Goal: Task Accomplishment & Management: Manage account settings

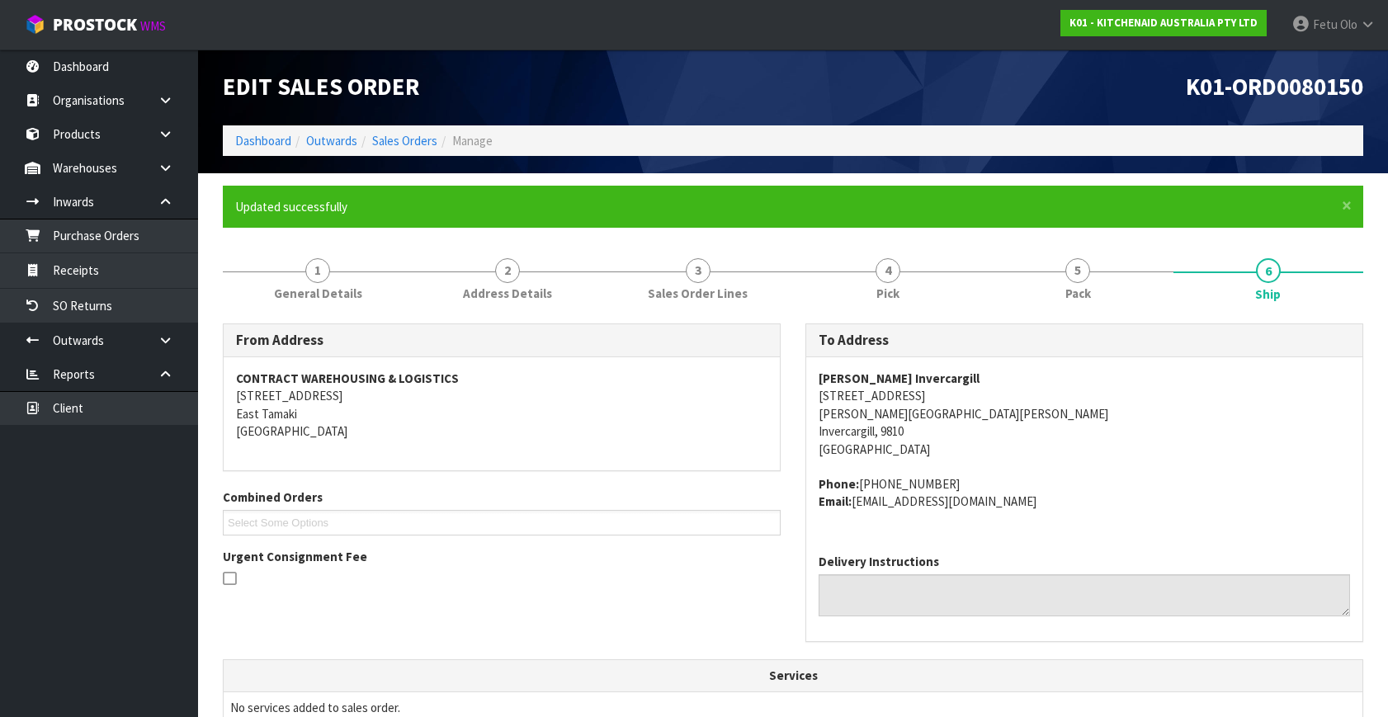
scroll to position [406, 0]
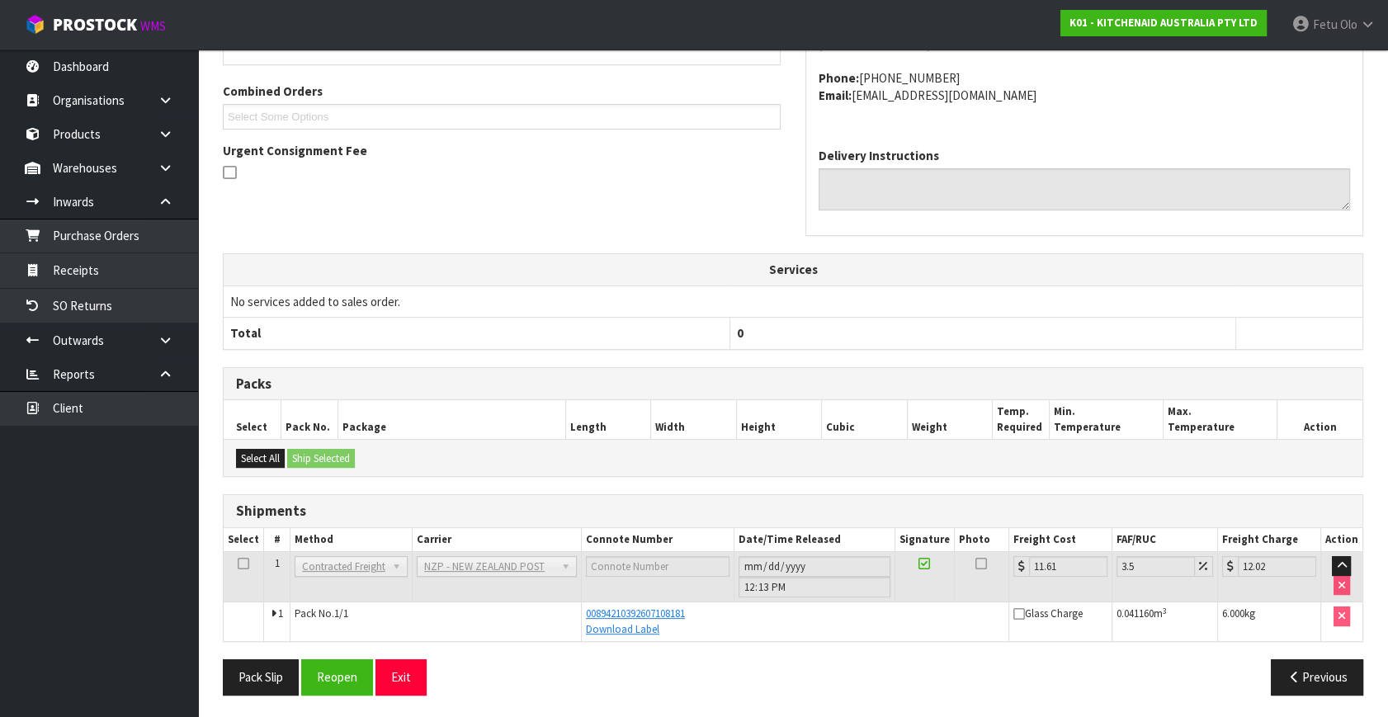
click at [266, 286] on td "No services added to sales order." at bounding box center [793, 301] width 1139 height 31
click at [166, 337] on icon at bounding box center [166, 340] width 16 height 12
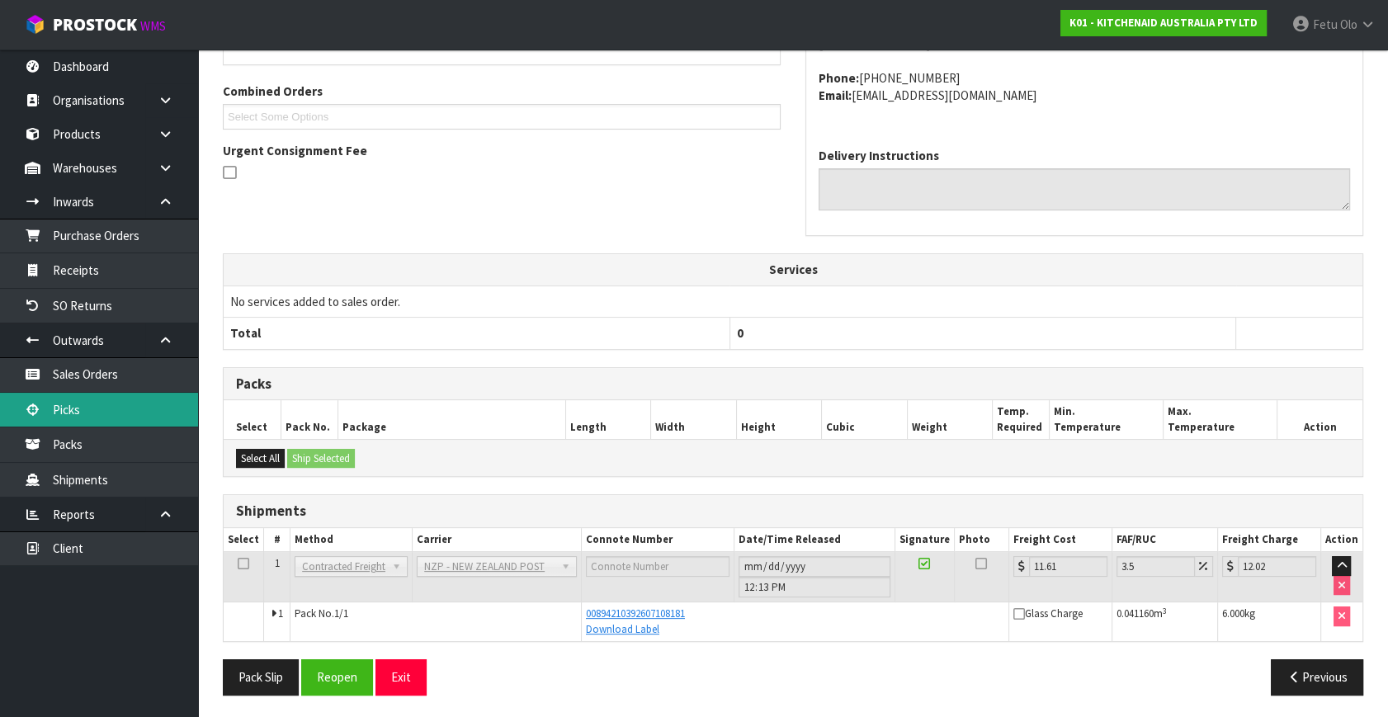
click at [77, 412] on link "Picks" at bounding box center [99, 410] width 198 height 34
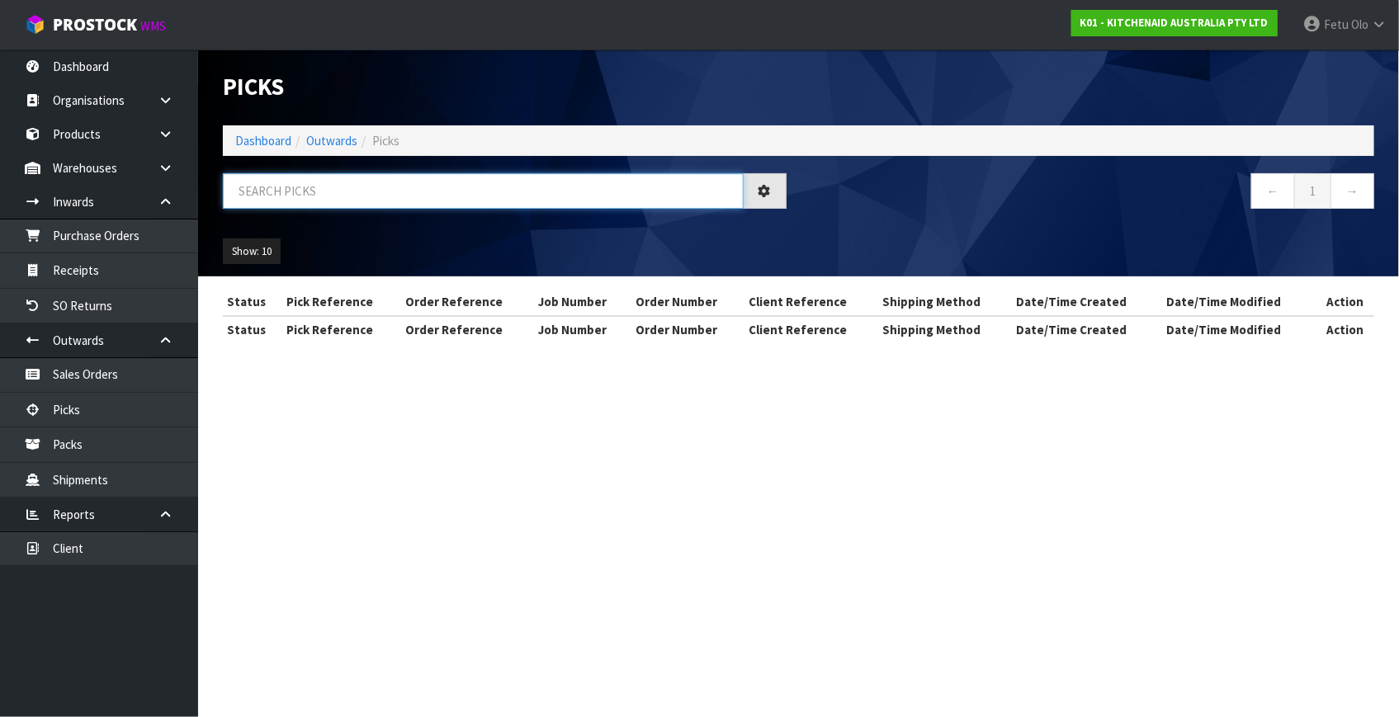
click at [437, 186] on input "text" at bounding box center [483, 190] width 521 height 35
type input "80149"
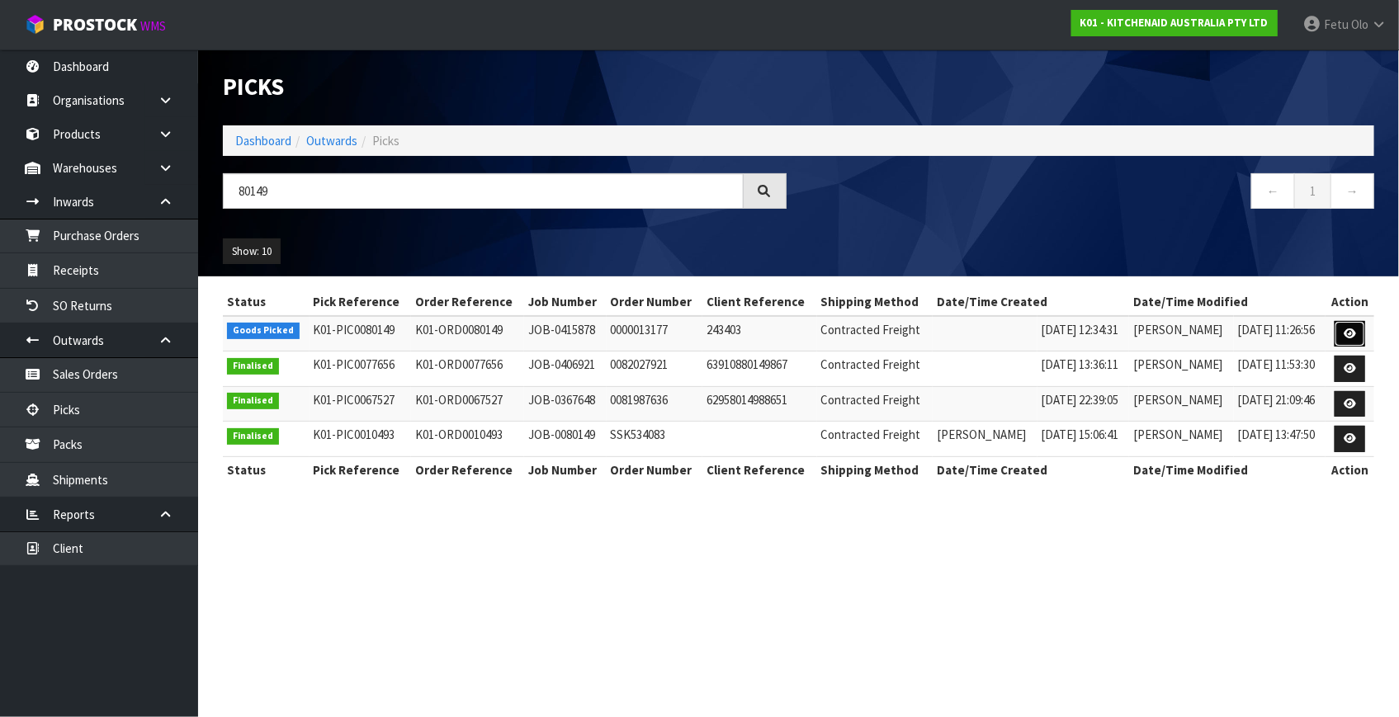
click at [1335, 328] on link at bounding box center [1350, 334] width 31 height 26
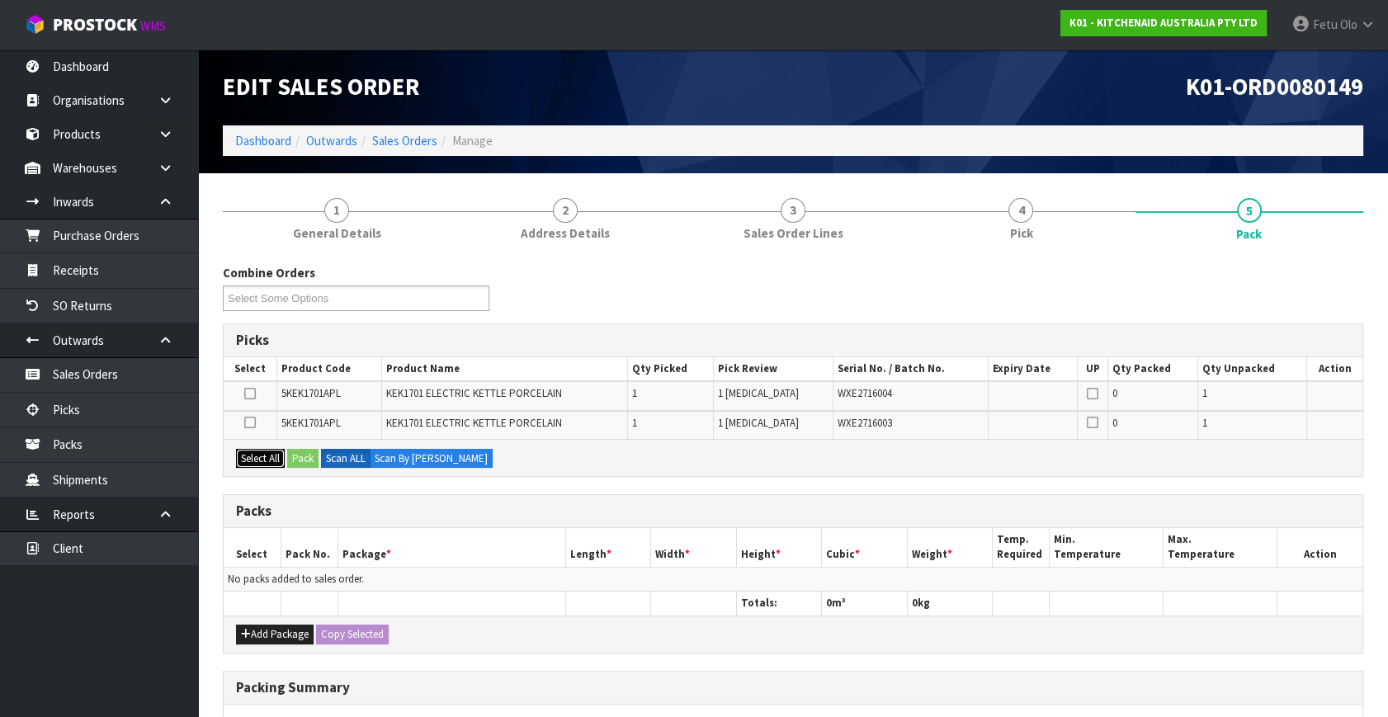
click at [271, 458] on button "Select All" at bounding box center [260, 459] width 49 height 20
click at [314, 454] on button "Pack" at bounding box center [302, 459] width 31 height 20
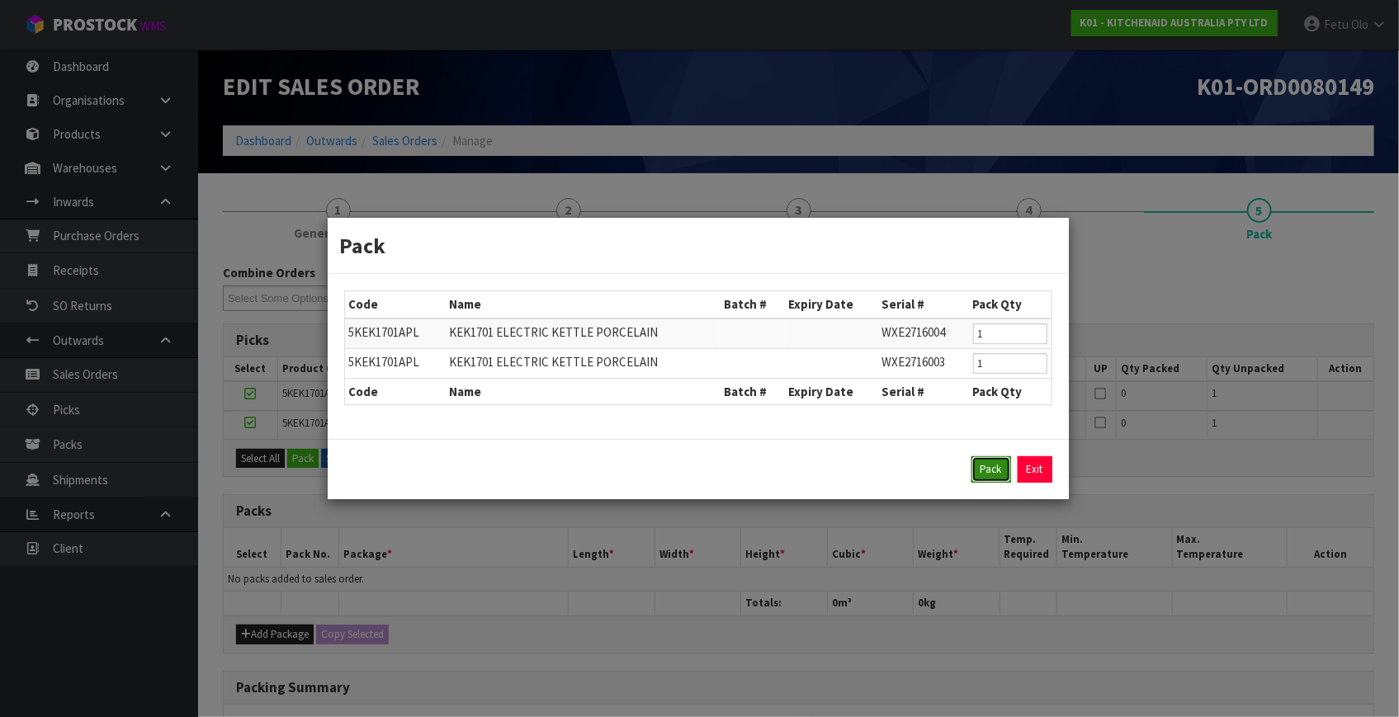
click at [990, 464] on button "Pack" at bounding box center [991, 469] width 40 height 26
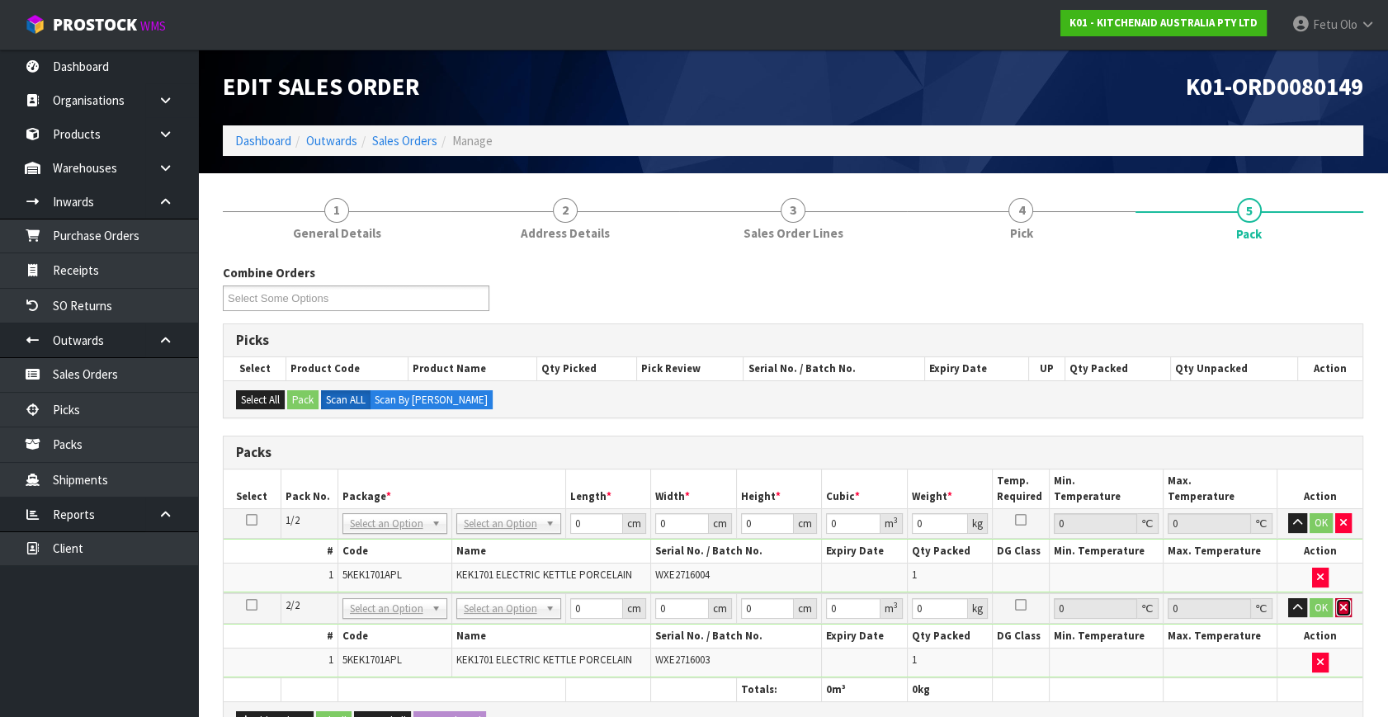
click at [1344, 602] on icon "button" at bounding box center [1343, 607] width 7 height 11
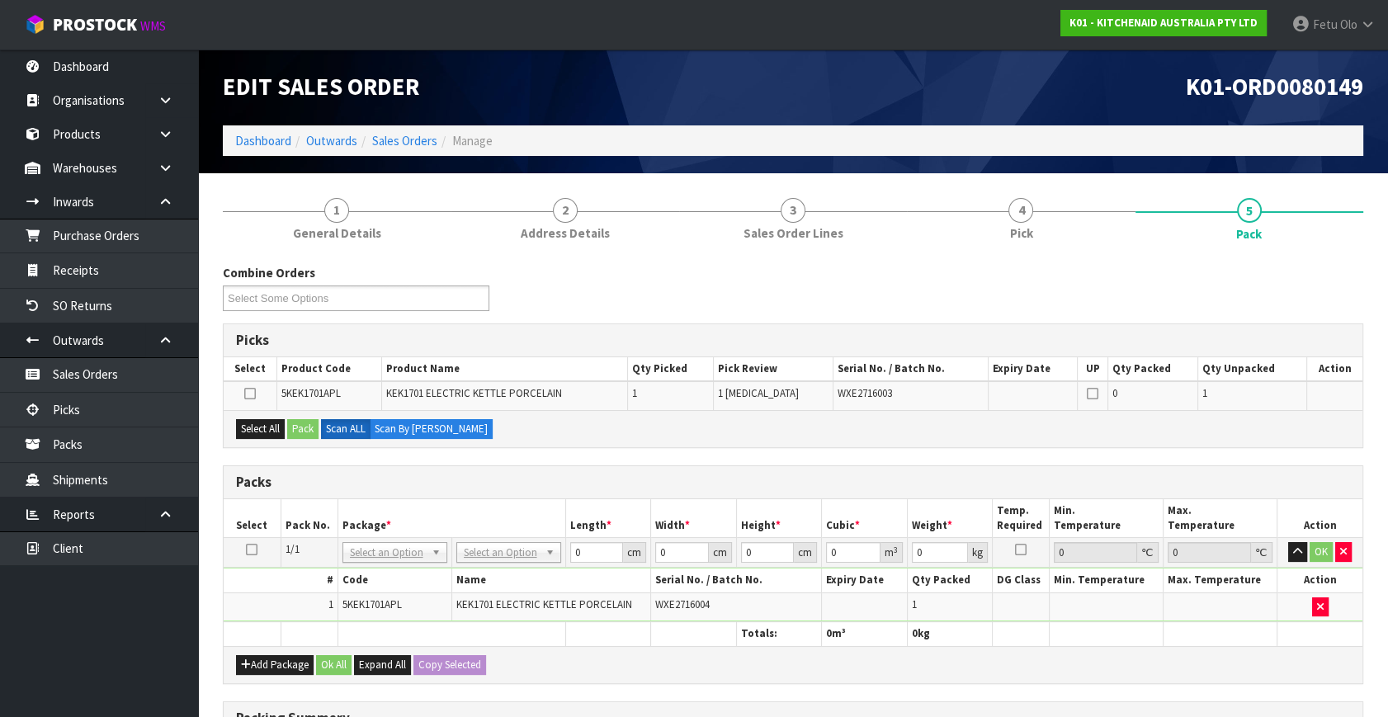
drag, startPoint x: 256, startPoint y: 543, endPoint x: 249, endPoint y: 476, distance: 67.2
click at [254, 550] on icon at bounding box center [252, 550] width 12 height 1
click at [248, 408] on td at bounding box center [251, 395] width 54 height 28
drag, startPoint x: 263, startPoint y: 426, endPoint x: 314, endPoint y: 429, distance: 50.5
click at [279, 429] on button "Select All" at bounding box center [260, 429] width 49 height 20
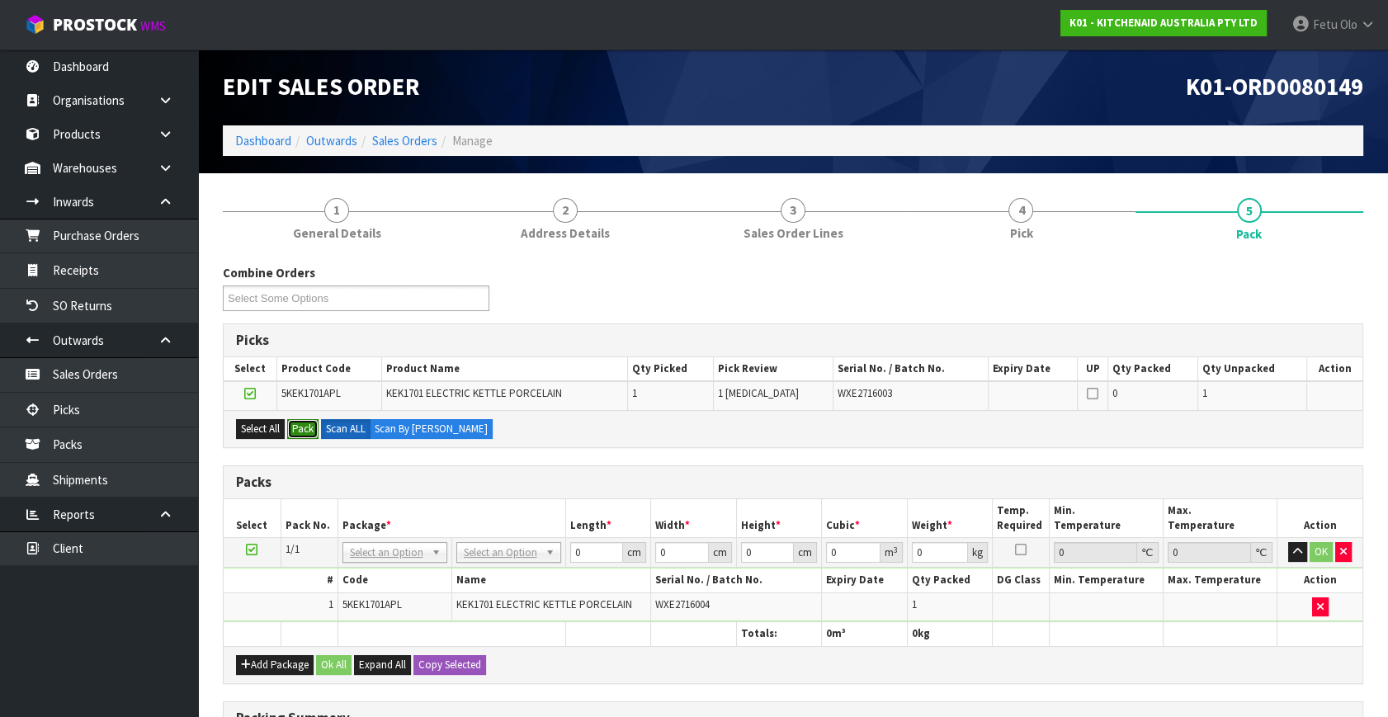
click at [314, 429] on button "Pack" at bounding box center [302, 429] width 31 height 20
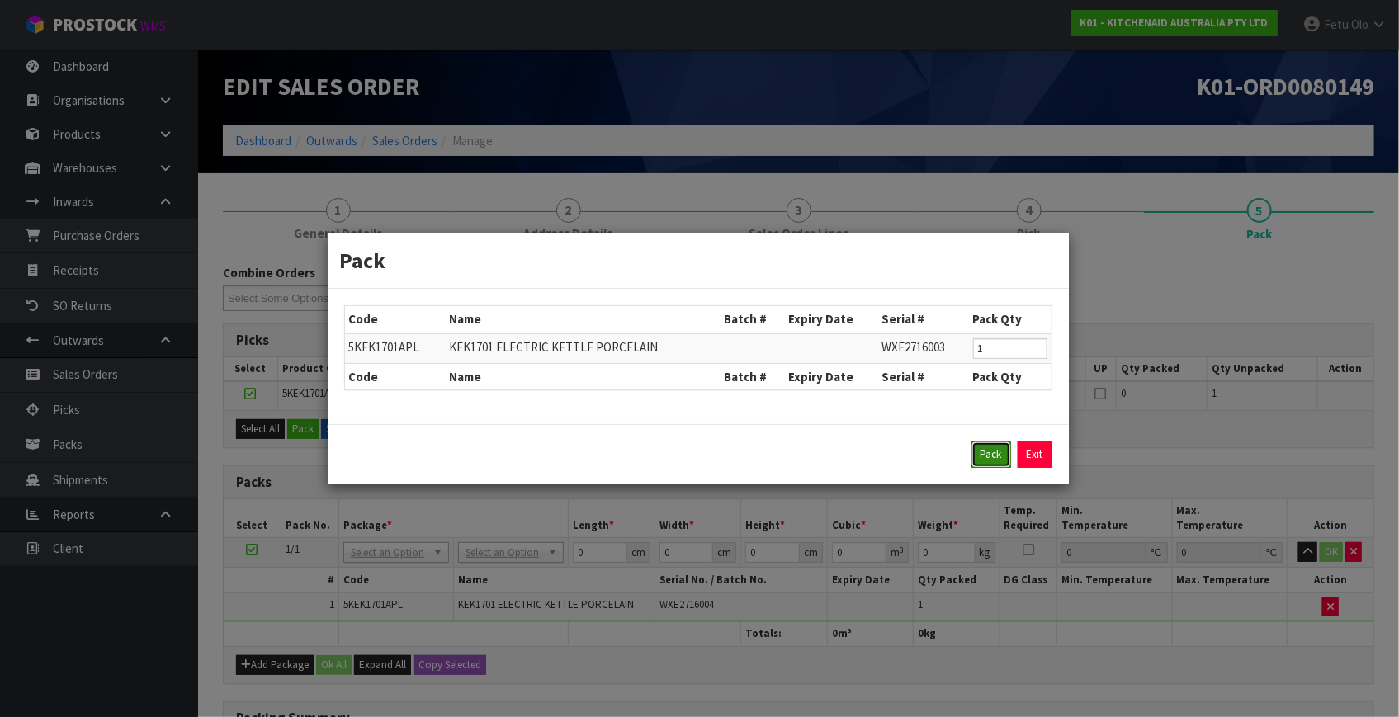
click at [980, 462] on button "Pack" at bounding box center [991, 455] width 40 height 26
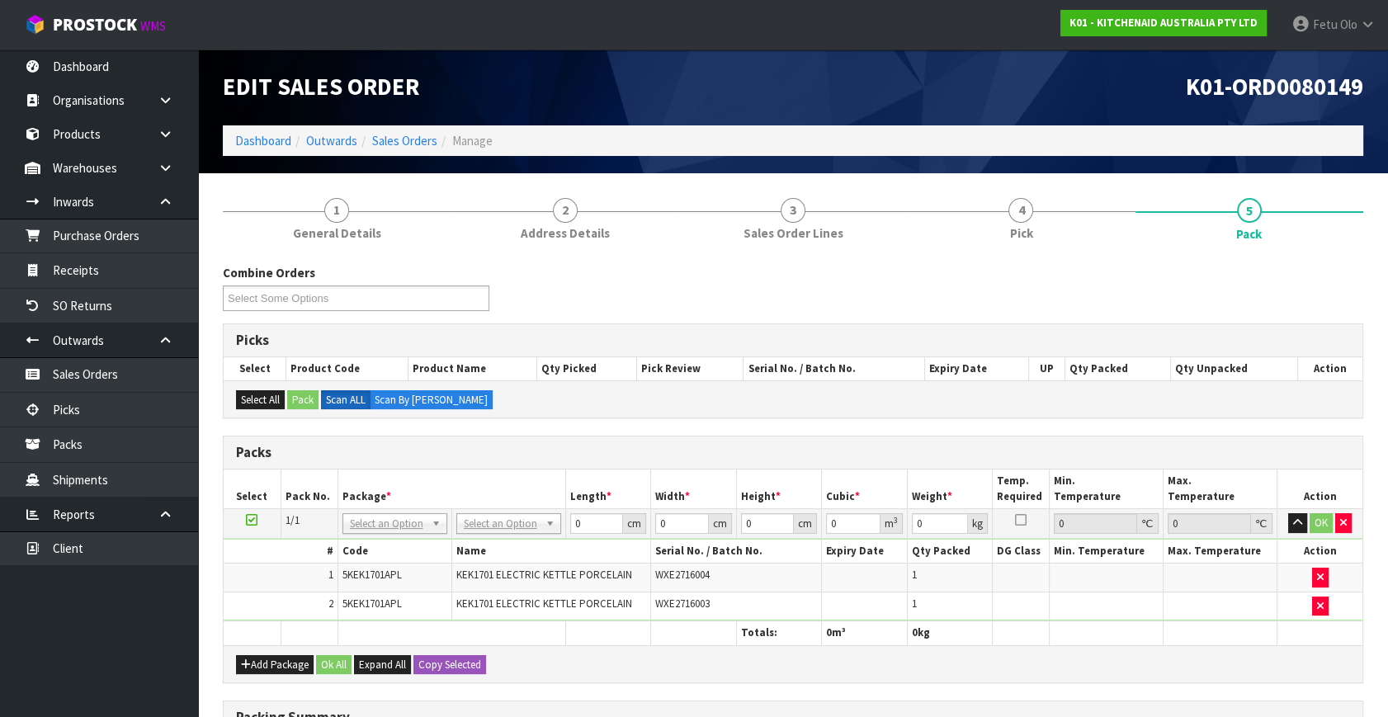
drag, startPoint x: 536, startPoint y: 521, endPoint x: 536, endPoint y: 533, distance: 12.4
drag, startPoint x: 597, startPoint y: 527, endPoint x: 522, endPoint y: 547, distance: 77.1
click at [522, 547] on tbody "1/1 NONE 007-001 007-002 007-004 007-009 007-013 007-014 007-015 007-017 007-01…" at bounding box center [793, 565] width 1139 height 112
type input "42"
type input "8"
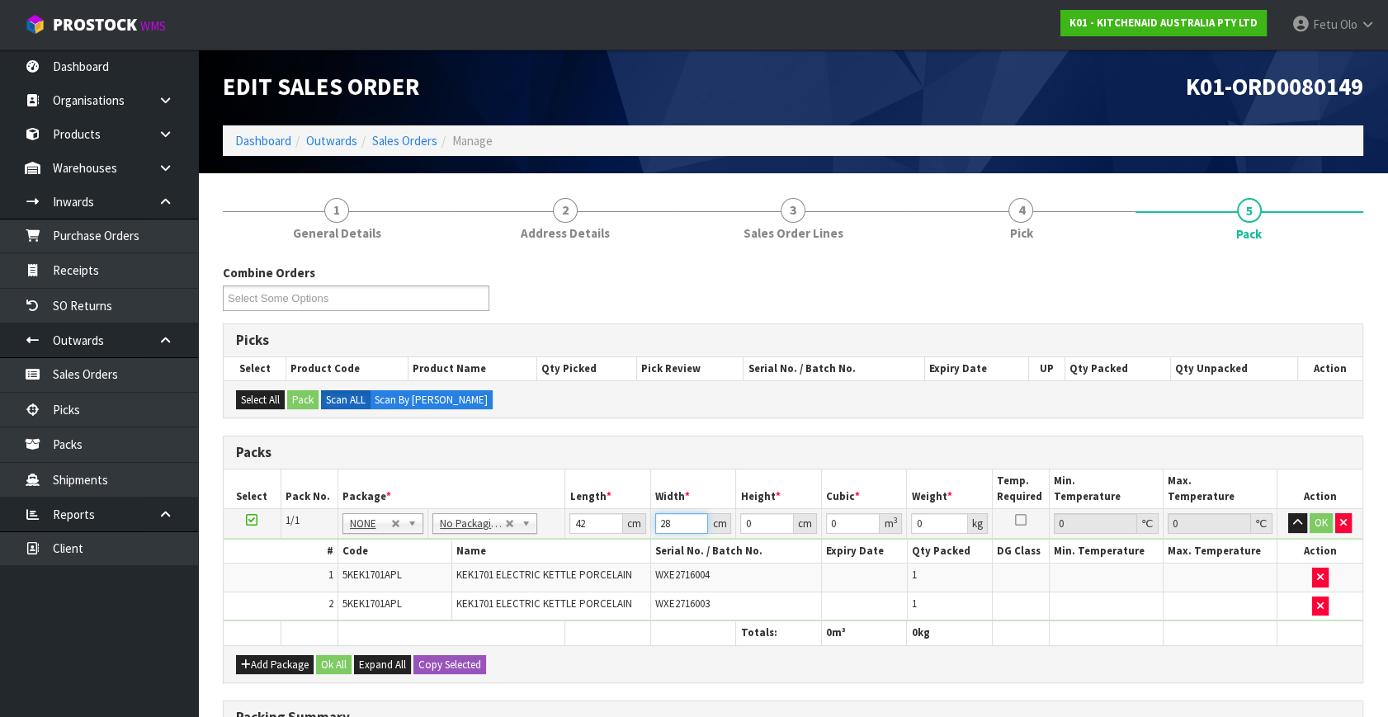
type input "28"
type input "3"
type input "0.003528"
type input "35"
type input "0.04116"
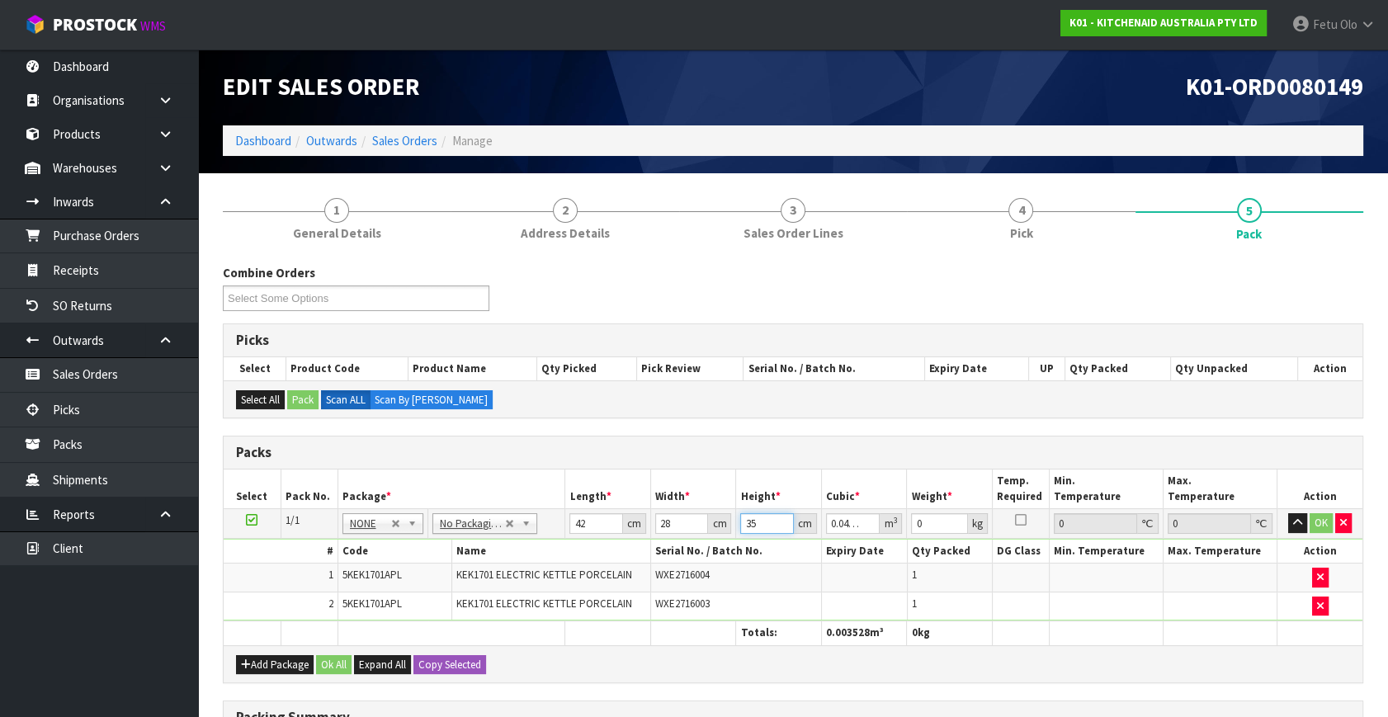
type input "35"
type input "6"
click button "OK" at bounding box center [1321, 523] width 23 height 20
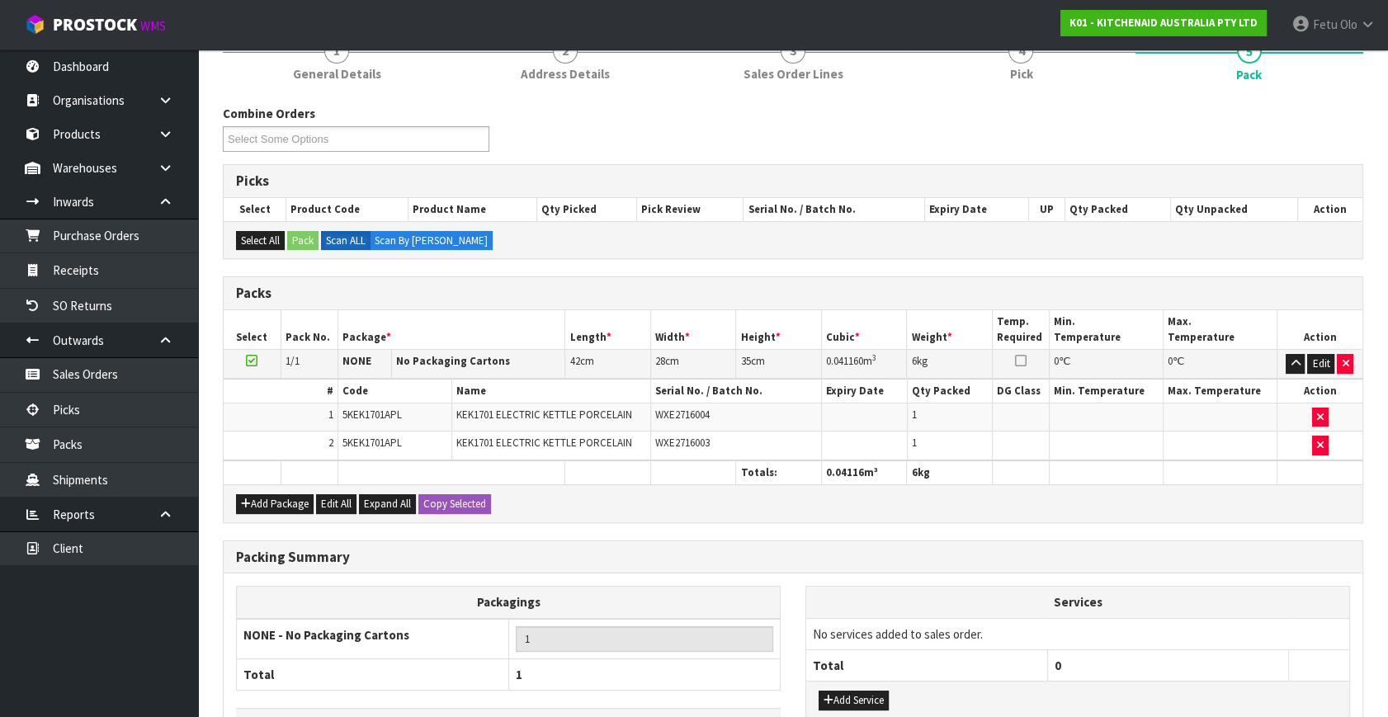
scroll to position [273, 0]
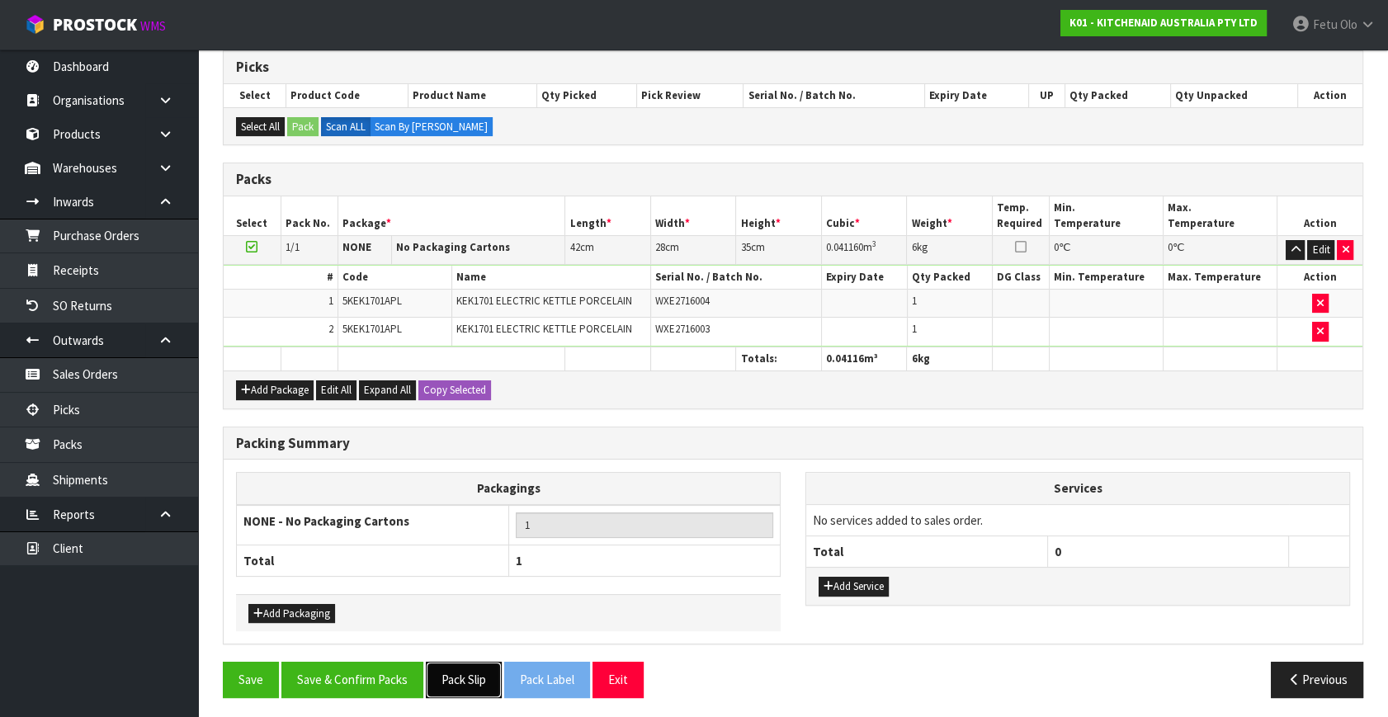
click at [478, 677] on button "Pack Slip" at bounding box center [464, 679] width 76 height 35
click at [335, 672] on button "Save & Confirm Packs" at bounding box center [352, 679] width 142 height 35
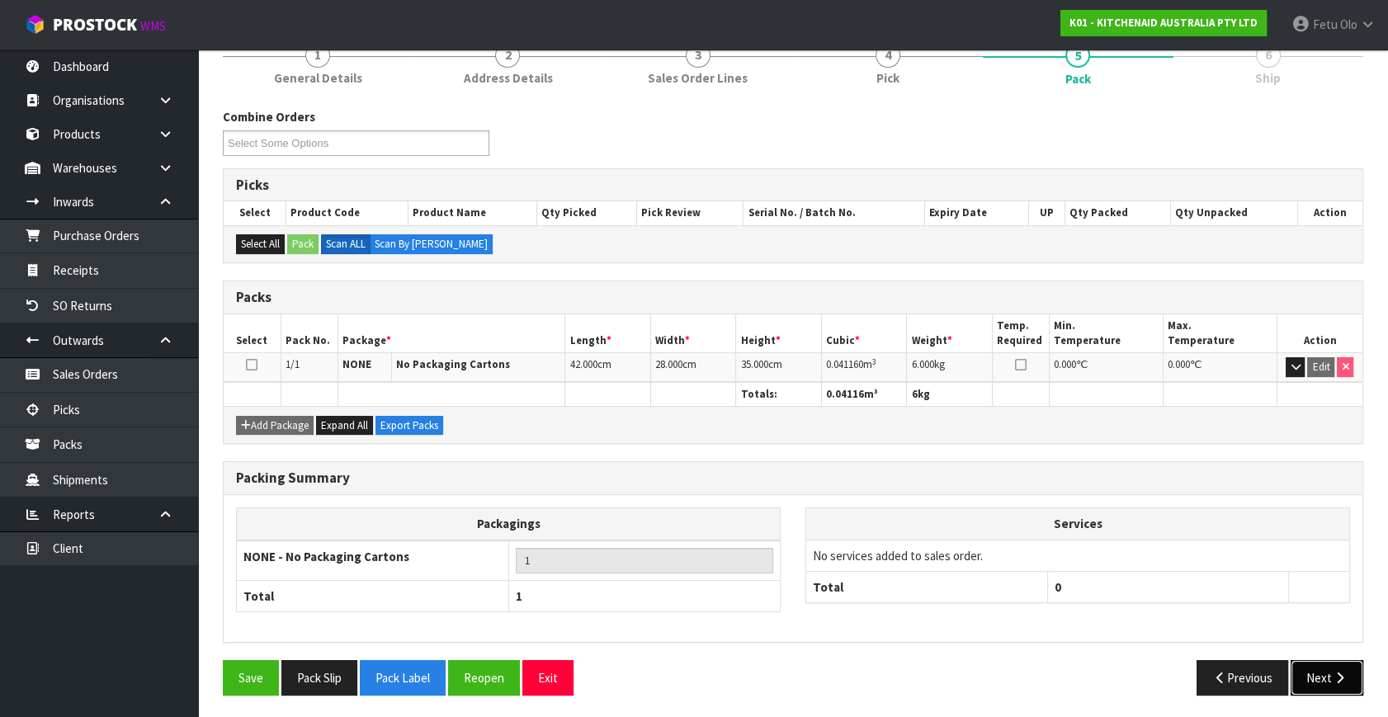
click at [1340, 672] on icon "button" at bounding box center [1340, 678] width 16 height 12
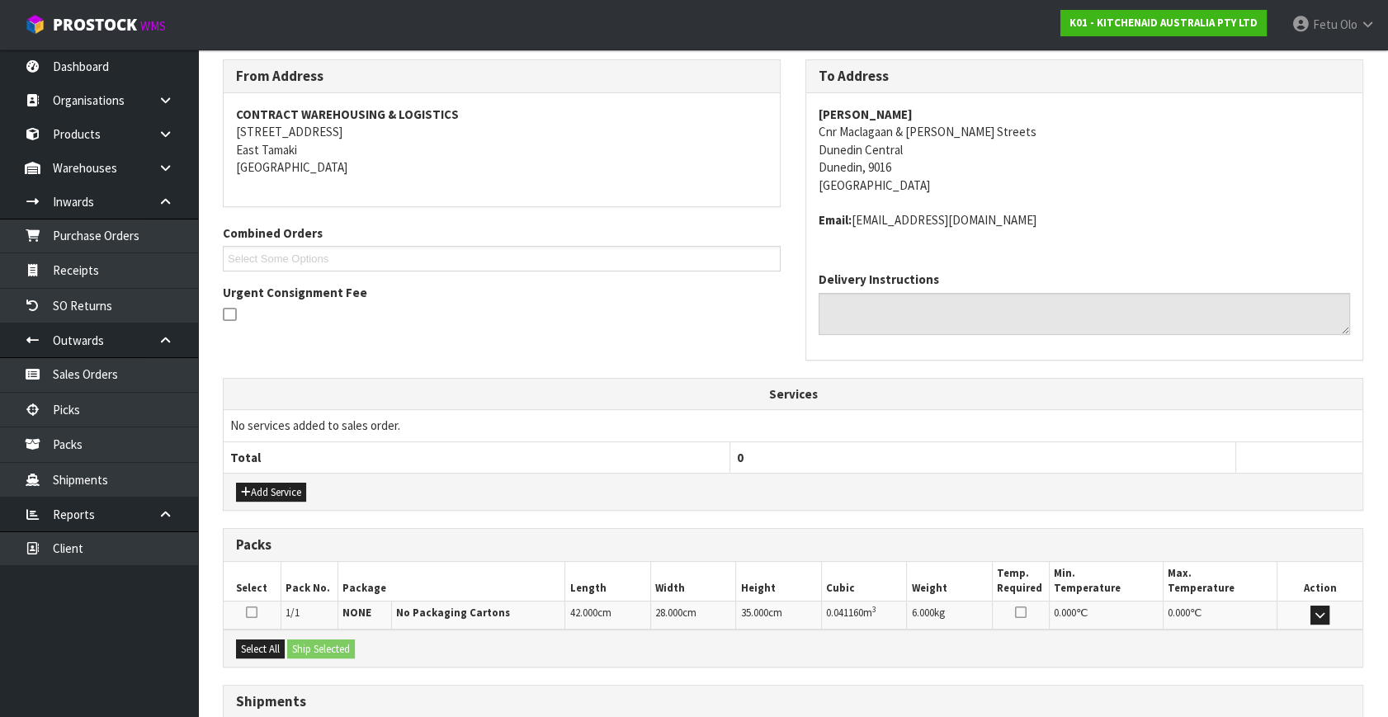
scroll to position [389, 0]
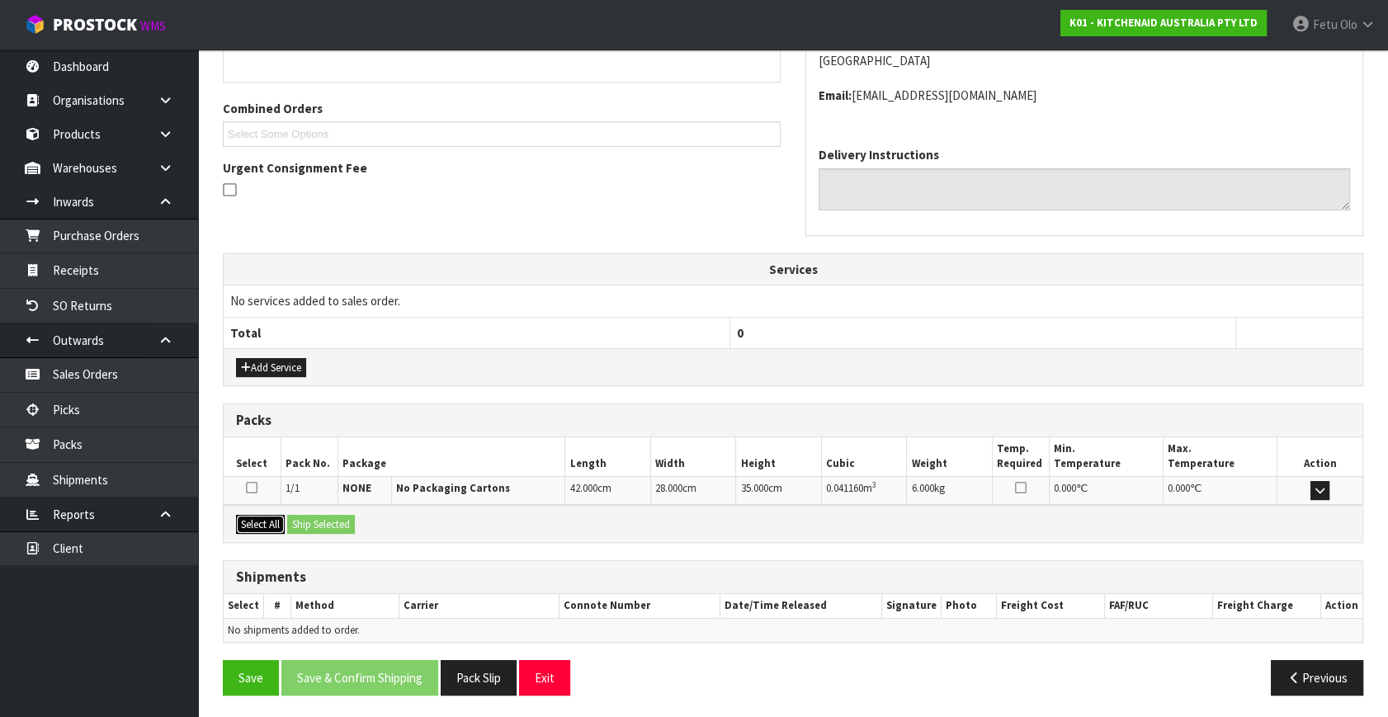
click at [281, 522] on button "Select All" at bounding box center [260, 525] width 49 height 20
click at [300, 520] on button "Ship Selected" at bounding box center [321, 525] width 68 height 20
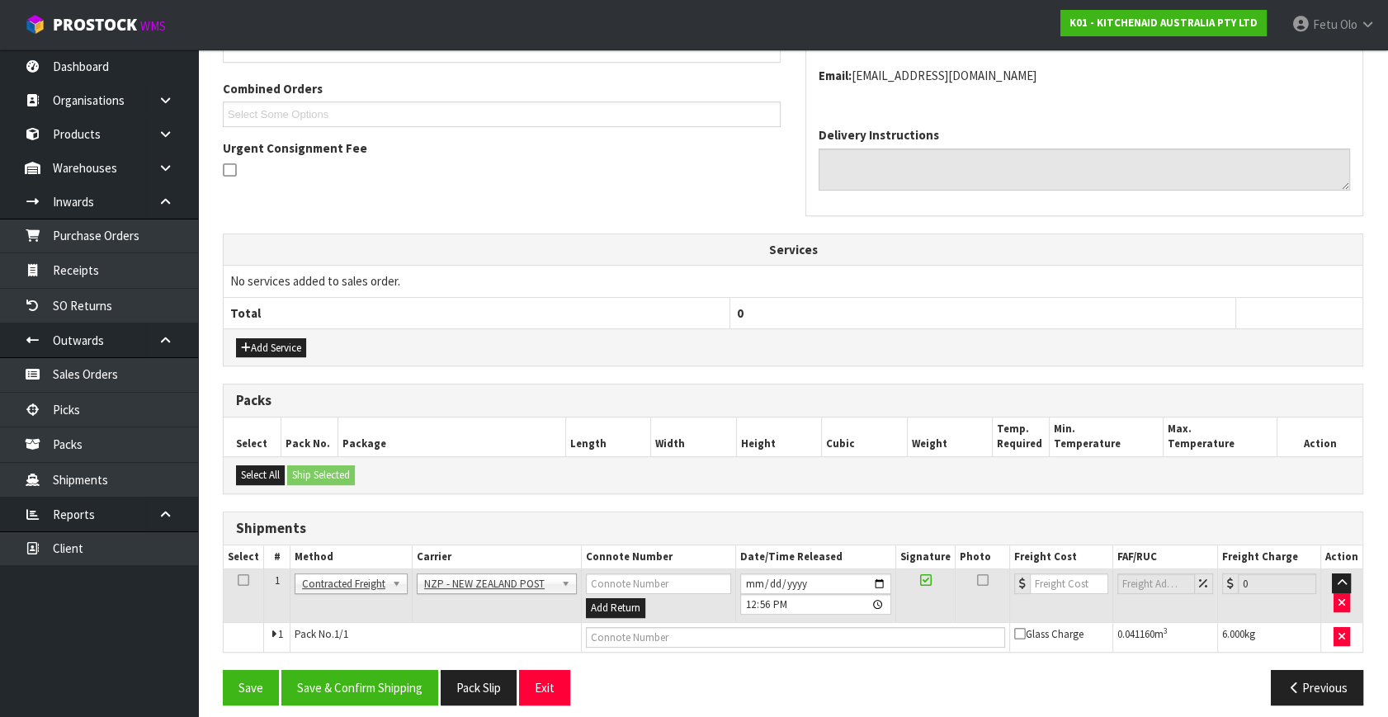
scroll to position [418, 0]
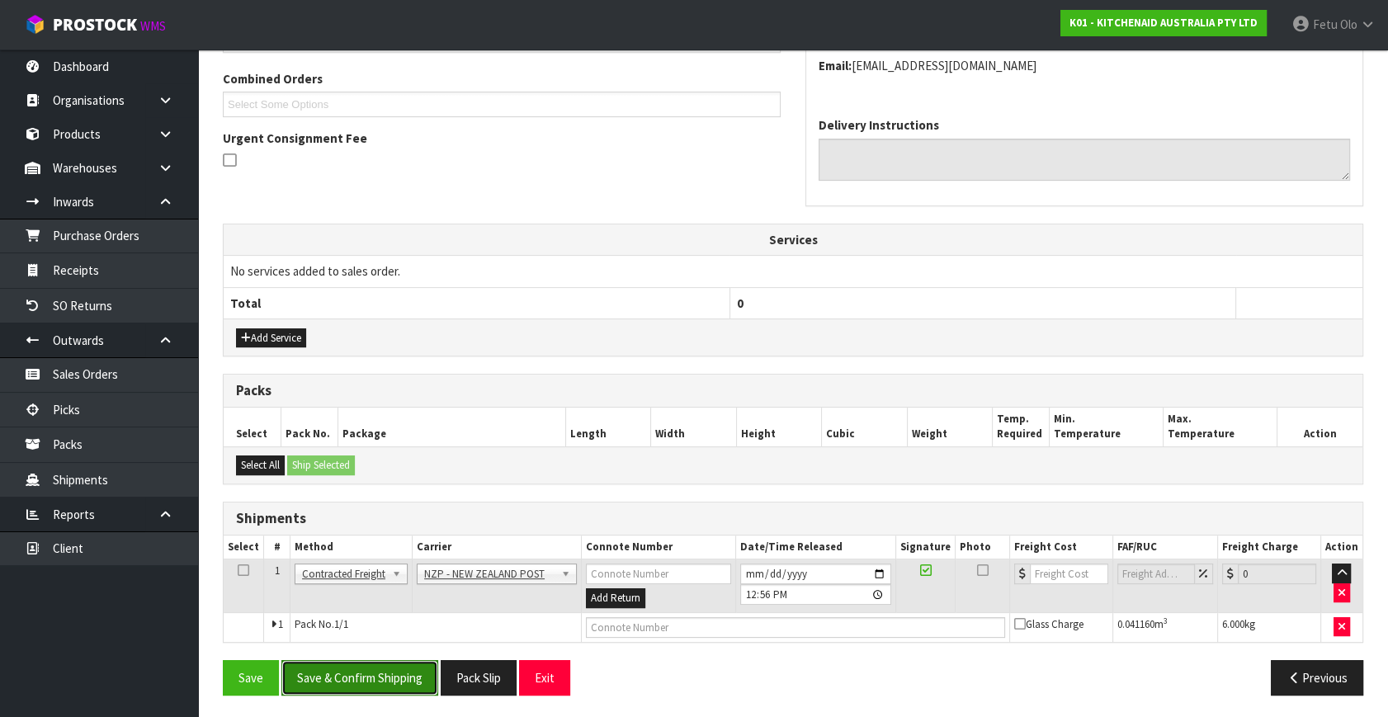
click at [378, 677] on button "Save & Confirm Shipping" at bounding box center [359, 677] width 157 height 35
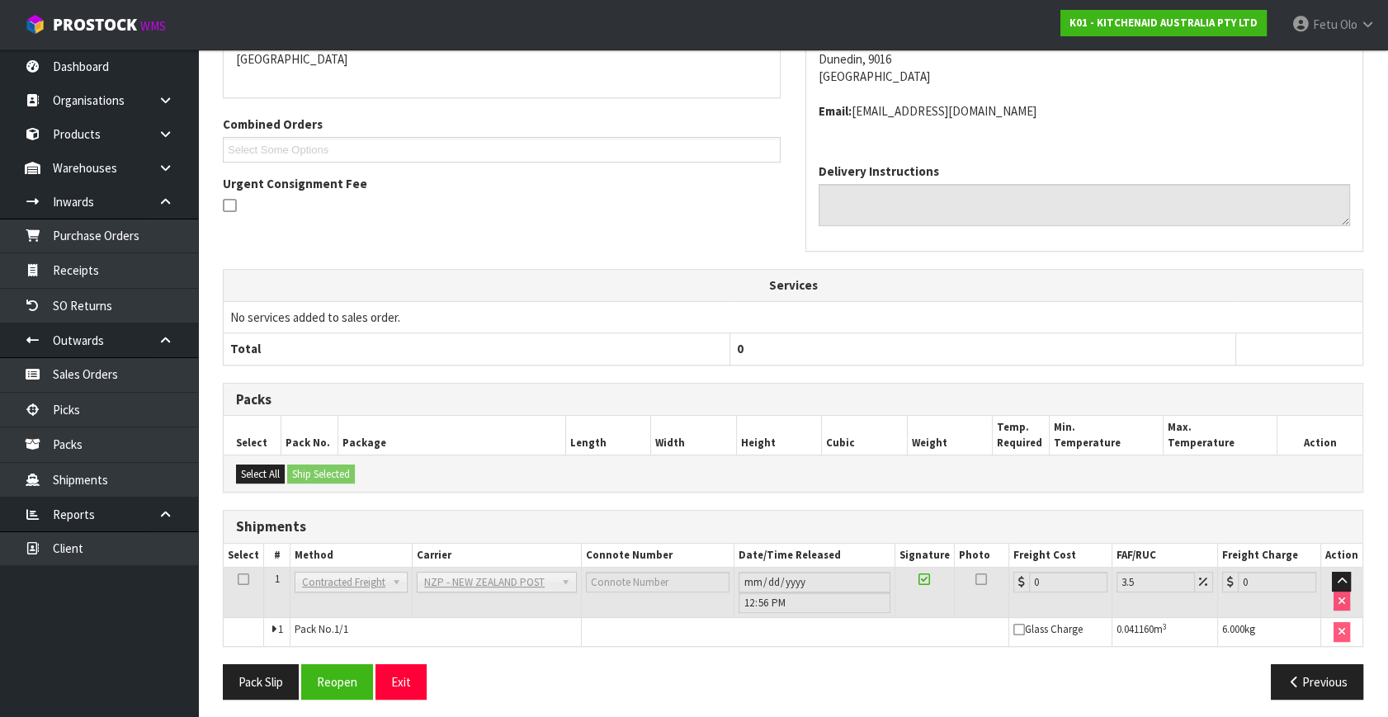
scroll to position [395, 0]
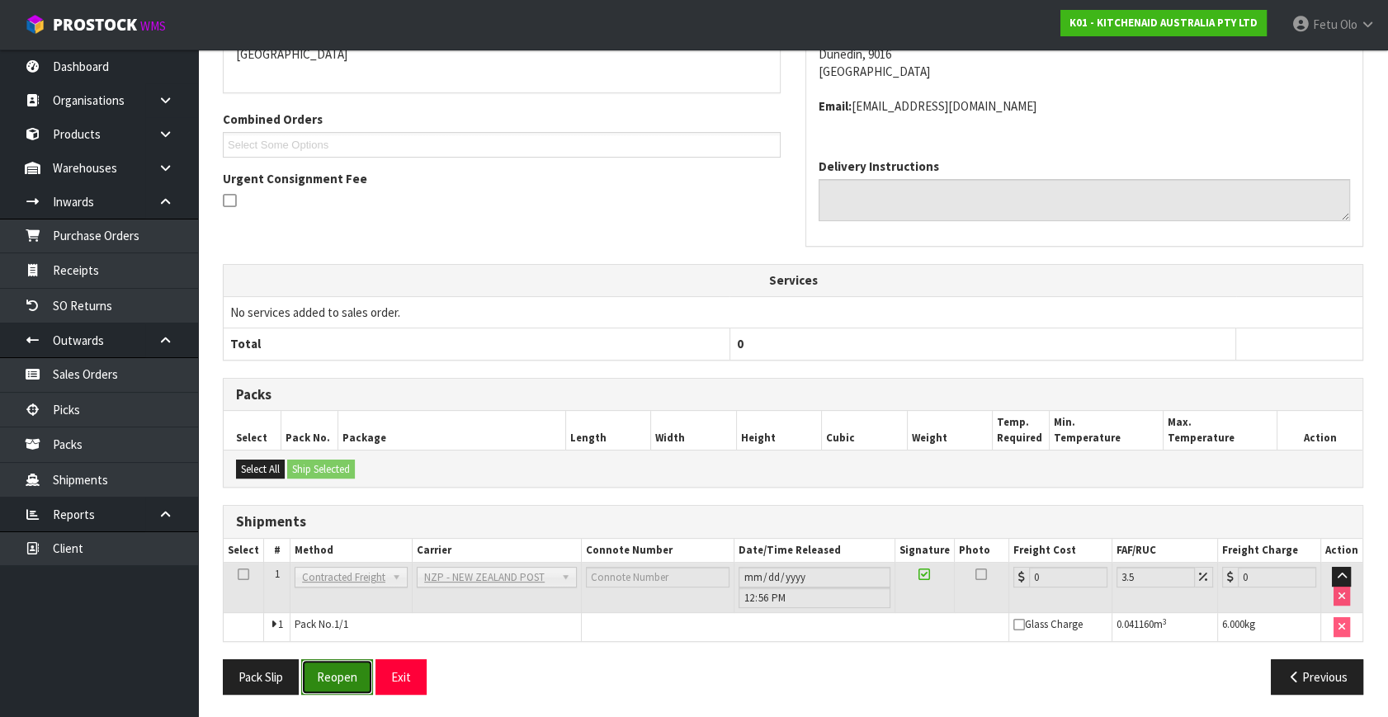
drag, startPoint x: 332, startPoint y: 671, endPoint x: 343, endPoint y: 672, distance: 11.6
click at [332, 671] on button "Reopen" at bounding box center [337, 676] width 72 height 35
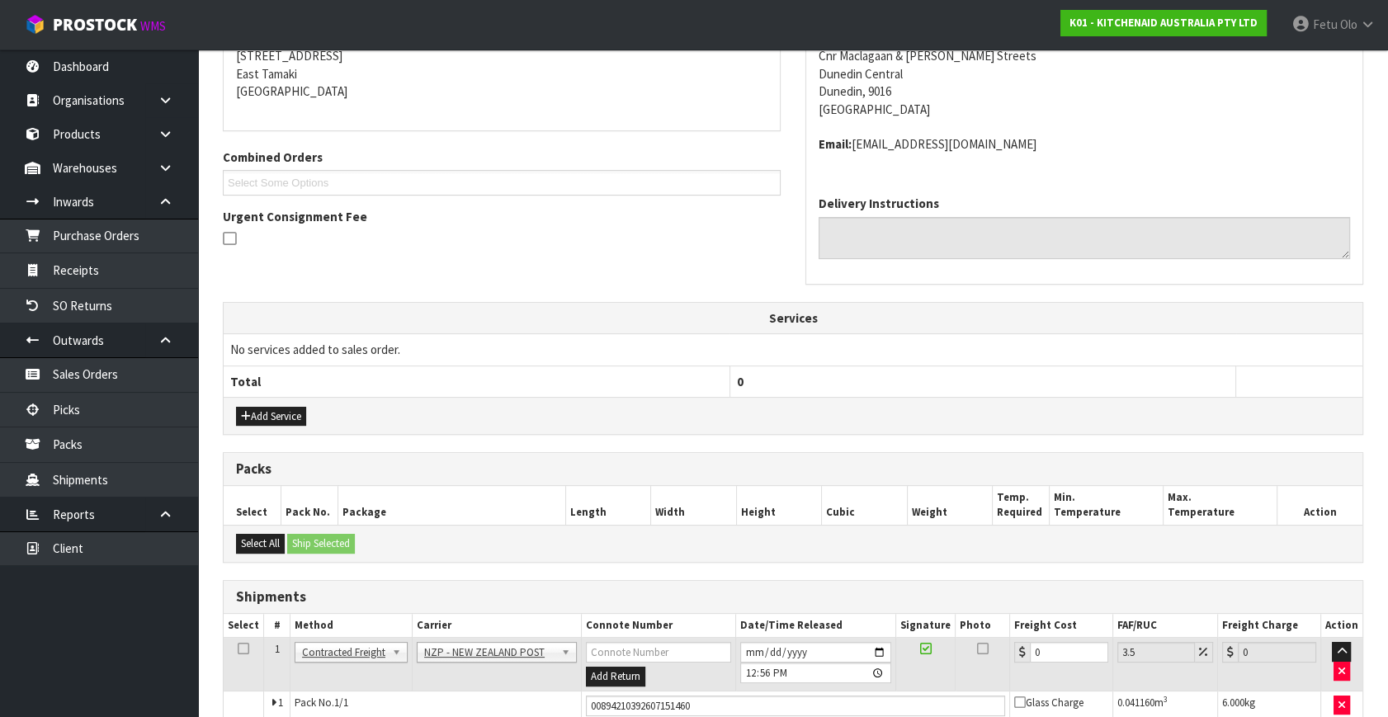
scroll to position [378, 0]
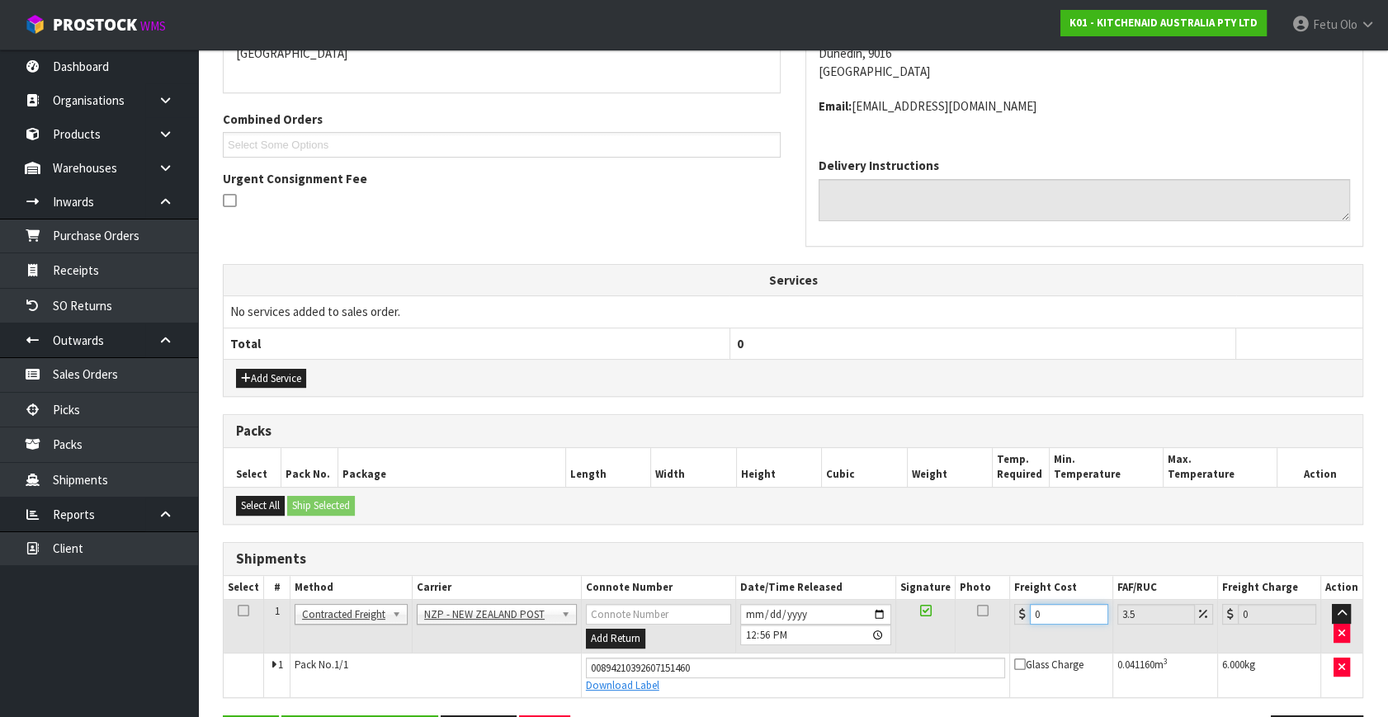
drag, startPoint x: 1065, startPoint y: 609, endPoint x: 874, endPoint y: 644, distance: 193.8
click at [874, 644] on tr "1 Client Local Pickup Customer Local Pickup Company Freight Contracted Freight …" at bounding box center [793, 627] width 1139 height 54
type input "1"
type input "1.03"
type input "11"
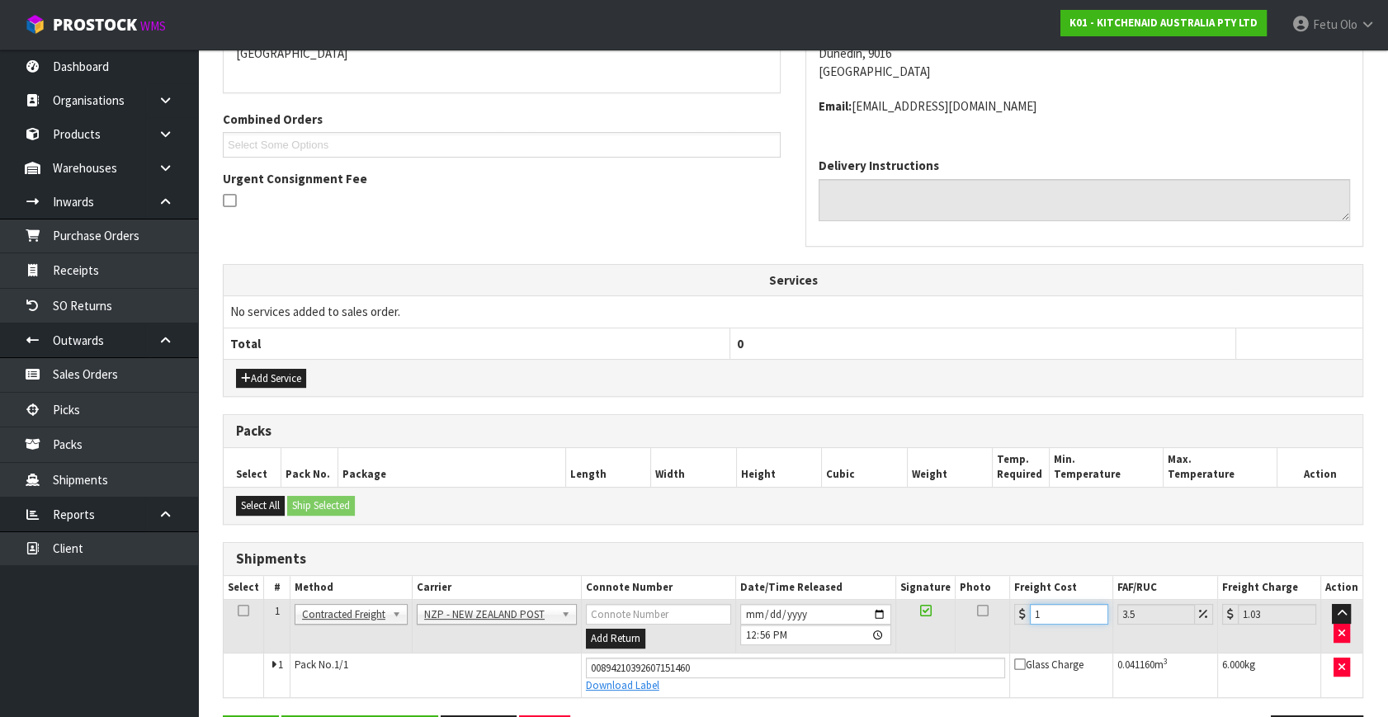
type input "11.38"
type input "11.6"
type input "12.01"
type input "11.61"
type input "12.02"
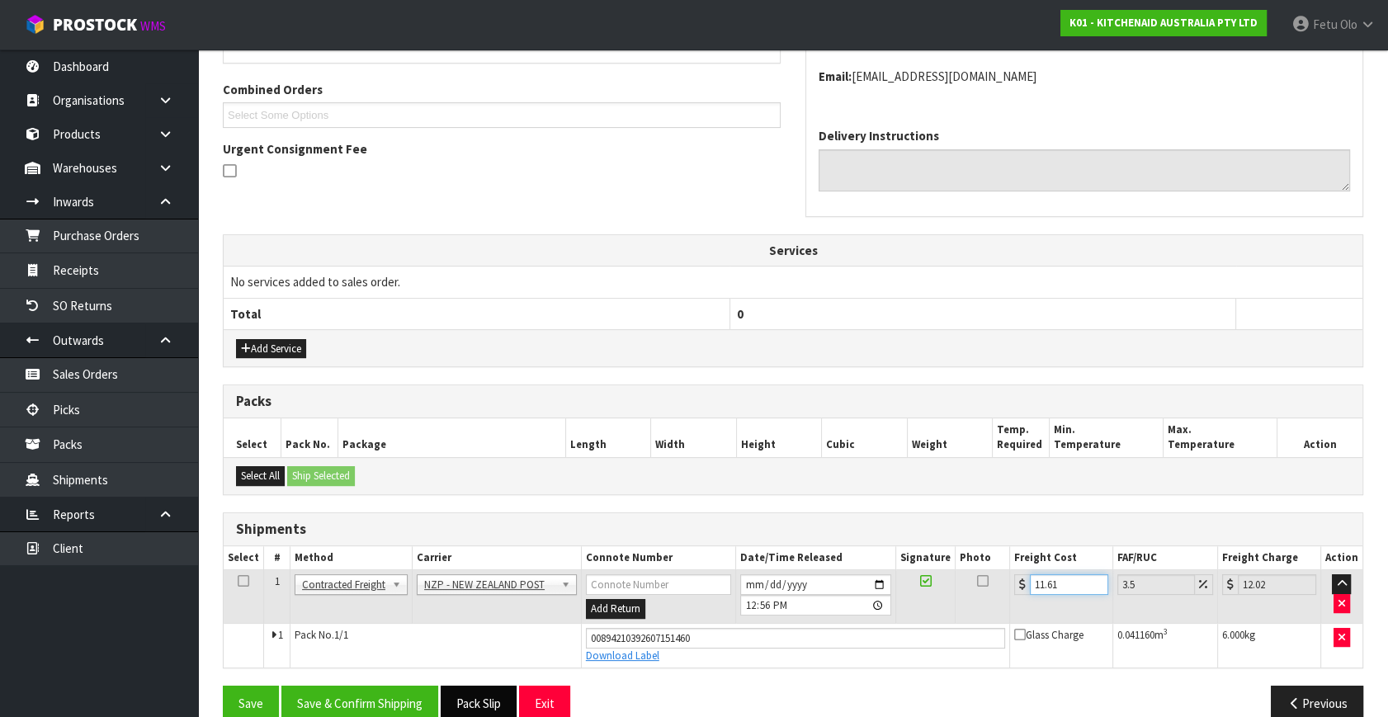
scroll to position [433, 0]
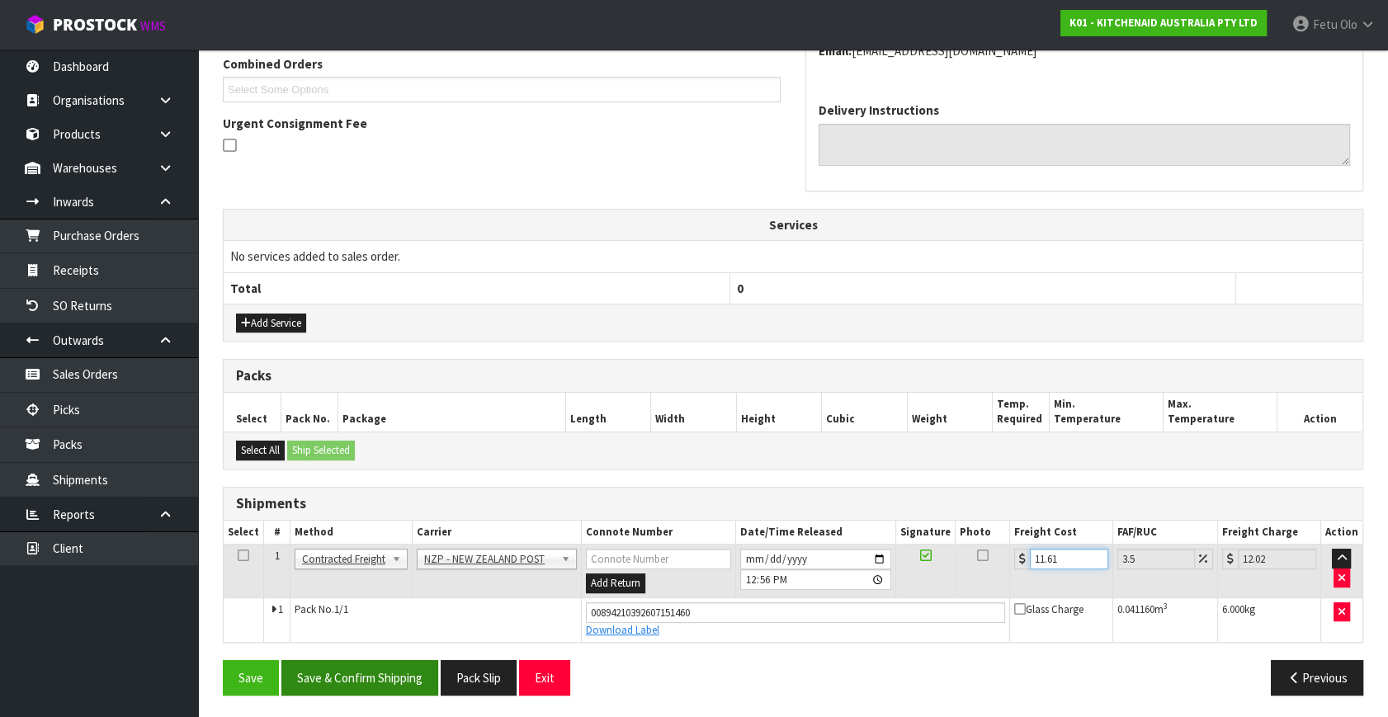
type input "11.61"
click at [378, 693] on div "Save Save & Confirm Shipping Pack Slip Exit Previous" at bounding box center [792, 684] width 1165 height 48
click at [384, 665] on button "Save & Confirm Shipping" at bounding box center [359, 677] width 157 height 35
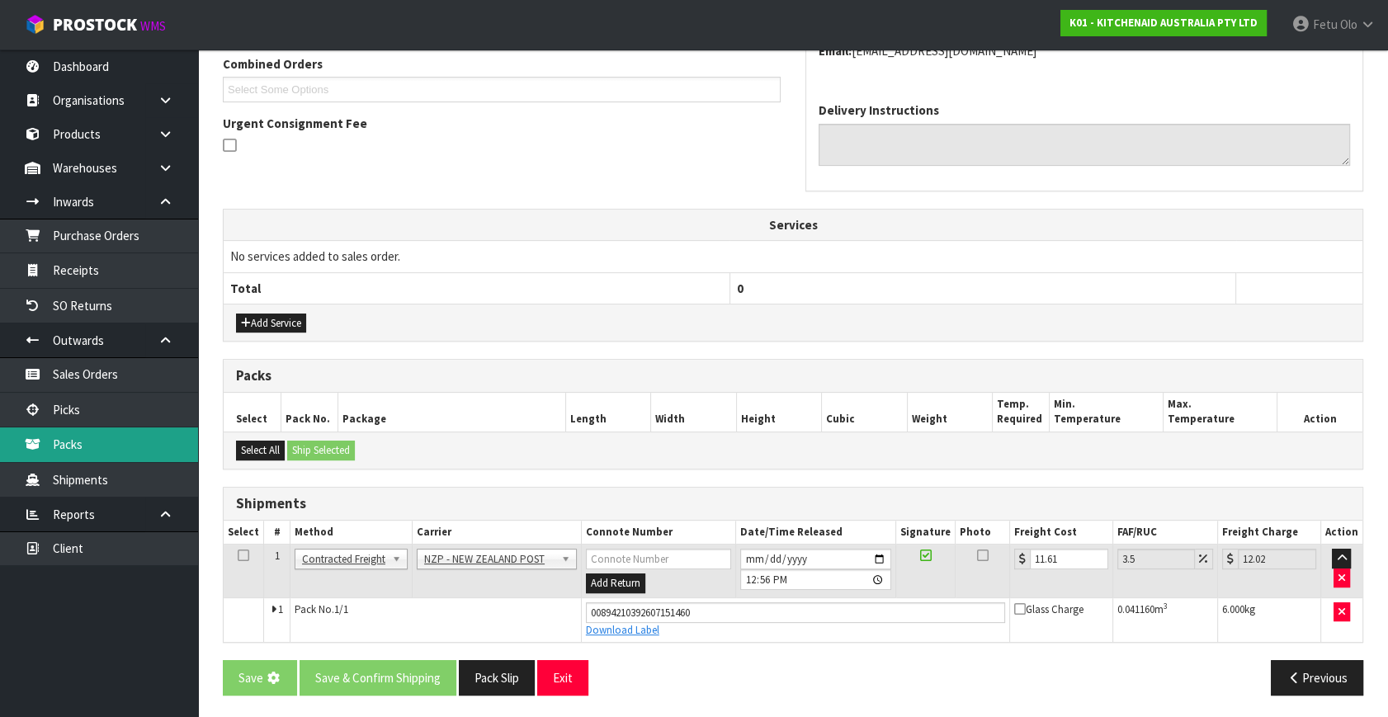
scroll to position [0, 0]
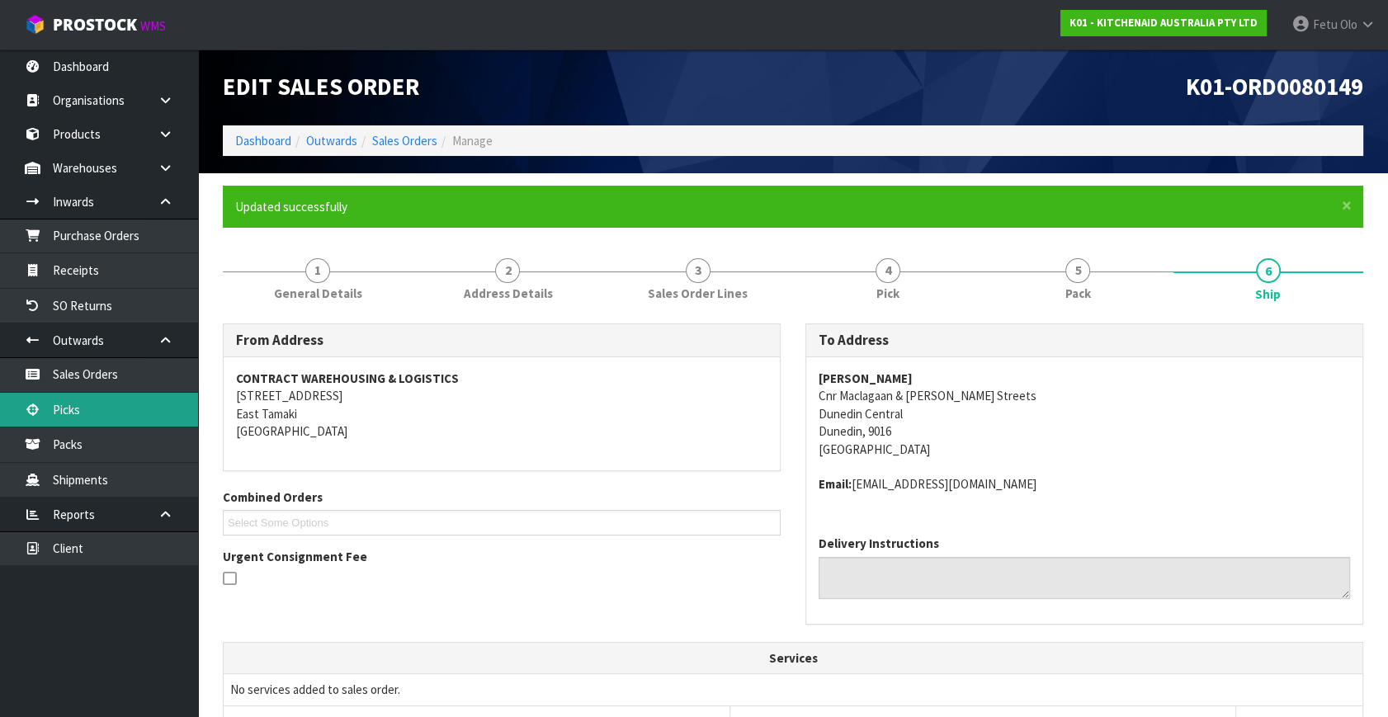
click at [90, 411] on link "Picks" at bounding box center [99, 410] width 198 height 34
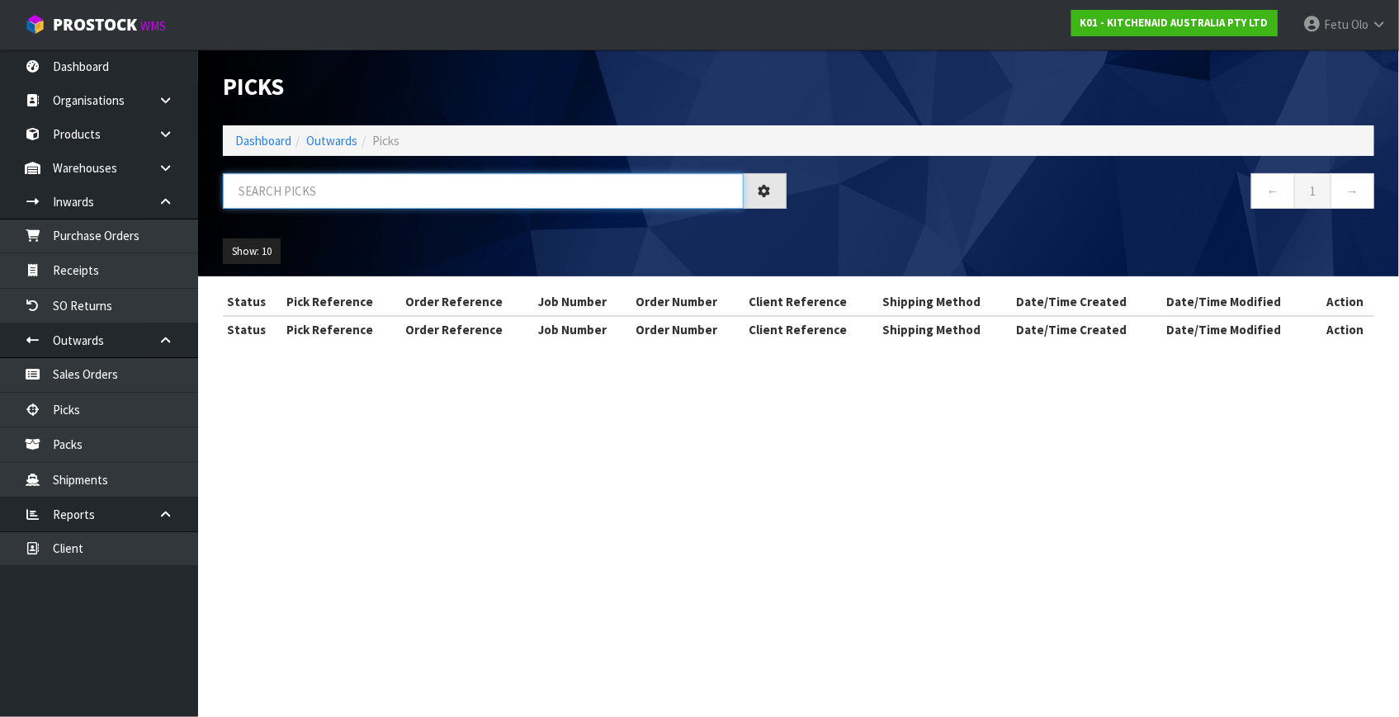
click at [320, 206] on input "text" at bounding box center [483, 190] width 521 height 35
click at [320, 205] on input "text" at bounding box center [483, 190] width 521 height 35
type input "80148"
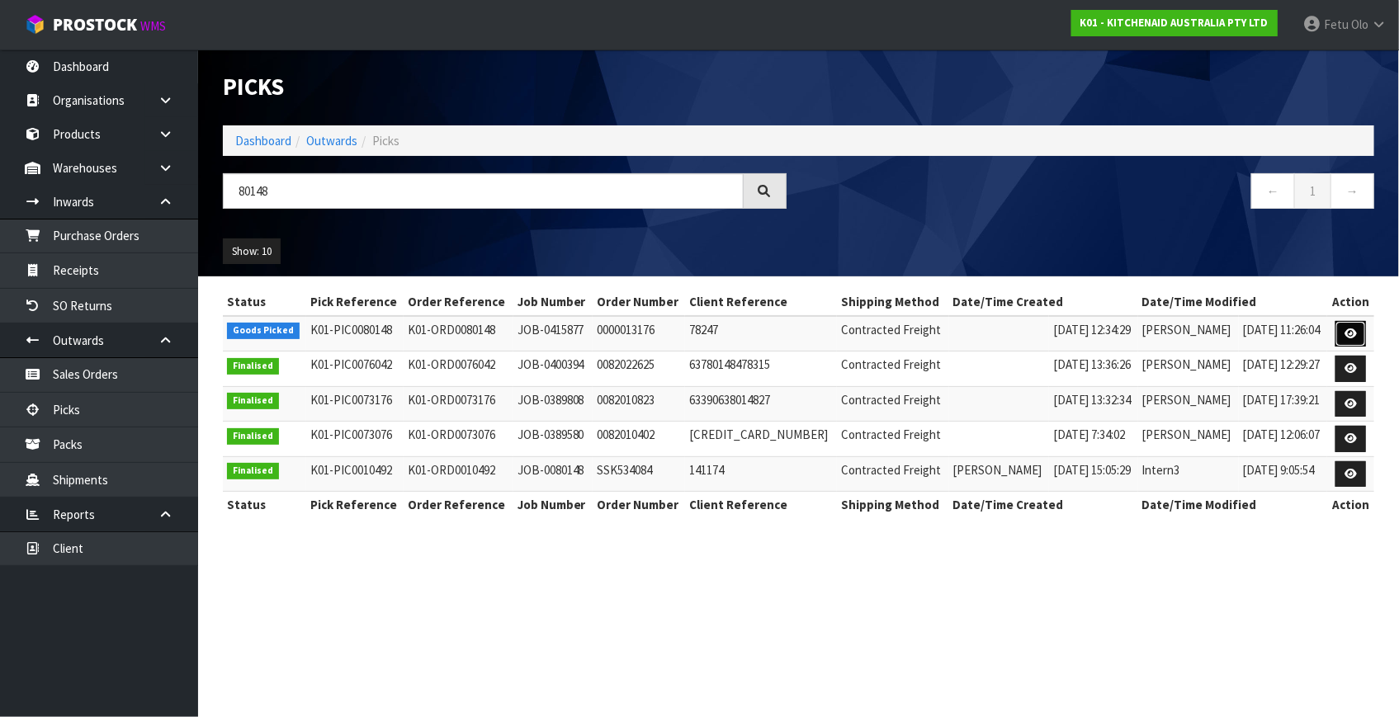
click at [1350, 324] on link at bounding box center [1350, 334] width 31 height 26
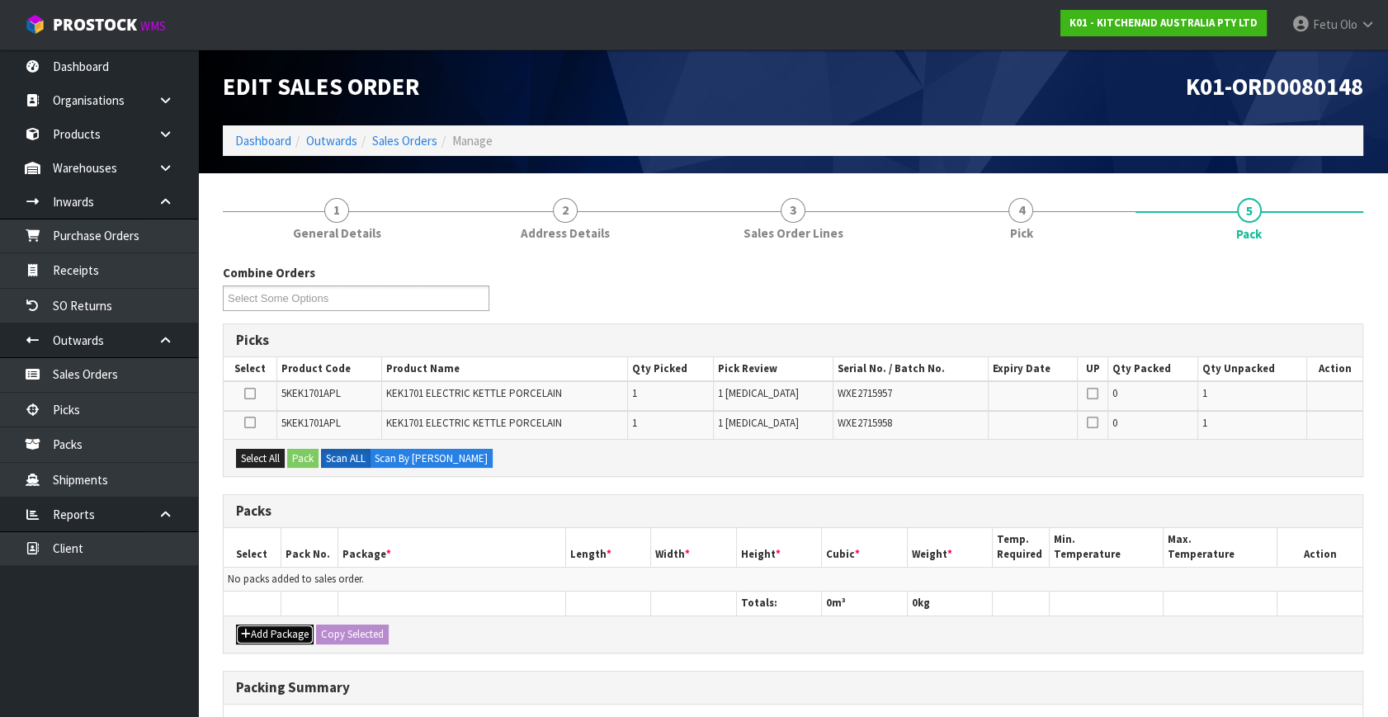
click at [265, 625] on button "Add Package" at bounding box center [275, 635] width 78 height 20
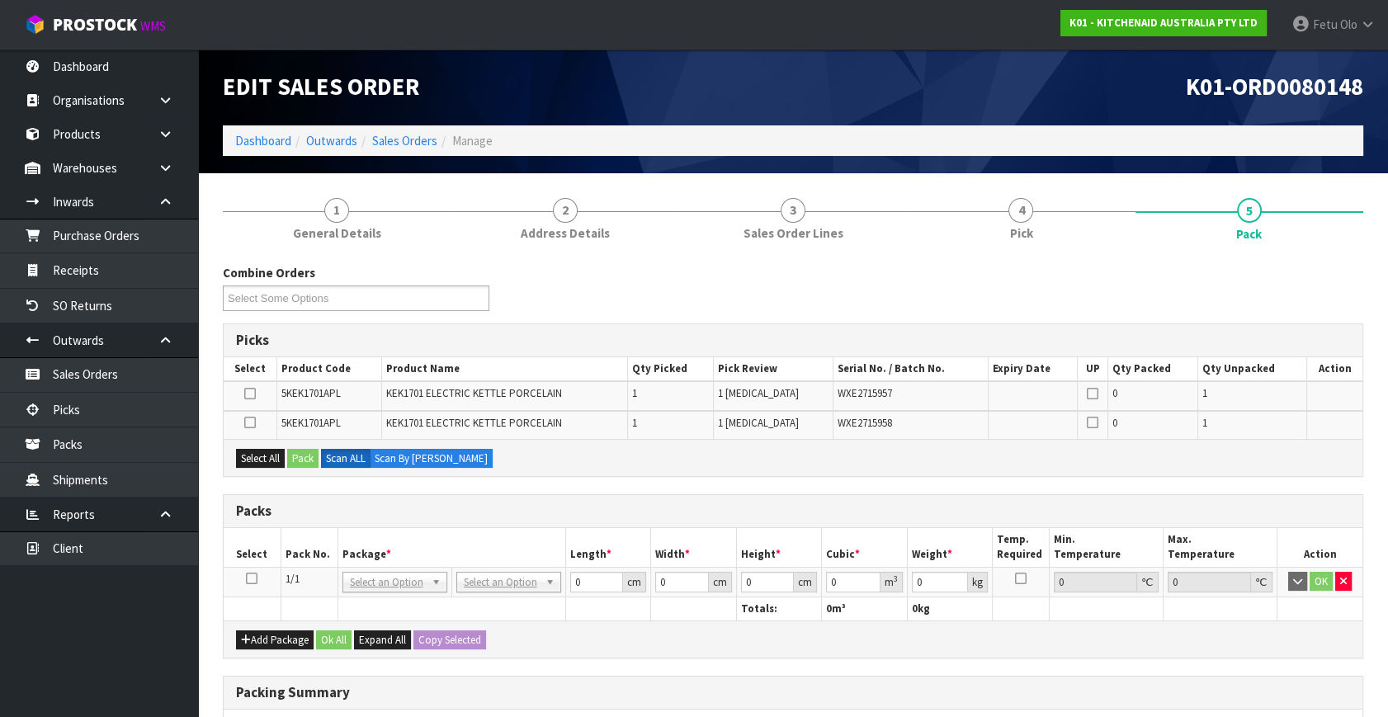
click at [257, 577] on td at bounding box center [252, 582] width 57 height 30
click at [249, 579] on icon at bounding box center [252, 579] width 12 height 1
click at [273, 440] on div "Select All Pack Scan ALL Scan By Quantity" at bounding box center [793, 457] width 1139 height 37
drag, startPoint x: 272, startPoint y: 453, endPoint x: 297, endPoint y: 451, distance: 25.6
click at [276, 453] on button "Select All" at bounding box center [260, 459] width 49 height 20
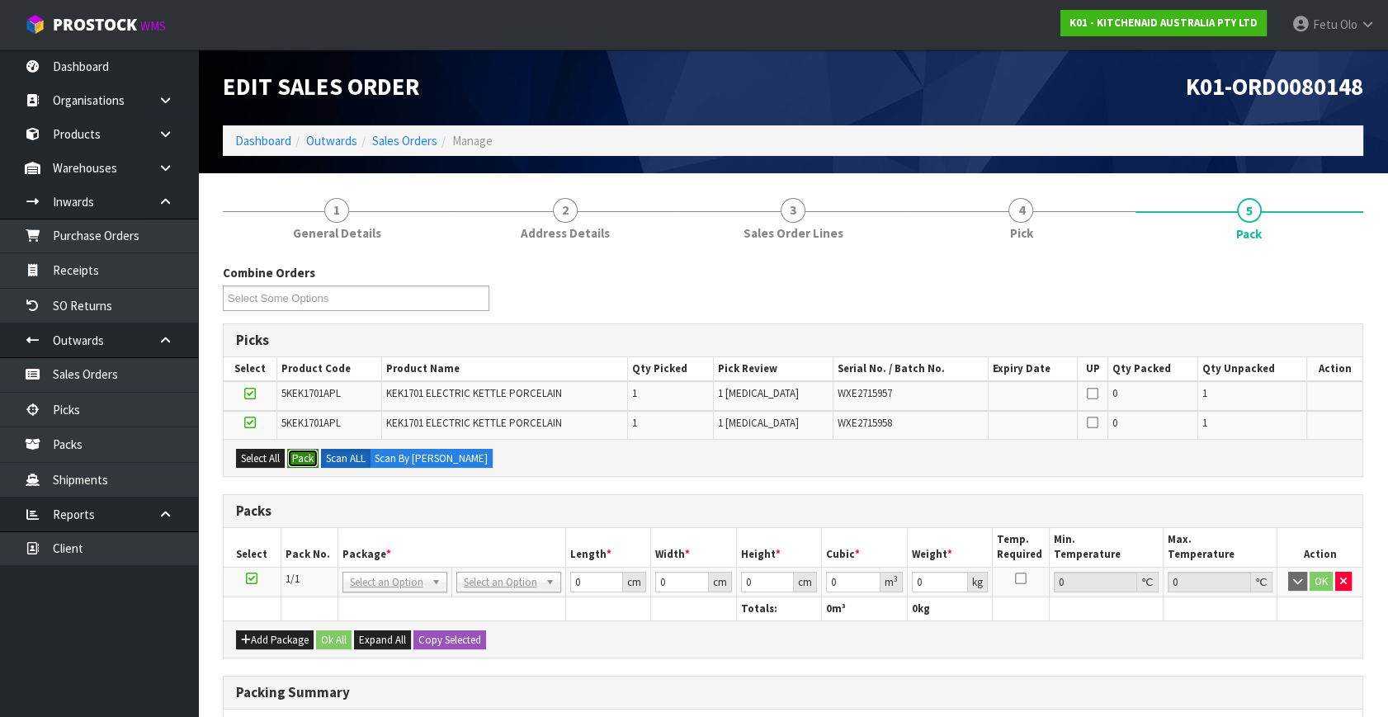
click at [302, 452] on button "Pack" at bounding box center [302, 459] width 31 height 20
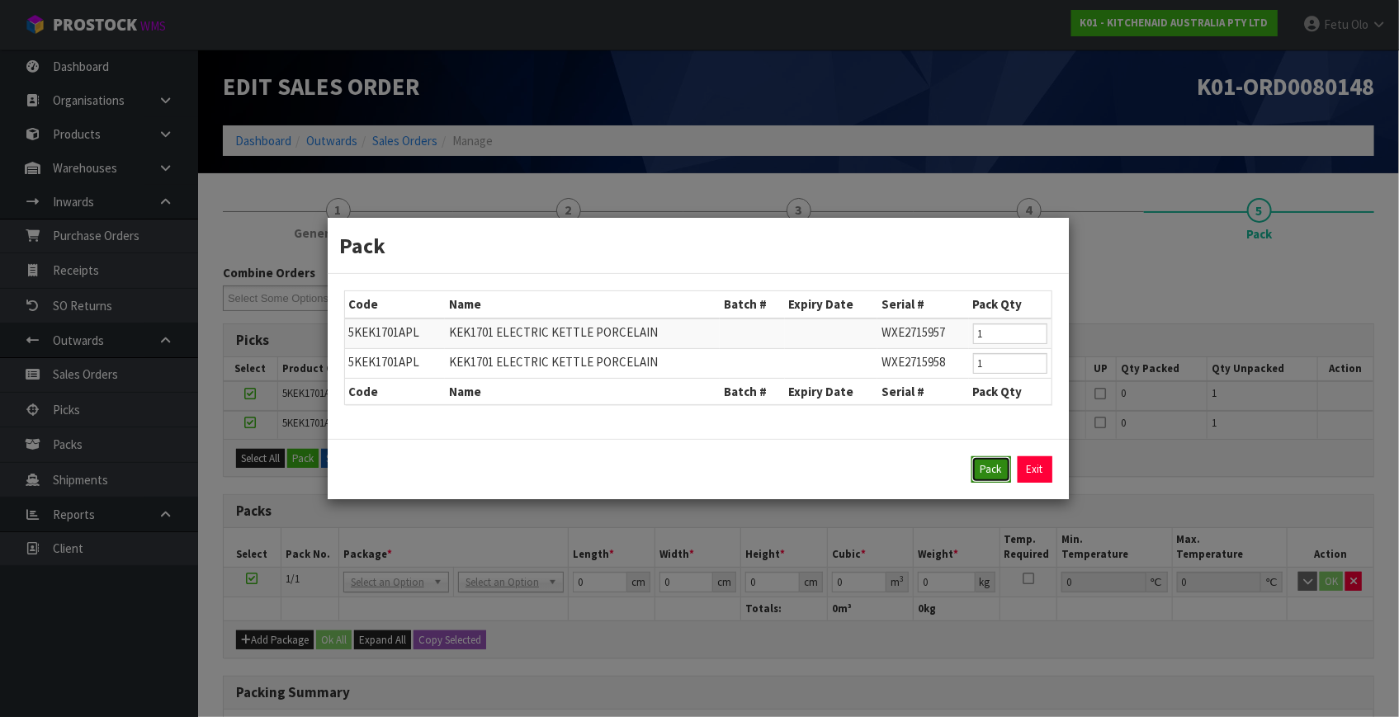
drag, startPoint x: 999, startPoint y: 470, endPoint x: 980, endPoint y: 468, distance: 19.1
click at [998, 469] on button "Pack" at bounding box center [991, 469] width 40 height 26
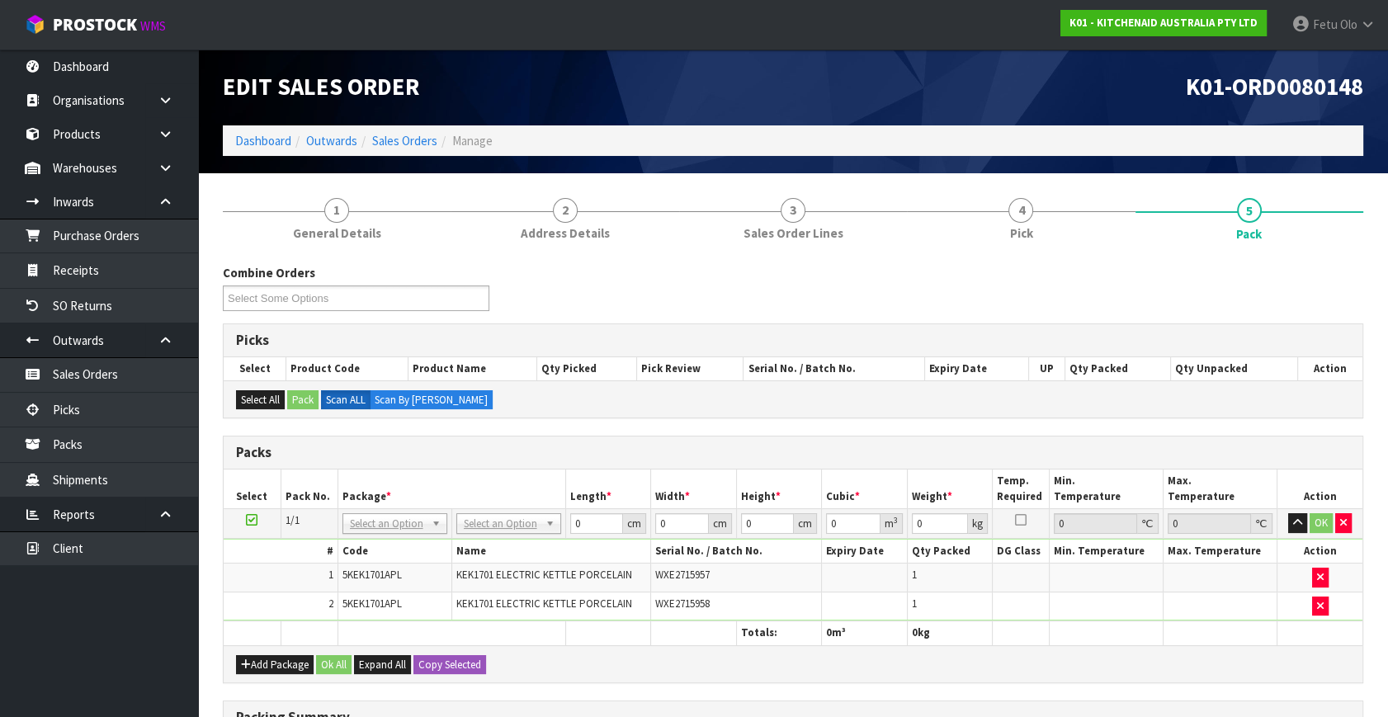
drag, startPoint x: 501, startPoint y: 529, endPoint x: 497, endPoint y: 557, distance: 28.4
drag, startPoint x: 582, startPoint y: 527, endPoint x: 449, endPoint y: 565, distance: 138.4
click at [450, 565] on tbody "1/1 NONE 007-001 007-002 007-004 007-009 007-013 007-014 007-015 007-017 007-01…" at bounding box center [793, 565] width 1139 height 112
type input "42"
type input "28"
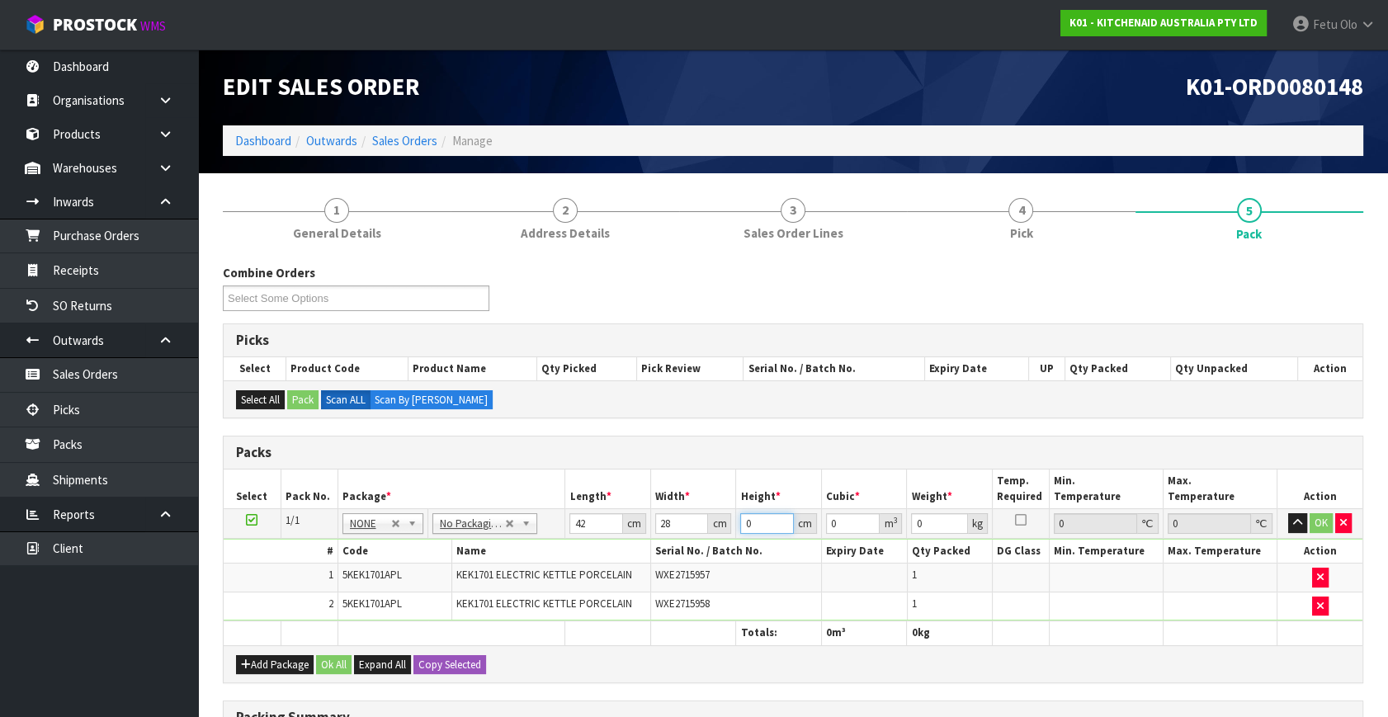
type input "3"
type input "0.003528"
type input "35"
type input "0.04116"
type input "35"
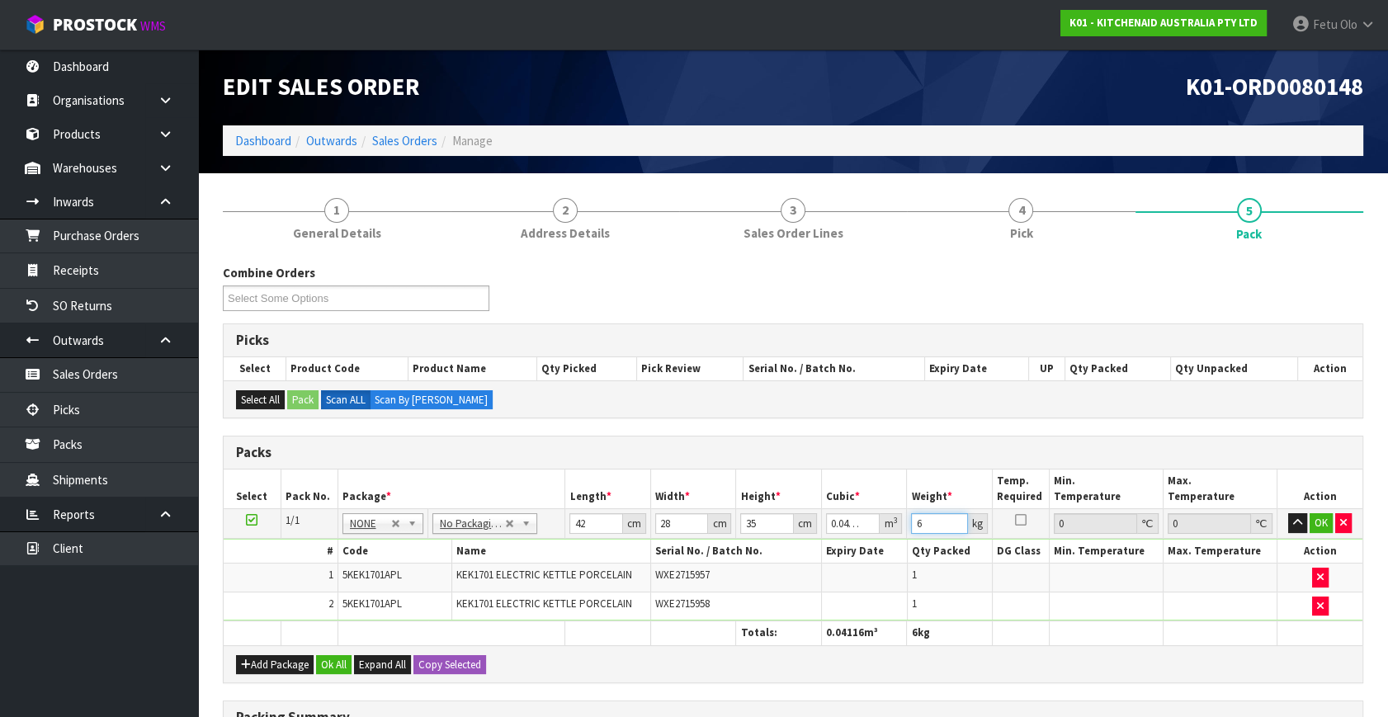
type input "6"
click button "OK" at bounding box center [1321, 523] width 23 height 20
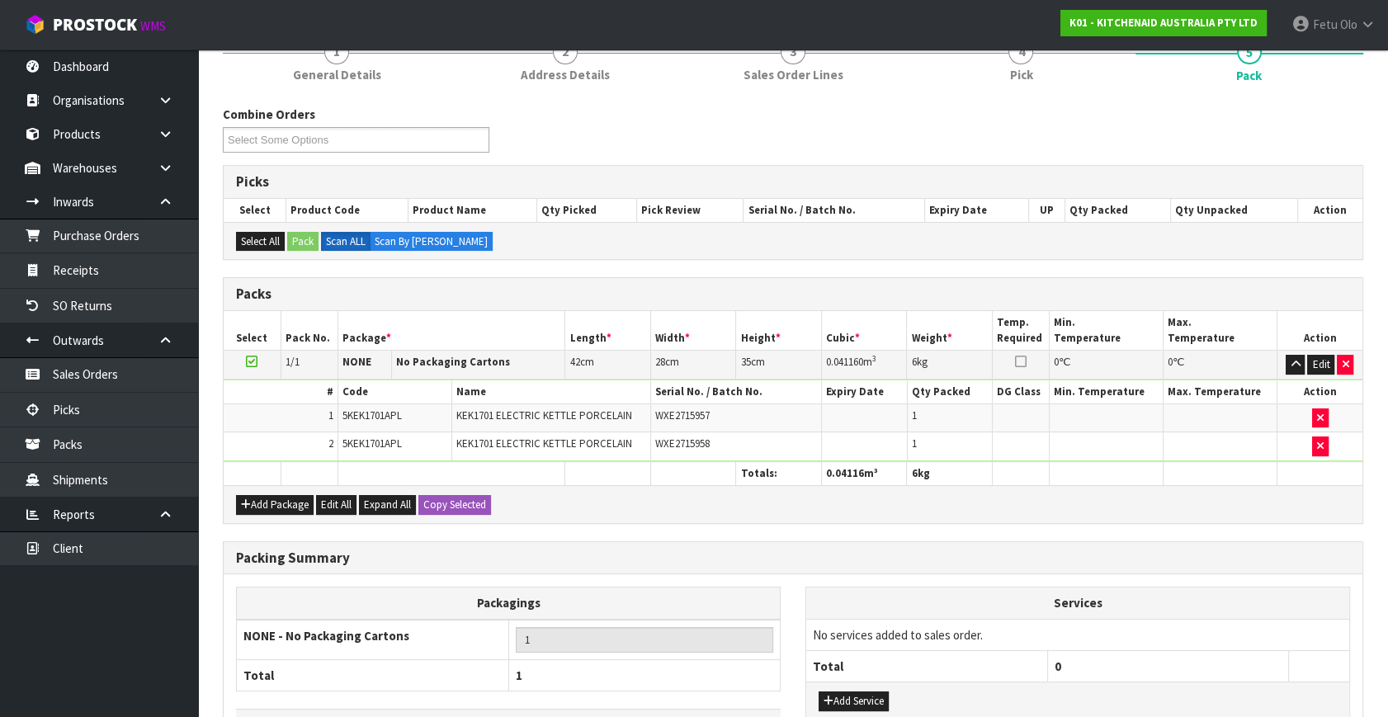
scroll to position [273, 0]
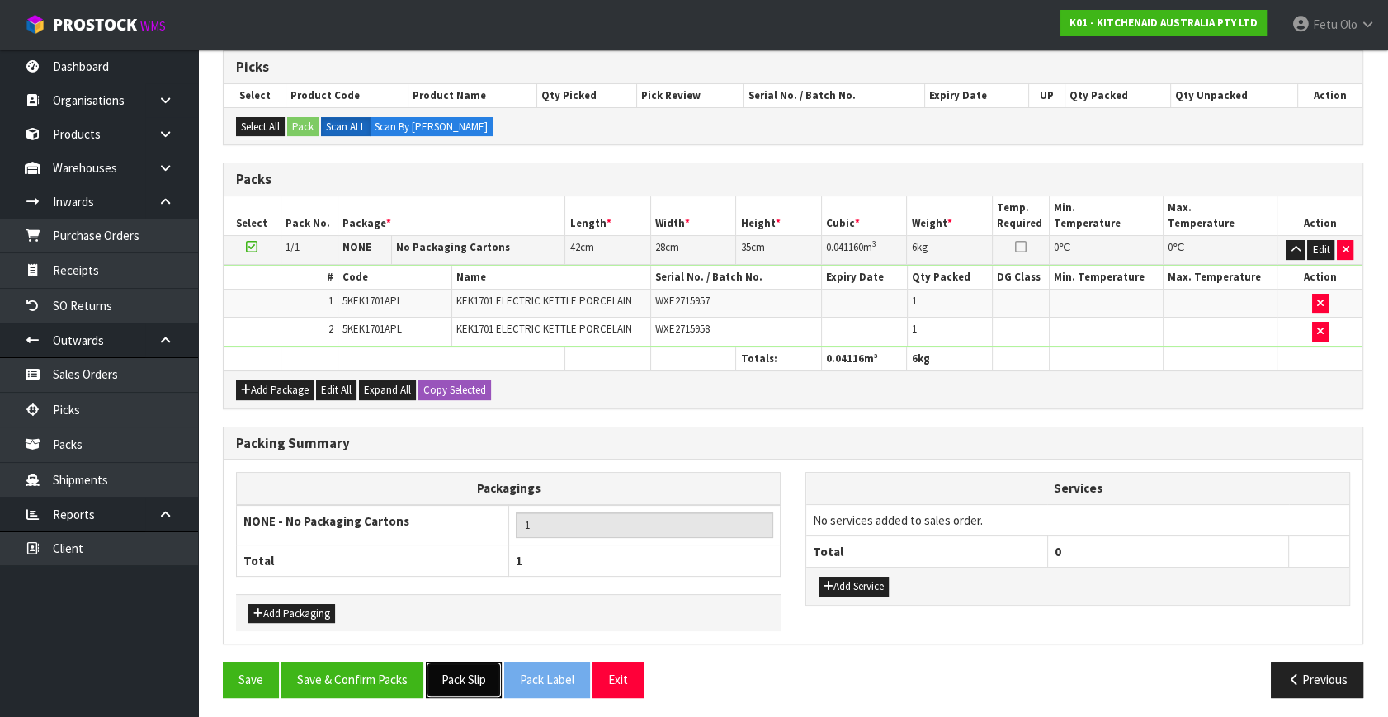
click at [475, 686] on button "Pack Slip" at bounding box center [464, 679] width 76 height 35
click at [393, 677] on button "Save & Confirm Packs" at bounding box center [352, 679] width 142 height 35
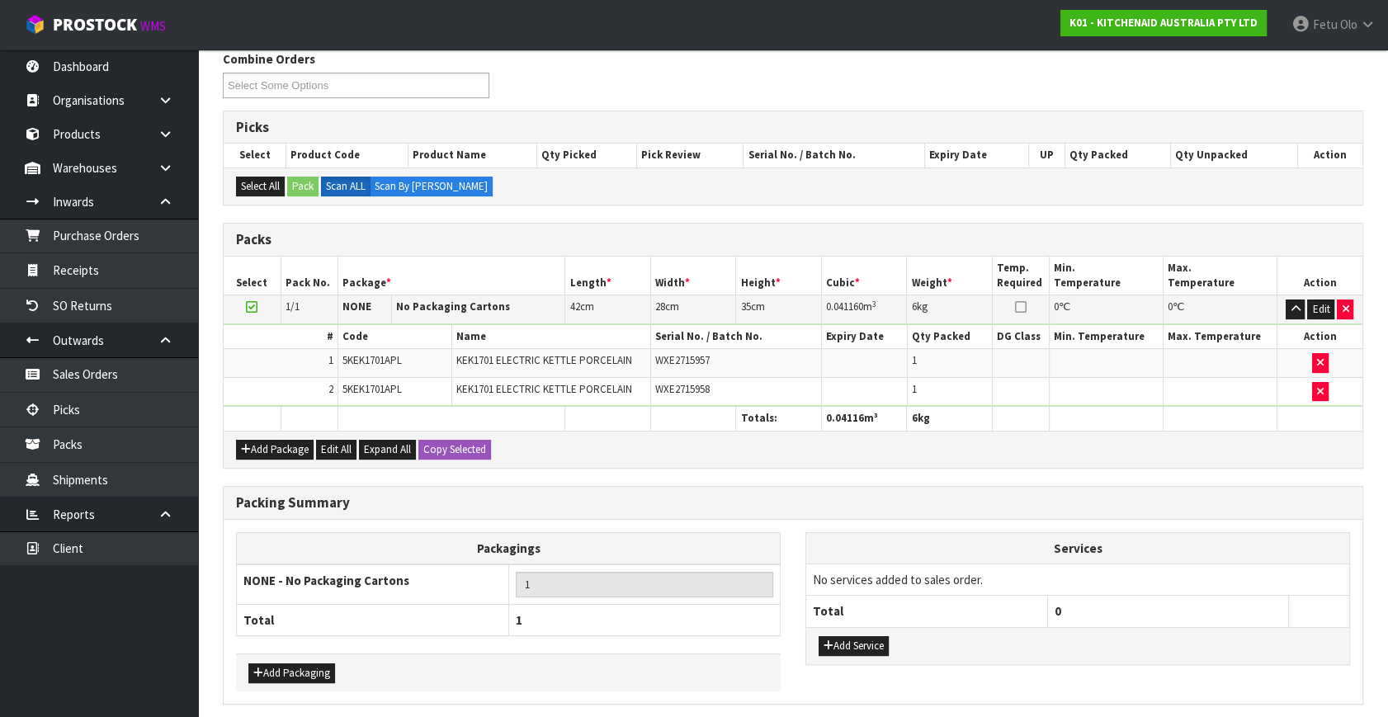
scroll to position [0, 0]
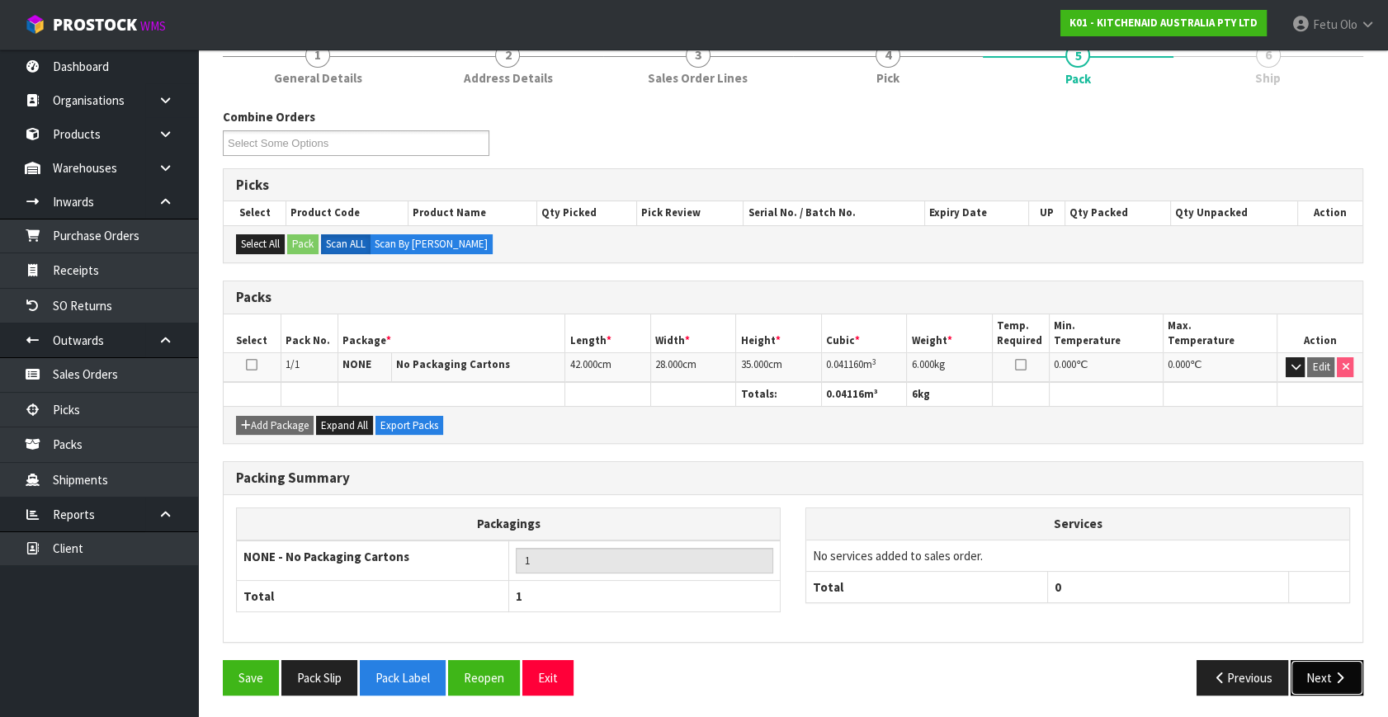
drag, startPoint x: 1315, startPoint y: 679, endPoint x: 1301, endPoint y: 675, distance: 14.6
click at [1301, 675] on button "Next" at bounding box center [1327, 677] width 73 height 35
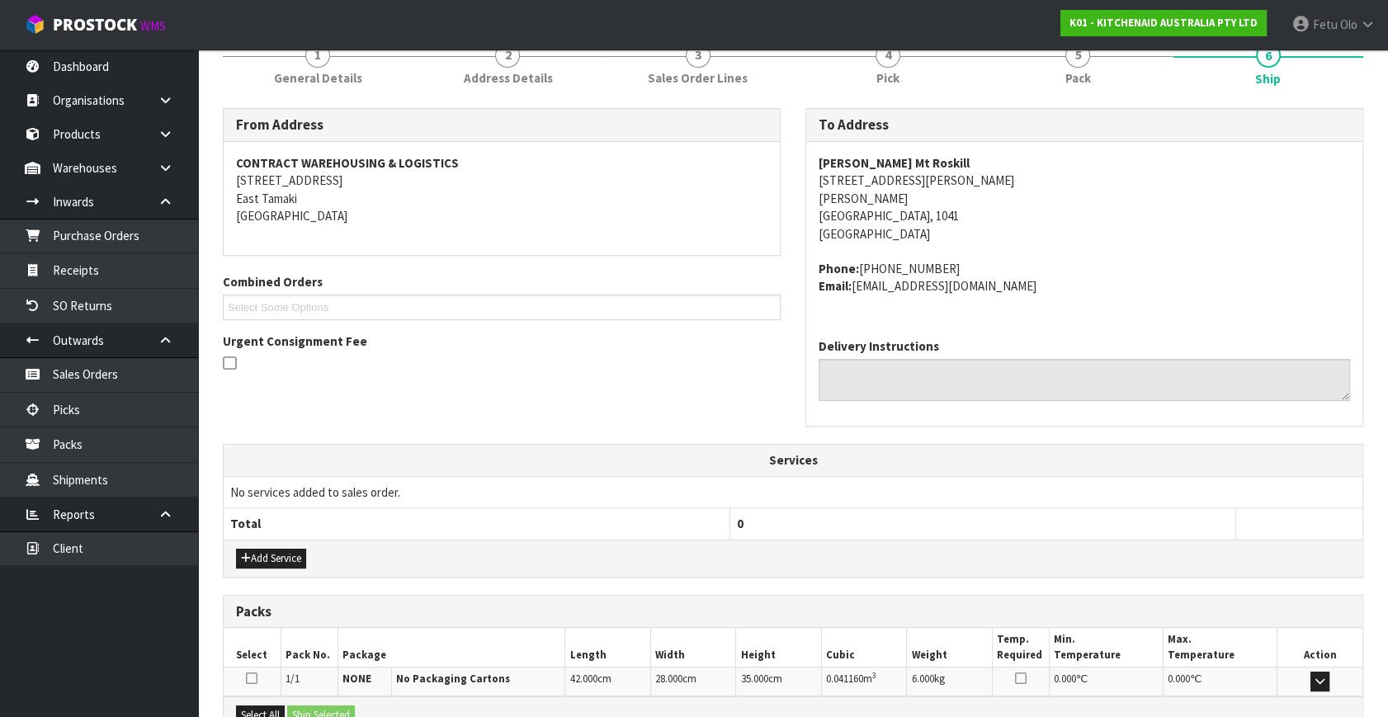
scroll to position [406, 0]
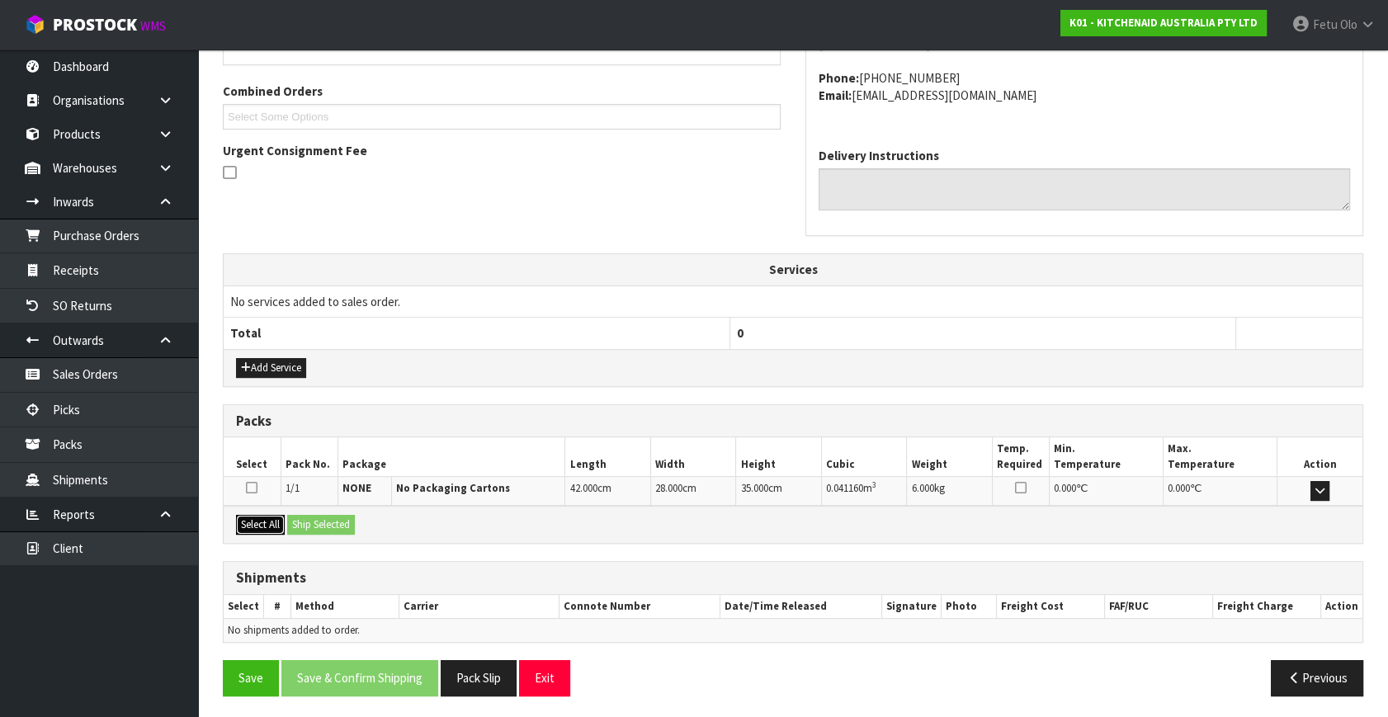
drag, startPoint x: 260, startPoint y: 524, endPoint x: 351, endPoint y: 521, distance: 90.8
click at [274, 523] on button "Select All" at bounding box center [260, 525] width 49 height 20
click at [351, 521] on button "Ship Selected" at bounding box center [321, 525] width 68 height 20
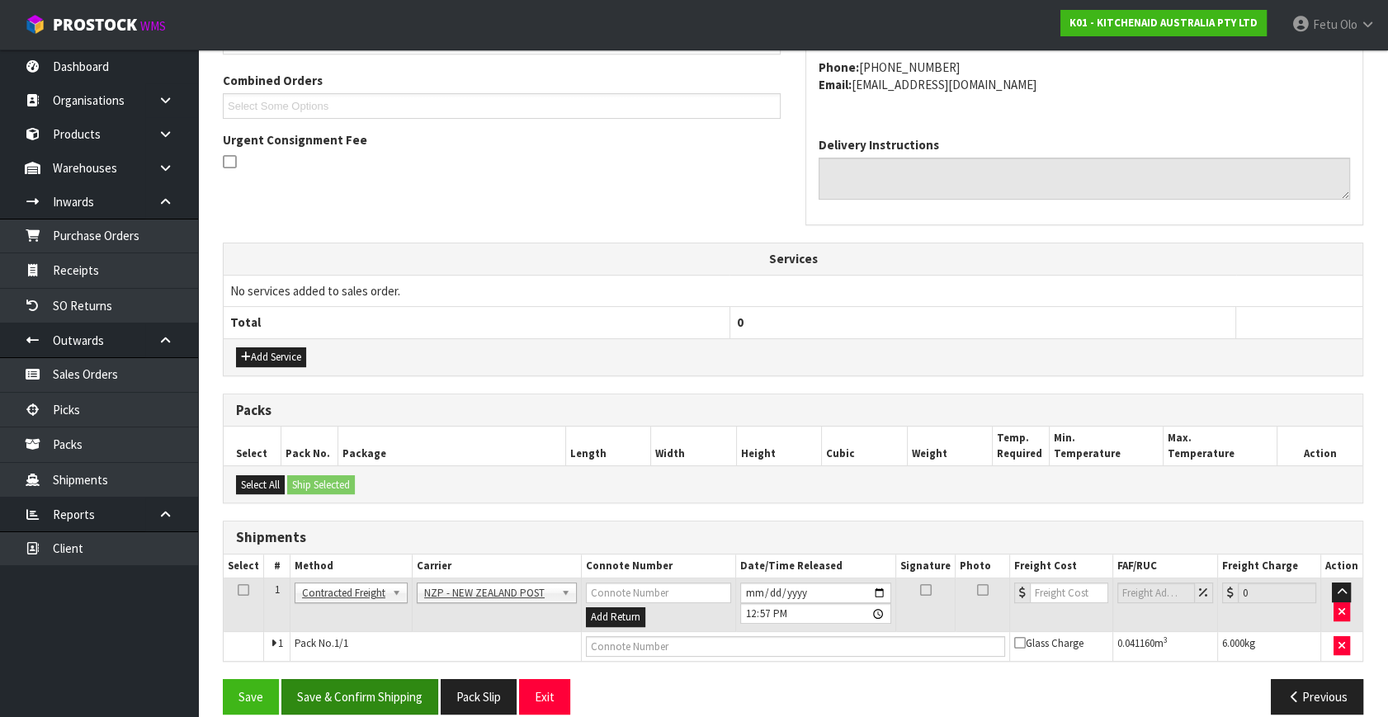
scroll to position [436, 0]
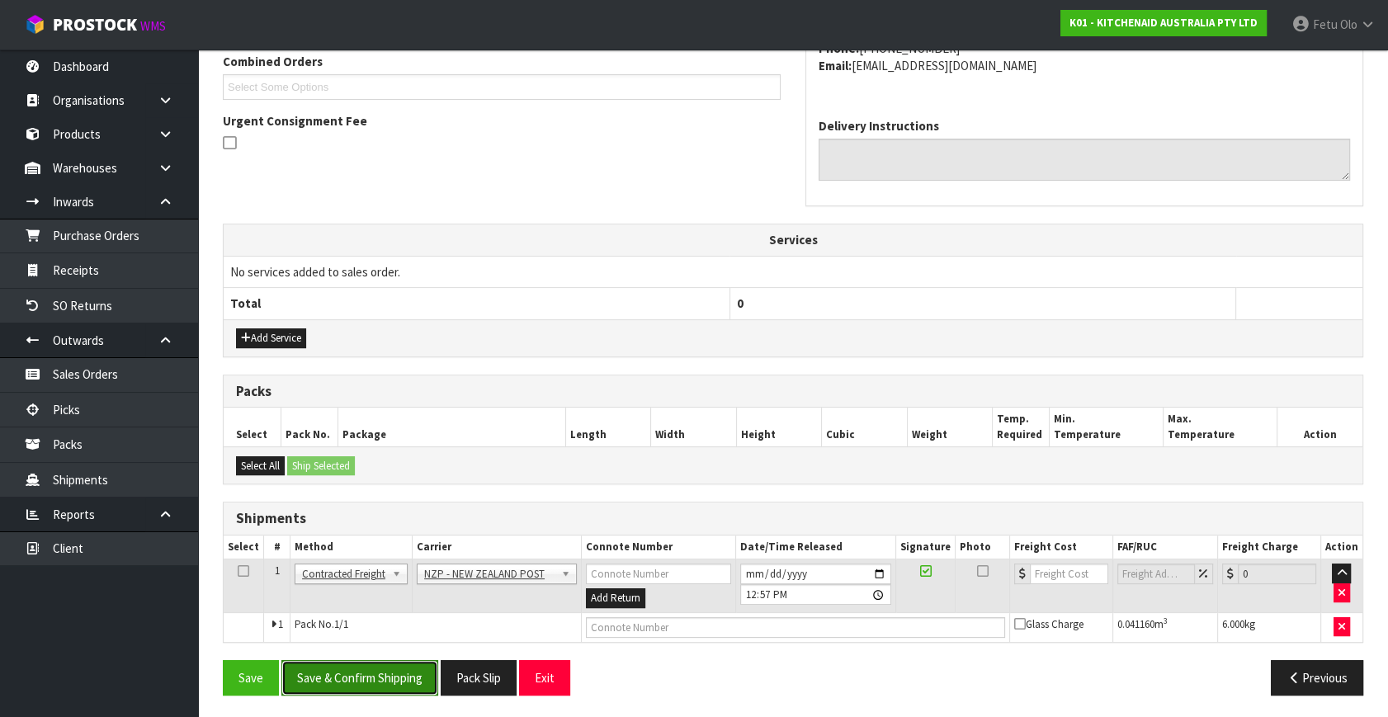
click at [383, 677] on button "Save & Confirm Shipping" at bounding box center [359, 677] width 157 height 35
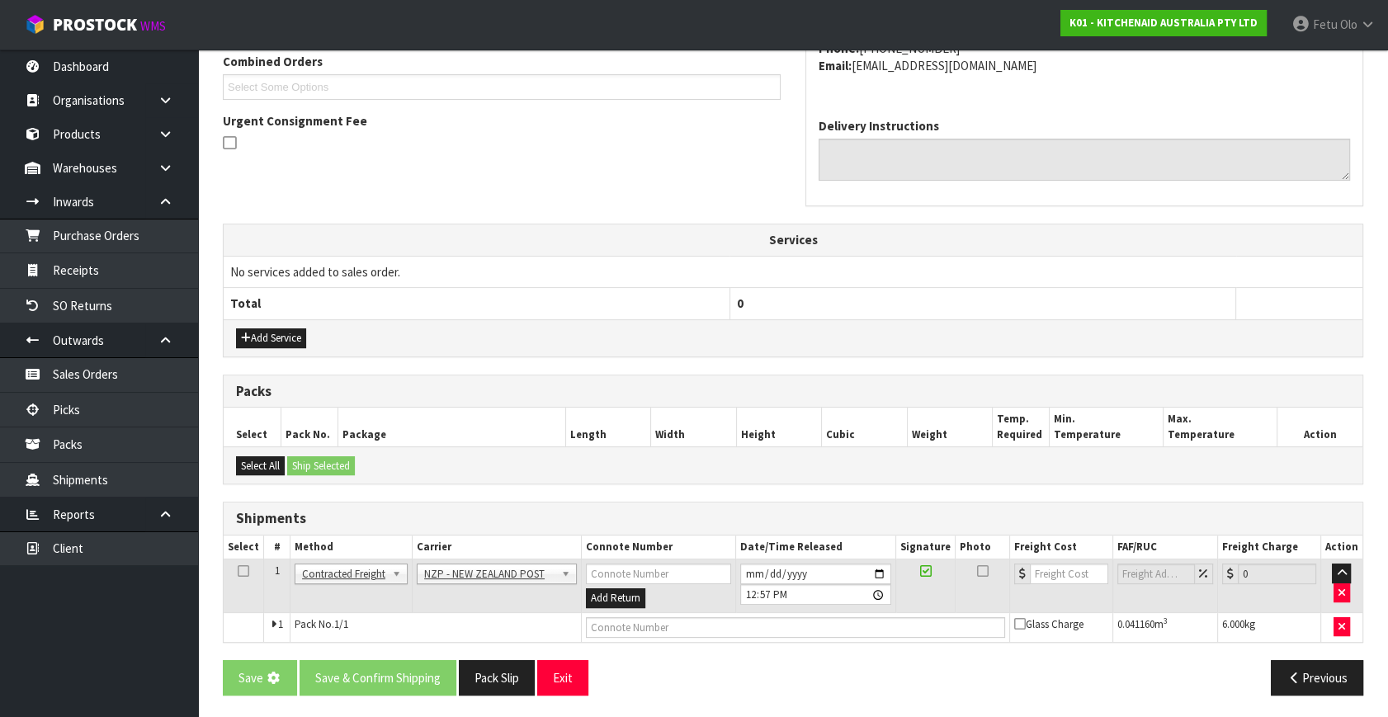
scroll to position [0, 0]
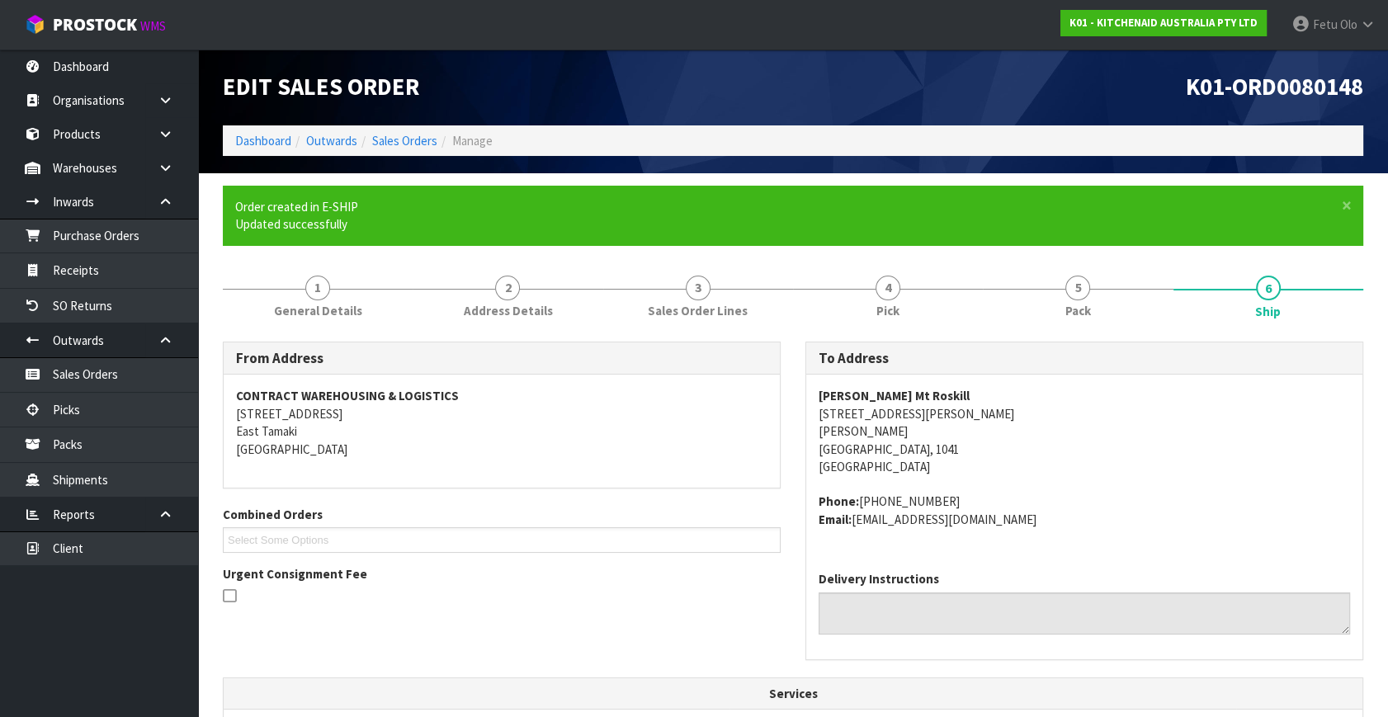
drag, startPoint x: 668, startPoint y: 604, endPoint x: 844, endPoint y: 652, distance: 183.0
click at [674, 609] on div "From Address CONTRACT WAREHOUSING & LOGISTICS 17 Allens Road East Tamaki Auckla…" at bounding box center [501, 481] width 583 height 279
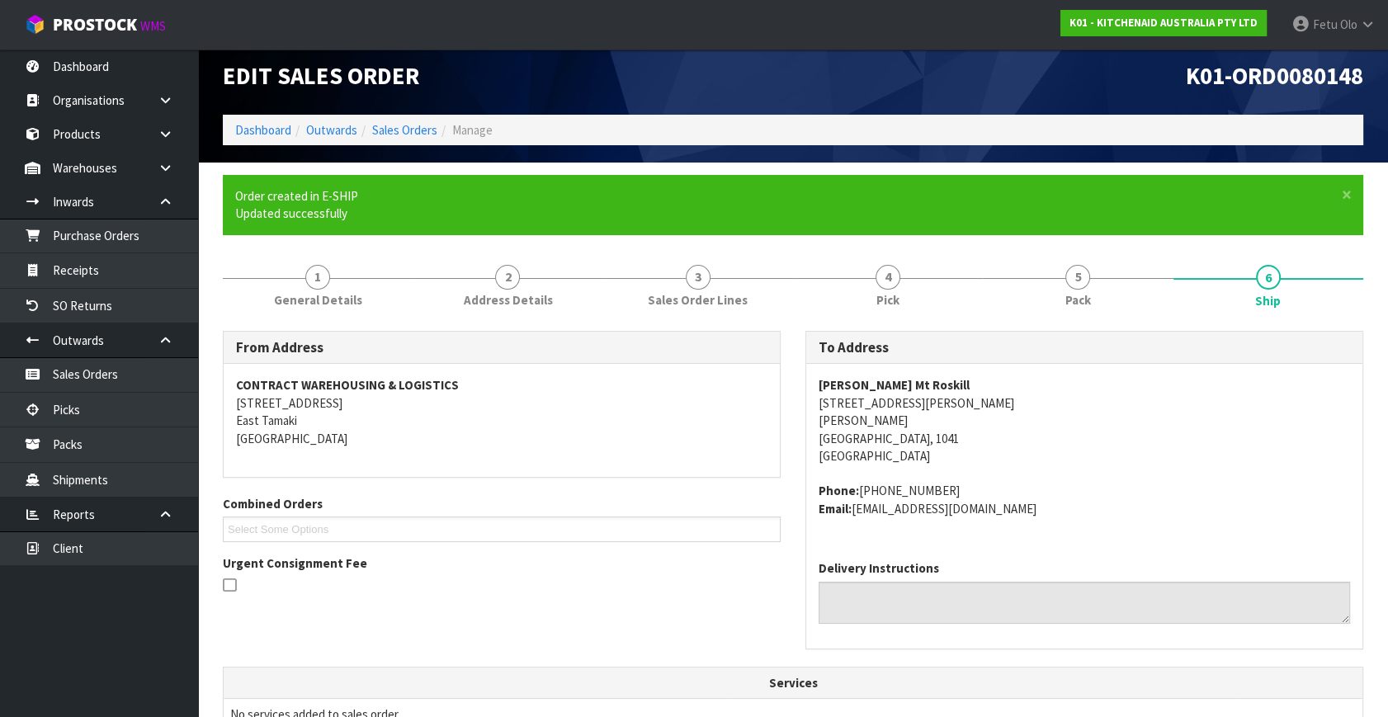
scroll to position [413, 0]
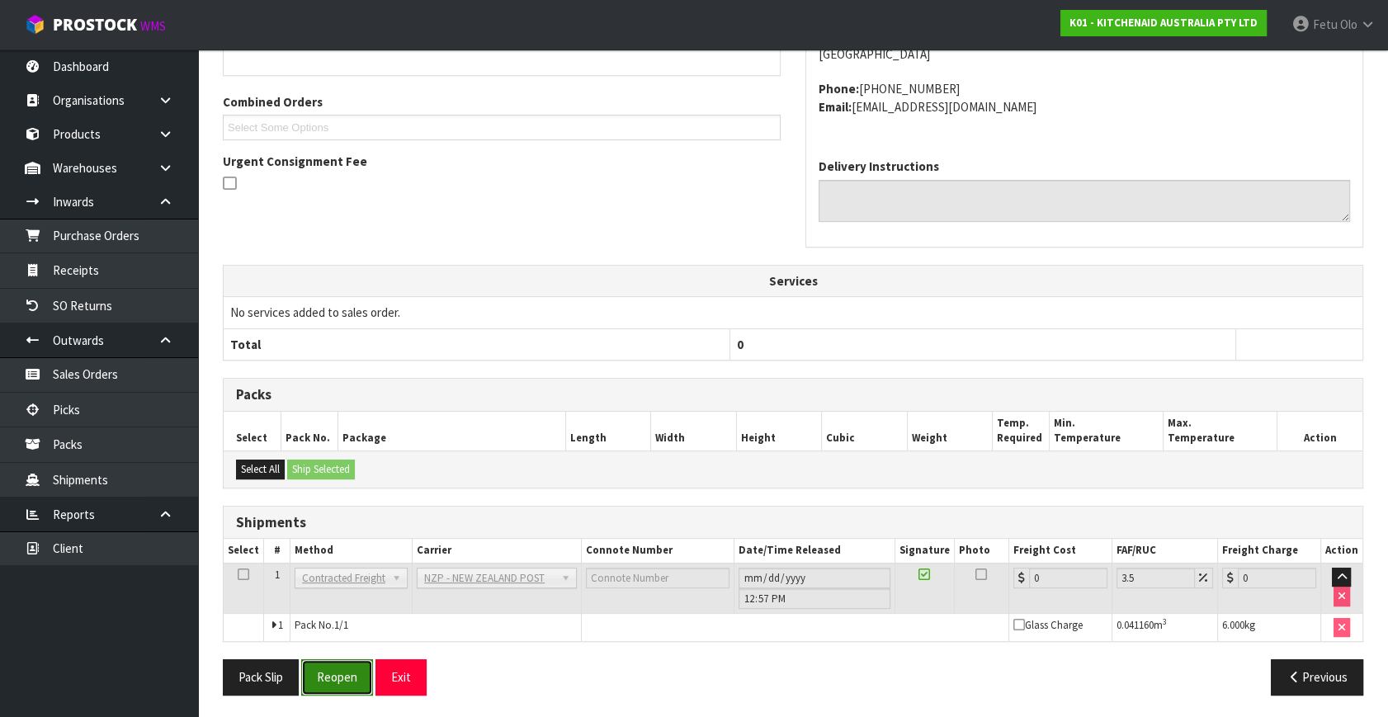
click at [354, 664] on button "Reopen" at bounding box center [337, 676] width 72 height 35
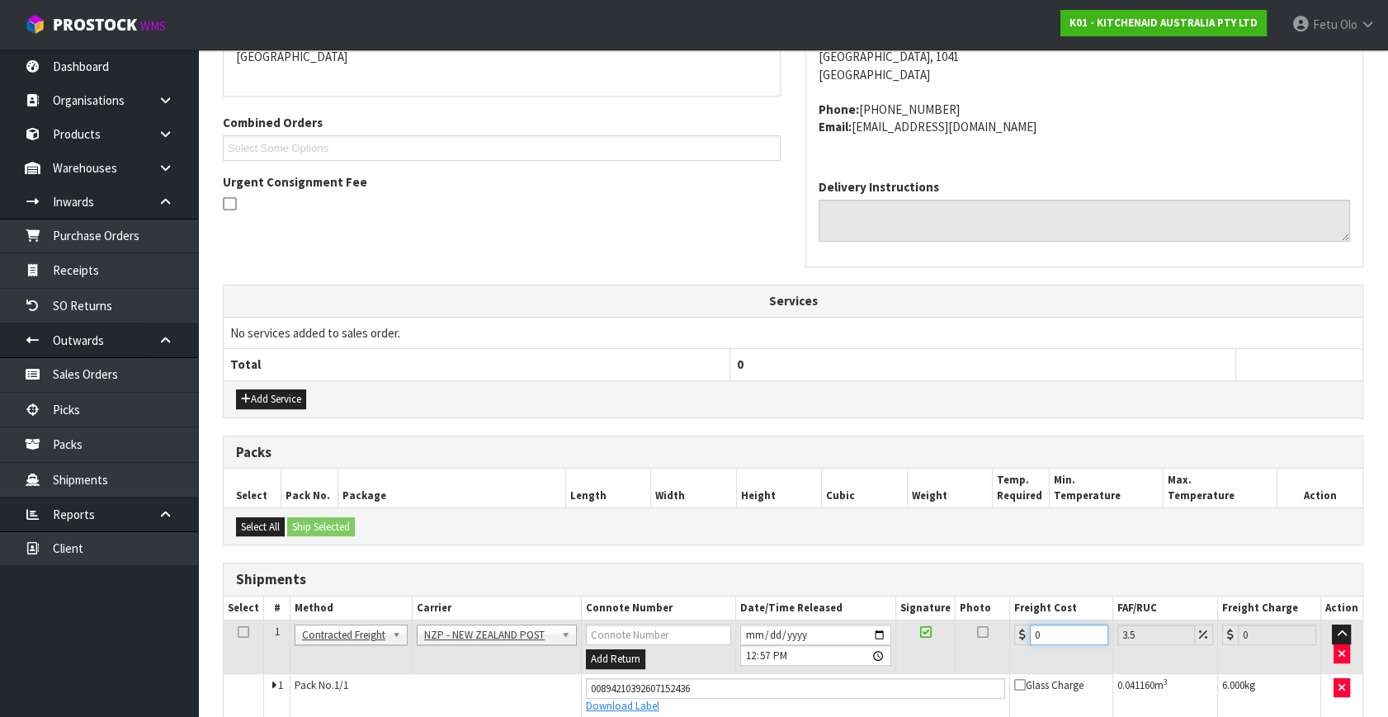
drag, startPoint x: 1051, startPoint y: 634, endPoint x: 787, endPoint y: 723, distance: 277.9
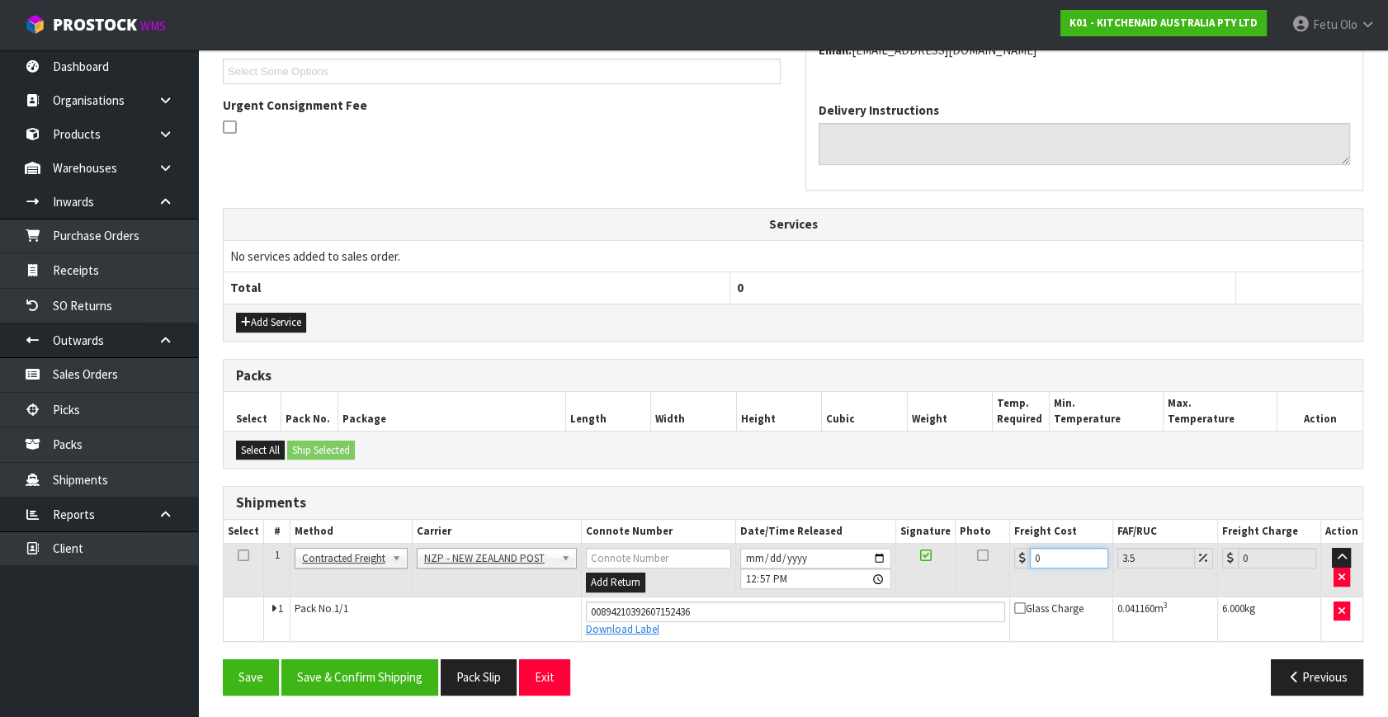
type input "4"
type input "4.14"
type input "4.3"
type input "4.45"
type input "4.33"
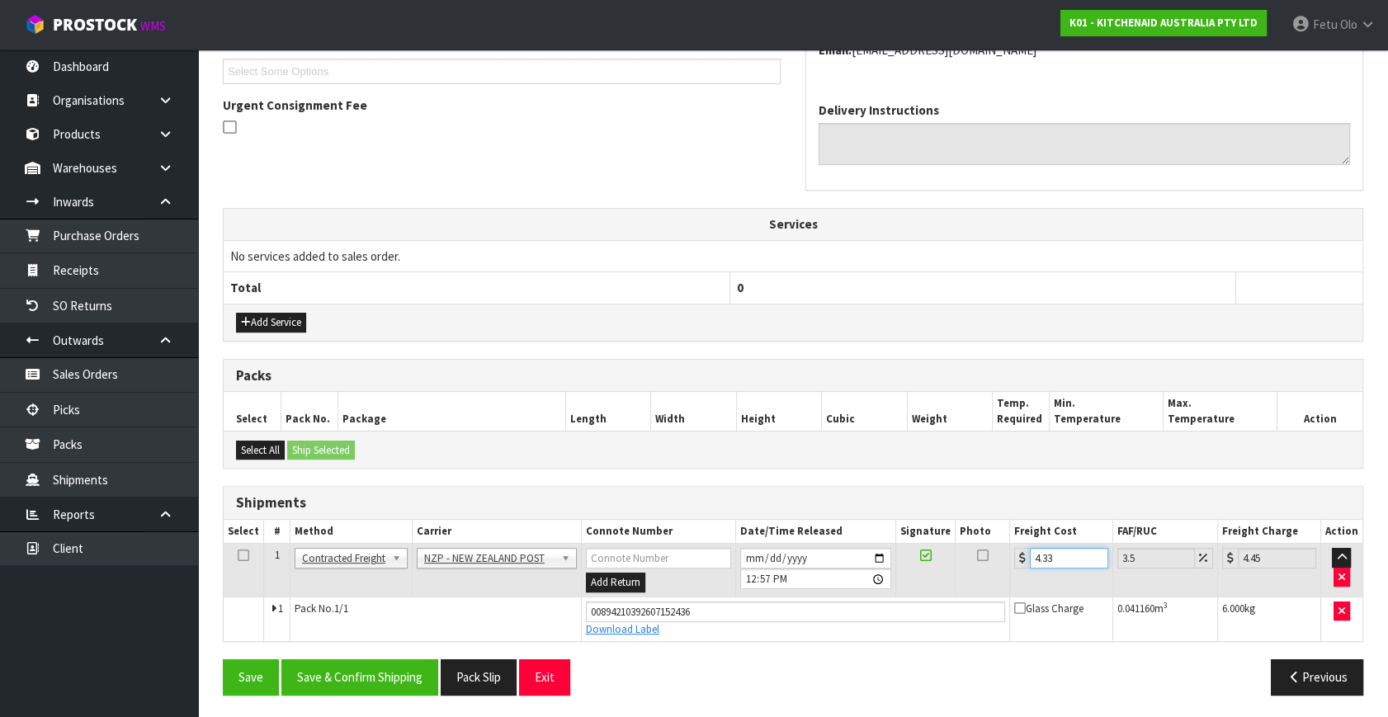
type input "4.48"
type input "4.33"
click at [354, 679] on button "Save & Confirm Shipping" at bounding box center [359, 676] width 157 height 35
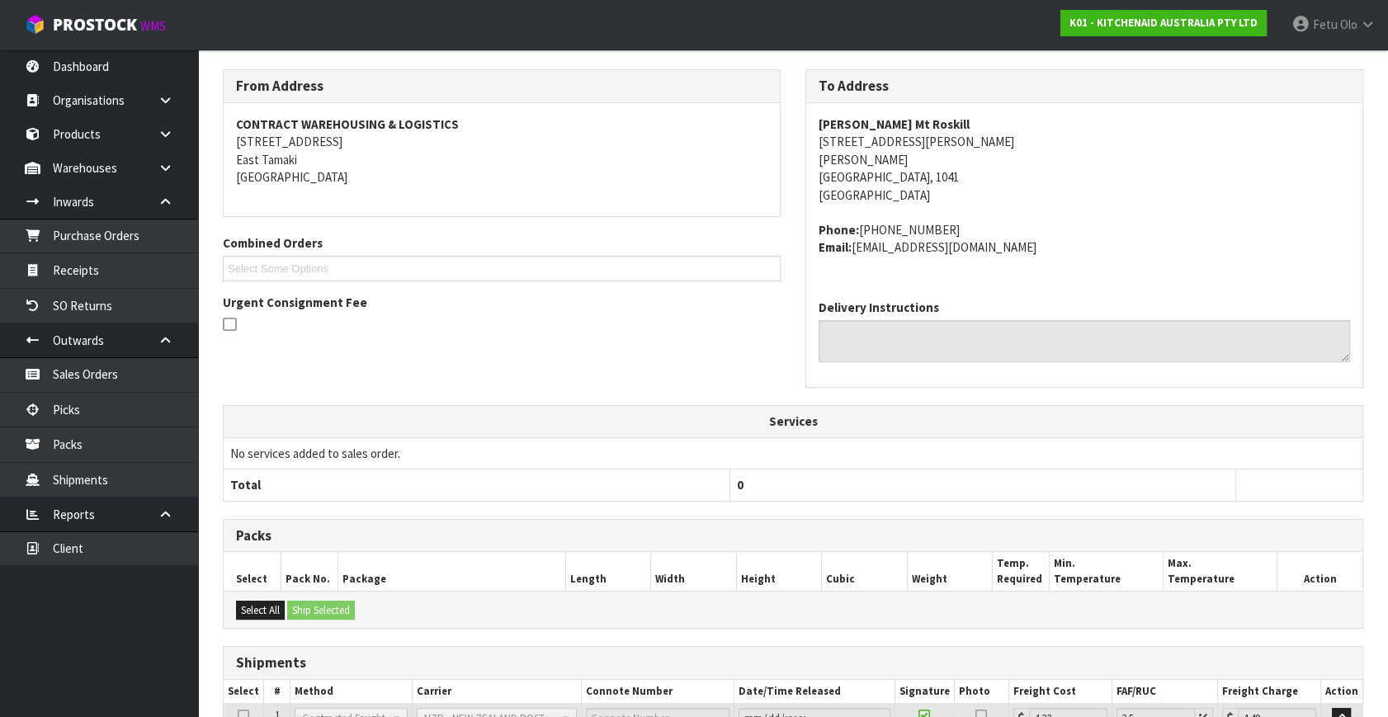
scroll to position [106, 0]
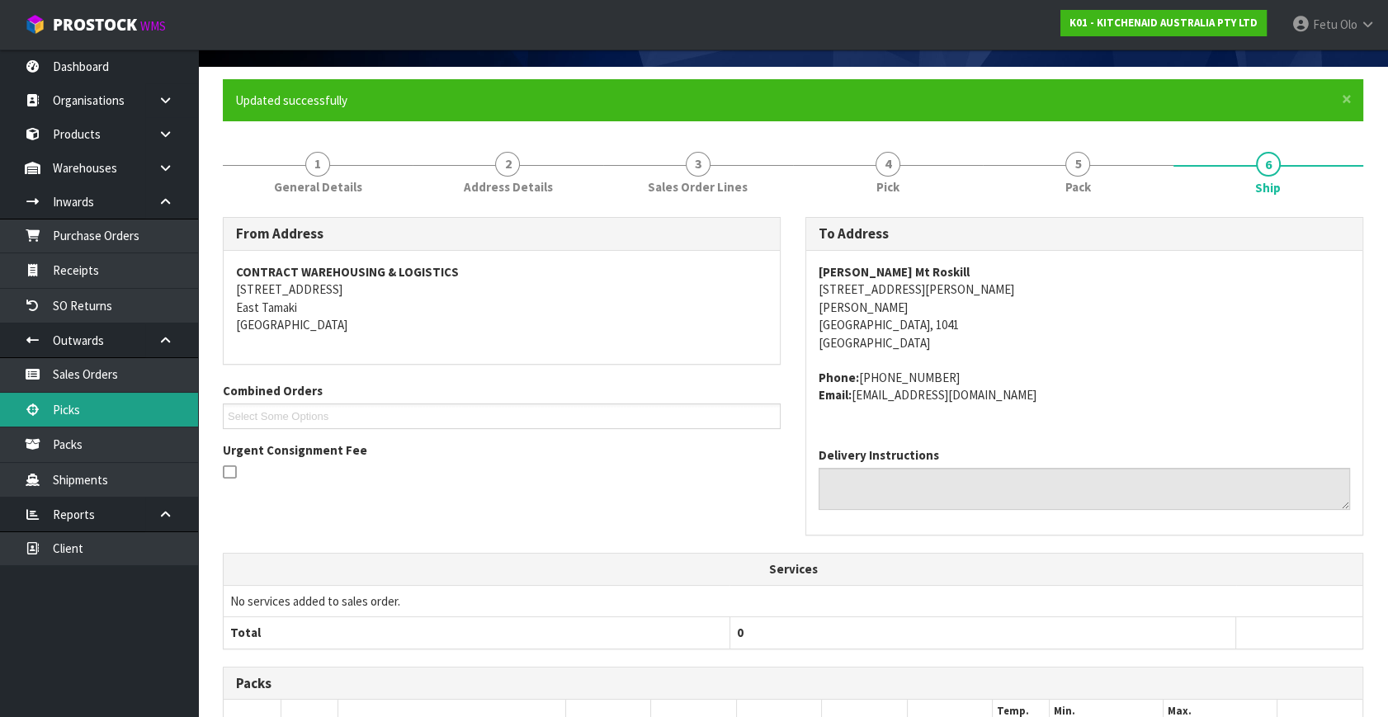
click at [101, 412] on link "Picks" at bounding box center [99, 410] width 198 height 34
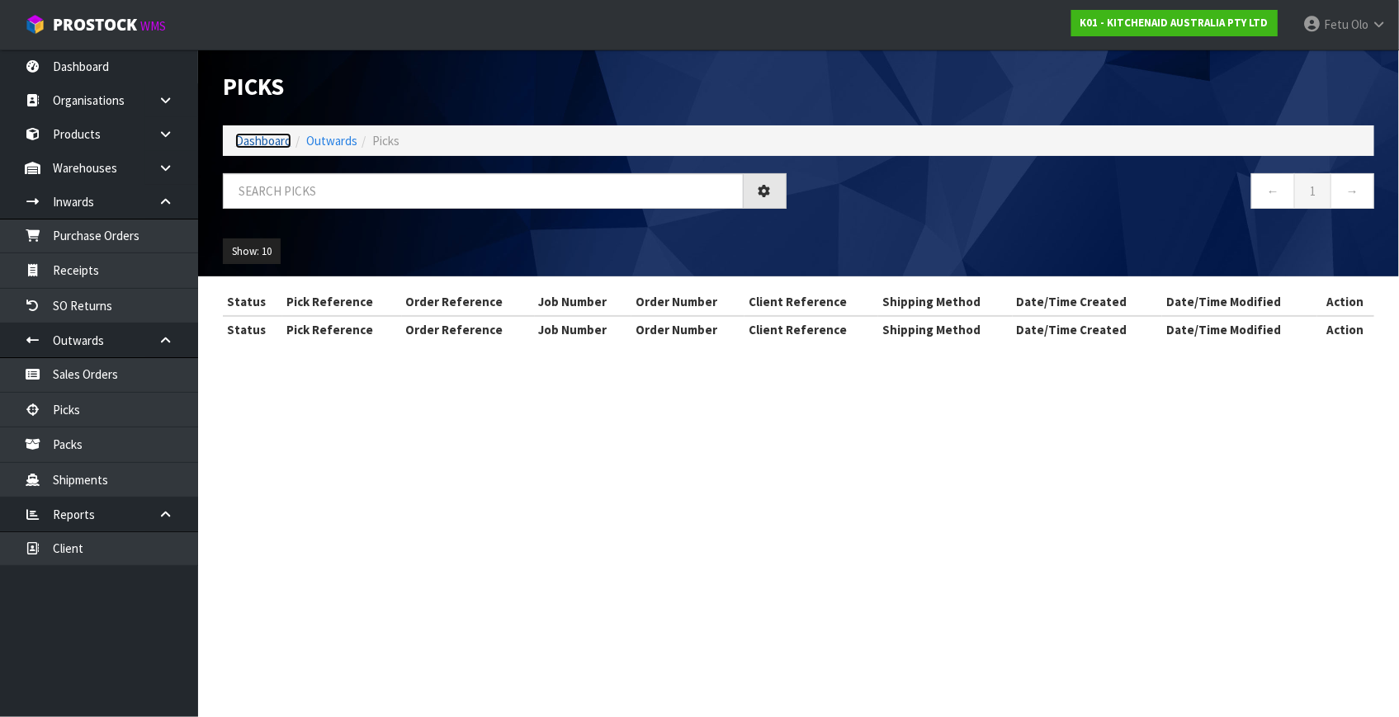
click at [274, 138] on link "Dashboard" at bounding box center [263, 141] width 56 height 16
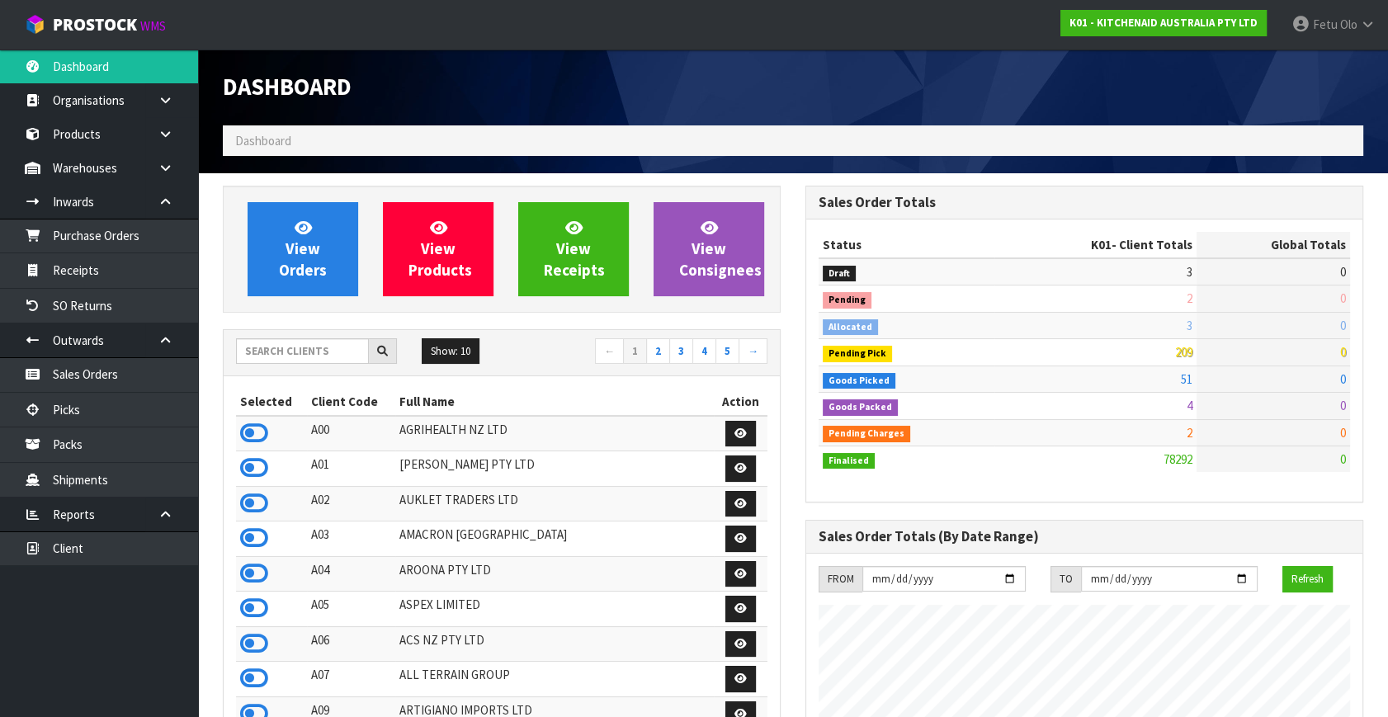
scroll to position [1248, 582]
click at [77, 399] on link "Picks" at bounding box center [99, 410] width 198 height 34
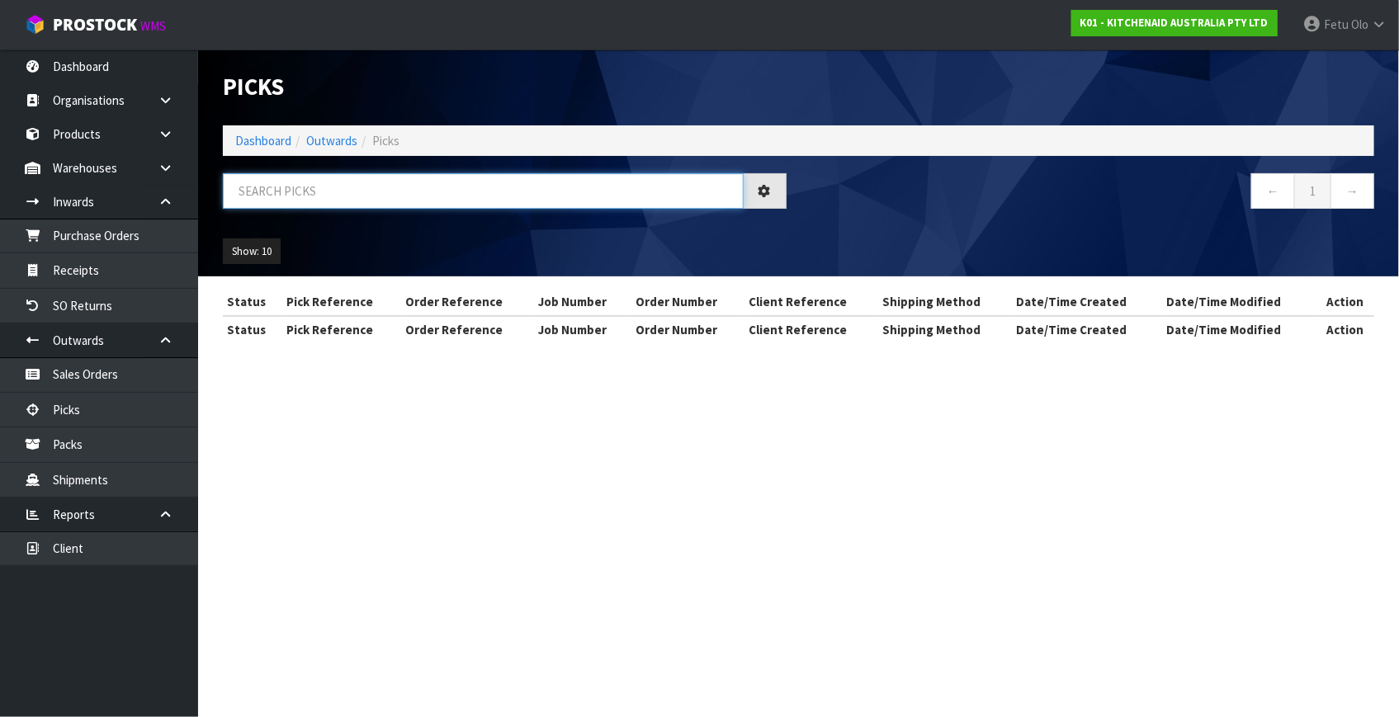
click at [406, 178] on input "text" at bounding box center [483, 190] width 521 height 35
type input "80125"
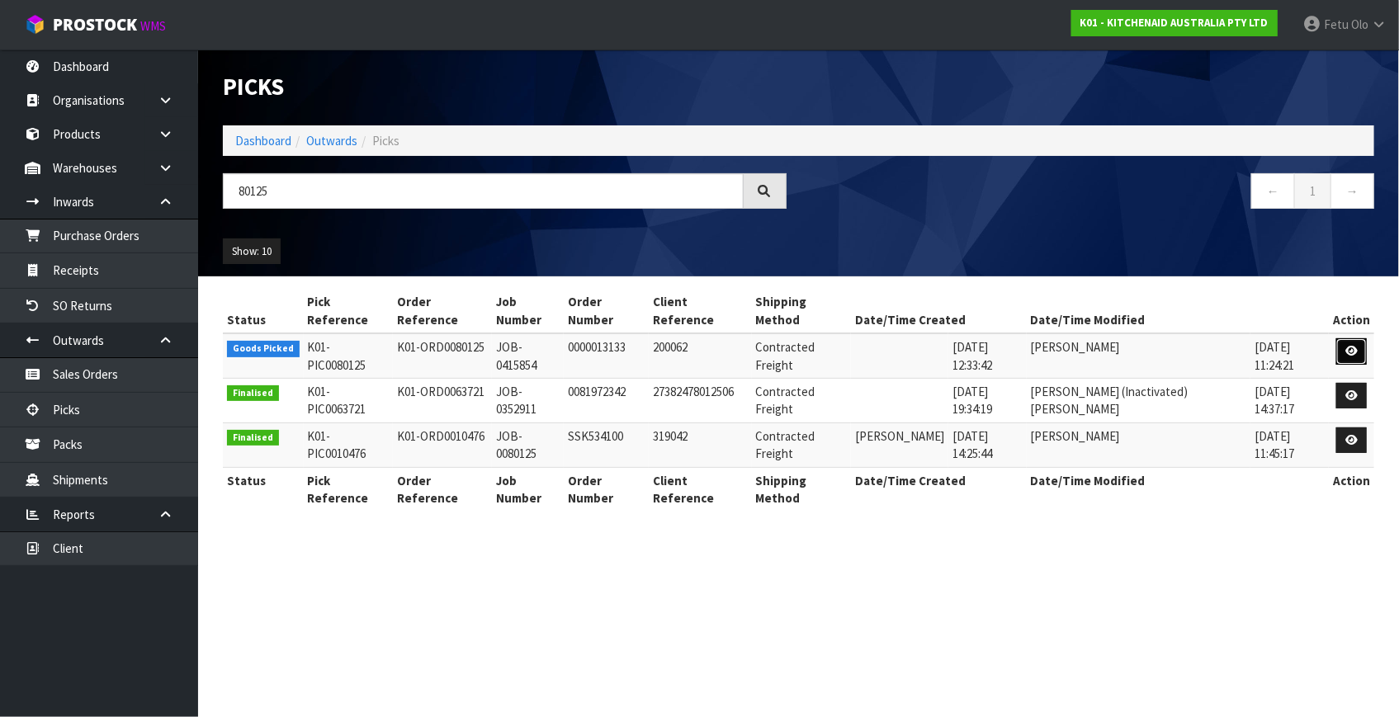
click at [1343, 338] on link at bounding box center [1351, 351] width 31 height 26
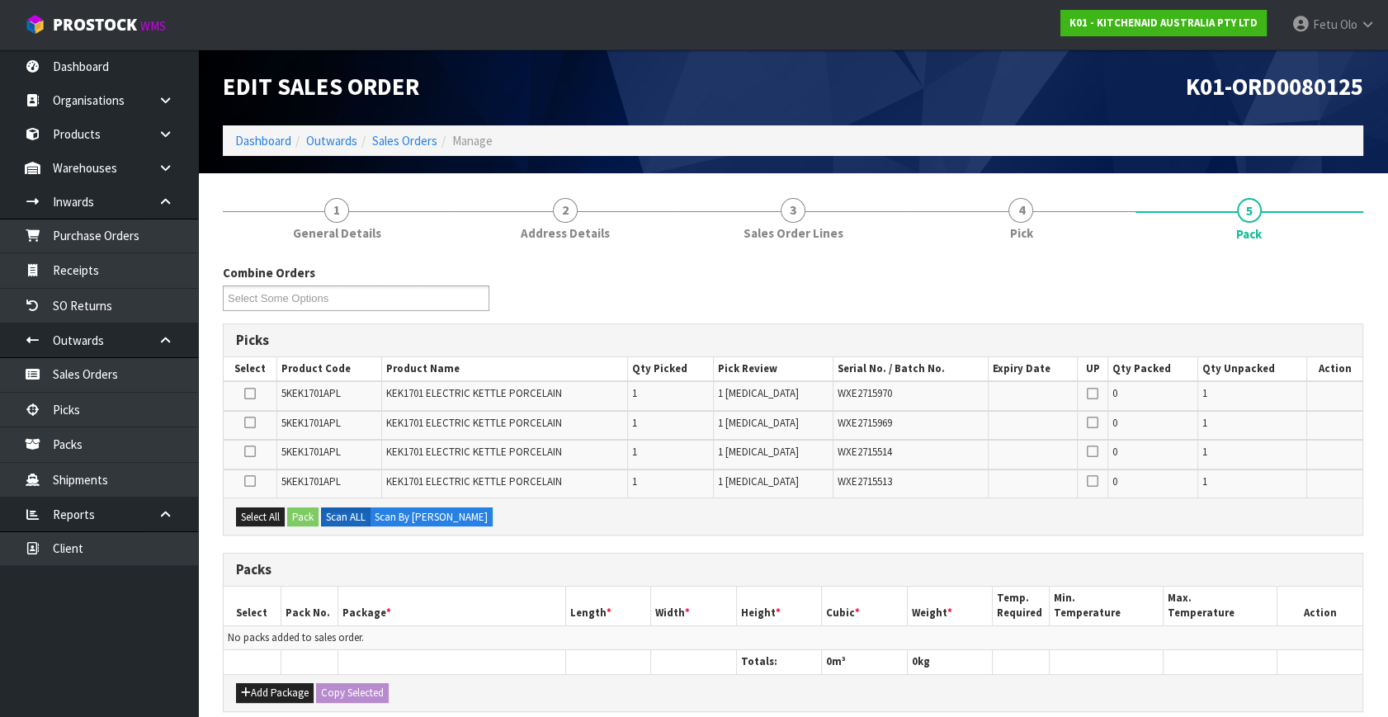
click at [252, 423] on icon at bounding box center [250, 423] width 12 height 1
click at [0, 0] on input "checkbox" at bounding box center [0, 0] width 0 height 0
click at [252, 394] on icon at bounding box center [250, 394] width 12 height 1
click at [0, 0] on input "checkbox" at bounding box center [0, 0] width 0 height 0
click at [310, 513] on button "Pack" at bounding box center [302, 518] width 31 height 20
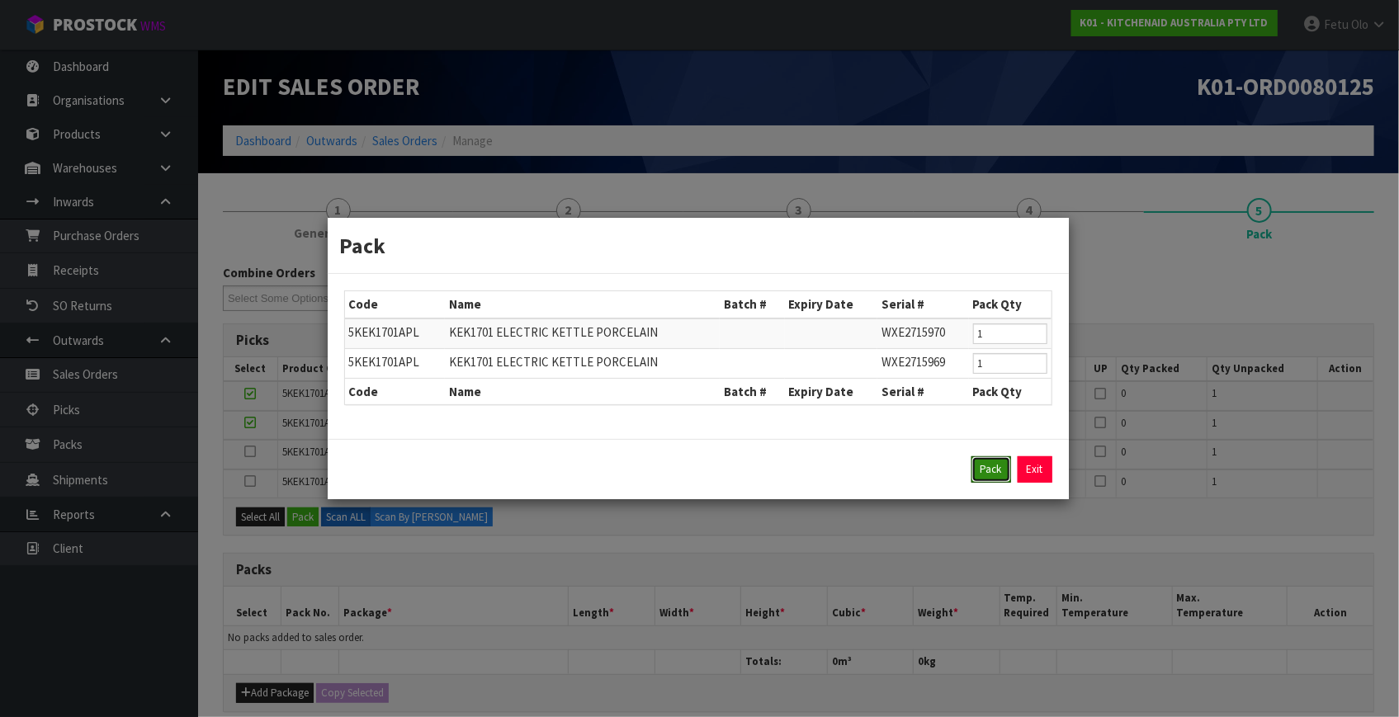
click at [982, 464] on button "Pack" at bounding box center [991, 469] width 40 height 26
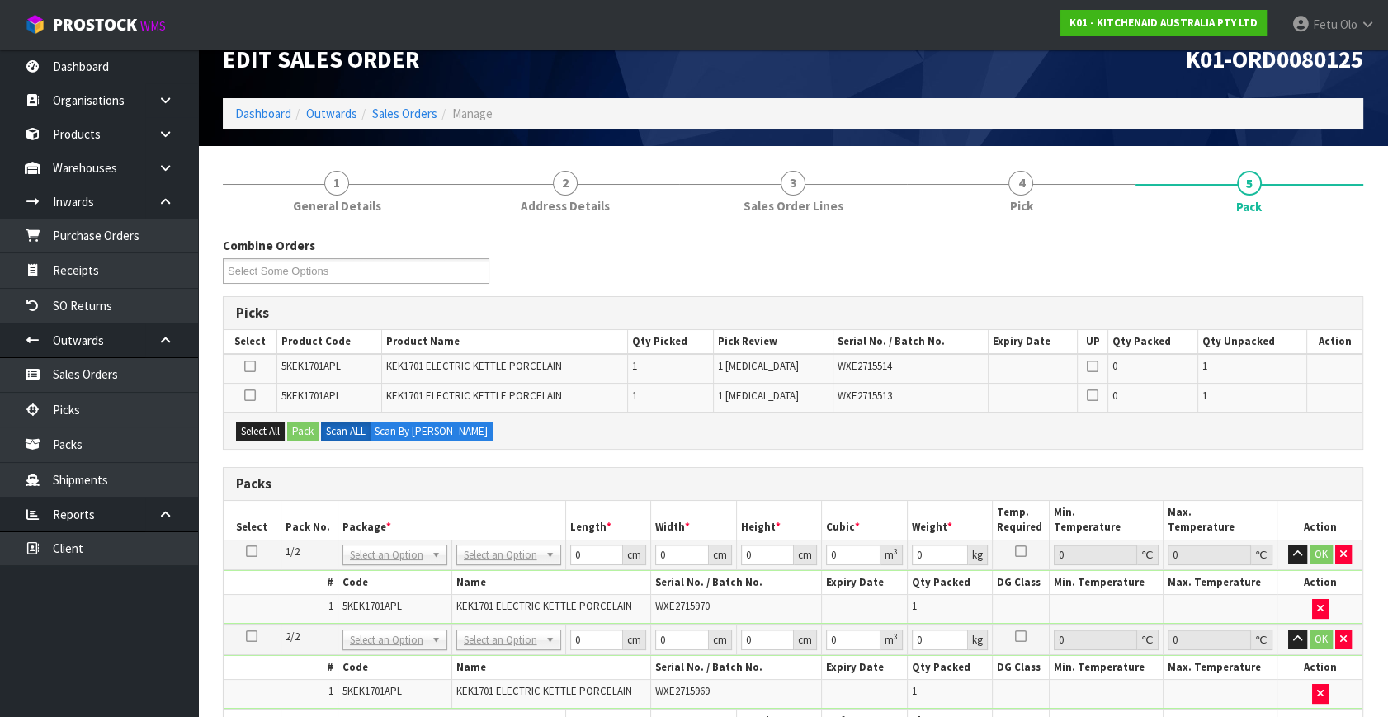
scroll to position [74, 0]
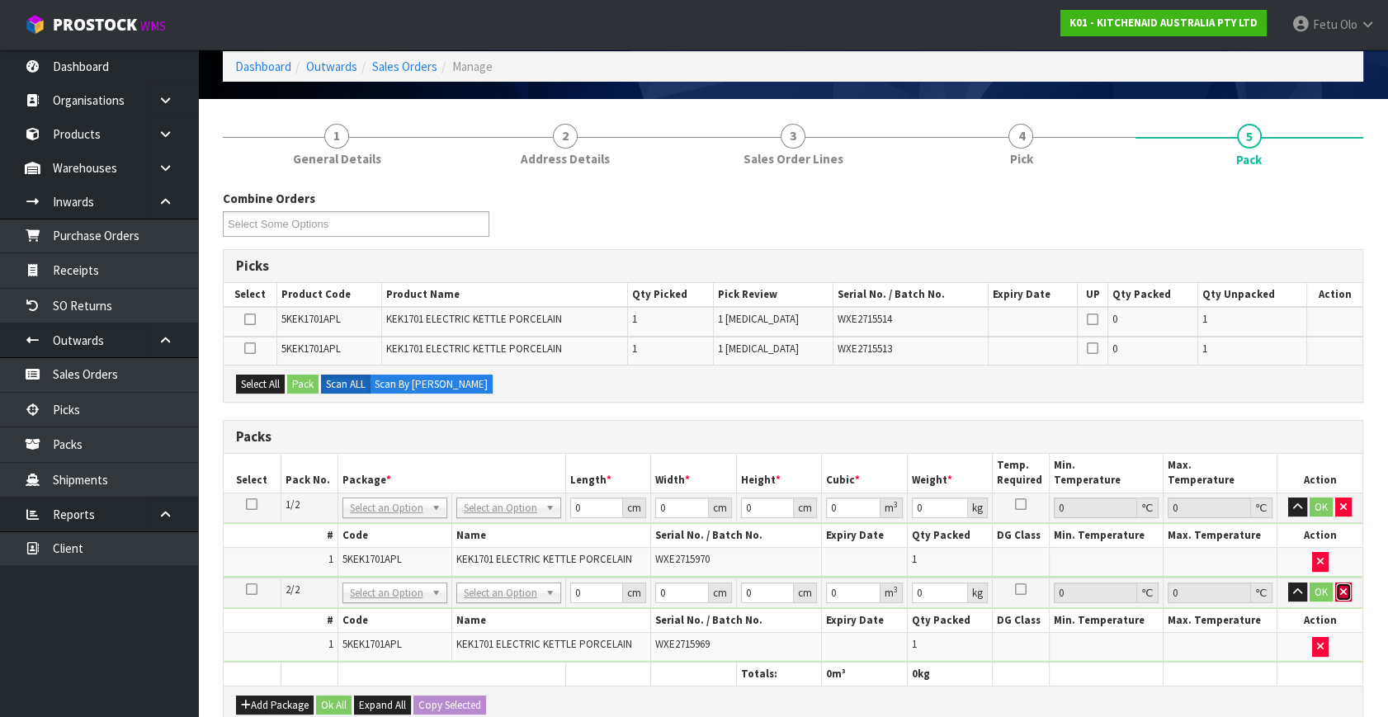
click at [1345, 587] on icon "button" at bounding box center [1343, 592] width 7 height 11
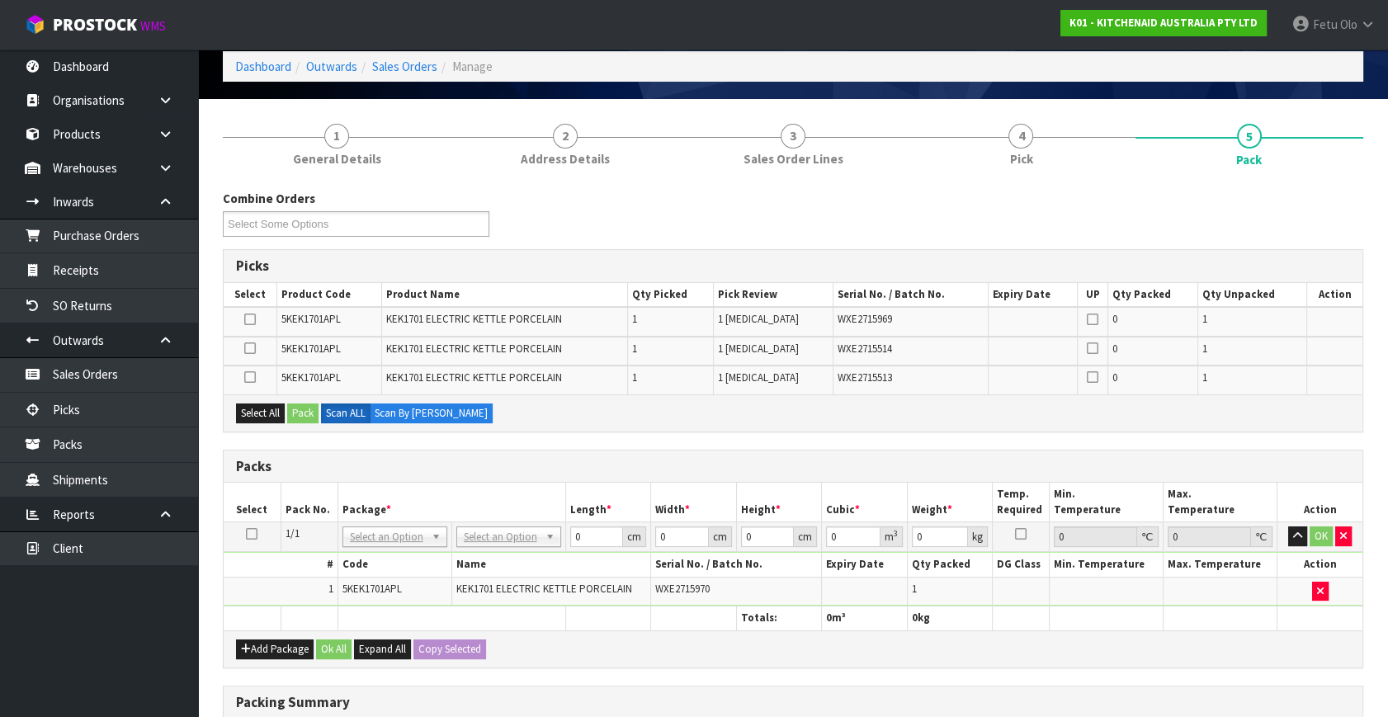
click at [252, 319] on icon at bounding box center [250, 319] width 12 height 1
click at [0, 0] on input "checkbox" at bounding box center [0, 0] width 0 height 0
drag, startPoint x: 254, startPoint y: 524, endPoint x: 288, endPoint y: 411, distance: 118.0
click at [257, 518] on table "Select Pack No. Package * Length * Width * Height * Cubic * Weight * Temp. Requ…" at bounding box center [793, 556] width 1139 height 147
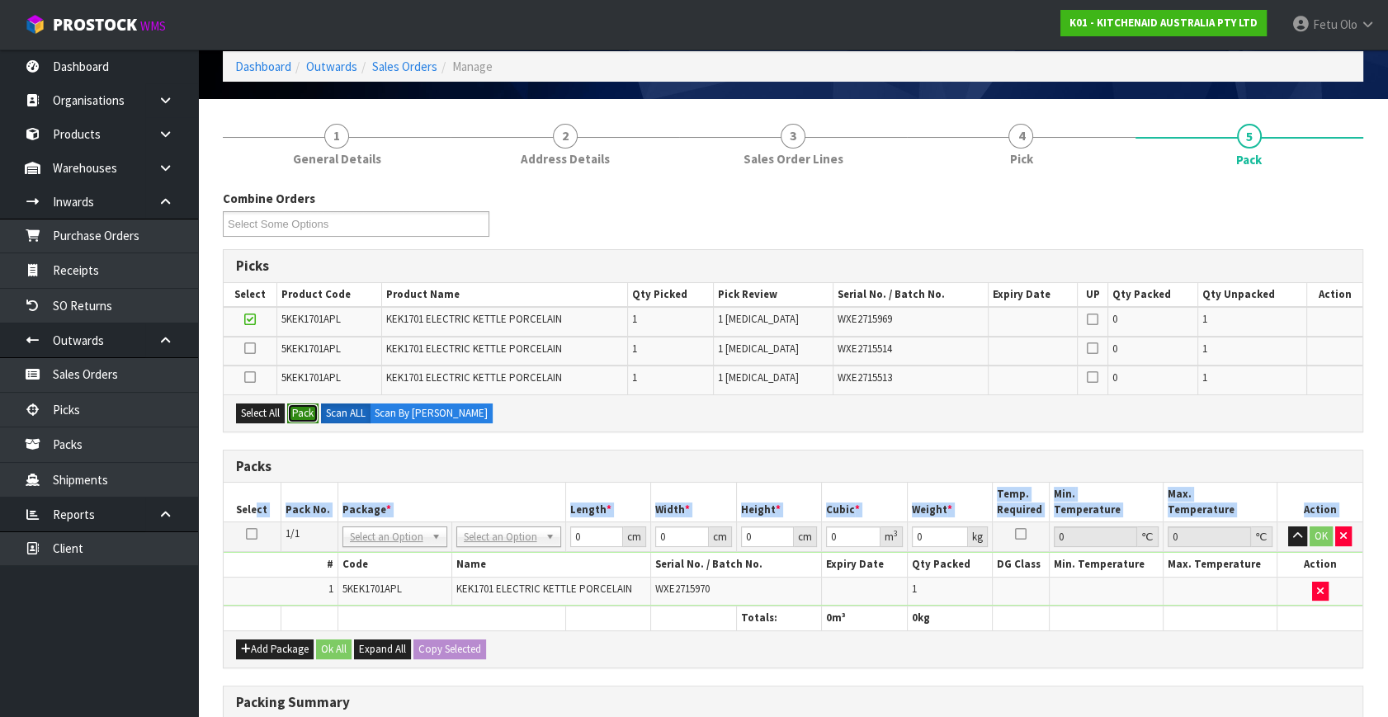
click at [289, 409] on button "Pack" at bounding box center [302, 414] width 31 height 20
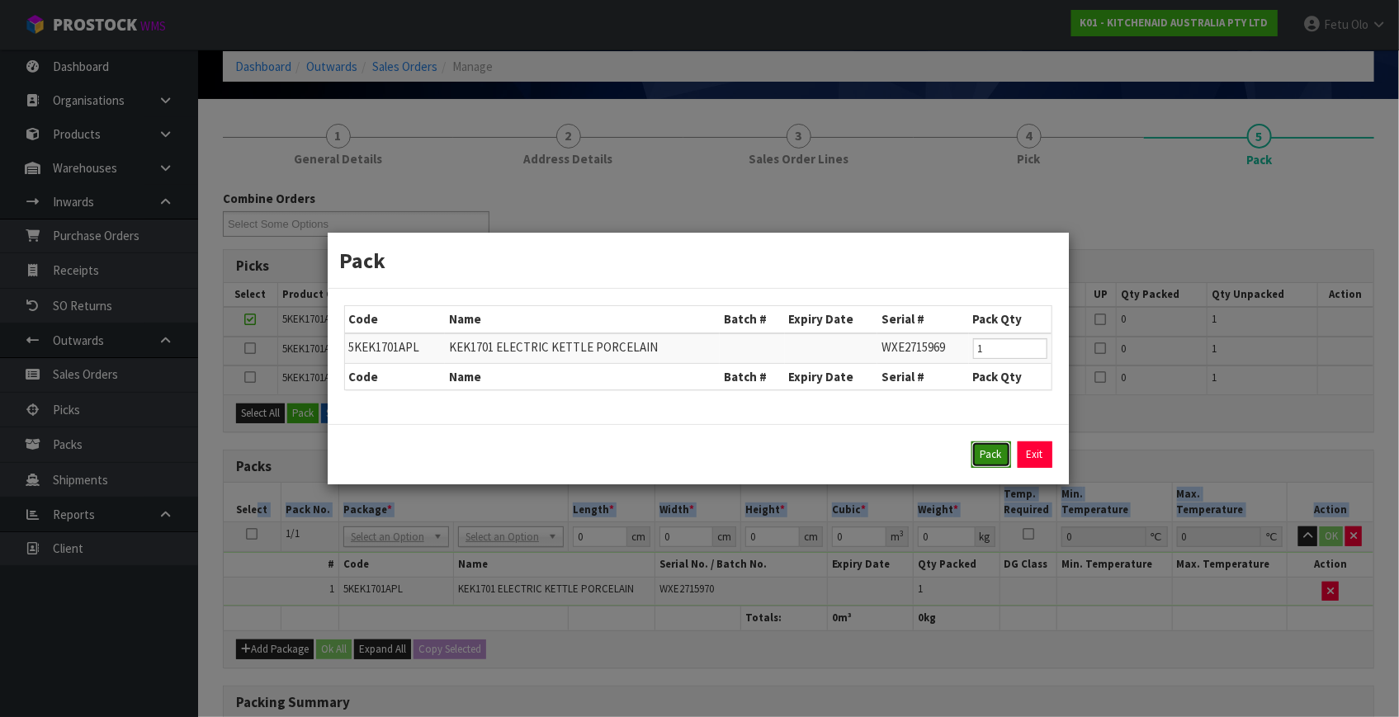
click at [991, 462] on button "Pack" at bounding box center [991, 455] width 40 height 26
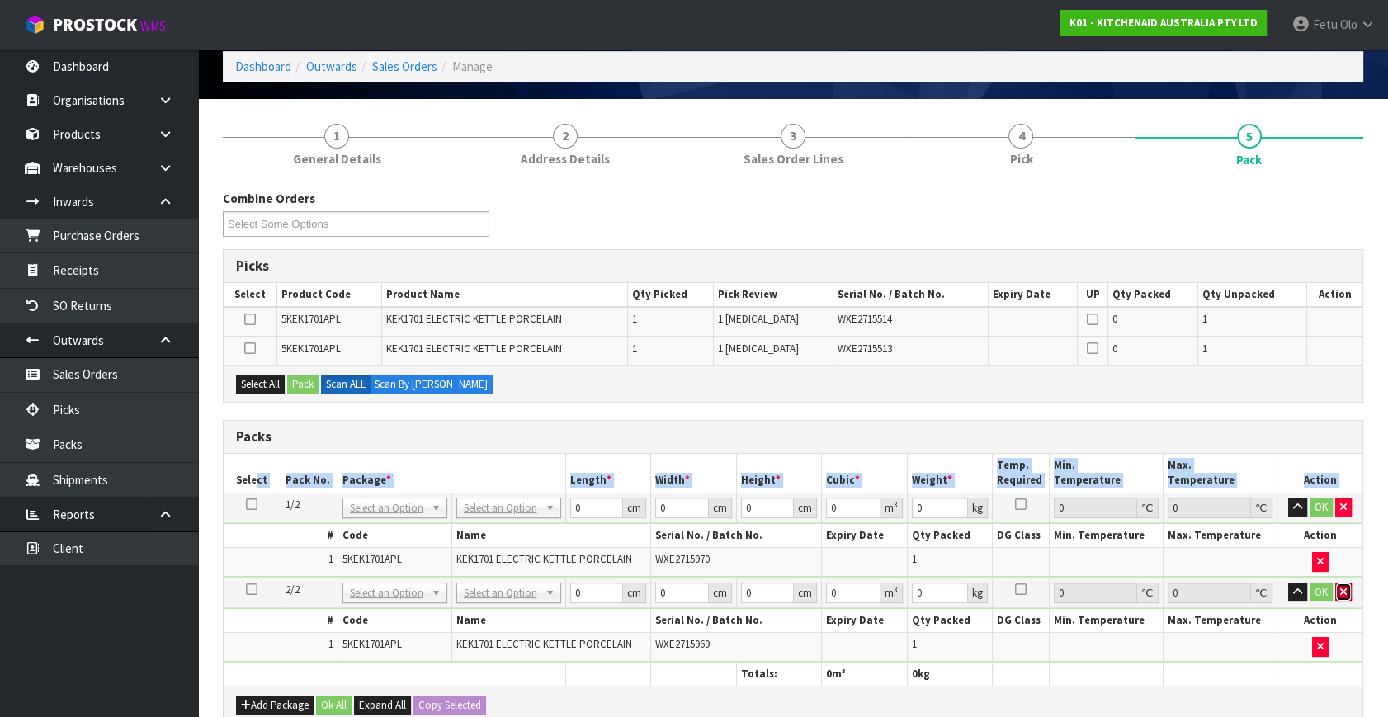
click at [1346, 590] on button "button" at bounding box center [1343, 593] width 17 height 20
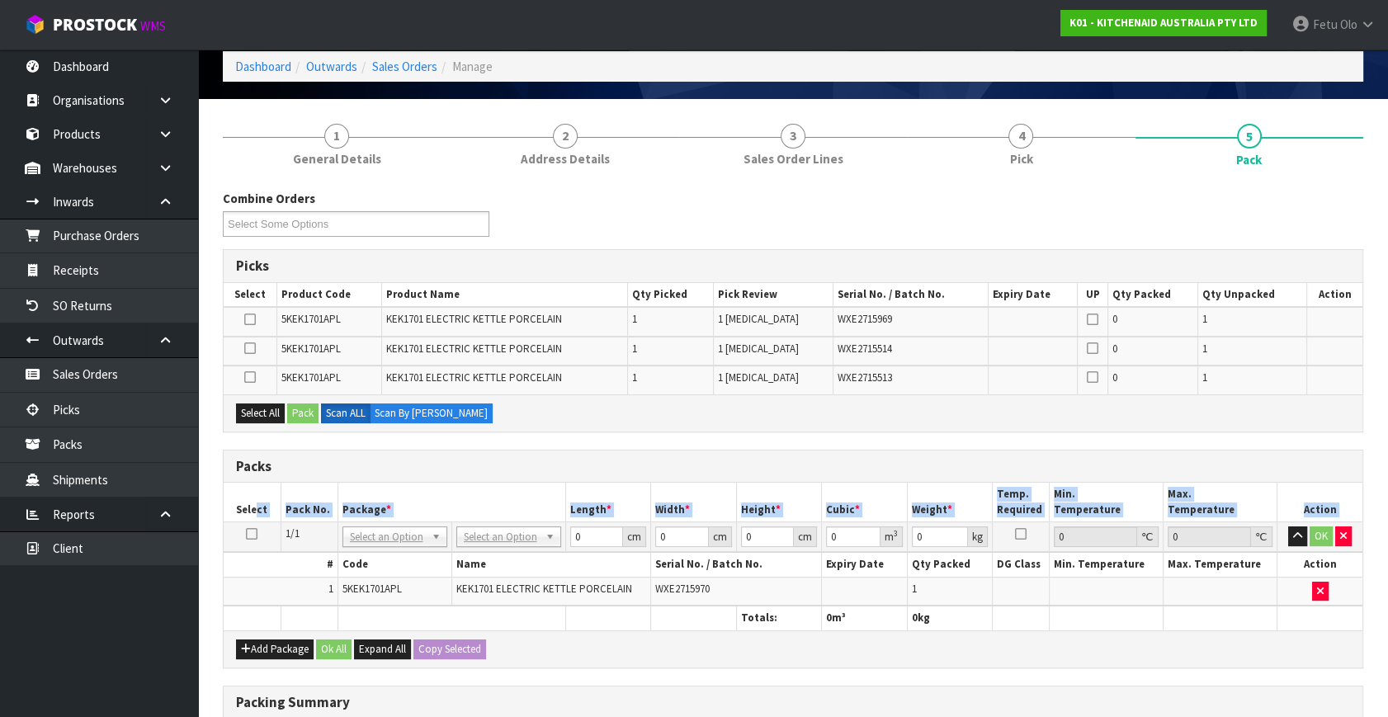
click at [253, 534] on icon at bounding box center [252, 534] width 12 height 1
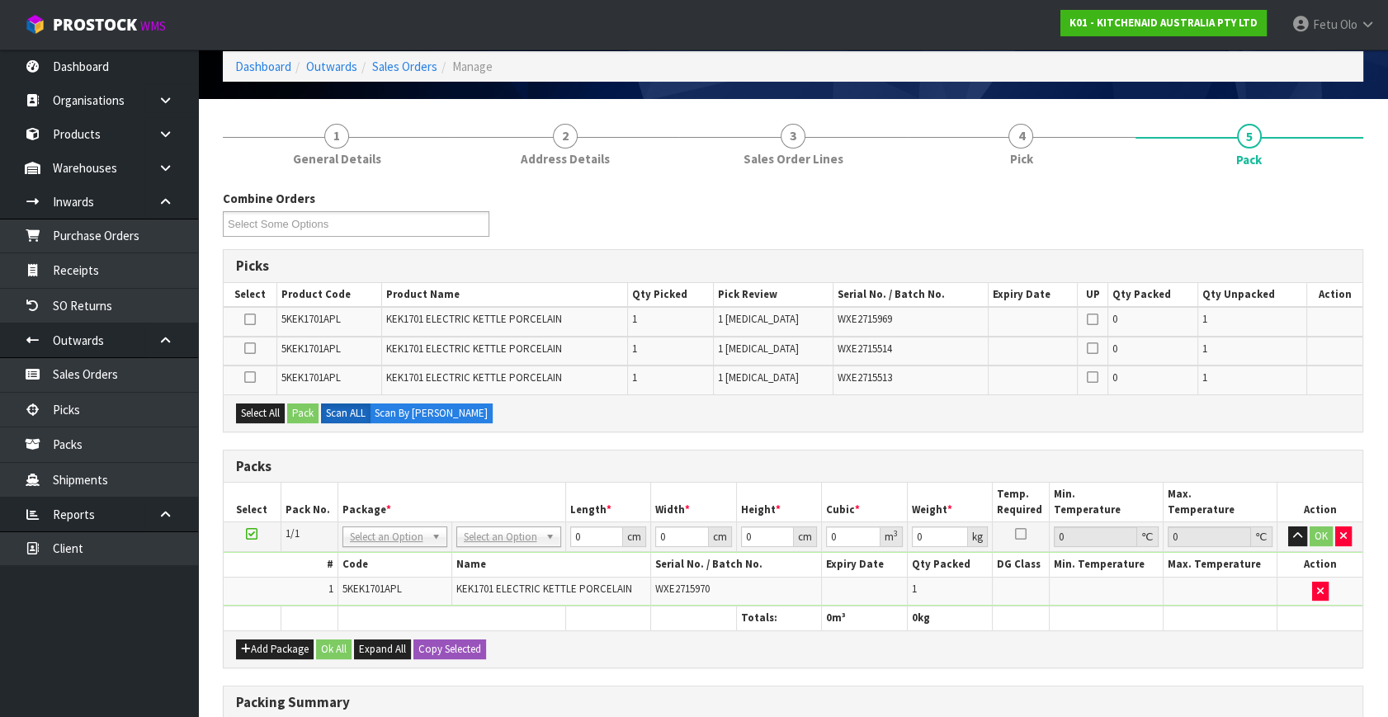
click at [255, 319] on icon at bounding box center [250, 319] width 12 height 1
click at [0, 0] on input "checkbox" at bounding box center [0, 0] width 0 height 0
click at [304, 412] on button "Pack" at bounding box center [302, 414] width 31 height 20
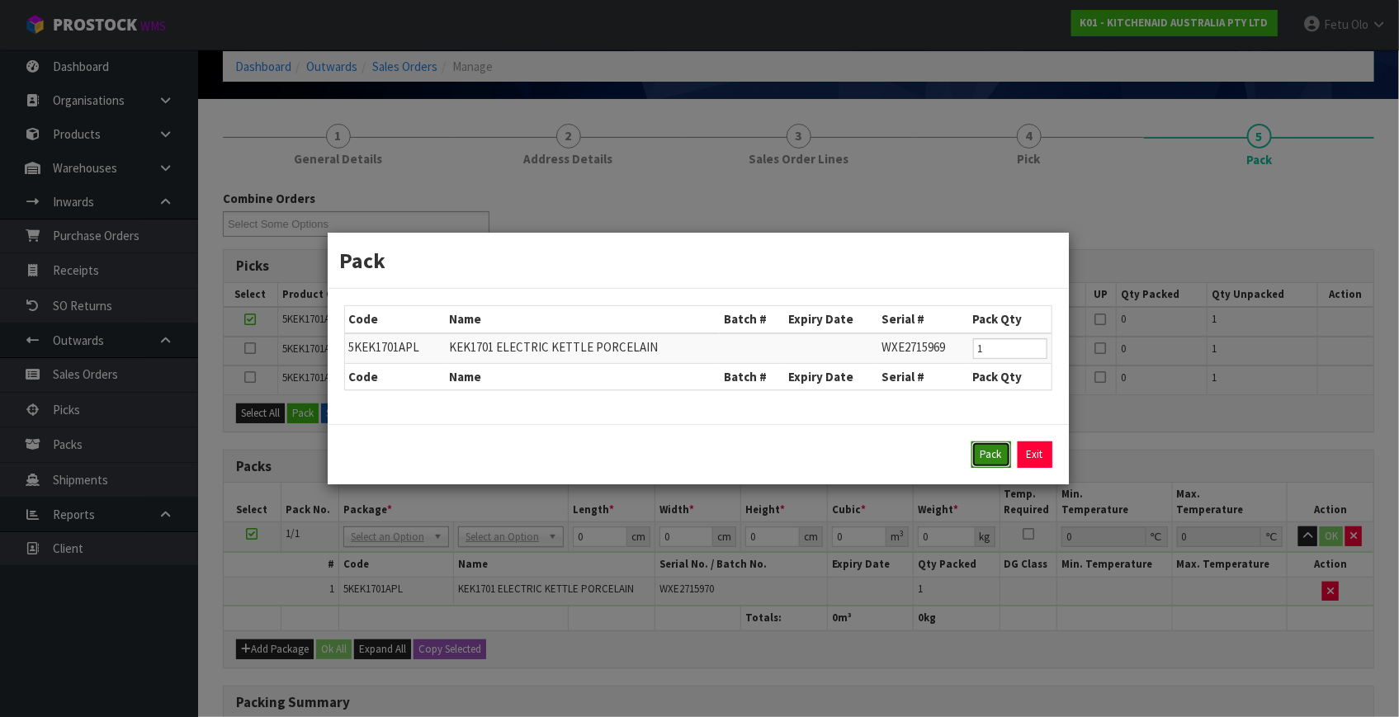
click at [990, 455] on button "Pack" at bounding box center [991, 455] width 40 height 26
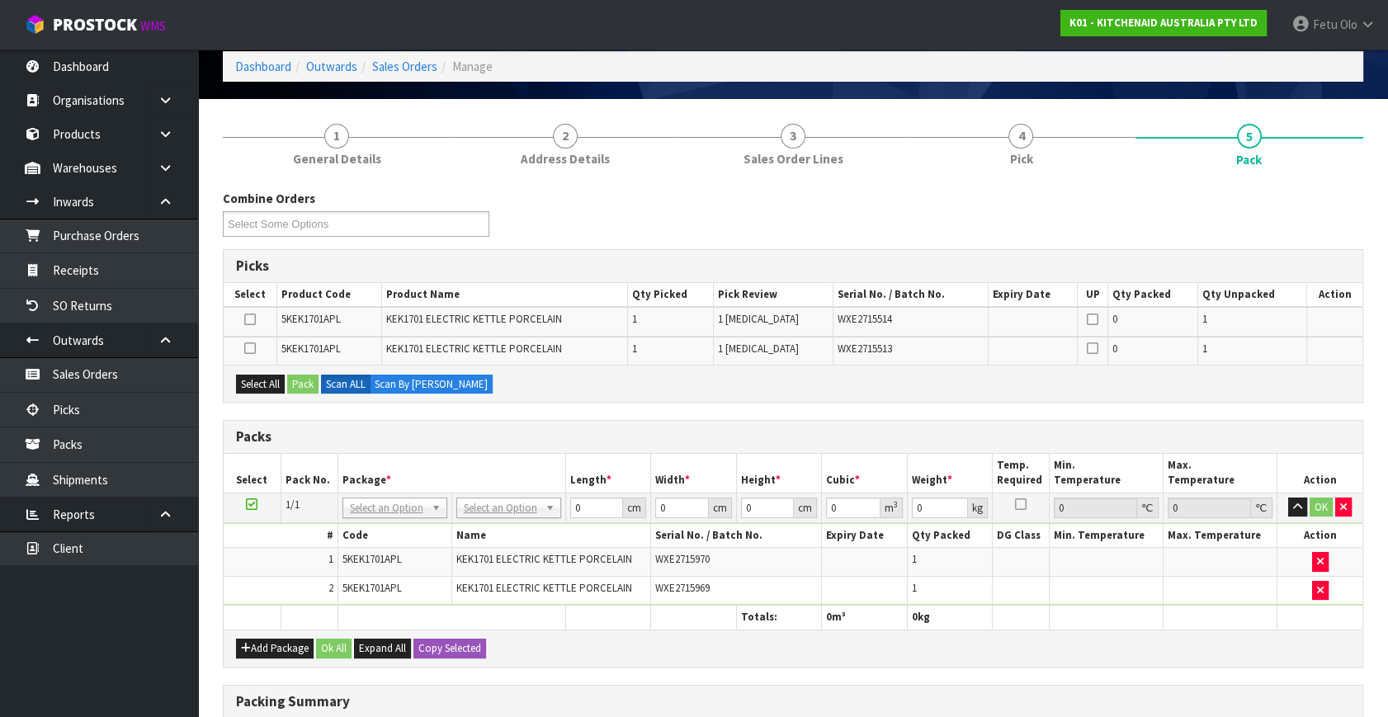
click at [253, 504] on icon at bounding box center [252, 504] width 12 height 1
click at [268, 386] on button "Select All" at bounding box center [260, 385] width 49 height 20
click at [309, 385] on button "Pack" at bounding box center [302, 385] width 31 height 20
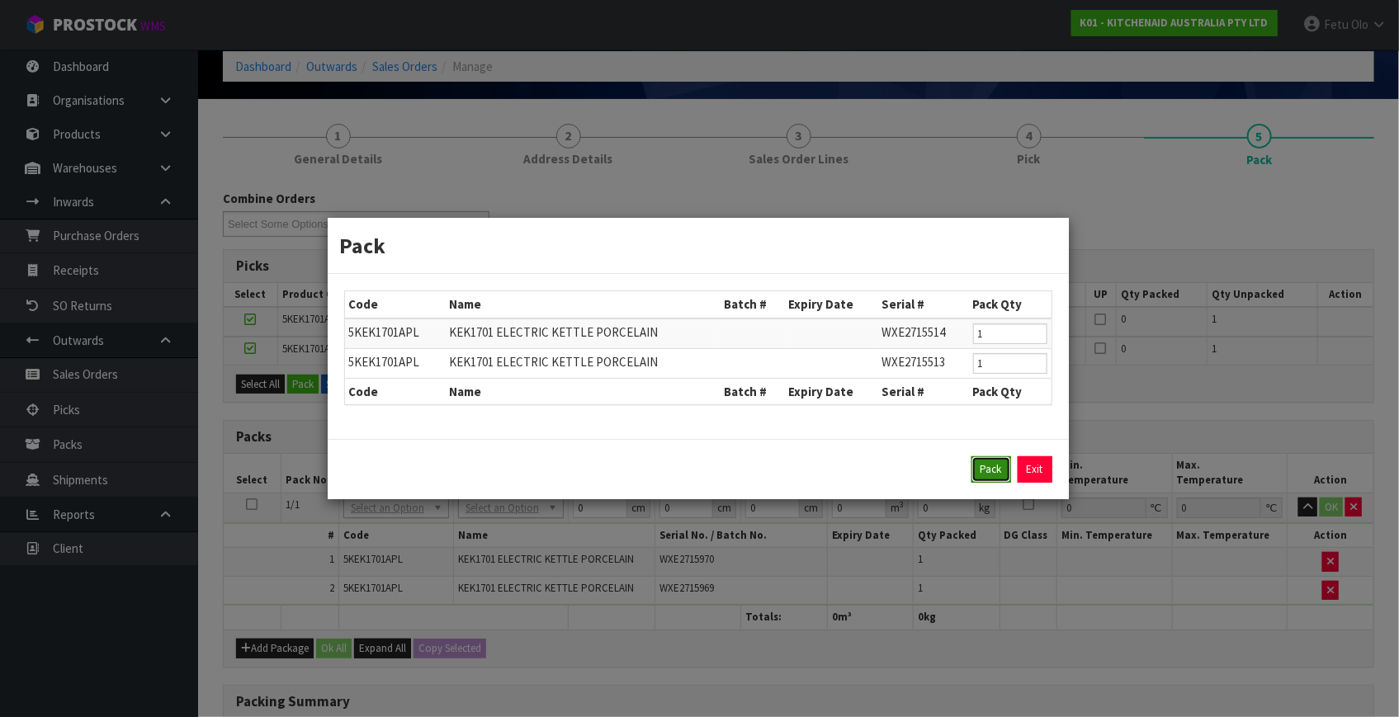
click at [980, 461] on button "Pack" at bounding box center [991, 469] width 40 height 26
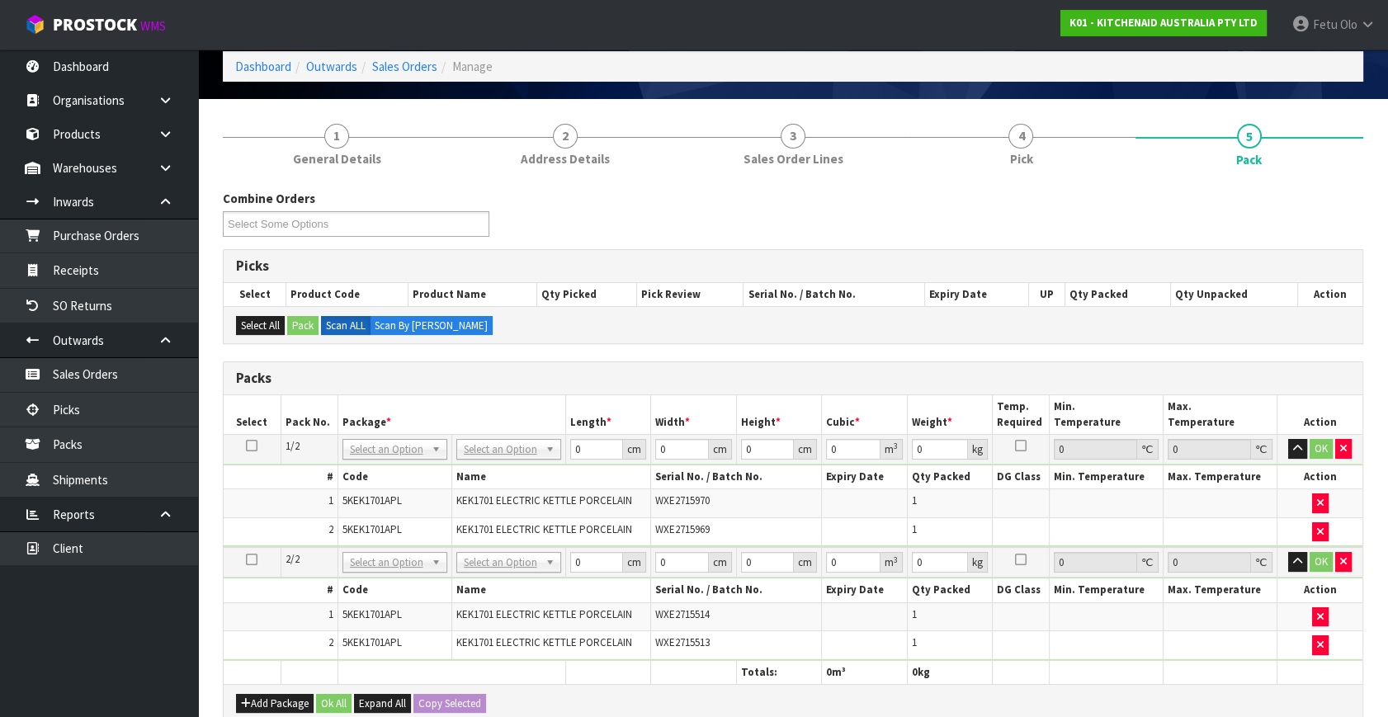
click at [520, 486] on tbody "1/2 NONE 007-001 007-002 007-004 007-009 007-013 007-014 007-015 007-017 007-01…" at bounding box center [793, 491] width 1139 height 113
click at [506, 528] on span "KEK1701 ELECTRIC KETTLE PORCELAIN" at bounding box center [544, 529] width 176 height 14
drag, startPoint x: 527, startPoint y: 544, endPoint x: 515, endPoint y: 564, distance: 23.4
click at [522, 558] on td "No Packaging Cartons PLT GEN120 (1200 X 1000) PLT ONE WAY SKID CHEP HIRE PALLET…" at bounding box center [508, 562] width 115 height 31
drag, startPoint x: 514, startPoint y: 565, endPoint x: 505, endPoint y: 593, distance: 30.3
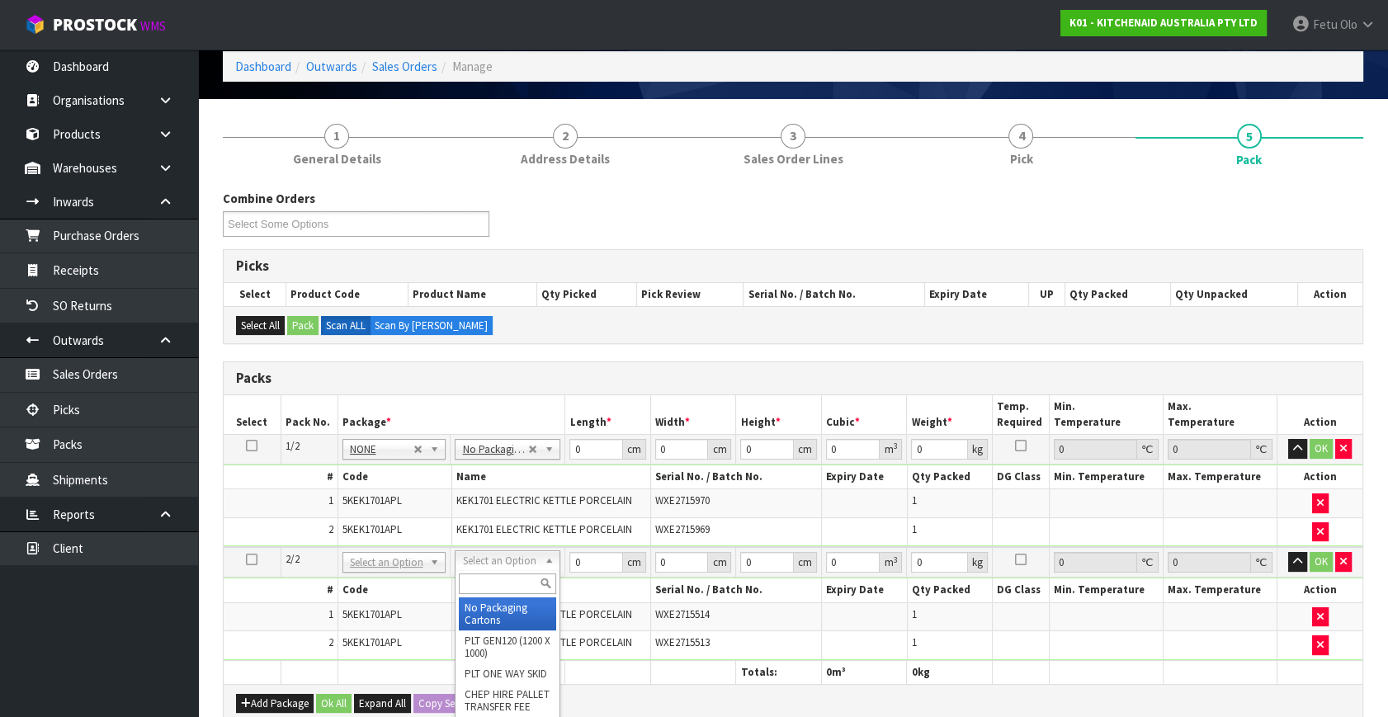
drag, startPoint x: 504, startPoint y: 600, endPoint x: 530, endPoint y: 596, distance: 25.9
type input "2"
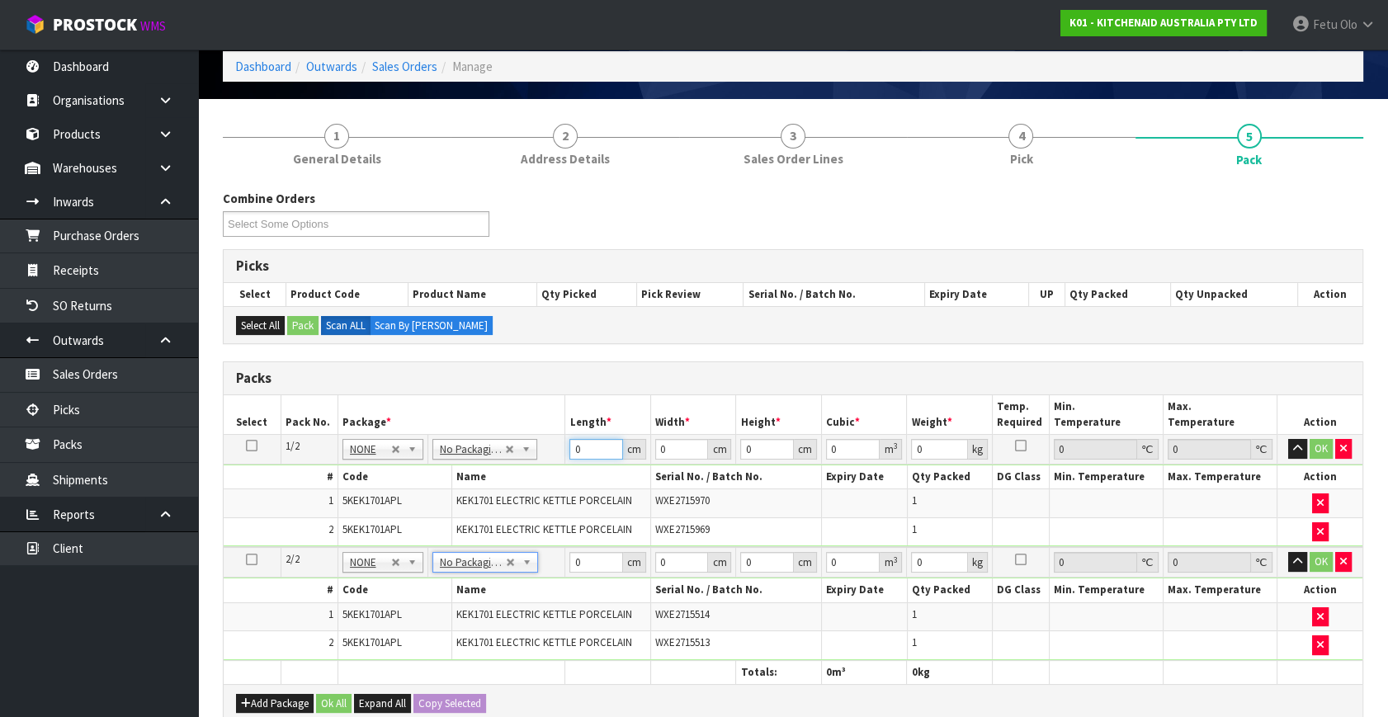
drag, startPoint x: 582, startPoint y: 446, endPoint x: 443, endPoint y: 522, distance: 158.5
click at [444, 522] on tbody "1/2 NONE 007-001 007-002 007-004 007-009 007-013 007-014 007-015 007-017 007-01…" at bounding box center [793, 491] width 1139 height 113
type input "42"
type input "28"
type input "3"
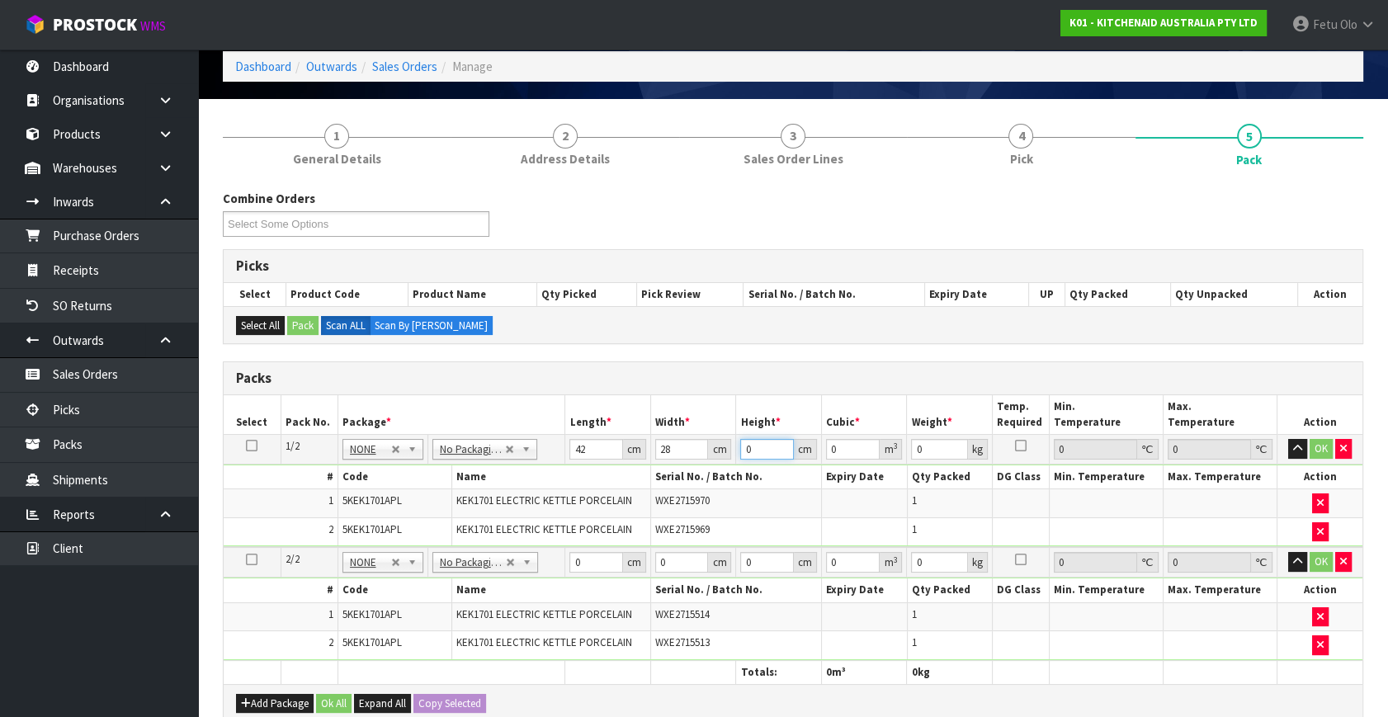
type input "0.003528"
type input "35"
type input "0.04116"
type input "35"
type input "6"
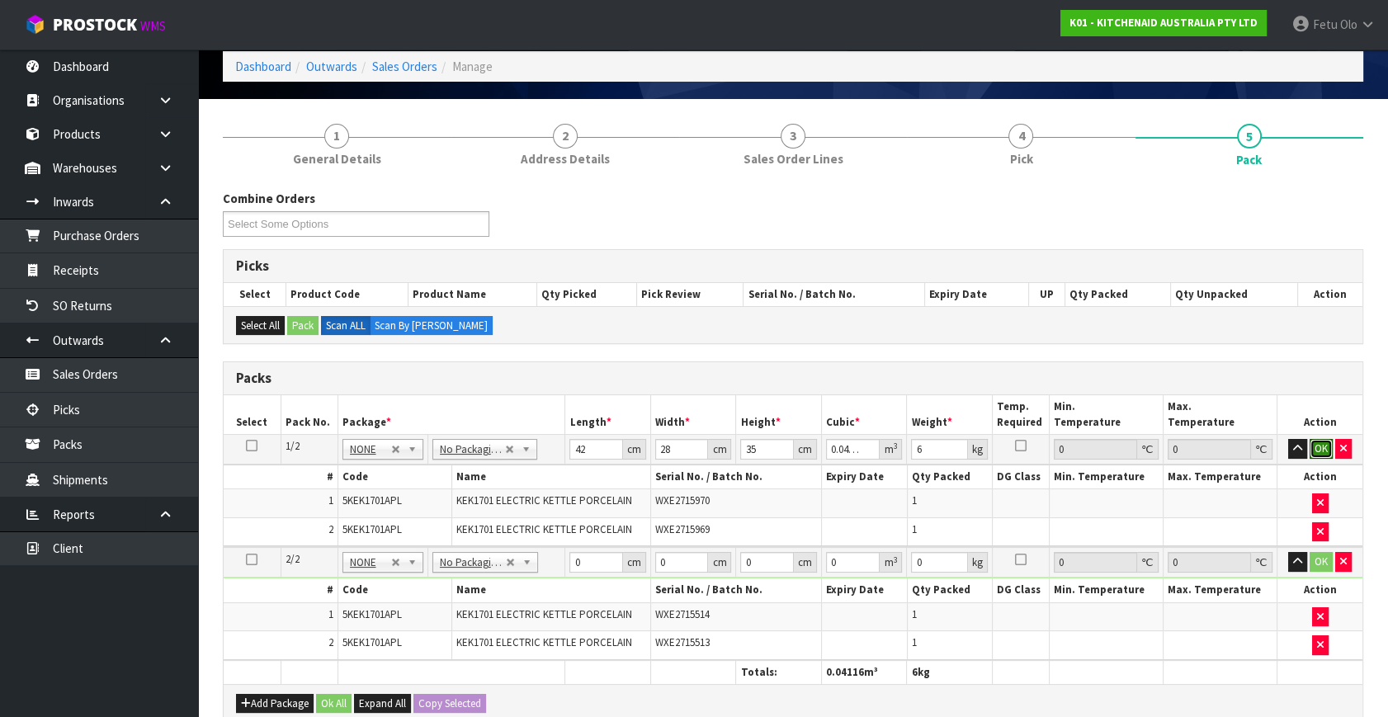
click button "OK" at bounding box center [1321, 449] width 23 height 20
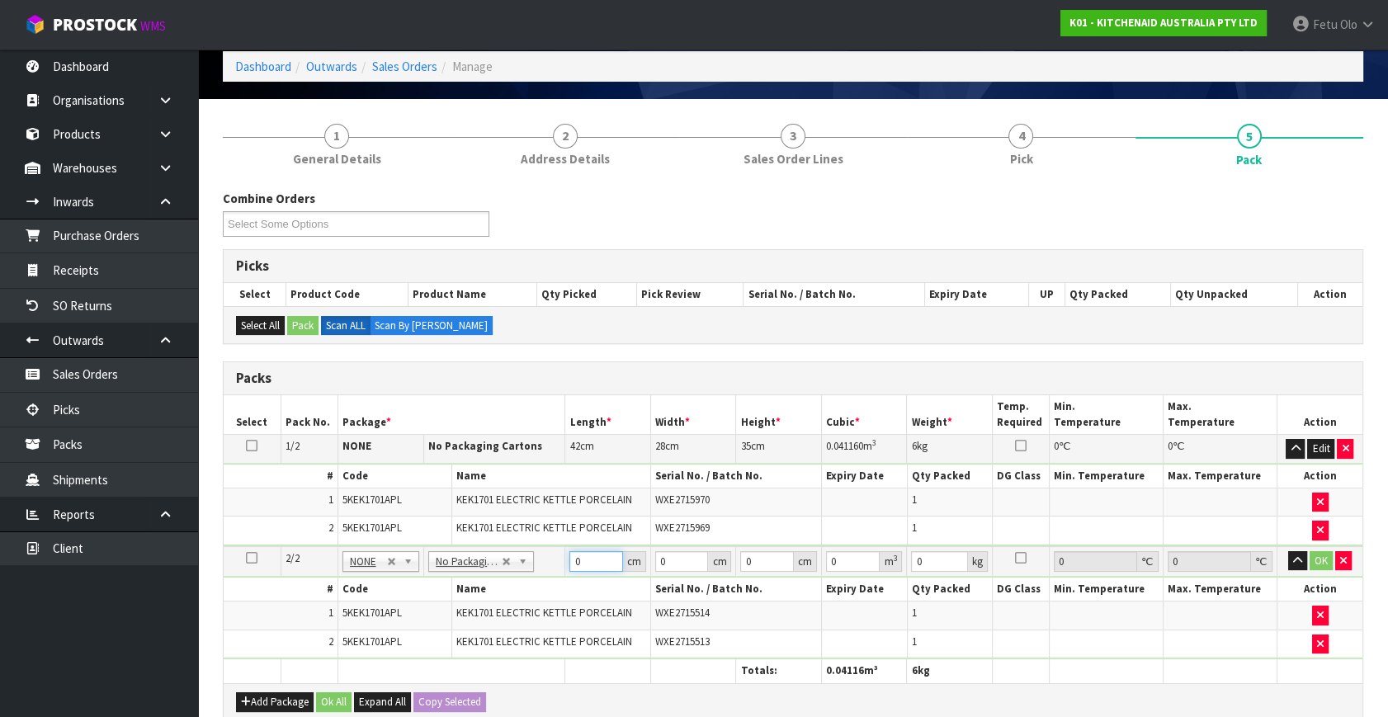
click at [527, 570] on tr "2/2 NONE 007-001 007-002 007-004 007-009 007-013 007-014 007-015 007-017 007-01…" at bounding box center [793, 561] width 1139 height 31
type input "42"
type input "28"
type input "3"
type input "0.003528"
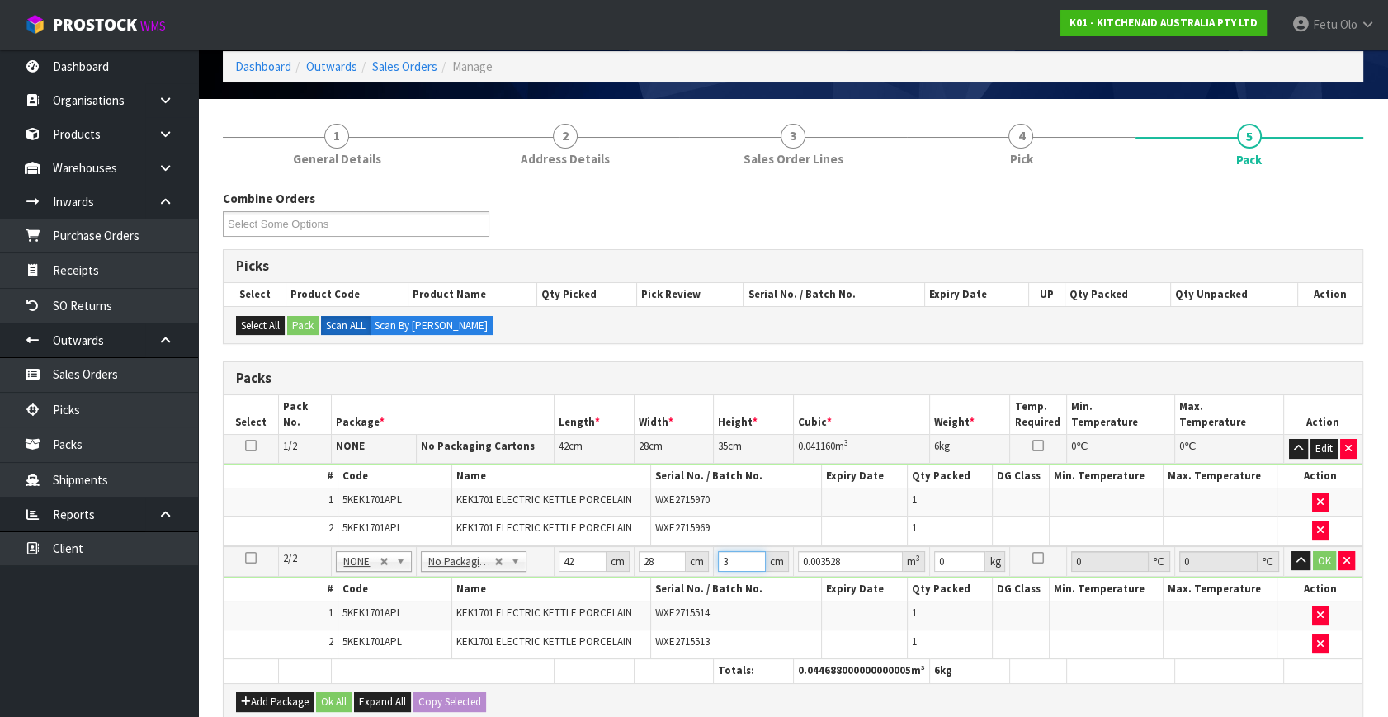
type input "35"
type input "0.04116"
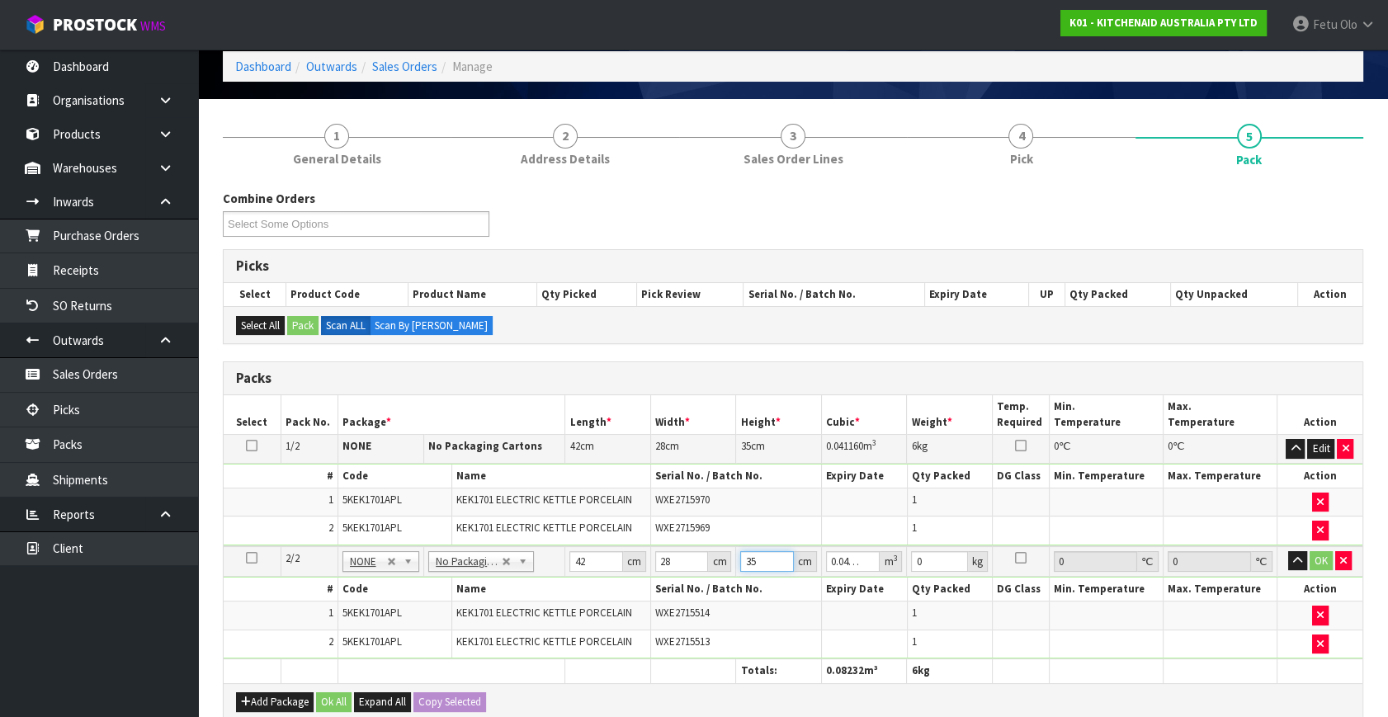
type input "35"
type input "6"
click button "OK" at bounding box center [1321, 561] width 23 height 20
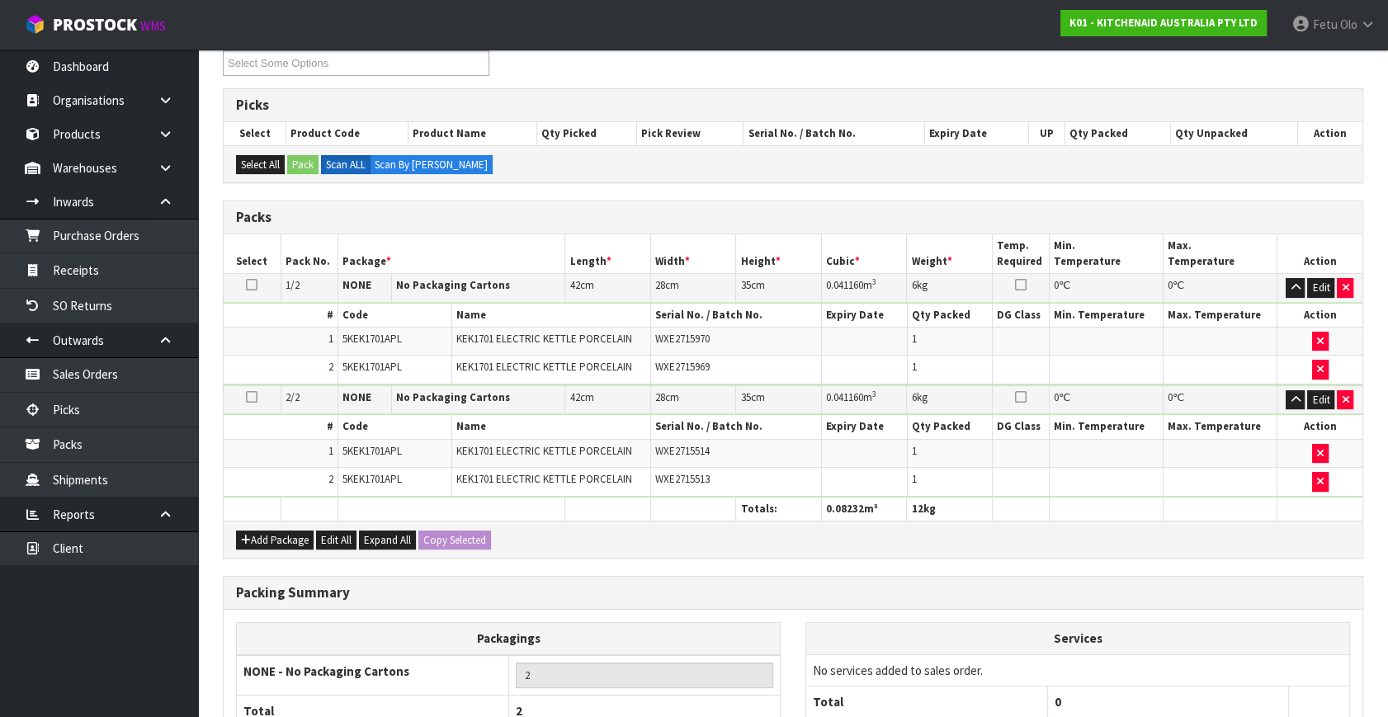
scroll to position [385, 0]
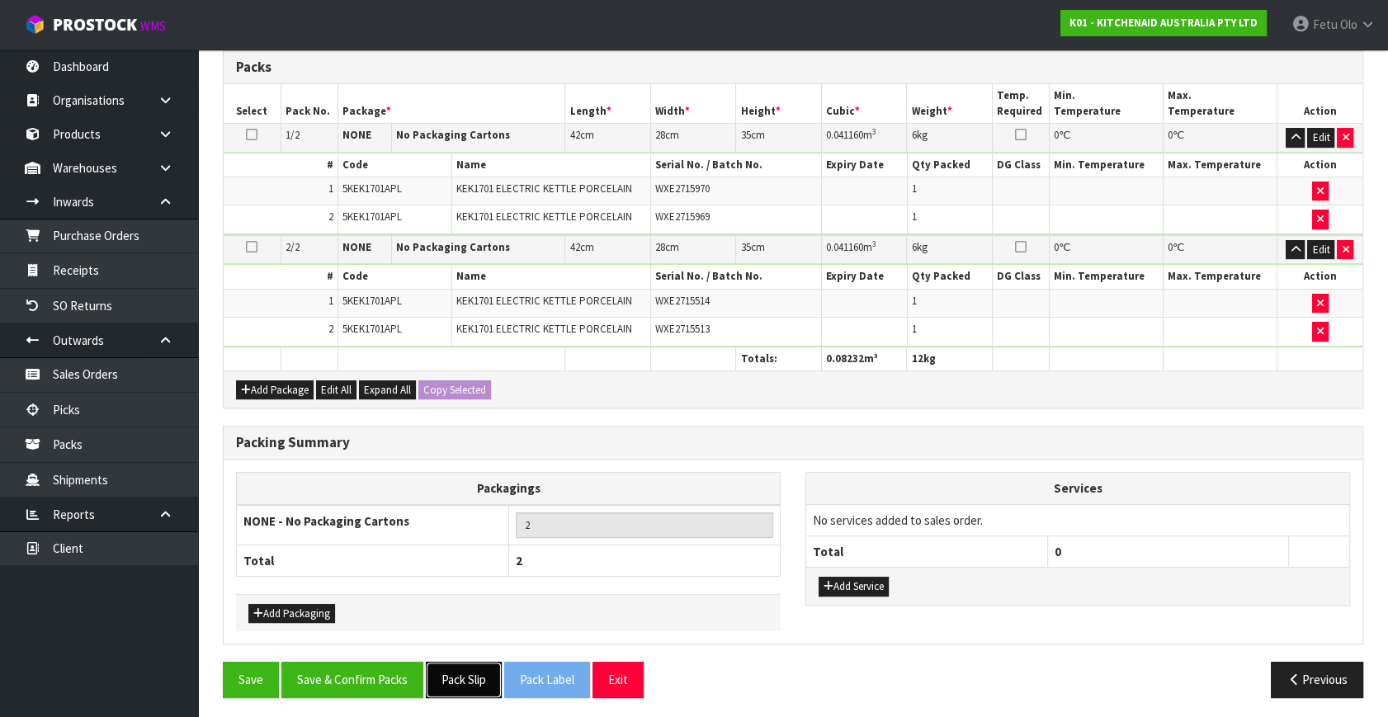
click at [465, 668] on button "Pack Slip" at bounding box center [464, 679] width 76 height 35
drag, startPoint x: 337, startPoint y: 667, endPoint x: 339, endPoint y: 677, distance: 10.2
click at [337, 667] on button "Save & Confirm Packs" at bounding box center [352, 679] width 142 height 35
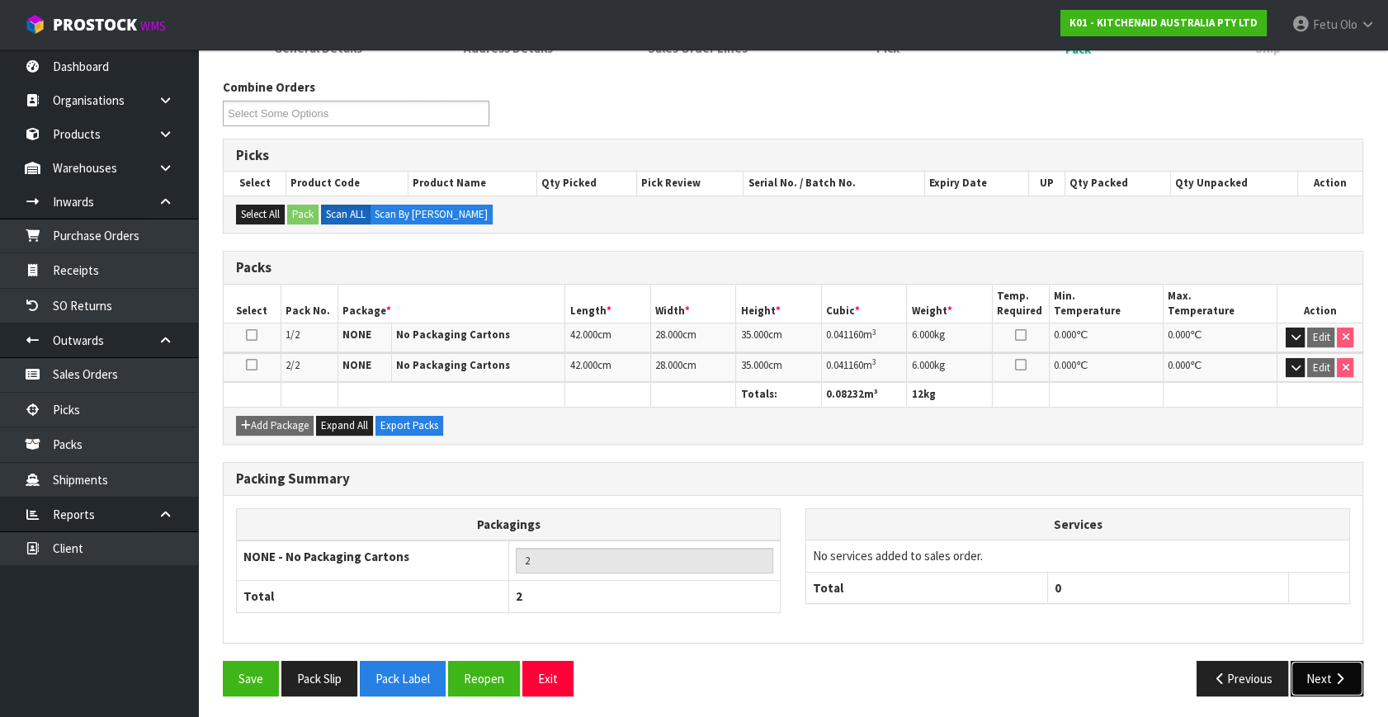
click at [1329, 674] on button "Next" at bounding box center [1327, 678] width 73 height 35
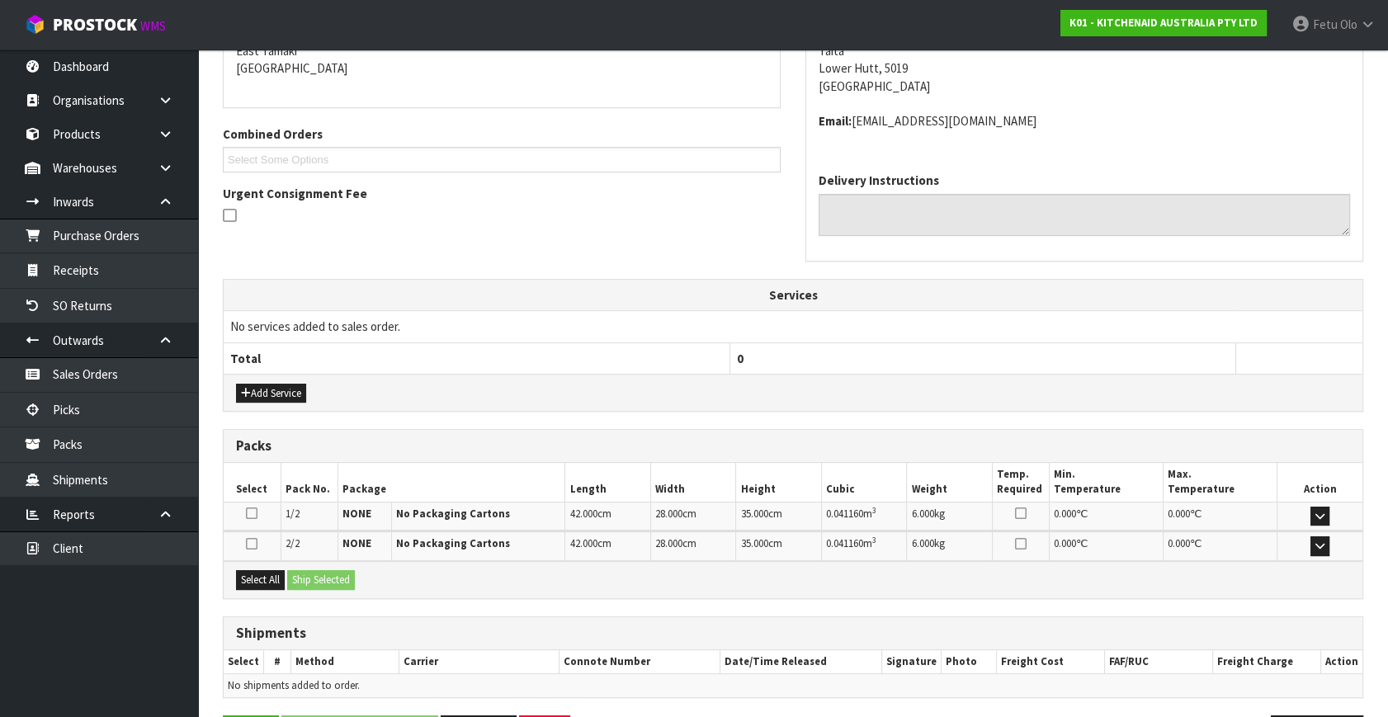
scroll to position [419, 0]
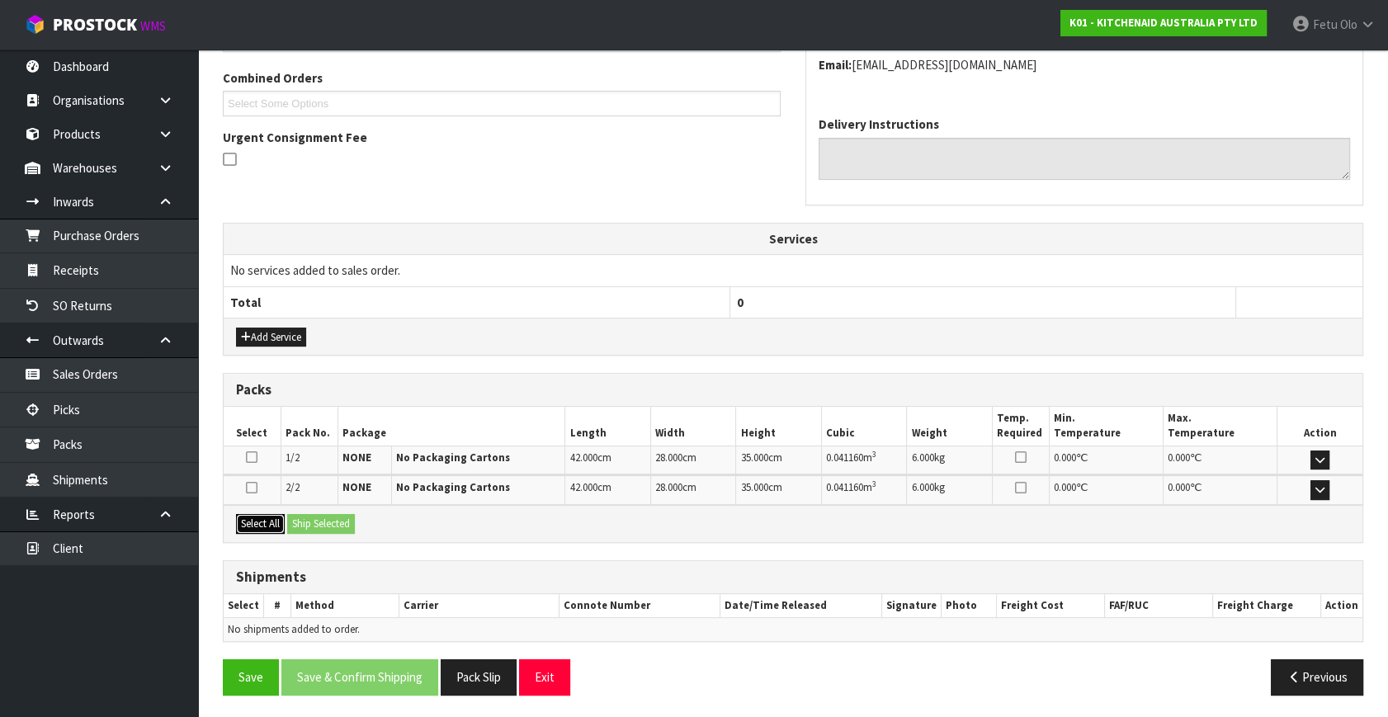
click at [262, 516] on button "Select All" at bounding box center [260, 524] width 49 height 20
click at [338, 515] on button "Ship Selected" at bounding box center [321, 524] width 68 height 20
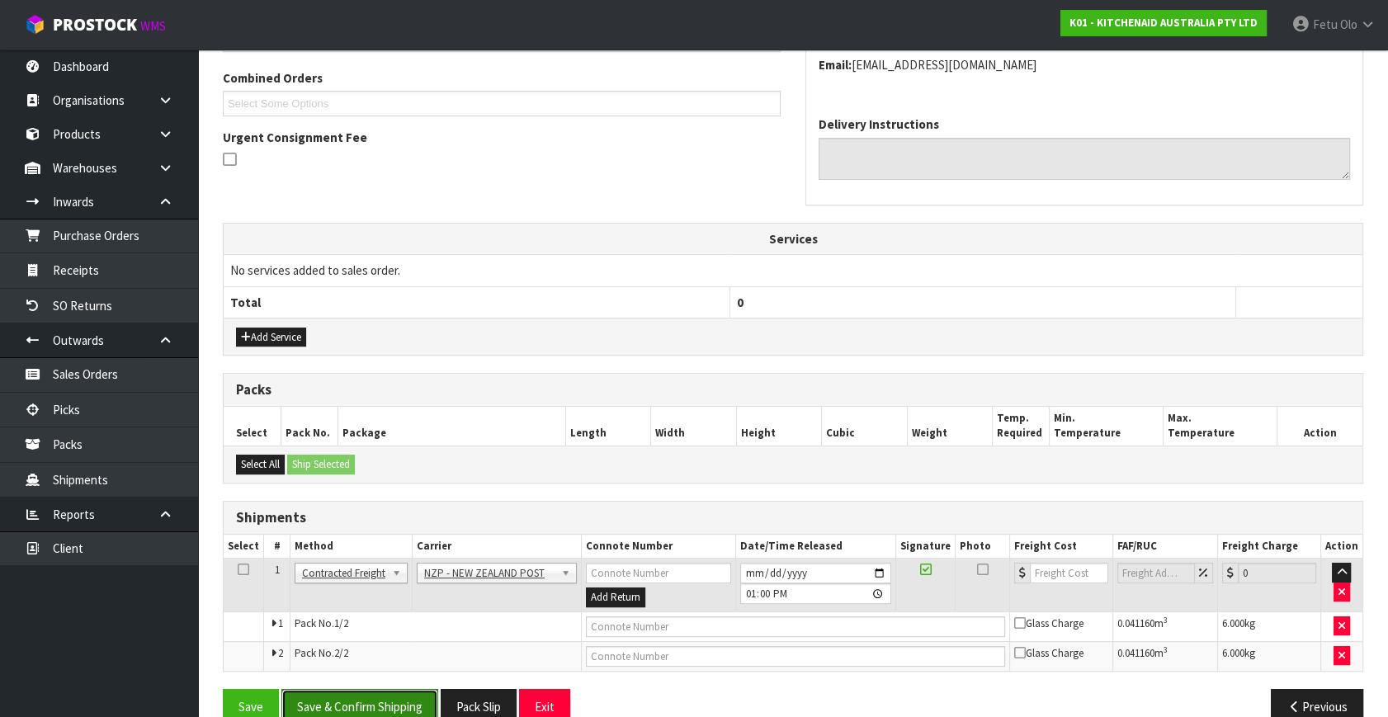
drag, startPoint x: 370, startPoint y: 702, endPoint x: 362, endPoint y: 687, distance: 16.6
click at [371, 703] on button "Save & Confirm Shipping" at bounding box center [359, 706] width 157 height 35
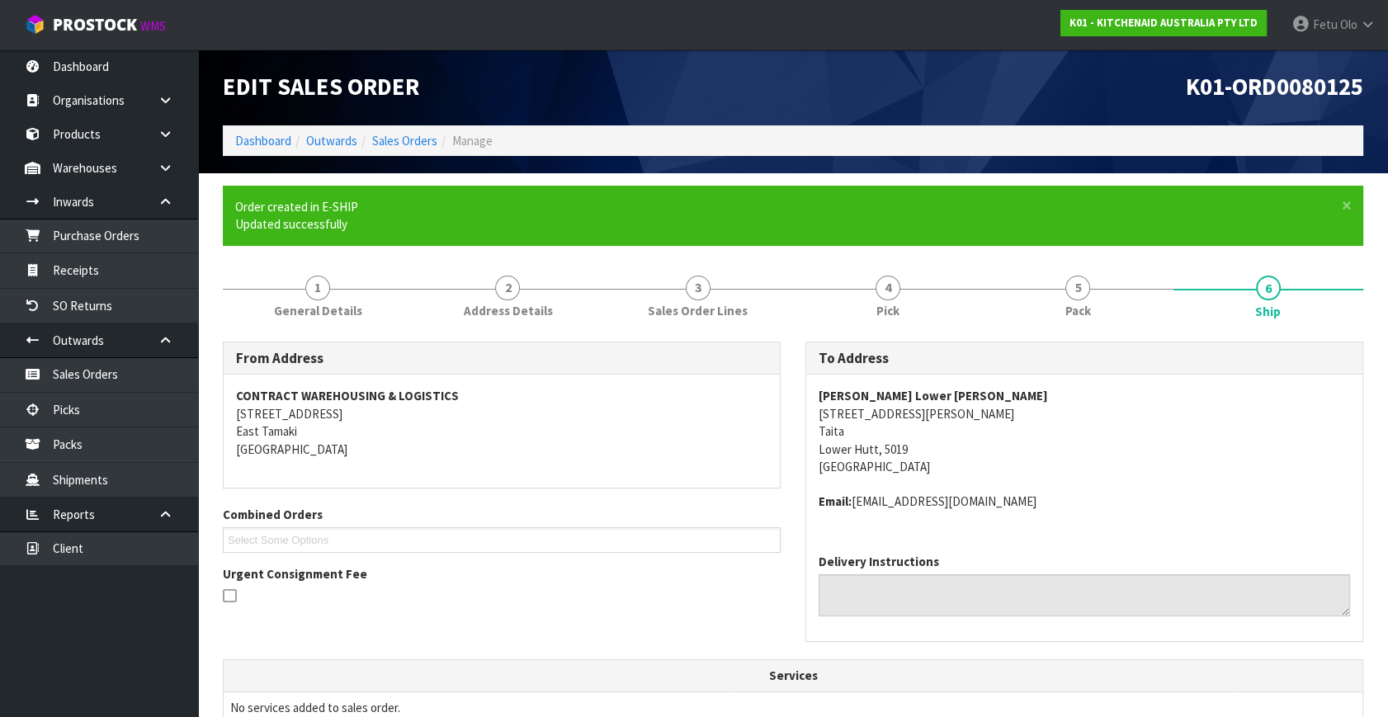
drag, startPoint x: 1201, startPoint y: 564, endPoint x: 1032, endPoint y: 554, distance: 169.5
click at [1195, 563] on div "Delivery Instructions" at bounding box center [1084, 585] width 531 height 64
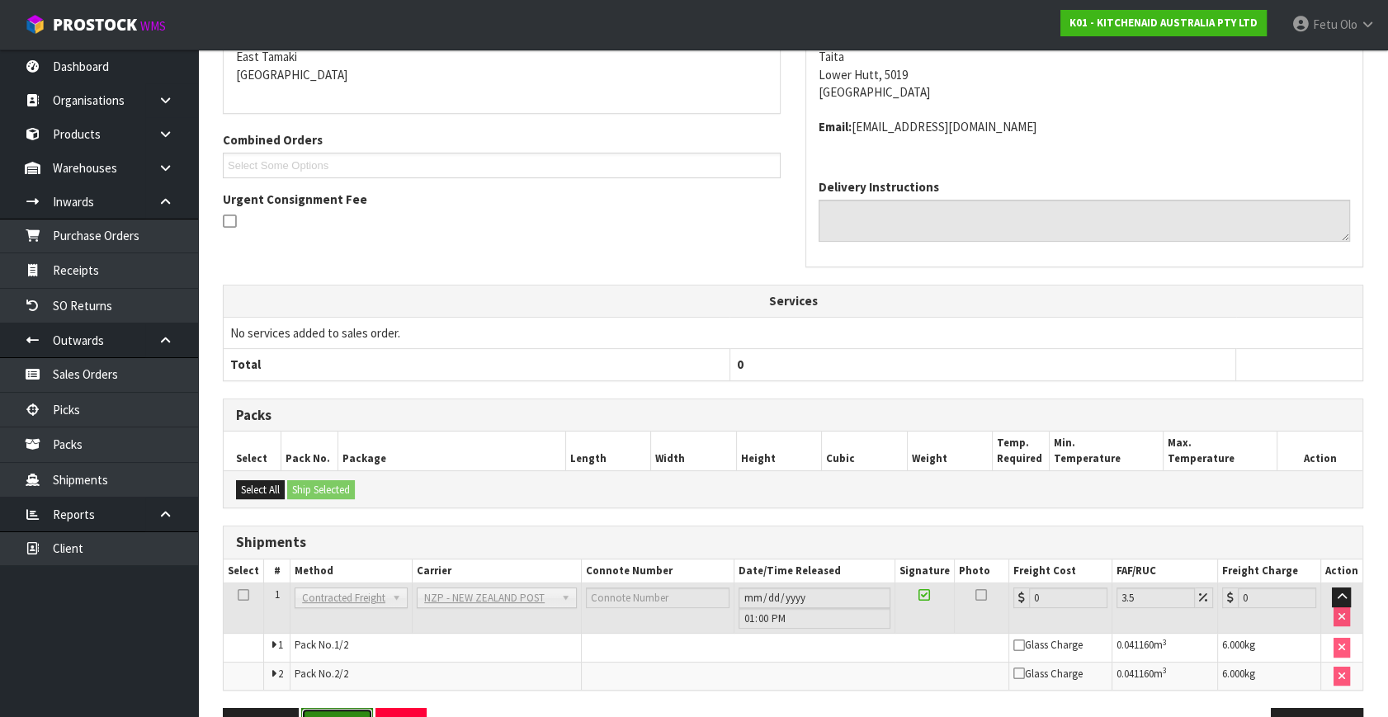
click at [338, 711] on button "Reopen" at bounding box center [337, 725] width 72 height 35
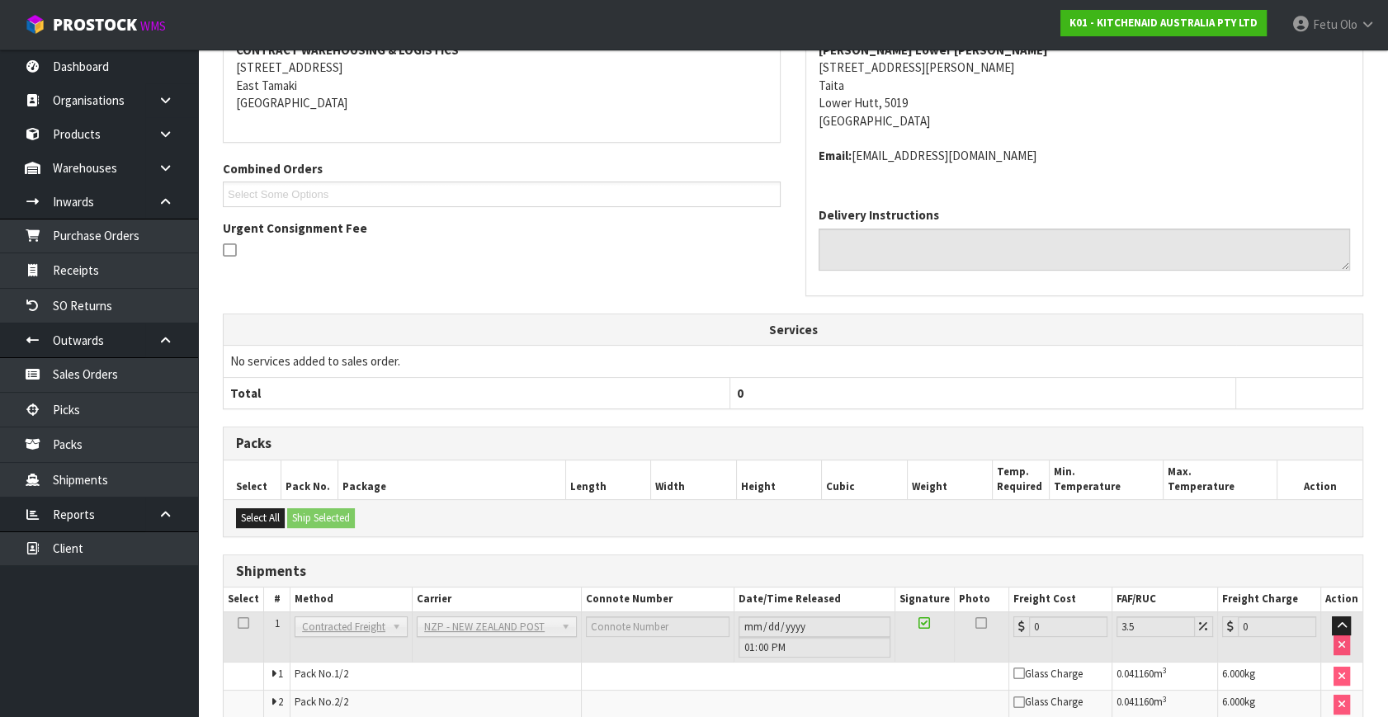
scroll to position [405, 0]
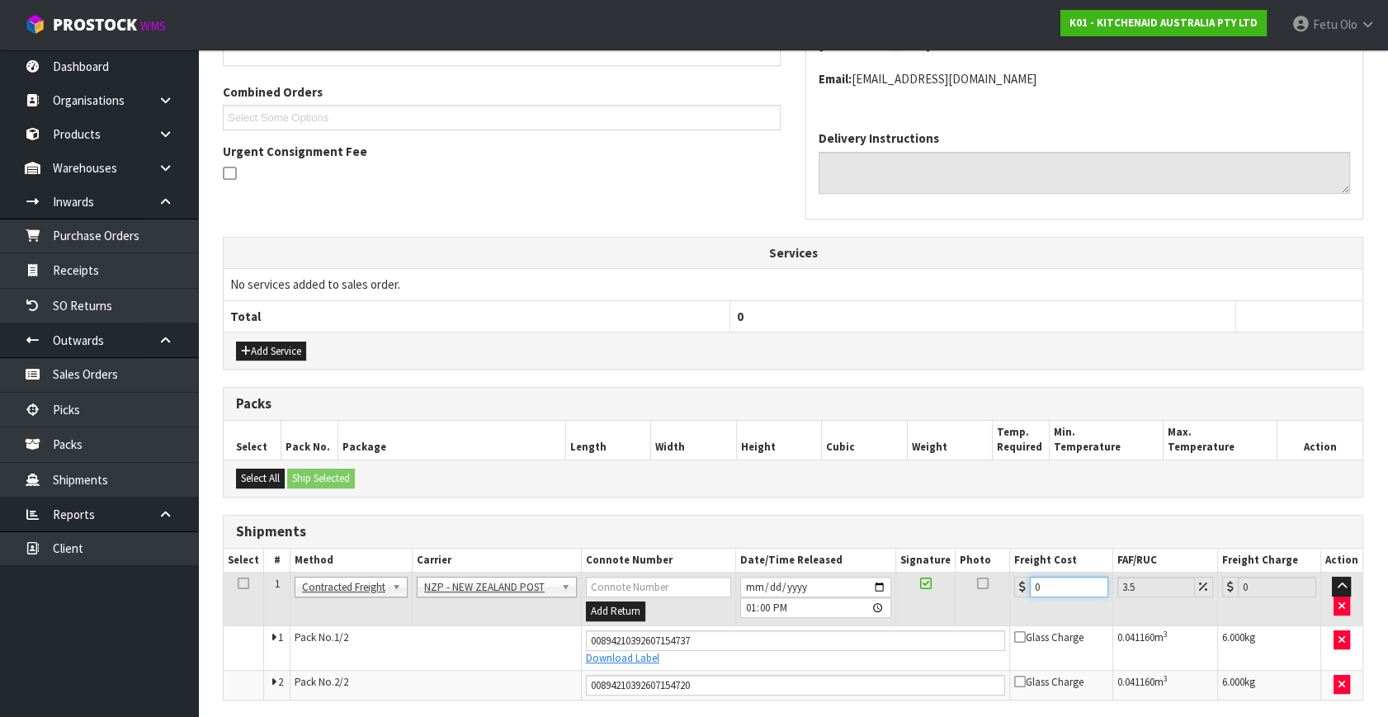
drag, startPoint x: 925, startPoint y: 649, endPoint x: 869, endPoint y: 659, distance: 57.0
click at [873, 659] on tbody "1 Client Local Pickup Customer Local Pickup Company Freight Contracted Freight …" at bounding box center [793, 636] width 1139 height 127
type input "1"
type input "1.03"
type input "16"
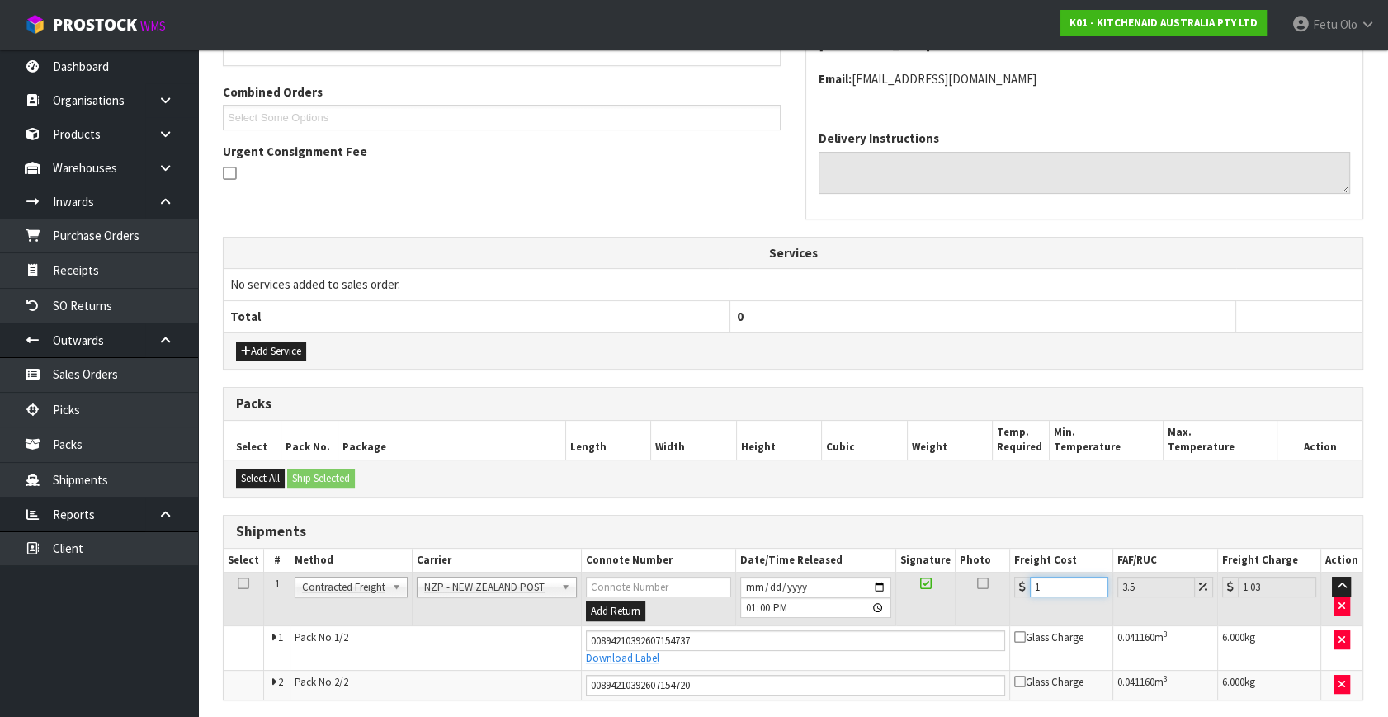
type input "16.56"
type input "16.9"
type input "17.49"
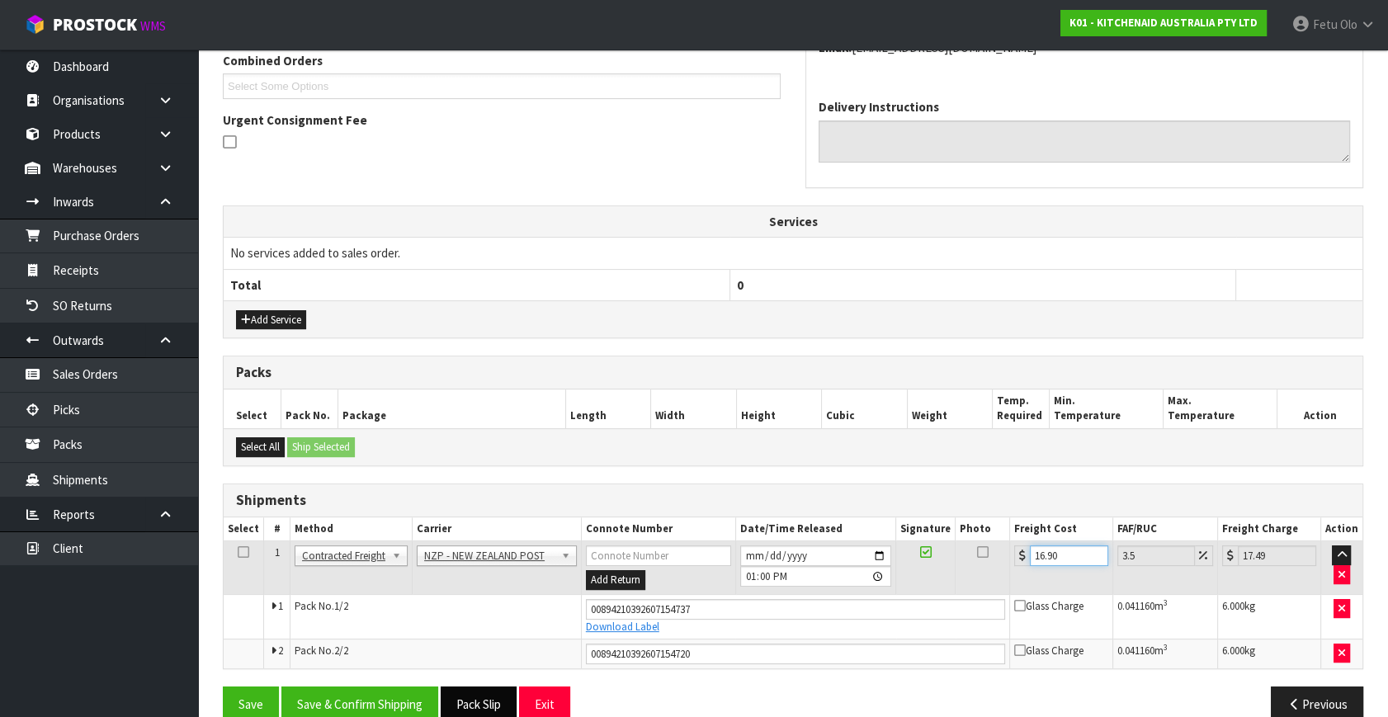
scroll to position [463, 0]
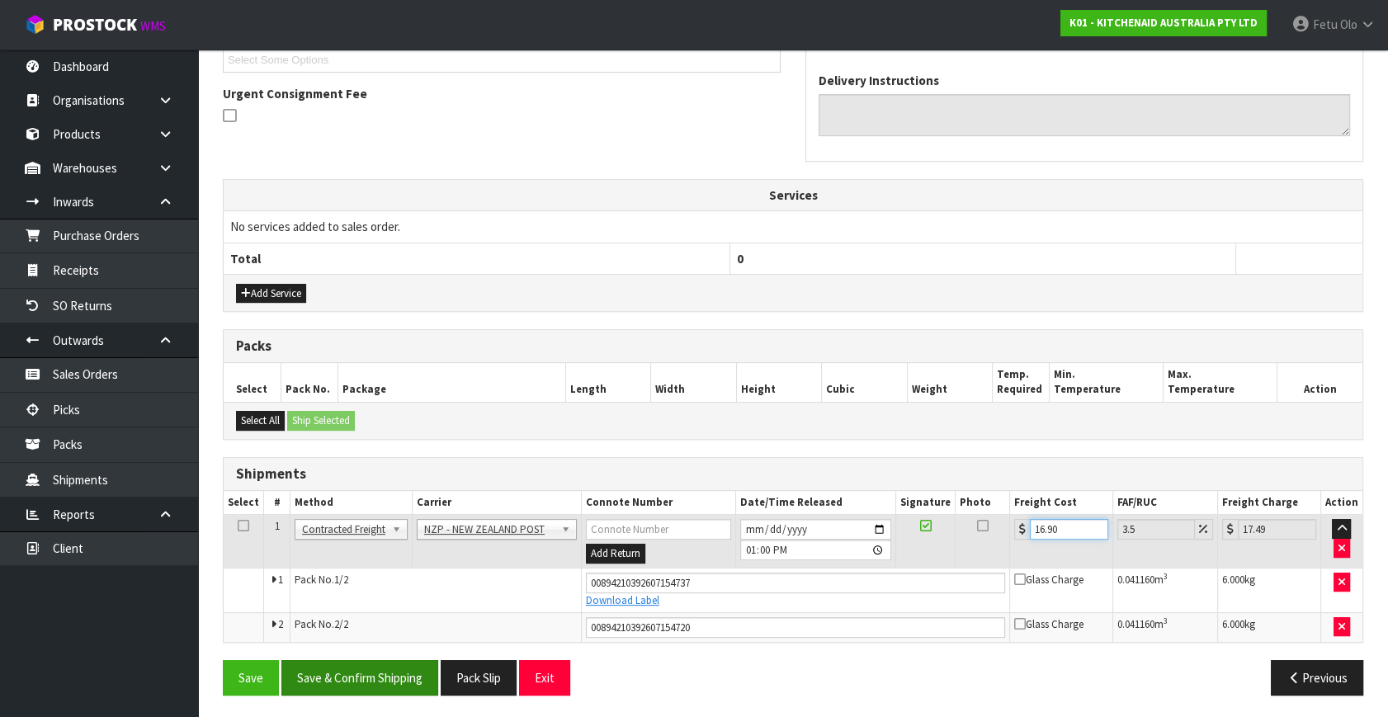
type input "16.90"
click at [404, 667] on button "Save & Confirm Shipping" at bounding box center [359, 677] width 157 height 35
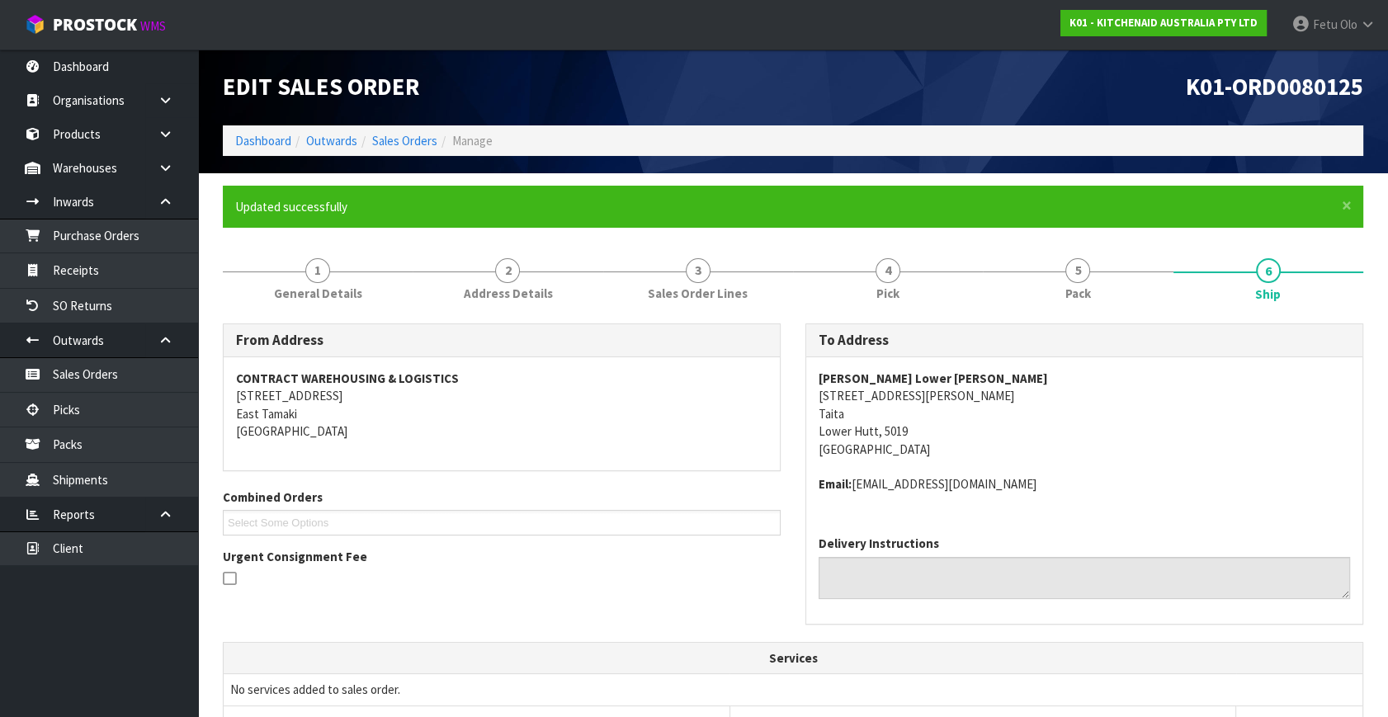
click at [474, 619] on div "From Address CONTRACT WAREHOUSING & LOGISTICS 17 Allens Road East Tamaki Auckla…" at bounding box center [792, 483] width 1165 height 319
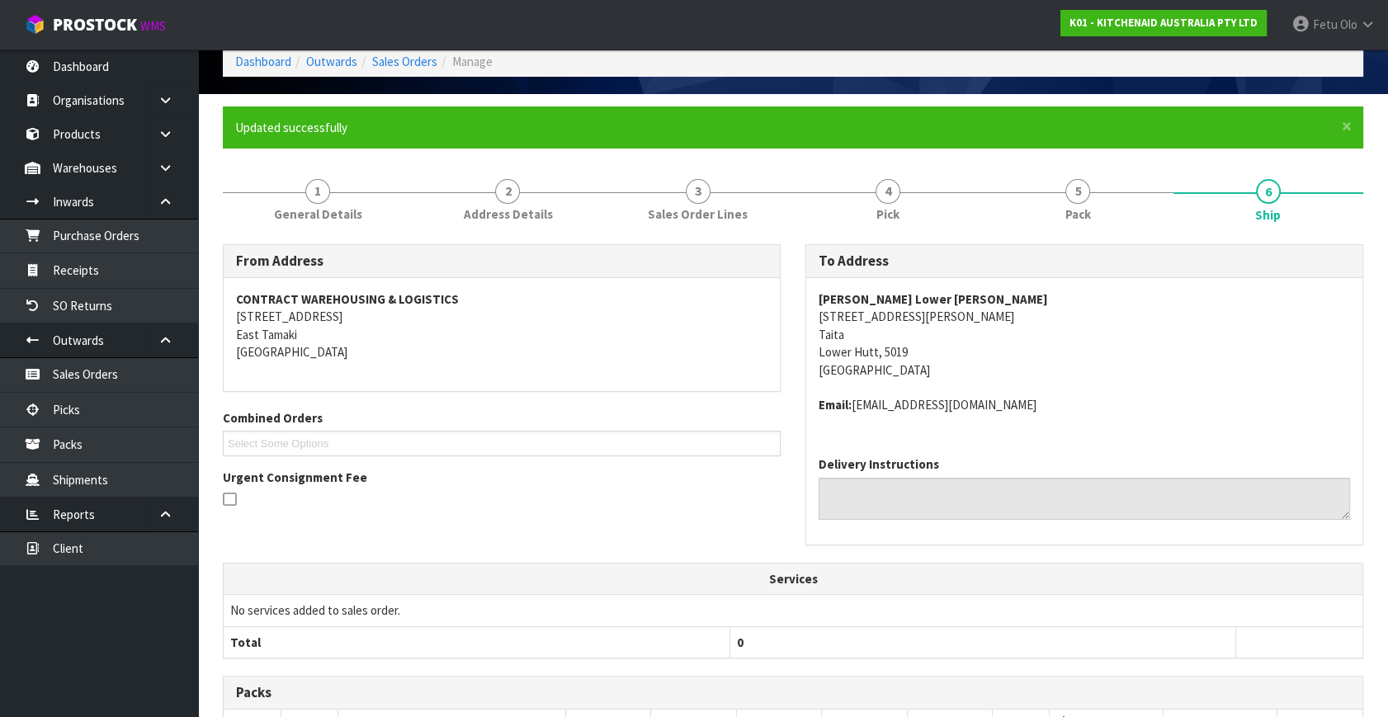
scroll to position [149, 0]
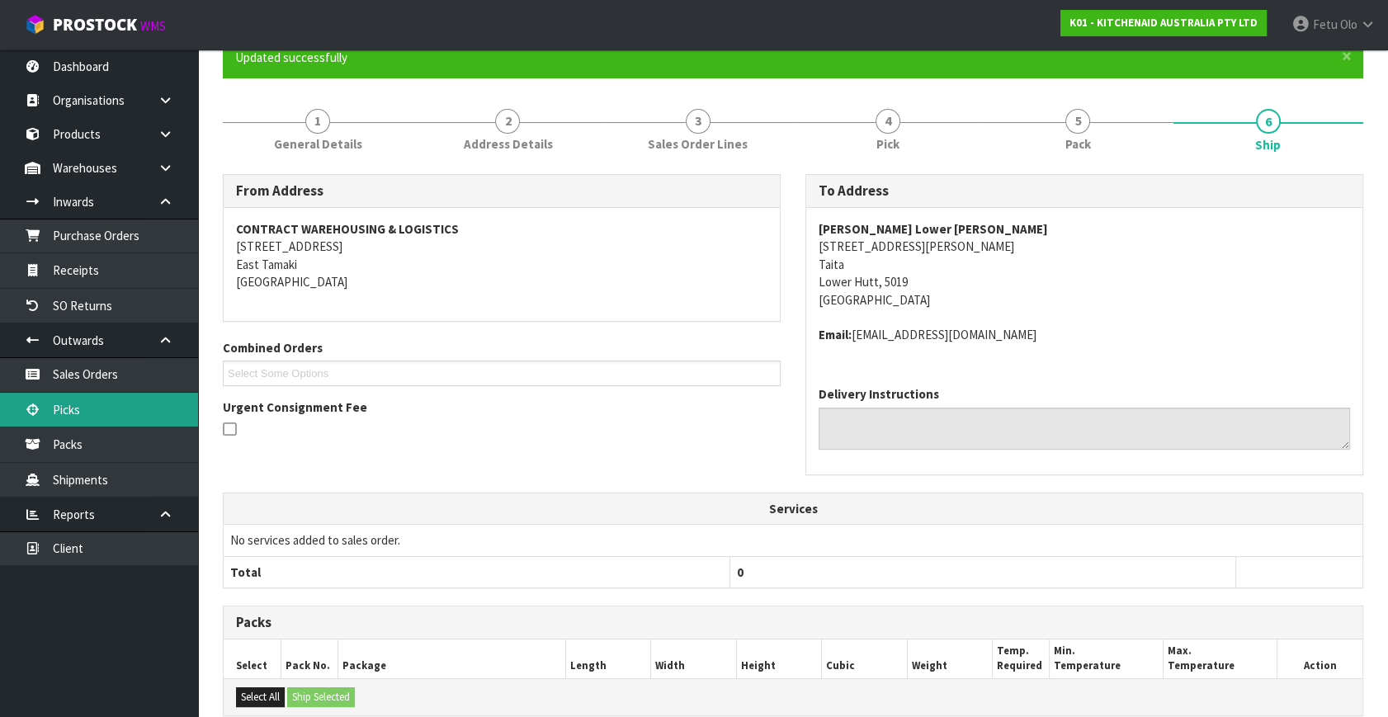
click at [78, 409] on link "Picks" at bounding box center [99, 410] width 198 height 34
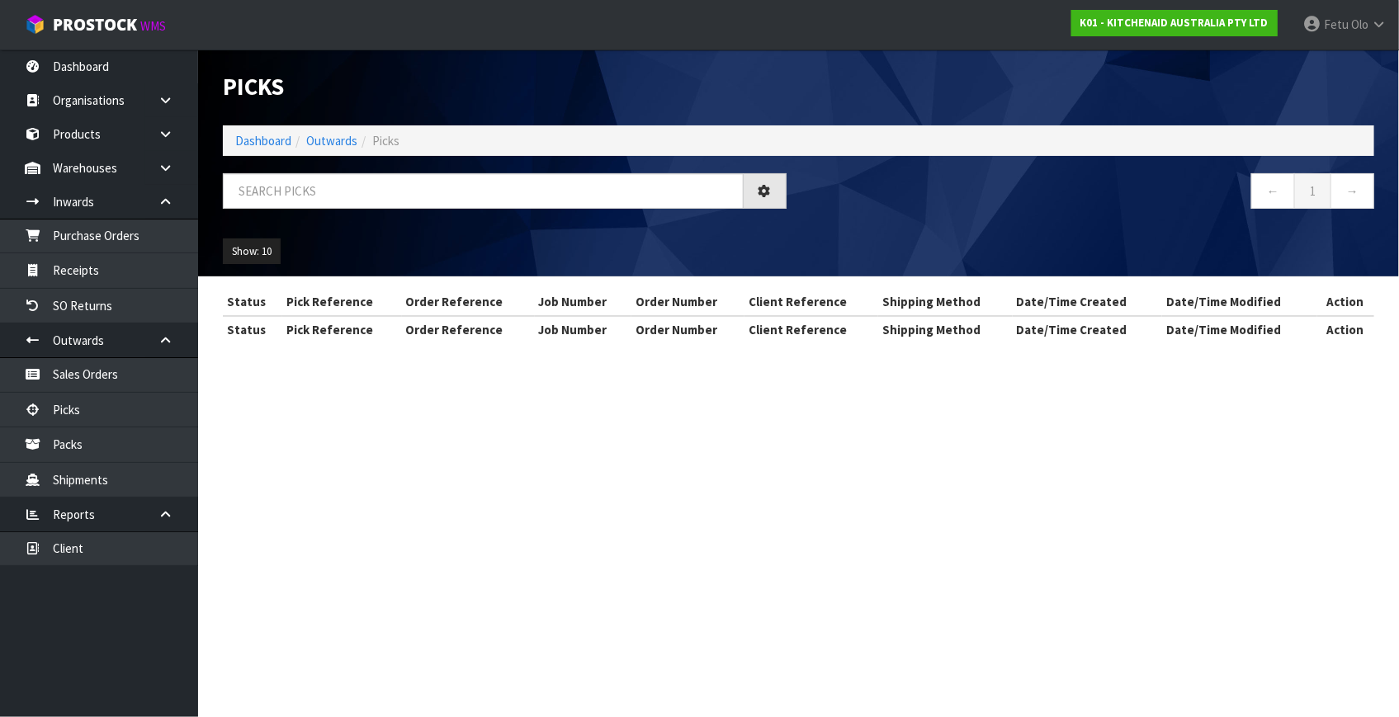
drag, startPoint x: 536, startPoint y: 218, endPoint x: 533, endPoint y: 205, distance: 12.6
click at [536, 218] on div at bounding box center [504, 197] width 588 height 48
click at [533, 196] on input "text" at bounding box center [483, 190] width 521 height 35
type input "80145"
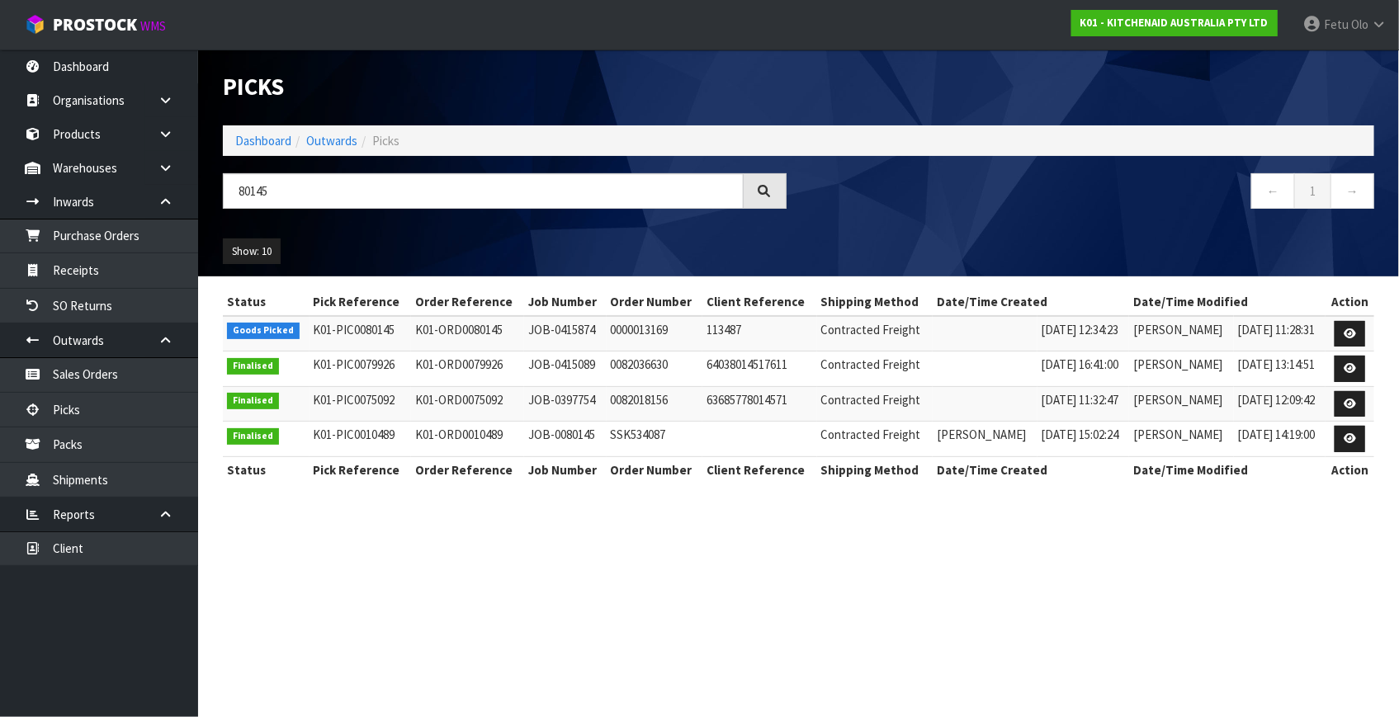
click at [1332, 327] on td at bounding box center [1349, 333] width 49 height 35
click at [1348, 332] on icon at bounding box center [1350, 333] width 12 height 11
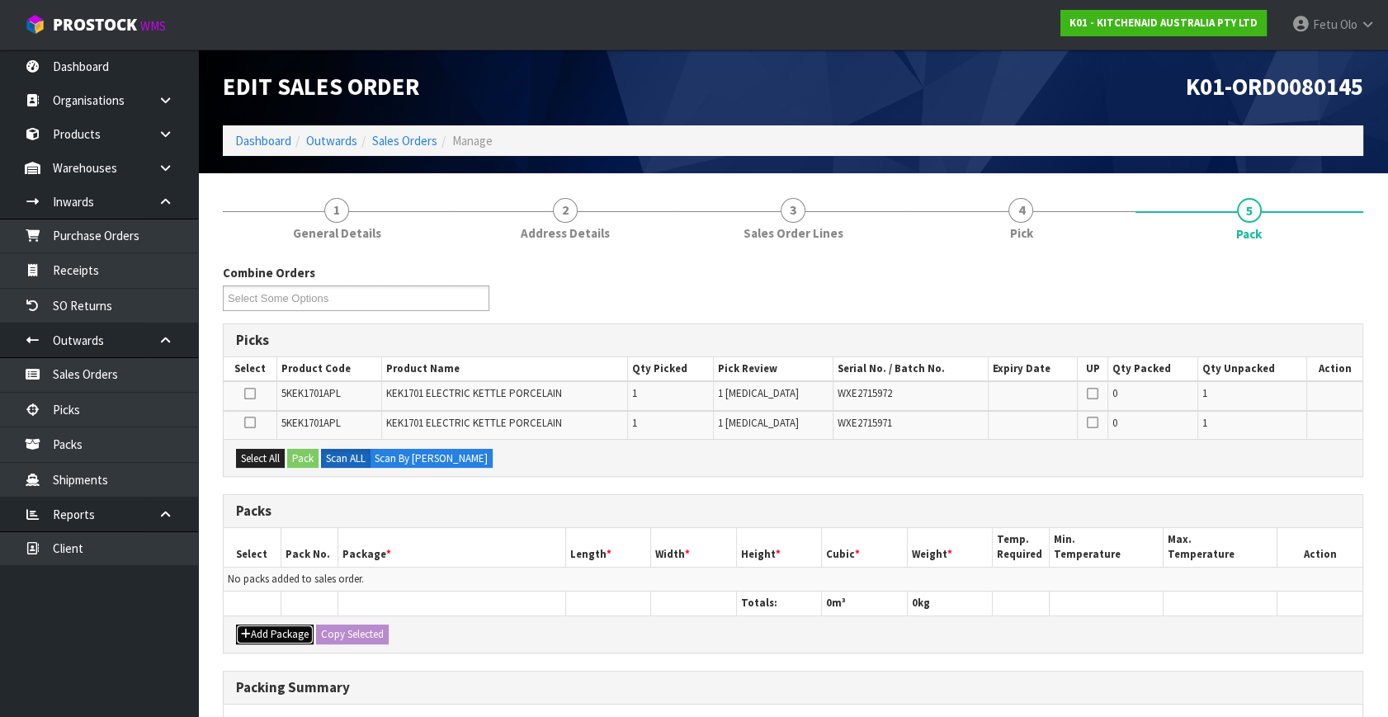
drag, startPoint x: 290, startPoint y: 627, endPoint x: 253, endPoint y: 602, distance: 44.6
click at [284, 627] on button "Add Package" at bounding box center [275, 635] width 78 height 20
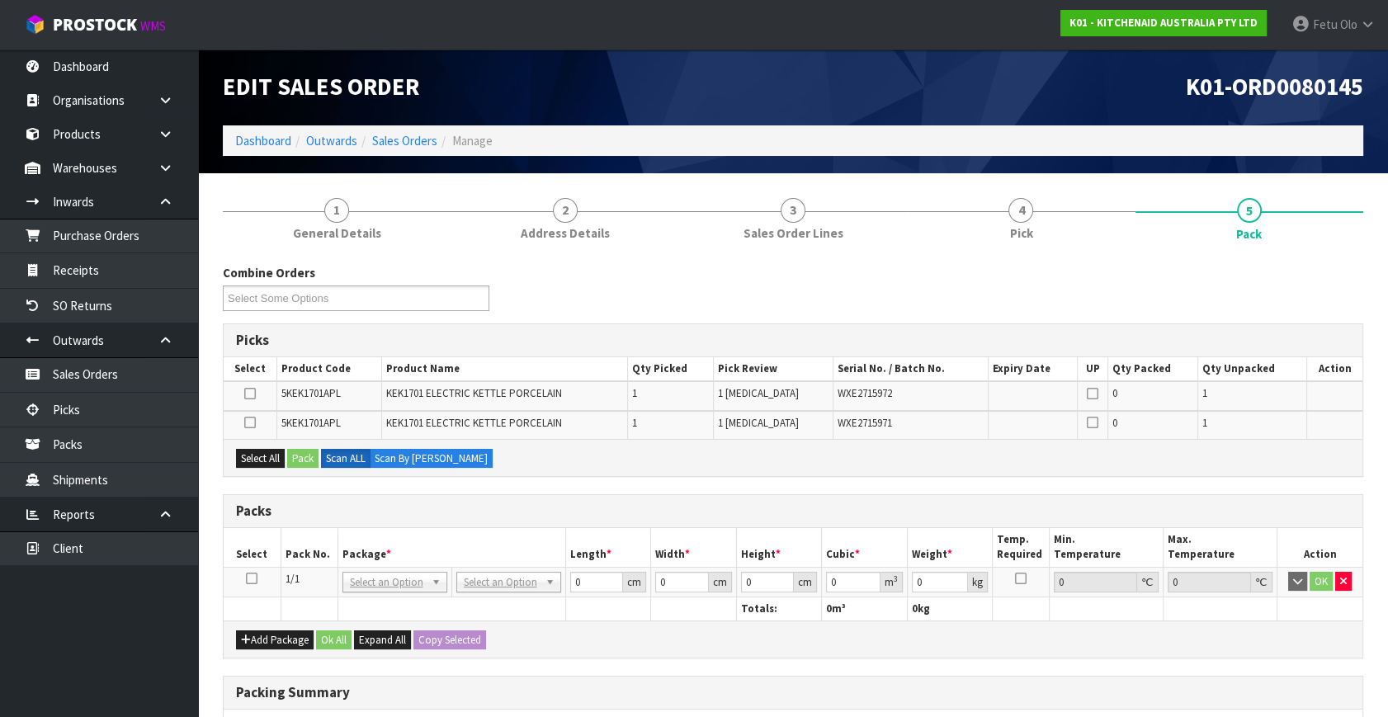
click at [248, 579] on icon at bounding box center [252, 579] width 12 height 1
click at [267, 449] on button "Select All" at bounding box center [260, 459] width 49 height 20
click at [290, 449] on button "Pack" at bounding box center [302, 459] width 31 height 20
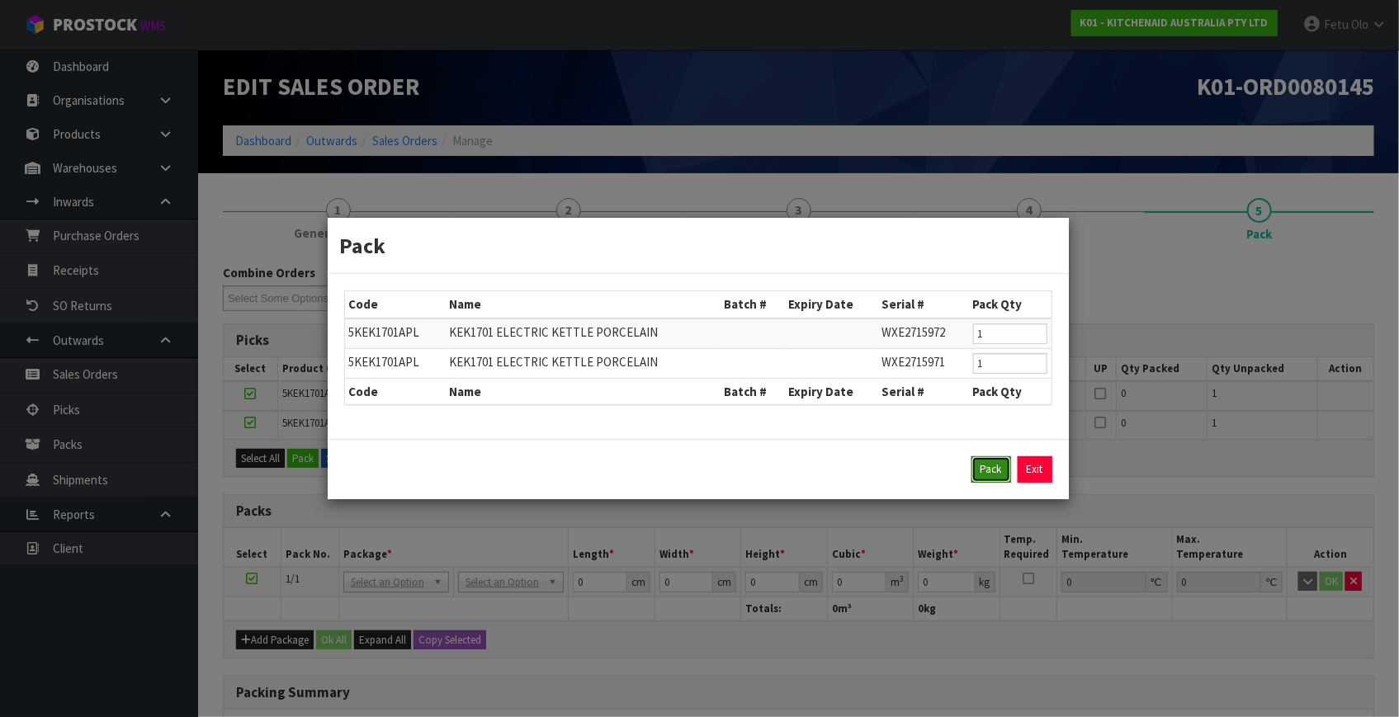
click at [984, 470] on button "Pack" at bounding box center [991, 469] width 40 height 26
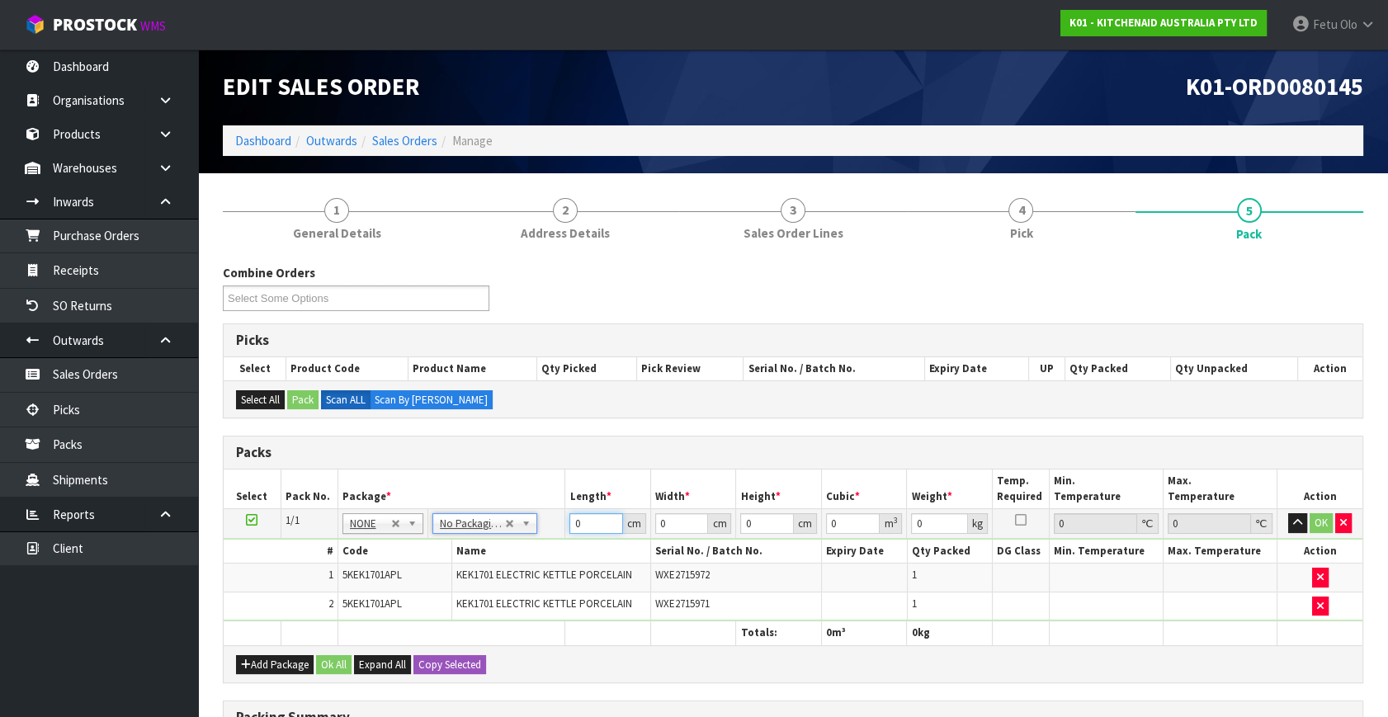
drag, startPoint x: 575, startPoint y: 519, endPoint x: 492, endPoint y: 553, distance: 90.0
click at [492, 553] on tbody "1/1 NONE 007-001 007-002 007-004 007-009 007-013 007-014 007-015 007-017 007-01…" at bounding box center [793, 565] width 1139 height 112
type input "42"
type input "28"
type input "3"
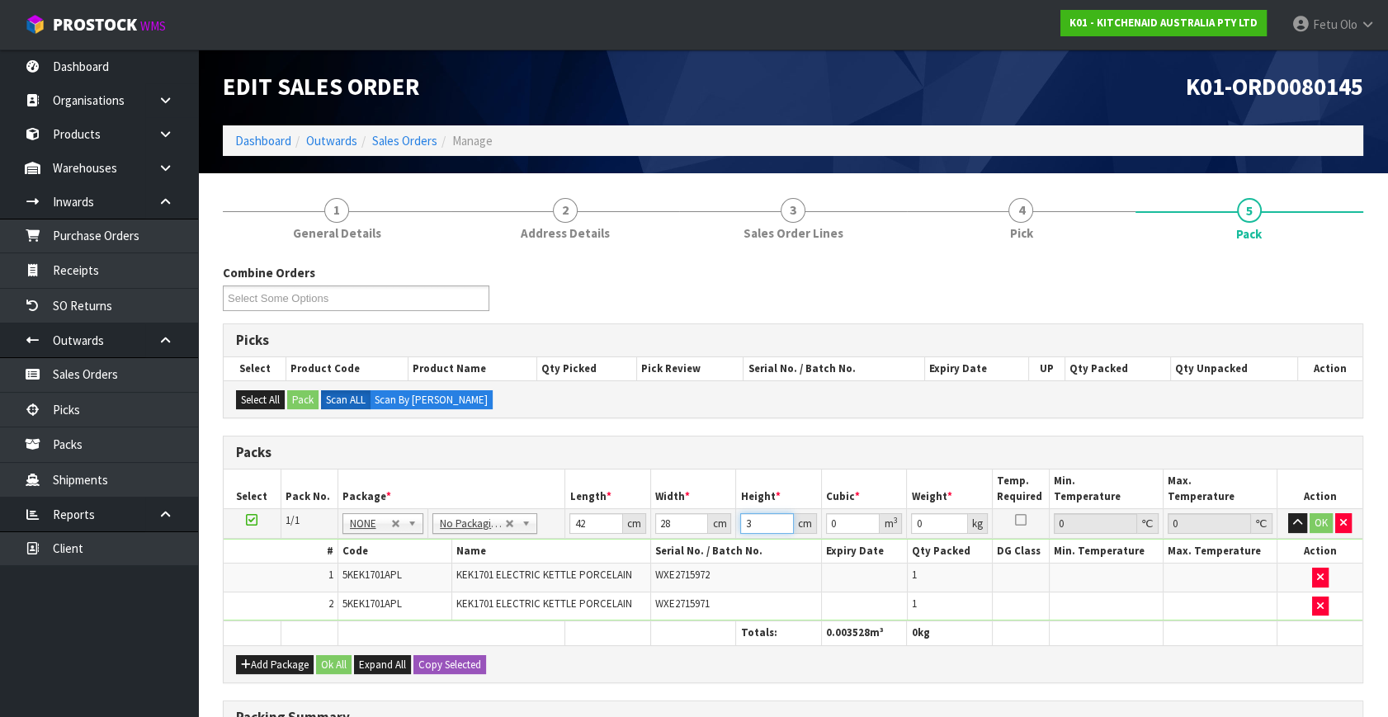
type input "0.003528"
type input "35"
type input "0.04116"
type input "35"
type input "6"
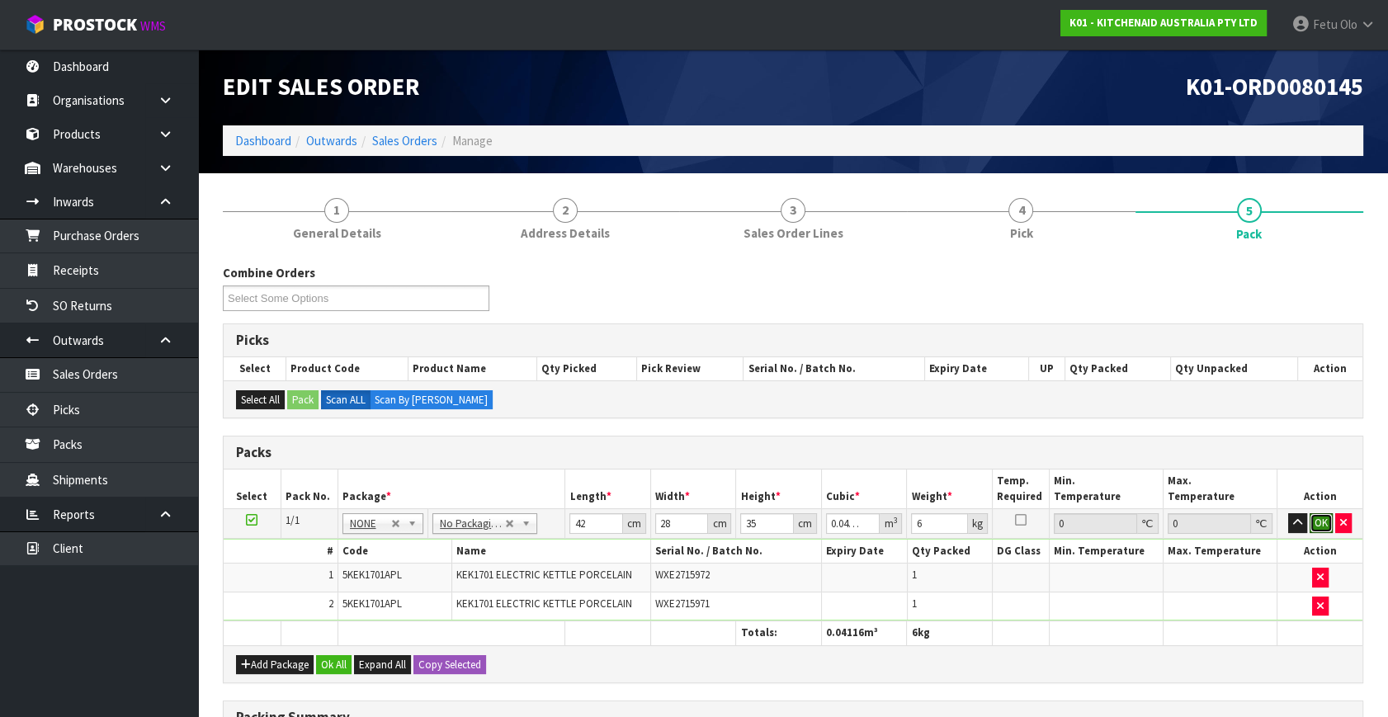
click button "OK" at bounding box center [1321, 523] width 23 height 20
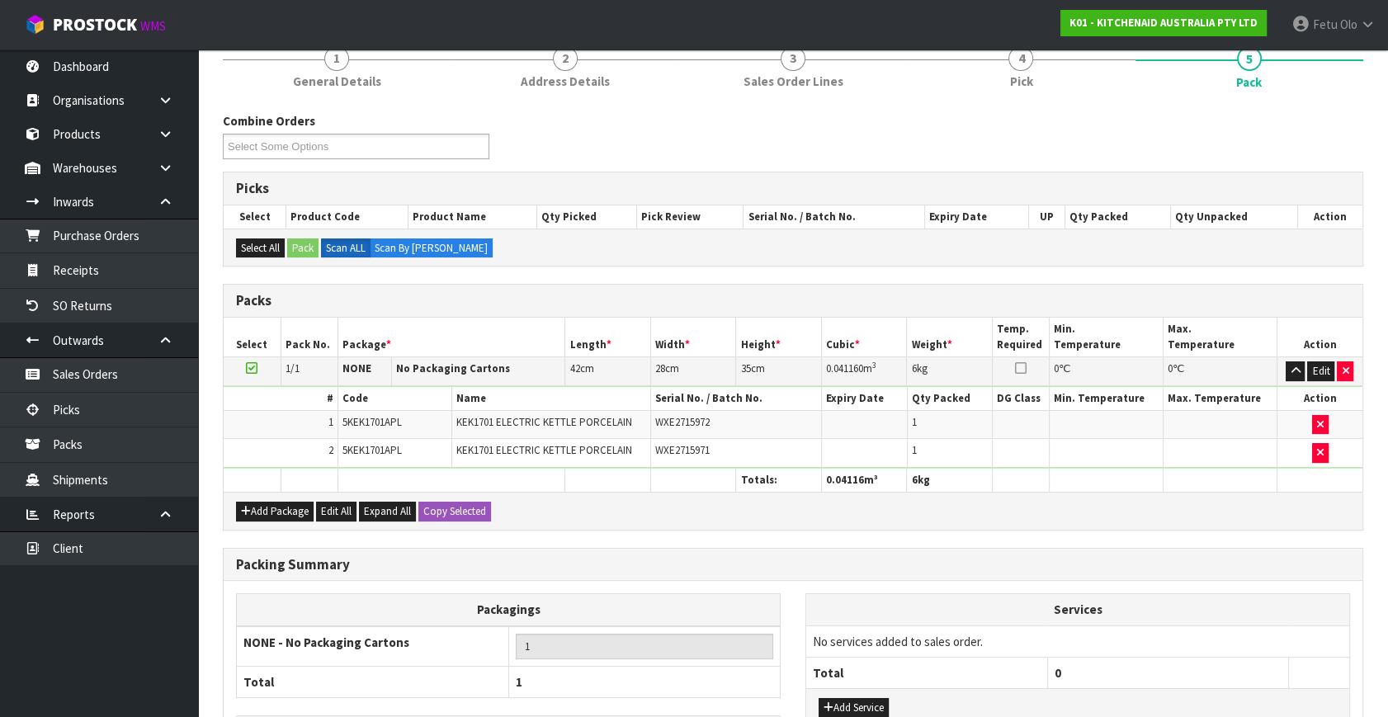
scroll to position [273, 0]
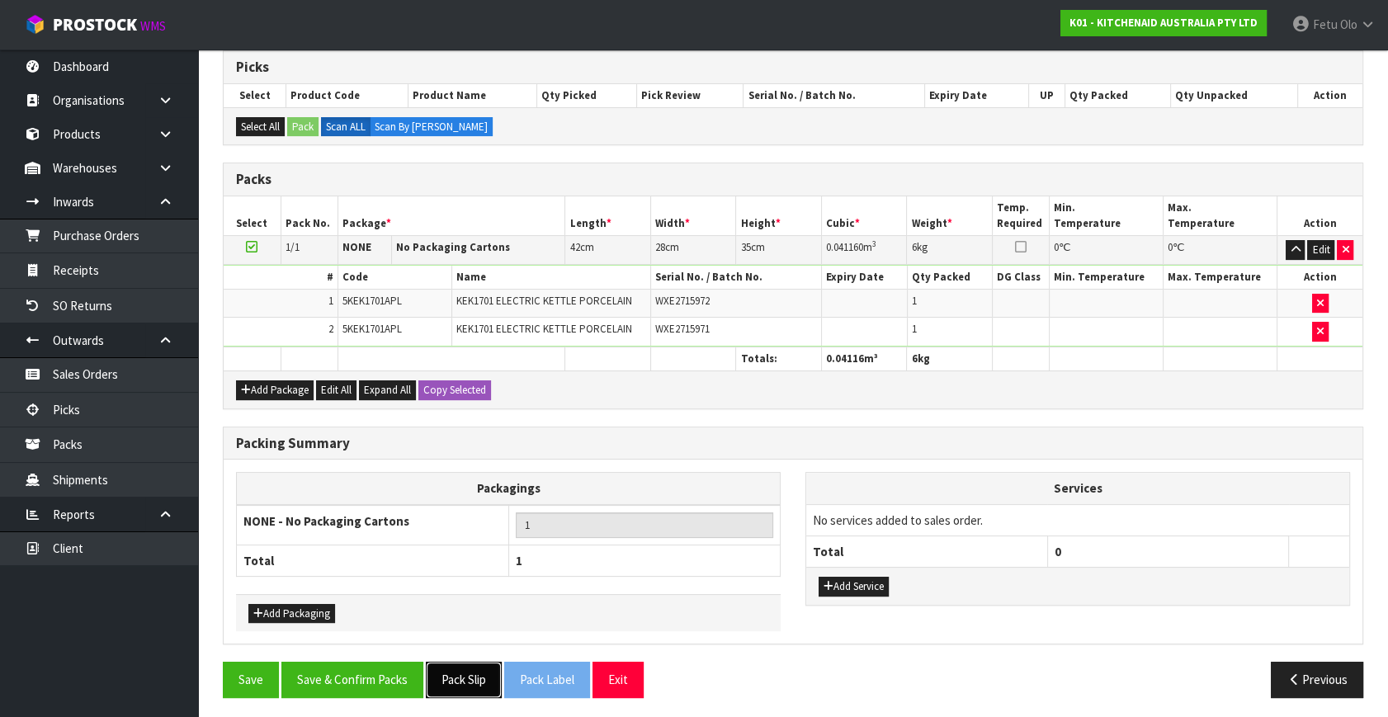
click at [489, 673] on button "Pack Slip" at bounding box center [464, 679] width 76 height 35
click at [343, 678] on button "Save & Confirm Packs" at bounding box center [352, 679] width 142 height 35
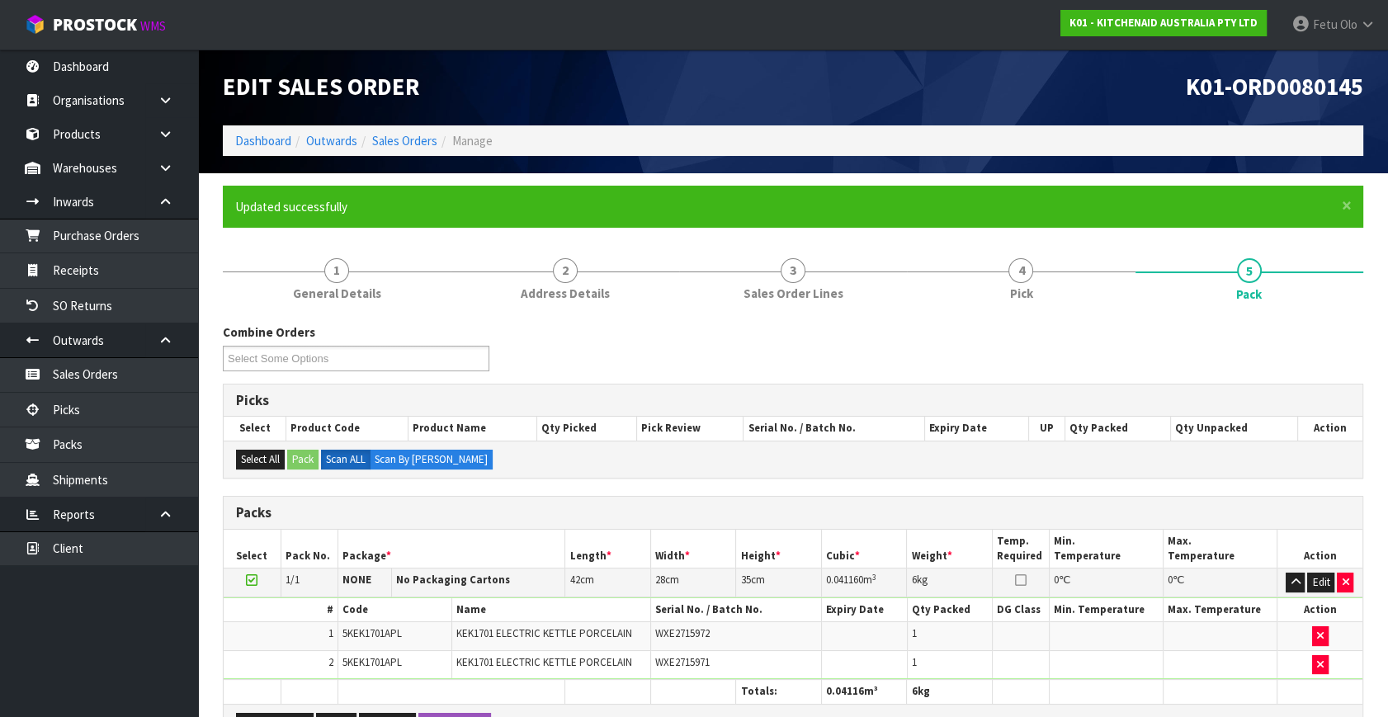
scroll to position [0, 0]
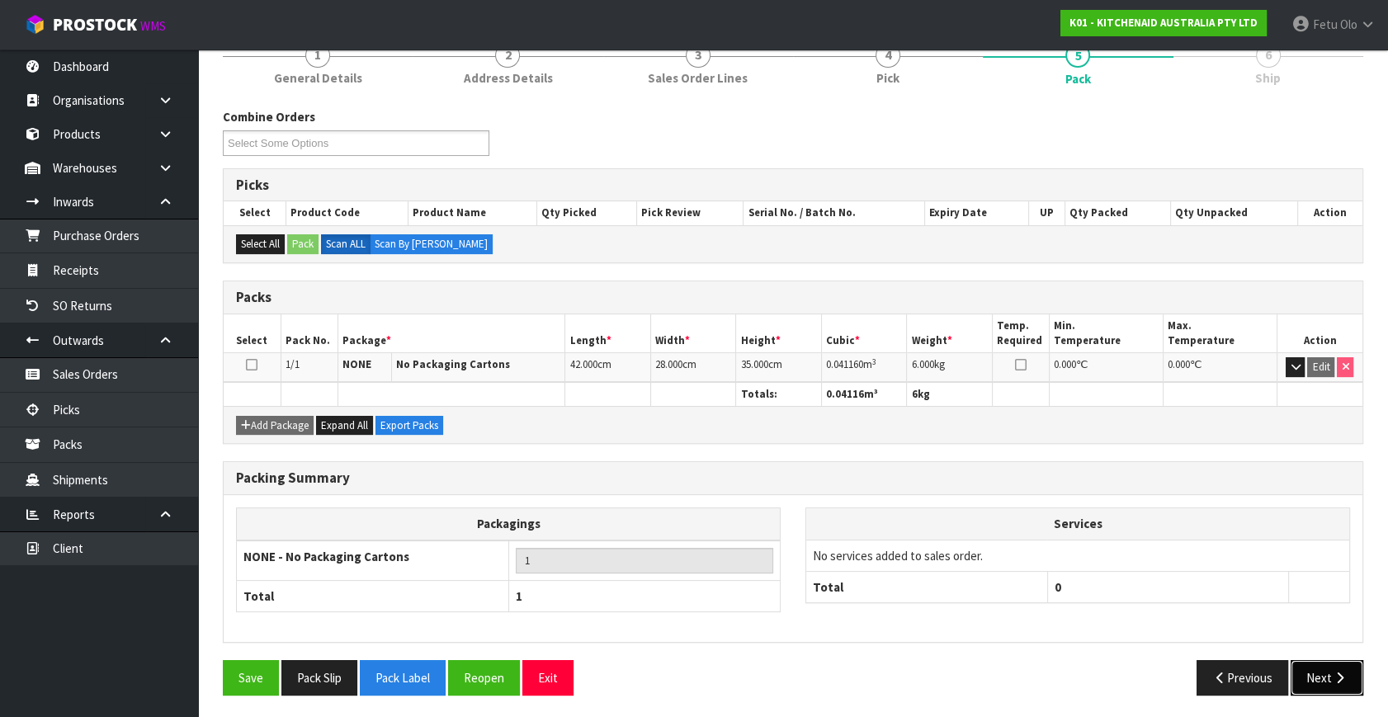
click at [1336, 666] on button "Next" at bounding box center [1327, 677] width 73 height 35
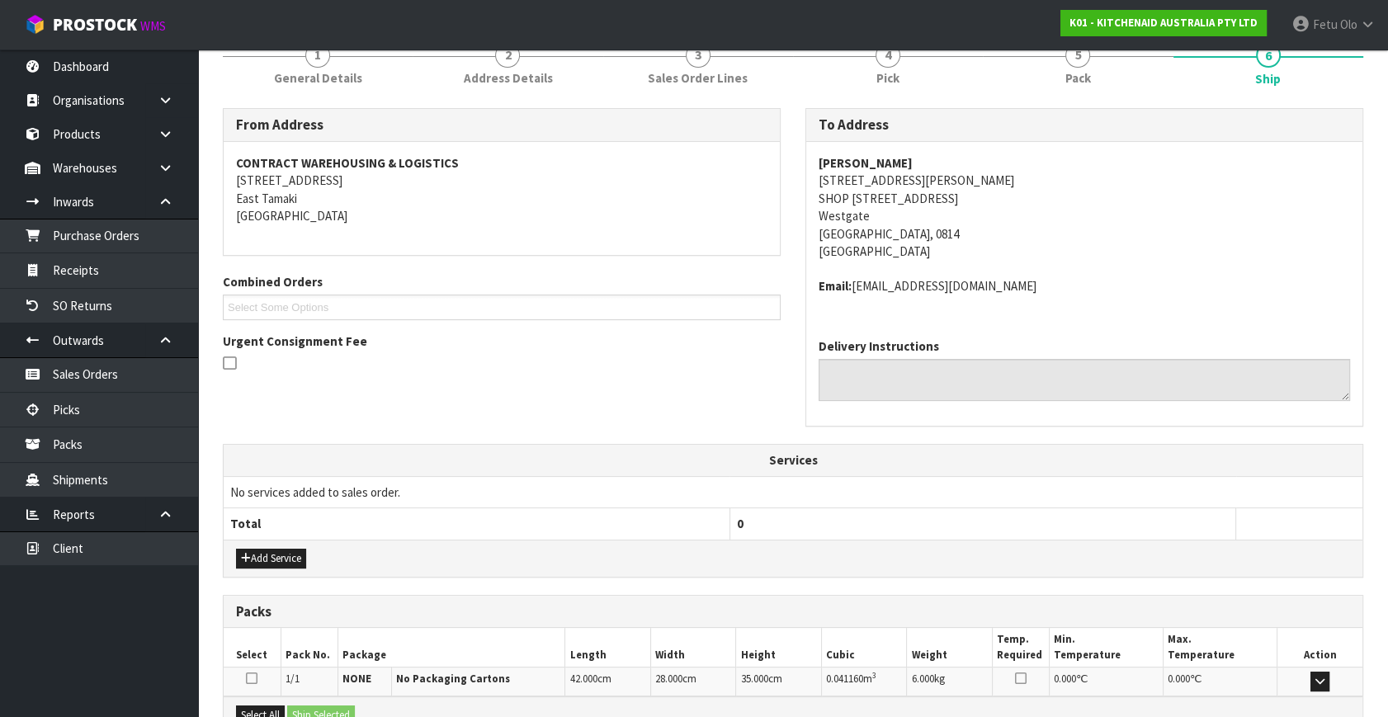
scroll to position [406, 0]
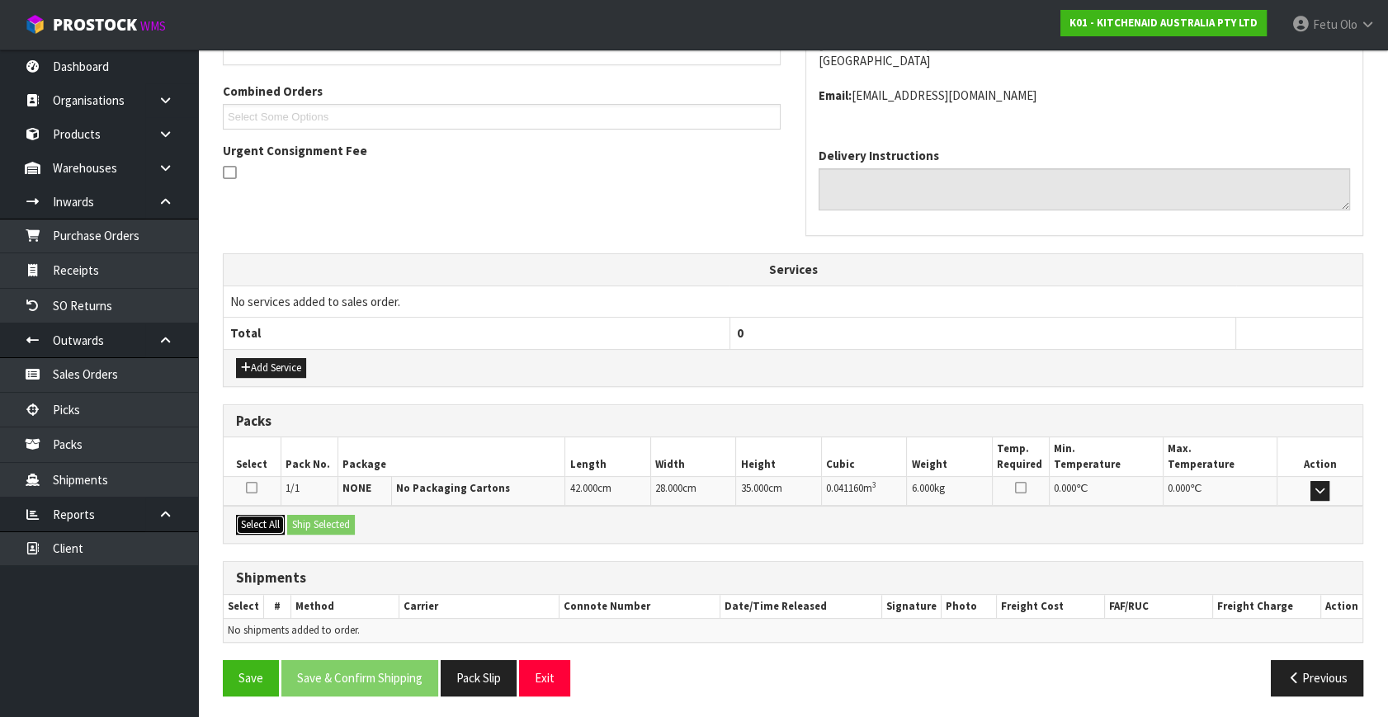
drag, startPoint x: 256, startPoint y: 518, endPoint x: 315, endPoint y: 521, distance: 59.5
click at [266, 520] on button "Select All" at bounding box center [260, 525] width 49 height 20
click at [315, 521] on button "Ship Selected" at bounding box center [321, 525] width 68 height 20
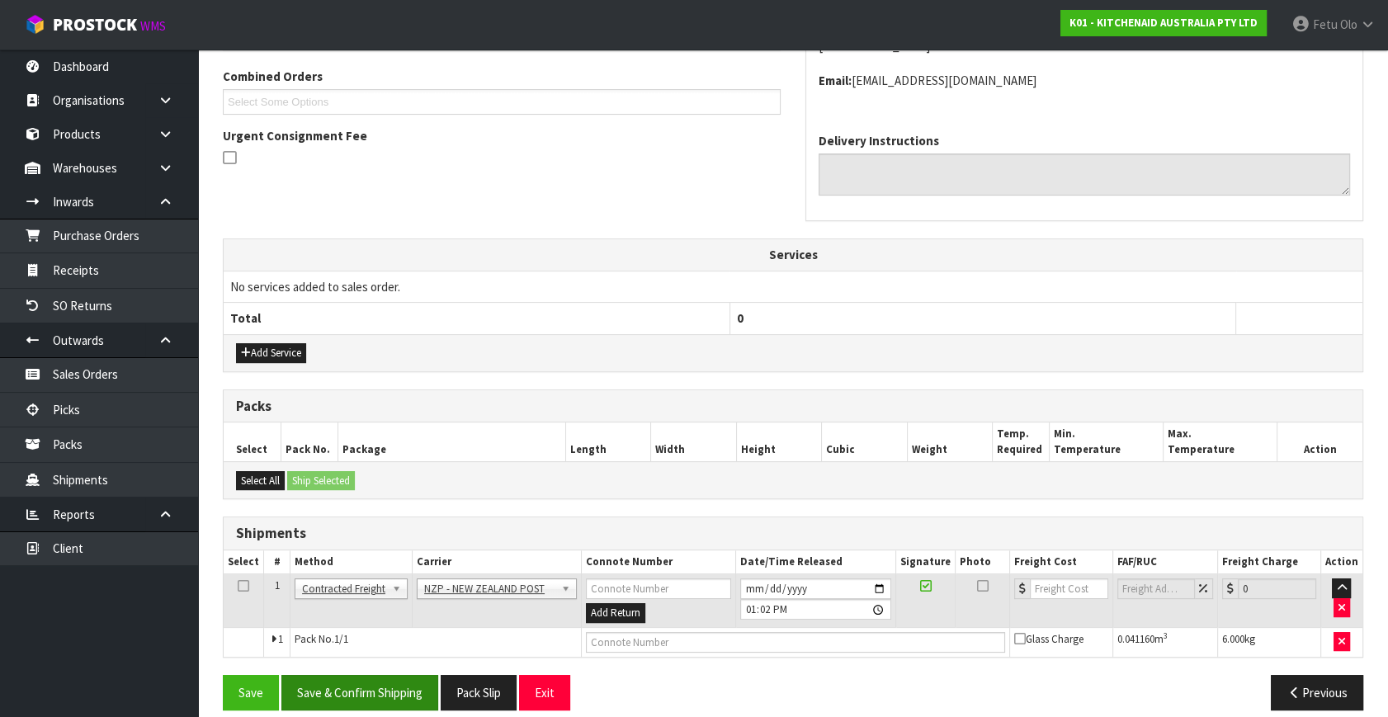
scroll to position [436, 0]
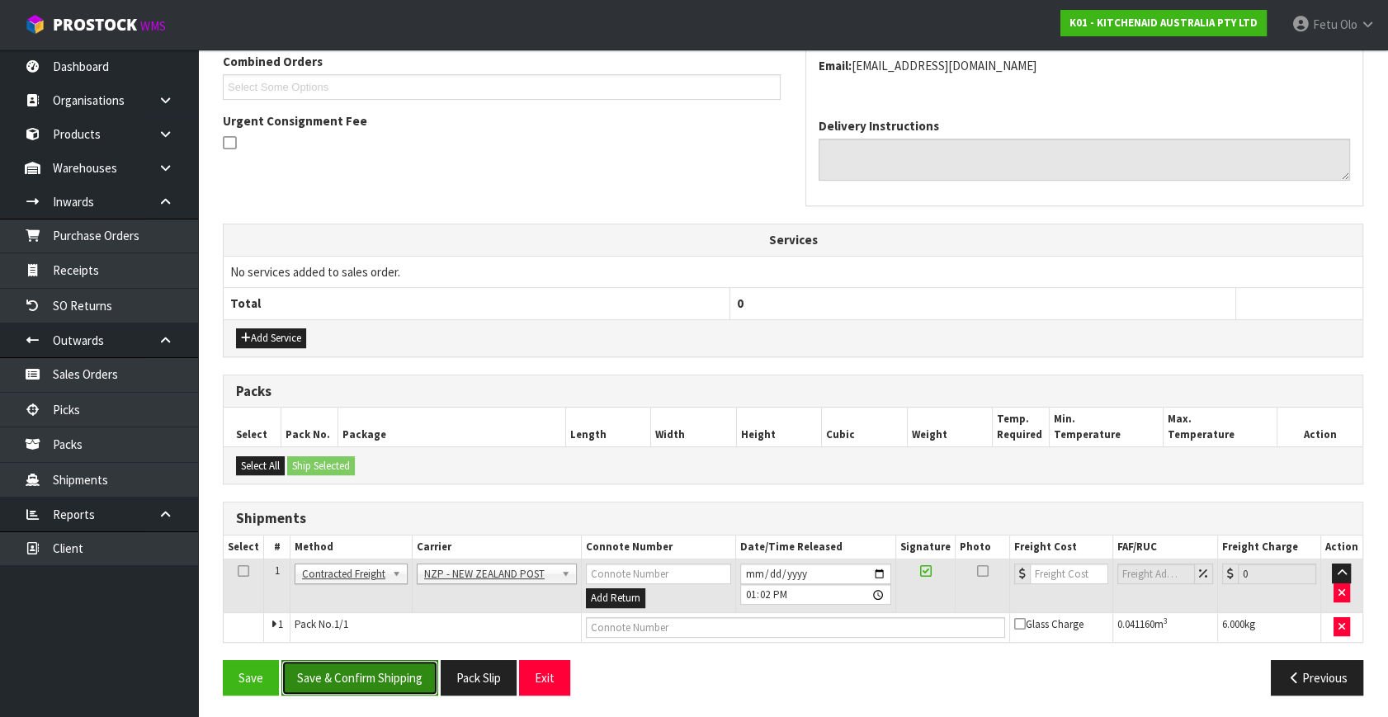
click at [387, 666] on button "Save & Confirm Shipping" at bounding box center [359, 677] width 157 height 35
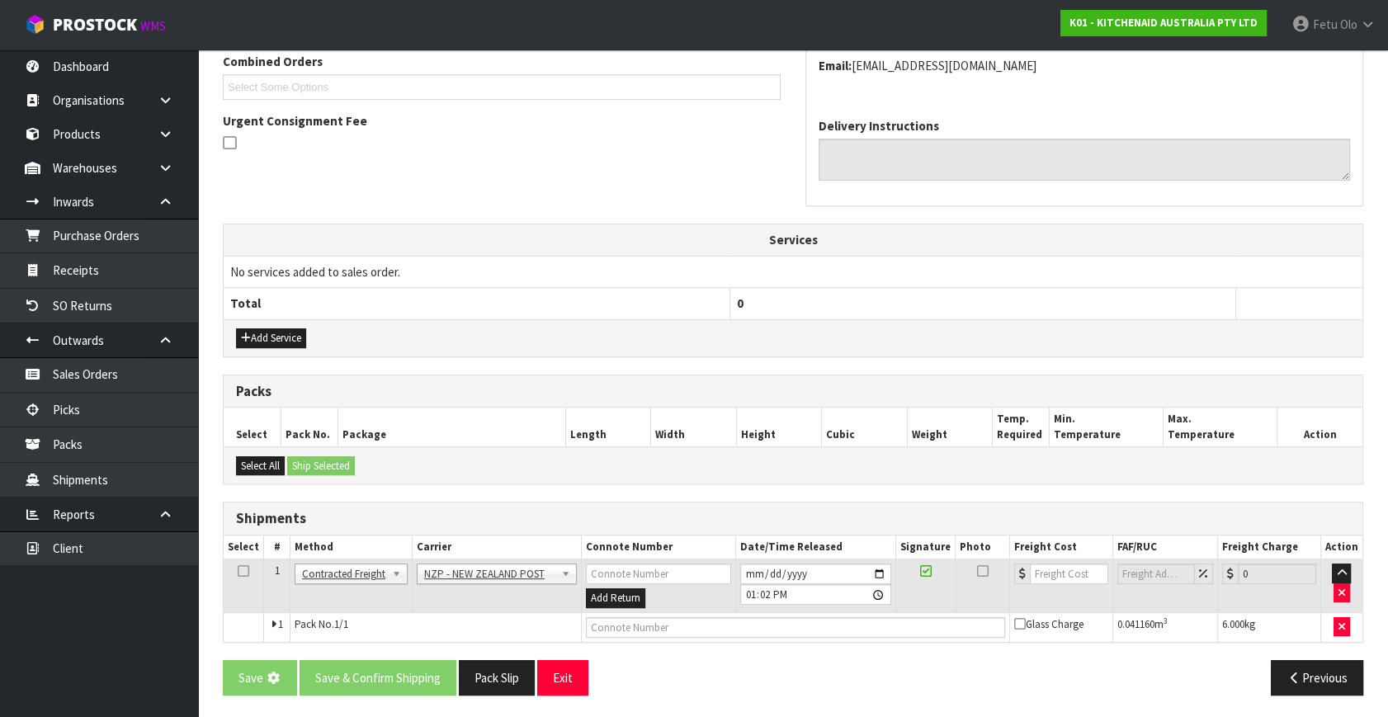
scroll to position [0, 0]
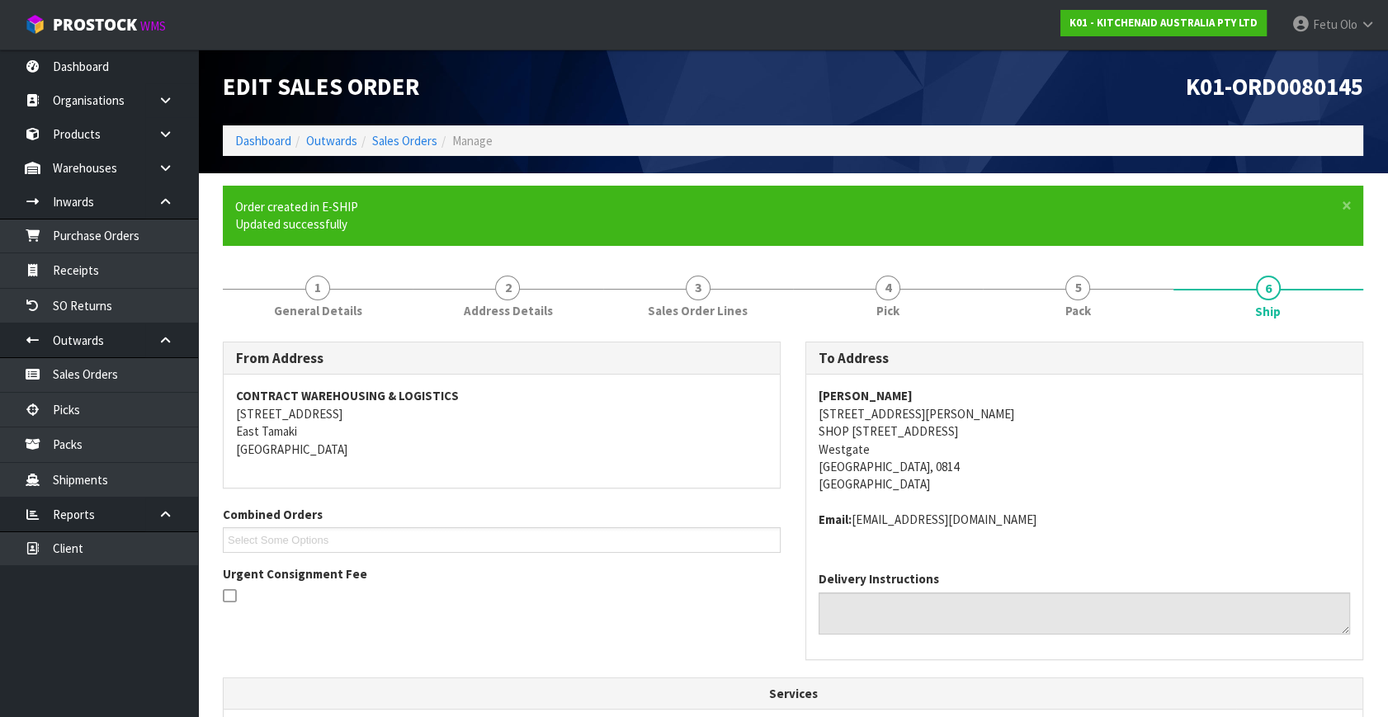
click at [1228, 558] on div "Delivery Instructions" at bounding box center [1084, 608] width 556 height 101
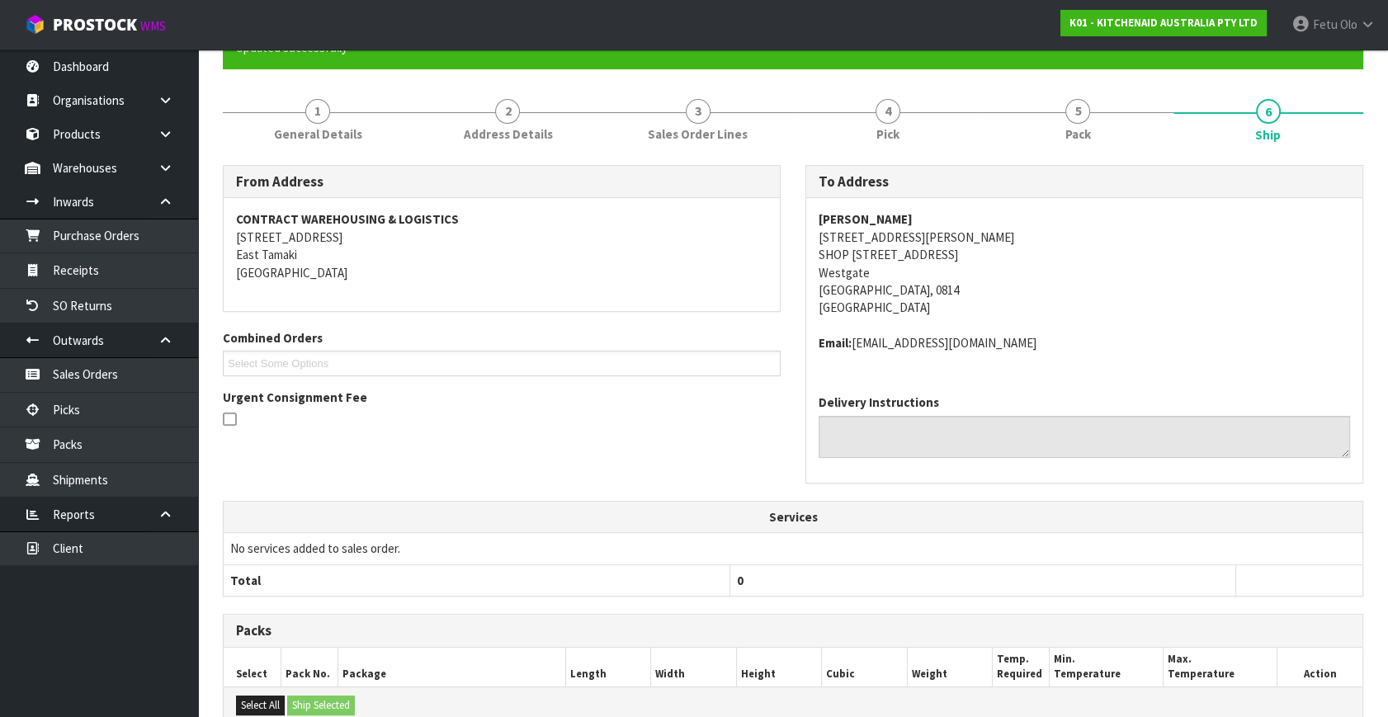
scroll to position [375, 0]
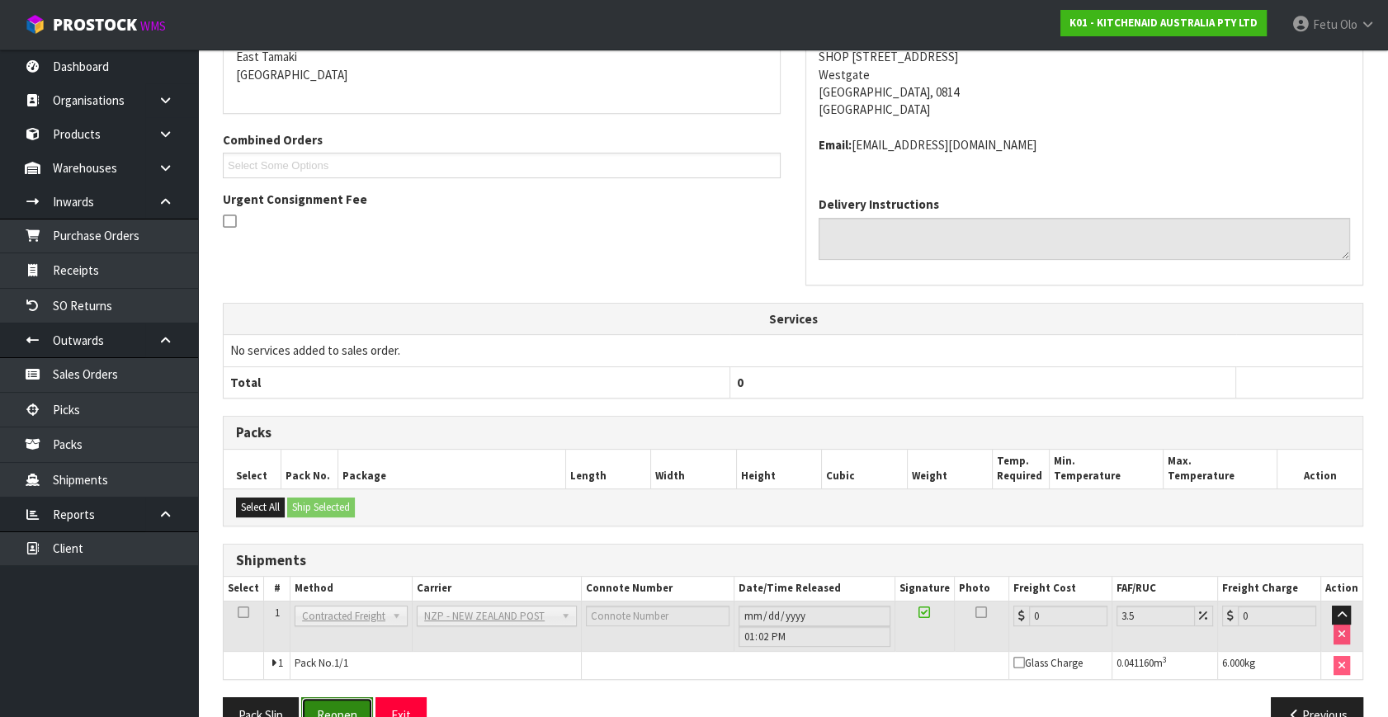
drag, startPoint x: 349, startPoint y: 706, endPoint x: 409, endPoint y: 695, distance: 61.3
click at [347, 706] on button "Reopen" at bounding box center [337, 714] width 72 height 35
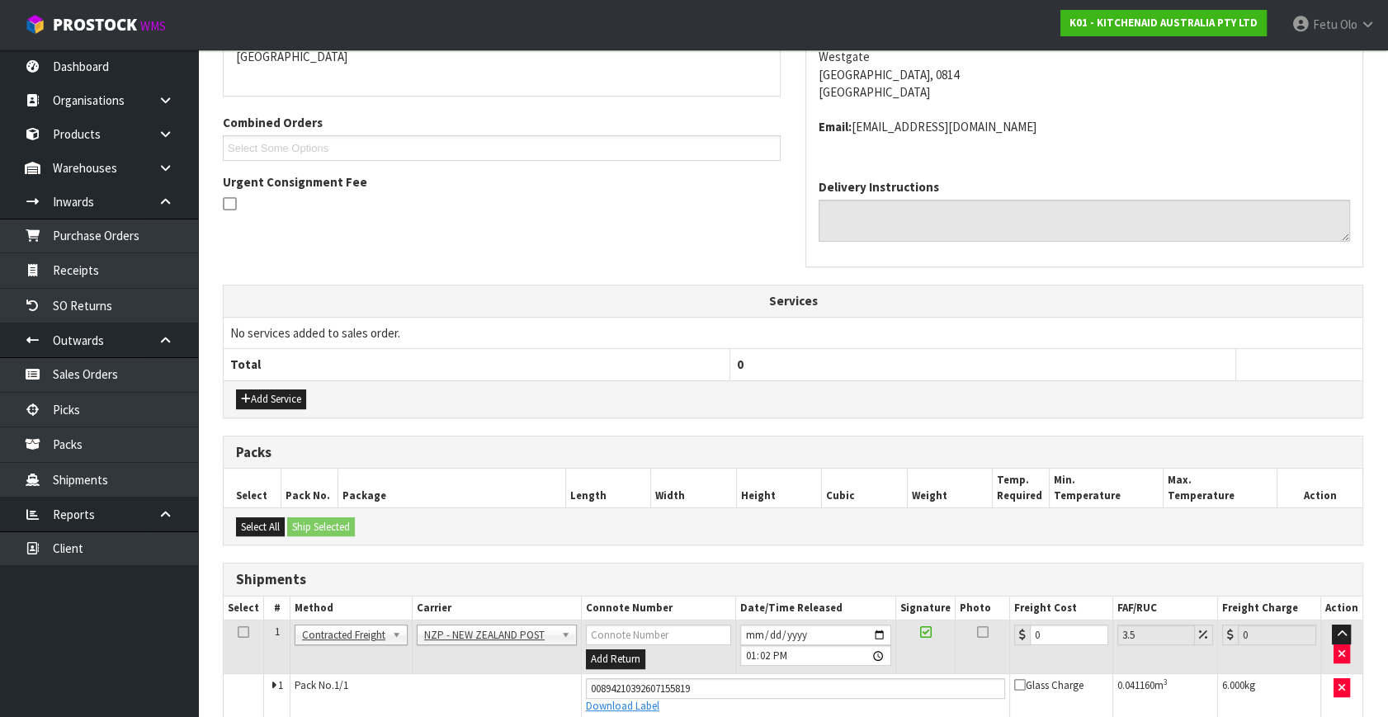
scroll to position [395, 0]
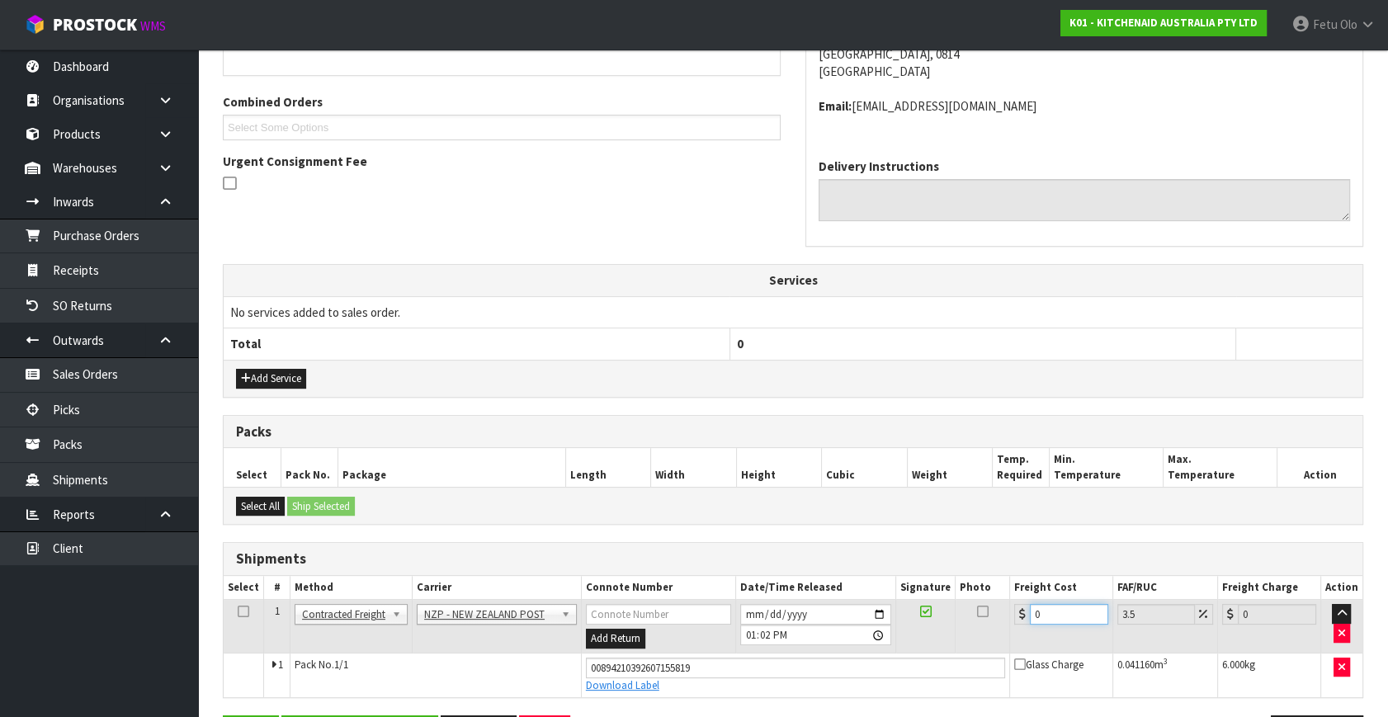
drag, startPoint x: 1053, startPoint y: 610, endPoint x: 895, endPoint y: 642, distance: 161.7
click at [895, 642] on tr "1 Client Local Pickup Customer Local Pickup Company Freight Contracted Freight …" at bounding box center [793, 627] width 1139 height 54
type input "4"
type input "4.14"
type input "4.3"
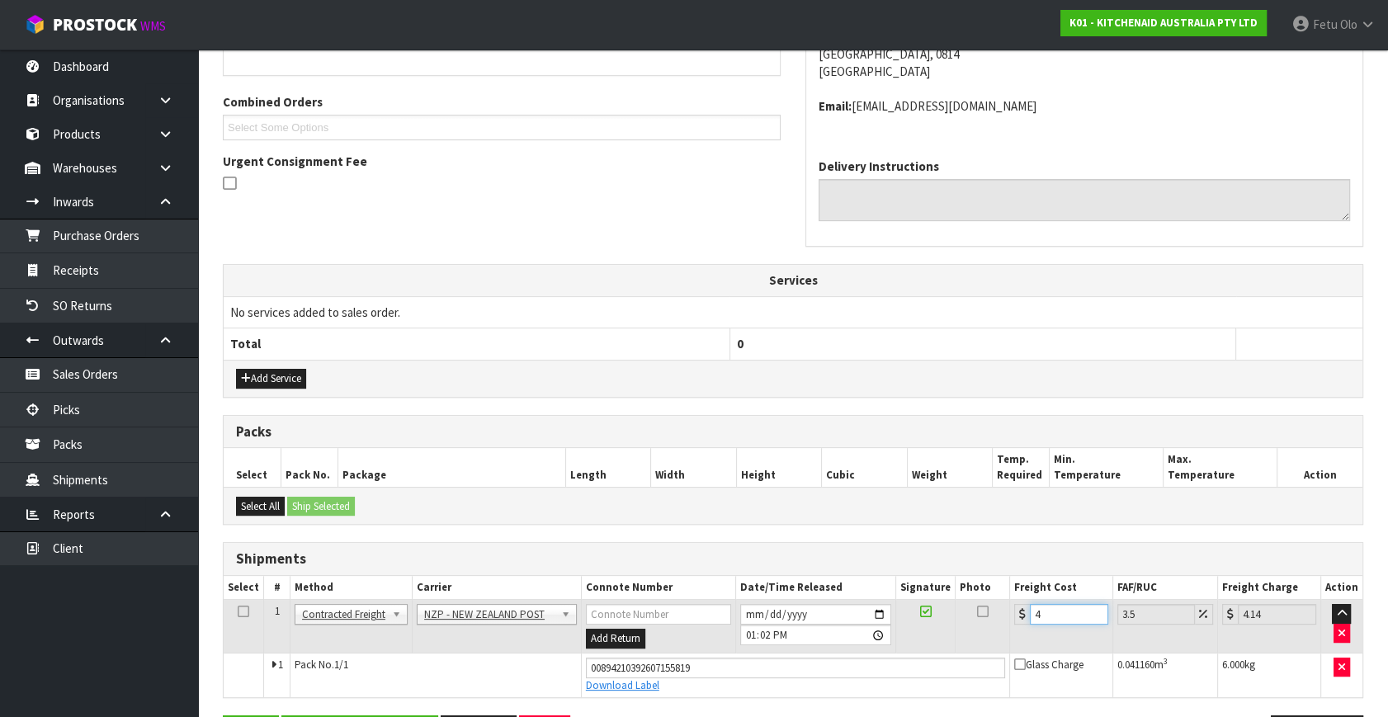
type input "4.45"
type input "4.33"
type input "4.48"
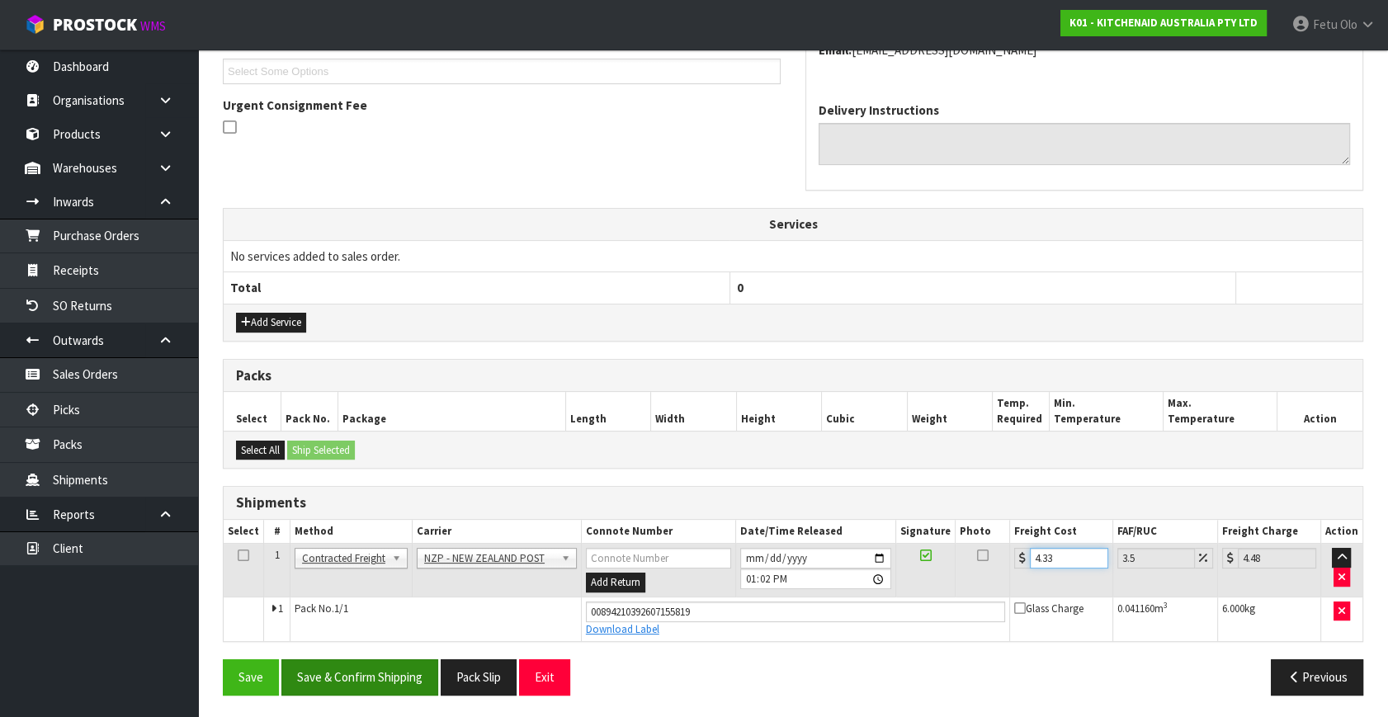
type input "4.33"
click at [379, 678] on button "Save & Confirm Shipping" at bounding box center [359, 676] width 157 height 35
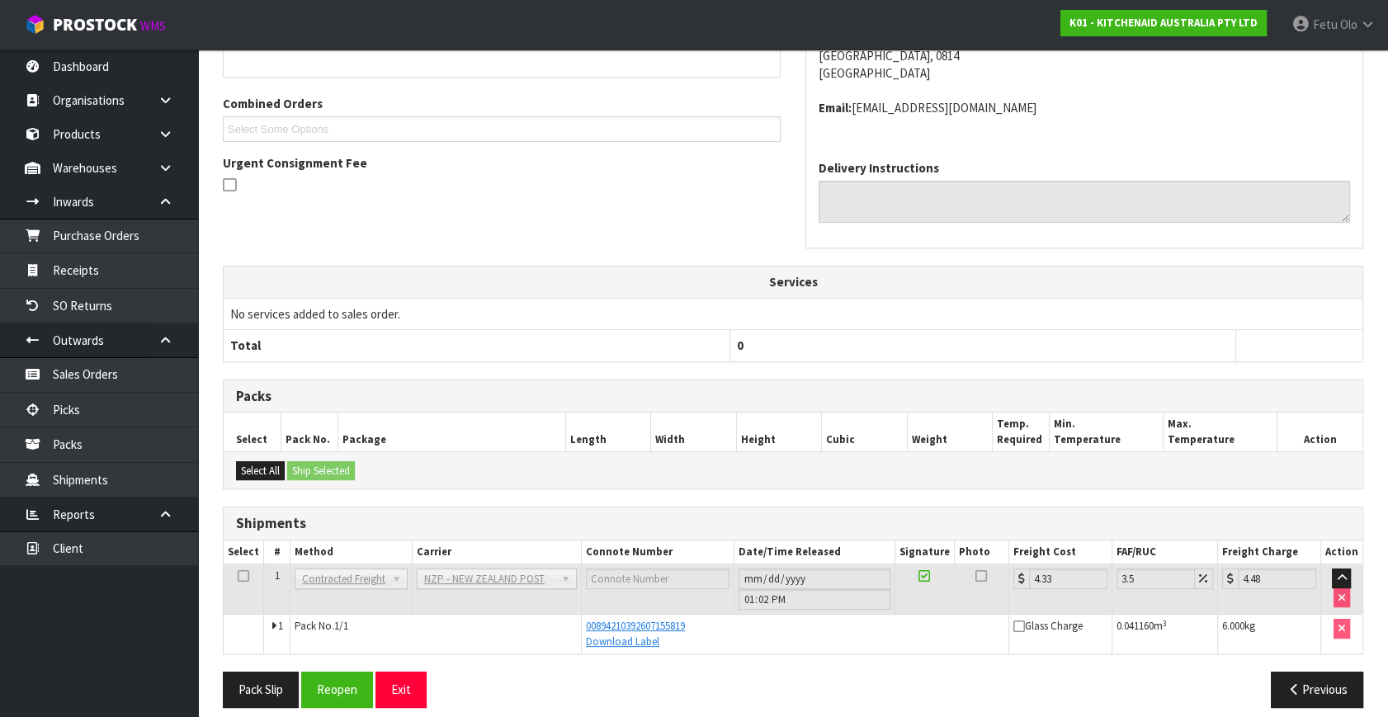
scroll to position [406, 0]
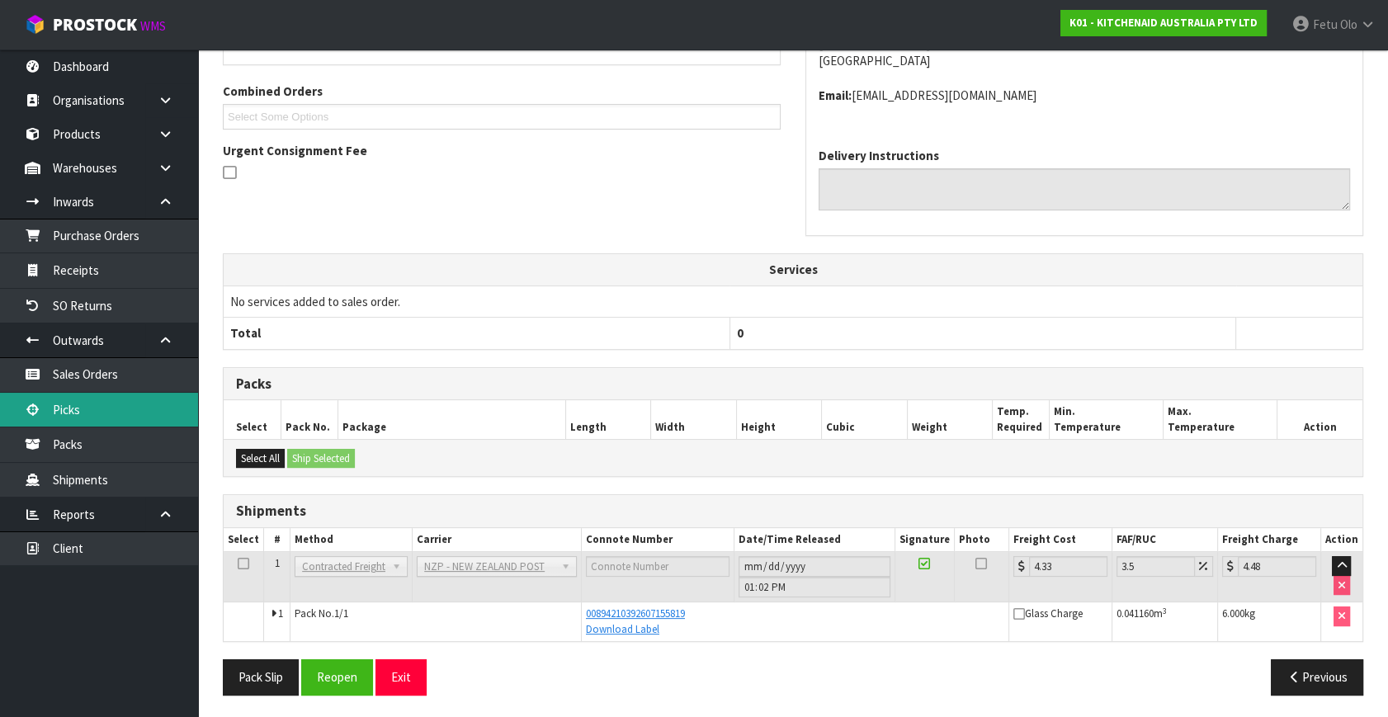
click at [111, 410] on link "Picks" at bounding box center [99, 410] width 198 height 34
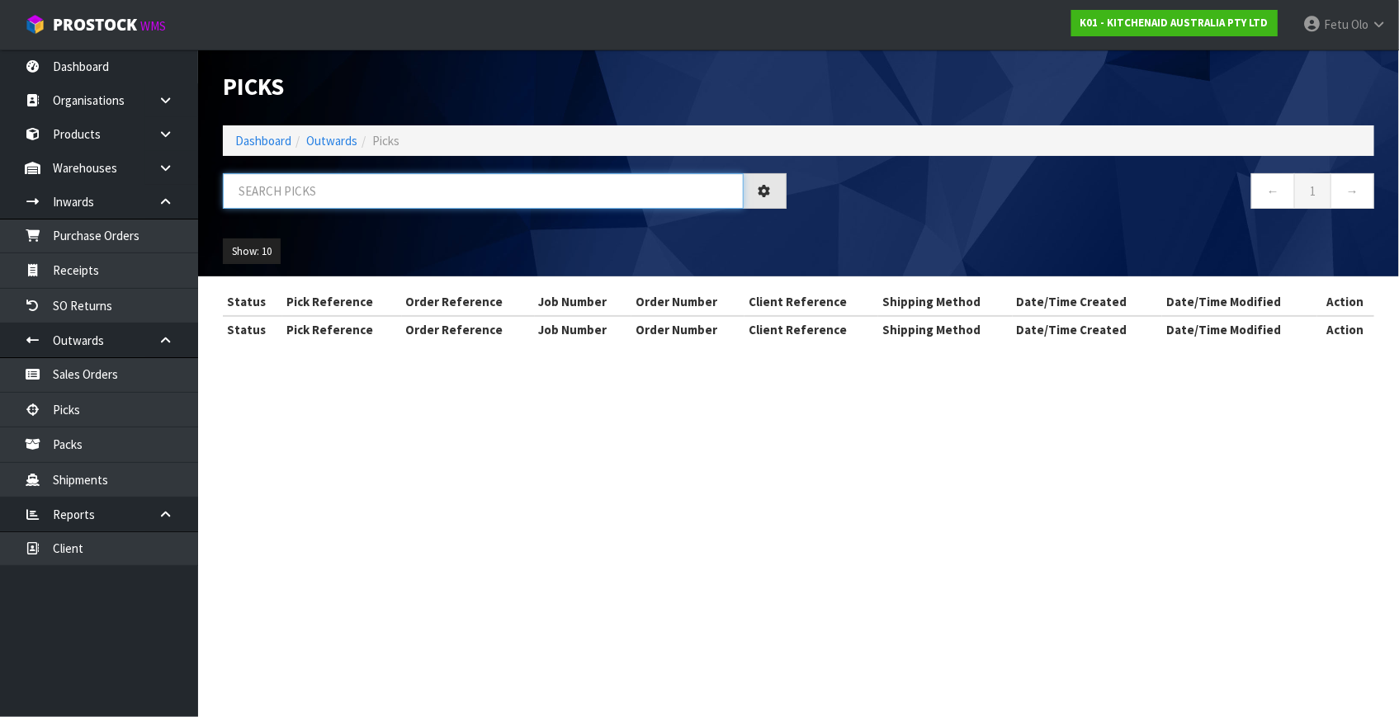
click at [375, 191] on input "text" at bounding box center [483, 190] width 521 height 35
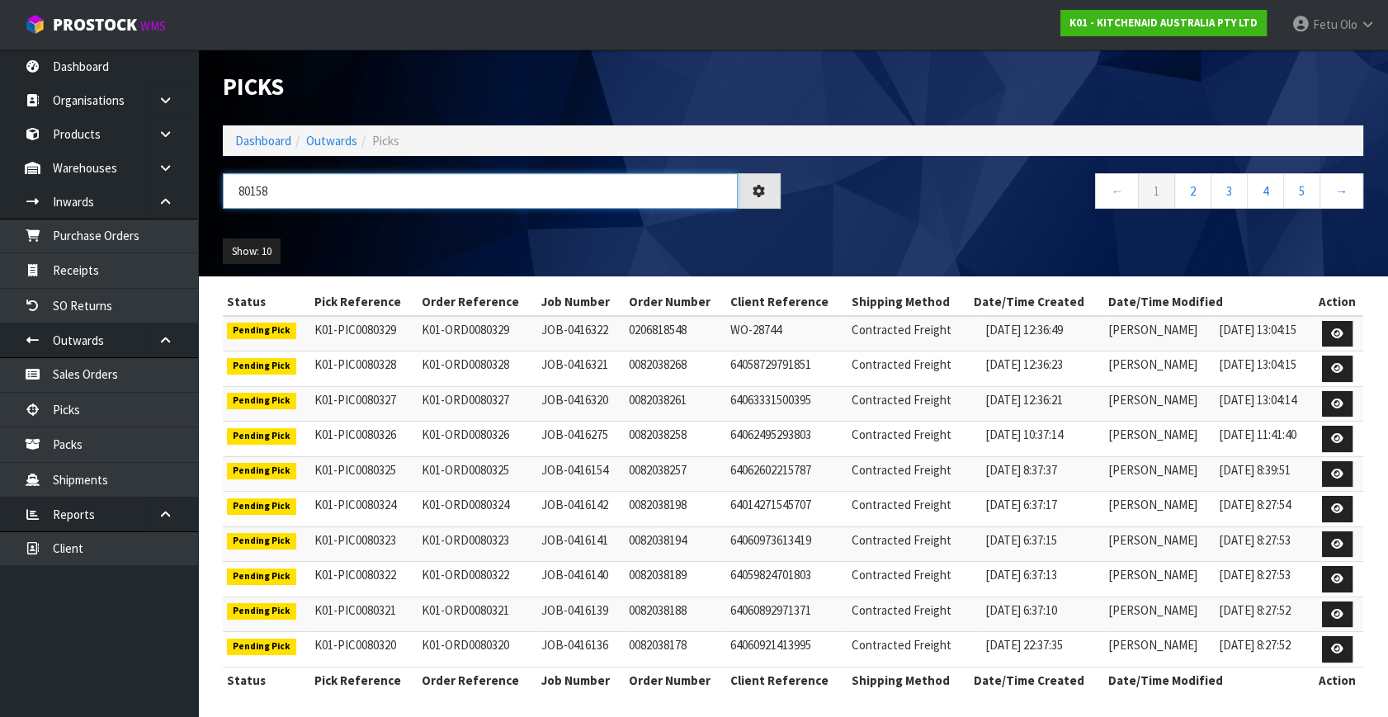
type input "80158"
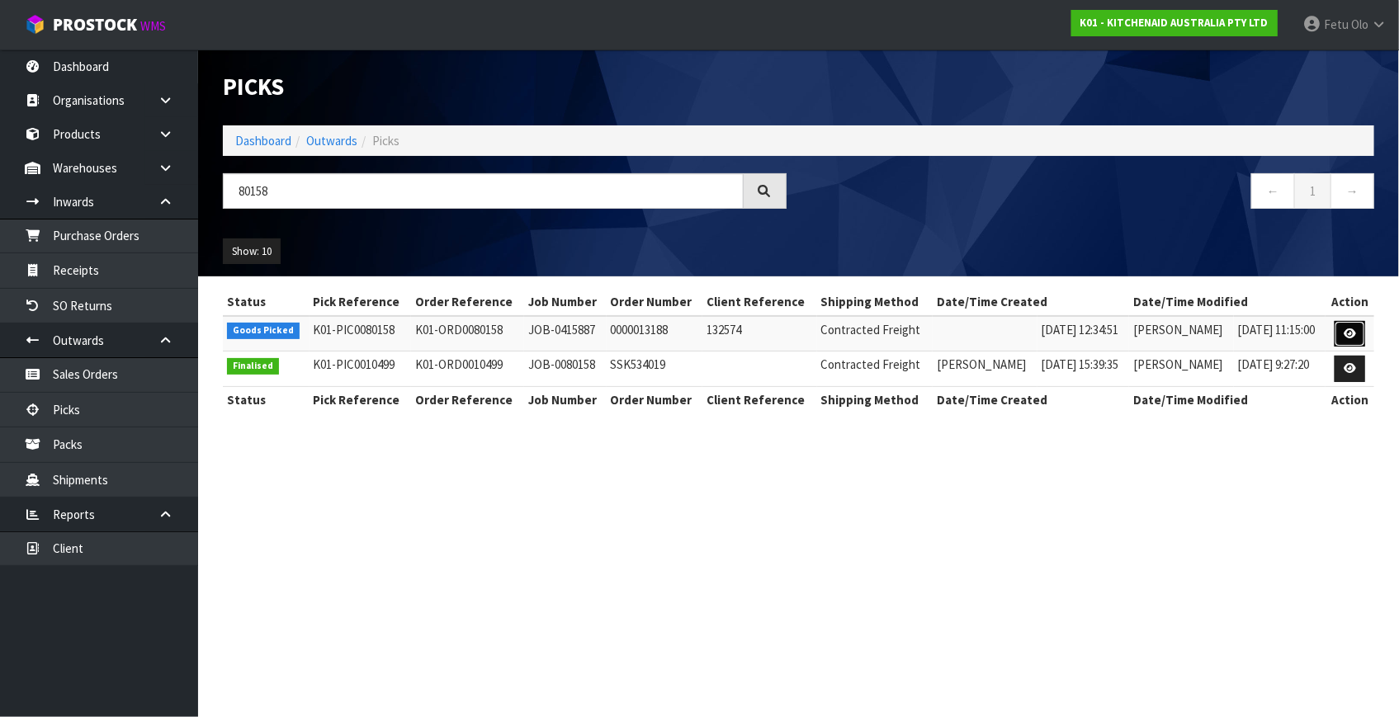
click at [1346, 336] on icon at bounding box center [1350, 333] width 12 height 11
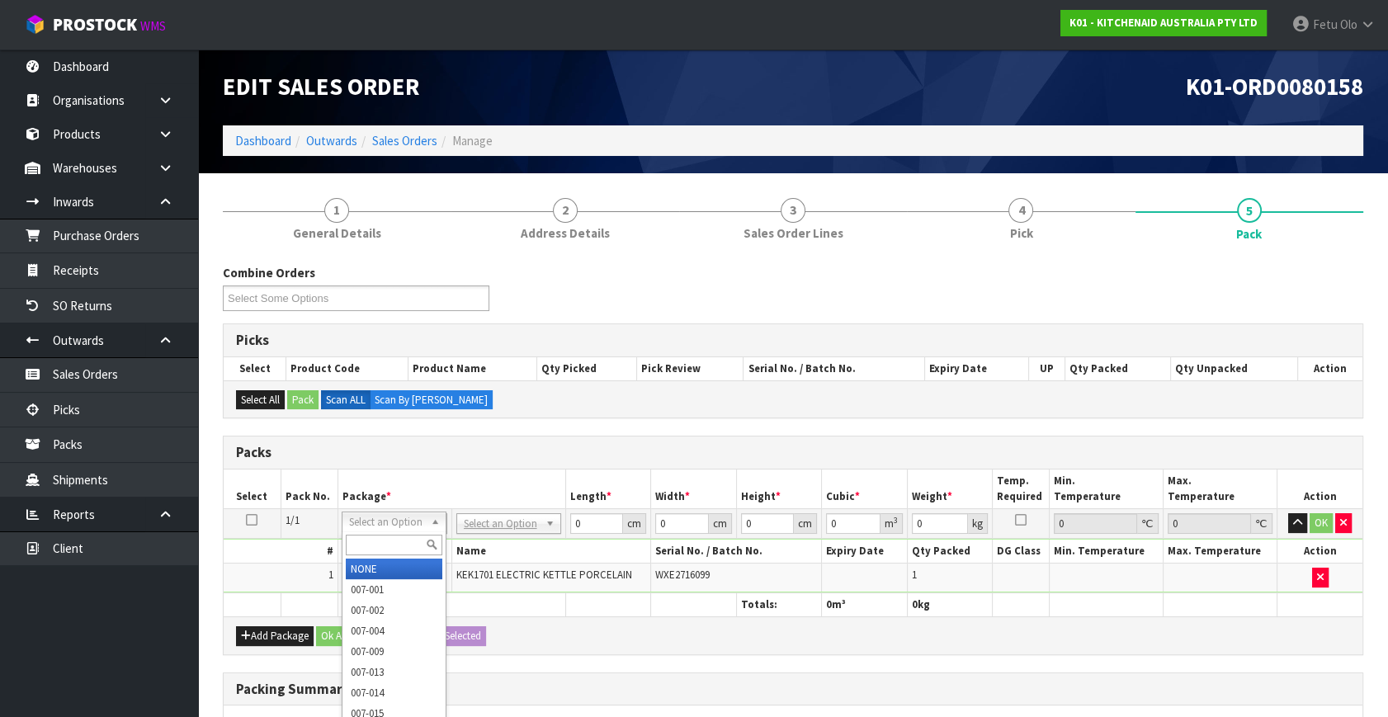
click at [394, 541] on input "text" at bounding box center [394, 545] width 97 height 21
type input "011"
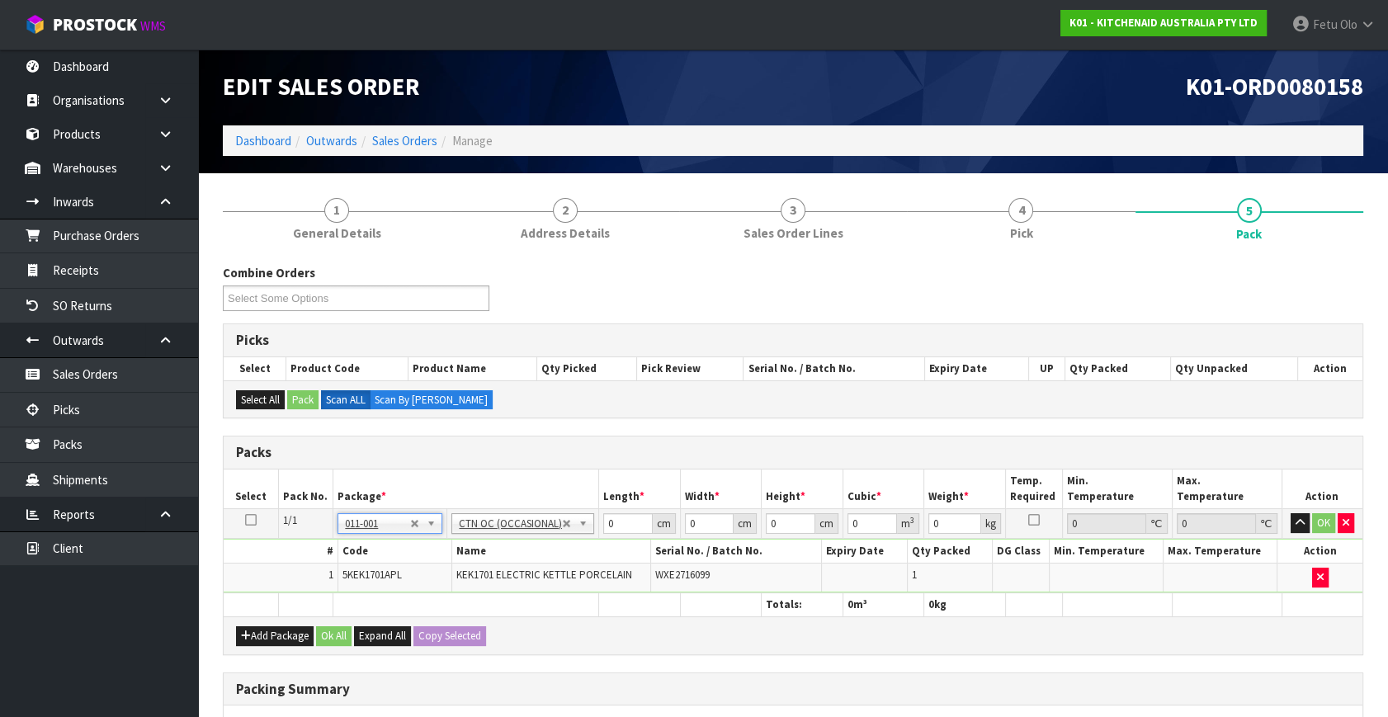
type input "2.1"
drag, startPoint x: 444, startPoint y: 574, endPoint x: 424, endPoint y: 579, distance: 20.6
click at [424, 579] on tbody "1/1 NONE 007-001 007-002 007-004 007-009 007-013 007-014 007-015 007-017 007-01…" at bounding box center [793, 551] width 1139 height 84
type input "32"
type input "24"
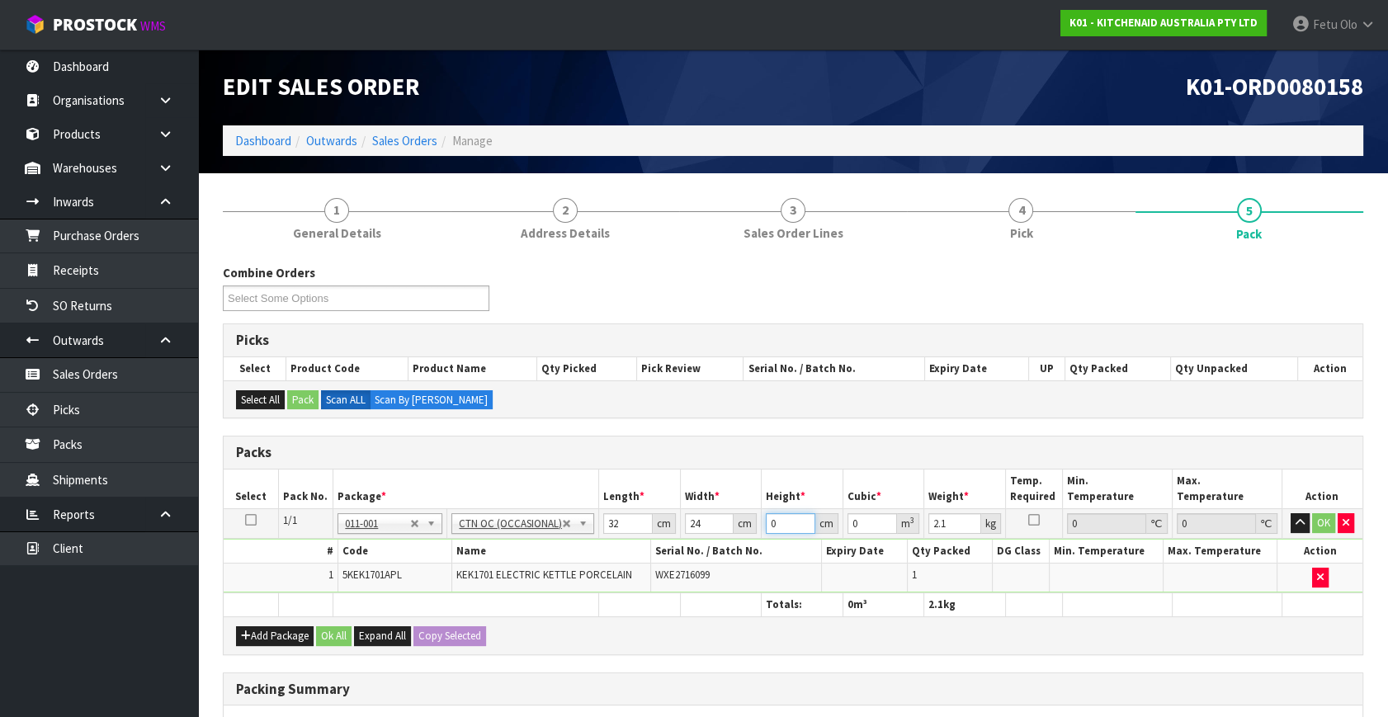
type input "3"
type input "0.002304"
type input "35"
type input "0.02688"
type input "35"
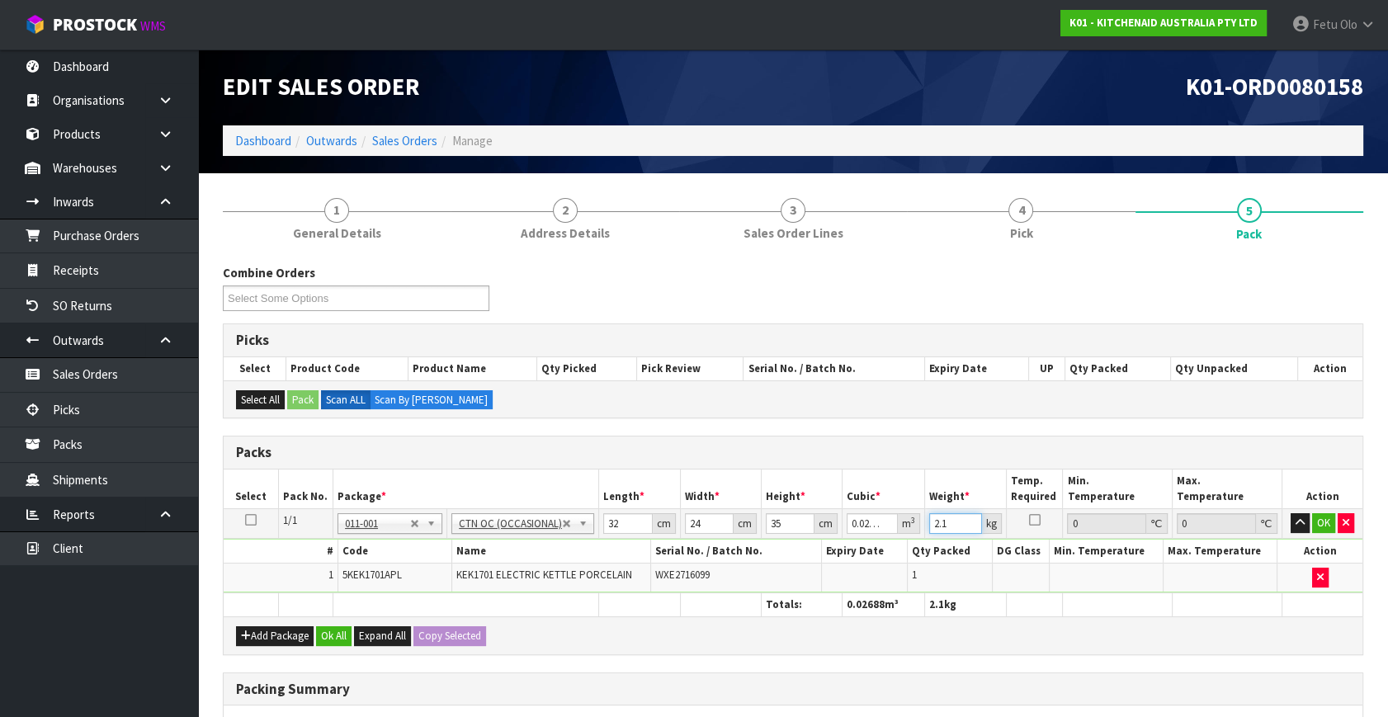
type input "2"
type input "3"
click button "OK" at bounding box center [1323, 523] width 23 height 20
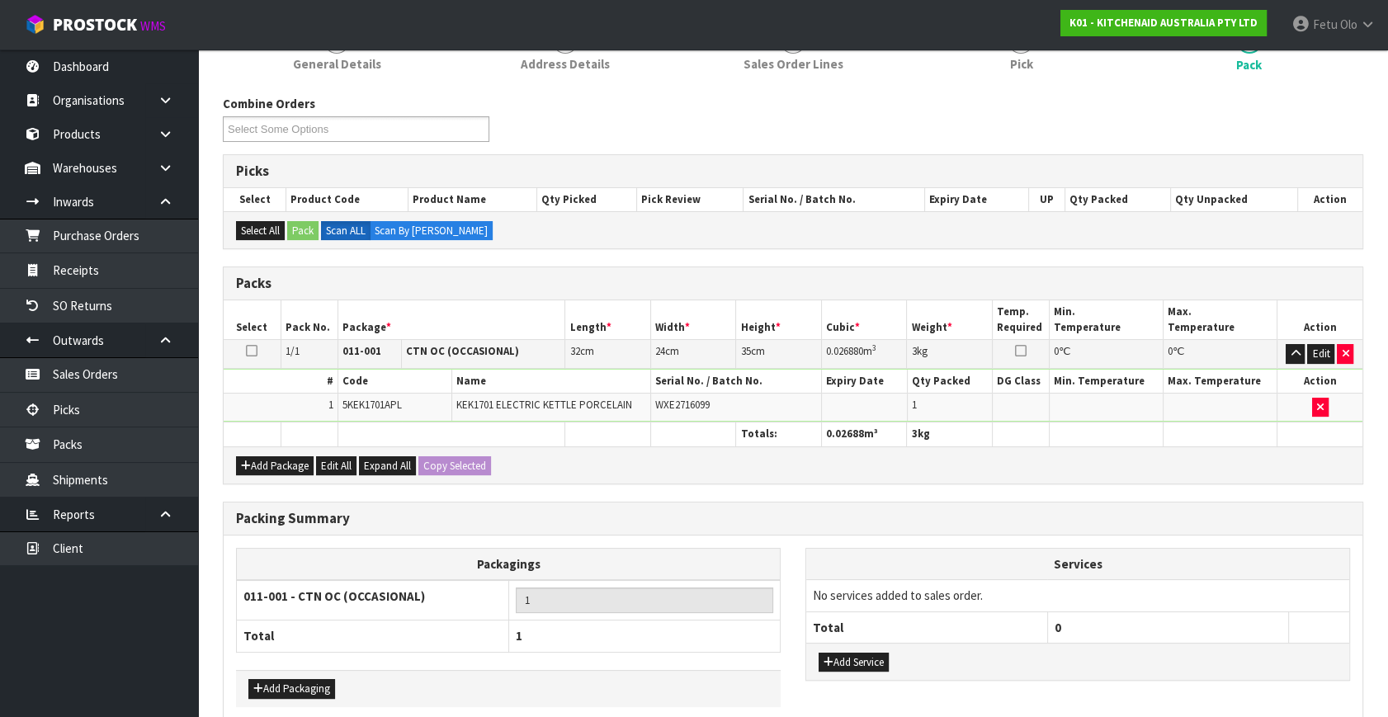
scroll to position [246, 0]
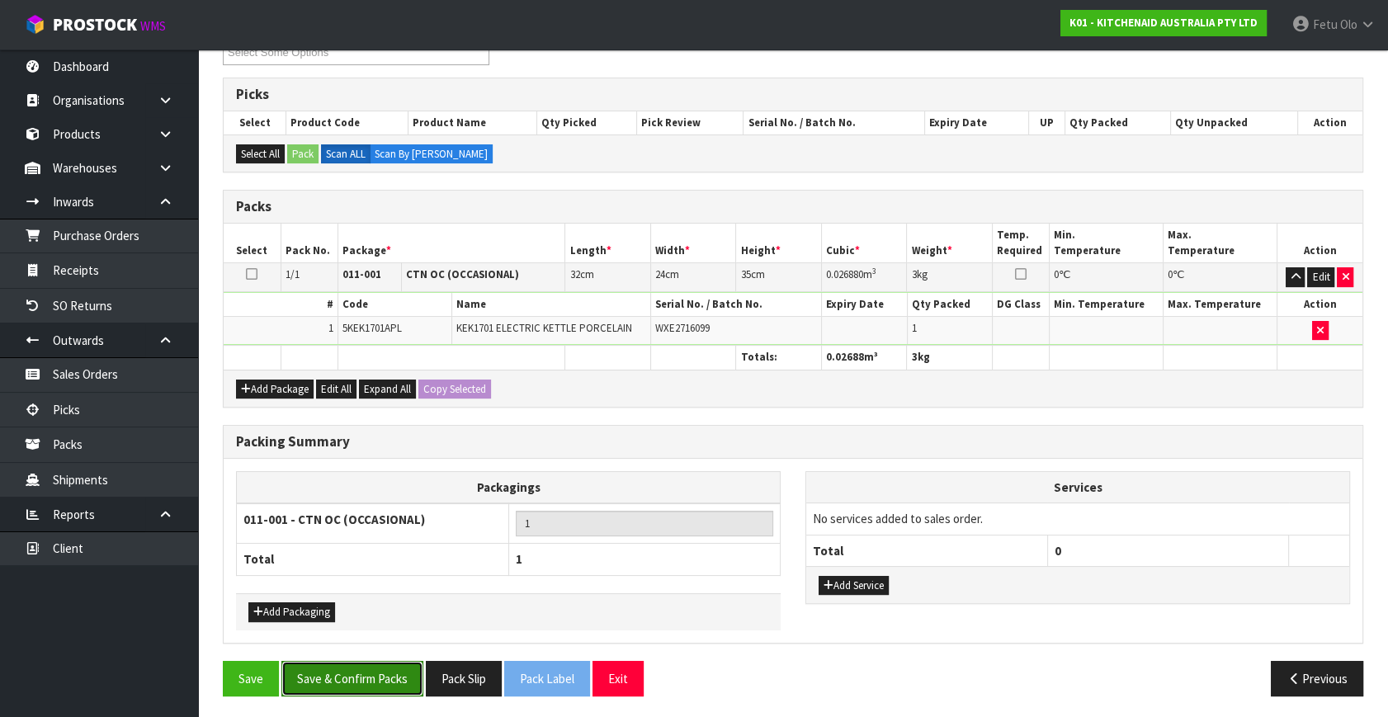
click at [389, 665] on button "Save & Confirm Packs" at bounding box center [352, 678] width 142 height 35
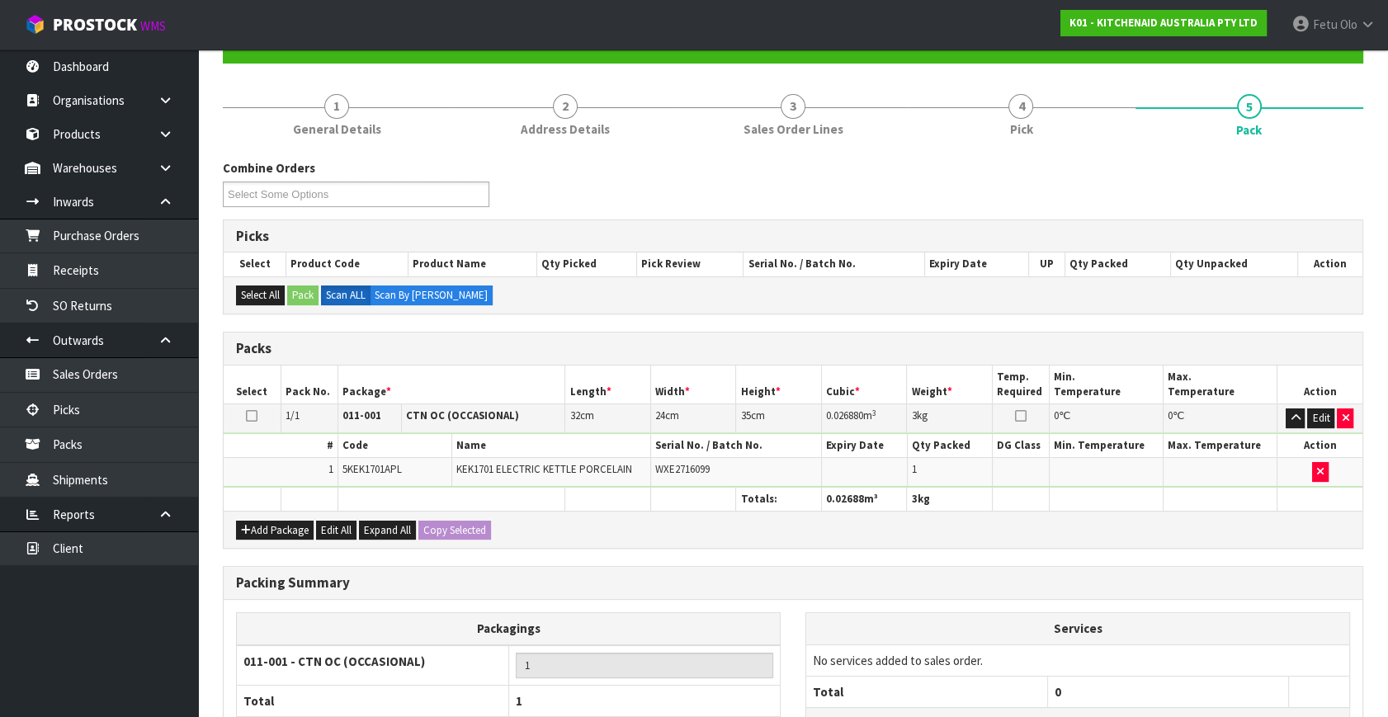
scroll to position [215, 0]
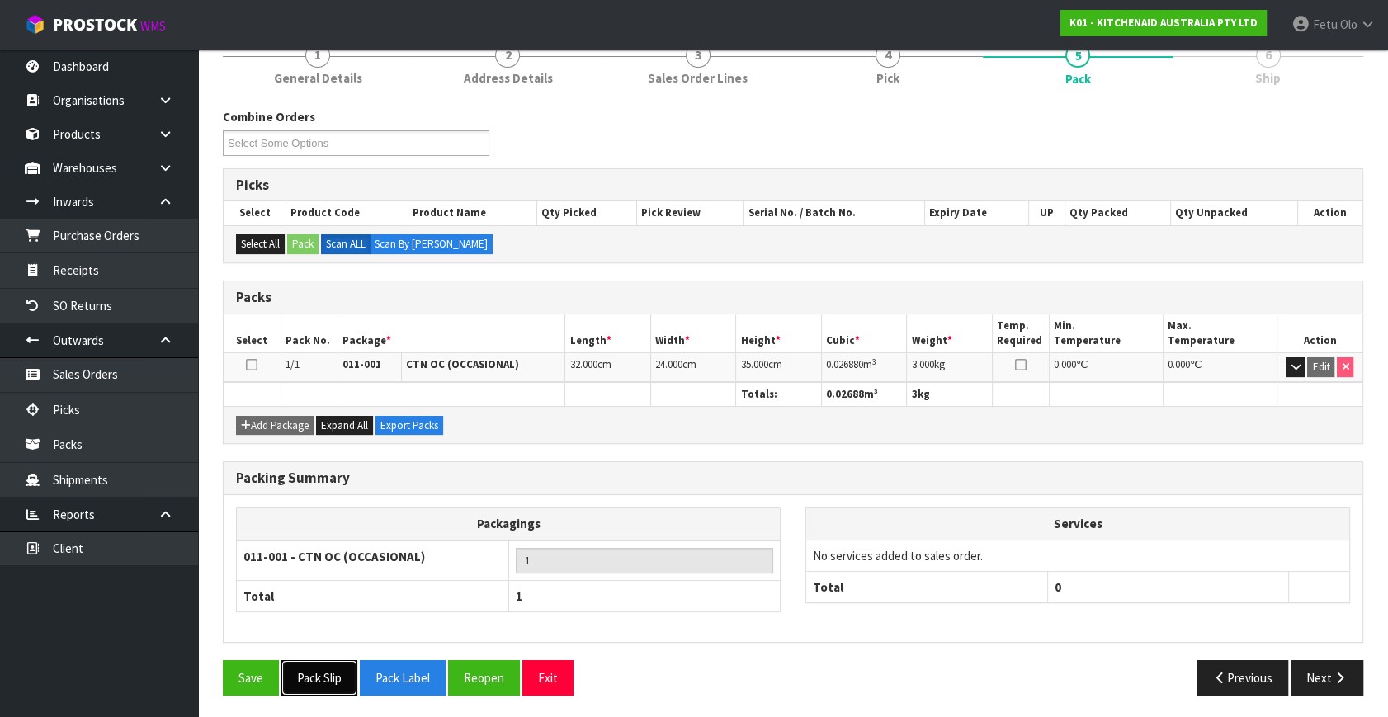
click at [353, 668] on button "Pack Slip" at bounding box center [319, 677] width 76 height 35
click at [1323, 667] on button "Next" at bounding box center [1327, 677] width 73 height 35
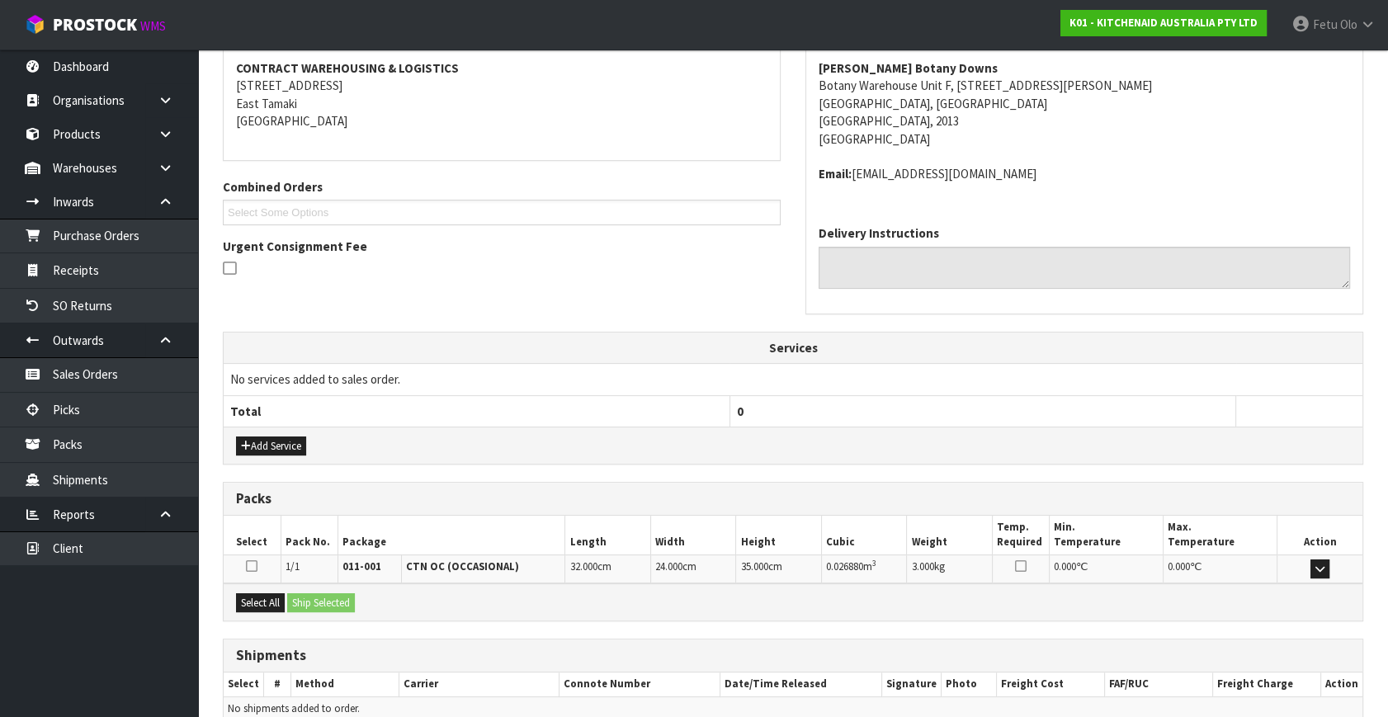
scroll to position [389, 0]
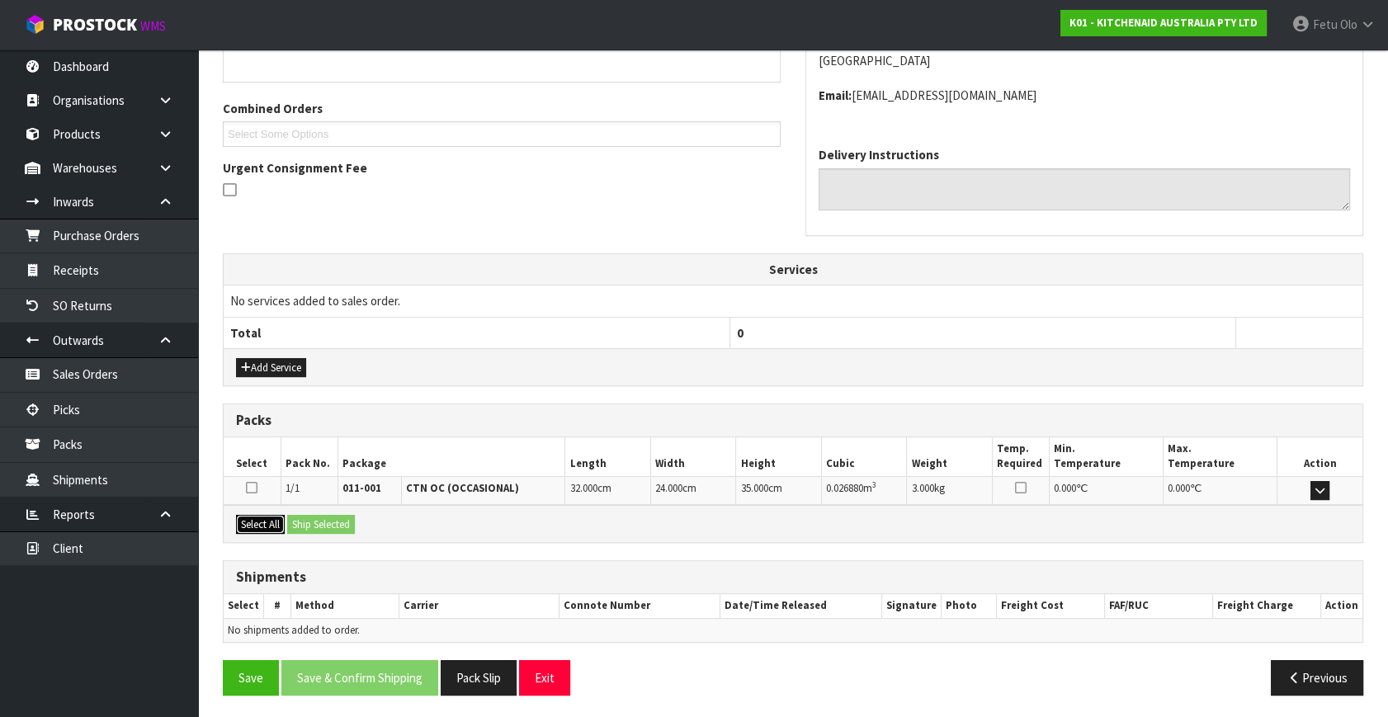
drag, startPoint x: 264, startPoint y: 515, endPoint x: 318, endPoint y: 516, distance: 53.7
click at [274, 515] on button "Select All" at bounding box center [260, 525] width 49 height 20
click at [318, 516] on button "Ship Selected" at bounding box center [321, 525] width 68 height 20
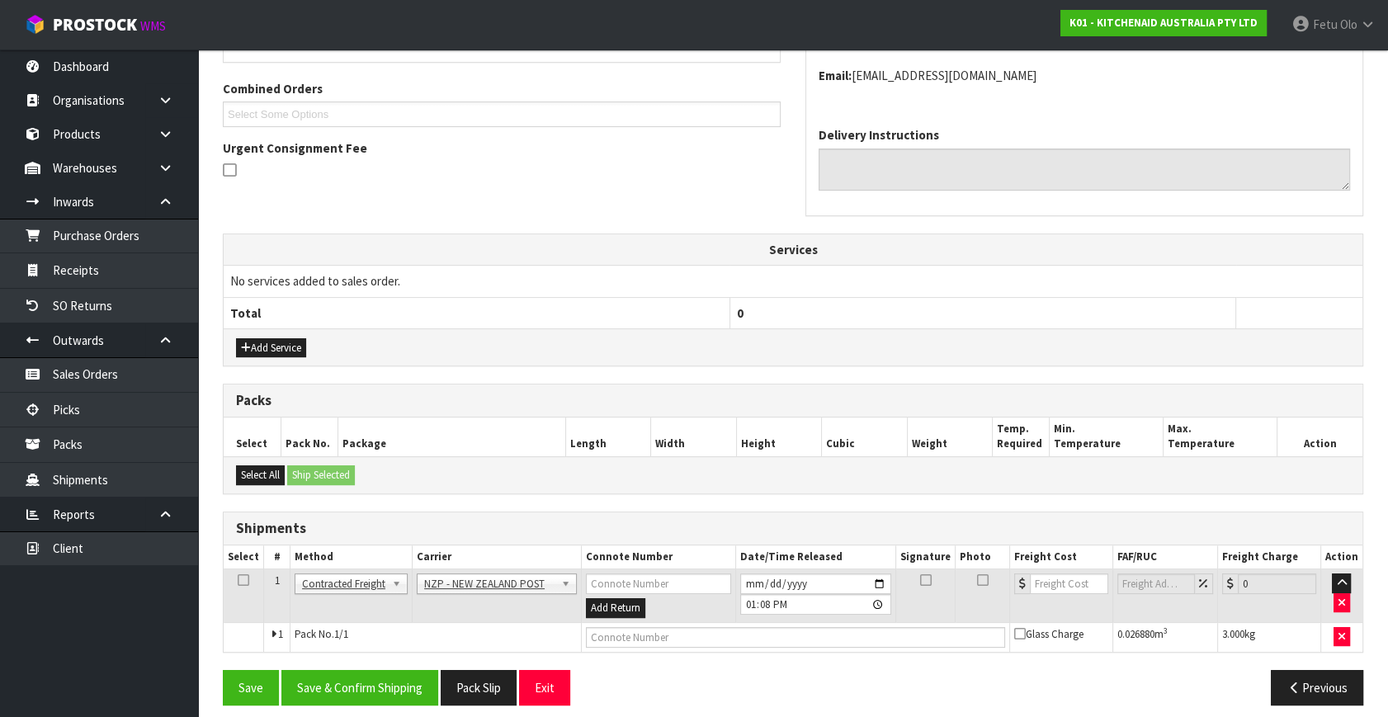
scroll to position [418, 0]
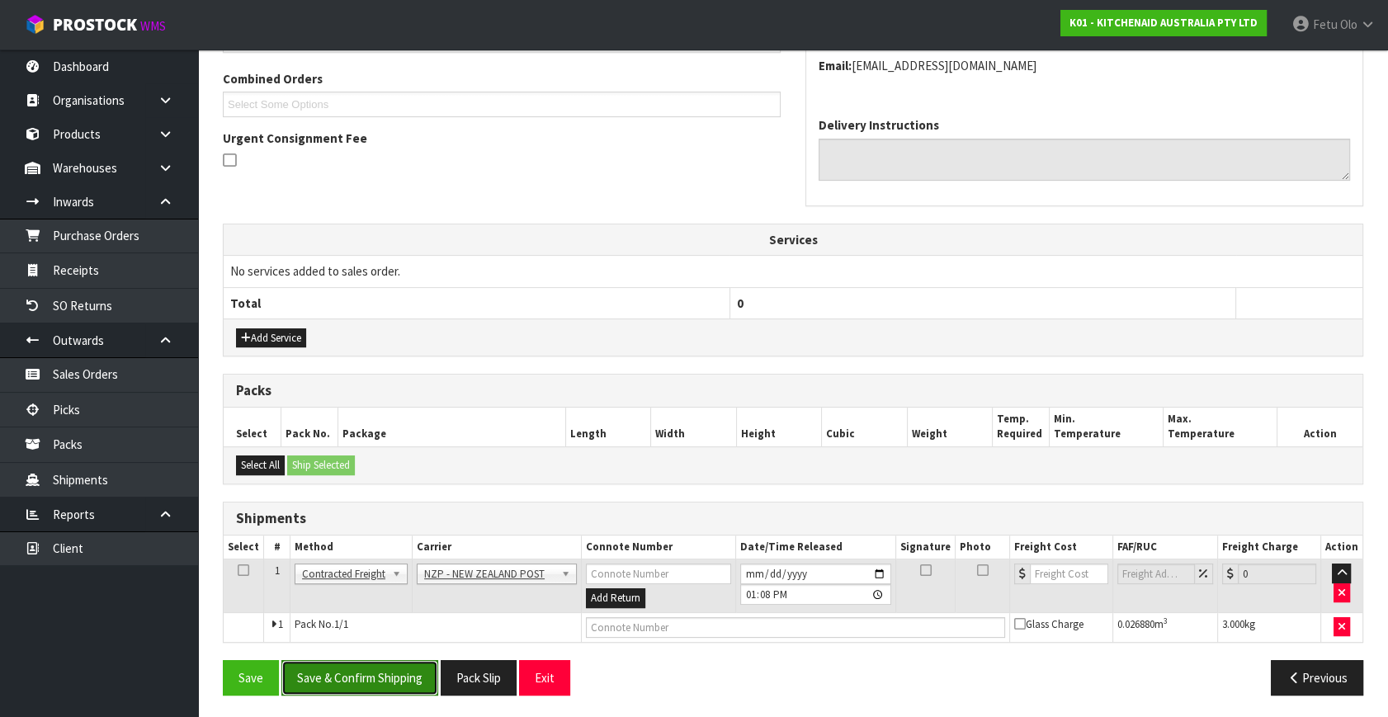
click at [400, 668] on button "Save & Confirm Shipping" at bounding box center [359, 677] width 157 height 35
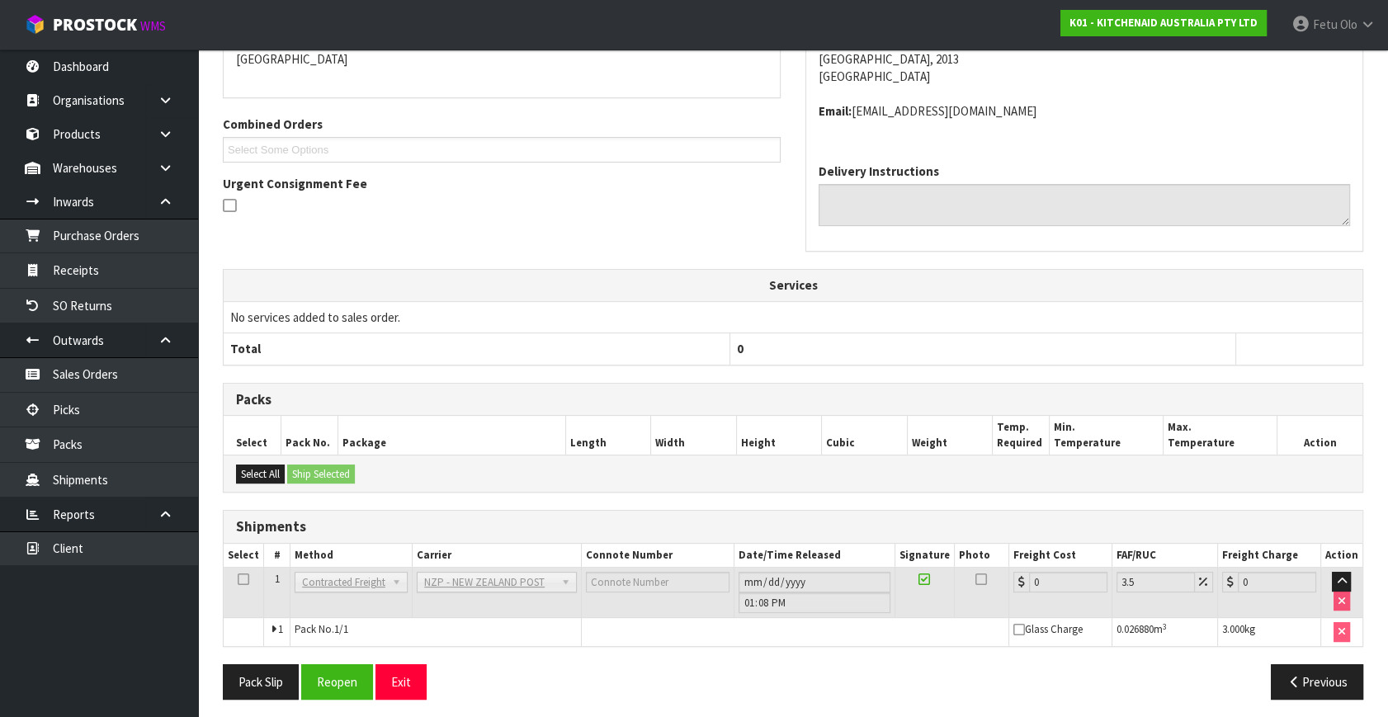
scroll to position [395, 0]
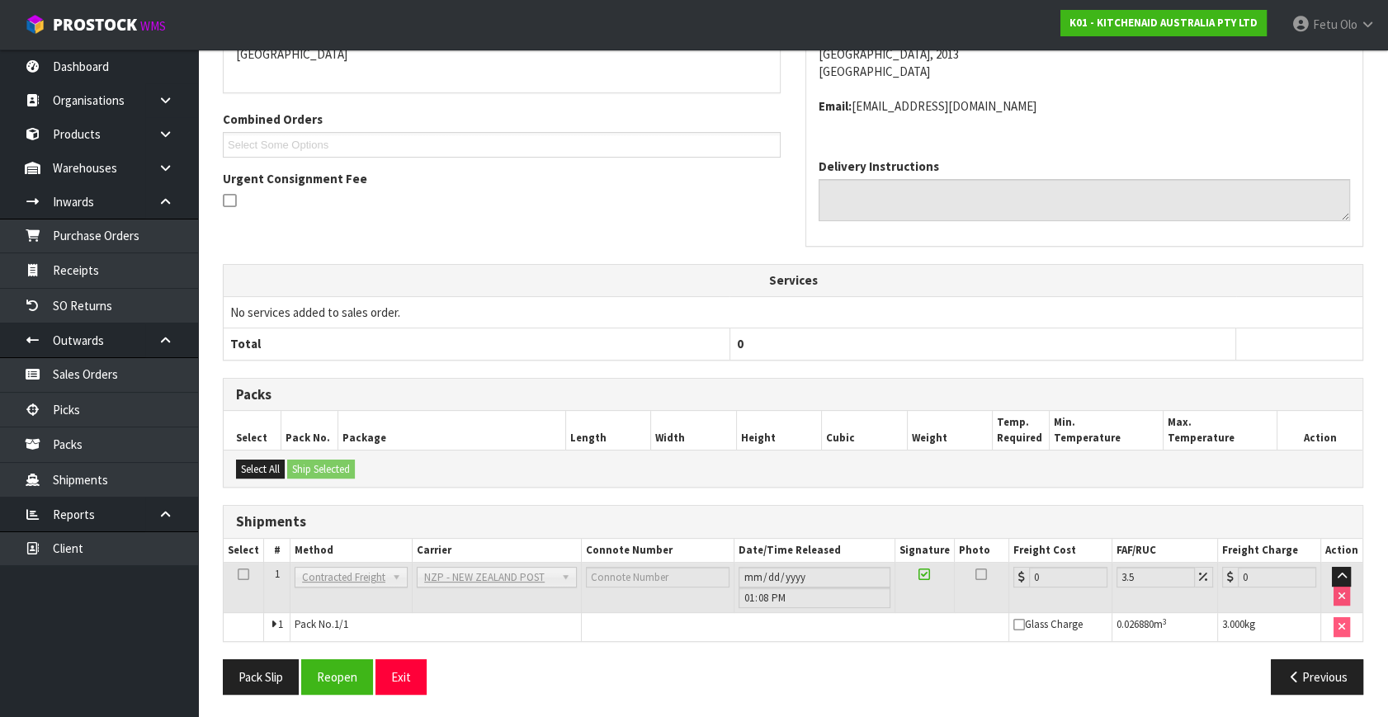
drag, startPoint x: 1153, startPoint y: 266, endPoint x: 1050, endPoint y: 281, distance: 104.2
click at [1153, 266] on th "Services" at bounding box center [793, 280] width 1139 height 31
click at [347, 678] on button "Reopen" at bounding box center [337, 676] width 72 height 35
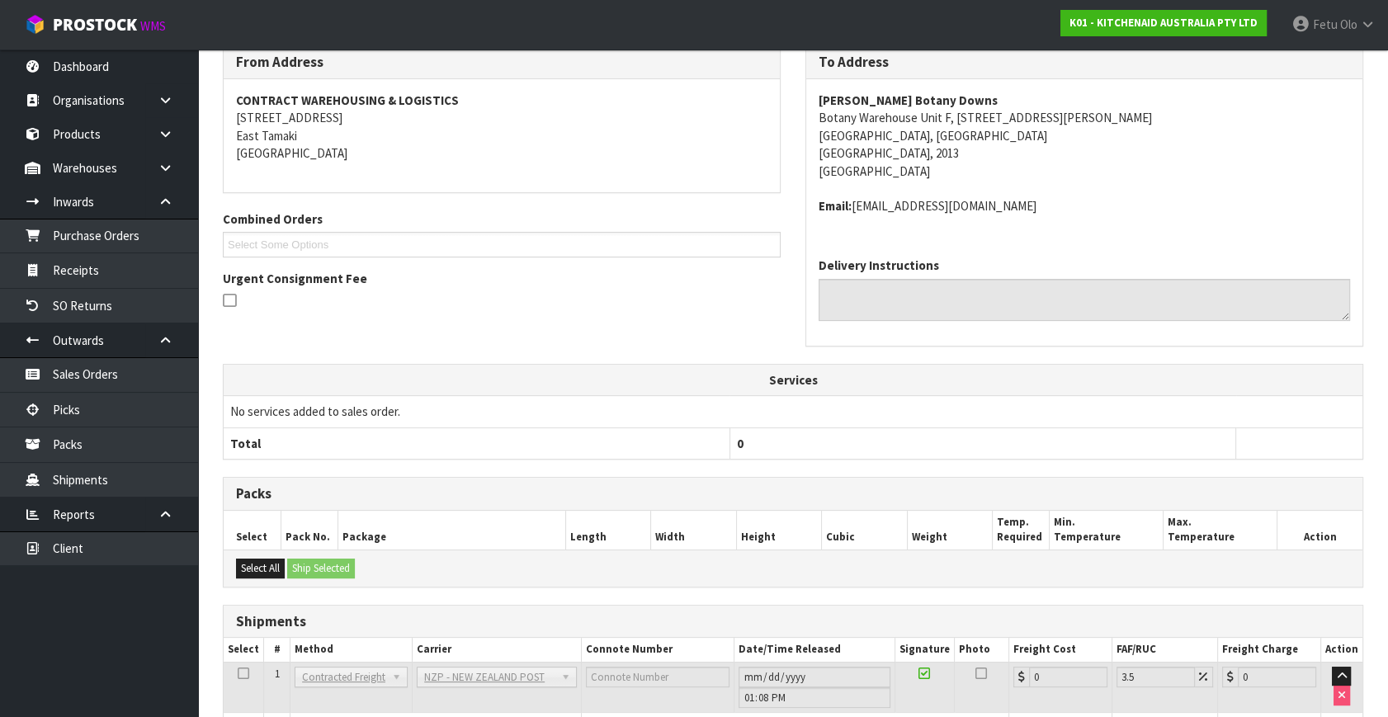
scroll to position [375, 0]
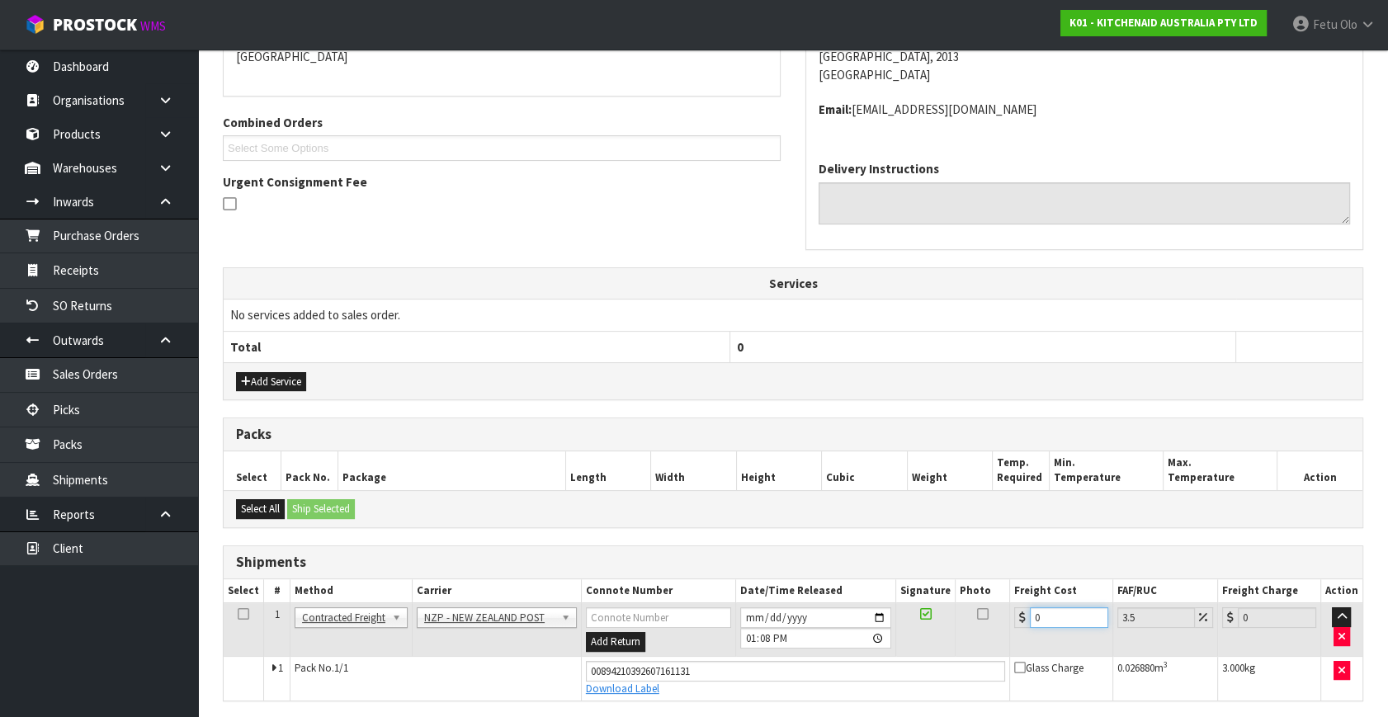
click at [958, 651] on tr "1 Client Local Pickup Customer Local Pickup Company Freight Contracted Freight …" at bounding box center [793, 630] width 1139 height 54
type input "4"
type input "4.14"
type input "4.3"
type input "4.45"
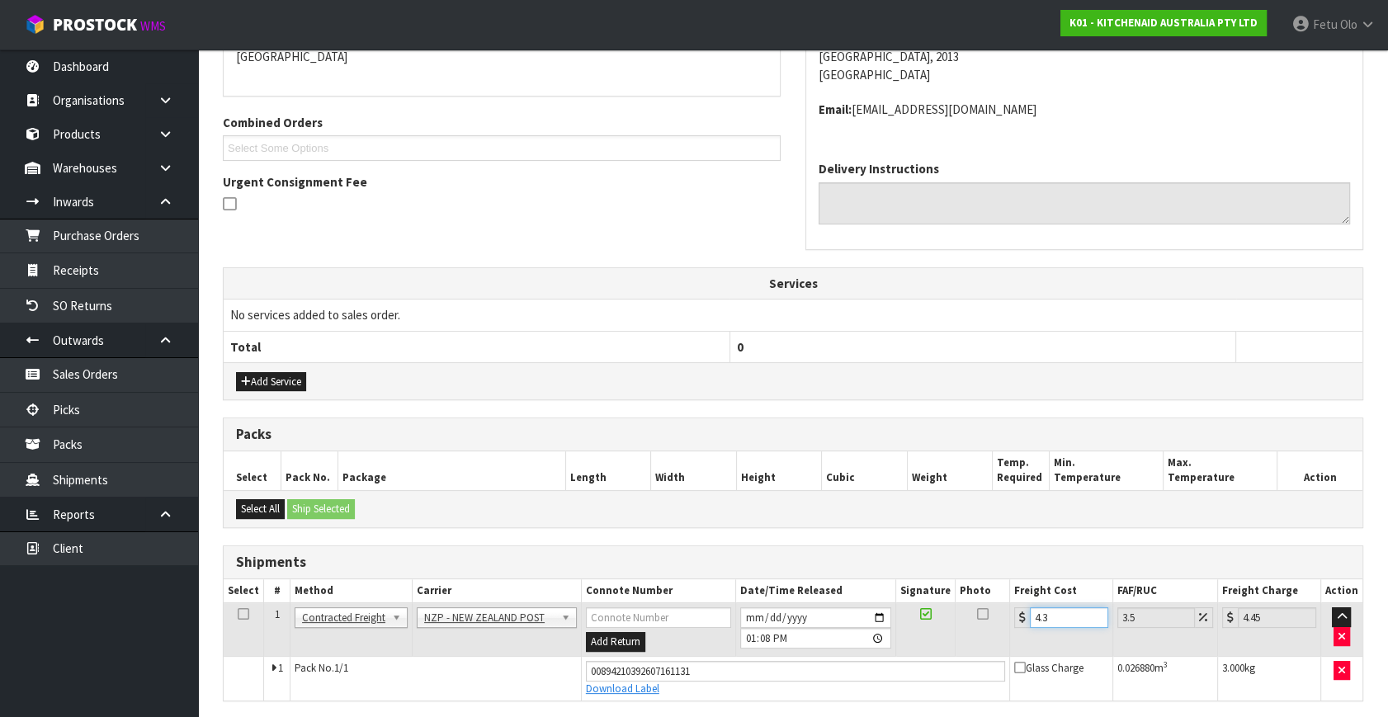
type input "4.33"
type input "4.48"
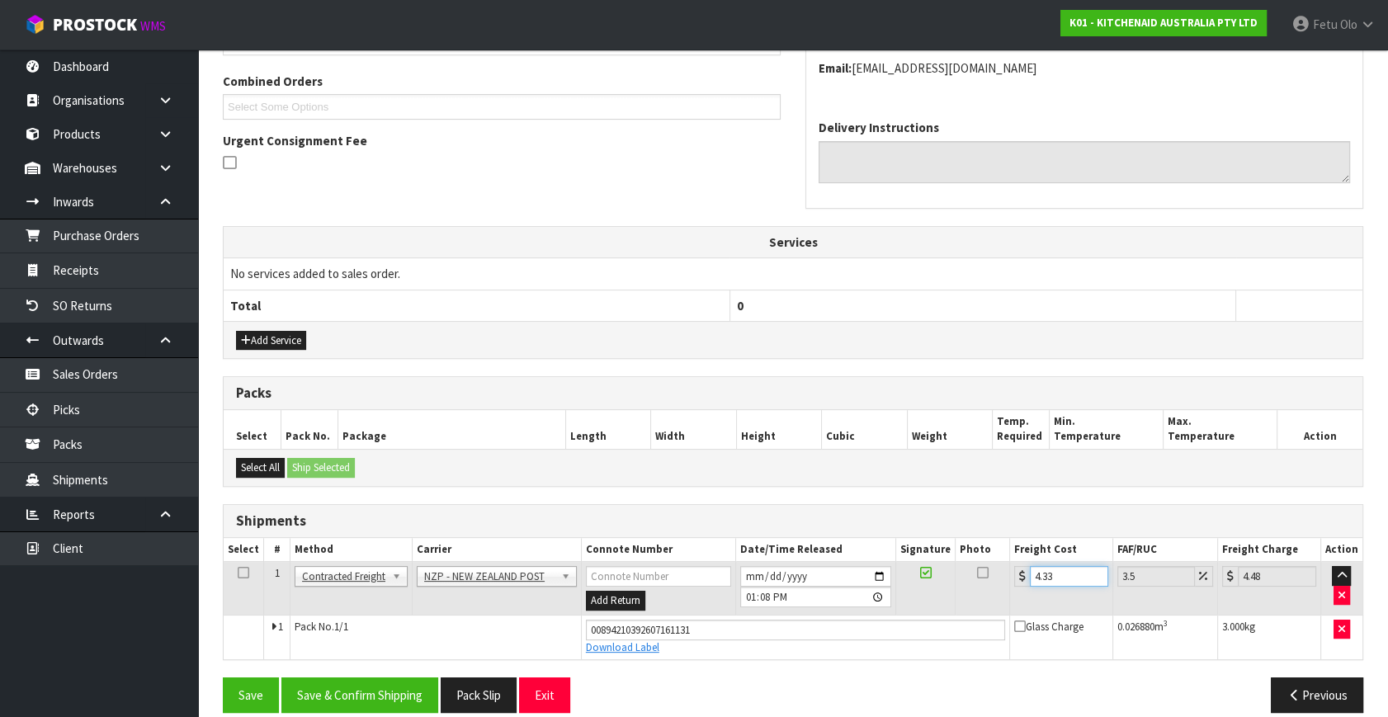
scroll to position [433, 0]
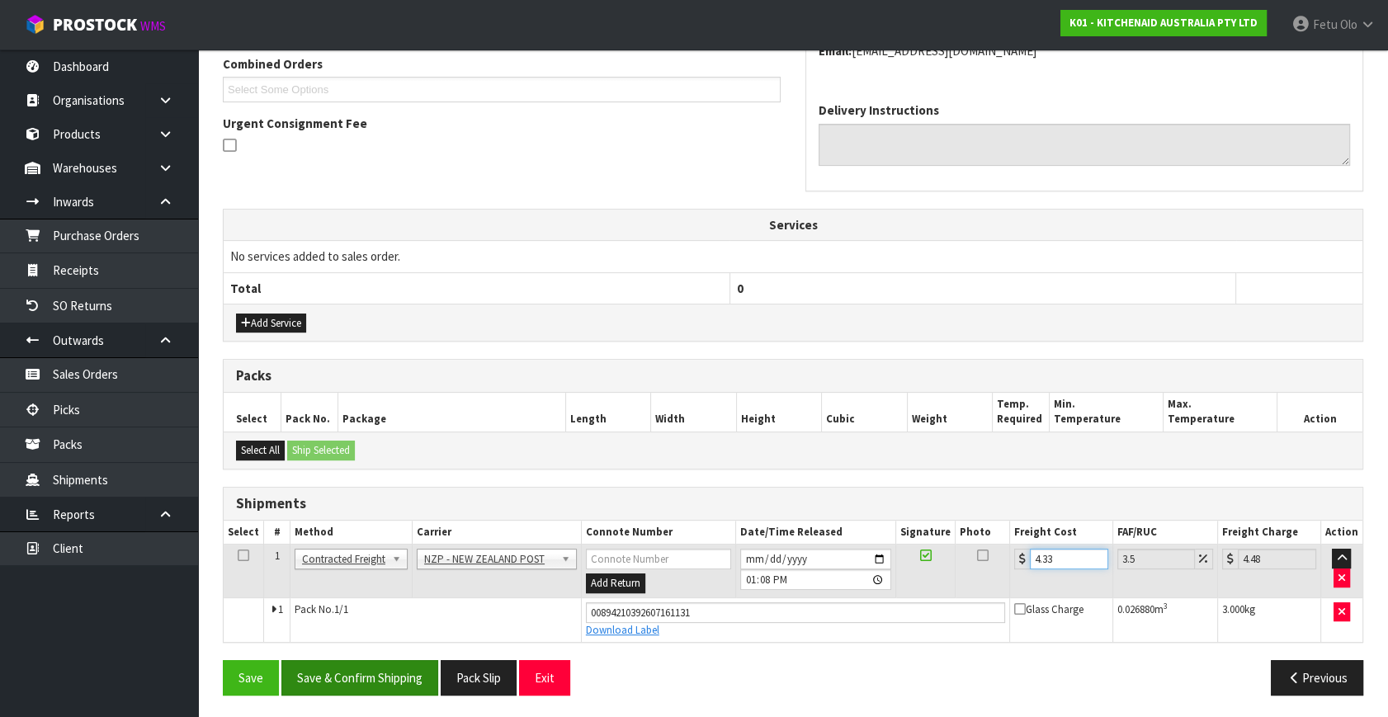
type input "4.33"
click at [420, 668] on button "Save & Confirm Shipping" at bounding box center [359, 677] width 157 height 35
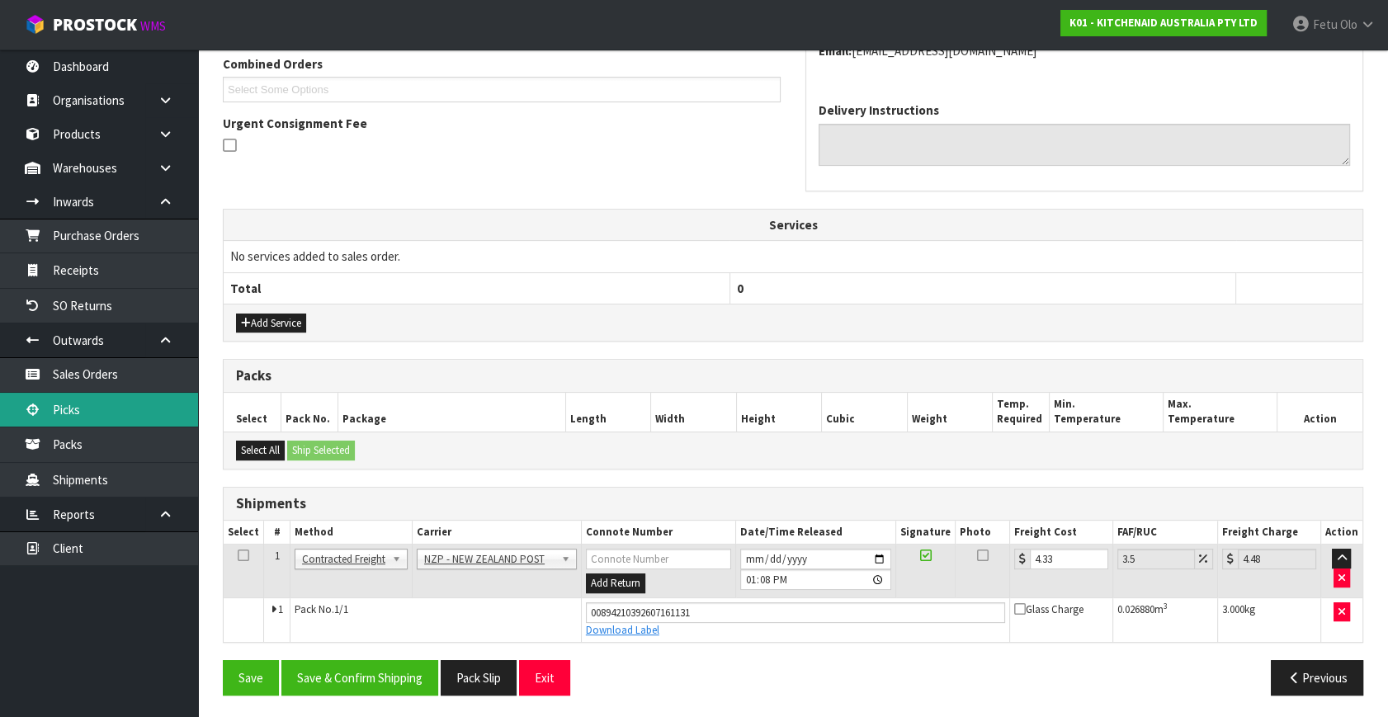
scroll to position [0, 0]
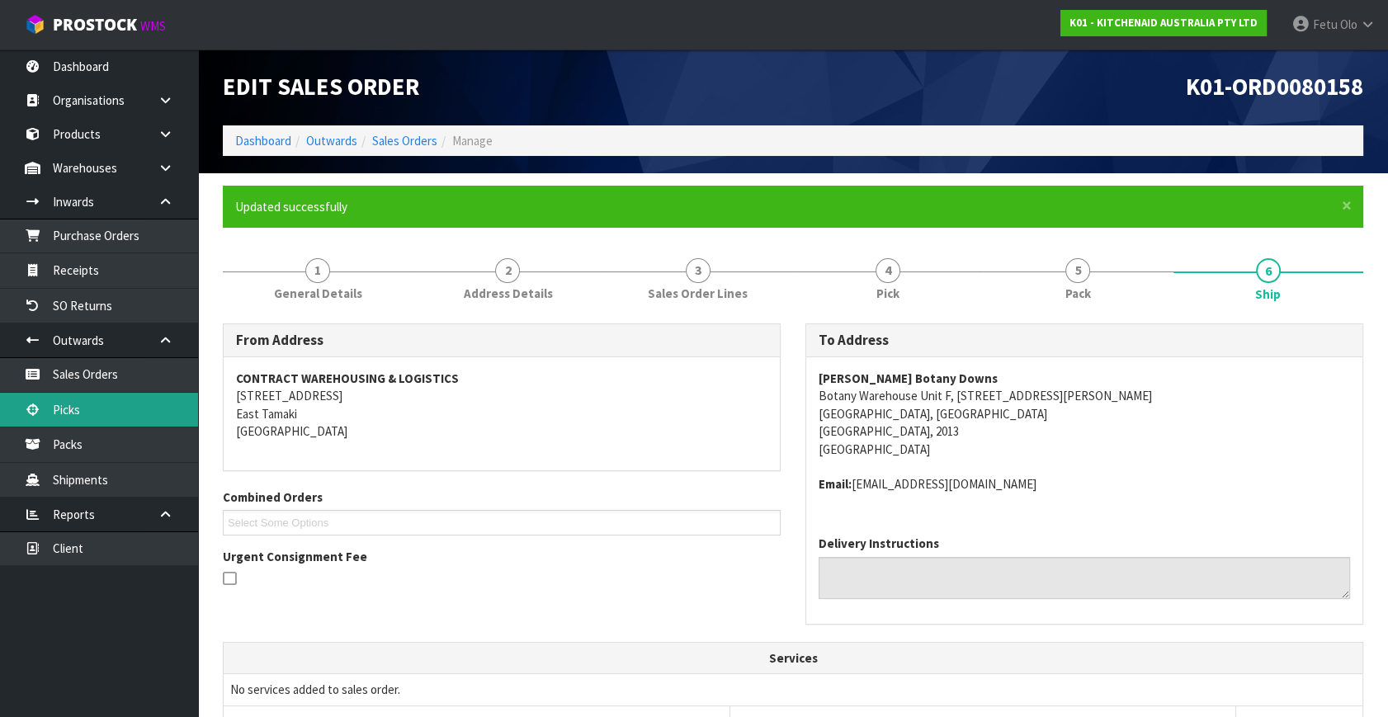
drag, startPoint x: 82, startPoint y: 409, endPoint x: 103, endPoint y: 403, distance: 22.5
click at [82, 409] on link "Picks" at bounding box center [99, 410] width 198 height 34
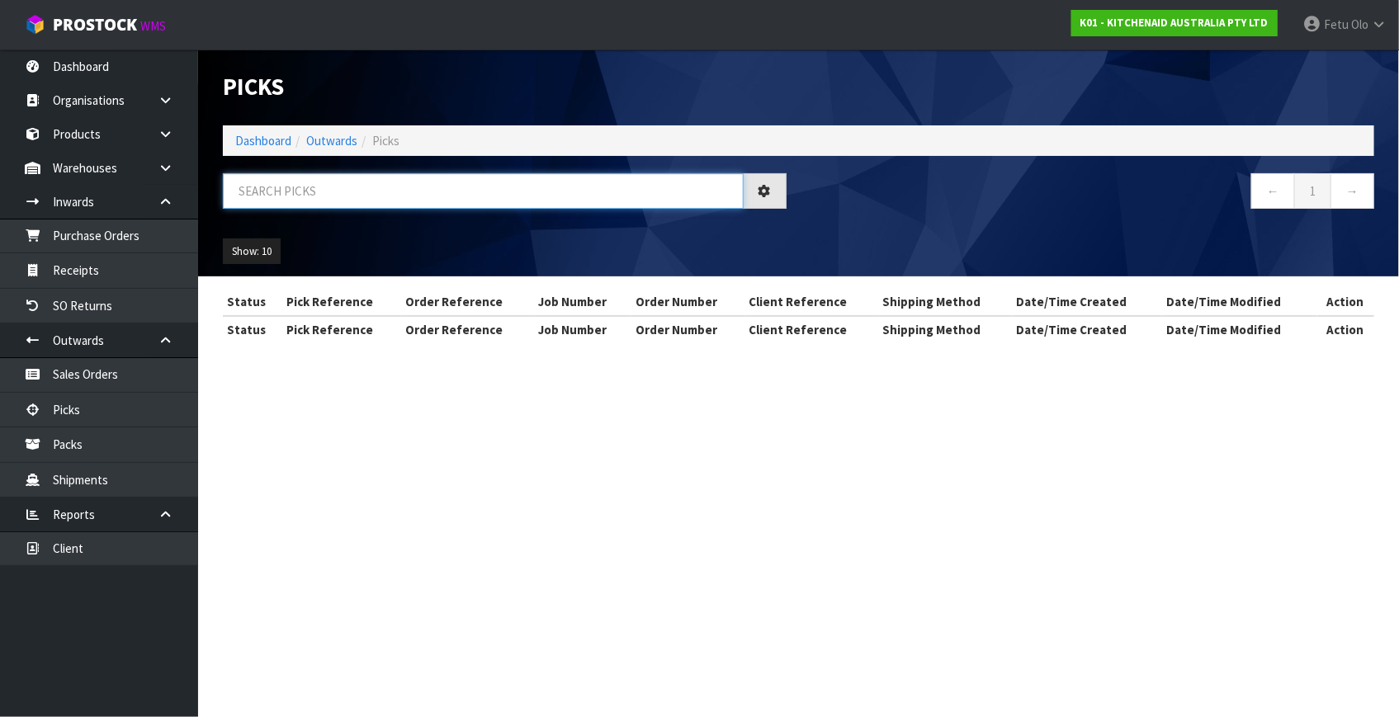
click at [354, 196] on input "text" at bounding box center [483, 190] width 521 height 35
type input "80157"
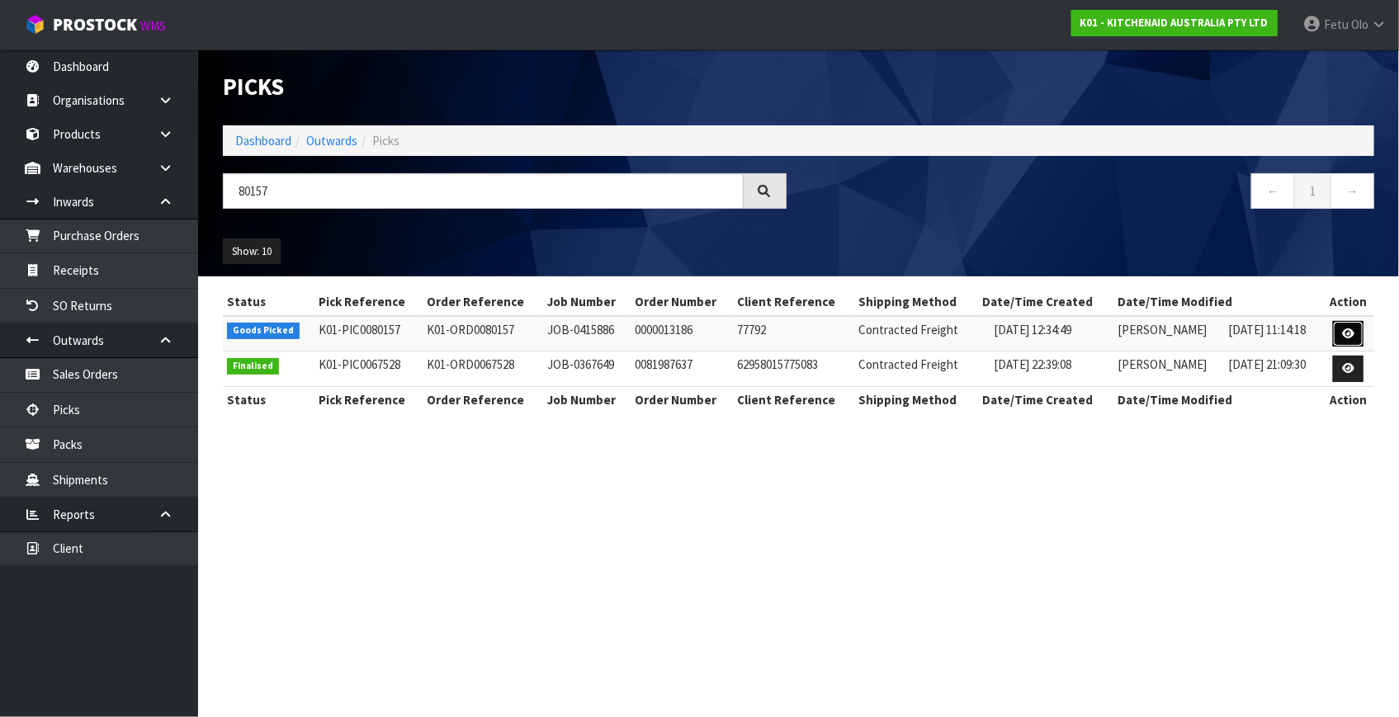
click at [1347, 332] on icon at bounding box center [1348, 333] width 12 height 11
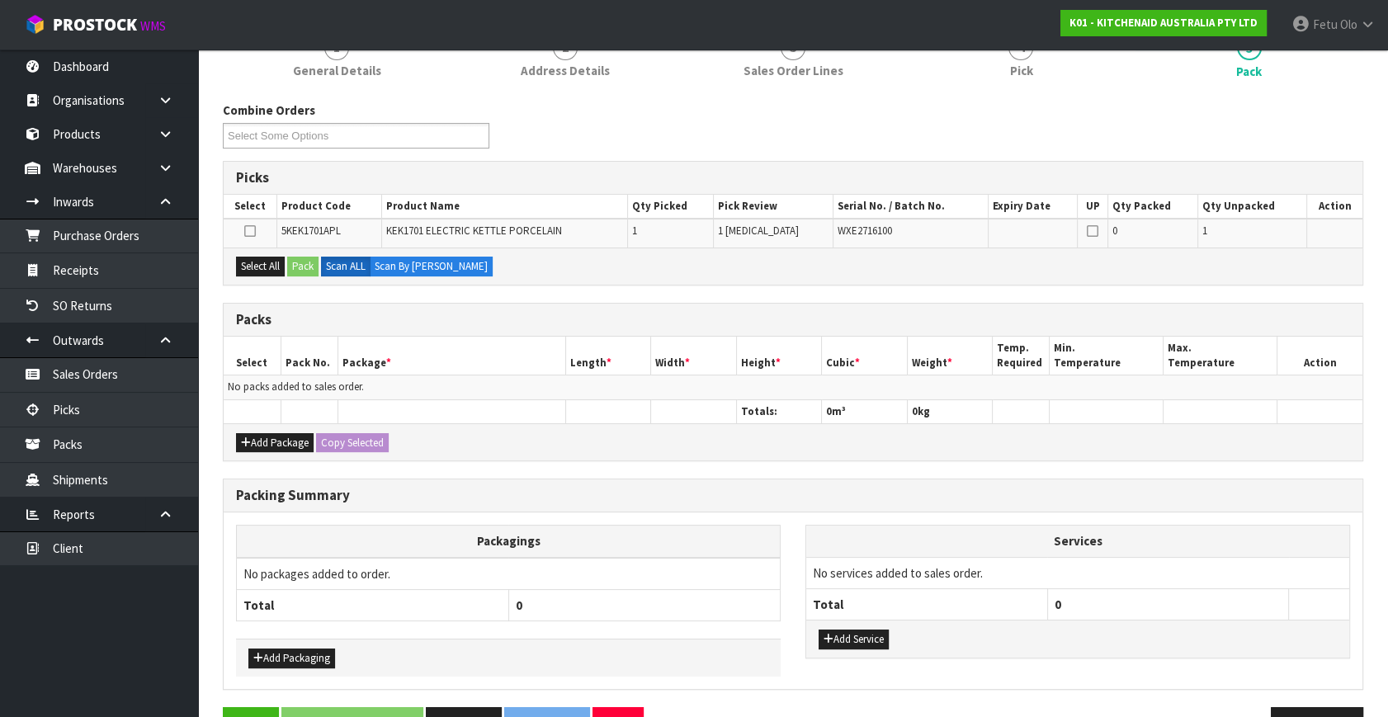
scroll to position [209, 0]
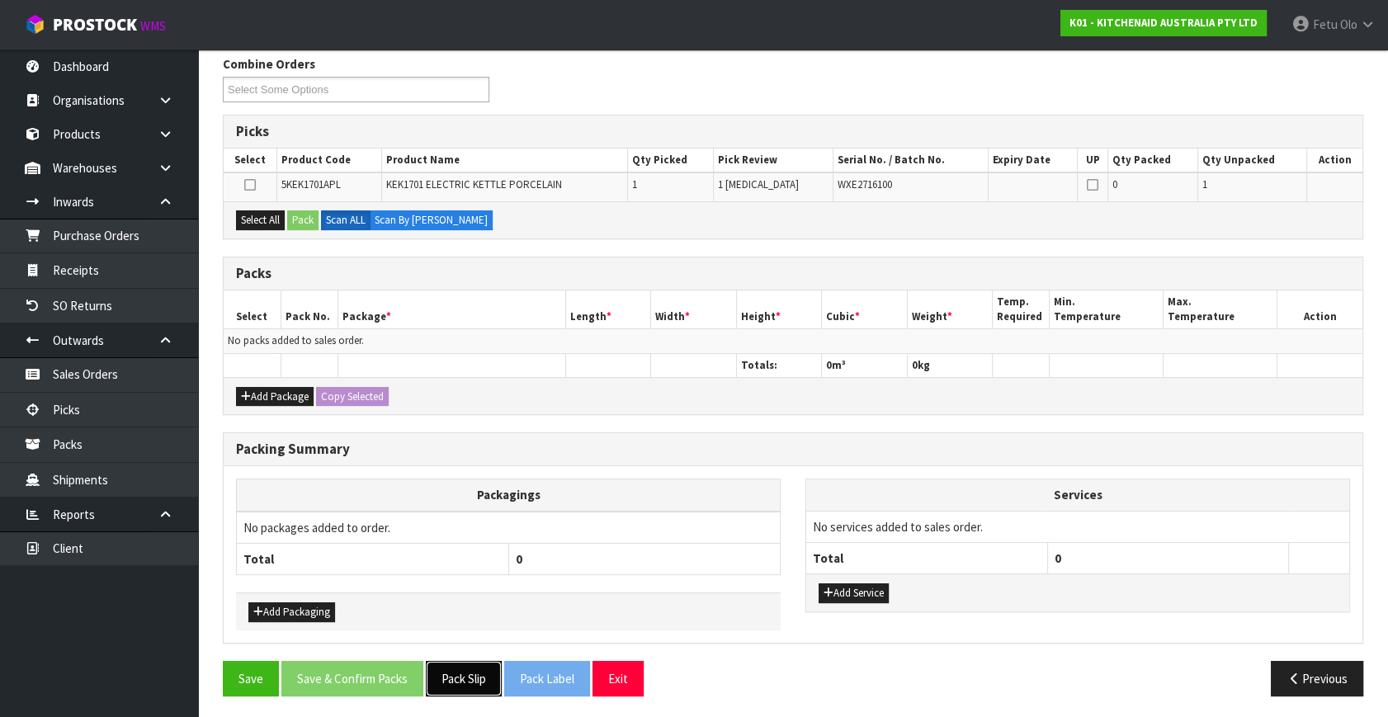
click at [439, 664] on button "Pack Slip" at bounding box center [464, 678] width 76 height 35
click at [484, 377] on div "Add Package Copy Selected" at bounding box center [793, 395] width 1139 height 37
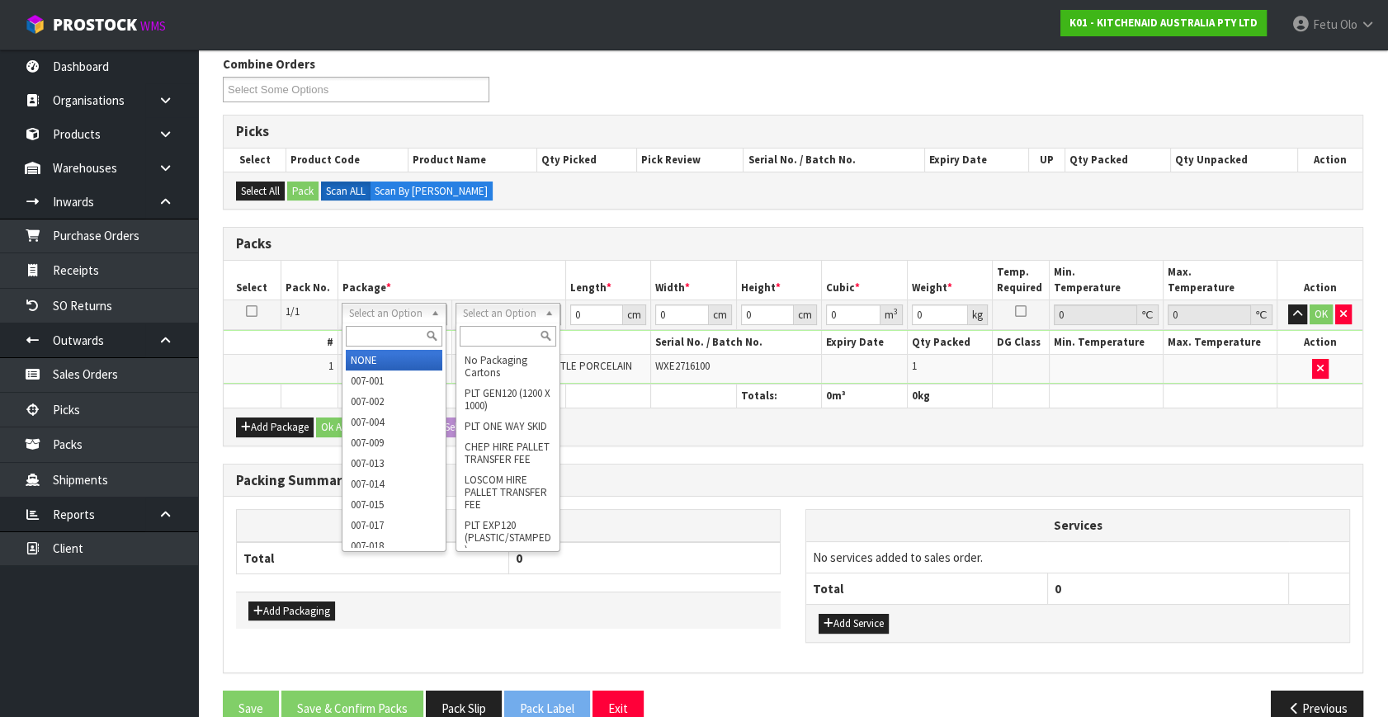
click at [390, 333] on input "text" at bounding box center [394, 336] width 97 height 21
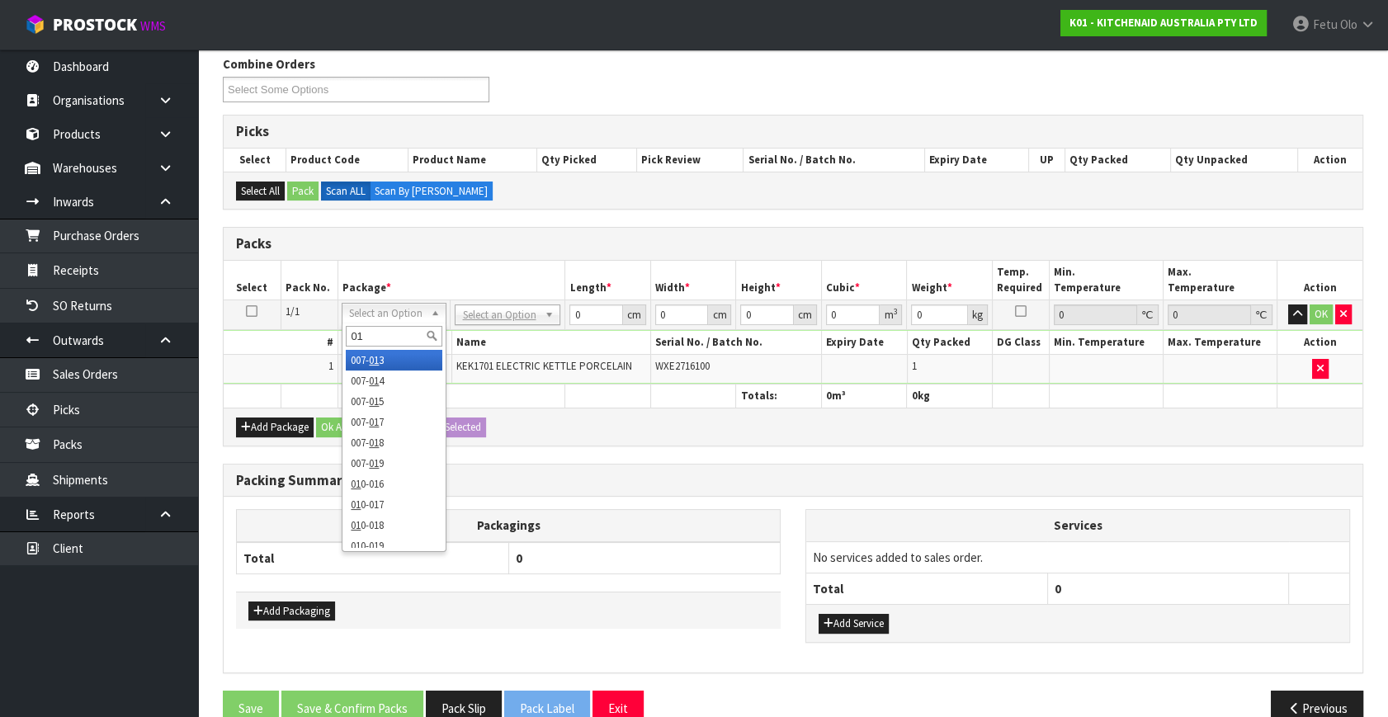
type input "011"
type input "2.1"
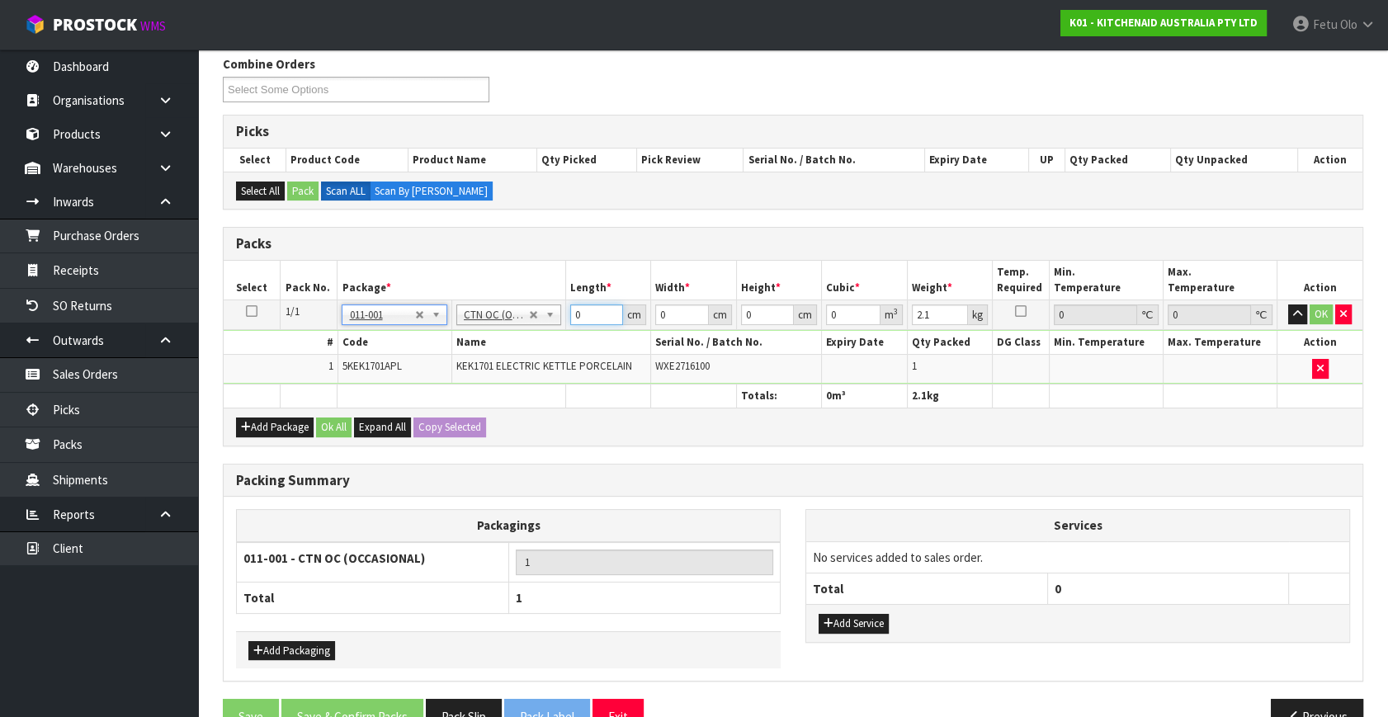
drag, startPoint x: 588, startPoint y: 305, endPoint x: 428, endPoint y: 395, distance: 183.3
click at [428, 395] on table "Select Pack No. Package * Length * Width * Height * Cubic * Weight * Temp. Requ…" at bounding box center [793, 334] width 1139 height 147
type input "42"
type input "28"
type input "2"
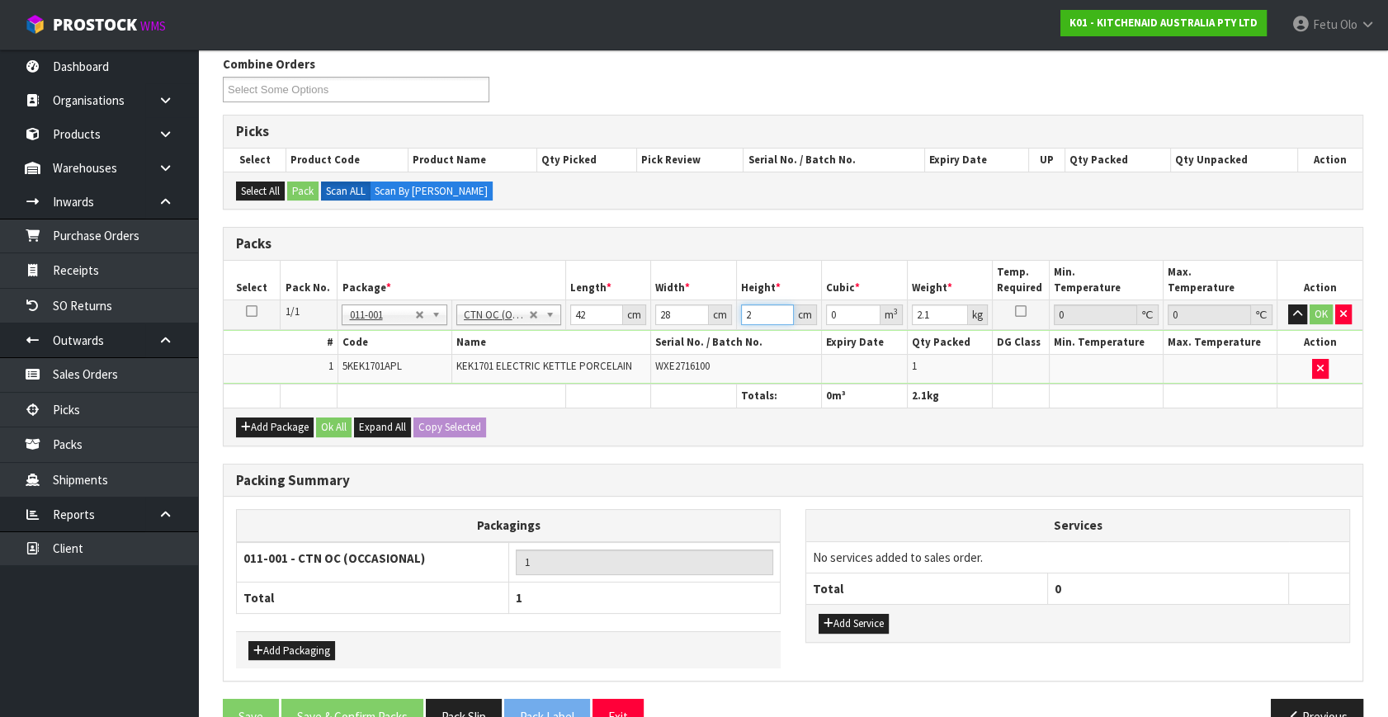
type input "0.002352"
type input "22"
type input "0.025872"
type input "22"
type input "3"
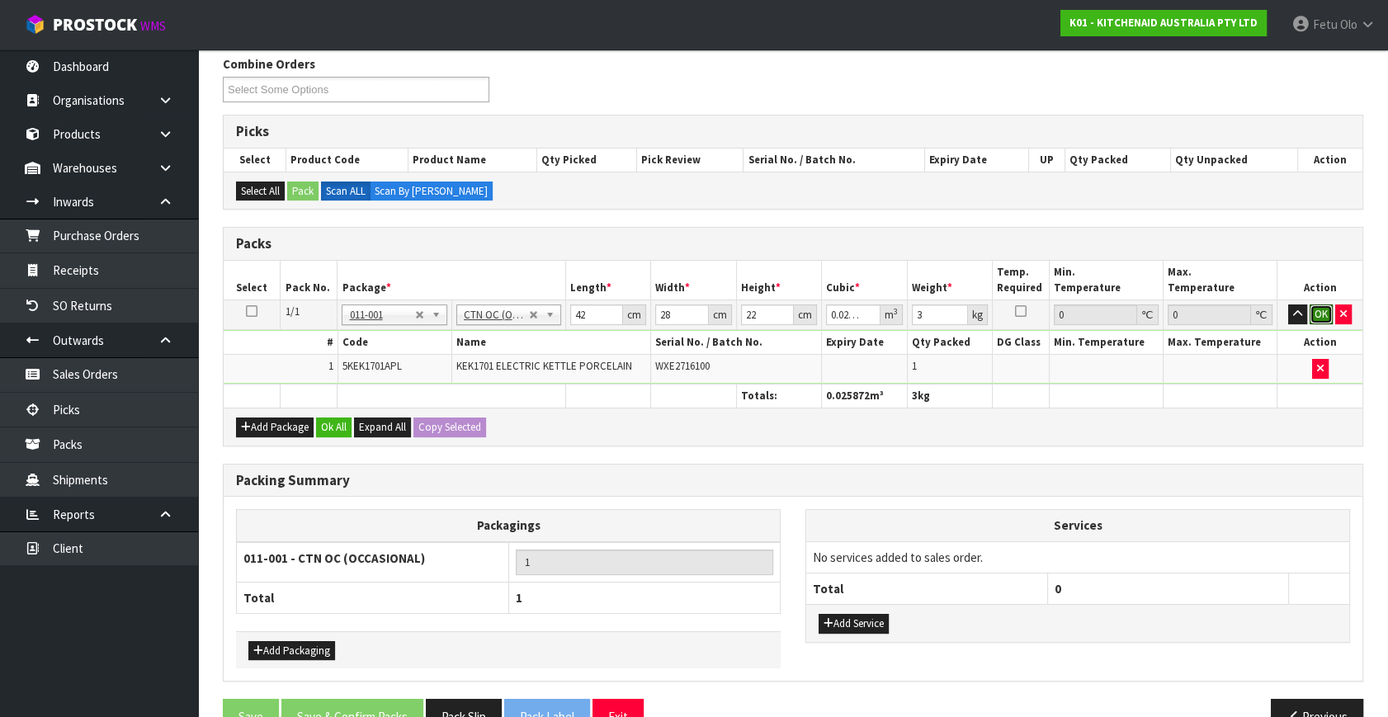
click button "OK" at bounding box center [1321, 315] width 23 height 20
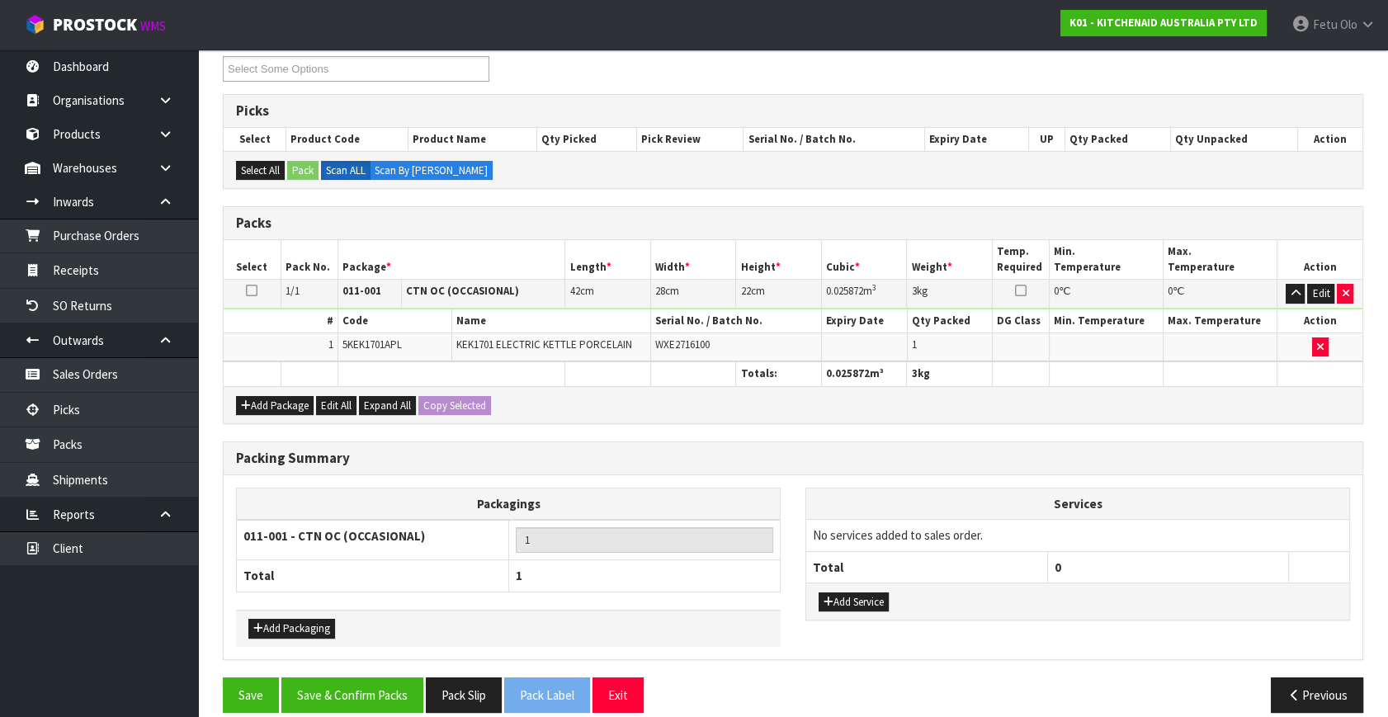
scroll to position [246, 0]
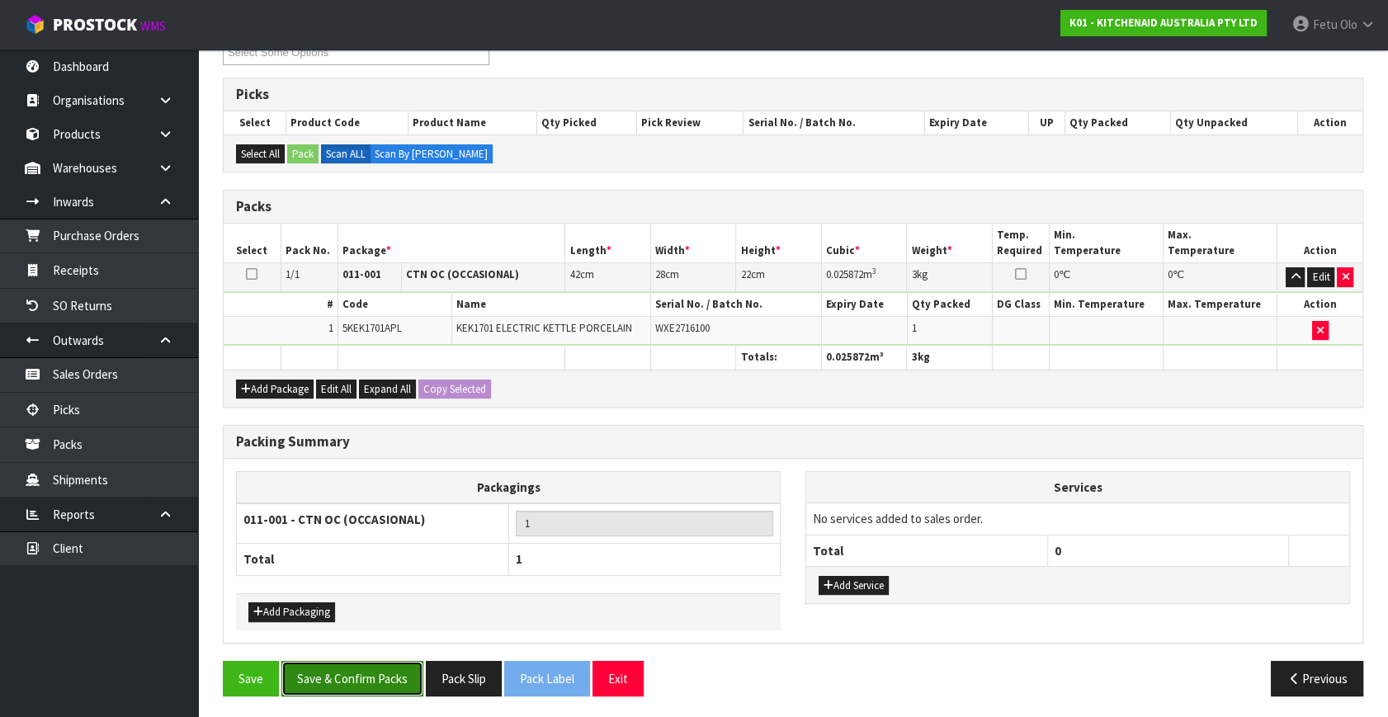
click at [339, 677] on button "Save & Confirm Packs" at bounding box center [352, 678] width 142 height 35
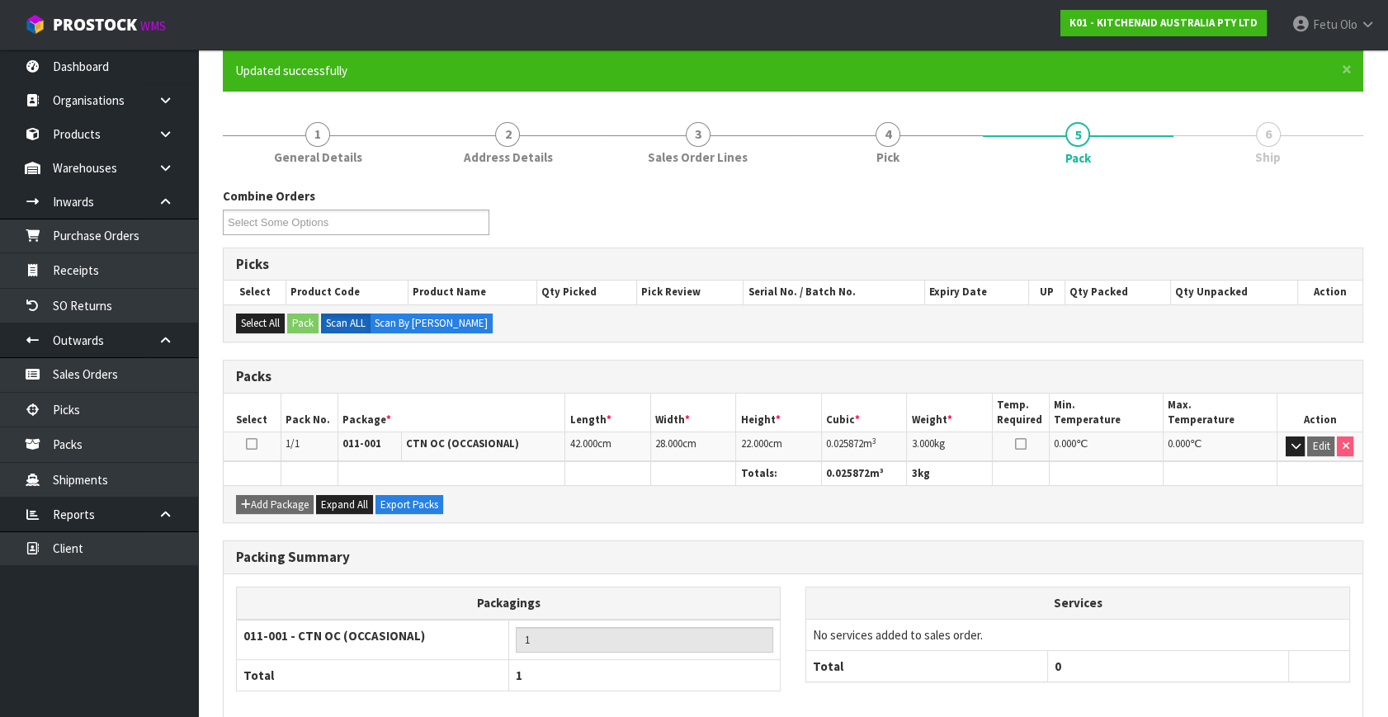
scroll to position [215, 0]
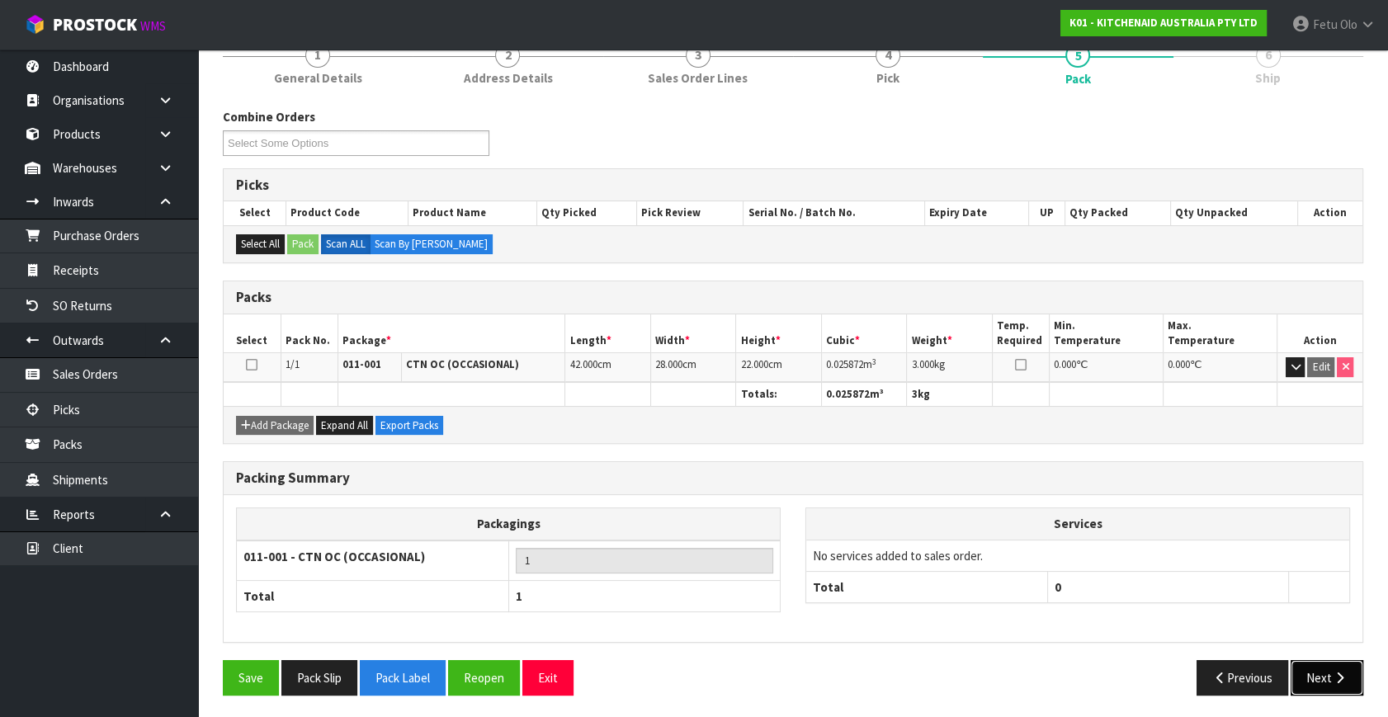
click at [1340, 677] on icon "button" at bounding box center [1340, 678] width 16 height 12
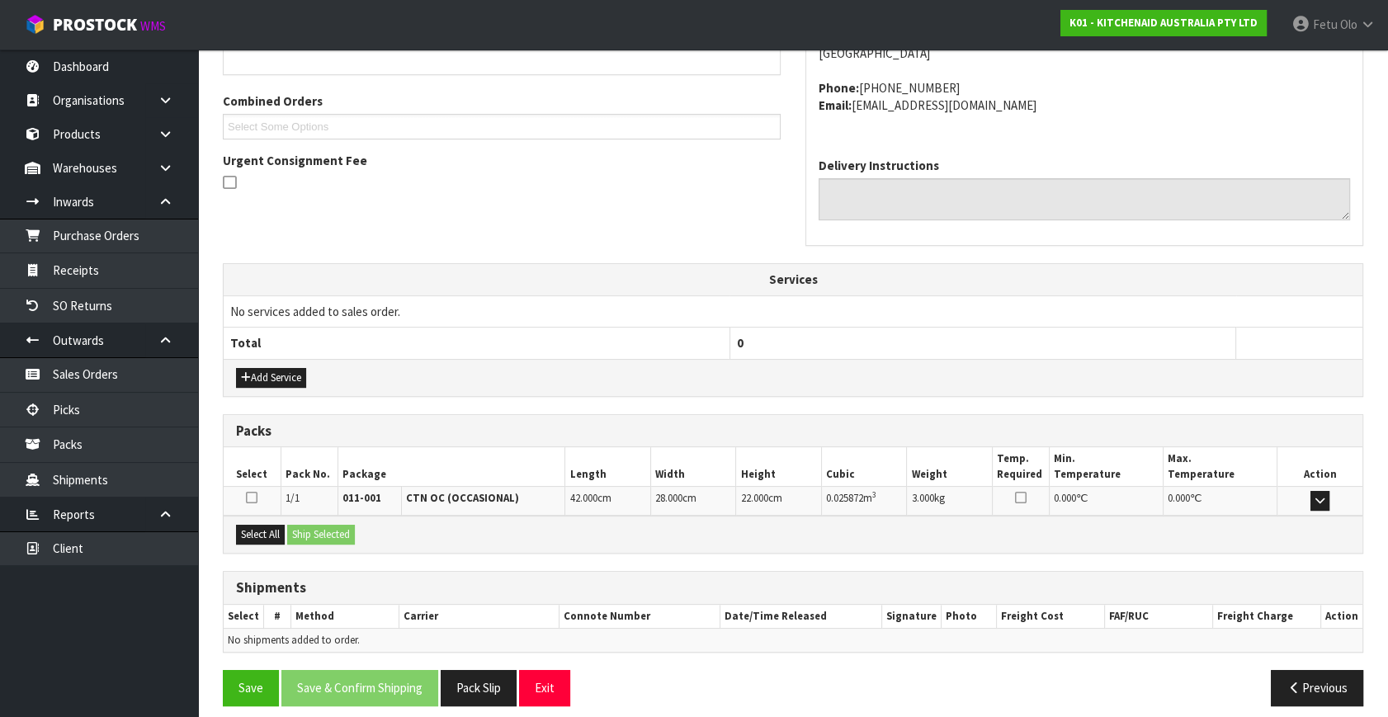
scroll to position [406, 0]
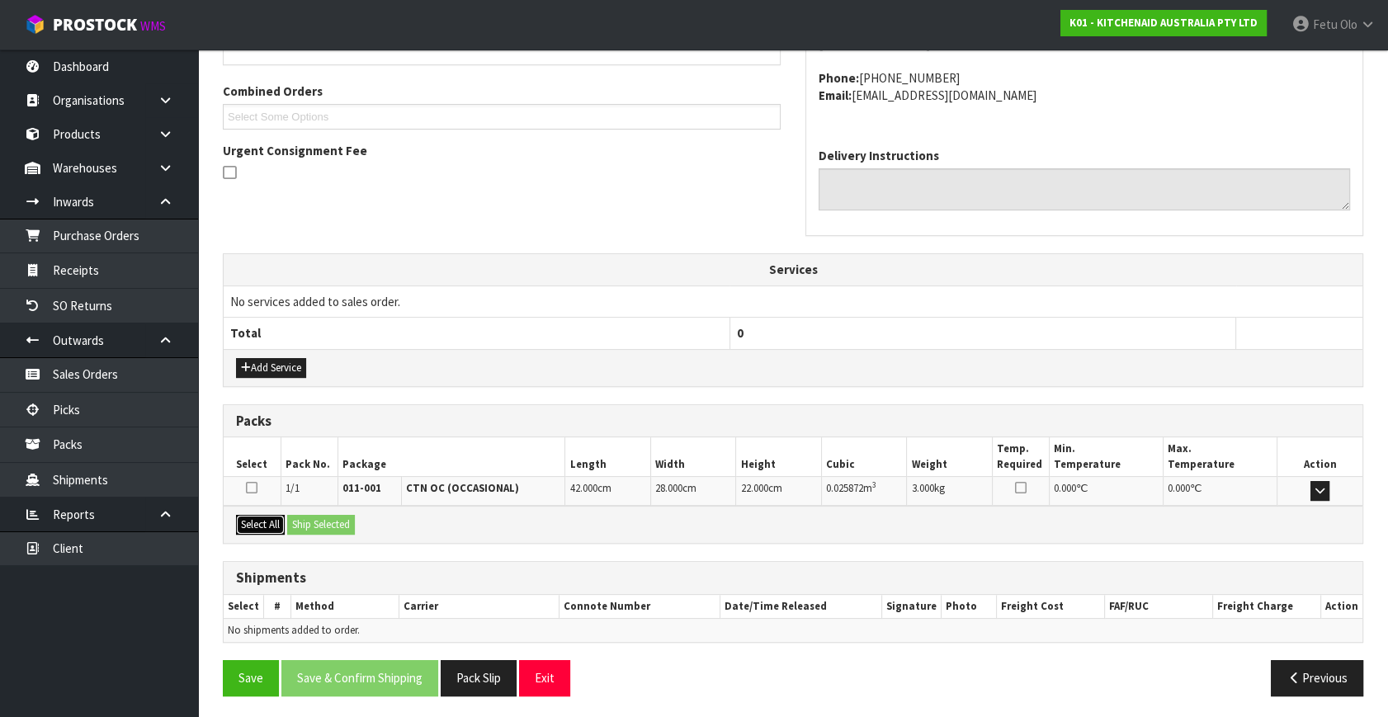
drag, startPoint x: 261, startPoint y: 525, endPoint x: 277, endPoint y: 522, distance: 16.7
click at [261, 525] on button "Select All" at bounding box center [260, 525] width 49 height 20
click at [335, 521] on button "Ship Selected" at bounding box center [321, 525] width 68 height 20
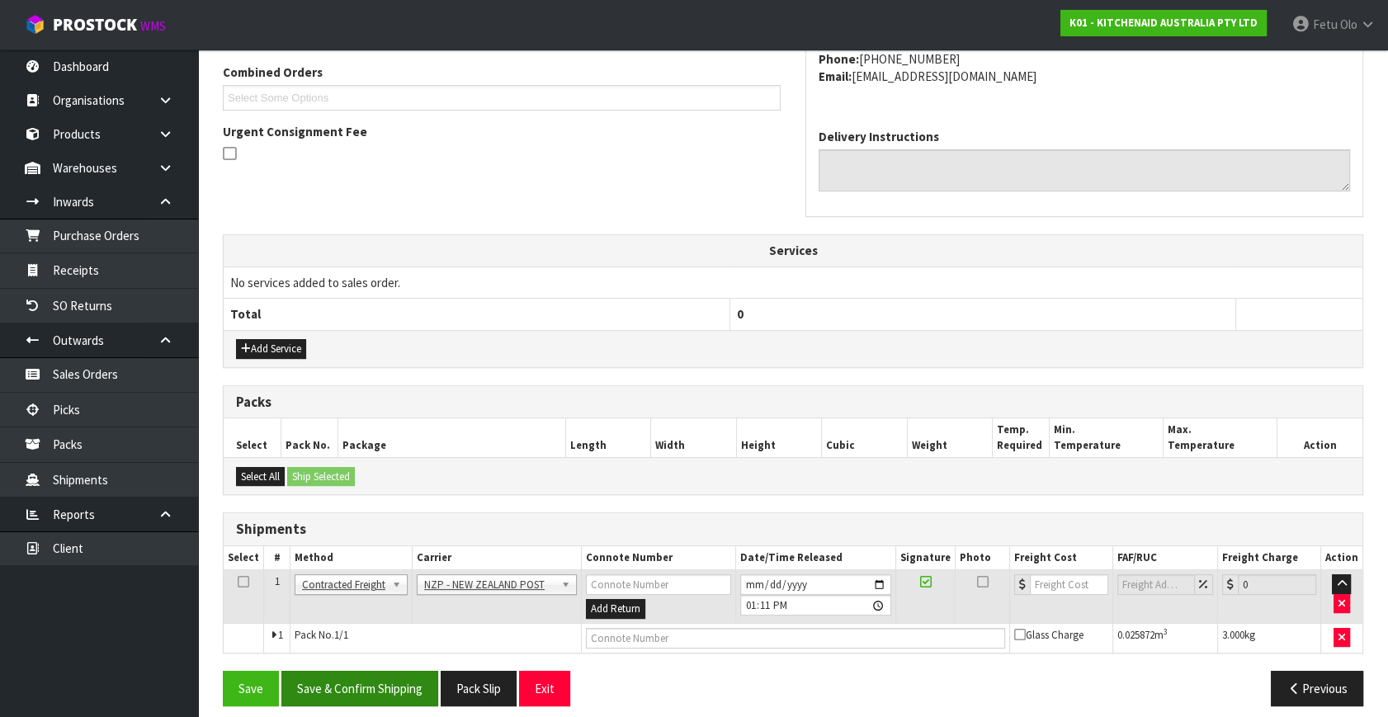
scroll to position [436, 0]
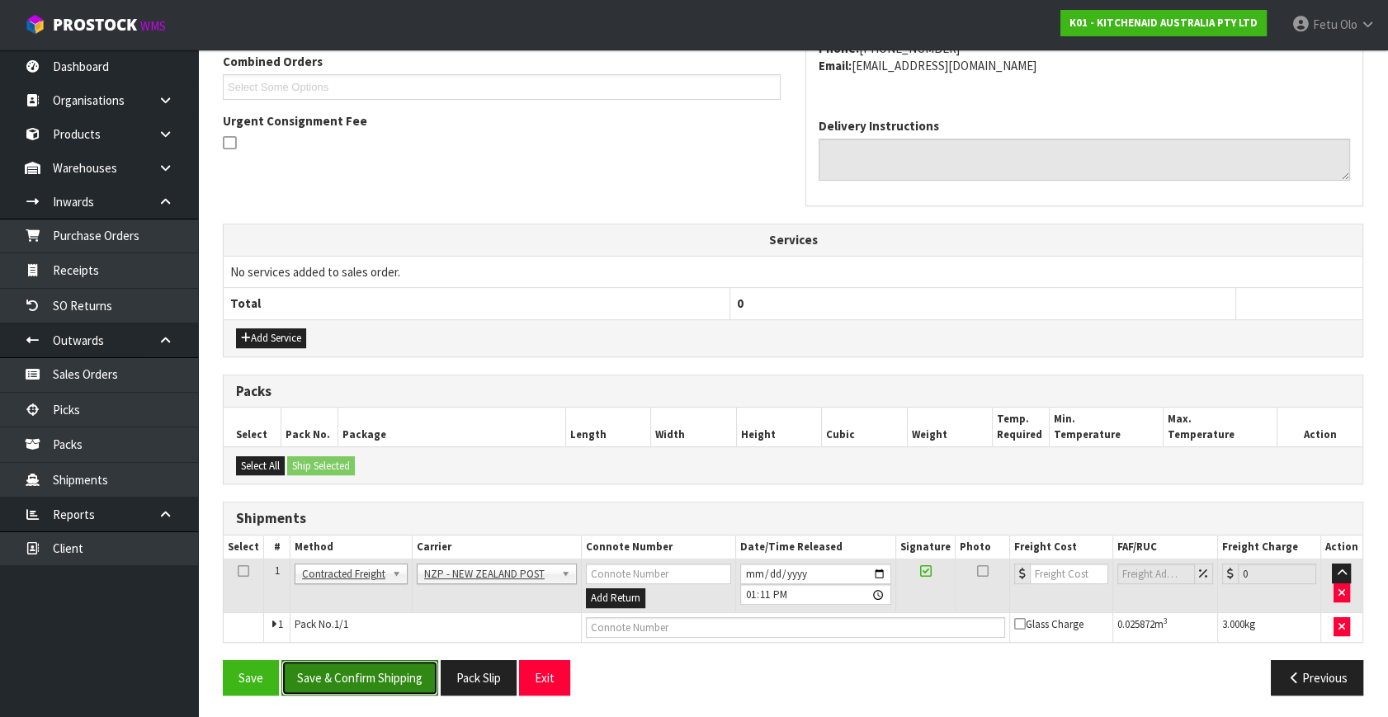
click at [366, 684] on button "Save & Confirm Shipping" at bounding box center [359, 677] width 157 height 35
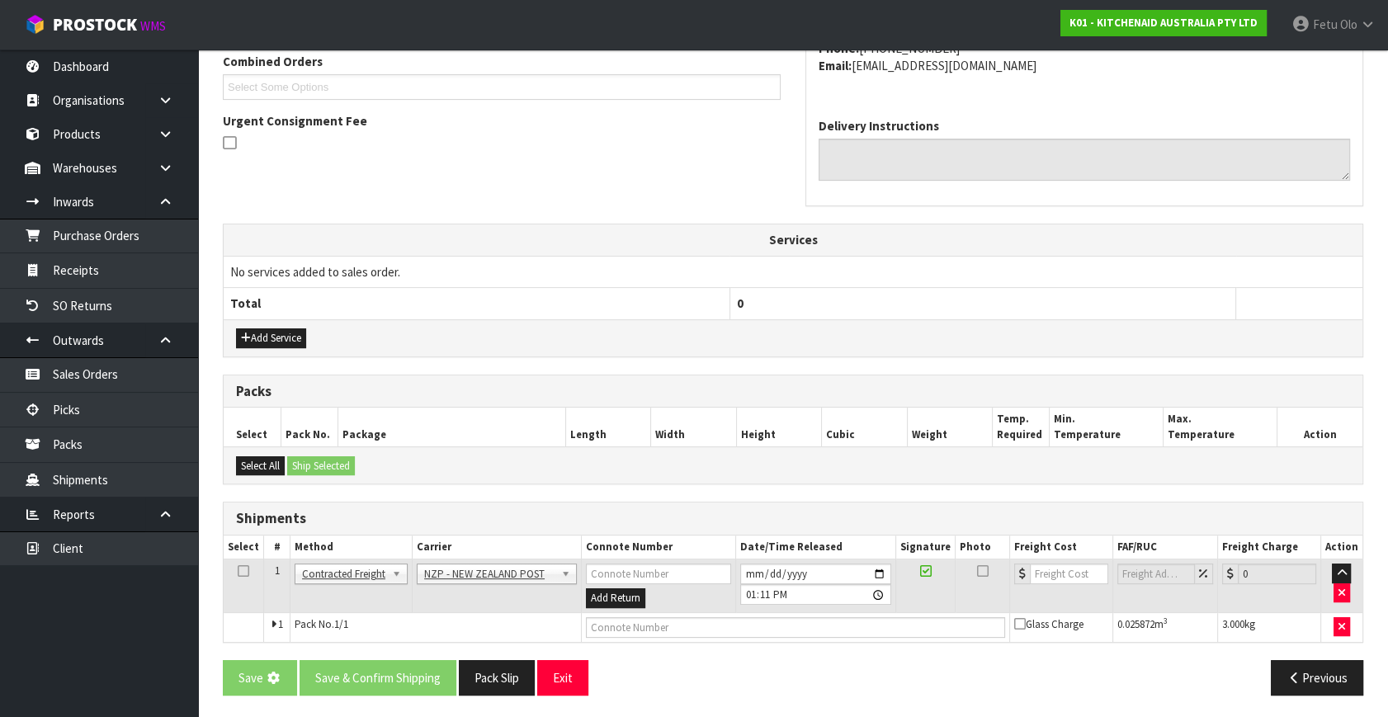
scroll to position [0, 0]
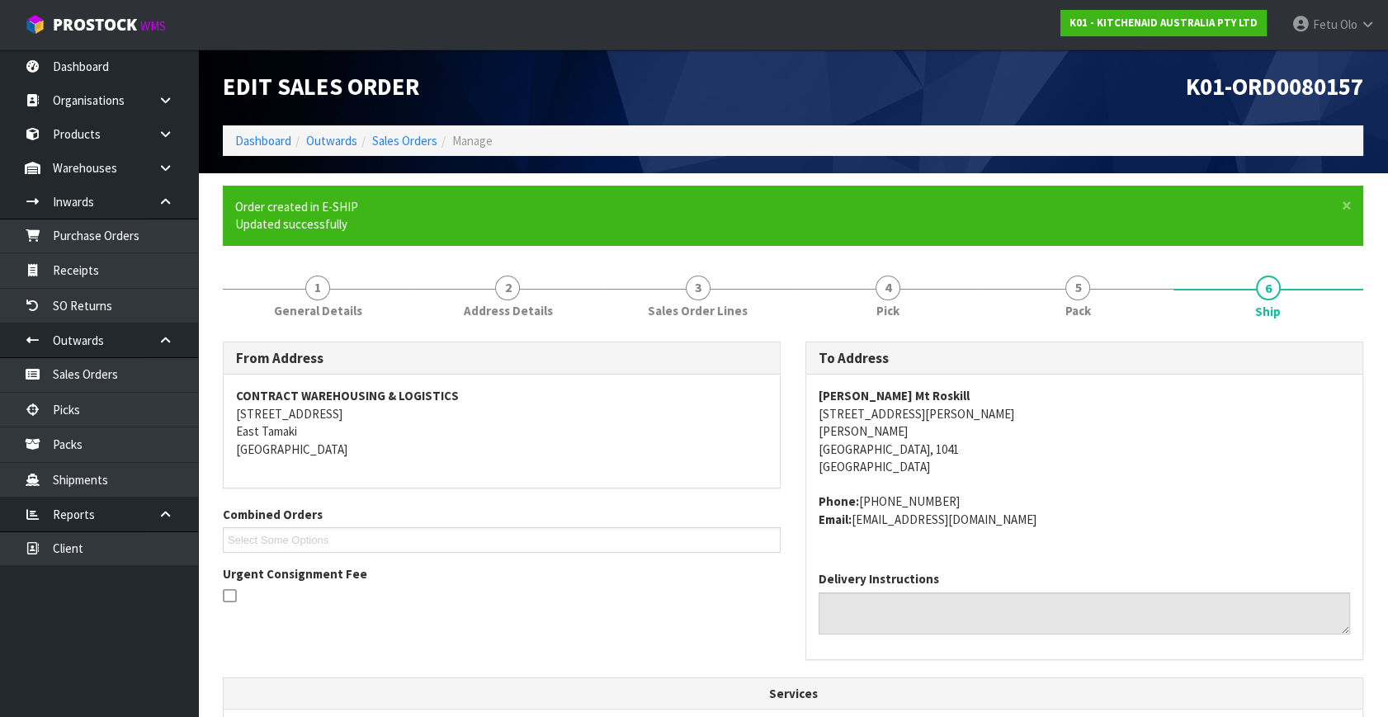
drag, startPoint x: 1147, startPoint y: 501, endPoint x: 891, endPoint y: 442, distance: 262.5
click at [1147, 501] on address "Phone: 64 (09) 621 1500 Email: claims@kitchenaid.com.au" at bounding box center [1084, 510] width 531 height 35
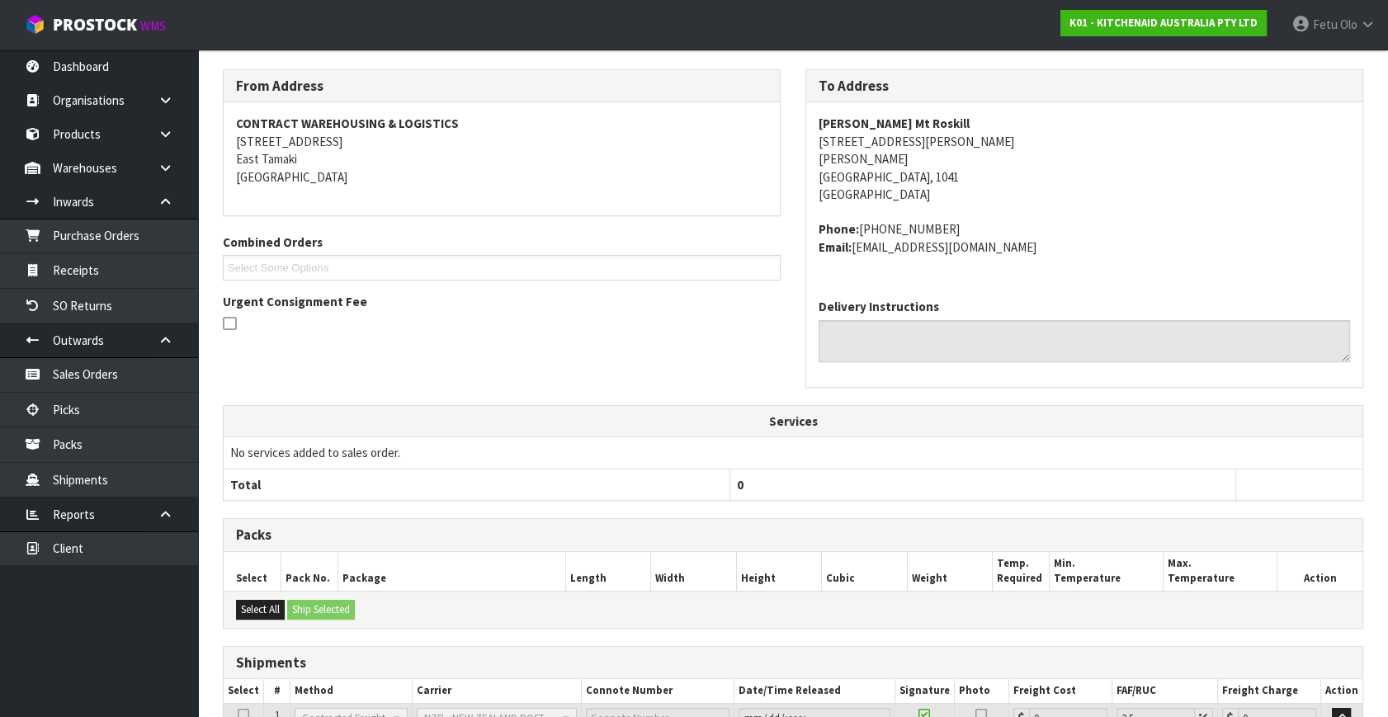
scroll to position [375, 0]
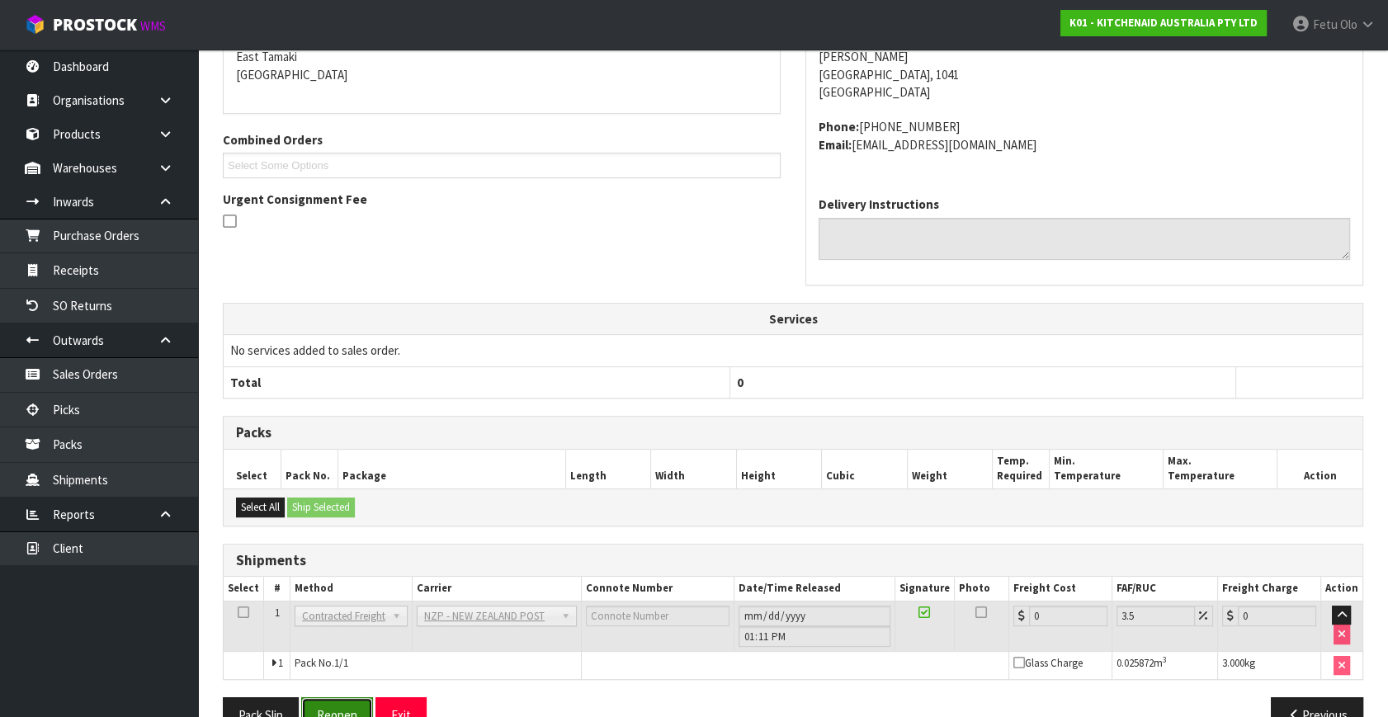
click at [336, 704] on button "Reopen" at bounding box center [337, 714] width 72 height 35
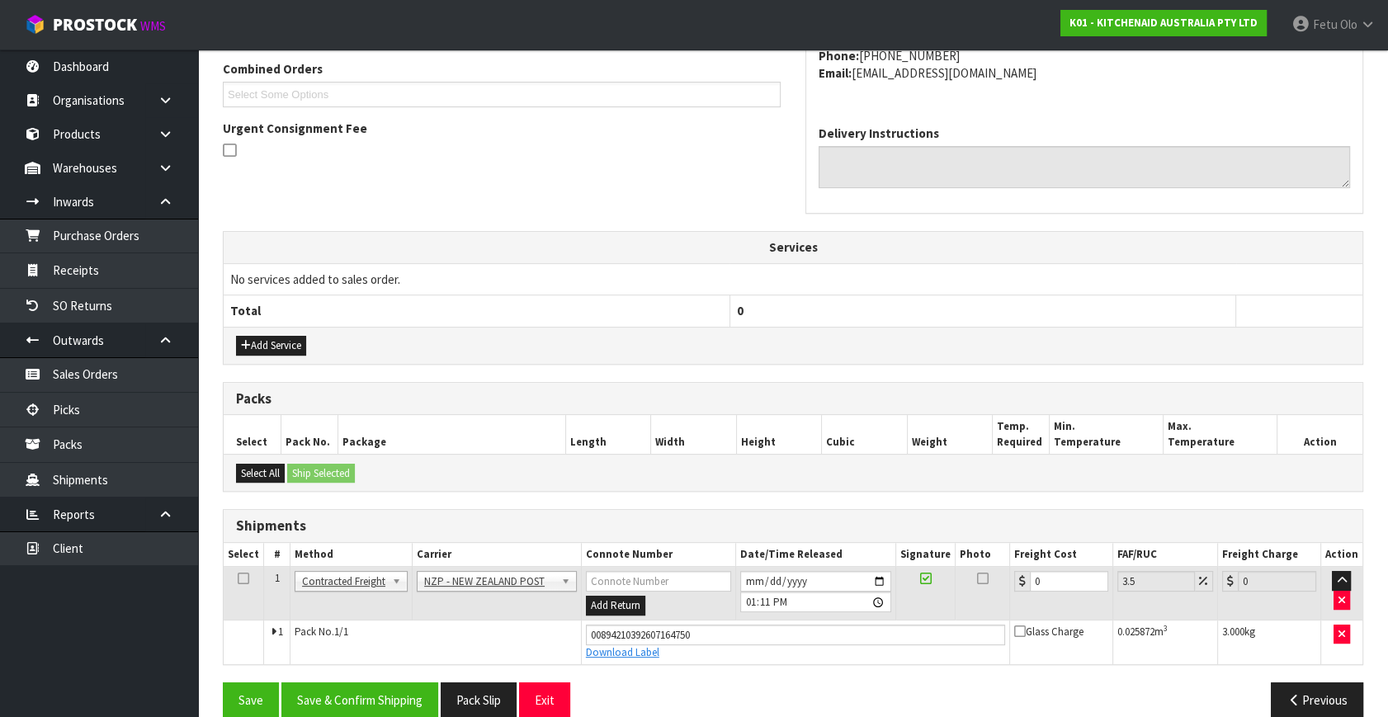
scroll to position [451, 0]
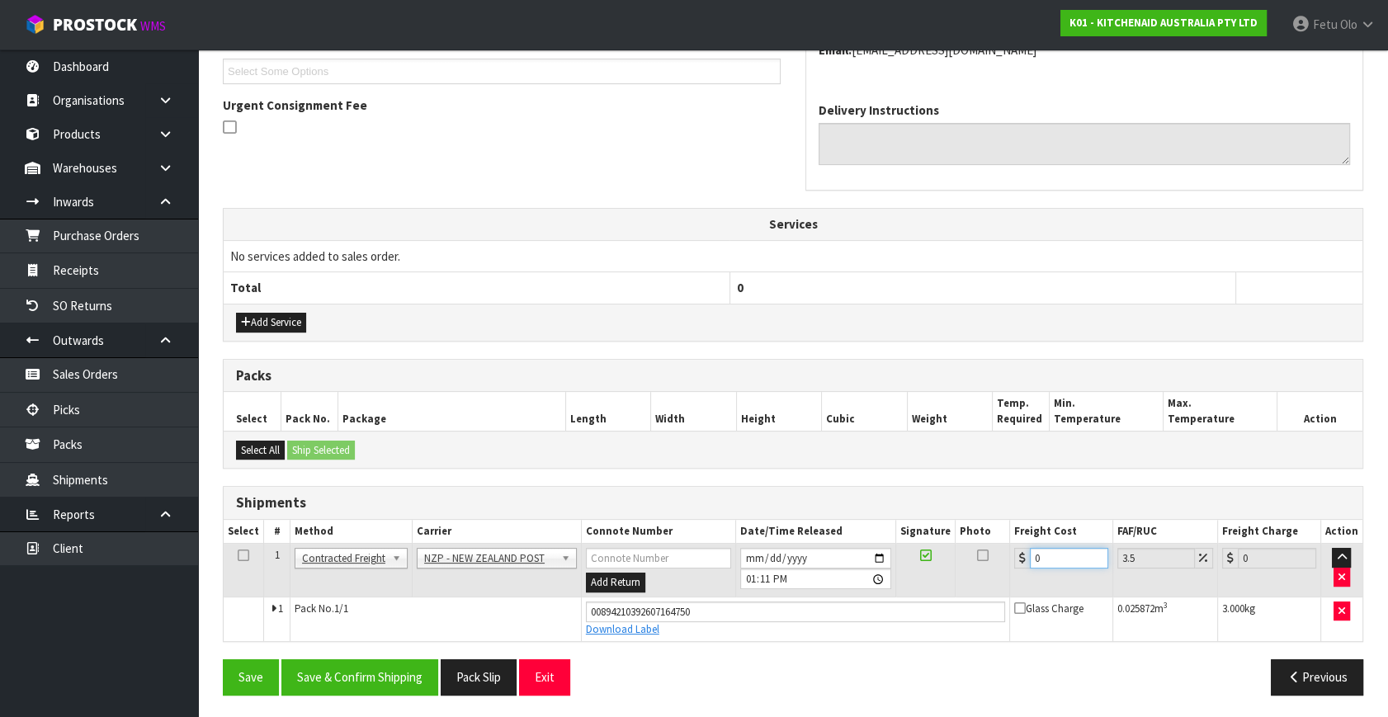
drag, startPoint x: 1043, startPoint y: 555, endPoint x: 901, endPoint y: 602, distance: 149.8
click at [901, 602] on tbody "1 Client Local Pickup Customer Local Pickup Company Freight Contracted Freight …" at bounding box center [793, 592] width 1139 height 97
type input "4"
type input "4.14"
type input "4.3"
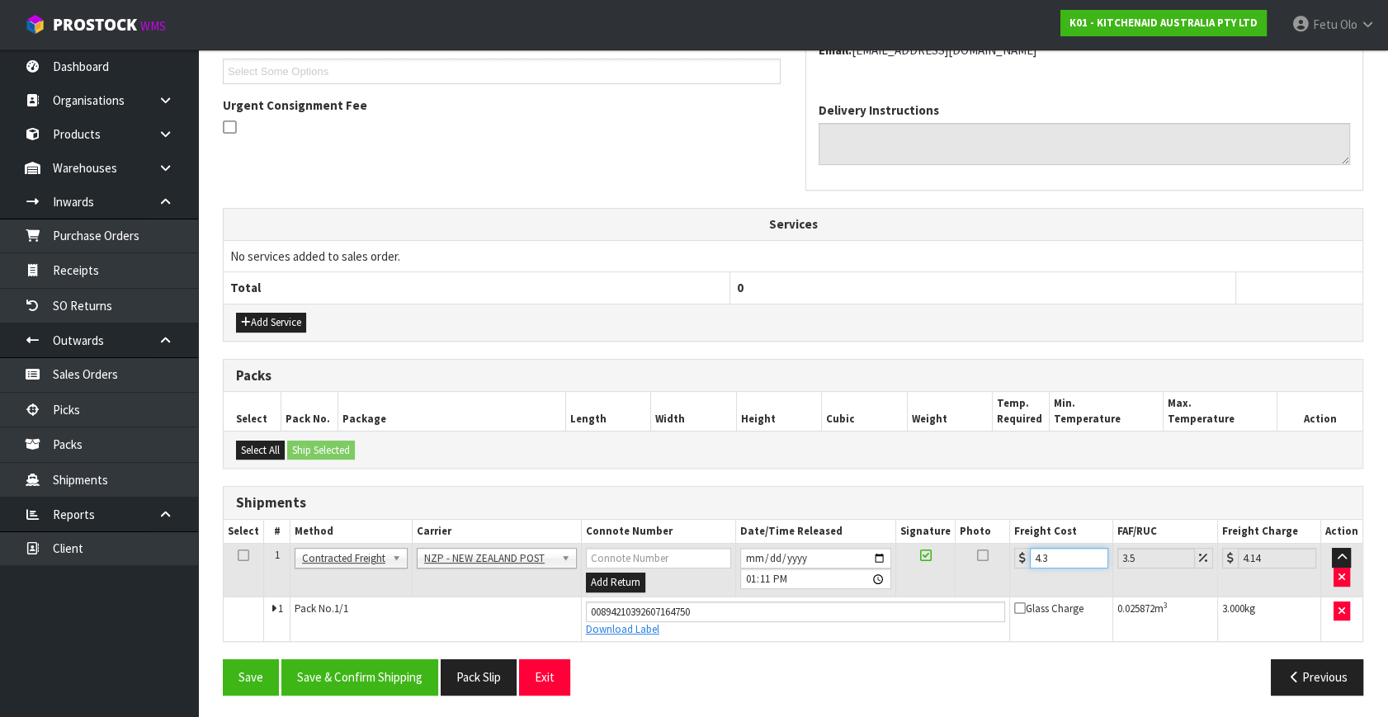
type input "4.45"
type input "4.33"
type input "4.48"
type input "4.33"
click at [371, 677] on button "Save & Confirm Shipping" at bounding box center [359, 676] width 157 height 35
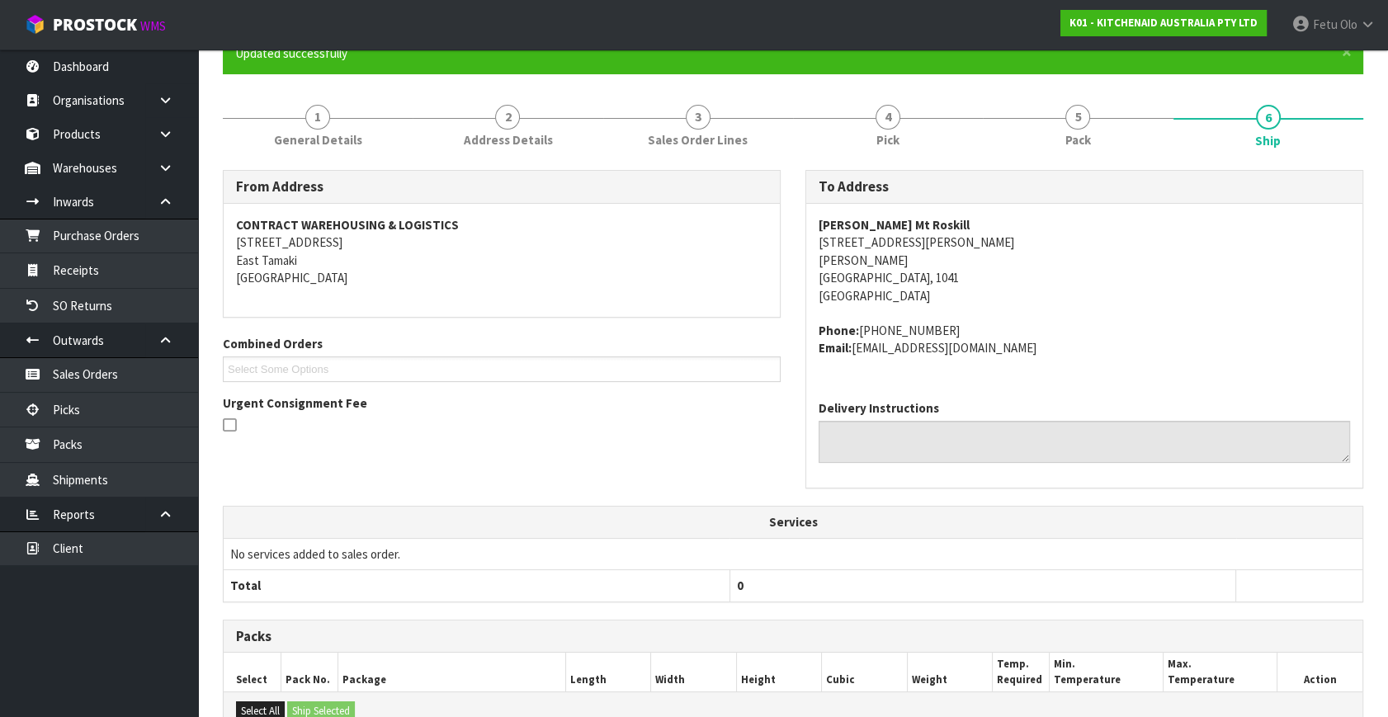
scroll to position [406, 0]
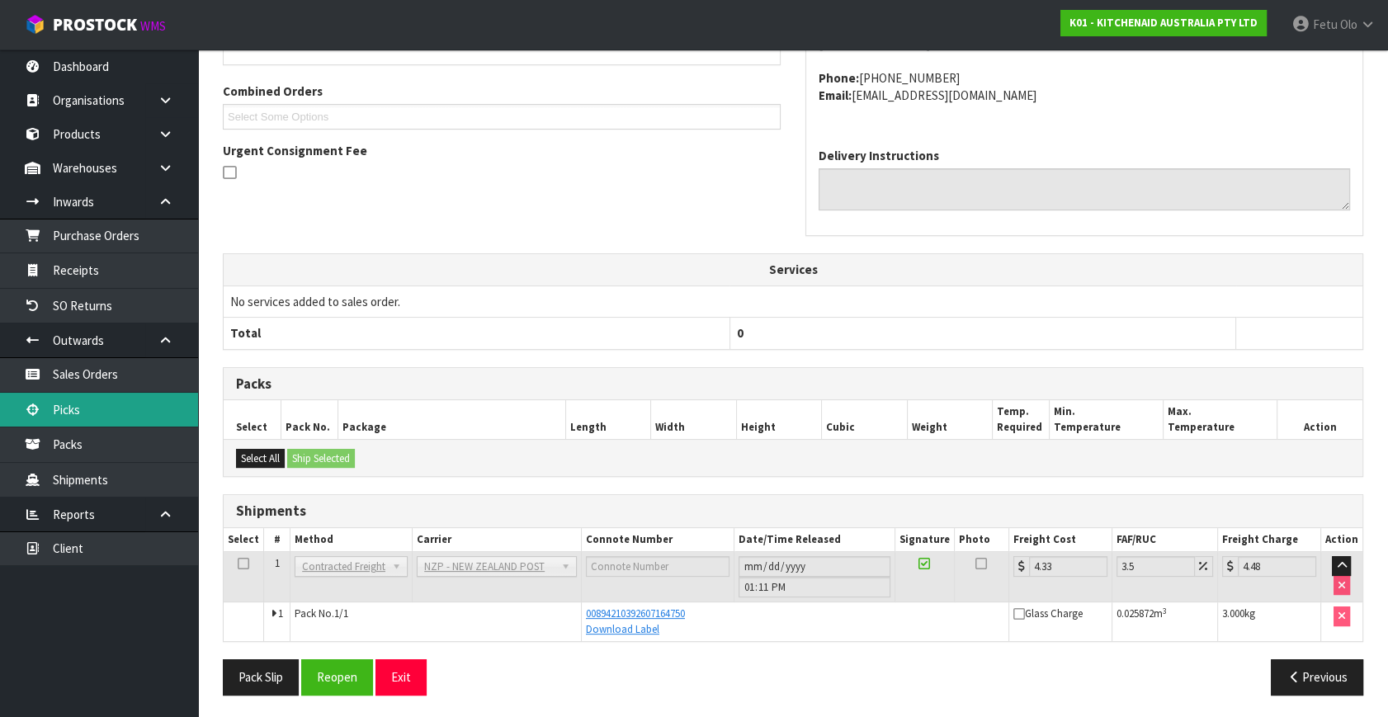
click at [106, 412] on link "Picks" at bounding box center [99, 410] width 198 height 34
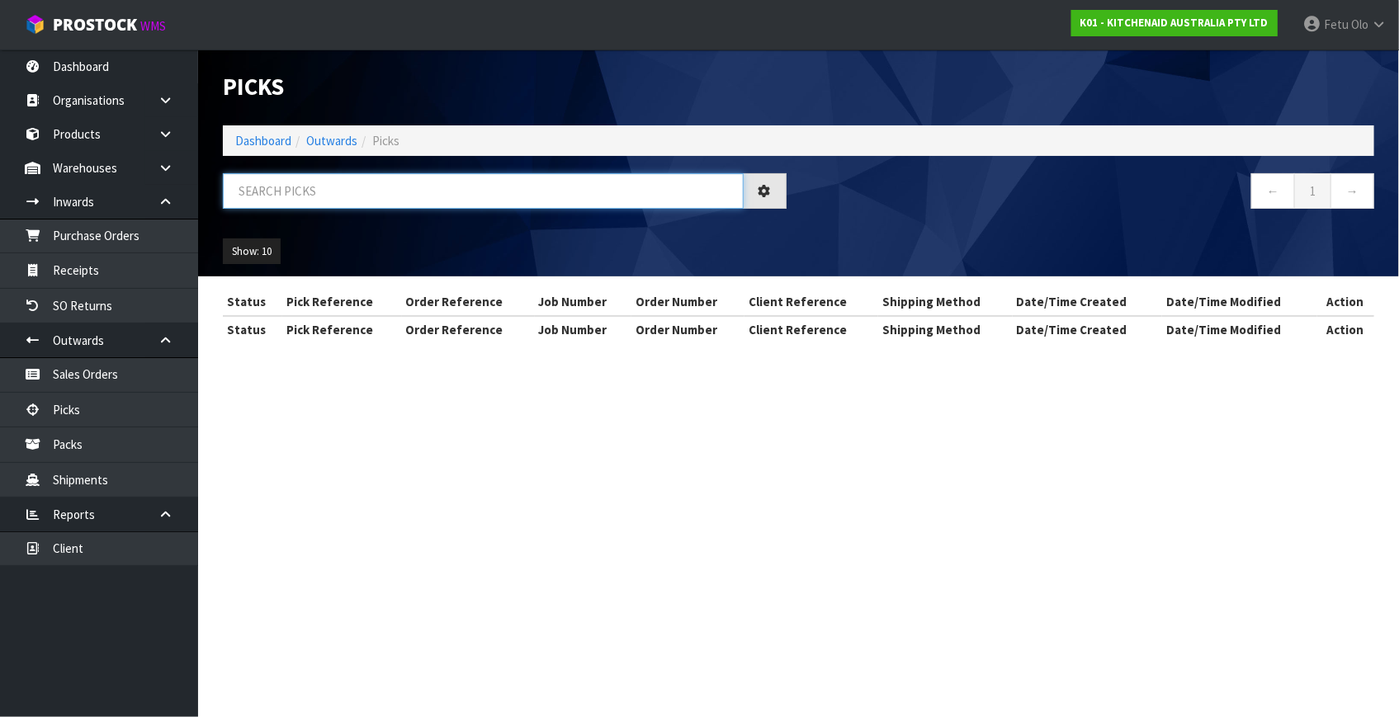
click at [474, 174] on input "text" at bounding box center [483, 190] width 521 height 35
type input "80054"
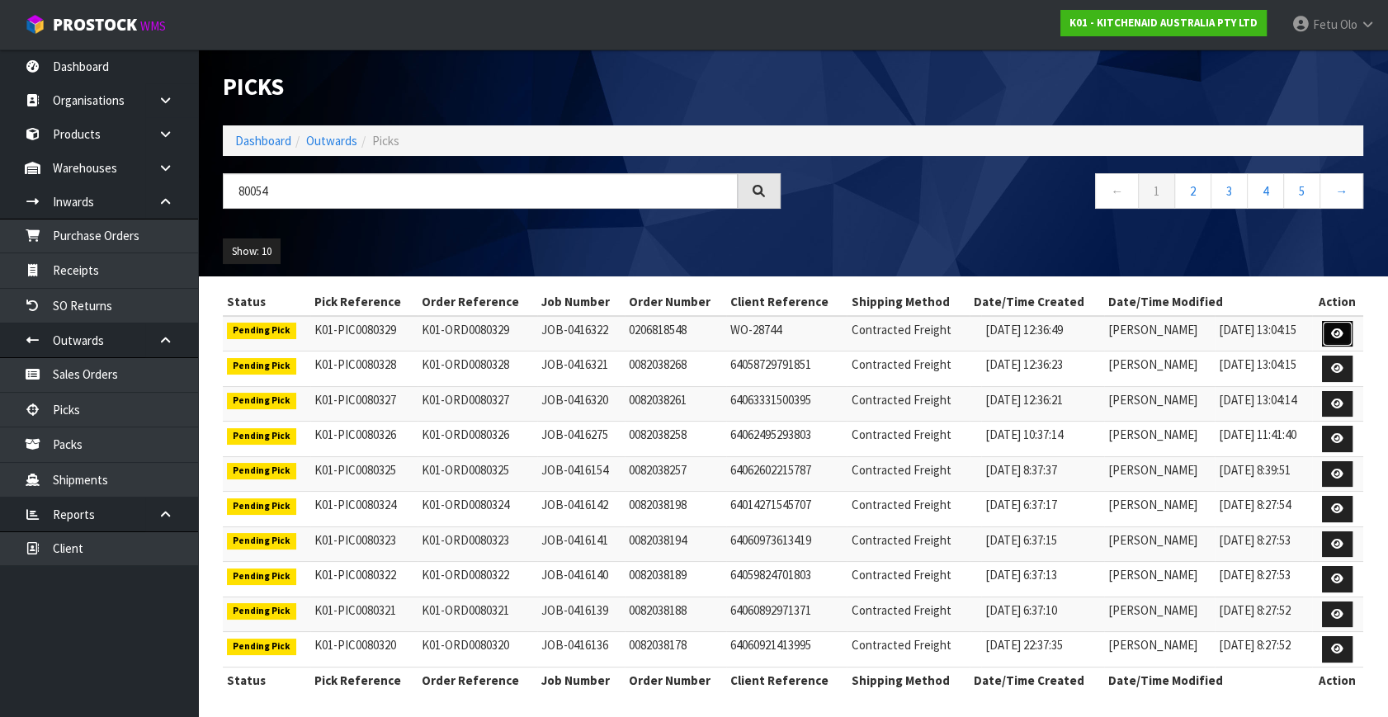
click at [1341, 329] on icon at bounding box center [1337, 333] width 12 height 11
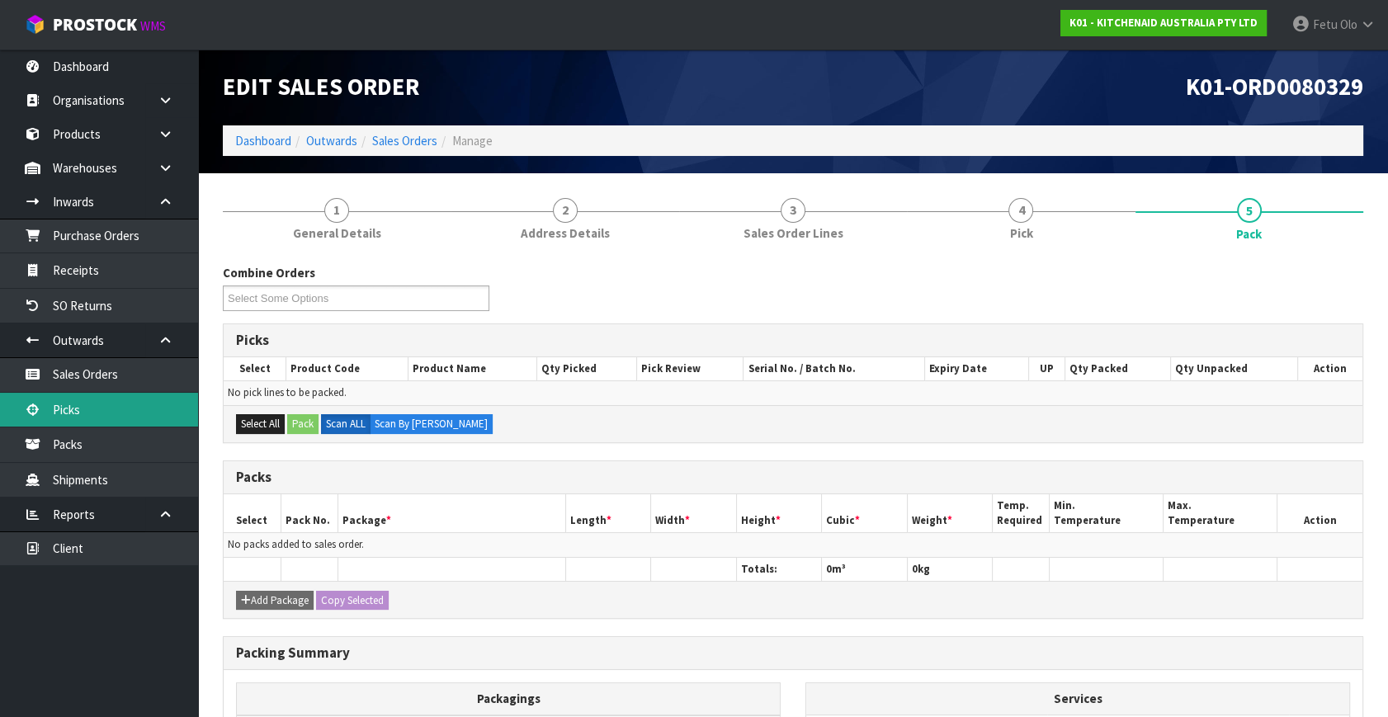
click at [98, 414] on link "Picks" at bounding box center [99, 410] width 198 height 34
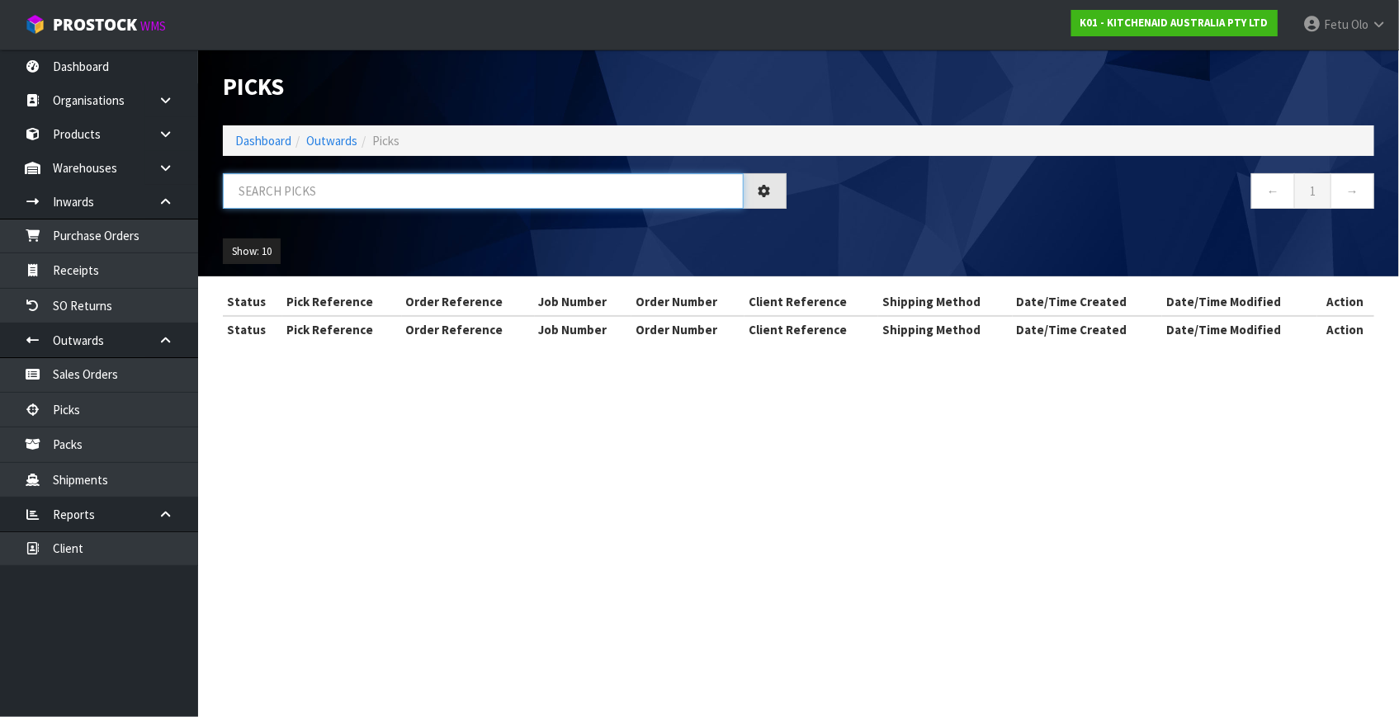
click at [438, 196] on input "text" at bounding box center [483, 190] width 521 height 35
type input "JOB-0415675"
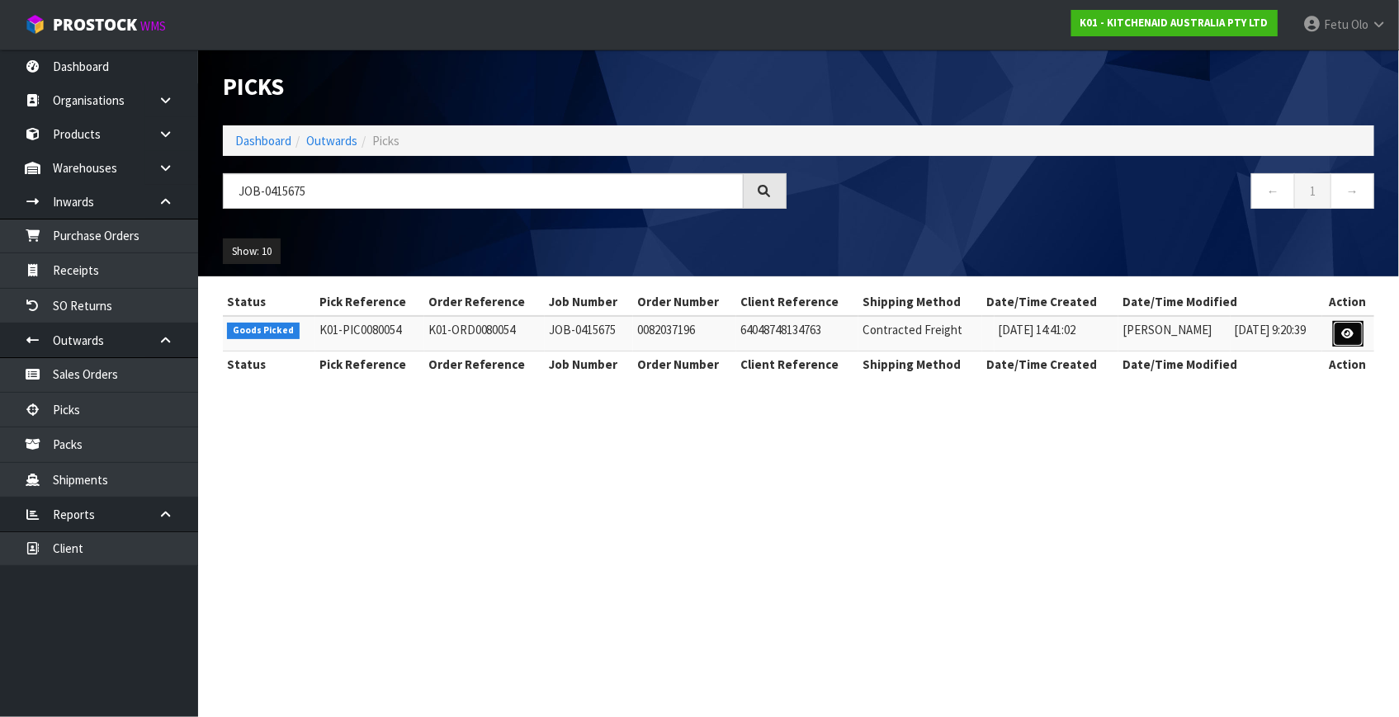
click at [1346, 336] on icon at bounding box center [1348, 333] width 12 height 11
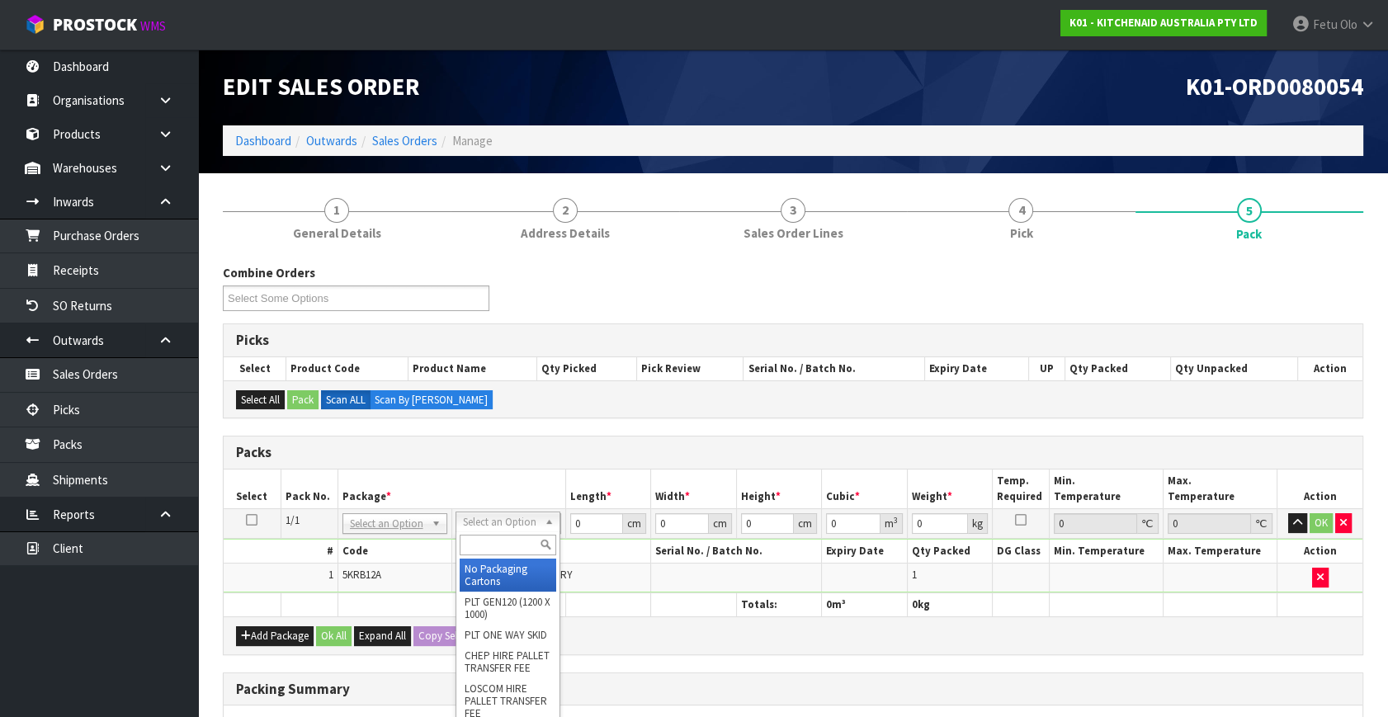
drag, startPoint x: 495, startPoint y: 520, endPoint x: 489, endPoint y: 539, distance: 19.8
click at [489, 539] on input "text" at bounding box center [508, 545] width 97 height 21
type input "a5 c"
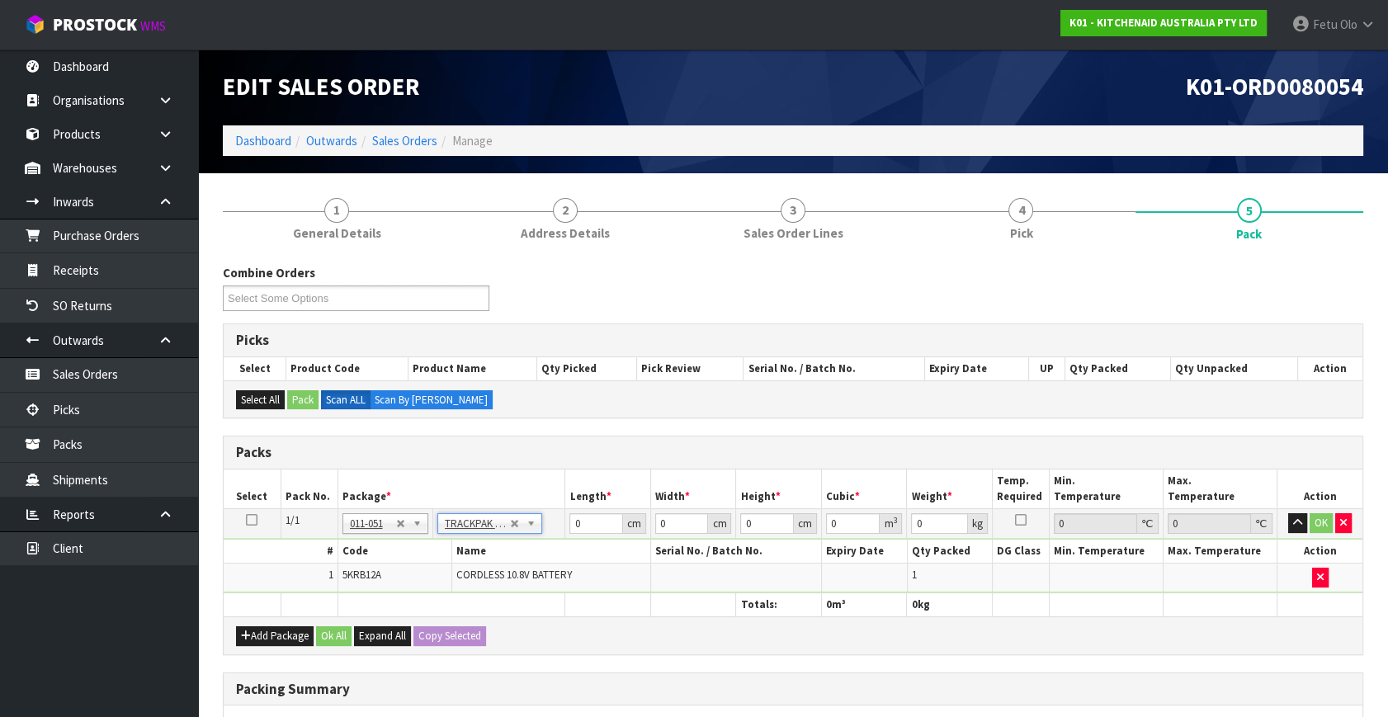
type input "18.5"
type input "28"
type input "0.01"
type input "0.000005"
type input "0.33"
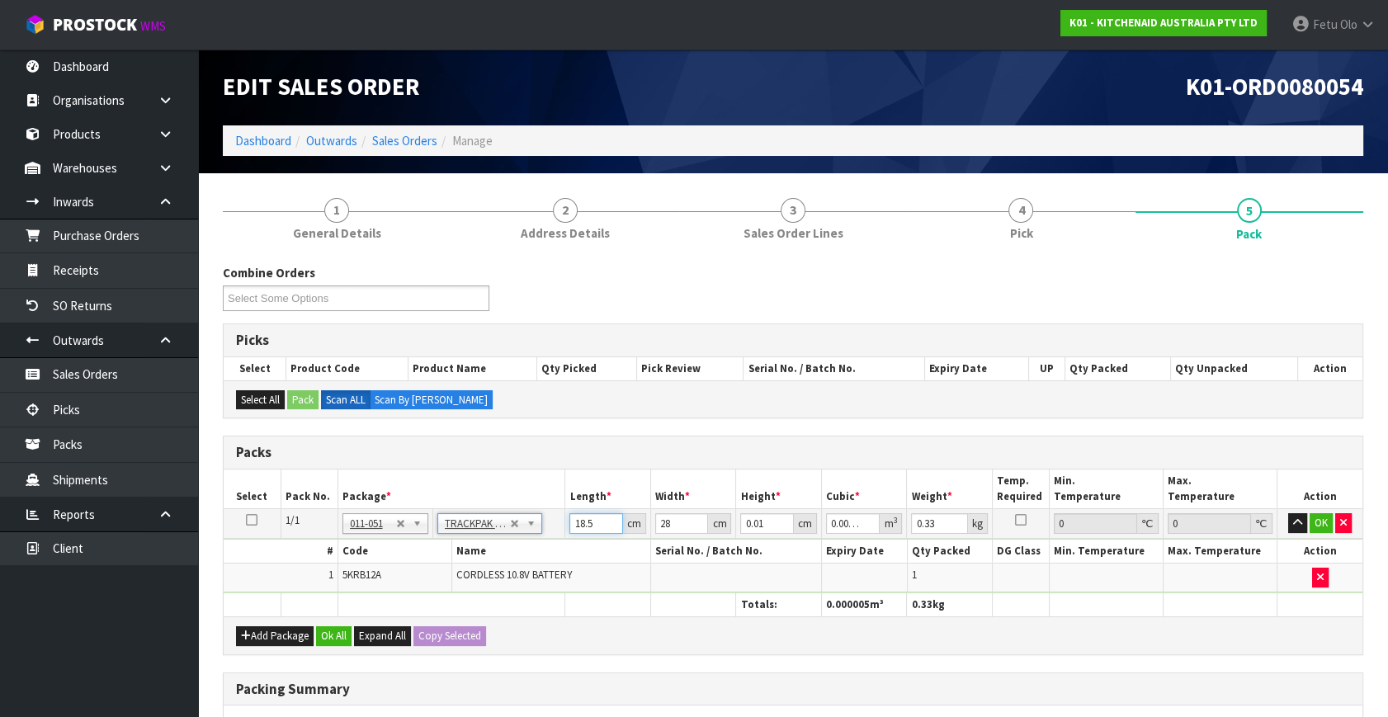
click at [581, 522] on input "18.5" at bounding box center [596, 523] width 54 height 21
type input "2"
type input "0.000001"
type input "22"
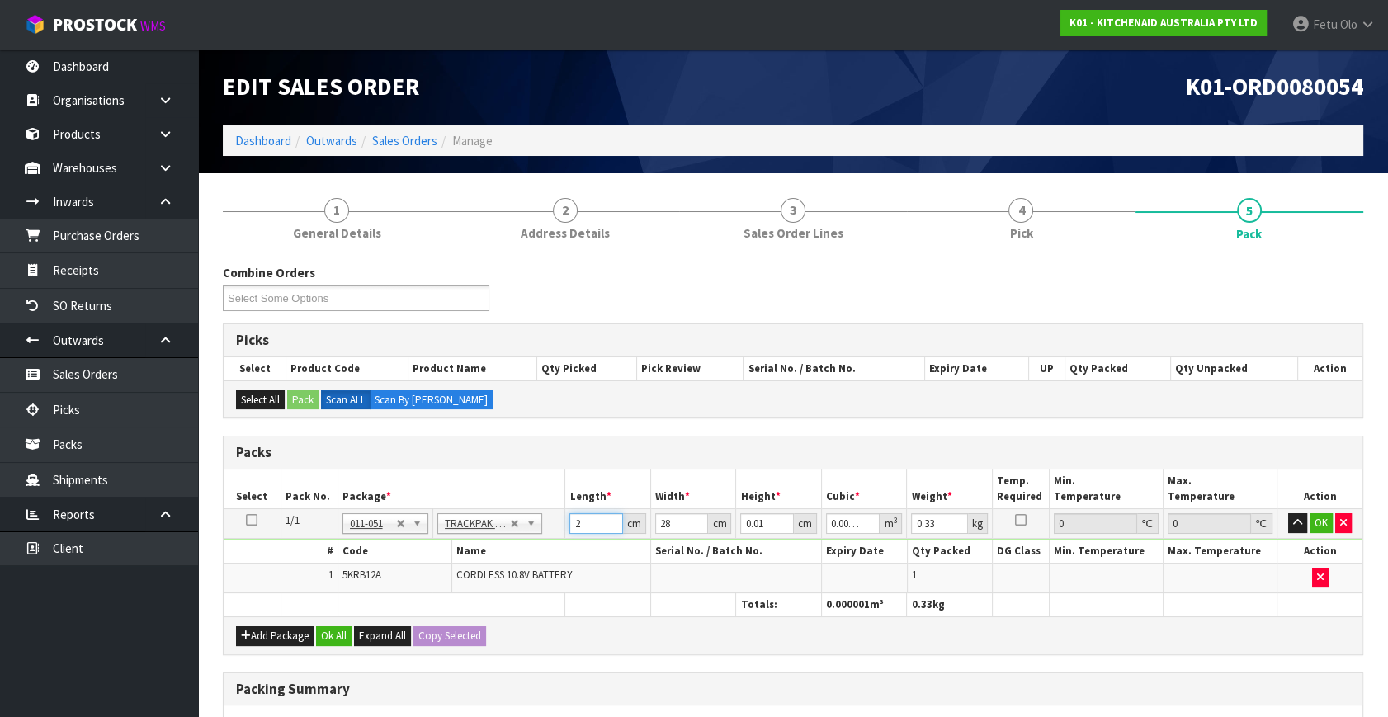
type input "0.000006"
type input "22"
type input "1"
type input "0"
type input "16"
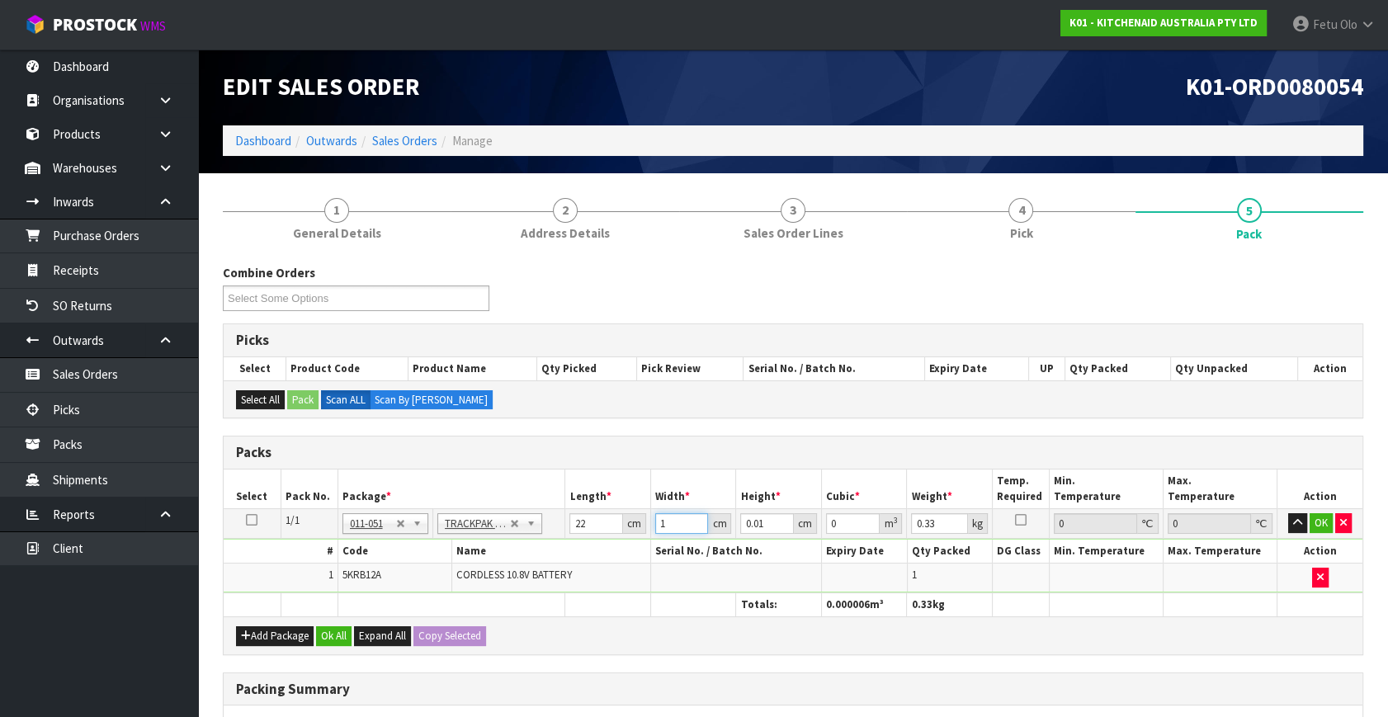
type input "0.000004"
type input "16"
type input "8"
type input "0.002816"
type input "8"
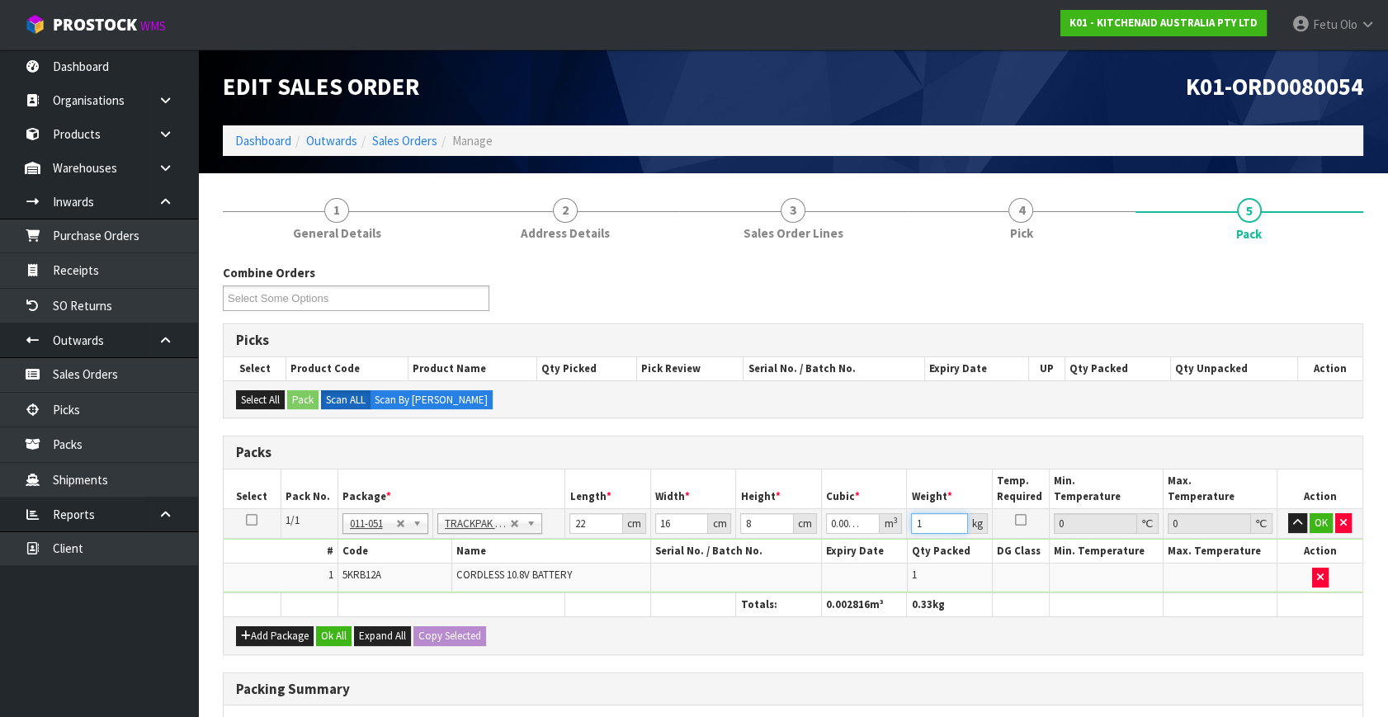
type input "1"
click button "OK" at bounding box center [1321, 523] width 23 height 20
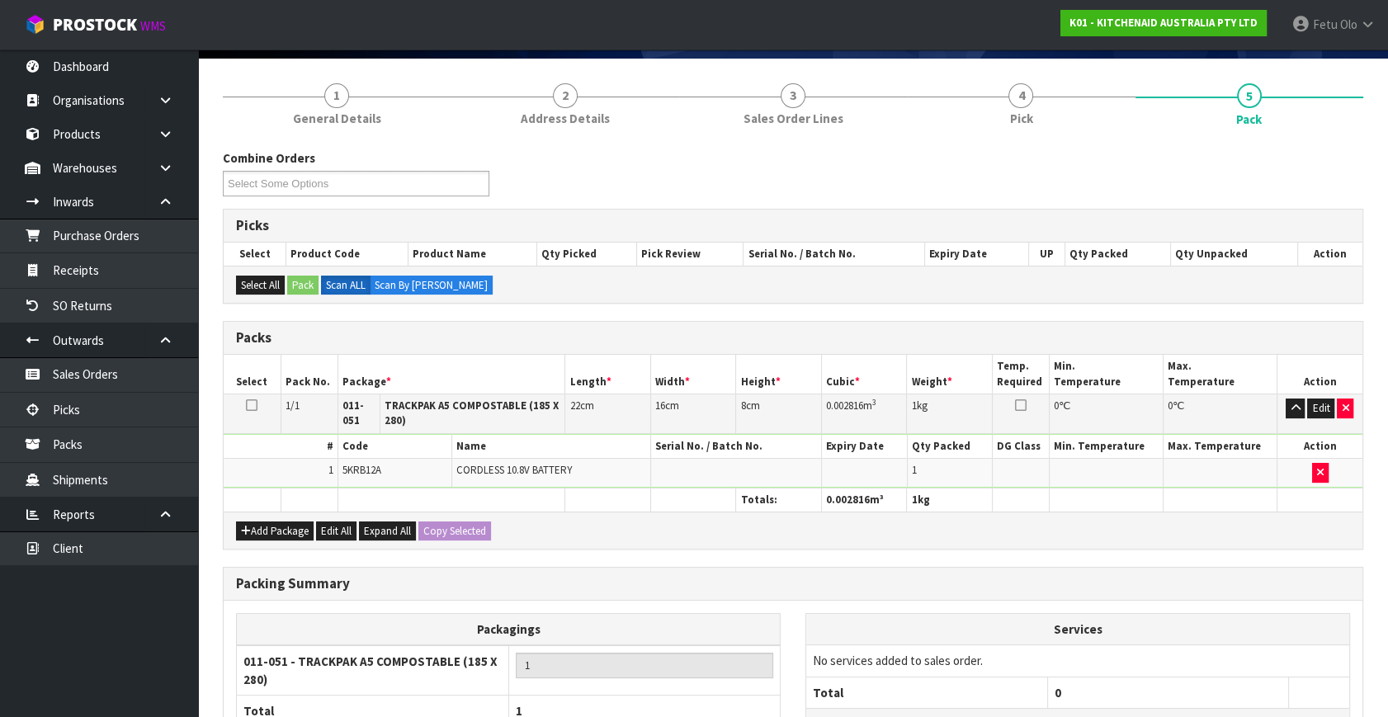
scroll to position [267, 0]
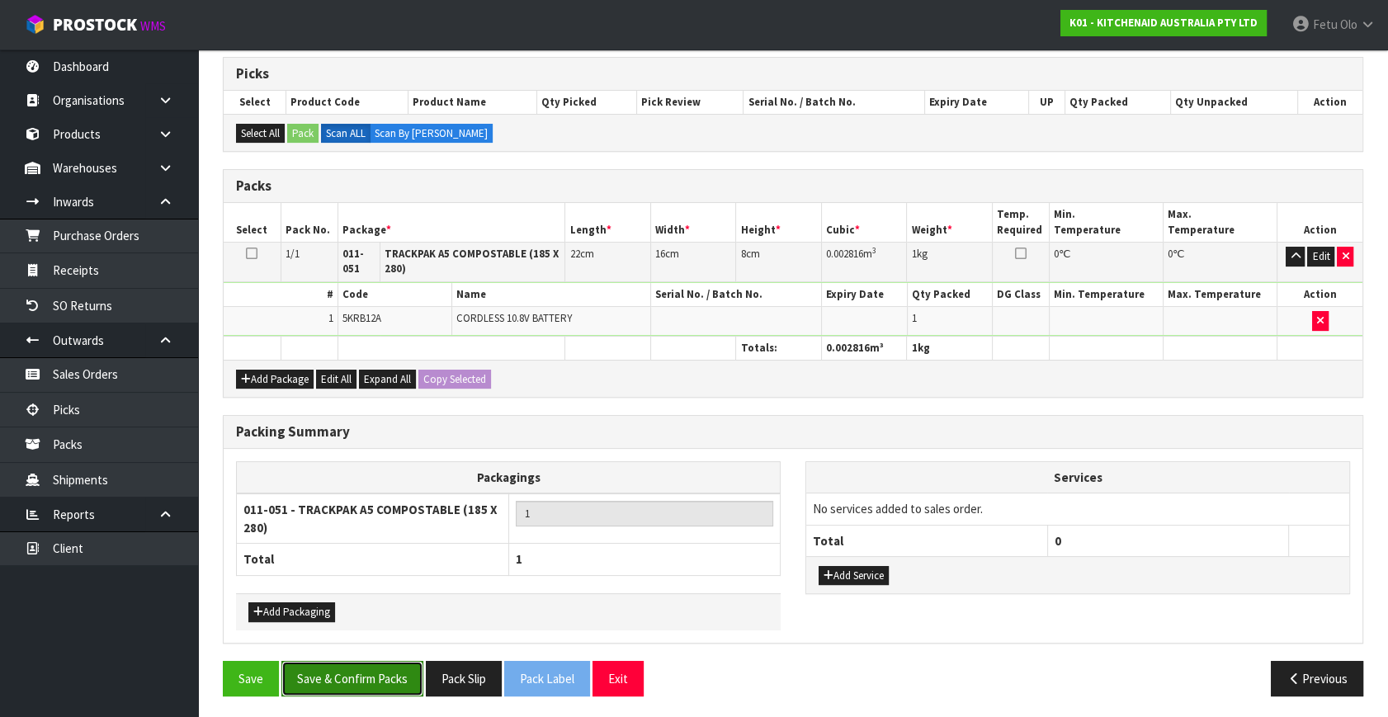
click at [377, 677] on button "Save & Confirm Packs" at bounding box center [352, 678] width 142 height 35
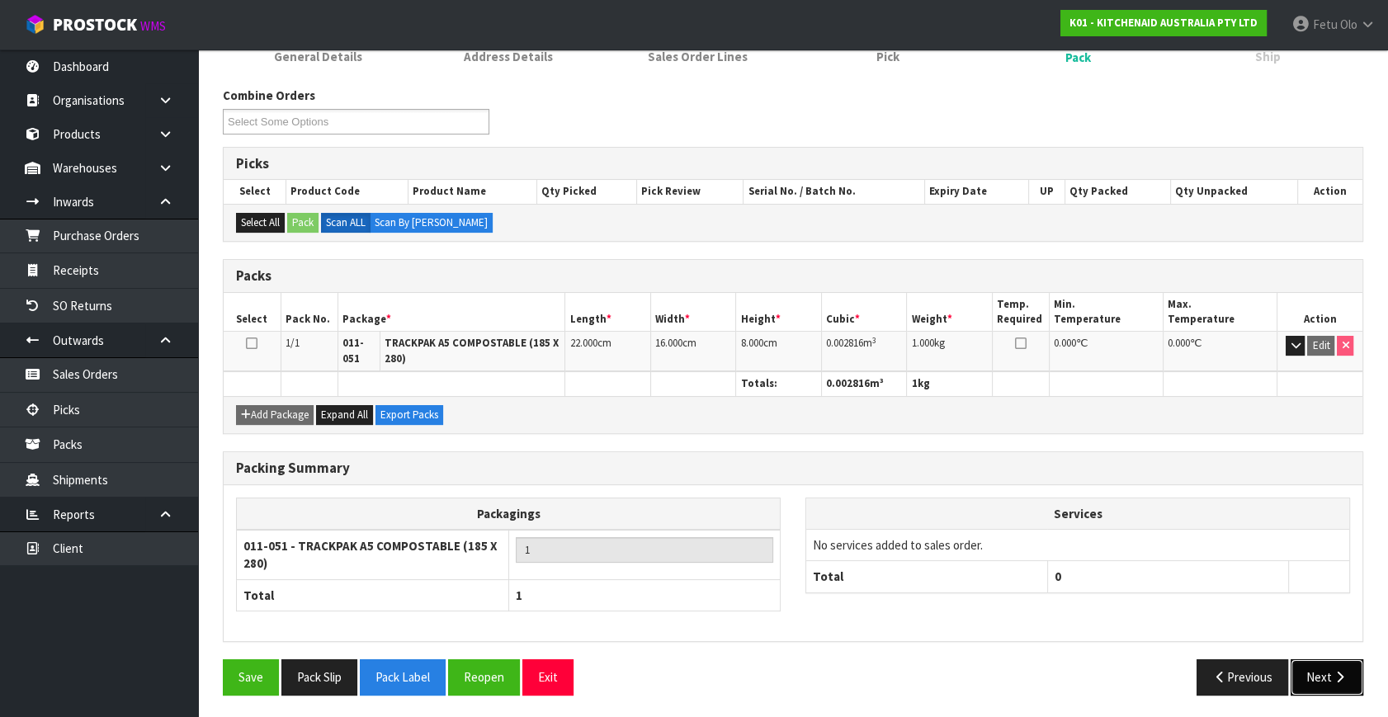
click at [1317, 661] on button "Next" at bounding box center [1327, 676] width 73 height 35
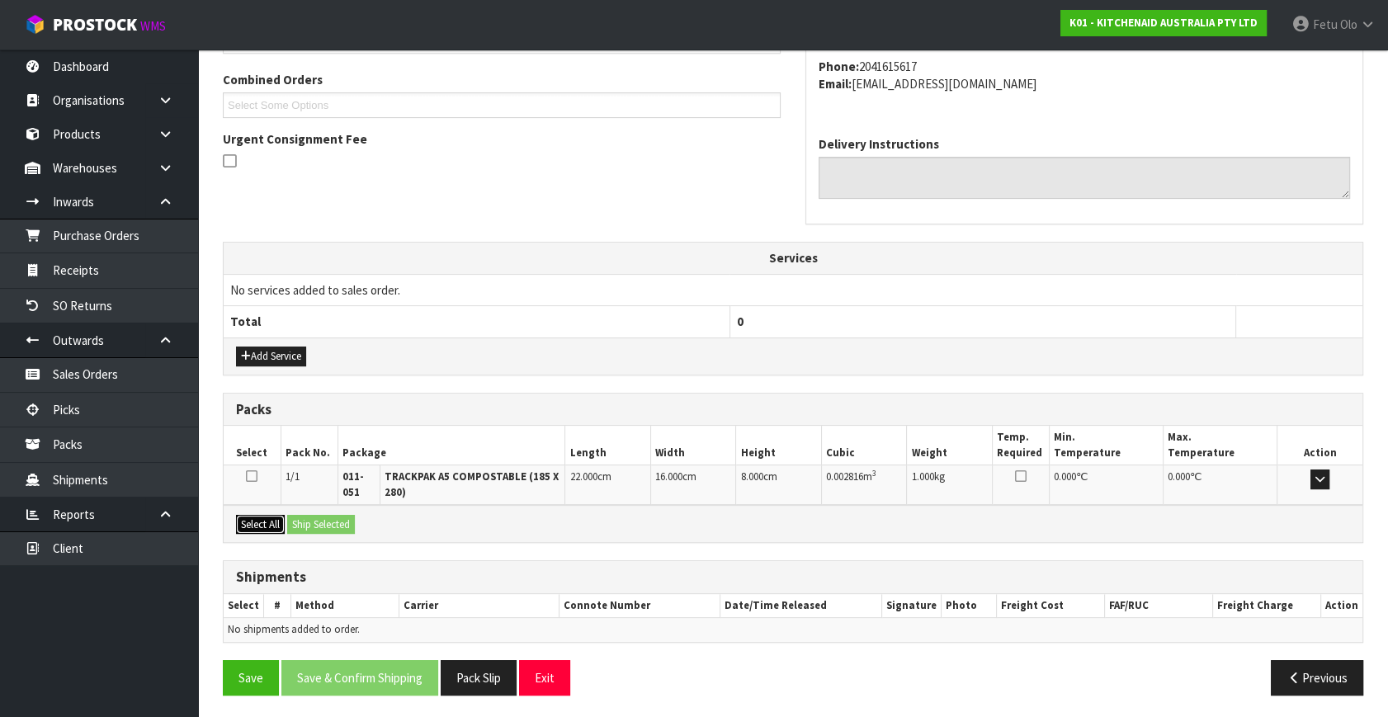
drag, startPoint x: 256, startPoint y: 525, endPoint x: 295, endPoint y: 523, distance: 39.6
click at [267, 524] on button "Select All" at bounding box center [260, 525] width 49 height 20
click at [314, 521] on button "Ship Selected" at bounding box center [321, 525] width 68 height 20
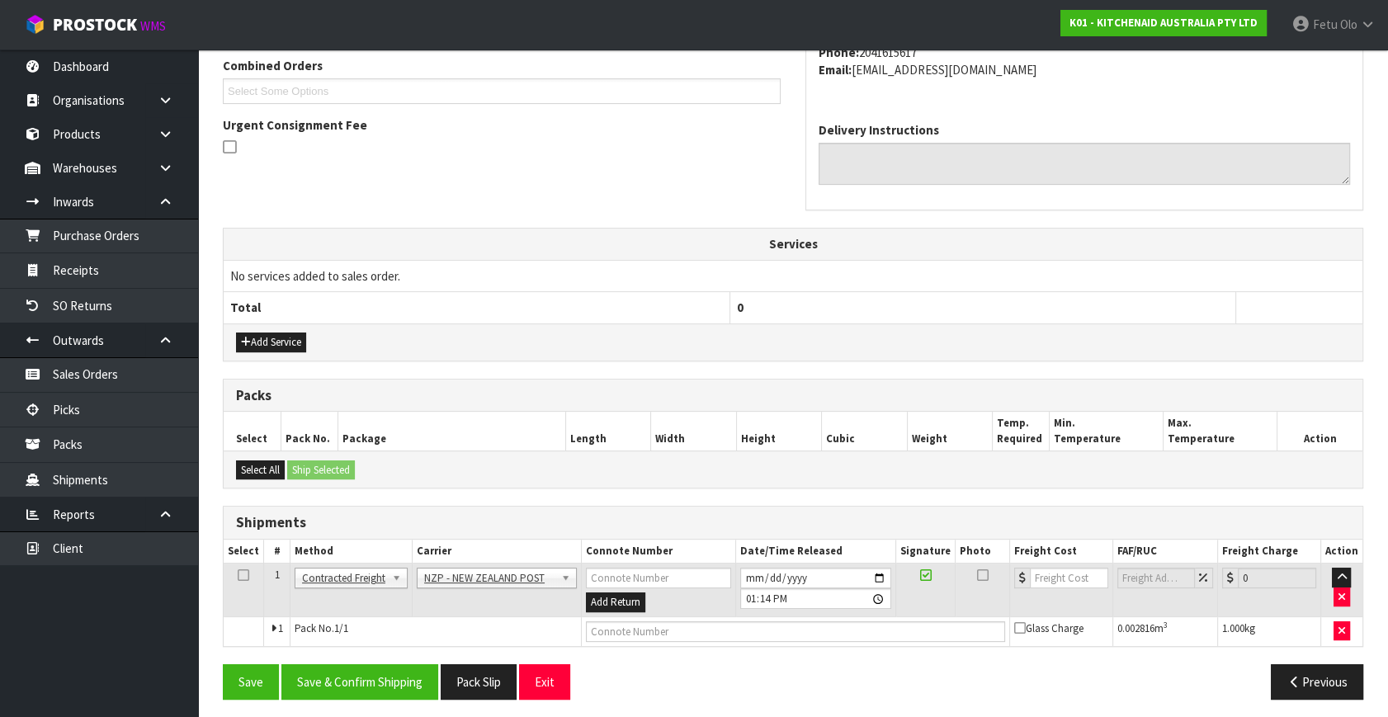
scroll to position [436, 0]
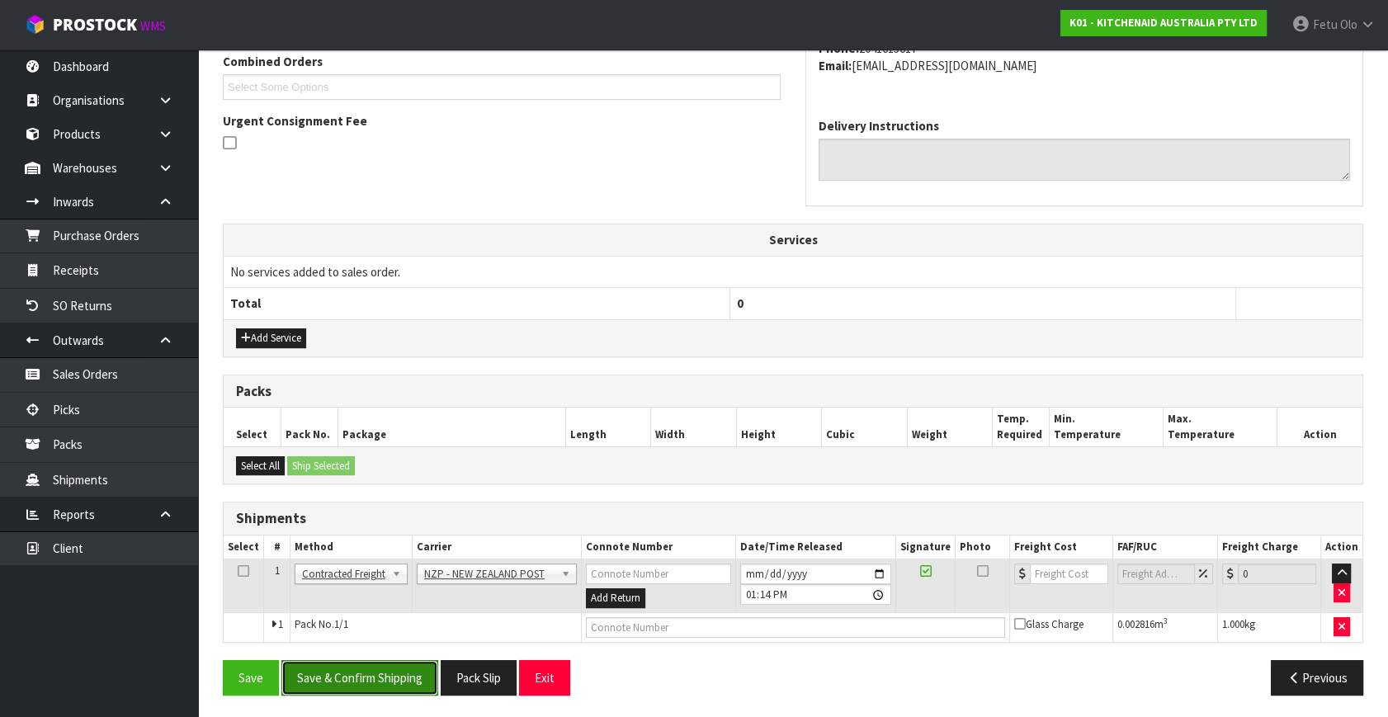
click at [378, 677] on button "Save & Confirm Shipping" at bounding box center [359, 677] width 157 height 35
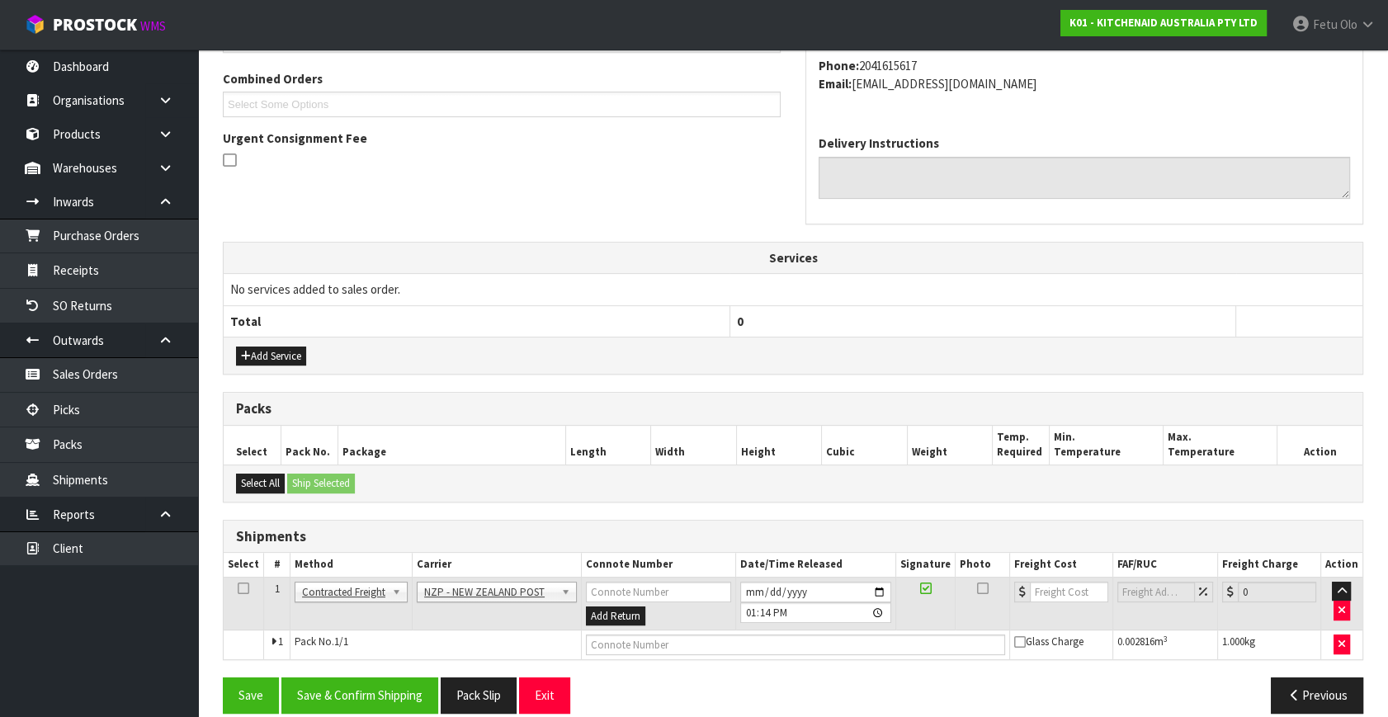
scroll to position [0, 0]
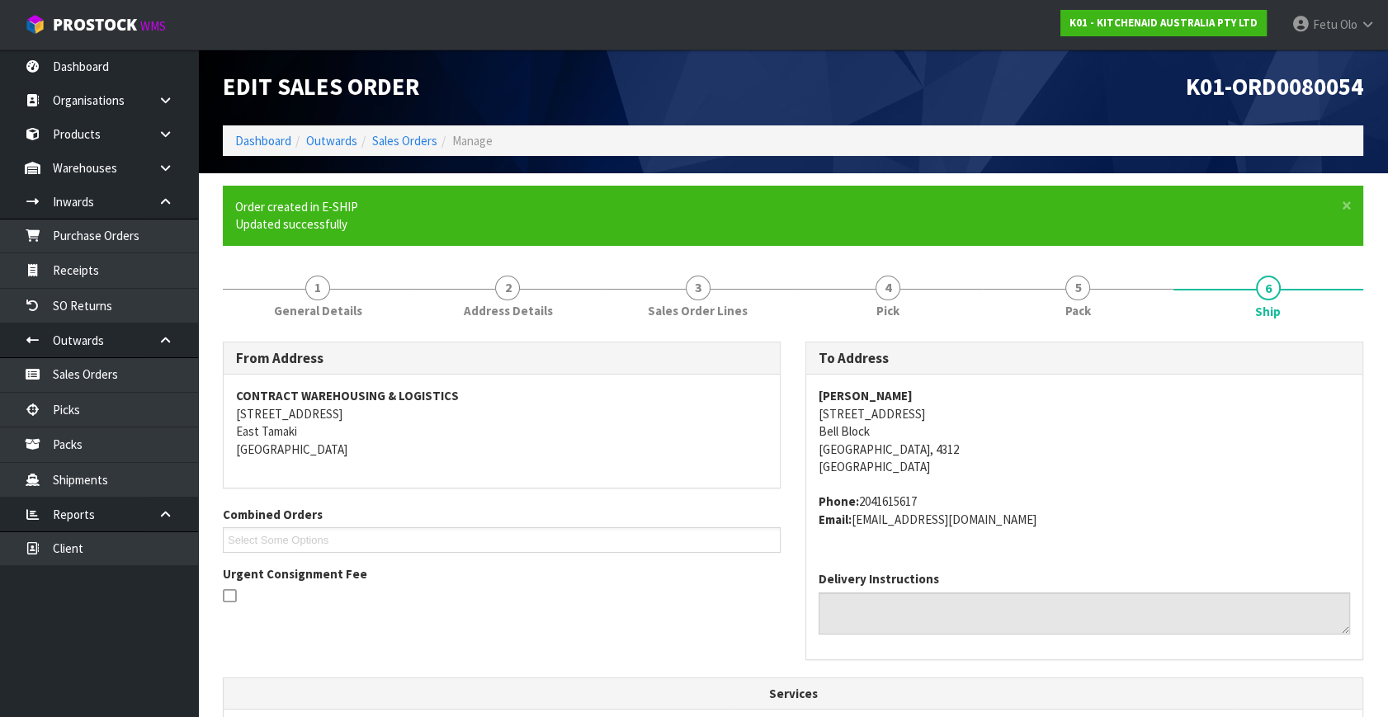
drag, startPoint x: 1139, startPoint y: 524, endPoint x: 1126, endPoint y: 523, distance: 13.2
click at [1139, 524] on address "Phone: 2041615617 Email: lorisummerfield72@gmail.com" at bounding box center [1084, 510] width 531 height 35
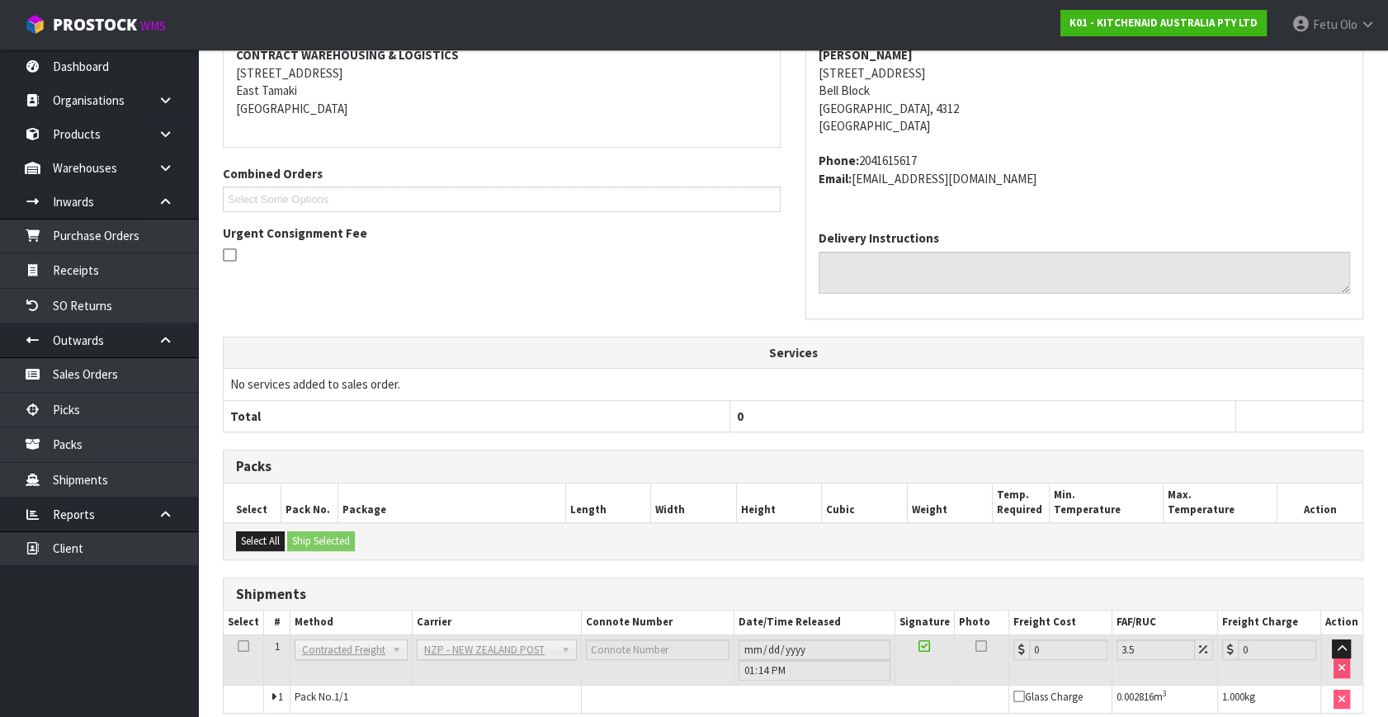
scroll to position [413, 0]
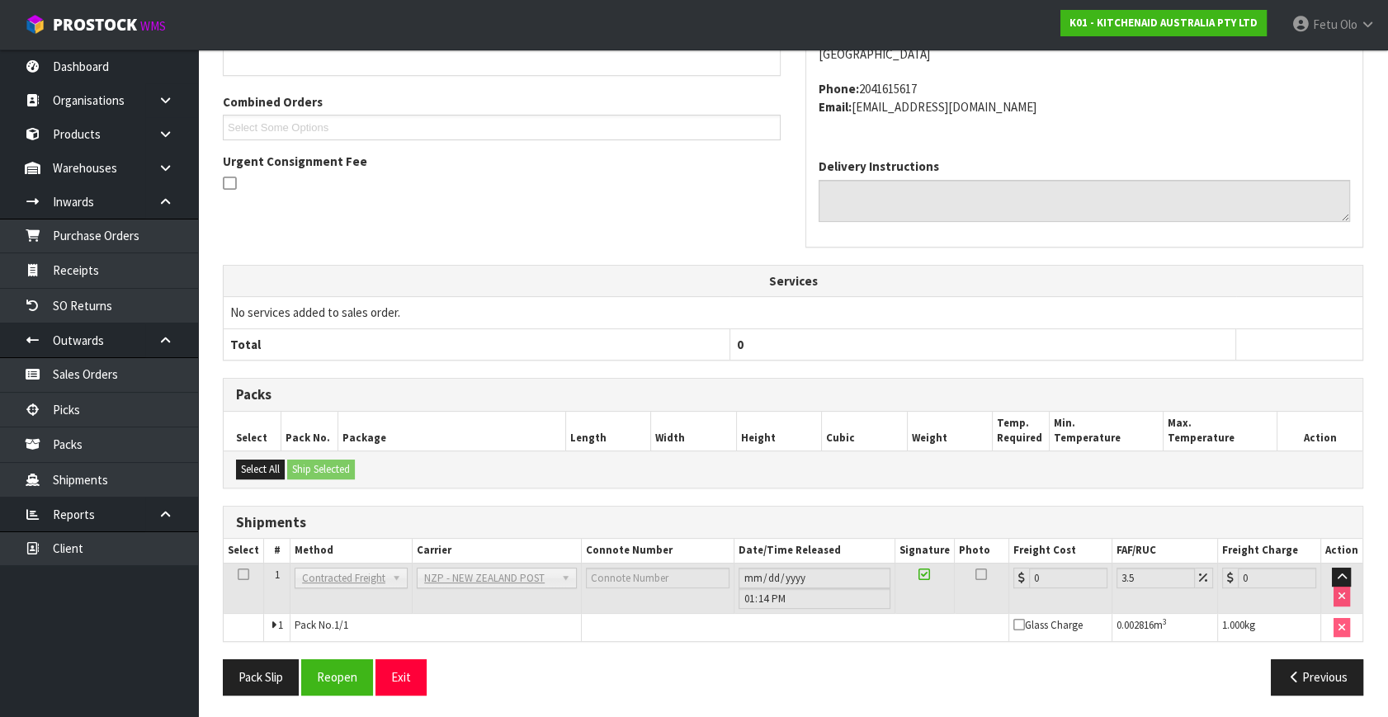
click at [1162, 347] on th "0" at bounding box center [983, 343] width 506 height 31
drag, startPoint x: 333, startPoint y: 678, endPoint x: 376, endPoint y: 654, distance: 49.1
click at [337, 675] on button "Reopen" at bounding box center [337, 676] width 72 height 35
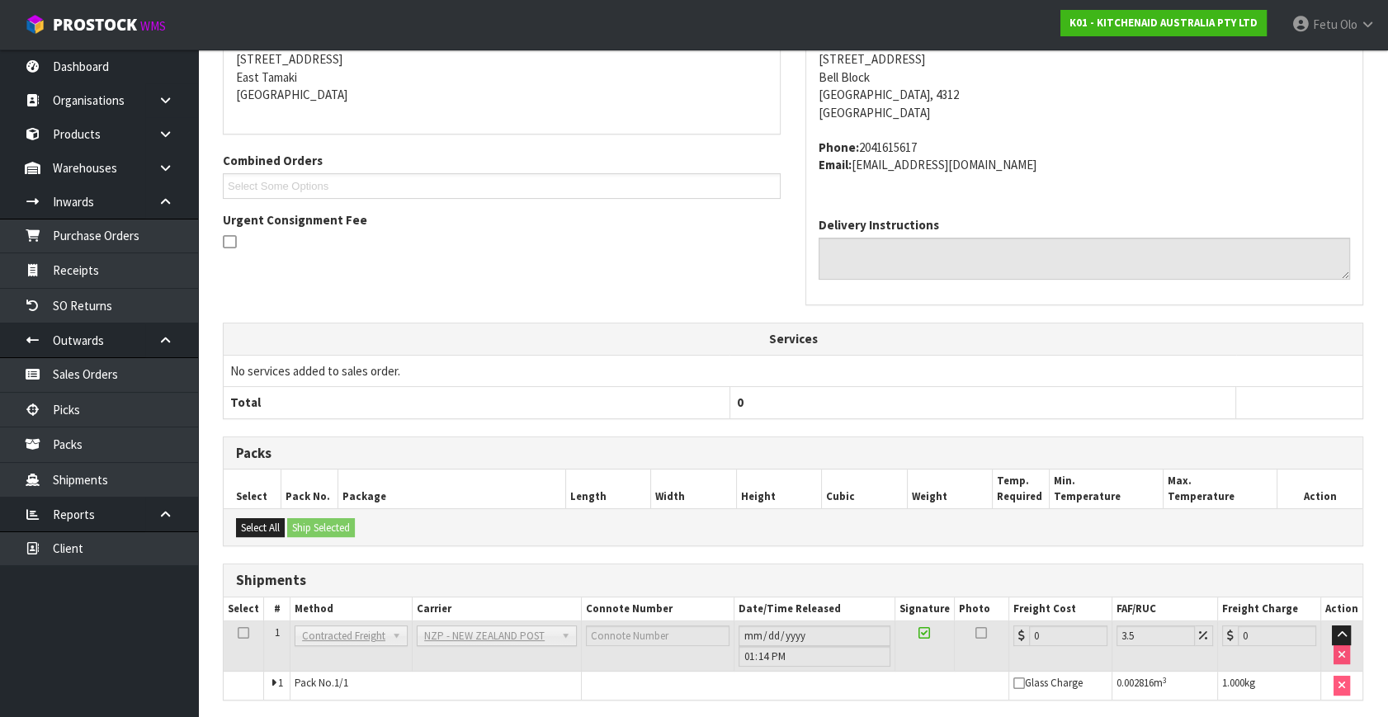
scroll to position [395, 0]
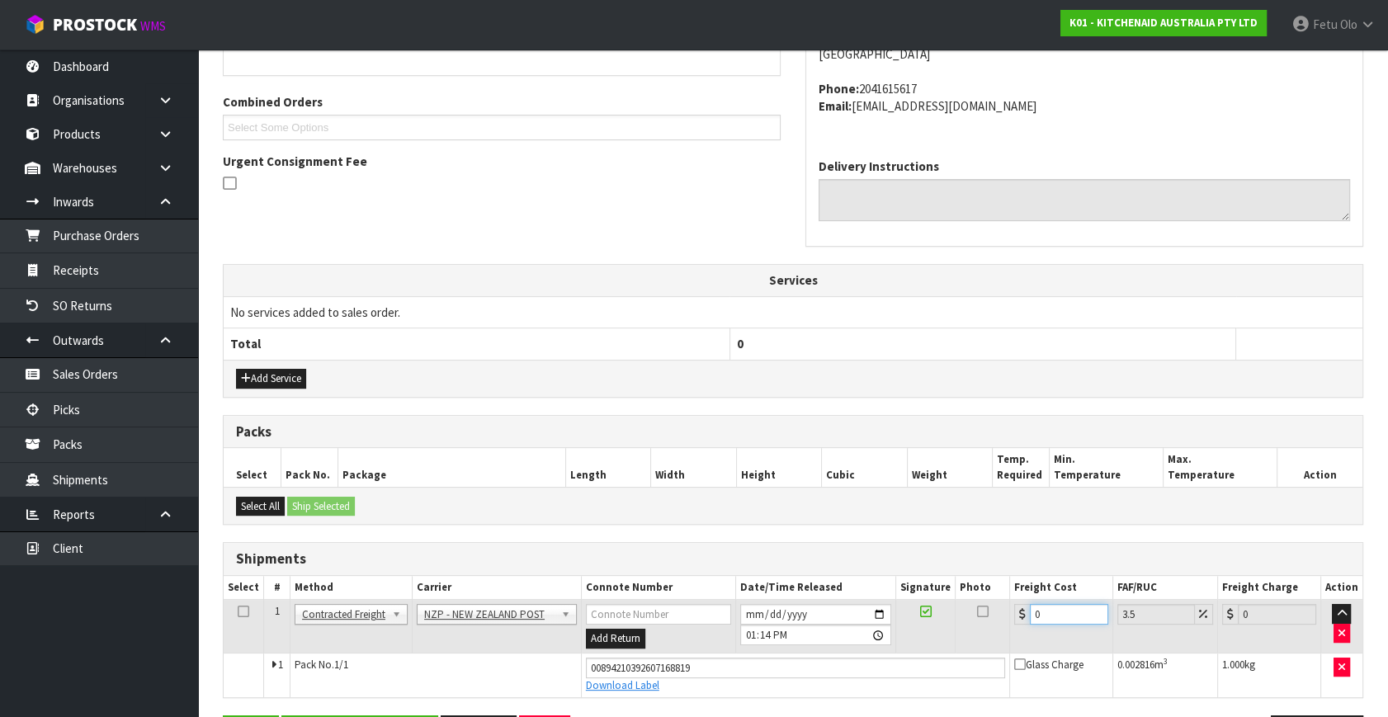
drag, startPoint x: 896, startPoint y: 668, endPoint x: 810, endPoint y: 693, distance: 90.1
click at [810, 693] on tbody "1 Client Local Pickup Customer Local Pickup Company Freight Contracted Freight …" at bounding box center [793, 648] width 1139 height 97
type input "4"
type input "4.14"
type input "4.03"
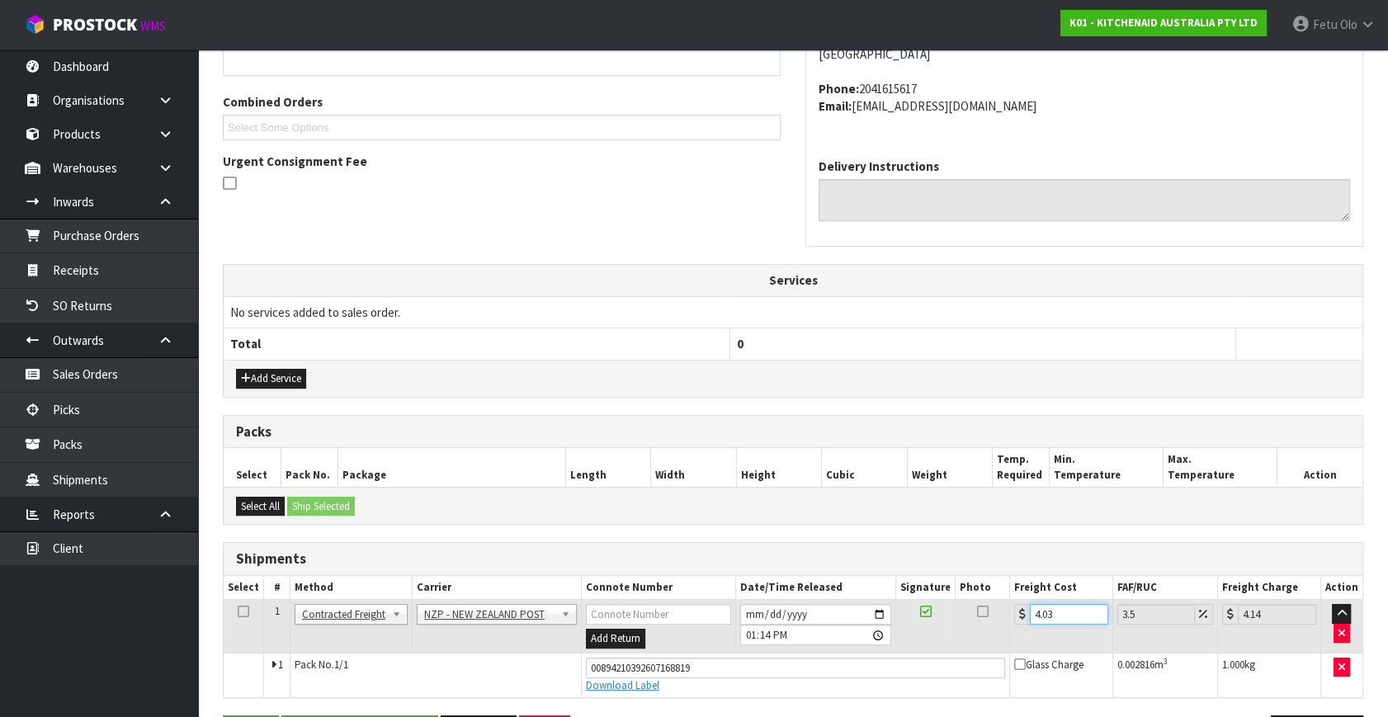
type input "4.17"
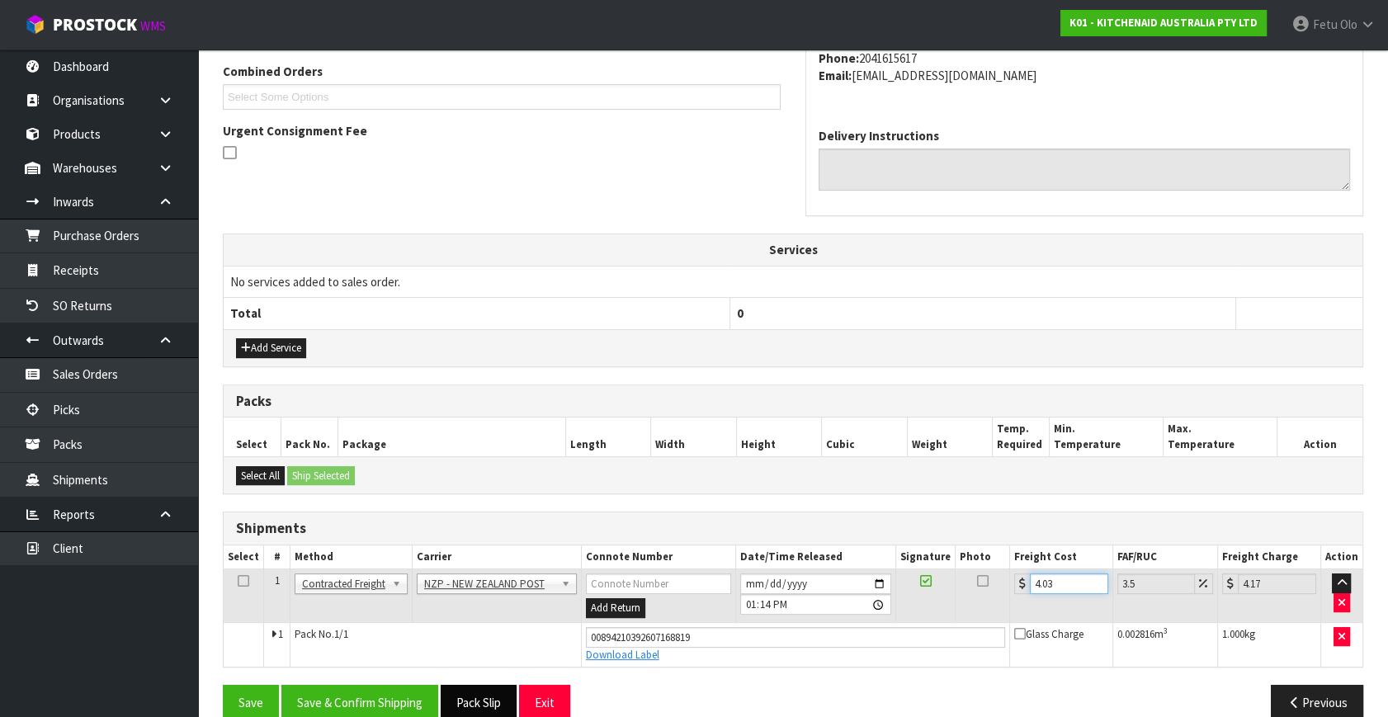
scroll to position [451, 0]
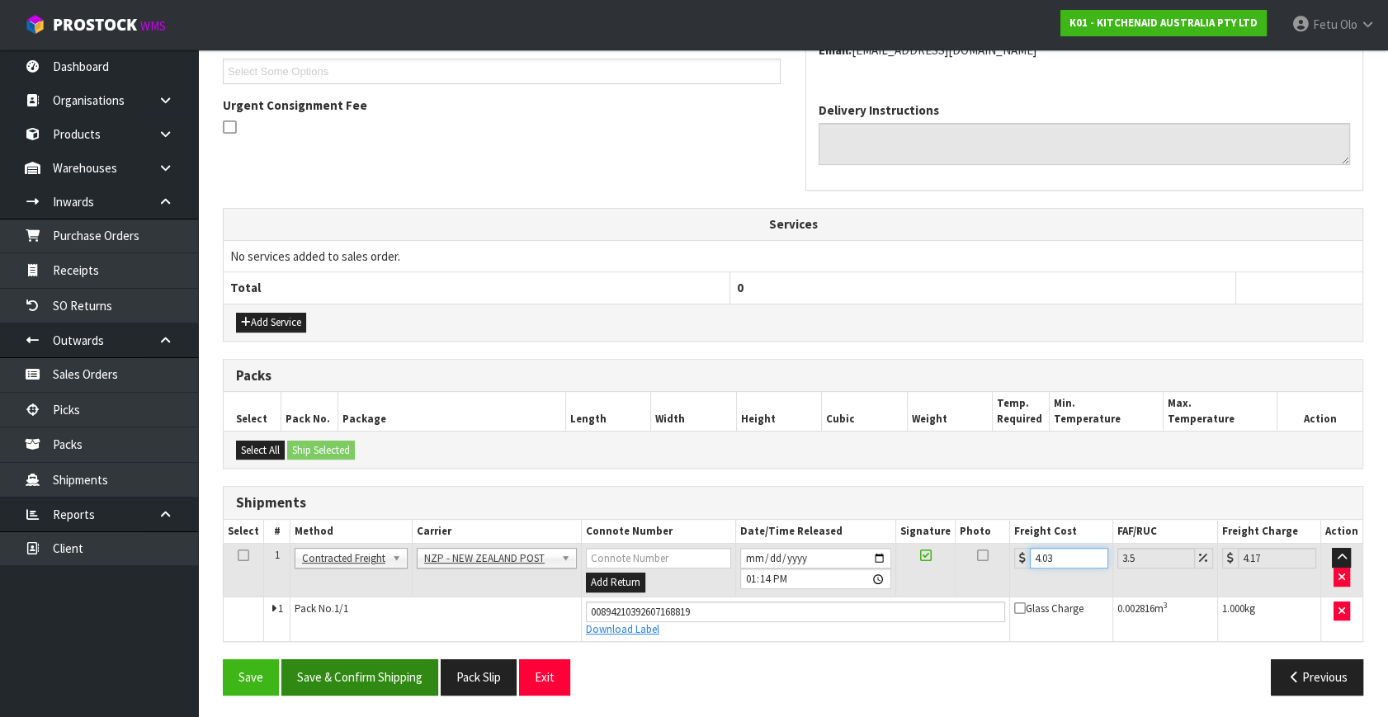
type input "4.03"
click at [404, 683] on button "Save & Confirm Shipping" at bounding box center [359, 676] width 157 height 35
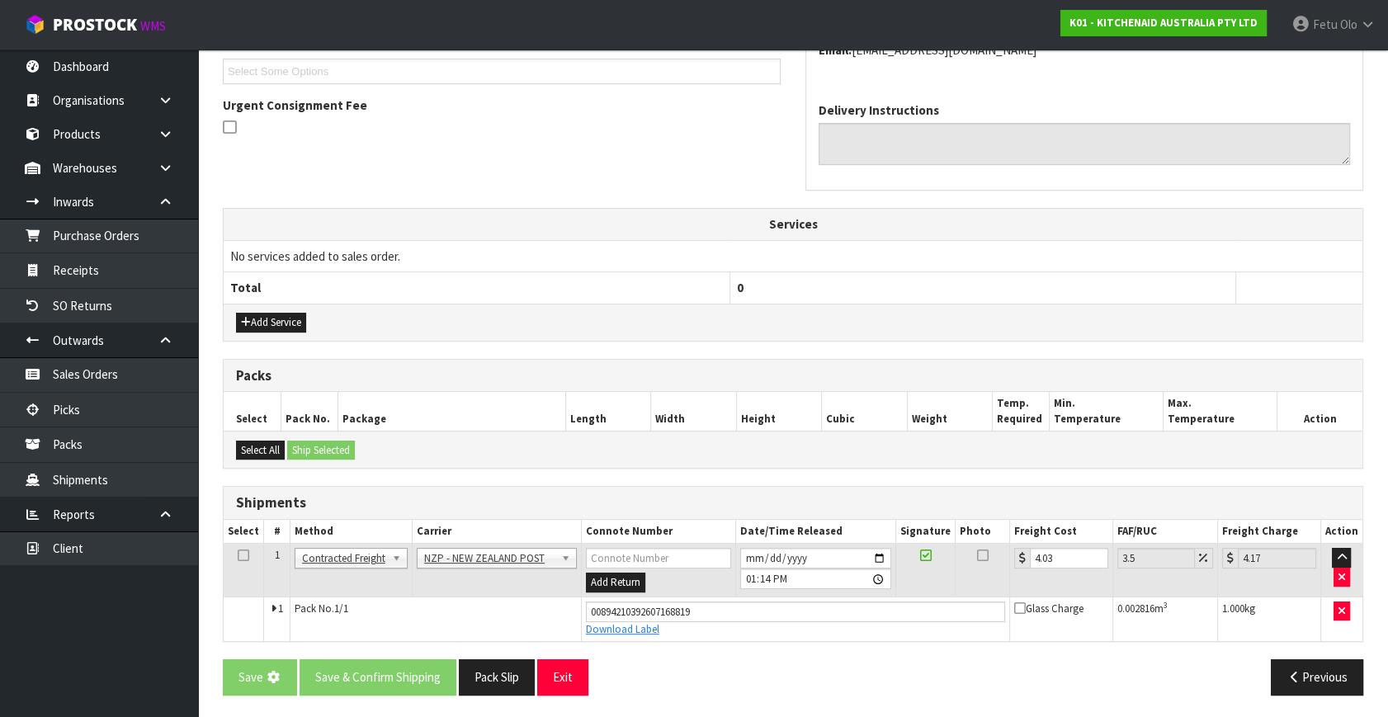
scroll to position [0, 0]
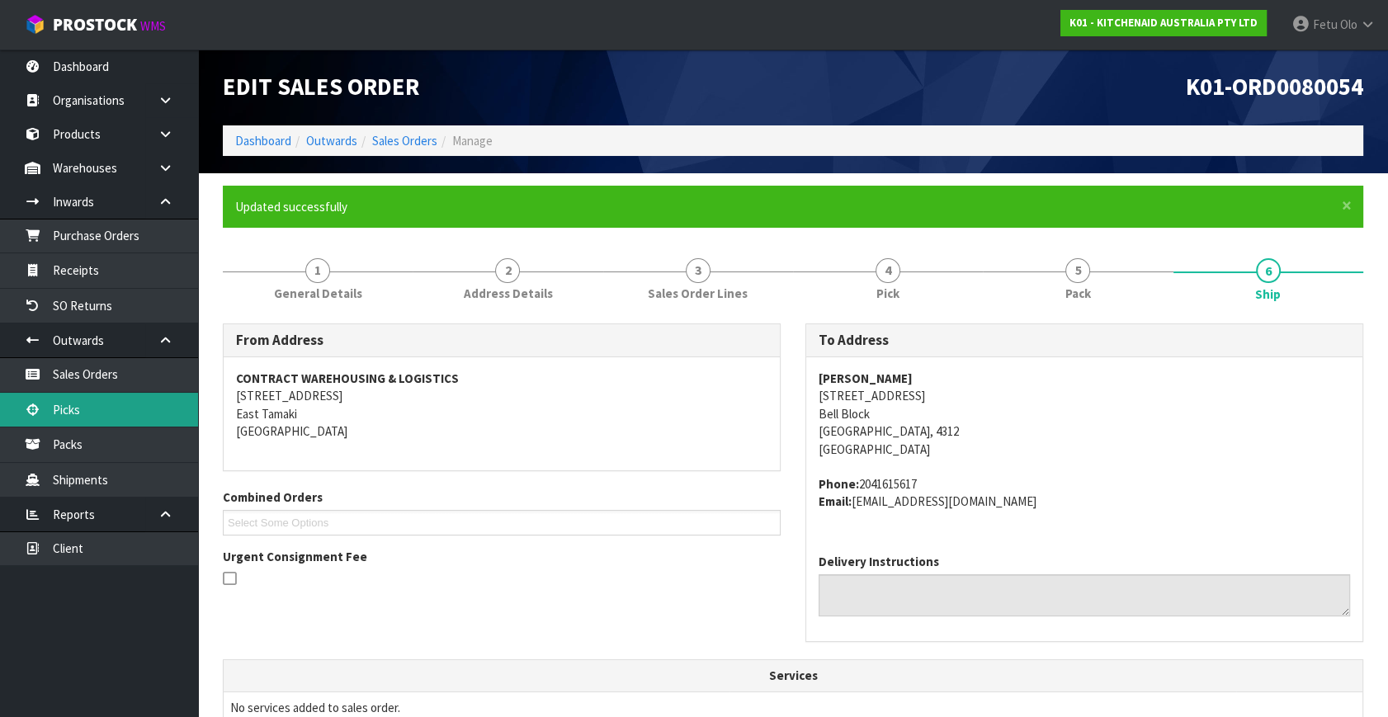
click at [102, 404] on link "Picks" at bounding box center [99, 410] width 198 height 34
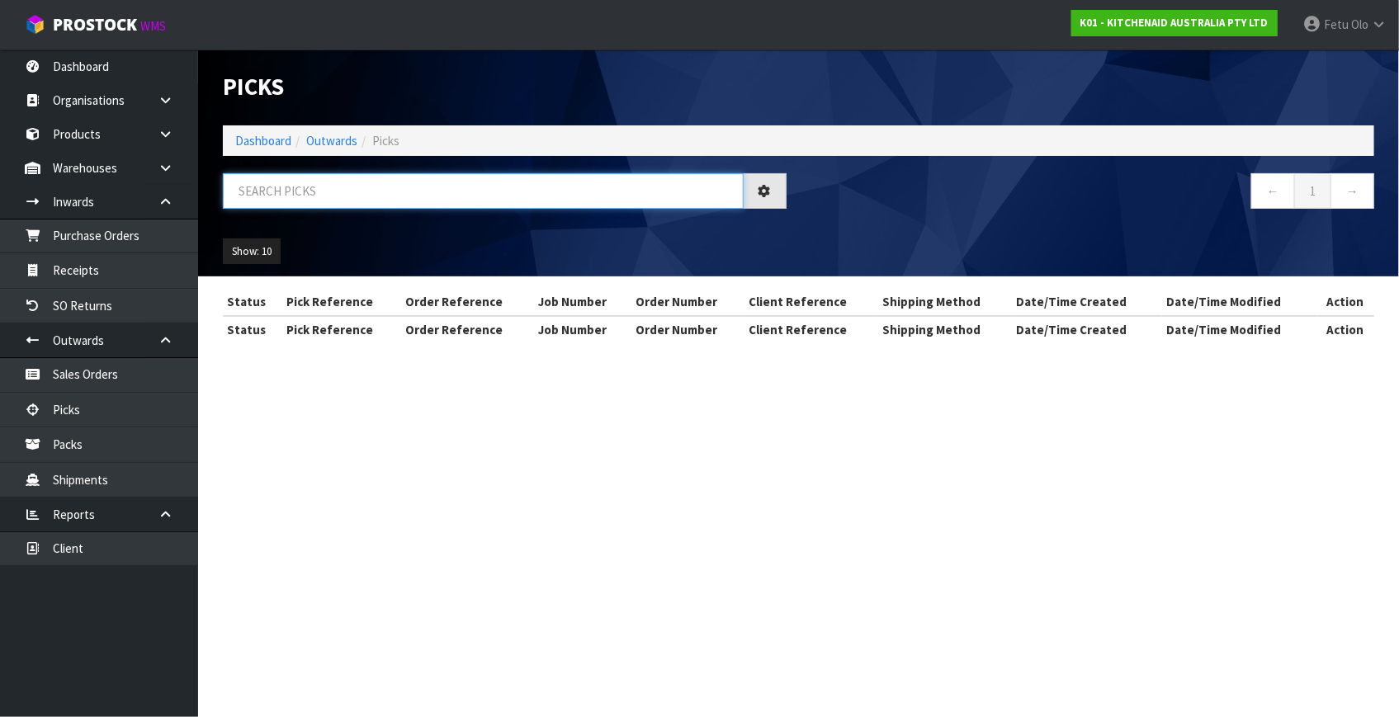
click at [322, 193] on input "text" at bounding box center [483, 190] width 521 height 35
type input "80067"
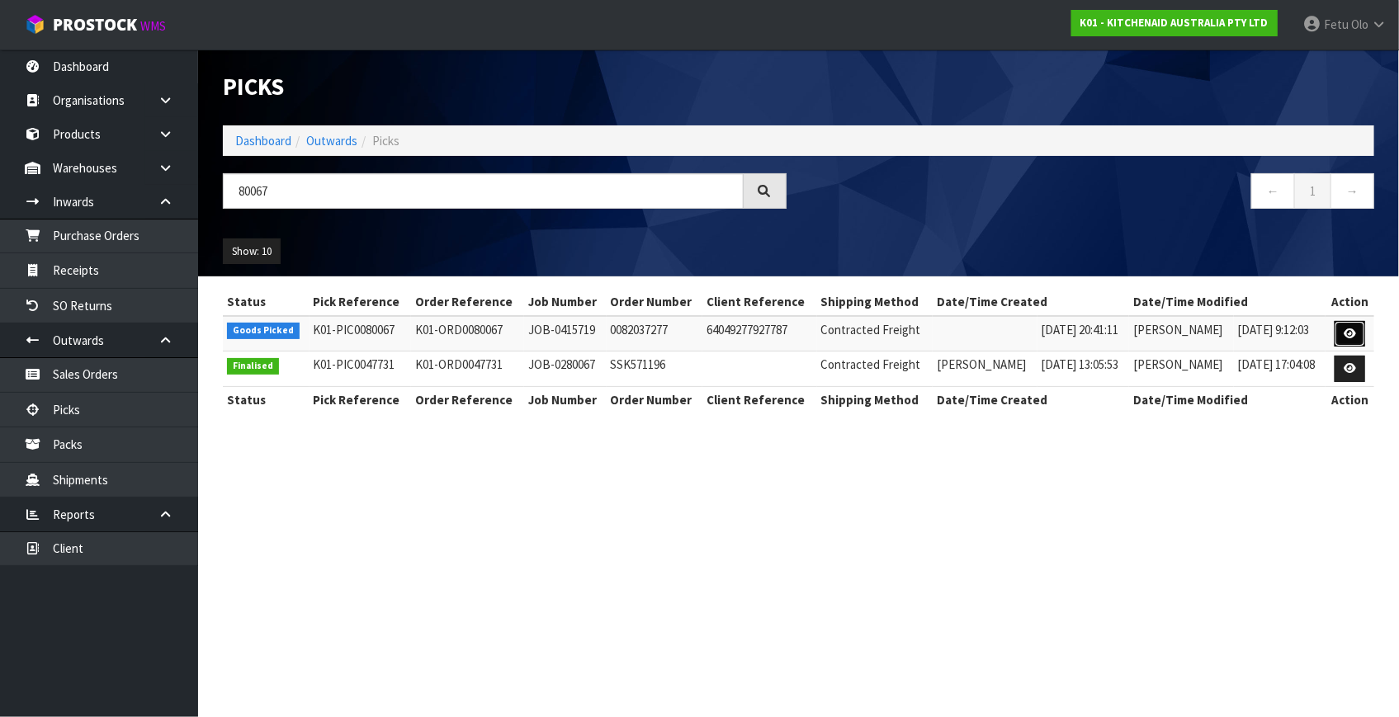
click at [1346, 328] on icon at bounding box center [1350, 333] width 12 height 11
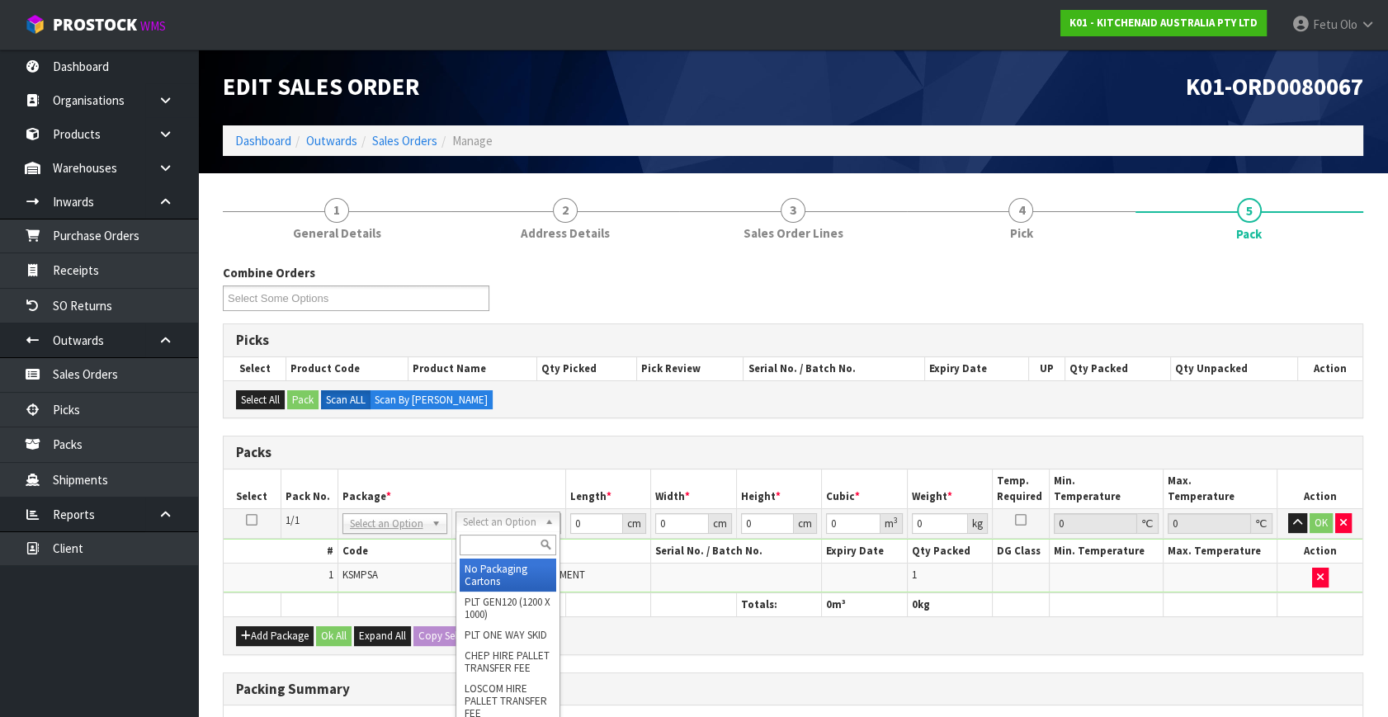
click at [492, 549] on input "text" at bounding box center [508, 545] width 97 height 21
type input "a4 c"
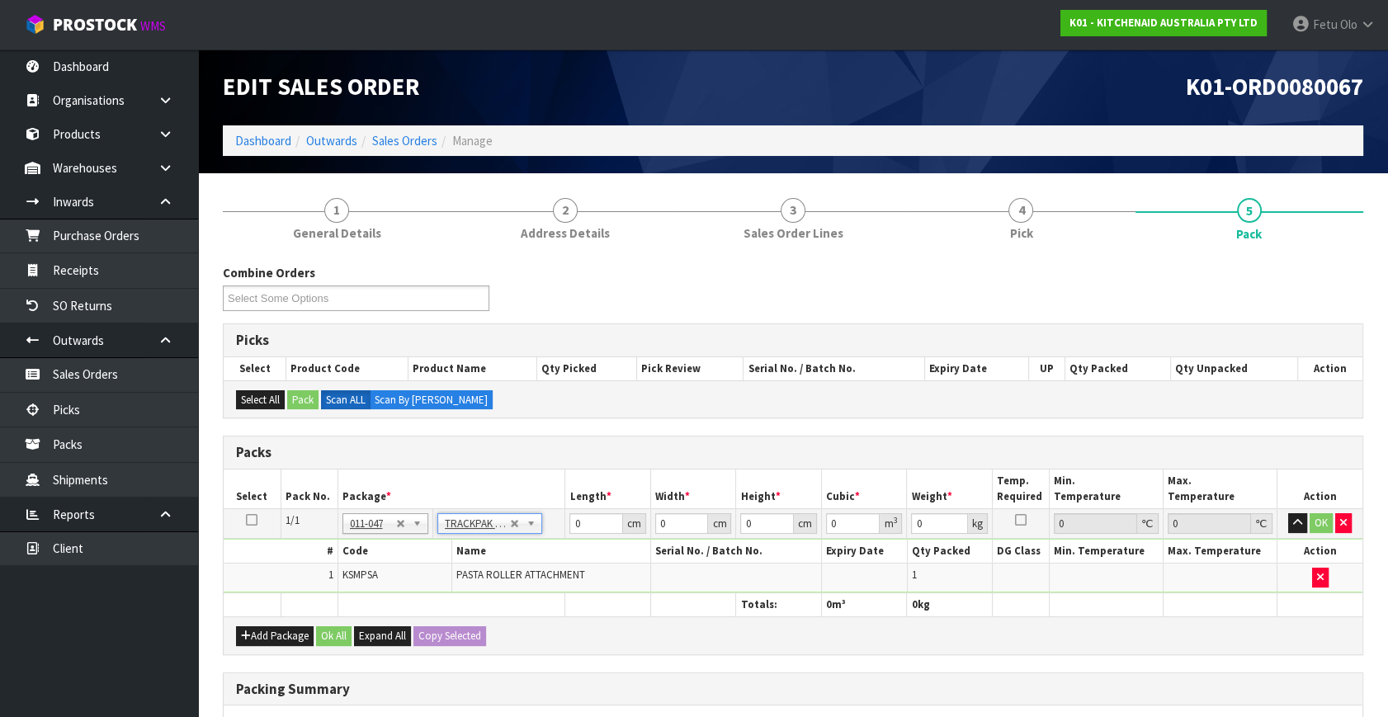
type input "25"
type input "32.5"
type input "0.01"
type input "0.000008"
type input "1.35"
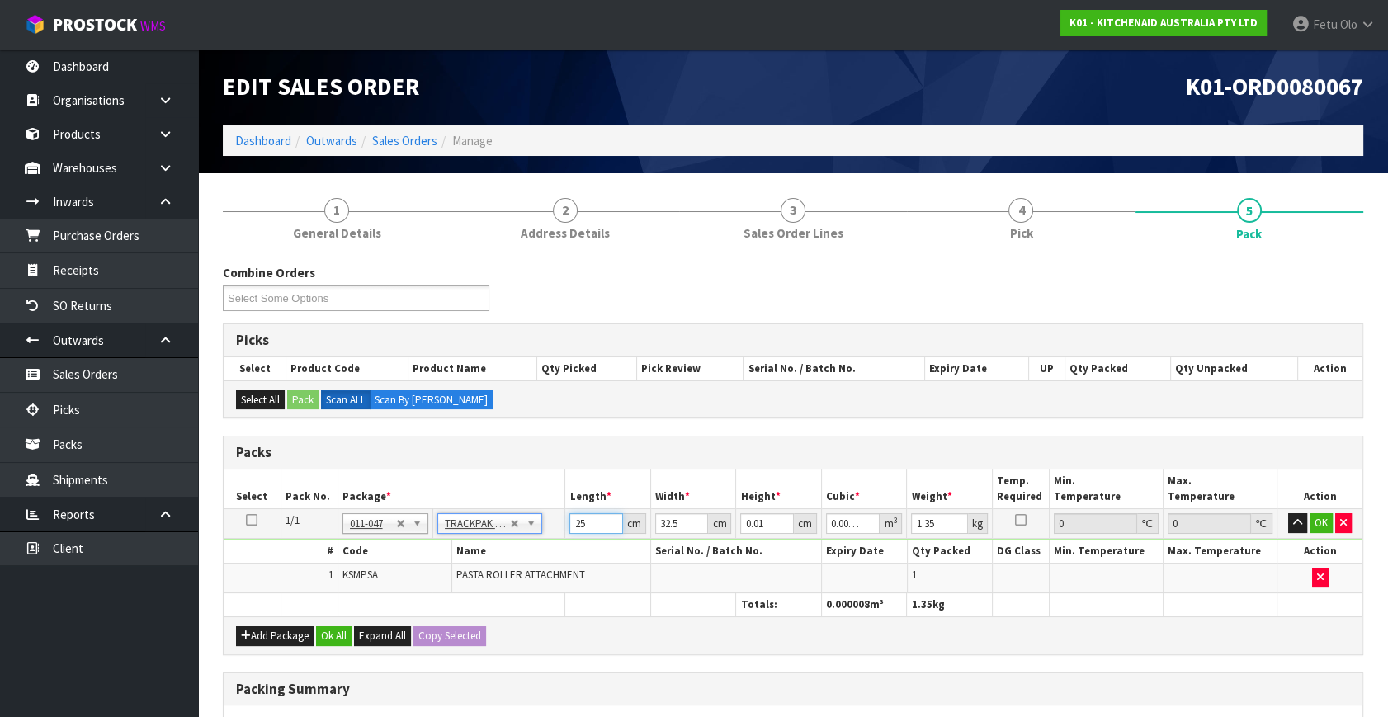
drag, startPoint x: 484, startPoint y: 557, endPoint x: 59, endPoint y: 642, distance: 434.3
click at [59, 642] on body "Toggle navigation ProStock WMS K01 - KITCHENAID AUSTRALIA PTY LTD Fetu Olo Logo…" at bounding box center [694, 358] width 1388 height 717
type input "5"
type input "0.000002"
type input "0"
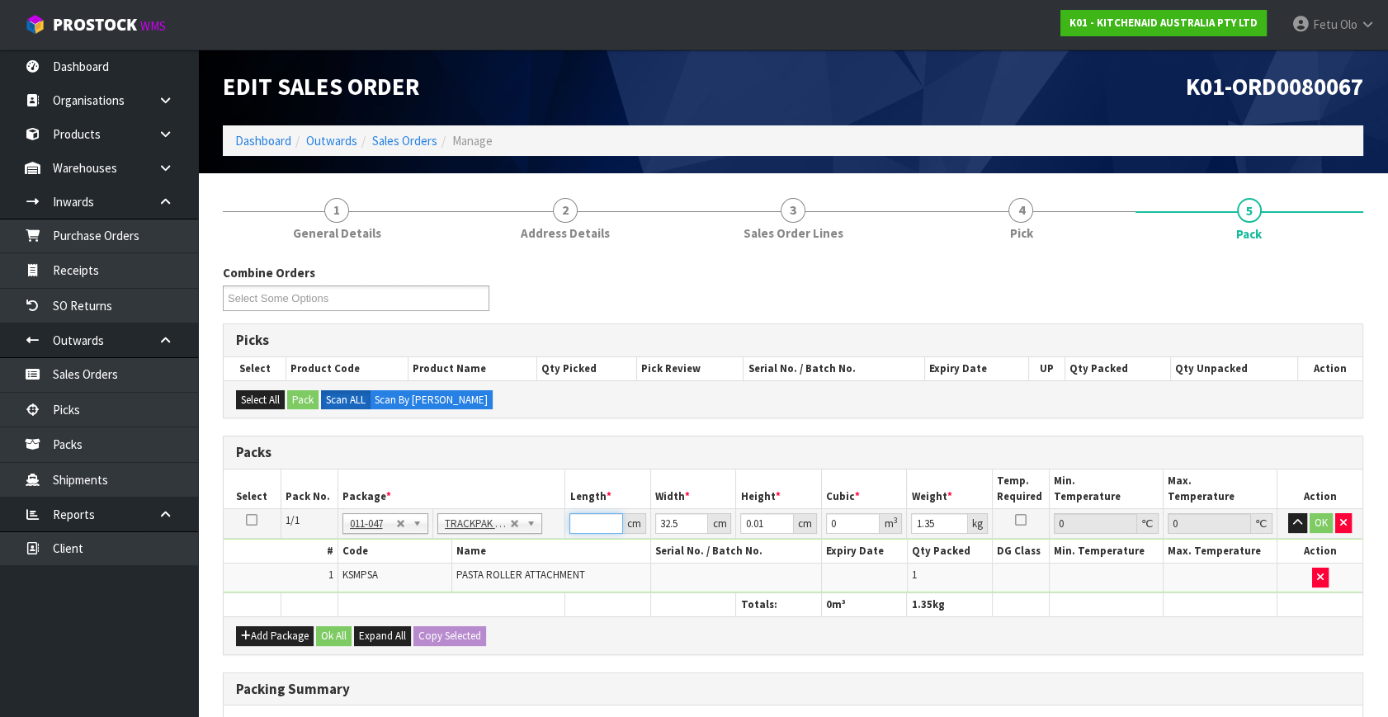
type input "2"
type input "0.000001"
type input "28"
type input "0.000009"
type input "28"
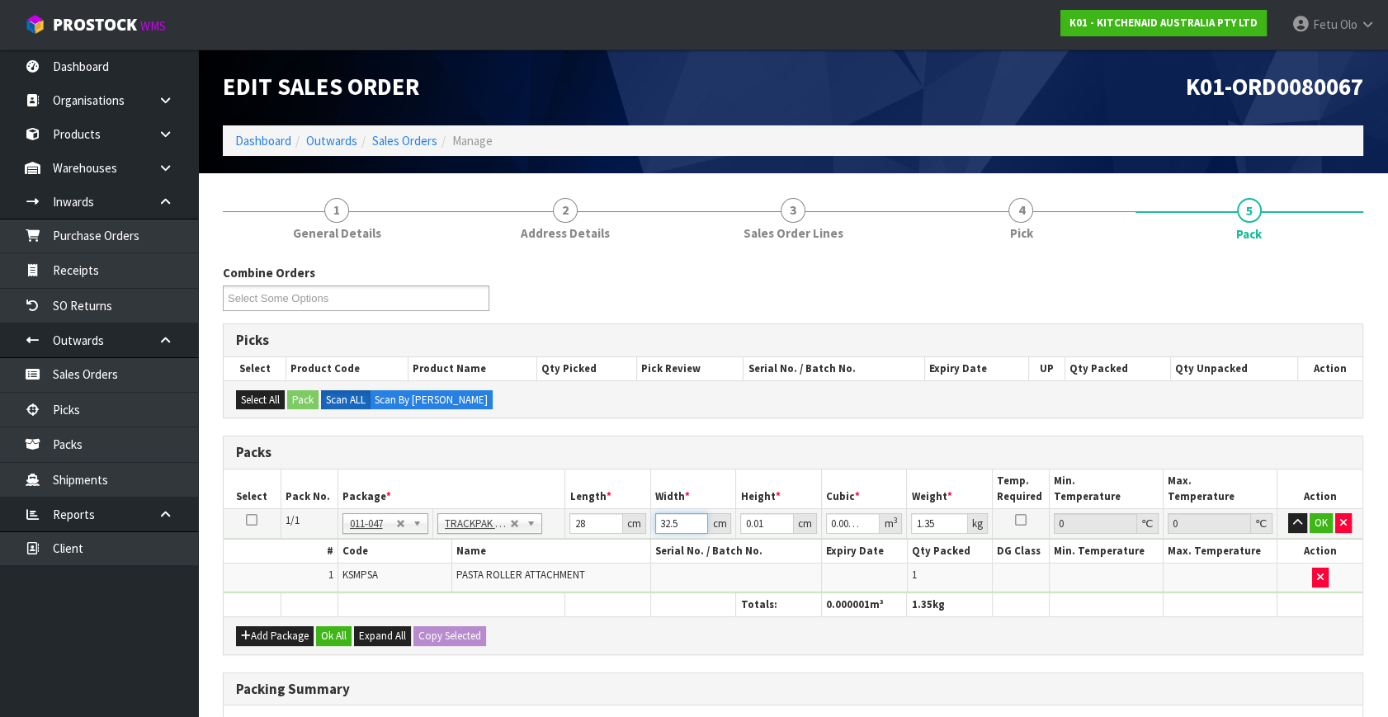
type input "2"
type input "0.000001"
type input "24"
type input "0.000007"
type input "24"
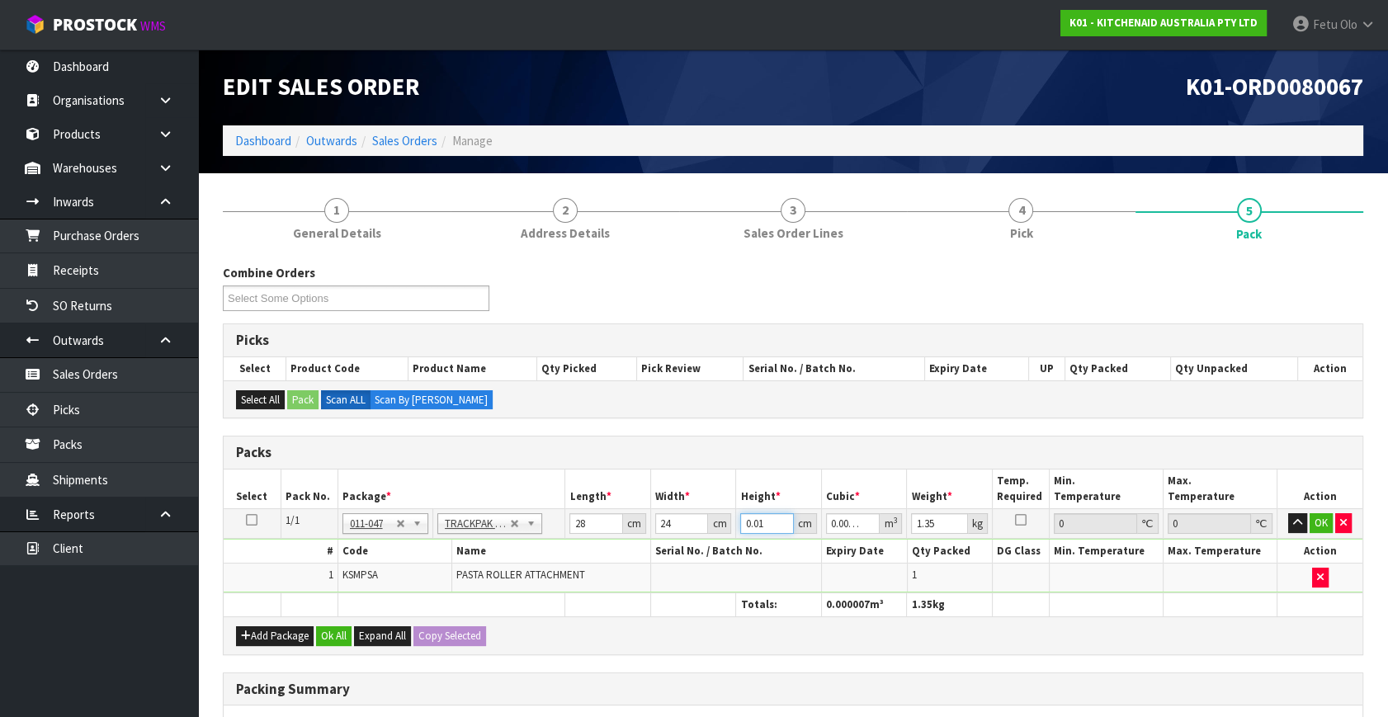
type input "8"
type input "0.005376"
type input "8"
type input "2"
click at [1288, 513] on button "button" at bounding box center [1297, 523] width 19 height 20
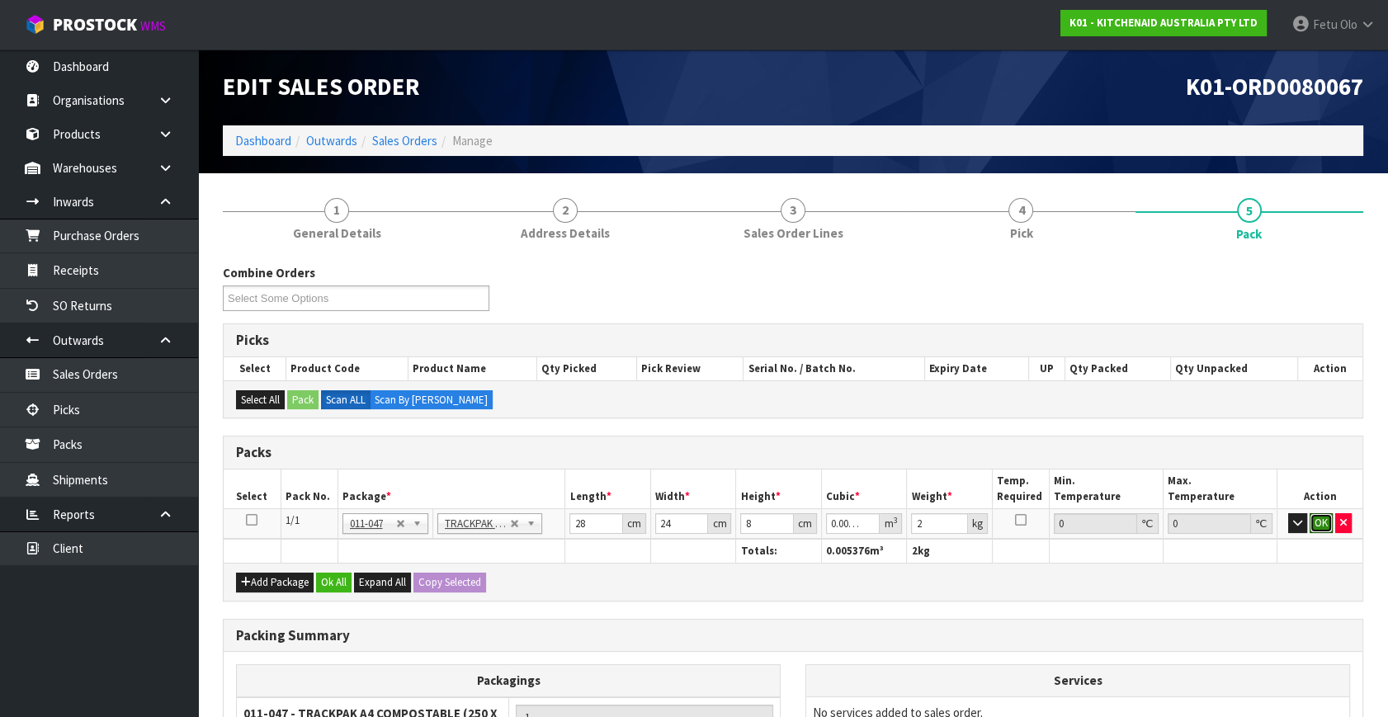
click button "OK" at bounding box center [1321, 523] width 23 height 20
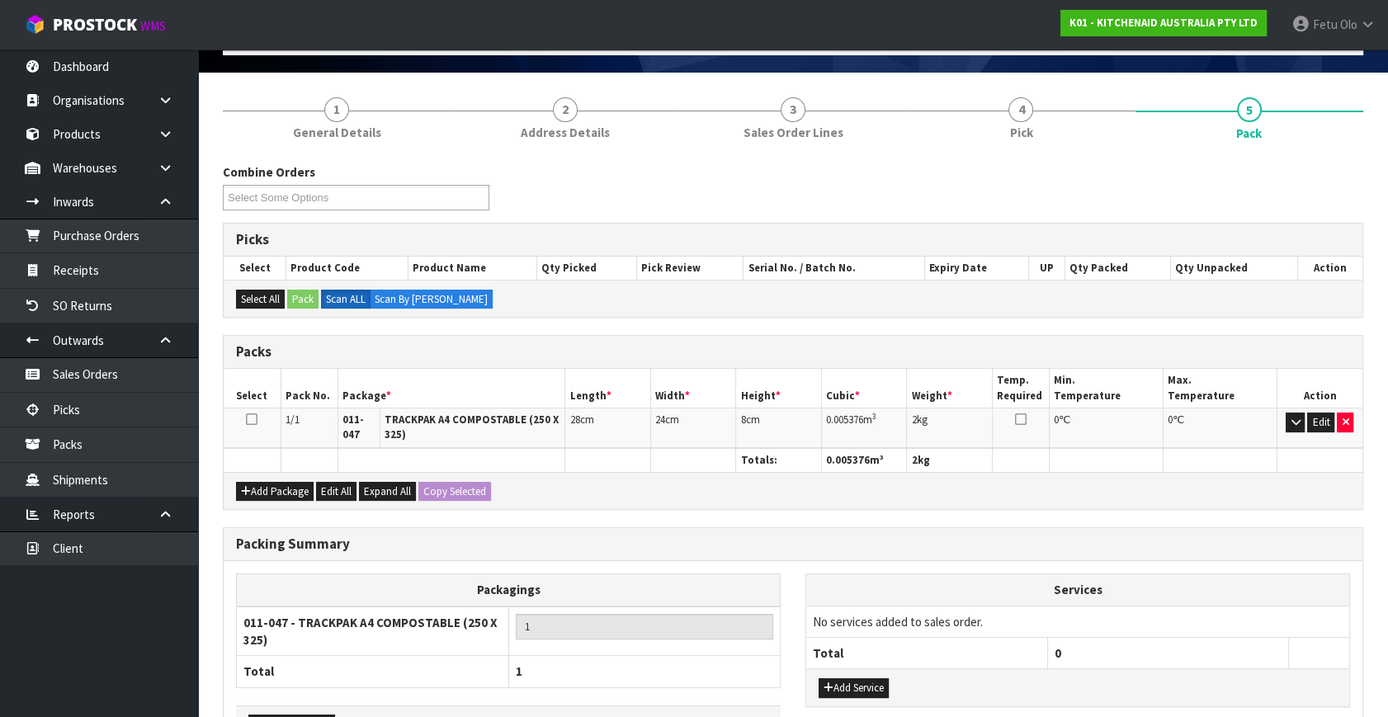
scroll to position [214, 0]
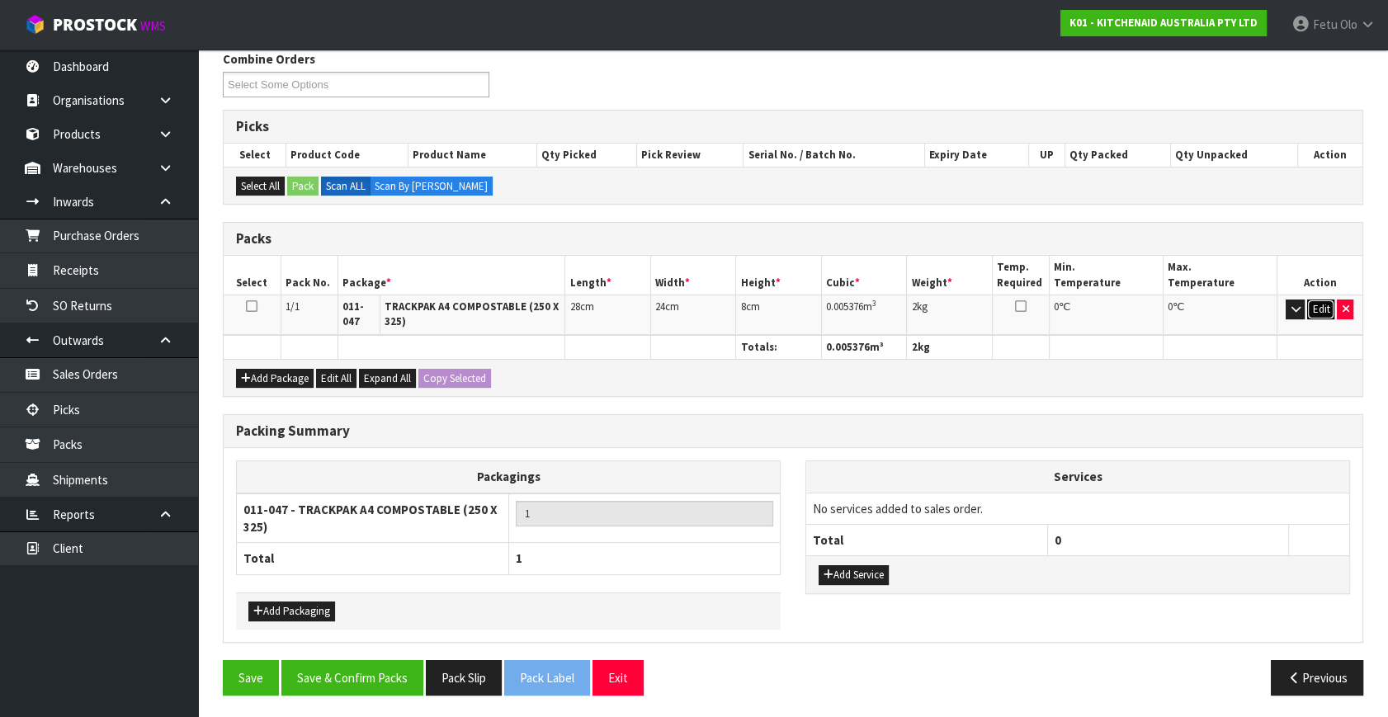
click at [1324, 303] on button "Edit" at bounding box center [1320, 310] width 27 height 20
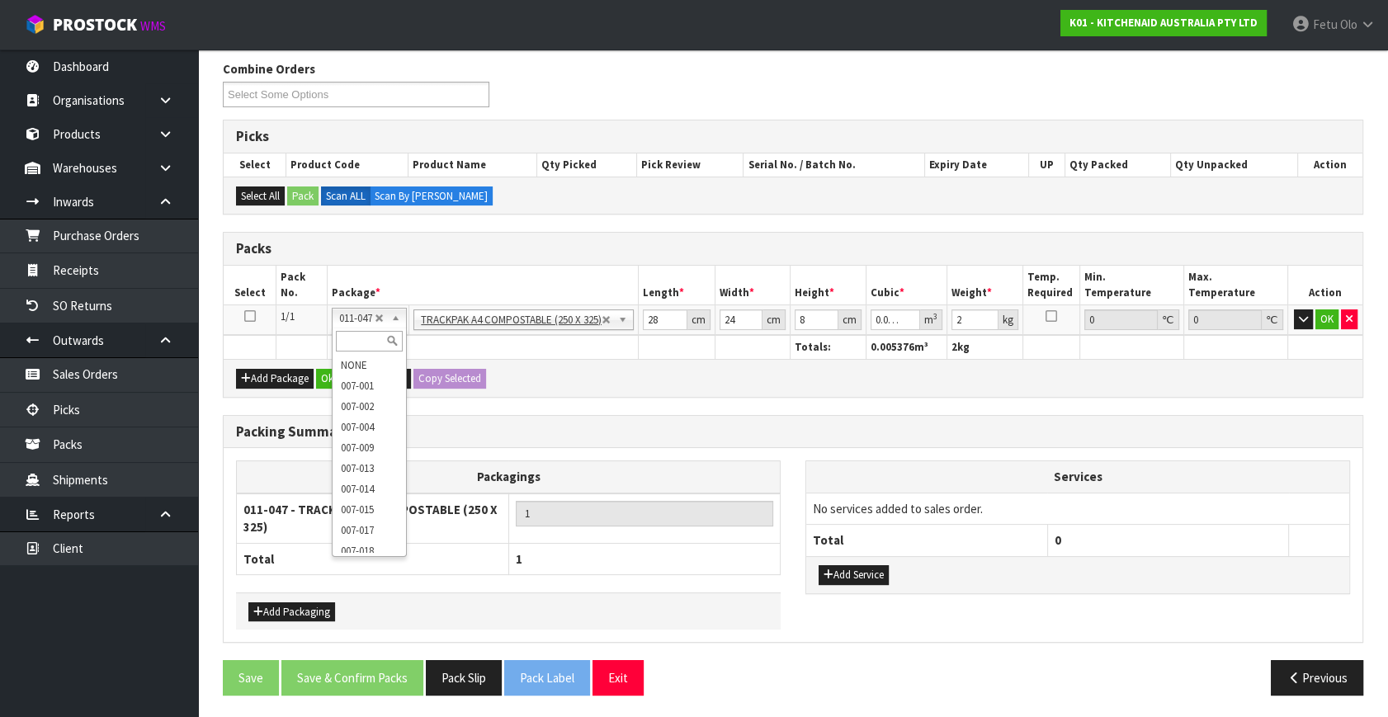
click at [345, 338] on input "text" at bounding box center [369, 341] width 67 height 21
type input "011"
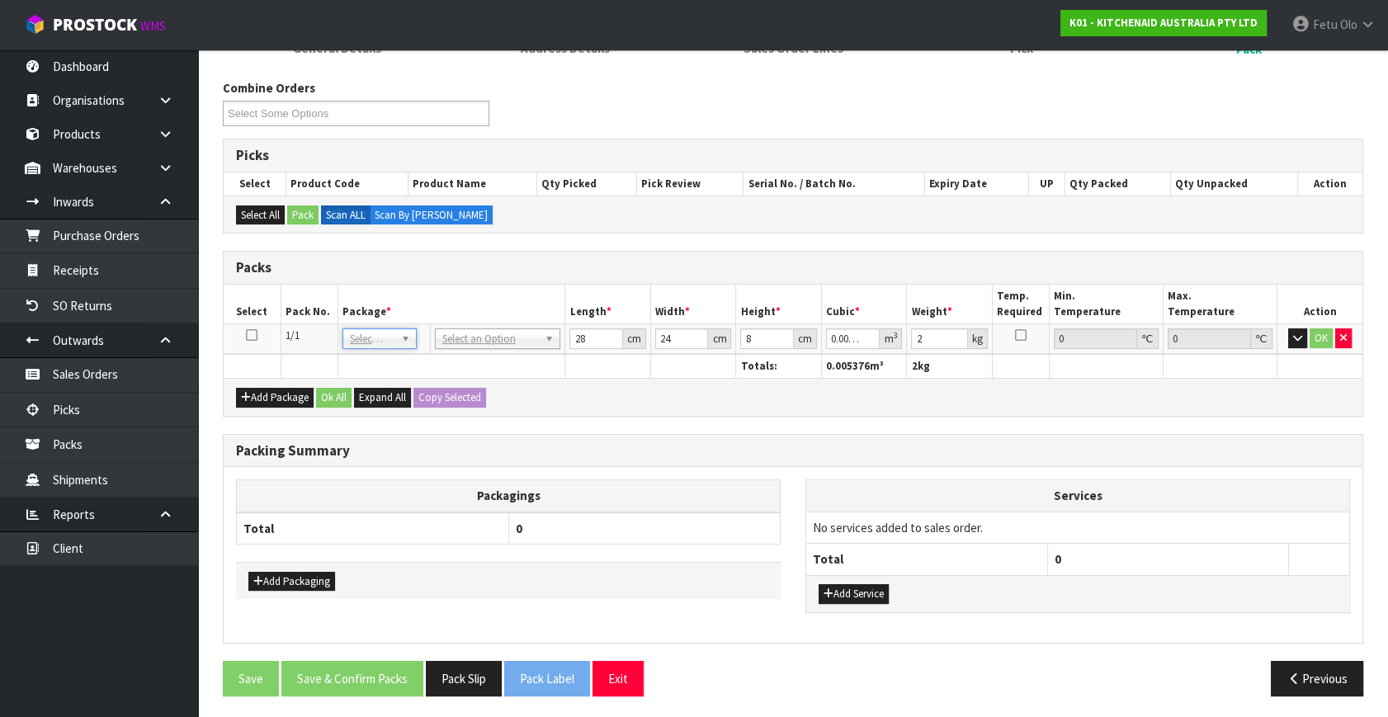
drag, startPoint x: 367, startPoint y: 334, endPoint x: 372, endPoint y: 351, distance: 17.2
click at [374, 364] on input "text" at bounding box center [379, 360] width 67 height 21
type input "011"
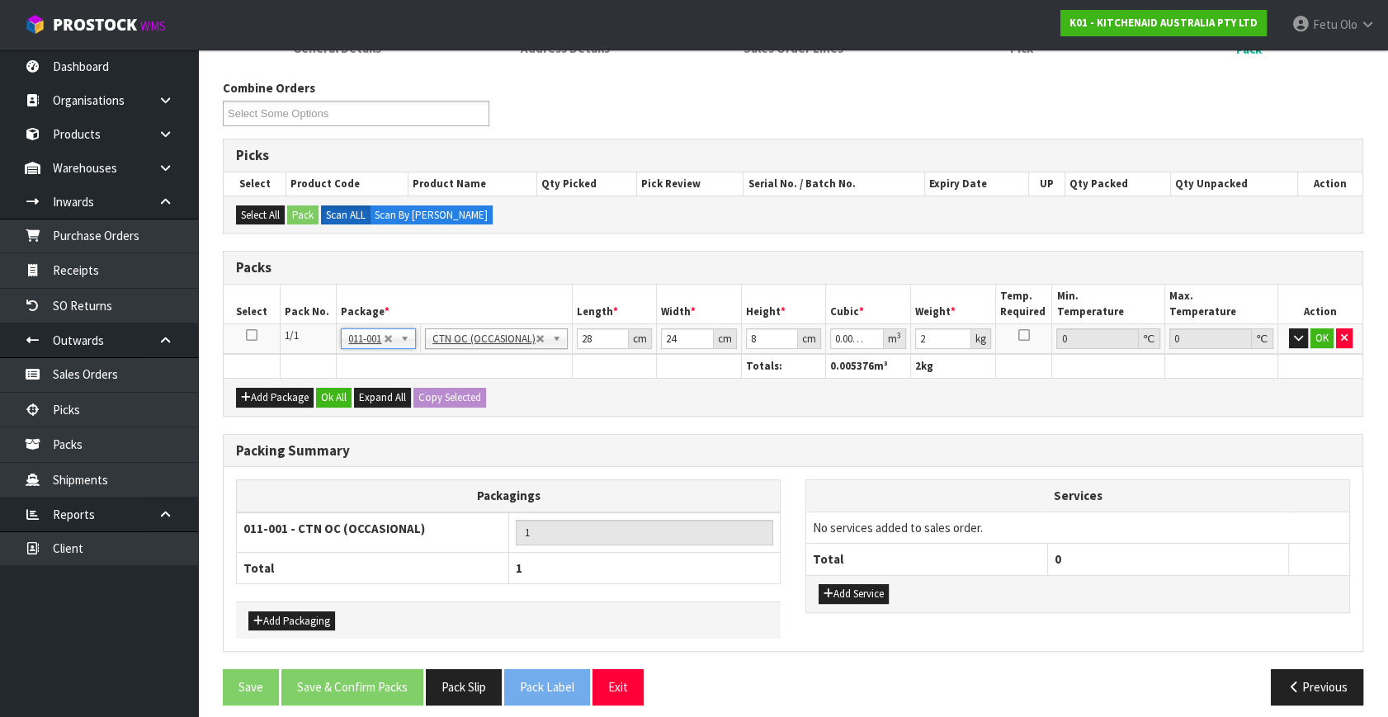
type input "0"
type input "1.34"
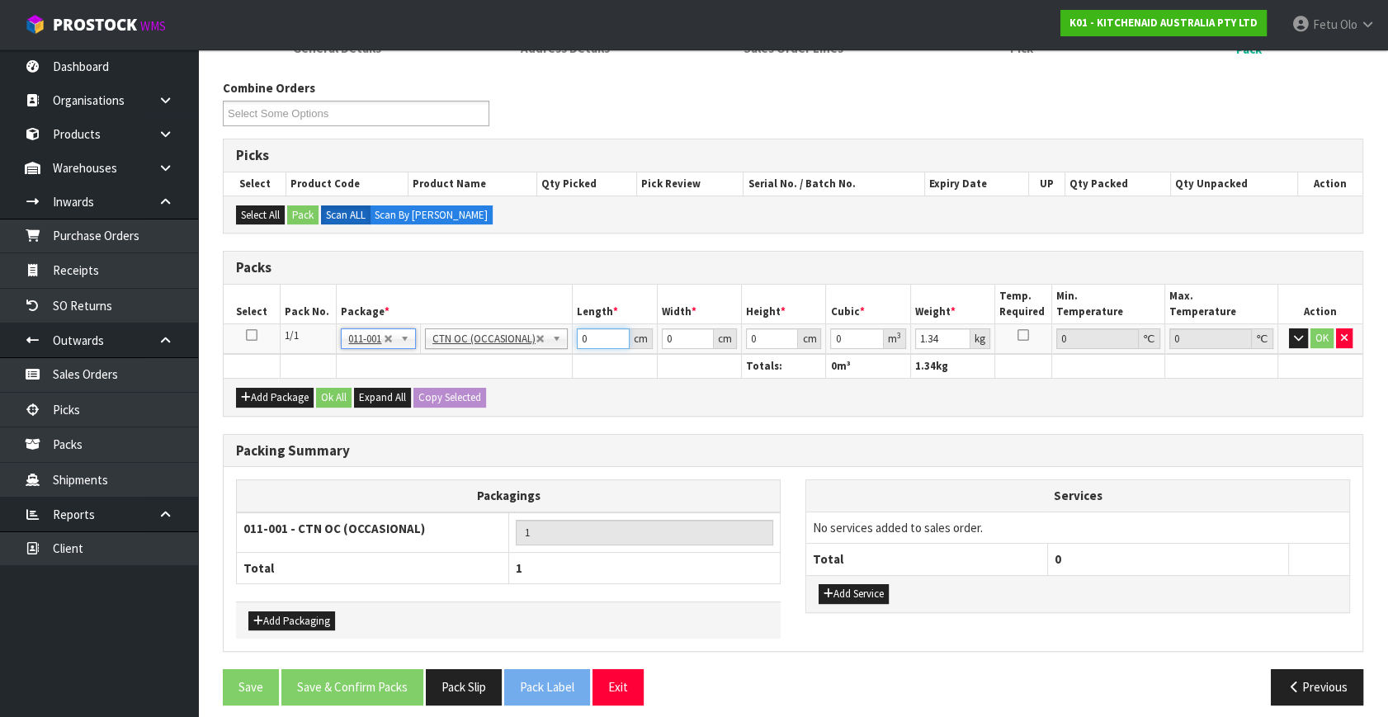
drag, startPoint x: 572, startPoint y: 352, endPoint x: 497, endPoint y: 387, distance: 83.1
click at [497, 387] on div "Packs Select Pack No. Package * Length * Width * Height * Cubic * Weight * Temp…" at bounding box center [793, 333] width 1141 height 165
type input "30"
type input "13"
type input "1"
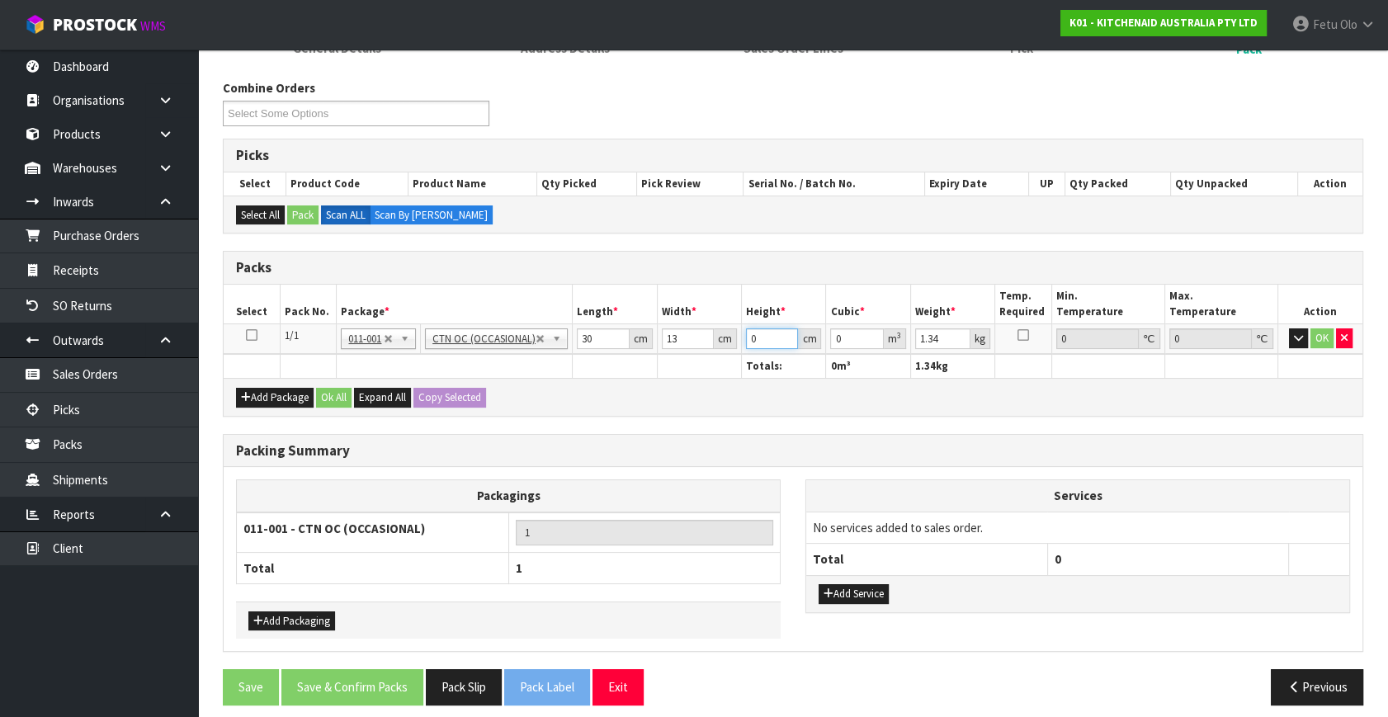
type input "0.00039"
type input "17"
type input "0.00663"
type input "17"
type input "2"
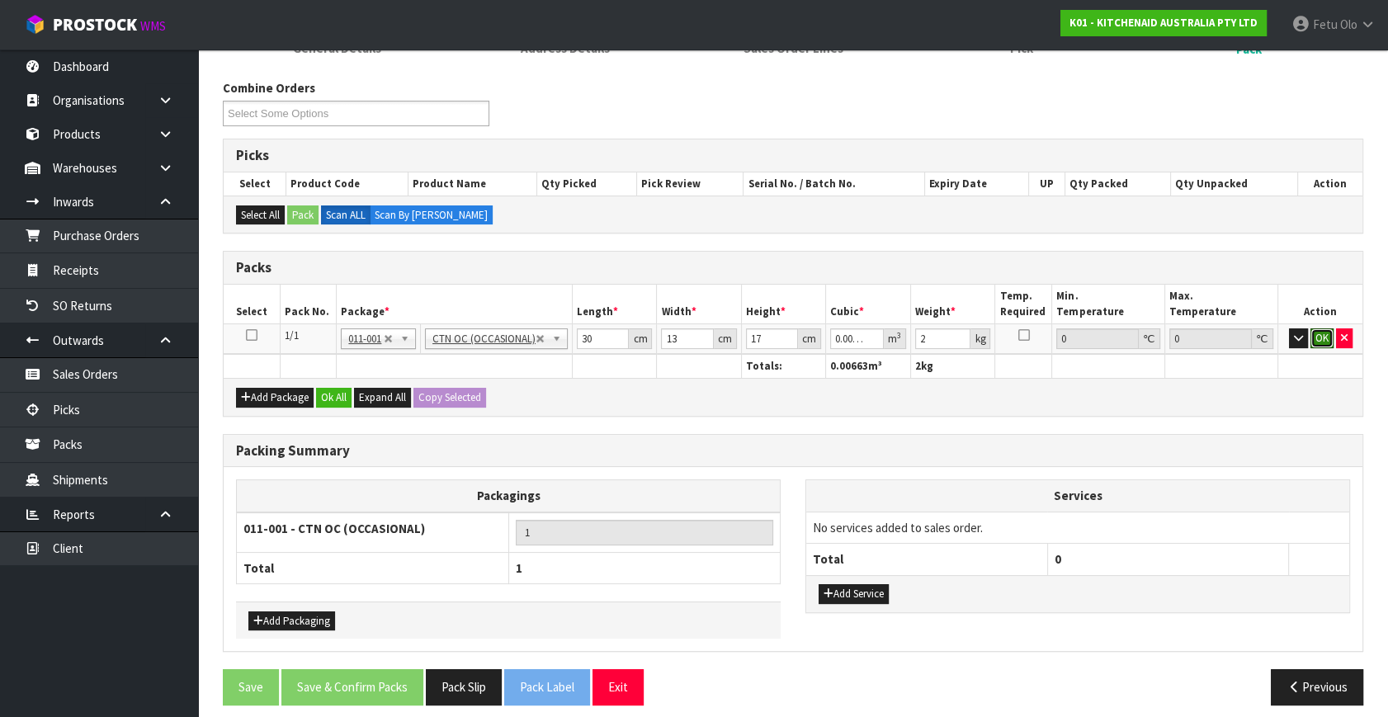
click button "OK" at bounding box center [1322, 338] width 23 height 20
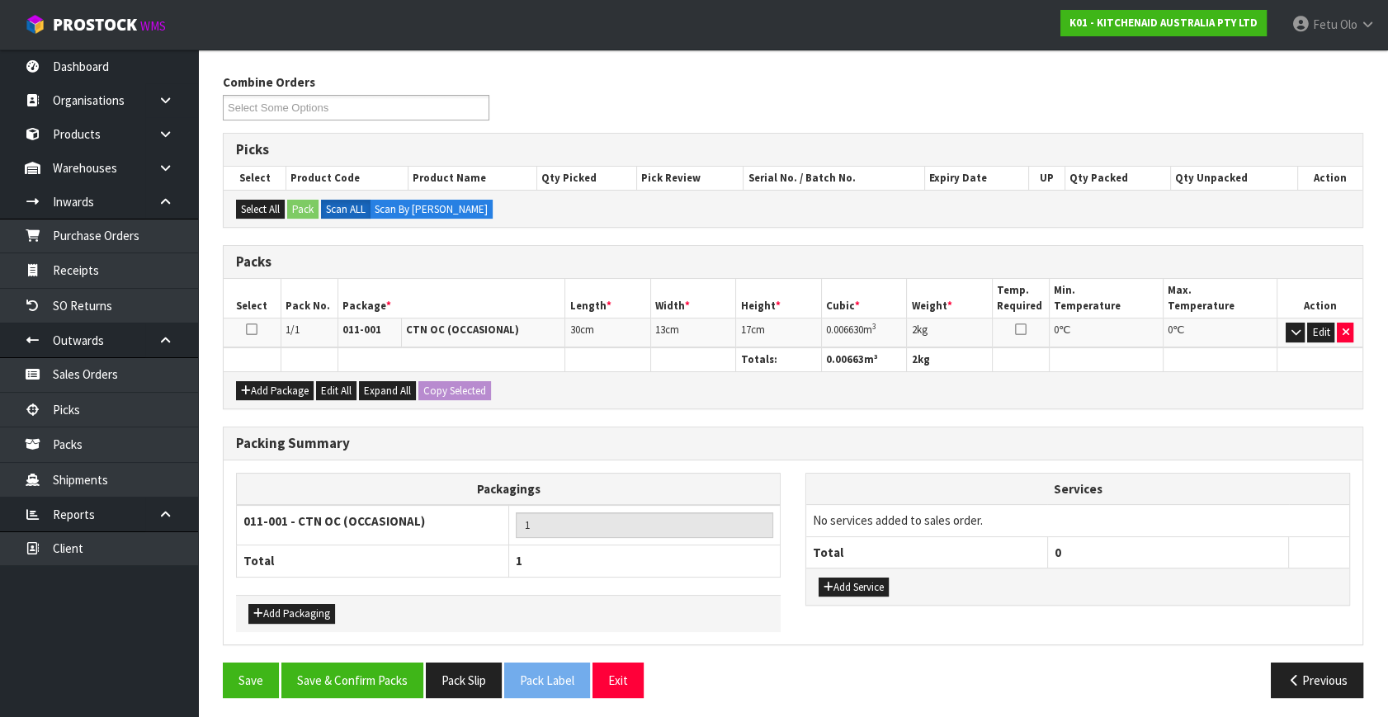
scroll to position [192, 0]
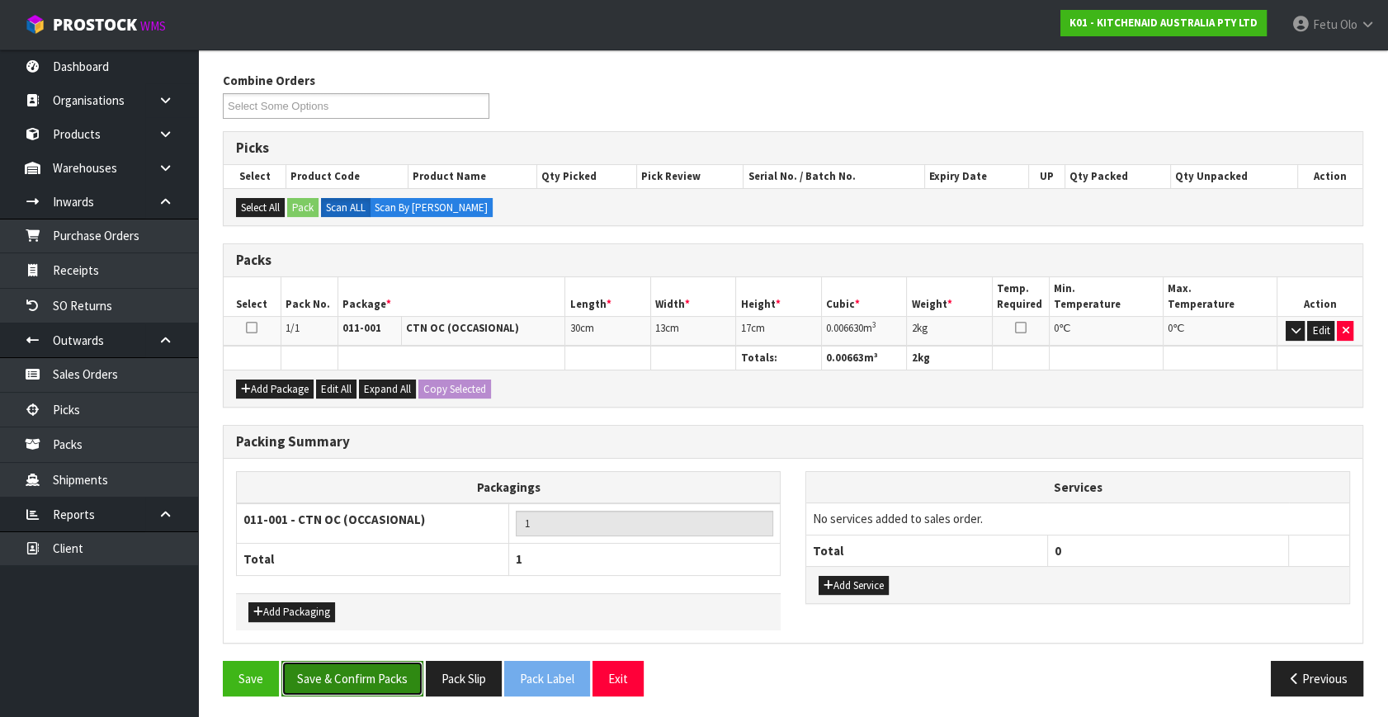
click at [397, 677] on button "Save & Confirm Packs" at bounding box center [352, 678] width 142 height 35
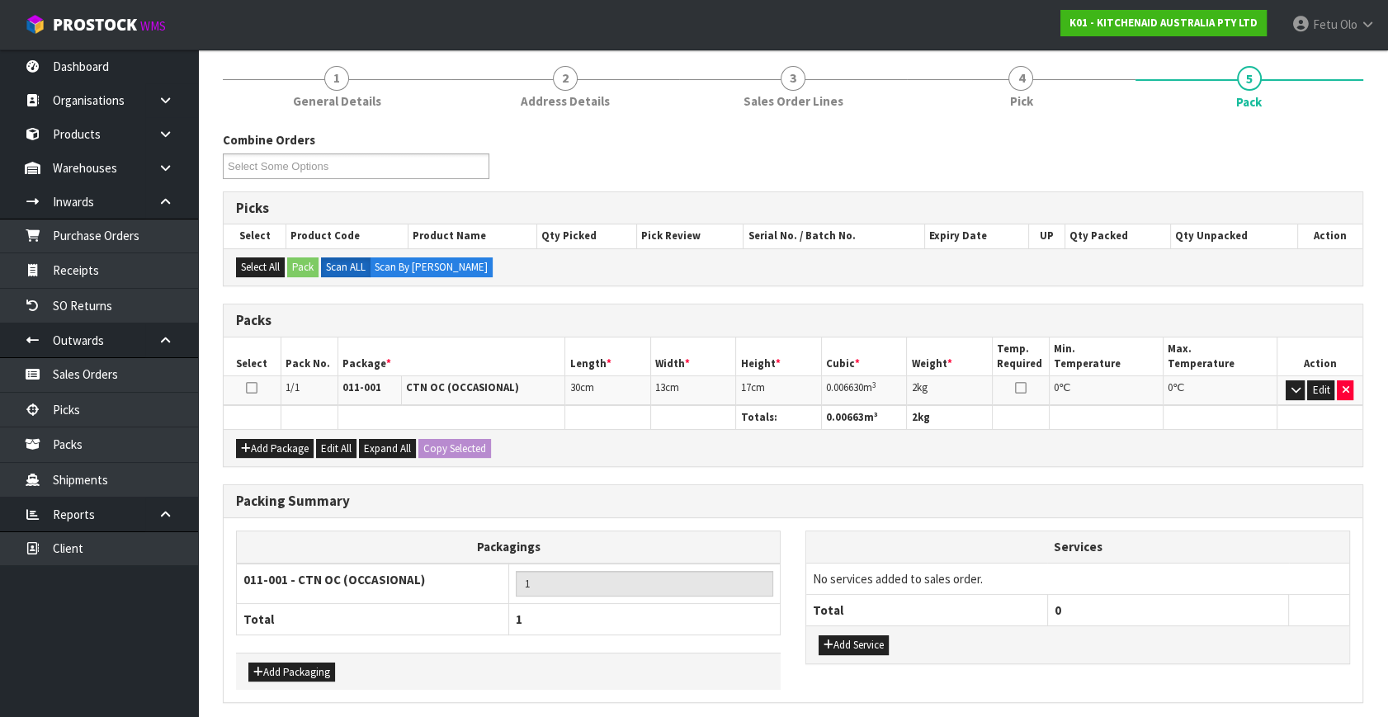
scroll to position [0, 0]
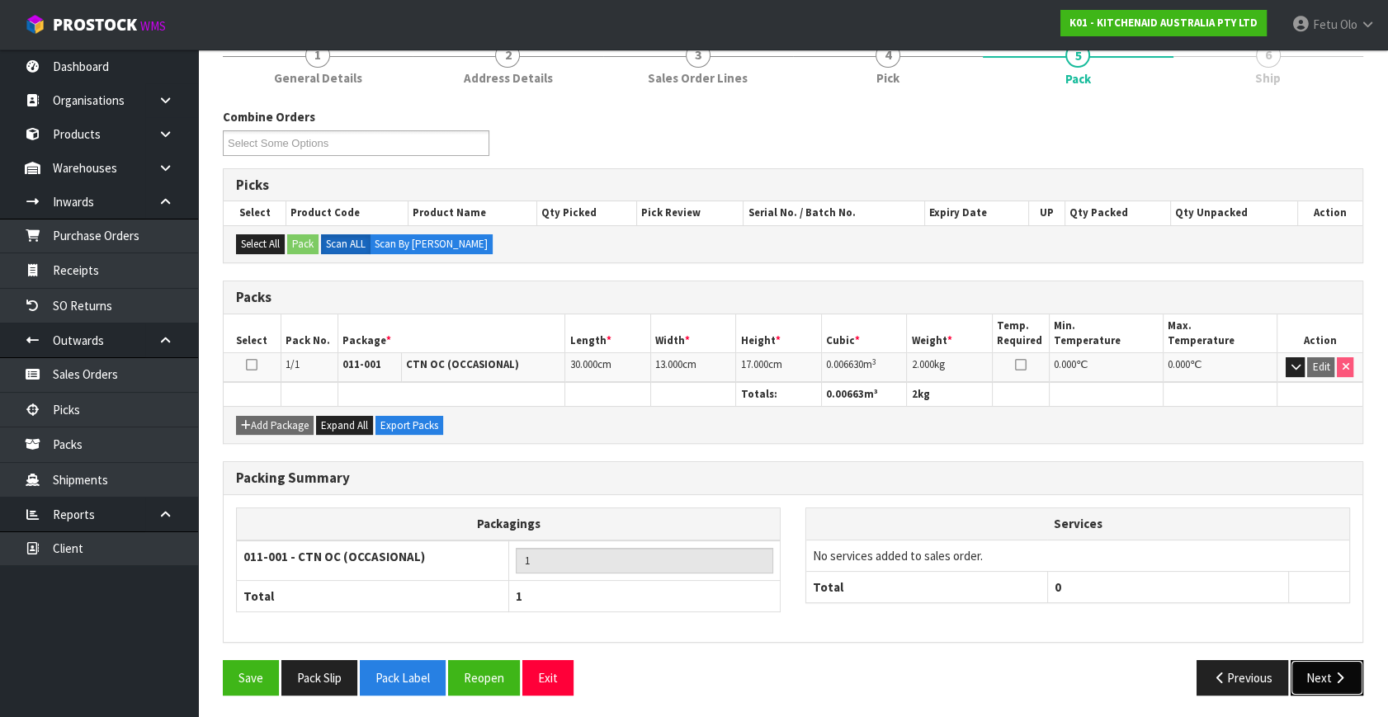
click at [1356, 676] on button "Next" at bounding box center [1327, 677] width 73 height 35
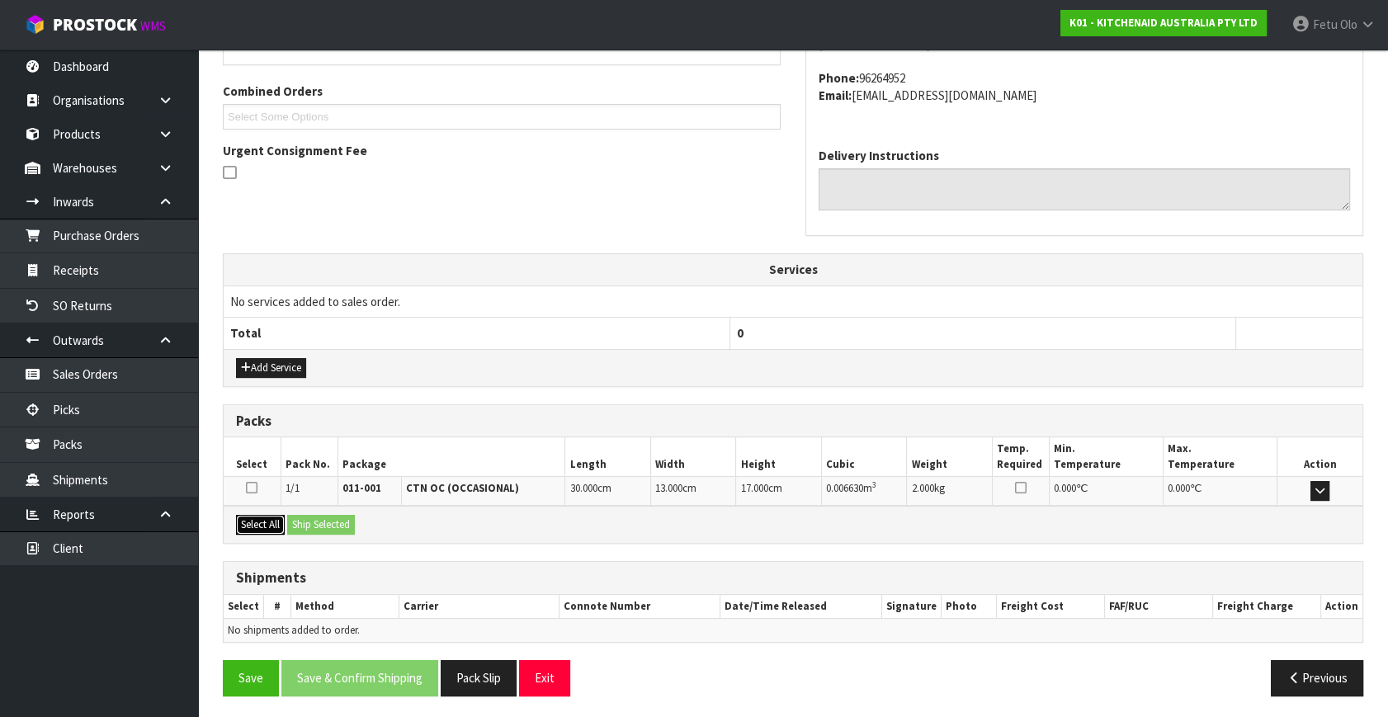
click at [256, 522] on button "Select All" at bounding box center [260, 525] width 49 height 20
click at [314, 525] on button "Ship Selected" at bounding box center [321, 525] width 68 height 20
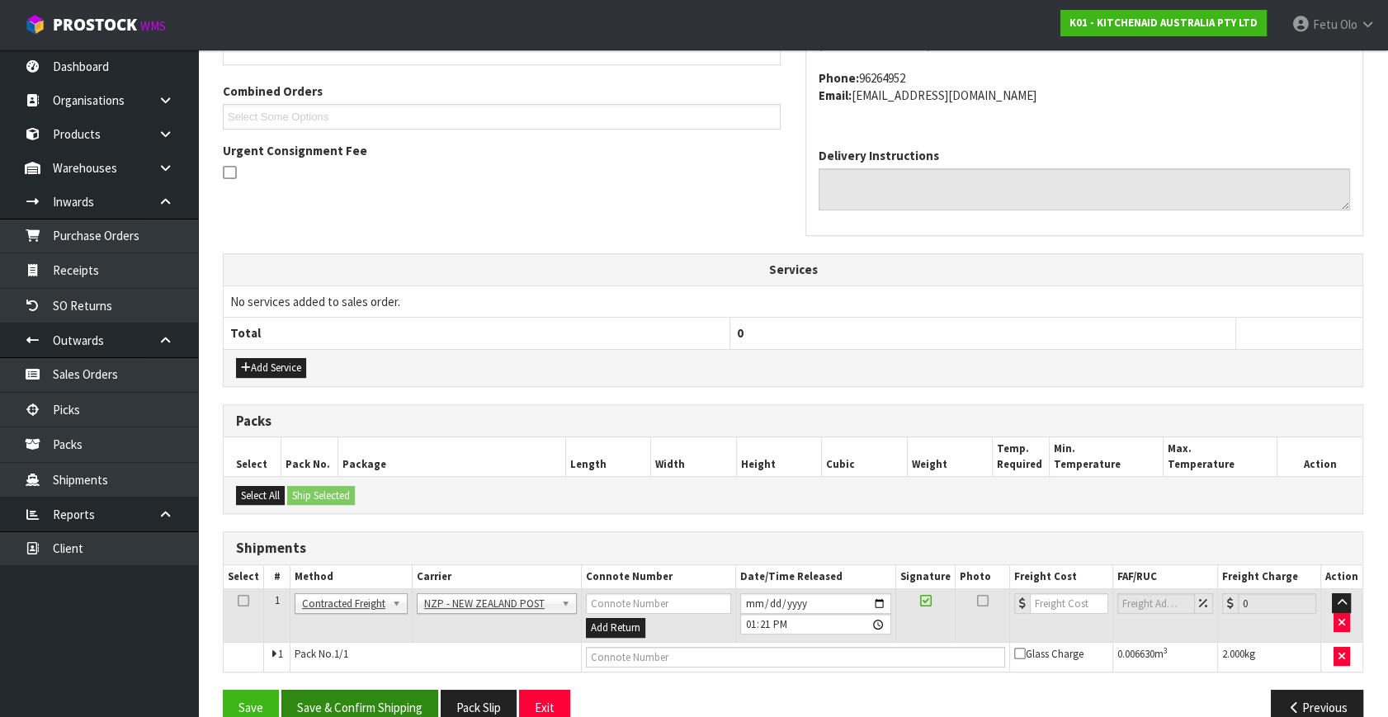
scroll to position [436, 0]
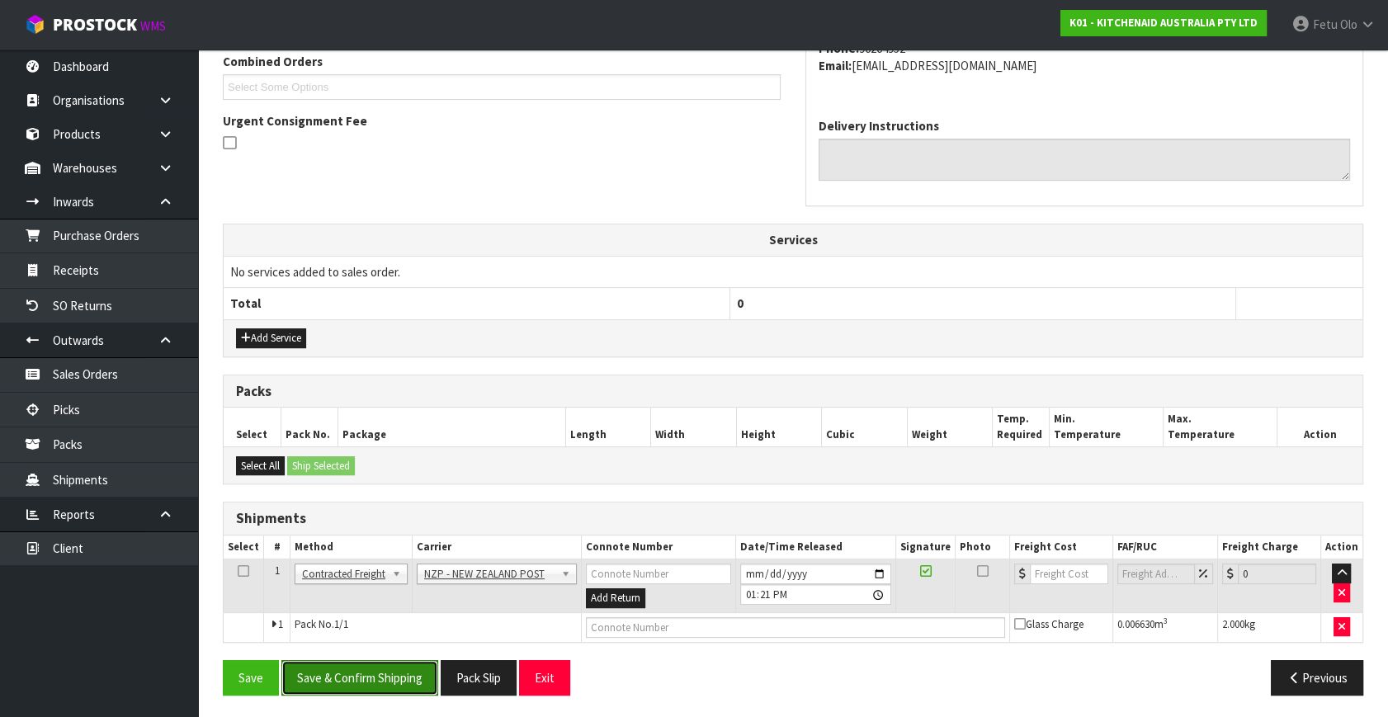
click at [390, 670] on button "Save & Confirm Shipping" at bounding box center [359, 677] width 157 height 35
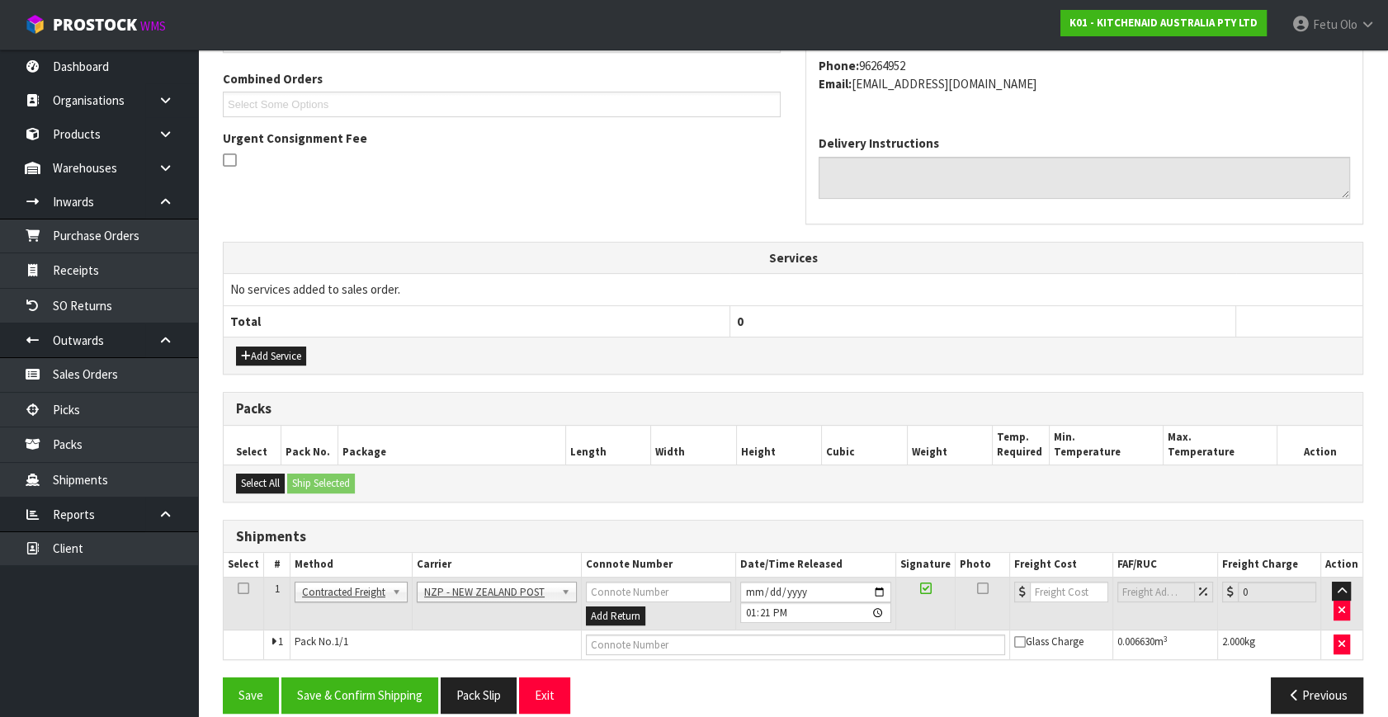
scroll to position [0, 0]
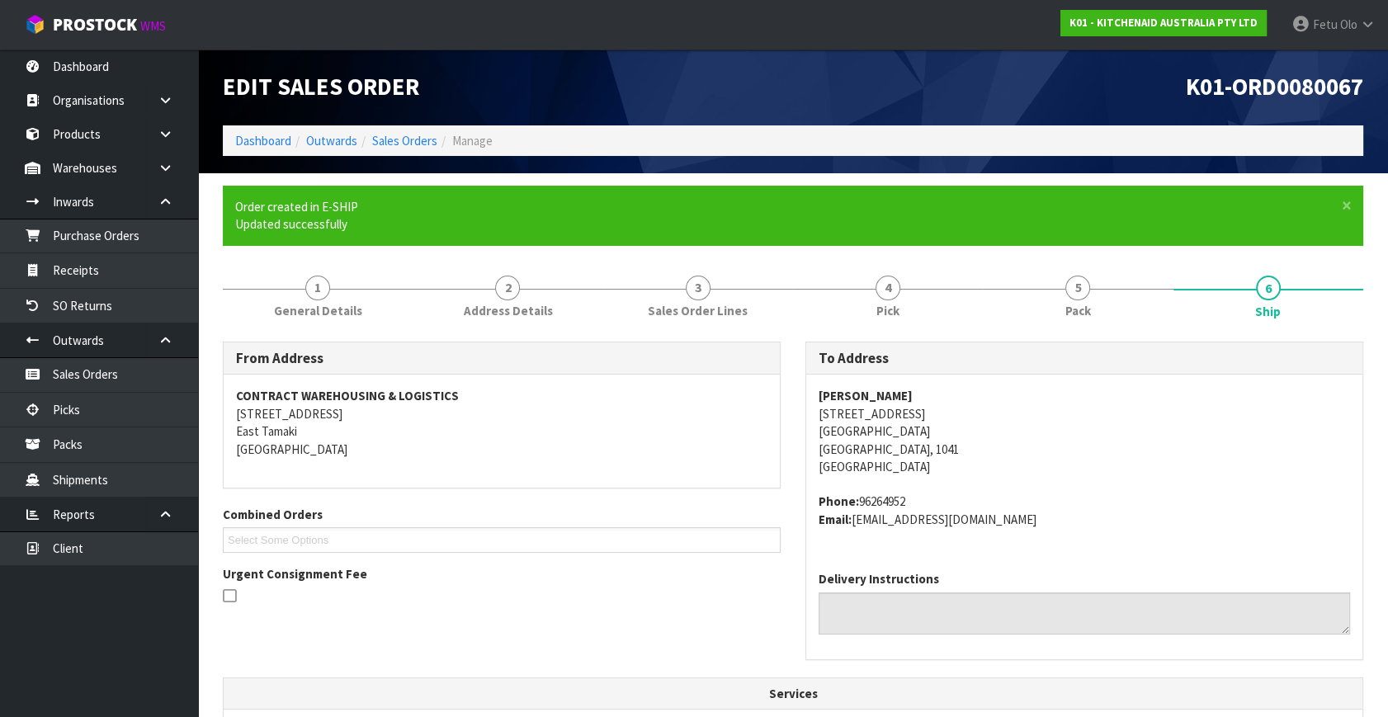
click at [1106, 481] on span "ROBERT DRAGE 100A White Swan Rd Mt Roskill Mount Roskill Auckland, 1041 New Zea…" at bounding box center [1084, 457] width 531 height 141
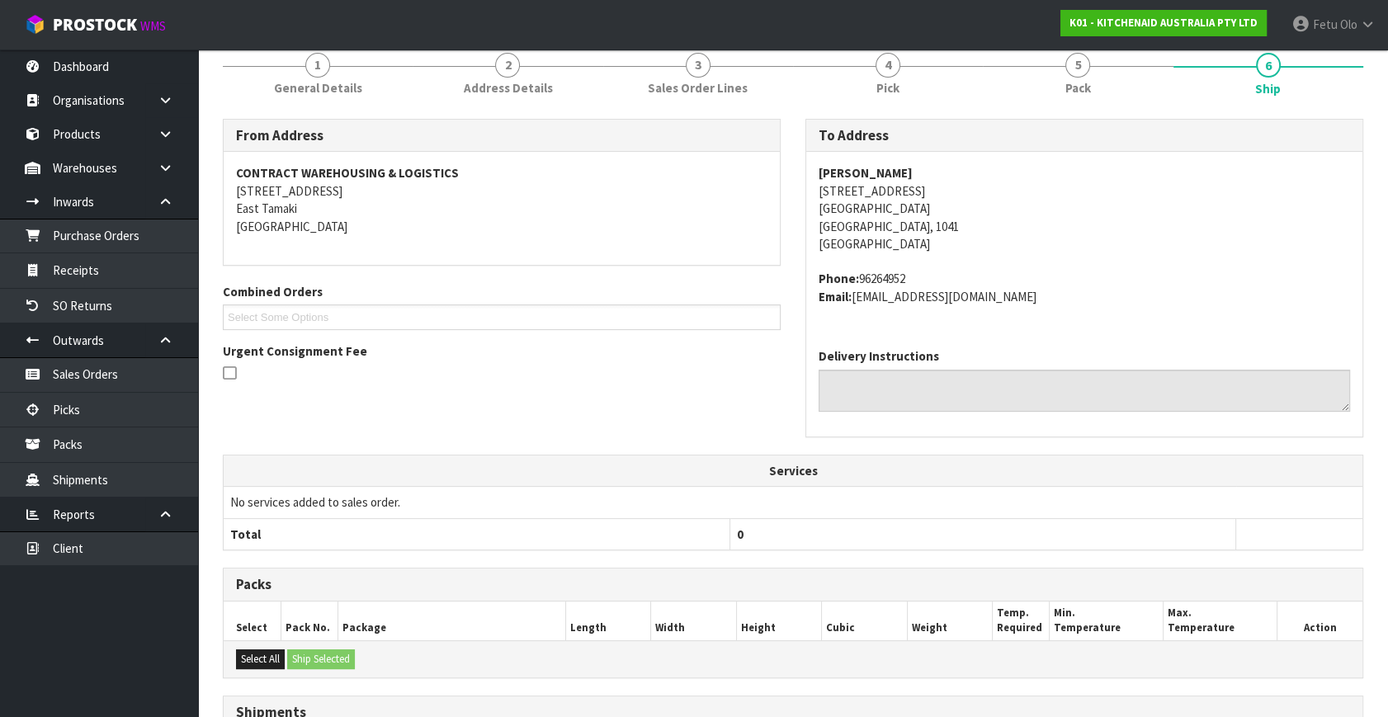
scroll to position [375, 0]
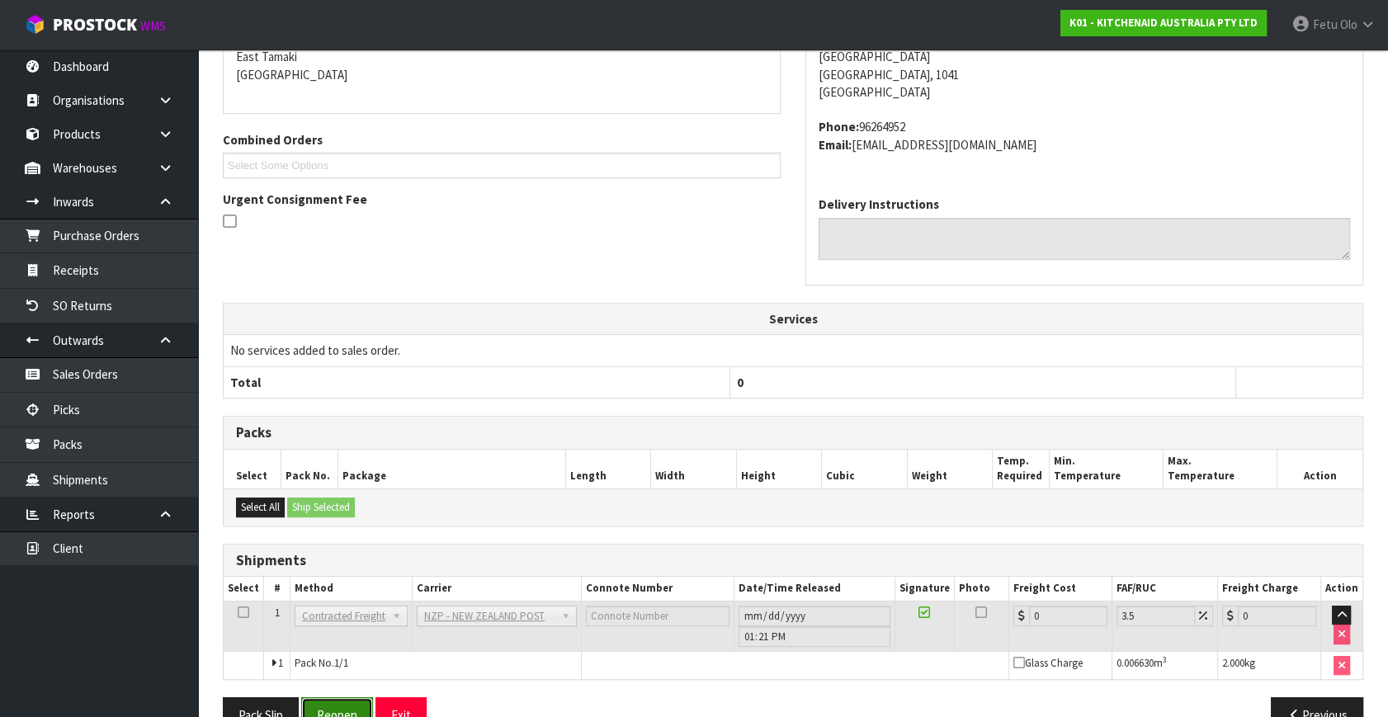
click at [338, 705] on button "Reopen" at bounding box center [337, 714] width 72 height 35
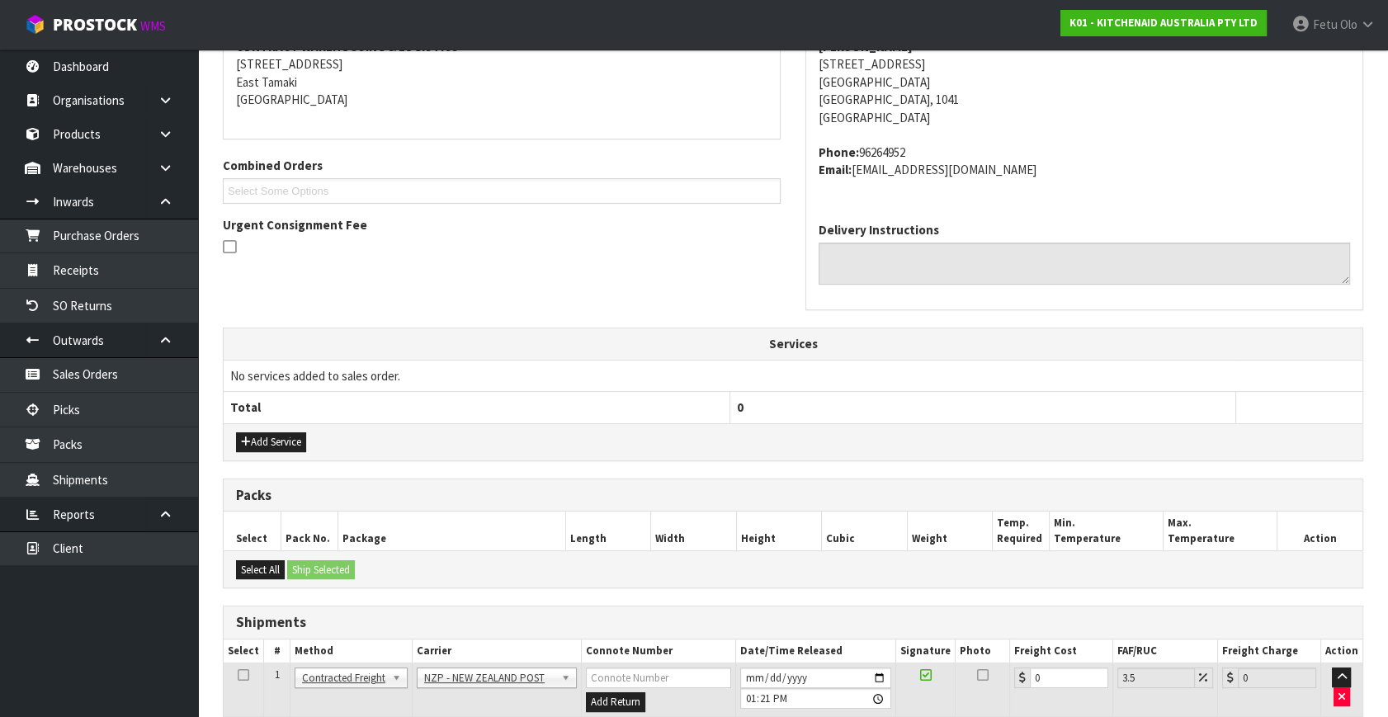
scroll to position [451, 0]
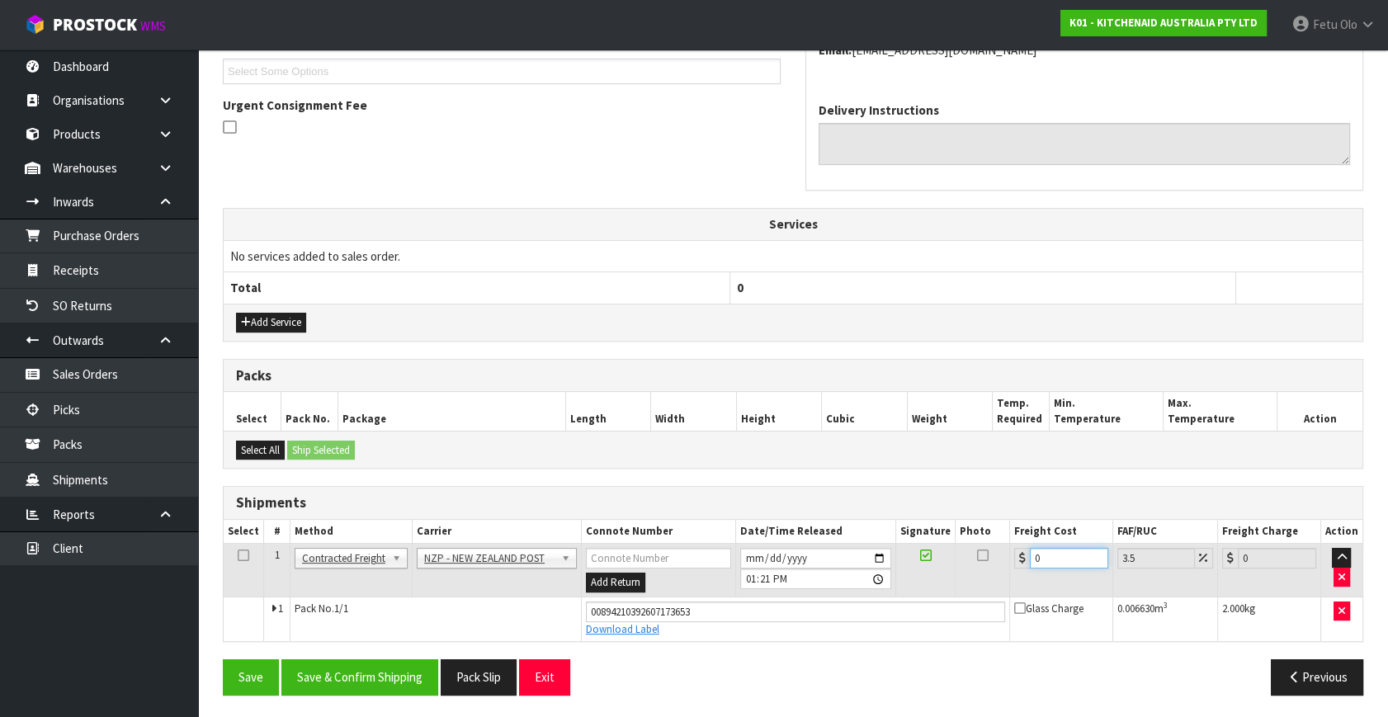
drag, startPoint x: 1051, startPoint y: 556, endPoint x: 838, endPoint y: 597, distance: 216.7
click at [838, 597] on tbody "1 Client Local Pickup Customer Local Pickup Company Freight Contracted Freight …" at bounding box center [793, 592] width 1139 height 97
type input "4"
type input "4.14"
type input "4.3"
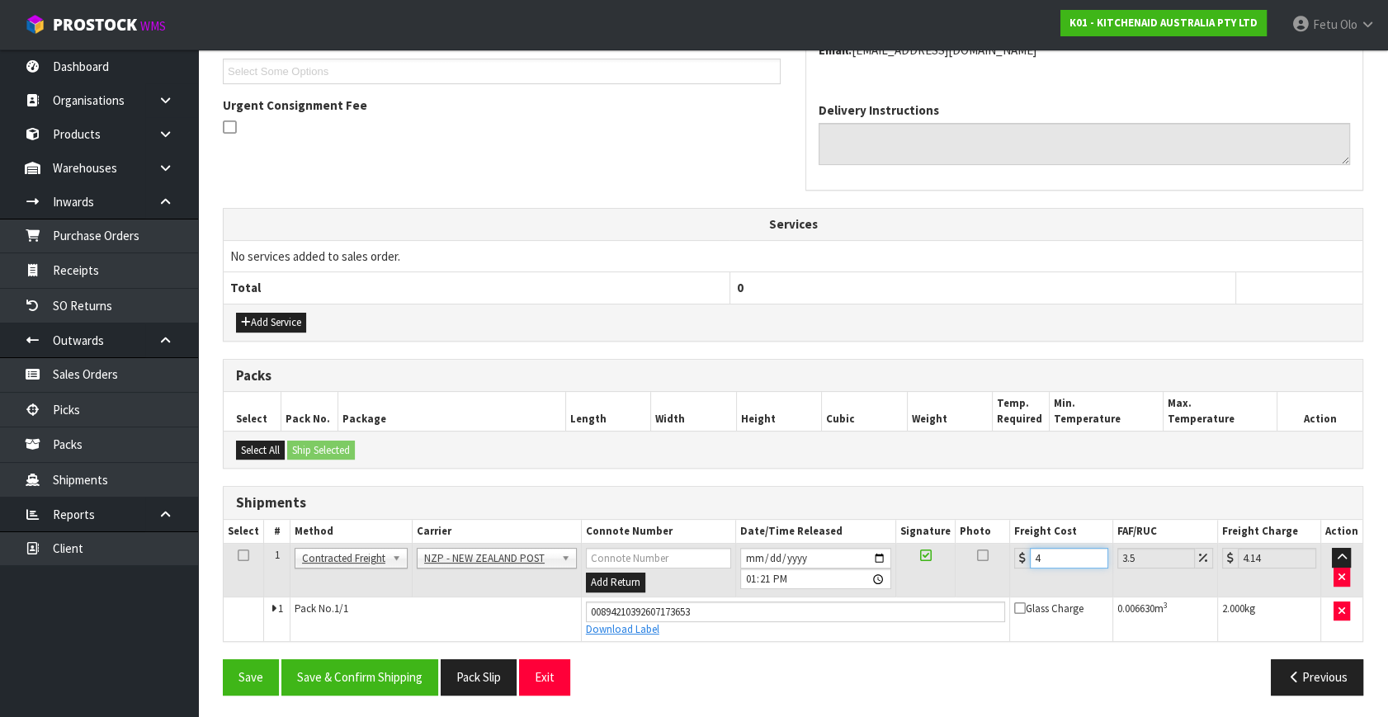
type input "4.45"
type input "4.33"
type input "4.48"
type input "4.33"
click at [426, 685] on button "Save & Confirm Shipping" at bounding box center [359, 676] width 157 height 35
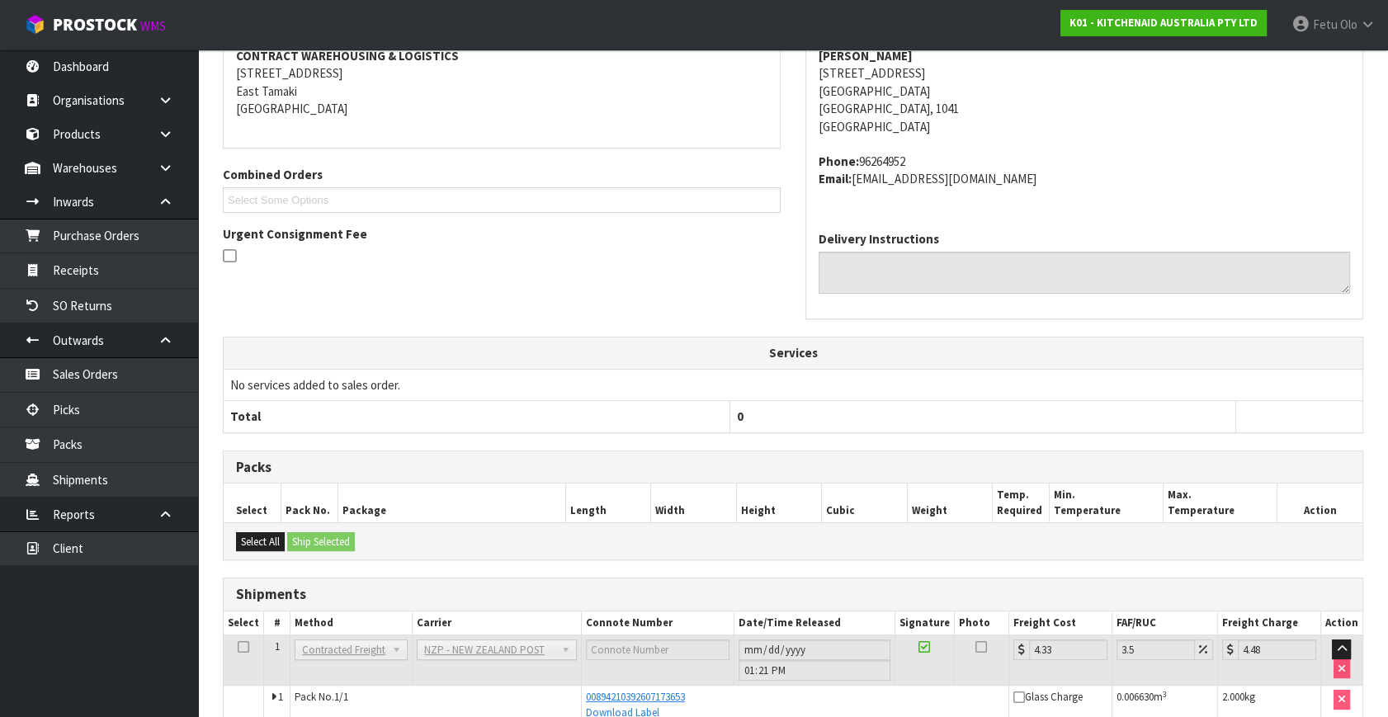
scroll to position [406, 0]
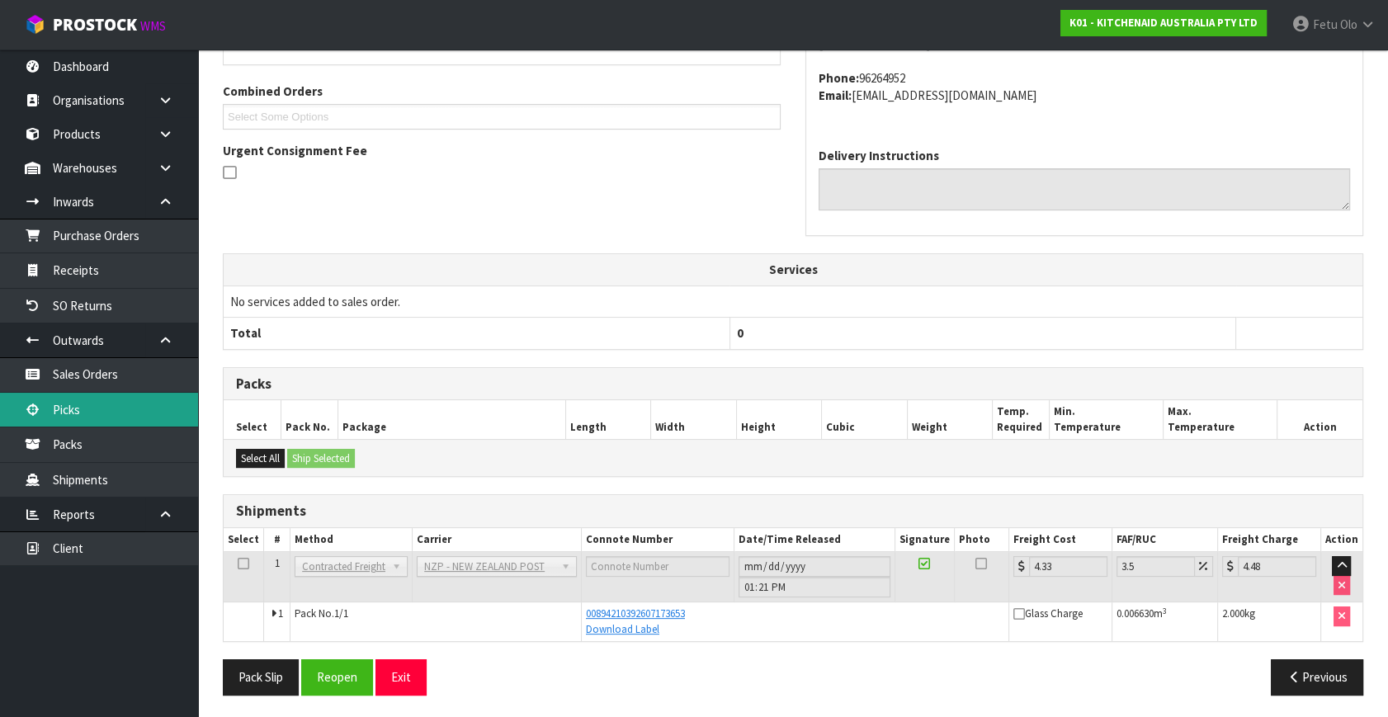
click at [117, 419] on link "Picks" at bounding box center [99, 410] width 198 height 34
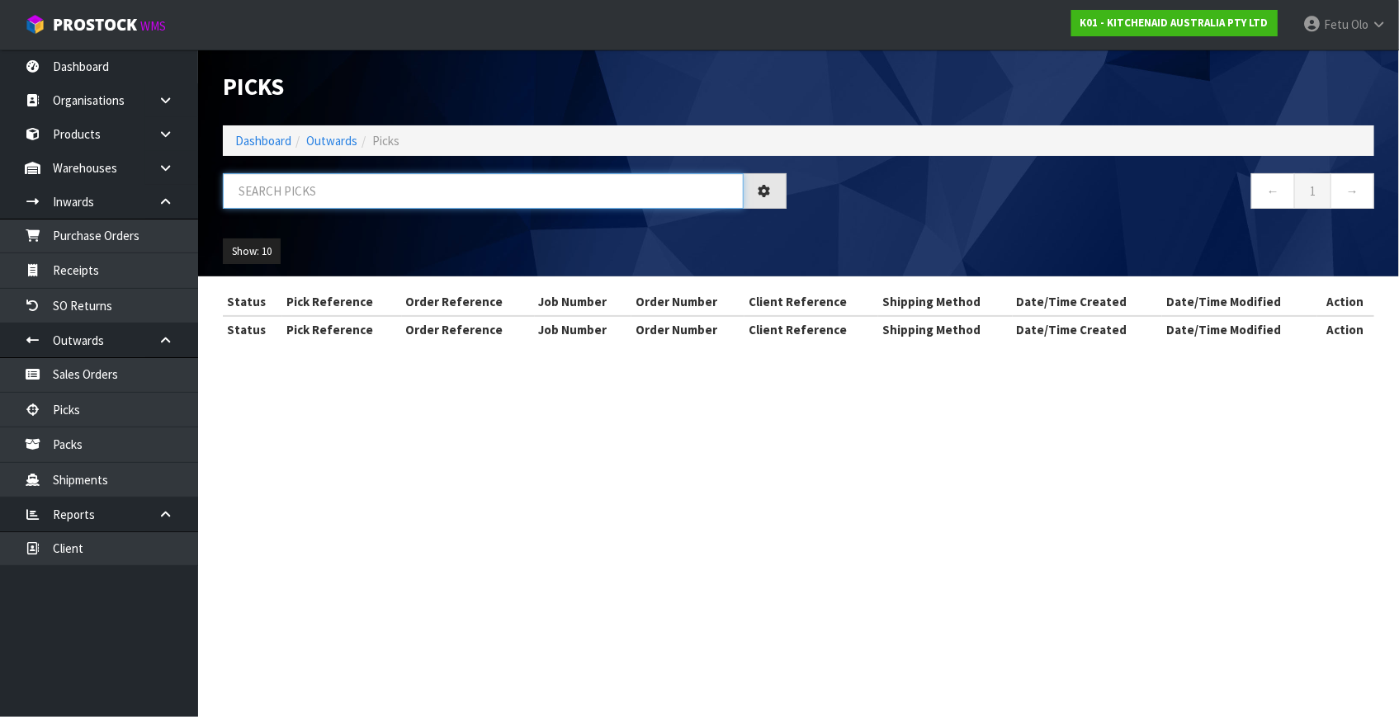
click at [354, 205] on input "text" at bounding box center [483, 190] width 521 height 35
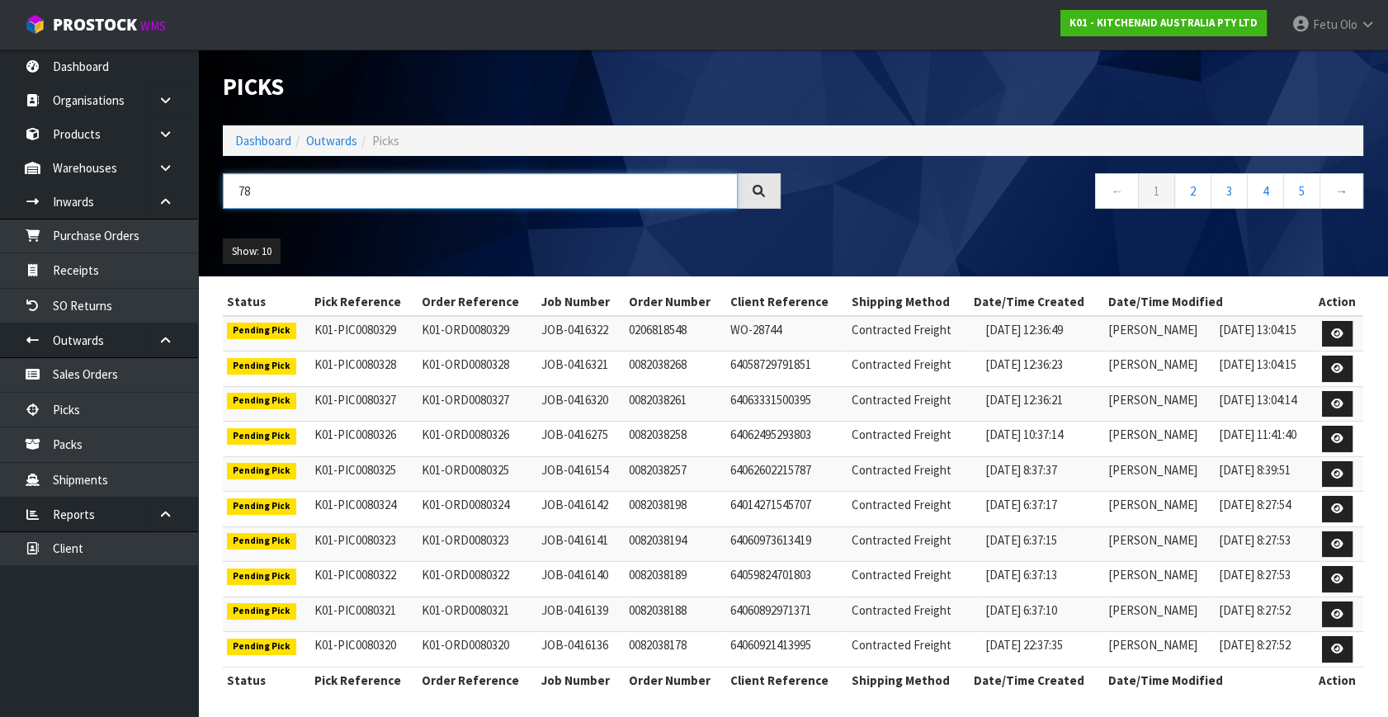
type input "7"
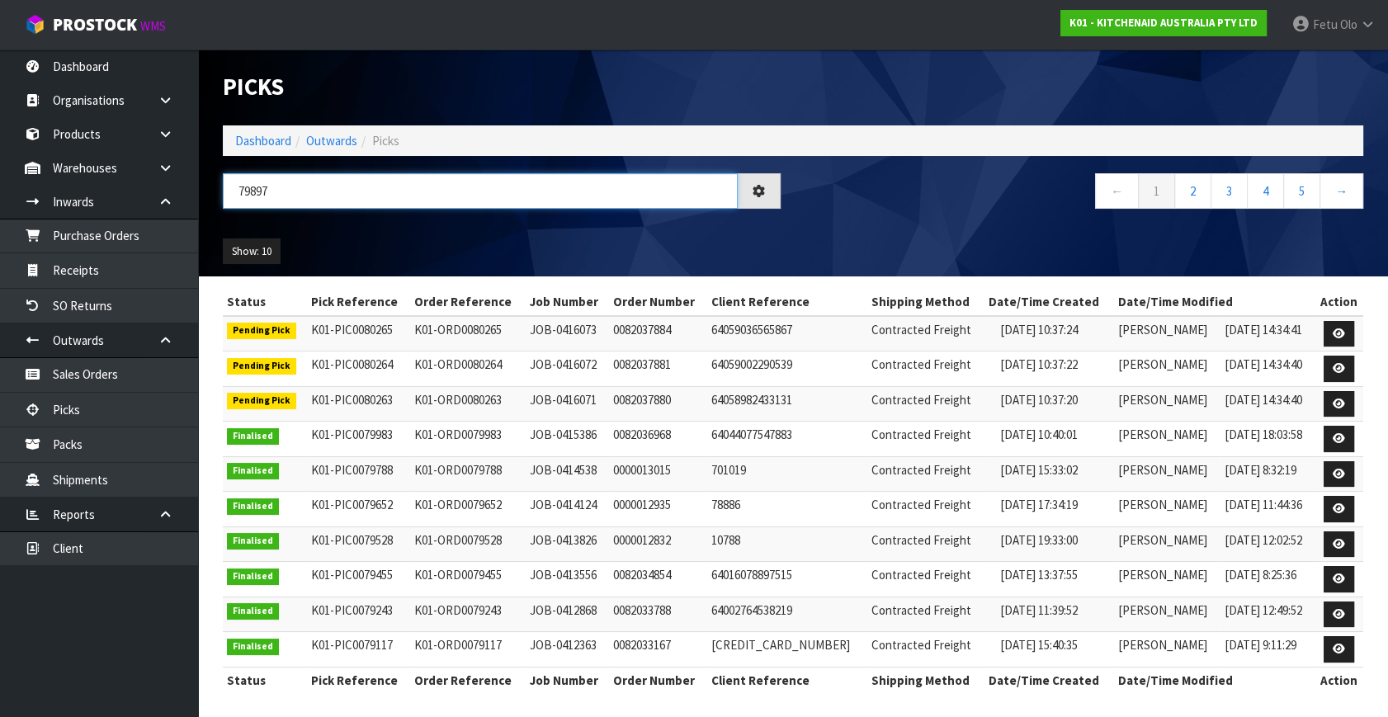
type input "79897"
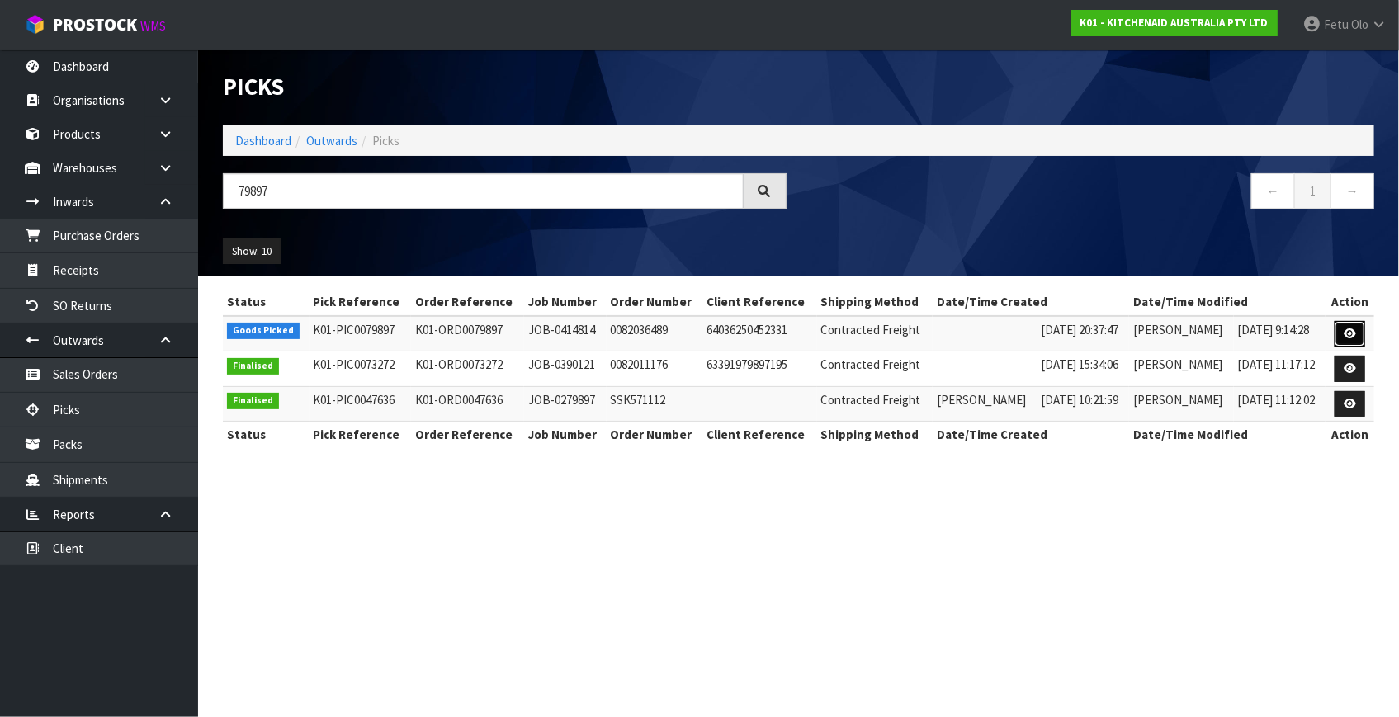
click at [1347, 333] on icon at bounding box center [1350, 333] width 12 height 11
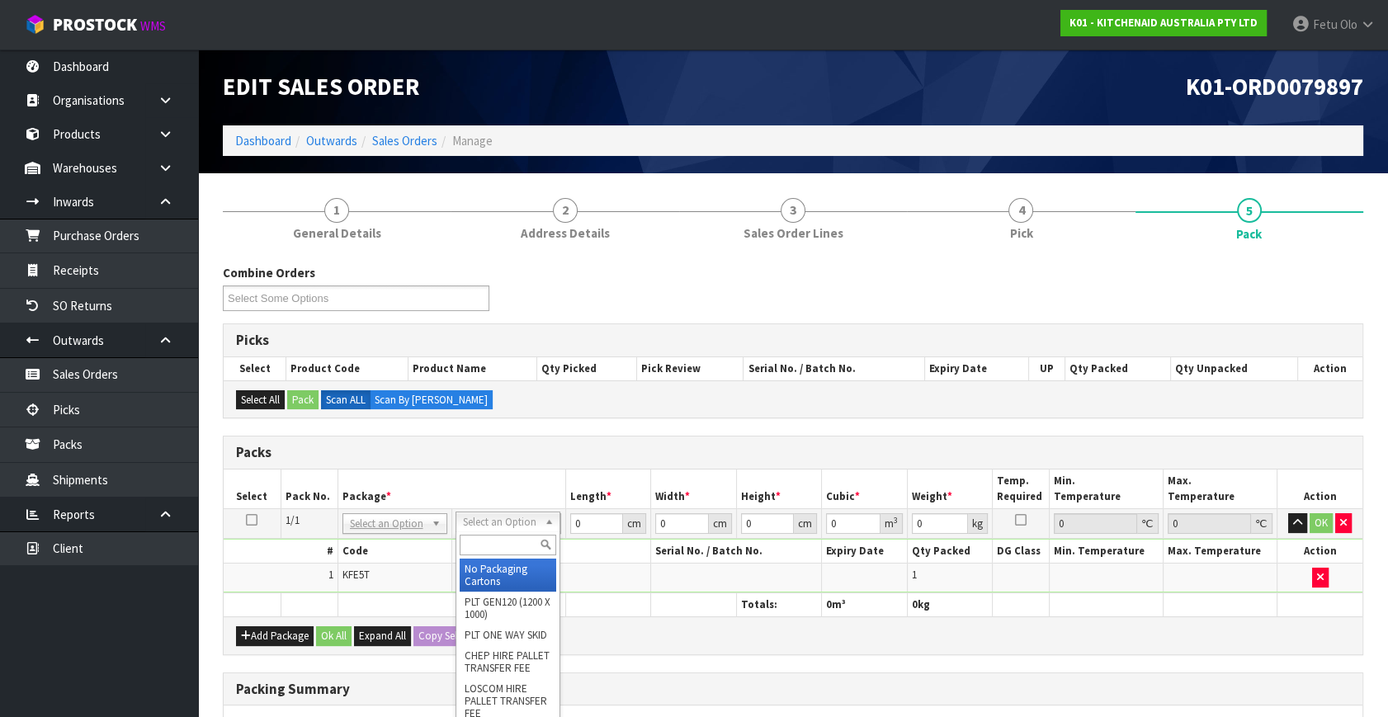
click at [475, 536] on input "text" at bounding box center [508, 545] width 97 height 21
drag, startPoint x: 480, startPoint y: 573, endPoint x: 593, endPoint y: 469, distance: 153.0
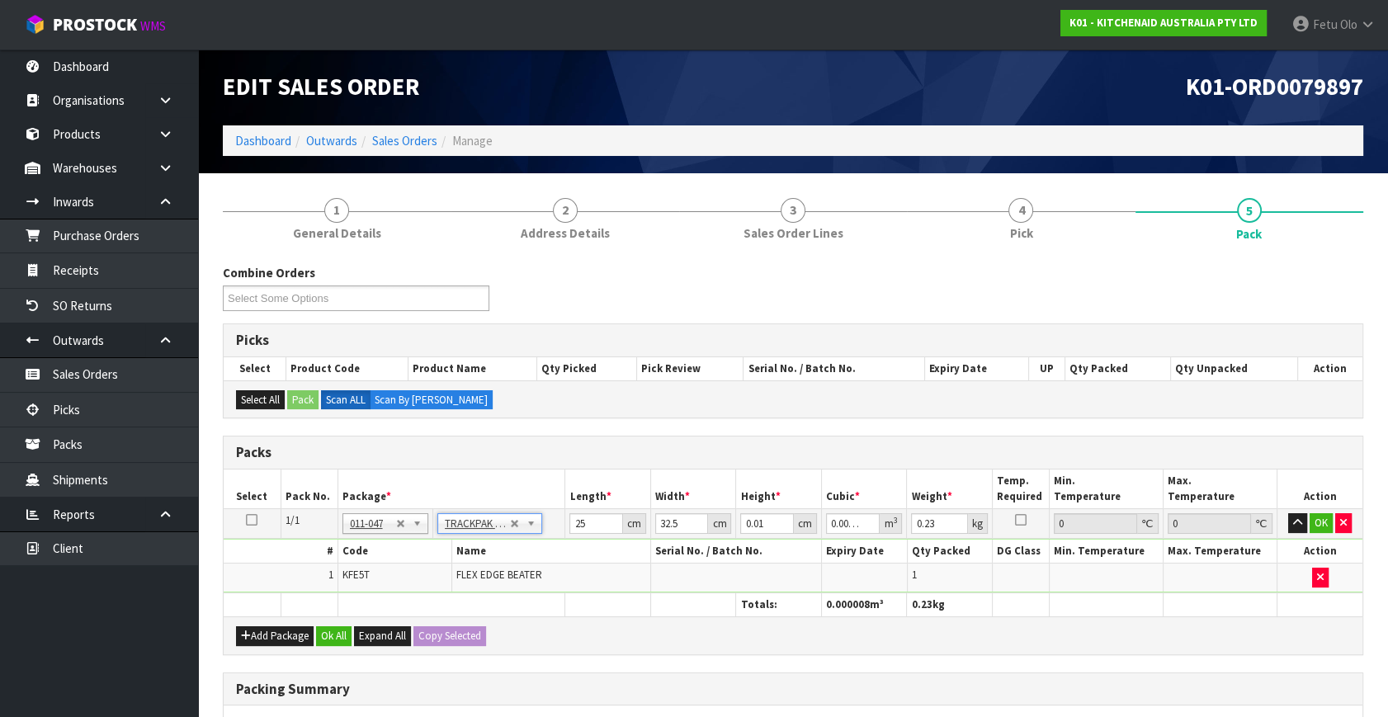
click at [593, 465] on div "Packs" at bounding box center [793, 453] width 1139 height 33
drag, startPoint x: 585, startPoint y: 525, endPoint x: 524, endPoint y: 550, distance: 65.9
click at [524, 550] on tbody "1/1 NONE 007-001 007-002 007-004 007-009 007-013 007-014 007-015 007-017 007-01…" at bounding box center [793, 551] width 1139 height 84
click button "OK" at bounding box center [1321, 523] width 23 height 20
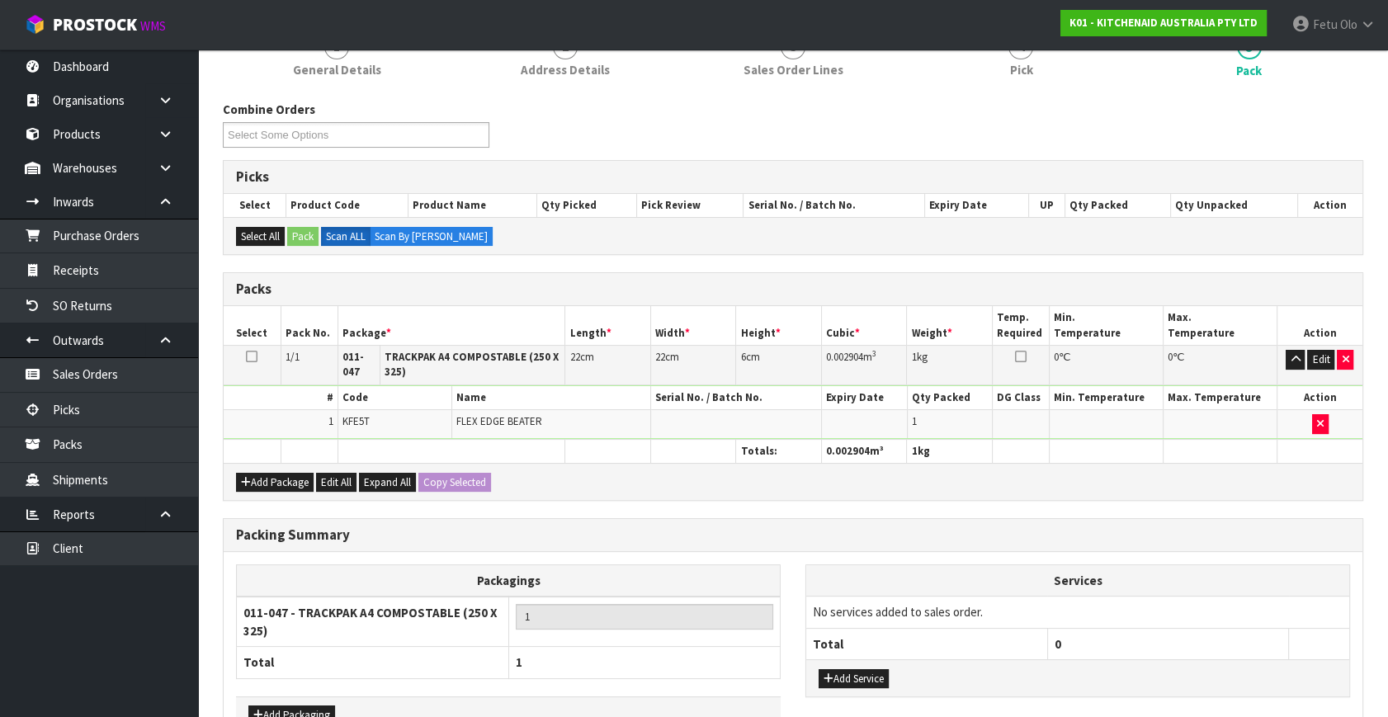
scroll to position [267, 0]
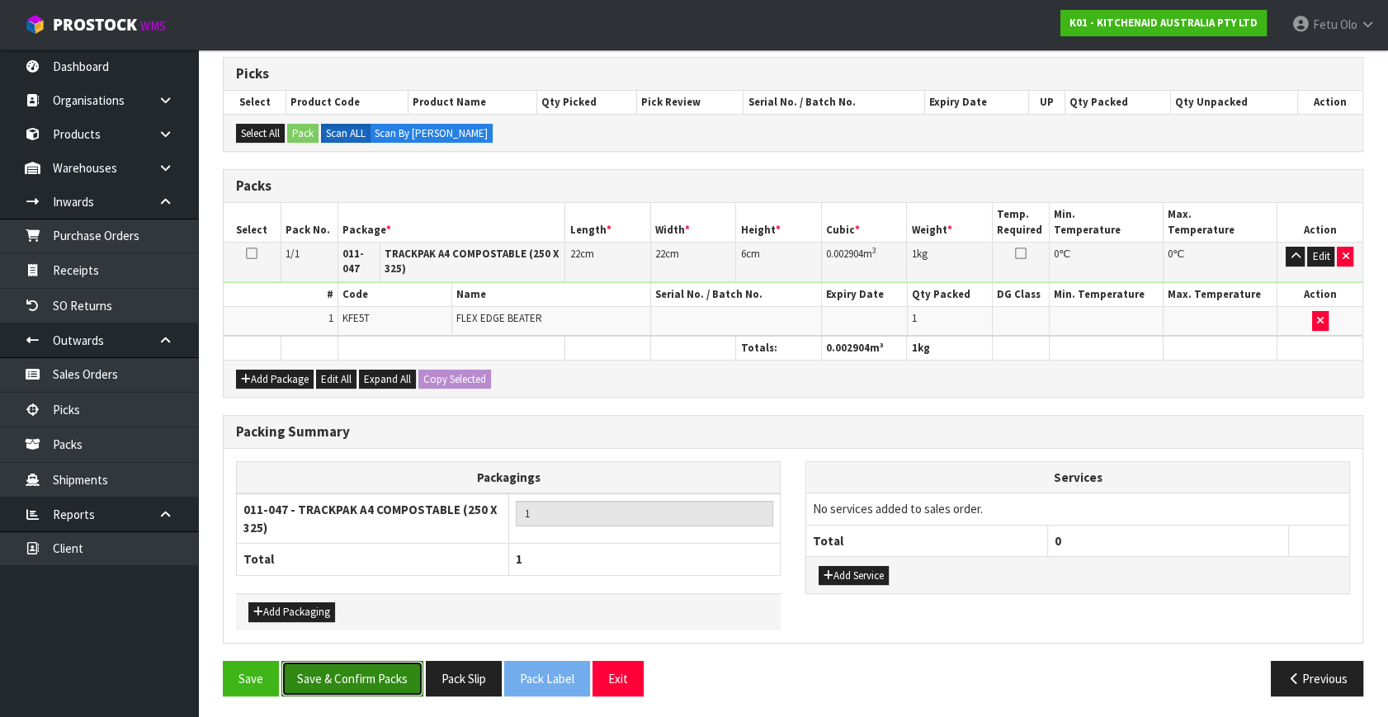
click at [394, 671] on button "Save & Confirm Packs" at bounding box center [352, 678] width 142 height 35
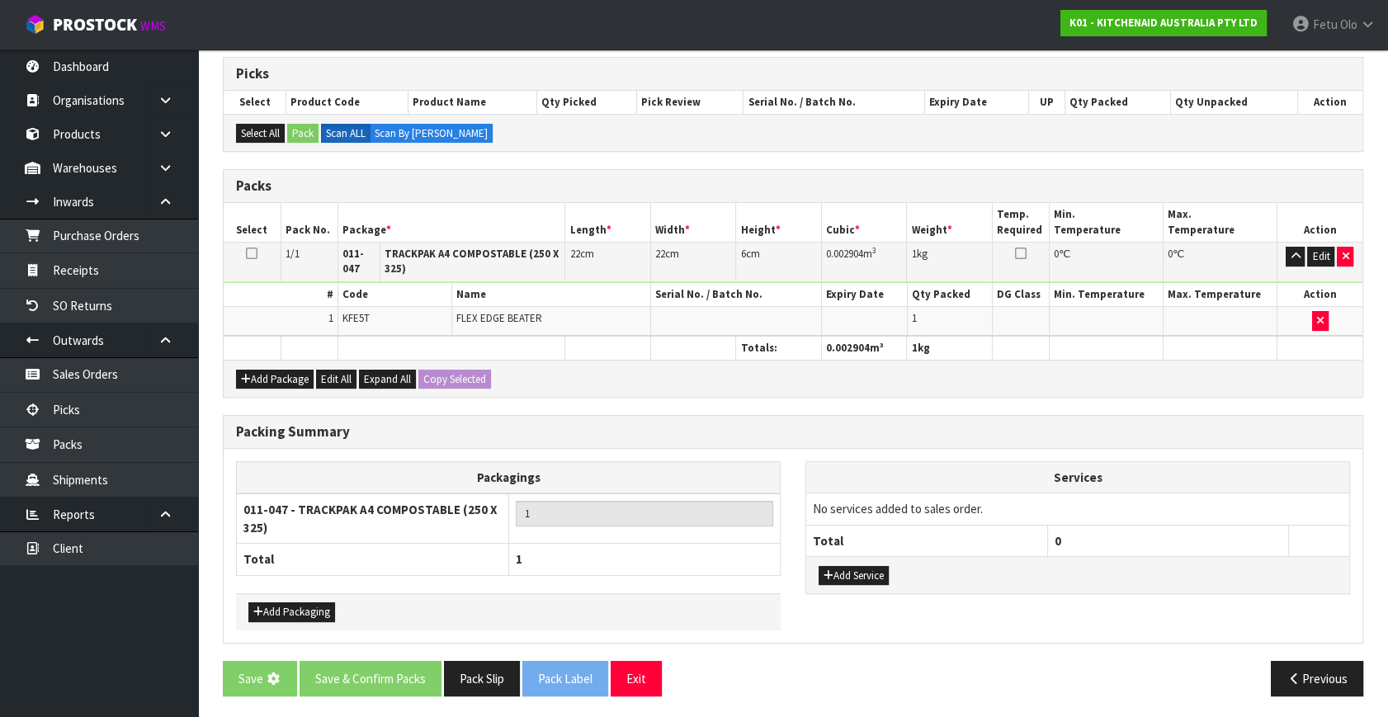
scroll to position [0, 0]
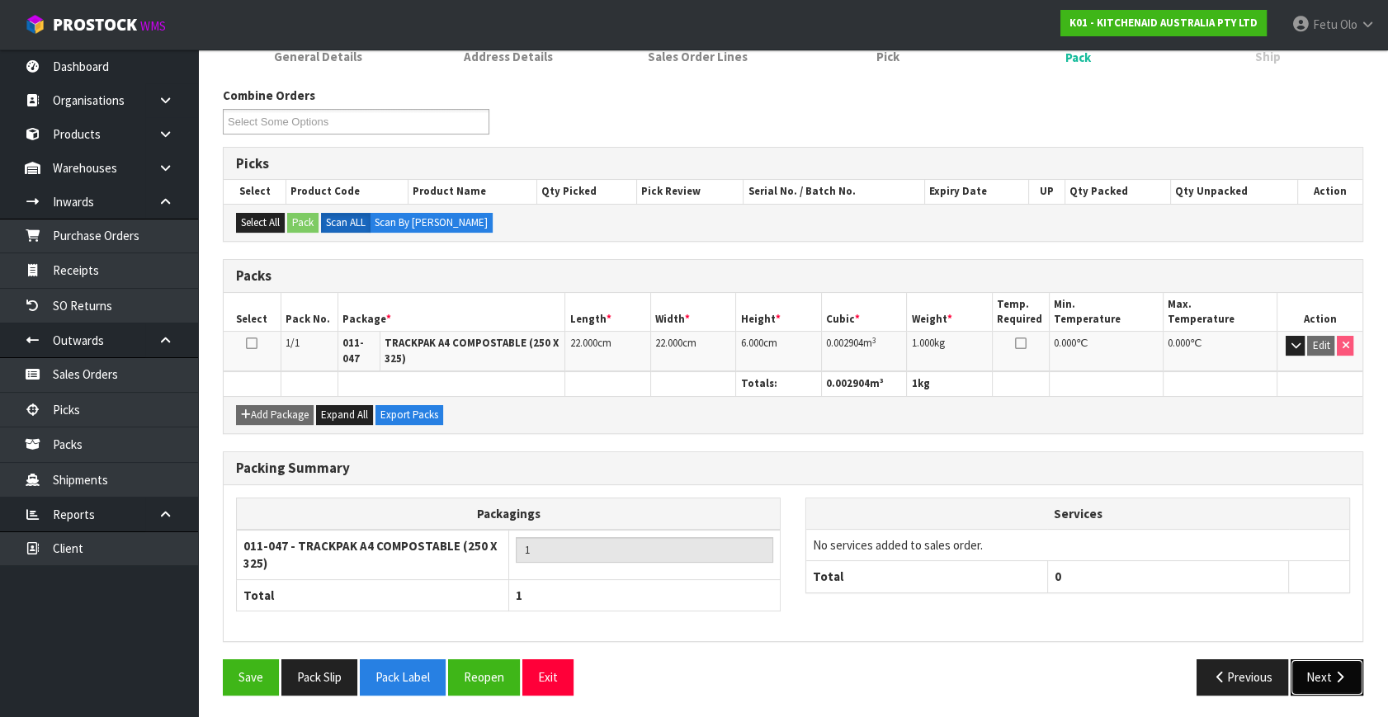
click at [1340, 662] on button "Next" at bounding box center [1327, 676] width 73 height 35
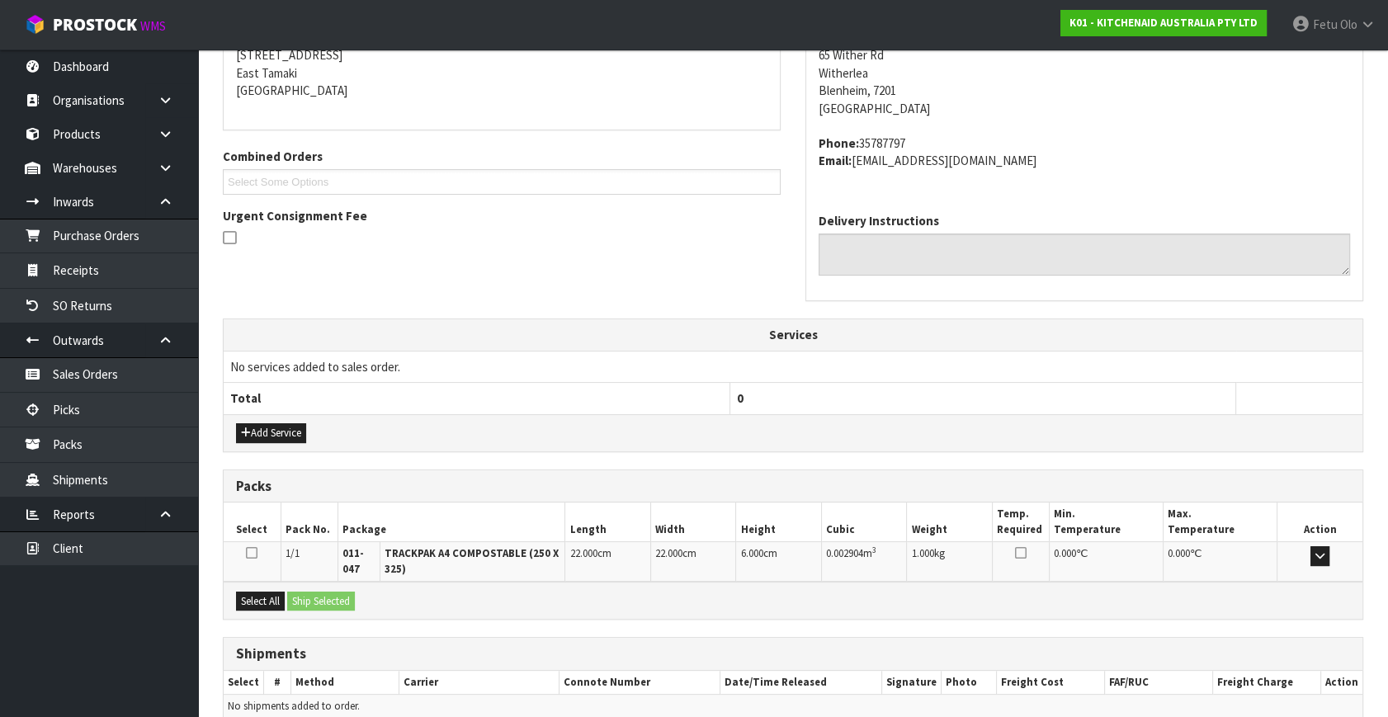
scroll to position [418, 0]
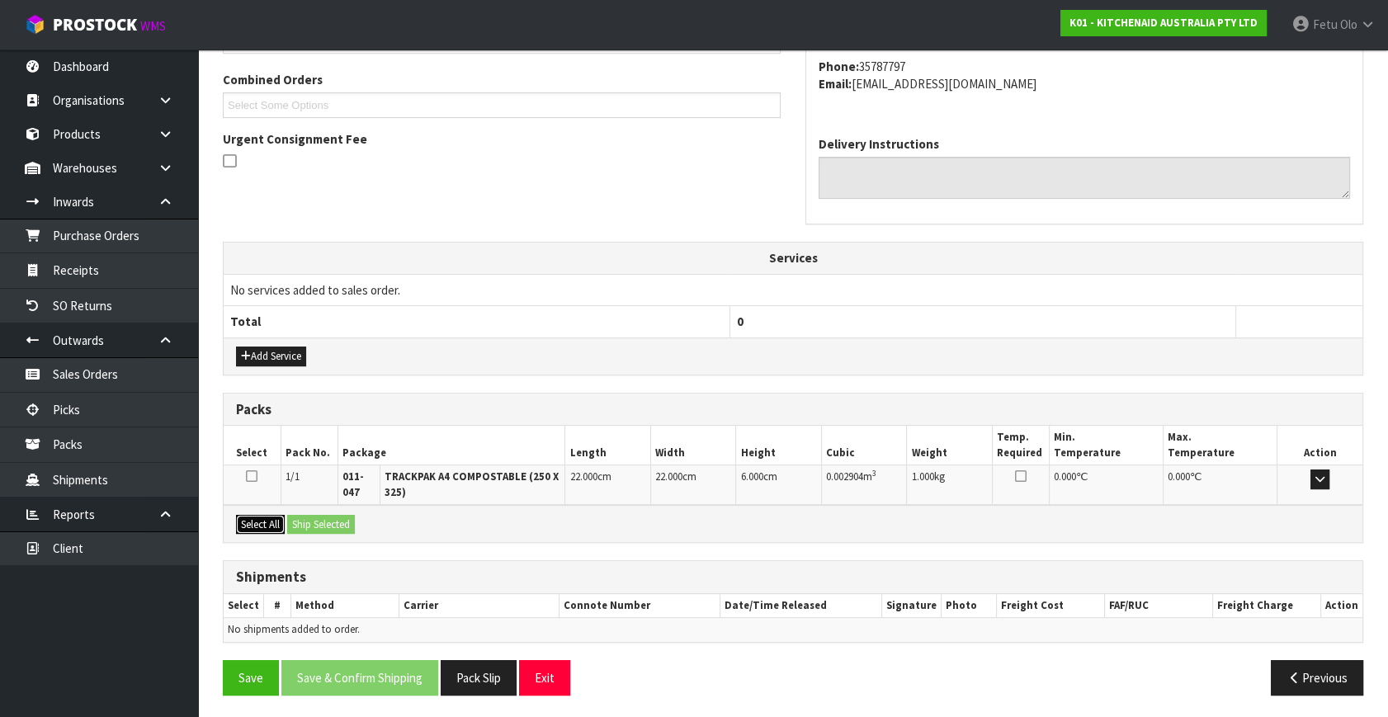
click at [267, 515] on button "Select All" at bounding box center [260, 525] width 49 height 20
click at [276, 515] on button "Select All" at bounding box center [260, 525] width 49 height 20
click at [303, 515] on button "Ship Selected" at bounding box center [321, 525] width 68 height 20
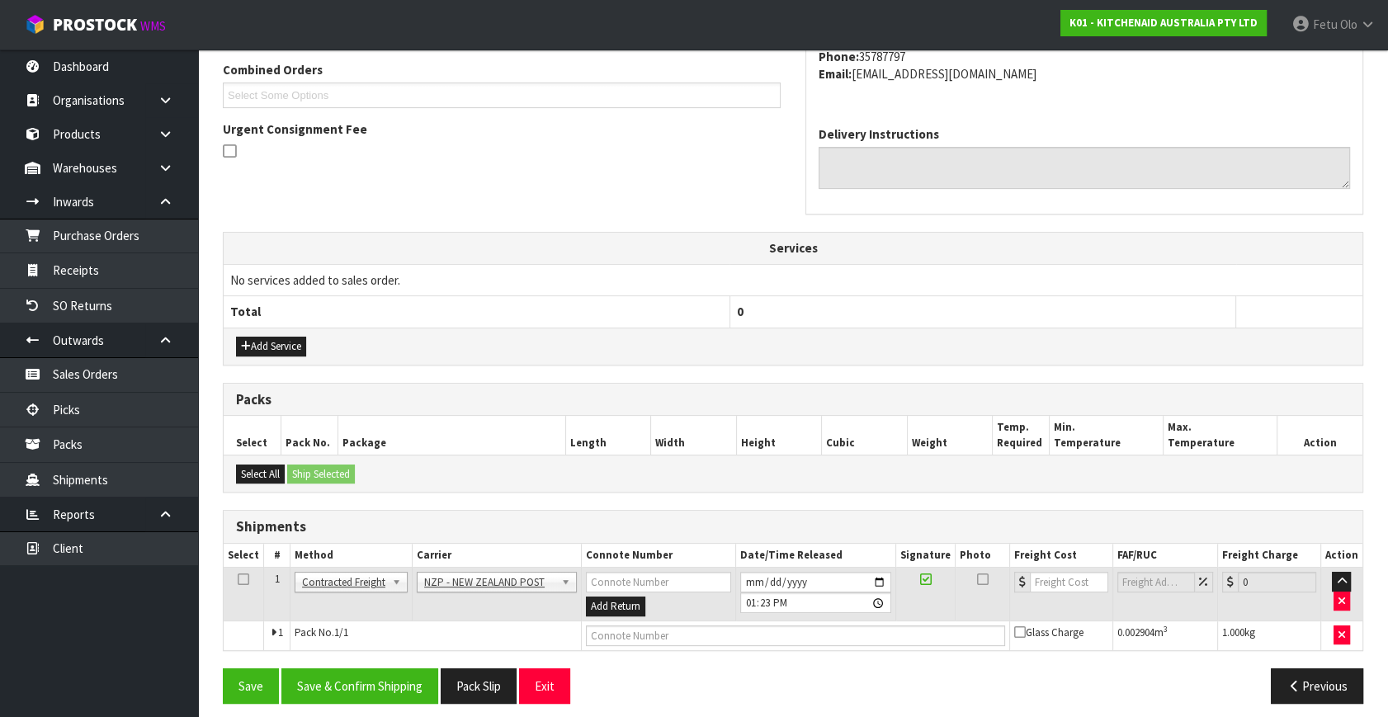
scroll to position [436, 0]
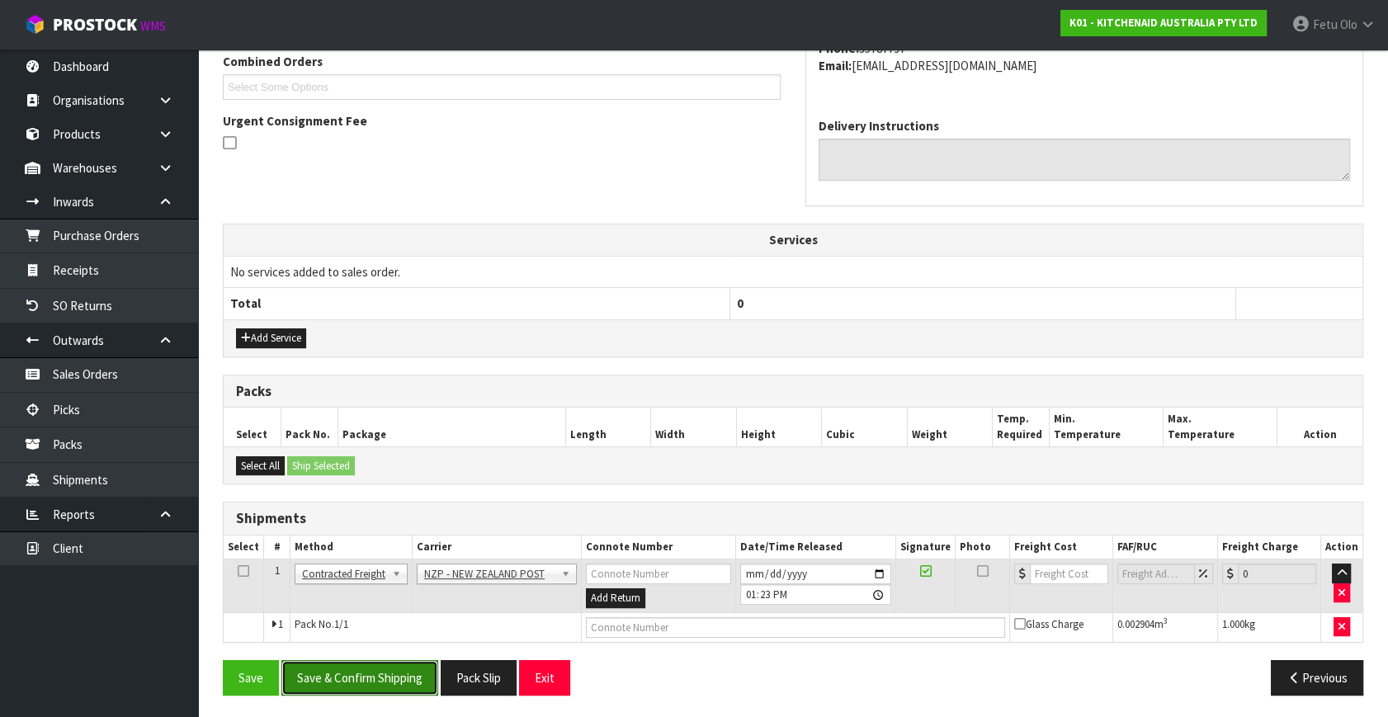
click at [362, 666] on button "Save & Confirm Shipping" at bounding box center [359, 677] width 157 height 35
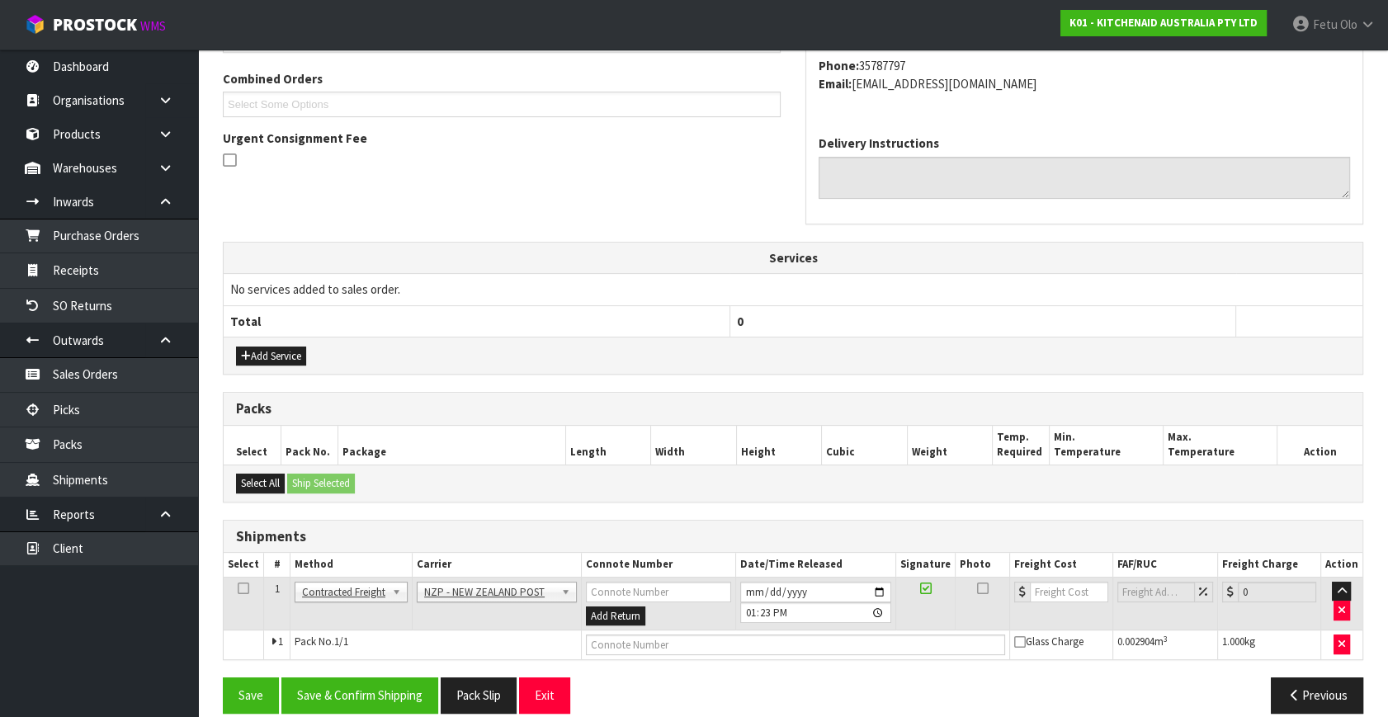
scroll to position [0, 0]
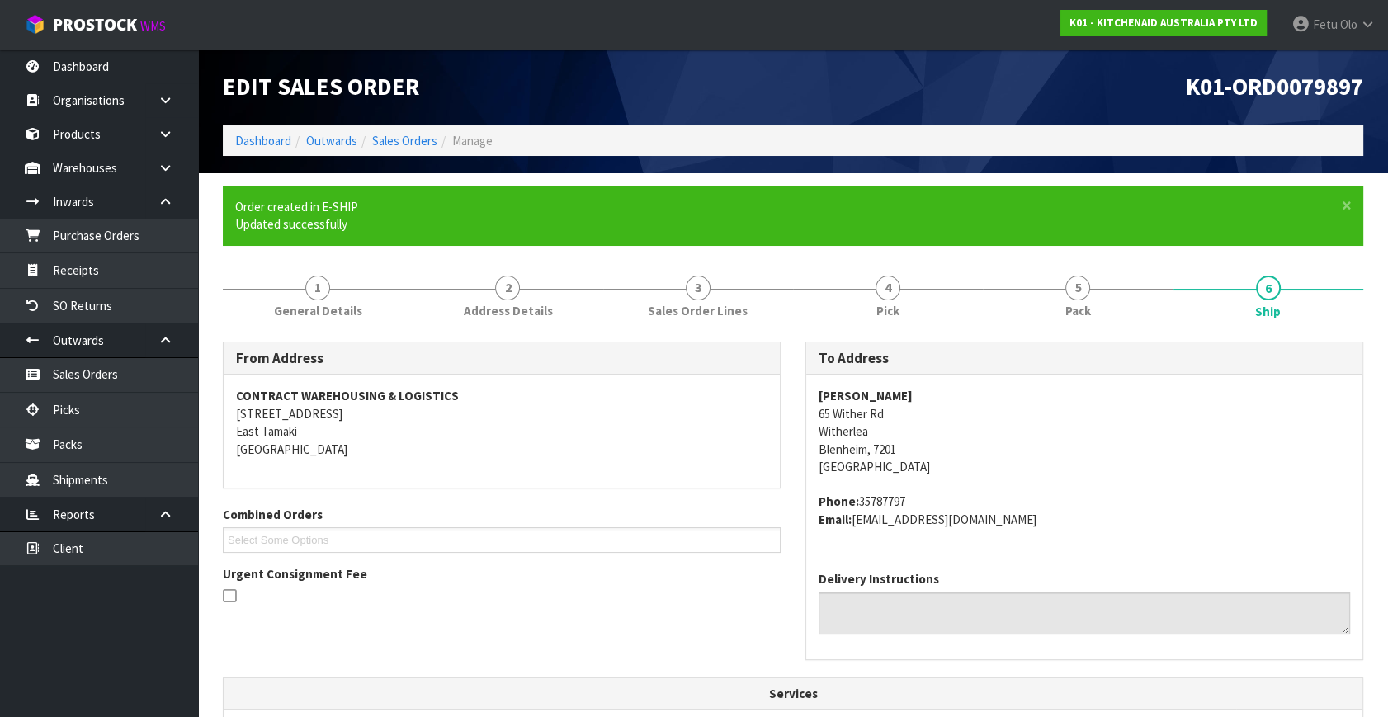
drag, startPoint x: 1226, startPoint y: 546, endPoint x: 1138, endPoint y: 534, distance: 88.4
click at [1221, 546] on div "Natalie King 65 Wither Rd Witherlea Blenheim, 7201 New Zealand Phone: 35787797 …" at bounding box center [1084, 466] width 556 height 183
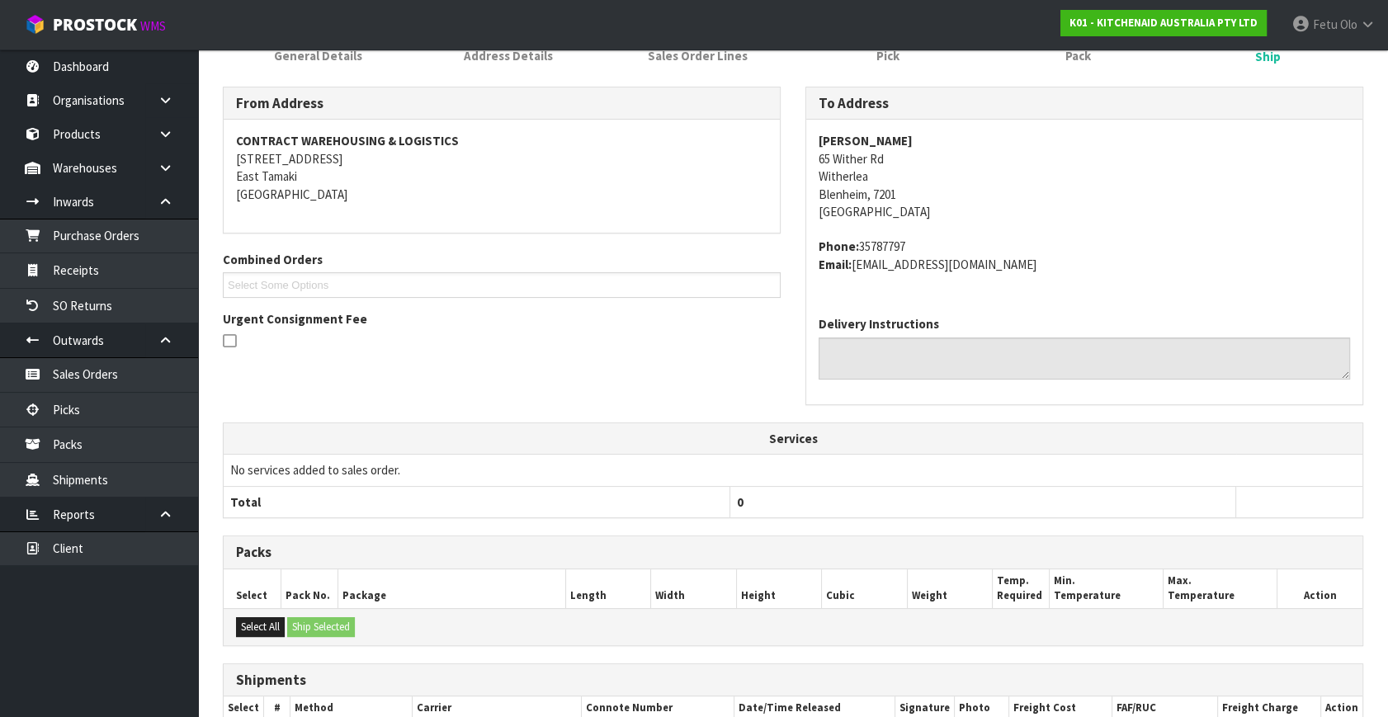
scroll to position [413, 0]
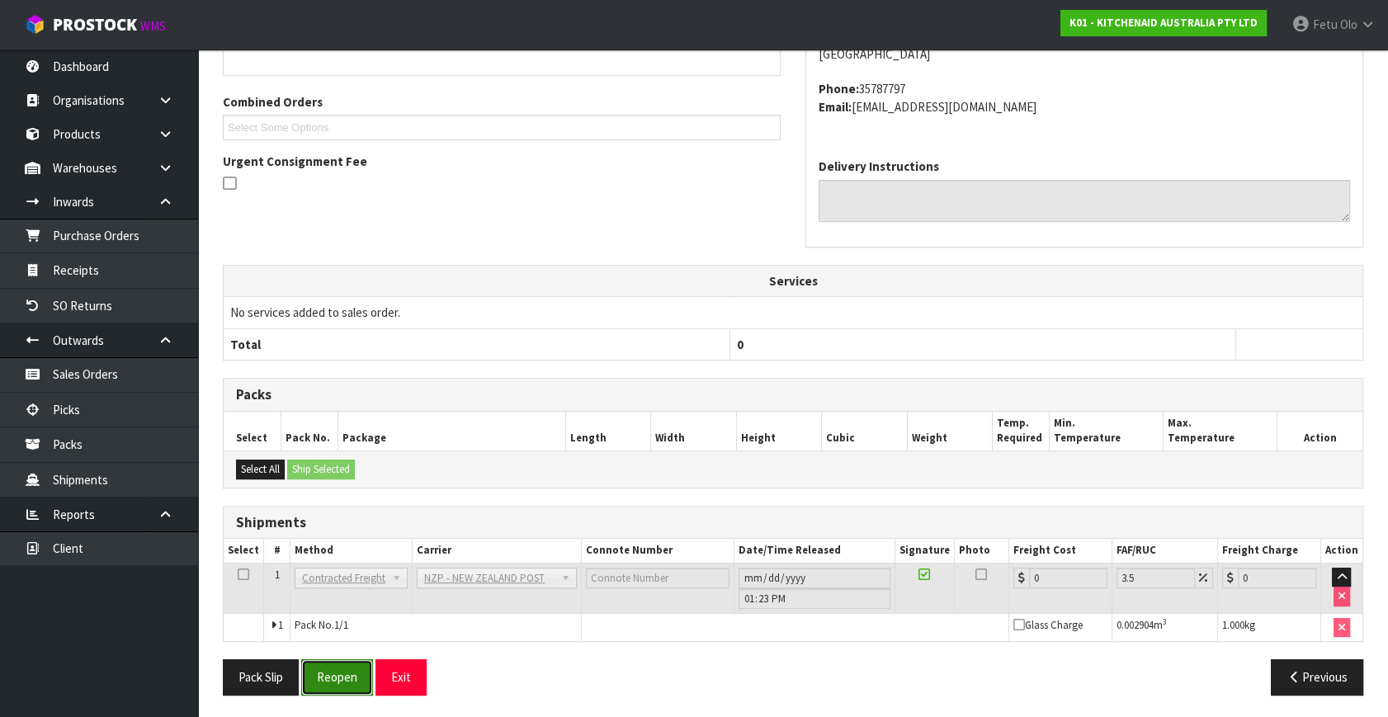
click at [335, 670] on button "Reopen" at bounding box center [337, 676] width 72 height 35
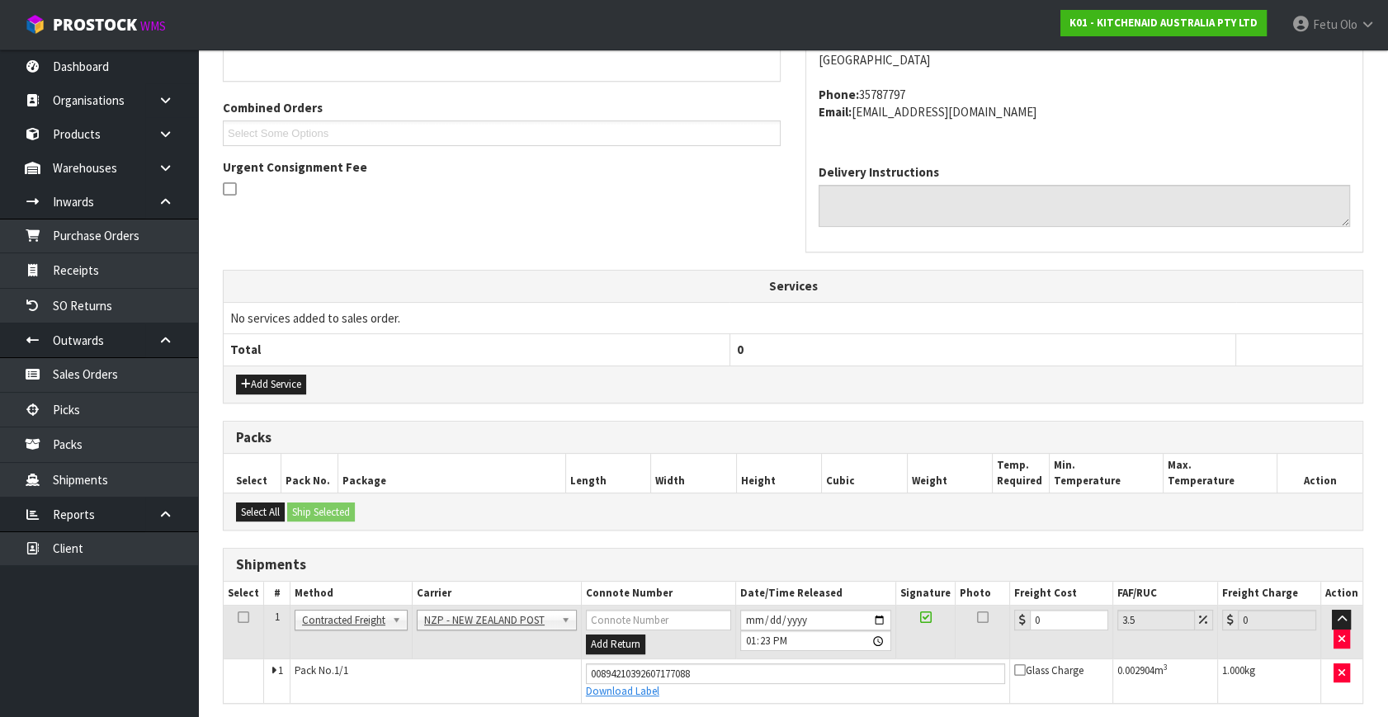
scroll to position [451, 0]
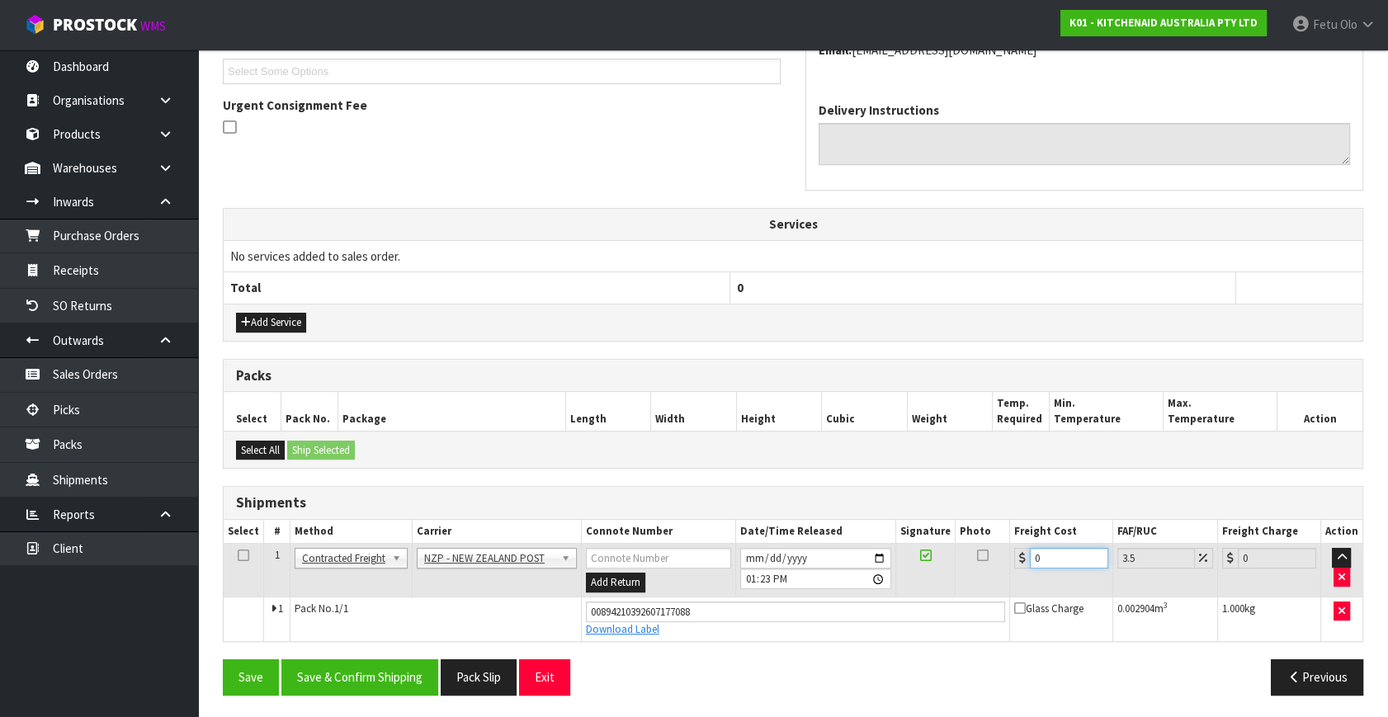
drag, startPoint x: 1060, startPoint y: 560, endPoint x: 899, endPoint y: 586, distance: 163.1
click at [899, 586] on tr "1 Client Local Pickup Customer Local Pickup Company Freight Contracted Freight …" at bounding box center [793, 571] width 1139 height 54
click at [384, 681] on button "Save & Confirm Shipping" at bounding box center [359, 676] width 157 height 35
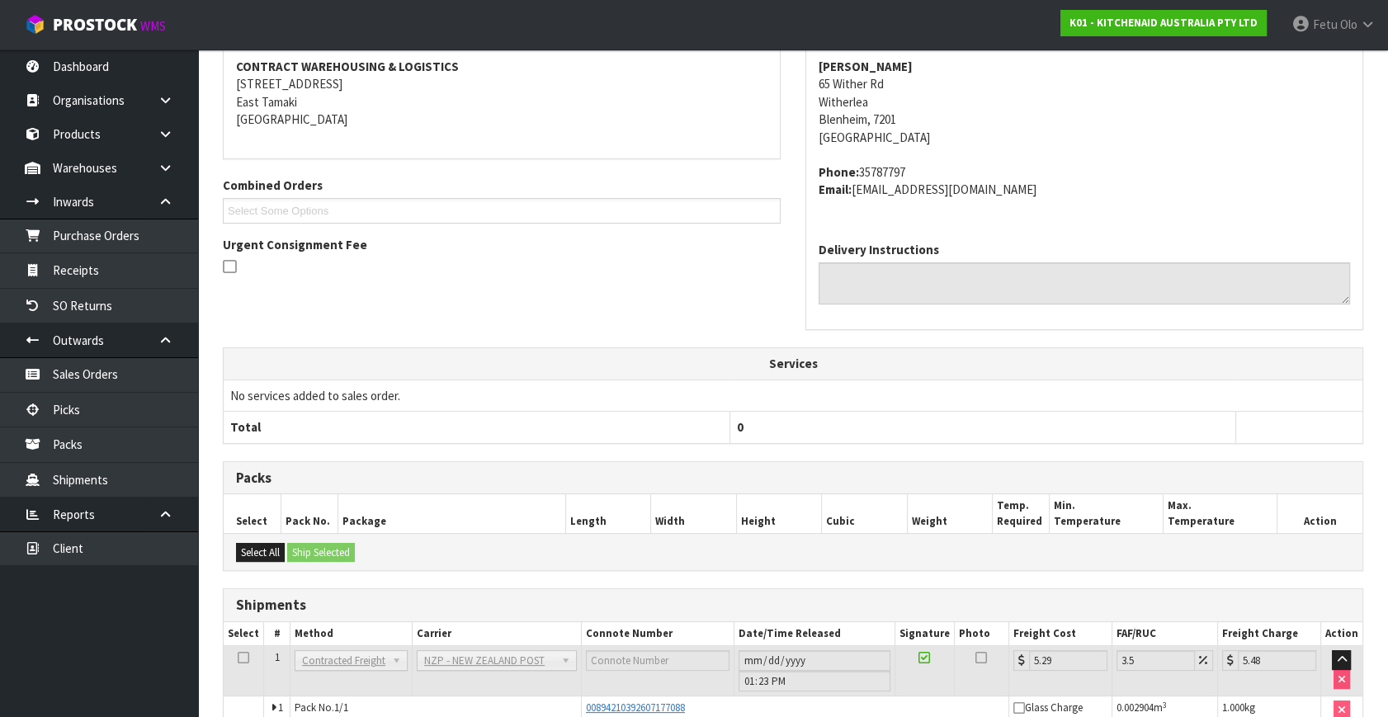
scroll to position [375, 0]
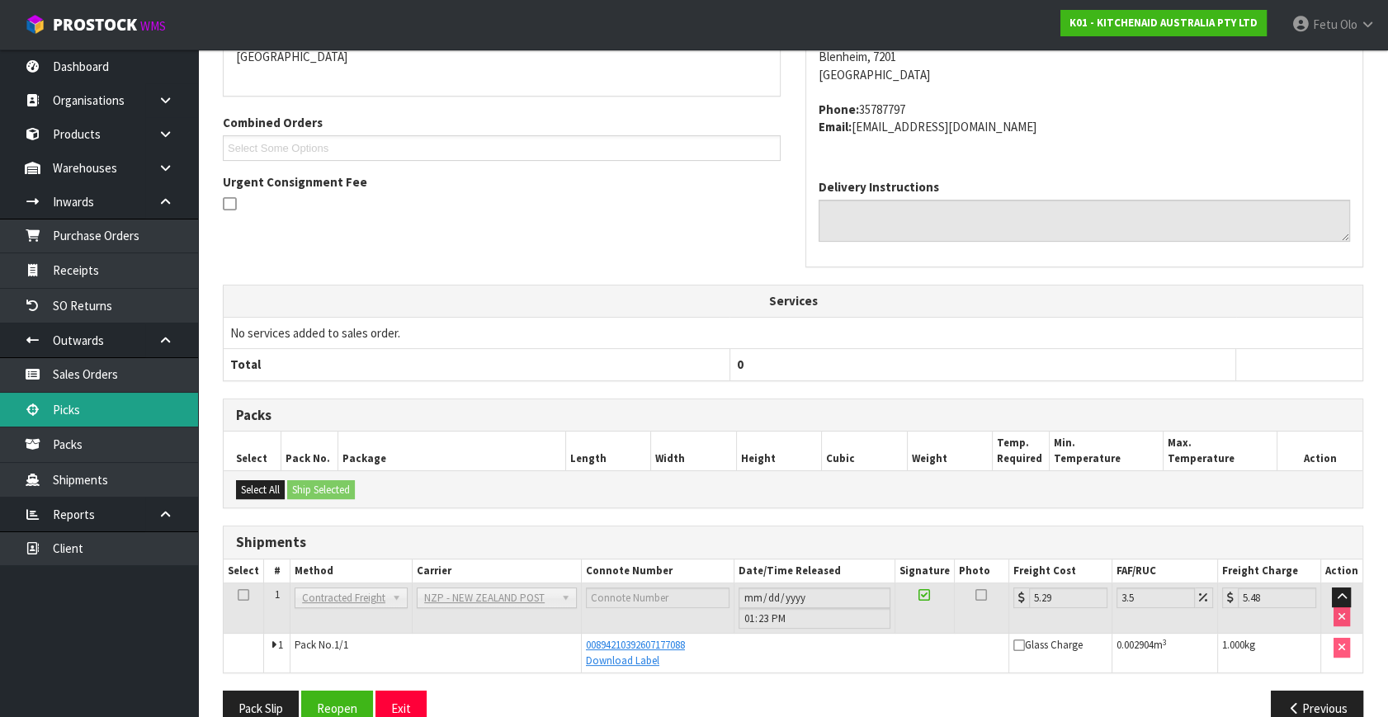
click at [105, 401] on link "Picks" at bounding box center [99, 410] width 198 height 34
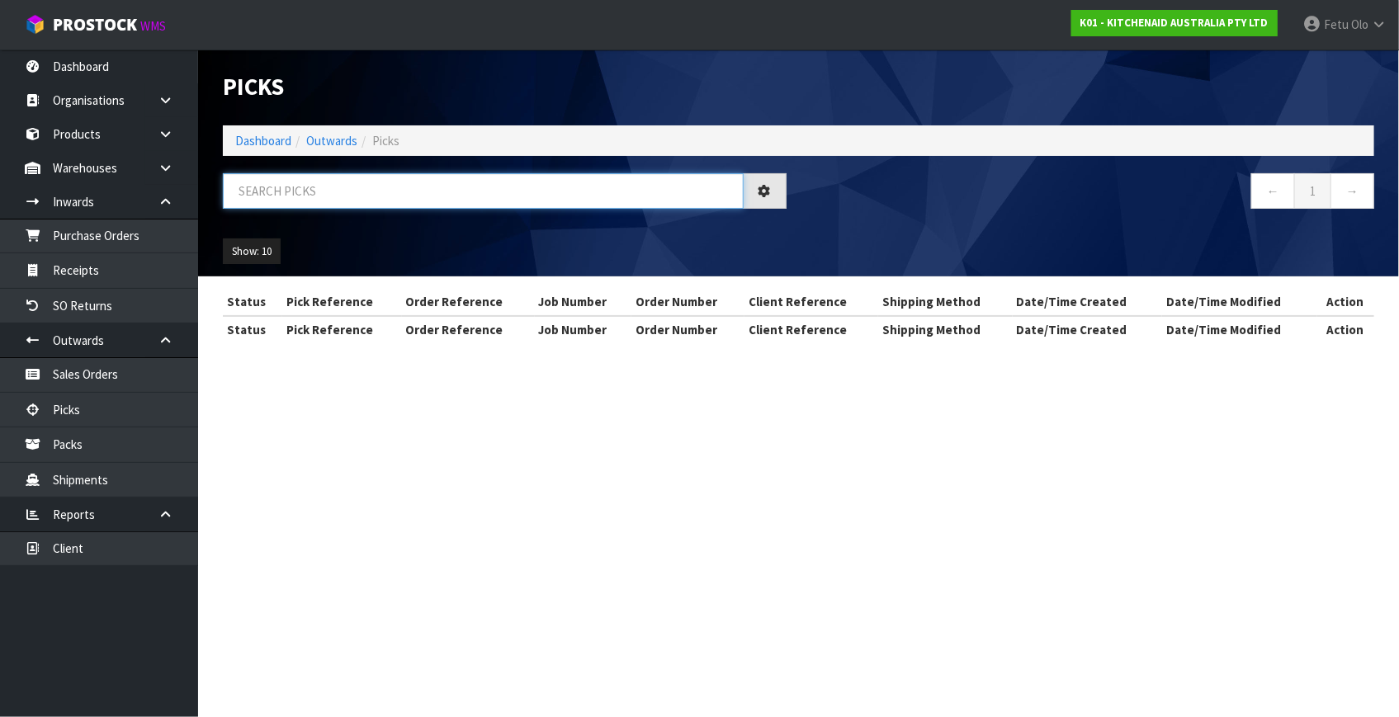
click at [422, 183] on input "text" at bounding box center [483, 190] width 521 height 35
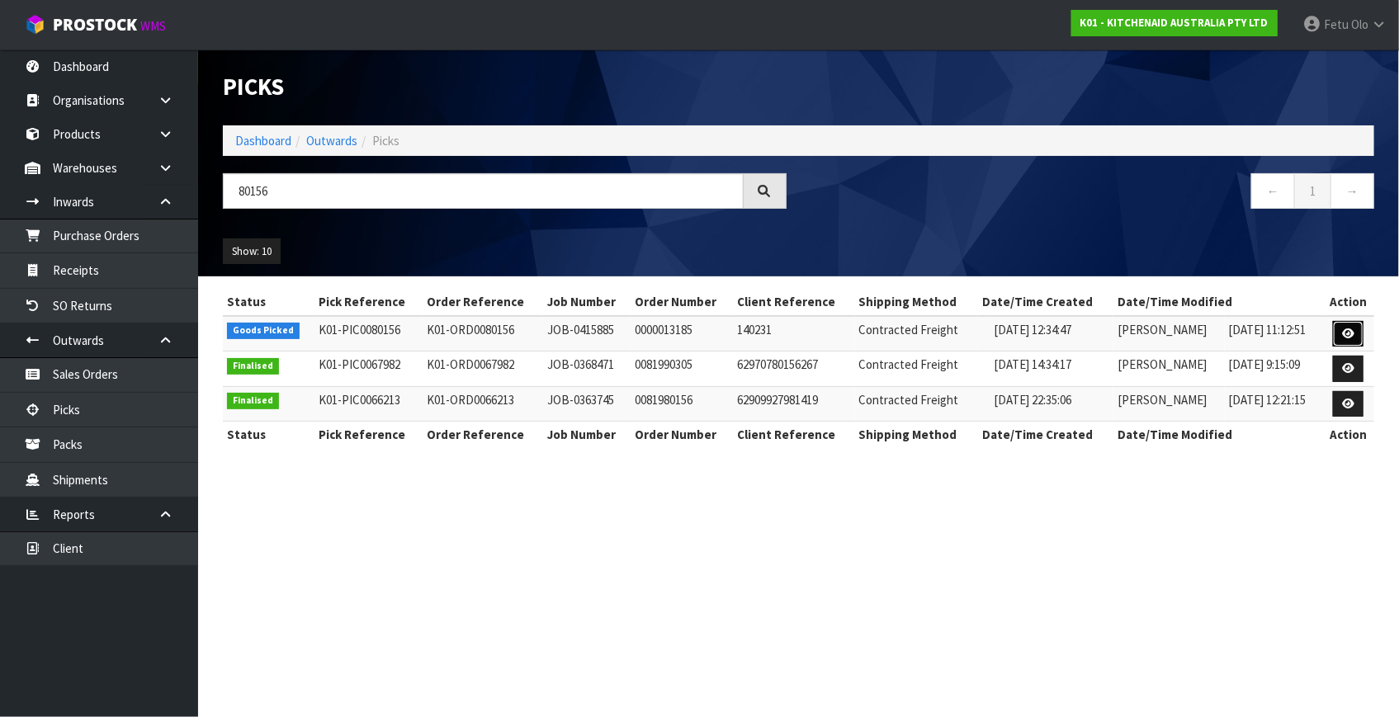
click at [1346, 331] on icon at bounding box center [1348, 333] width 12 height 11
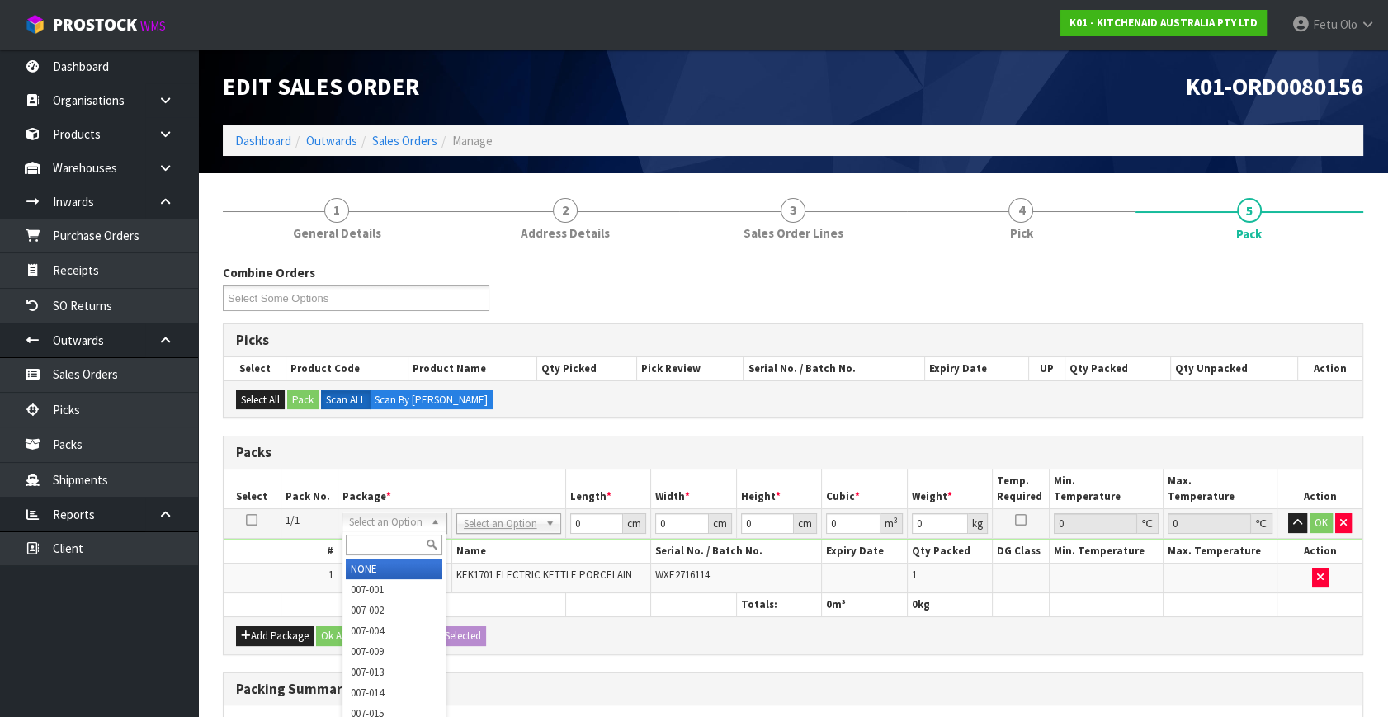
click at [373, 539] on input "text" at bounding box center [394, 545] width 97 height 21
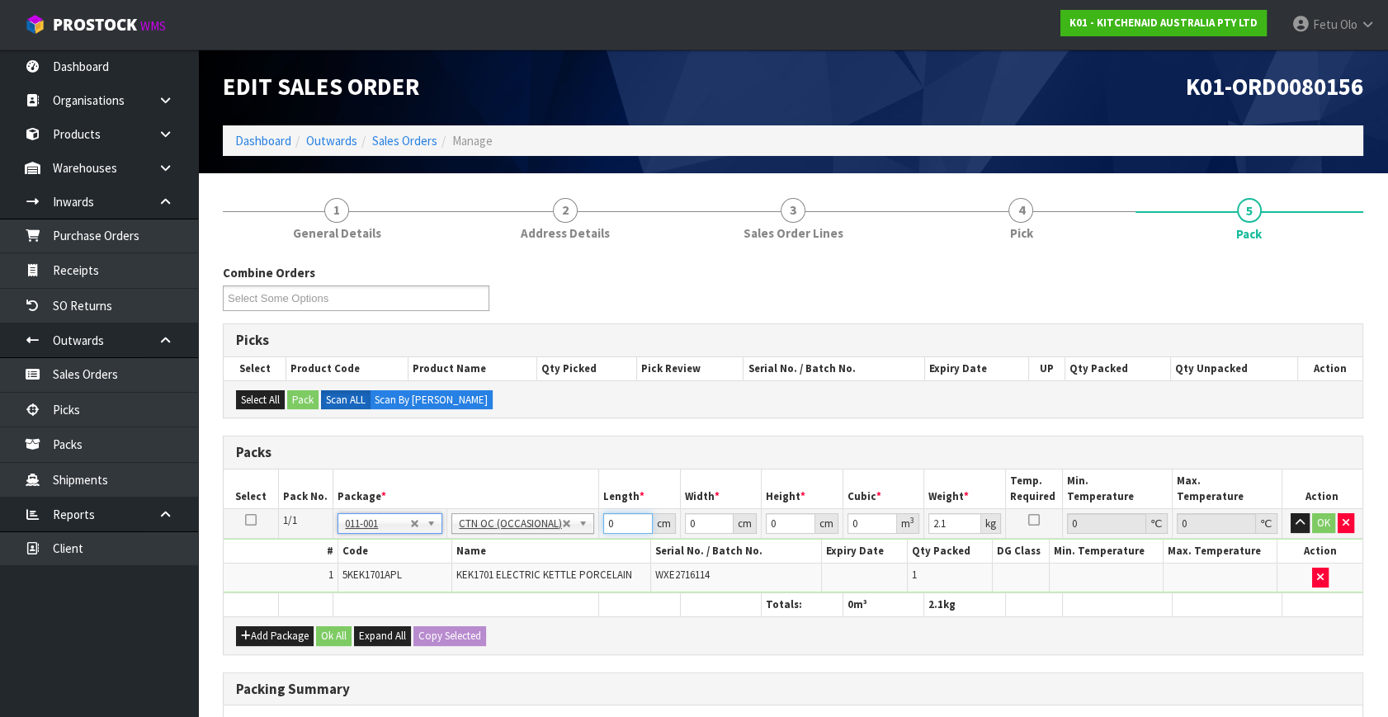
drag, startPoint x: 574, startPoint y: 532, endPoint x: 478, endPoint y: 563, distance: 101.3
click at [479, 563] on tbody "1/1 NONE 007-001 007-002 007-004 007-009 007-013 007-014 007-015 007-017 007-01…" at bounding box center [793, 551] width 1139 height 84
click at [625, 527] on input "32" at bounding box center [628, 523] width 50 height 21
click button "OK" at bounding box center [1323, 523] width 23 height 20
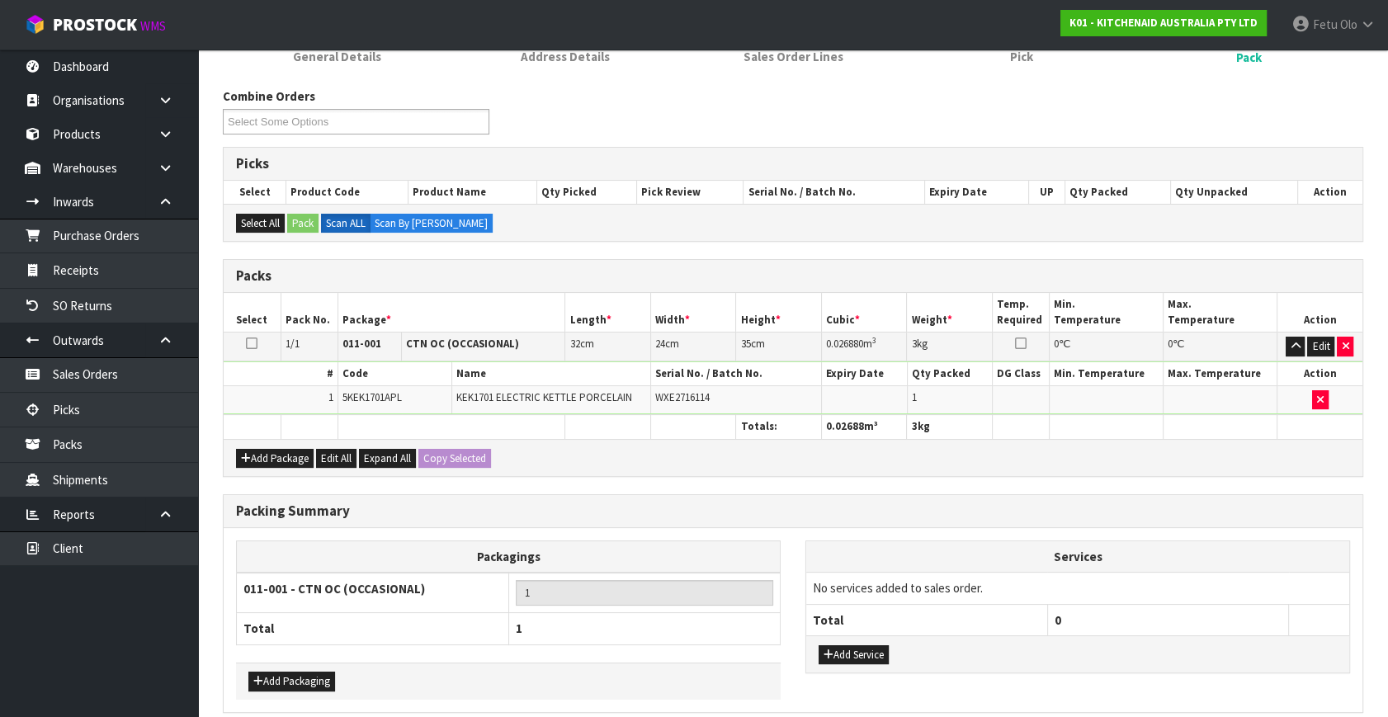
scroll to position [246, 0]
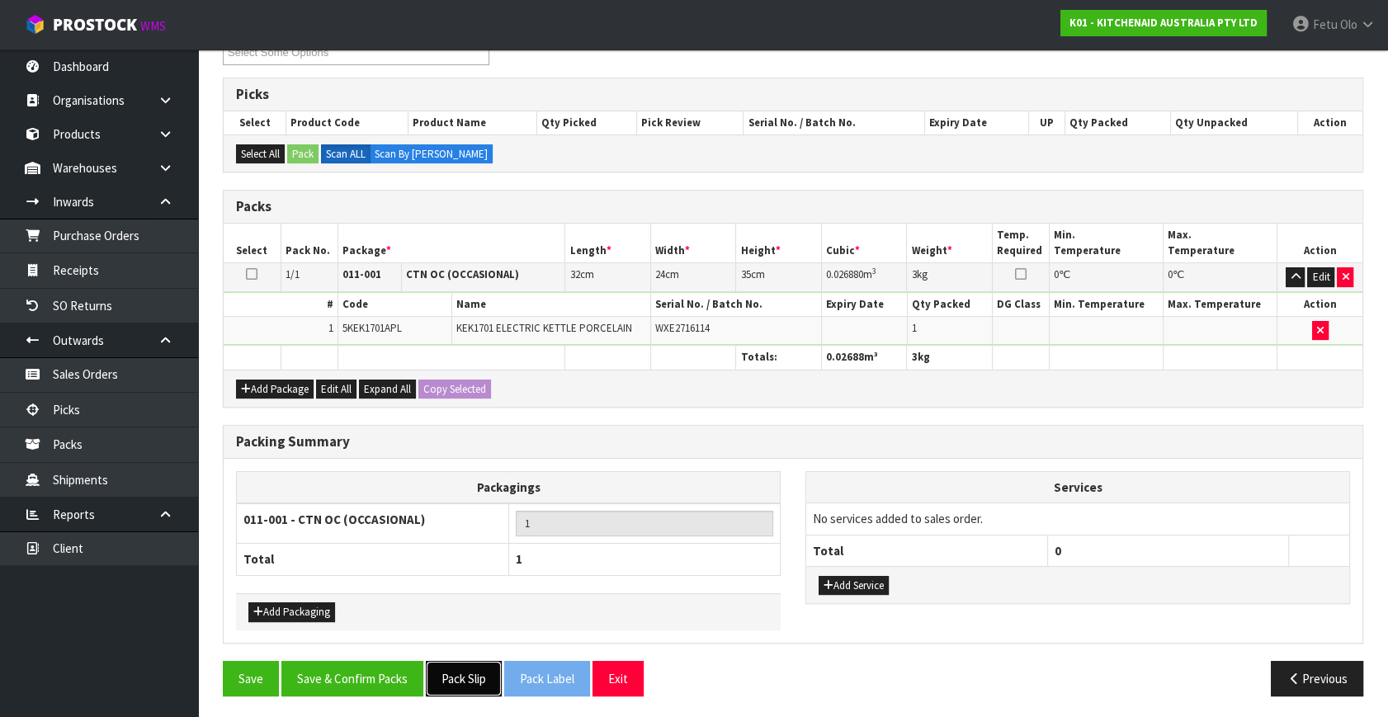
click at [451, 665] on button "Pack Slip" at bounding box center [464, 678] width 76 height 35
click at [379, 661] on button "Save & Confirm Packs" at bounding box center [352, 678] width 142 height 35
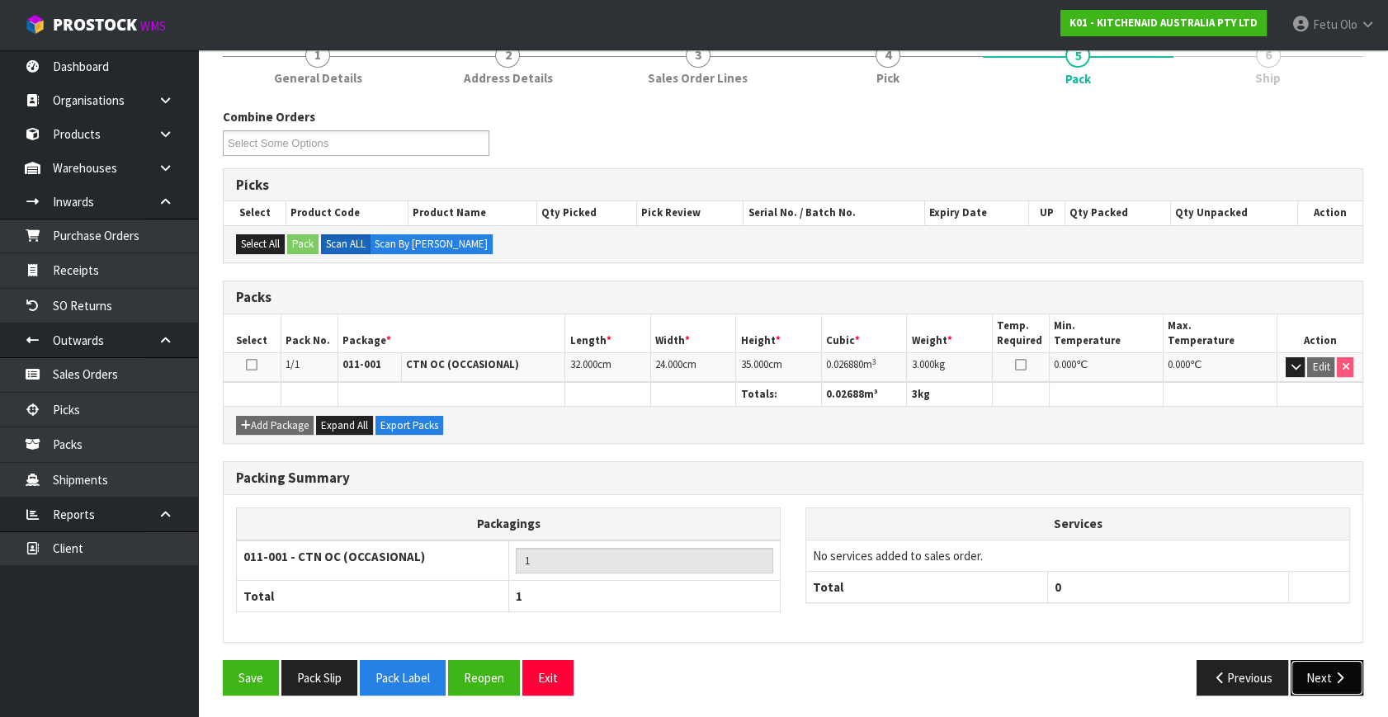
click at [1339, 678] on icon "button" at bounding box center [1340, 678] width 16 height 12
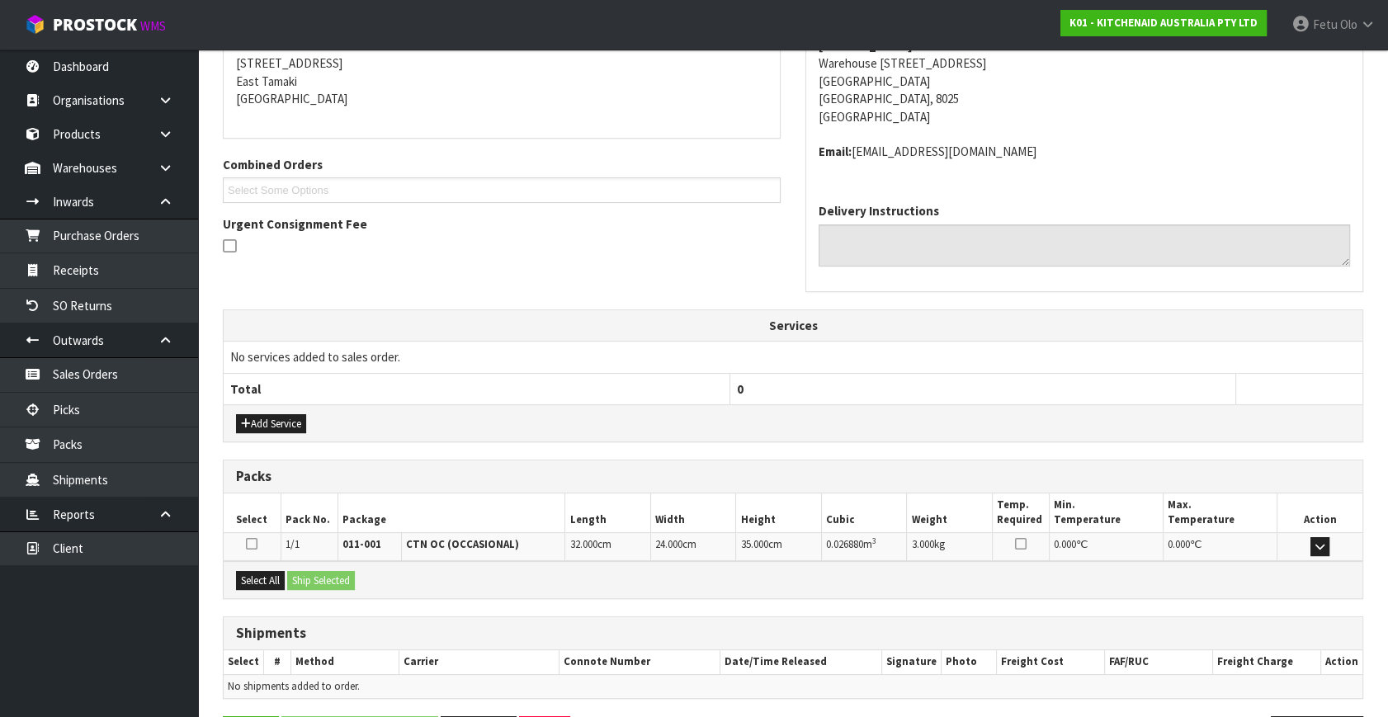
scroll to position [389, 0]
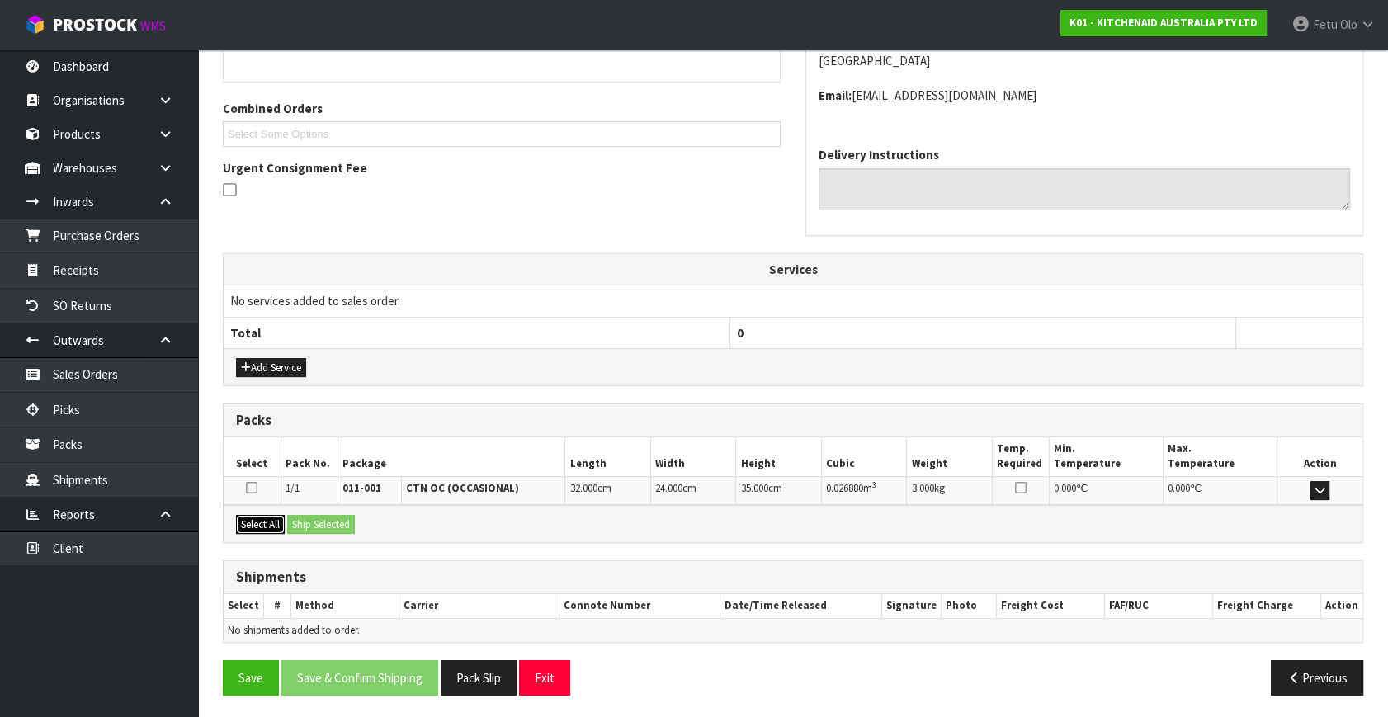
drag, startPoint x: 267, startPoint y: 516, endPoint x: 301, endPoint y: 520, distance: 34.9
click at [271, 516] on button "Select All" at bounding box center [260, 525] width 49 height 20
click at [301, 520] on button "Ship Selected" at bounding box center [321, 525] width 68 height 20
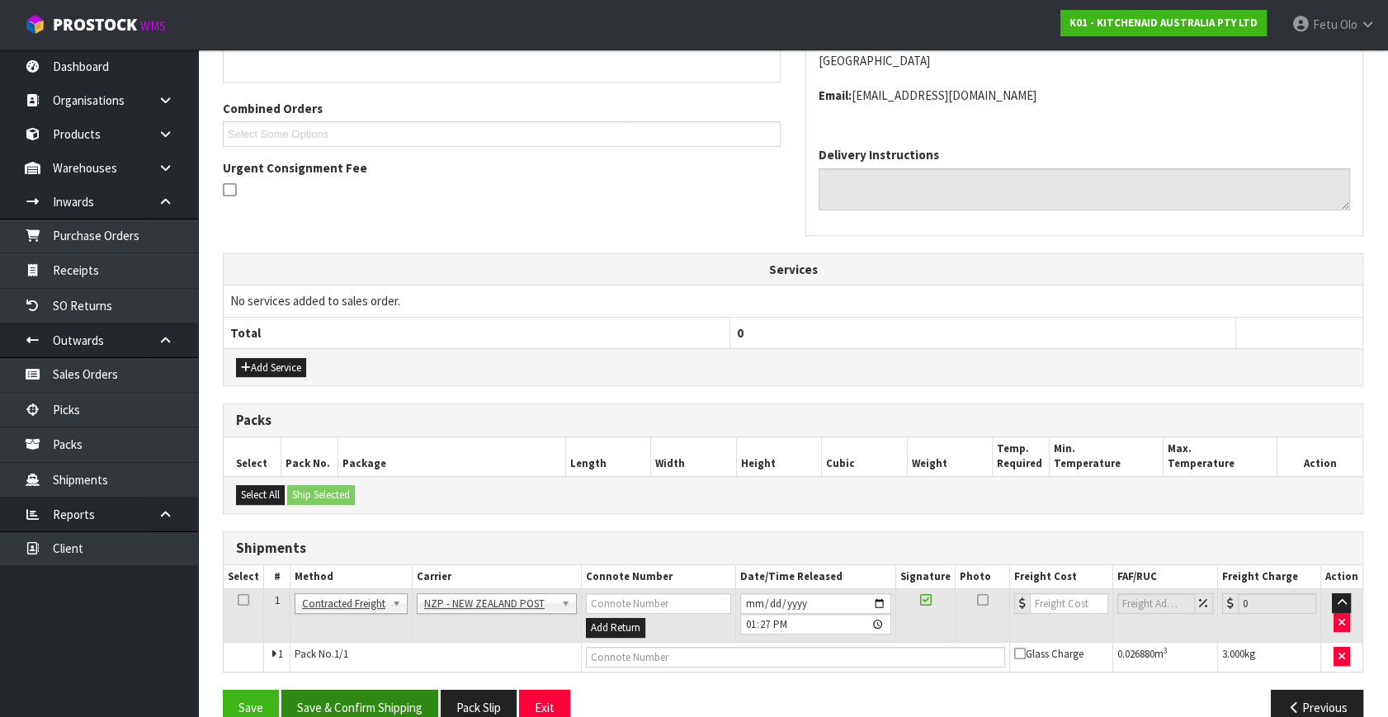
scroll to position [418, 0]
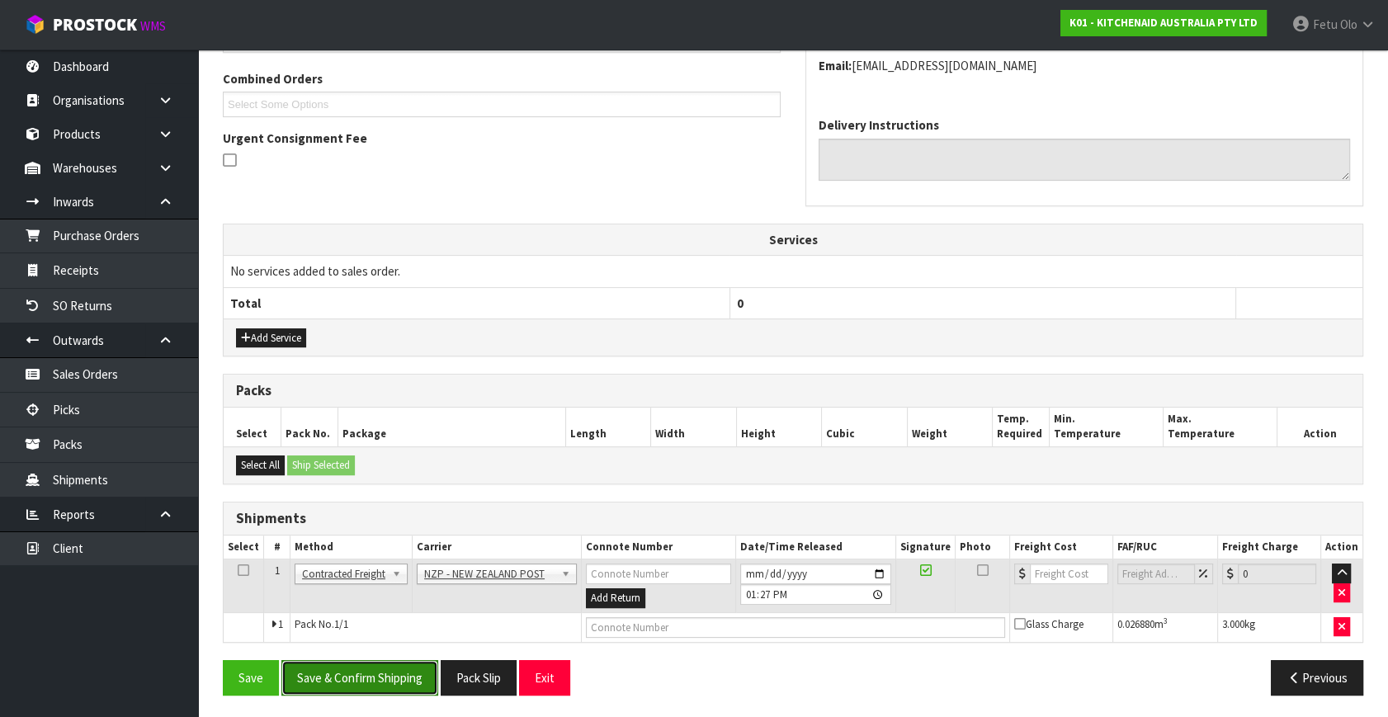
click at [393, 668] on button "Save & Confirm Shipping" at bounding box center [359, 677] width 157 height 35
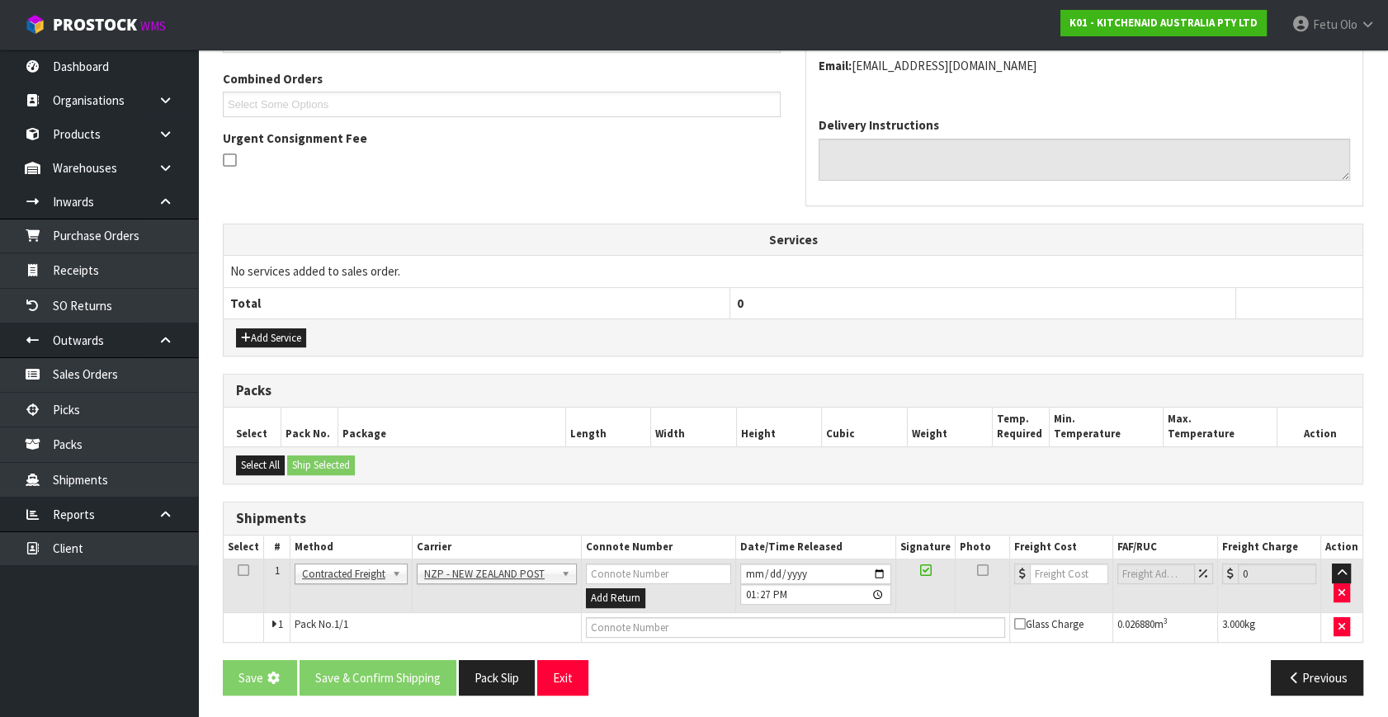
scroll to position [0, 0]
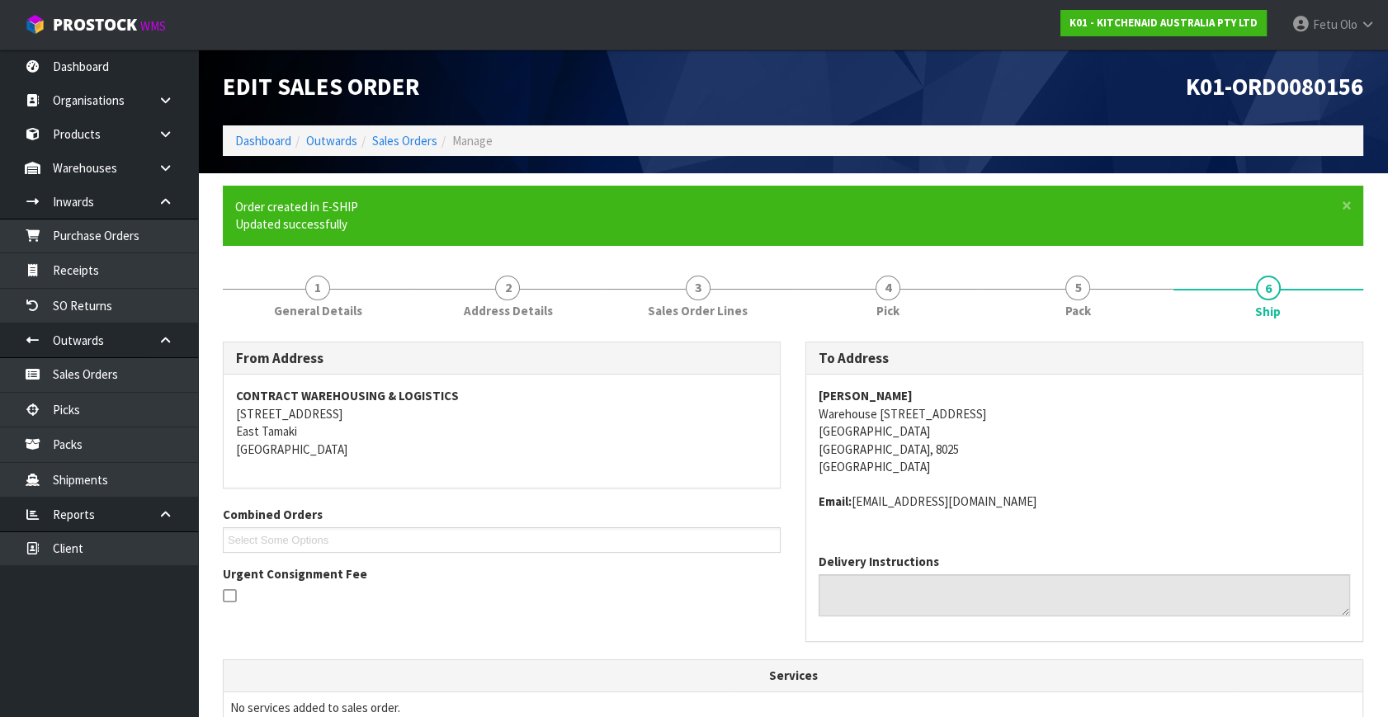
click at [1192, 505] on address "Email: claims@kitchenaid.com.au" at bounding box center [1084, 501] width 531 height 17
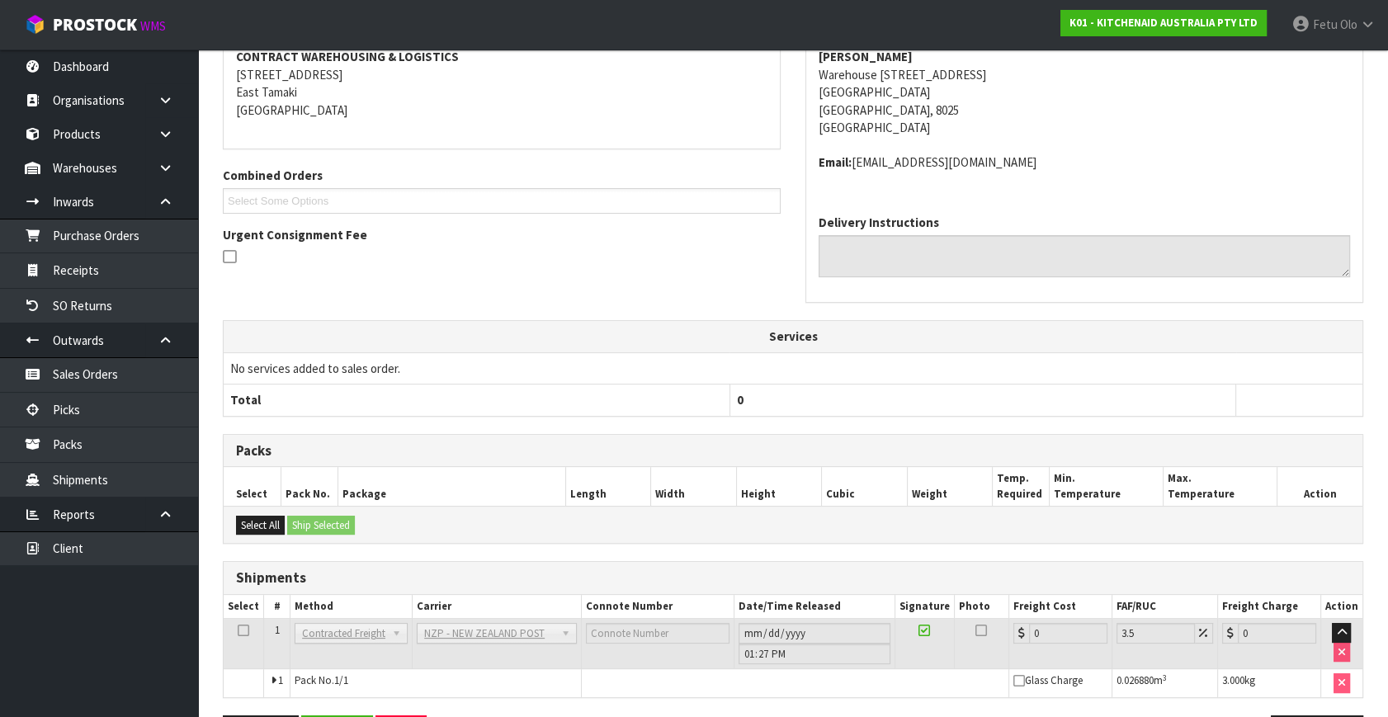
scroll to position [395, 0]
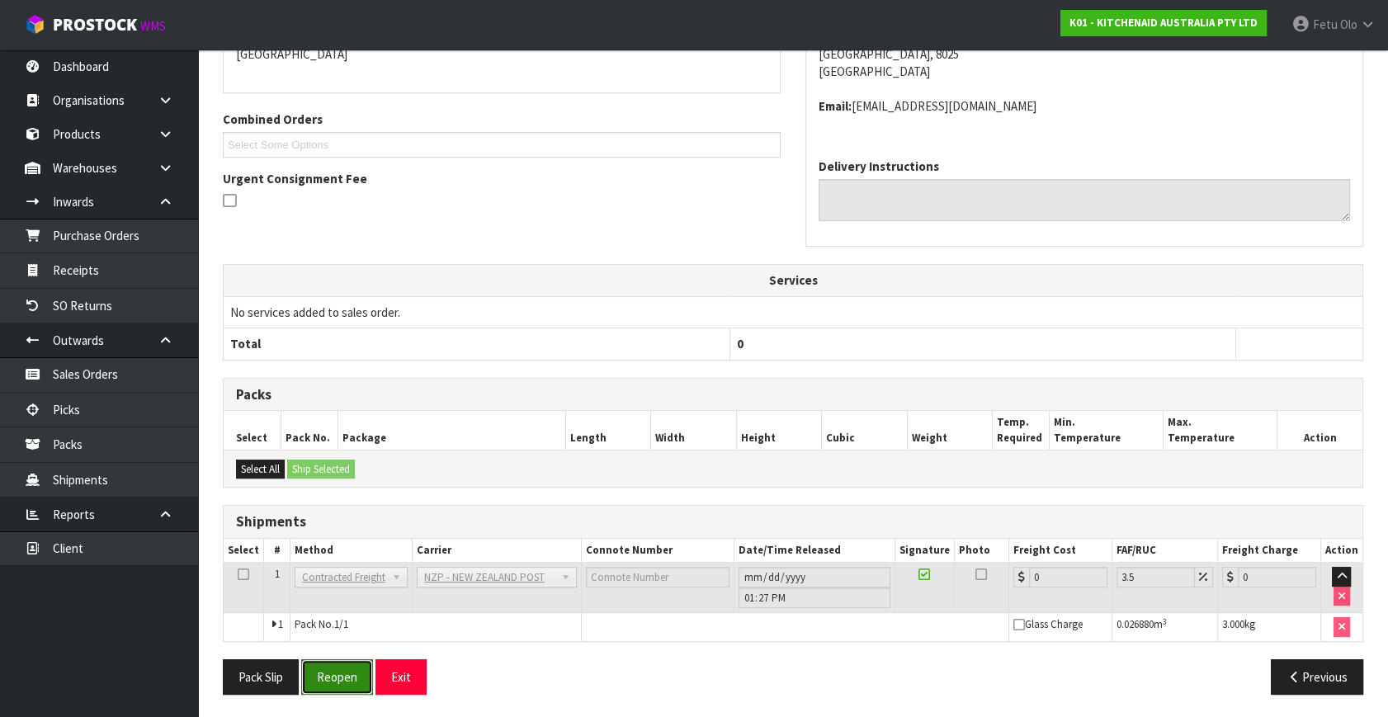
click at [311, 672] on button "Reopen" at bounding box center [337, 676] width 72 height 35
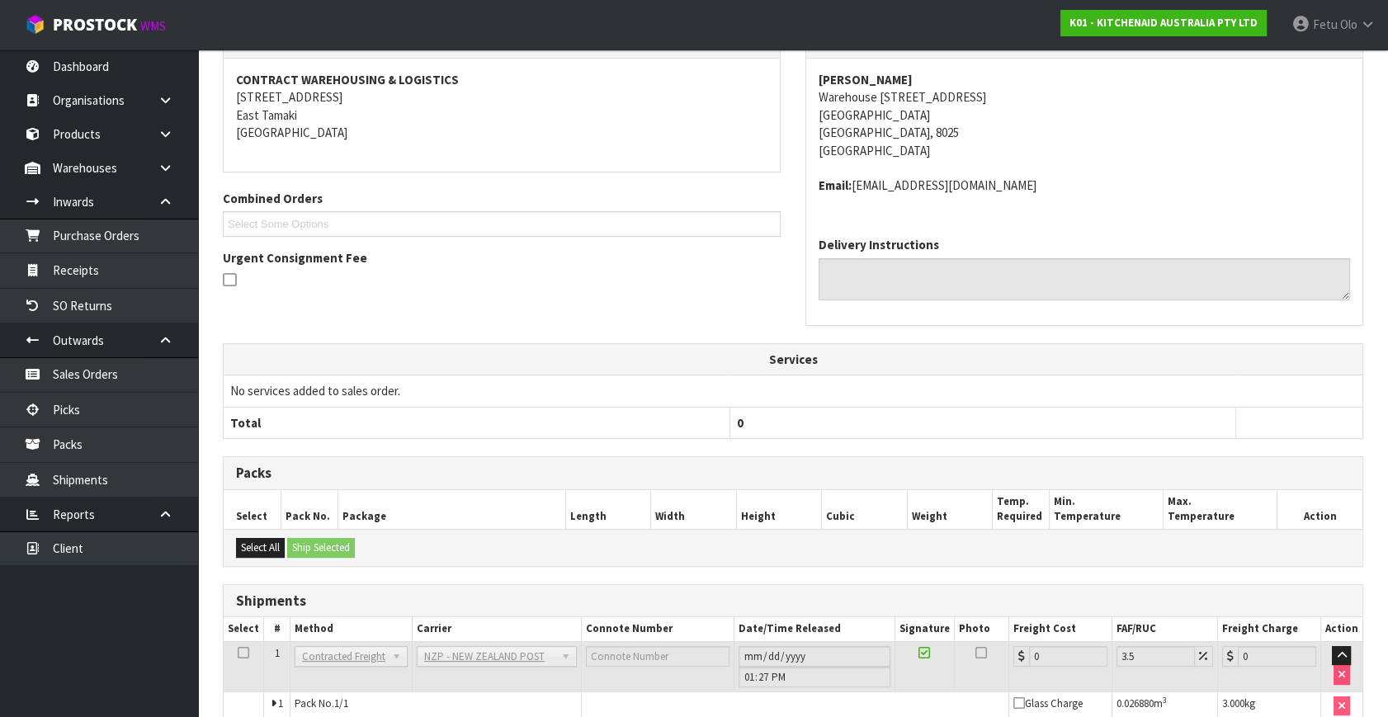
scroll to position [375, 0]
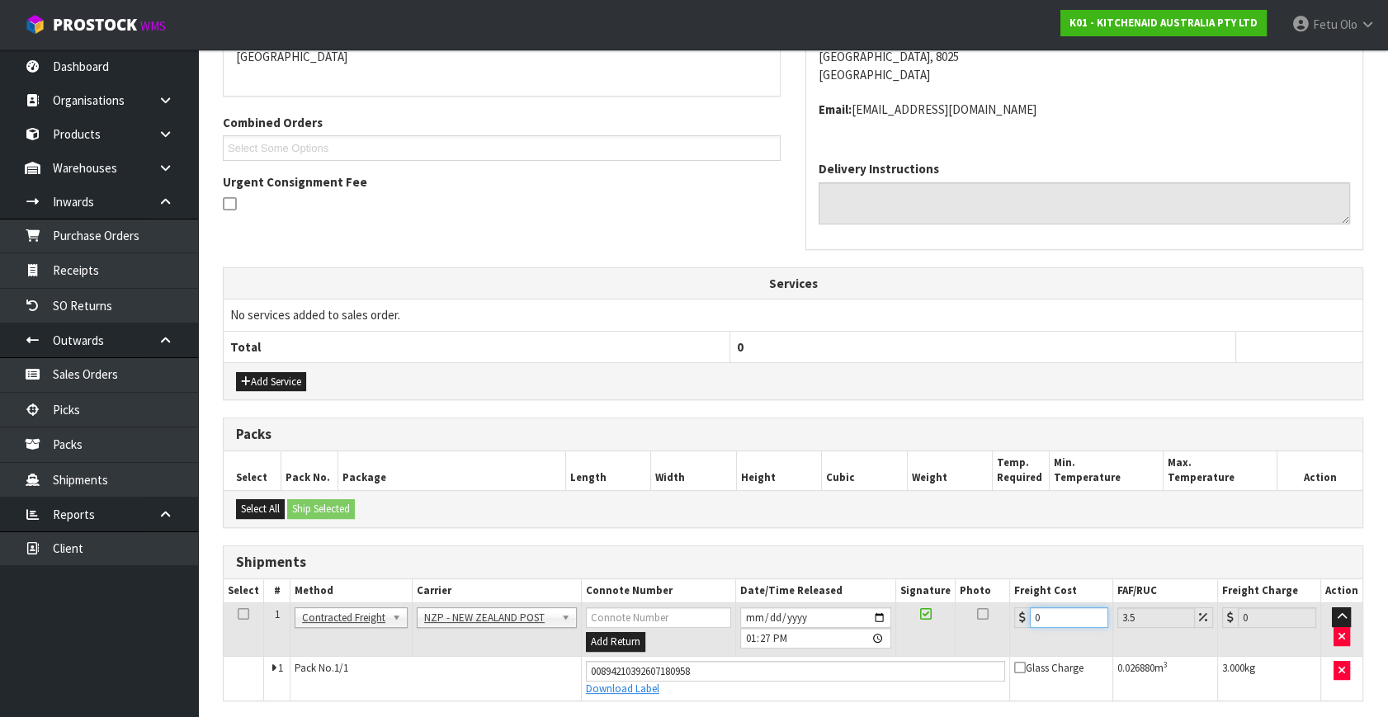
drag, startPoint x: 1046, startPoint y: 609, endPoint x: 829, endPoint y: 664, distance: 223.2
click at [829, 664] on tbody "1 Client Local Pickup Customer Local Pickup Company Freight Contracted Freight …" at bounding box center [793, 651] width 1139 height 97
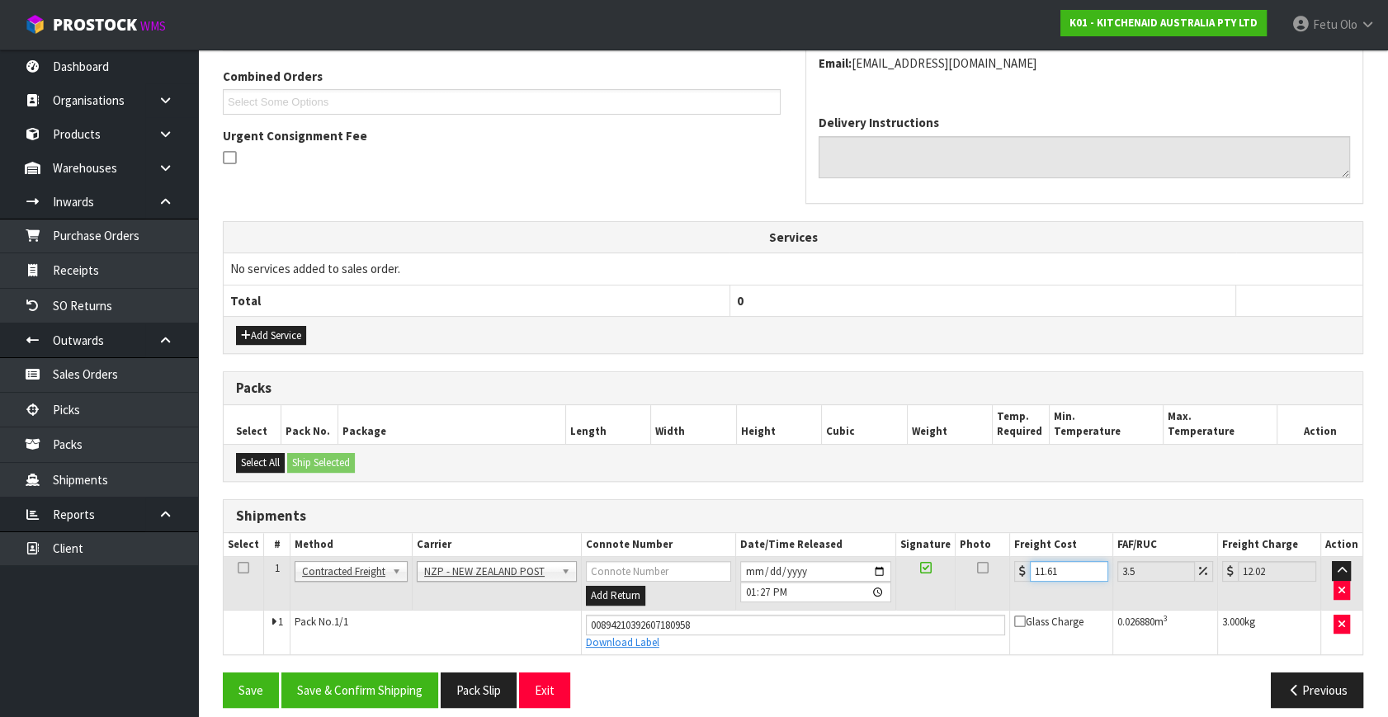
scroll to position [433, 0]
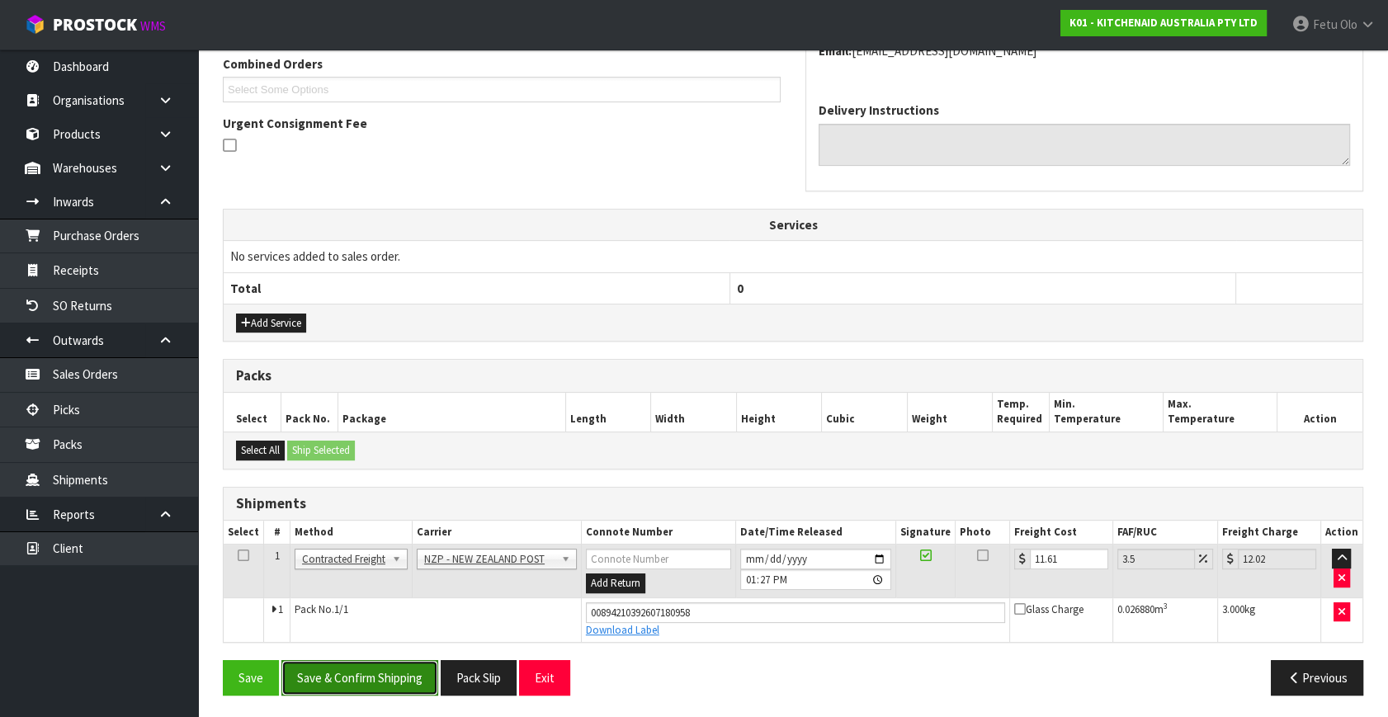
drag, startPoint x: 436, startPoint y: 664, endPoint x: 426, endPoint y: 664, distance: 9.9
click at [432, 664] on button "Save & Confirm Shipping" at bounding box center [359, 677] width 157 height 35
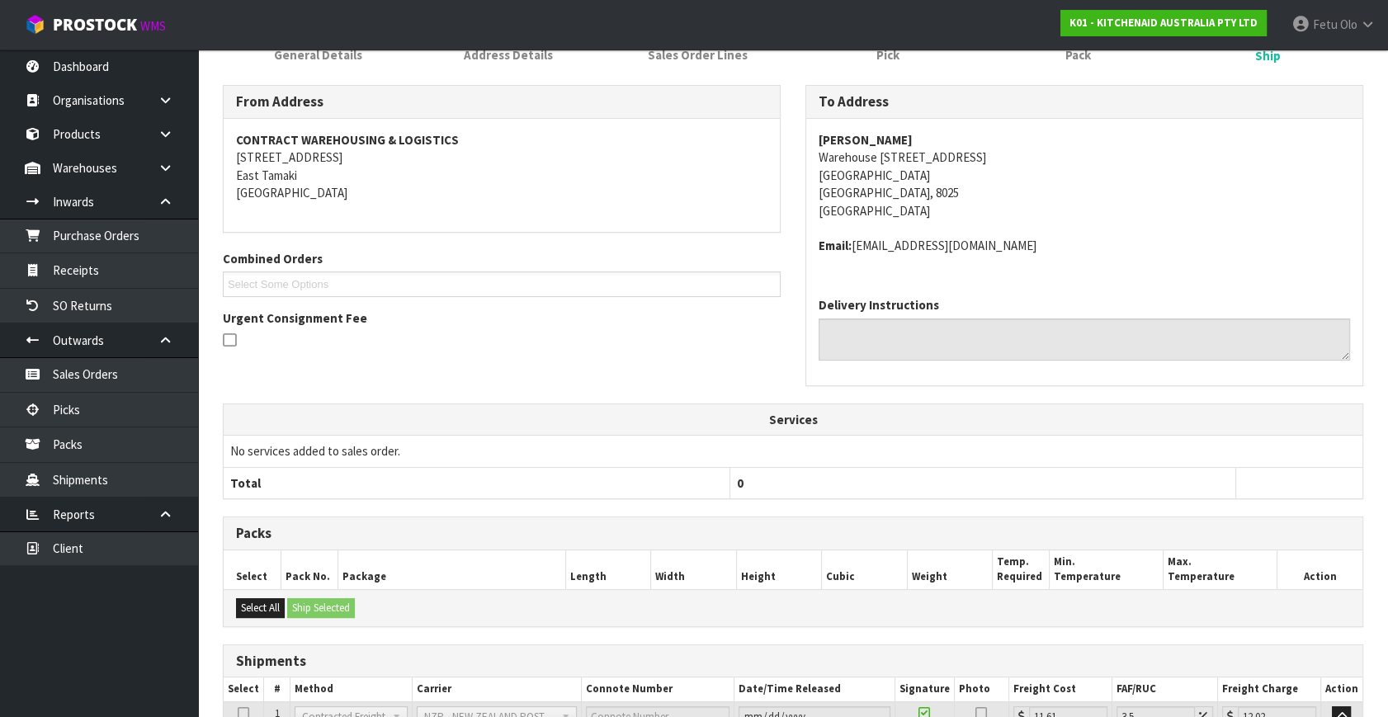
scroll to position [375, 0]
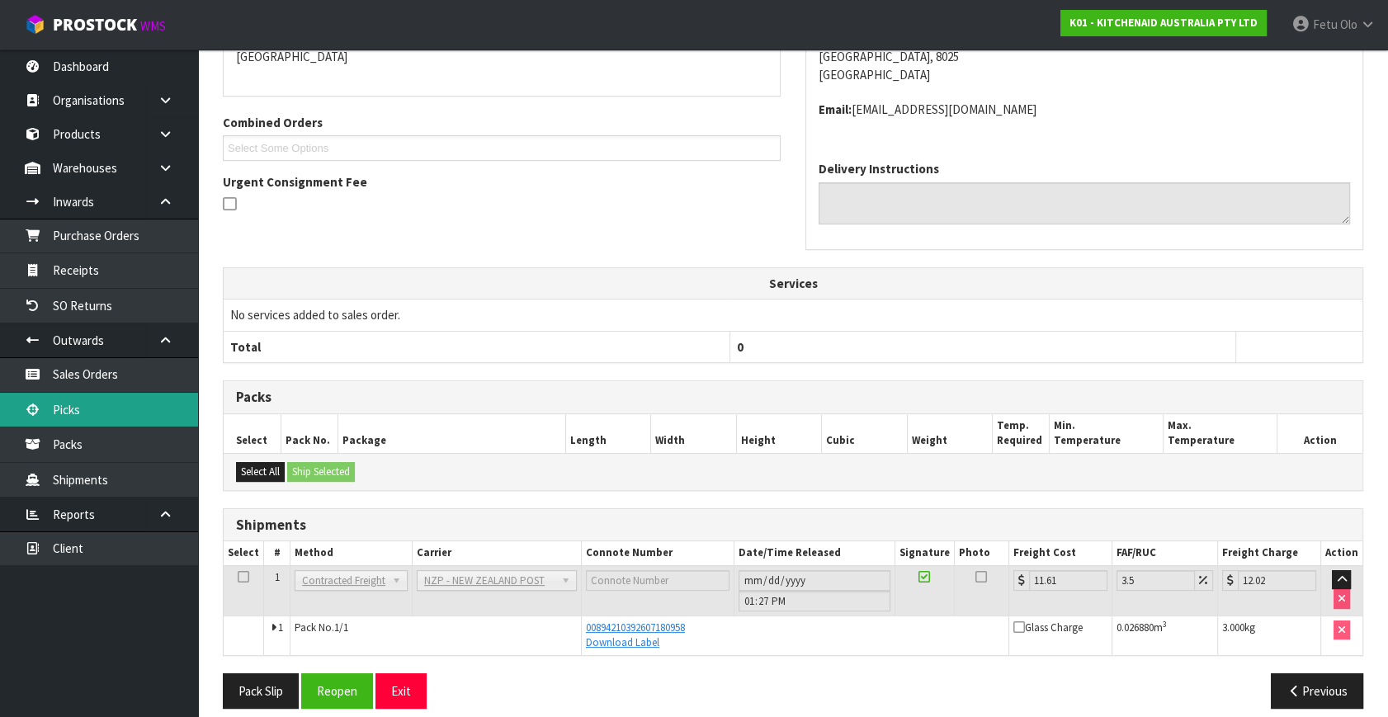
click at [82, 411] on link "Picks" at bounding box center [99, 410] width 198 height 34
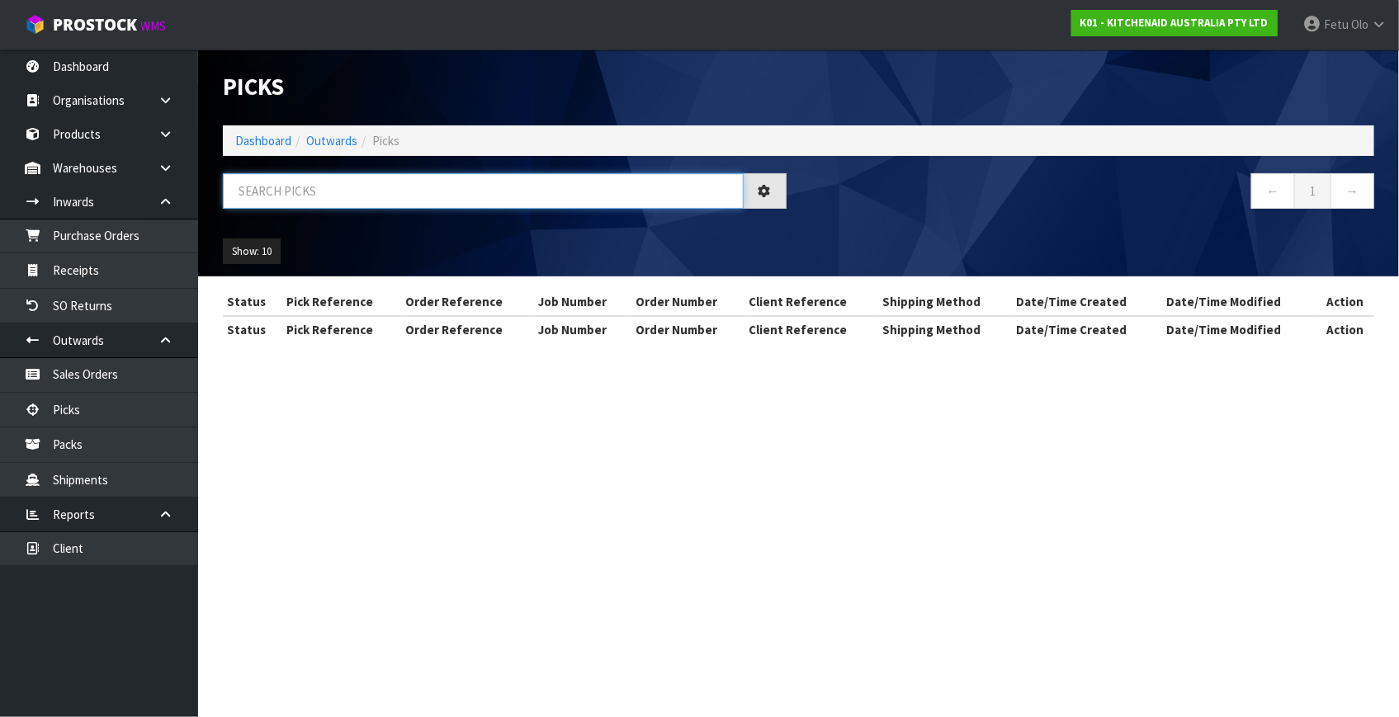
click at [374, 202] on input "text" at bounding box center [483, 190] width 521 height 35
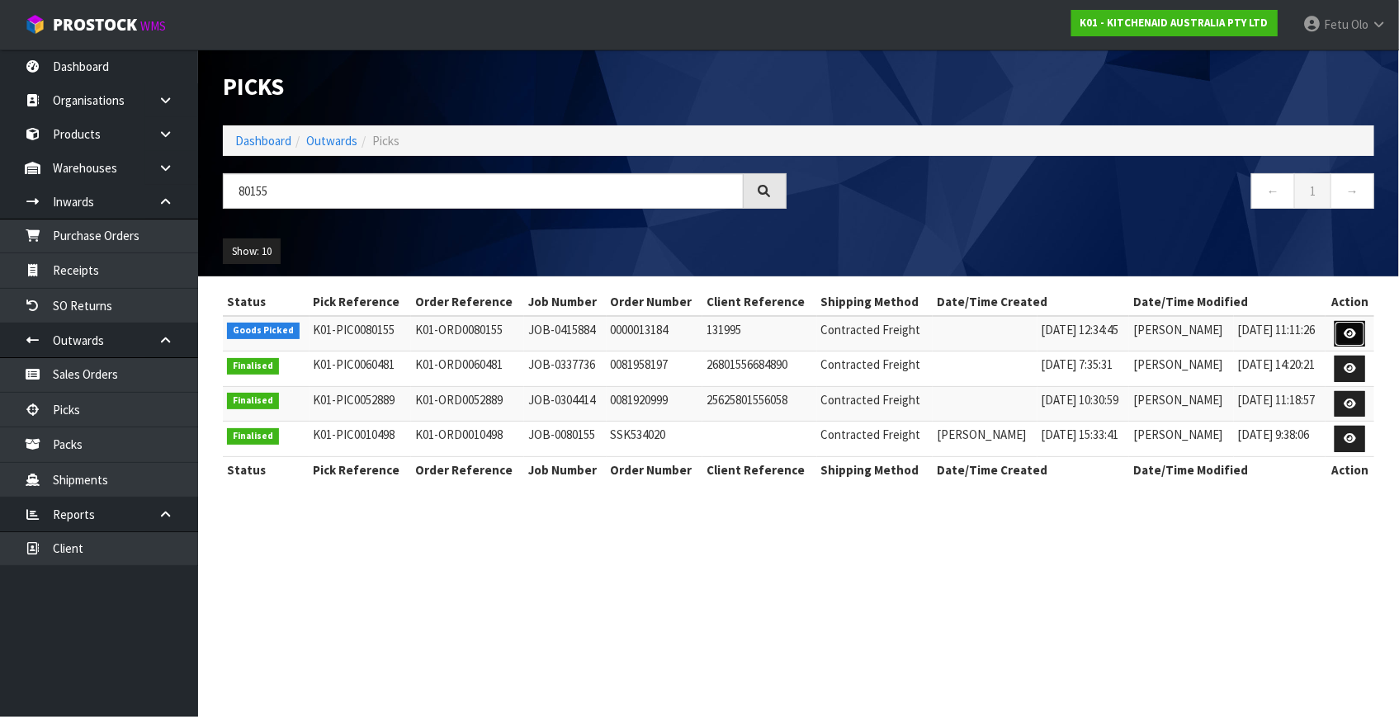
click at [1345, 334] on icon at bounding box center [1350, 333] width 12 height 11
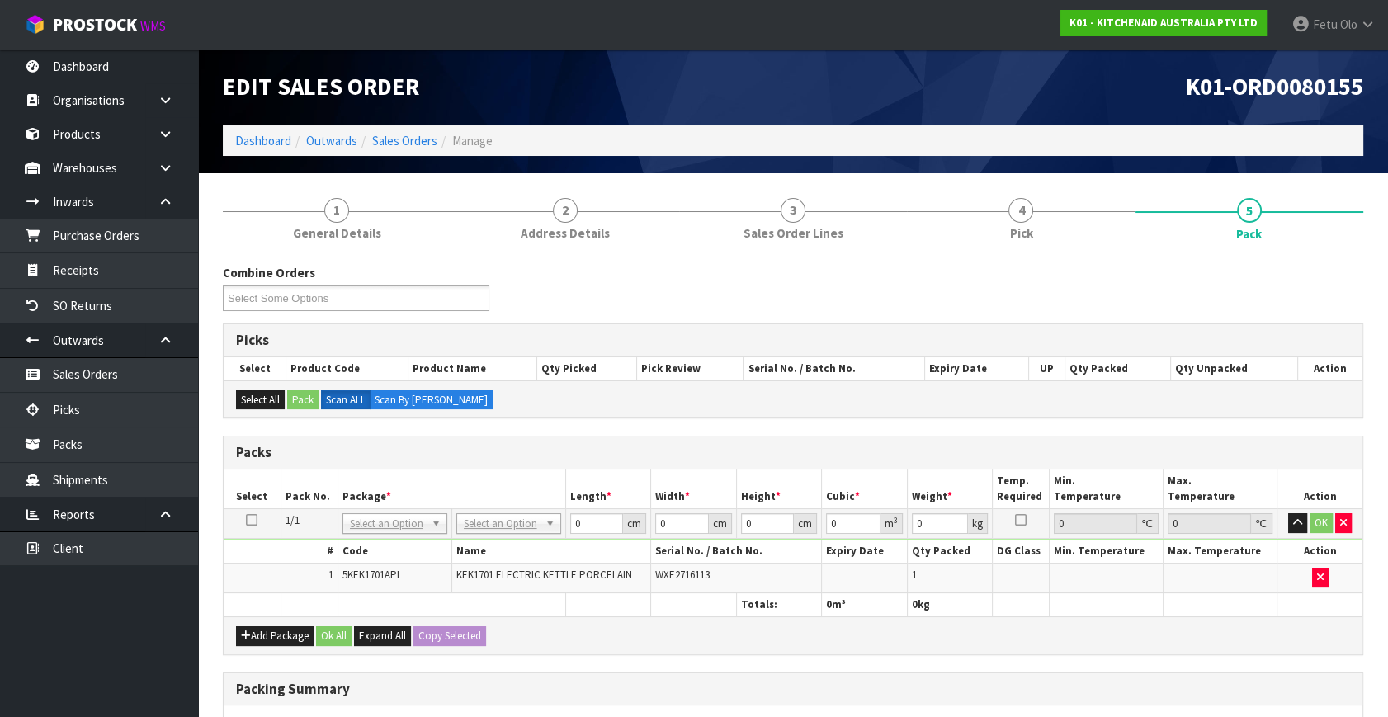
click at [400, 539] on td "# Code Name Serial No. / Batch No. Expiry Date Qty Packed DG Class Min. Tempera…" at bounding box center [793, 566] width 1139 height 54
drag, startPoint x: 397, startPoint y: 513, endPoint x: 384, endPoint y: 555, distance: 44.9
click at [385, 546] on input "text" at bounding box center [394, 545] width 97 height 21
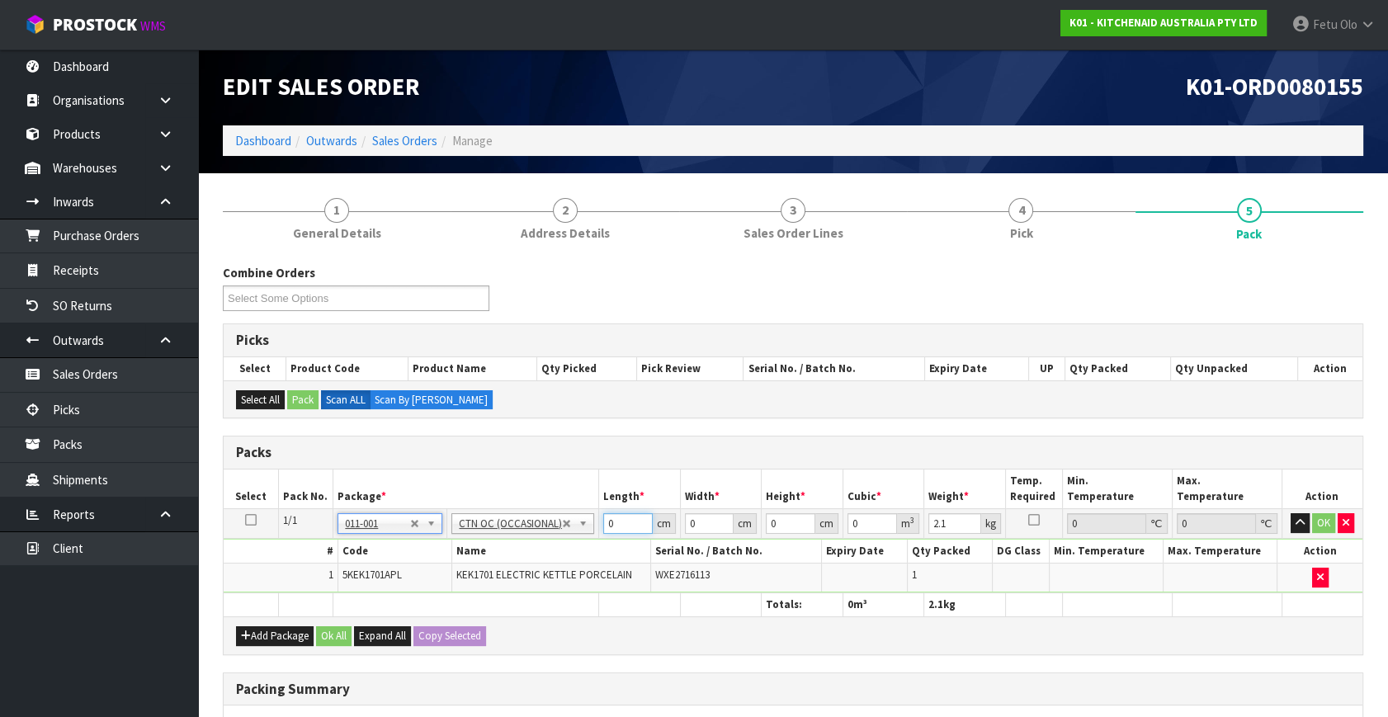
drag, startPoint x: 456, startPoint y: 578, endPoint x: 437, endPoint y: 585, distance: 19.6
click at [437, 585] on tbody "1/1 NONE 007-001 007-002 007-004 007-009 007-013 007-014 007-015 007-017 007-01…" at bounding box center [793, 551] width 1139 height 84
click button "OK" at bounding box center [1323, 523] width 23 height 20
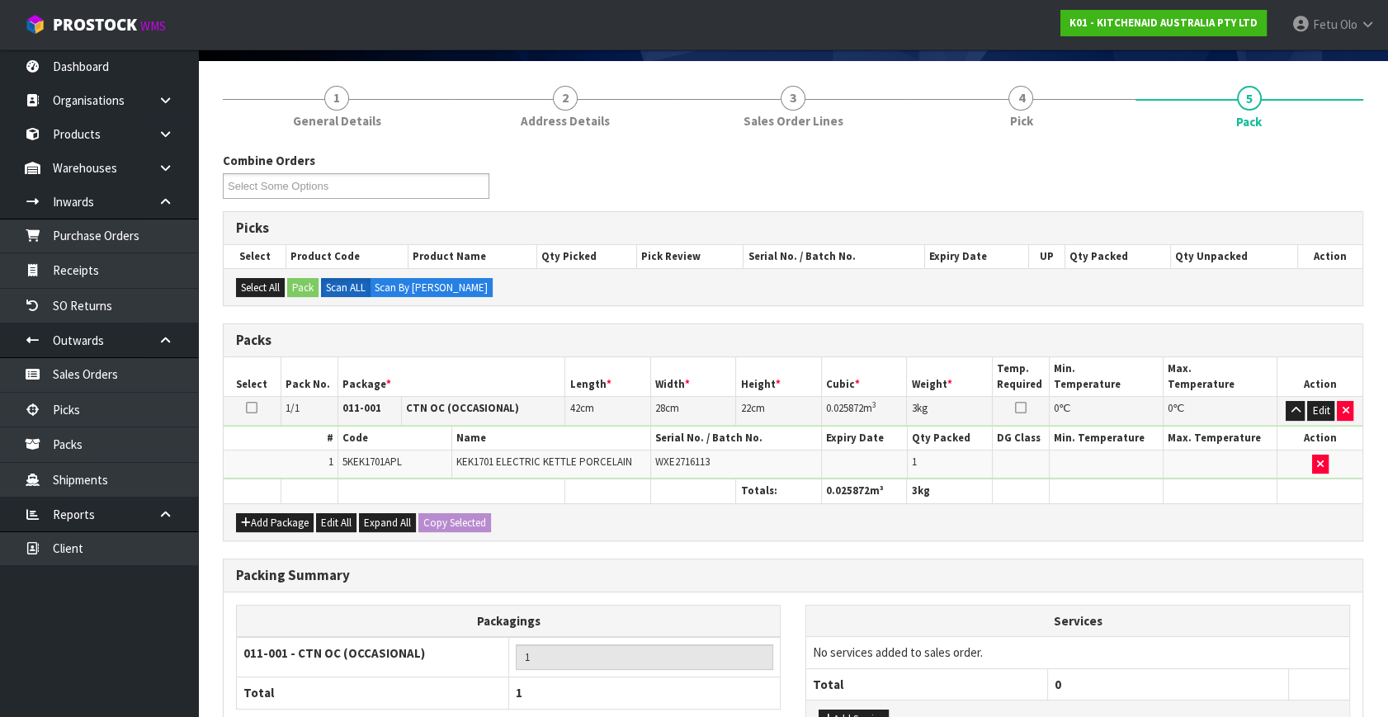
scroll to position [246, 0]
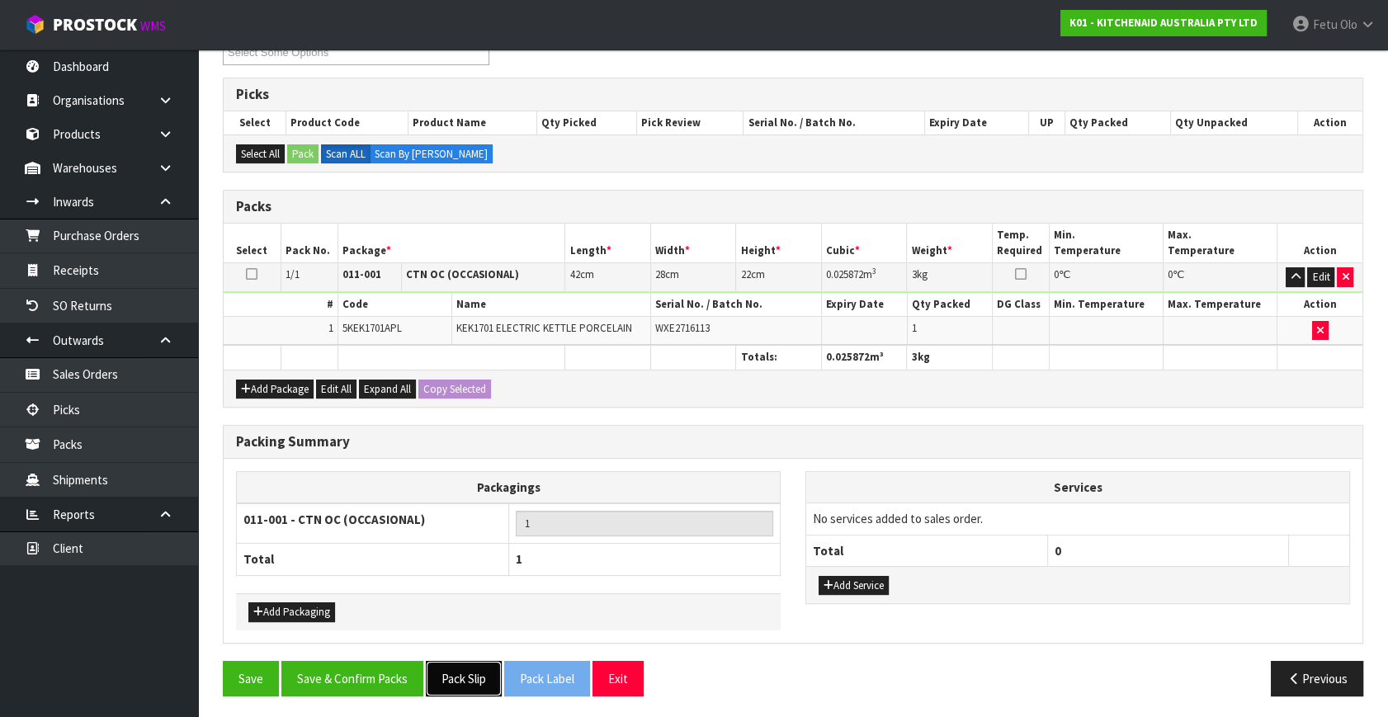
click at [451, 672] on button "Pack Slip" at bounding box center [464, 678] width 76 height 35
click at [357, 661] on button "Save & Confirm Packs" at bounding box center [352, 678] width 142 height 35
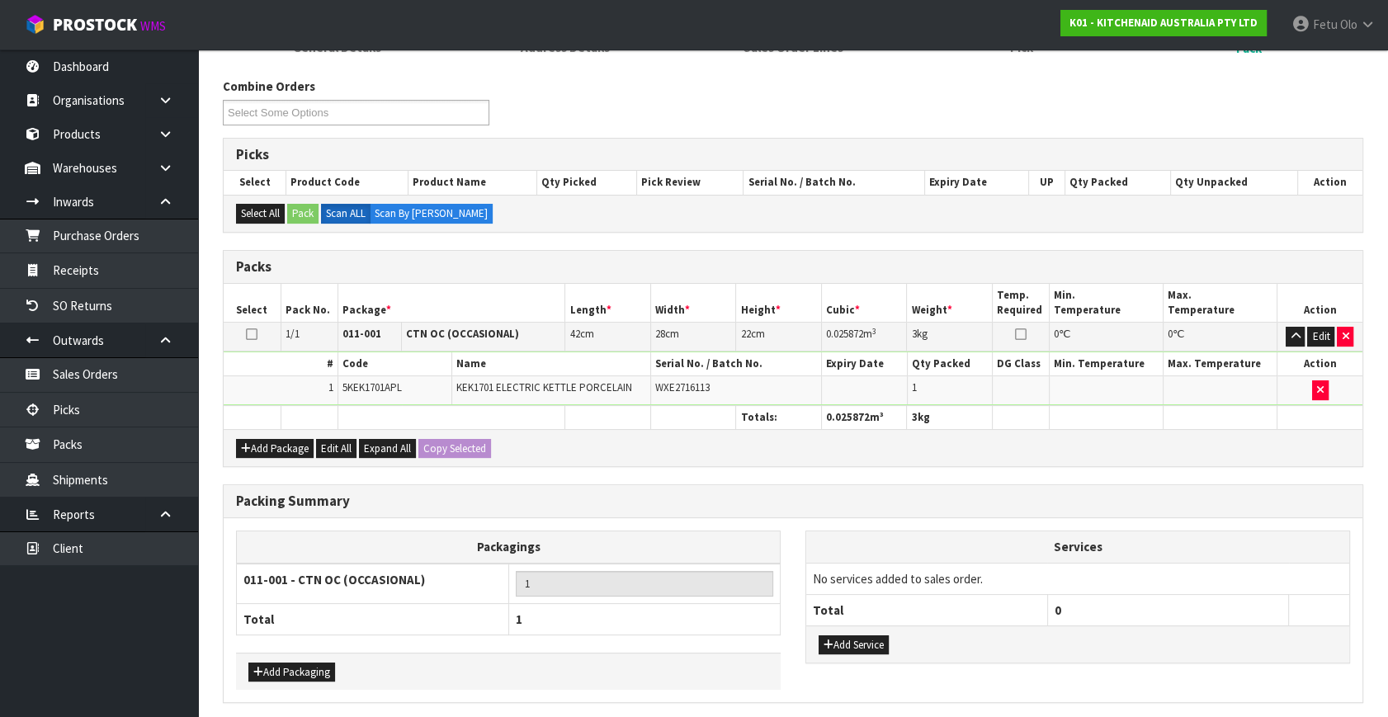
scroll to position [0, 0]
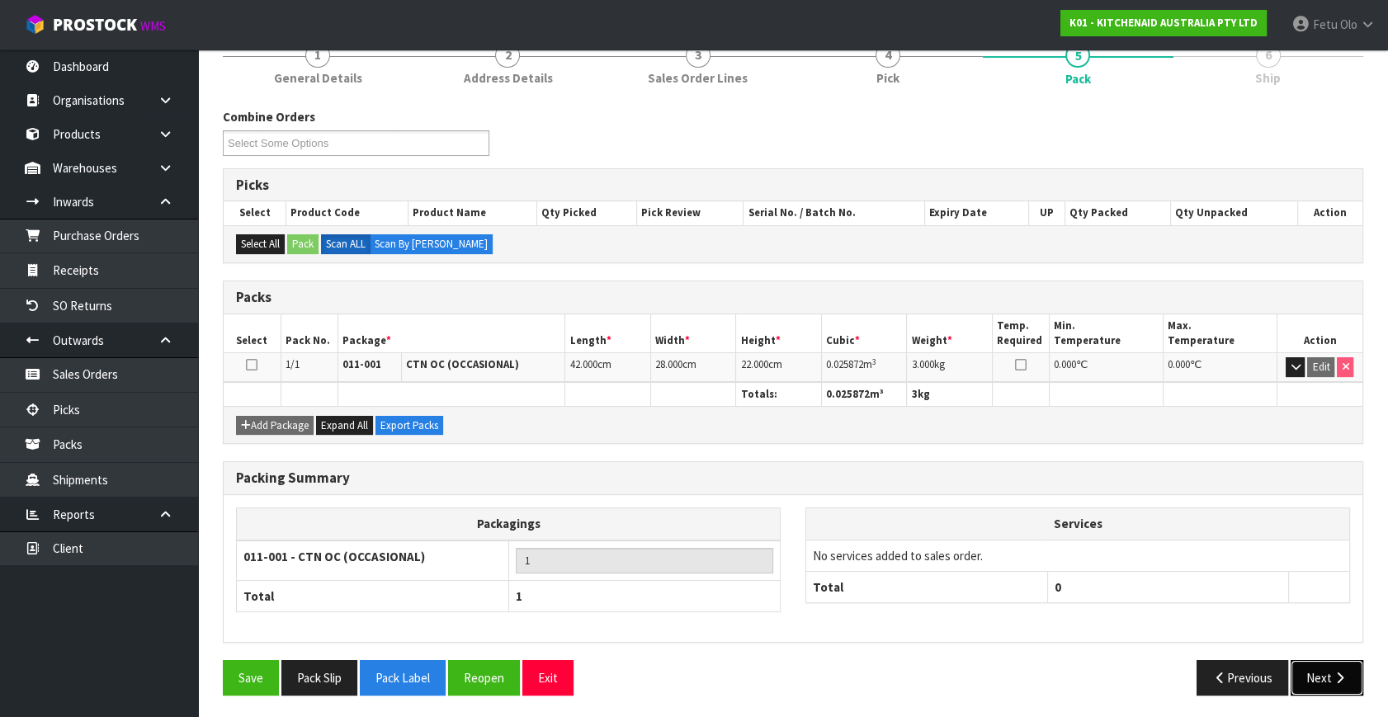
click at [1301, 661] on button "Next" at bounding box center [1327, 677] width 73 height 35
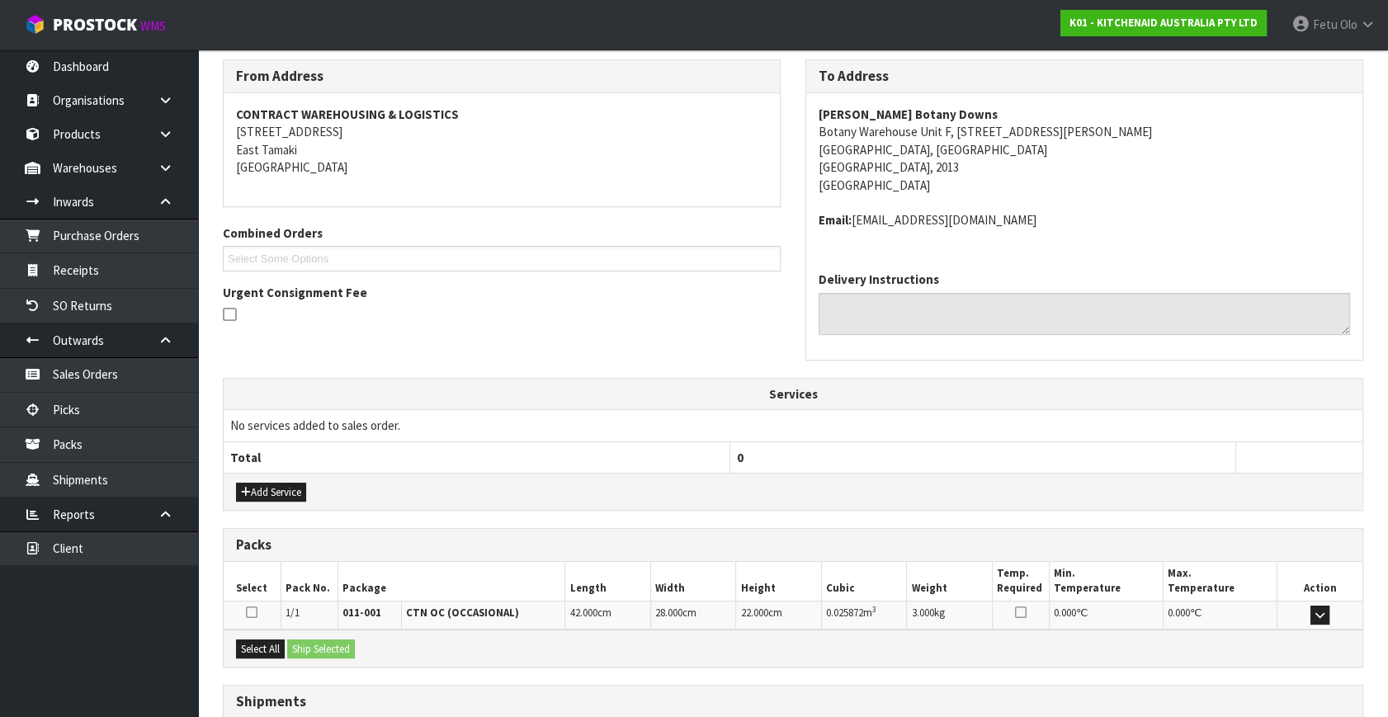
scroll to position [389, 0]
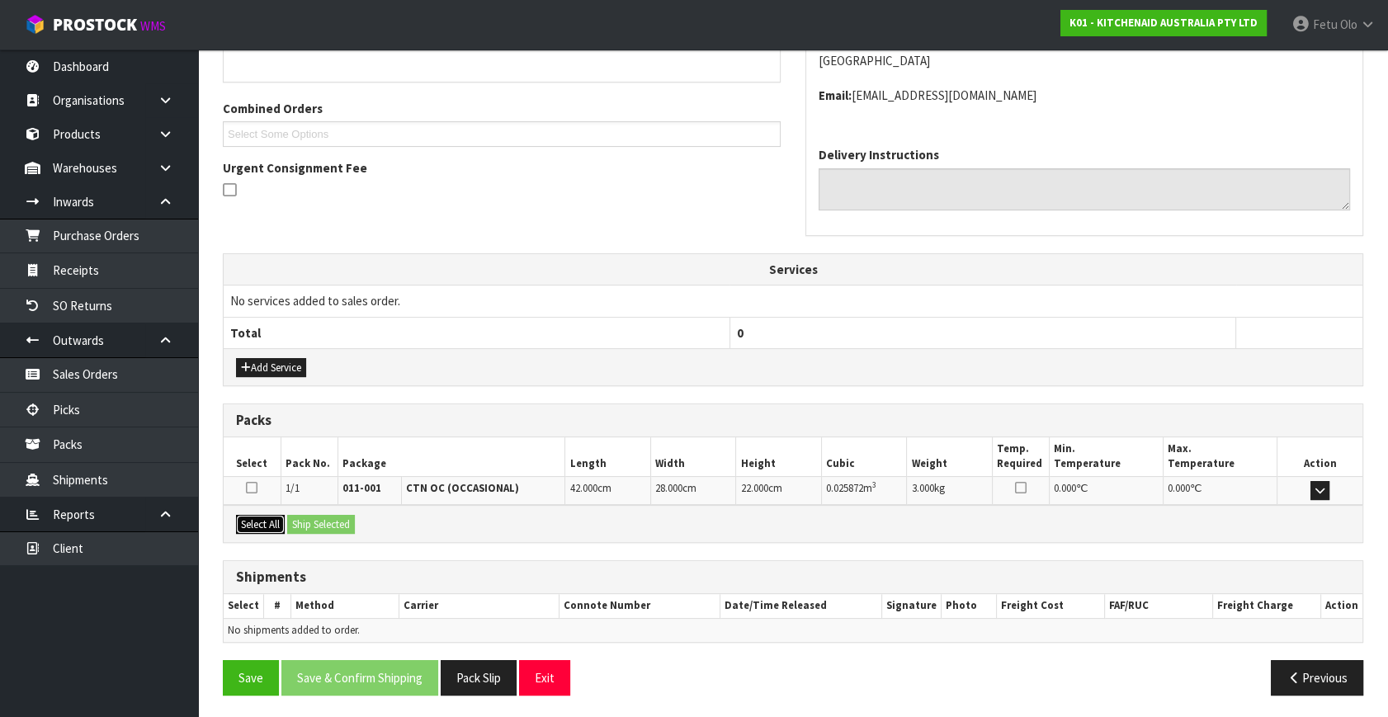
click at [260, 522] on button "Select All" at bounding box center [260, 525] width 49 height 20
click at [371, 525] on div "Select All Ship Selected" at bounding box center [793, 523] width 1139 height 37
click at [339, 515] on button "Ship Selected" at bounding box center [321, 525] width 68 height 20
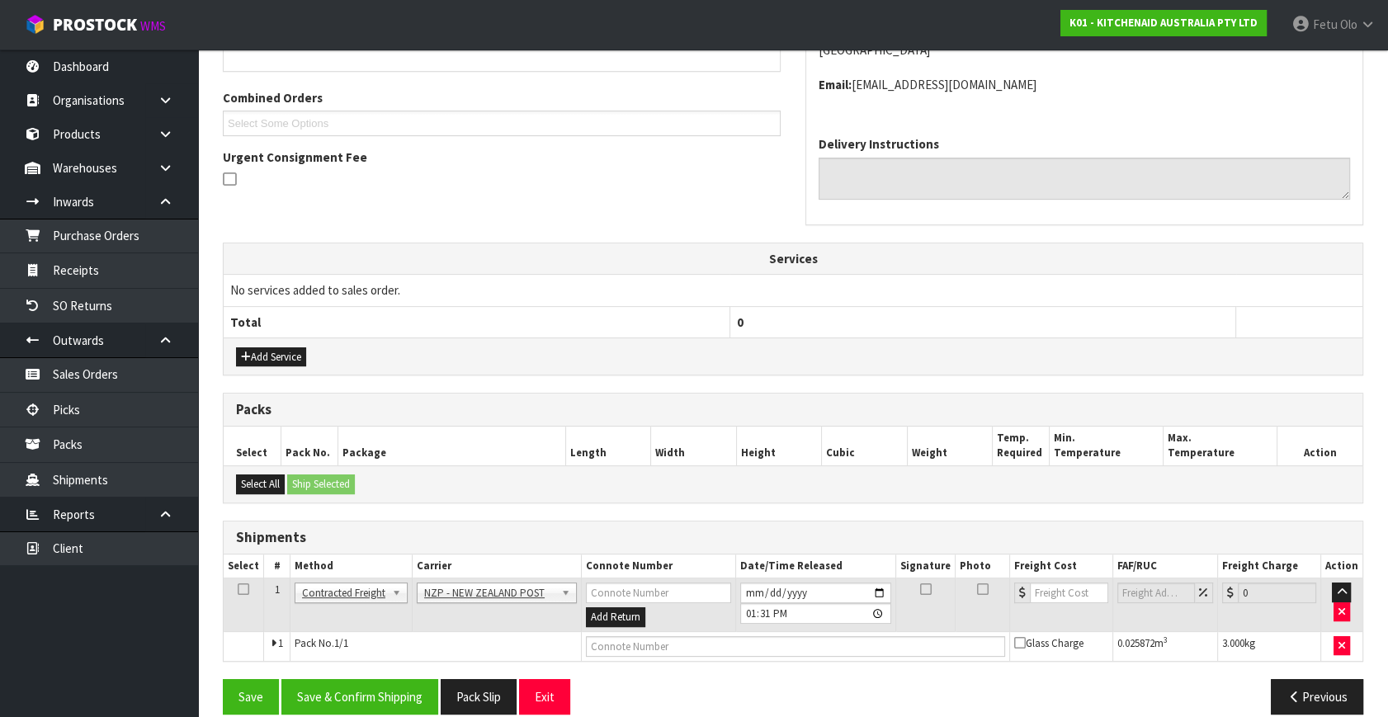
scroll to position [418, 0]
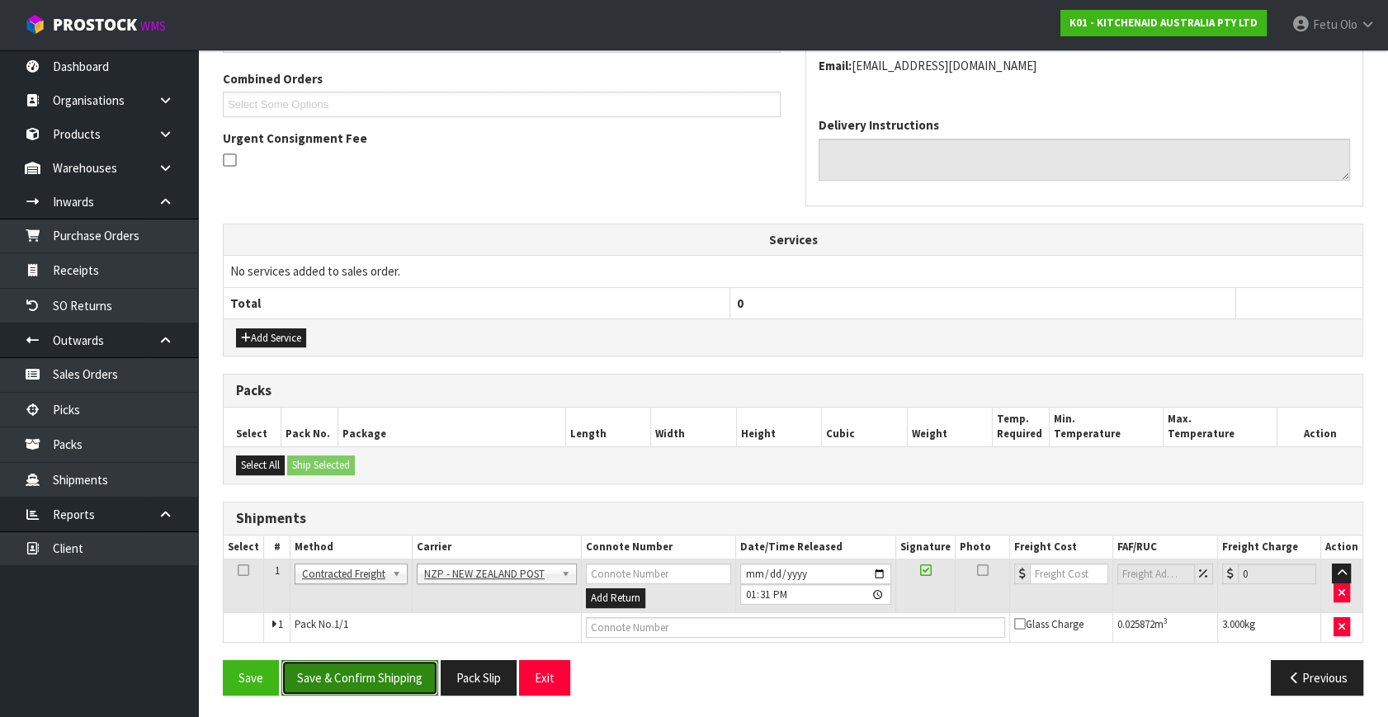
click at [372, 660] on button "Save & Confirm Shipping" at bounding box center [359, 677] width 157 height 35
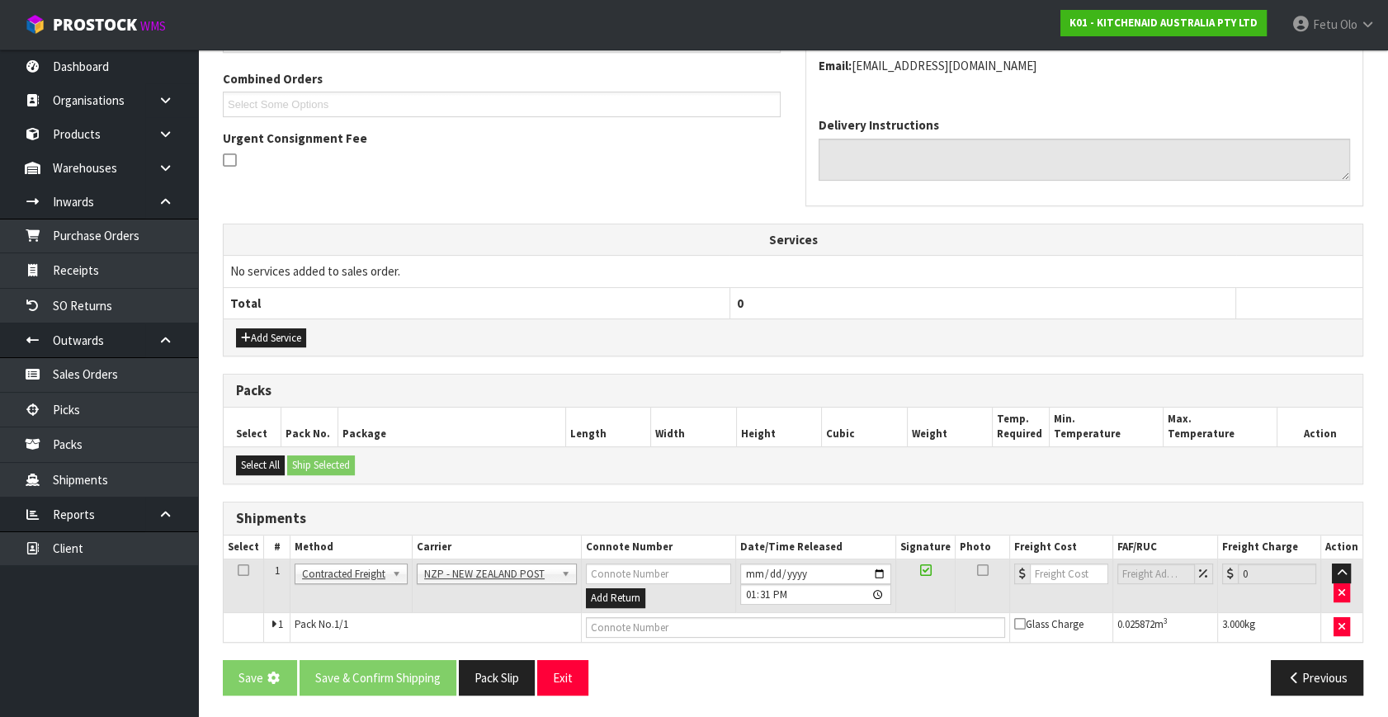
scroll to position [0, 0]
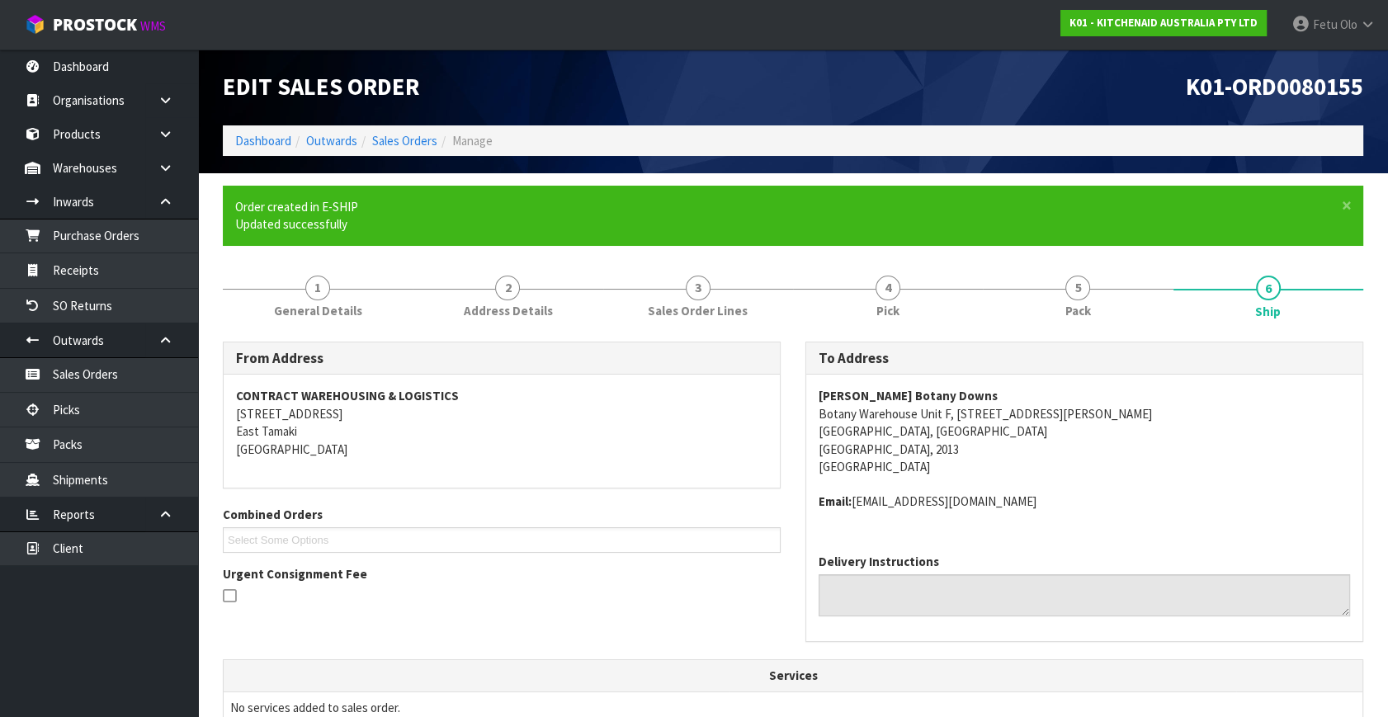
drag, startPoint x: 1135, startPoint y: 495, endPoint x: 1047, endPoint y: 513, distance: 89.3
click at [1135, 495] on address "Email: claims@kitchenaid.com.au" at bounding box center [1084, 501] width 531 height 17
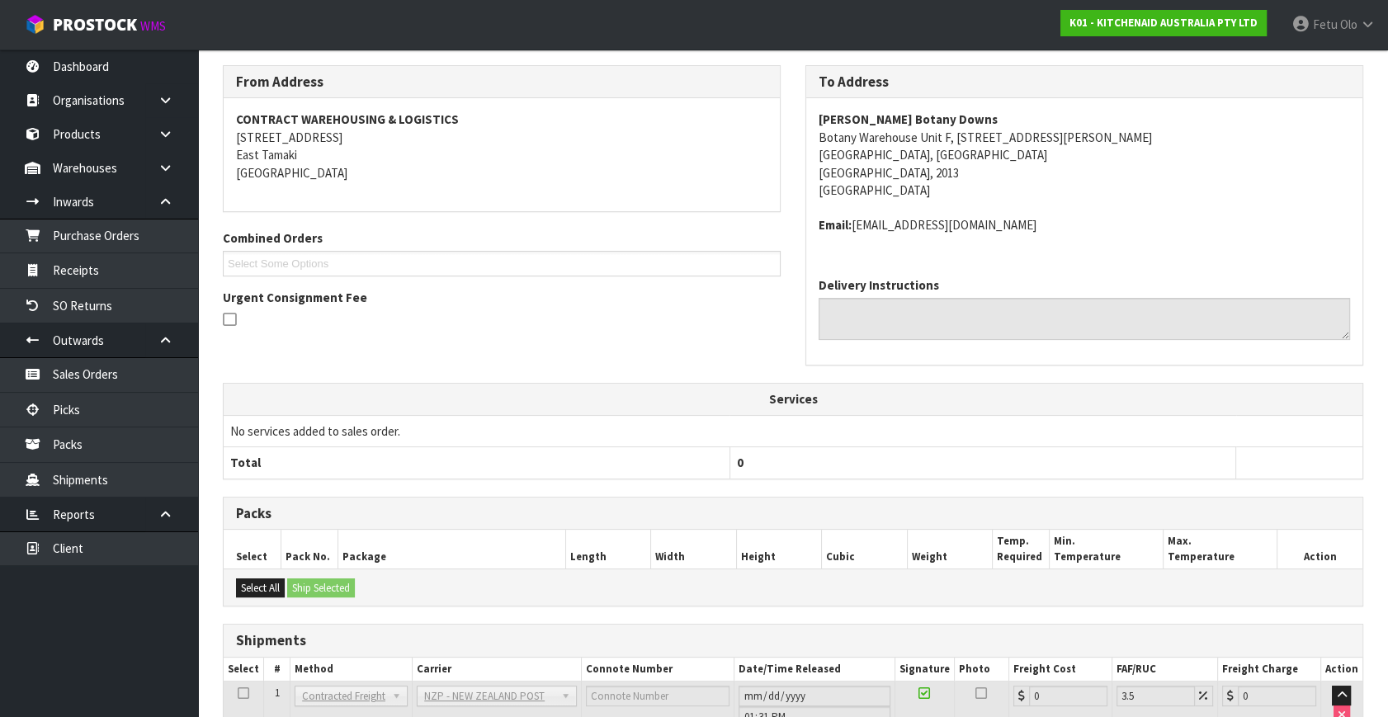
scroll to position [395, 0]
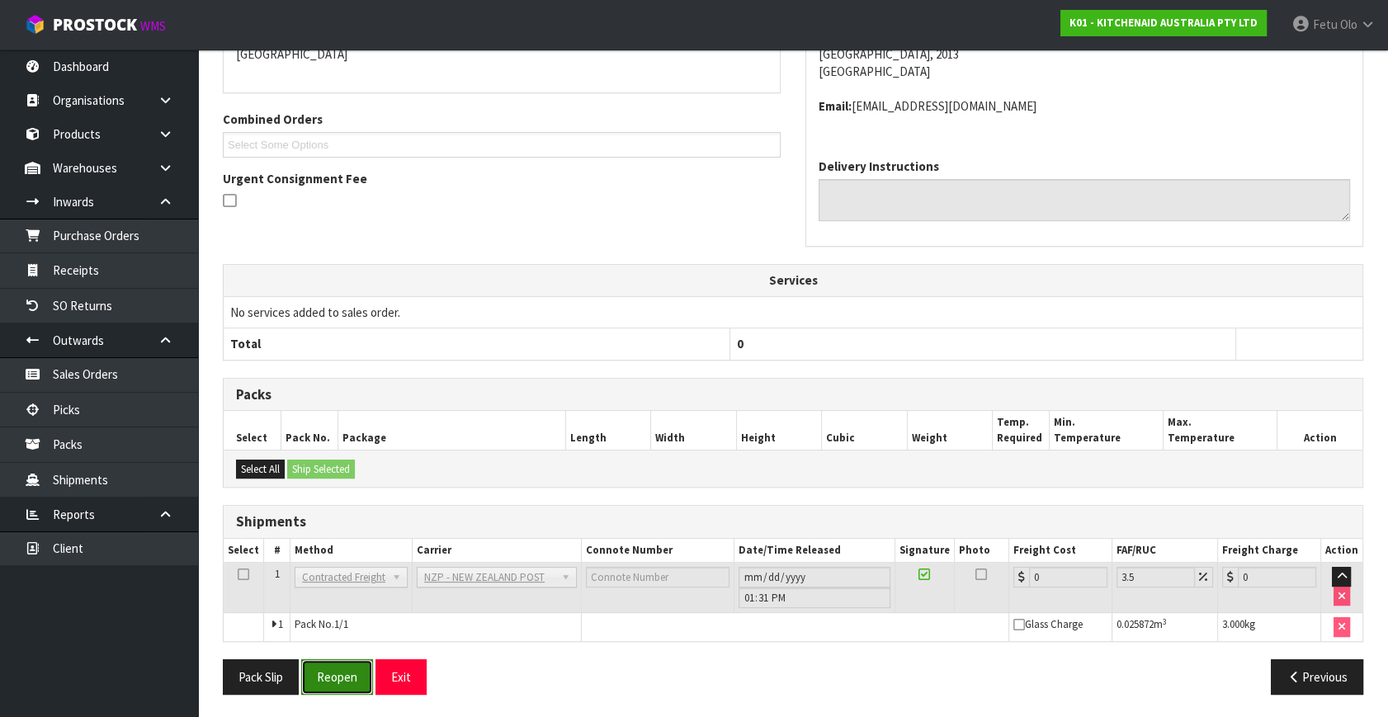
click at [322, 685] on button "Reopen" at bounding box center [337, 676] width 72 height 35
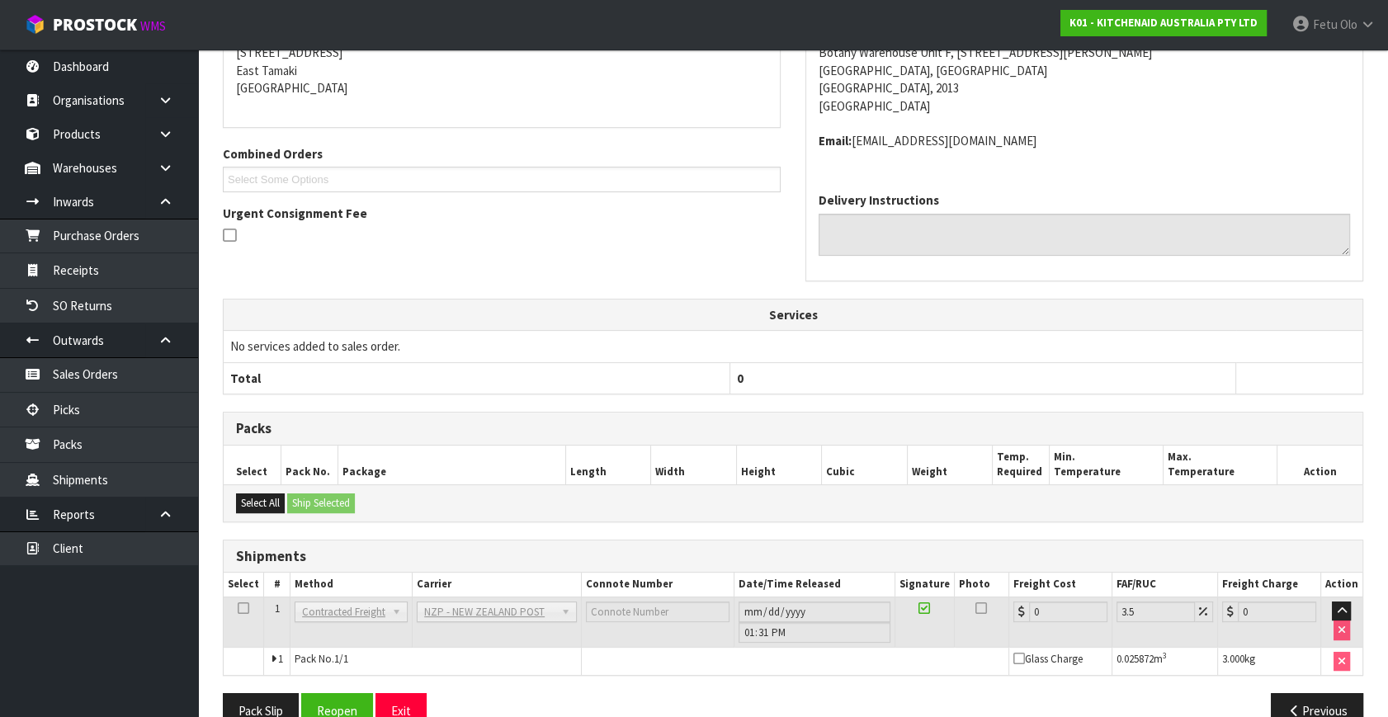
scroll to position [378, 0]
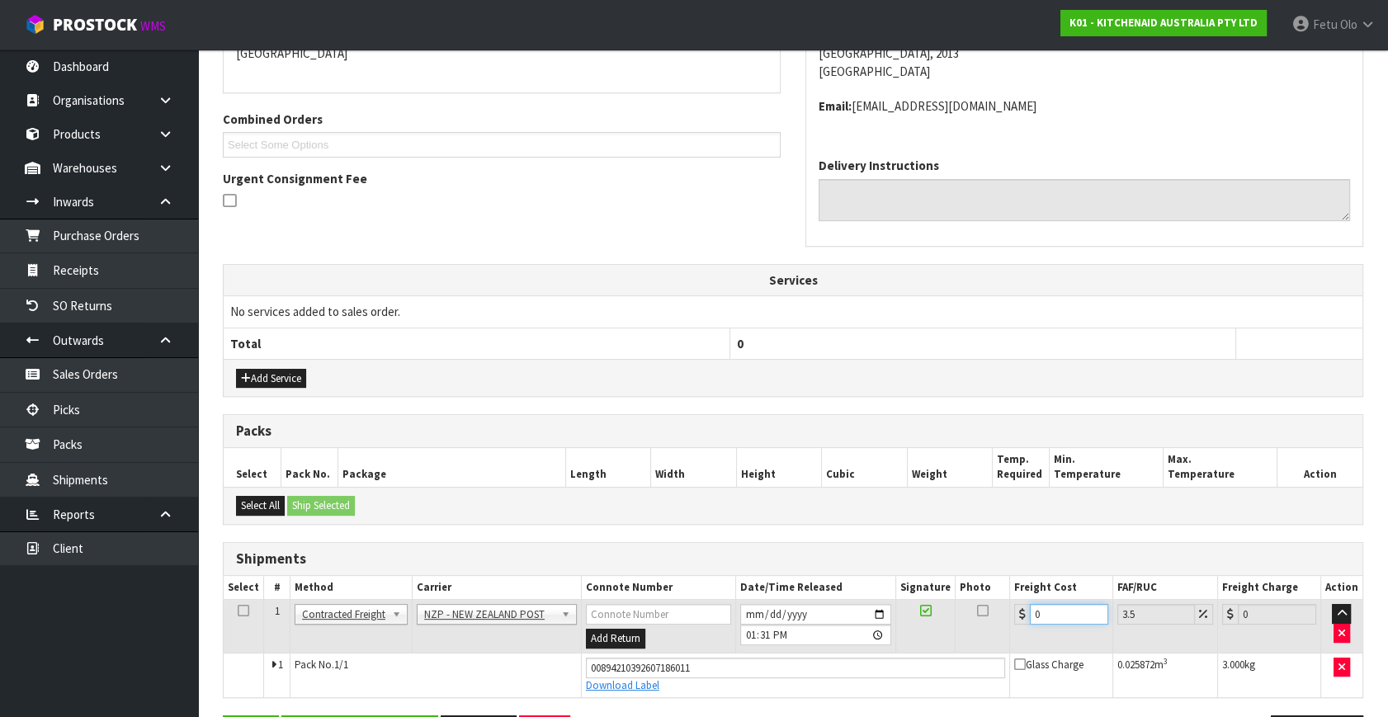
drag, startPoint x: 1051, startPoint y: 617, endPoint x: 889, endPoint y: 589, distance: 165.0
click at [931, 631] on tr "1 Client Local Pickup Customer Local Pickup Company Freight Contracted Freight …" at bounding box center [793, 627] width 1139 height 54
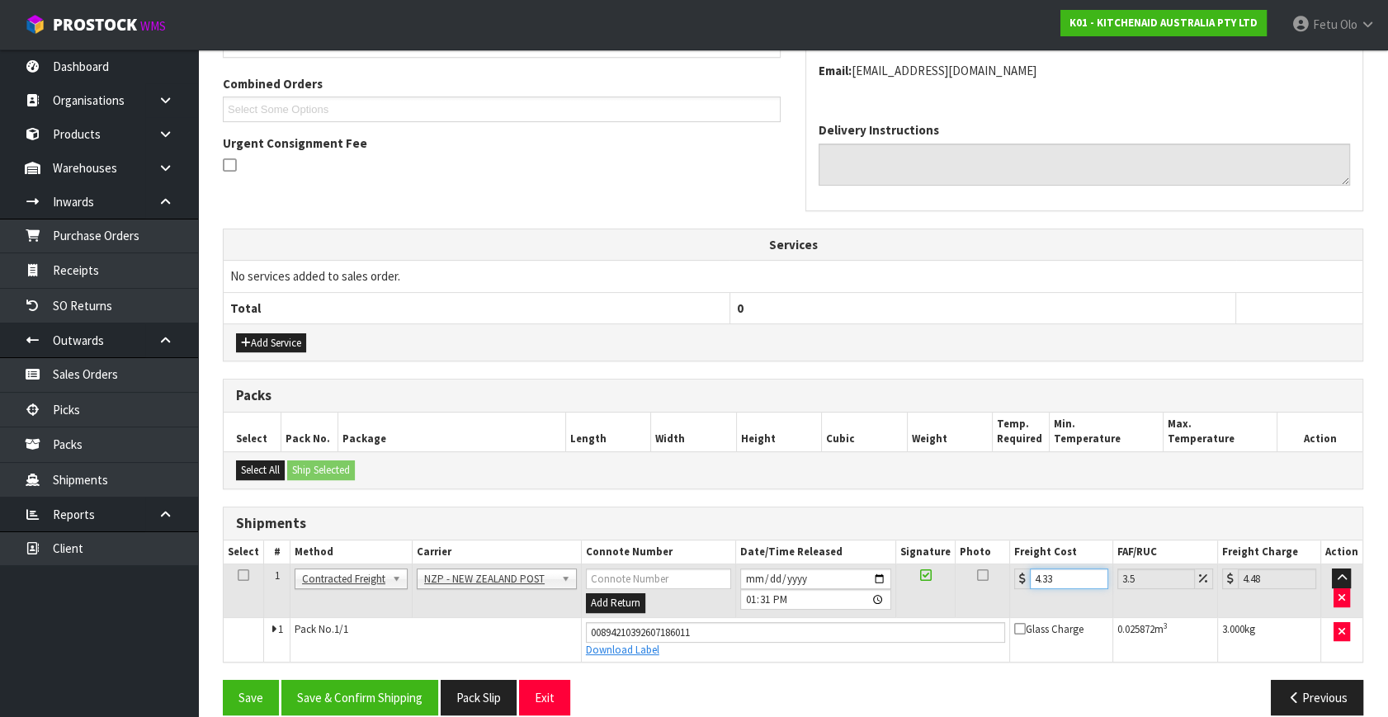
scroll to position [433, 0]
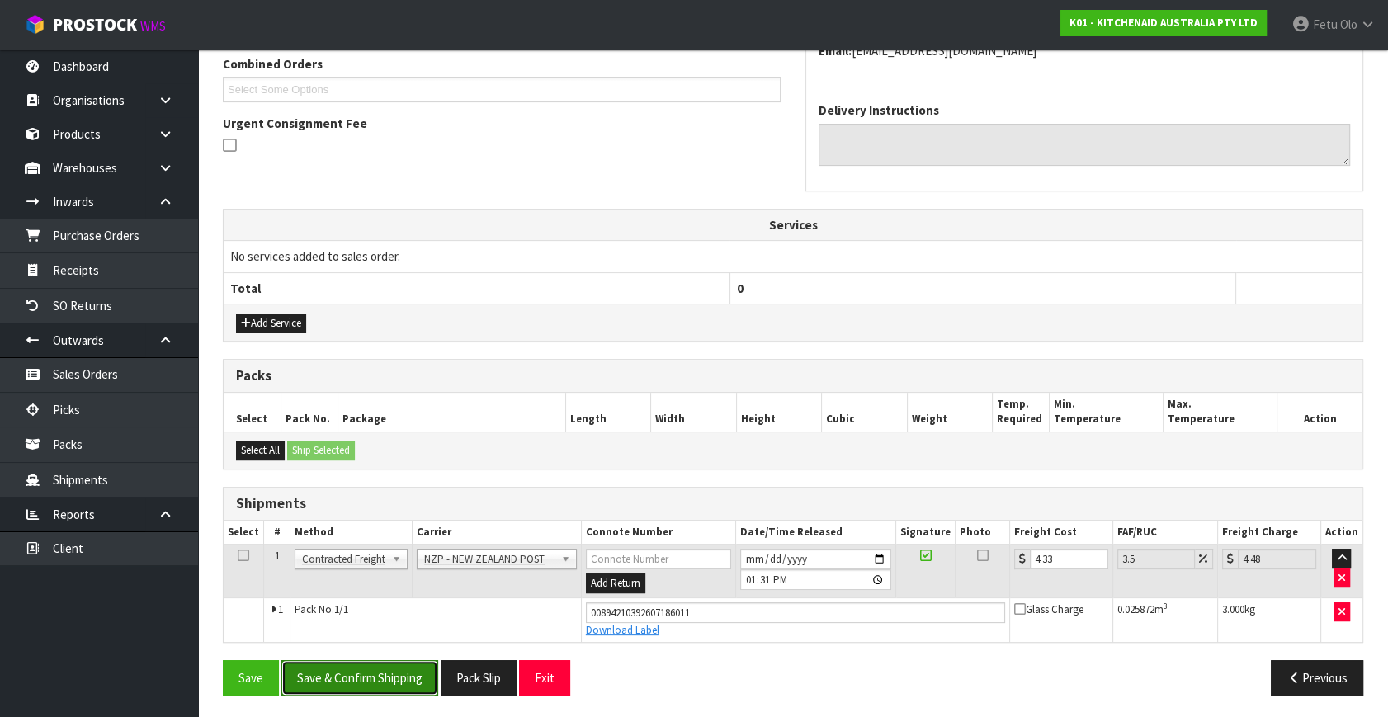
click at [385, 668] on button "Save & Confirm Shipping" at bounding box center [359, 677] width 157 height 35
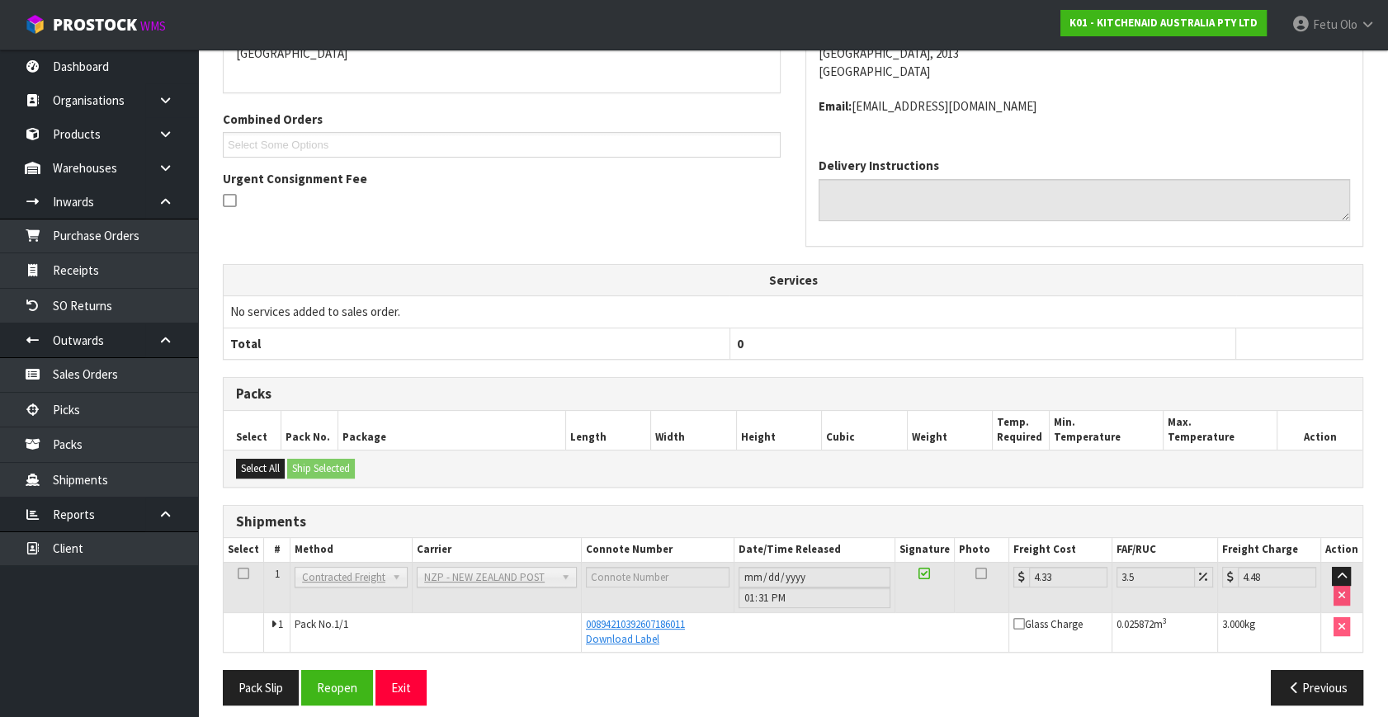
scroll to position [388, 0]
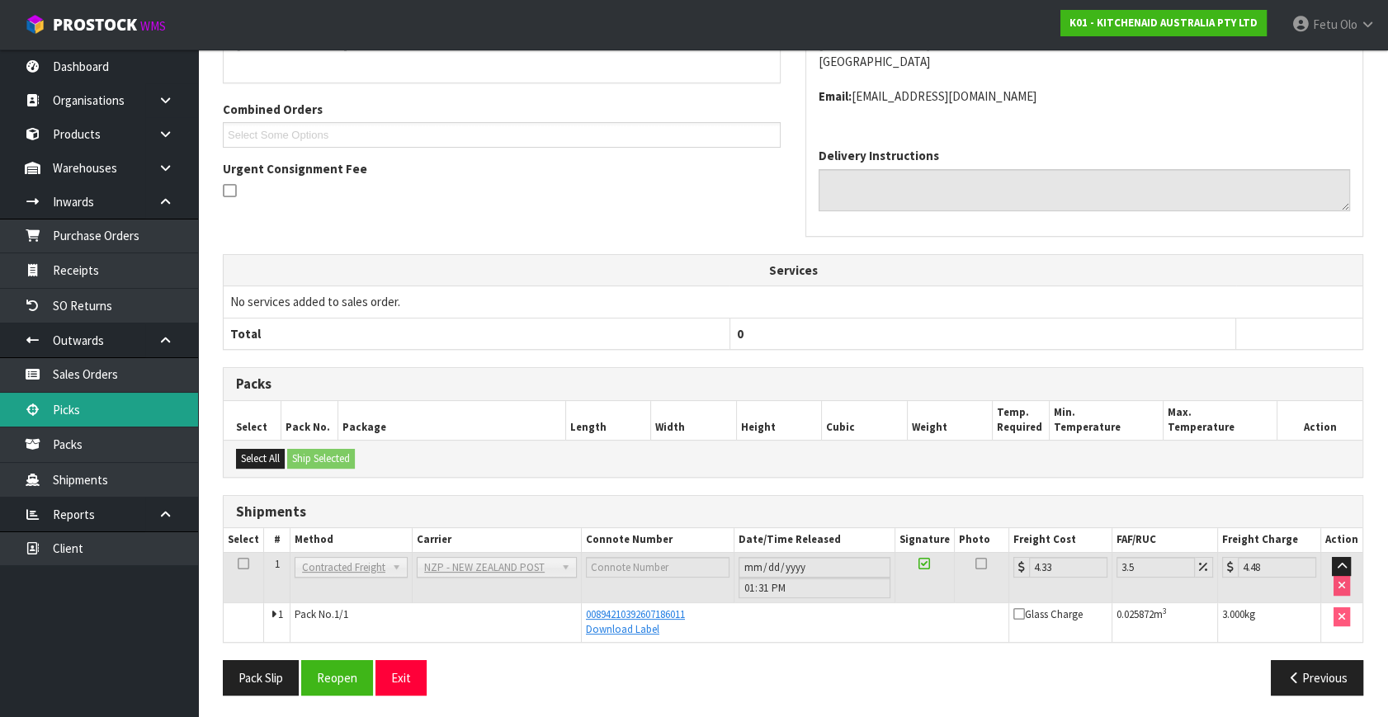
click at [81, 409] on link "Picks" at bounding box center [99, 410] width 198 height 34
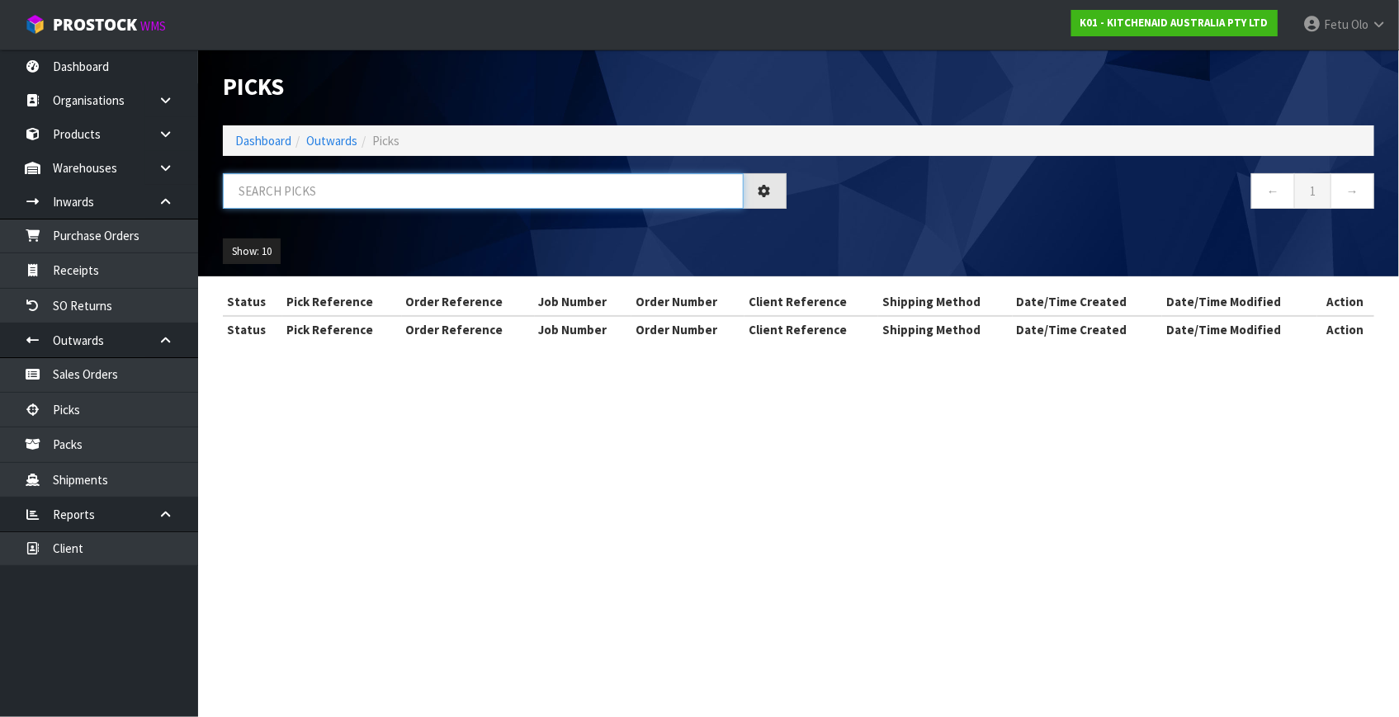
click at [470, 176] on input "text" at bounding box center [483, 190] width 521 height 35
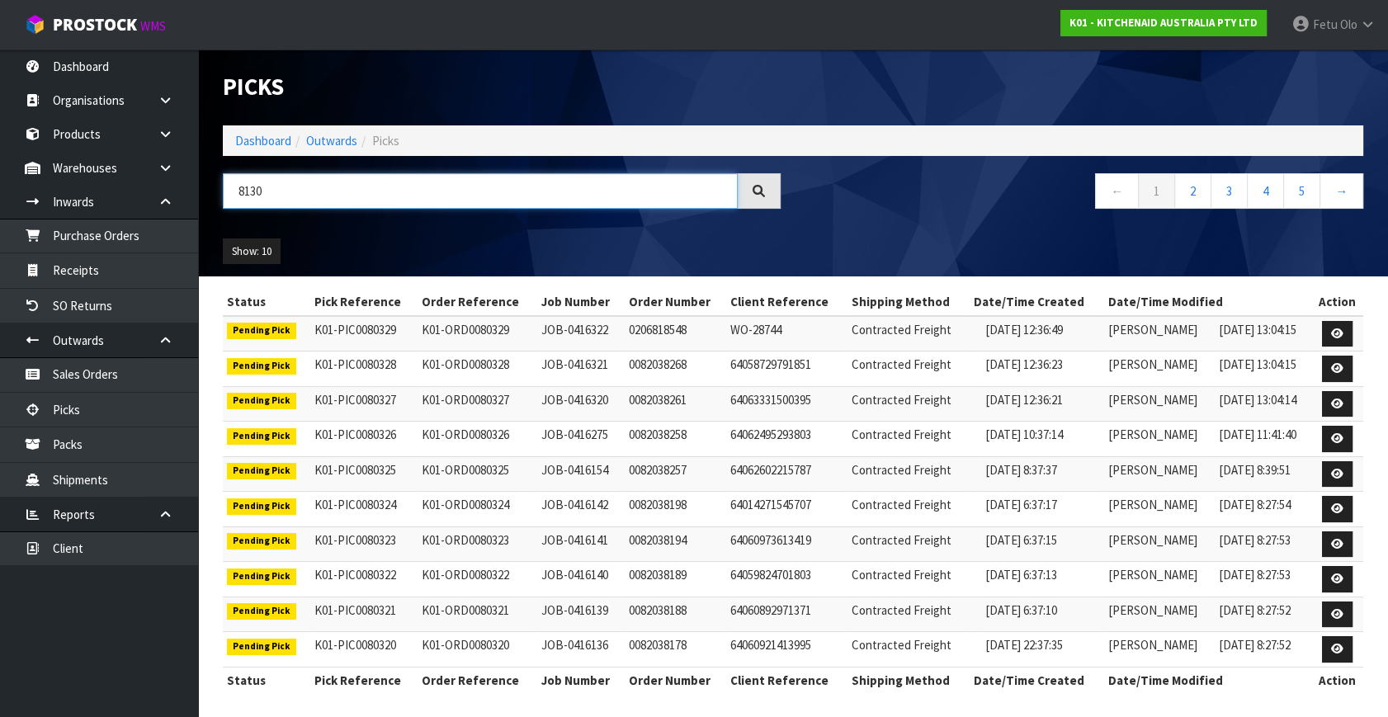
click at [244, 190] on input "8130" at bounding box center [480, 190] width 515 height 35
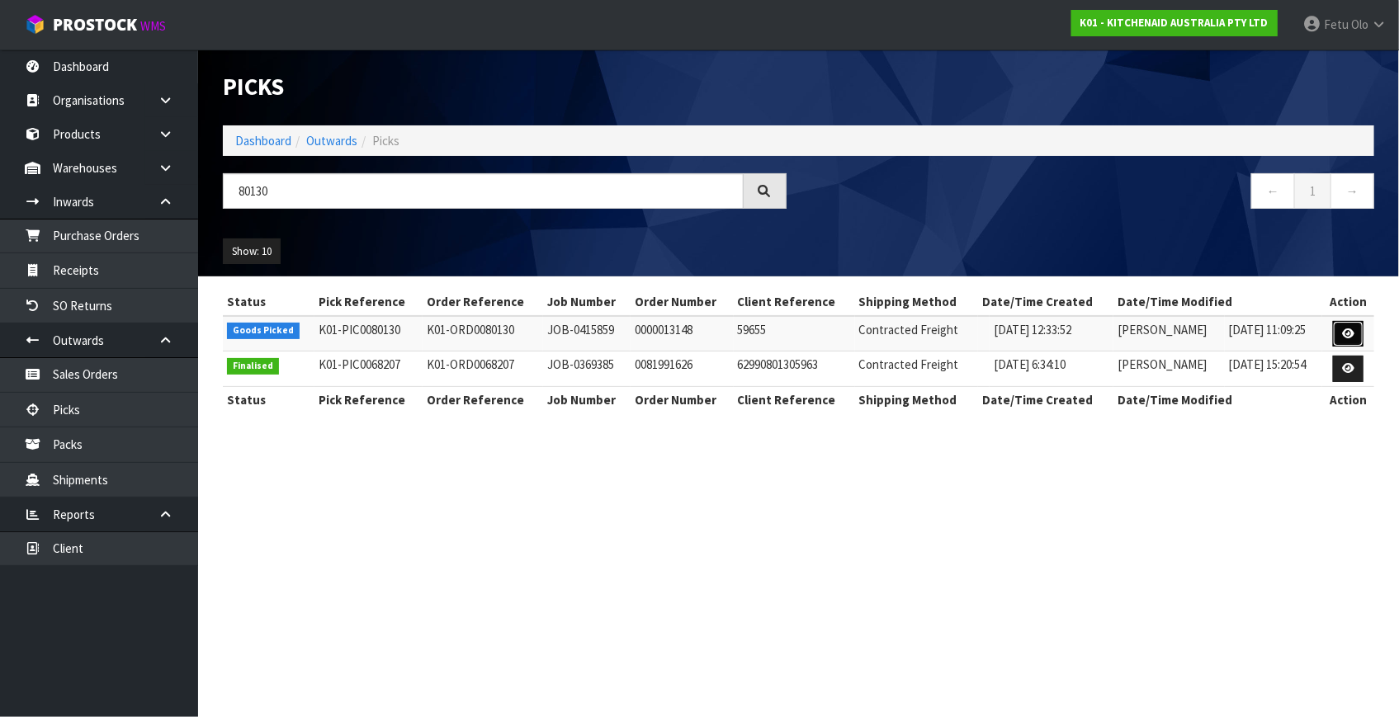
click at [1342, 333] on link at bounding box center [1348, 334] width 31 height 26
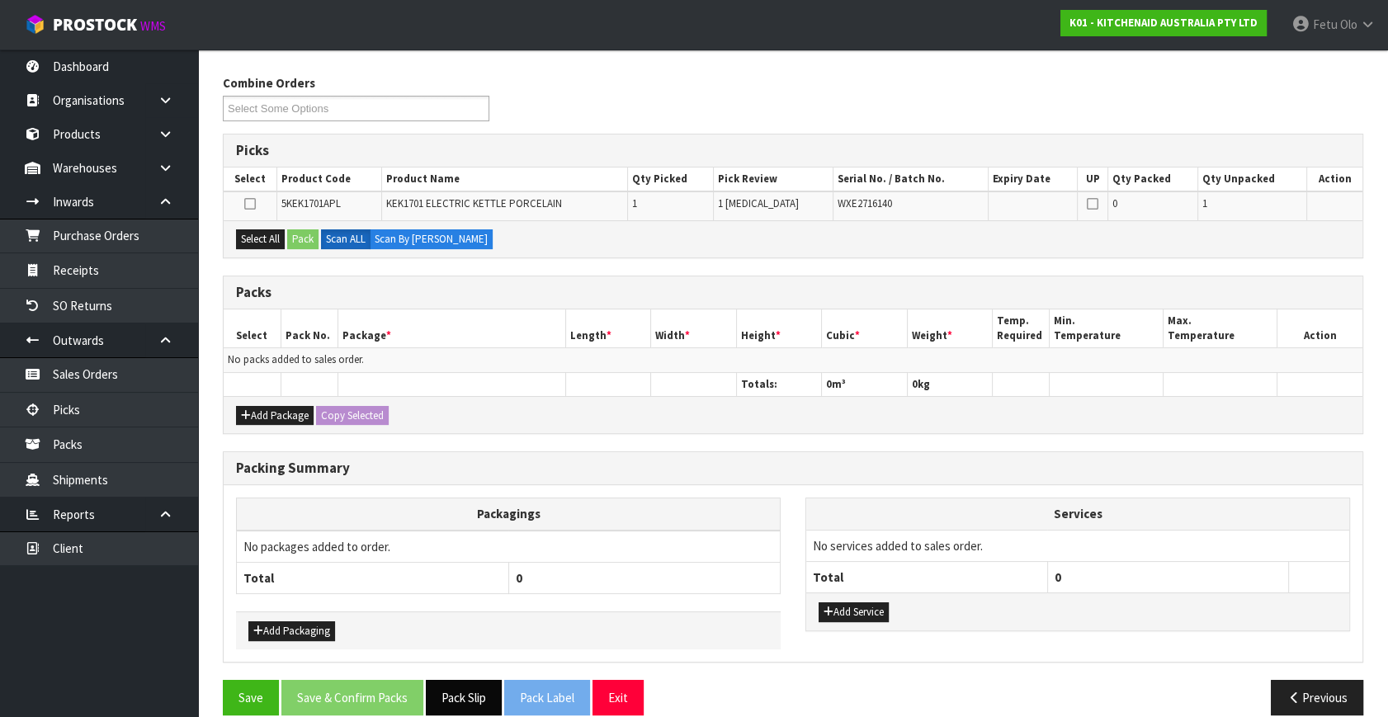
scroll to position [209, 0]
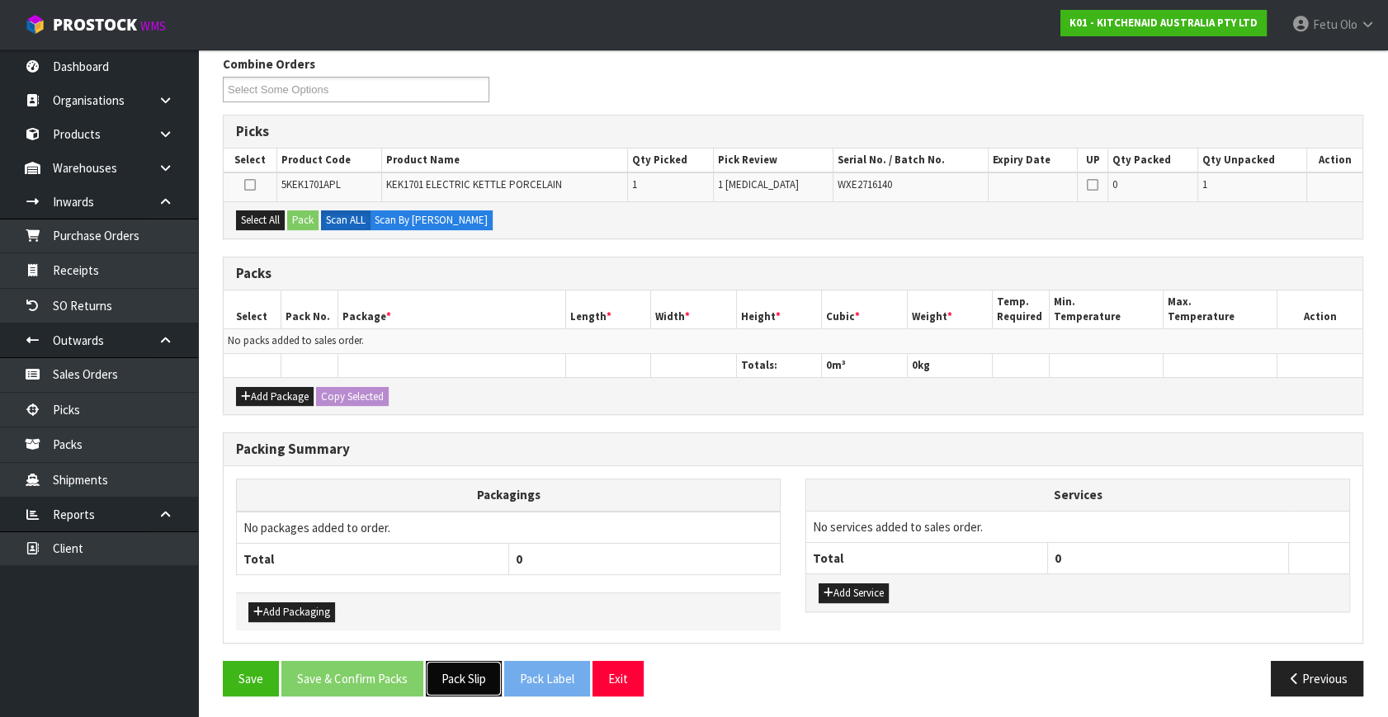
click at [459, 667] on button "Pack Slip" at bounding box center [464, 678] width 76 height 35
click at [503, 390] on div "Add Package Copy Selected" at bounding box center [793, 395] width 1139 height 37
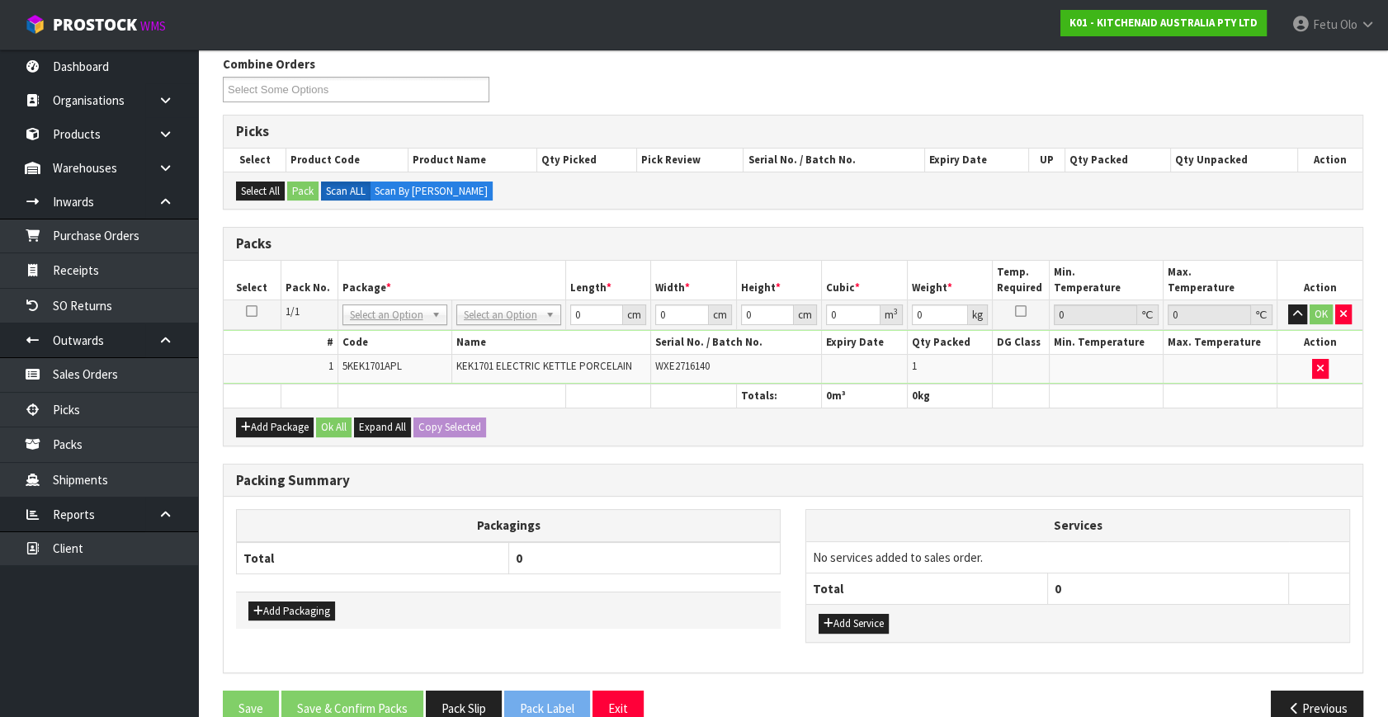
drag, startPoint x: 406, startPoint y: 308, endPoint x: 392, endPoint y: 337, distance: 32.1
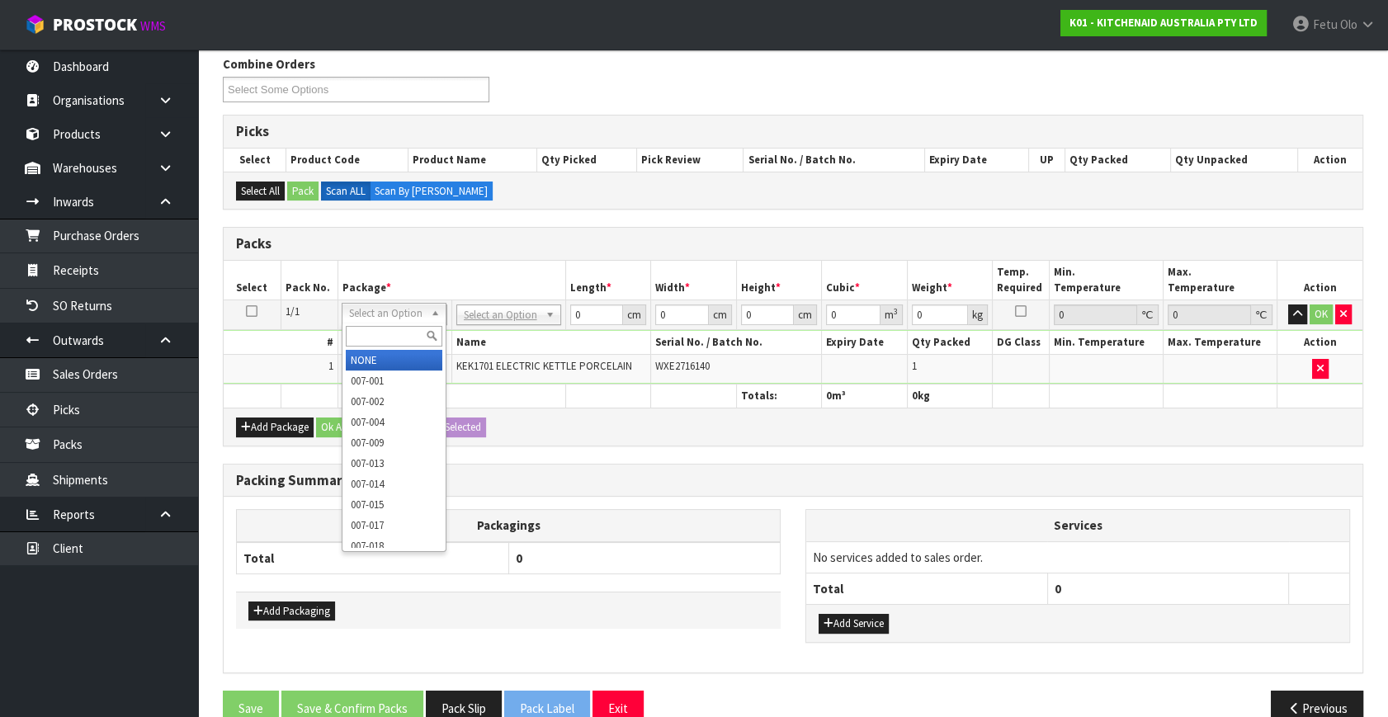
click at [392, 337] on input "text" at bounding box center [394, 336] width 97 height 21
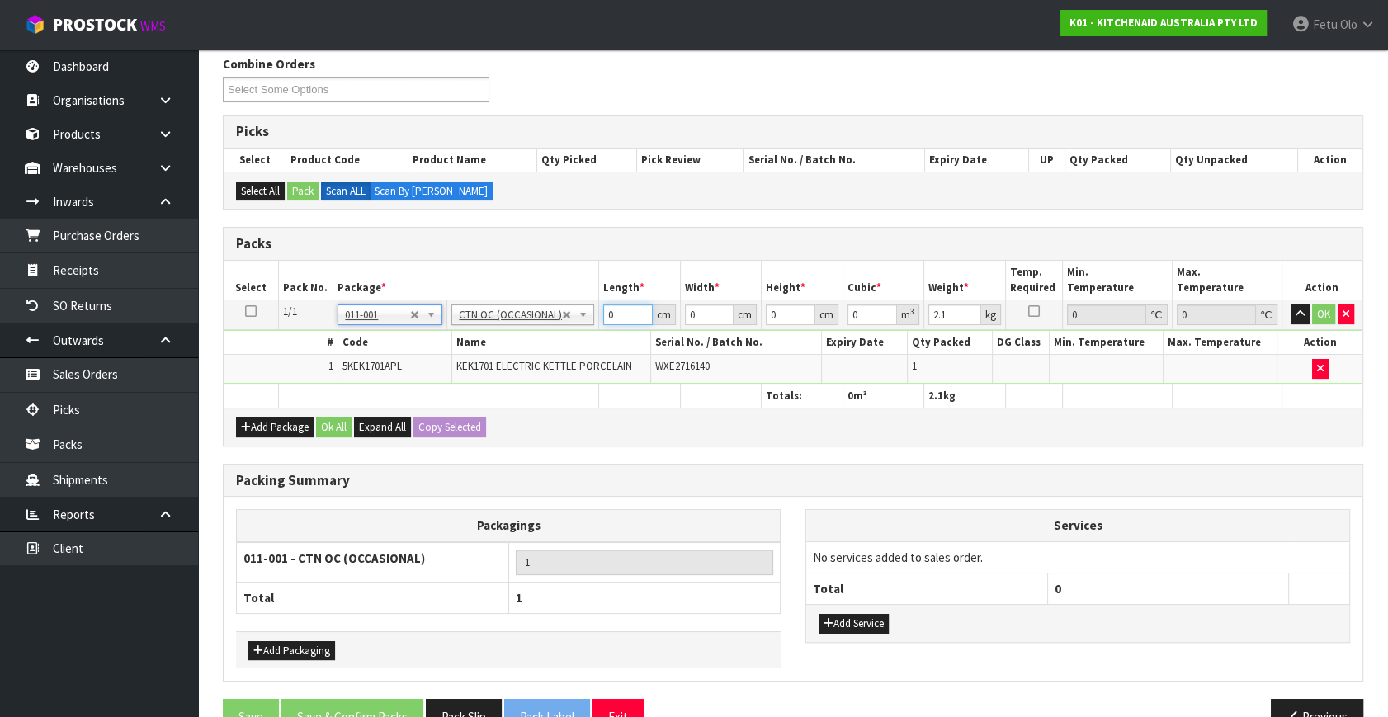
drag, startPoint x: 624, startPoint y: 314, endPoint x: 332, endPoint y: 395, distance: 303.1
click at [332, 395] on table "Select Pack No. Package * Length * Width * Height * Cubic * Weight * Temp. Requ…" at bounding box center [793, 334] width 1139 height 147
click button "OK" at bounding box center [1323, 315] width 23 height 20
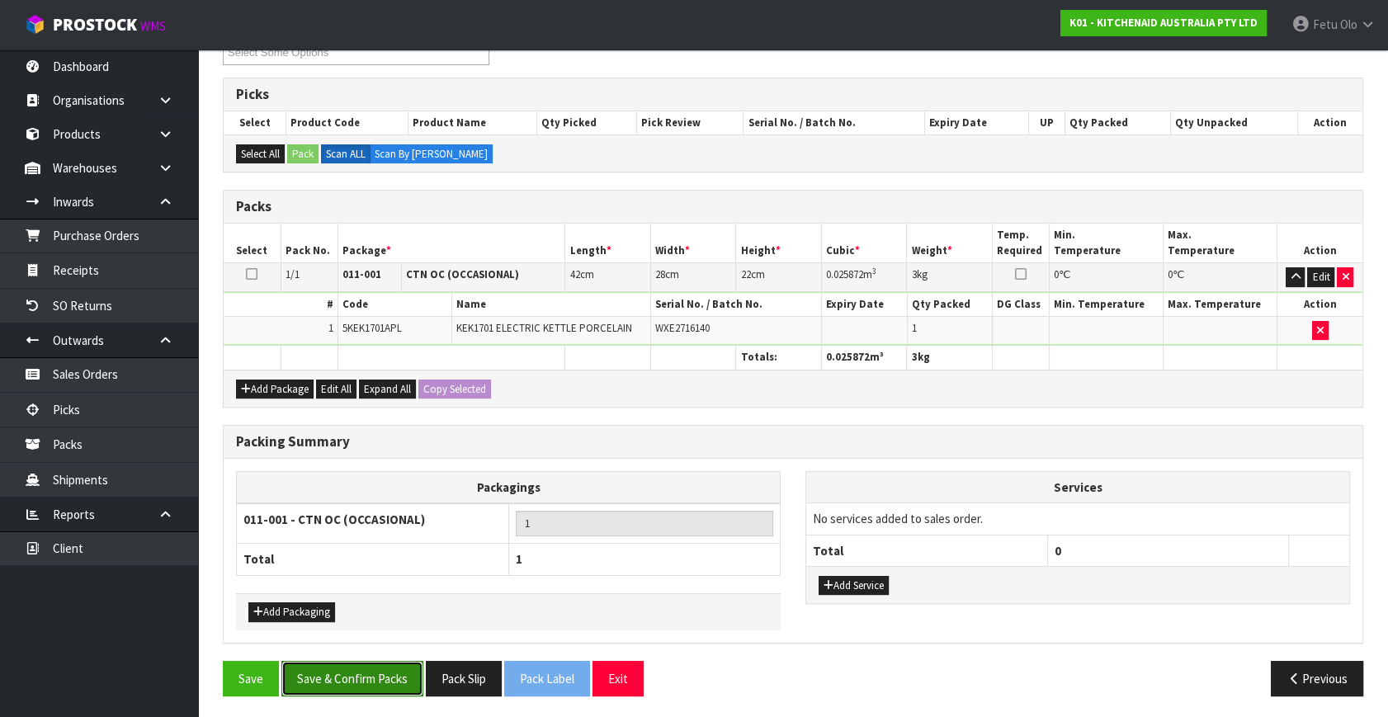
click at [362, 679] on button "Save & Confirm Packs" at bounding box center [352, 678] width 142 height 35
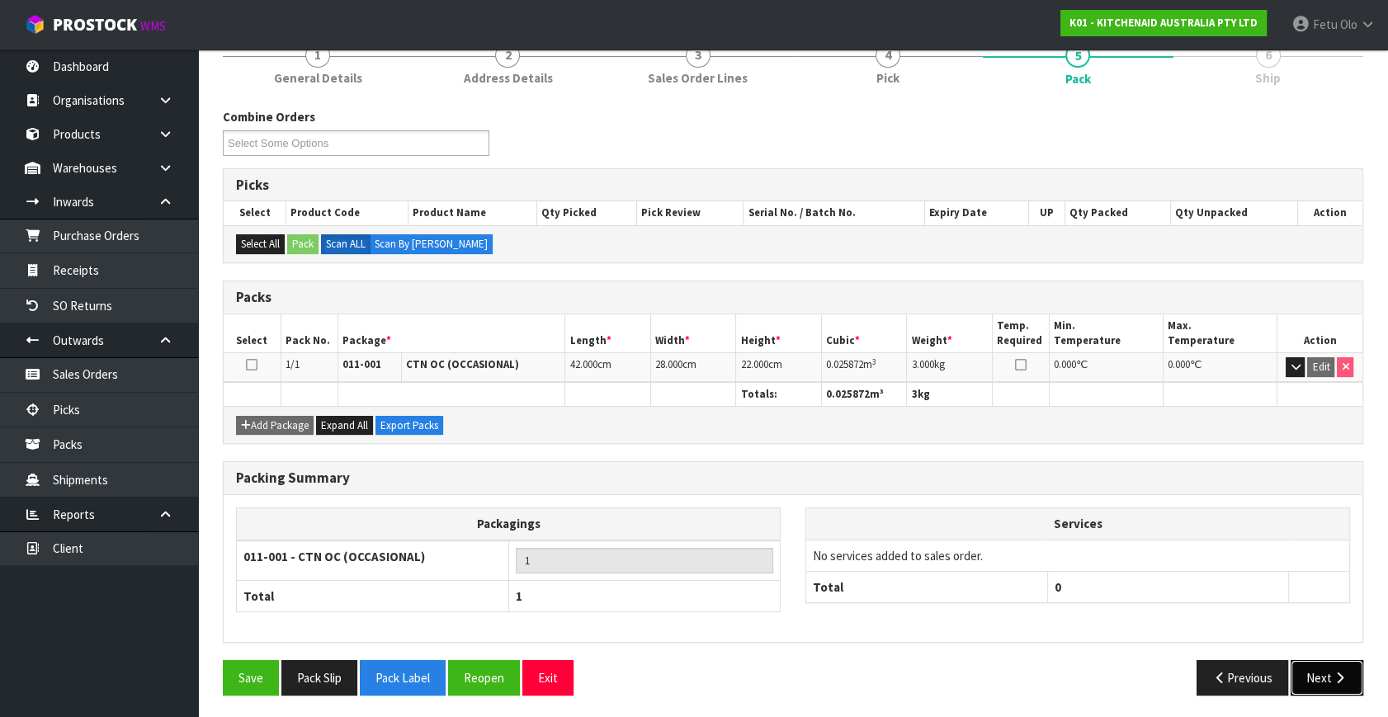
click at [1333, 672] on icon "button" at bounding box center [1340, 678] width 16 height 12
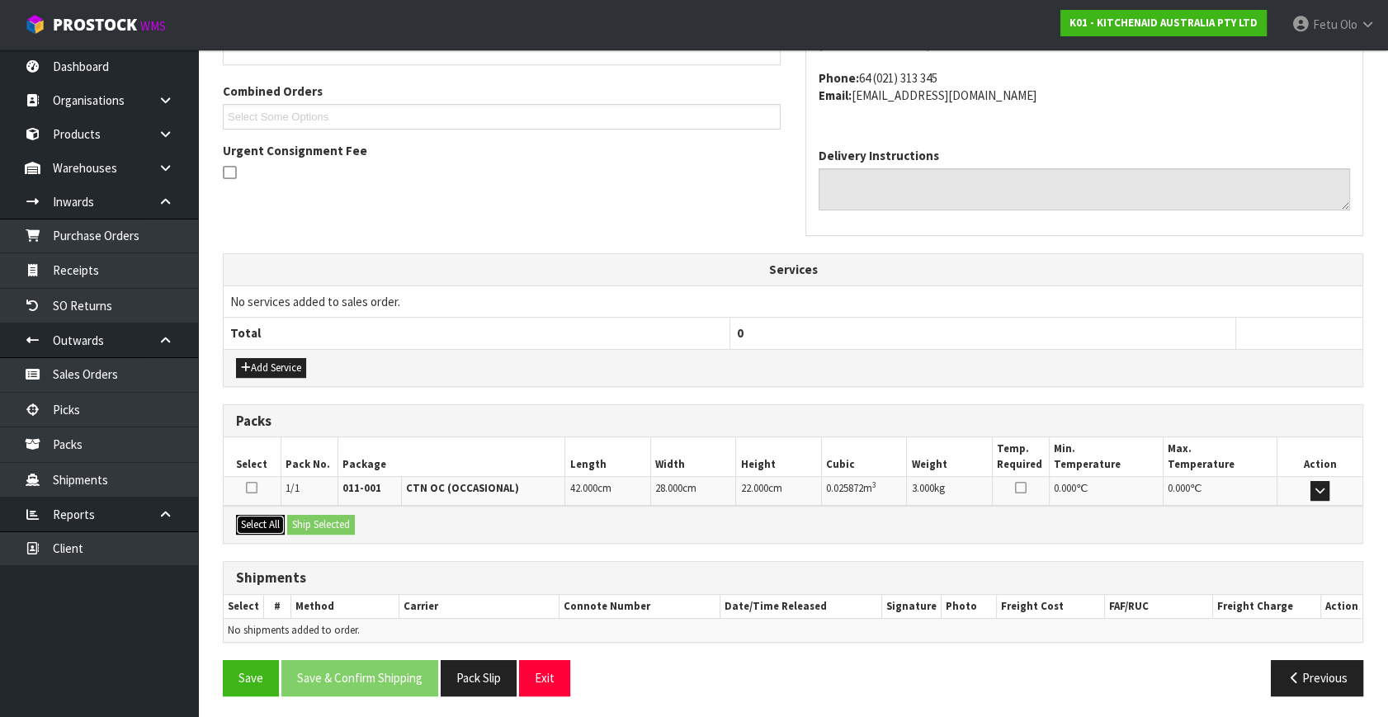
drag, startPoint x: 248, startPoint y: 529, endPoint x: 266, endPoint y: 527, distance: 18.2
click at [257, 528] on button "Select All" at bounding box center [260, 525] width 49 height 20
click at [305, 519] on button "Ship Selected" at bounding box center [321, 525] width 68 height 20
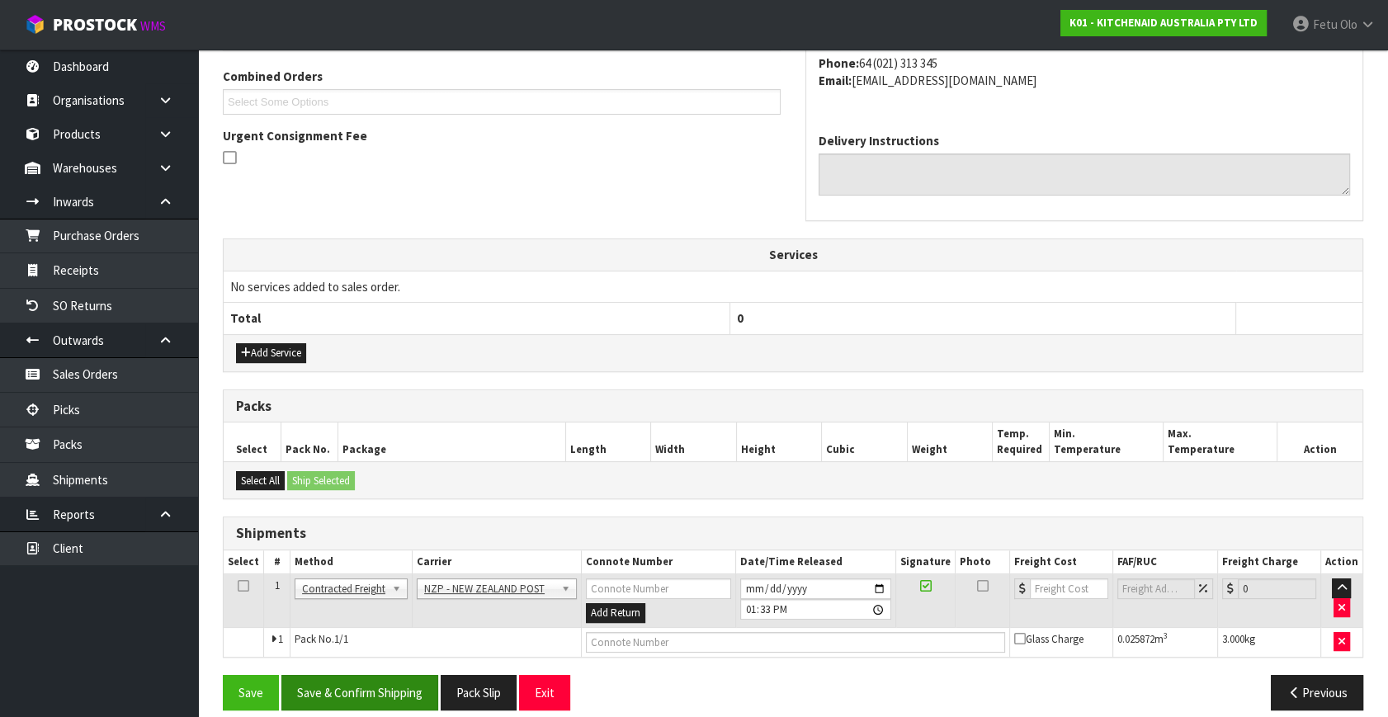
scroll to position [436, 0]
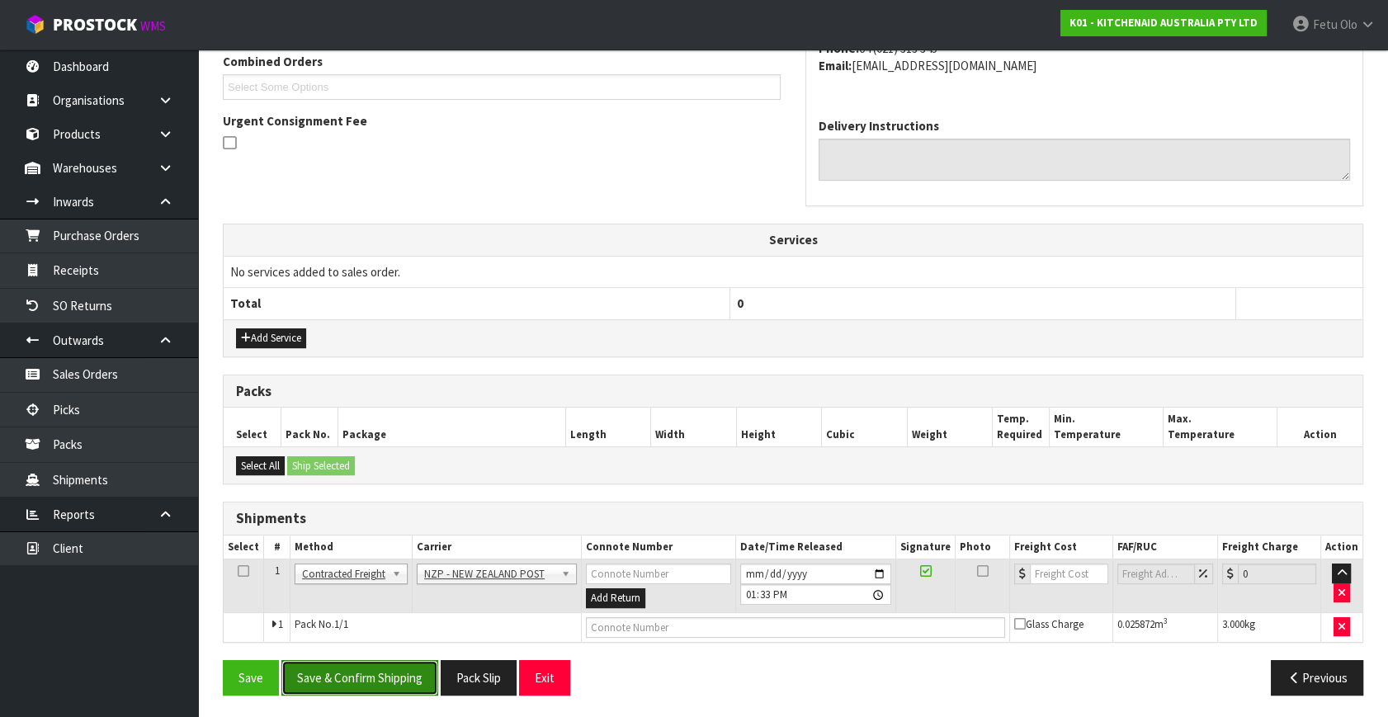
click at [379, 665] on button "Save & Confirm Shipping" at bounding box center [359, 677] width 157 height 35
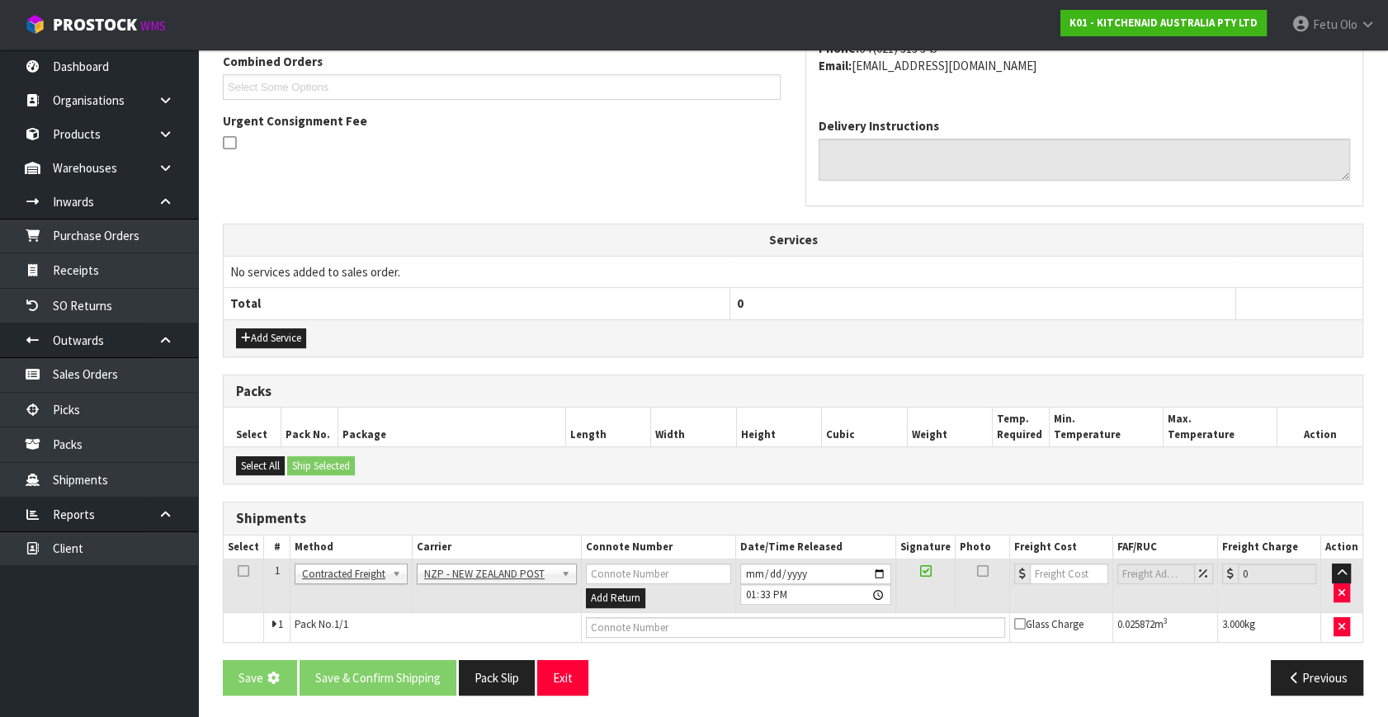
scroll to position [0, 0]
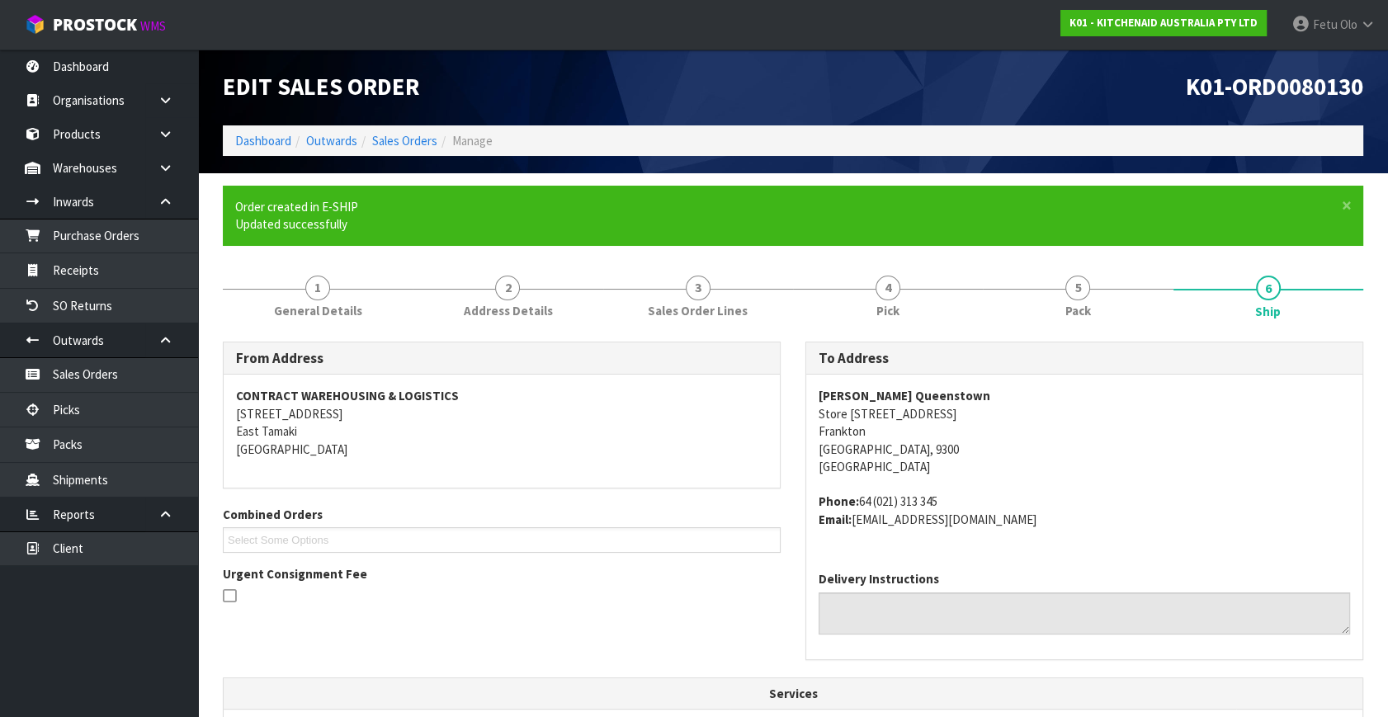
click at [1115, 510] on address "Phone: 64 (021) 313 345 Email: claims@kitchenaid.com.au" at bounding box center [1084, 510] width 531 height 35
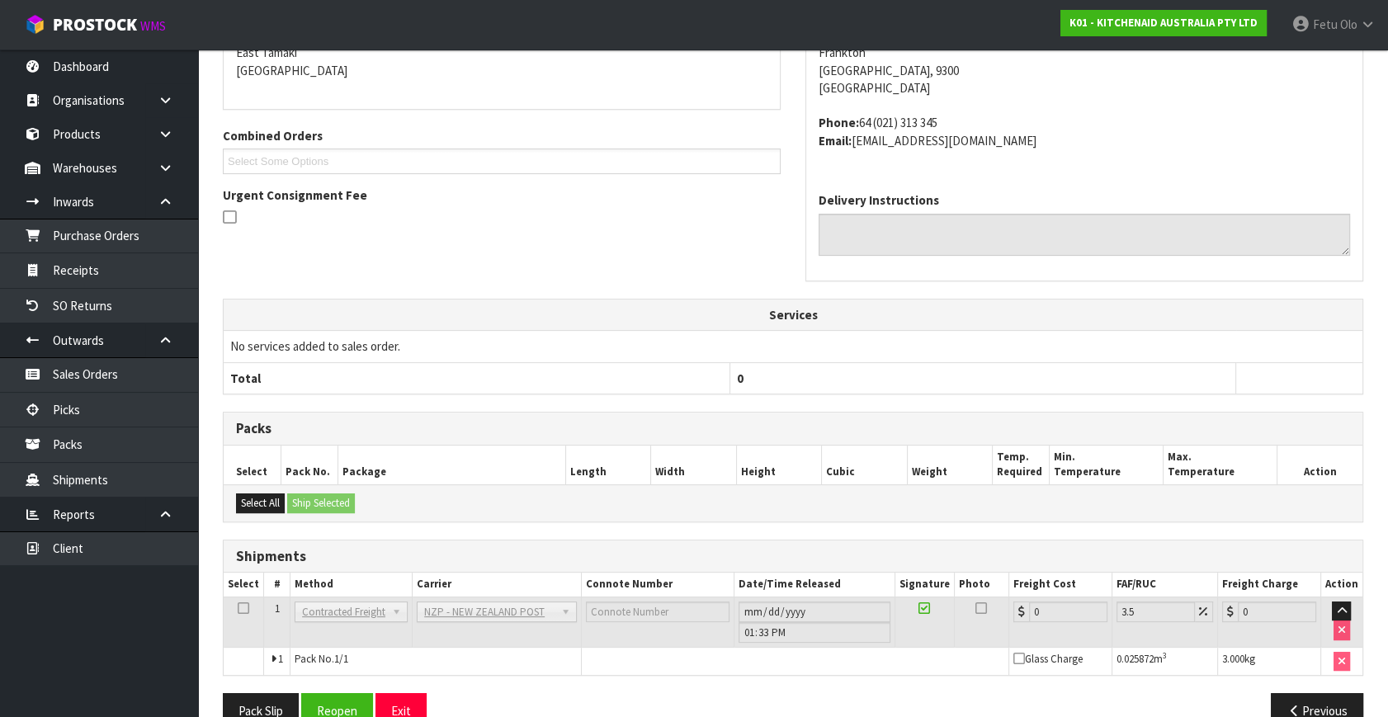
scroll to position [413, 0]
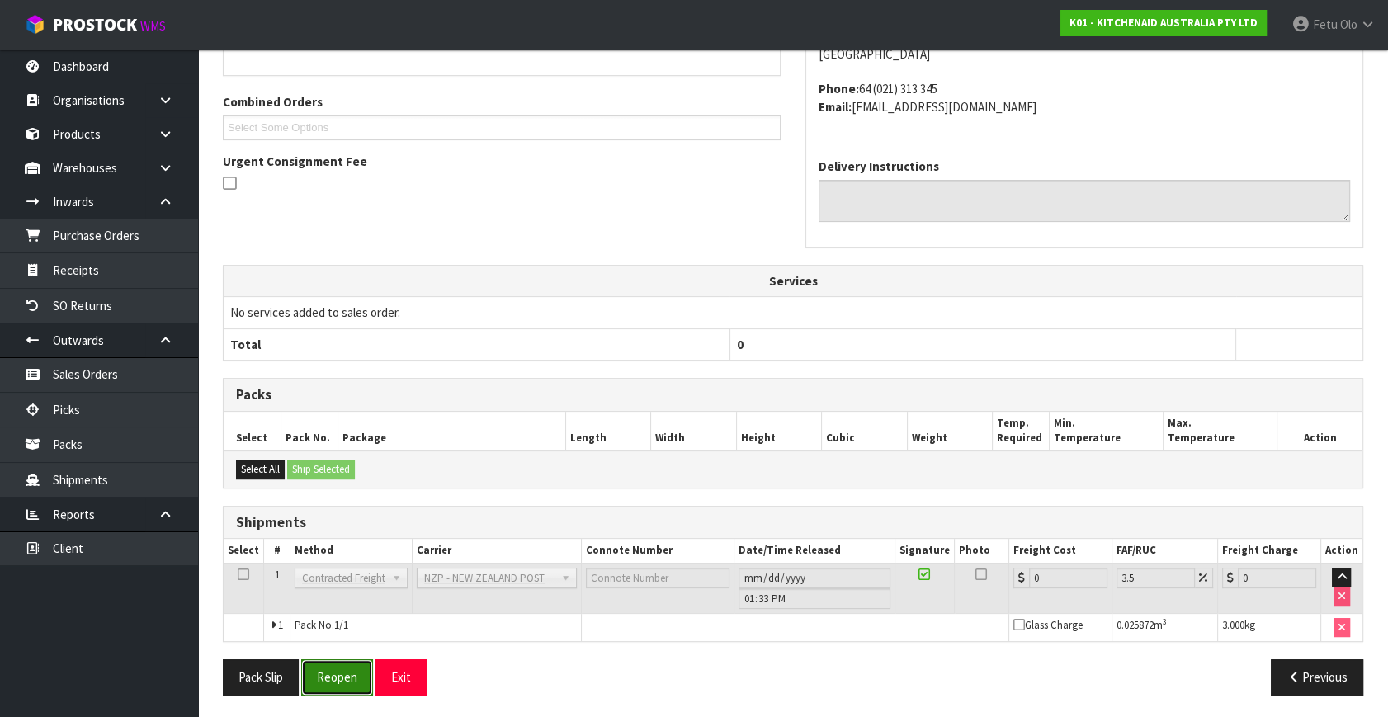
click at [345, 668] on button "Reopen" at bounding box center [337, 676] width 72 height 35
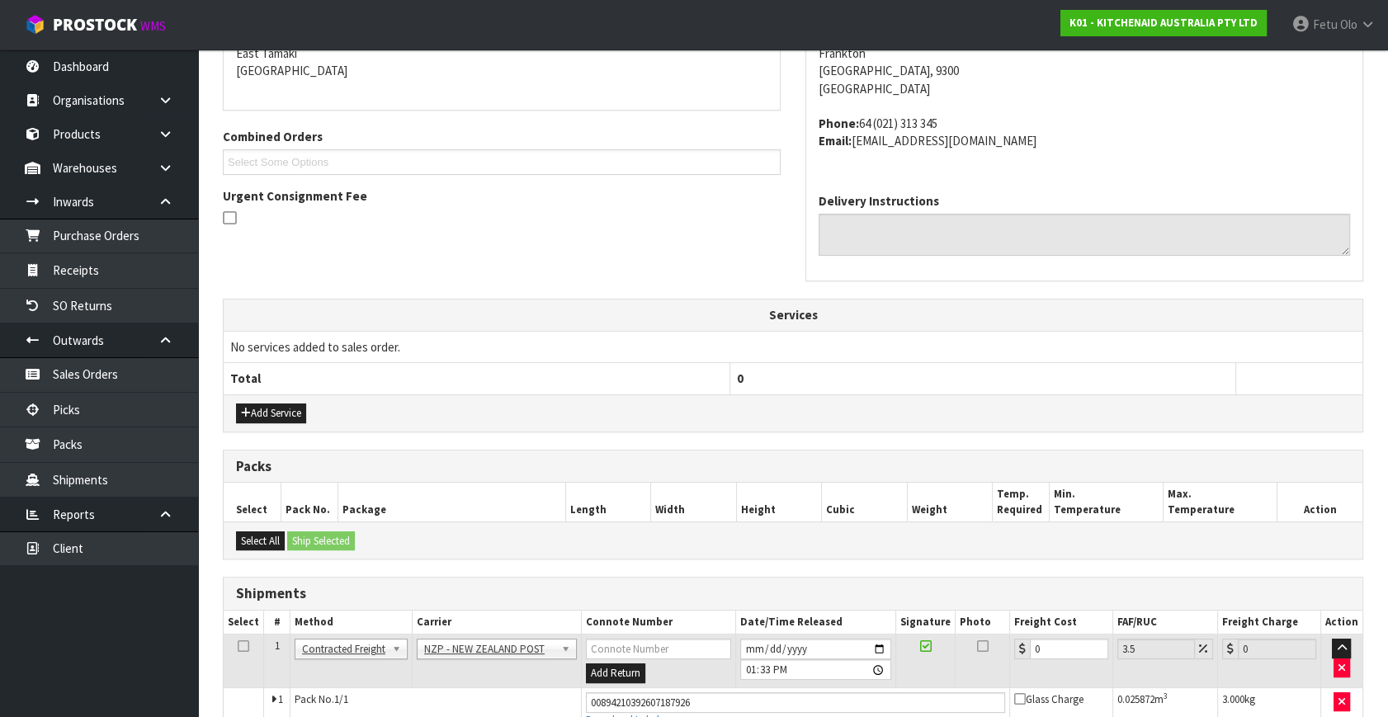
scroll to position [451, 0]
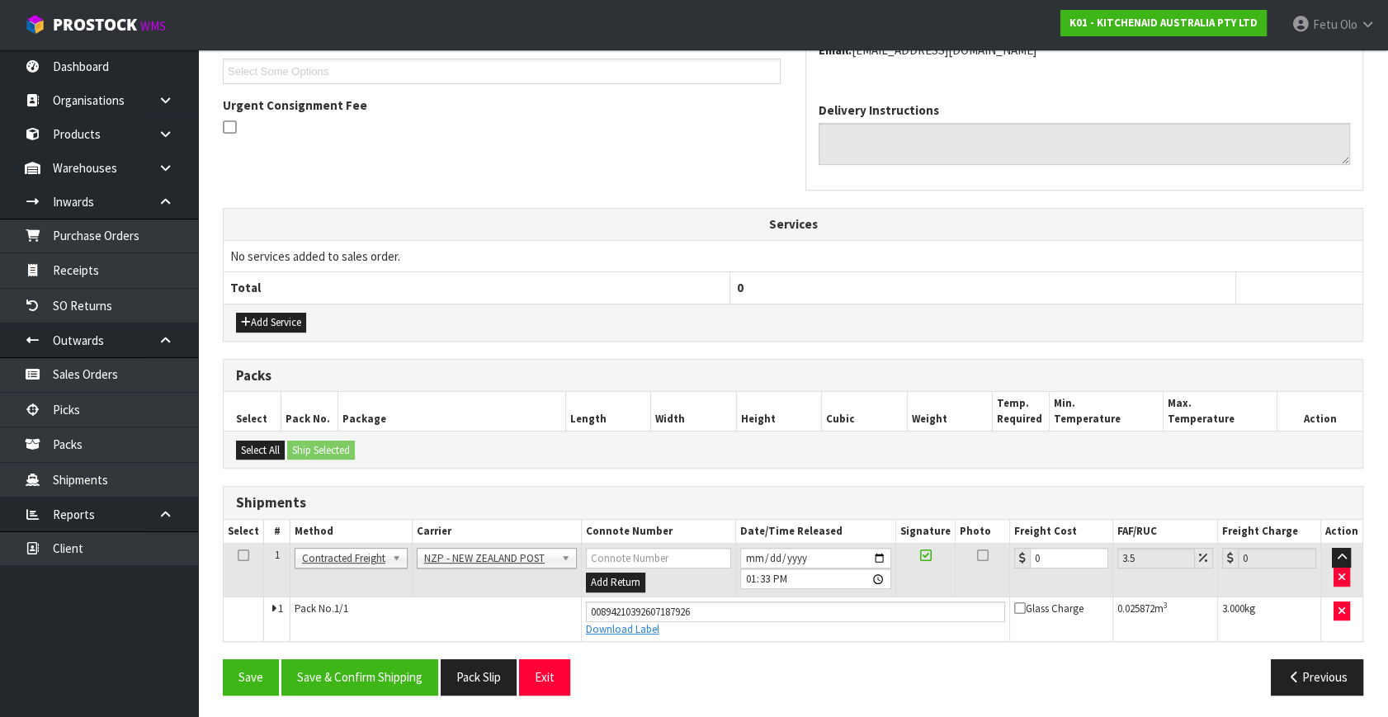
click at [991, 586] on tr "1 Client Local Pickup Customer Local Pickup Company Freight Contracted Freight …" at bounding box center [793, 571] width 1139 height 54
click at [1057, 565] on input "0" at bounding box center [1069, 558] width 78 height 21
drag, startPoint x: 1036, startPoint y: 561, endPoint x: 1000, endPoint y: 572, distance: 37.1
click at [1000, 572] on tr "1 Client Local Pickup Customer Local Pickup Company Freight Contracted Freight …" at bounding box center [793, 571] width 1139 height 54
click at [381, 673] on button "Save & Confirm Shipping" at bounding box center [359, 676] width 157 height 35
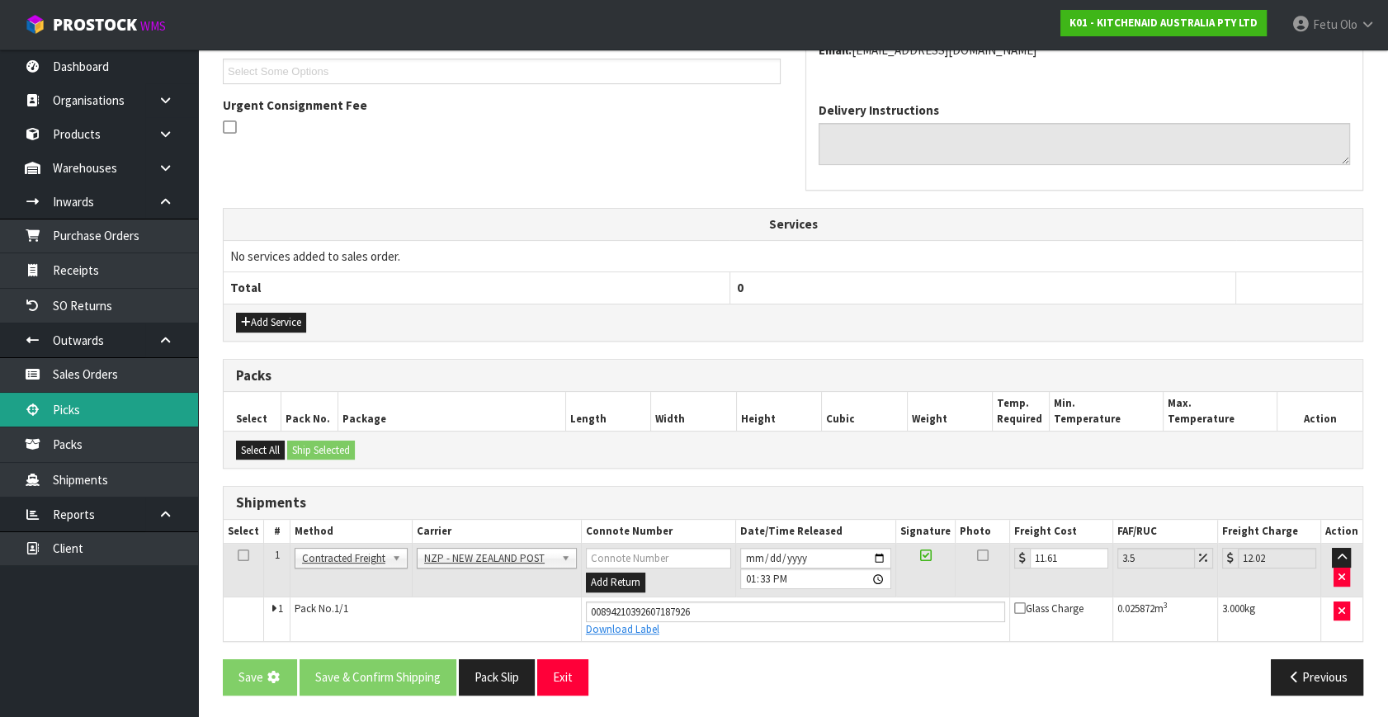
scroll to position [0, 0]
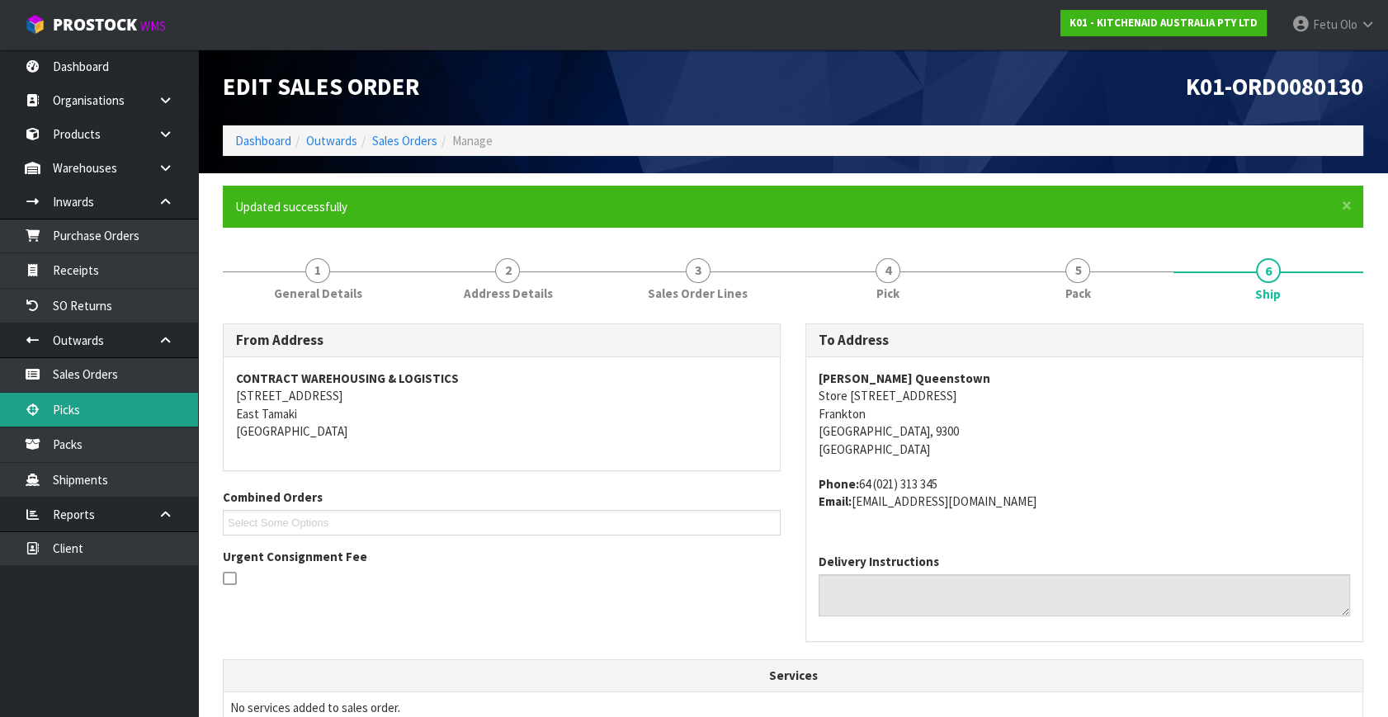
click at [90, 409] on link "Picks" at bounding box center [99, 410] width 198 height 34
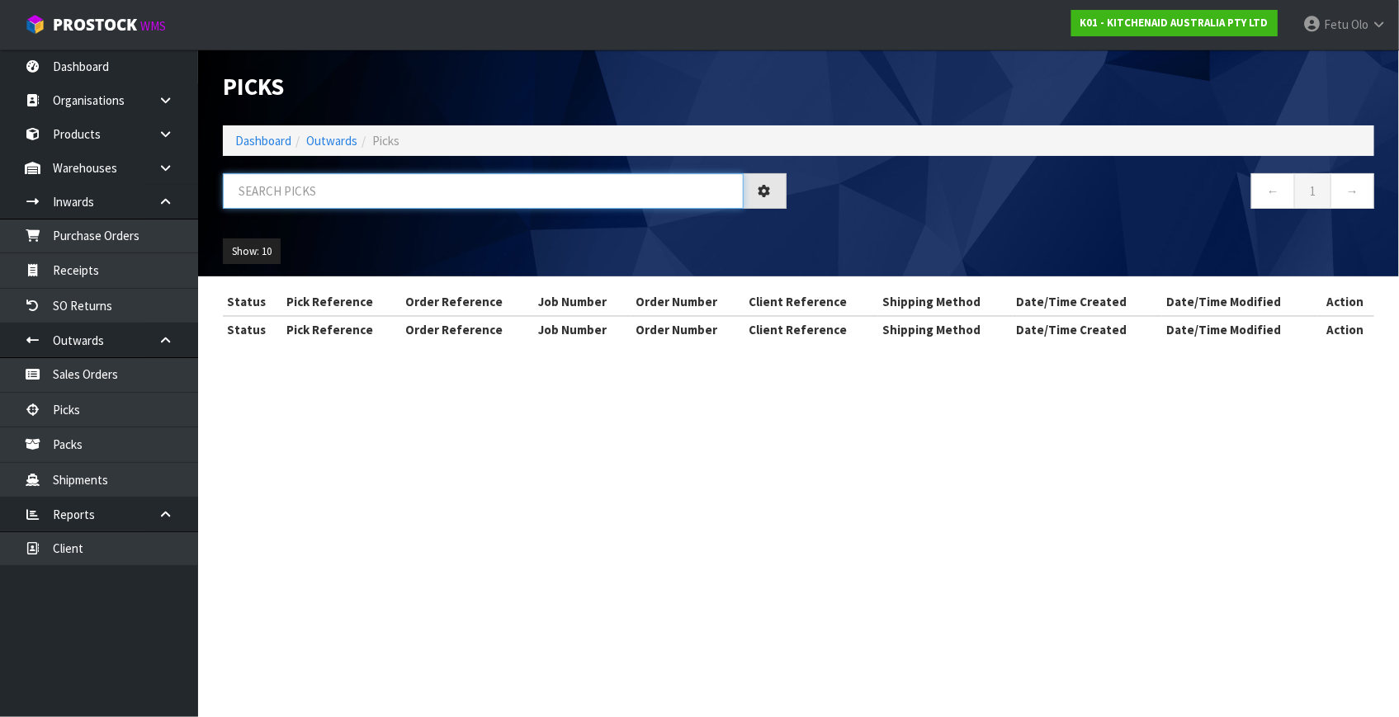
click at [356, 193] on input "text" at bounding box center [483, 190] width 521 height 35
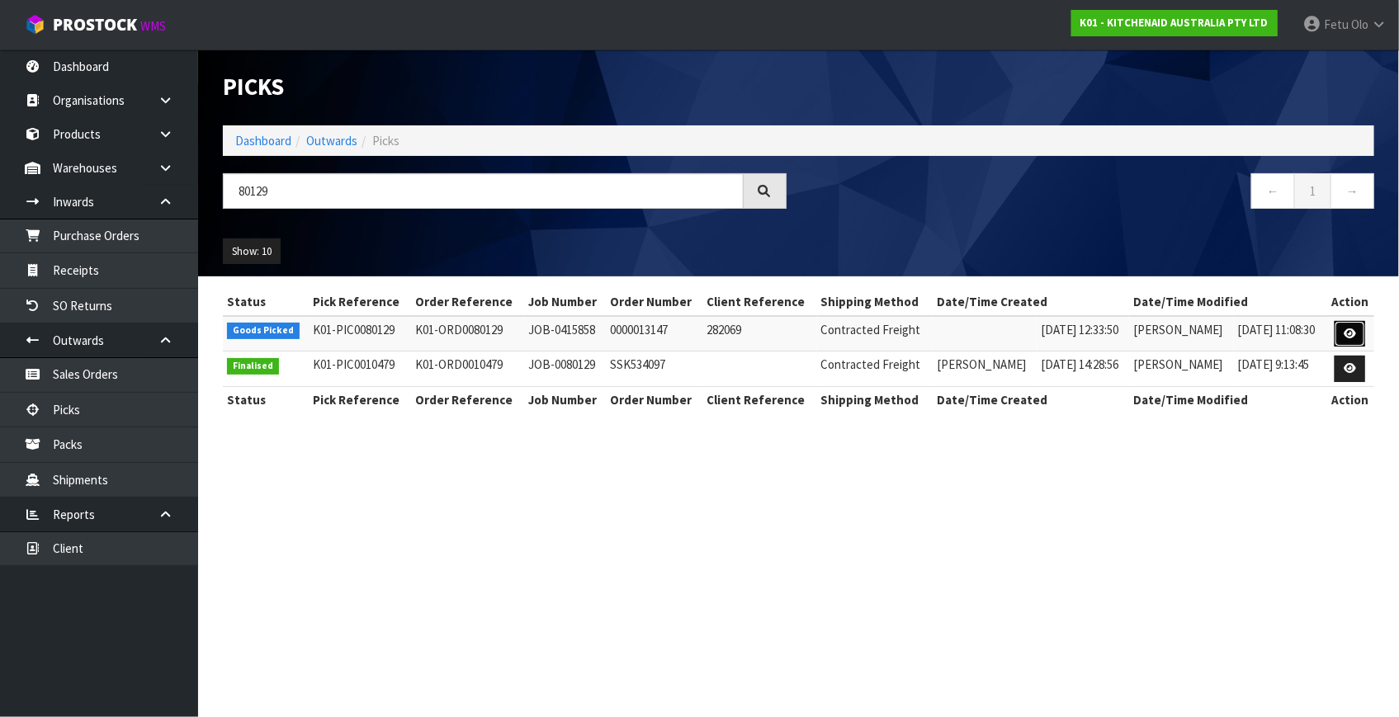
click at [1343, 332] on link at bounding box center [1350, 334] width 31 height 26
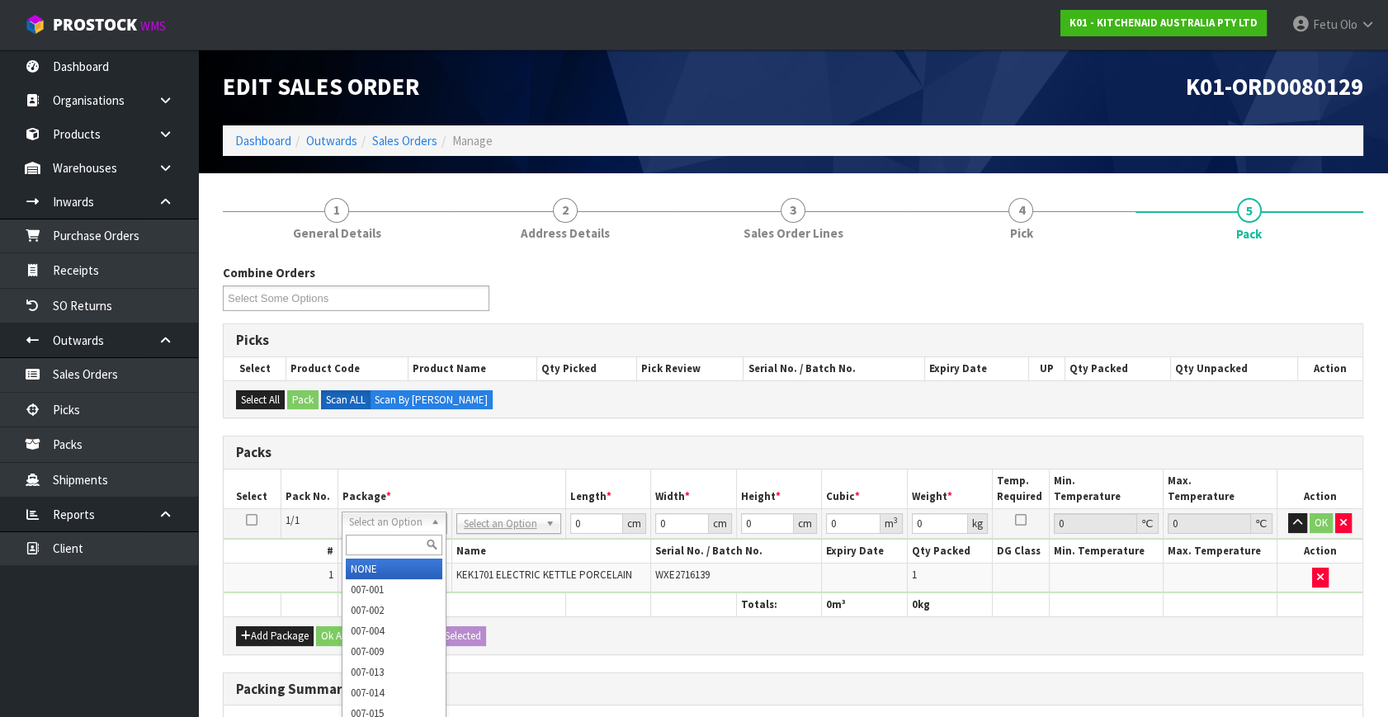
click at [399, 540] on input "text" at bounding box center [394, 545] width 97 height 21
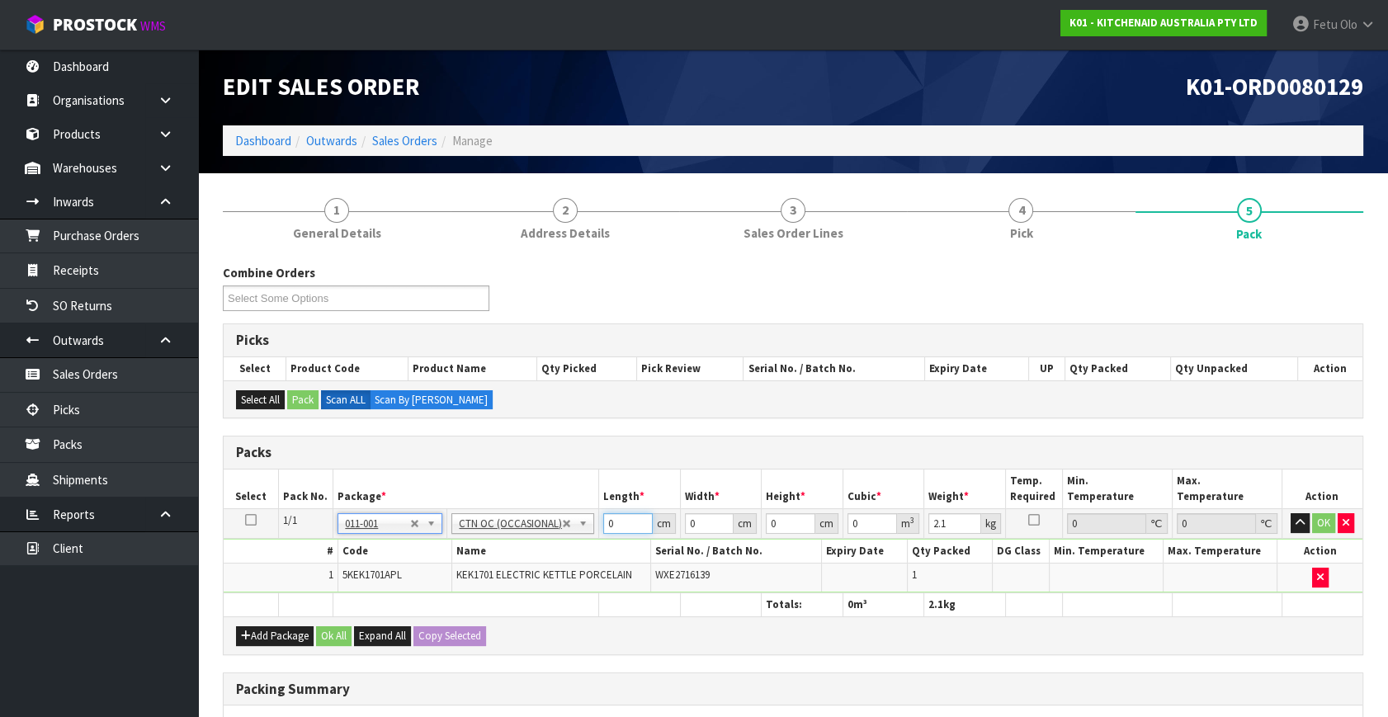
drag, startPoint x: 613, startPoint y: 520, endPoint x: 388, endPoint y: 569, distance: 230.7
click at [388, 569] on tbody "1/1 NONE 007-001 007-002 007-004 007-009 007-013 007-014 007-015 007-017 007-01…" at bounding box center [793, 551] width 1139 height 84
click button "OK" at bounding box center [1323, 523] width 23 height 20
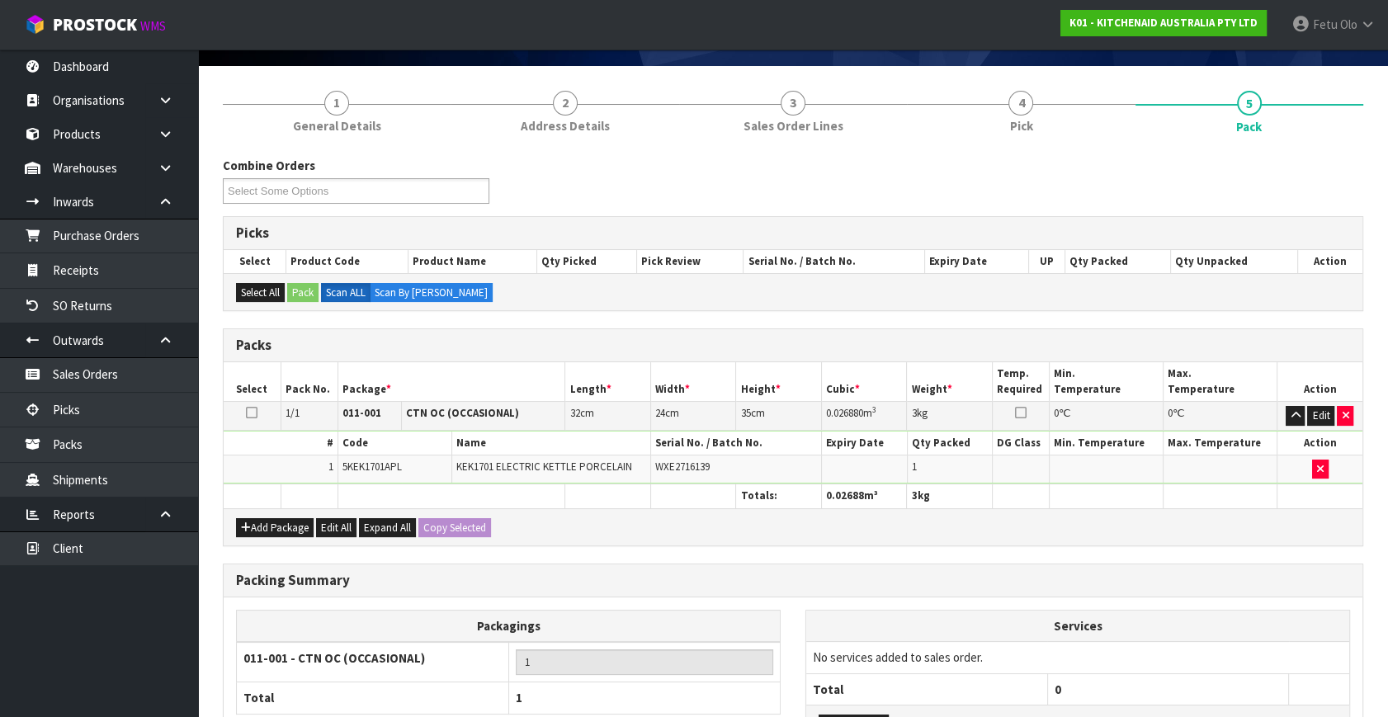
scroll to position [246, 0]
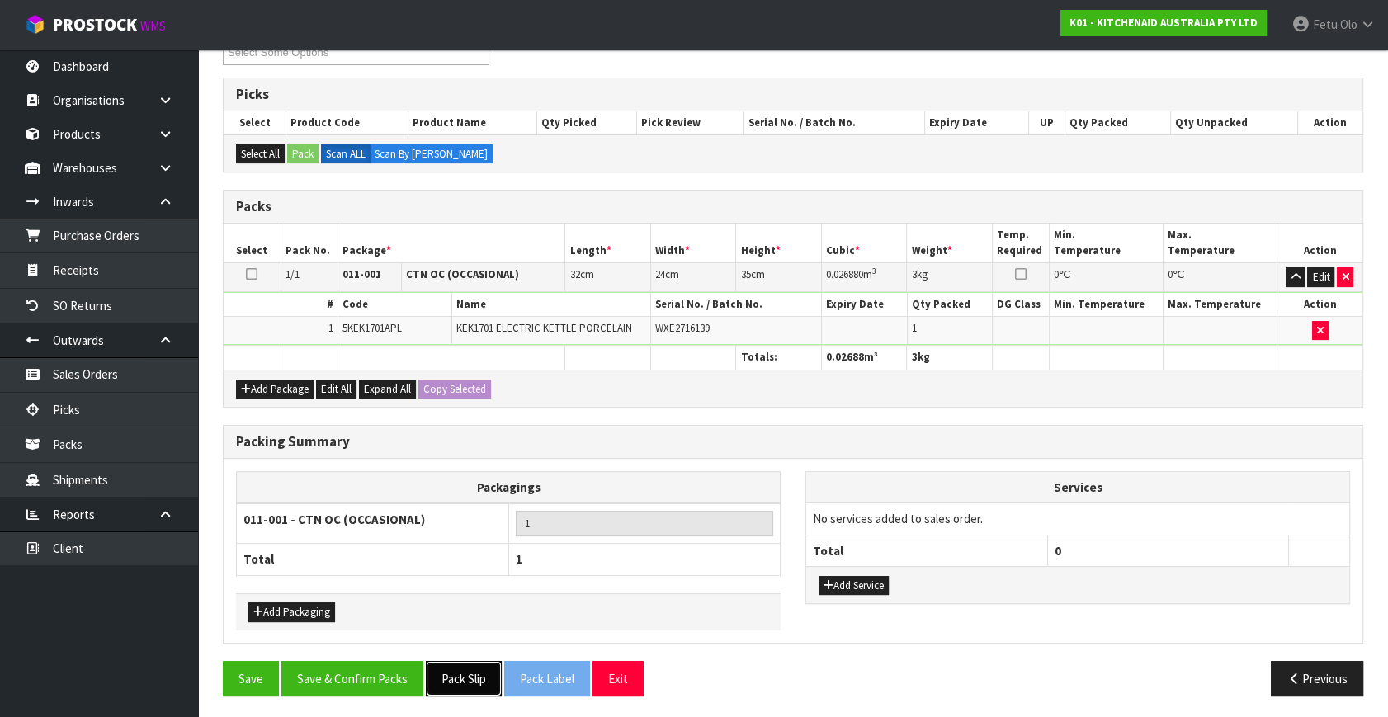
click at [466, 675] on button "Pack Slip" at bounding box center [464, 678] width 76 height 35
click at [408, 676] on button "Save & Confirm Packs" at bounding box center [352, 678] width 142 height 35
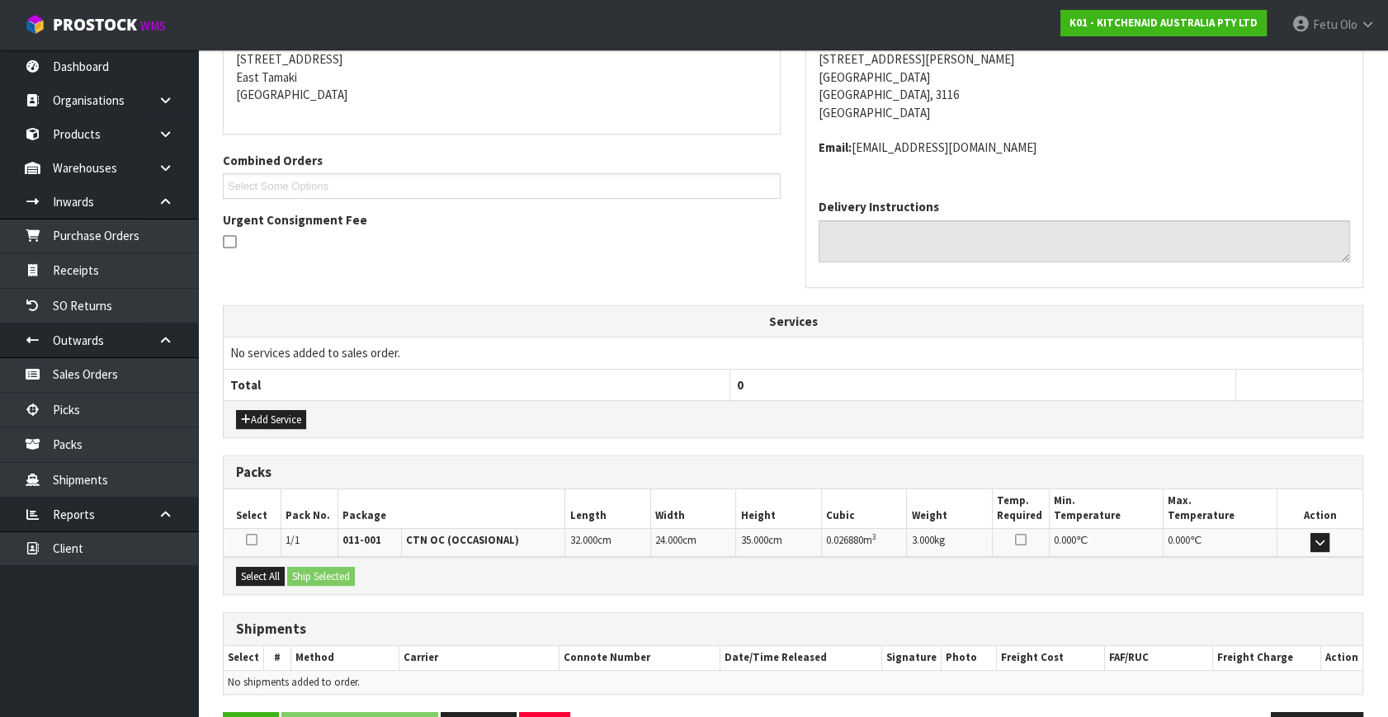
scroll to position [389, 0]
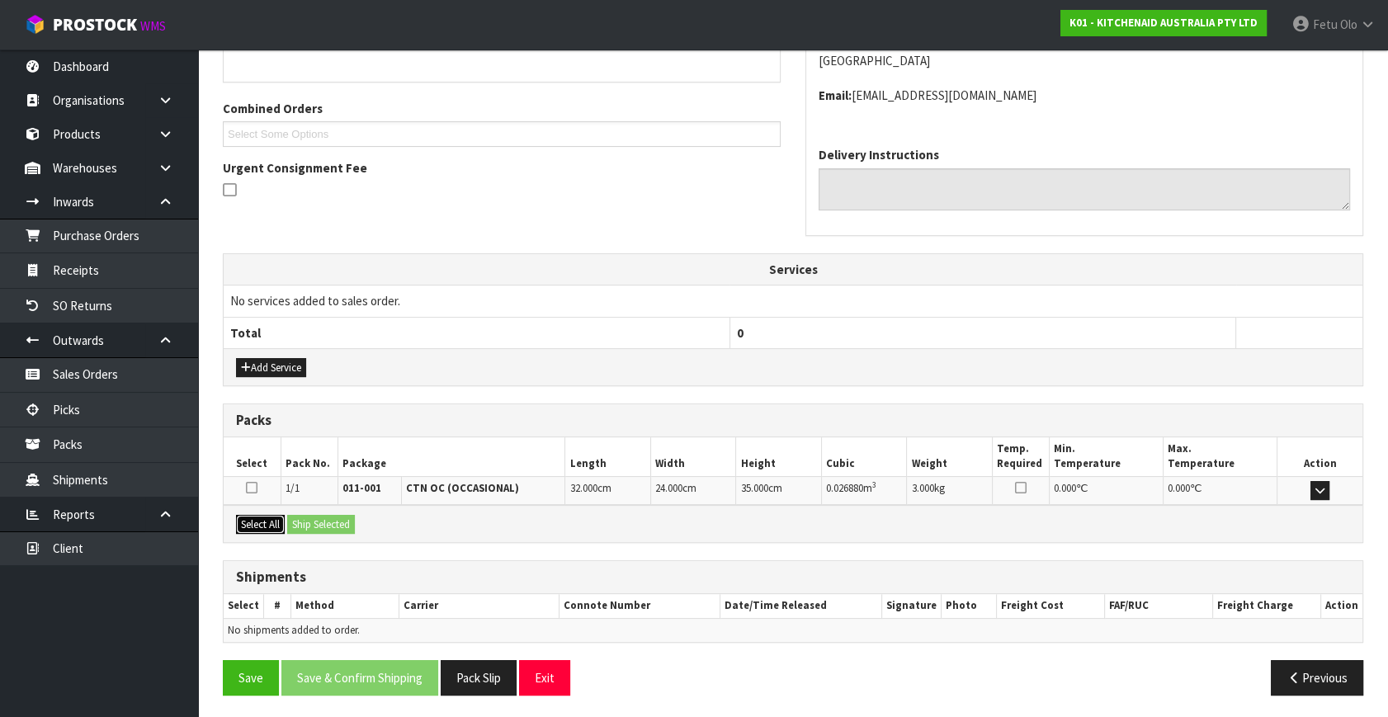
click at [267, 523] on button "Select All" at bounding box center [260, 525] width 49 height 20
click at [319, 526] on button "Ship Selected" at bounding box center [321, 525] width 68 height 20
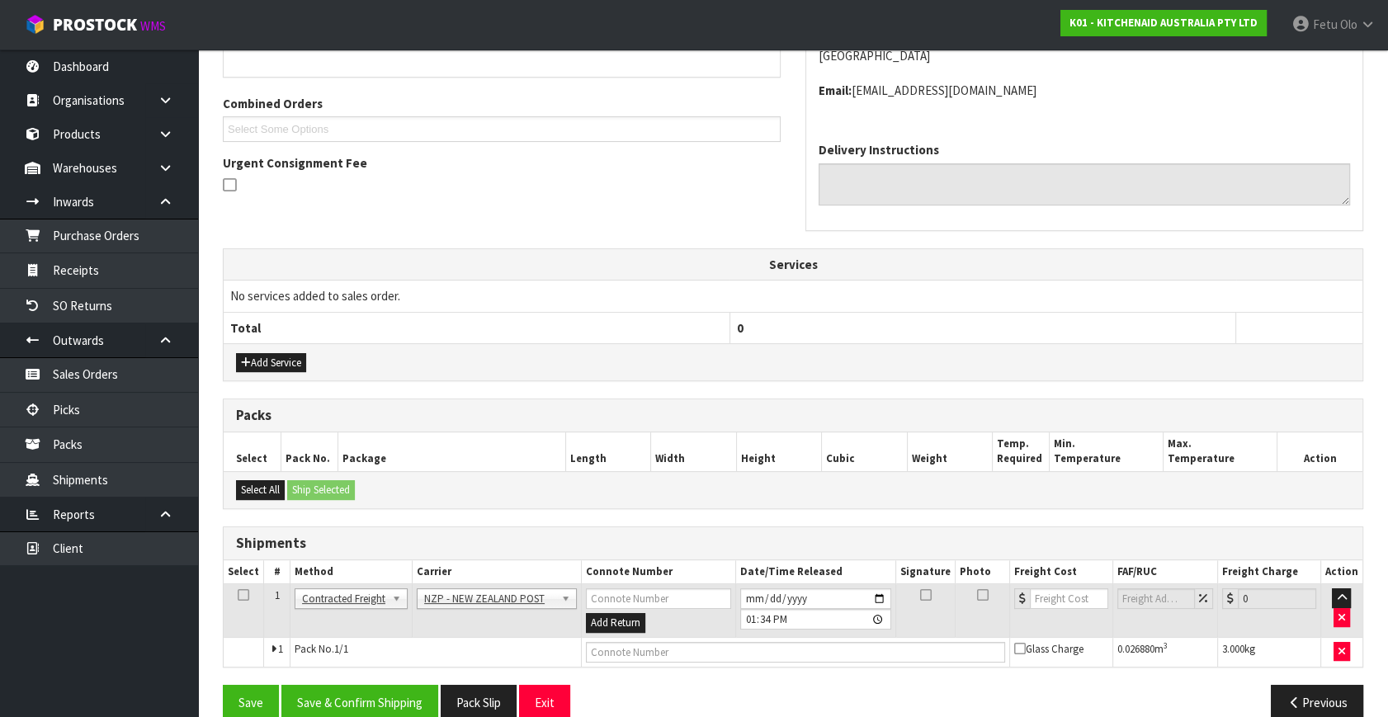
scroll to position [418, 0]
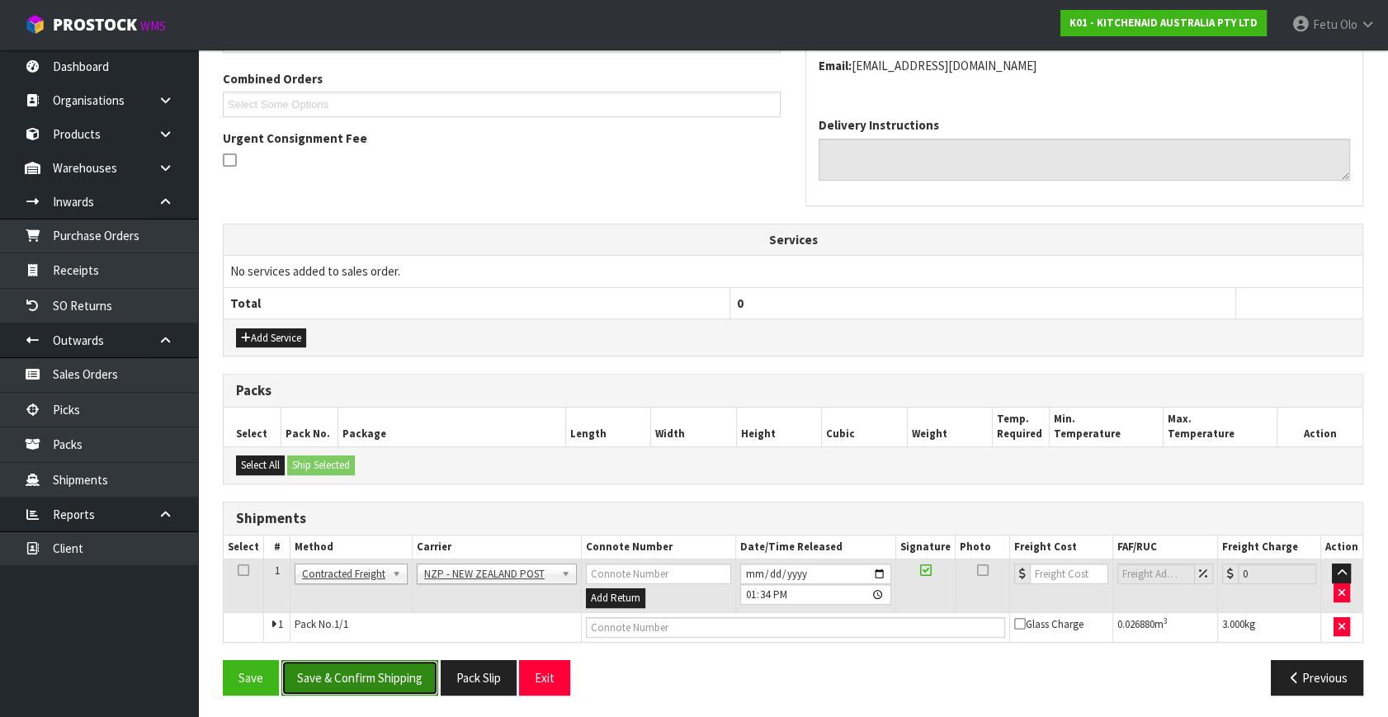
click at [385, 670] on button "Save & Confirm Shipping" at bounding box center [359, 677] width 157 height 35
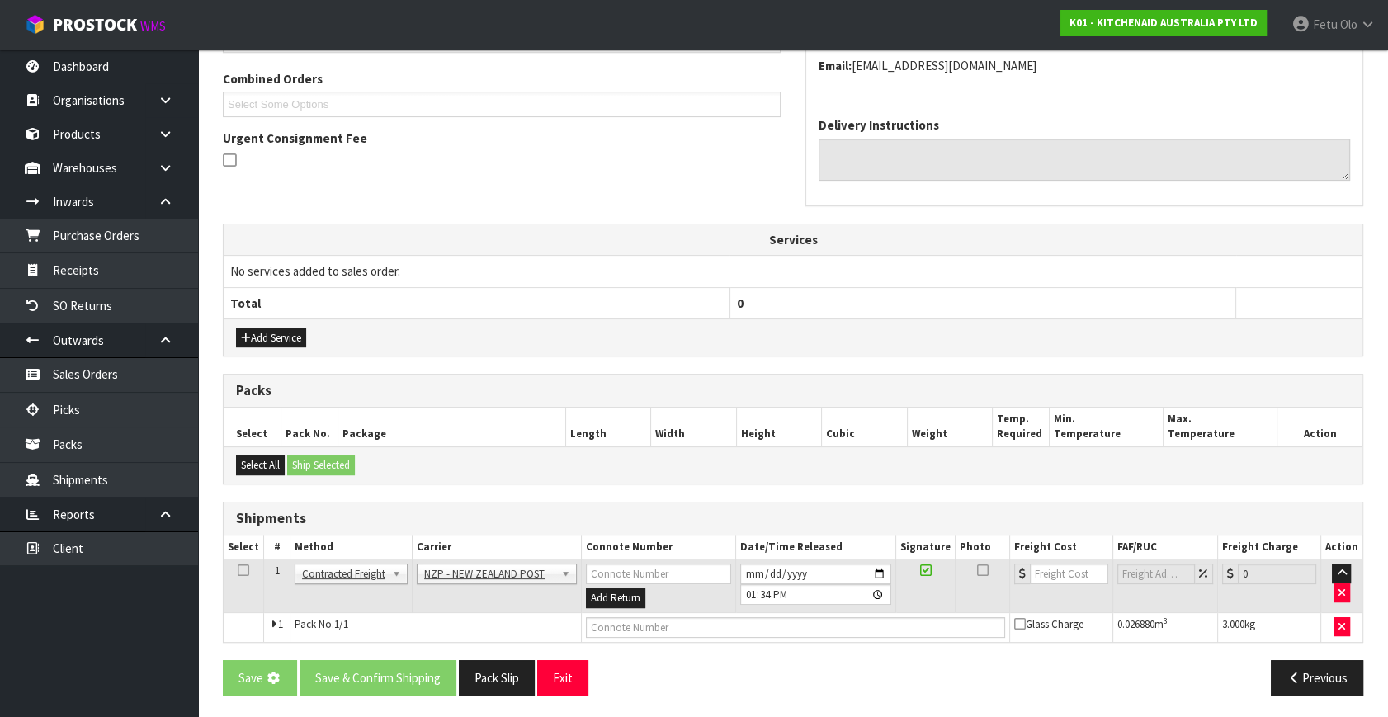
scroll to position [0, 0]
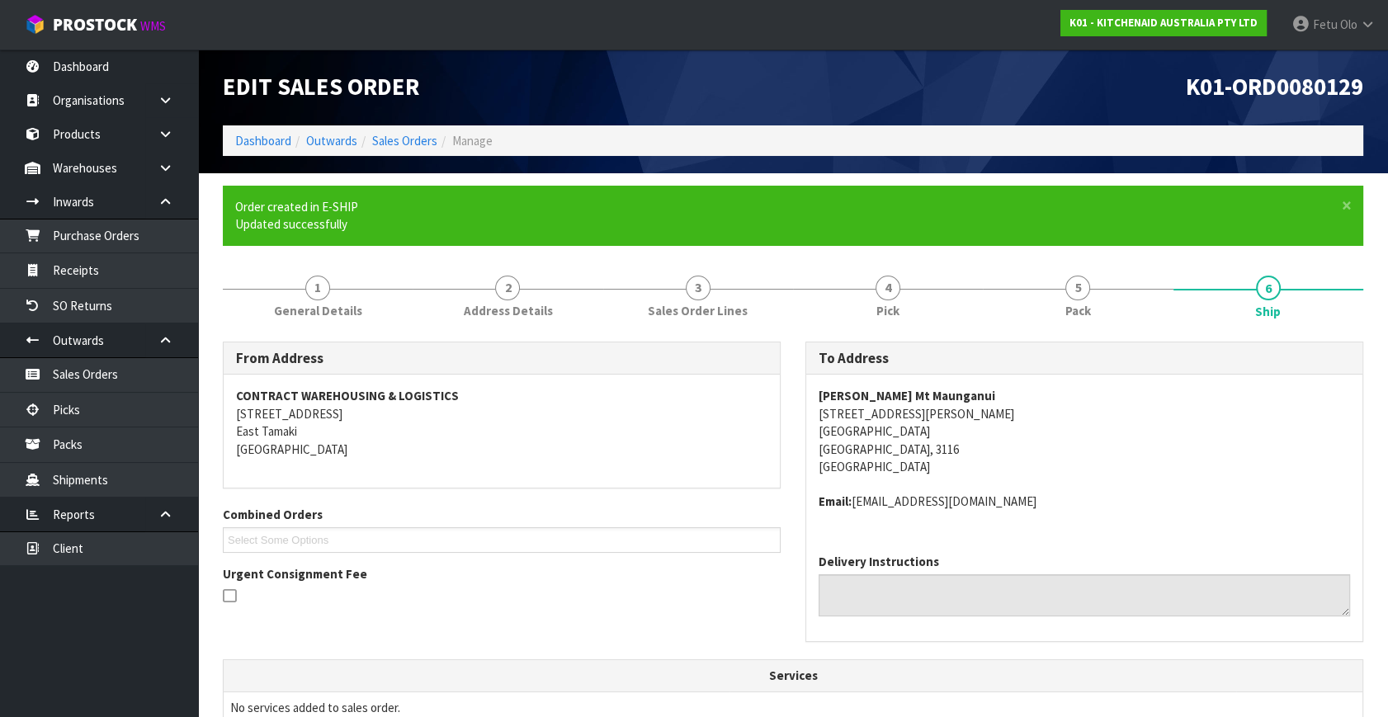
drag, startPoint x: 1131, startPoint y: 446, endPoint x: 1009, endPoint y: 419, distance: 125.1
click at [1131, 446] on address "Harvey Norman Mt Maunganui 20 Owens Place Mount Maunganui Mount Maunganui, 3116…" at bounding box center [1084, 431] width 531 height 88
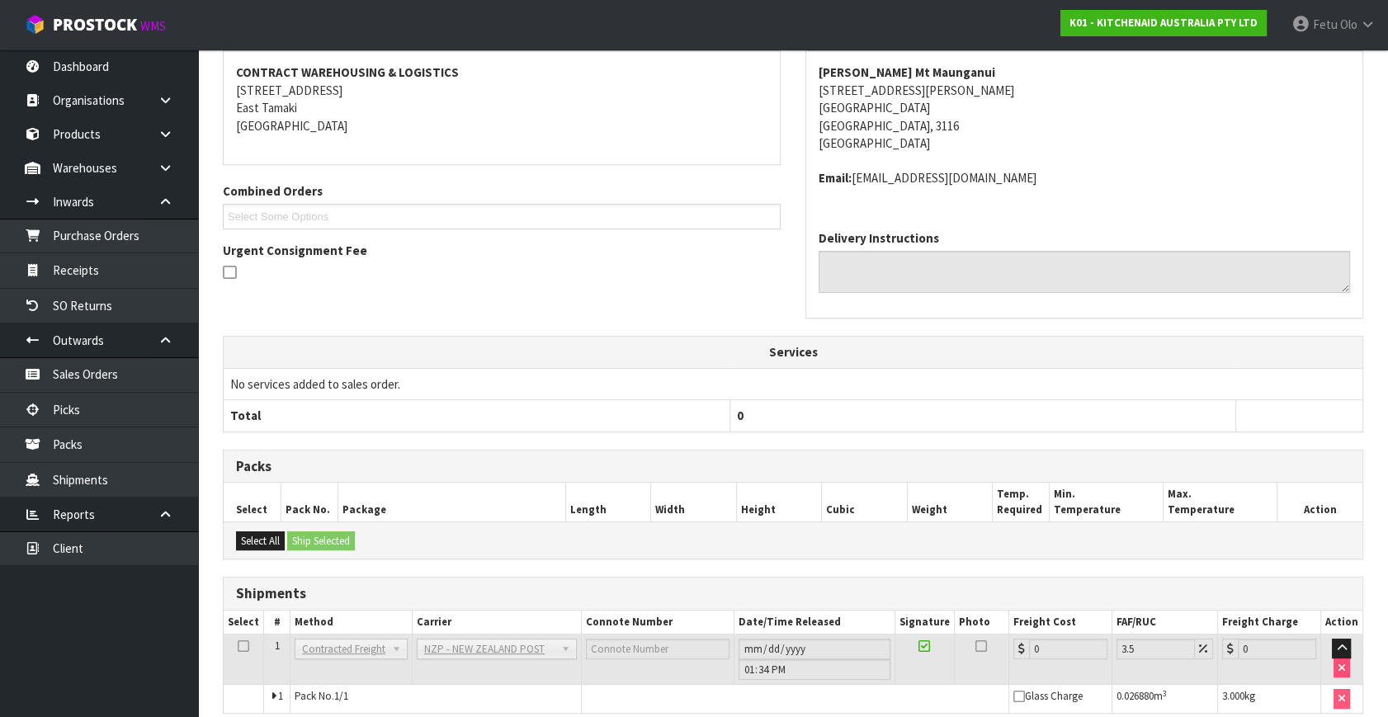
scroll to position [395, 0]
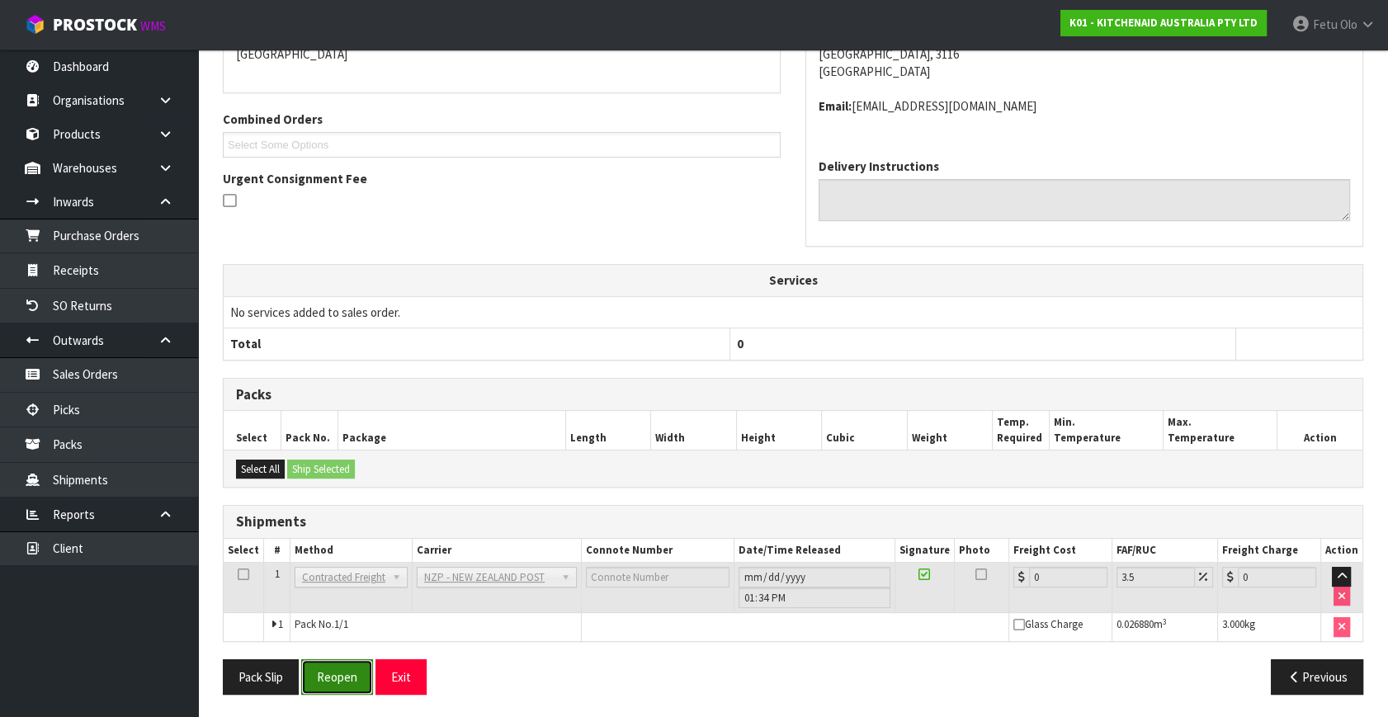
click at [328, 674] on button "Reopen" at bounding box center [337, 676] width 72 height 35
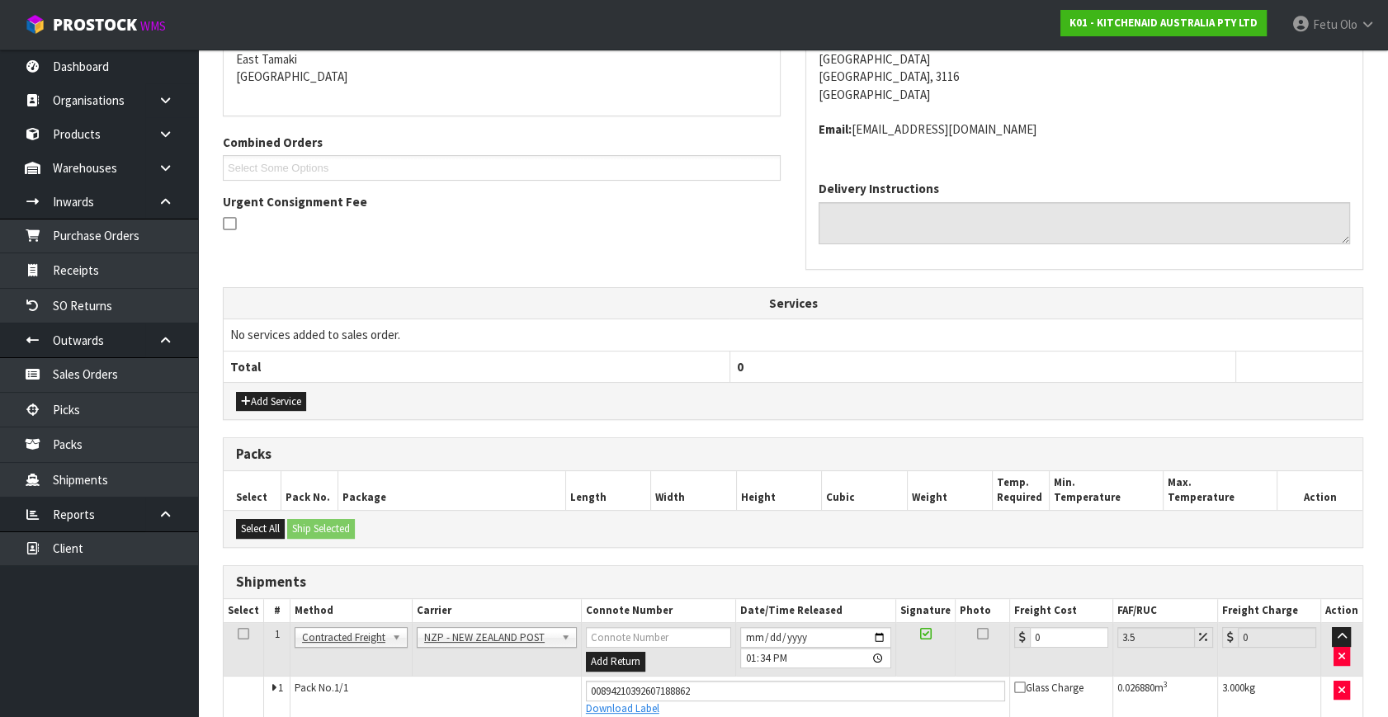
scroll to position [433, 0]
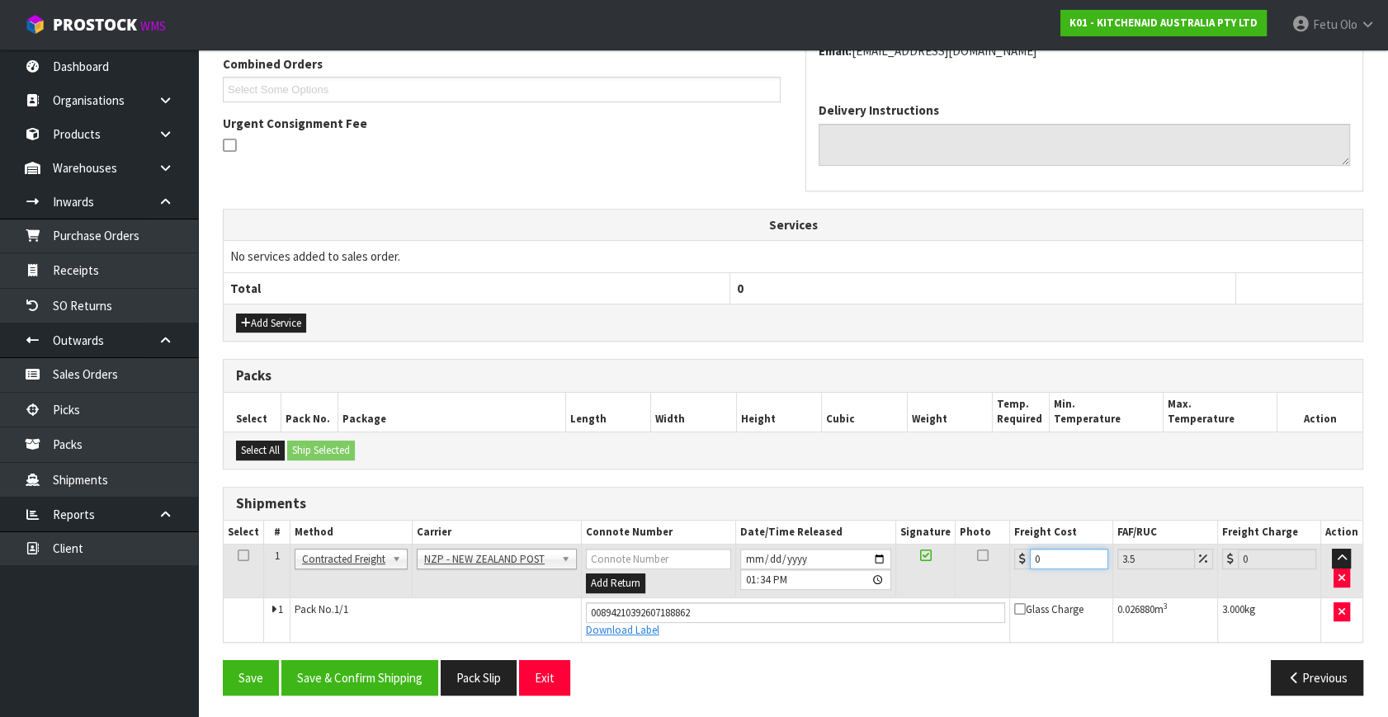
drag, startPoint x: 1051, startPoint y: 563, endPoint x: 834, endPoint y: 620, distance: 224.4
click at [834, 620] on tbody "1 Client Local Pickup Customer Local Pickup Company Freight Contracted Freight …" at bounding box center [793, 593] width 1139 height 97
click at [418, 666] on button "Save & Confirm Shipping" at bounding box center [359, 677] width 157 height 35
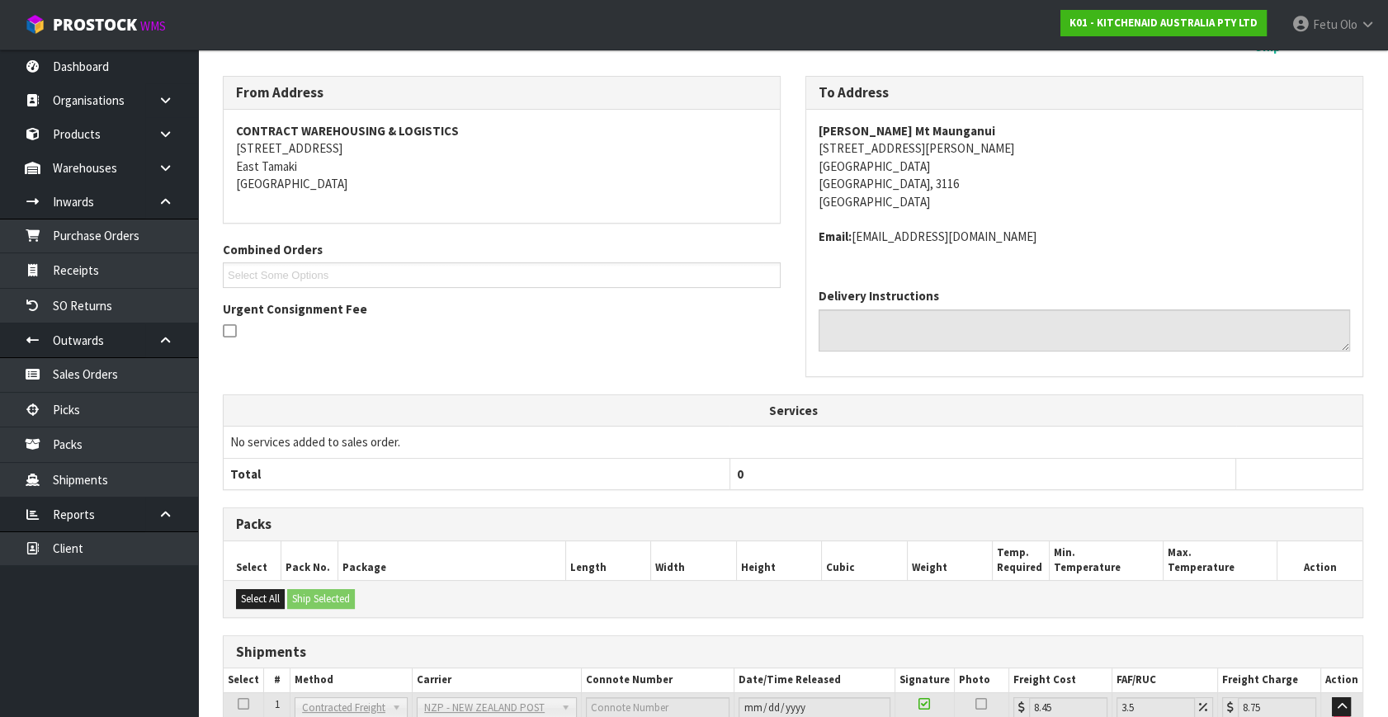
scroll to position [388, 0]
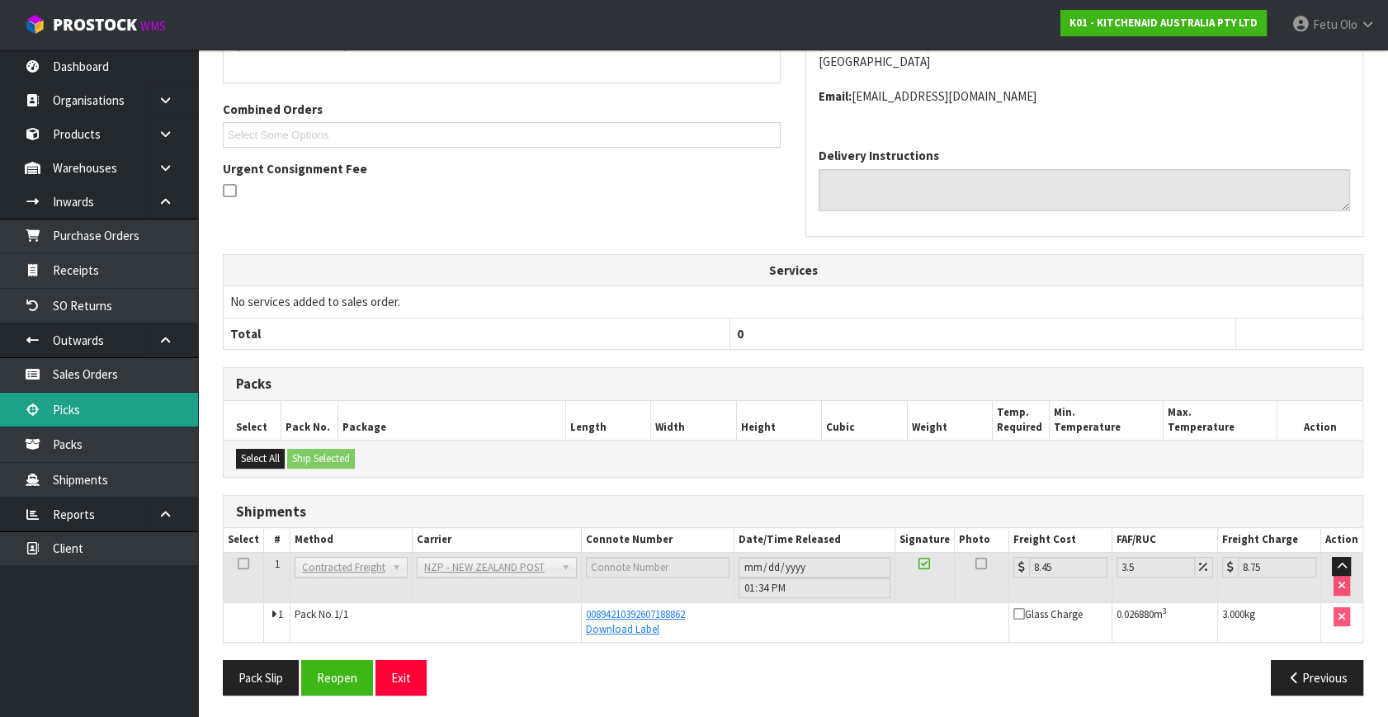
click at [83, 406] on link "Picks" at bounding box center [99, 410] width 198 height 34
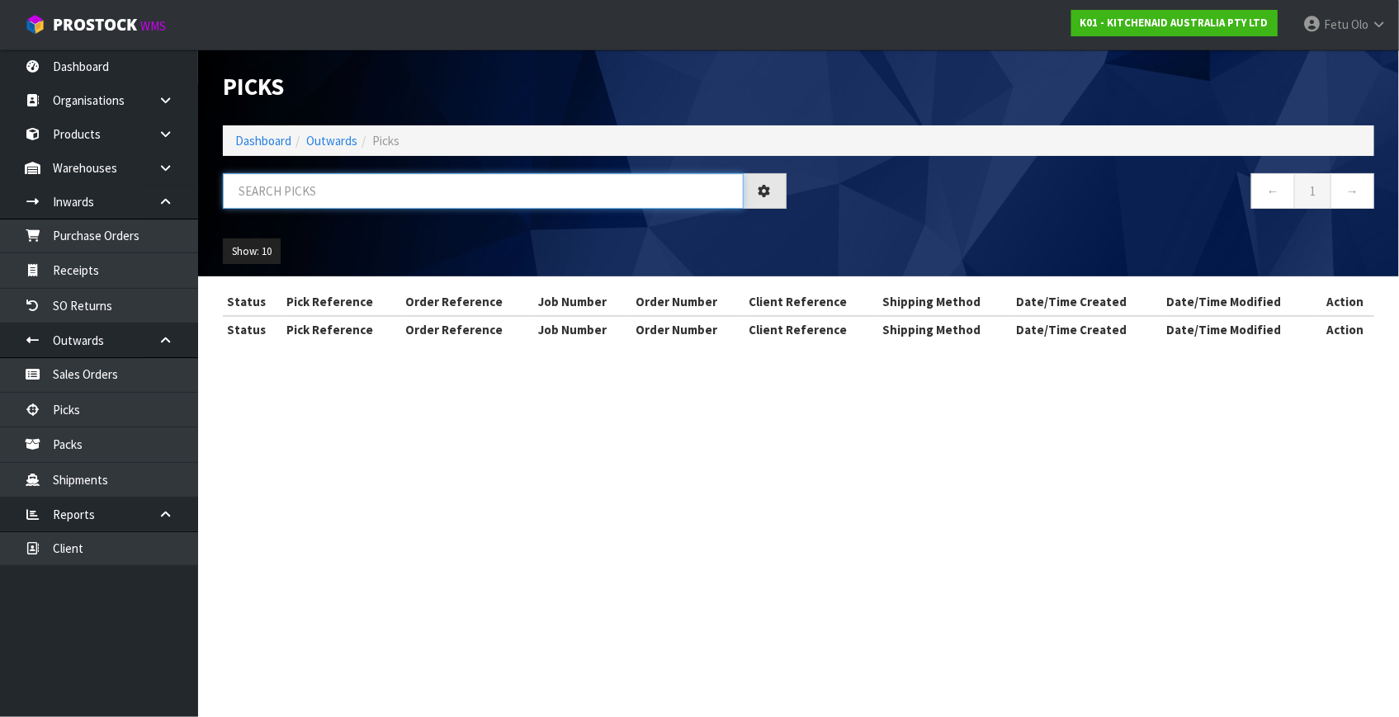
click at [389, 189] on input "text" at bounding box center [483, 190] width 521 height 35
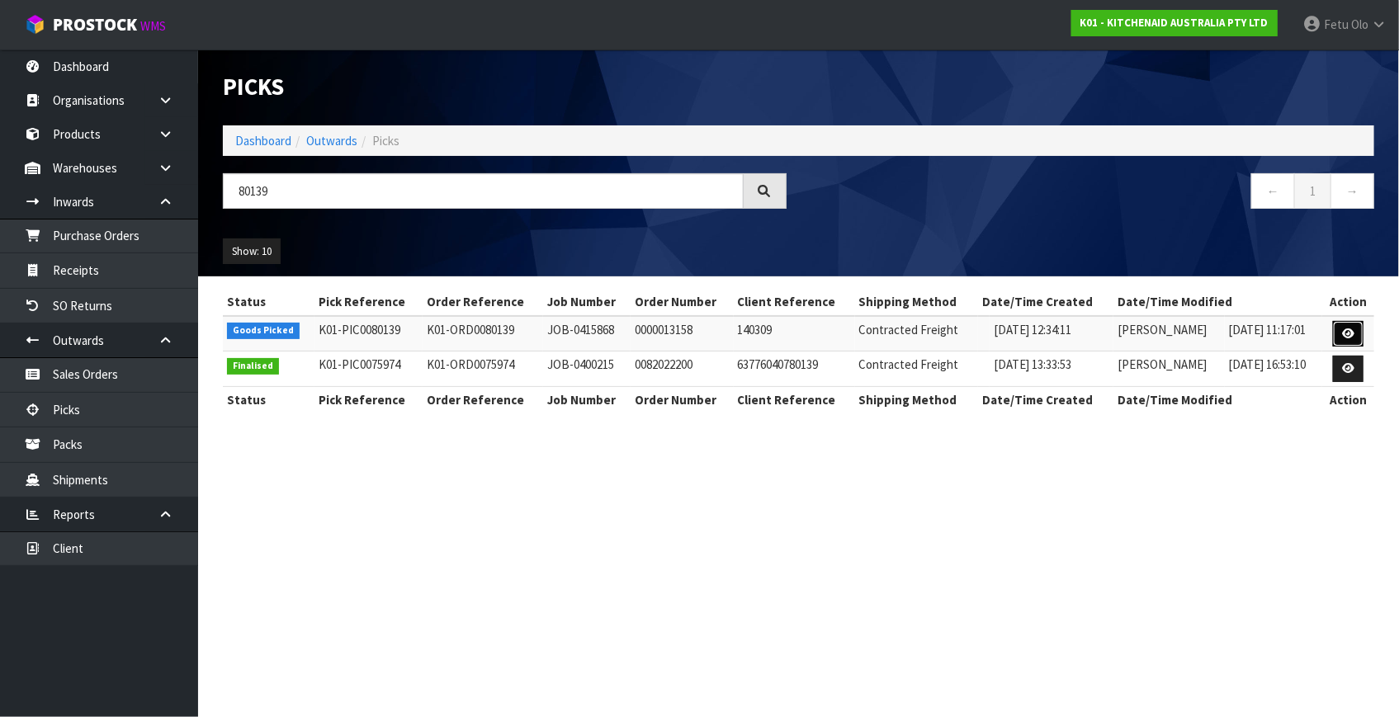
click at [1346, 335] on icon at bounding box center [1348, 333] width 12 height 11
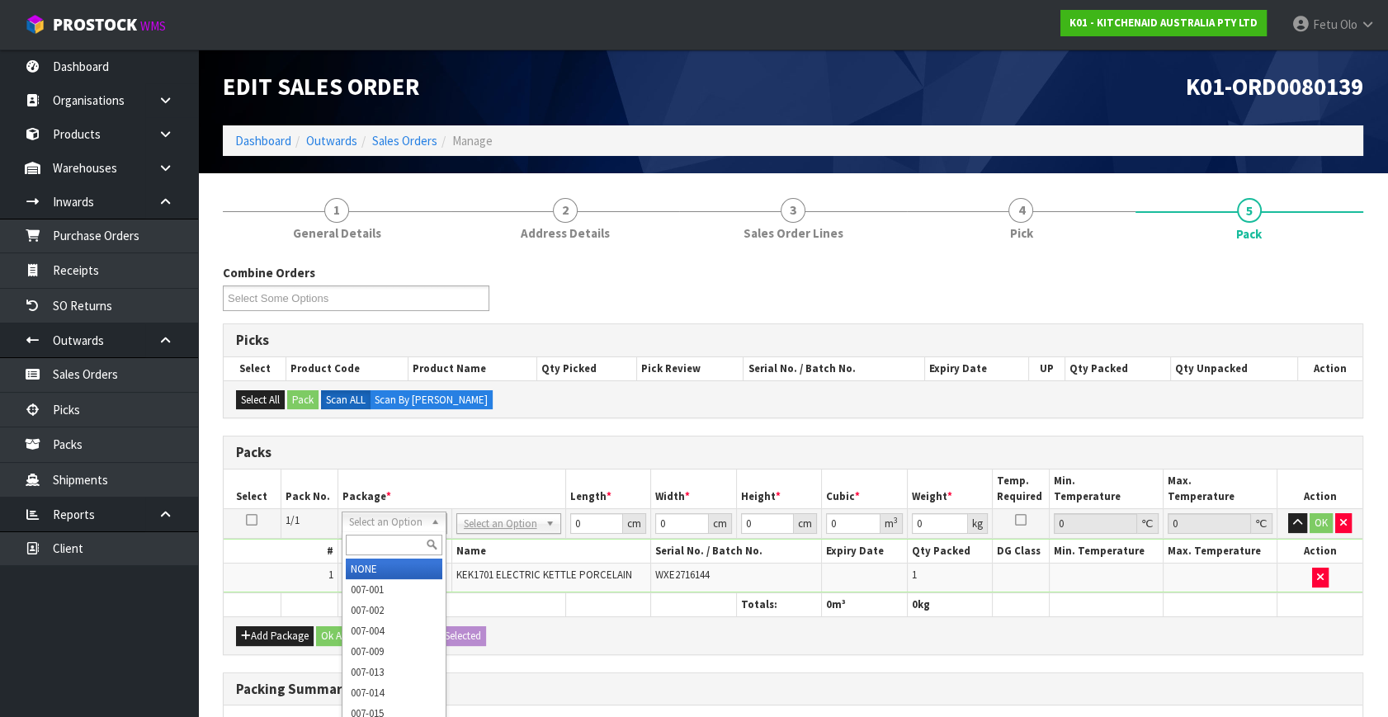
drag, startPoint x: 370, startPoint y: 518, endPoint x: 370, endPoint y: 542, distance: 23.9
click at [371, 550] on input "text" at bounding box center [394, 545] width 97 height 21
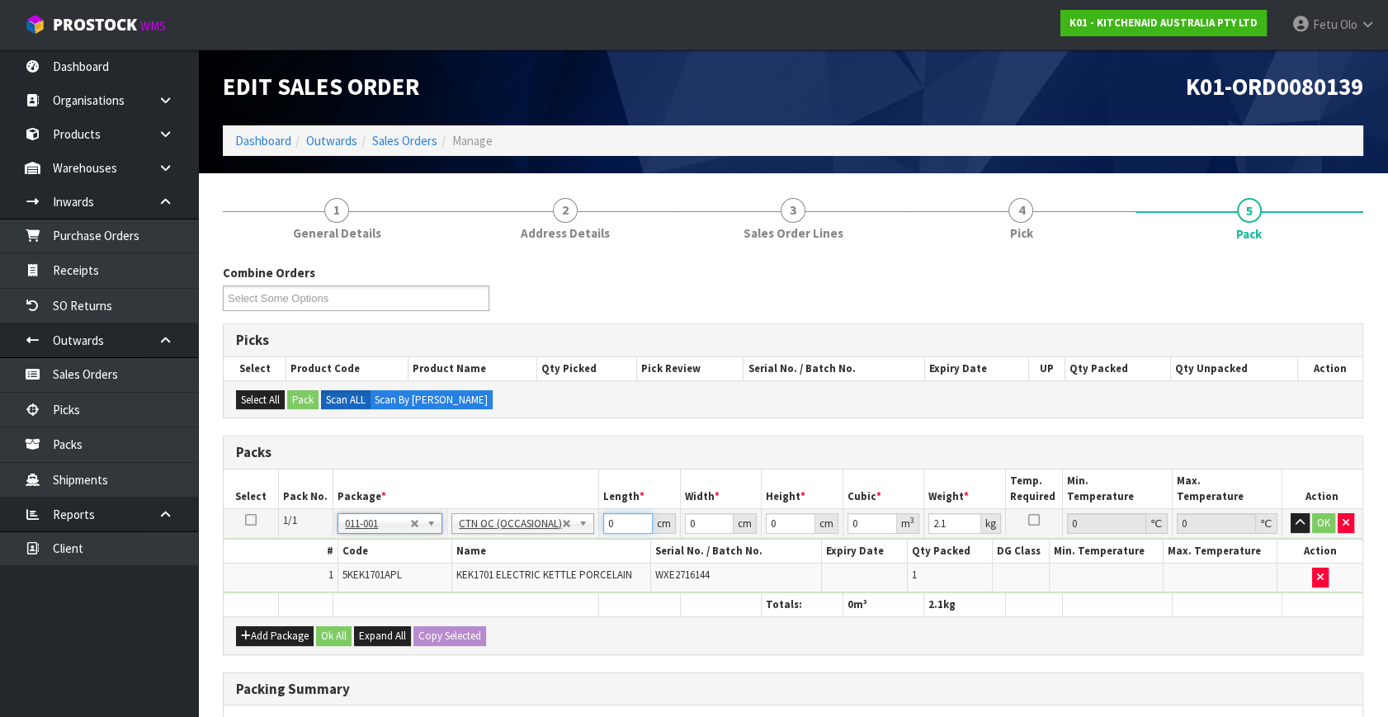
drag, startPoint x: 612, startPoint y: 517, endPoint x: 496, endPoint y: 559, distance: 123.5
click at [498, 558] on tbody "1/1 NONE 007-001 007-002 007-004 007-009 007-013 007-014 007-015 007-017 007-01…" at bounding box center [793, 551] width 1139 height 84
click button "OK" at bounding box center [1323, 523] width 23 height 20
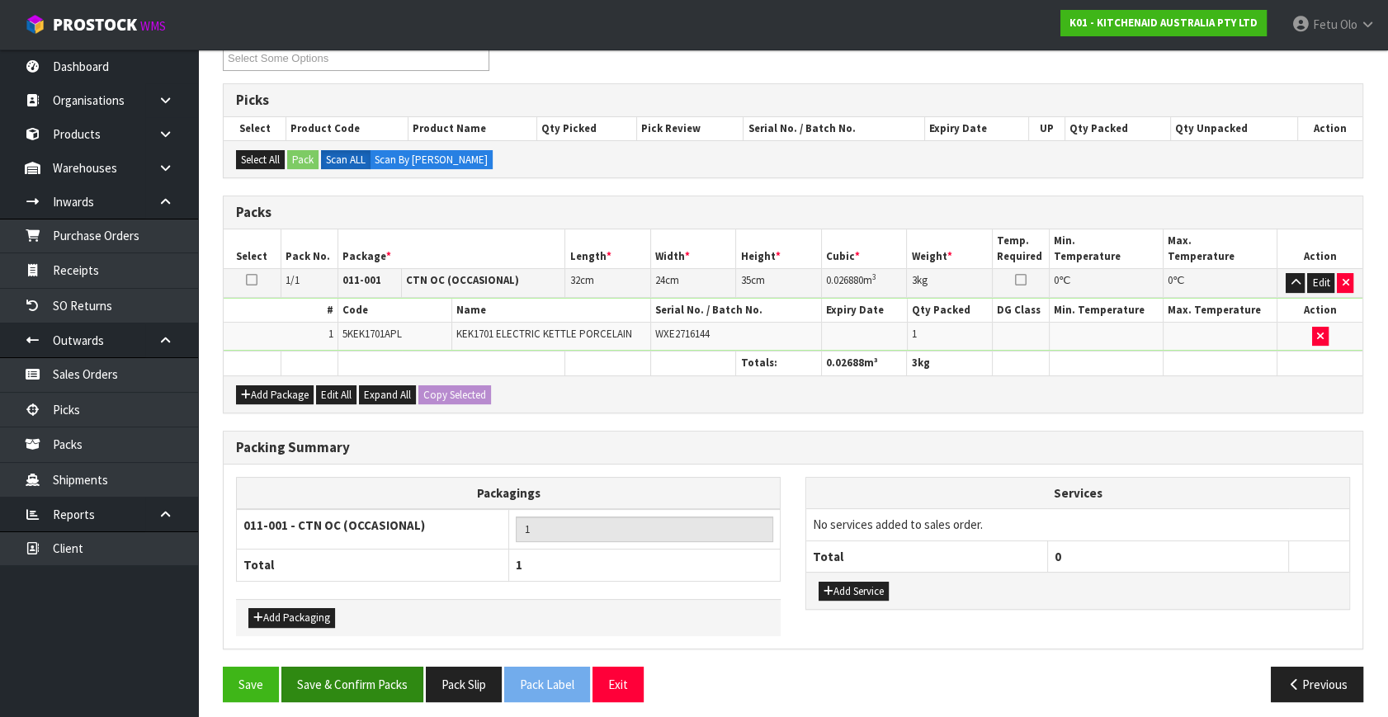
scroll to position [246, 0]
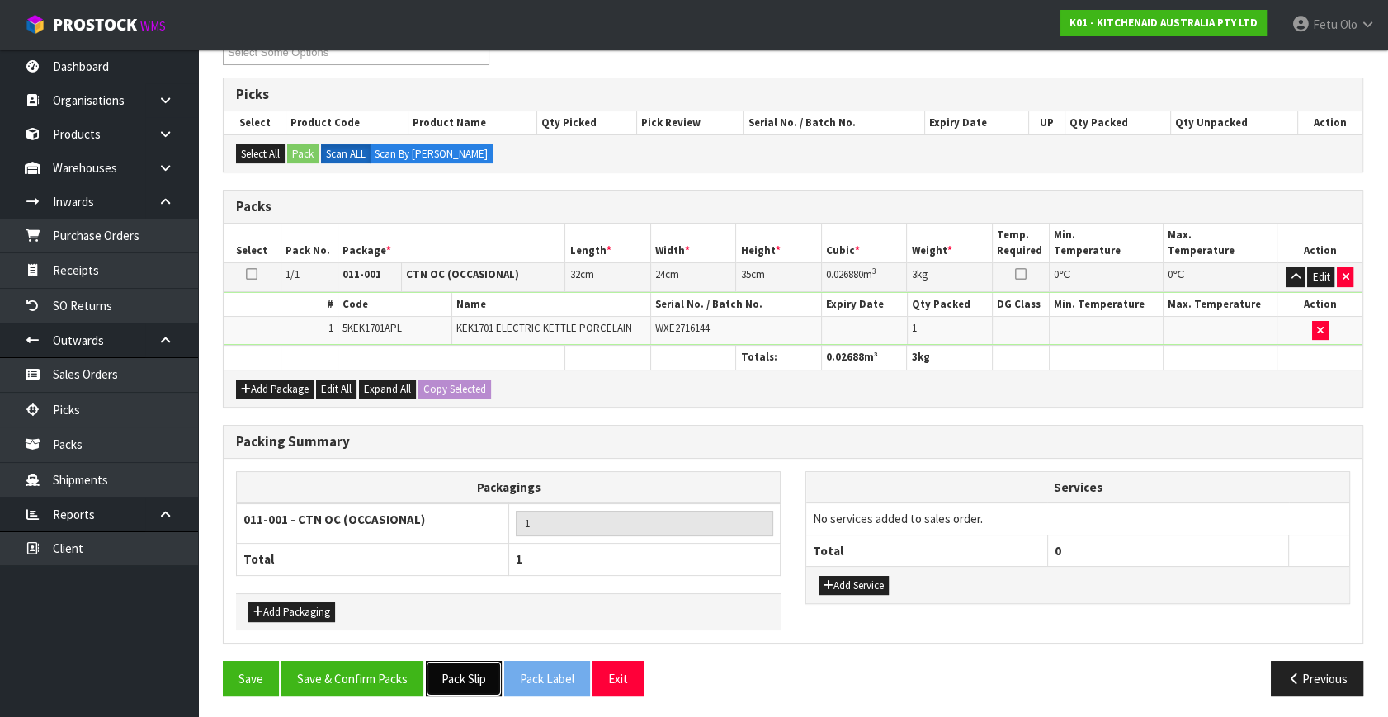
click at [459, 683] on button "Pack Slip" at bounding box center [464, 678] width 76 height 35
click at [400, 662] on button "Save & Confirm Packs" at bounding box center [352, 678] width 142 height 35
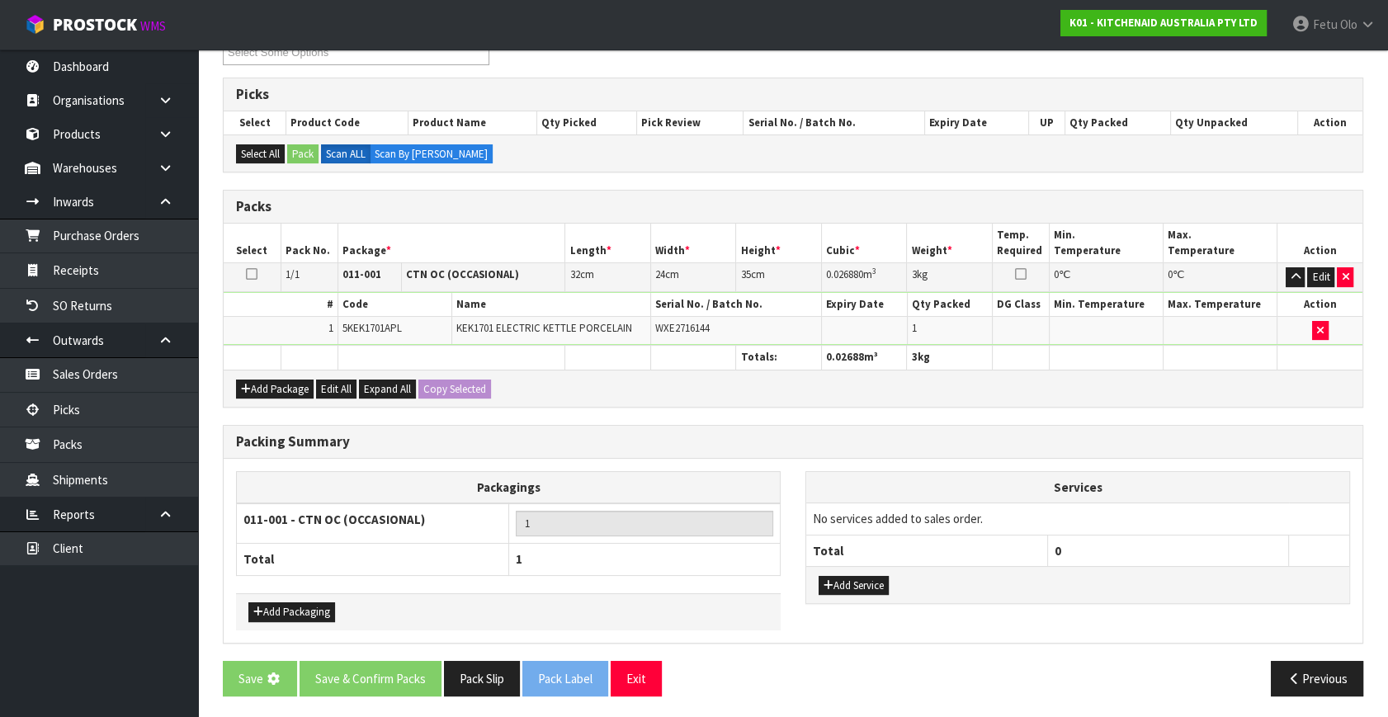
scroll to position [0, 0]
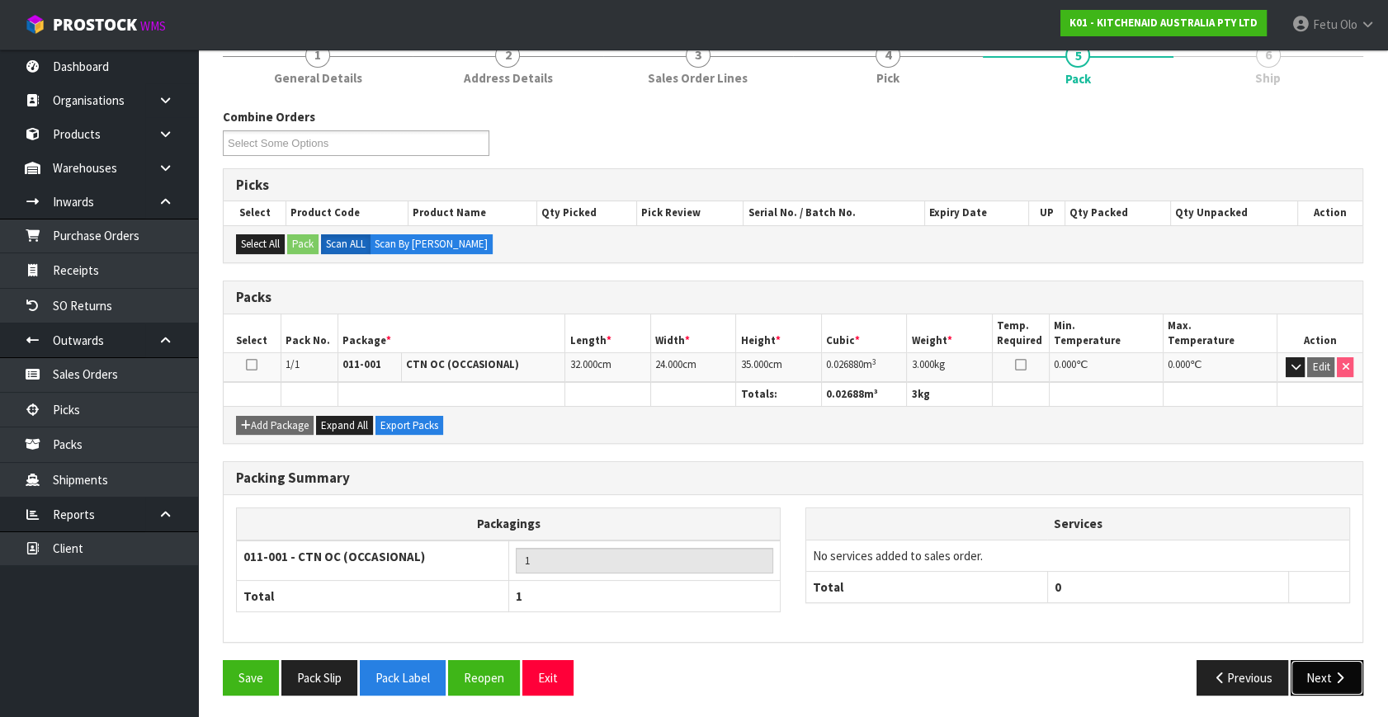
click at [1317, 681] on button "Next" at bounding box center [1327, 677] width 73 height 35
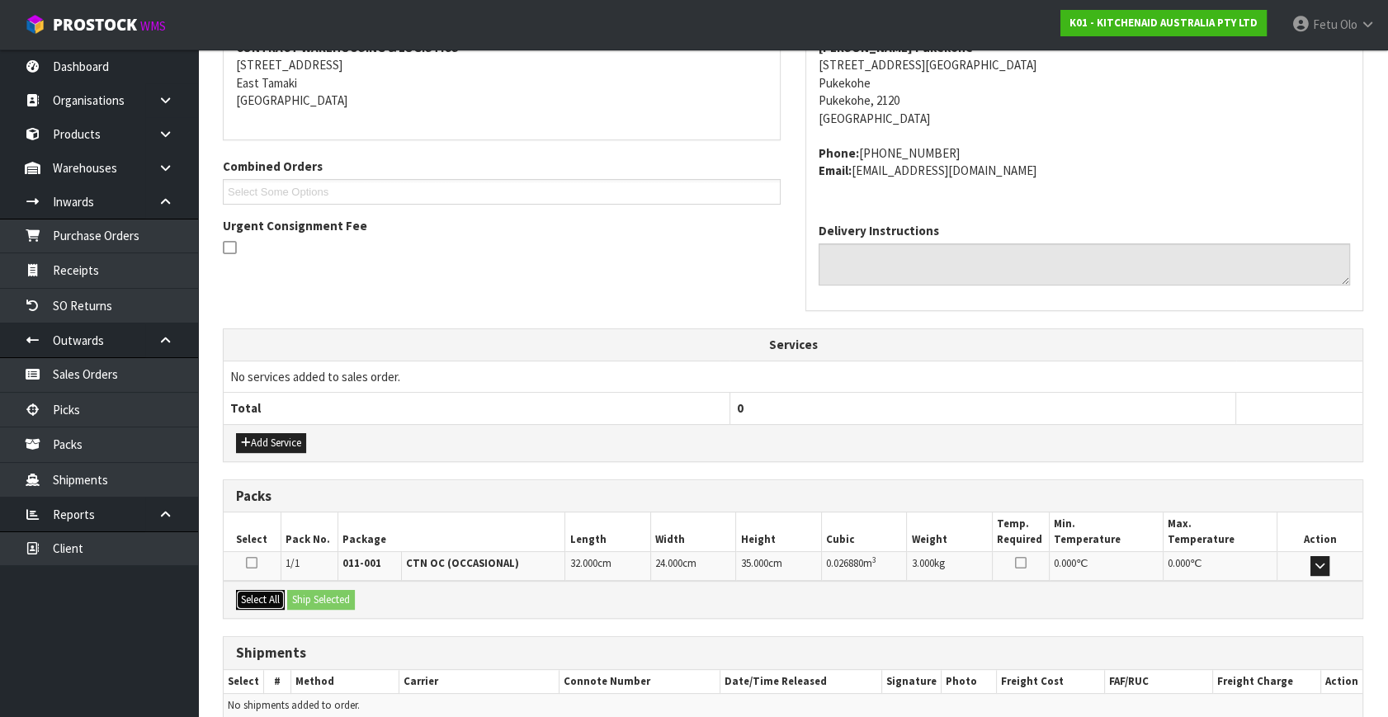
click at [275, 598] on button "Select All" at bounding box center [260, 600] width 49 height 20
click at [303, 598] on button "Ship Selected" at bounding box center [321, 600] width 68 height 20
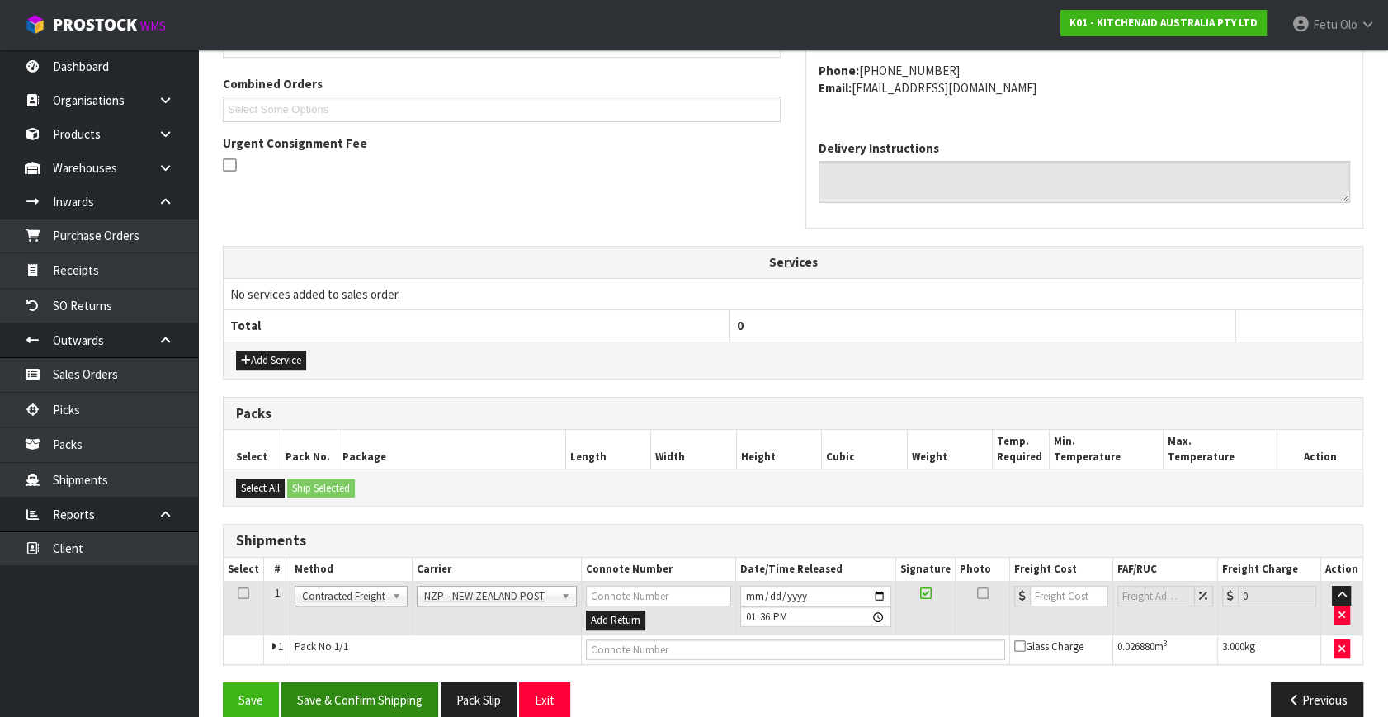
scroll to position [436, 0]
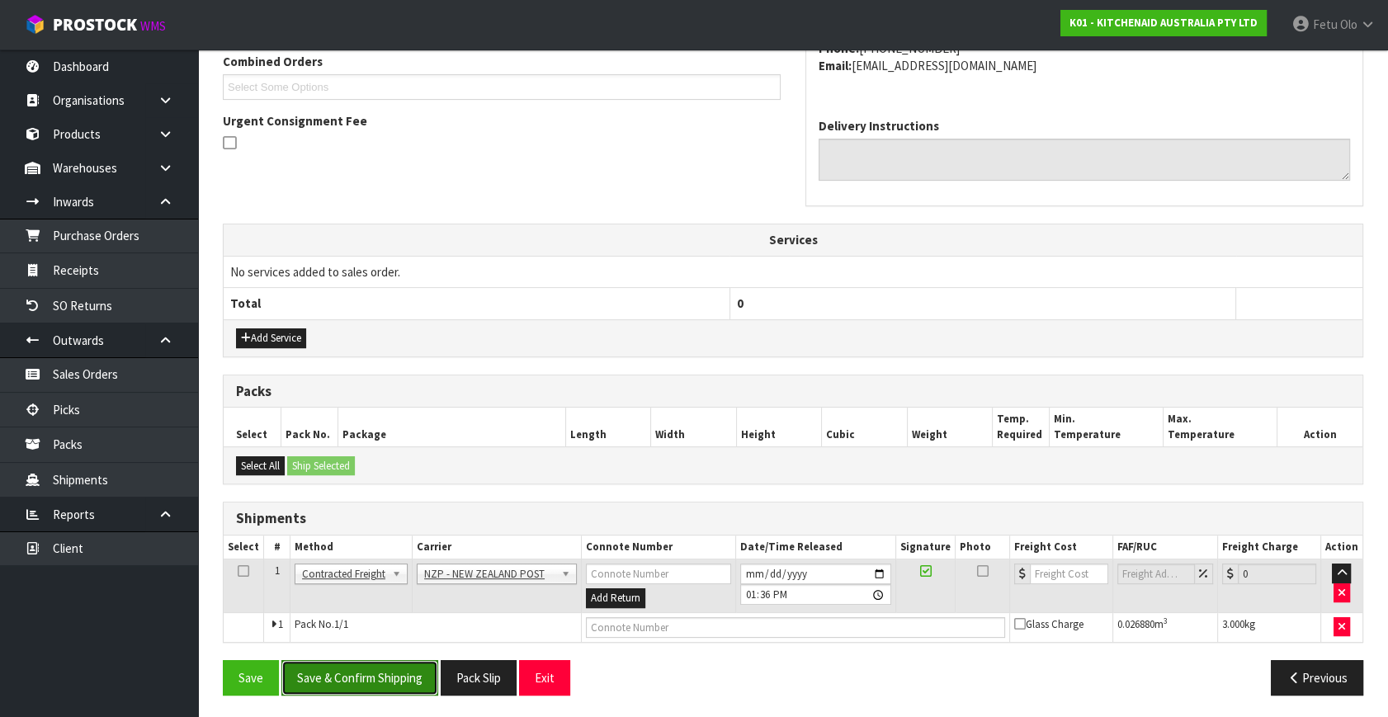
click at [404, 660] on button "Save & Confirm Shipping" at bounding box center [359, 677] width 157 height 35
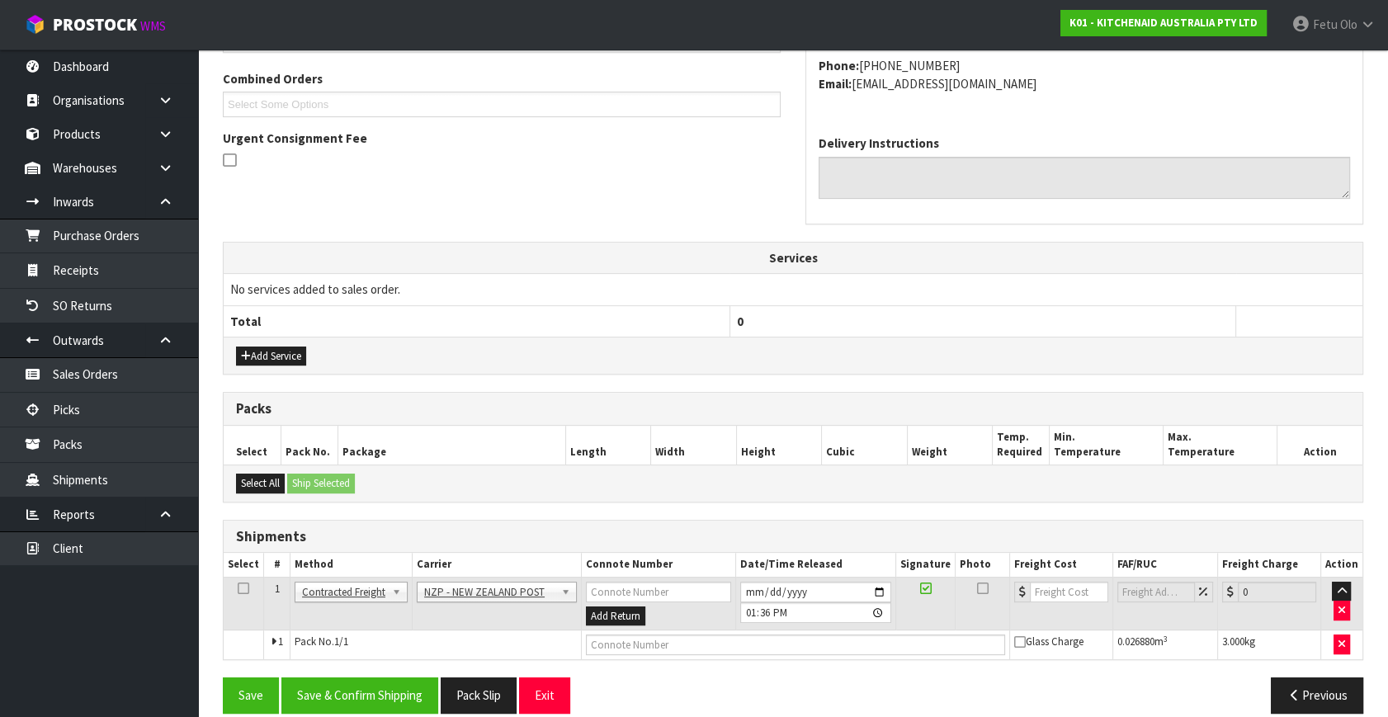
scroll to position [0, 0]
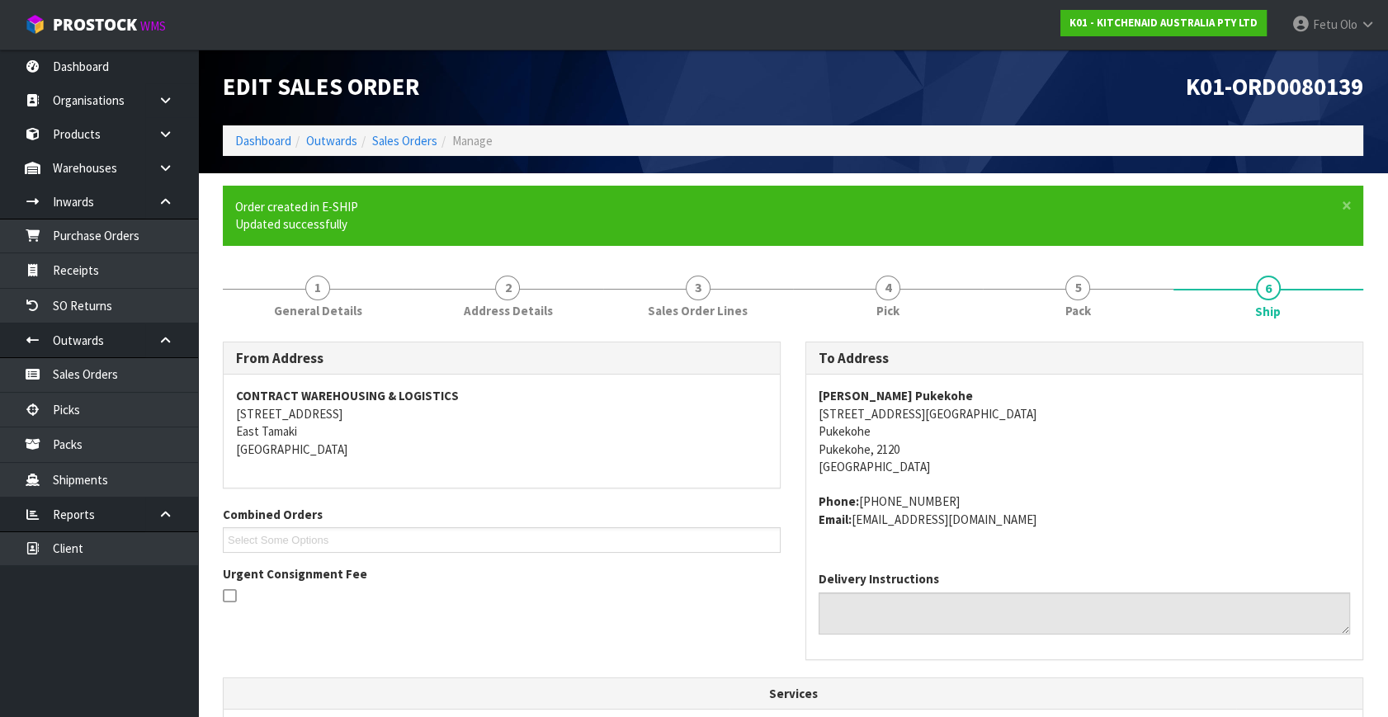
drag, startPoint x: 1195, startPoint y: 521, endPoint x: 851, endPoint y: 520, distance: 344.1
click at [1195, 521] on address "Phone: 64 (09) 237 3500 Email: claims@kitchenaid.com.au" at bounding box center [1084, 510] width 531 height 35
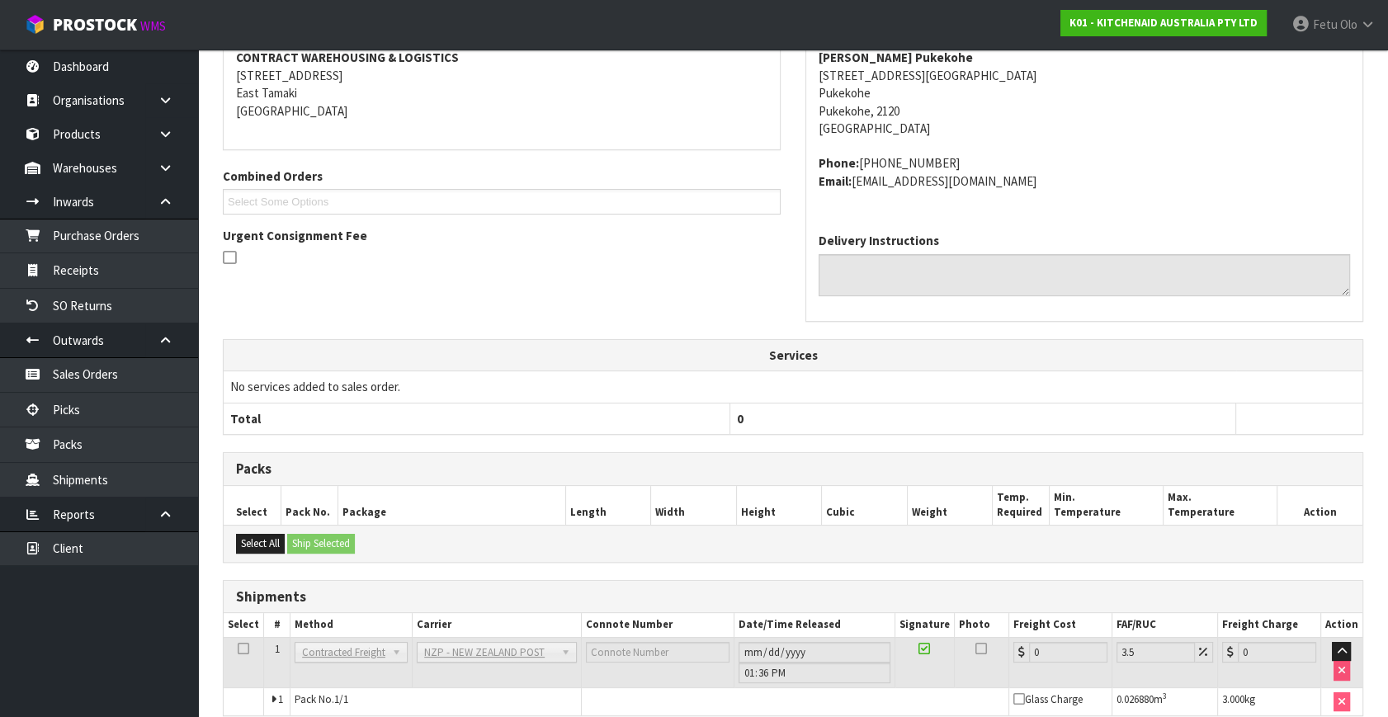
scroll to position [413, 0]
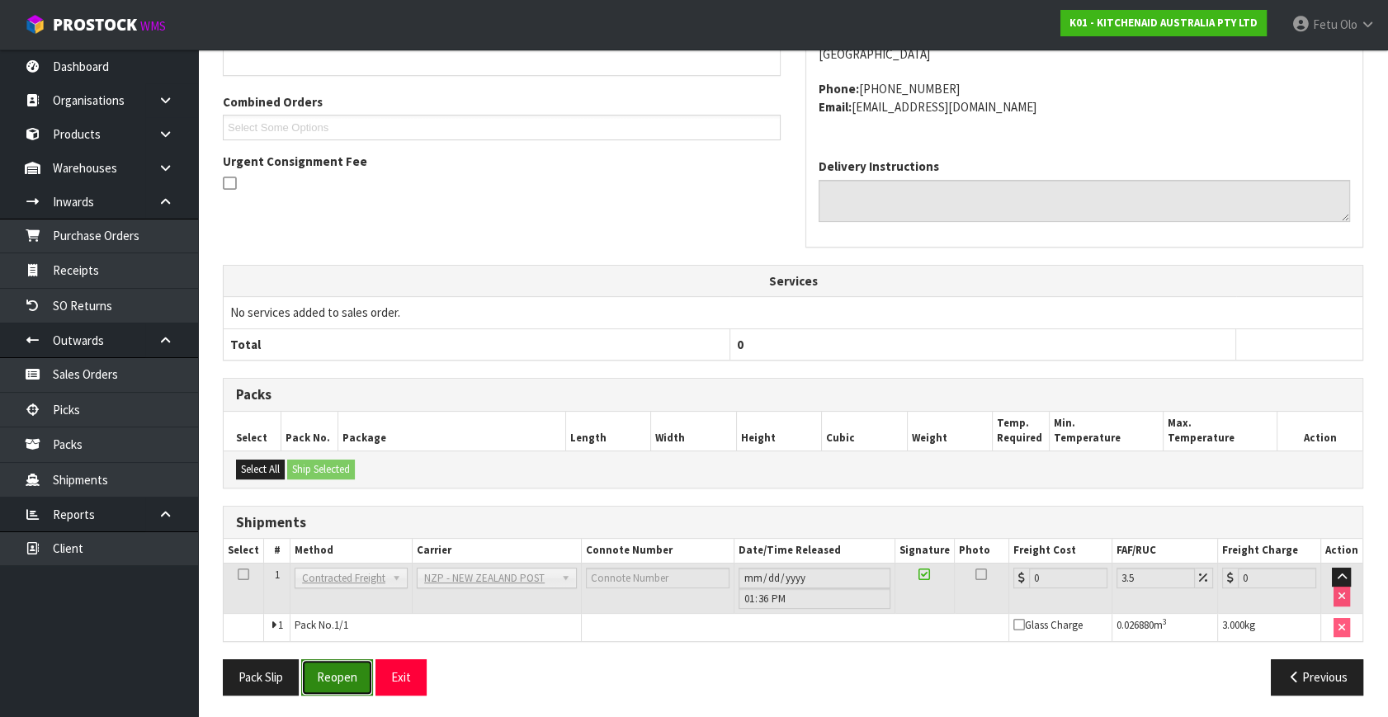
click at [338, 680] on button "Reopen" at bounding box center [337, 676] width 72 height 35
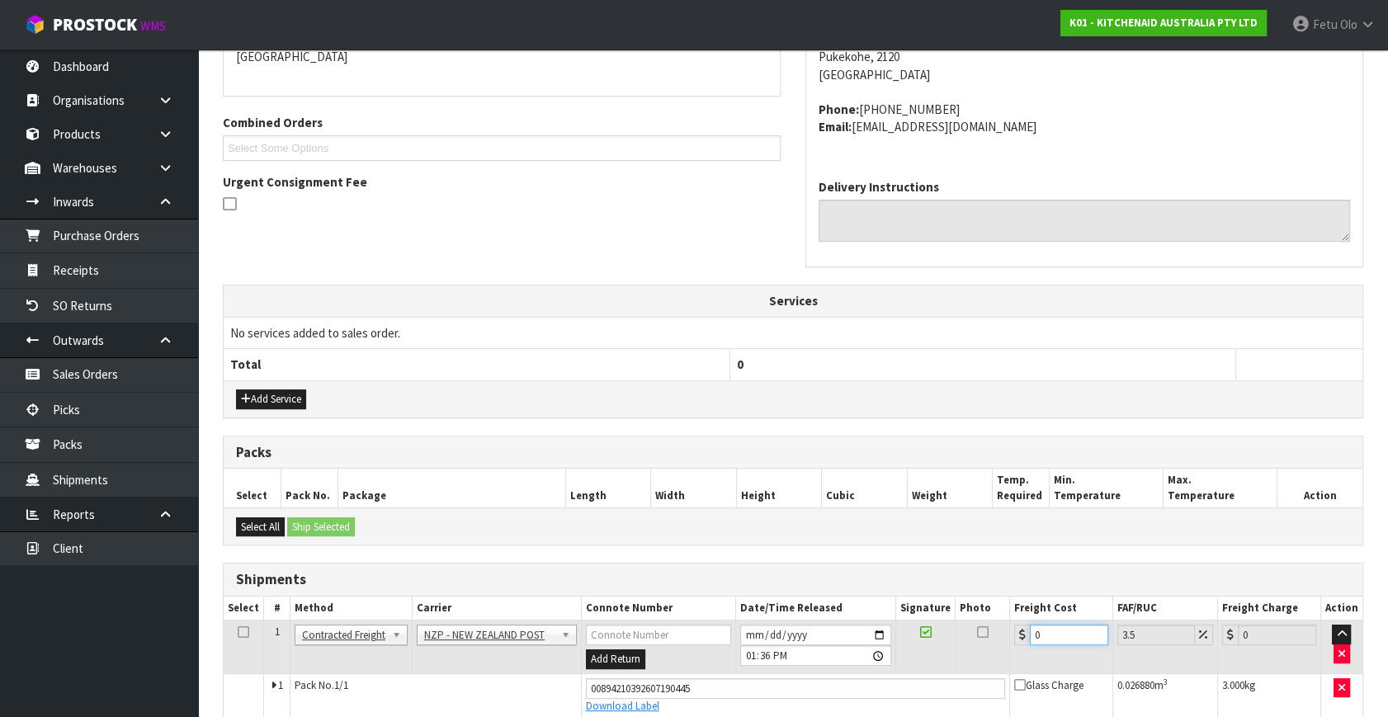
scroll to position [390, 0]
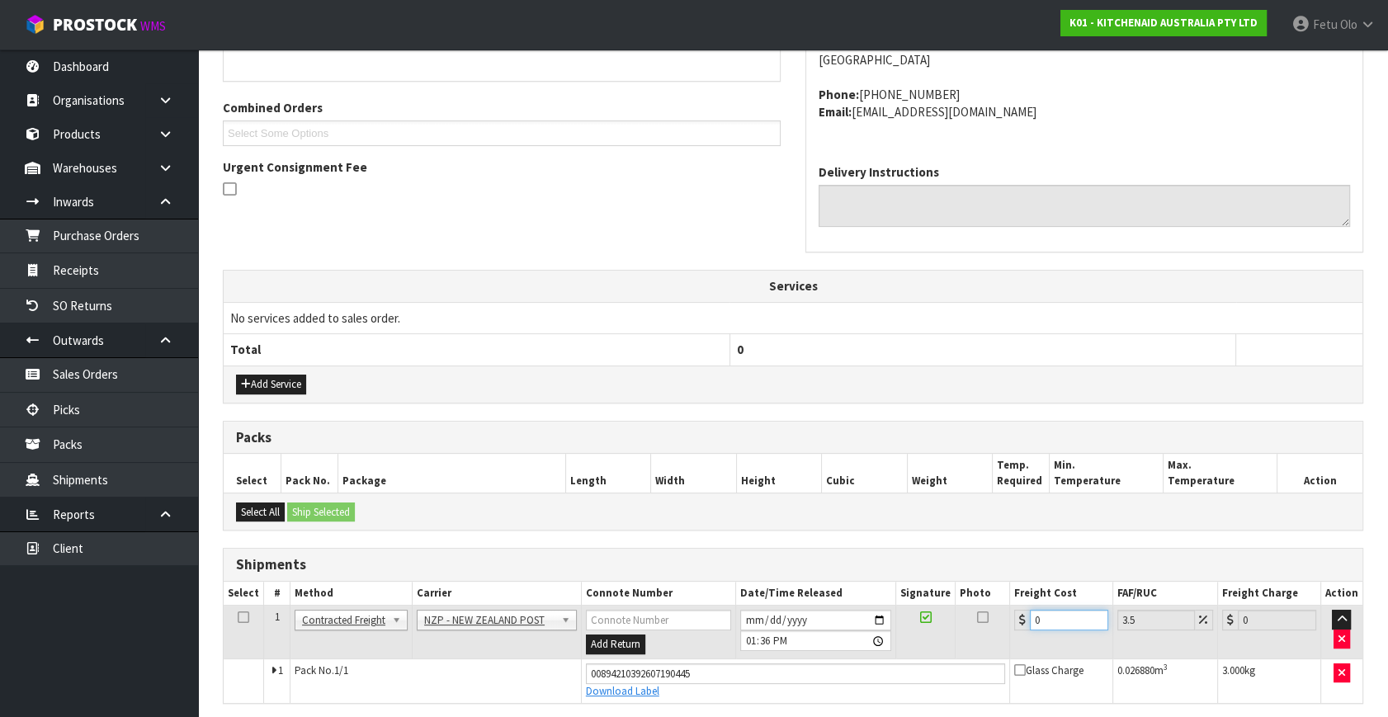
drag, startPoint x: 857, startPoint y: 694, endPoint x: 796, endPoint y: 717, distance: 65.3
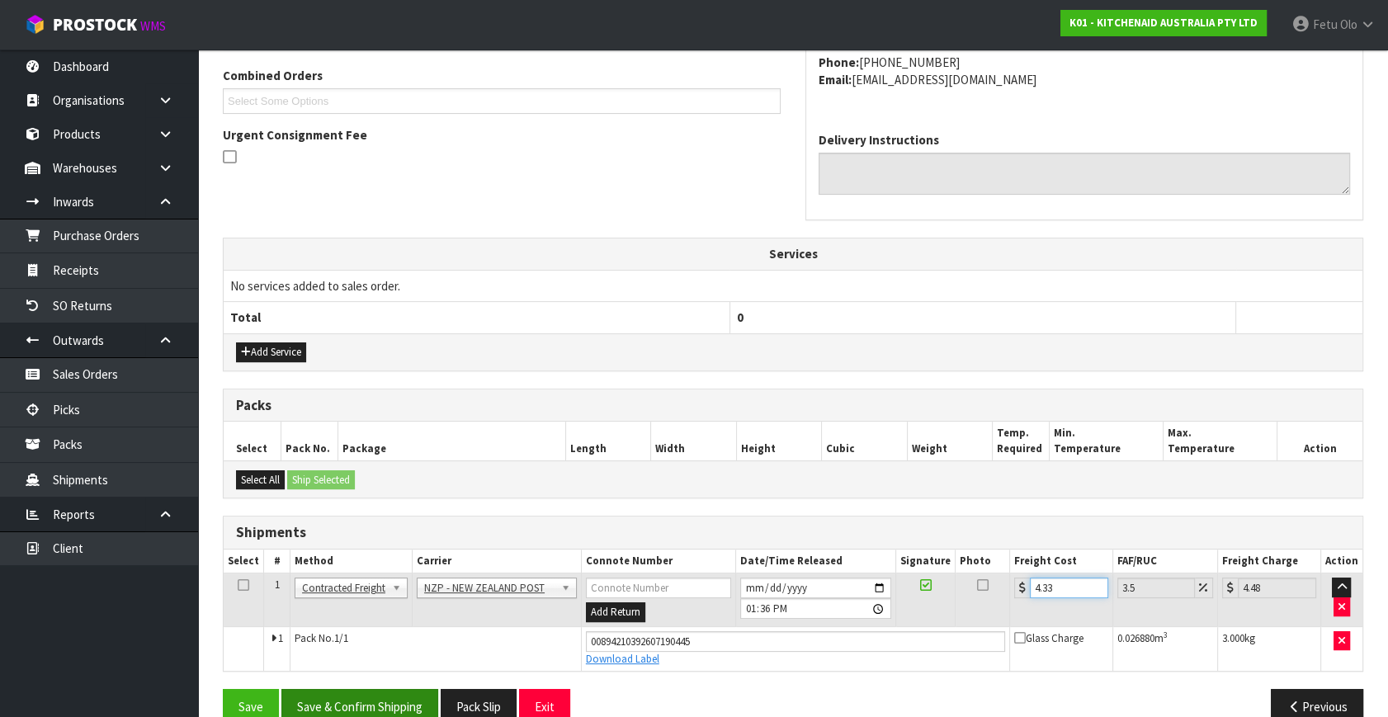
scroll to position [451, 0]
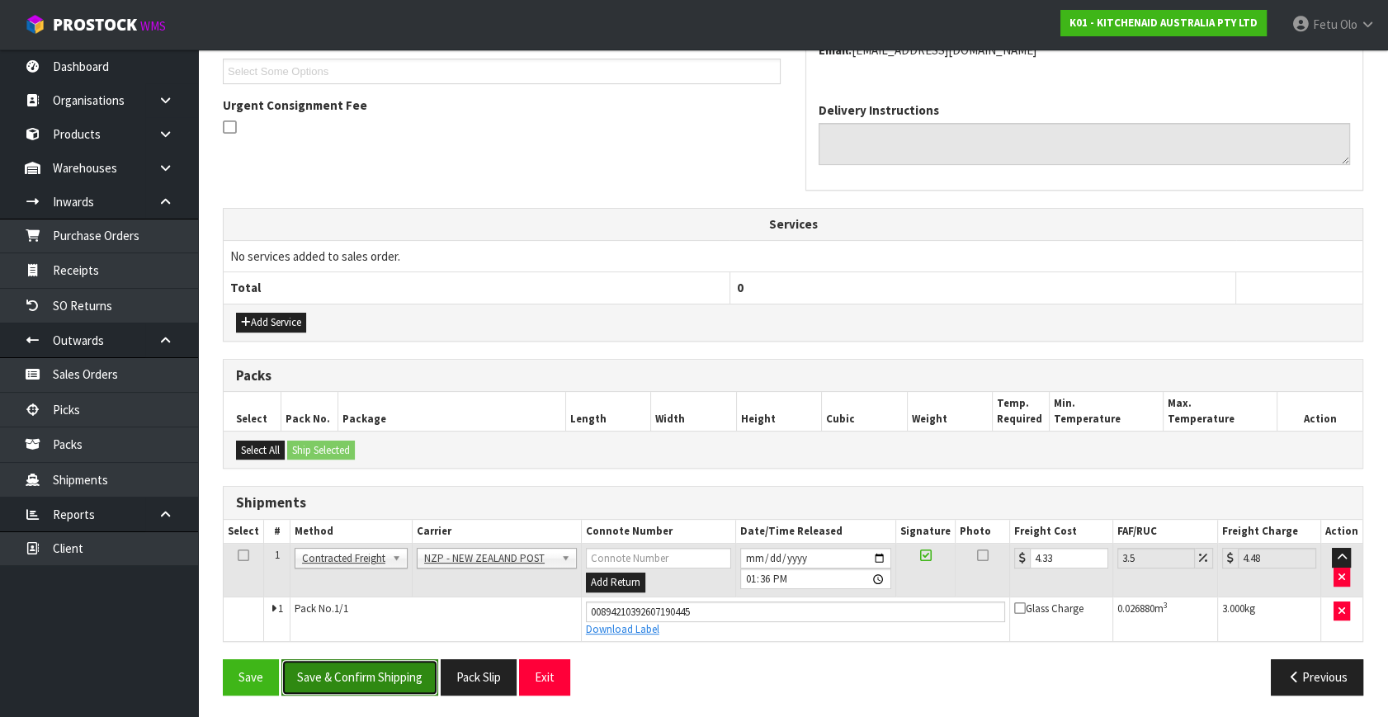
click at [428, 669] on button "Save & Confirm Shipping" at bounding box center [359, 676] width 157 height 35
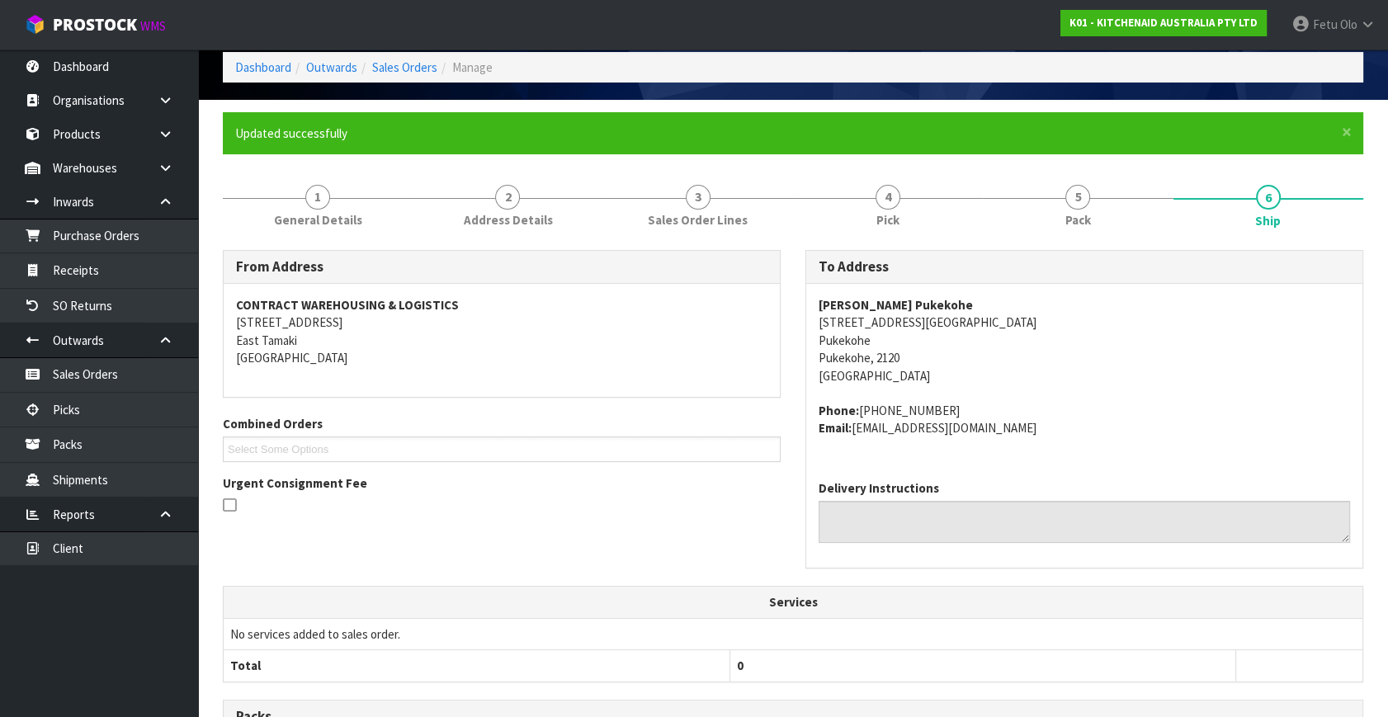
scroll to position [406, 0]
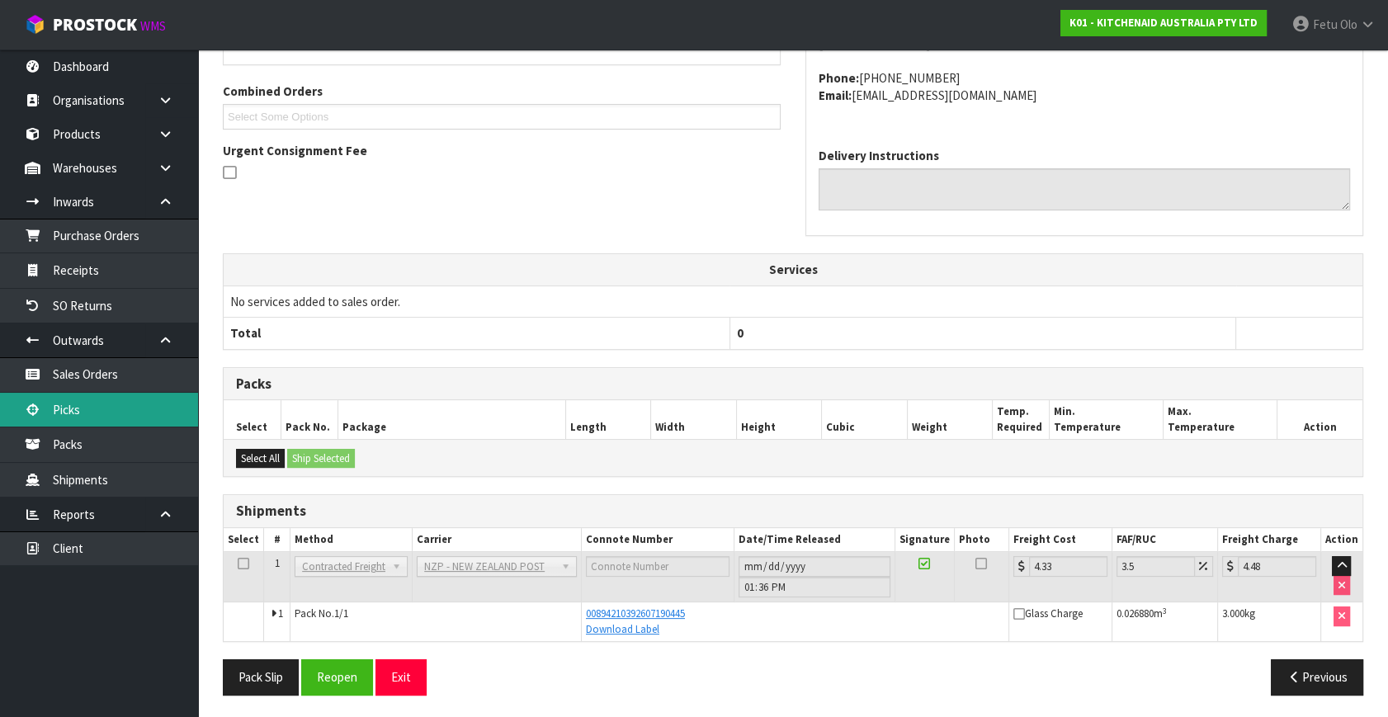
click at [135, 412] on link "Picks" at bounding box center [99, 410] width 198 height 34
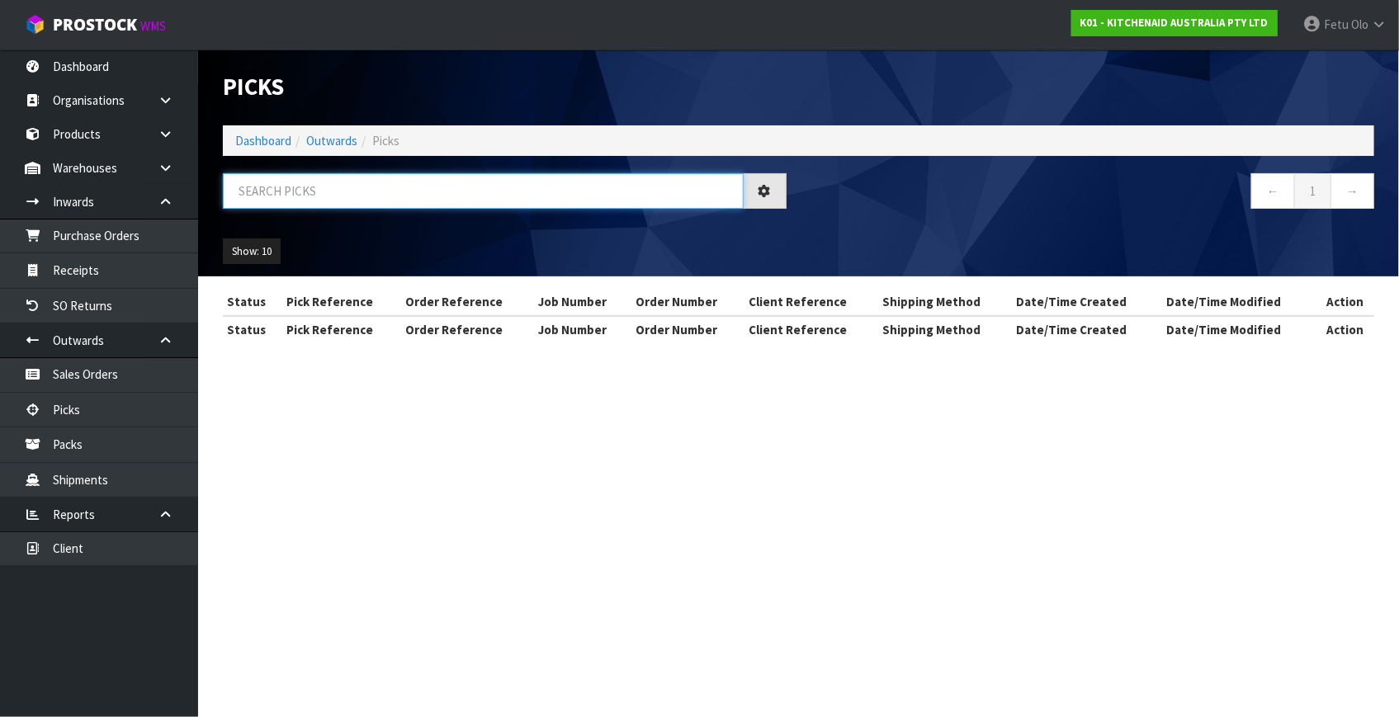
click at [359, 178] on input "text" at bounding box center [483, 190] width 521 height 35
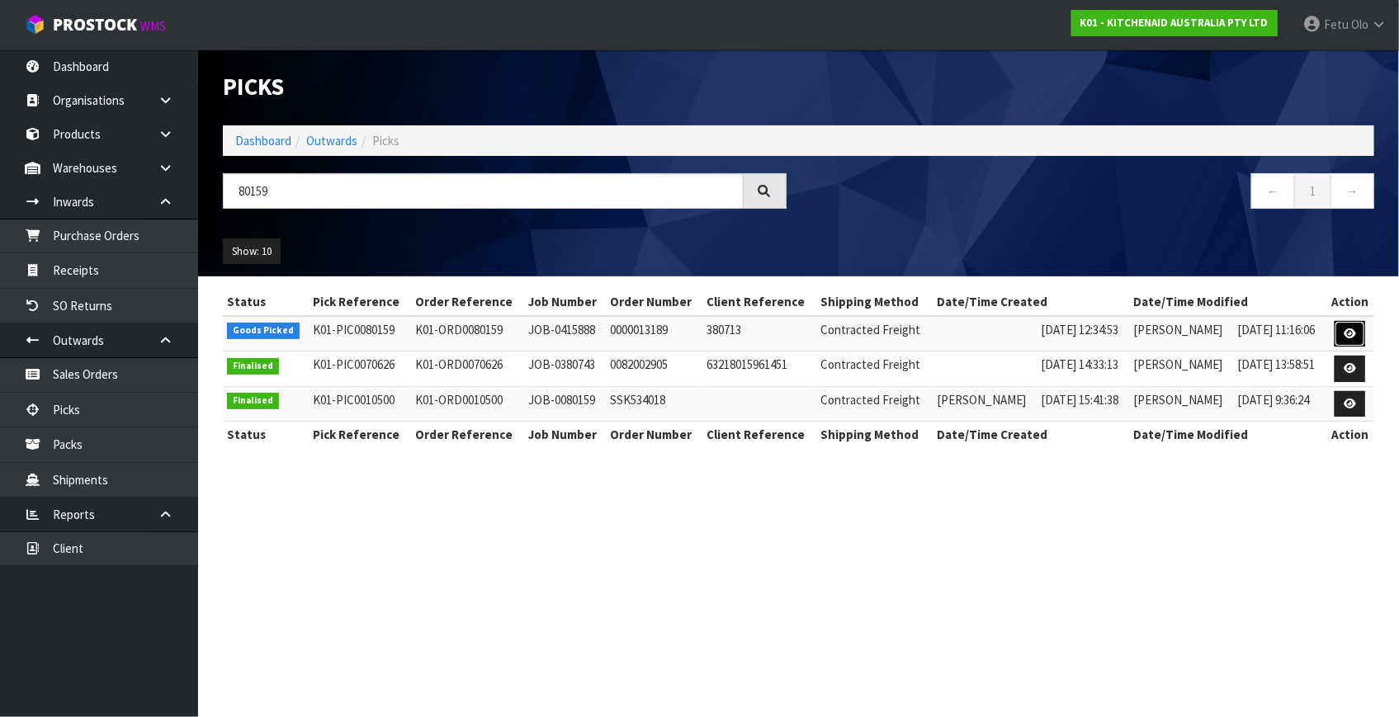
click at [1350, 328] on icon at bounding box center [1350, 333] width 12 height 11
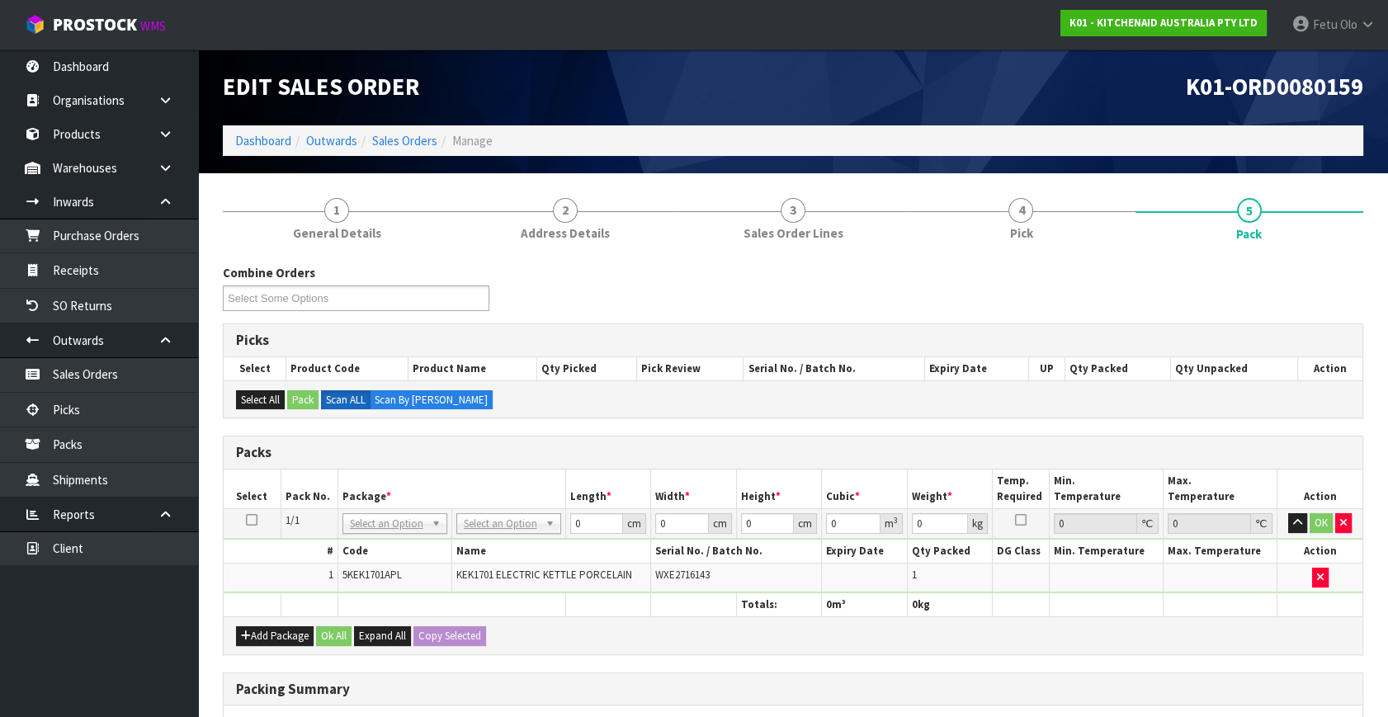
click at [933, 437] on div "Packs" at bounding box center [793, 453] width 1139 height 33
drag, startPoint x: 411, startPoint y: 531, endPoint x: 404, endPoint y: 540, distance: 11.1
click at [404, 540] on input "text" at bounding box center [394, 545] width 97 height 21
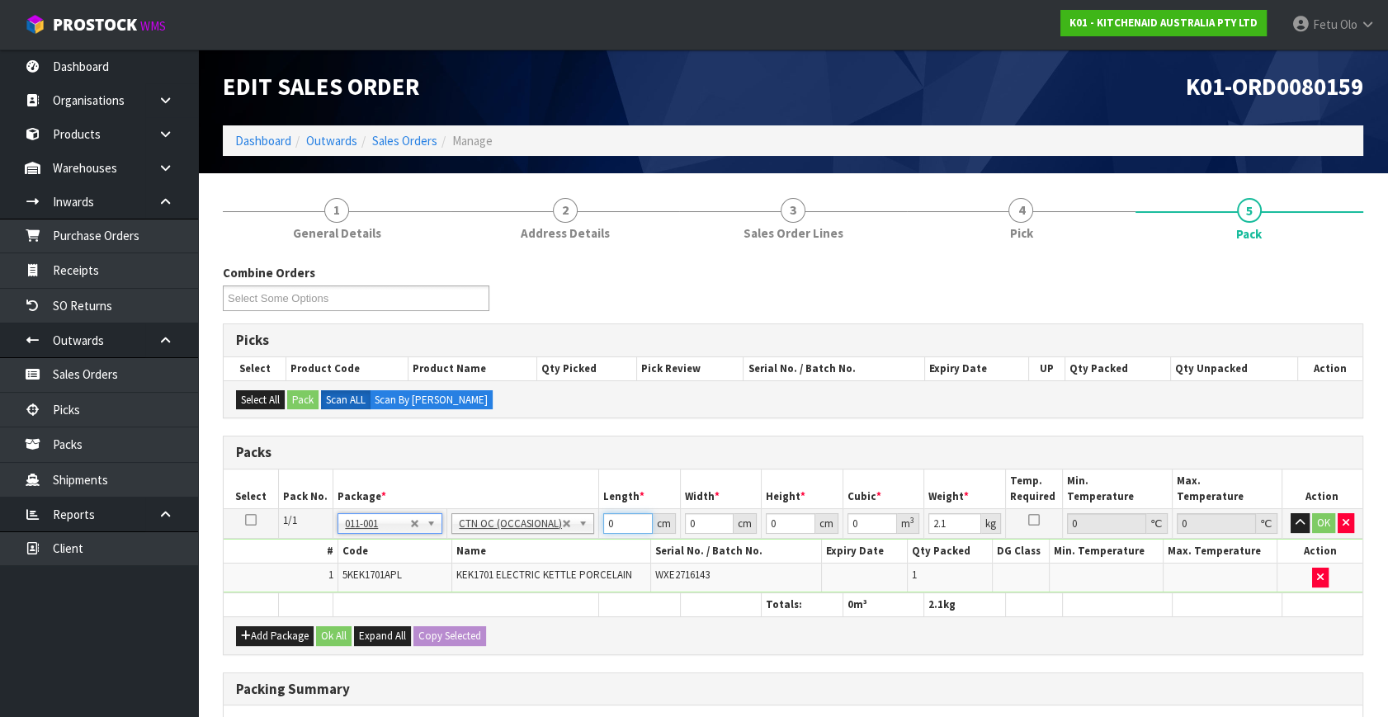
drag, startPoint x: 619, startPoint y: 516, endPoint x: 306, endPoint y: 611, distance: 326.9
click at [306, 611] on table "Select Pack No. Package * Length * Width * Height * Cubic * Weight * Temp. Requ…" at bounding box center [793, 543] width 1139 height 147
click button "OK" at bounding box center [1323, 523] width 23 height 20
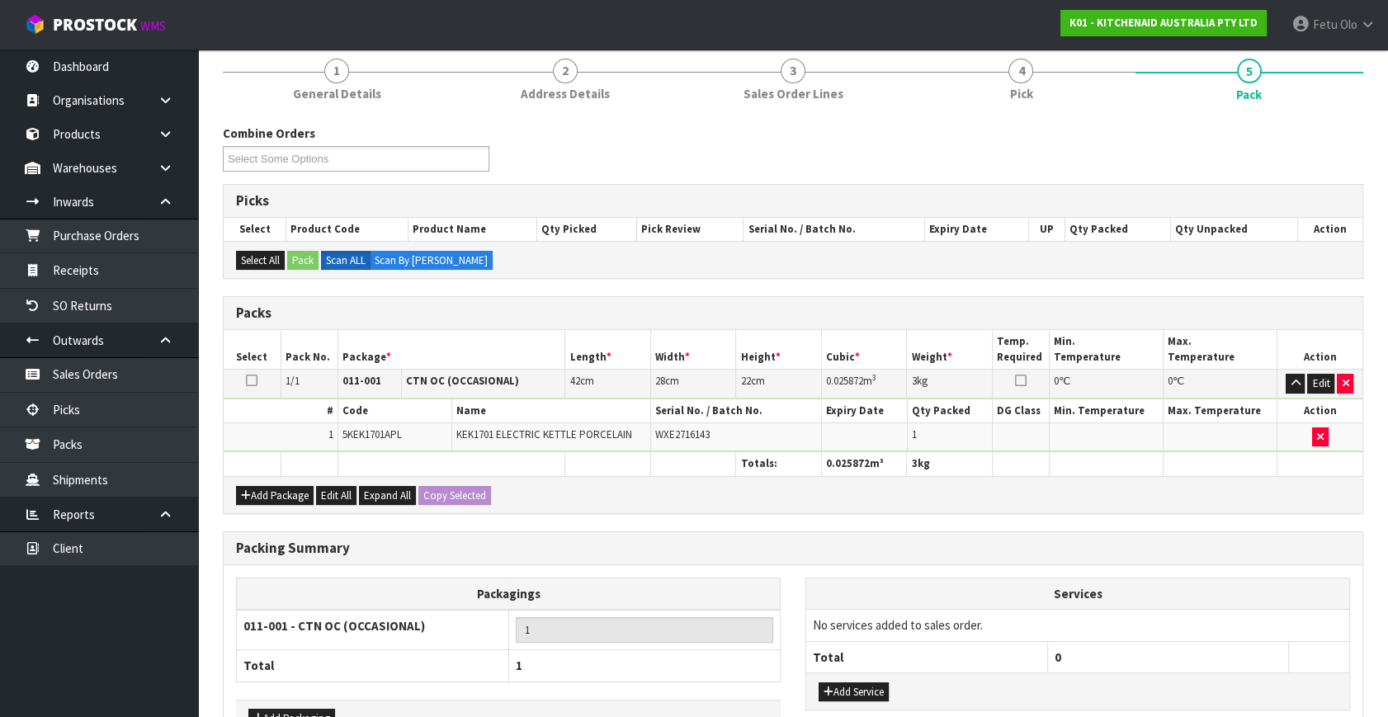
scroll to position [246, 0]
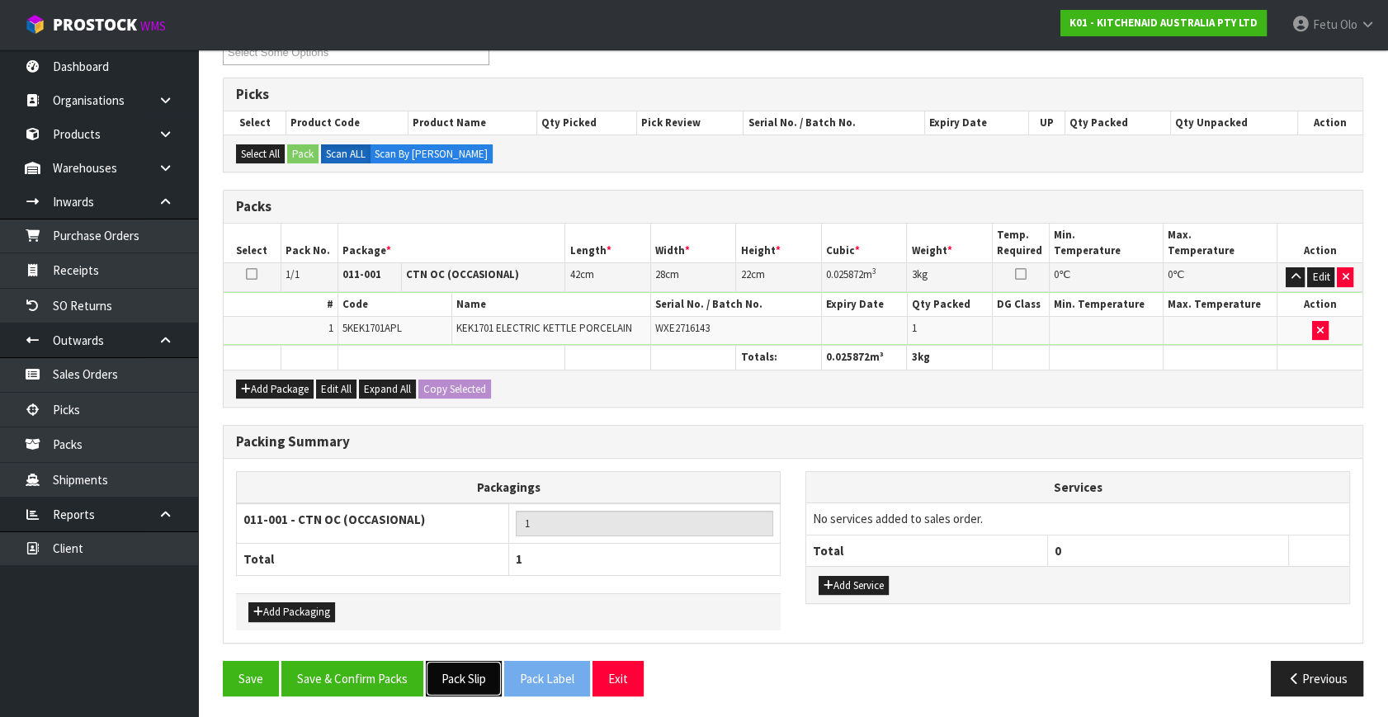
click at [455, 685] on button "Pack Slip" at bounding box center [464, 678] width 76 height 35
click at [357, 673] on button "Save & Confirm Packs" at bounding box center [352, 678] width 142 height 35
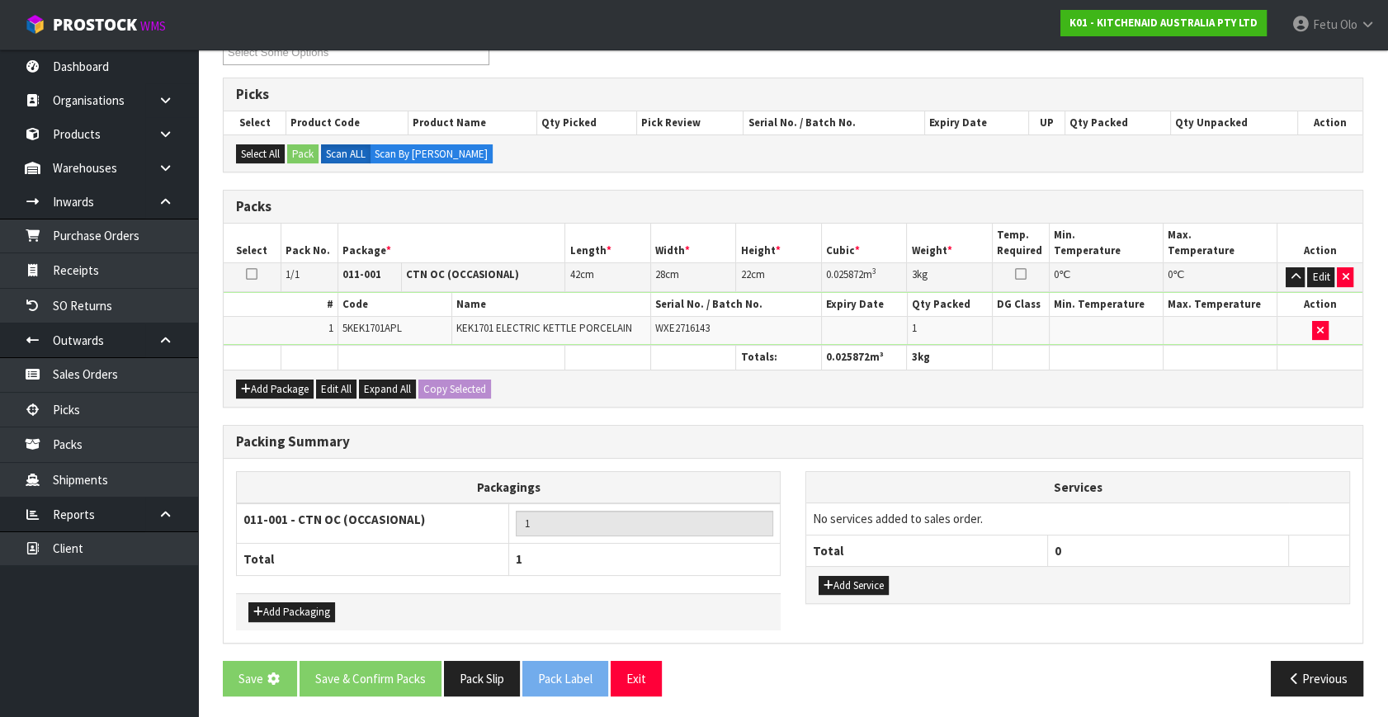
scroll to position [0, 0]
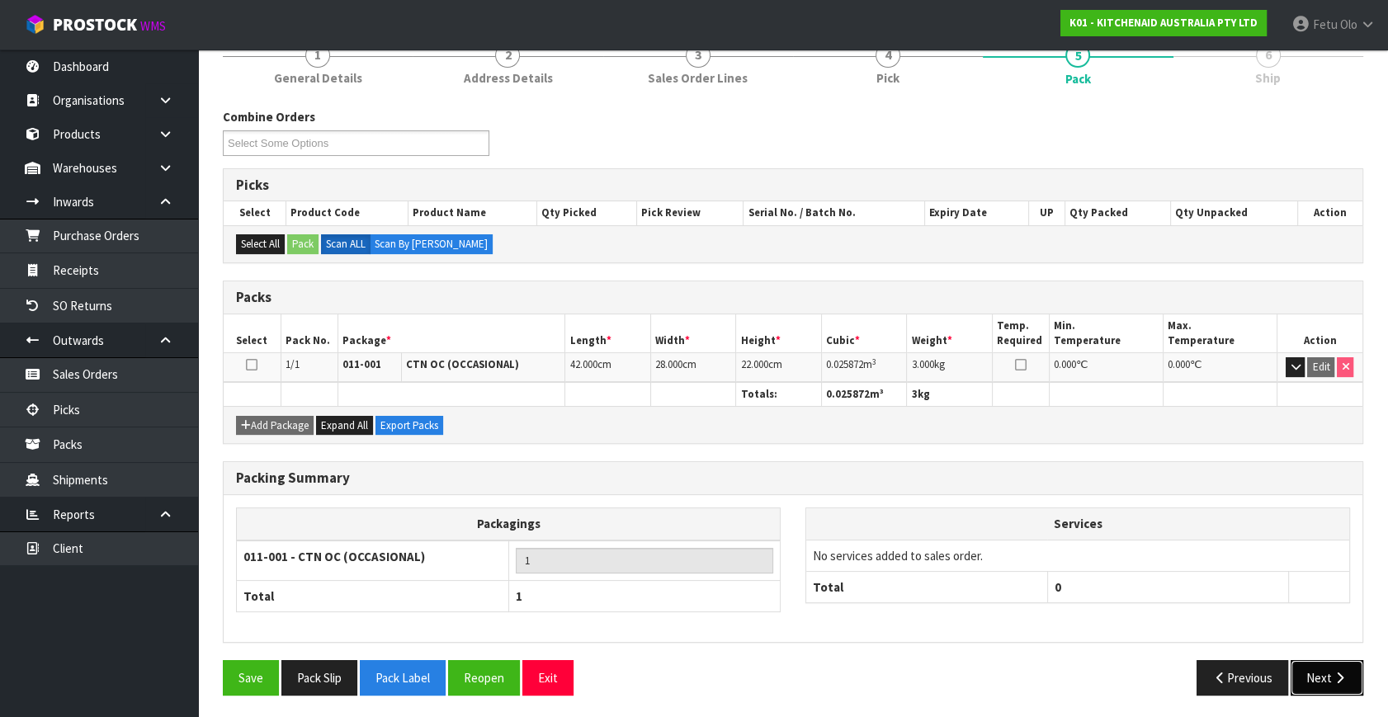
click at [1301, 664] on button "Next" at bounding box center [1327, 677] width 73 height 35
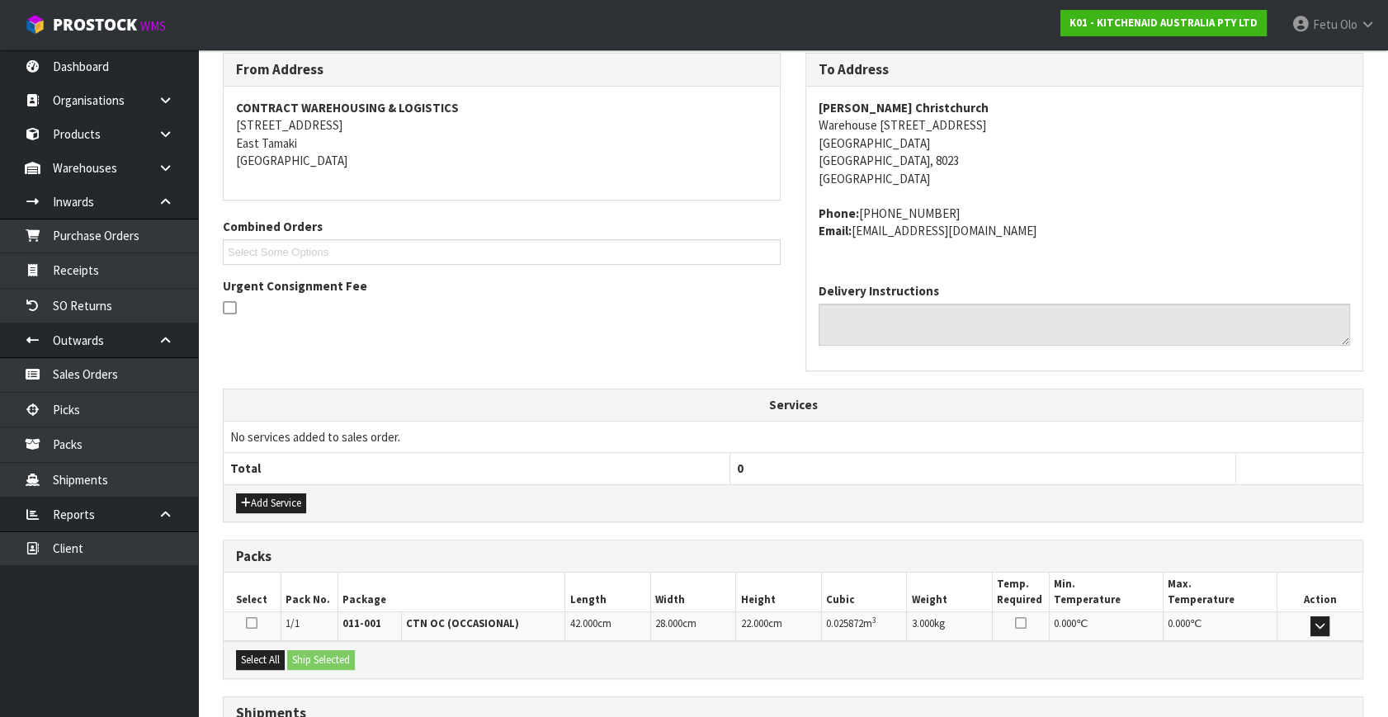
scroll to position [406, 0]
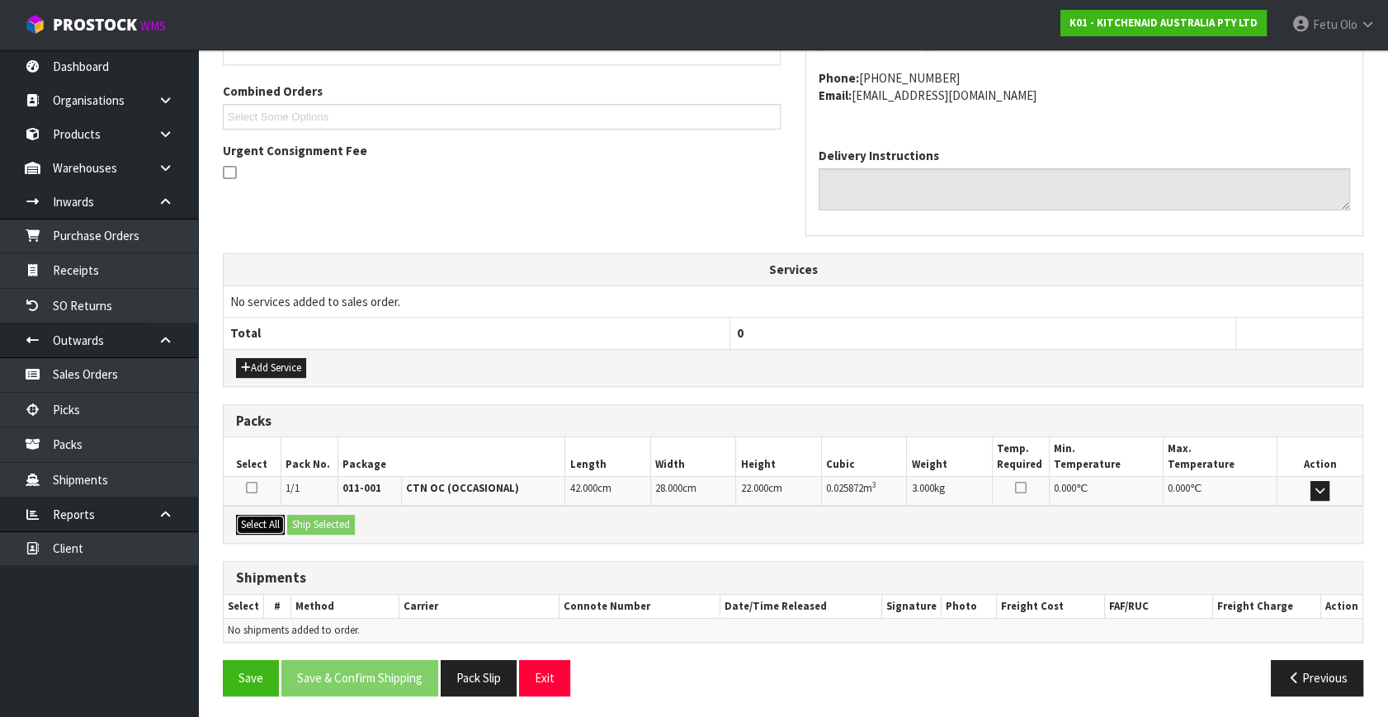
click at [269, 518] on button "Select All" at bounding box center [260, 525] width 49 height 20
click at [343, 526] on button "Ship Selected" at bounding box center [321, 525] width 68 height 20
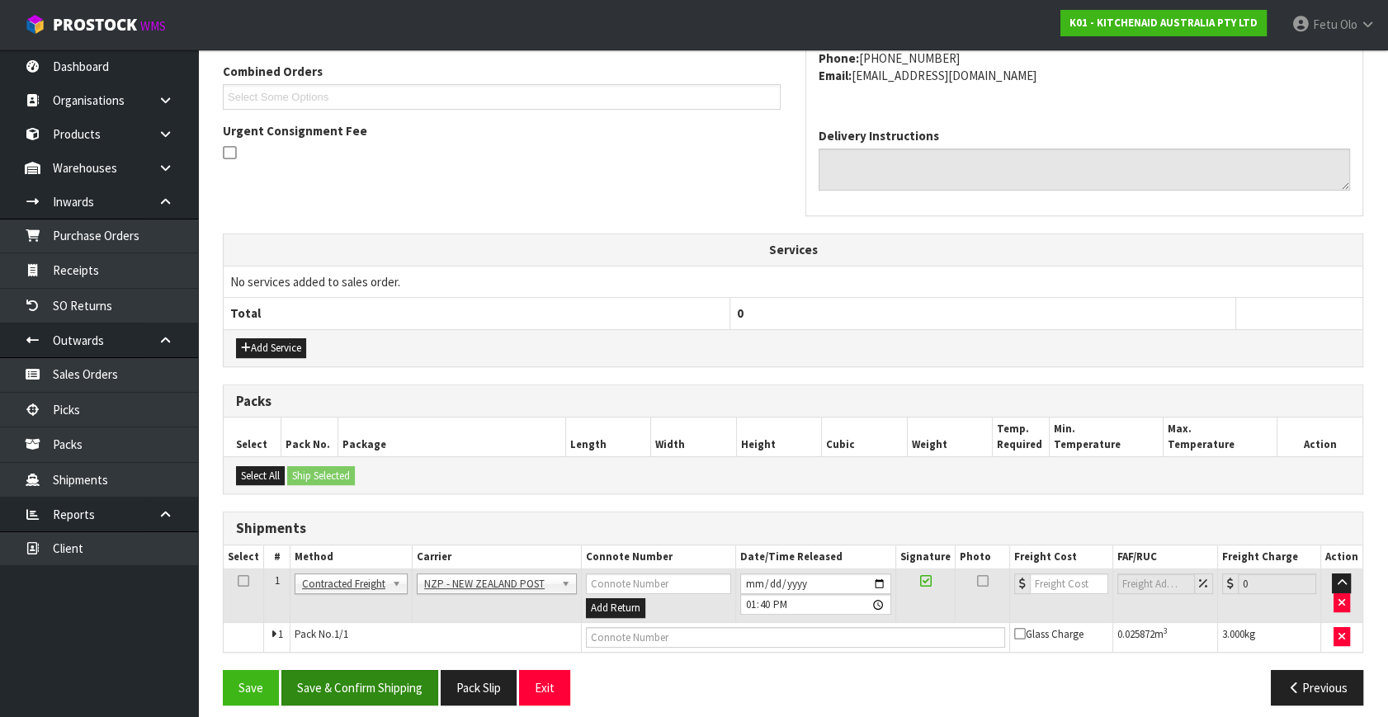
scroll to position [436, 0]
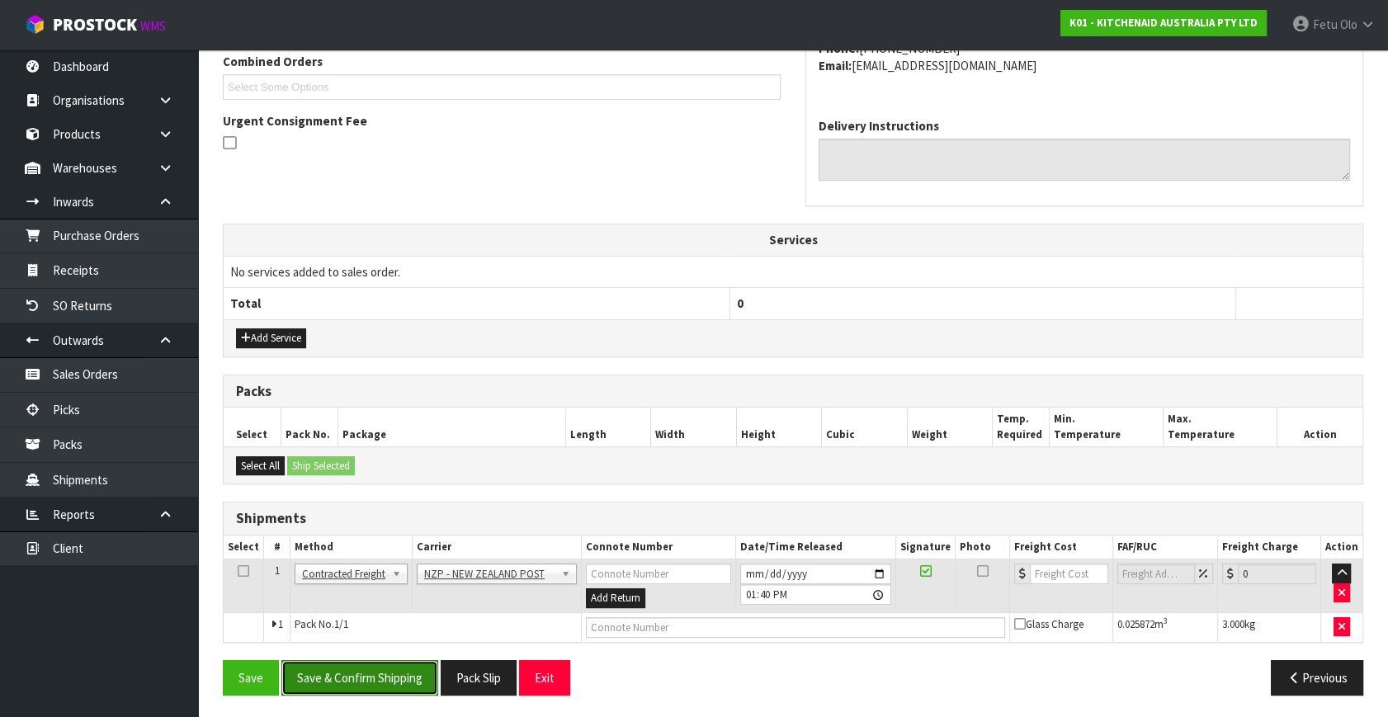
click at [402, 666] on button "Save & Confirm Shipping" at bounding box center [359, 677] width 157 height 35
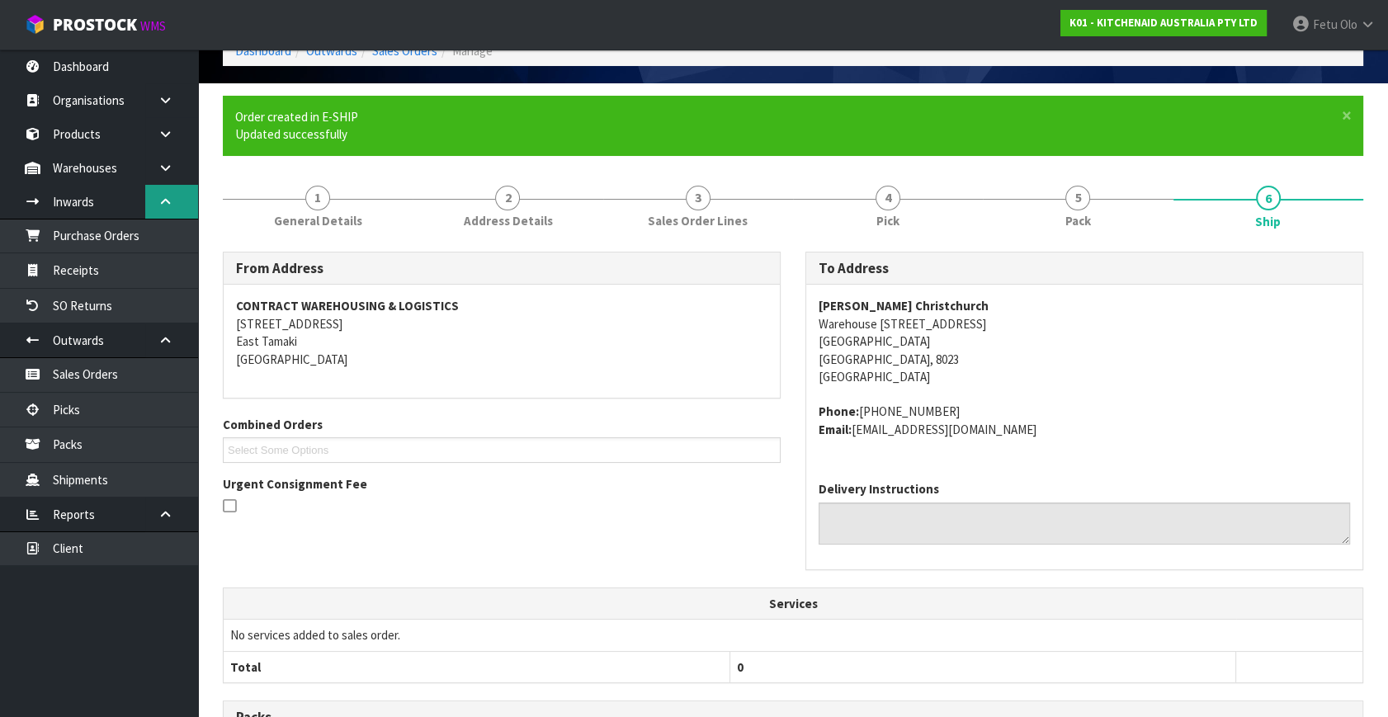
scroll to position [413, 0]
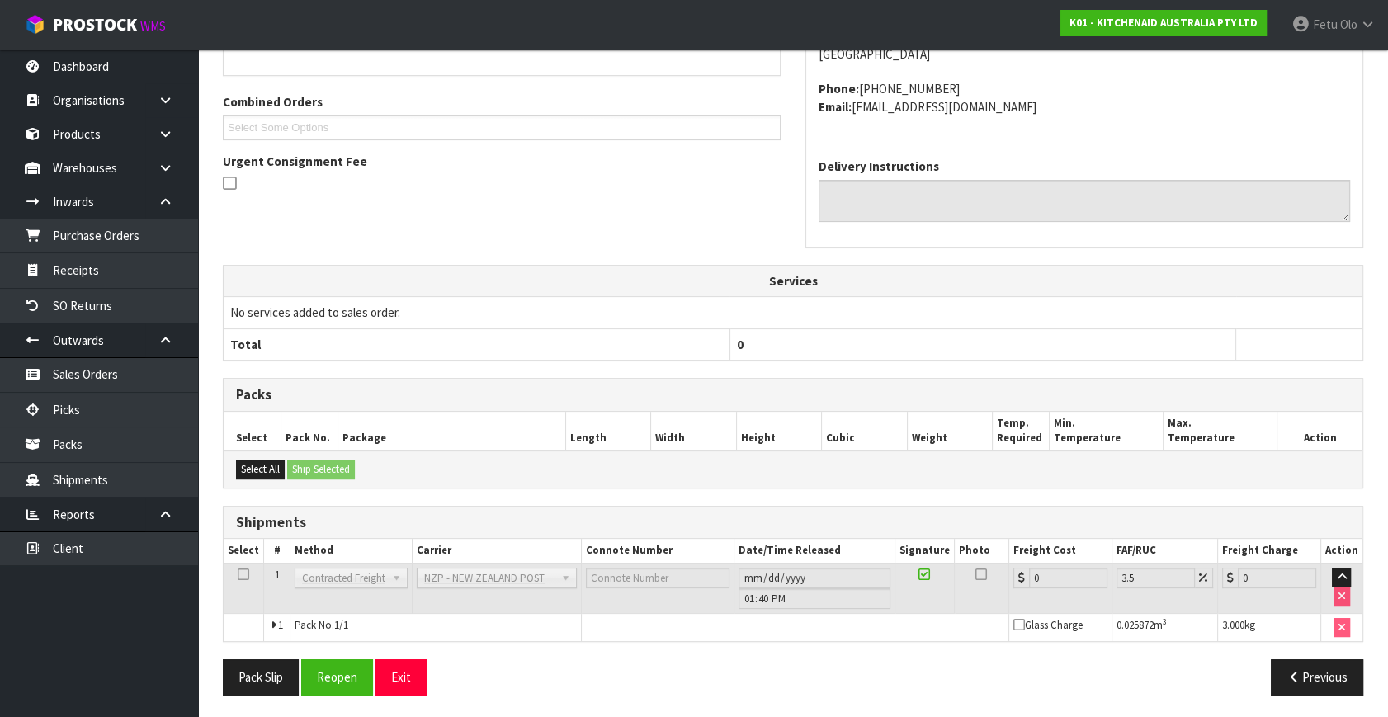
click at [1106, 417] on th "Min. Temperature" at bounding box center [1107, 431] width 114 height 39
click at [366, 677] on button "Reopen" at bounding box center [337, 676] width 72 height 35
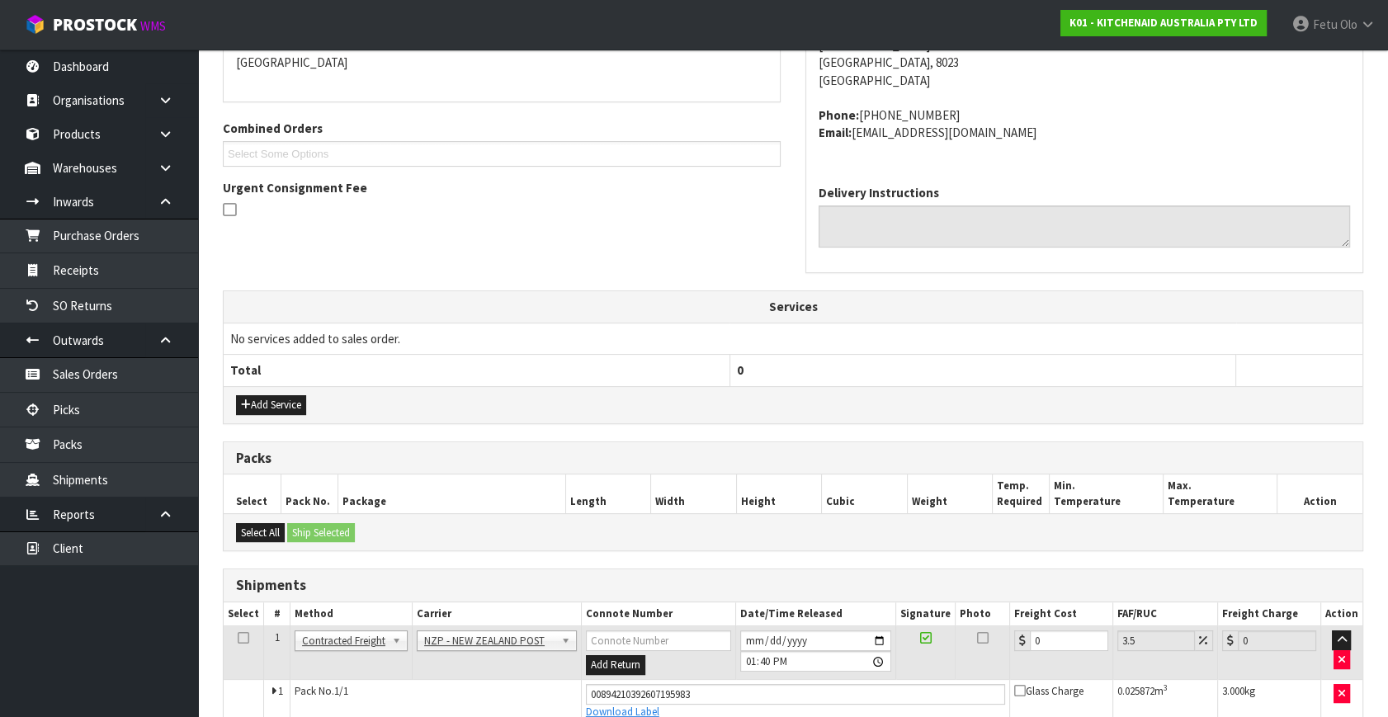
scroll to position [450, 0]
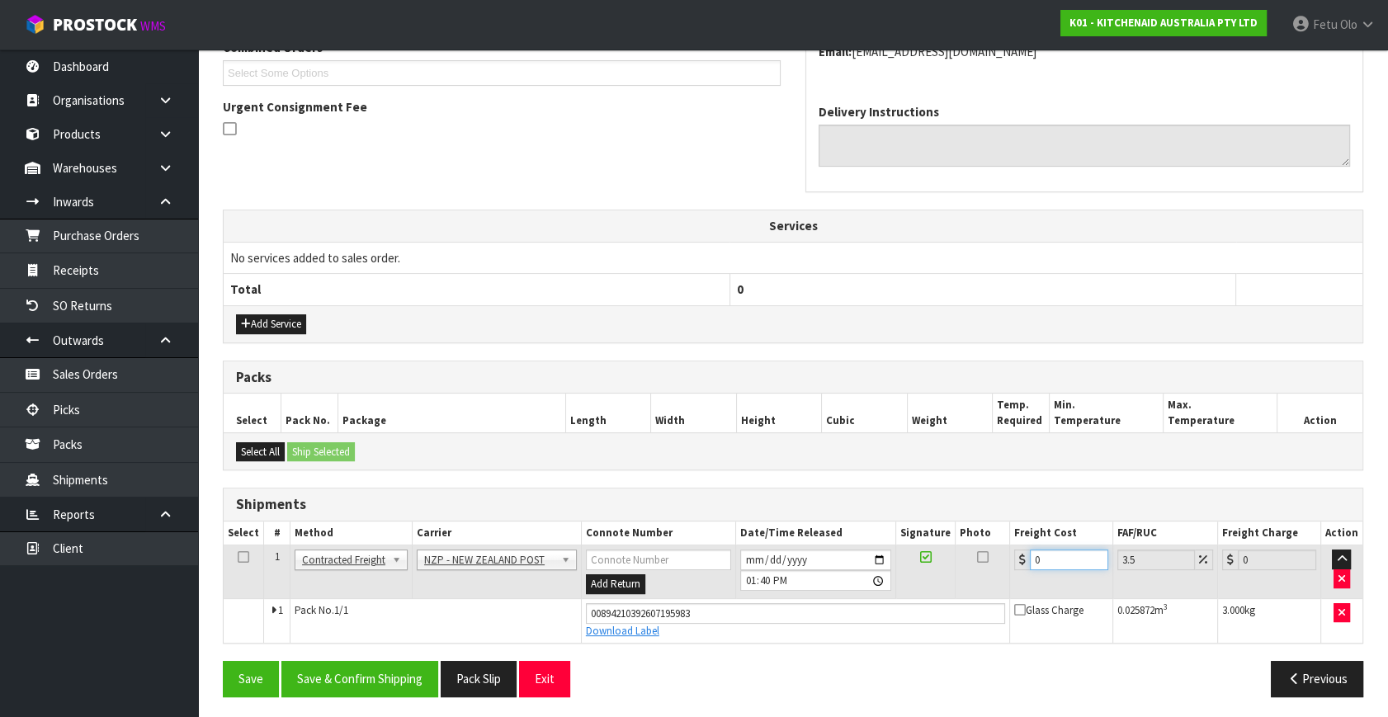
click at [674, 619] on tbody "1 Client Local Pickup Customer Local Pickup Company Freight Contracted Freight …" at bounding box center [793, 594] width 1139 height 97
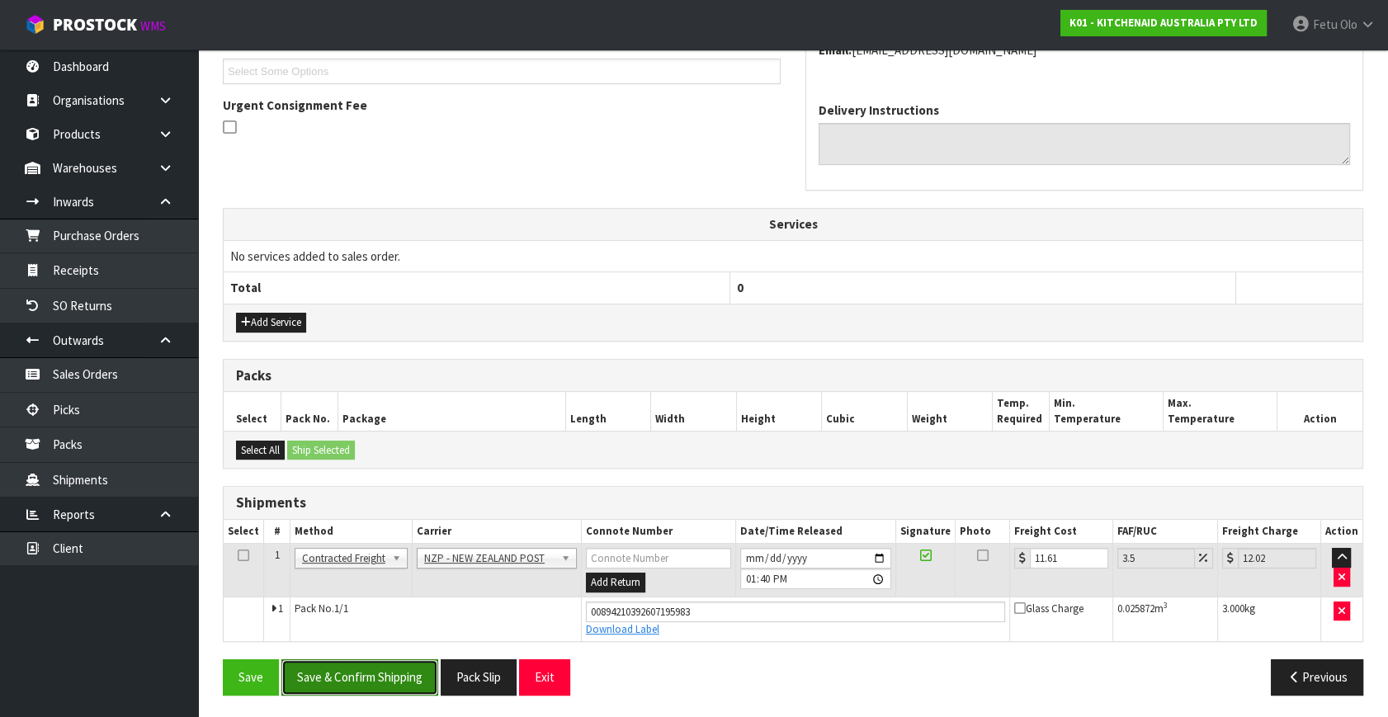
click at [385, 670] on button "Save & Confirm Shipping" at bounding box center [359, 676] width 157 height 35
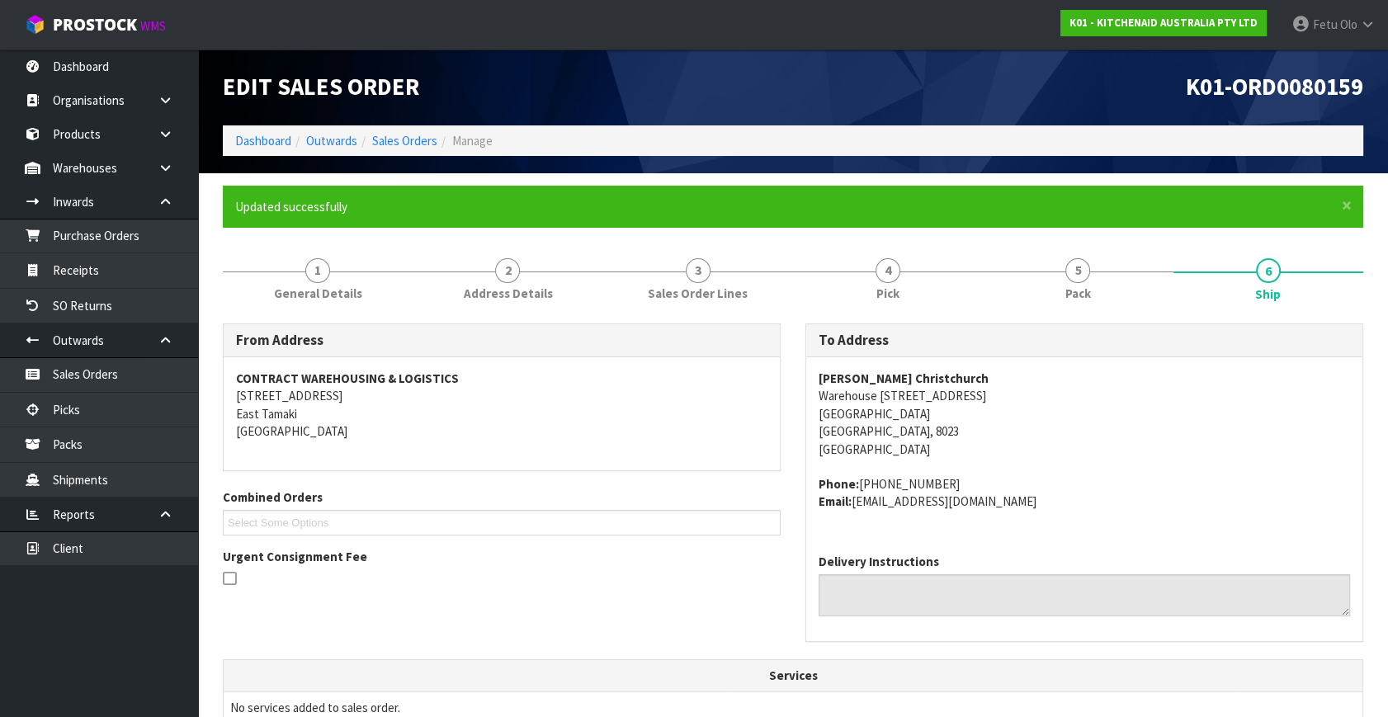
click at [338, 543] on div "Combined Orders K01-ORD0079928 K01-ORD0079949 K01-ORD0080006 K01-ORD0080021 K01…" at bounding box center [501, 518] width 583 height 59
drag, startPoint x: 338, startPoint y: 543, endPoint x: 334, endPoint y: 552, distance: 10.0
click at [338, 546] on div "Combined Orders K01-ORD0079928 K01-ORD0079949 K01-ORD0080006 K01-ORD0080021 K01…" at bounding box center [501, 518] width 583 height 59
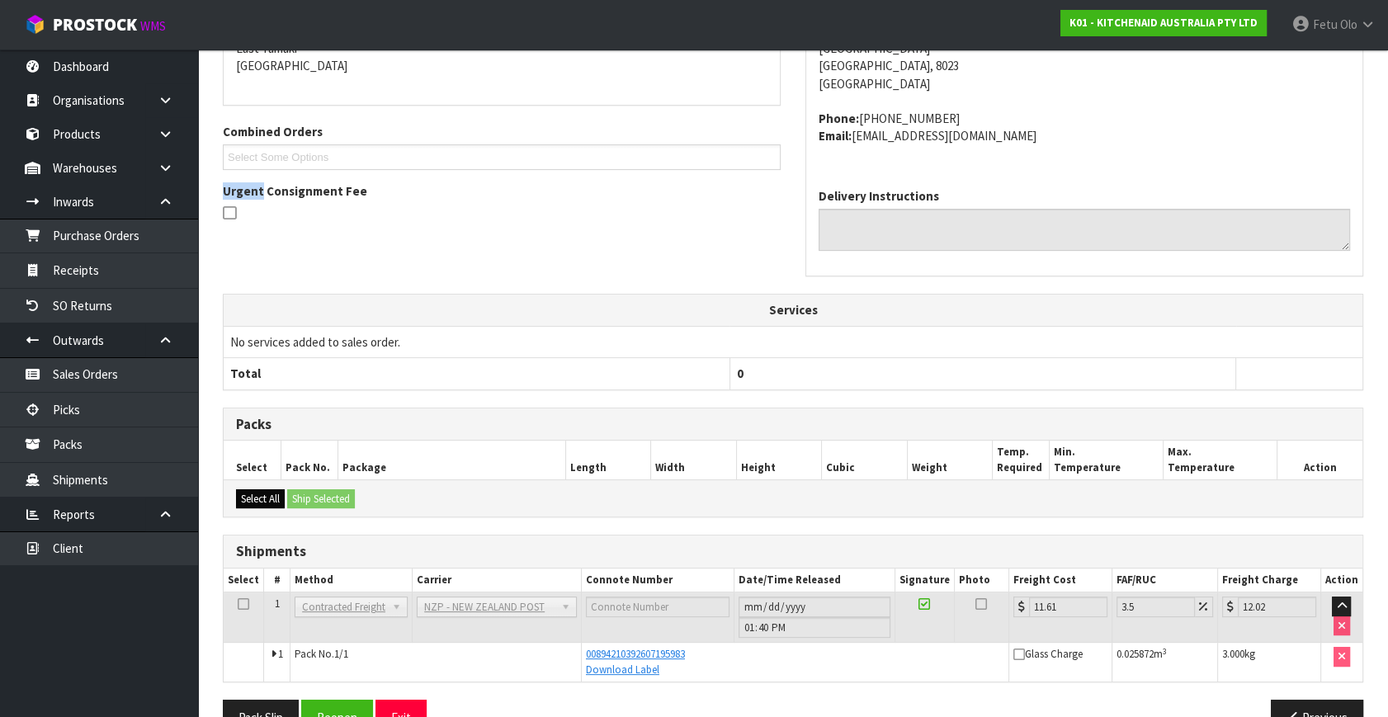
scroll to position [375, 0]
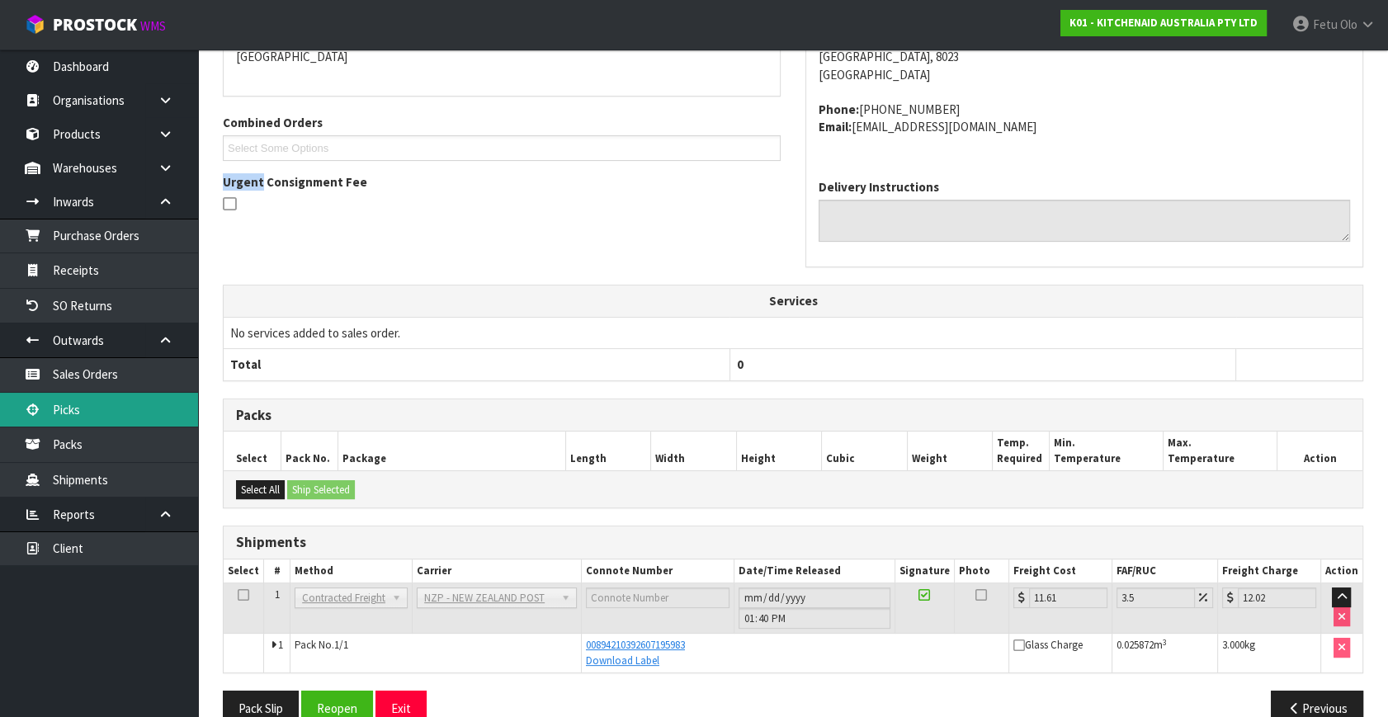
click at [66, 413] on link "Picks" at bounding box center [99, 410] width 198 height 34
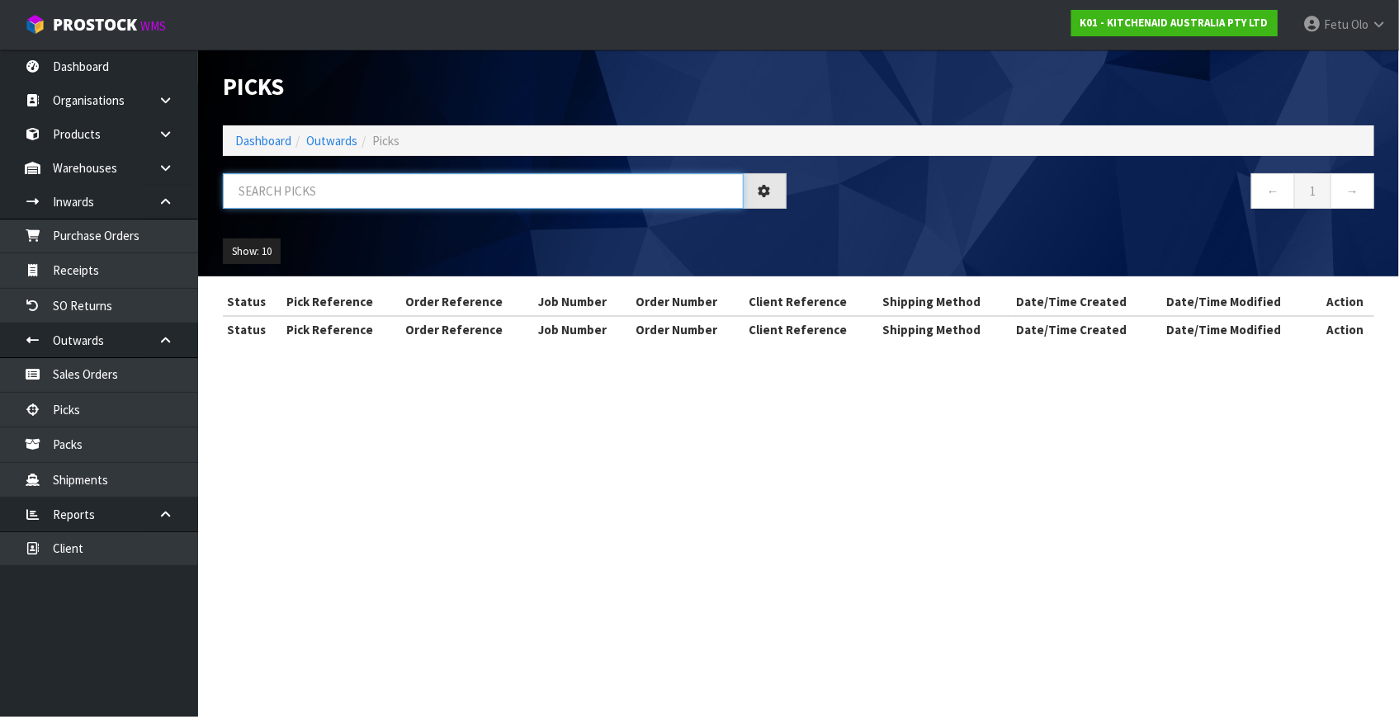
click at [461, 201] on input "text" at bounding box center [483, 190] width 521 height 35
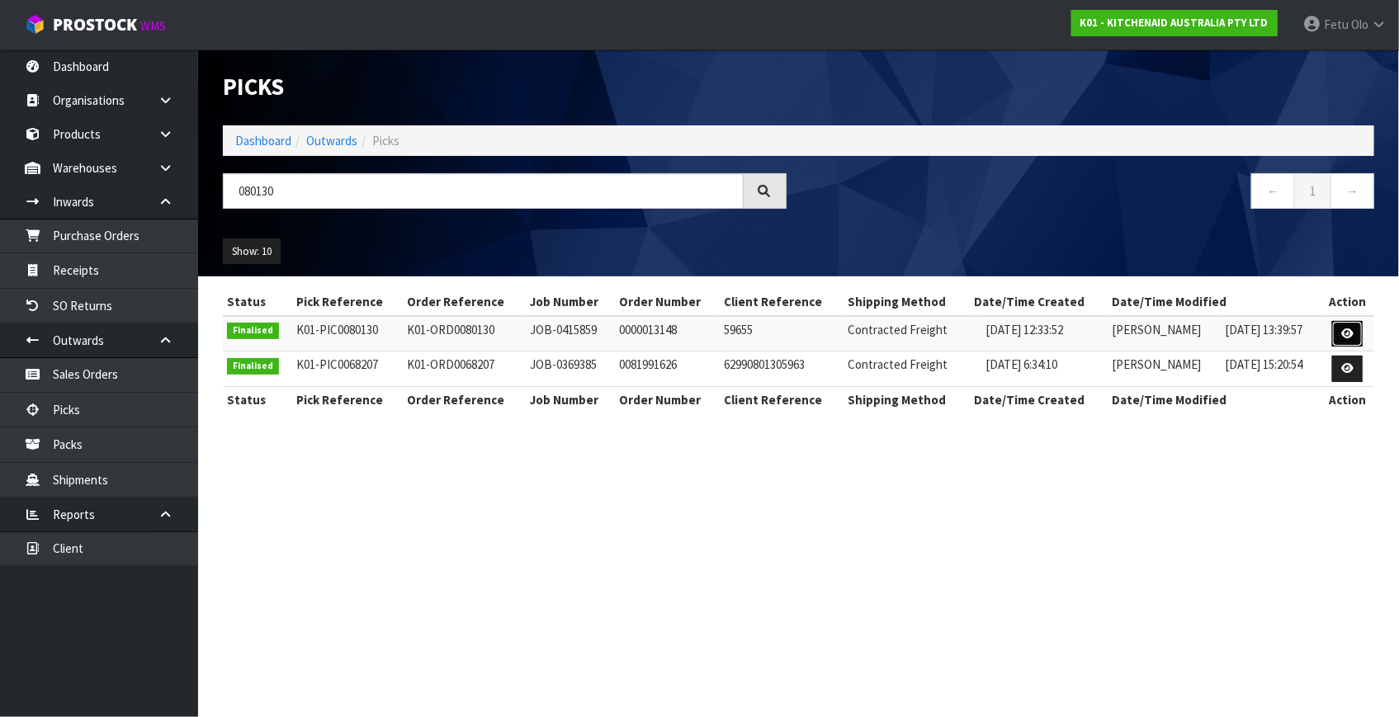
click at [1350, 333] on icon at bounding box center [1347, 333] width 12 height 11
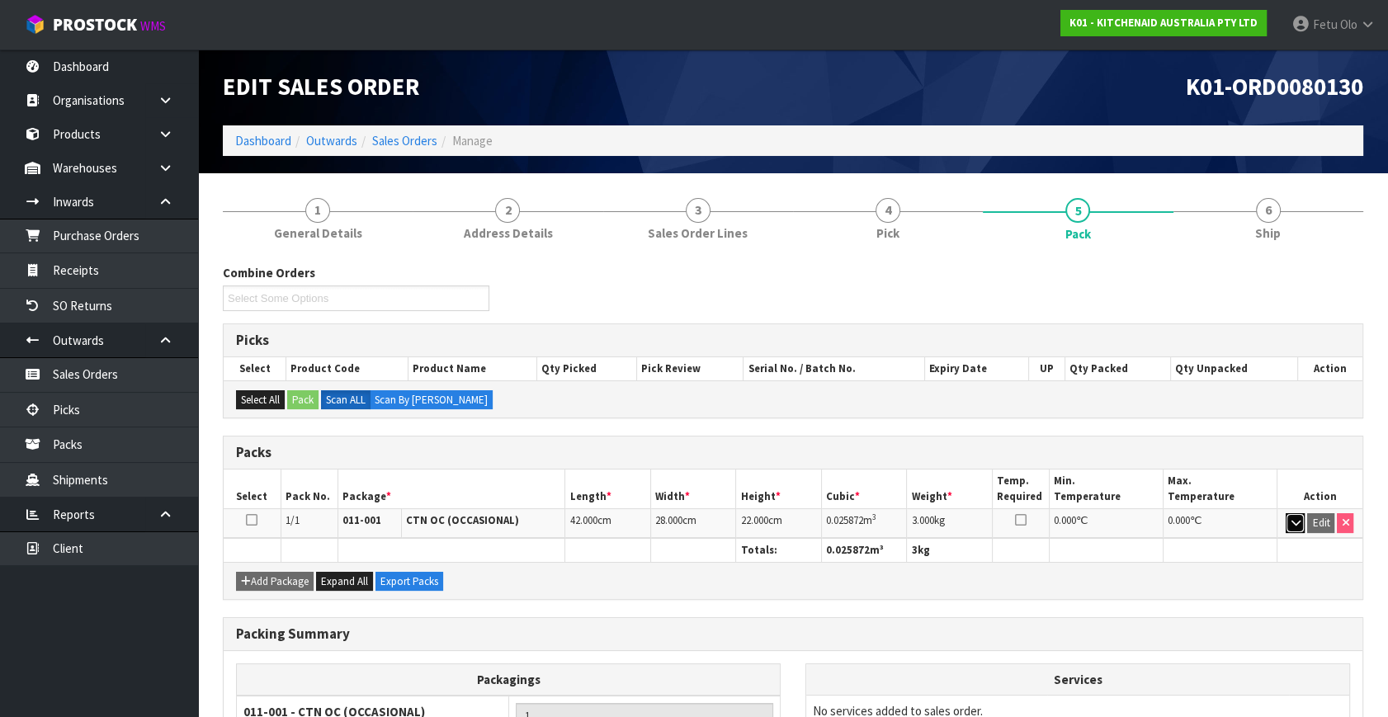
click at [1297, 522] on icon "button" at bounding box center [1295, 522] width 9 height 11
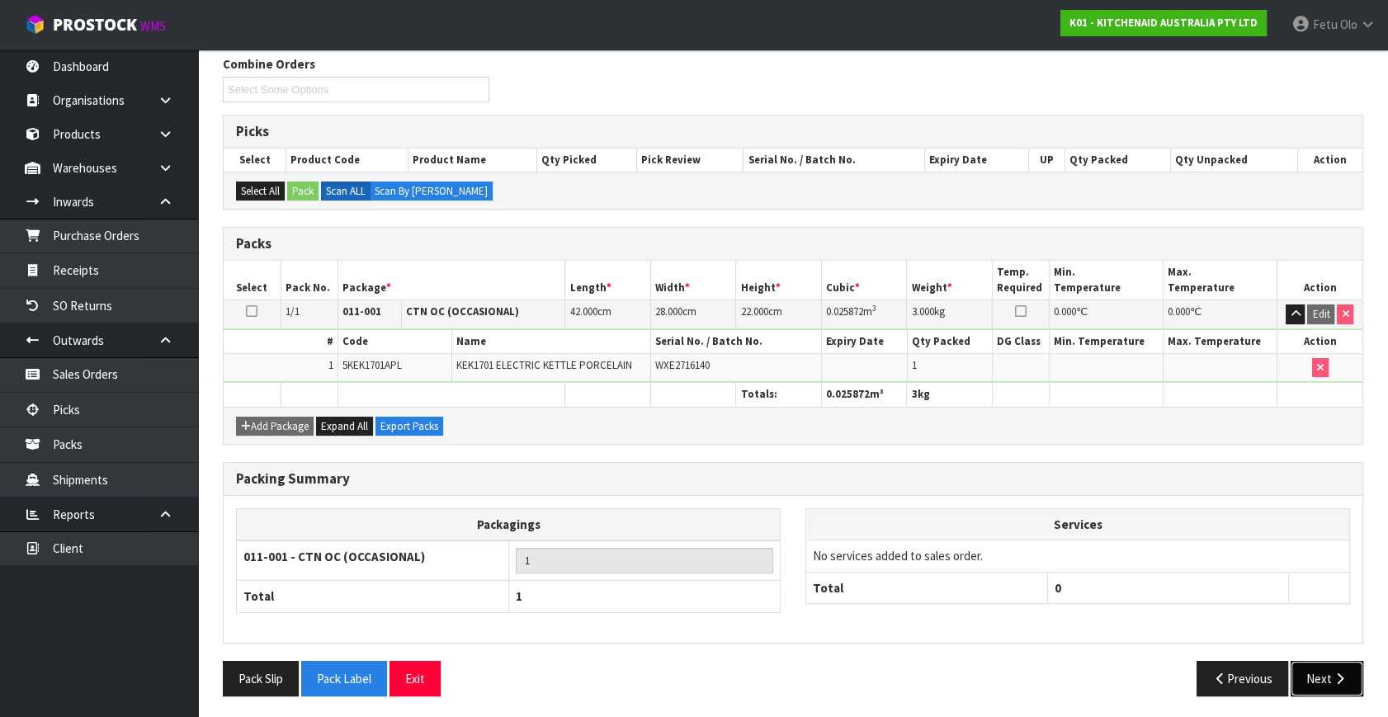
click at [1340, 675] on button "Next" at bounding box center [1327, 678] width 73 height 35
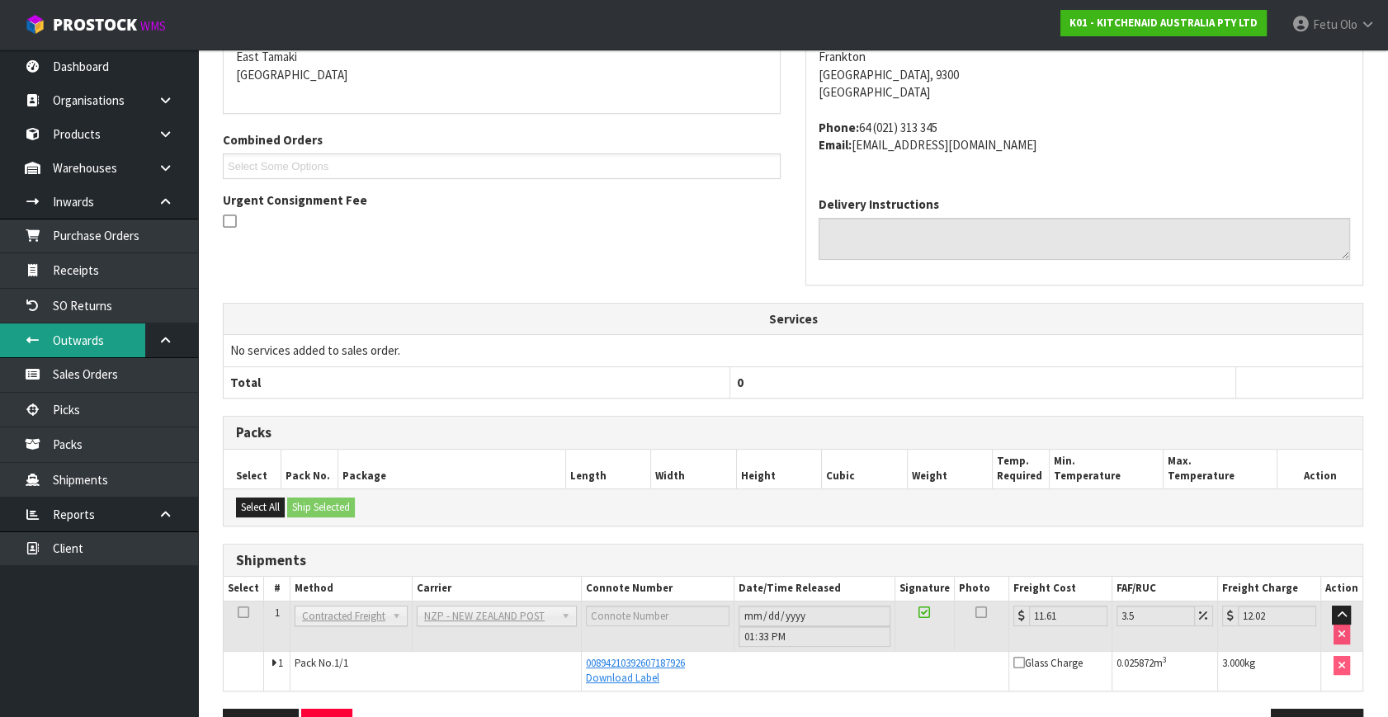
scroll to position [272, 0]
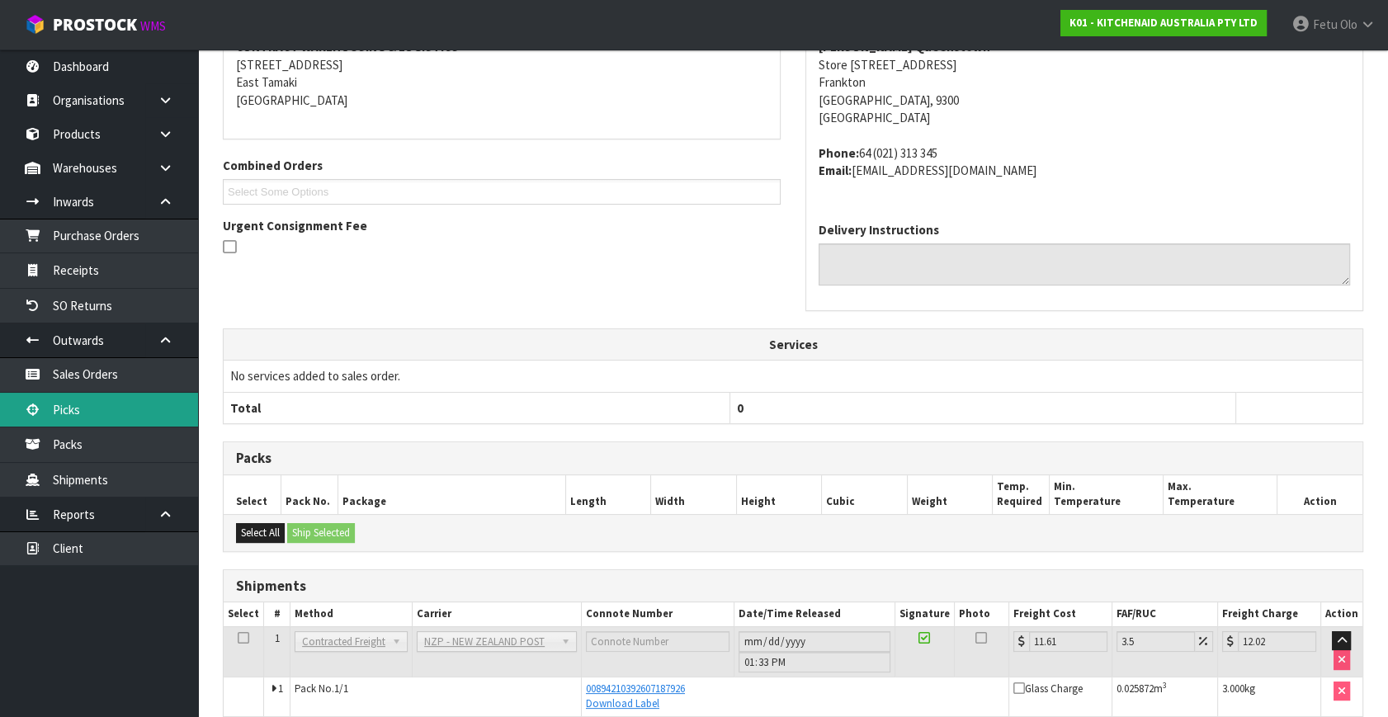
click at [74, 400] on link "Picks" at bounding box center [99, 410] width 198 height 34
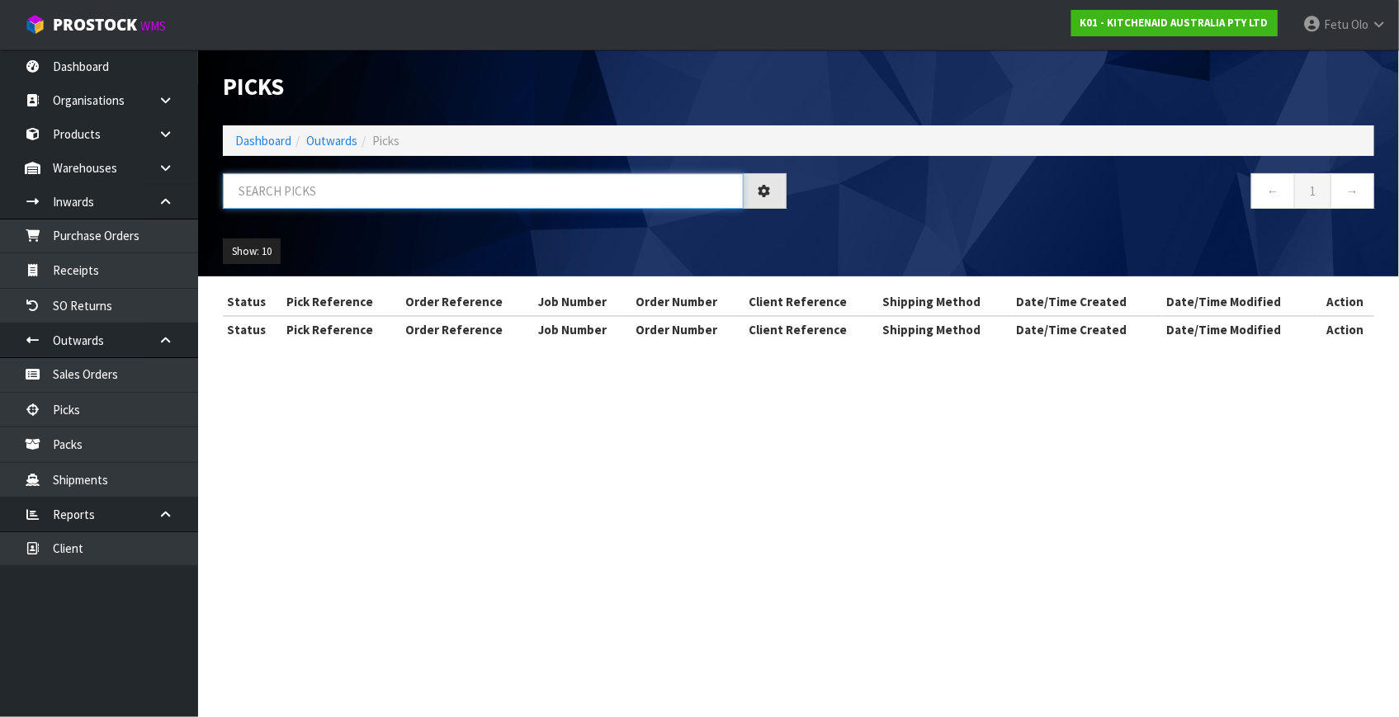
click at [323, 187] on input "text" at bounding box center [483, 190] width 521 height 35
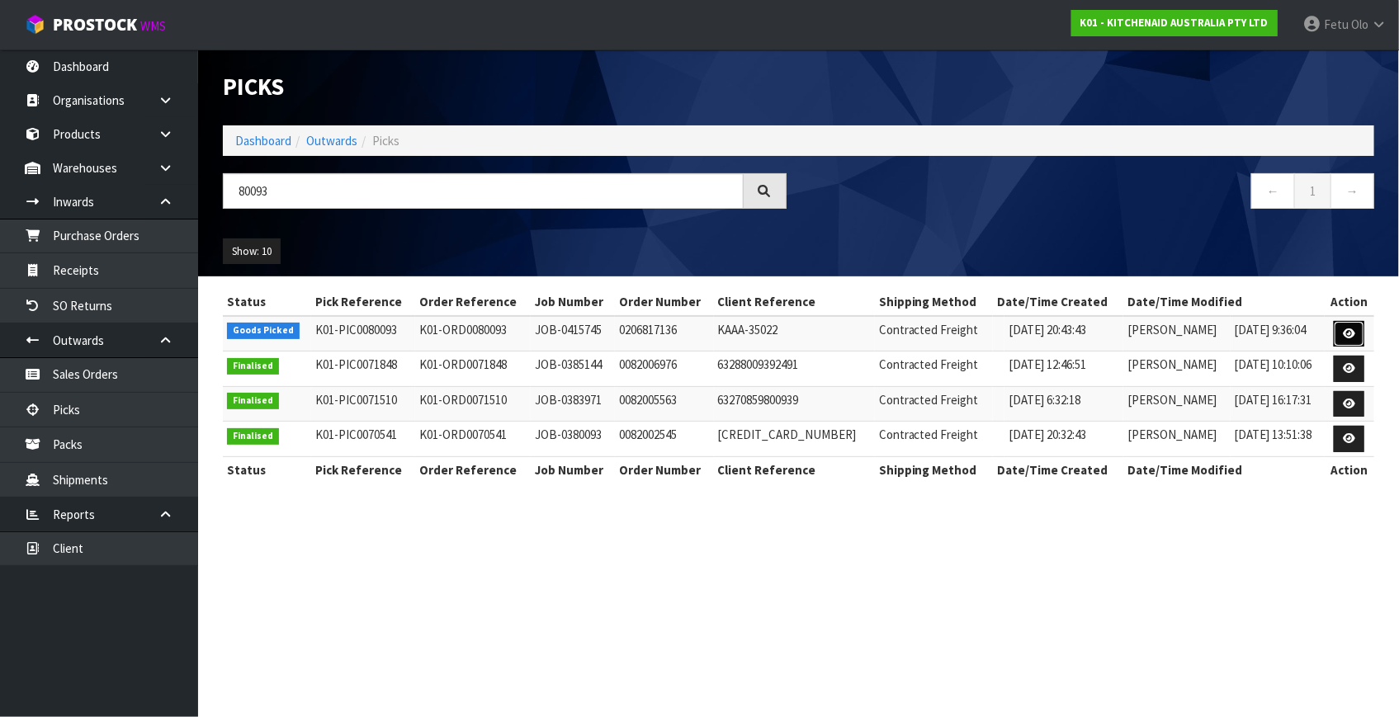
click at [1342, 333] on link at bounding box center [1349, 334] width 31 height 26
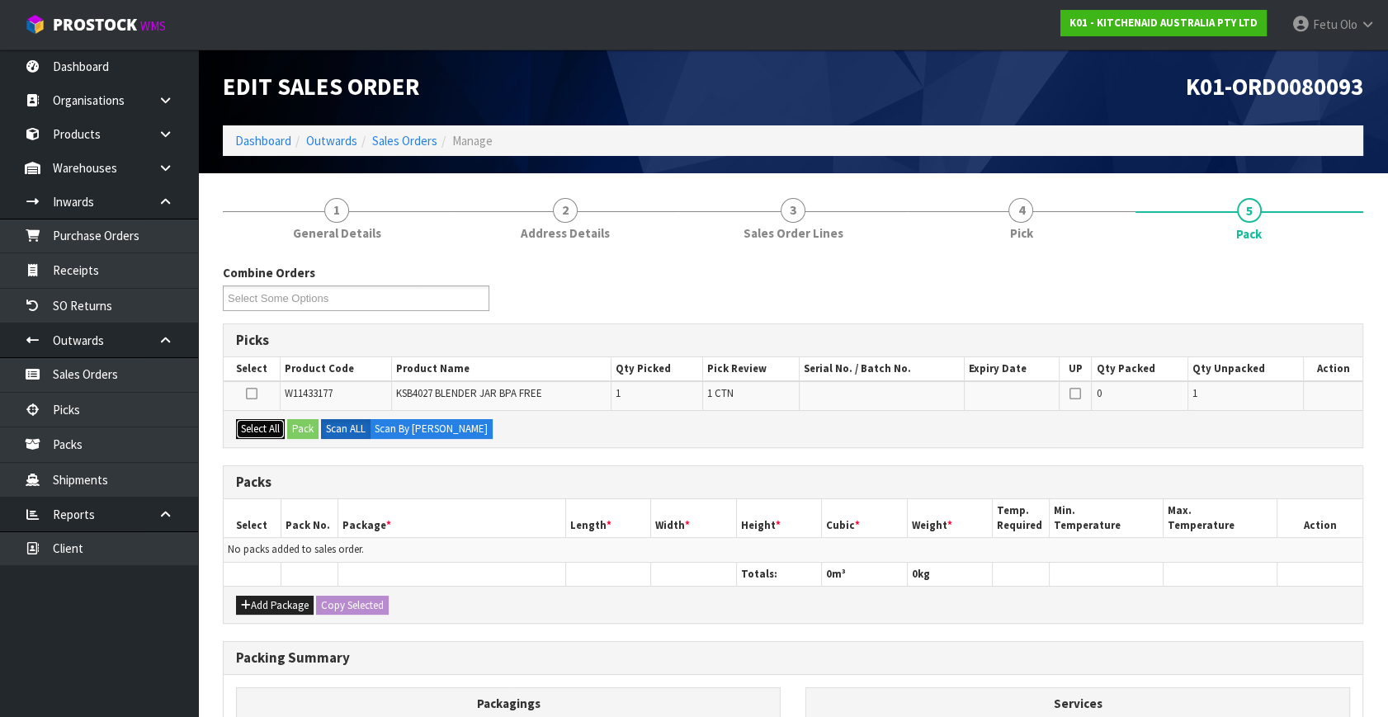
click at [253, 428] on button "Select All" at bounding box center [260, 429] width 49 height 20
click at [313, 432] on button "Pack" at bounding box center [302, 429] width 31 height 20
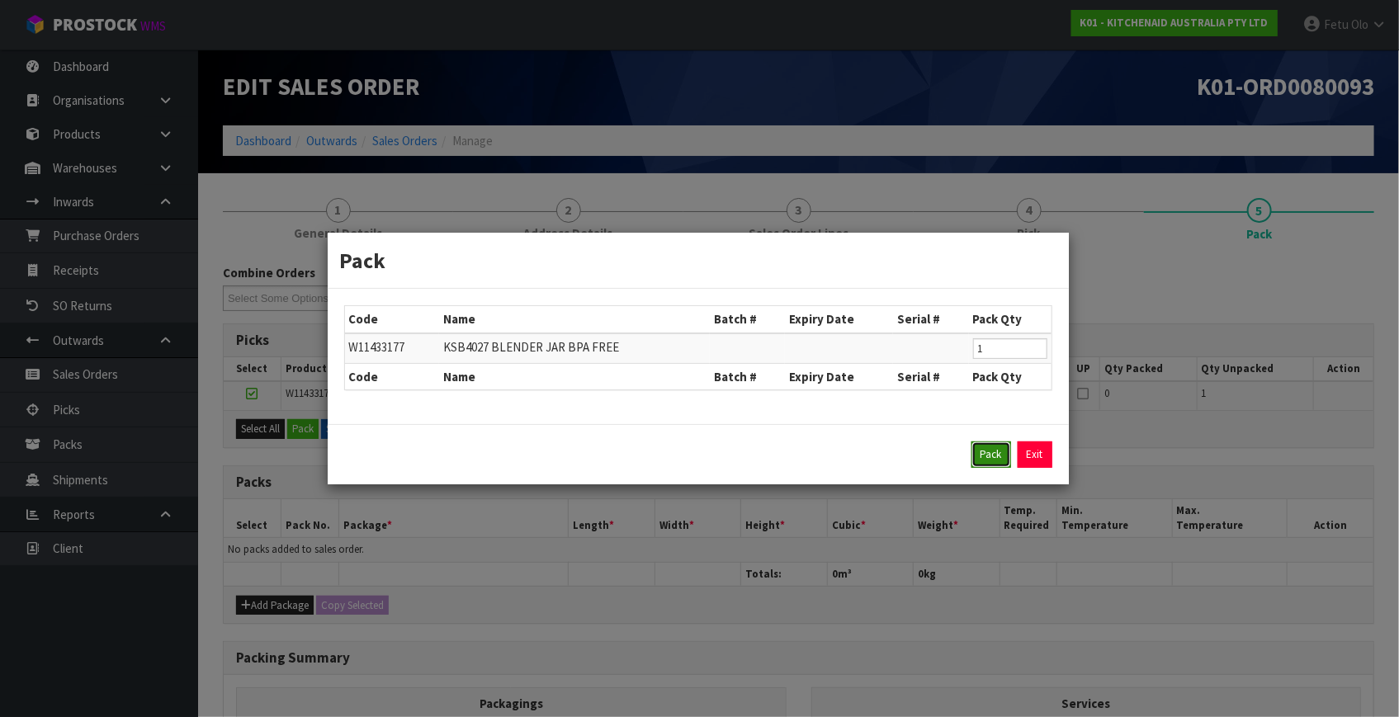
click at [992, 456] on button "Pack" at bounding box center [991, 455] width 40 height 26
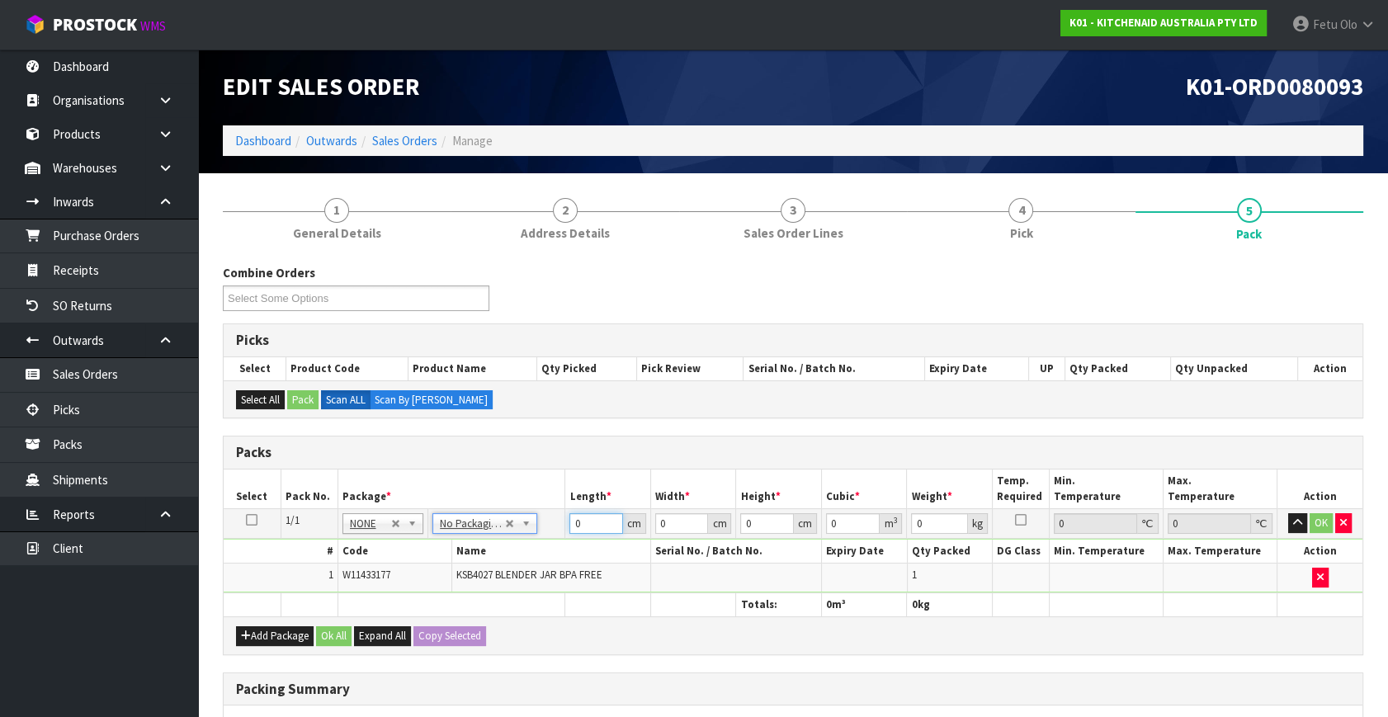
drag, startPoint x: 588, startPoint y: 523, endPoint x: 462, endPoint y: 602, distance: 149.1
click at [462, 602] on table "Select Pack No. Package * Length * Width * Height * Cubic * Weight * Temp. Requ…" at bounding box center [793, 543] width 1139 height 147
click at [664, 519] on input "25" at bounding box center [682, 523] width 54 height 21
click button "OK" at bounding box center [1321, 523] width 23 height 20
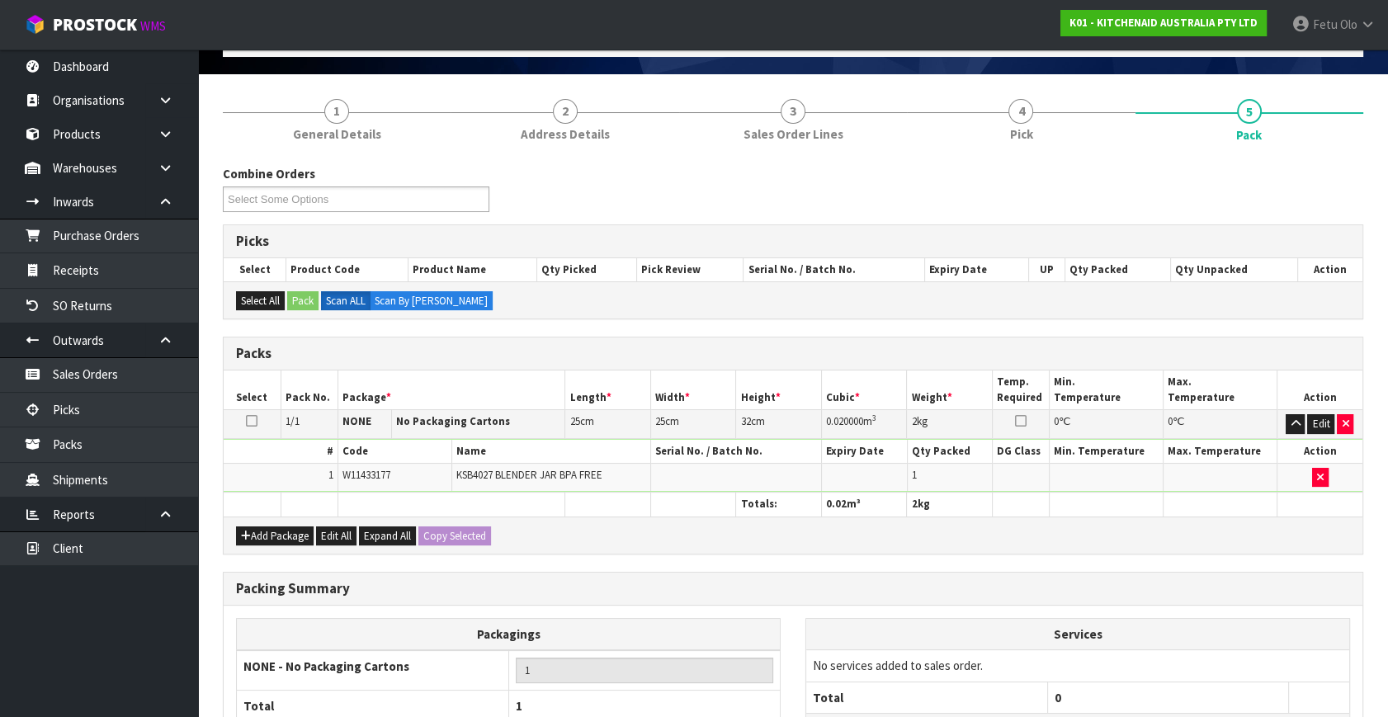
scroll to position [246, 0]
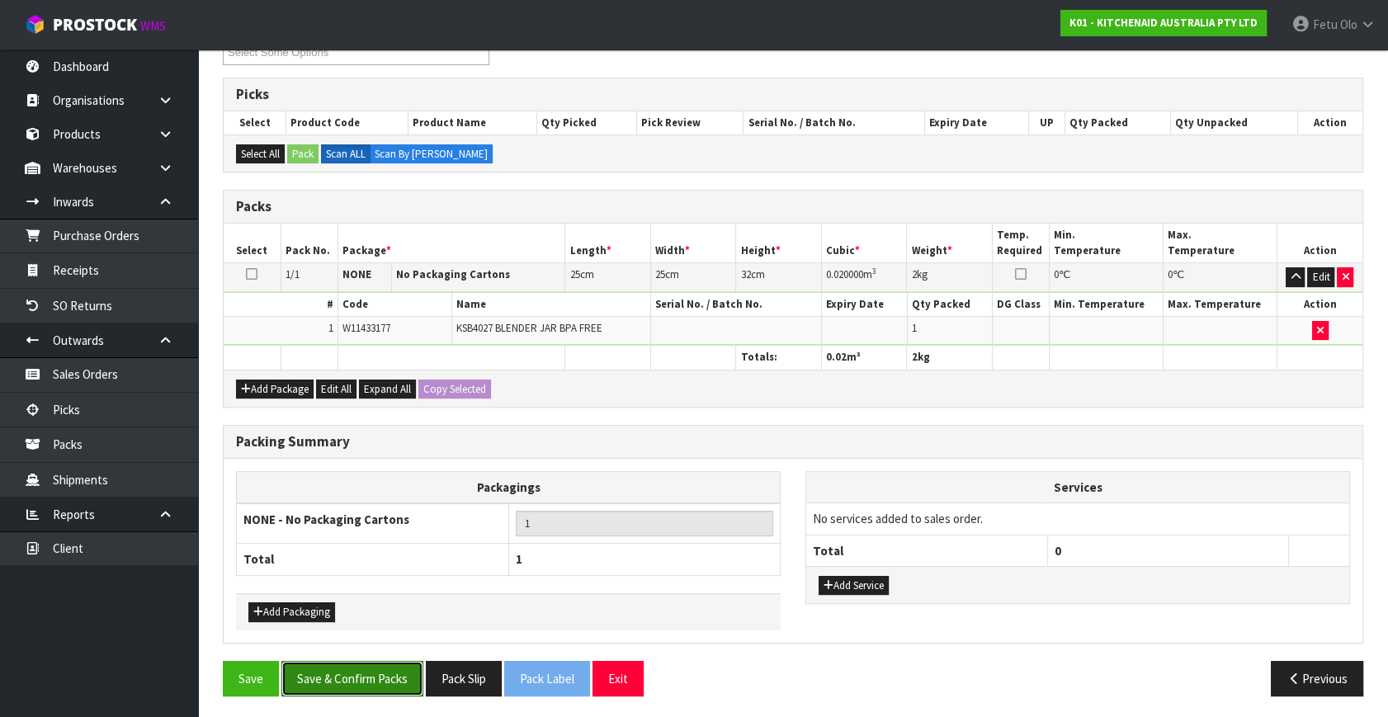
click at [371, 679] on button "Save & Confirm Packs" at bounding box center [352, 678] width 142 height 35
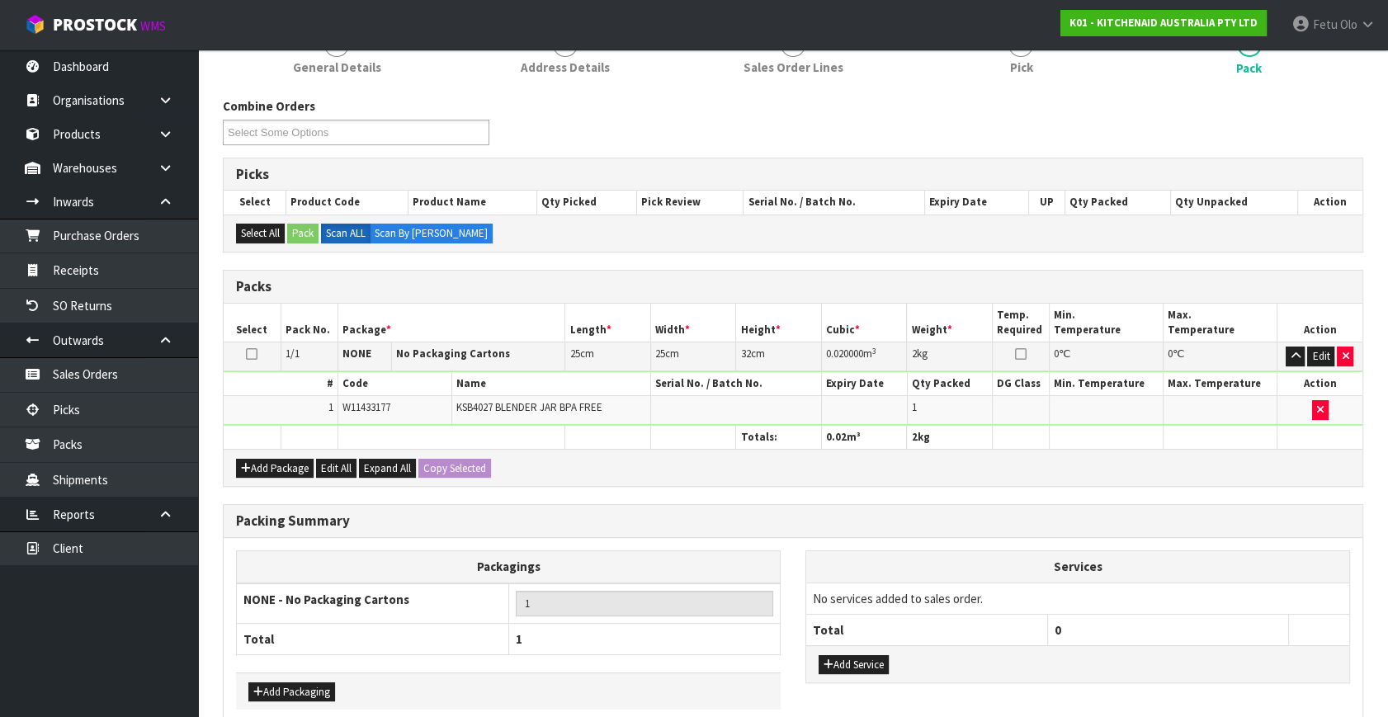
scroll to position [215, 0]
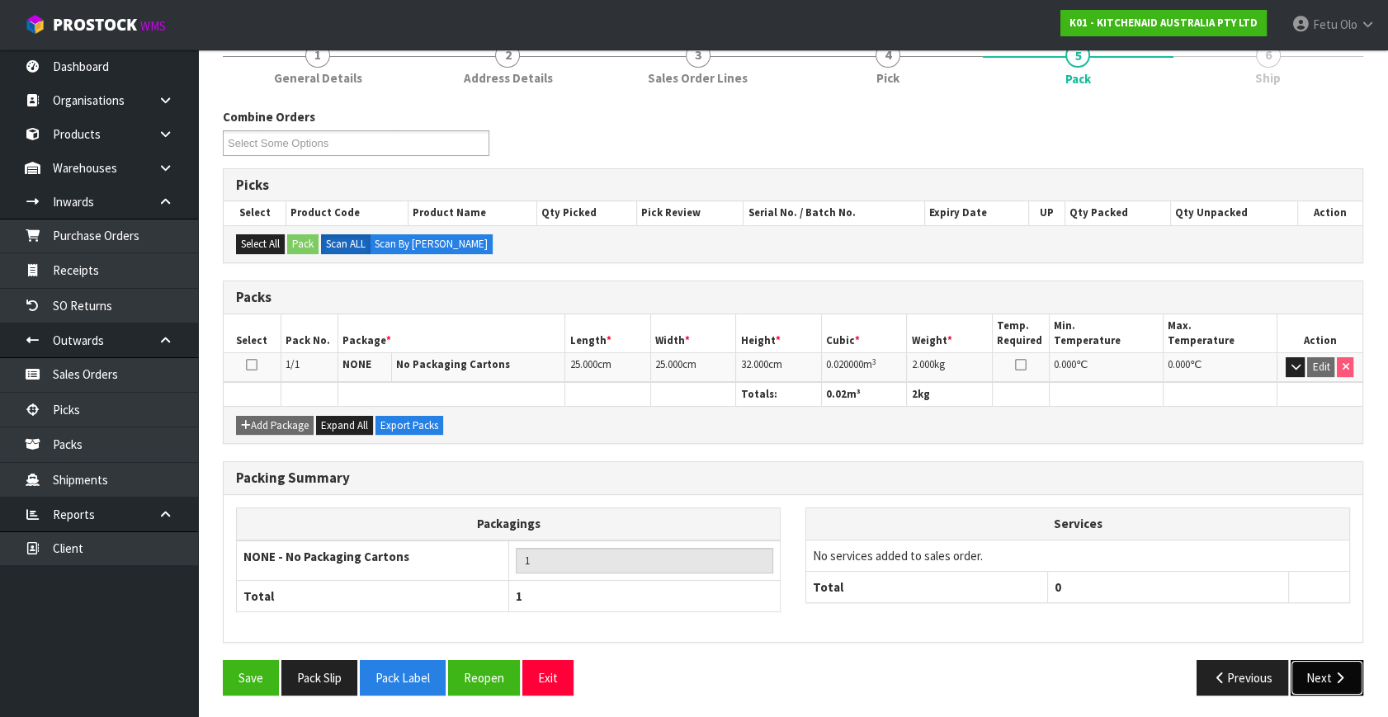
click at [1292, 682] on button "Next" at bounding box center [1327, 677] width 73 height 35
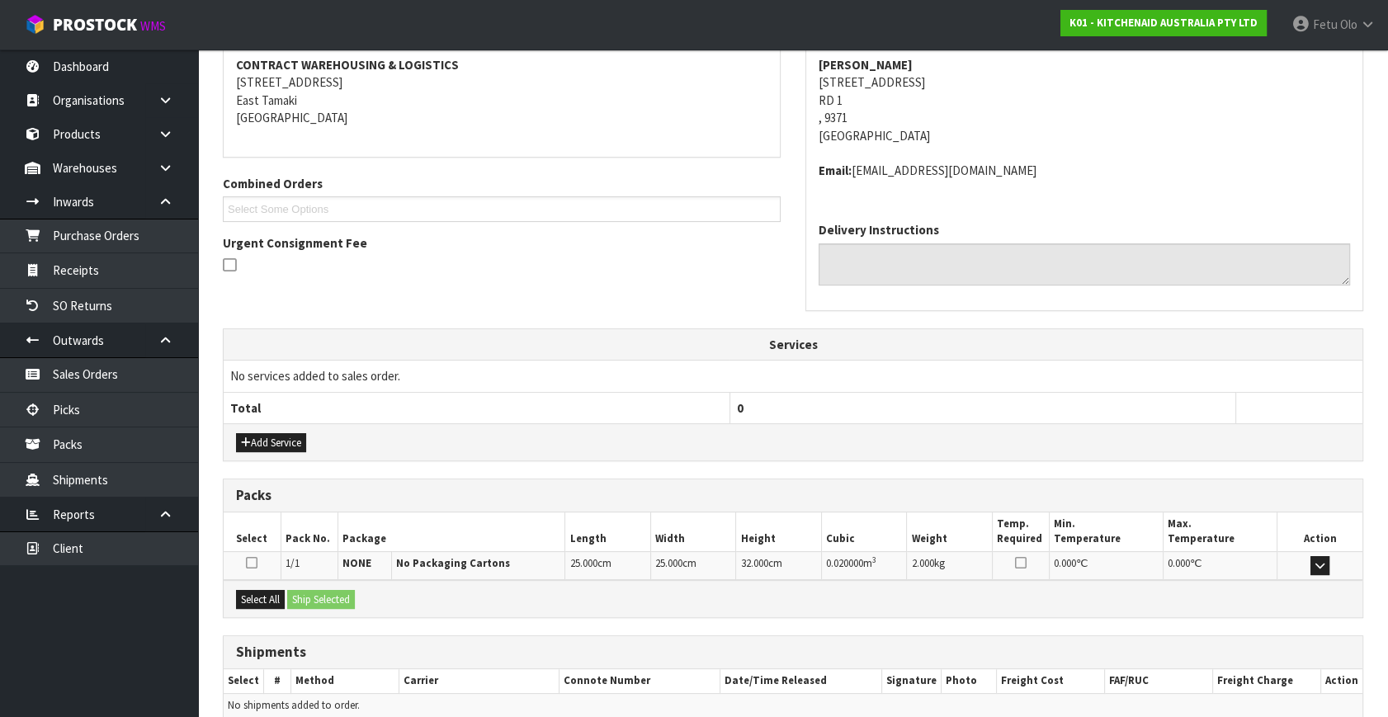
scroll to position [389, 0]
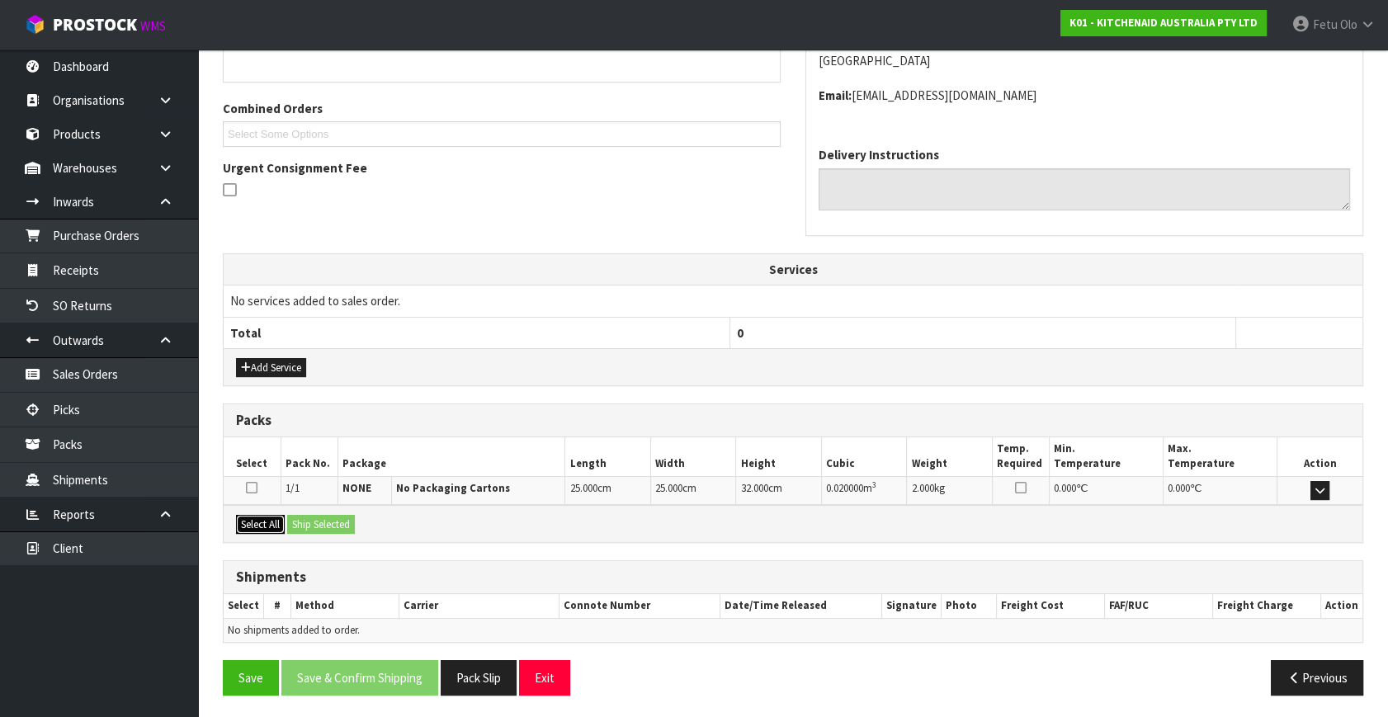
drag, startPoint x: 264, startPoint y: 519, endPoint x: 314, endPoint y: 521, distance: 50.4
click at [269, 519] on button "Select All" at bounding box center [260, 525] width 49 height 20
click at [314, 521] on button "Ship Selected" at bounding box center [321, 525] width 68 height 20
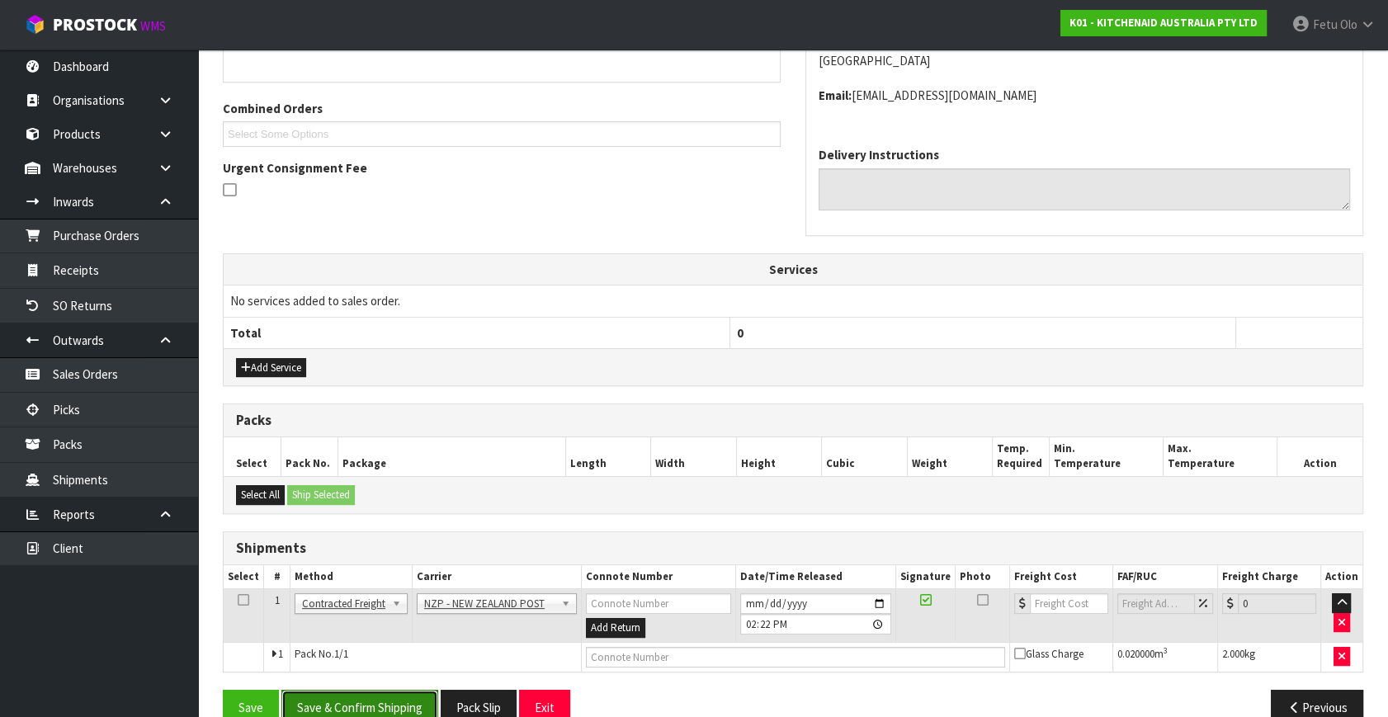
click at [376, 701] on button "Save & Confirm Shipping" at bounding box center [359, 707] width 157 height 35
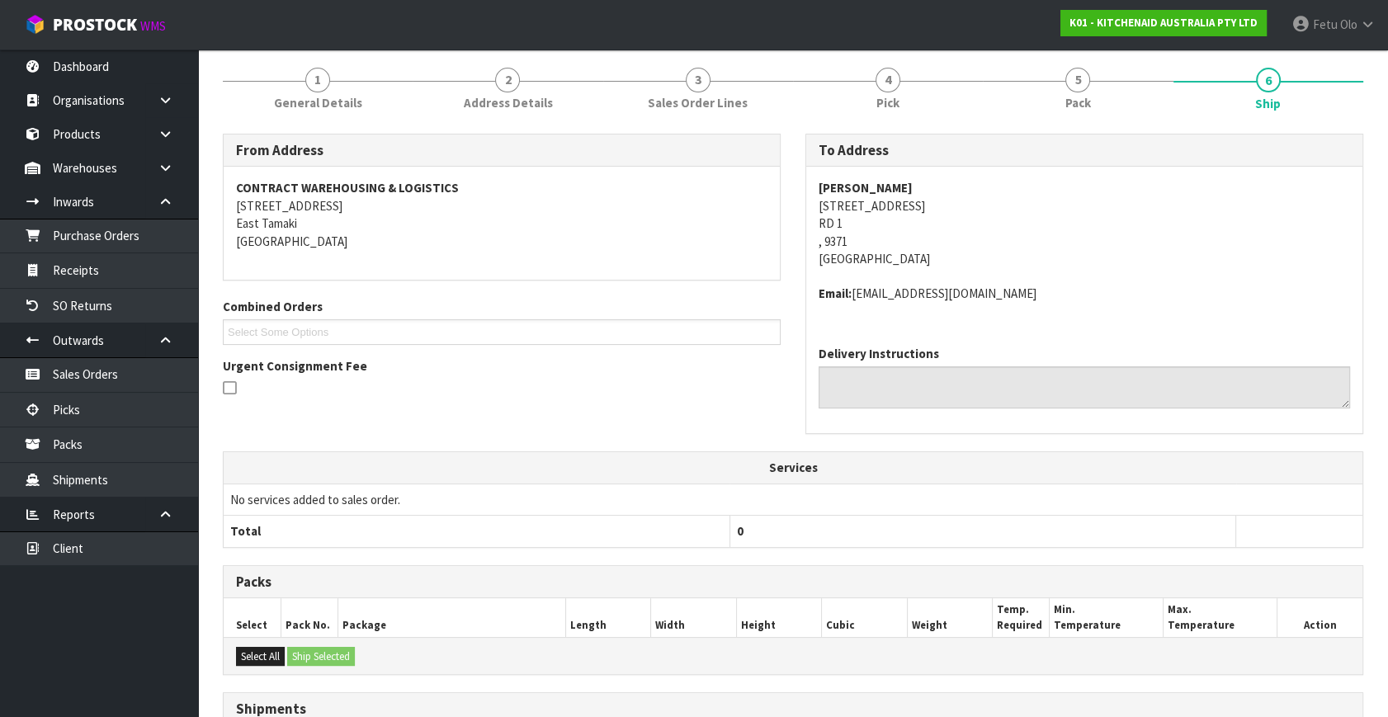
scroll to position [300, 0]
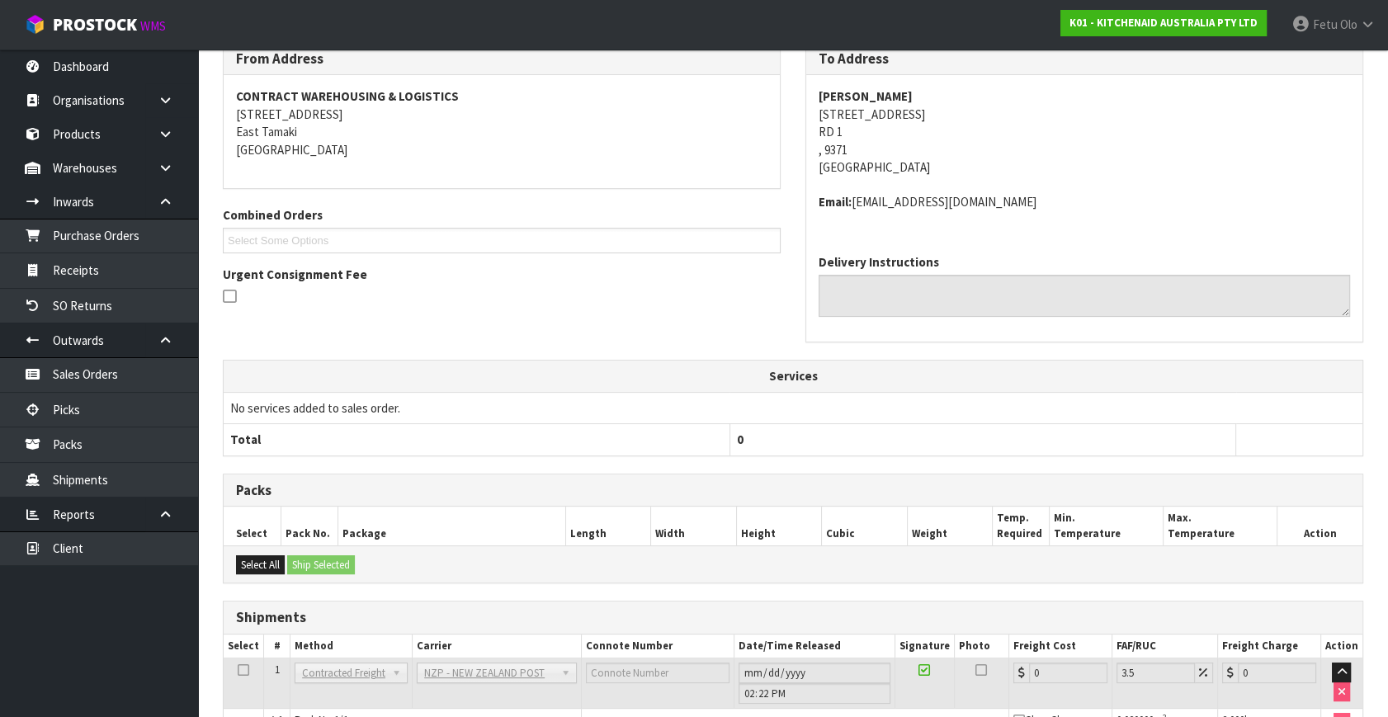
drag, startPoint x: 1182, startPoint y: 362, endPoint x: 1183, endPoint y: 371, distance: 8.3
click at [1182, 362] on th "Services" at bounding box center [793, 376] width 1139 height 31
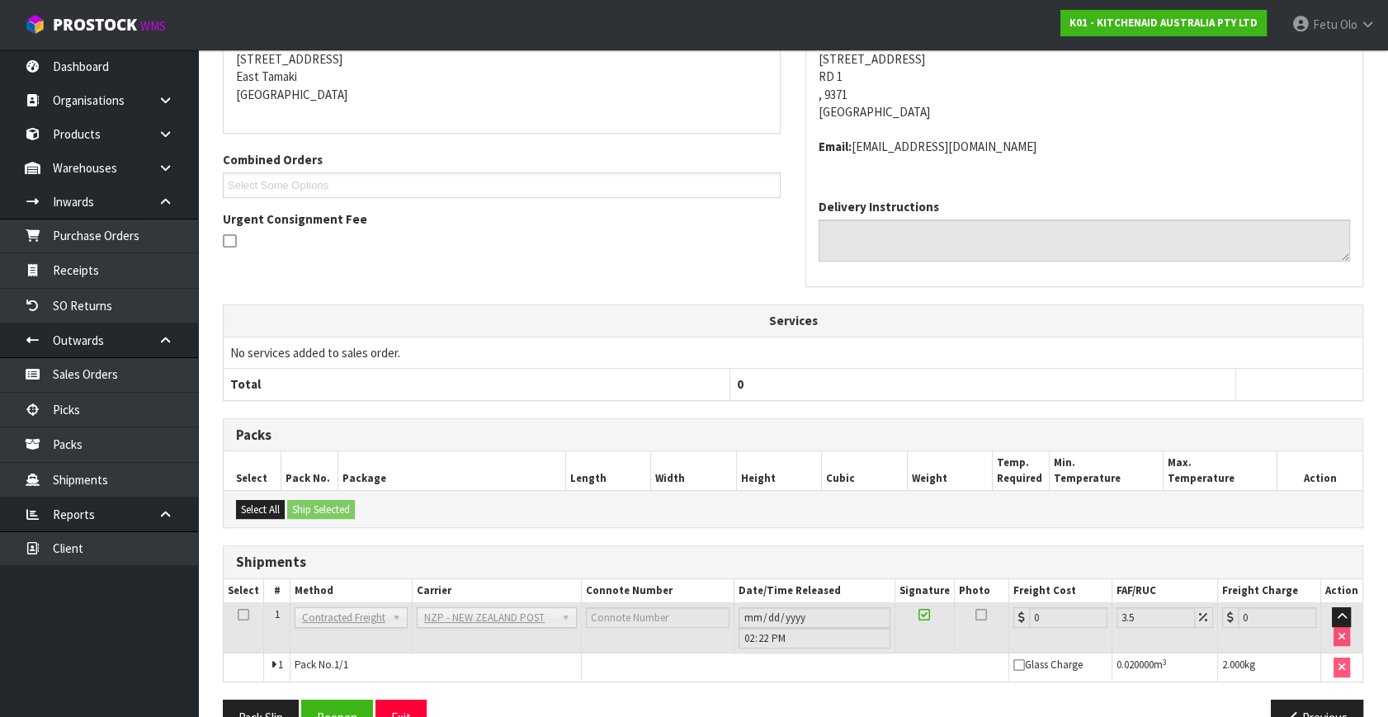
scroll to position [395, 0]
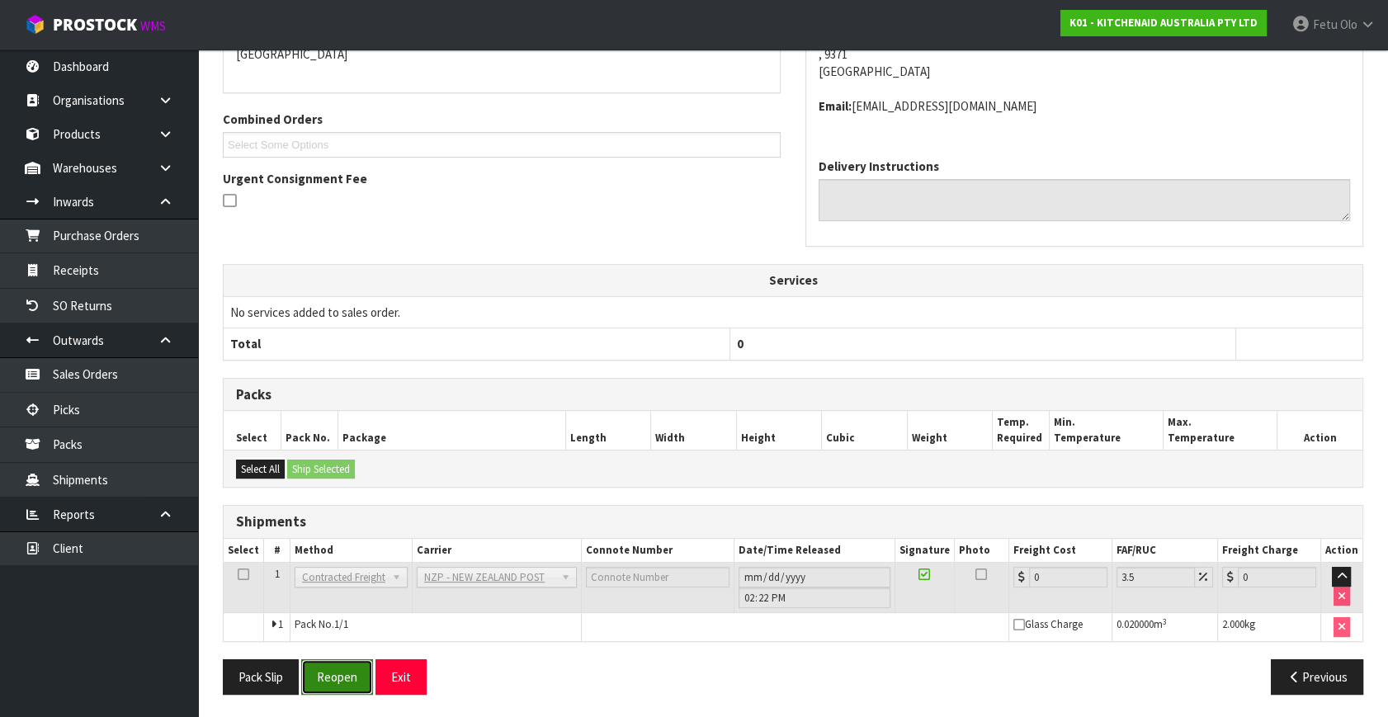
click at [340, 673] on button "Reopen" at bounding box center [337, 676] width 72 height 35
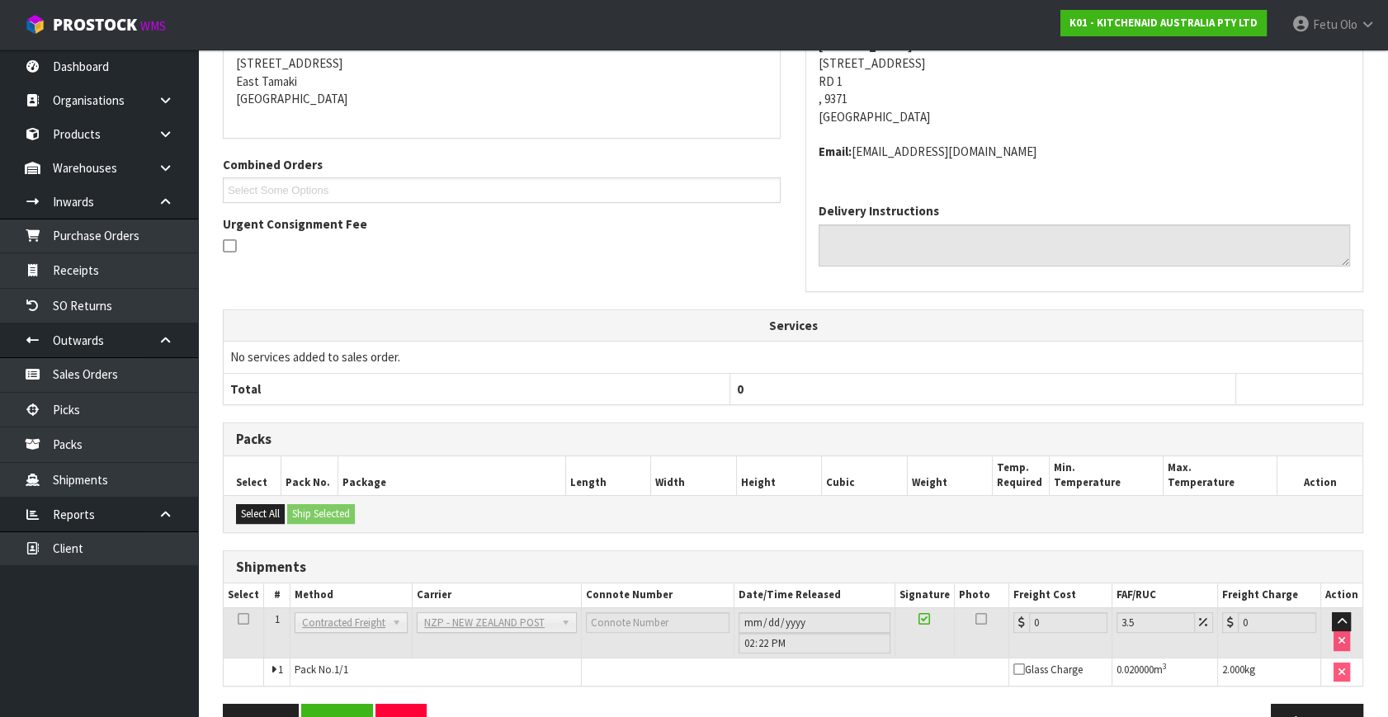
scroll to position [378, 0]
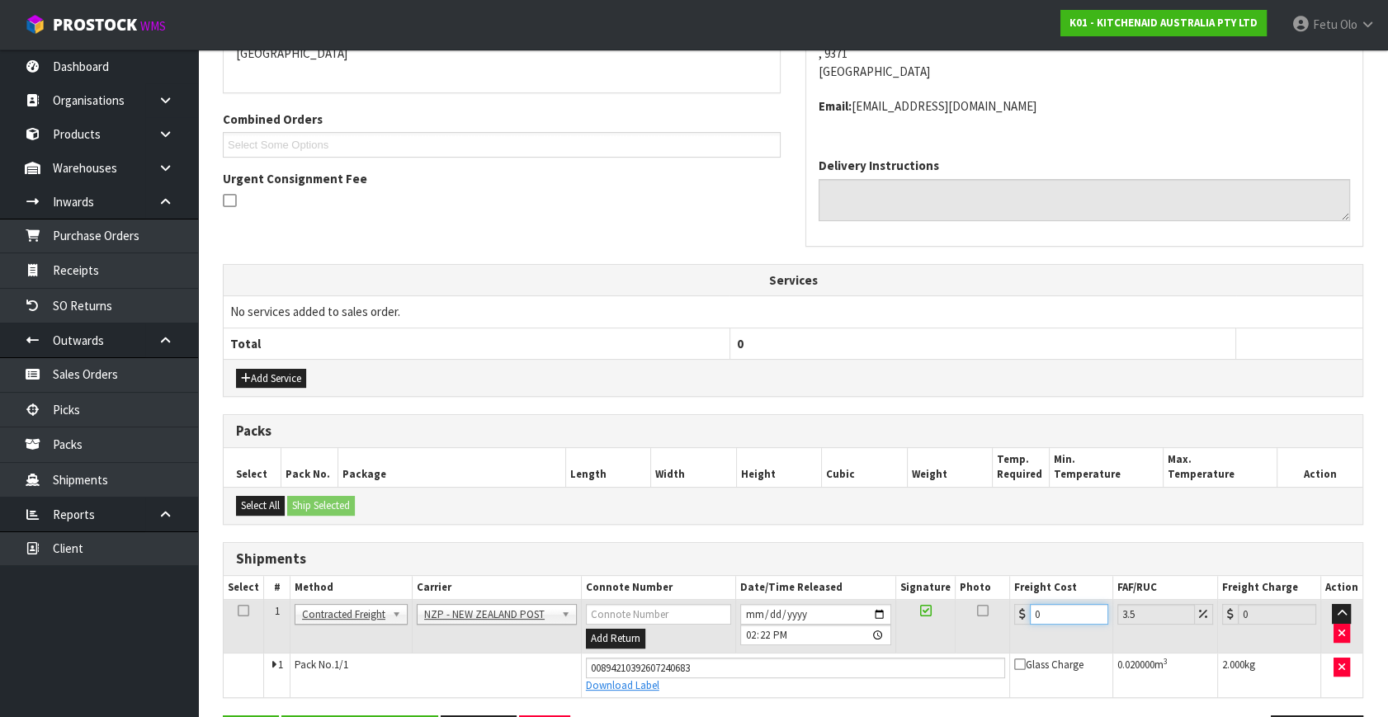
drag, startPoint x: 1055, startPoint y: 613, endPoint x: 741, endPoint y: 685, distance: 321.7
click at [741, 685] on tbody "1 Client Local Pickup Customer Local Pickup Company Freight Contracted Freight …" at bounding box center [793, 648] width 1139 height 97
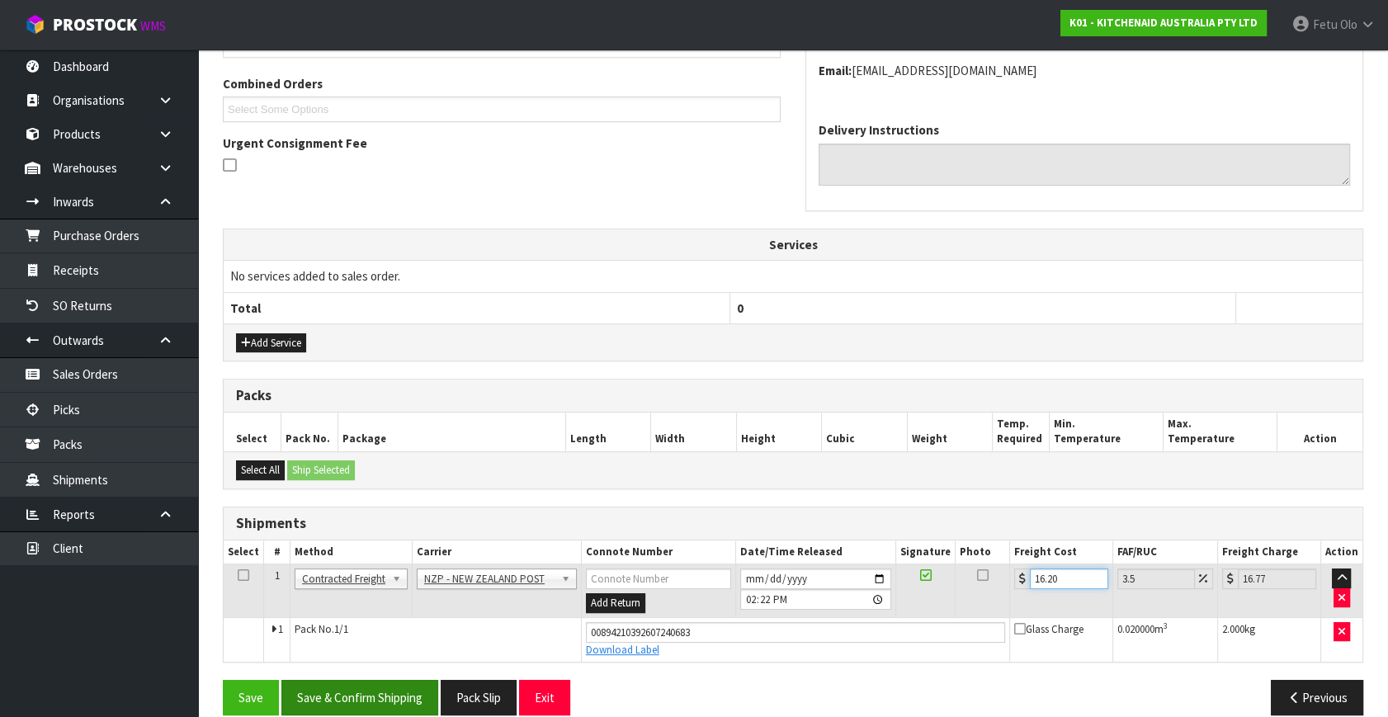
scroll to position [433, 0]
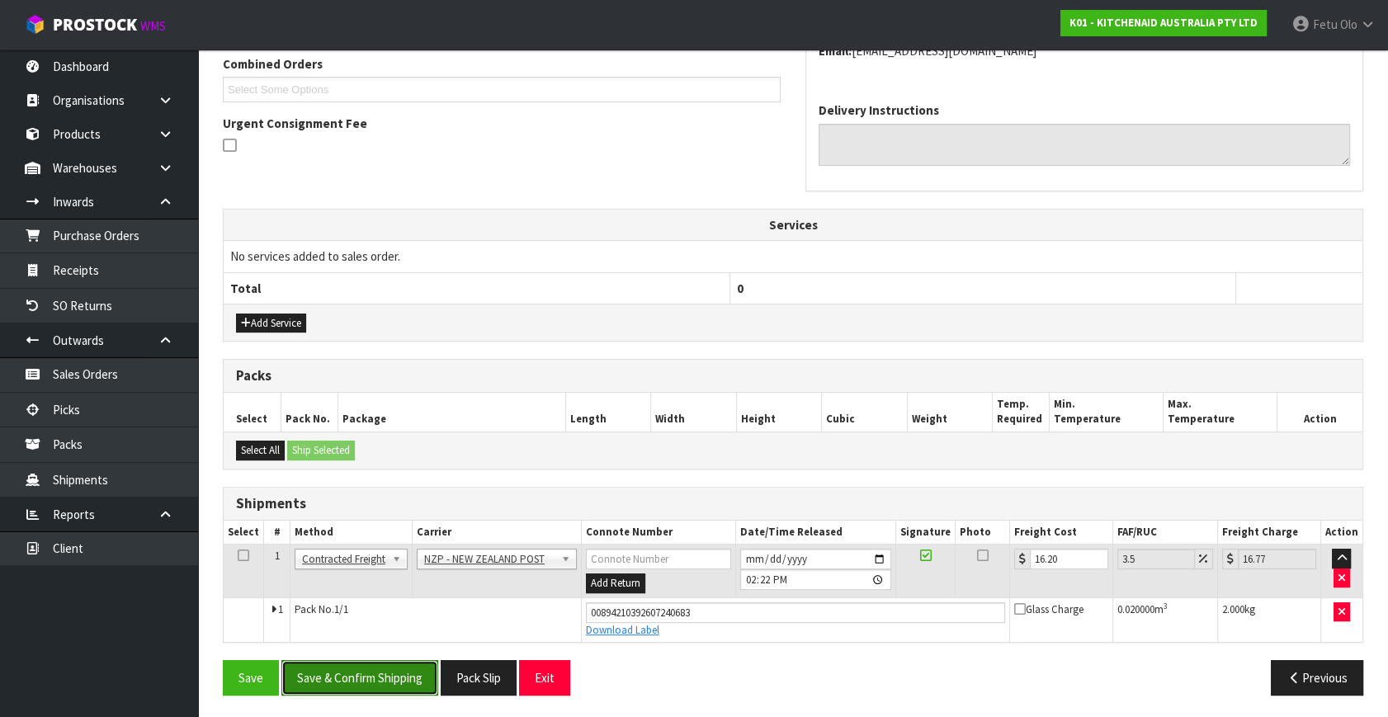
click at [343, 670] on button "Save & Confirm Shipping" at bounding box center [359, 677] width 157 height 35
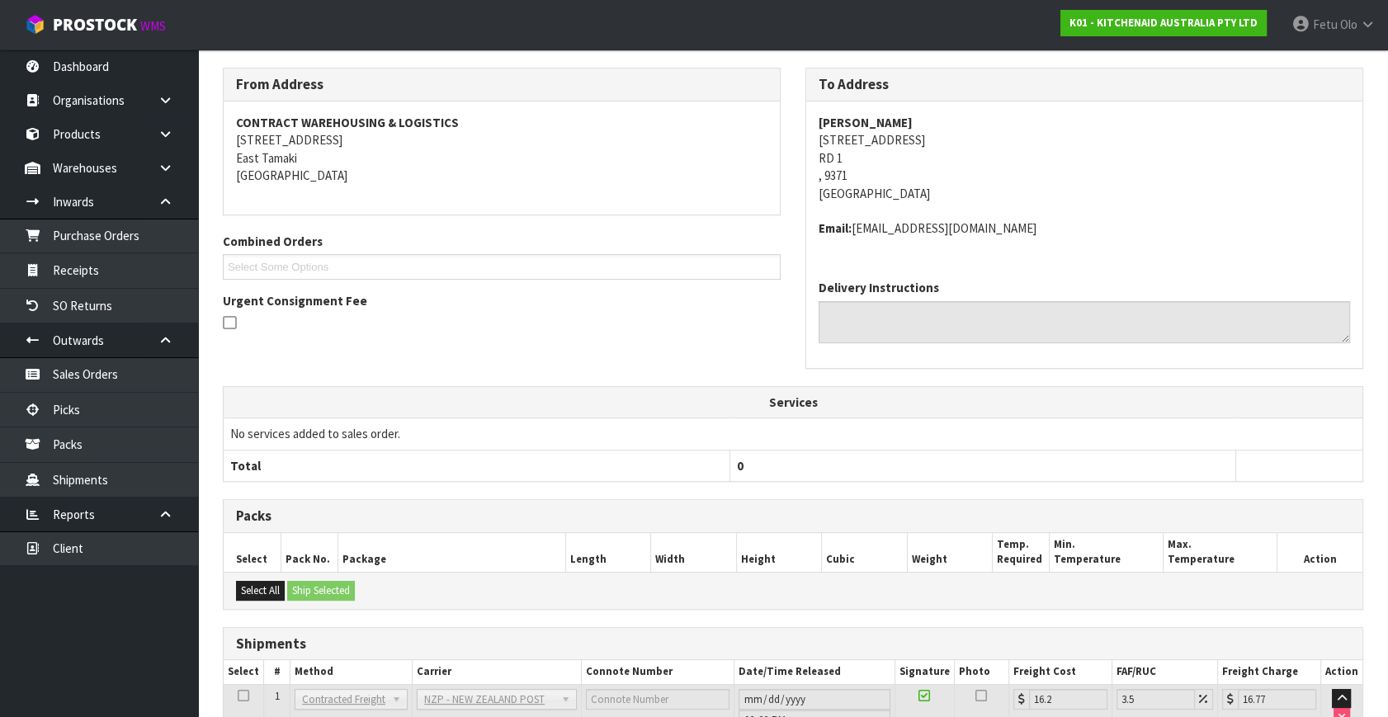
scroll to position [388, 0]
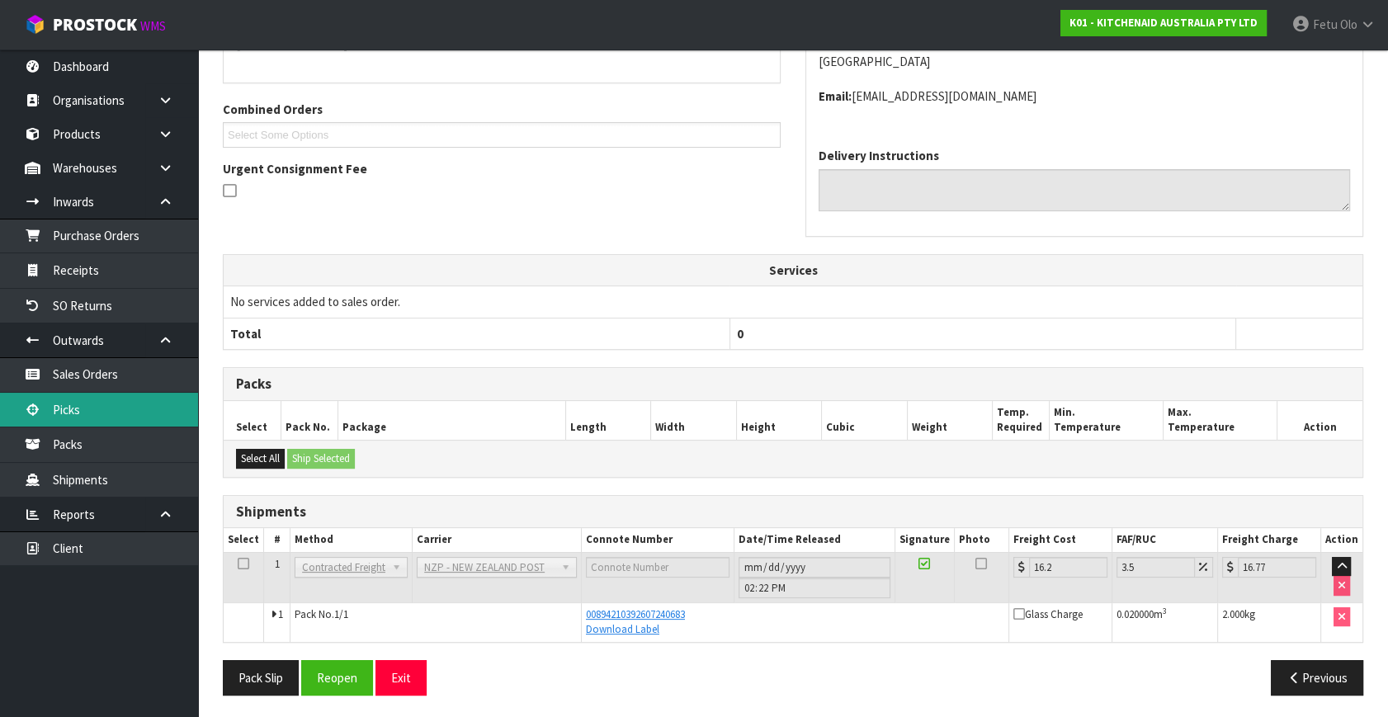
click at [76, 400] on link "Picks" at bounding box center [99, 410] width 198 height 34
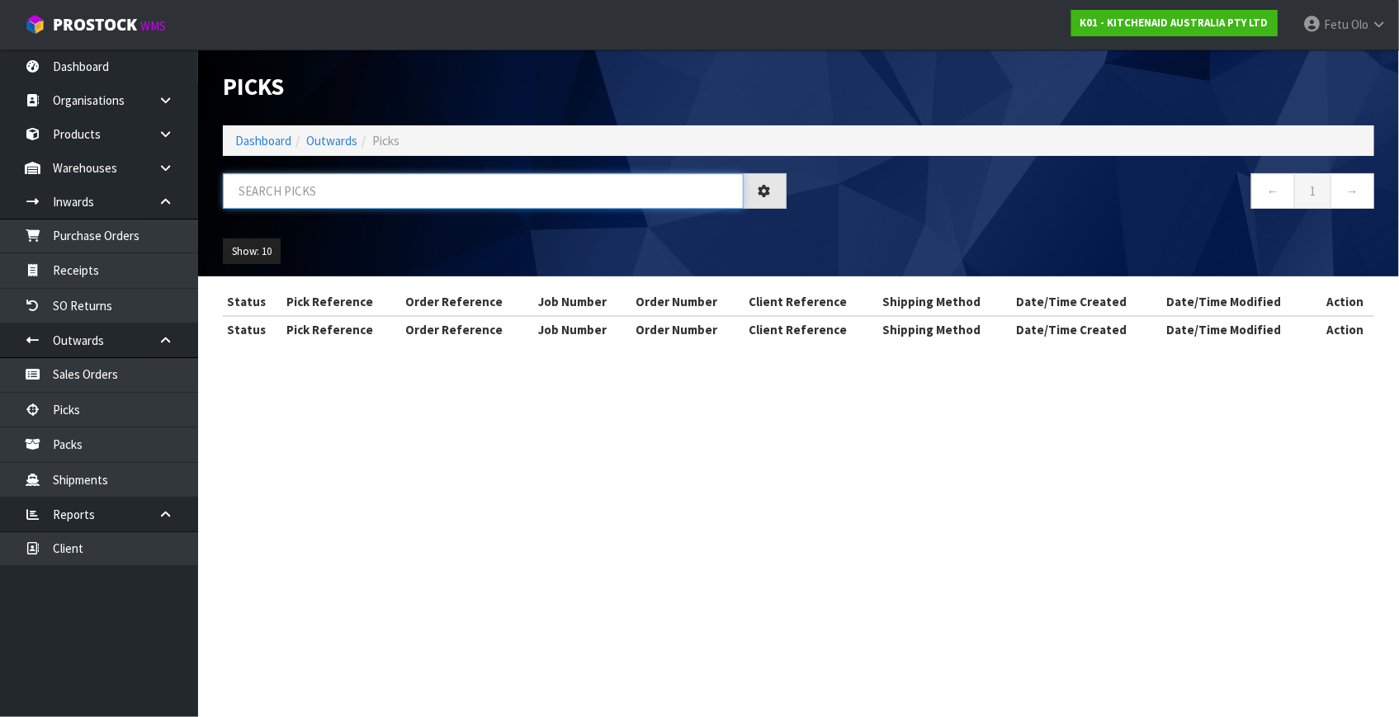
click at [328, 191] on input "text" at bounding box center [483, 190] width 521 height 35
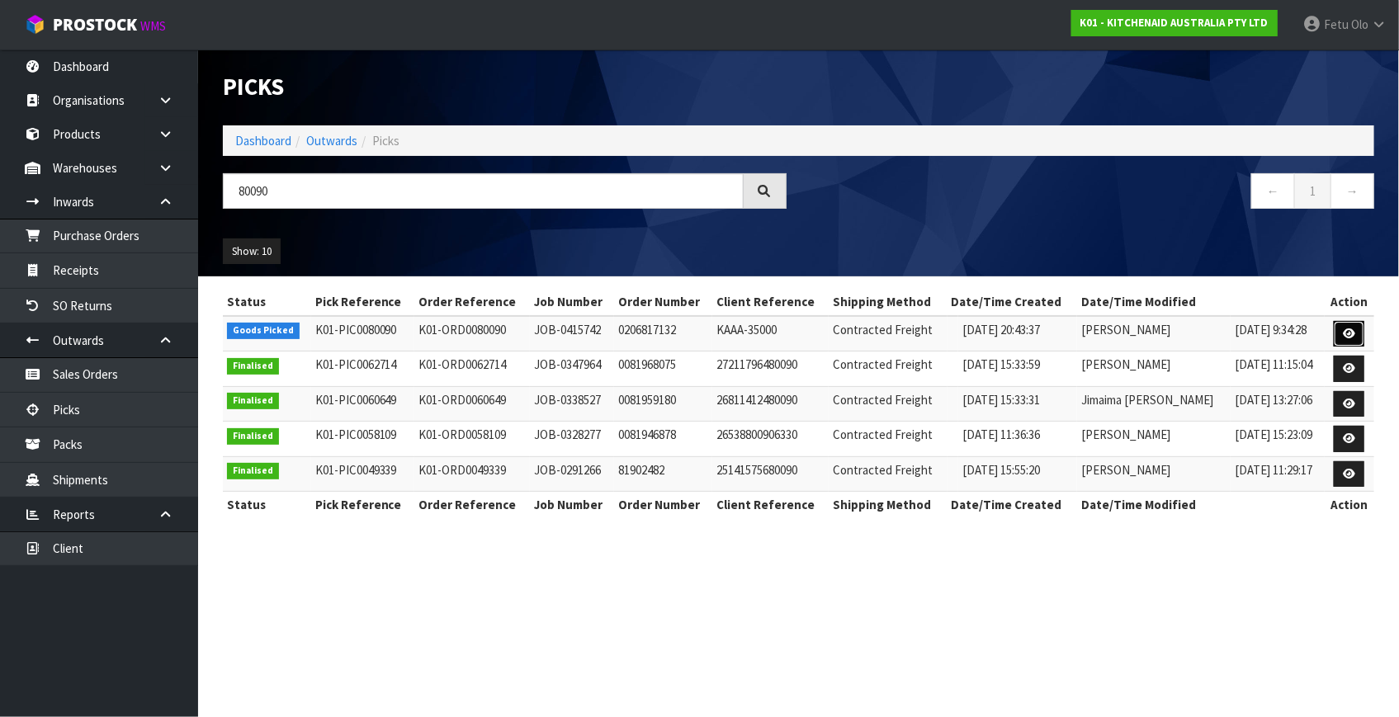
click at [1343, 335] on icon at bounding box center [1349, 333] width 12 height 11
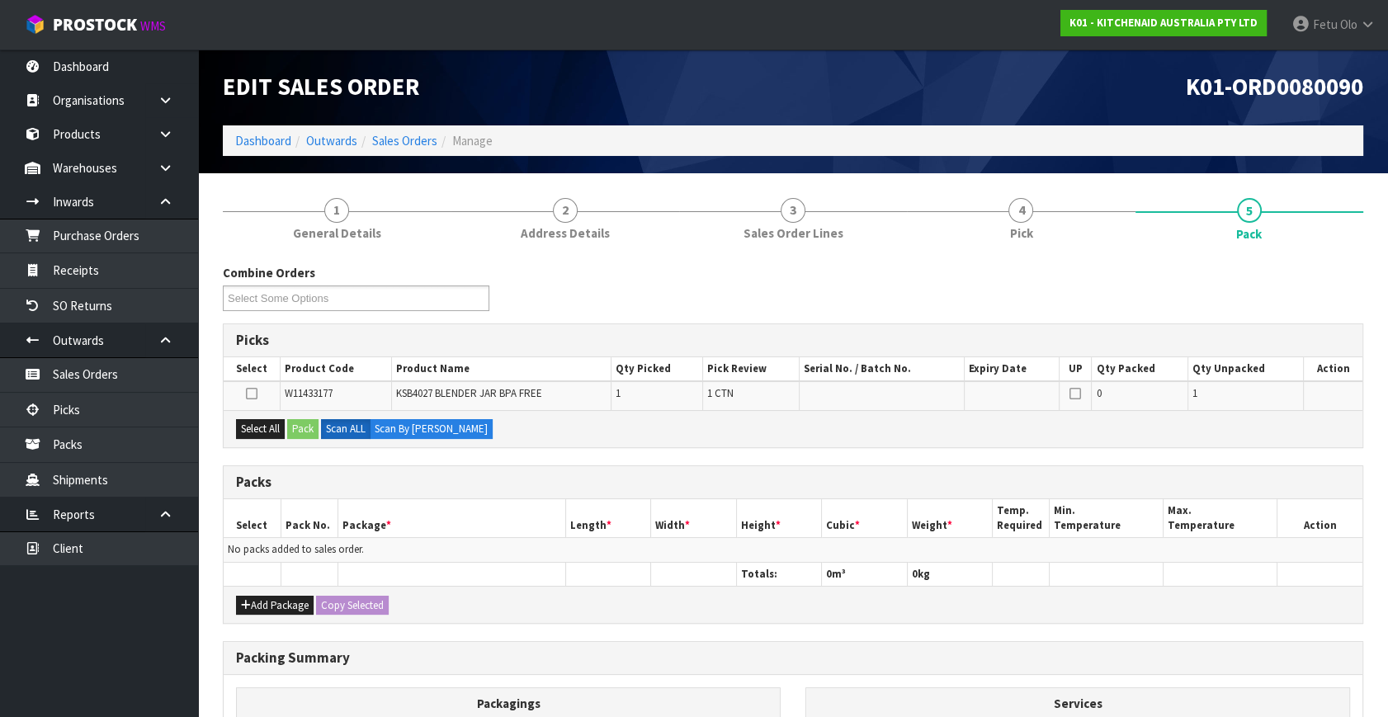
click at [261, 437] on div "Select All Pack Scan ALL Scan By Quantity" at bounding box center [793, 428] width 1139 height 37
drag, startPoint x: 272, startPoint y: 426, endPoint x: 297, endPoint y: 426, distance: 24.8
click at [281, 426] on button "Select All" at bounding box center [260, 429] width 49 height 20
click at [297, 426] on button "Pack" at bounding box center [302, 429] width 31 height 20
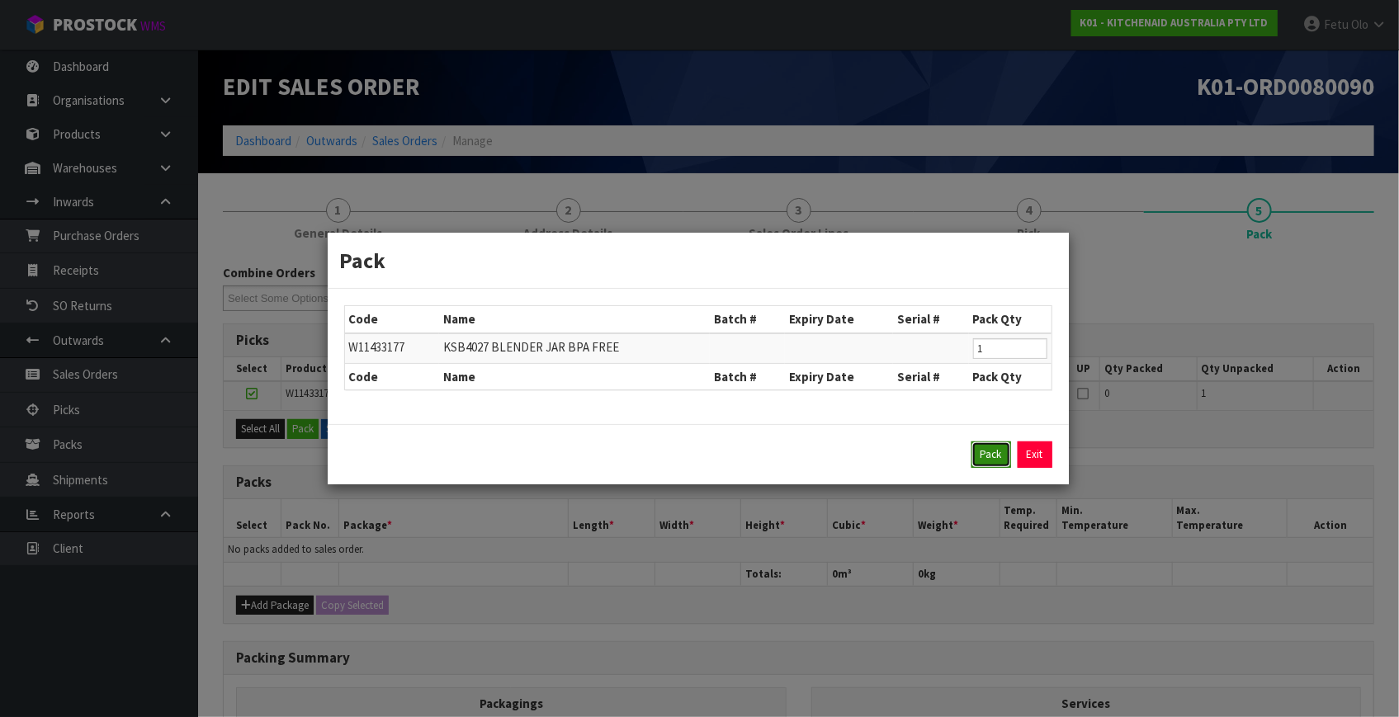
click at [987, 460] on button "Pack" at bounding box center [991, 455] width 40 height 26
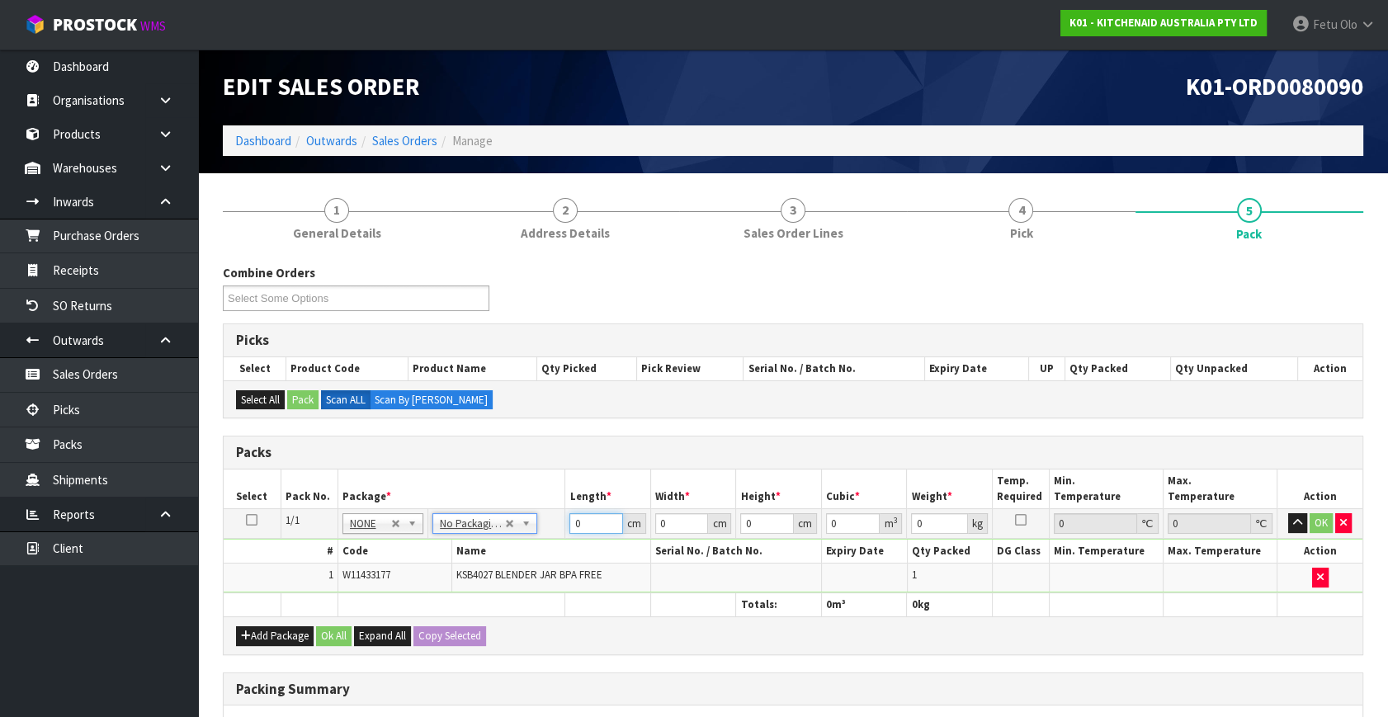
click at [437, 593] on table "Select Pack No. Package * Length * Width * Height * Cubic * Weight * Temp. Requ…" at bounding box center [793, 543] width 1139 height 147
click button "OK" at bounding box center [1321, 523] width 23 height 20
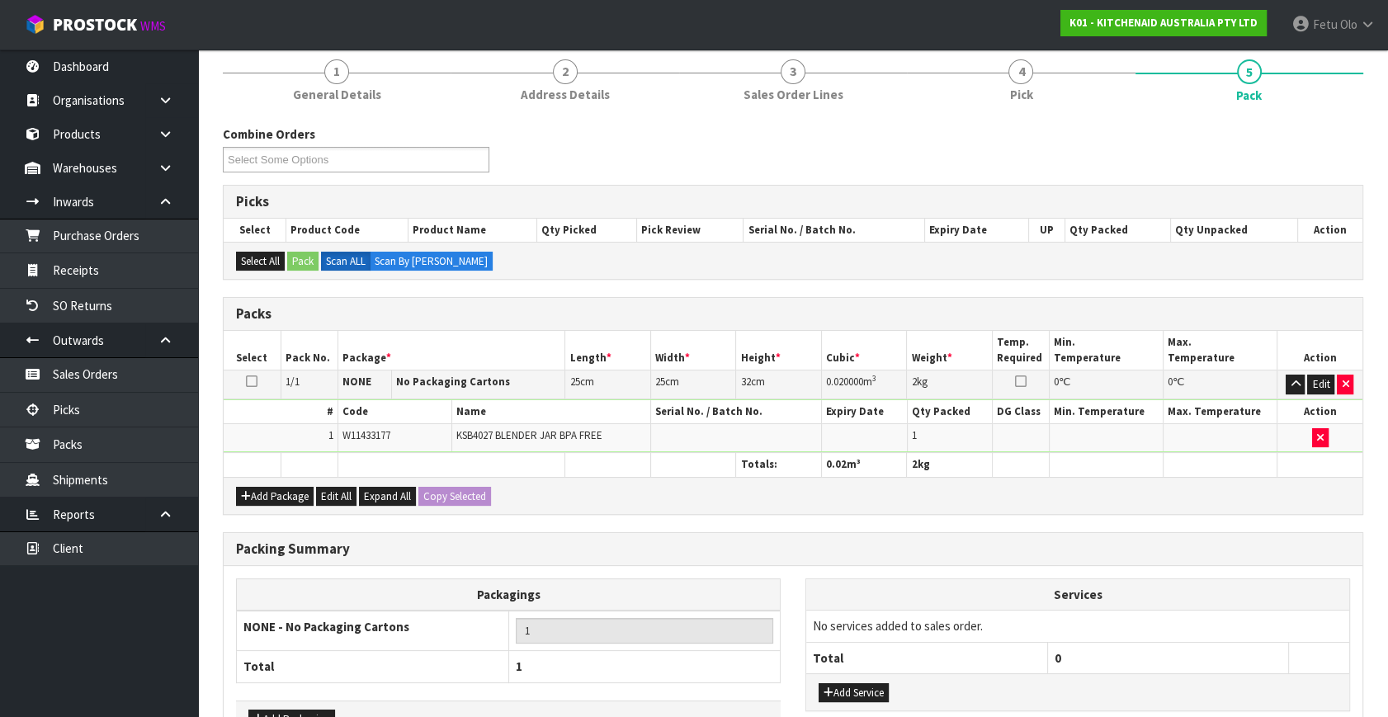
scroll to position [246, 0]
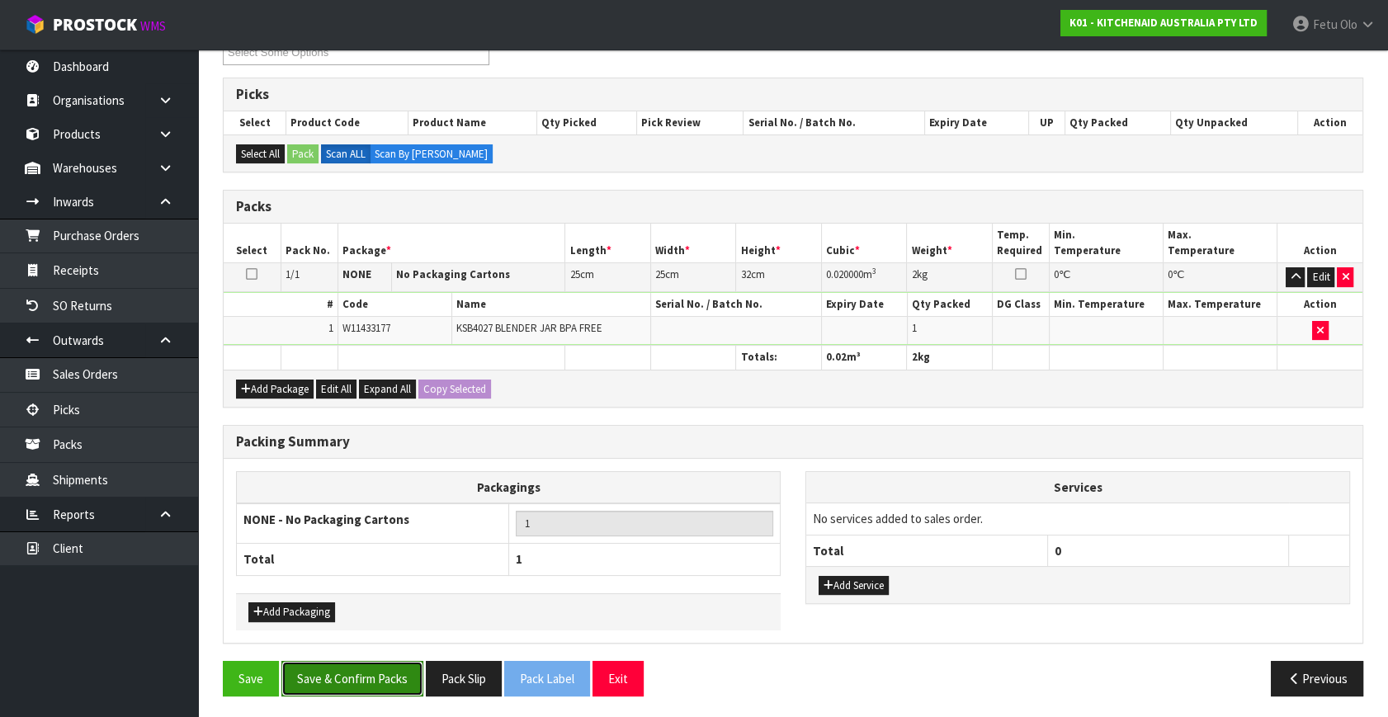
click at [404, 661] on button "Save & Confirm Packs" at bounding box center [352, 678] width 142 height 35
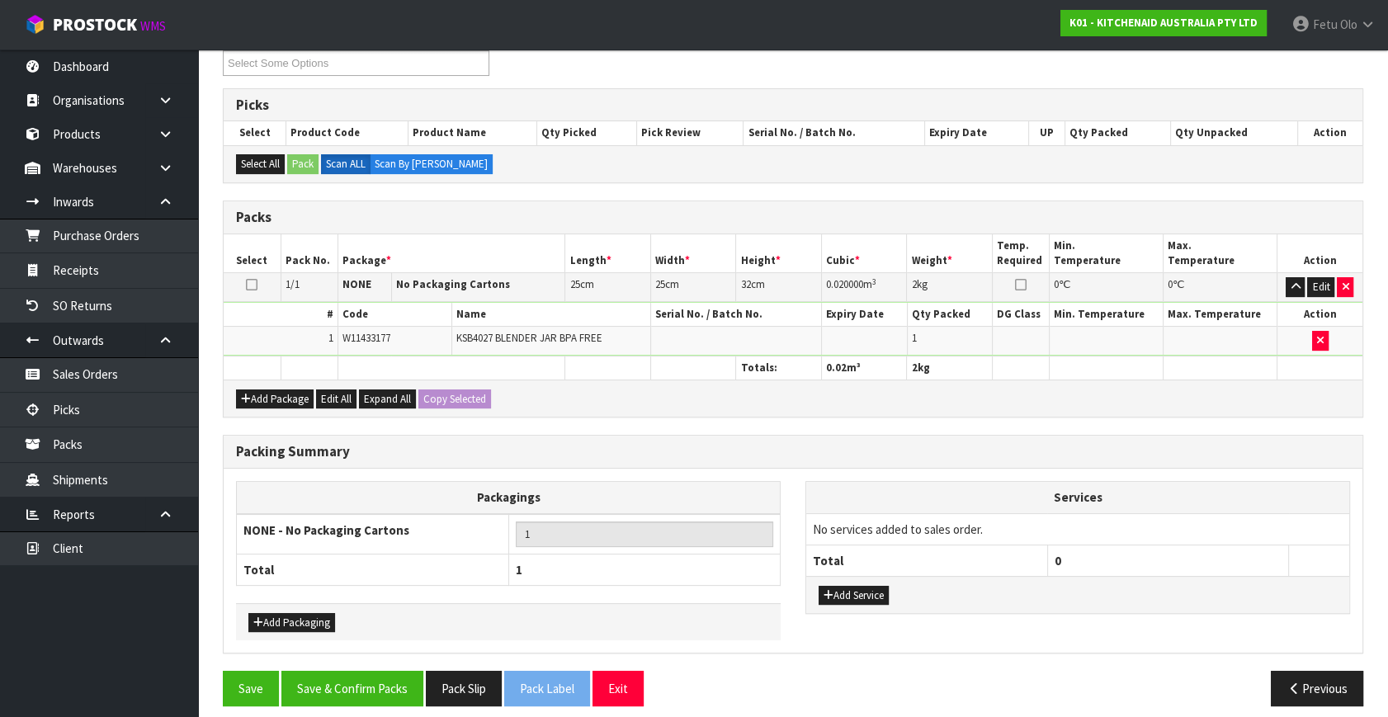
scroll to position [215, 0]
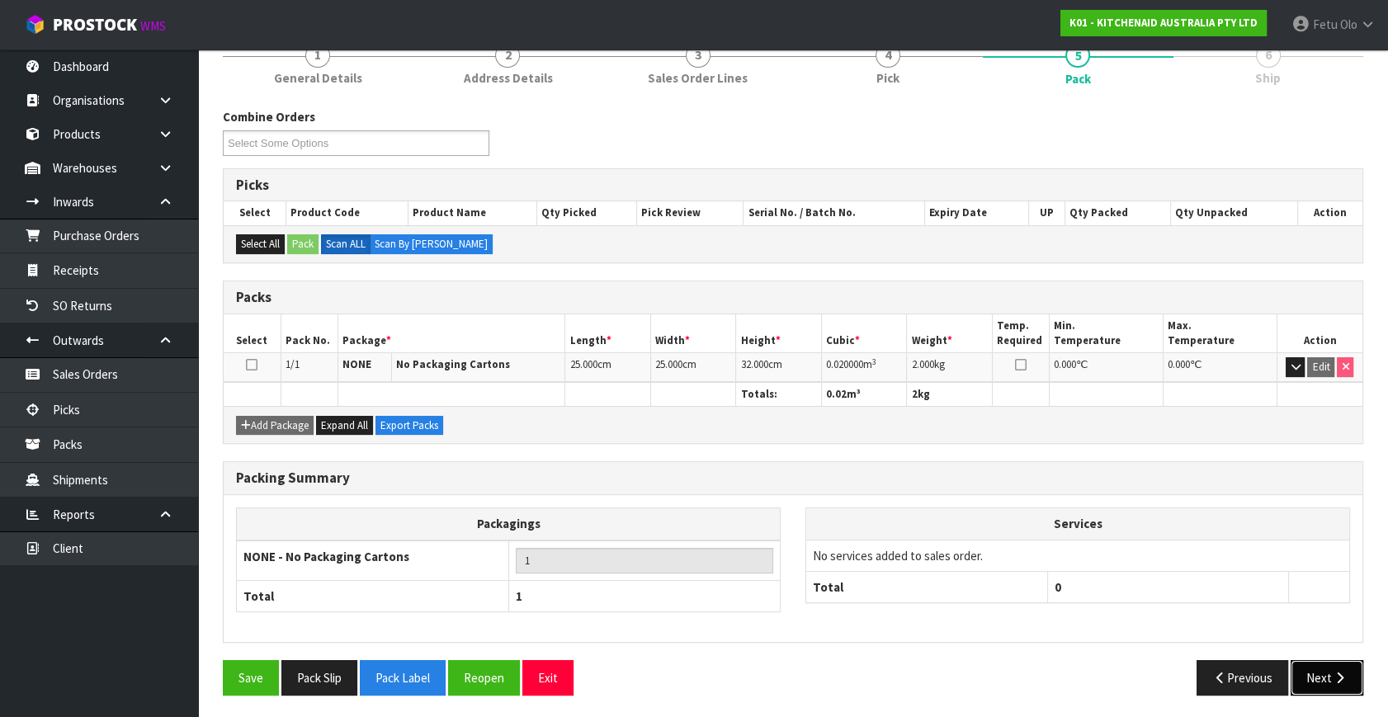
click at [1325, 679] on button "Next" at bounding box center [1327, 677] width 73 height 35
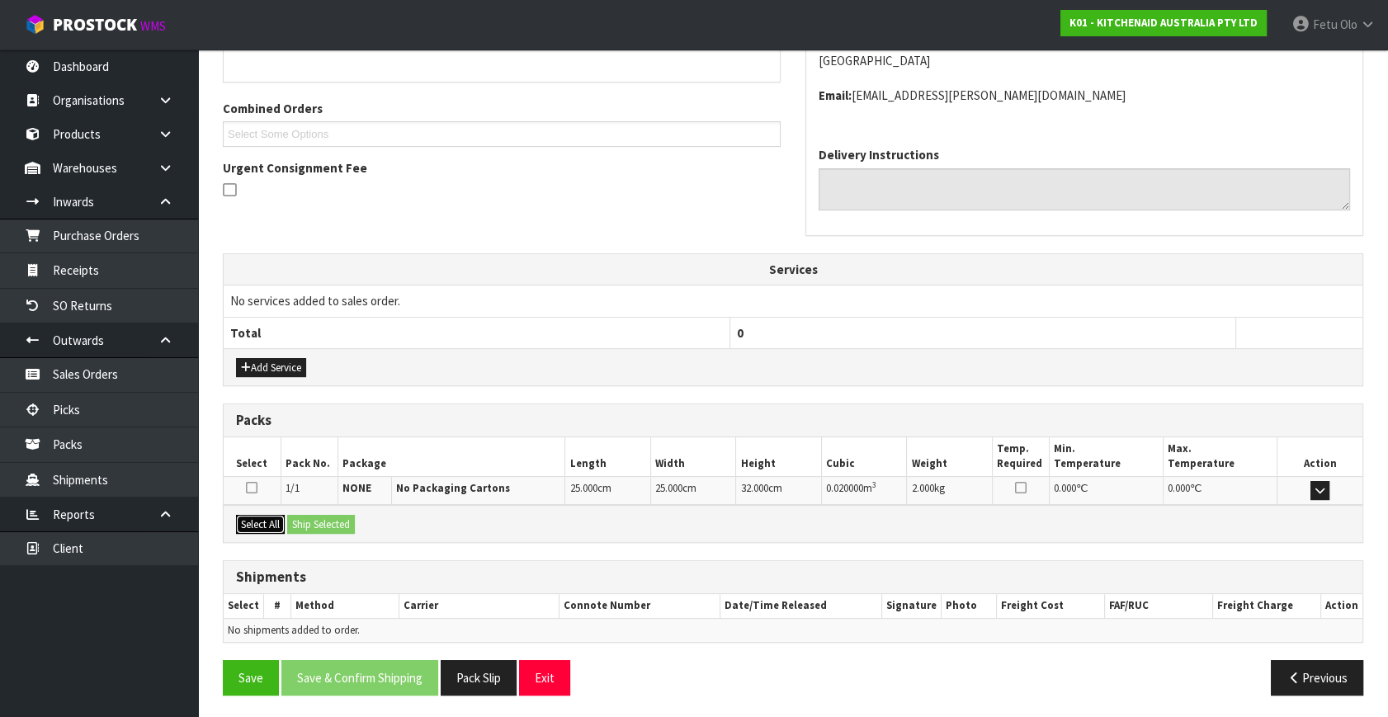
drag, startPoint x: 252, startPoint y: 521, endPoint x: 306, endPoint y: 520, distance: 54.5
click at [265, 521] on button "Select All" at bounding box center [260, 525] width 49 height 20
click at [306, 520] on button "Ship Selected" at bounding box center [321, 525] width 68 height 20
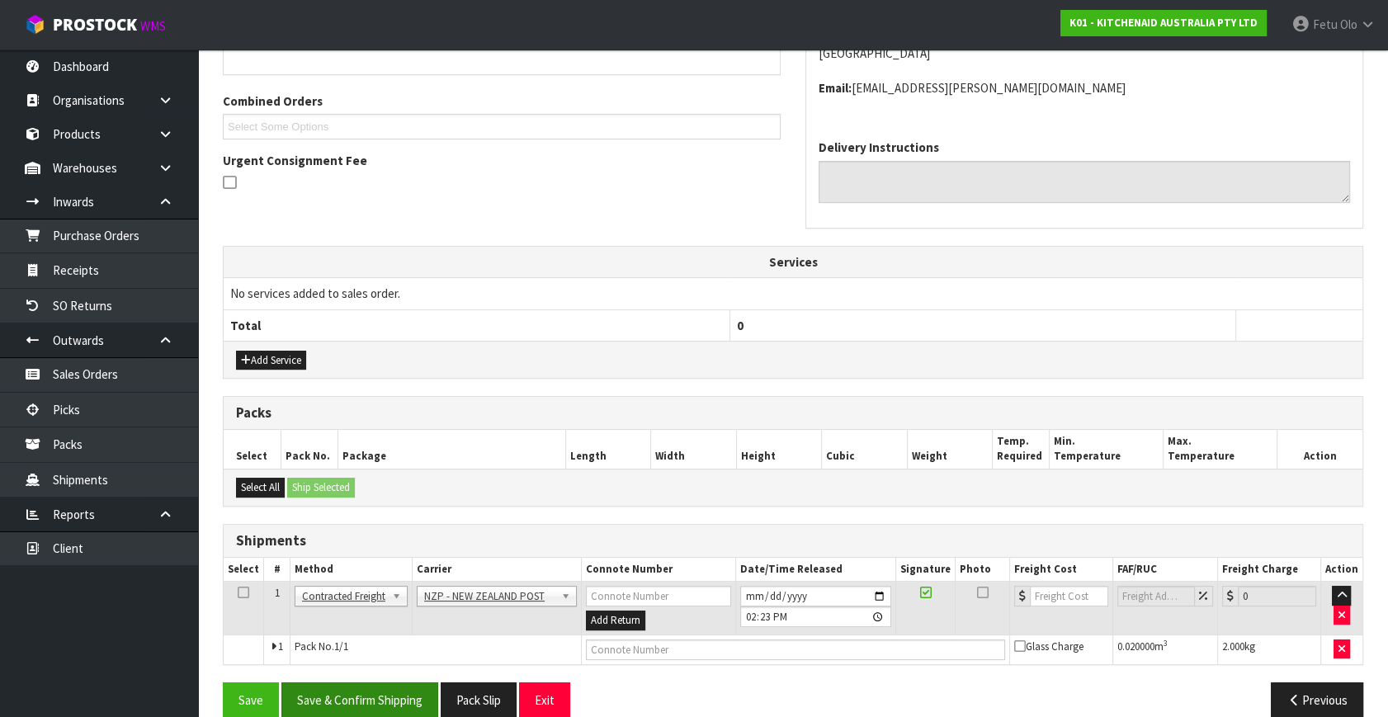
scroll to position [418, 0]
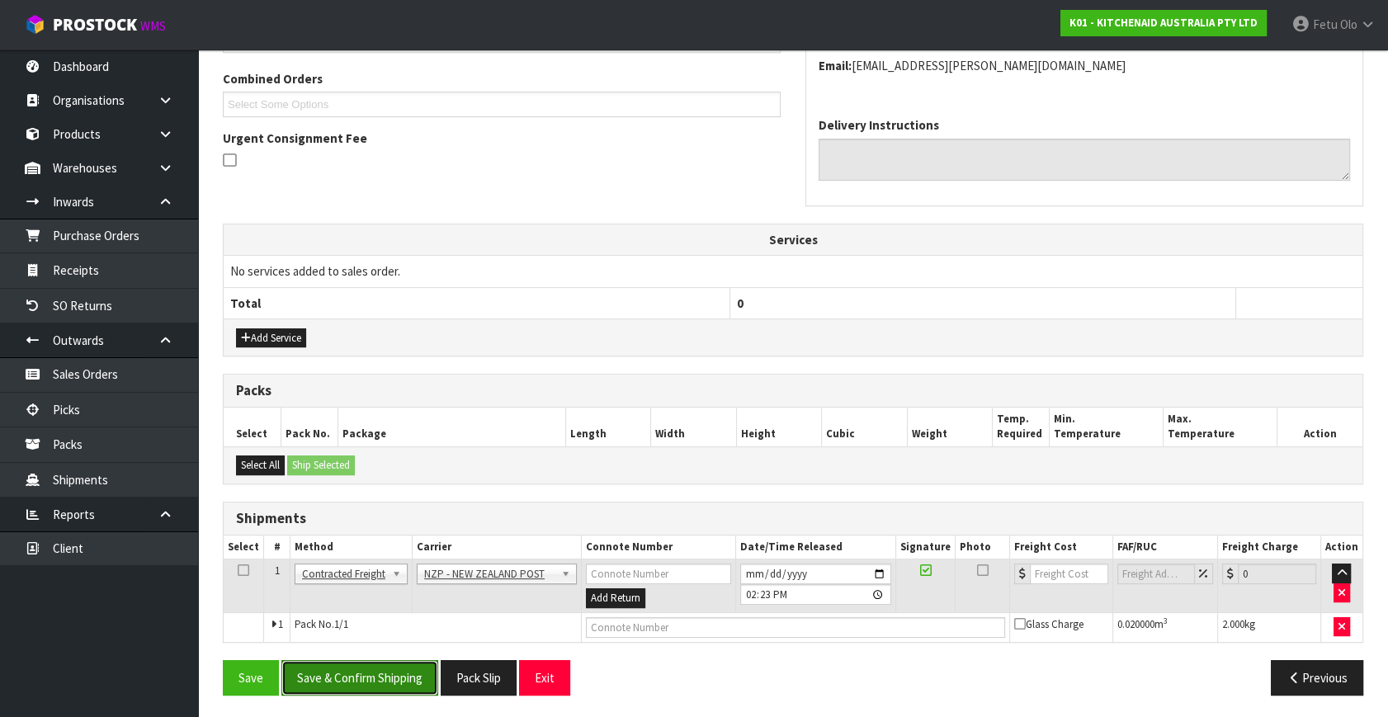
click at [379, 673] on button "Save & Confirm Shipping" at bounding box center [359, 677] width 157 height 35
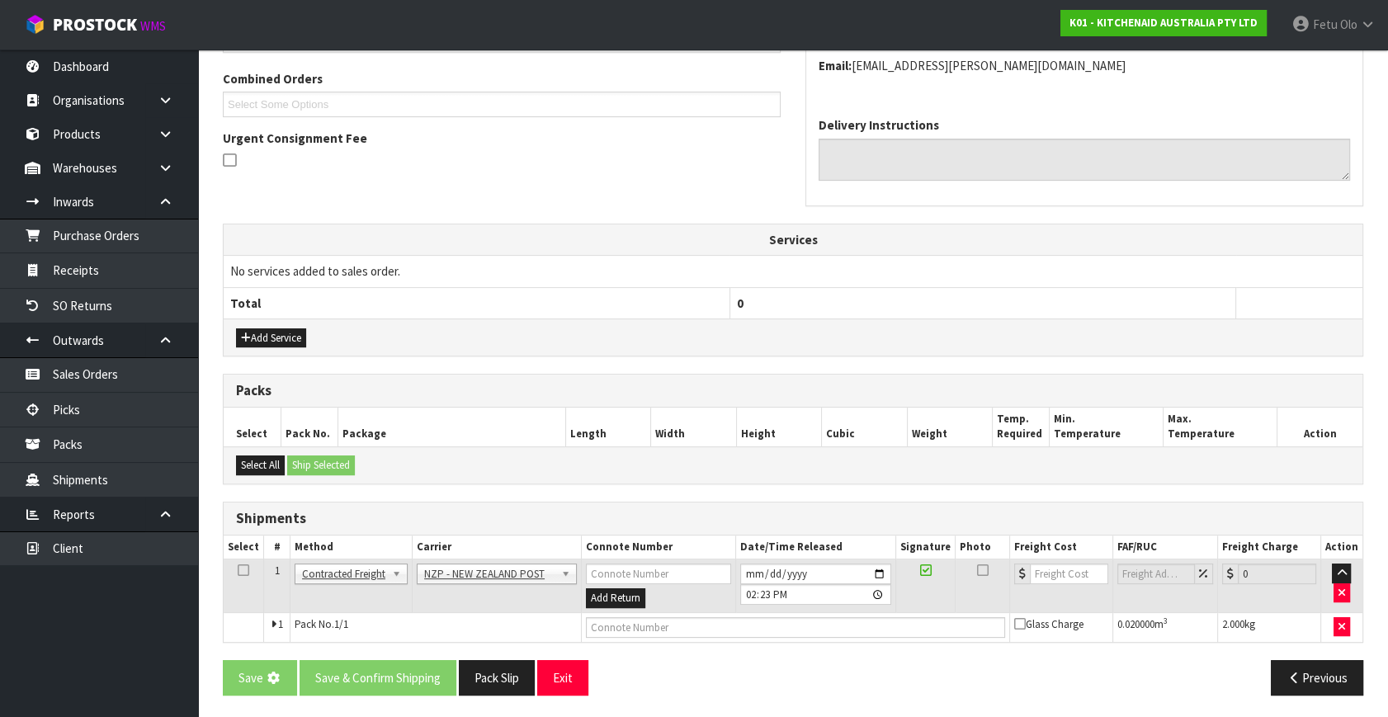
scroll to position [0, 0]
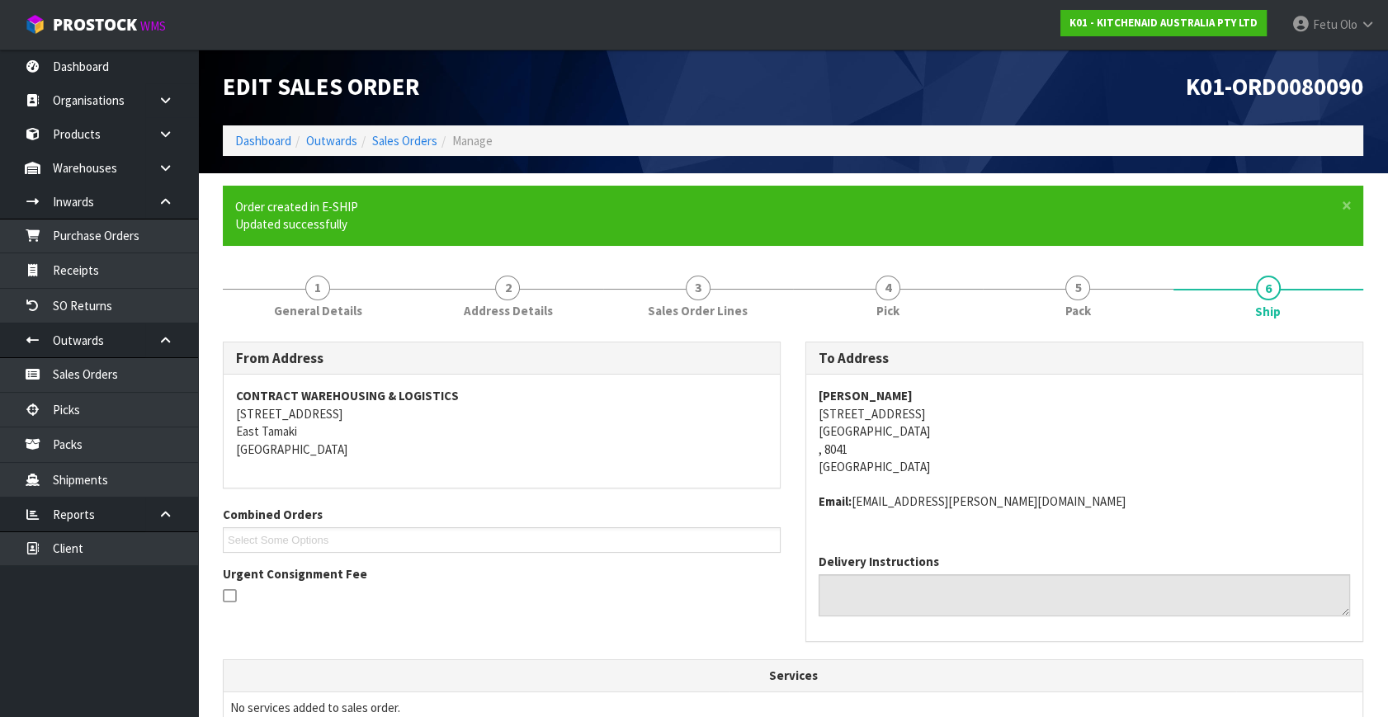
click at [1217, 504] on address "Email: TAEGAN.HALE@GMAIL.COM" at bounding box center [1084, 501] width 531 height 17
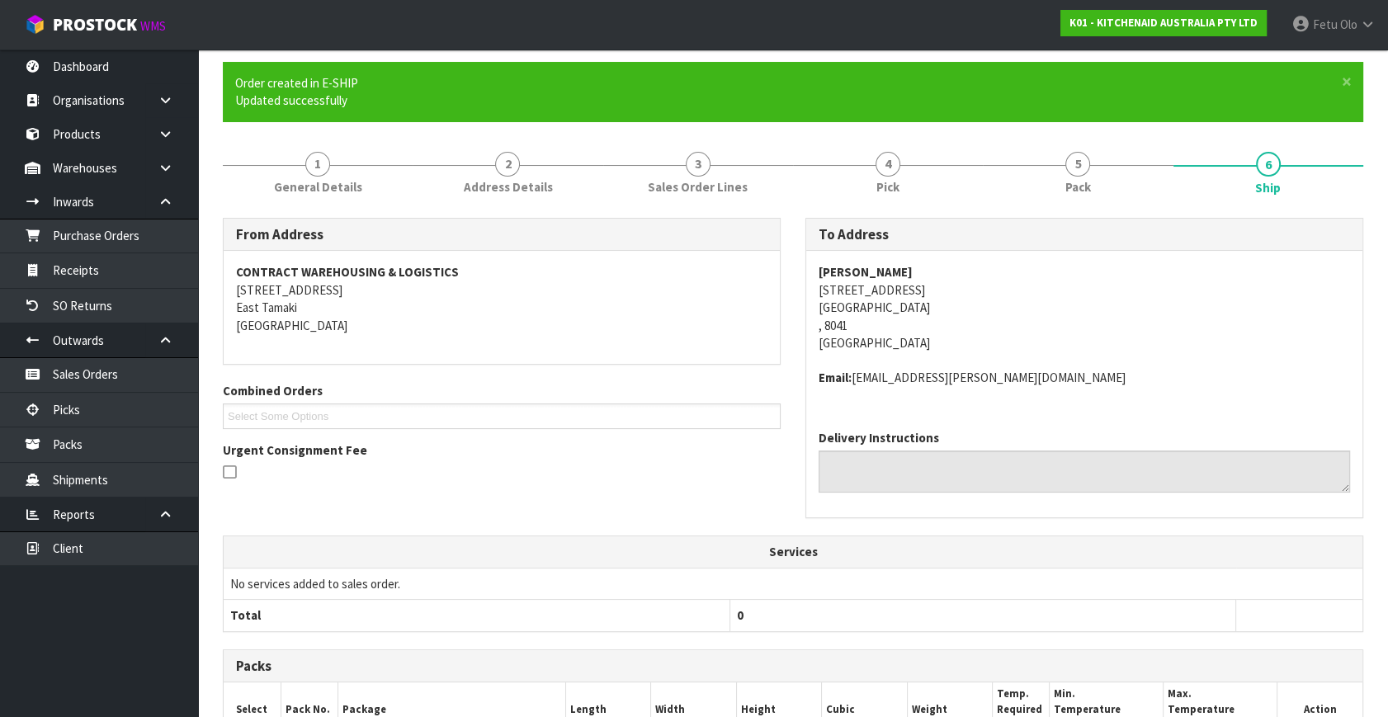
scroll to position [395, 0]
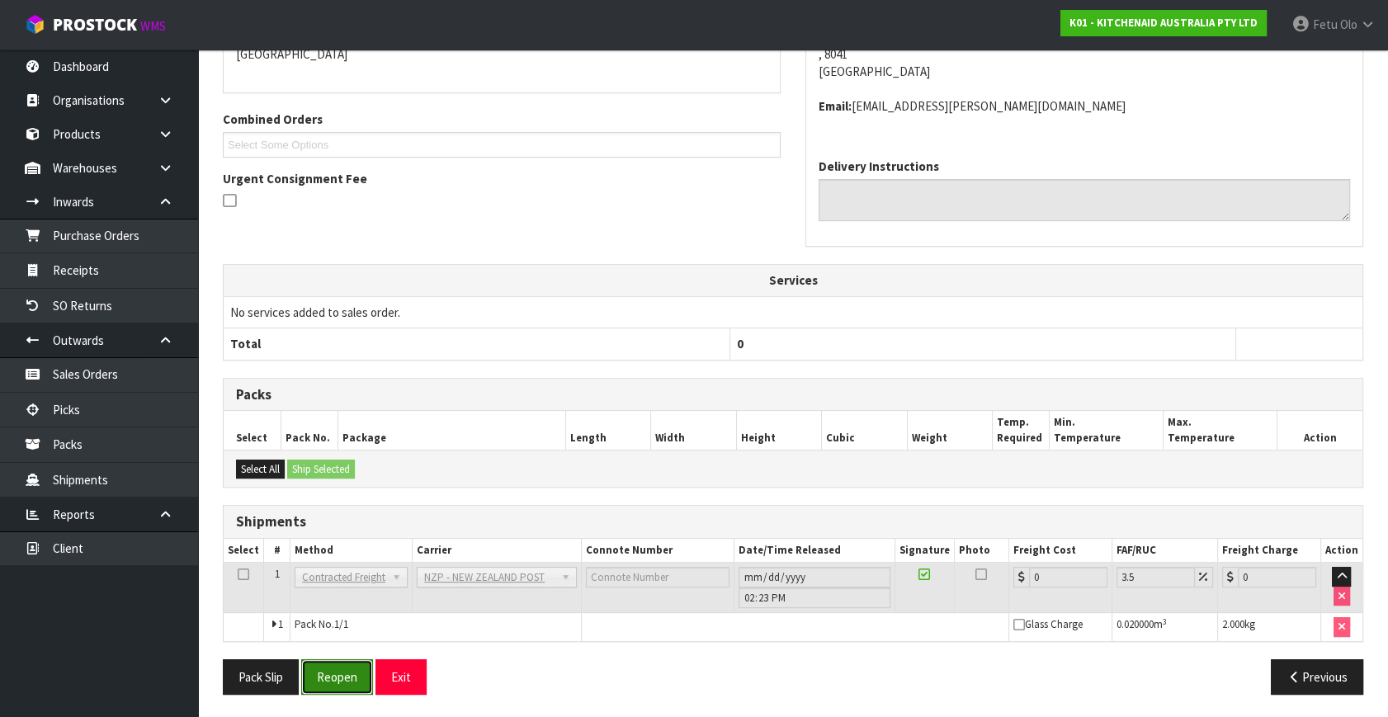
click at [316, 670] on button "Reopen" at bounding box center [337, 676] width 72 height 35
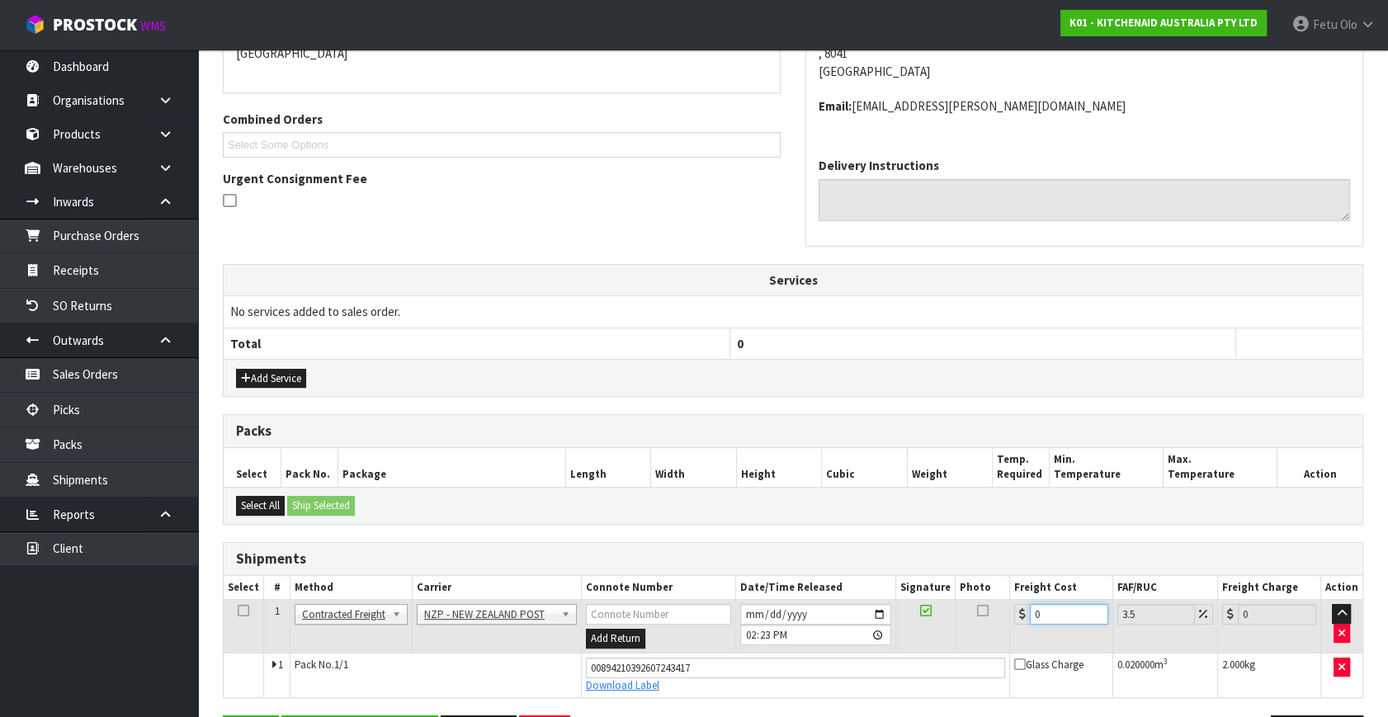
drag, startPoint x: 1045, startPoint y: 615, endPoint x: 758, endPoint y: 726, distance: 307.3
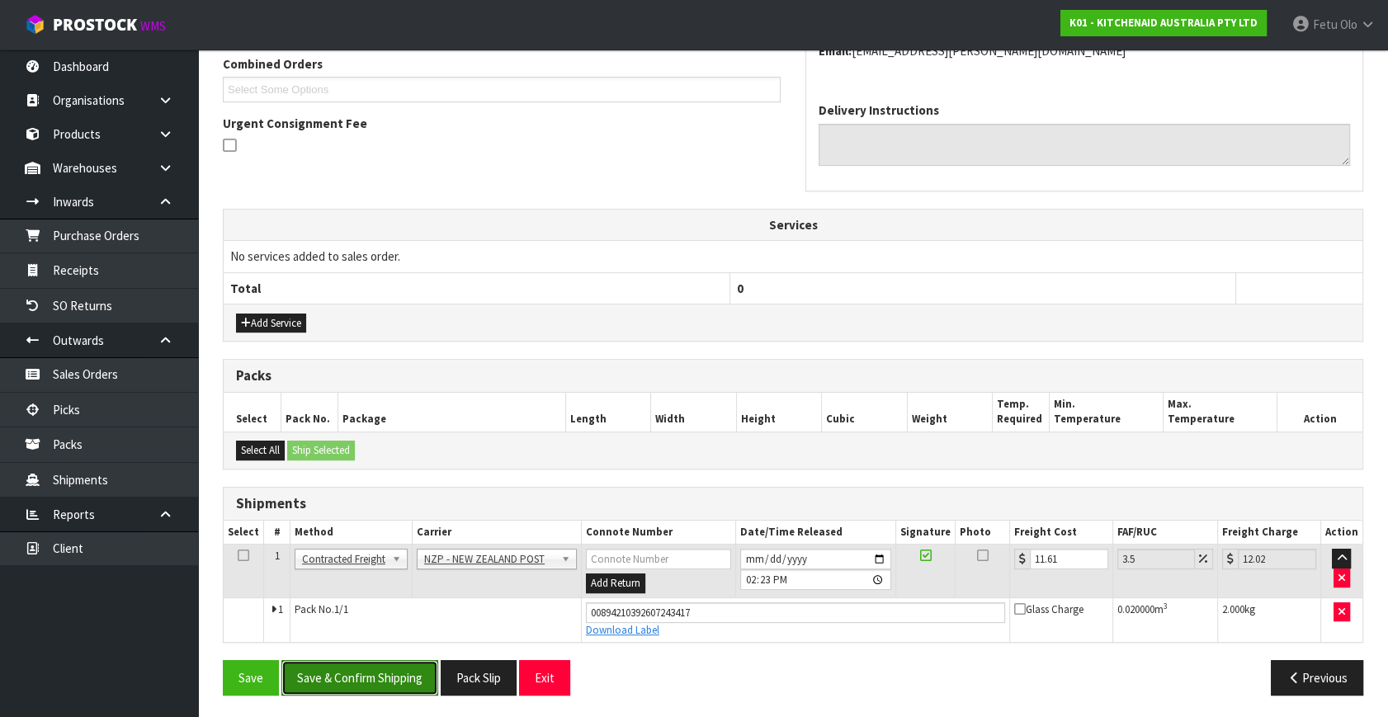
click at [390, 672] on button "Save & Confirm Shipping" at bounding box center [359, 677] width 157 height 35
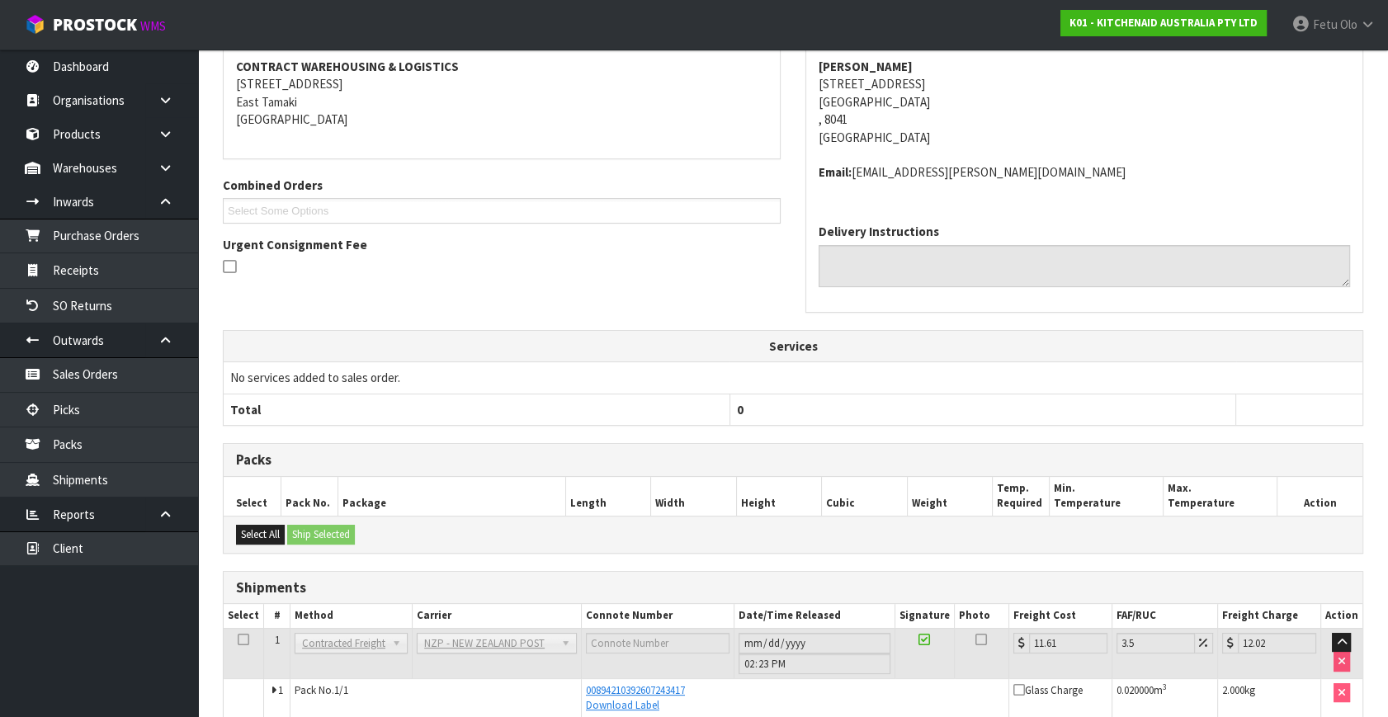
scroll to position [388, 0]
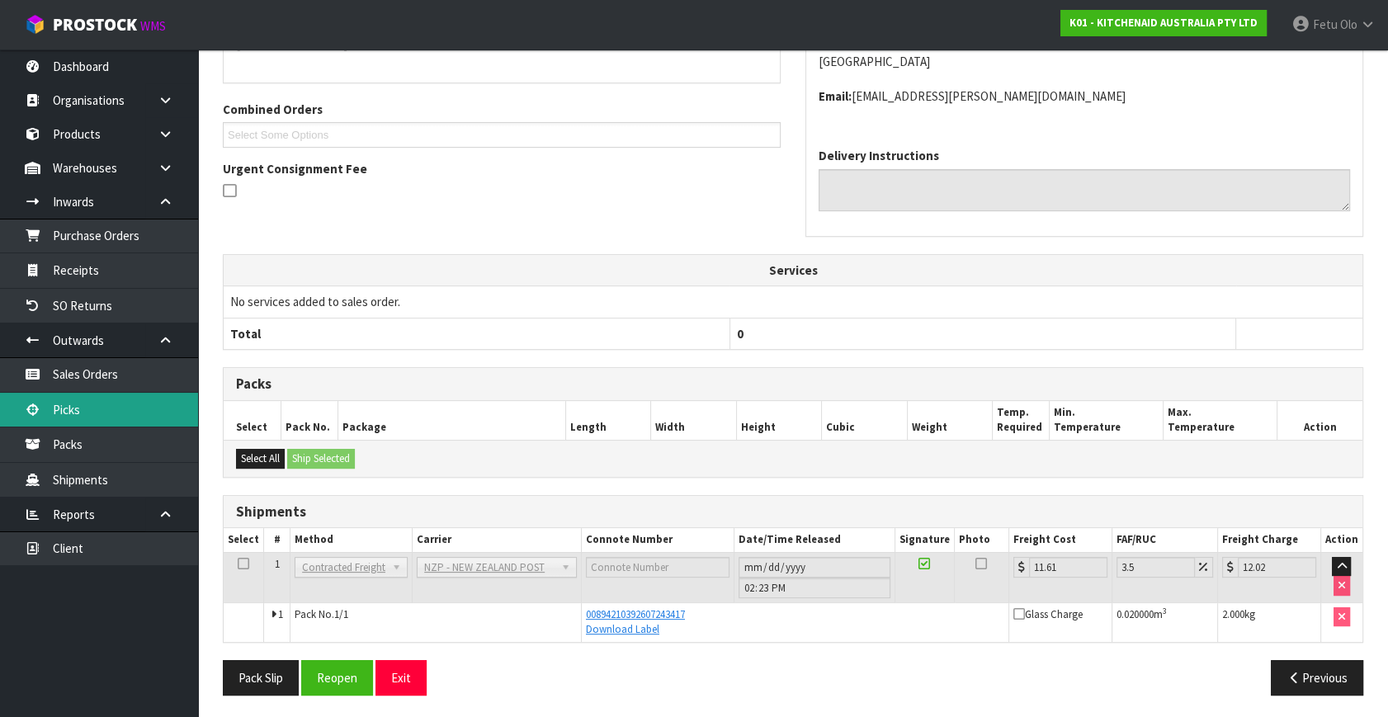
click at [98, 408] on link "Picks" at bounding box center [99, 410] width 198 height 34
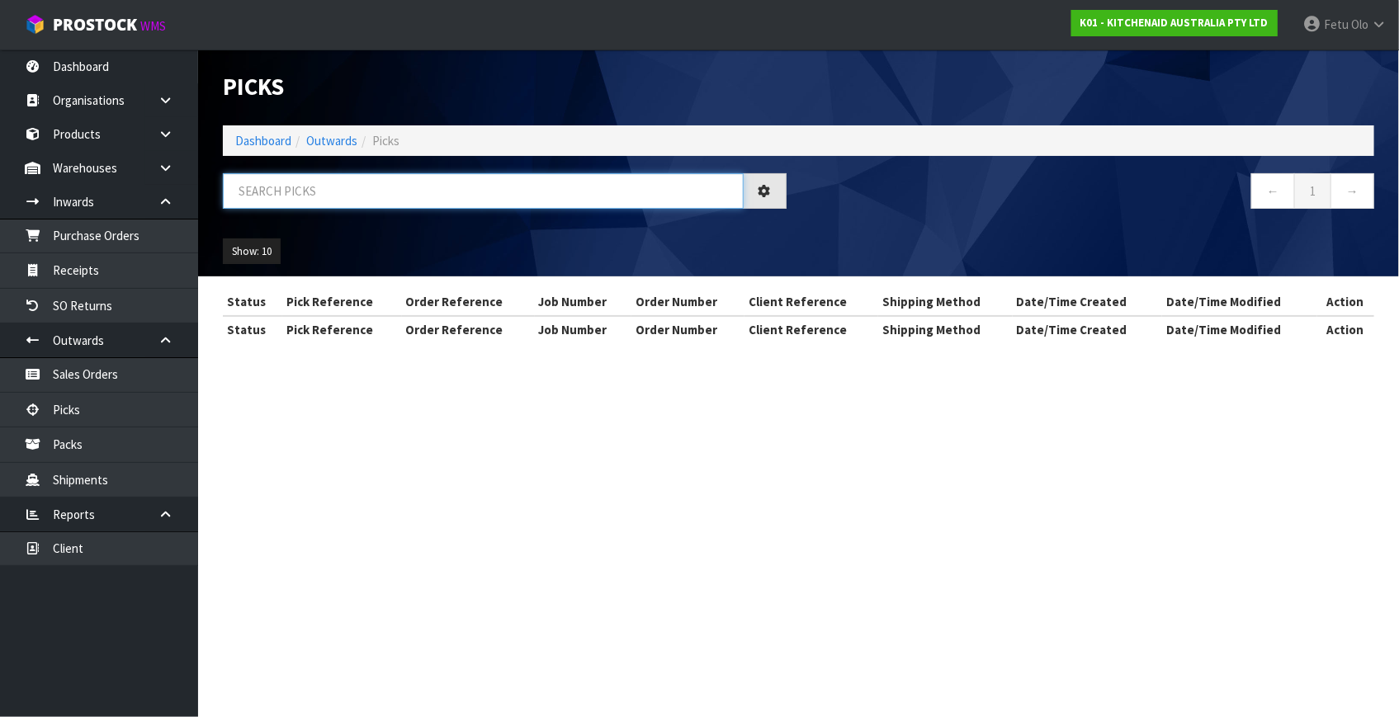
click at [386, 197] on input "text" at bounding box center [483, 190] width 521 height 35
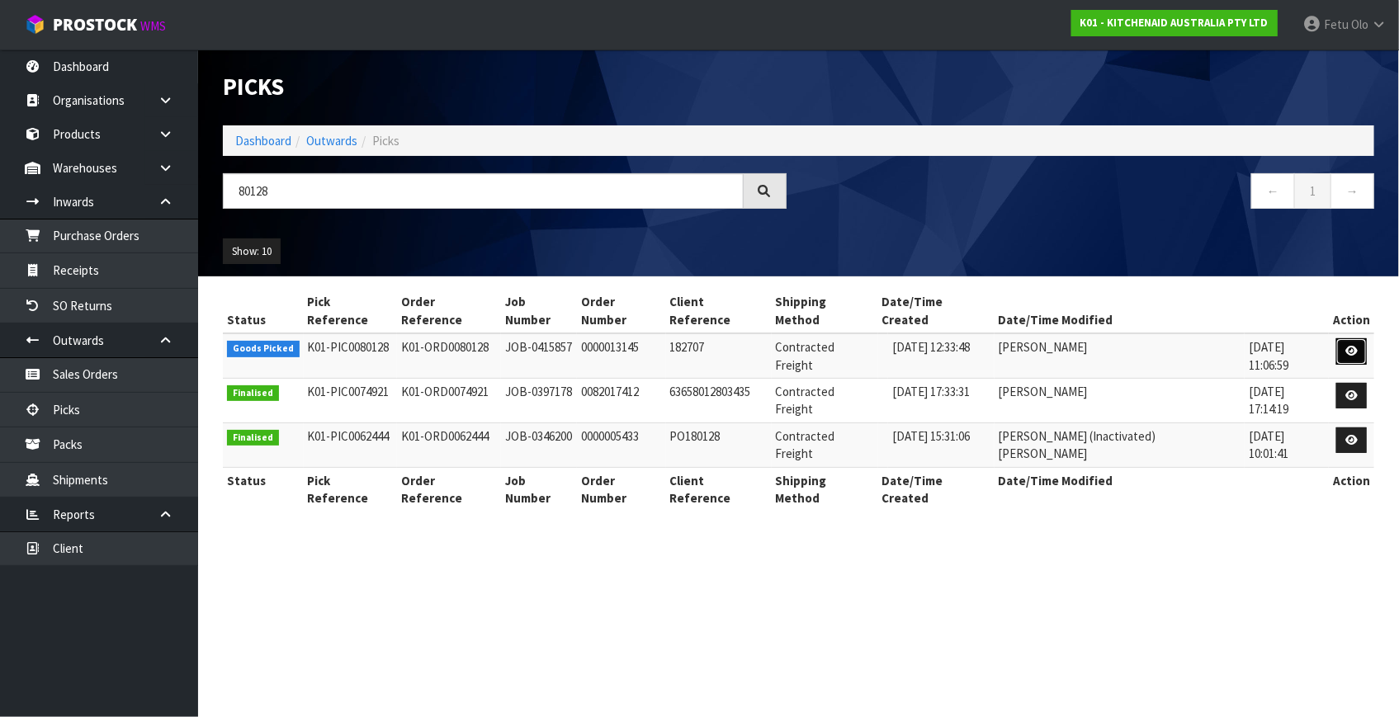
click at [1353, 338] on link at bounding box center [1351, 351] width 31 height 26
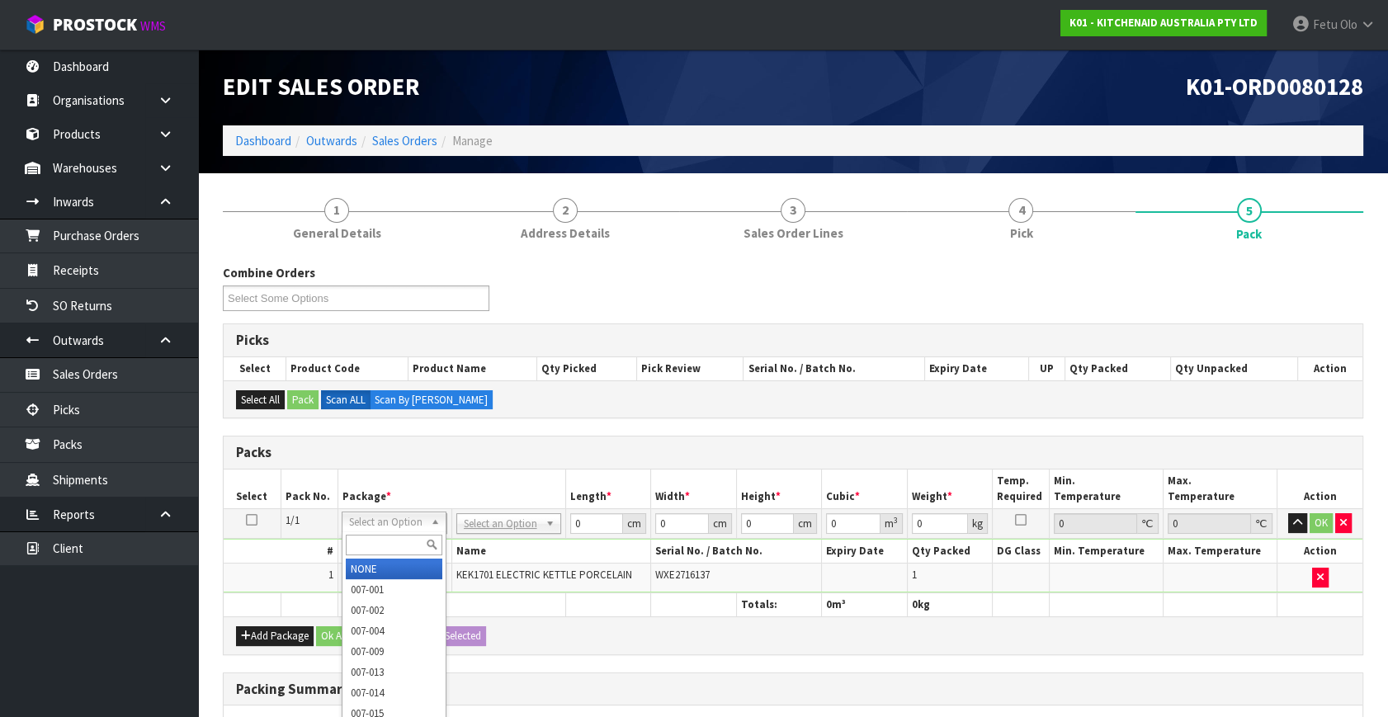
click at [374, 536] on input "text" at bounding box center [394, 545] width 97 height 21
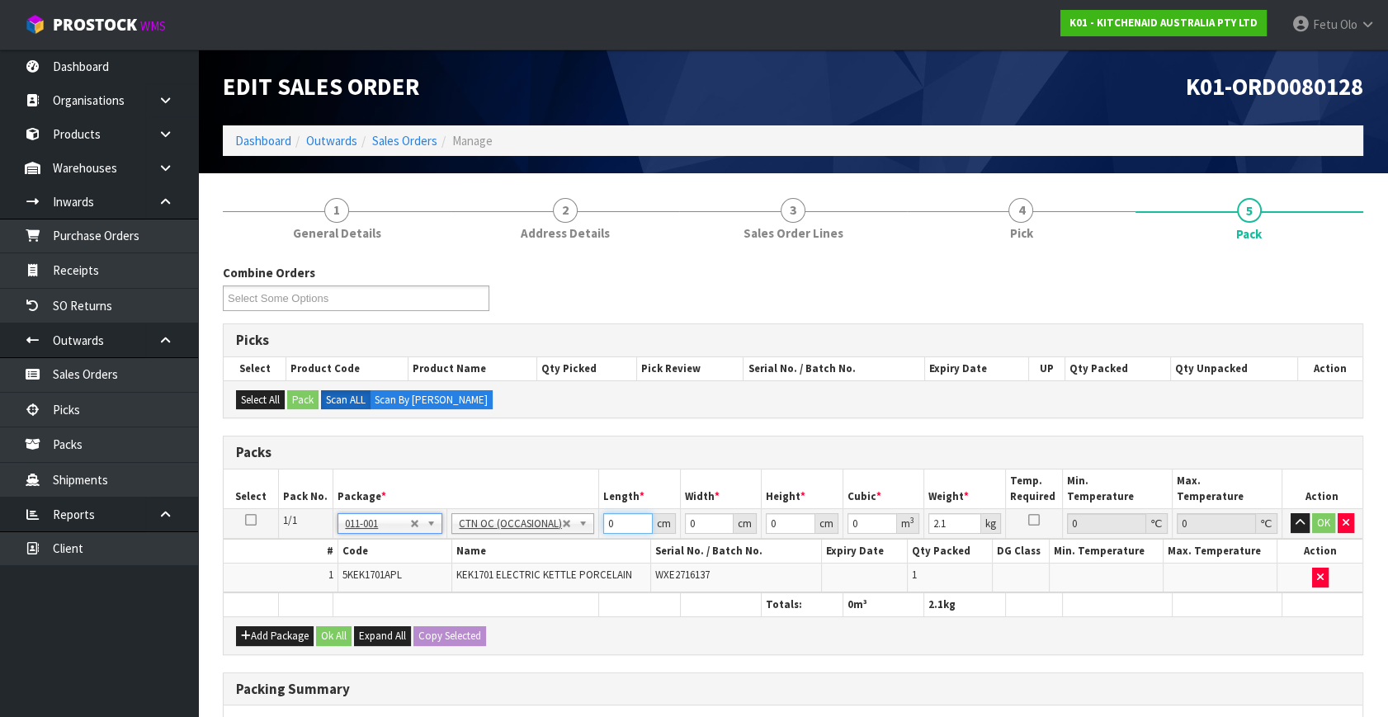
drag, startPoint x: 619, startPoint y: 525, endPoint x: 538, endPoint y: 545, distance: 83.3
click at [538, 545] on tbody "1/1 NONE 007-001 007-002 007-004 007-009 007-013 007-014 007-015 007-017 007-01…" at bounding box center [793, 551] width 1139 height 84
click at [693, 524] on input "24" at bounding box center [709, 523] width 49 height 21
click button "OK" at bounding box center [1323, 523] width 23 height 20
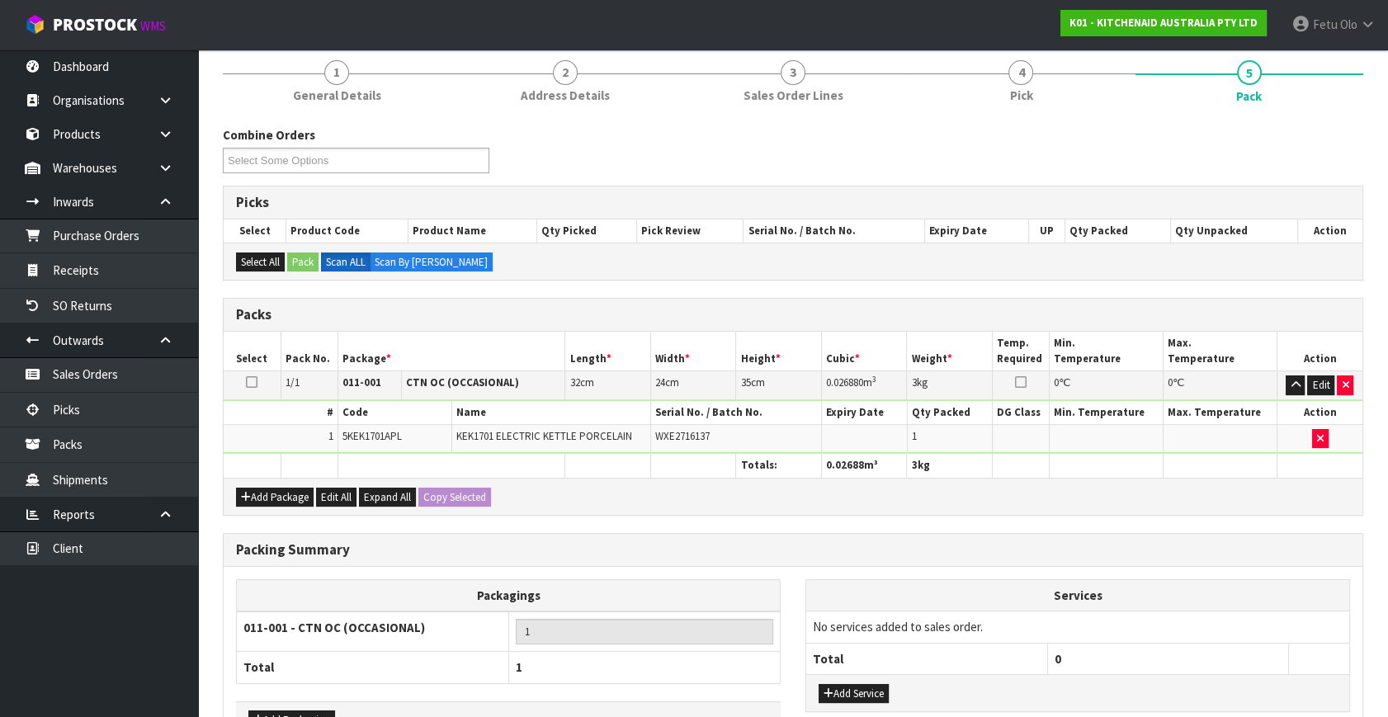
scroll to position [246, 0]
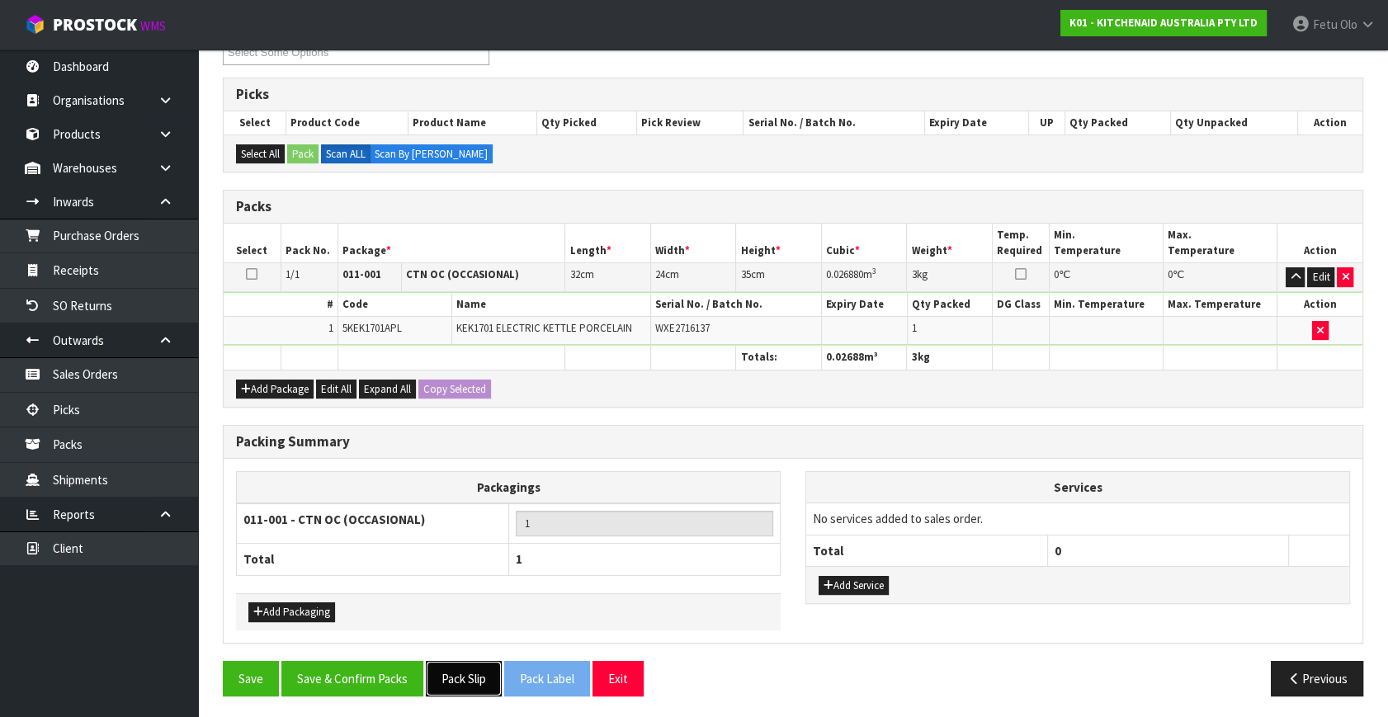
click at [447, 677] on button "Pack Slip" at bounding box center [464, 678] width 76 height 35
click at [329, 683] on button "Save & Confirm Packs" at bounding box center [352, 678] width 142 height 35
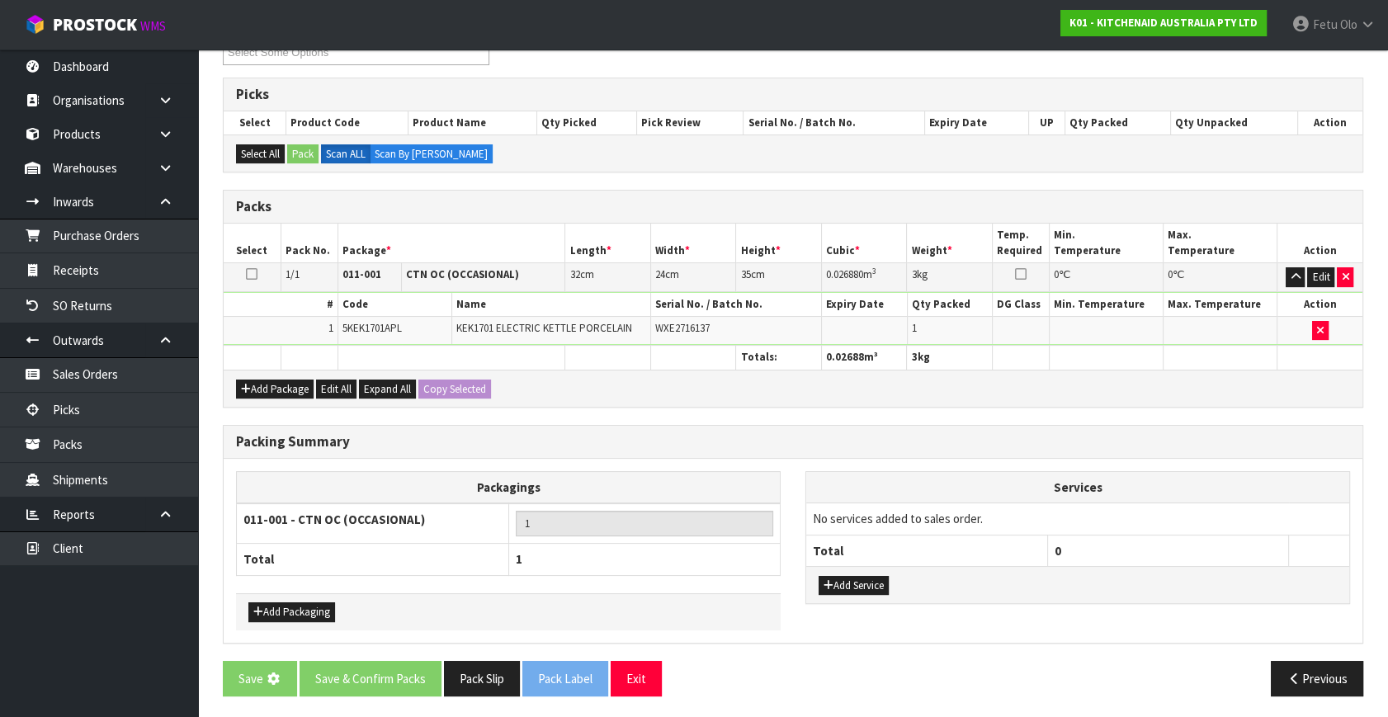
scroll to position [0, 0]
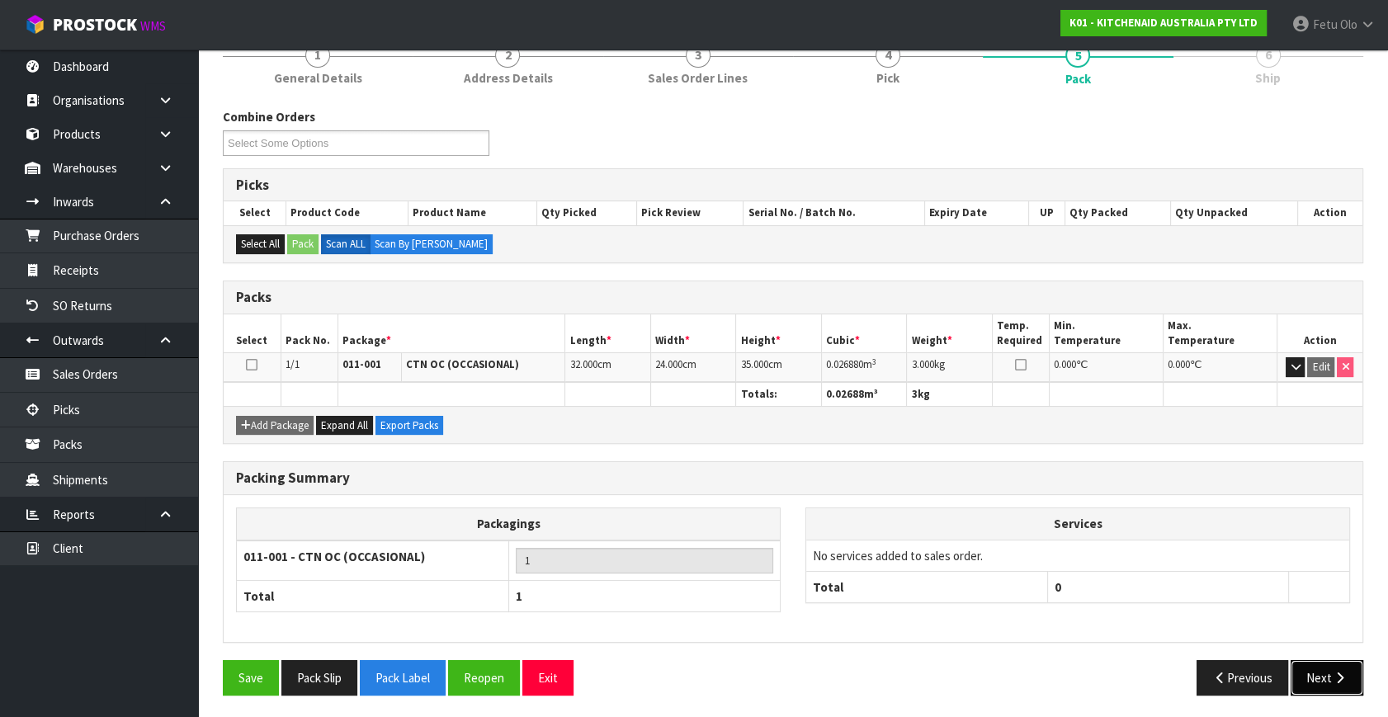
click at [1320, 674] on button "Next" at bounding box center [1327, 677] width 73 height 35
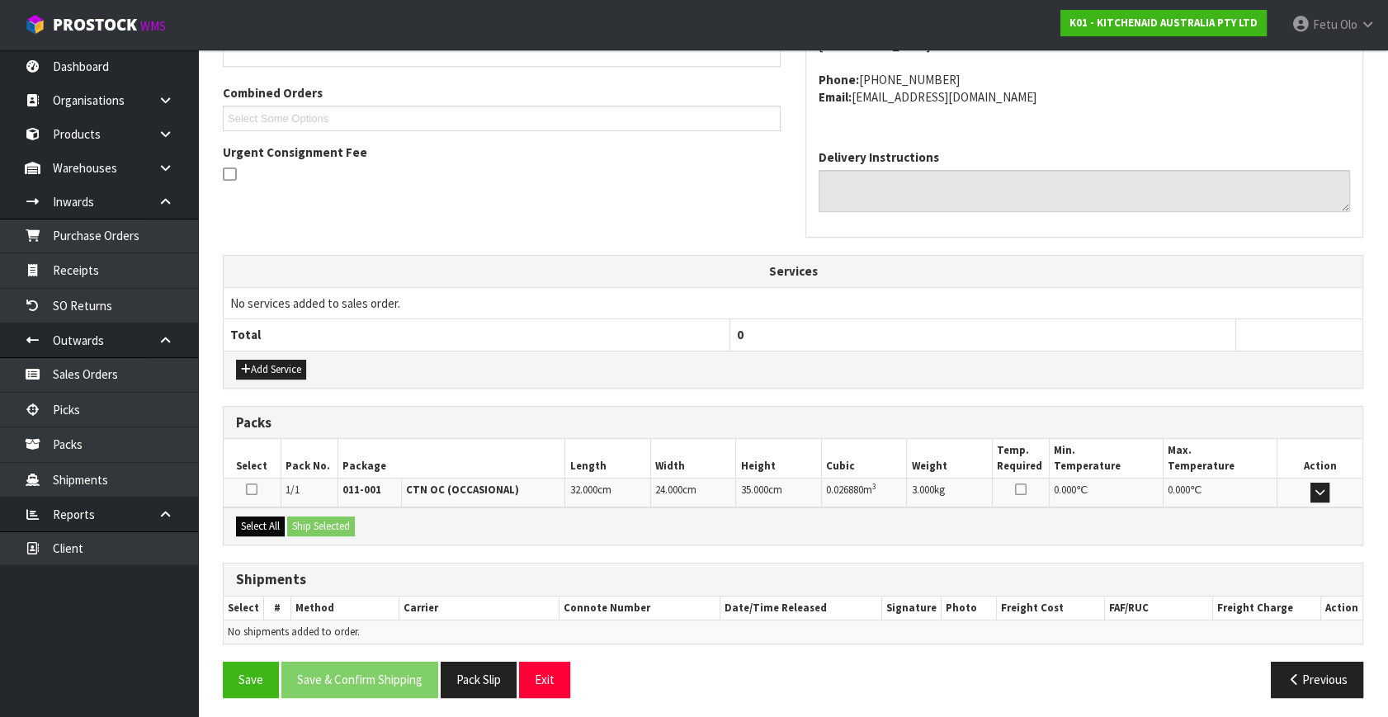
scroll to position [406, 0]
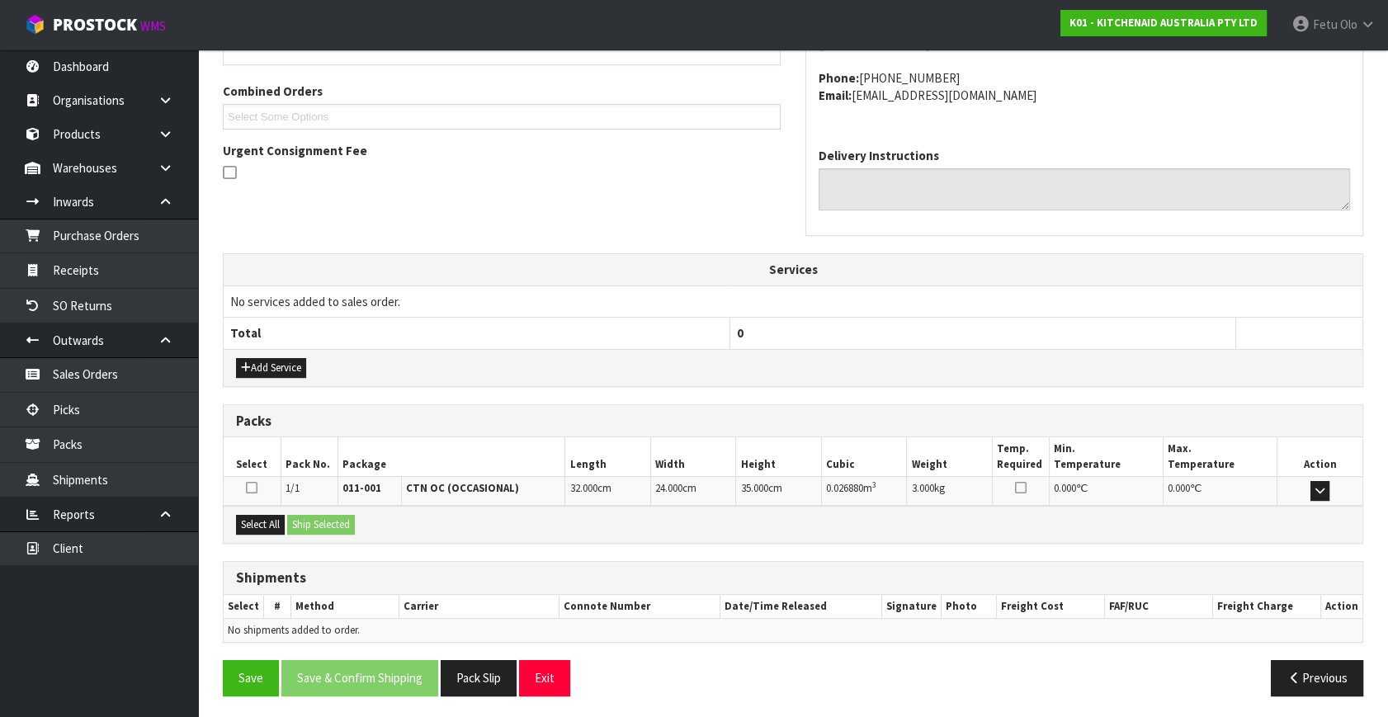
click at [229, 517] on div "Select All Ship Selected" at bounding box center [793, 524] width 1139 height 37
click at [273, 522] on button "Select All" at bounding box center [260, 525] width 49 height 20
click at [302, 517] on button "Ship Selected" at bounding box center [321, 525] width 68 height 20
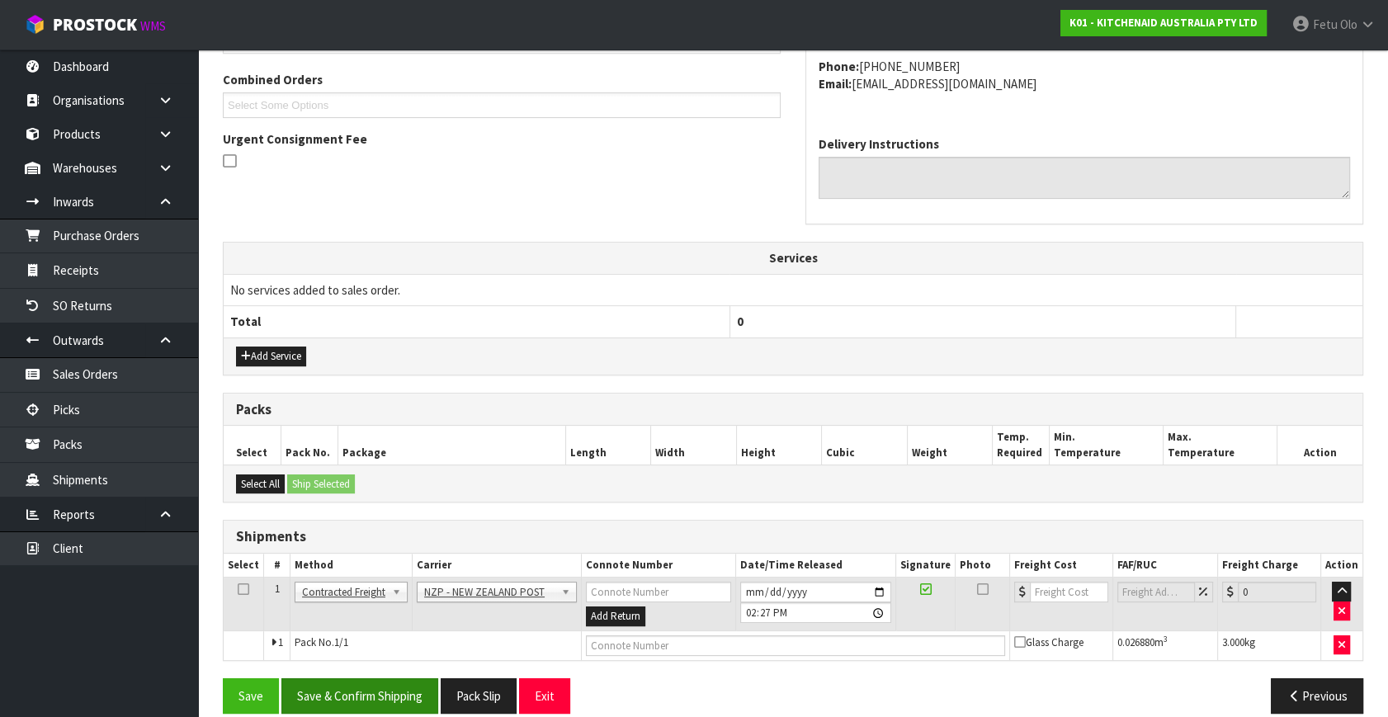
scroll to position [436, 0]
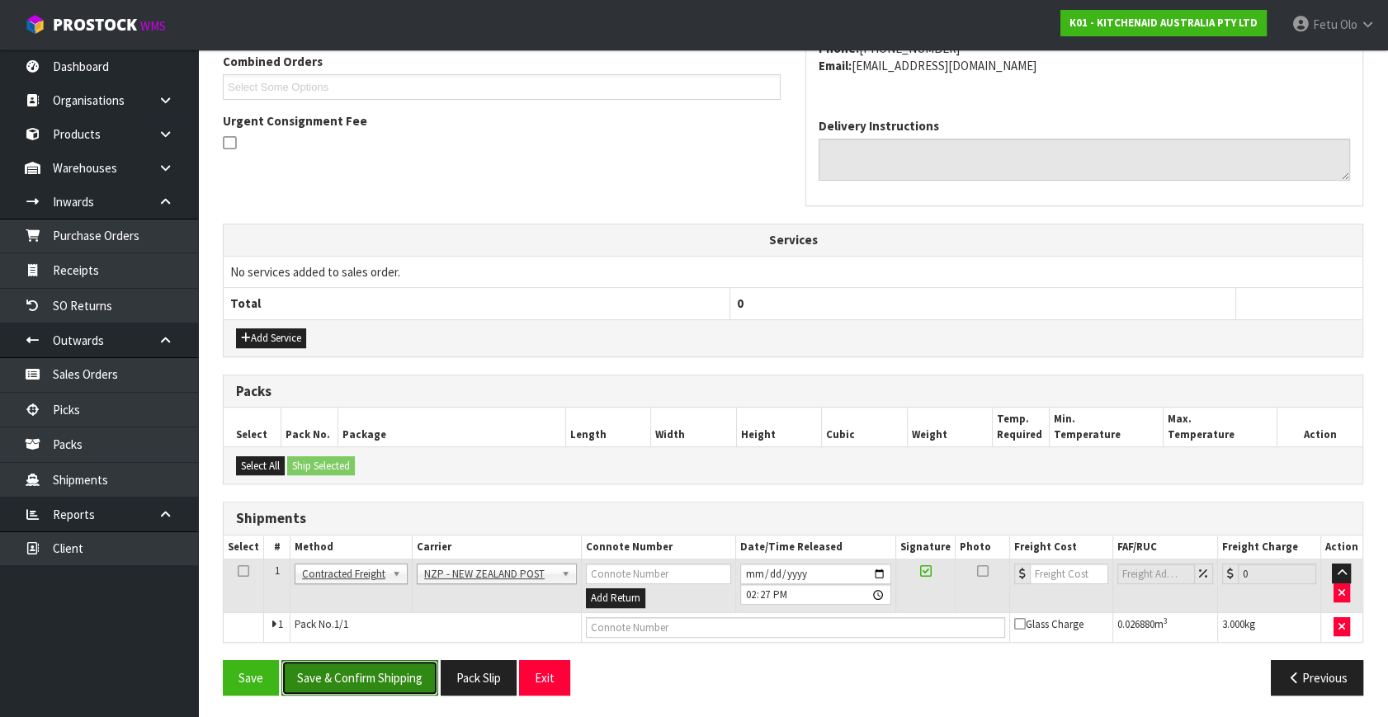
click at [405, 670] on button "Save & Confirm Shipping" at bounding box center [359, 677] width 157 height 35
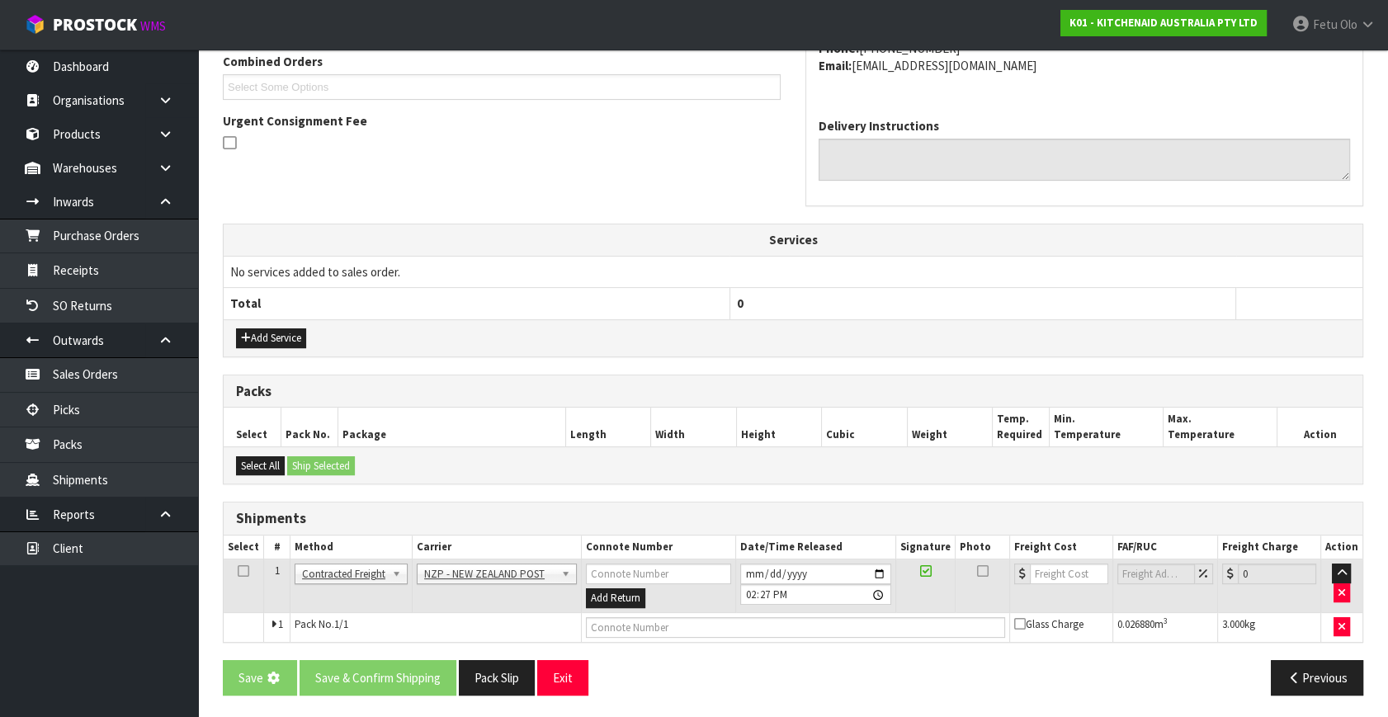
scroll to position [0, 0]
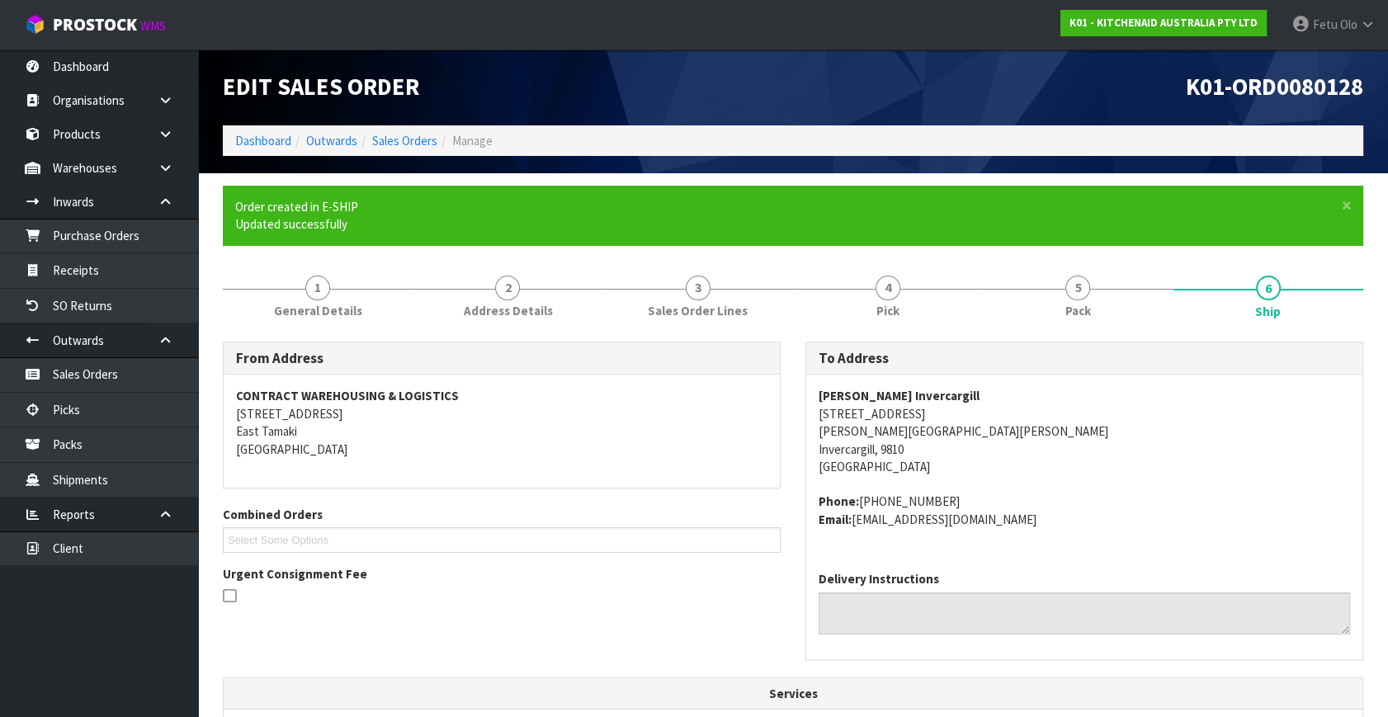
click at [1168, 508] on address "Phone: 64 (03) 219 9104 Email: claims@kitchenaid.com.au" at bounding box center [1084, 510] width 531 height 35
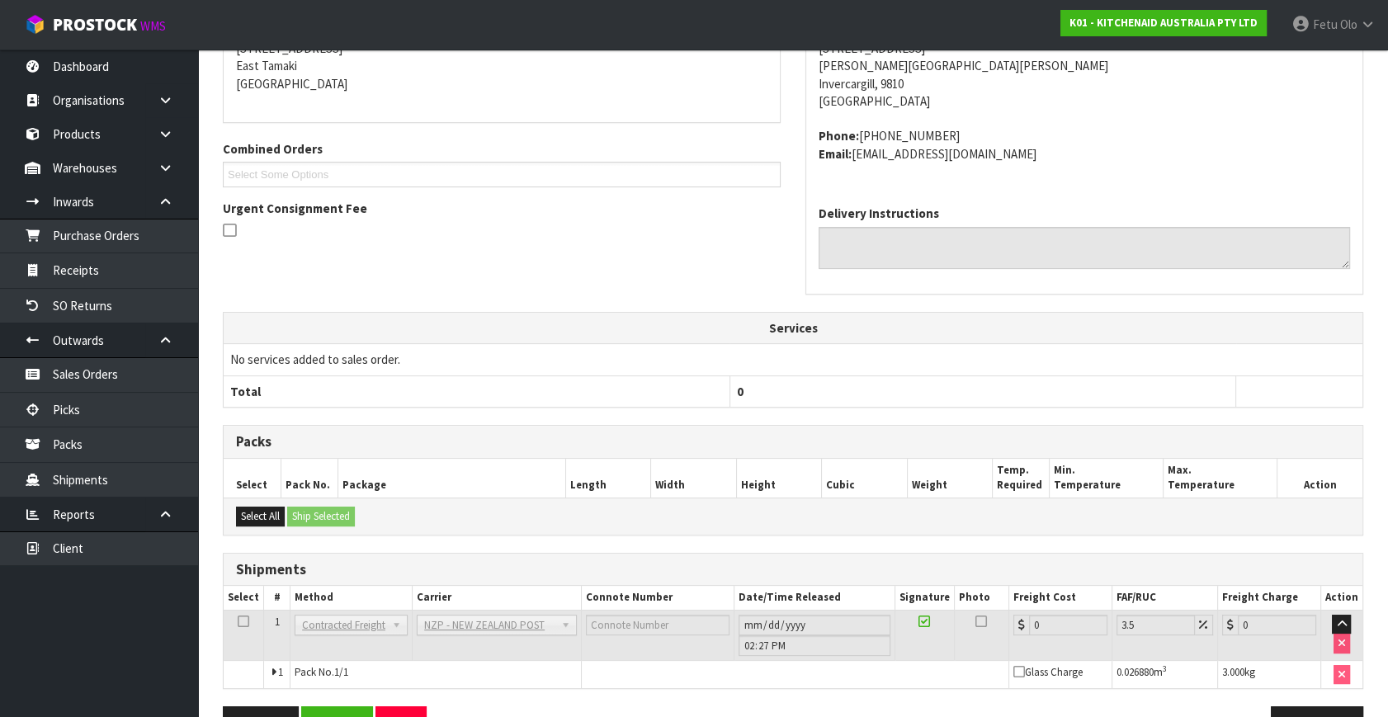
scroll to position [413, 0]
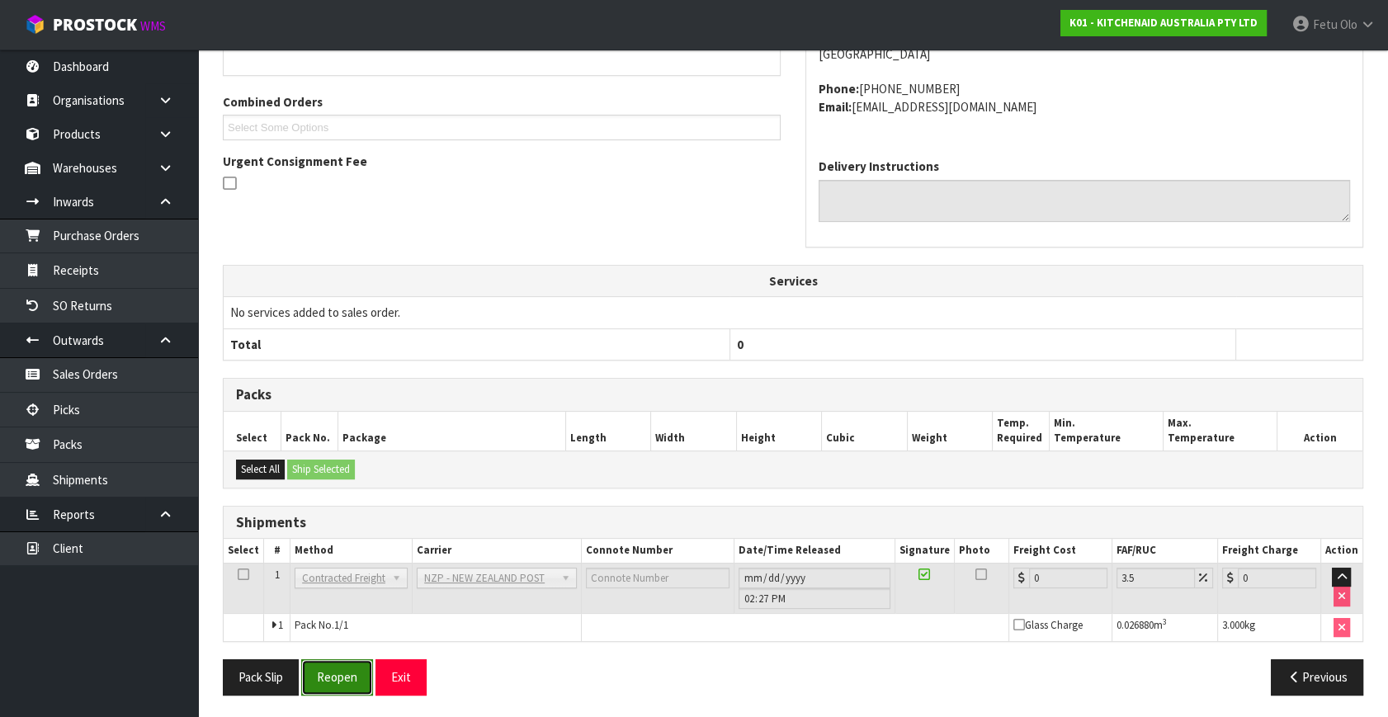
click at [352, 675] on button "Reopen" at bounding box center [337, 676] width 72 height 35
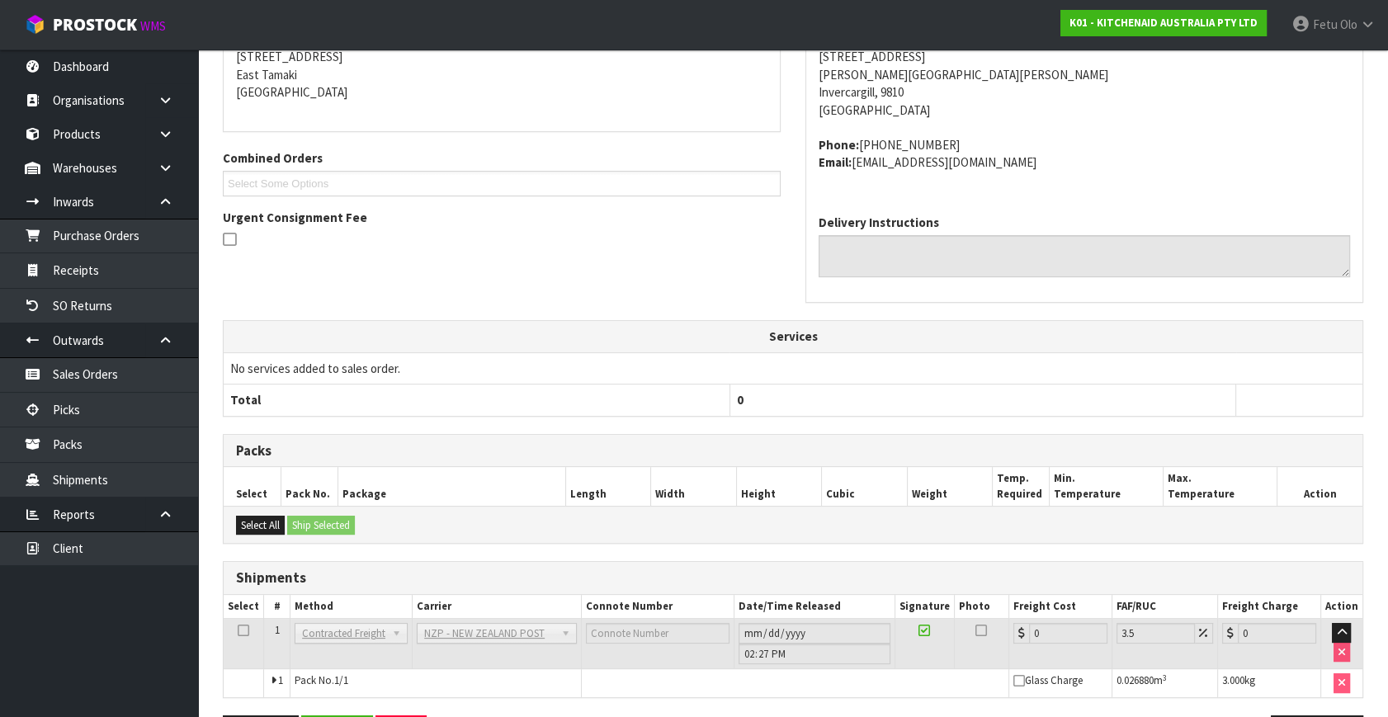
scroll to position [395, 0]
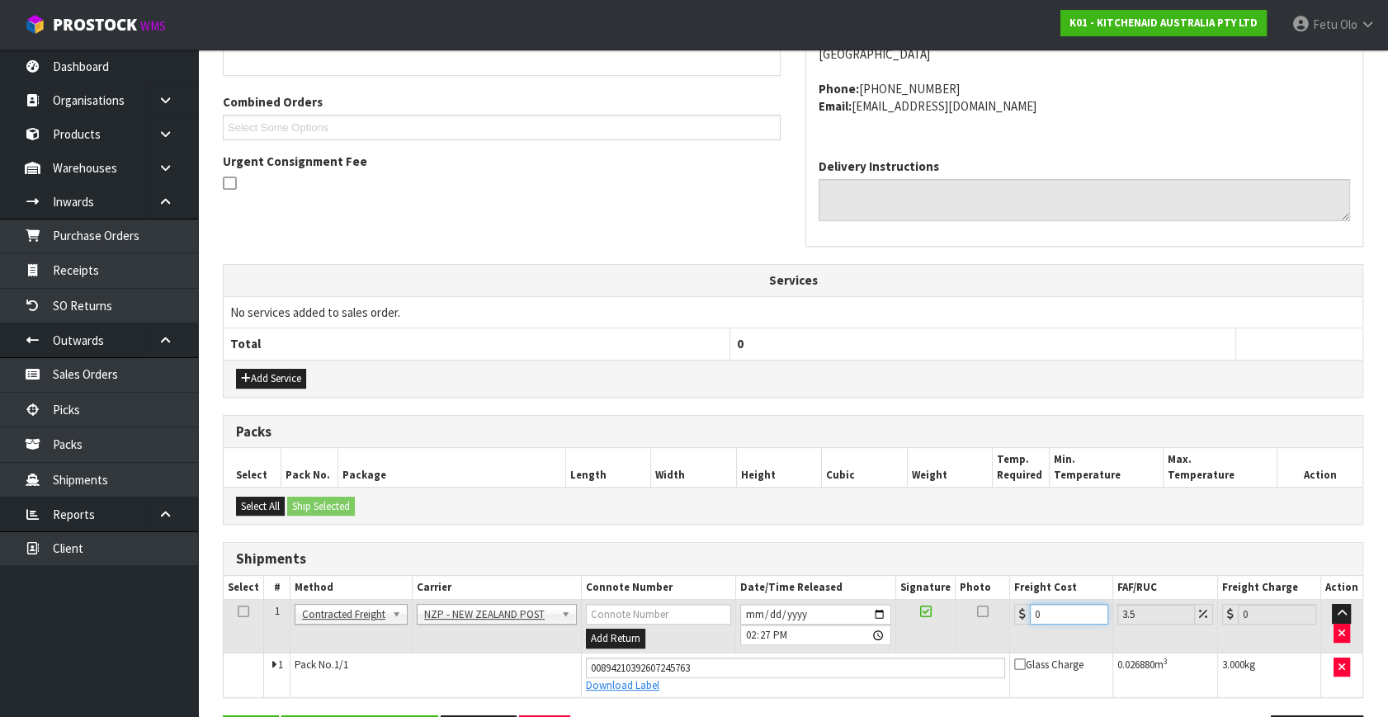
drag, startPoint x: 1054, startPoint y: 621, endPoint x: 892, endPoint y: 647, distance: 163.8
click at [892, 647] on tr "1 Client Local Pickup Customer Local Pickup Company Freight Contracted Freight …" at bounding box center [793, 627] width 1139 height 54
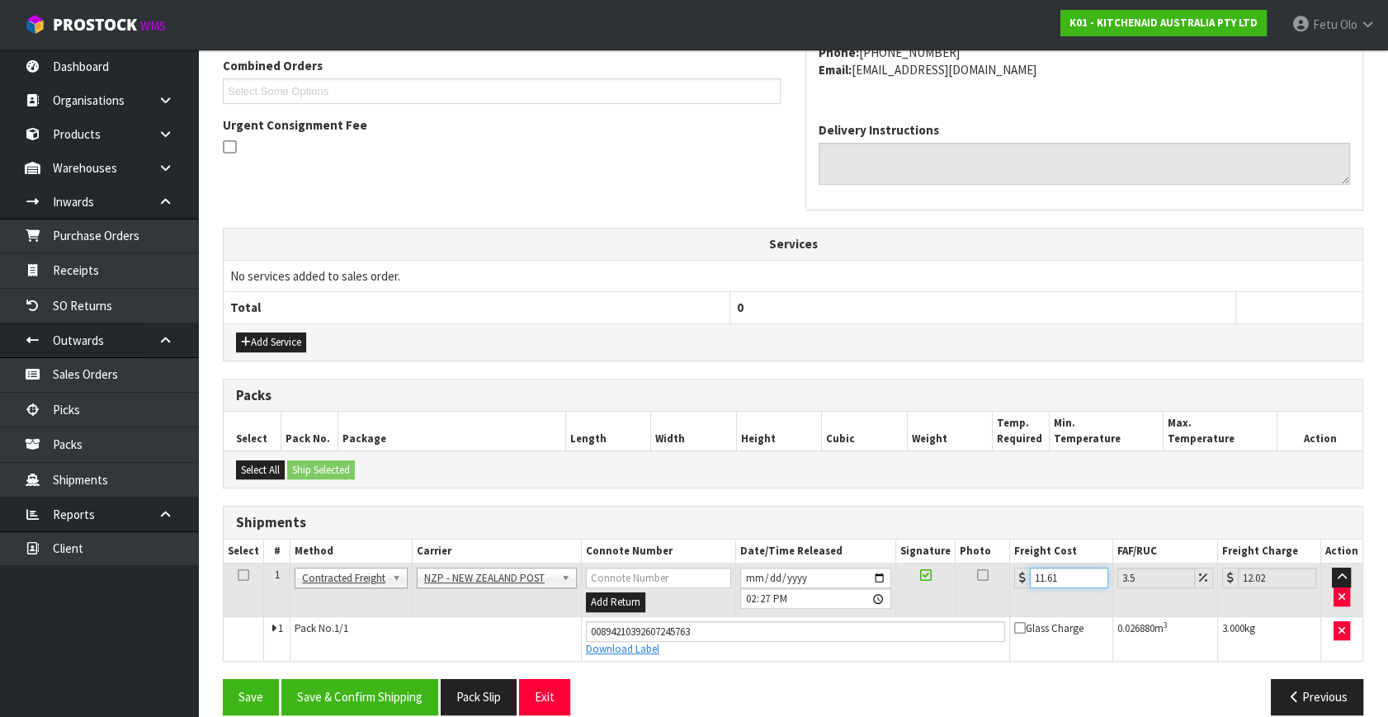
scroll to position [451, 0]
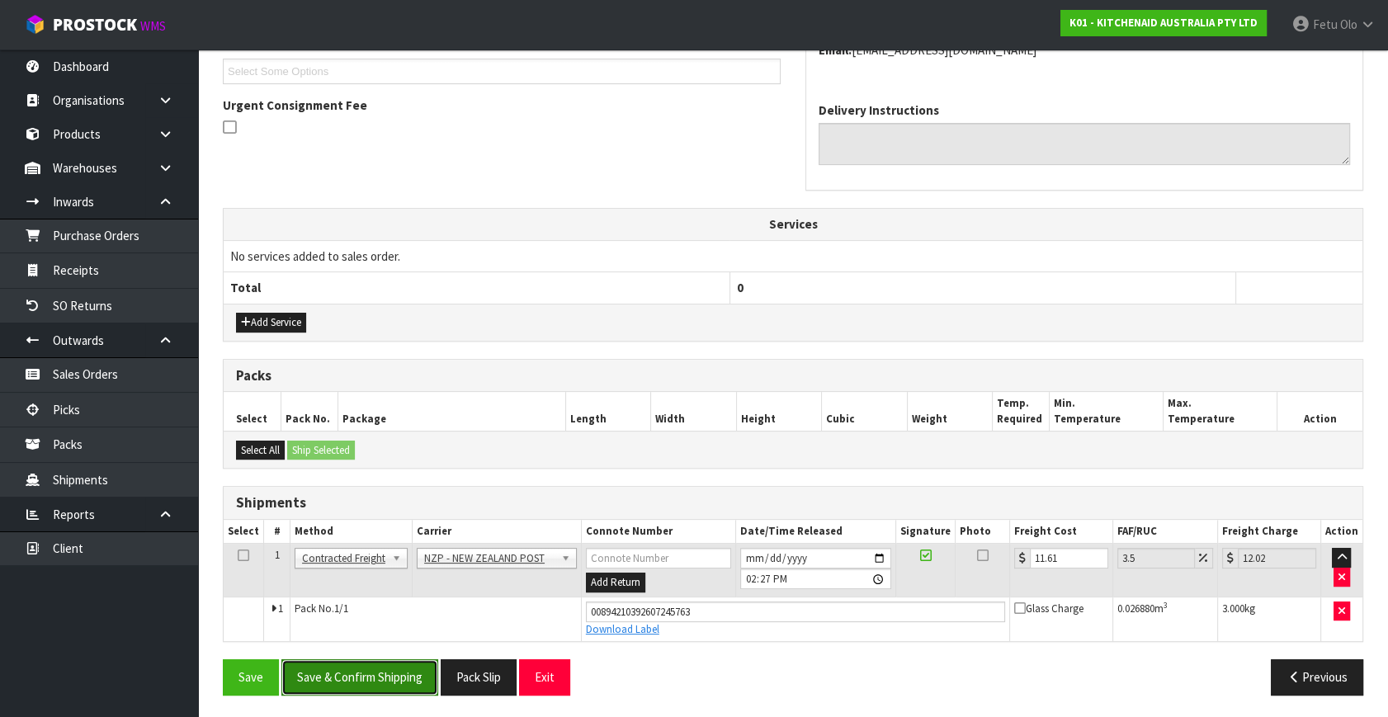
click at [362, 668] on button "Save & Confirm Shipping" at bounding box center [359, 676] width 157 height 35
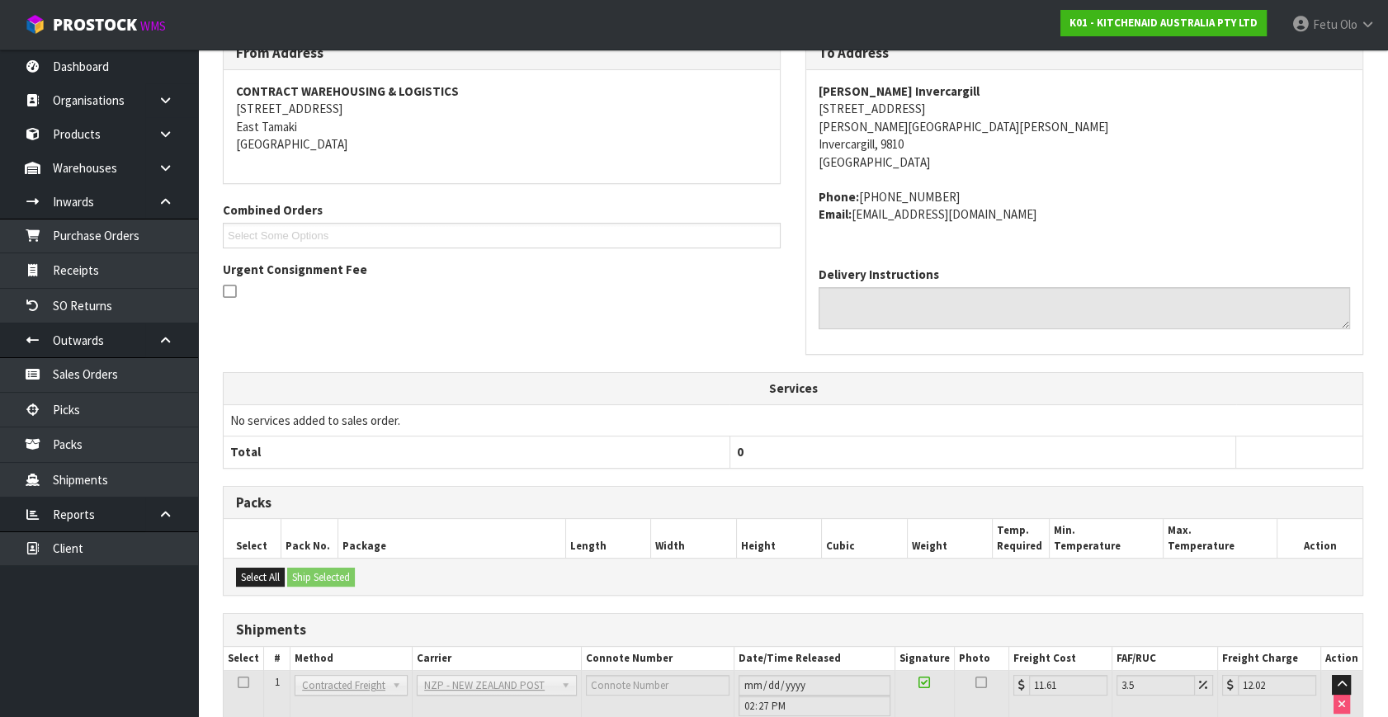
scroll to position [406, 0]
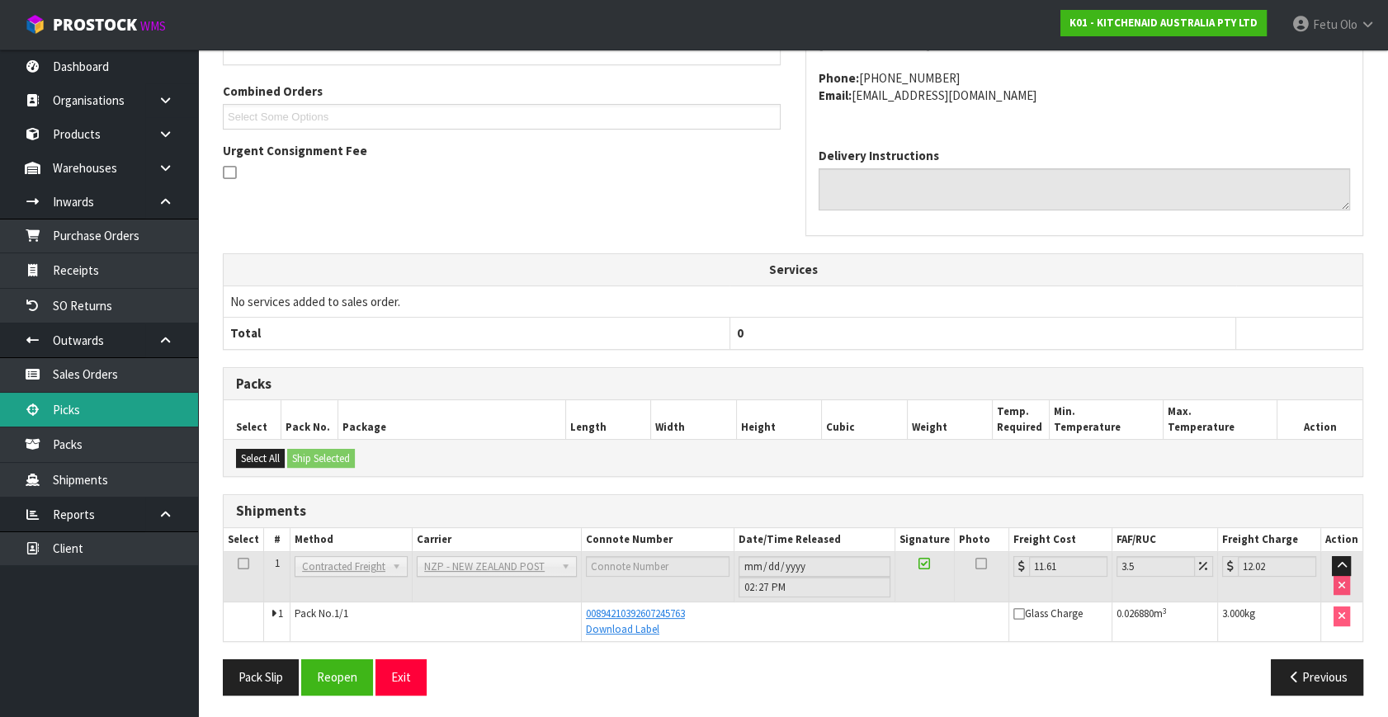
click at [68, 406] on link "Picks" at bounding box center [99, 410] width 198 height 34
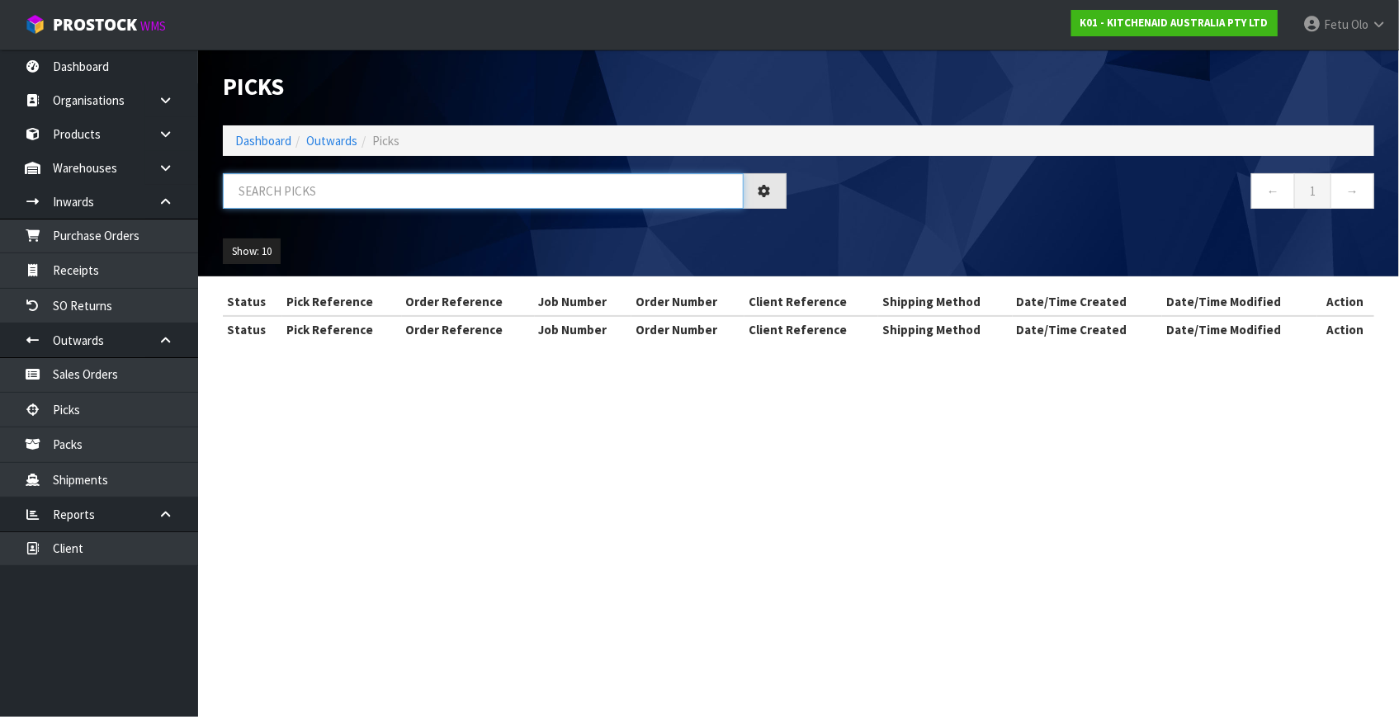
click at [344, 196] on input "text" at bounding box center [483, 190] width 521 height 35
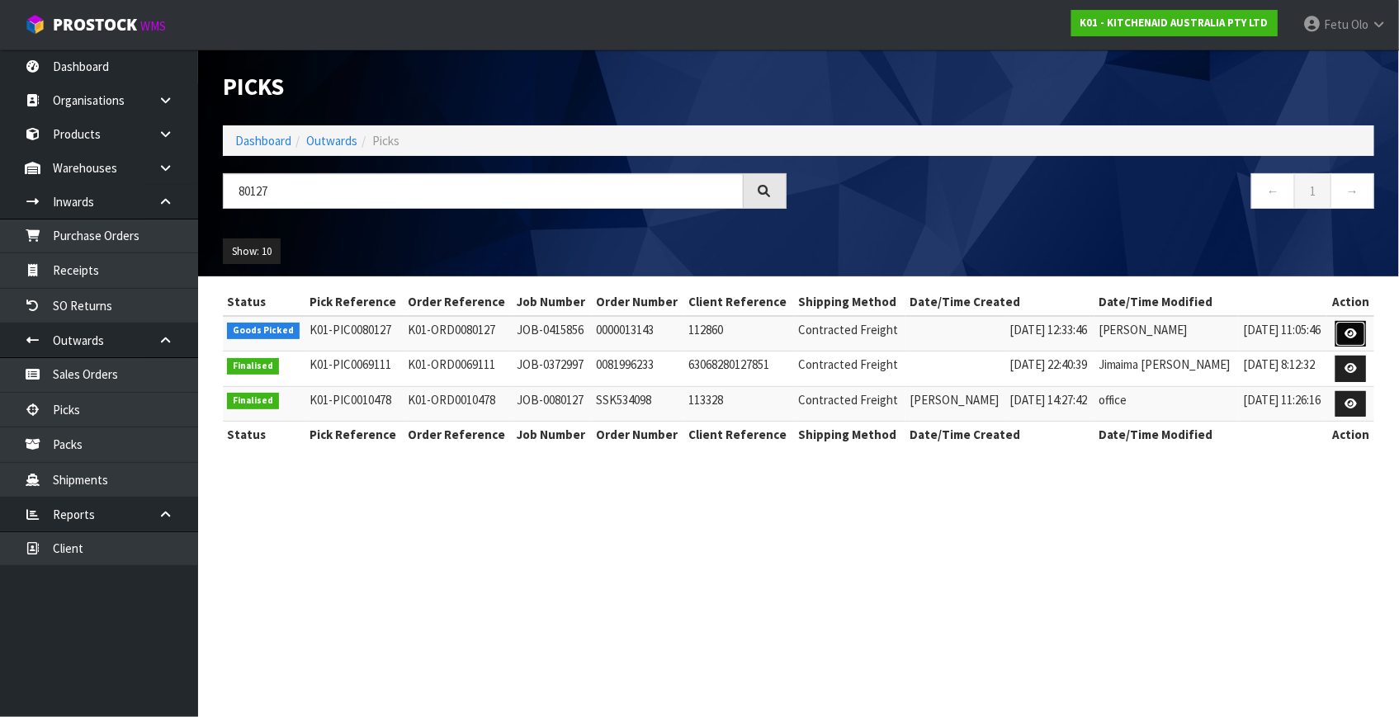
click at [1339, 331] on link at bounding box center [1350, 334] width 31 height 26
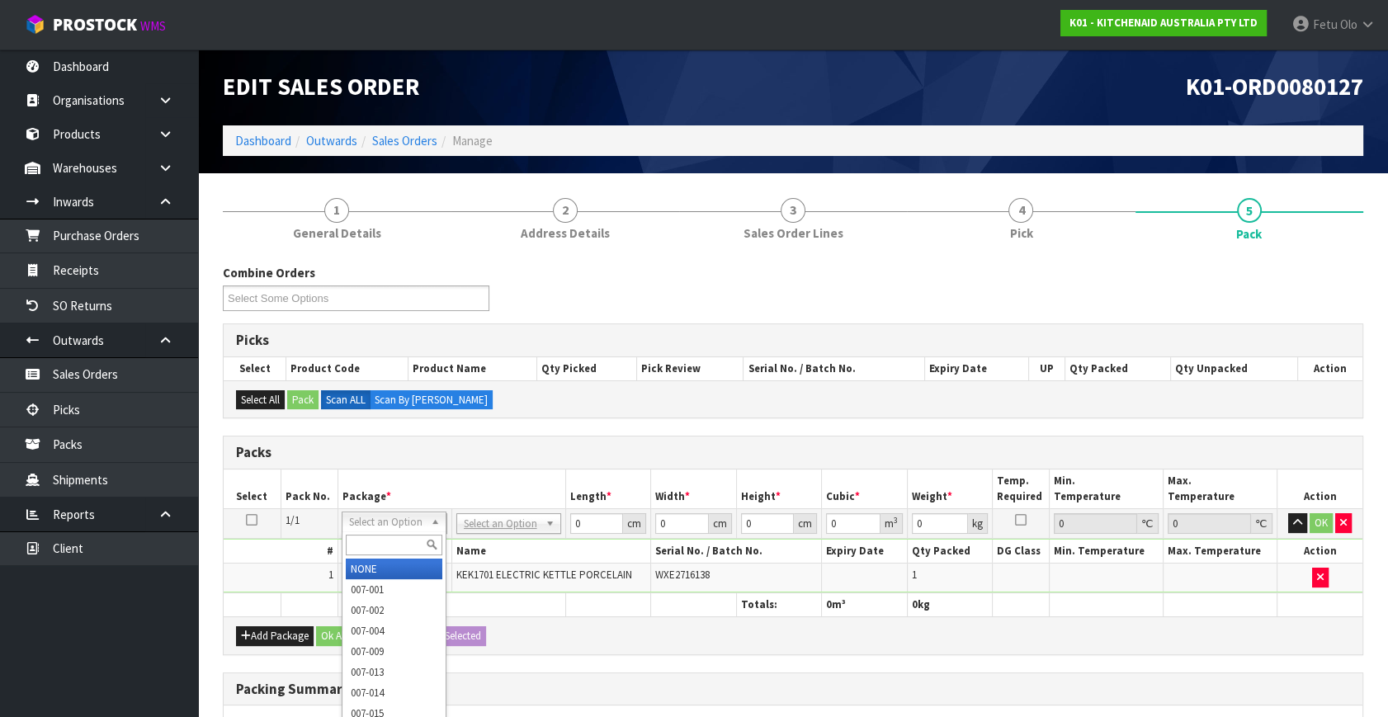
click at [385, 550] on input "text" at bounding box center [394, 545] width 97 height 21
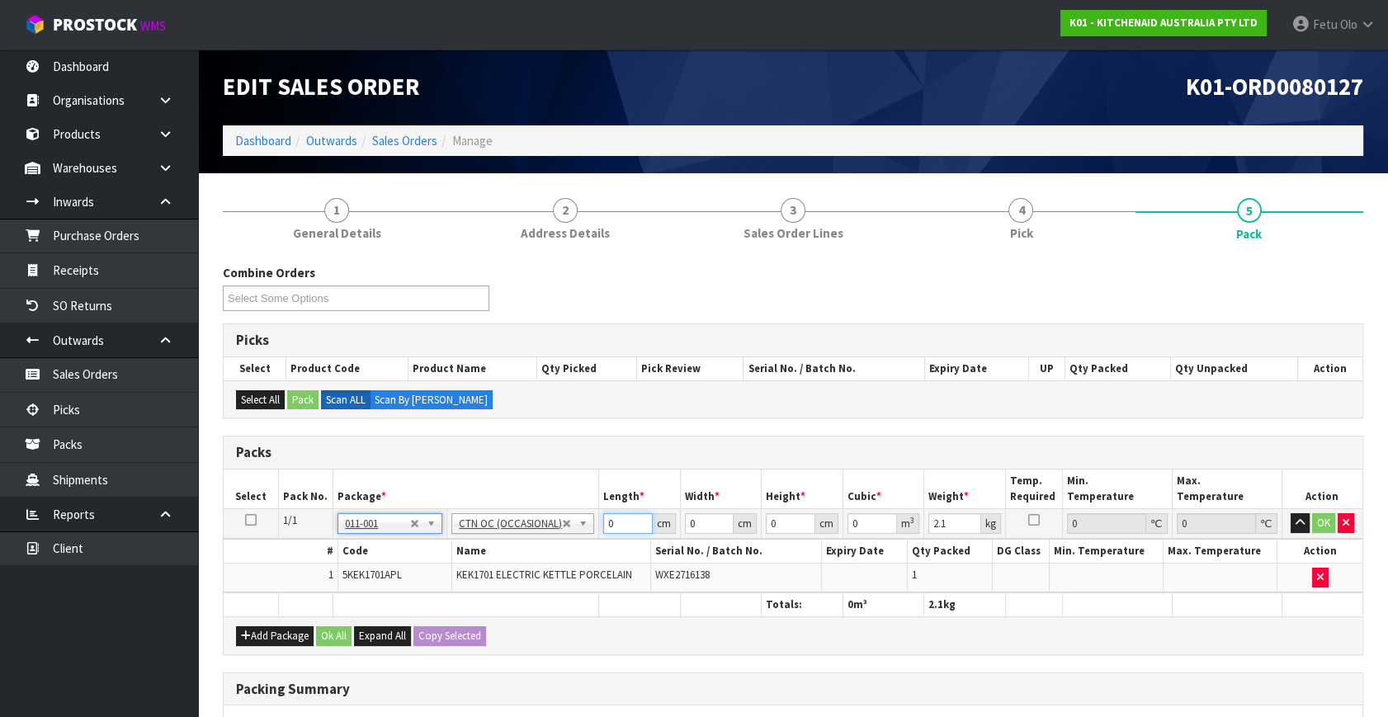
drag, startPoint x: 614, startPoint y: 526, endPoint x: 333, endPoint y: 555, distance: 283.0
click at [333, 555] on tbody "1/1 NONE 007-001 007-002 007-004 007-009 007-013 007-014 007-015 007-017 007-01…" at bounding box center [793, 551] width 1139 height 84
click button "OK" at bounding box center [1323, 523] width 23 height 20
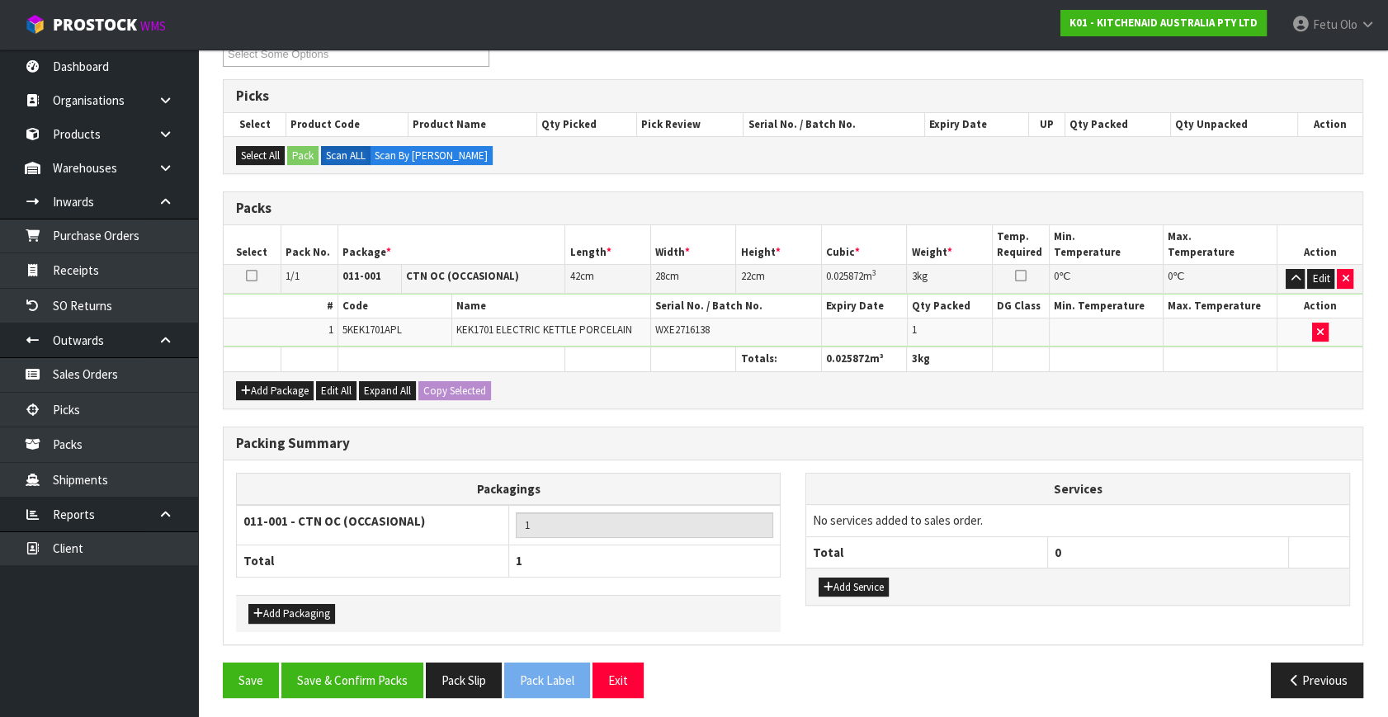
scroll to position [246, 0]
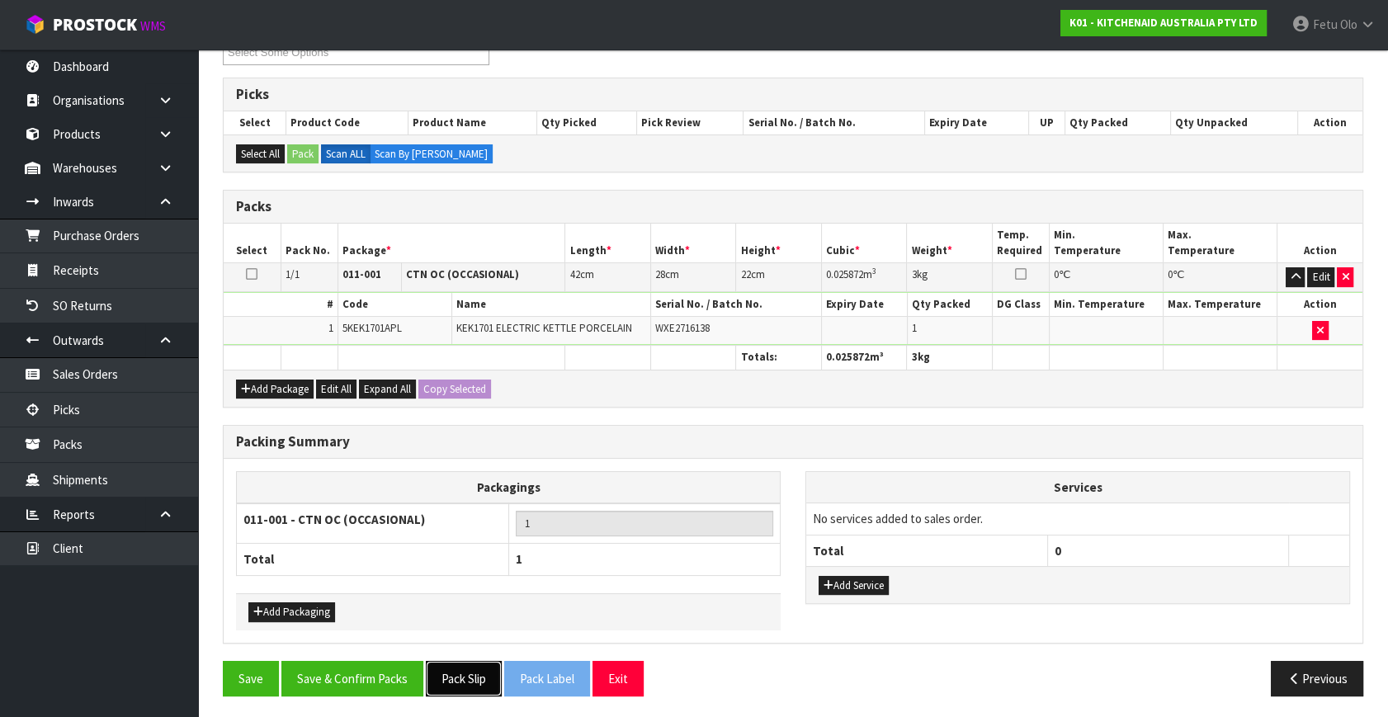
click at [446, 668] on button "Pack Slip" at bounding box center [464, 678] width 76 height 35
click at [347, 661] on button "Save & Confirm Packs" at bounding box center [352, 678] width 142 height 35
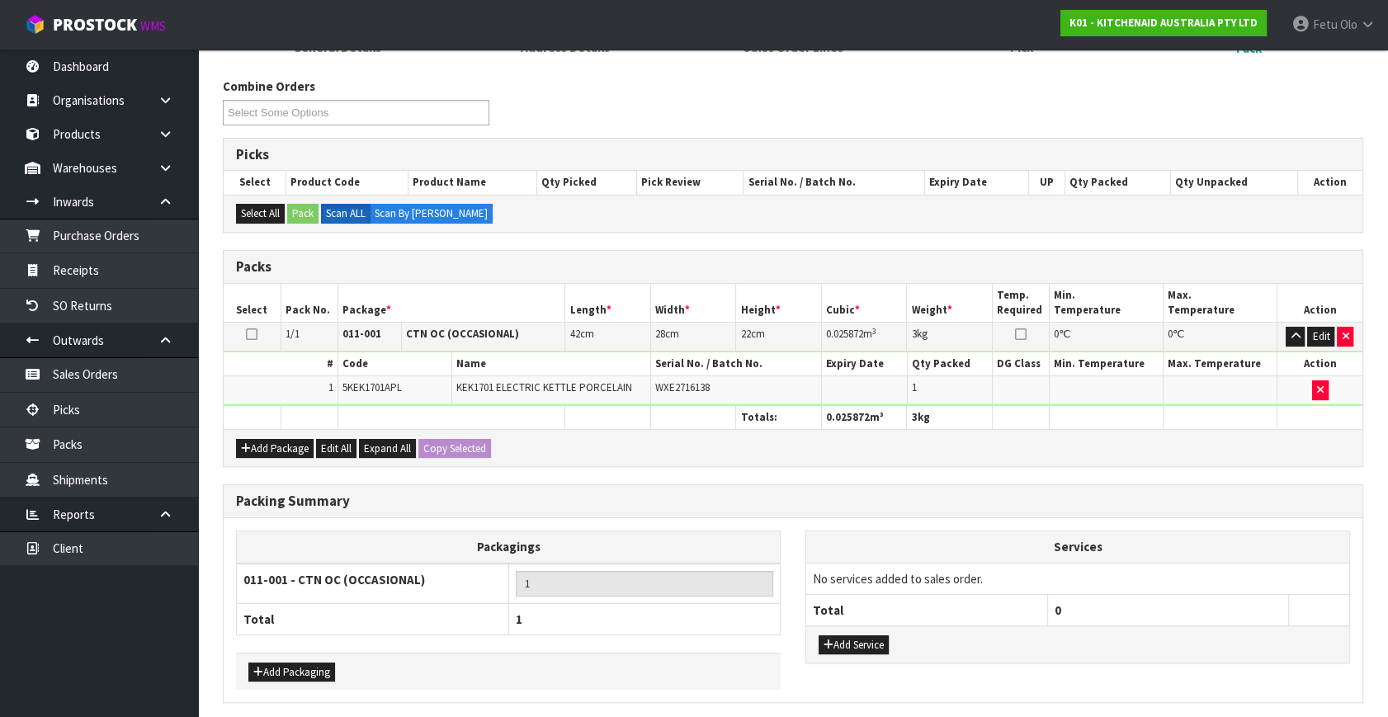
scroll to position [0, 0]
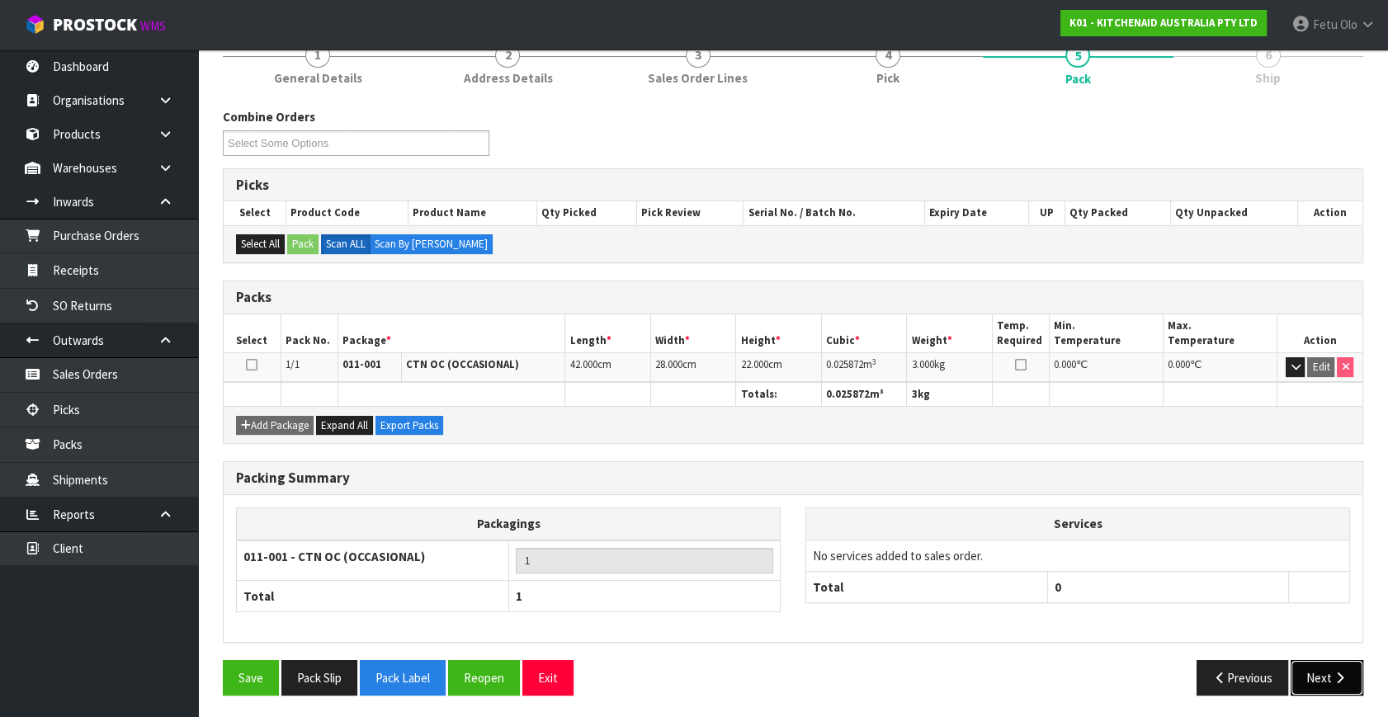
click at [1317, 660] on button "Next" at bounding box center [1327, 677] width 73 height 35
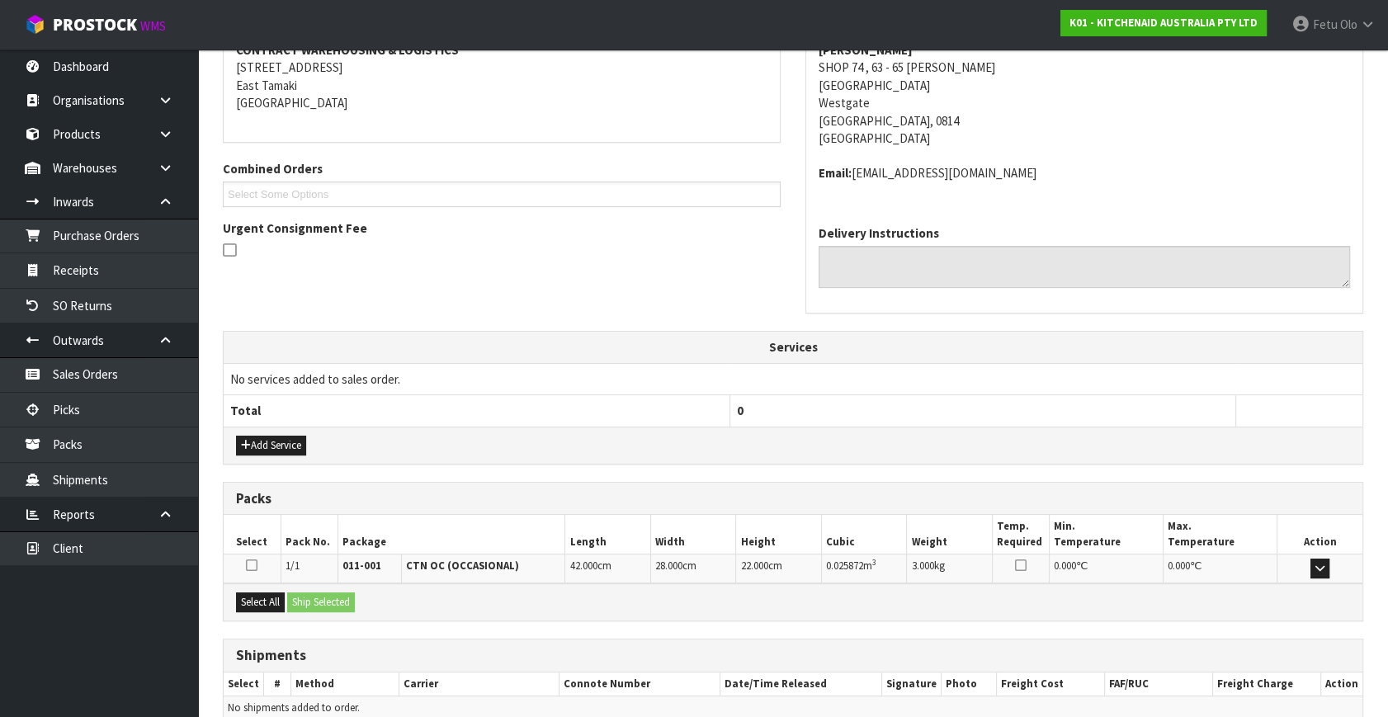
scroll to position [406, 0]
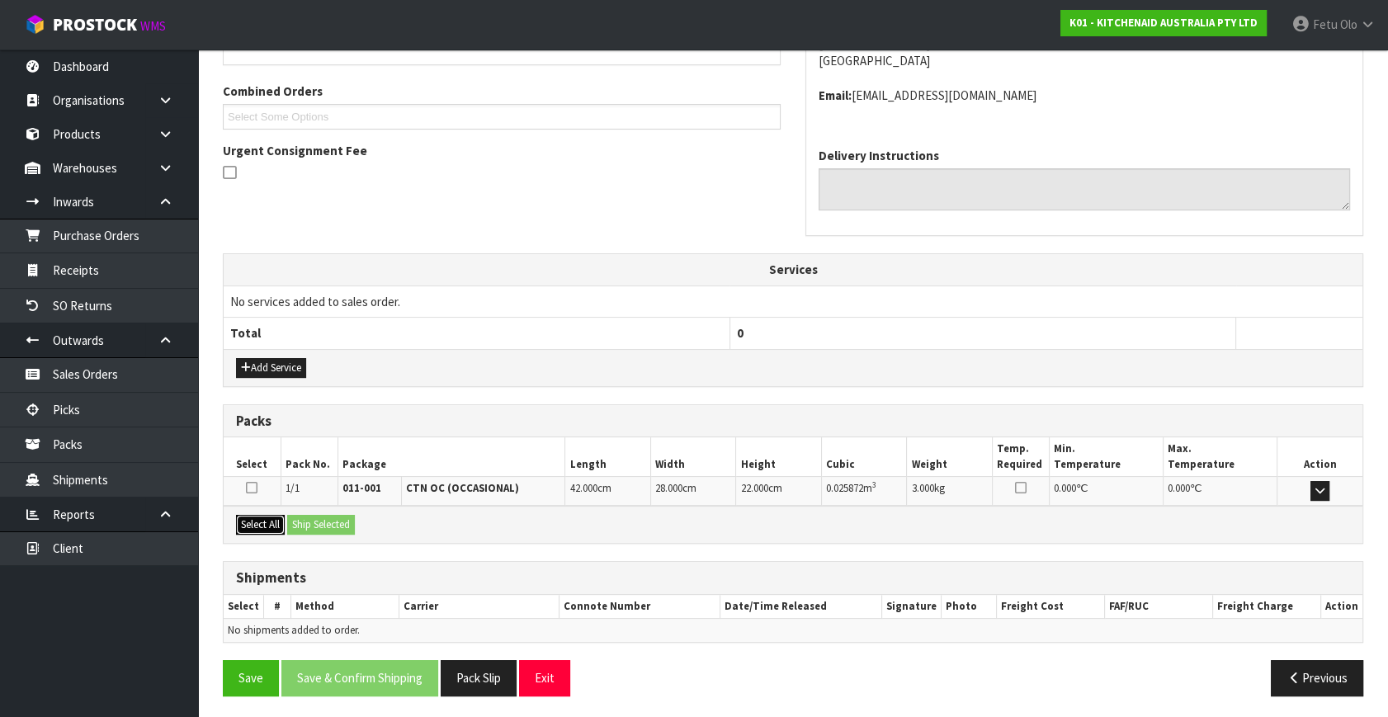
drag, startPoint x: 261, startPoint y: 518, endPoint x: 271, endPoint y: 519, distance: 9.9
click at [262, 518] on button "Select All" at bounding box center [260, 525] width 49 height 20
click at [305, 520] on button "Ship Selected" at bounding box center [321, 525] width 68 height 20
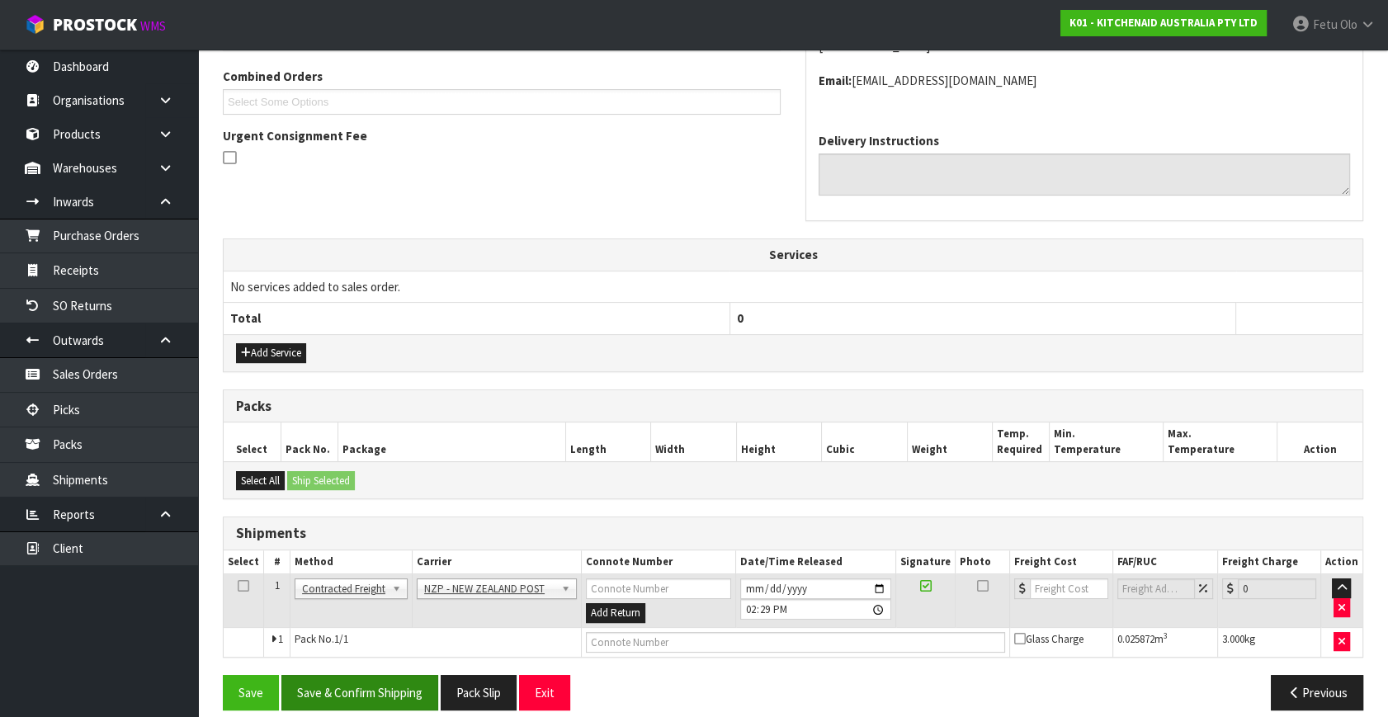
scroll to position [436, 0]
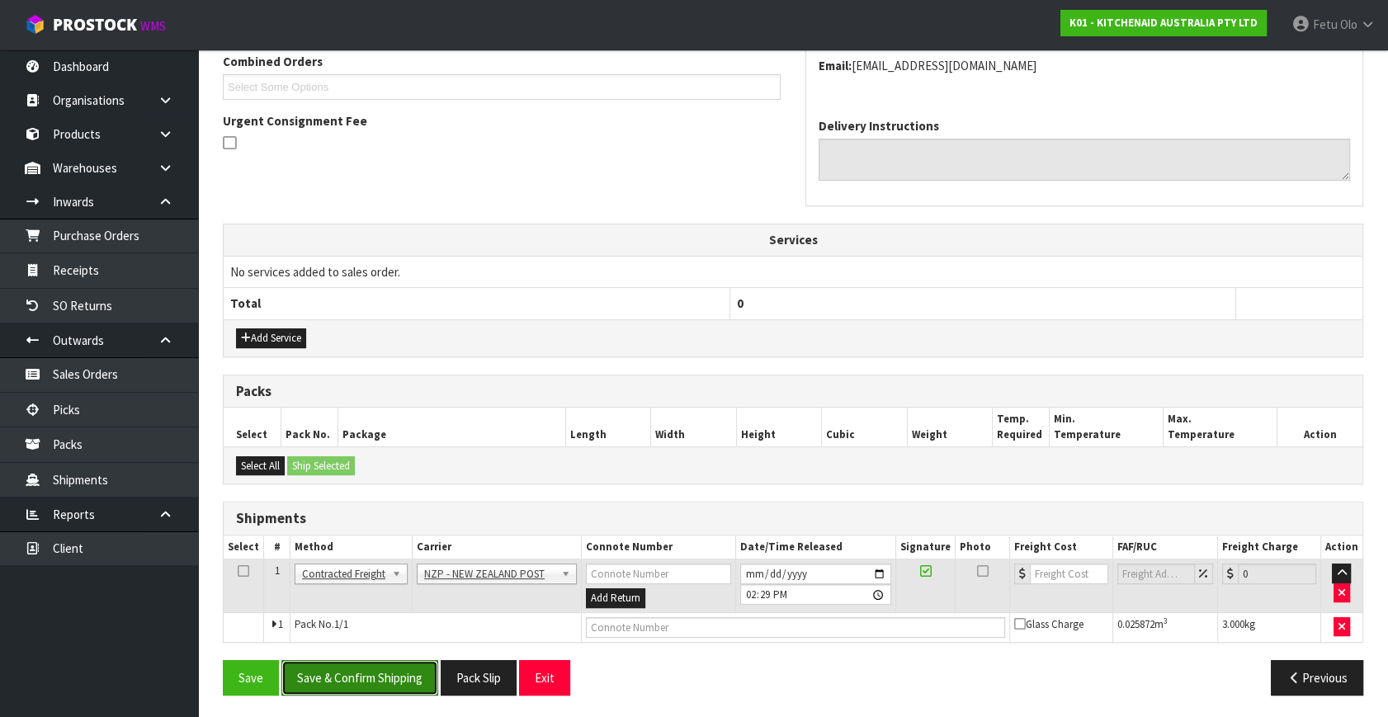
click at [359, 674] on button "Save & Confirm Shipping" at bounding box center [359, 677] width 157 height 35
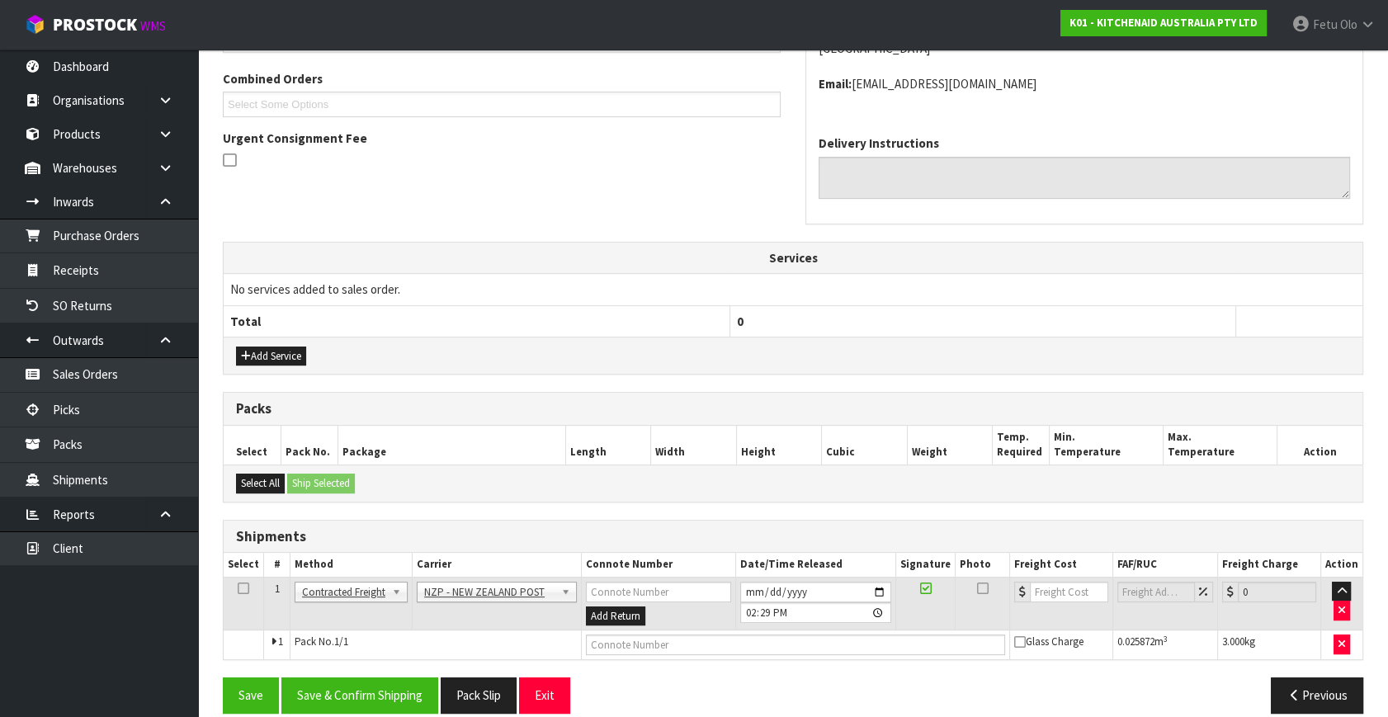
scroll to position [0, 0]
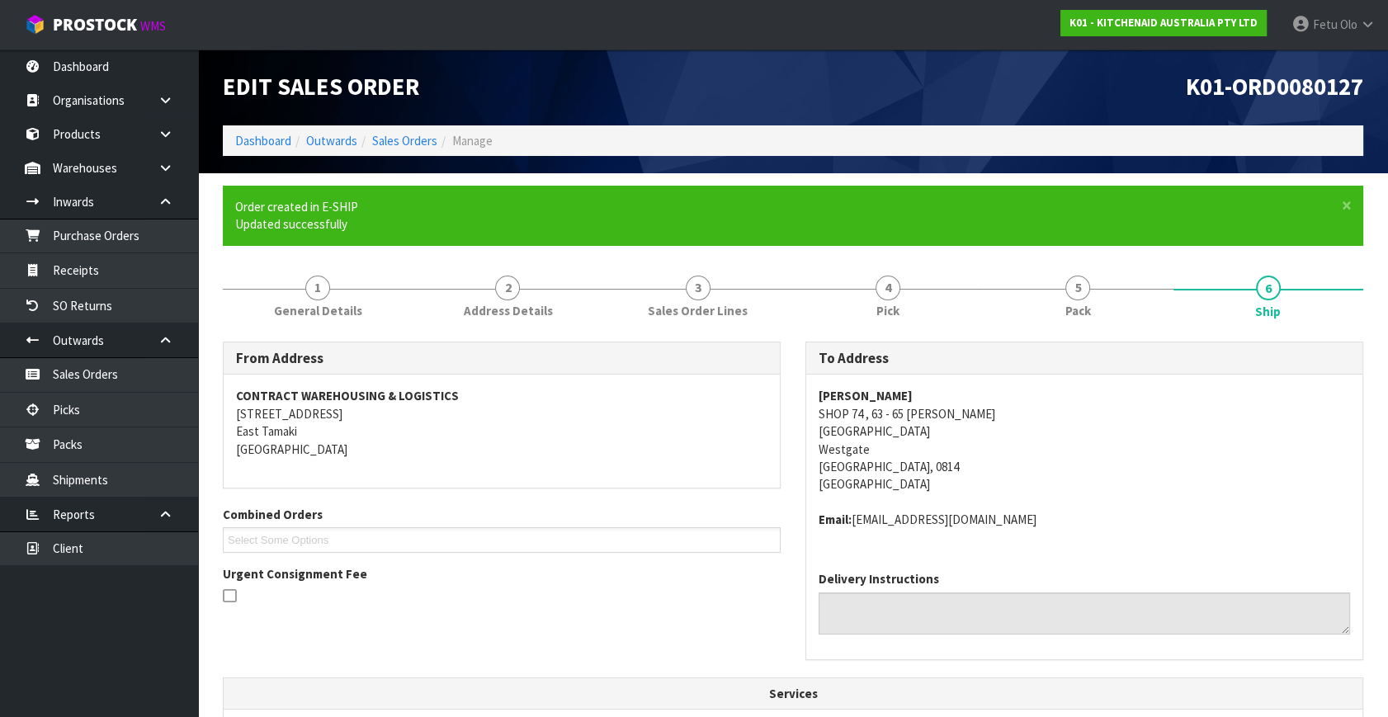
drag, startPoint x: 1184, startPoint y: 434, endPoint x: 930, endPoint y: 531, distance: 272.2
click at [1184, 434] on address "Harvey Norman Westgate SHOP 74 , 63 - 65 MAKI WESTGATE LIFESTYLE CENTRE Westgat…" at bounding box center [1084, 440] width 531 height 106
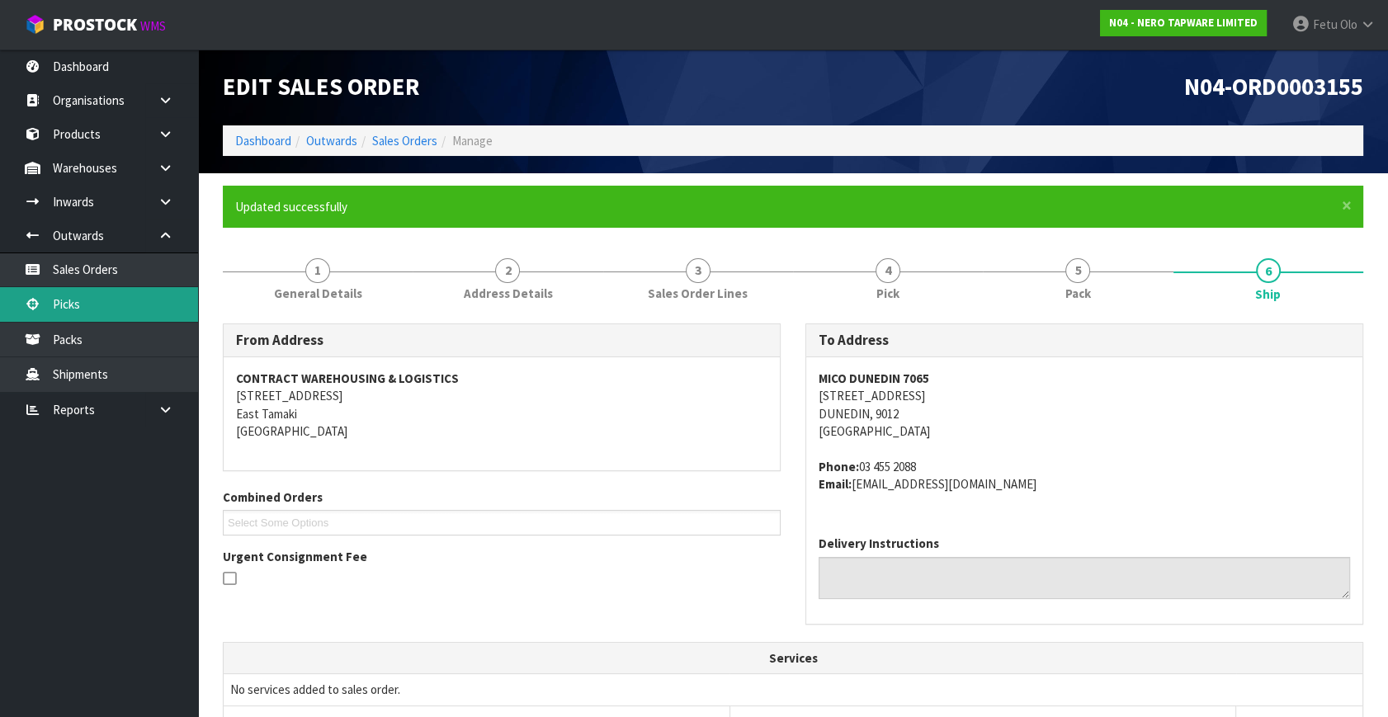
click at [87, 300] on link "Picks" at bounding box center [99, 304] width 198 height 34
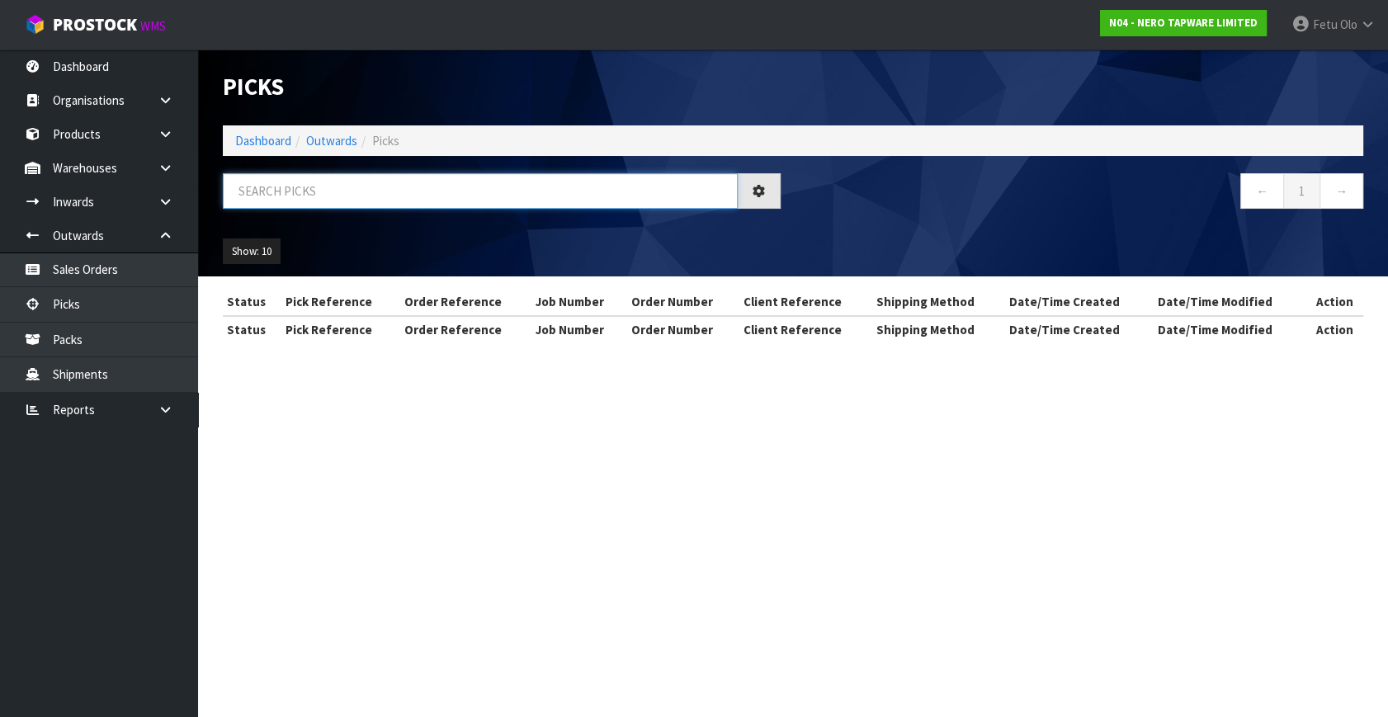
click at [347, 187] on input "text" at bounding box center [480, 190] width 515 height 35
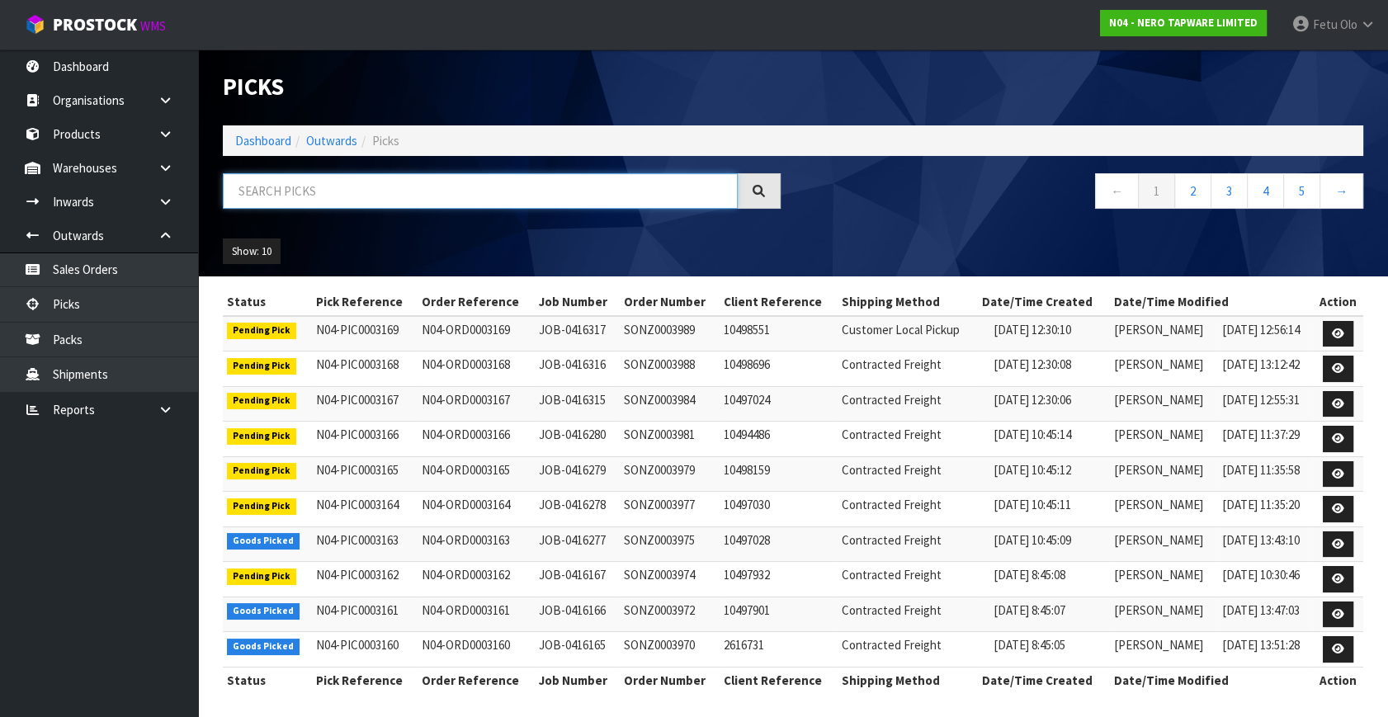
click at [347, 187] on input "text" at bounding box center [480, 190] width 515 height 35
type input "3159"
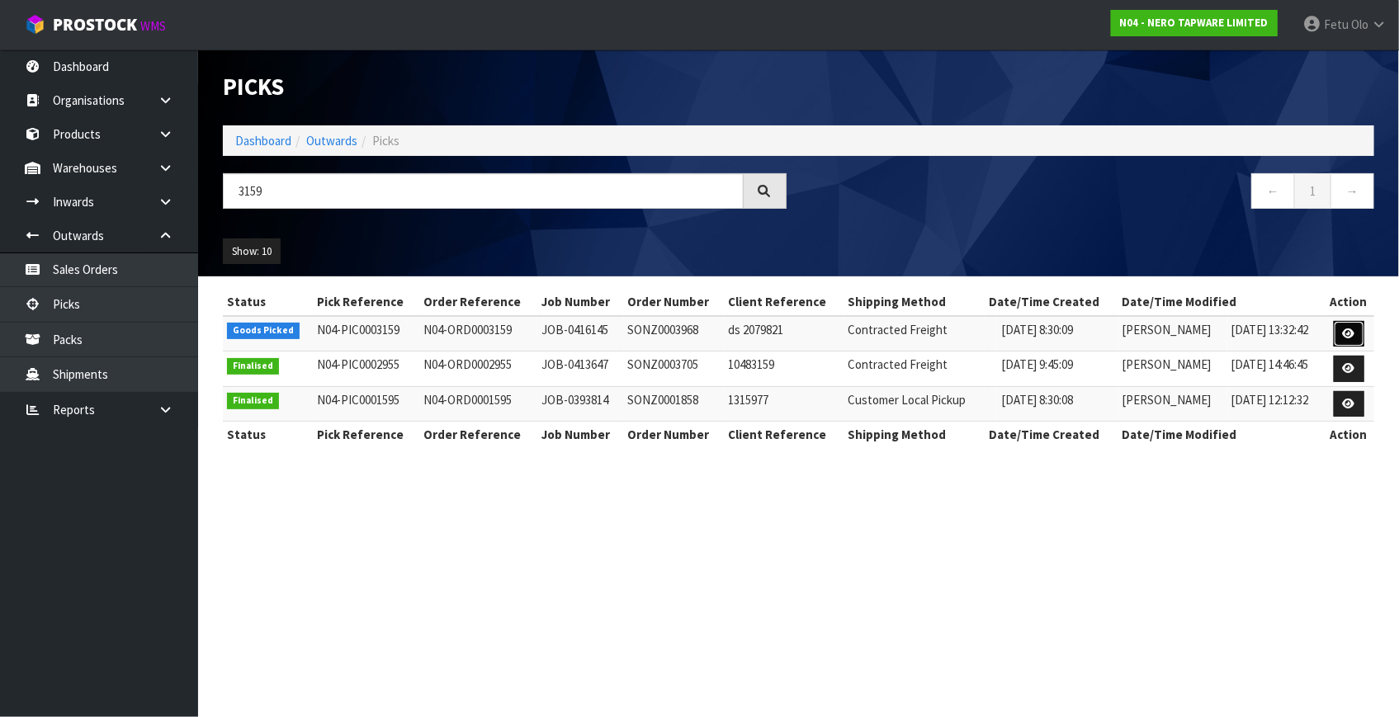
click at [1353, 328] on icon at bounding box center [1349, 333] width 12 height 11
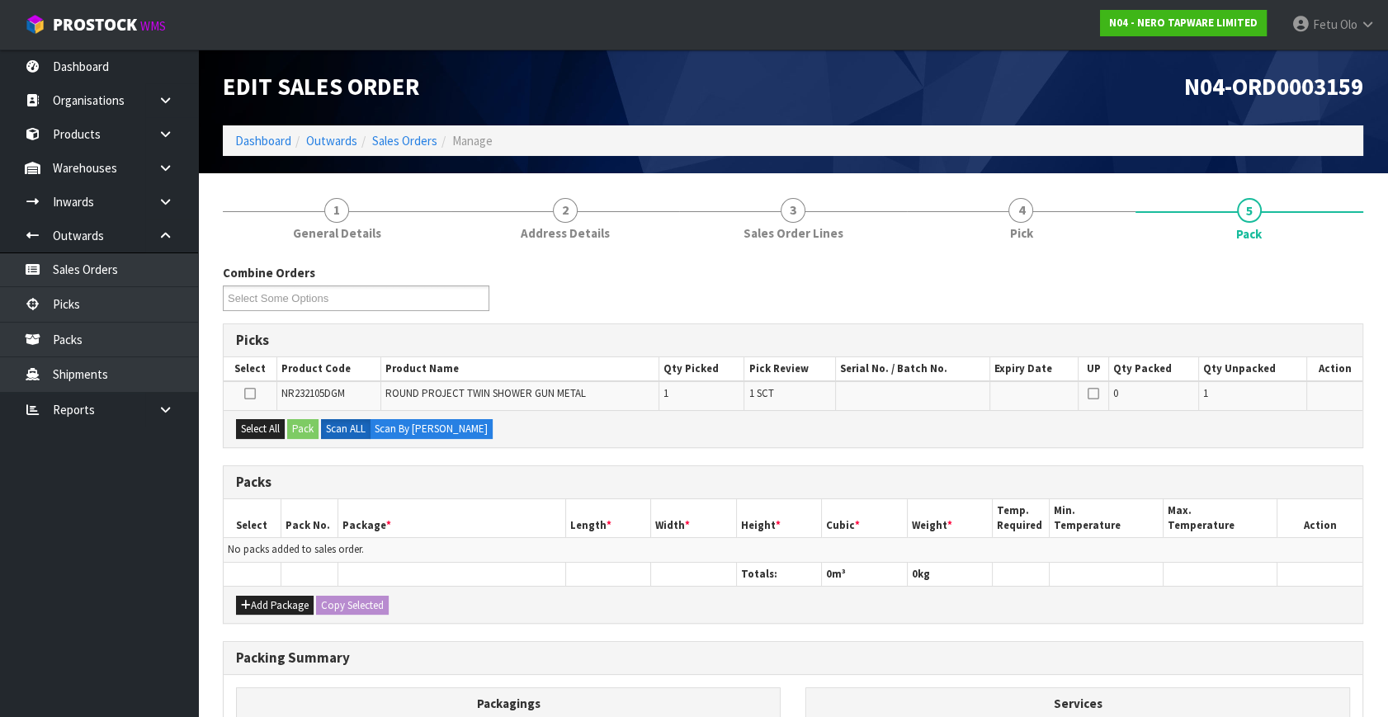
drag, startPoint x: 847, startPoint y: 457, endPoint x: 855, endPoint y: 435, distance: 23.8
click at [848, 451] on div "Combine Orders N04-ORD0003097 N04-ORD0003098 N04-ORD0003112 N04-ORD0003136 N04-…" at bounding box center [793, 591] width 1141 height 654
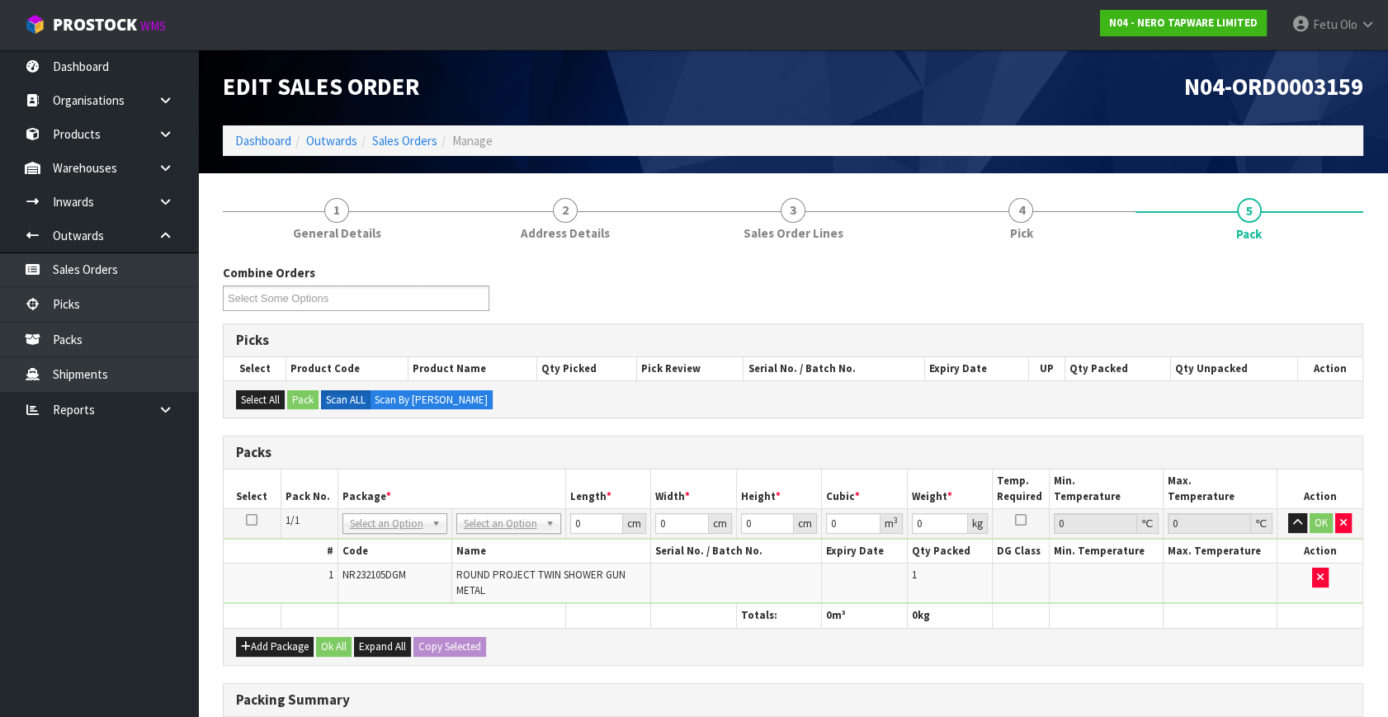
drag, startPoint x: 404, startPoint y: 512, endPoint x: 406, endPoint y: 527, distance: 15.9
drag, startPoint x: 404, startPoint y: 542, endPoint x: 490, endPoint y: 465, distance: 115.8
click at [404, 541] on input "text" at bounding box center [394, 545] width 97 height 21
type input "011"
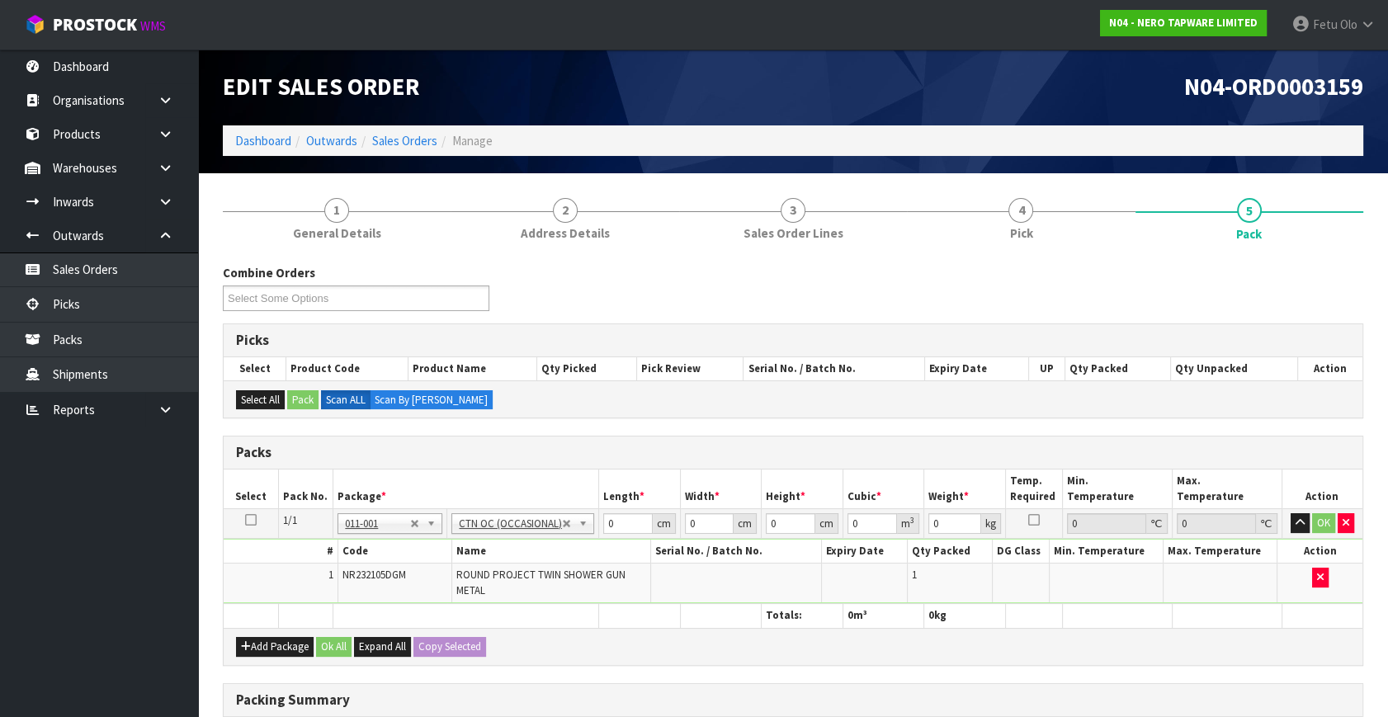
type input "5.3"
drag, startPoint x: 594, startPoint y: 528, endPoint x: 551, endPoint y: 512, distance: 46.0
click at [550, 545] on tbody "1/1 NONE 007-001 007-002 007-004 007-009 007-013 007-014 007-015 007-017 007-01…" at bounding box center [793, 556] width 1139 height 95
type input "90"
type input "53"
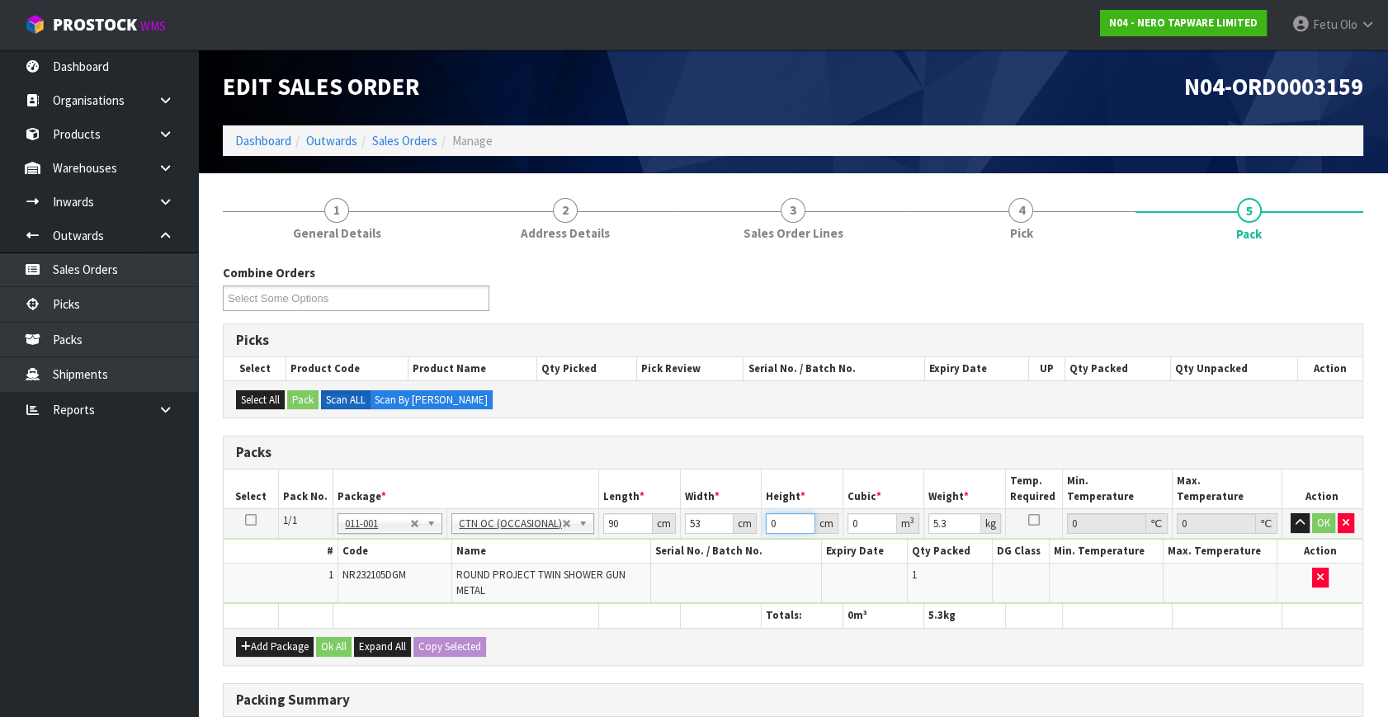
type input "1"
type input "0.00477"
type input "12"
type input "0.05724"
type input "12"
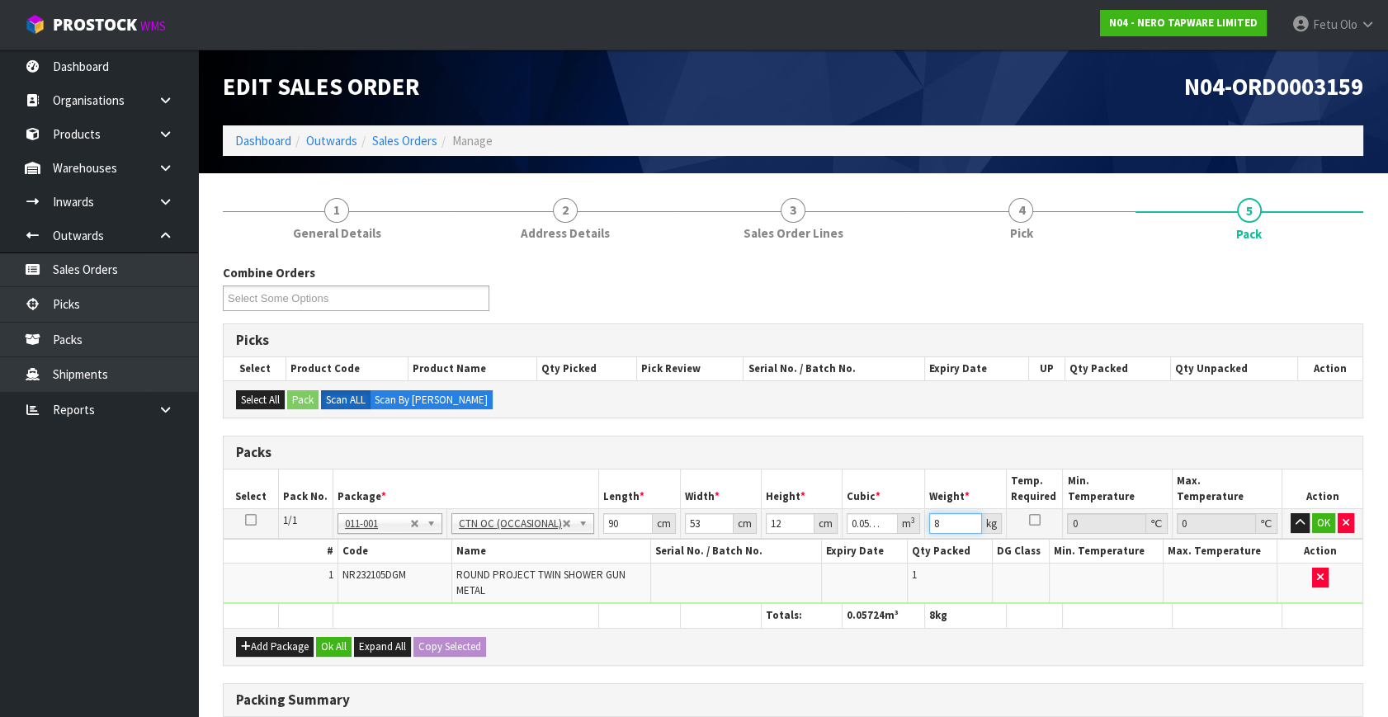
type input "8"
click button "OK" at bounding box center [1323, 523] width 23 height 20
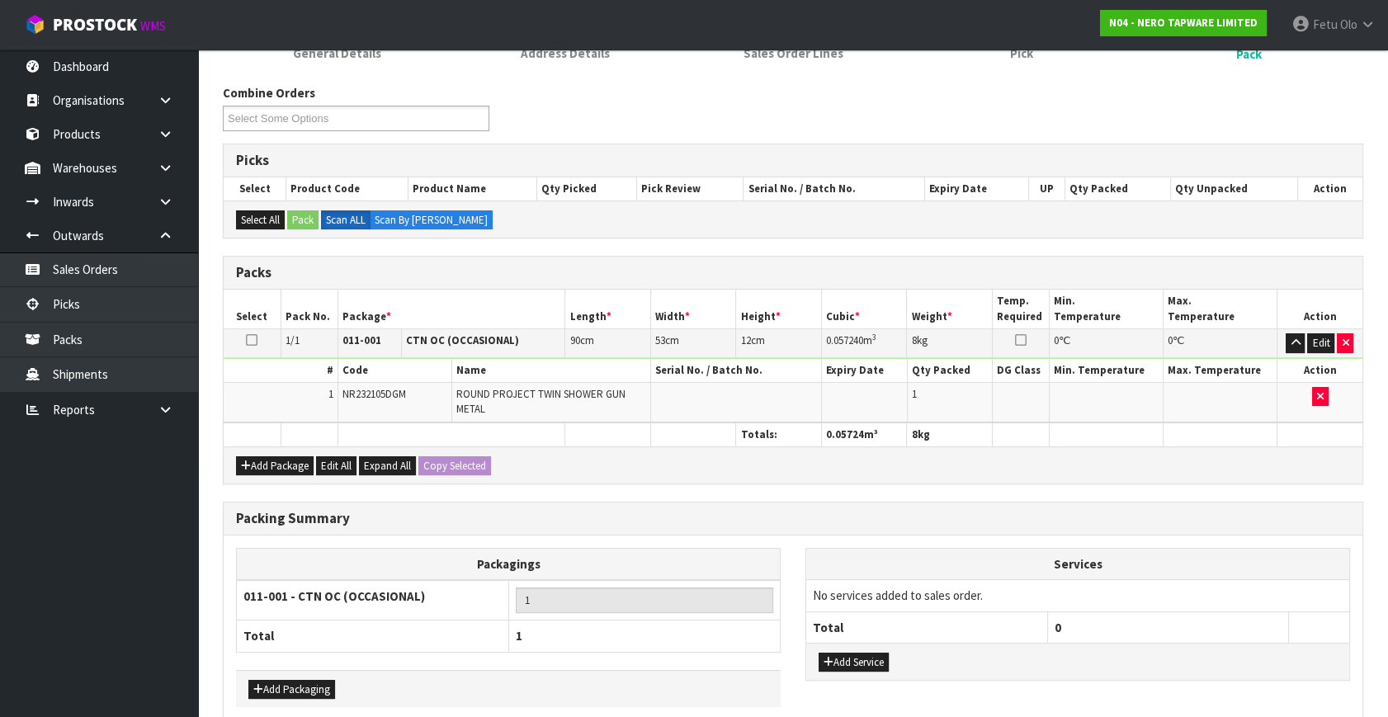
scroll to position [257, 0]
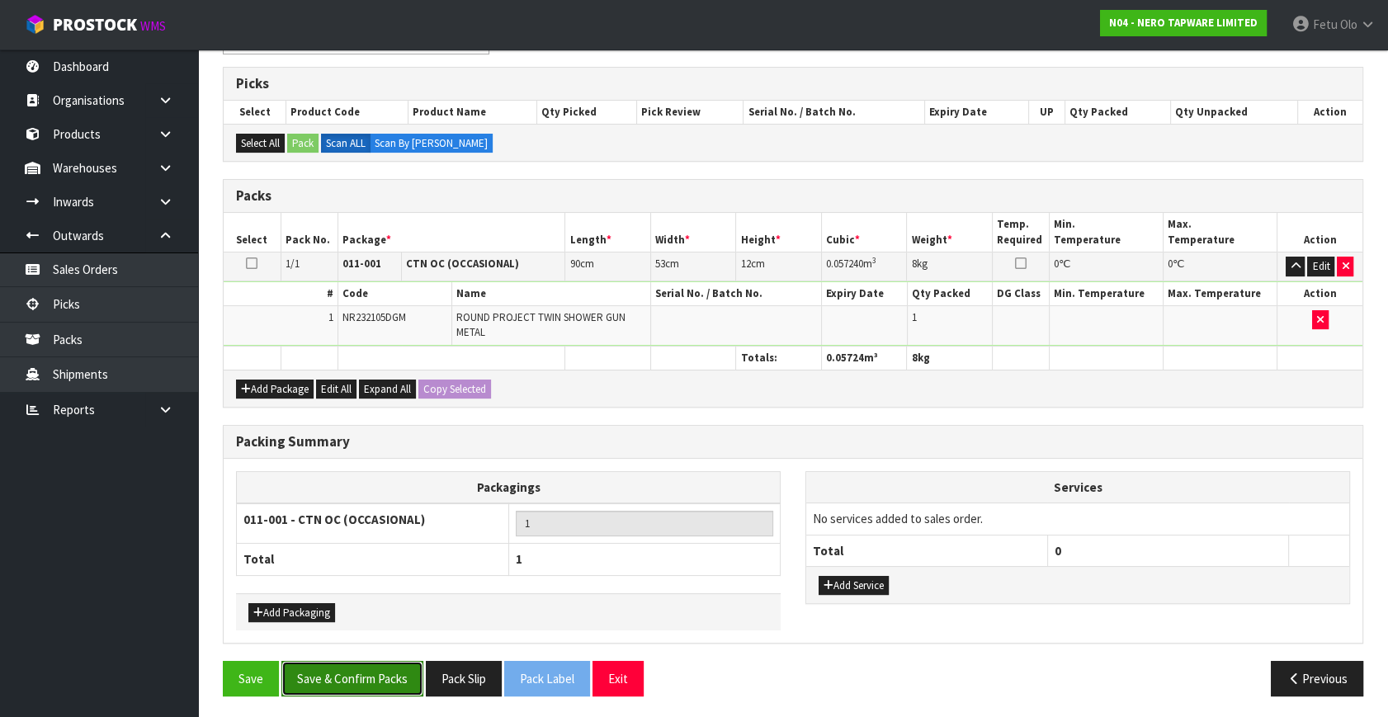
click at [390, 674] on button "Save & Confirm Packs" at bounding box center [352, 678] width 142 height 35
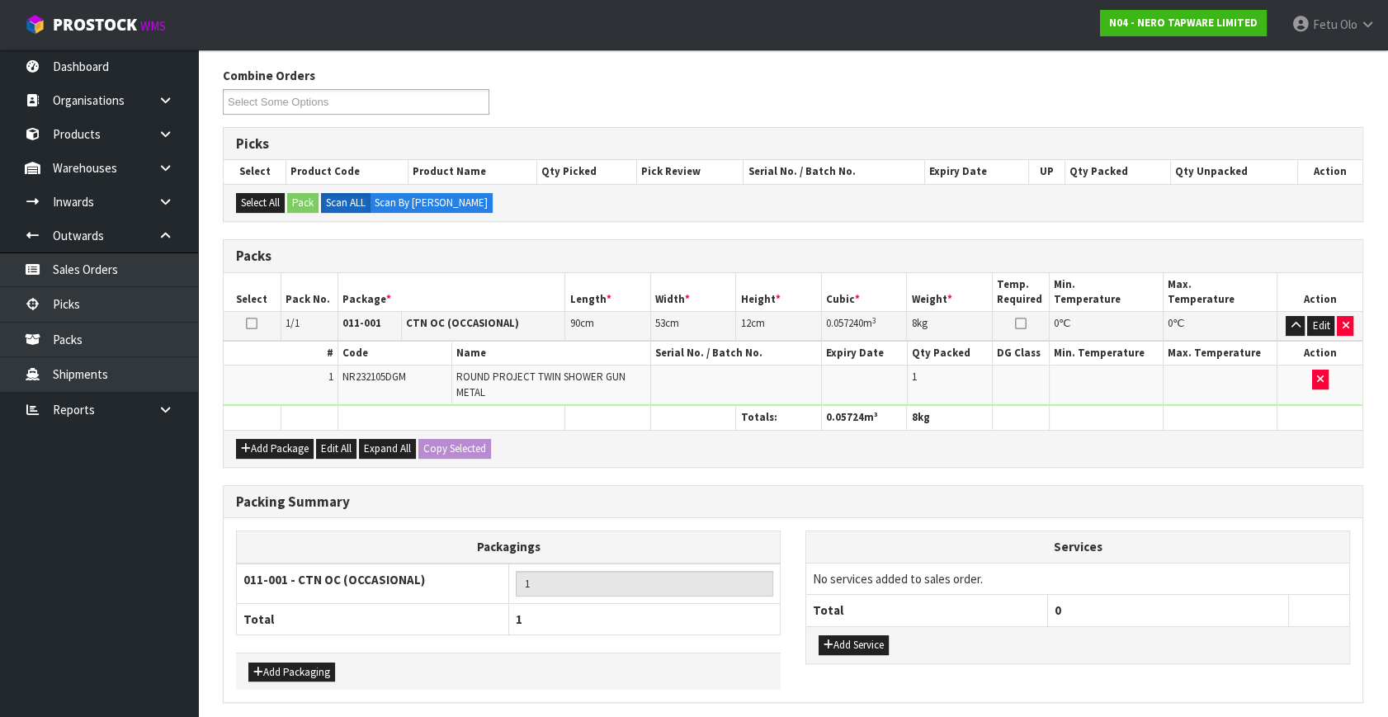
scroll to position [0, 0]
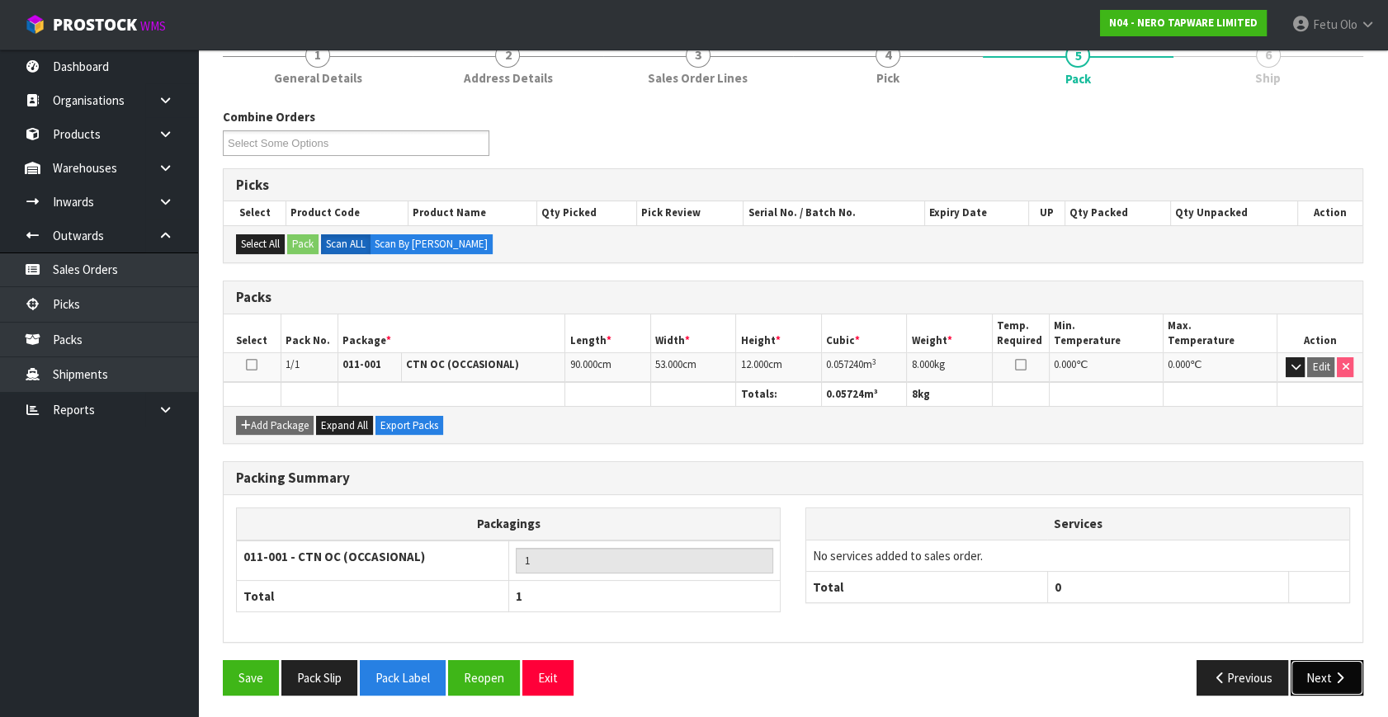
click at [1354, 679] on button "Next" at bounding box center [1327, 677] width 73 height 35
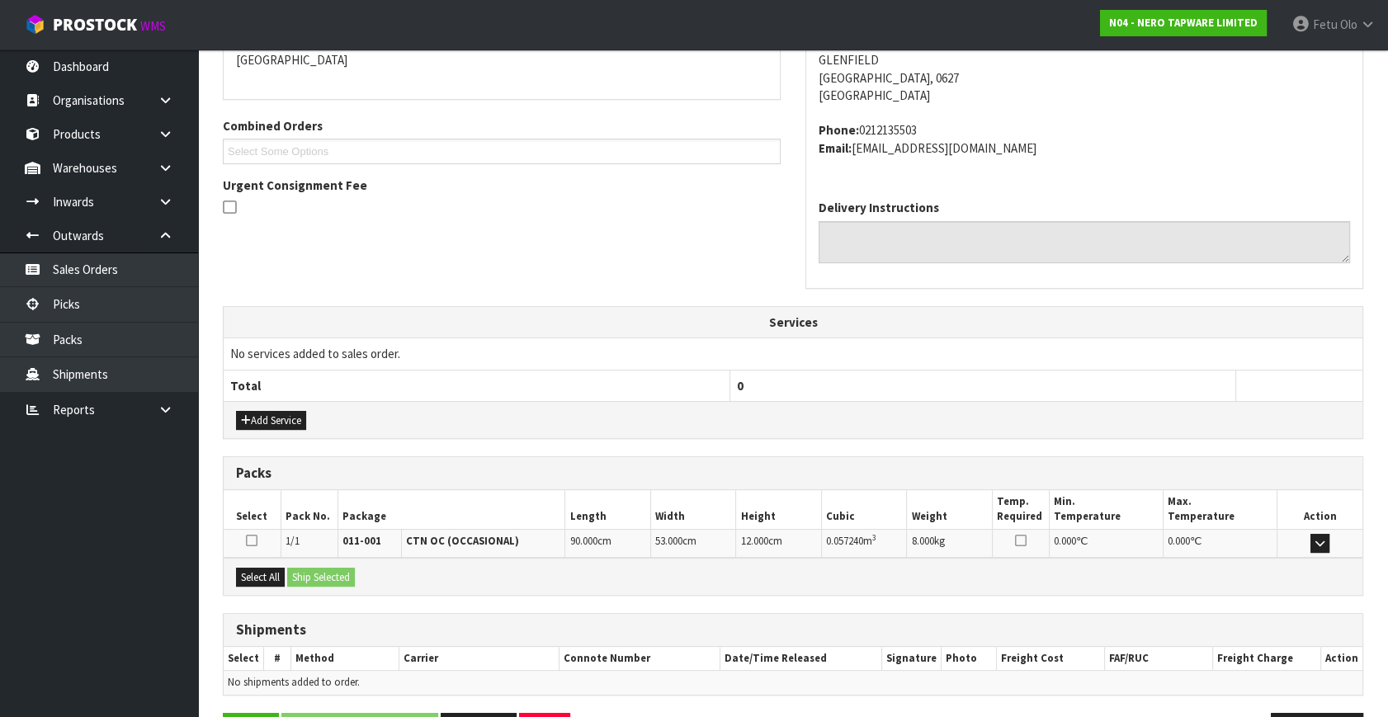
scroll to position [424, 0]
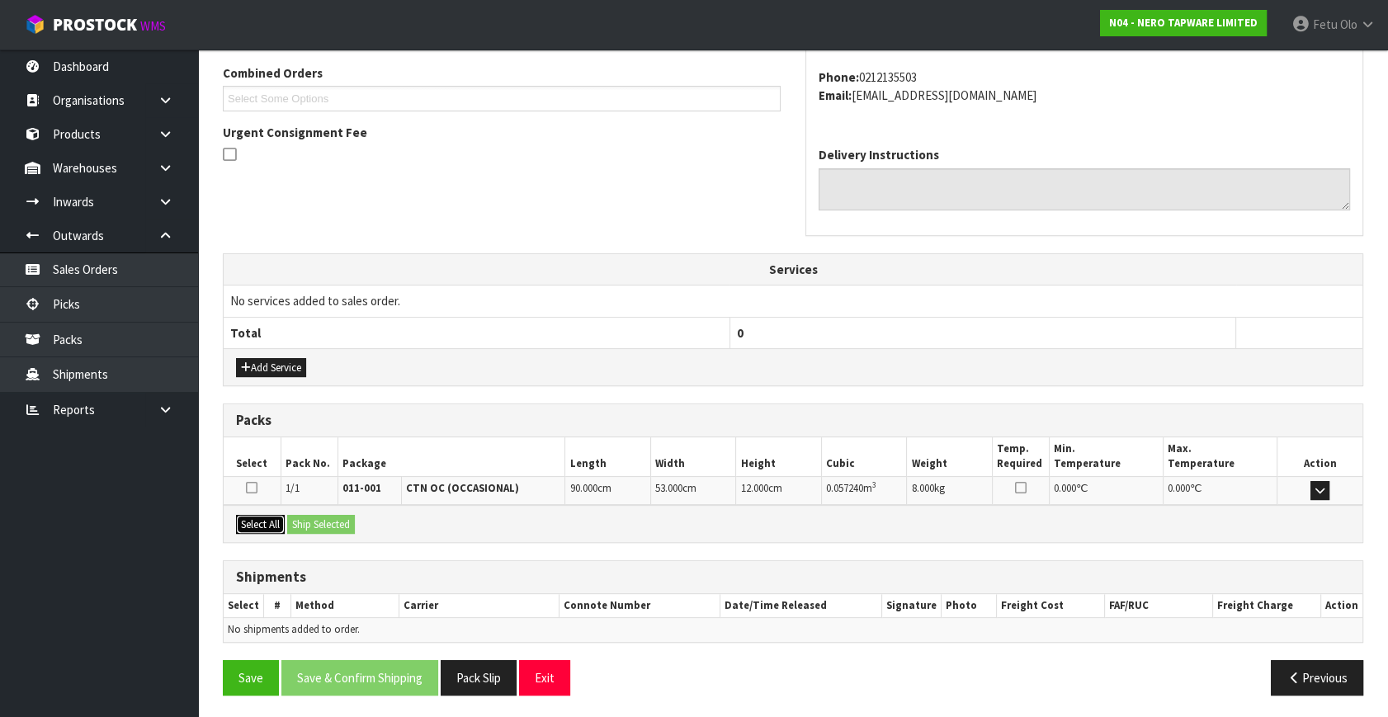
drag, startPoint x: 263, startPoint y: 527, endPoint x: 309, endPoint y: 517, distance: 46.5
click at [264, 527] on button "Select All" at bounding box center [260, 525] width 49 height 20
click at [309, 517] on button "Ship Selected" at bounding box center [321, 525] width 68 height 20
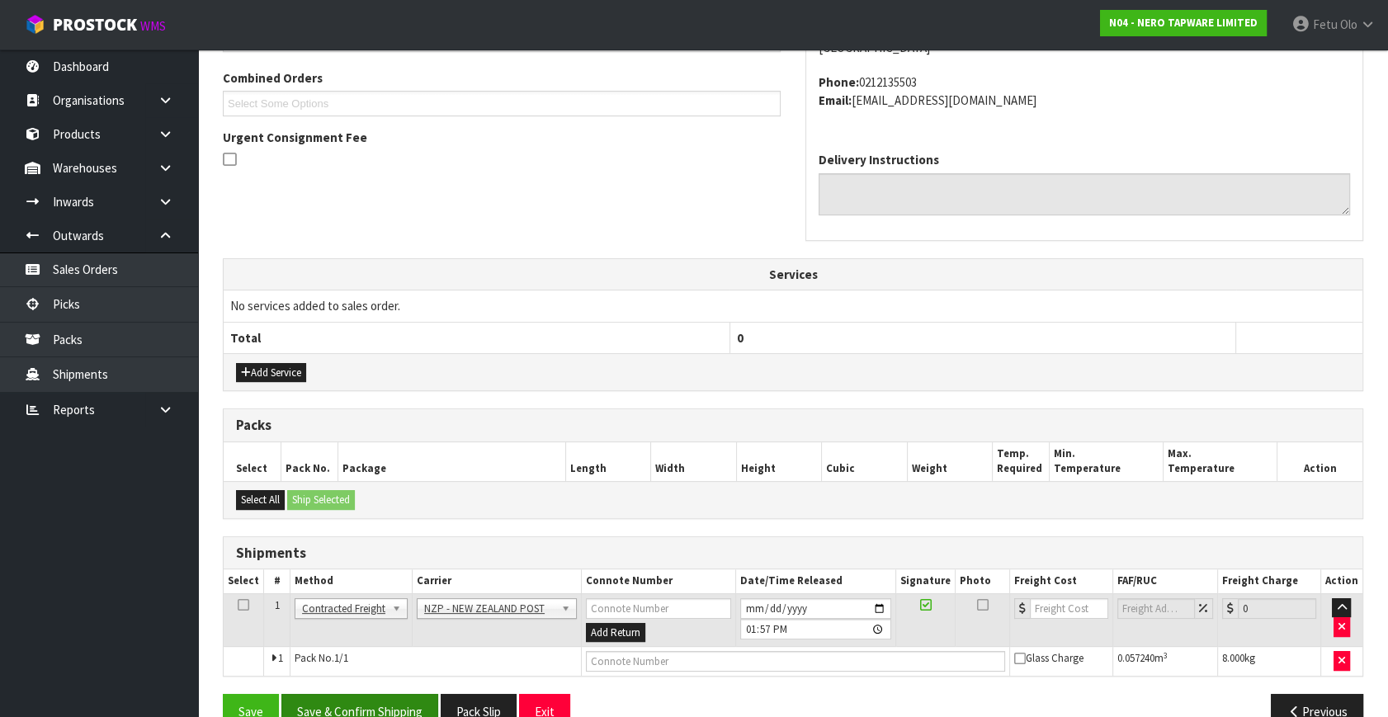
scroll to position [454, 0]
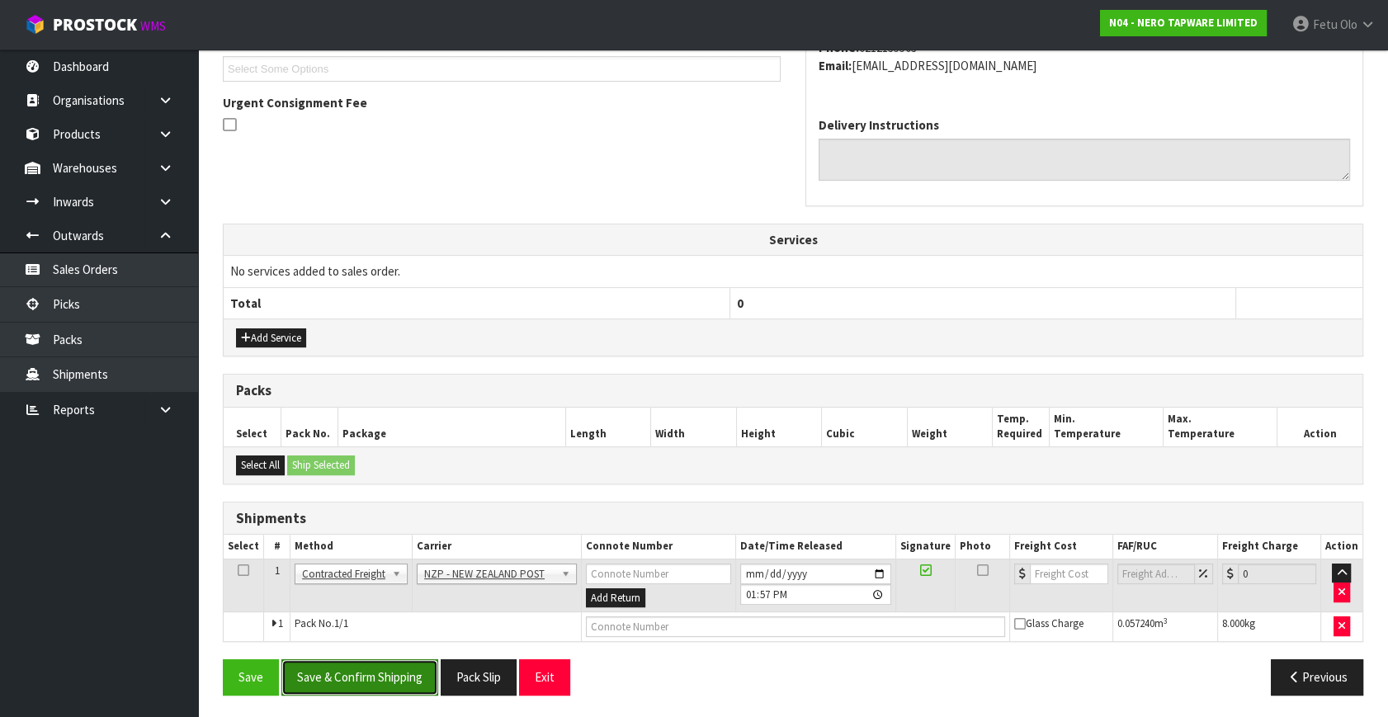
click at [395, 673] on button "Save & Confirm Shipping" at bounding box center [359, 676] width 157 height 35
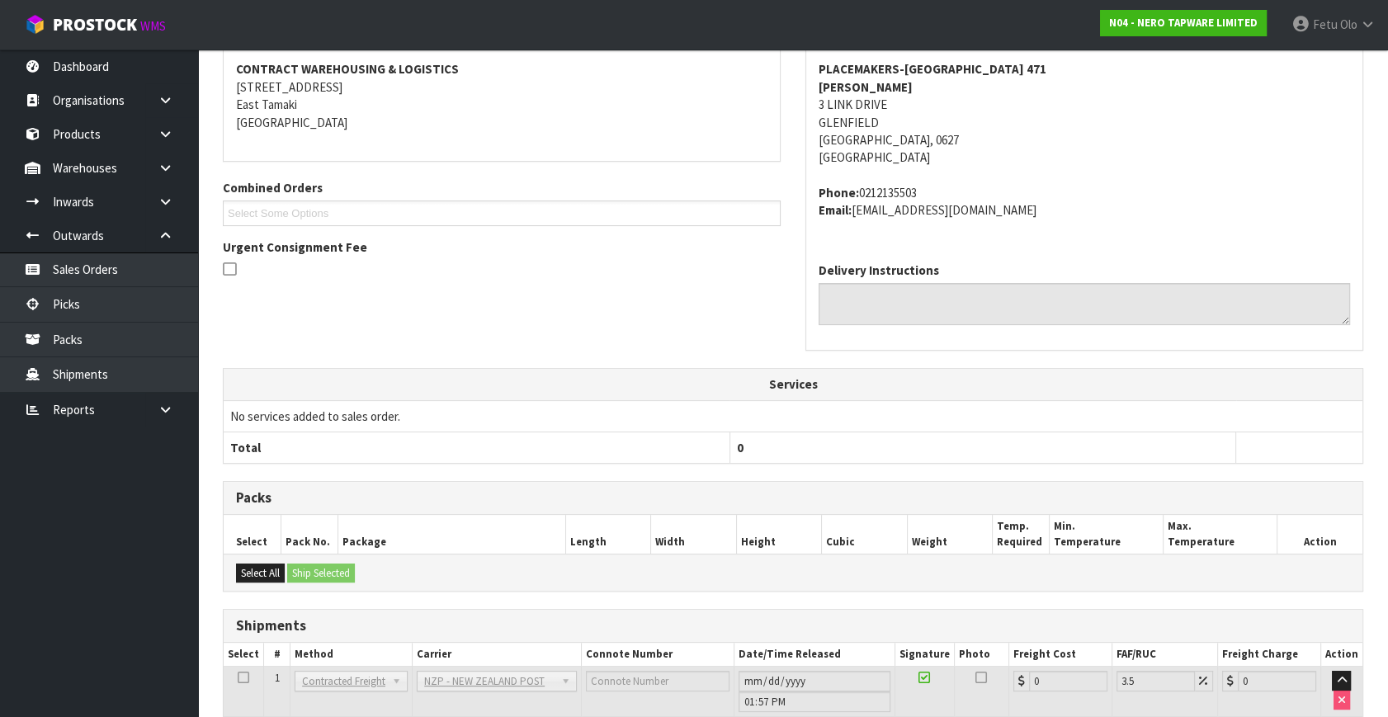
scroll to position [430, 0]
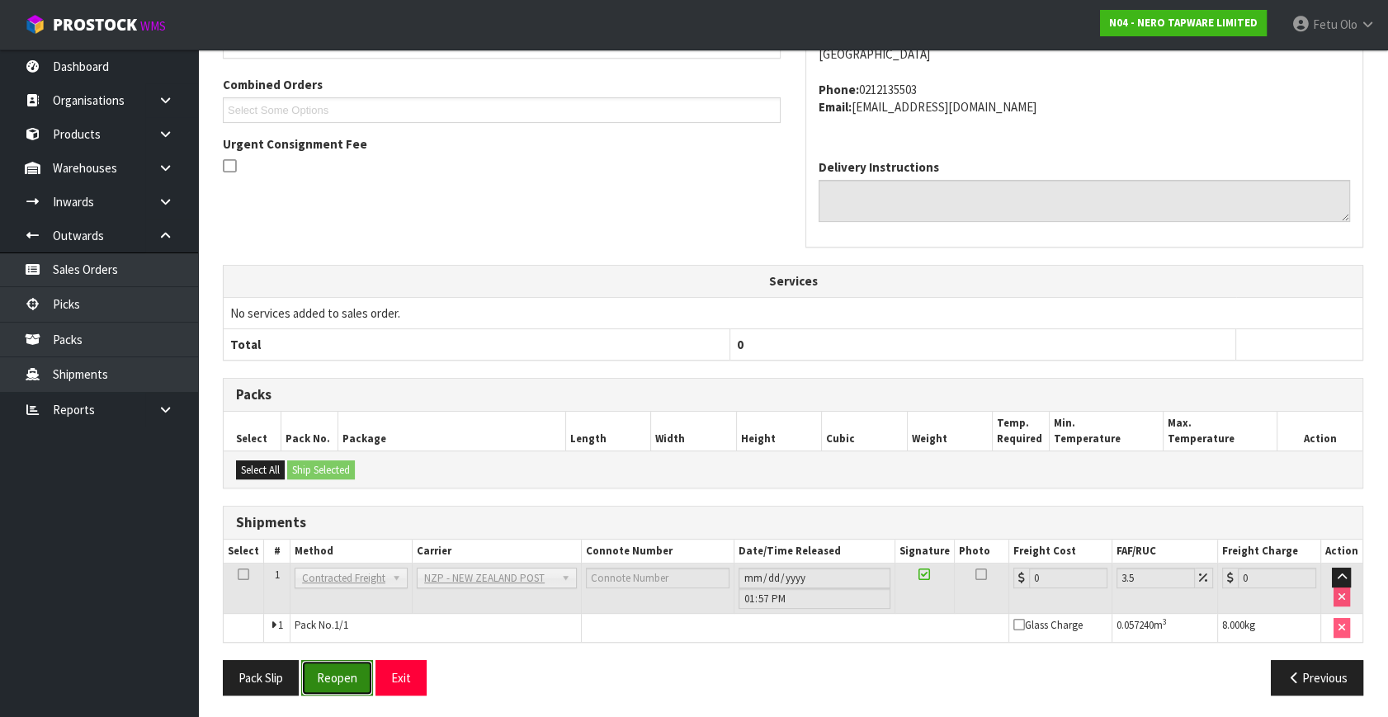
click at [334, 678] on button "Reopen" at bounding box center [337, 677] width 72 height 35
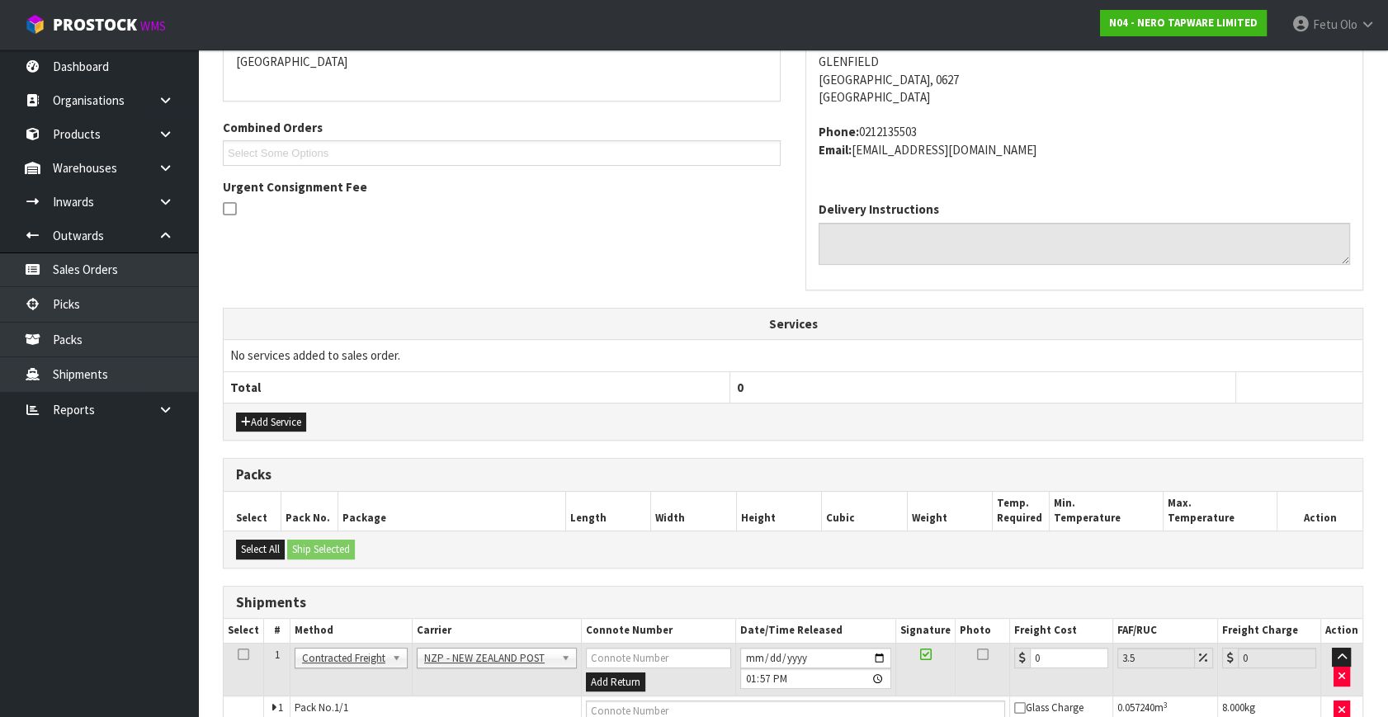
scroll to position [454, 0]
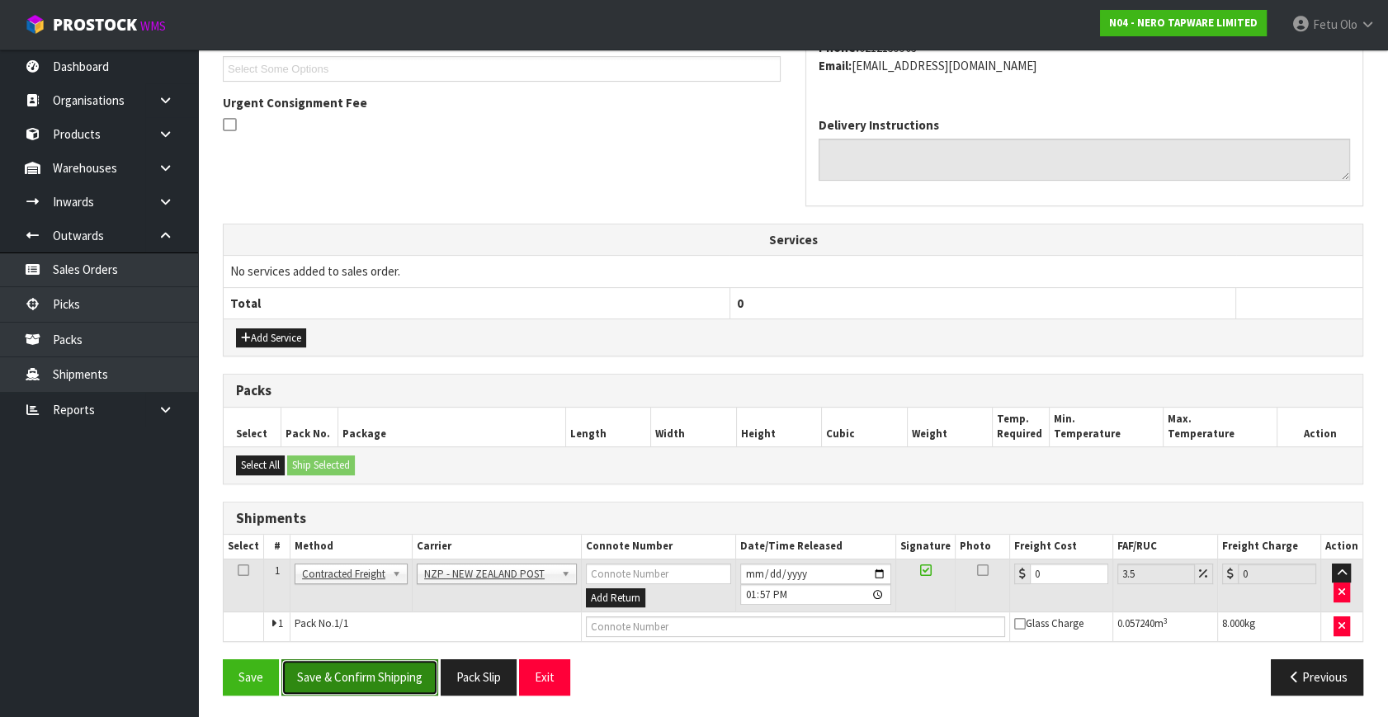
click at [328, 668] on button "Save & Confirm Shipping" at bounding box center [359, 676] width 157 height 35
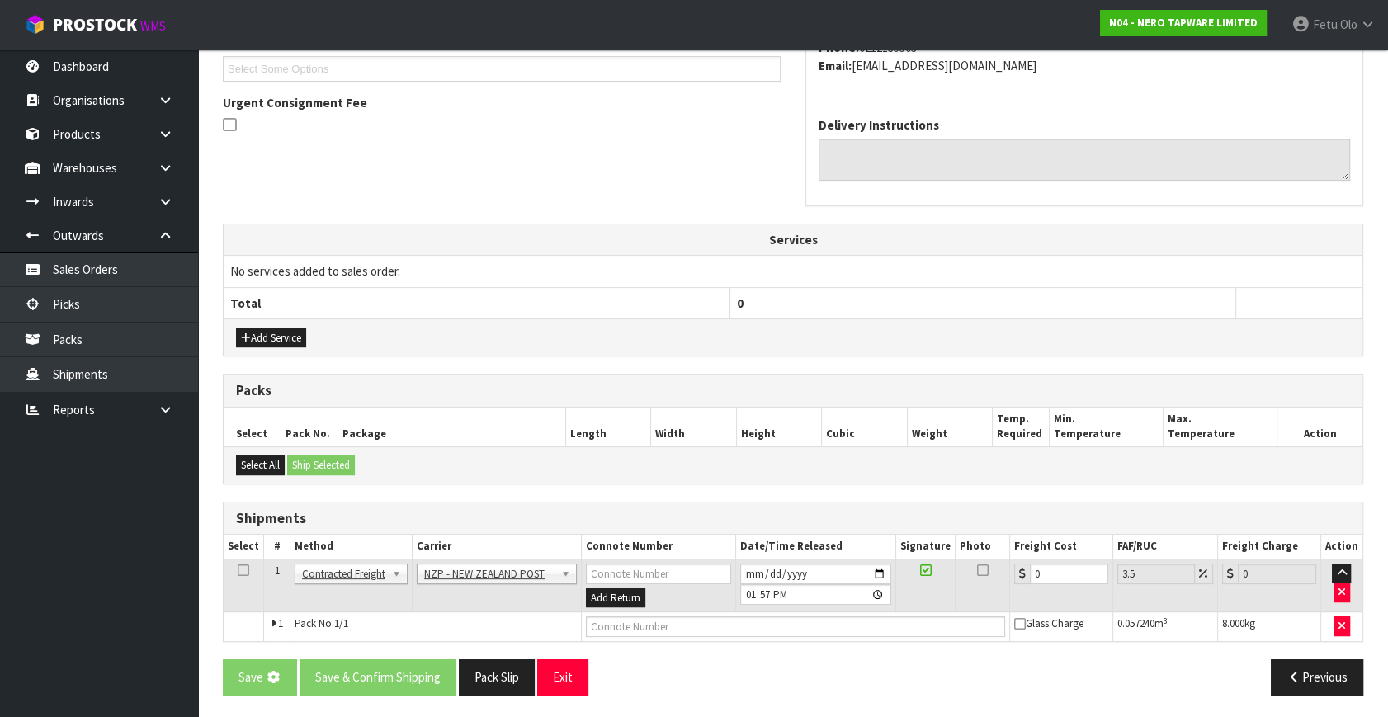
scroll to position [0, 0]
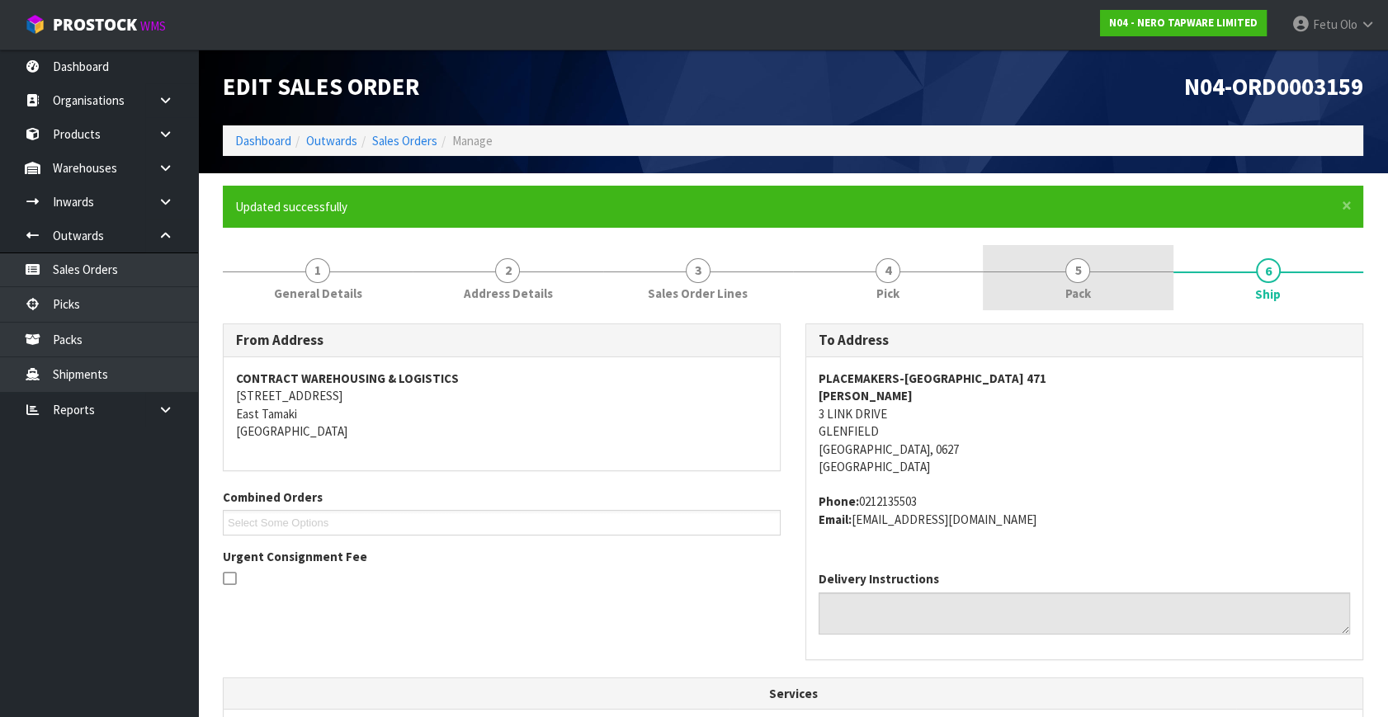
click at [1114, 272] on div at bounding box center [1078, 272] width 190 height 1
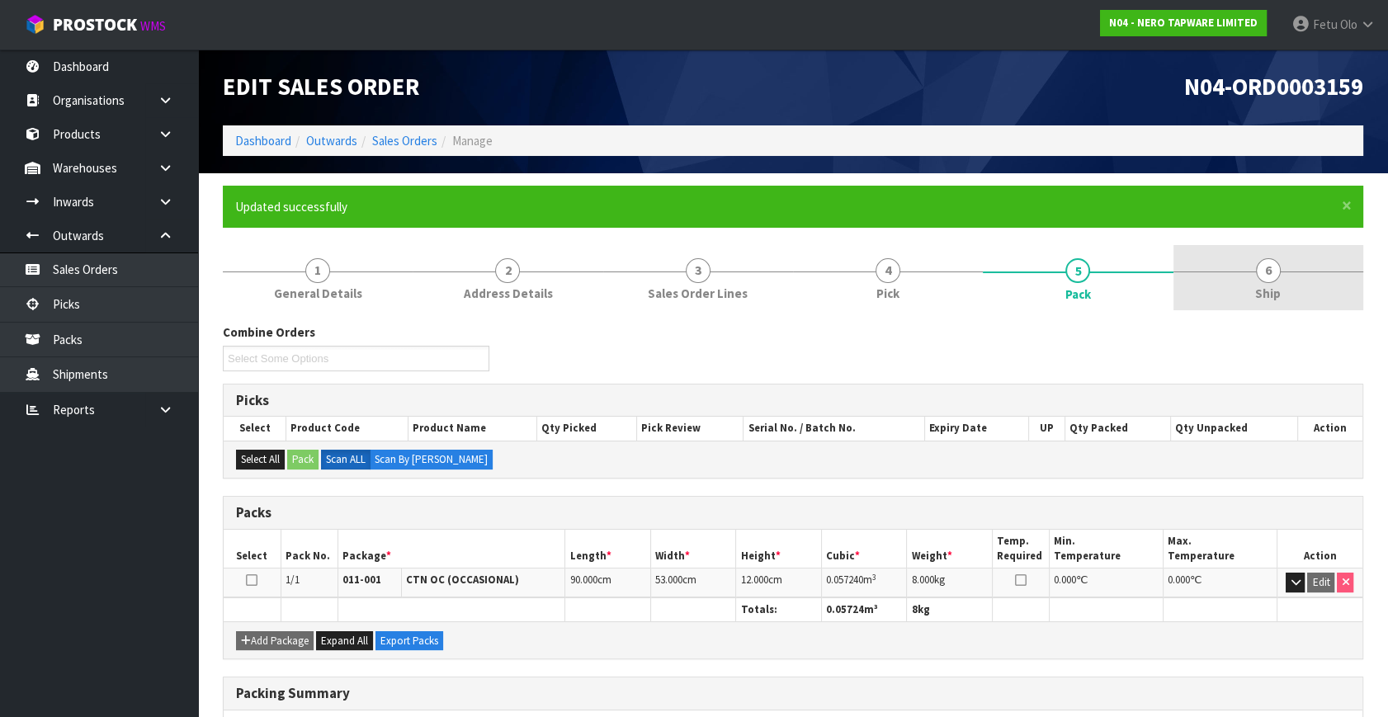
click at [1323, 276] on link "6 Ship" at bounding box center [1269, 277] width 190 height 65
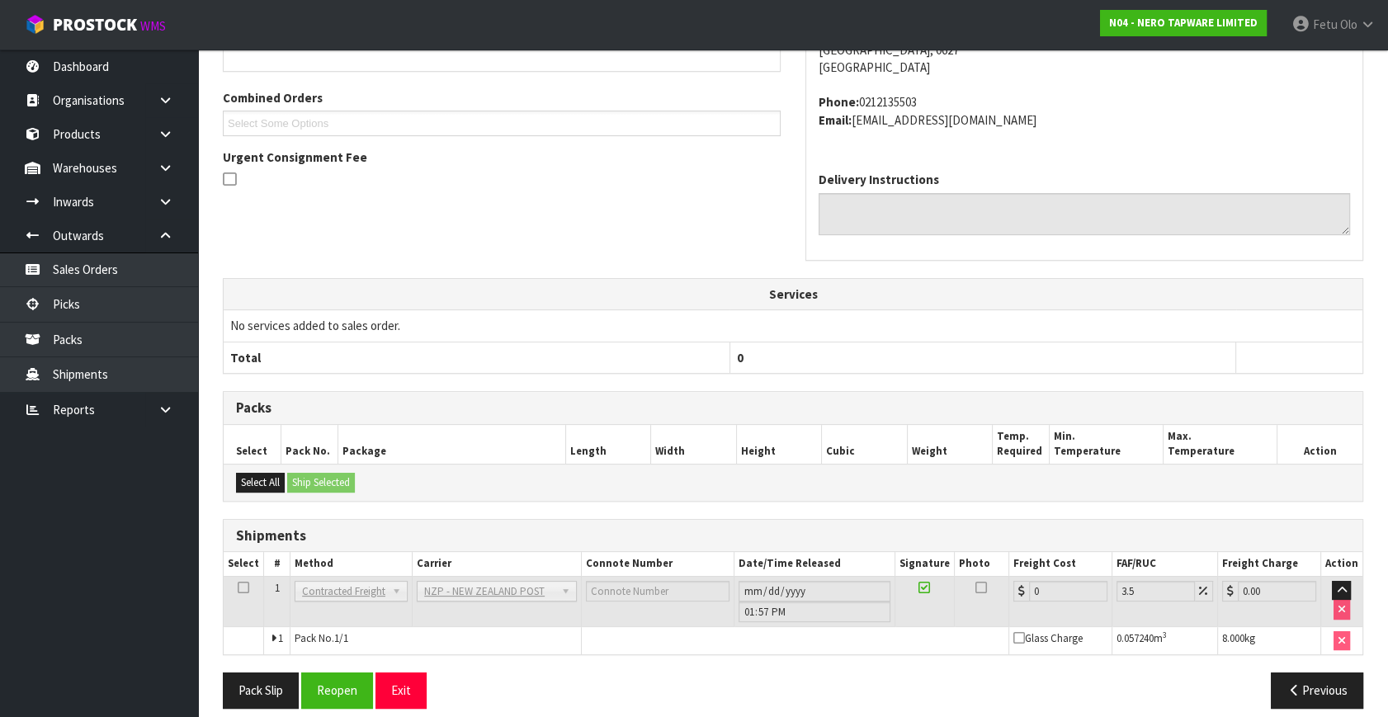
scroll to position [413, 0]
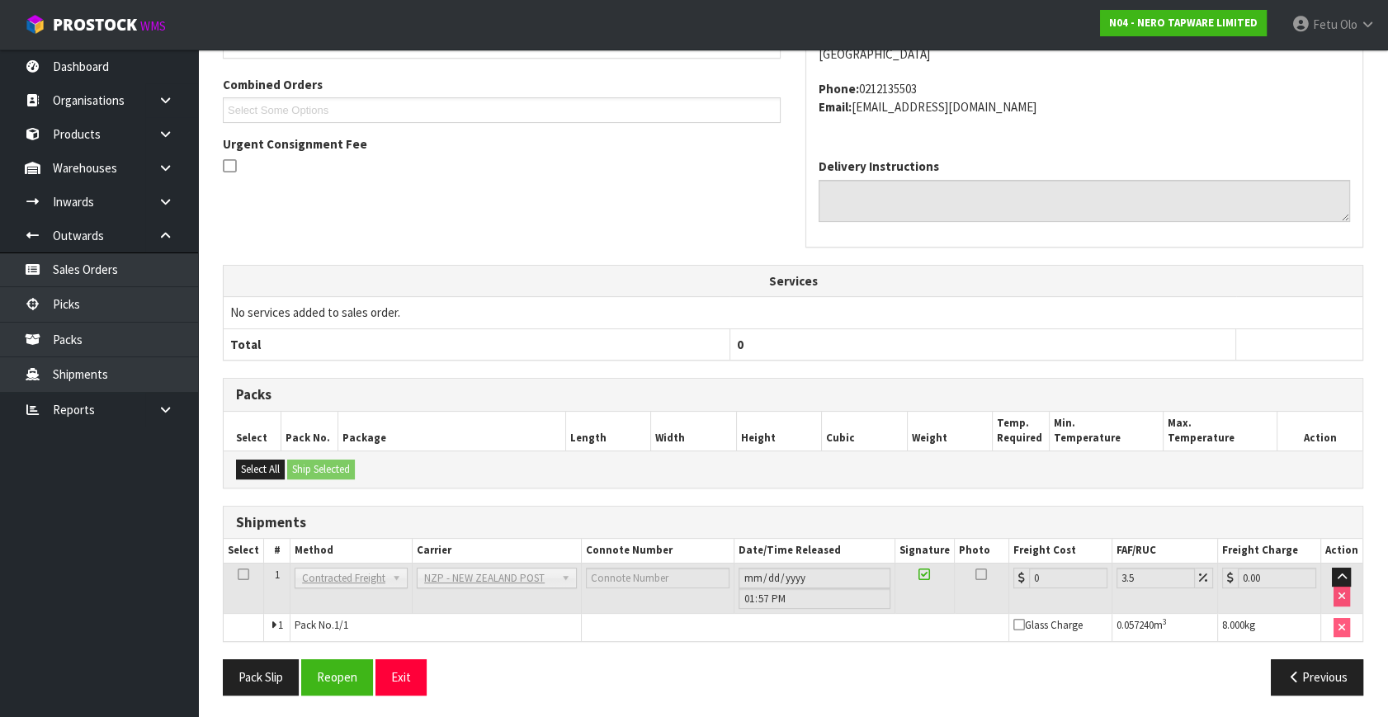
drag, startPoint x: 1212, startPoint y: 374, endPoint x: 913, endPoint y: 429, distance: 304.6
click at [1212, 374] on div "From Address CONTRACT WAREHOUSING & LOGISTICS 17 Allens Road East Tamaki Auckla…" at bounding box center [793, 309] width 1141 height 796
click at [320, 670] on button "Reopen" at bounding box center [337, 676] width 72 height 35
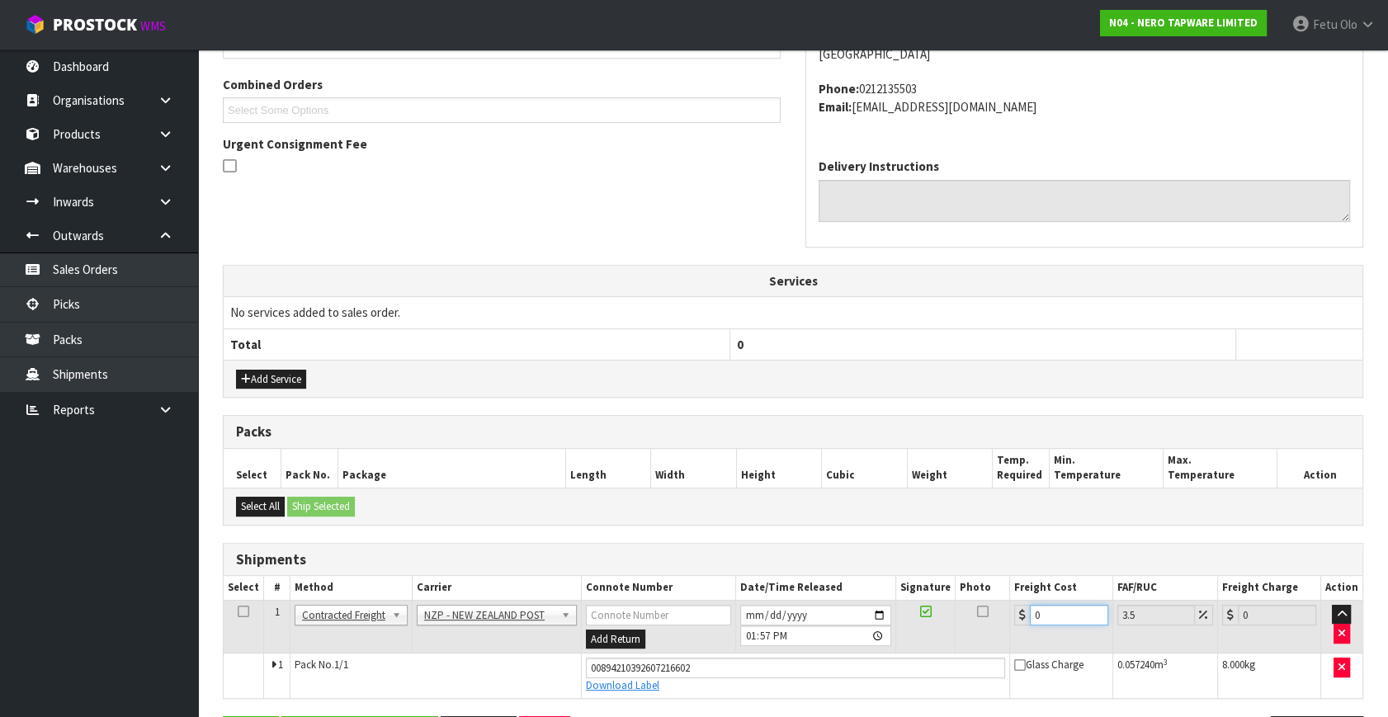
drag, startPoint x: 1046, startPoint y: 619, endPoint x: 876, endPoint y: 668, distance: 177.1
click at [876, 668] on tbody "1 Client Local Pickup Customer Local Pickup Company Freight Contracted Freight …" at bounding box center [793, 648] width 1139 height 97
type input "4"
type input "4.14"
type input "4.3"
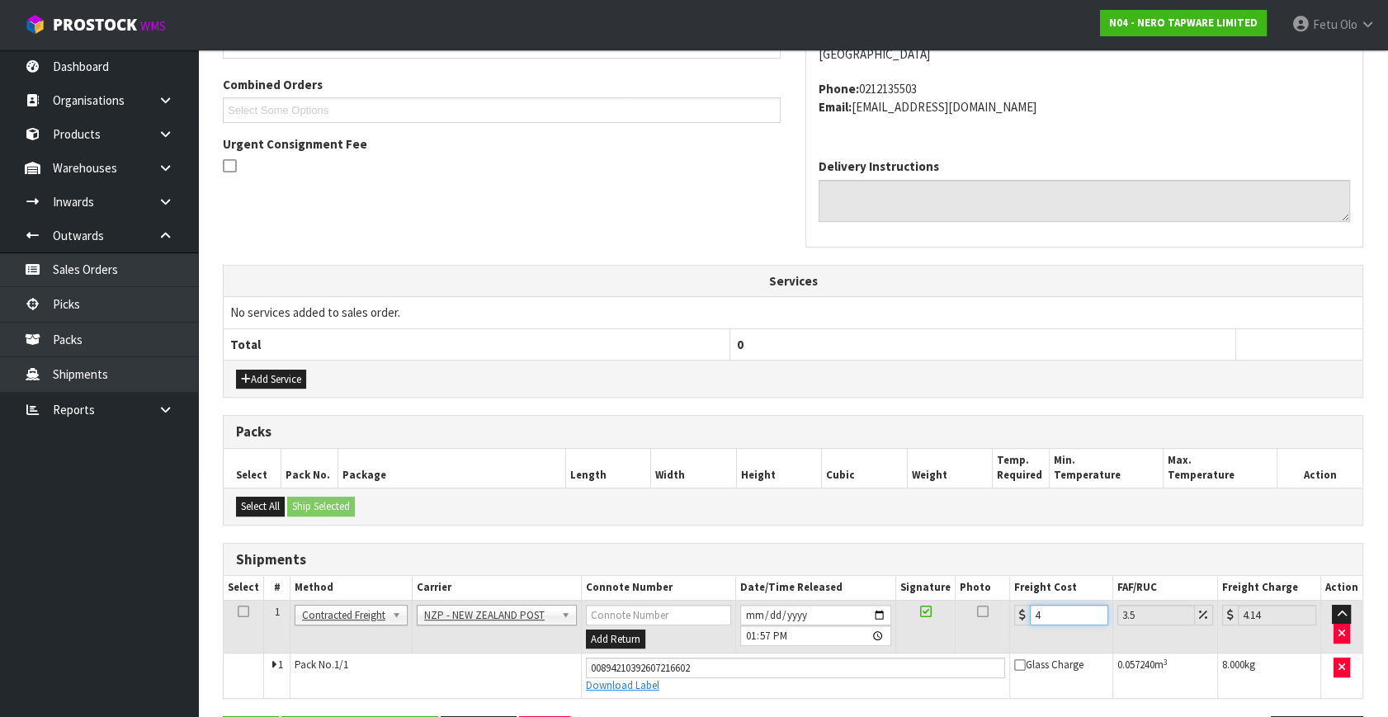
type input "4.45"
type input "4.33"
type input "4.48"
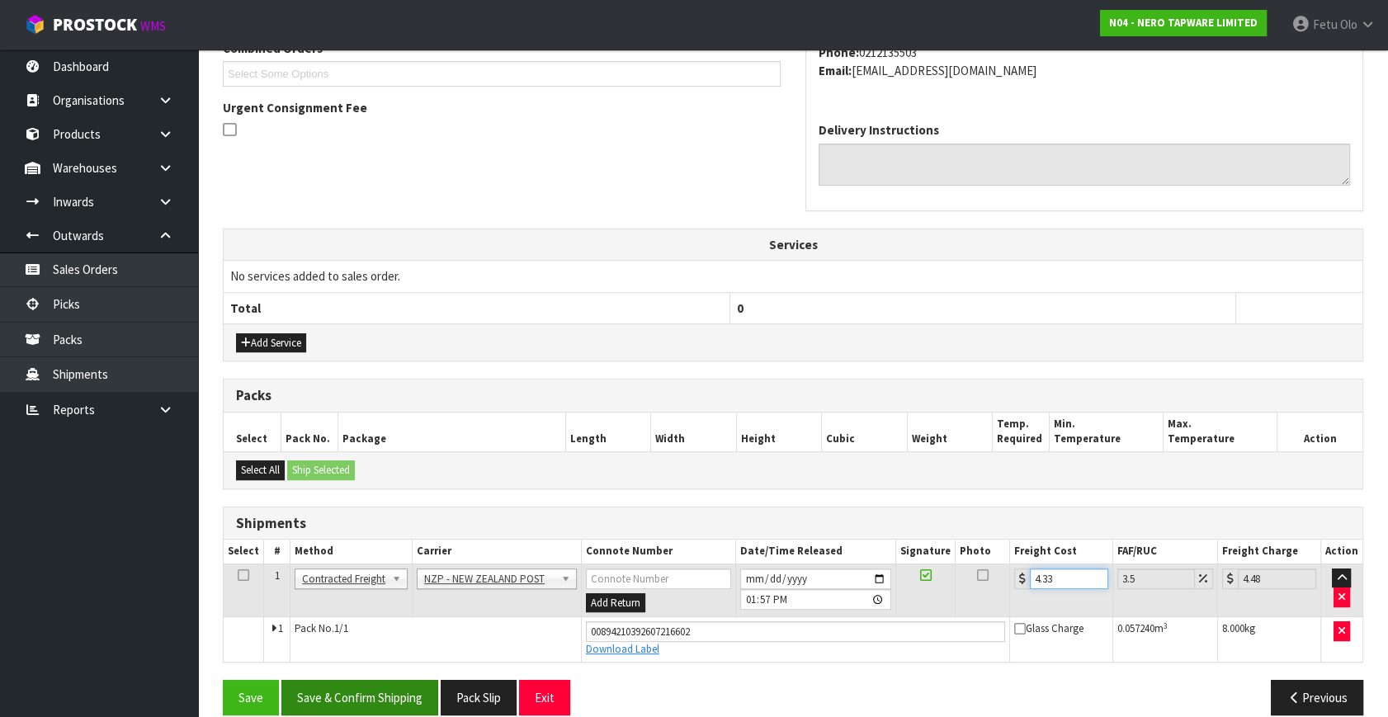
scroll to position [469, 0]
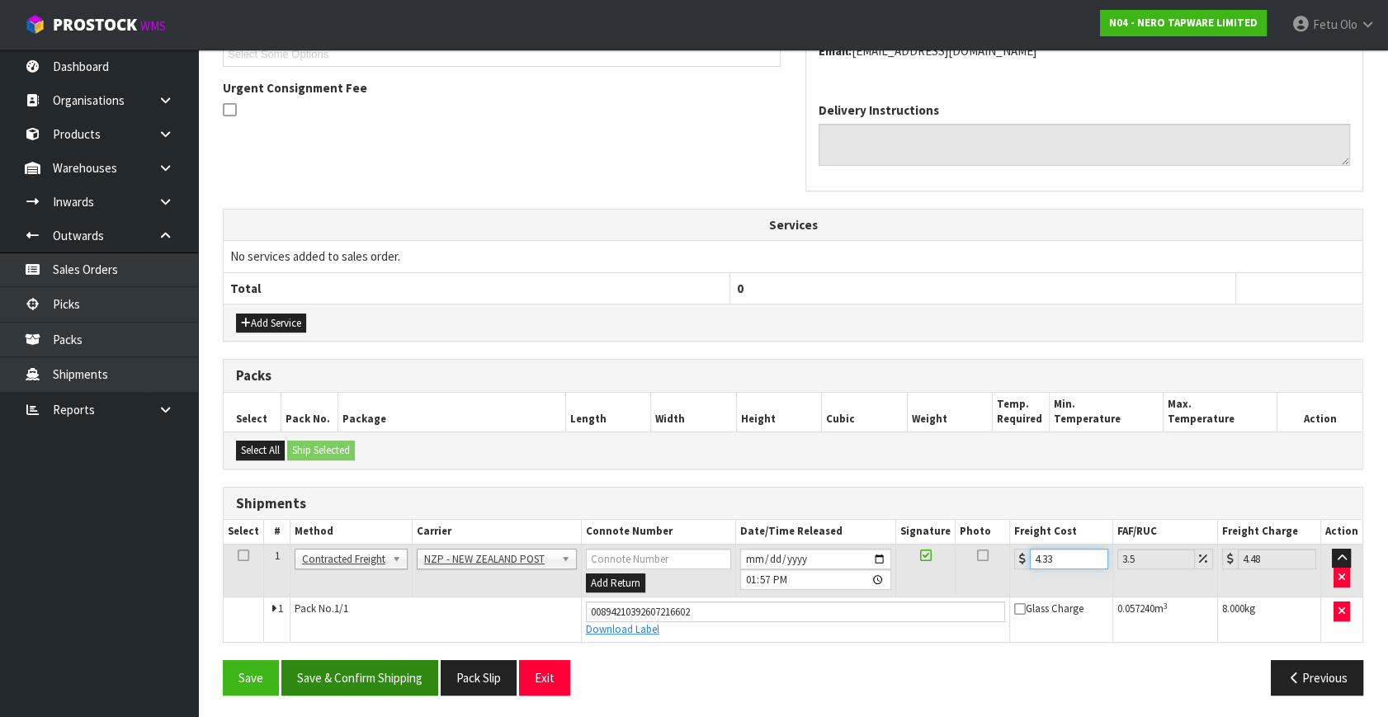
type input "4.33"
click at [345, 678] on button "Save & Confirm Shipping" at bounding box center [359, 677] width 157 height 35
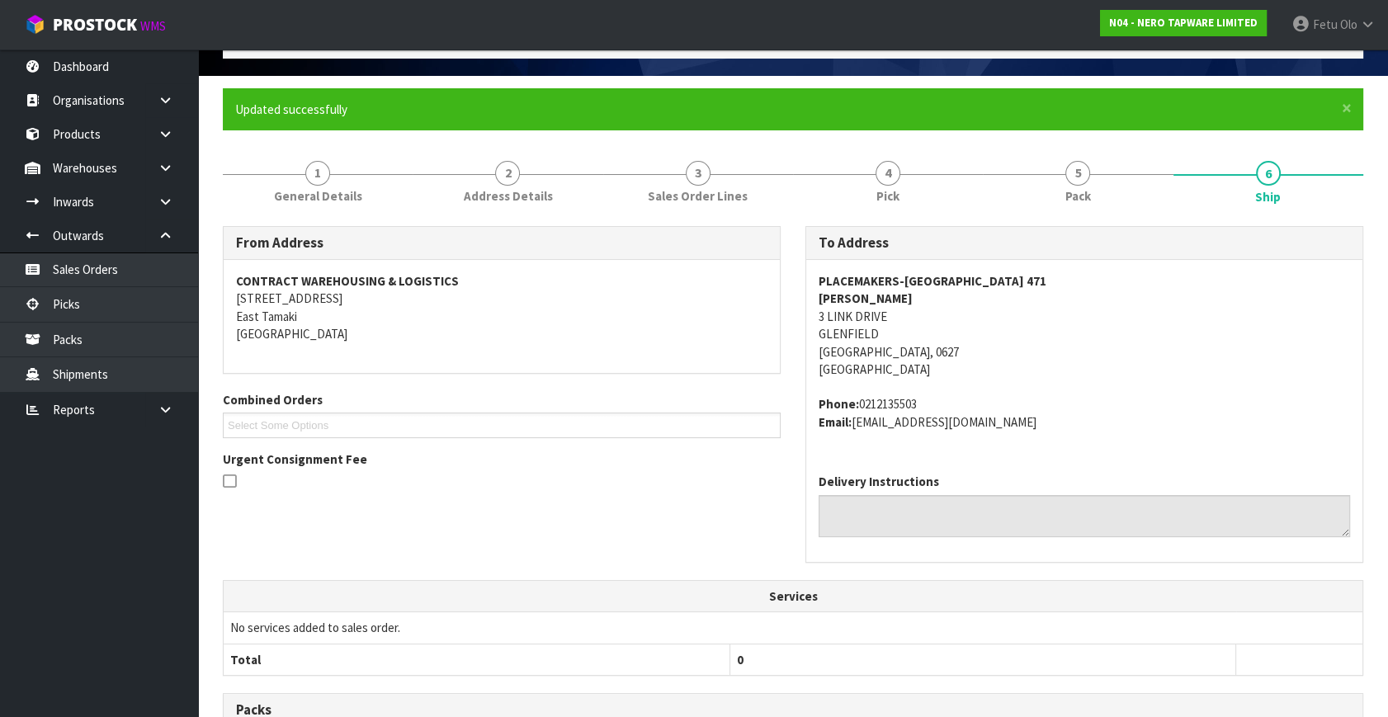
scroll to position [149, 0]
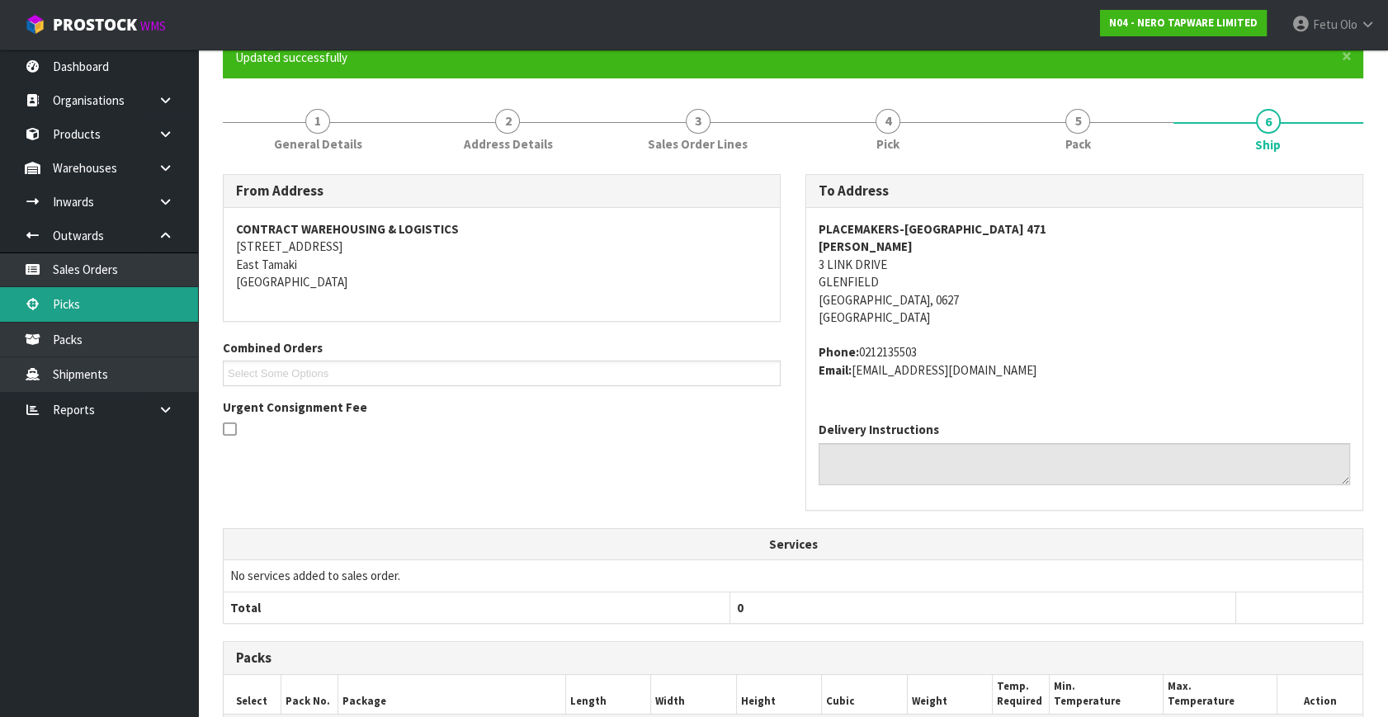
click at [50, 305] on link "Picks" at bounding box center [99, 304] width 198 height 34
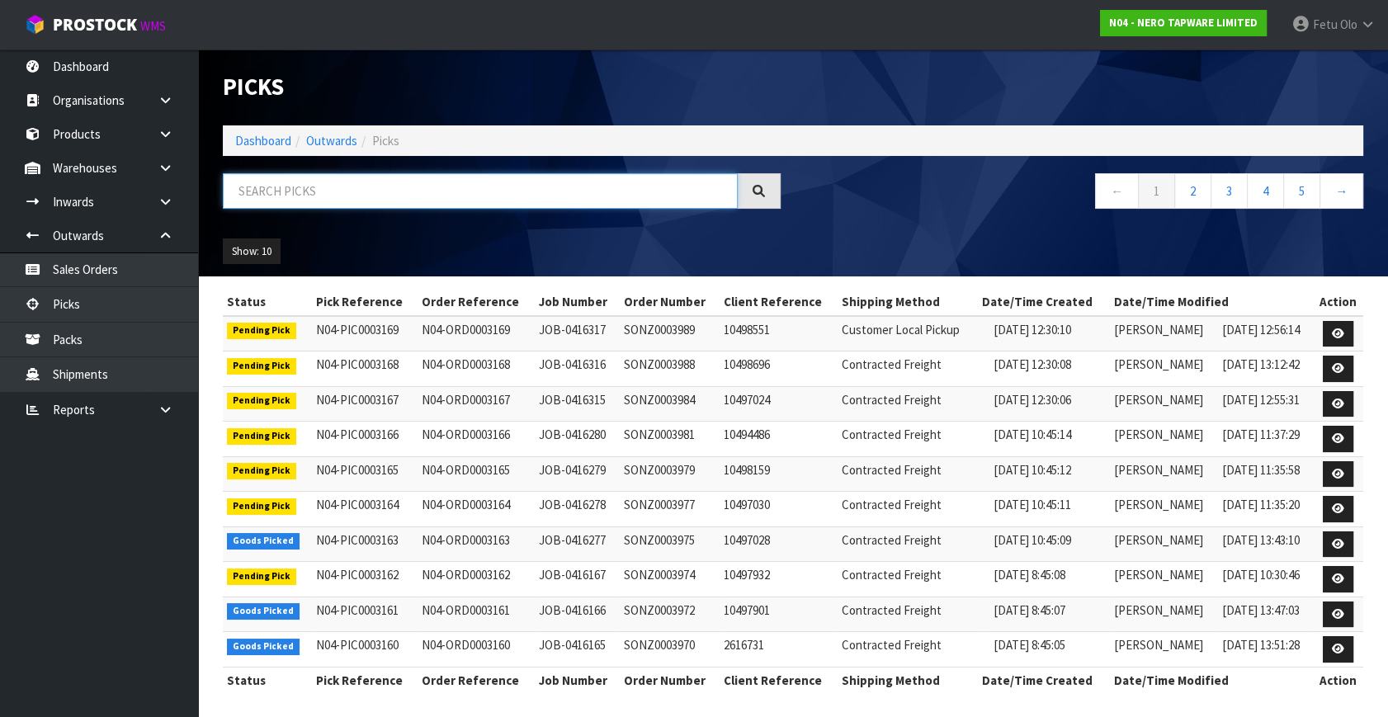
click at [308, 184] on input "text" at bounding box center [480, 190] width 515 height 35
click at [307, 185] on input "text" at bounding box center [480, 190] width 515 height 35
type input "003160"
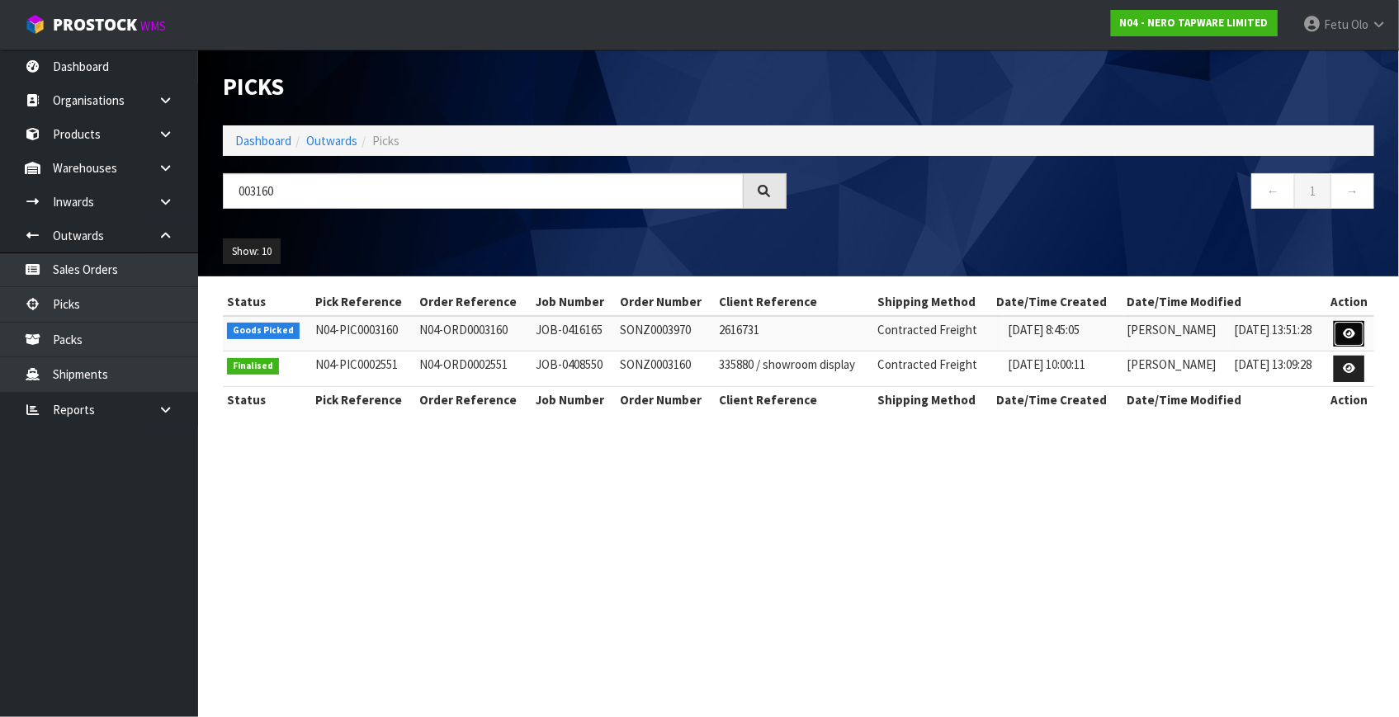
click at [1355, 328] on icon at bounding box center [1349, 333] width 12 height 11
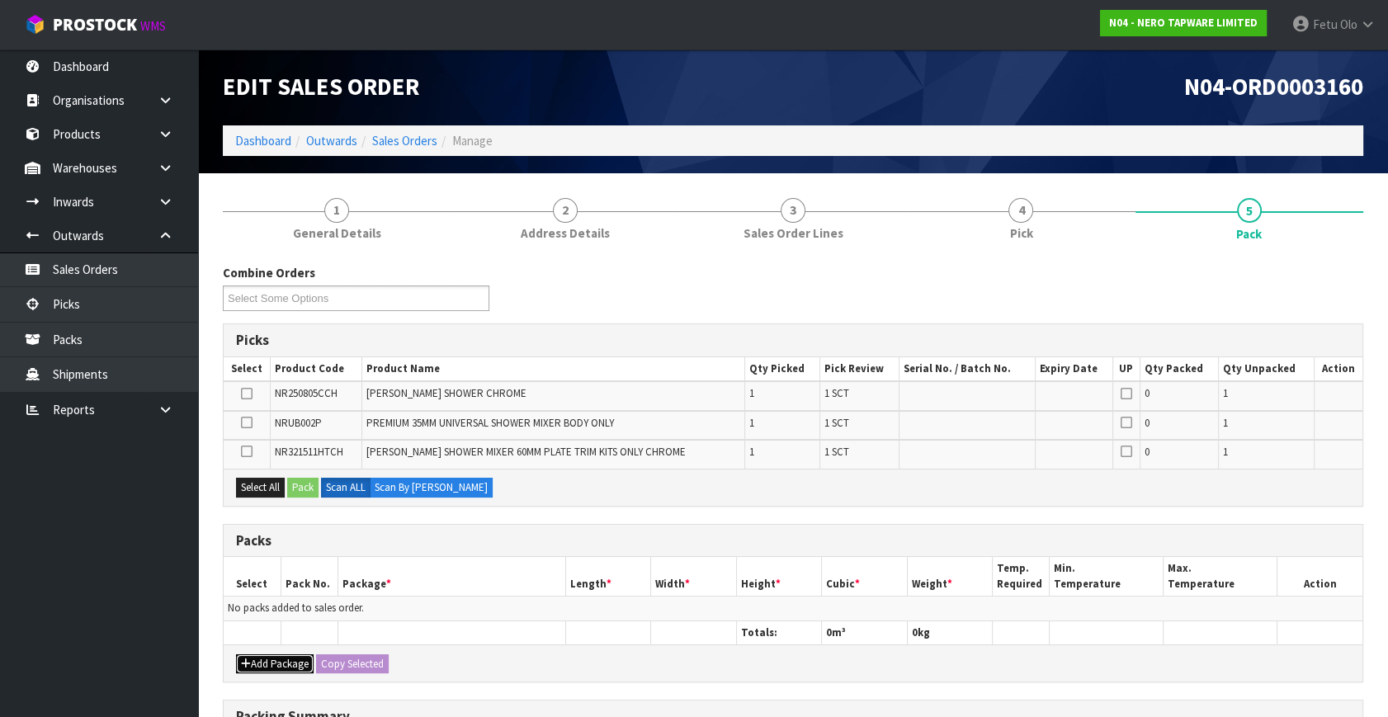
click at [277, 665] on button "Add Package" at bounding box center [275, 664] width 78 height 20
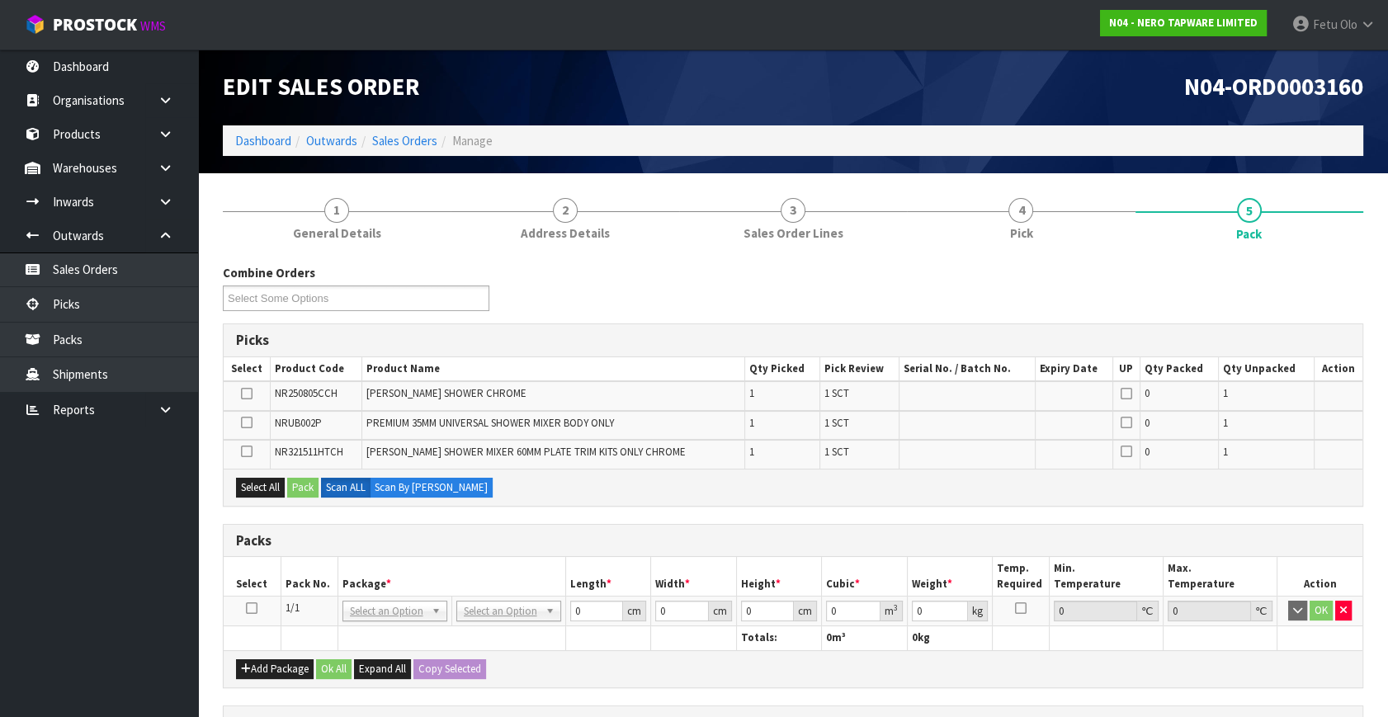
click at [249, 597] on td at bounding box center [252, 612] width 57 height 30
click at [249, 608] on icon at bounding box center [252, 608] width 12 height 1
click at [354, 561] on th "Package *" at bounding box center [452, 576] width 228 height 39
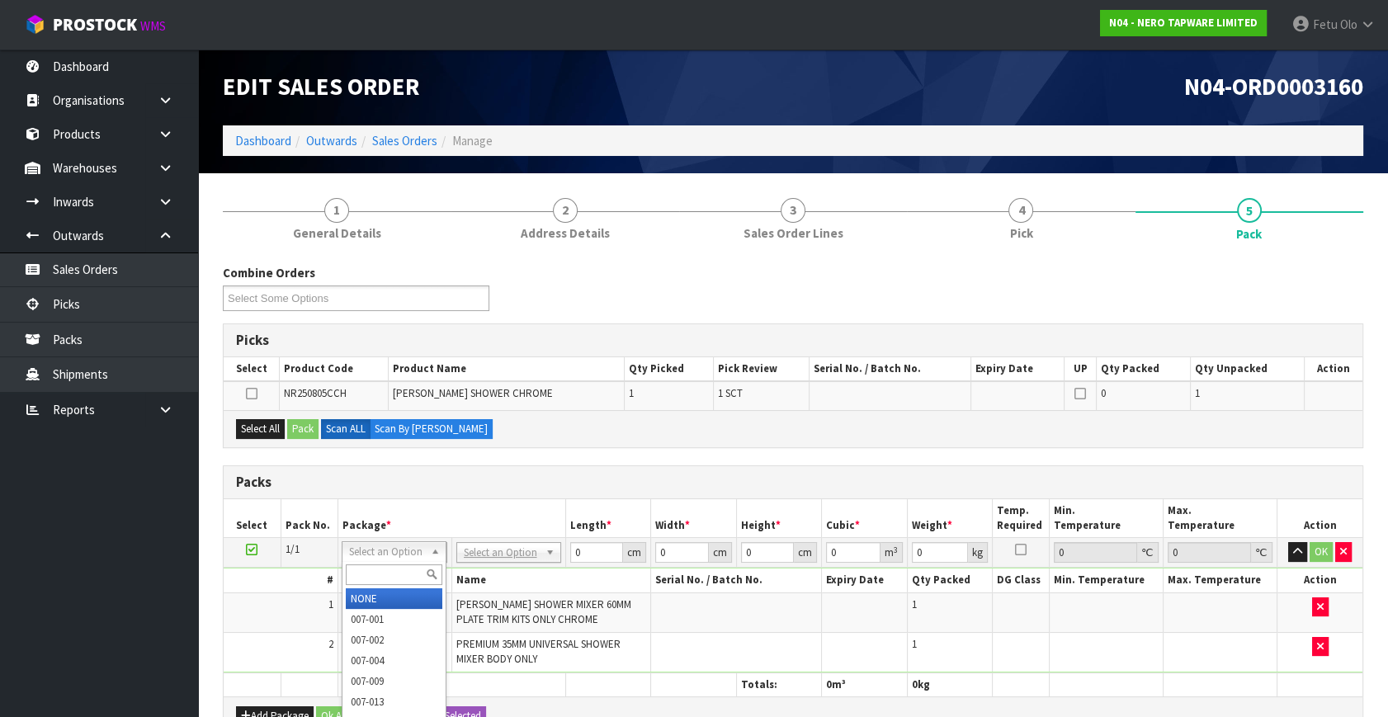
click at [385, 579] on input "text" at bounding box center [394, 575] width 97 height 21
type input "011"
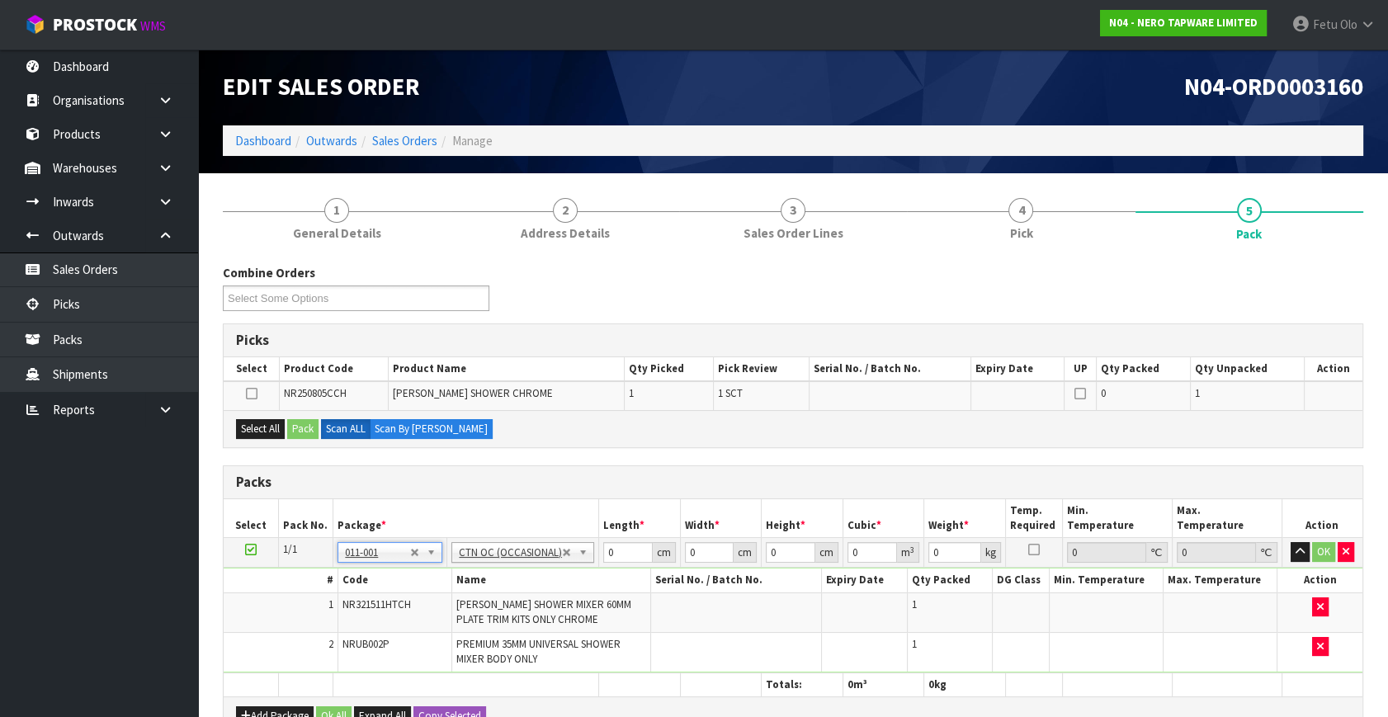
type input "1.02"
drag, startPoint x: 627, startPoint y: 551, endPoint x: 338, endPoint y: 599, distance: 292.8
click at [338, 599] on tbody "1/1 NONE 007-001 007-002 007-004 007-009 007-013 007-014 007-015 007-017 007-01…" at bounding box center [793, 605] width 1139 height 135
type input "21"
type input "14"
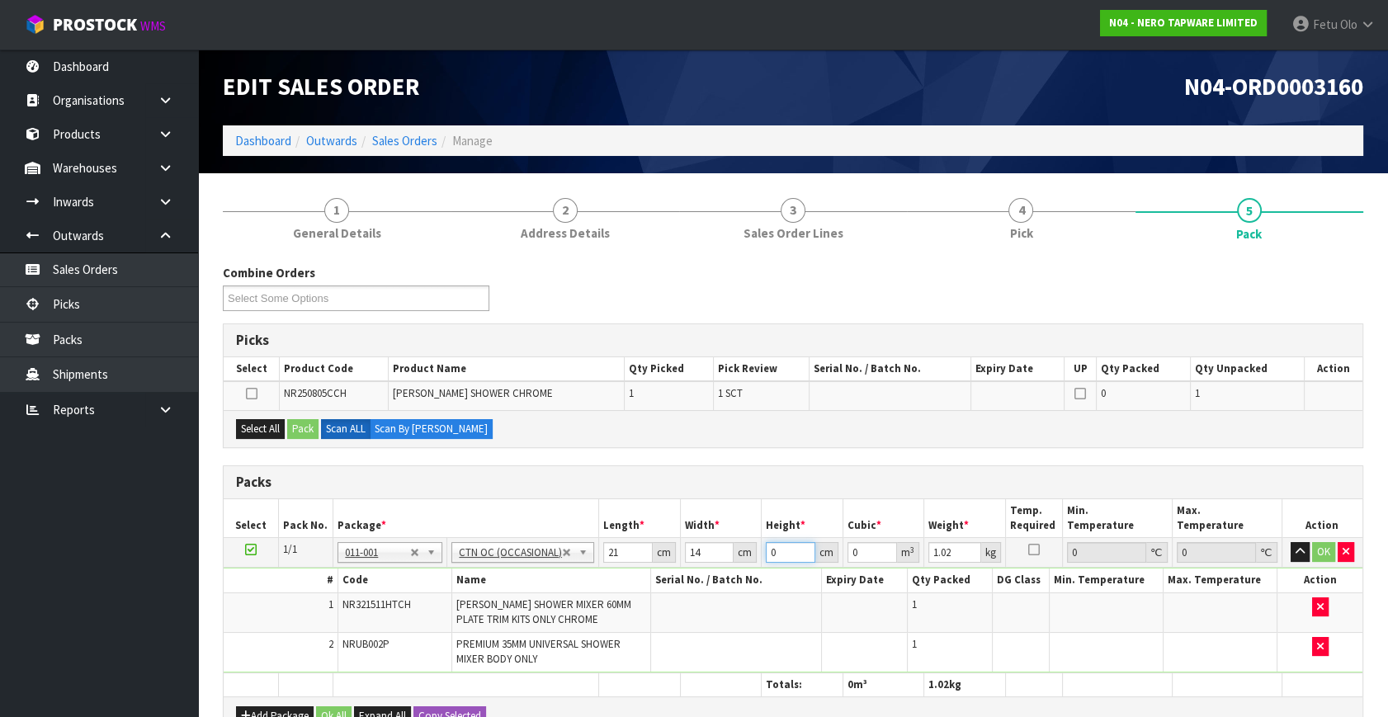
type input "1"
type input "0.000294"
type input "17"
type input "0.004998"
type input "17"
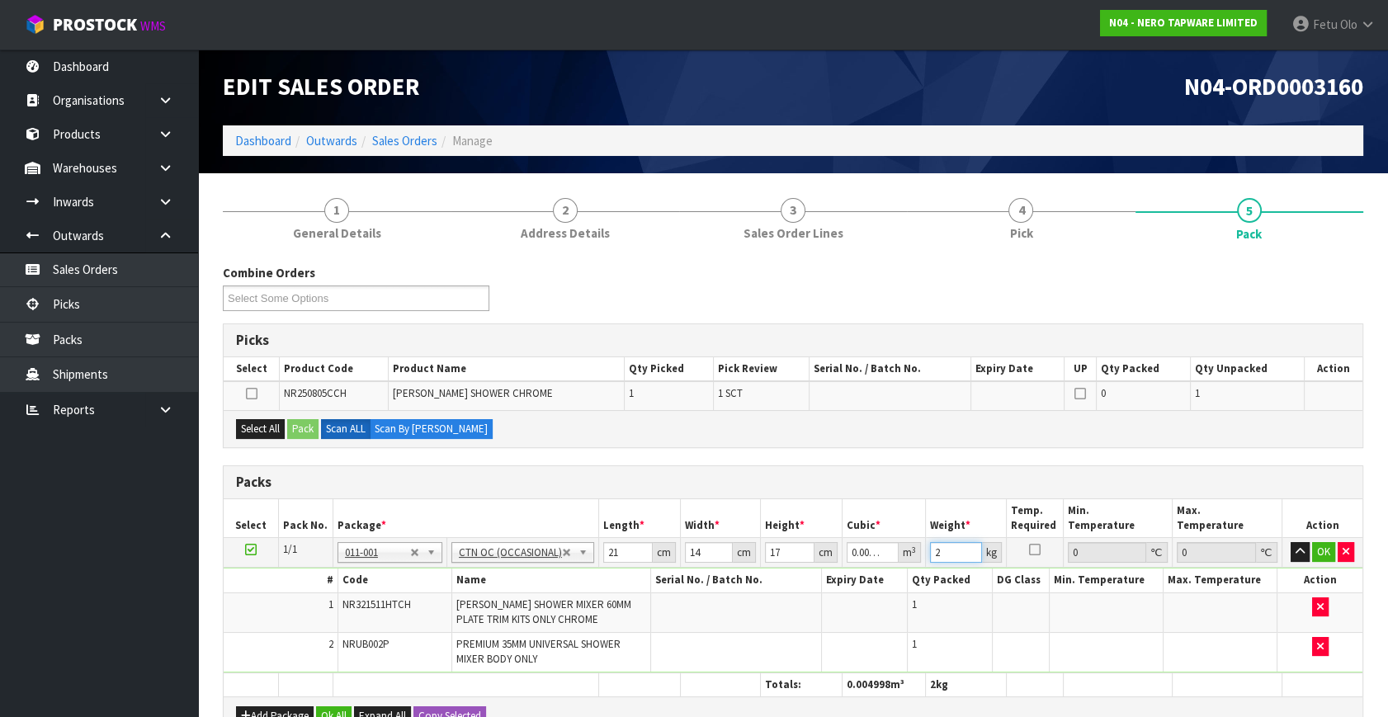
type input "2"
click button "OK" at bounding box center [1323, 552] width 23 height 20
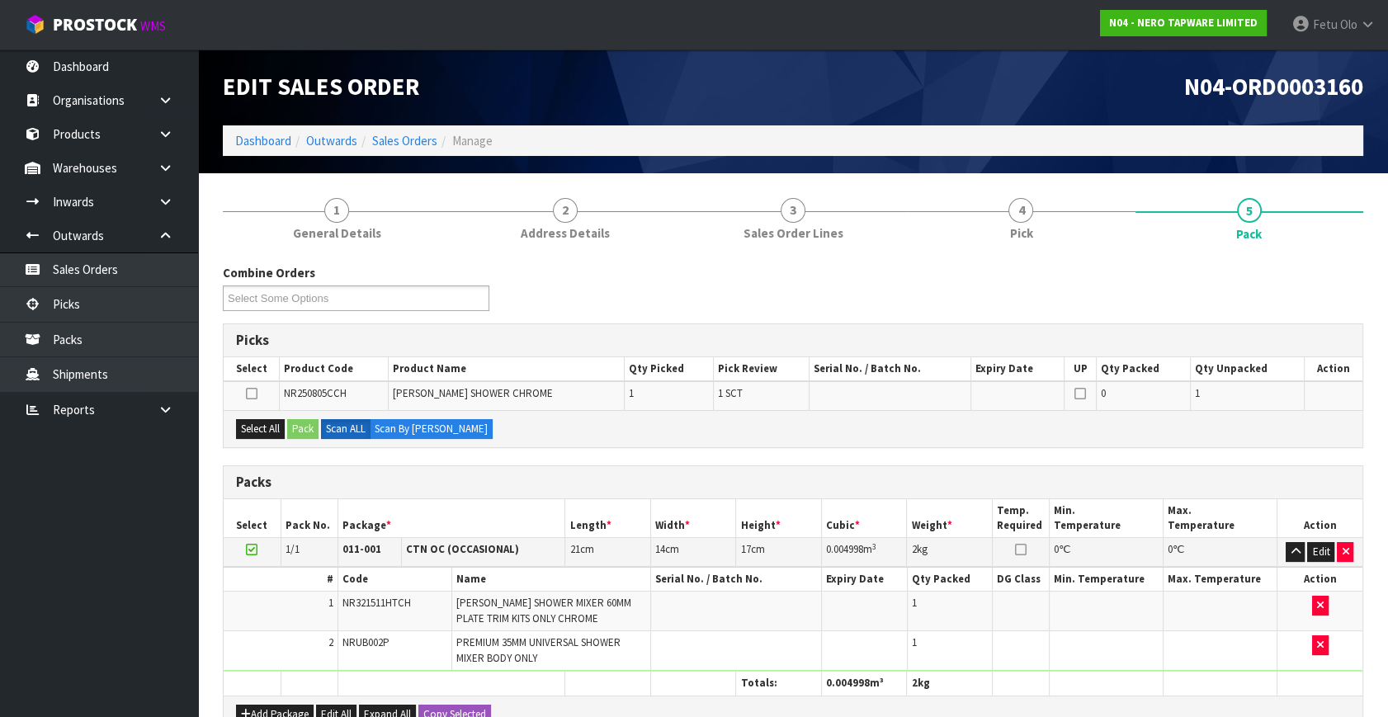
click at [252, 550] on icon at bounding box center [252, 550] width 12 height 1
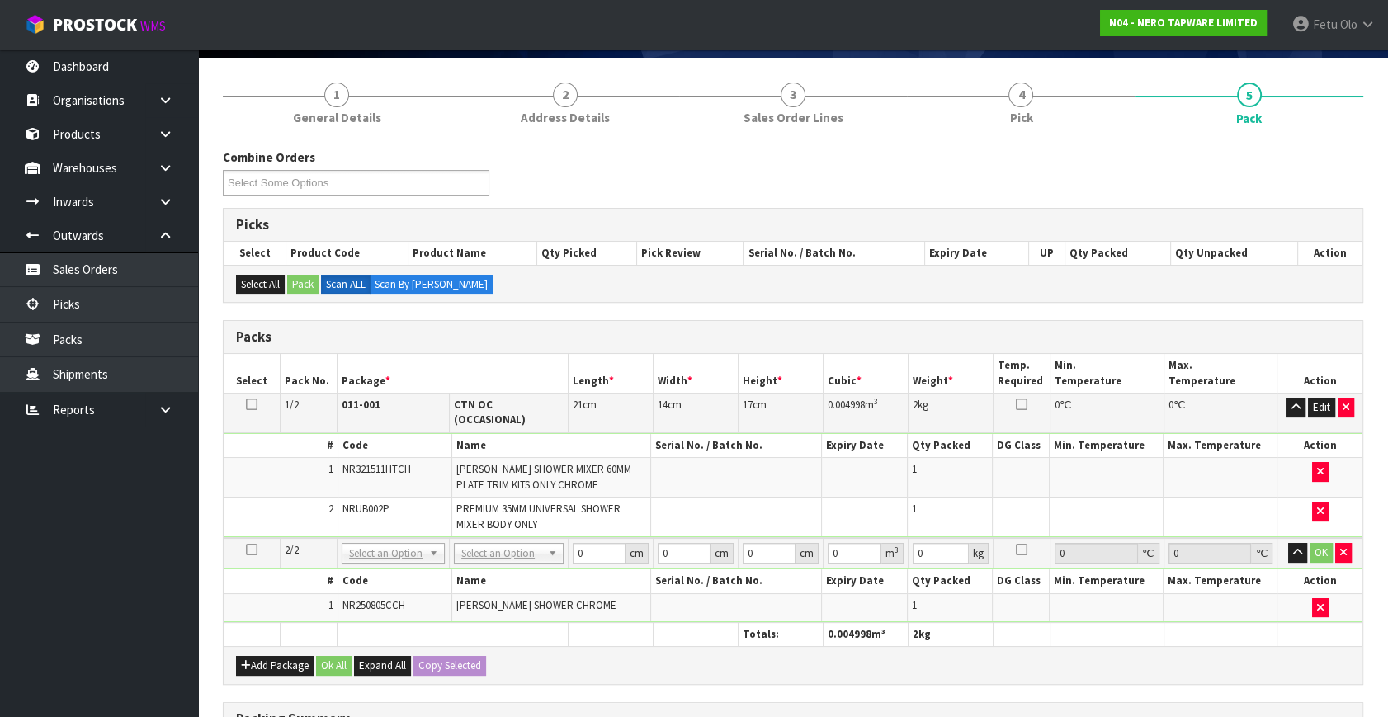
scroll to position [224, 0]
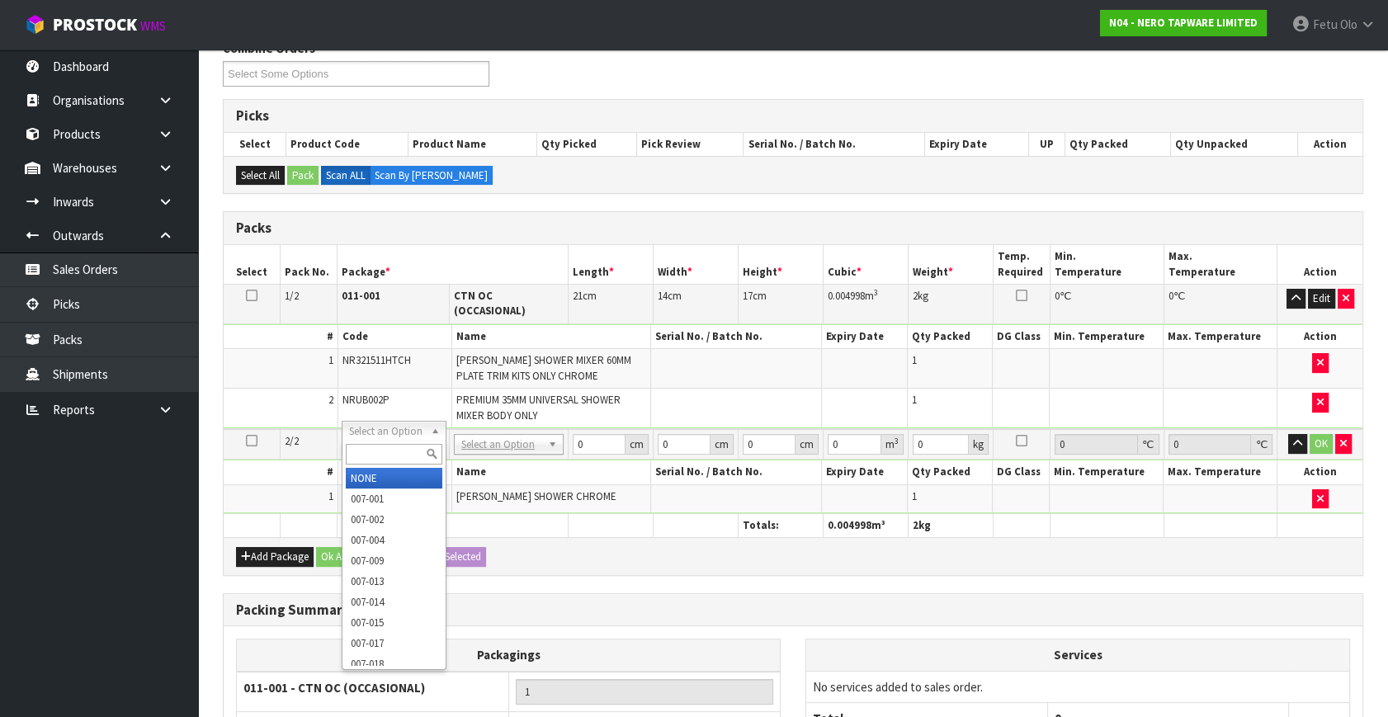
drag, startPoint x: 391, startPoint y: 475, endPoint x: 579, endPoint y: 437, distance: 191.8
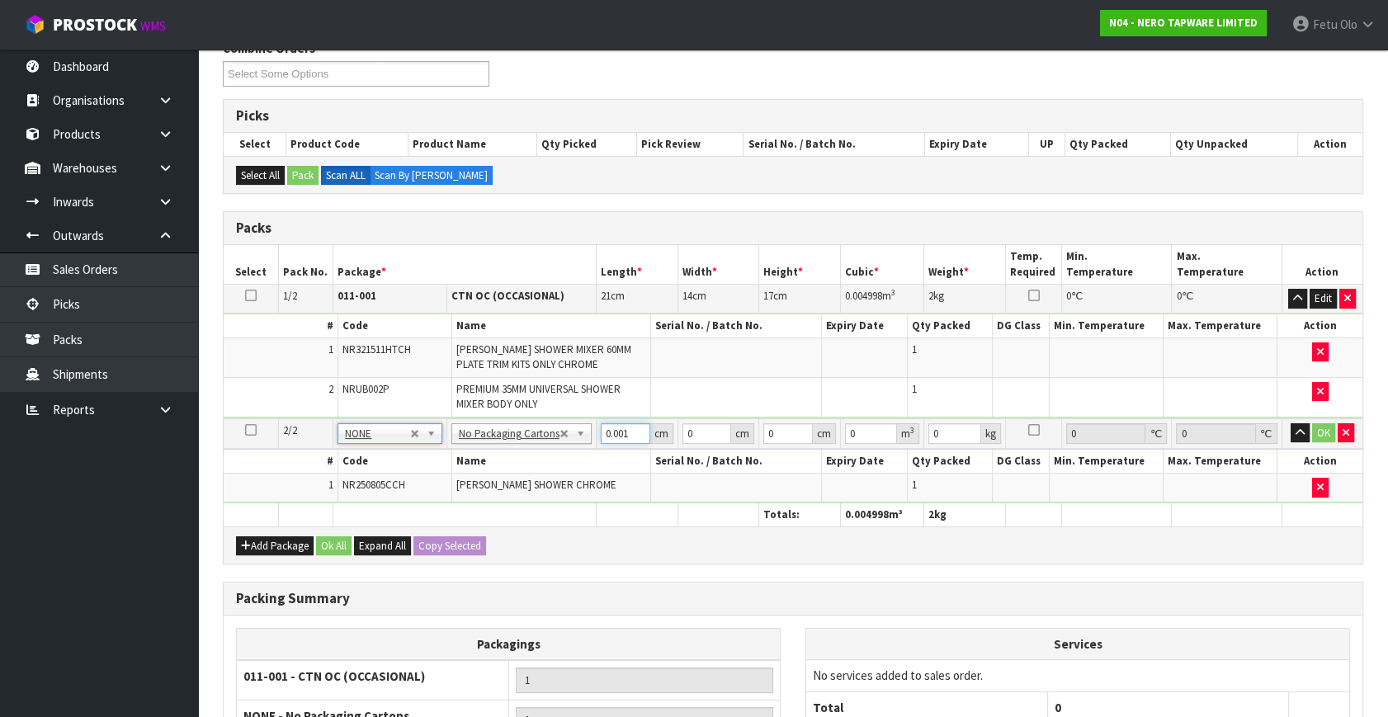
drag, startPoint x: 619, startPoint y: 431, endPoint x: 580, endPoint y: 450, distance: 43.2
click at [601, 444] on input "0.001" at bounding box center [626, 433] width 50 height 21
click at [616, 428] on input "0.001" at bounding box center [626, 433] width 50 height 21
type input "68"
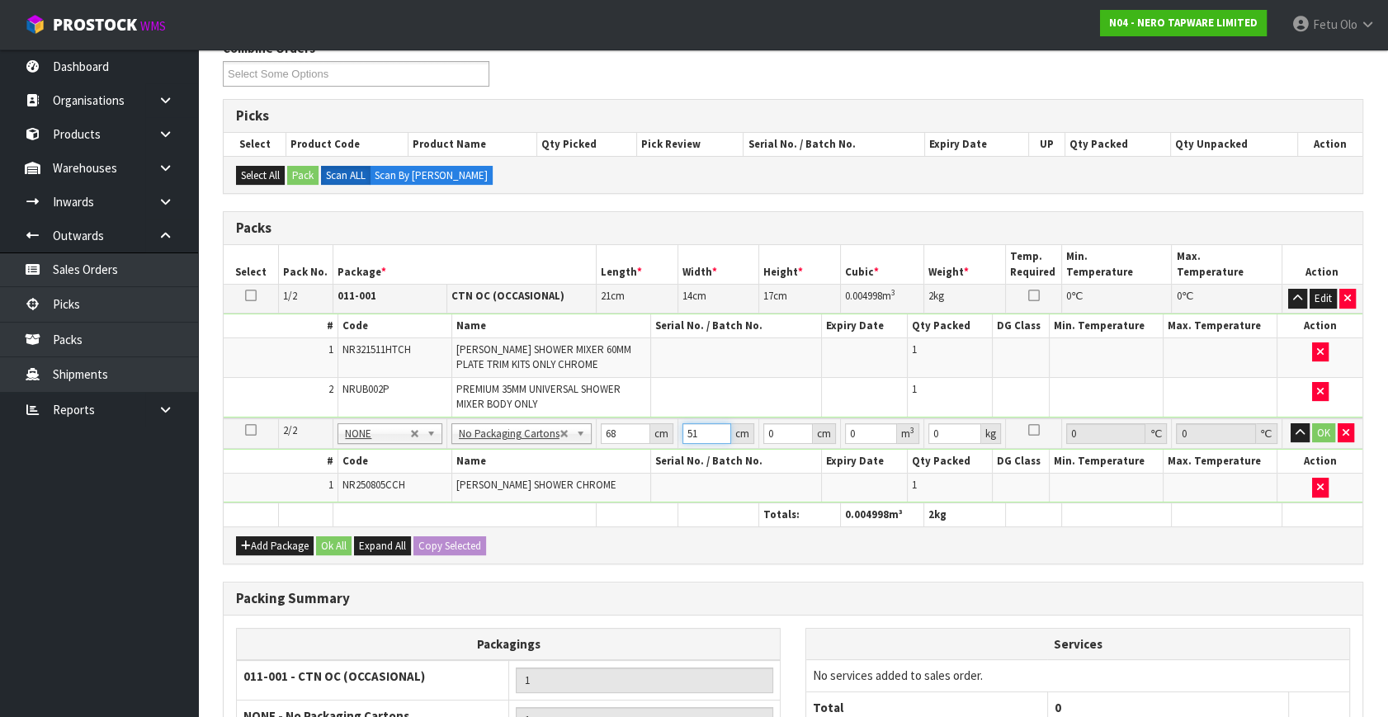
type input "51"
type input "1"
type input "0.003468"
type input "10"
type input "0.03468"
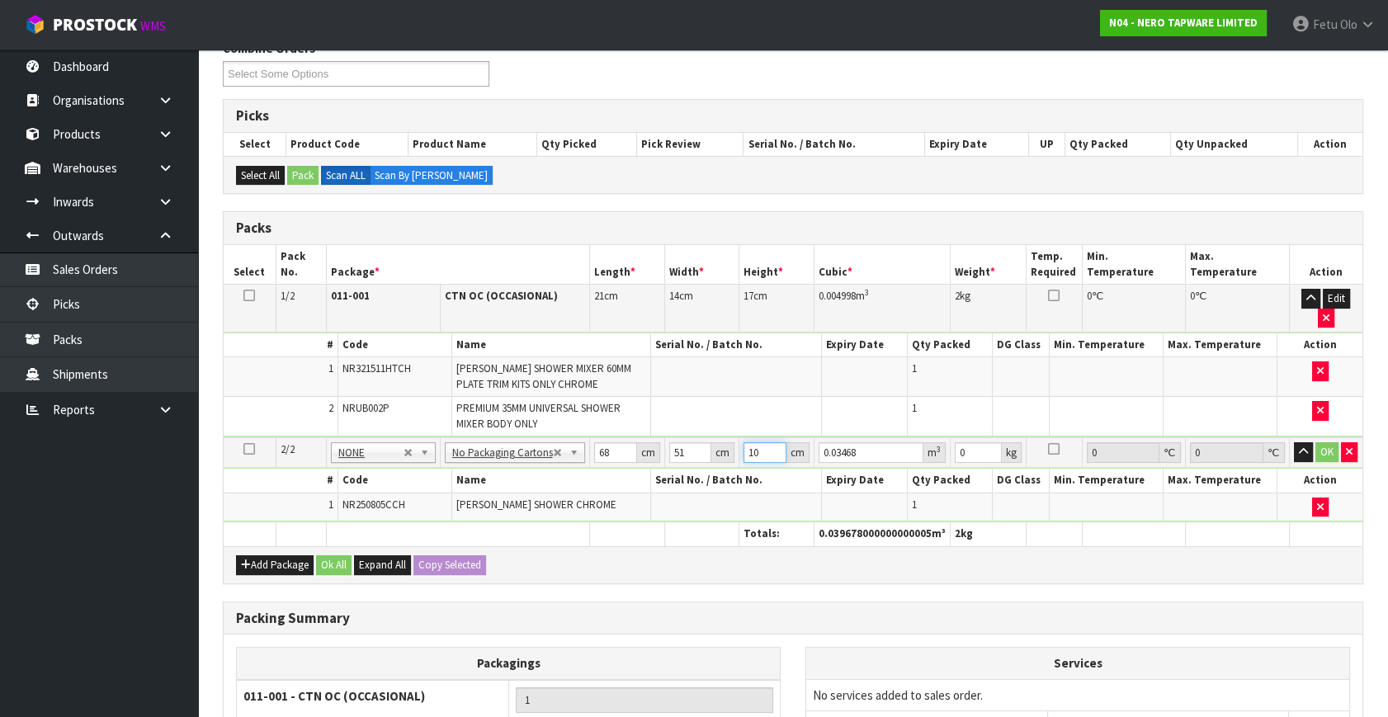
type input "10"
type input "5"
click button "OK" at bounding box center [1327, 452] width 23 height 20
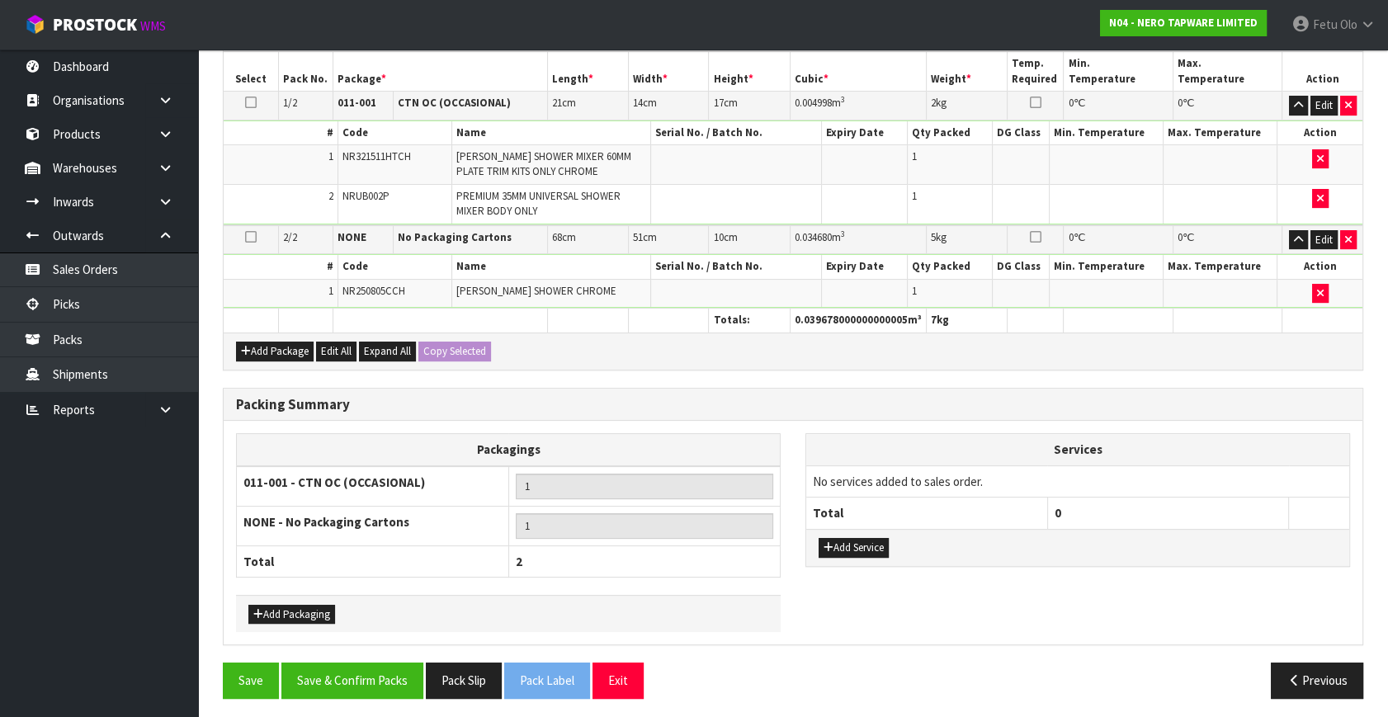
scroll to position [419, 0]
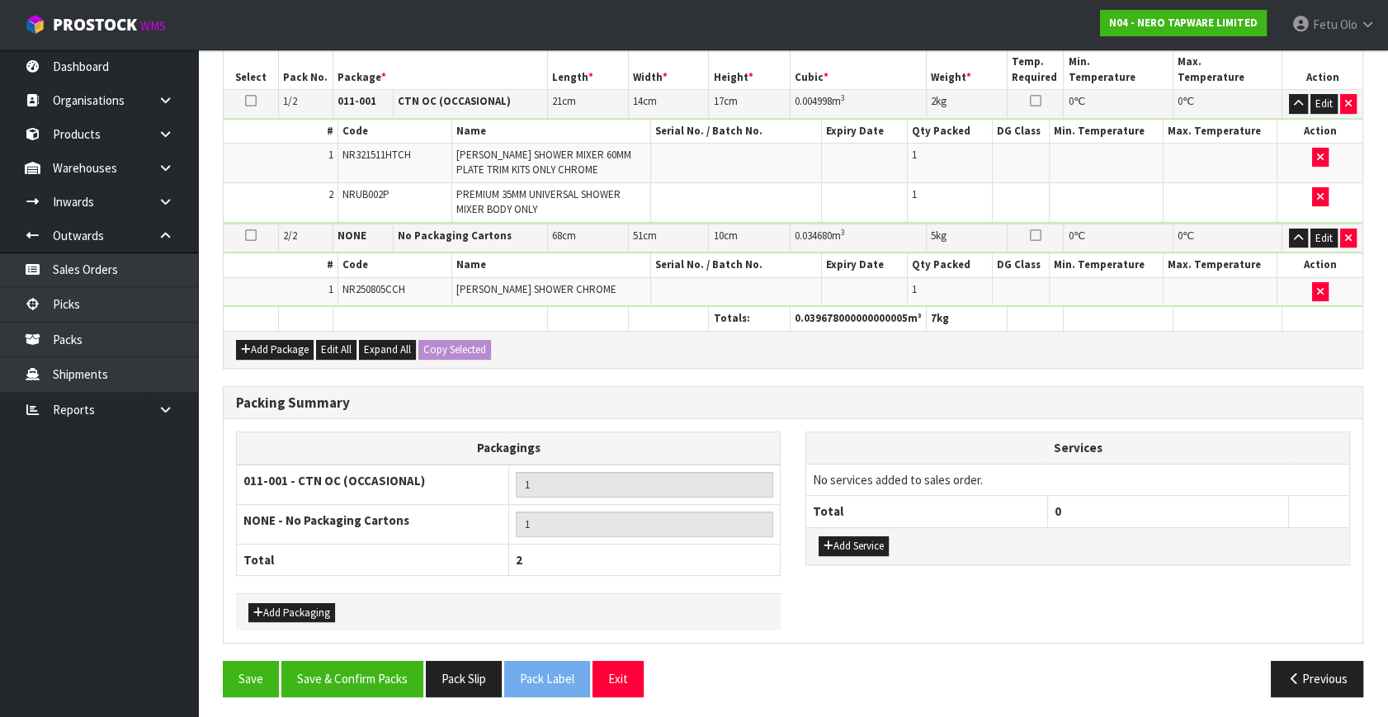
click at [862, 530] on div "Add Service" at bounding box center [1077, 545] width 543 height 37
click at [854, 542] on button "Add Service" at bounding box center [854, 546] width 70 height 20
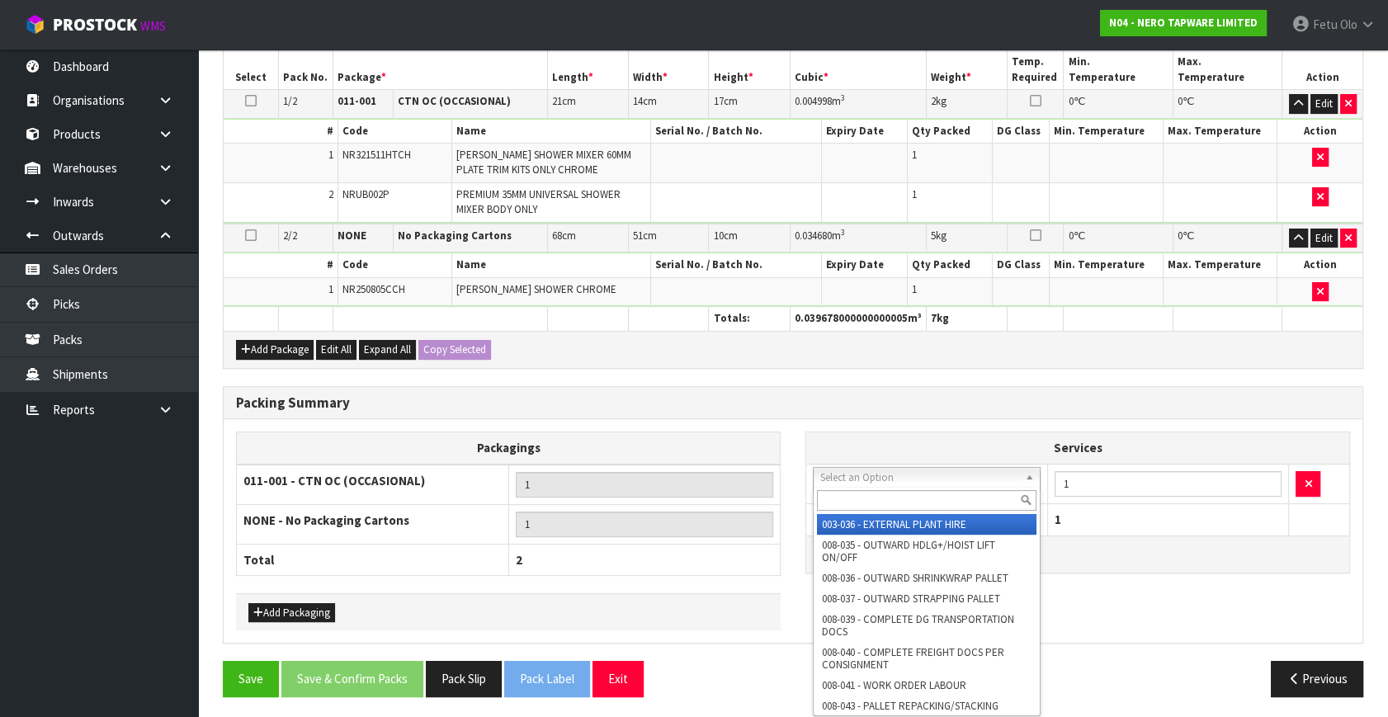
click at [849, 495] on input "text" at bounding box center [927, 500] width 220 height 21
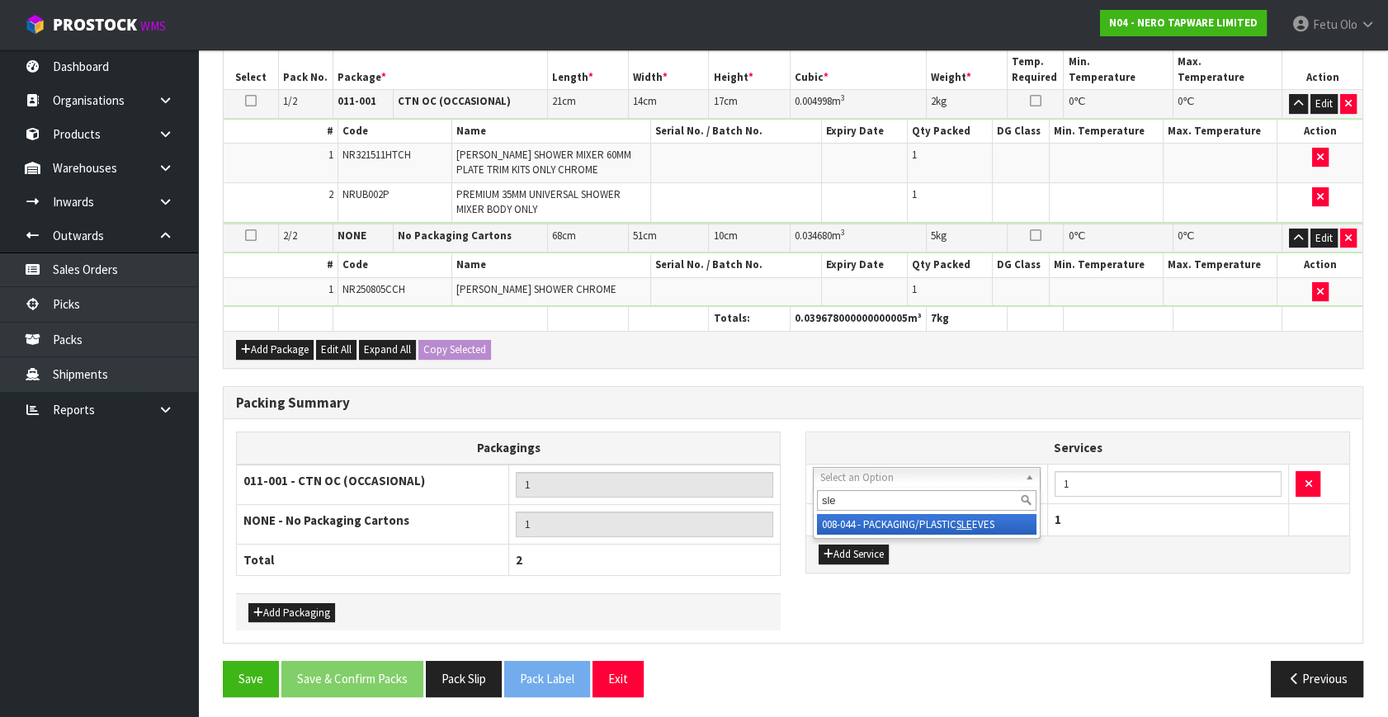
type input "sle"
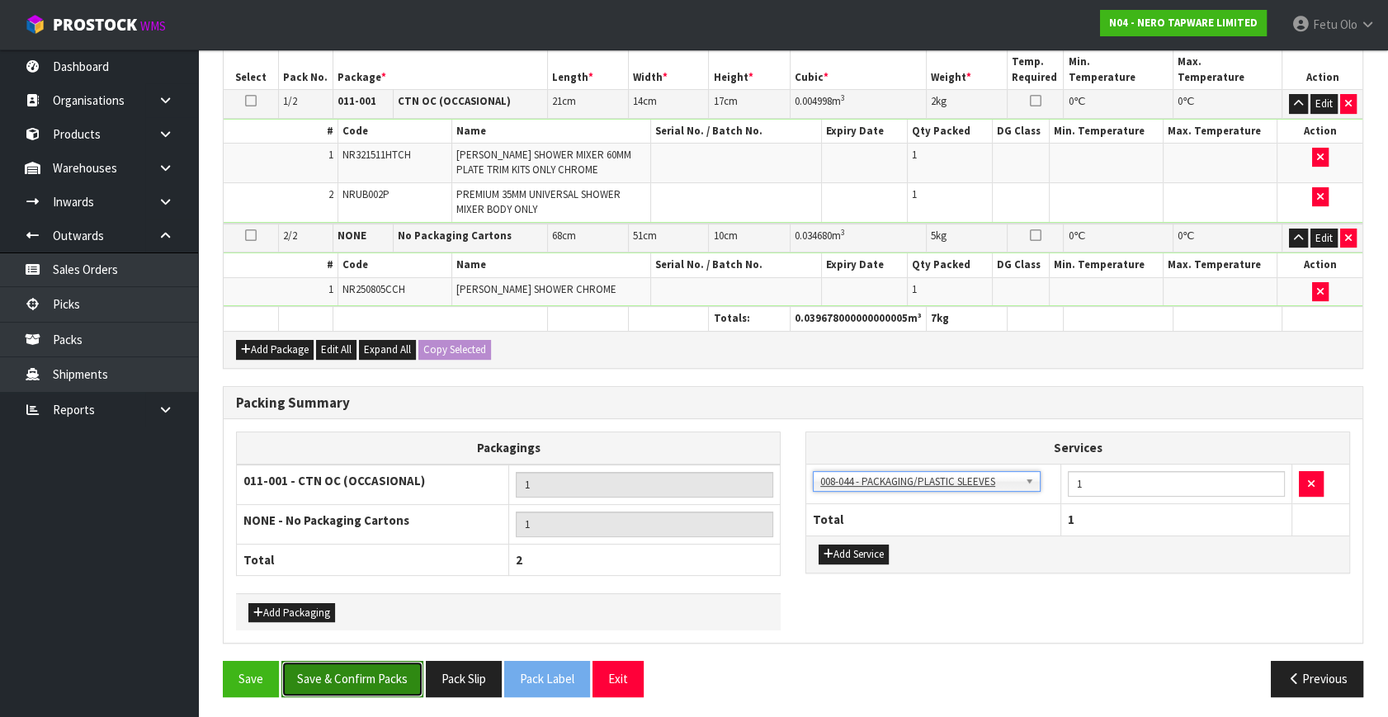
click at [373, 679] on button "Save & Confirm Packs" at bounding box center [352, 678] width 142 height 35
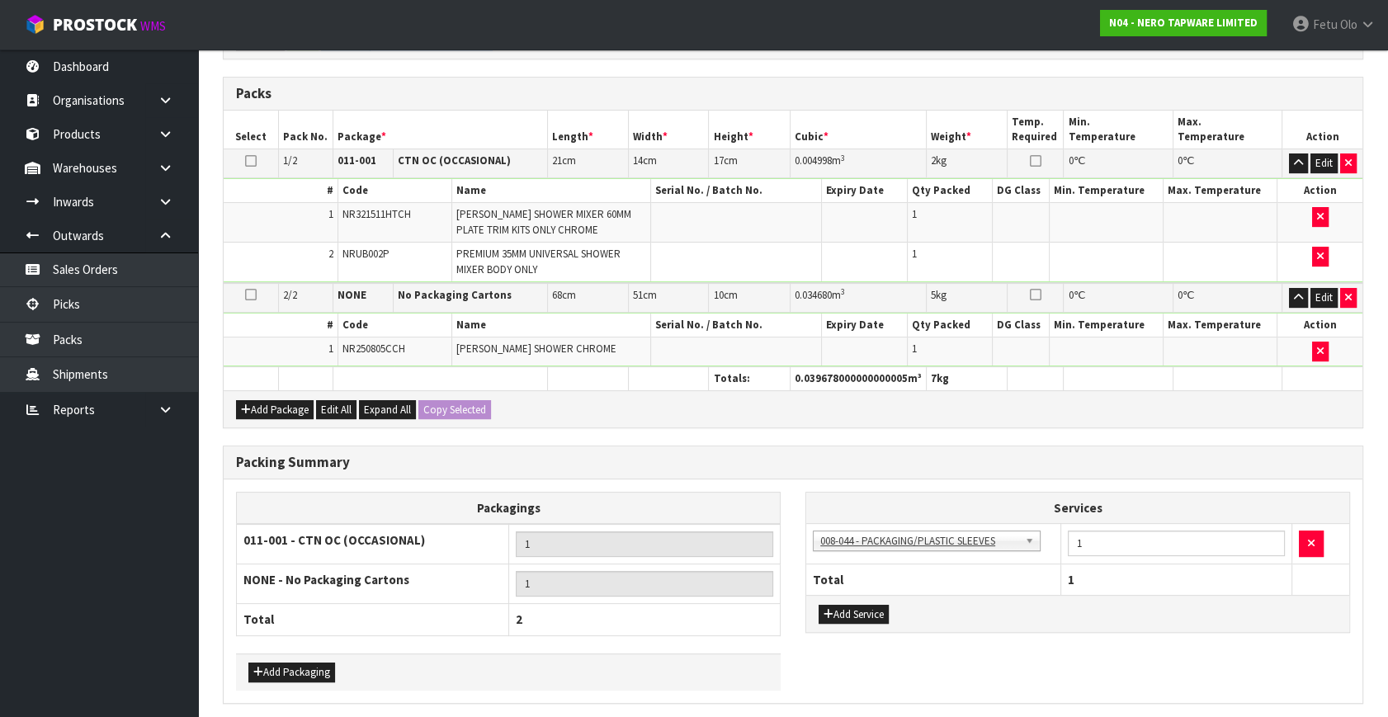
scroll to position [0, 0]
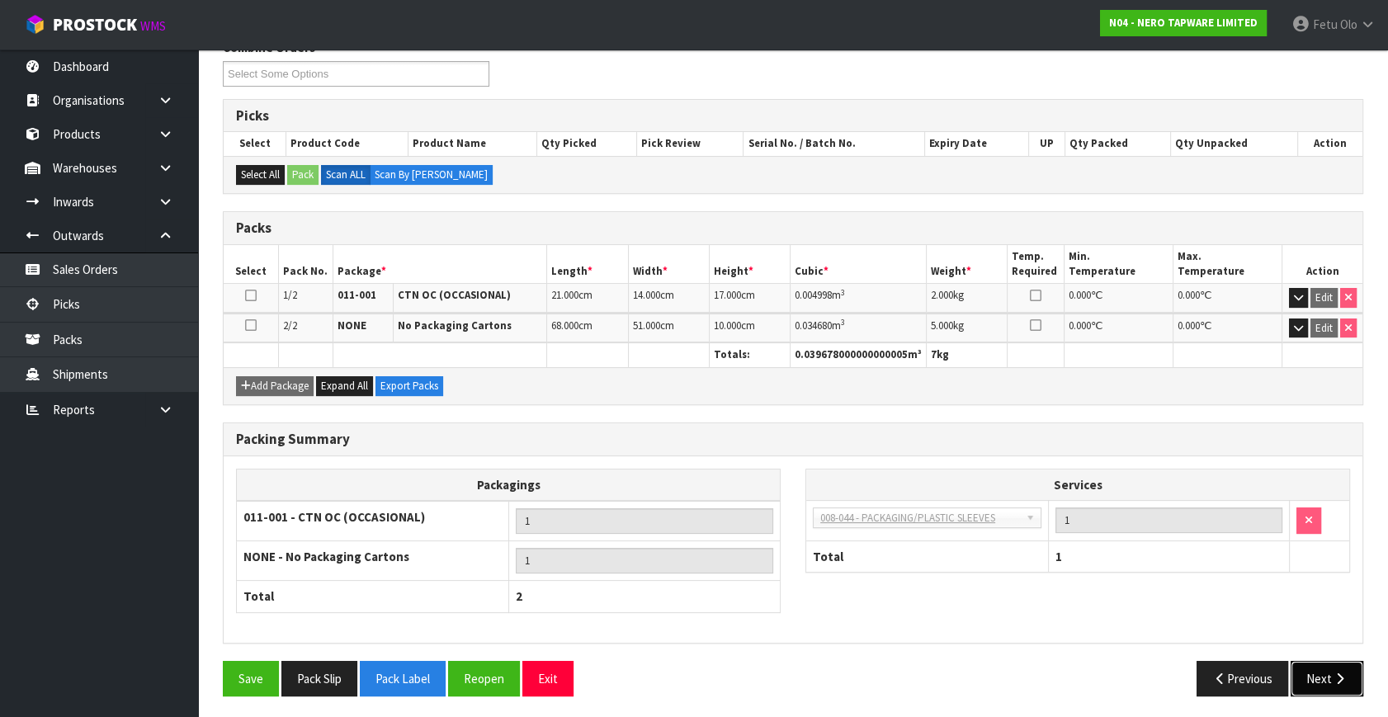
click at [1313, 674] on button "Next" at bounding box center [1327, 678] width 73 height 35
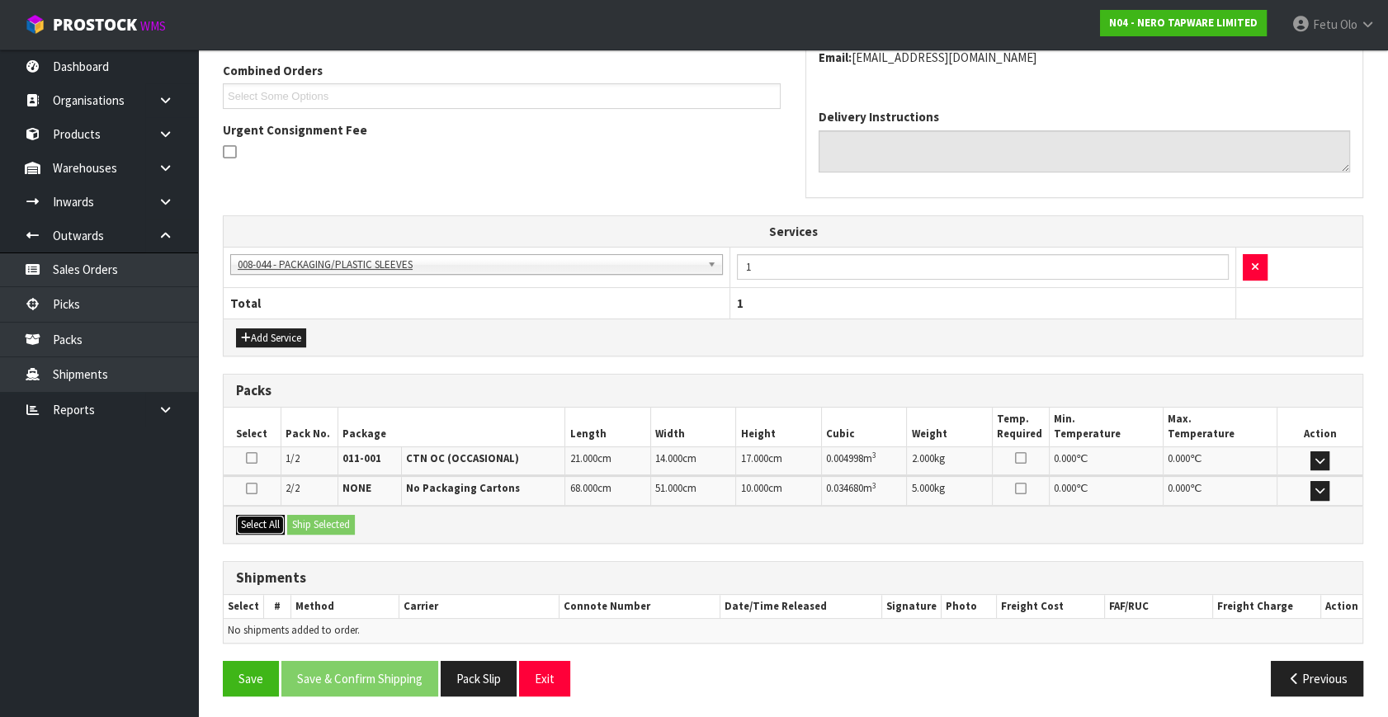
click at [272, 523] on button "Select All" at bounding box center [260, 525] width 49 height 20
click at [314, 522] on button "Ship Selected" at bounding box center [321, 525] width 68 height 20
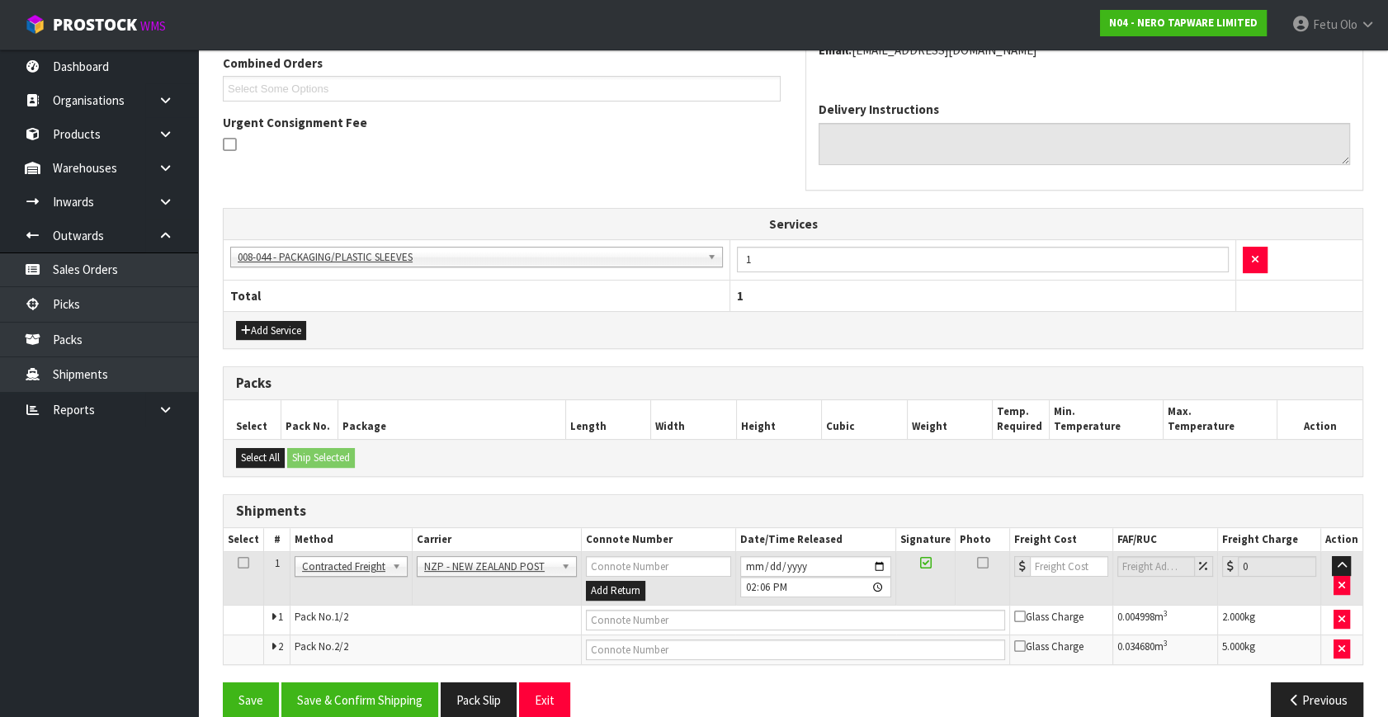
scroll to position [456, 0]
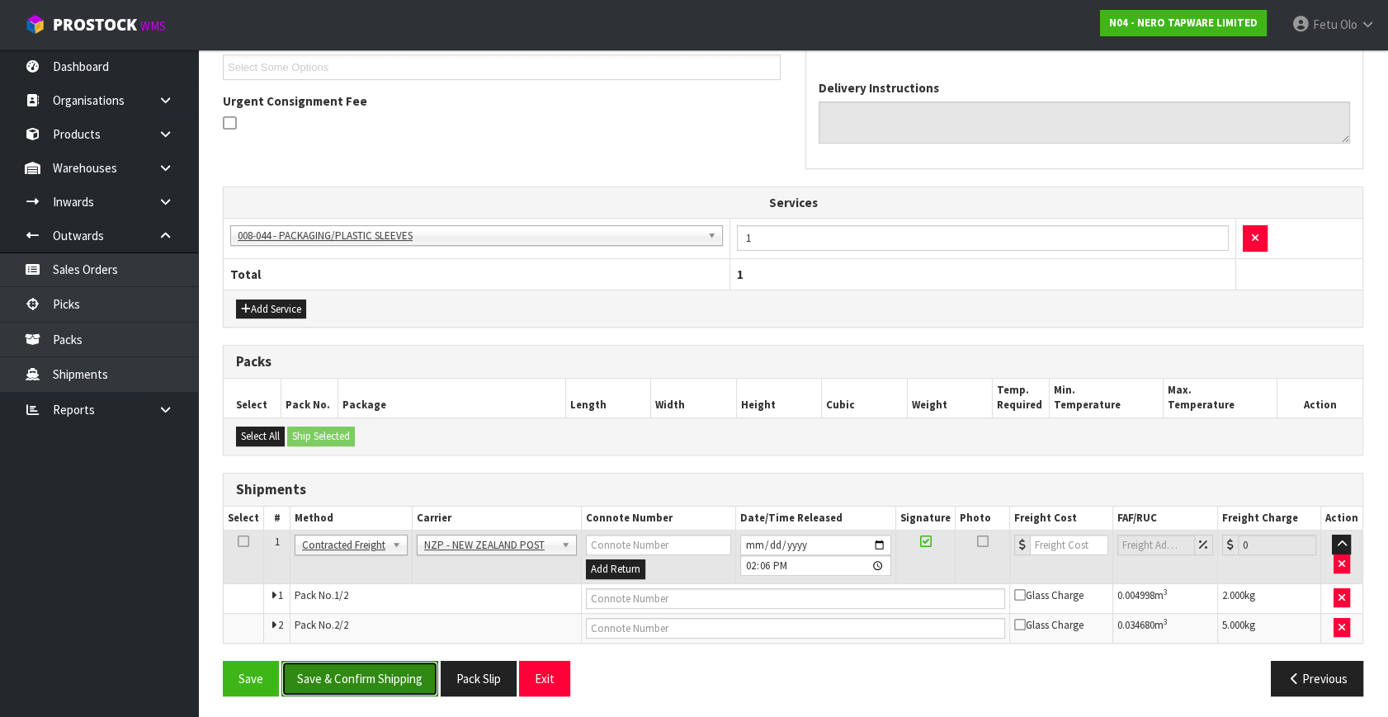
drag, startPoint x: 362, startPoint y: 673, endPoint x: 369, endPoint y: 664, distance: 11.2
click at [366, 668] on button "Save & Confirm Shipping" at bounding box center [359, 678] width 157 height 35
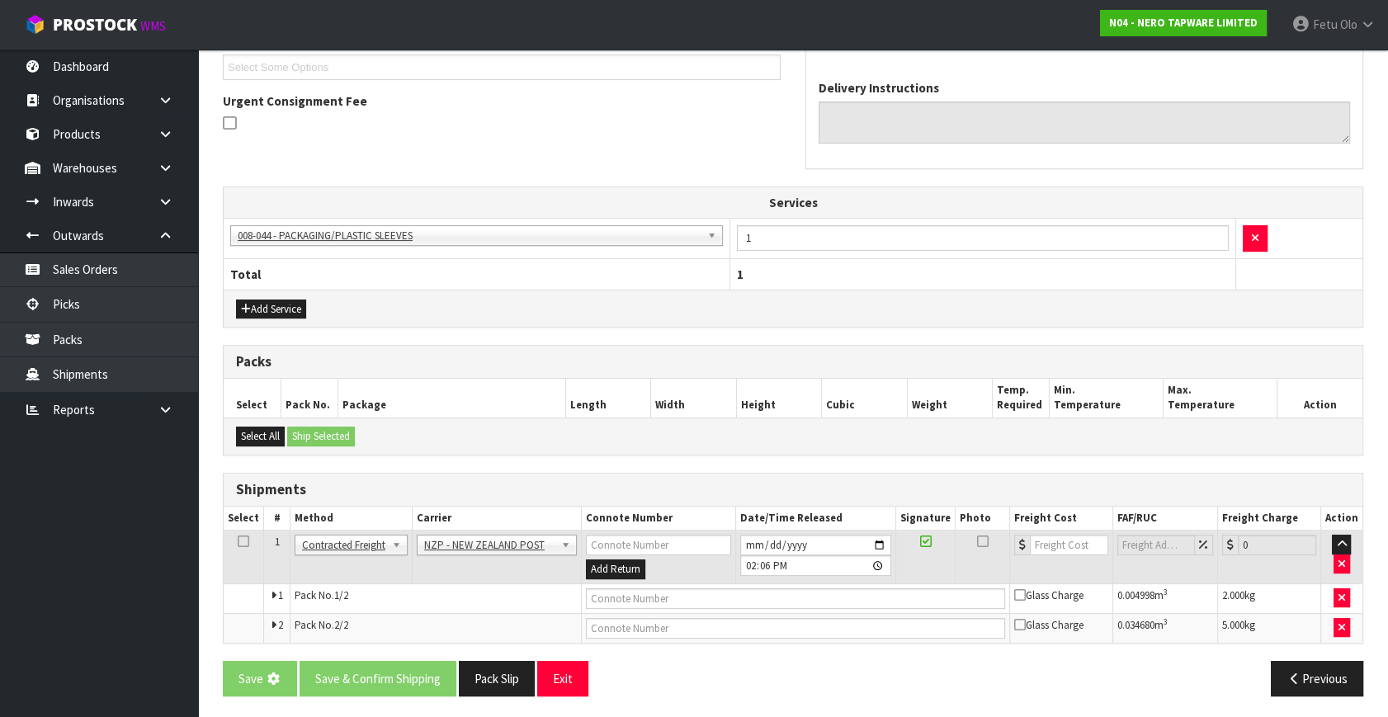
scroll to position [0, 0]
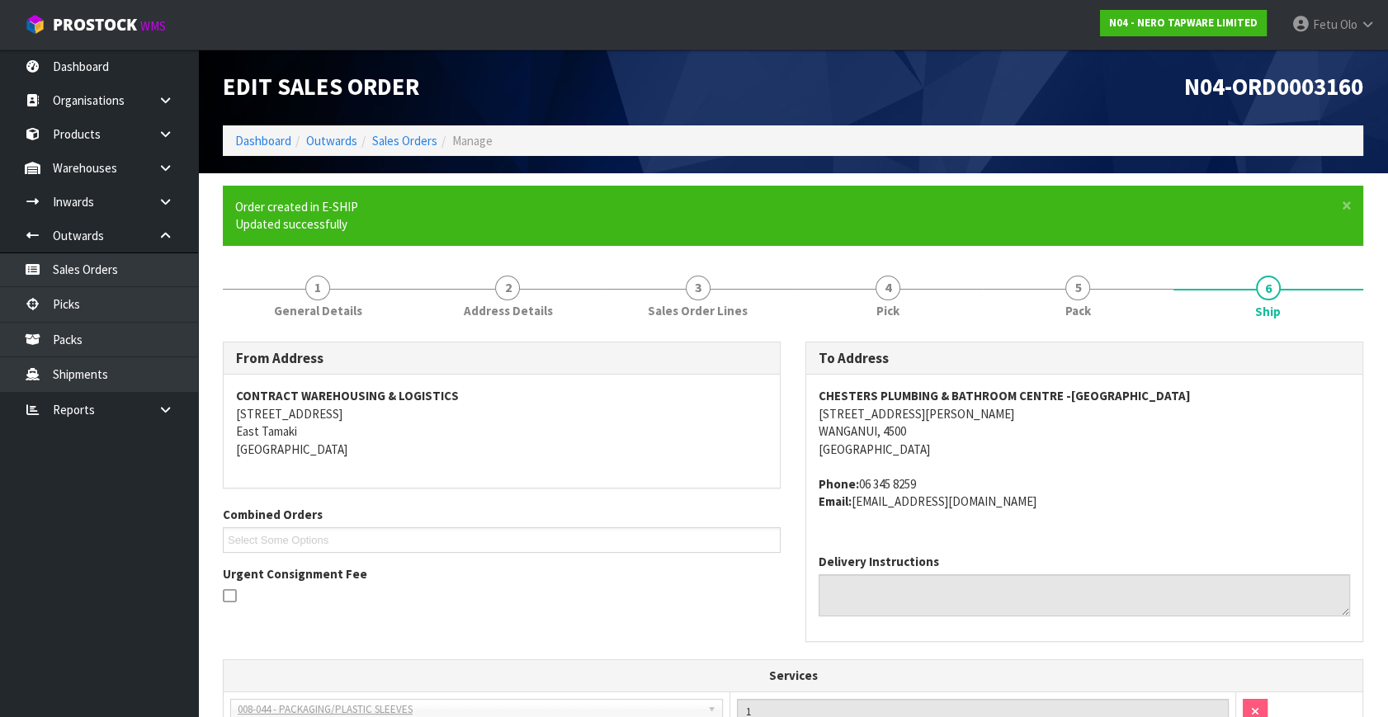
drag, startPoint x: 1147, startPoint y: 505, endPoint x: 1100, endPoint y: 519, distance: 49.1
click at [1147, 505] on address "Phone: 06 345 8259 Email: invoices@chesters.co.nz" at bounding box center [1084, 492] width 531 height 35
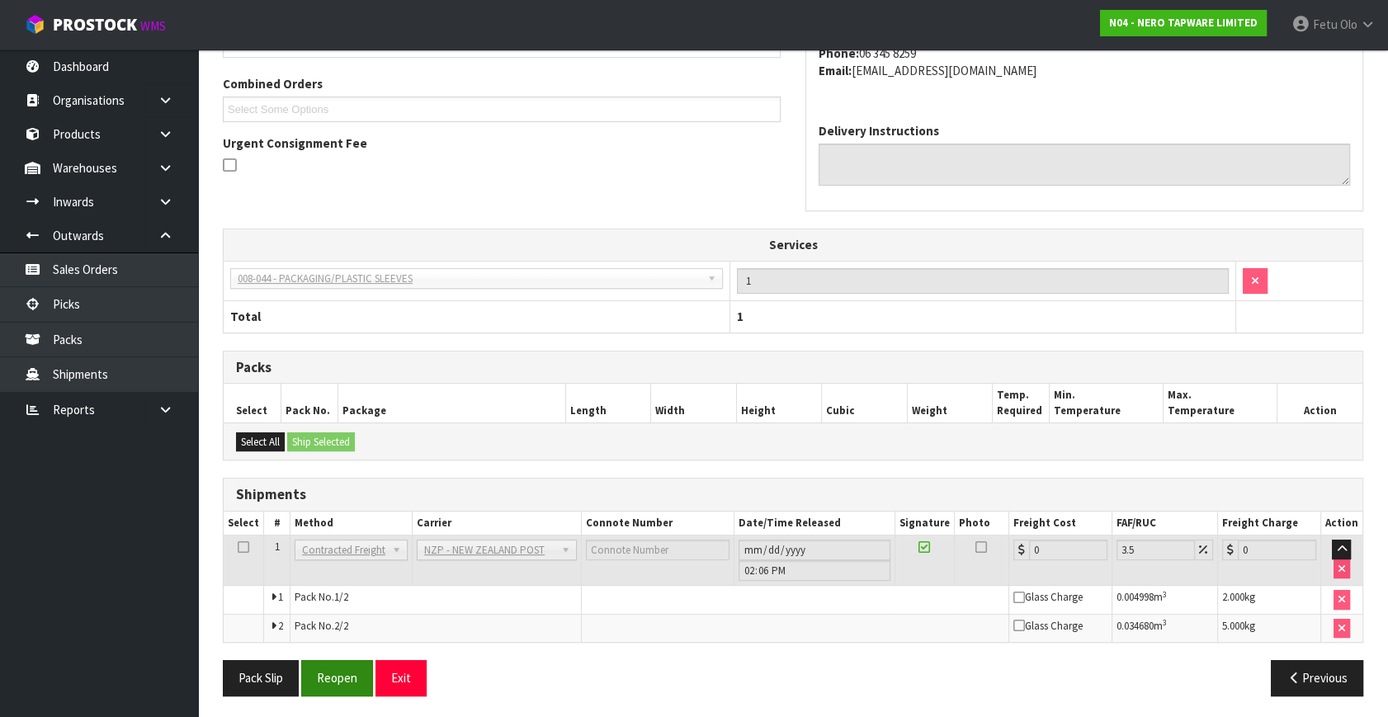
scroll to position [432, 0]
click at [339, 666] on button "Reopen" at bounding box center [337, 676] width 72 height 35
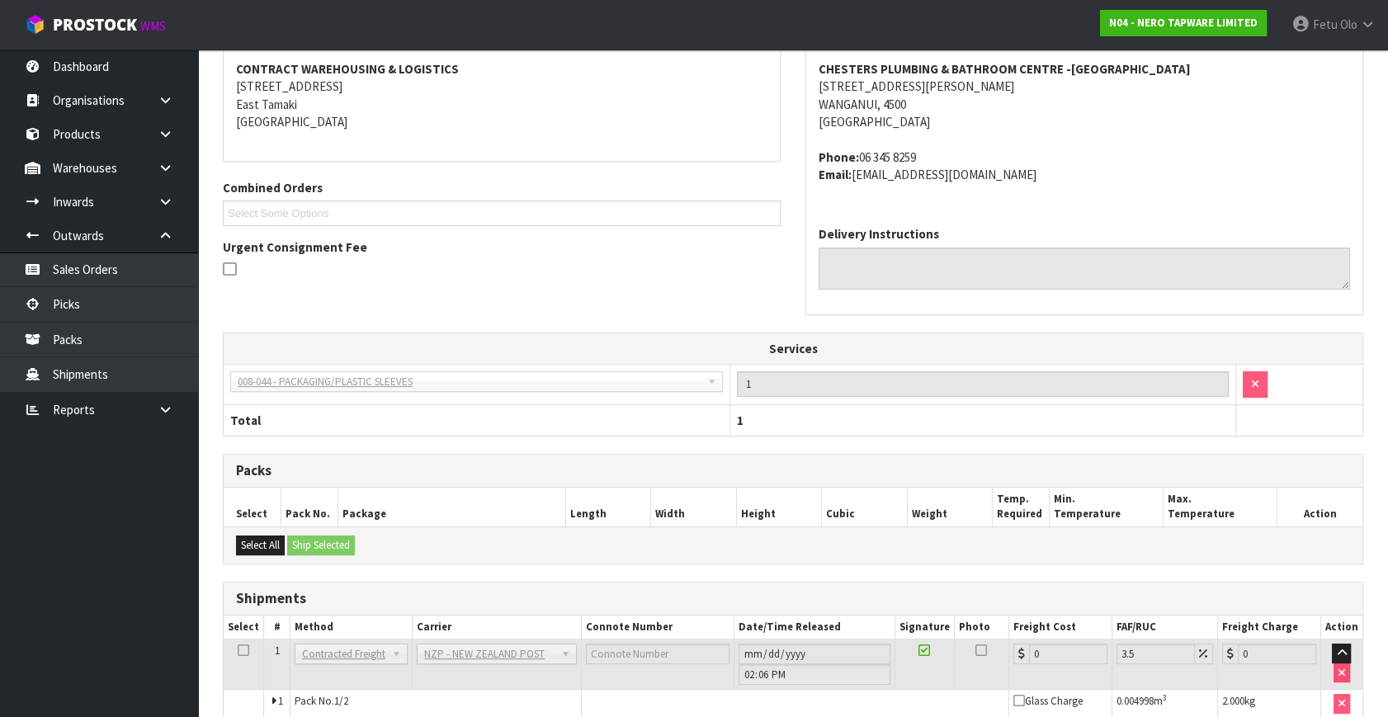
scroll to position [413, 0]
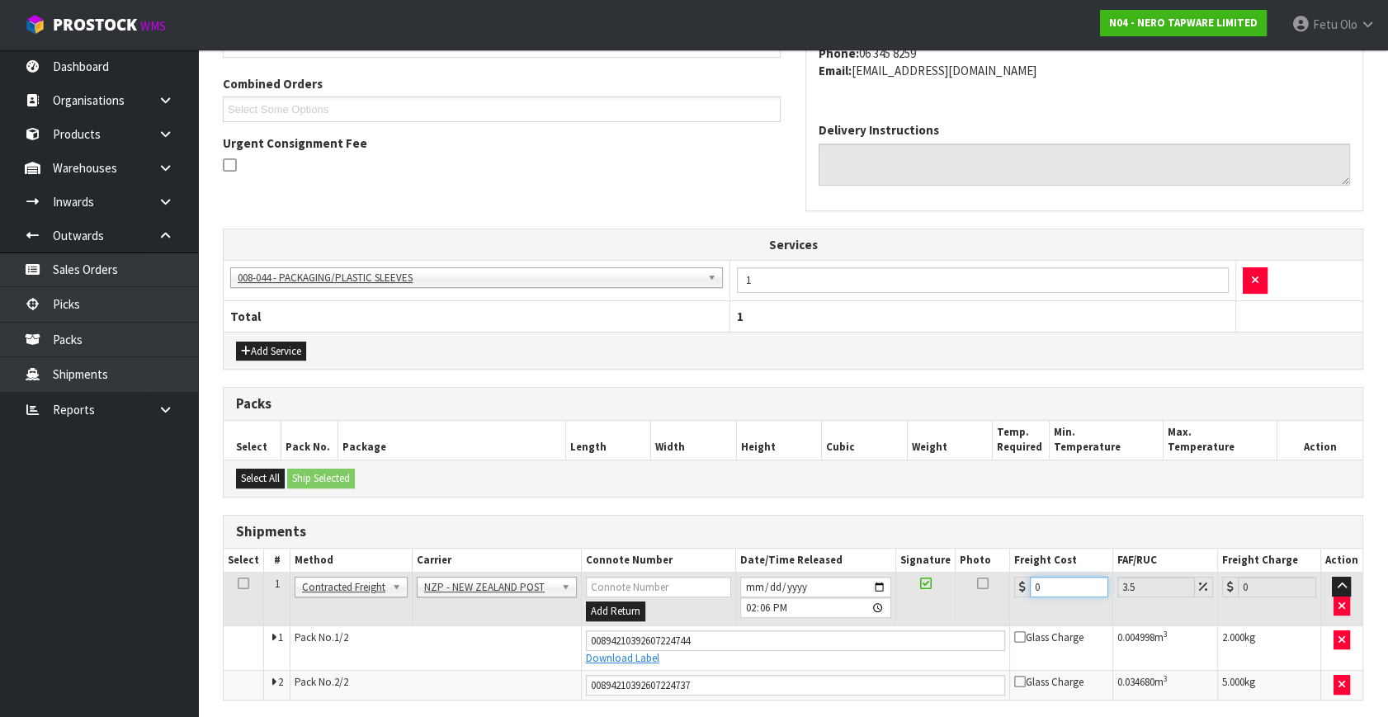
drag, startPoint x: 1036, startPoint y: 586, endPoint x: 969, endPoint y: 630, distance: 79.9
click at [969, 630] on tbody "1 Client Local Pickup Customer Local Pickup Company Freight Contracted Freight …" at bounding box center [793, 636] width 1139 height 127
type input "1"
type input "1.03"
type input "16"
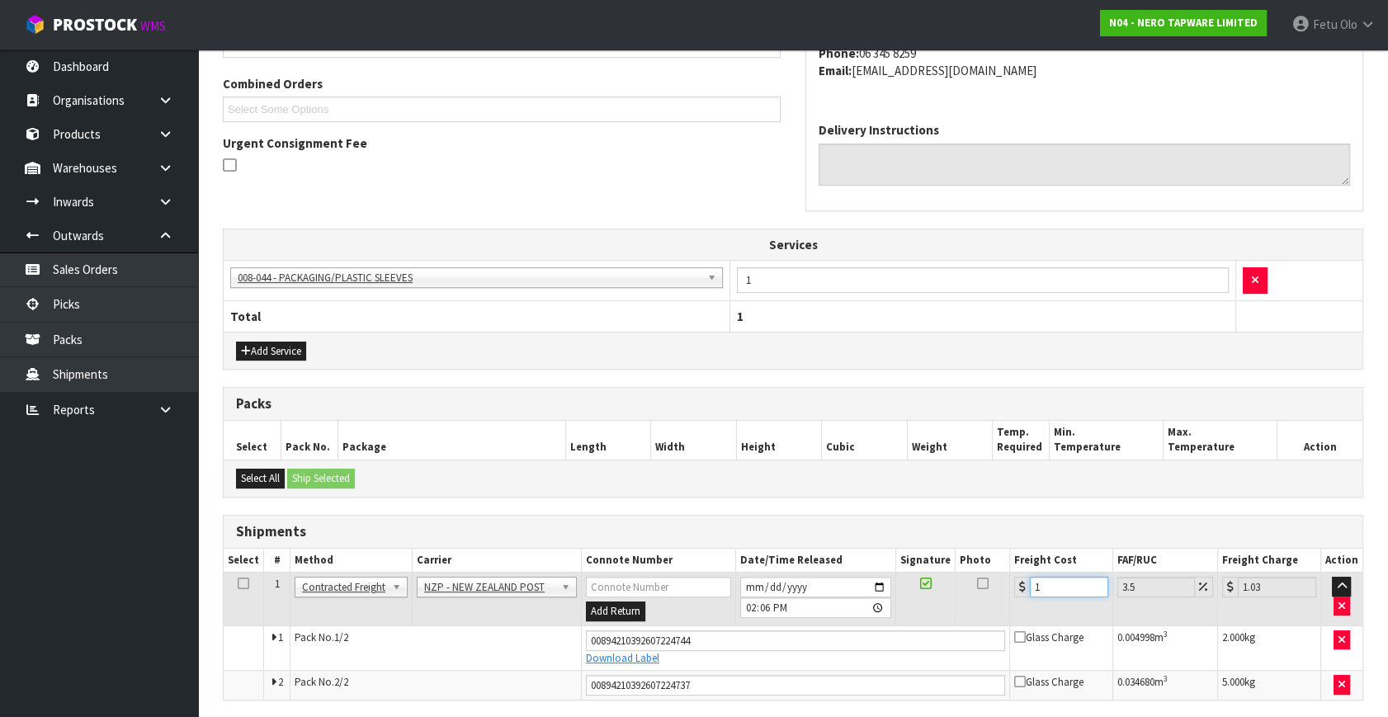
type input "16.56"
type input "16.9"
type input "17.49"
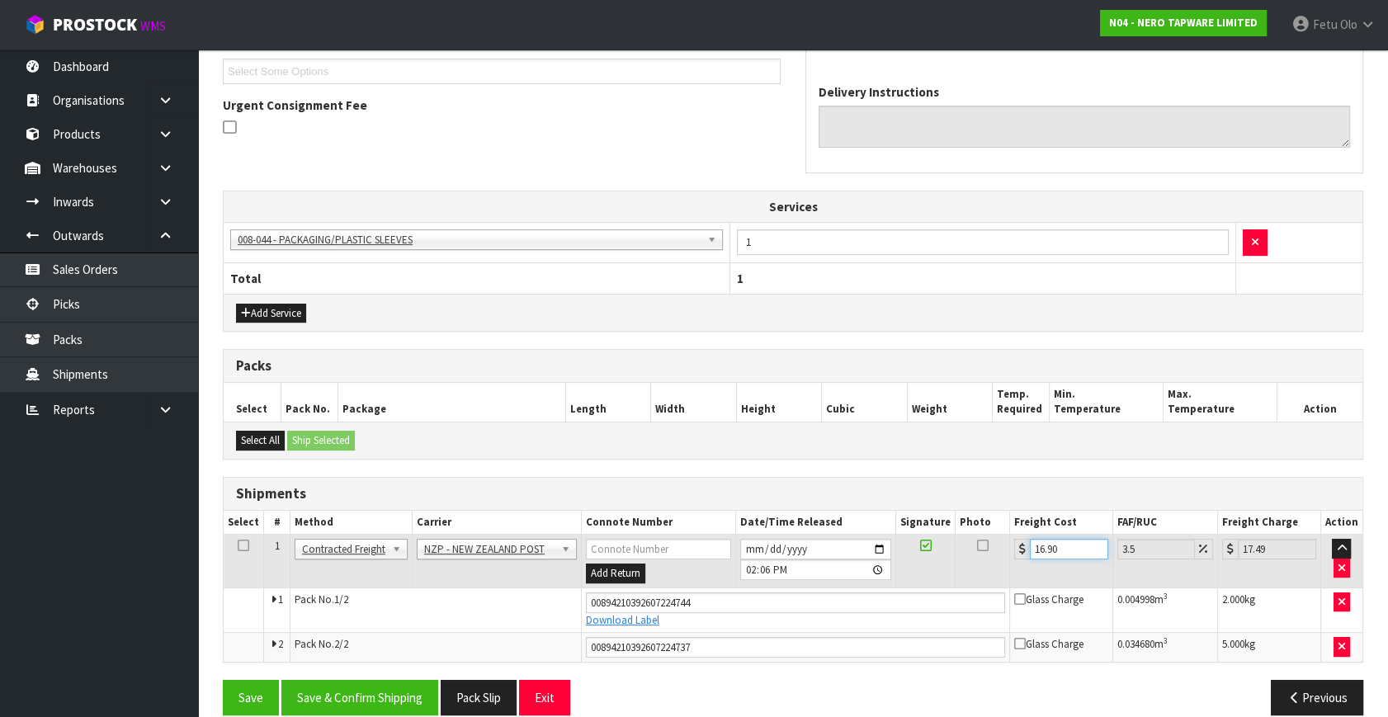
scroll to position [470, 0]
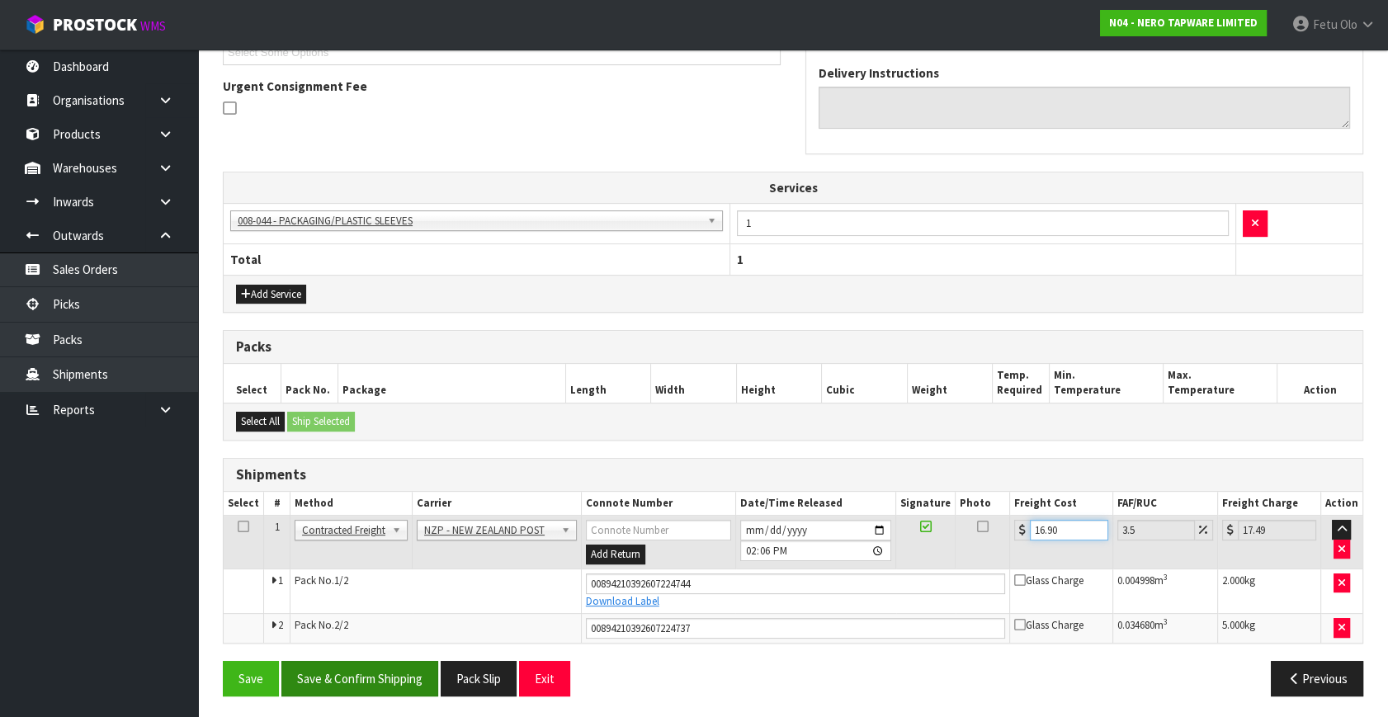
type input "16.90"
click at [391, 668] on button "Save & Confirm Shipping" at bounding box center [359, 678] width 157 height 35
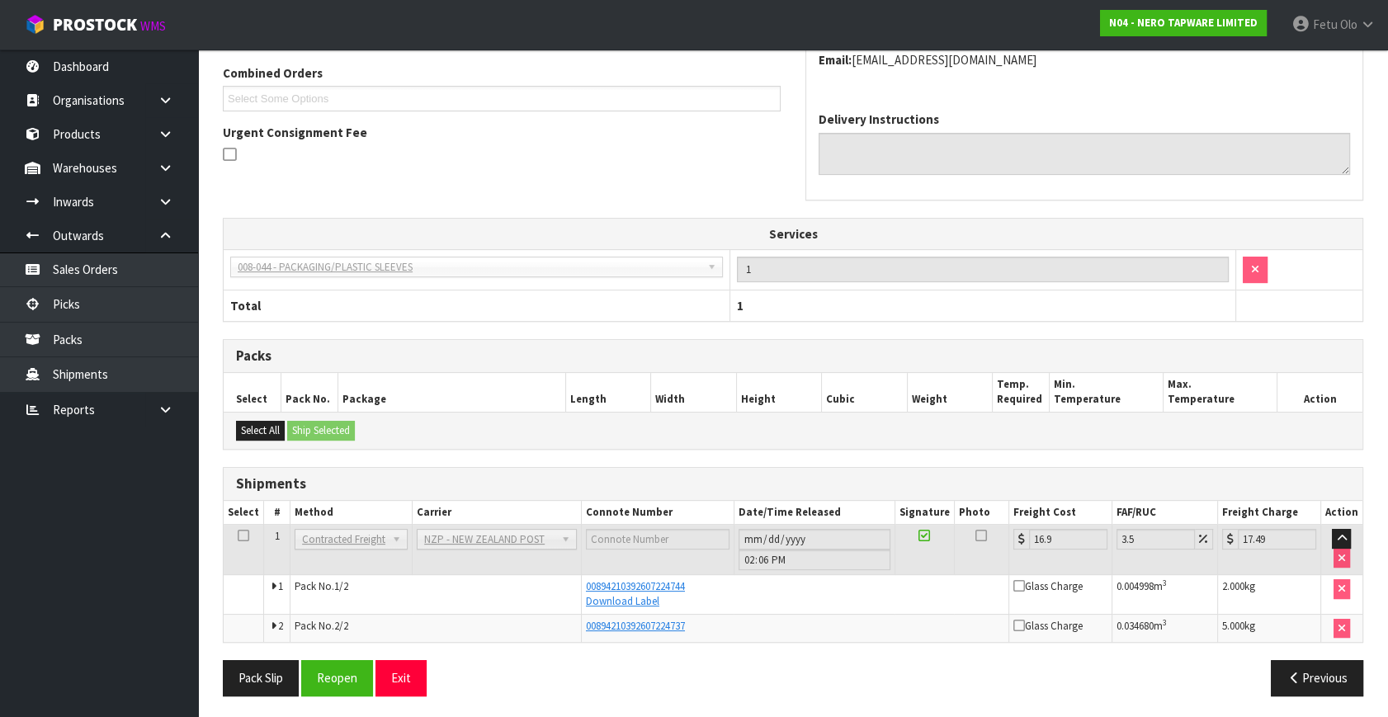
scroll to position [425, 0]
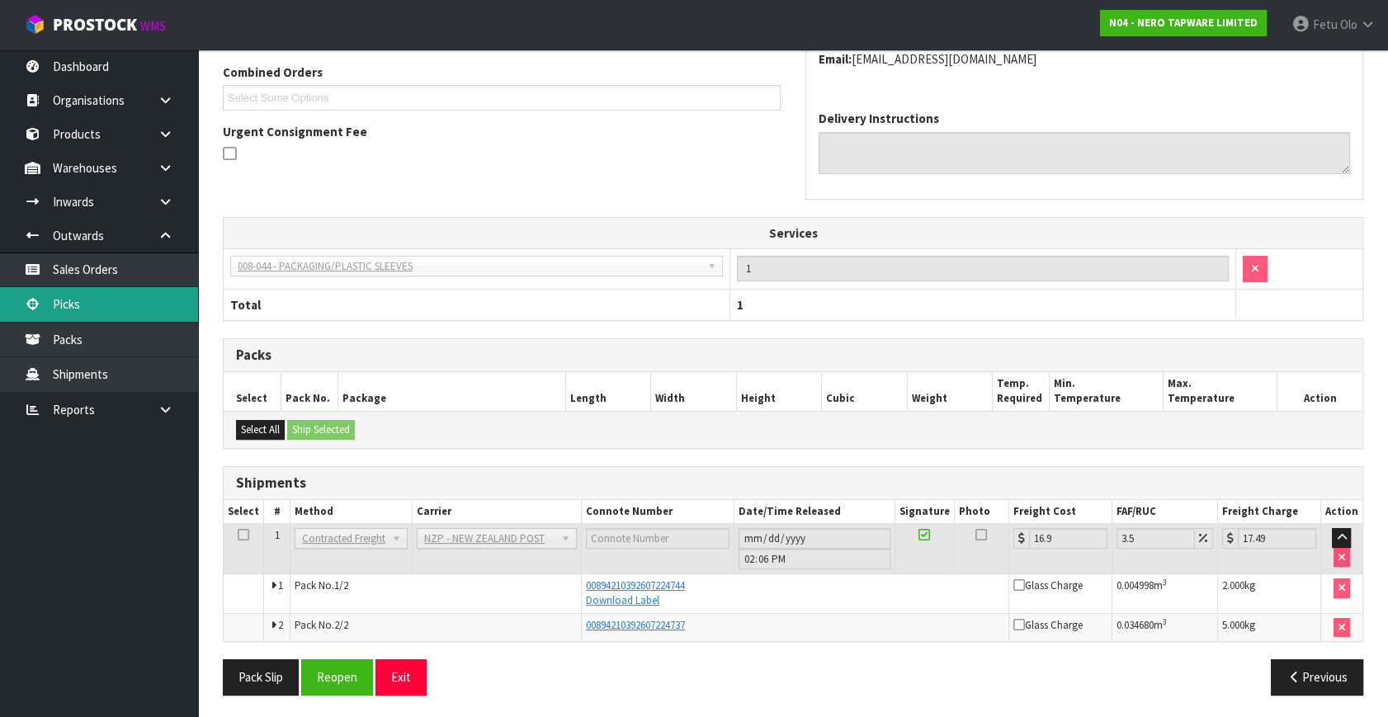
click at [76, 315] on link "Picks" at bounding box center [99, 304] width 198 height 34
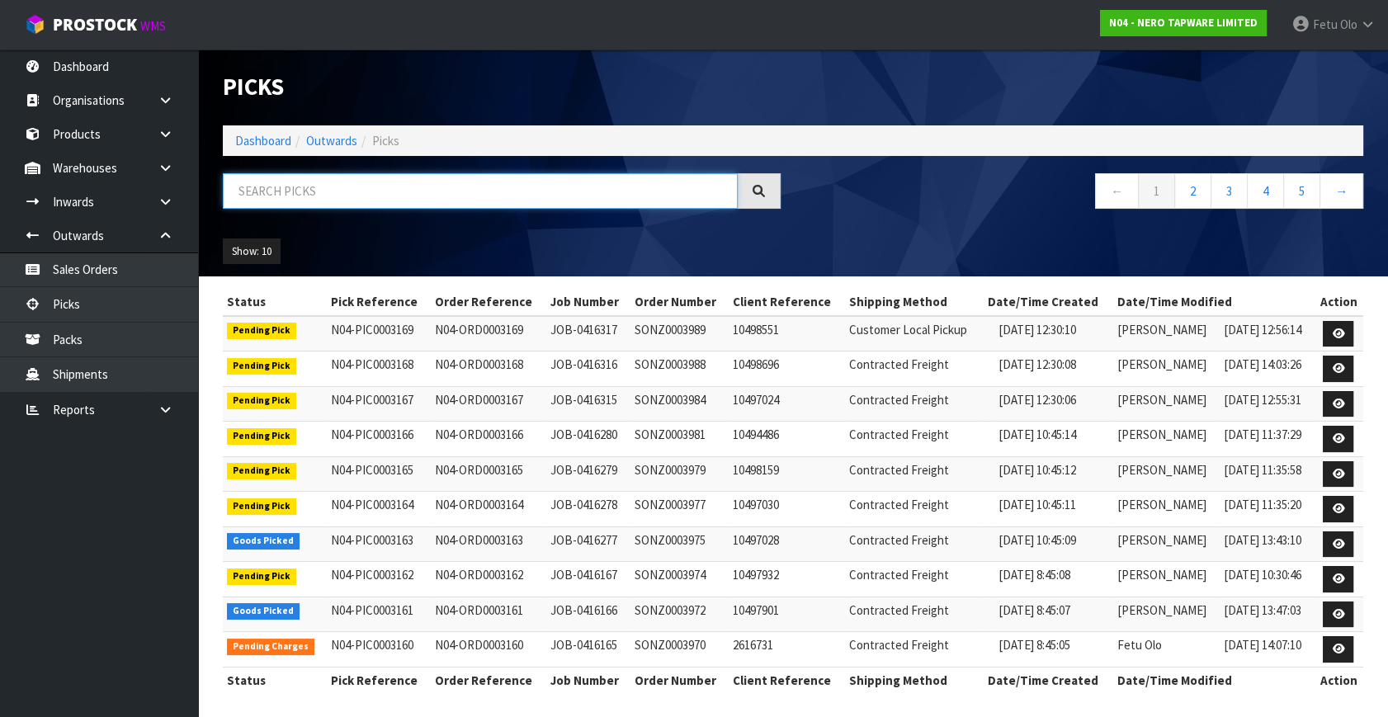
click at [314, 195] on input "text" at bounding box center [480, 190] width 515 height 35
type input "003163"
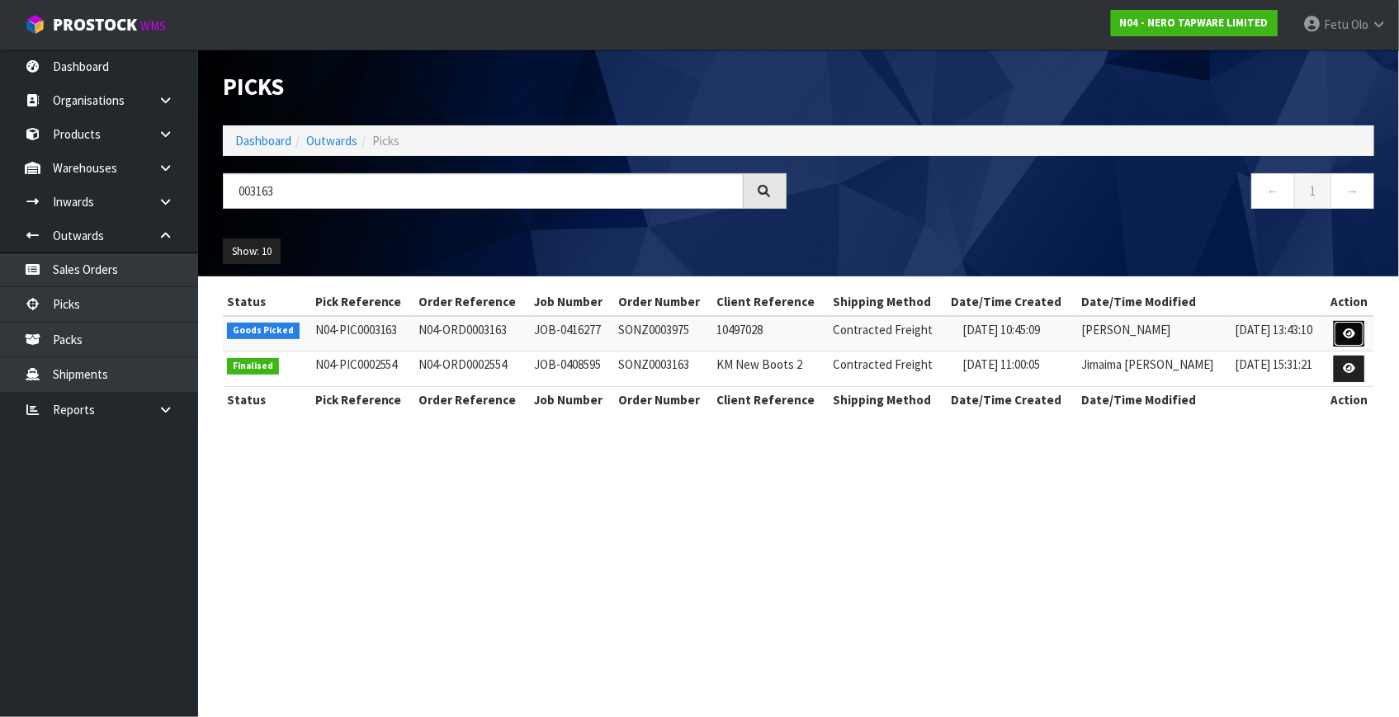
click at [1341, 322] on link at bounding box center [1349, 334] width 31 height 26
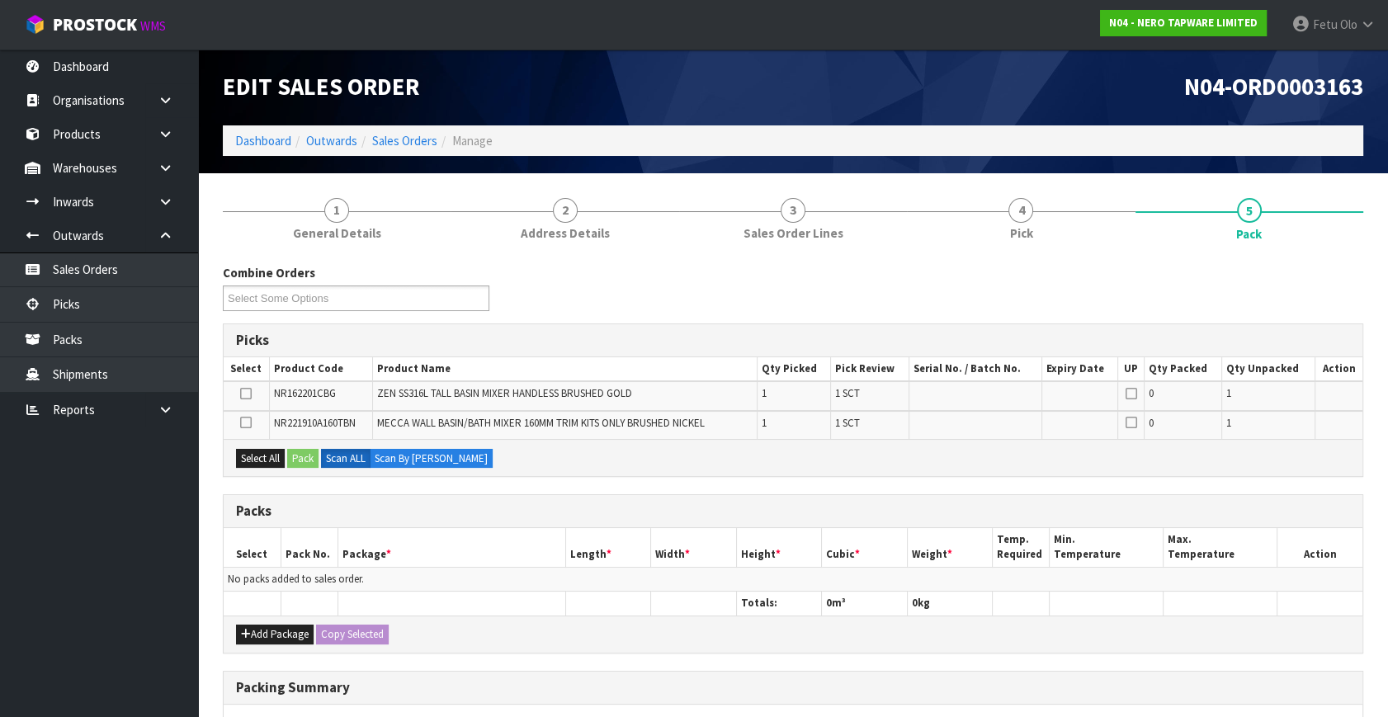
click at [274, 643] on div "Add Package Copy Selected" at bounding box center [793, 634] width 1139 height 37
click at [264, 625] on button "Add Package" at bounding box center [275, 635] width 78 height 20
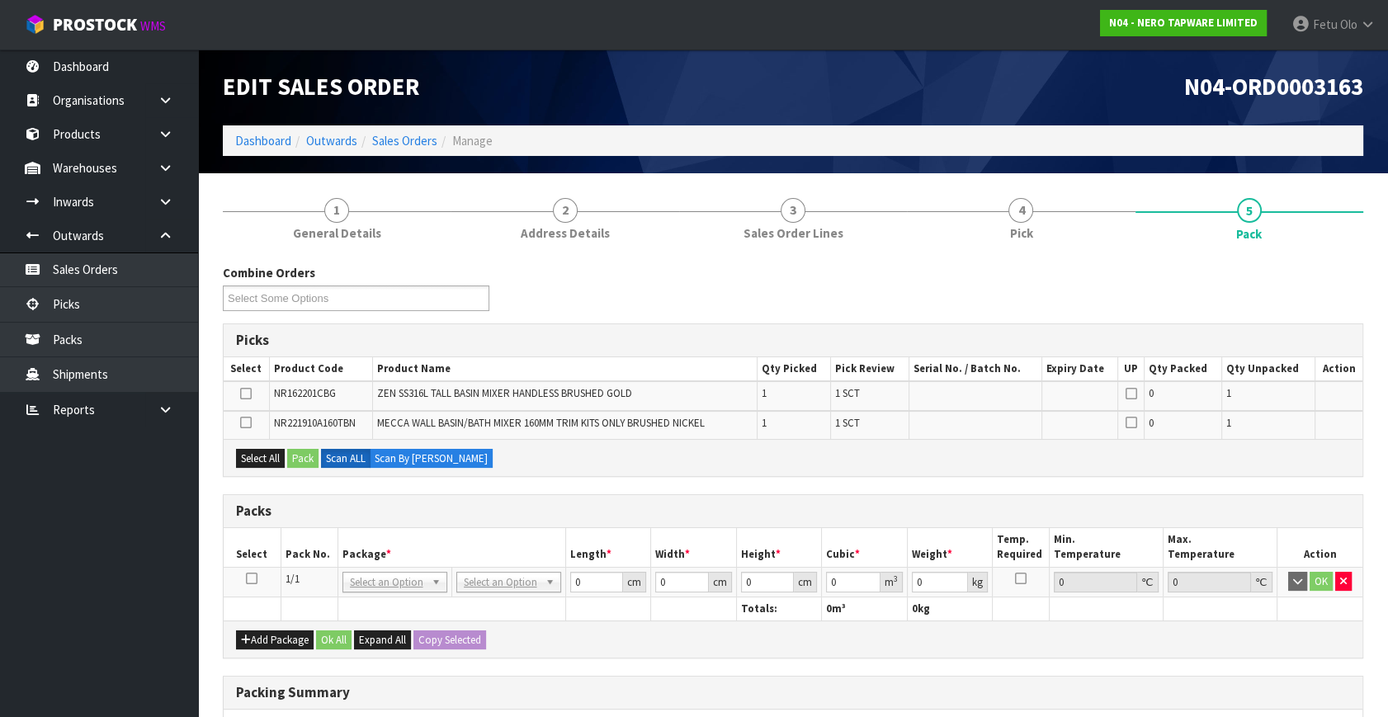
click at [253, 579] on icon at bounding box center [252, 579] width 12 height 1
click at [340, 536] on th "Package *" at bounding box center [452, 547] width 228 height 39
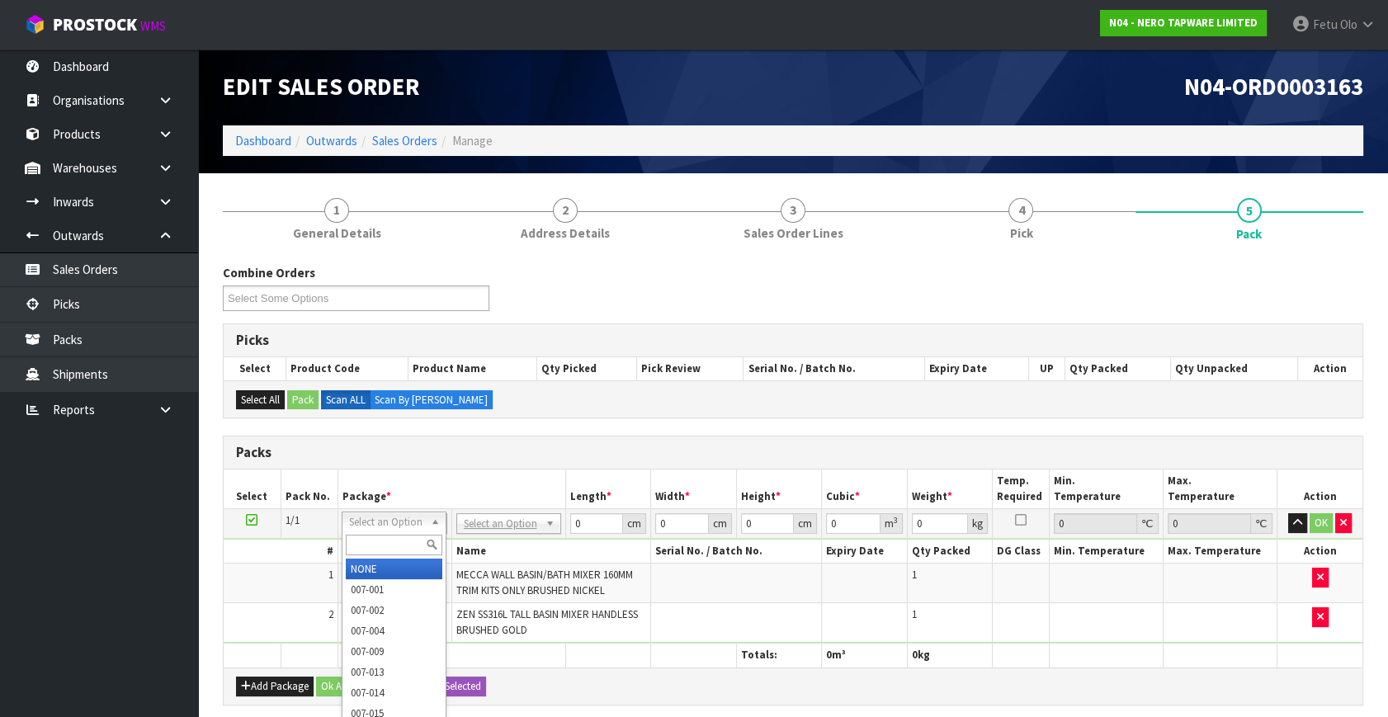
click at [394, 536] on input "text" at bounding box center [394, 545] width 97 height 21
type input "011-084"
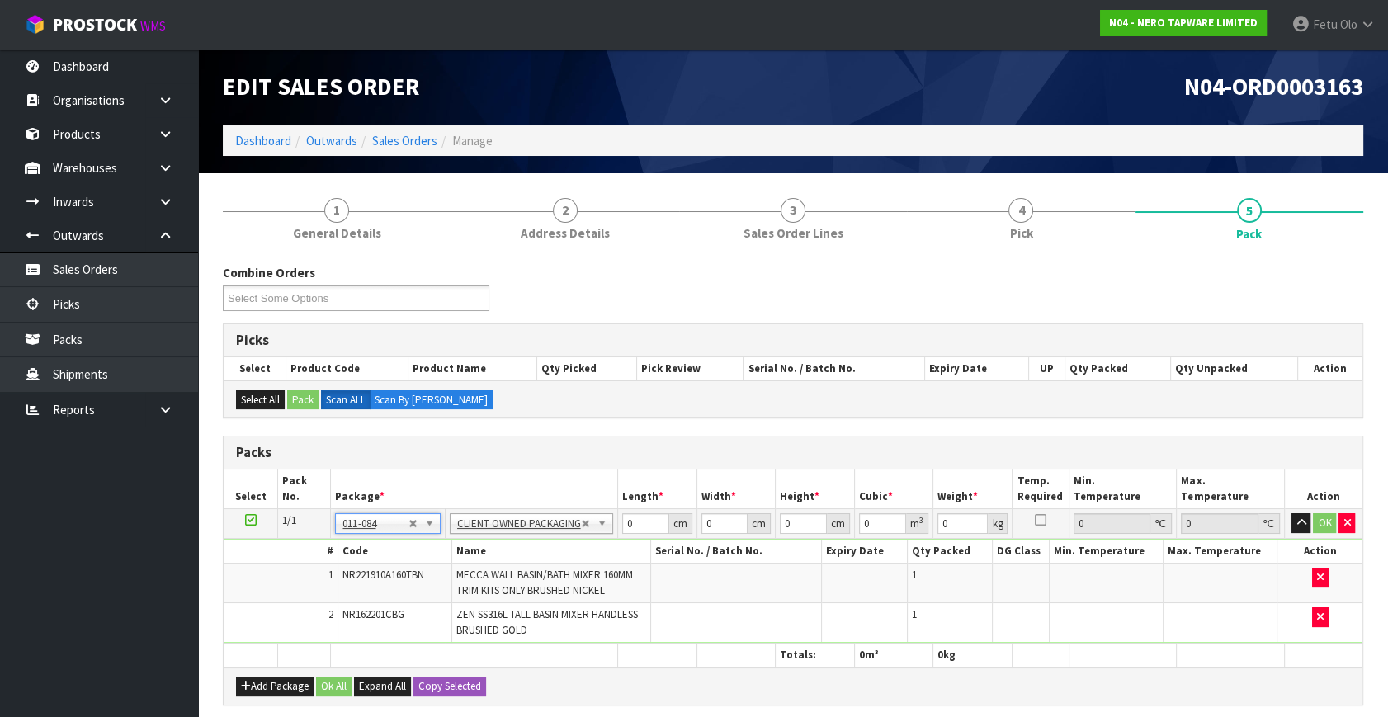
type input "2.8"
drag, startPoint x: 641, startPoint y: 524, endPoint x: 504, endPoint y: 598, distance: 155.8
click at [504, 598] on tbody "1/1 NONE 007-001 007-002 007-004 007-009 007-013 007-014 007-015 007-017 007-01…" at bounding box center [793, 576] width 1139 height 135
type input "53"
type input "36"
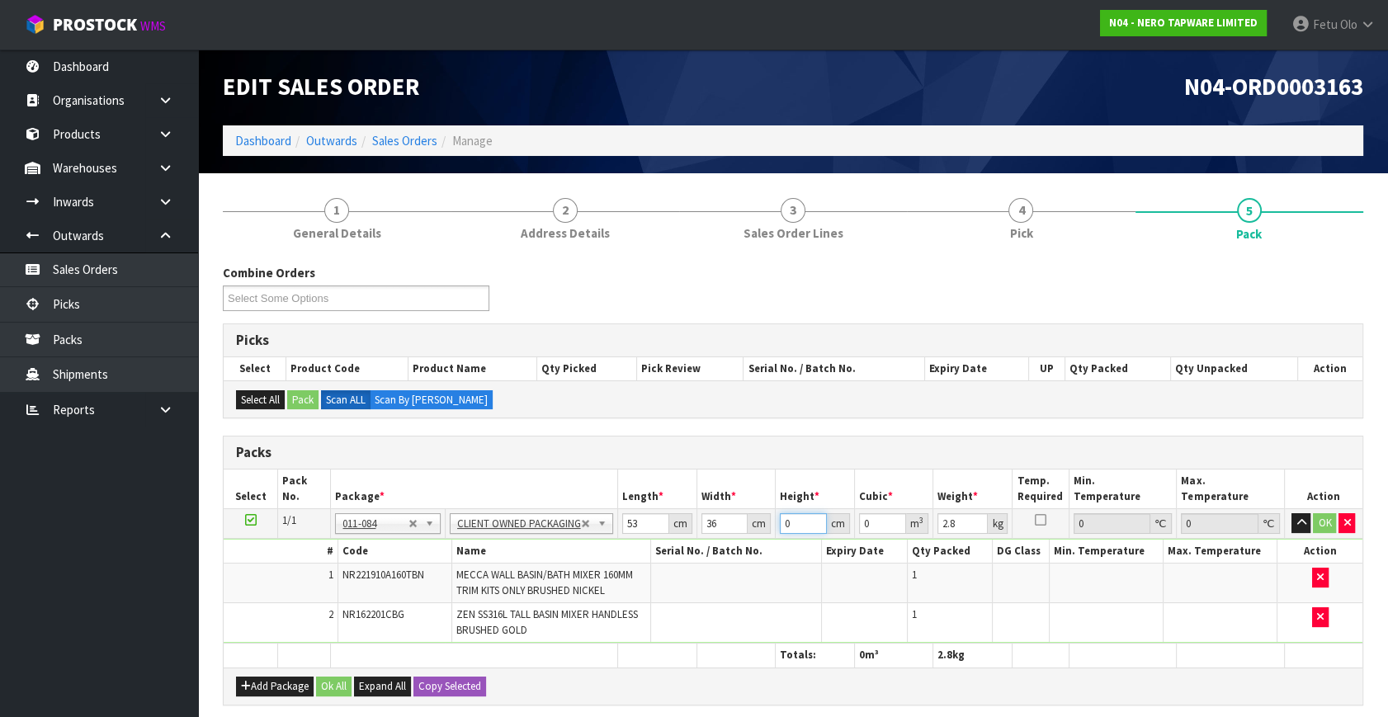
type input "1"
type input "0.001908"
type input "18"
type input "0.034344"
type input "18"
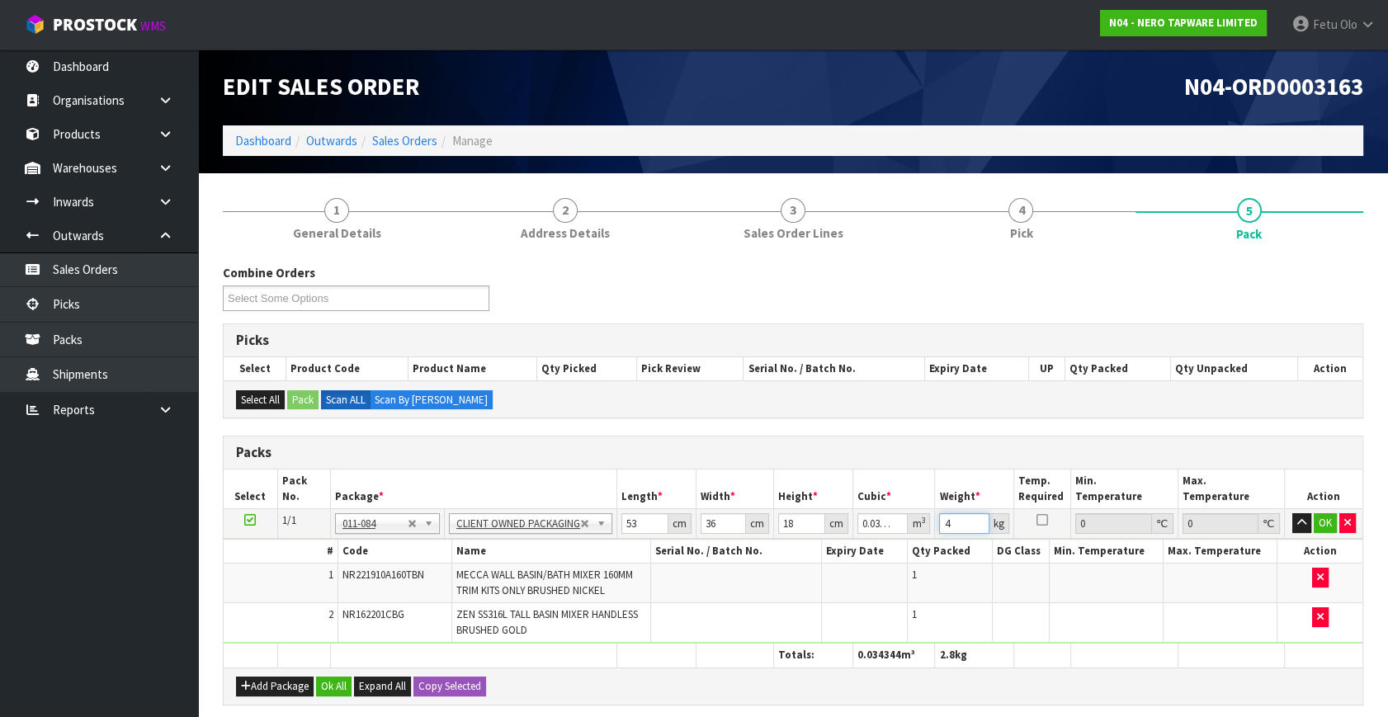
type input "4"
click button "OK" at bounding box center [1325, 523] width 23 height 20
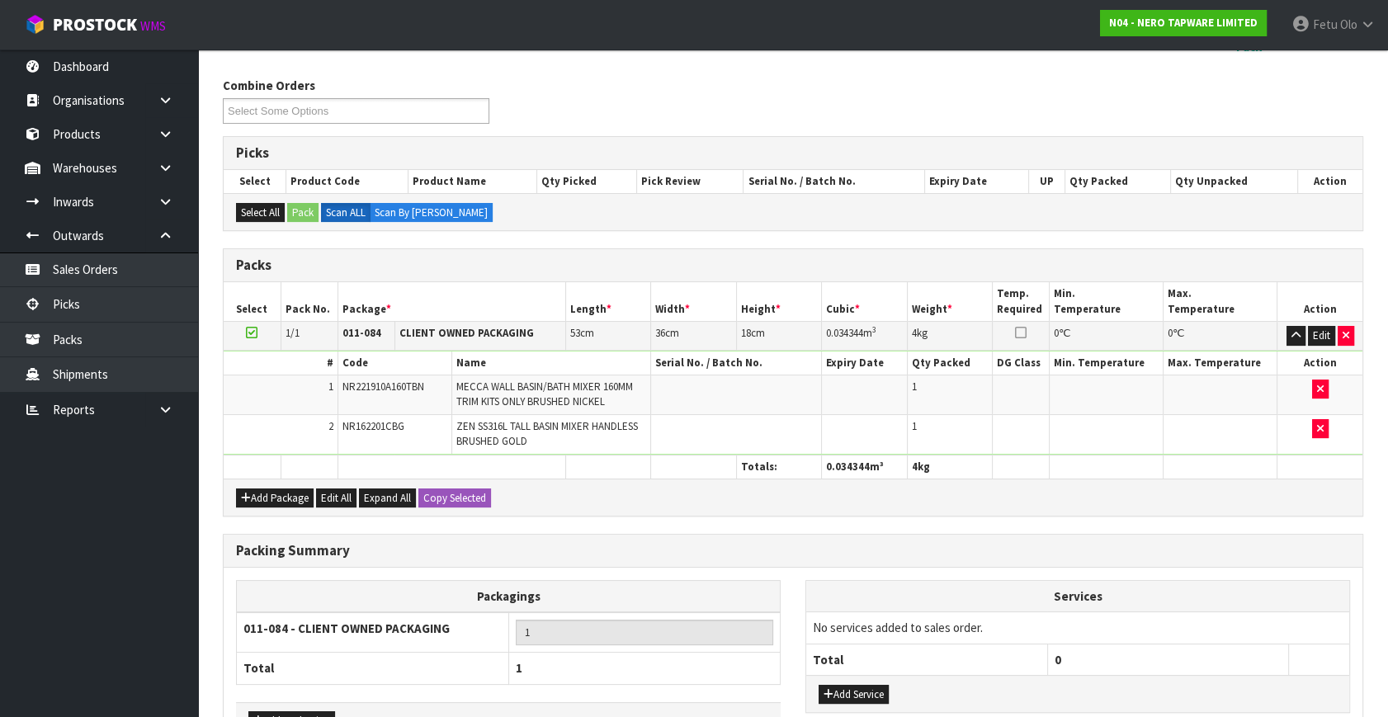
scroll to position [296, 0]
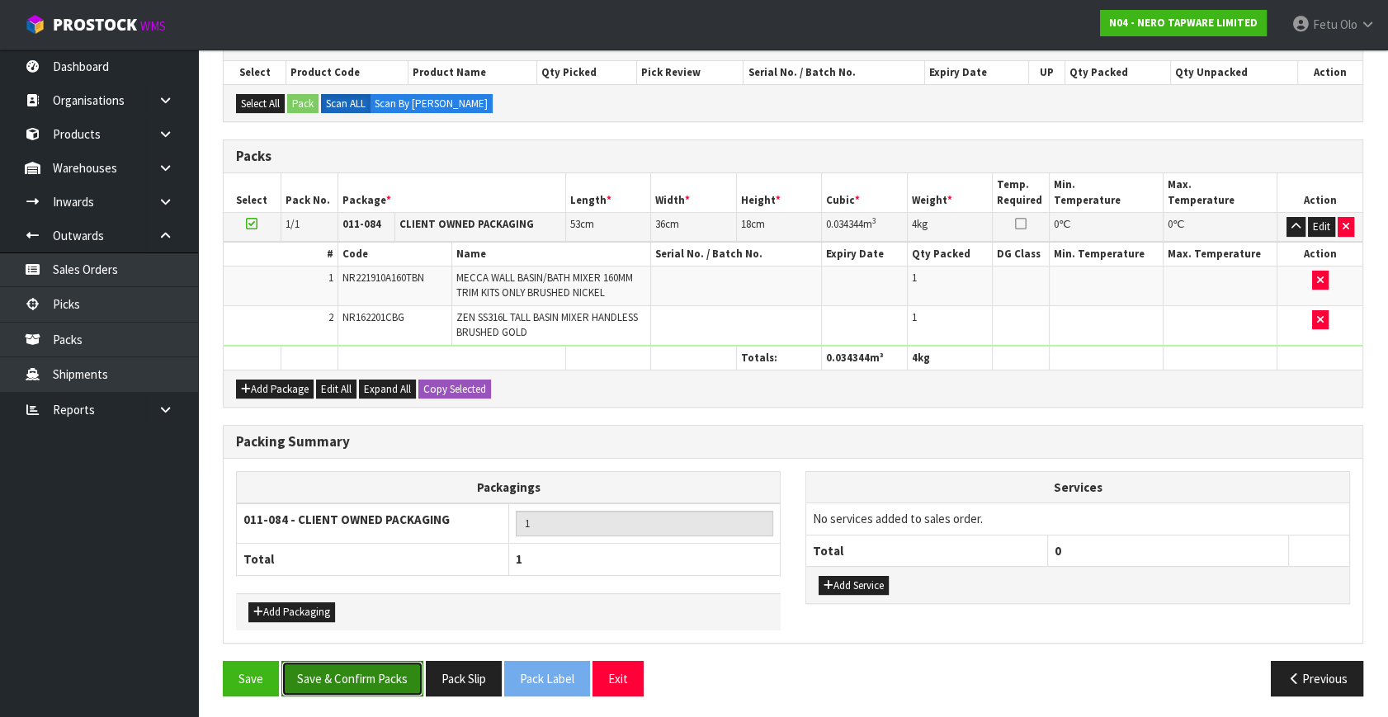
click at [386, 678] on button "Save & Confirm Packs" at bounding box center [352, 678] width 142 height 35
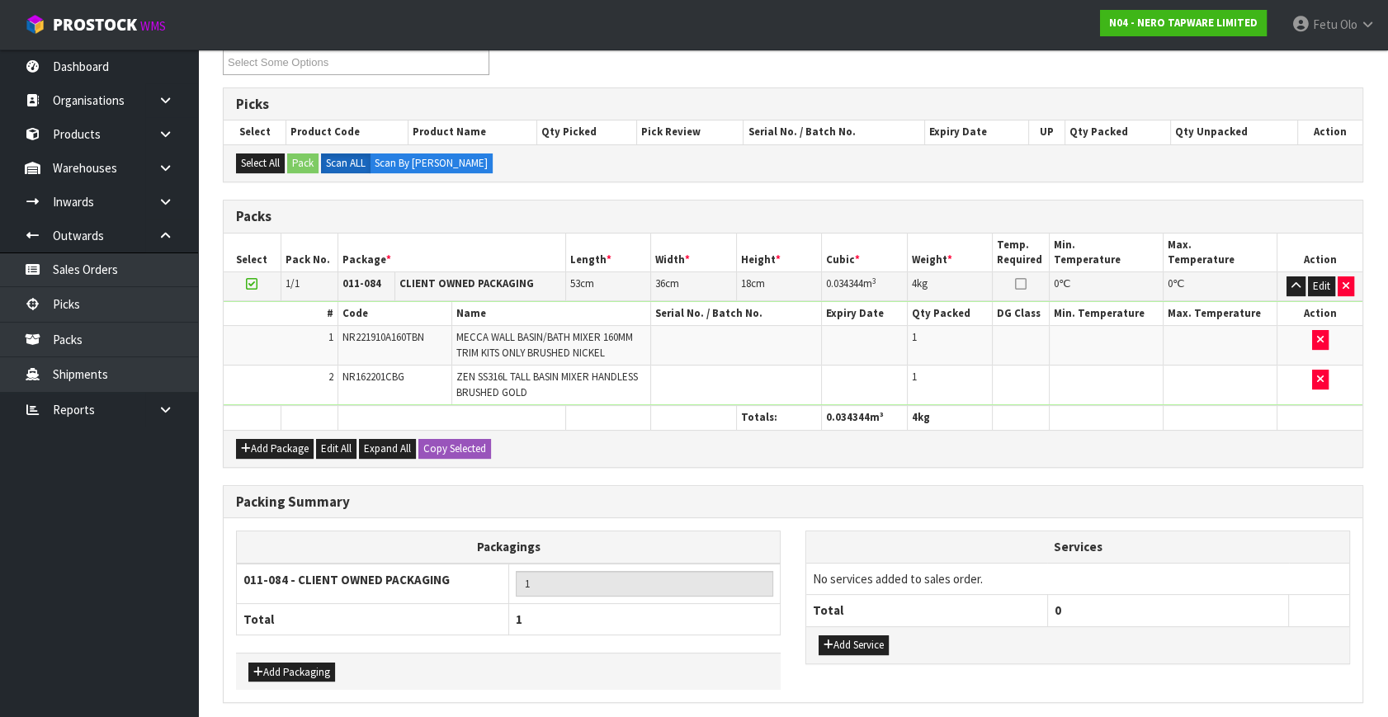
scroll to position [0, 0]
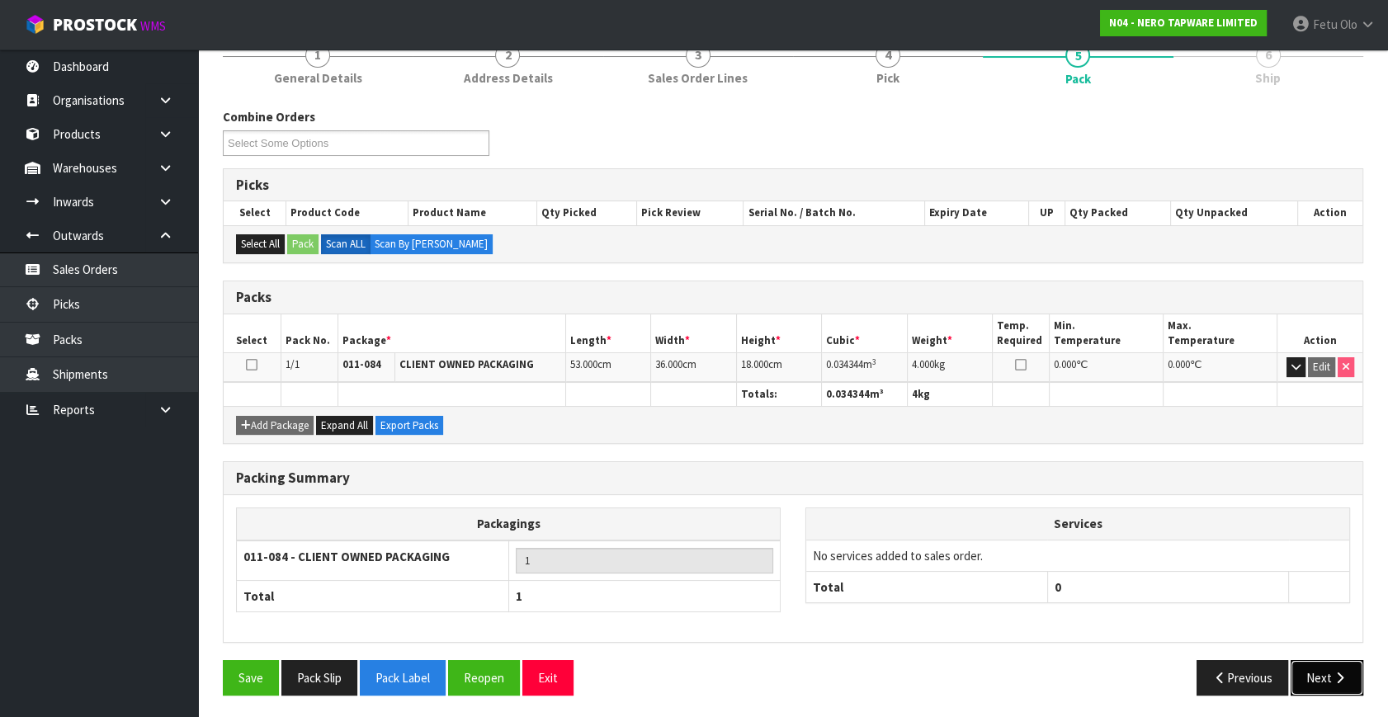
click at [1320, 672] on button "Next" at bounding box center [1327, 677] width 73 height 35
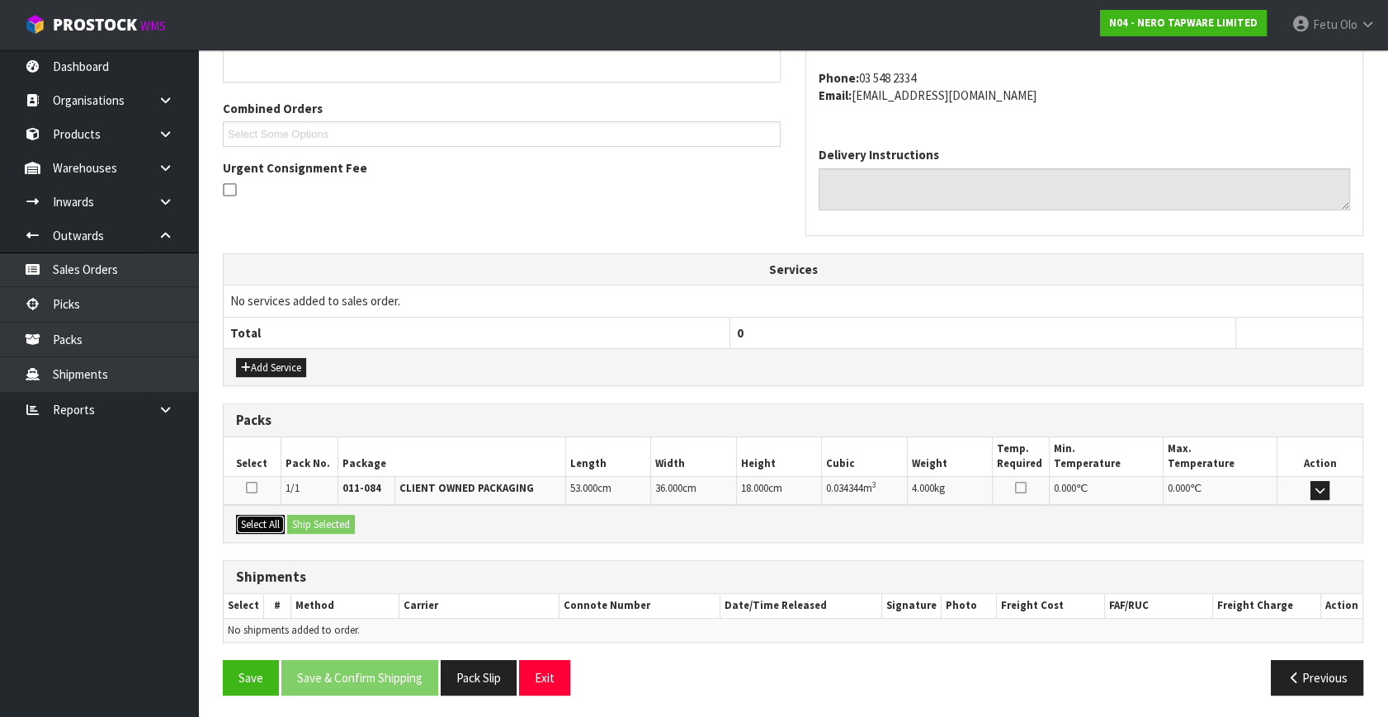
click at [268, 522] on button "Select All" at bounding box center [260, 525] width 49 height 20
click at [292, 521] on button "Ship Selected" at bounding box center [321, 525] width 68 height 20
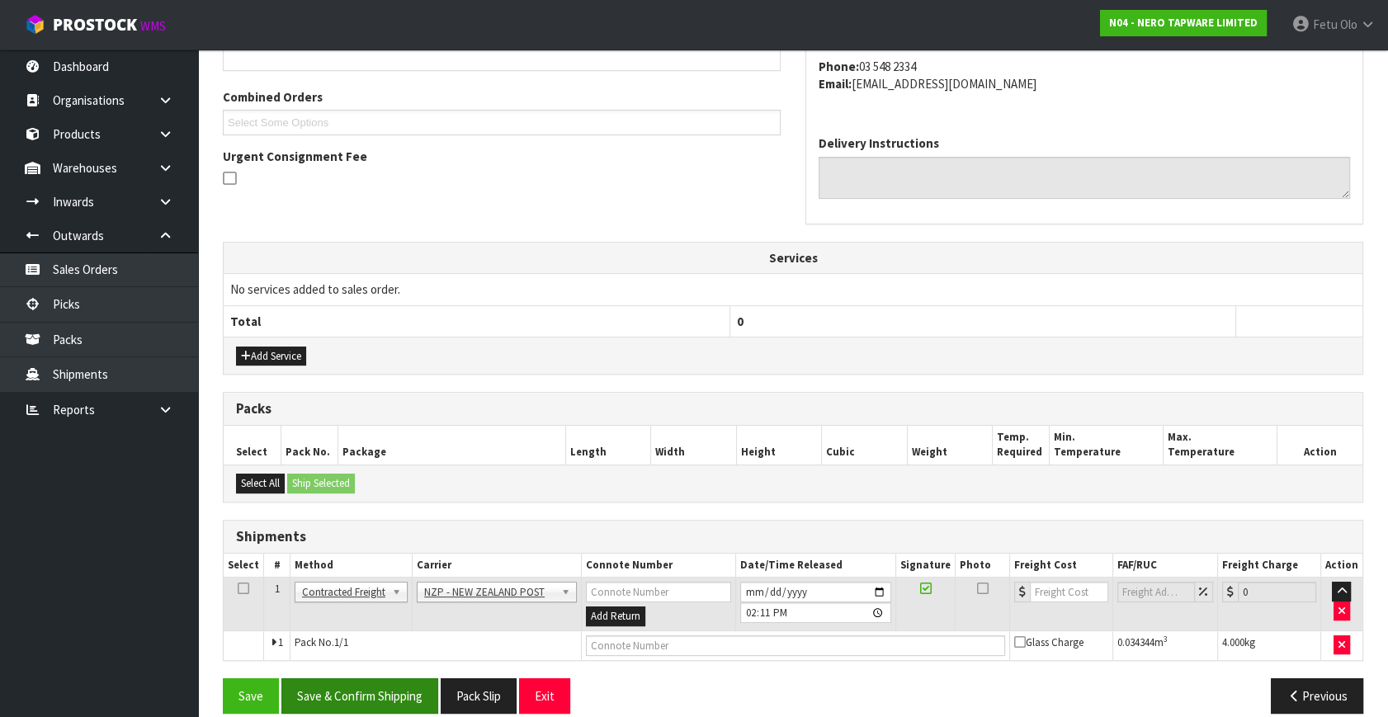
scroll to position [418, 0]
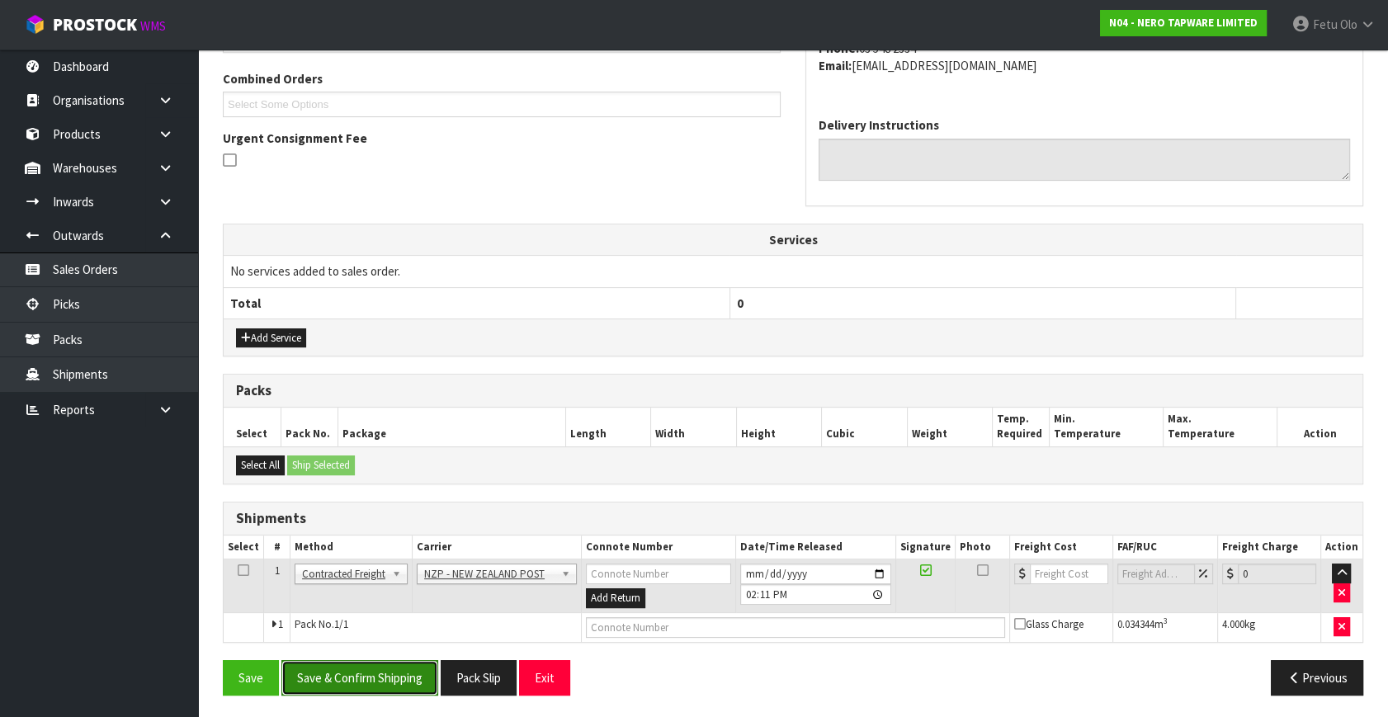
click at [376, 671] on button "Save & Confirm Shipping" at bounding box center [359, 677] width 157 height 35
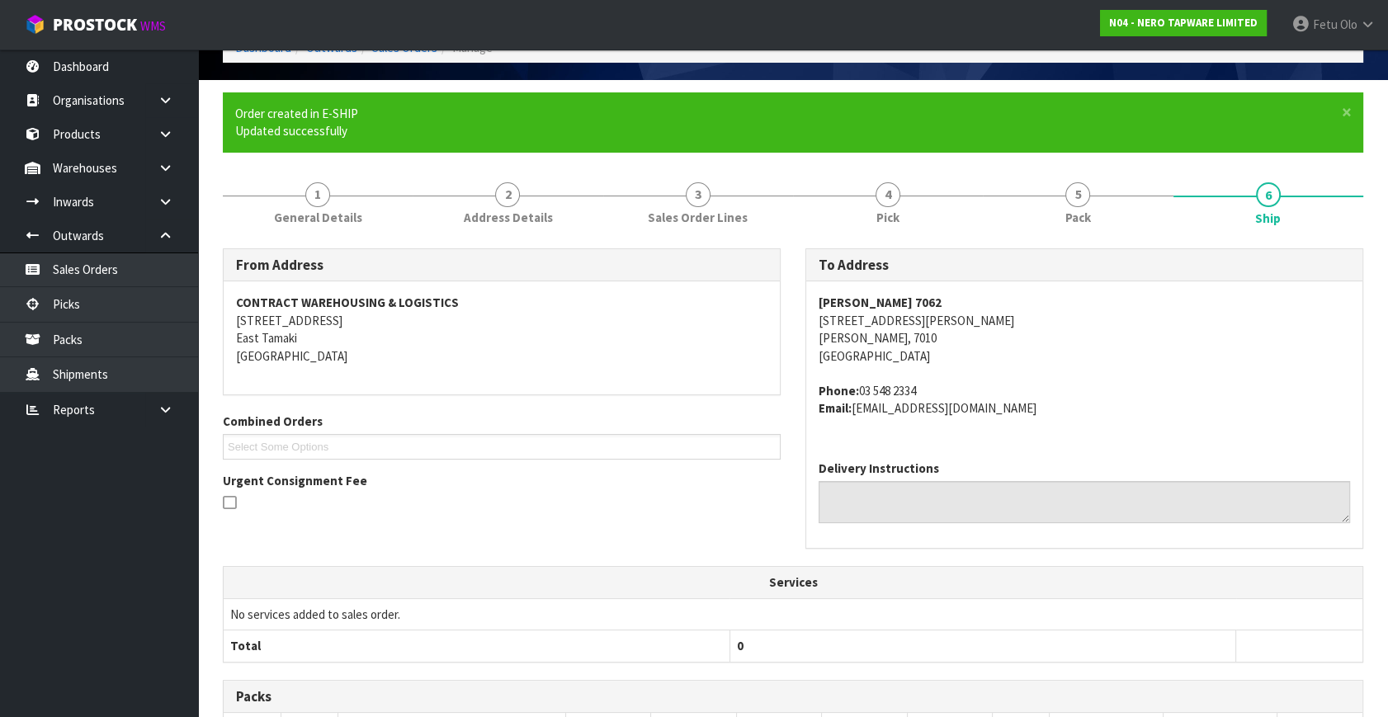
scroll to position [224, 0]
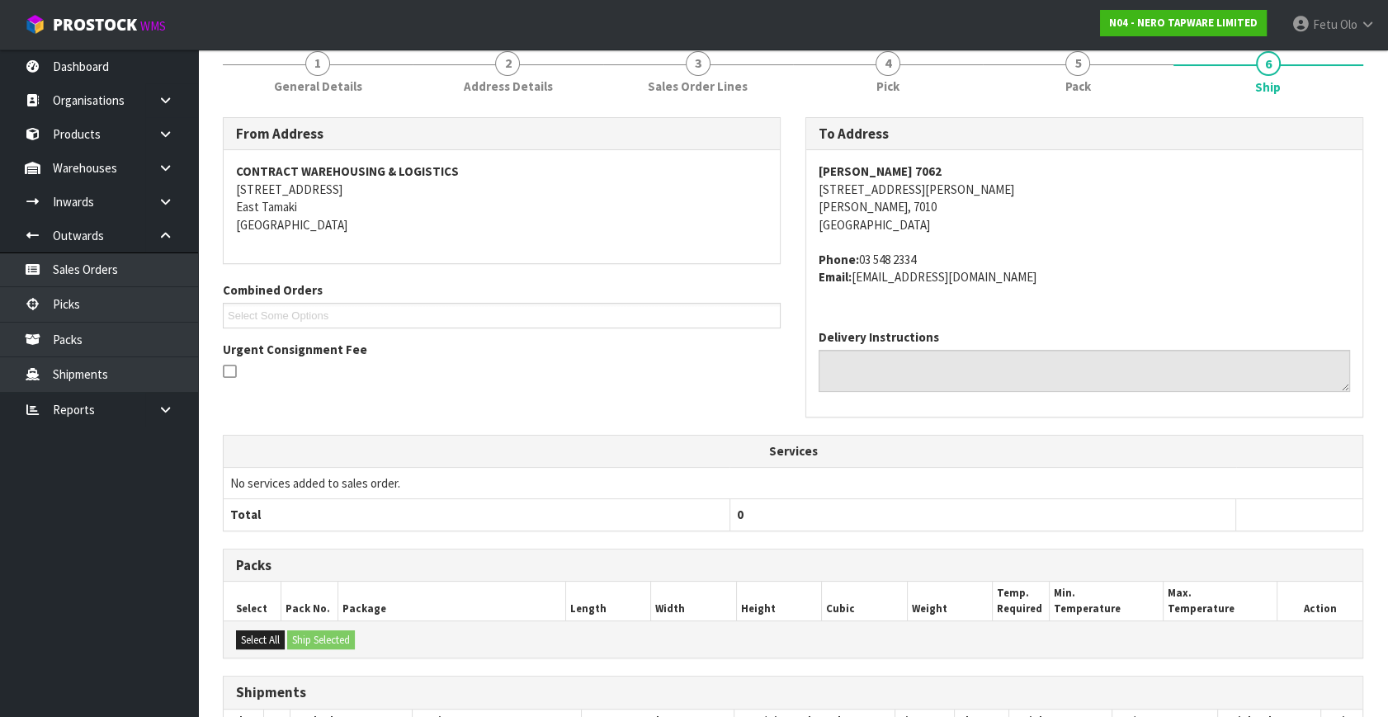
drag, startPoint x: 1136, startPoint y: 307, endPoint x: 1008, endPoint y: 437, distance: 182.7
click at [1136, 307] on div "MICO NELSON 7062 20-26 ST VINCENT STREET NELSON, 7010 New Zealand Phone: 03 548…" at bounding box center [1084, 233] width 556 height 166
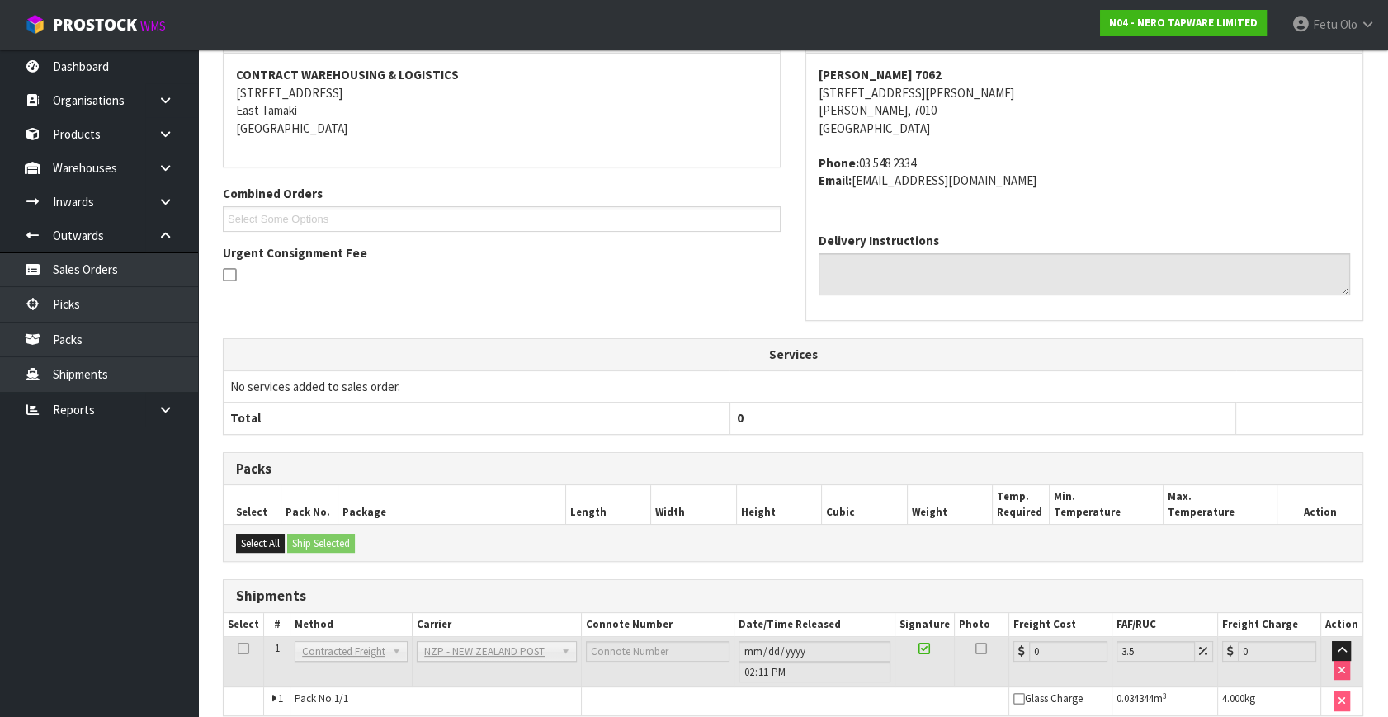
scroll to position [395, 0]
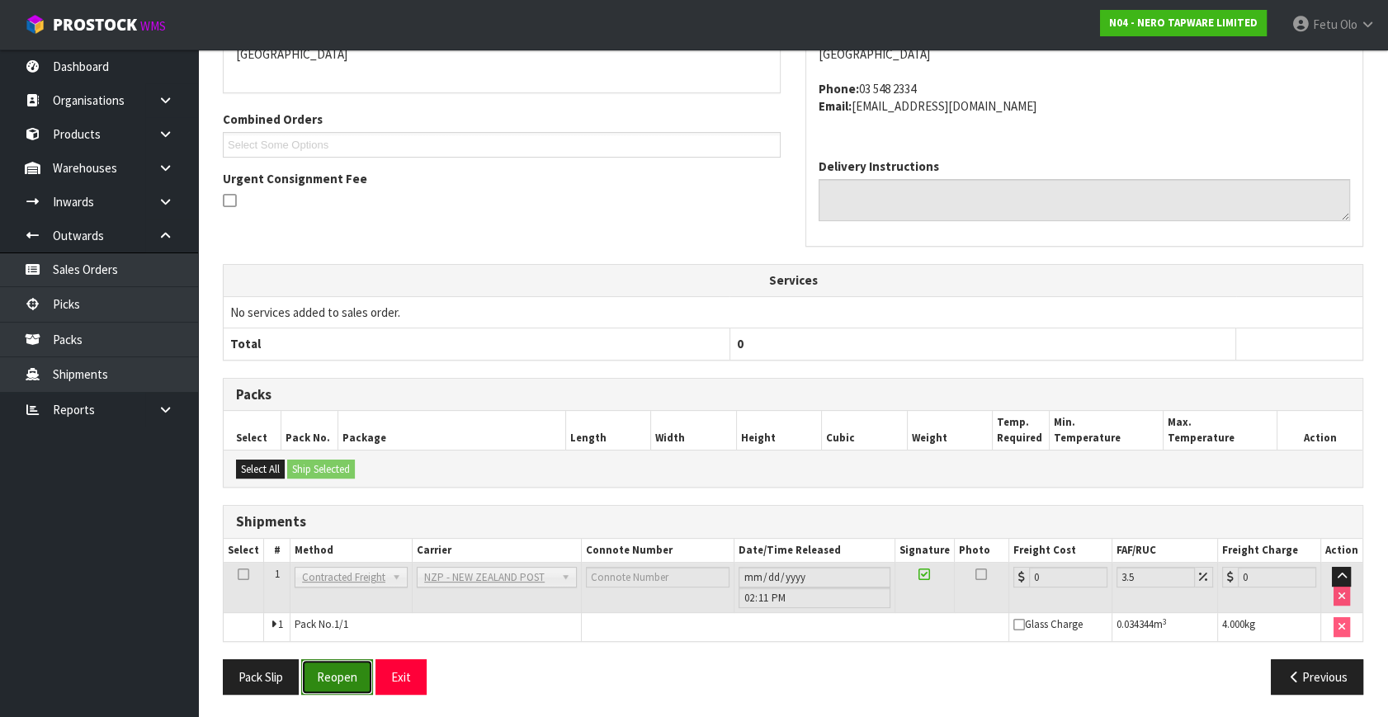
click at [347, 677] on button "Reopen" at bounding box center [337, 676] width 72 height 35
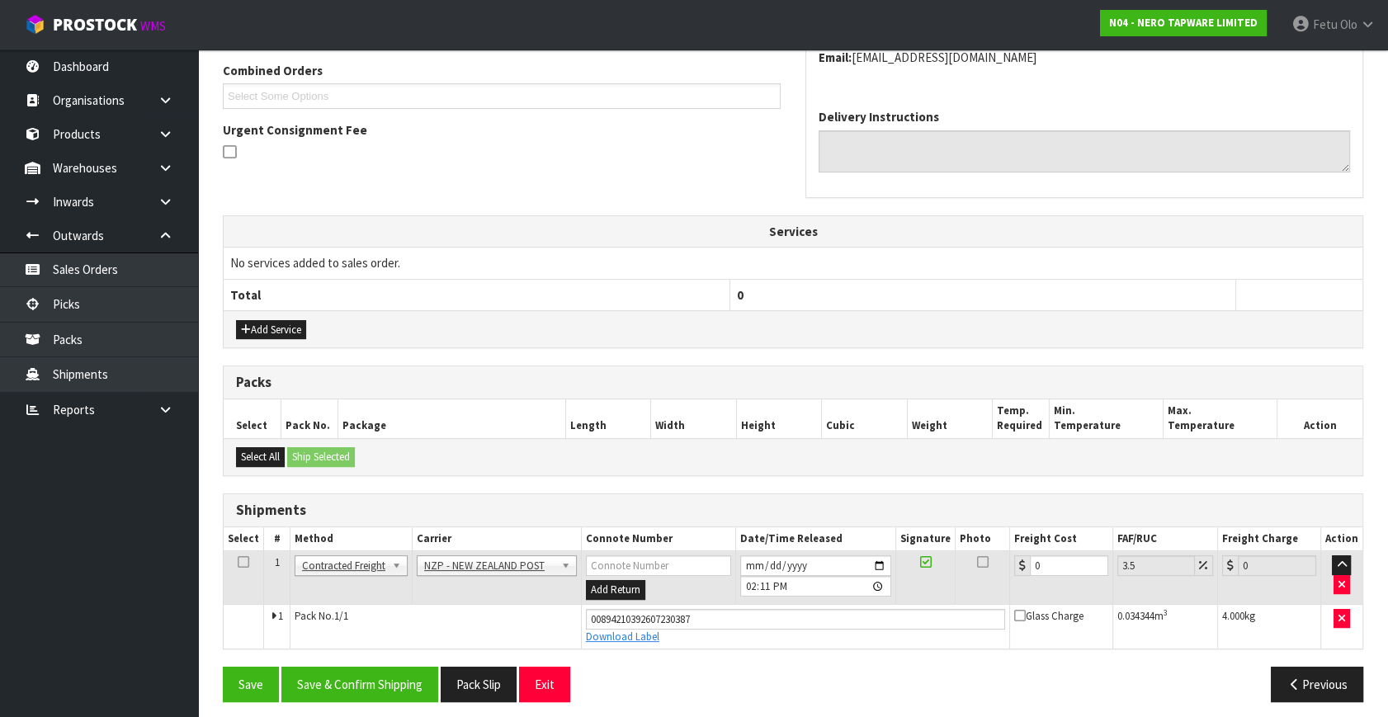
scroll to position [433, 0]
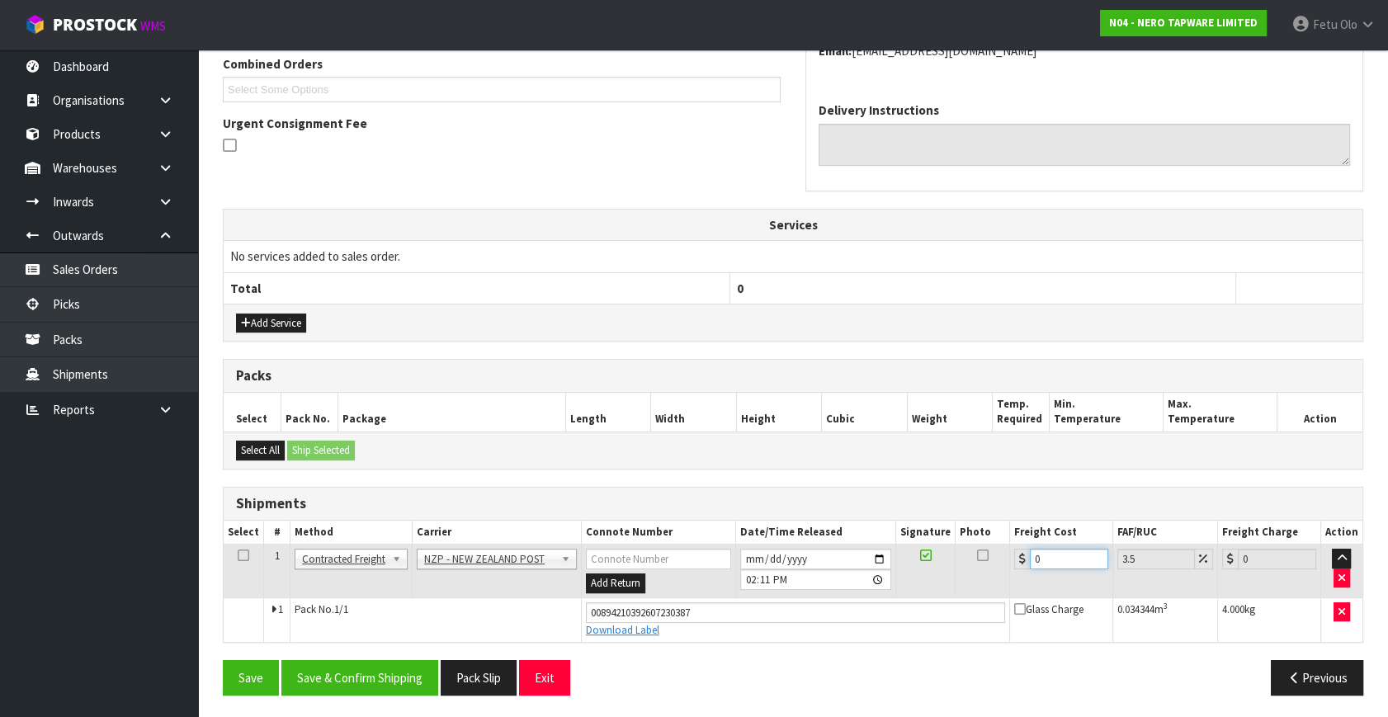
drag, startPoint x: 1051, startPoint y: 548, endPoint x: 861, endPoint y: 545, distance: 190.7
click at [901, 551] on tr "1 Client Local Pickup Customer Local Pickup Company Freight Contracted Freight …" at bounding box center [793, 572] width 1139 height 54
type input "1"
type input "1.03"
type input "11"
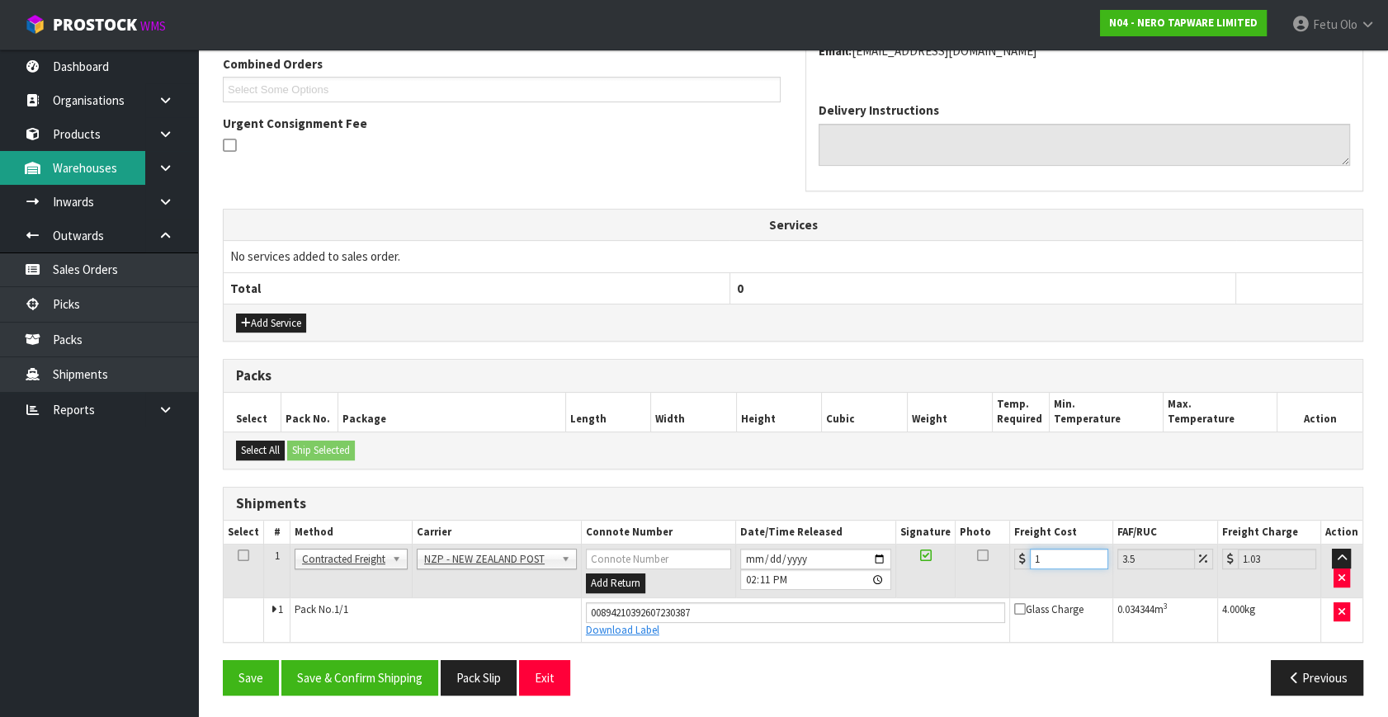
type input "11.38"
type input "11.6"
type input "12.01"
type input "11.61"
type input "12.02"
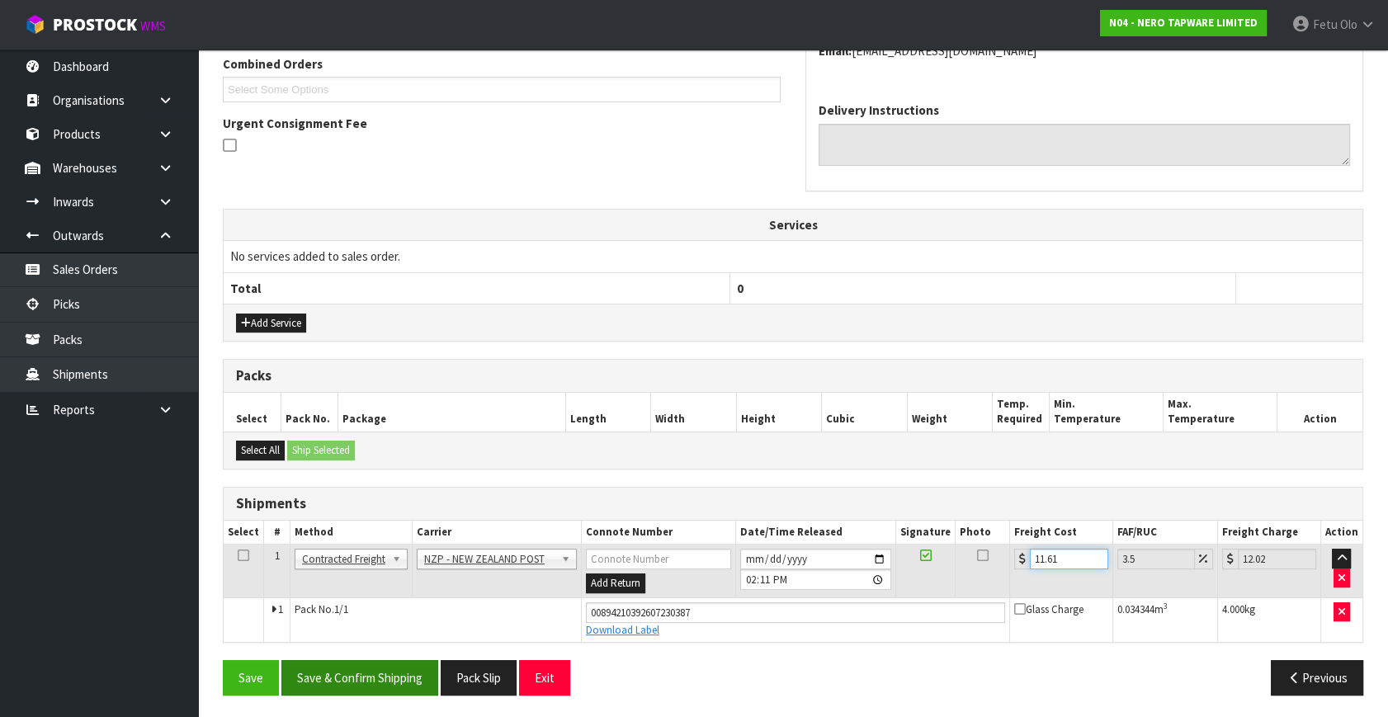
type input "11.61"
click at [409, 669] on button "Save & Confirm Shipping" at bounding box center [359, 677] width 157 height 35
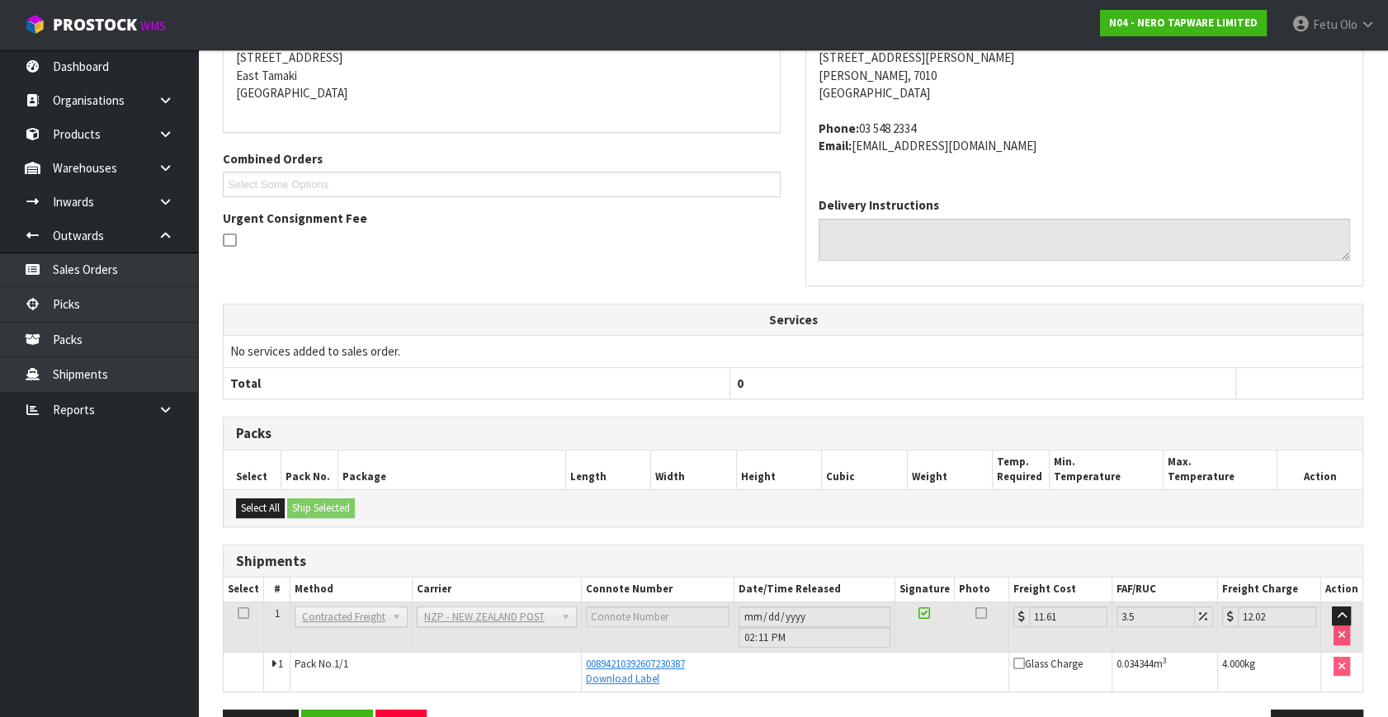
scroll to position [388, 0]
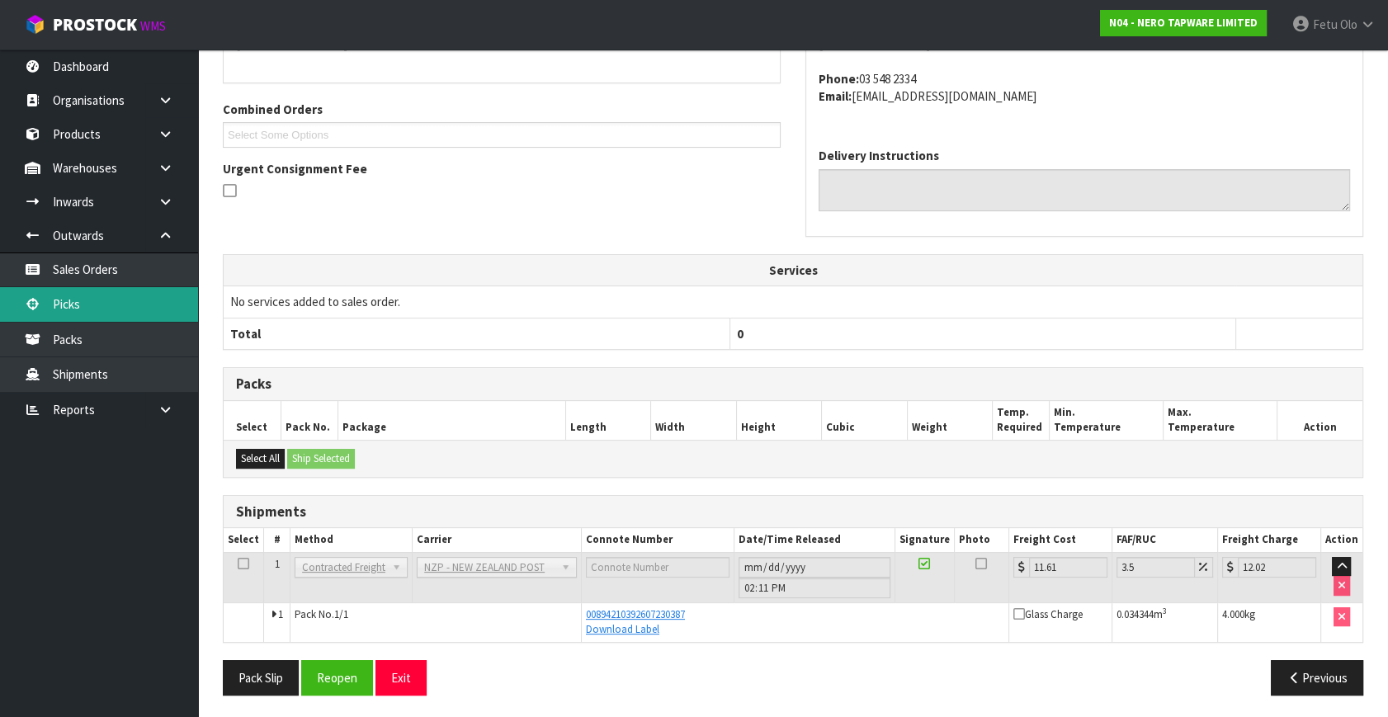
click at [54, 297] on link "Picks" at bounding box center [99, 304] width 198 height 34
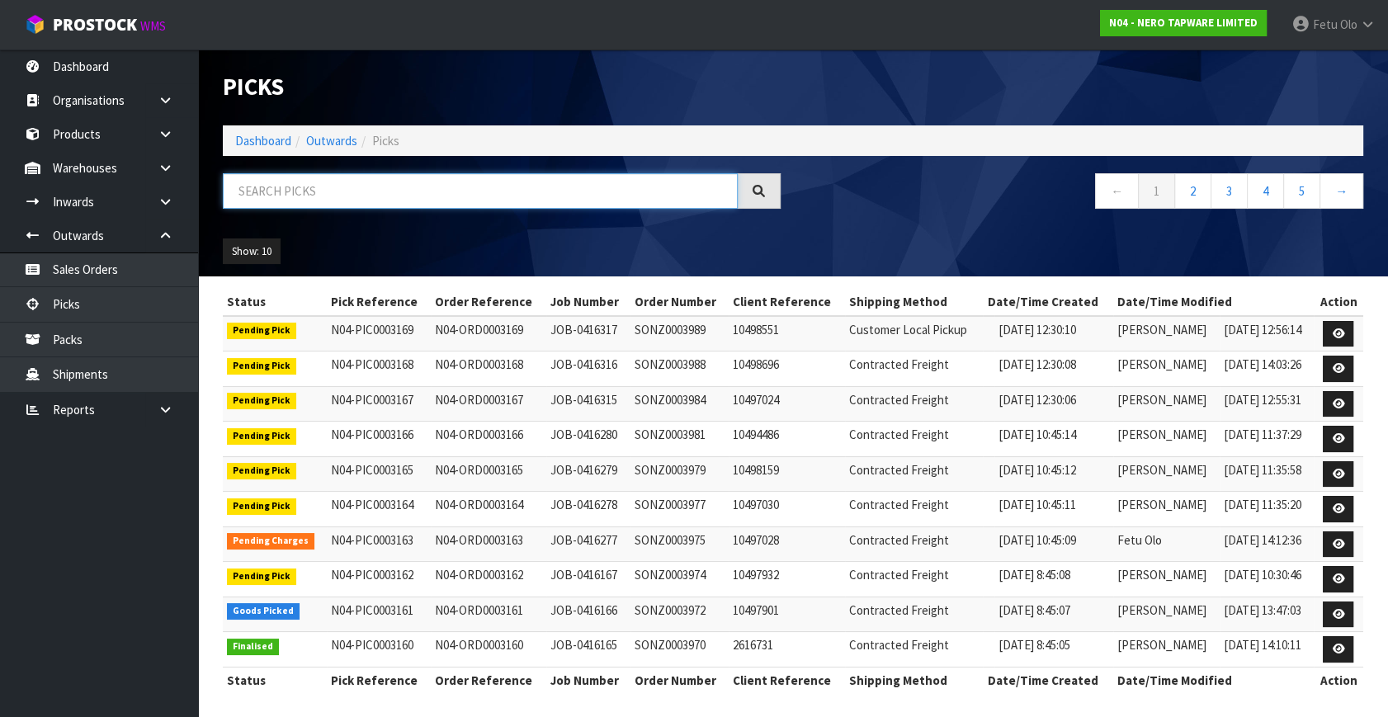
click at [371, 191] on input "text" at bounding box center [480, 190] width 515 height 35
type input "003161"
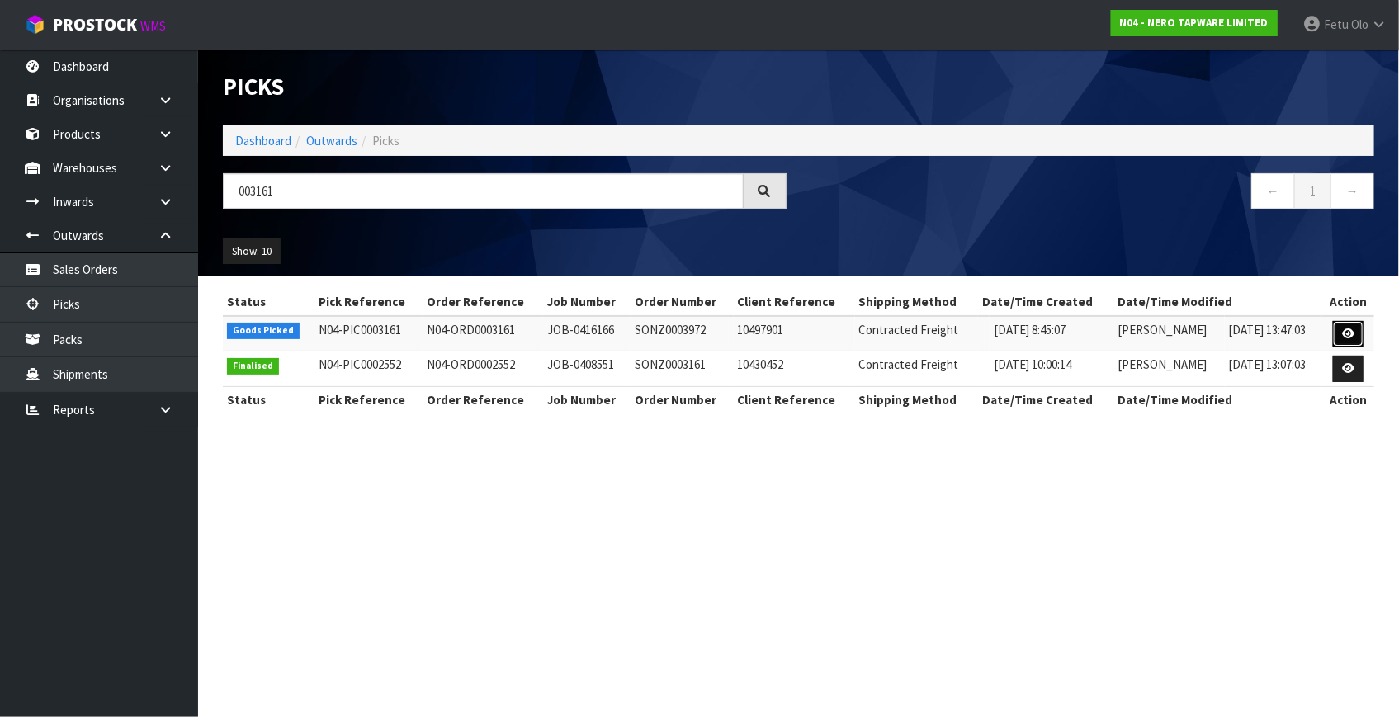
click at [1354, 330] on icon at bounding box center [1348, 333] width 12 height 11
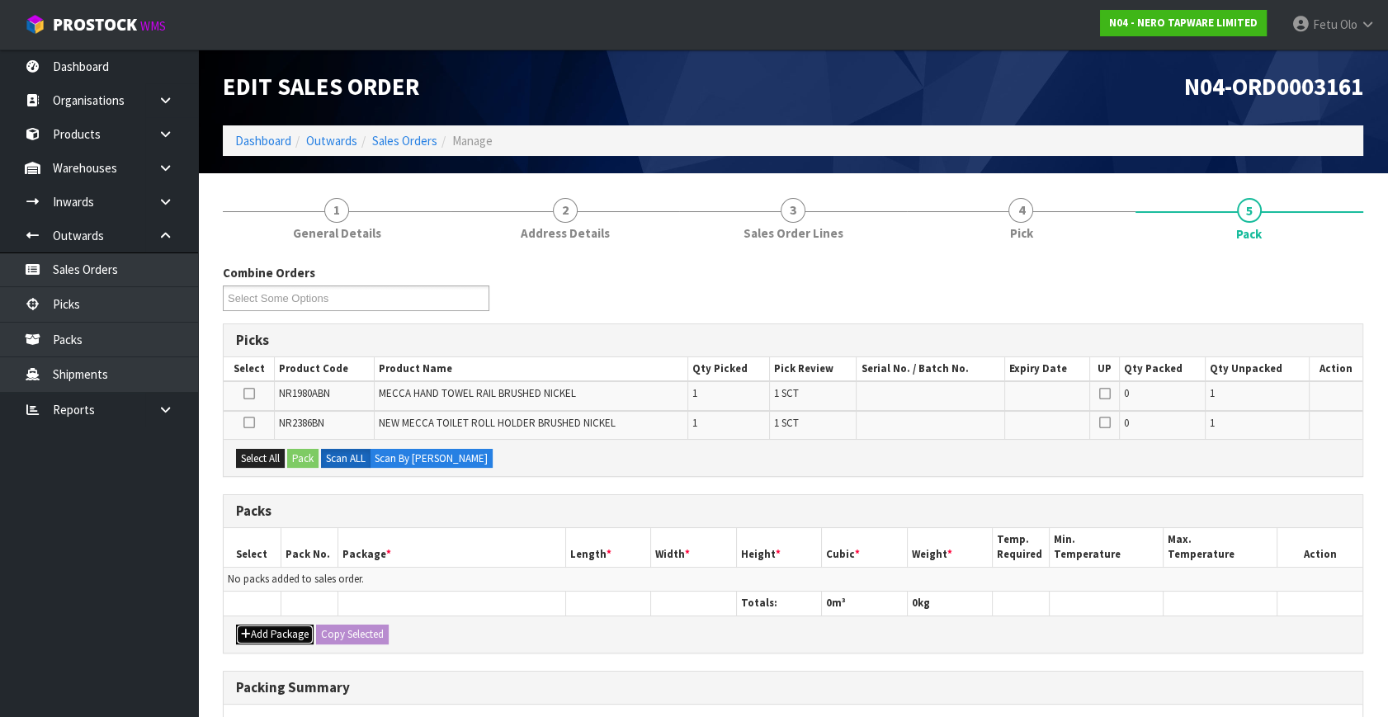
click at [264, 641] on button "Add Package" at bounding box center [275, 635] width 78 height 20
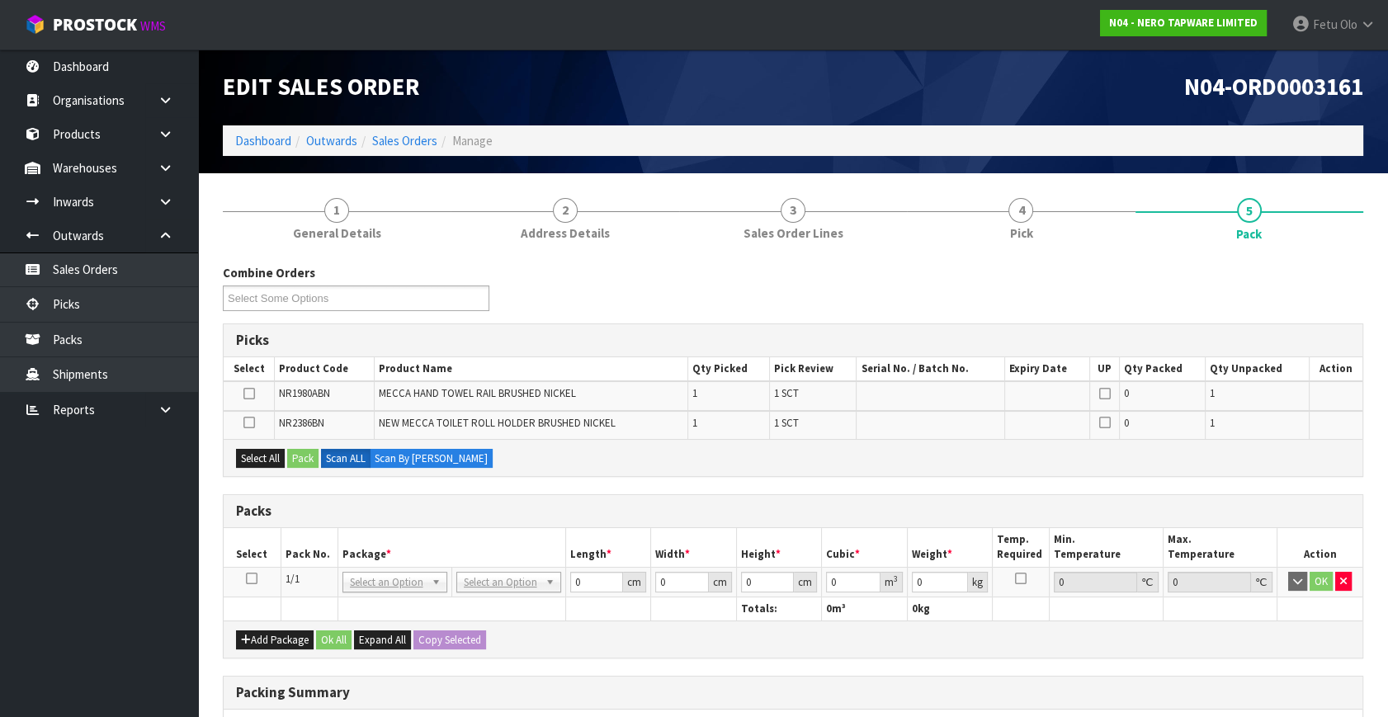
click at [249, 579] on icon at bounding box center [252, 579] width 12 height 1
click at [330, 541] on th "Pack No." at bounding box center [309, 547] width 57 height 39
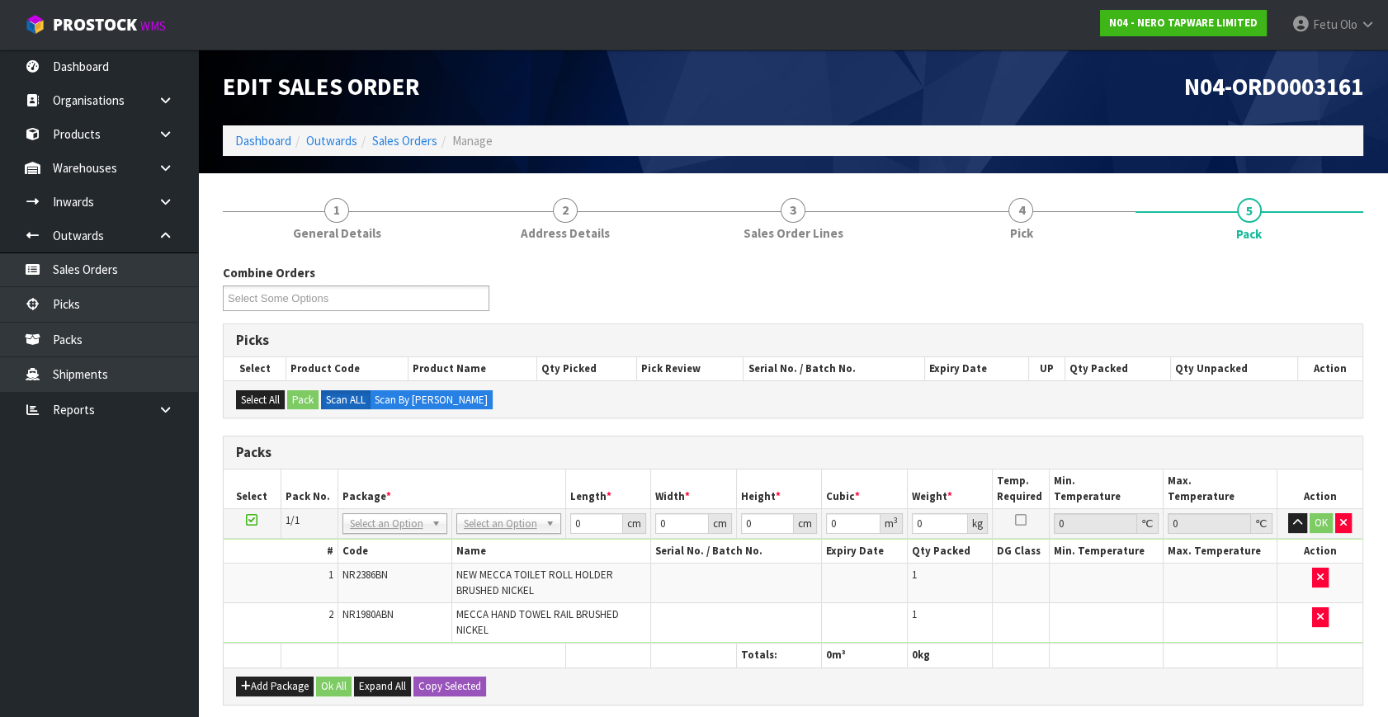
drag, startPoint x: 347, startPoint y: 523, endPoint x: 346, endPoint y: 553, distance: 29.7
click at [372, 549] on input "text" at bounding box center [394, 545] width 97 height 21
type input "011"
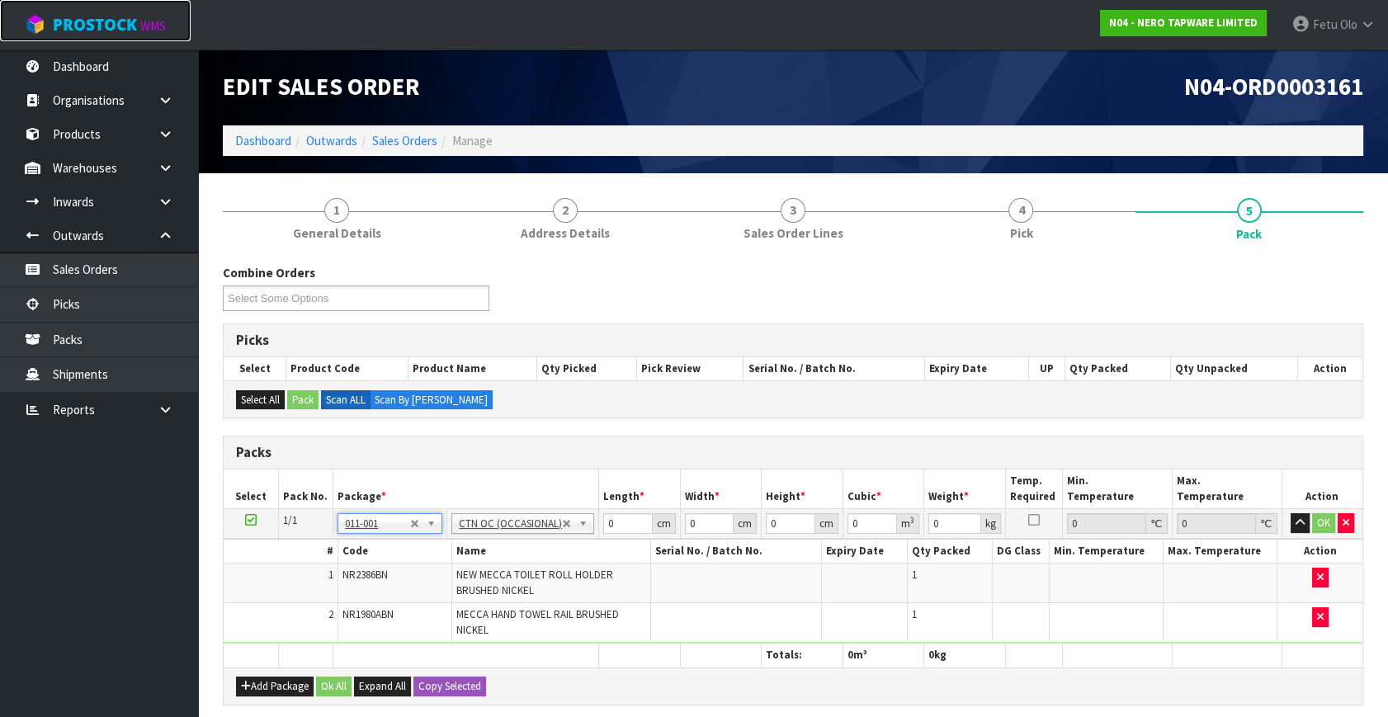
type input "1.32"
drag, startPoint x: 615, startPoint y: 522, endPoint x: 432, endPoint y: 560, distance: 187.3
click at [432, 560] on tbody "1/1 NONE 007-001 007-002 007-004 007-009 007-013 007-014 007-015 007-017 007-01…" at bounding box center [793, 576] width 1139 height 135
type input "30"
type input "13"
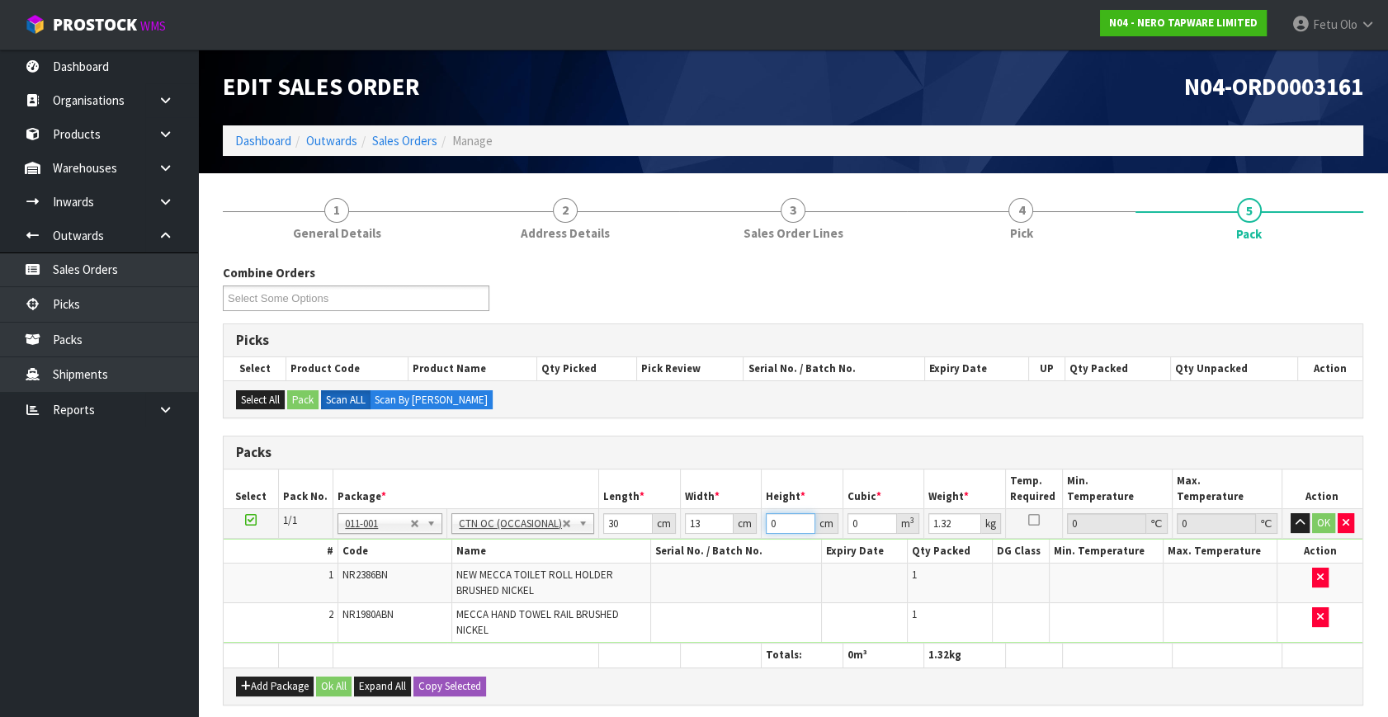
type input "1"
type input "0.00039"
type input "17"
type input "0.00663"
type input "17"
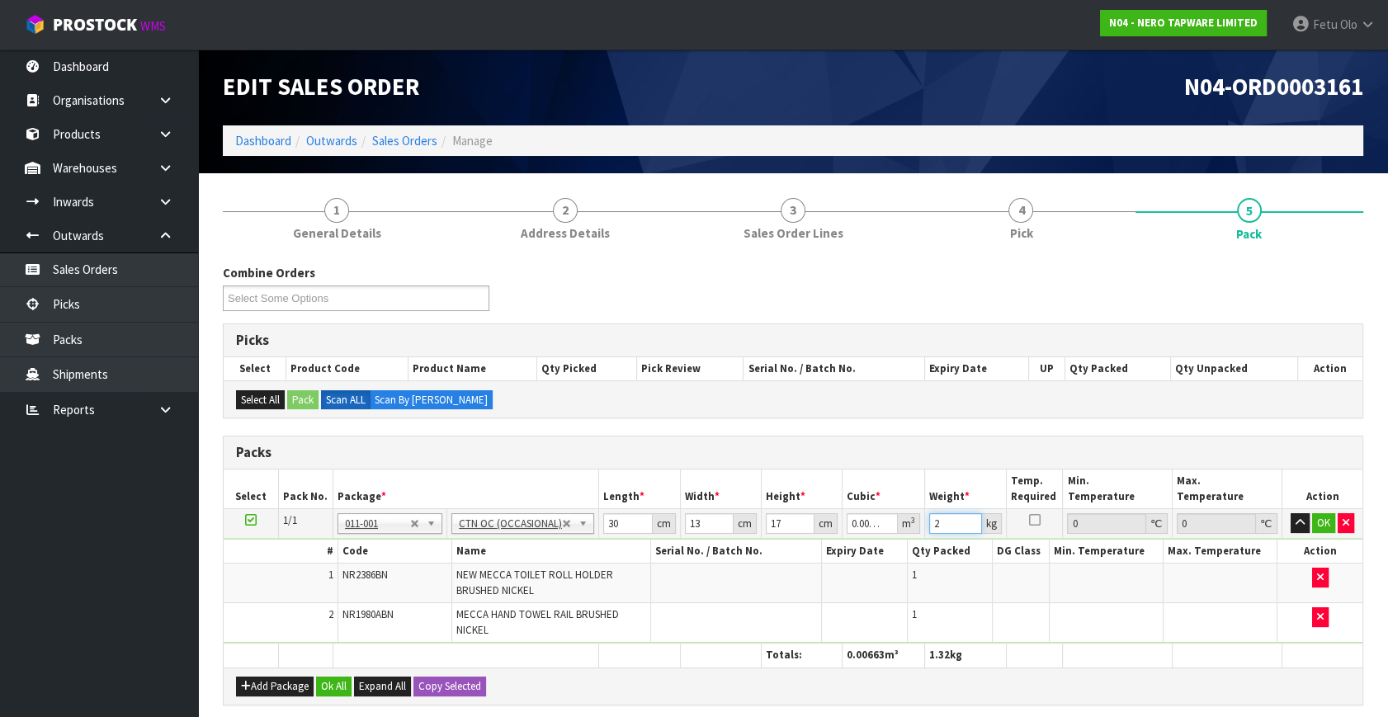
type input "2"
click button "OK" at bounding box center [1323, 523] width 23 height 20
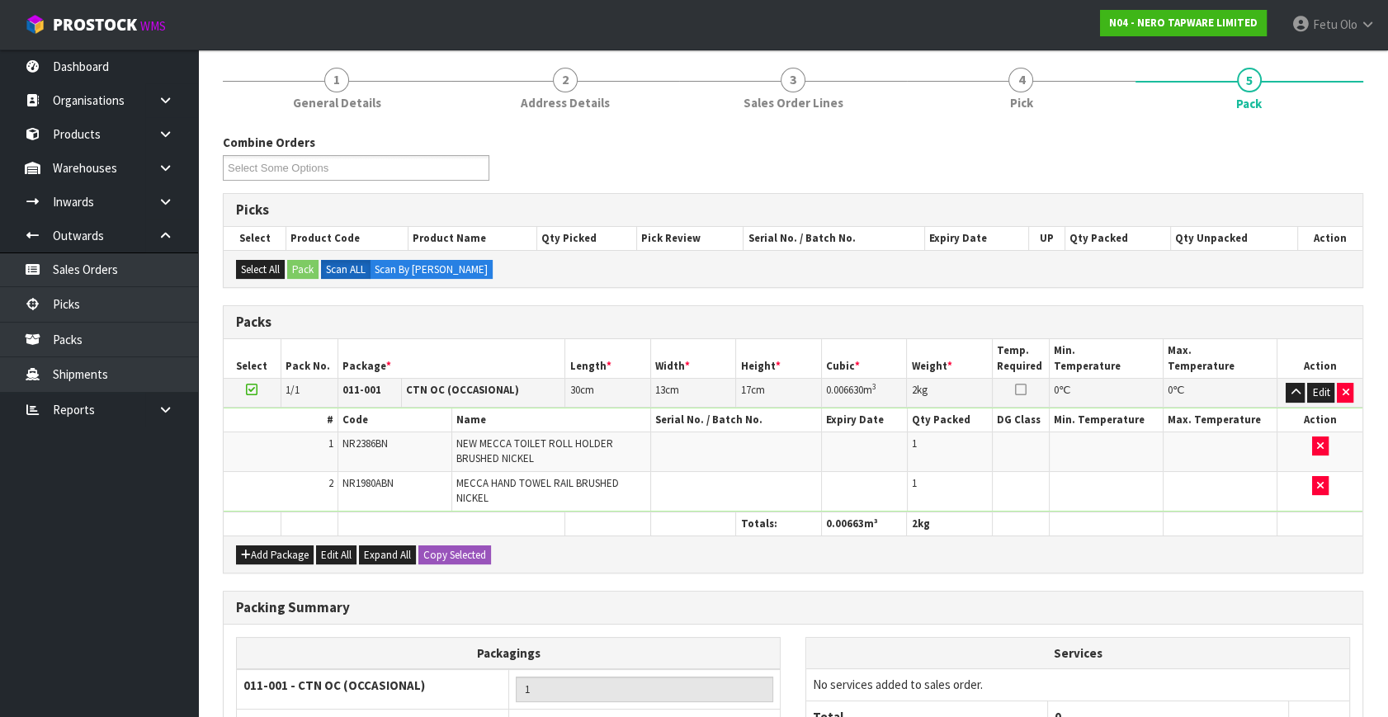
scroll to position [296, 0]
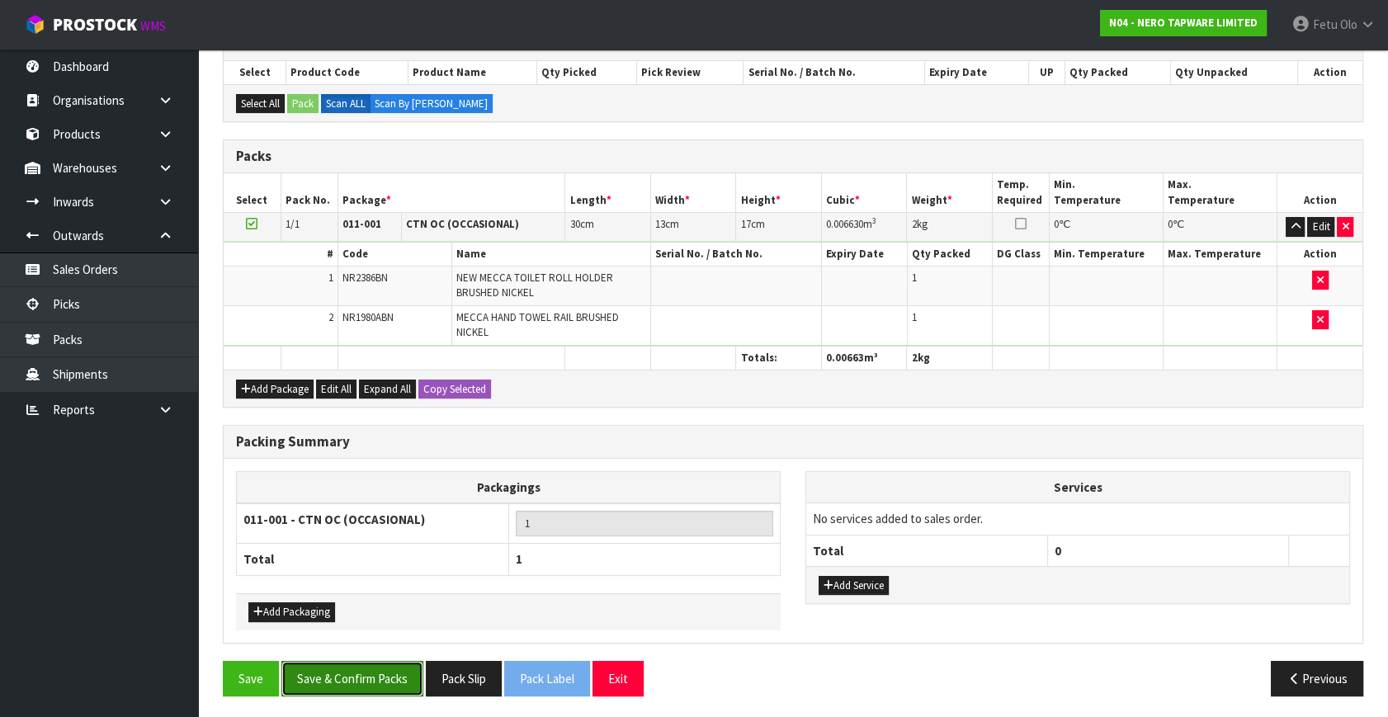
click at [371, 678] on button "Save & Confirm Packs" at bounding box center [352, 678] width 142 height 35
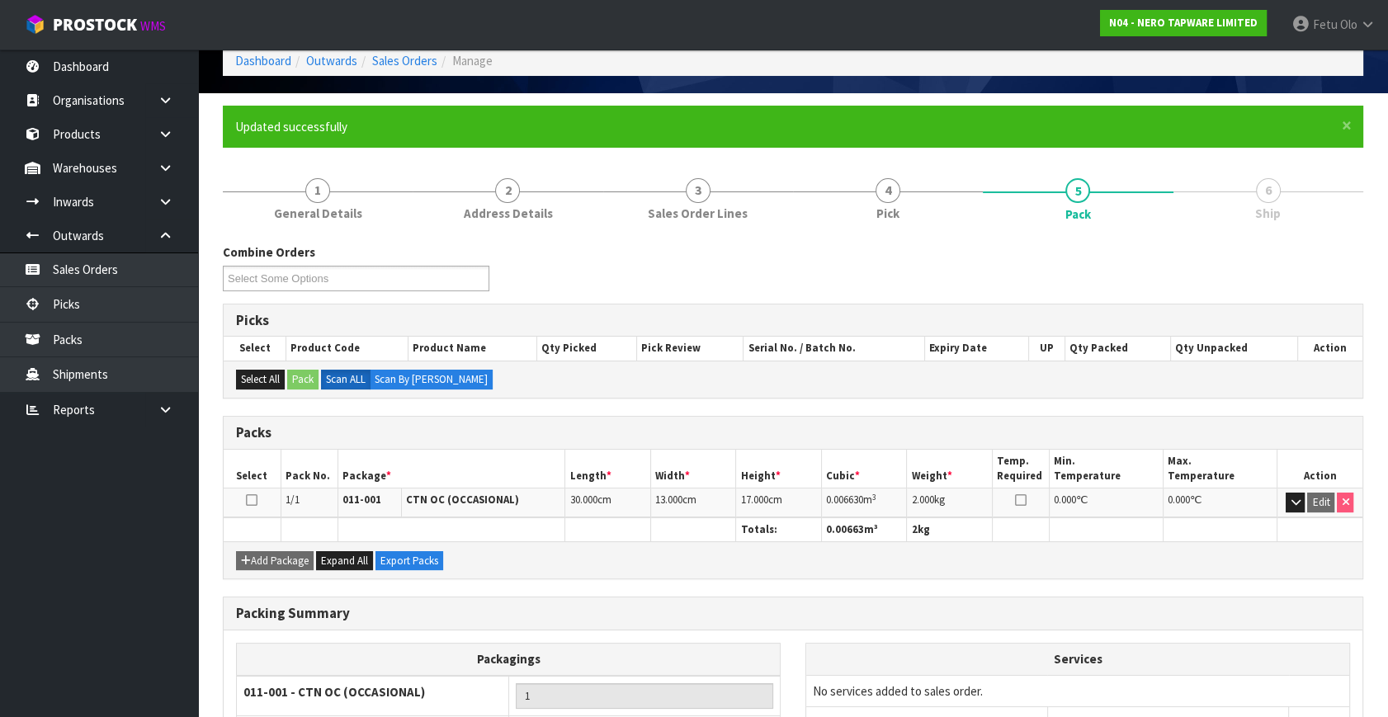
scroll to position [215, 0]
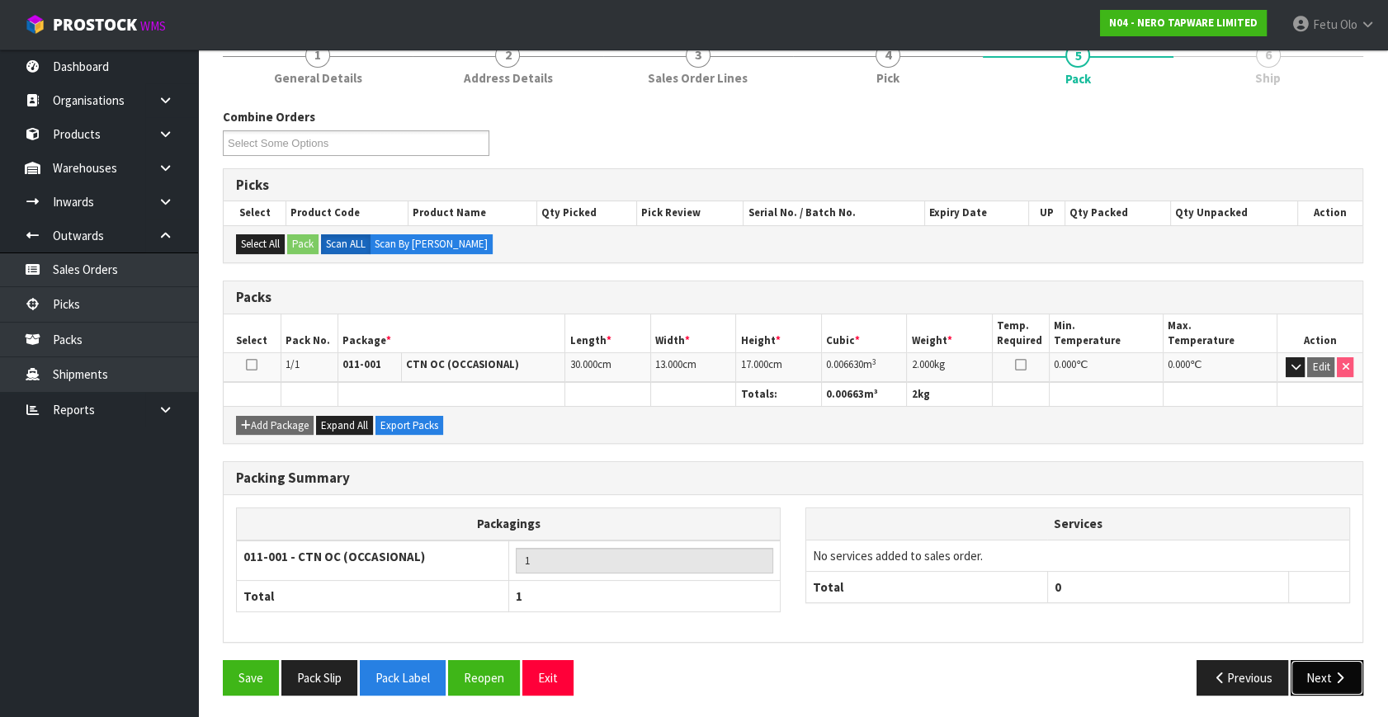
click at [1320, 671] on button "Next" at bounding box center [1327, 677] width 73 height 35
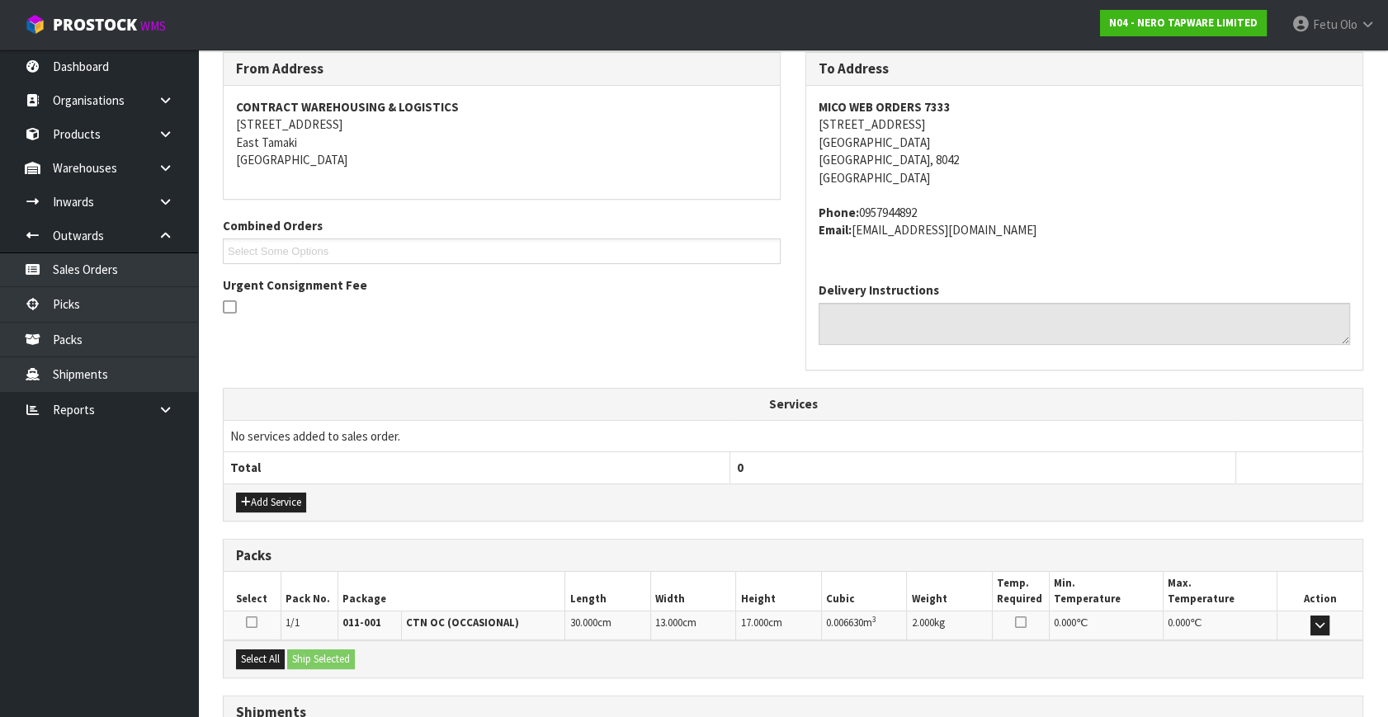
scroll to position [406, 0]
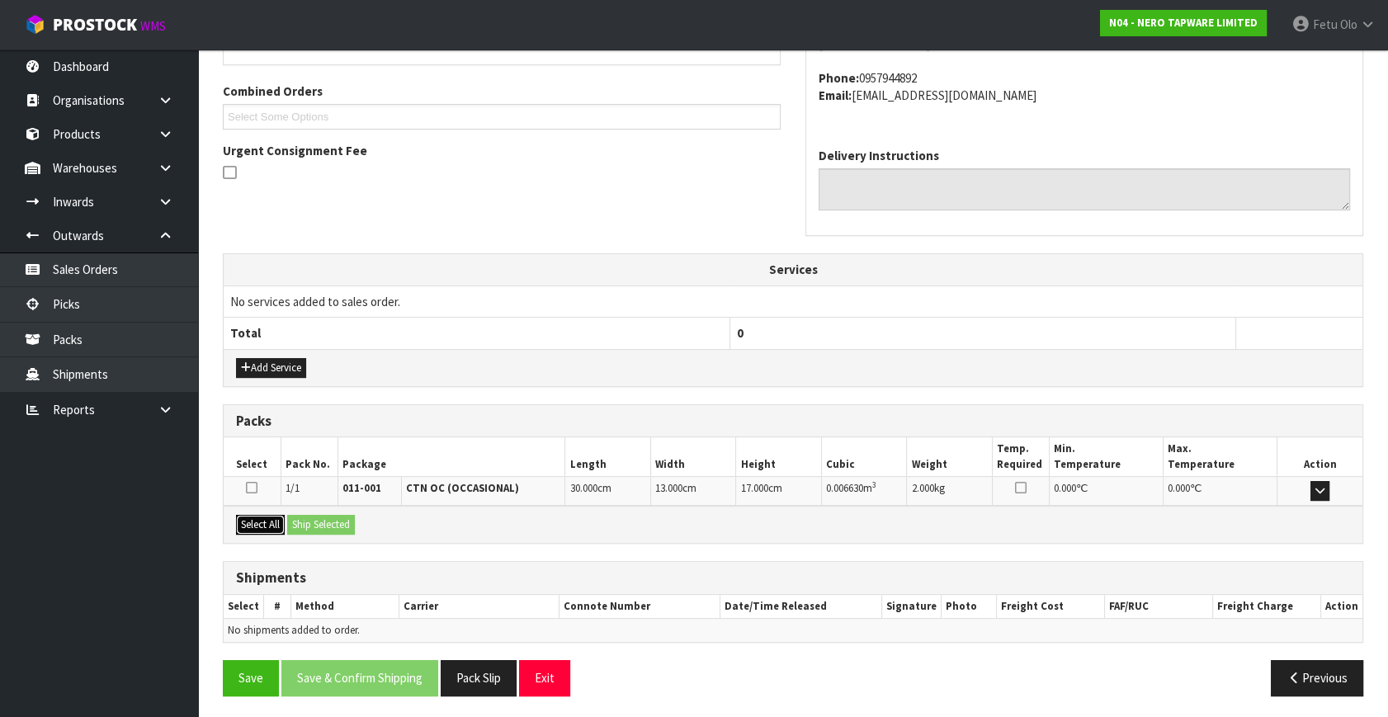
click at [266, 528] on button "Select All" at bounding box center [260, 525] width 49 height 20
click at [295, 522] on button "Ship Selected" at bounding box center [321, 525] width 68 height 20
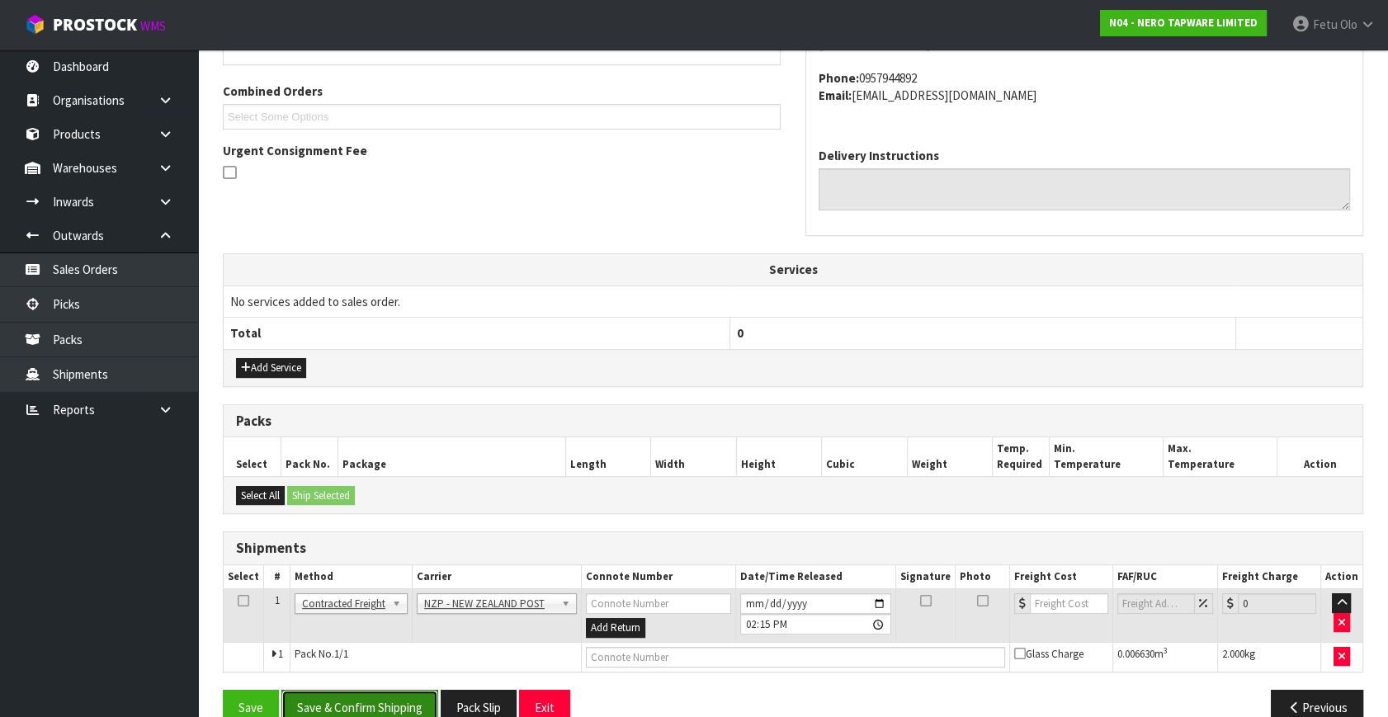
click at [337, 690] on button "Save & Confirm Shipping" at bounding box center [359, 707] width 157 height 35
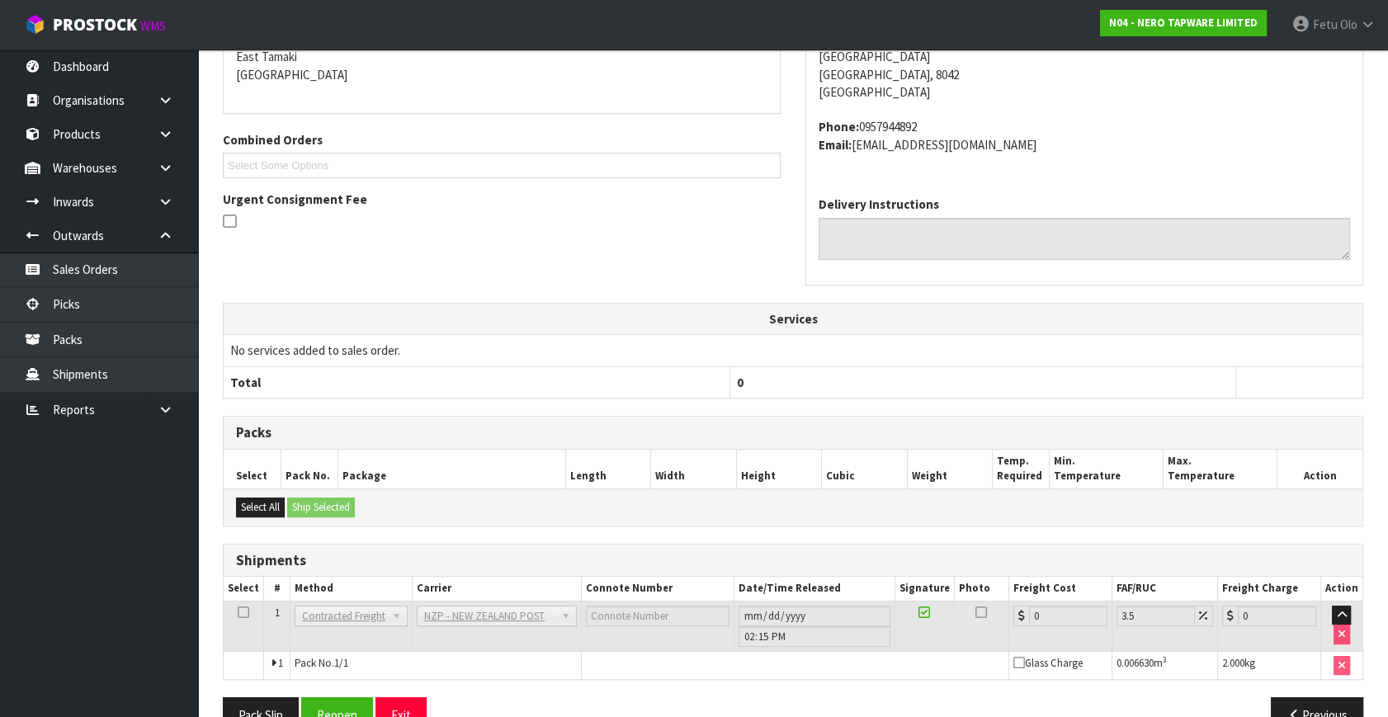
drag, startPoint x: 1134, startPoint y: 401, endPoint x: 1035, endPoint y: 395, distance: 99.2
click at [1134, 401] on div "From Address CONTRACT WAREHOUSING & LOGISTICS 17 Allens Road East Tamaki Auckla…" at bounding box center [793, 356] width 1141 height 779
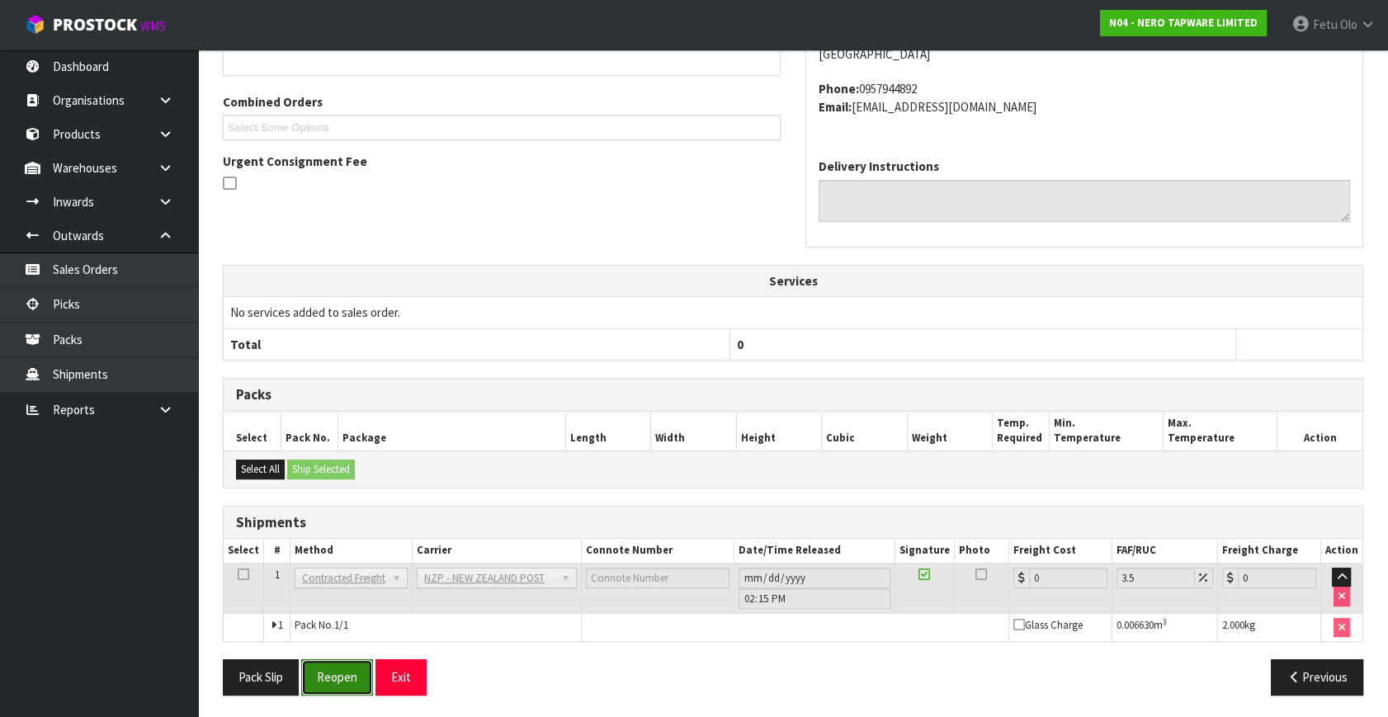
click at [334, 672] on button "Reopen" at bounding box center [337, 676] width 72 height 35
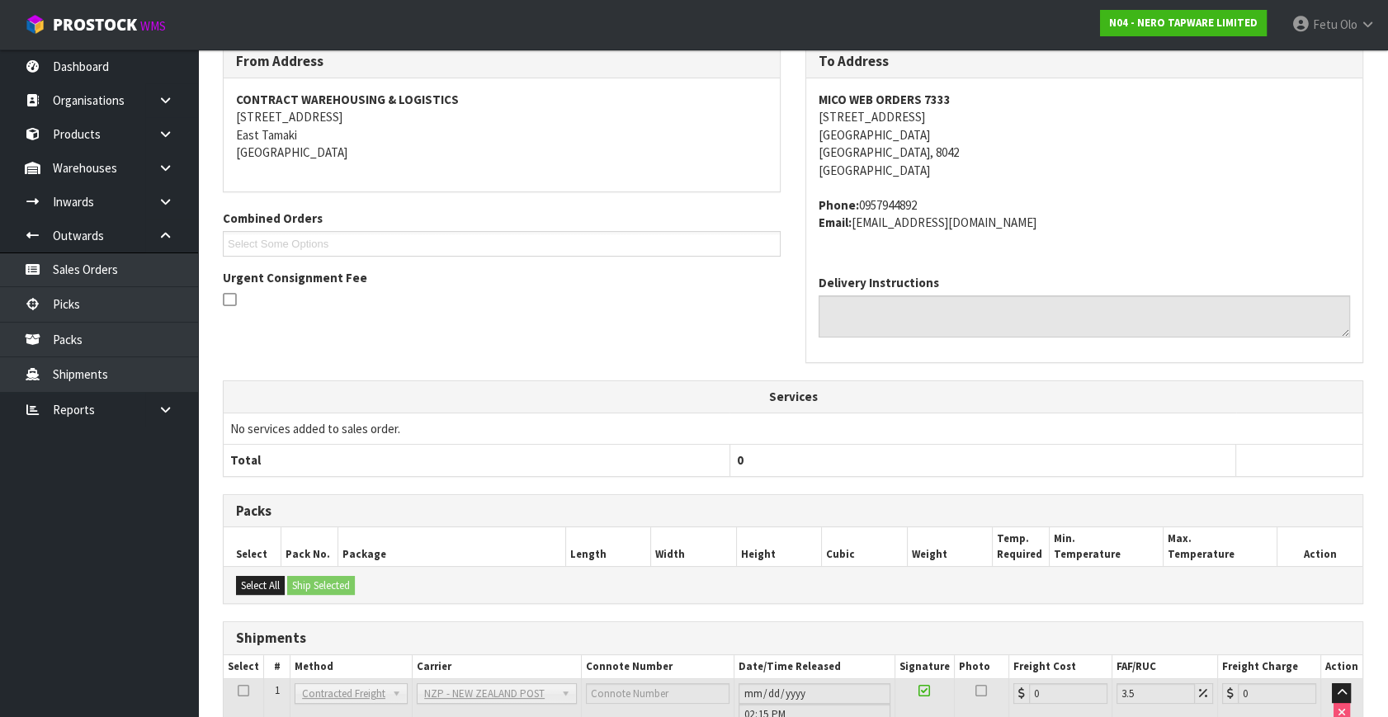
scroll to position [395, 0]
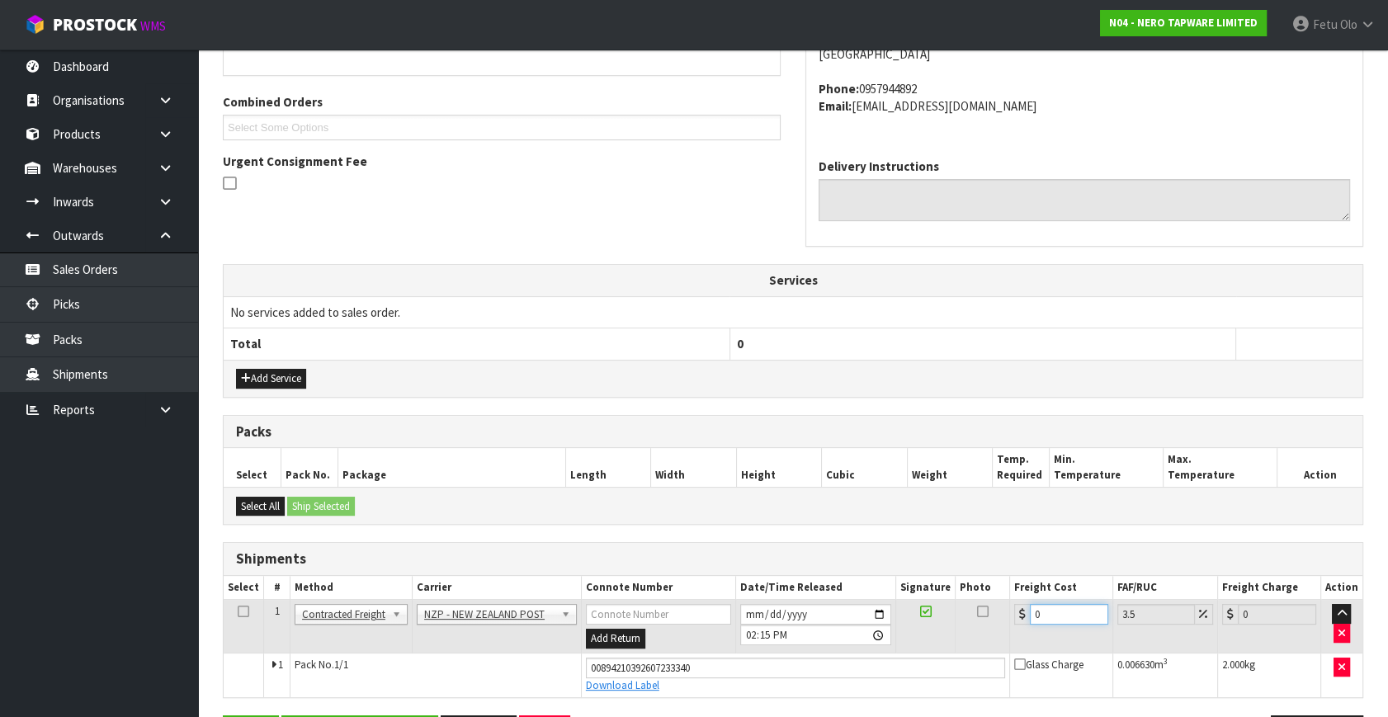
drag, startPoint x: 1048, startPoint y: 617, endPoint x: 952, endPoint y: 623, distance: 95.9
click at [970, 652] on tbody "1 Client Local Pickup Customer Local Pickup Company Freight Contracted Freight …" at bounding box center [793, 648] width 1139 height 97
type input "1"
type input "1.03"
type input "11"
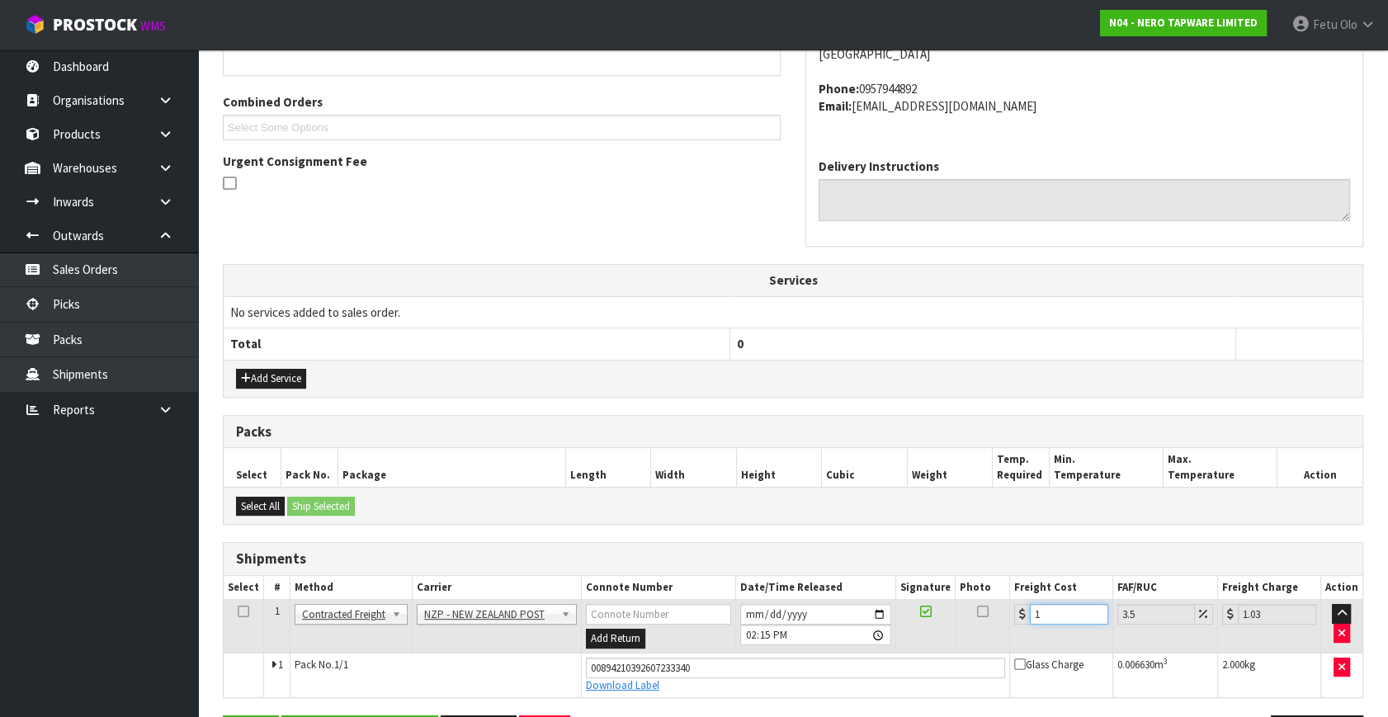
type input "11.38"
type input "11.6"
type input "12.01"
type input "11.61"
type input "12.02"
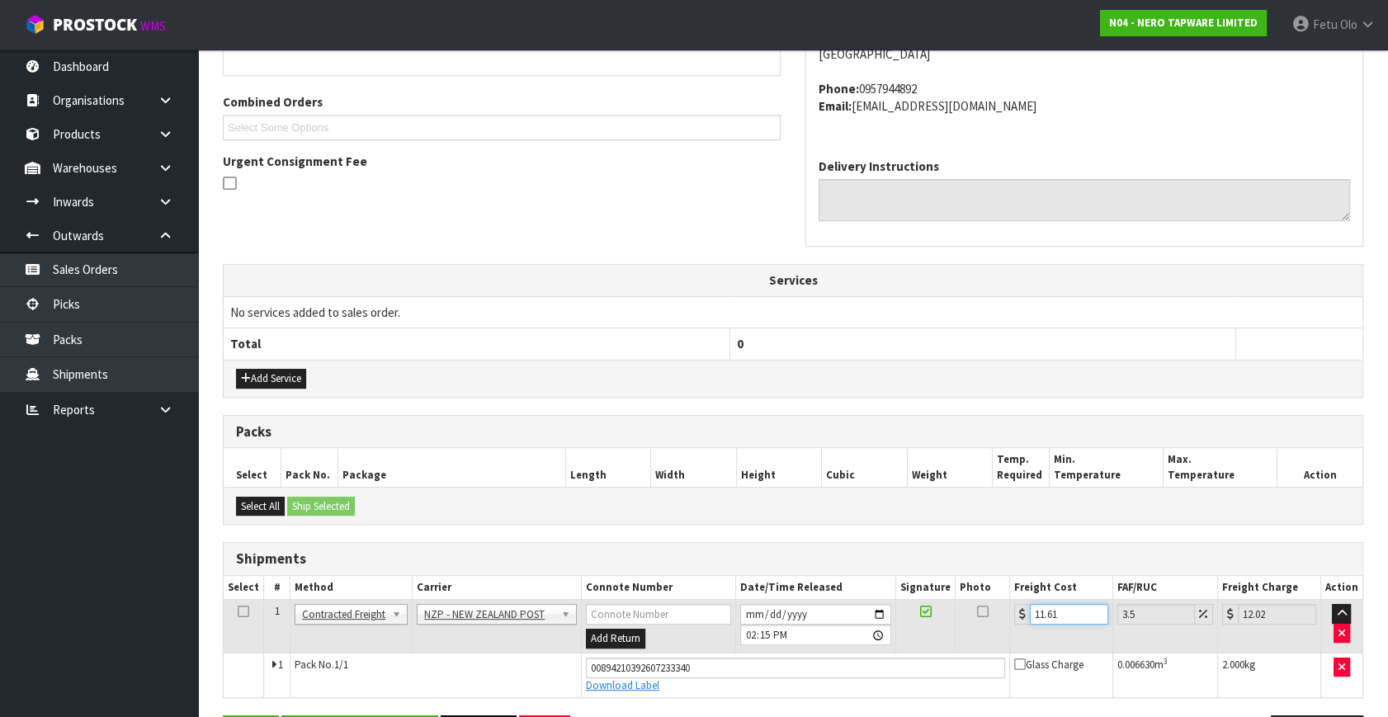
scroll to position [451, 0]
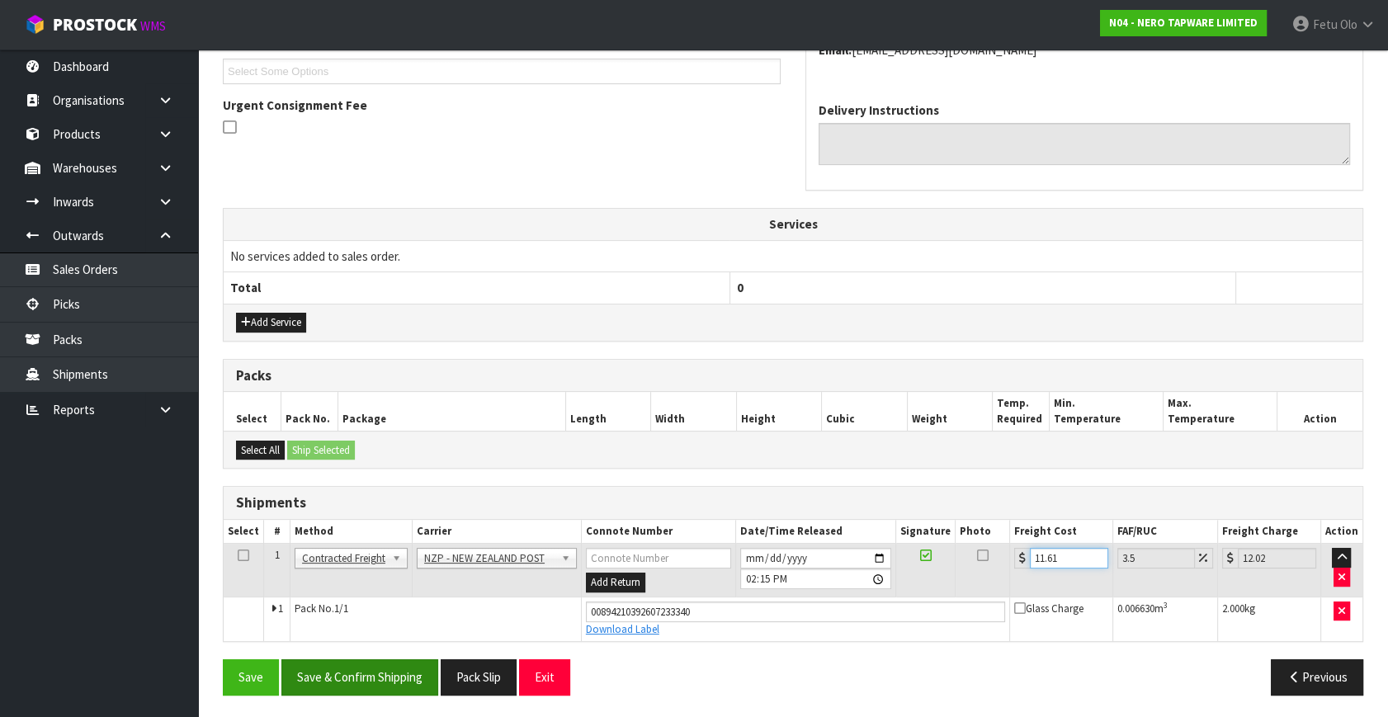
type input "11.61"
click at [393, 681] on button "Save & Confirm Shipping" at bounding box center [359, 676] width 157 height 35
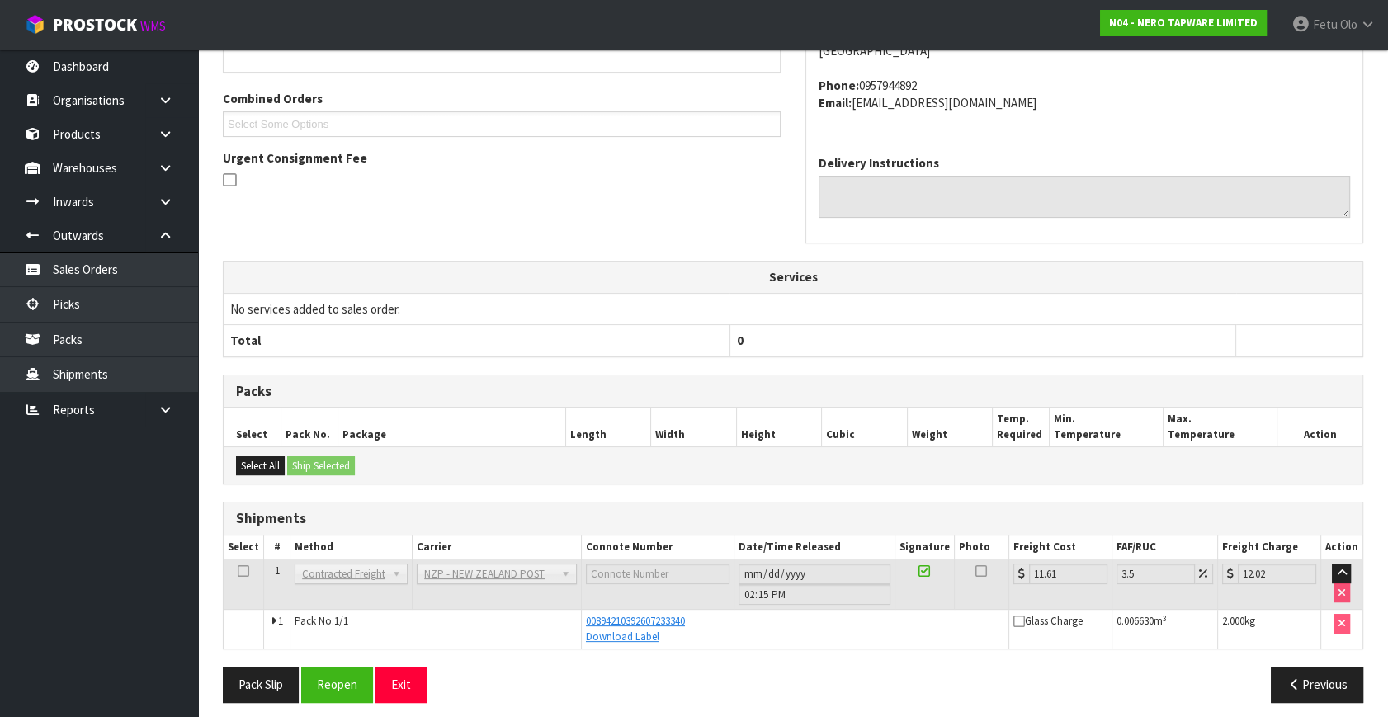
scroll to position [406, 0]
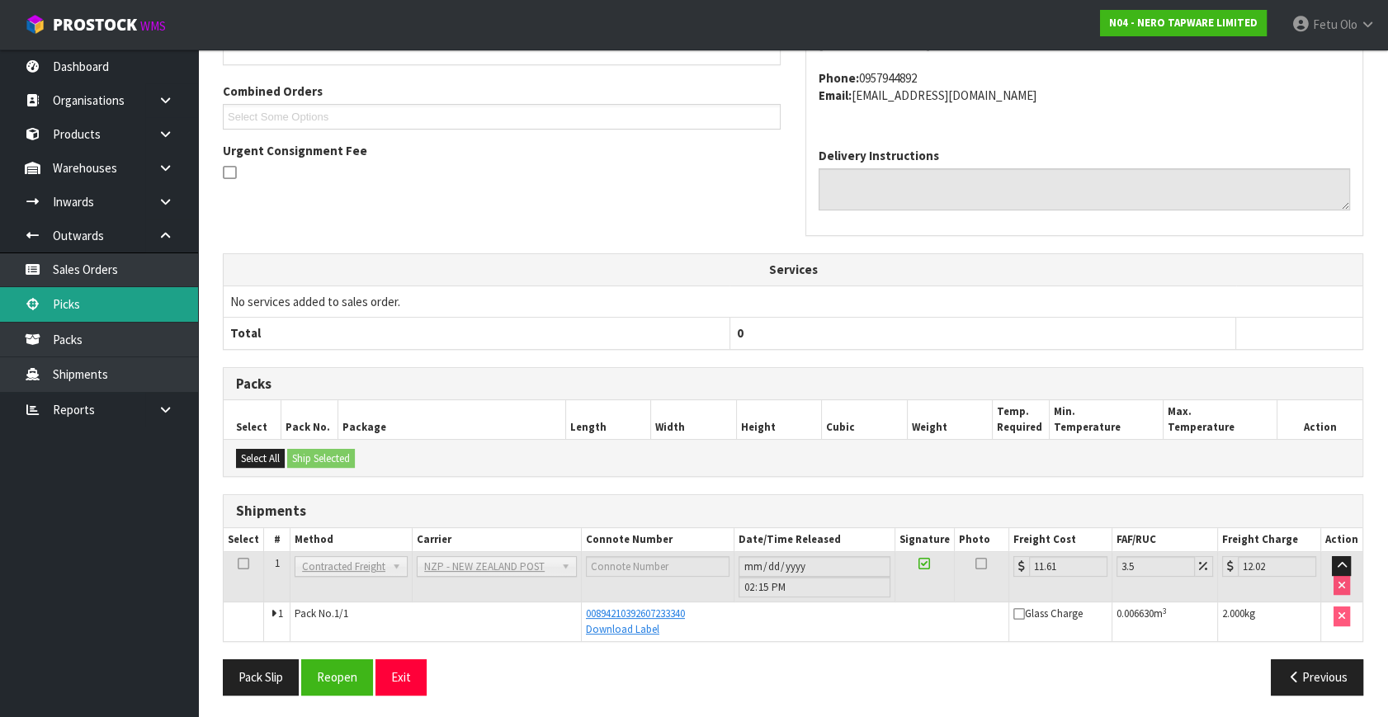
click at [92, 295] on link "Picks" at bounding box center [99, 304] width 198 height 34
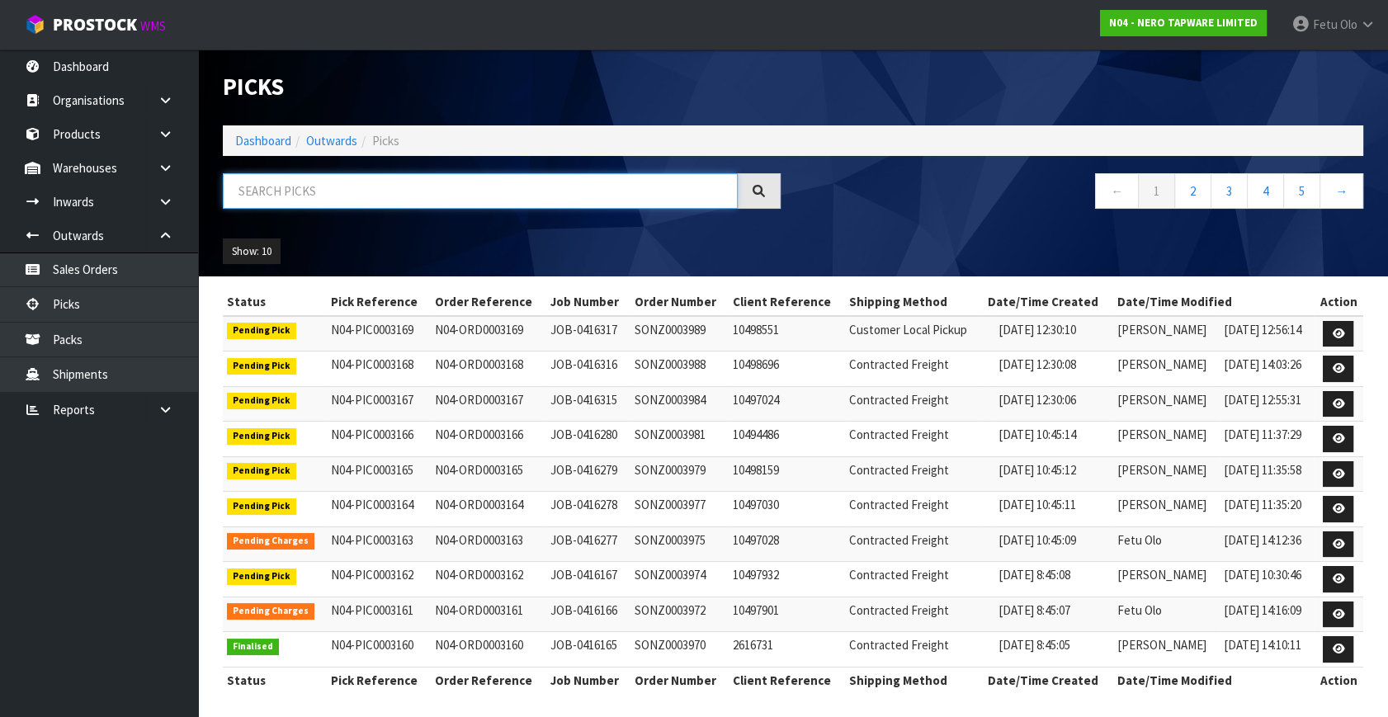
click at [319, 191] on input "text" at bounding box center [480, 190] width 515 height 35
type input "0003158"
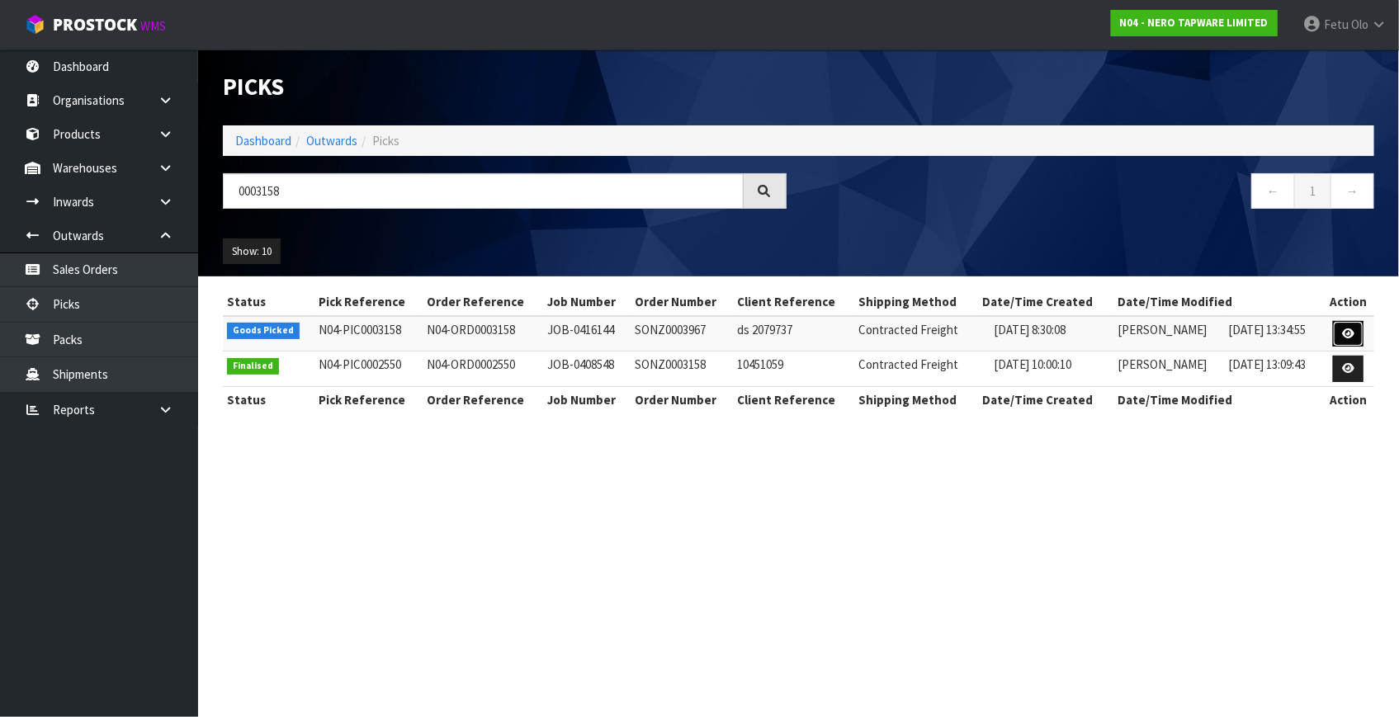
click at [1345, 328] on icon at bounding box center [1348, 333] width 12 height 11
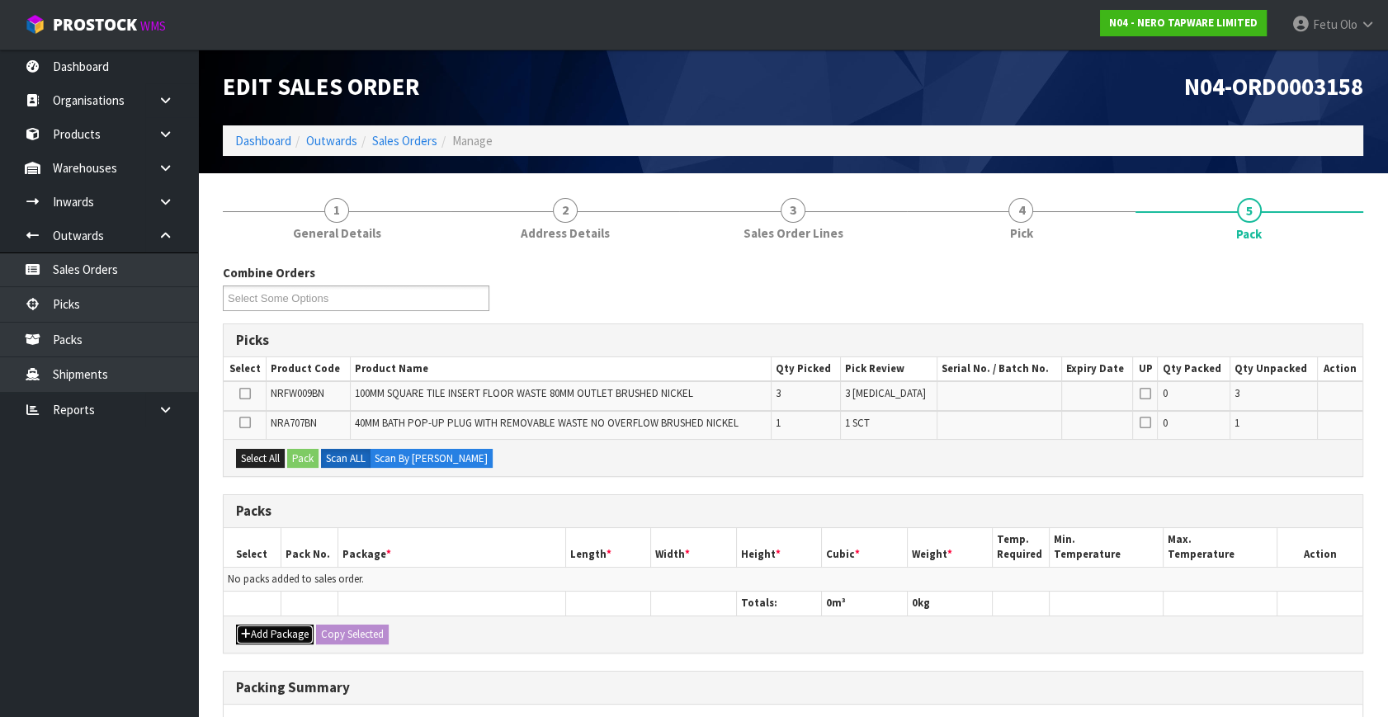
click at [269, 635] on button "Add Package" at bounding box center [275, 635] width 78 height 20
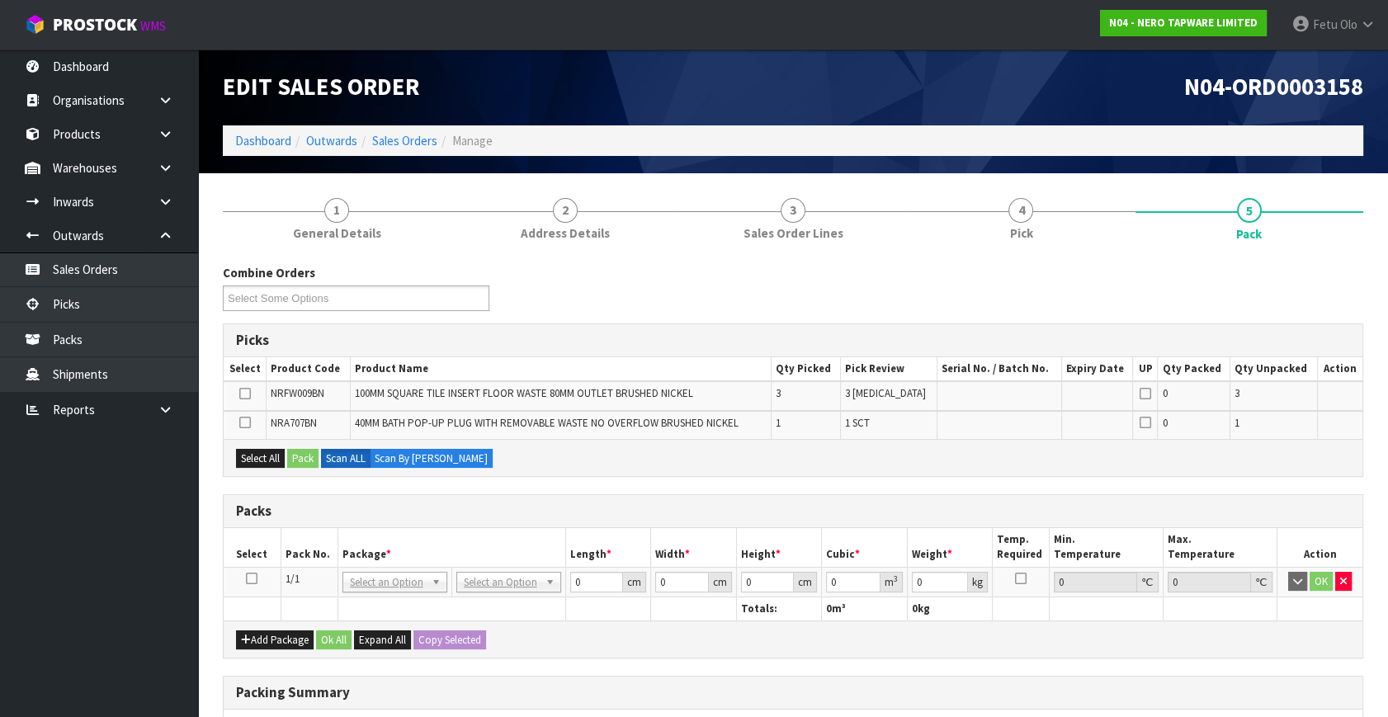
click at [251, 579] on icon at bounding box center [252, 579] width 12 height 1
click at [309, 554] on th "Pack No." at bounding box center [309, 547] width 57 height 39
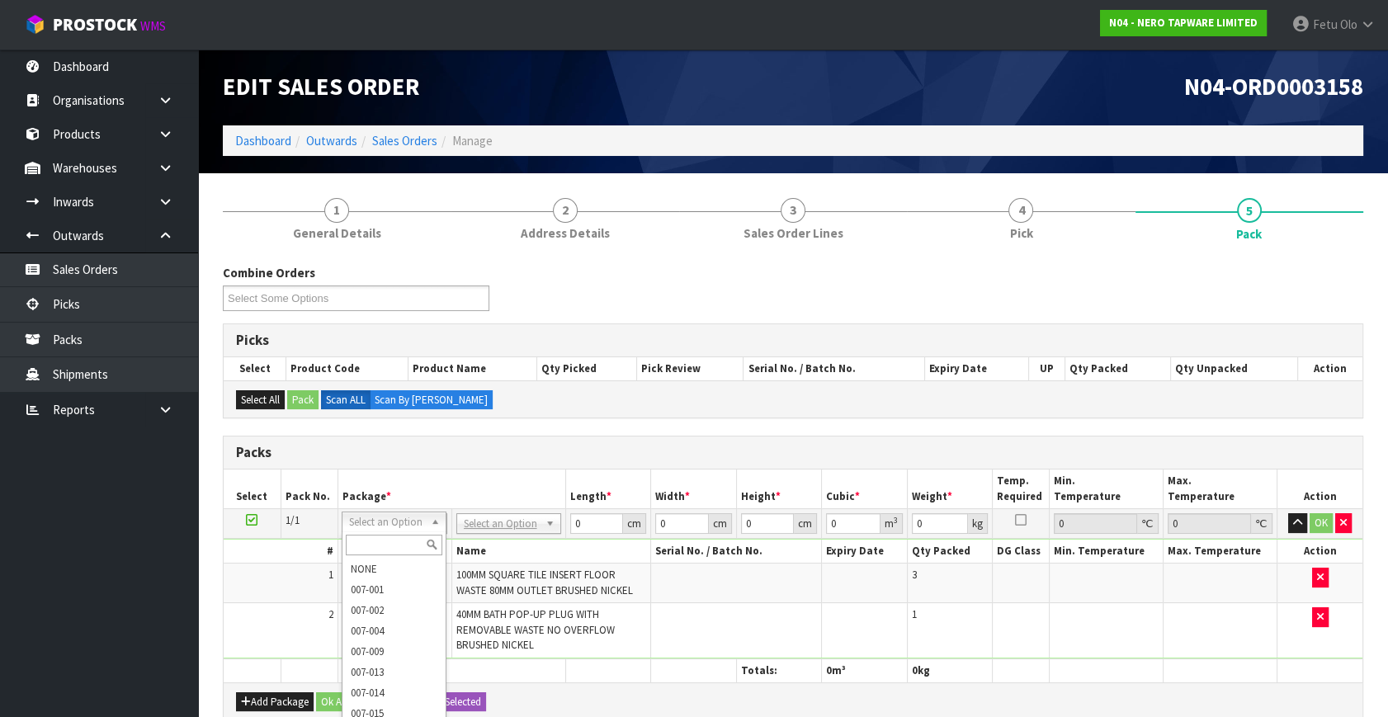
click at [371, 539] on input "text" at bounding box center [394, 545] width 97 height 21
type input "011"
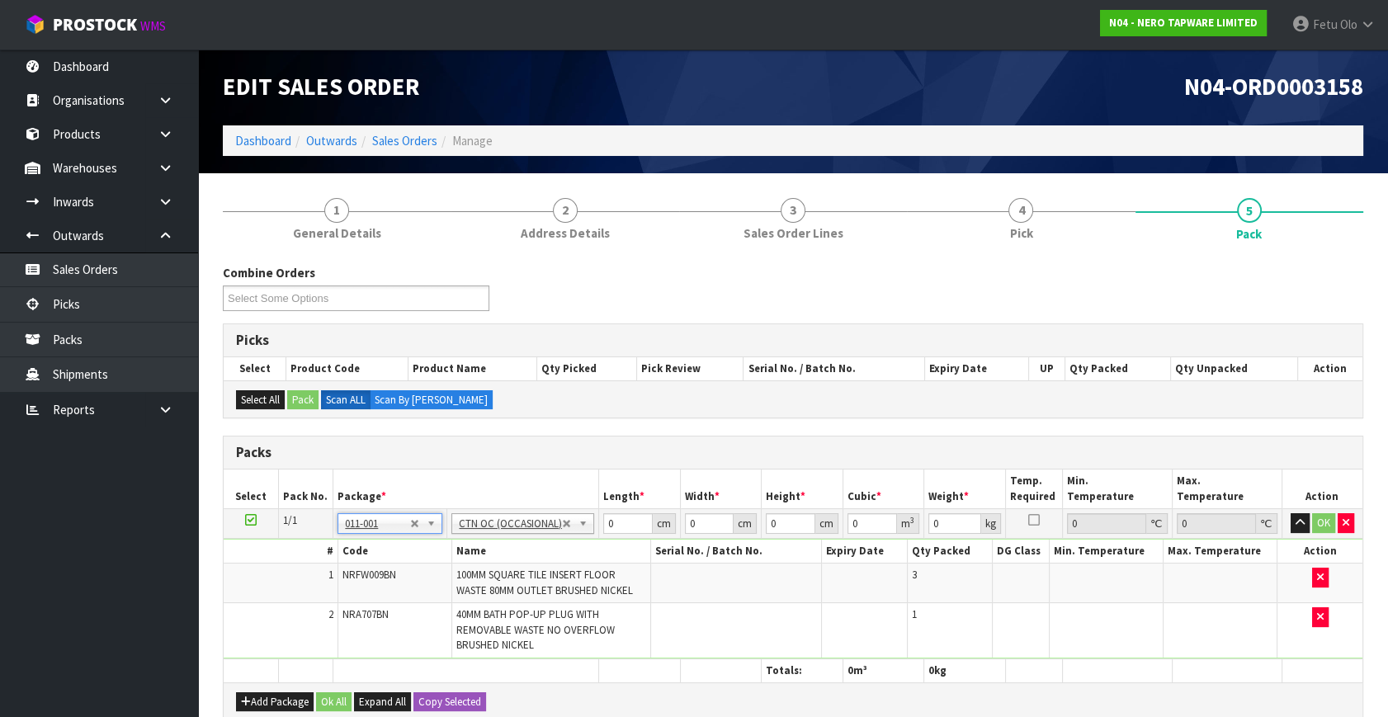
type input "1.82"
drag, startPoint x: 616, startPoint y: 522, endPoint x: 505, endPoint y: 560, distance: 116.9
click at [505, 560] on tbody "1/1 NONE 007-001 007-002 007-004 007-009 007-013 007-014 007-015 007-017 007-01…" at bounding box center [793, 584] width 1139 height 150
type input "18"
type input "16"
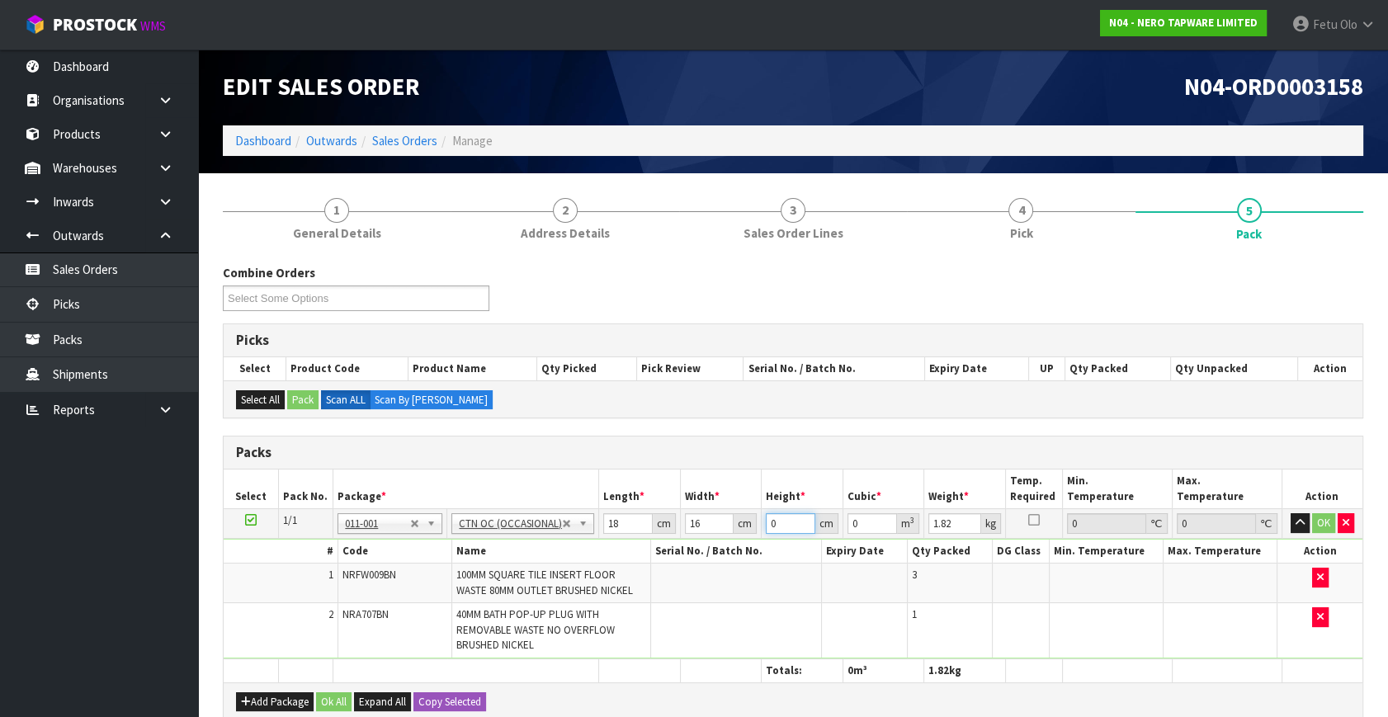
type input "1"
type input "0.000288"
type input "18"
type input "0.005184"
type input "18"
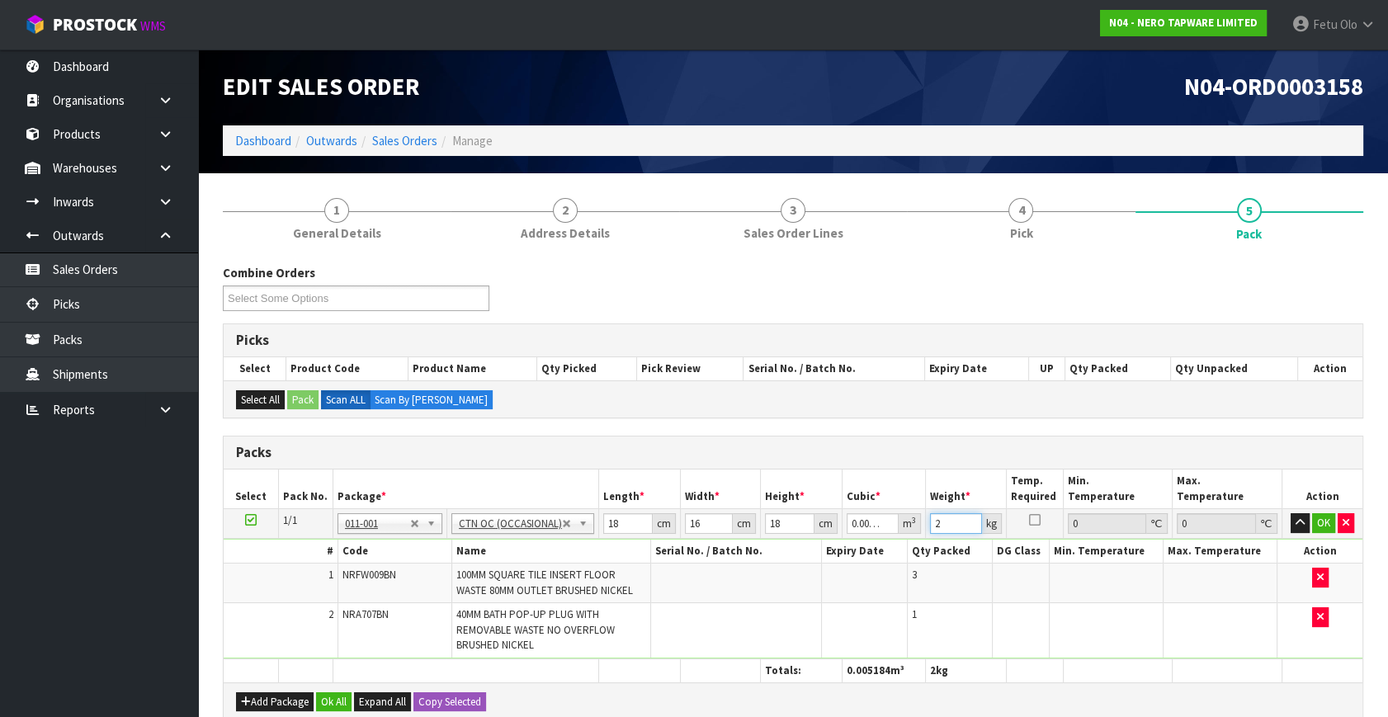
type input "2"
click button "OK" at bounding box center [1323, 523] width 23 height 20
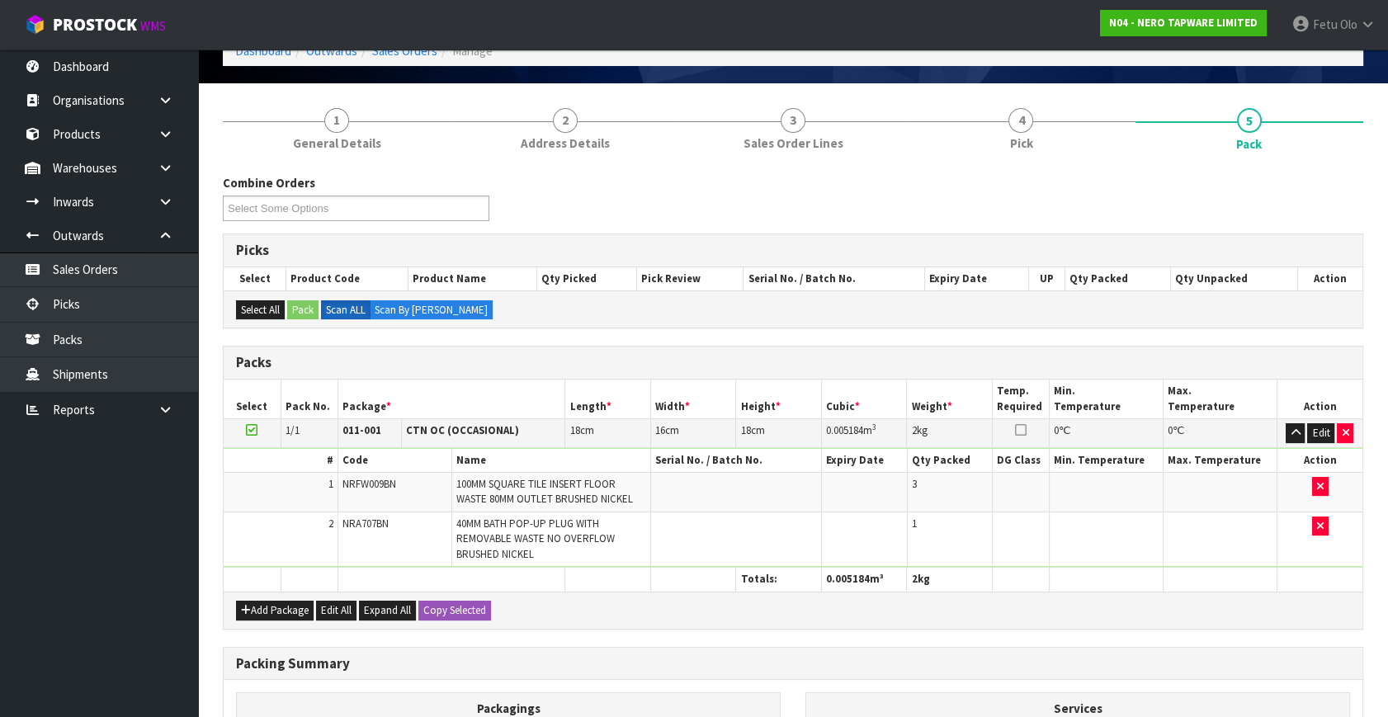
scroll to position [311, 0]
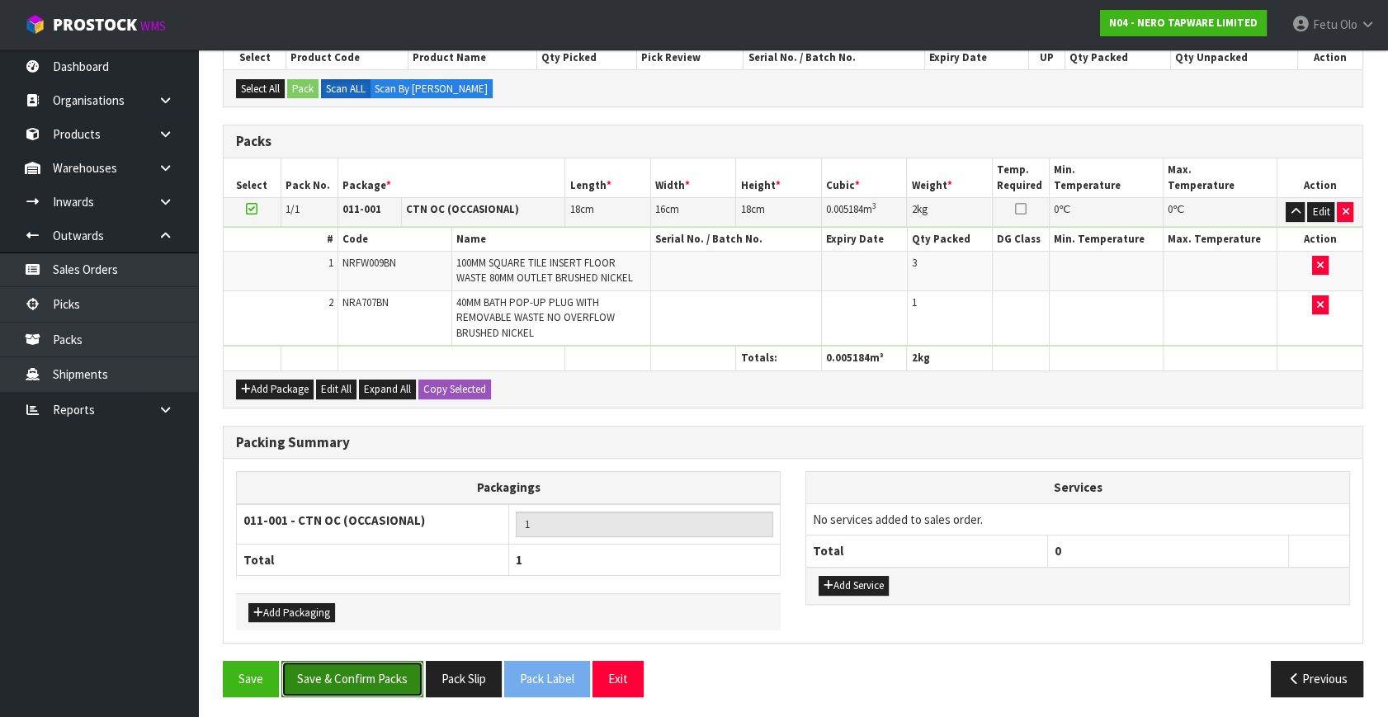
click at [321, 670] on button "Save & Confirm Packs" at bounding box center [352, 678] width 142 height 35
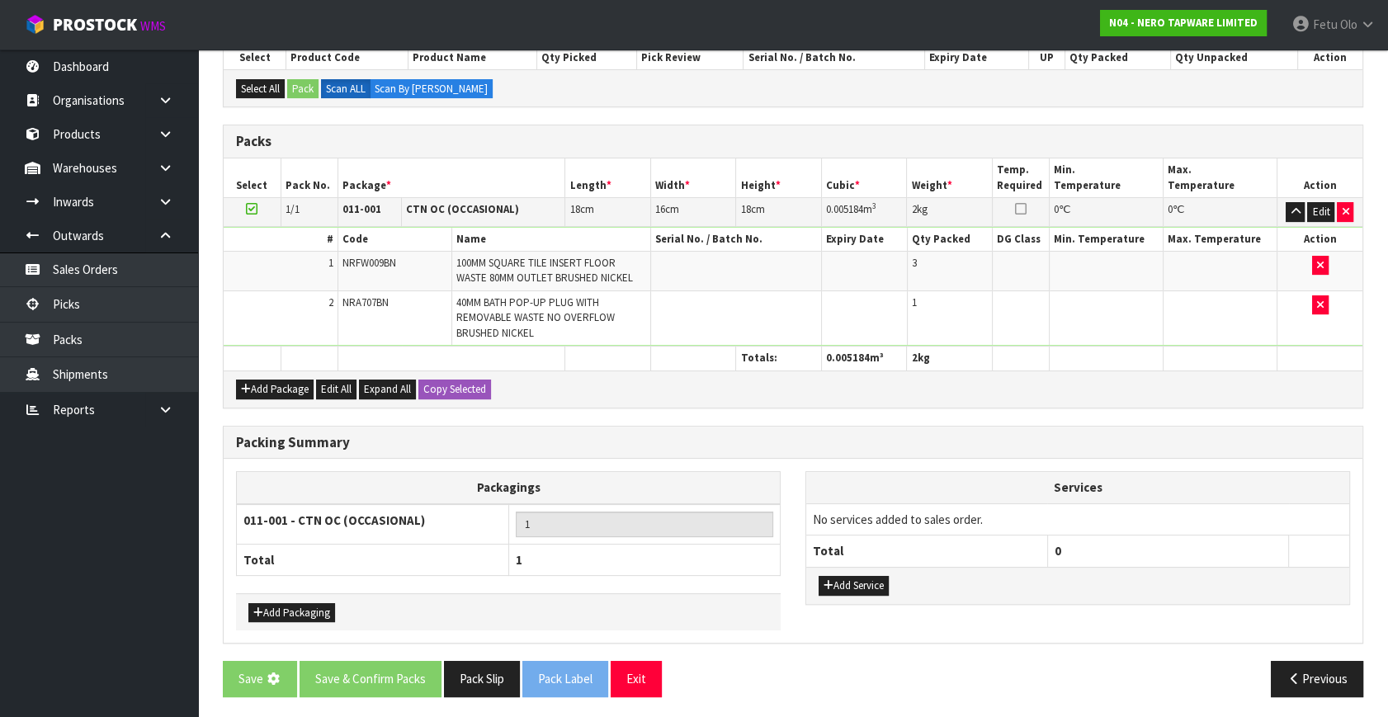
scroll to position [0, 0]
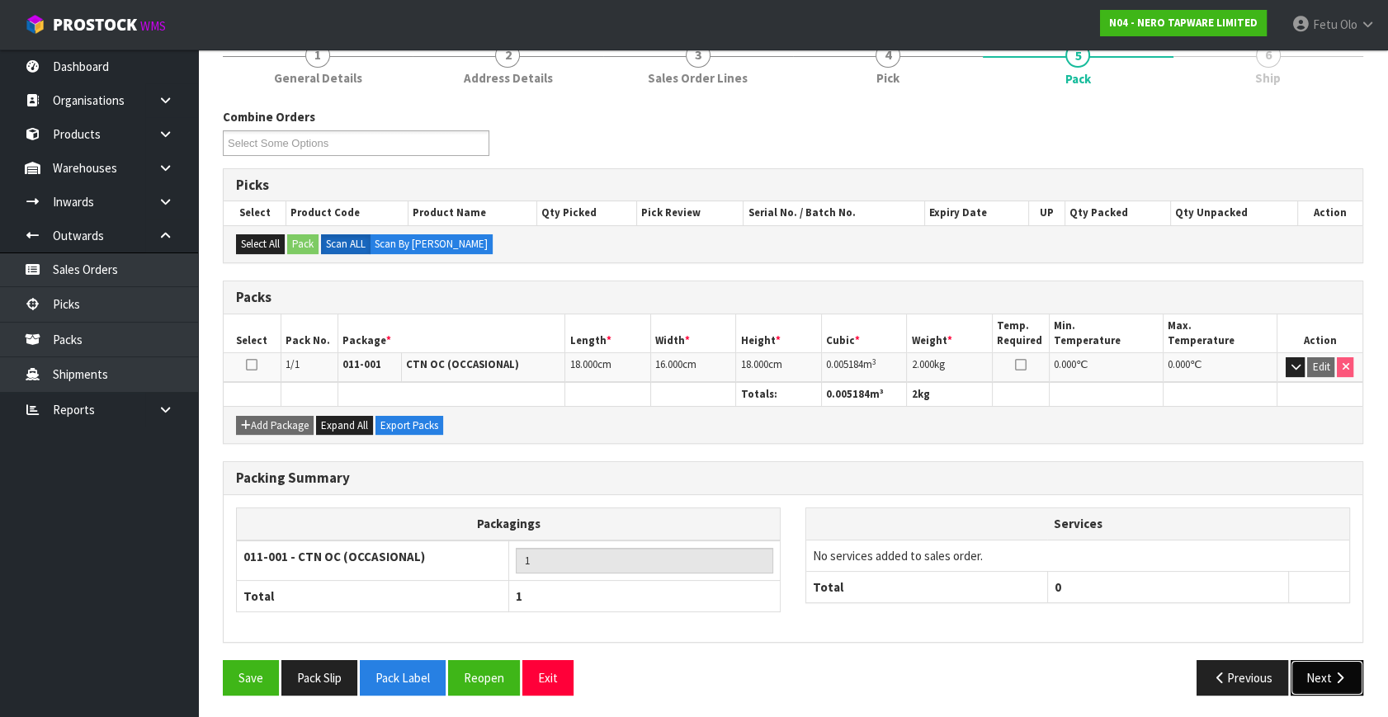
click at [1326, 668] on button "Next" at bounding box center [1327, 677] width 73 height 35
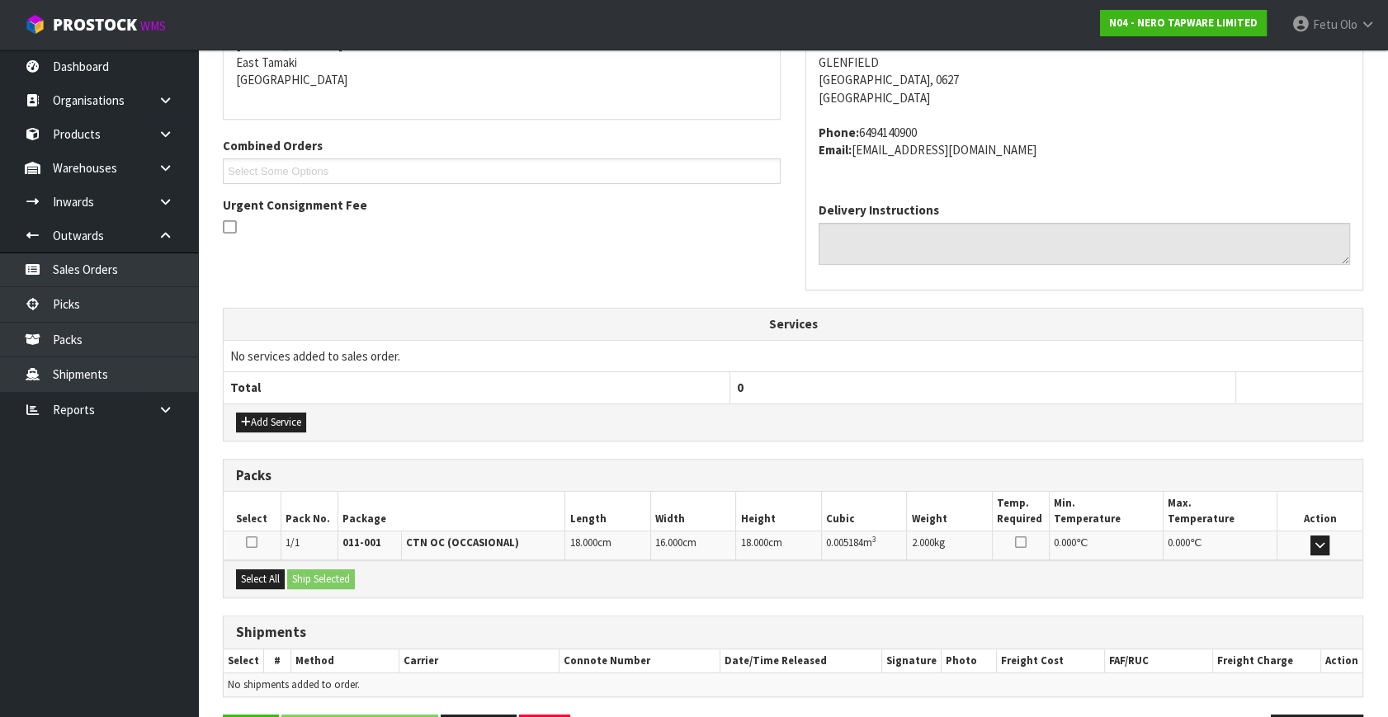
scroll to position [406, 0]
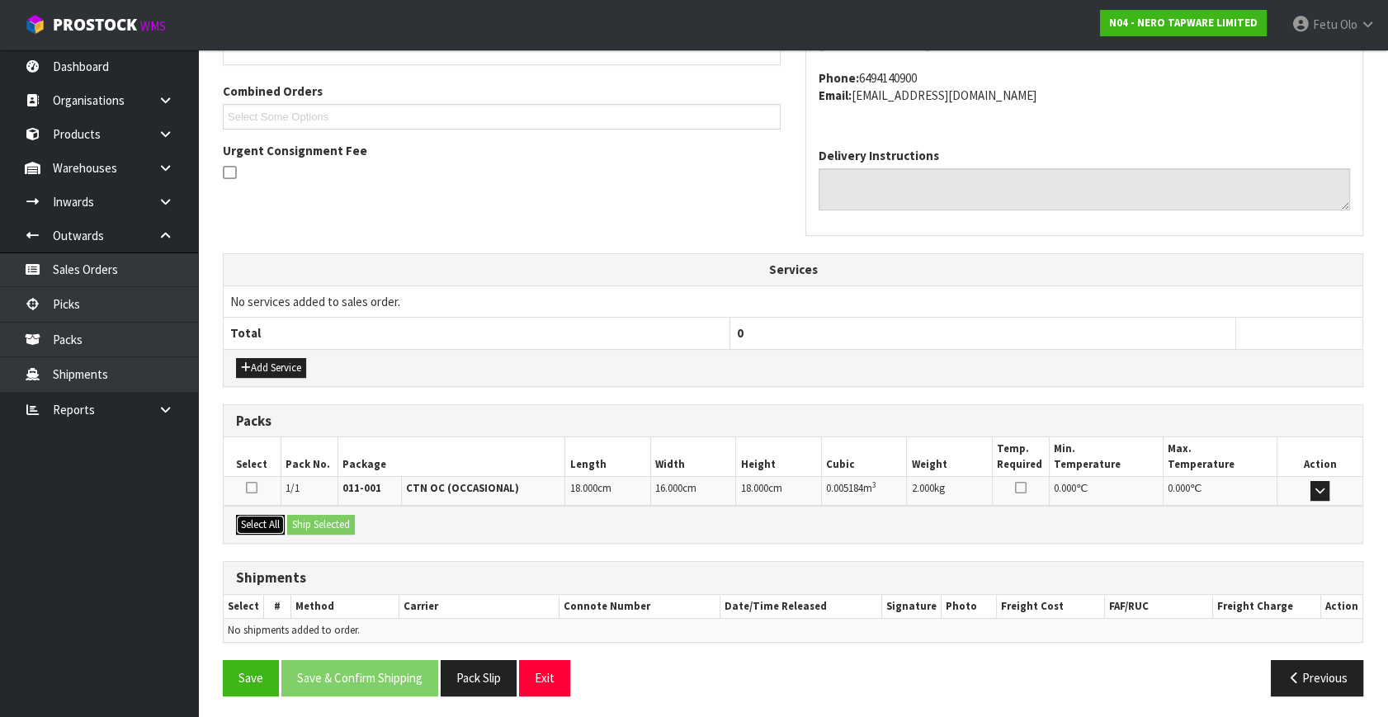
click at [281, 517] on button "Select All" at bounding box center [260, 525] width 49 height 20
click at [312, 517] on button "Ship Selected" at bounding box center [321, 525] width 68 height 20
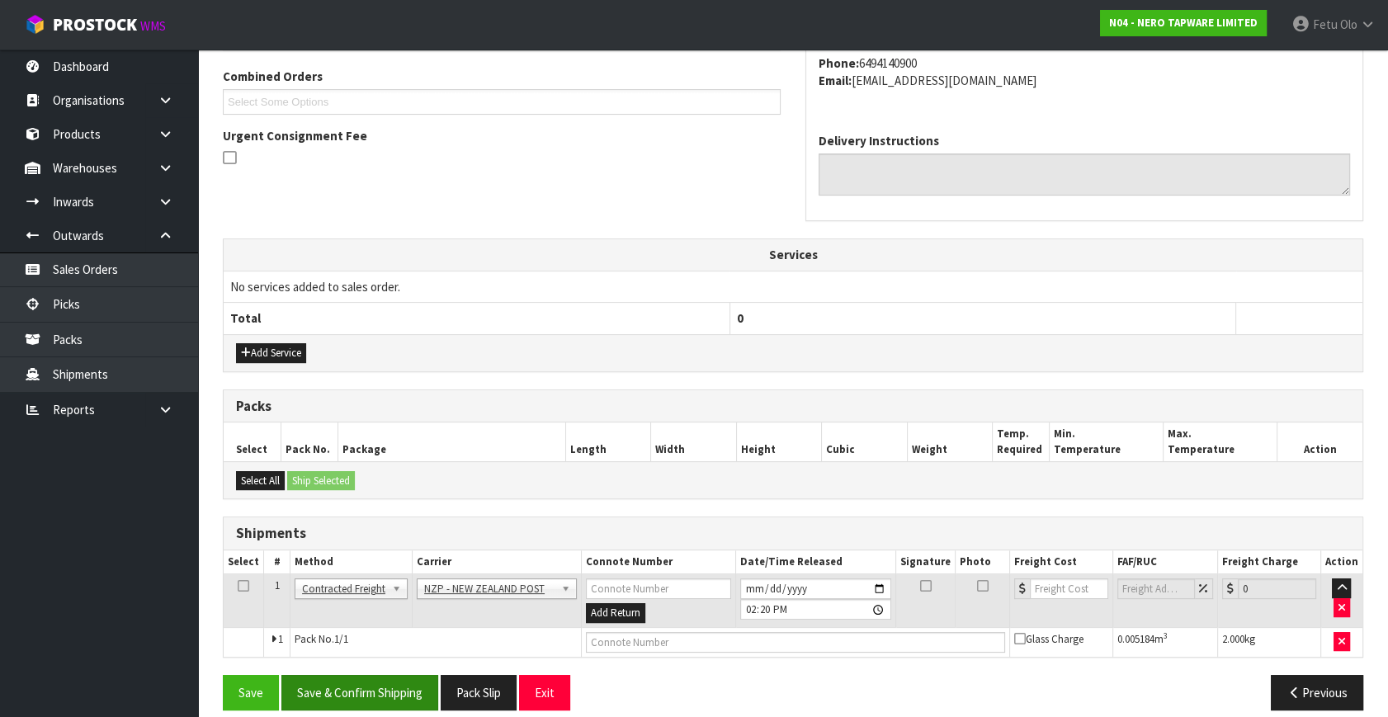
scroll to position [436, 0]
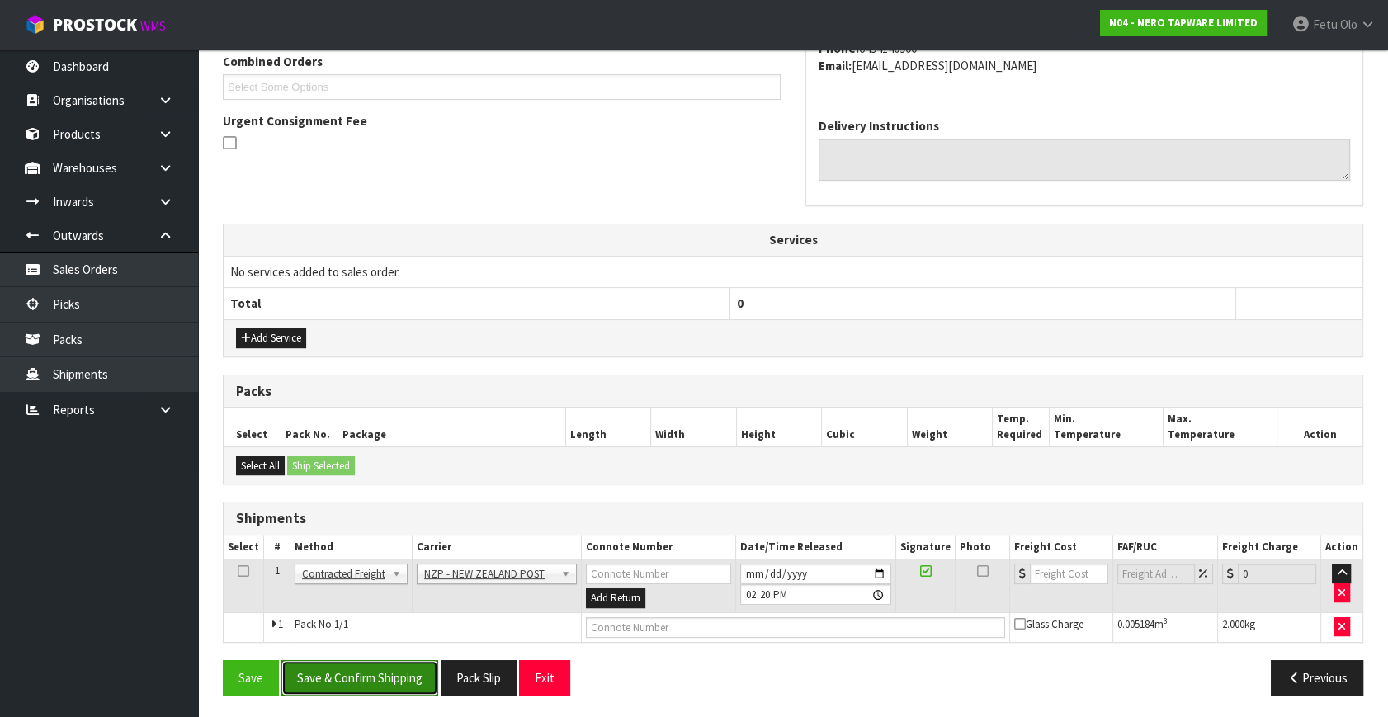
click at [419, 684] on button "Save & Confirm Shipping" at bounding box center [359, 677] width 157 height 35
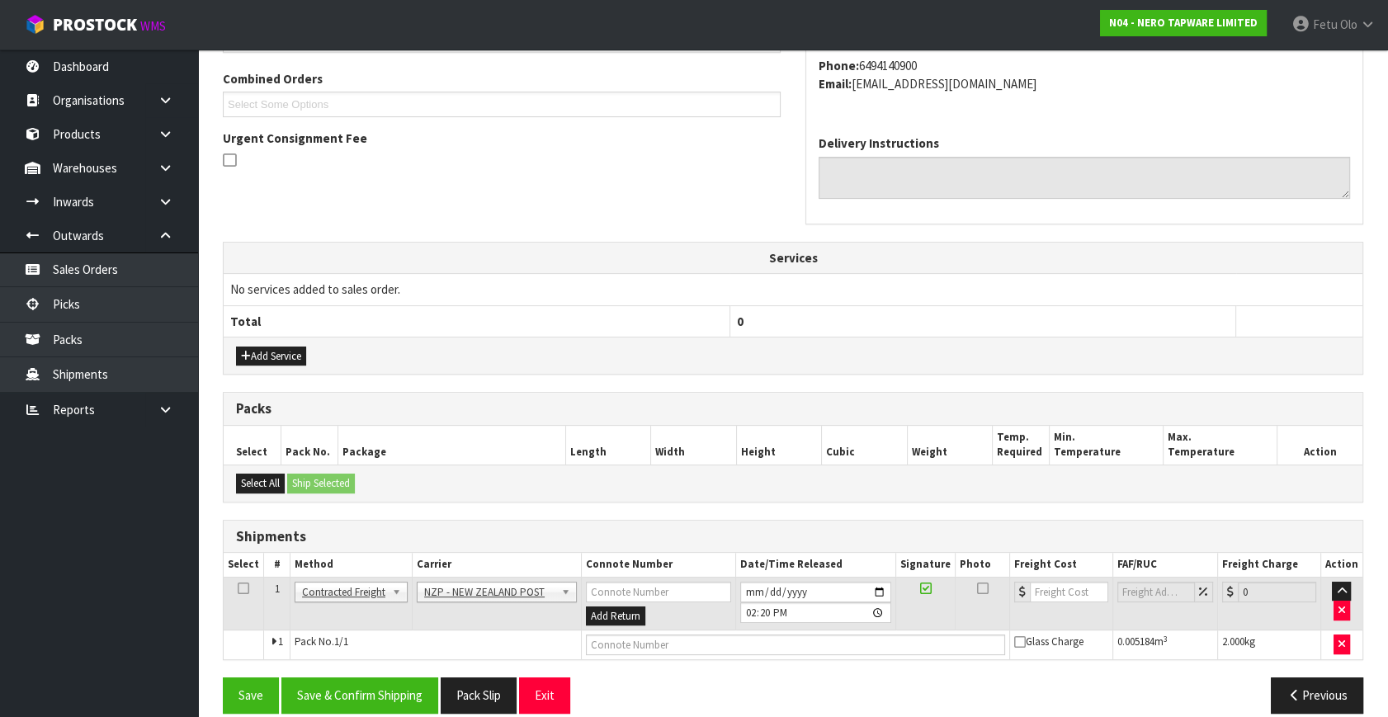
scroll to position [0, 0]
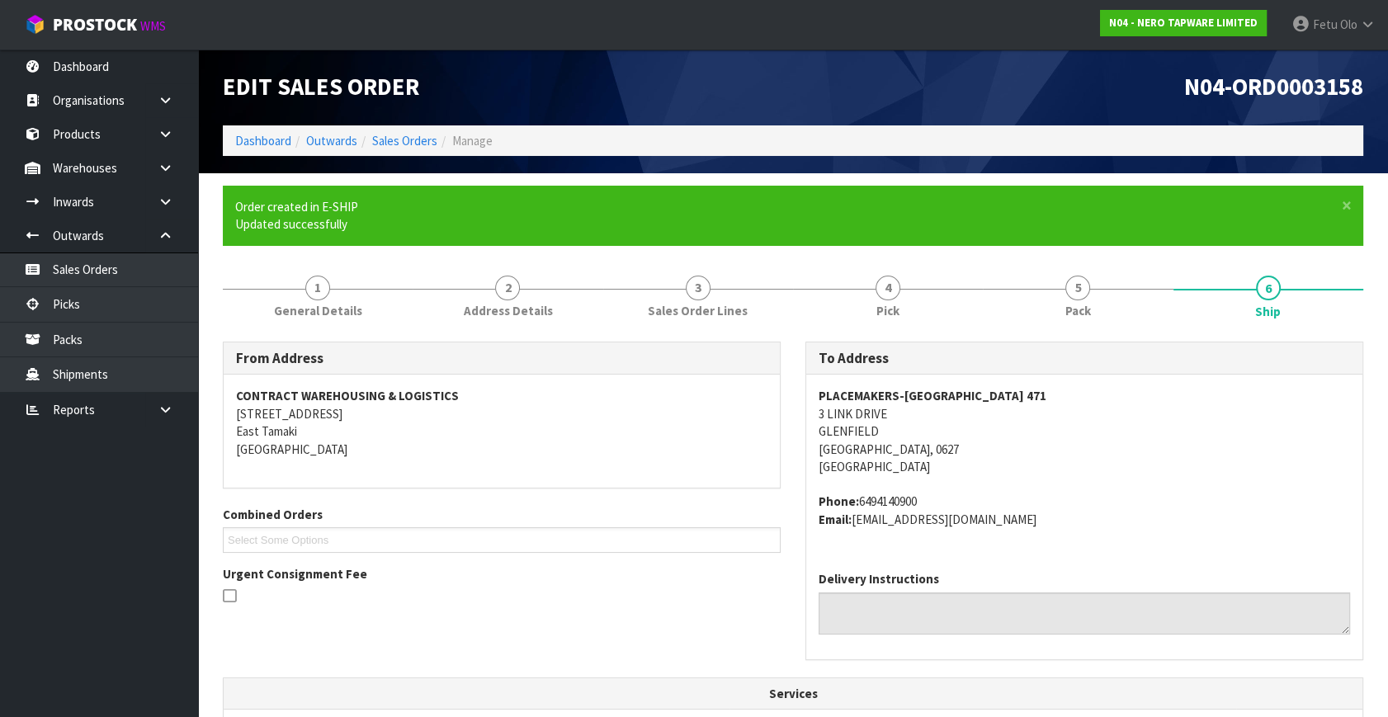
click at [1127, 522] on address "Phone: 6494140900 Email: pminvoices@datacap.co.nz" at bounding box center [1084, 510] width 531 height 35
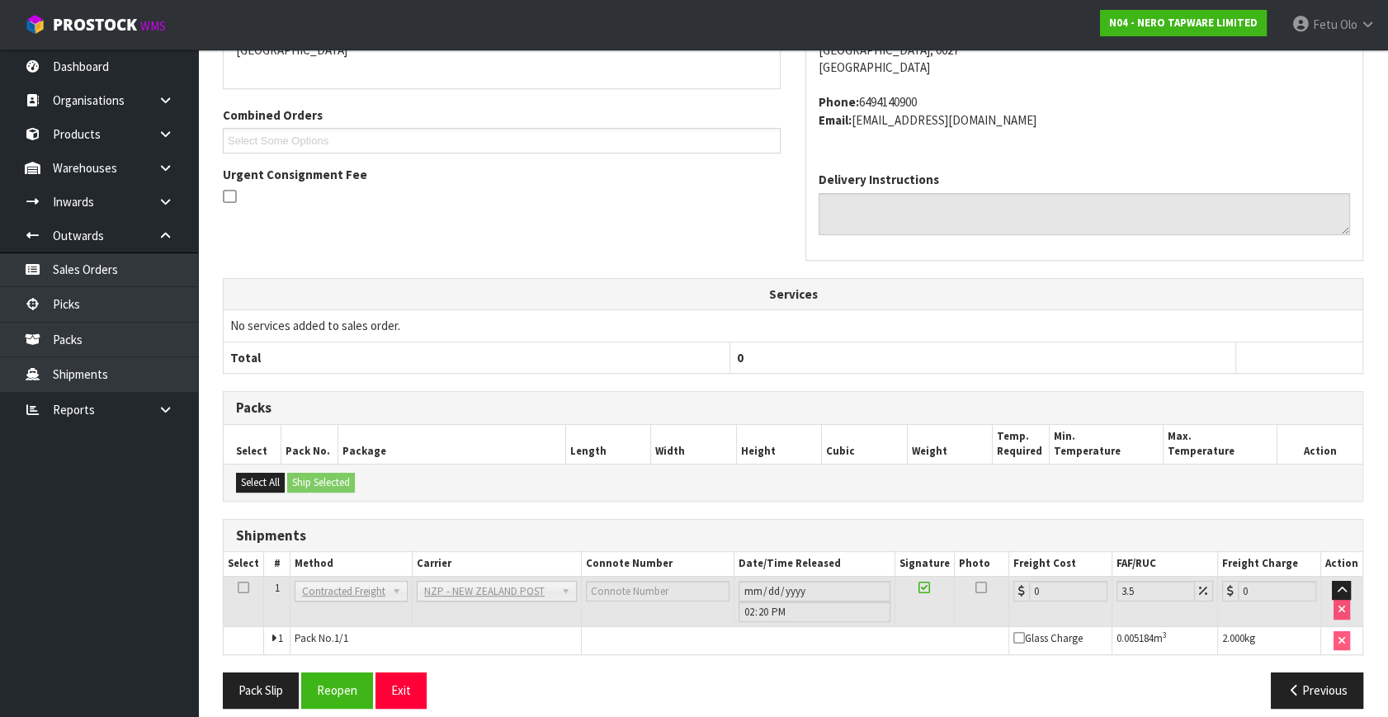
scroll to position [413, 0]
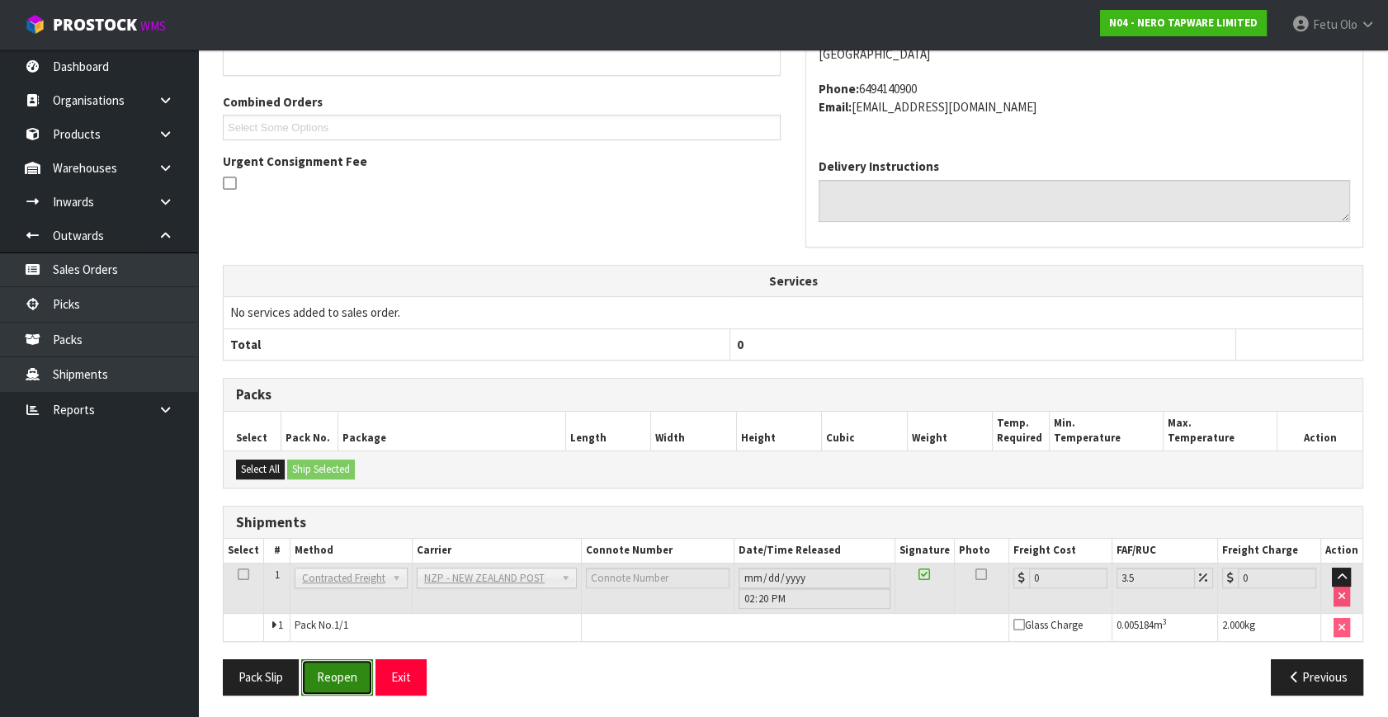
drag, startPoint x: 341, startPoint y: 678, endPoint x: 436, endPoint y: 664, distance: 95.9
click at [341, 678] on button "Reopen" at bounding box center [337, 676] width 72 height 35
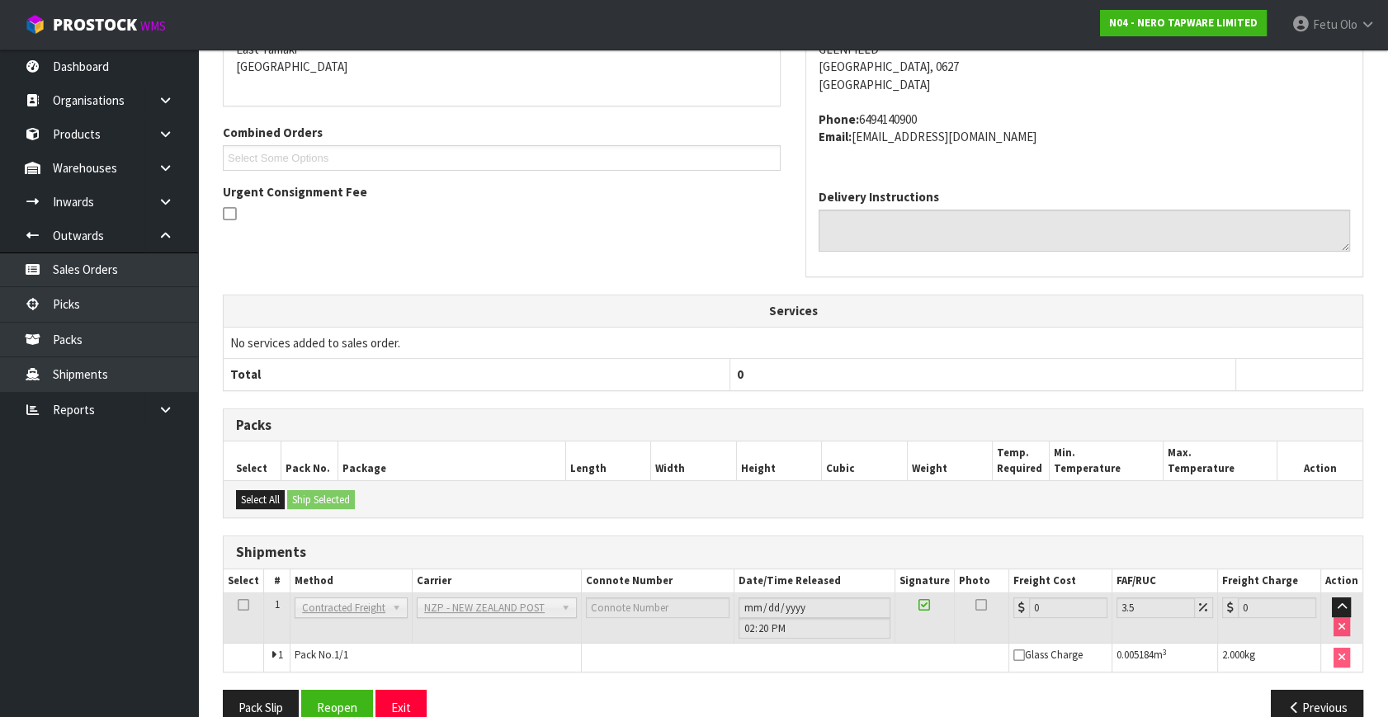
scroll to position [395, 0]
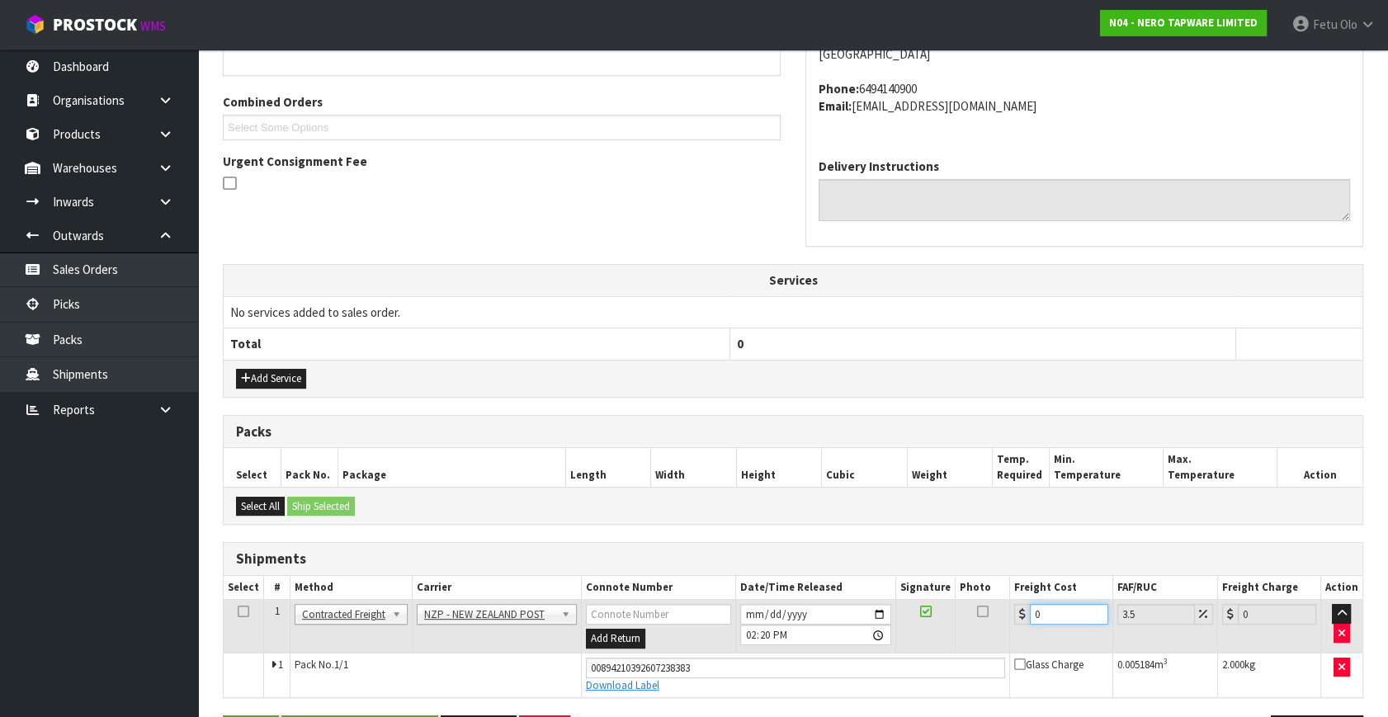
drag, startPoint x: 1048, startPoint y: 617, endPoint x: 867, endPoint y: 660, distance: 186.6
click at [873, 660] on tbody "1 Client Local Pickup Customer Local Pickup Company Freight Contracted Freight …" at bounding box center [793, 648] width 1139 height 97
type input "4"
type input "4.14"
type input "4.3"
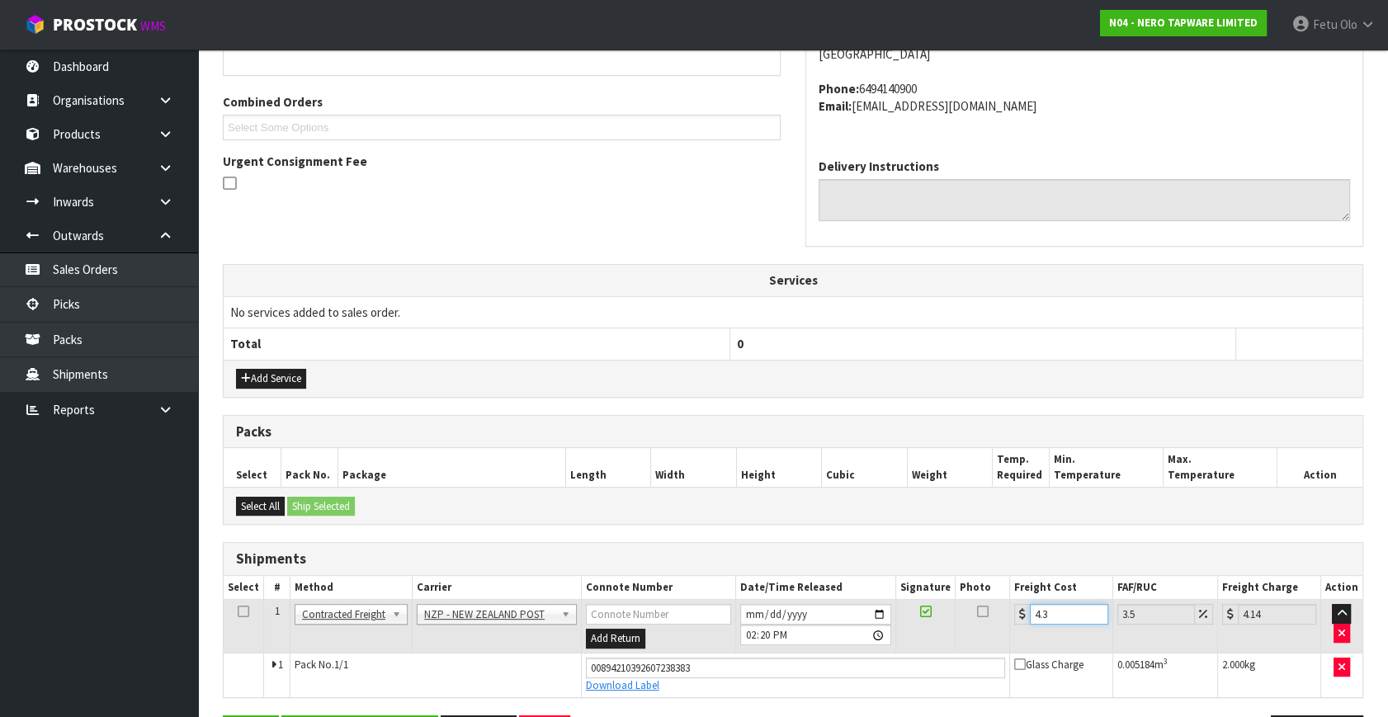
type input "4.45"
type input "4.33"
type input "4.48"
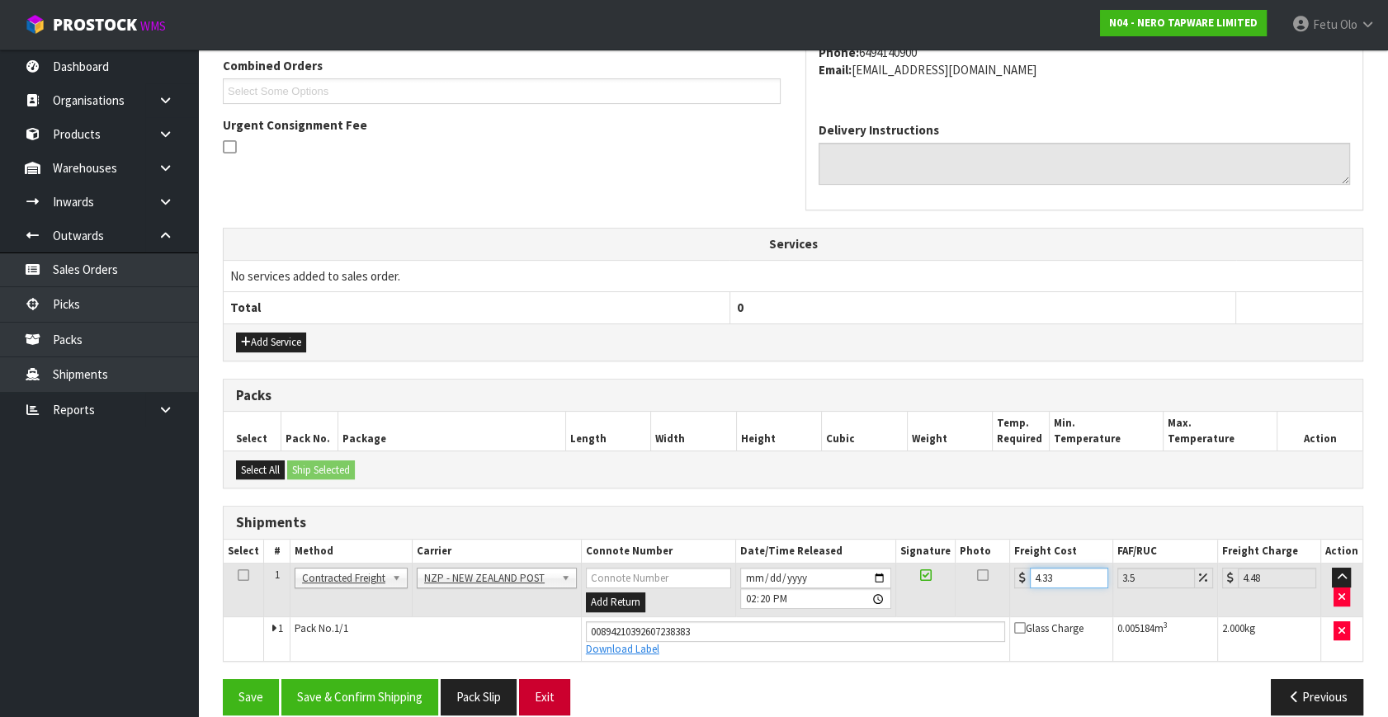
scroll to position [451, 0]
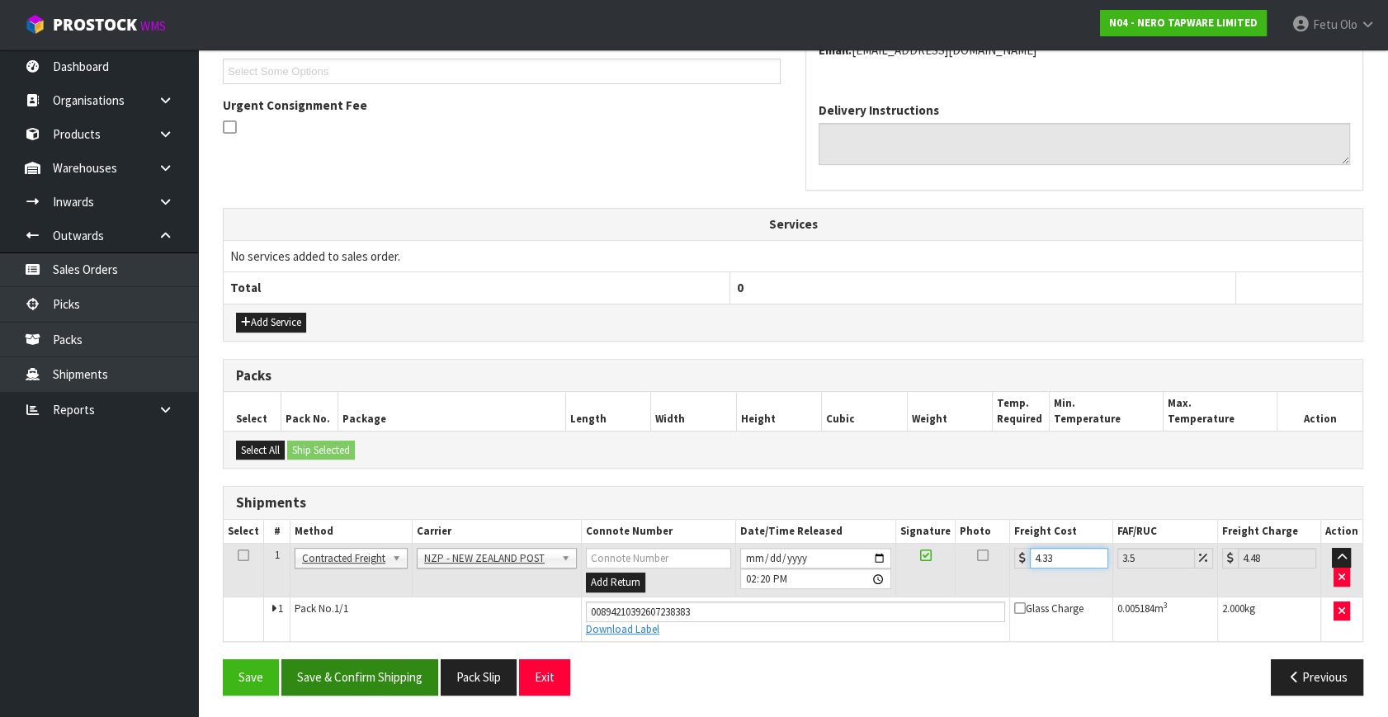
type input "4.33"
click at [392, 665] on button "Save & Confirm Shipping" at bounding box center [359, 676] width 157 height 35
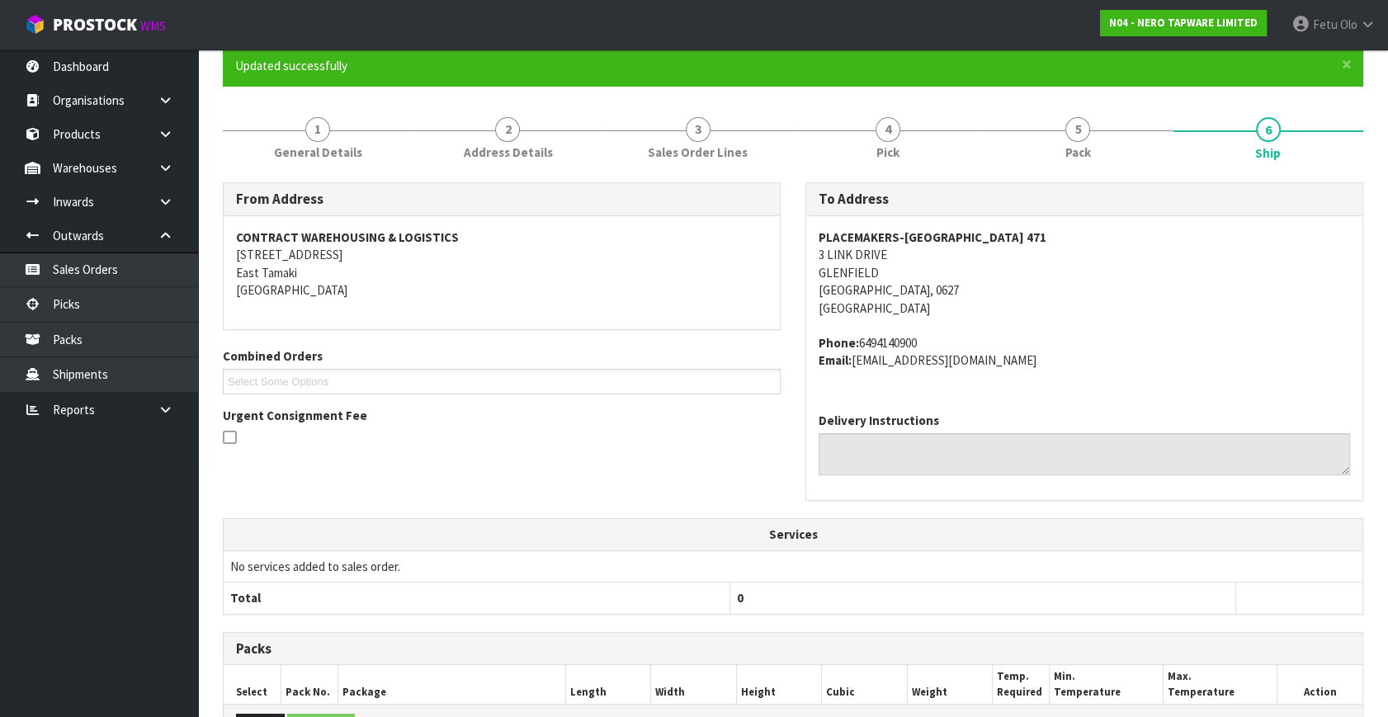
scroll to position [406, 0]
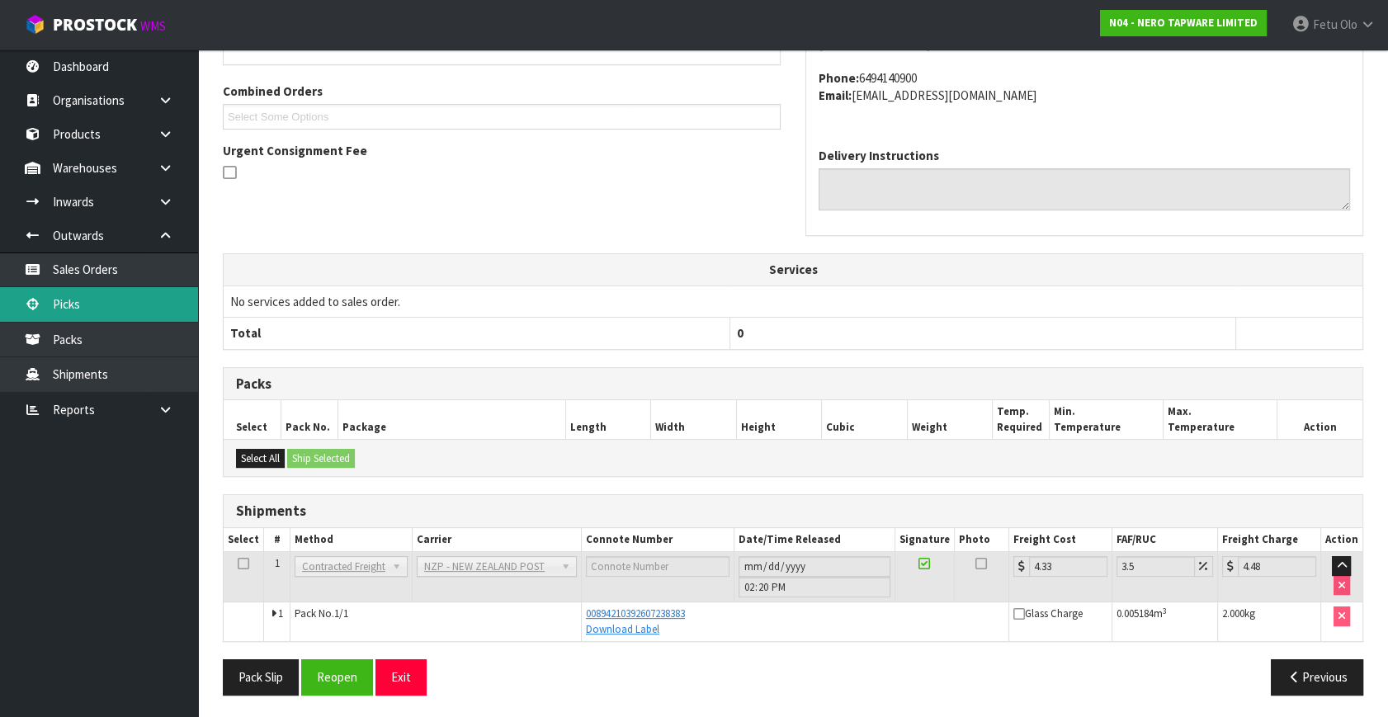
drag, startPoint x: 125, startPoint y: 311, endPoint x: 164, endPoint y: 297, distance: 42.0
click at [125, 311] on link "Picks" at bounding box center [99, 304] width 198 height 34
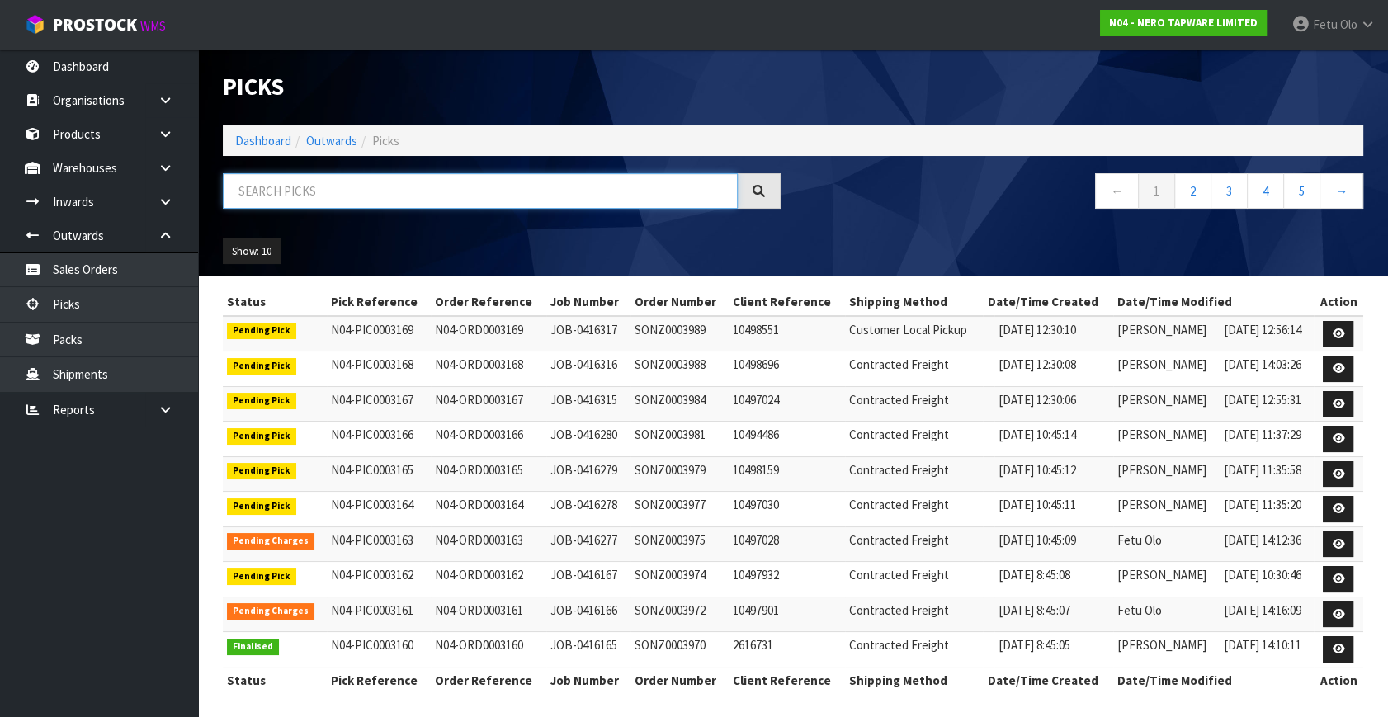
click at [305, 192] on input "text" at bounding box center [480, 190] width 515 height 35
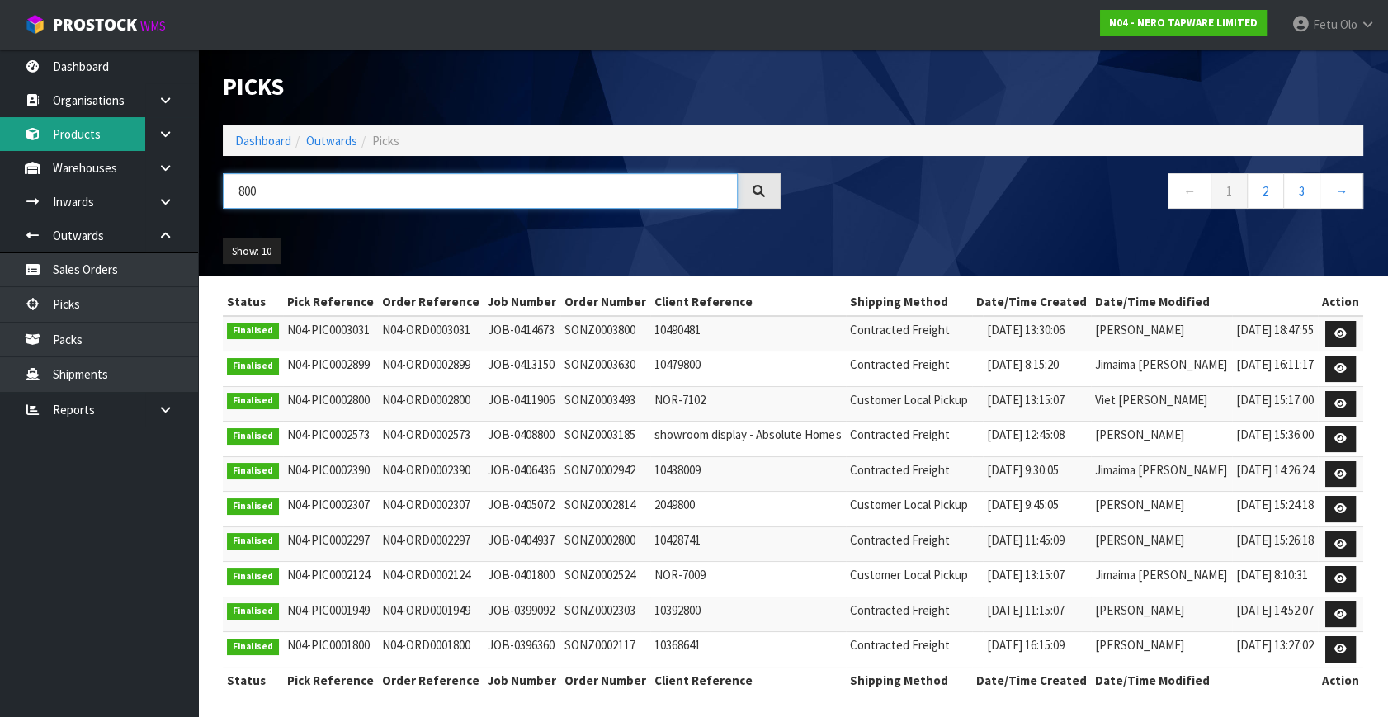
type input "800"
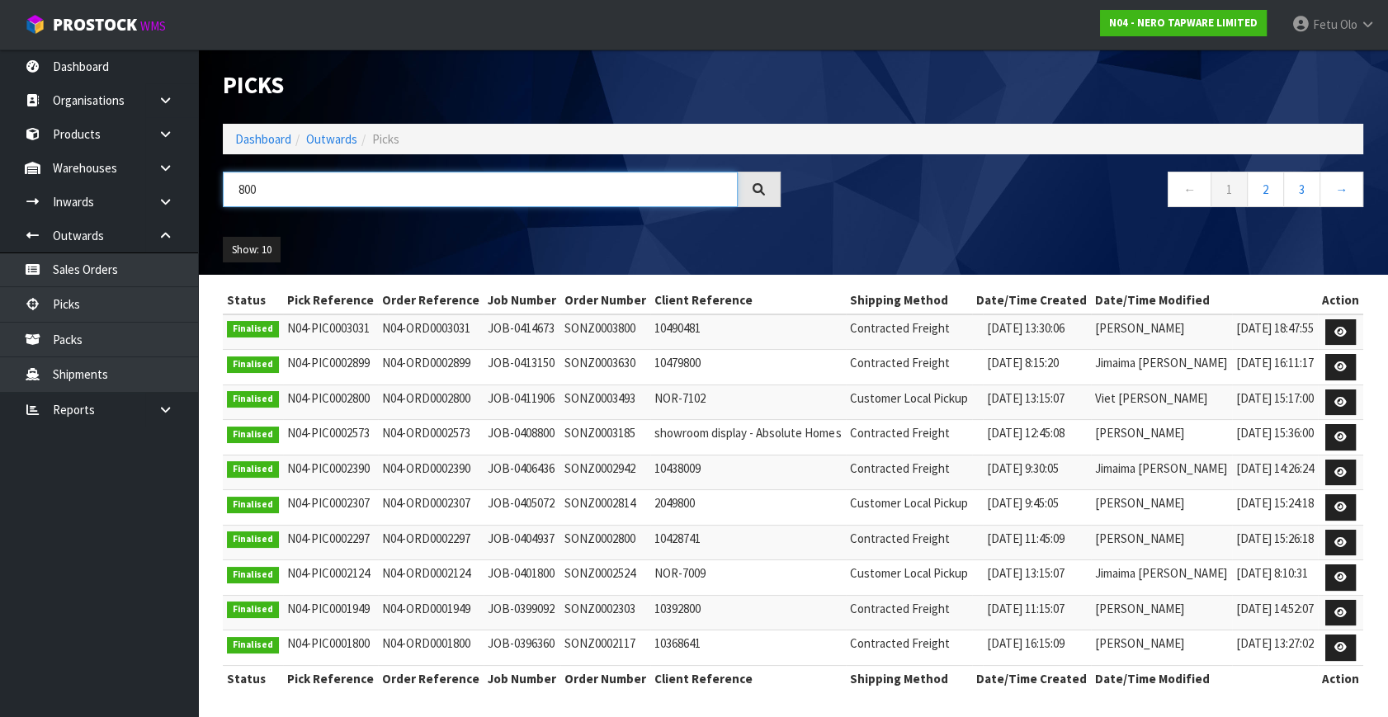
scroll to position [3, 0]
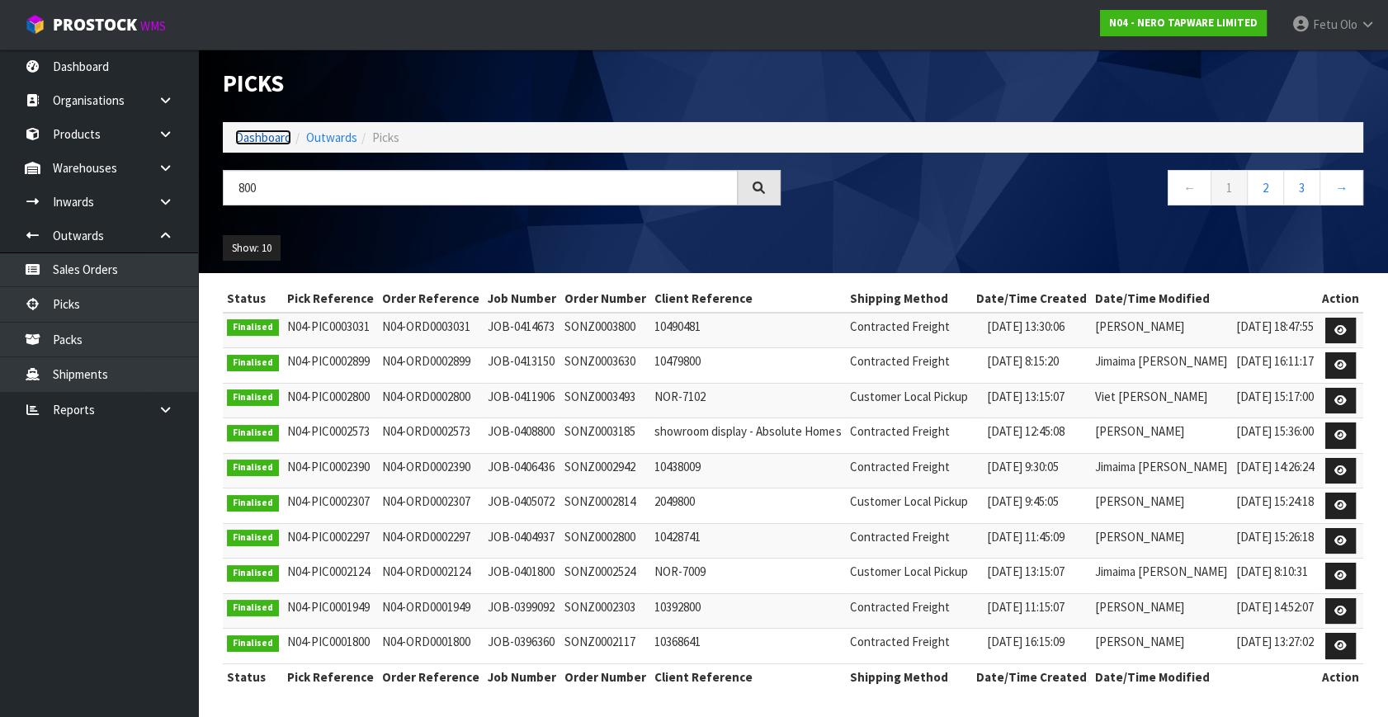
click at [272, 136] on link "Dashboard" at bounding box center [263, 138] width 56 height 16
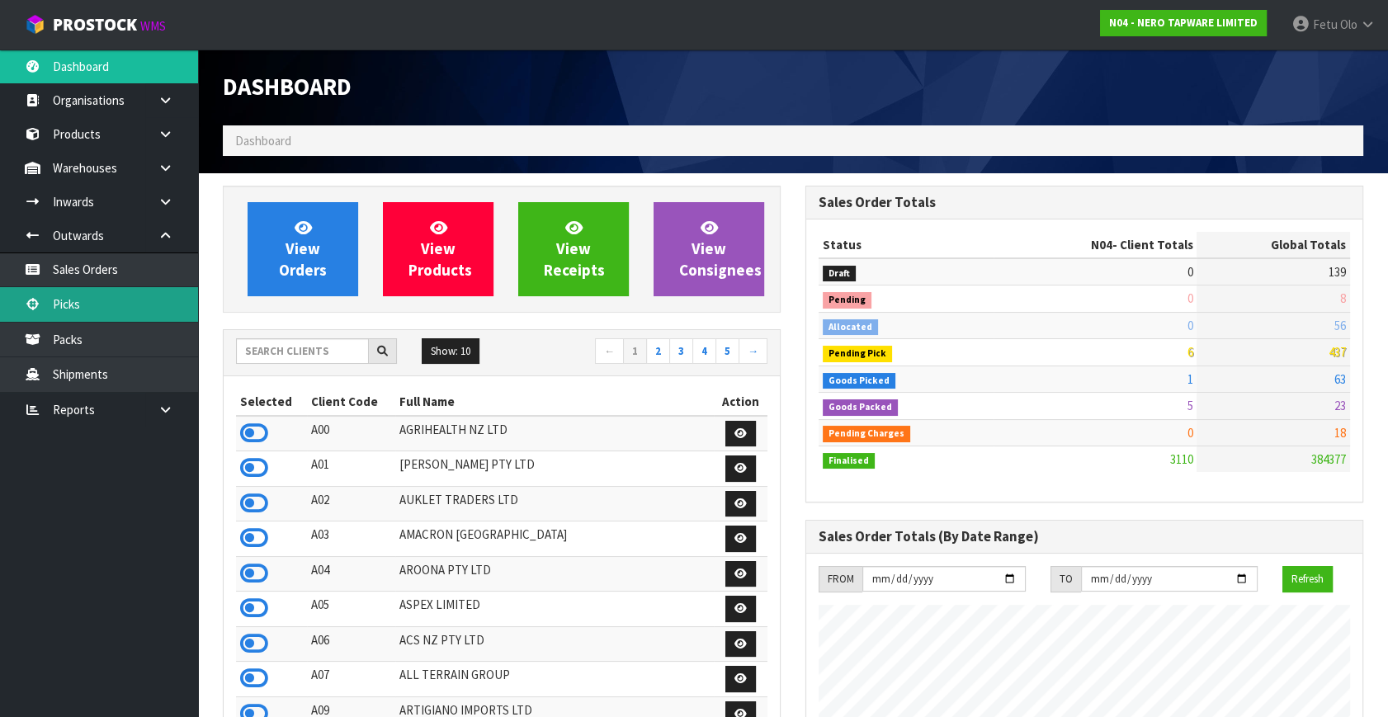
click at [129, 293] on link "Picks" at bounding box center [99, 304] width 198 height 34
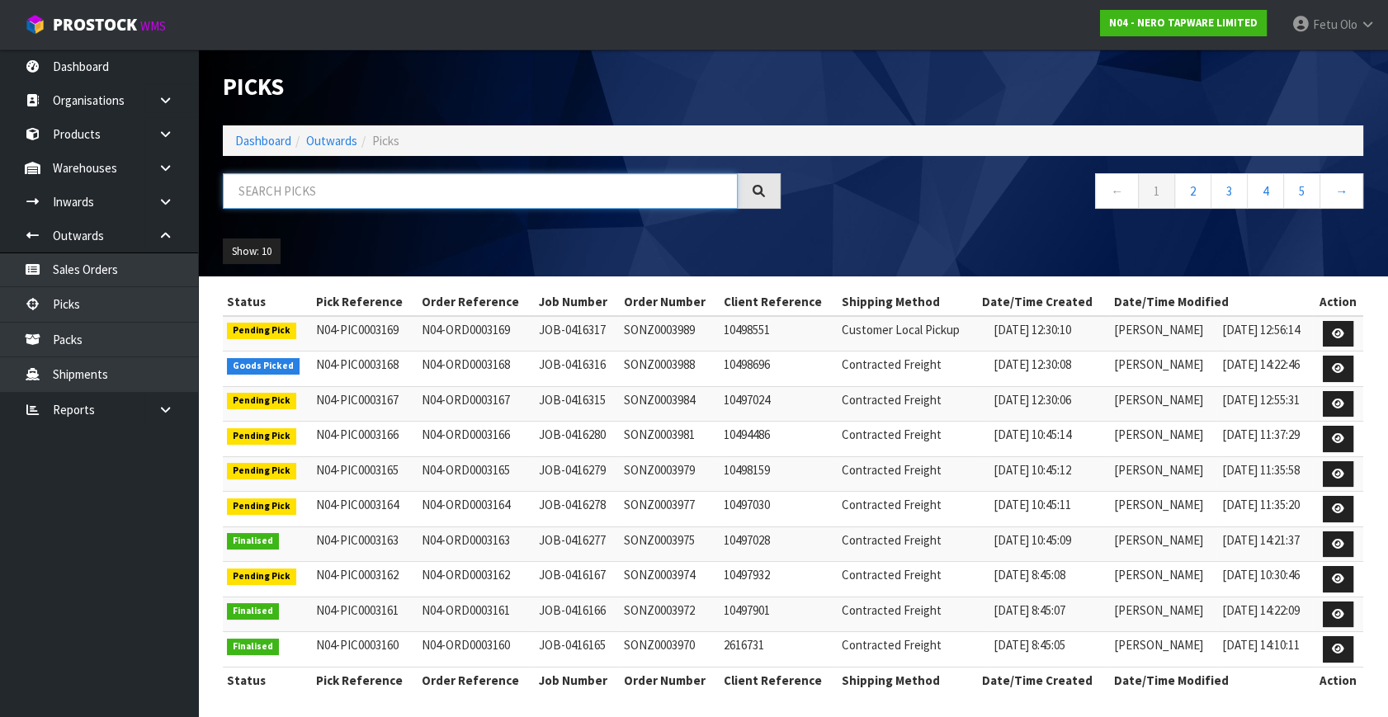
click at [338, 181] on input "text" at bounding box center [480, 190] width 515 height 35
type input "003168"
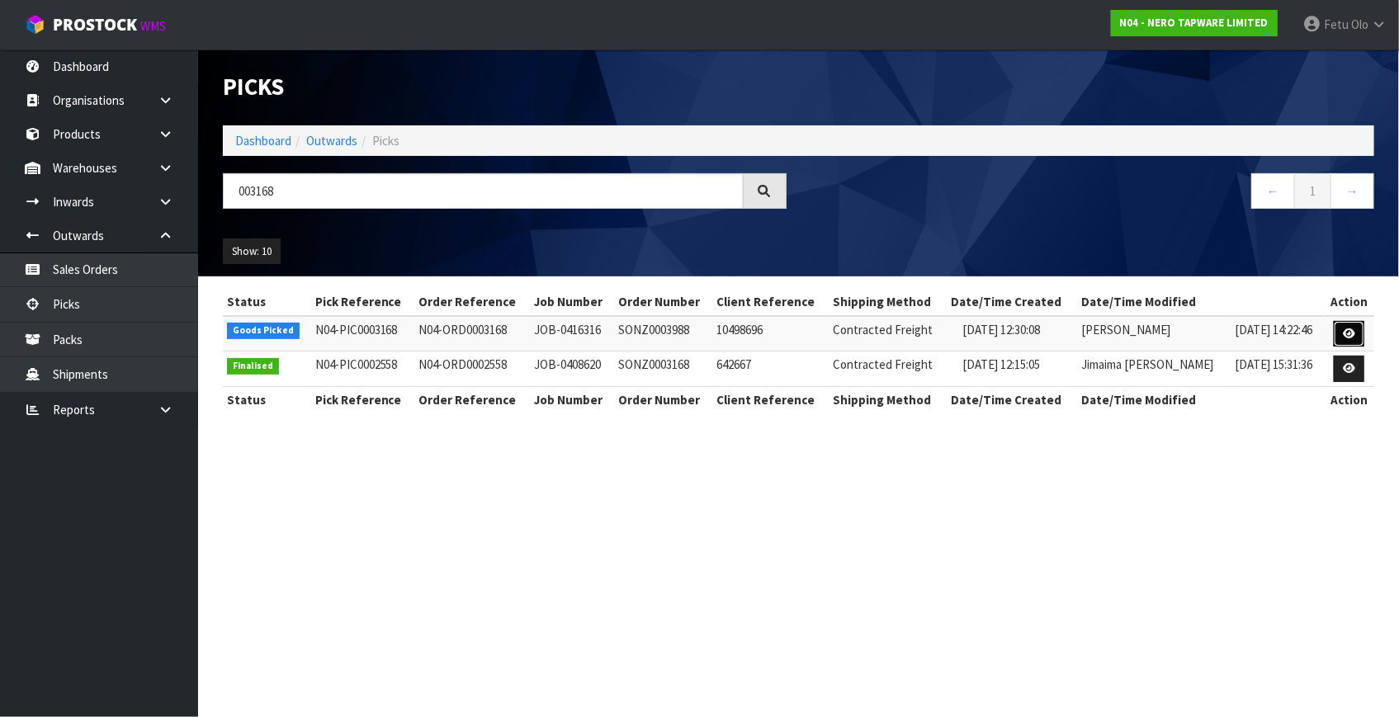
click at [1354, 333] on icon at bounding box center [1349, 333] width 12 height 11
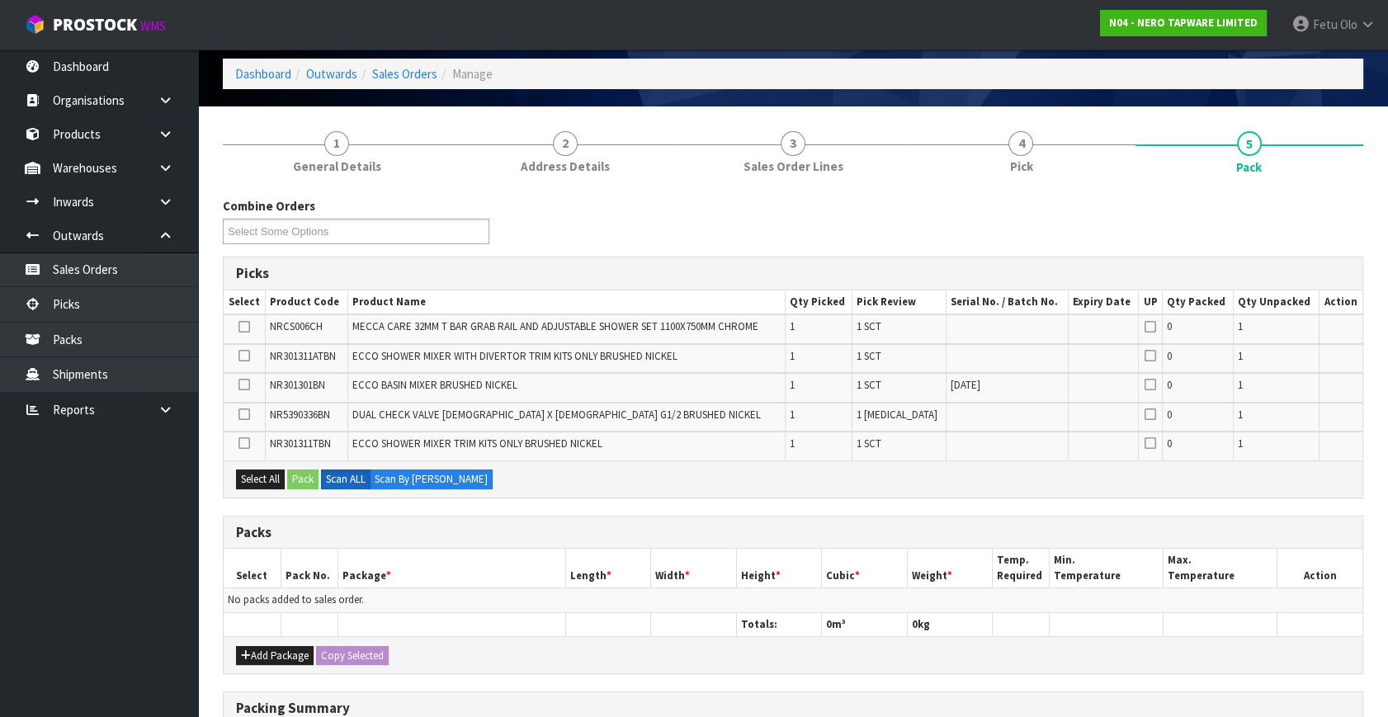
scroll to position [149, 0]
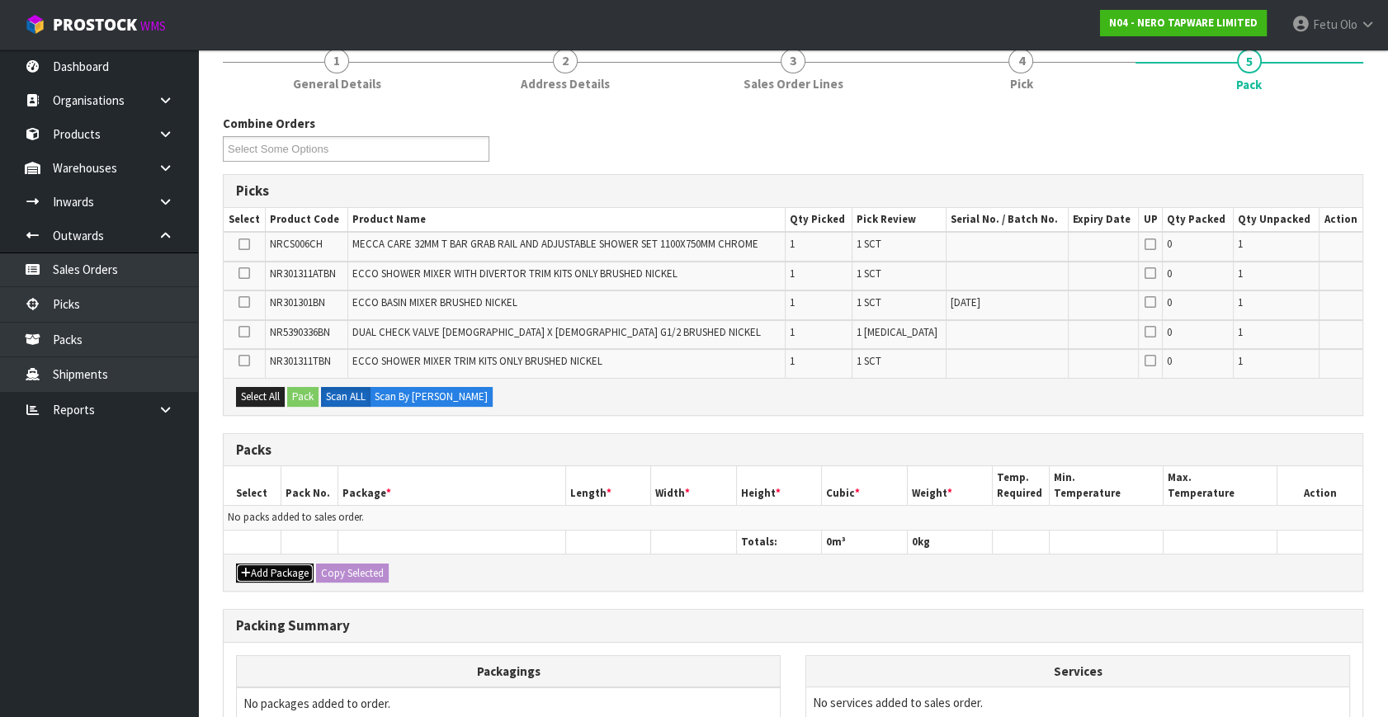
click at [248, 572] on icon "button" at bounding box center [246, 573] width 10 height 11
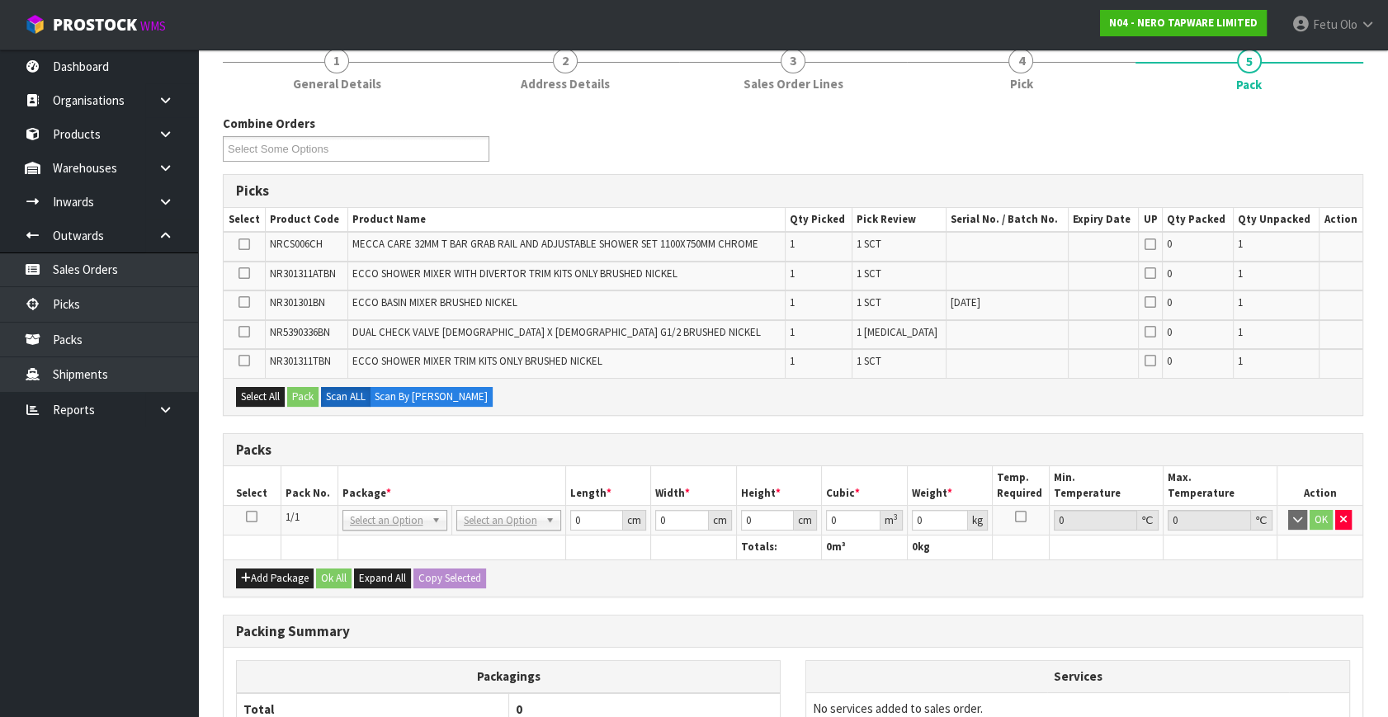
click at [246, 506] on td at bounding box center [252, 521] width 57 height 30
drag, startPoint x: 256, startPoint y: 513, endPoint x: 349, endPoint y: 489, distance: 96.5
click at [260, 512] on td at bounding box center [252, 521] width 57 height 30
click at [400, 470] on th "Package *" at bounding box center [452, 485] width 228 height 39
click at [257, 517] on icon at bounding box center [252, 517] width 12 height 1
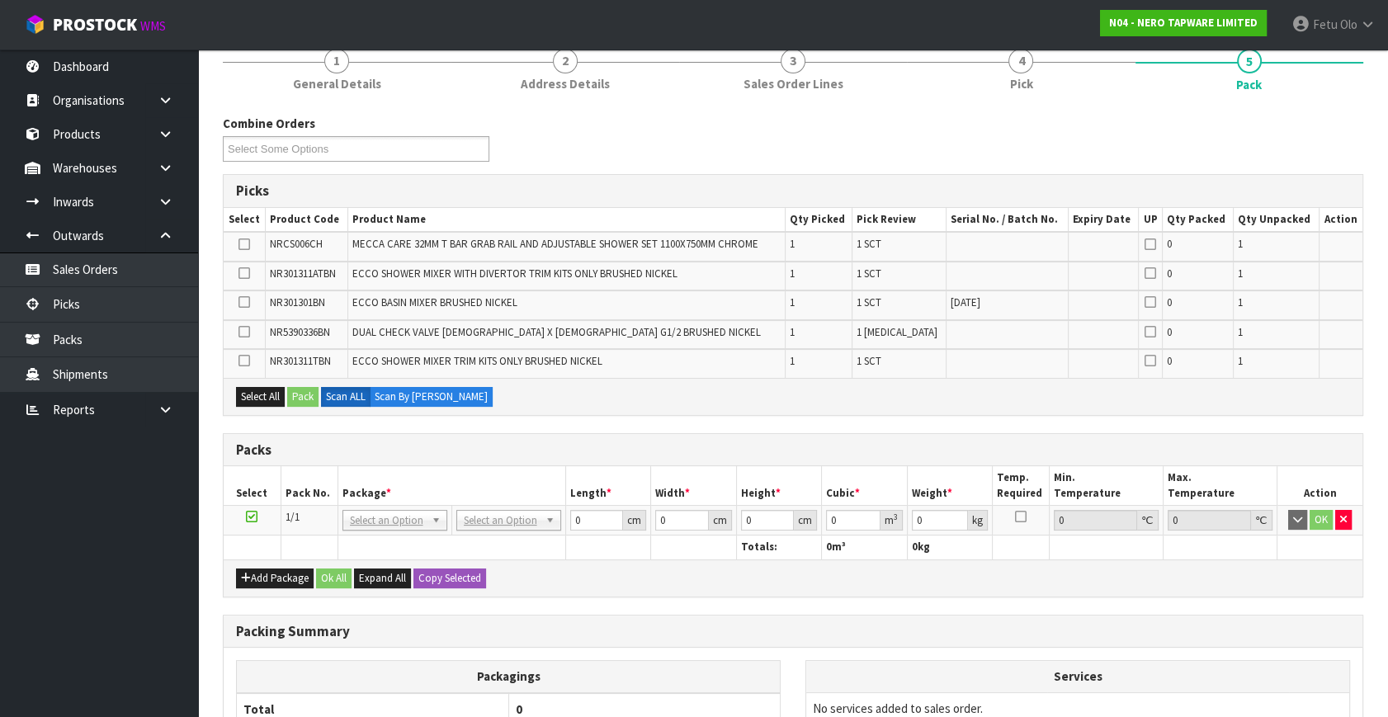
click at [400, 475] on th "Package *" at bounding box center [452, 485] width 228 height 39
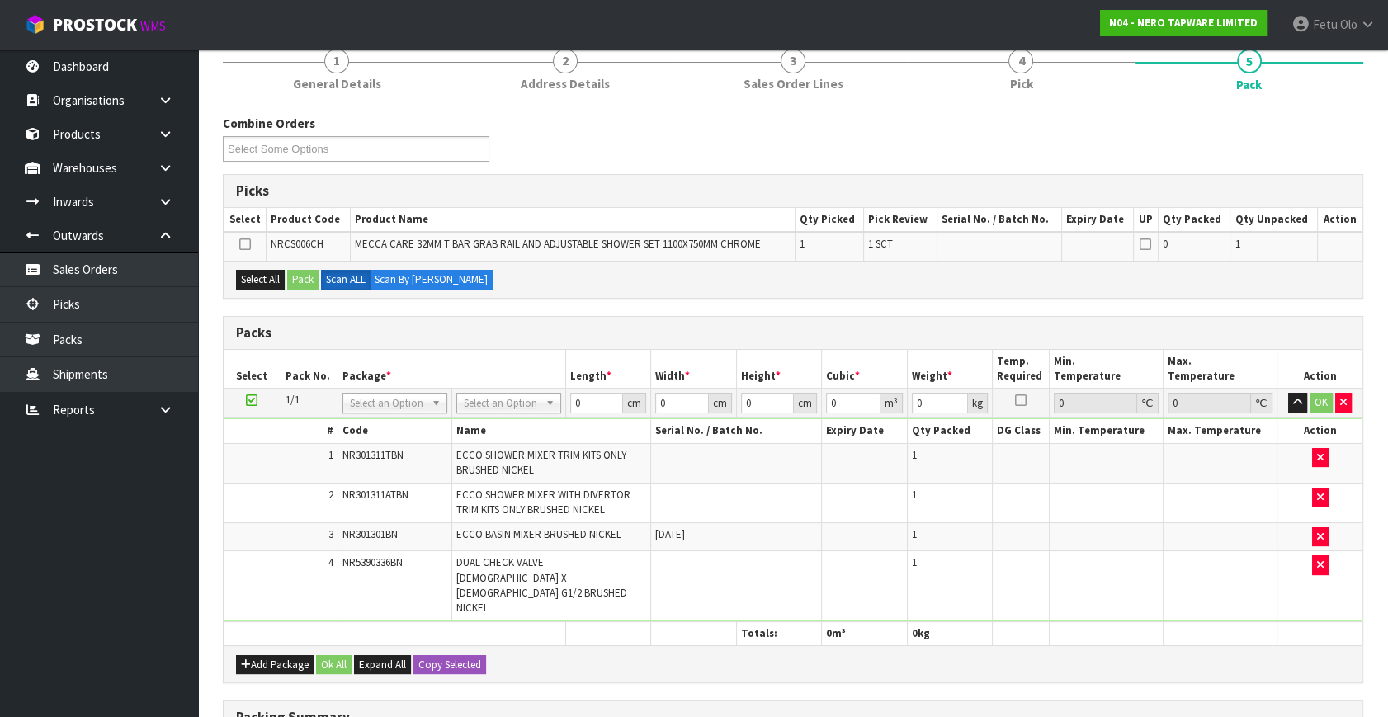
click at [251, 400] on icon at bounding box center [252, 400] width 12 height 1
click at [381, 341] on div "Packs" at bounding box center [793, 333] width 1139 height 33
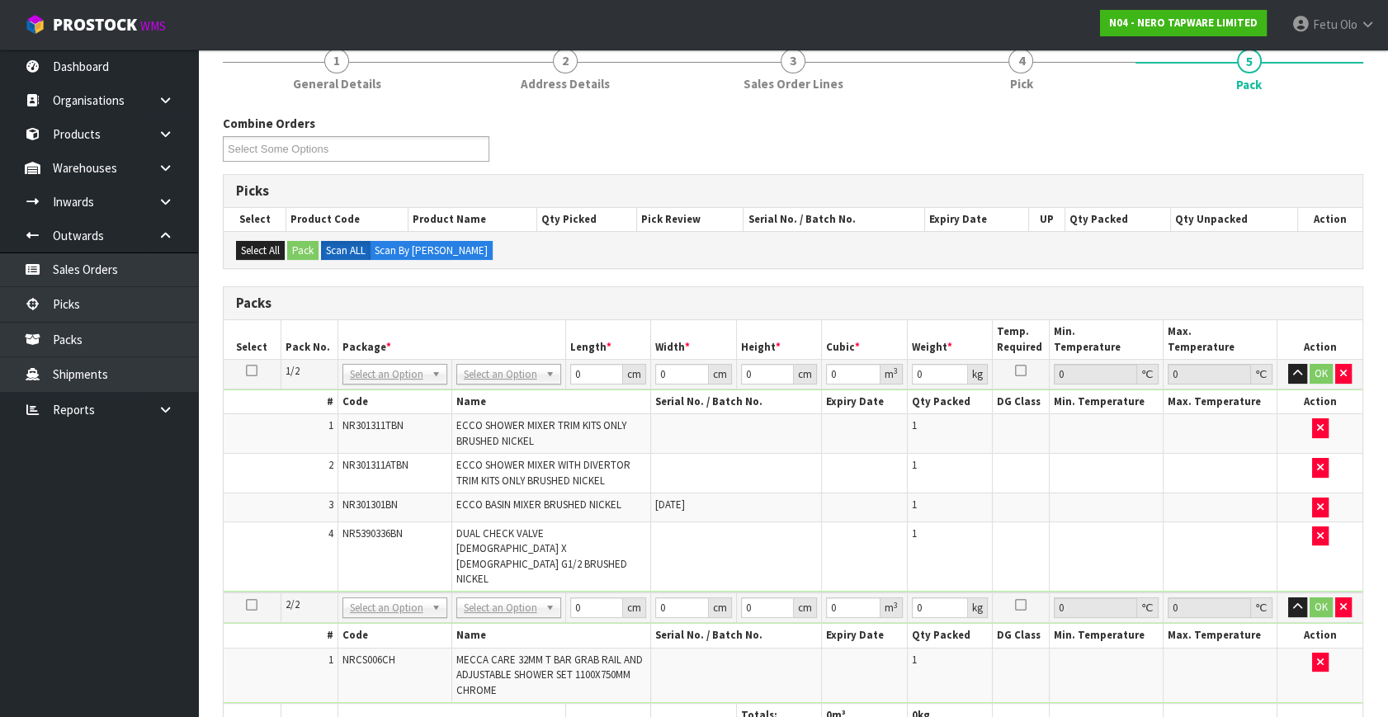
drag, startPoint x: 390, startPoint y: 574, endPoint x: 369, endPoint y: 597, distance: 30.4
click at [368, 597] on input "text" at bounding box center [394, 598] width 97 height 21
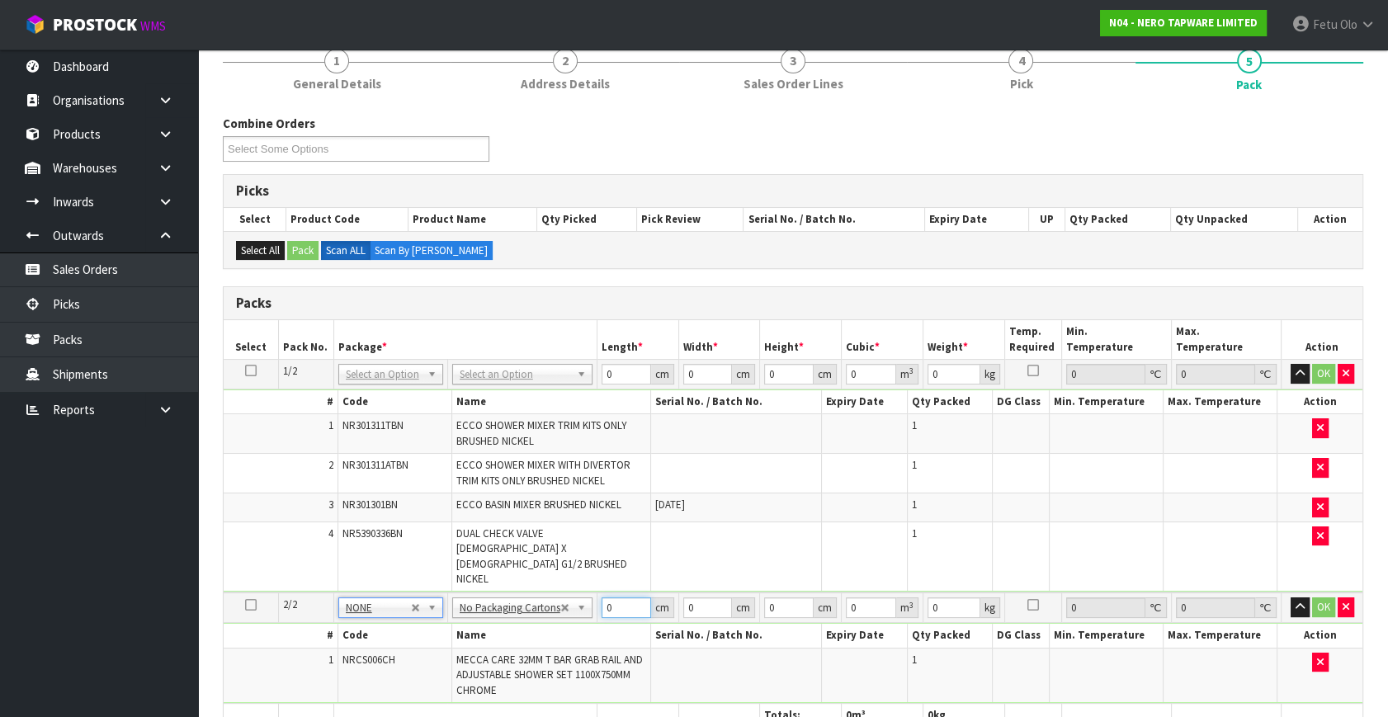
drag, startPoint x: 611, startPoint y: 583, endPoint x: 528, endPoint y: 612, distance: 87.4
click at [528, 612] on tbody "2/2 NONE 007-001 007-002 007-004 007-009 007-013 007-014 007-015 007-017 007-01…" at bounding box center [793, 648] width 1139 height 111
type input "116"
type input "28"
type input "8"
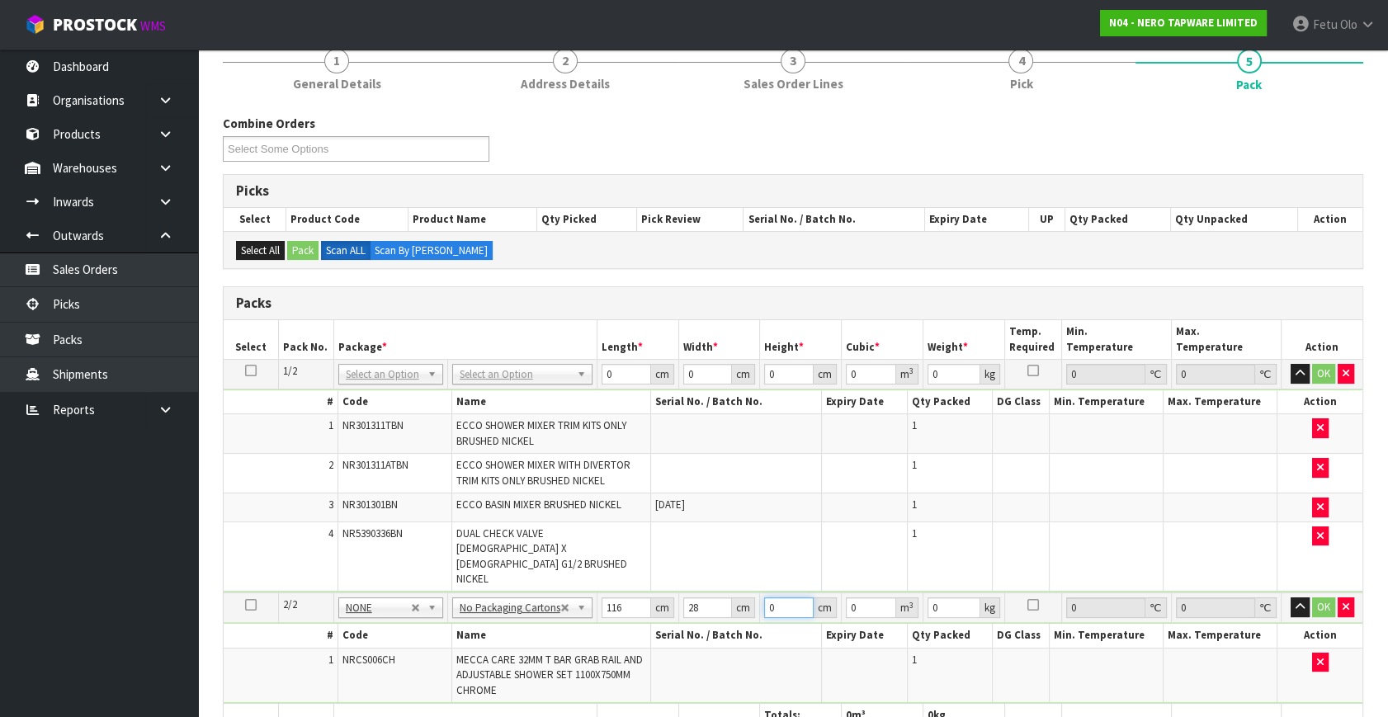
type input "0.025984"
type input "8"
click button "OK" at bounding box center [1323, 608] width 23 height 20
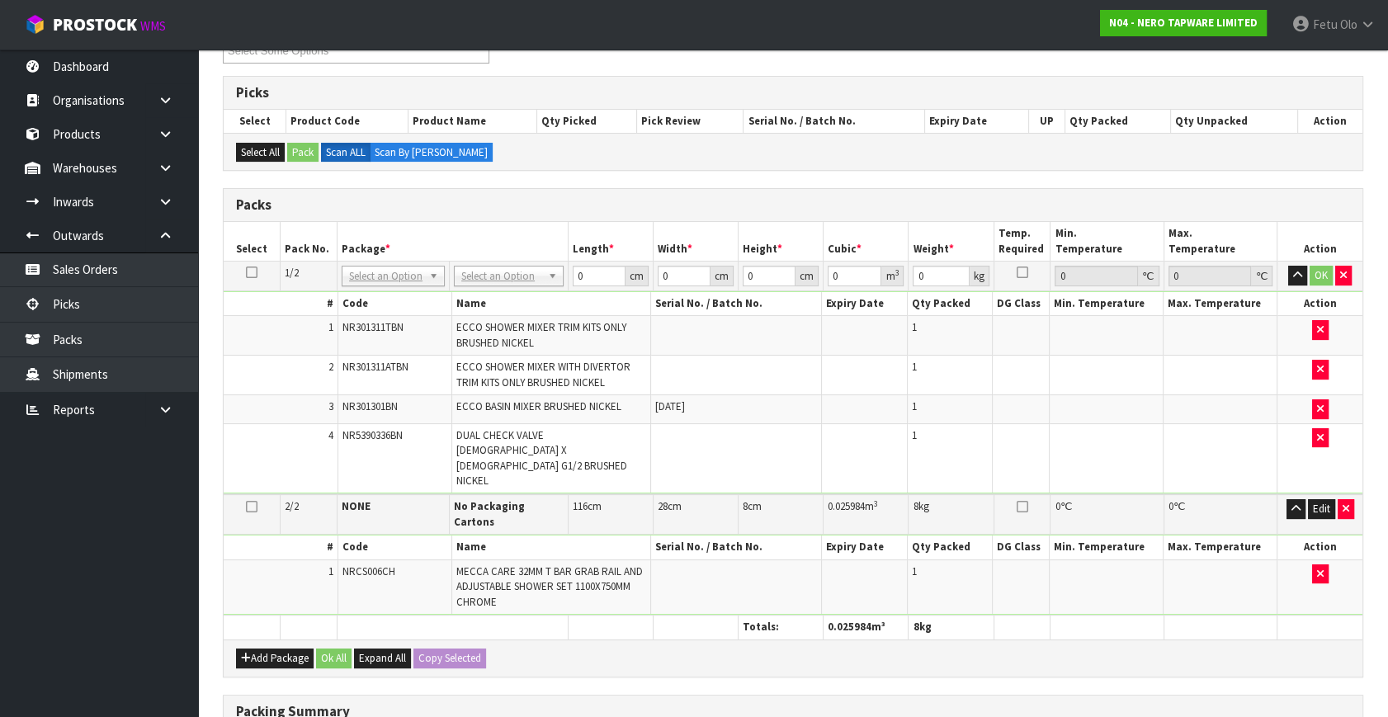
scroll to position [475, 0]
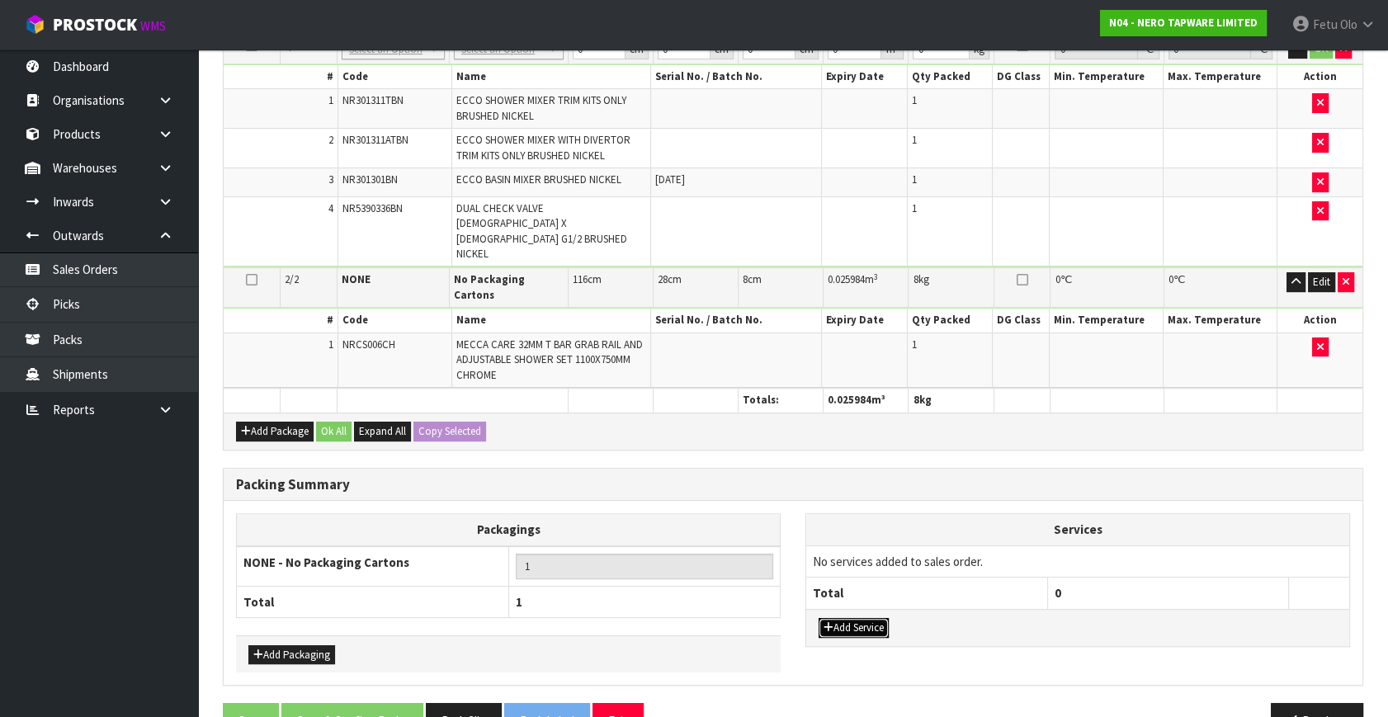
click at [837, 618] on button "Add Service" at bounding box center [854, 628] width 70 height 20
drag, startPoint x: 860, startPoint y: 520, endPoint x: 854, endPoint y: 535, distance: 15.9
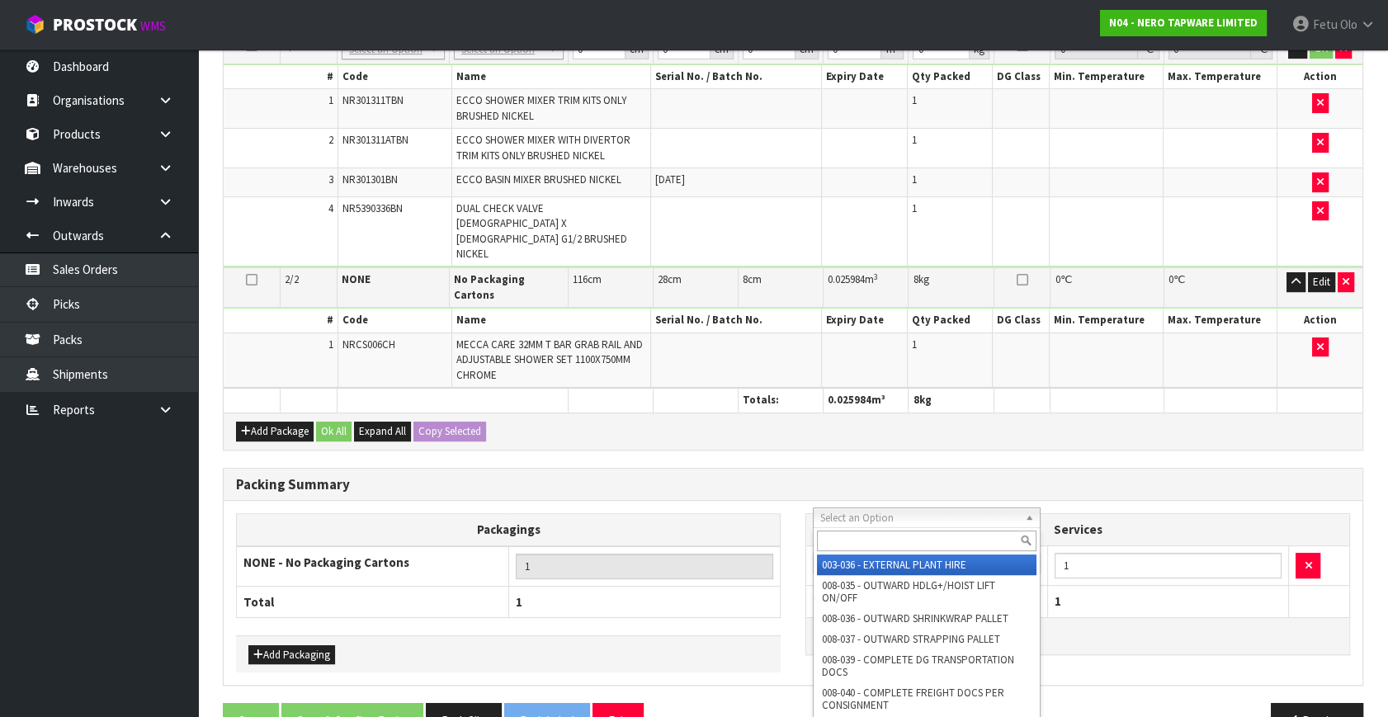
click at [854, 535] on input "text" at bounding box center [927, 541] width 220 height 21
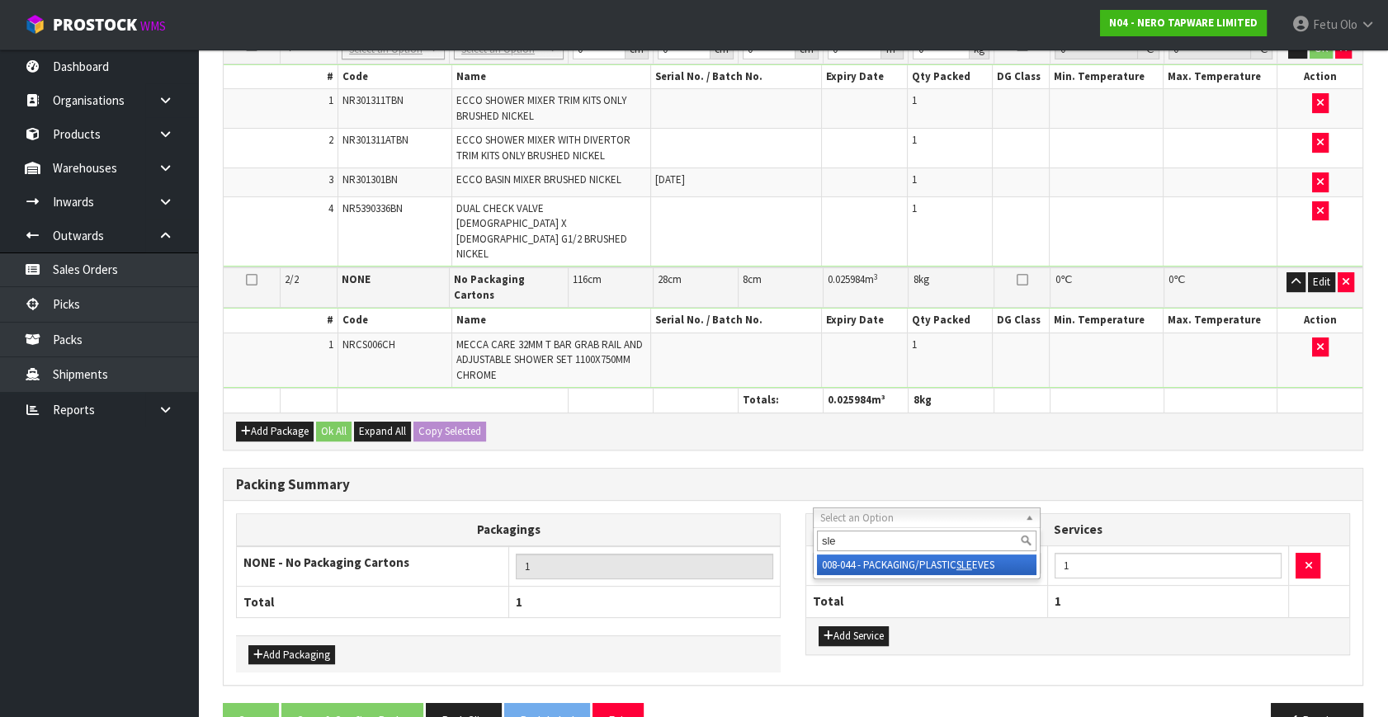
type input "sle"
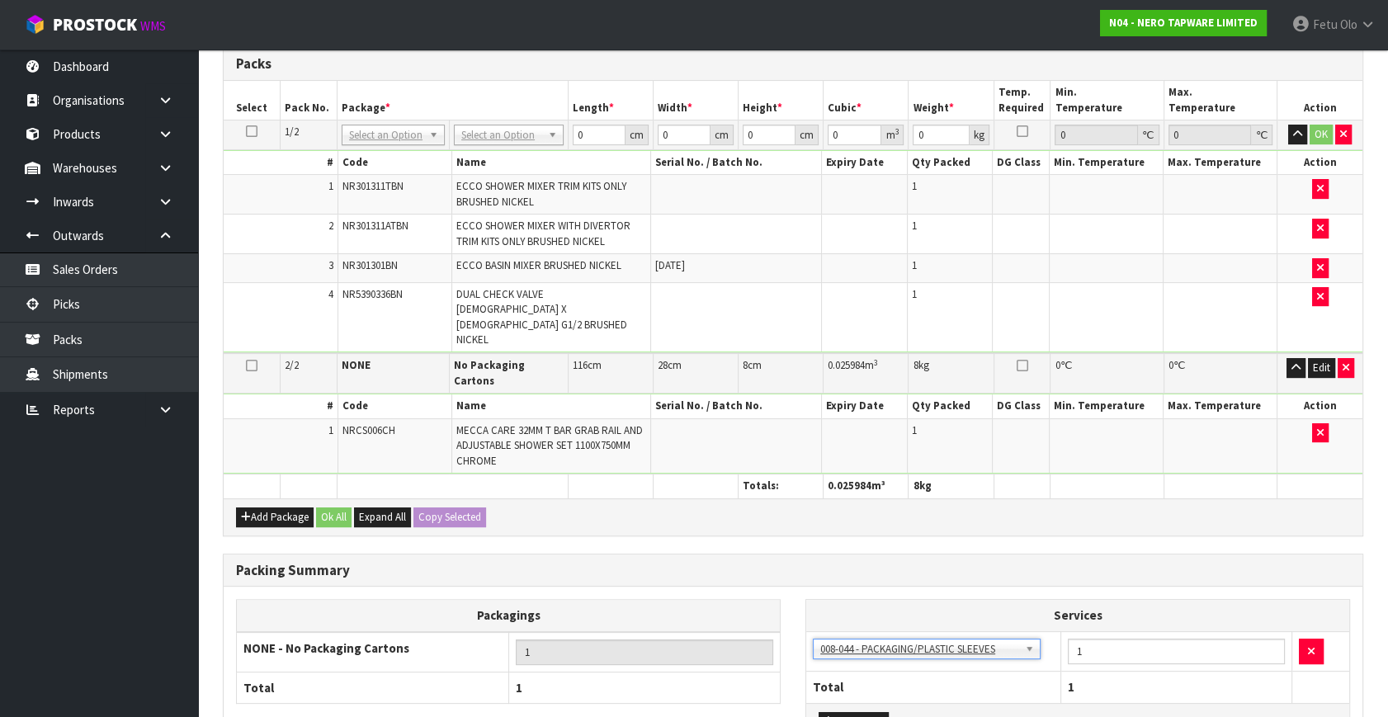
scroll to position [174, 0]
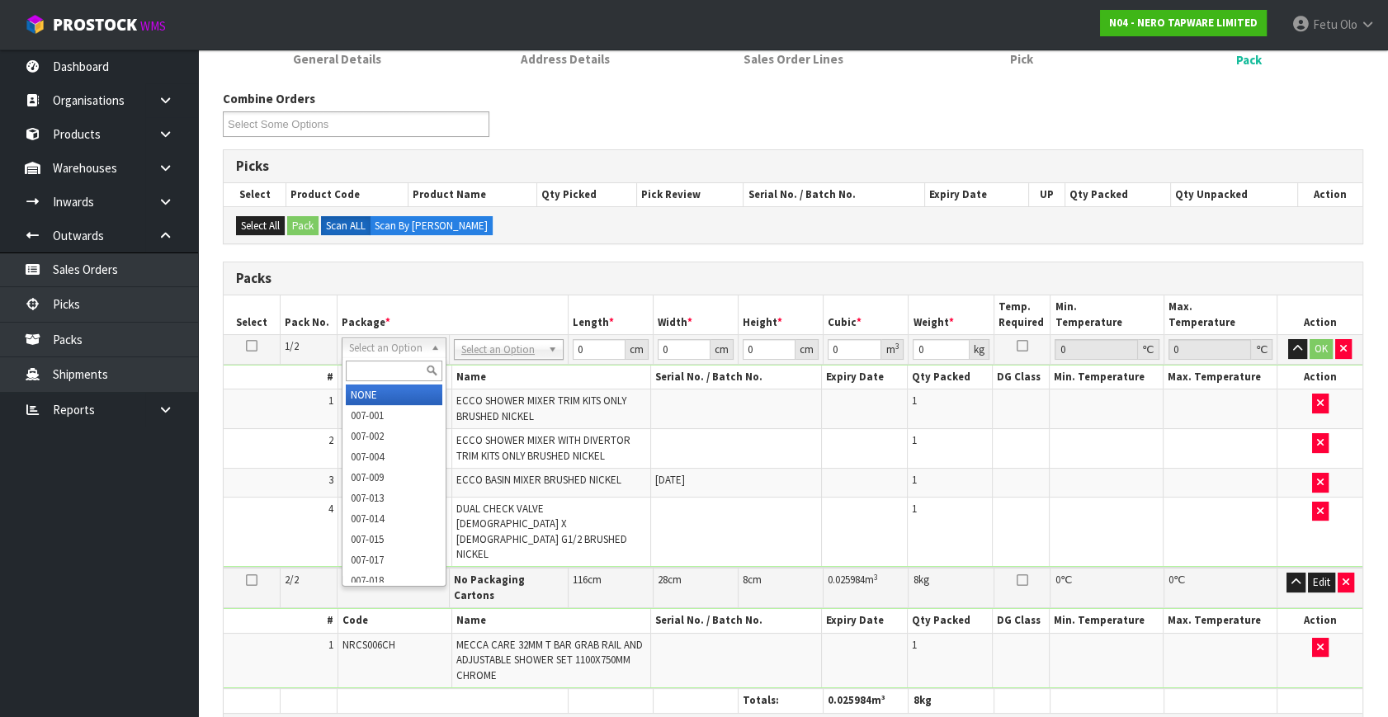
click at [375, 377] on input "text" at bounding box center [394, 371] width 97 height 21
type input "011-084"
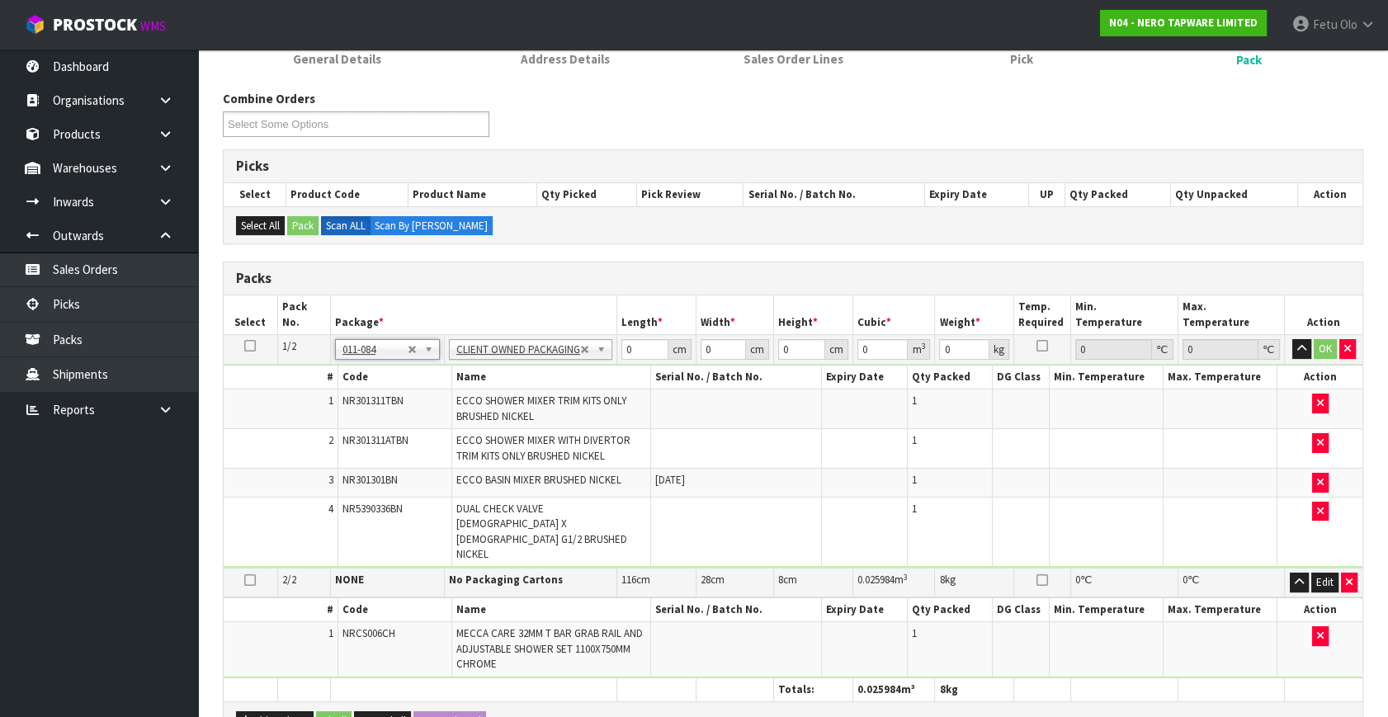
type input "3.05"
click at [570, 369] on tbody "1/2 NONE 007-001 007-002 007-004 007-009 007-013 007-014 007-015 007-017 007-01…" at bounding box center [793, 452] width 1139 height 234
type input "36"
type input "1"
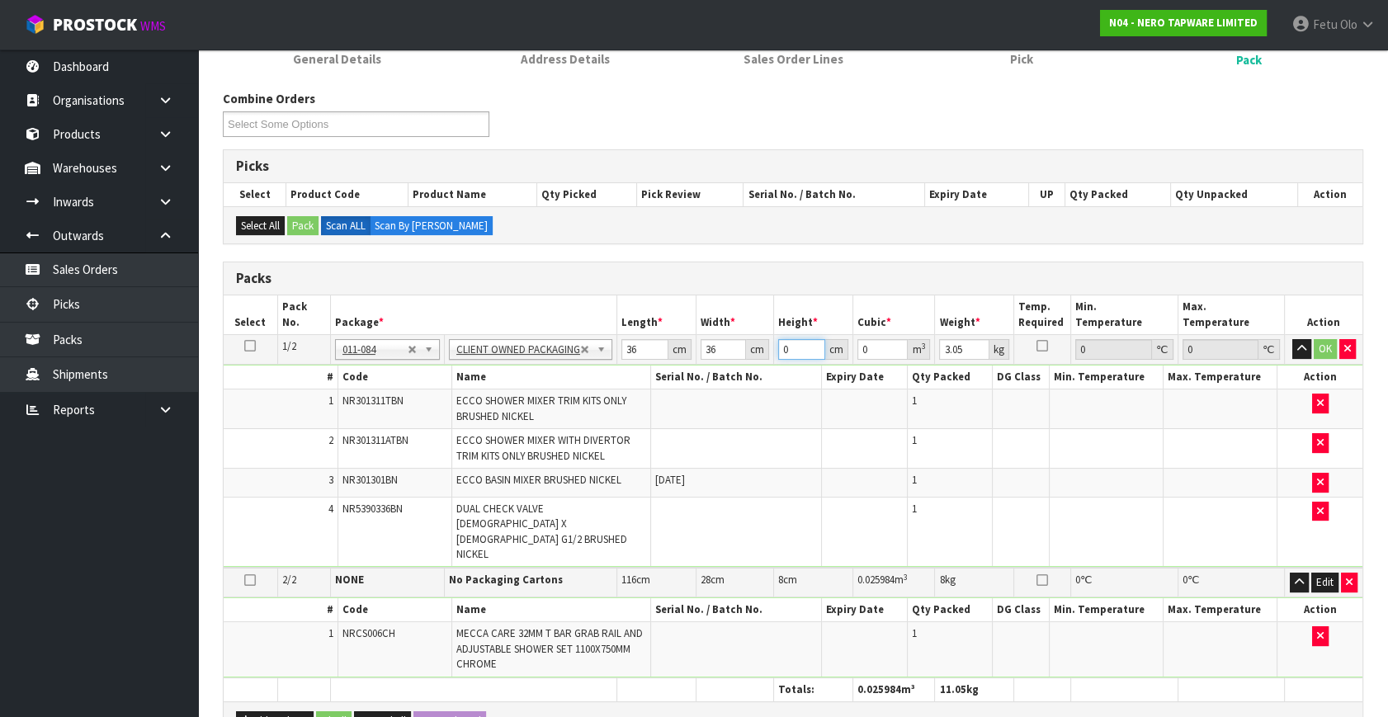
type input "0.001296"
type input "18"
type input "0.023328"
type input "18"
type input "5"
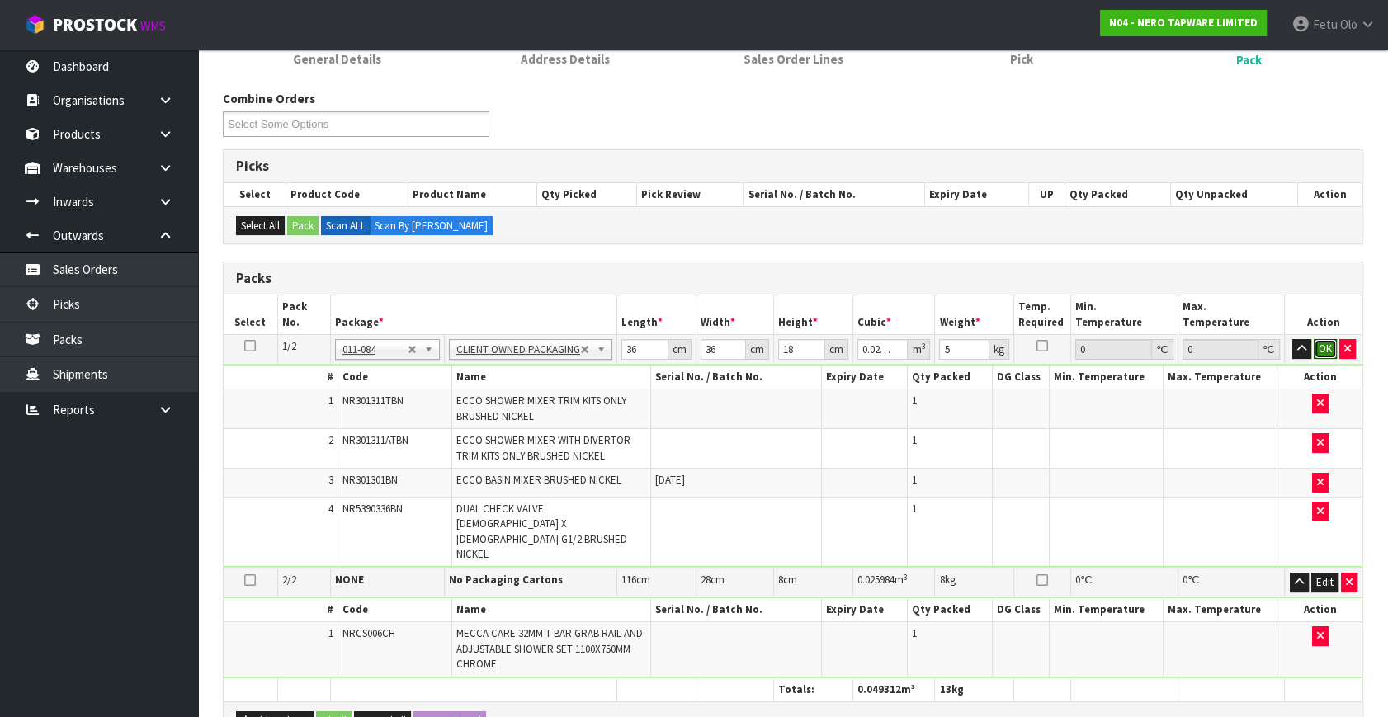
click button "OK" at bounding box center [1325, 349] width 23 height 20
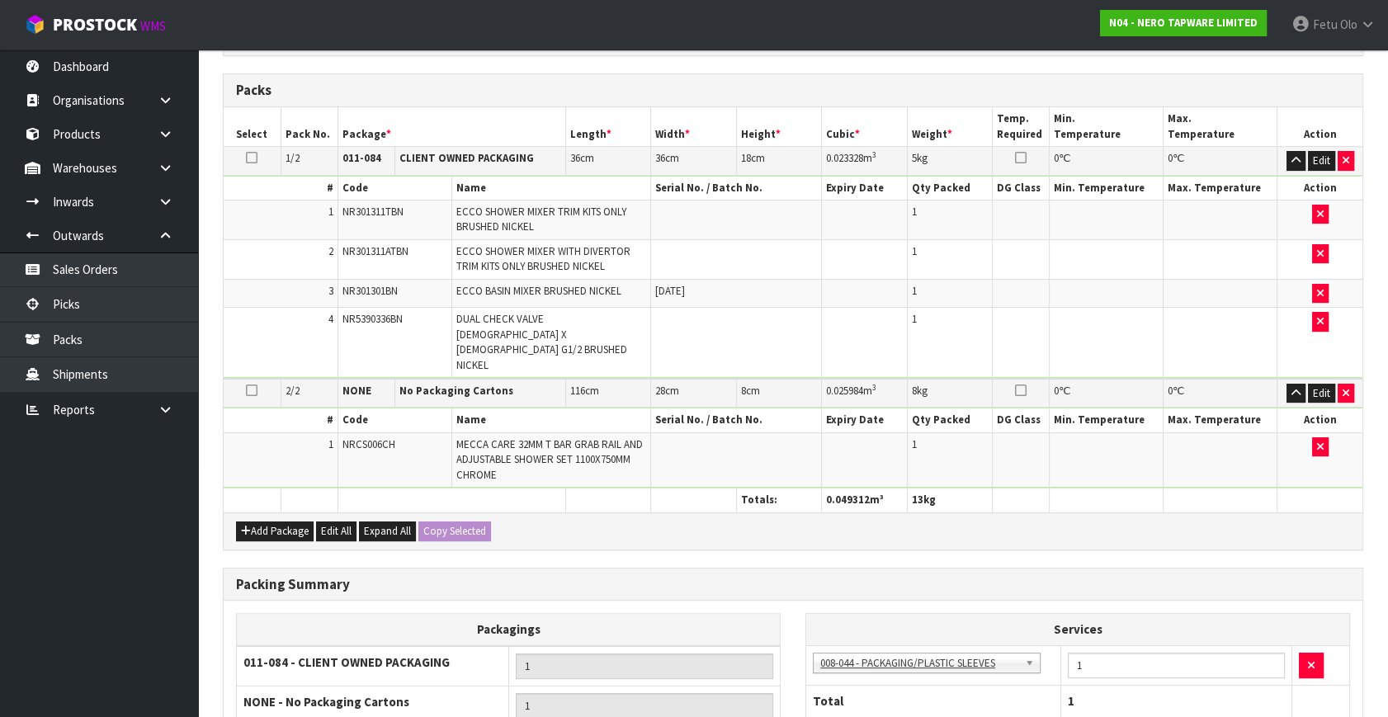
scroll to position [513, 0]
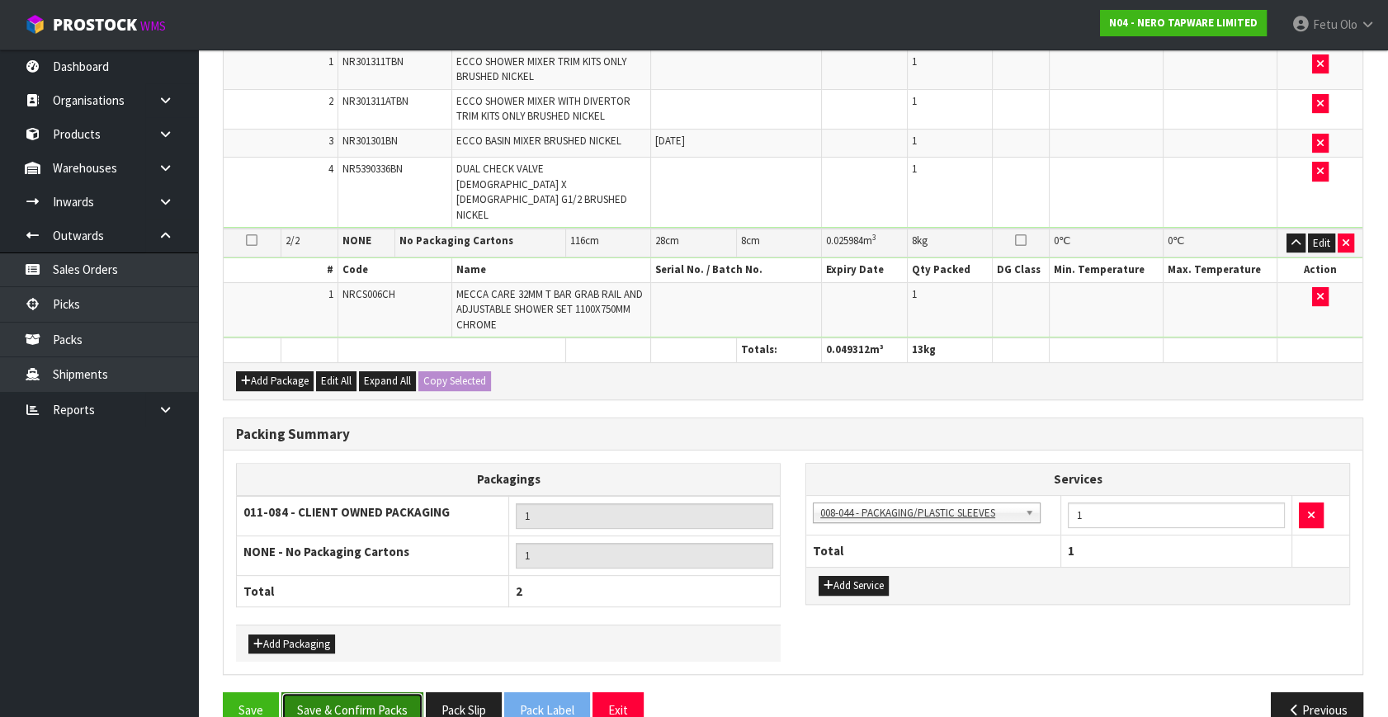
click at [376, 692] on button "Save & Confirm Packs" at bounding box center [352, 709] width 142 height 35
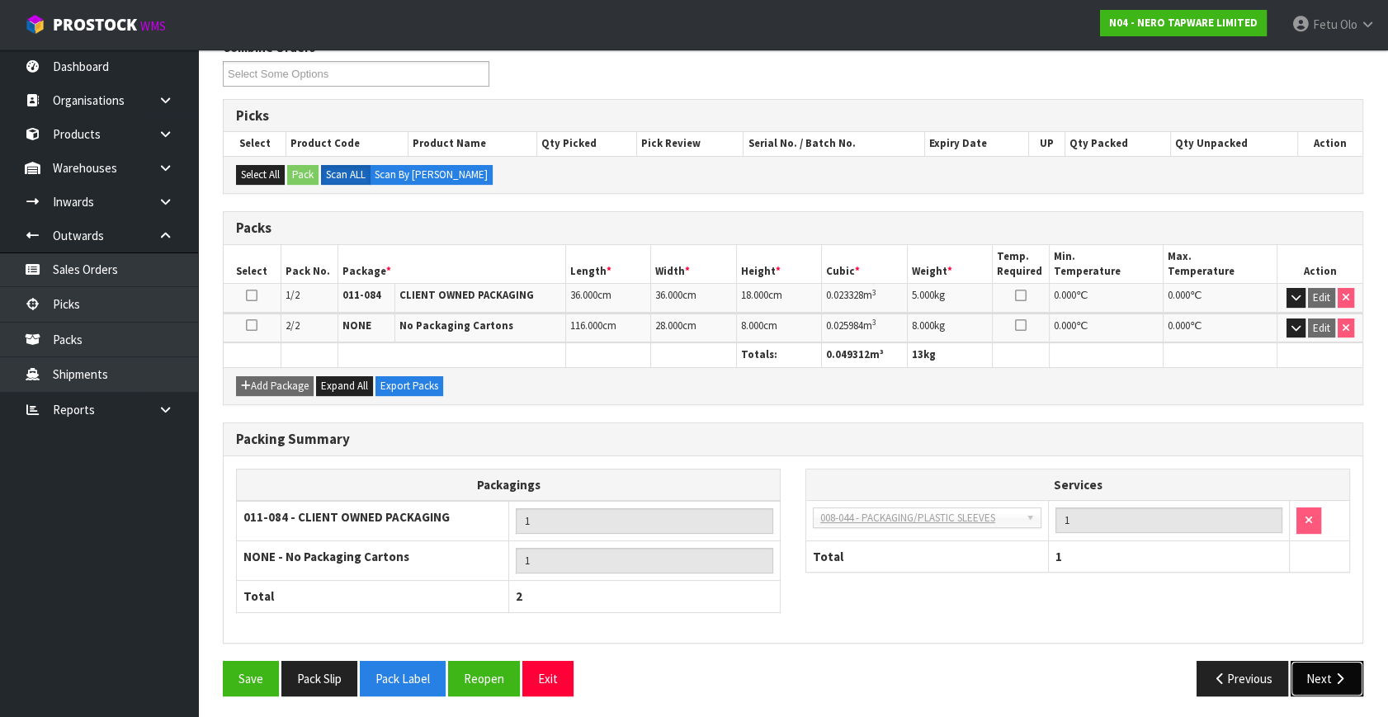
click at [1311, 669] on button "Next" at bounding box center [1327, 678] width 73 height 35
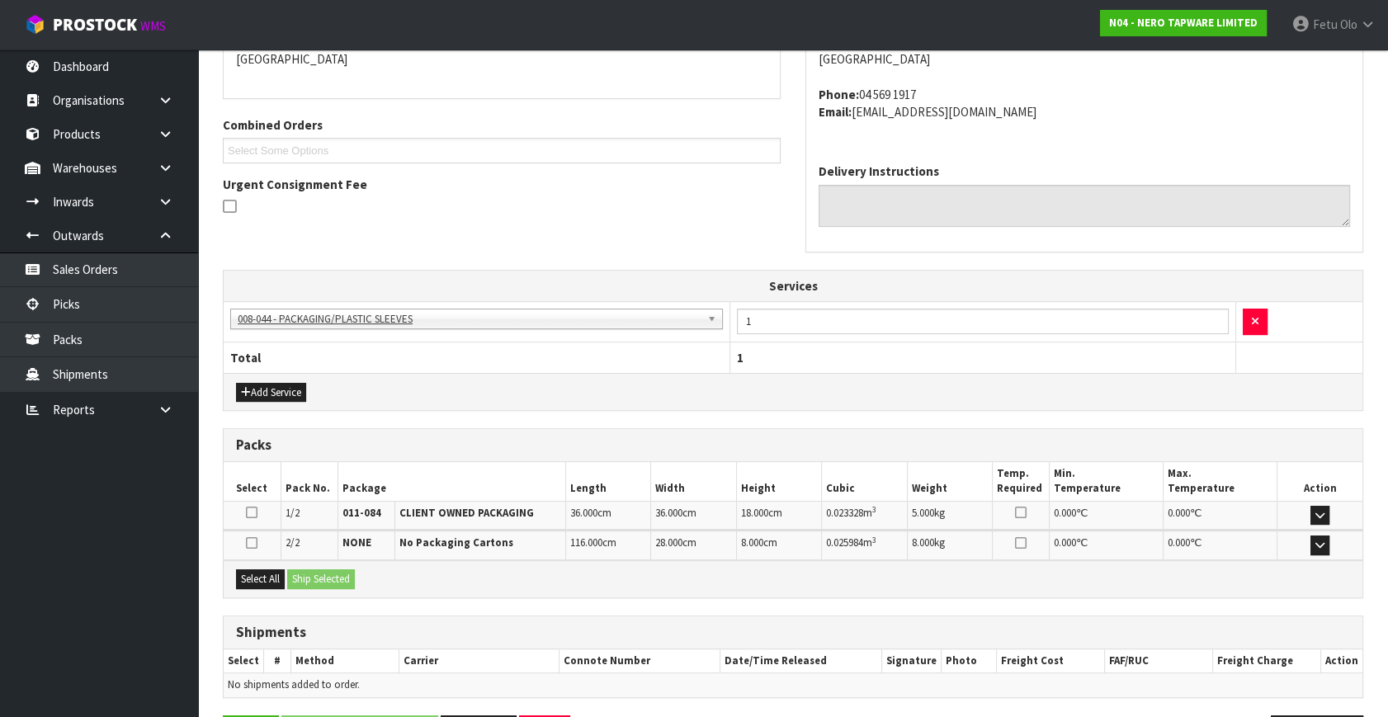
scroll to position [427, 0]
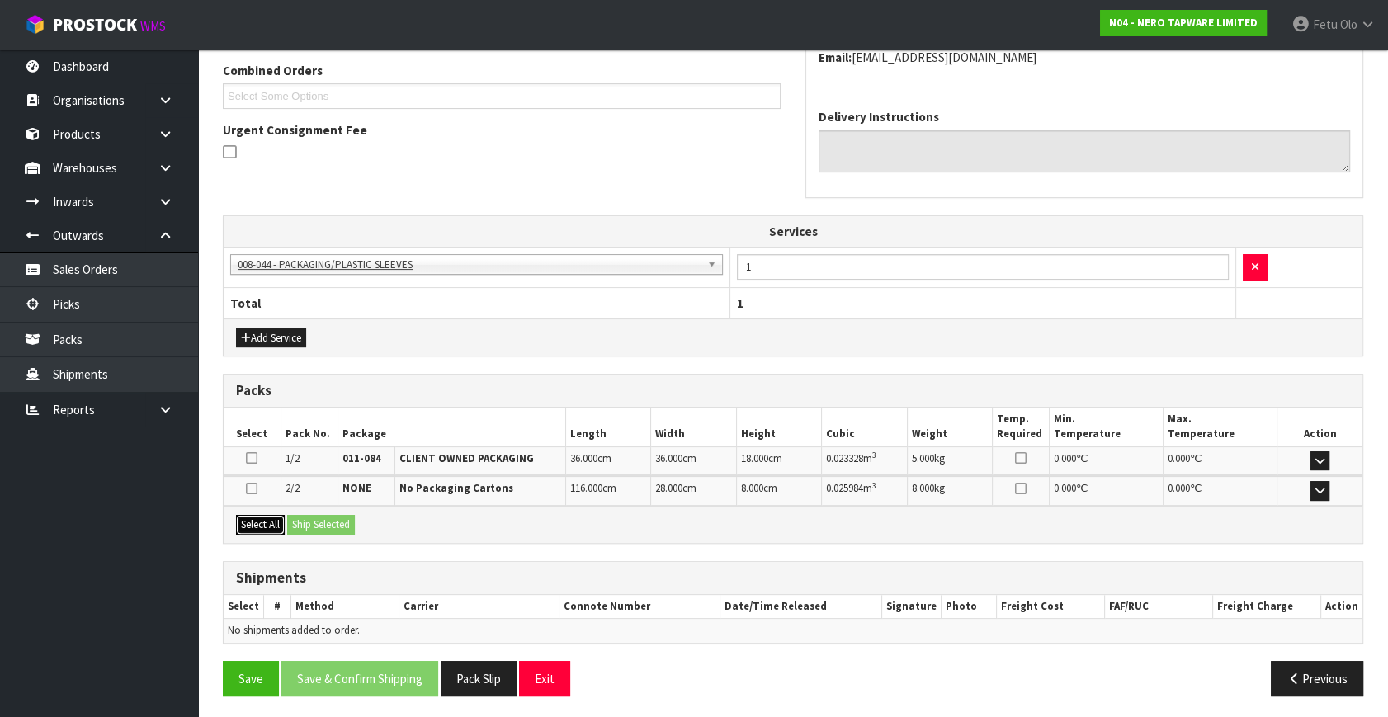
click at [274, 517] on button "Select All" at bounding box center [260, 525] width 49 height 20
click at [308, 523] on button "Ship Selected" at bounding box center [321, 525] width 68 height 20
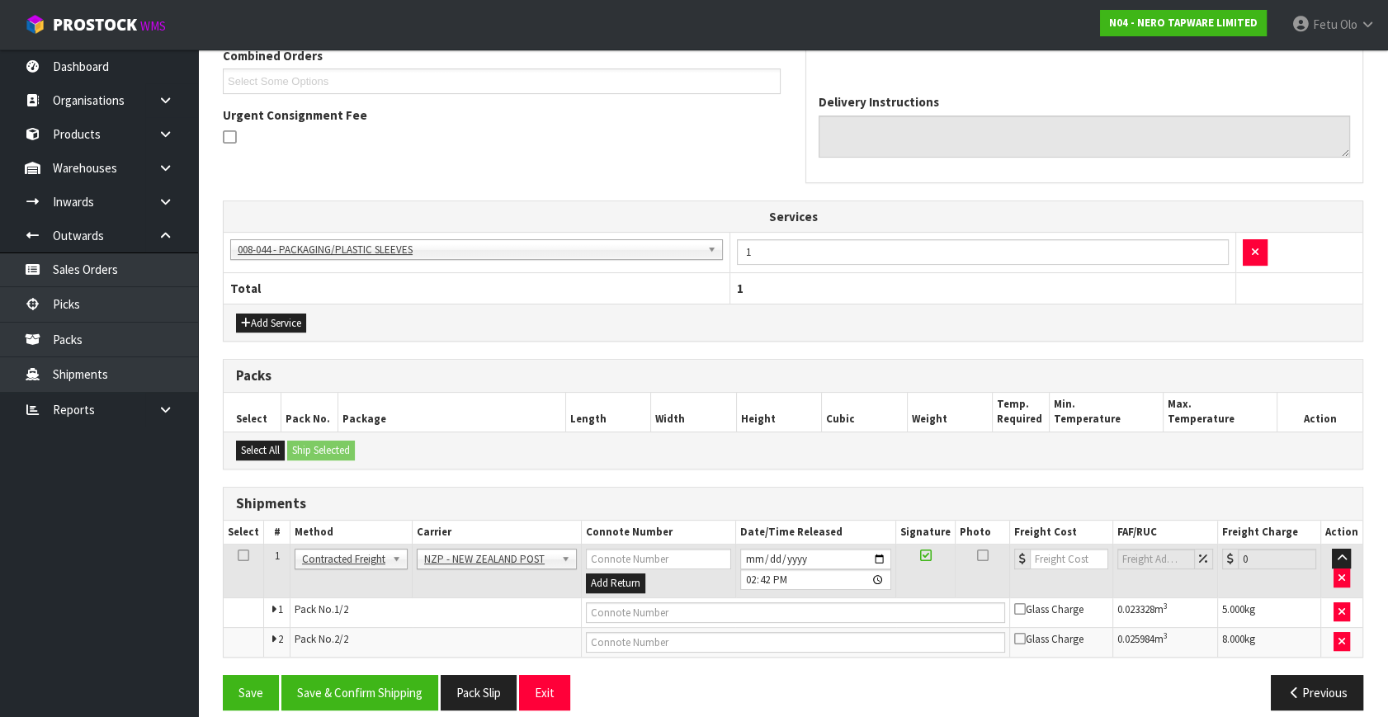
scroll to position [456, 0]
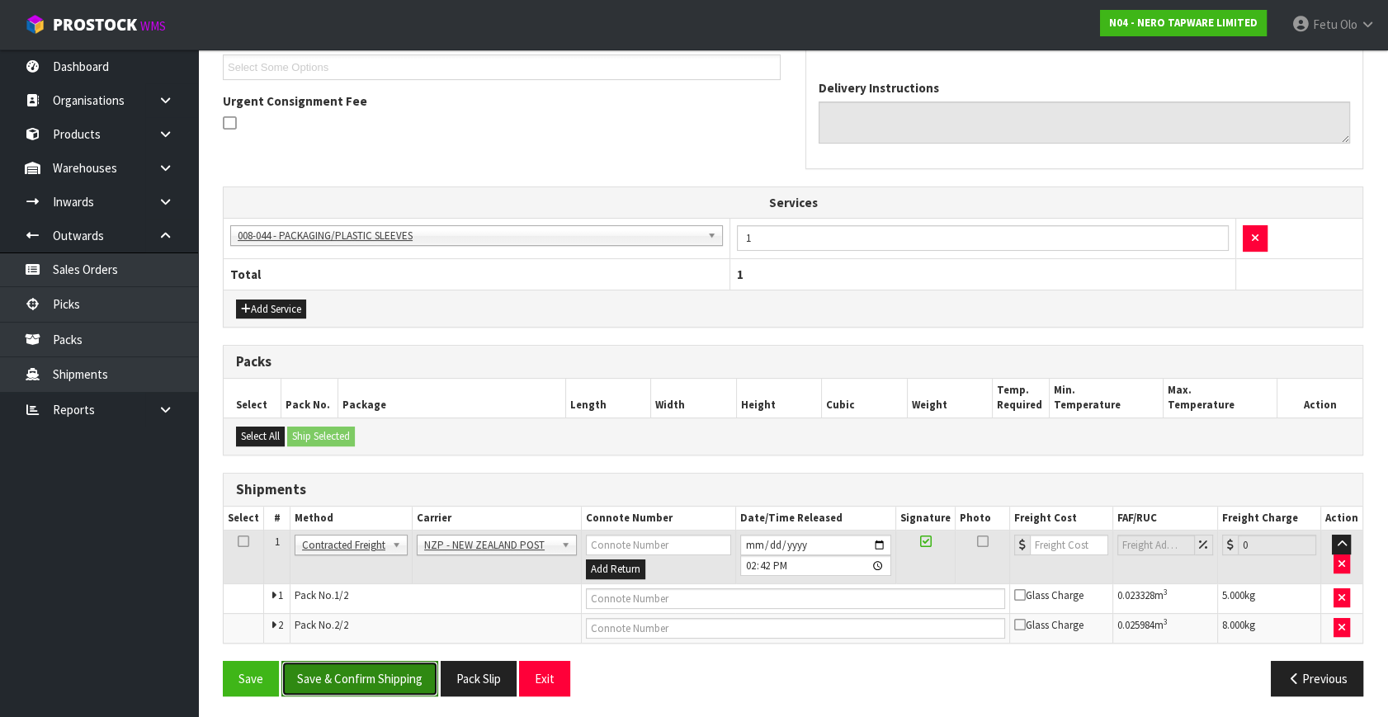
click at [333, 662] on button "Save & Confirm Shipping" at bounding box center [359, 678] width 157 height 35
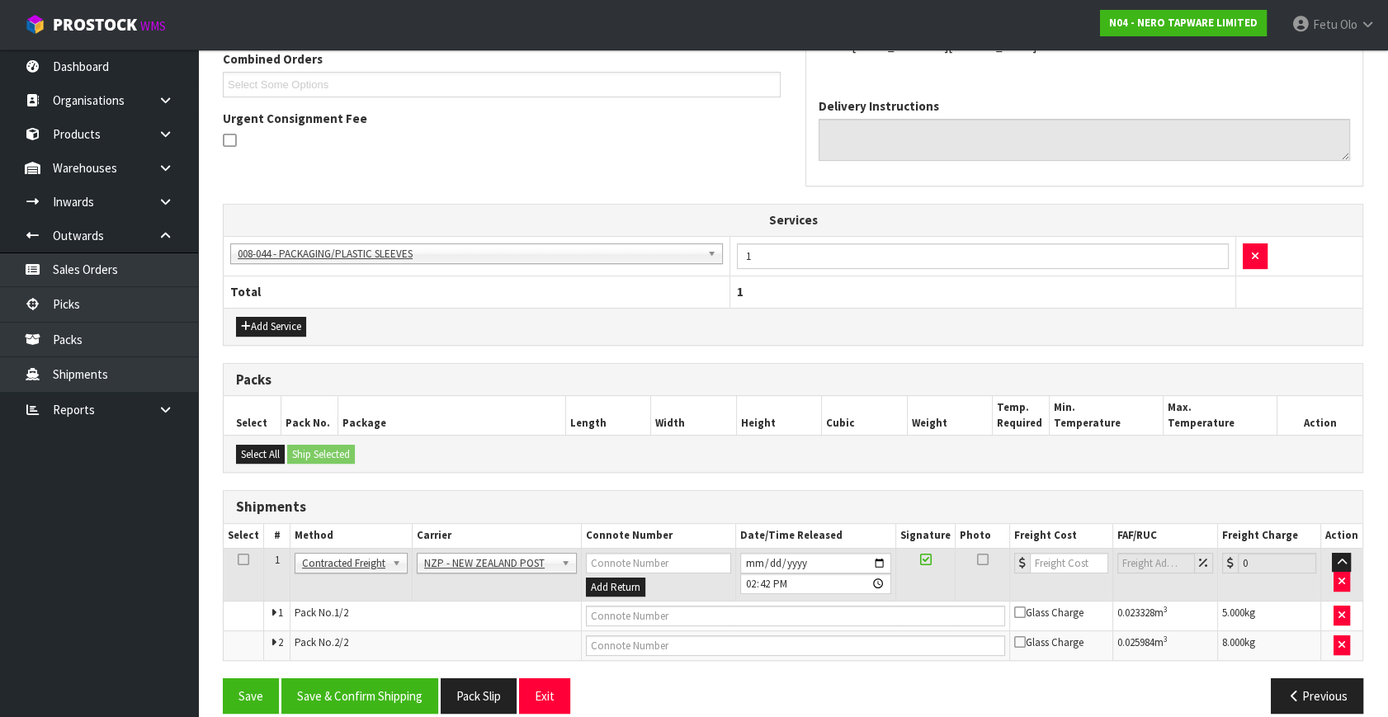
scroll to position [0, 0]
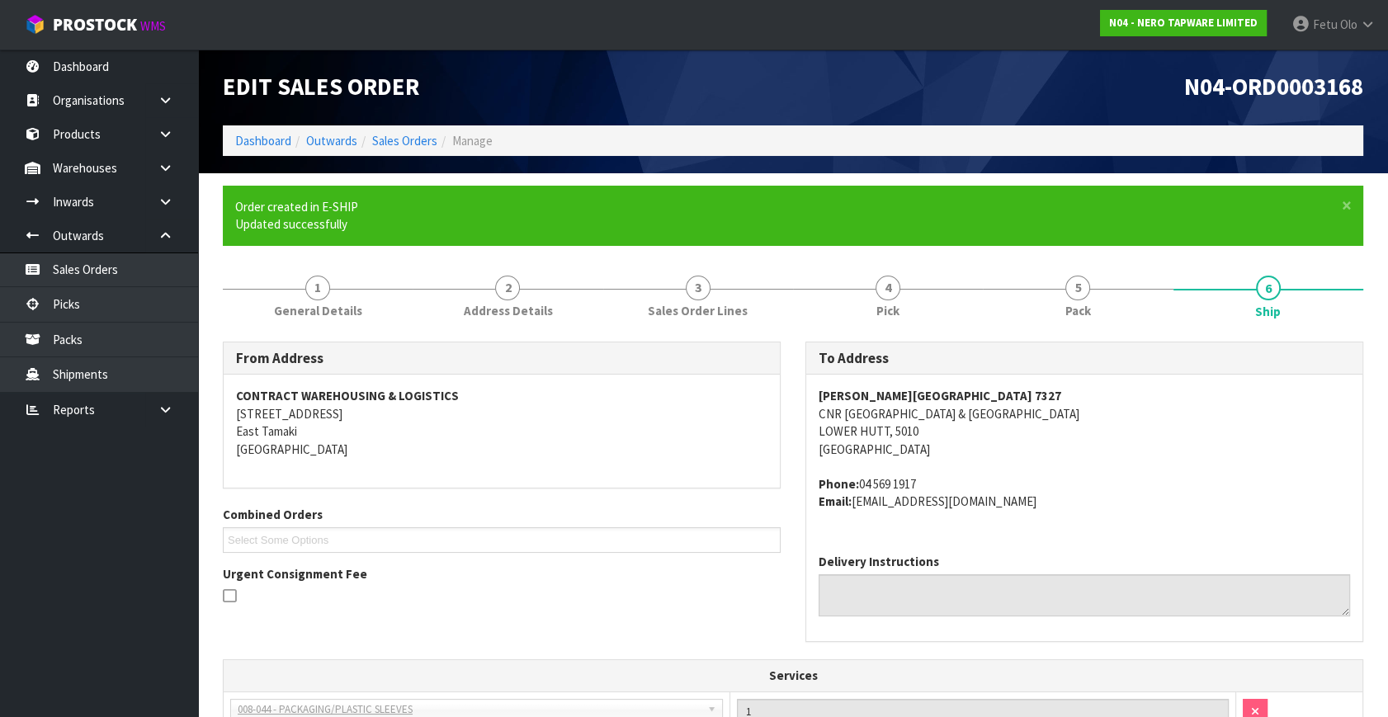
drag, startPoint x: 1241, startPoint y: 517, endPoint x: 1157, endPoint y: 503, distance: 85.3
click at [1241, 517] on div "MICO HUTT CITY 7327 CNR PRETORIA & CORNWALL ST LOWER HUTT, 5010 New Zealand Pho…" at bounding box center [1084, 458] width 556 height 166
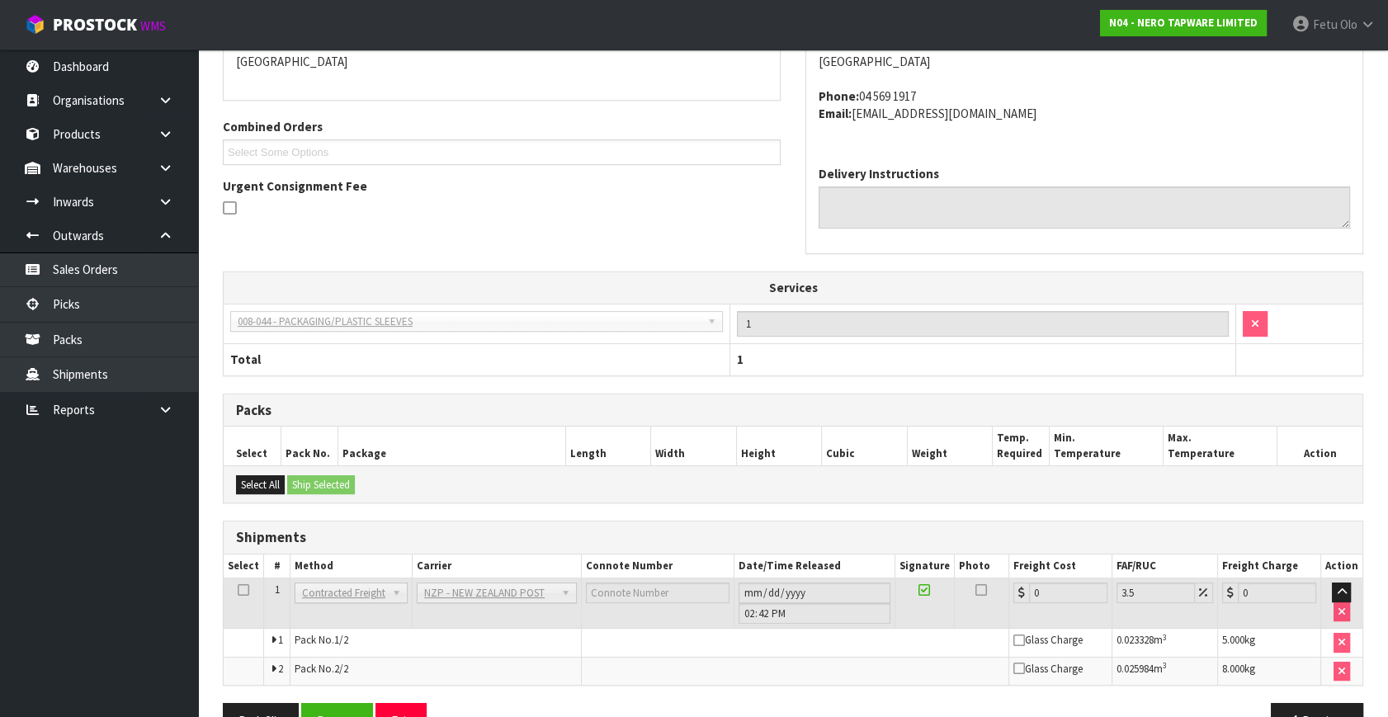
scroll to position [432, 0]
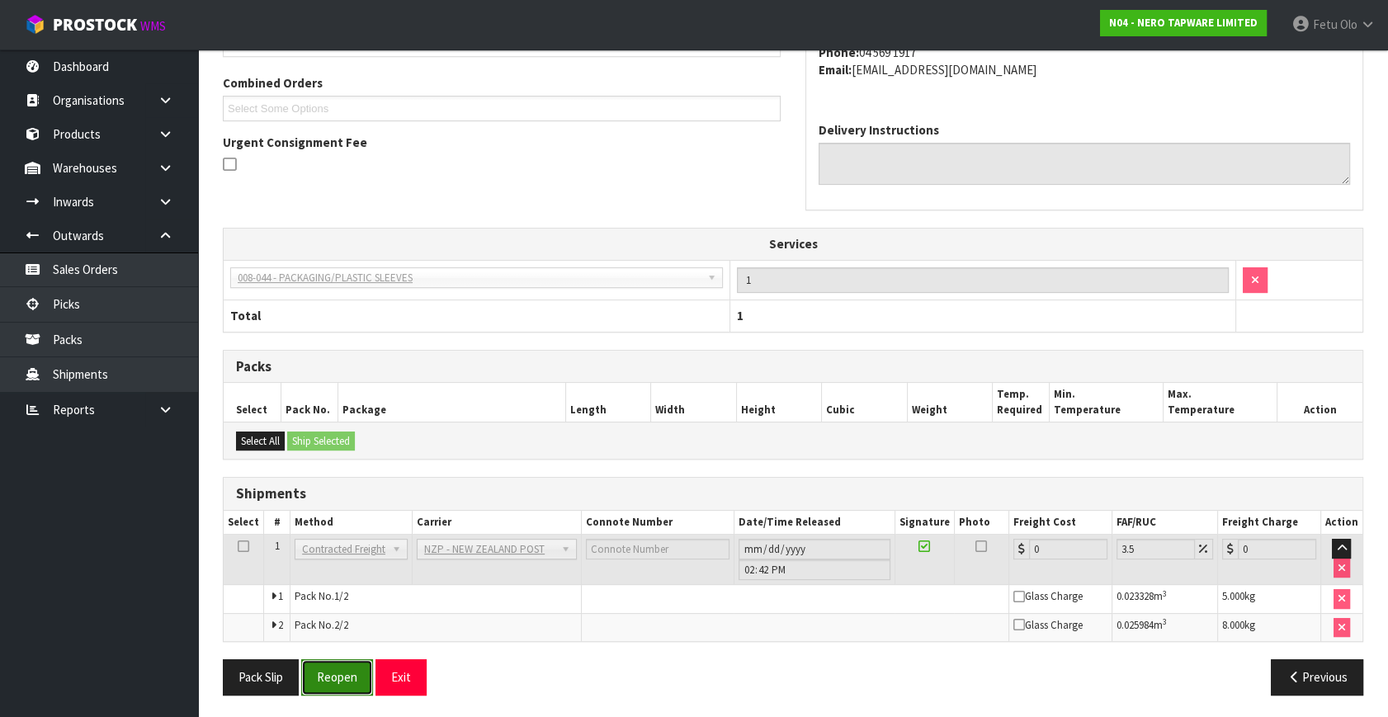
click at [367, 668] on button "Reopen" at bounding box center [337, 676] width 72 height 35
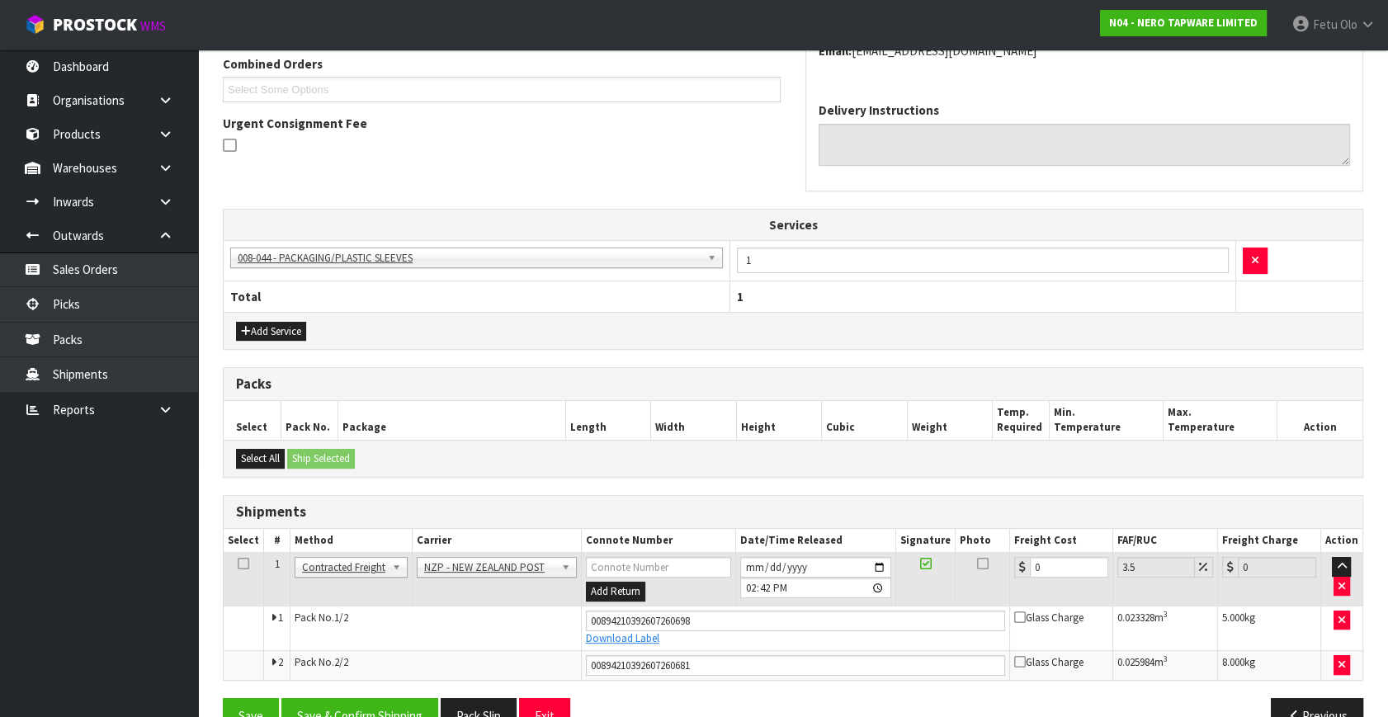
scroll to position [470, 0]
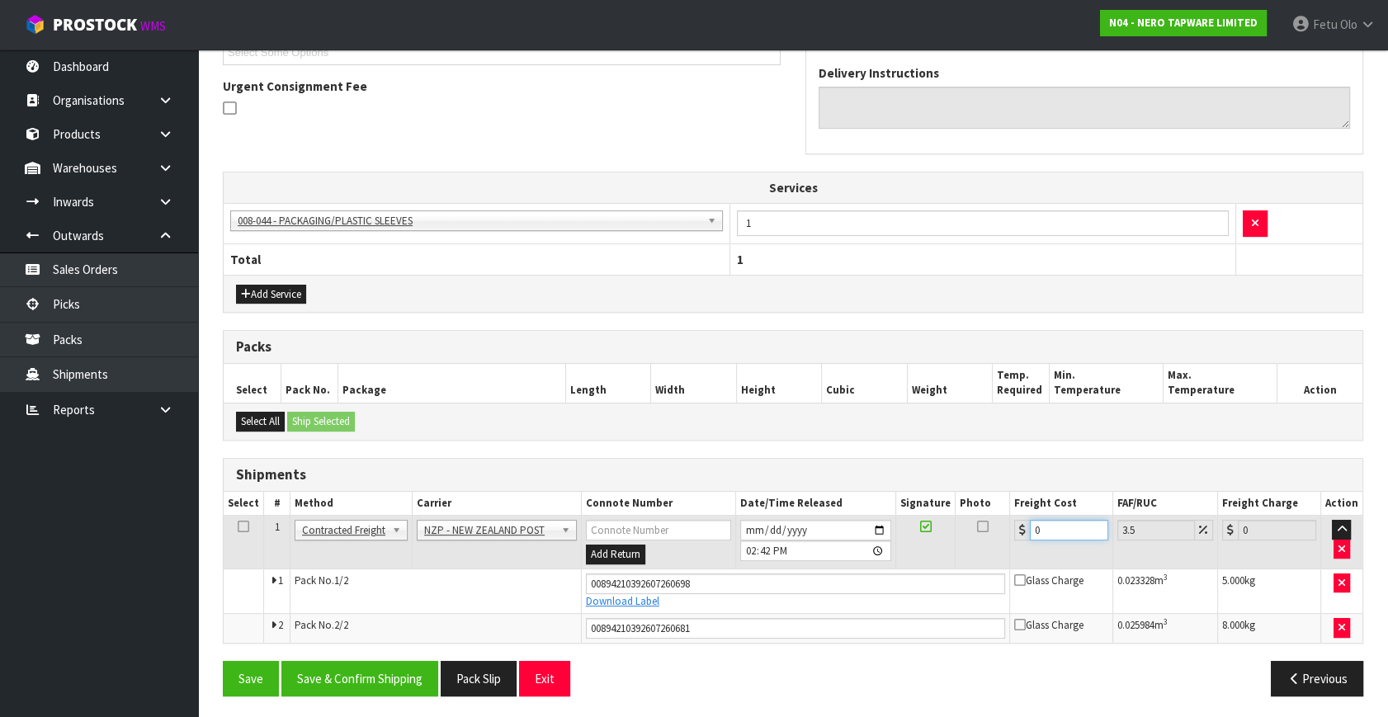
drag, startPoint x: 1066, startPoint y: 522, endPoint x: 970, endPoint y: 558, distance: 102.9
click at [970, 558] on tr "1 Client Local Pickup Customer Local Pickup Company Freight Contracted Freight …" at bounding box center [793, 543] width 1139 height 54
type input "1"
type input "1.03"
type input "16"
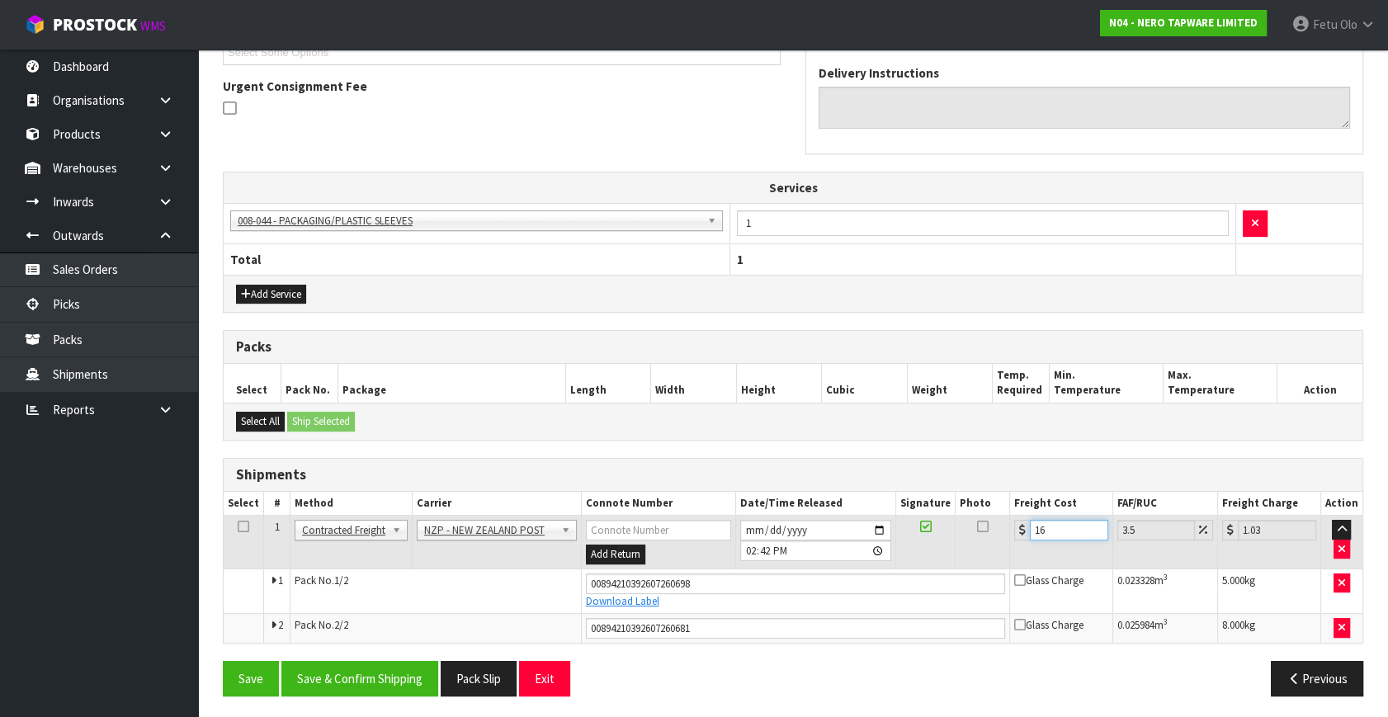
type input "16.56"
type input "16.9"
type input "17.49"
type input "16.90"
click at [353, 668] on button "Save & Confirm Shipping" at bounding box center [359, 678] width 157 height 35
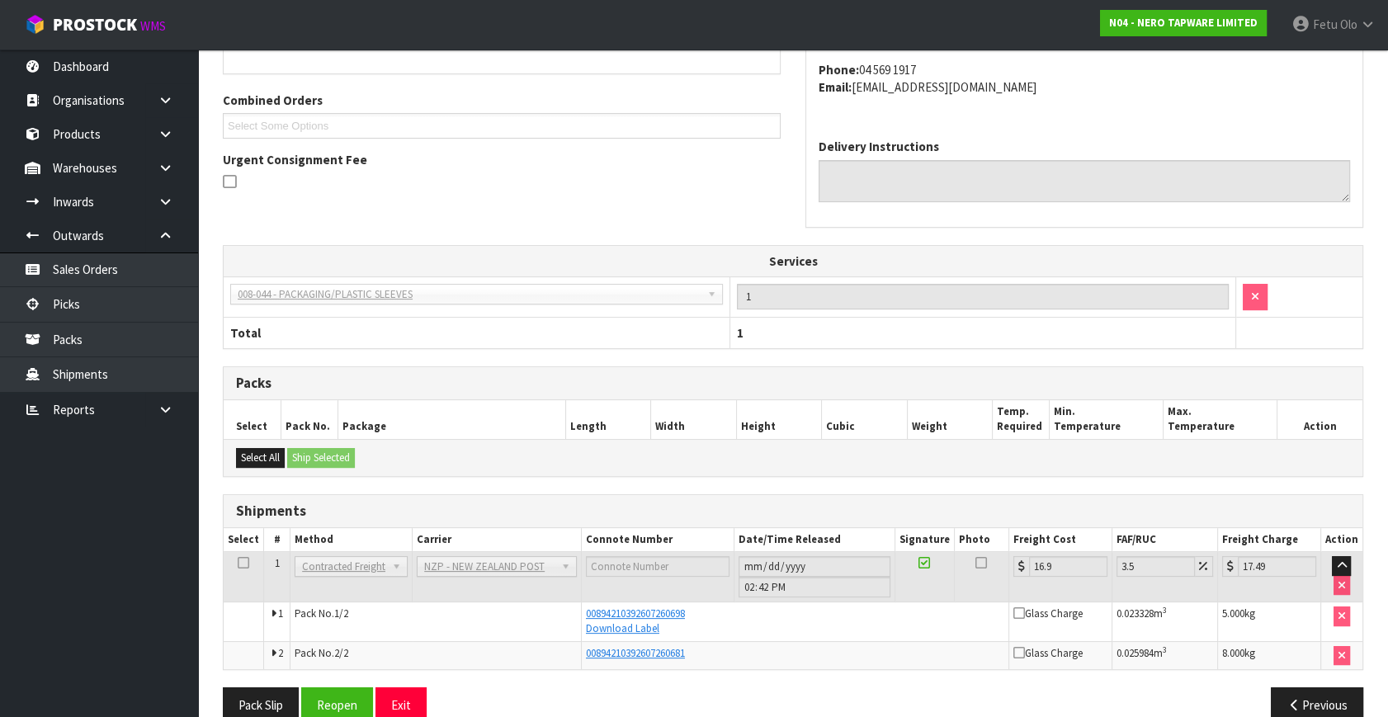
scroll to position [425, 0]
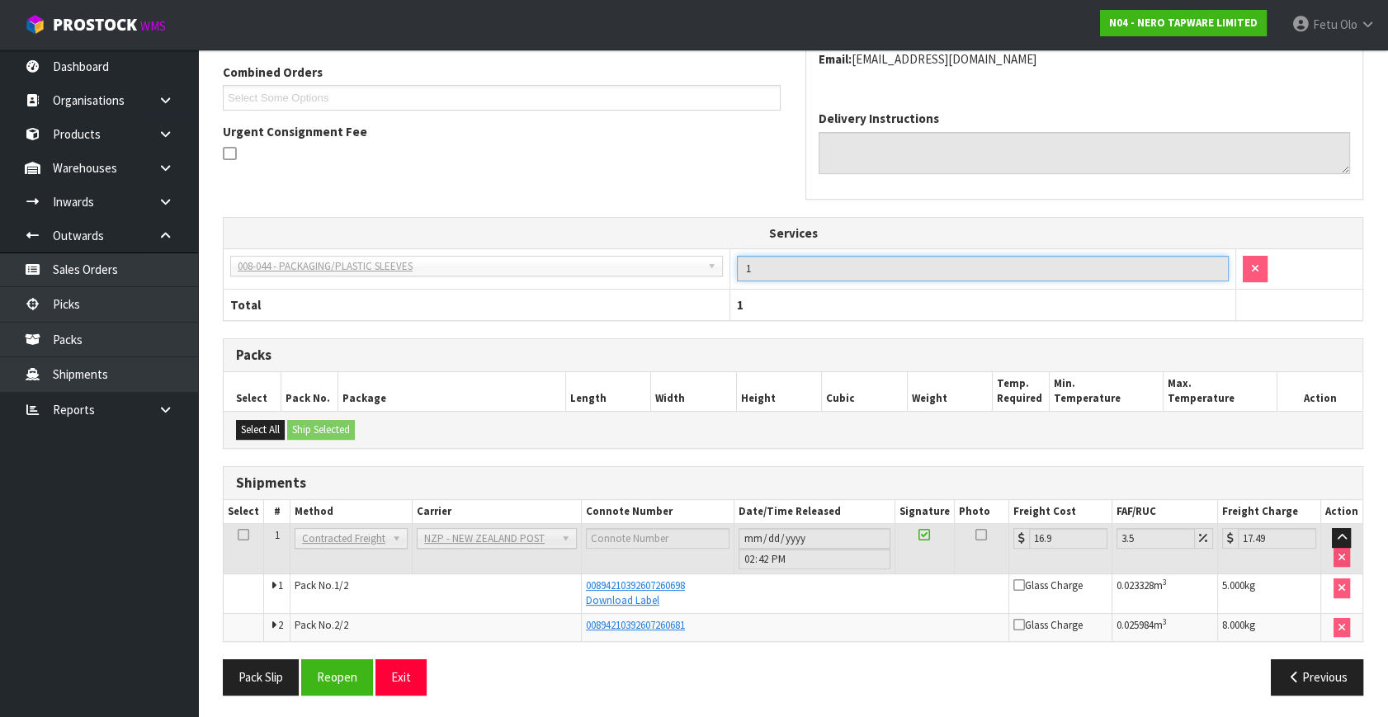
click at [1050, 270] on input "1" at bounding box center [983, 269] width 492 height 26
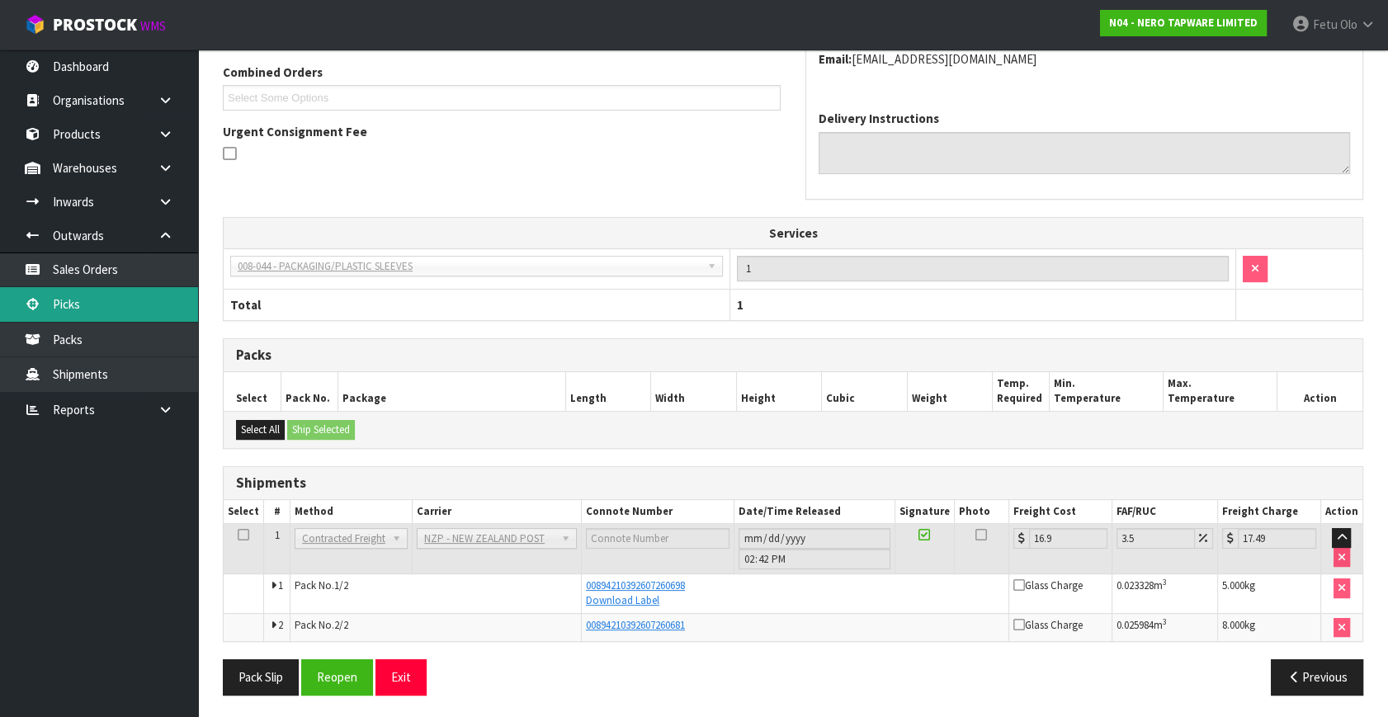
click at [73, 299] on link "Picks" at bounding box center [99, 304] width 198 height 34
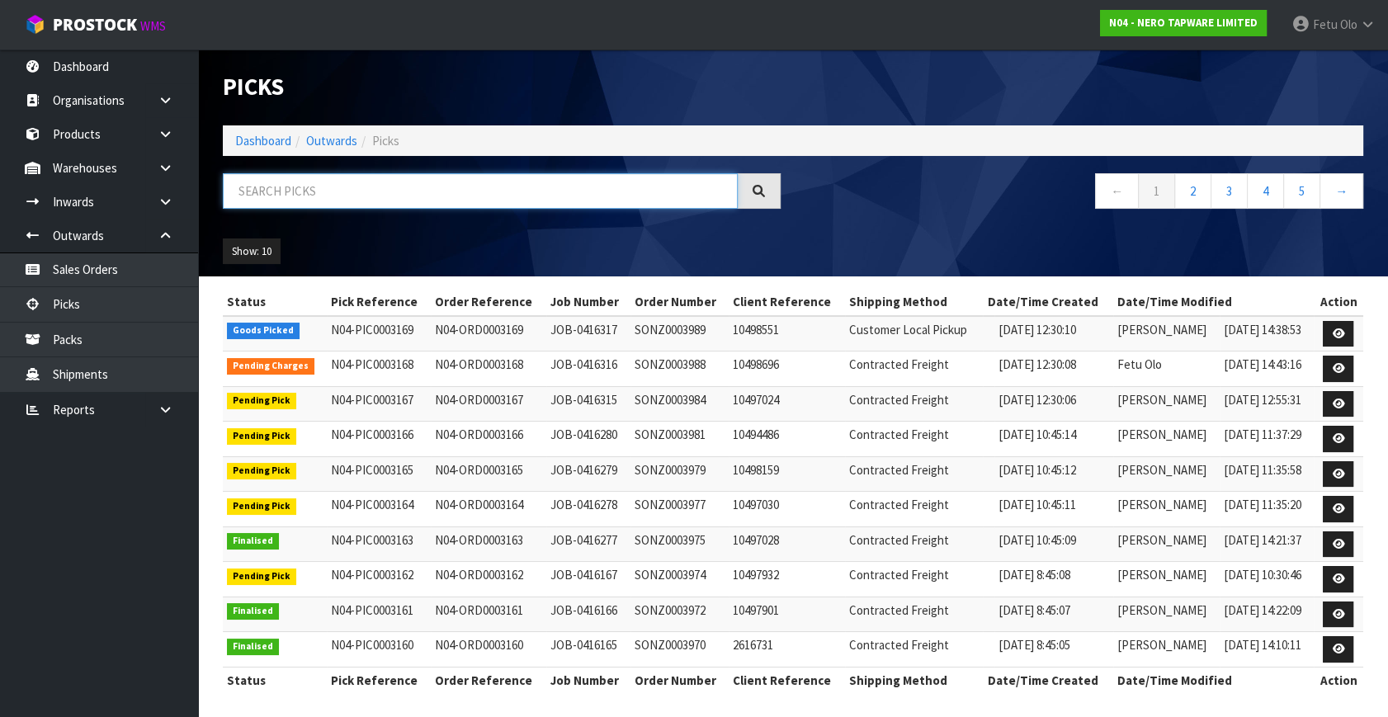
click at [318, 173] on input "text" at bounding box center [480, 190] width 515 height 35
click at [309, 184] on input "text" at bounding box center [480, 190] width 515 height 35
type input "003169"
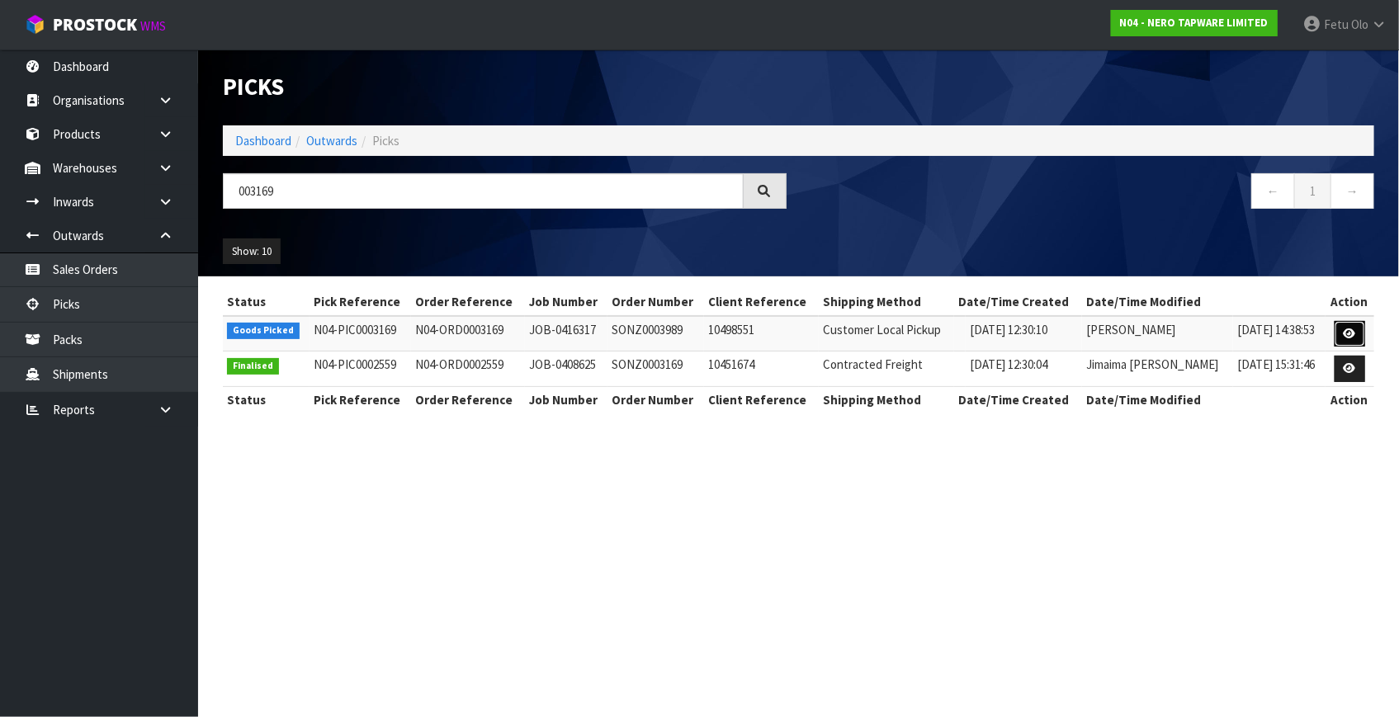
click at [1354, 339] on link at bounding box center [1350, 334] width 31 height 26
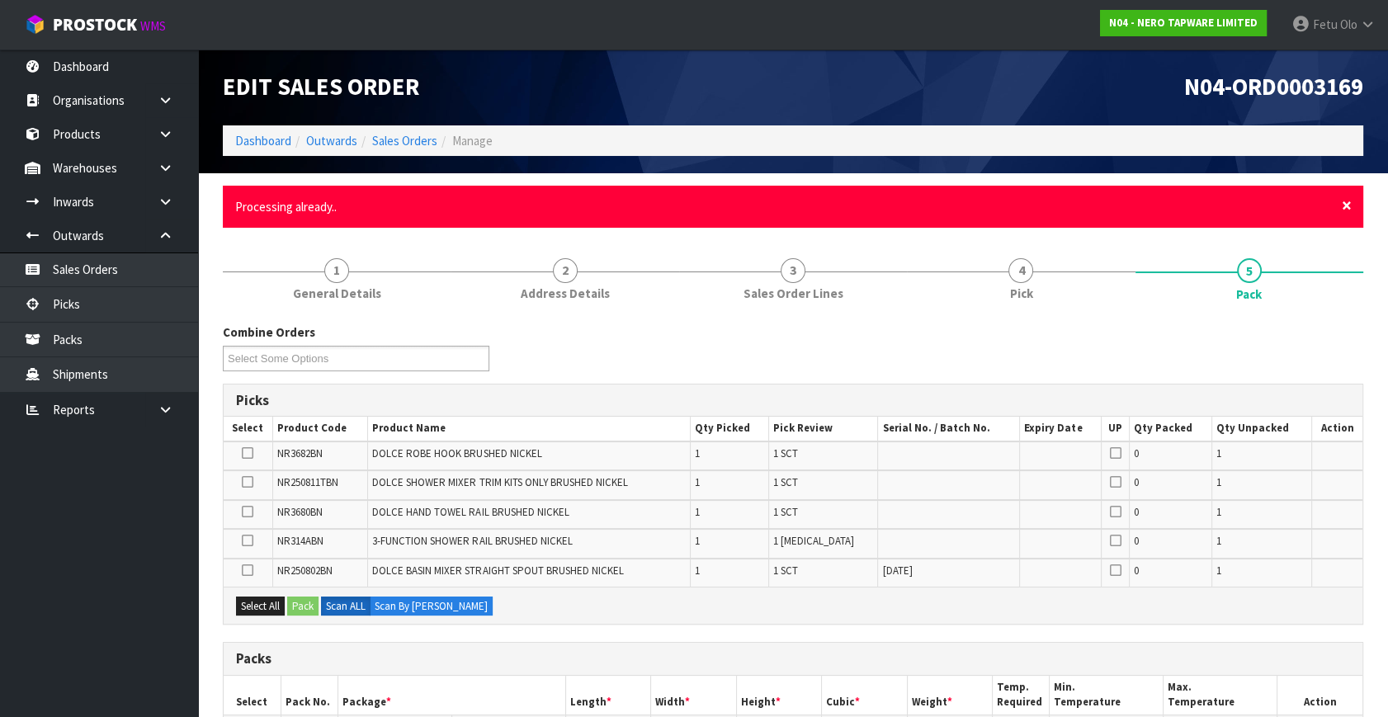
click at [1344, 204] on span "×" at bounding box center [1347, 205] width 10 height 23
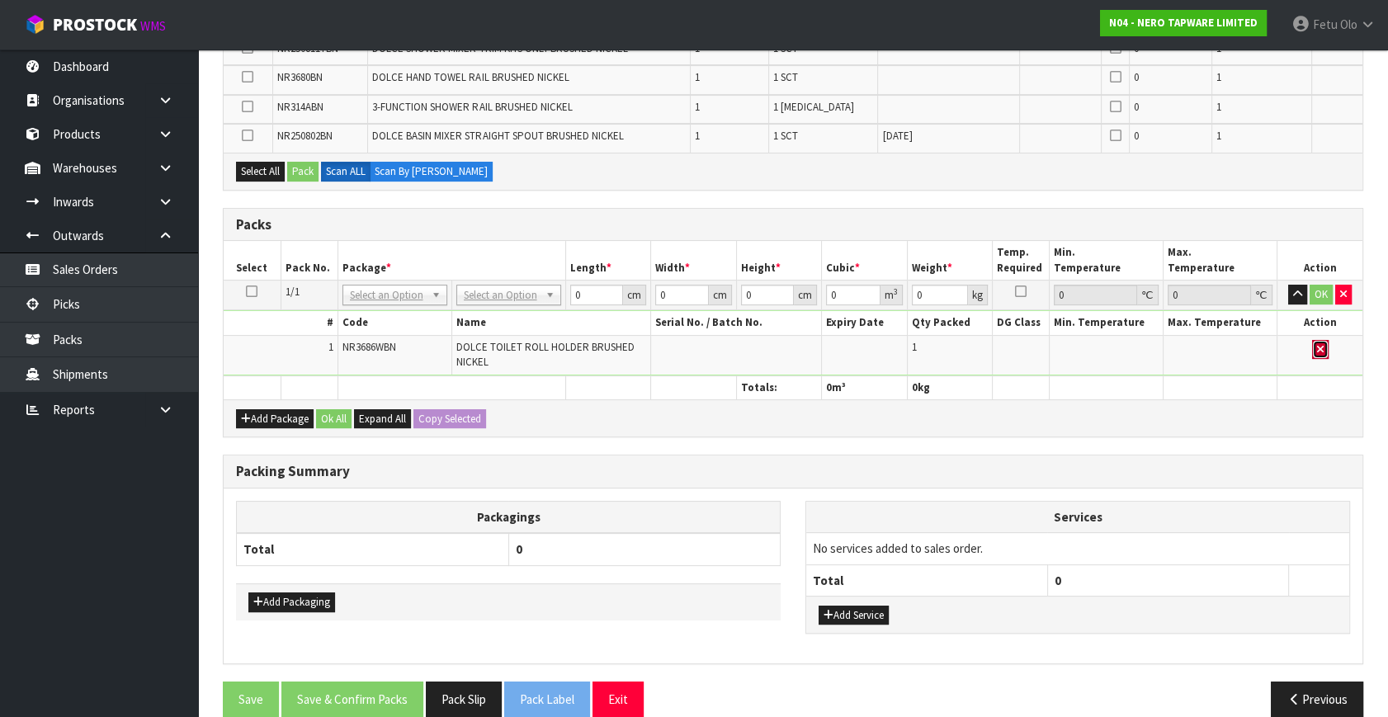
click at [1327, 349] on button "button" at bounding box center [1320, 350] width 17 height 20
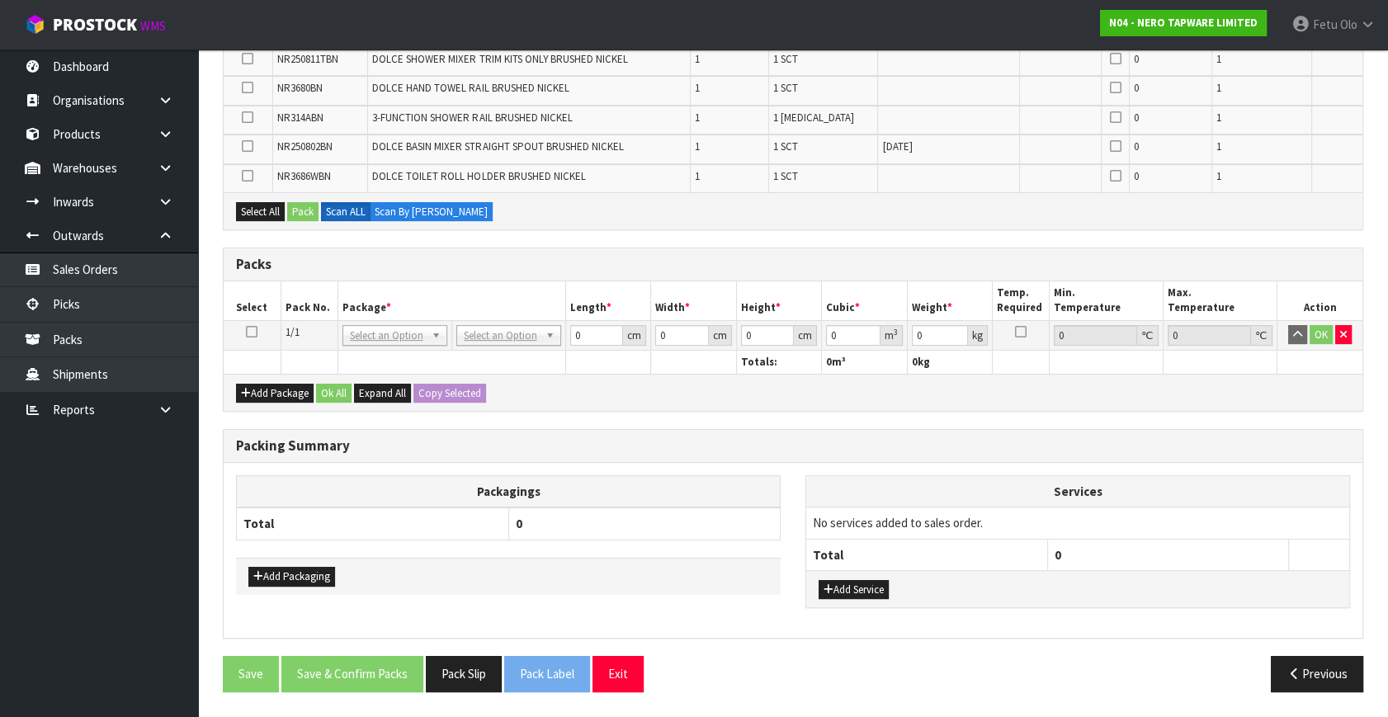
scroll to position [359, 0]
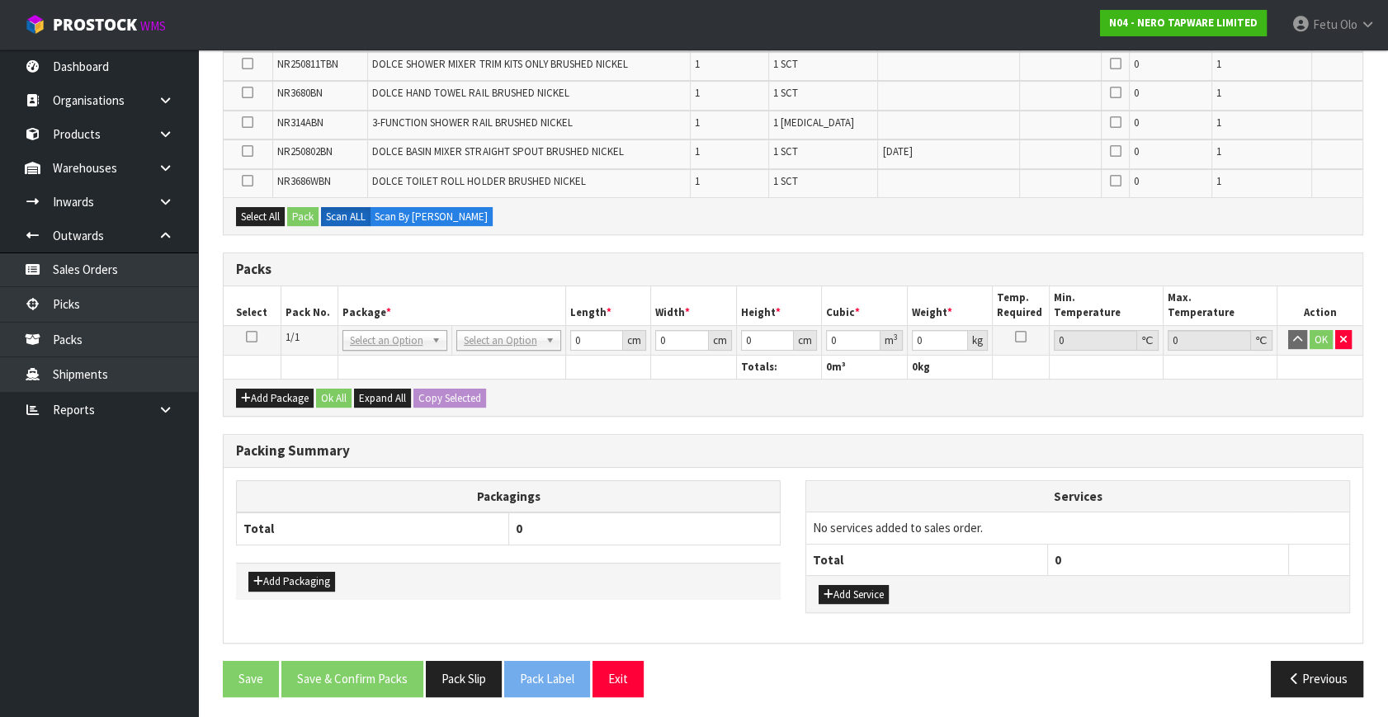
click at [253, 337] on icon at bounding box center [252, 337] width 12 height 1
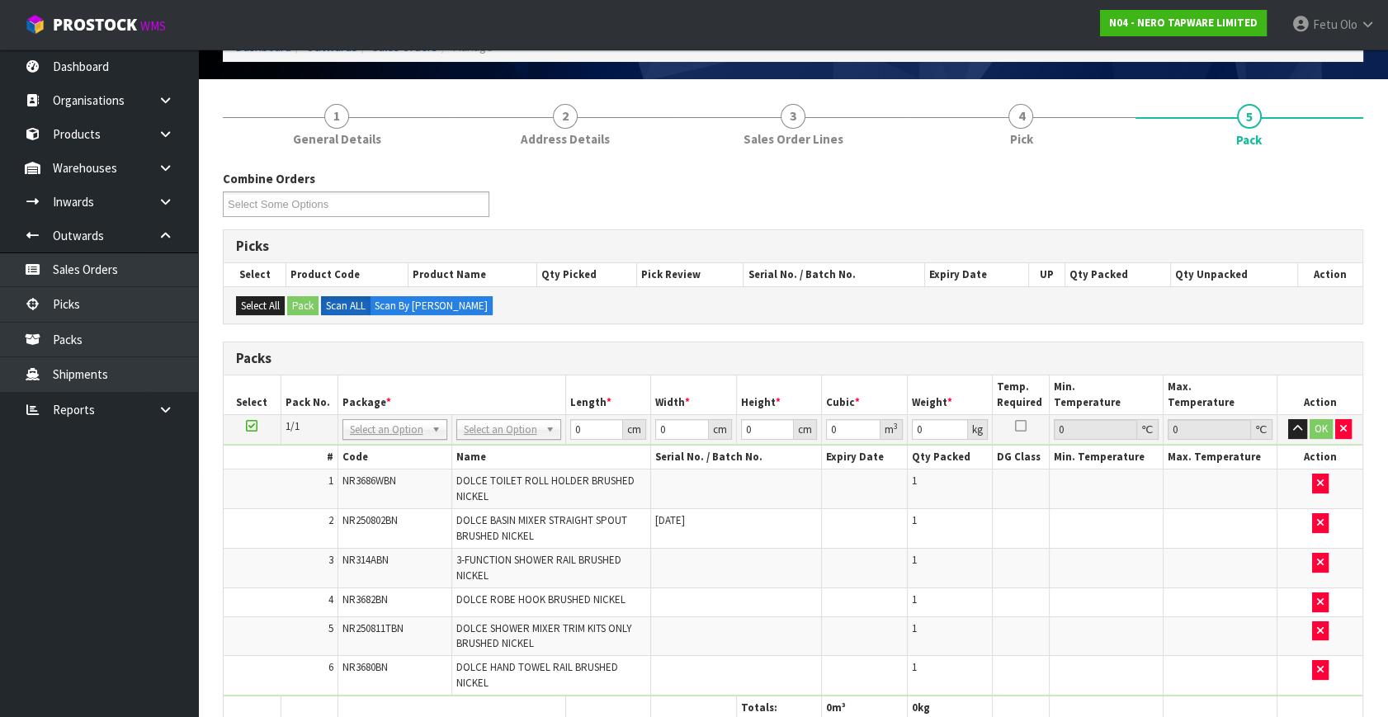
scroll to position [194, 0]
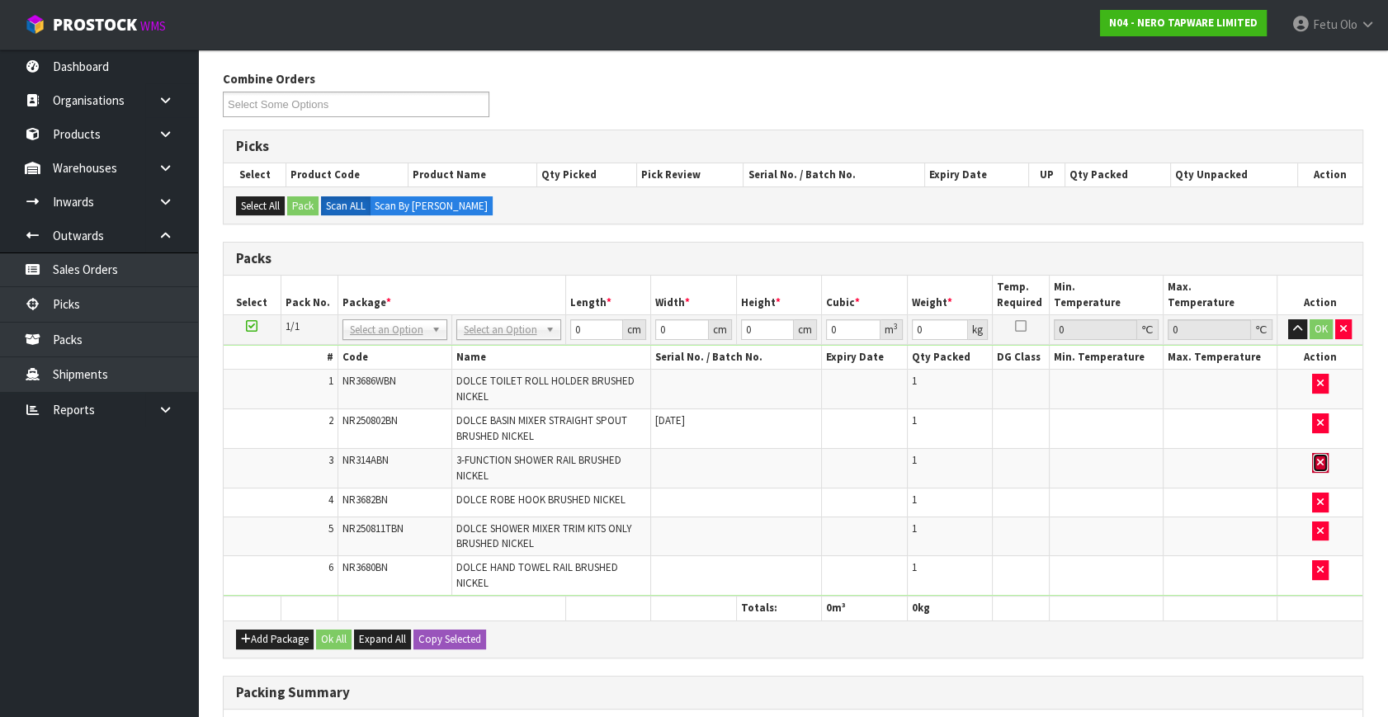
click at [1320, 461] on icon "button" at bounding box center [1320, 462] width 7 height 11
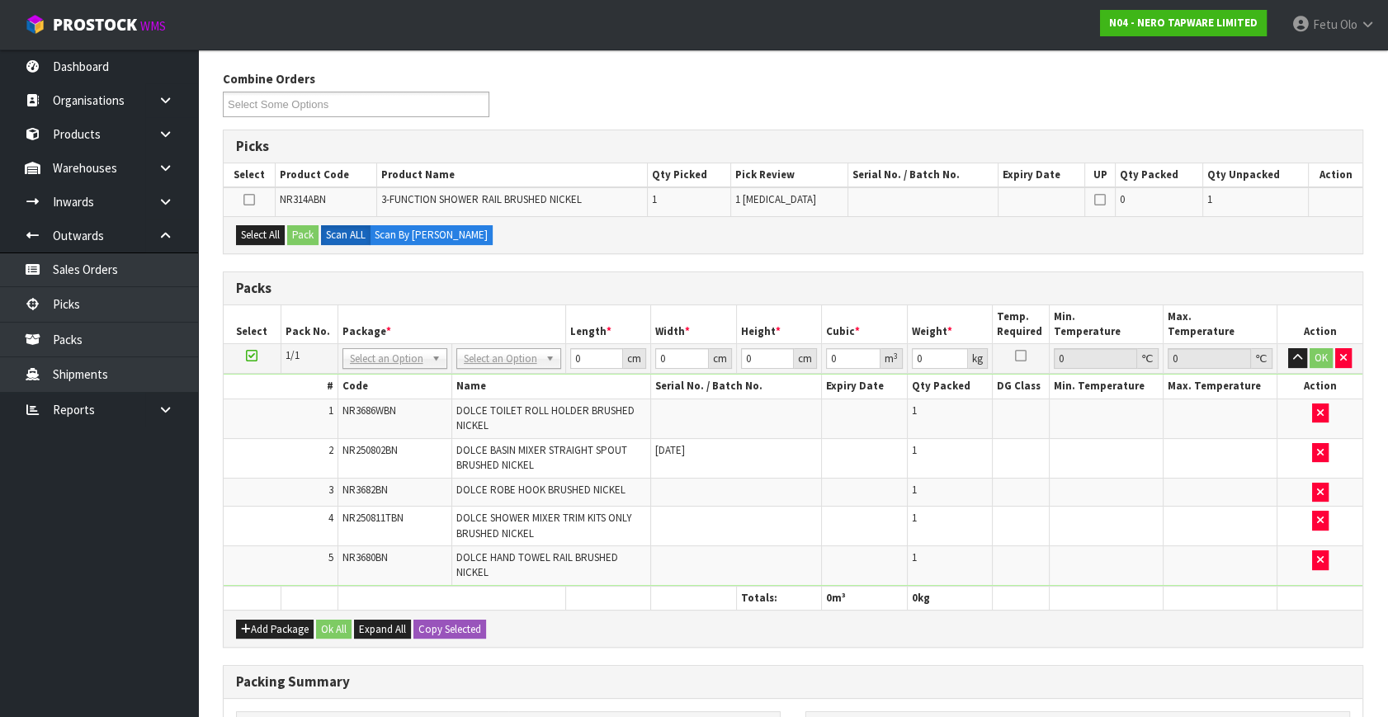
drag, startPoint x: 256, startPoint y: 349, endPoint x: 345, endPoint y: 579, distance: 246.1
click at [256, 356] on icon at bounding box center [252, 356] width 12 height 1
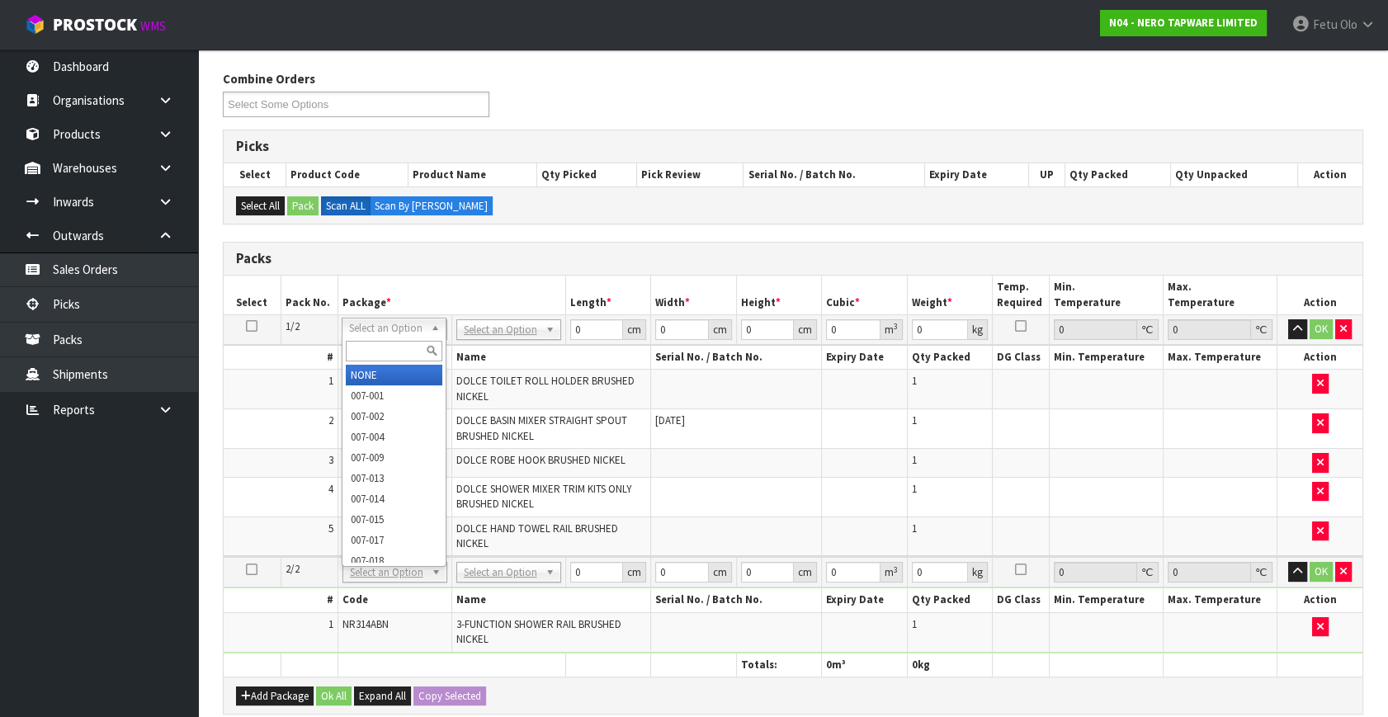
click at [400, 347] on input "text" at bounding box center [394, 351] width 97 height 21
type input "011"
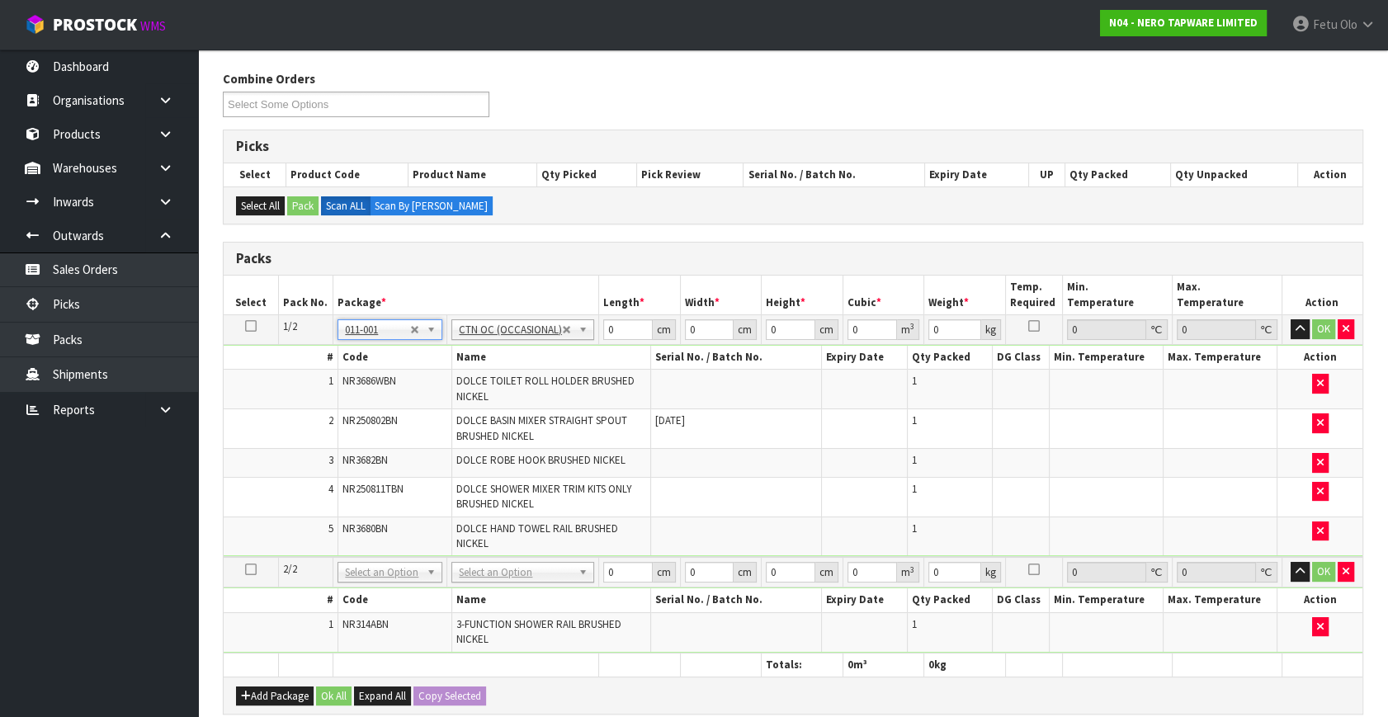
type input "2.58"
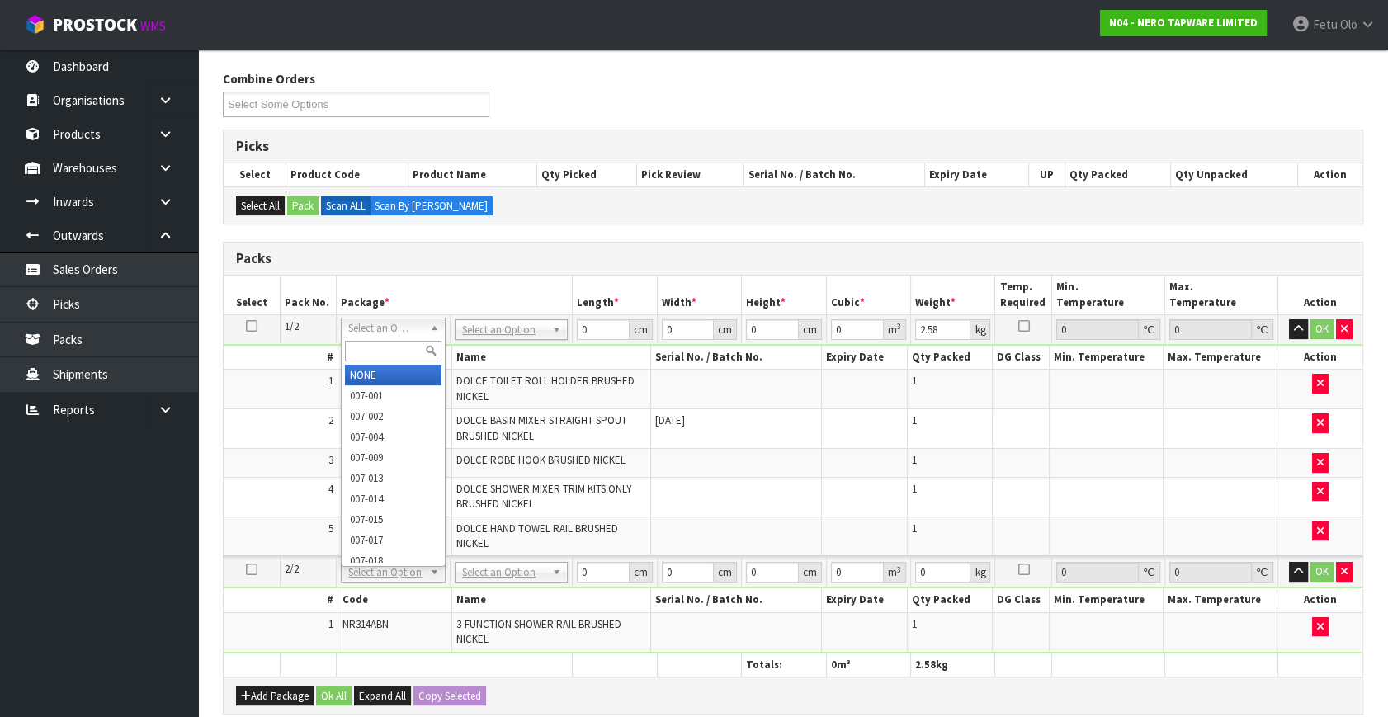
click at [385, 342] on input "text" at bounding box center [393, 351] width 97 height 21
type input "011-084"
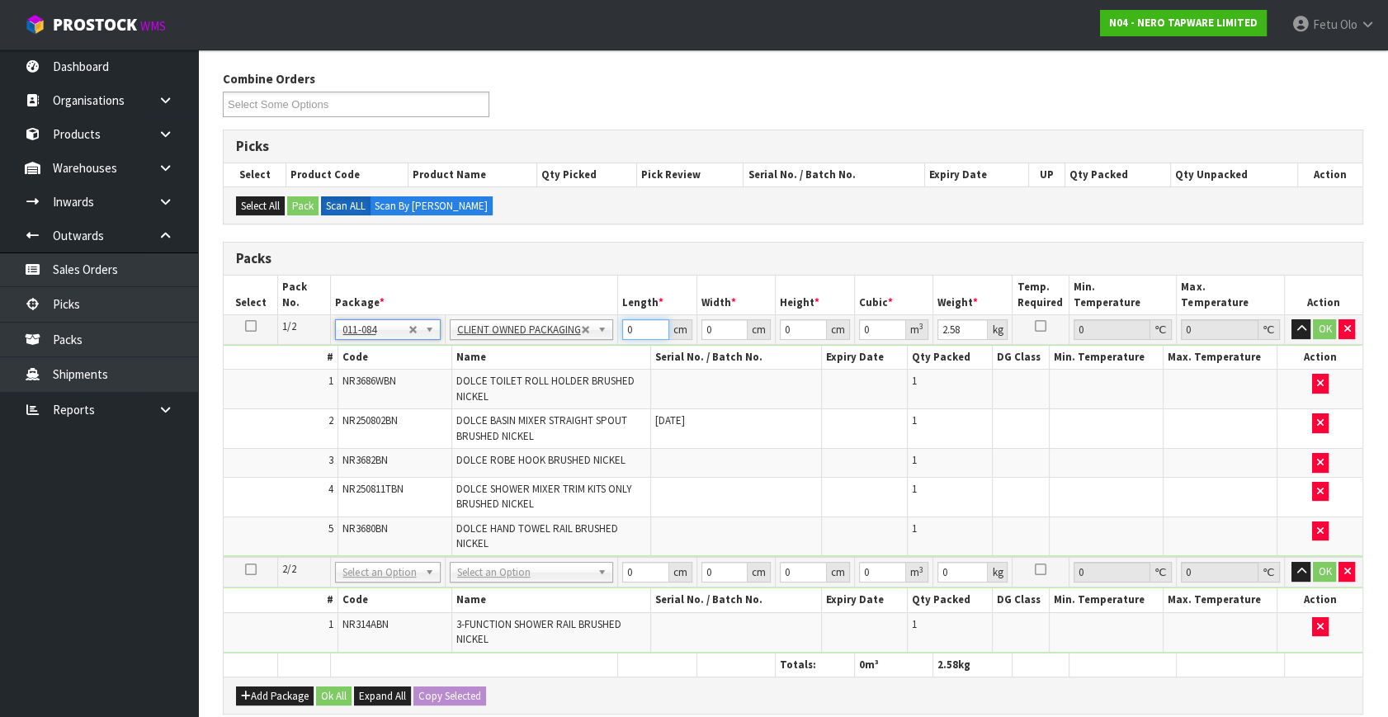
drag, startPoint x: 646, startPoint y: 329, endPoint x: 309, endPoint y: 449, distance: 357.4
click at [309, 449] on tbody "1/2 NONE 007-001 007-002 007-004 007-009 007-013 007-014 007-015 007-017 007-01…" at bounding box center [793, 436] width 1139 height 243
type input "38"
type input "33"
type input "2"
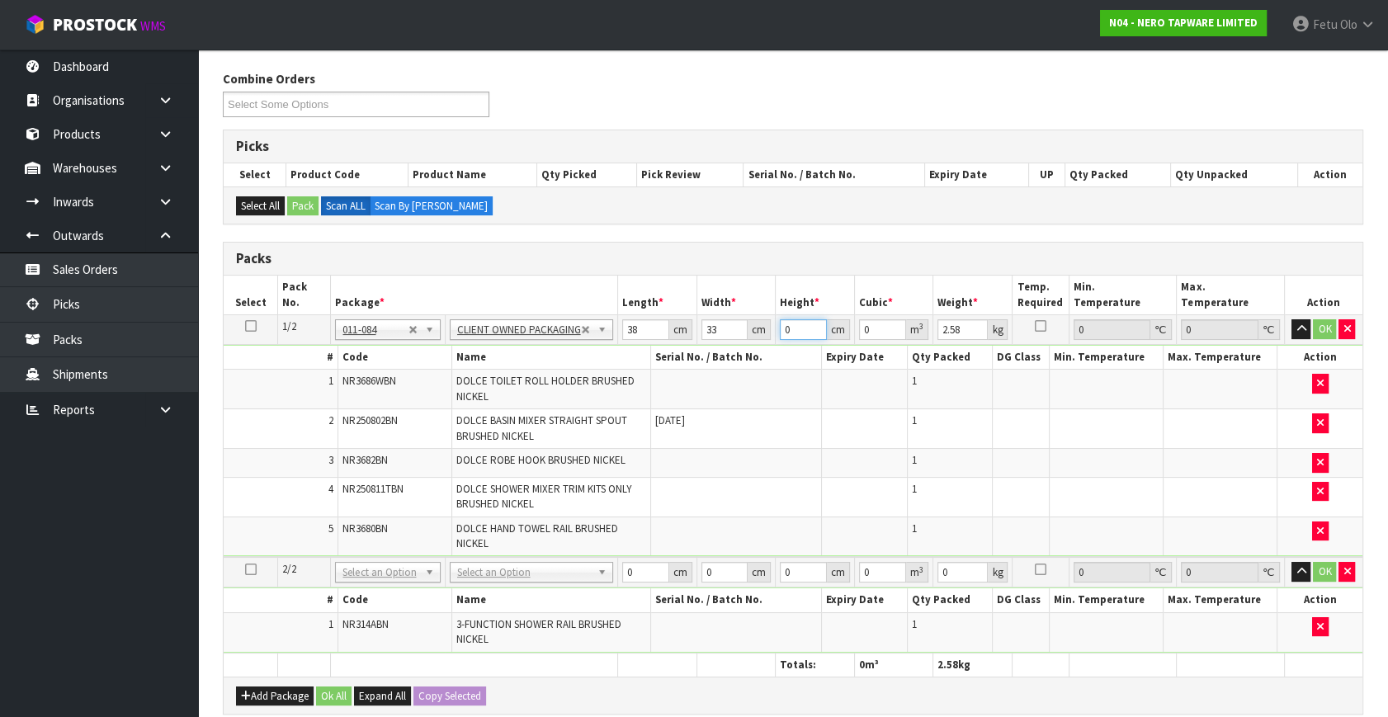
type input "0.002508"
type input "23"
type input "0.028842"
type input "23"
type input "3"
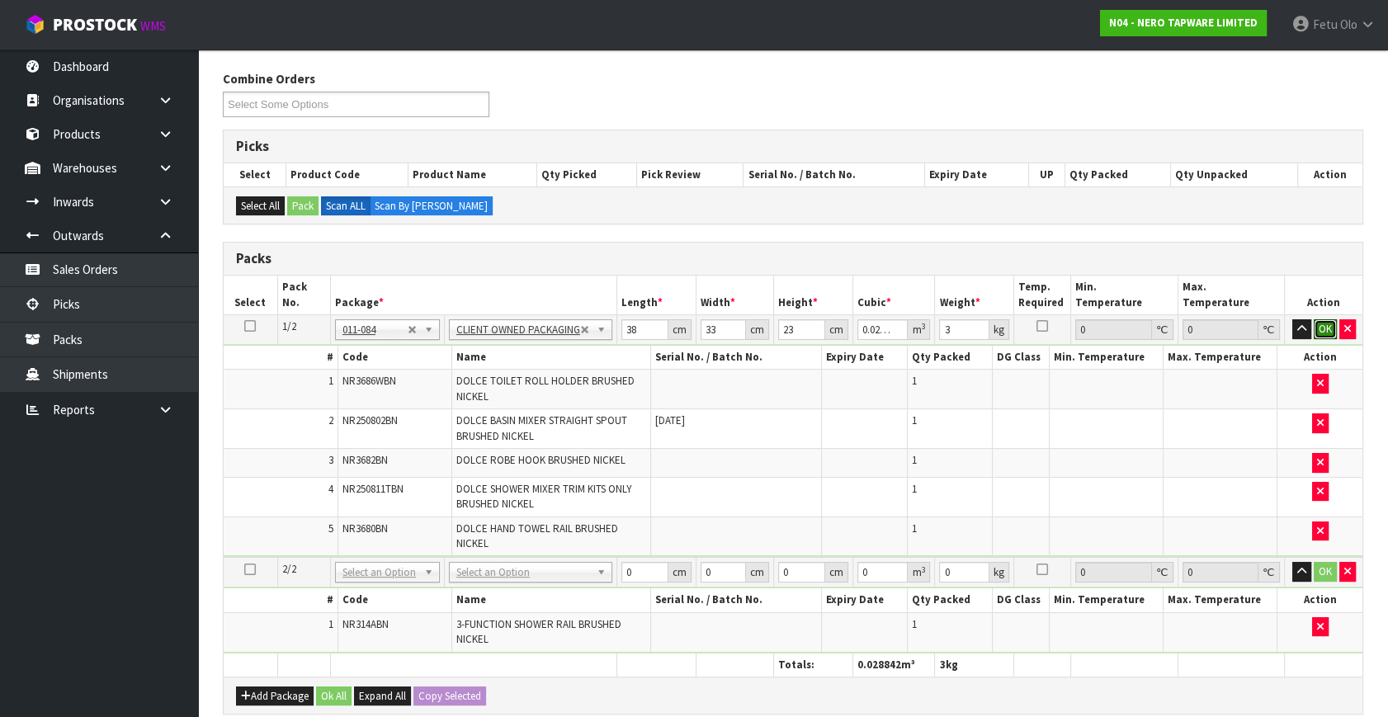
click button "OK" at bounding box center [1325, 329] width 23 height 20
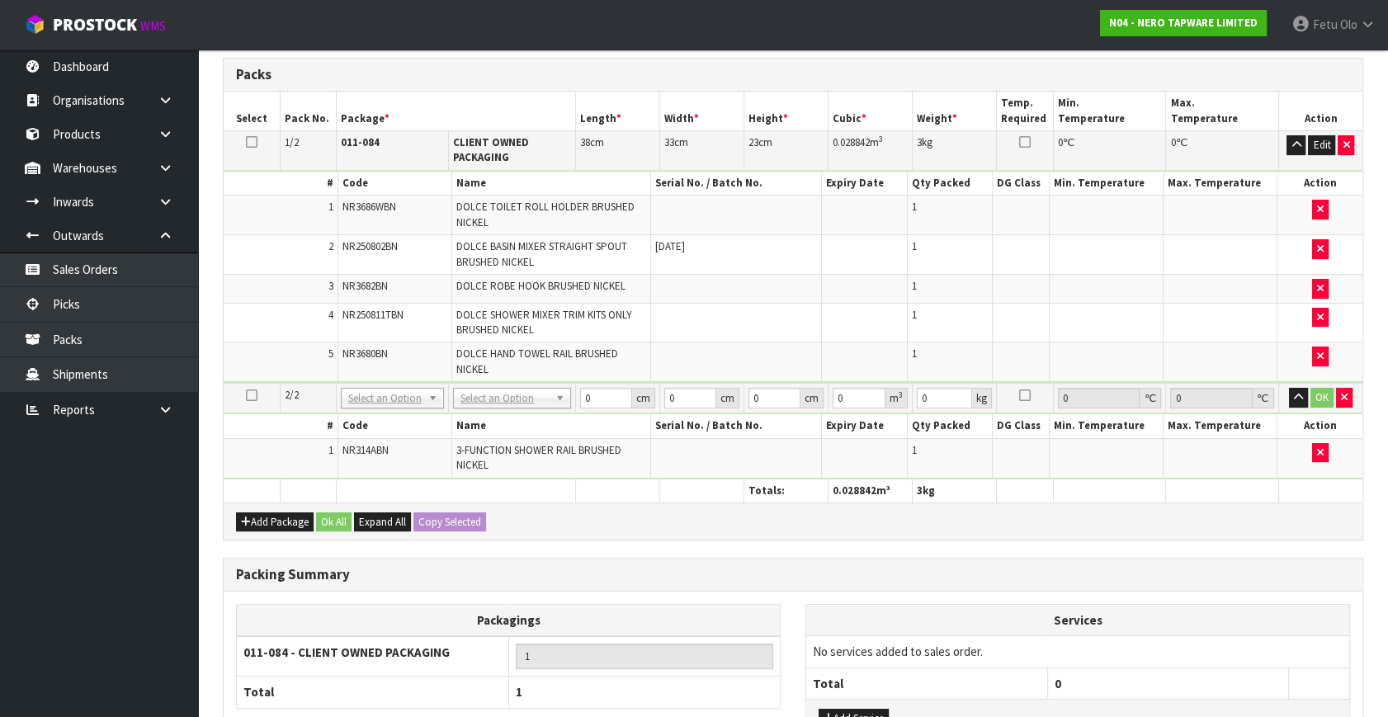
scroll to position [419, 0]
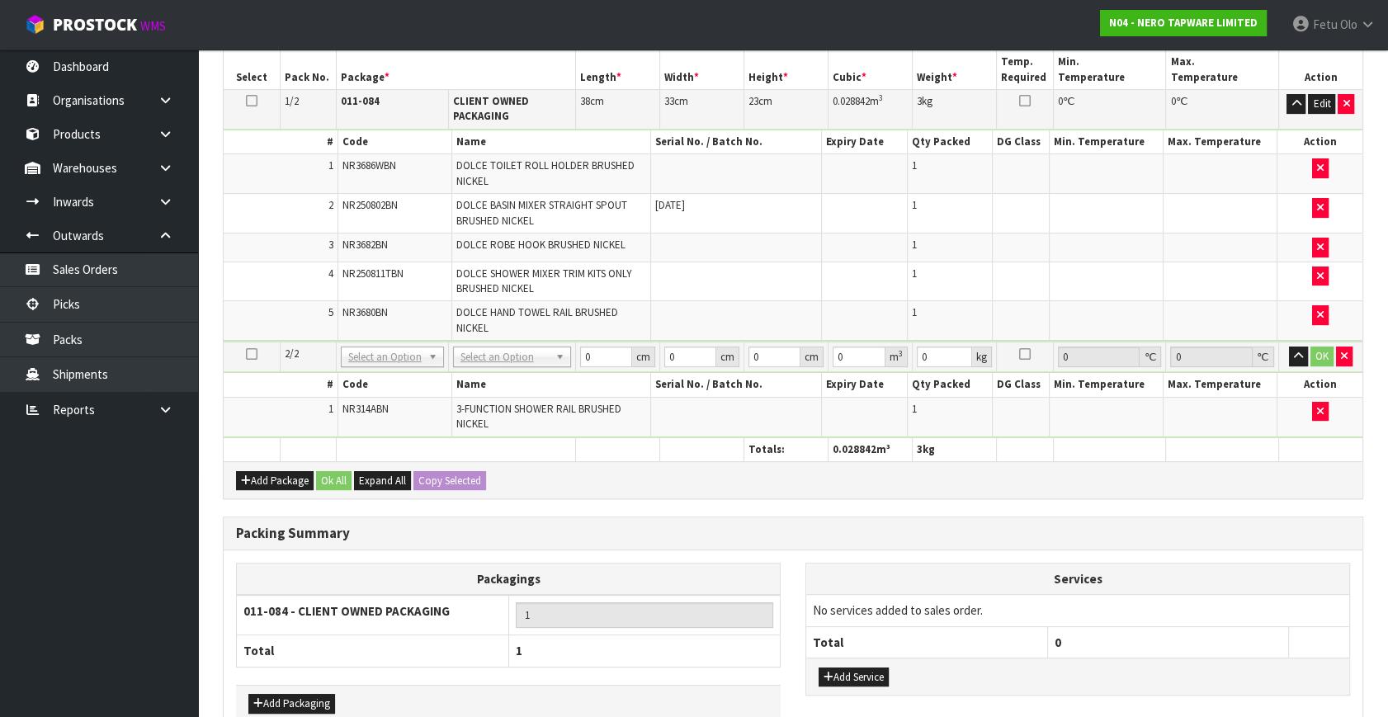
drag, startPoint x: 527, startPoint y: 341, endPoint x: 525, endPoint y: 355, distance: 14.1
click at [527, 345] on td "No Packaging Cartons PLT GEN120 (1200 X 1000) PLT ONE WAY SKID CHEP HIRE PALLET…" at bounding box center [511, 357] width 127 height 31
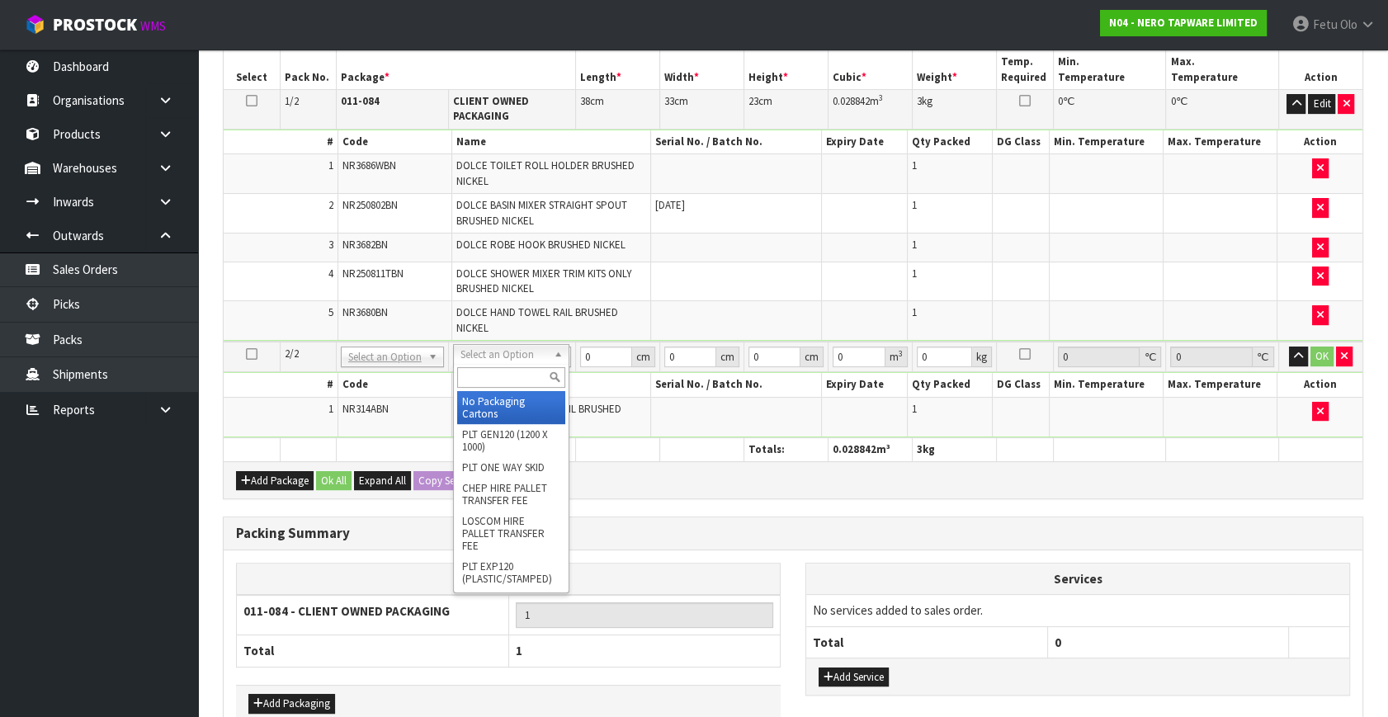
drag, startPoint x: 523, startPoint y: 361, endPoint x: 512, endPoint y: 399, distance: 40.5
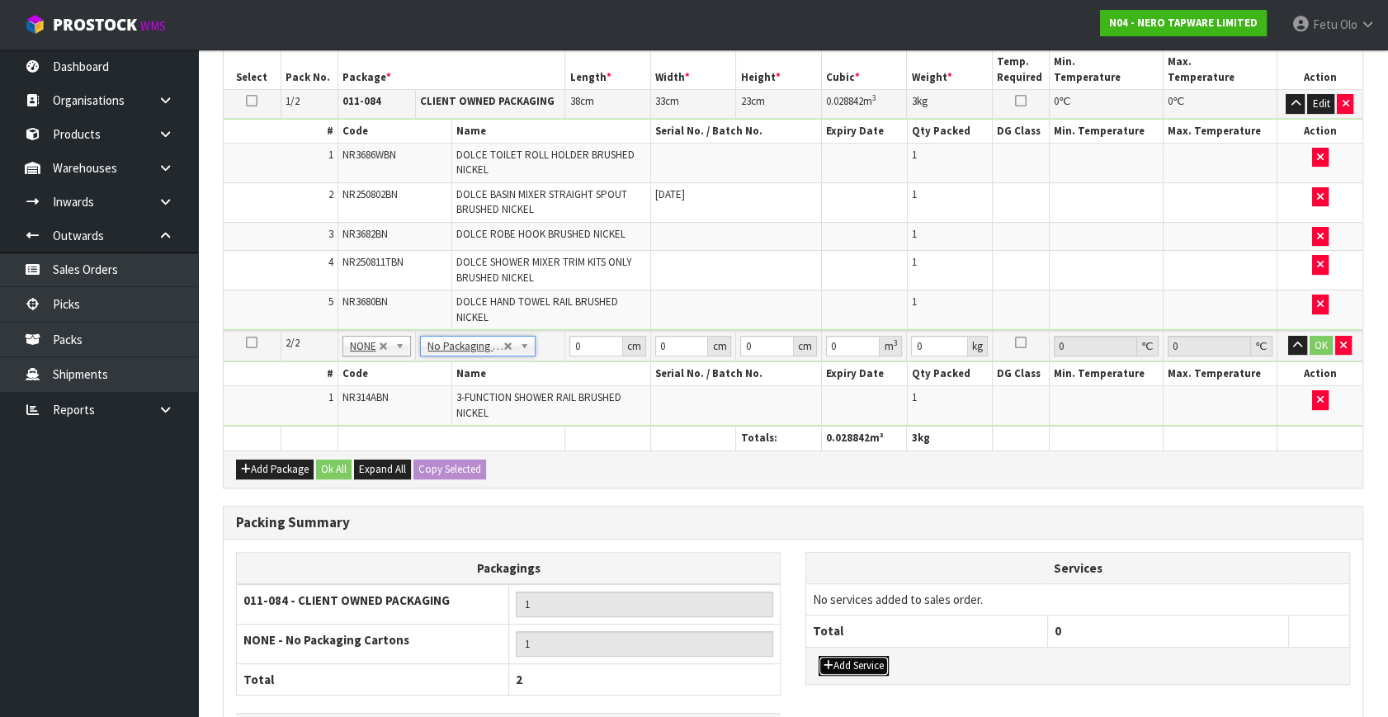
click at [841, 656] on button "Add Service" at bounding box center [854, 666] width 70 height 20
drag, startPoint x: 865, startPoint y: 602, endPoint x: 860, endPoint y: 616, distance: 15.7
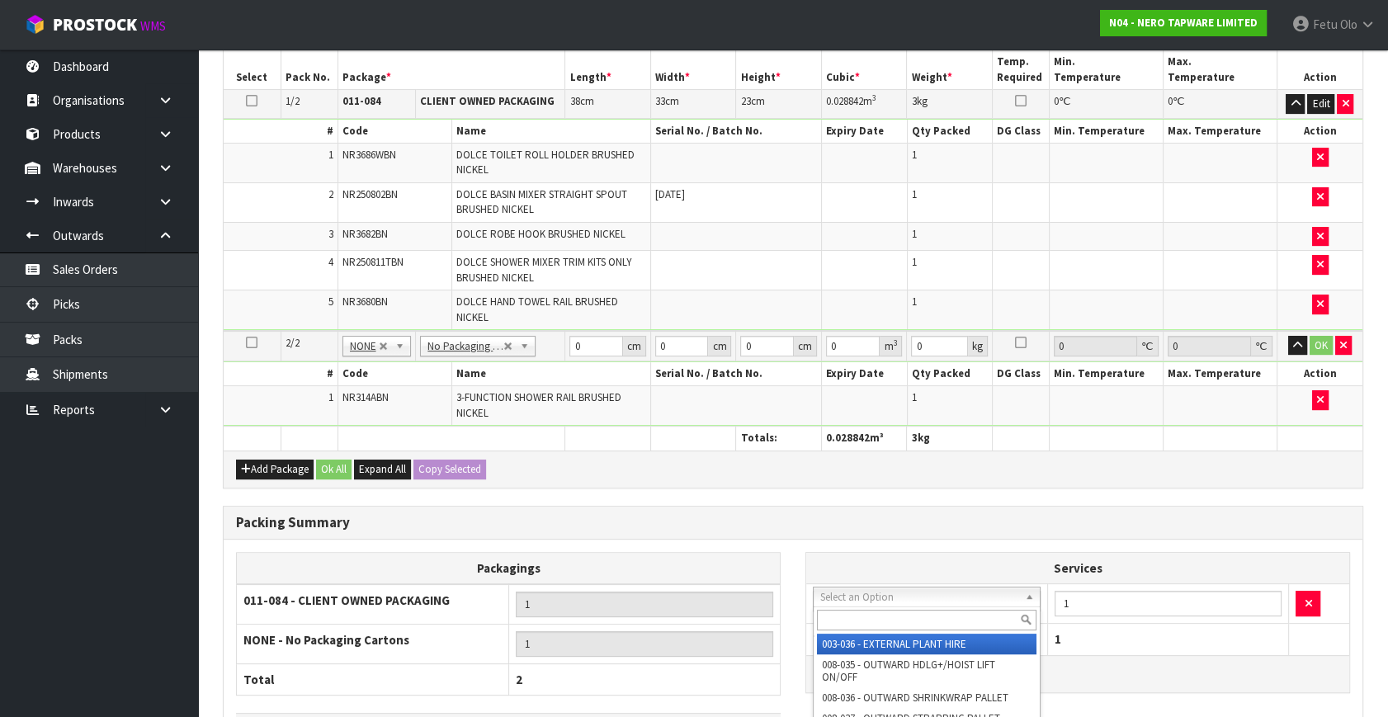
click at [854, 619] on input "text" at bounding box center [927, 620] width 220 height 21
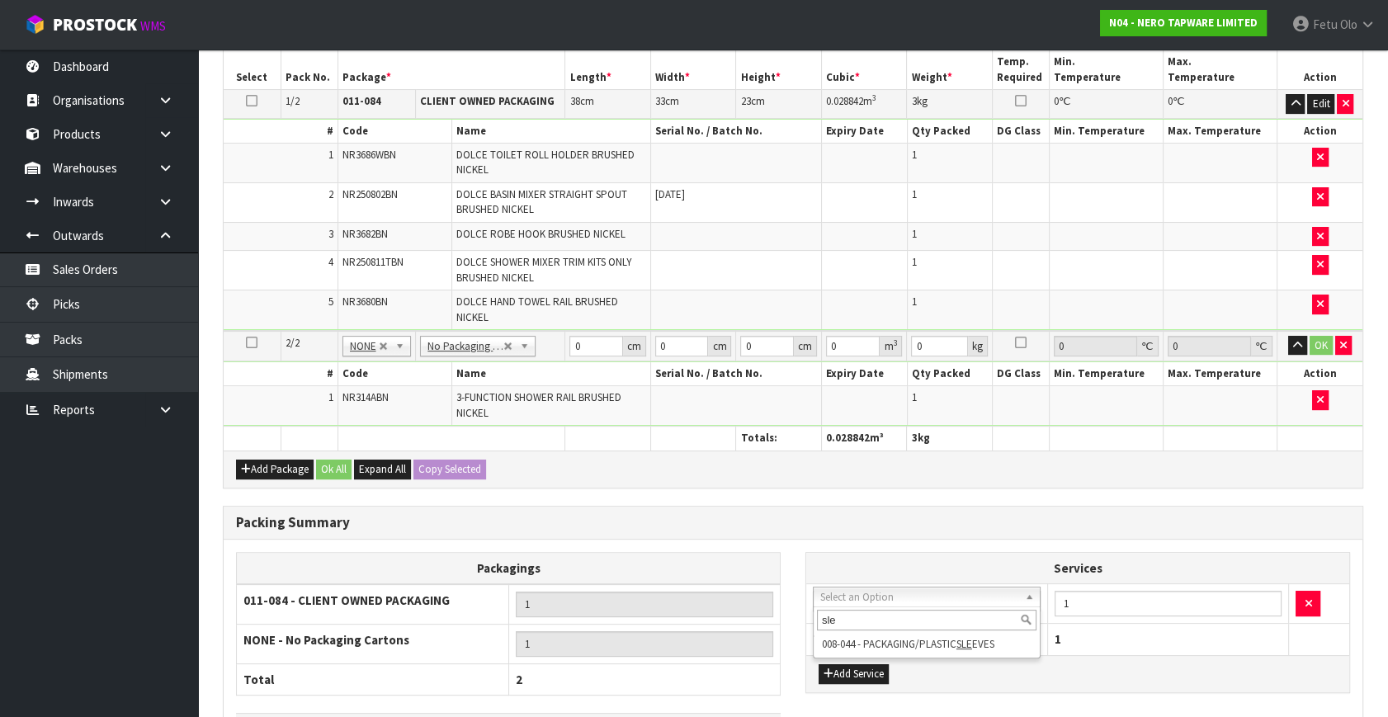
type input "sle"
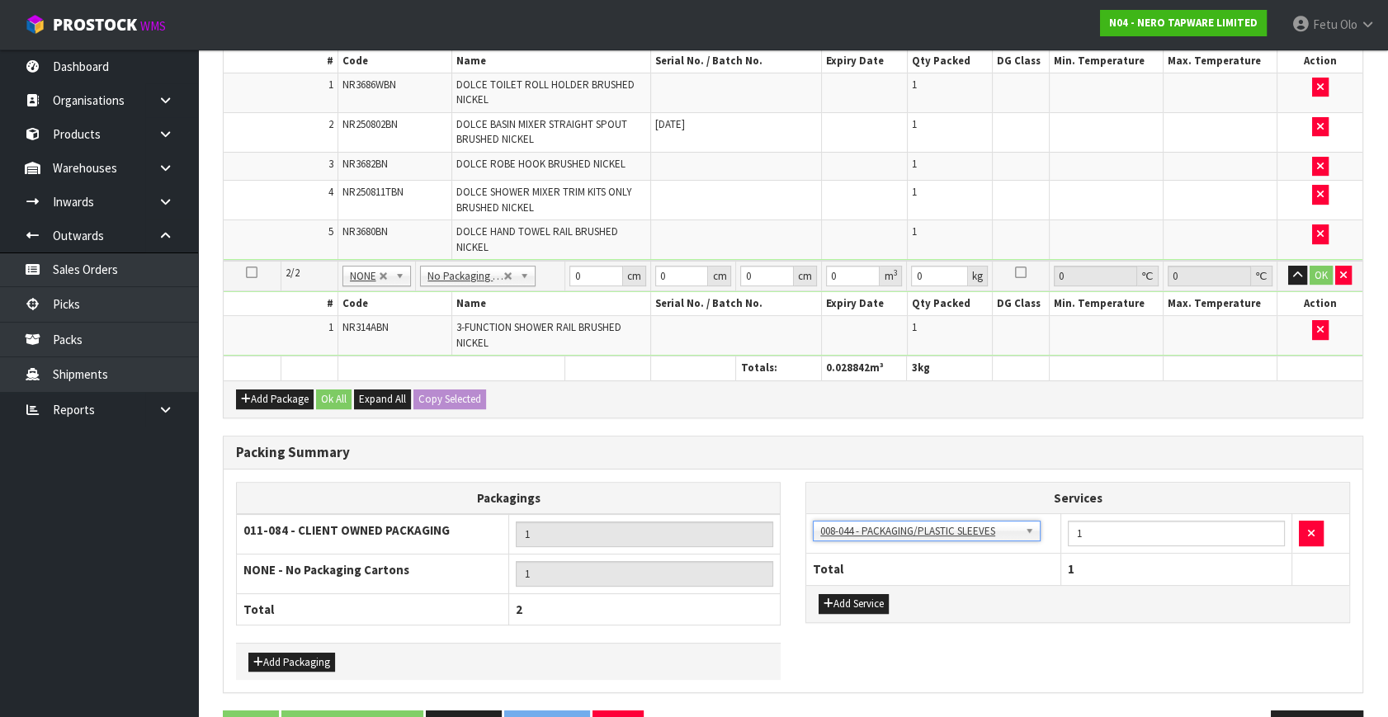
scroll to position [538, 0]
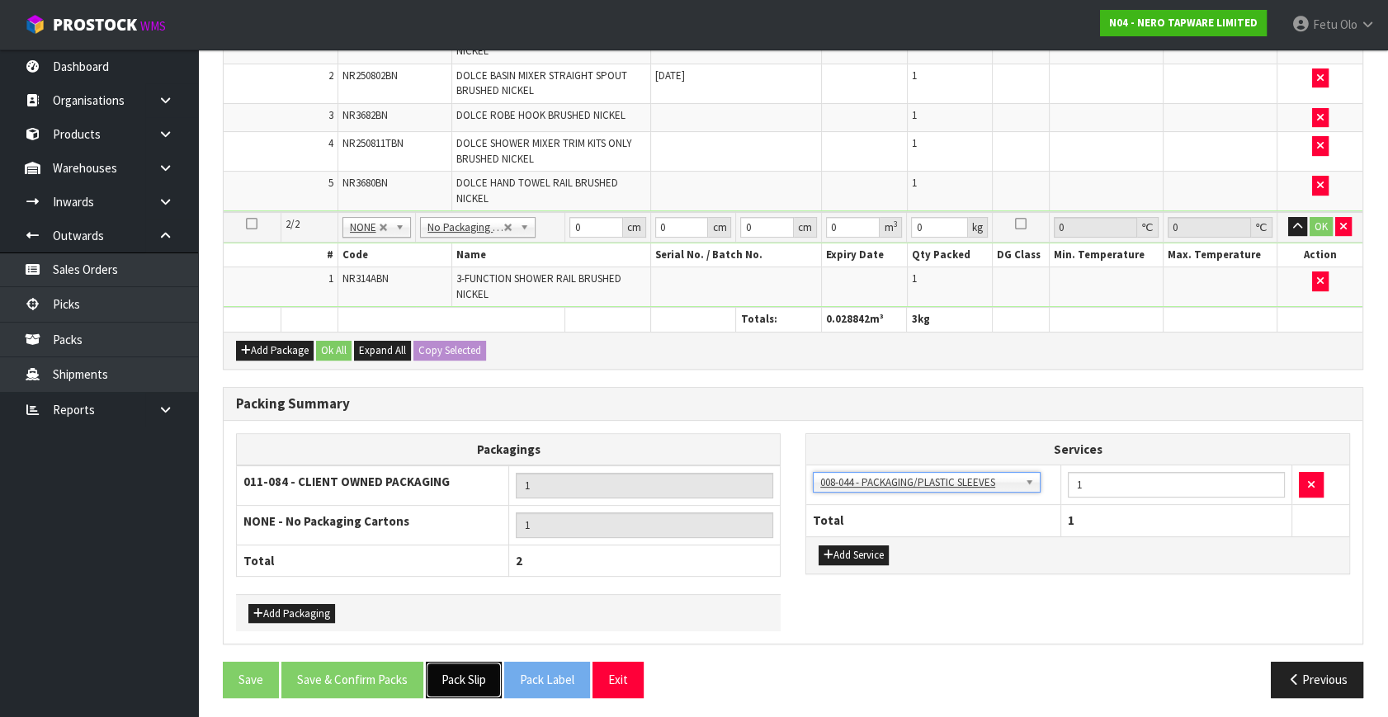
click at [468, 680] on button "Pack Slip" at bounding box center [464, 679] width 76 height 35
drag, startPoint x: 586, startPoint y: 226, endPoint x: 456, endPoint y: 298, distance: 148.9
click at [456, 298] on tbody "2/2 NONE 007-001 007-002 007-004 007-009 007-013 007-014 007-015 007-017 007-01…" at bounding box center [793, 260] width 1139 height 96
type input "79"
type input "16"
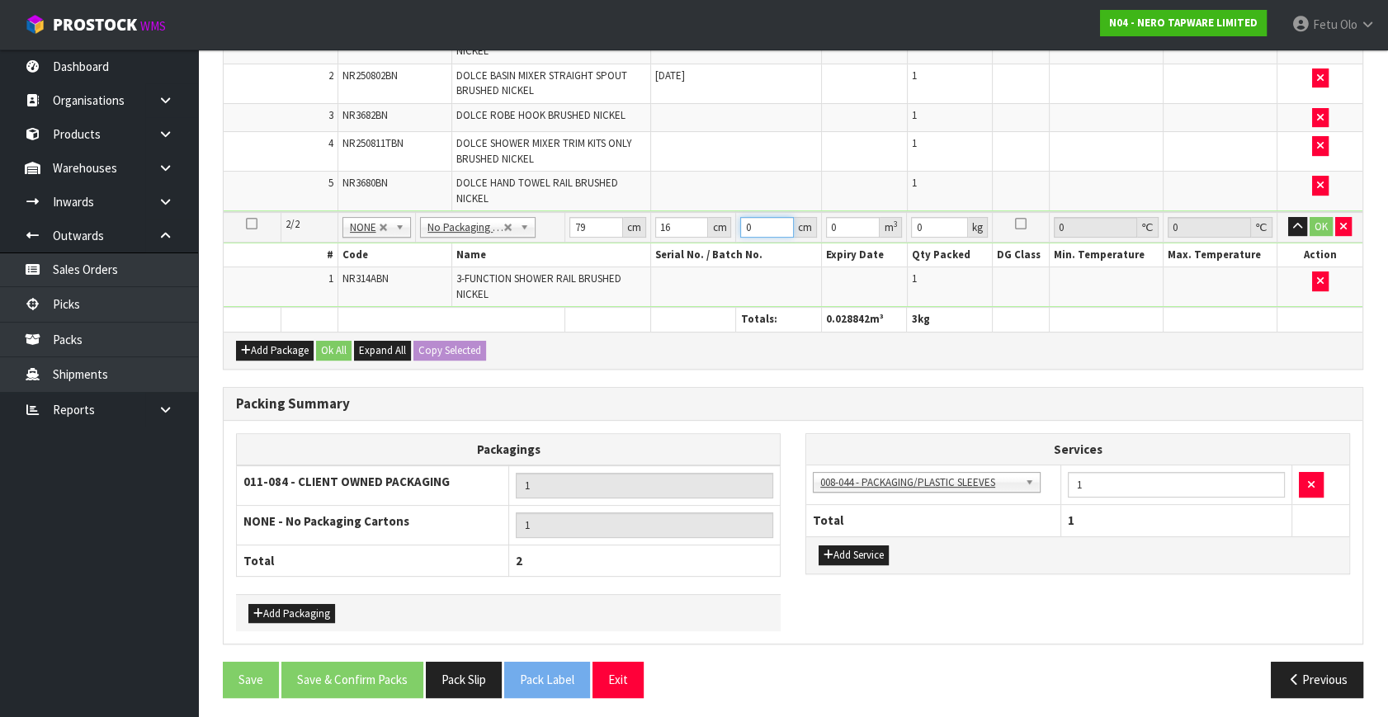
type input "1"
type input "0.001264"
type input "10"
type input "0.01264"
type input "10"
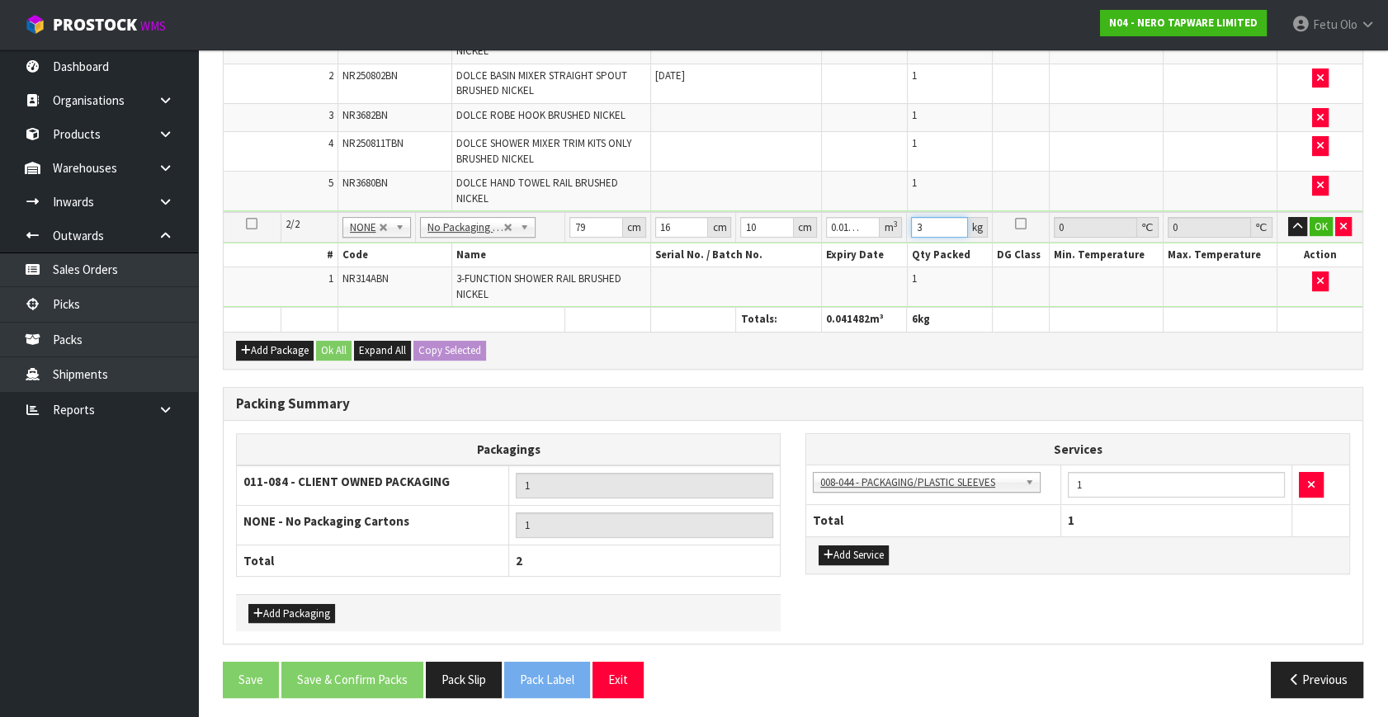
type input "3"
click button "OK" at bounding box center [1321, 227] width 23 height 20
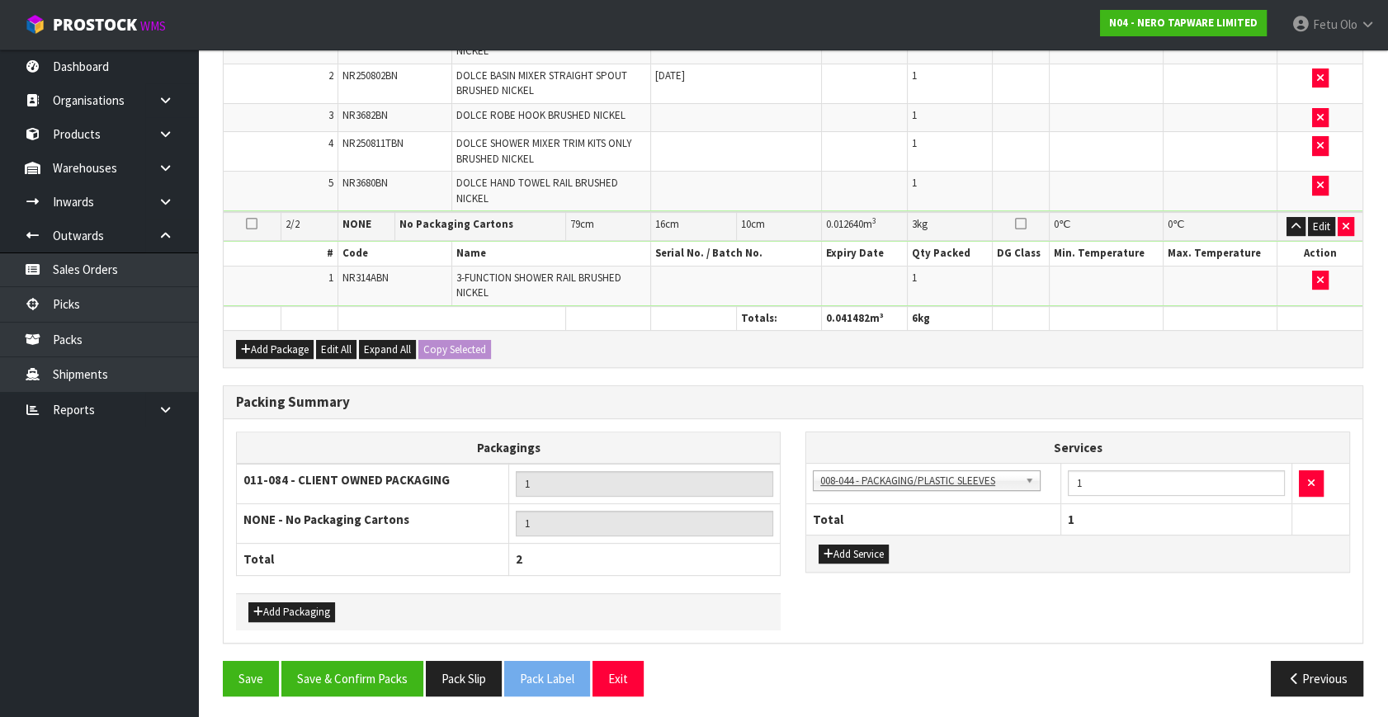
scroll to position [536, 0]
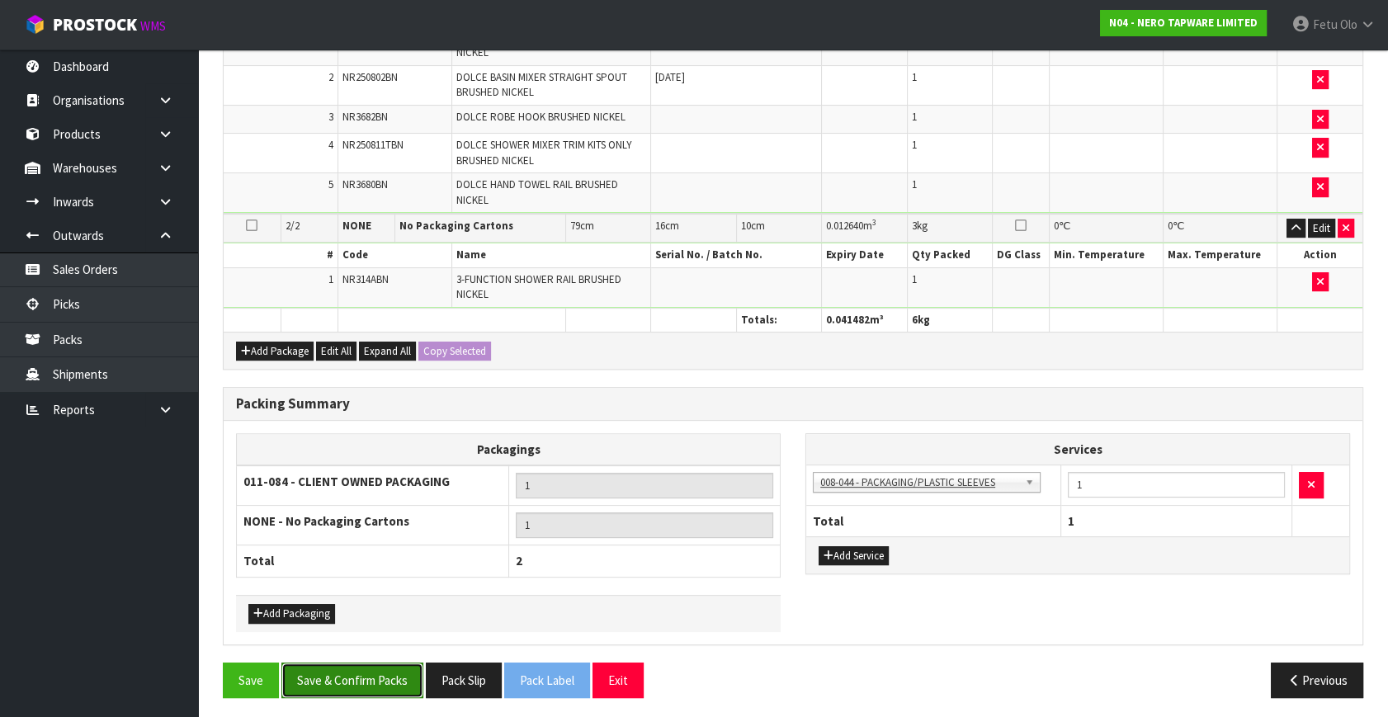
click at [331, 668] on button "Save & Confirm Packs" at bounding box center [352, 680] width 142 height 35
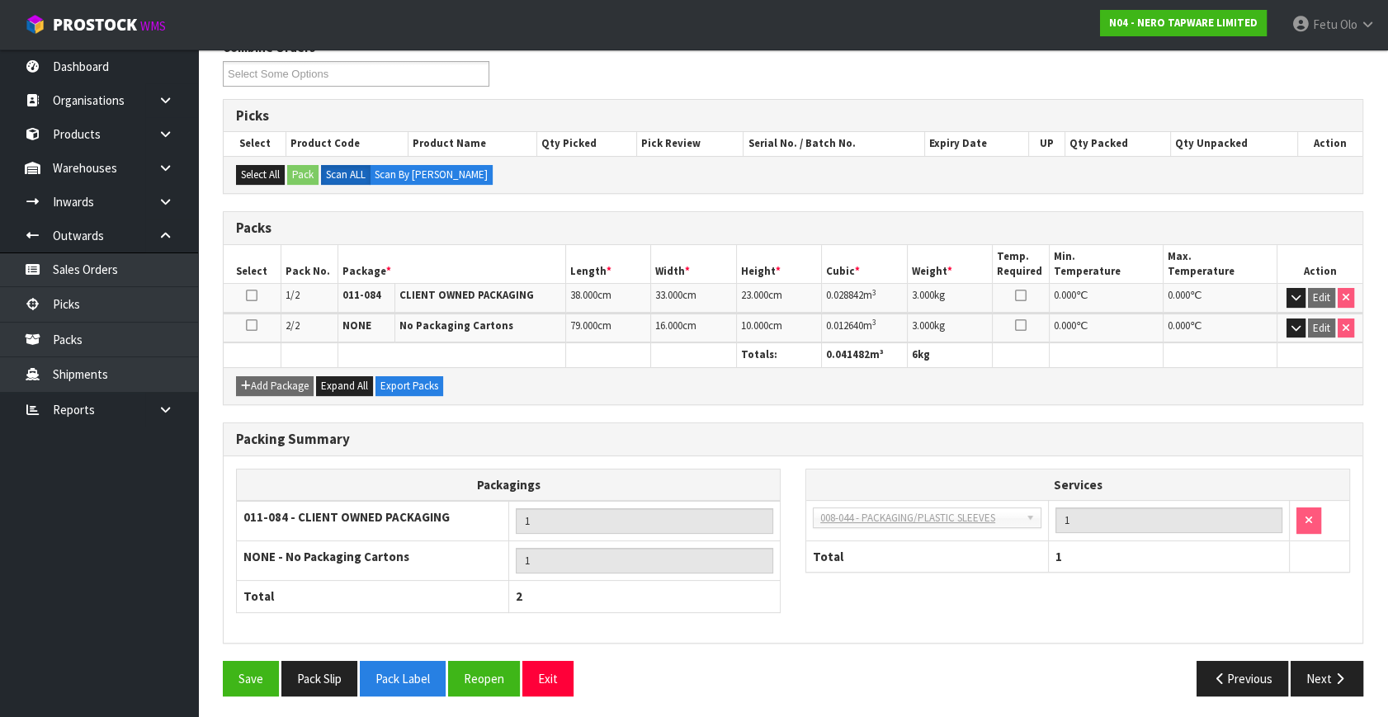
scroll to position [0, 0]
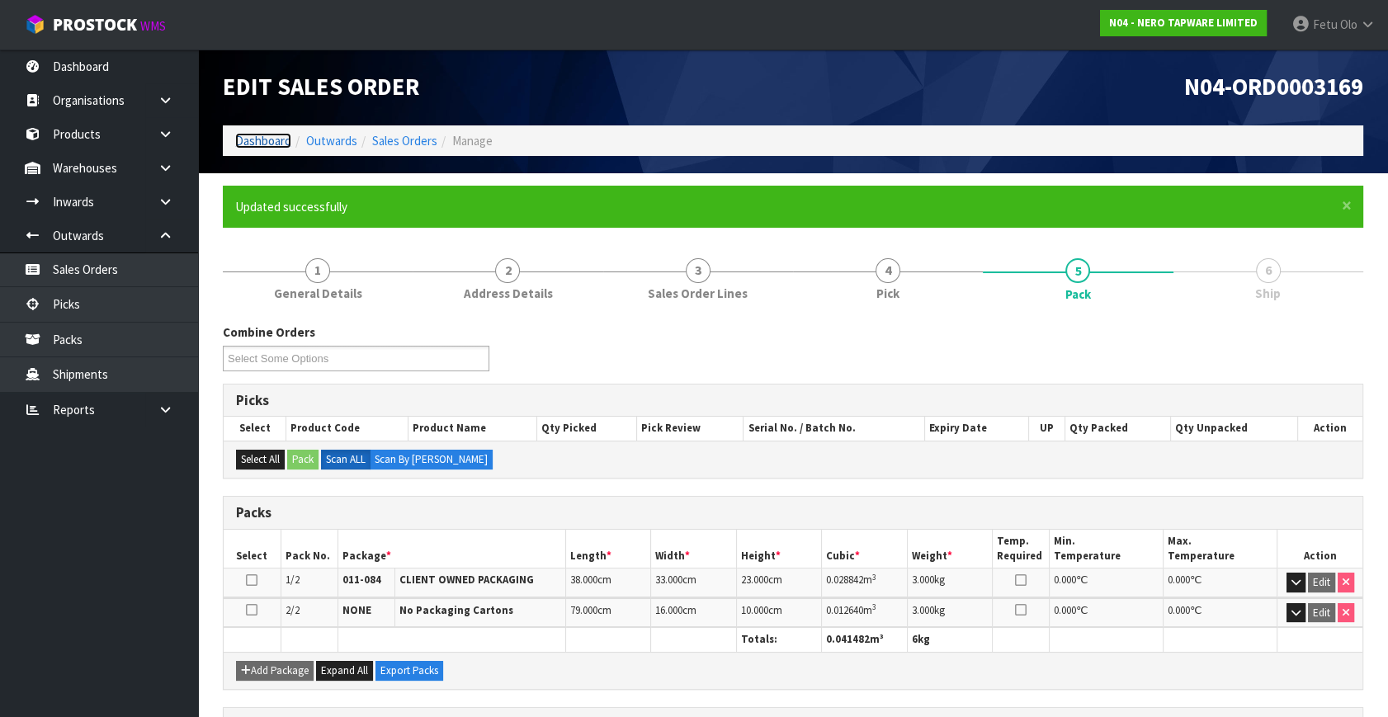
click at [265, 137] on link "Dashboard" at bounding box center [263, 141] width 56 height 16
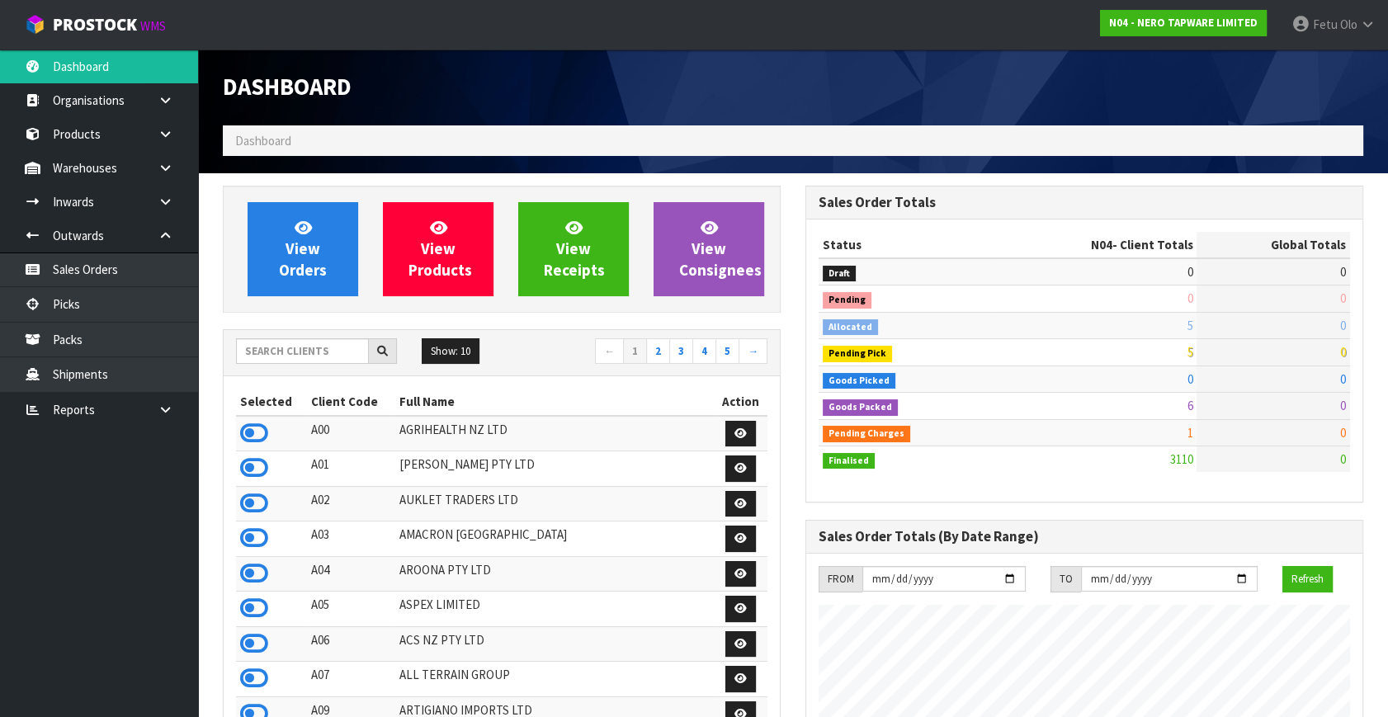
scroll to position [1283, 582]
click at [61, 305] on link "Picks" at bounding box center [99, 304] width 198 height 34
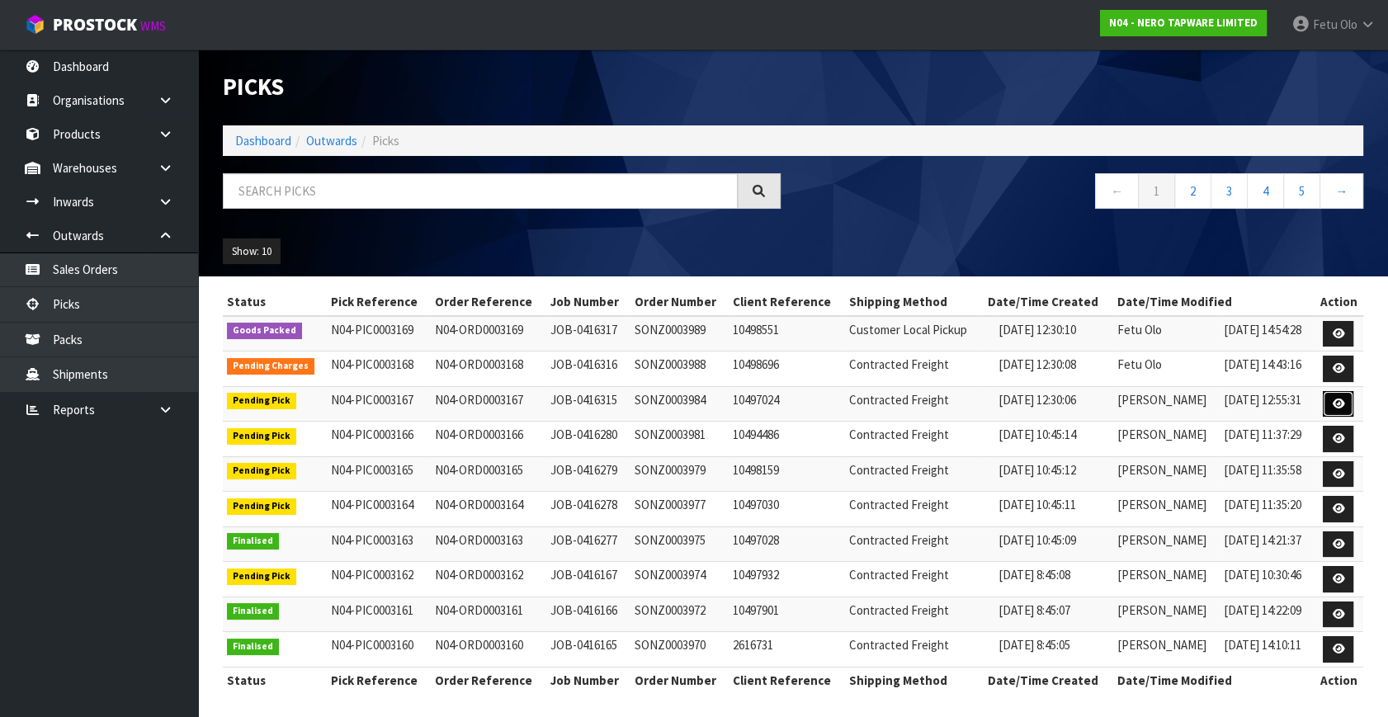
click at [1342, 401] on icon at bounding box center [1338, 404] width 12 height 11
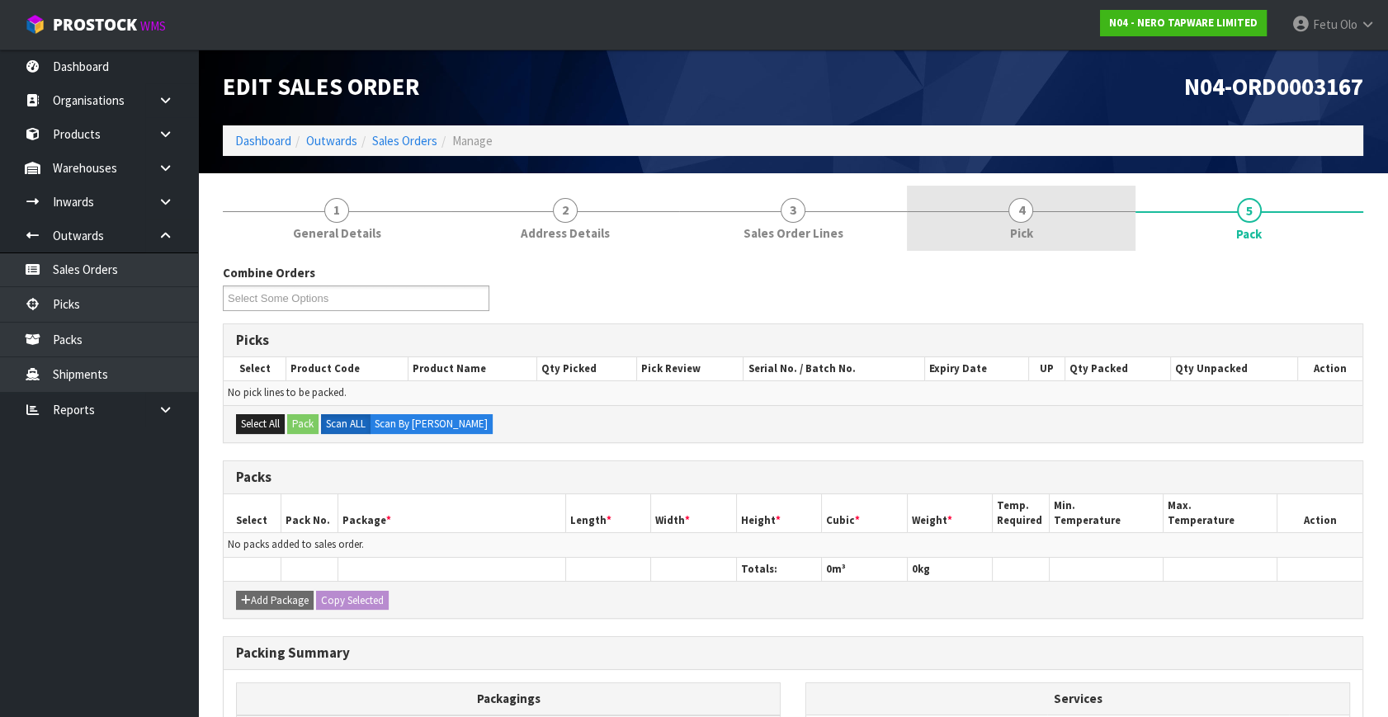
click at [938, 222] on link "4 Pick" at bounding box center [1021, 218] width 228 height 65
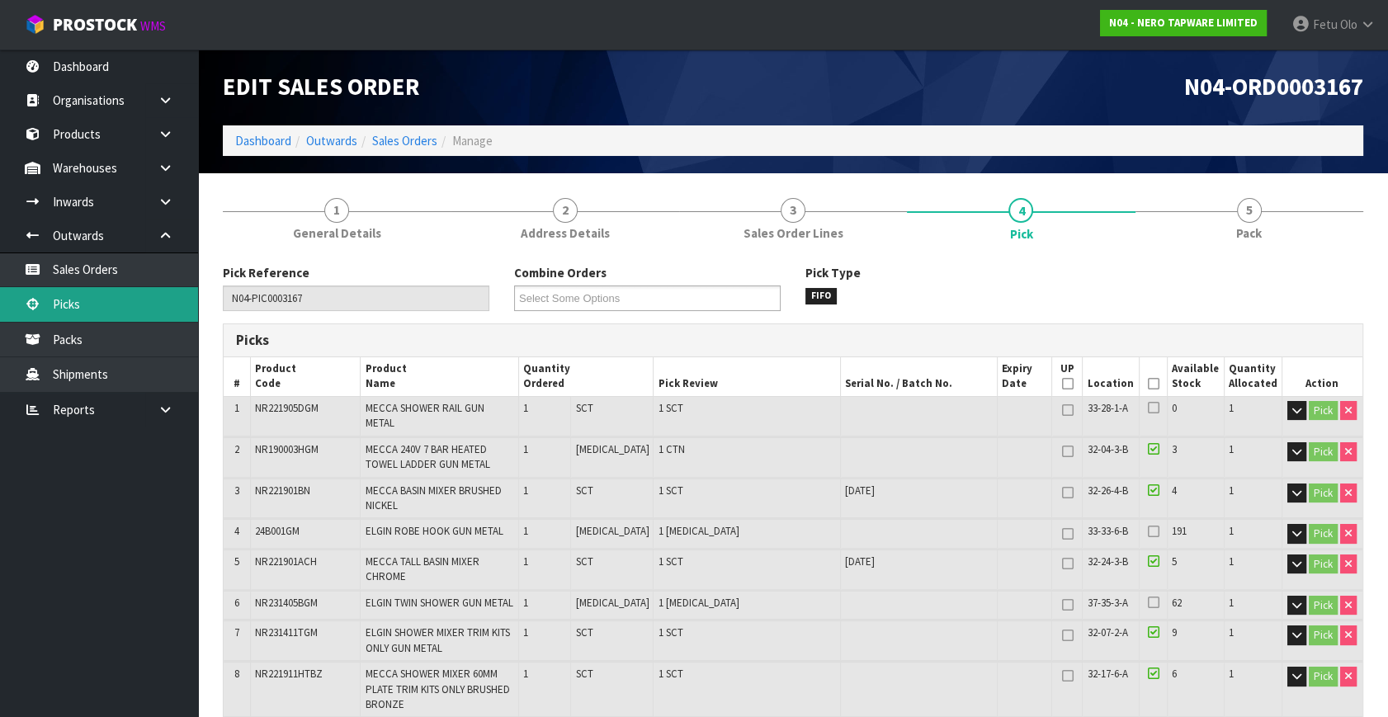
click at [84, 305] on link "Picks" at bounding box center [99, 304] width 198 height 34
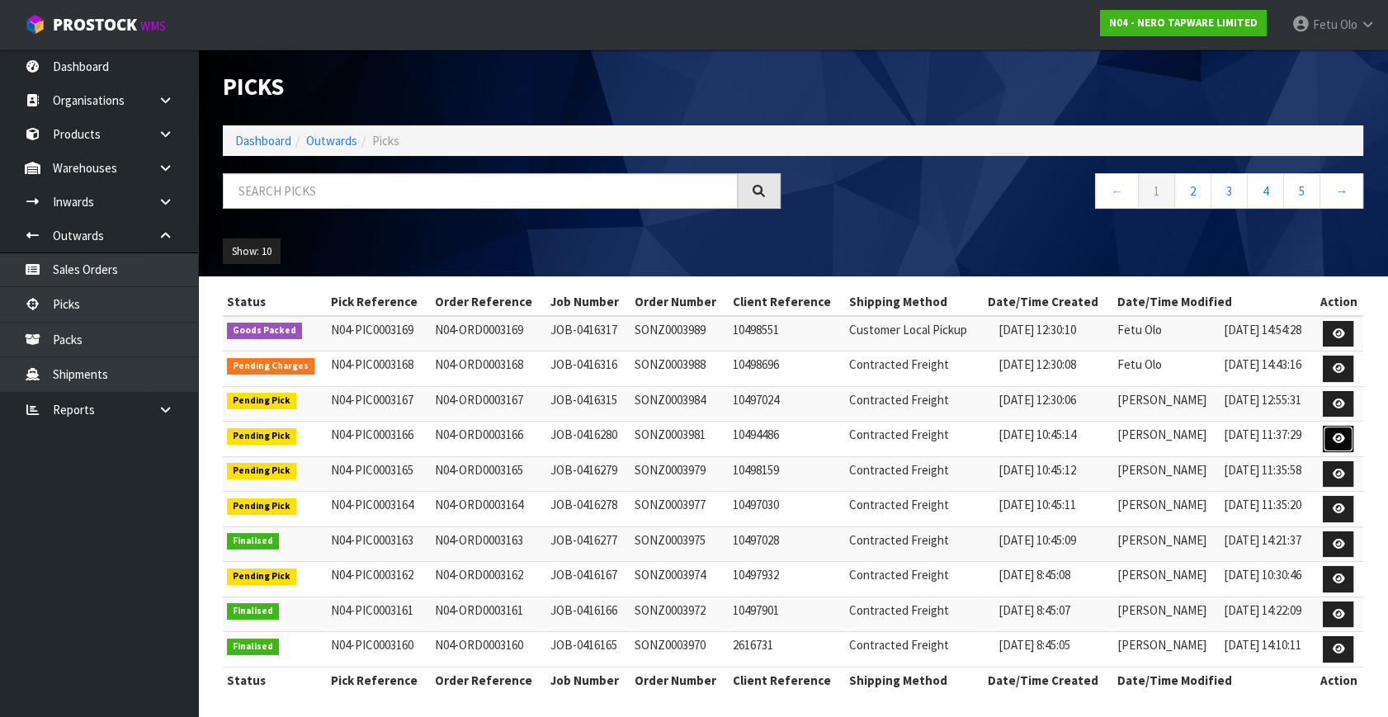
click at [1344, 437] on icon at bounding box center [1338, 438] width 12 height 11
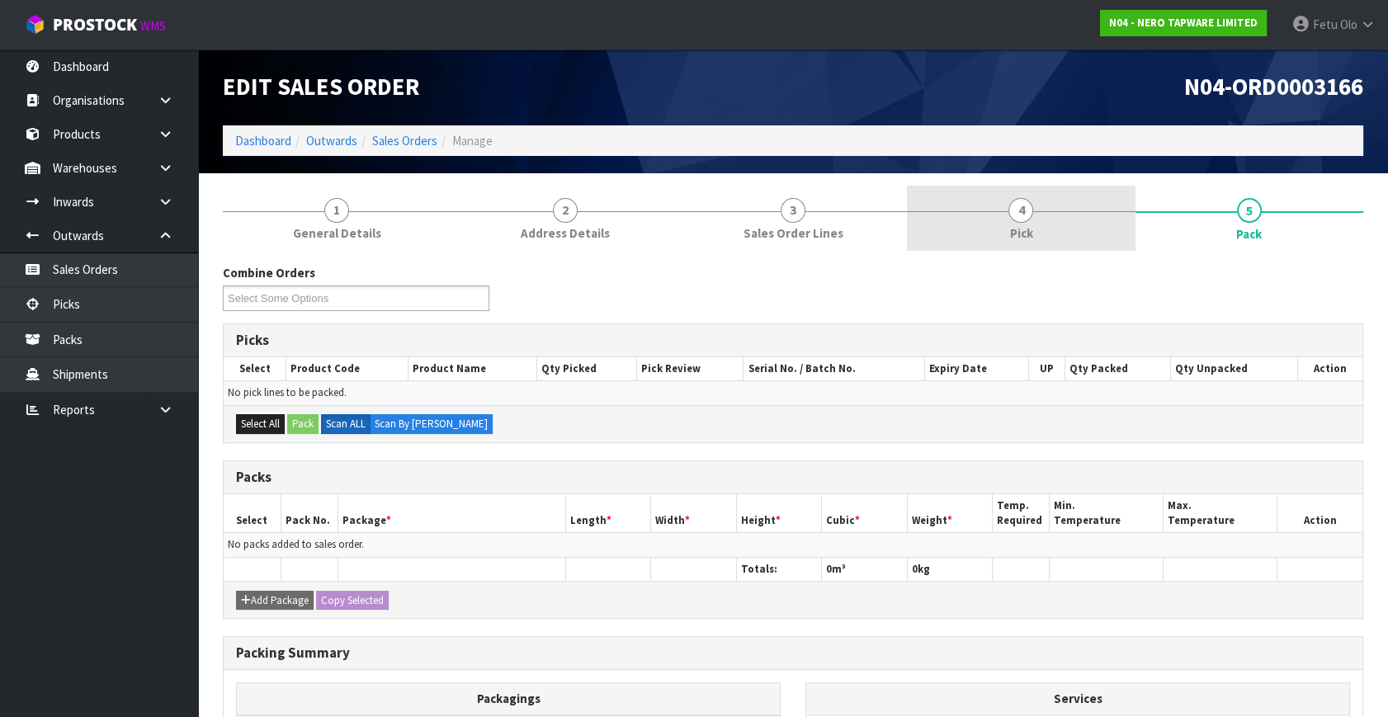
click at [1032, 224] on span "Pick" at bounding box center [1020, 232] width 23 height 17
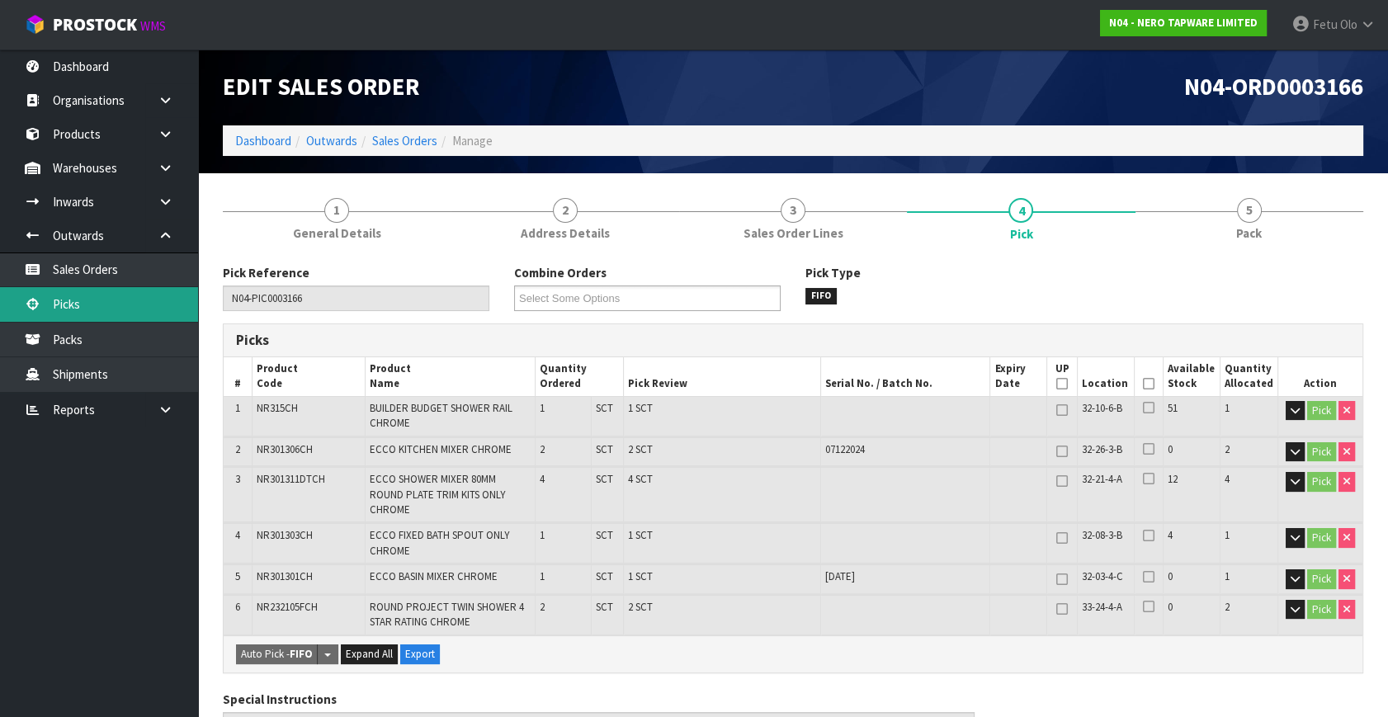
click at [66, 301] on link "Picks" at bounding box center [99, 304] width 198 height 34
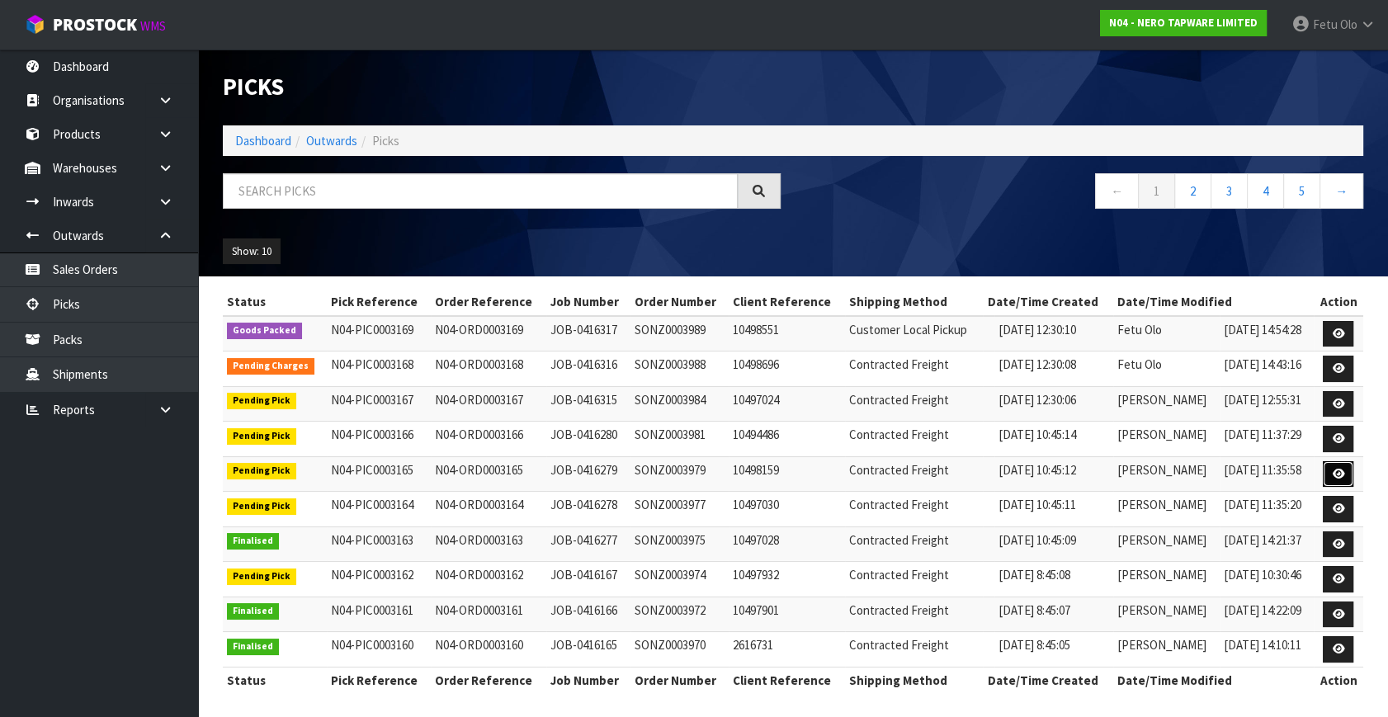
click at [1337, 473] on icon at bounding box center [1338, 474] width 12 height 11
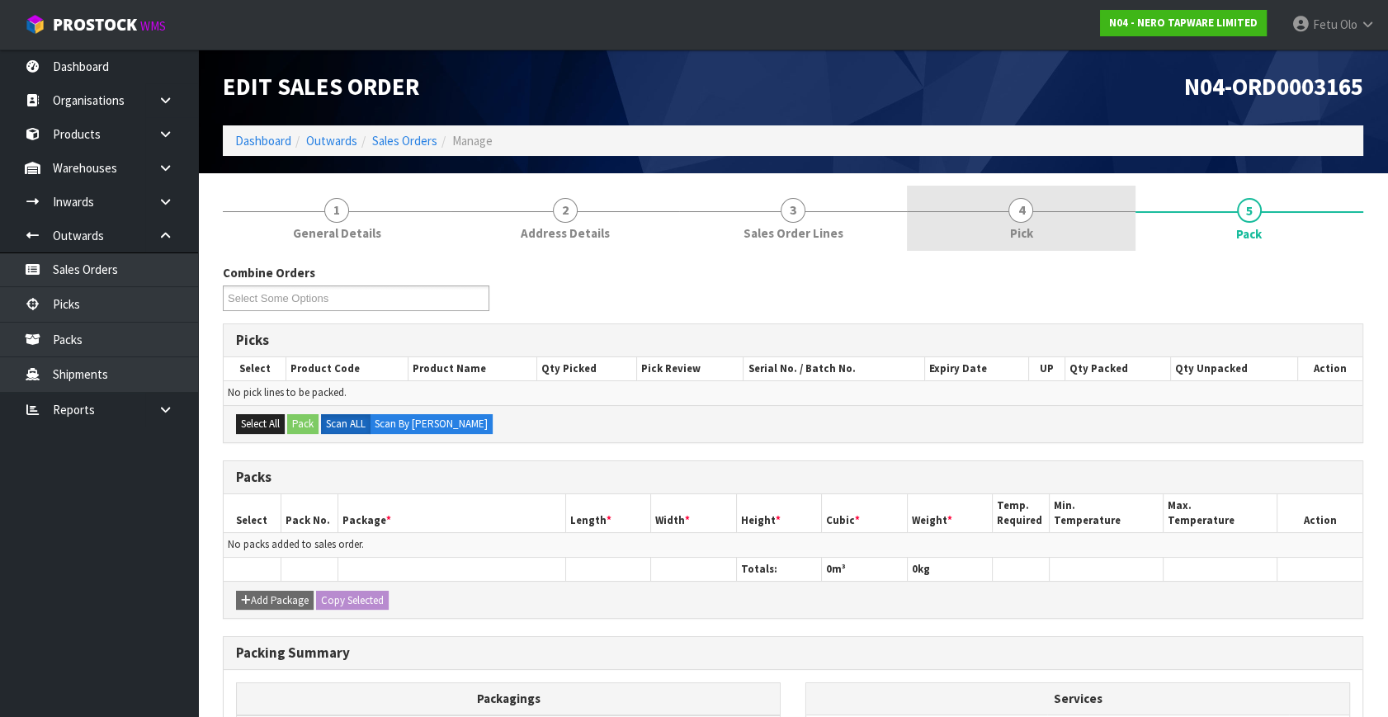
click at [1108, 223] on link "4 Pick" at bounding box center [1021, 218] width 228 height 65
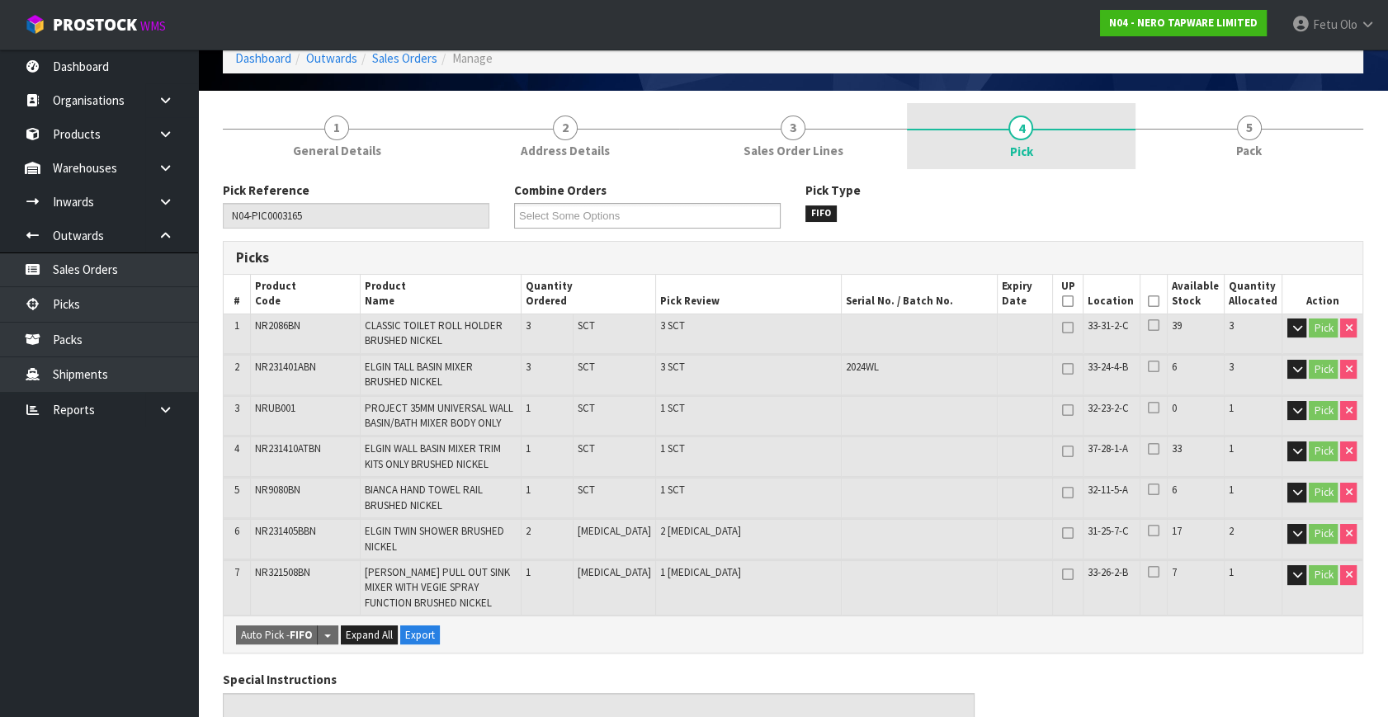
scroll to position [224, 0]
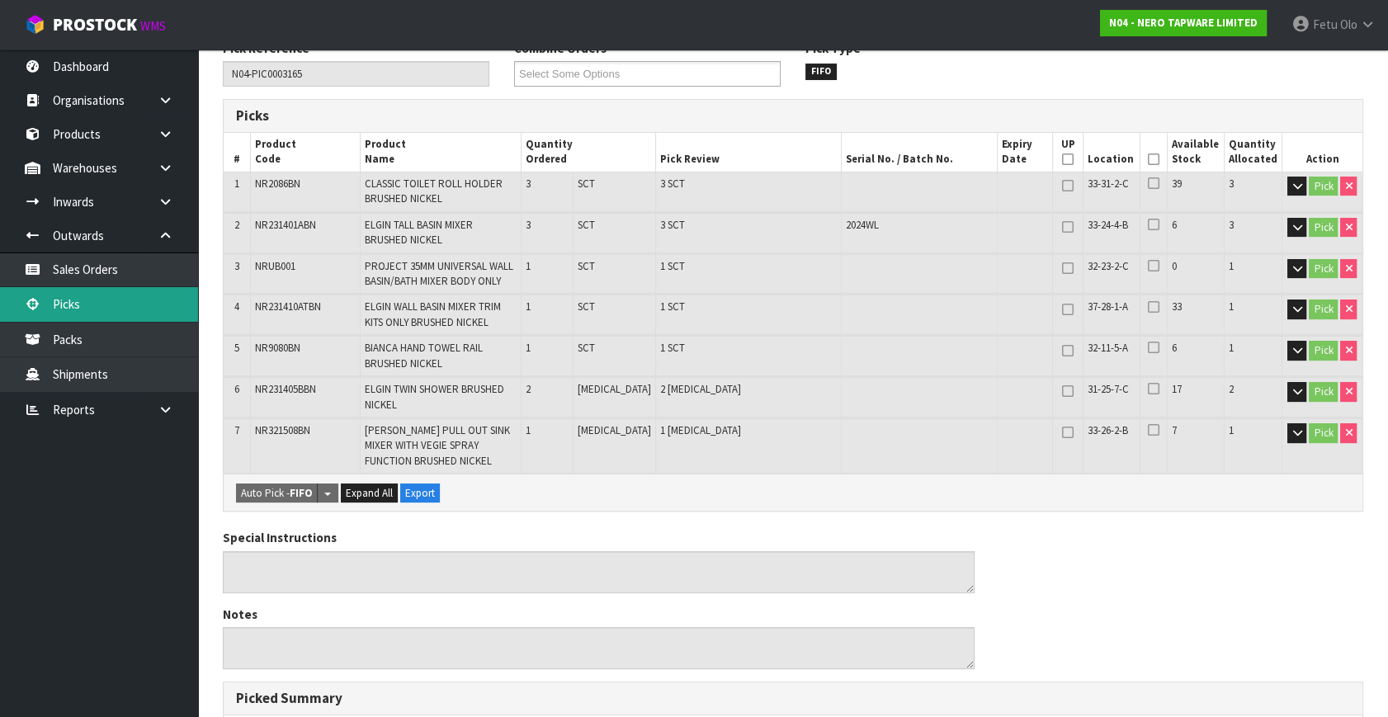
click at [85, 304] on link "Picks" at bounding box center [99, 304] width 198 height 34
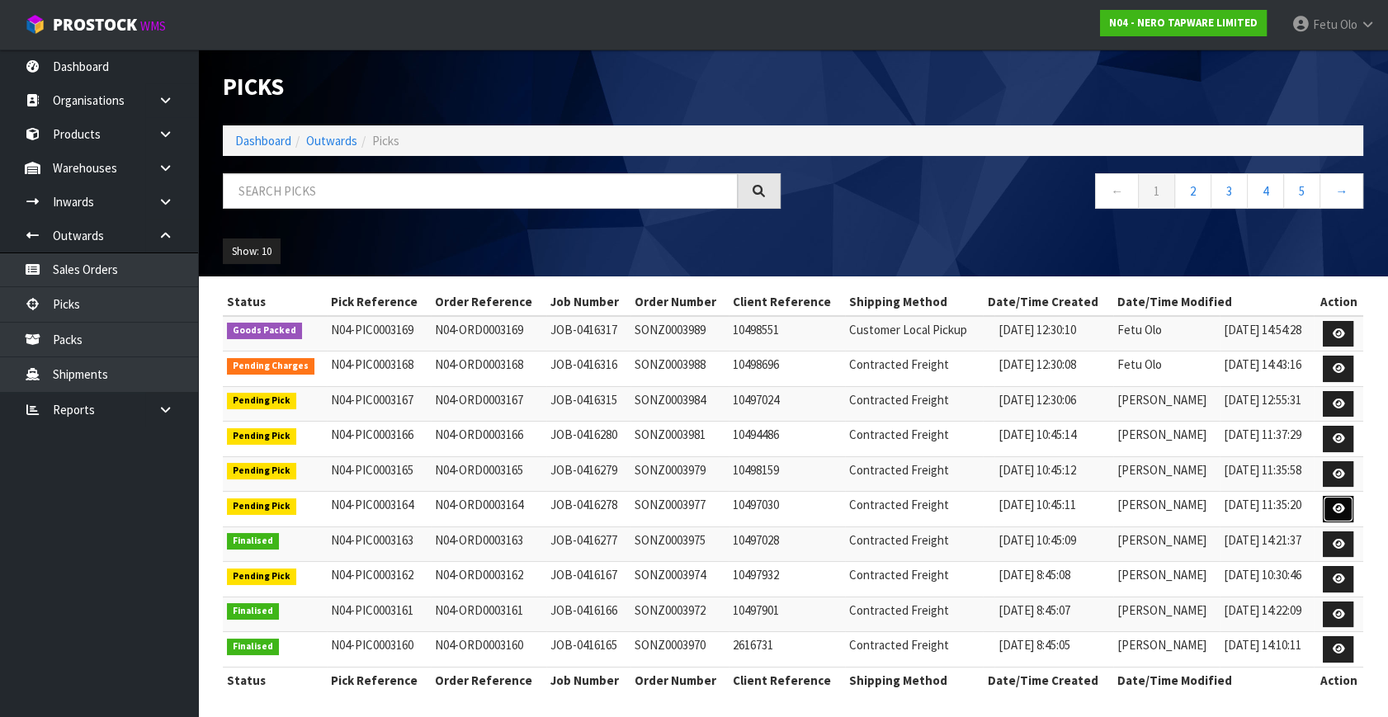
click at [1343, 499] on link at bounding box center [1338, 509] width 31 height 26
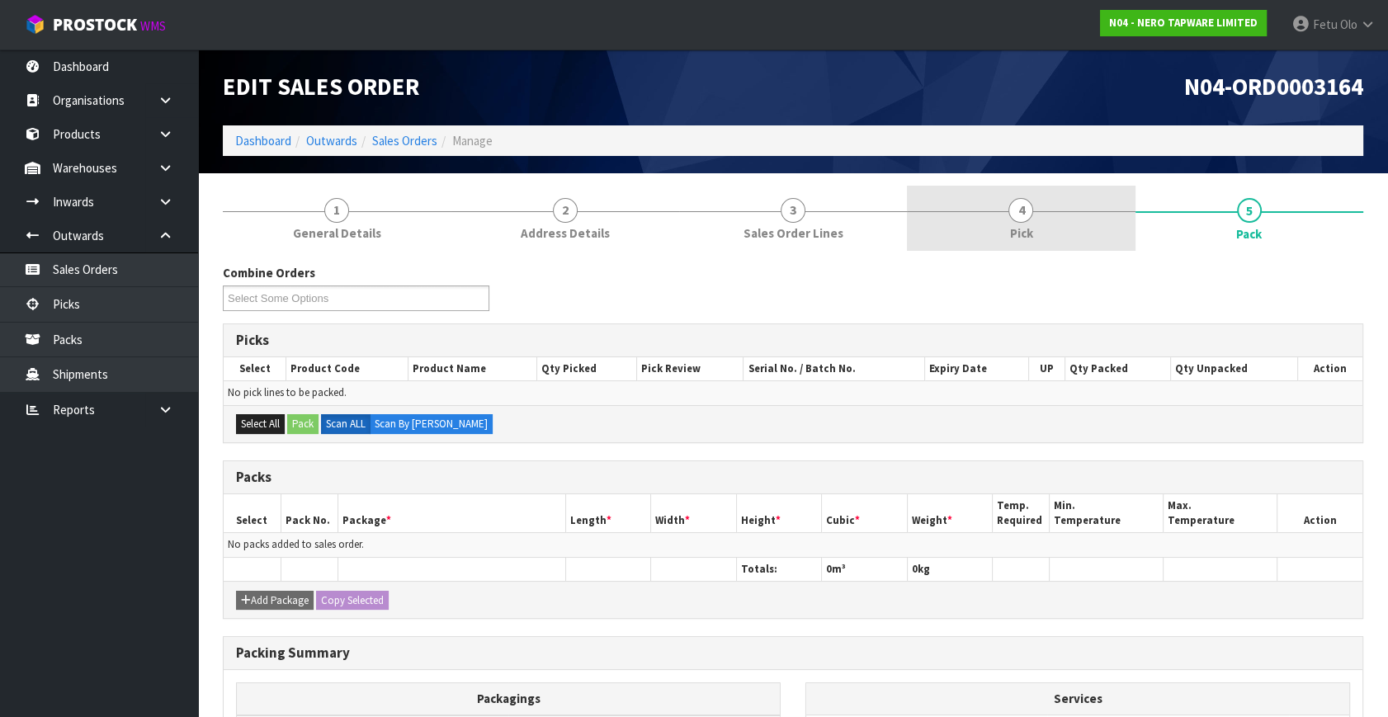
click at [1056, 205] on link "4 Pick" at bounding box center [1021, 218] width 228 height 65
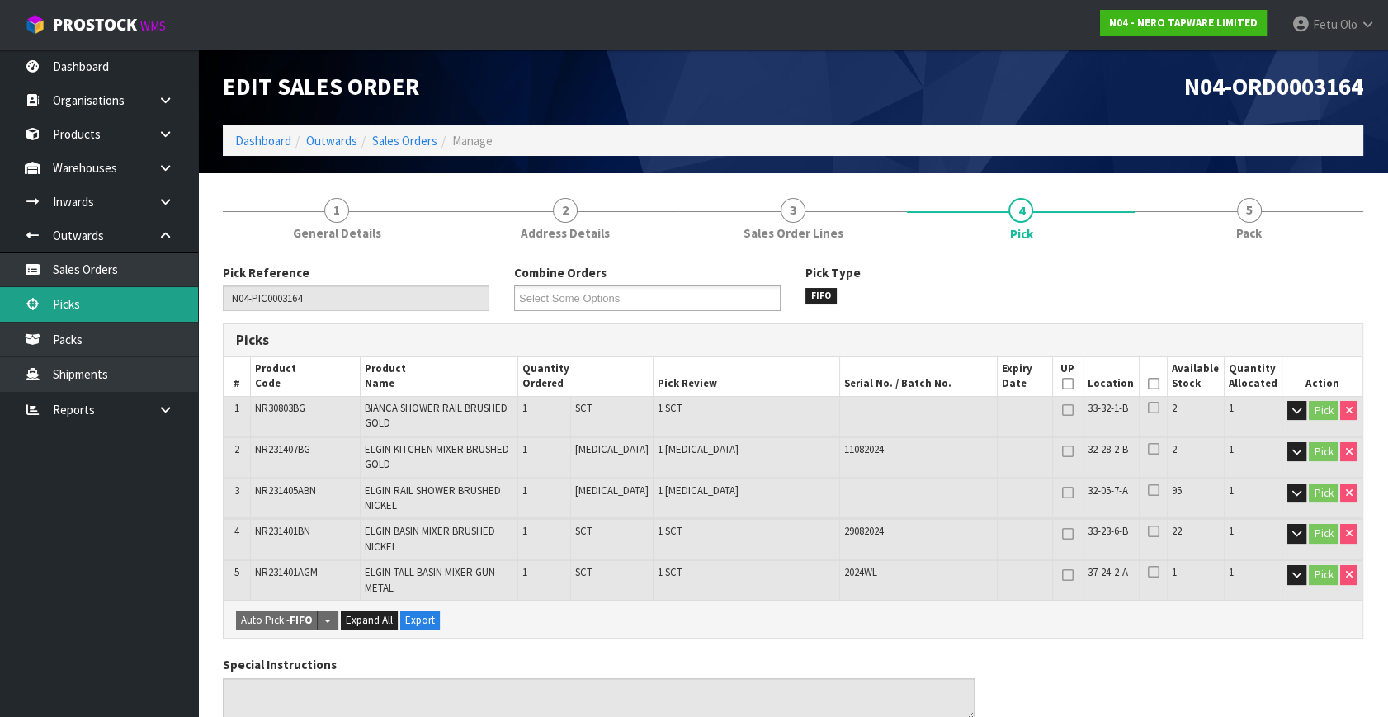
click at [71, 304] on link "Picks" at bounding box center [99, 304] width 198 height 34
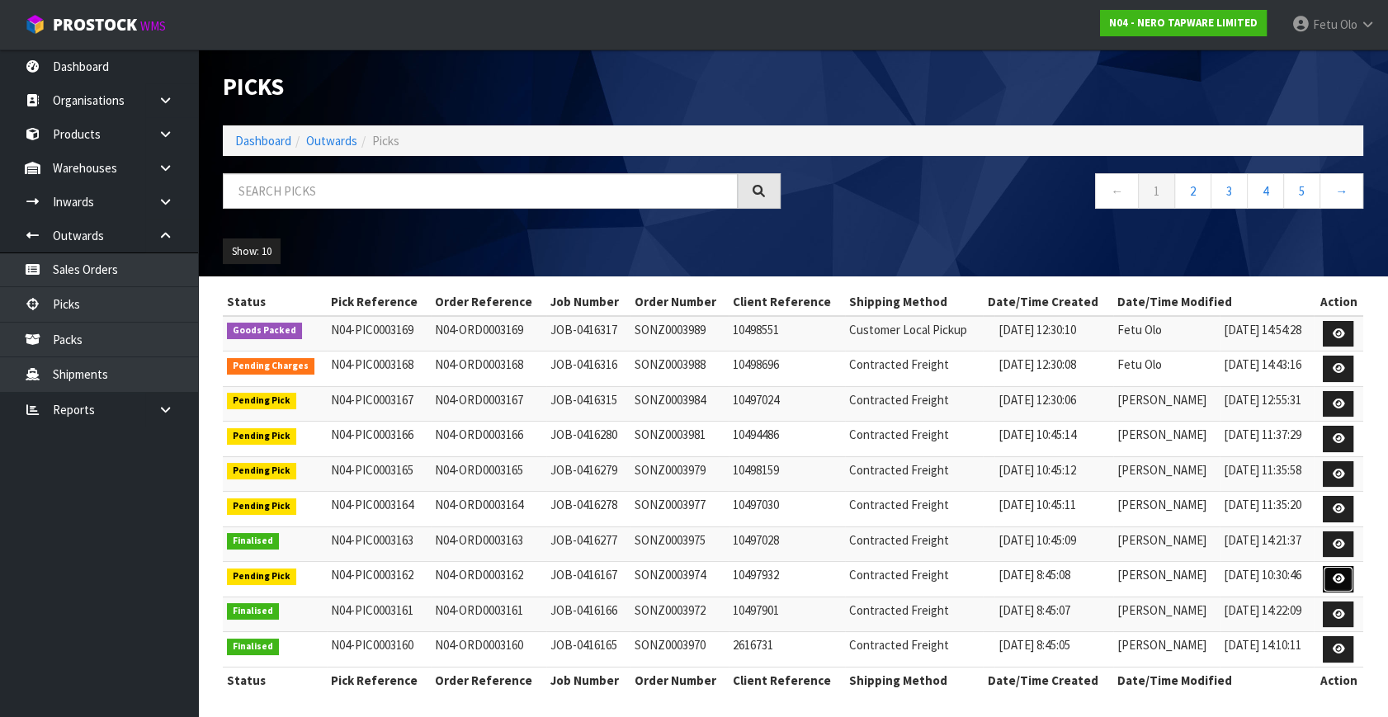
click at [1344, 578] on icon at bounding box center [1338, 579] width 12 height 11
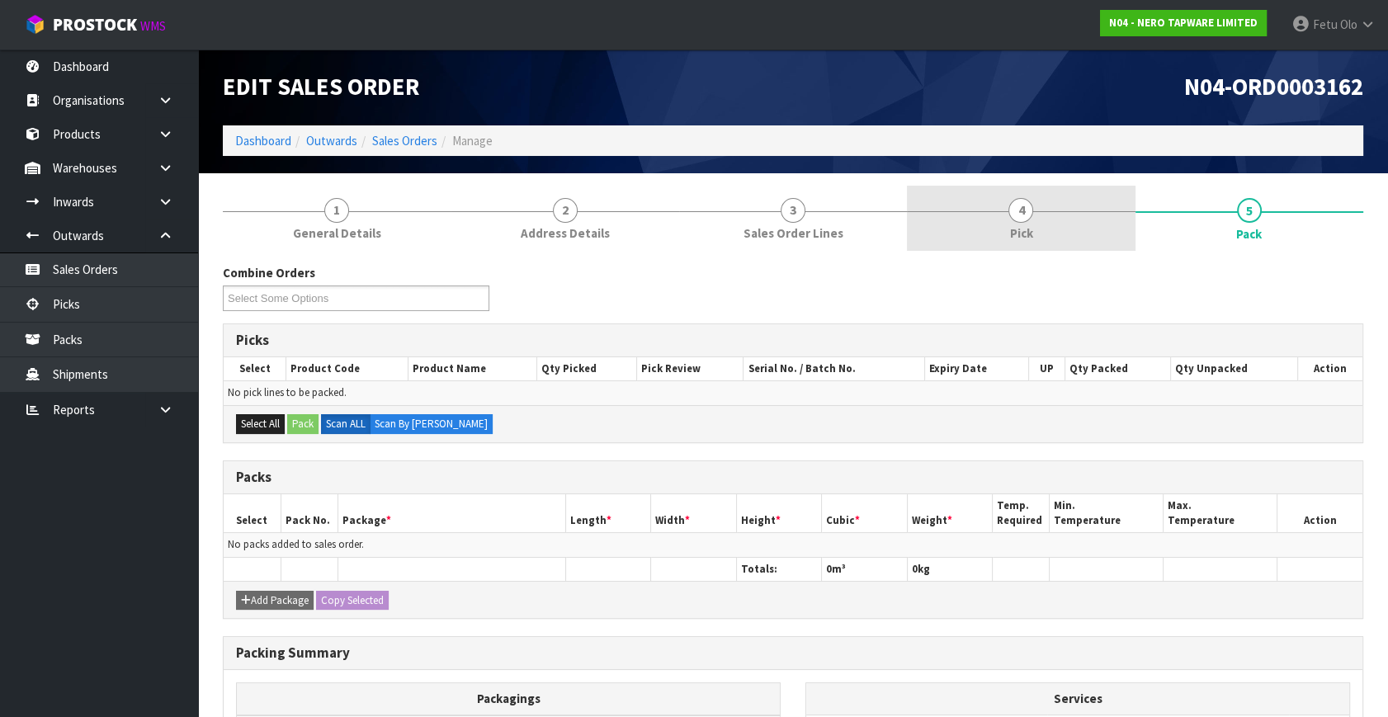
click at [1027, 217] on span "4" at bounding box center [1021, 210] width 25 height 25
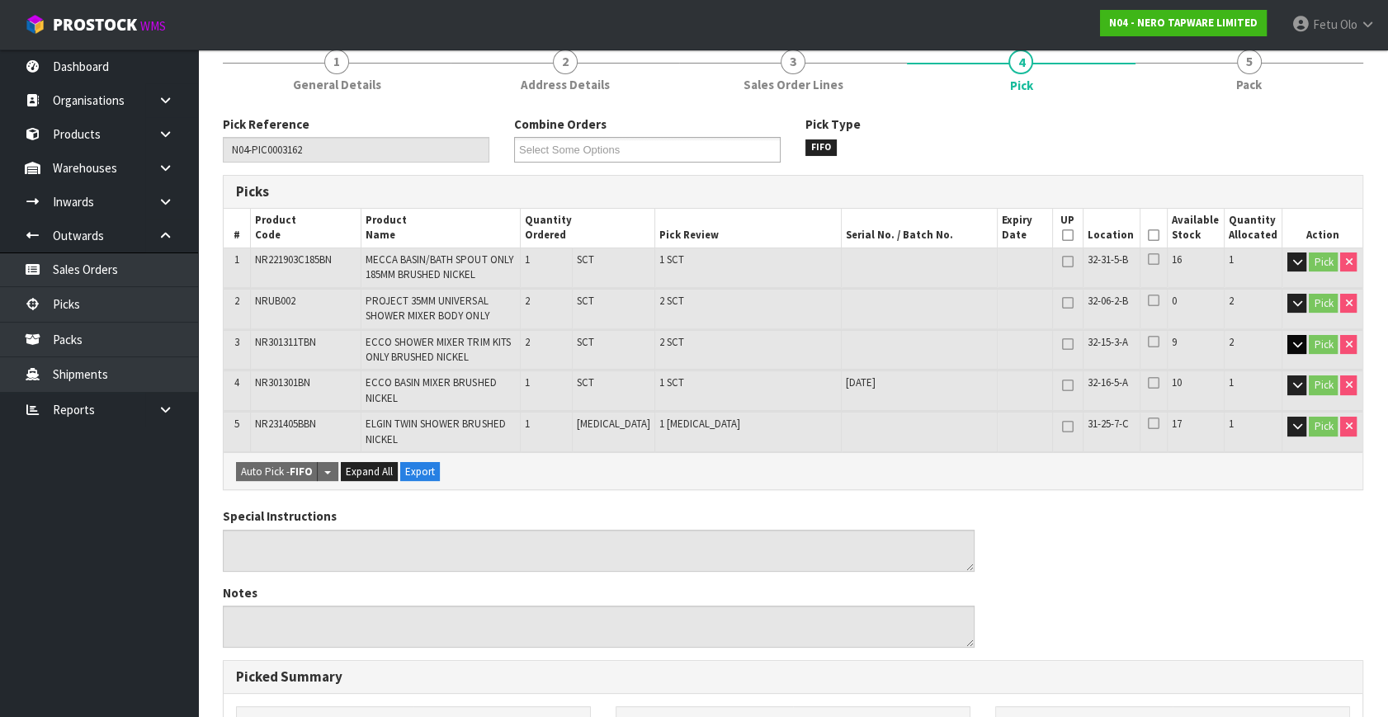
scroll to position [149, 0]
click at [1261, 487] on div "Pick Reference N04-PIC0003162 Combine Orders N04-ORD0003097 N04-ORD0003098 N04-…" at bounding box center [793, 621] width 1141 height 1013
click at [81, 304] on link "Picks" at bounding box center [99, 304] width 198 height 34
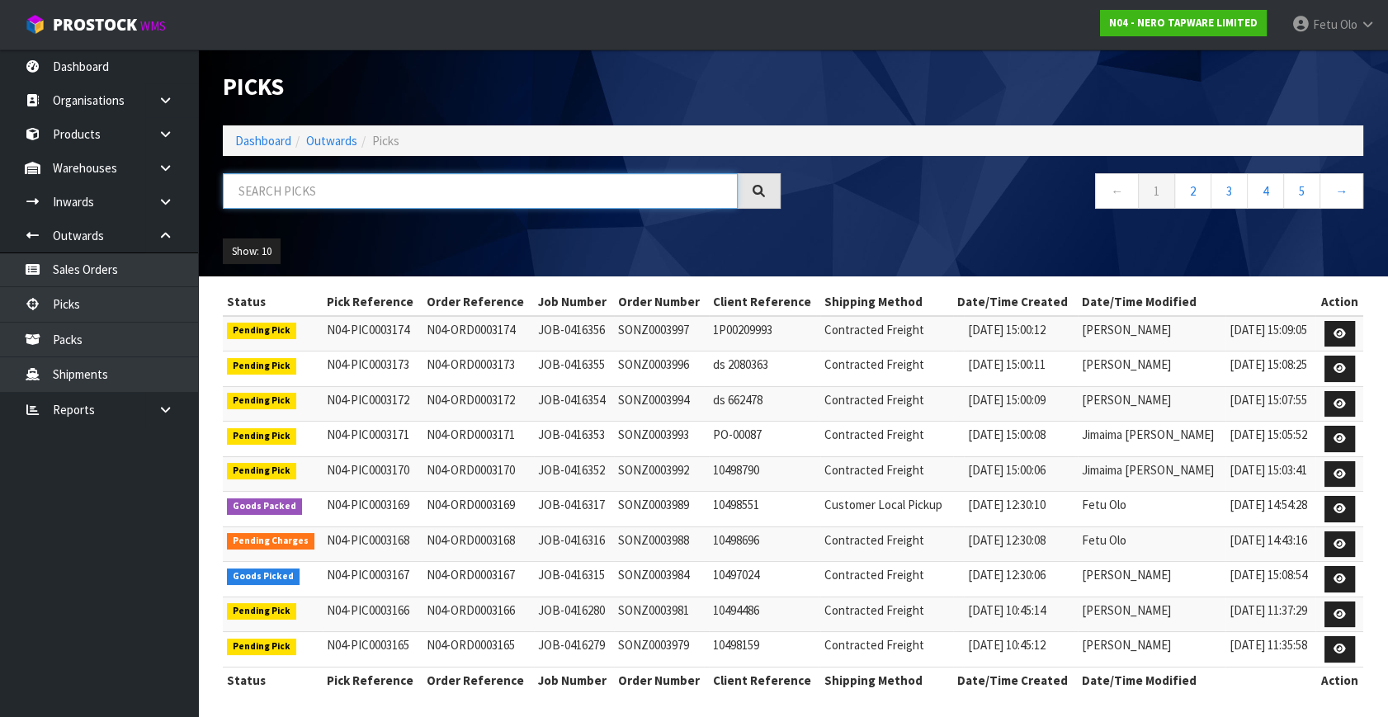
click at [385, 197] on input "text" at bounding box center [480, 190] width 515 height 35
click at [396, 191] on input "text" at bounding box center [480, 190] width 515 height 35
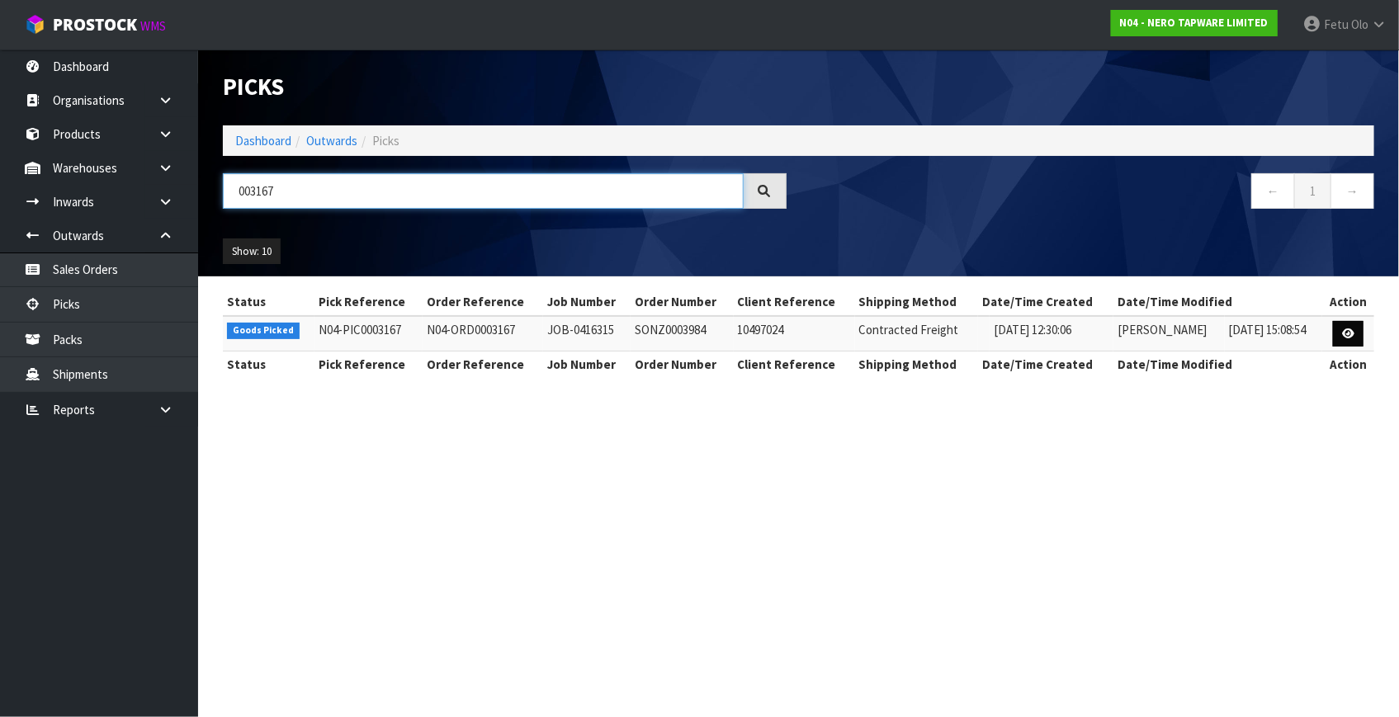
type input "003167"
click at [1348, 329] on icon at bounding box center [1348, 333] width 12 height 11
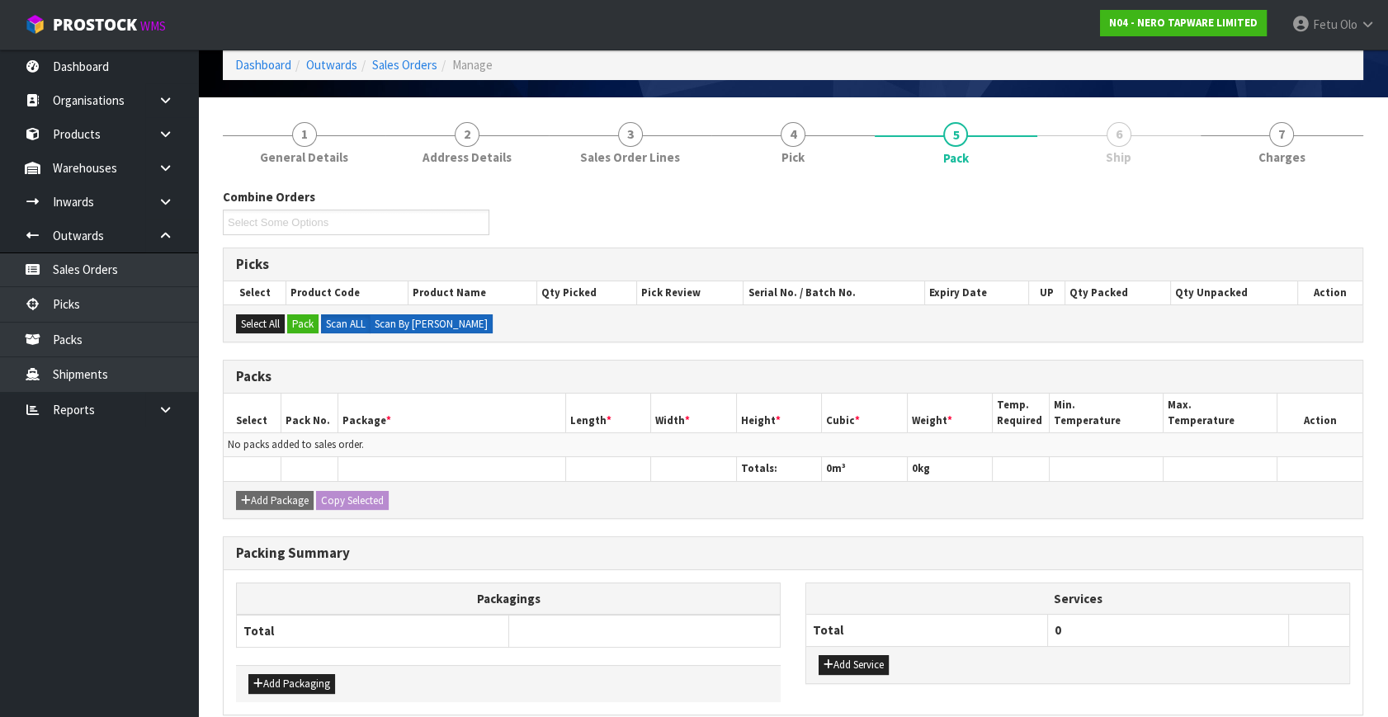
scroll to position [149, 0]
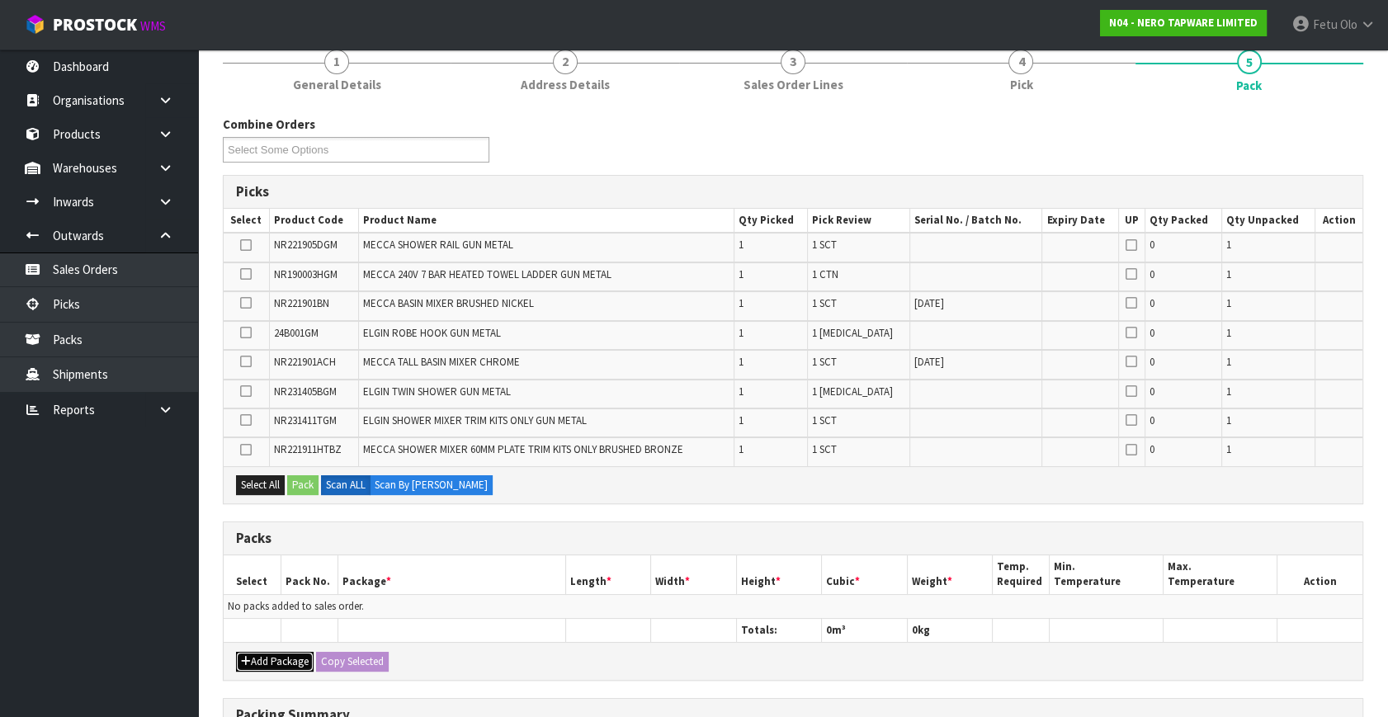
drag, startPoint x: 249, startPoint y: 660, endPoint x: 253, endPoint y: 643, distance: 17.8
click at [249, 659] on icon "button" at bounding box center [246, 661] width 10 height 11
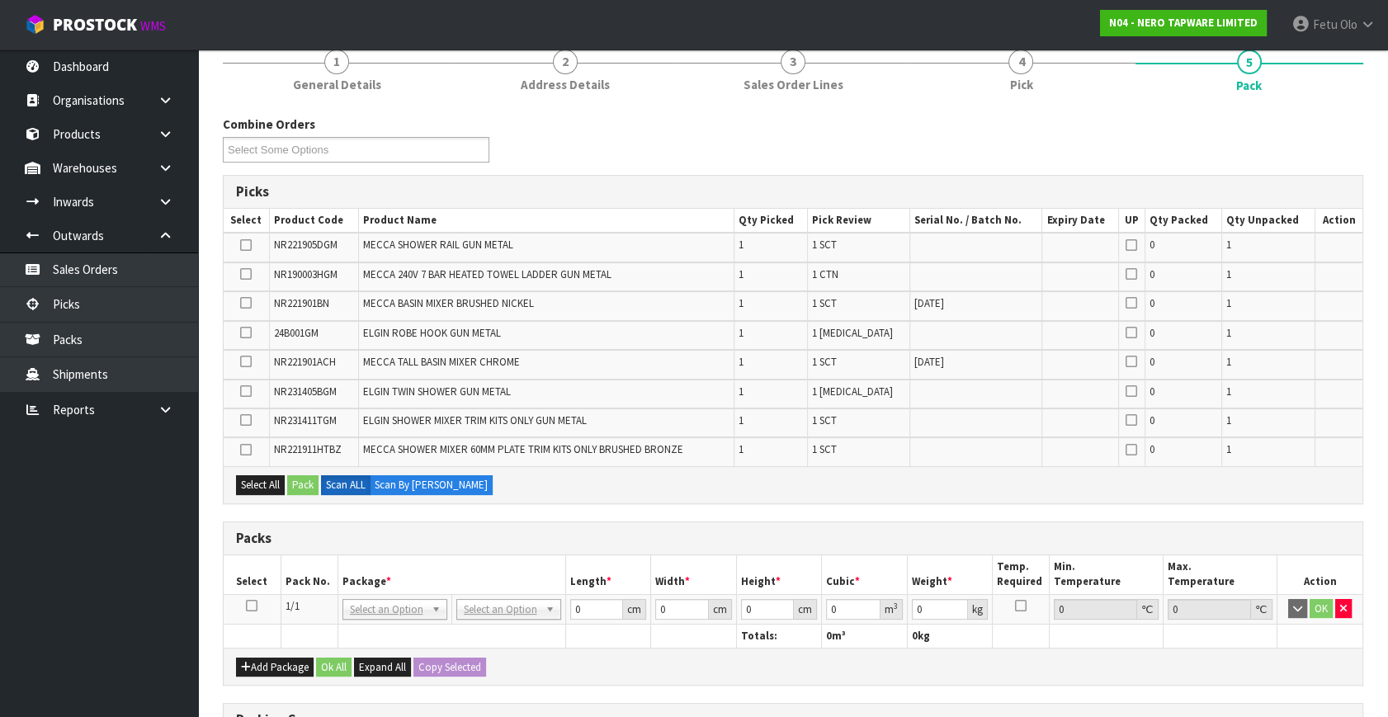
drag, startPoint x: 253, startPoint y: 603, endPoint x: 404, endPoint y: 552, distance: 159.5
click at [253, 606] on icon at bounding box center [252, 606] width 12 height 1
click at [404, 555] on th "Package *" at bounding box center [452, 574] width 228 height 39
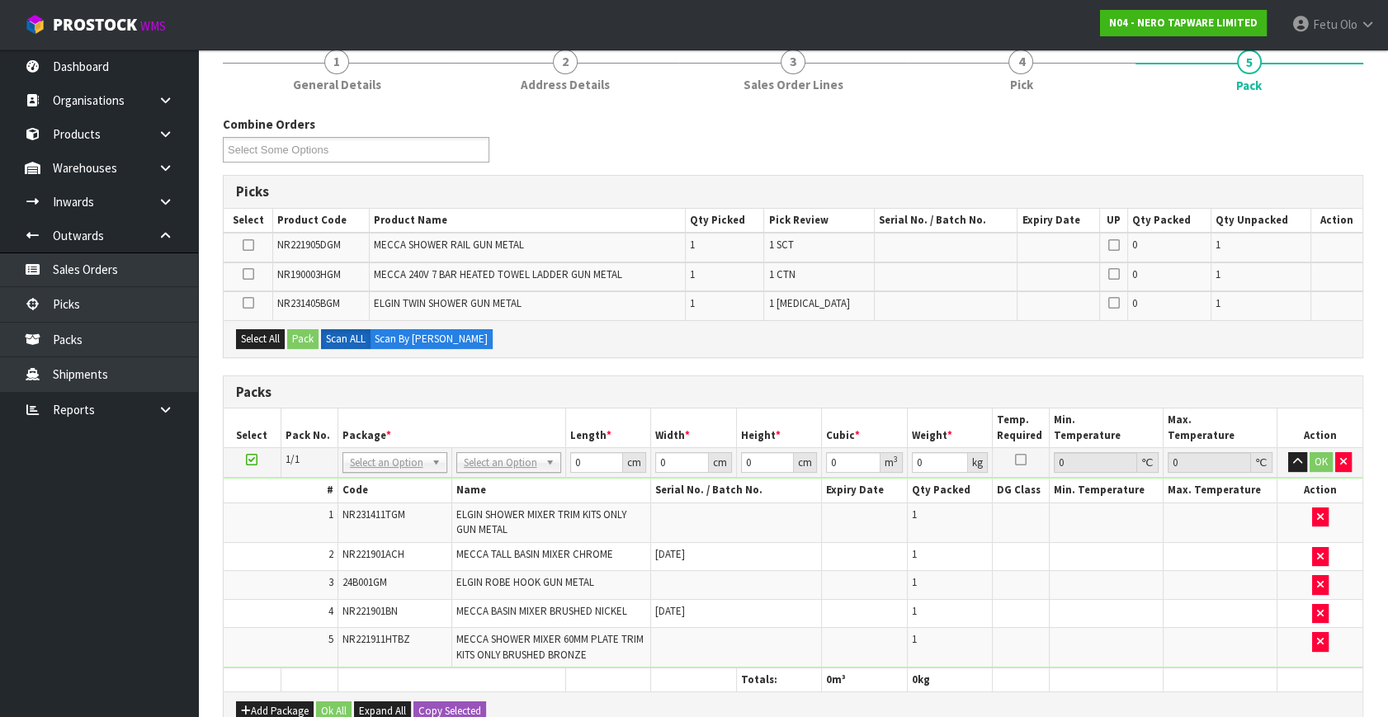
click at [248, 464] on link at bounding box center [252, 459] width 12 height 14
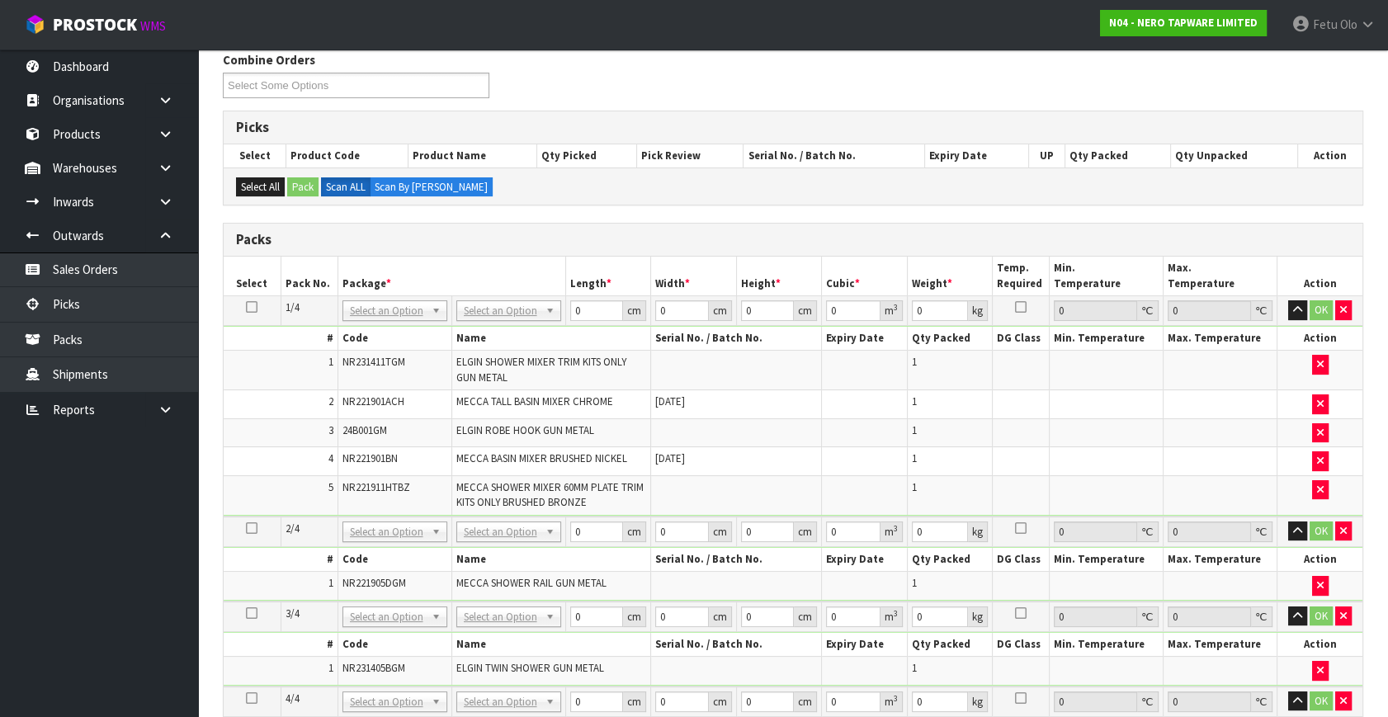
scroll to position [448, 0]
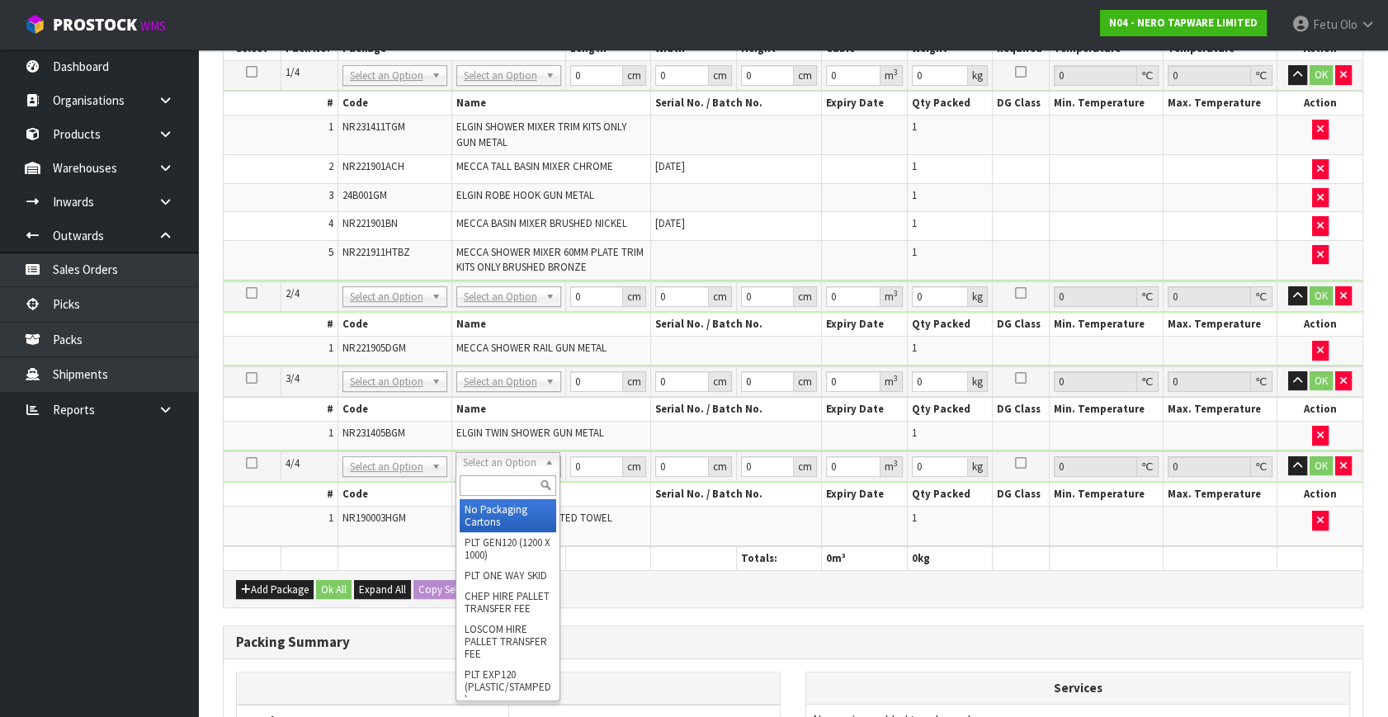
drag, startPoint x: 465, startPoint y: 461, endPoint x: 462, endPoint y: 507, distance: 46.3
drag, startPoint x: 462, startPoint y: 507, endPoint x: 565, endPoint y: 470, distance: 109.4
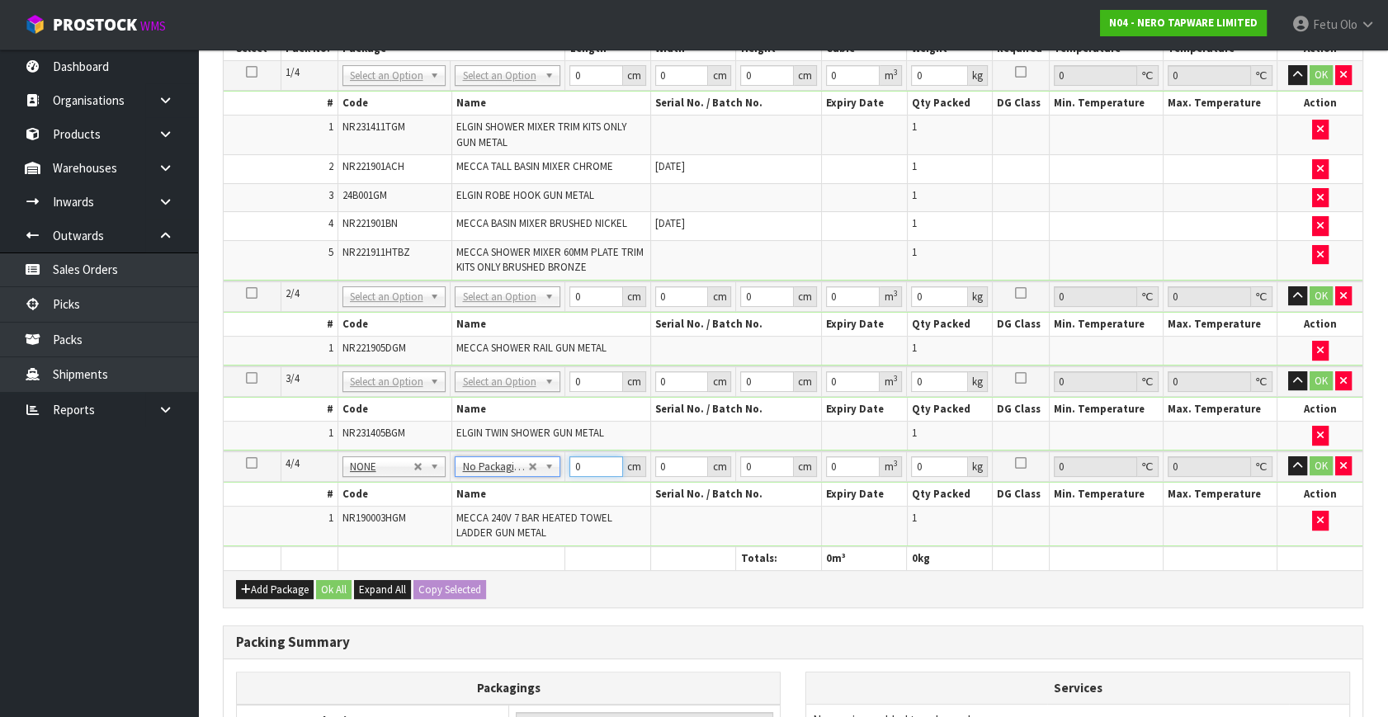
drag, startPoint x: 587, startPoint y: 462, endPoint x: 501, endPoint y: 480, distance: 87.7
click at [501, 484] on tbody "4/4 NONE 007-001 007-002 007-004 007-009 007-013 007-014 007-015 007-017 007-01…" at bounding box center [793, 499] width 1139 height 96
type input "87"
type input "68"
type input "1"
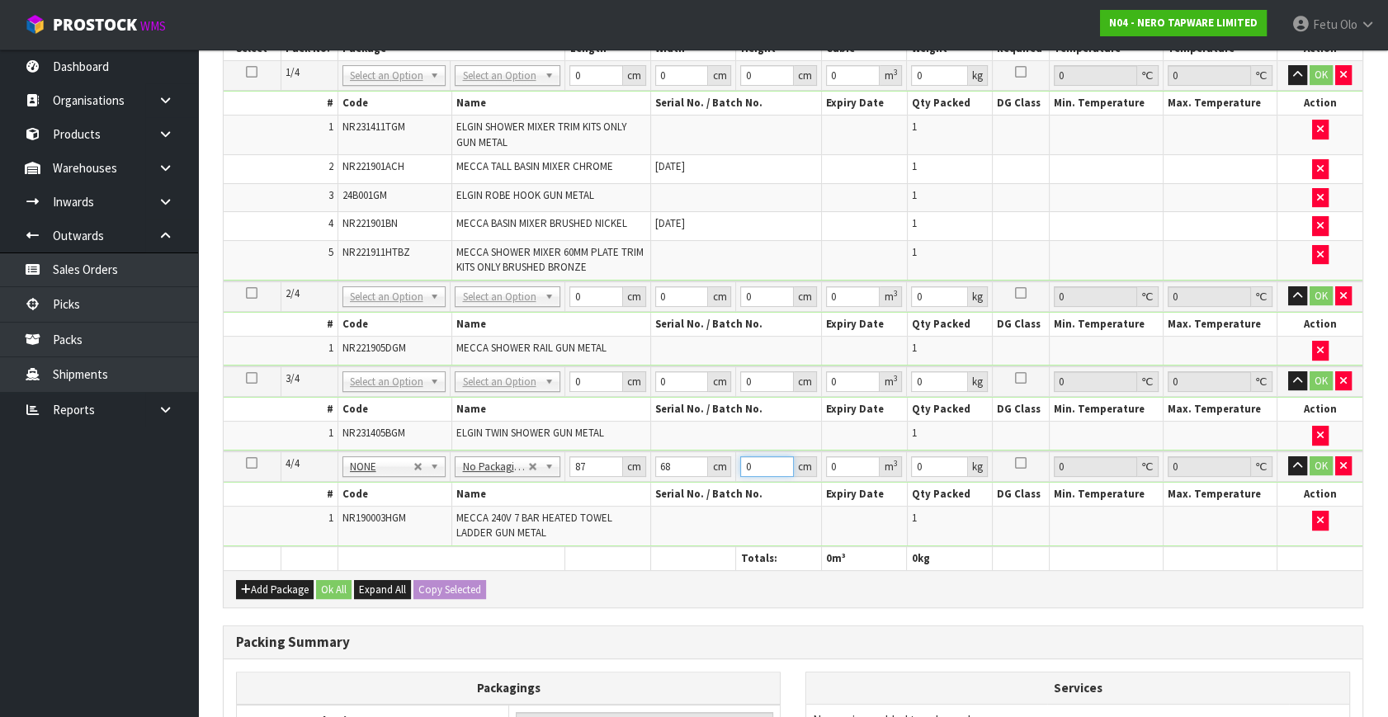
type input "0.005916"
type input "13"
type input "0.076908"
type input "13"
type input "7"
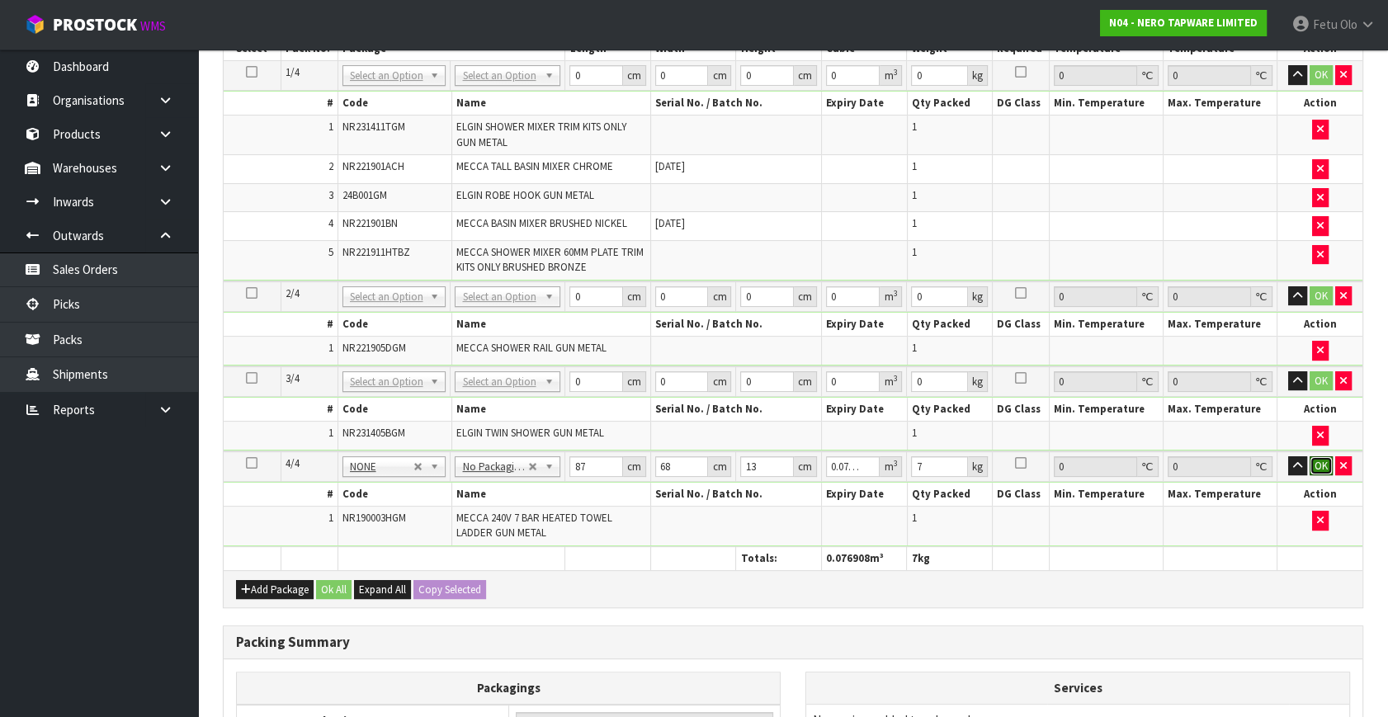
click button "OK" at bounding box center [1321, 466] width 23 height 20
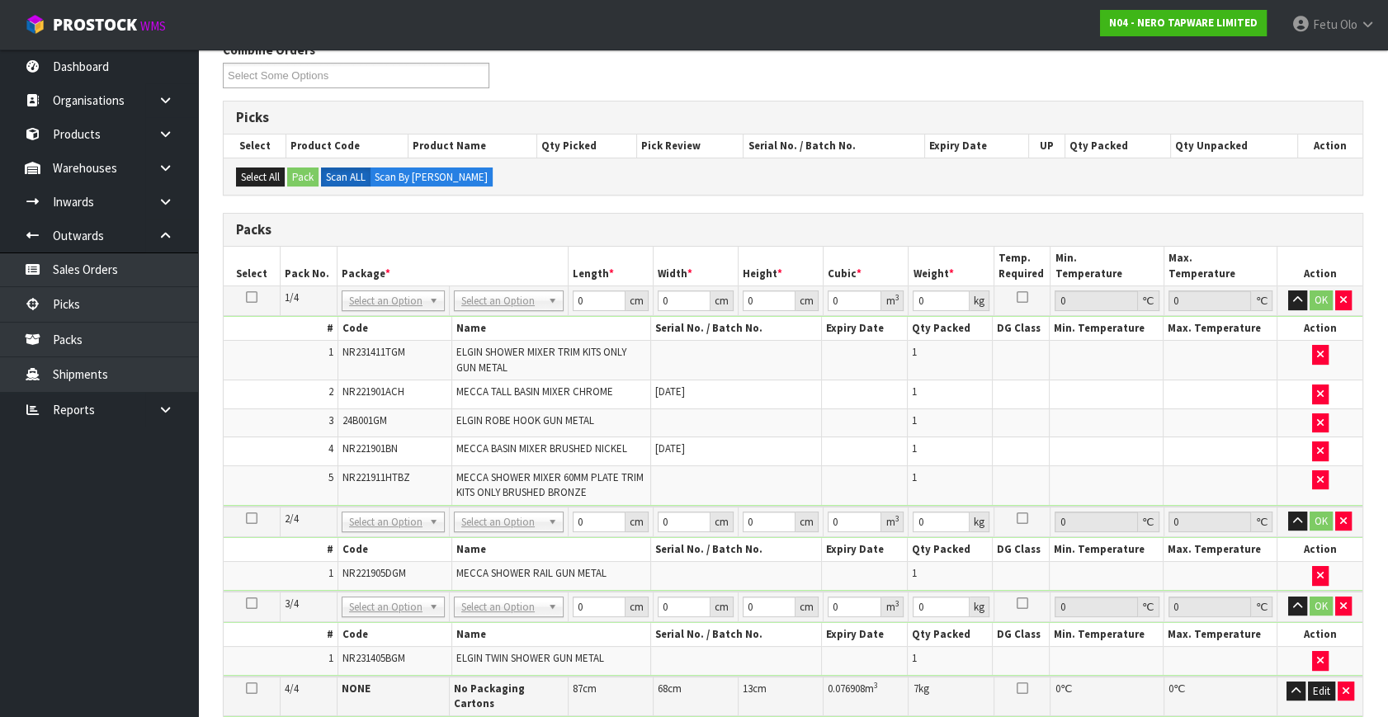
scroll to position [298, 0]
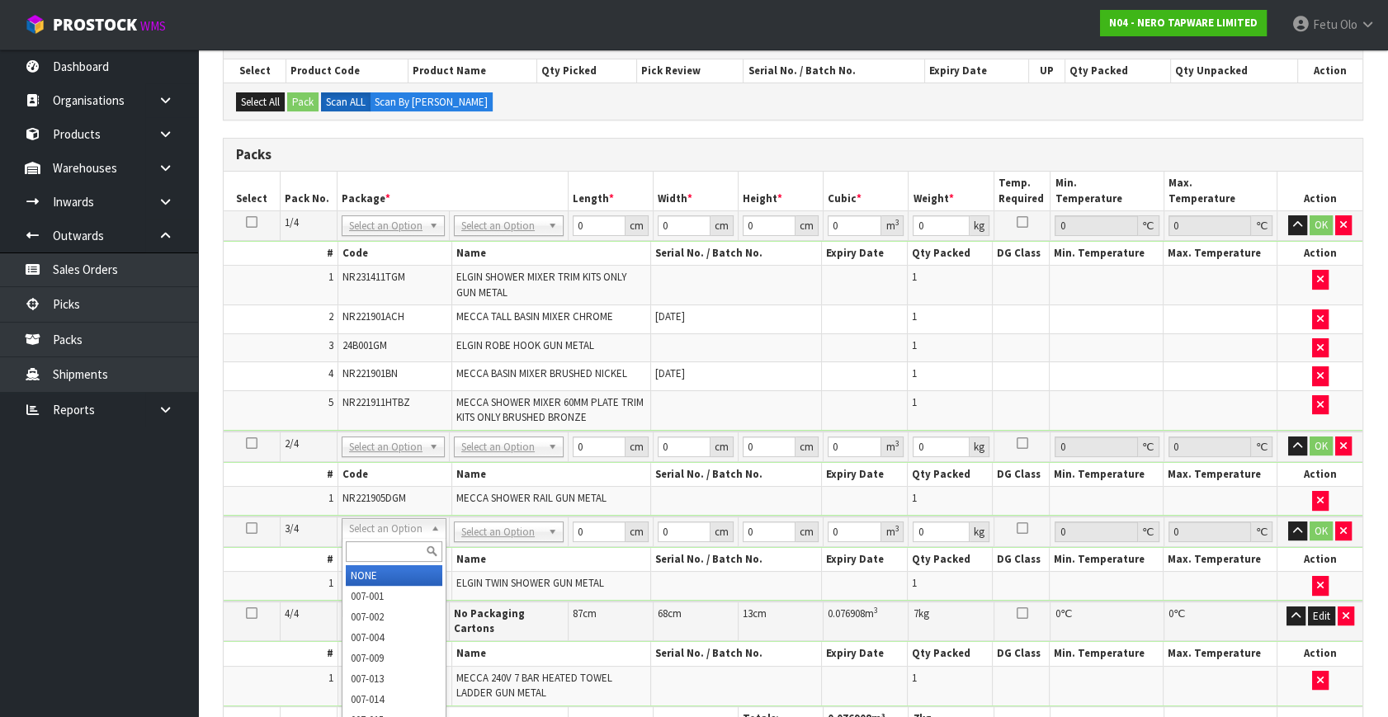
click at [376, 547] on input "text" at bounding box center [394, 551] width 97 height 21
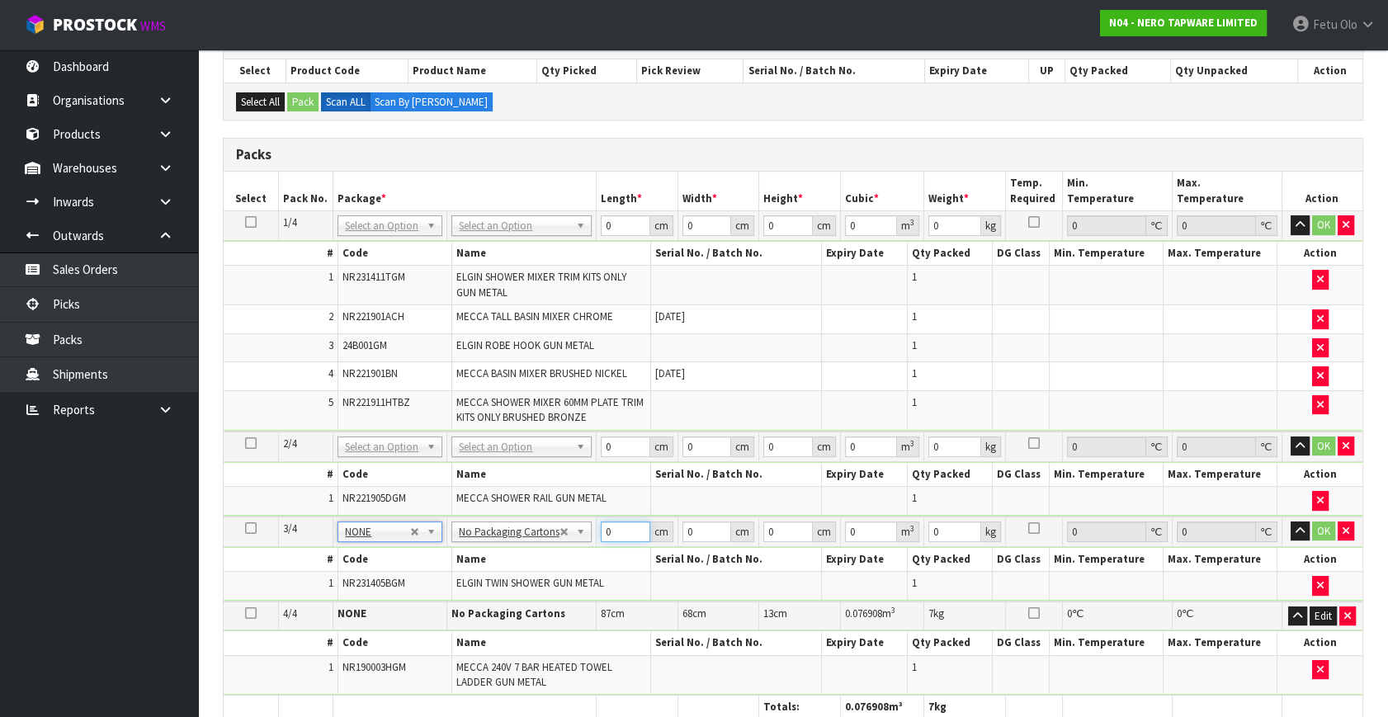
drag, startPoint x: 607, startPoint y: 527, endPoint x: 533, endPoint y: 562, distance: 82.0
click at [533, 562] on tbody "3/4 NONE 007-001 007-002 007-004 007-009 007-013 007-014 007-015 007-017 007-01…" at bounding box center [793, 559] width 1139 height 85
type input "113"
type input "43"
type input "9"
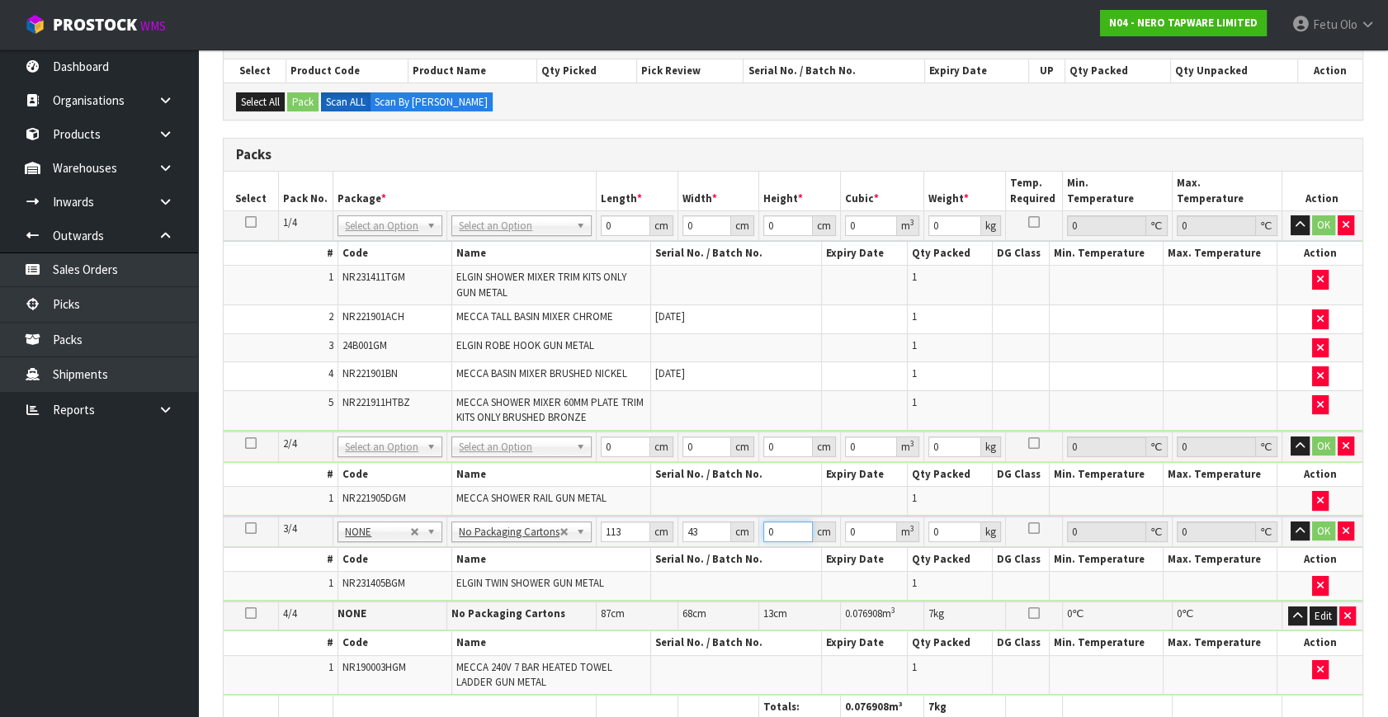
type input "0.043731"
type input "9"
type input "6"
click button "OK" at bounding box center [1323, 532] width 23 height 20
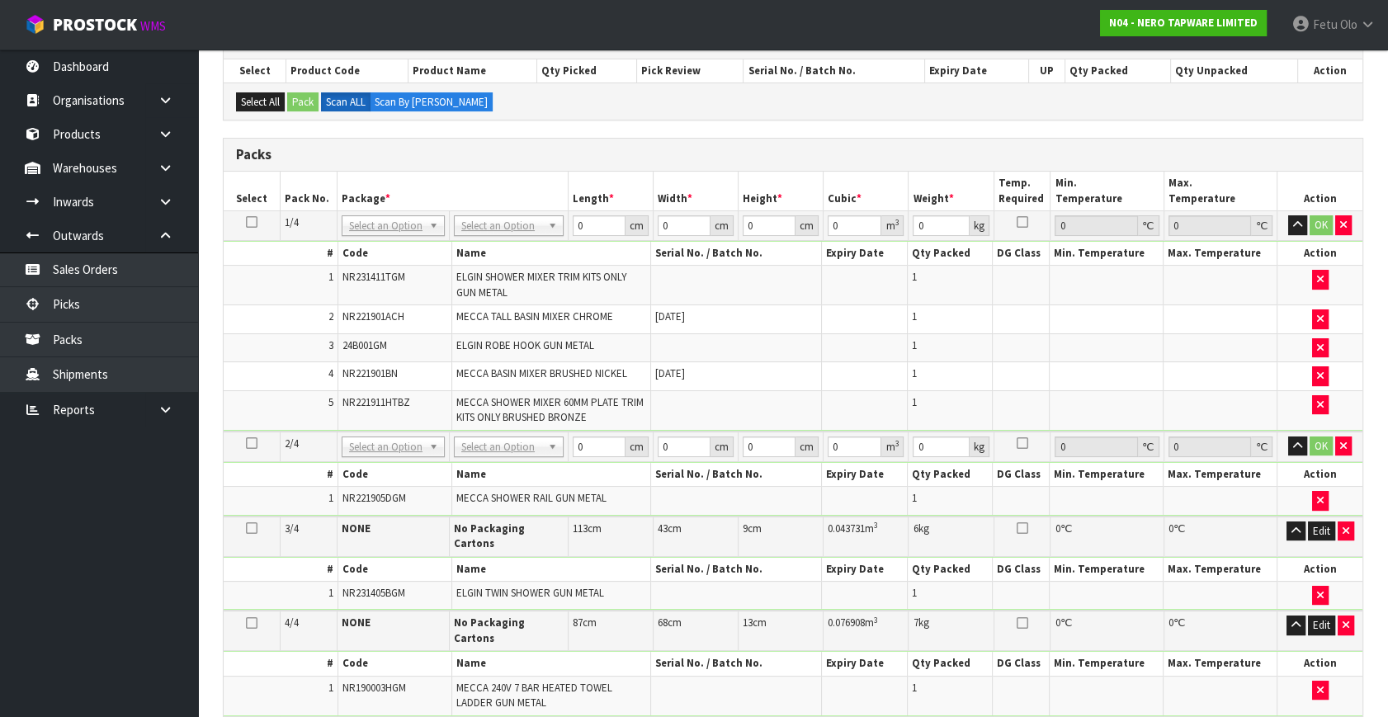
drag, startPoint x: 395, startPoint y: 442, endPoint x: 402, endPoint y: 465, distance: 24.0
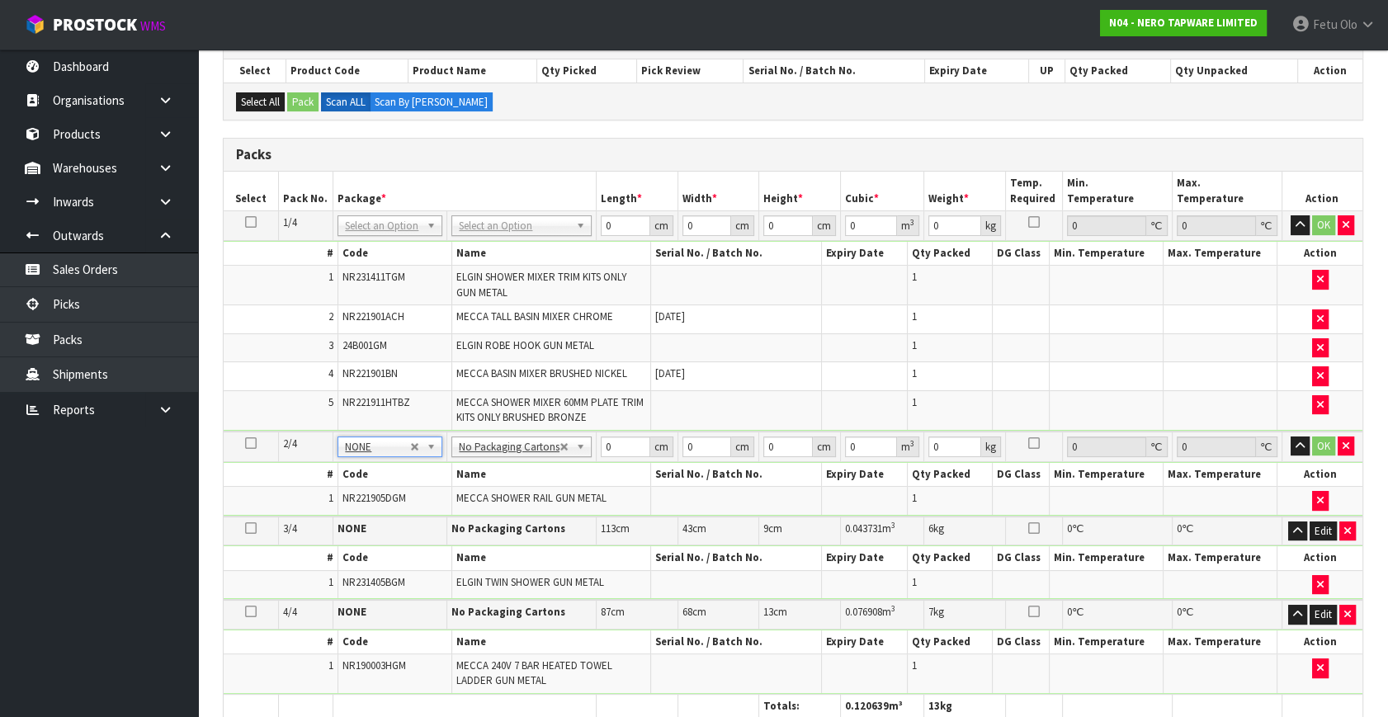
click at [709, 390] on td at bounding box center [736, 409] width 171 height 39
drag, startPoint x: 613, startPoint y: 448, endPoint x: 524, endPoint y: 479, distance: 94.2
click at [524, 479] on tbody "2/4 NONE 007-001 007-002 007-004 007-009 007-013 007-014 007-015 007-017 007-01…" at bounding box center [793, 474] width 1139 height 85
type input "81"
type input "26"
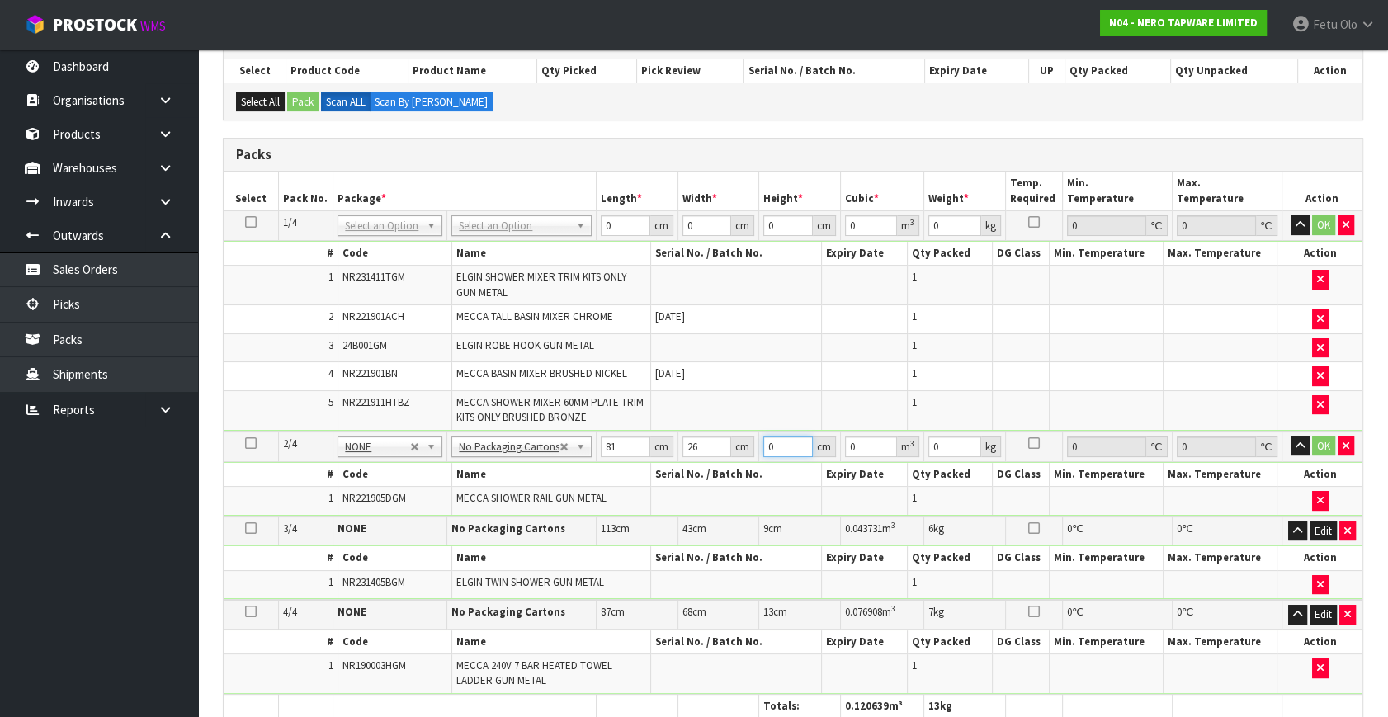
type input "9"
type input "0.018954"
type input "9"
type input "3"
click button "OK" at bounding box center [1323, 447] width 23 height 20
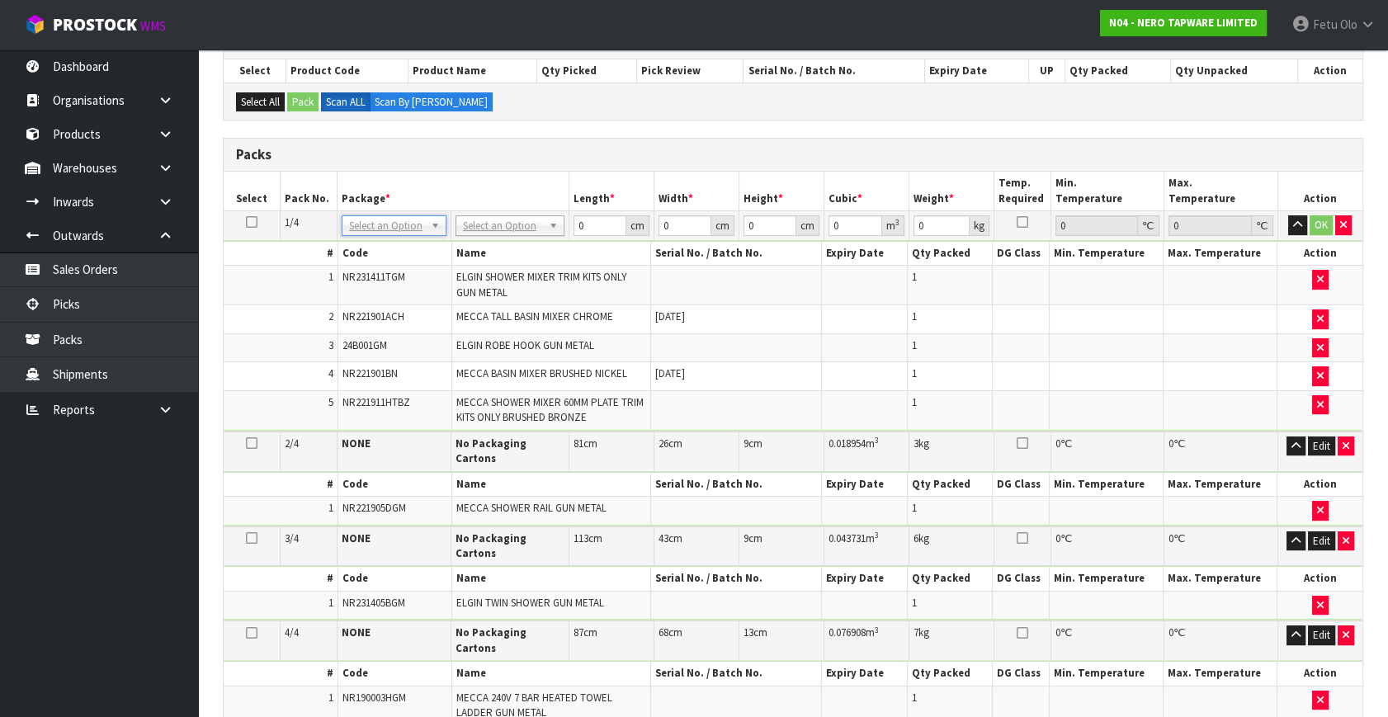
click at [377, 242] on th "Code" at bounding box center [395, 254] width 114 height 24
click at [387, 235] on td "NONE 007-001 007-002 007-004 007-009 007-013 007-014 007-015 007-017 007-018 00…" at bounding box center [394, 226] width 114 height 30
click at [404, 234] on div at bounding box center [393, 247] width 103 height 27
click at [396, 245] on input "text" at bounding box center [394, 247] width 97 height 21
type input "011-084"
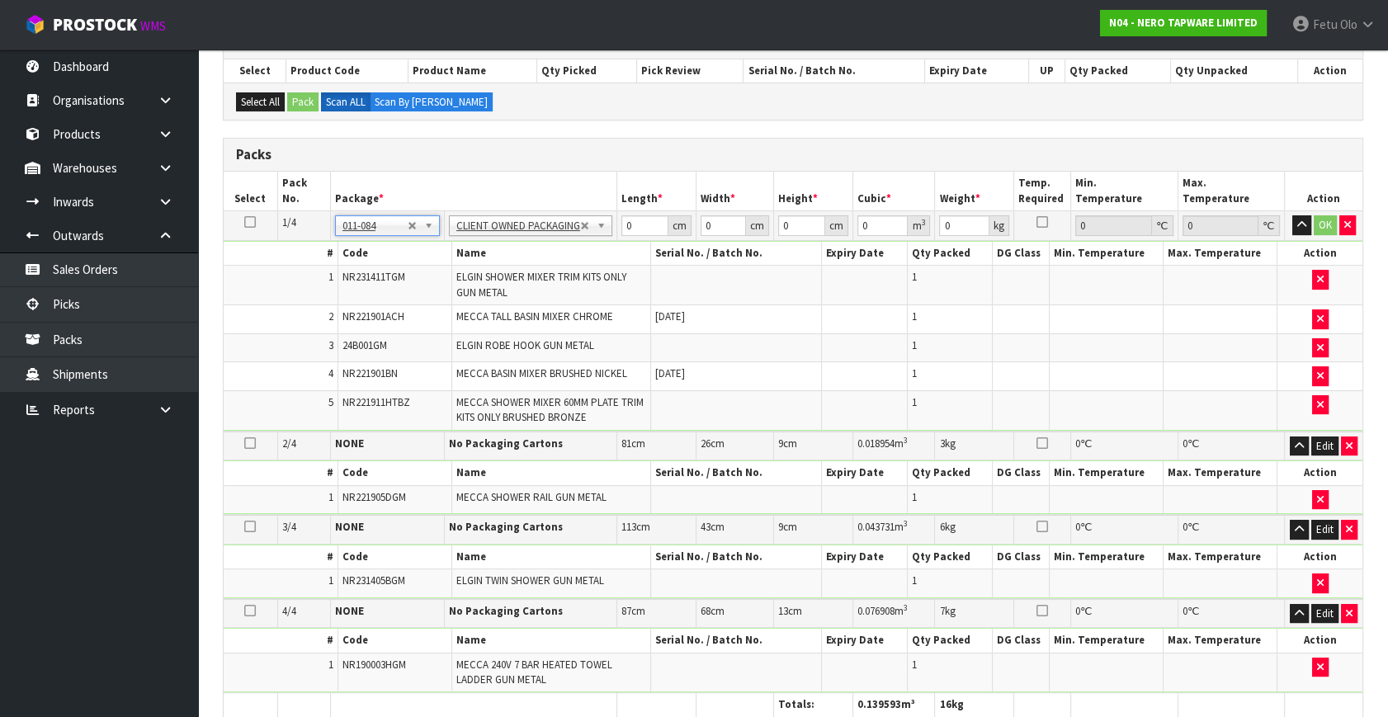
type input "4.4"
drag, startPoint x: 599, startPoint y: 240, endPoint x: 578, endPoint y: 276, distance: 42.2
click at [578, 276] on tbody "1/4 NONE 007-001 007-002 007-004 007-009 007-013 007-014 007-015 007-017 007-01…" at bounding box center [793, 321] width 1139 height 220
type input "53"
type input "36"
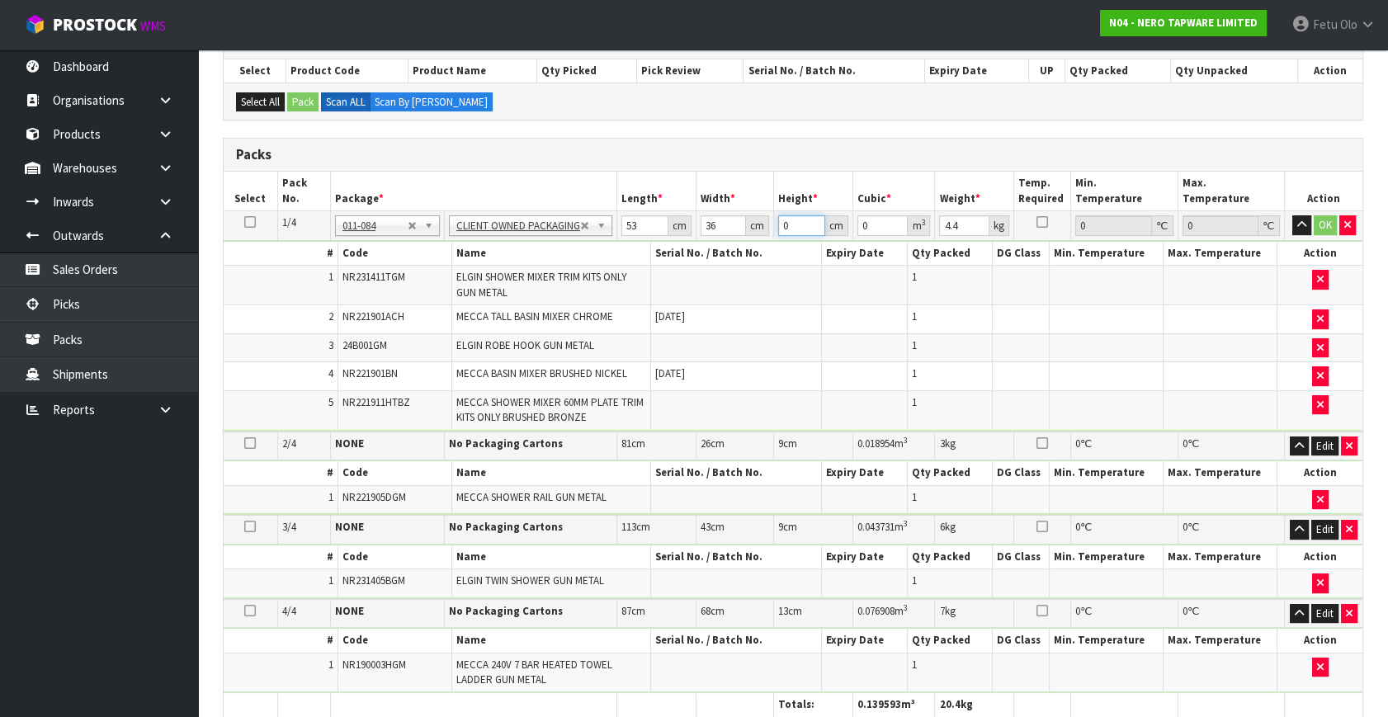
type input "2"
type input "0.003816"
type input "21"
type input "0.040068"
type input "21"
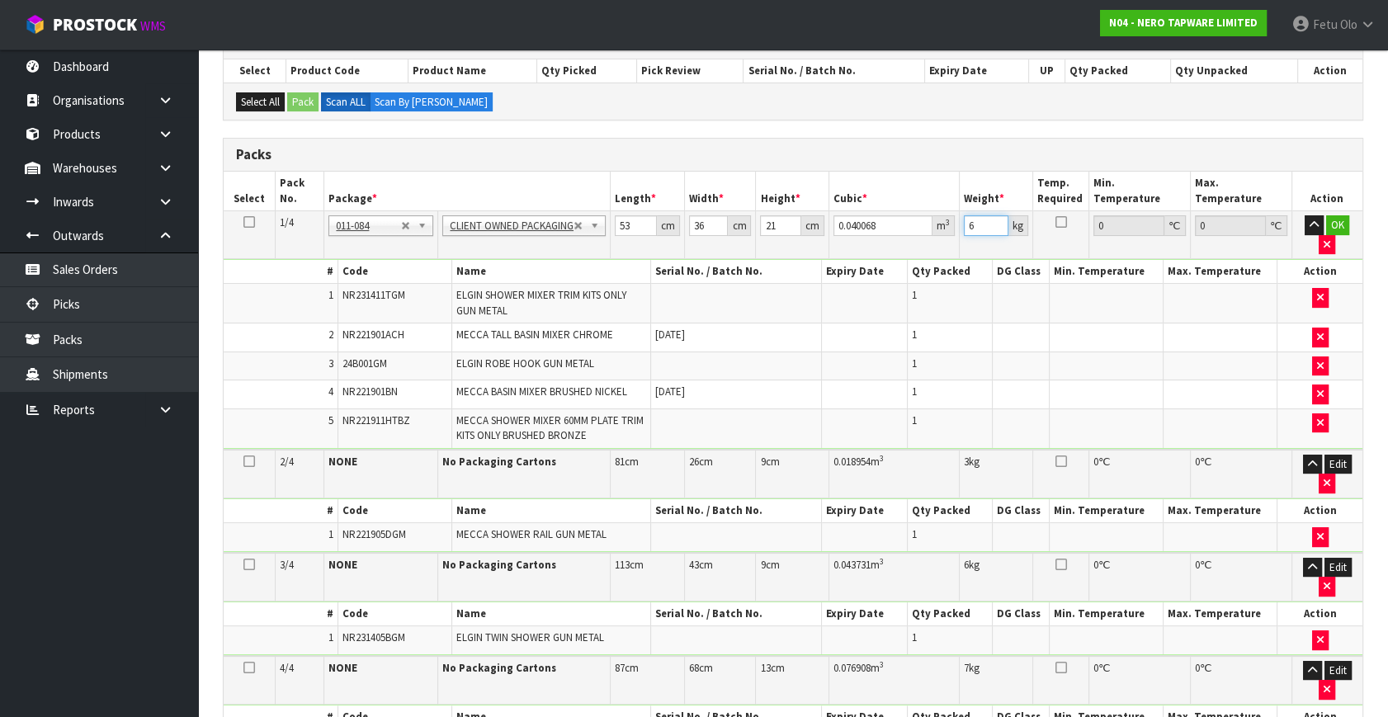
type input "6"
click button "OK" at bounding box center [1337, 225] width 23 height 20
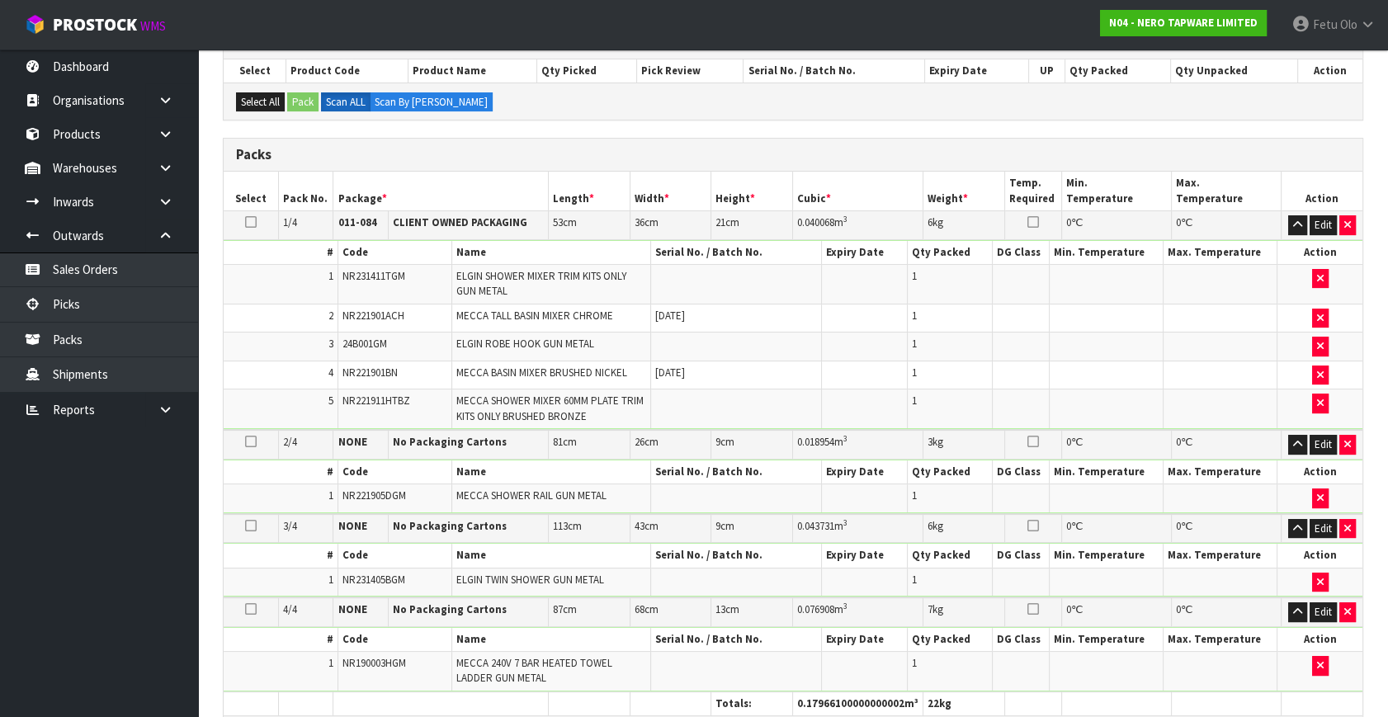
drag, startPoint x: 578, startPoint y: 276, endPoint x: 1012, endPoint y: 354, distance: 441.0
click at [1020, 346] on td at bounding box center [1021, 347] width 57 height 29
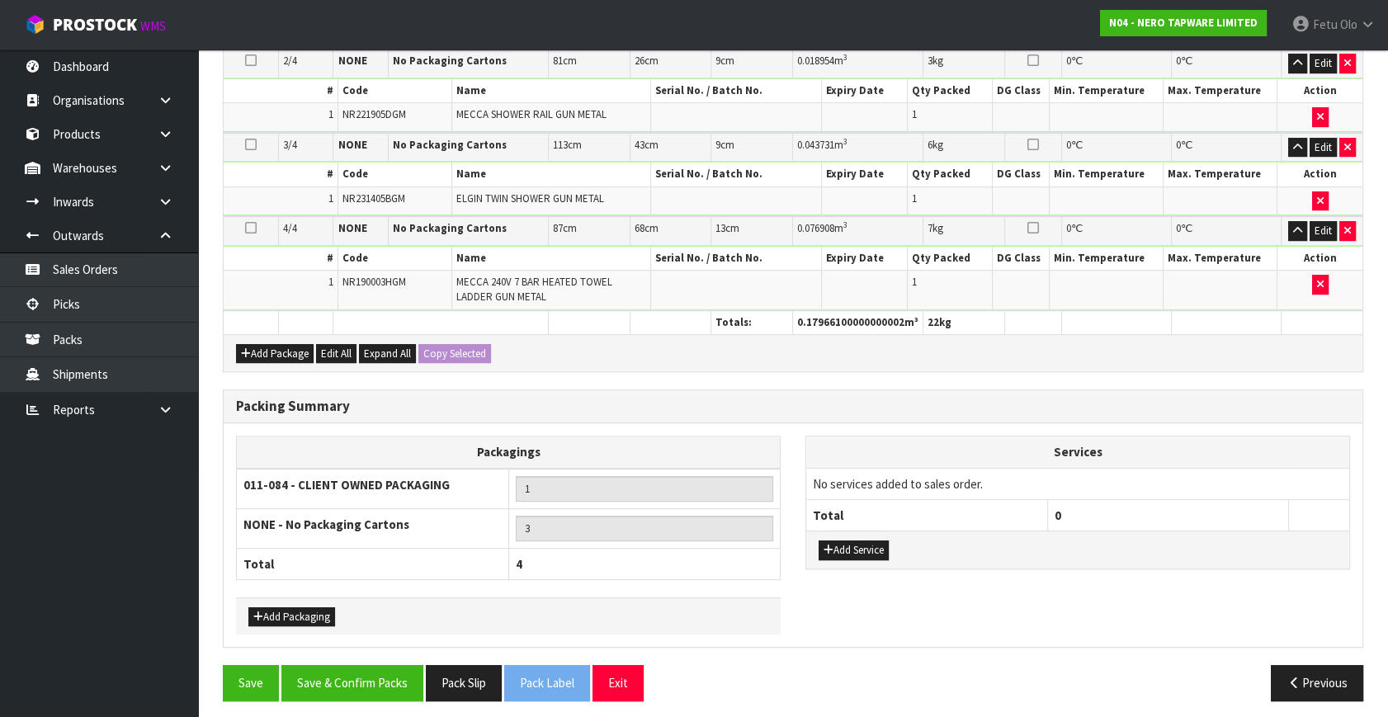
scroll to position [681, 0]
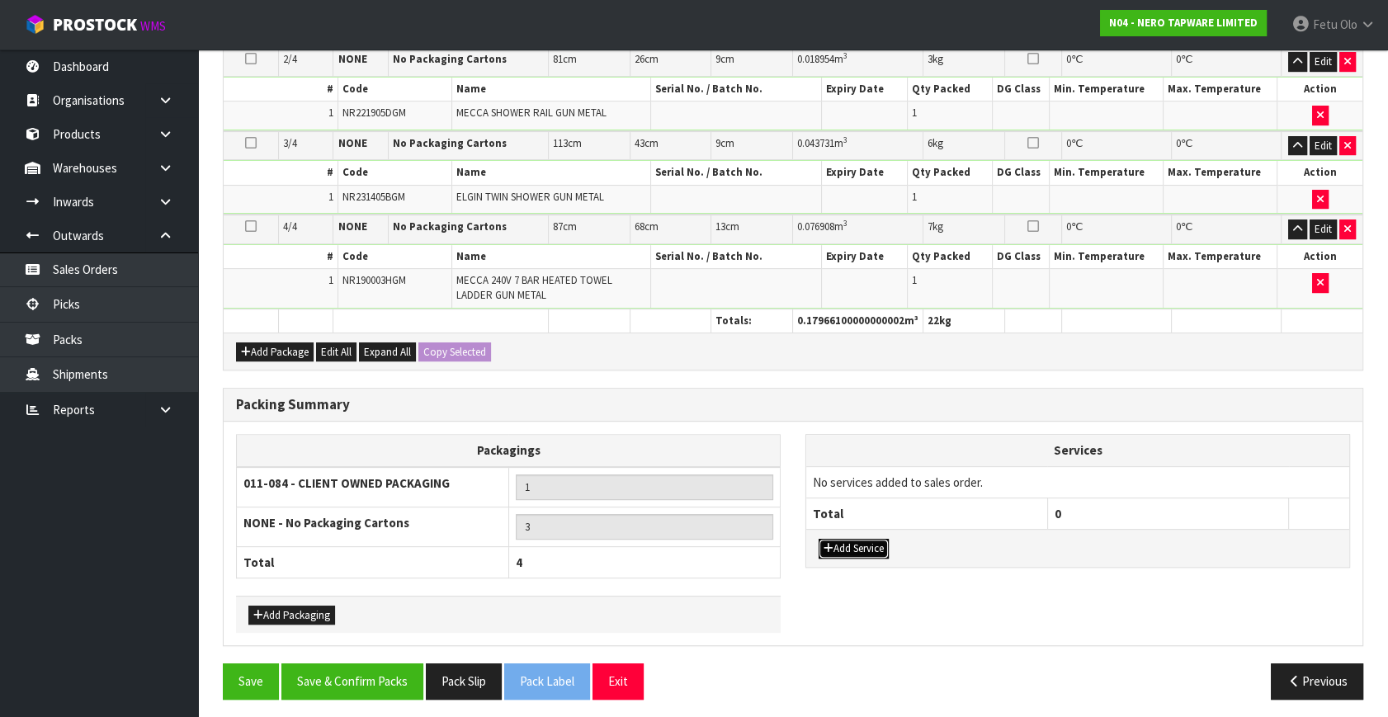
drag, startPoint x: 838, startPoint y: 545, endPoint x: 847, endPoint y: 536, distance: 12.3
click at [838, 544] on button "Add Service" at bounding box center [854, 549] width 70 height 20
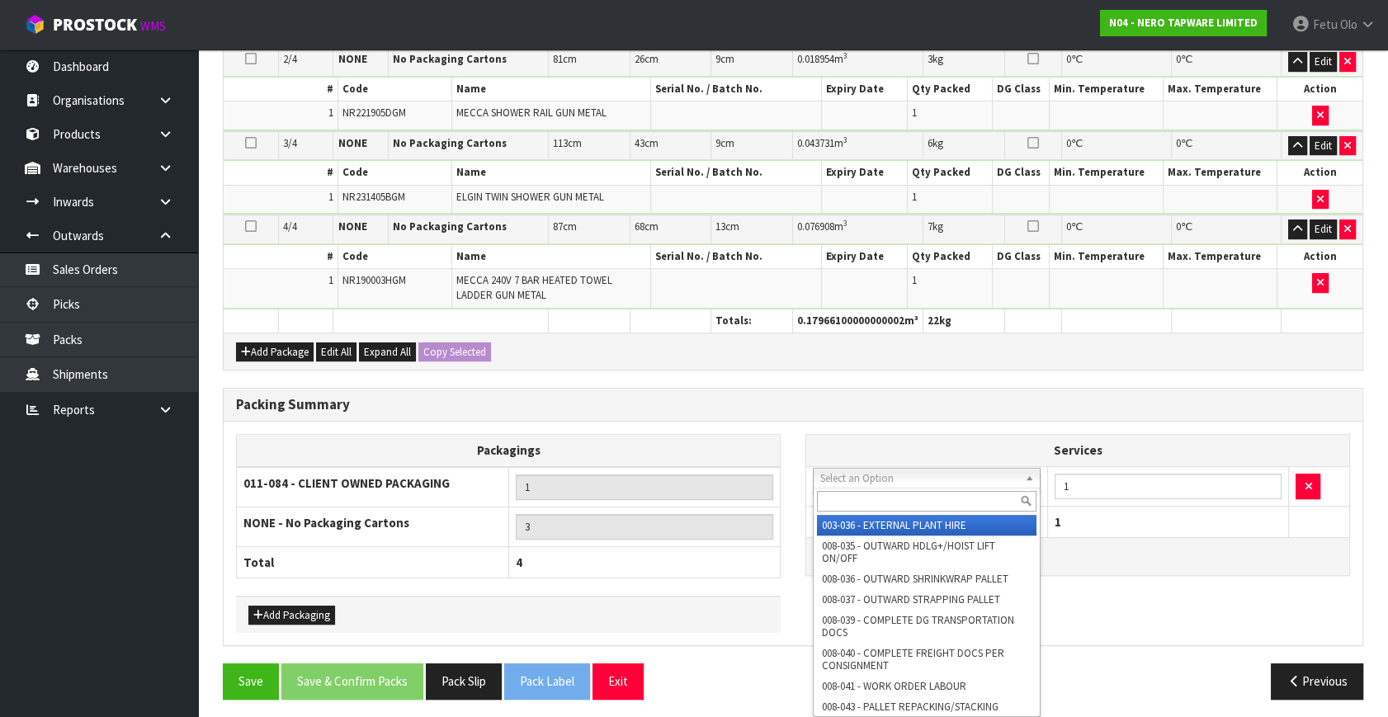
click at [857, 498] on input "text" at bounding box center [927, 501] width 220 height 21
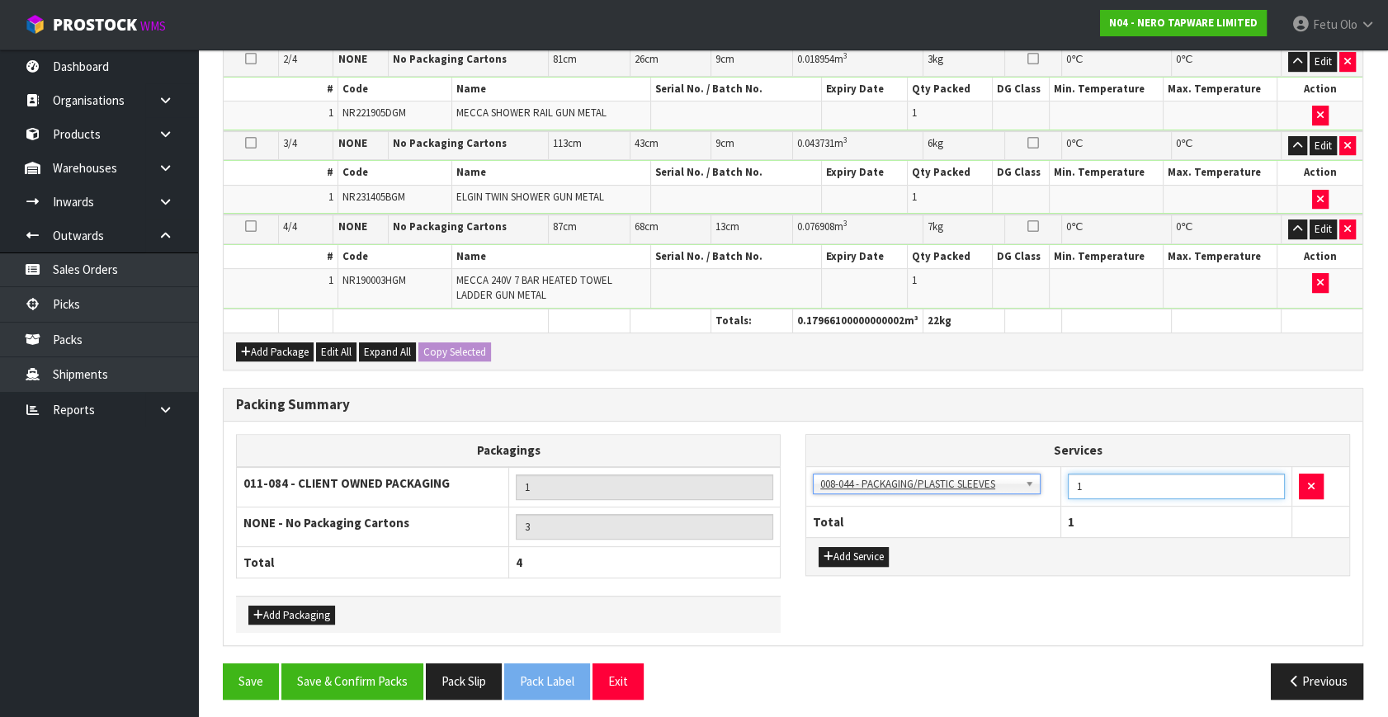
drag, startPoint x: 1055, startPoint y: 487, endPoint x: 1032, endPoint y: 495, distance: 23.8
click at [1033, 494] on tr "003-036 - EXTERNAL PLANT HIRE 008-035 - OUTWARD HDLG+/HOIST LIFT ON/OFF 008-036…" at bounding box center [1077, 486] width 543 height 40
click at [395, 668] on button "Save & Confirm Packs" at bounding box center [352, 681] width 142 height 35
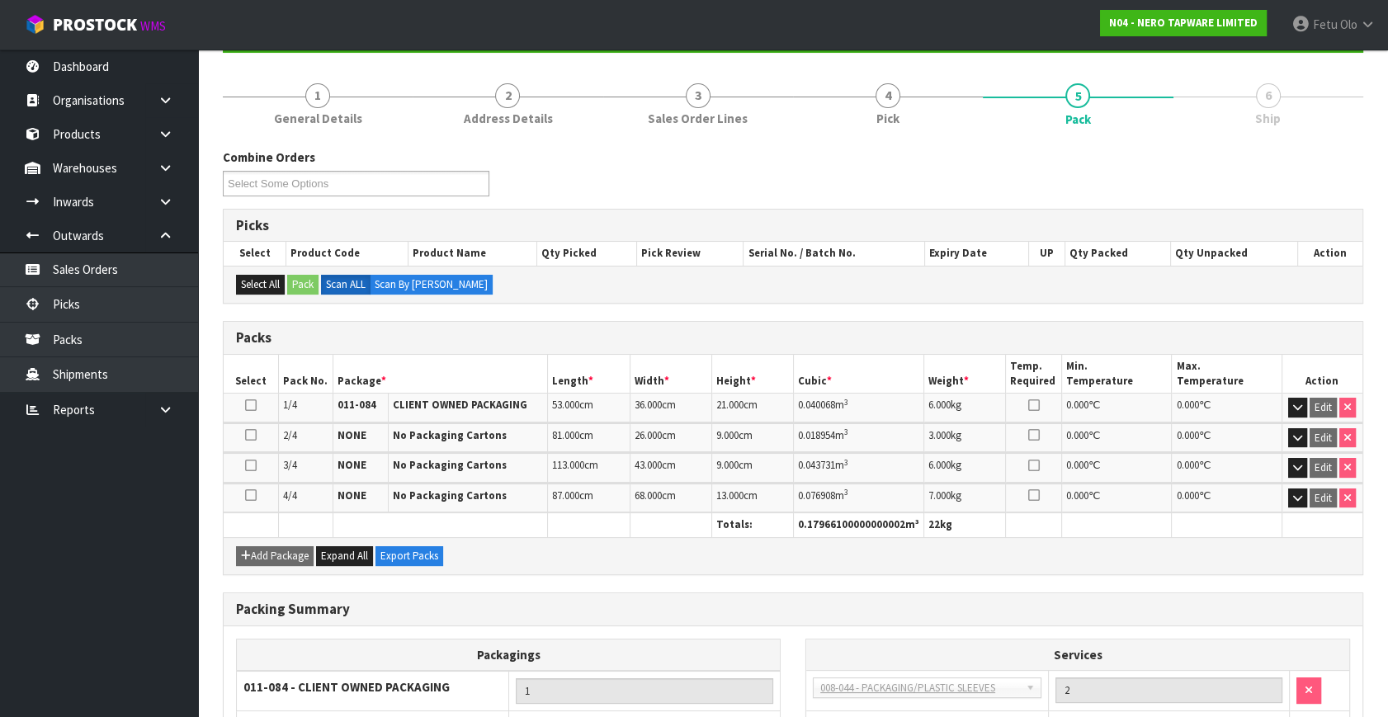
scroll to position [345, 0]
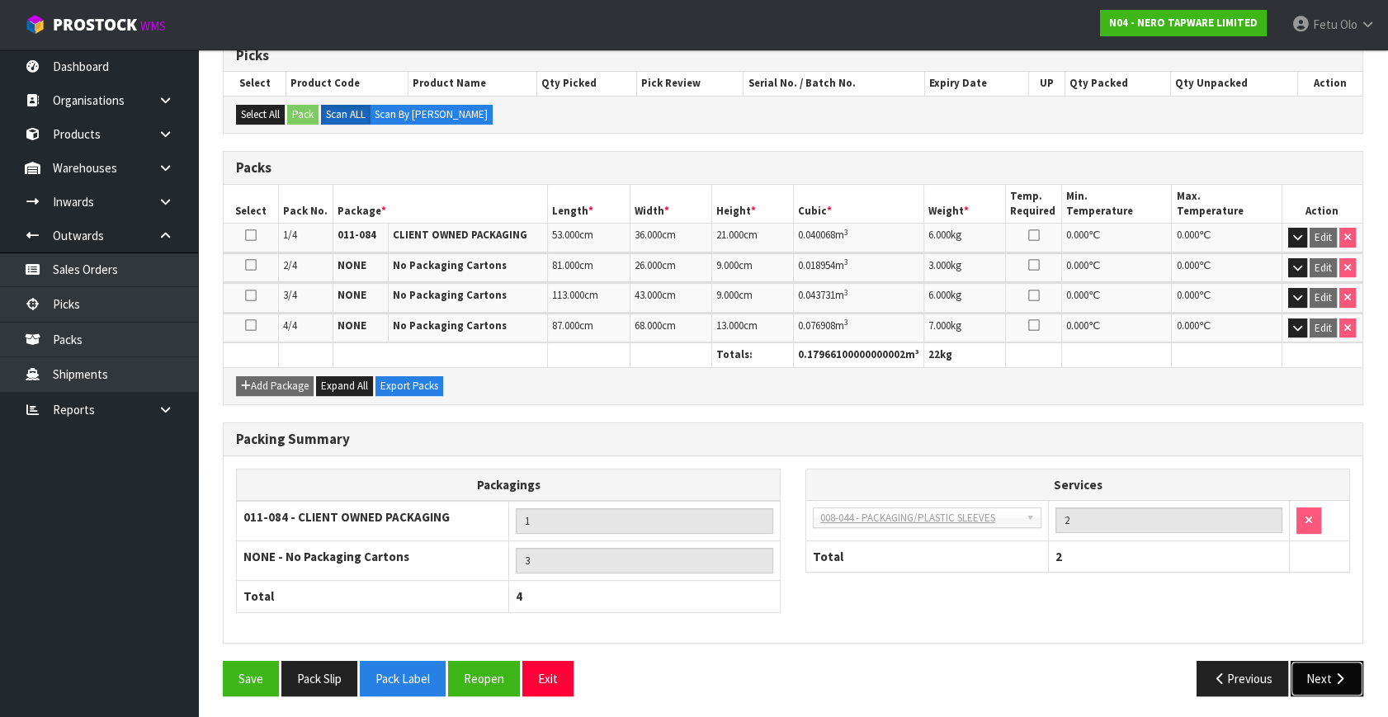
click at [1316, 661] on button "Next" at bounding box center [1327, 678] width 73 height 35
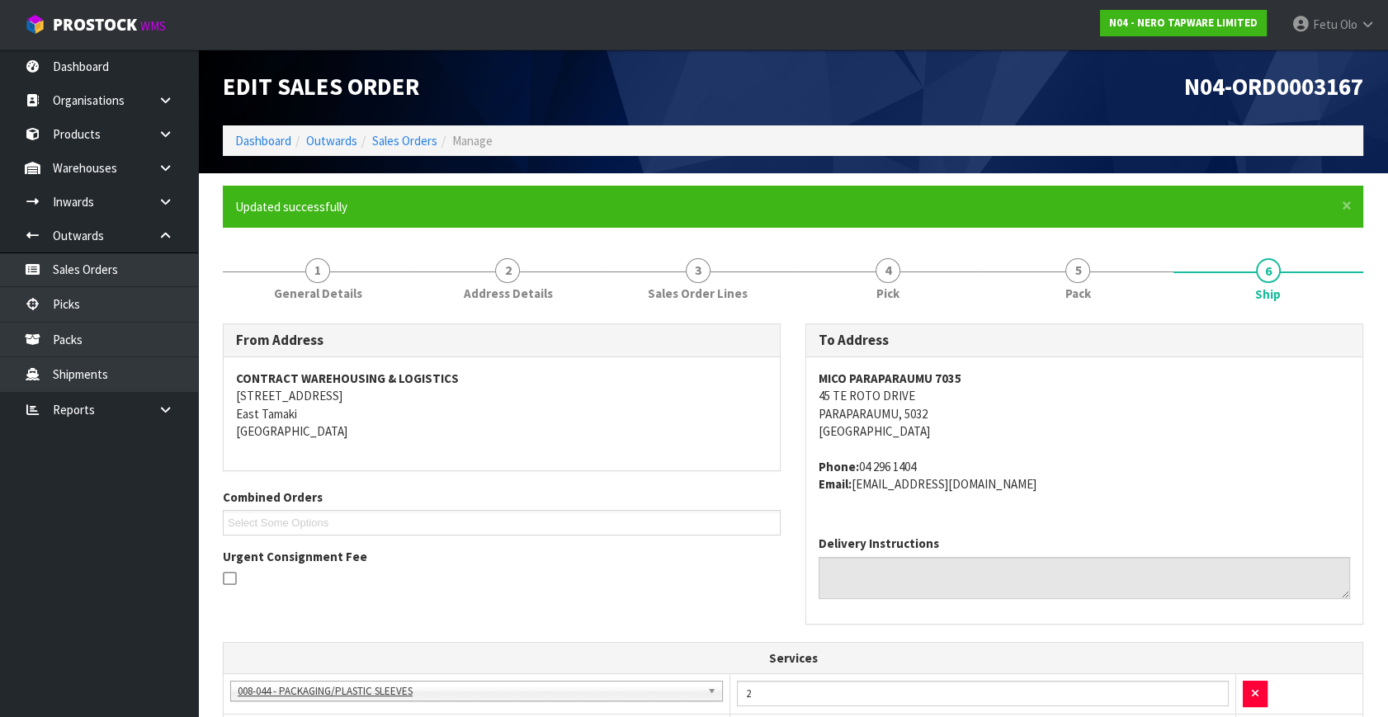
scroll to position [487, 0]
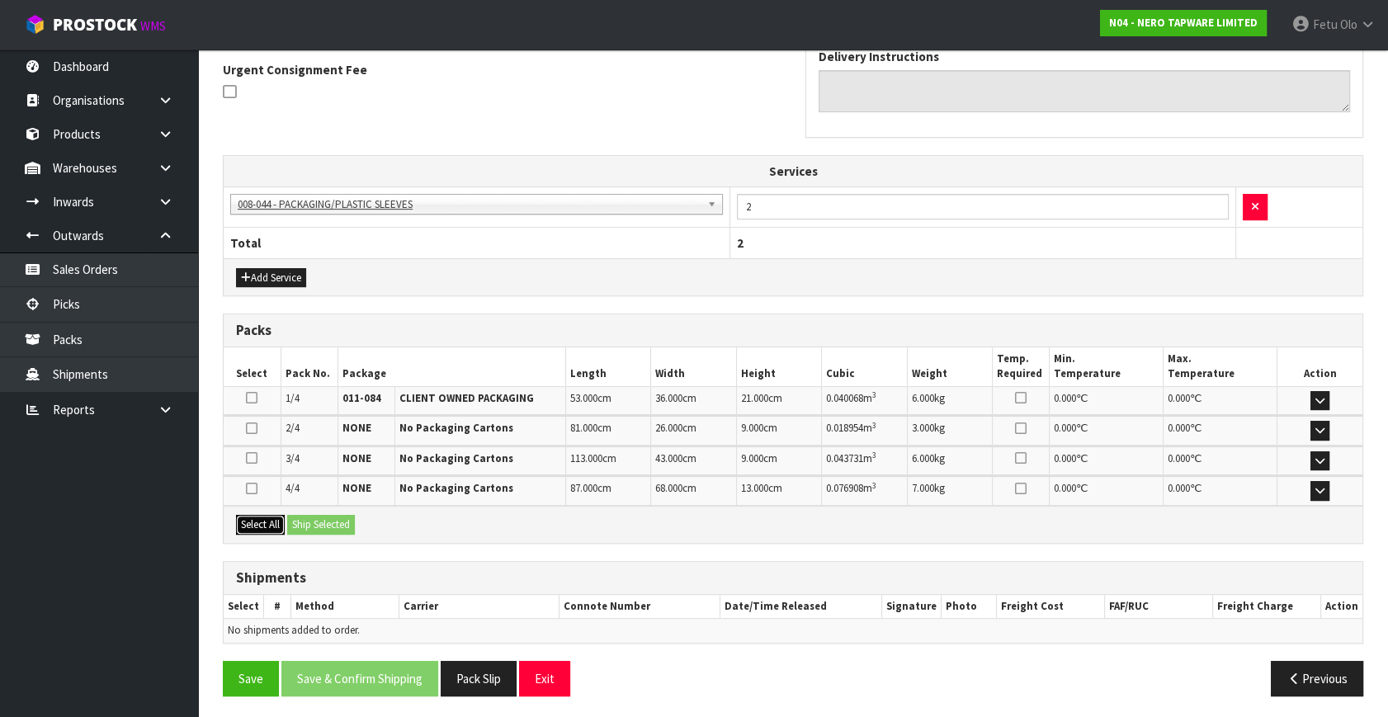
click at [275, 515] on button "Select All" at bounding box center [260, 525] width 49 height 20
click at [329, 515] on button "Ship Selected" at bounding box center [321, 525] width 68 height 20
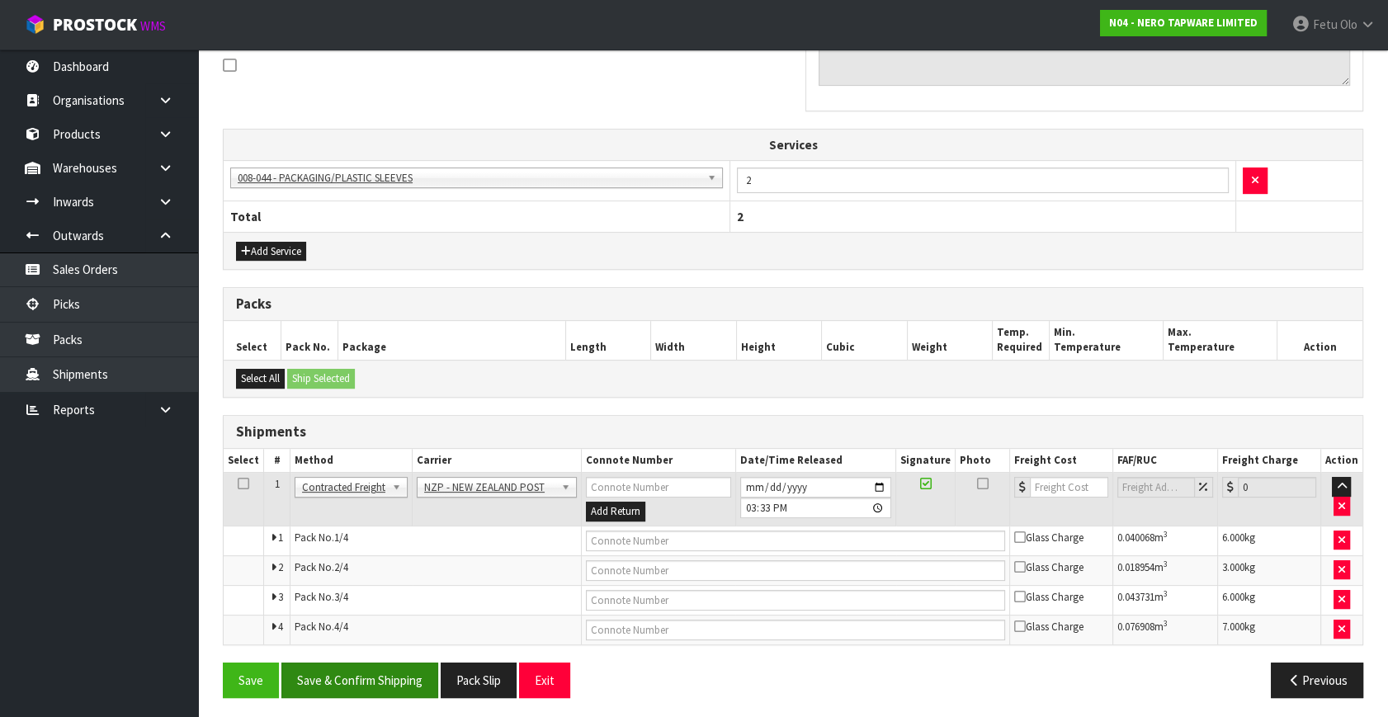
scroll to position [515, 0]
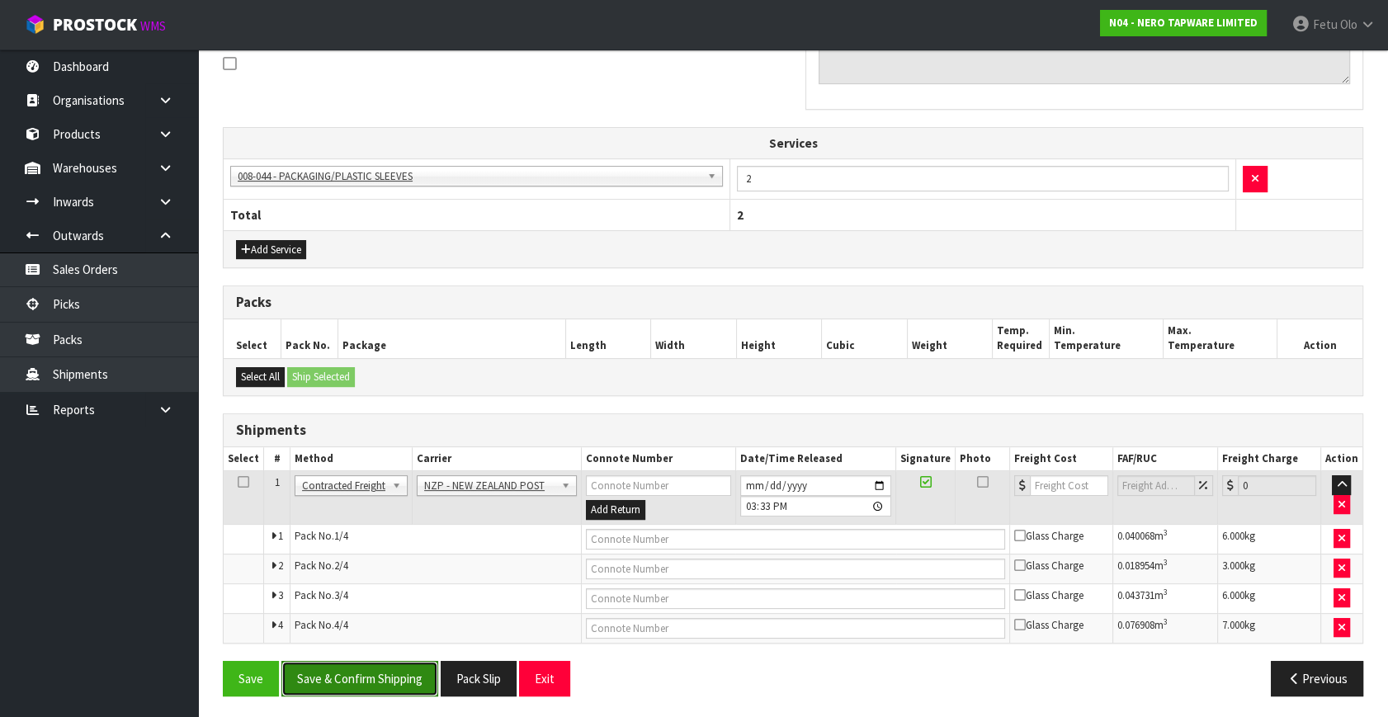
click at [368, 677] on button "Save & Confirm Shipping" at bounding box center [359, 678] width 157 height 35
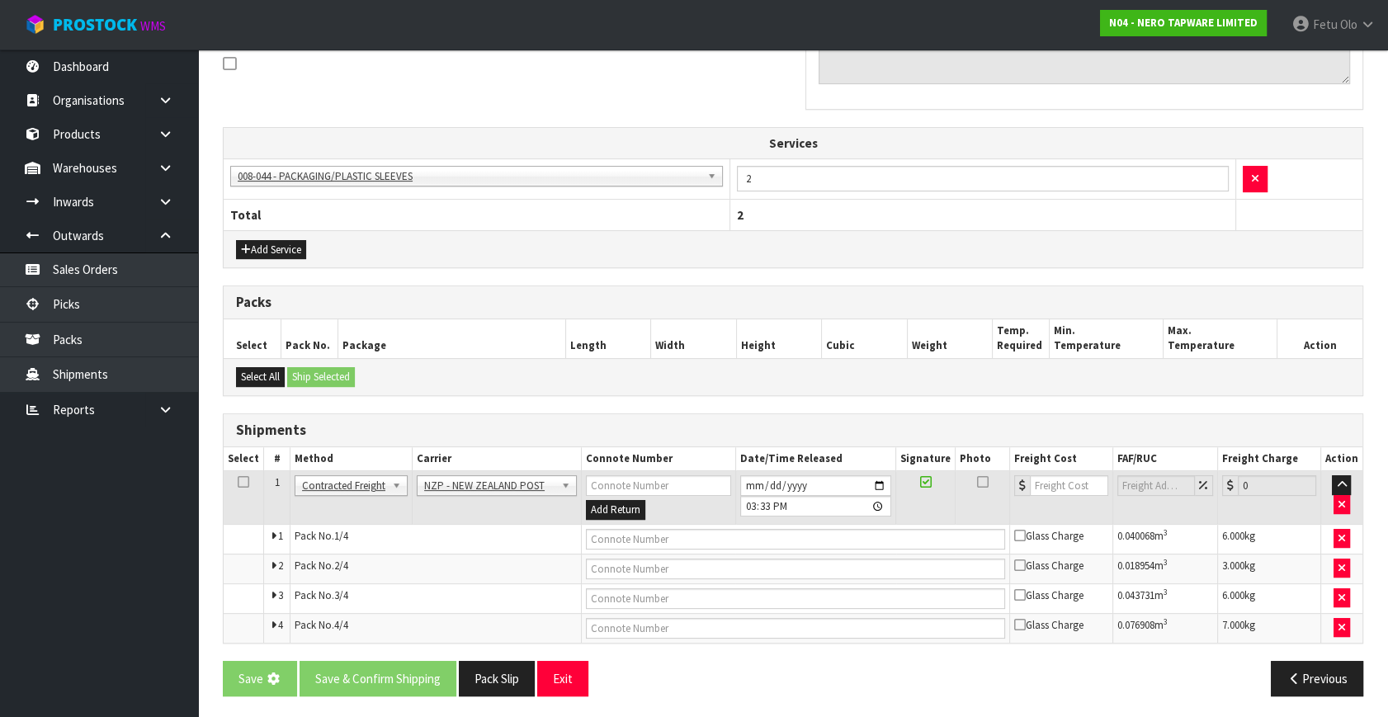
scroll to position [0, 0]
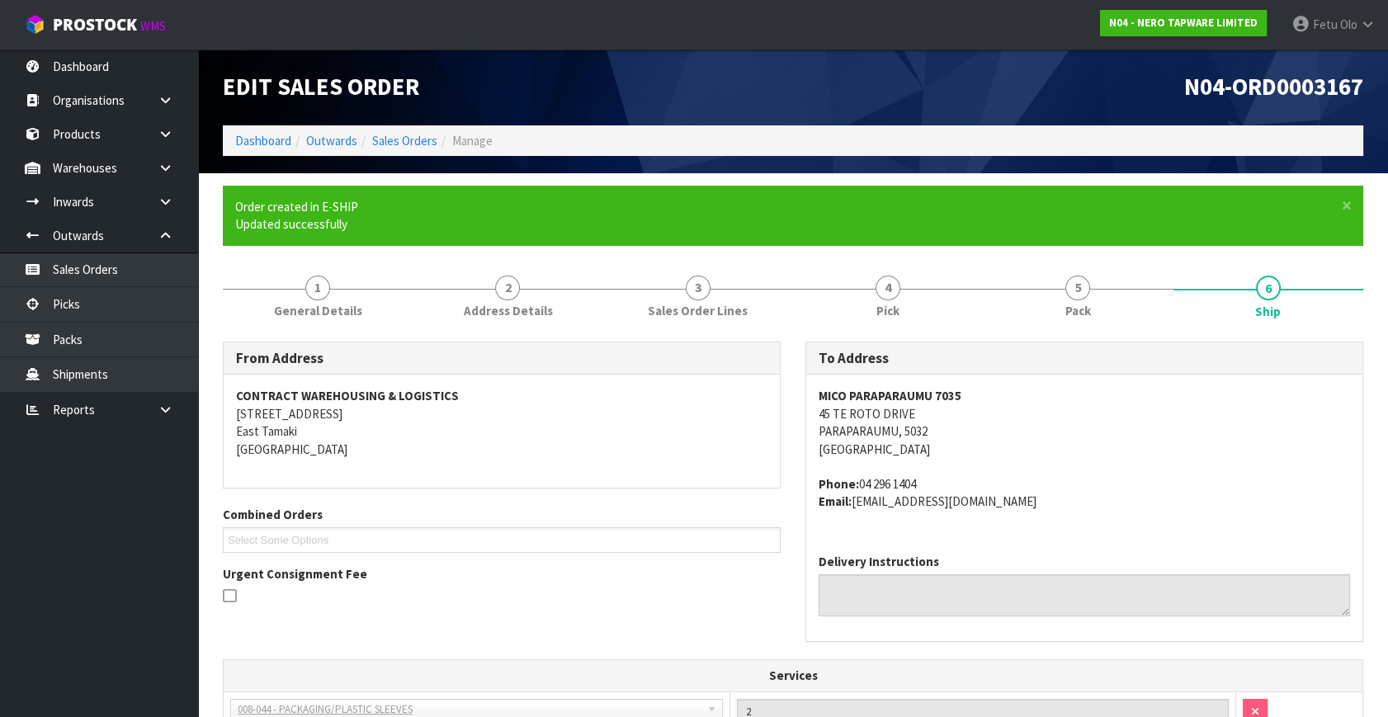
drag, startPoint x: 1194, startPoint y: 547, endPoint x: 1058, endPoint y: 515, distance: 139.9
click at [1194, 547] on div "Delivery Instructions" at bounding box center [1084, 591] width 556 height 101
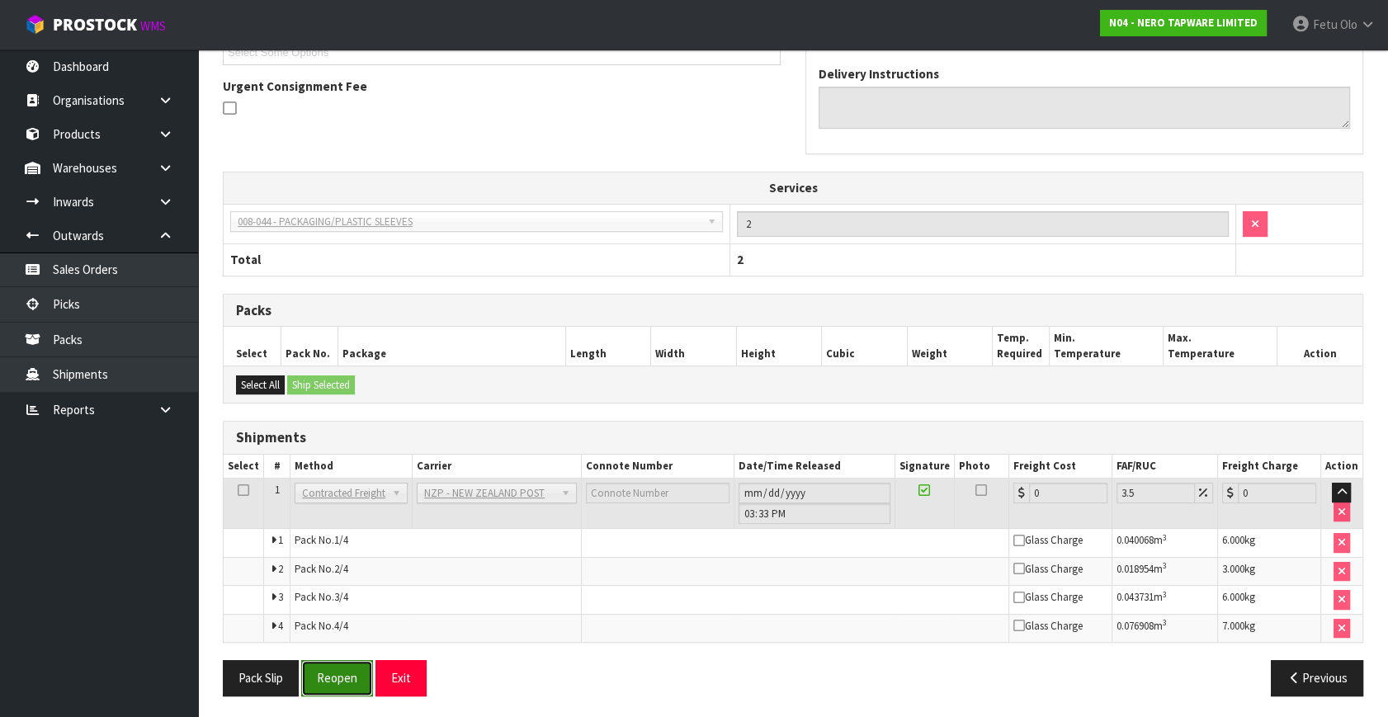
click at [336, 664] on button "Reopen" at bounding box center [337, 677] width 72 height 35
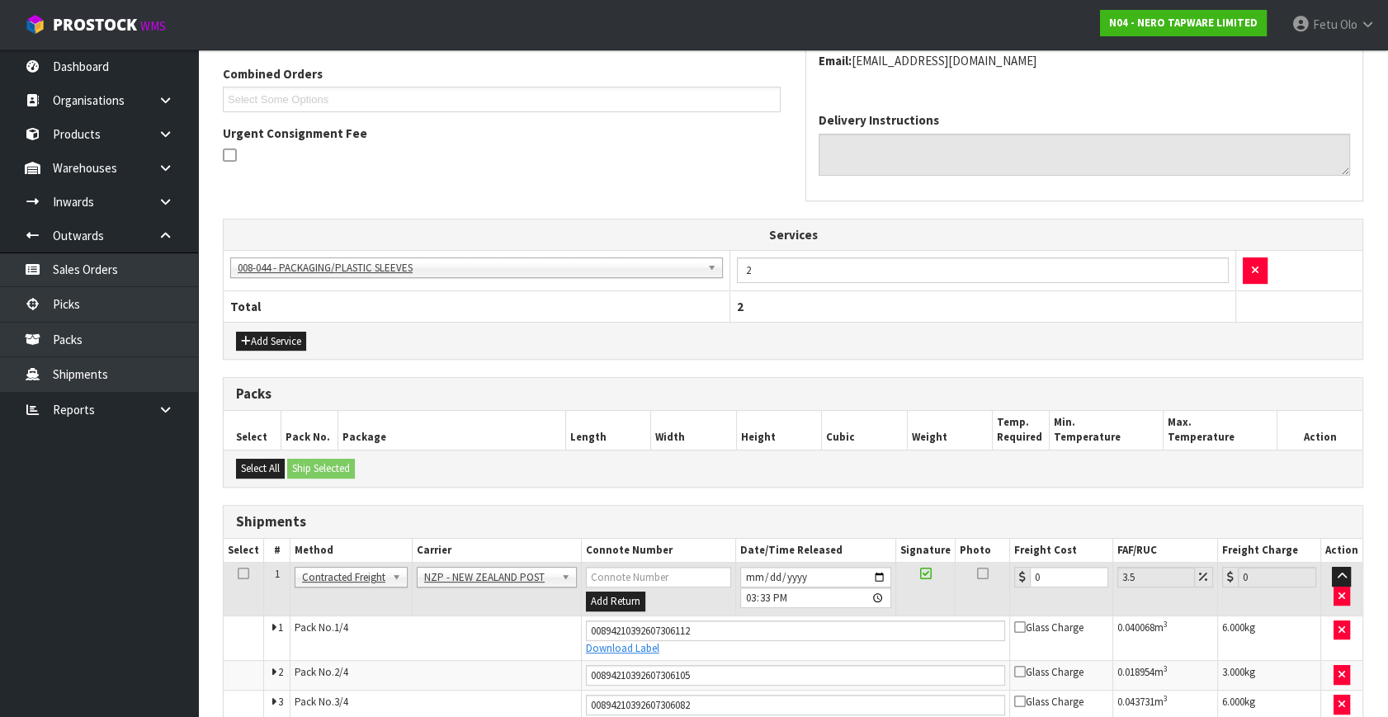
scroll to position [525, 0]
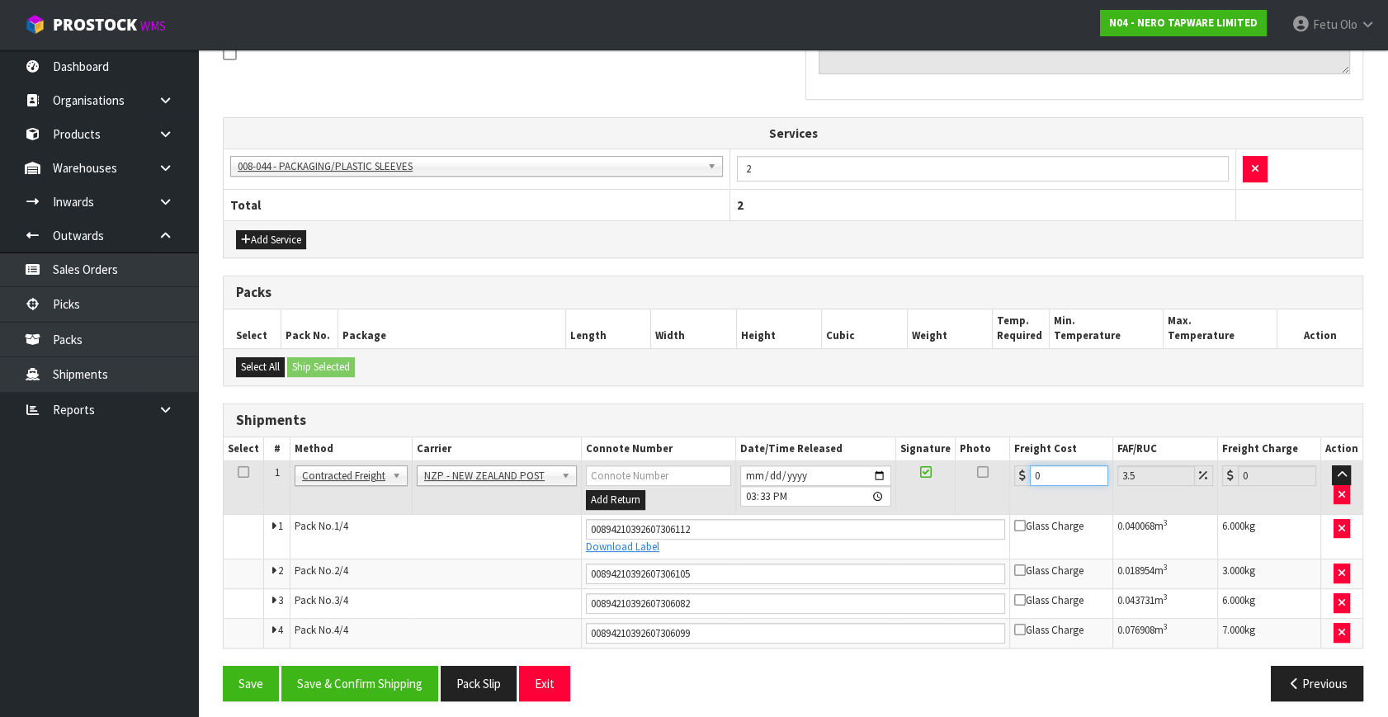
drag, startPoint x: 781, startPoint y: 542, endPoint x: 763, endPoint y: 545, distance: 17.5
click at [763, 545] on tbody "1 Client Local Pickup Customer Local Pickup Company Freight Contracted Freight …" at bounding box center [793, 554] width 1139 height 187
click at [376, 691] on button "Save & Confirm Shipping" at bounding box center [359, 683] width 157 height 35
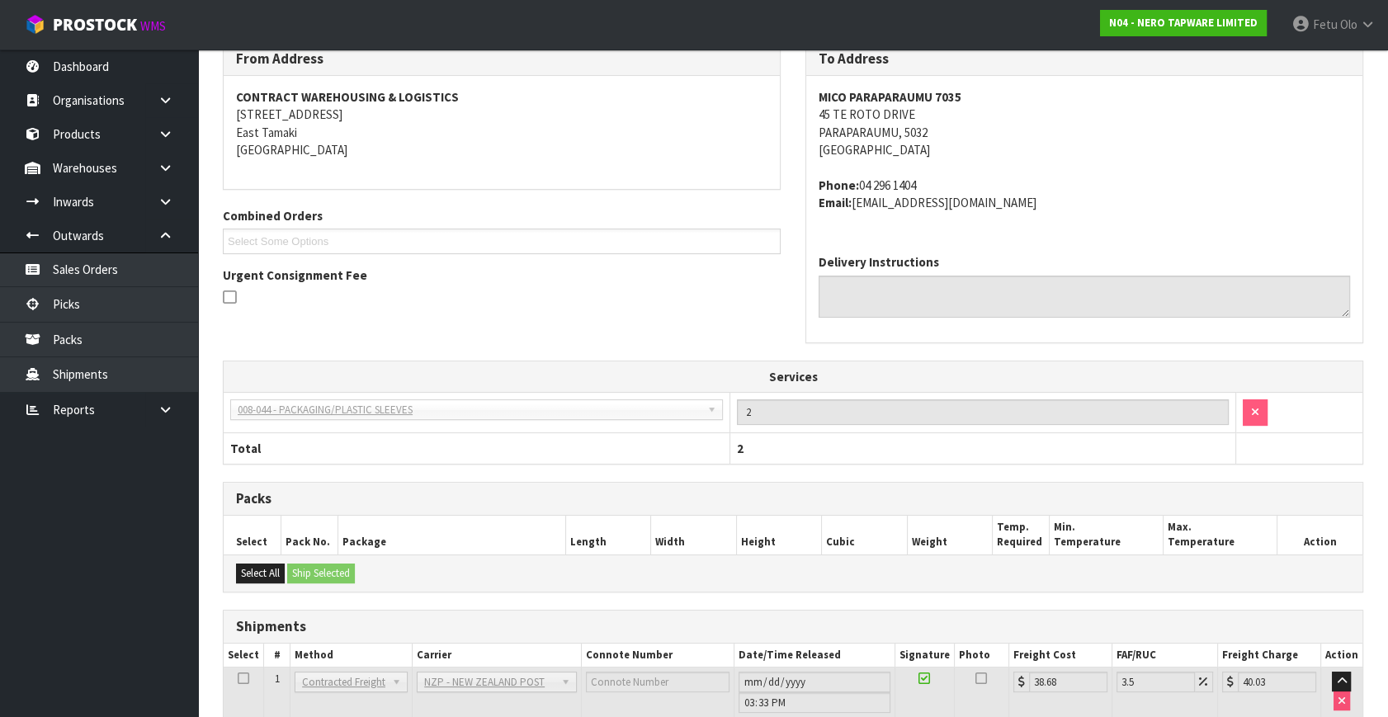
scroll to position [481, 0]
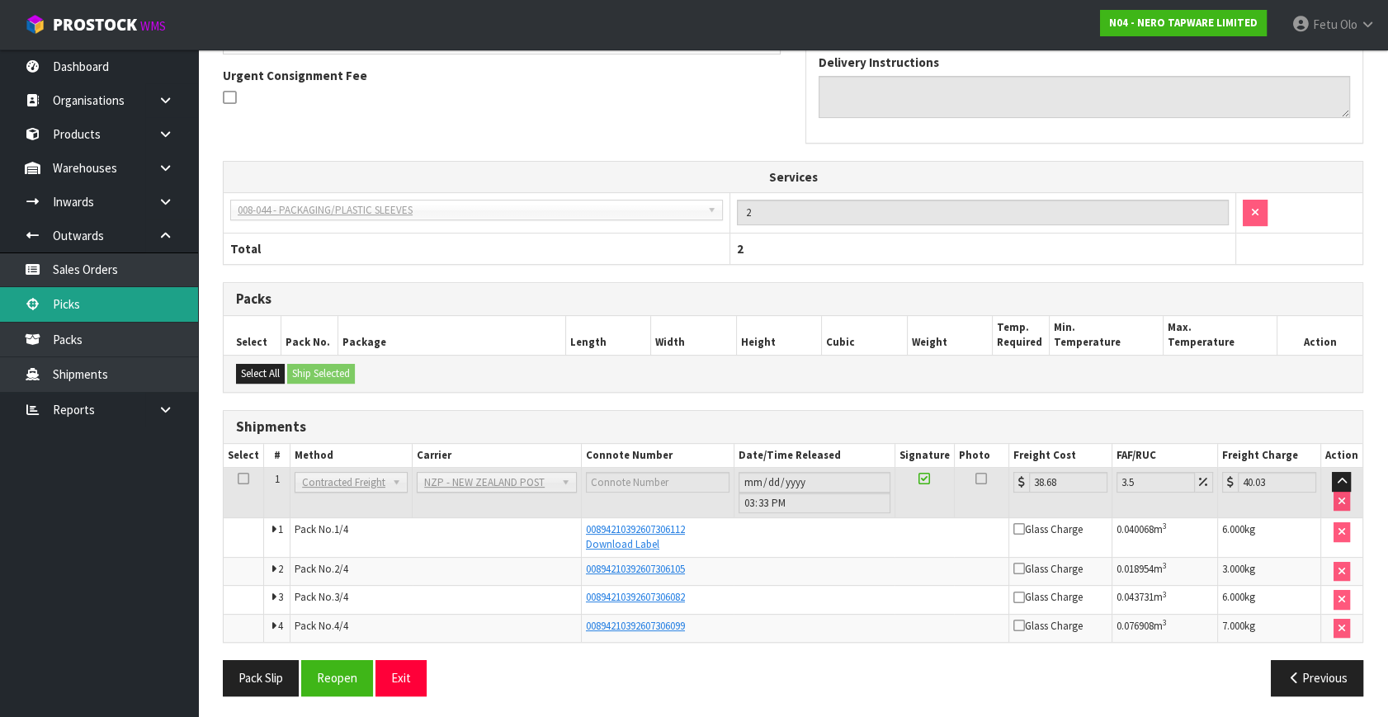
click at [67, 298] on link "Picks" at bounding box center [99, 304] width 198 height 34
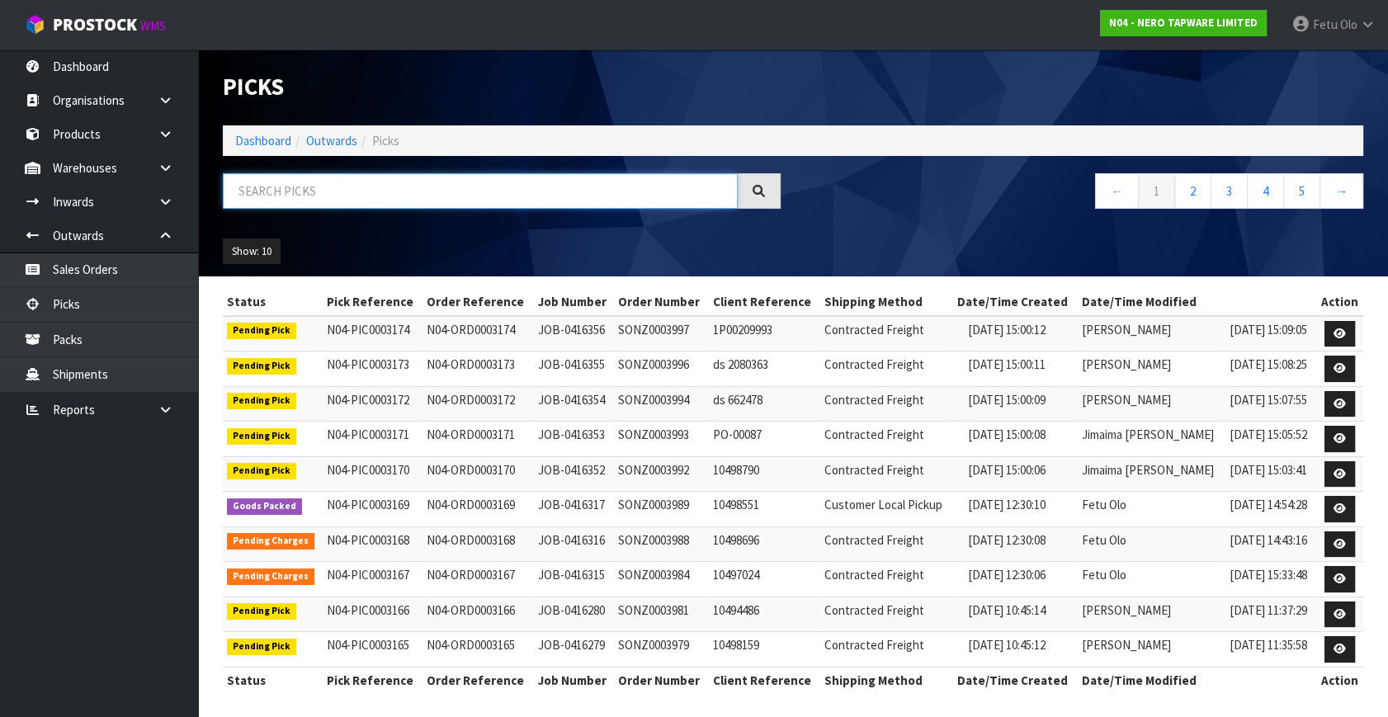
click at [374, 196] on input "text" at bounding box center [480, 190] width 515 height 35
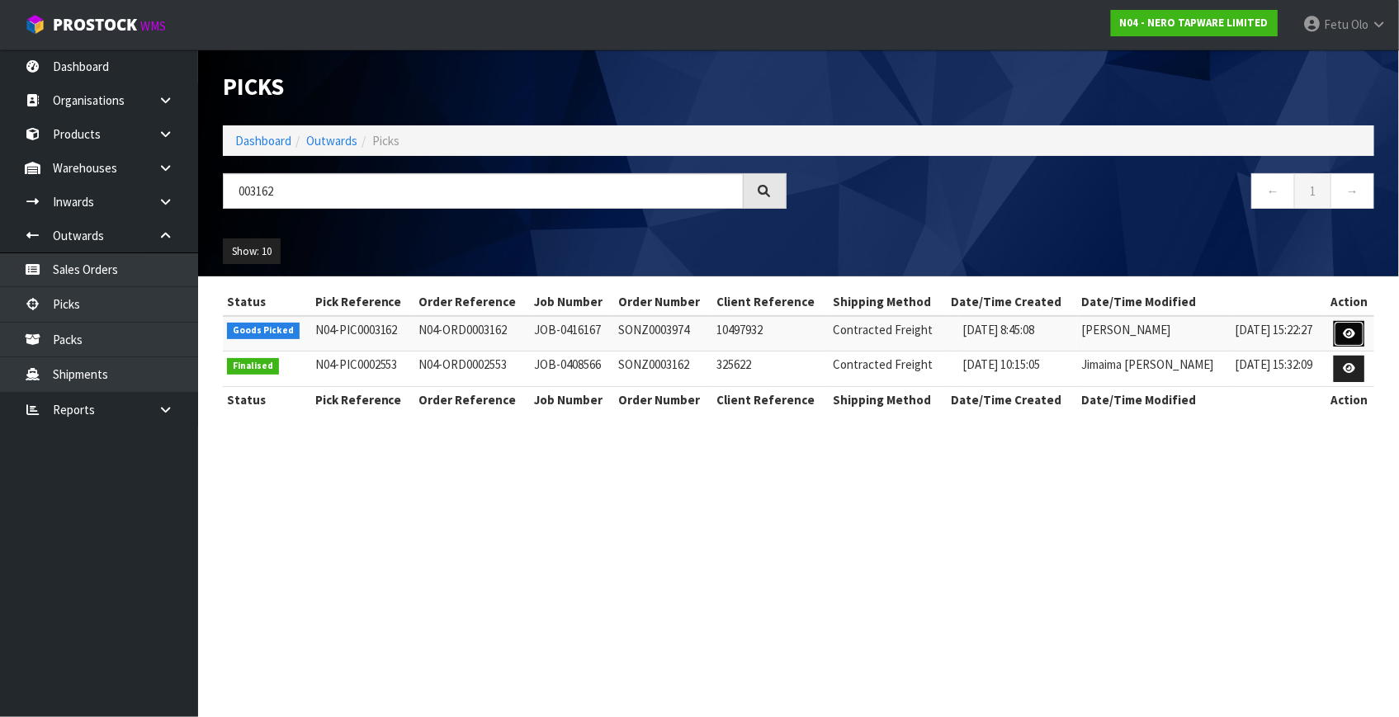
click at [1350, 326] on link at bounding box center [1349, 334] width 31 height 26
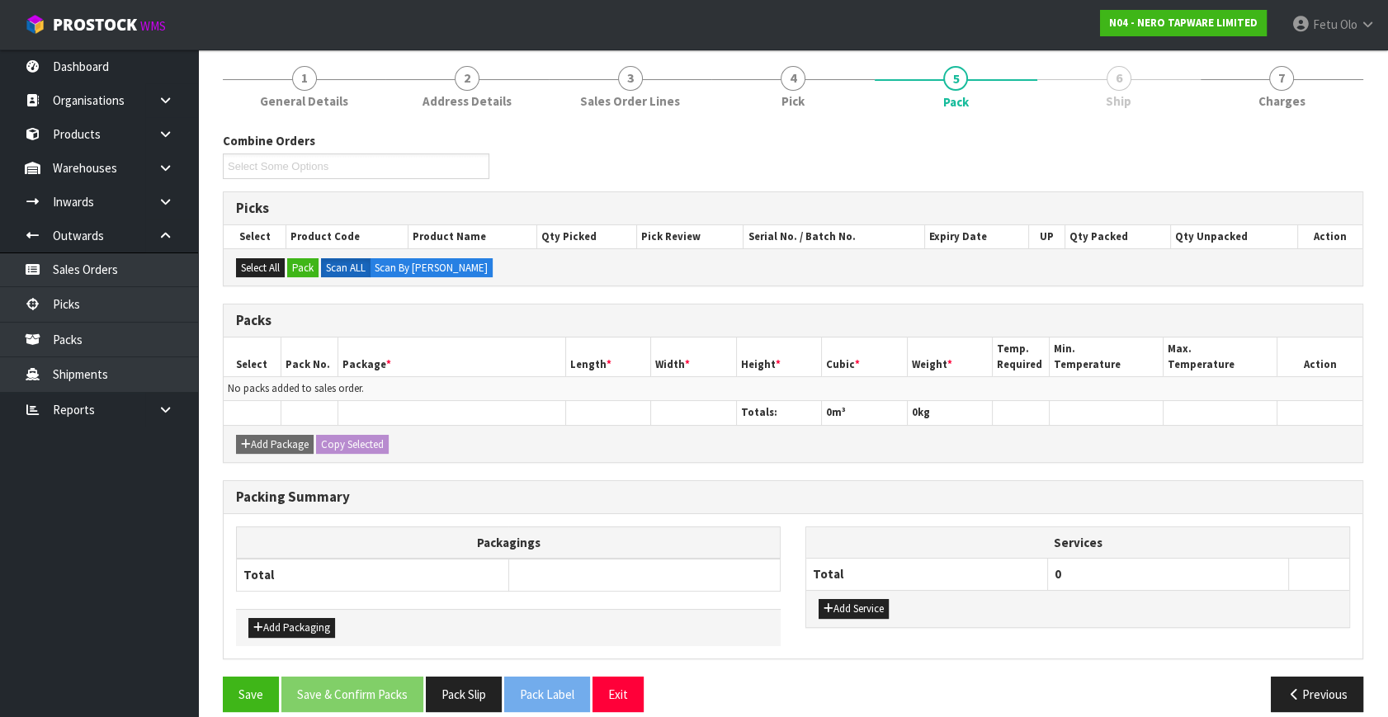
scroll to position [149, 0]
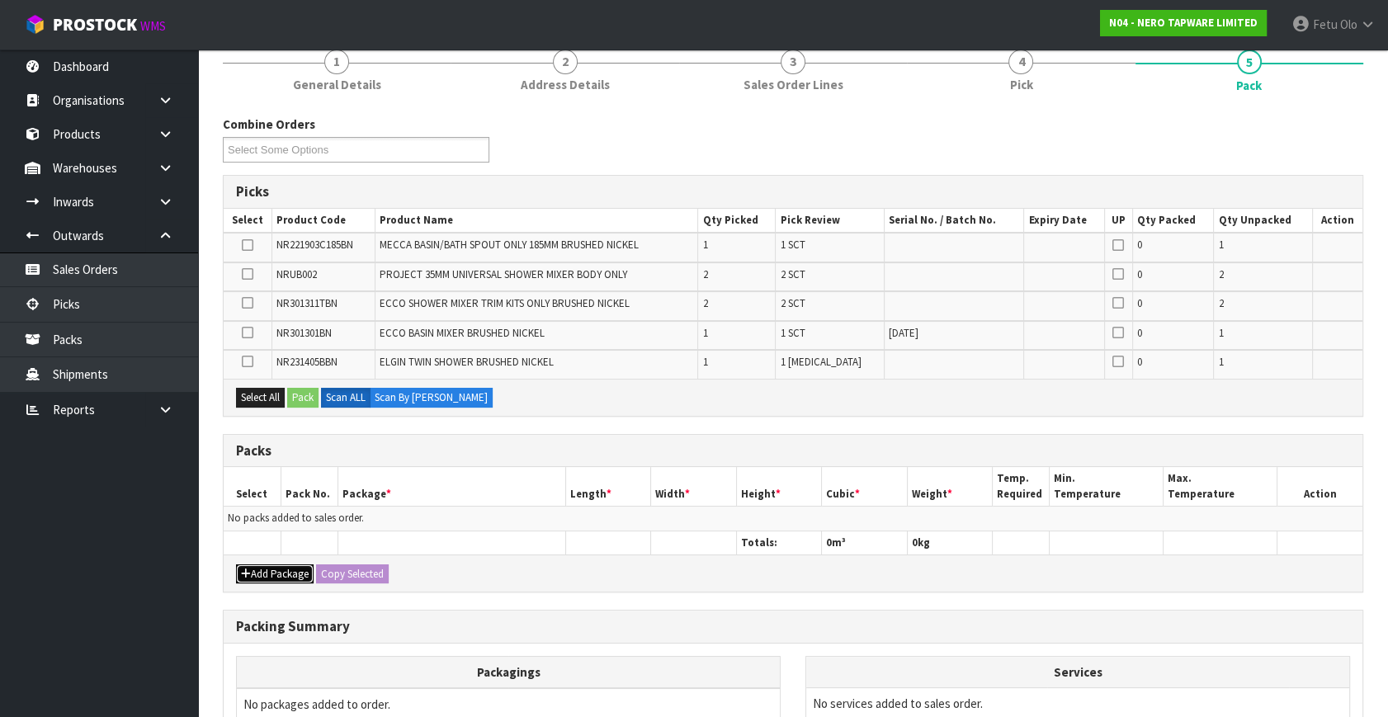
drag, startPoint x: 251, startPoint y: 570, endPoint x: 249, endPoint y: 541, distance: 28.9
click at [252, 569] on button "Add Package" at bounding box center [275, 575] width 78 height 20
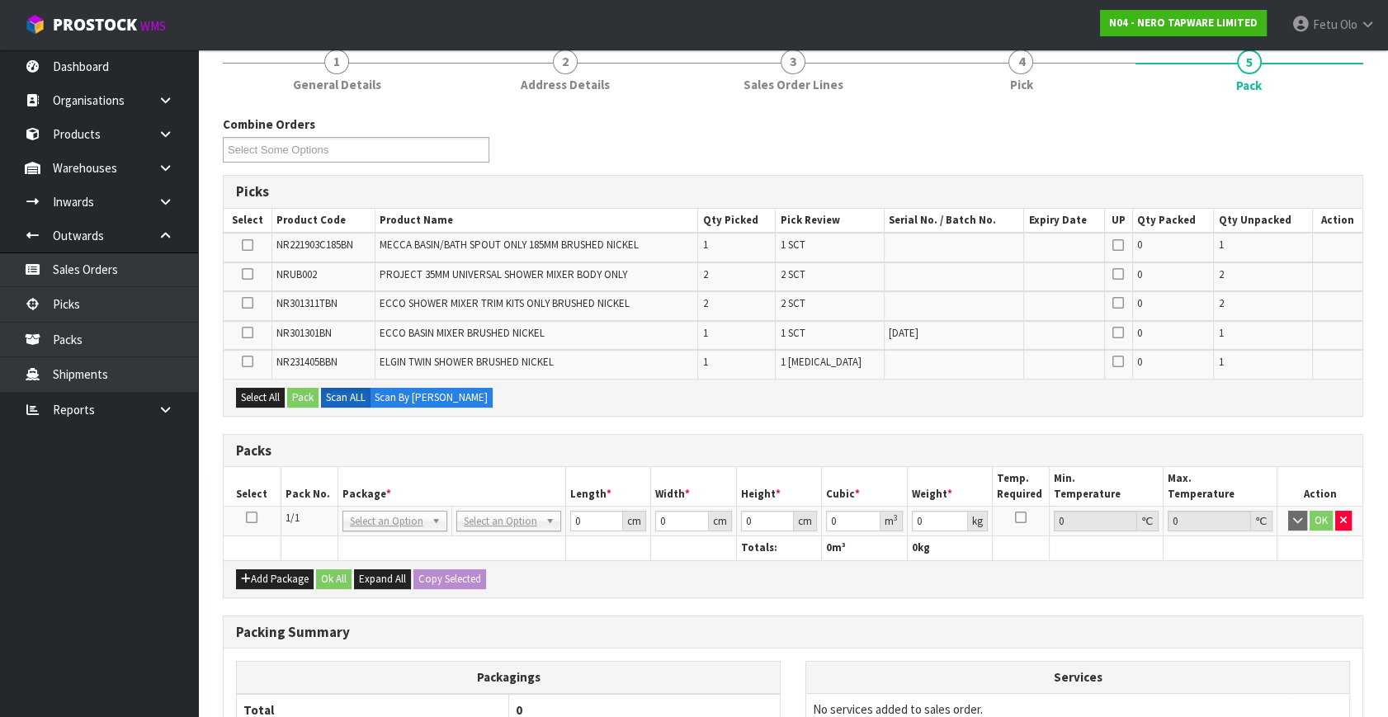
drag, startPoint x: 249, startPoint y: 517, endPoint x: 274, endPoint y: 512, distance: 25.2
click at [255, 517] on icon at bounding box center [252, 517] width 12 height 1
click at [379, 487] on th "Package *" at bounding box center [452, 486] width 228 height 39
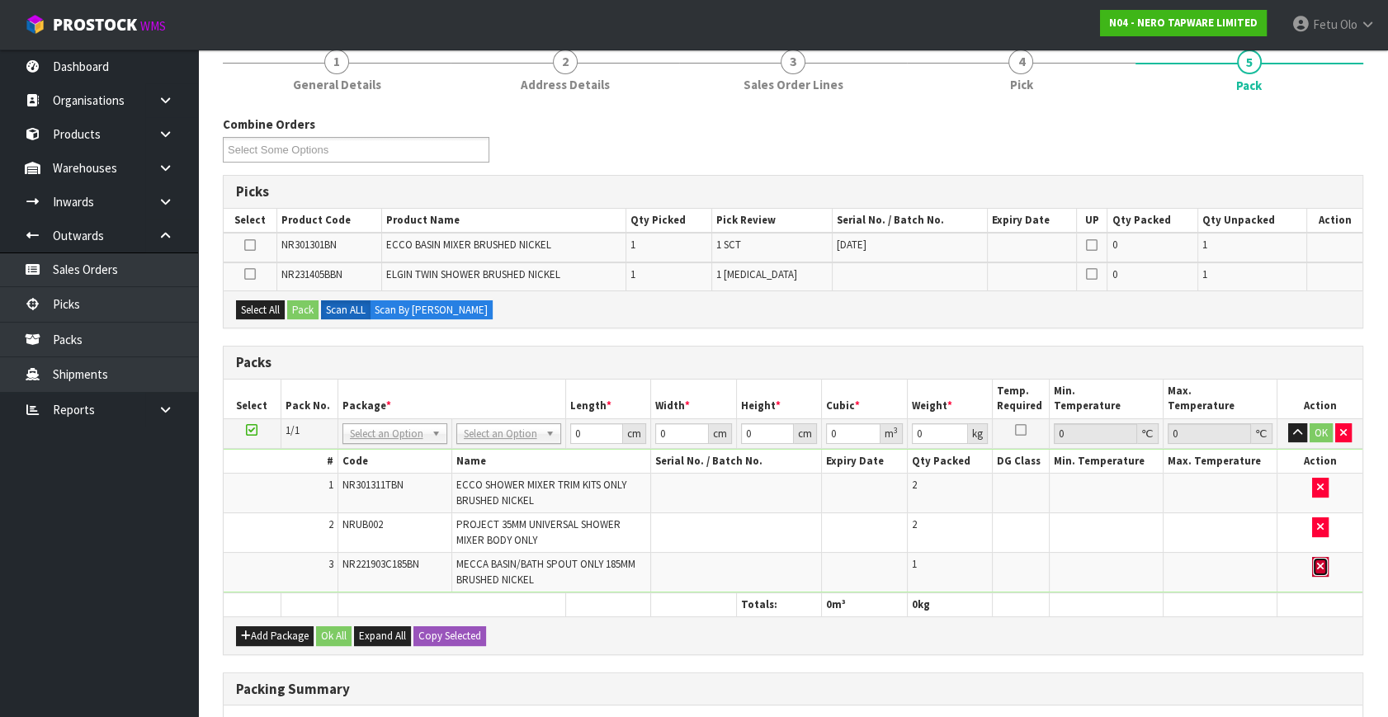
click at [1322, 561] on icon "button" at bounding box center [1320, 566] width 7 height 11
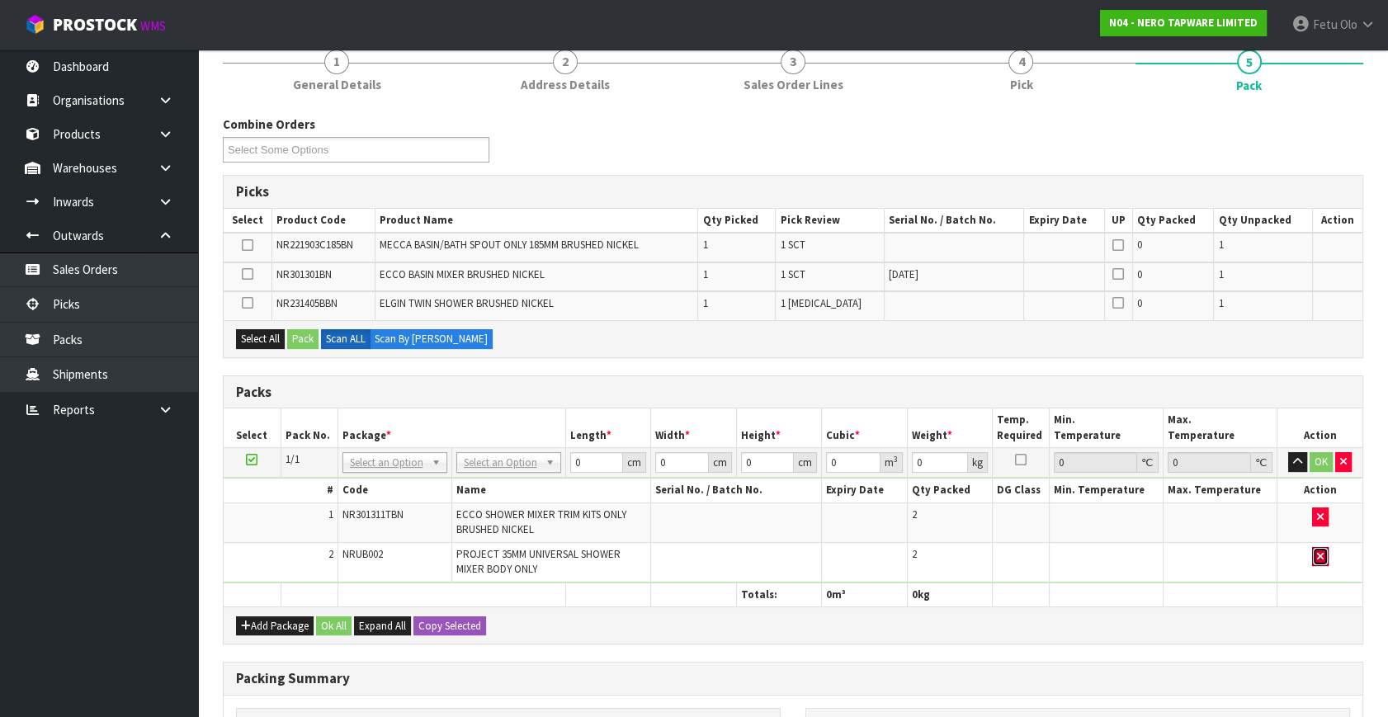
click at [1322, 559] on icon "button" at bounding box center [1320, 556] width 7 height 11
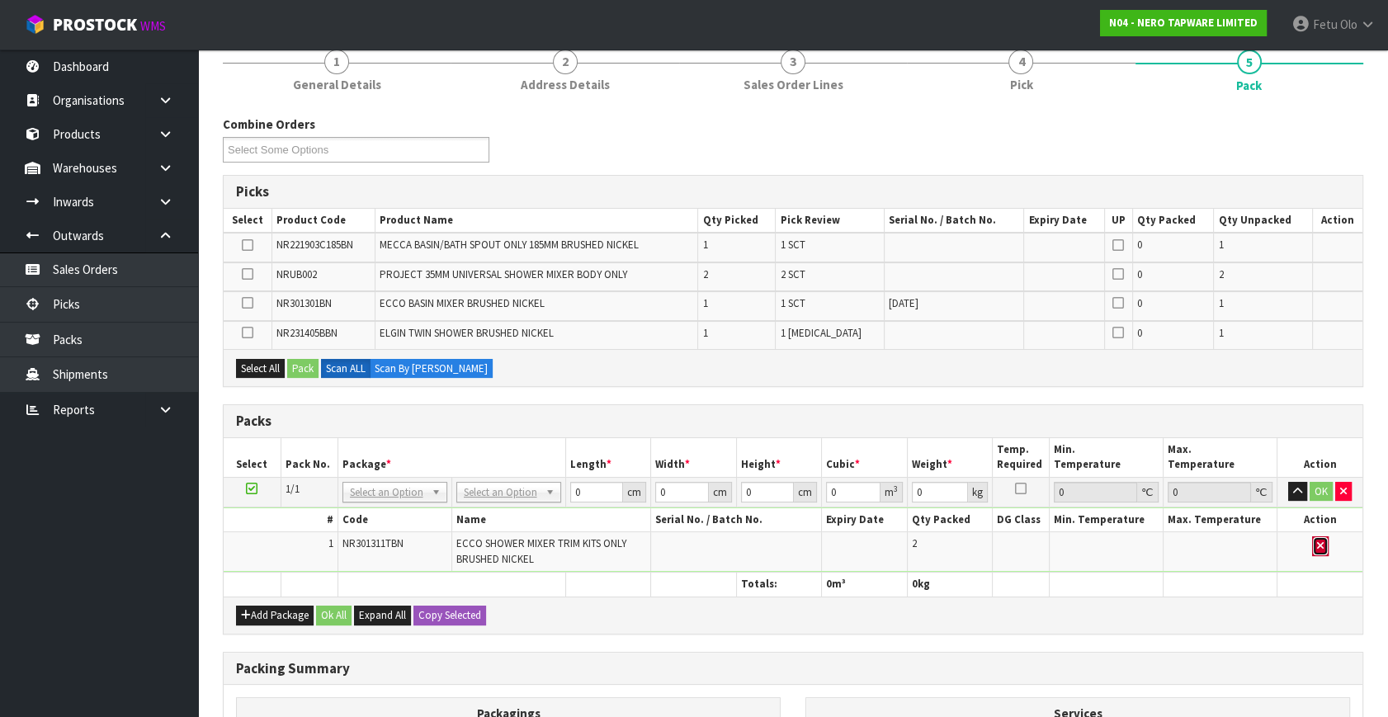
click at [1319, 536] on button "button" at bounding box center [1320, 546] width 17 height 20
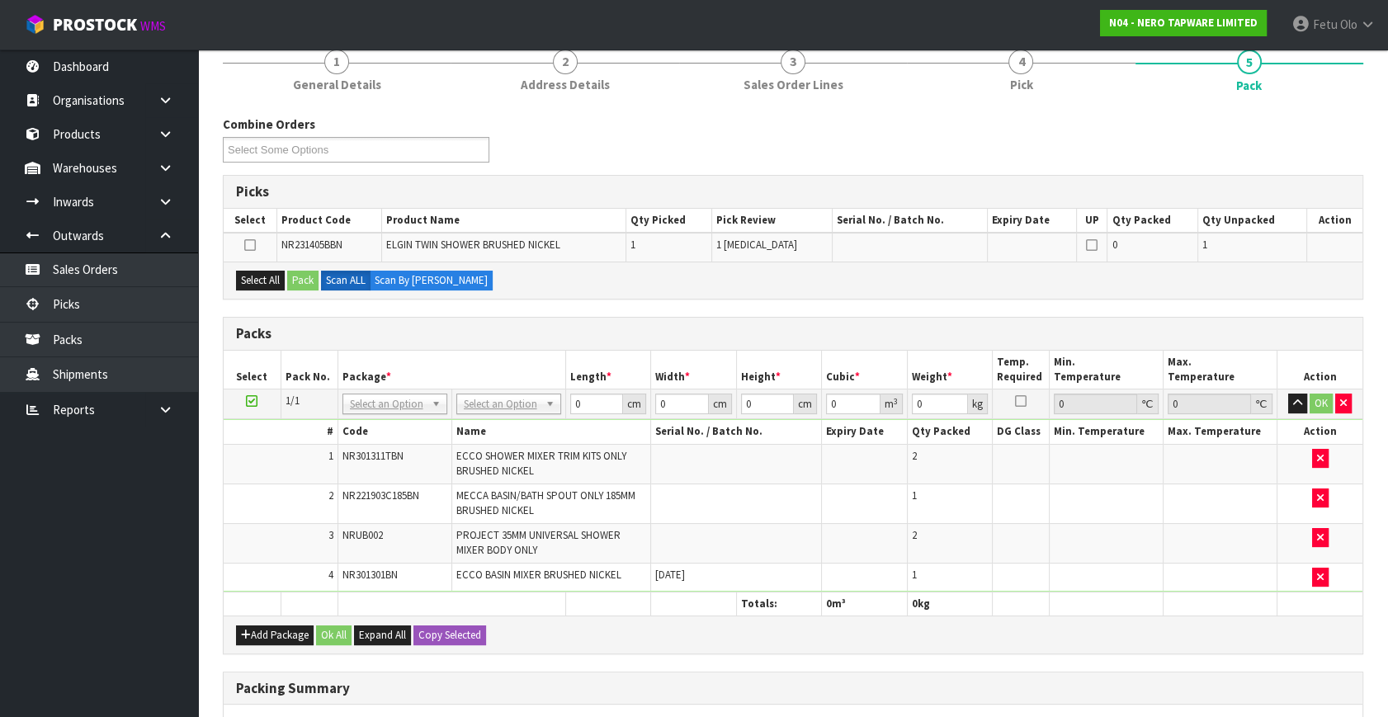
click at [254, 401] on icon at bounding box center [252, 401] width 12 height 1
click at [374, 363] on th "Package *" at bounding box center [452, 370] width 228 height 39
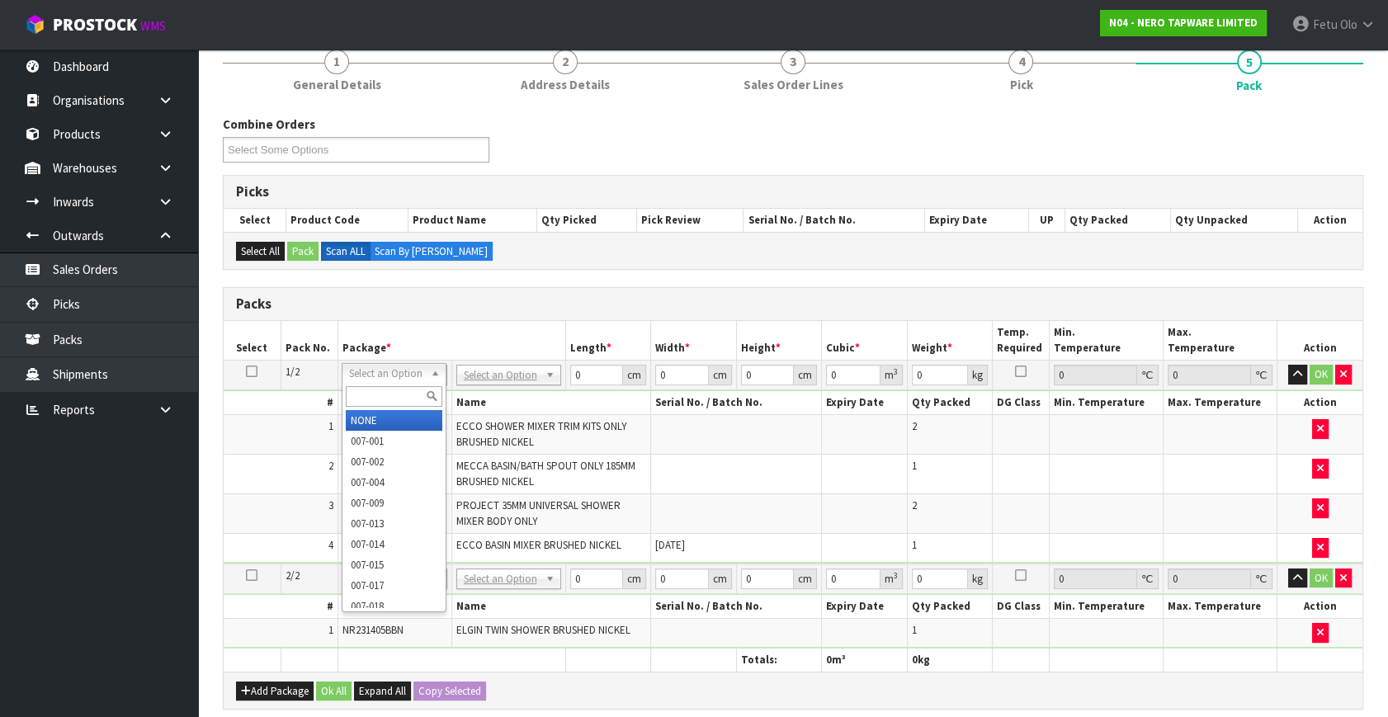
click at [378, 390] on input "text" at bounding box center [394, 396] width 97 height 21
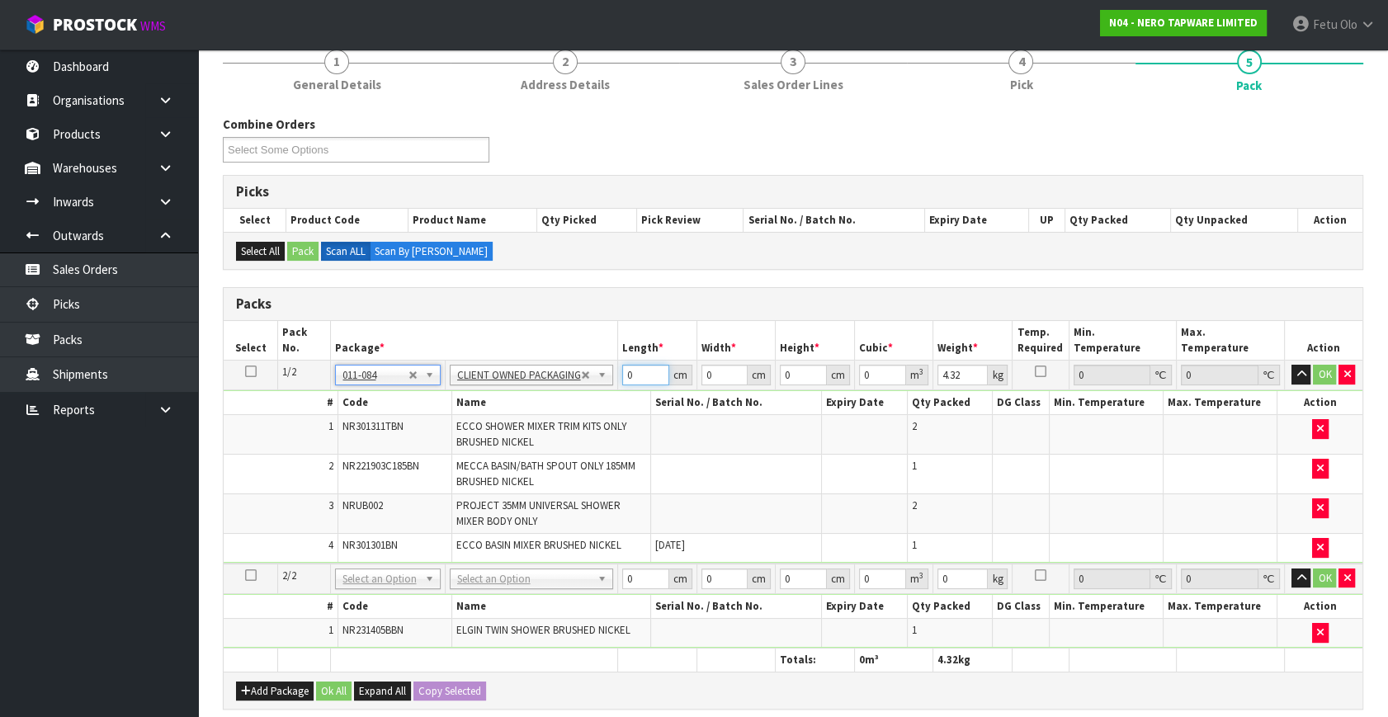
drag, startPoint x: 636, startPoint y: 377, endPoint x: 583, endPoint y: 399, distance: 58.1
click at [583, 399] on tbody "1/2 NONE 007-001 007-002 007-004 007-009 007-013 007-014 007-015 007-017 007-01…" at bounding box center [793, 462] width 1139 height 203
click button "OK" at bounding box center [1325, 375] width 23 height 20
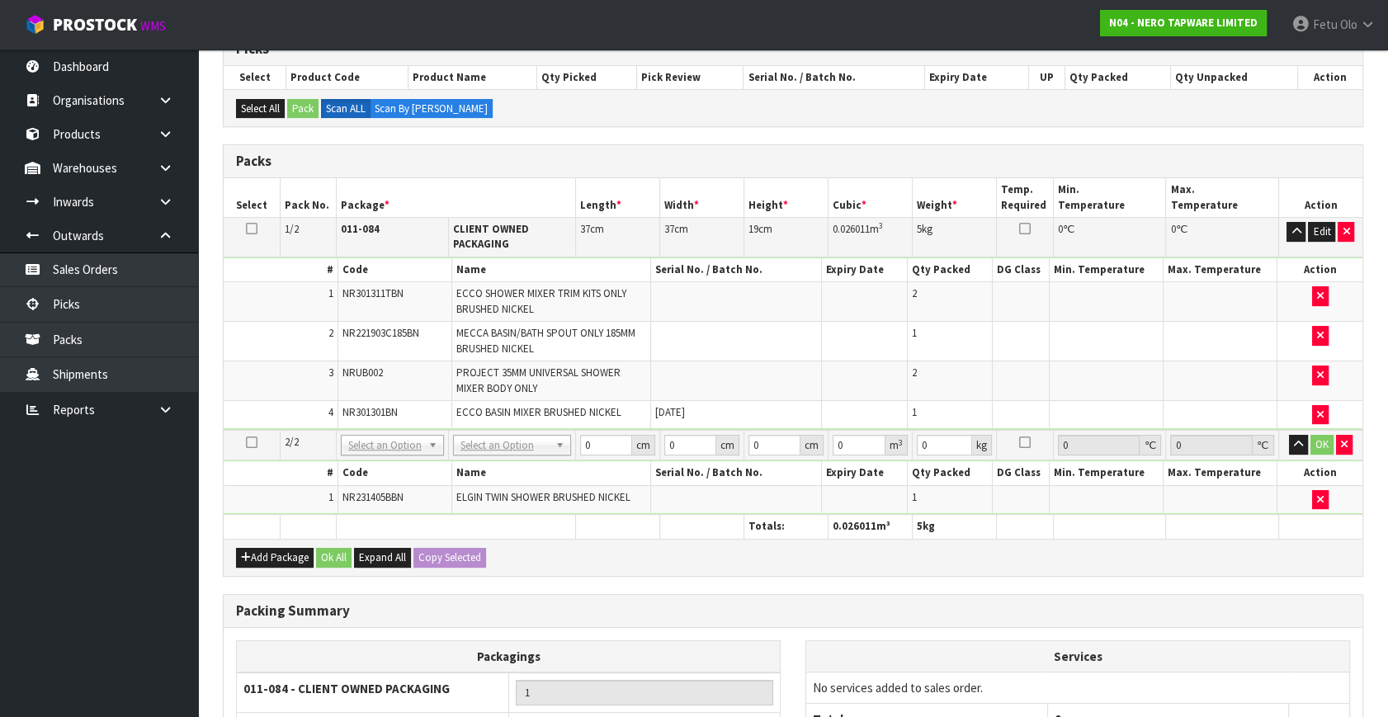
scroll to position [298, 0]
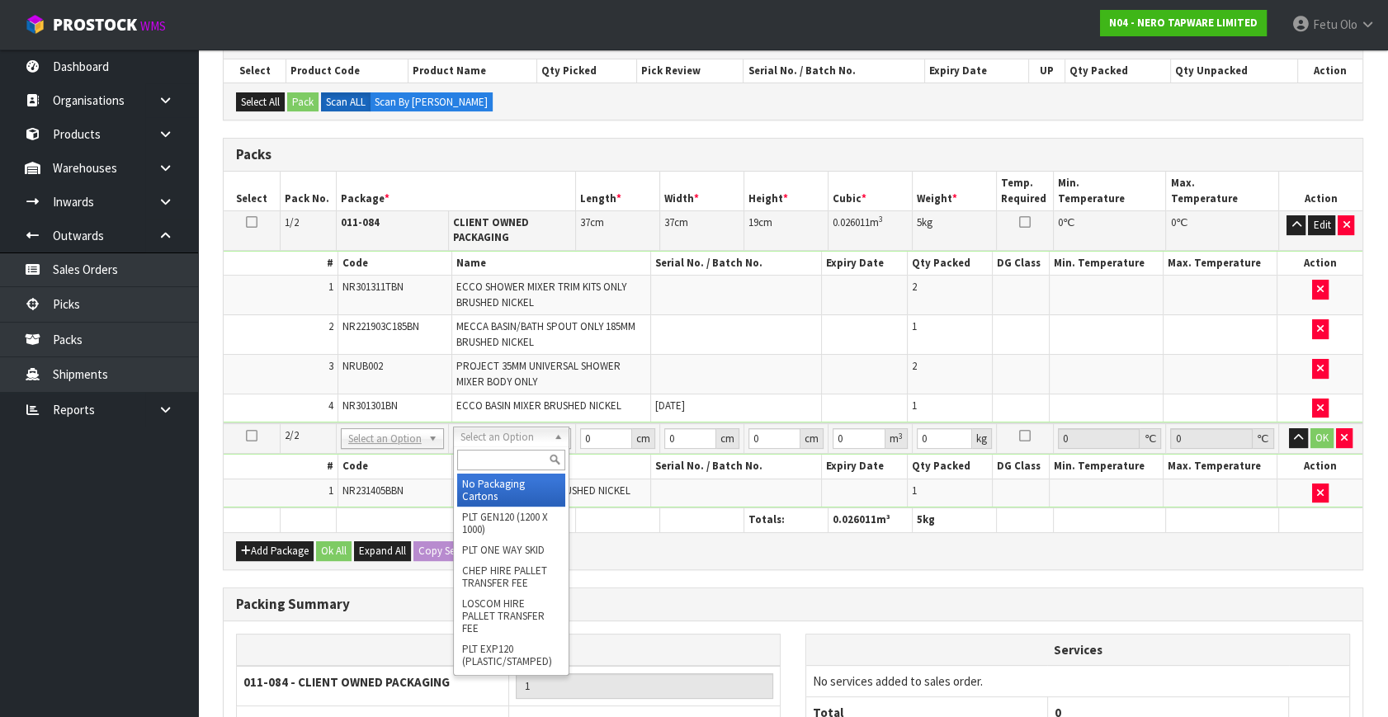
drag, startPoint x: 492, startPoint y: 486, endPoint x: 592, endPoint y: 436, distance: 111.8
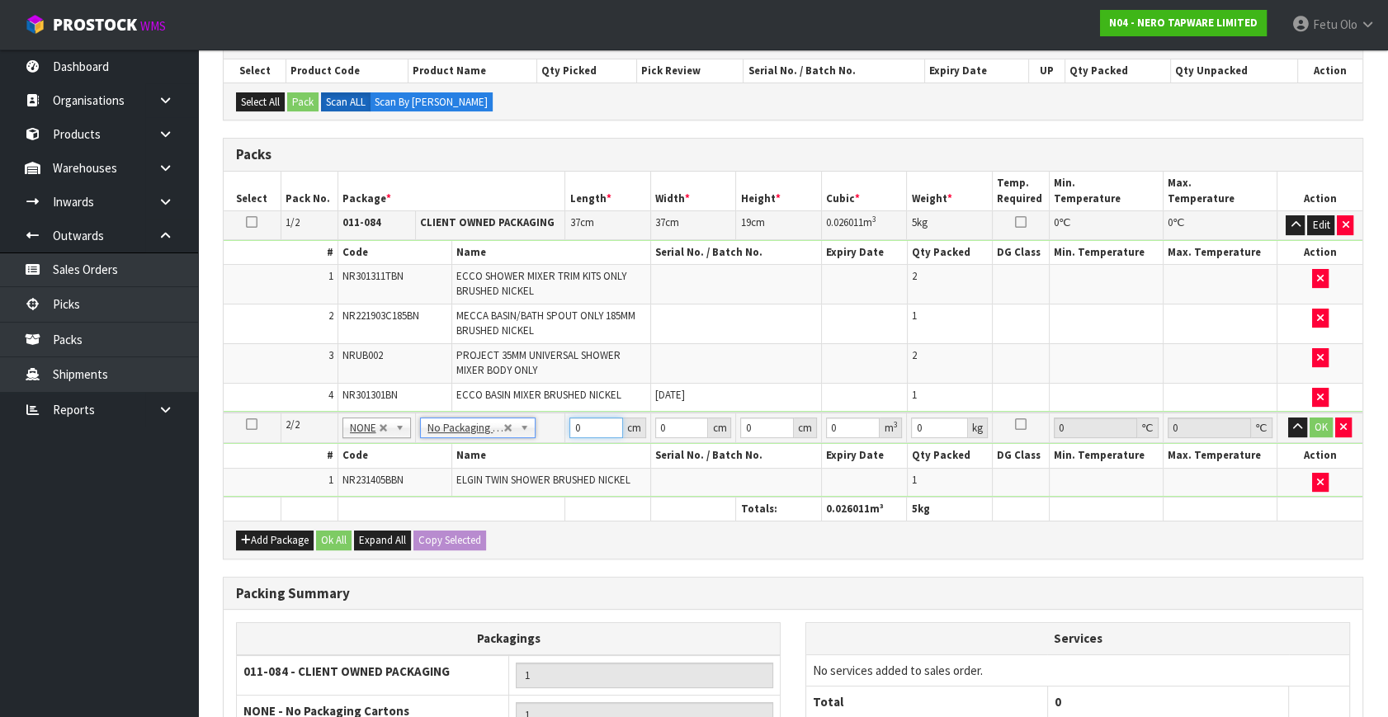
drag, startPoint x: 593, startPoint y: 423, endPoint x: 443, endPoint y: 484, distance: 161.1
click at [446, 484] on tbody "2/2 NONE 007-001 007-002 007-004 007-009 007-013 007-014 007-015 007-017 007-01…" at bounding box center [793, 455] width 1139 height 84
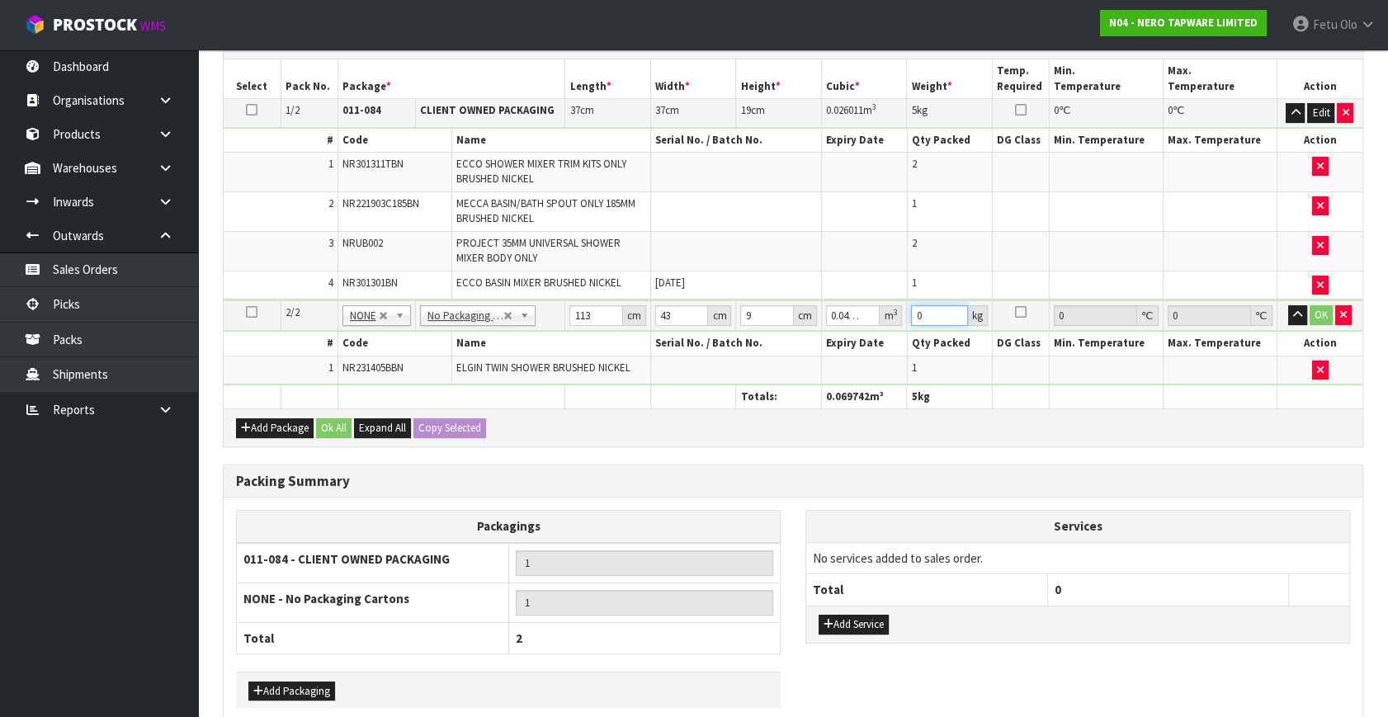
scroll to position [487, 0]
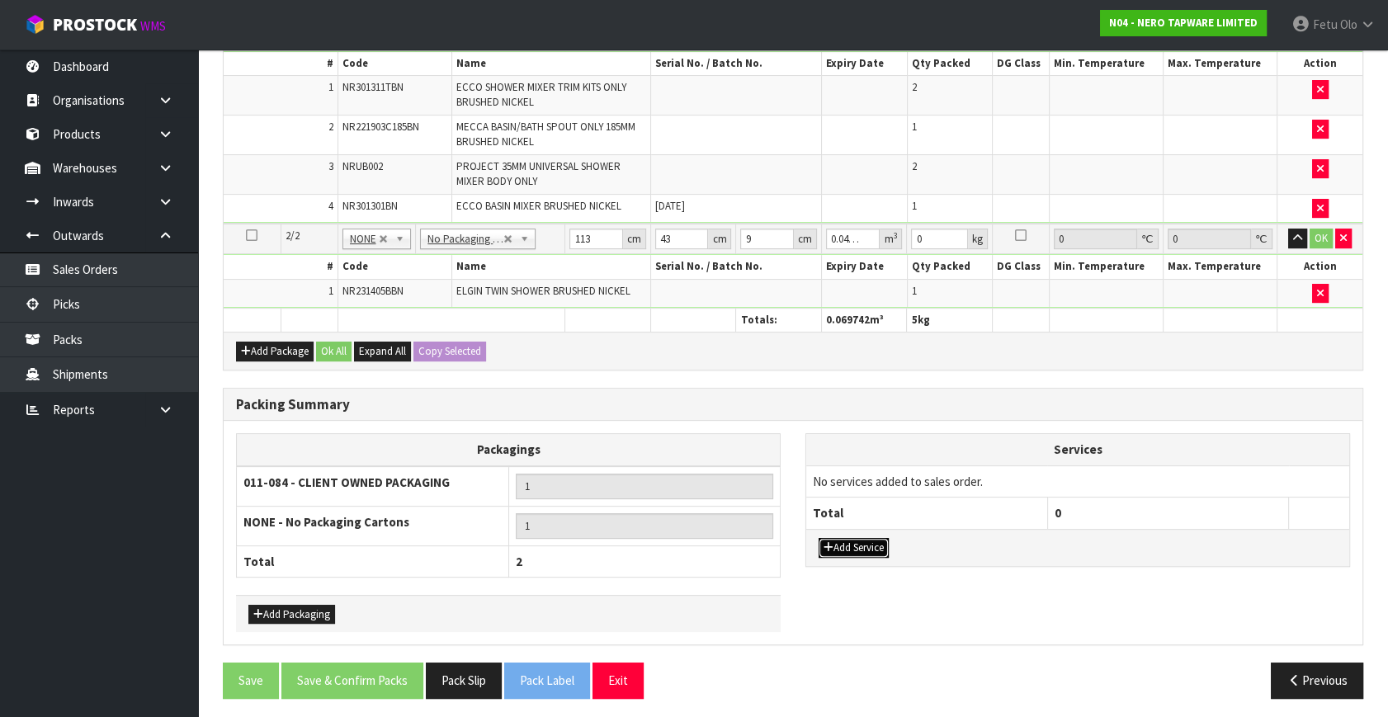
click at [867, 538] on button "Add Service" at bounding box center [854, 548] width 70 height 20
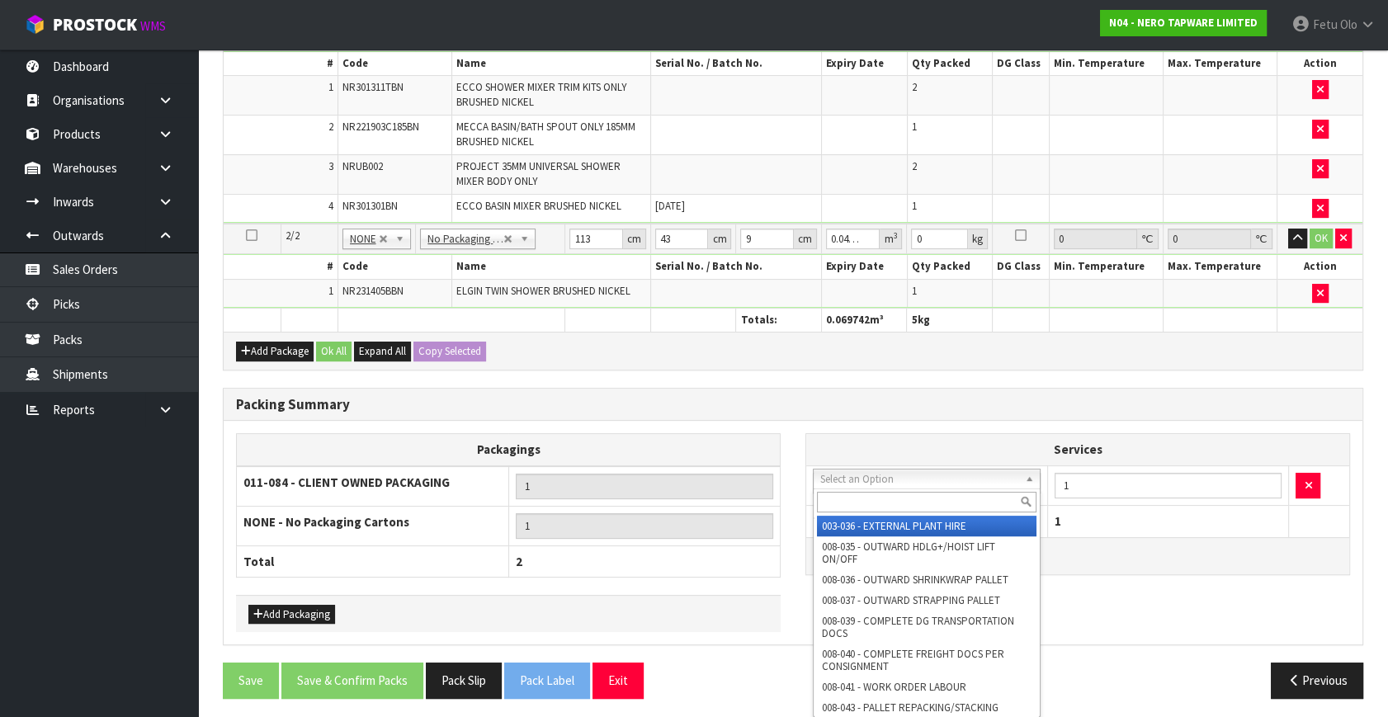
click at [880, 494] on input "text" at bounding box center [927, 502] width 220 height 21
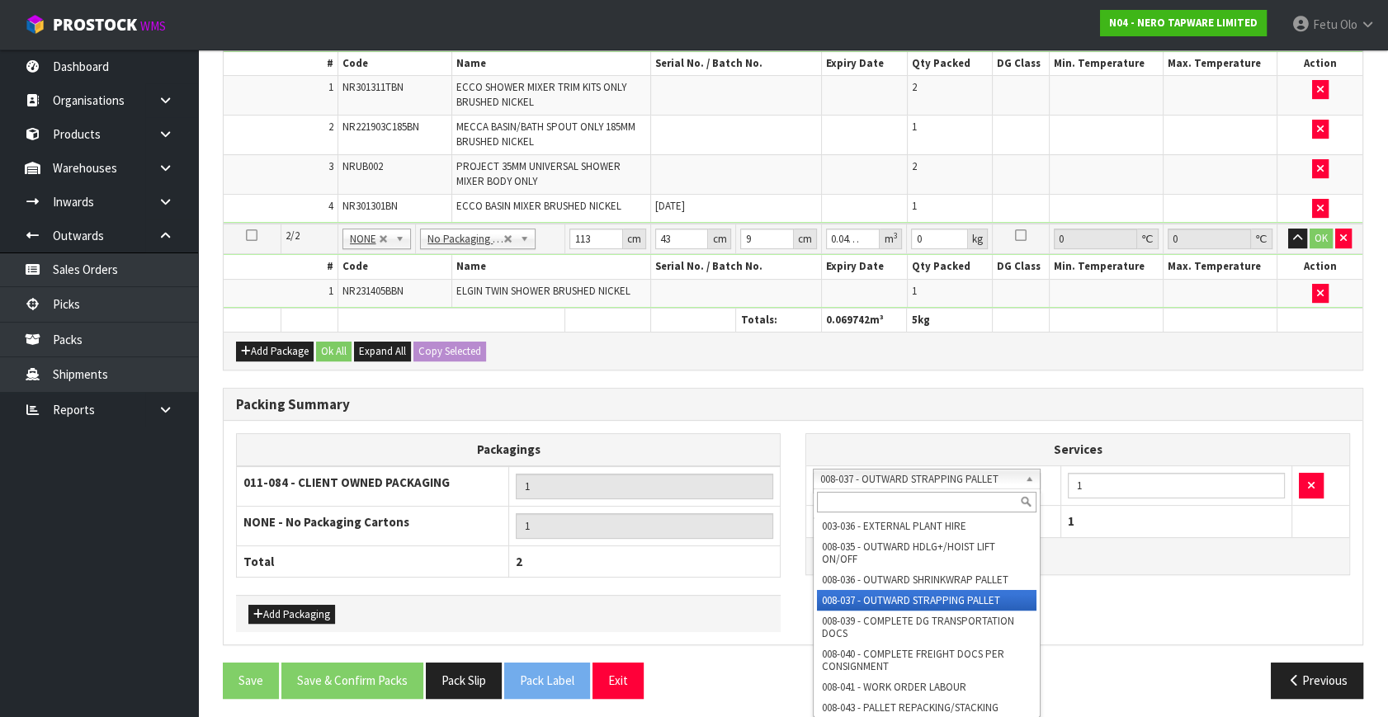
click at [842, 500] on input "text" at bounding box center [927, 502] width 220 height 21
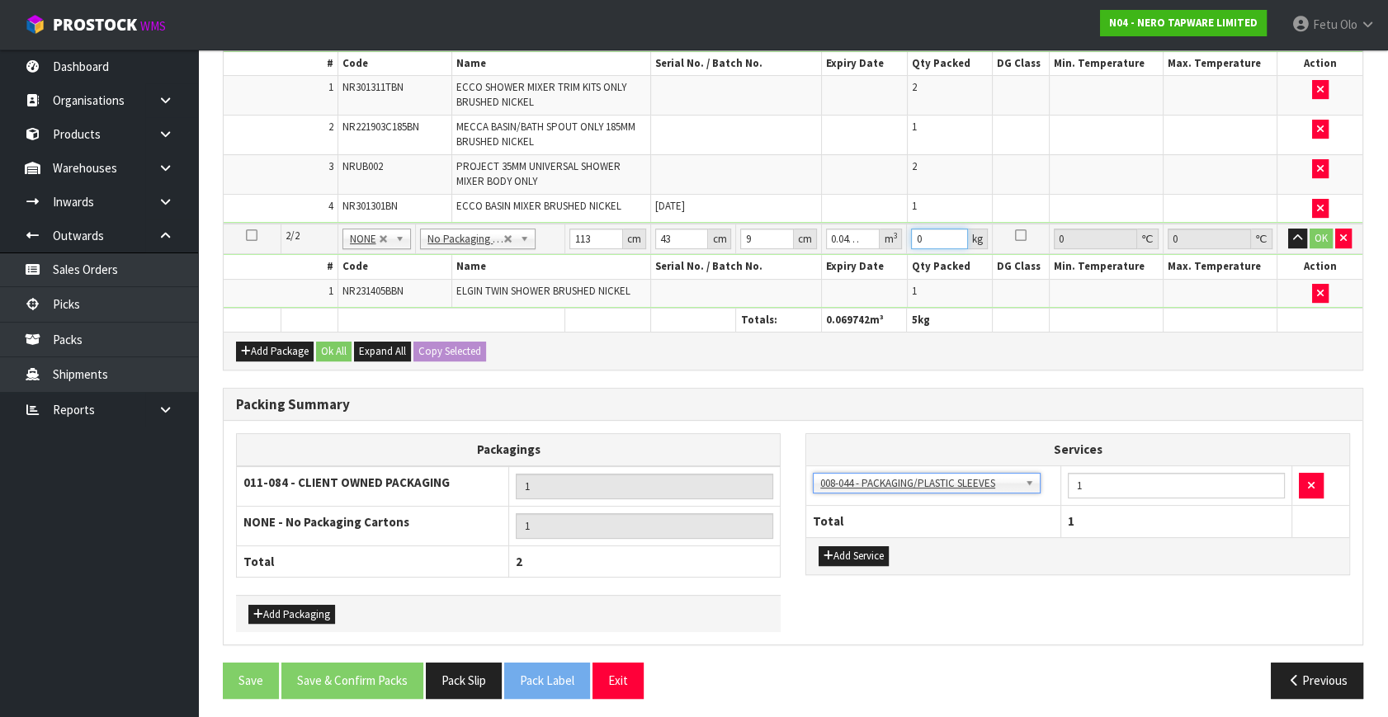
drag, startPoint x: 857, startPoint y: 257, endPoint x: 853, endPoint y: 272, distance: 15.4
click at [853, 272] on tbody "2/2 NONE 007-001 007-002 007-004 007-009 007-013 007-014 007-015 007-017 007-01…" at bounding box center [793, 266] width 1139 height 84
click button "OK" at bounding box center [1321, 239] width 23 height 20
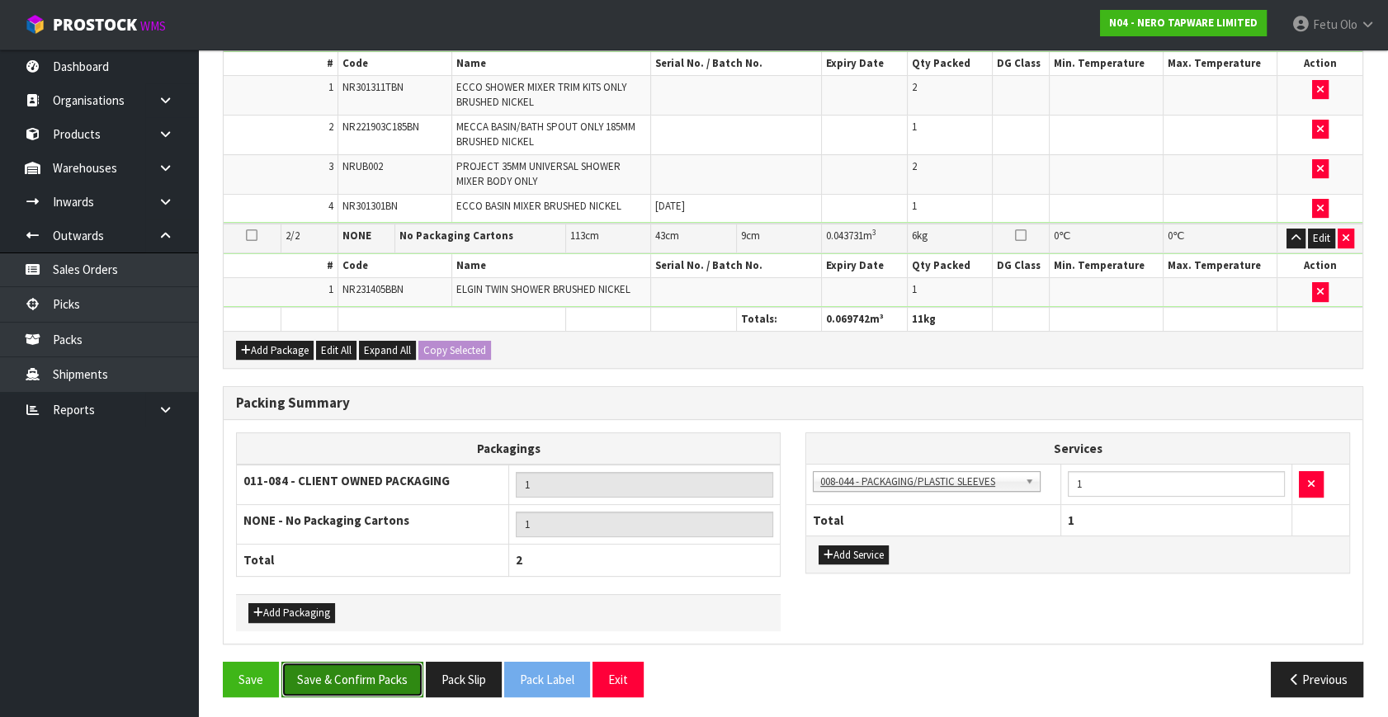
click at [362, 666] on button "Save & Confirm Packs" at bounding box center [352, 679] width 142 height 35
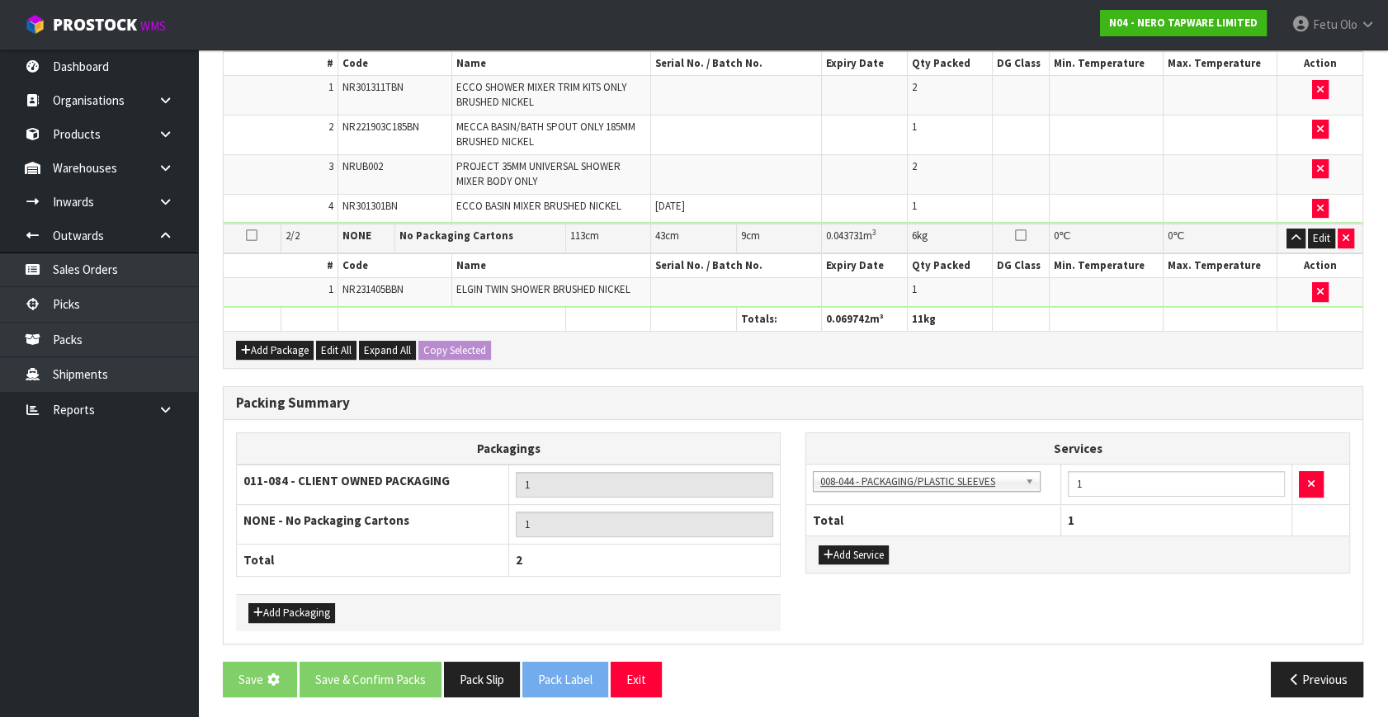
scroll to position [0, 0]
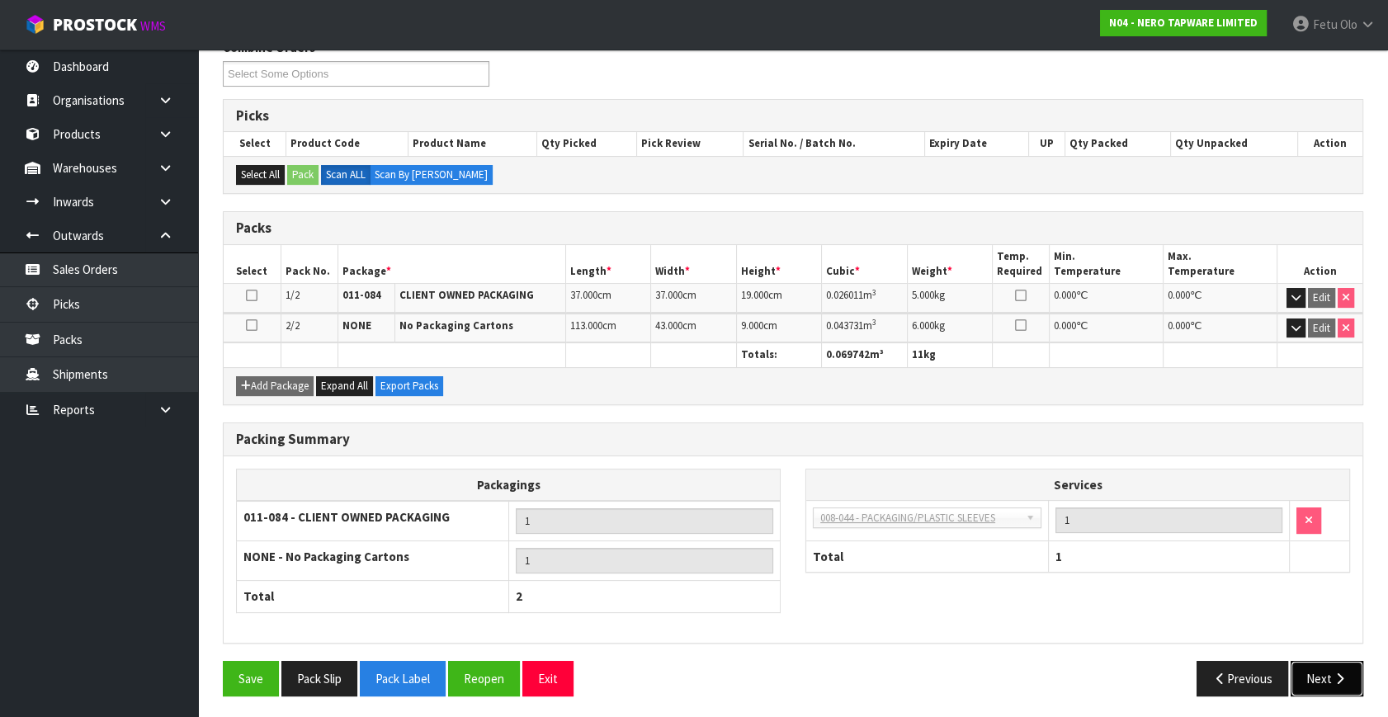
click at [1317, 673] on button "Next" at bounding box center [1327, 678] width 73 height 35
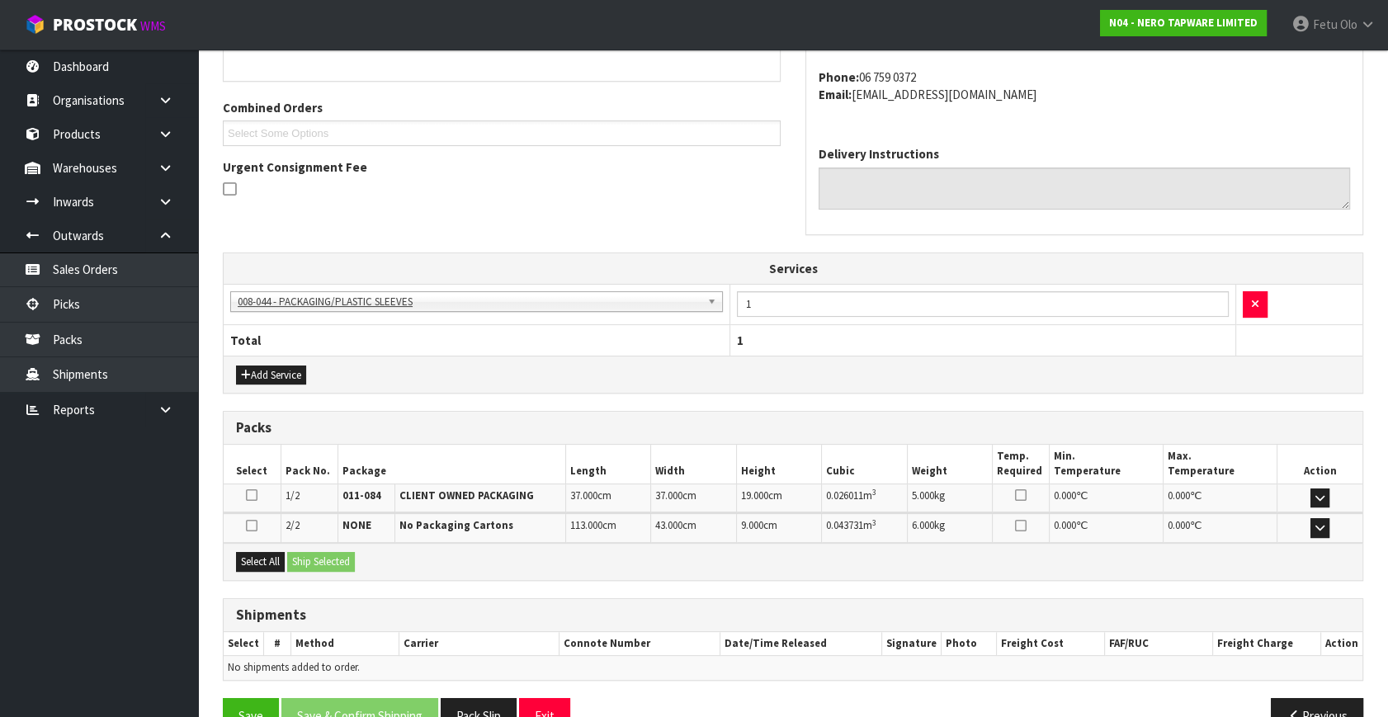
scroll to position [427, 0]
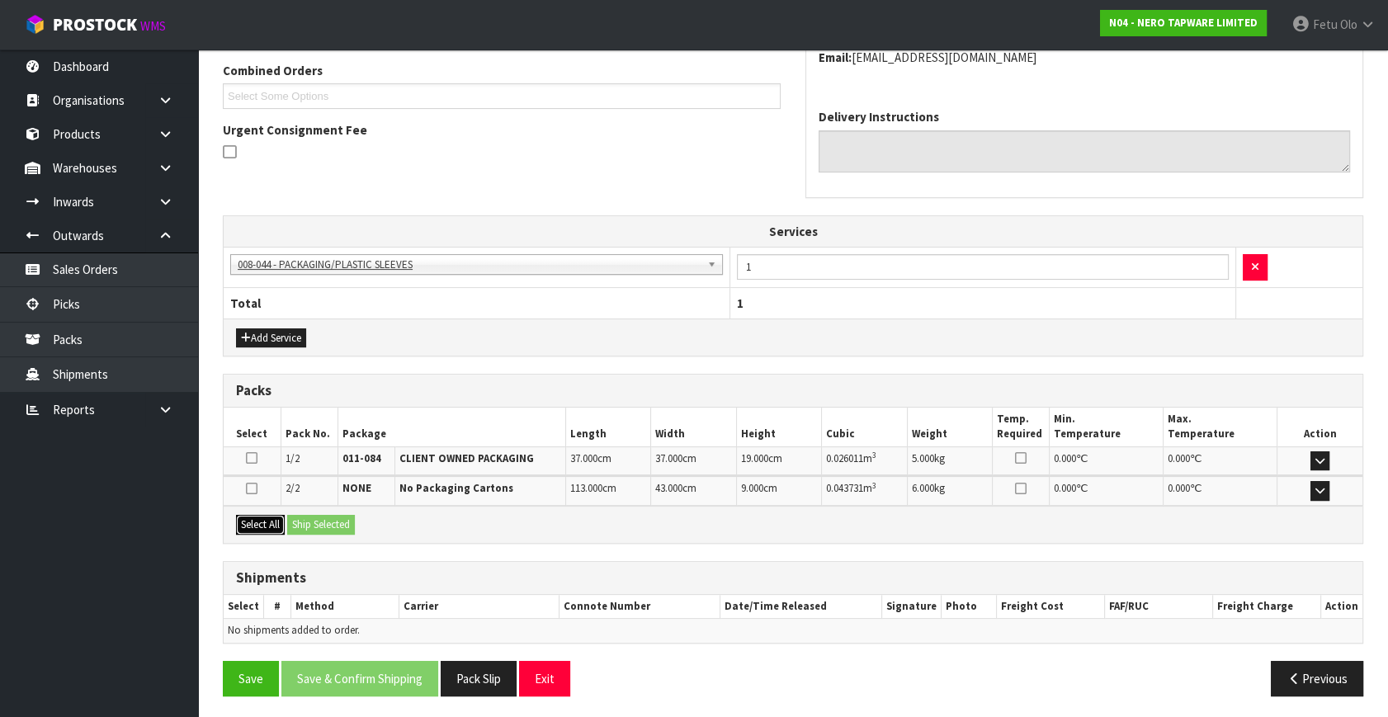
click at [262, 517] on button "Select All" at bounding box center [260, 525] width 49 height 20
click at [314, 522] on button "Ship Selected" at bounding box center [321, 525] width 68 height 20
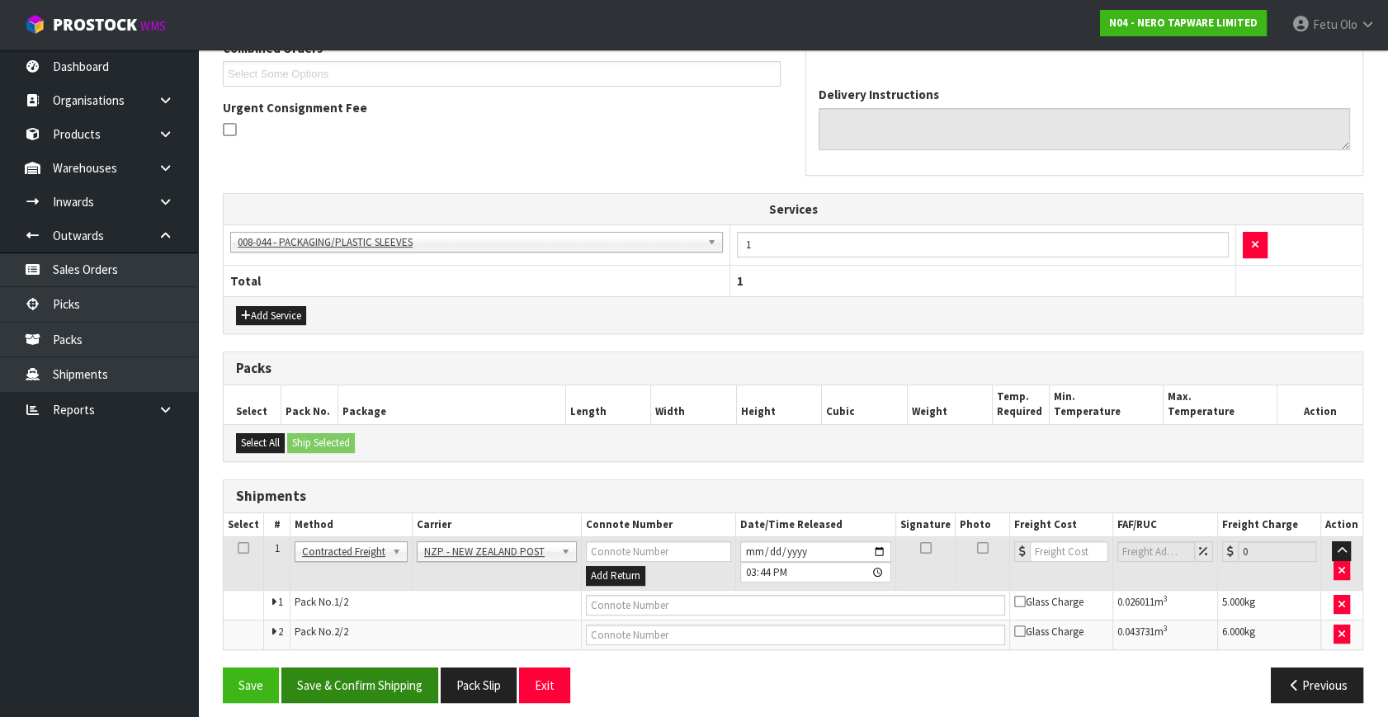
scroll to position [456, 0]
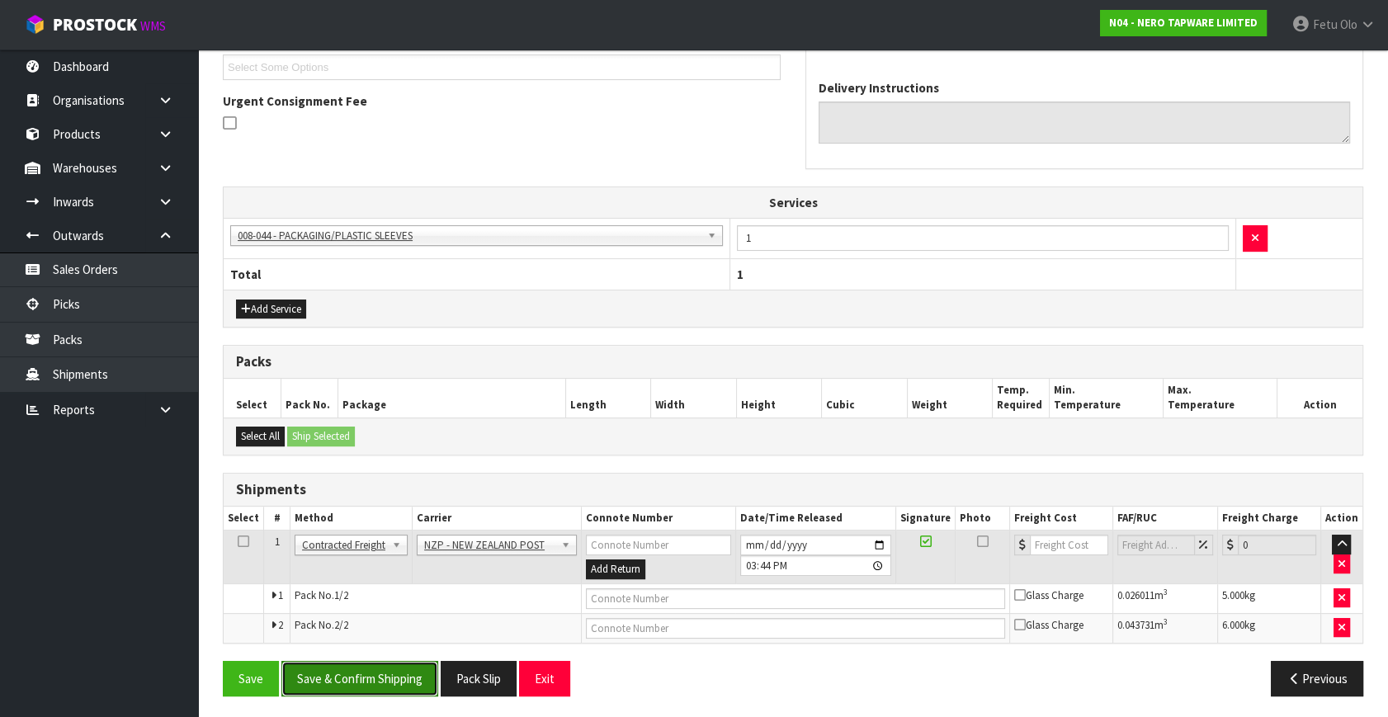
click at [366, 661] on button "Save & Confirm Shipping" at bounding box center [359, 678] width 157 height 35
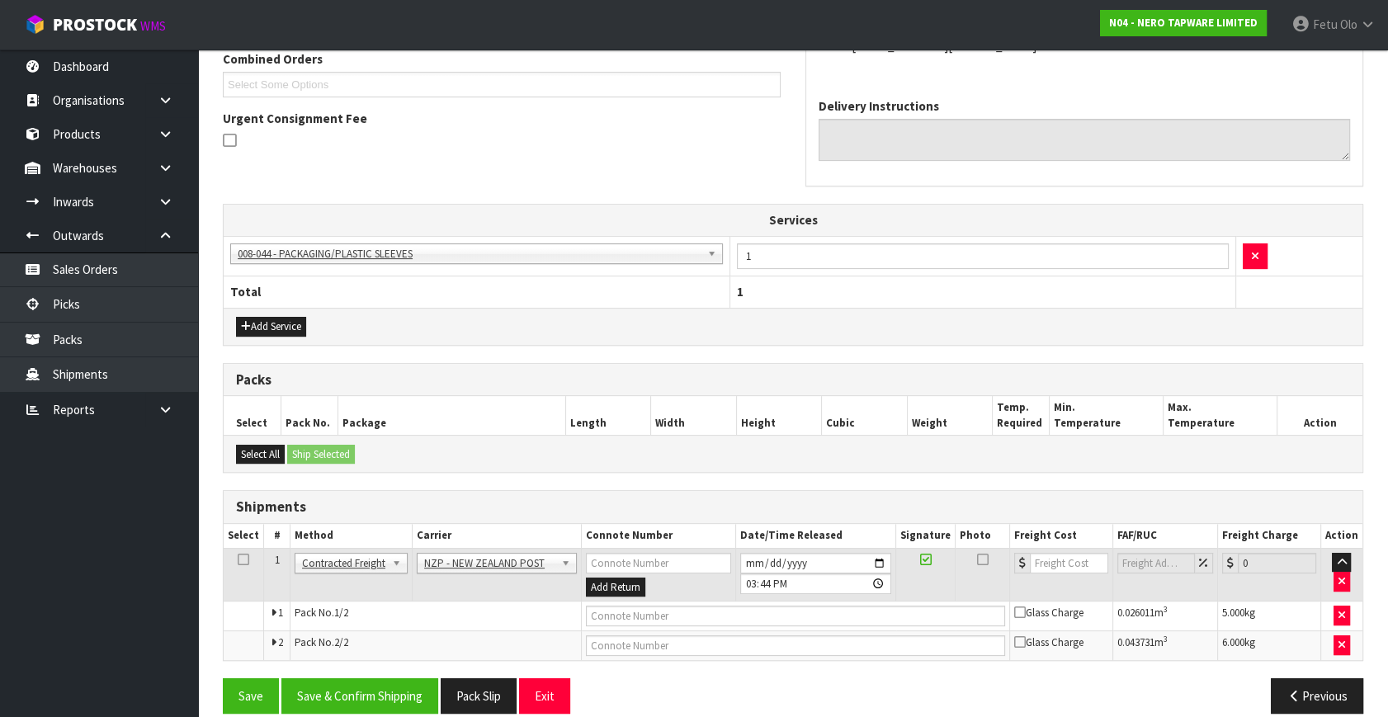
scroll to position [0, 0]
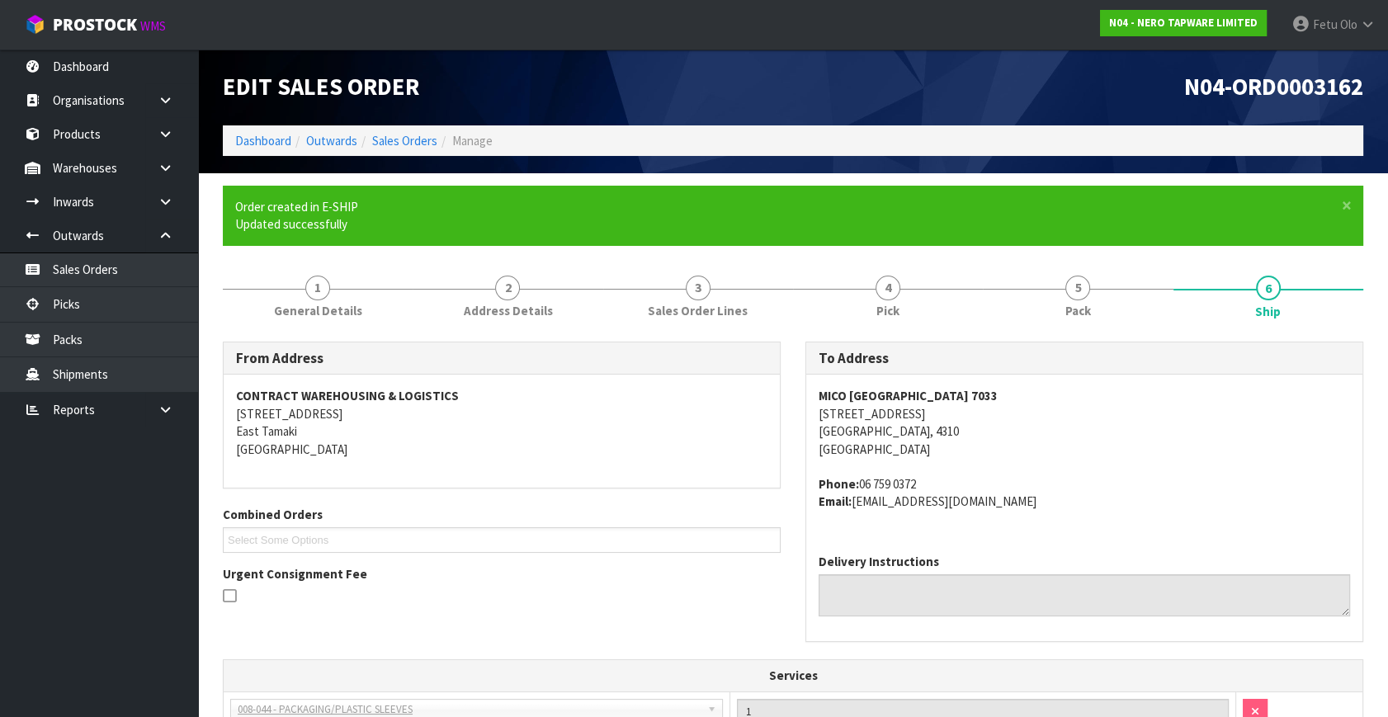
click at [1263, 517] on div "MICO NEW PLYMOUTH 7033 72-80 MOLESWORTH STREET NEW PLYMOUTH, 4310 New Zealand P…" at bounding box center [1084, 458] width 556 height 166
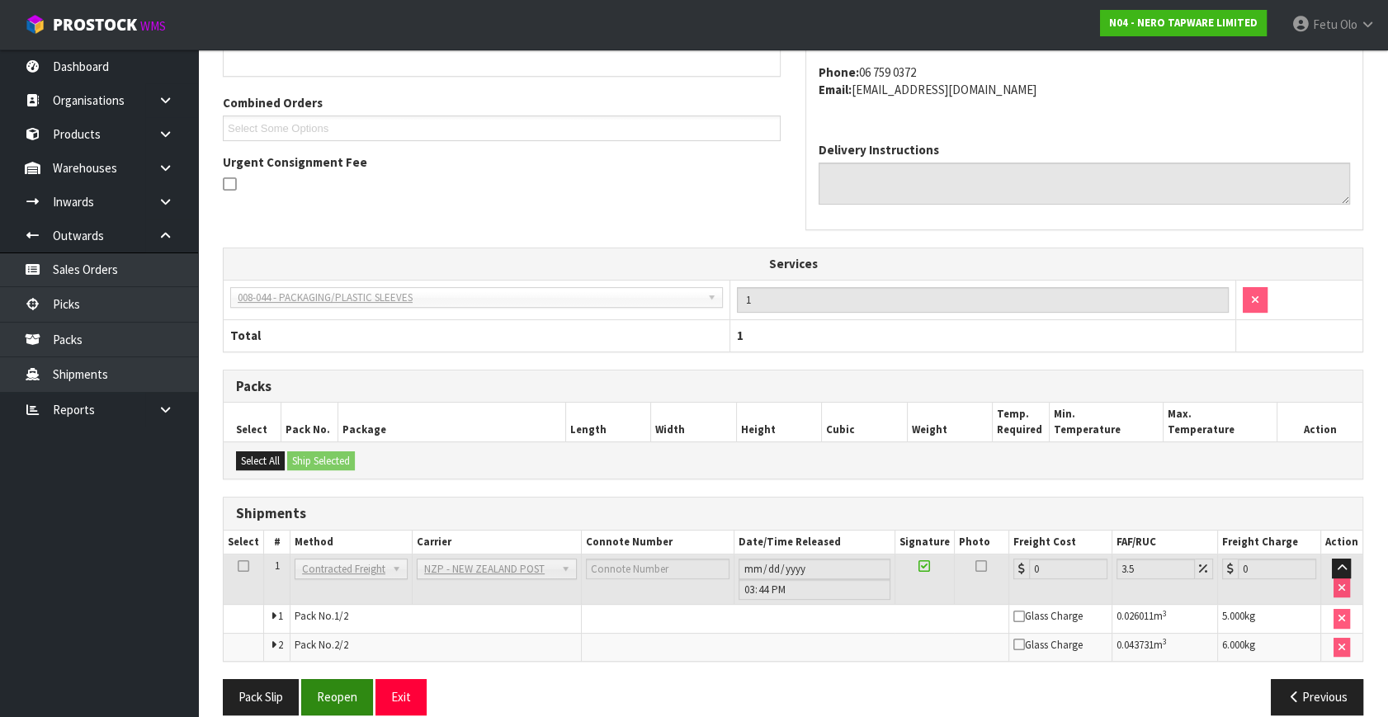
scroll to position [432, 0]
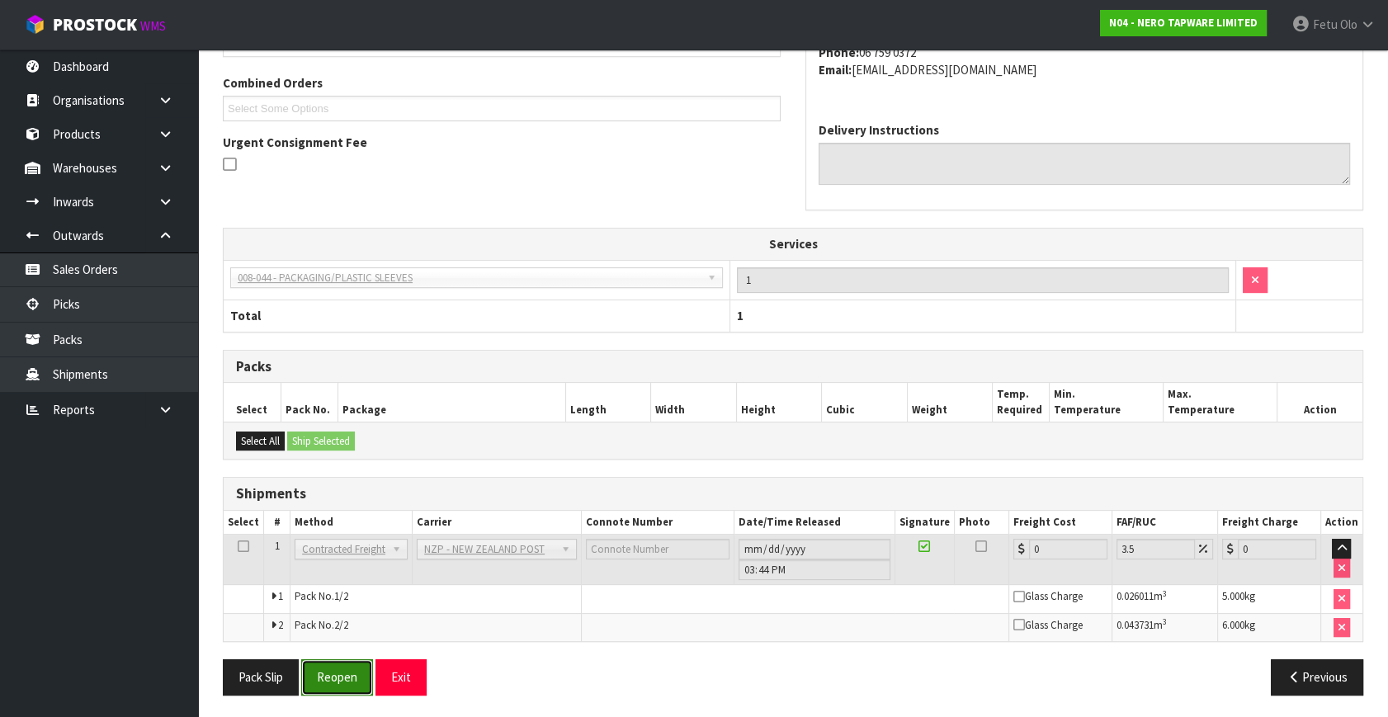
click at [356, 664] on button "Reopen" at bounding box center [337, 676] width 72 height 35
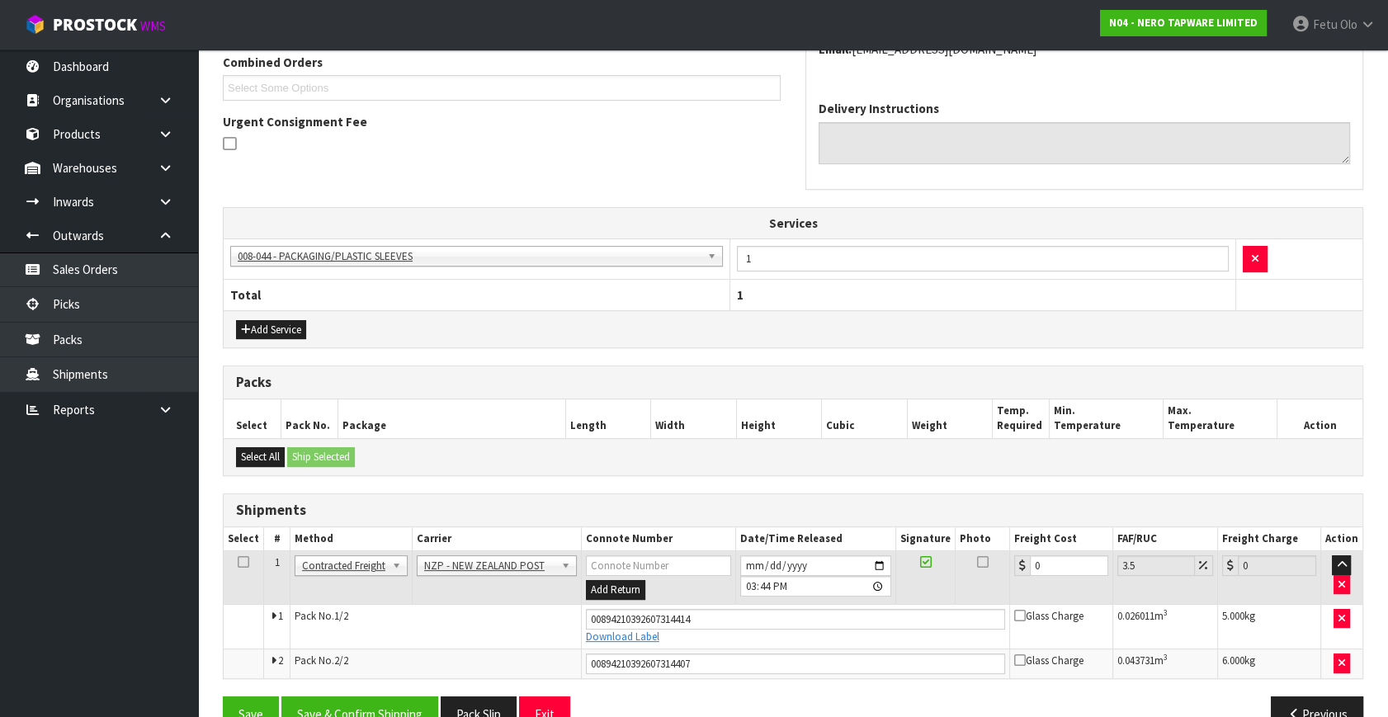
scroll to position [470, 0]
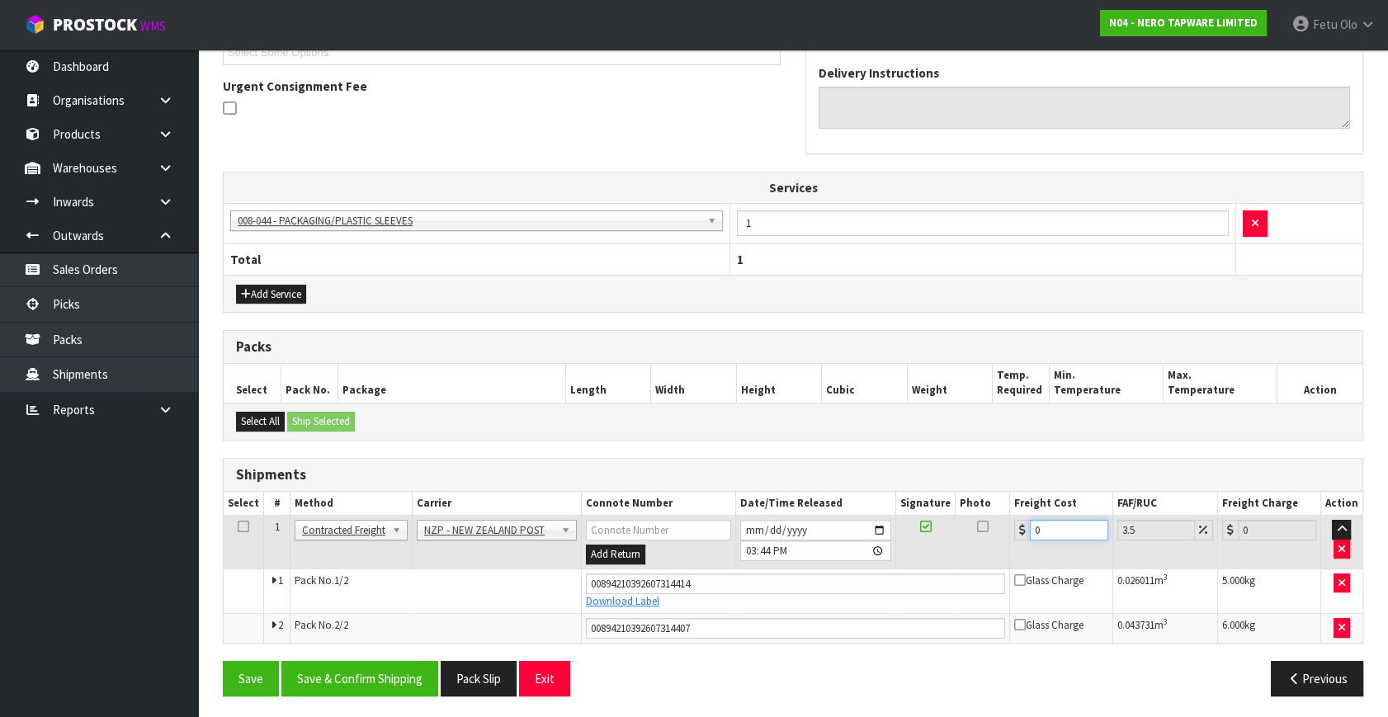
drag, startPoint x: 1059, startPoint y: 522, endPoint x: 853, endPoint y: 616, distance: 226.8
click at [853, 616] on tbody "1 Client Local Pickup Customer Local Pickup Company Freight Contracted Freight …" at bounding box center [793, 579] width 1139 height 127
click at [352, 664] on button "Save & Confirm Shipping" at bounding box center [359, 678] width 157 height 35
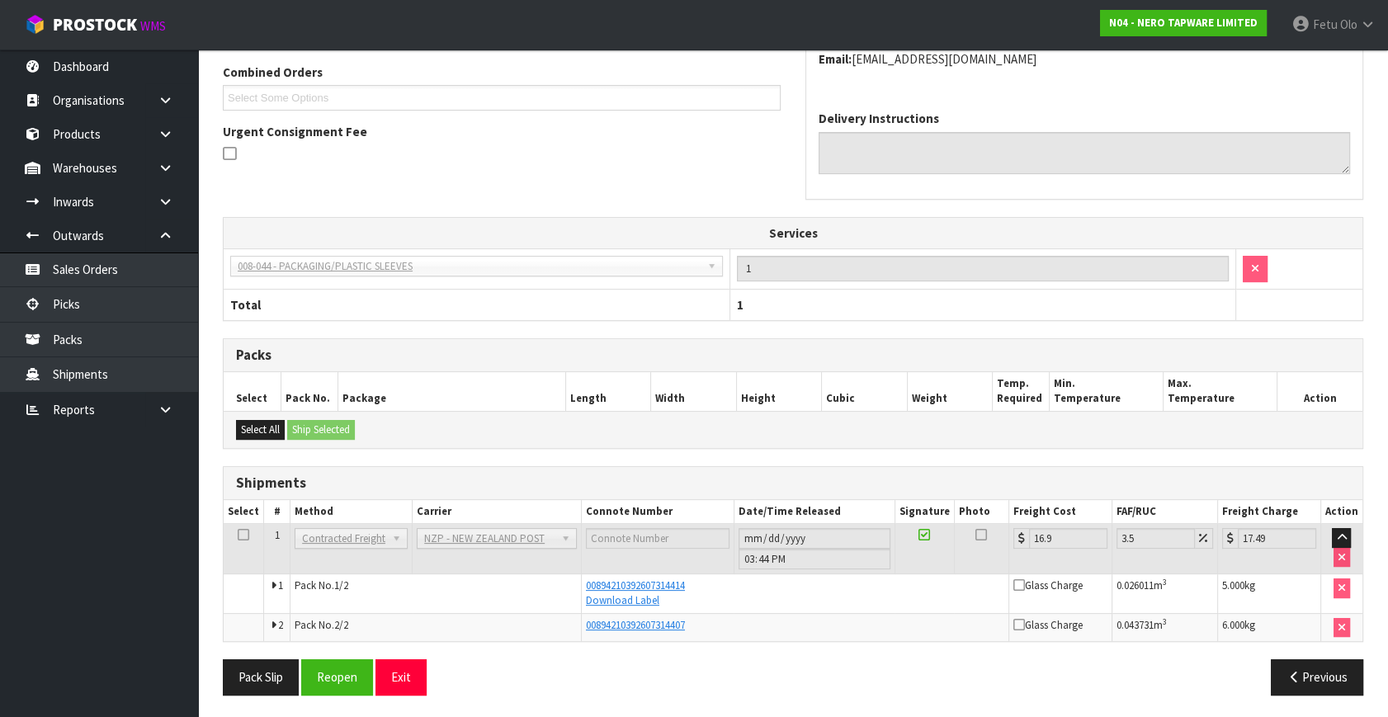
scroll to position [50, 0]
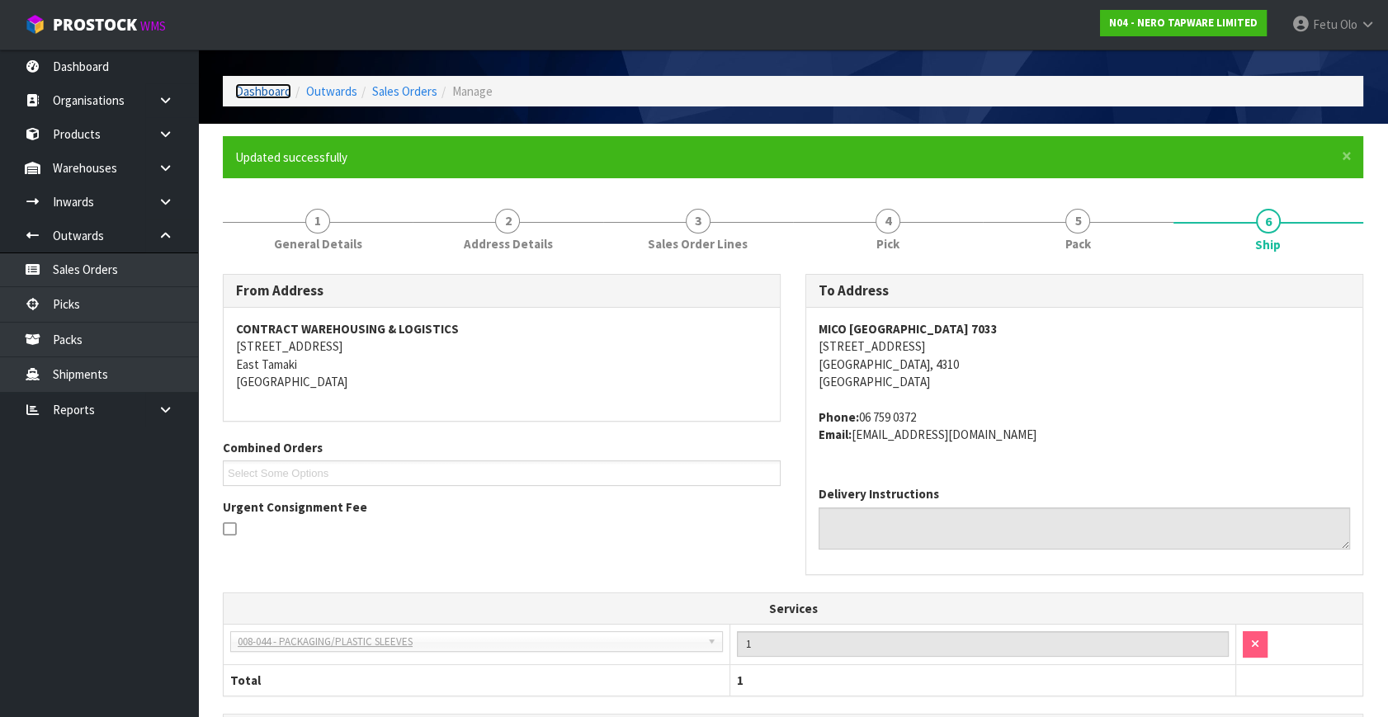
click at [257, 87] on link "Dashboard" at bounding box center [263, 91] width 56 height 16
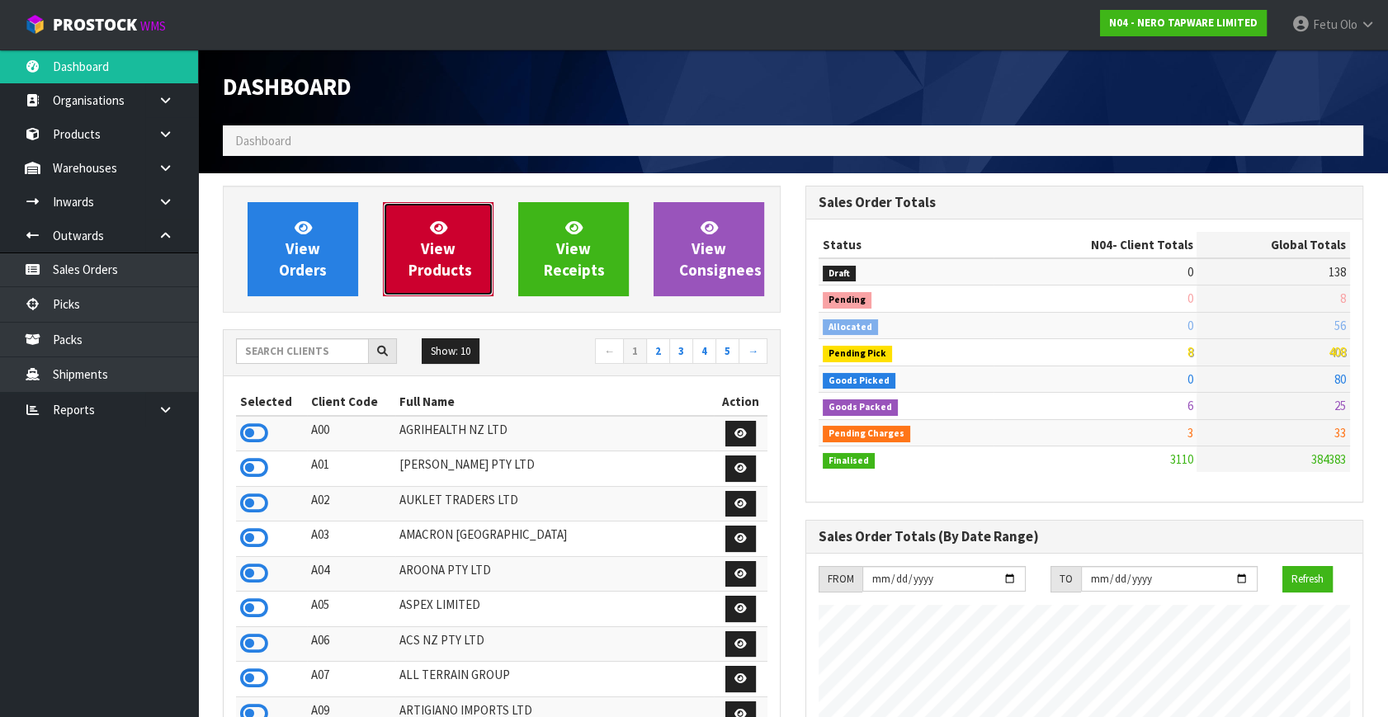
click at [451, 264] on span "View Products" at bounding box center [441, 249] width 64 height 62
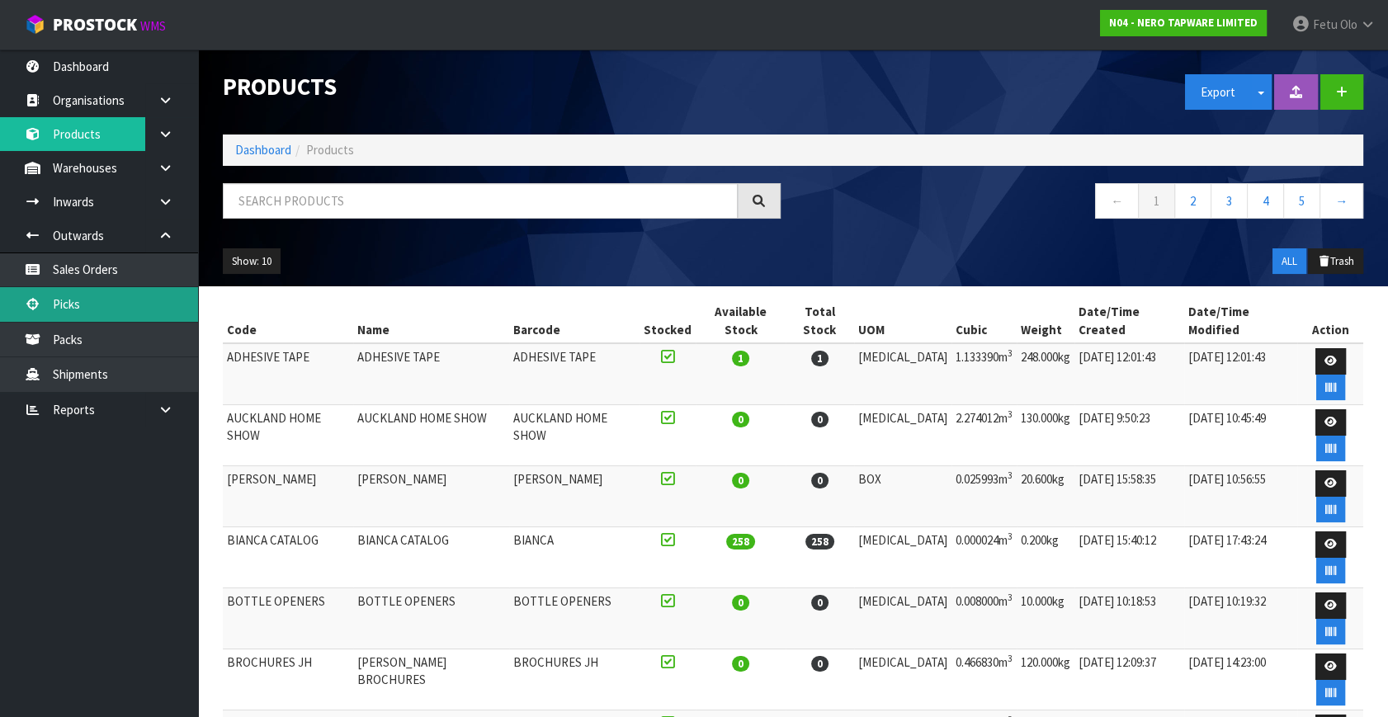
click at [64, 290] on link "Picks" at bounding box center [99, 304] width 198 height 34
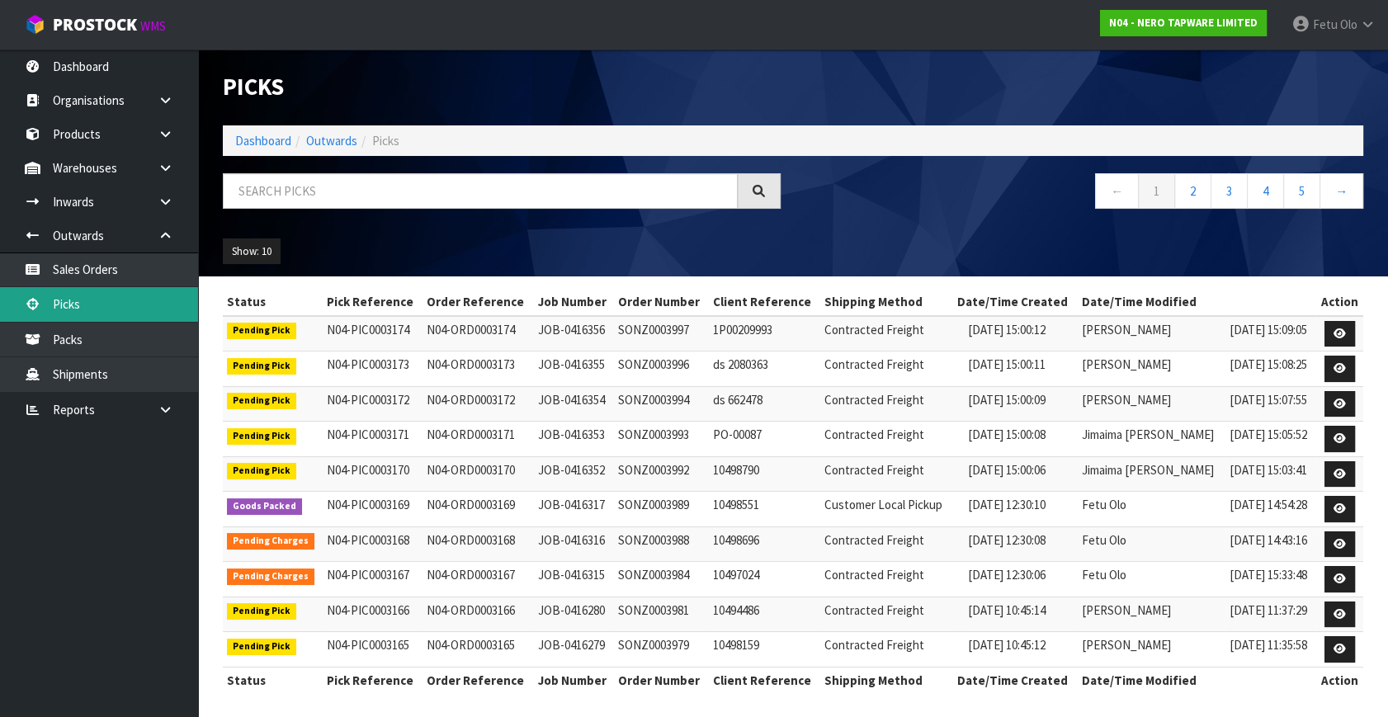
scroll to position [3, 0]
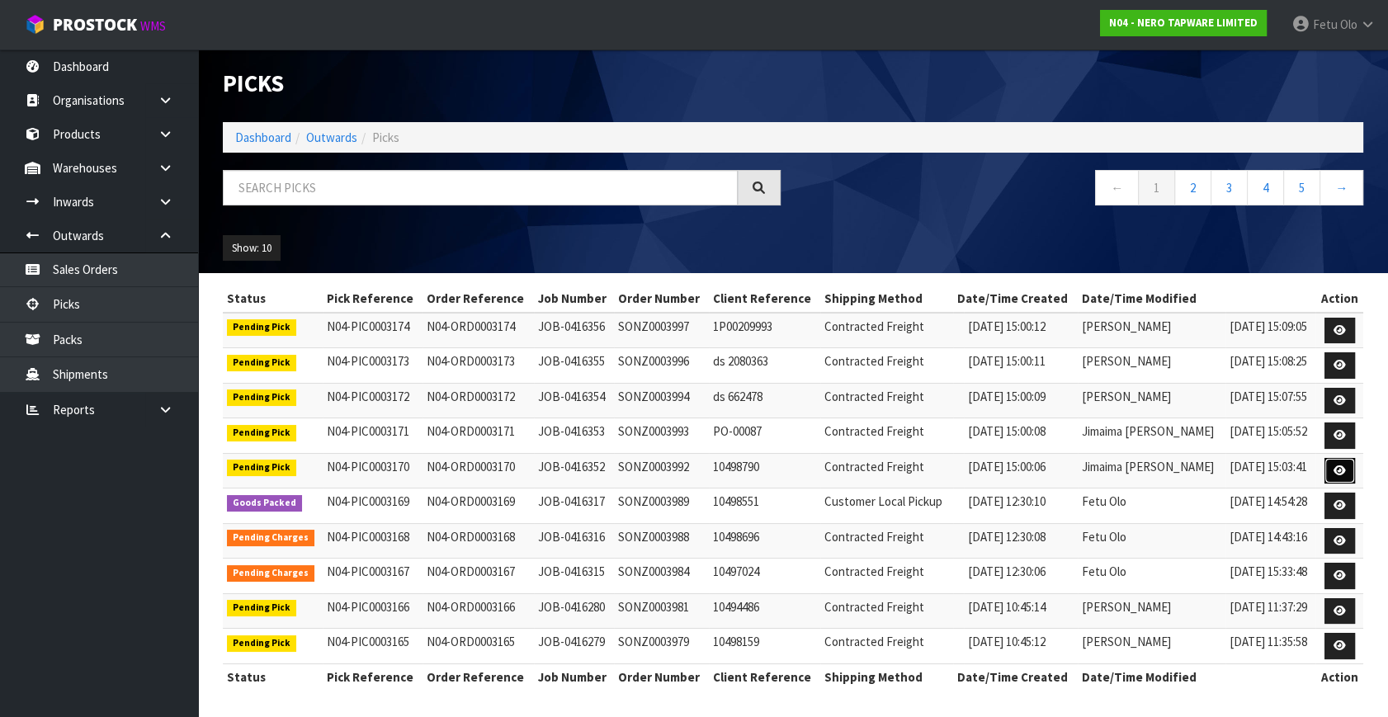
click at [1338, 469] on icon at bounding box center [1340, 470] width 12 height 11
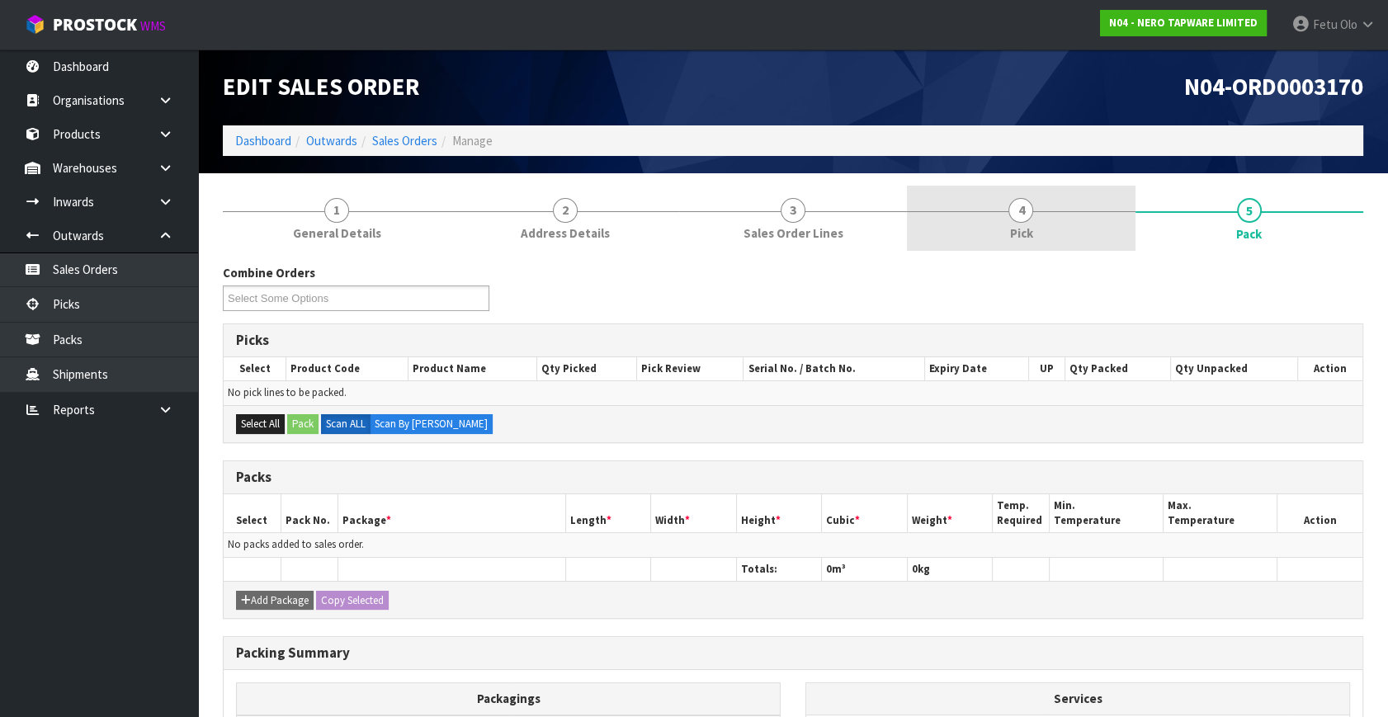
click at [999, 223] on link "4 Pick" at bounding box center [1021, 218] width 228 height 65
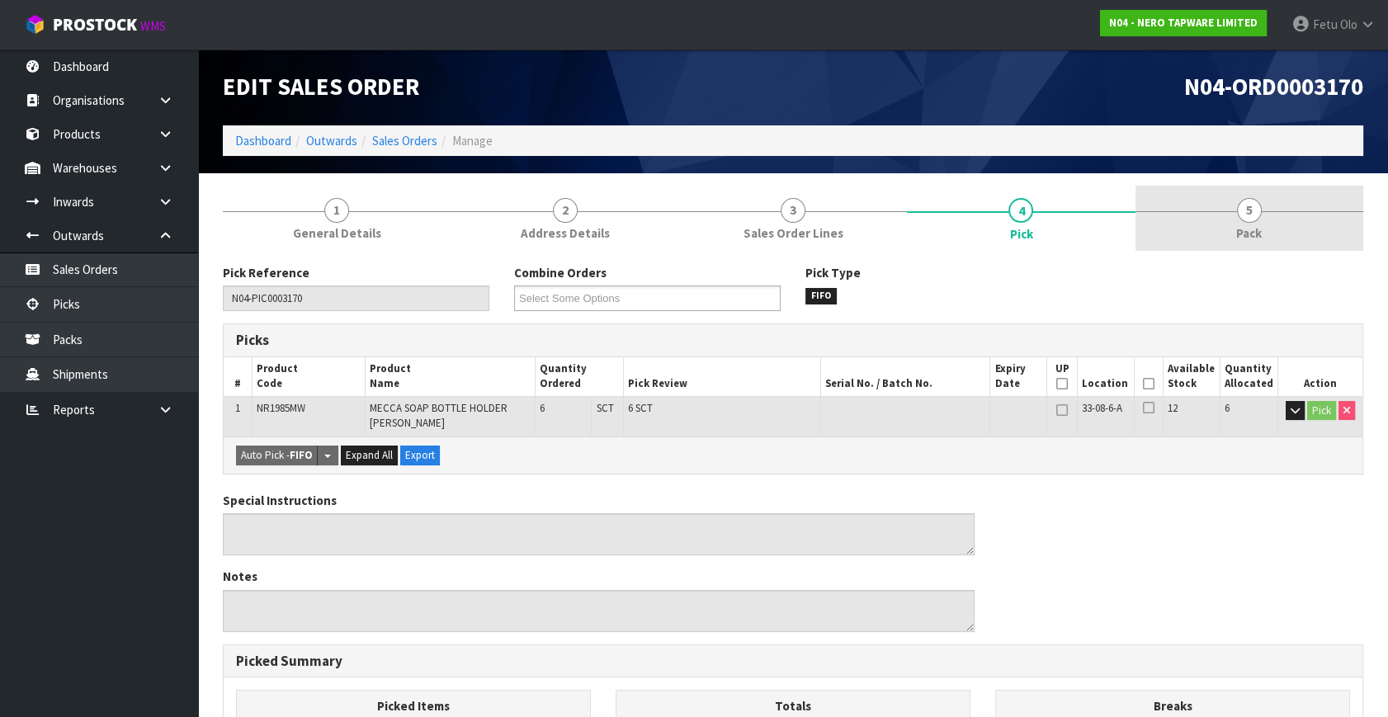
click at [1215, 215] on link "5 Pack" at bounding box center [1250, 218] width 228 height 65
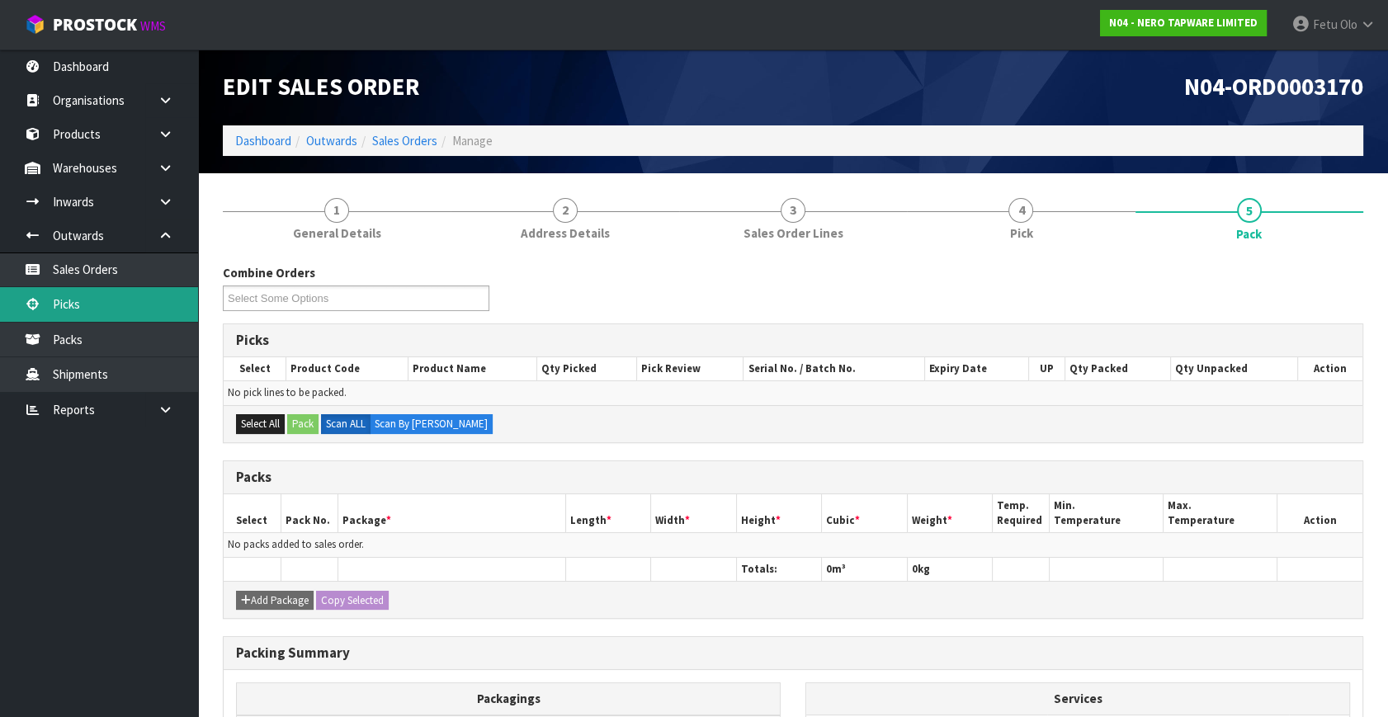
click at [61, 297] on link "Picks" at bounding box center [99, 304] width 198 height 34
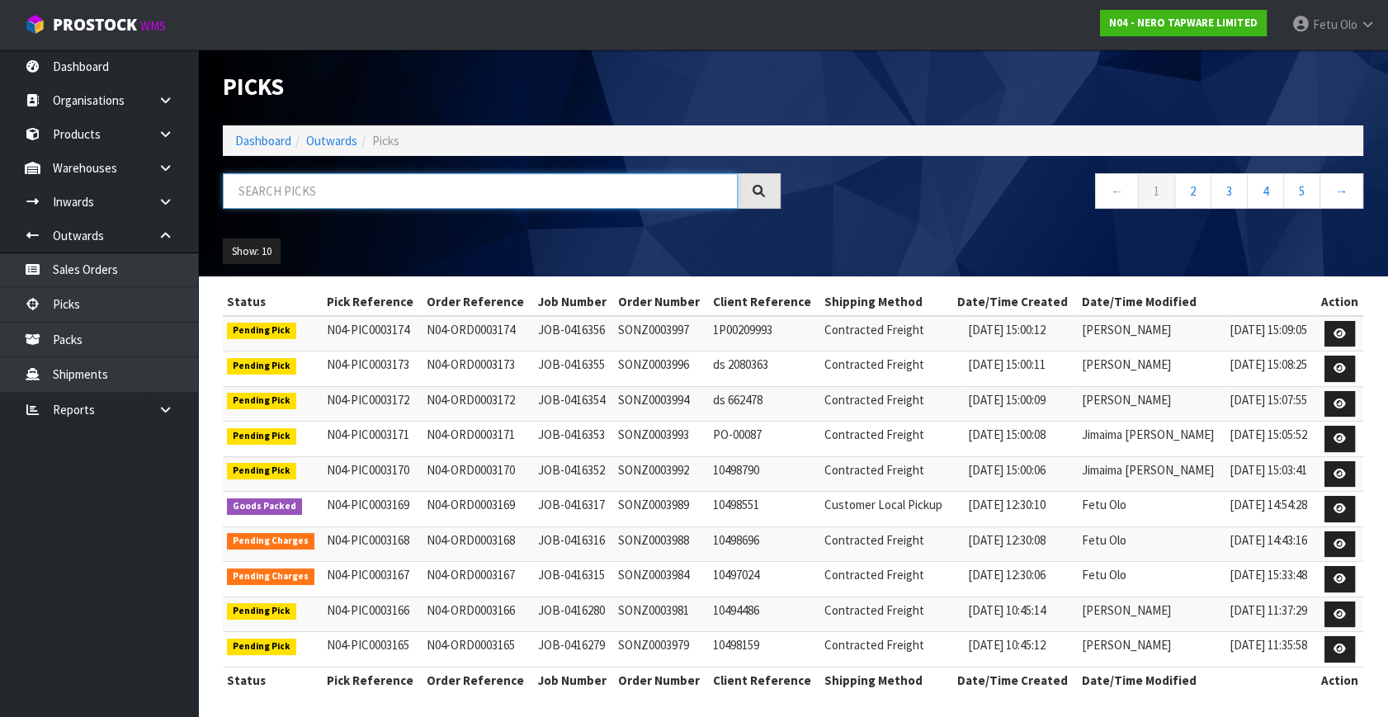
click at [552, 183] on input "text" at bounding box center [480, 190] width 515 height 35
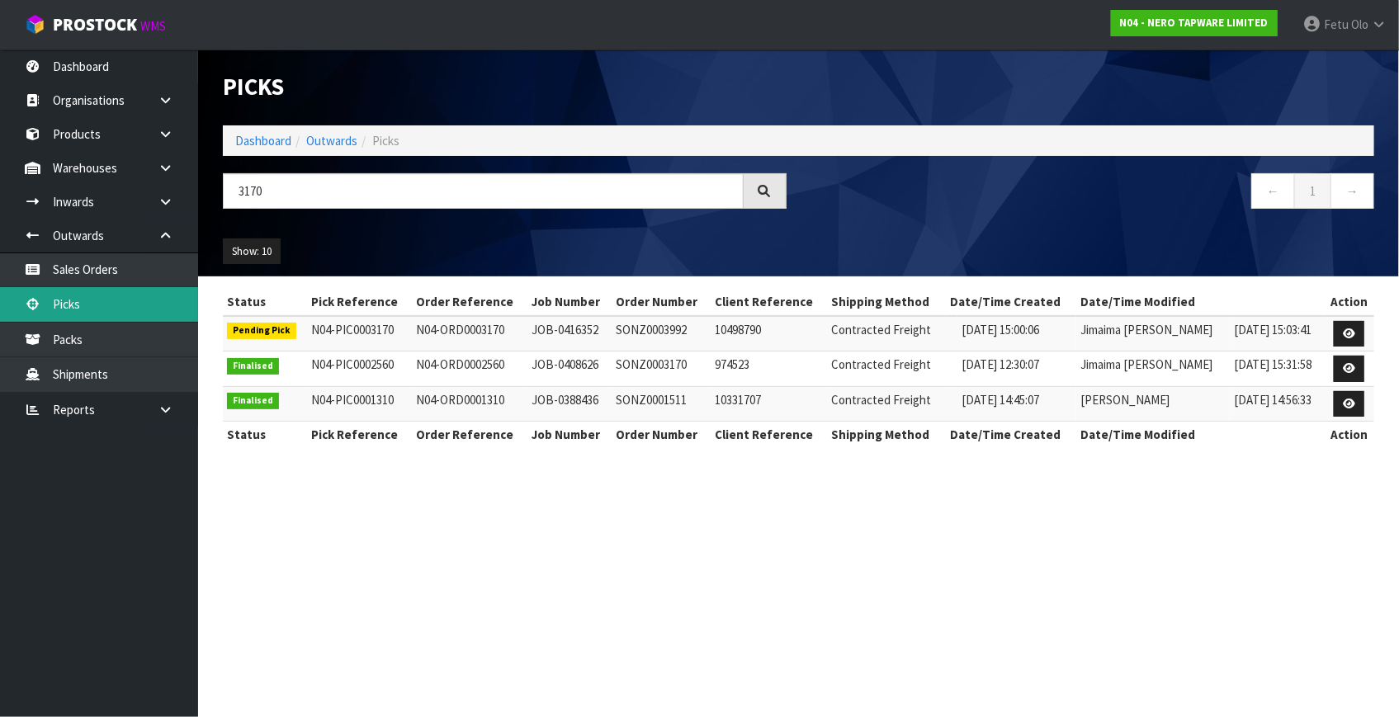
click at [111, 301] on link "Picks" at bounding box center [99, 304] width 198 height 34
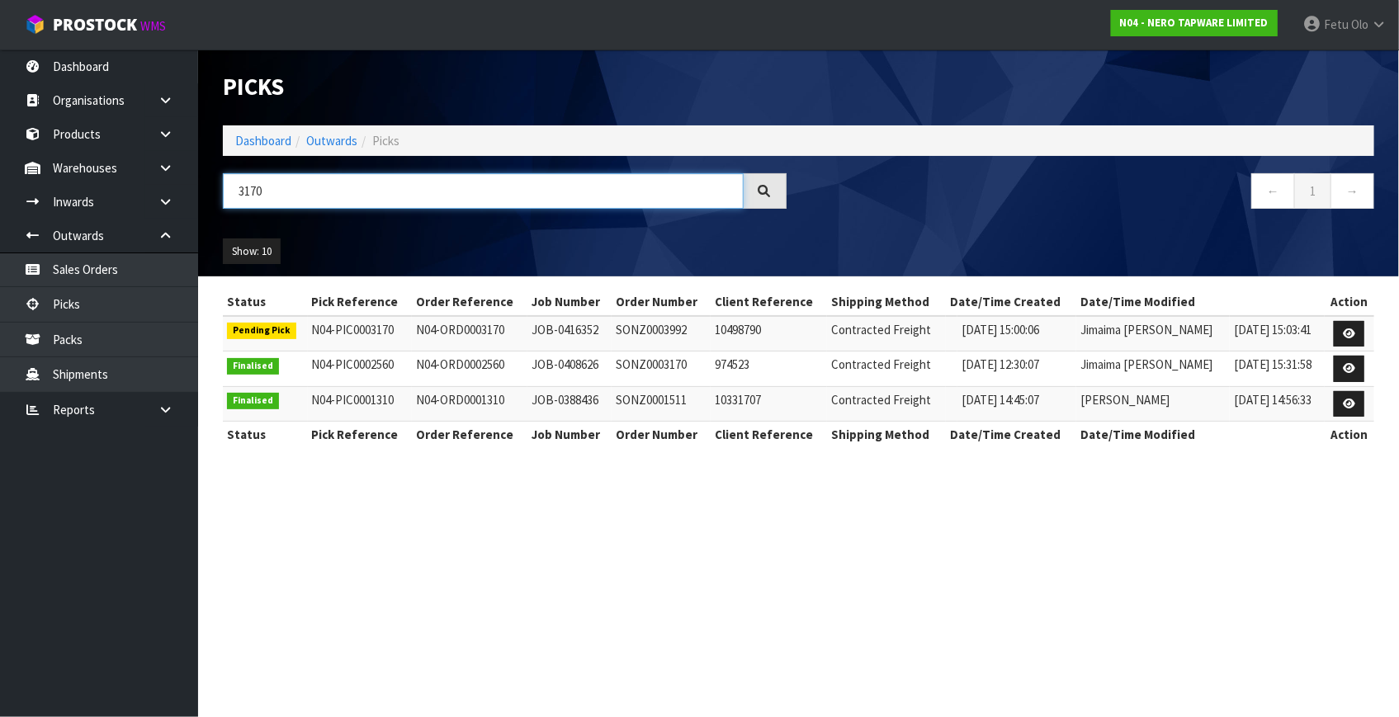
click at [329, 188] on input "3170" at bounding box center [483, 190] width 521 height 35
click at [329, 183] on input "3170" at bounding box center [483, 190] width 521 height 35
click at [338, 264] on div "Show: 10 5 10 25 50" at bounding box center [798, 251] width 1176 height 51
click at [481, 322] on td "N04-ORD0003170" at bounding box center [470, 333] width 116 height 35
drag, startPoint x: 433, startPoint y: 517, endPoint x: 220, endPoint y: 354, distance: 269.1
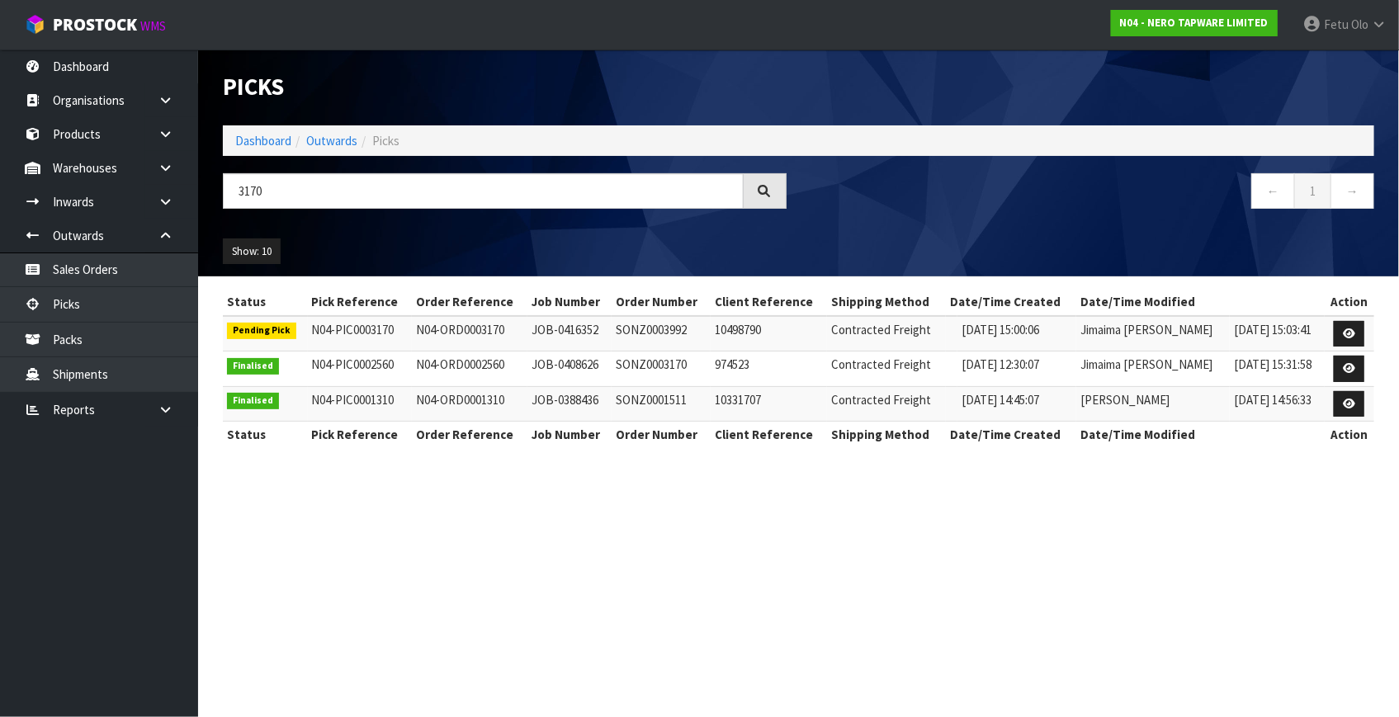
click at [426, 508] on section "Picks Dashboard Outwards Picks 3170 ← 1 → Show: 10 5 10 25 50 Status Pick Refer…" at bounding box center [699, 358] width 1399 height 717
click at [83, 300] on link "Picks" at bounding box center [99, 304] width 198 height 34
click at [456, 238] on div "Show: 10 5 10 25 50" at bounding box center [798, 251] width 1176 height 51
click at [863, 218] on div "← 1 →" at bounding box center [1093, 199] width 588 height 53
click at [973, 196] on nav "← 1 →" at bounding box center [1093, 193] width 564 height 40
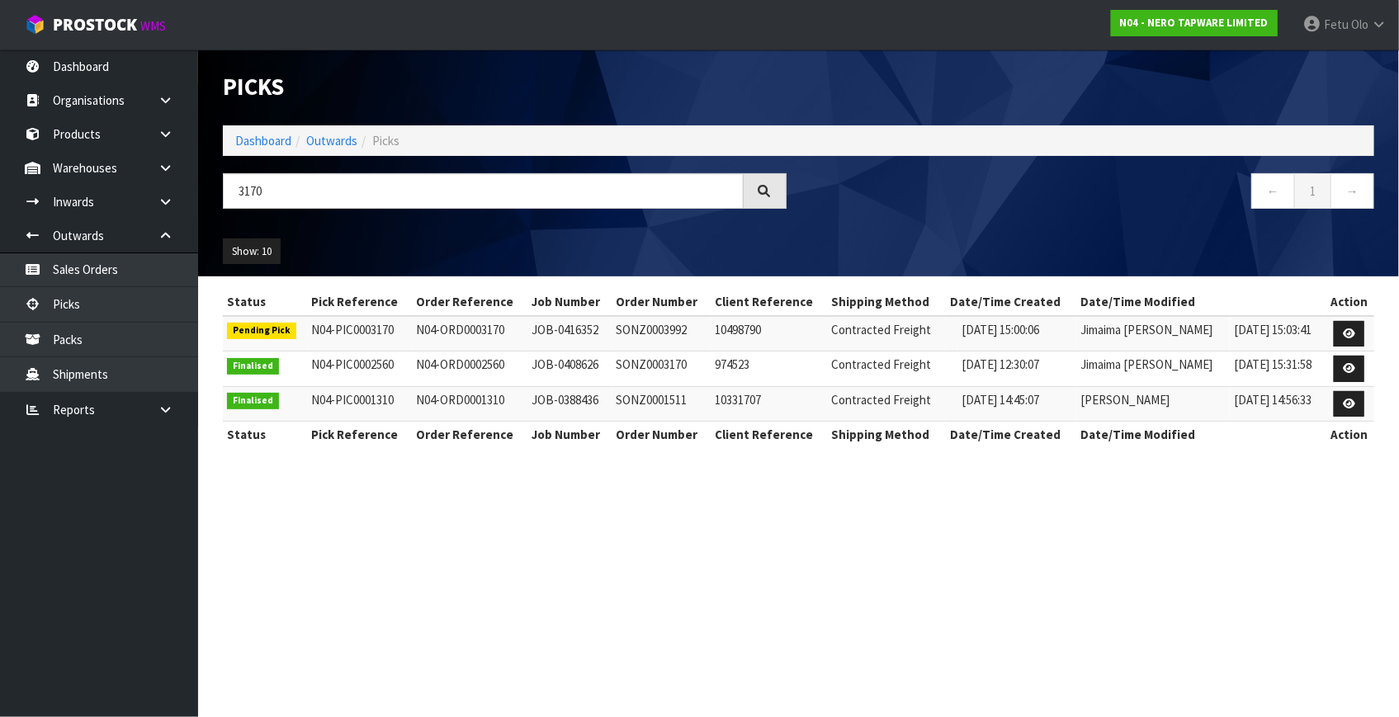
drag, startPoint x: 1110, startPoint y: 612, endPoint x: 382, endPoint y: 484, distance: 739.2
click at [1070, 583] on section "Picks Dashboard Outwards Picks 3170 ← 1 → Show: 10 5 10 25 50 Status Pick Refer…" at bounding box center [699, 358] width 1399 height 717
click at [102, 305] on link "Picks" at bounding box center [99, 304] width 198 height 34
click at [308, 248] on ul "Show: 10 5 10 25 50" at bounding box center [357, 252] width 269 height 26
click at [267, 139] on link "Dashboard" at bounding box center [263, 141] width 56 height 16
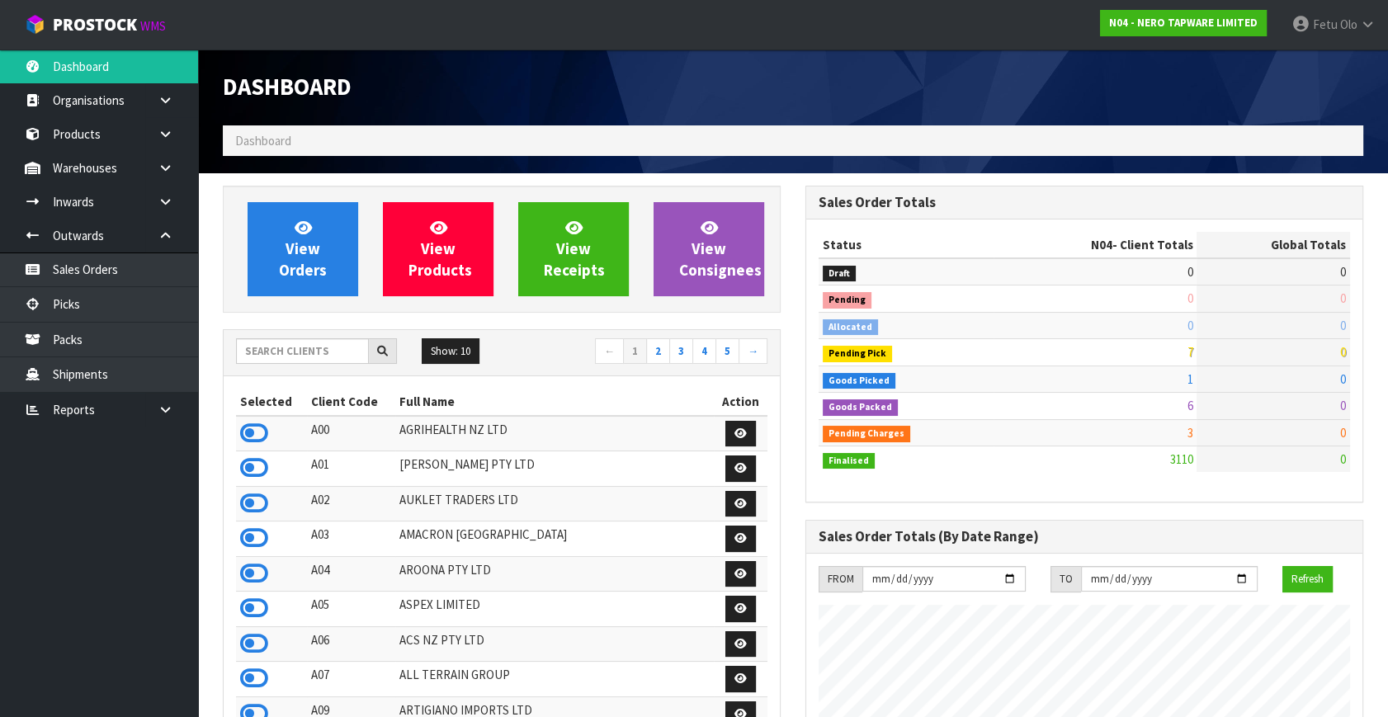
scroll to position [1283, 582]
click at [845, 83] on div "Dashboard" at bounding box center [792, 88] width 1165 height 76
click at [720, 78] on h1 "Dashboard" at bounding box center [502, 87] width 558 height 26
click at [981, 106] on div "Dashboard" at bounding box center [792, 88] width 1165 height 76
click at [106, 577] on ul "Dashboard Organisations Clients Consignees Carriers Products Categories Serial …" at bounding box center [99, 384] width 198 height 668
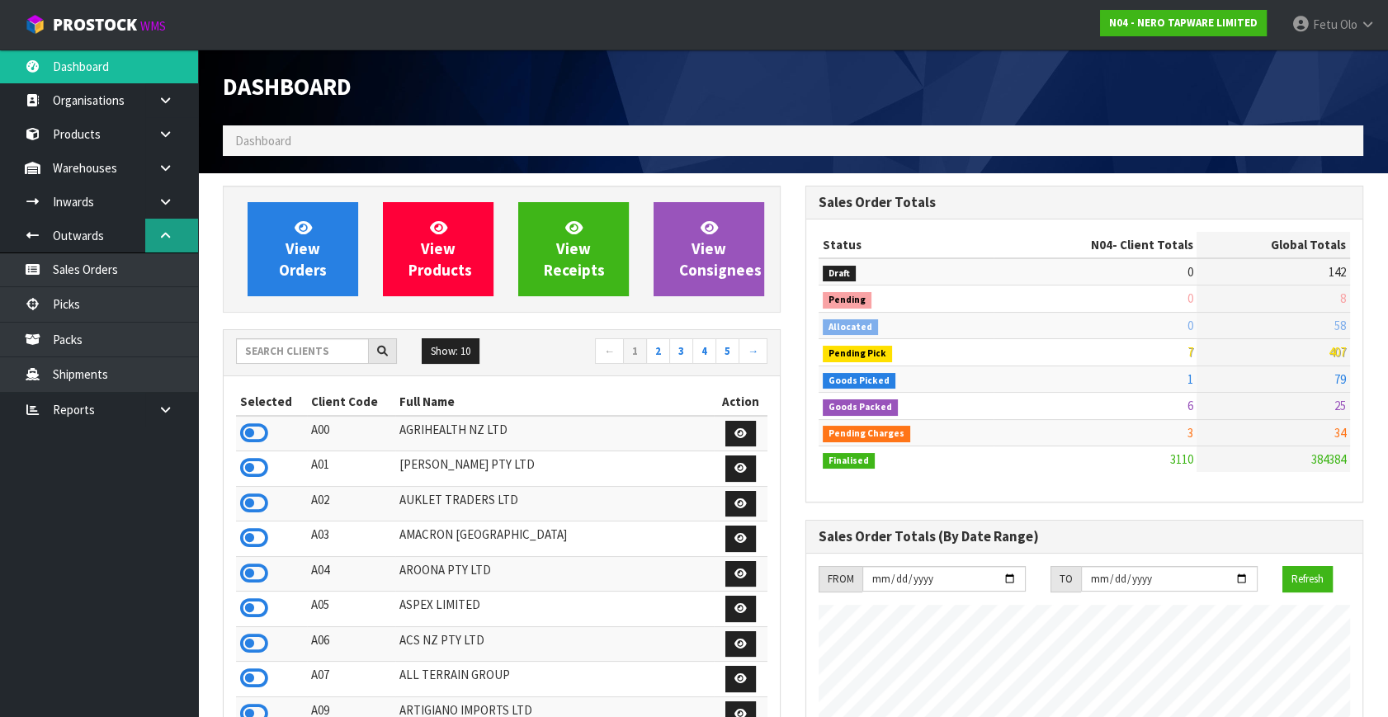
click at [160, 220] on link at bounding box center [171, 236] width 53 height 34
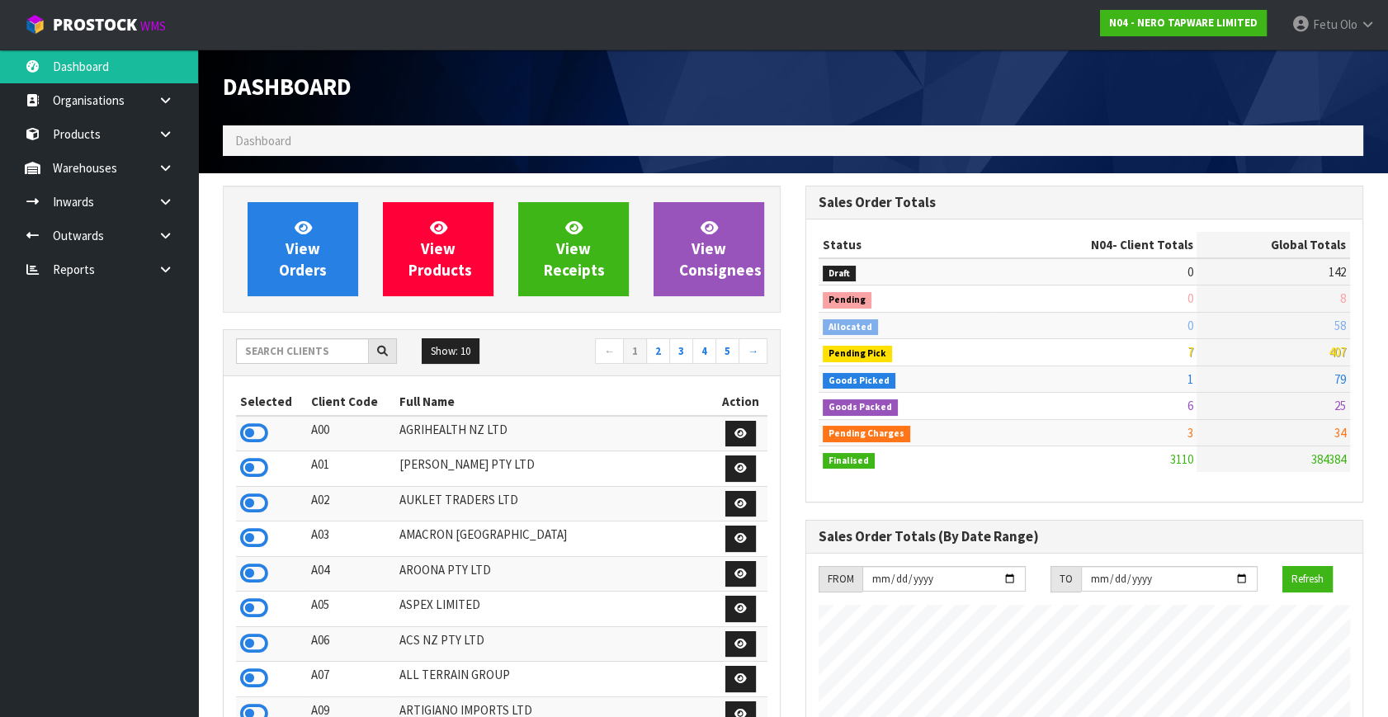
click at [74, 599] on ul "Dashboard Organisations Clients Consignees Carriers Products Categories Serial …" at bounding box center [99, 384] width 198 height 668
click at [105, 484] on ul "Dashboard Organisations Clients Consignees Carriers Products Categories Serial …" at bounding box center [99, 384] width 198 height 668
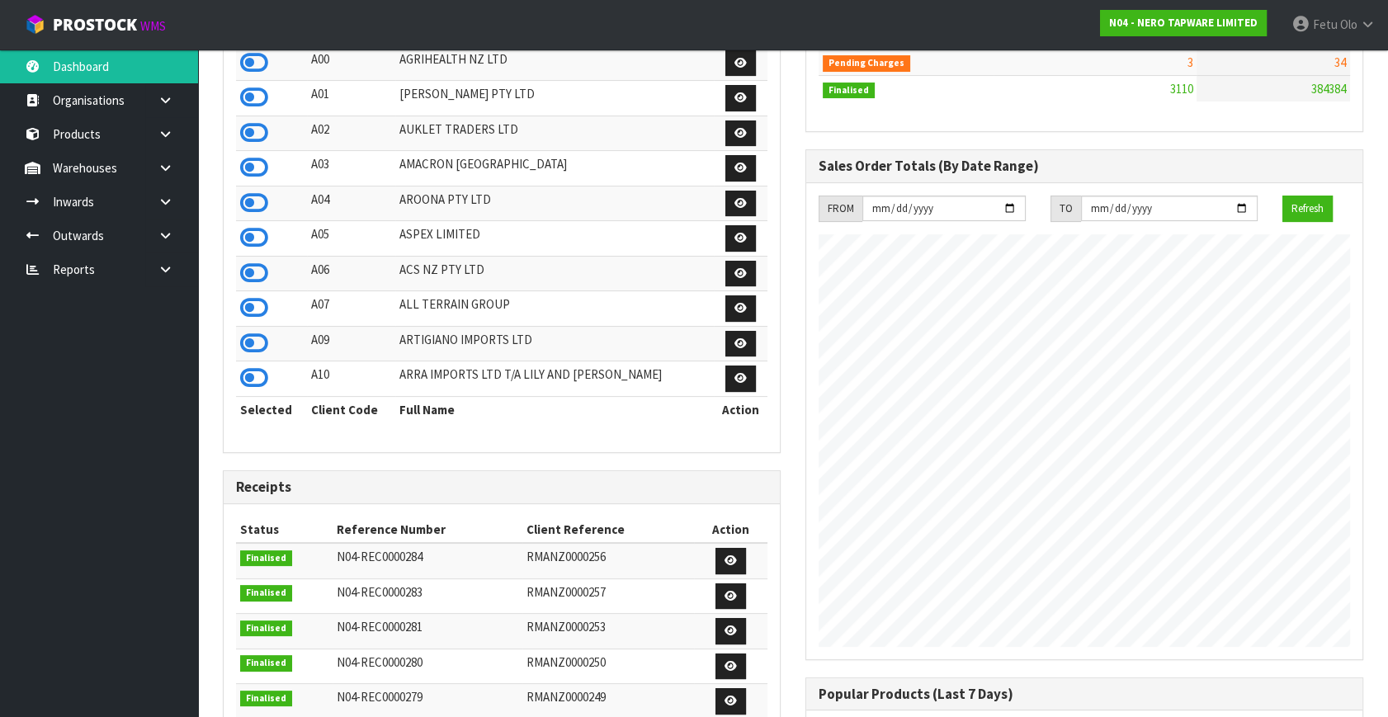
scroll to position [149, 0]
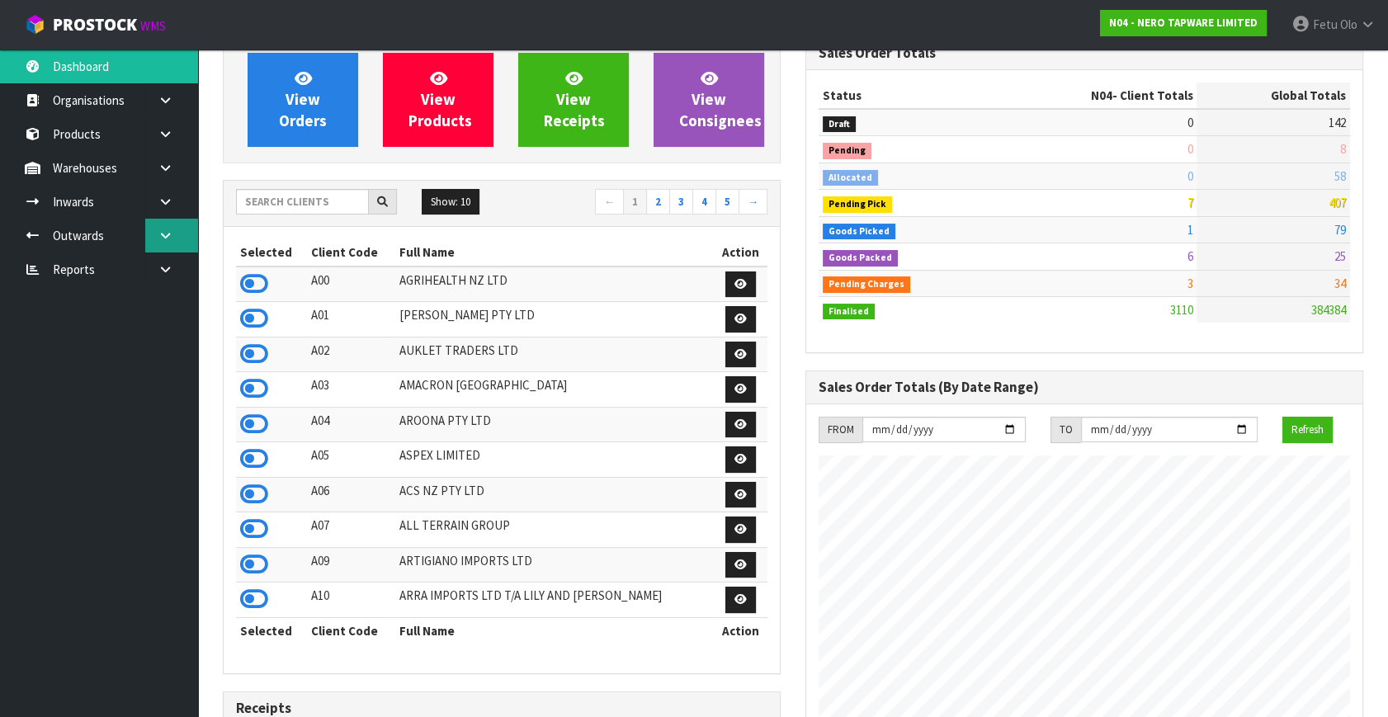
click at [162, 236] on icon at bounding box center [166, 235] width 16 height 12
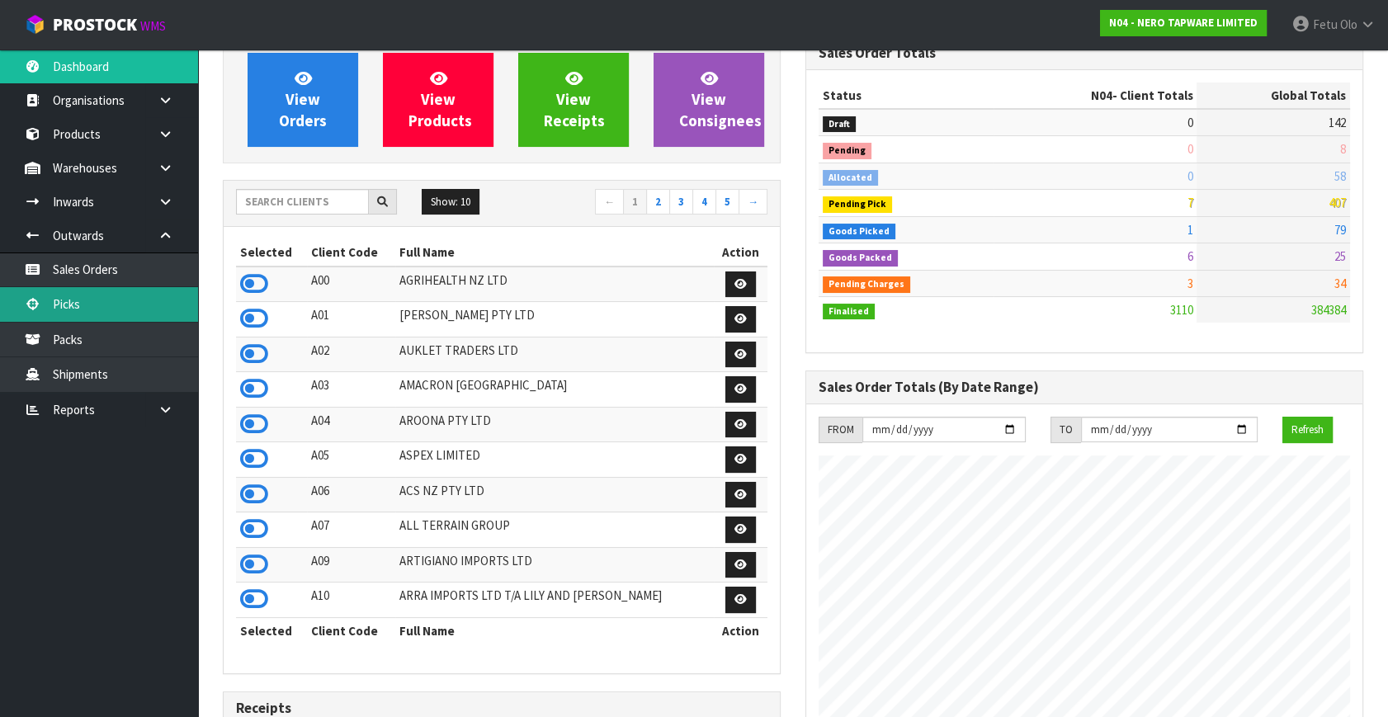
click at [100, 304] on link "Picks" at bounding box center [99, 304] width 198 height 34
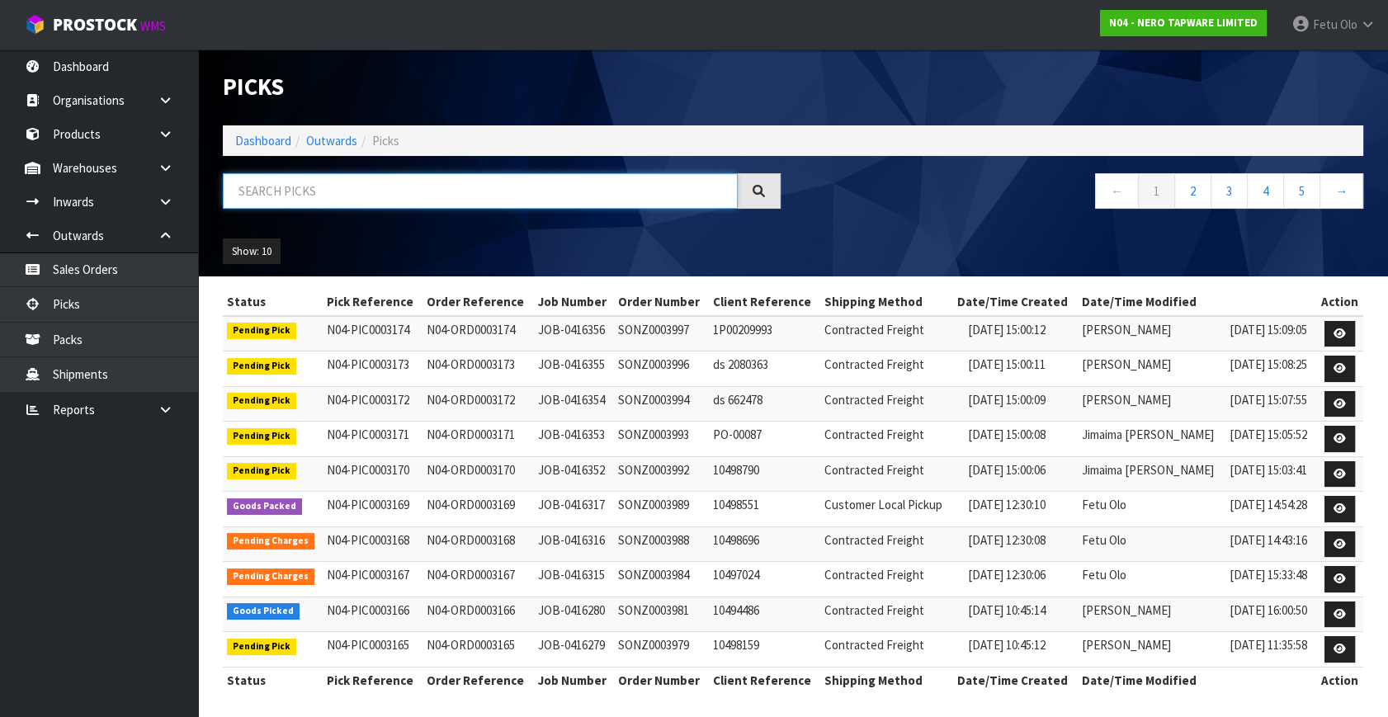
click at [401, 202] on input "text" at bounding box center [480, 190] width 515 height 35
click at [371, 179] on input "text" at bounding box center [480, 190] width 515 height 35
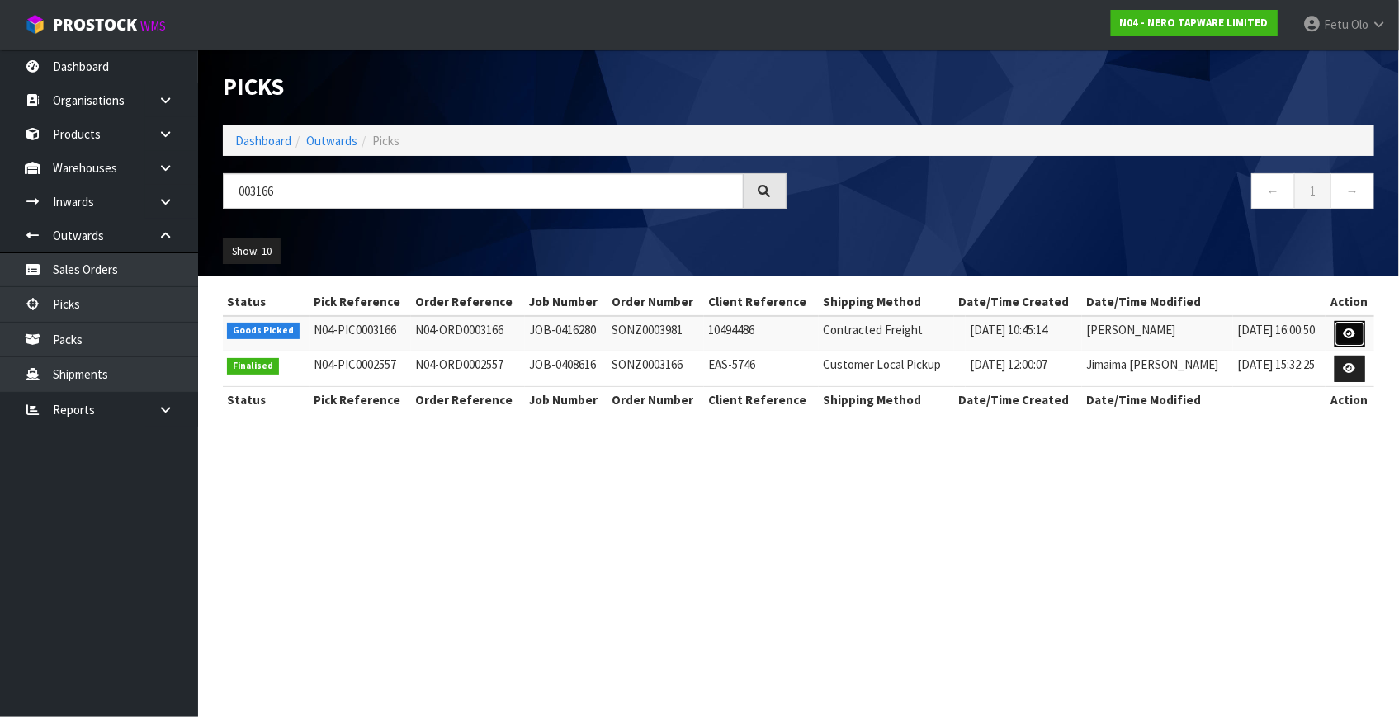
click at [1348, 337] on icon at bounding box center [1350, 333] width 12 height 11
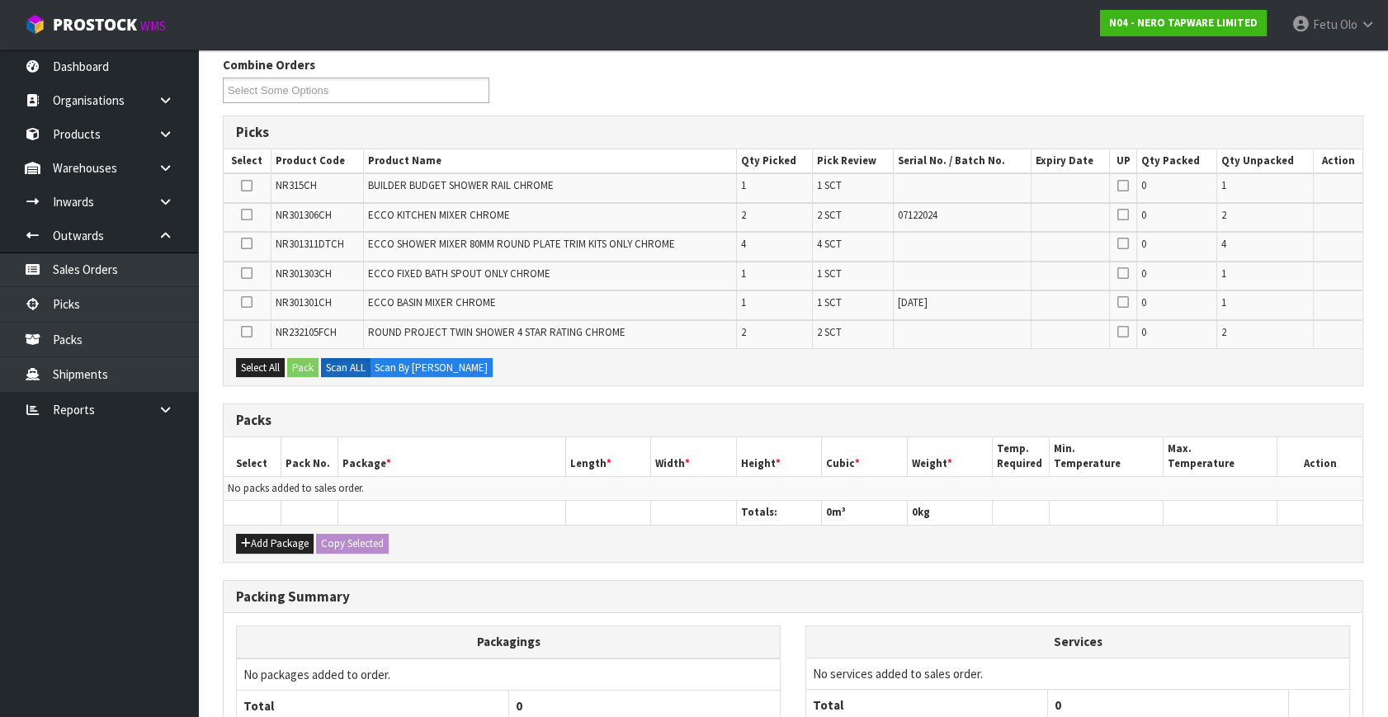
scroll to position [224, 0]
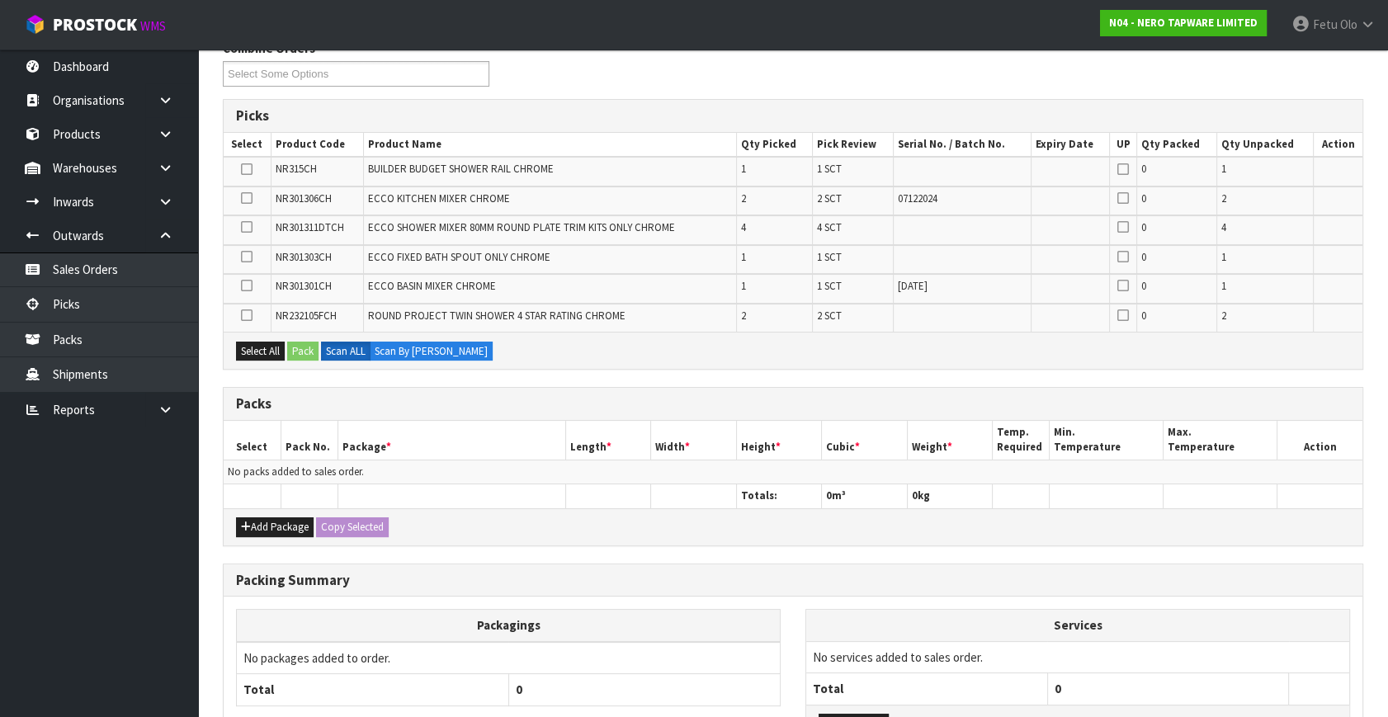
click at [248, 501] on th at bounding box center [252, 496] width 57 height 24
click at [248, 522] on icon "button" at bounding box center [246, 527] width 10 height 11
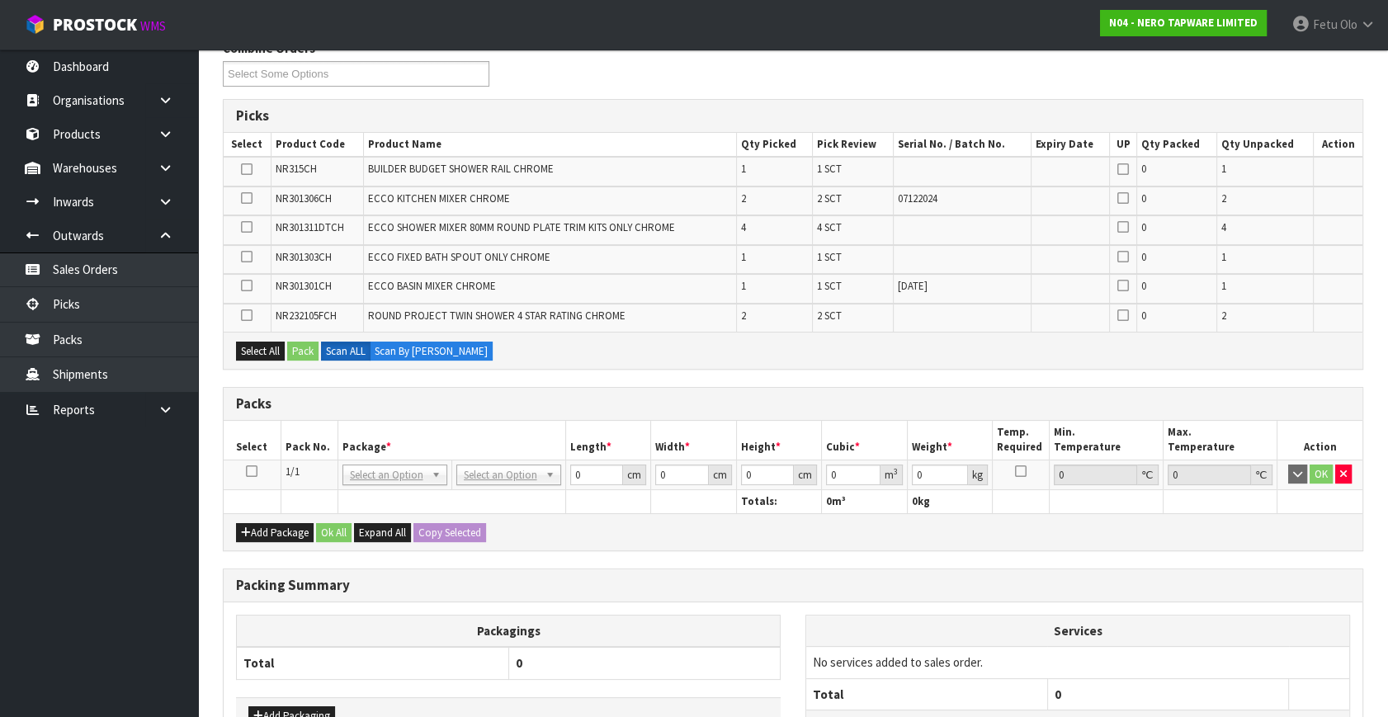
click at [248, 471] on icon at bounding box center [252, 471] width 12 height 1
click at [347, 416] on div "Packs" at bounding box center [793, 404] width 1139 height 33
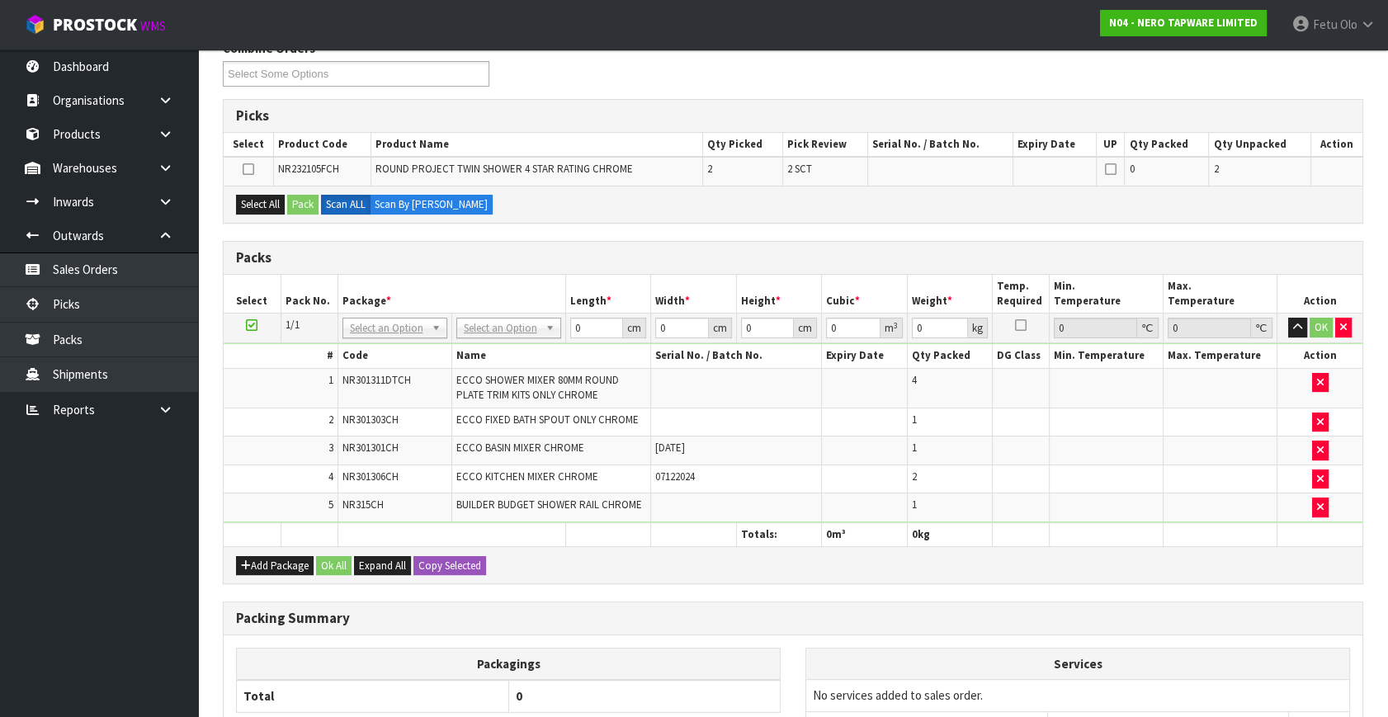
click at [250, 325] on icon at bounding box center [252, 325] width 12 height 1
click at [261, 561] on button "Add Package" at bounding box center [275, 566] width 78 height 20
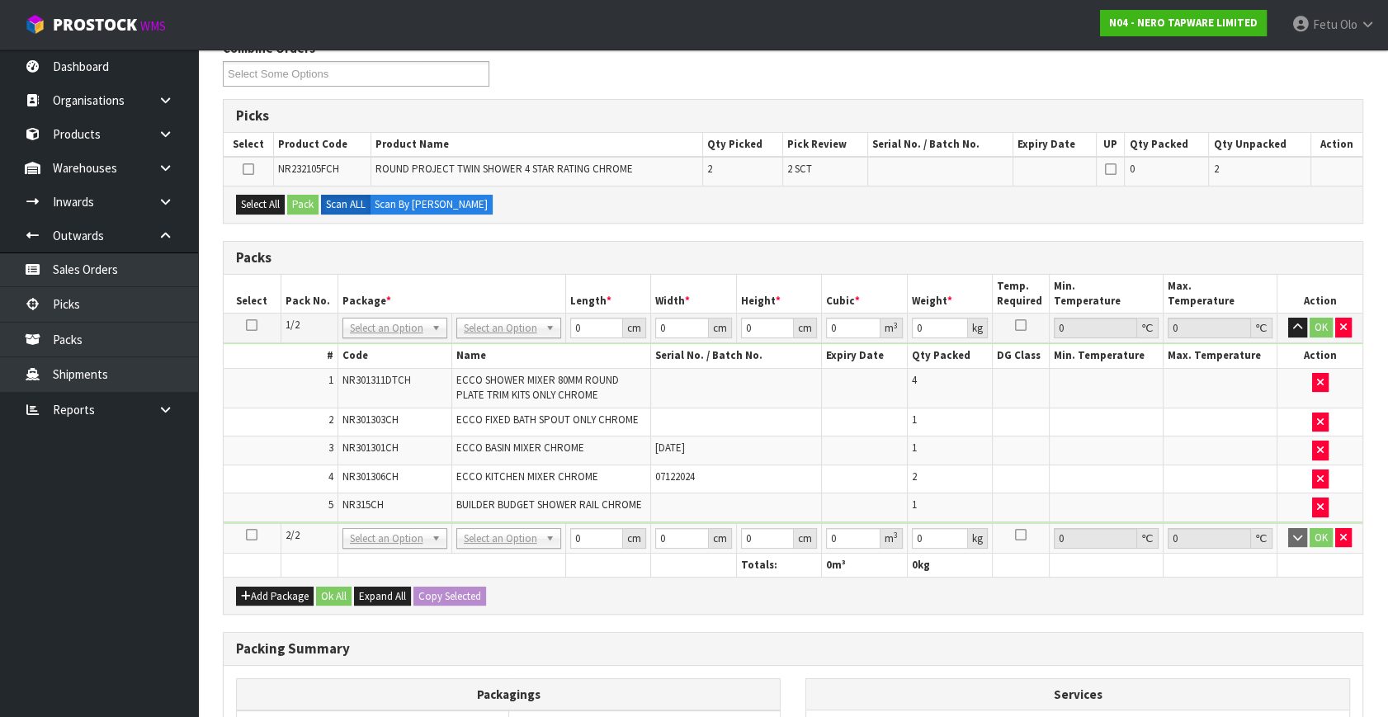
click at [253, 535] on icon at bounding box center [252, 535] width 12 height 1
click at [154, 591] on ul "Dashboard Organisations Clients Consignees Carriers Products Categories Serial …" at bounding box center [99, 384] width 198 height 668
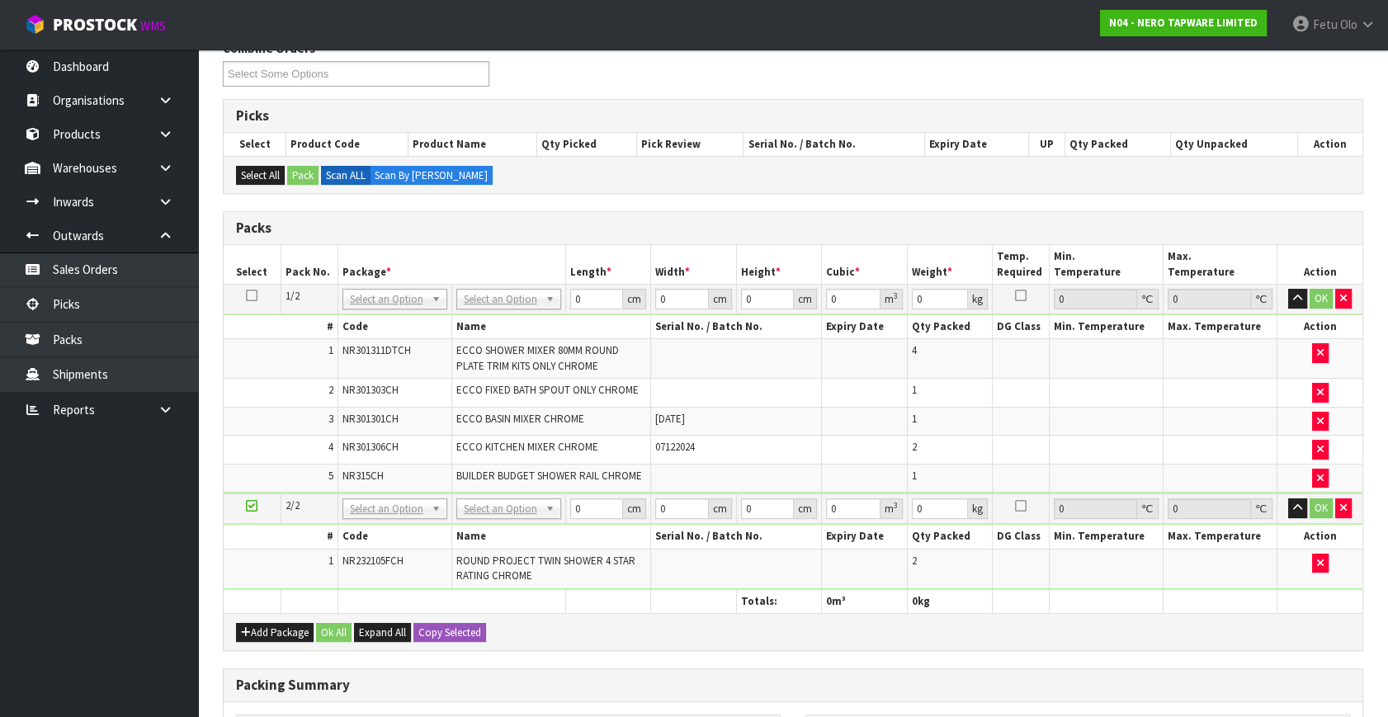
drag, startPoint x: 391, startPoint y: 296, endPoint x: 390, endPoint y: 319, distance: 23.2
click at [390, 320] on input "text" at bounding box center [394, 320] width 97 height 21
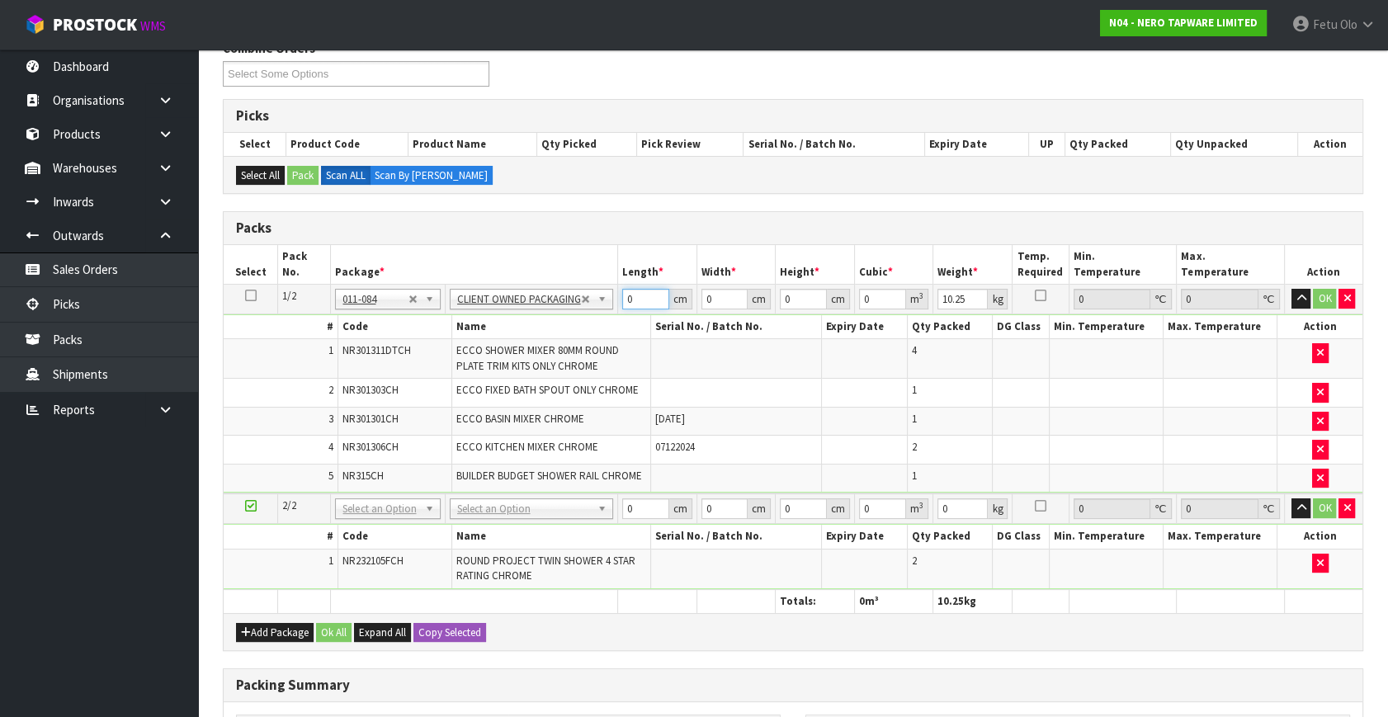
drag, startPoint x: 634, startPoint y: 298, endPoint x: 483, endPoint y: 347, distance: 158.7
click at [483, 347] on tbody "1/2 NONE 007-001 007-002 007-004 007-009 007-013 007-014 007-015 007-017 007-01…" at bounding box center [793, 390] width 1139 height 210
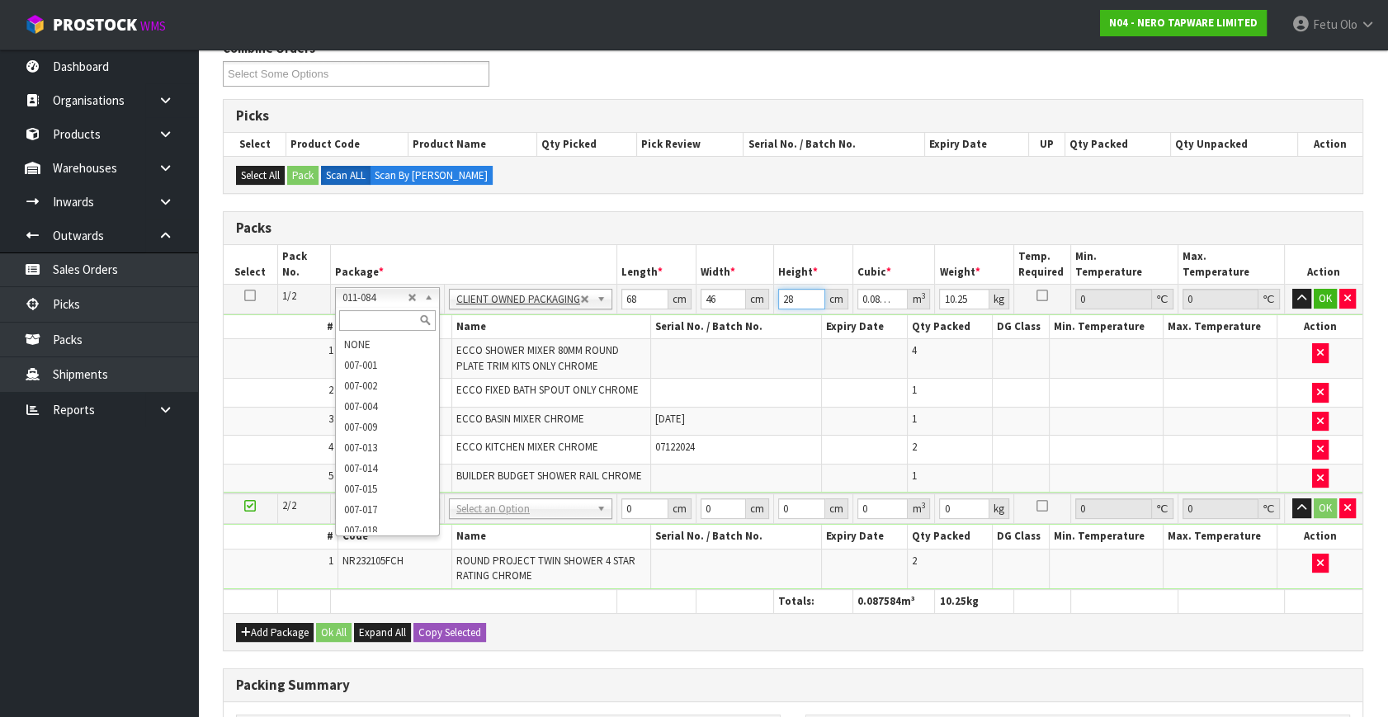
drag, startPoint x: 392, startPoint y: 298, endPoint x: 376, endPoint y: 318, distance: 25.3
click at [376, 319] on input "text" at bounding box center [387, 320] width 97 height 21
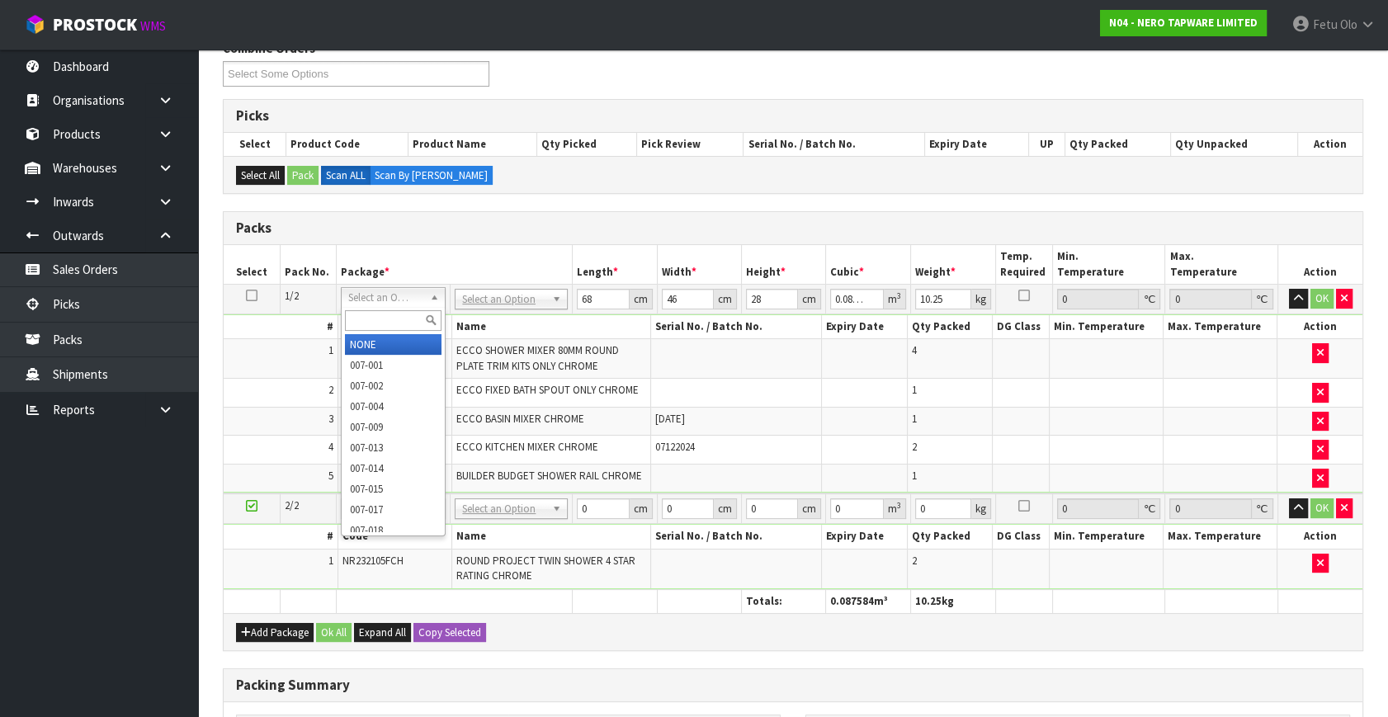
drag, startPoint x: 375, startPoint y: 297, endPoint x: 371, endPoint y: 318, distance: 21.0
click at [370, 325] on input "text" at bounding box center [393, 320] width 97 height 21
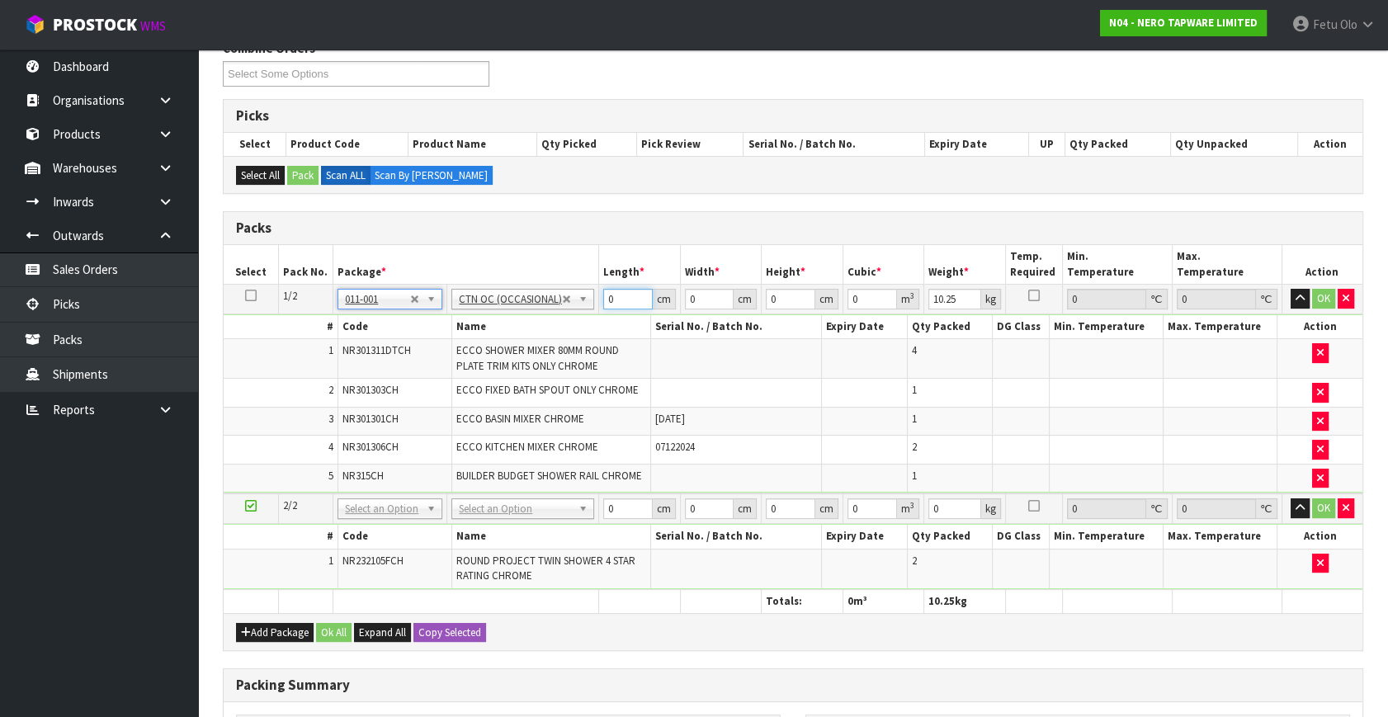
drag, startPoint x: 555, startPoint y: 314, endPoint x: 379, endPoint y: 366, distance: 183.3
click at [379, 366] on tbody "1/2 NONE 007-001 007-002 007-004 007-009 007-013 007-014 007-015 007-017 007-01…" at bounding box center [793, 390] width 1139 height 210
click button "OK" at bounding box center [1323, 299] width 23 height 20
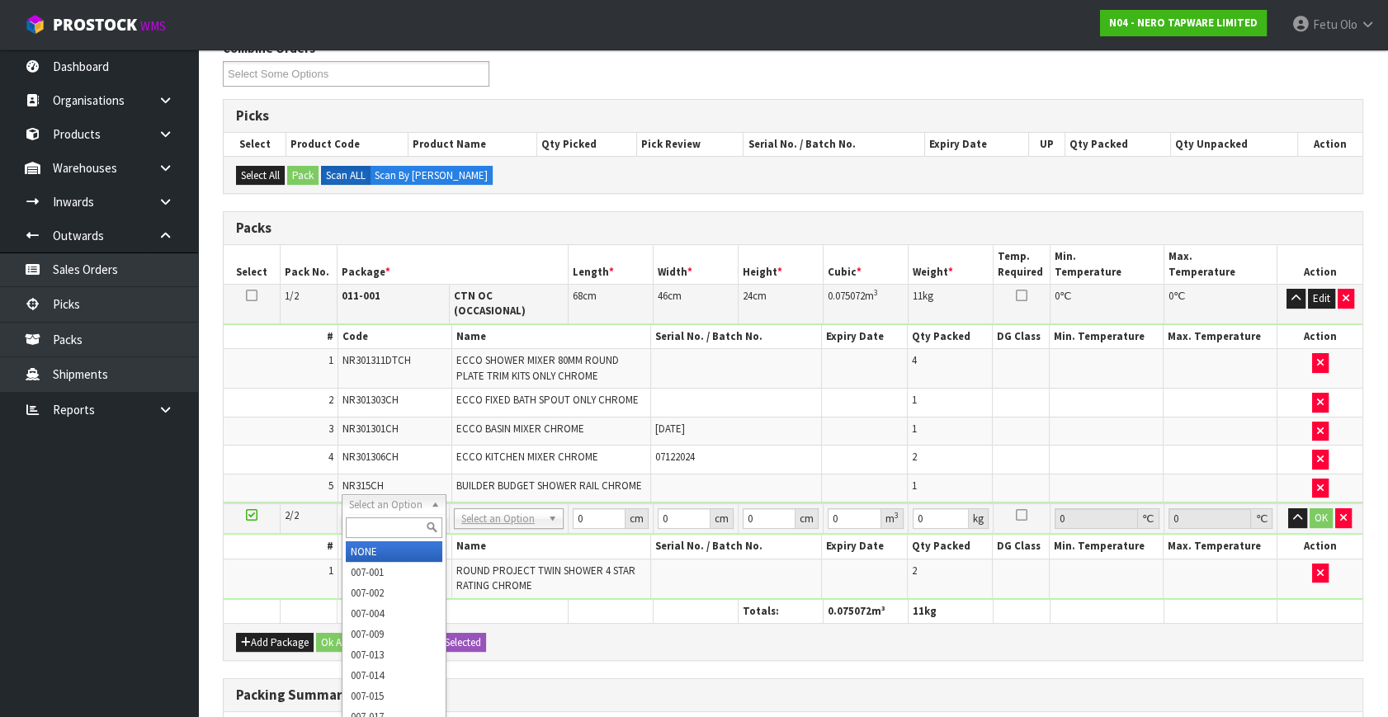
click at [396, 525] on input "text" at bounding box center [394, 527] width 96 height 21
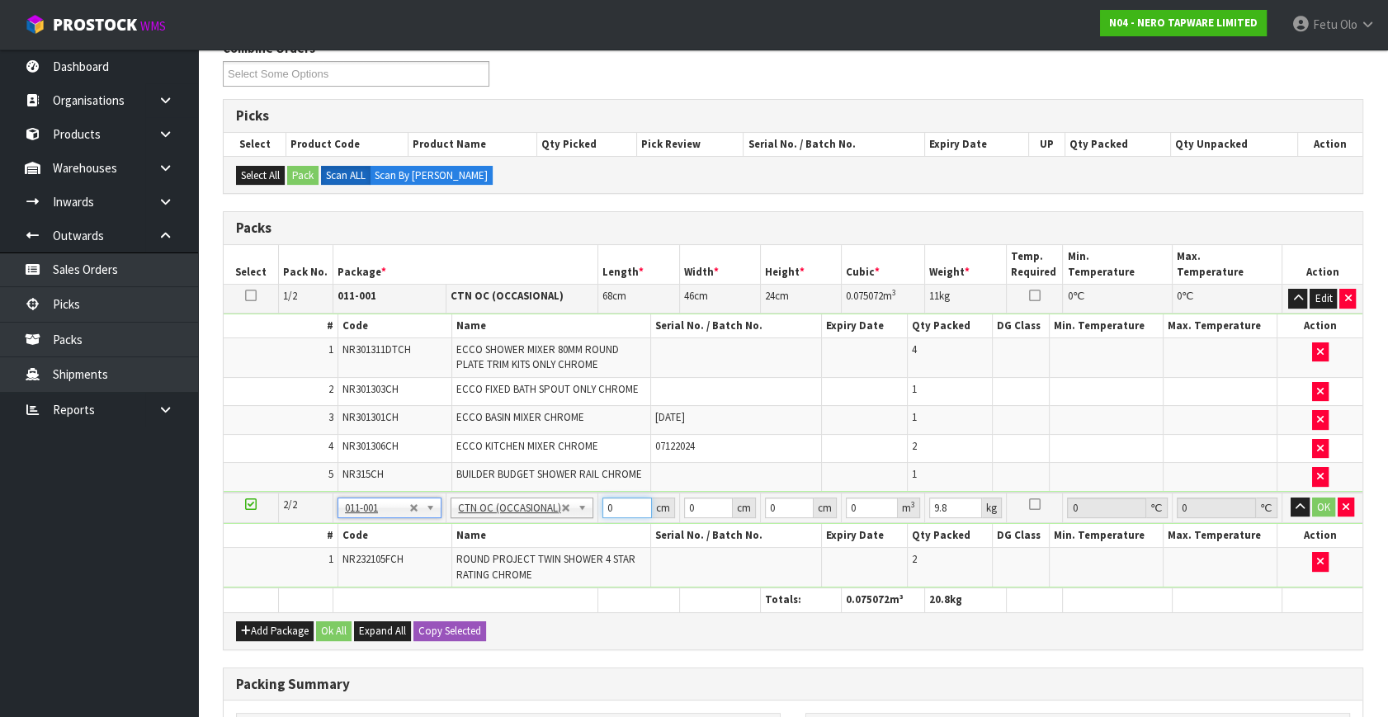
drag, startPoint x: 616, startPoint y: 501, endPoint x: 538, endPoint y: 527, distance: 81.7
click at [555, 528] on tbody "2/2 NONE 007-001 007-002 007-004 007-009 007-013 007-014 007-015 007-017 007-01…" at bounding box center [793, 541] width 1139 height 96
click button "OK" at bounding box center [1323, 508] width 23 height 20
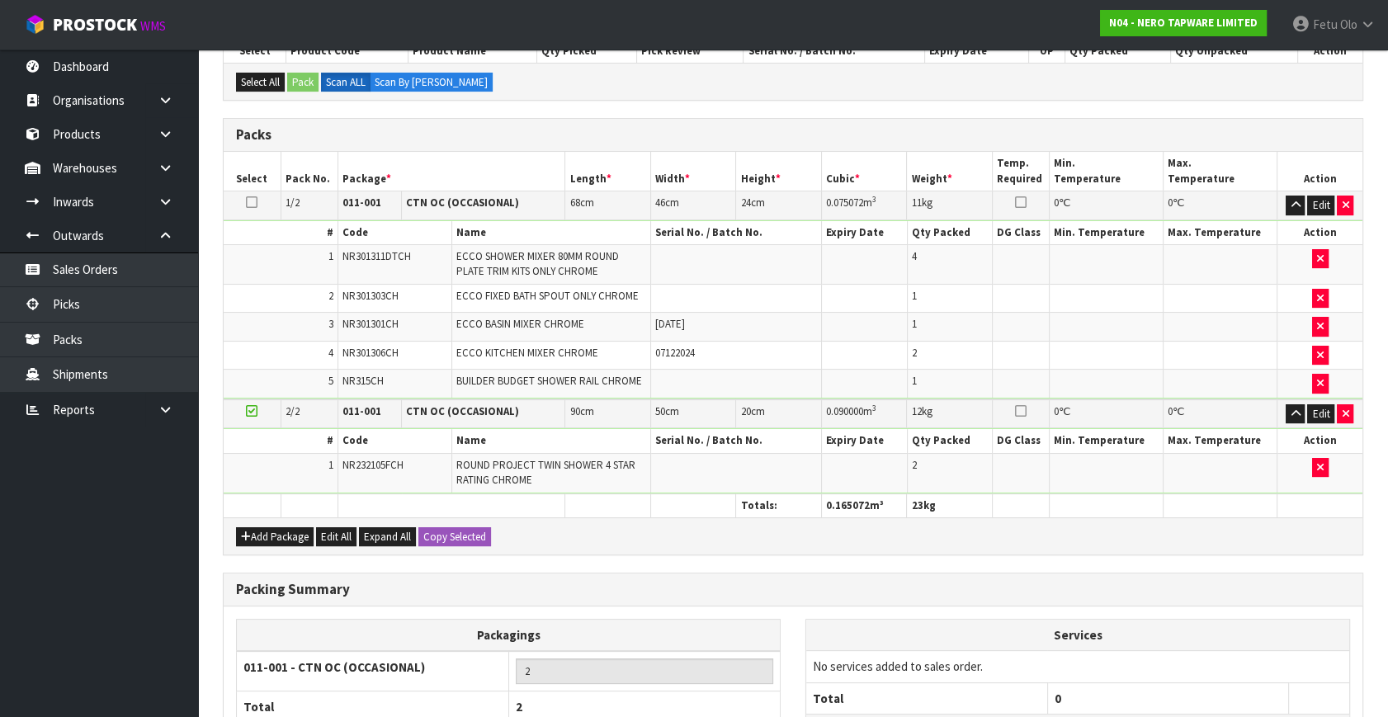
scroll to position [450, 0]
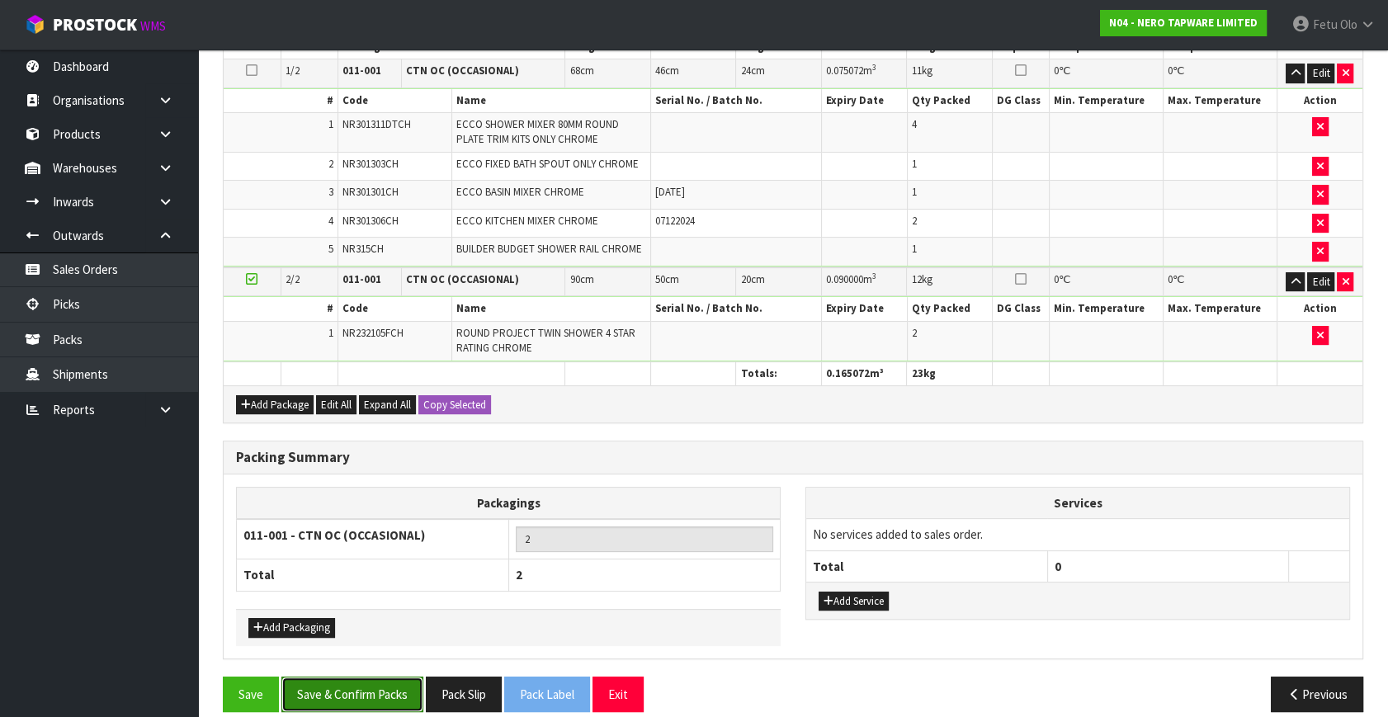
click at [372, 677] on button "Save & Confirm Packs" at bounding box center [352, 694] width 142 height 35
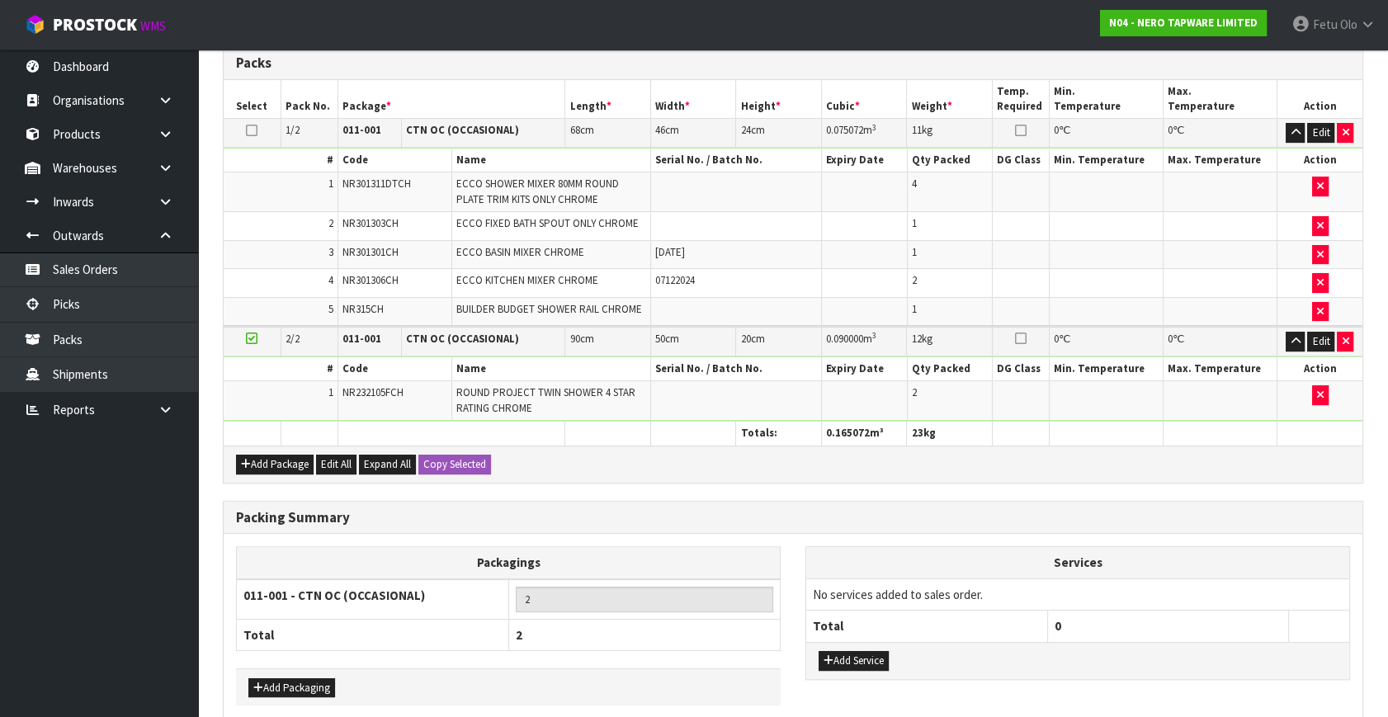
scroll to position [0, 0]
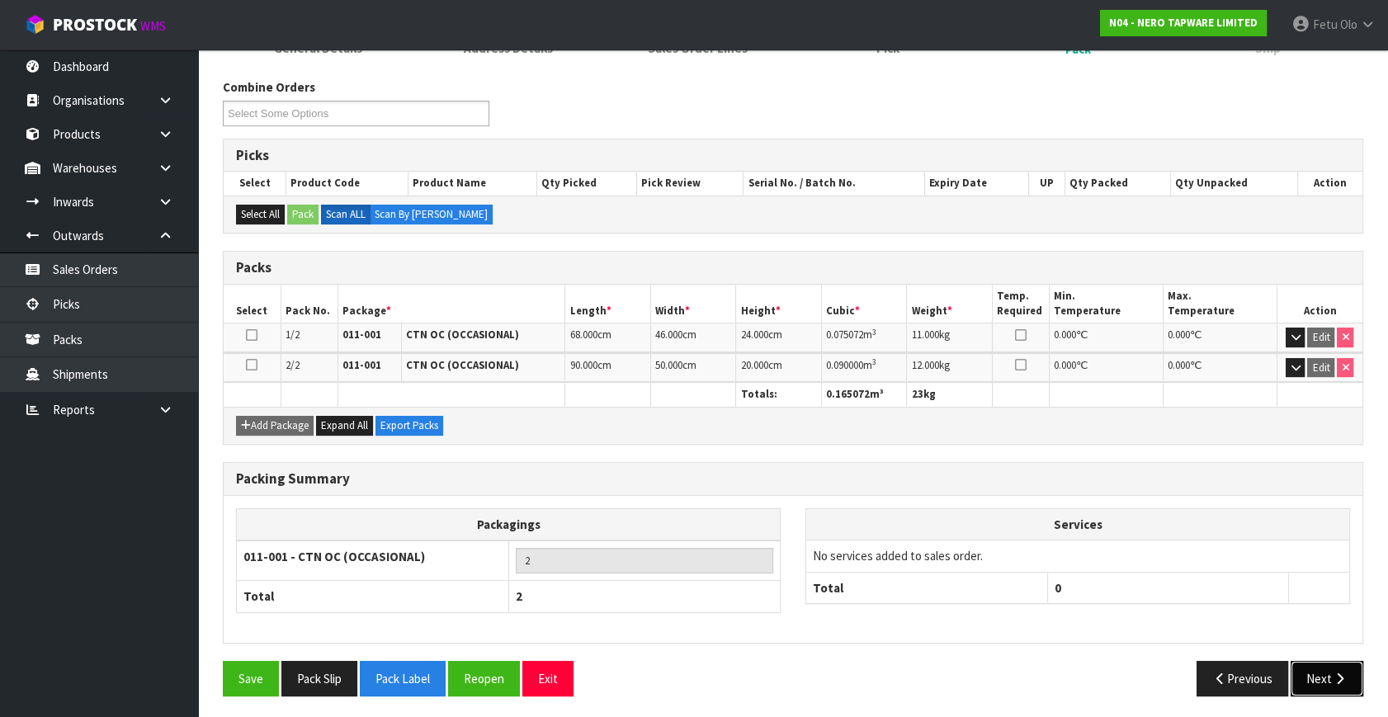
click at [1295, 673] on button "Next" at bounding box center [1327, 678] width 73 height 35
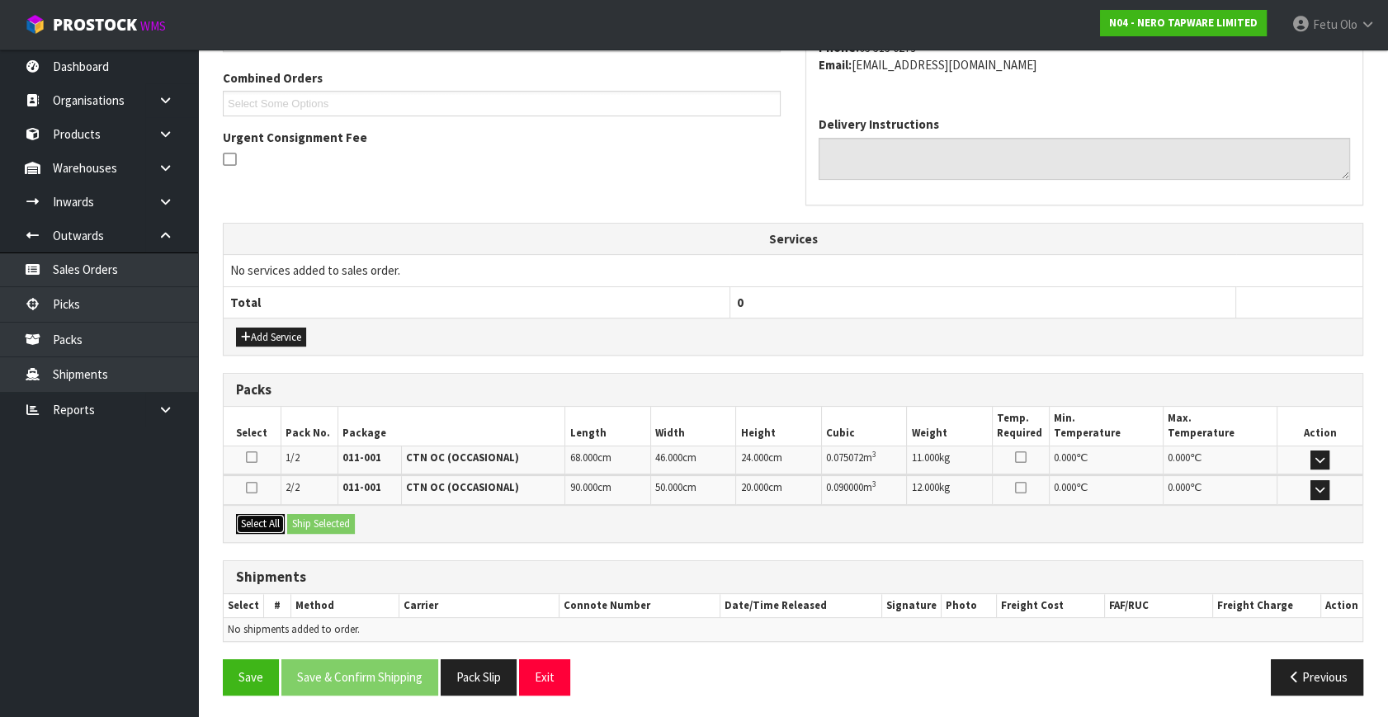
click at [285, 524] on button "Select All" at bounding box center [260, 524] width 49 height 20
click at [317, 524] on button "Ship Selected" at bounding box center [321, 524] width 68 height 20
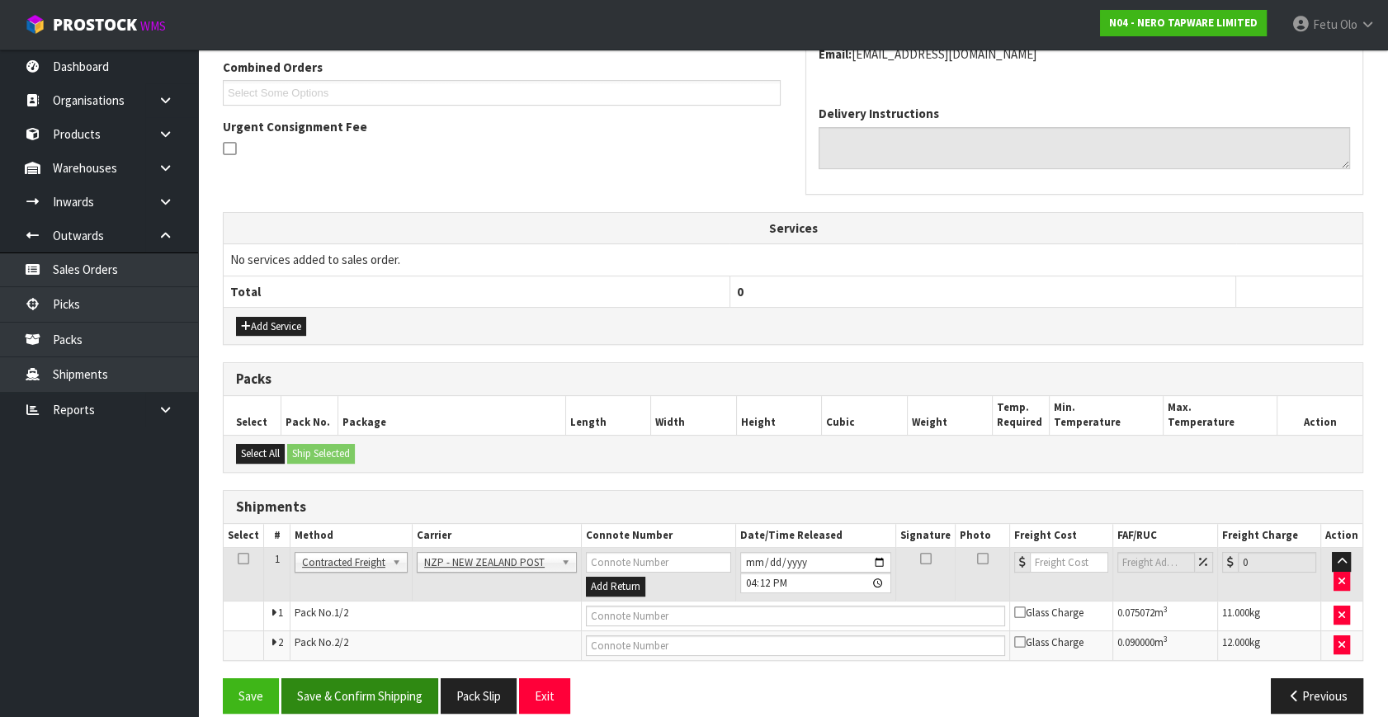
scroll to position [447, 0]
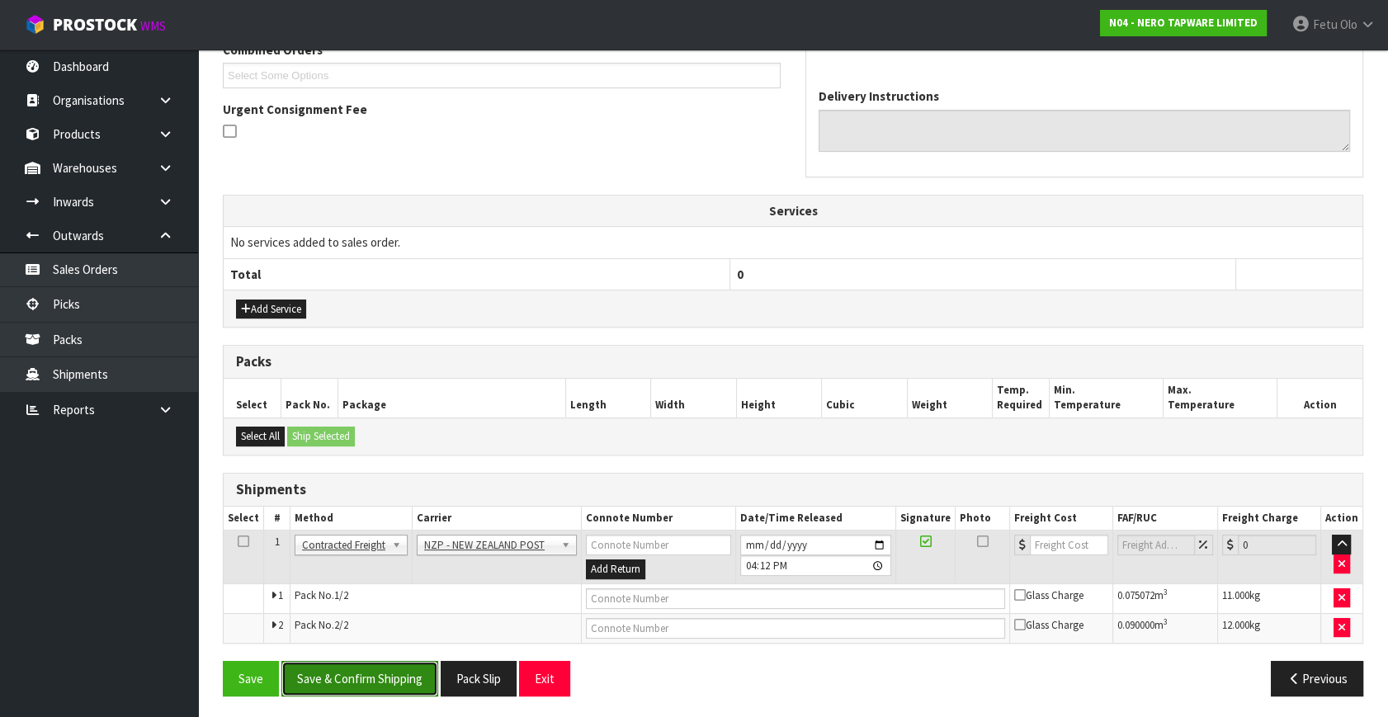
click at [345, 667] on button "Save & Confirm Shipping" at bounding box center [359, 678] width 157 height 35
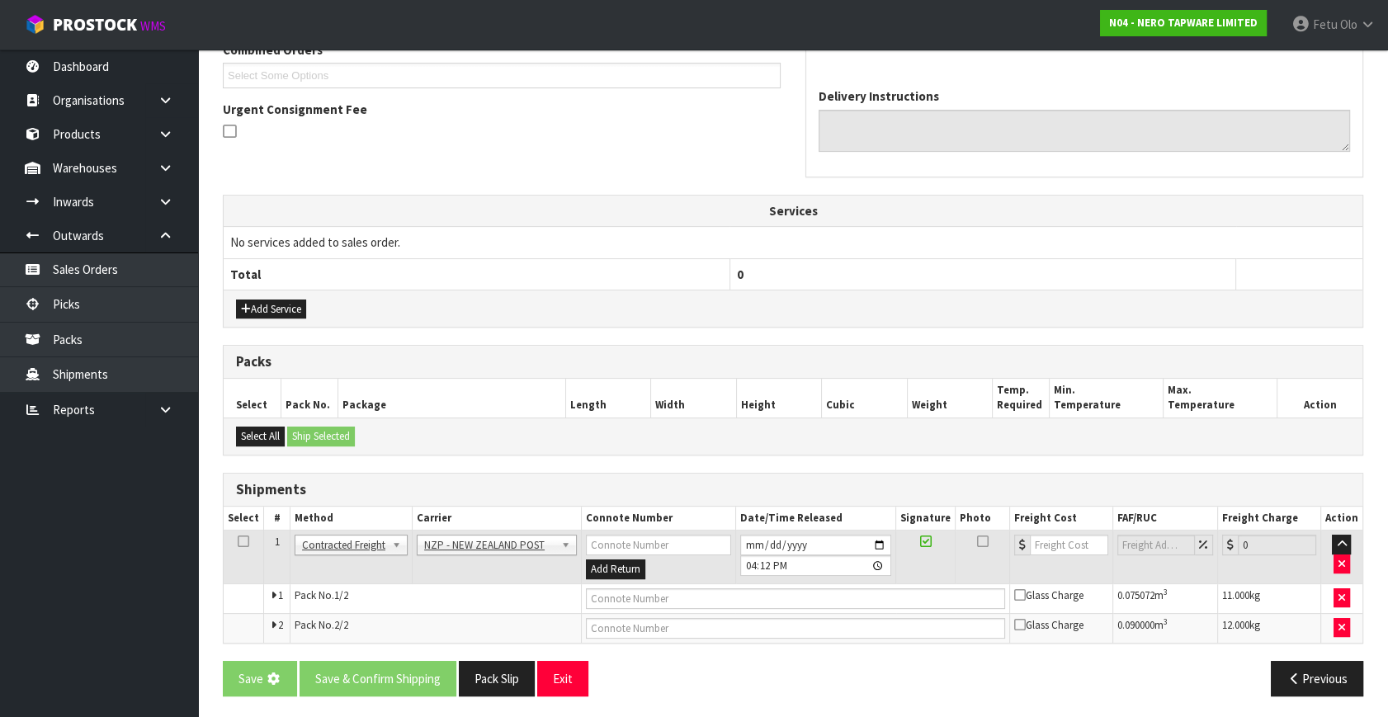
scroll to position [0, 0]
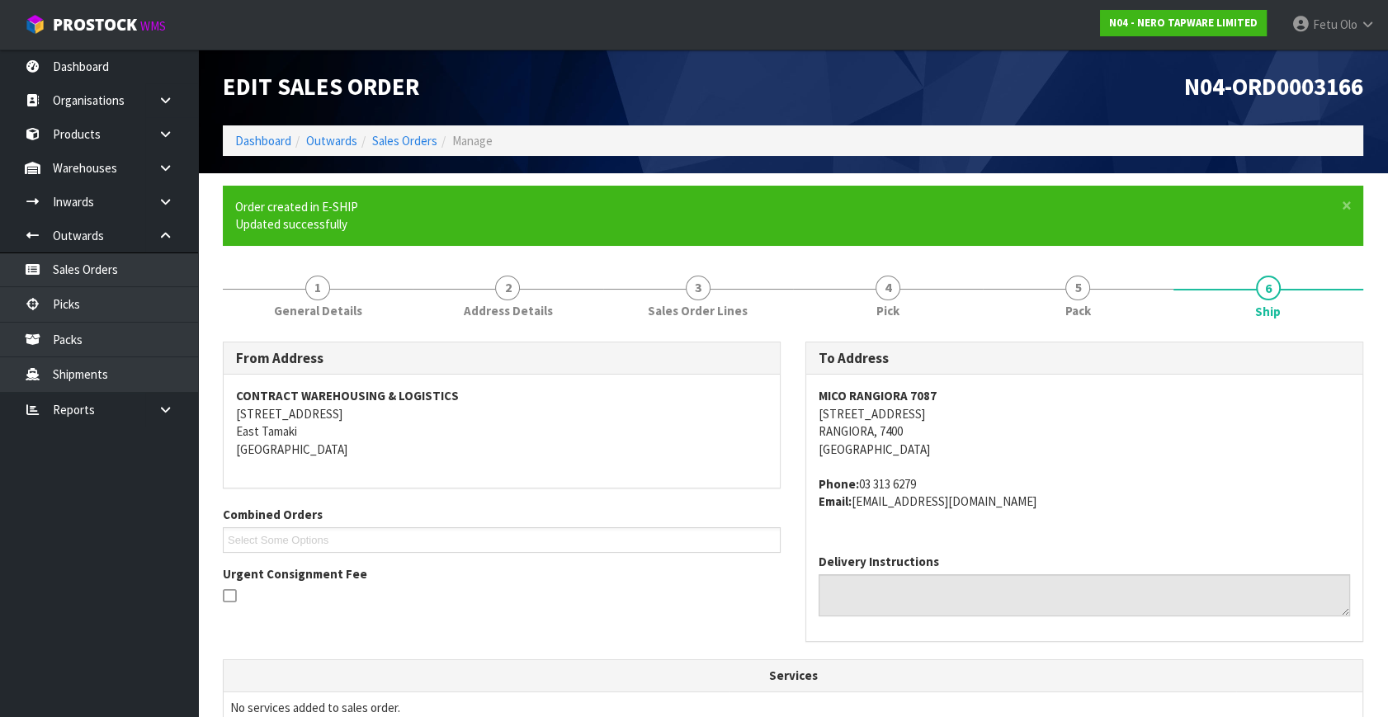
click at [1166, 505] on address "Phone: 03 313 6279 Email: ap.mico@fbu.com" at bounding box center [1084, 492] width 531 height 35
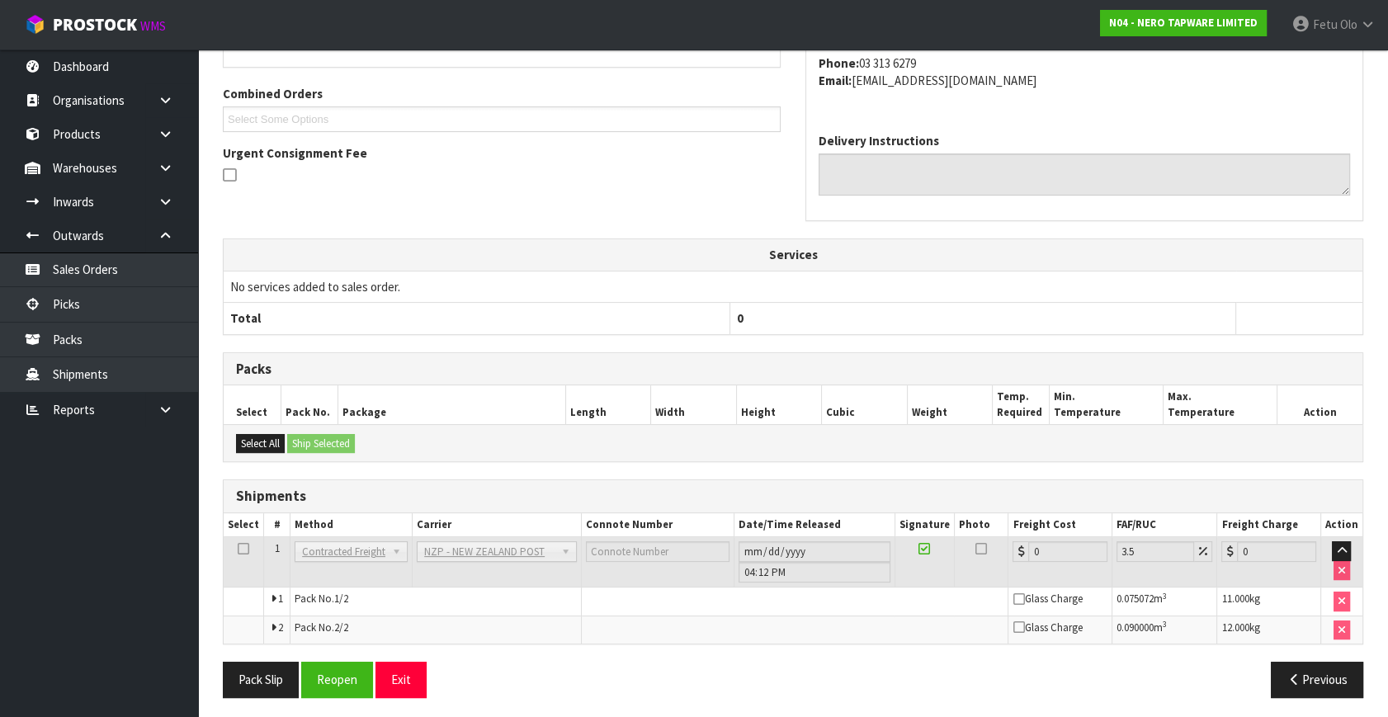
scroll to position [423, 0]
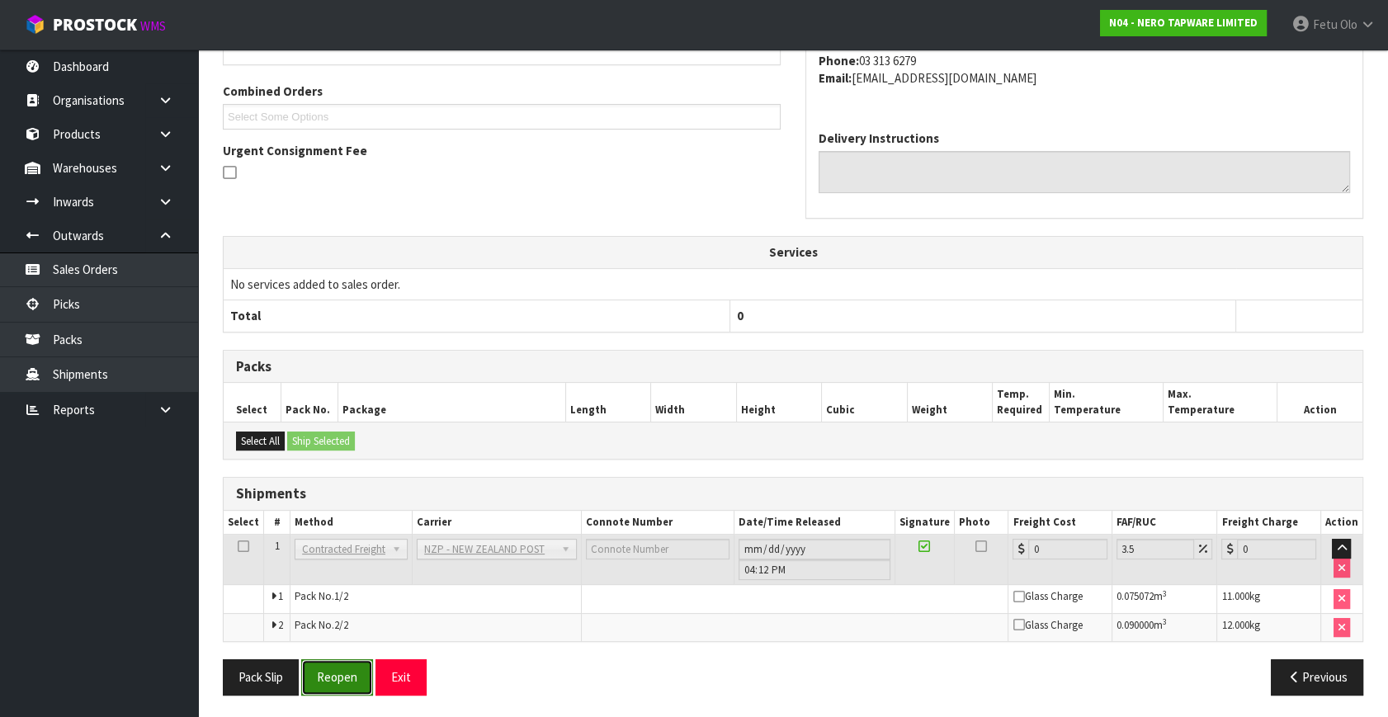
click at [336, 677] on button "Reopen" at bounding box center [337, 676] width 72 height 35
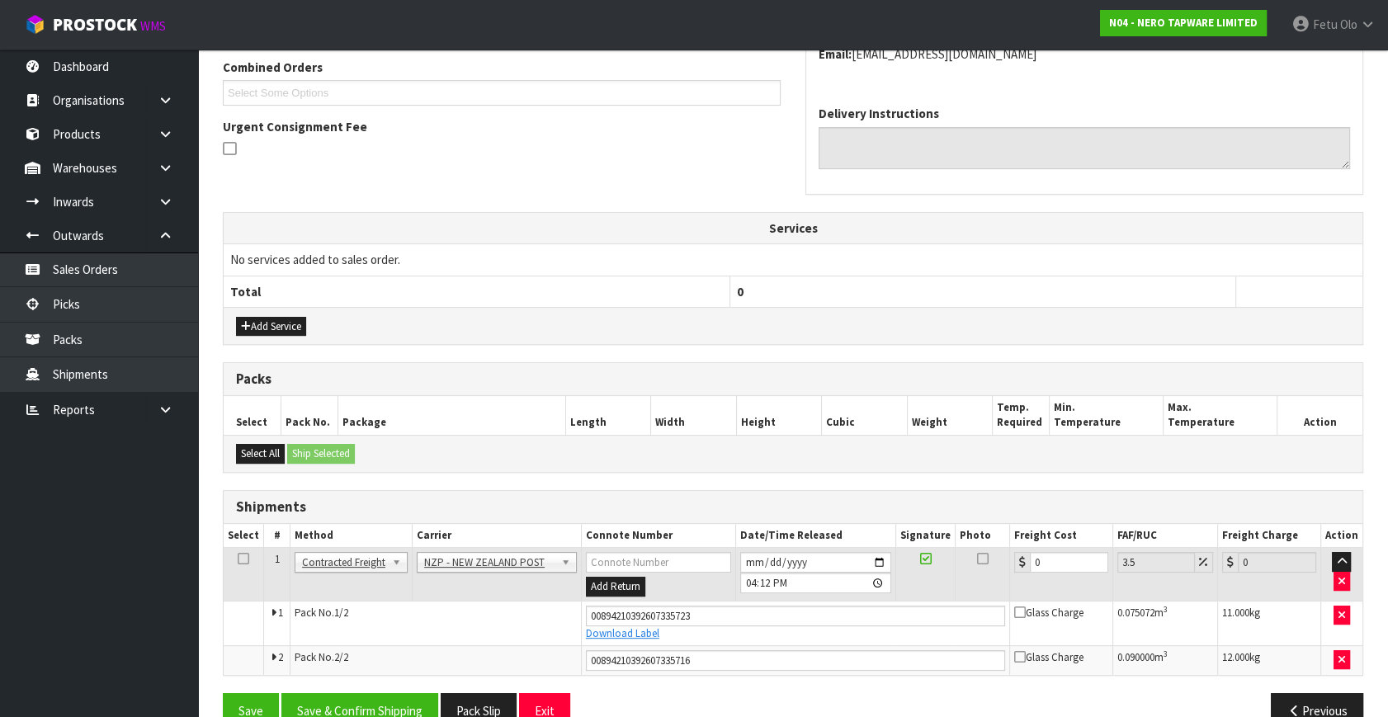
scroll to position [463, 0]
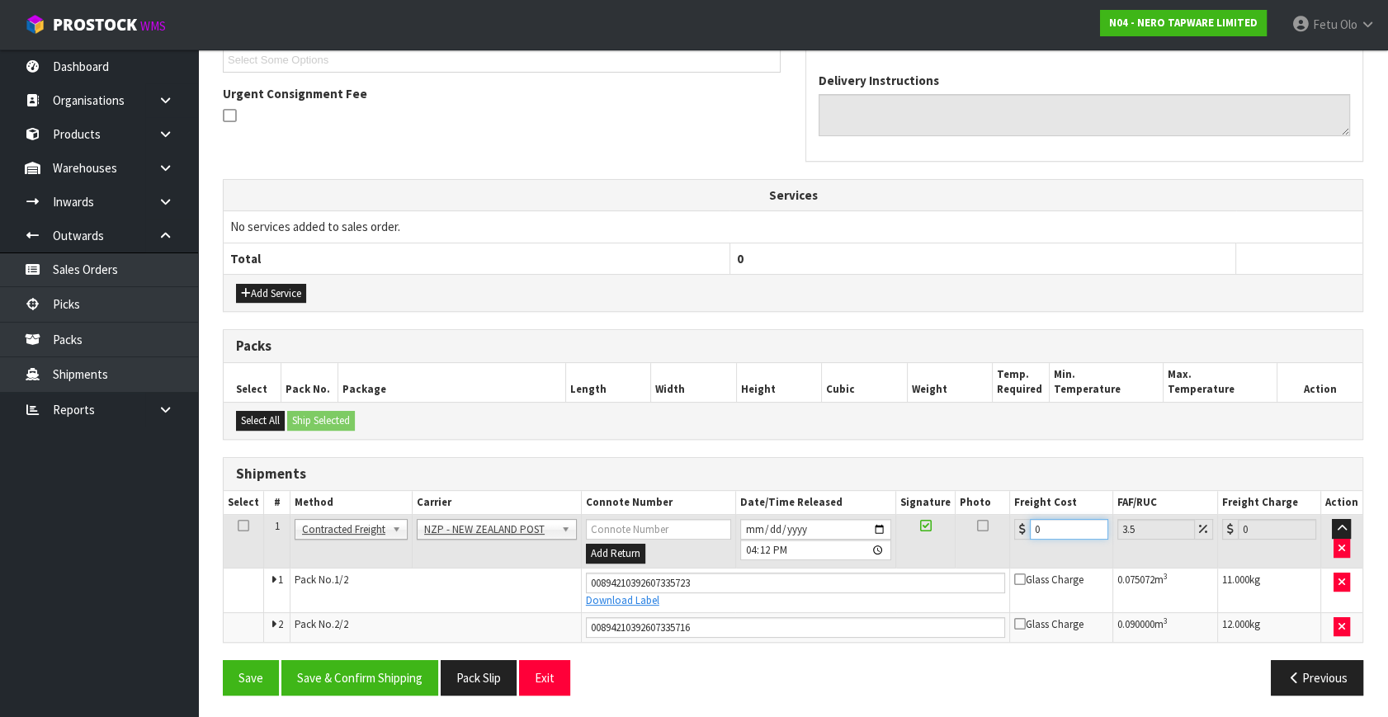
drag, startPoint x: 923, startPoint y: 570, endPoint x: 593, endPoint y: 668, distance: 343.6
click at [593, 668] on div "From Address CONTRACT WAREHOUSING & LOGISTICS 17 Allens Road East Tamaki Auckla…" at bounding box center [793, 285] width 1141 height 848
click at [376, 668] on button "Save & Confirm Shipping" at bounding box center [359, 677] width 157 height 35
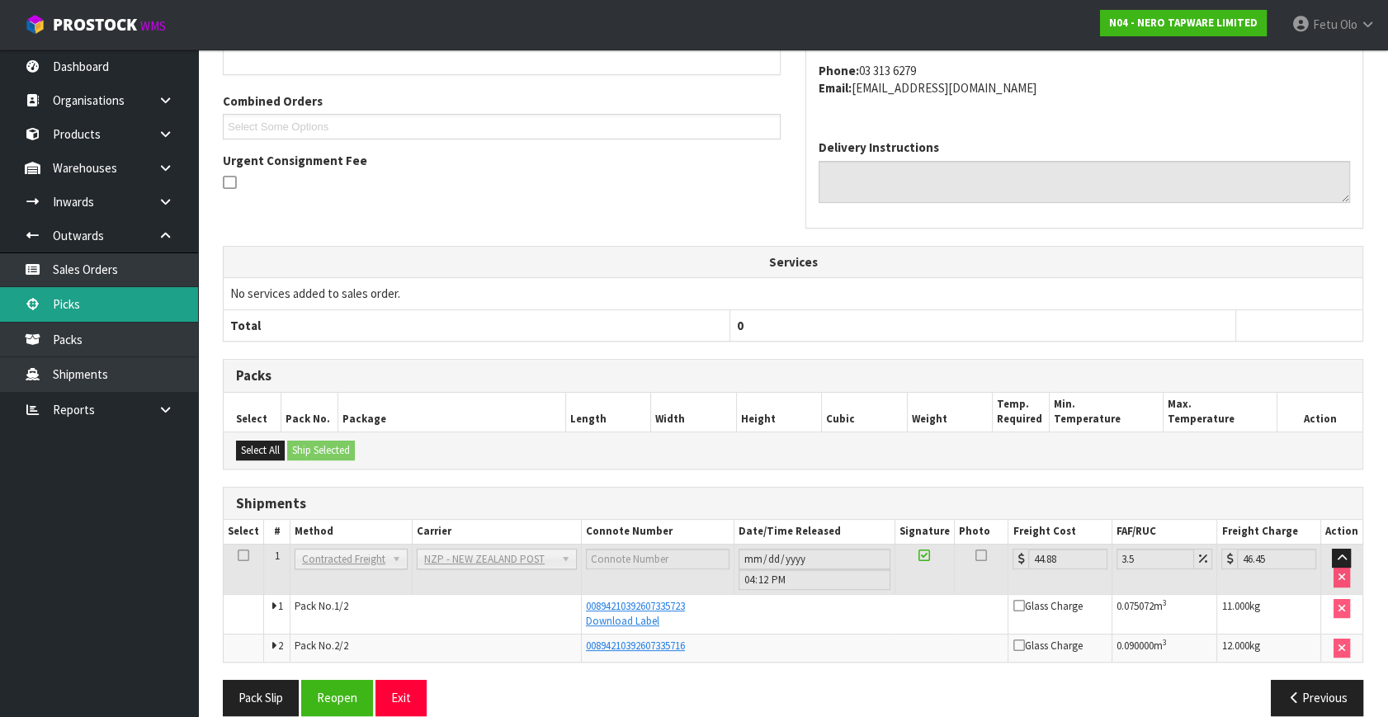
scroll to position [417, 0]
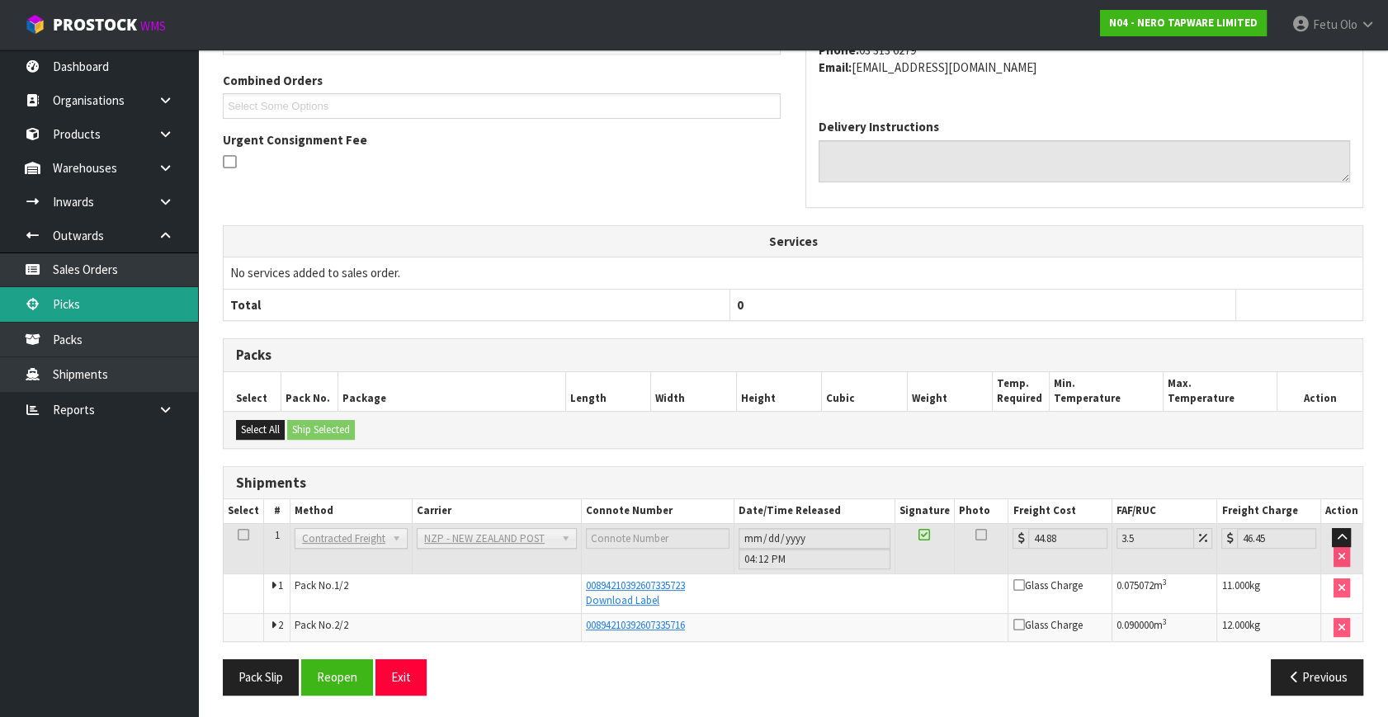
click at [86, 299] on link "Picks" at bounding box center [99, 304] width 198 height 34
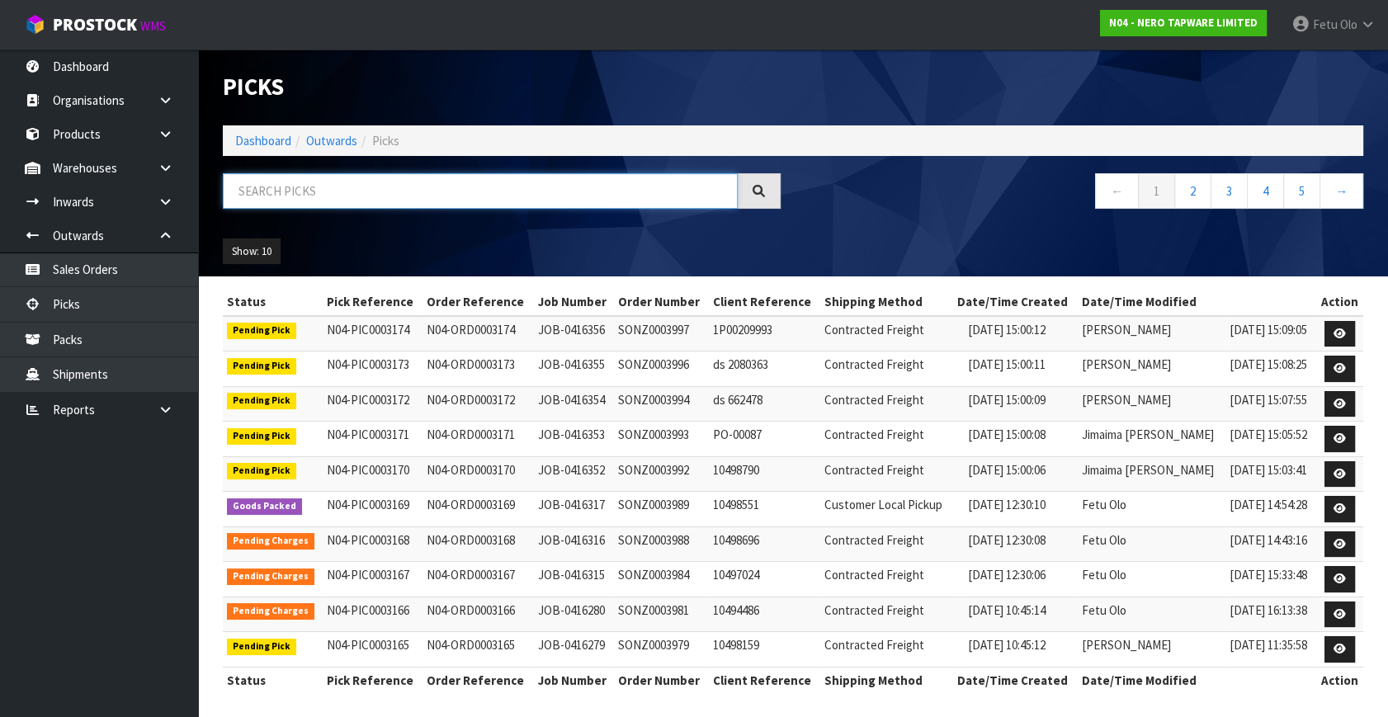
click at [421, 198] on input "text" at bounding box center [480, 190] width 515 height 35
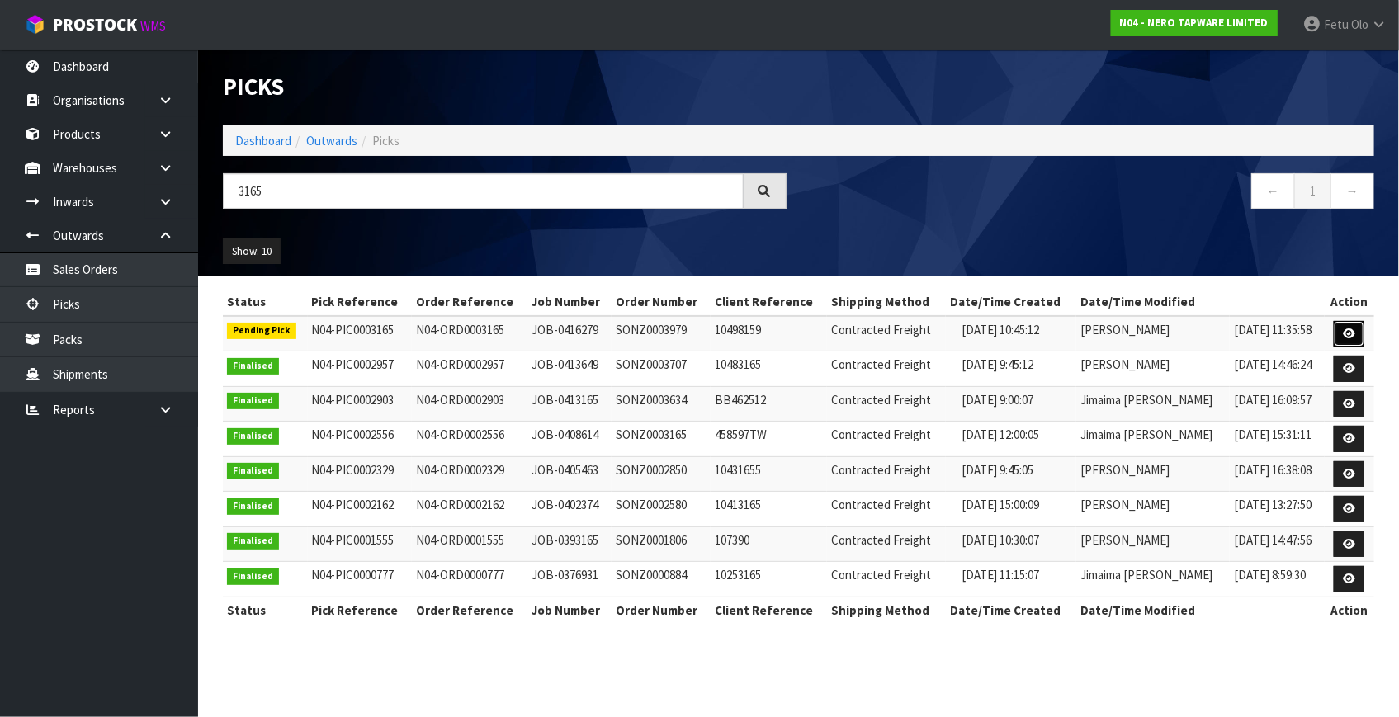
click at [1351, 337] on icon at bounding box center [1349, 333] width 12 height 11
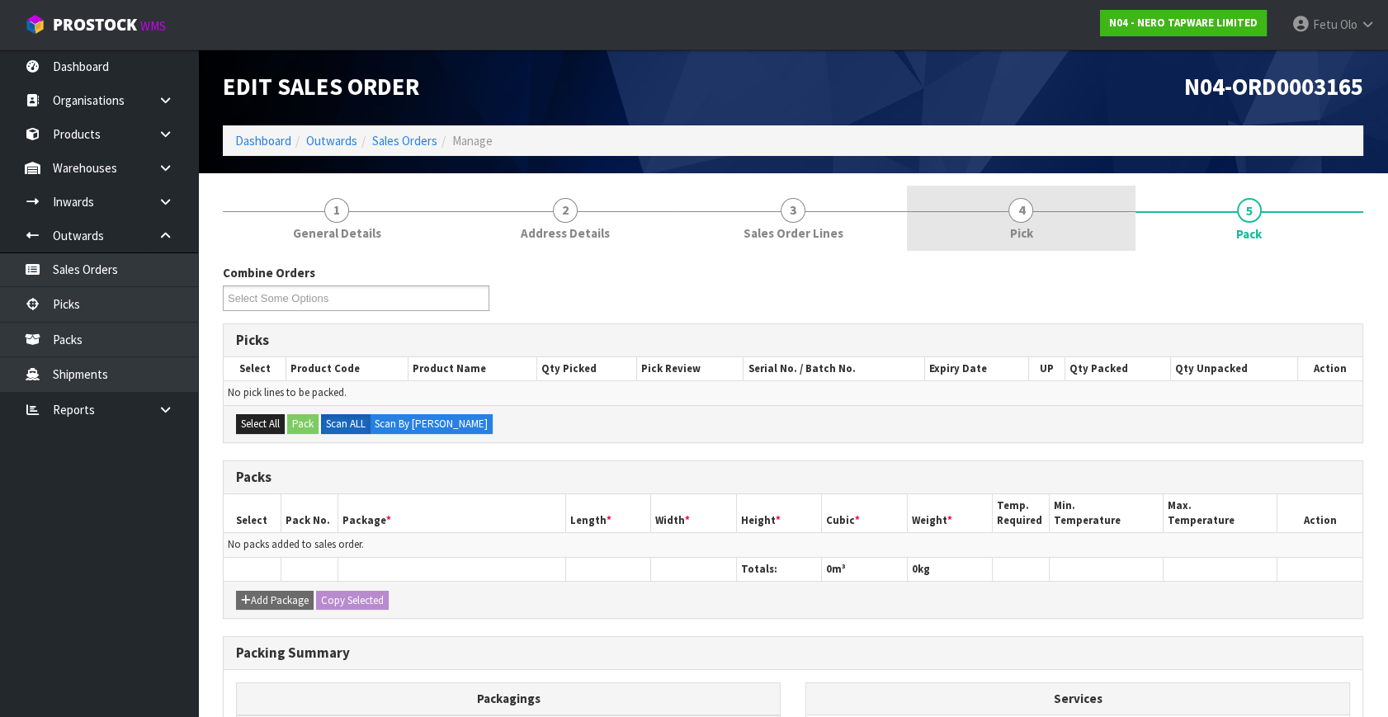
click at [1007, 215] on link "4 Pick" at bounding box center [1021, 218] width 228 height 65
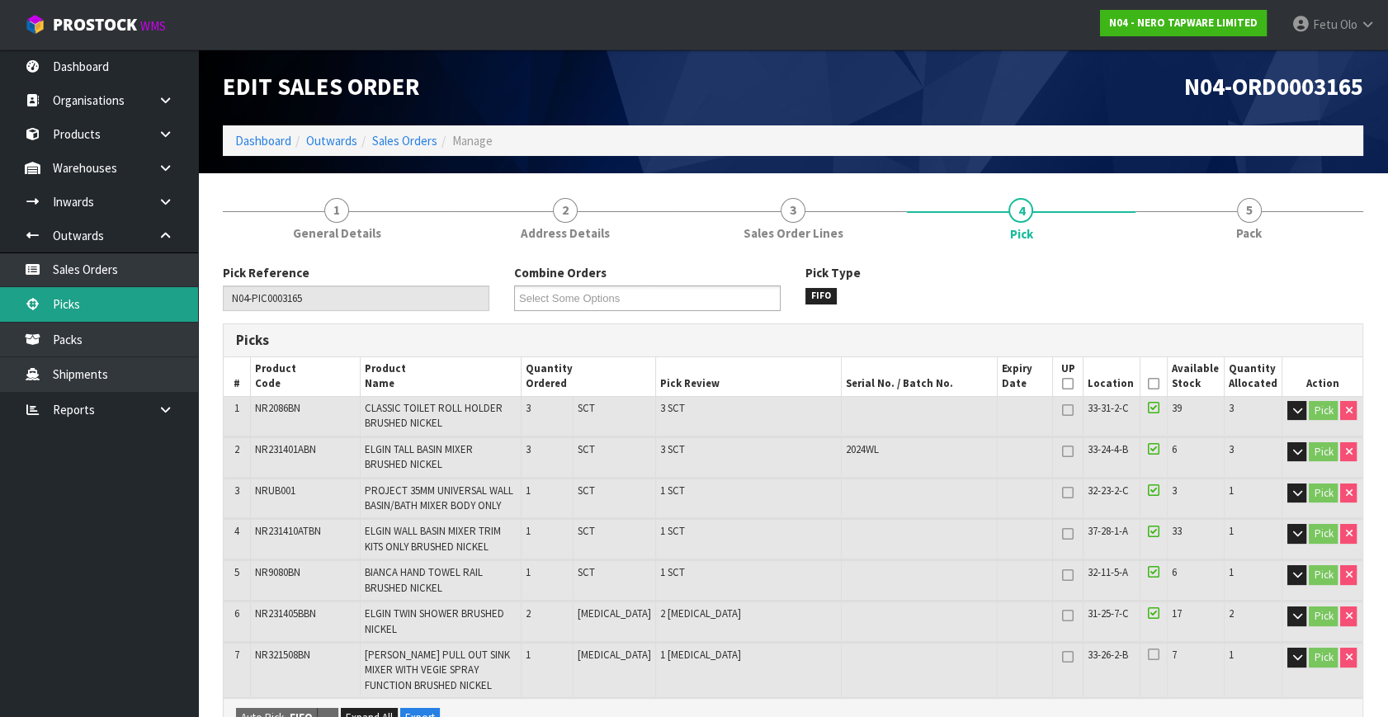
click at [102, 300] on link "Picks" at bounding box center [99, 304] width 198 height 34
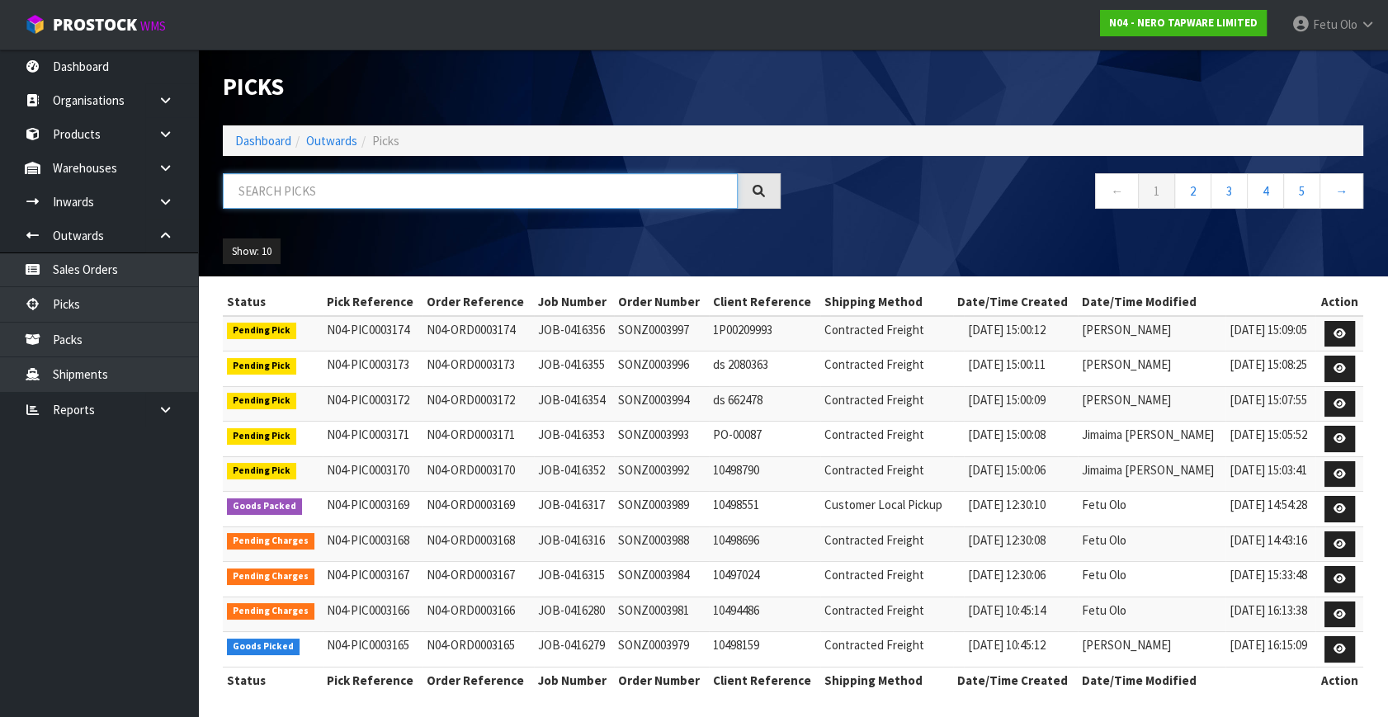
click at [432, 197] on input "text" at bounding box center [480, 190] width 515 height 35
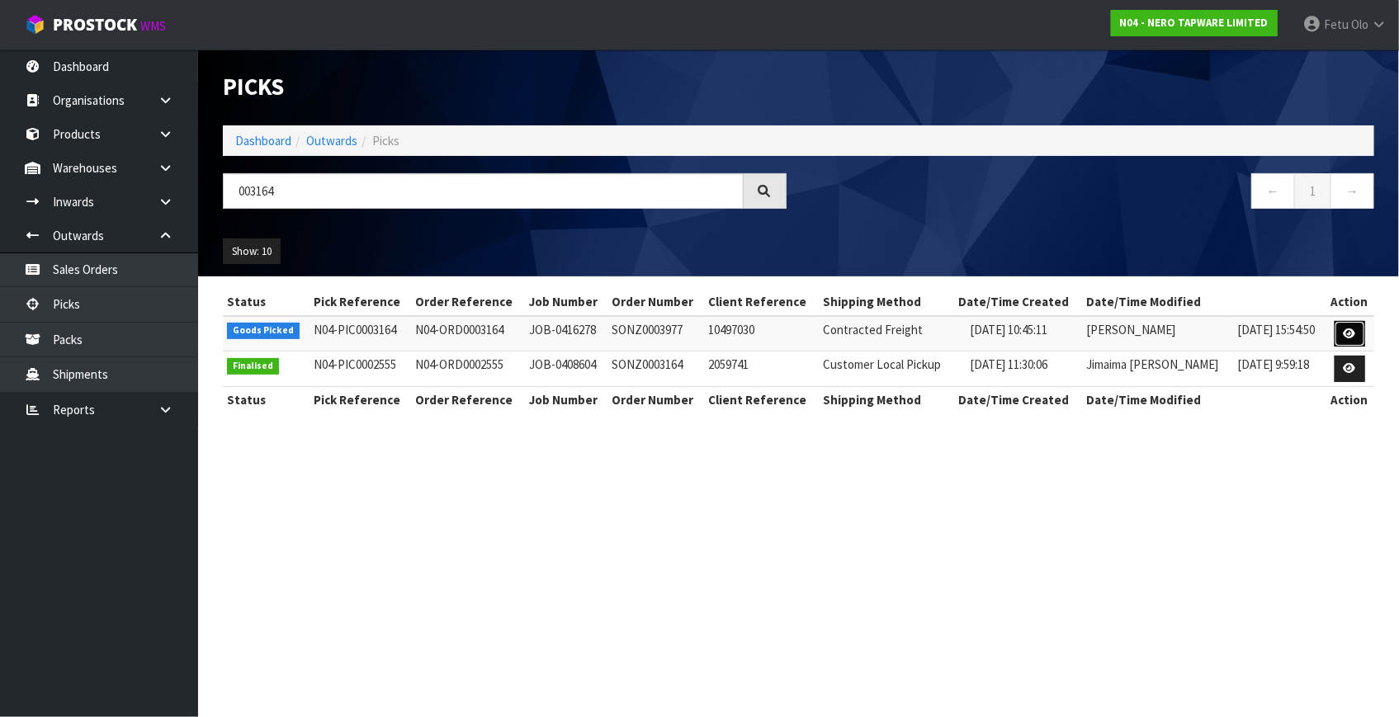
click at [1357, 328] on link at bounding box center [1350, 334] width 31 height 26
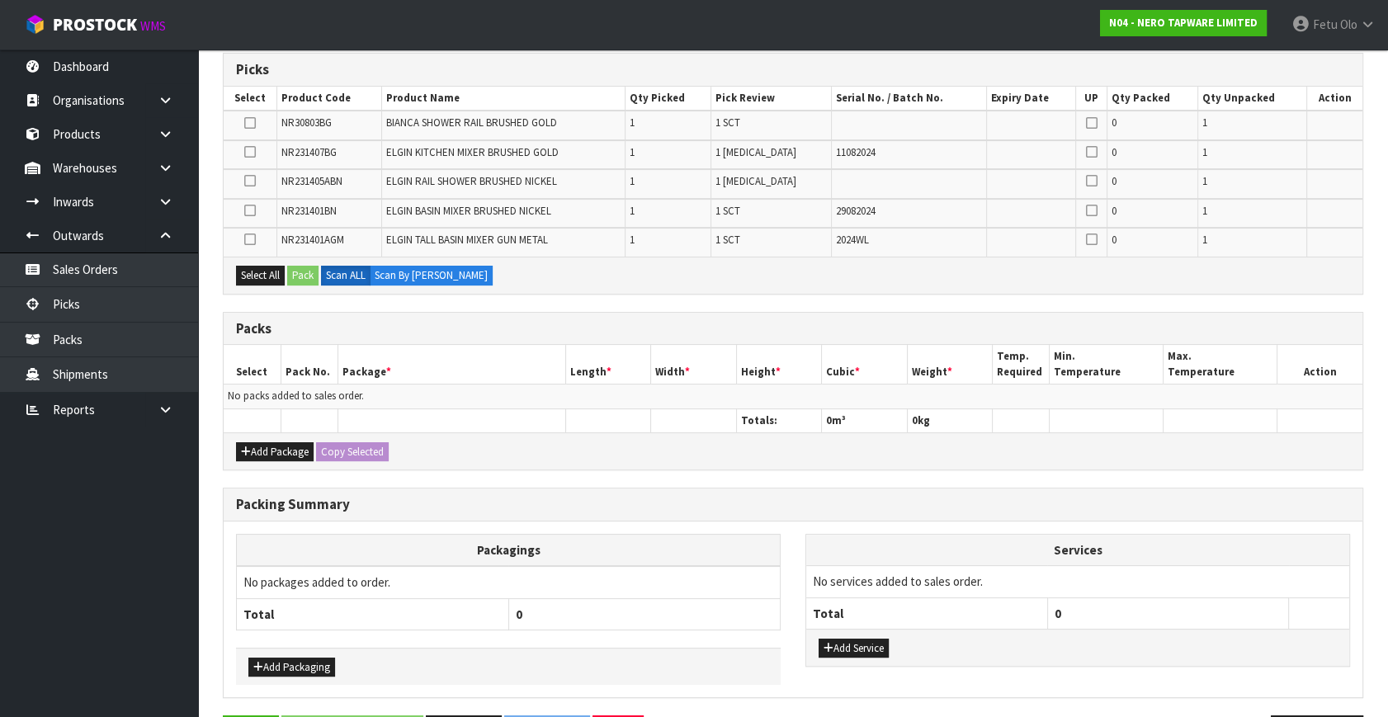
scroll to position [325, 0]
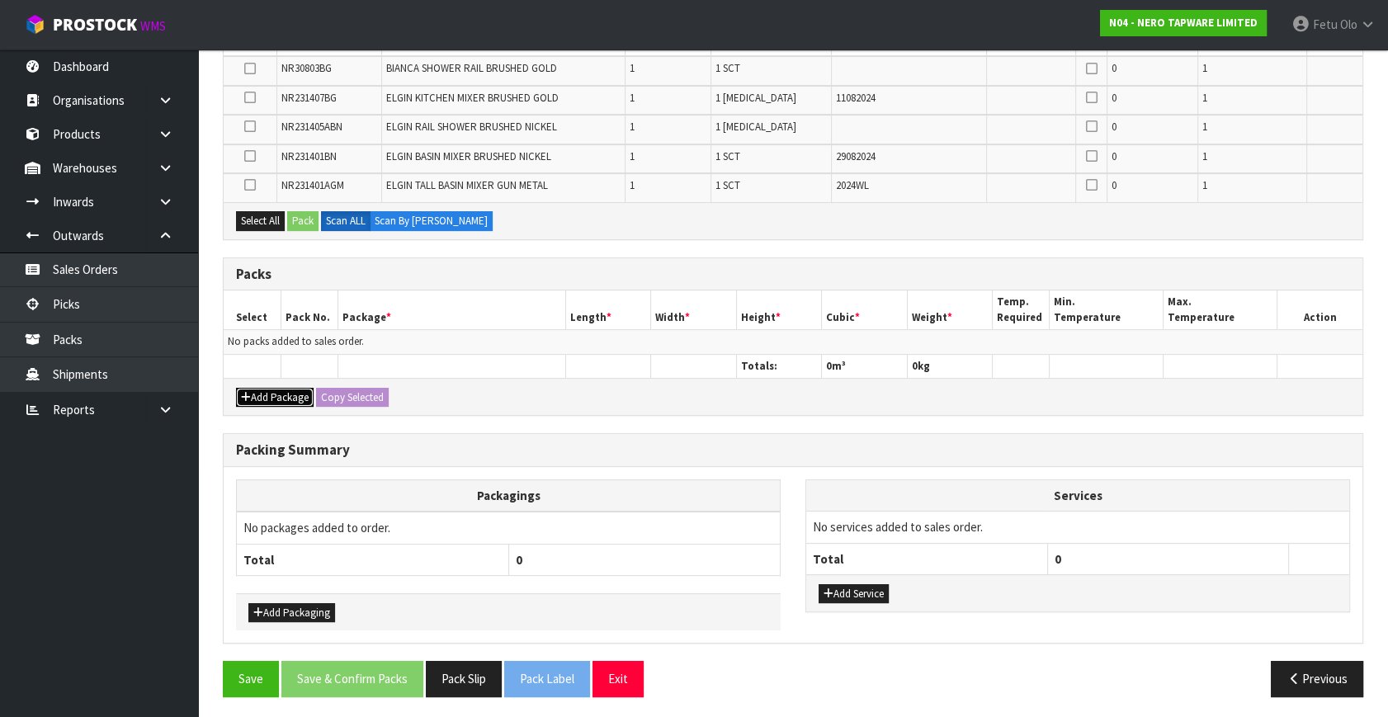
click at [262, 388] on button "Add Package" at bounding box center [275, 398] width 78 height 20
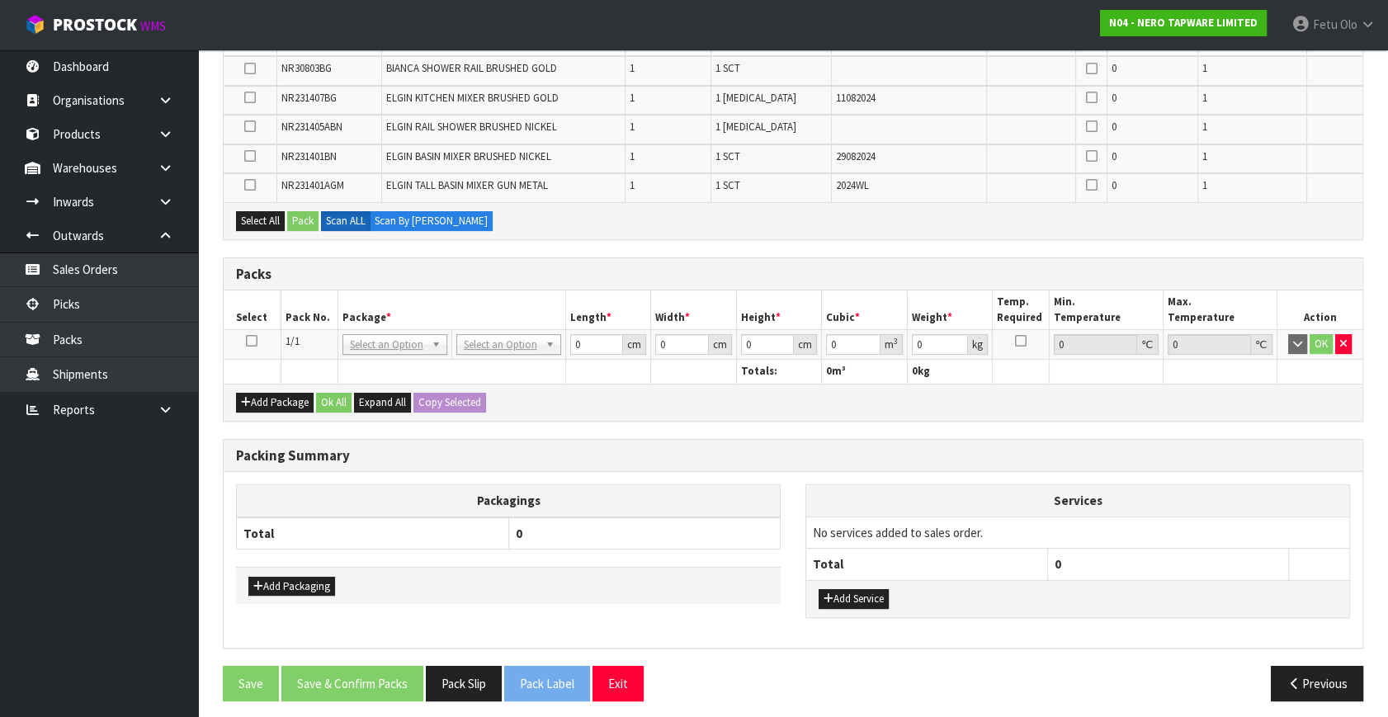
drag, startPoint x: 250, startPoint y: 339, endPoint x: 369, endPoint y: 303, distance: 124.3
click at [253, 341] on icon at bounding box center [252, 341] width 12 height 1
click at [369, 303] on th "Package *" at bounding box center [452, 310] width 228 height 39
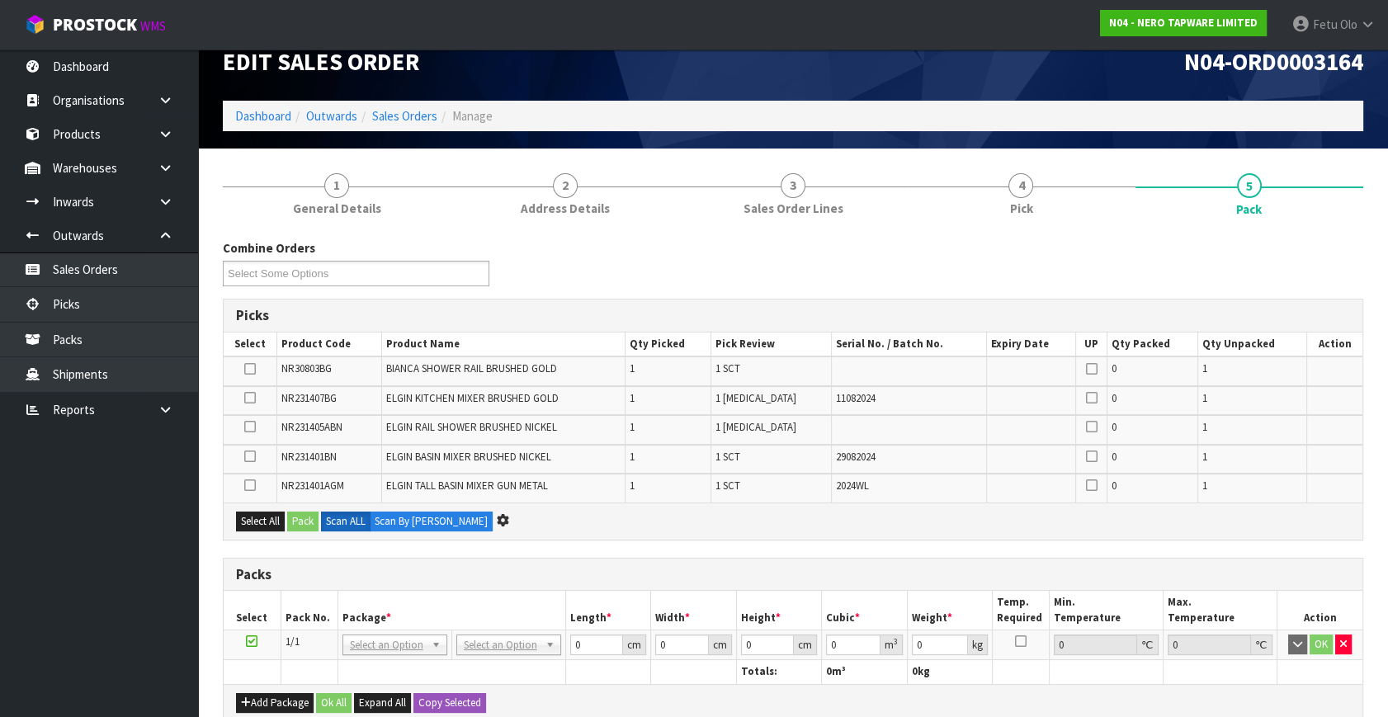
scroll to position [0, 0]
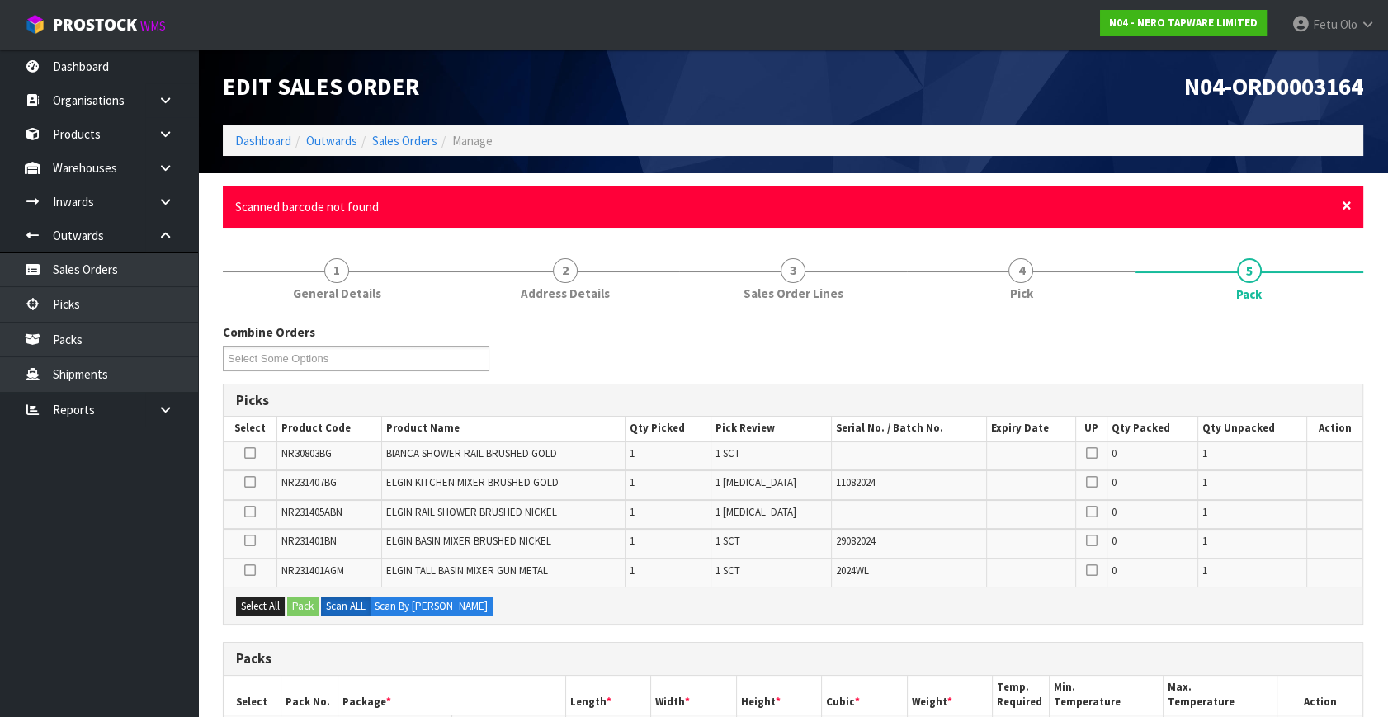
click at [1344, 206] on span "×" at bounding box center [1347, 205] width 10 height 23
click at [1345, 206] on span "×" at bounding box center [1347, 205] width 10 height 23
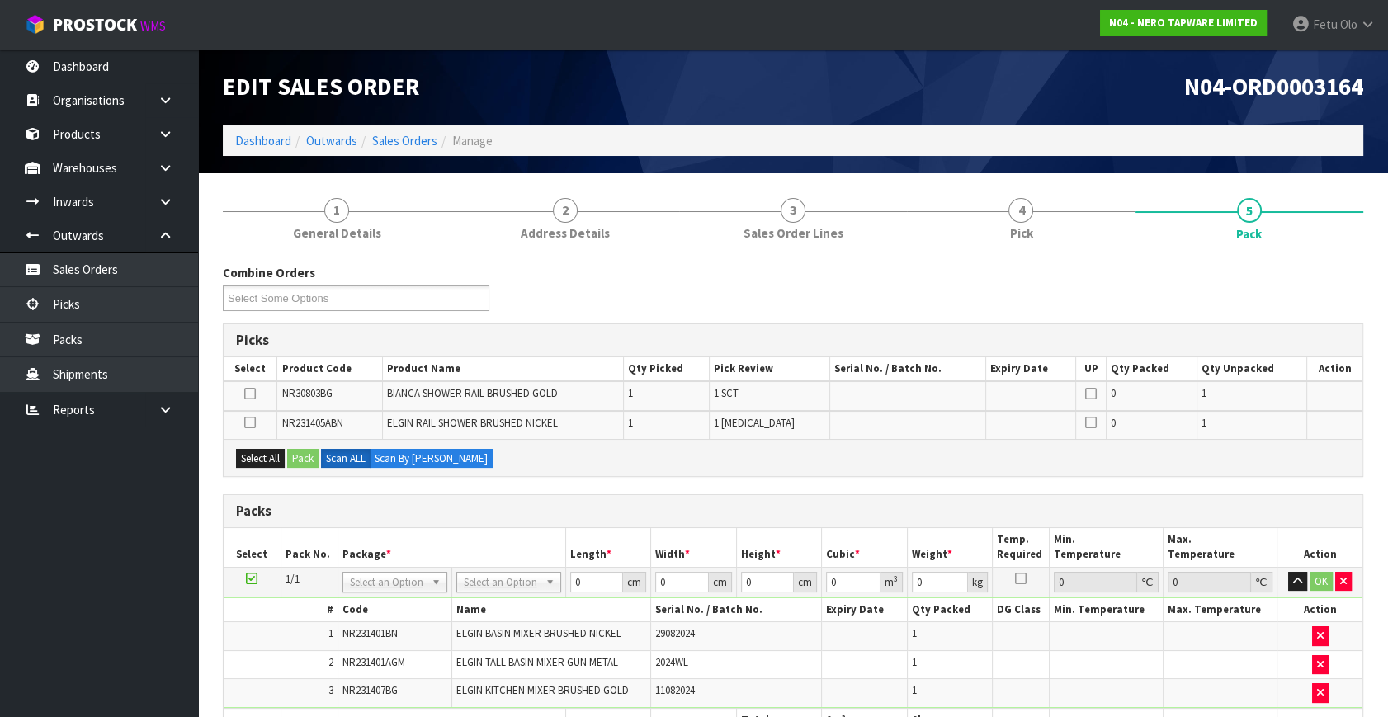
click at [248, 579] on icon at bounding box center [252, 579] width 12 height 1
click at [340, 547] on th "Package *" at bounding box center [452, 547] width 228 height 39
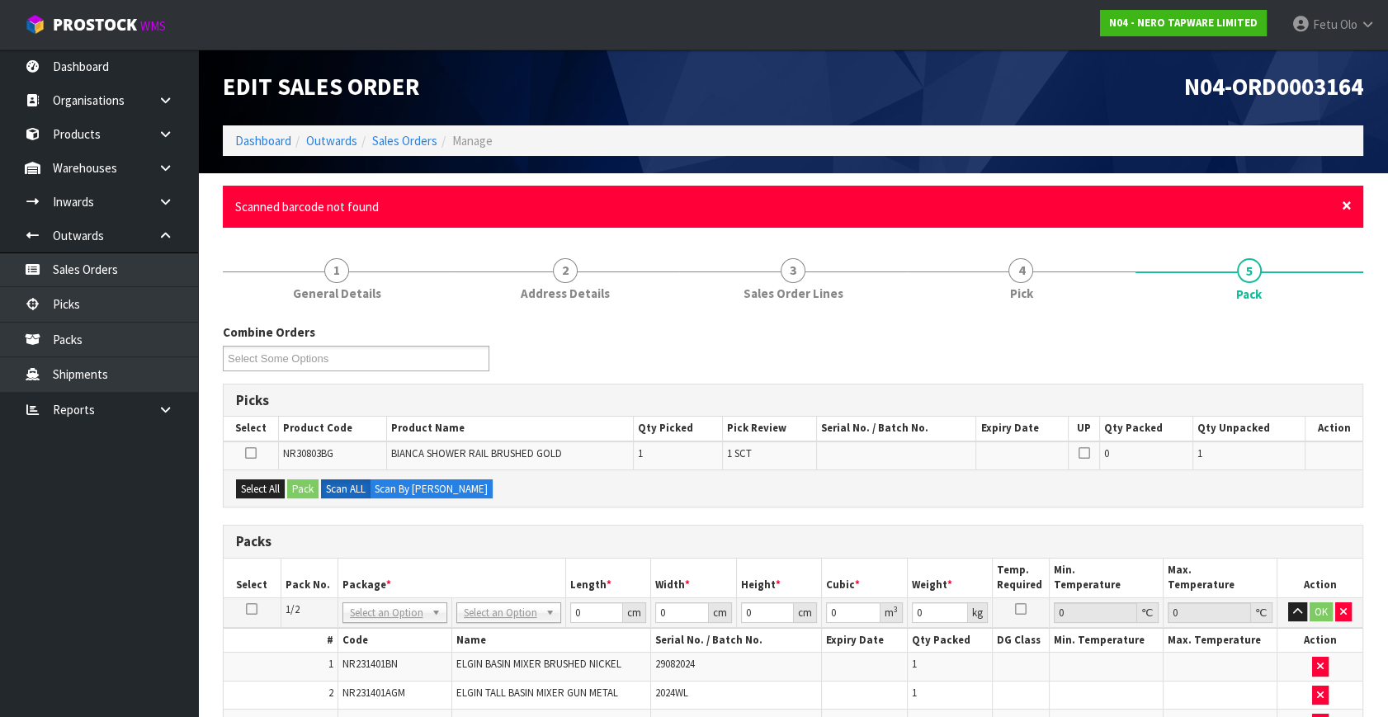
click at [1348, 205] on span "×" at bounding box center [1347, 205] width 10 height 23
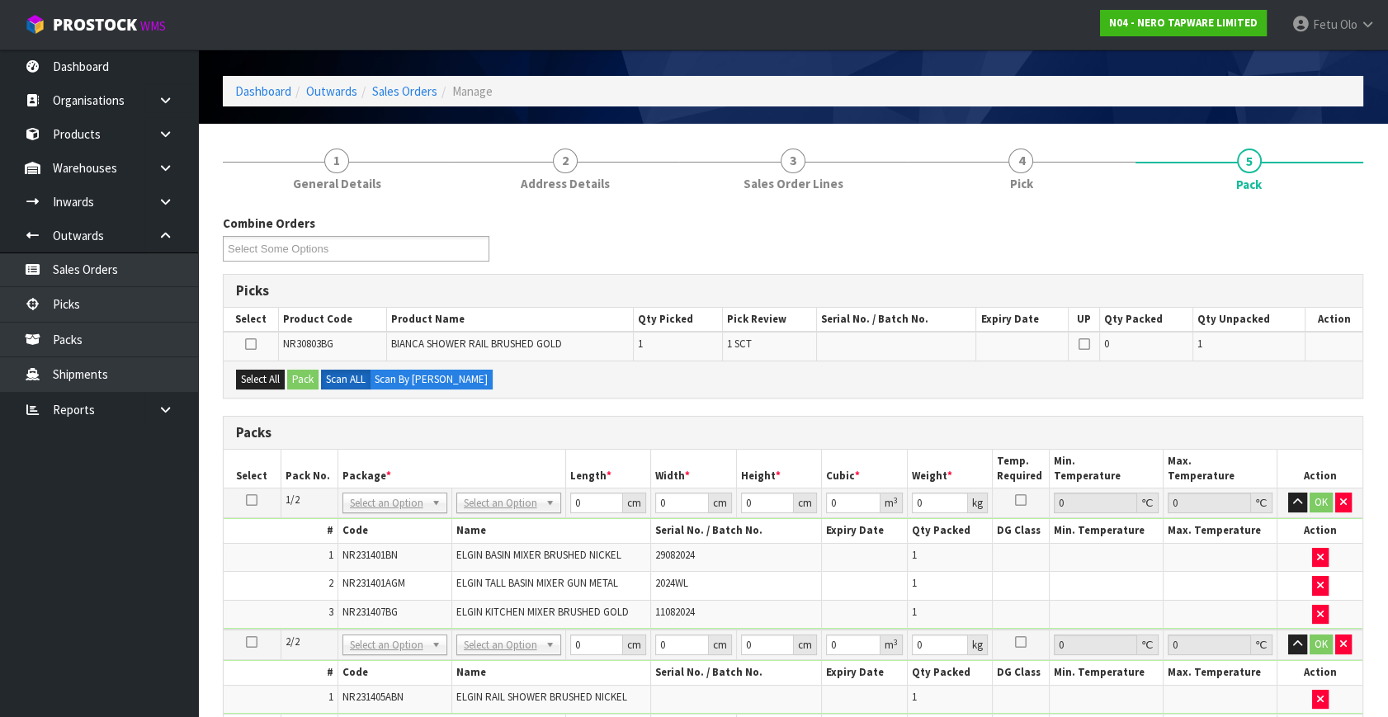
scroll to position [149, 0]
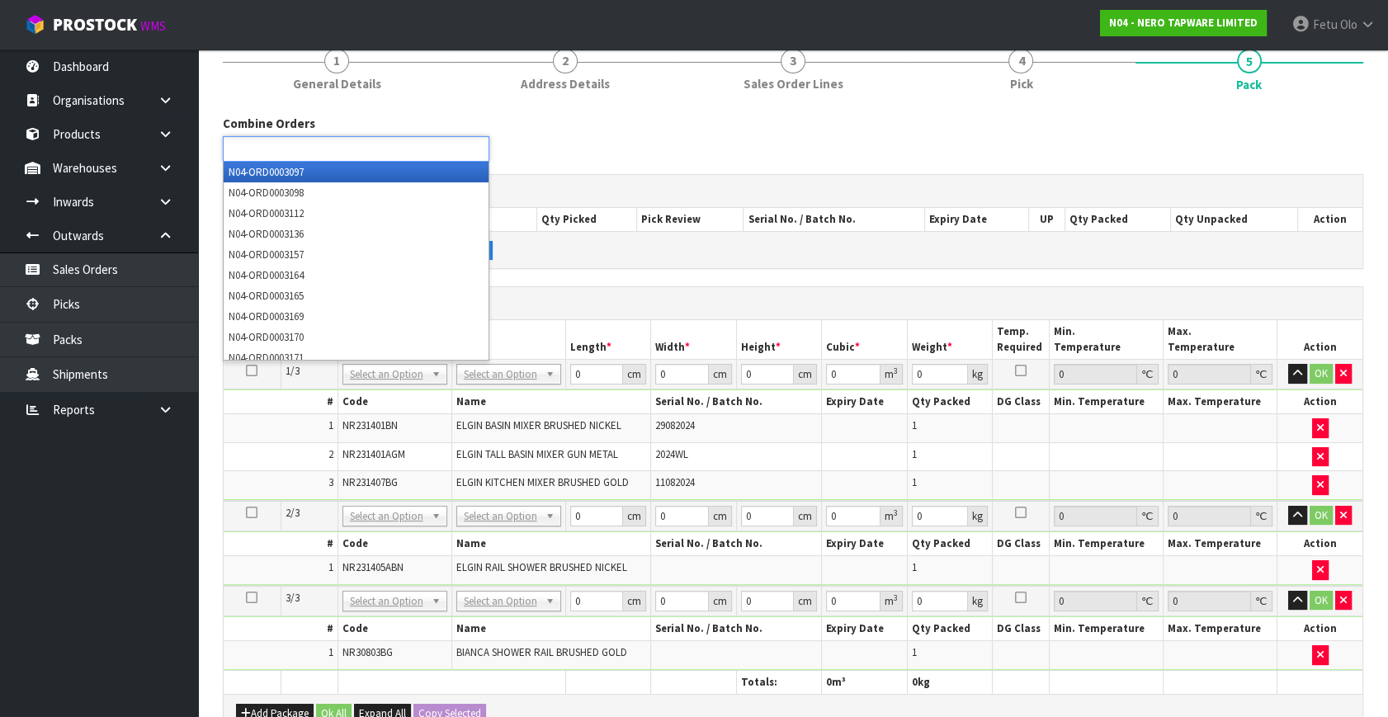
click at [371, 154] on ul at bounding box center [356, 149] width 267 height 26
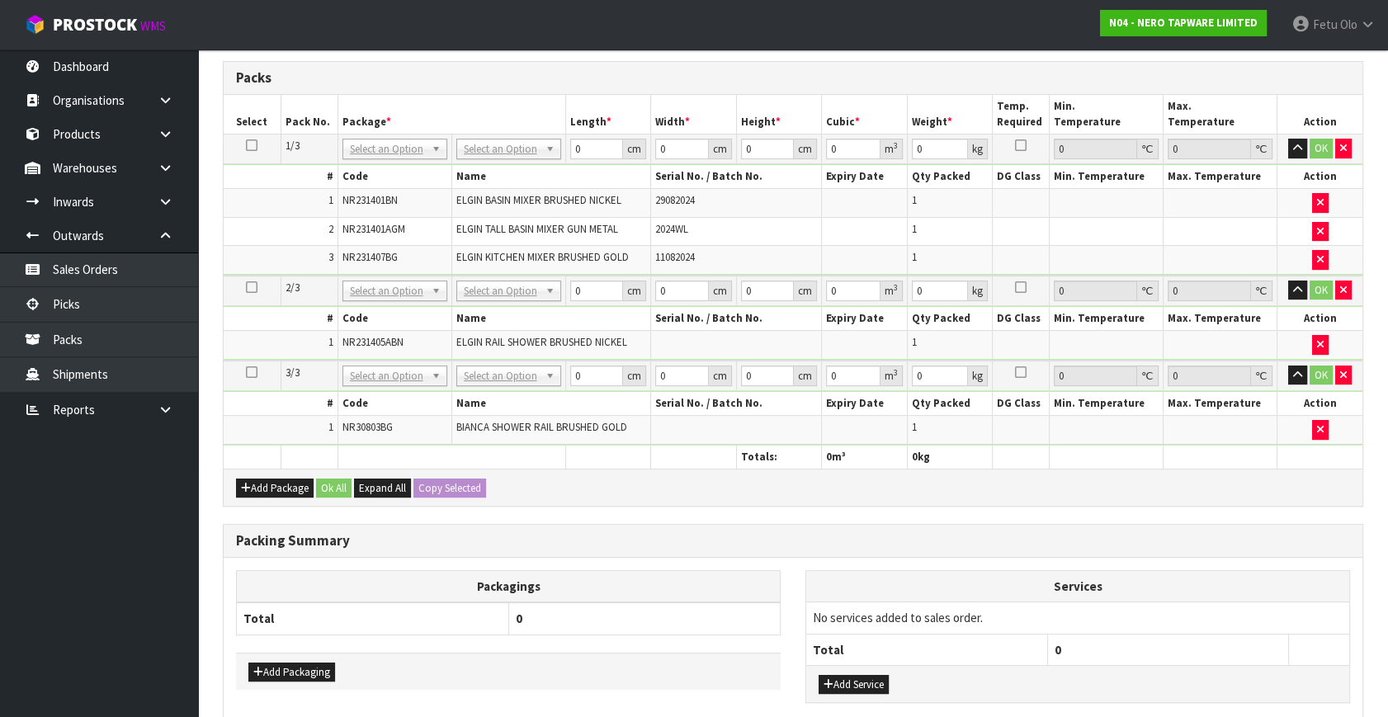
scroll to position [300, 0]
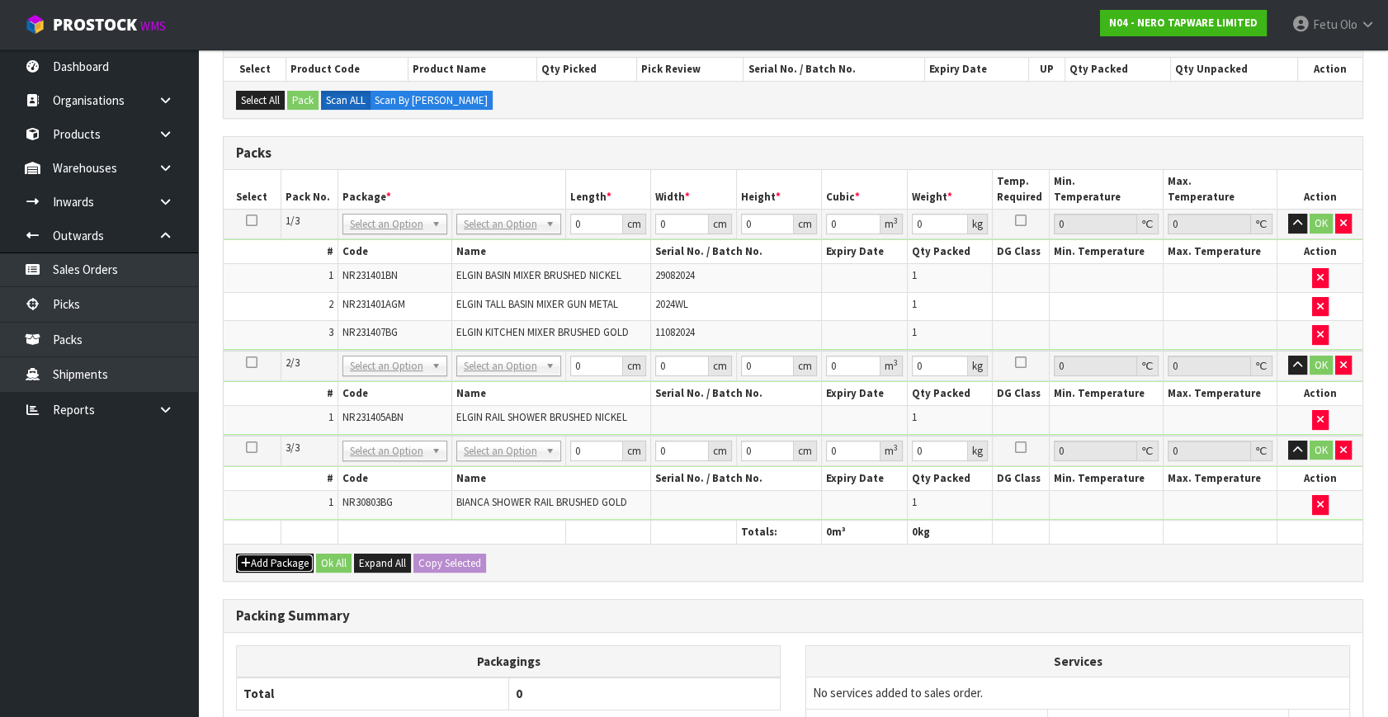
click at [257, 555] on button "Add Package" at bounding box center [275, 564] width 78 height 20
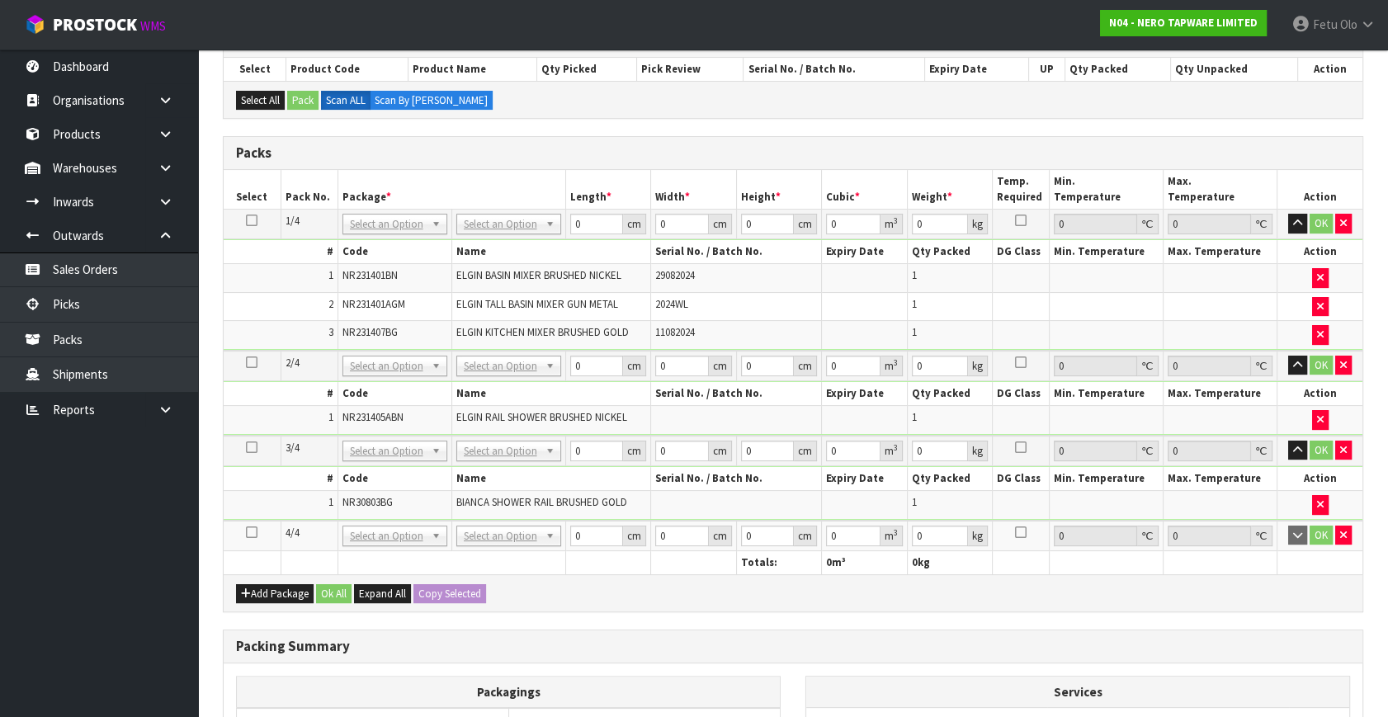
click at [152, 571] on ul "Dashboard Organisations Clients Consignees Carriers Products Categories Serial …" at bounding box center [99, 384] width 198 height 668
click at [394, 561] on input "text" at bounding box center [394, 555] width 97 height 21
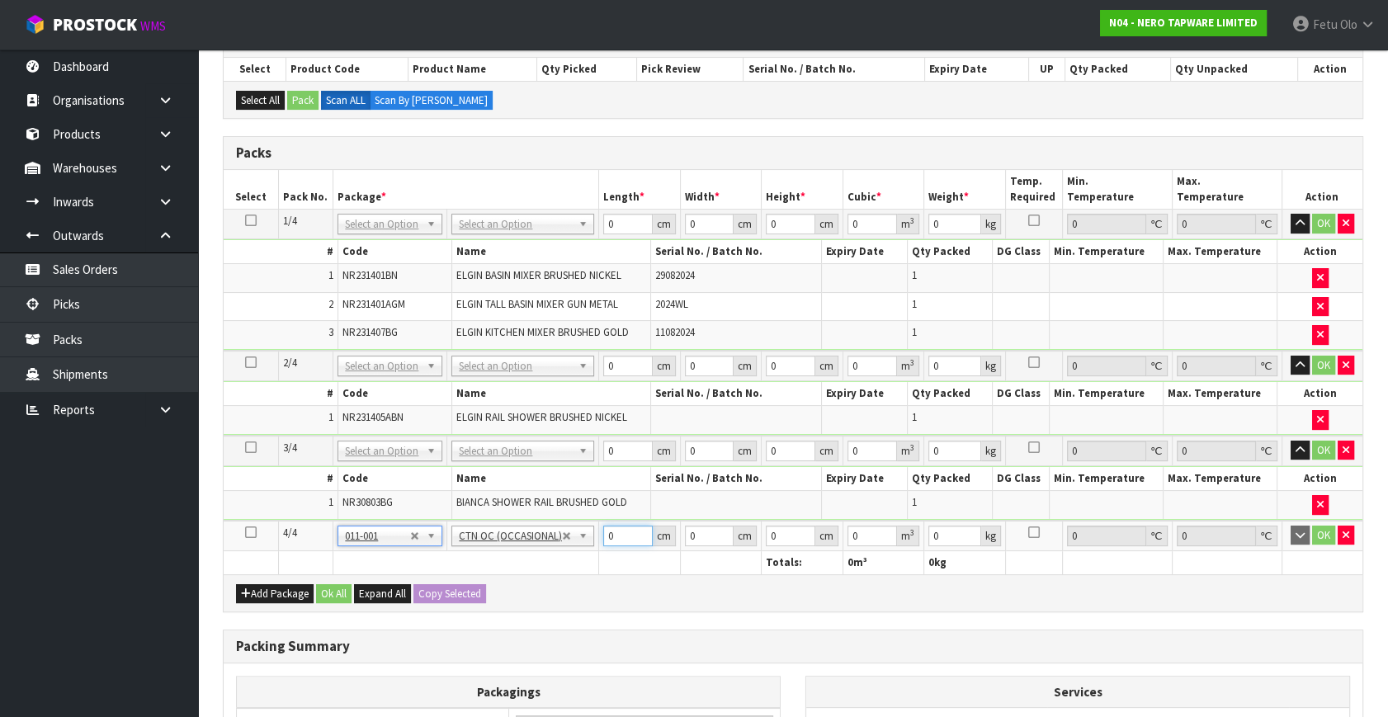
click at [485, 586] on div "Packs Select Pack No. Package * Length * Width * Height * Cubic * Weight * Temp…" at bounding box center [793, 374] width 1141 height 476
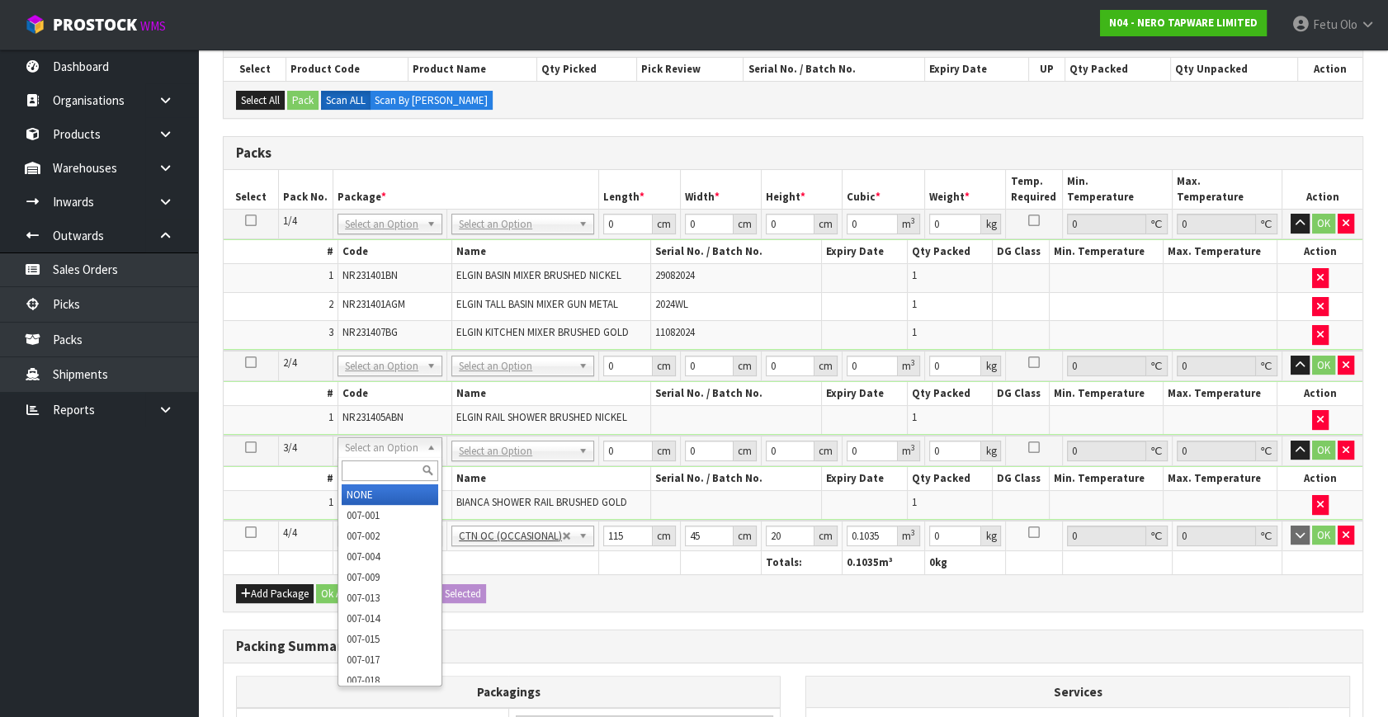
click at [387, 464] on input "text" at bounding box center [390, 471] width 97 height 21
click at [393, 465] on input "text" at bounding box center [390, 471] width 97 height 21
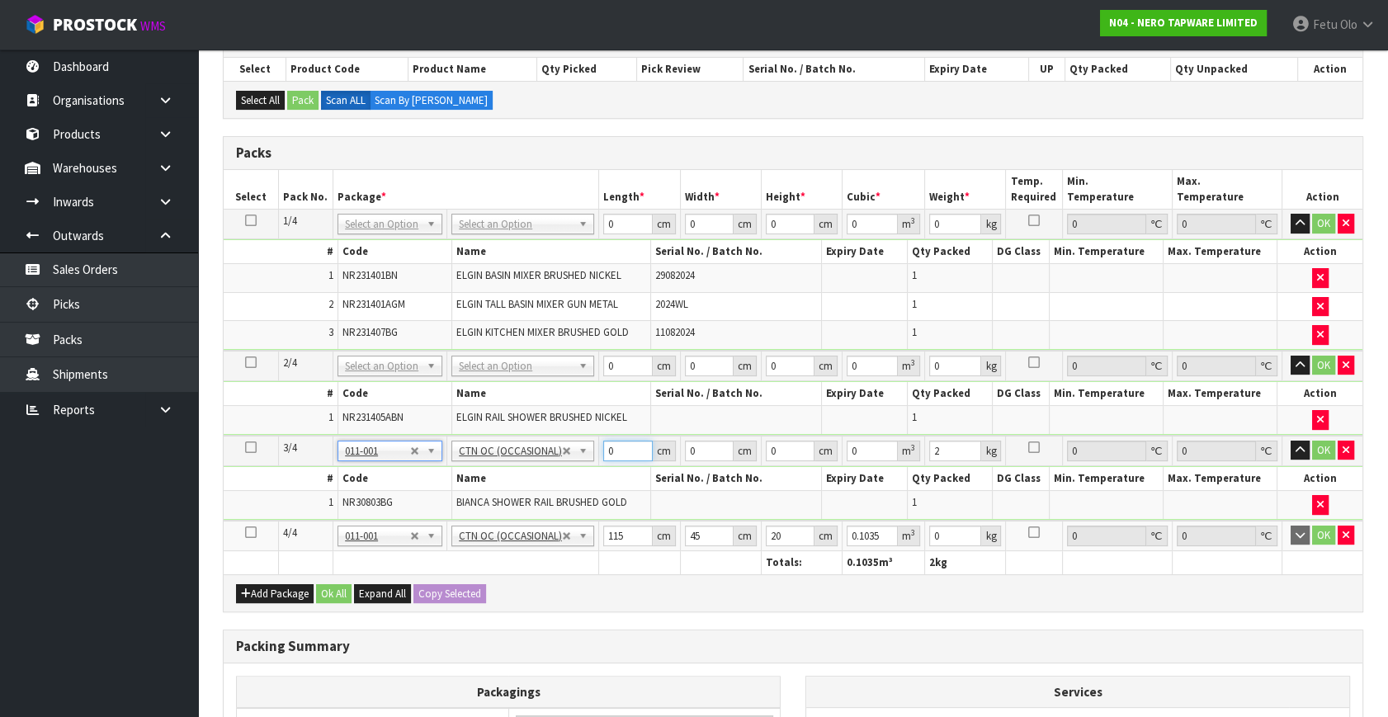
drag, startPoint x: 621, startPoint y: 451, endPoint x: 562, endPoint y: 484, distance: 67.3
click at [562, 484] on tbody "3/4 NONE 007-001 007-002 007-004 007-009 007-013 007-014 007-015 007-017 007-01…" at bounding box center [793, 478] width 1139 height 85
click button "OK" at bounding box center [1323, 451] width 23 height 20
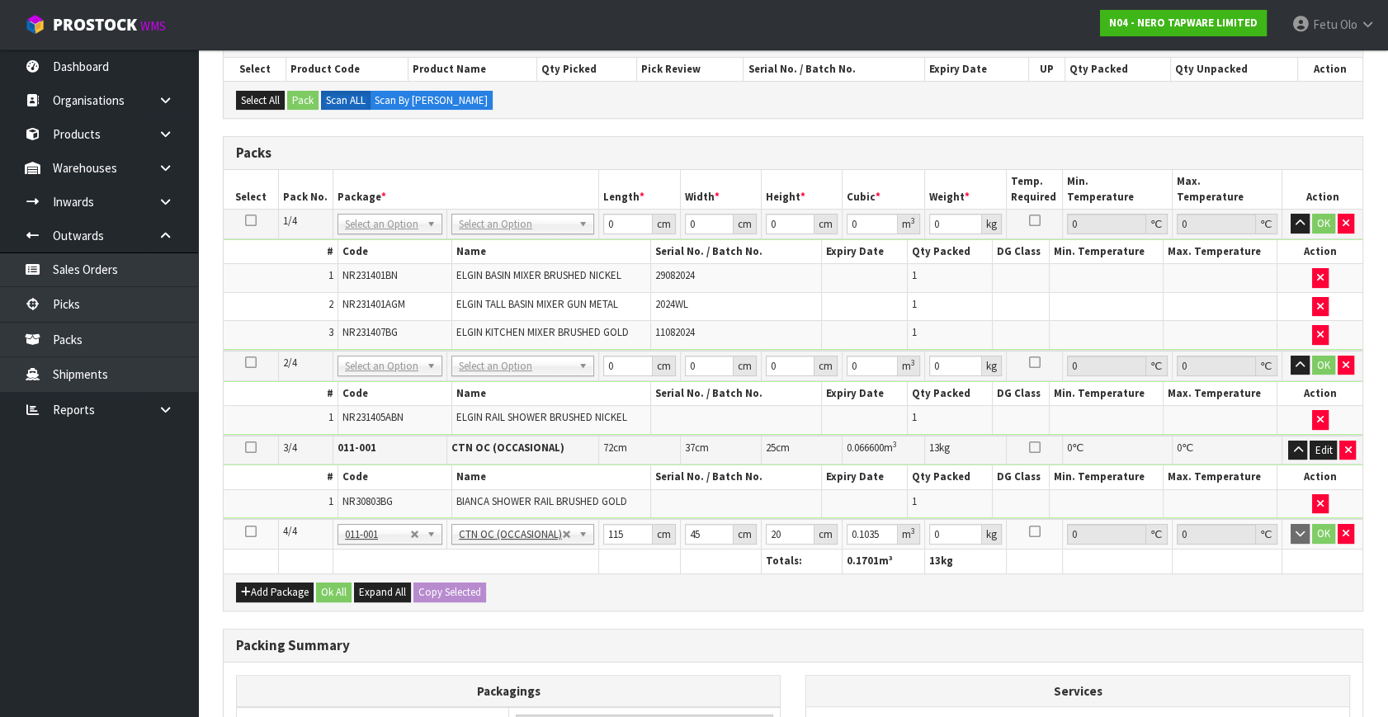
click at [617, 381] on div "# Code Name Serial No. / Batch No. Expiry Date Qty Packed DG Class Min. Tempera…" at bounding box center [793, 408] width 1139 height 54
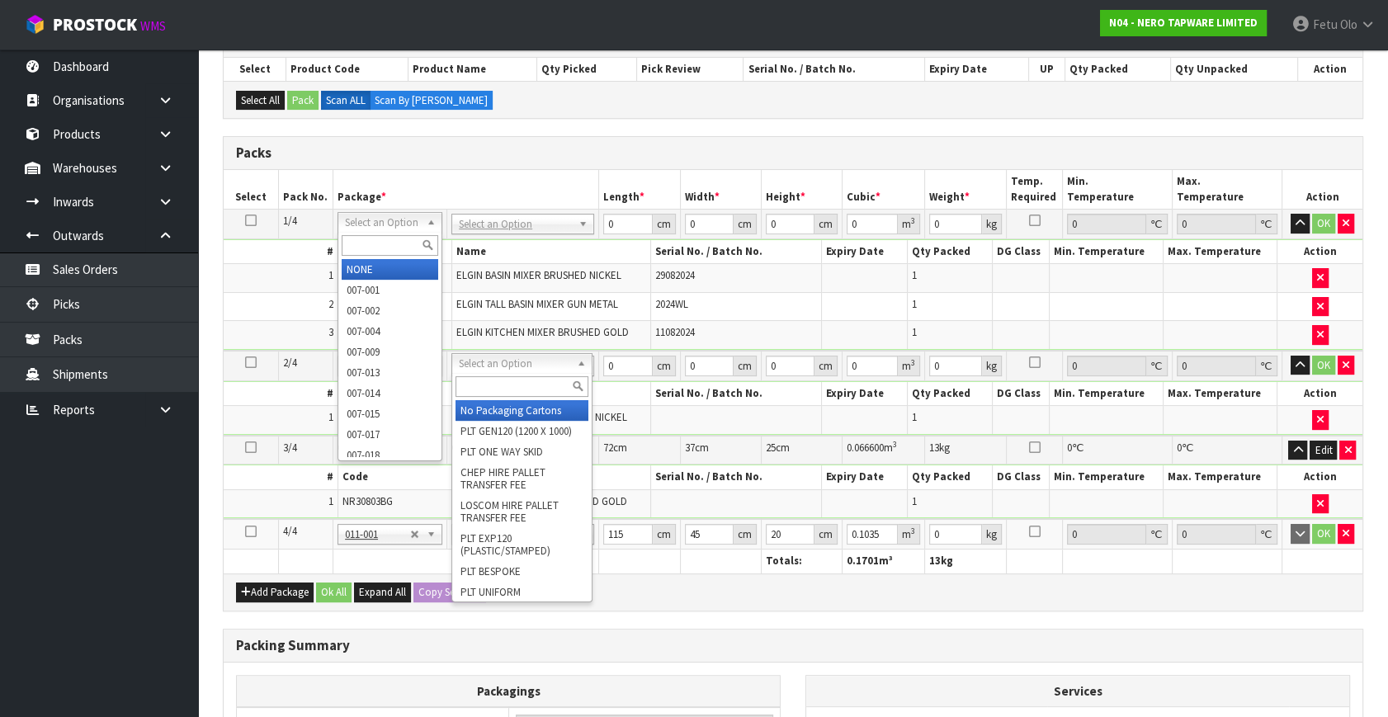
drag, startPoint x: 428, startPoint y: 213, endPoint x: 408, endPoint y: 248, distance: 40.3
click at [410, 248] on input "text" at bounding box center [390, 245] width 97 height 21
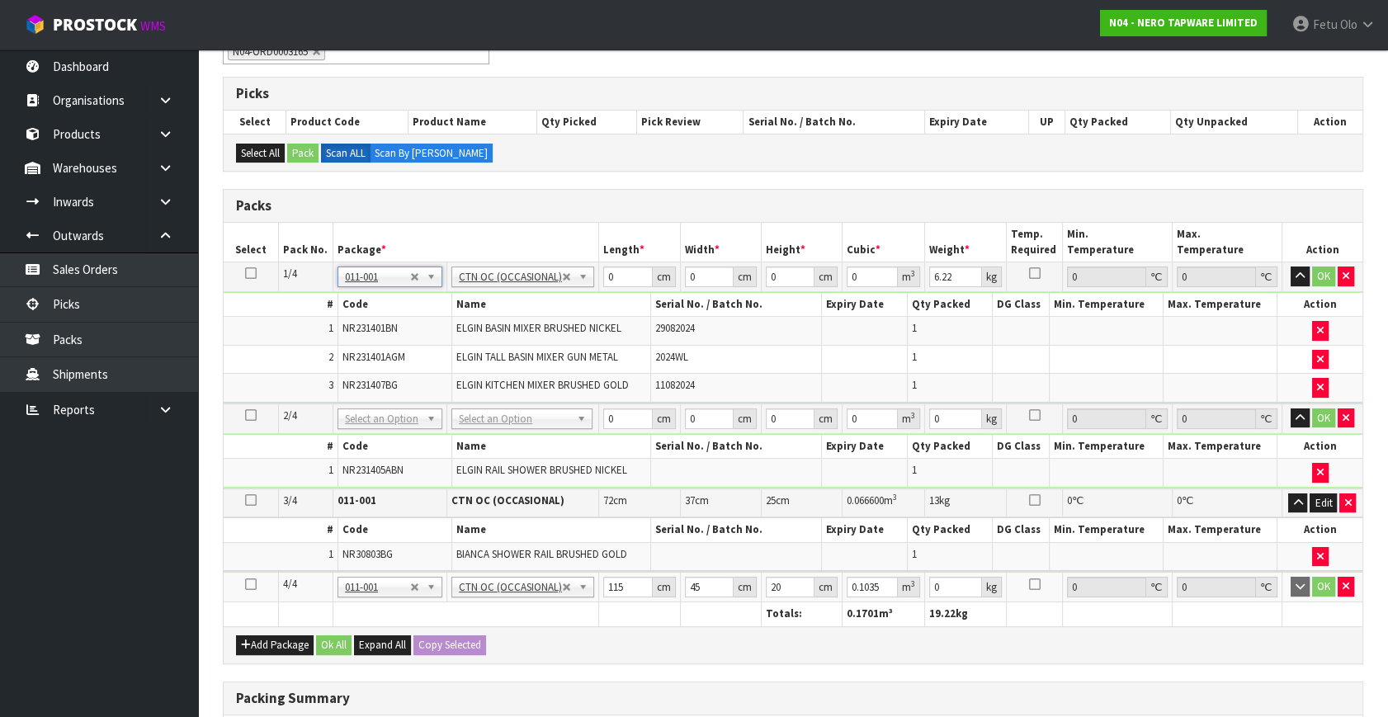
scroll to position [224, 0]
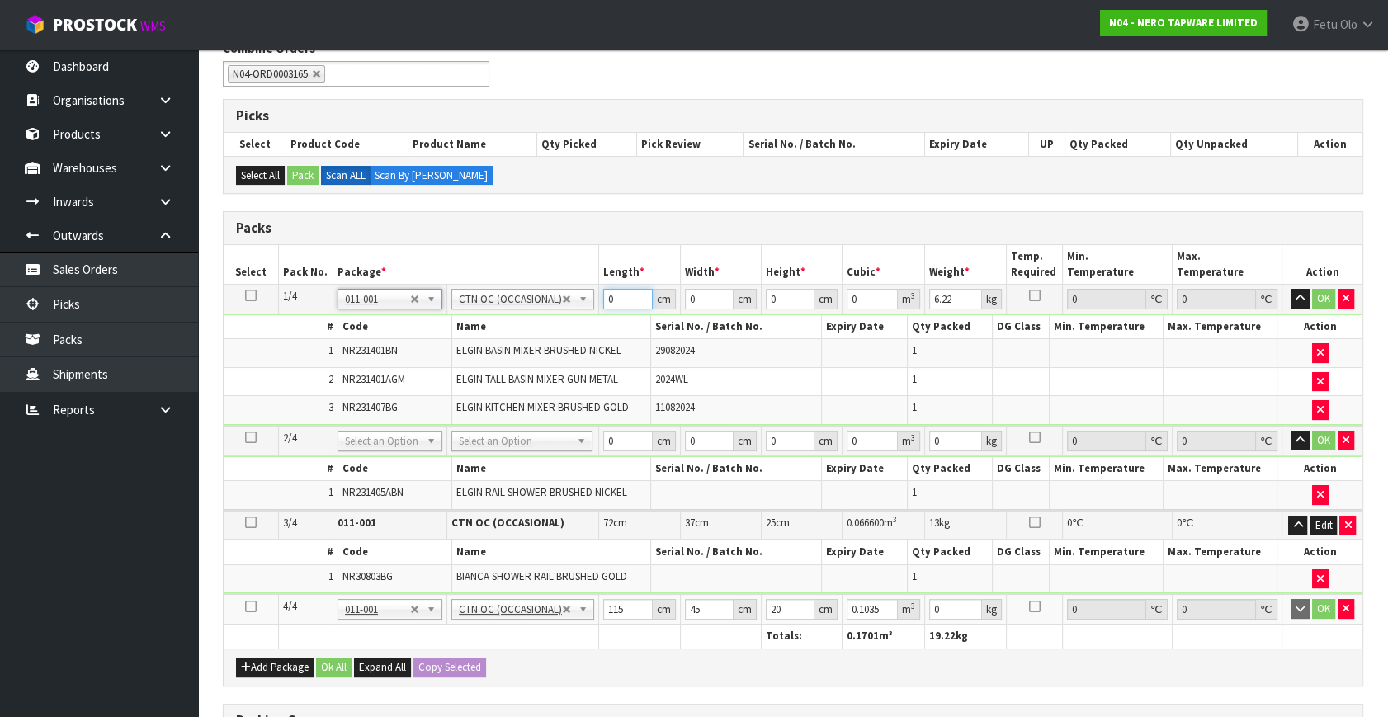
drag, startPoint x: 614, startPoint y: 289, endPoint x: 506, endPoint y: 357, distance: 127.5
click at [506, 357] on tbody "1/4 NONE 007-001 007-002 007-004 007-009 007-013 007-014 007-015 007-017 007-01…" at bounding box center [793, 355] width 1139 height 141
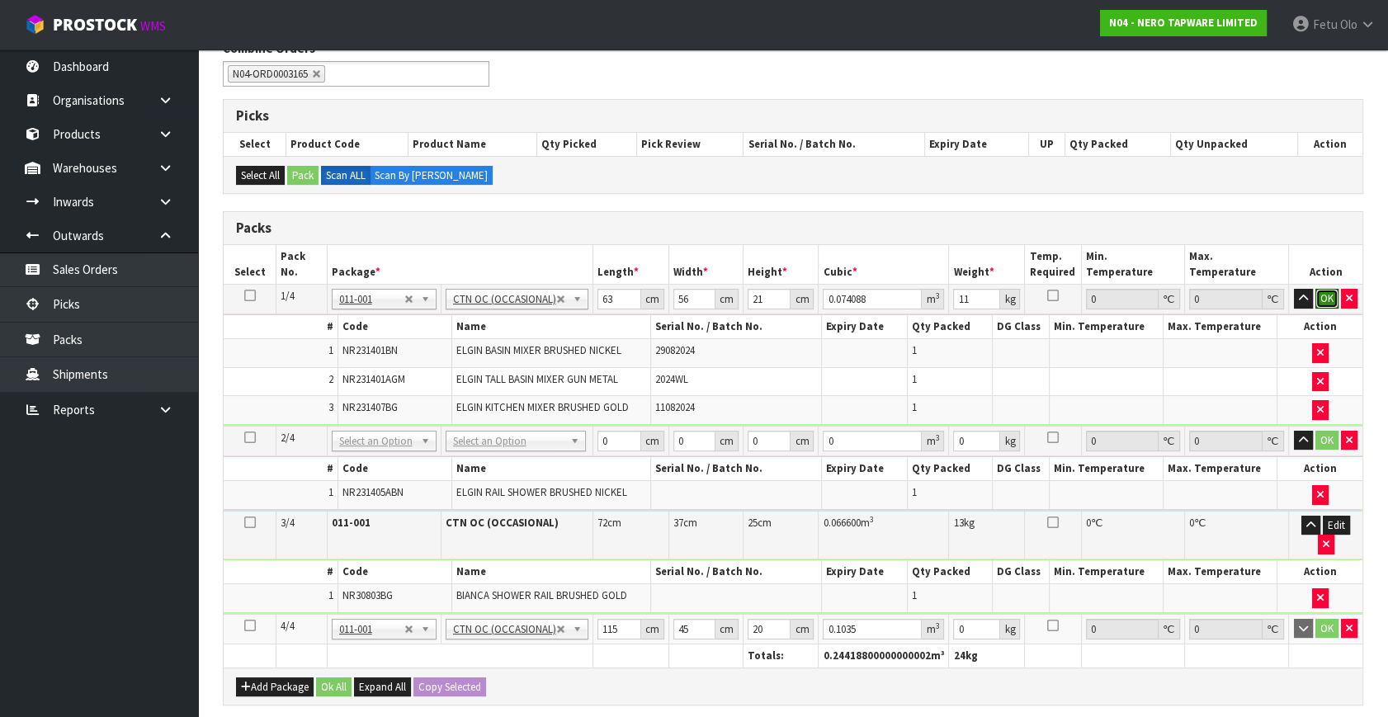
click button "OK" at bounding box center [1327, 299] width 23 height 20
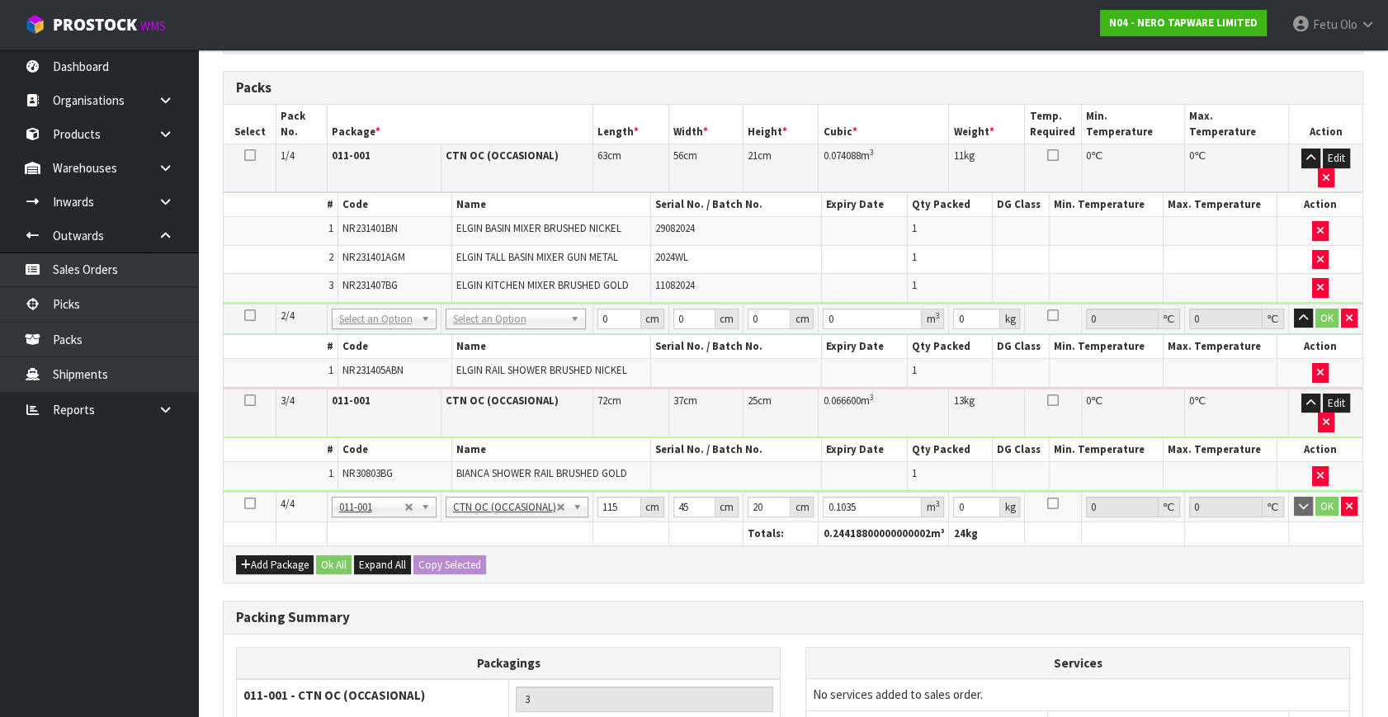
scroll to position [375, 0]
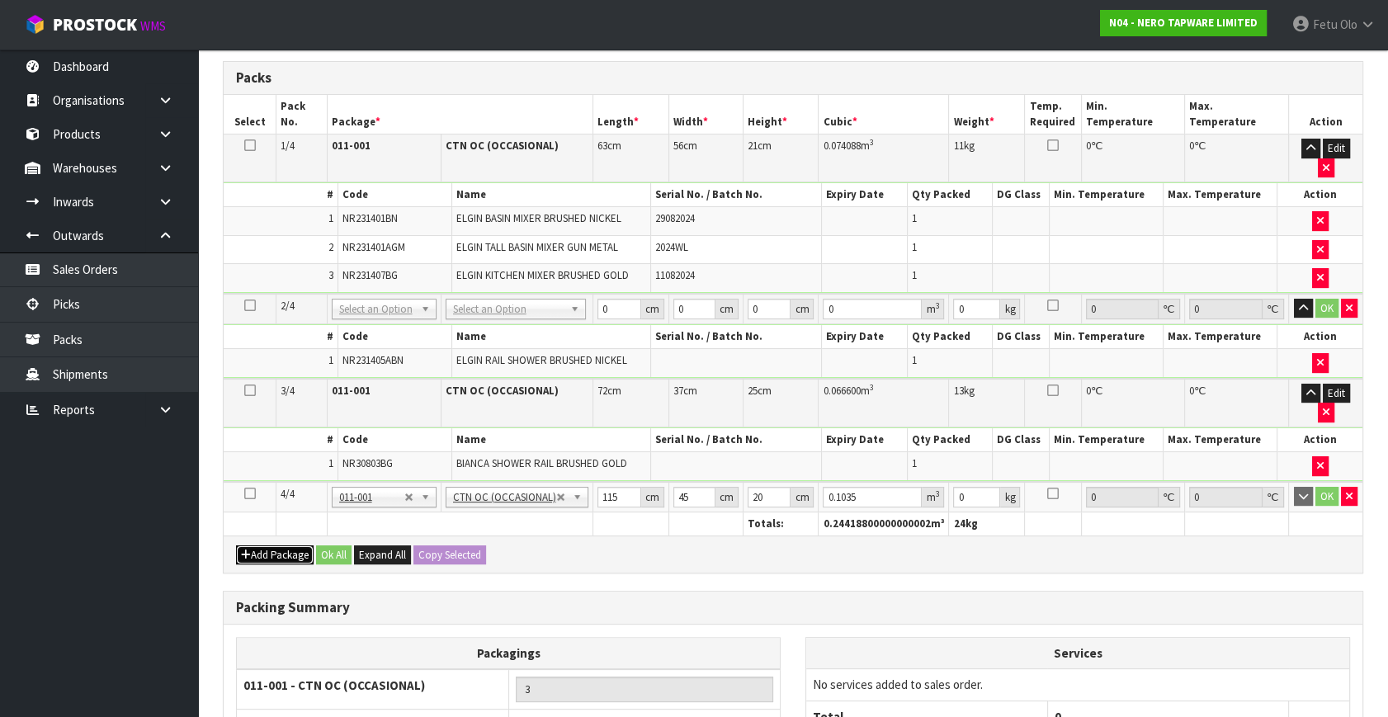
click at [270, 558] on button "Add Package" at bounding box center [275, 556] width 78 height 20
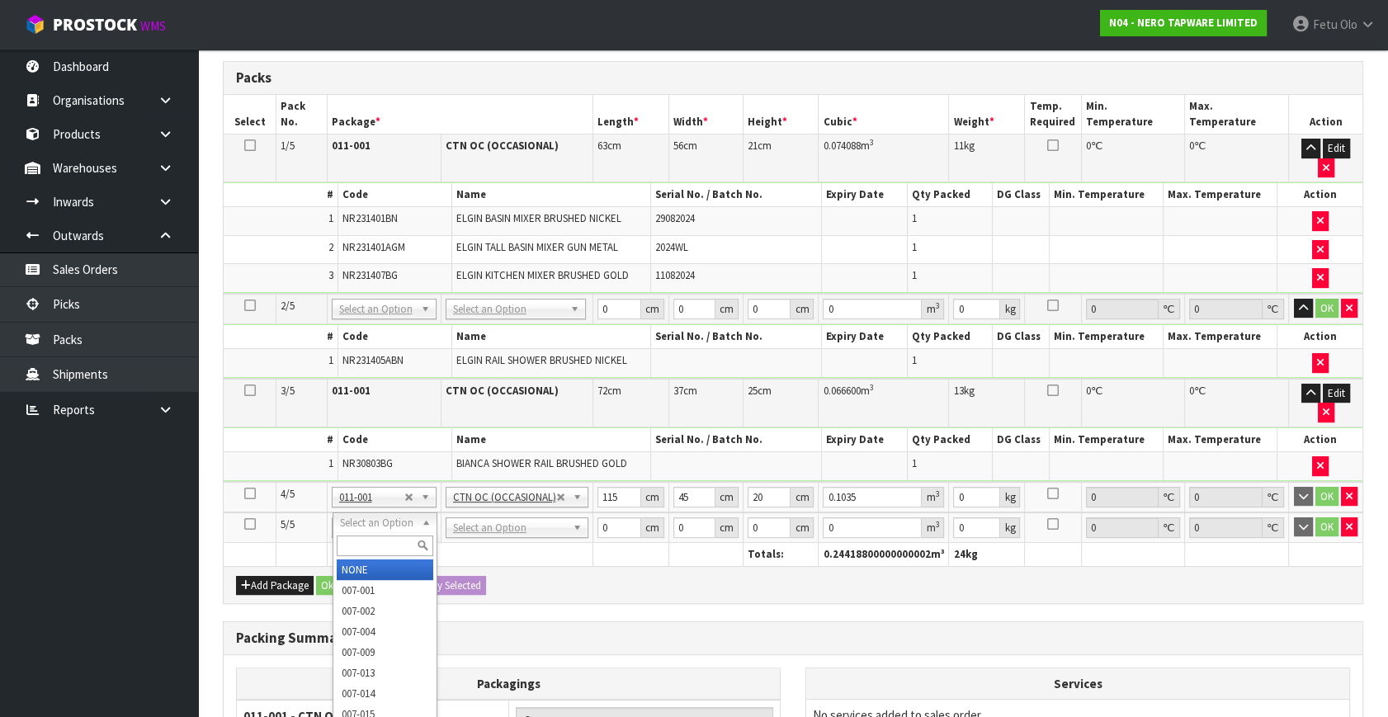
click at [359, 546] on input "text" at bounding box center [385, 546] width 97 height 21
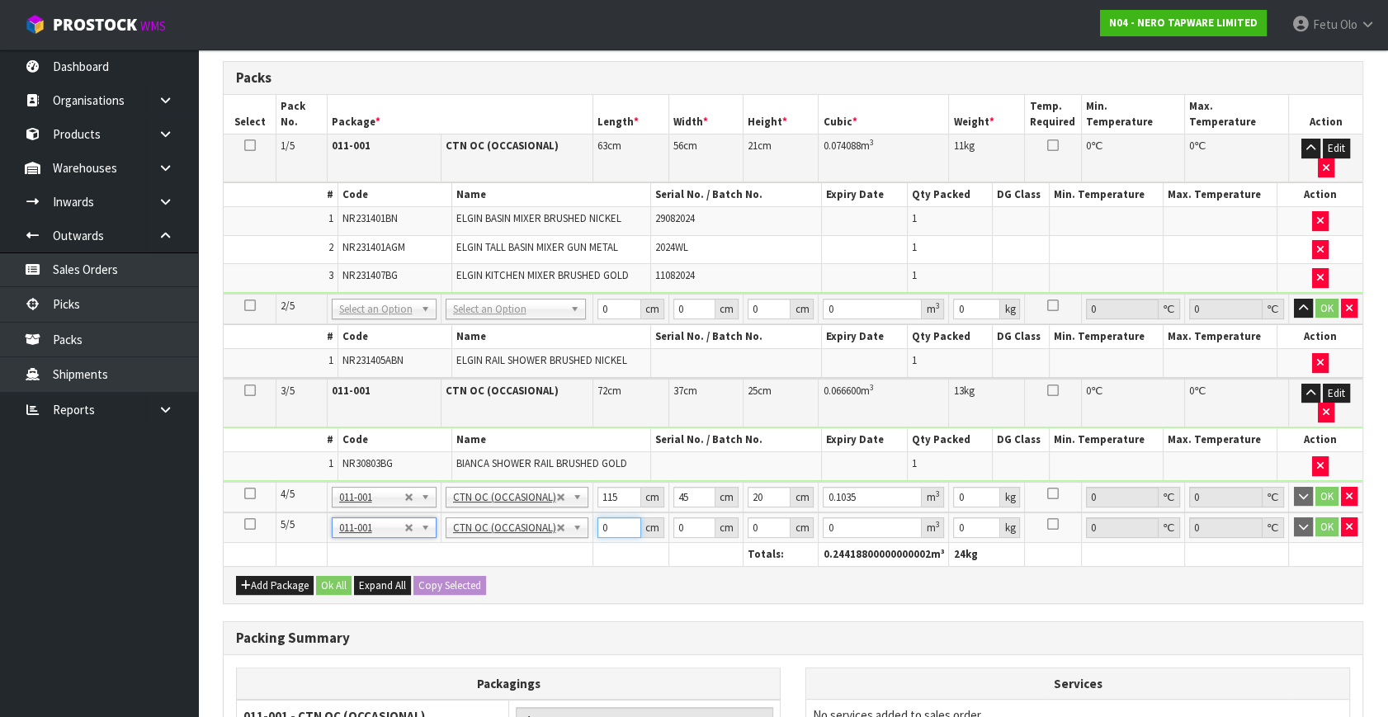
drag, startPoint x: 542, startPoint y: 546, endPoint x: 501, endPoint y: 564, distance: 45.1
click at [501, 564] on div "Packs Select Pack No. Package * Length * Width * Height * Cubic * Weight * Temp…" at bounding box center [793, 332] width 1141 height 543
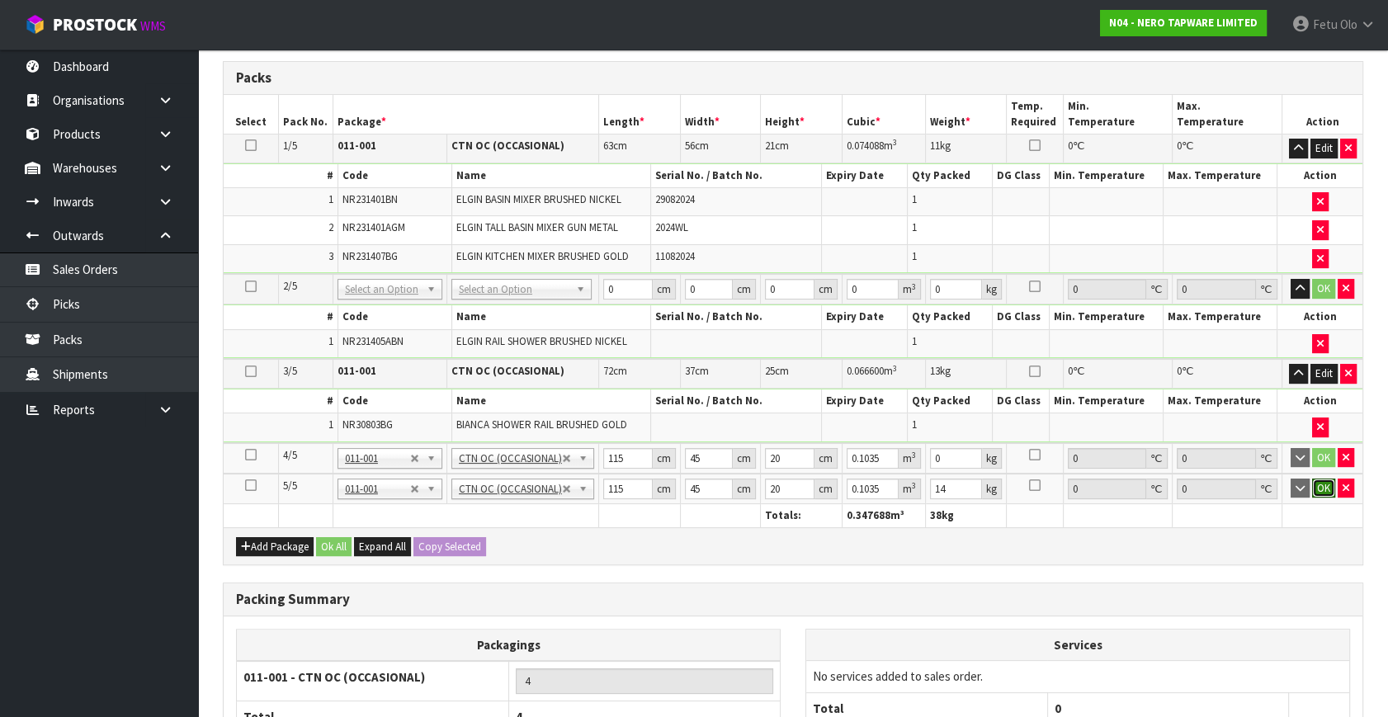
click button "OK" at bounding box center [1323, 489] width 23 height 20
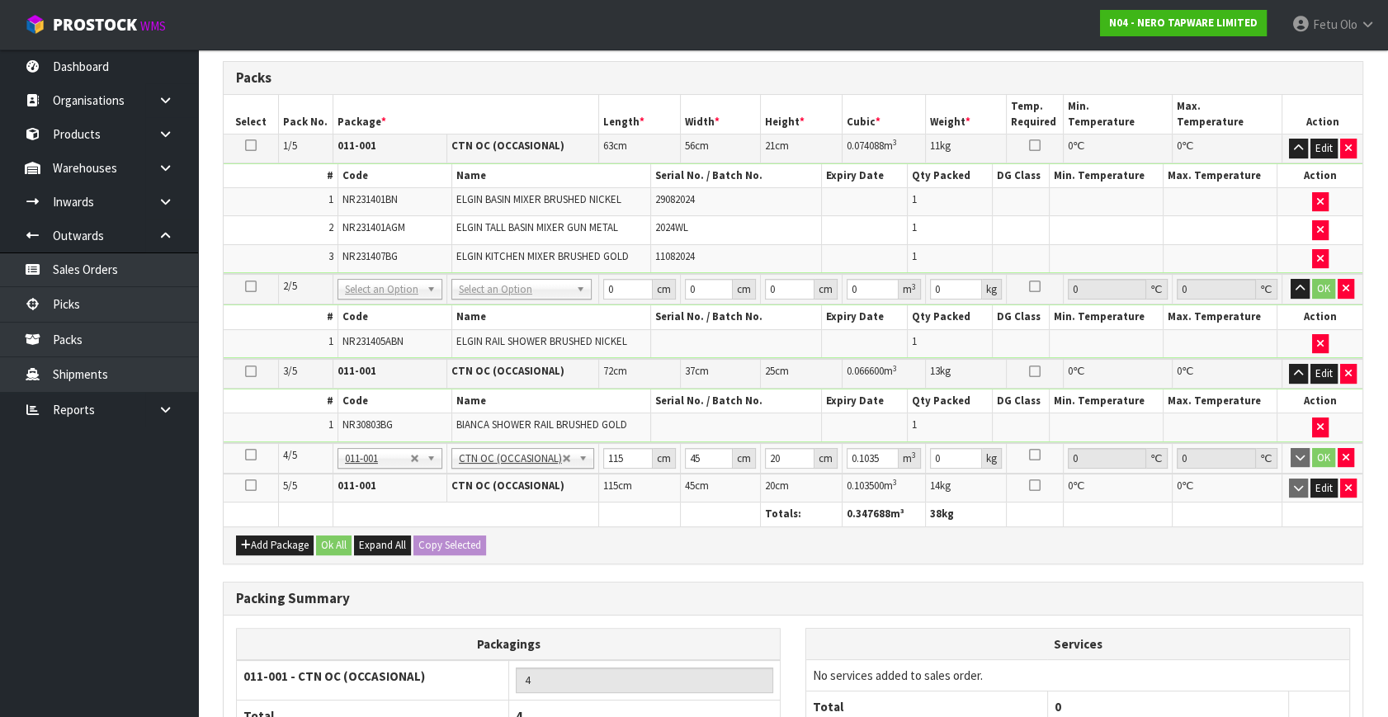
click at [665, 616] on div "Packagings 011-001 - CTN OC (OCCASIONAL) 4 Total 4 Add Packaging Services No se…" at bounding box center [793, 708] width 1139 height 184
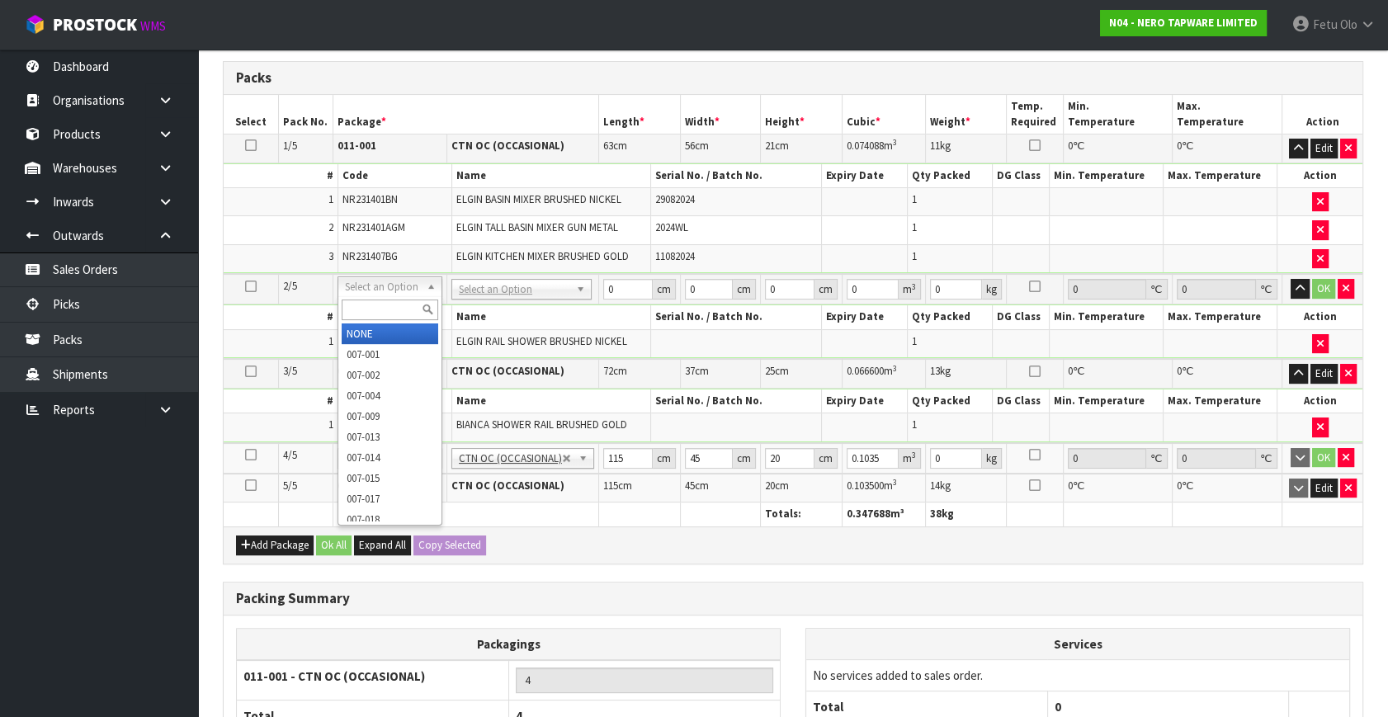
click at [391, 305] on input "text" at bounding box center [390, 310] width 97 height 21
drag, startPoint x: 374, startPoint y: 336, endPoint x: 776, endPoint y: 347, distance: 402.1
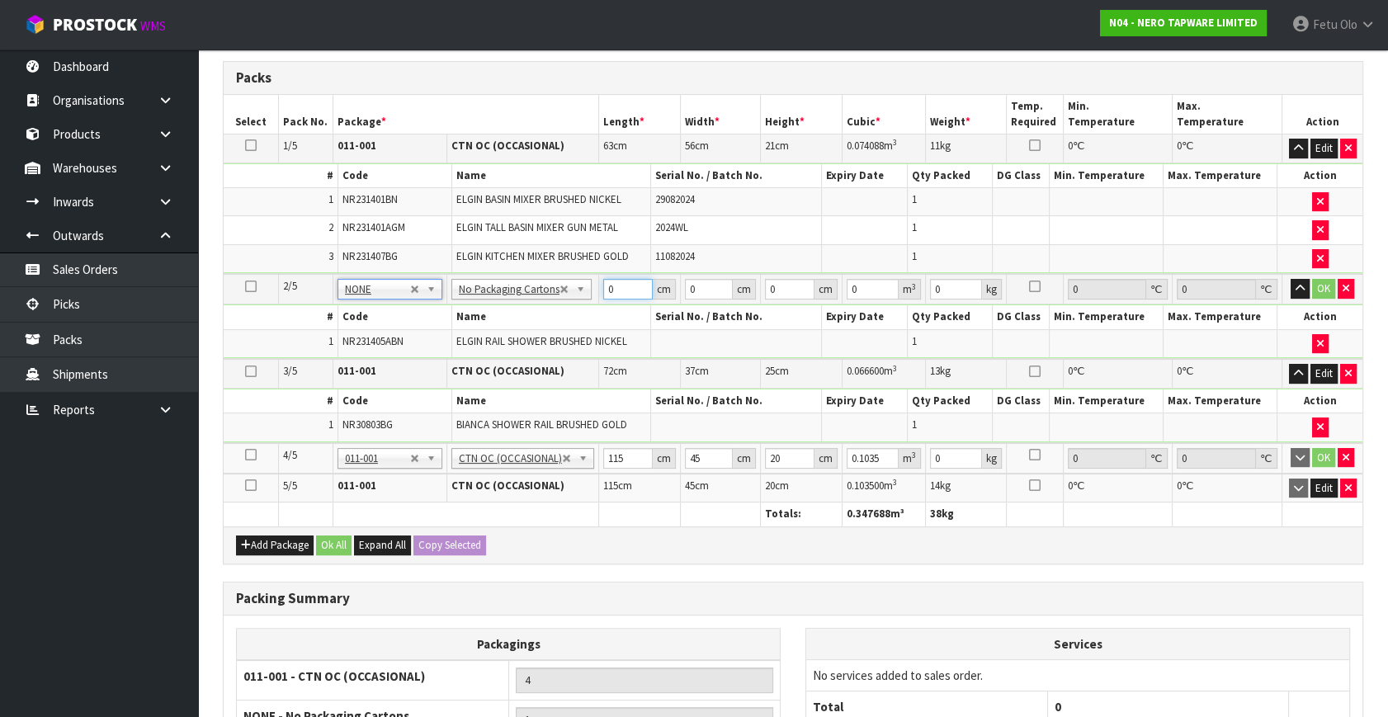
drag, startPoint x: 621, startPoint y: 291, endPoint x: 557, endPoint y: 311, distance: 67.4
click at [557, 311] on tbody "2/5 NONE 007-001 007-002 007-004 007-009 007-013 007-014 007-015 007-017 007-01…" at bounding box center [793, 316] width 1139 height 85
click button "OK" at bounding box center [1323, 289] width 23 height 20
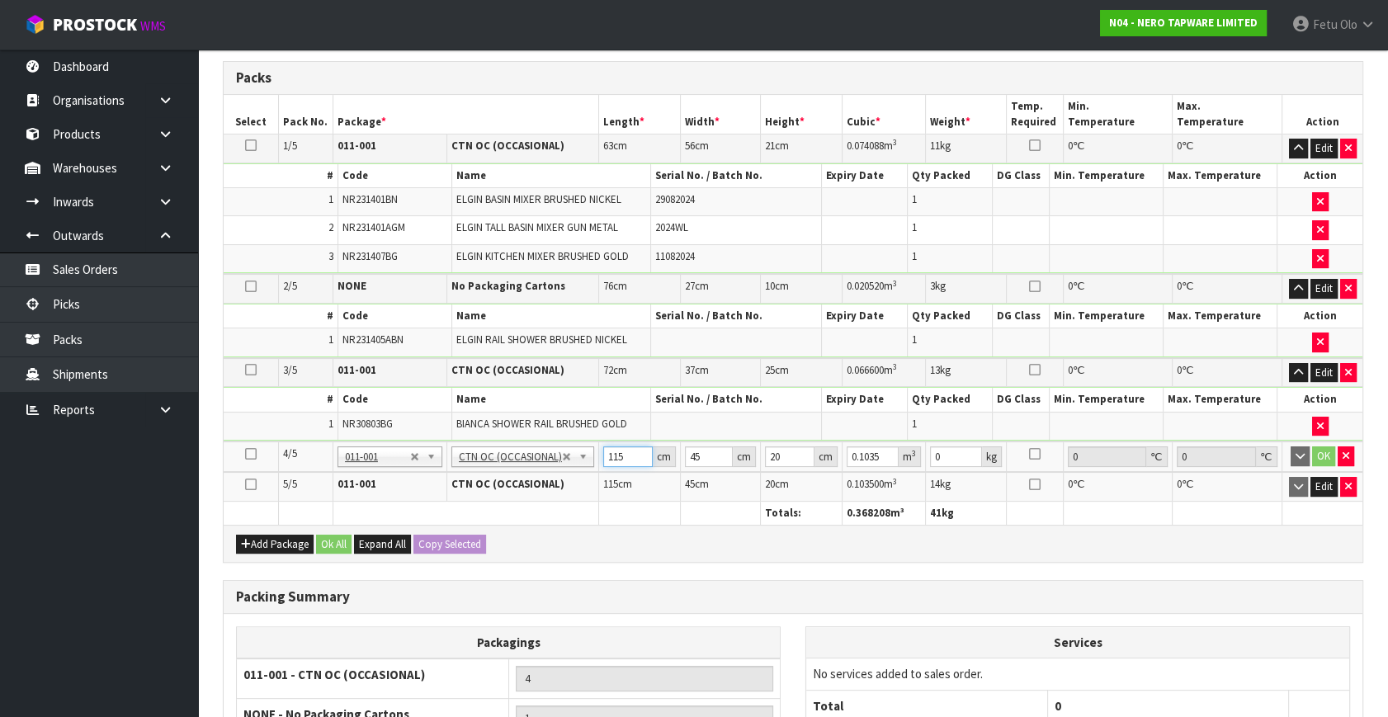
drag, startPoint x: 627, startPoint y: 450, endPoint x: 583, endPoint y: 472, distance: 49.1
click at [583, 472] on table "Select Pack No. Package * Length * Width * Height * Cubic * Weight * Temp. Requ…" at bounding box center [793, 310] width 1139 height 430
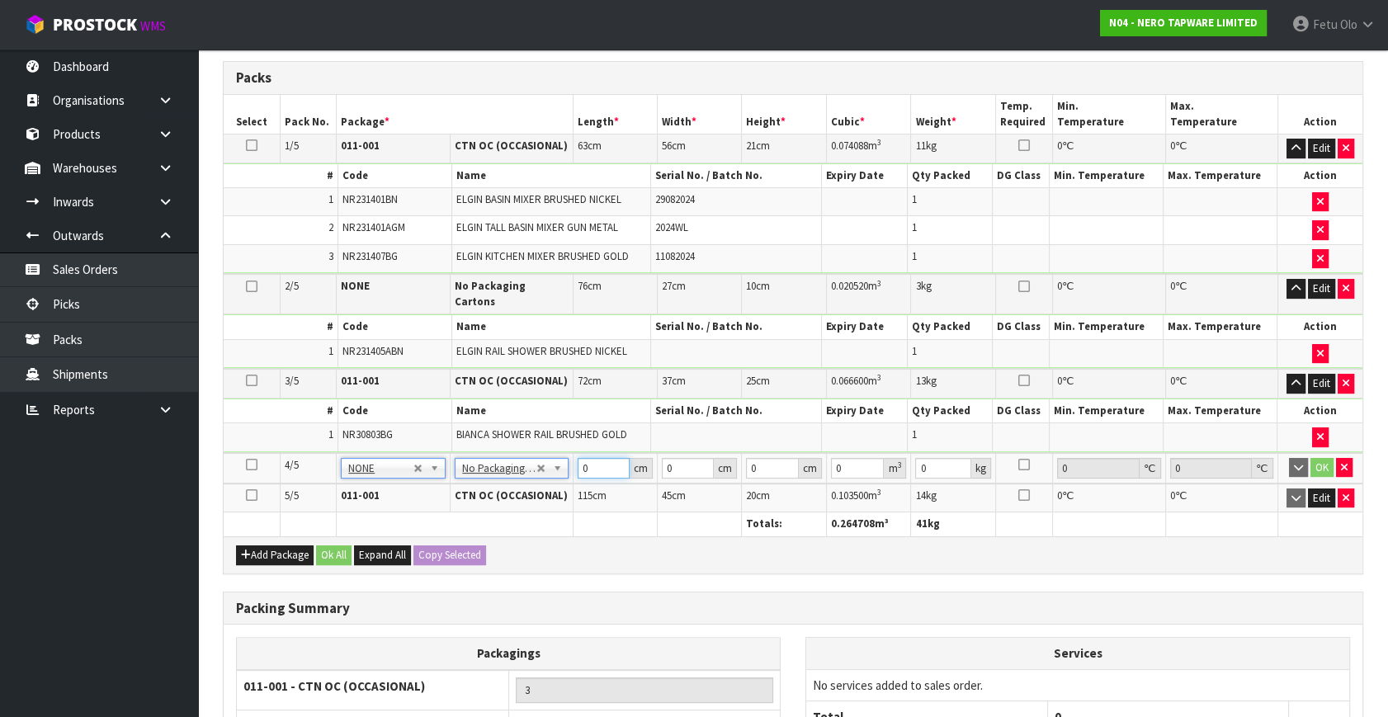
drag, startPoint x: 588, startPoint y: 457, endPoint x: 487, endPoint y: 476, distance: 102.5
click at [487, 476] on table "Select Pack No. Package * Length * Width * Height * Cubic * Weight * Temp. Requ…" at bounding box center [793, 316] width 1139 height 442
click at [588, 458] on input "93" at bounding box center [604, 468] width 52 height 21
click button "OK" at bounding box center [1322, 468] width 23 height 20
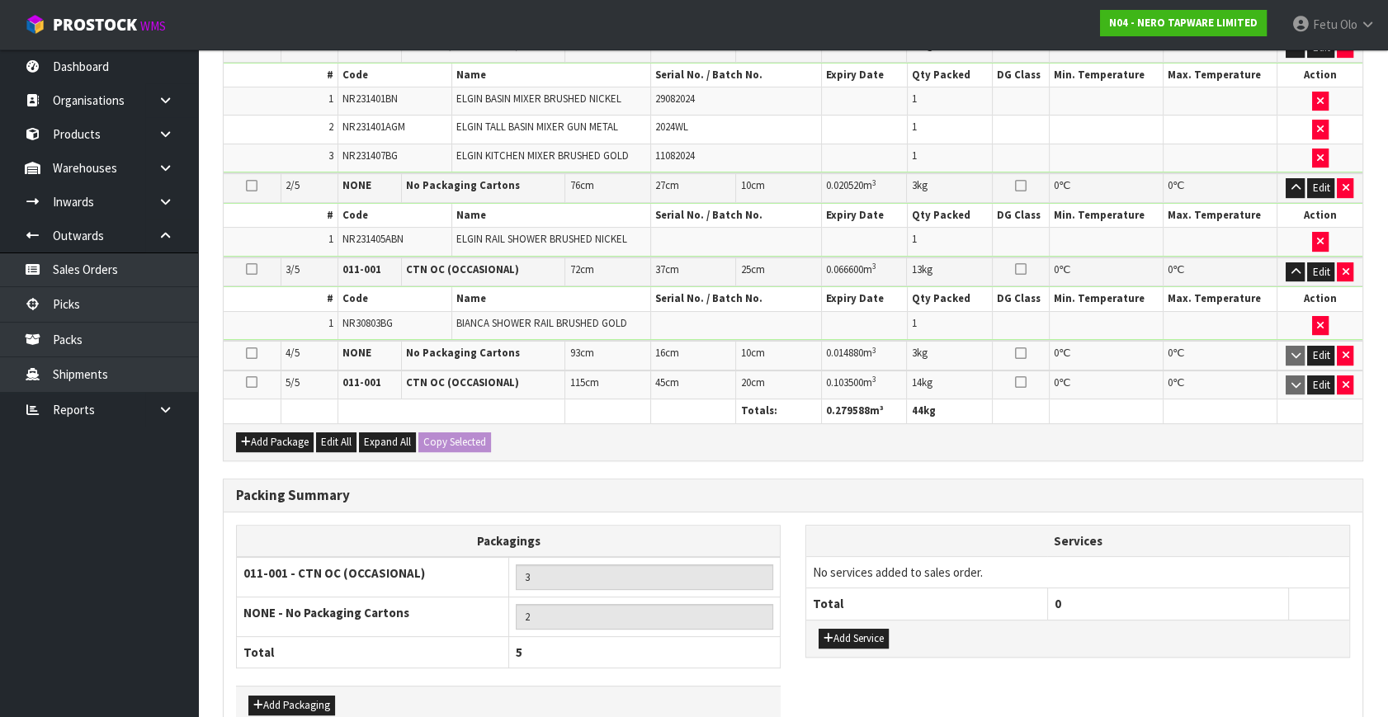
scroll to position [566, 0]
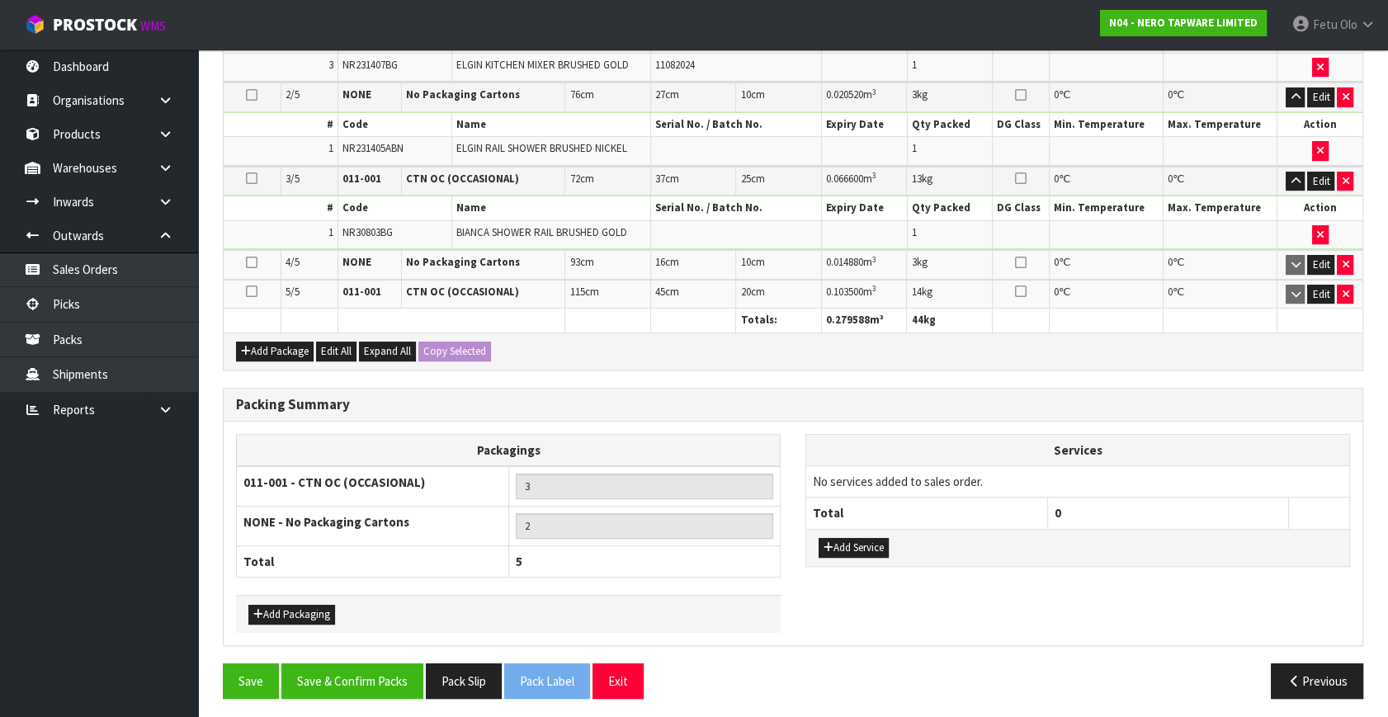
click at [863, 552] on div "Add Service" at bounding box center [1077, 547] width 543 height 37
click at [858, 538] on button "Add Service" at bounding box center [854, 548] width 70 height 20
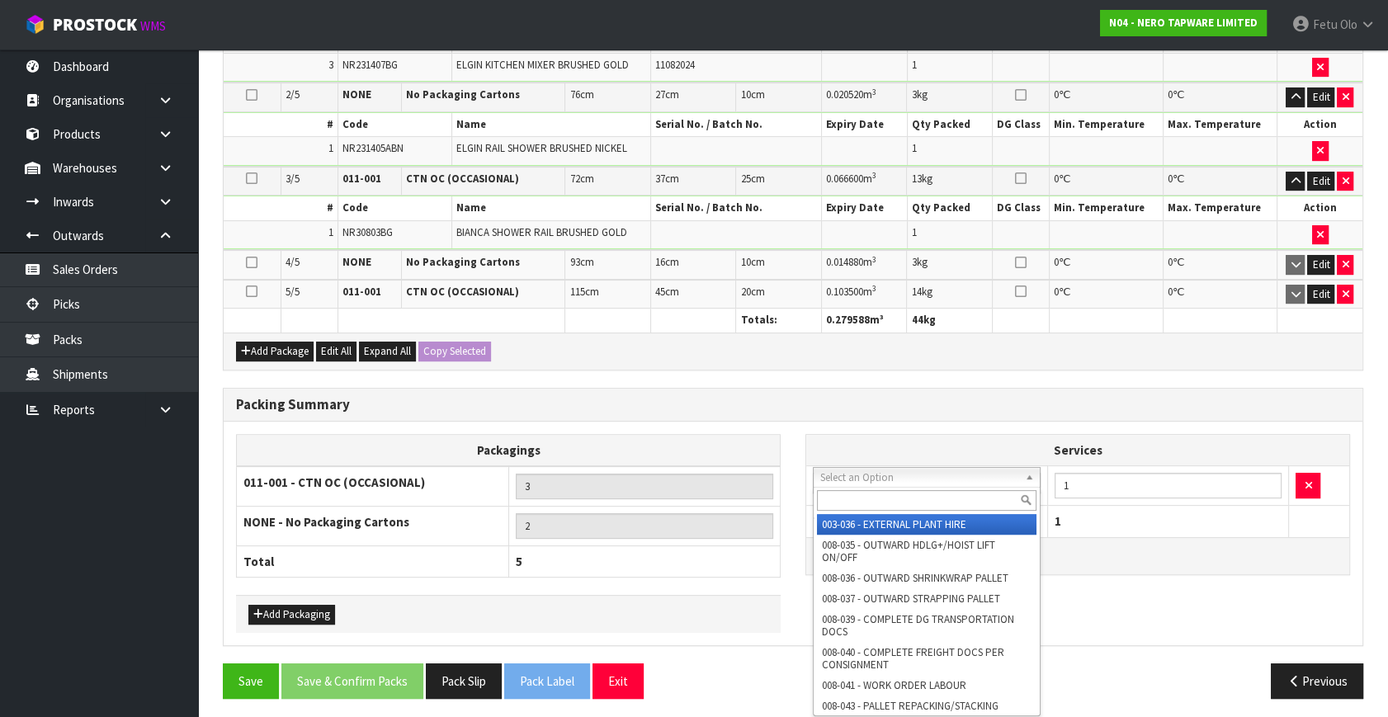
drag, startPoint x: 882, startPoint y: 475, endPoint x: 863, endPoint y: 498, distance: 29.3
click at [863, 498] on input "text" at bounding box center [927, 500] width 220 height 21
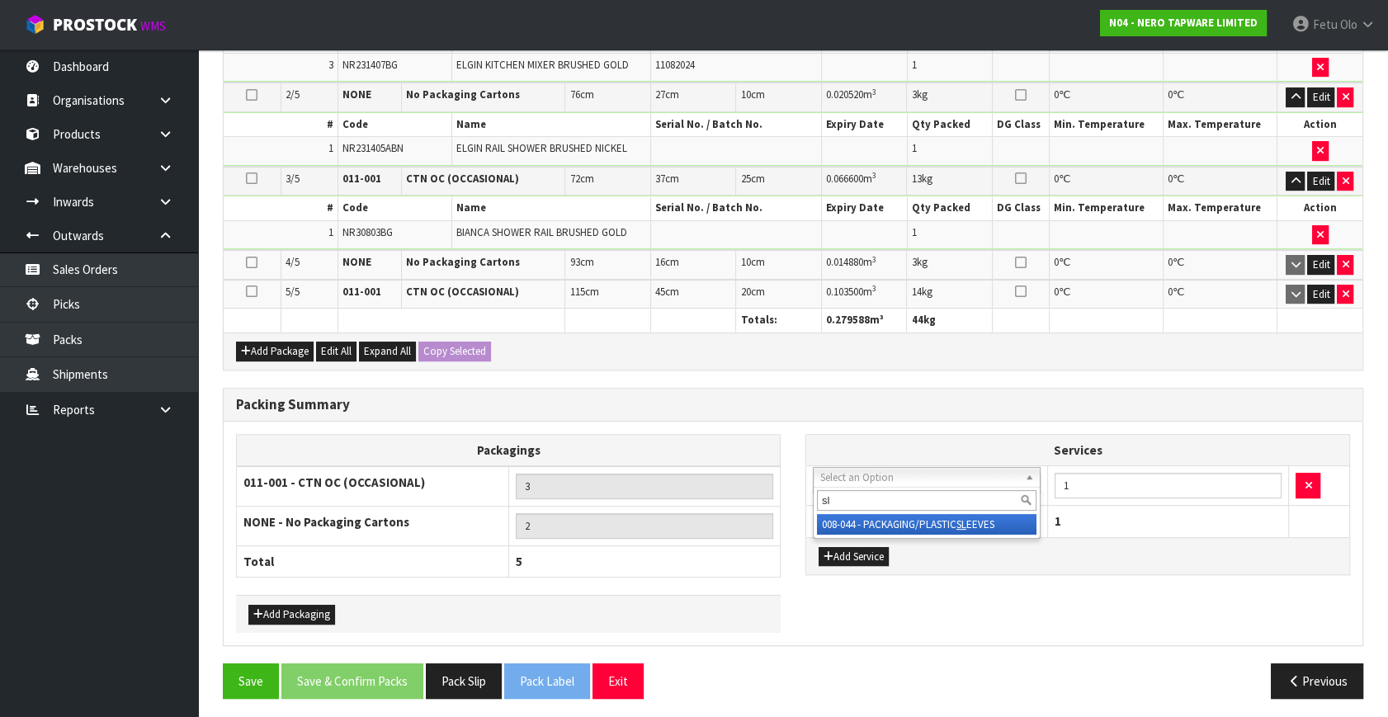
drag, startPoint x: 945, startPoint y: 524, endPoint x: 1051, endPoint y: 508, distance: 107.6
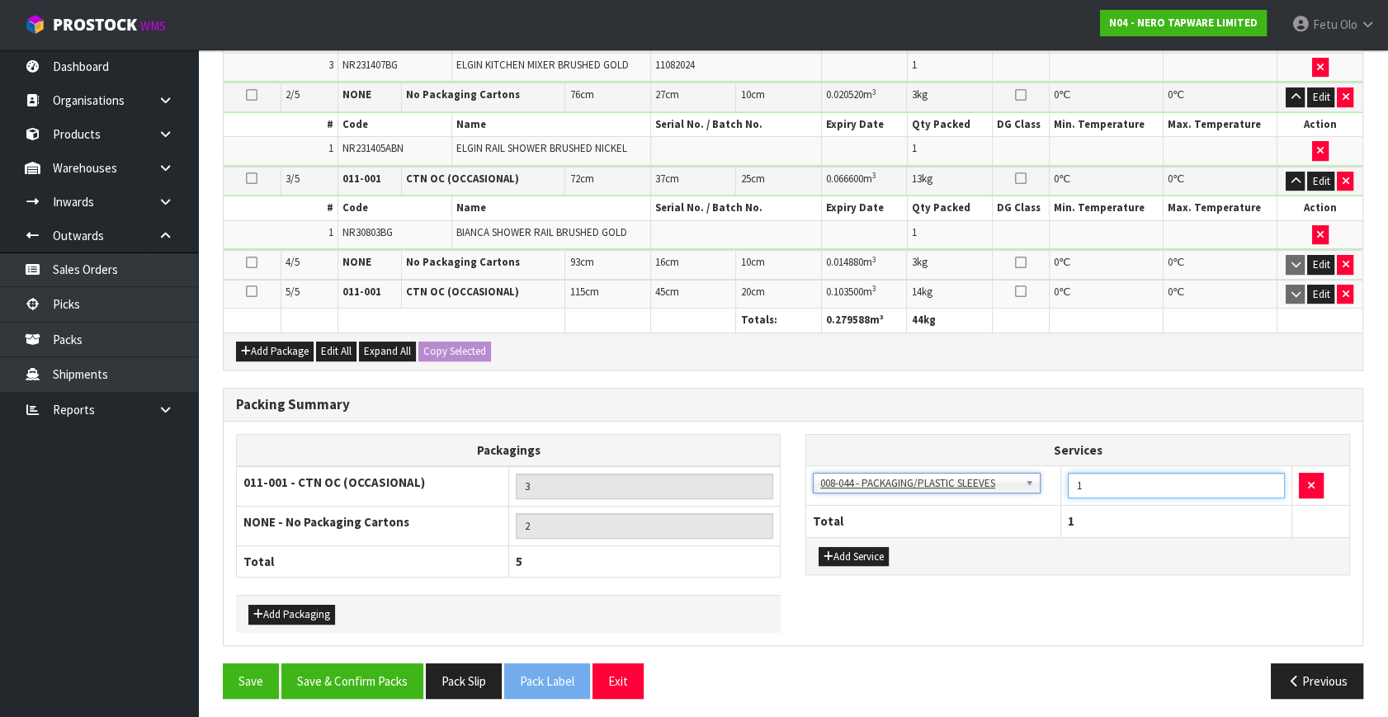
drag, startPoint x: 1092, startPoint y: 479, endPoint x: 1004, endPoint y: 507, distance: 91.9
click at [1004, 507] on table "Services 003-036 - EXTERNAL PLANT HIRE 008-035 - OUTWARD HDLG+/HOIST LIFT ON/OF…" at bounding box center [1077, 486] width 543 height 102
drag, startPoint x: 362, startPoint y: 670, endPoint x: 409, endPoint y: 668, distance: 47.1
click at [363, 669] on button "Save & Confirm Packs" at bounding box center [352, 681] width 142 height 35
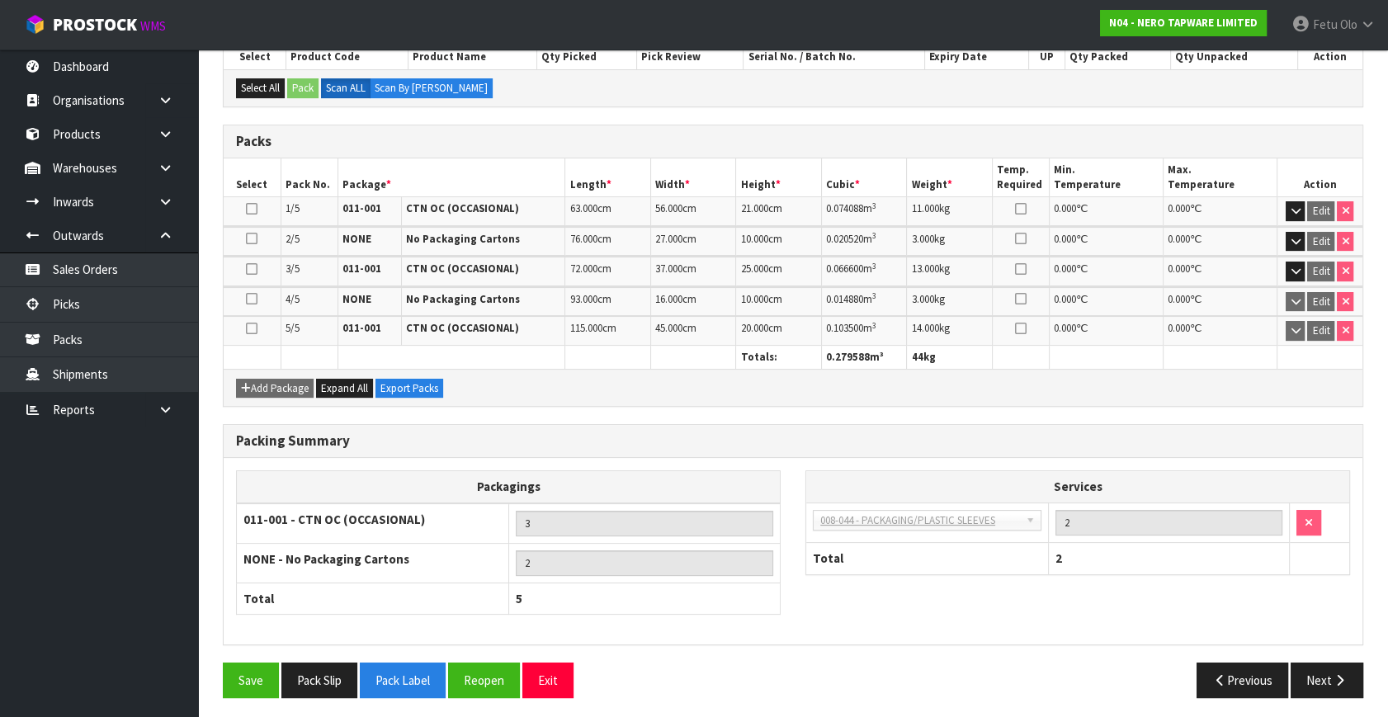
scroll to position [372, 0]
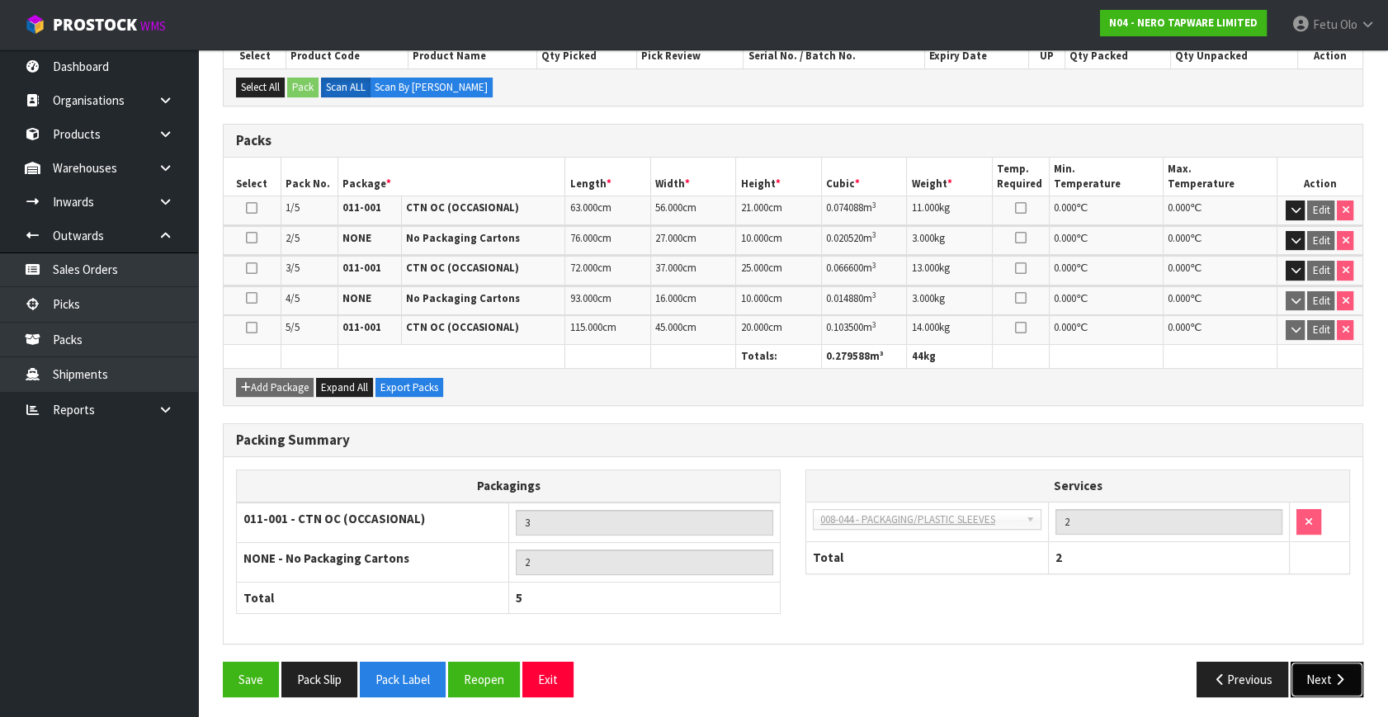
click at [1335, 664] on button "Next" at bounding box center [1327, 679] width 73 height 35
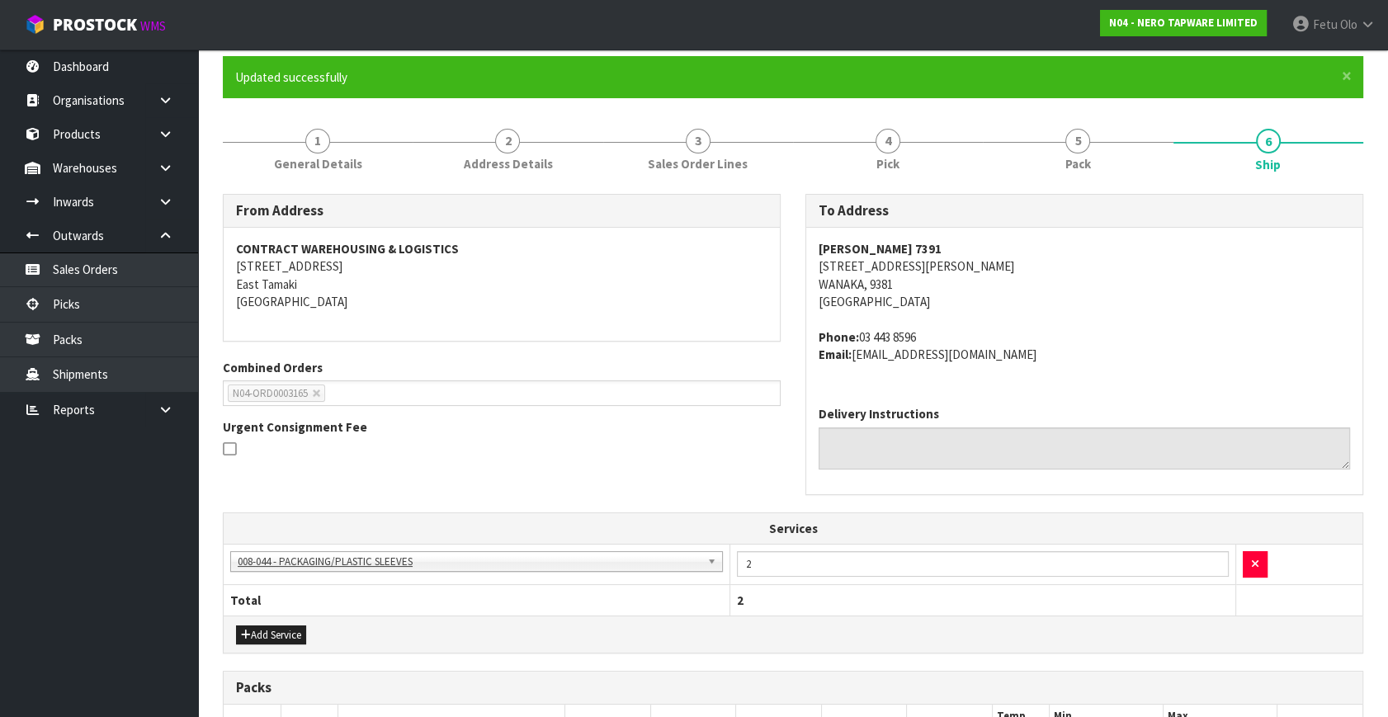
scroll to position [450, 0]
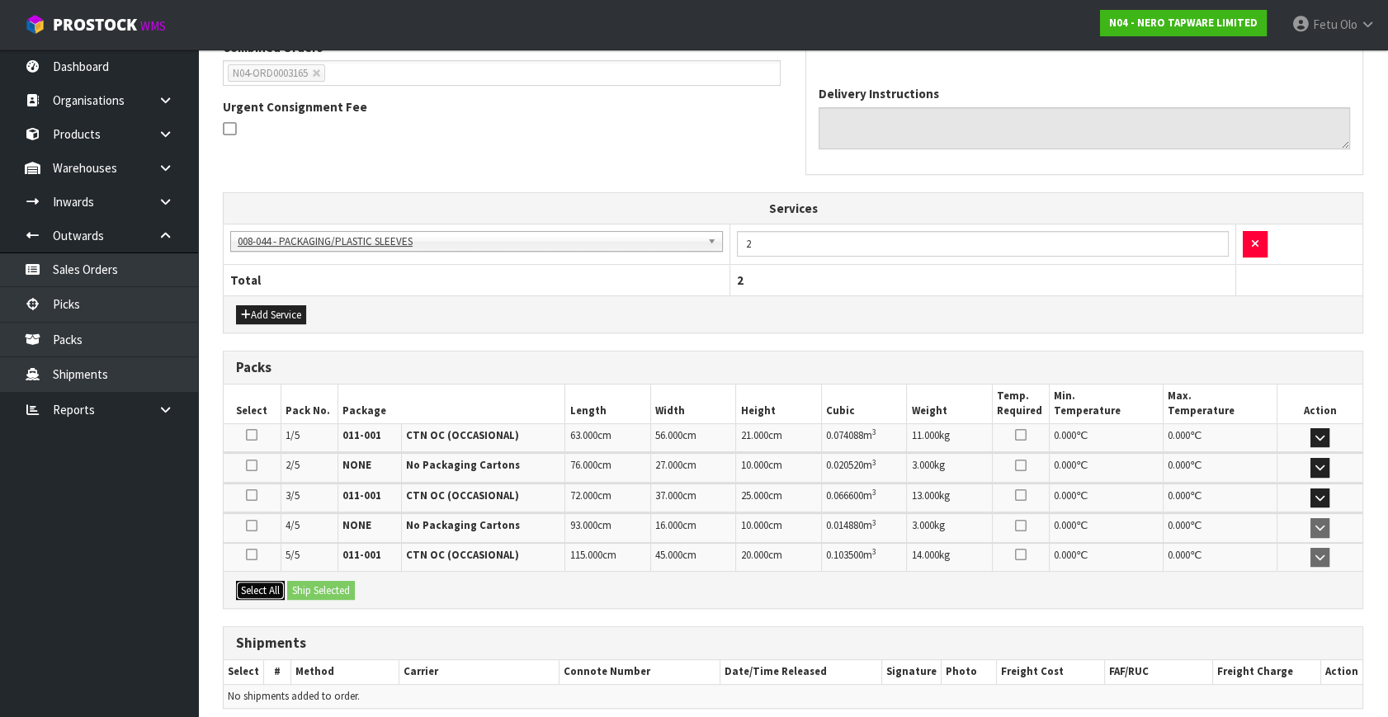
drag, startPoint x: 269, startPoint y: 579, endPoint x: 328, endPoint y: 593, distance: 61.3
click at [276, 583] on button "Select All" at bounding box center [260, 591] width 49 height 20
click at [328, 593] on button "Ship Selected" at bounding box center [321, 591] width 68 height 20
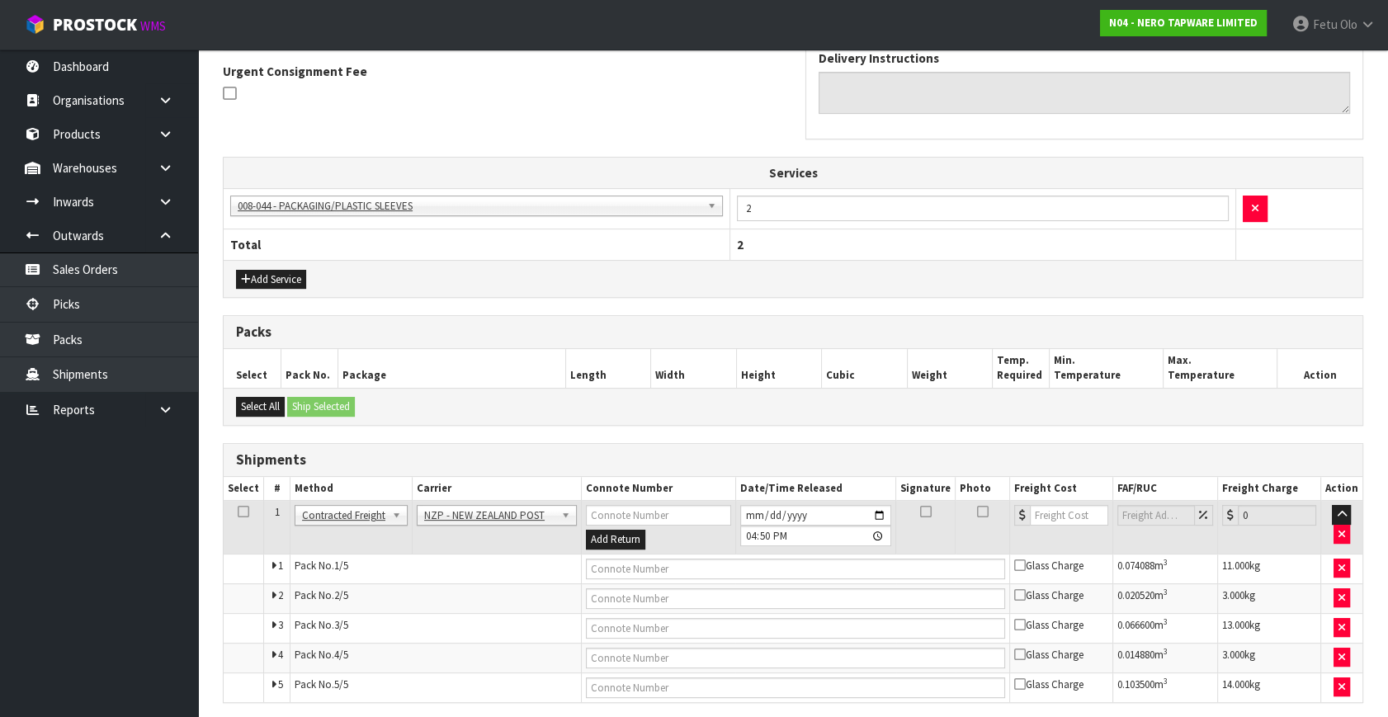
scroll to position [545, 0]
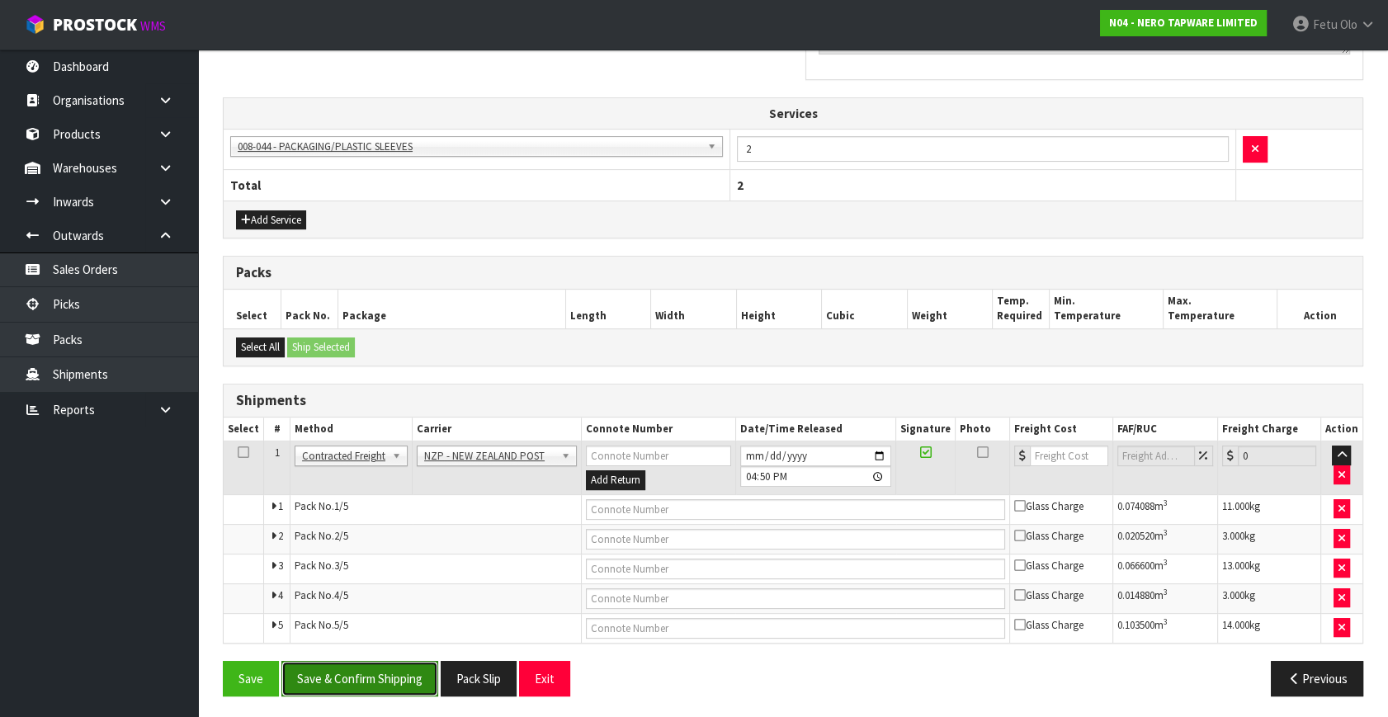
click at [379, 685] on button "Save & Confirm Shipping" at bounding box center [359, 678] width 157 height 35
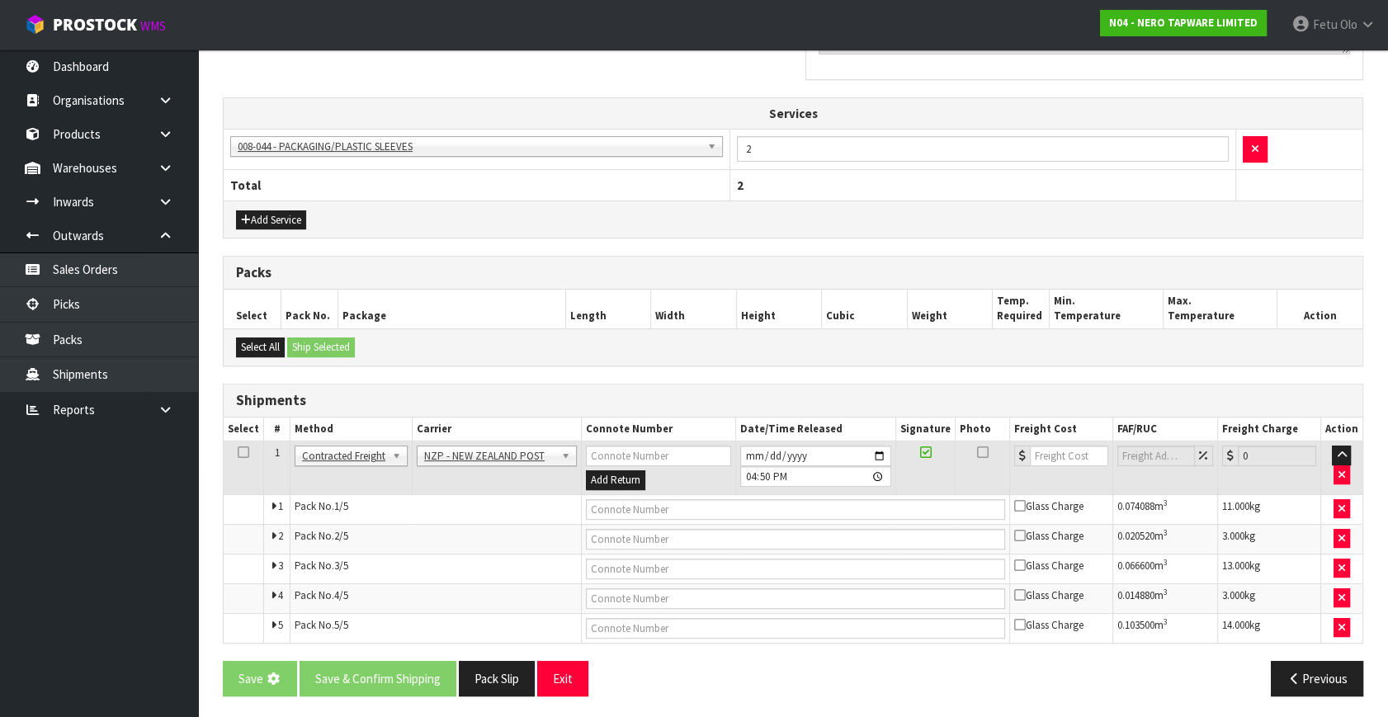
click at [789, 683] on div "Save Save & Confirm Shipping Pack Slip Exit" at bounding box center [501, 678] width 583 height 35
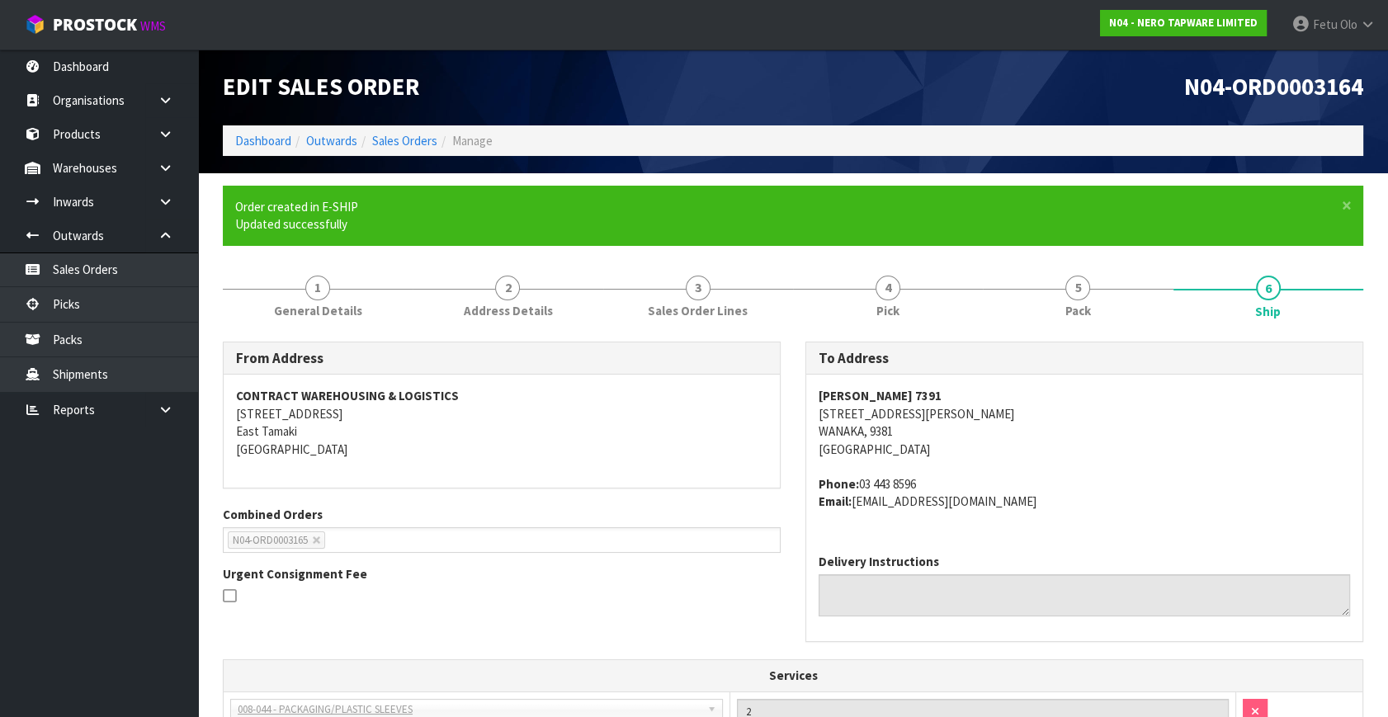
click at [1148, 439] on address "MICO WANAKA 7391 30 GORDON ROAD WANAKA, 9381 New Zealand" at bounding box center [1084, 422] width 531 height 71
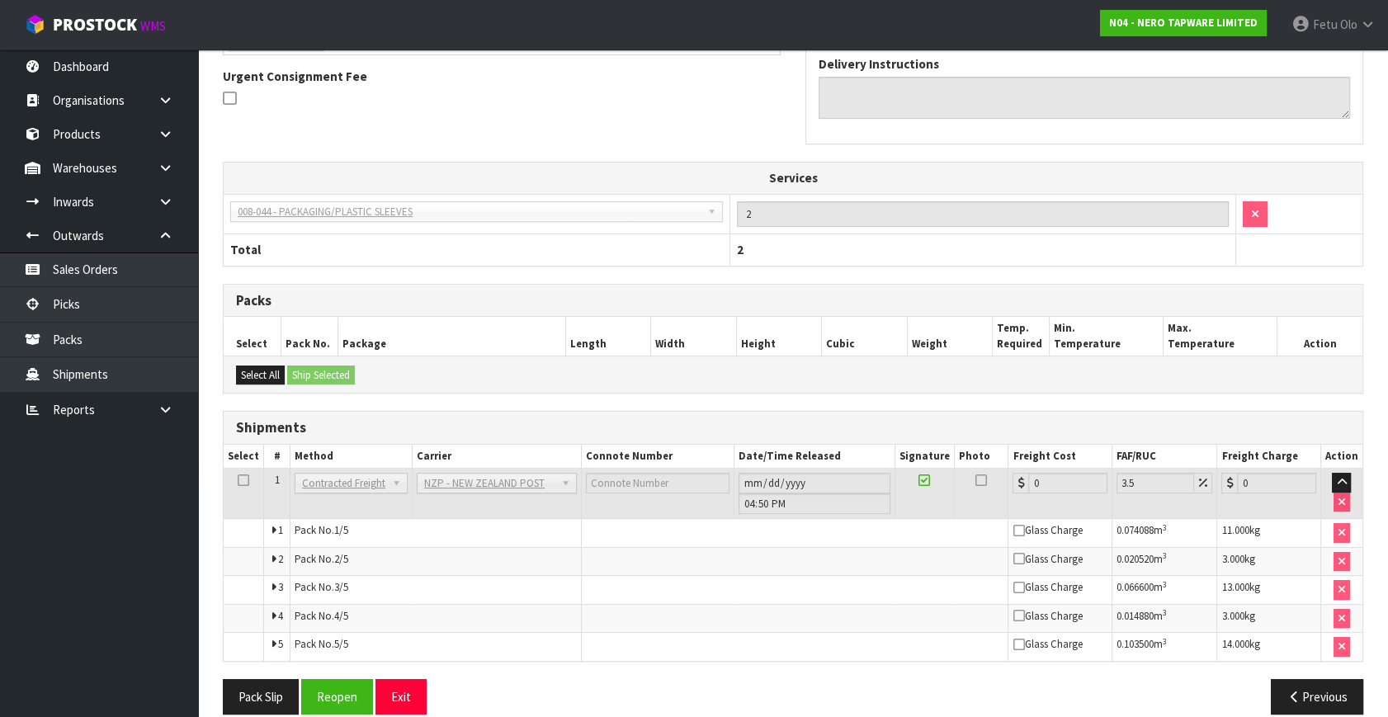
scroll to position [516, 0]
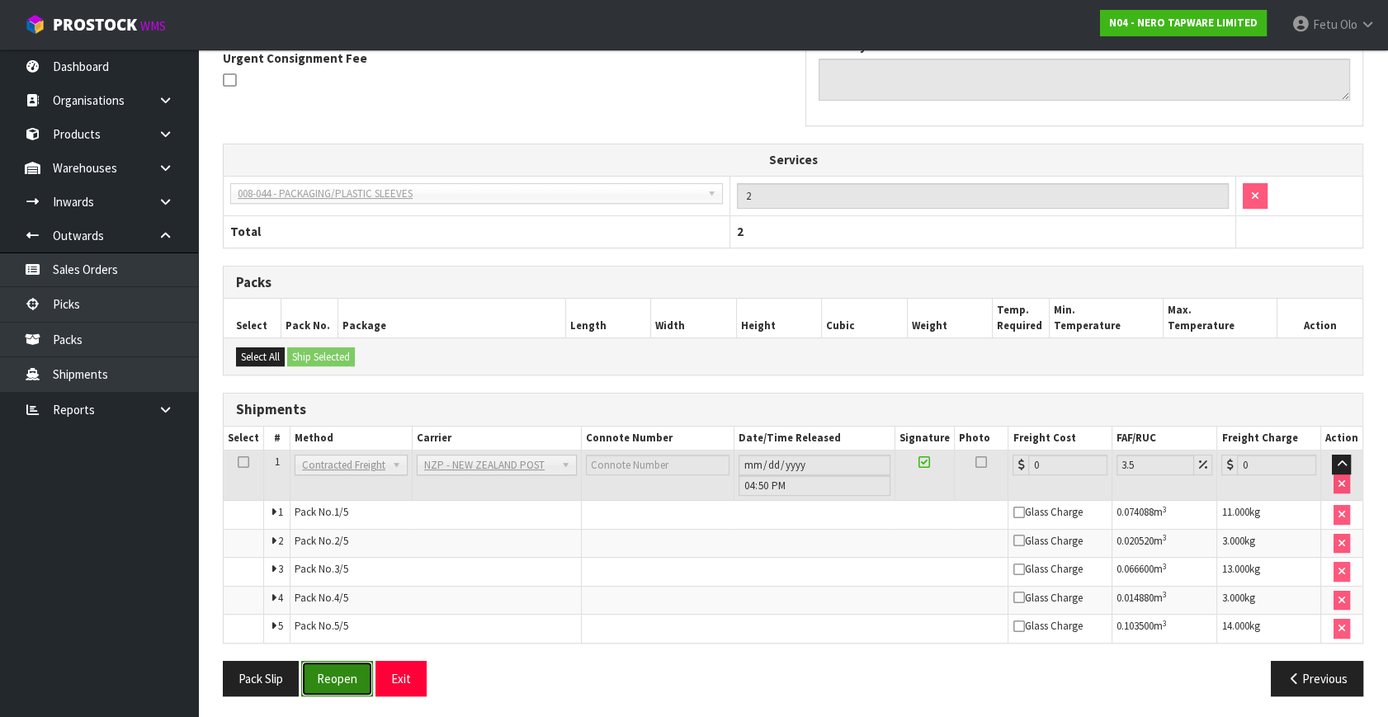
click at [342, 682] on button "Reopen" at bounding box center [337, 678] width 72 height 35
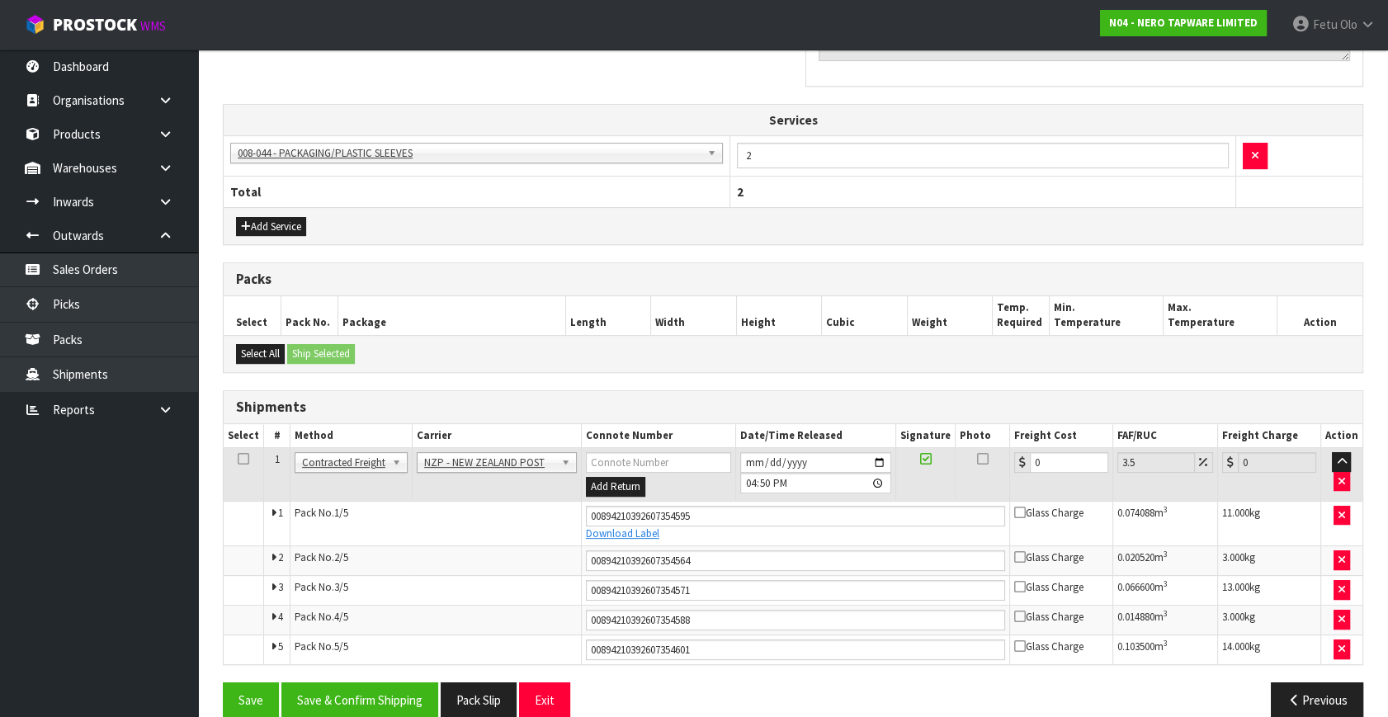
scroll to position [560, 0]
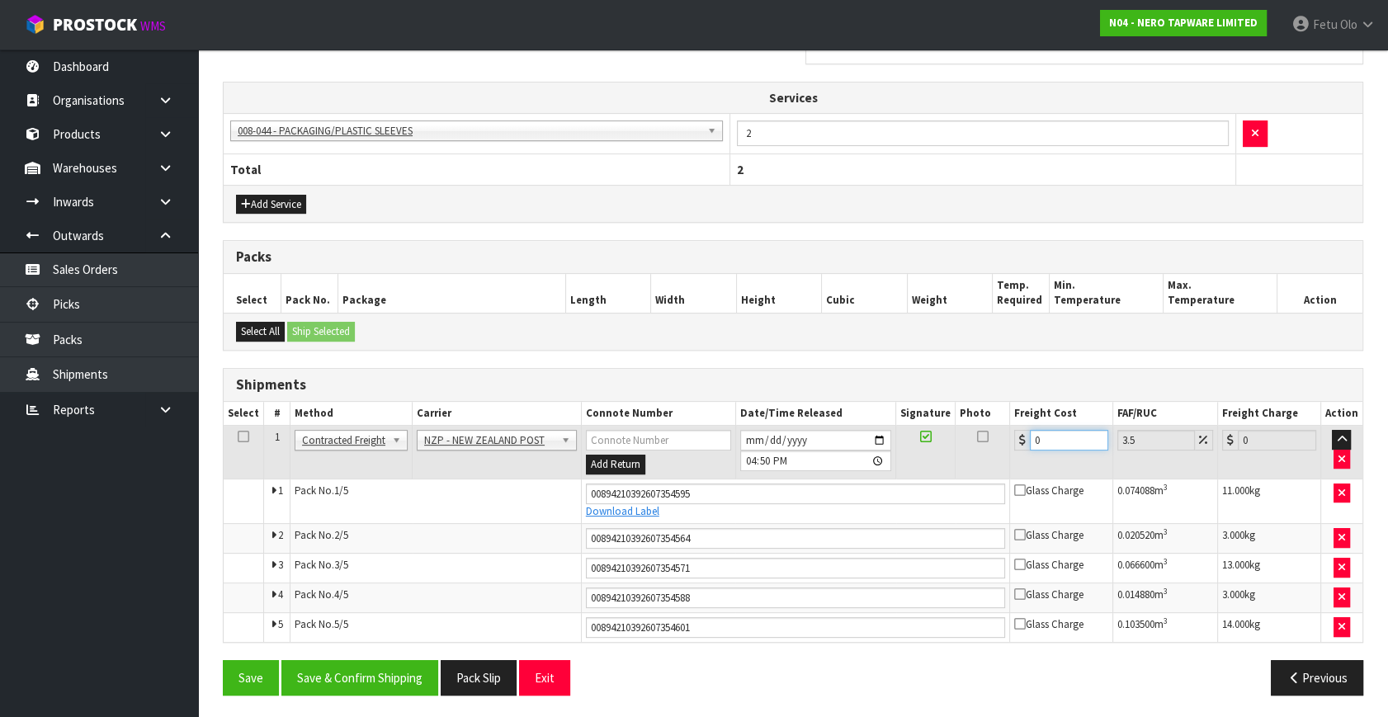
drag, startPoint x: 913, startPoint y: 477, endPoint x: 810, endPoint y: 503, distance: 106.3
click at [810, 503] on tbody "1 Client Local Pickup Customer Local Pickup Company Freight Contracted Freight …" at bounding box center [793, 534] width 1139 height 216
click at [383, 669] on button "Save & Confirm Shipping" at bounding box center [359, 677] width 157 height 35
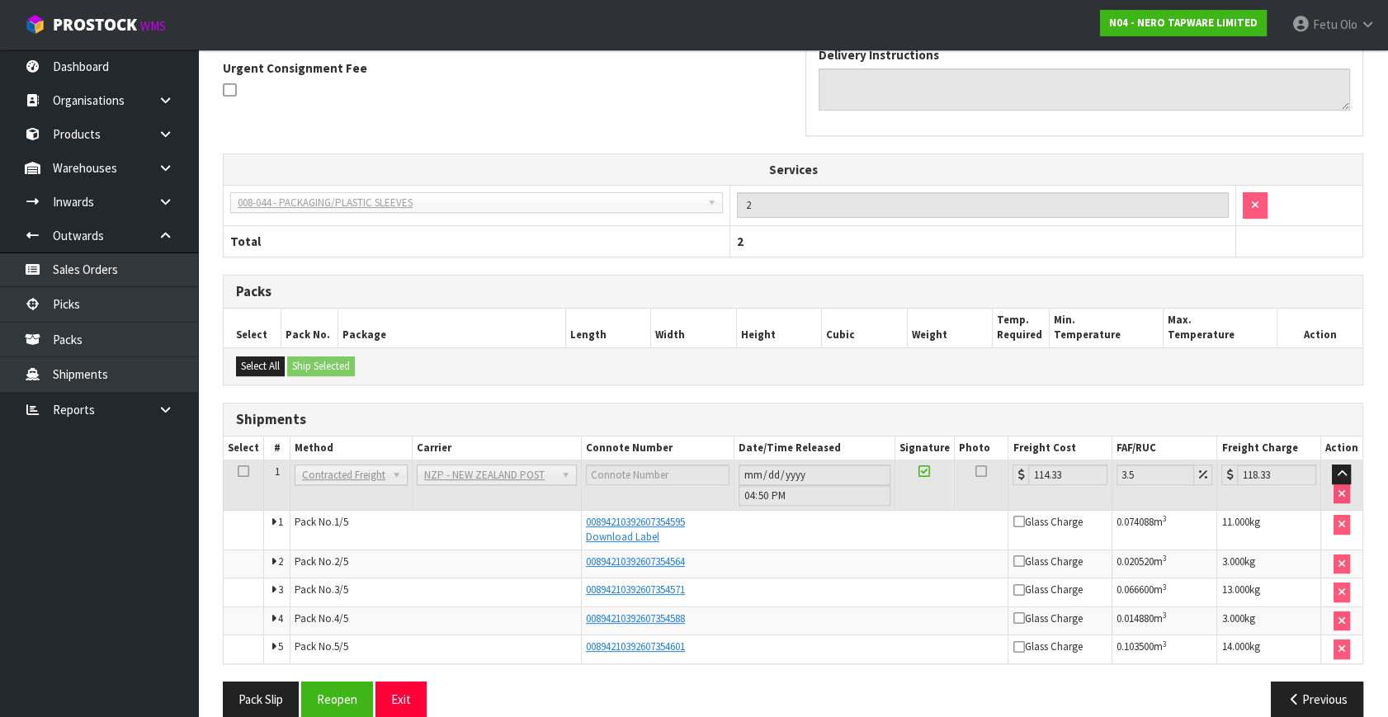
scroll to position [510, 0]
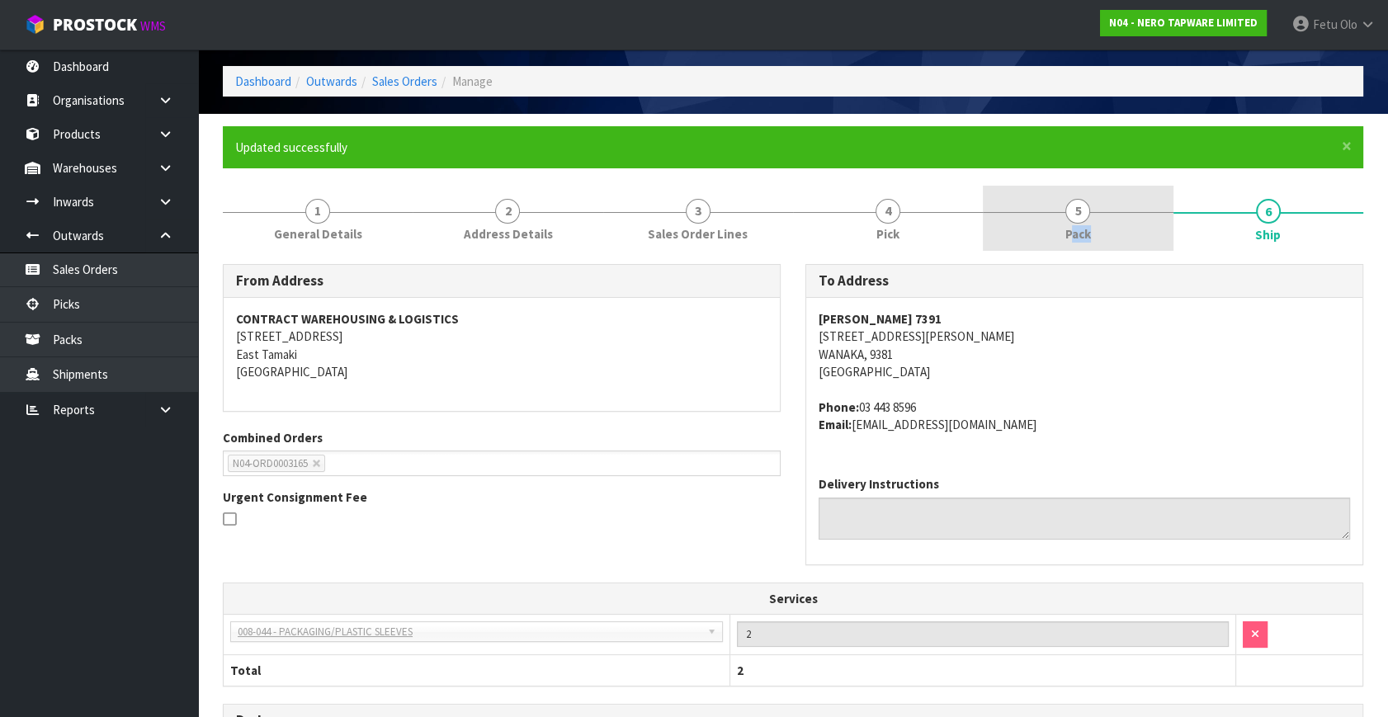
click at [1071, 241] on link "5 Pack" at bounding box center [1078, 218] width 190 height 65
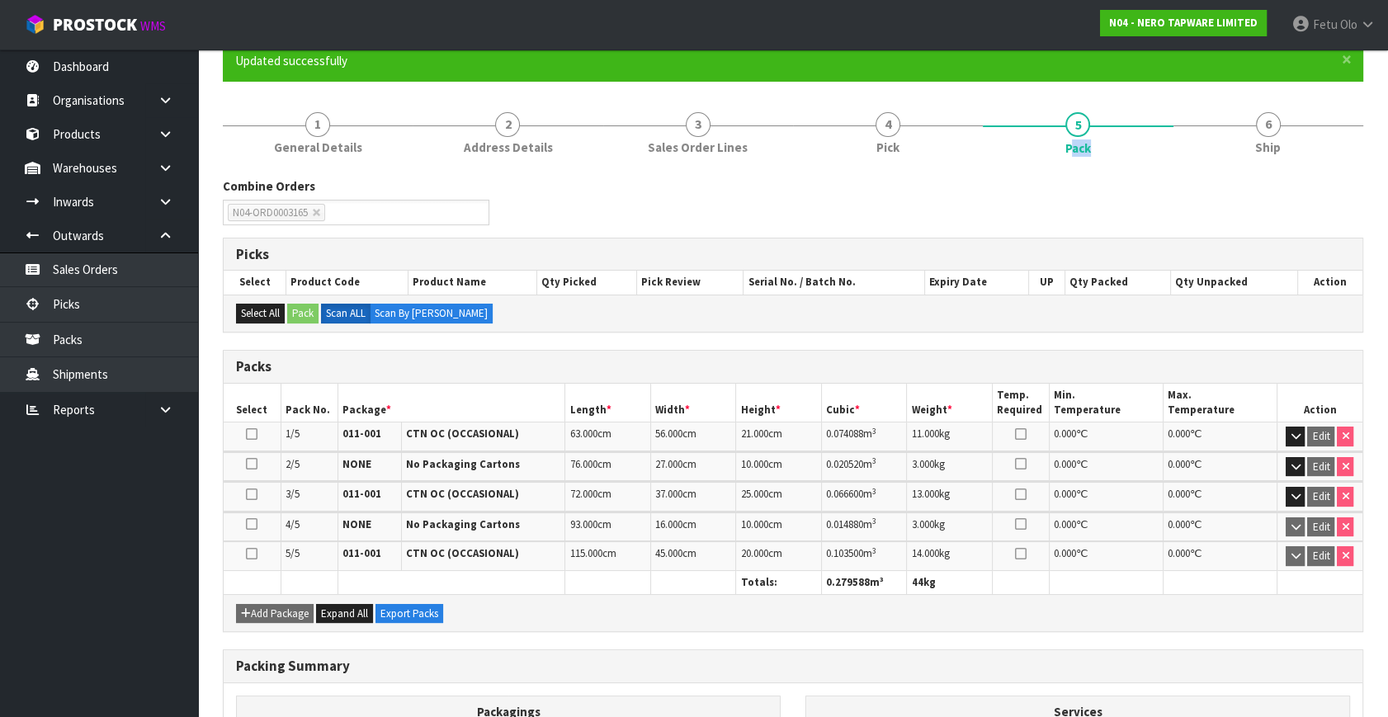
scroll to position [285, 0]
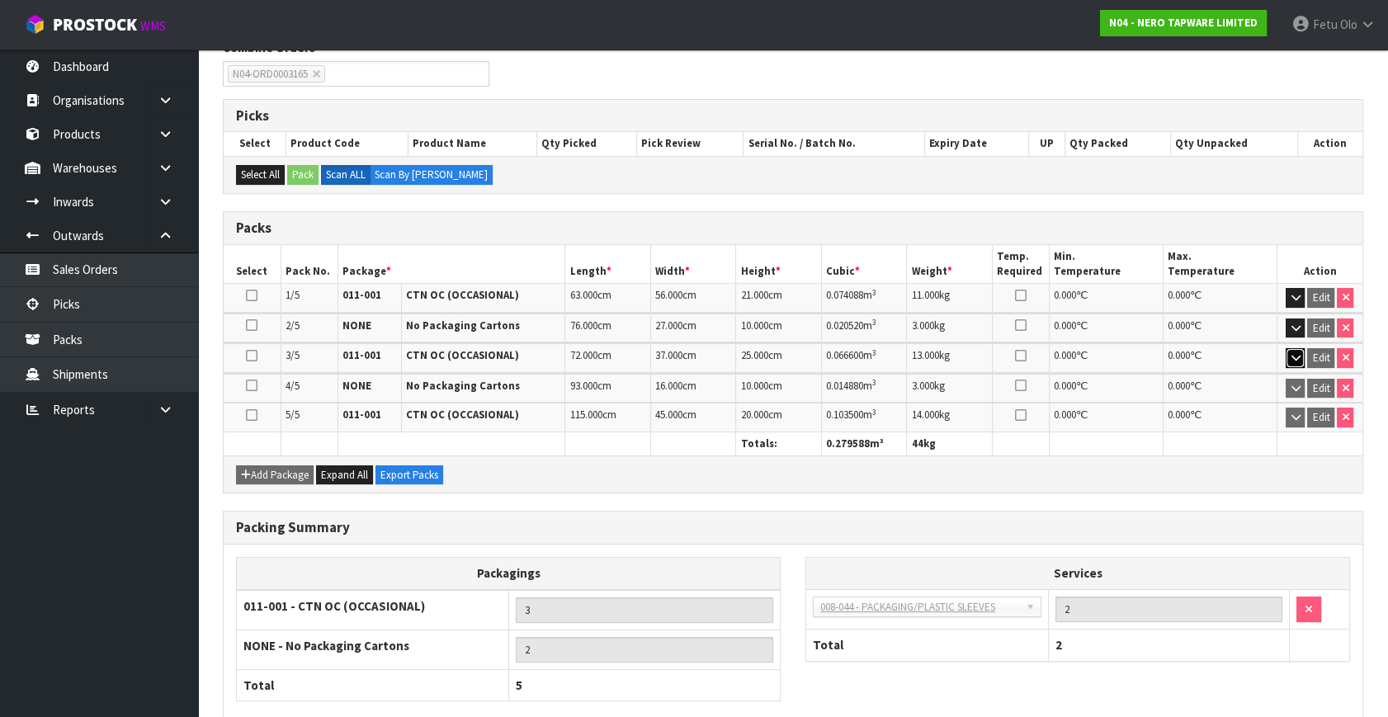
click at [1297, 354] on icon "button" at bounding box center [1295, 357] width 9 height 11
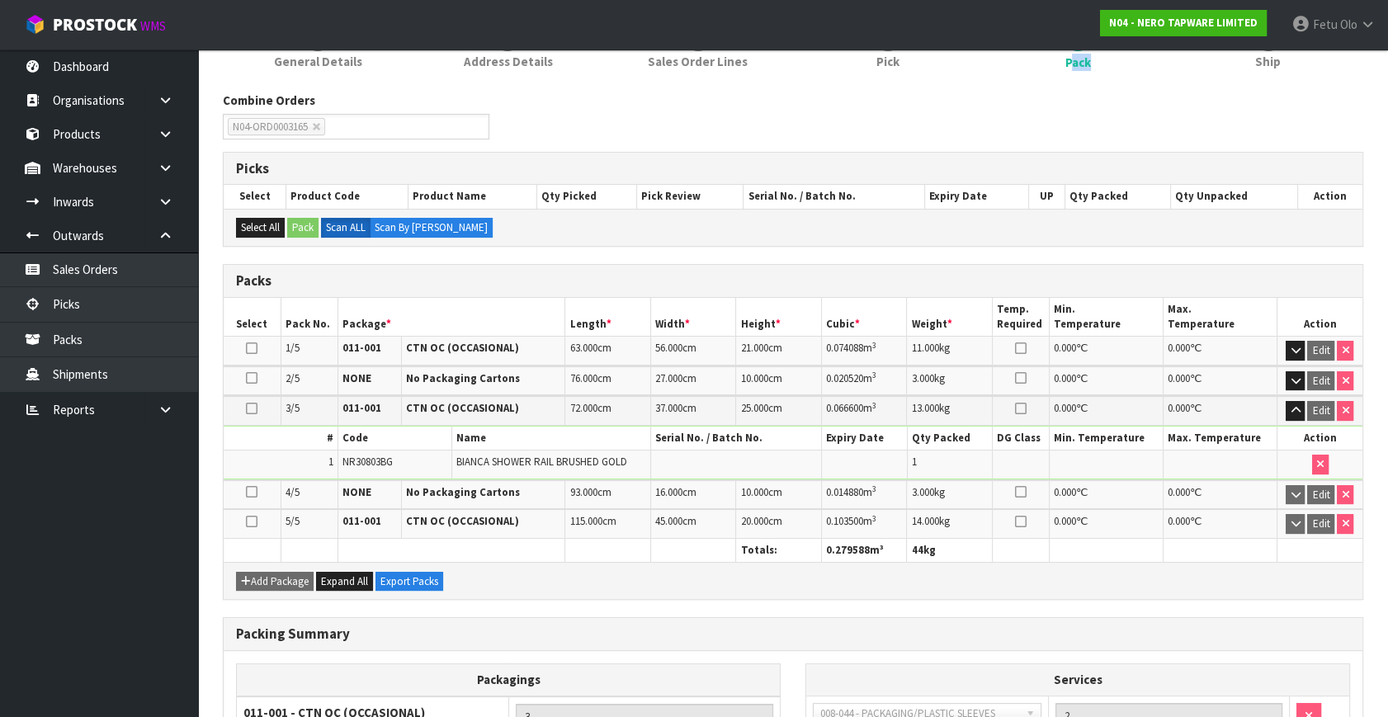
scroll to position [210, 0]
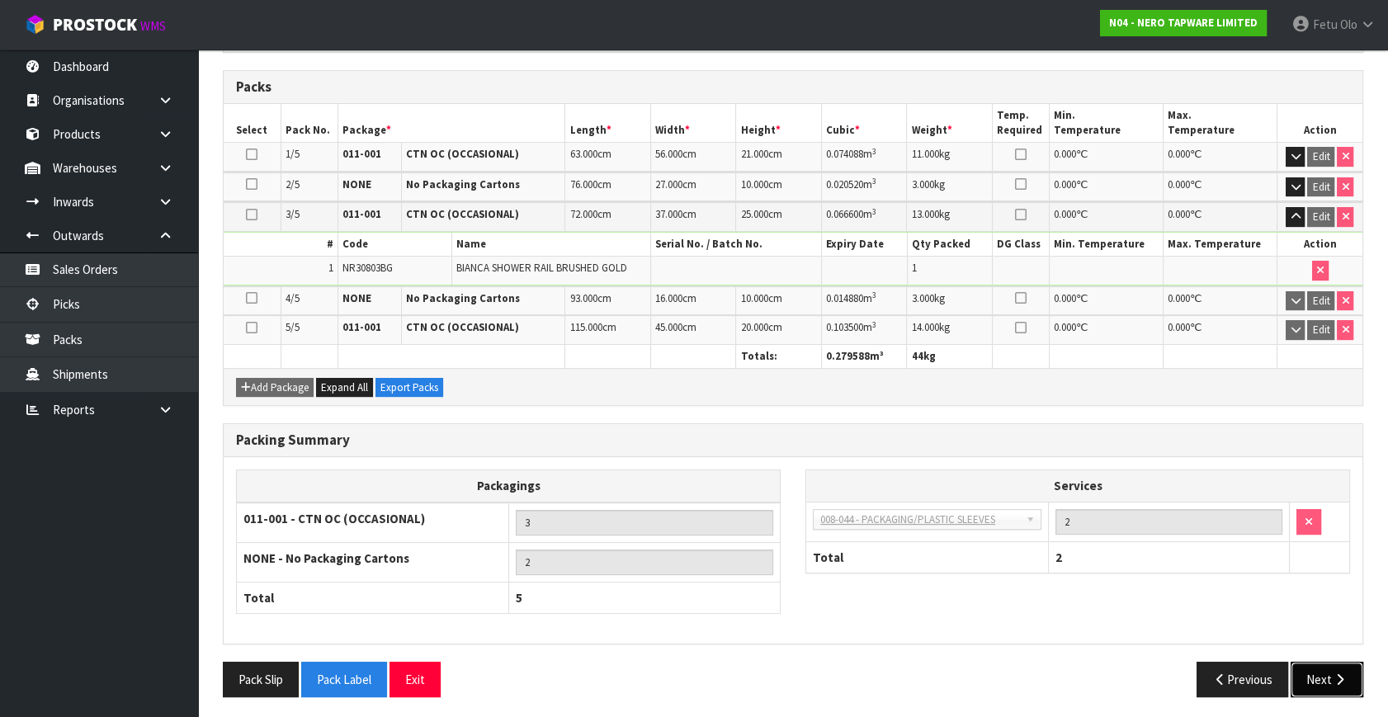
click at [1338, 673] on icon "button" at bounding box center [1340, 679] width 16 height 12
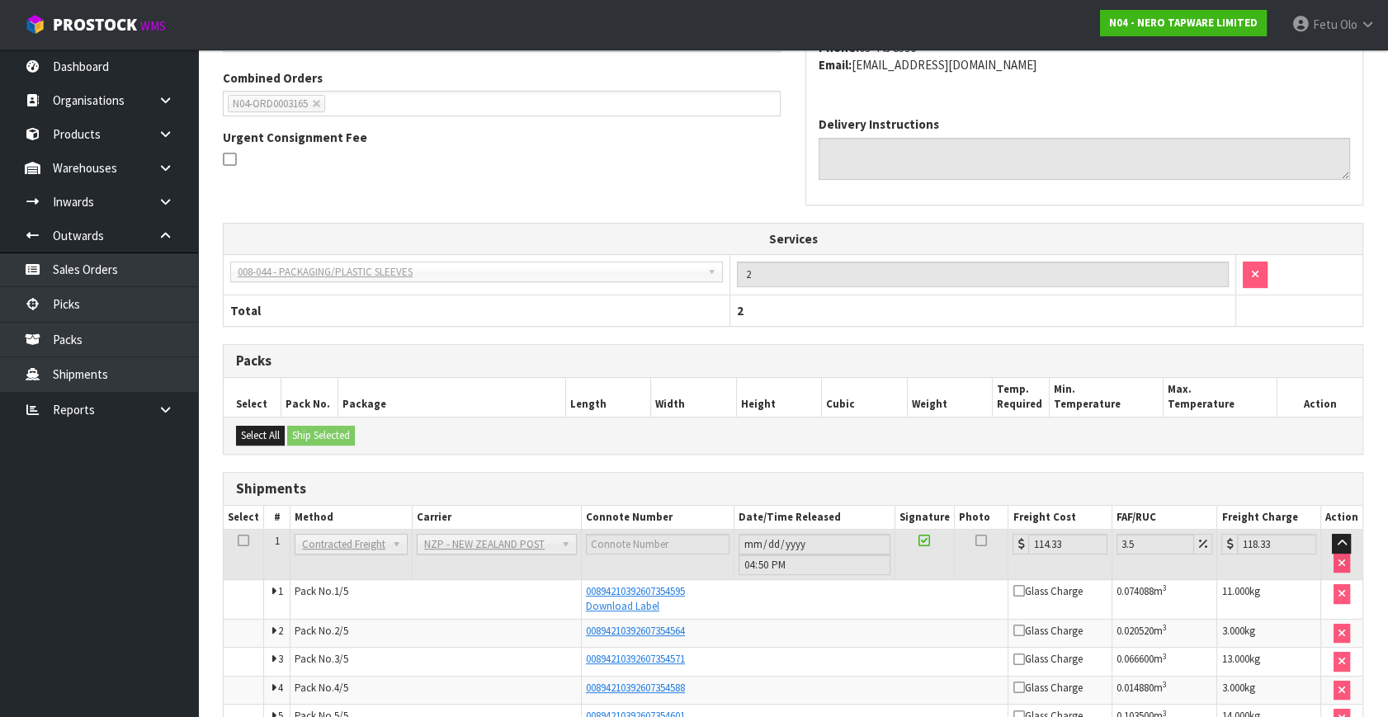
scroll to position [510, 0]
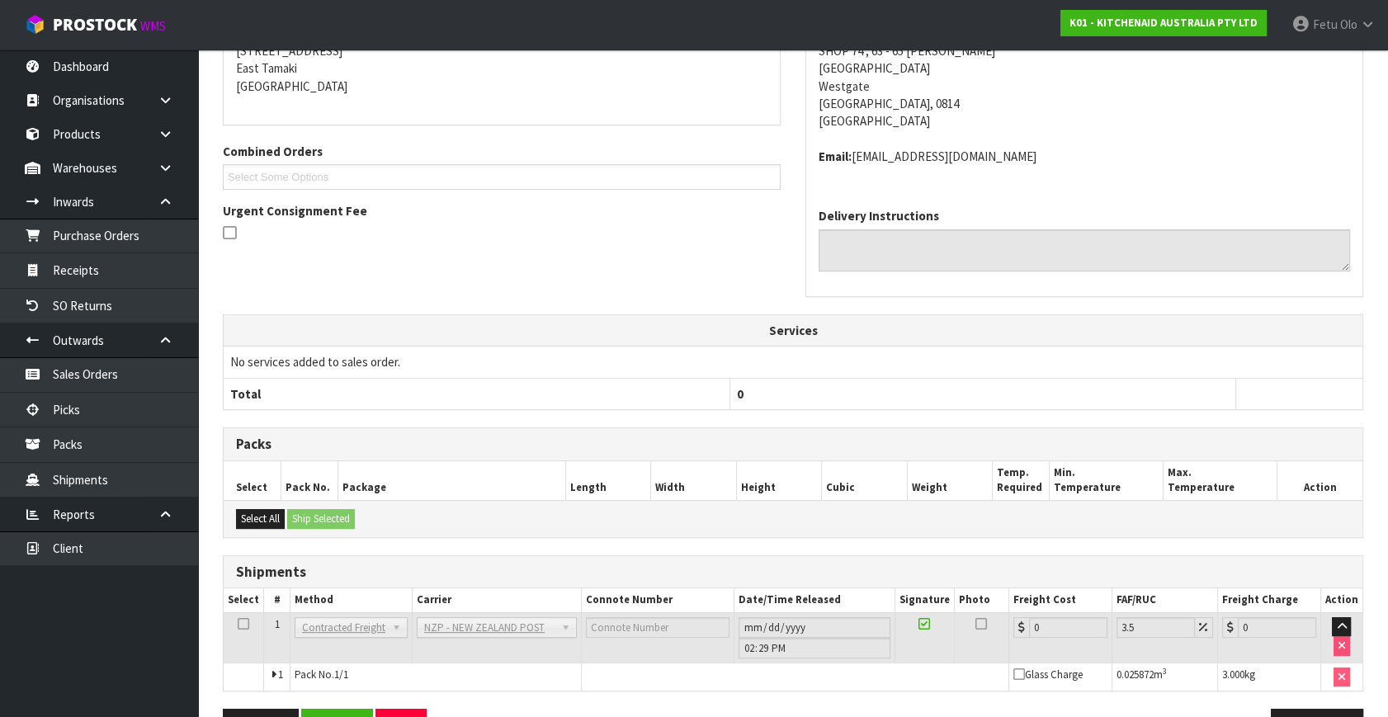
scroll to position [375, 0]
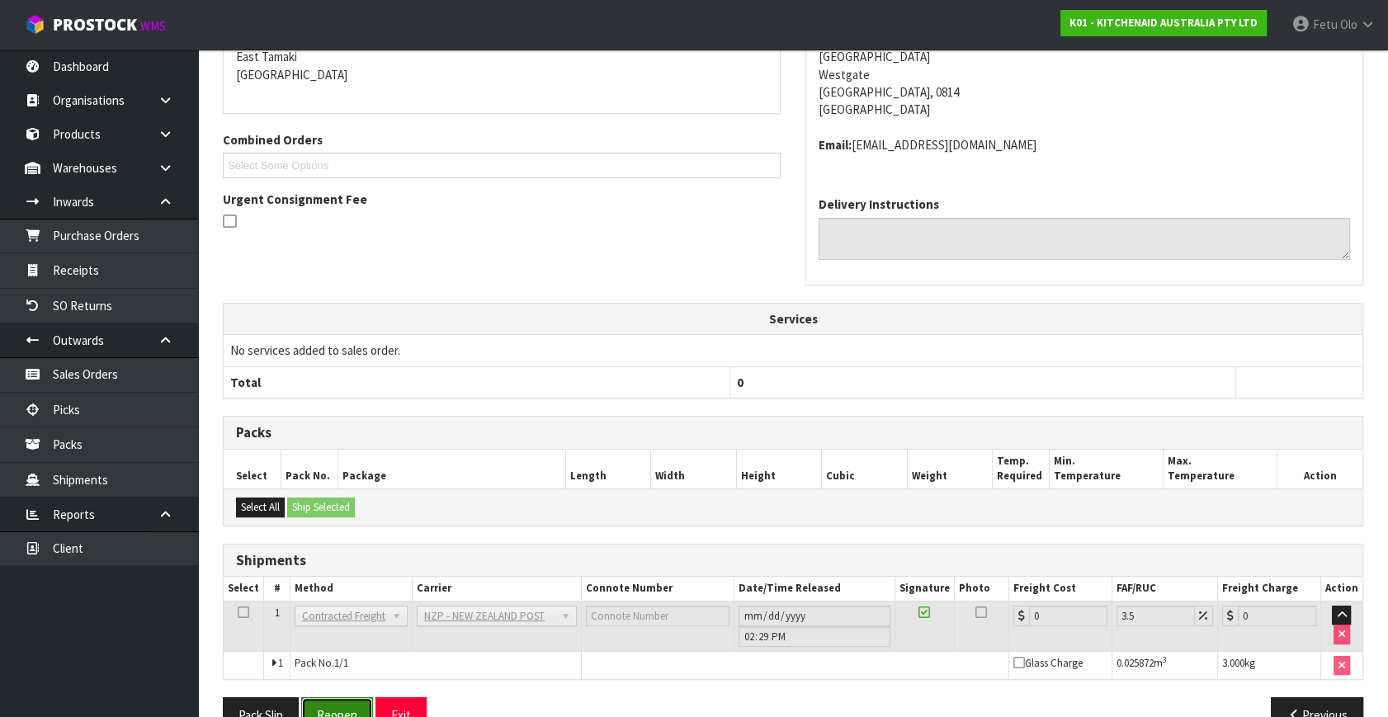
drag, startPoint x: 327, startPoint y: 699, endPoint x: 373, endPoint y: 699, distance: 46.2
click at [327, 699] on button "Reopen" at bounding box center [337, 714] width 72 height 35
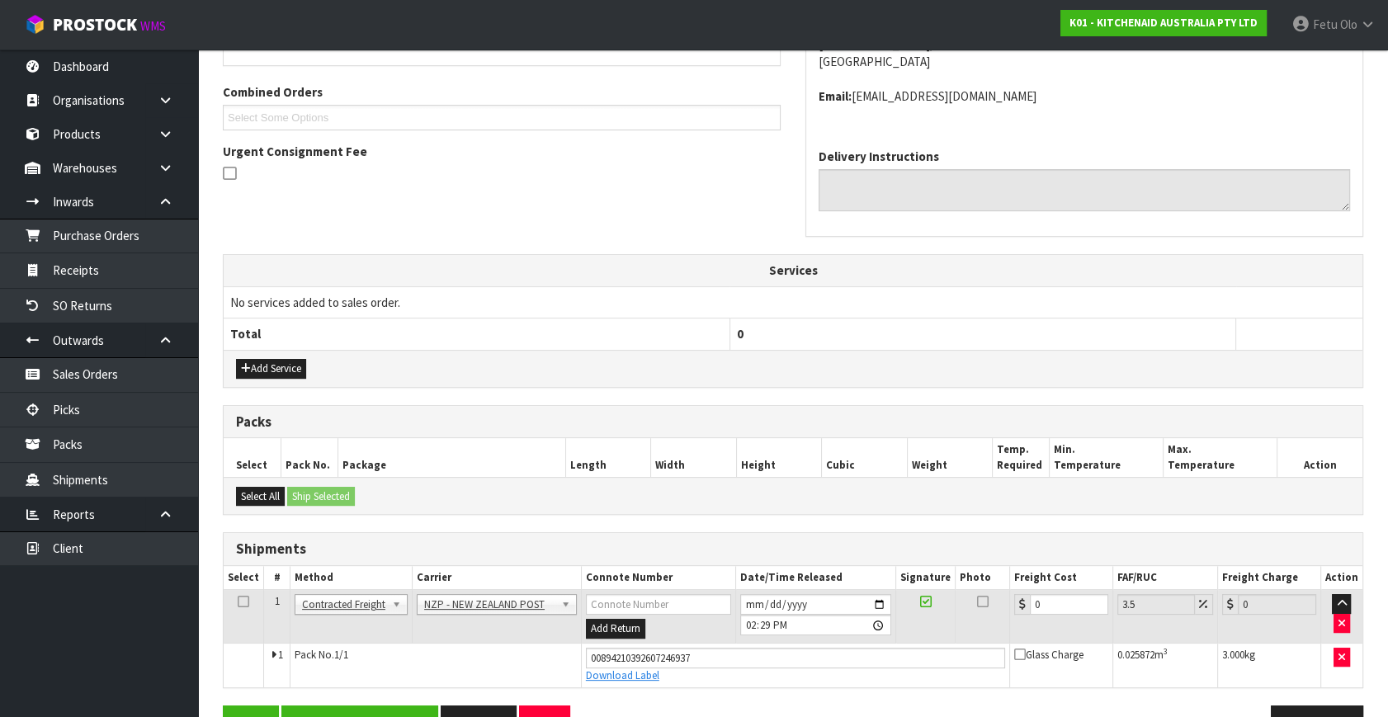
scroll to position [451, 0]
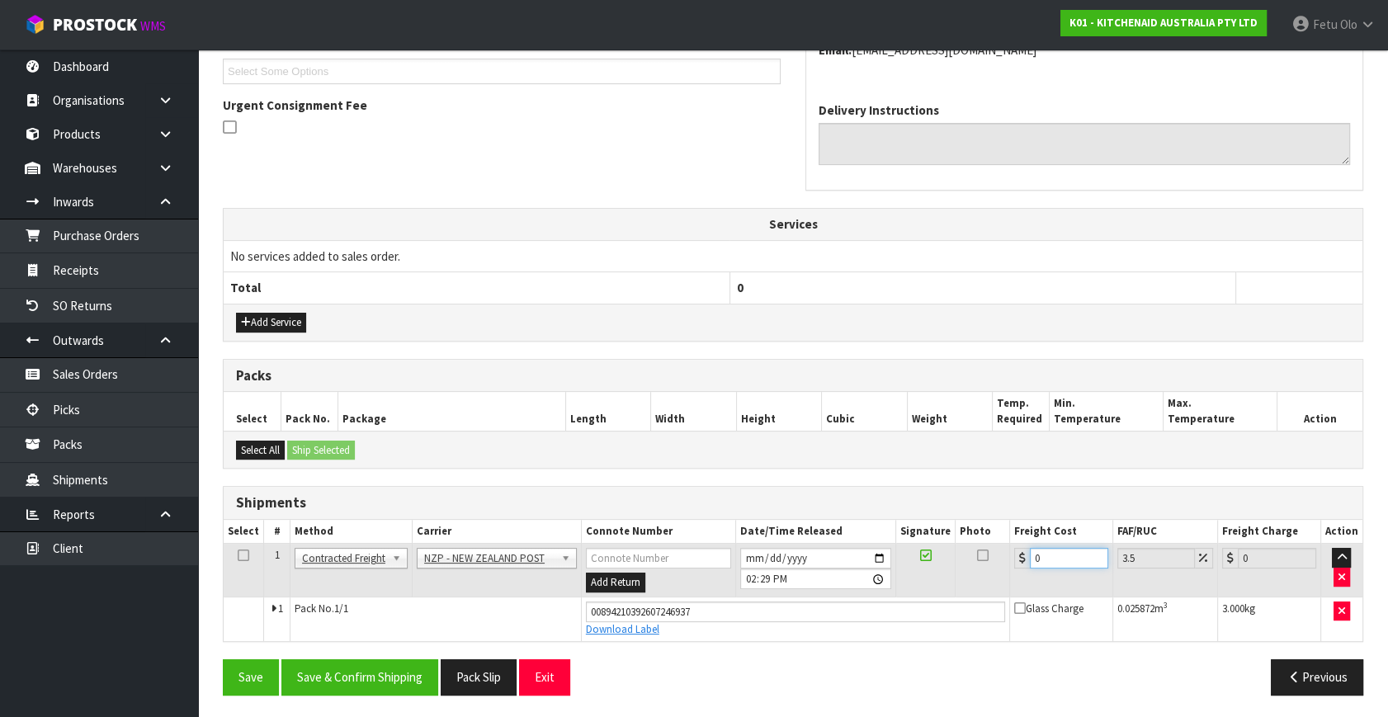
drag, startPoint x: 1043, startPoint y: 559, endPoint x: 888, endPoint y: 596, distance: 159.5
click at [888, 596] on tbody "1 Client Local Pickup Customer Local Pickup Company Freight Contracted Freight …" at bounding box center [793, 592] width 1139 height 97
type input "4"
type input "4.14"
type input "4.3"
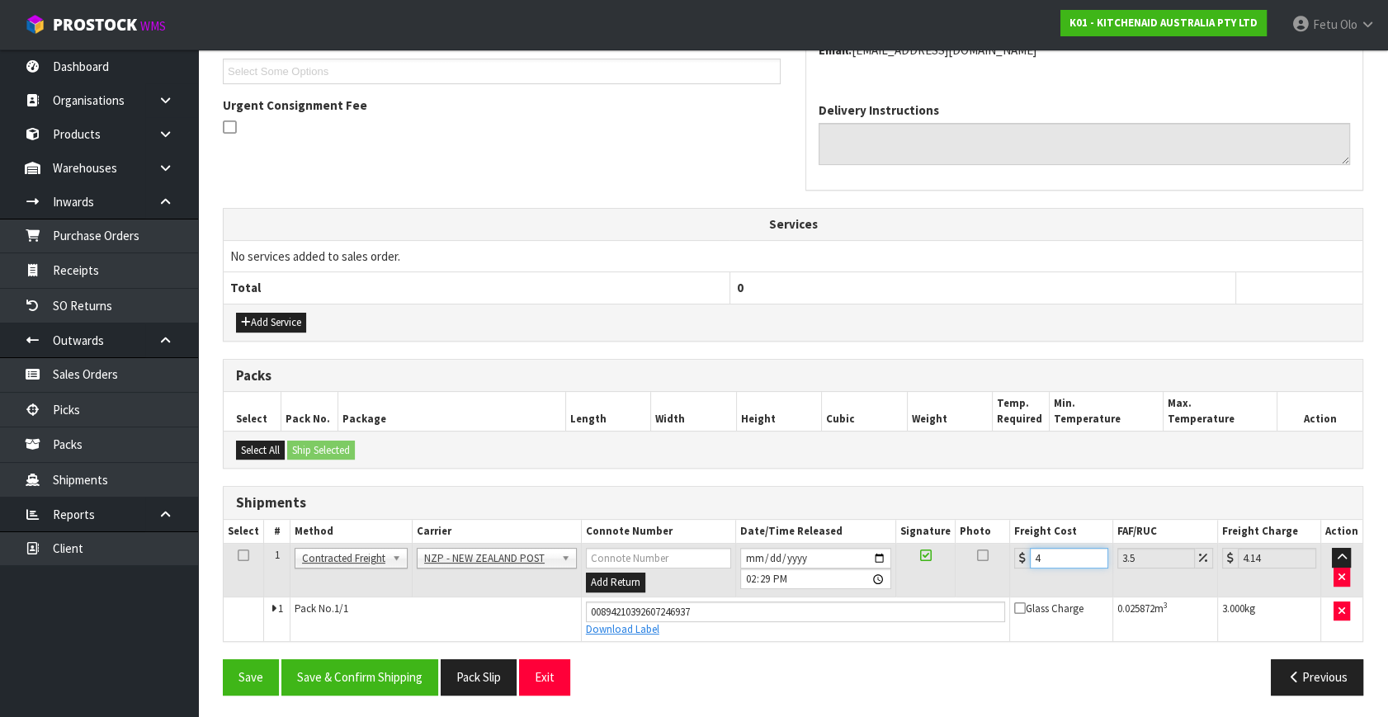
type input "4.45"
type input "4.33"
type input "4.48"
type input "4.33"
click at [391, 683] on button "Save & Confirm Shipping" at bounding box center [359, 676] width 157 height 35
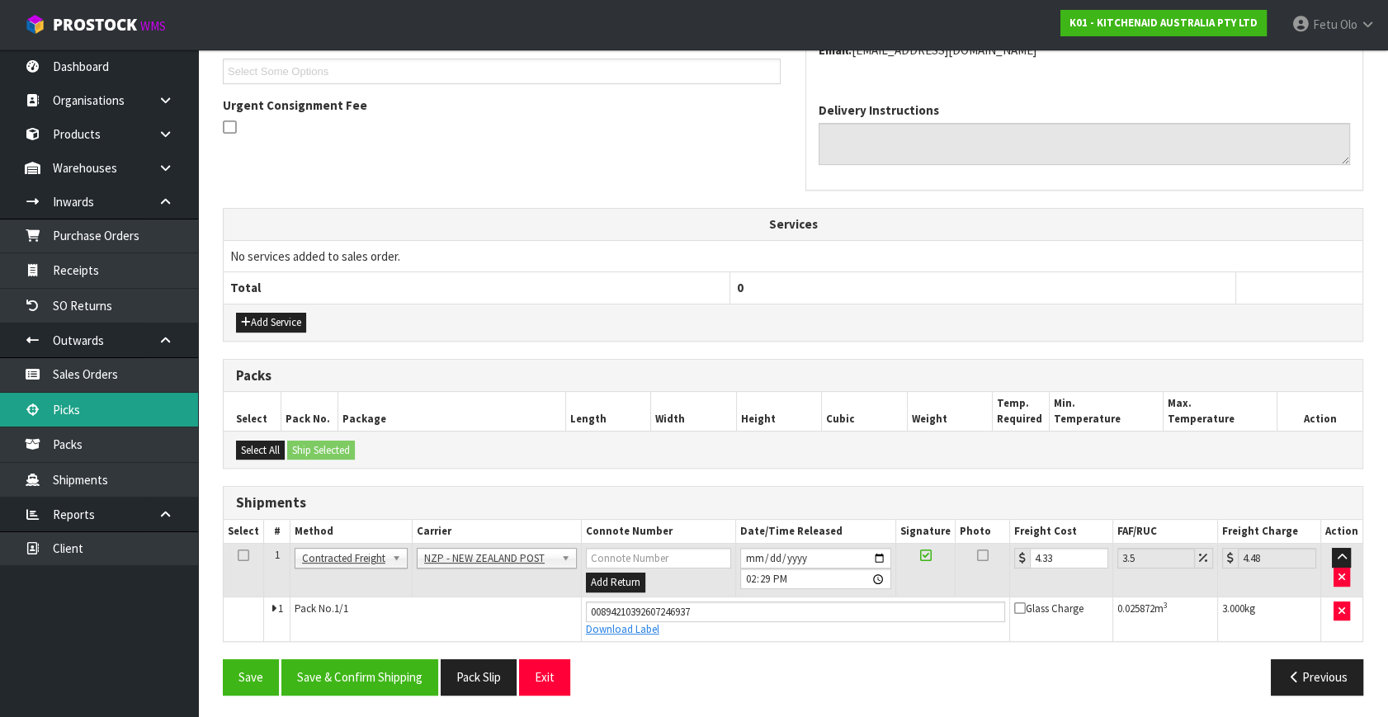
scroll to position [0, 0]
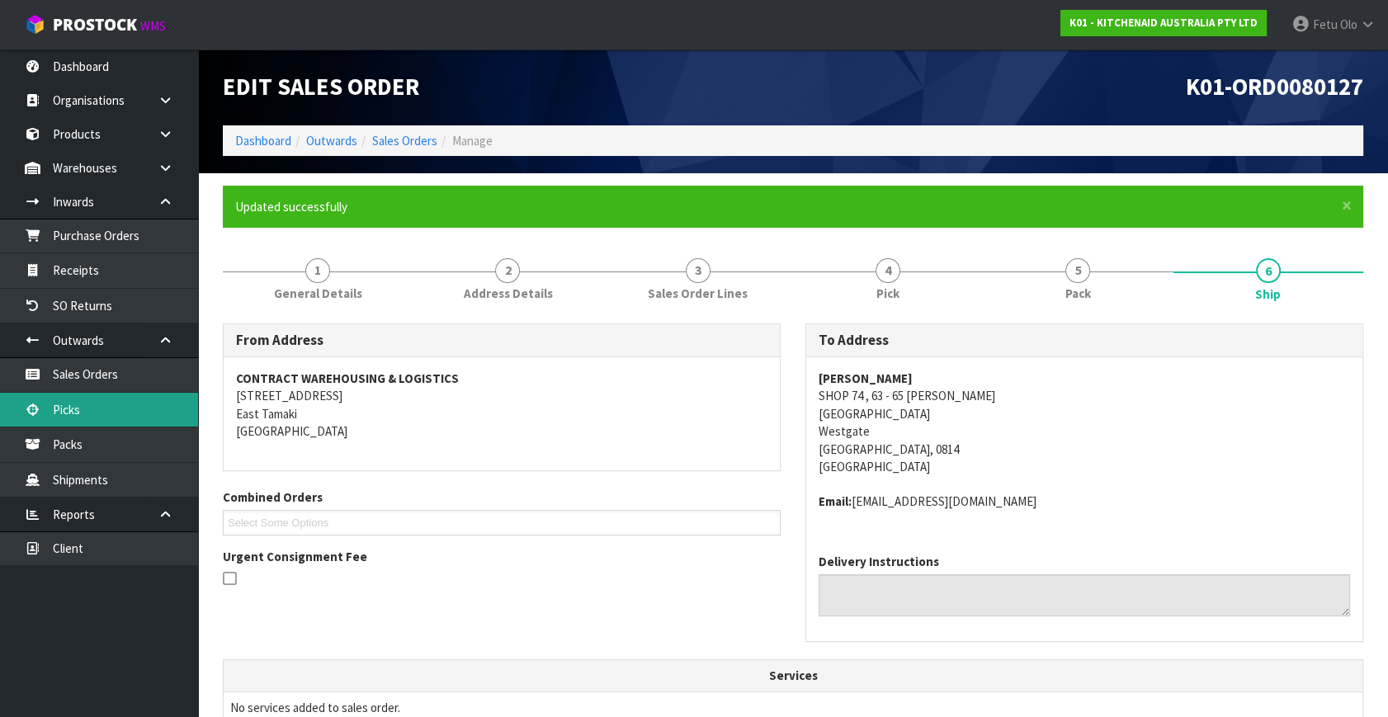
click at [73, 404] on link "Picks" at bounding box center [99, 410] width 198 height 34
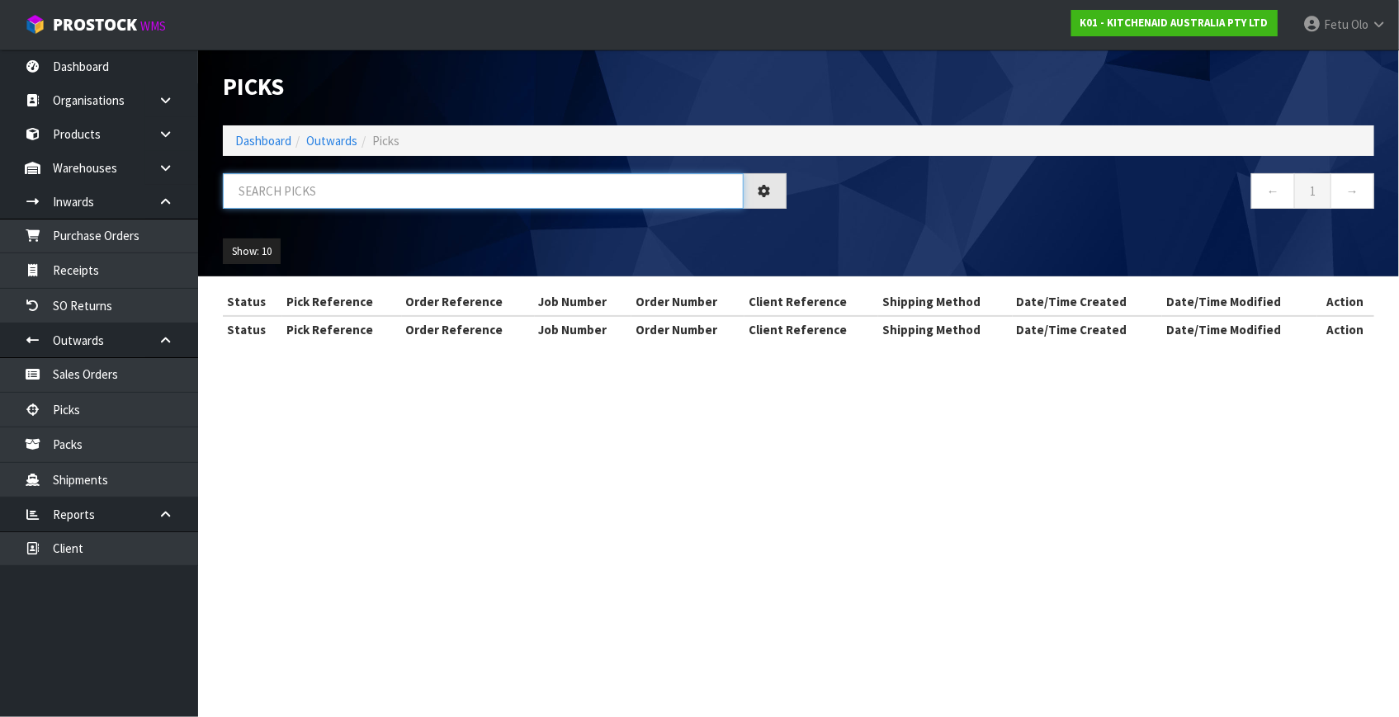
click at [328, 193] on input "text" at bounding box center [483, 190] width 521 height 35
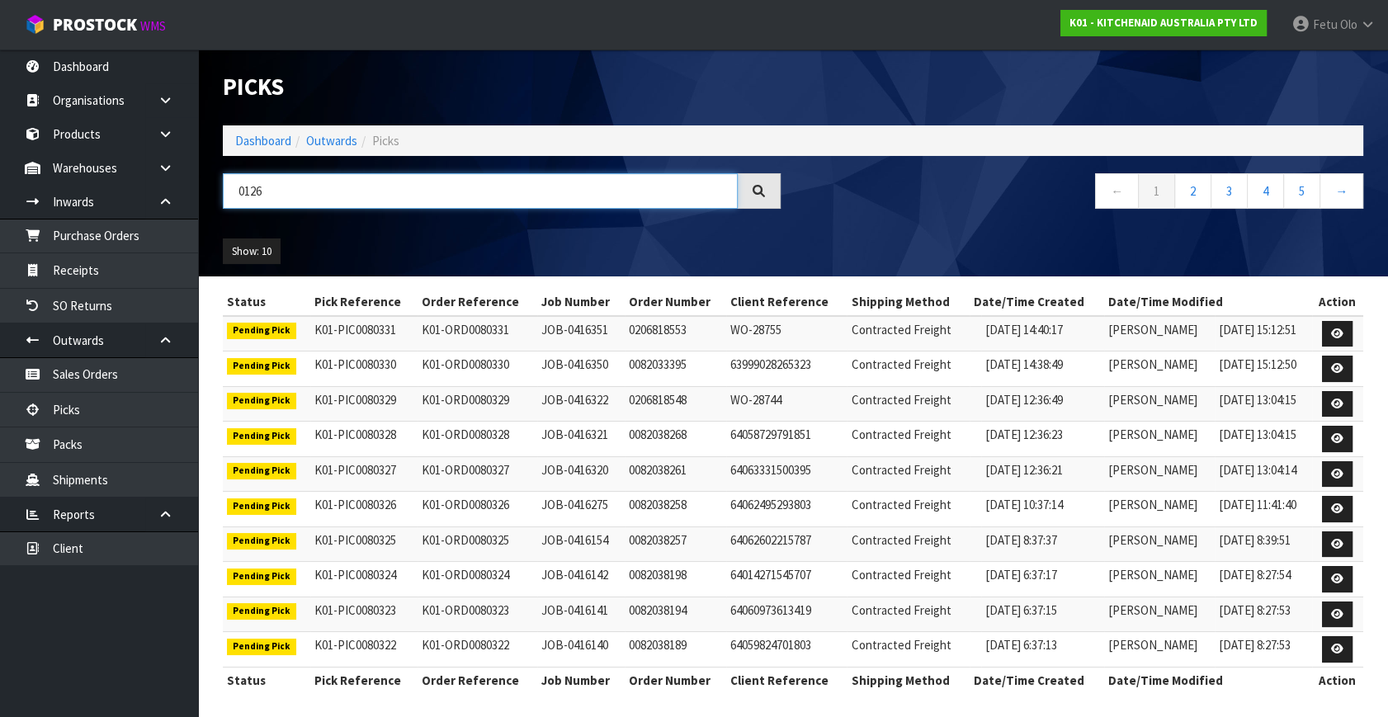
click at [238, 192] on input "0126" at bounding box center [480, 190] width 515 height 35
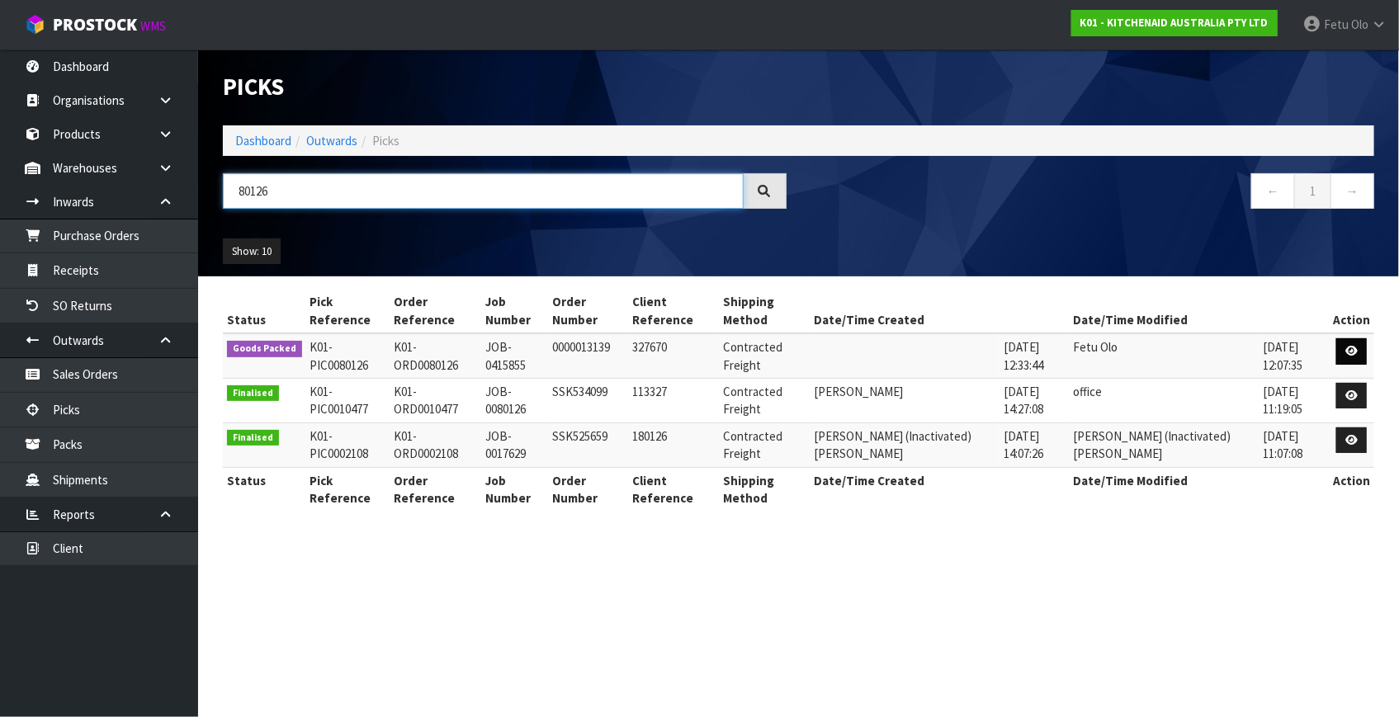
type input "80126"
click at [1347, 342] on link at bounding box center [1351, 351] width 31 height 26
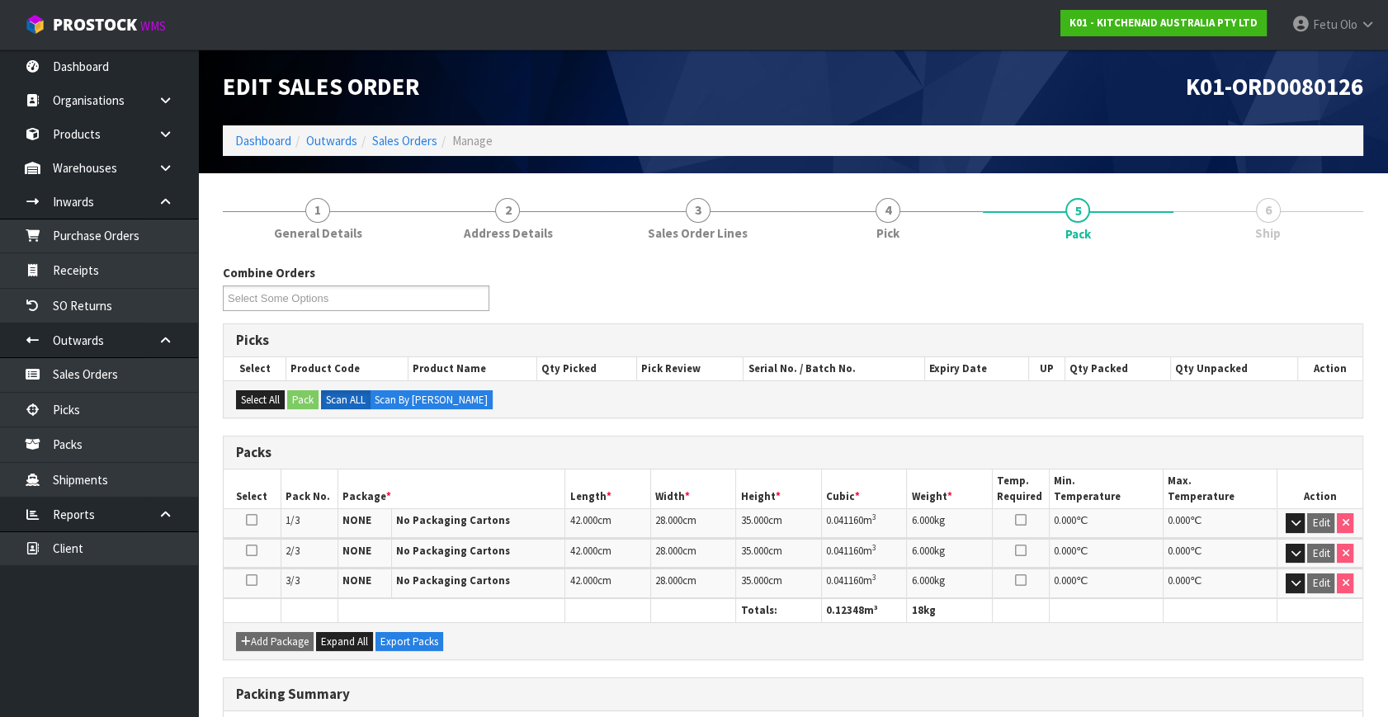
click at [1266, 220] on span "6" at bounding box center [1268, 210] width 25 height 25
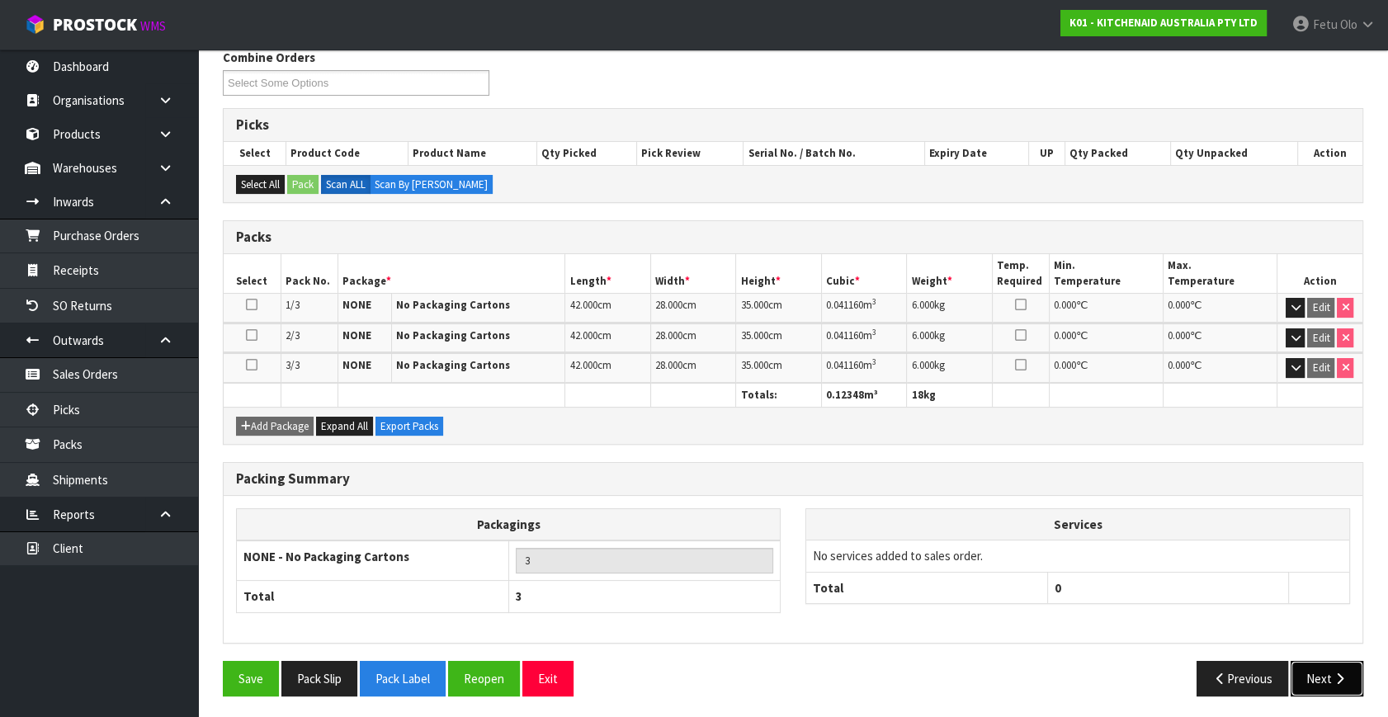
click at [1333, 677] on icon "button" at bounding box center [1340, 679] width 16 height 12
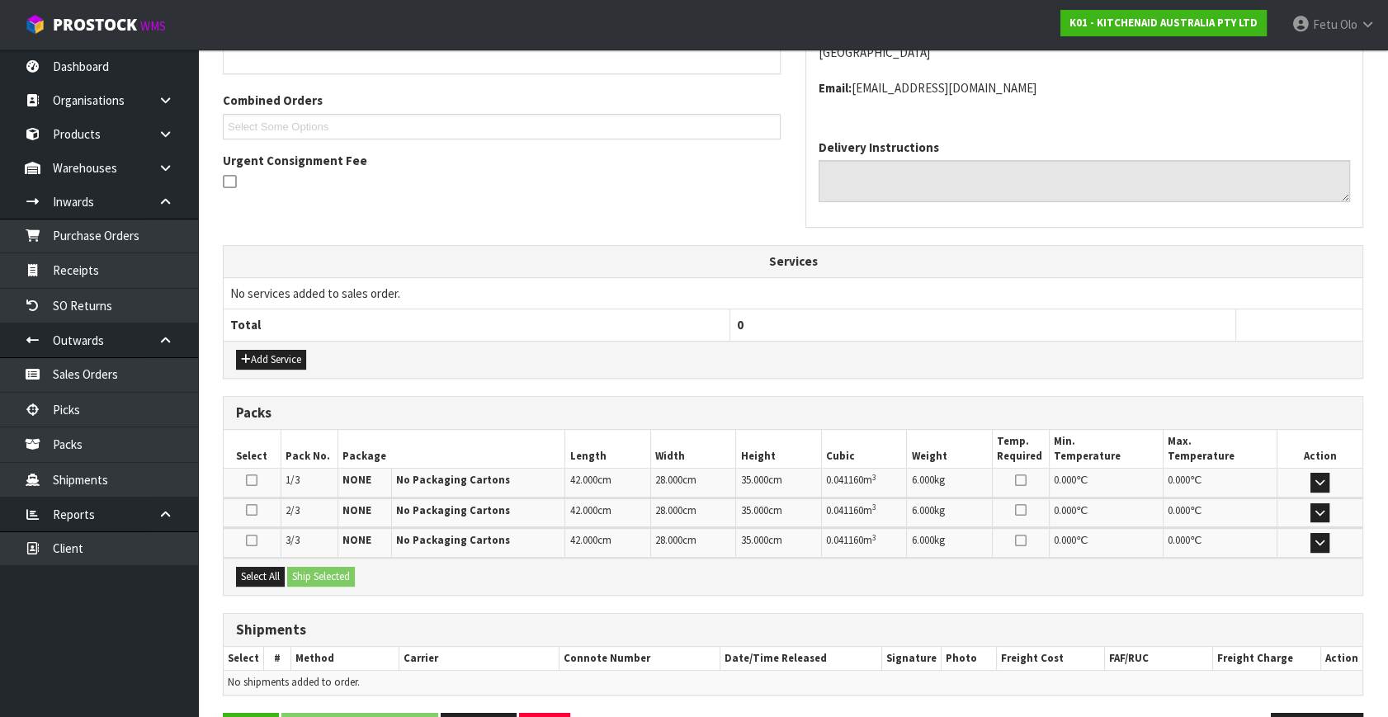
scroll to position [389, 0]
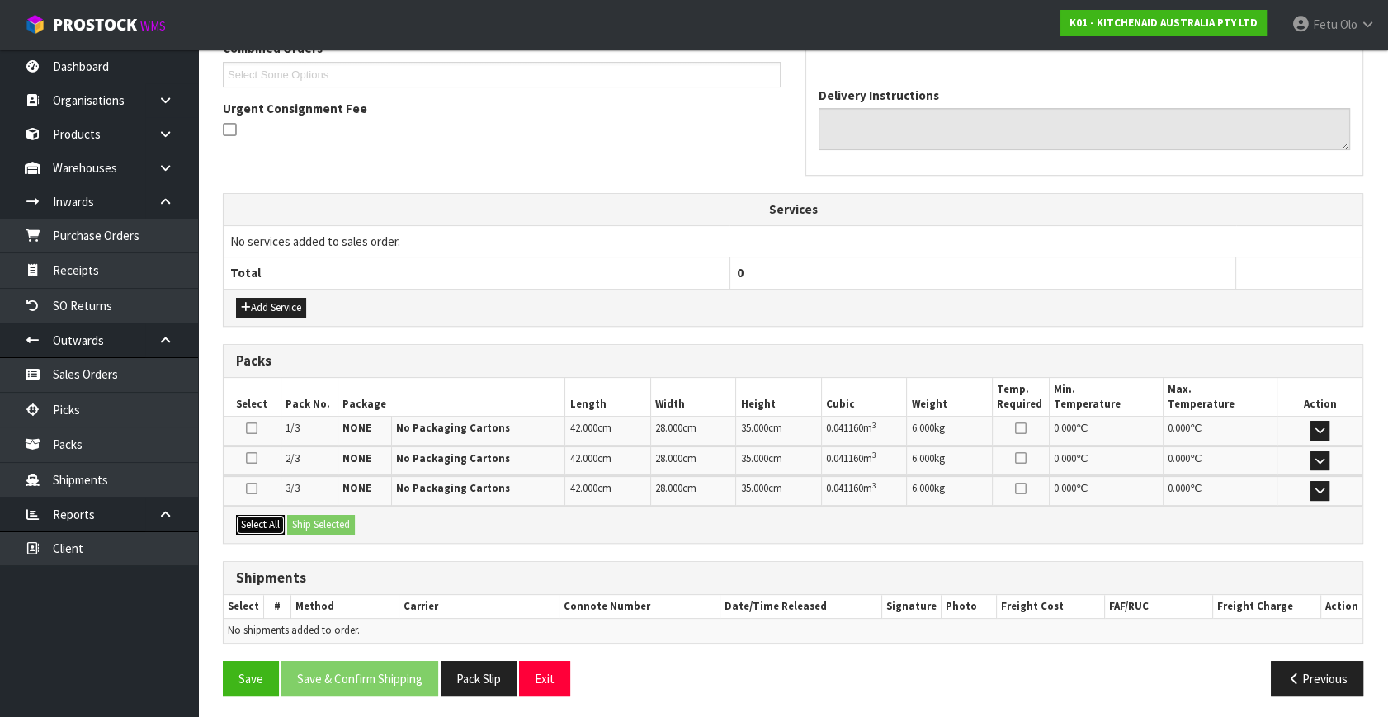
click at [252, 522] on button "Select All" at bounding box center [260, 525] width 49 height 20
click at [282, 520] on button "Select All" at bounding box center [260, 525] width 49 height 20
click at [352, 520] on button "Ship Selected" at bounding box center [321, 525] width 68 height 20
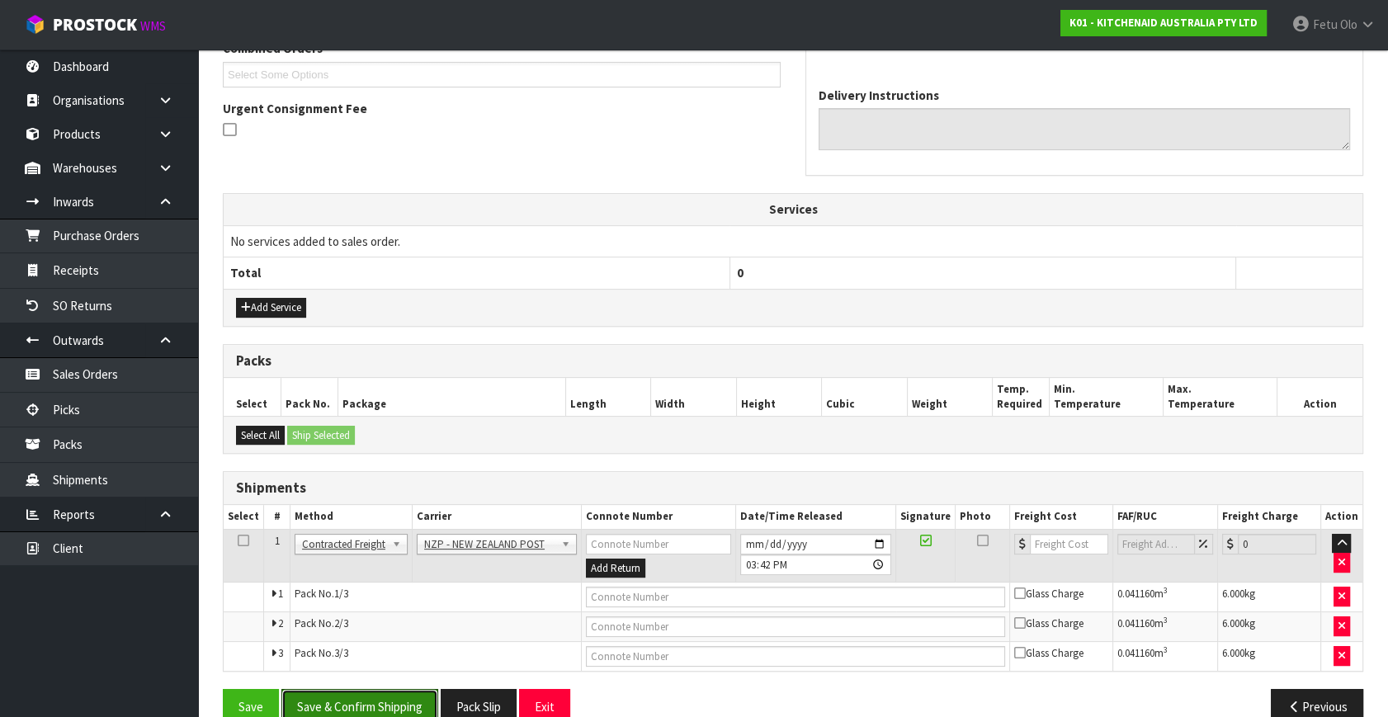
drag, startPoint x: 411, startPoint y: 704, endPoint x: 398, endPoint y: 646, distance: 59.3
click at [411, 702] on button "Save & Confirm Shipping" at bounding box center [359, 706] width 157 height 35
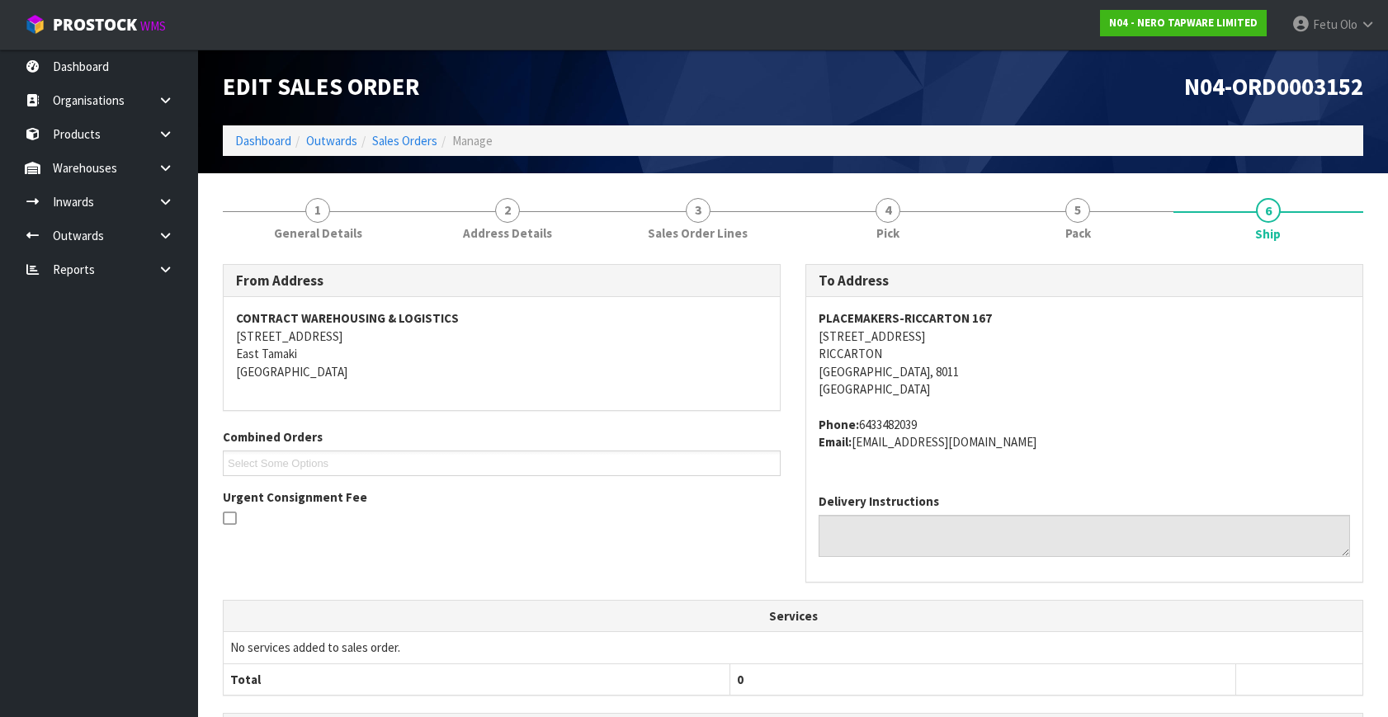
scroll to position [347, 0]
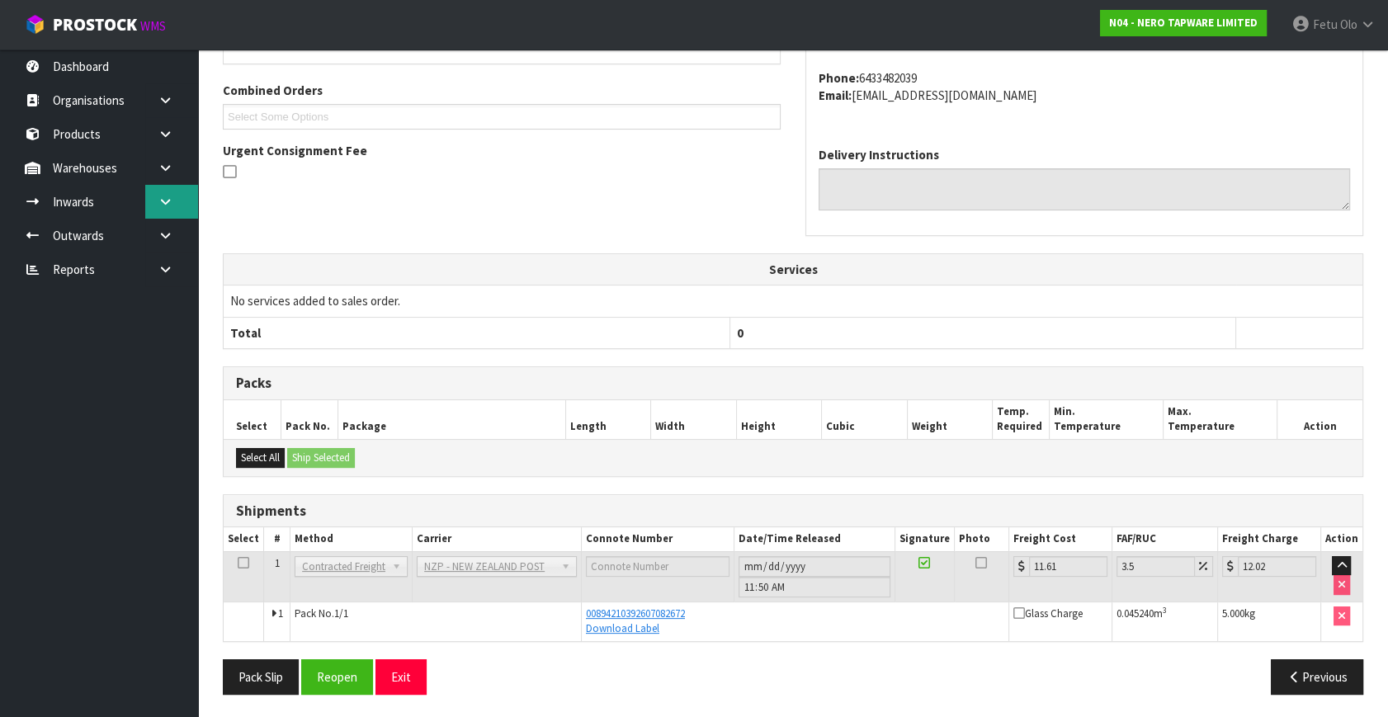
click at [172, 216] on link at bounding box center [171, 202] width 53 height 34
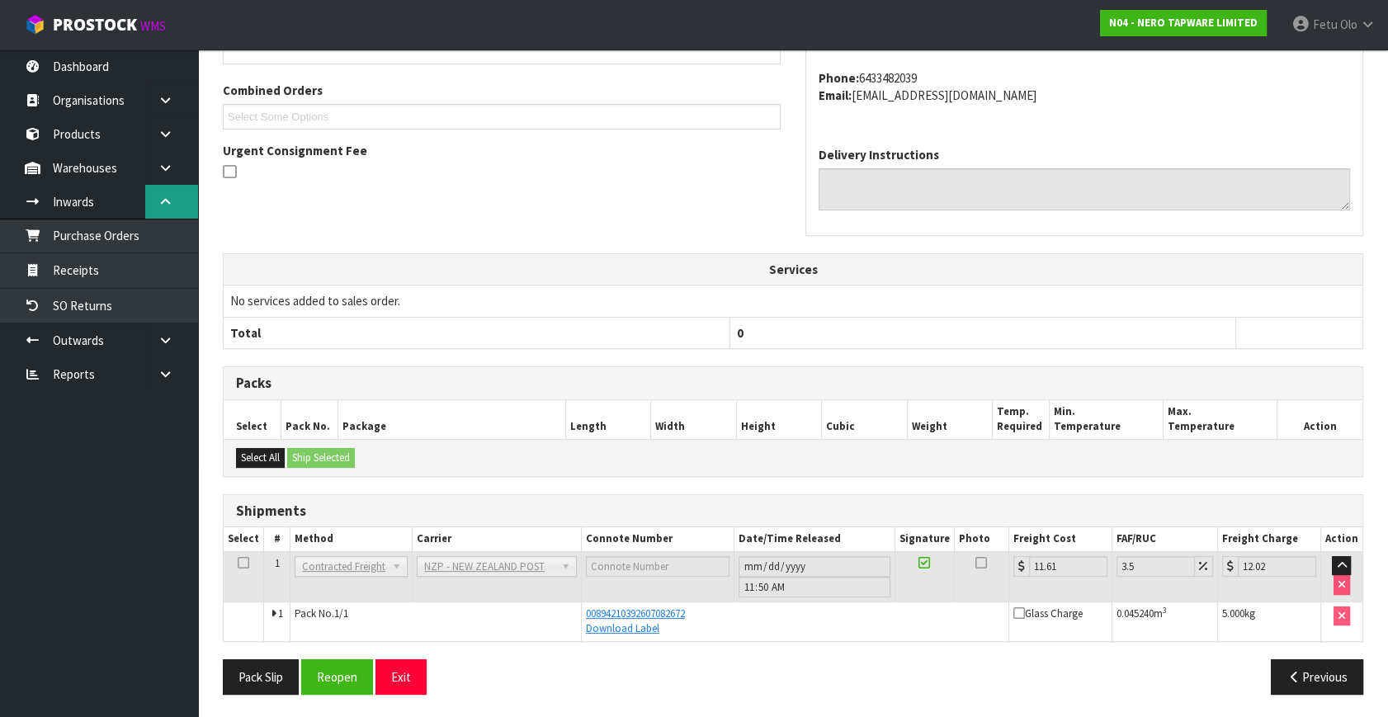
click at [165, 190] on link at bounding box center [171, 202] width 53 height 34
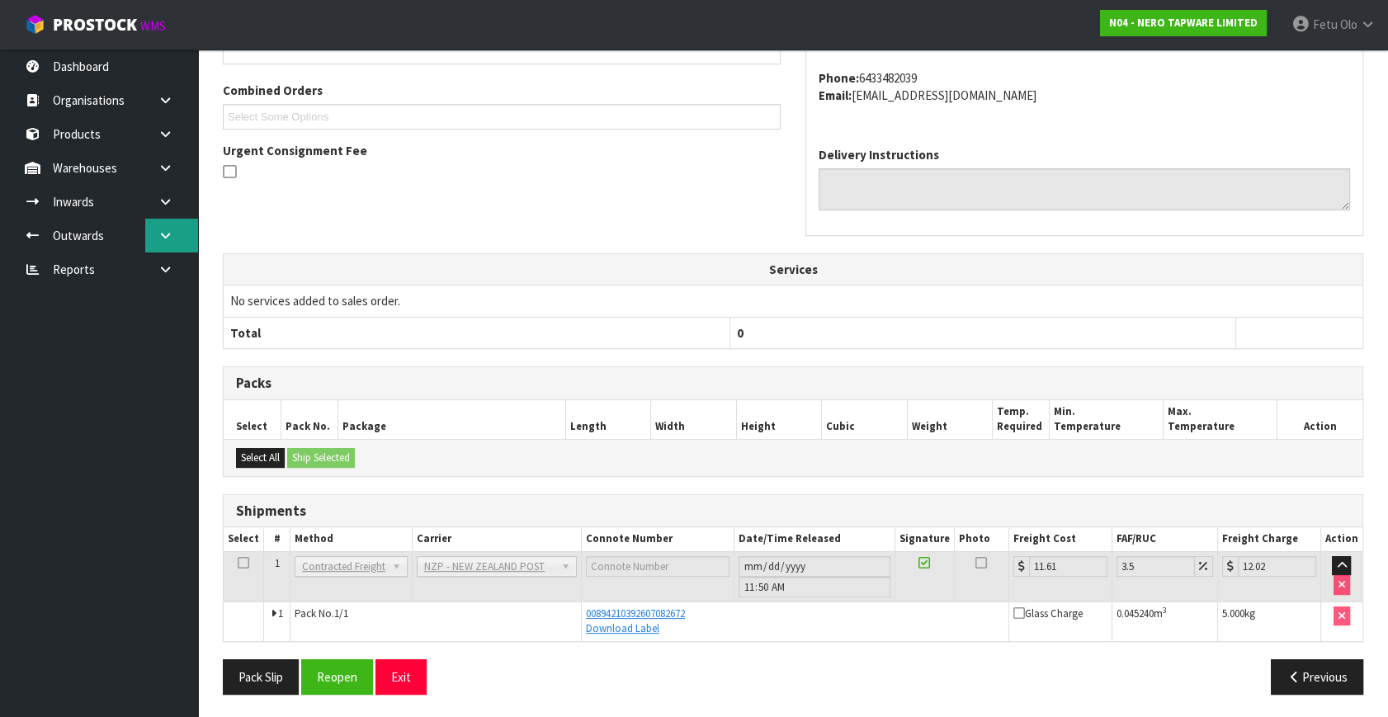
click at [165, 231] on icon at bounding box center [166, 235] width 16 height 12
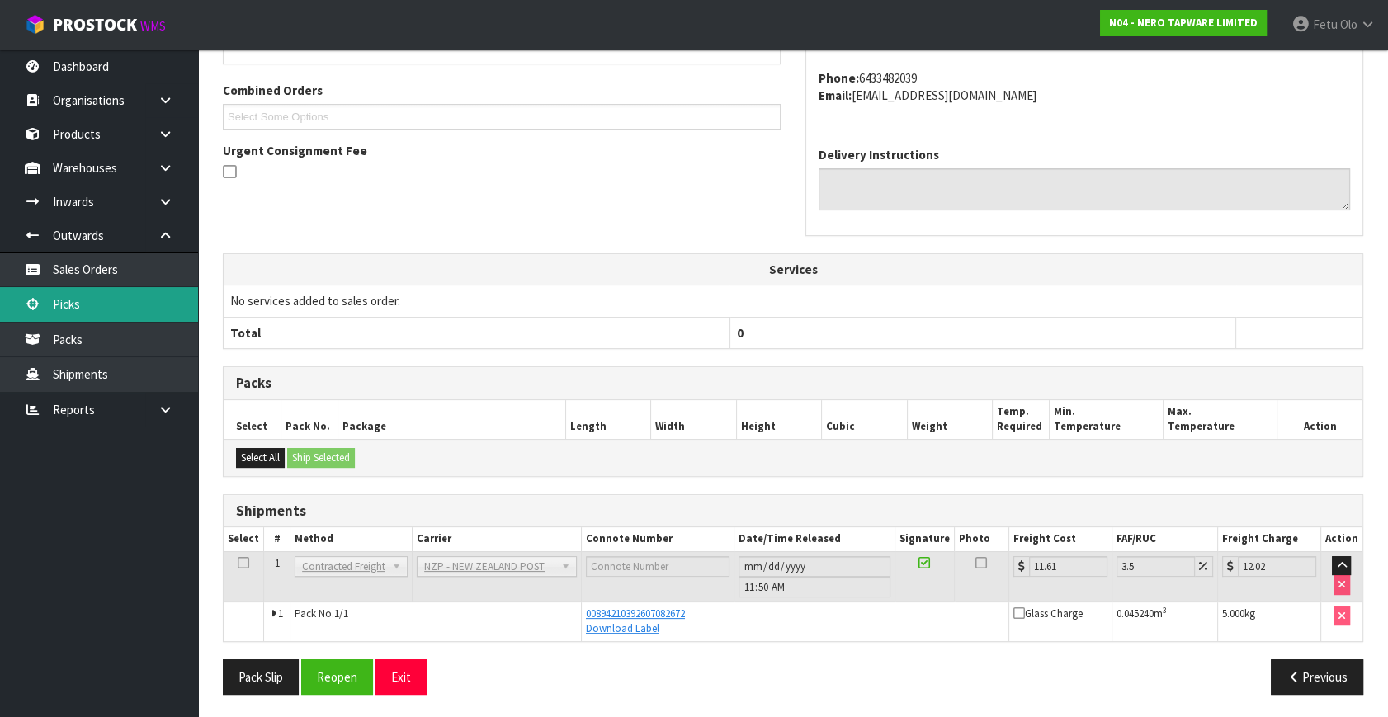
click at [106, 314] on link "Picks" at bounding box center [99, 304] width 198 height 34
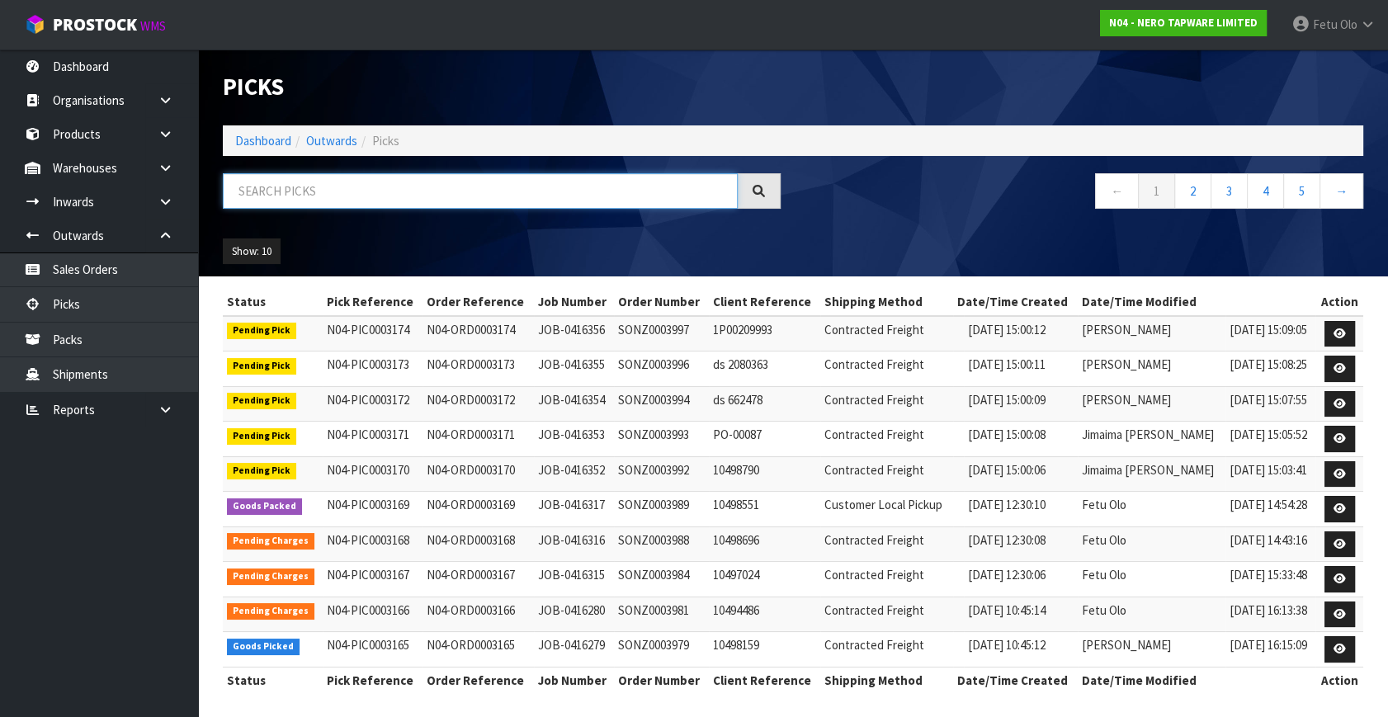
click at [324, 191] on input "text" at bounding box center [480, 190] width 515 height 35
type input "3165"
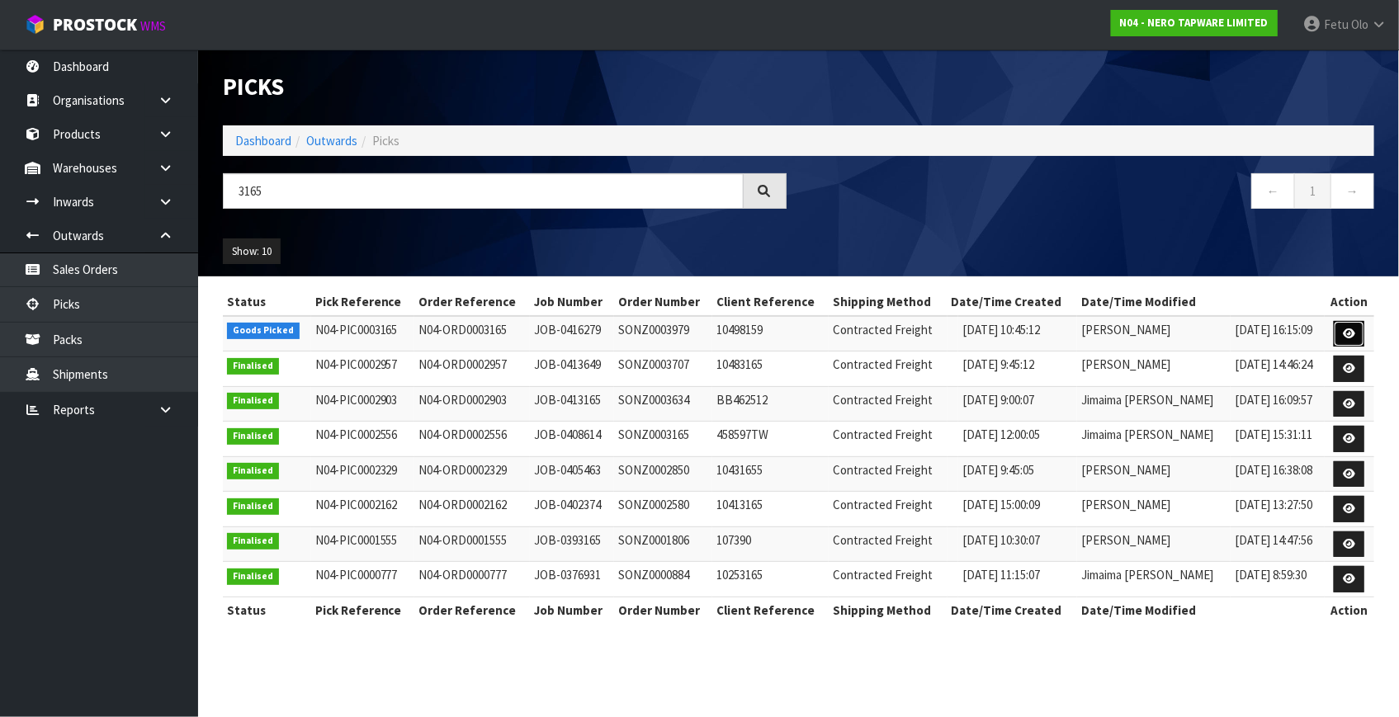
click at [1347, 334] on icon at bounding box center [1349, 333] width 12 height 11
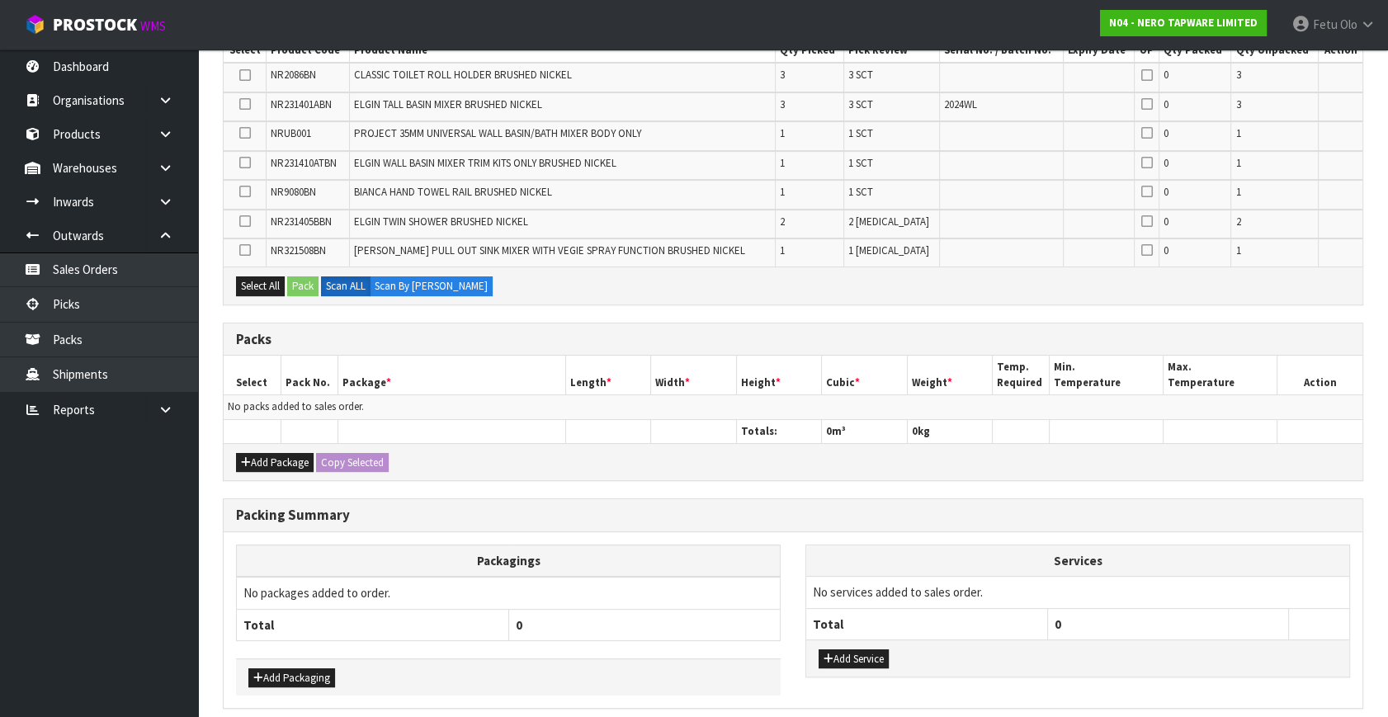
scroll to position [375, 0]
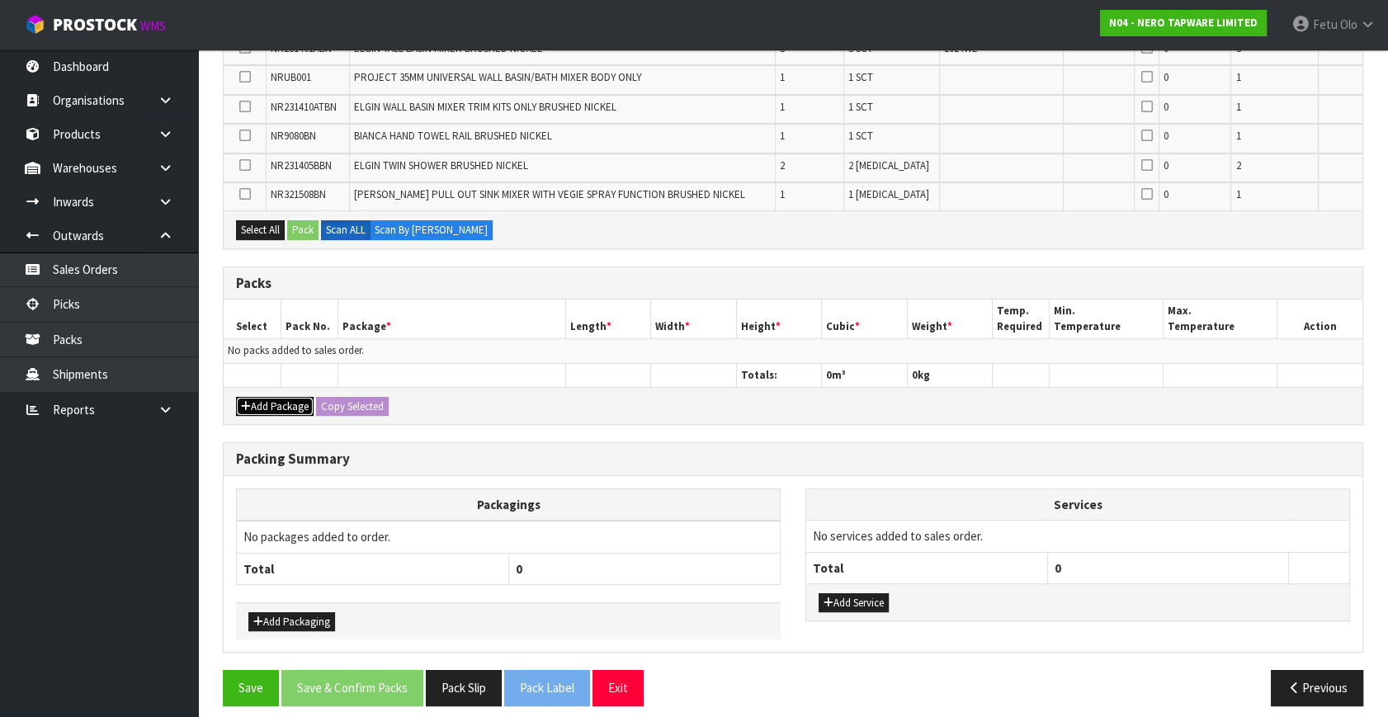
click at [270, 405] on button "Add Package" at bounding box center [275, 407] width 78 height 20
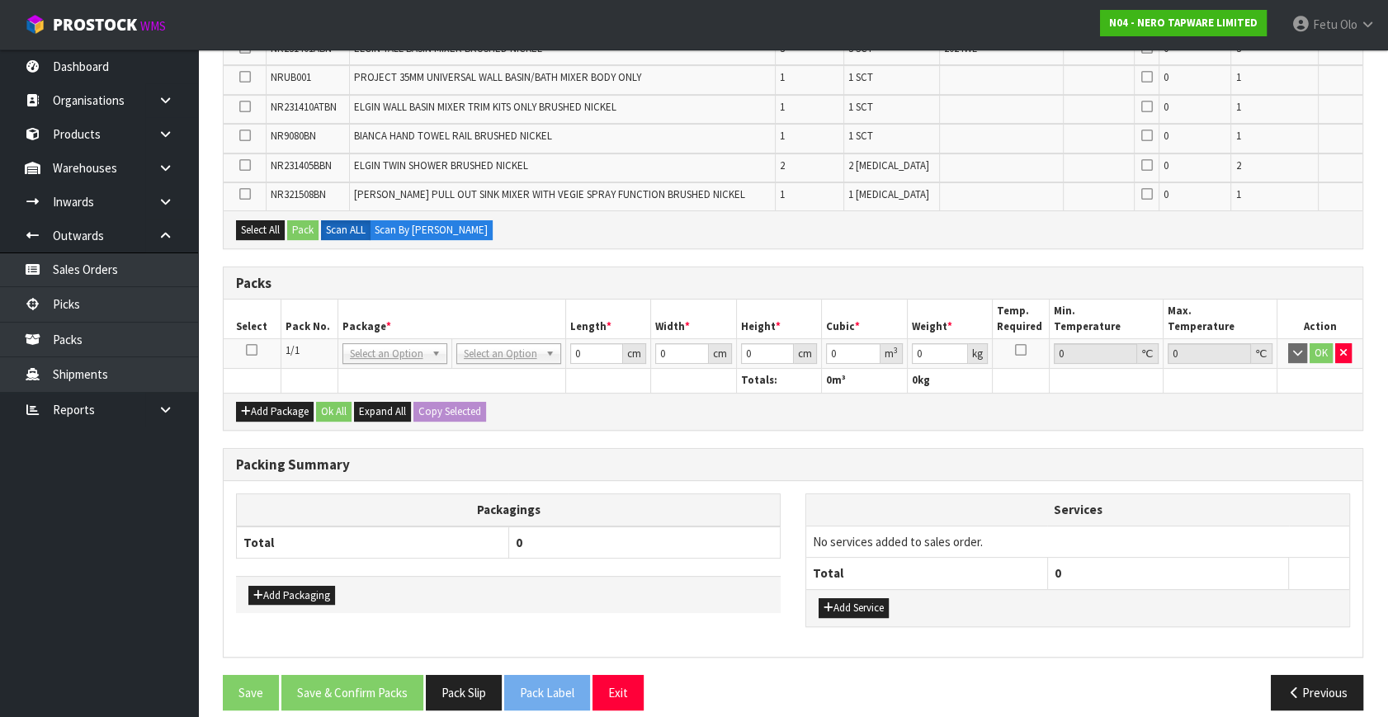
click at [248, 350] on icon at bounding box center [252, 350] width 12 height 1
click at [392, 319] on th "Package *" at bounding box center [452, 319] width 228 height 39
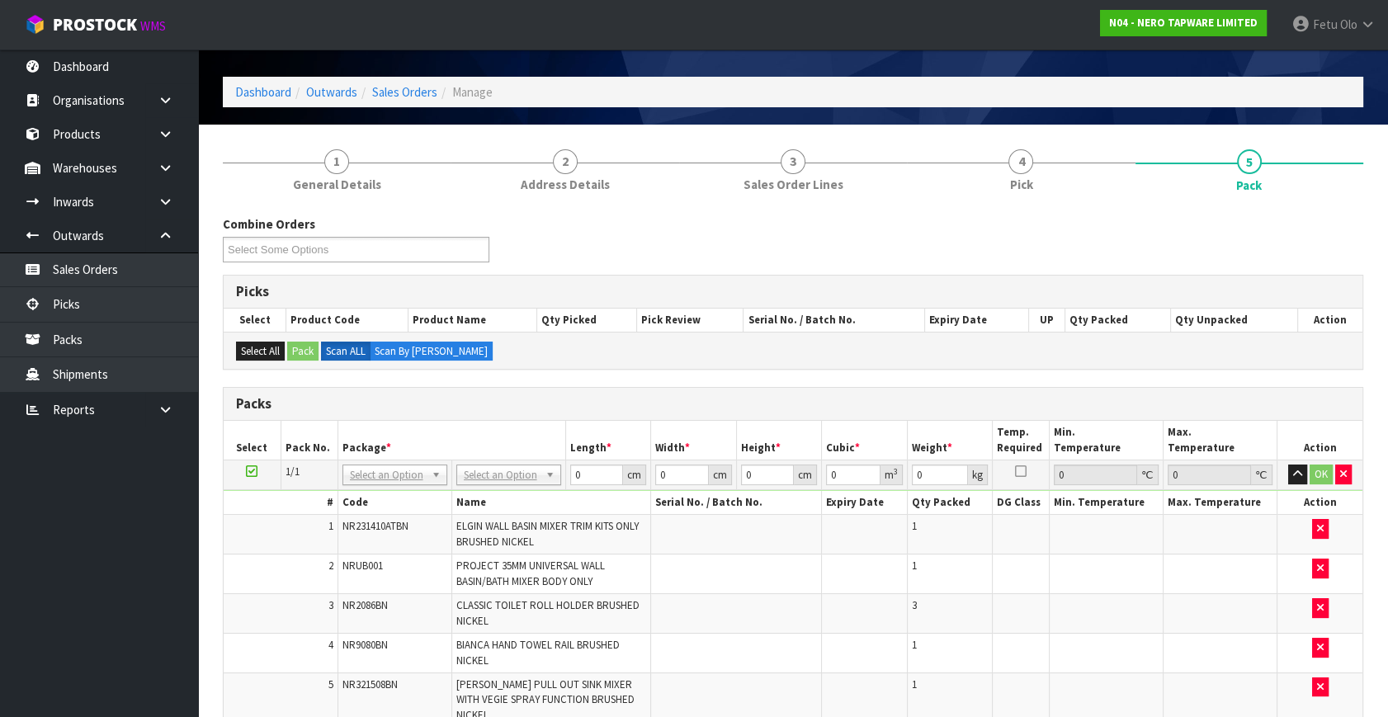
scroll to position [74, 0]
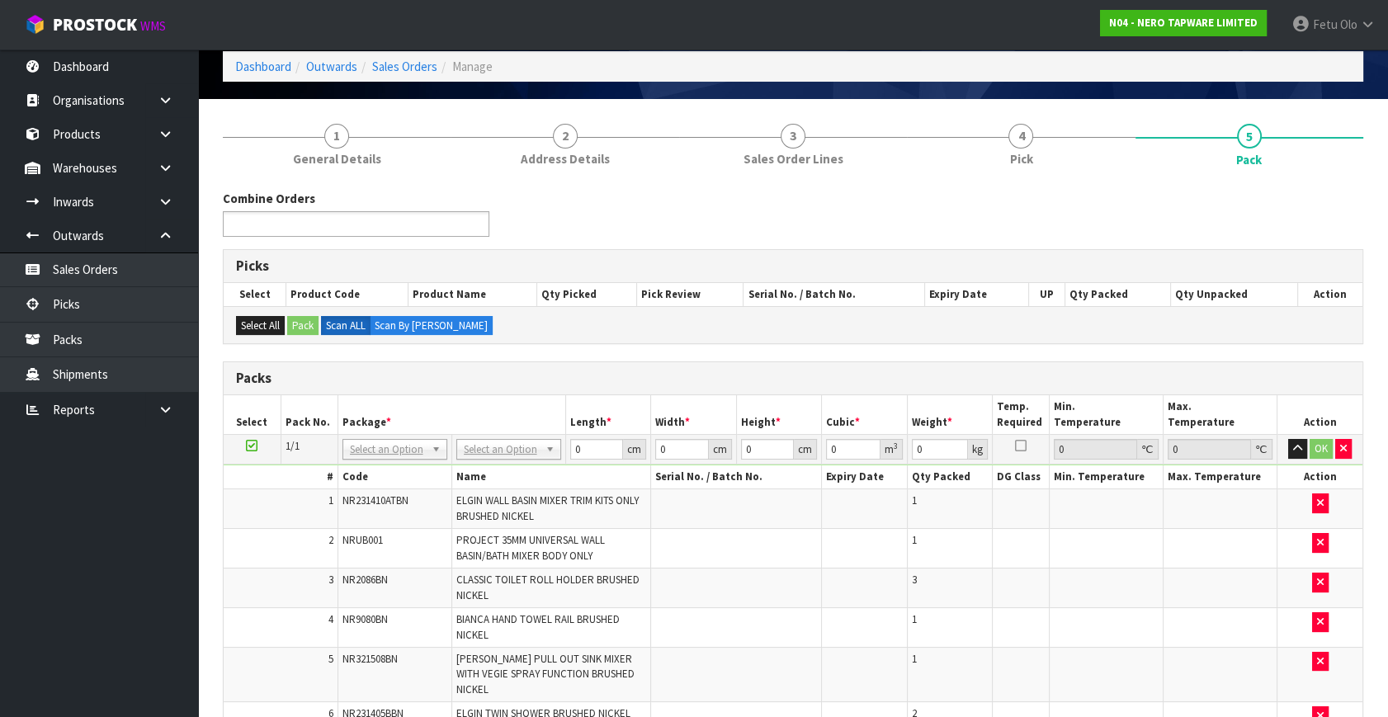
click at [379, 226] on ul at bounding box center [356, 224] width 267 height 26
click at [231, 237] on li "No results match 316+4" at bounding box center [356, 247] width 265 height 21
click at [233, 224] on input "316+4" at bounding box center [253, 224] width 51 height 21
click at [291, 217] on ul "316+4" at bounding box center [356, 224] width 267 height 26
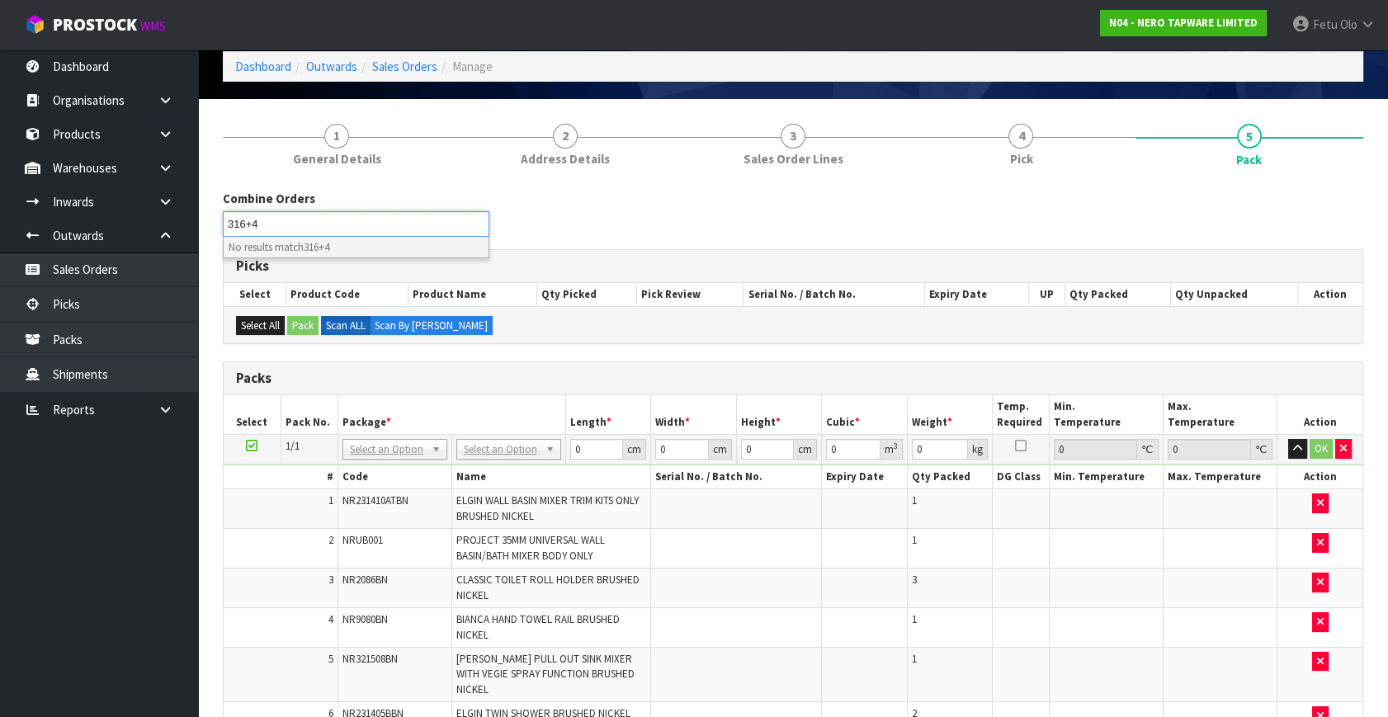
drag, startPoint x: 262, startPoint y: 223, endPoint x: 198, endPoint y: 238, distance: 66.1
click at [198, 238] on section "1 General Details 2 Address Details 3 Sales Order Lines 4 Pick 5 Pack Combine O…" at bounding box center [793, 612] width 1190 height 1027
type input "Select Some Options"
click at [262, 218] on input "text" at bounding box center [288, 224] width 121 height 21
type input "3164"
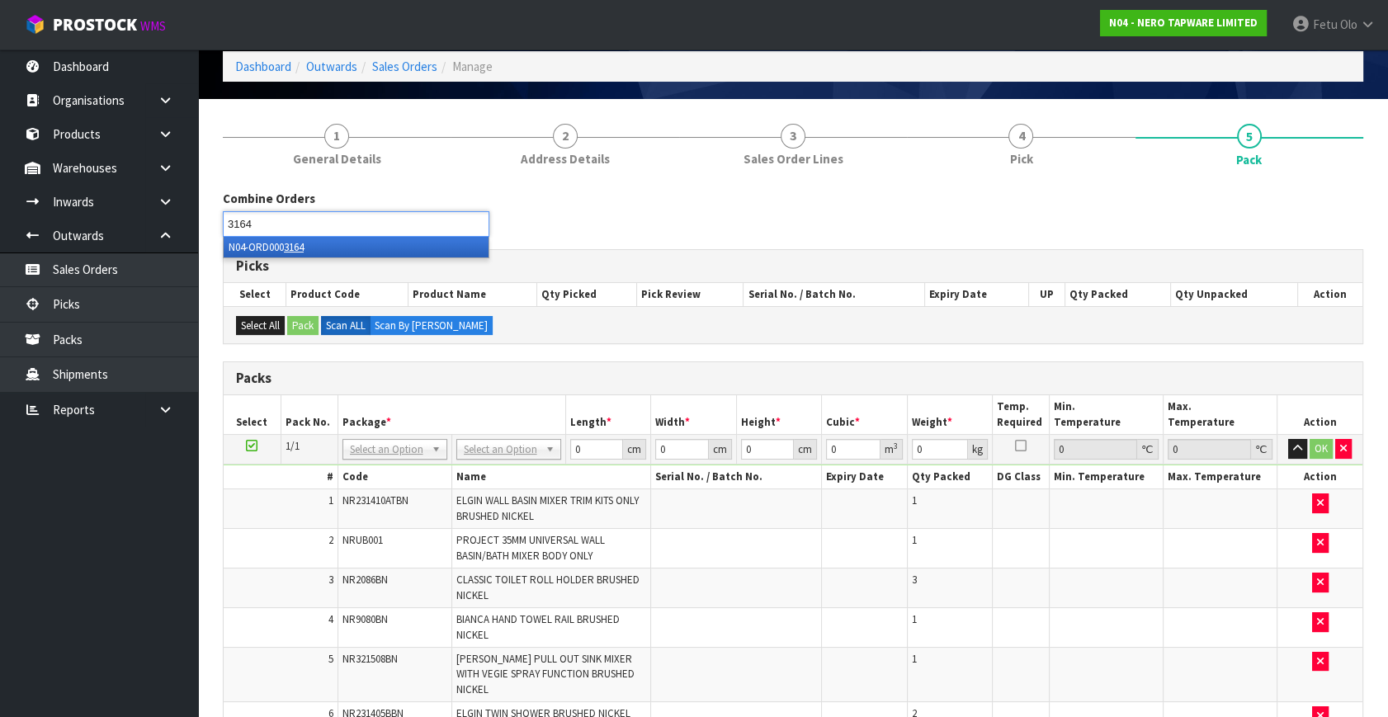
click at [304, 250] on em "3164" at bounding box center [294, 247] width 20 height 14
click at [738, 234] on div "Combine Orders N04-ORD0003097 N04-ORD0003098 N04-ORD0003112 N04-ORD0003136 N04-…" at bounding box center [792, 219] width 1165 height 59
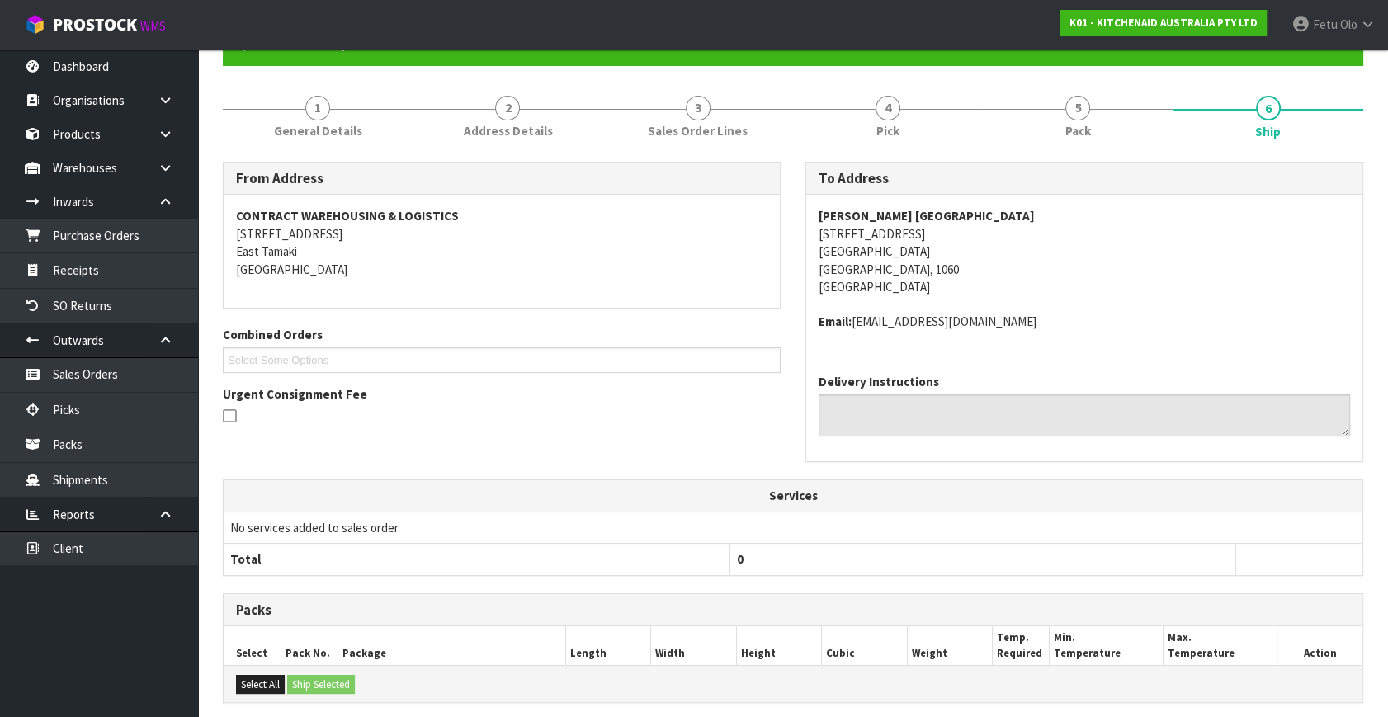
scroll to position [375, 0]
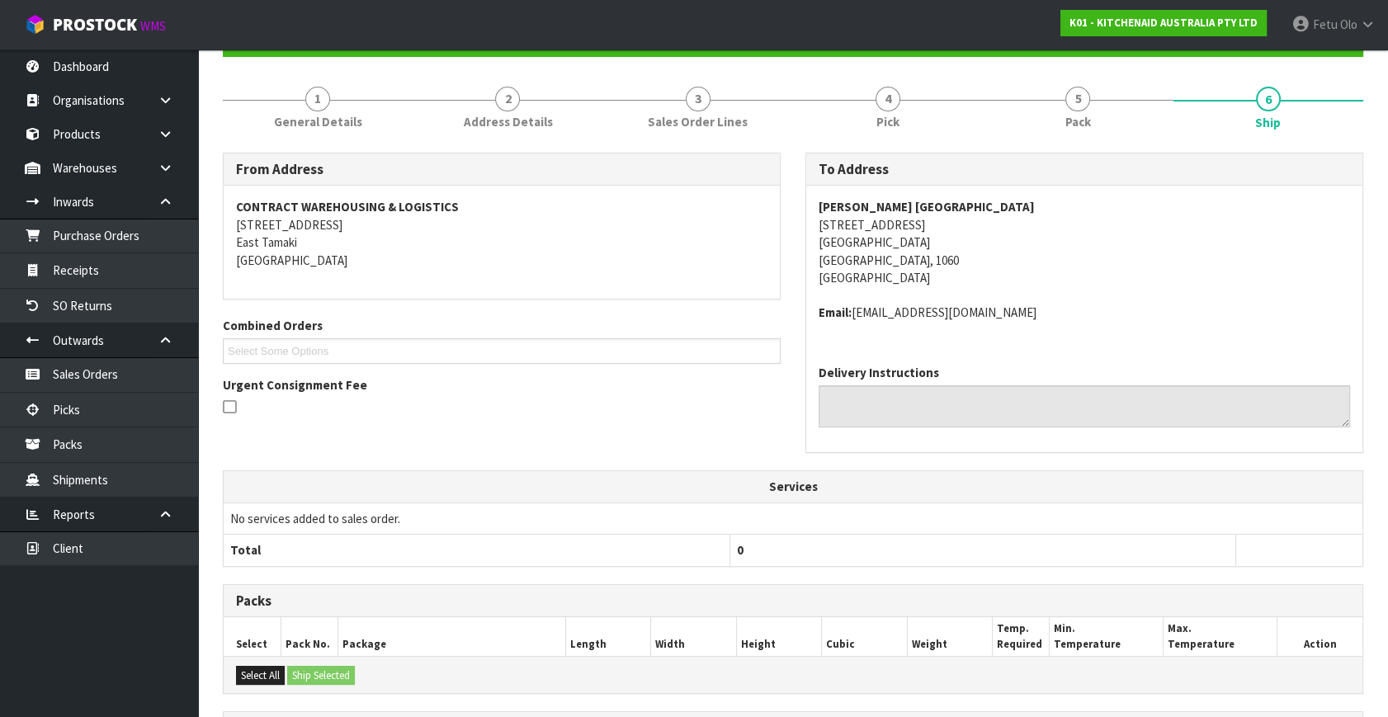
scroll to position [74, 0]
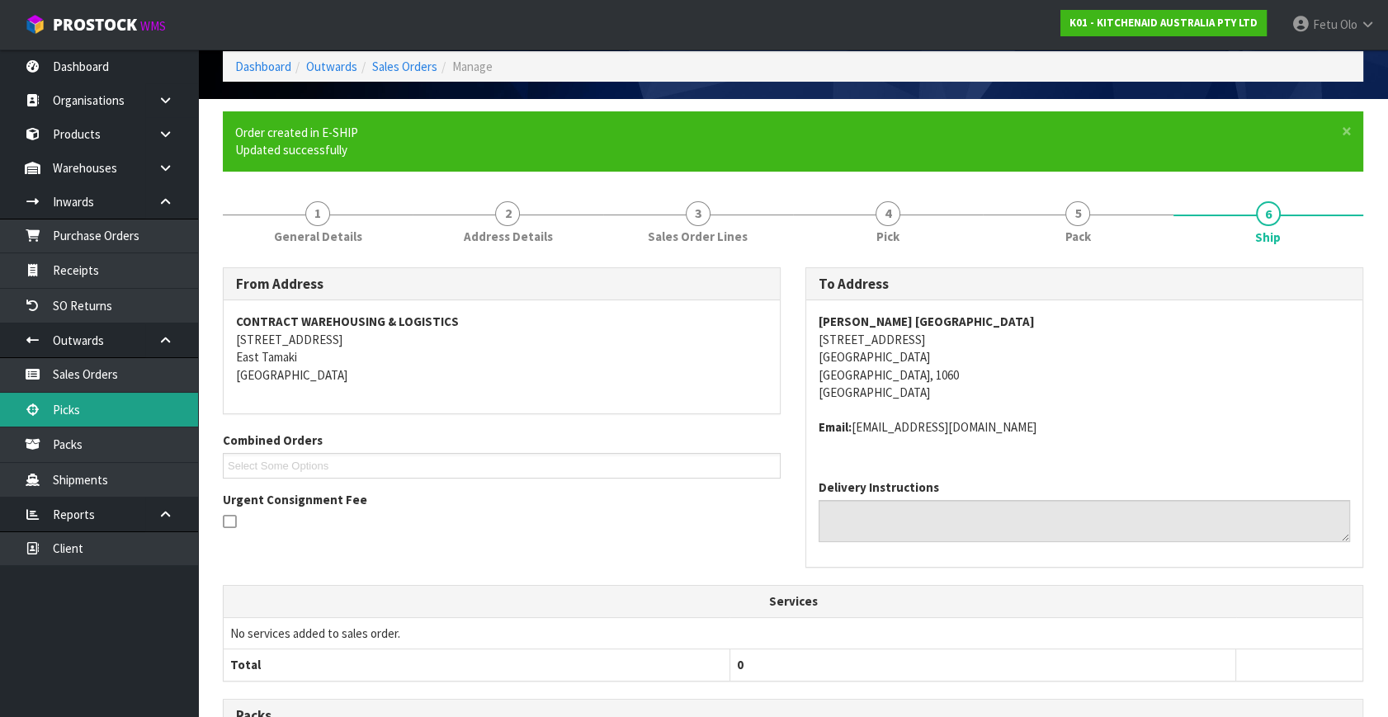
click at [126, 406] on link "Picks" at bounding box center [99, 410] width 198 height 34
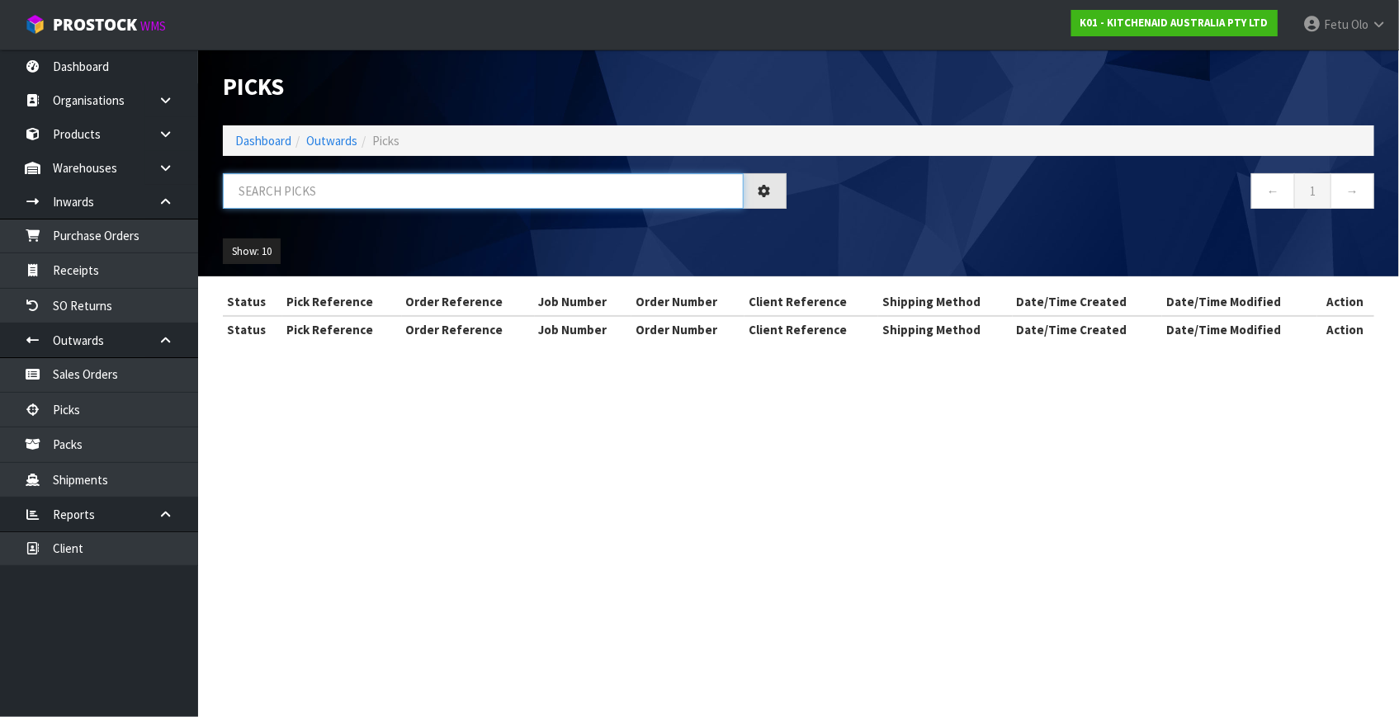
click at [385, 192] on input "text" at bounding box center [483, 190] width 521 height 35
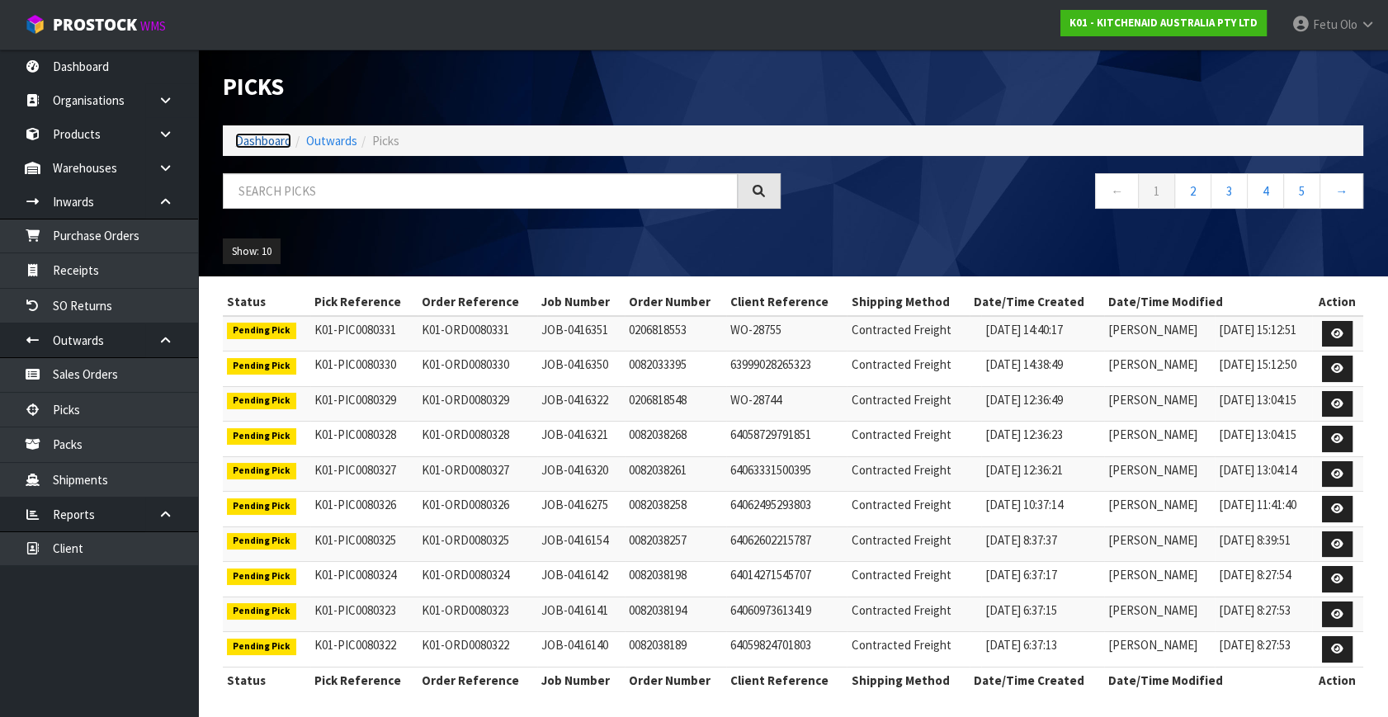
click at [243, 139] on link "Dashboard" at bounding box center [263, 141] width 56 height 16
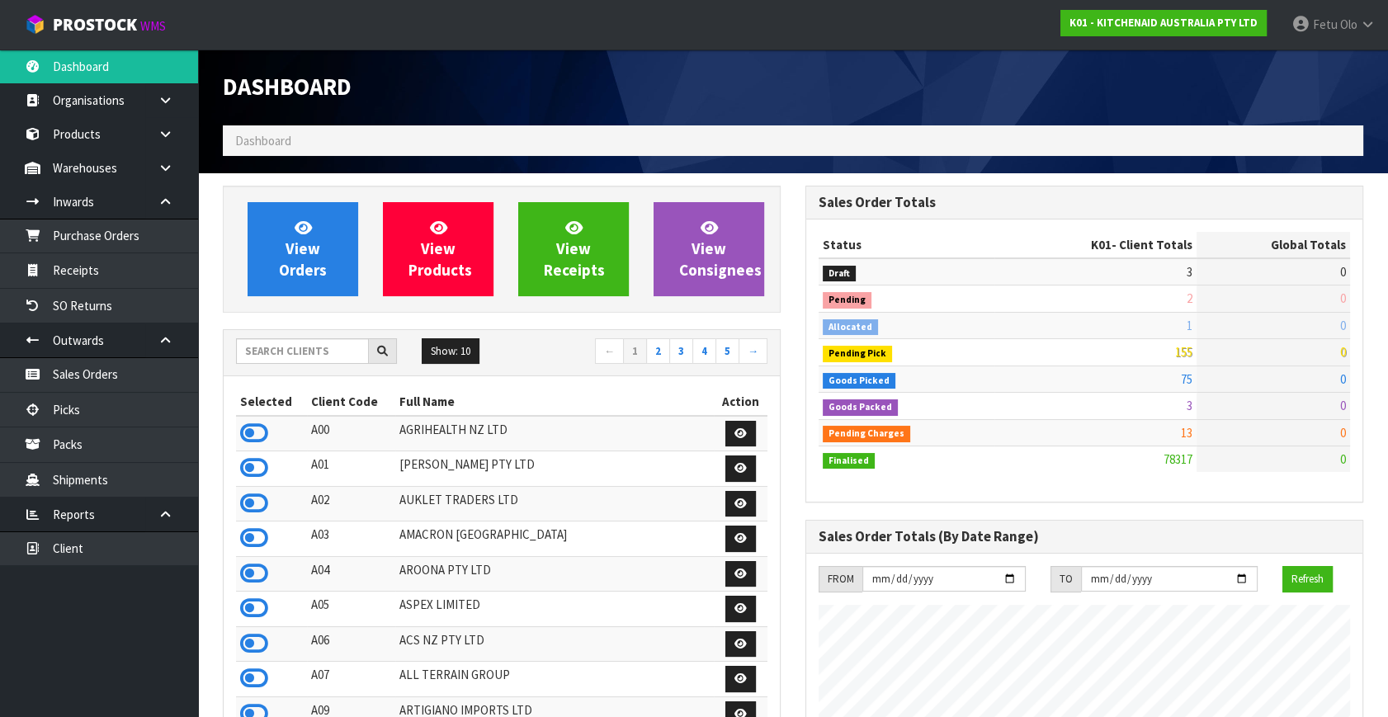
scroll to position [1248, 582]
click at [80, 409] on link "Picks" at bounding box center [99, 410] width 198 height 34
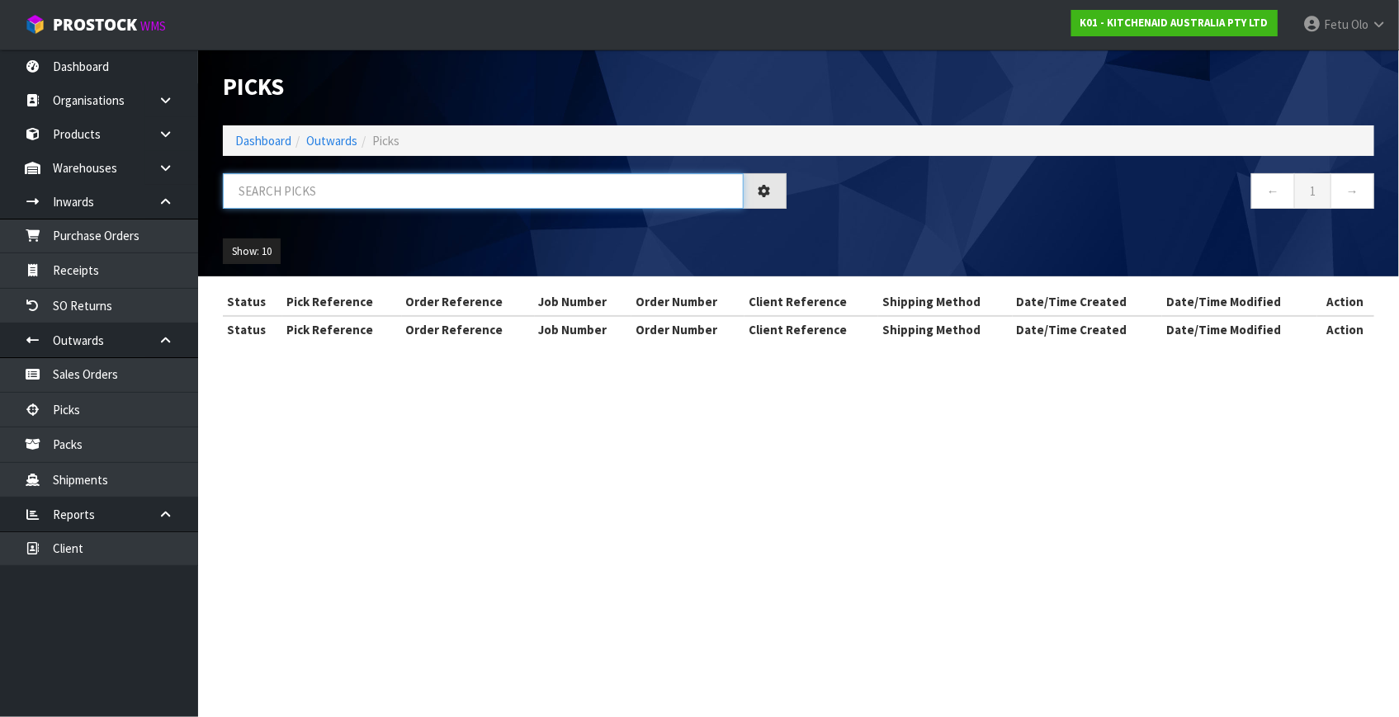
click at [382, 195] on input "text" at bounding box center [483, 190] width 521 height 35
type input "/"
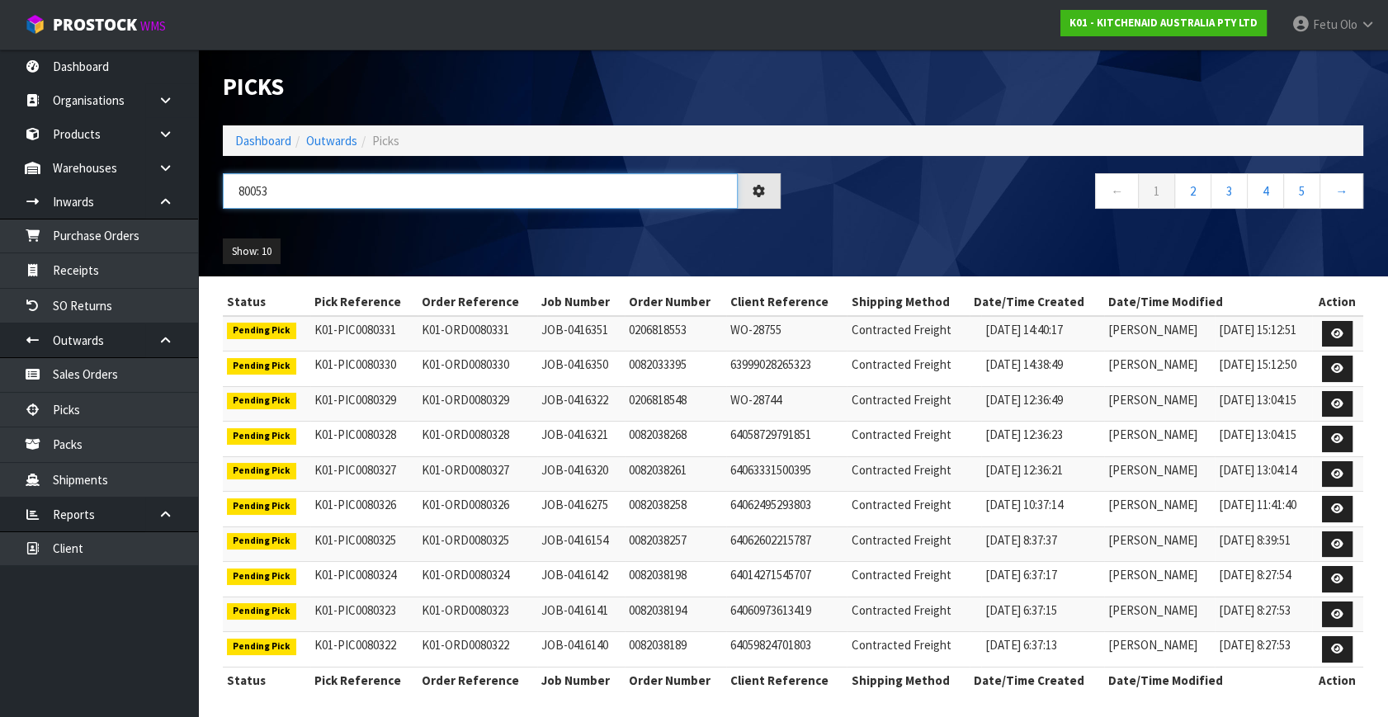
type input "80053"
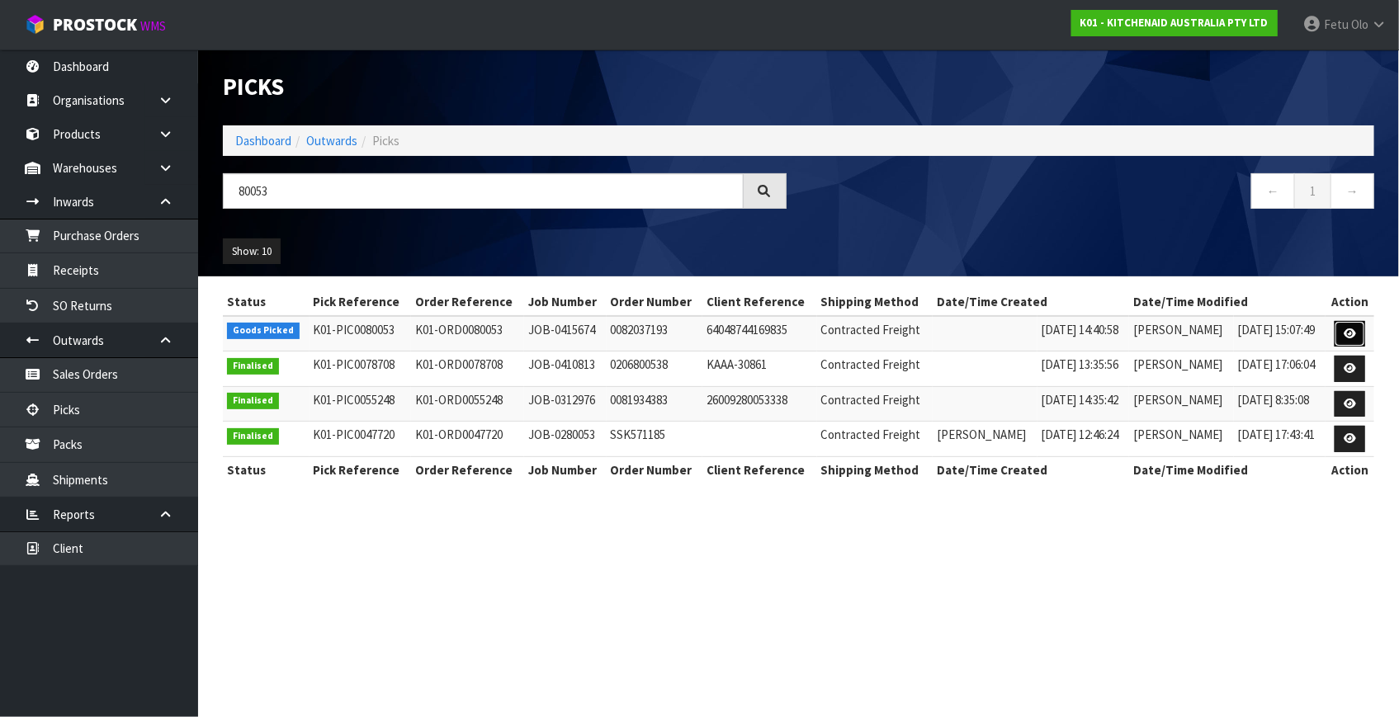
click at [1349, 334] on icon at bounding box center [1350, 333] width 12 height 11
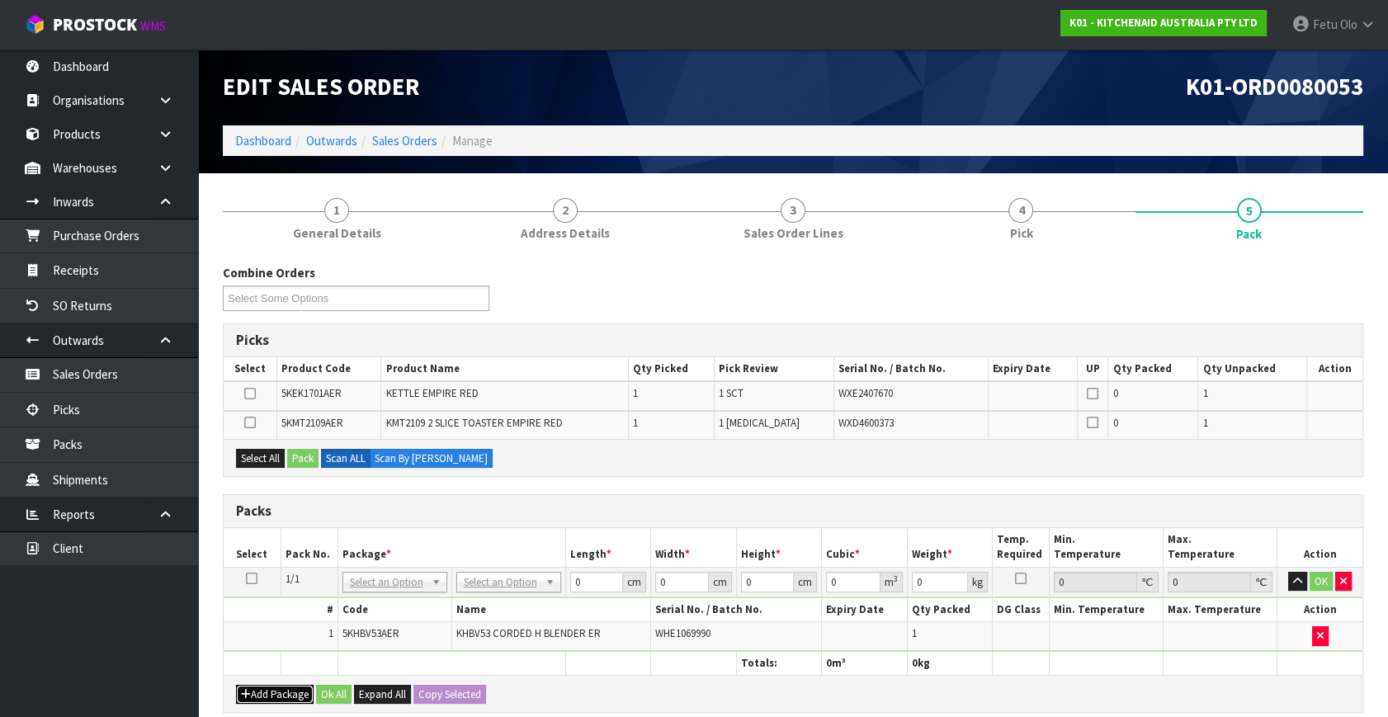
click at [251, 685] on button "Add Package" at bounding box center [275, 695] width 78 height 20
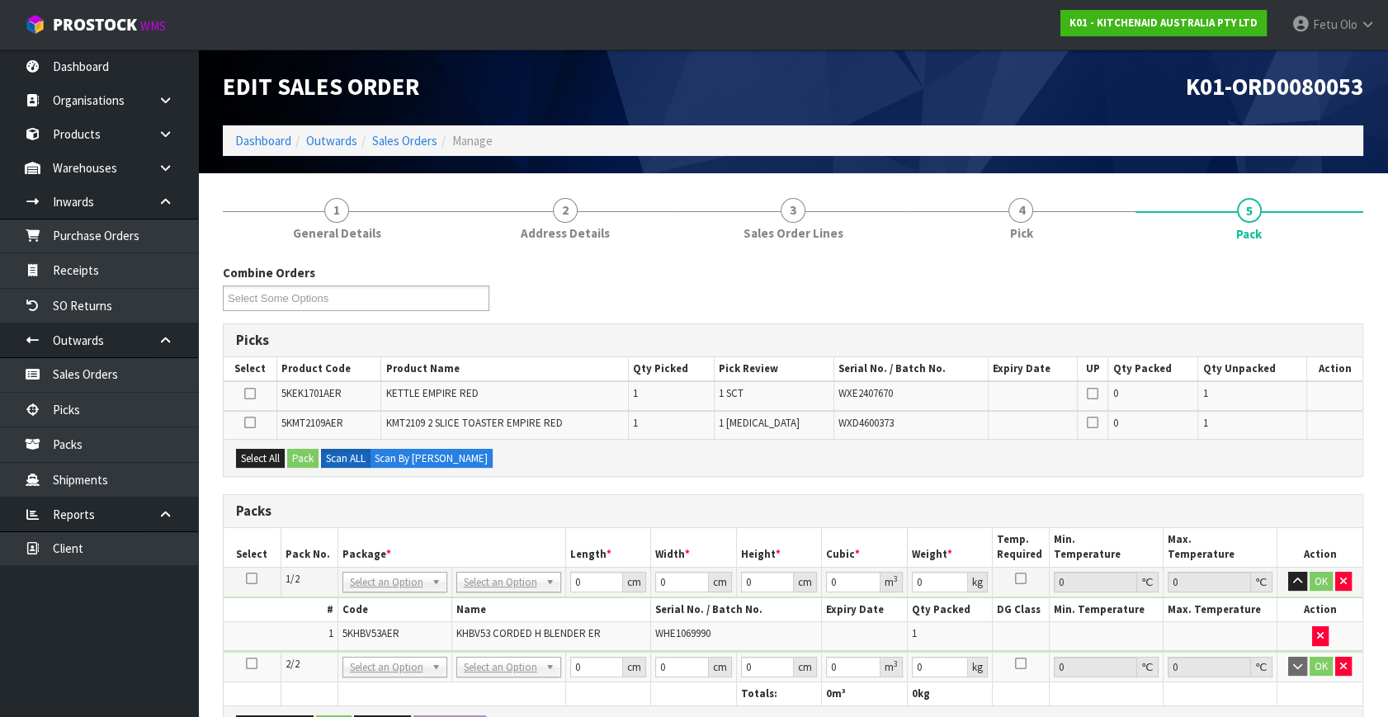
click at [254, 664] on icon at bounding box center [252, 664] width 12 height 1
click at [21, 688] on ul "Dashboard Organisations Clients Consignees Carriers Products Categories Serial …" at bounding box center [99, 384] width 198 height 668
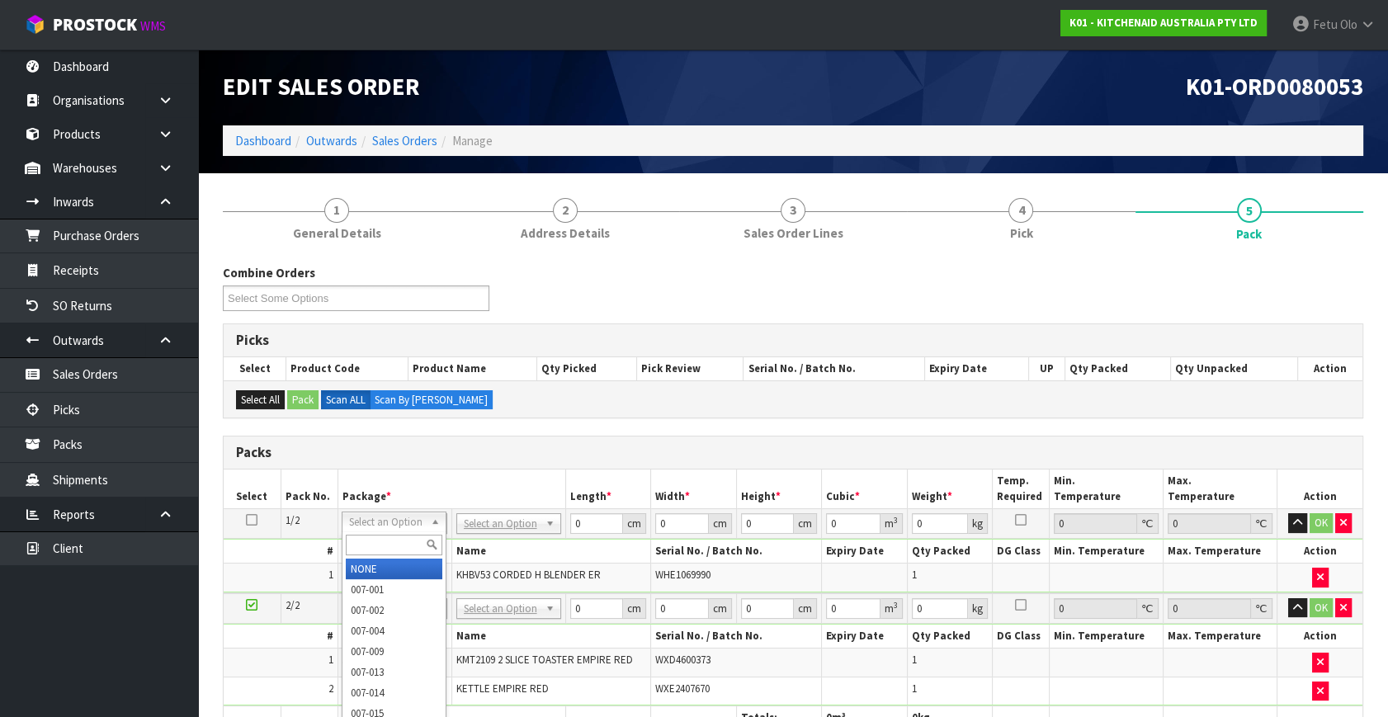
drag, startPoint x: 371, startPoint y: 512, endPoint x: 370, endPoint y: 544, distance: 32.2
click at [370, 541] on input "text" at bounding box center [394, 545] width 97 height 21
type input "011"
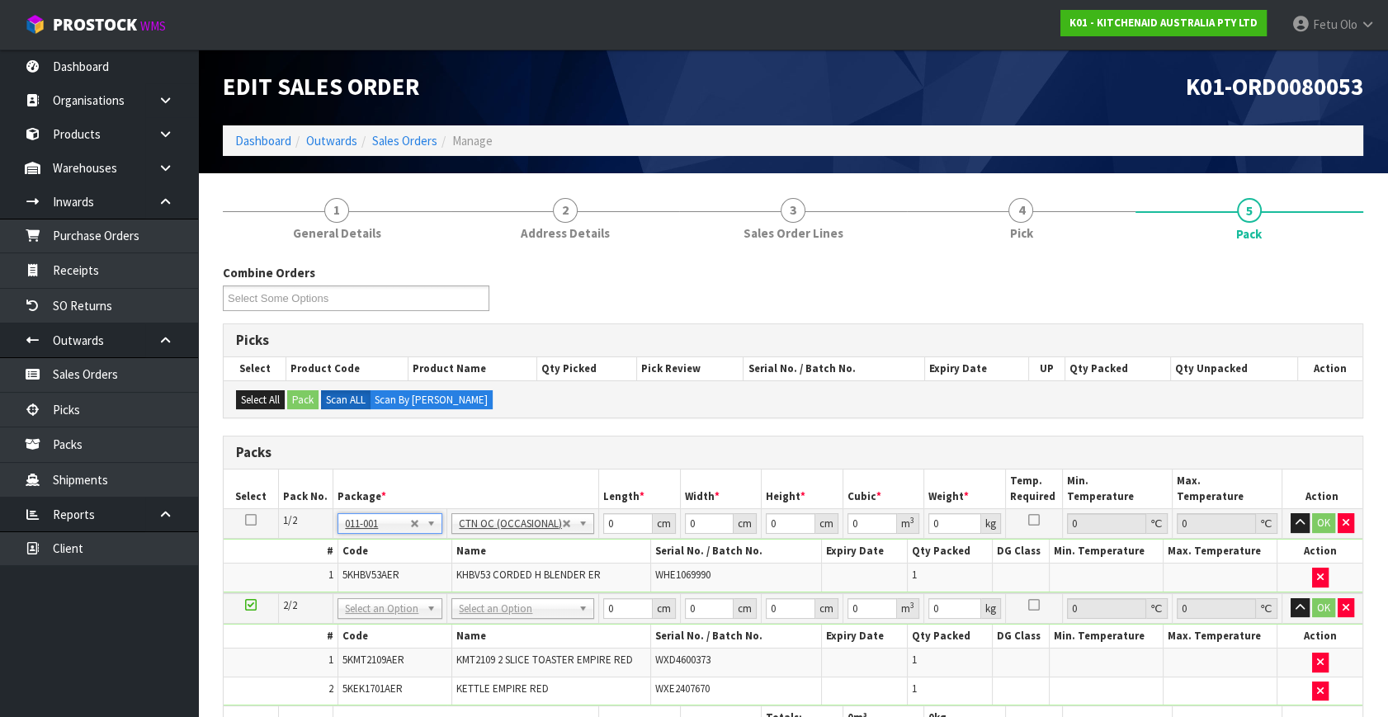
type input "1.2"
drag, startPoint x: 621, startPoint y: 521, endPoint x: 235, endPoint y: 613, distance: 397.1
click at [255, 615] on table "Select Pack No. Package * Length * Width * Height * Cubic * Weight * Temp. Requ…" at bounding box center [793, 600] width 1139 height 261
type input "32"
type input "22"
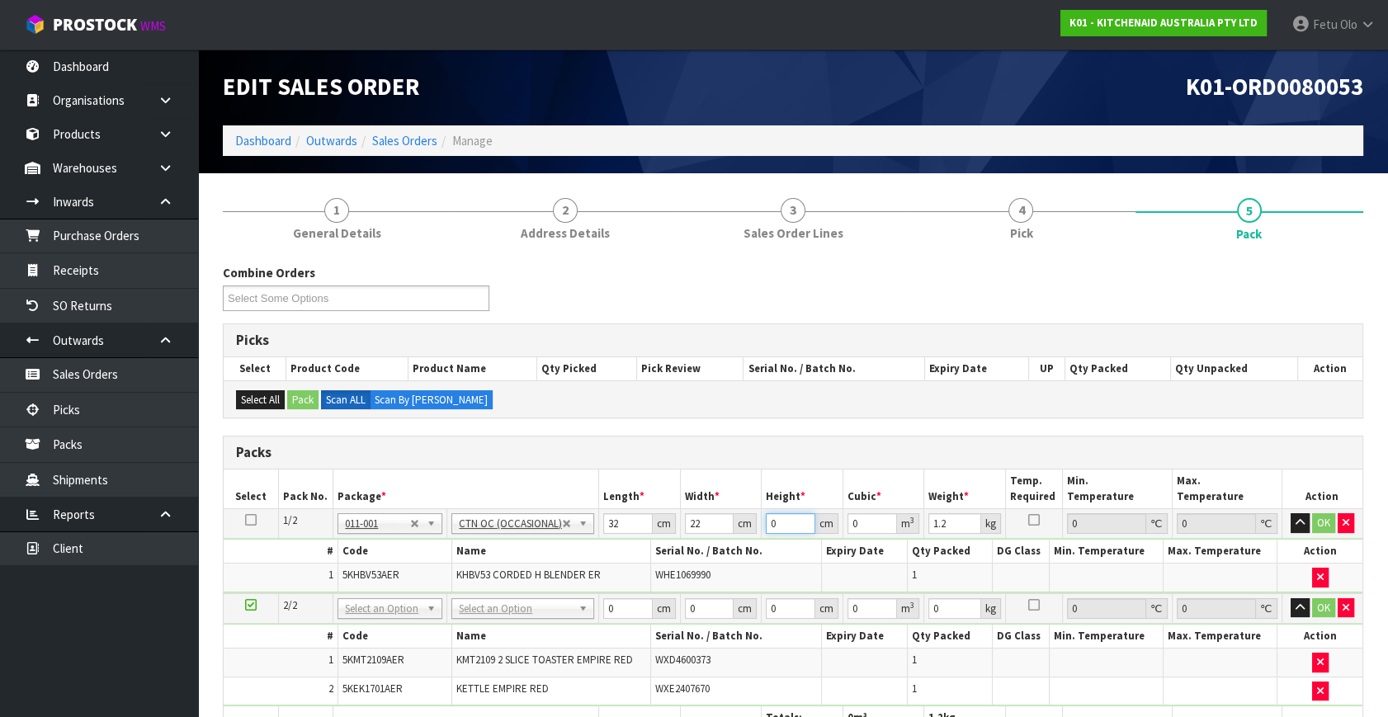
type input "1"
type input "0.000704"
type input "15"
type input "0.01056"
type input "15"
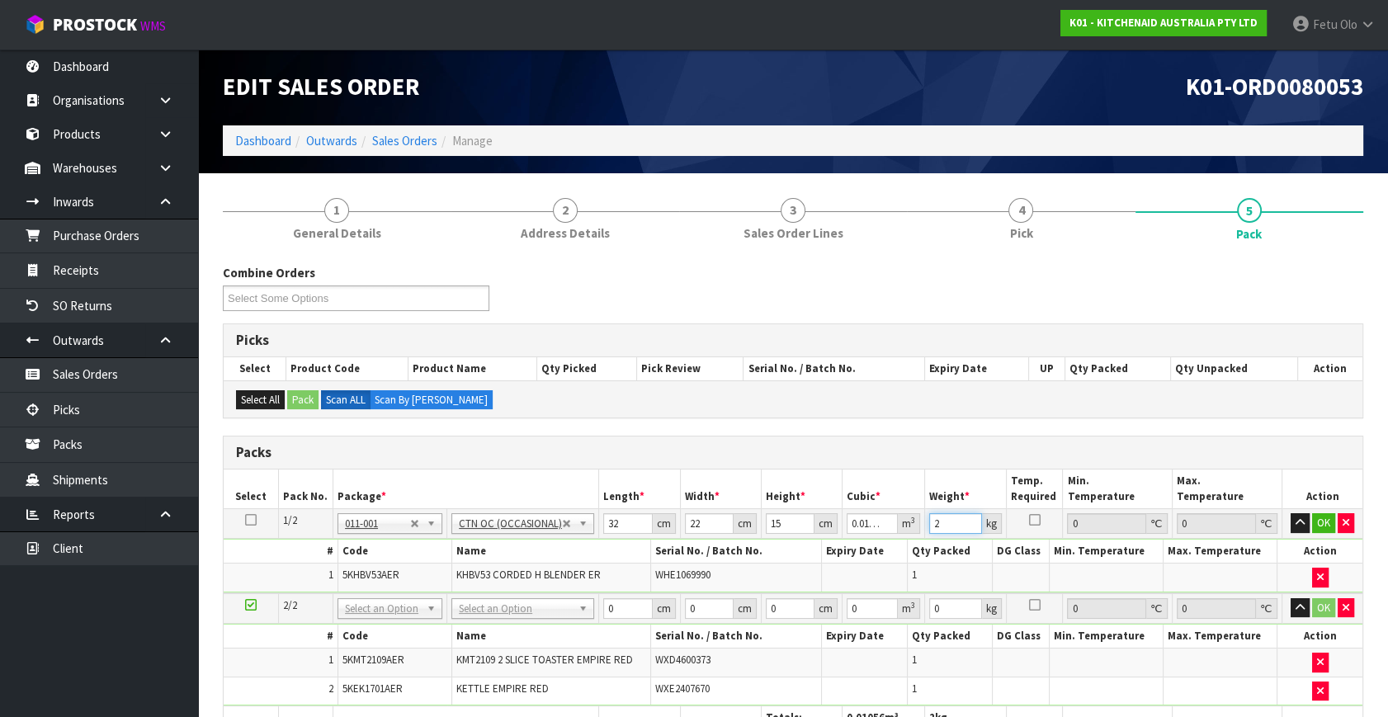
type input "2"
click button "OK" at bounding box center [1323, 523] width 23 height 20
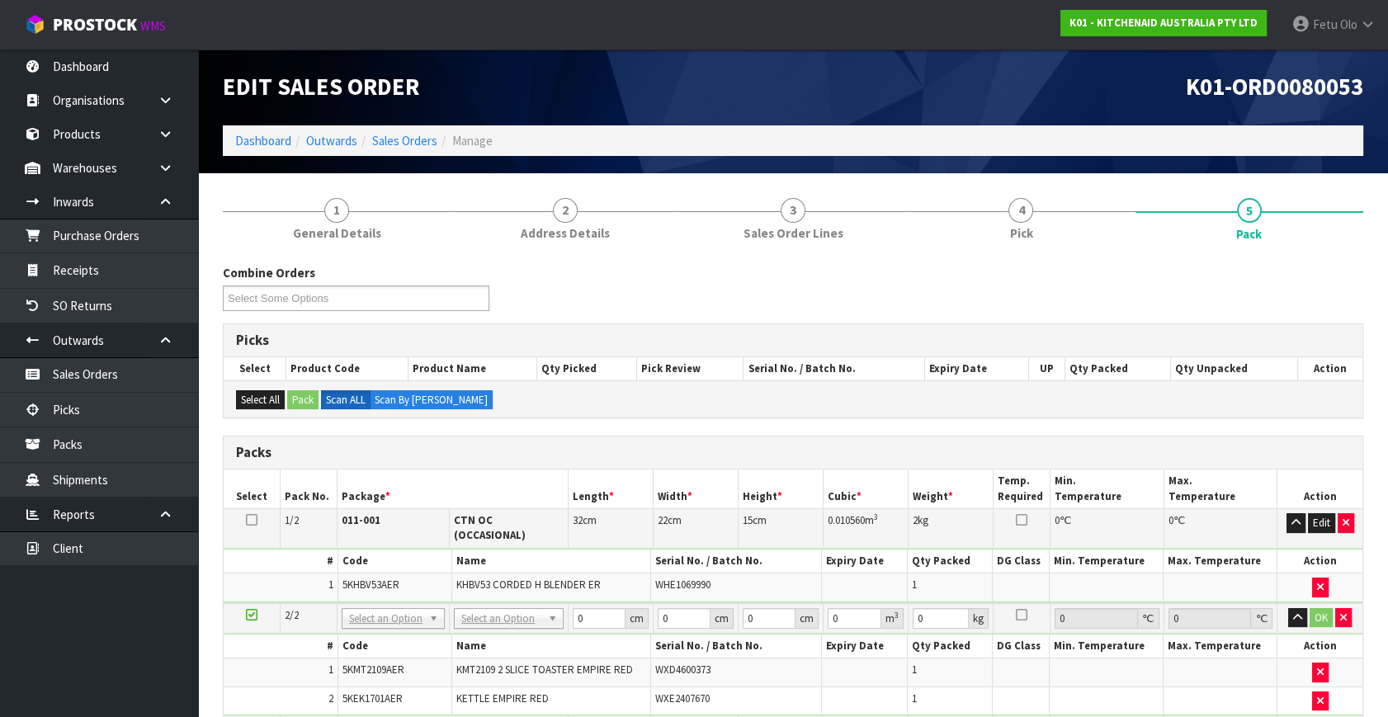
click at [253, 615] on icon at bounding box center [252, 615] width 12 height 1
click at [385, 627] on input "text" at bounding box center [394, 628] width 96 height 21
type input "011"
type input "2"
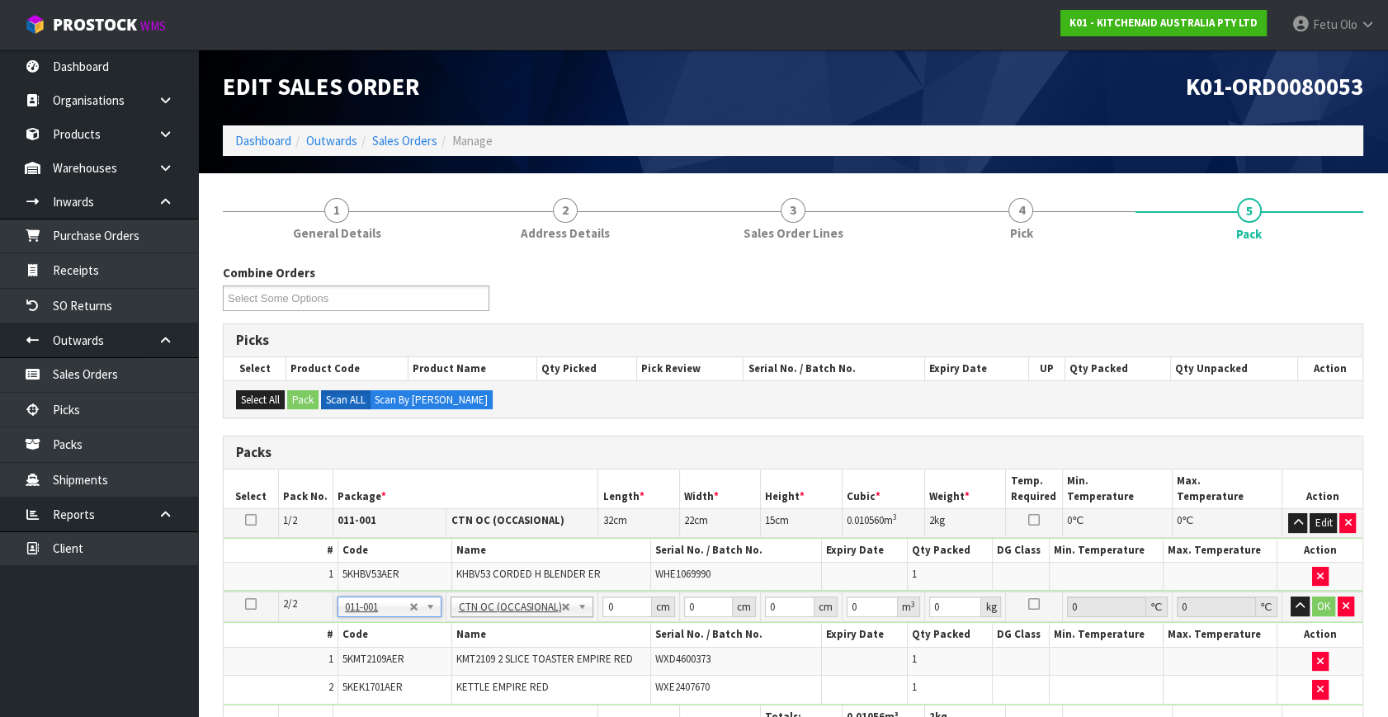
type input "5.06"
drag, startPoint x: 560, startPoint y: 617, endPoint x: 513, endPoint y: 644, distance: 53.2
click at [513, 644] on tbody "2/2 NONE 007-001 007-002 007-004 007-009 007-013 007-014 007-015 007-017 007-01…" at bounding box center [793, 648] width 1139 height 113
type input "45"
type input "40"
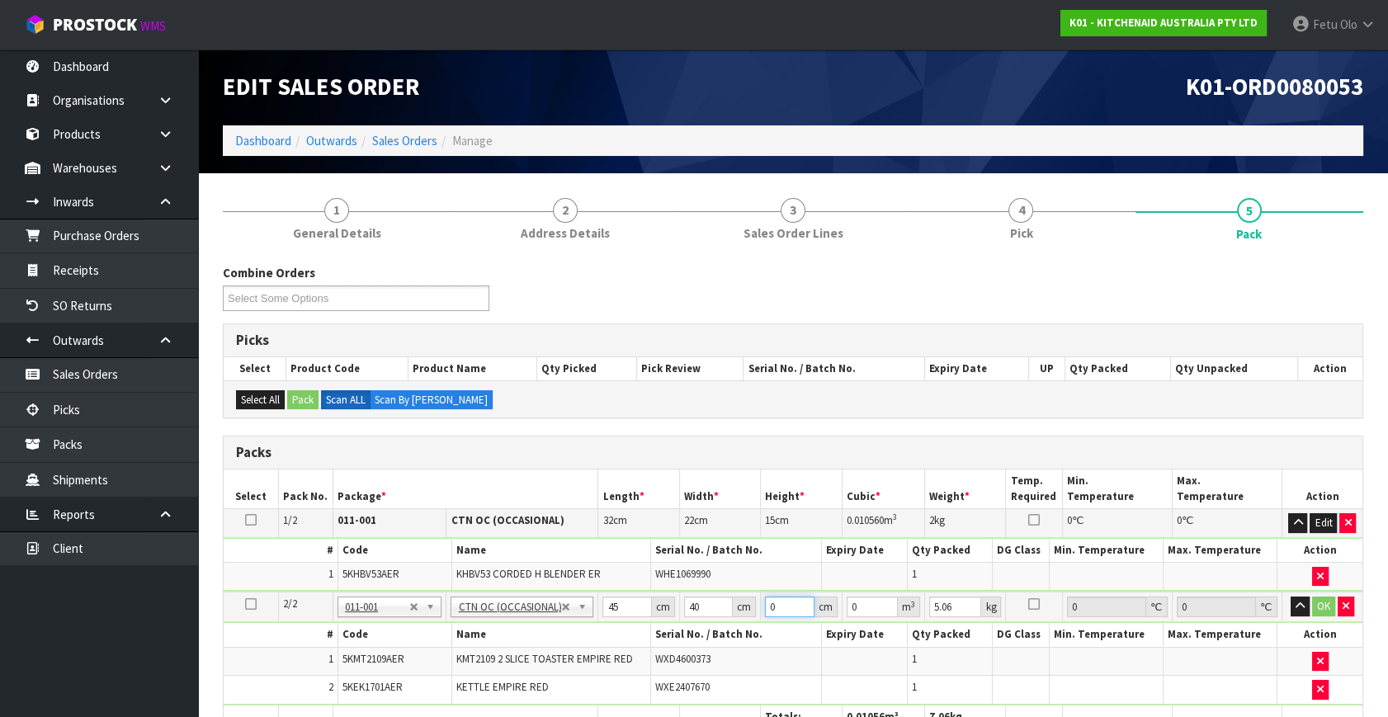
type input "2"
type input "0.0036"
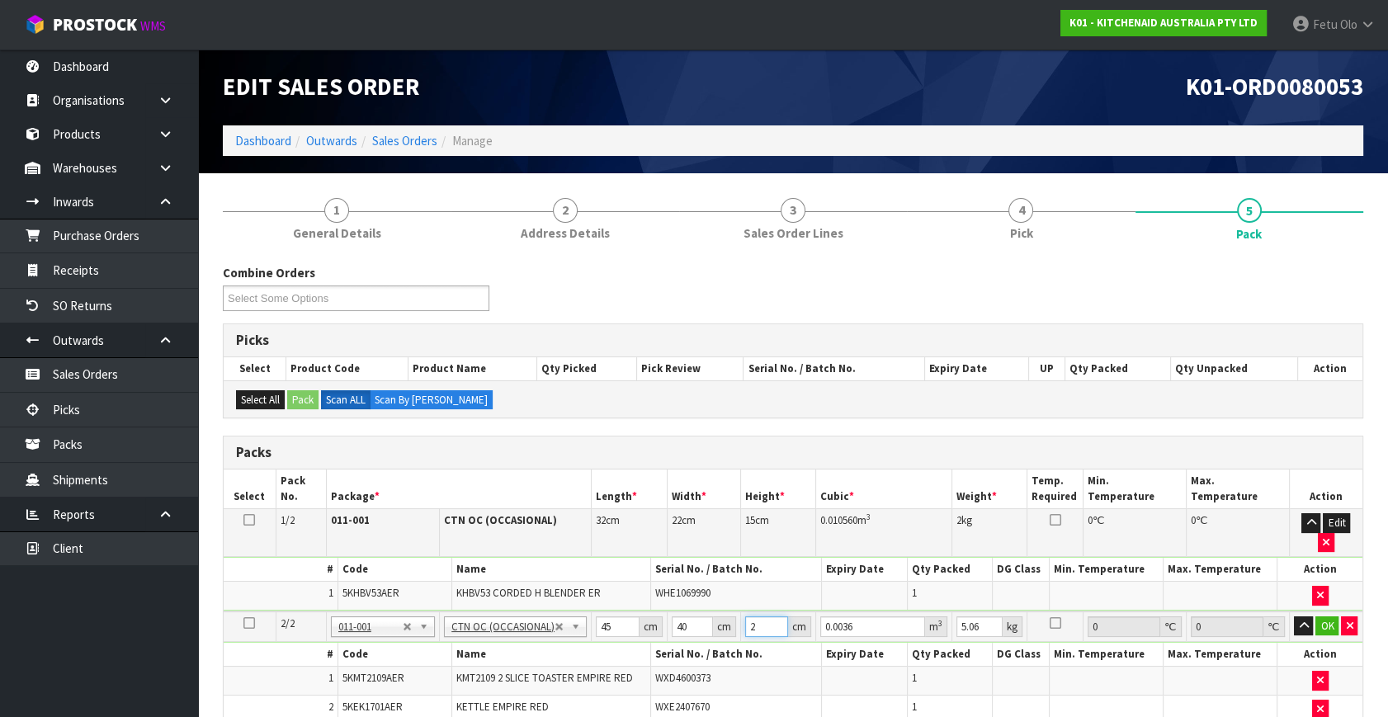
type input "29"
type input "0.0522"
type input "29"
type input "7"
click button "OK" at bounding box center [1327, 626] width 23 height 20
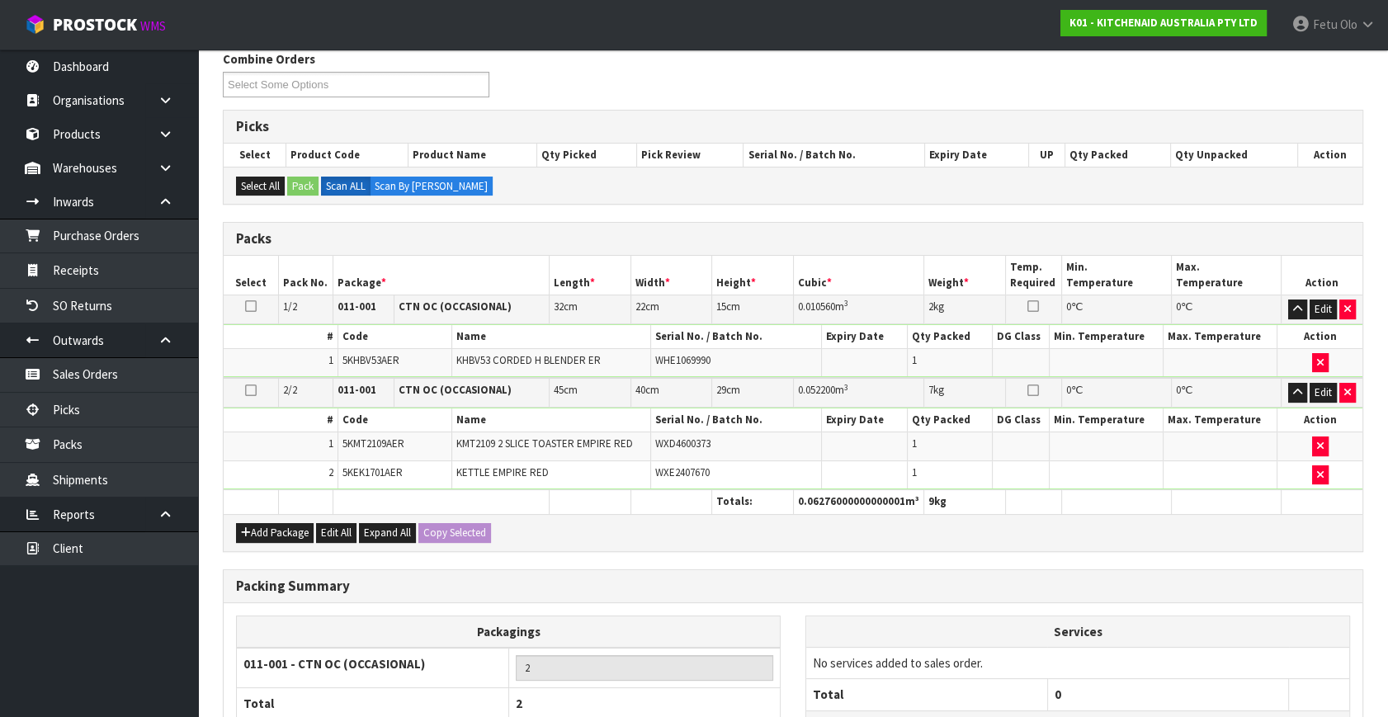
scroll to position [357, 0]
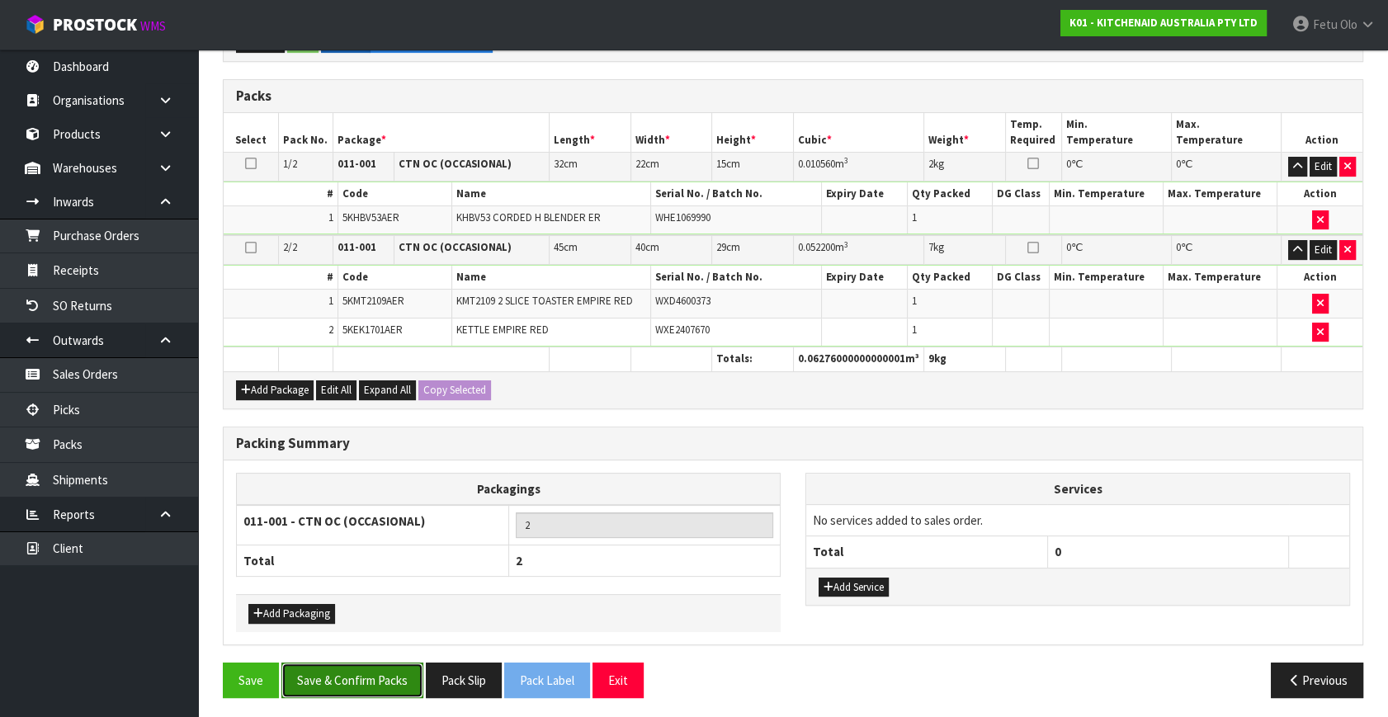
click at [357, 663] on button "Save & Confirm Packs" at bounding box center [352, 680] width 142 height 35
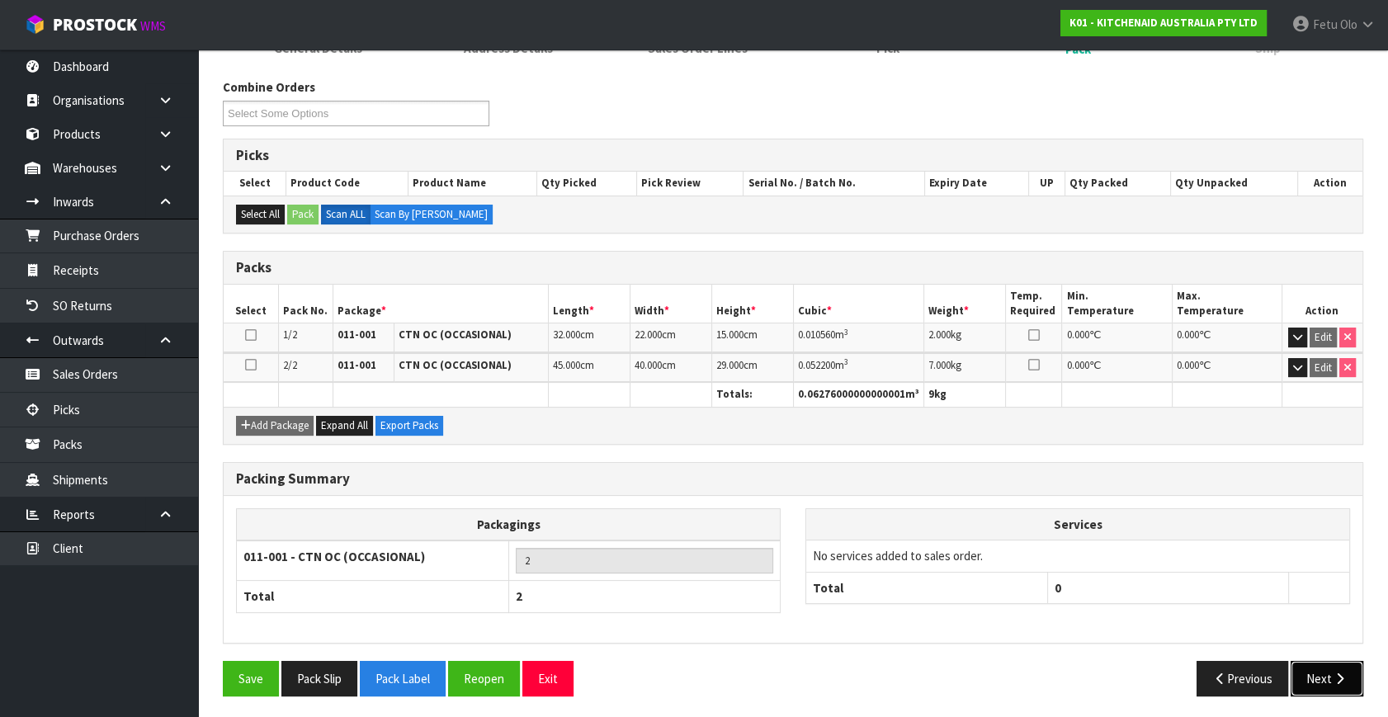
click at [1344, 677] on icon "button" at bounding box center [1340, 679] width 16 height 12
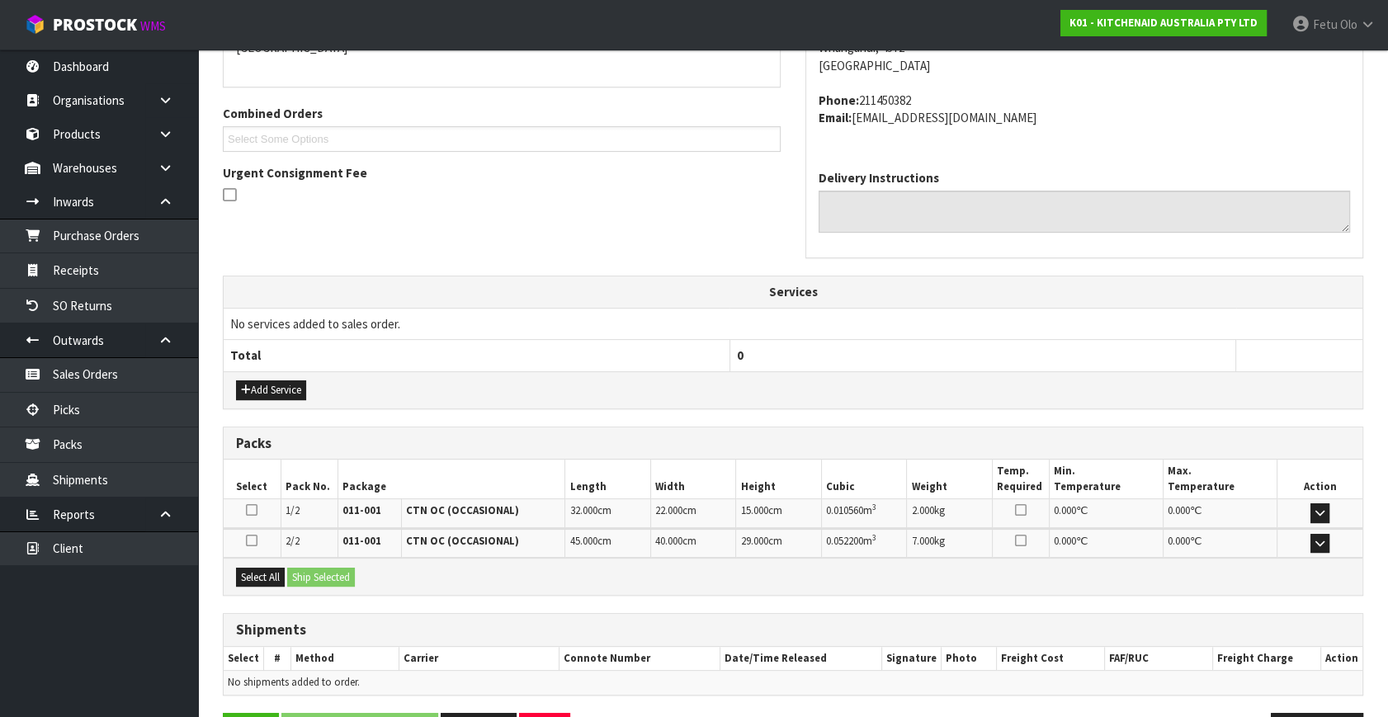
scroll to position [437, 0]
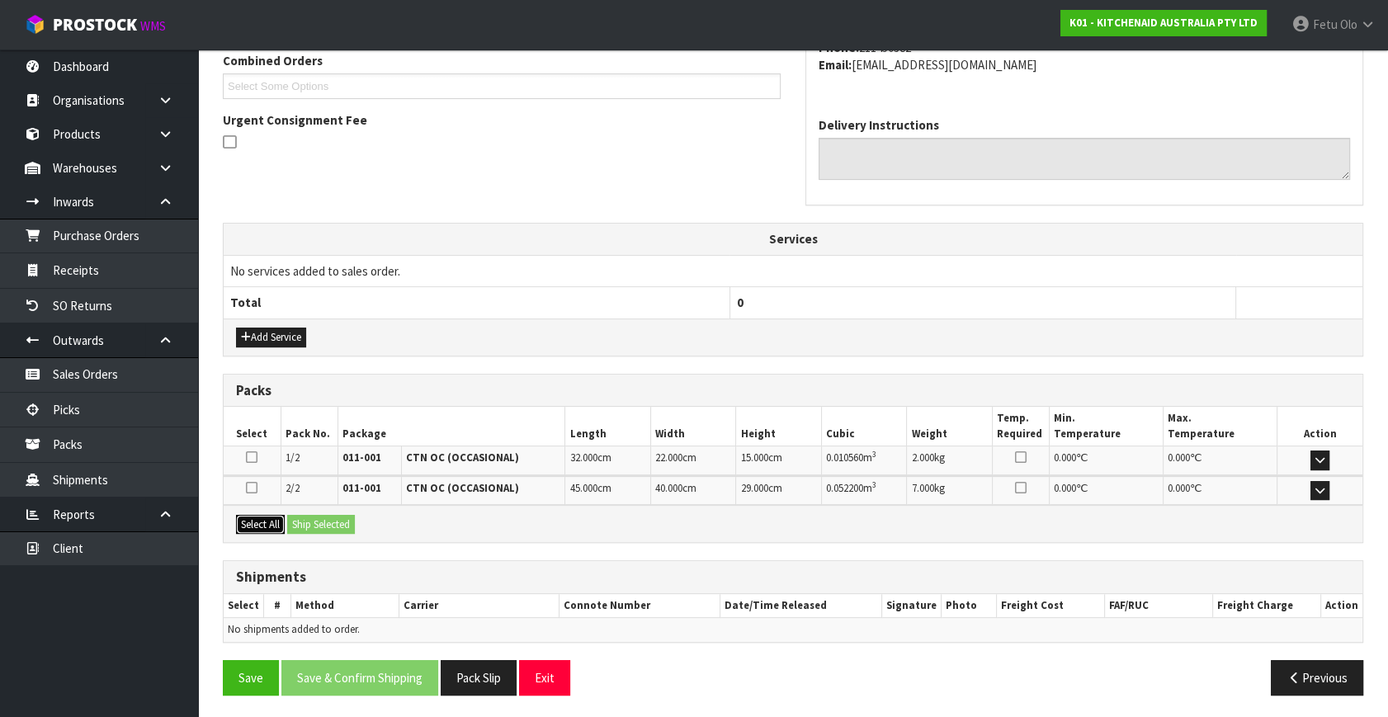
click at [257, 517] on button "Select All" at bounding box center [260, 525] width 49 height 20
click at [312, 519] on button "Ship Selected" at bounding box center [321, 525] width 68 height 20
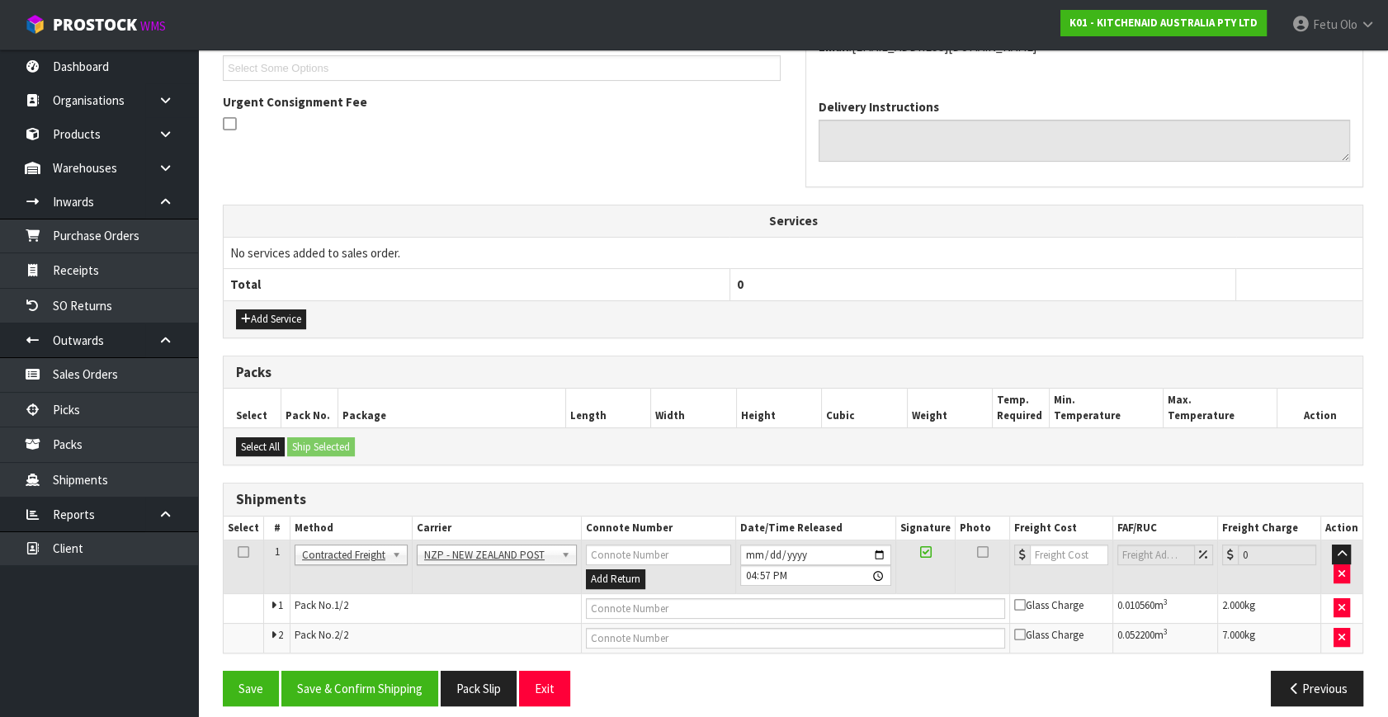
scroll to position [465, 0]
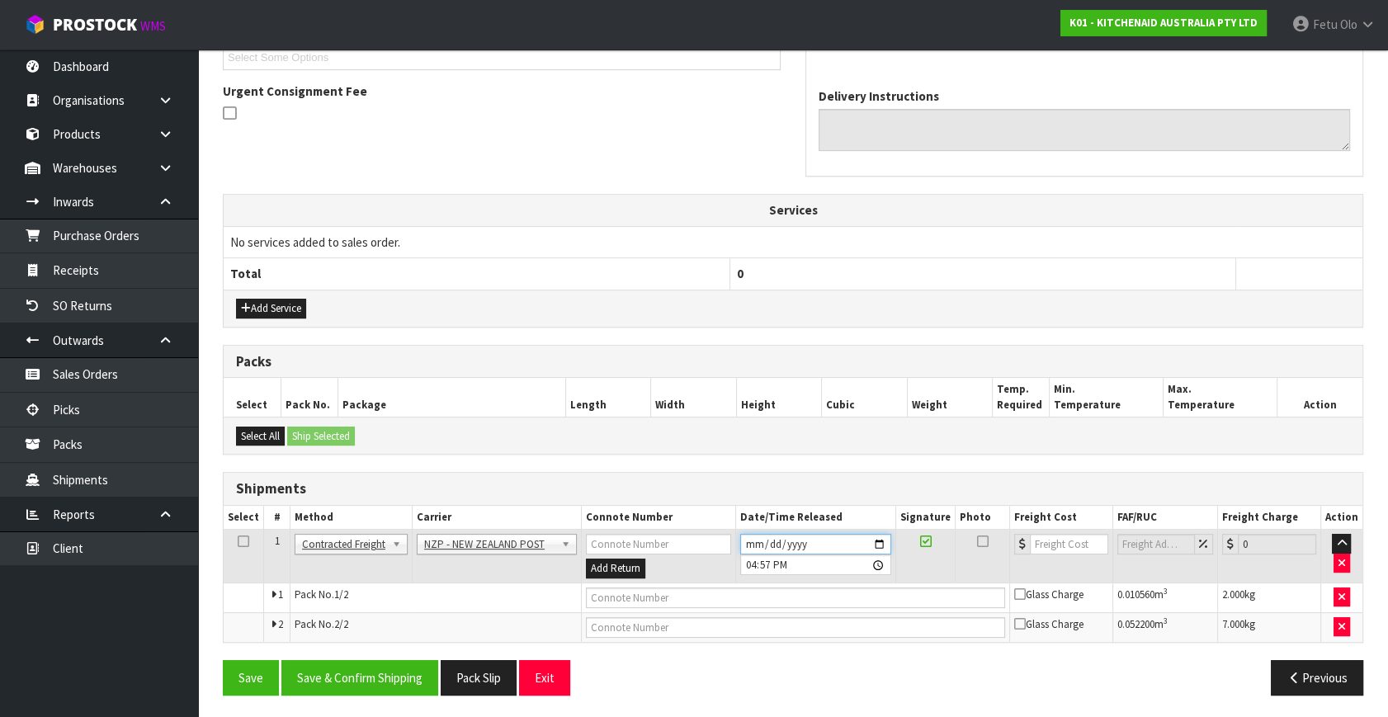
click at [881, 538] on input "[DATE]" at bounding box center [815, 544] width 151 height 21
type input "2025-10-07"
click at [396, 651] on div "From Address CONTRACT WAREHOUSING & LOGISTICS 17 Allens Road East Tamaki Auckla…" at bounding box center [793, 283] width 1141 height 850
click at [388, 671] on button "Save & Confirm Shipping" at bounding box center [359, 677] width 157 height 35
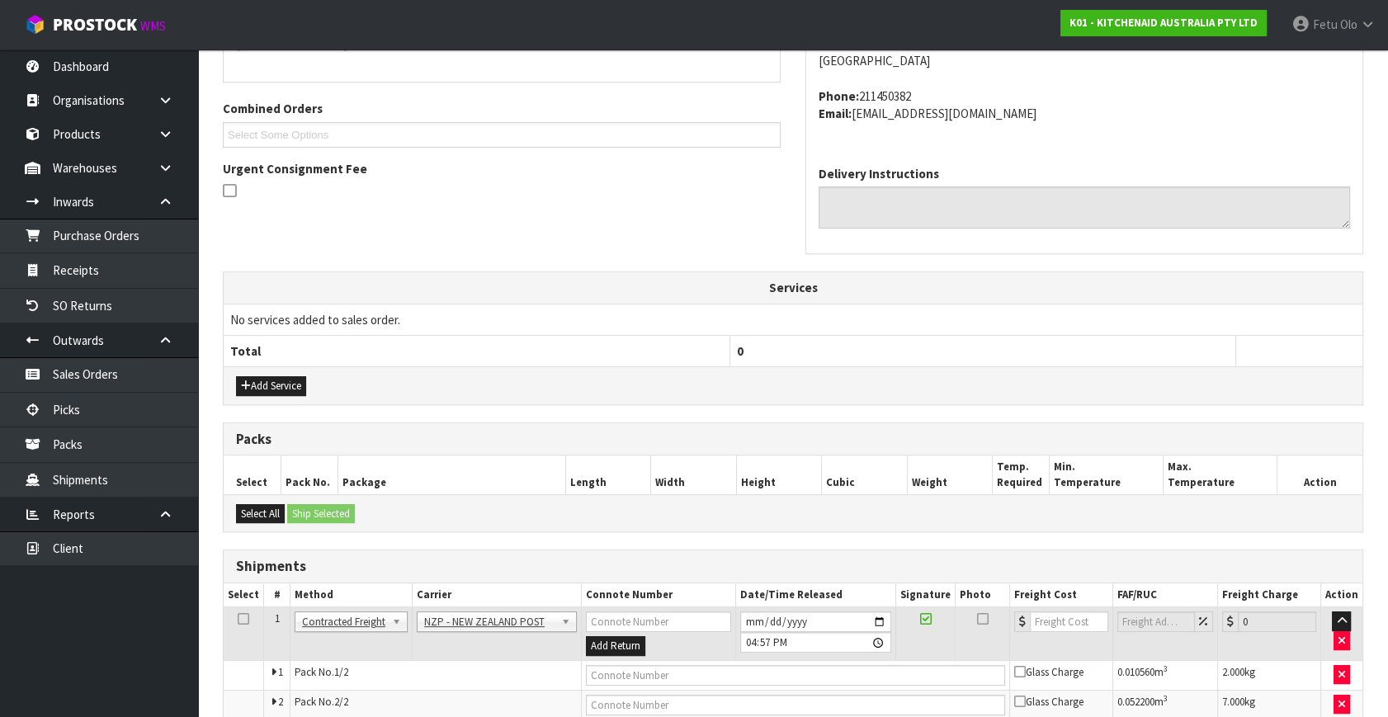
scroll to position [0, 0]
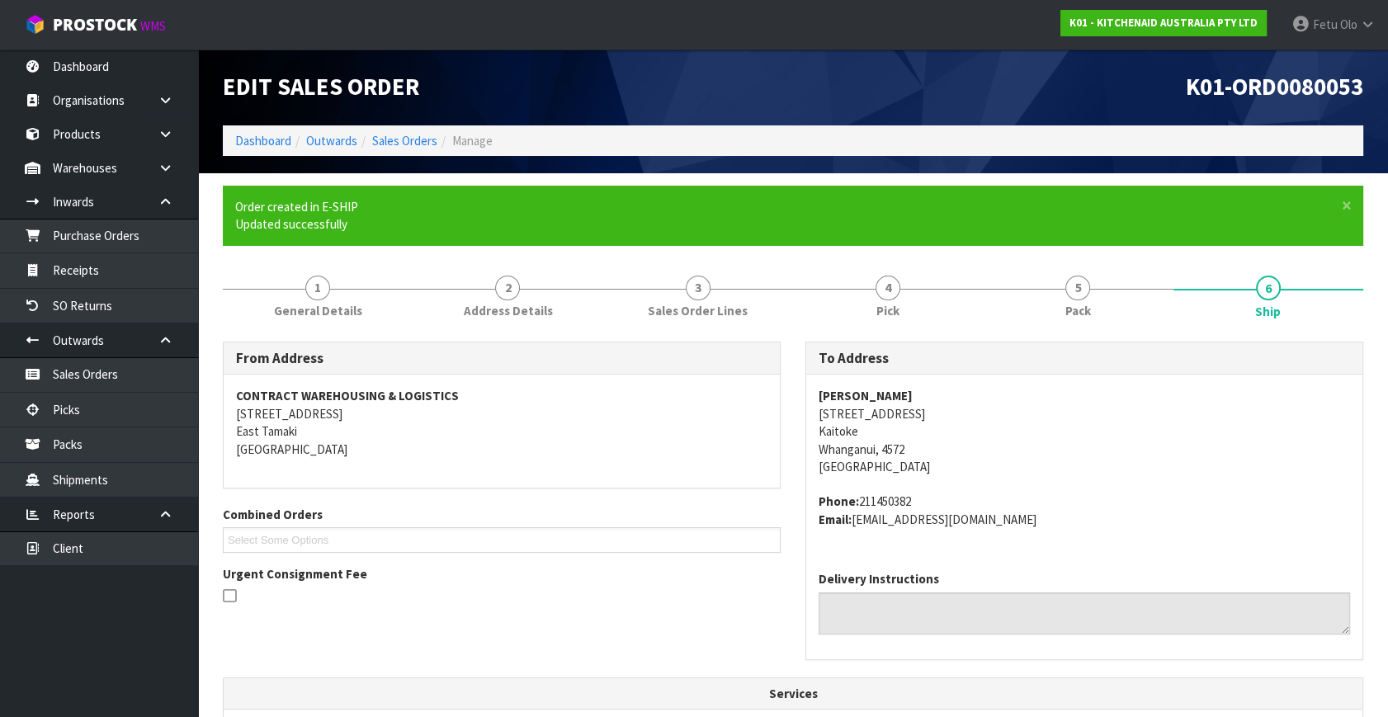
click at [1116, 416] on address "Jenne Doyle 316 Kaitoke Rd RD 2 Kaitoke Whanganui, 4572 New Zealand" at bounding box center [1084, 431] width 531 height 88
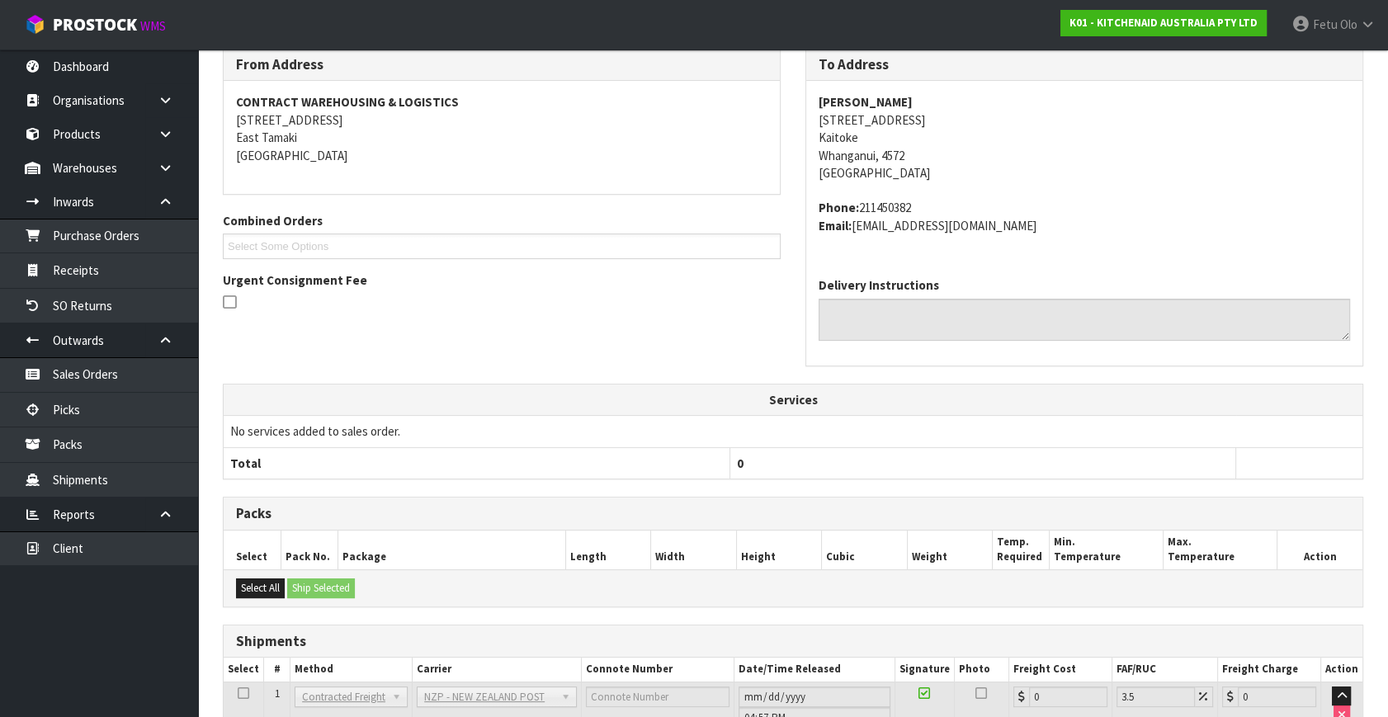
scroll to position [441, 0]
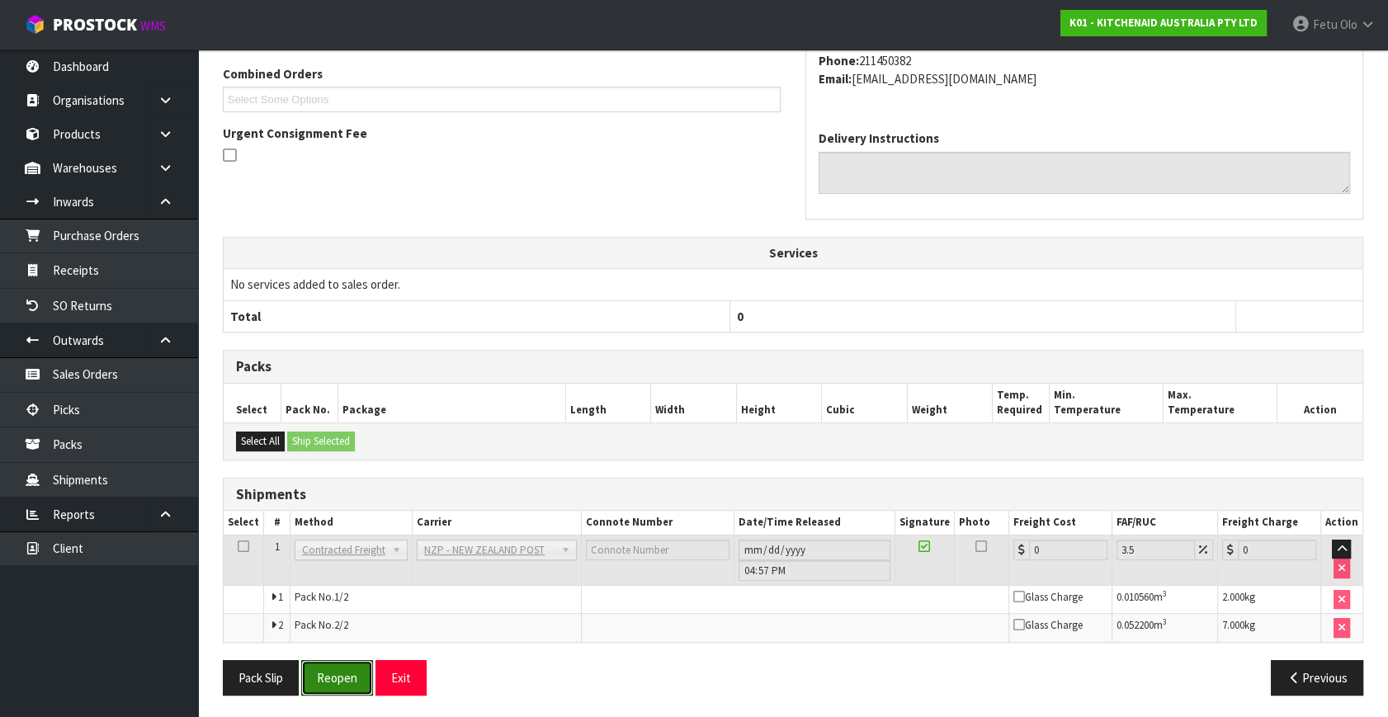
drag, startPoint x: 354, startPoint y: 665, endPoint x: 468, endPoint y: 642, distance: 116.2
click at [354, 666] on button "Reopen" at bounding box center [337, 677] width 72 height 35
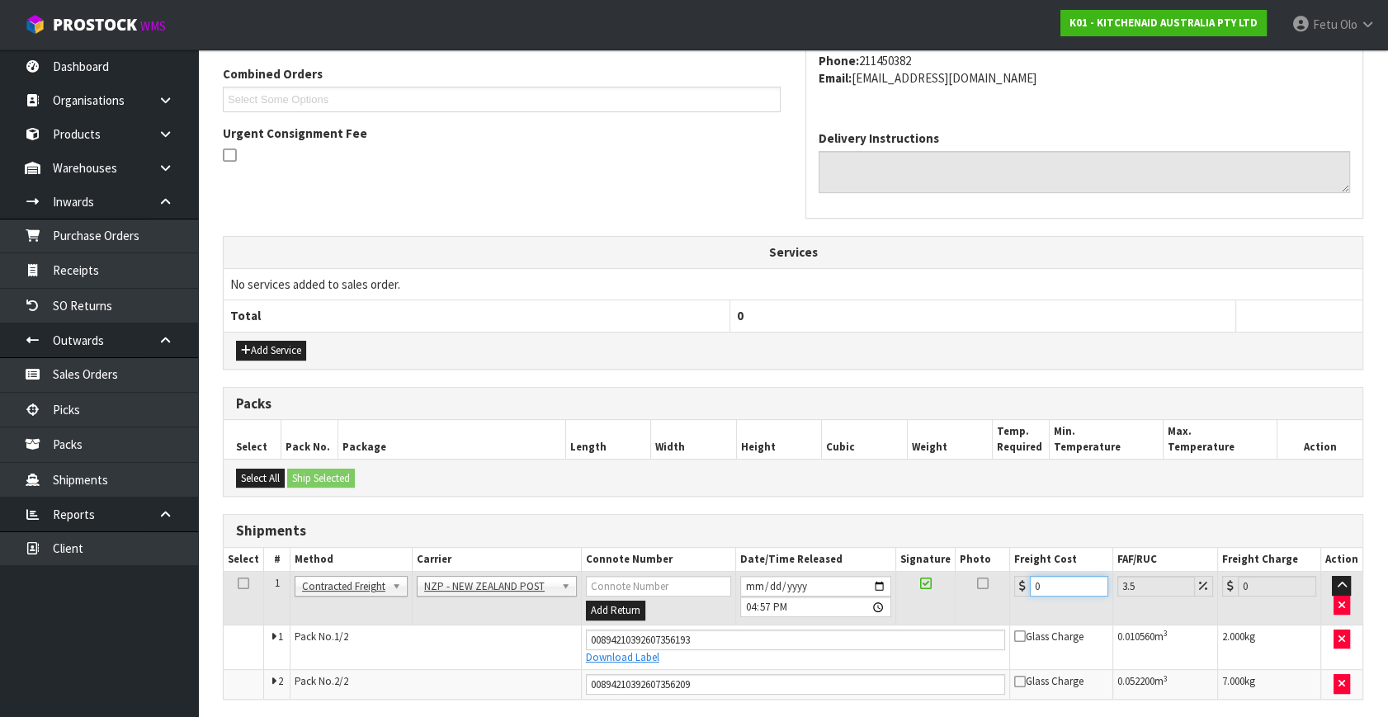
drag, startPoint x: 1059, startPoint y: 588, endPoint x: 840, endPoint y: 627, distance: 222.3
click at [840, 627] on tbody "1 Client Local Pickup Customer Local Pickup Company Freight Contracted Freight …" at bounding box center [793, 635] width 1139 height 127
type input "2"
type input "2.07"
type input "26"
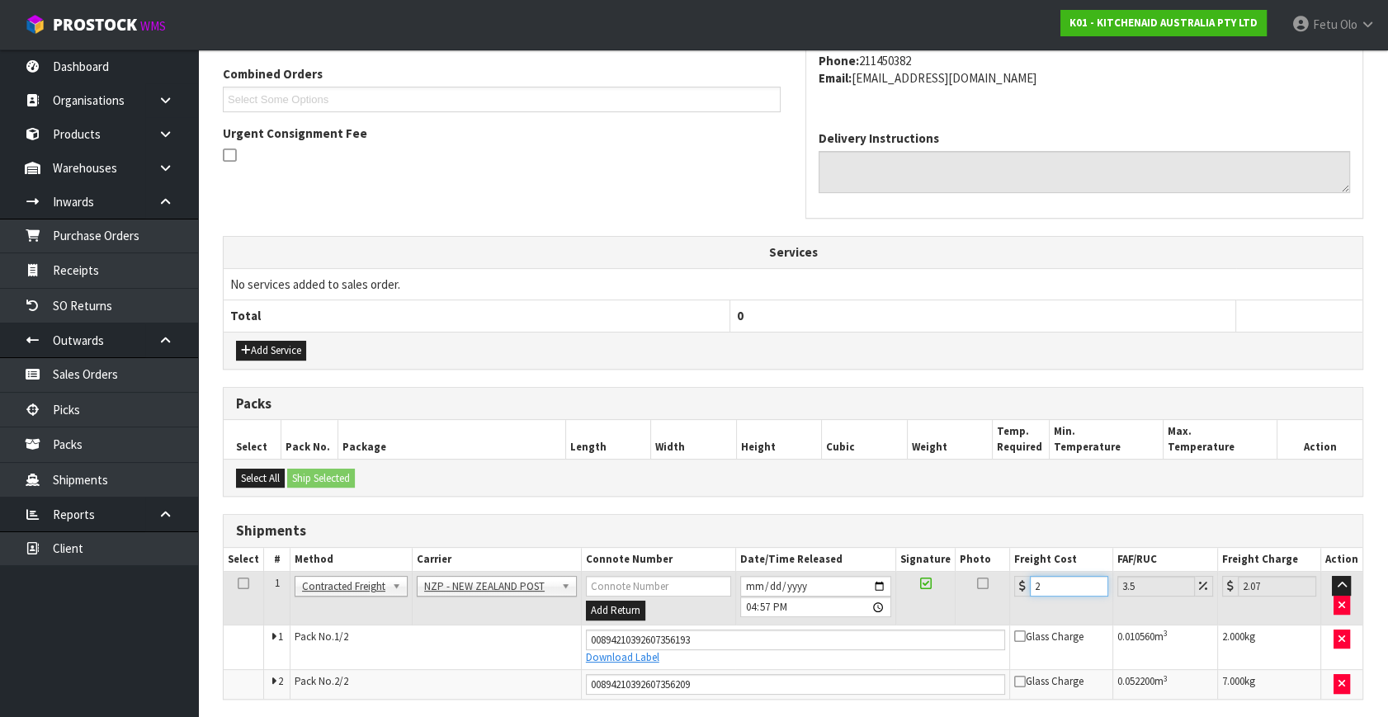
type input "26.91"
type input "26.8"
type input "27.74"
type input "26.89"
type input "27.83"
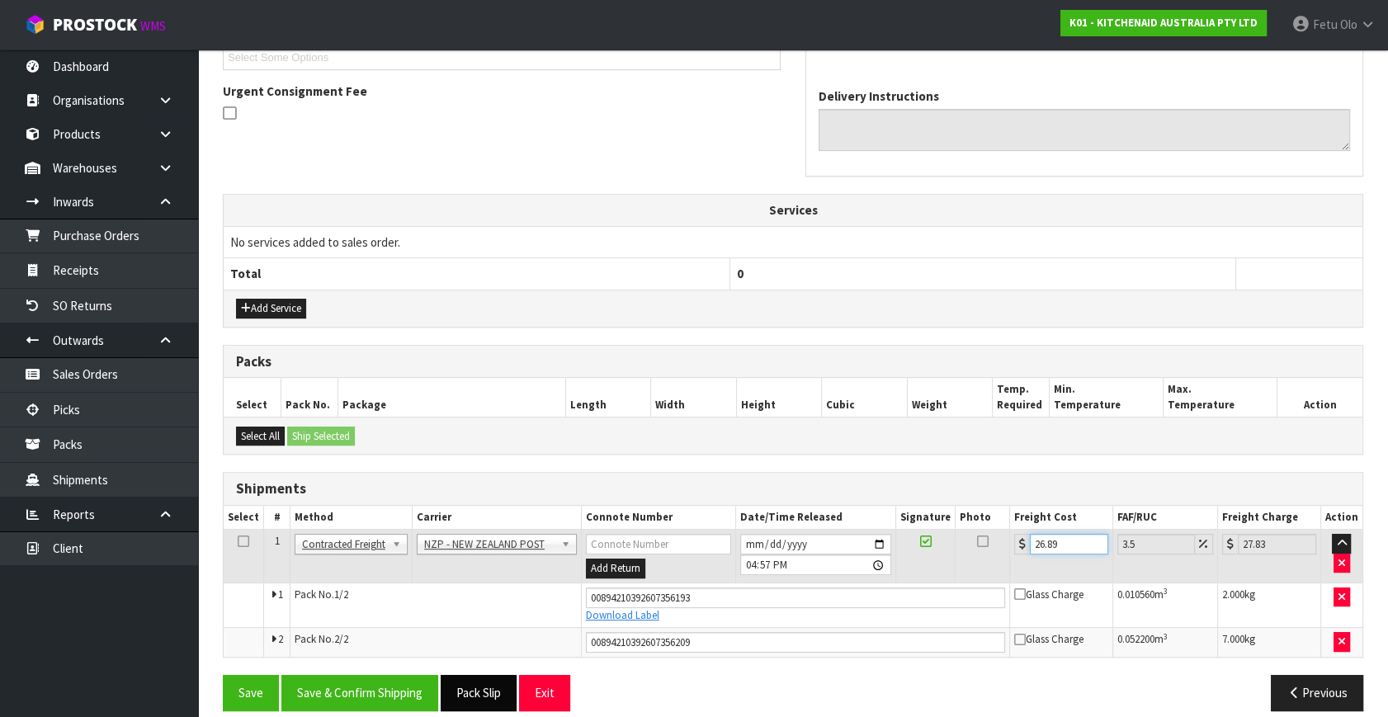
scroll to position [480, 0]
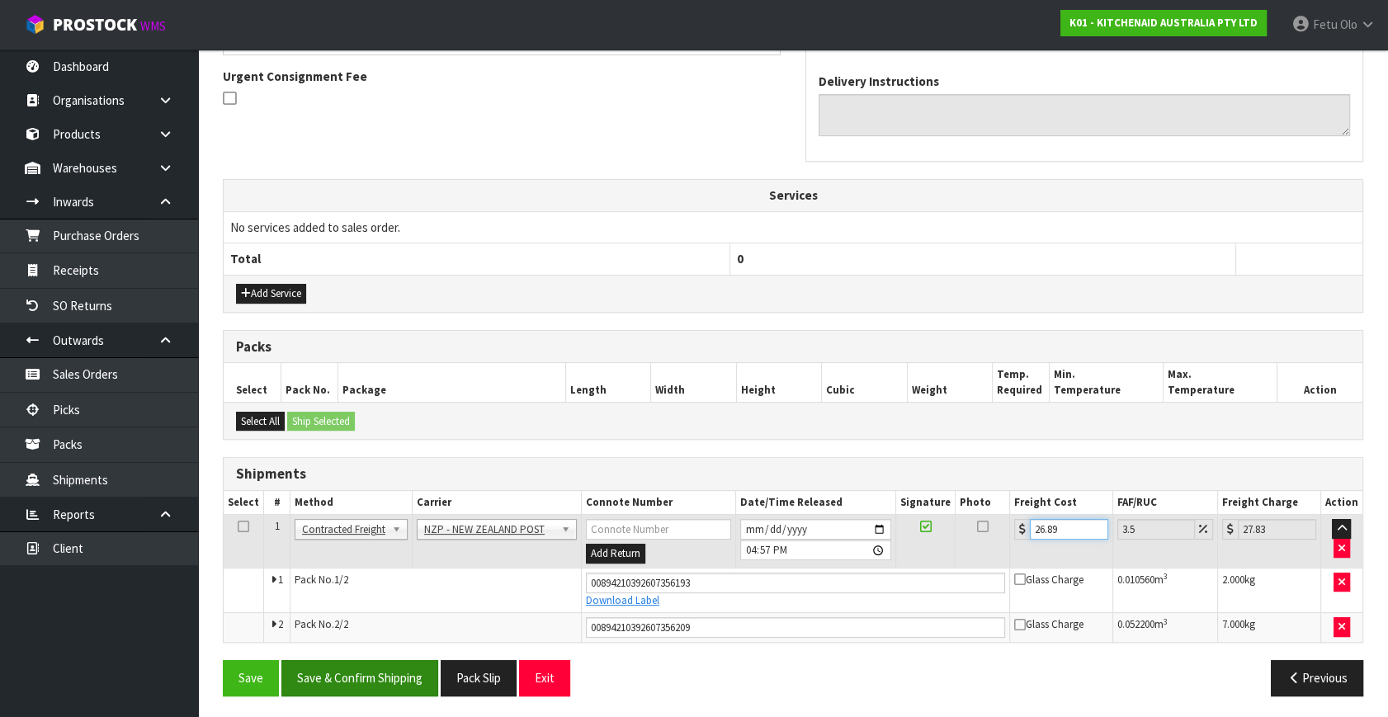
type input "26.89"
click at [371, 675] on button "Save & Confirm Shipping" at bounding box center [359, 677] width 157 height 35
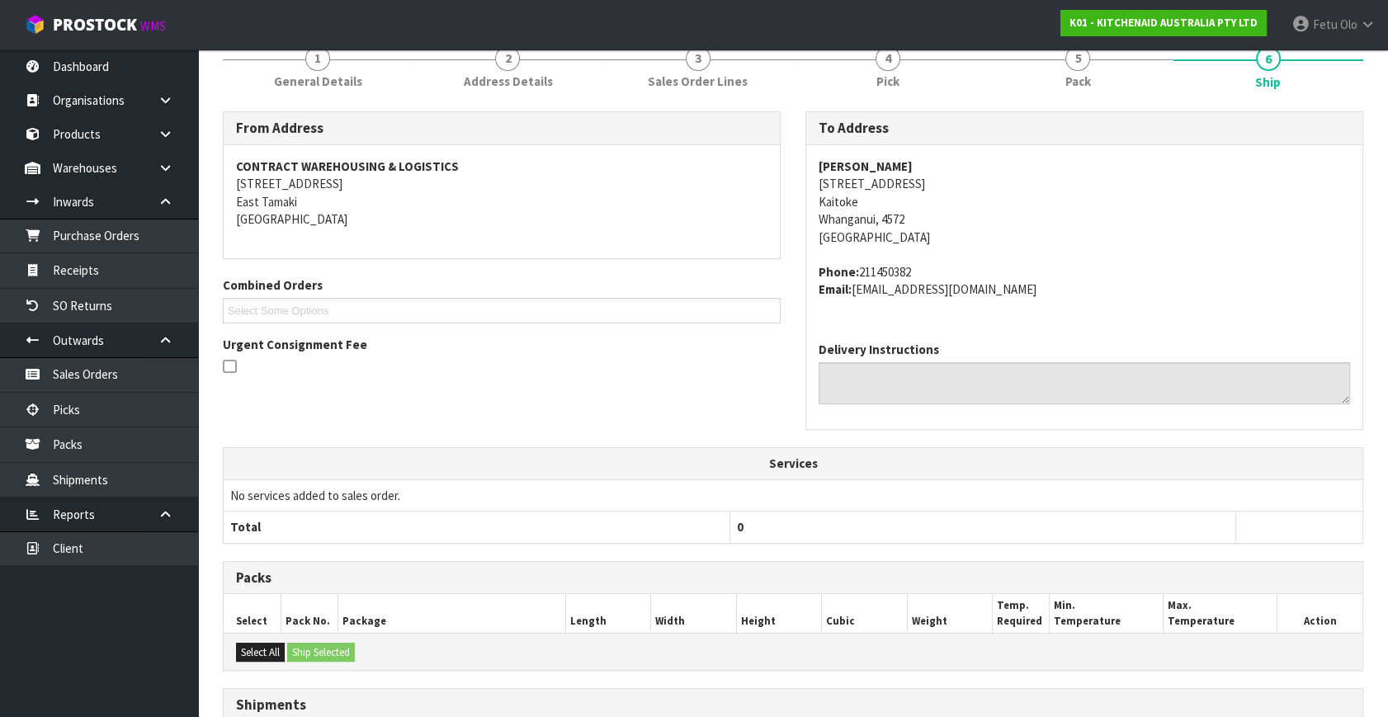
scroll to position [435, 0]
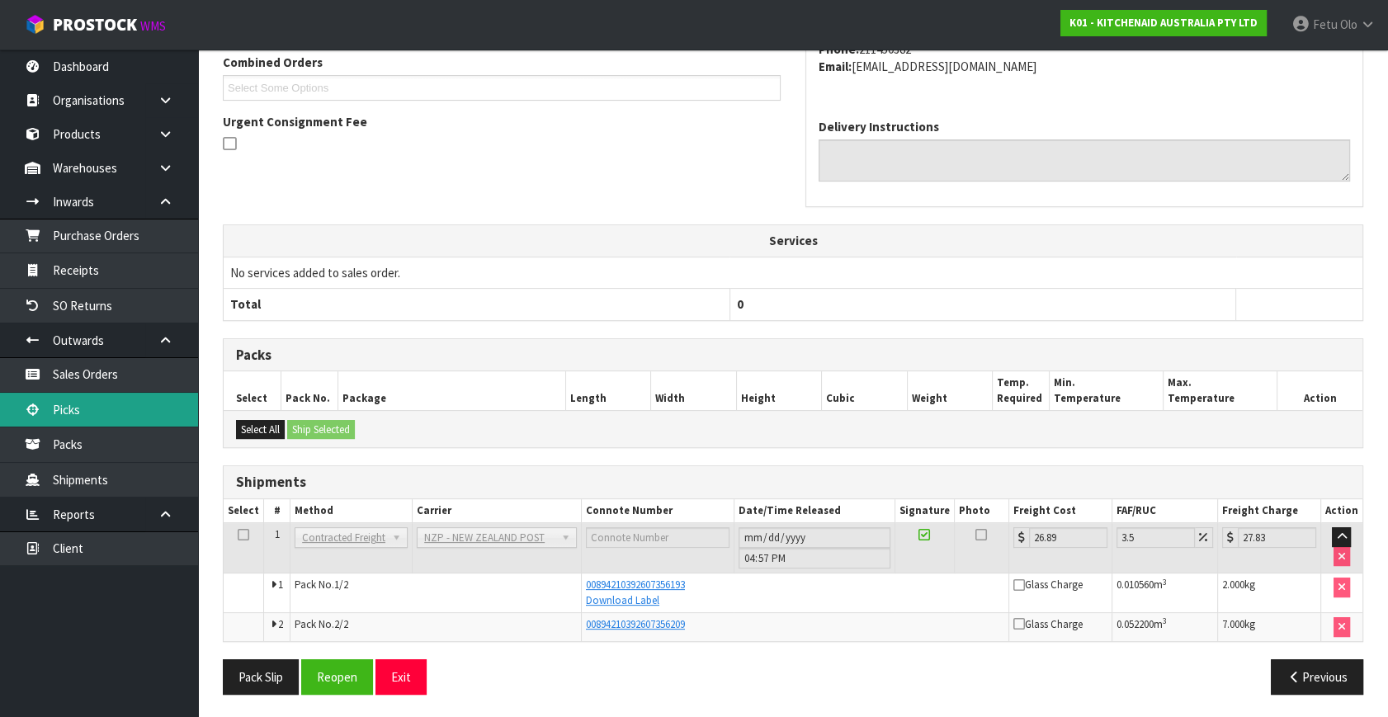
click at [111, 412] on link "Picks" at bounding box center [99, 410] width 198 height 34
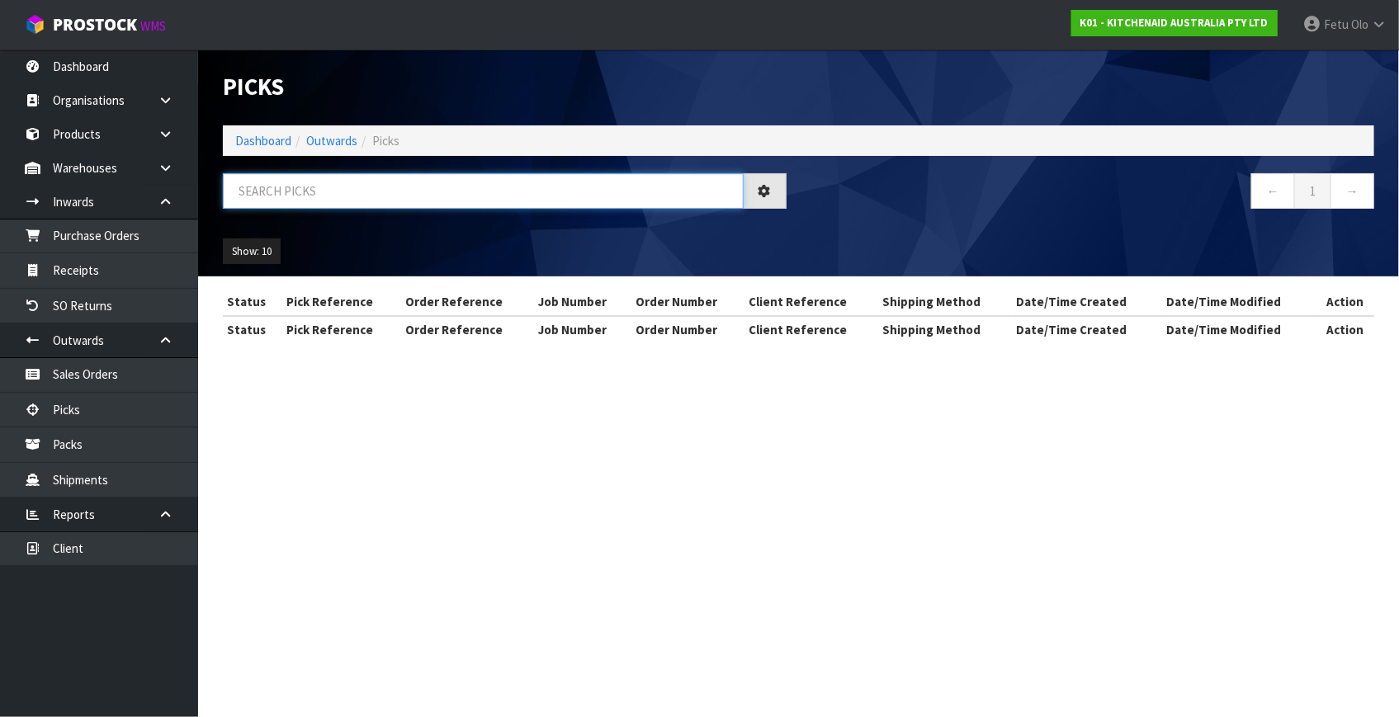
click at [441, 203] on input "text" at bounding box center [483, 190] width 521 height 35
type input "80068"
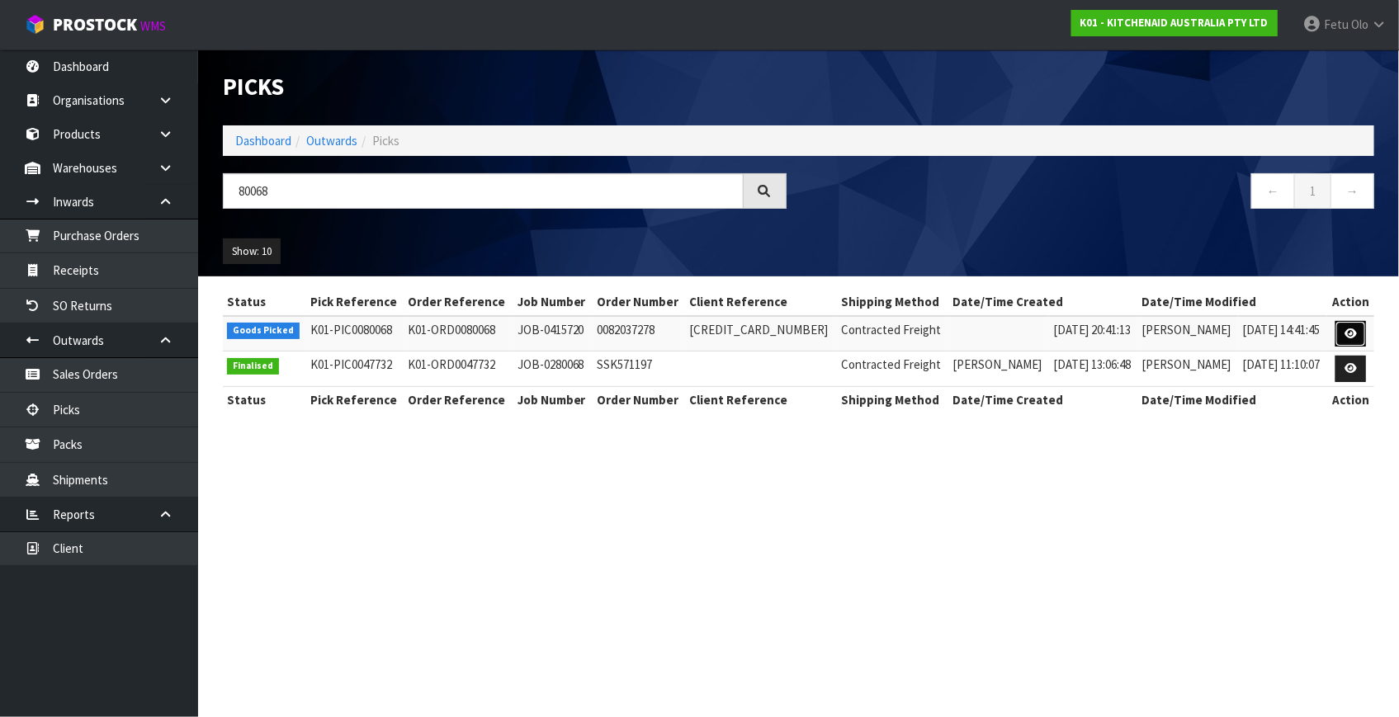
click at [1340, 329] on link at bounding box center [1350, 334] width 31 height 26
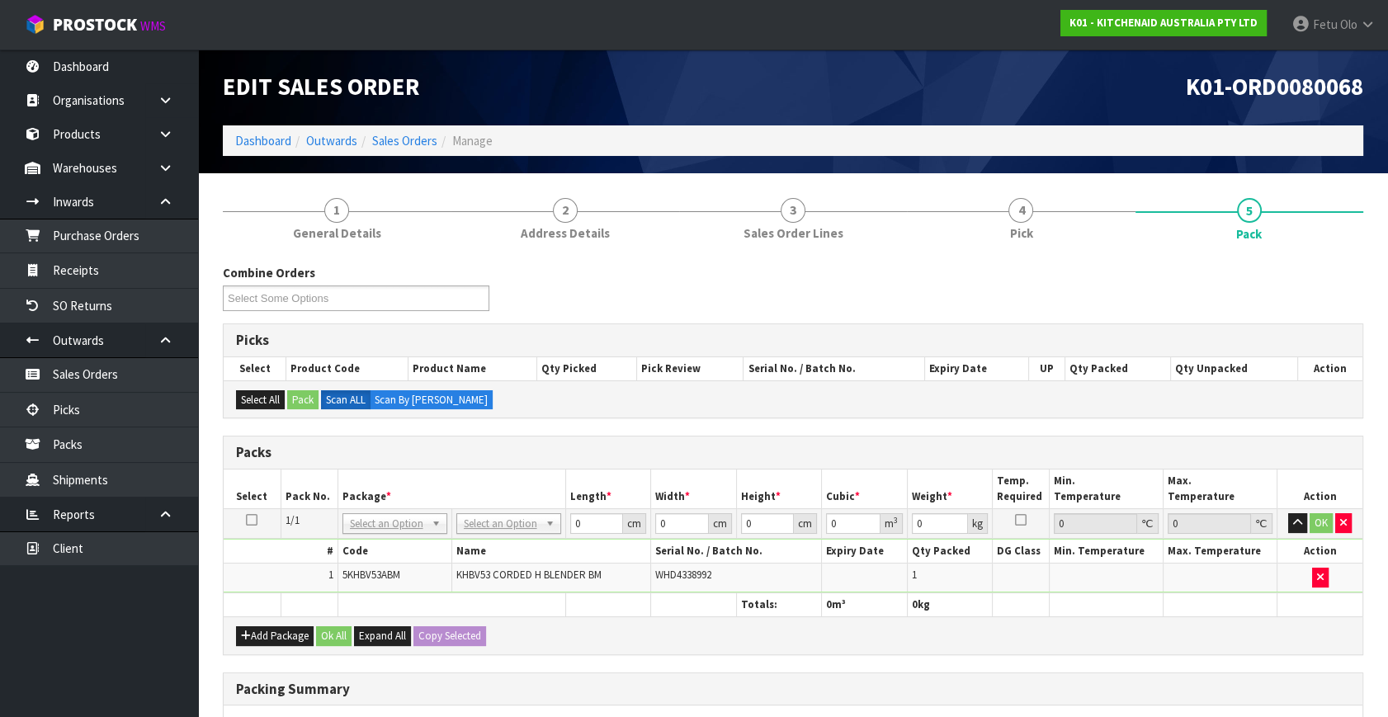
drag, startPoint x: 419, startPoint y: 536, endPoint x: 356, endPoint y: 555, distance: 66.3
click at [413, 539] on div "# Code Name Serial No. / Batch No. Expiry Date Qty Packed DG Class Min. Tempera…" at bounding box center [793, 566] width 1139 height 54
drag, startPoint x: 361, startPoint y: 520, endPoint x: 362, endPoint y: 540, distance: 19.9
click at [362, 542] on input "text" at bounding box center [394, 545] width 97 height 21
type input "011"
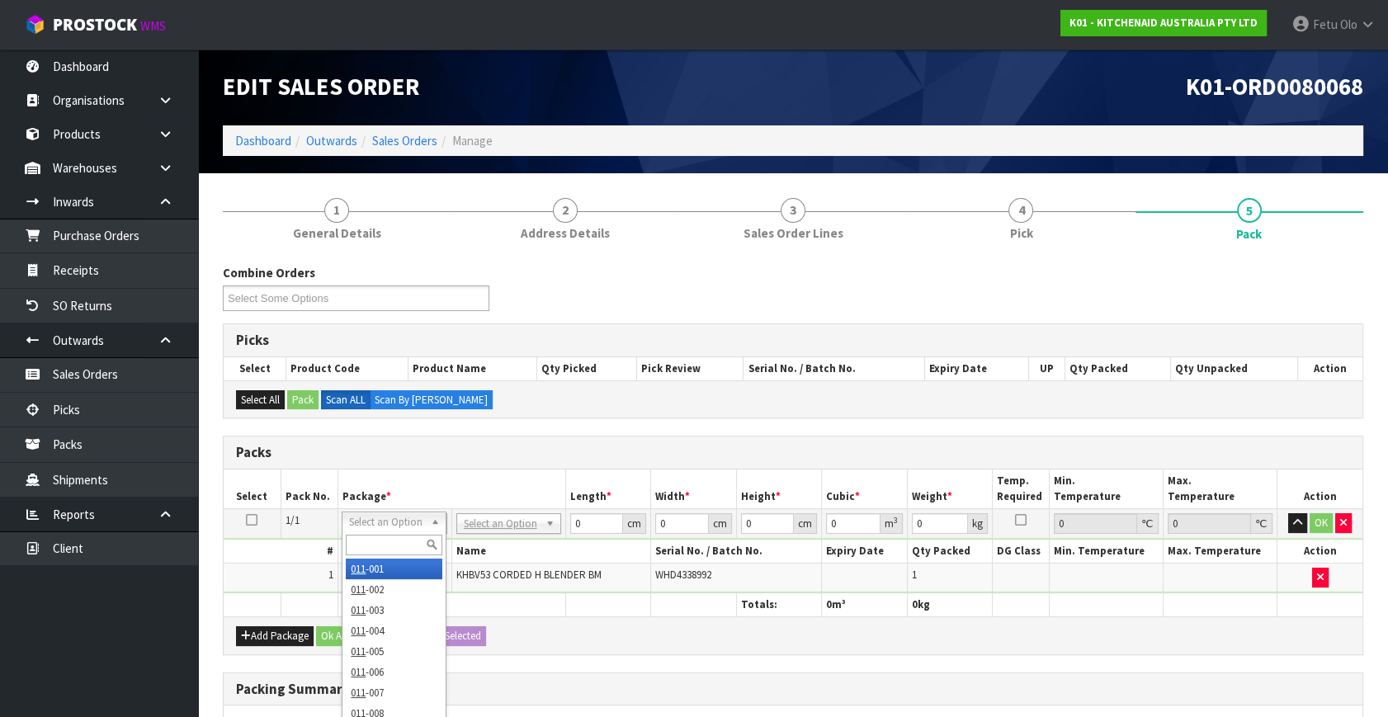
type input "1.3"
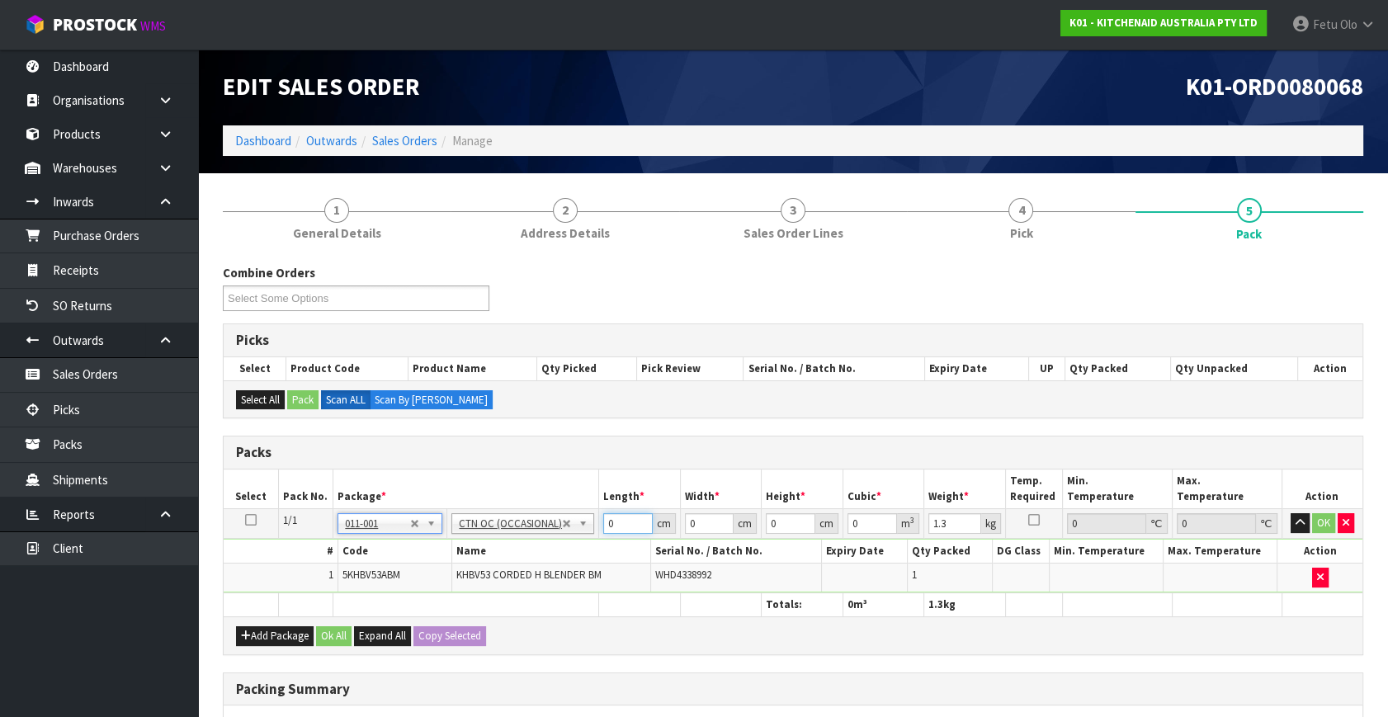
drag, startPoint x: 615, startPoint y: 526, endPoint x: 502, endPoint y: 581, distance: 125.9
click at [502, 581] on tbody "1/1 NONE 007-001 007-002 007-004 007-009 007-013 007-014 007-015 007-017 007-01…" at bounding box center [793, 551] width 1139 height 84
type input "32"
type input "22"
type input "1"
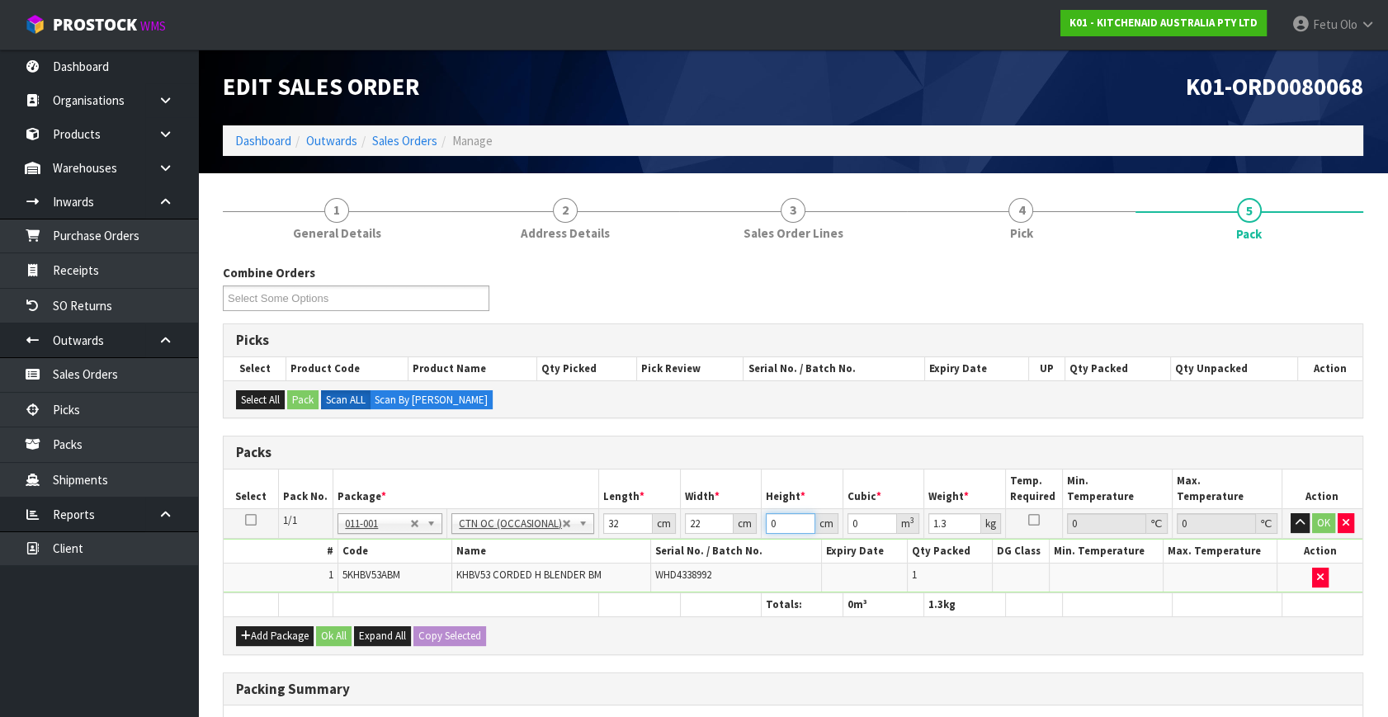
type input "0.000704"
type input "15"
type input "0.01056"
type input "15"
type input "2"
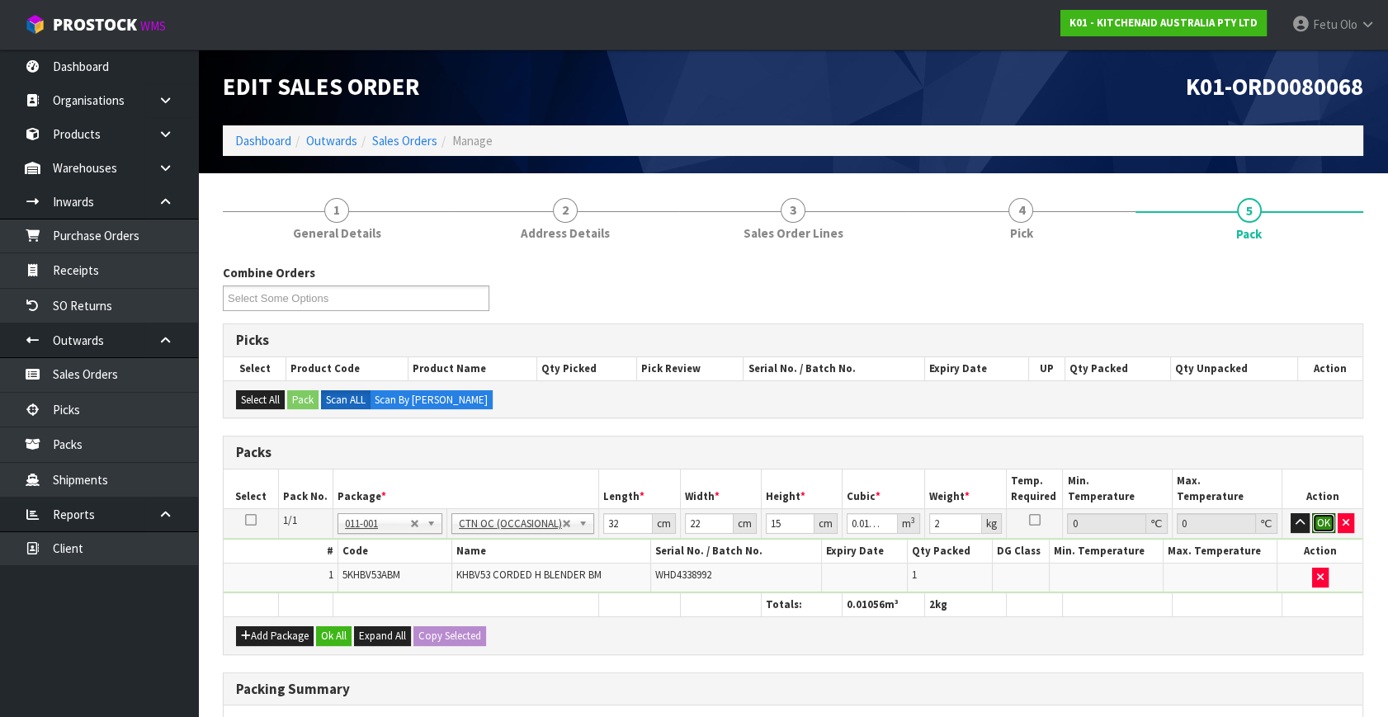
click button "OK" at bounding box center [1323, 523] width 23 height 20
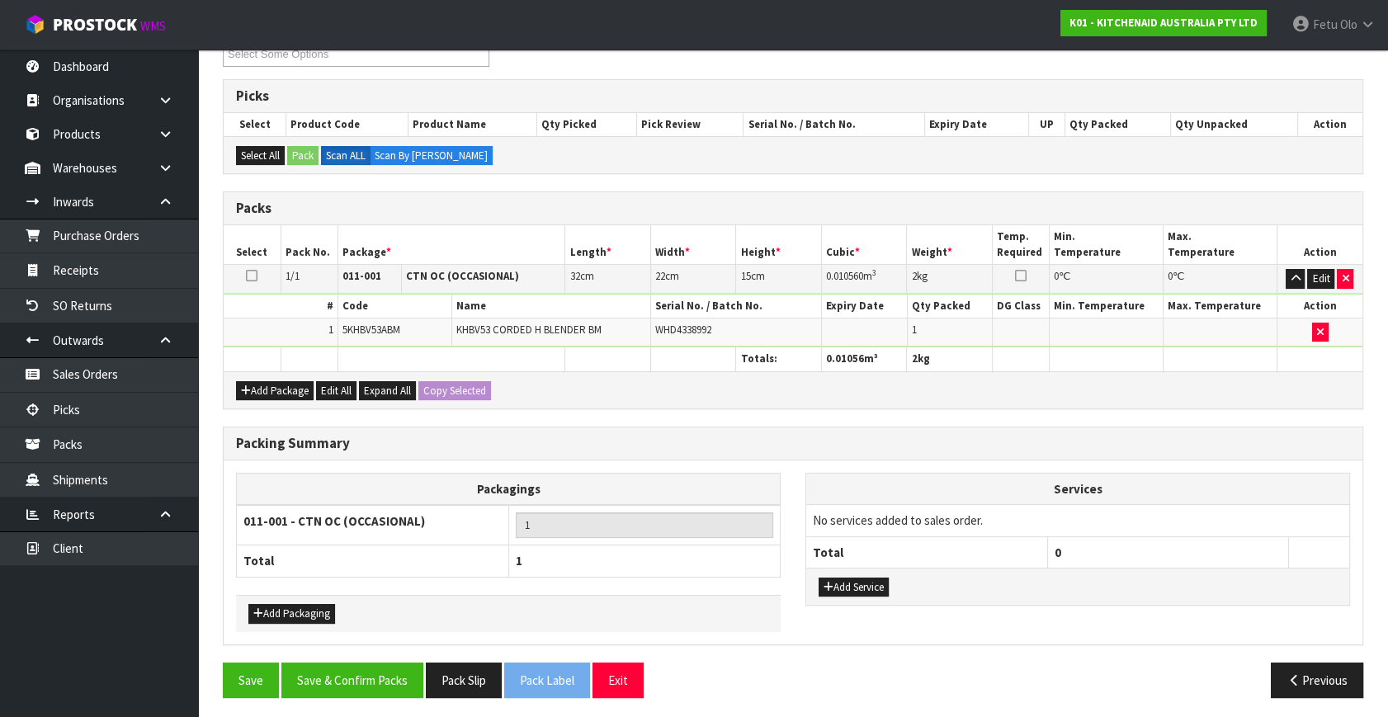
scroll to position [246, 0]
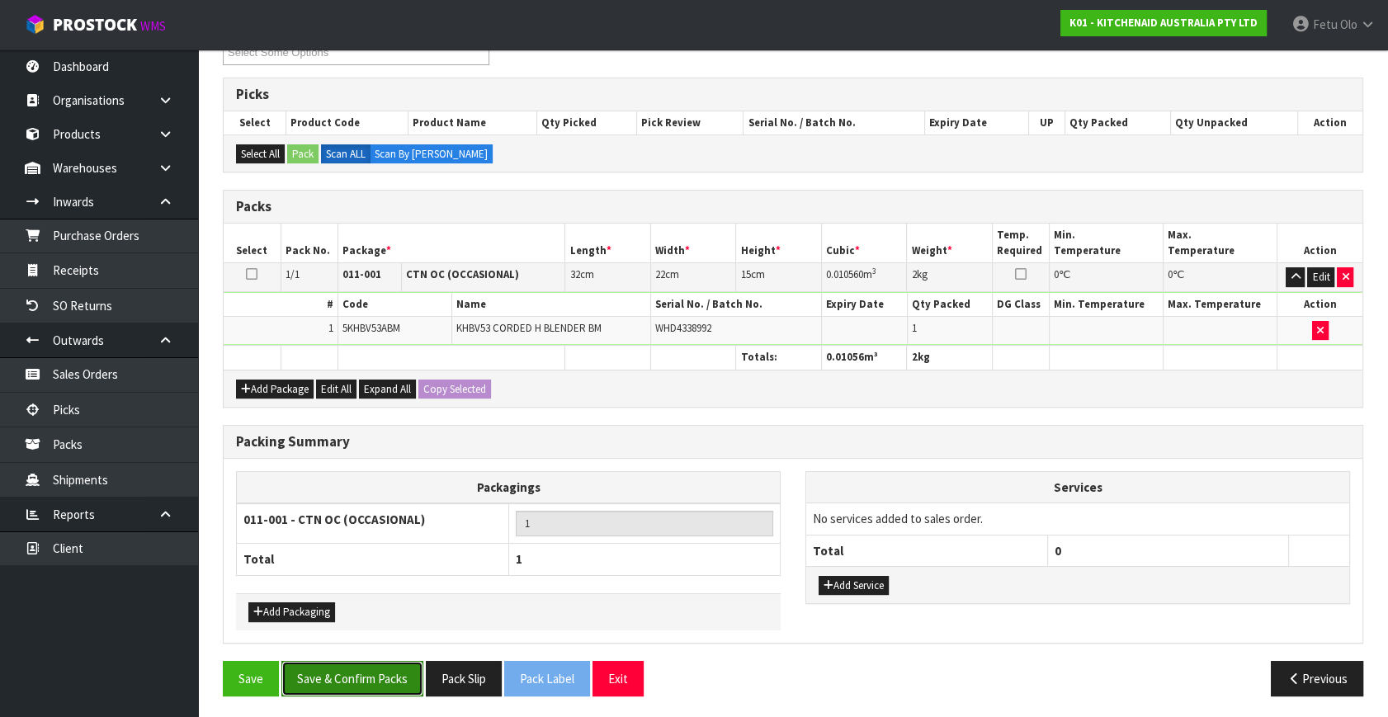
click at [344, 684] on button "Save & Confirm Packs" at bounding box center [352, 678] width 142 height 35
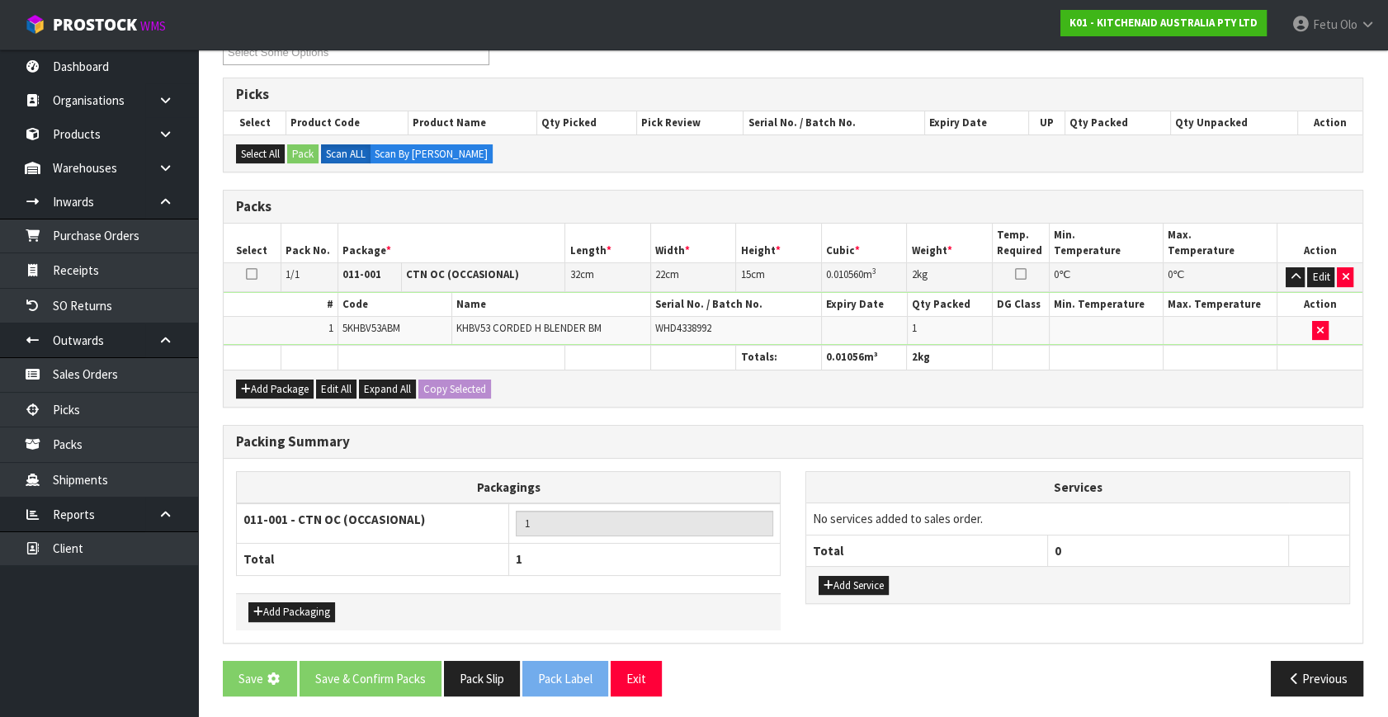
scroll to position [0, 0]
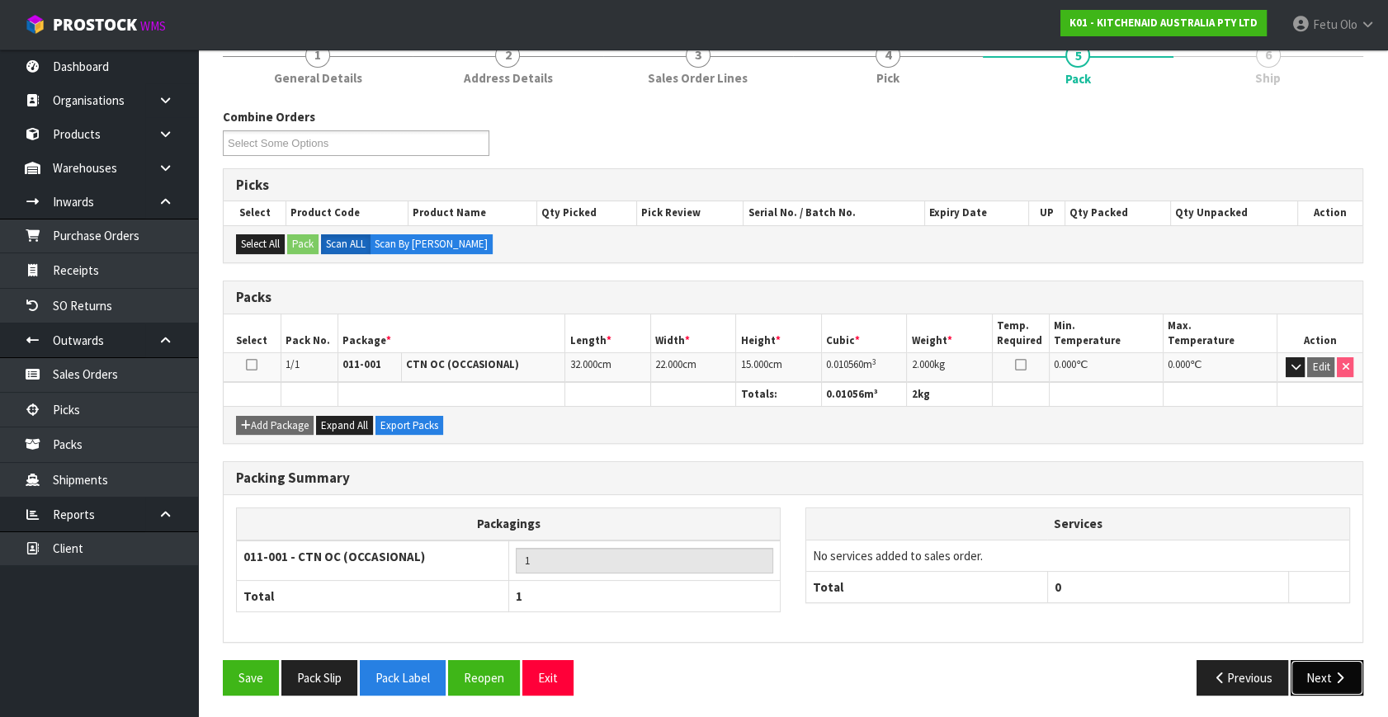
click at [1319, 679] on button "Next" at bounding box center [1327, 677] width 73 height 35
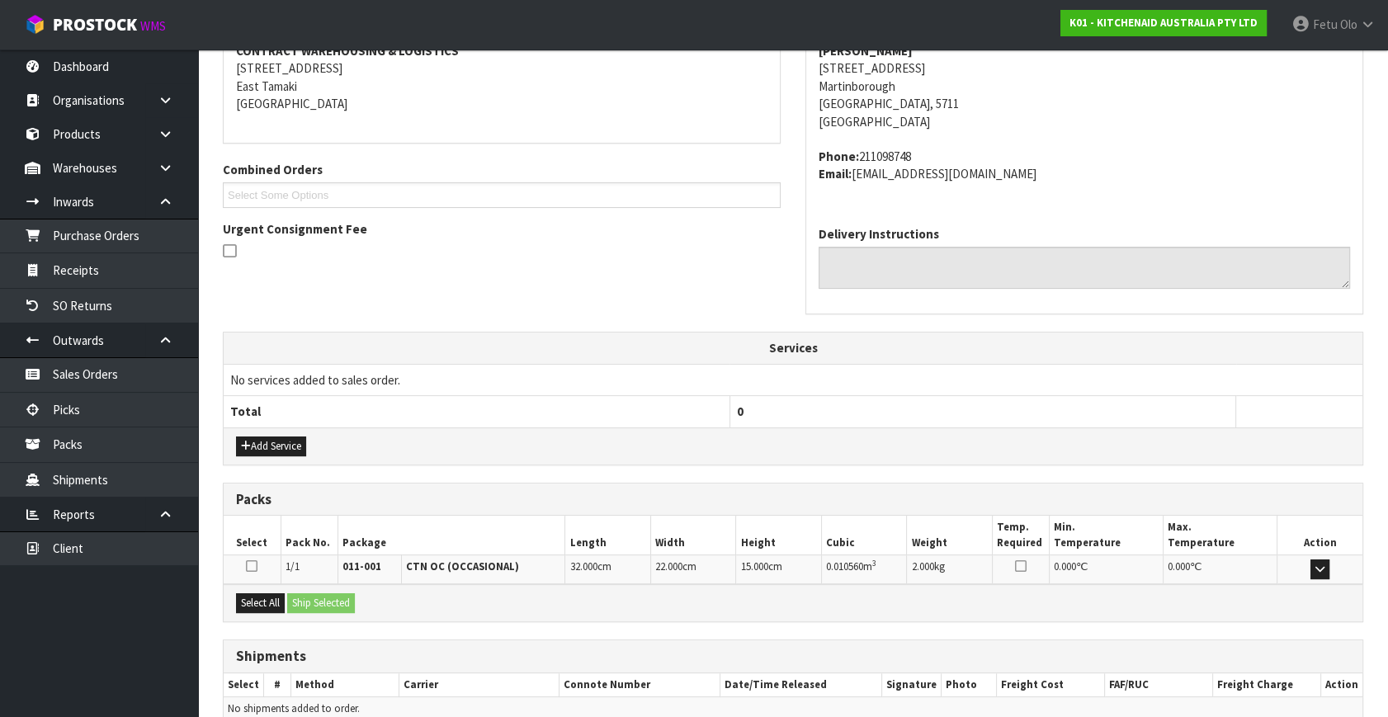
scroll to position [406, 0]
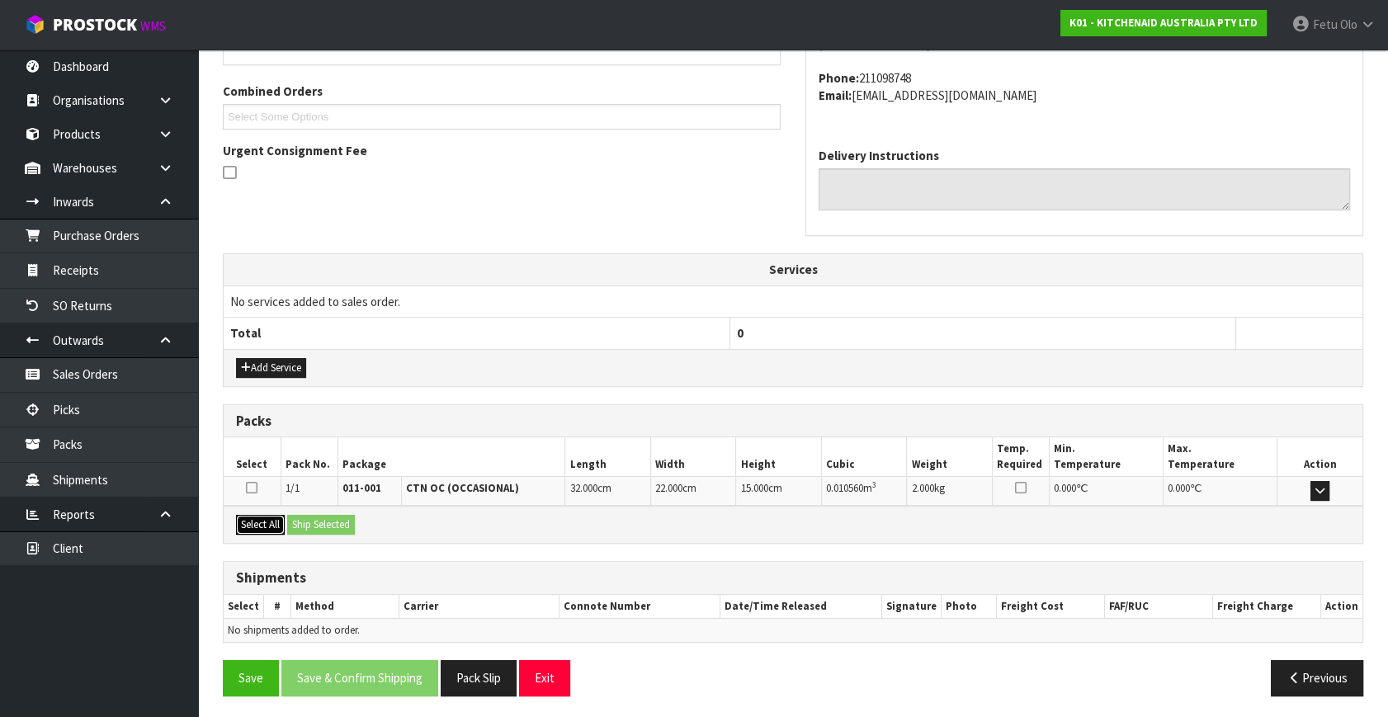
drag, startPoint x: 241, startPoint y: 523, endPoint x: 315, endPoint y: 520, distance: 74.3
click at [274, 522] on button "Select All" at bounding box center [260, 525] width 49 height 20
click at [315, 520] on button "Ship Selected" at bounding box center [321, 525] width 68 height 20
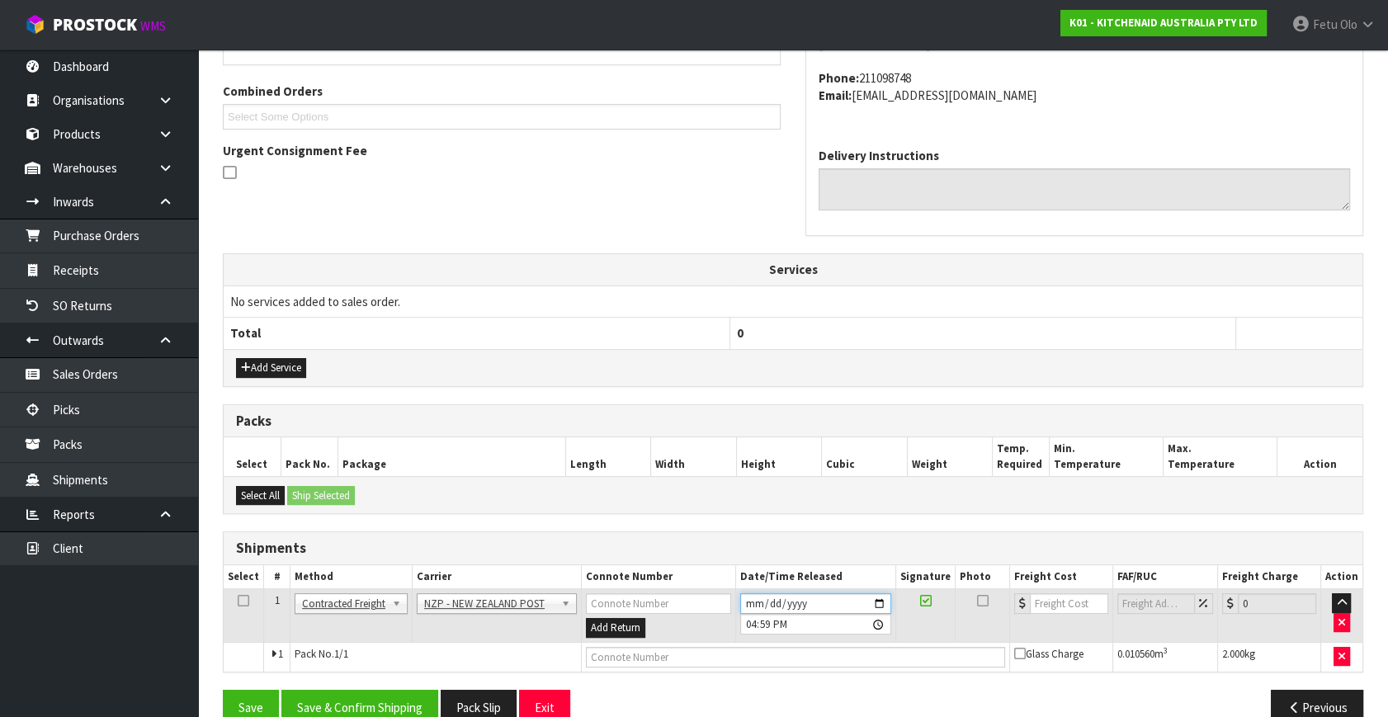
click at [882, 597] on input "2025-10-06" at bounding box center [815, 603] width 151 height 21
type input "2025-10-07"
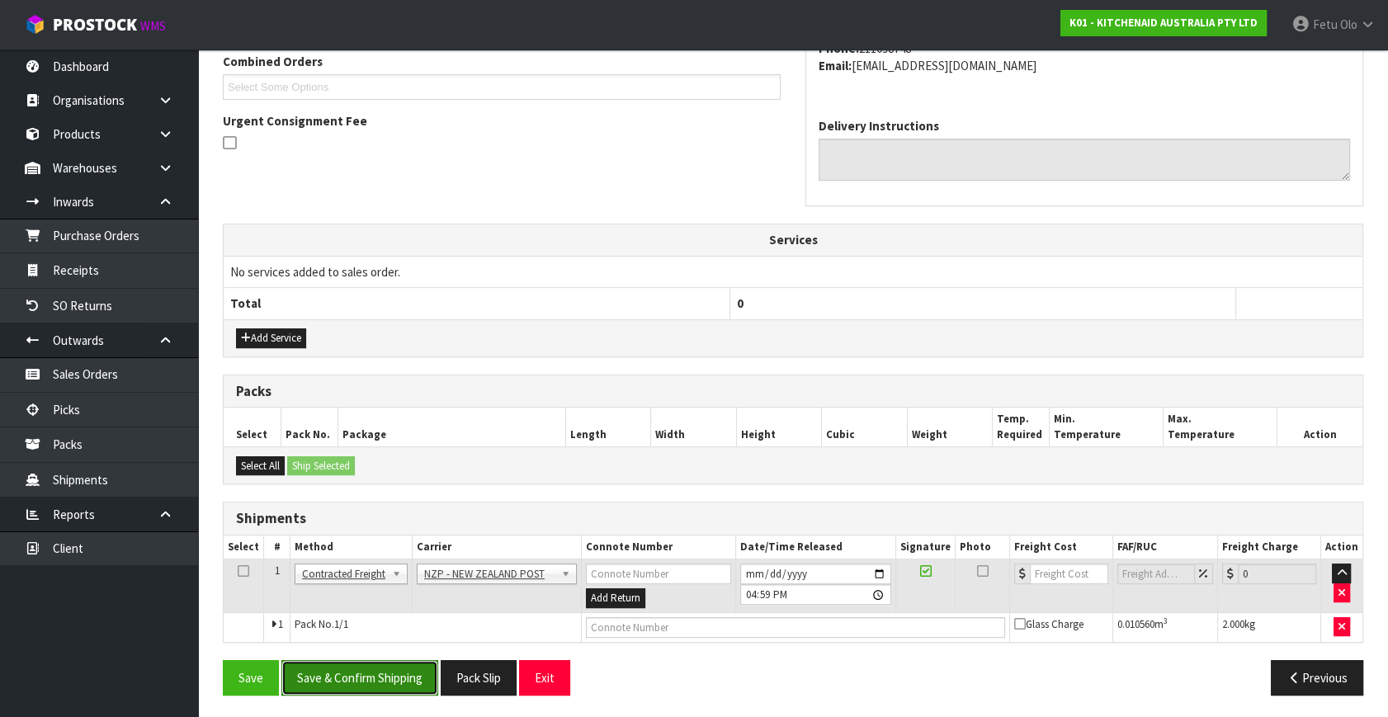
click at [402, 663] on button "Save & Confirm Shipping" at bounding box center [359, 677] width 157 height 35
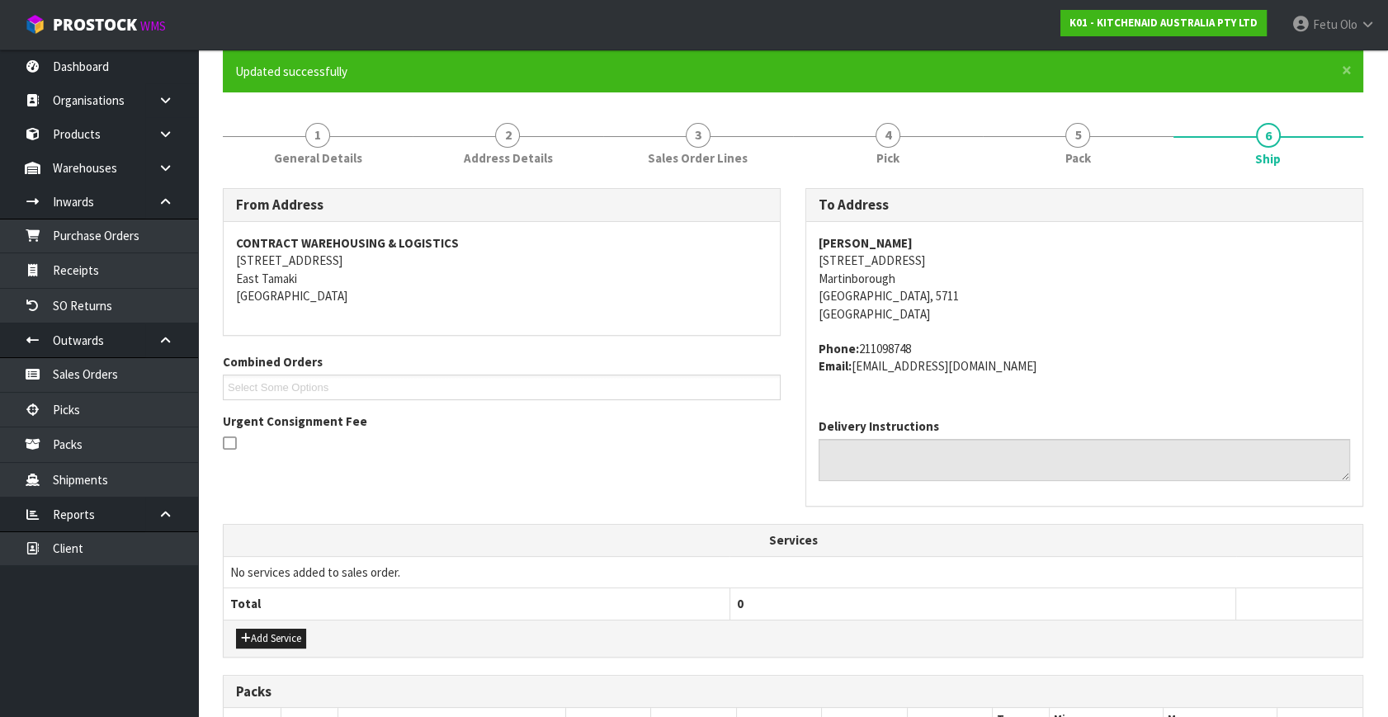
scroll to position [0, 0]
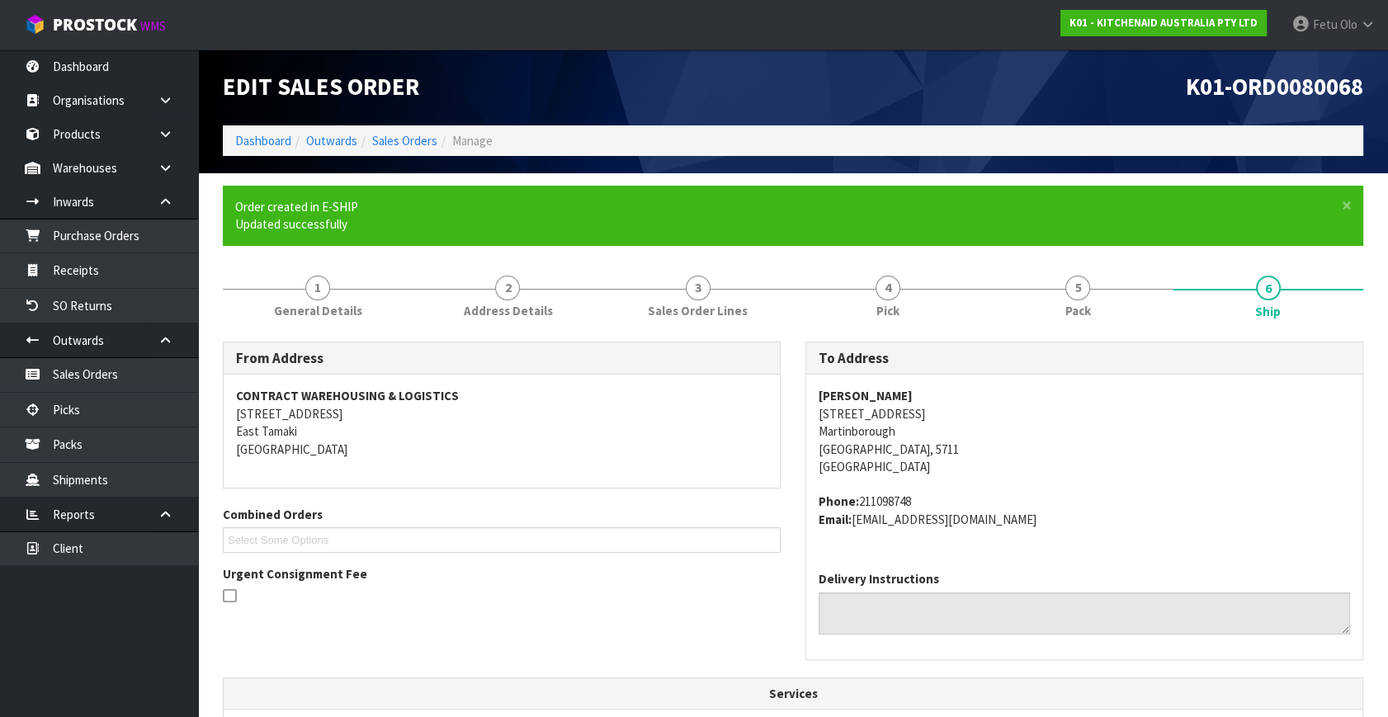
drag, startPoint x: 1202, startPoint y: 541, endPoint x: 1176, endPoint y: 540, distance: 25.6
click at [1202, 541] on div "Jo Halstead 1 Syrah Lane Martinborough Martinborough, 5711 New Zealand Phone: 2…" at bounding box center [1084, 466] width 556 height 183
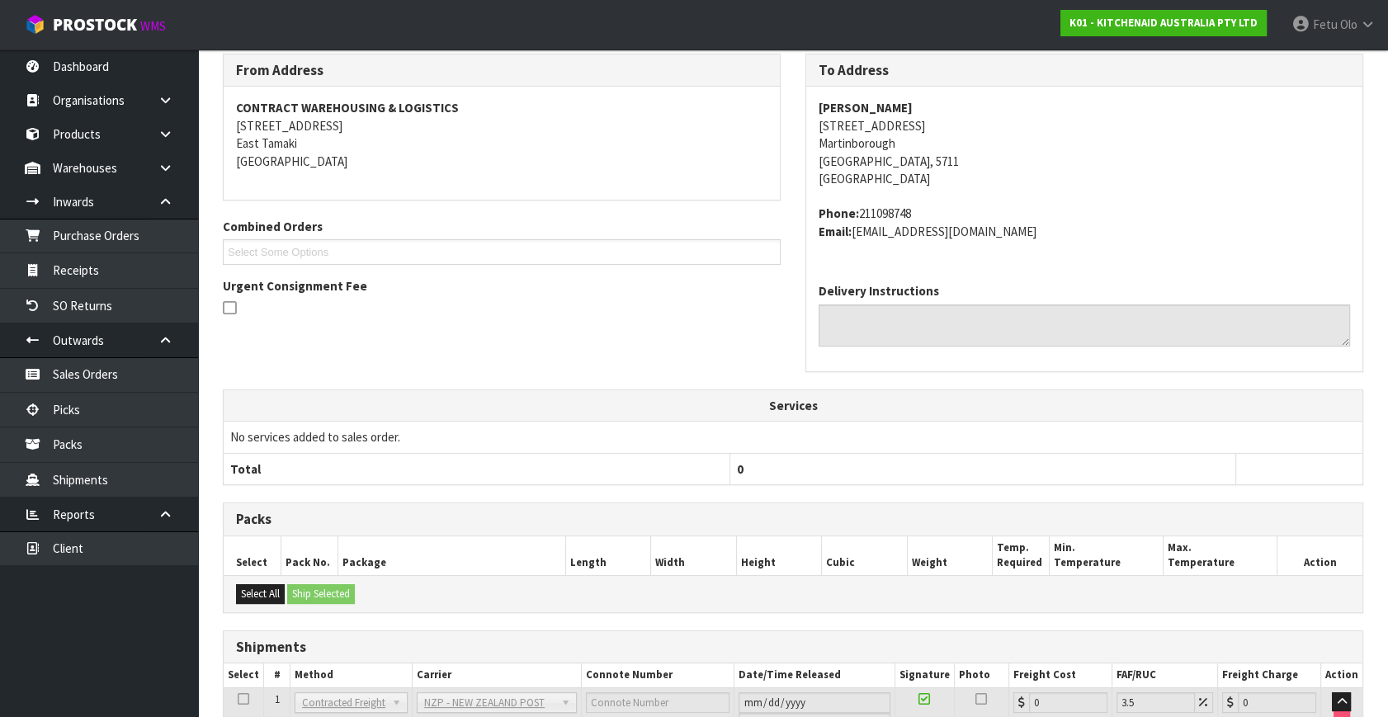
scroll to position [413, 0]
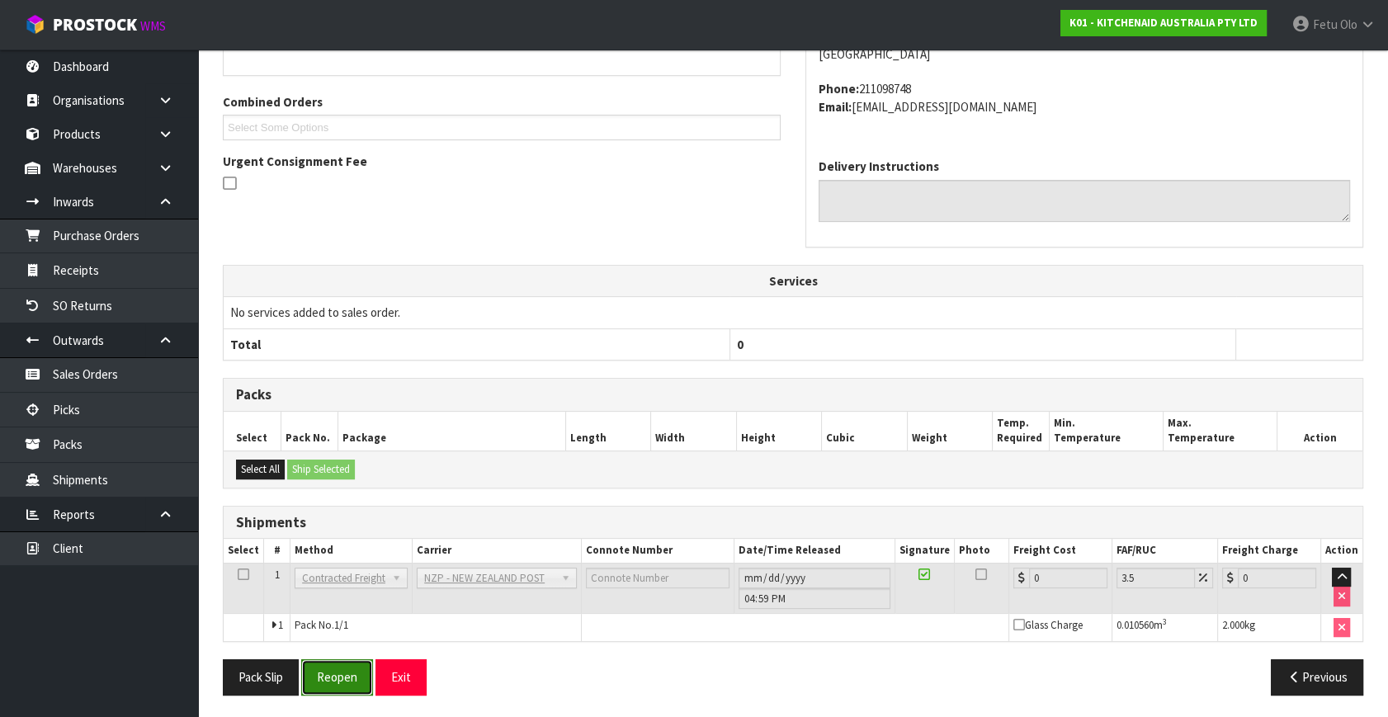
click at [367, 668] on button "Reopen" at bounding box center [337, 676] width 72 height 35
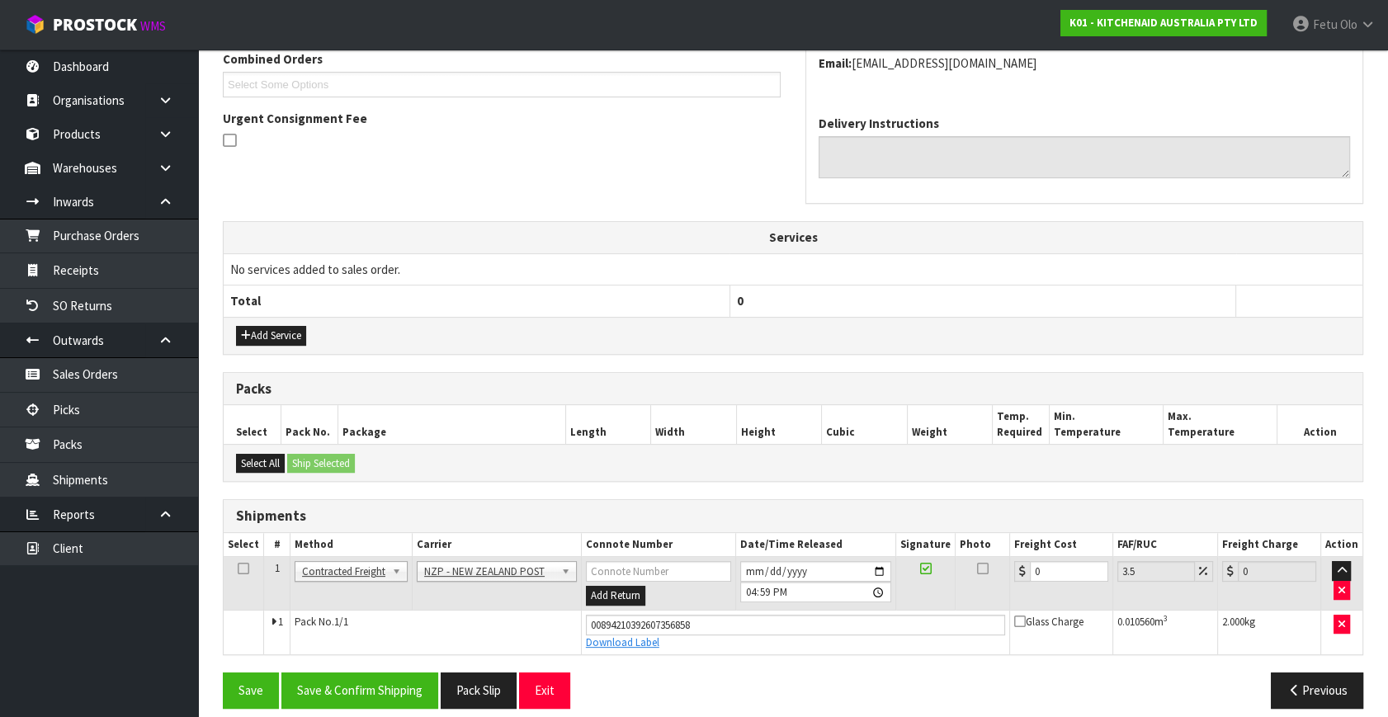
scroll to position [451, 0]
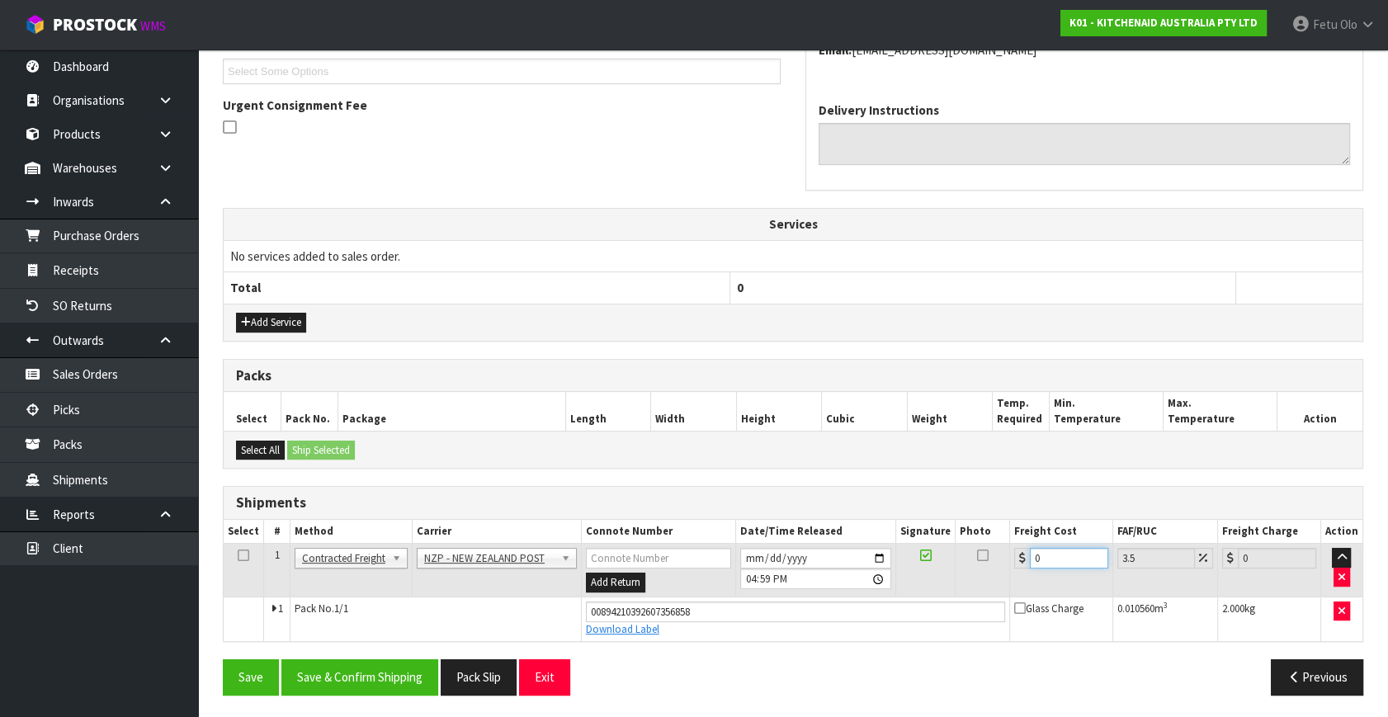
drag, startPoint x: 1040, startPoint y: 561, endPoint x: 804, endPoint y: 624, distance: 244.2
click at [804, 624] on tbody "1 Client Local Pickup Customer Local Pickup Company Freight Contracted Freight …" at bounding box center [793, 592] width 1139 height 97
type input "8"
type input "8.28"
type input "8.4"
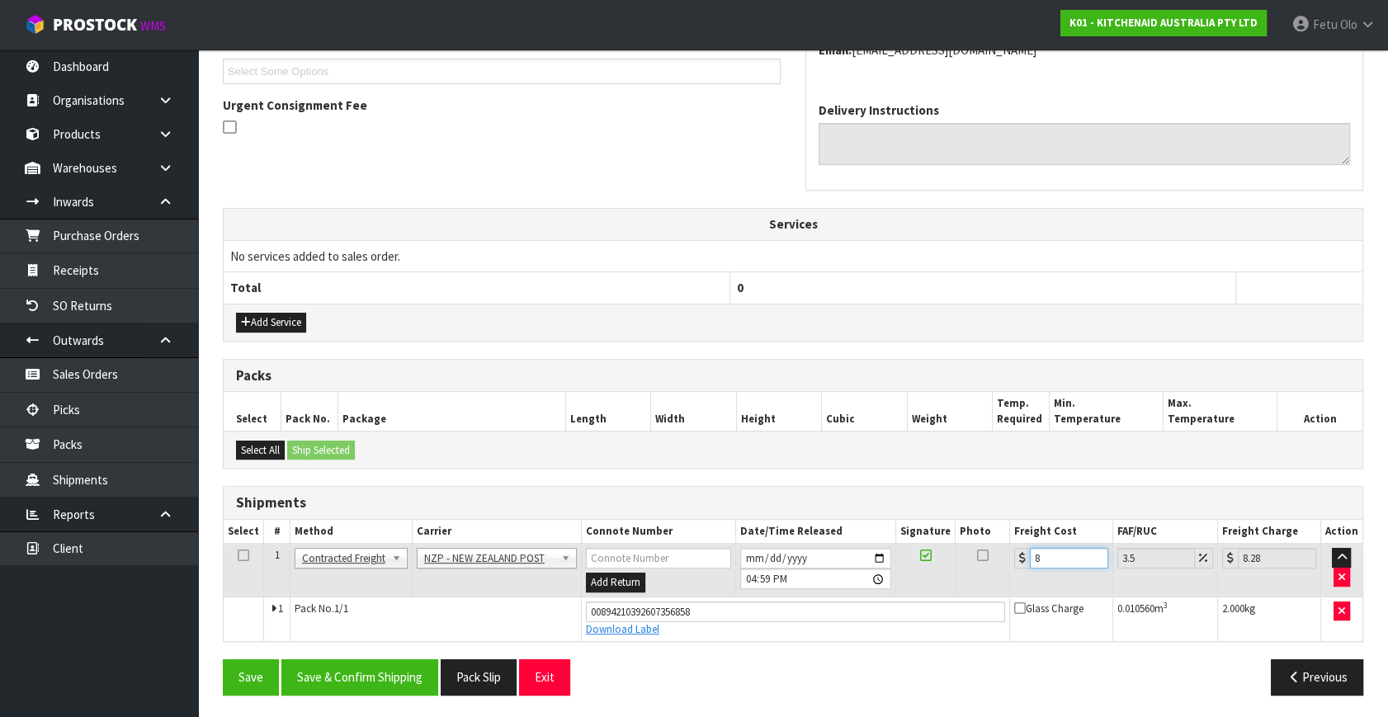
type input "8.69"
type input "8.45"
type input "8.75"
type input "8.45"
click at [355, 666] on button "Save & Confirm Shipping" at bounding box center [359, 676] width 157 height 35
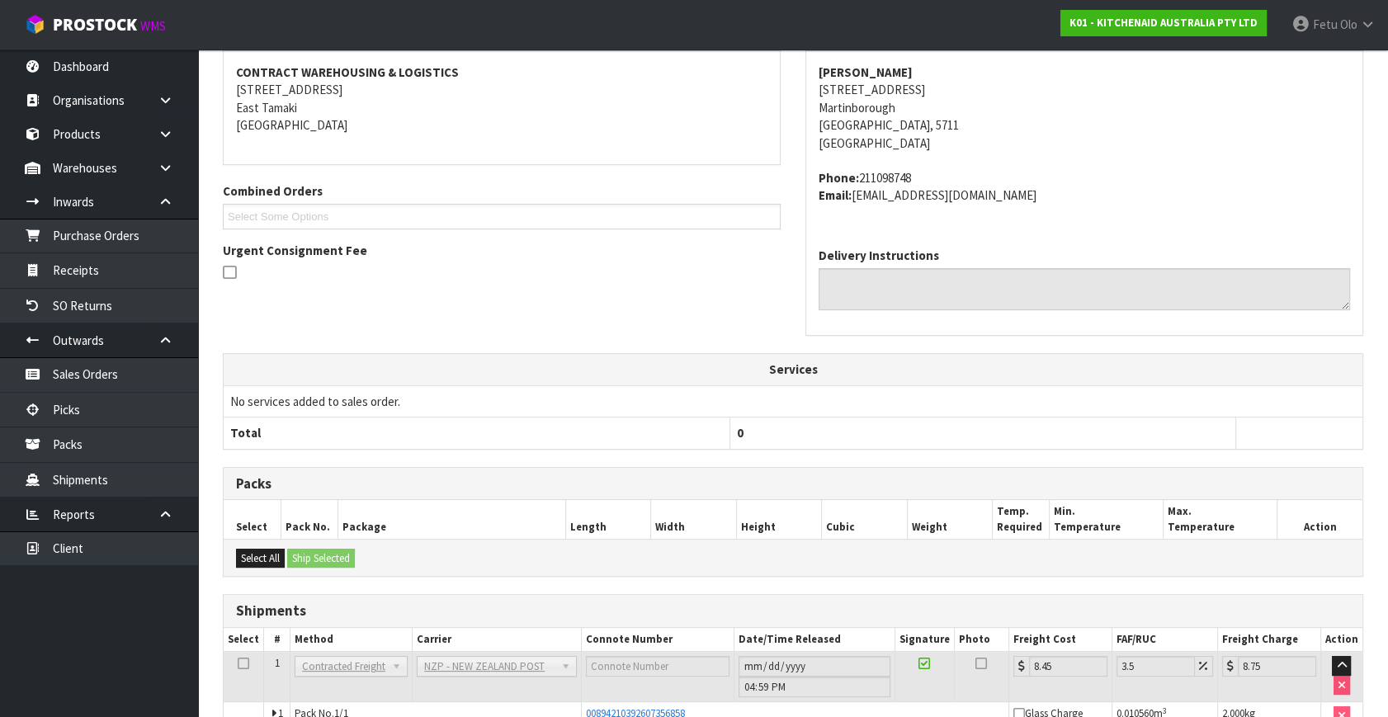
scroll to position [406, 0]
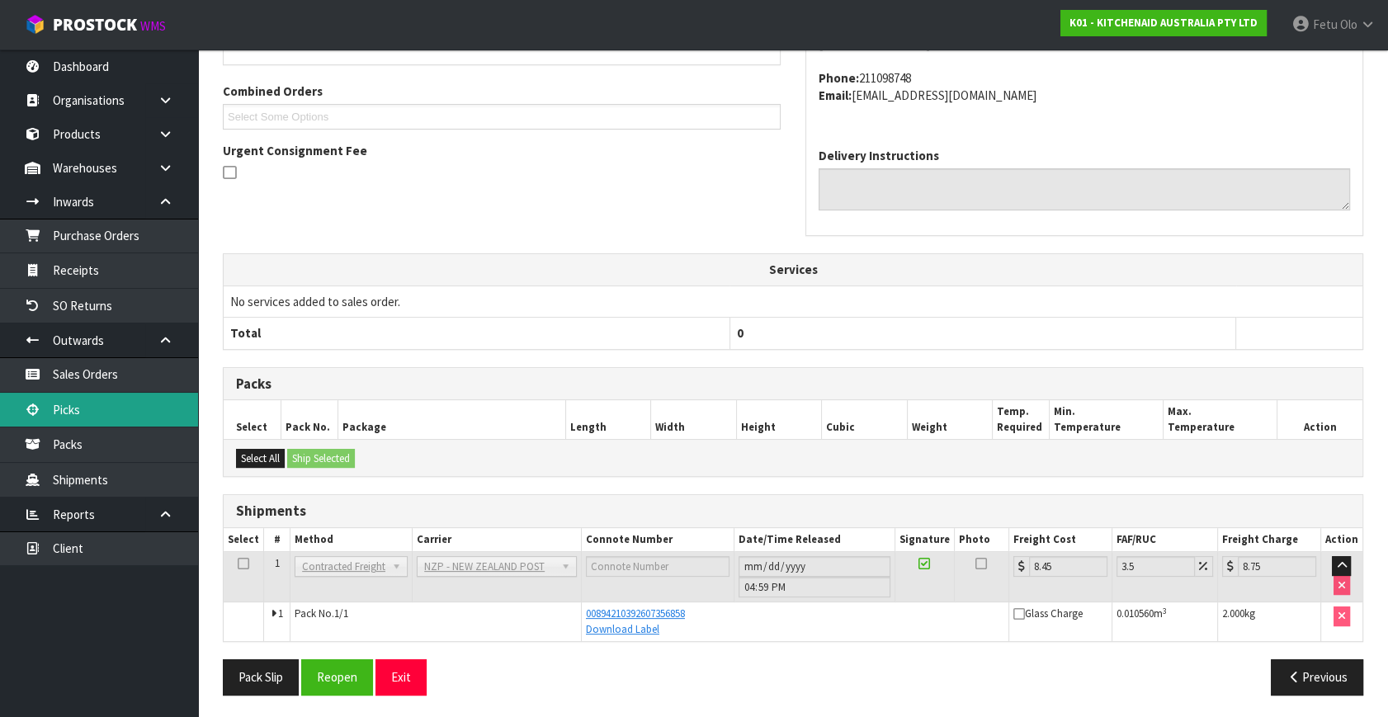
drag, startPoint x: 84, startPoint y: 409, endPoint x: 101, endPoint y: 404, distance: 17.5
click at [84, 409] on link "Picks" at bounding box center [99, 410] width 198 height 34
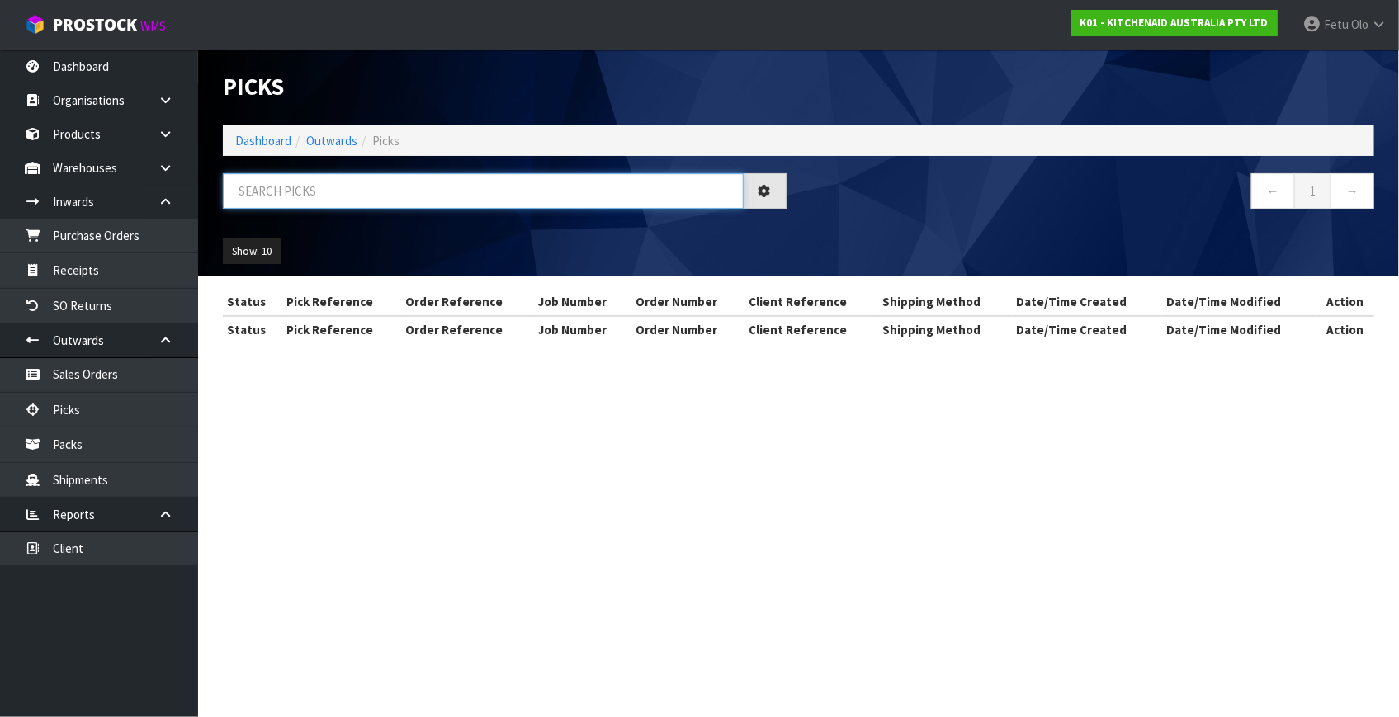
click at [376, 181] on input "text" at bounding box center [483, 190] width 521 height 35
type input "80063"
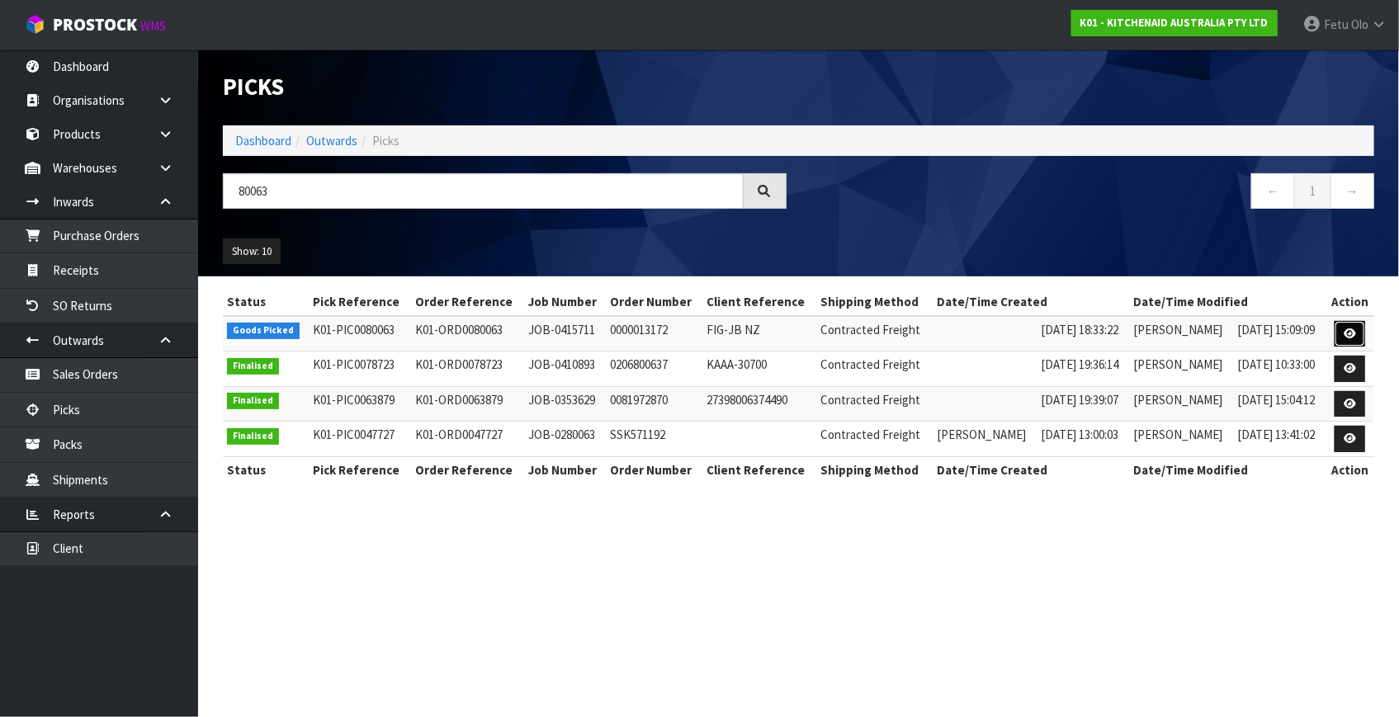
click at [1340, 330] on link at bounding box center [1350, 334] width 31 height 26
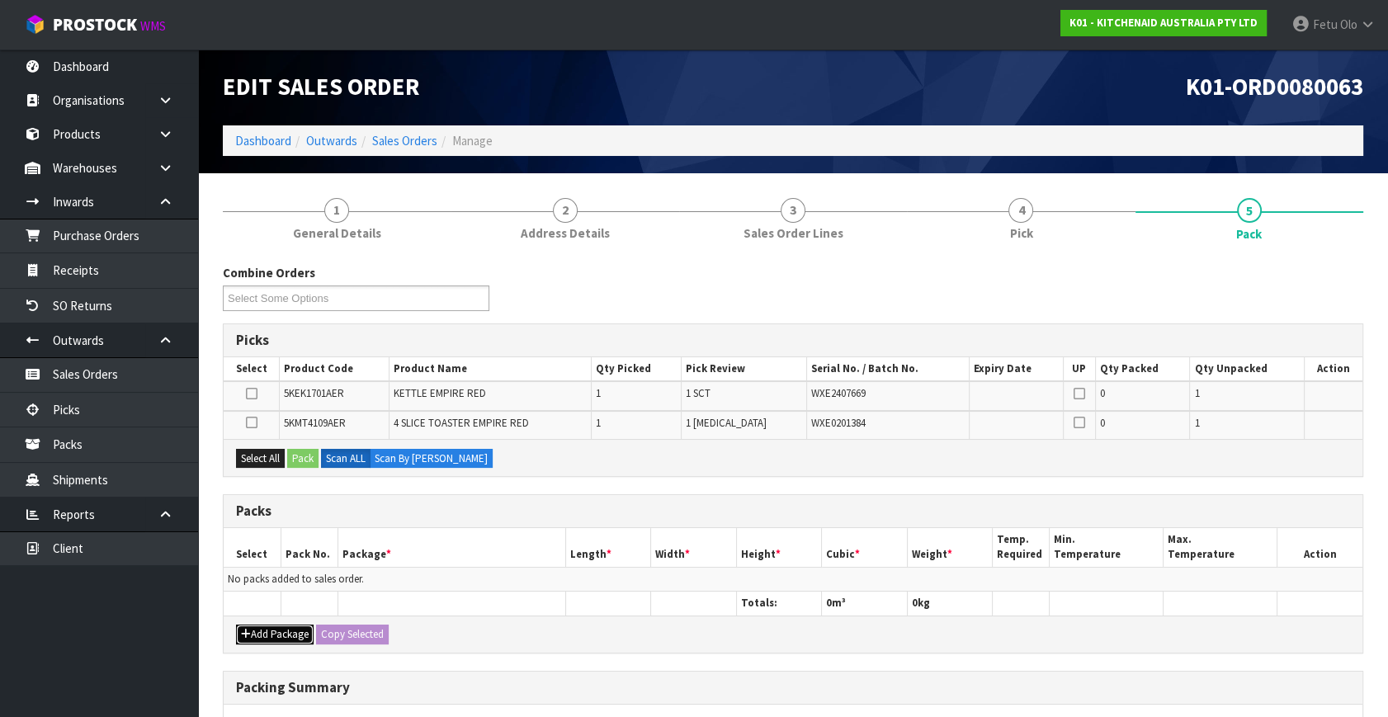
click at [259, 635] on button "Add Package" at bounding box center [275, 635] width 78 height 20
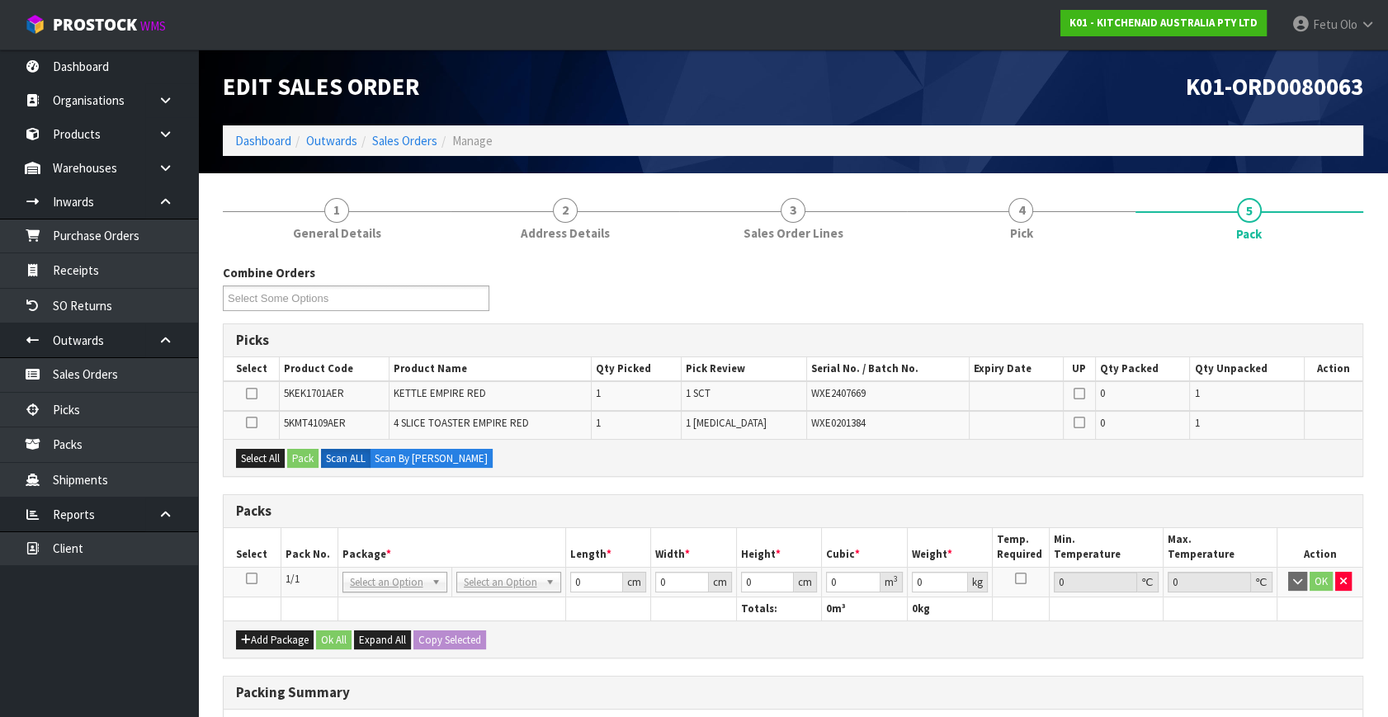
click at [256, 579] on icon at bounding box center [252, 579] width 12 height 1
click at [338, 543] on th "Package *" at bounding box center [452, 547] width 228 height 39
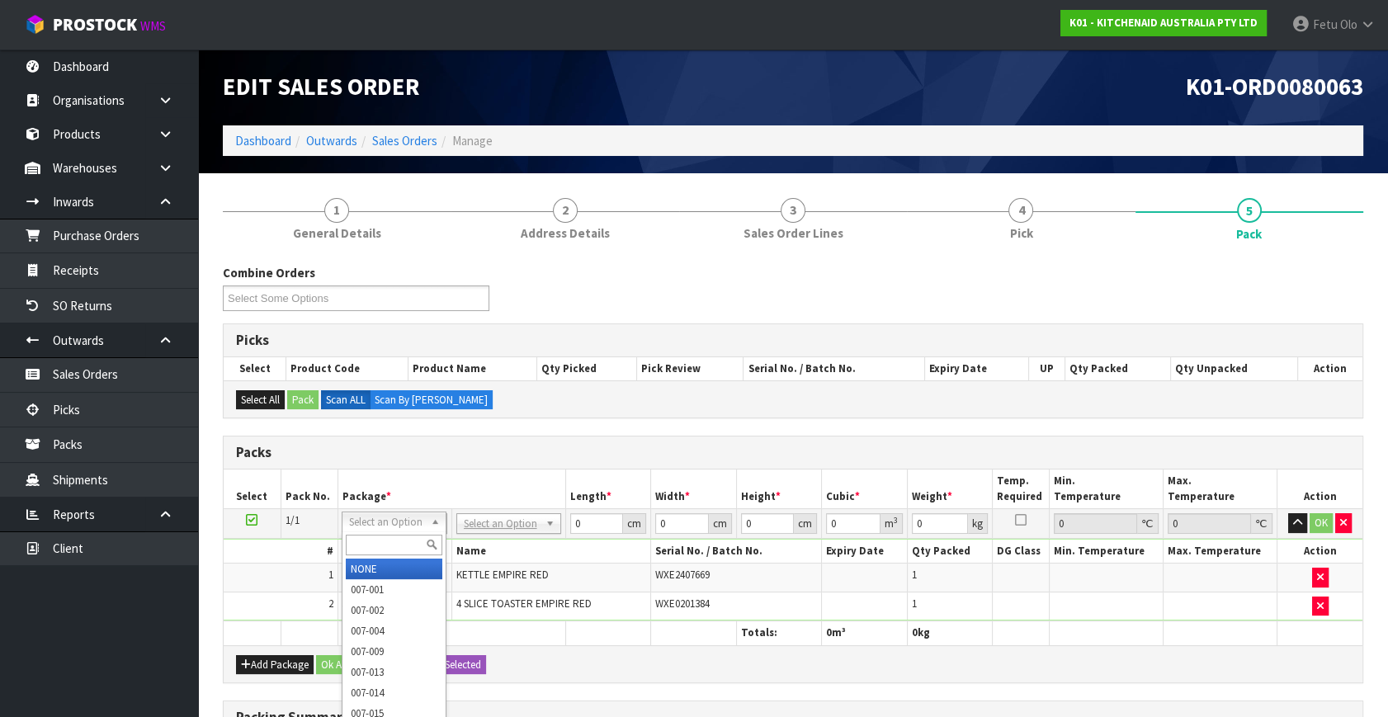
click at [366, 536] on input "text" at bounding box center [394, 545] width 97 height 21
type input "011"
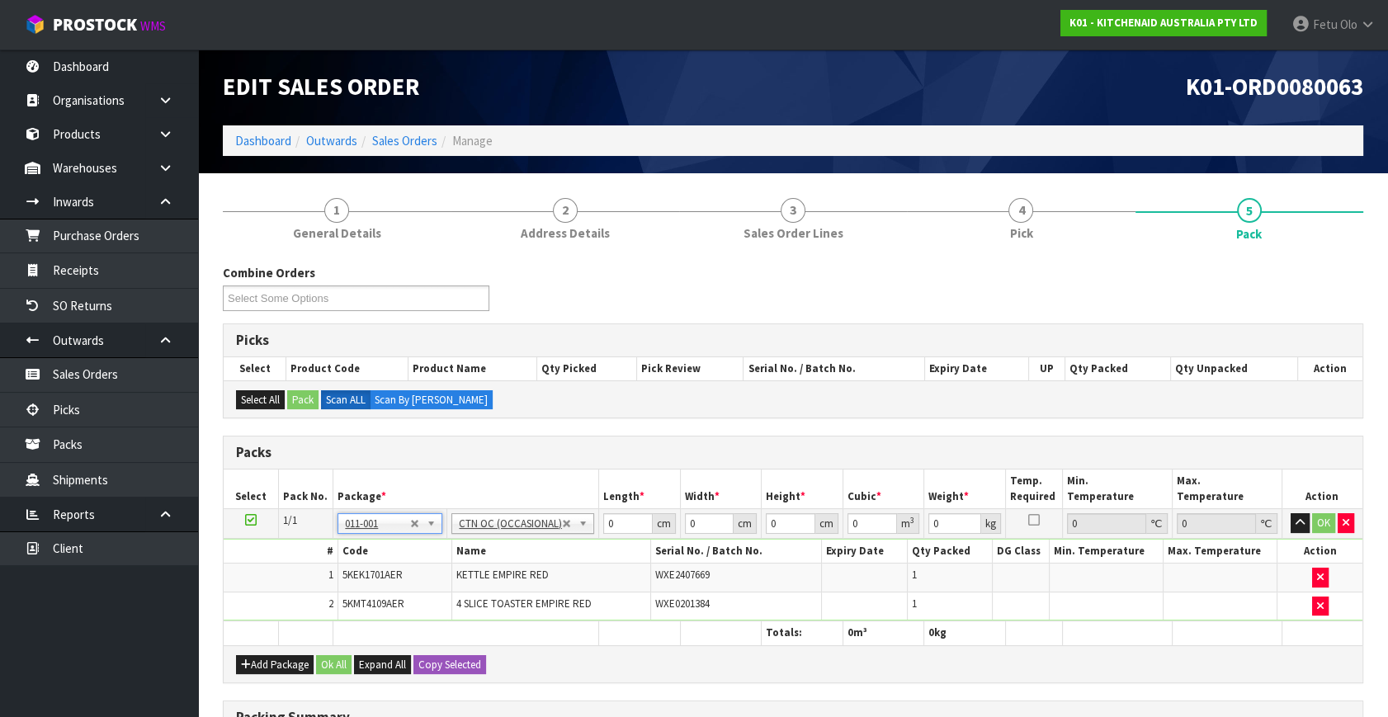
type input "6.55"
drag, startPoint x: 620, startPoint y: 525, endPoint x: 553, endPoint y: 546, distance: 70.2
click at [553, 546] on tbody "1/1 NONE 007-001 007-002 007-004 007-009 007-013 007-014 007-015 007-017 007-01…" at bounding box center [793, 565] width 1139 height 112
type input "60"
type input "38"
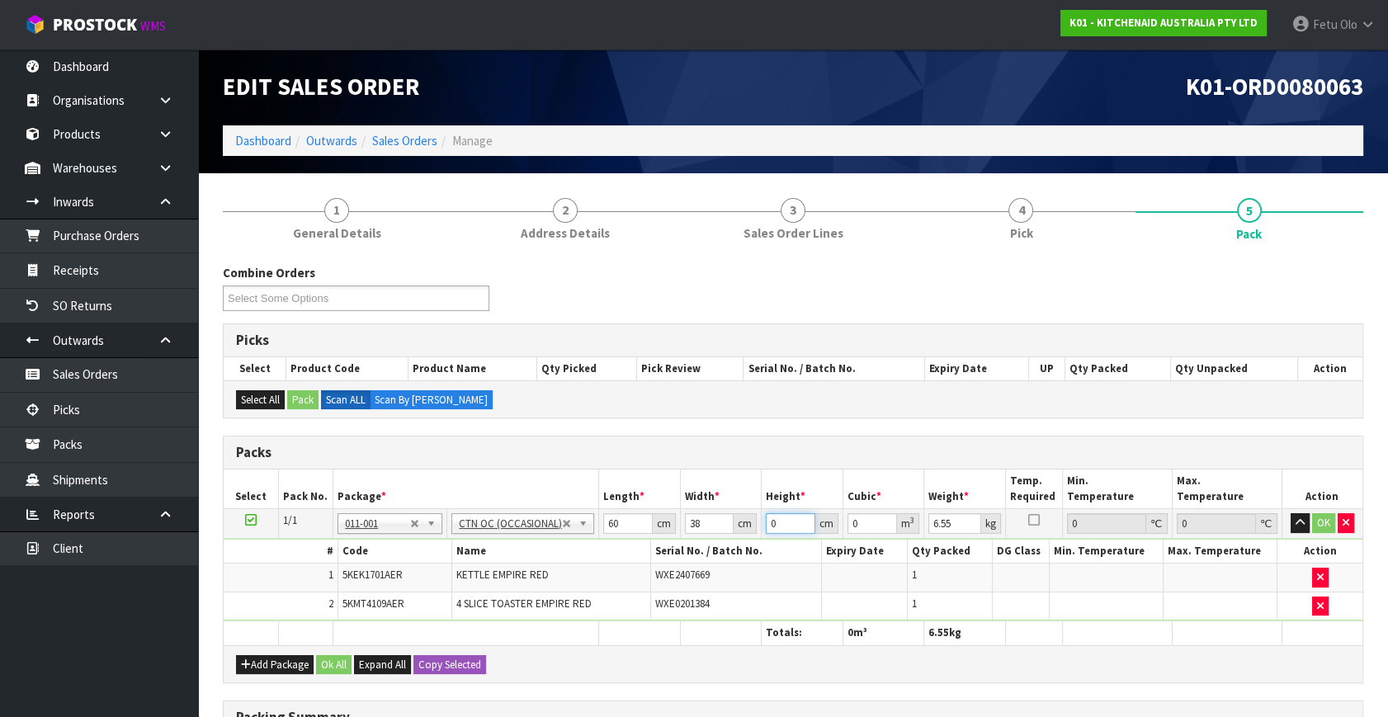
type input "2"
type input "0.00456"
click at [608, 518] on input "60" at bounding box center [628, 523] width 50 height 21
type input "29"
type input "0.06612"
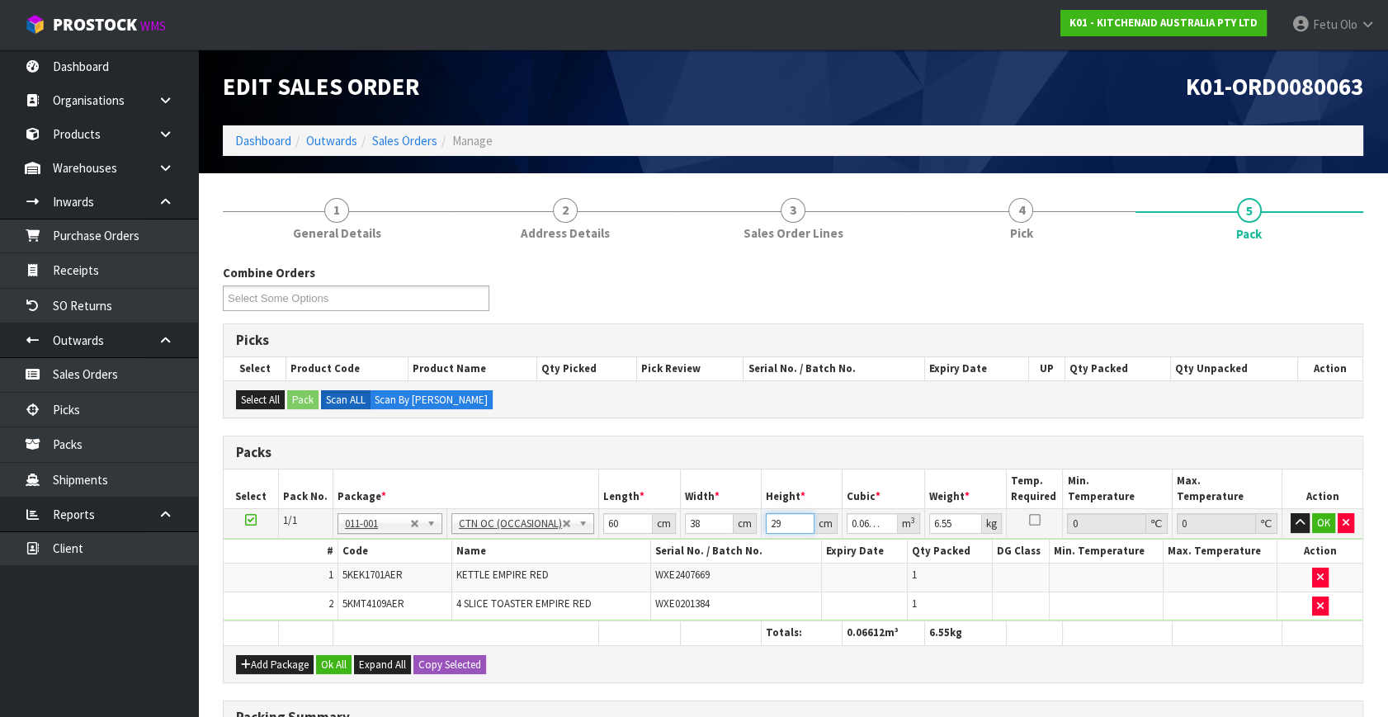
type input "29"
type input "8"
click button "OK" at bounding box center [1323, 523] width 23 height 20
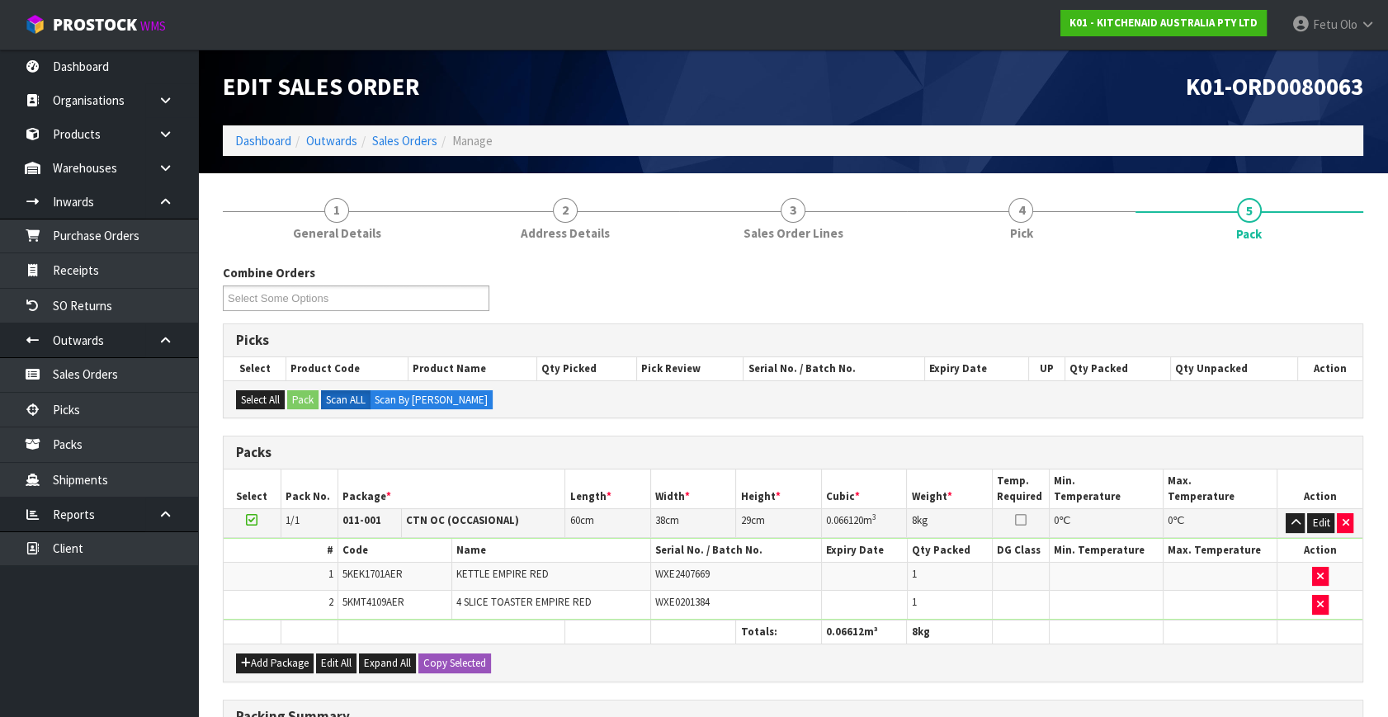
scroll to position [273, 0]
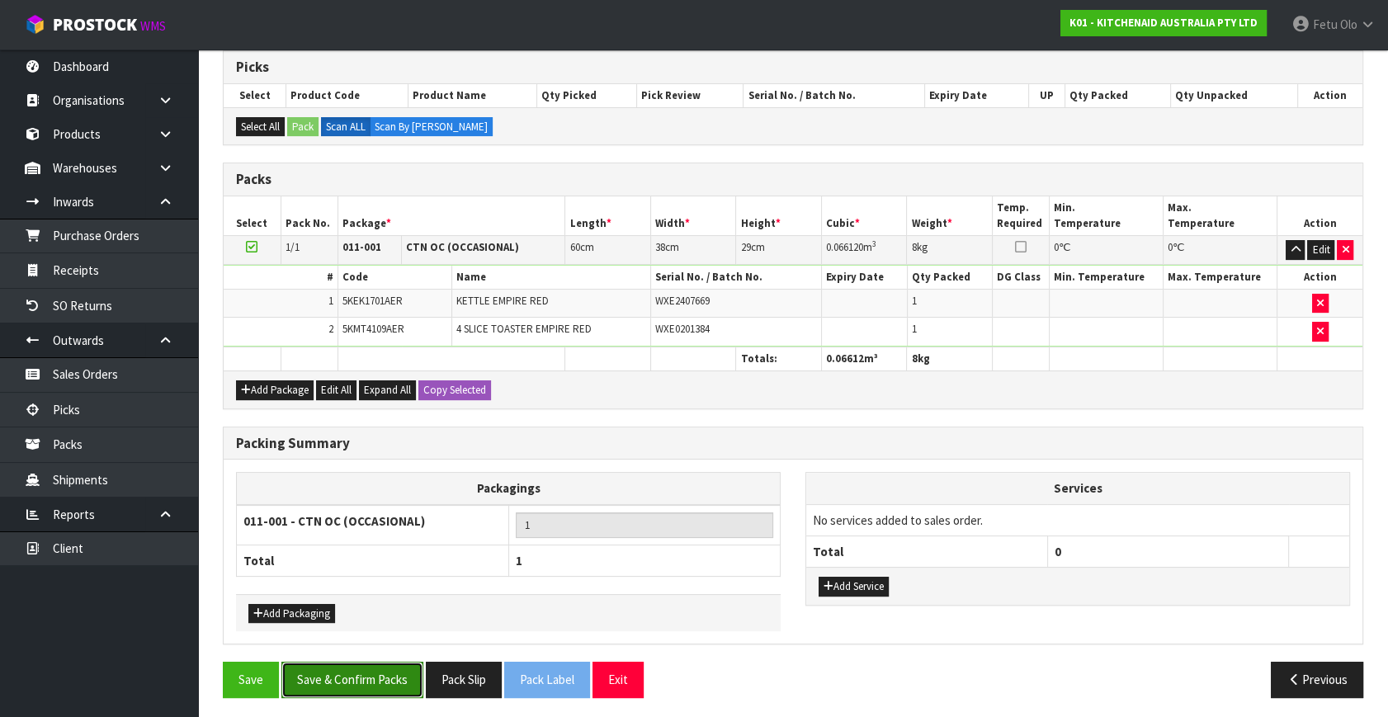
click at [338, 665] on button "Save & Confirm Packs" at bounding box center [352, 679] width 142 height 35
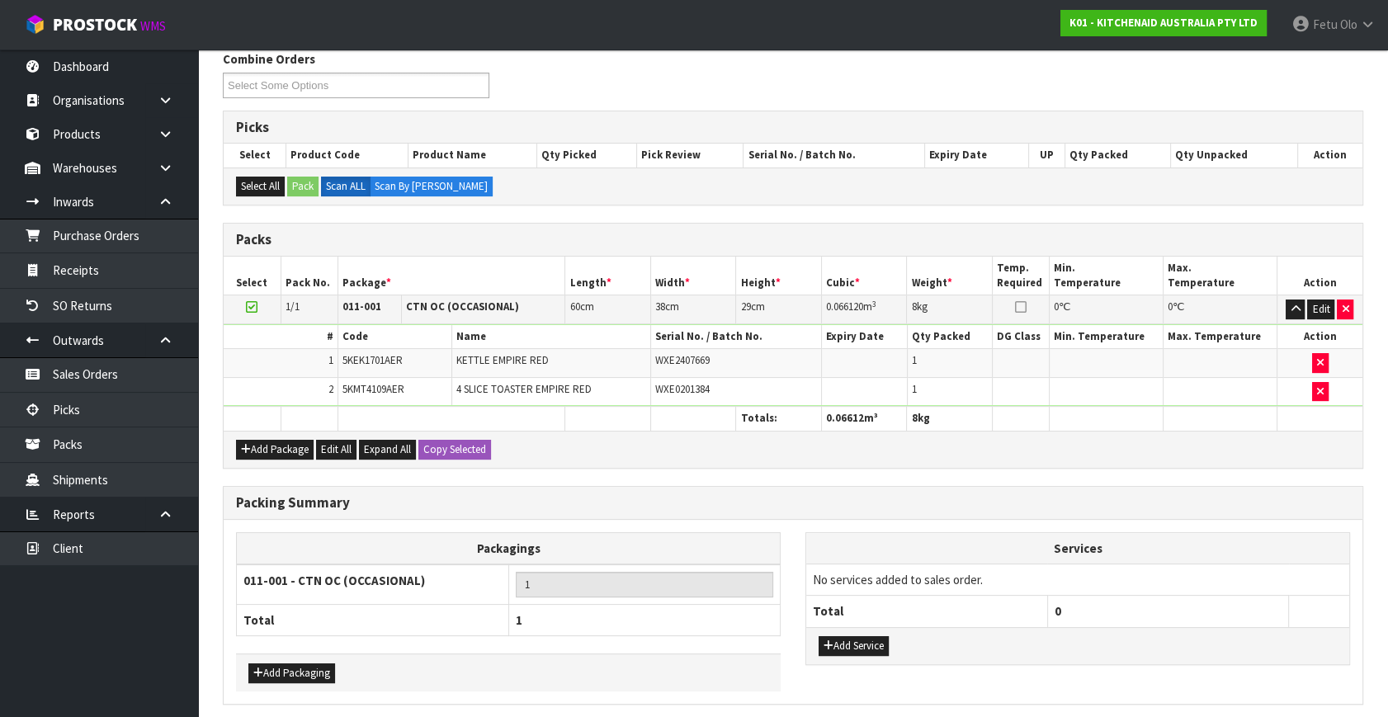
scroll to position [0, 0]
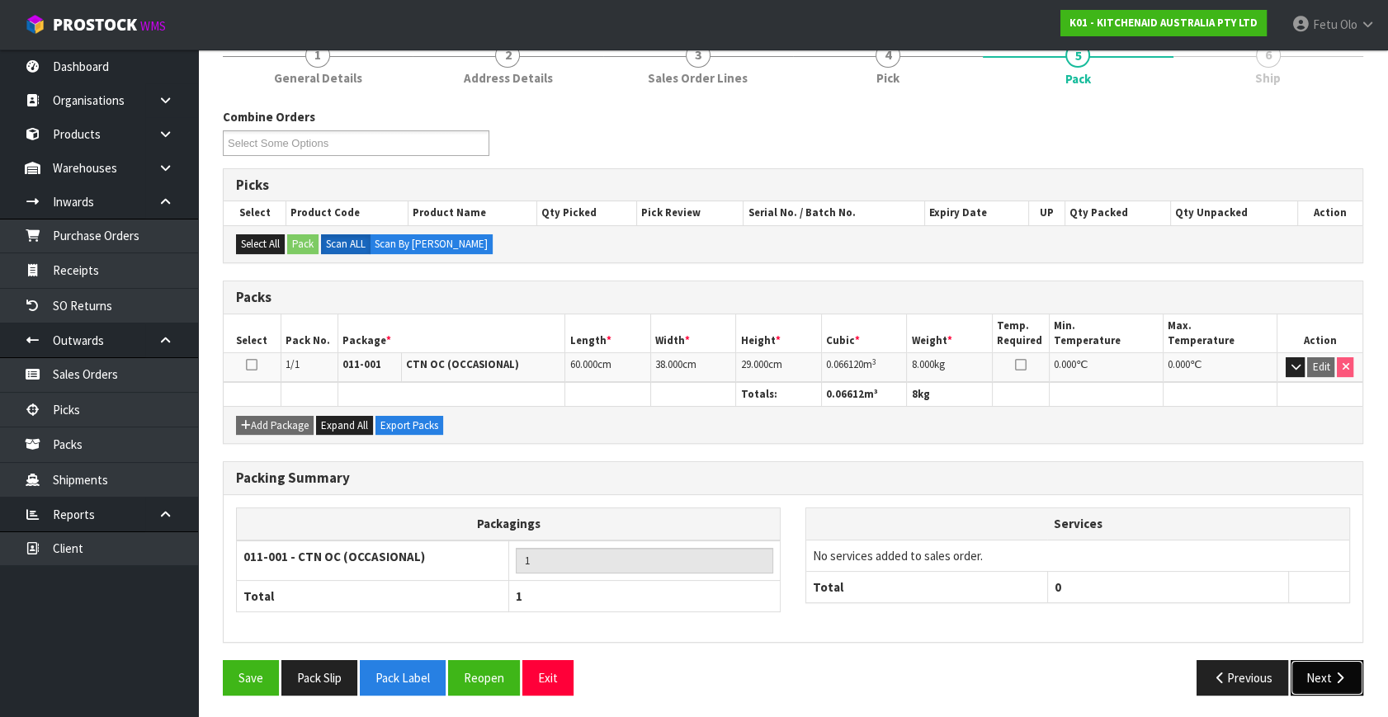
click at [1320, 678] on button "Next" at bounding box center [1327, 677] width 73 height 35
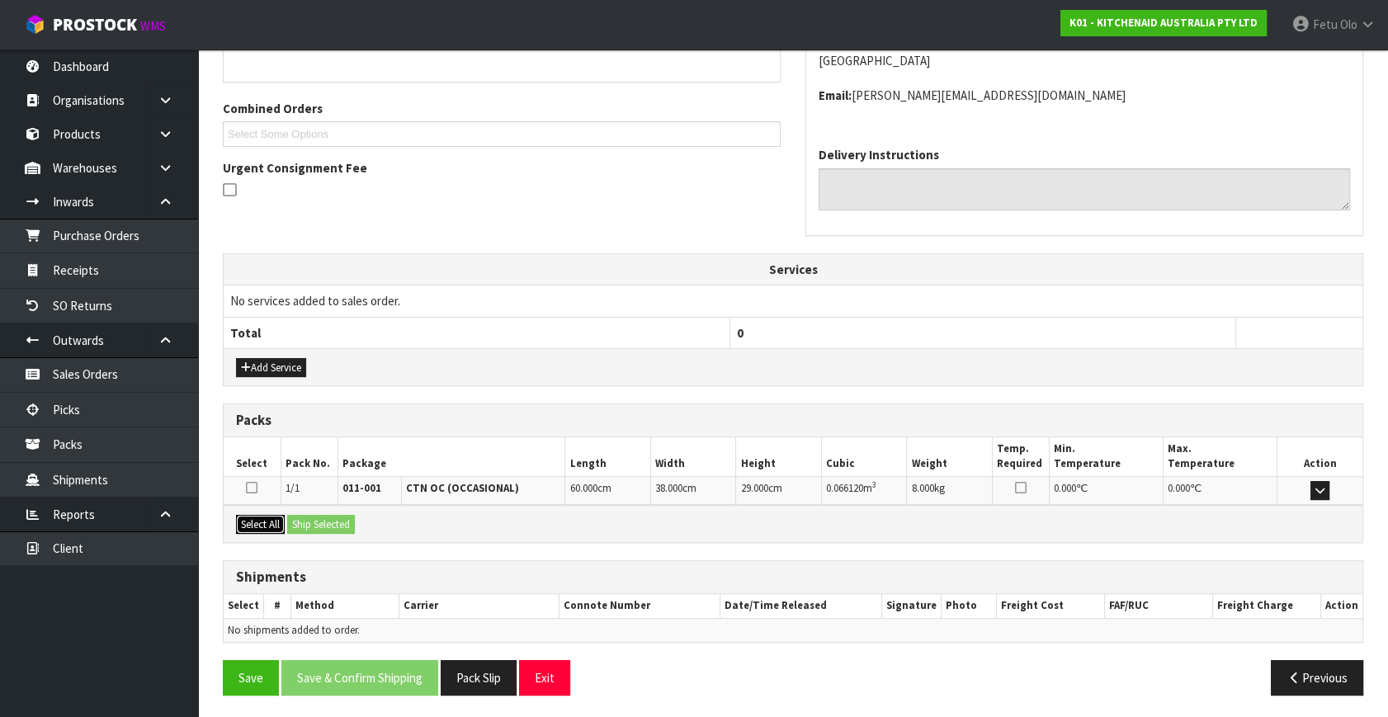
drag, startPoint x: 239, startPoint y: 524, endPoint x: 309, endPoint y: 518, distance: 70.4
click at [259, 523] on button "Select All" at bounding box center [260, 525] width 49 height 20
click at [310, 518] on button "Ship Selected" at bounding box center [321, 525] width 68 height 20
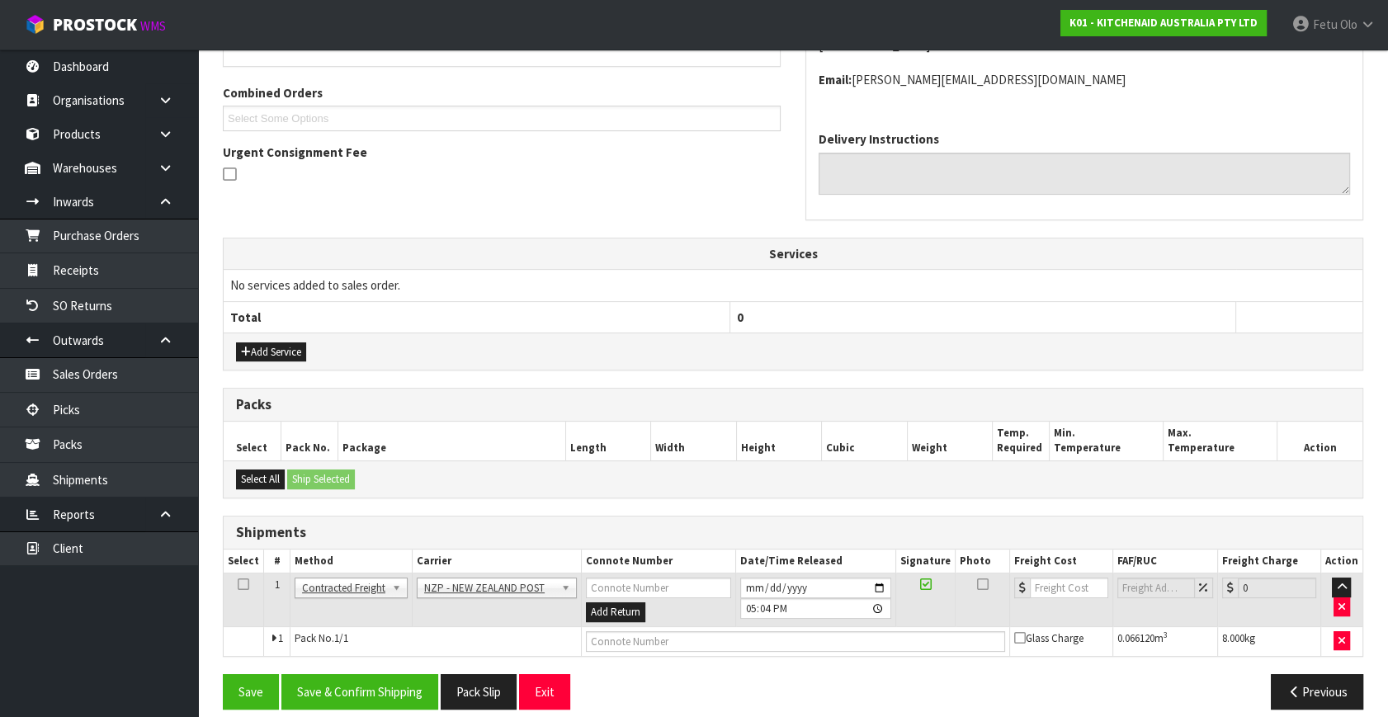
scroll to position [418, 0]
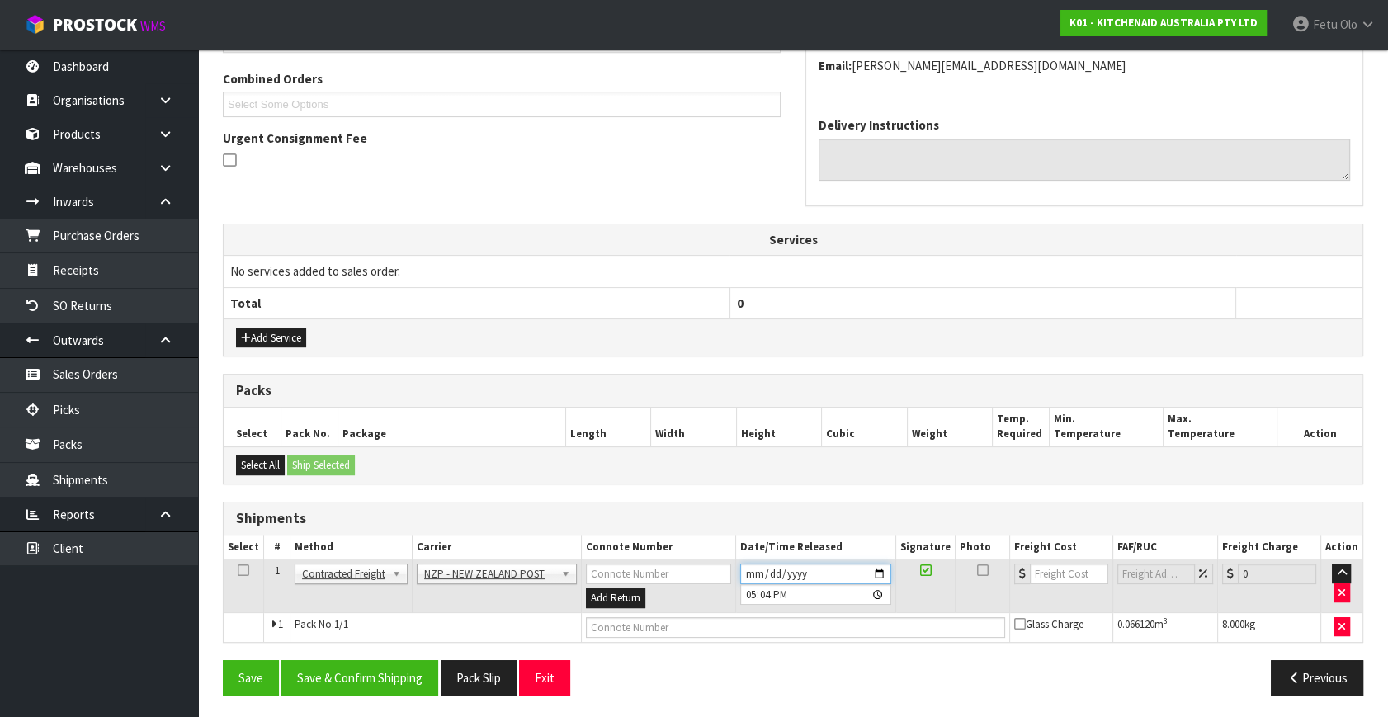
click at [881, 571] on input "2025-10-06" at bounding box center [815, 574] width 151 height 21
type input "2025-10-07"
click at [371, 687] on button "Save & Confirm Shipping" at bounding box center [359, 677] width 157 height 35
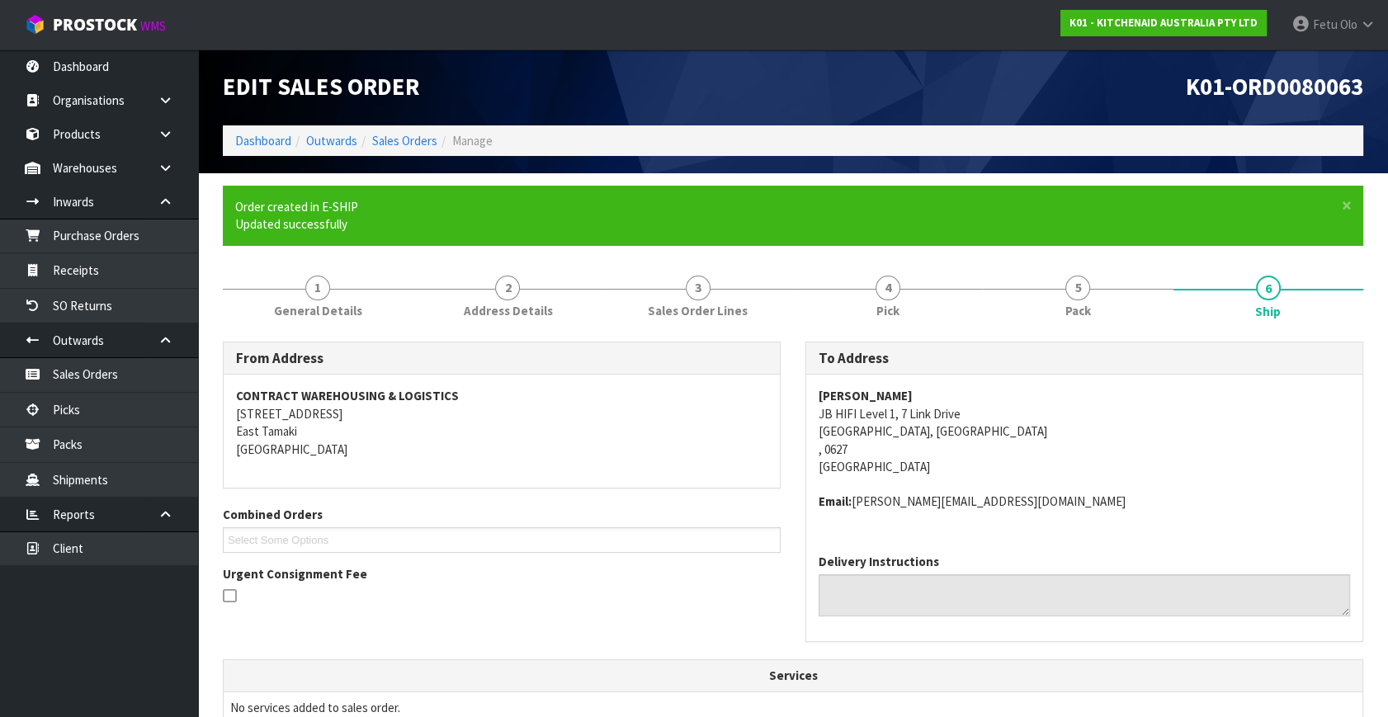
scroll to position [395, 0]
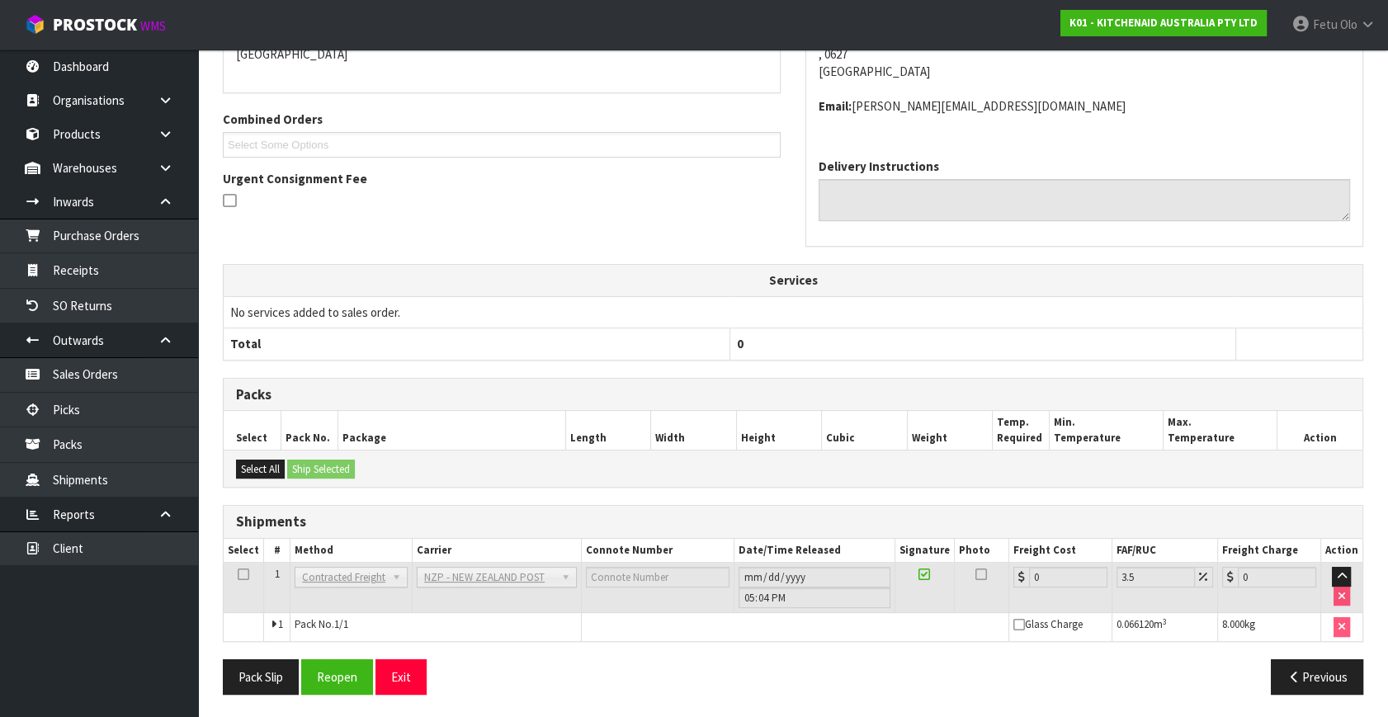
drag, startPoint x: 1124, startPoint y: 329, endPoint x: 1082, endPoint y: 338, distance: 43.1
click at [1124, 329] on th "0" at bounding box center [983, 343] width 506 height 31
click at [335, 668] on button "Reopen" at bounding box center [337, 676] width 72 height 35
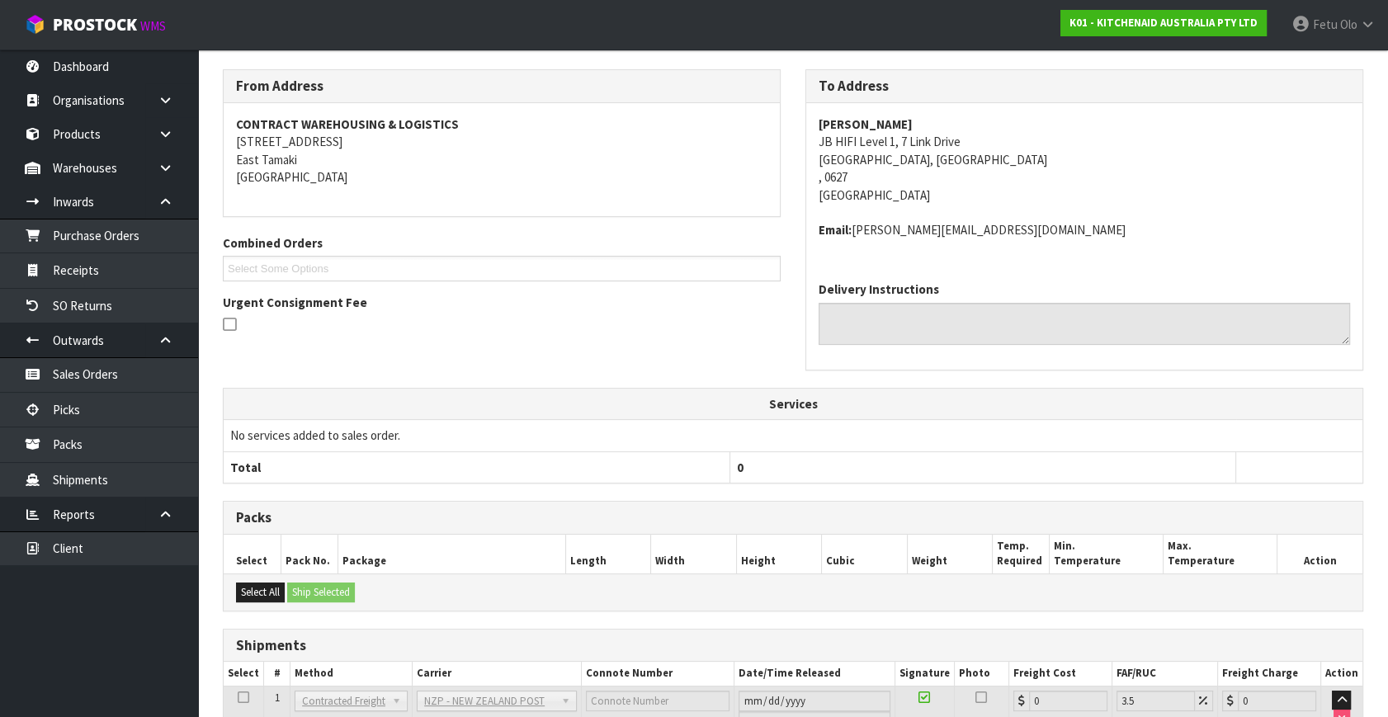
scroll to position [378, 0]
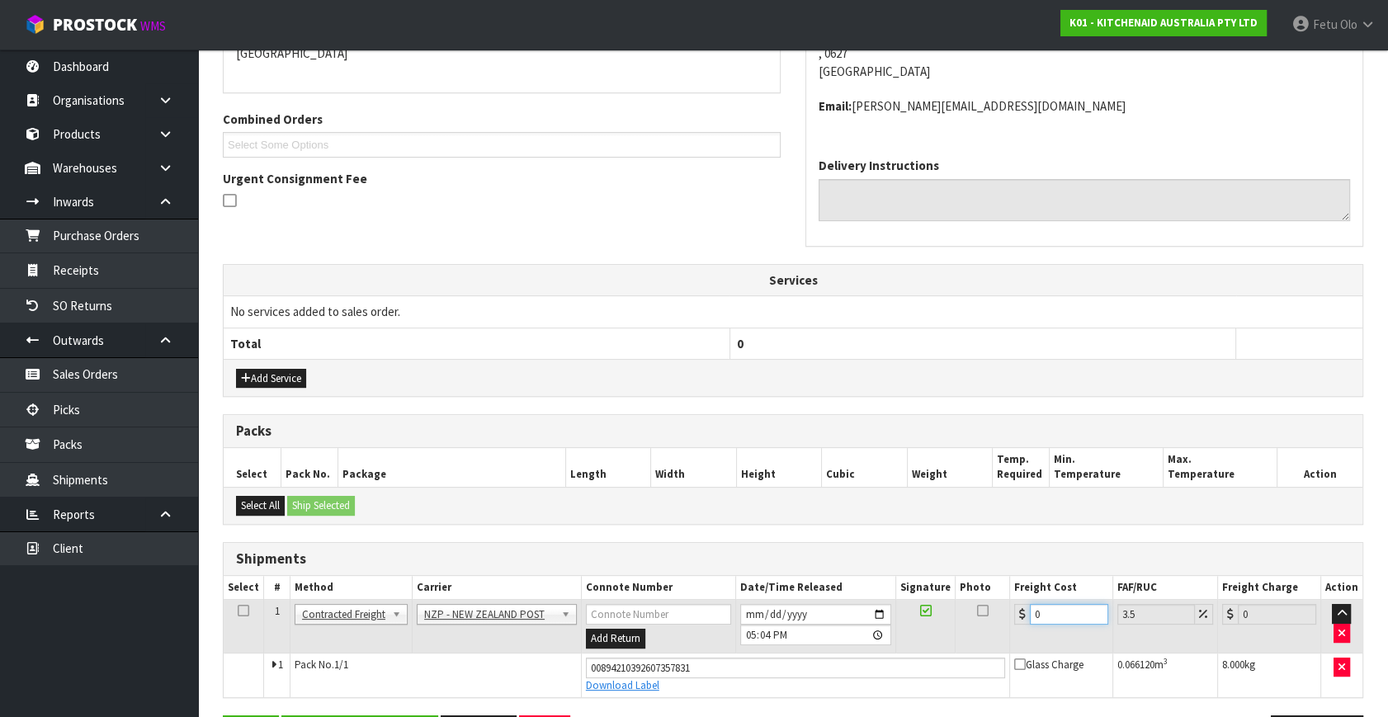
drag, startPoint x: 966, startPoint y: 637, endPoint x: 832, endPoint y: 673, distance: 138.5
click at [832, 673] on tbody "1 Client Local Pickup Customer Local Pickup Company Freight Contracted Freight …" at bounding box center [793, 648] width 1139 height 97
type input "4"
type input "4.14"
type input "4.3"
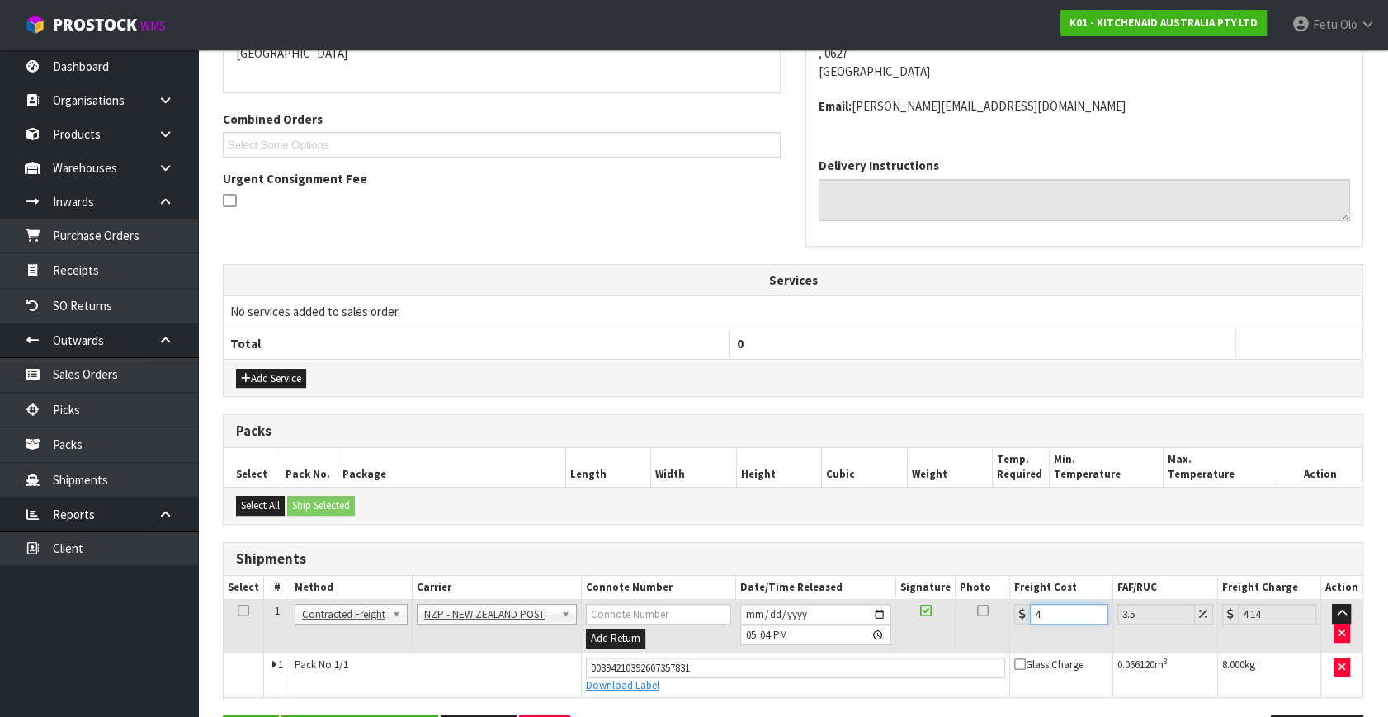
type input "4.45"
type input "4.33"
type input "4.48"
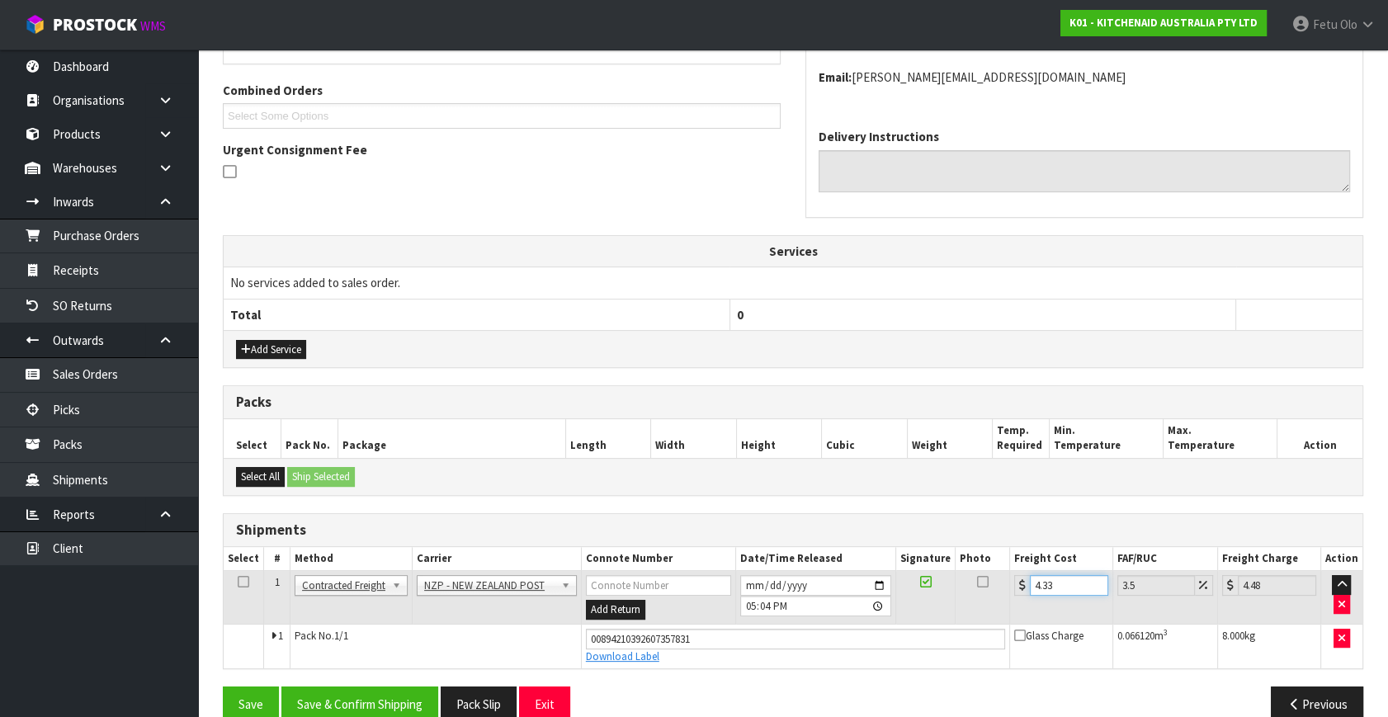
scroll to position [433, 0]
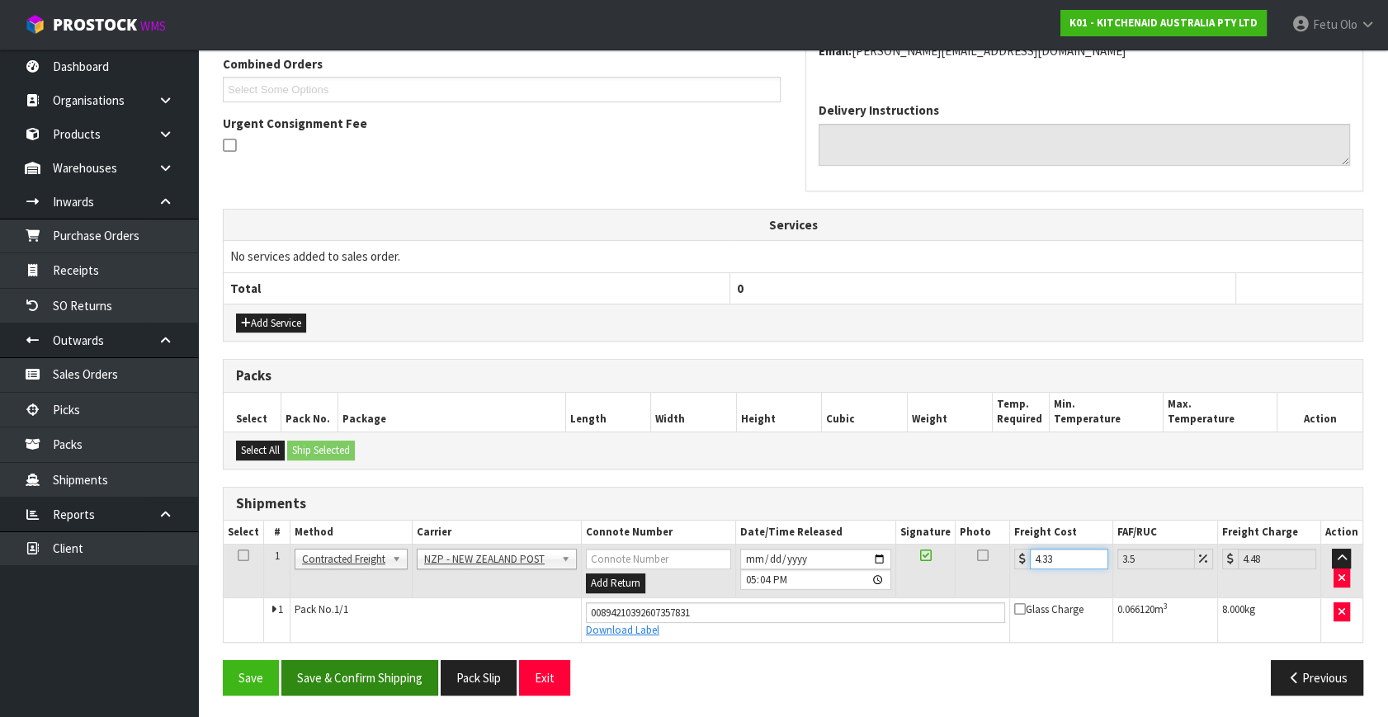
type input "4.33"
click at [374, 665] on button "Save & Confirm Shipping" at bounding box center [359, 677] width 157 height 35
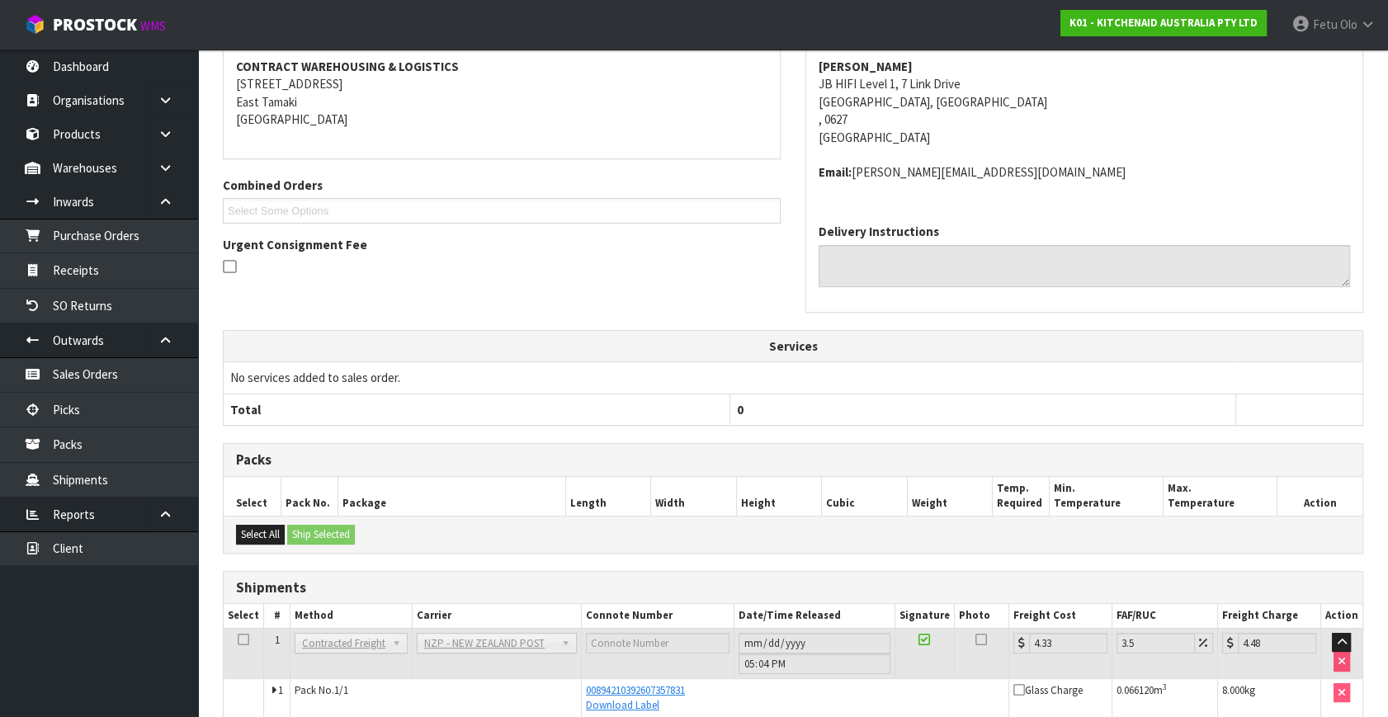
scroll to position [388, 0]
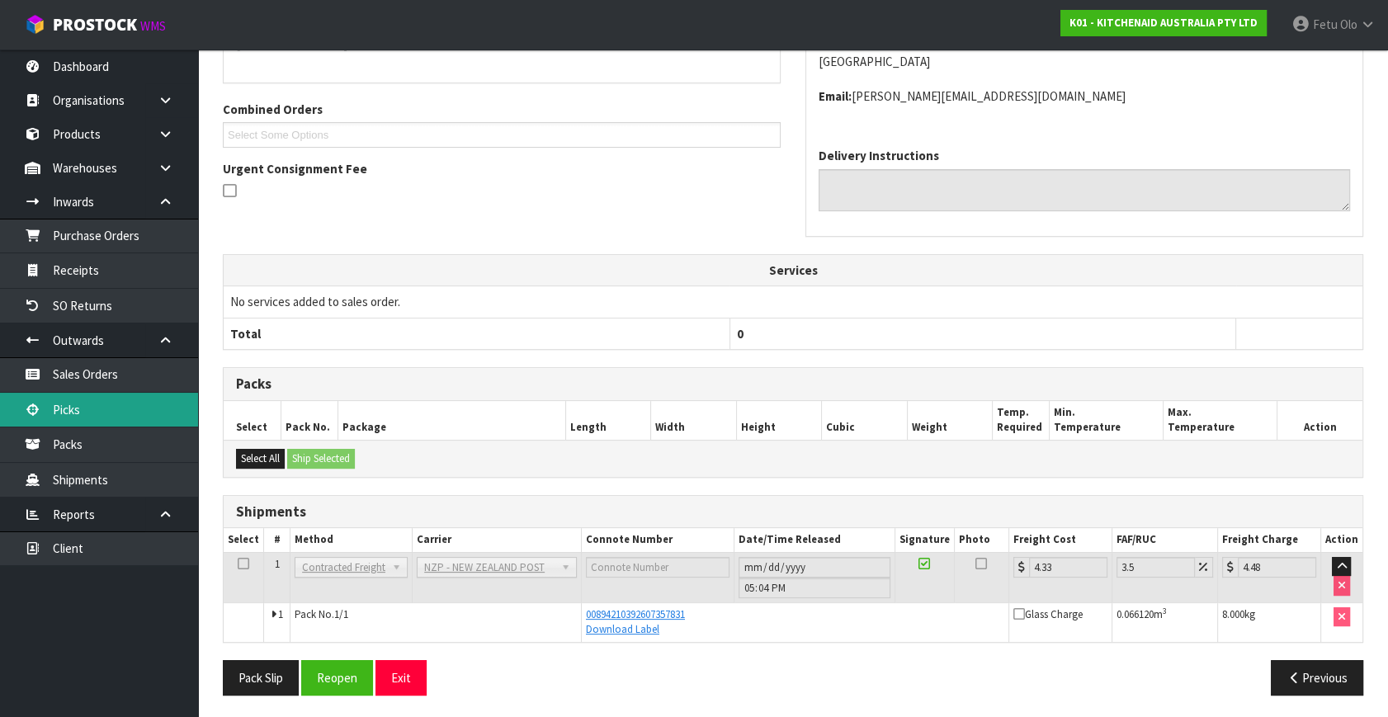
click at [74, 410] on link "Picks" at bounding box center [99, 410] width 198 height 34
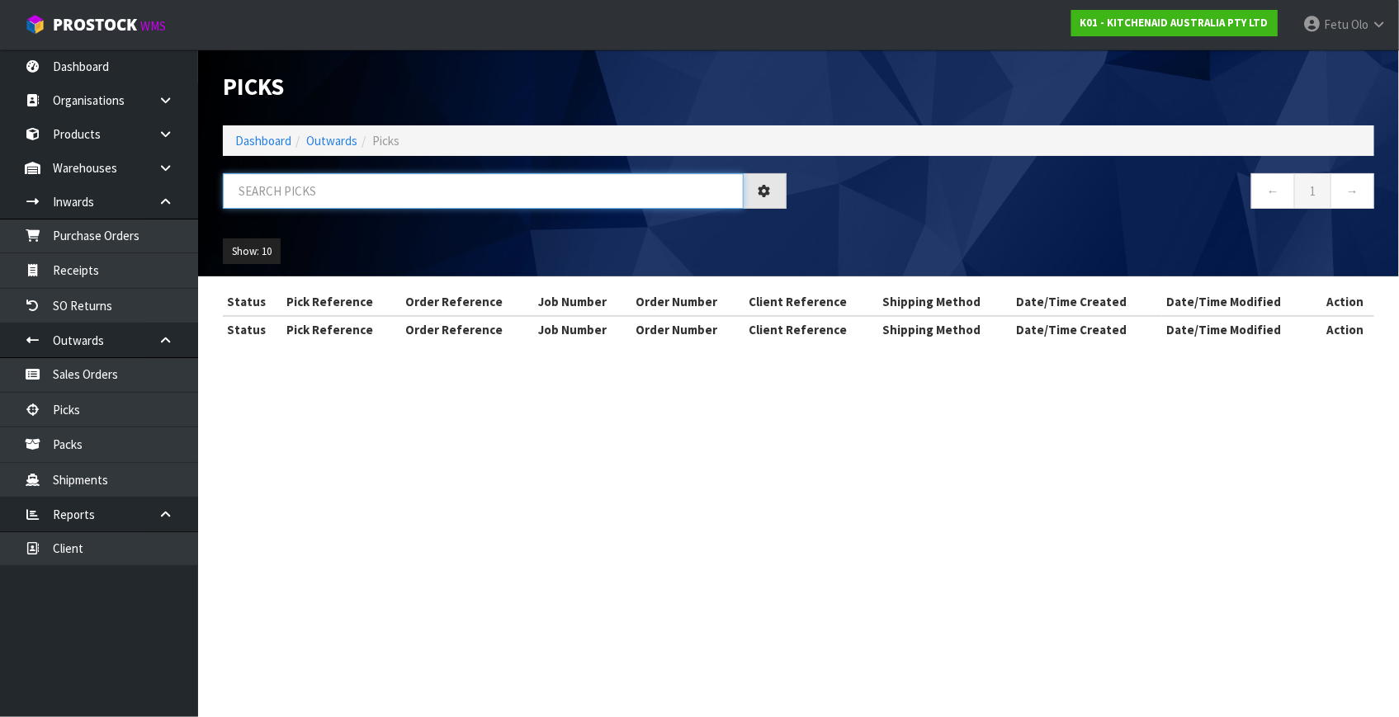
click at [434, 189] on input "text" at bounding box center [483, 190] width 521 height 35
type input "80058"
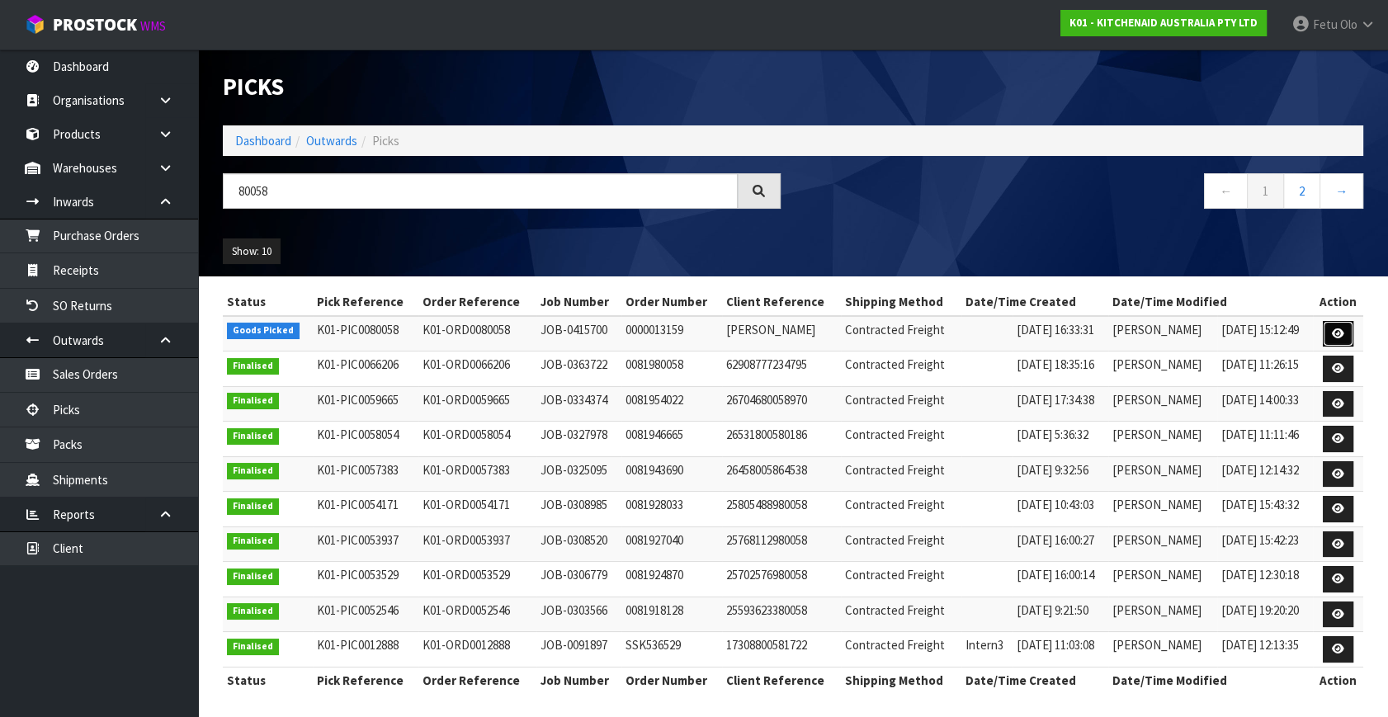
click at [1346, 328] on link at bounding box center [1338, 334] width 31 height 26
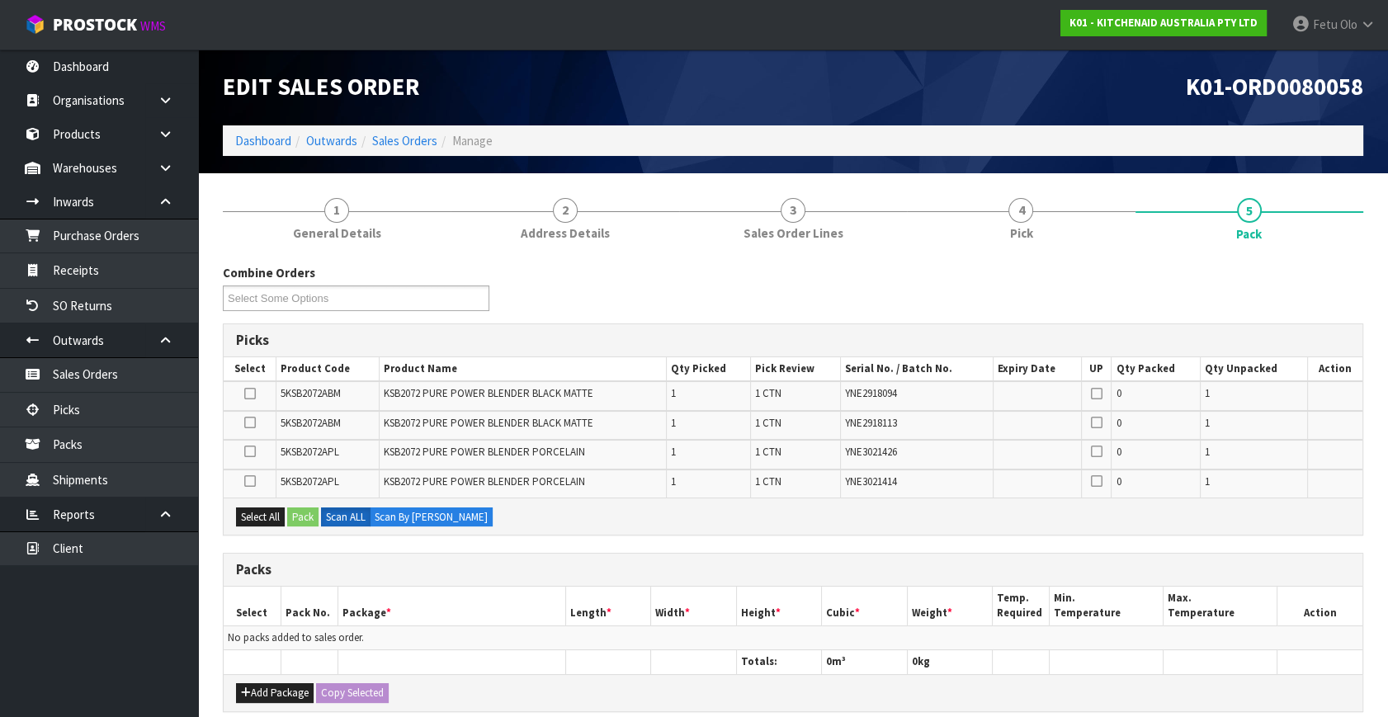
click at [105, 683] on ul "Dashboard Organisations Clients Consignees Carriers Products Categories Serial …" at bounding box center [99, 384] width 198 height 668
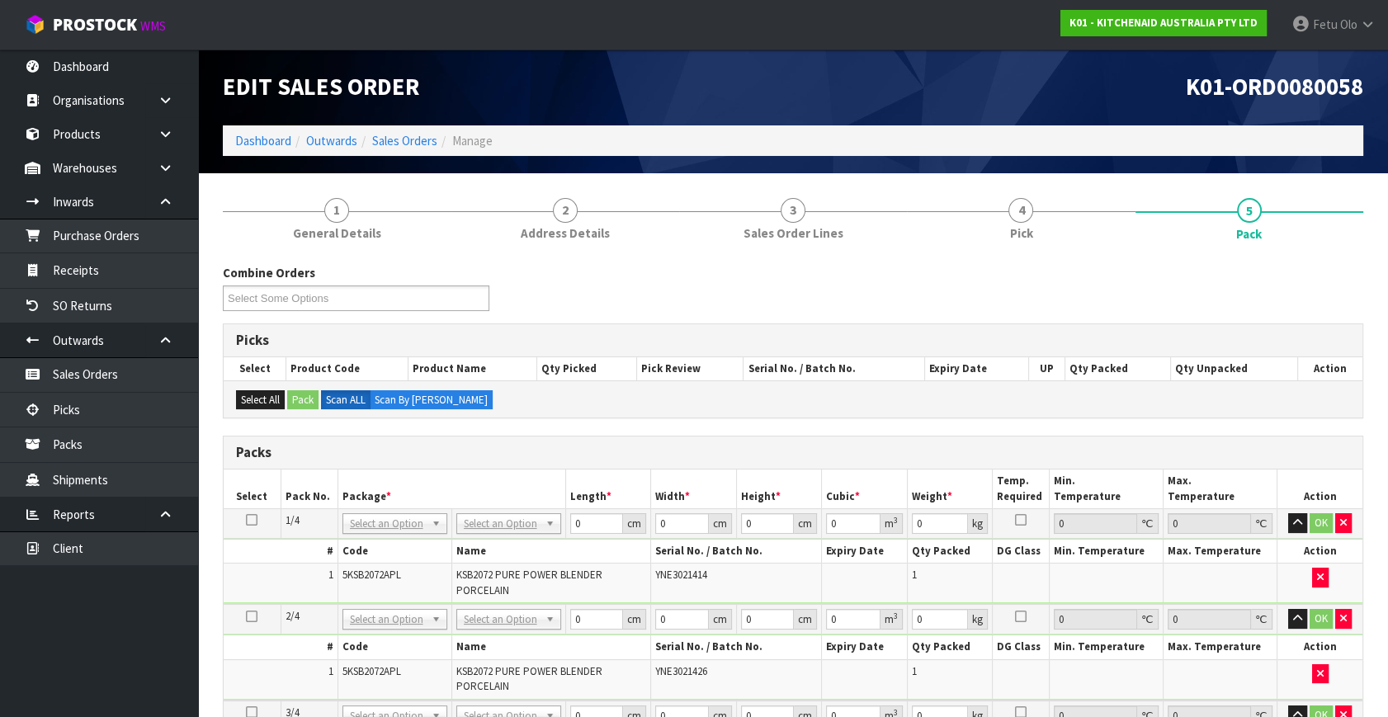
click at [251, 520] on icon at bounding box center [252, 520] width 12 height 1
click at [372, 557] on div at bounding box center [393, 544] width 103 height 27
drag, startPoint x: 352, startPoint y: 565, endPoint x: 587, endPoint y: 536, distance: 236.1
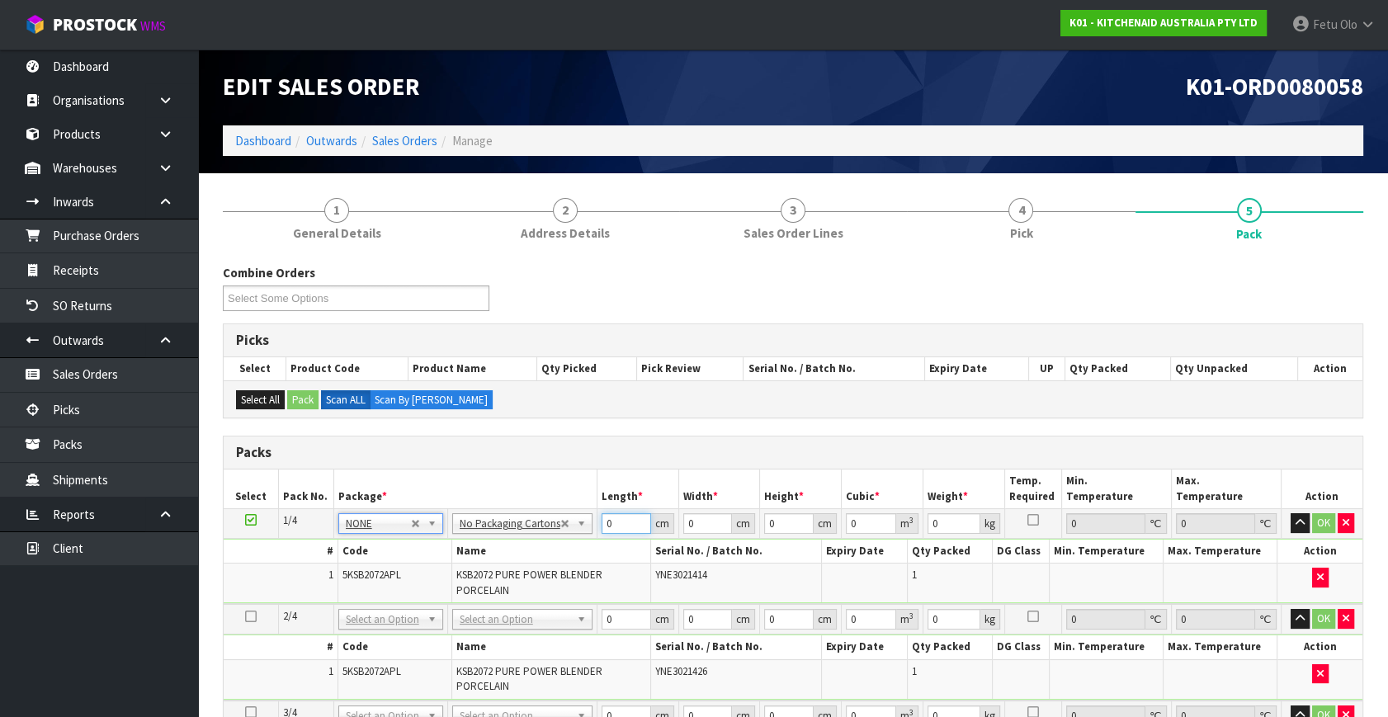
drag, startPoint x: 615, startPoint y: 522, endPoint x: 504, endPoint y: 555, distance: 115.7
click at [504, 555] on tbody "1/4 NONE 007-001 007-002 007-004 007-009 007-013 007-014 007-015 007-017 007-01…" at bounding box center [793, 557] width 1139 height 96
type input "33"
type input "29"
type input "4"
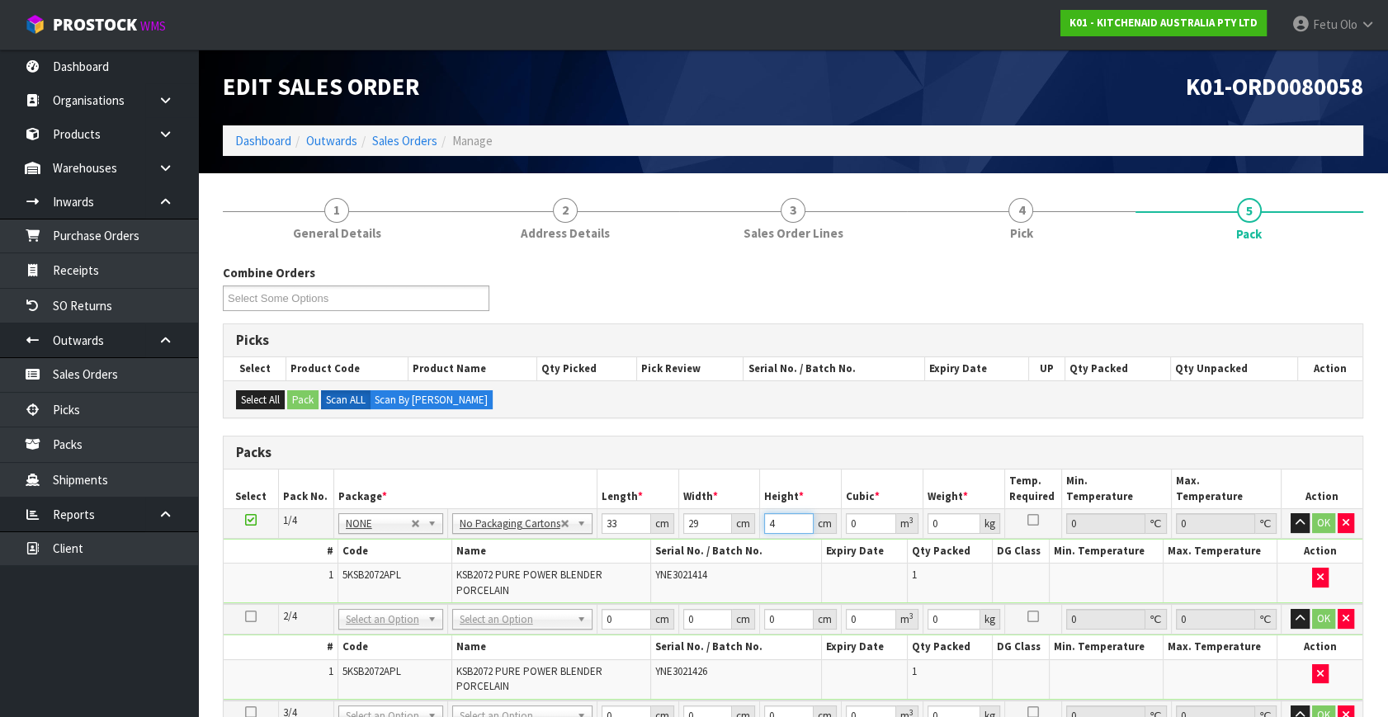
type input "0.003828"
type input "46"
type input "0.044022"
type input "46"
type input "6"
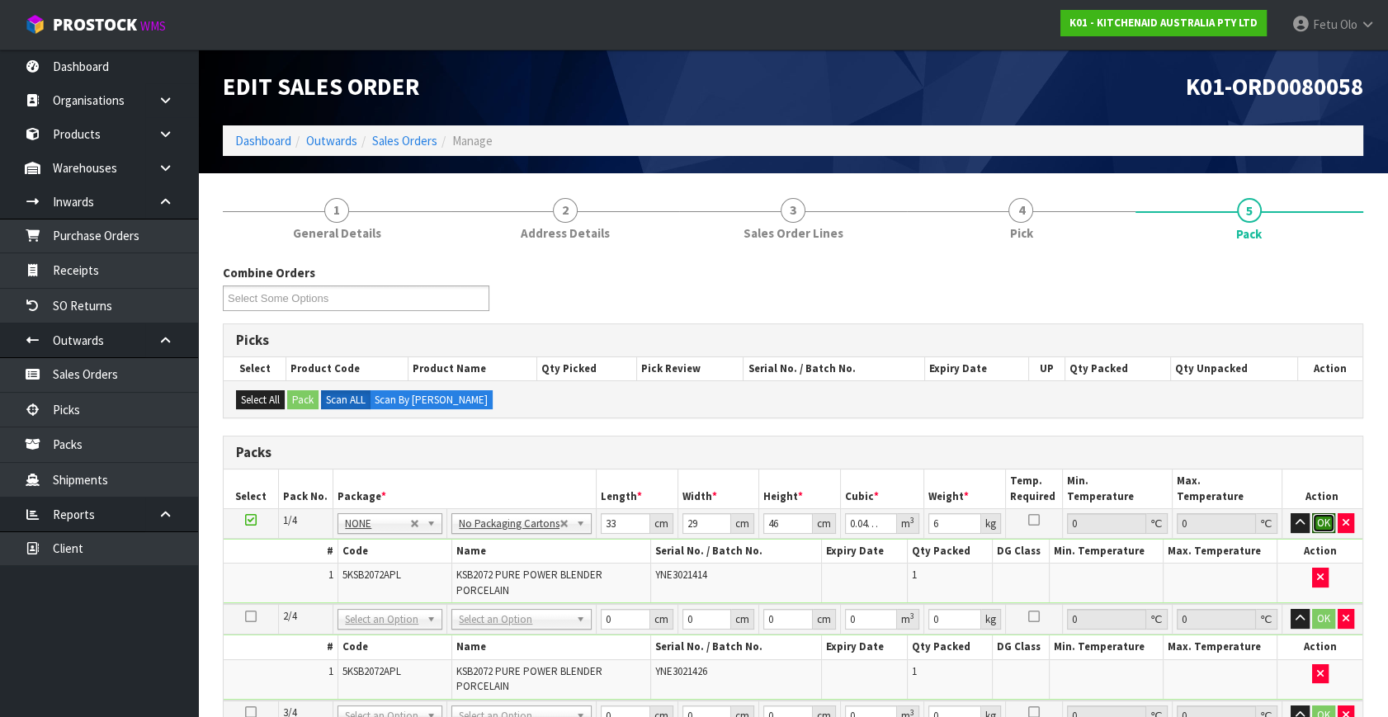
click button "OK" at bounding box center [1323, 523] width 23 height 20
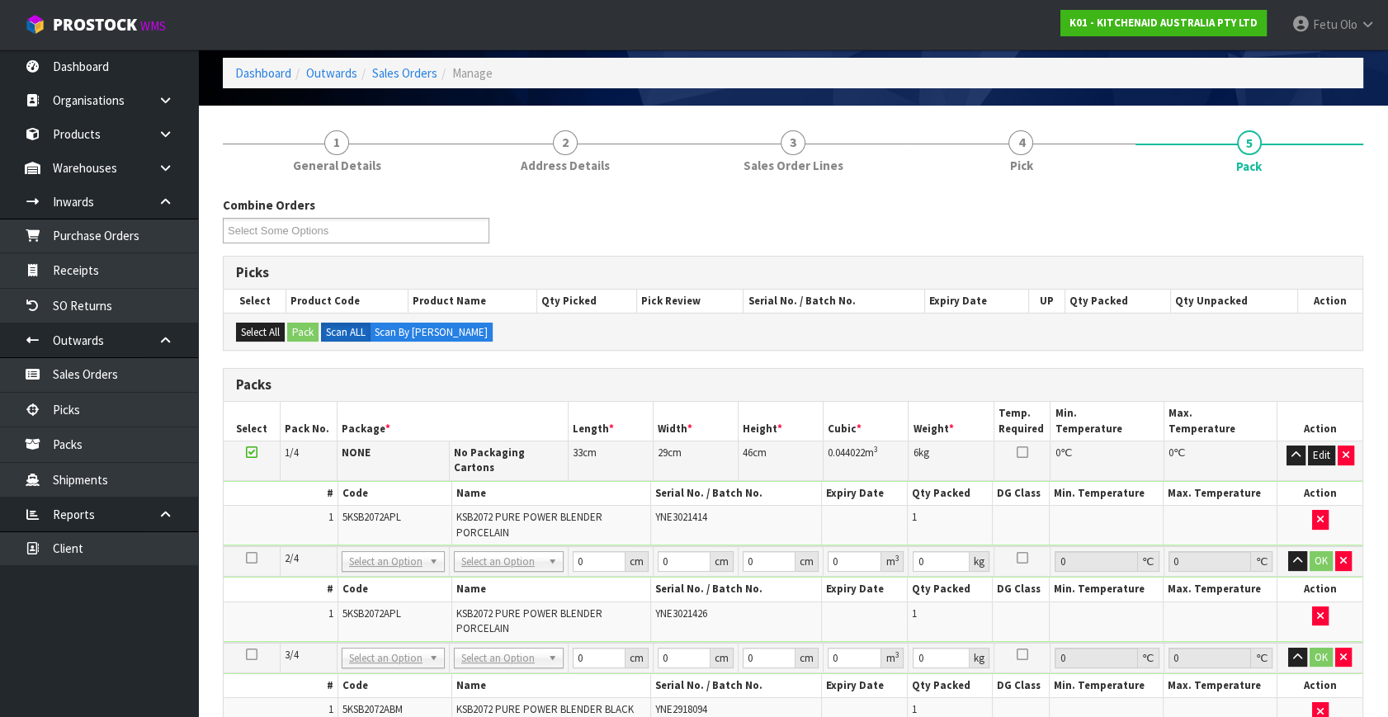
scroll to position [300, 0]
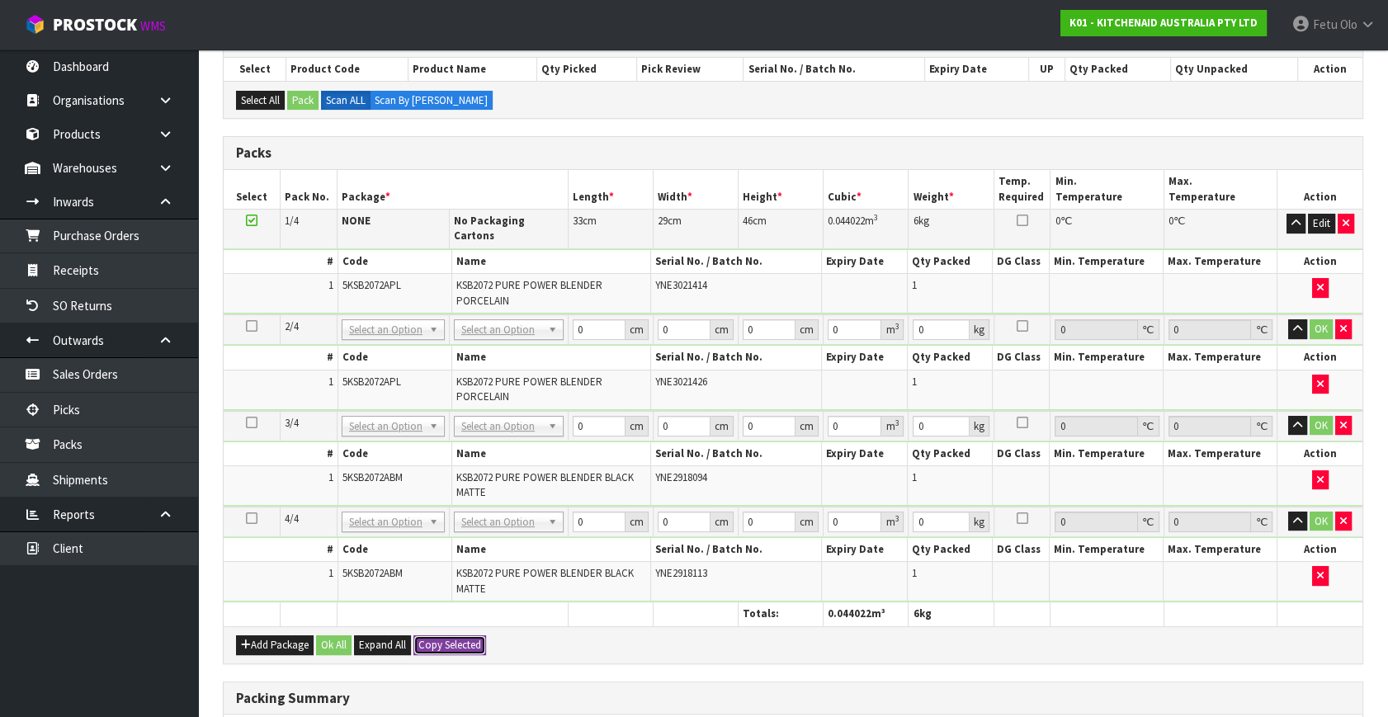
click at [457, 635] on button "Copy Selected" at bounding box center [449, 645] width 73 height 20
click at [457, 635] on button "Confirm Copy Selected" at bounding box center [467, 645] width 109 height 20
type input "33"
type input "29"
type input "46"
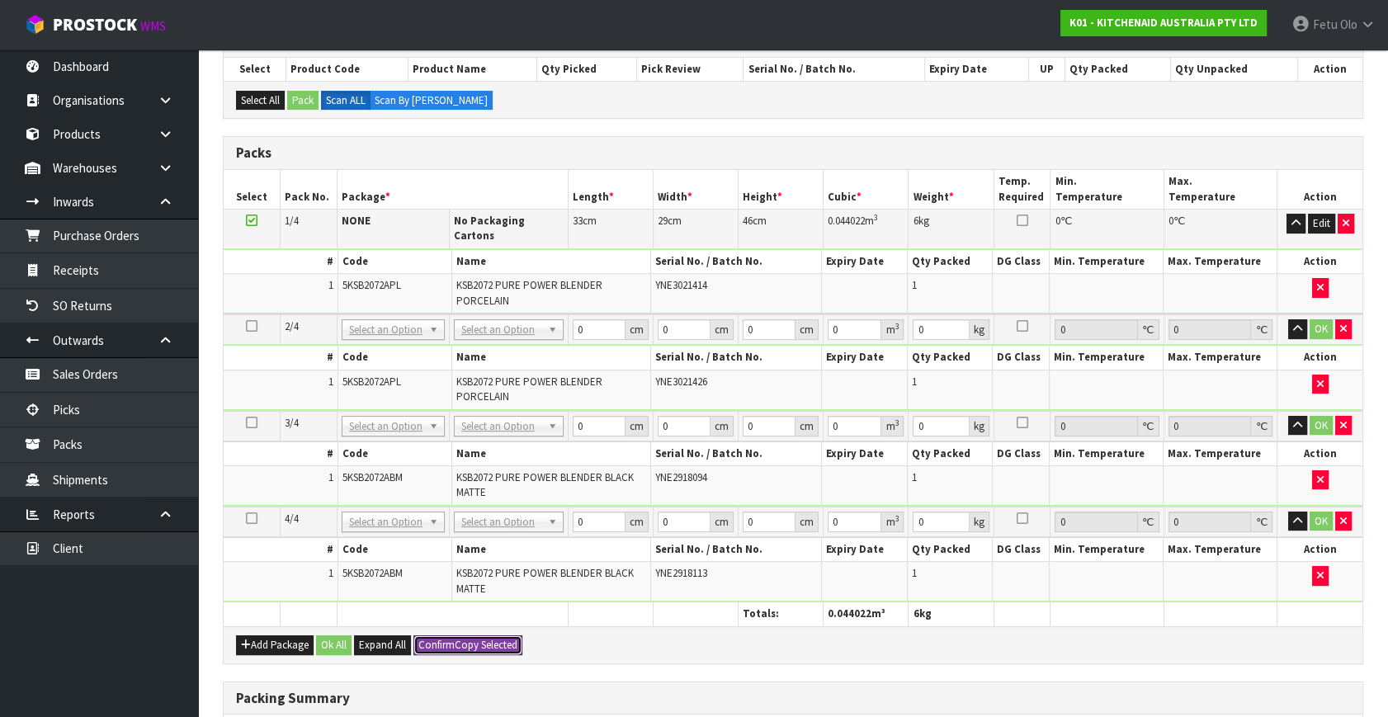
type input "0.044022"
type input "6"
type input "33"
type input "29"
type input "46"
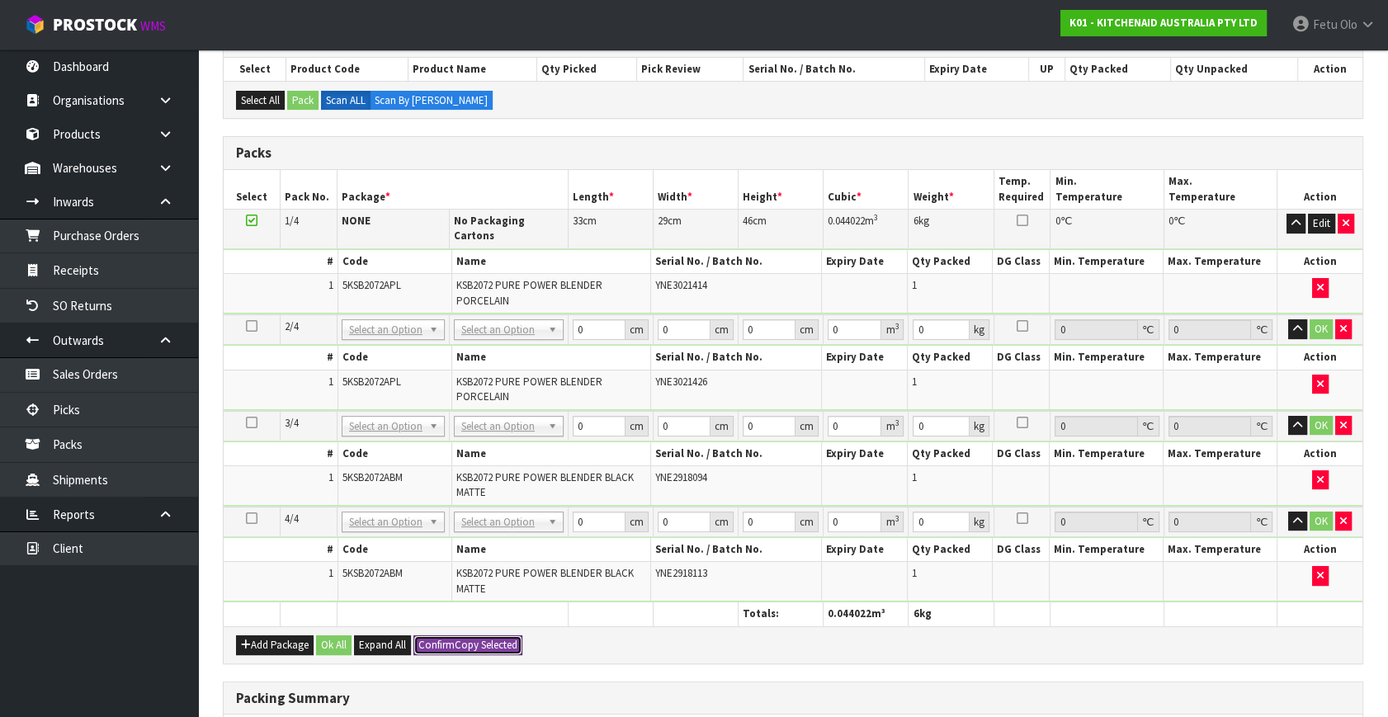
type input "0.044022"
type input "6"
type input "33"
type input "29"
type input "46"
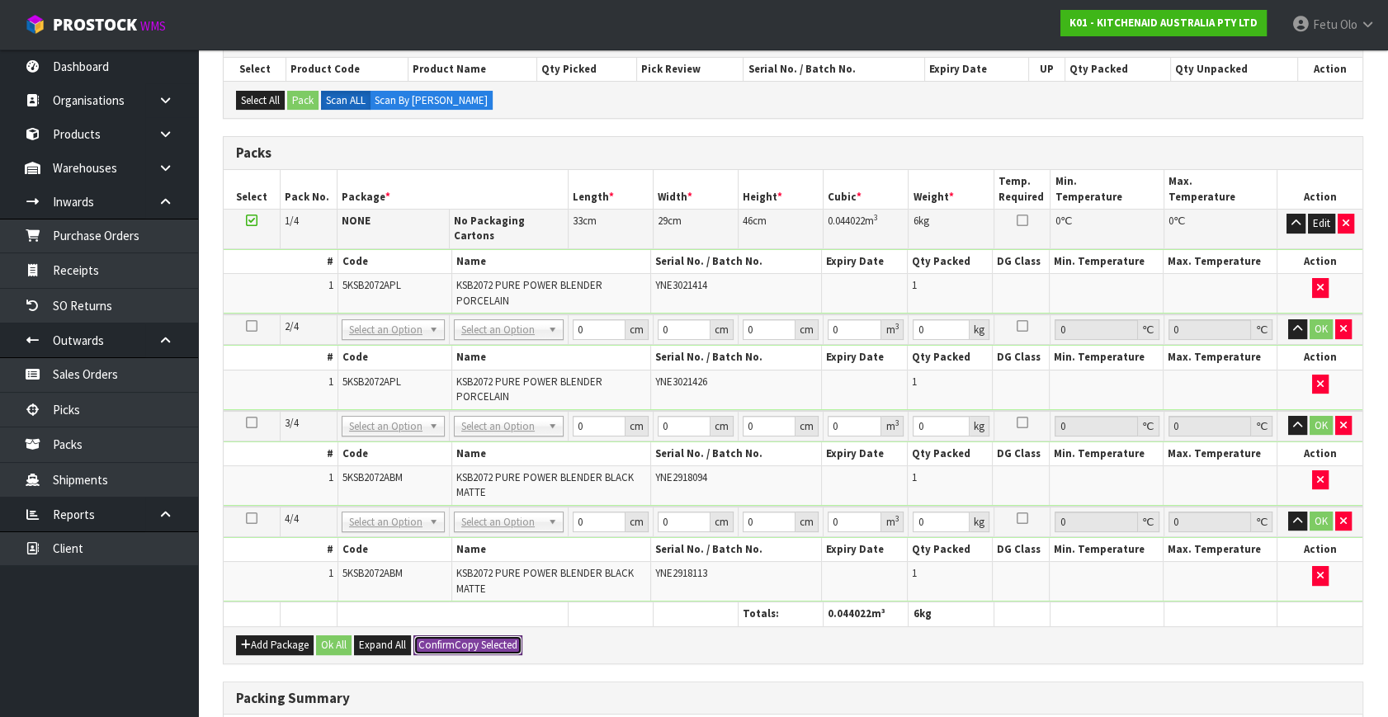
type input "0.044022"
type input "6"
type input "4"
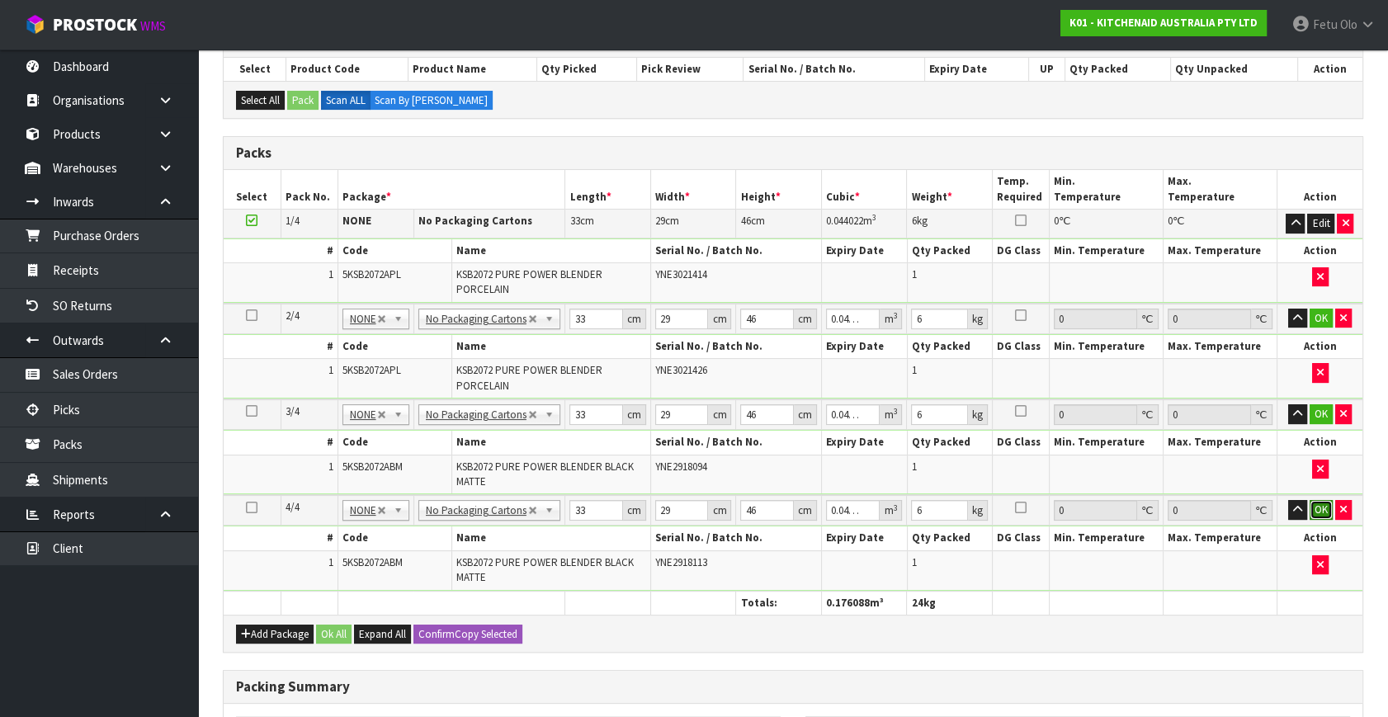
click at [1313, 504] on button "OK" at bounding box center [1321, 510] width 23 height 20
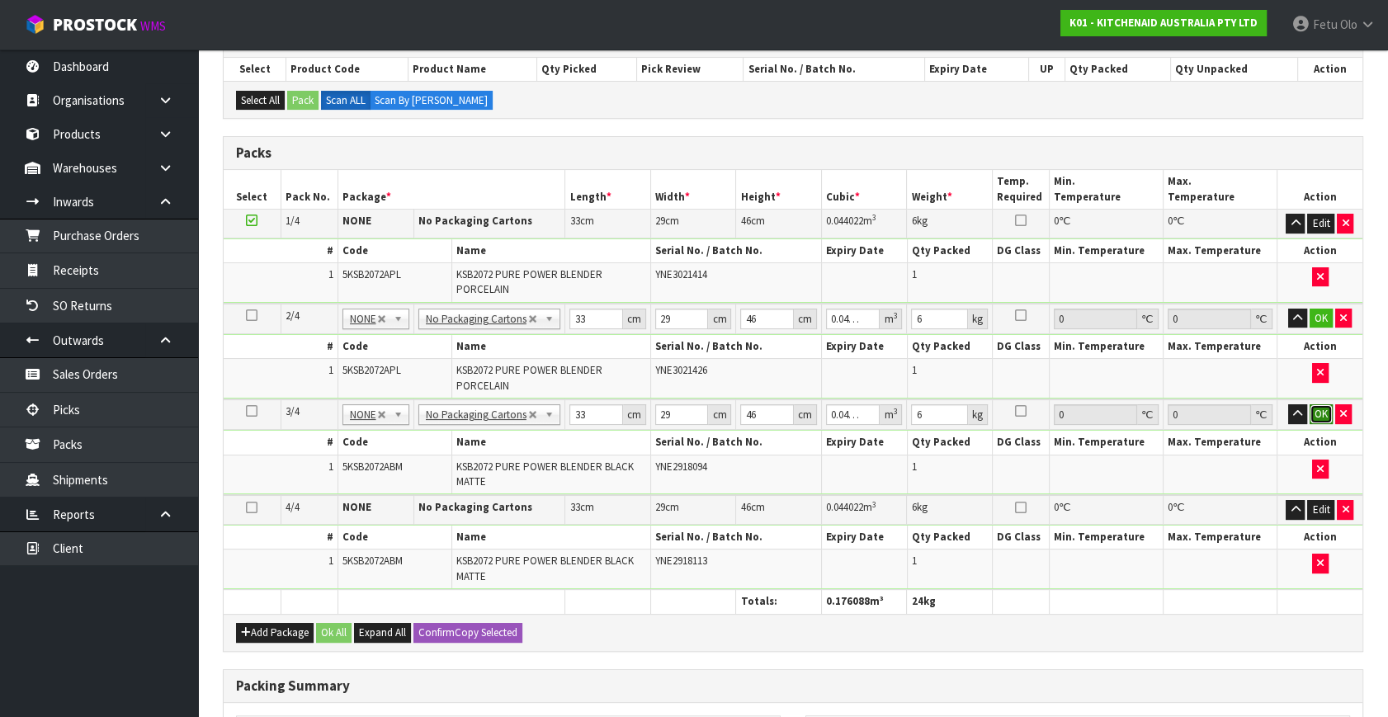
click at [1312, 412] on button "OK" at bounding box center [1321, 414] width 23 height 20
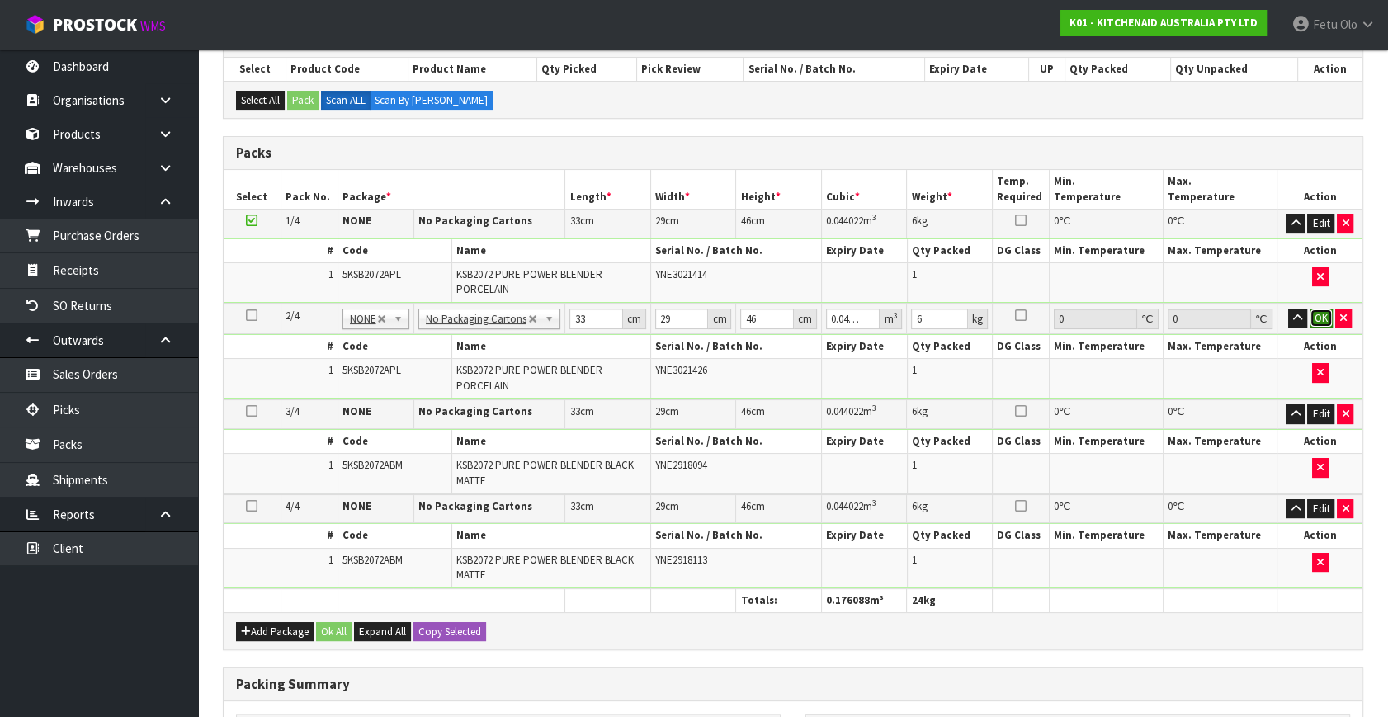
click at [1315, 320] on button "OK" at bounding box center [1321, 319] width 23 height 20
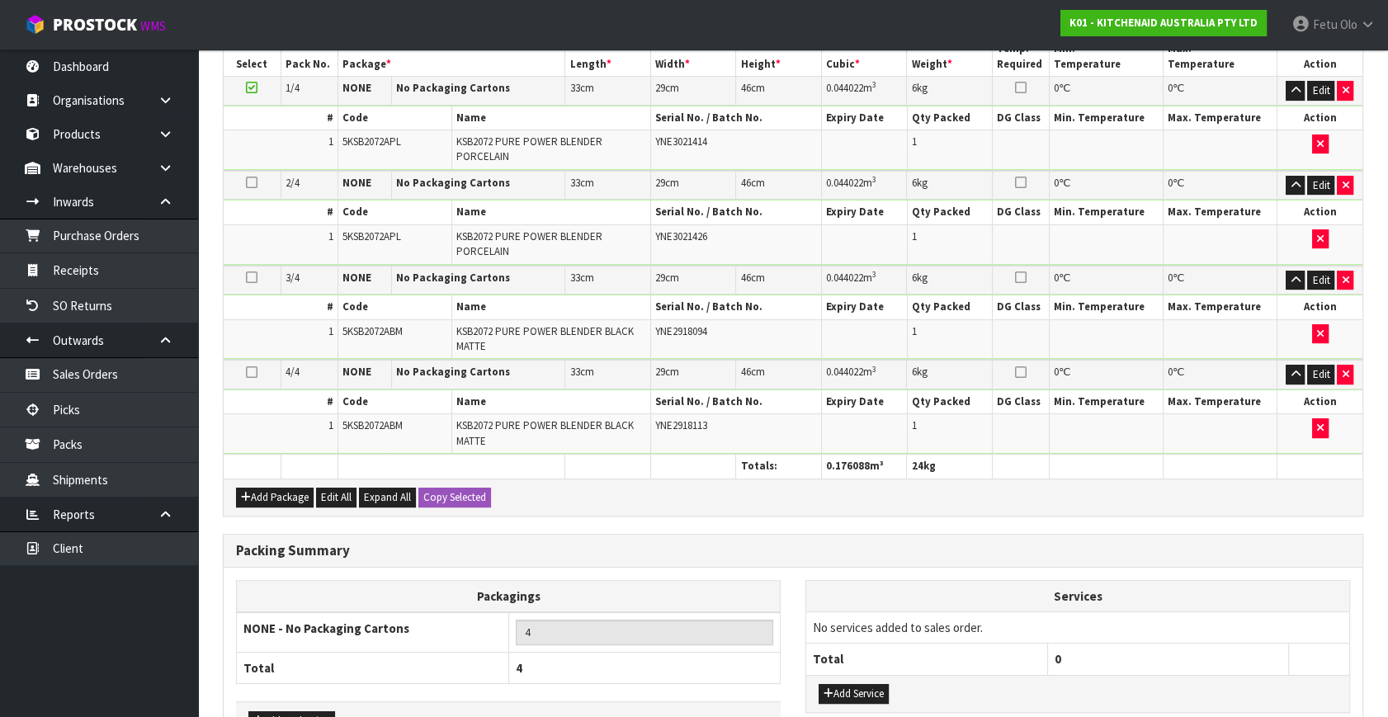
scroll to position [539, 0]
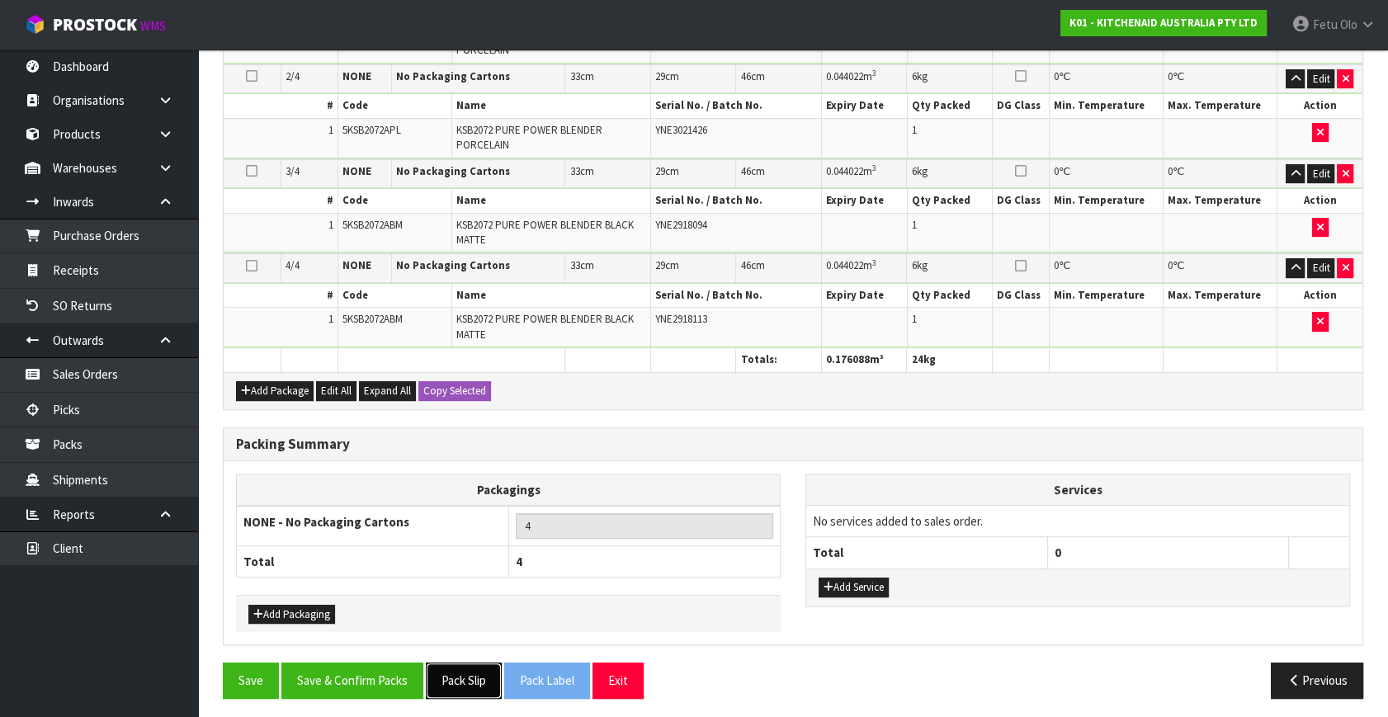
click at [468, 670] on button "Pack Slip" at bounding box center [464, 680] width 76 height 35
drag, startPoint x: 338, startPoint y: 685, endPoint x: 330, endPoint y: 671, distance: 16.3
click at [338, 685] on button "Save & Confirm Packs" at bounding box center [352, 680] width 142 height 35
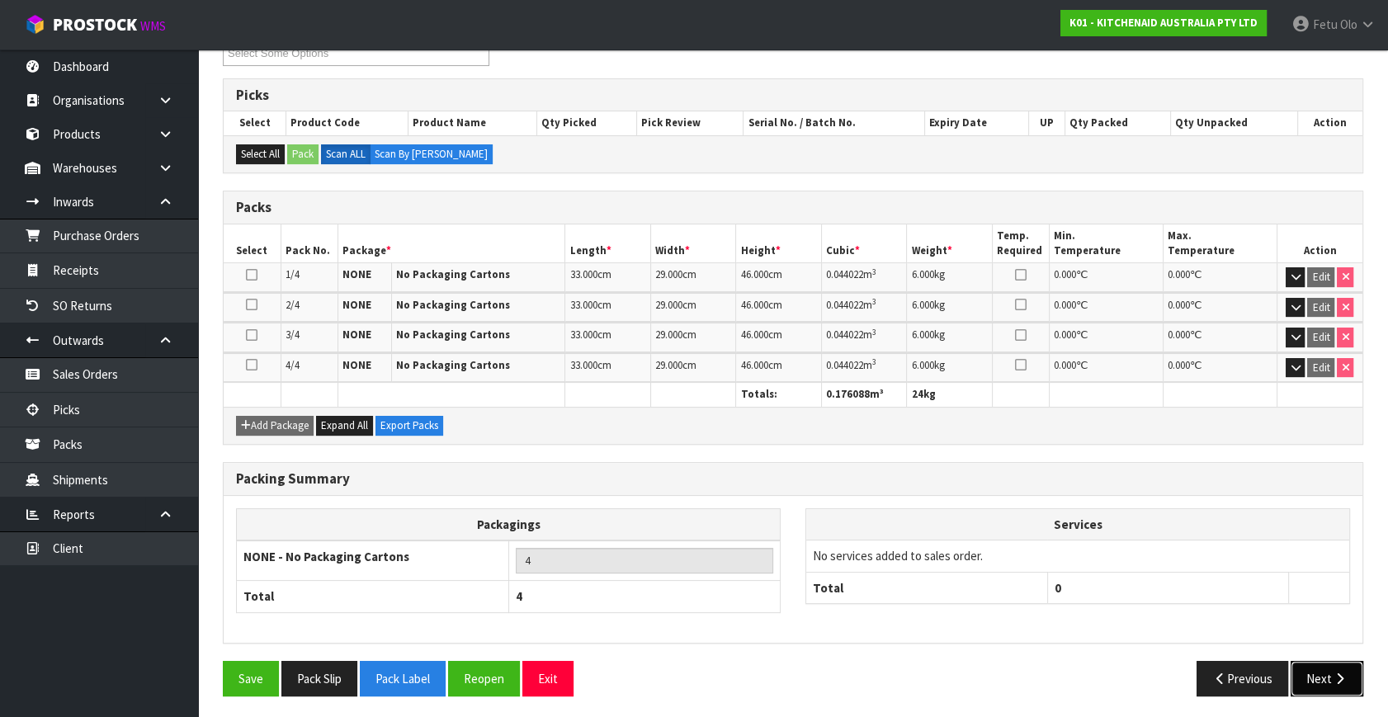
click at [1333, 673] on icon "button" at bounding box center [1340, 679] width 16 height 12
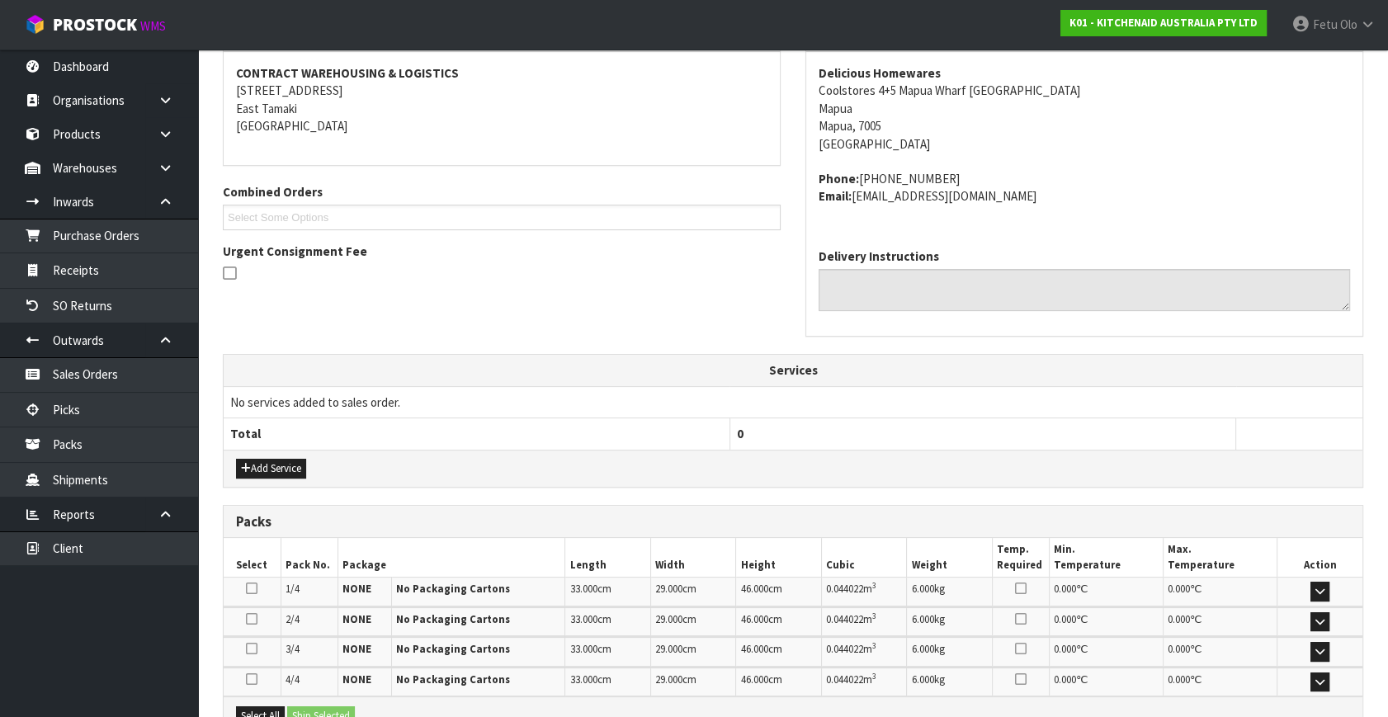
scroll to position [496, 0]
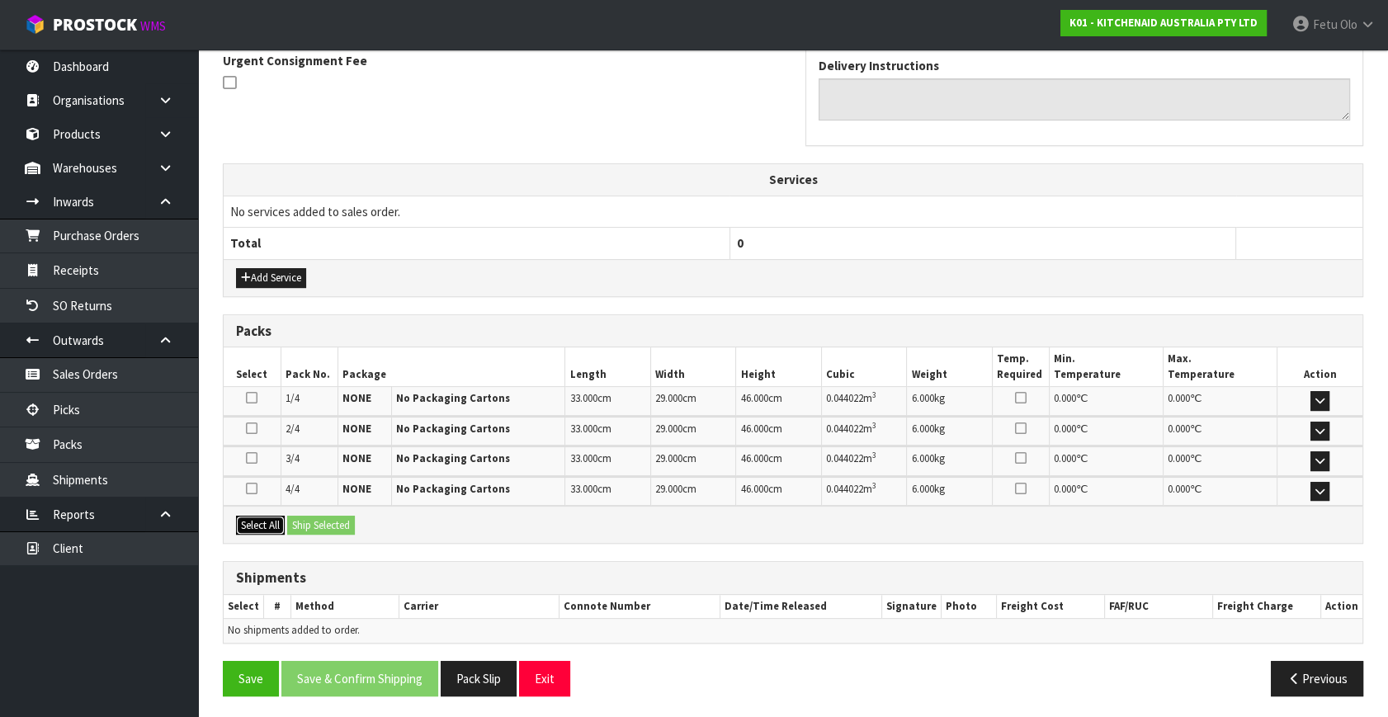
click at [262, 525] on button "Select All" at bounding box center [260, 526] width 49 height 20
click at [314, 522] on button "Ship Selected" at bounding box center [321, 526] width 68 height 20
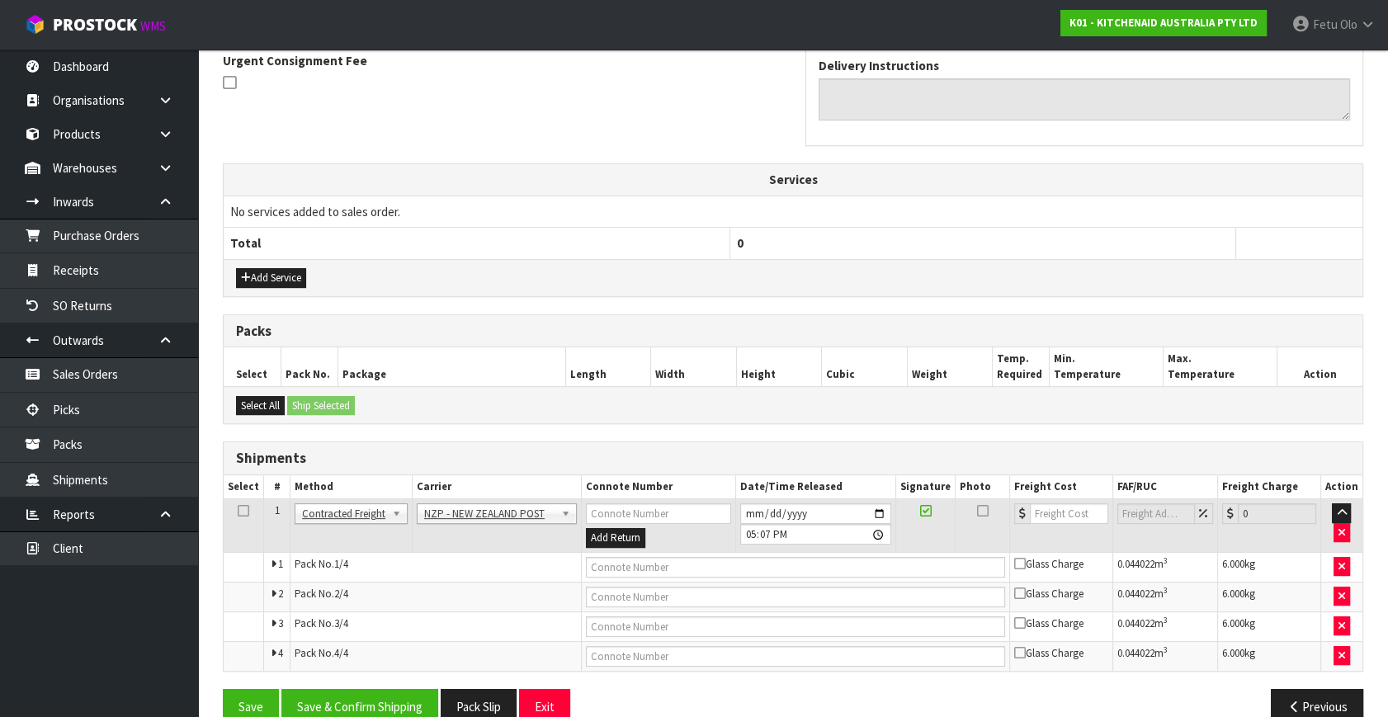
click at [389, 680] on div "From Address CONTRACT WAREHOUSING & LOGISTICS 17 Allens Road East Tamaki Auckla…" at bounding box center [793, 282] width 1141 height 909
click at [385, 689] on button "Save & Confirm Shipping" at bounding box center [359, 706] width 157 height 35
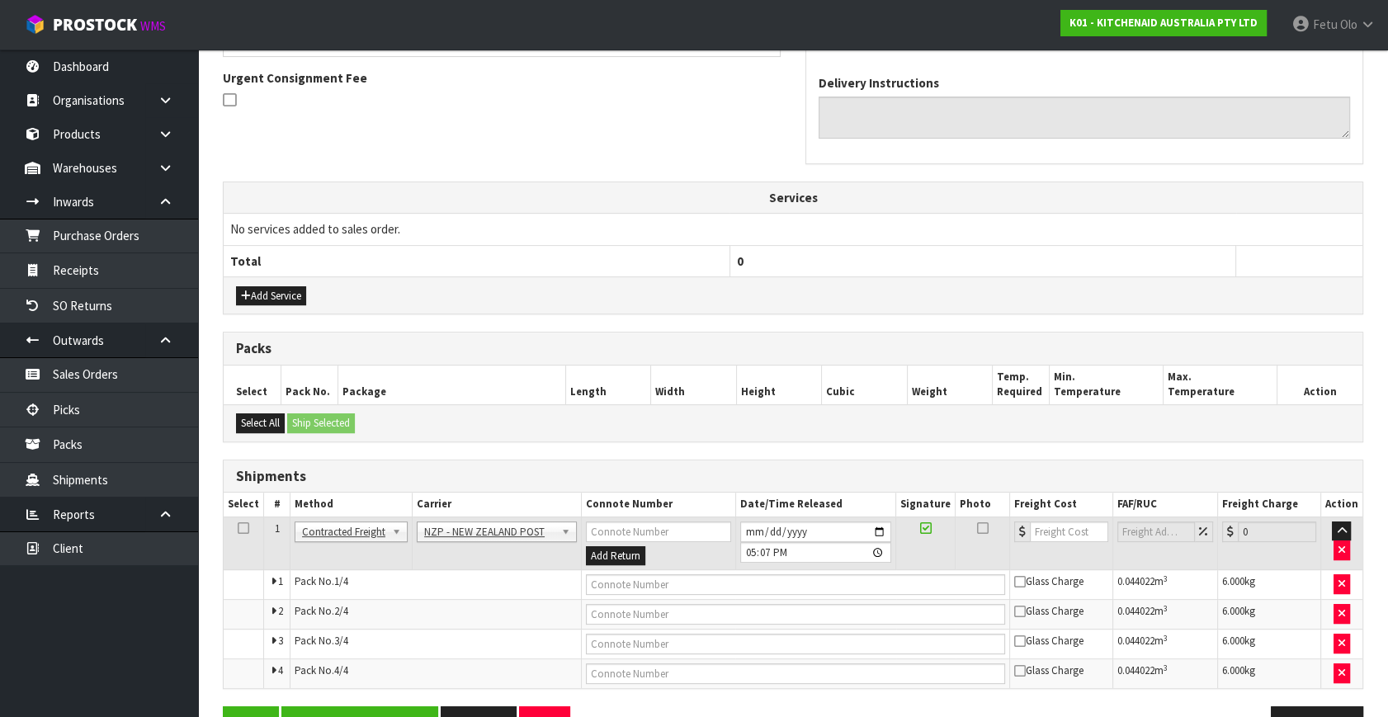
scroll to position [0, 0]
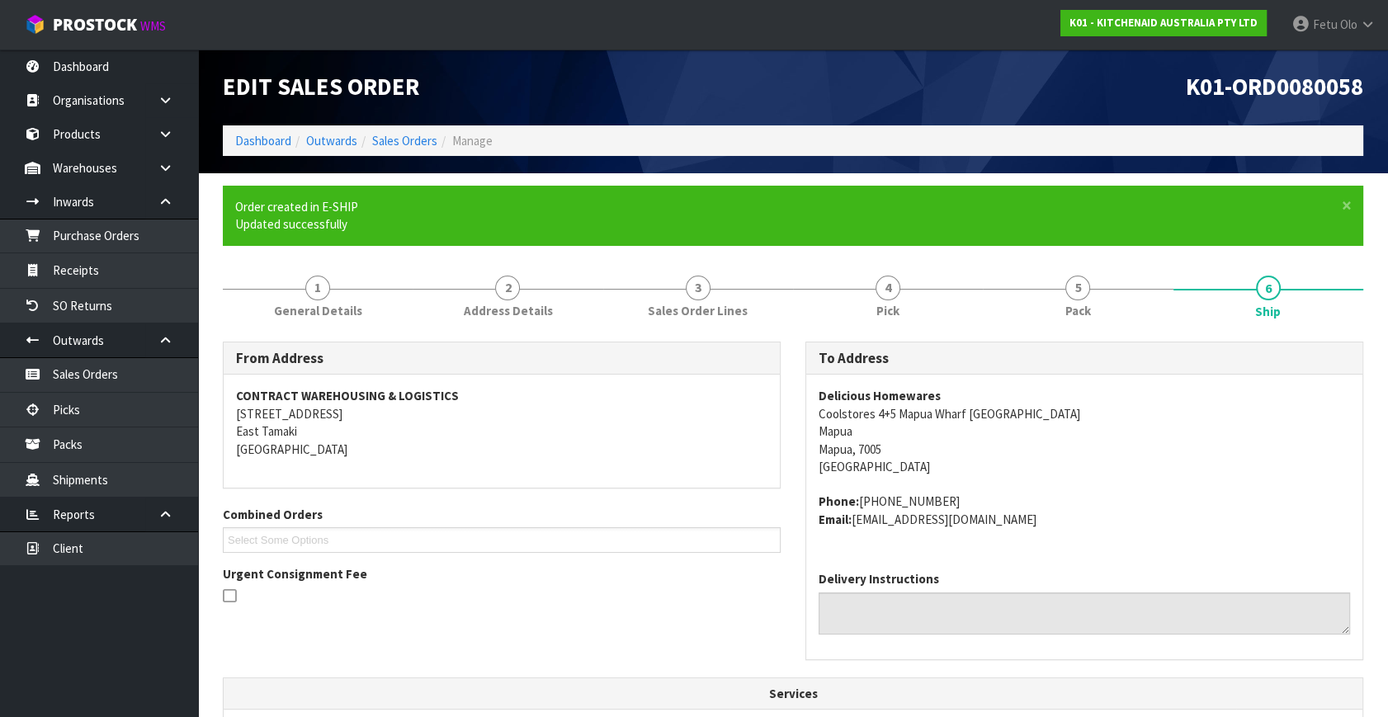
drag, startPoint x: 1158, startPoint y: 512, endPoint x: 1129, endPoint y: 510, distance: 28.9
click at [1158, 512] on address "Phone: 11 (027) 514 0652 Email: claims@kitchenaid.com.au" at bounding box center [1084, 510] width 531 height 35
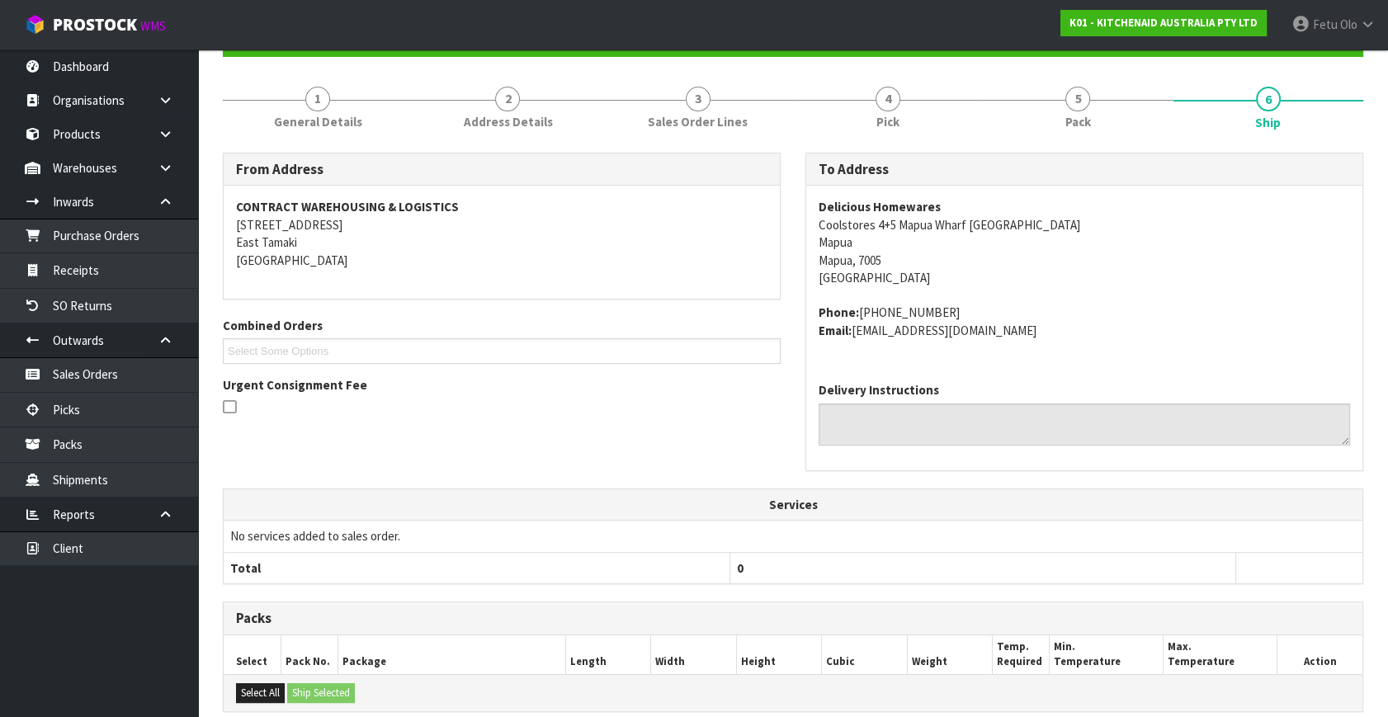
scroll to position [498, 0]
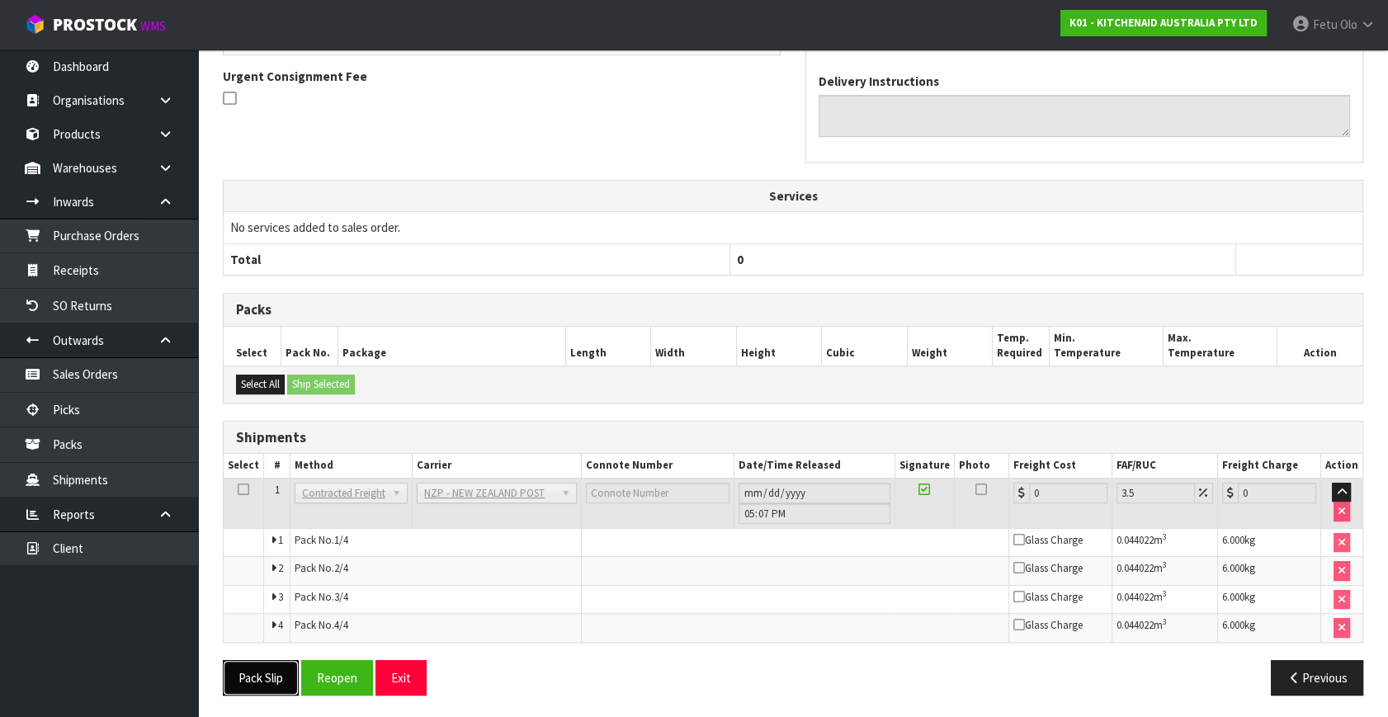
click at [295, 665] on button "Pack Slip" at bounding box center [261, 677] width 76 height 35
click at [338, 671] on button "Reopen" at bounding box center [355, 677] width 72 height 35
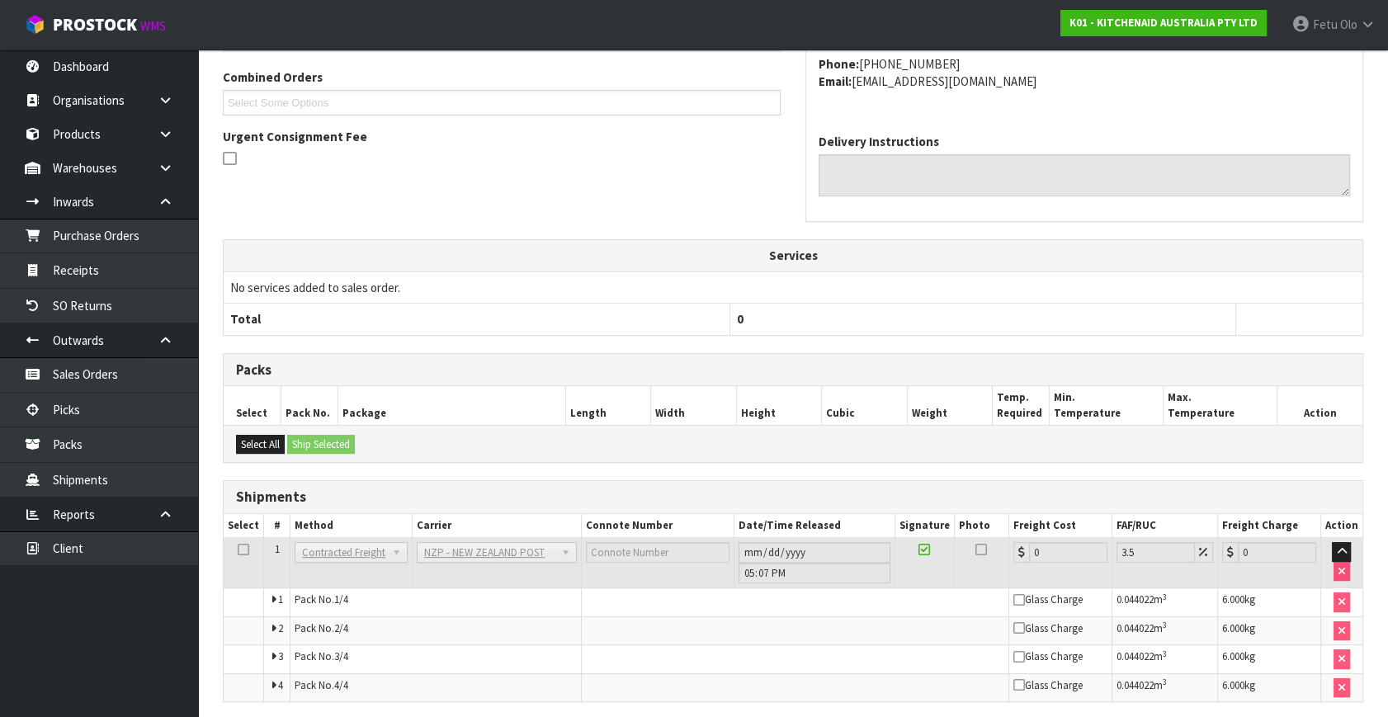
scroll to position [479, 0]
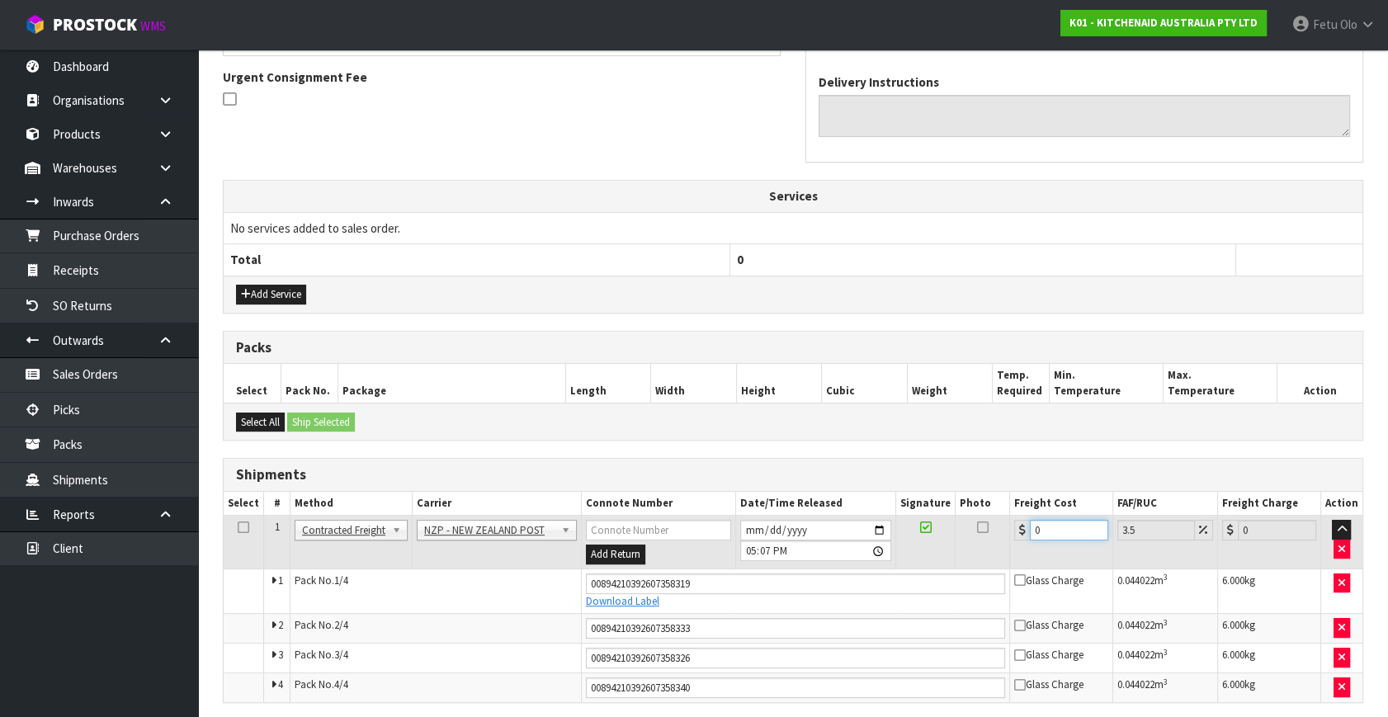
drag, startPoint x: 1031, startPoint y: 530, endPoint x: 902, endPoint y: 566, distance: 133.8
click at [902, 566] on tbody "1 Client Local Pickup Customer Local Pickup Company Freight Contracted Freight …" at bounding box center [793, 609] width 1139 height 187
type input "4"
type input "4.14"
type input "46"
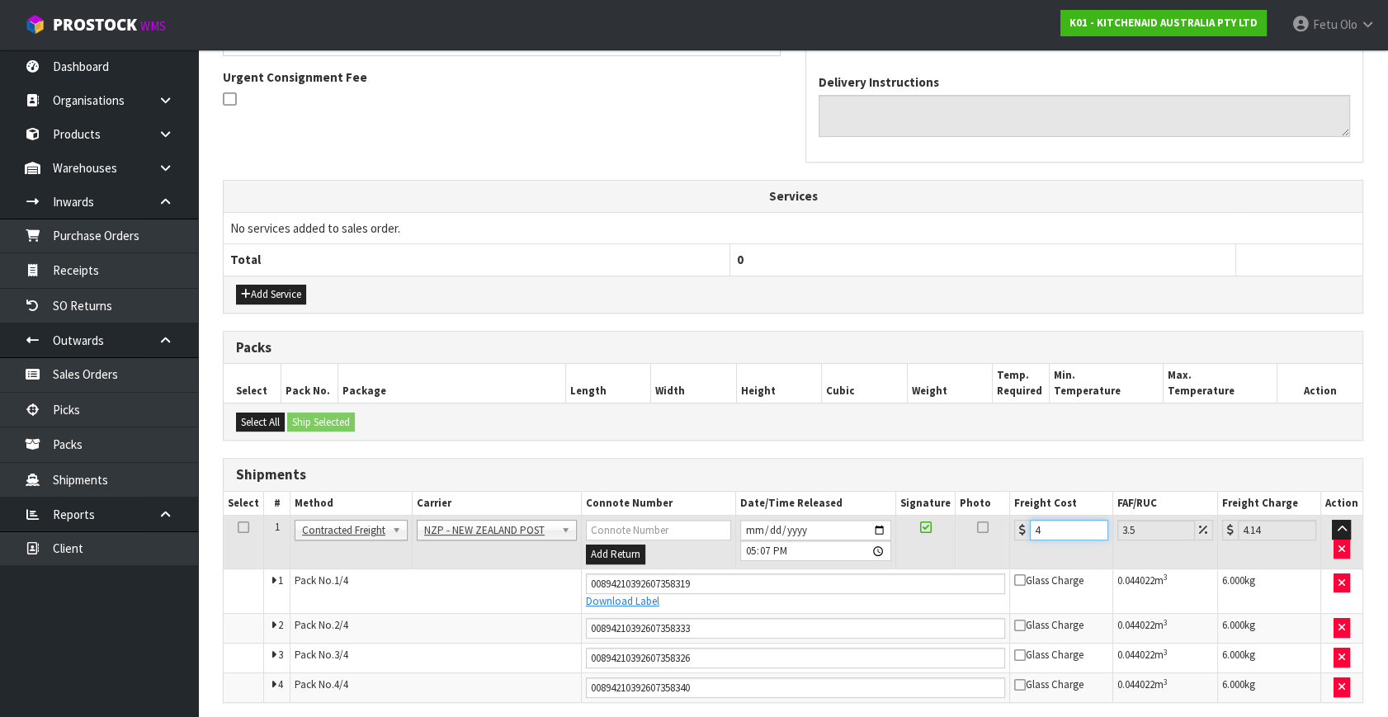
type input "47.61"
type input "46.4"
type input "48.02"
type input "46.44"
type input "48.07"
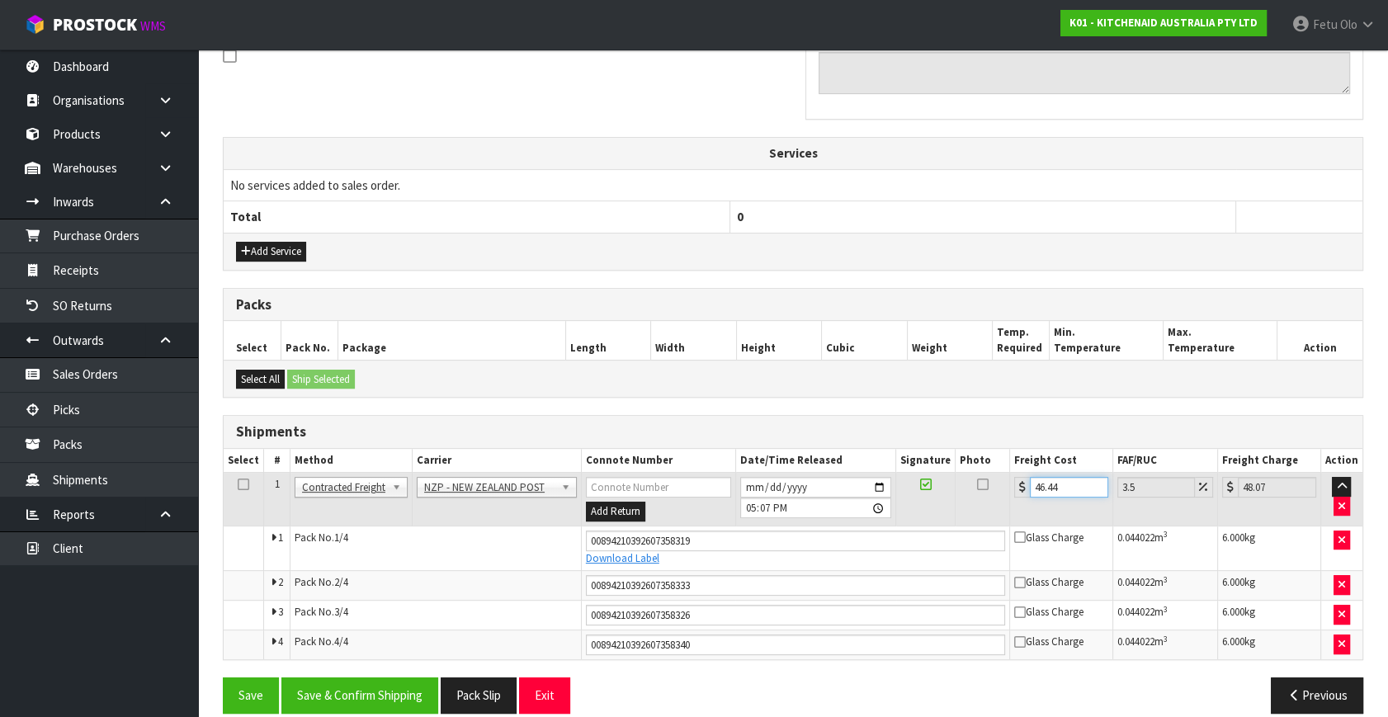
scroll to position [540, 0]
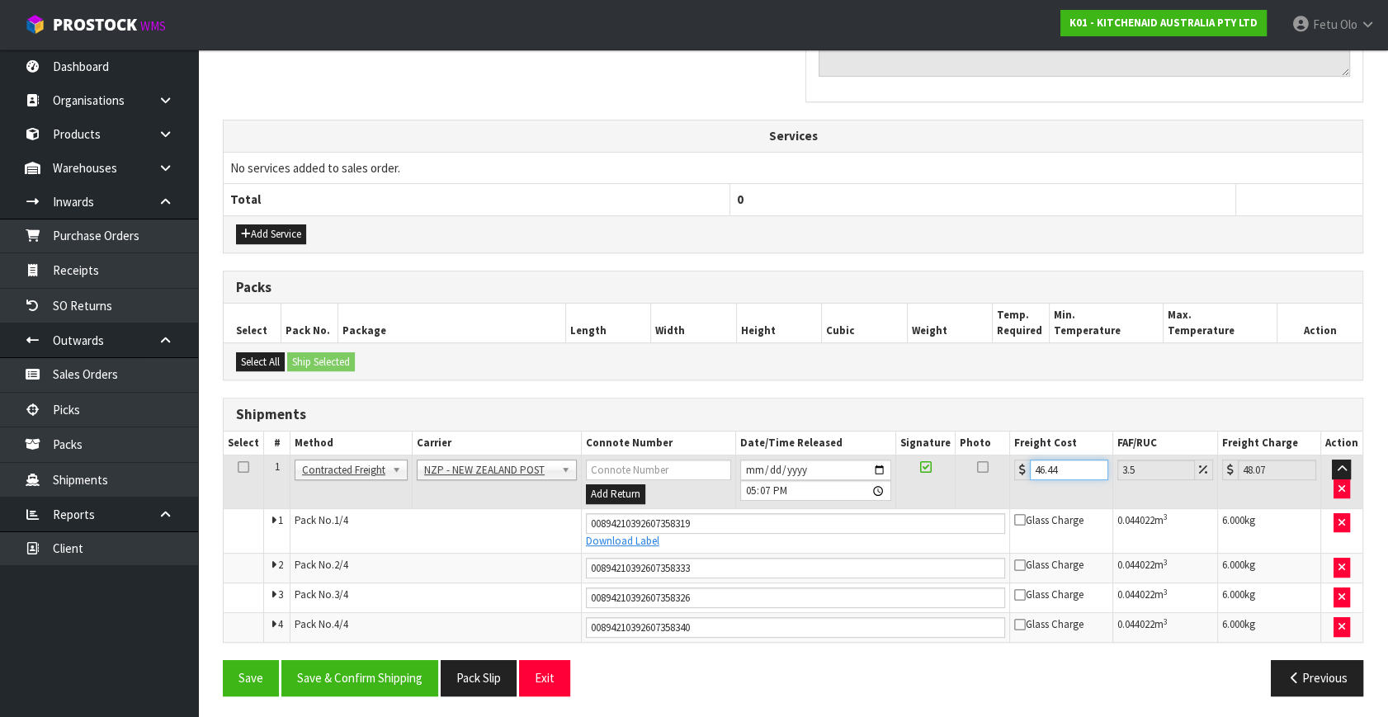
type input "46.44"
click at [875, 462] on input "2025-10-06" at bounding box center [815, 470] width 151 height 21
type input "2025-10-07"
click at [384, 683] on button "Save & Confirm Shipping" at bounding box center [359, 677] width 157 height 35
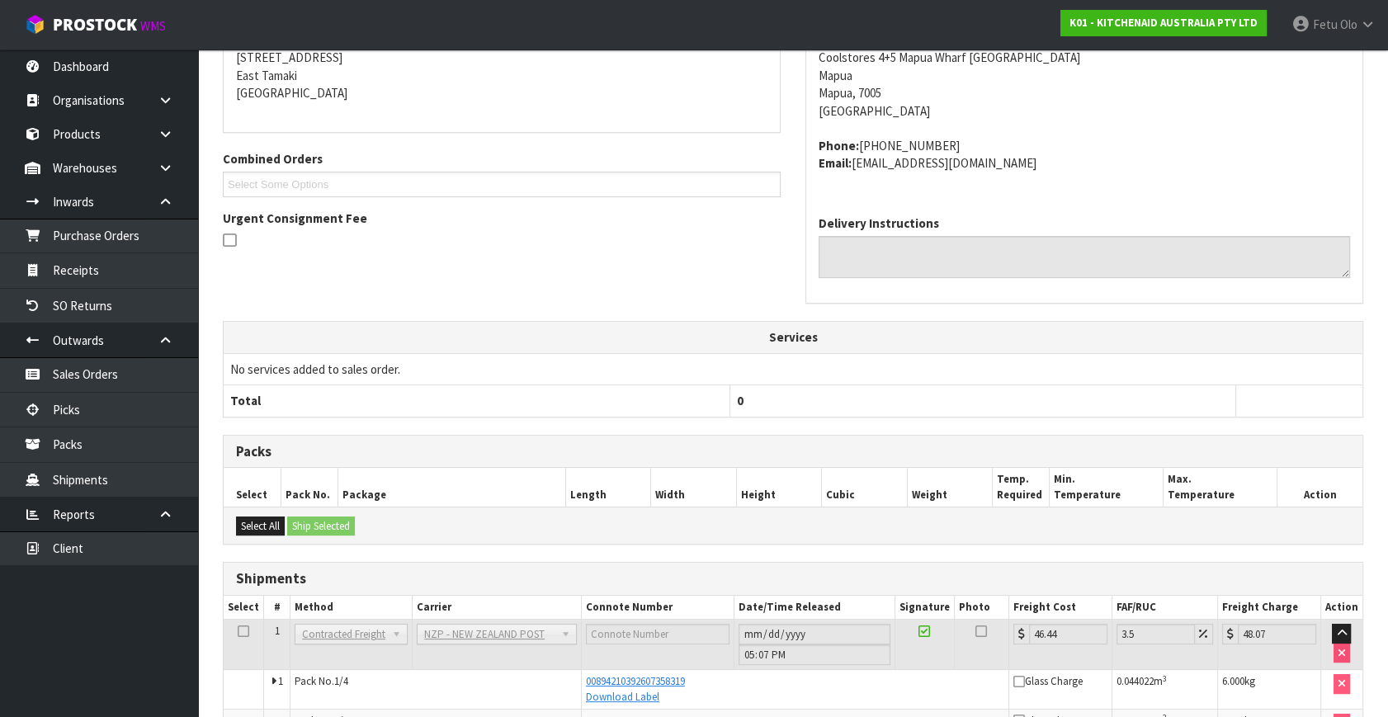
scroll to position [491, 0]
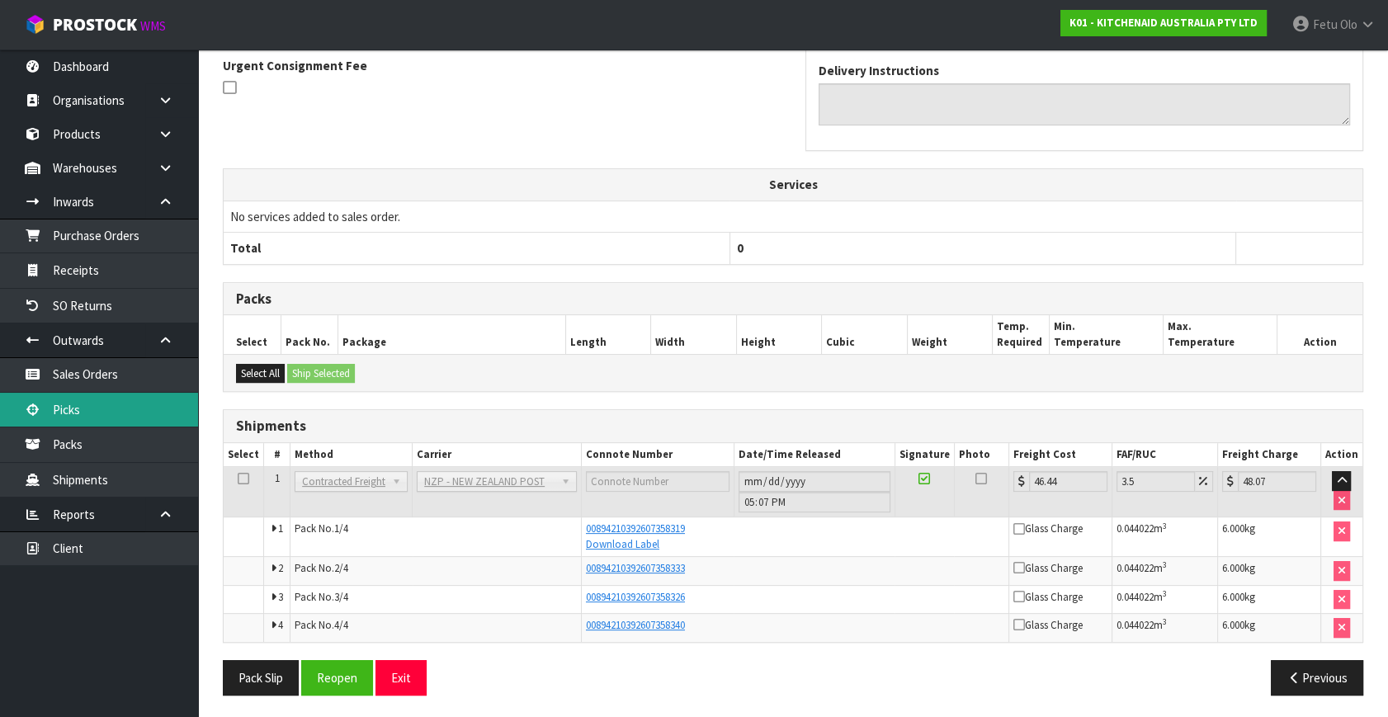
click at [74, 412] on link "Picks" at bounding box center [99, 410] width 198 height 34
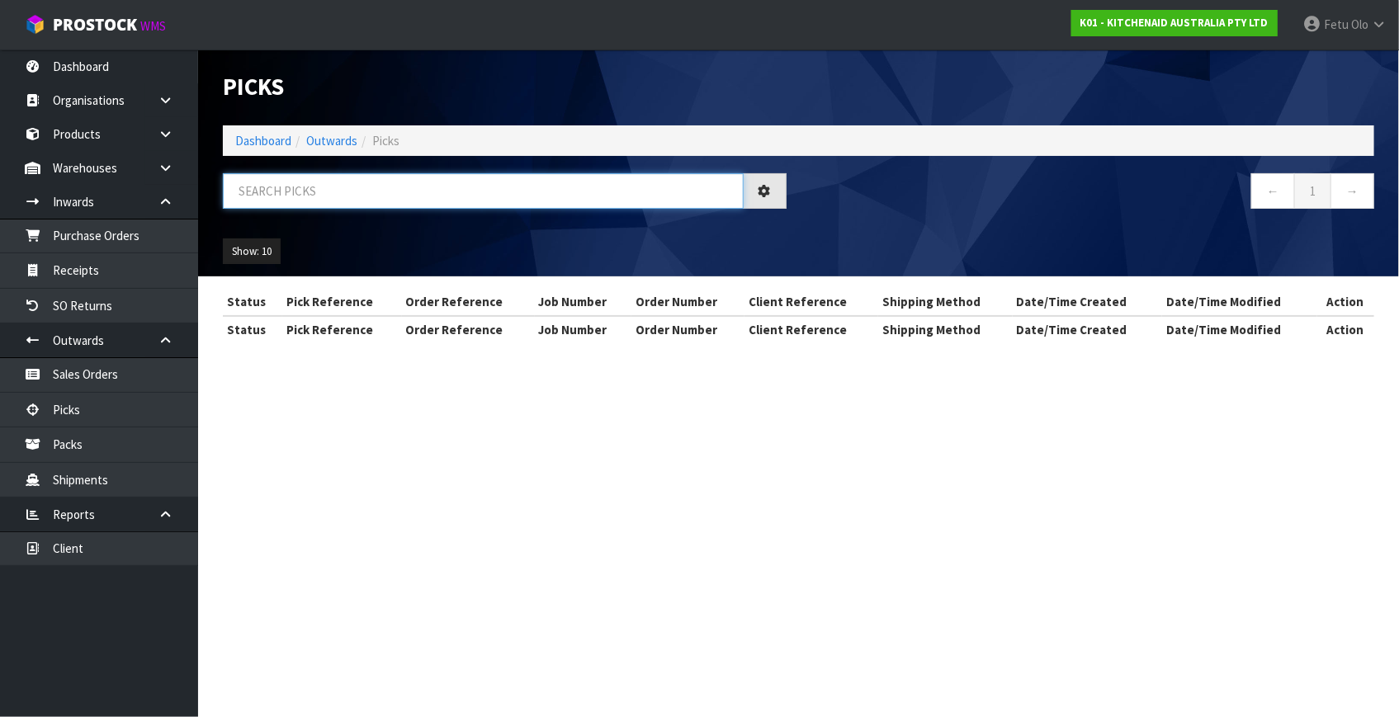
click at [550, 190] on input "text" at bounding box center [483, 190] width 521 height 35
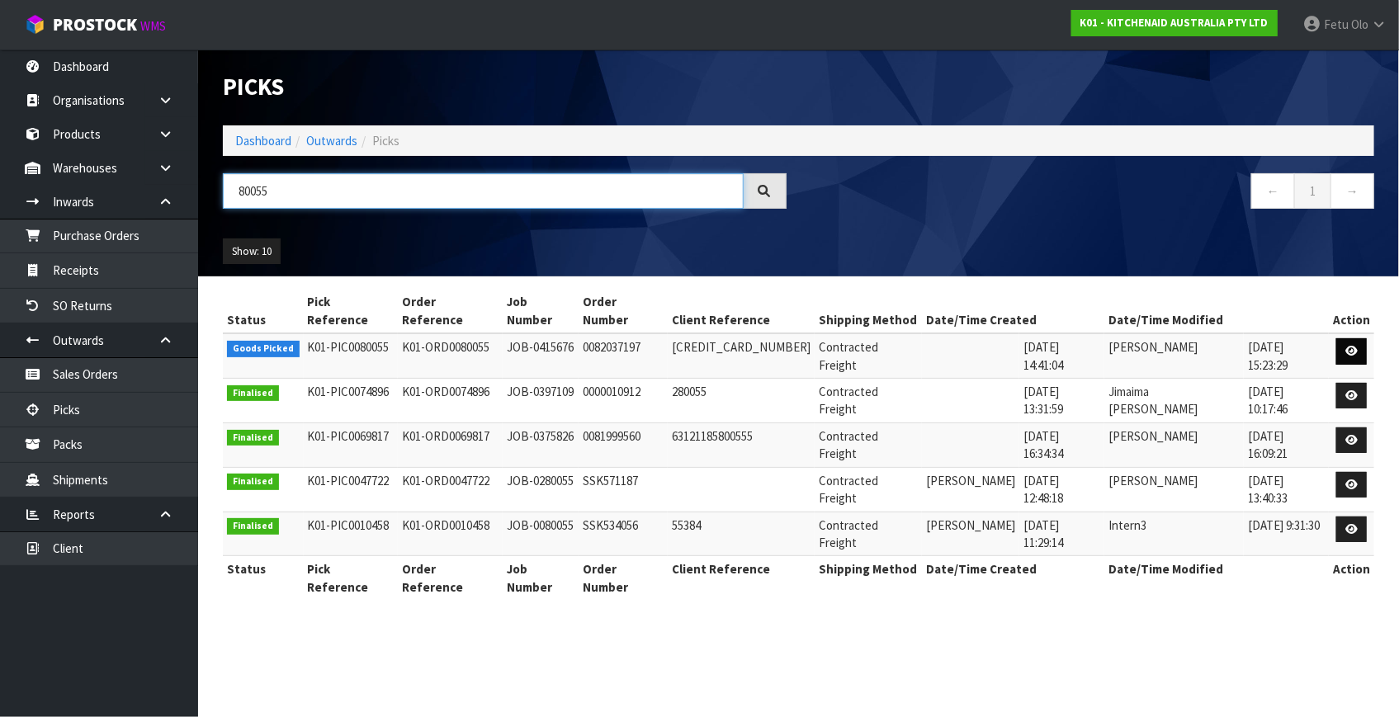
type input "80055"
click at [1344, 338] on link at bounding box center [1351, 351] width 31 height 26
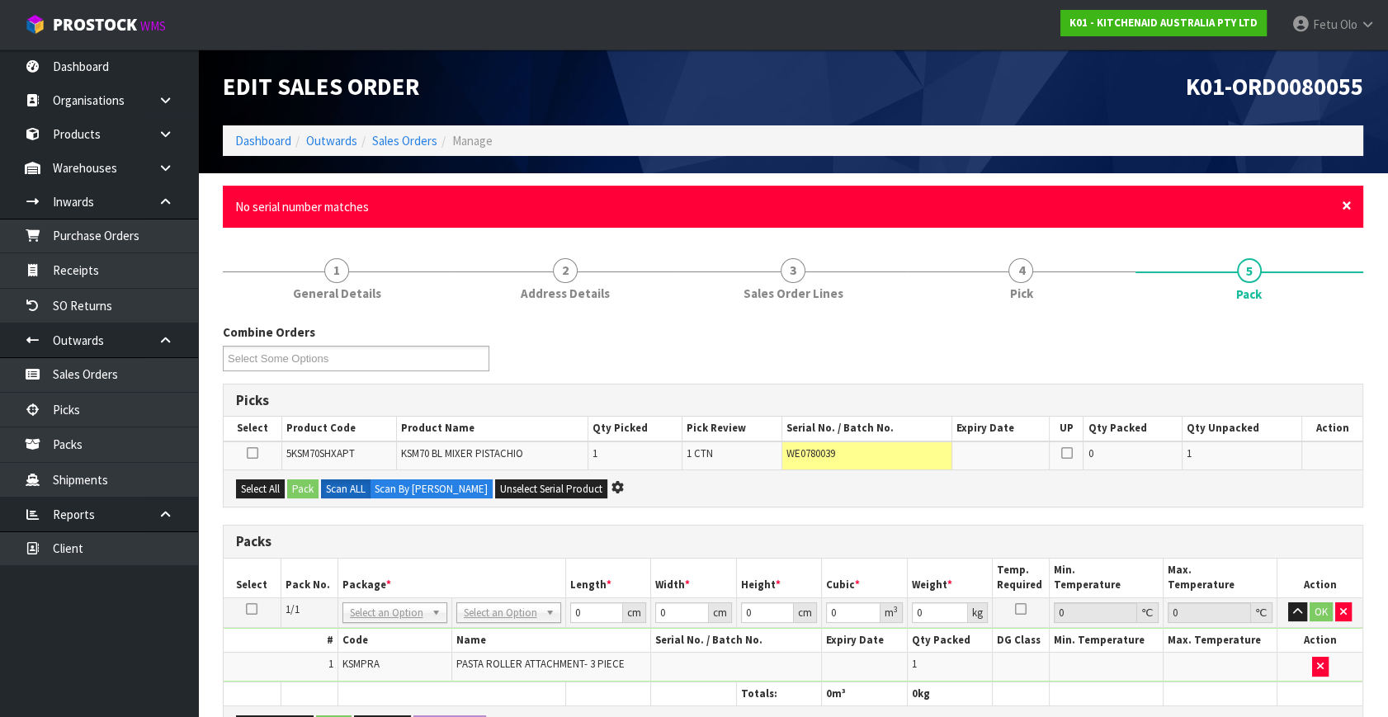
click at [1342, 208] on span "×" at bounding box center [1347, 205] width 10 height 23
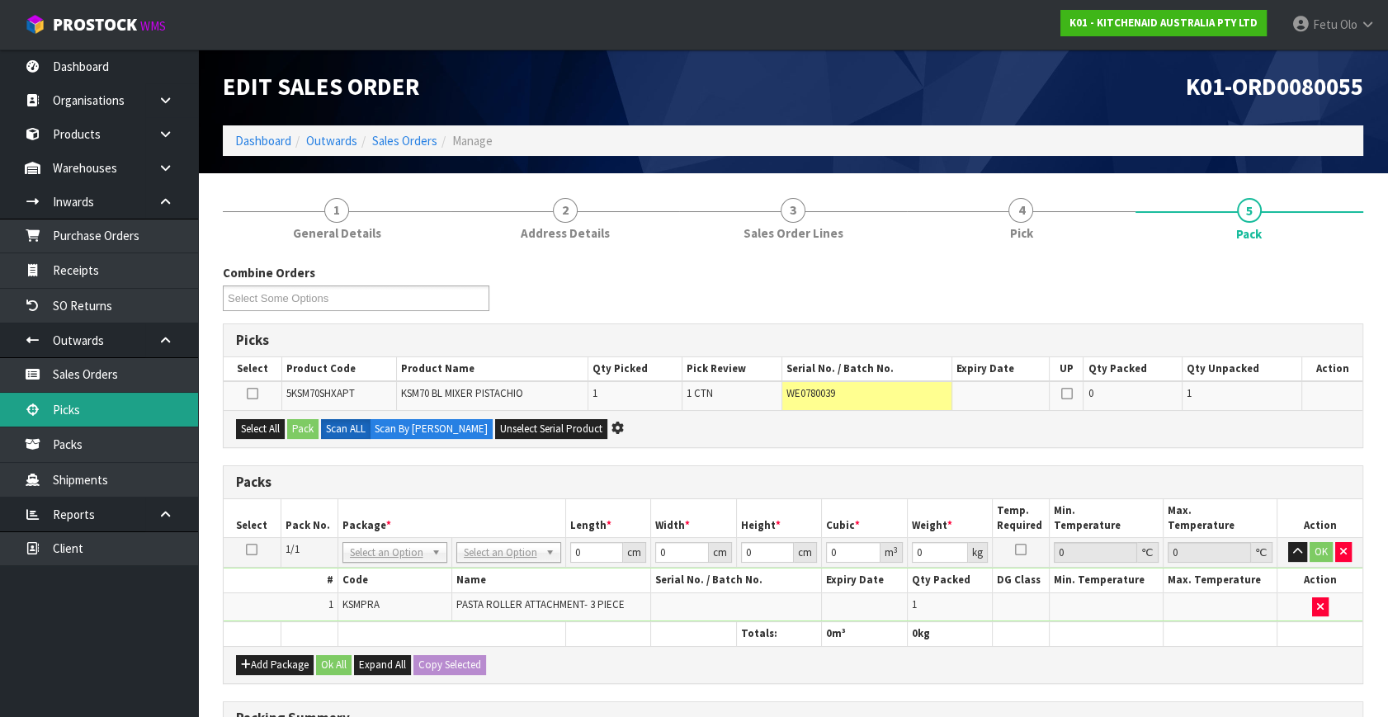
click at [92, 404] on link "Picks" at bounding box center [99, 410] width 198 height 34
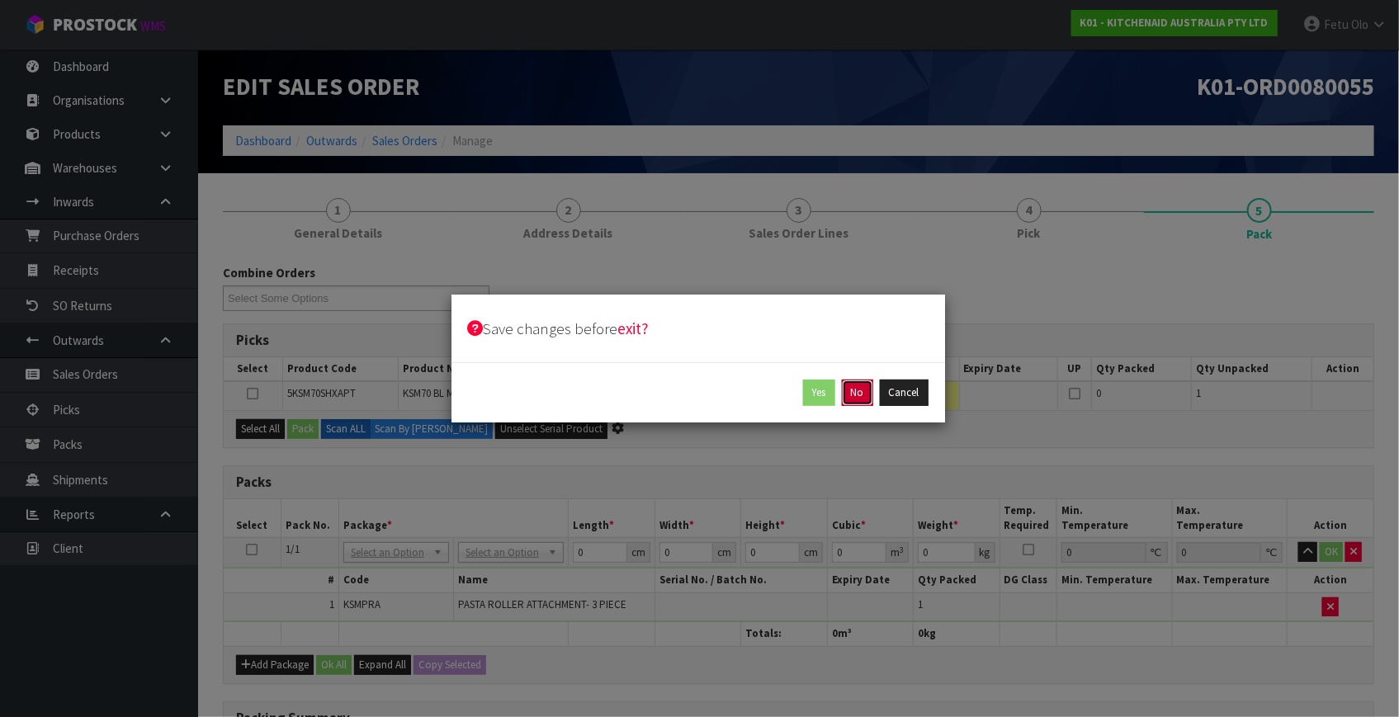
click at [870, 398] on button "No" at bounding box center [857, 393] width 31 height 26
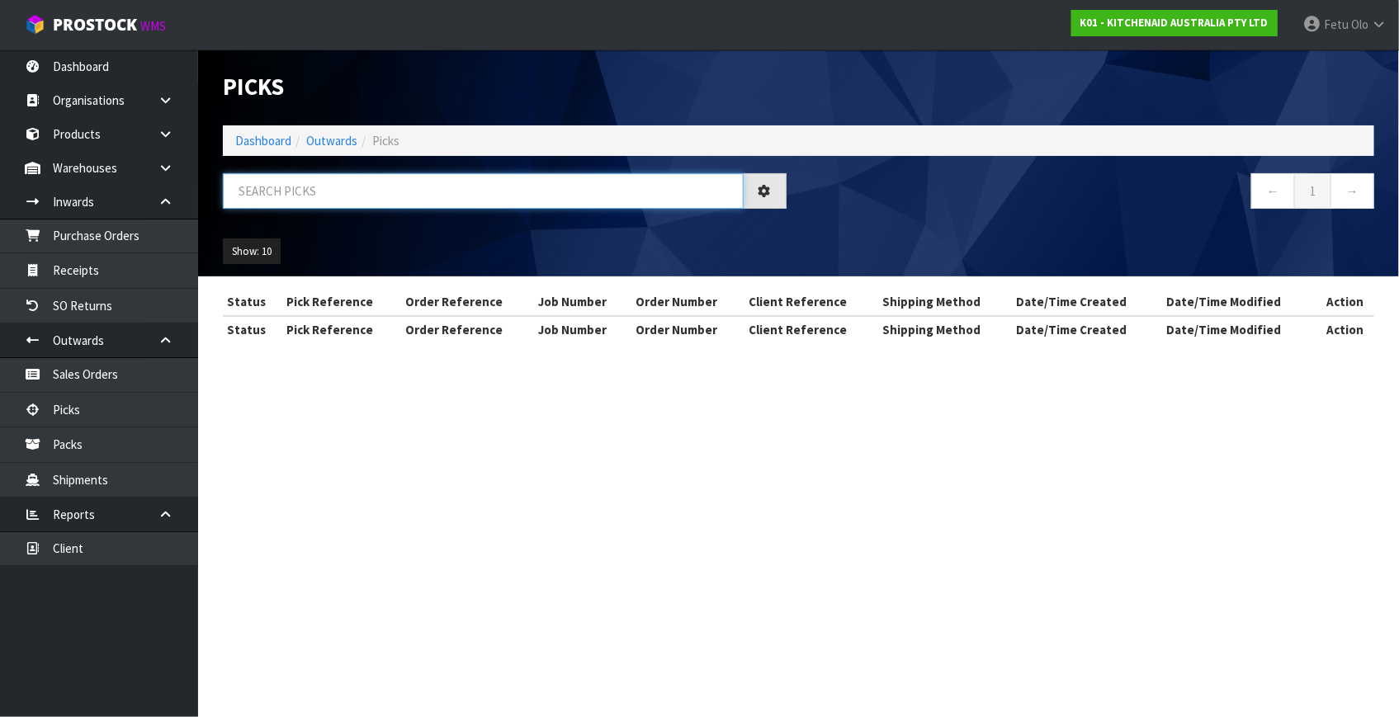
click at [336, 197] on input "text" at bounding box center [483, 190] width 521 height 35
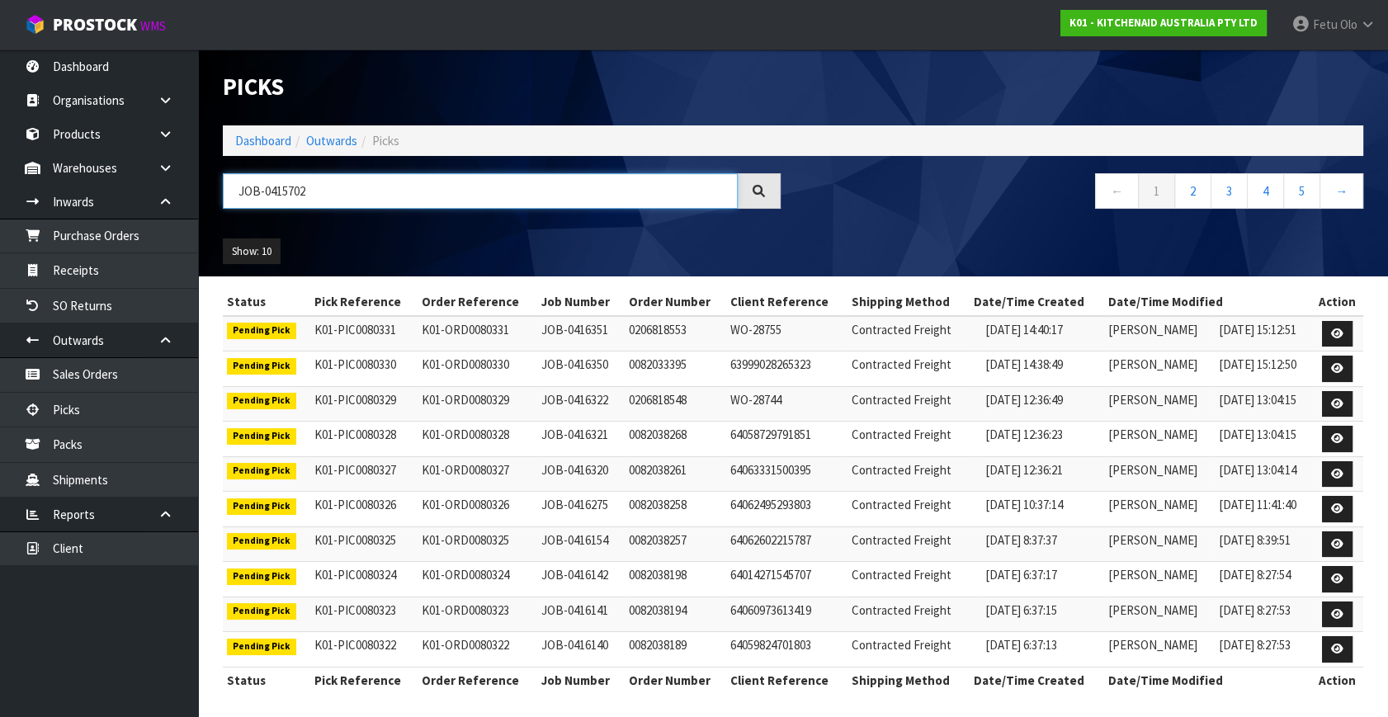
type input "JOB-0415702"
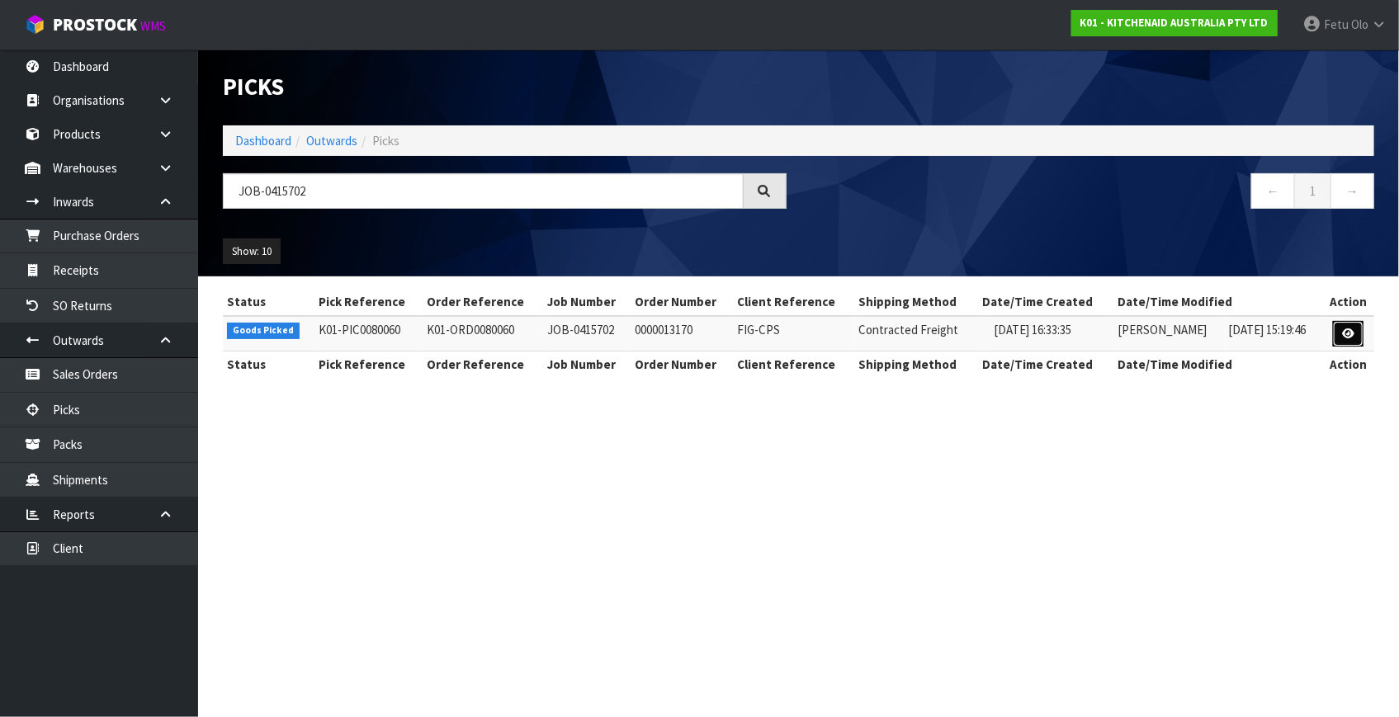
click at [1349, 330] on icon at bounding box center [1348, 333] width 12 height 11
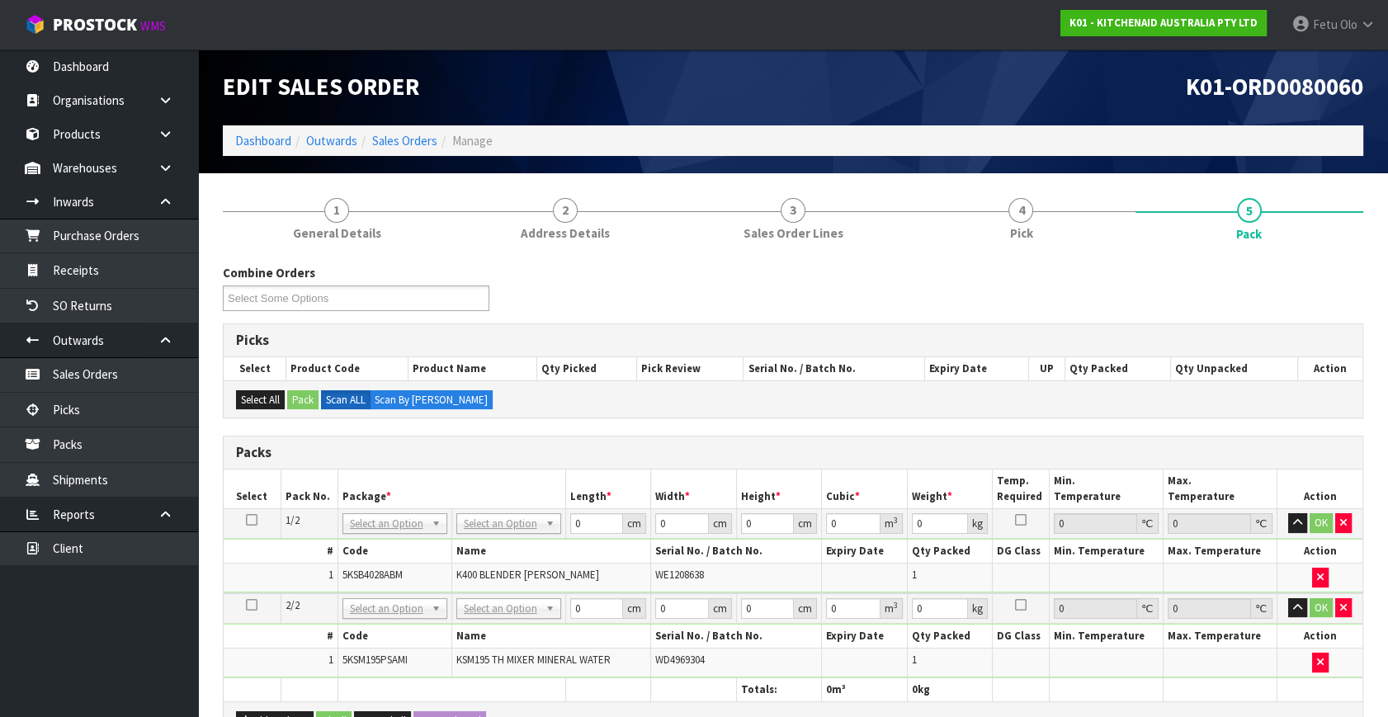
drag, startPoint x: 481, startPoint y: 505, endPoint x: 481, endPoint y: 515, distance: 9.9
click at [481, 510] on table "Select Pack No. Package * Length * Width * Height * Cubic * Weight * Temp. Requ…" at bounding box center [793, 586] width 1139 height 232
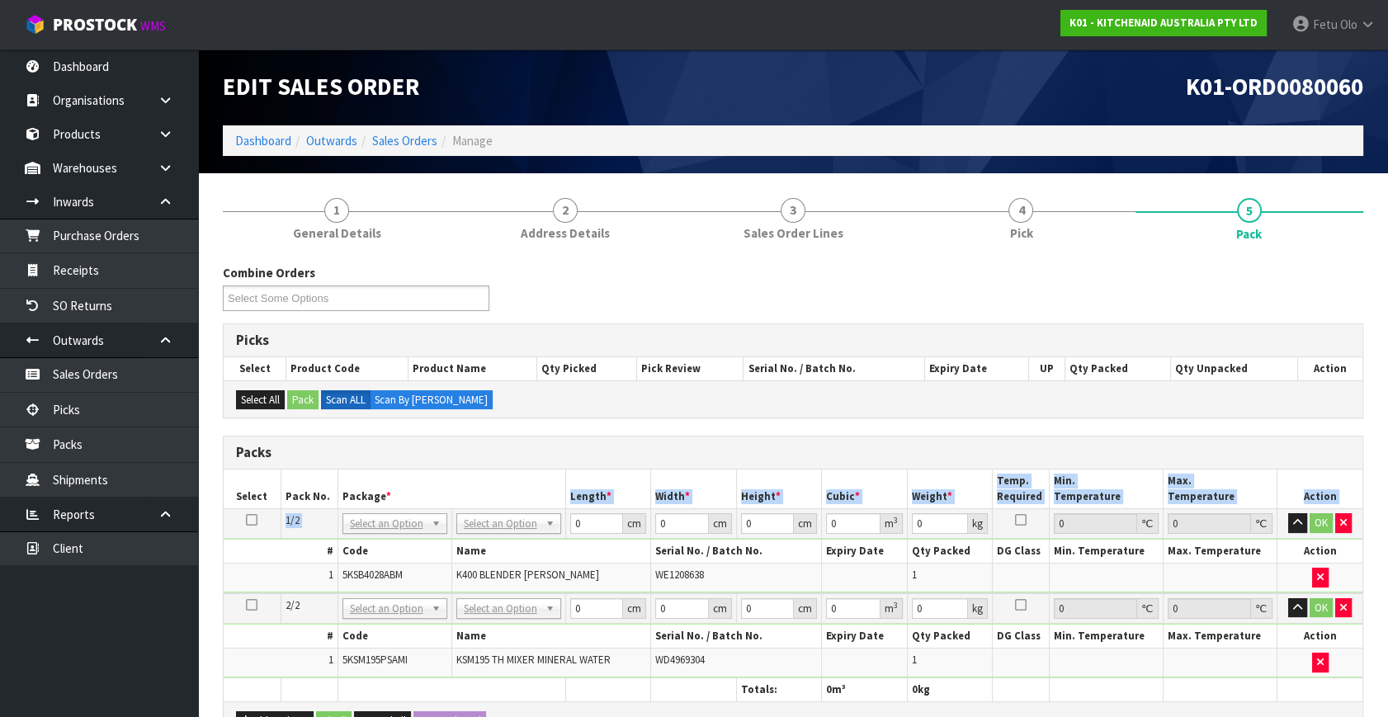
drag, startPoint x: 481, startPoint y: 525, endPoint x: 481, endPoint y: 545, distance: 19.8
drag, startPoint x: 489, startPoint y: 598, endPoint x: 482, endPoint y: 639, distance: 41.0
type input "2"
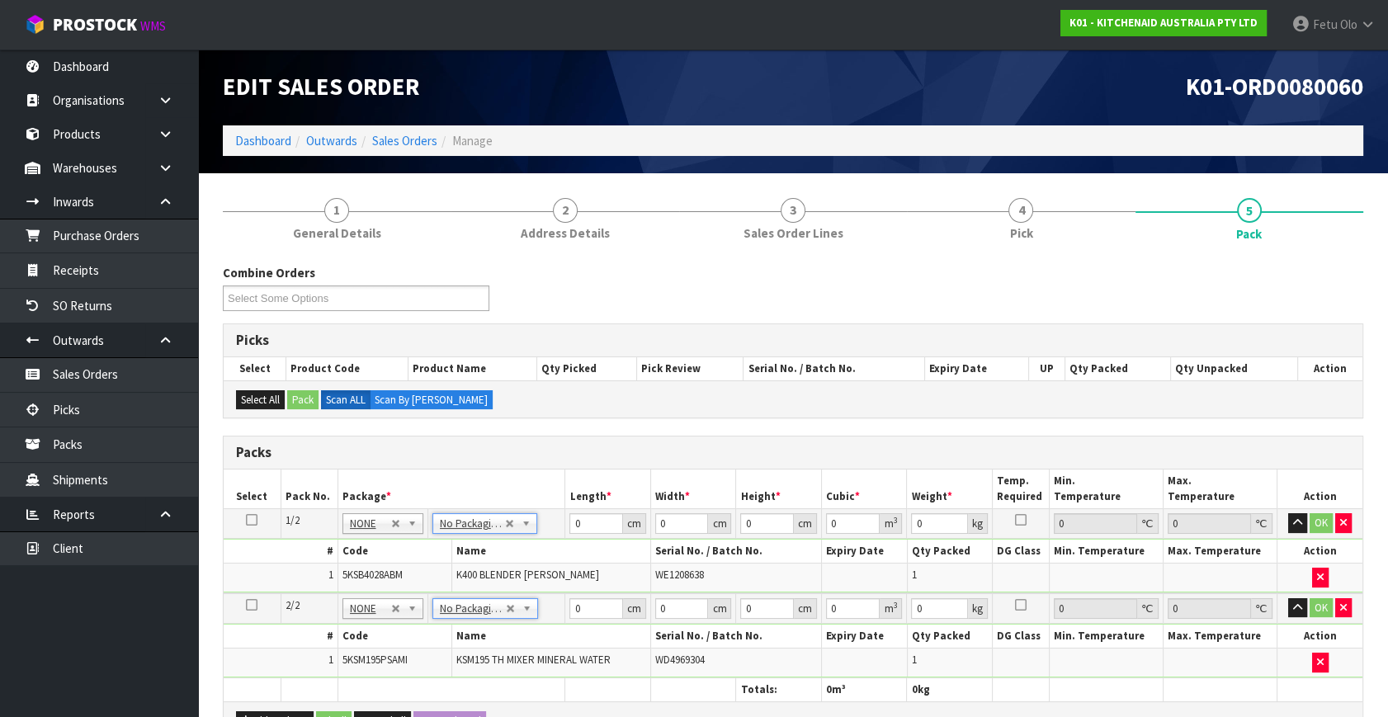
click at [529, 446] on h3 "Packs" at bounding box center [793, 453] width 1114 height 16
drag, startPoint x: 589, startPoint y: 520, endPoint x: 406, endPoint y: 574, distance: 190.9
click at [406, 574] on tbody "1/2 NONE 007-001 007-002 007-004 007-009 007-013 007-014 007-015 007-017 007-01…" at bounding box center [793, 551] width 1139 height 84
type input "33"
type input "31"
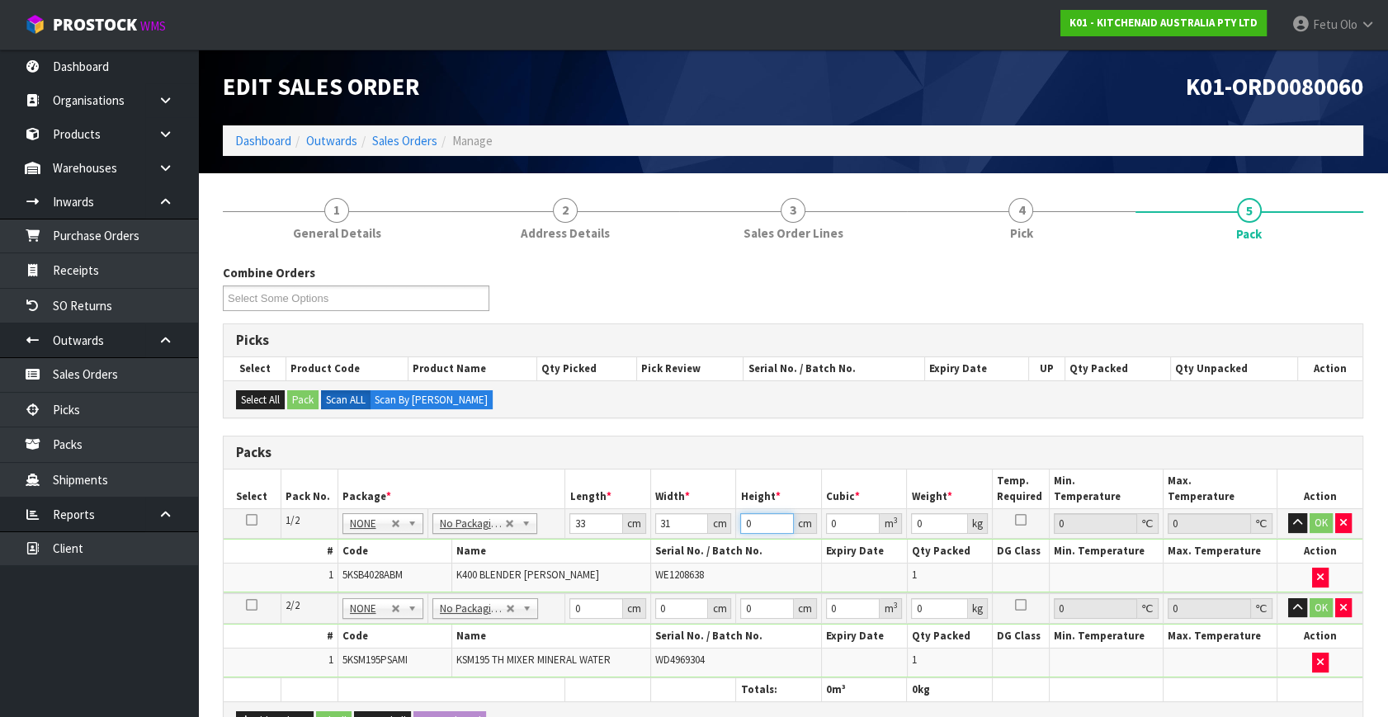
type input "4"
type input "0.004092"
type input "46"
type input "0.047058"
click at [677, 527] on input "31" at bounding box center [682, 523] width 54 height 21
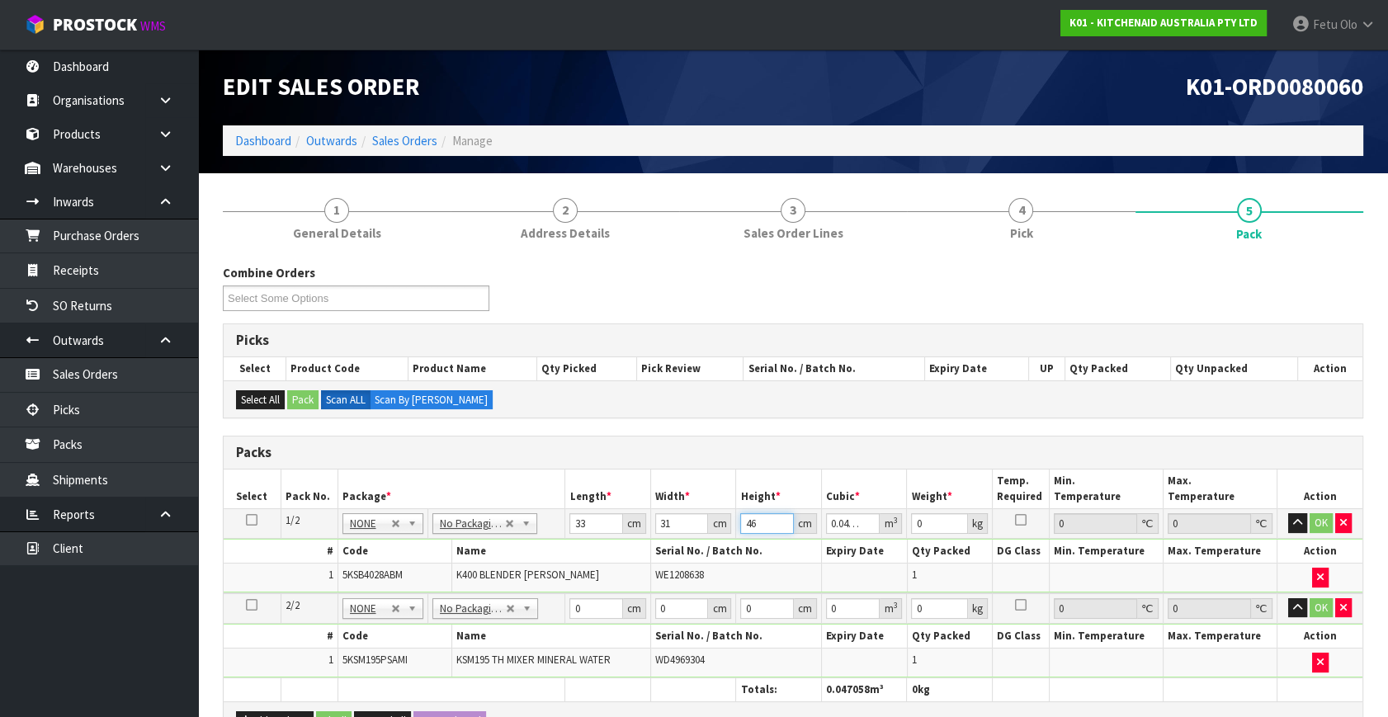
type input "4"
type input "0.004092"
type input "48"
type input "0.049104"
type input "48"
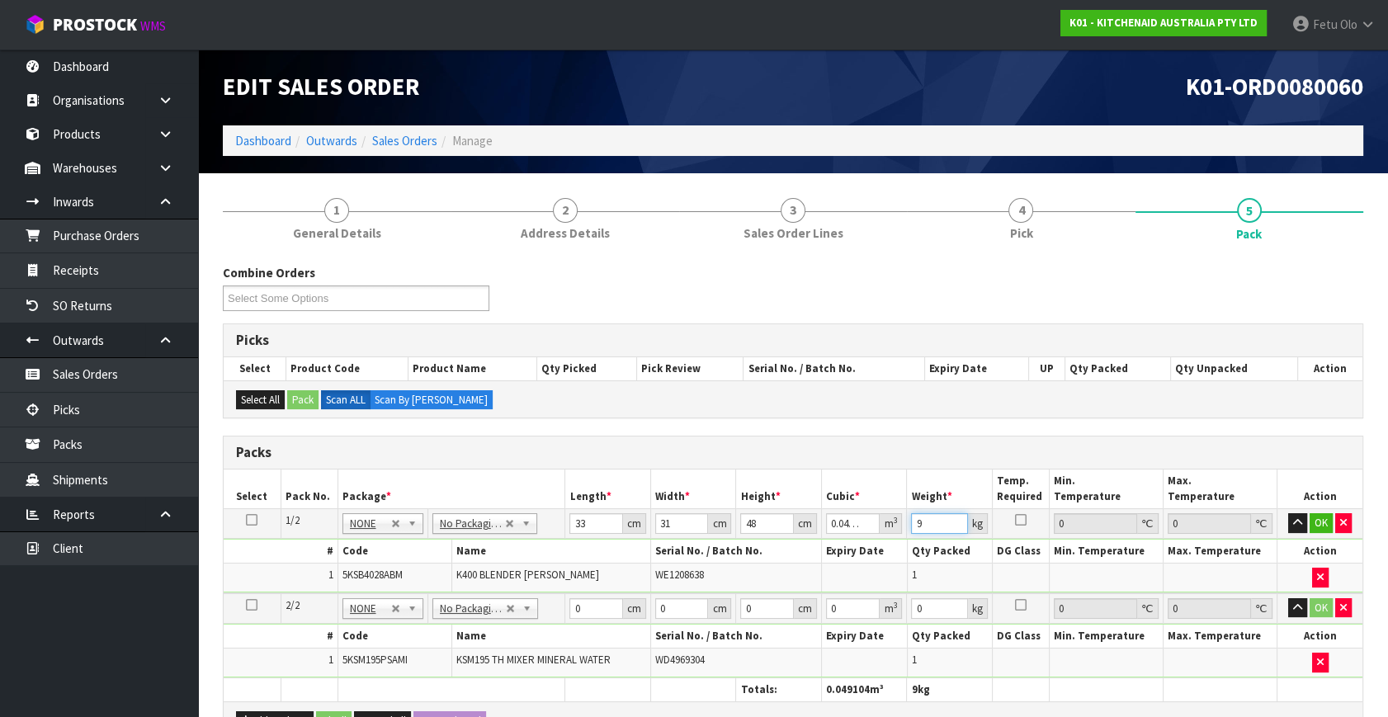
type input "9"
click button "OK" at bounding box center [1321, 523] width 23 height 20
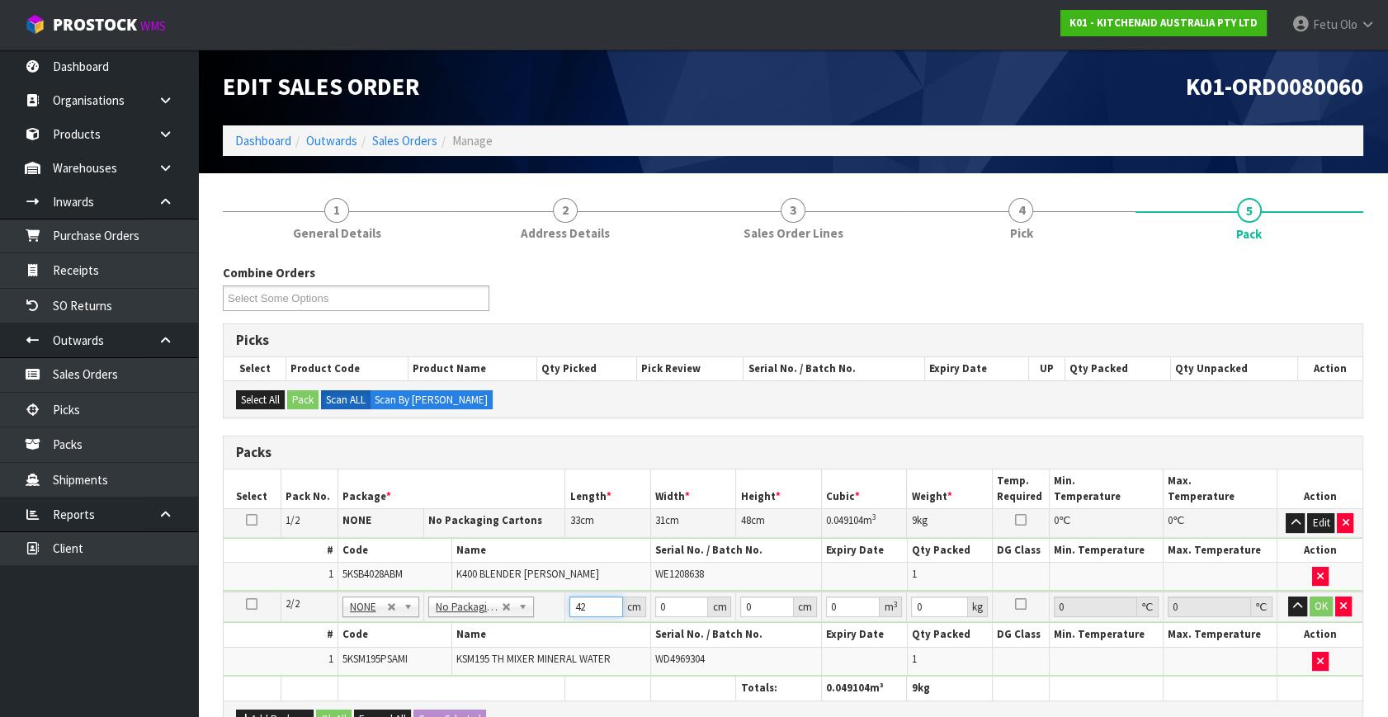
type input "42"
type input "29"
type input "4"
type input "0.004872"
type input "43"
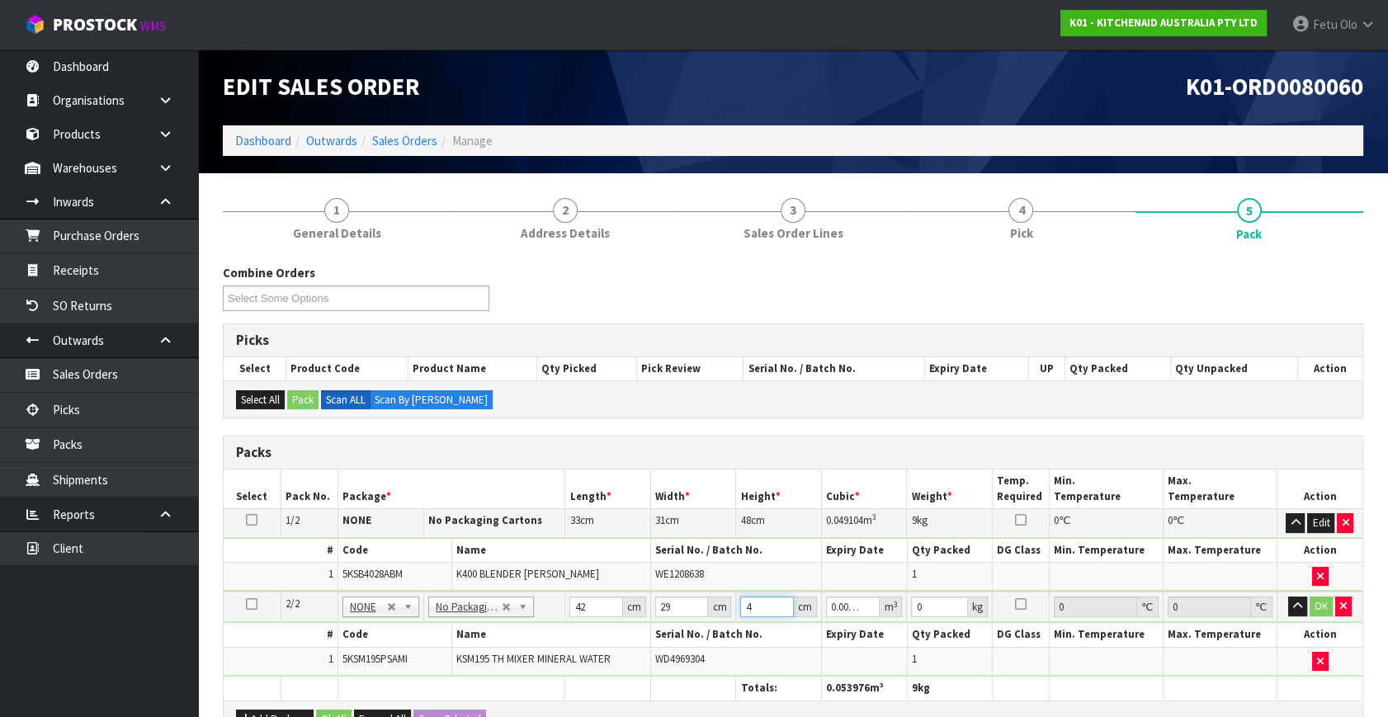
type input "0.052374"
type input "43"
type input "13"
click button "OK" at bounding box center [1321, 607] width 23 height 20
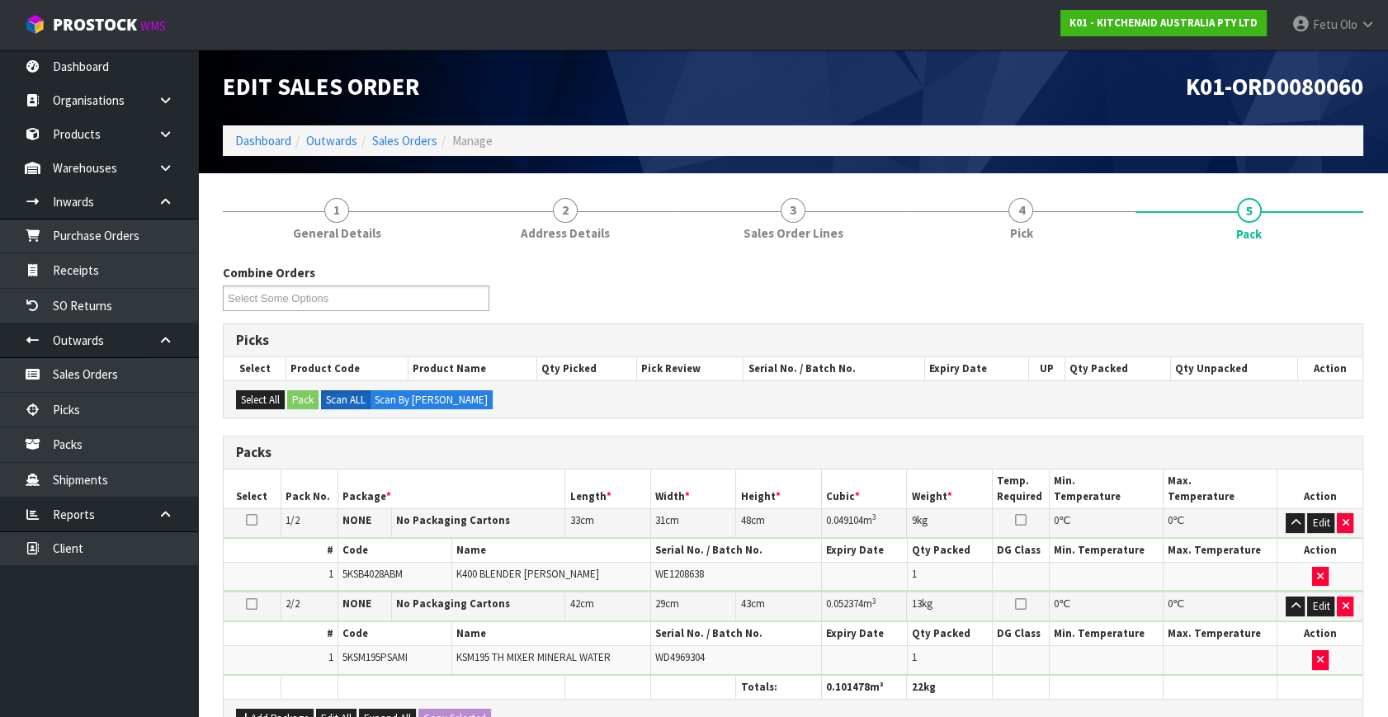
scroll to position [328, 0]
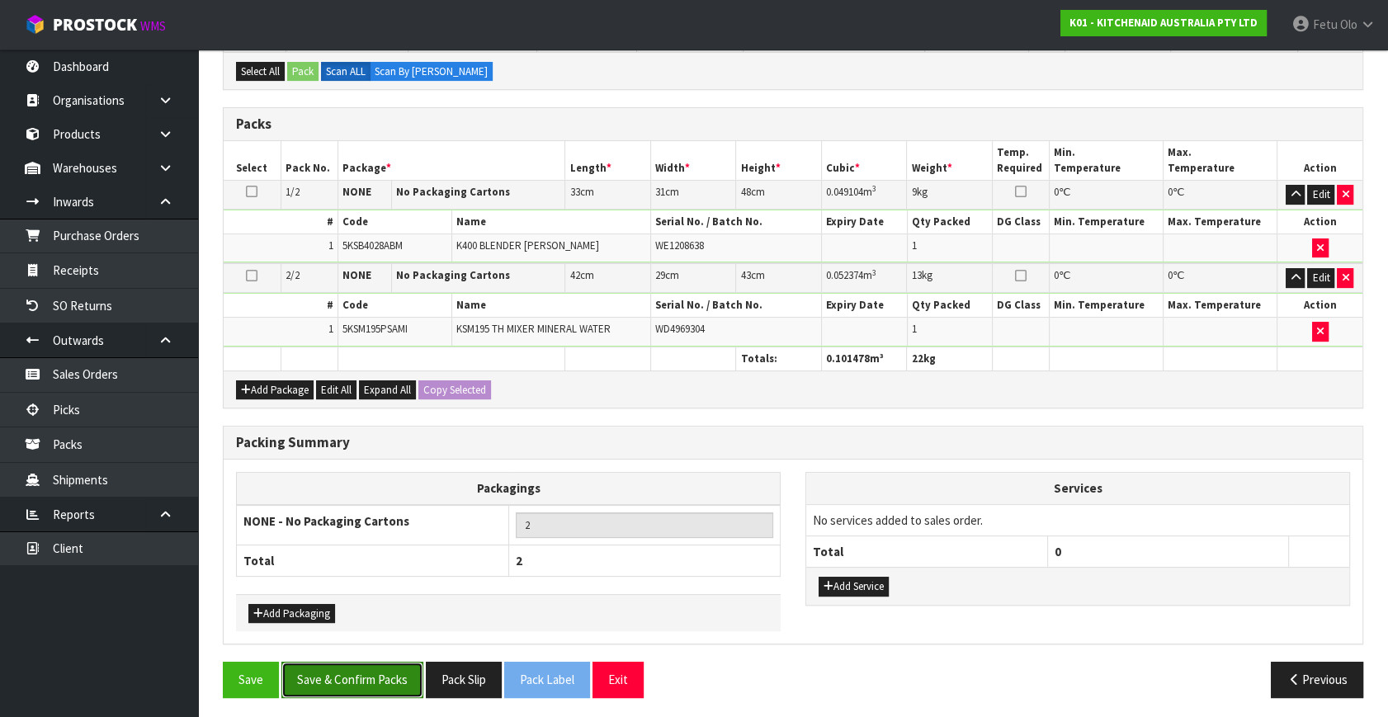
click at [394, 662] on button "Save & Confirm Packs" at bounding box center [352, 679] width 142 height 35
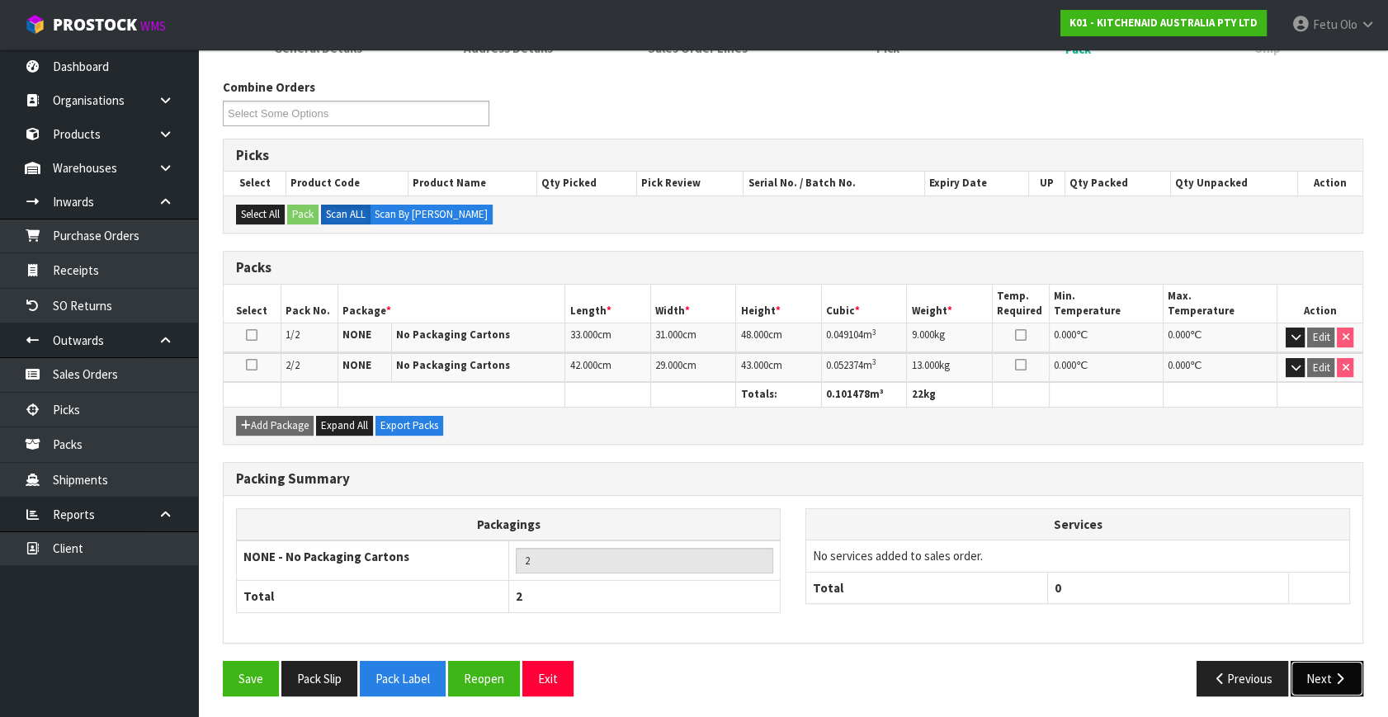
click at [1346, 678] on icon "button" at bounding box center [1340, 679] width 16 height 12
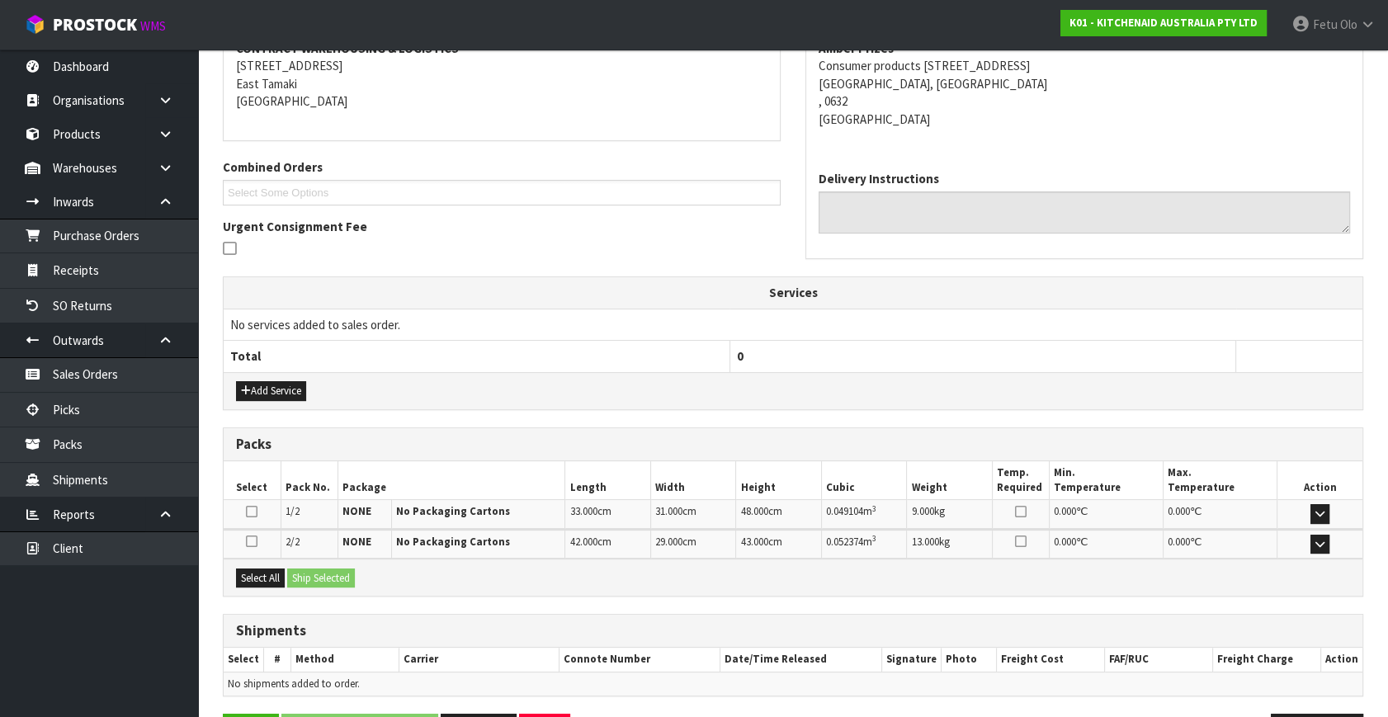
scroll to position [384, 0]
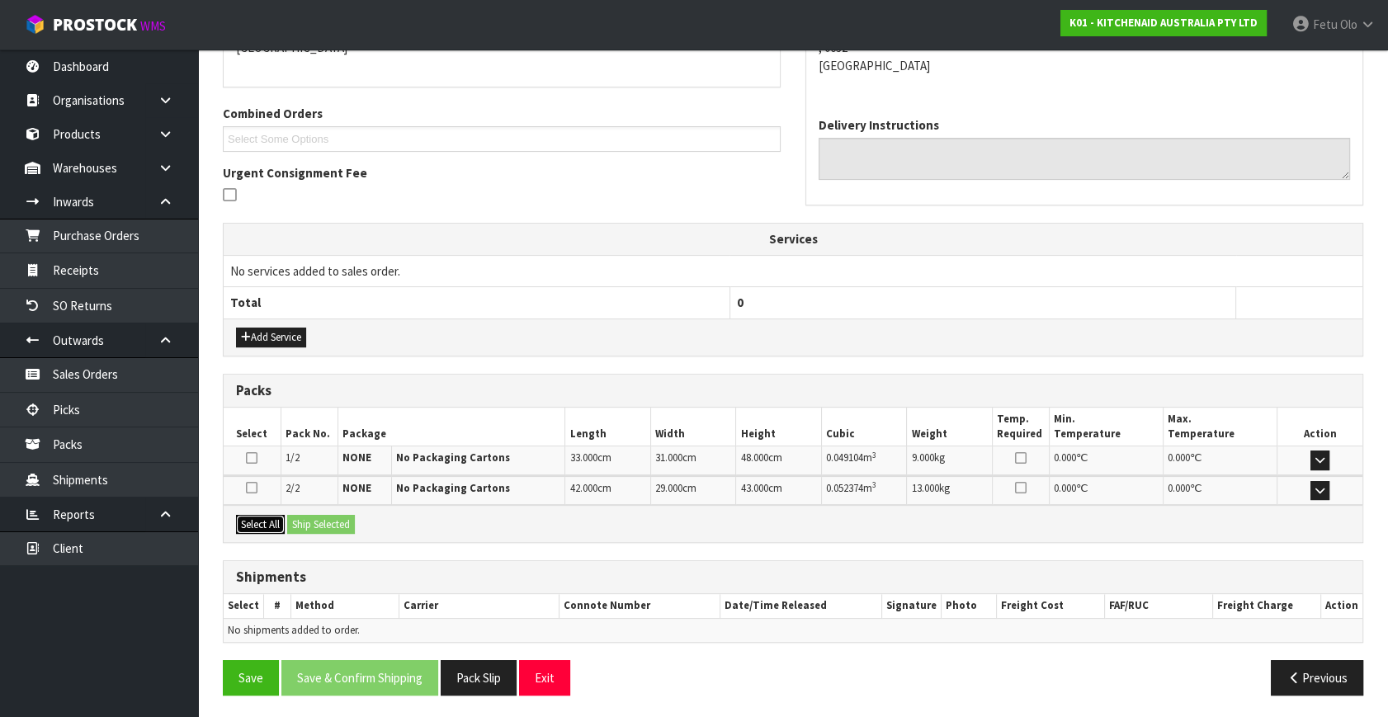
drag, startPoint x: 264, startPoint y: 519, endPoint x: 273, endPoint y: 519, distance: 9.1
click at [269, 519] on button "Select All" at bounding box center [260, 525] width 49 height 20
click at [300, 515] on button "Ship Selected" at bounding box center [321, 525] width 68 height 20
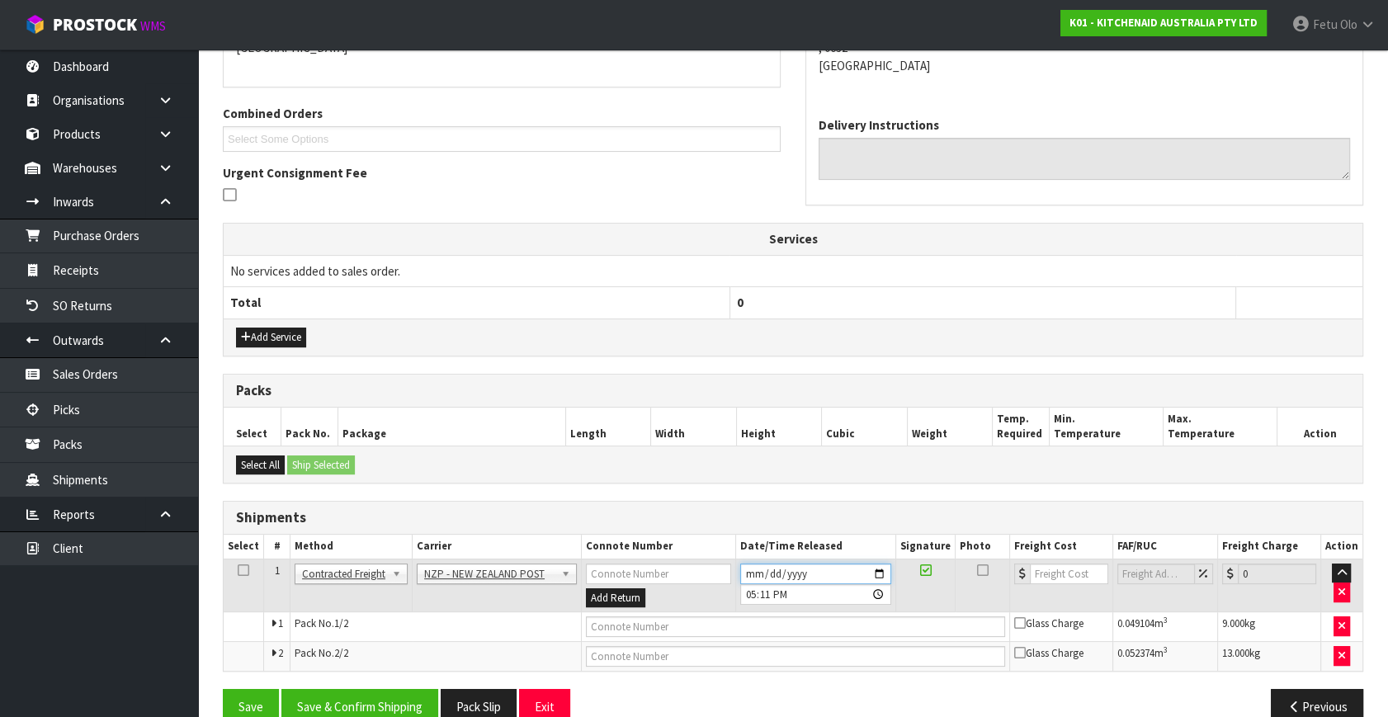
click at [869, 569] on input "2025-10-06" at bounding box center [815, 574] width 151 height 21
click at [879, 568] on input "2025-10-06" at bounding box center [815, 574] width 151 height 21
type input "2025-10-07"
click at [408, 702] on button "Save & Confirm Shipping" at bounding box center [359, 706] width 157 height 35
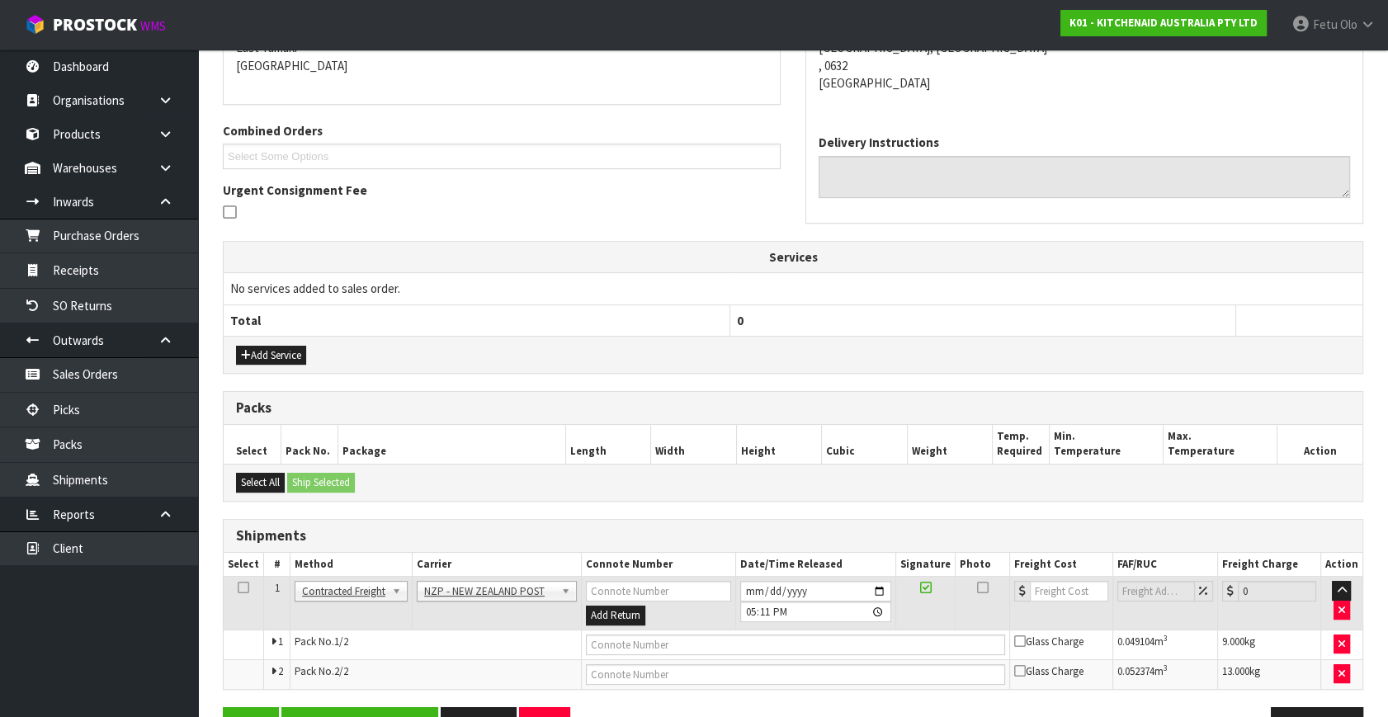
scroll to position [0, 0]
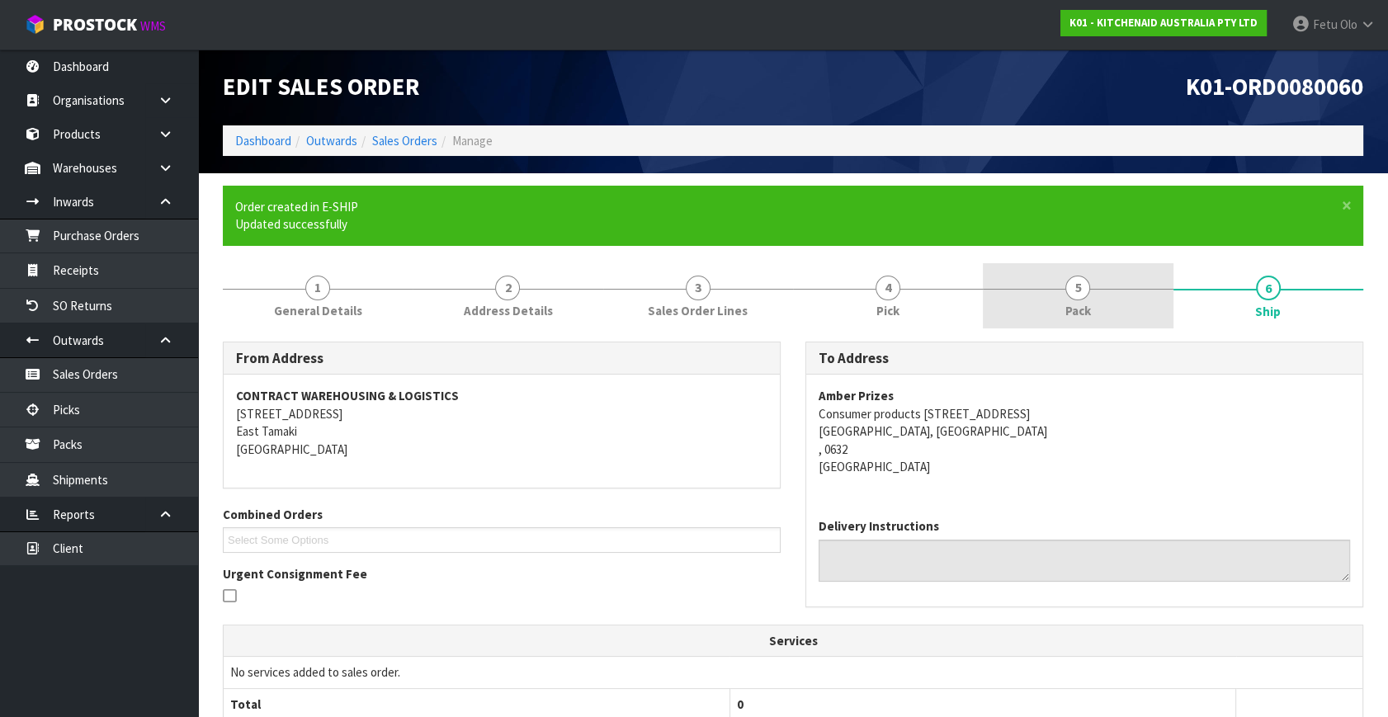
drag, startPoint x: 1037, startPoint y: 291, endPoint x: 1056, endPoint y: 322, distance: 36.7
click at [1037, 291] on link "5 Pack" at bounding box center [1078, 295] width 190 height 65
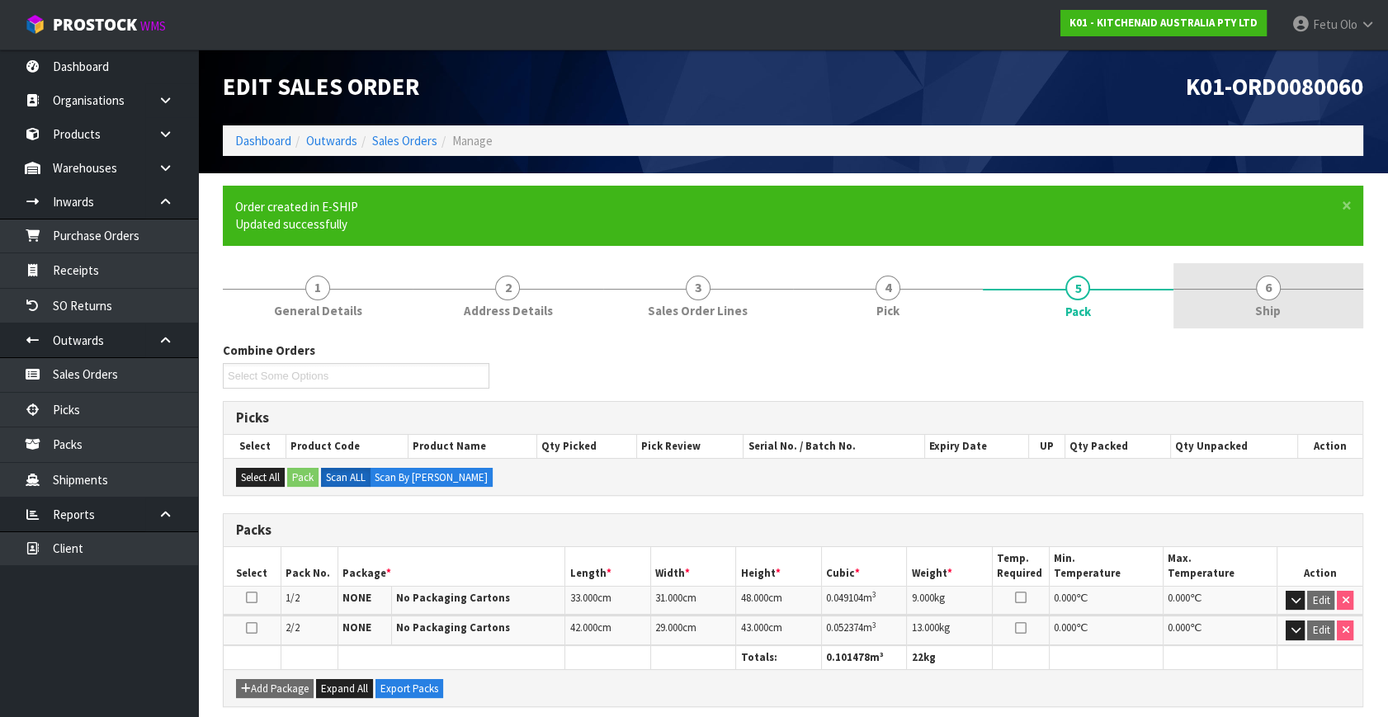
click at [1304, 280] on link "6 Ship" at bounding box center [1269, 295] width 190 height 65
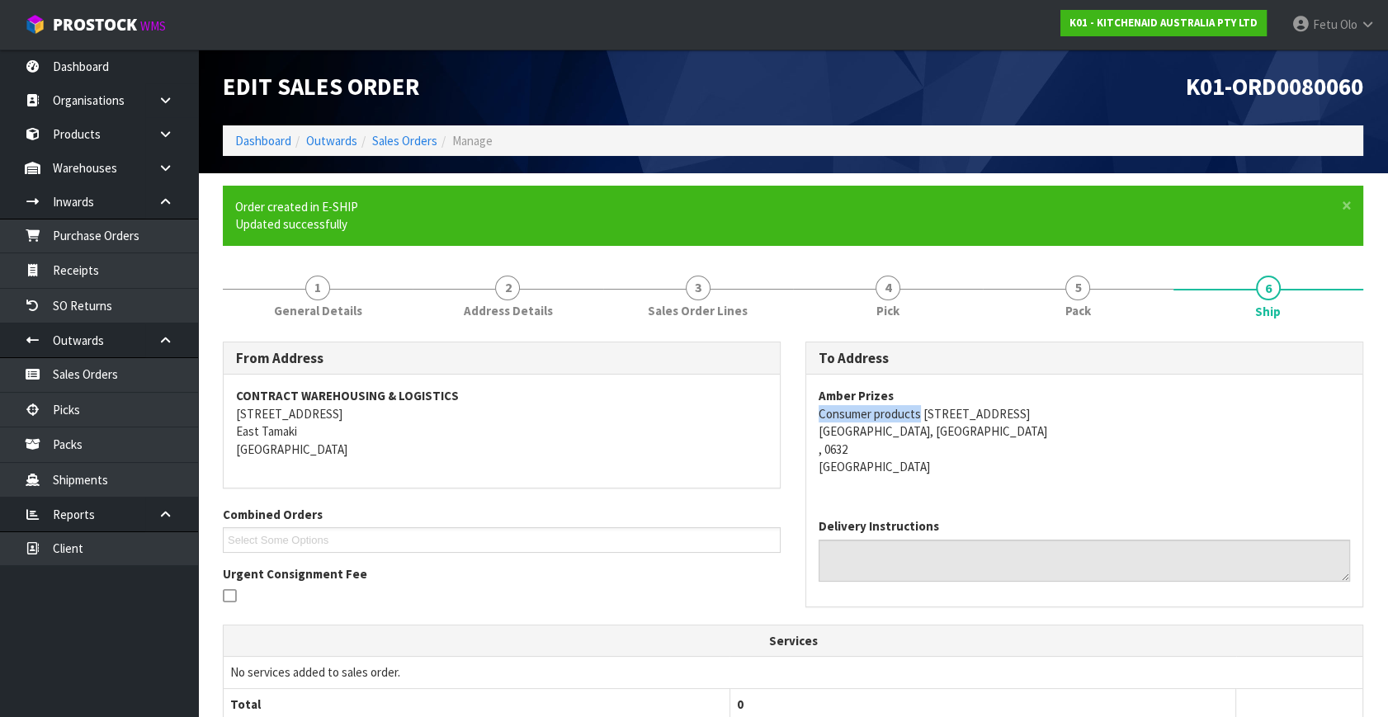
drag, startPoint x: 919, startPoint y: 412, endPoint x: 812, endPoint y: 420, distance: 106.8
click at [812, 420] on div "Amber Prizes Consumer products 38F Apollo Drive Rosedale, Mairangi Bay , 0632 N…" at bounding box center [1084, 440] width 556 height 130
copy address "Consumer products"
drag, startPoint x: 1300, startPoint y: 625, endPoint x: 1263, endPoint y: 614, distance: 38.7
click at [1291, 621] on div "From Address CONTRACT WAREHOUSING & LOGISTICS 17 Allens Road East Tamaki Auckla…" at bounding box center [793, 719] width 1141 height 755
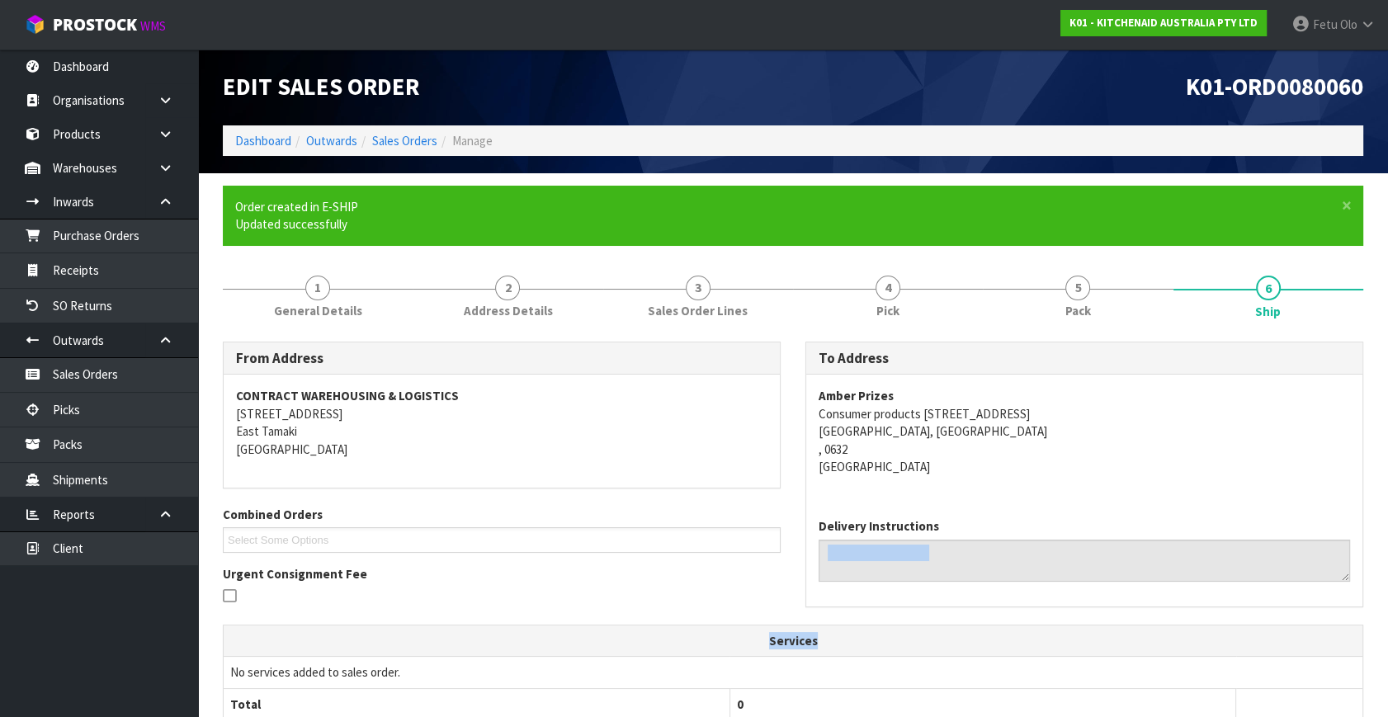
scroll to position [388, 0]
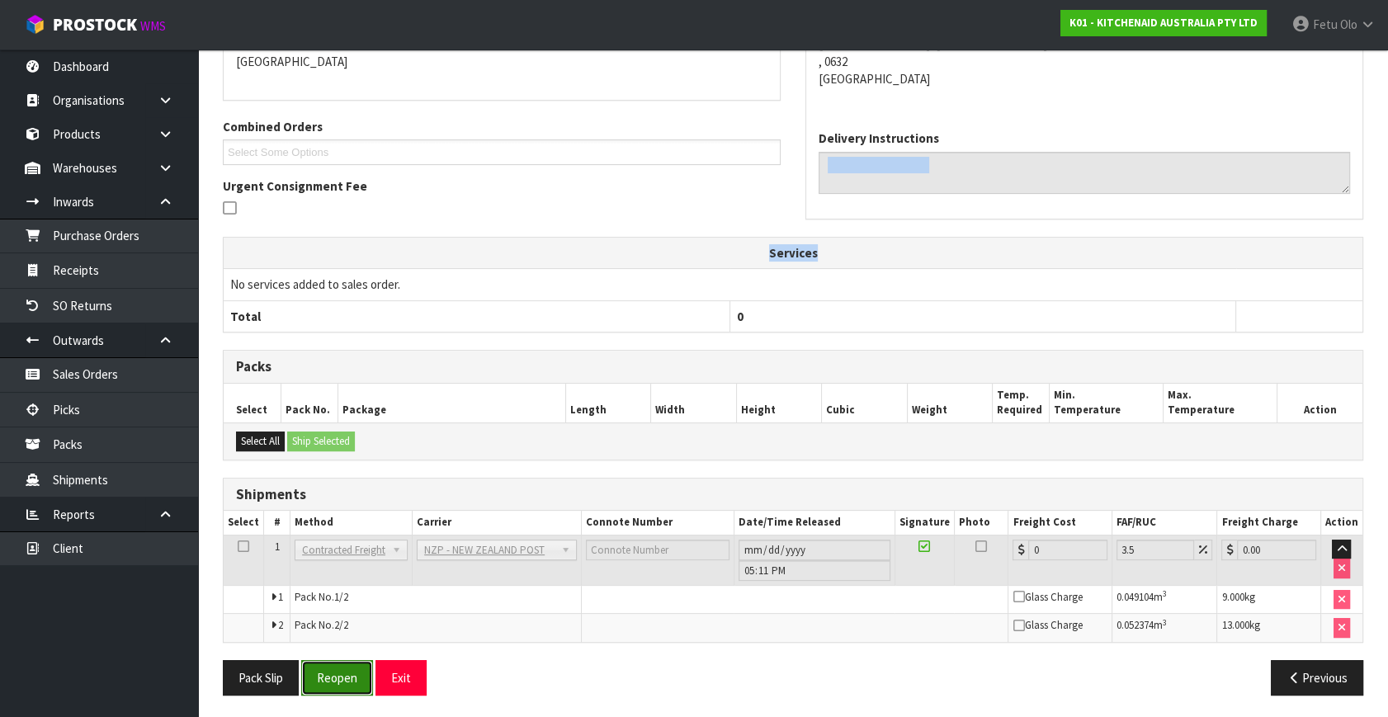
drag, startPoint x: 320, startPoint y: 678, endPoint x: 359, endPoint y: 675, distance: 38.9
click at [321, 678] on button "Reopen" at bounding box center [337, 677] width 72 height 35
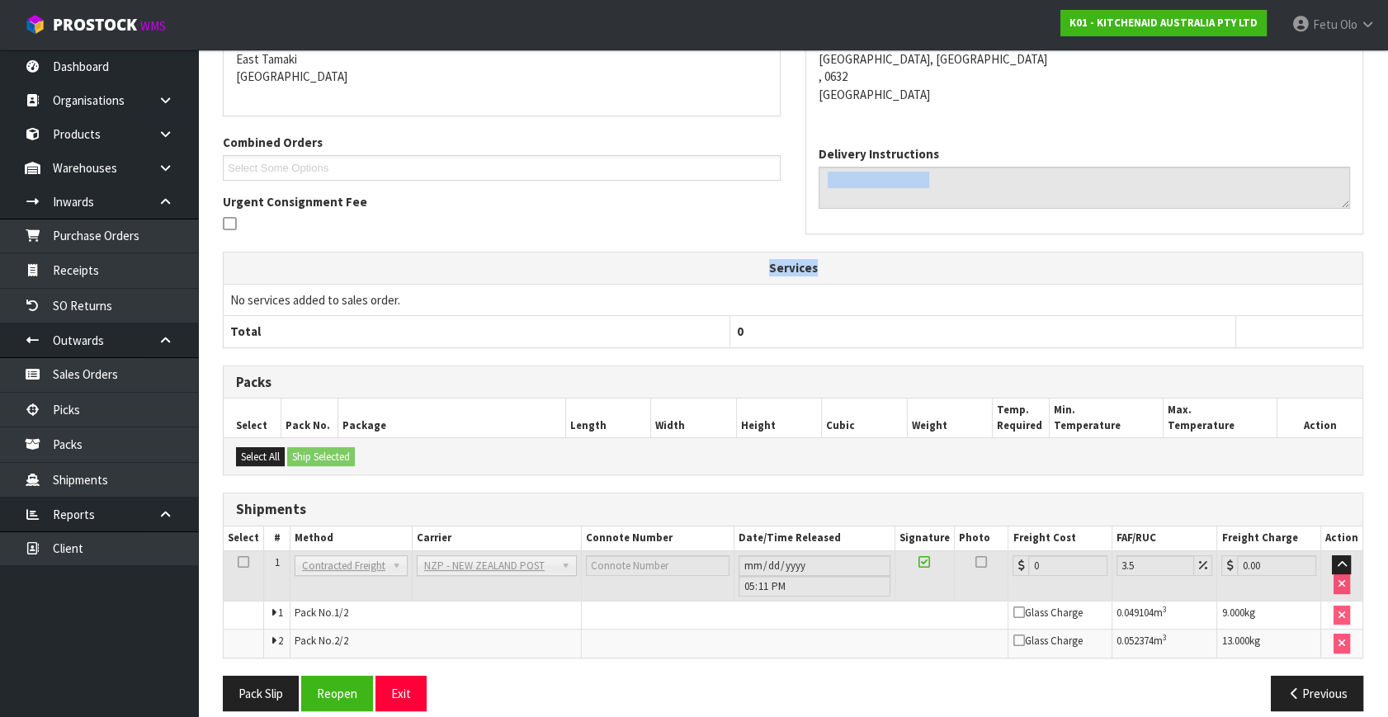
scroll to position [371, 0]
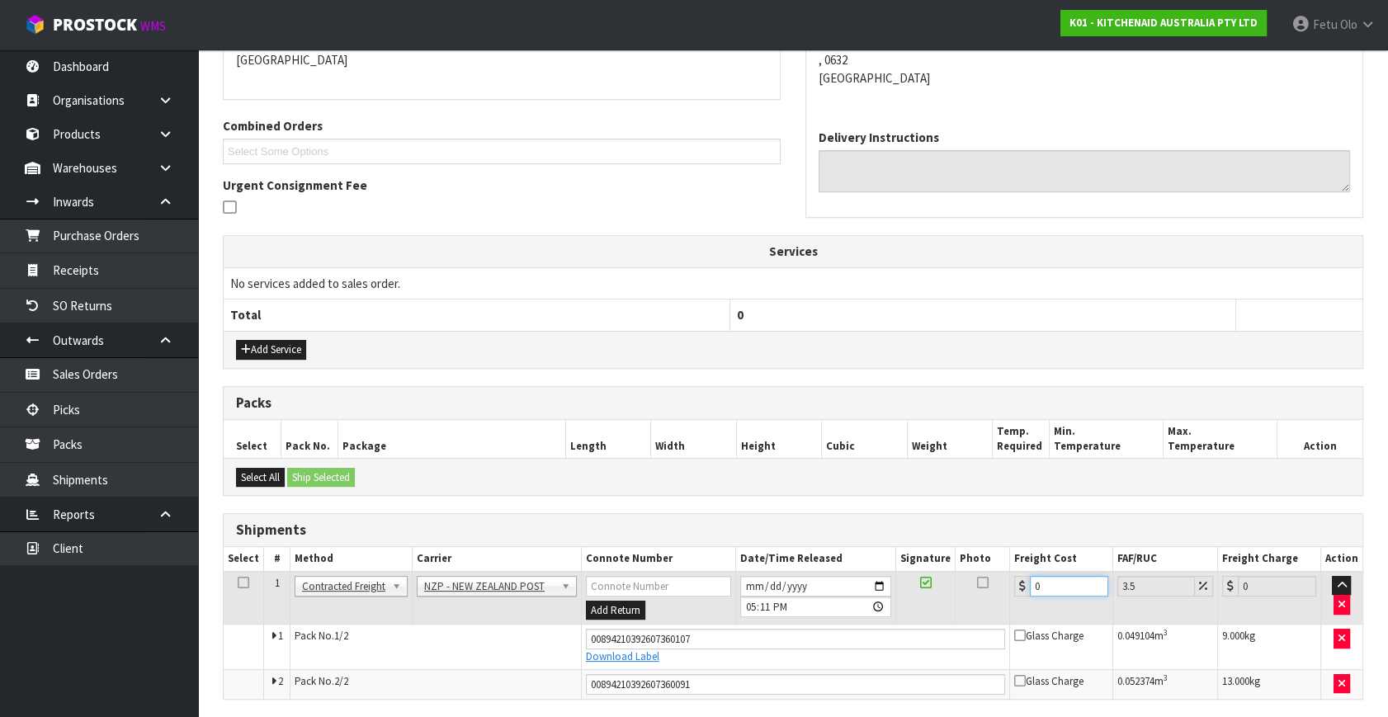
drag, startPoint x: 1022, startPoint y: 593, endPoint x: 835, endPoint y: 618, distance: 188.2
click at [835, 618] on tr "1 Client Local Pickup Customer Local Pickup Company Freight Contracted Freight …" at bounding box center [793, 598] width 1139 height 54
type input "8"
type input "8.28"
type input "8.6"
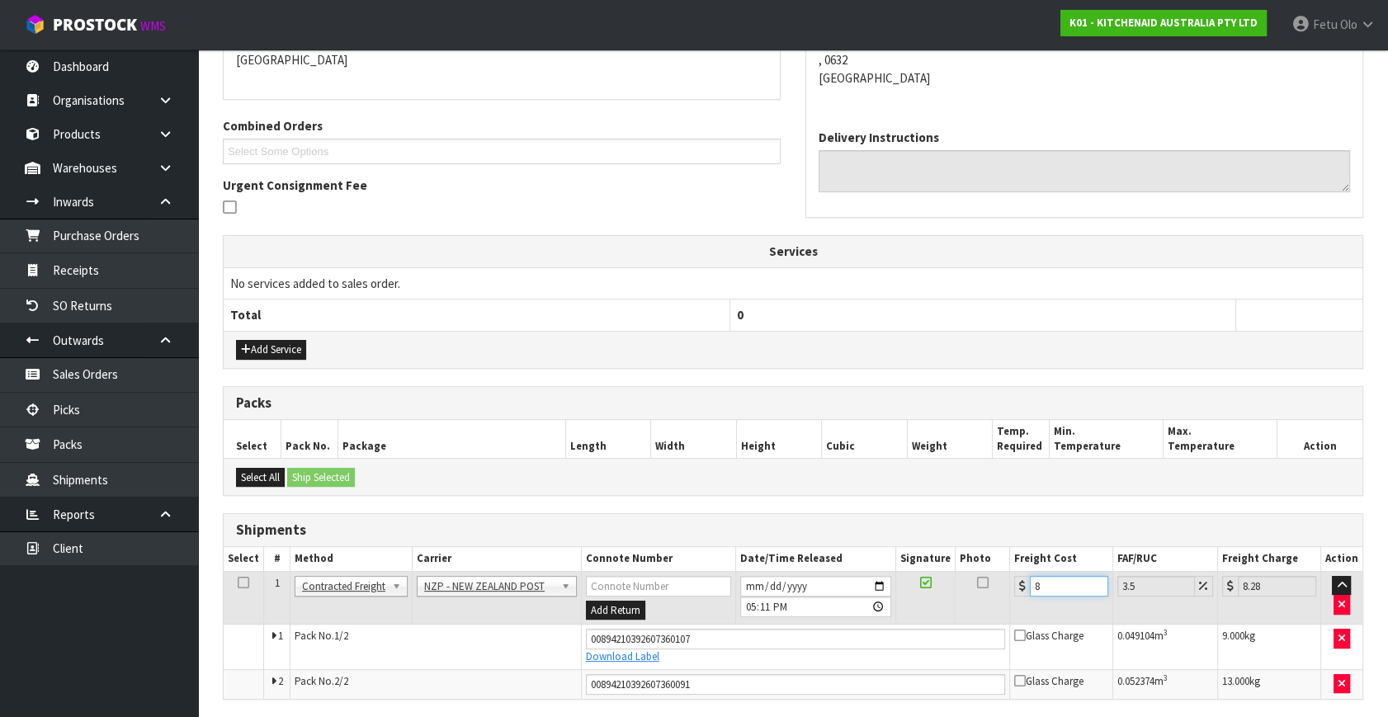
type input "8.9"
type input "8.66"
type input "8.96"
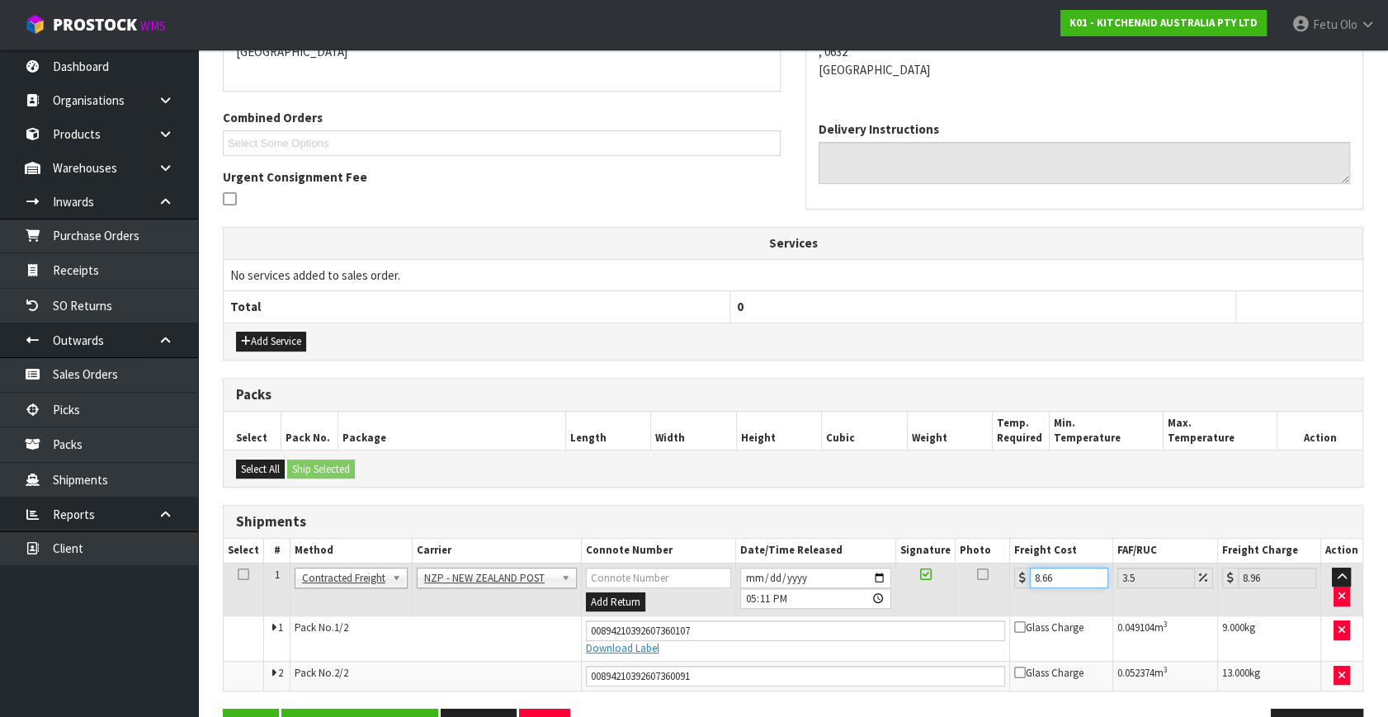
scroll to position [428, 0]
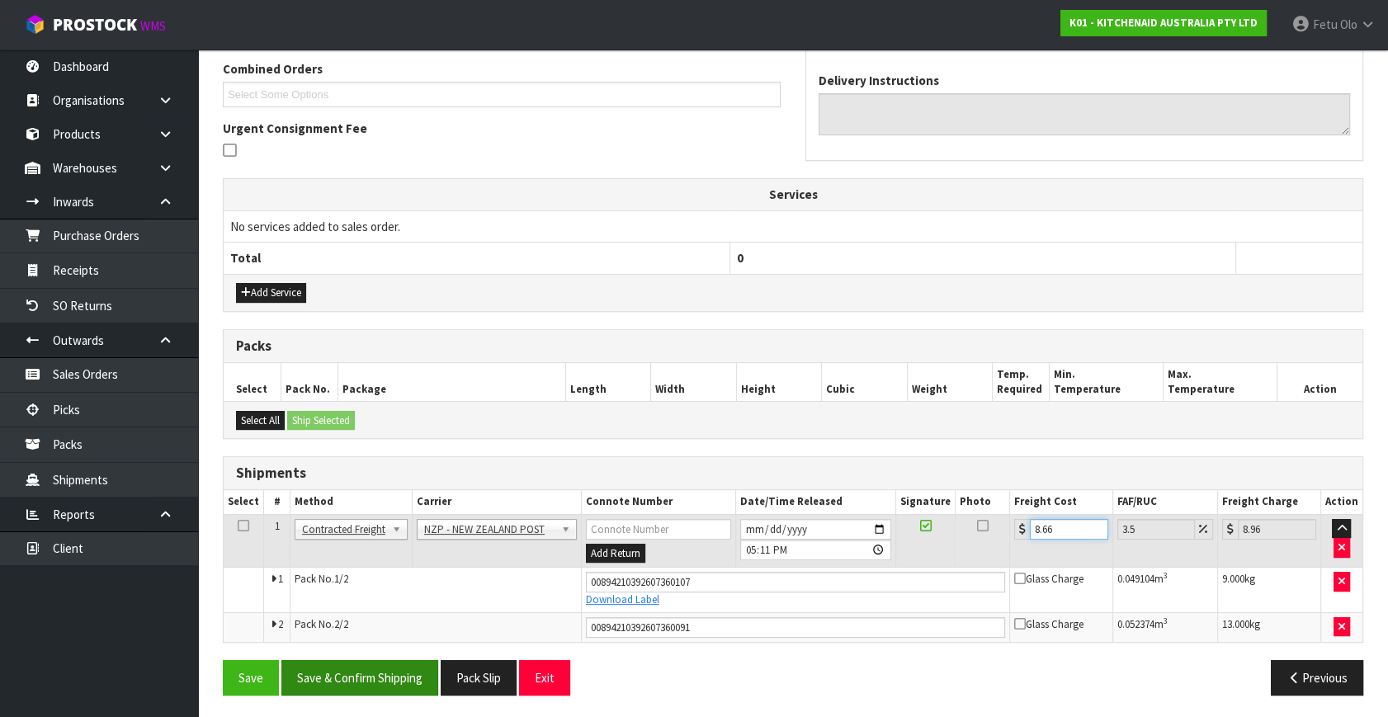
type input "8.66"
click at [340, 676] on button "Save & Confirm Shipping" at bounding box center [359, 677] width 157 height 35
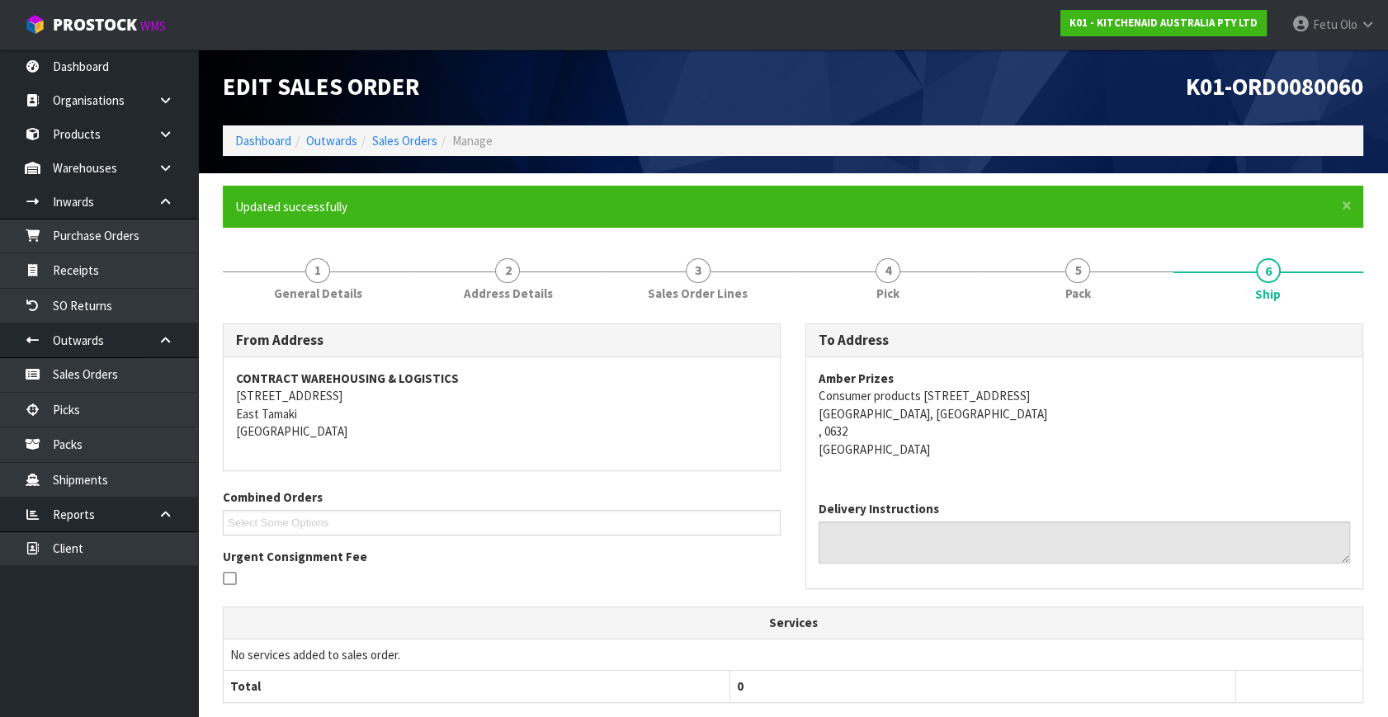
scroll to position [381, 0]
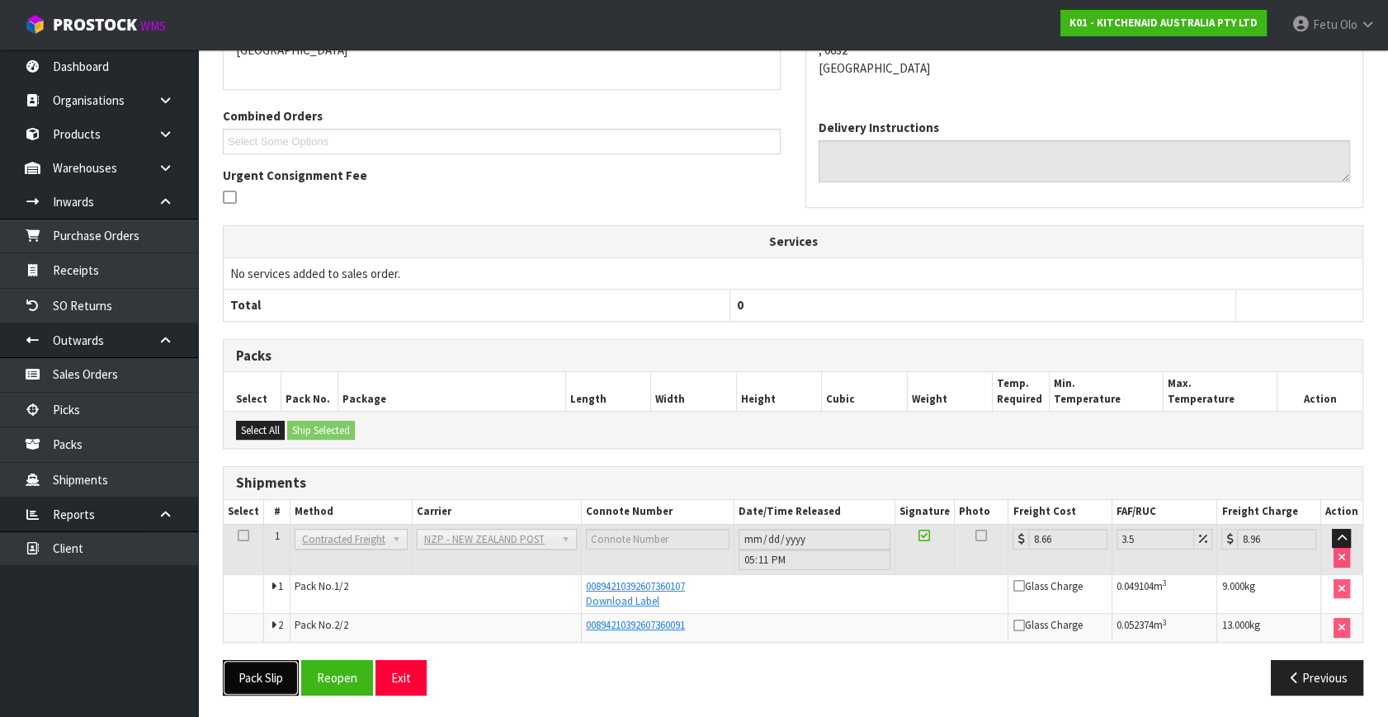
click at [266, 669] on button "Pack Slip" at bounding box center [261, 677] width 76 height 35
click at [92, 397] on link "Picks" at bounding box center [99, 410] width 198 height 34
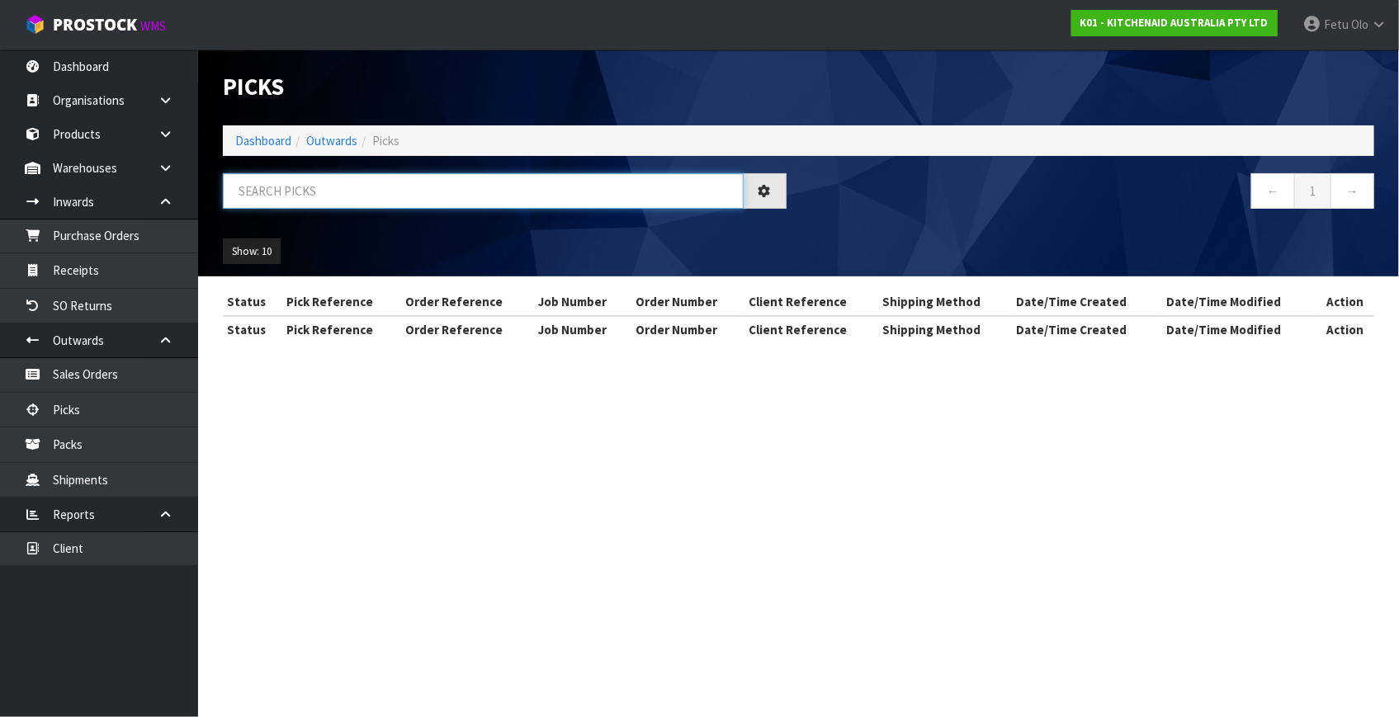
click at [397, 198] on input "text" at bounding box center [483, 190] width 521 height 35
type input "80079"
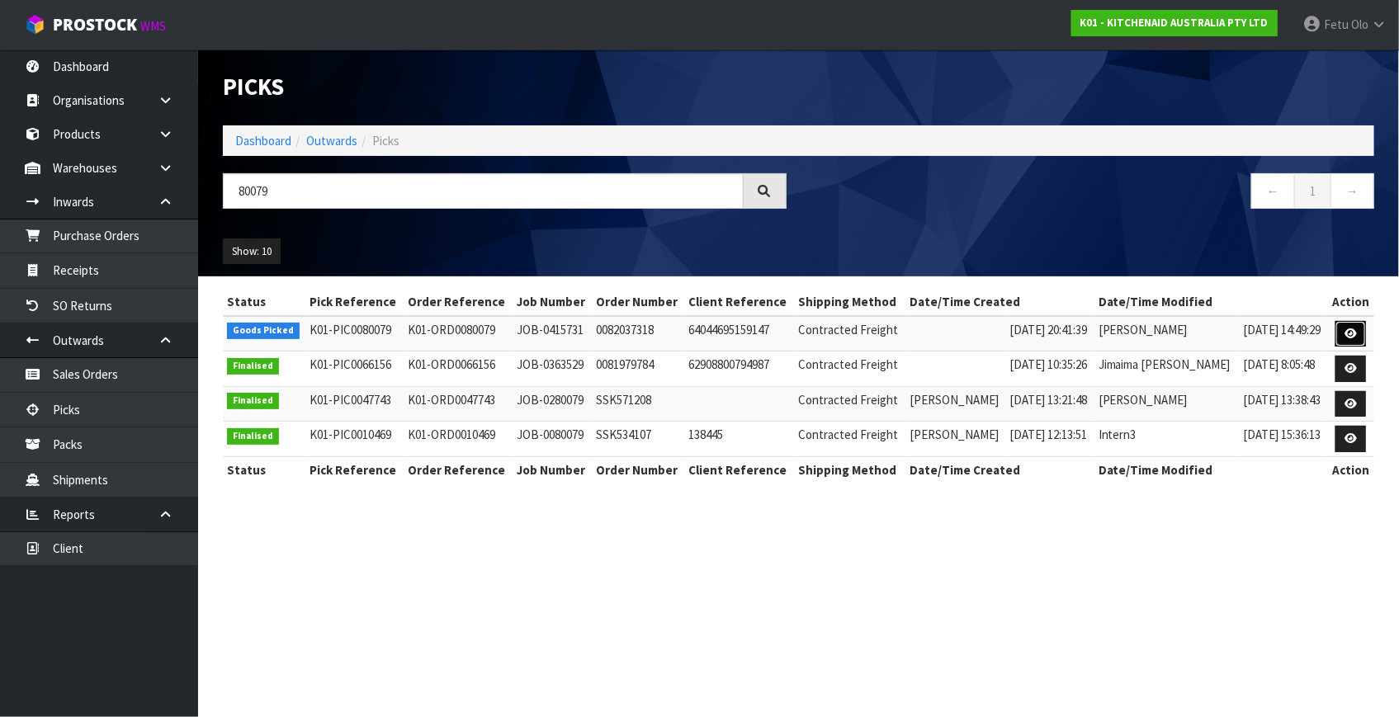
click at [1346, 328] on icon at bounding box center [1350, 333] width 12 height 11
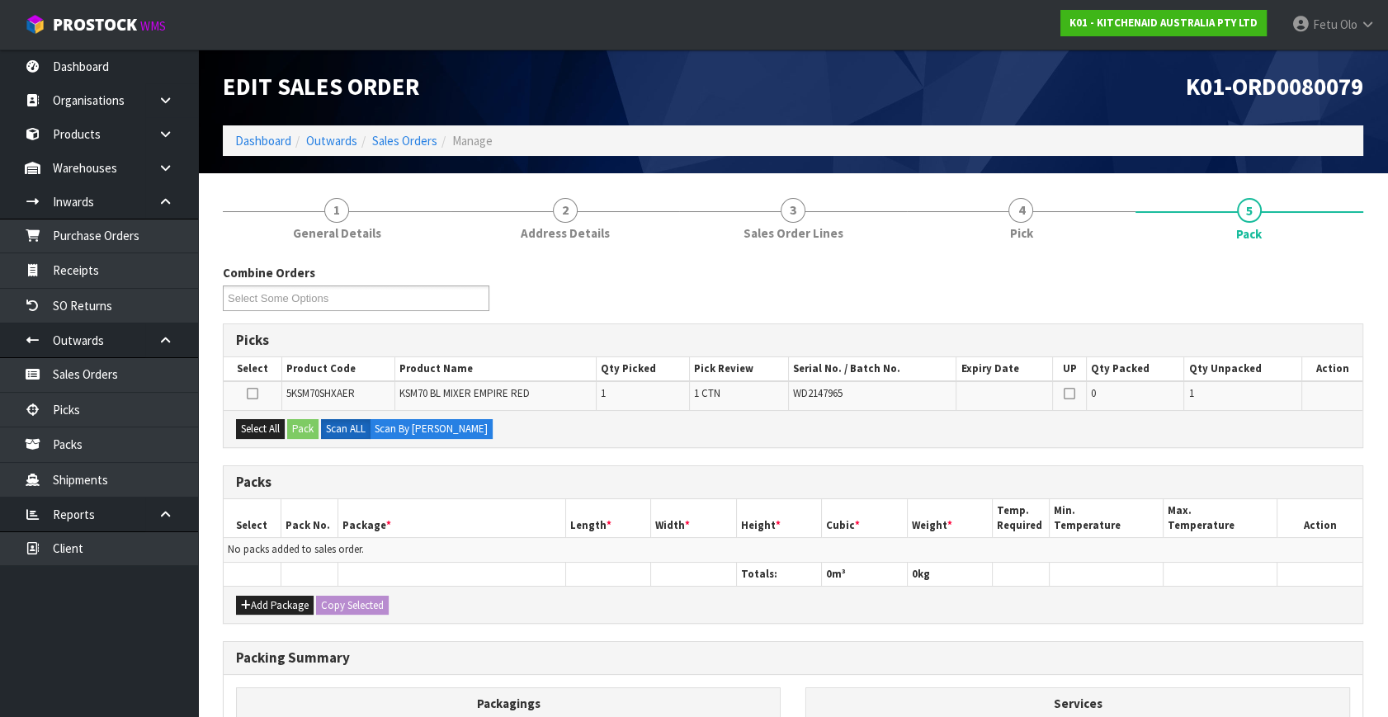
click at [861, 470] on div "Packs" at bounding box center [793, 482] width 1139 height 33
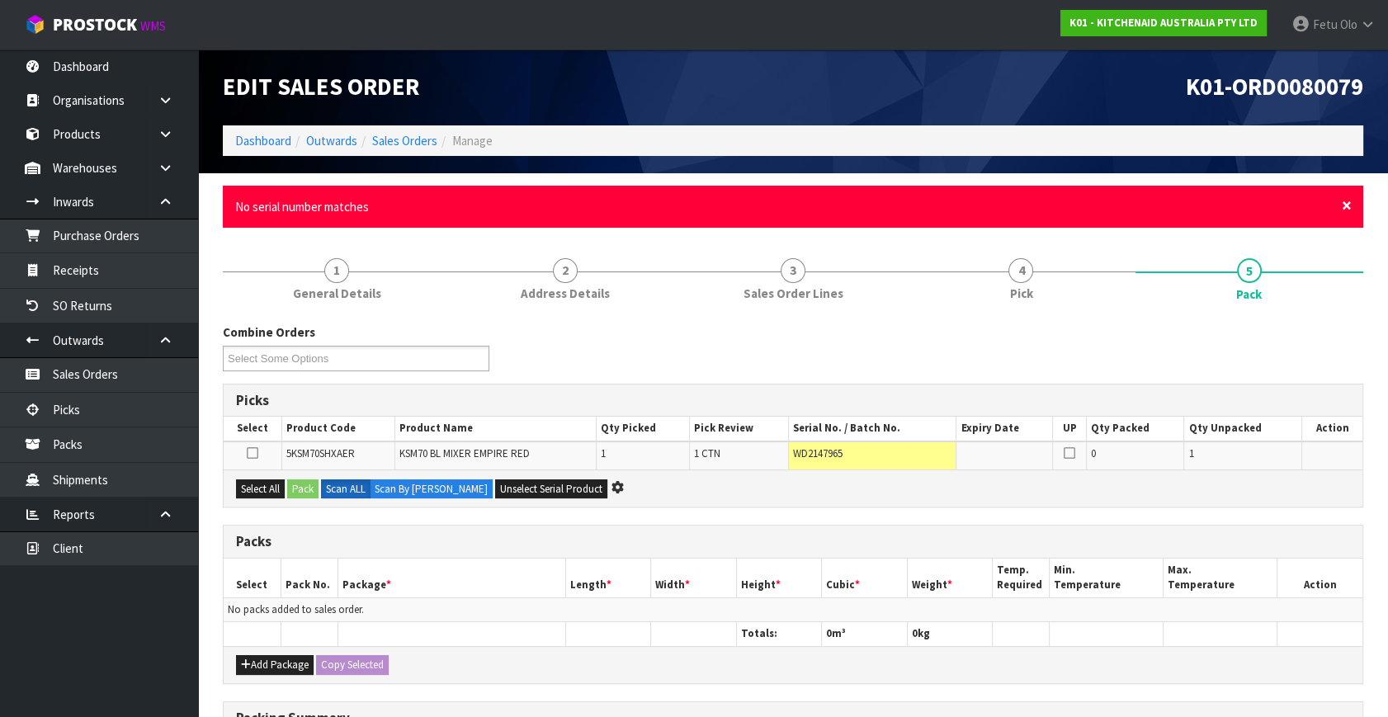
click at [1345, 205] on span "×" at bounding box center [1347, 205] width 10 height 23
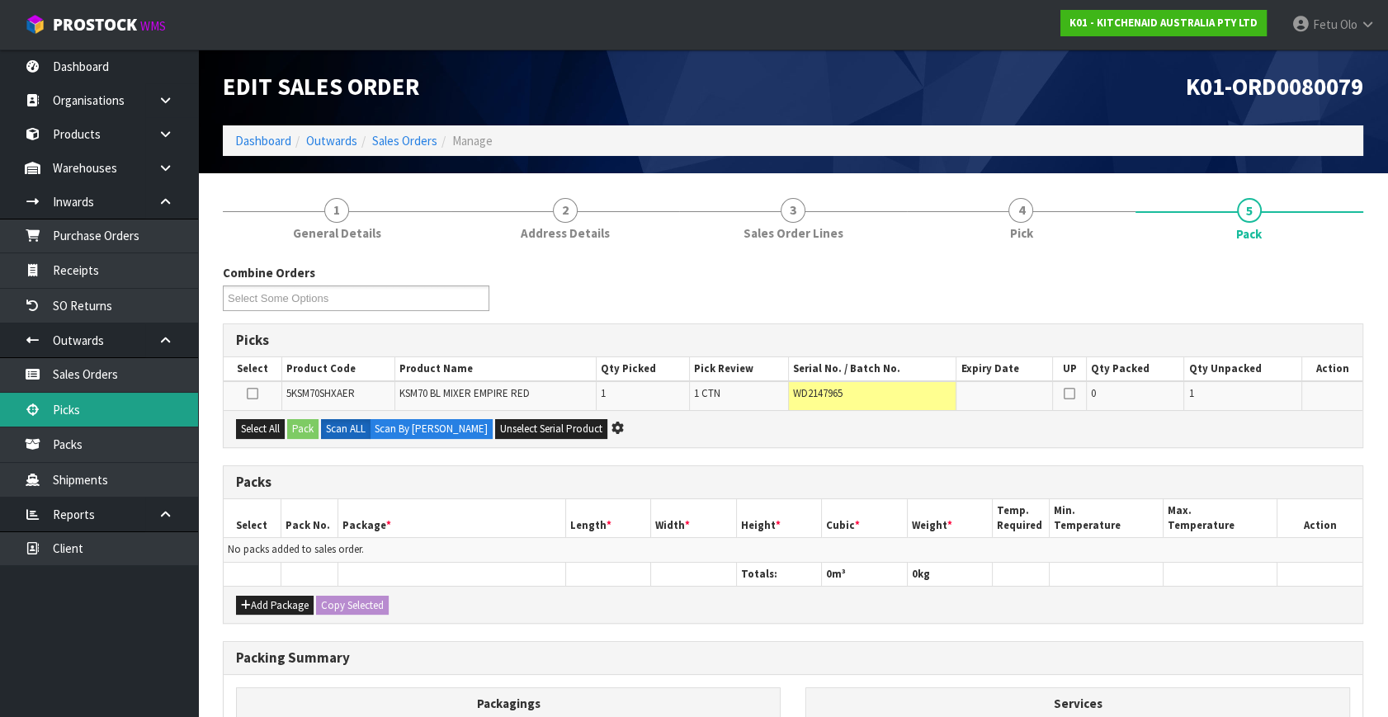
click at [68, 410] on link "Picks" at bounding box center [99, 410] width 198 height 34
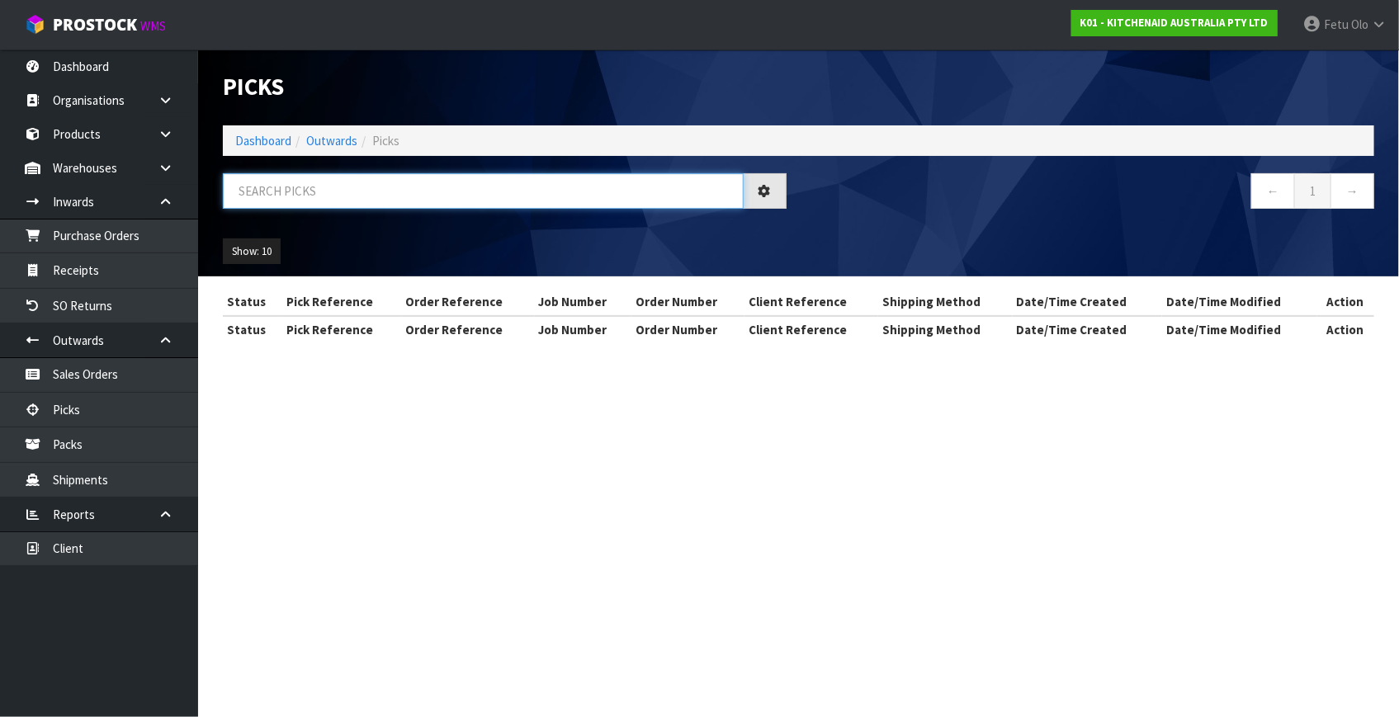
click at [381, 197] on input "text" at bounding box center [483, 190] width 521 height 35
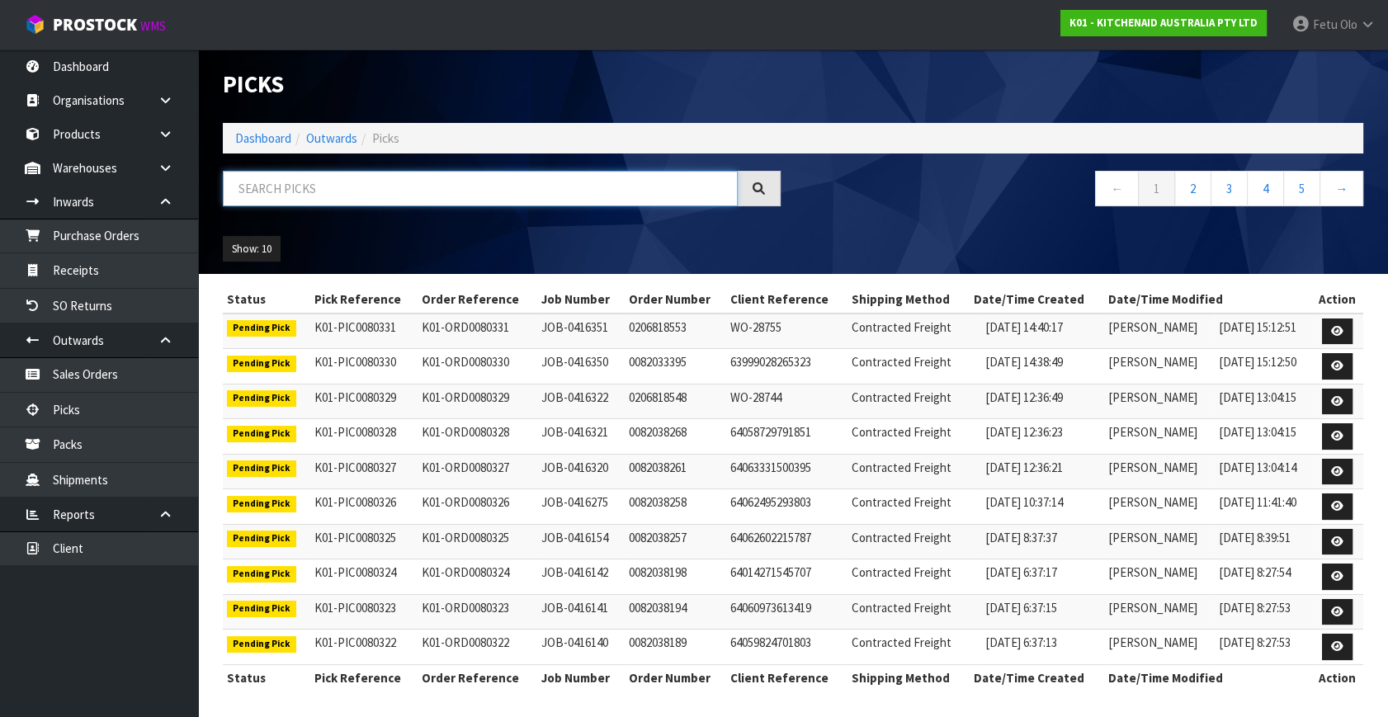
scroll to position [3, 0]
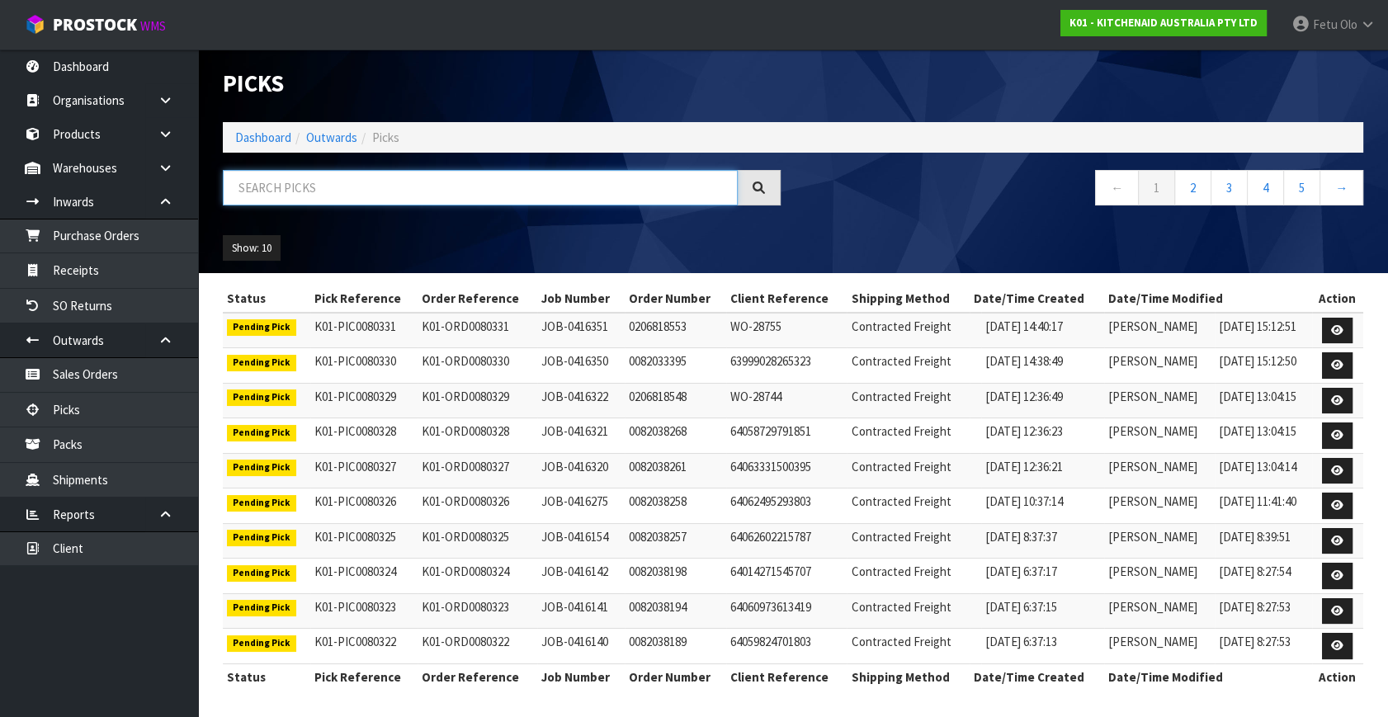
click at [256, 197] on input "text" at bounding box center [480, 187] width 515 height 35
type input "80056"
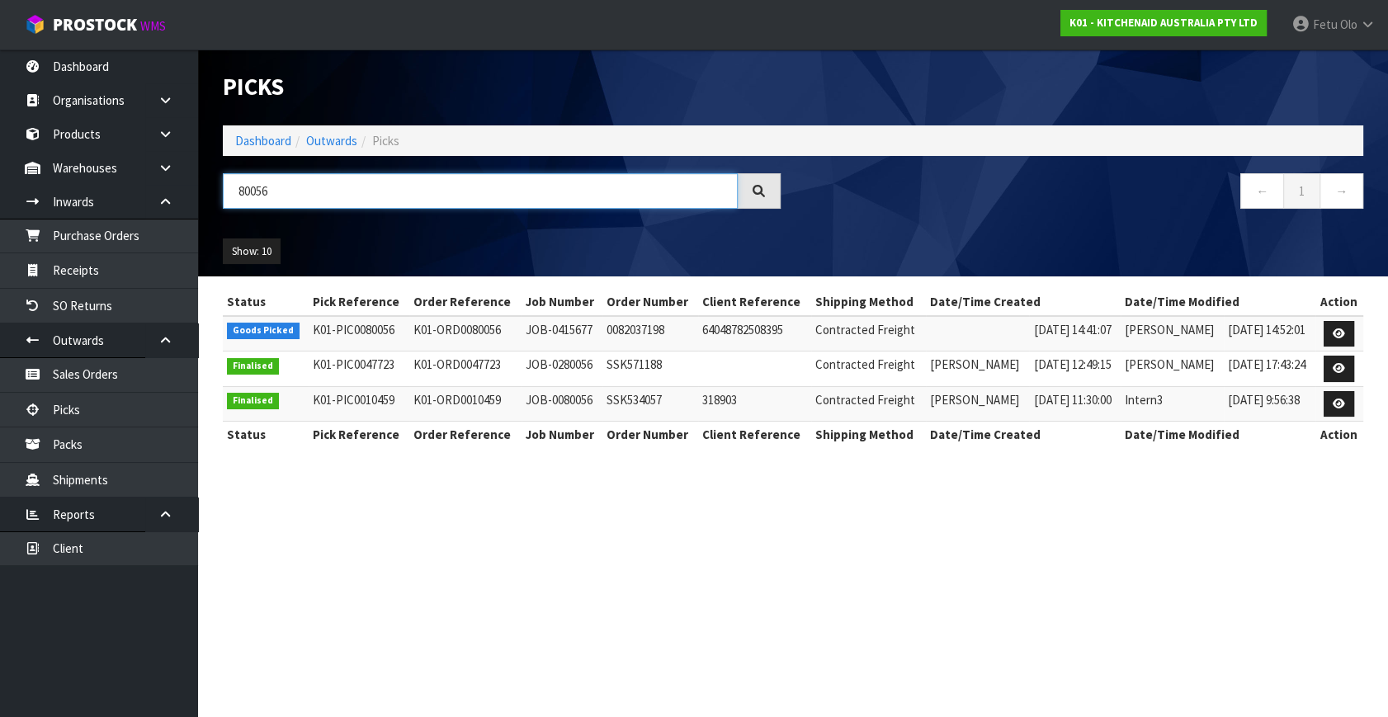
scroll to position [0, 0]
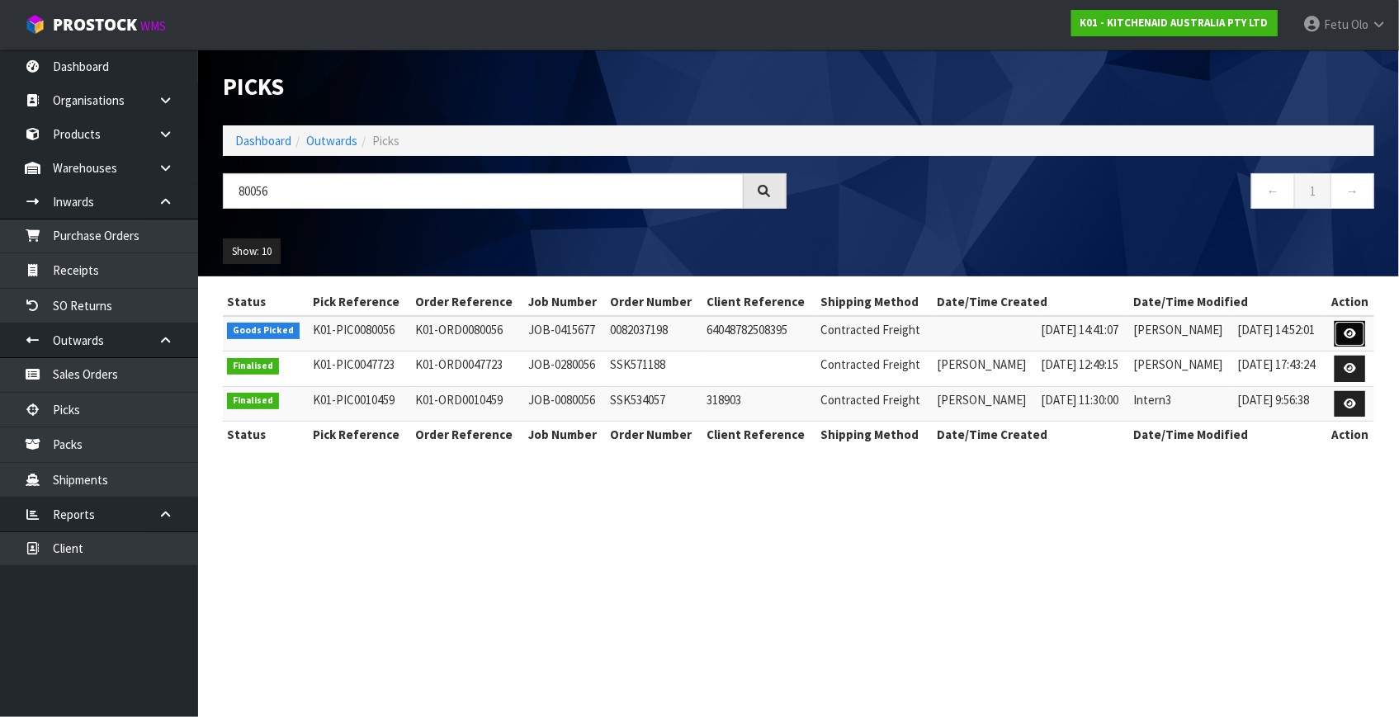
click at [1347, 334] on icon at bounding box center [1350, 333] width 12 height 11
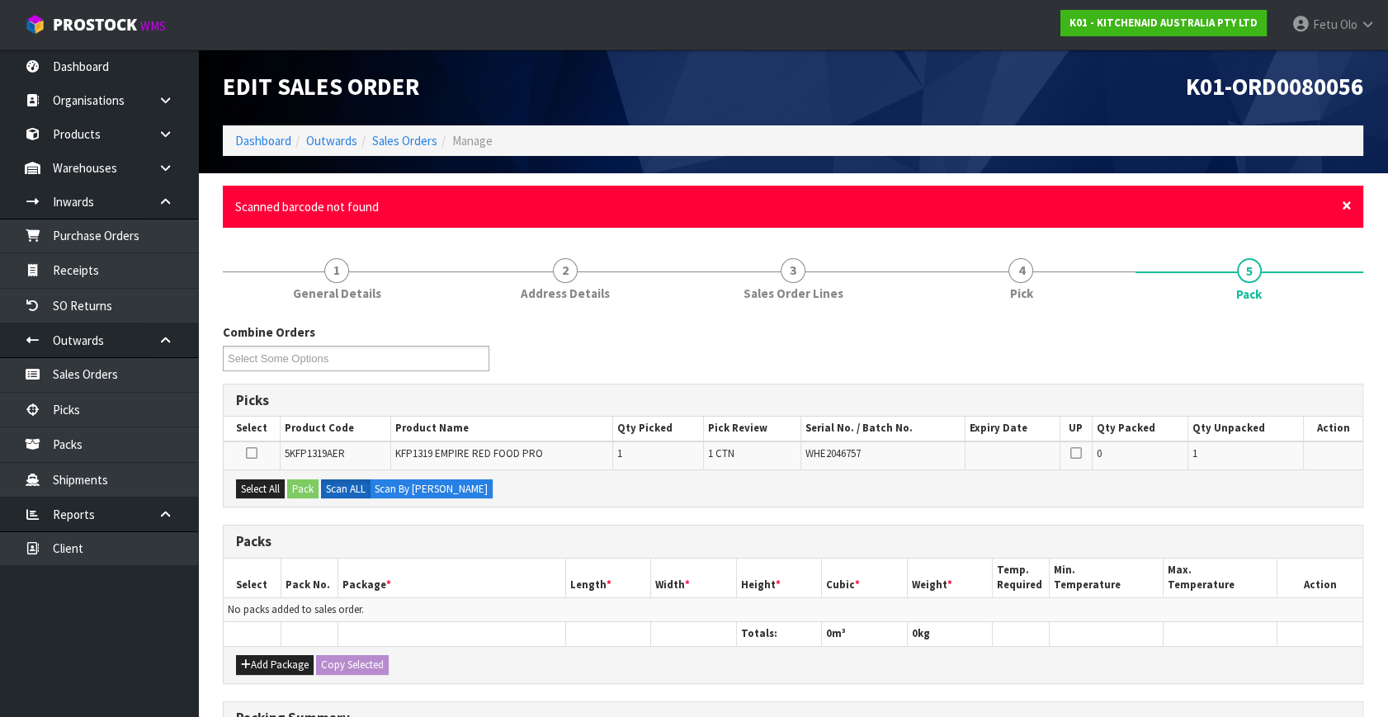
click at [1343, 202] on span "×" at bounding box center [1347, 205] width 10 height 23
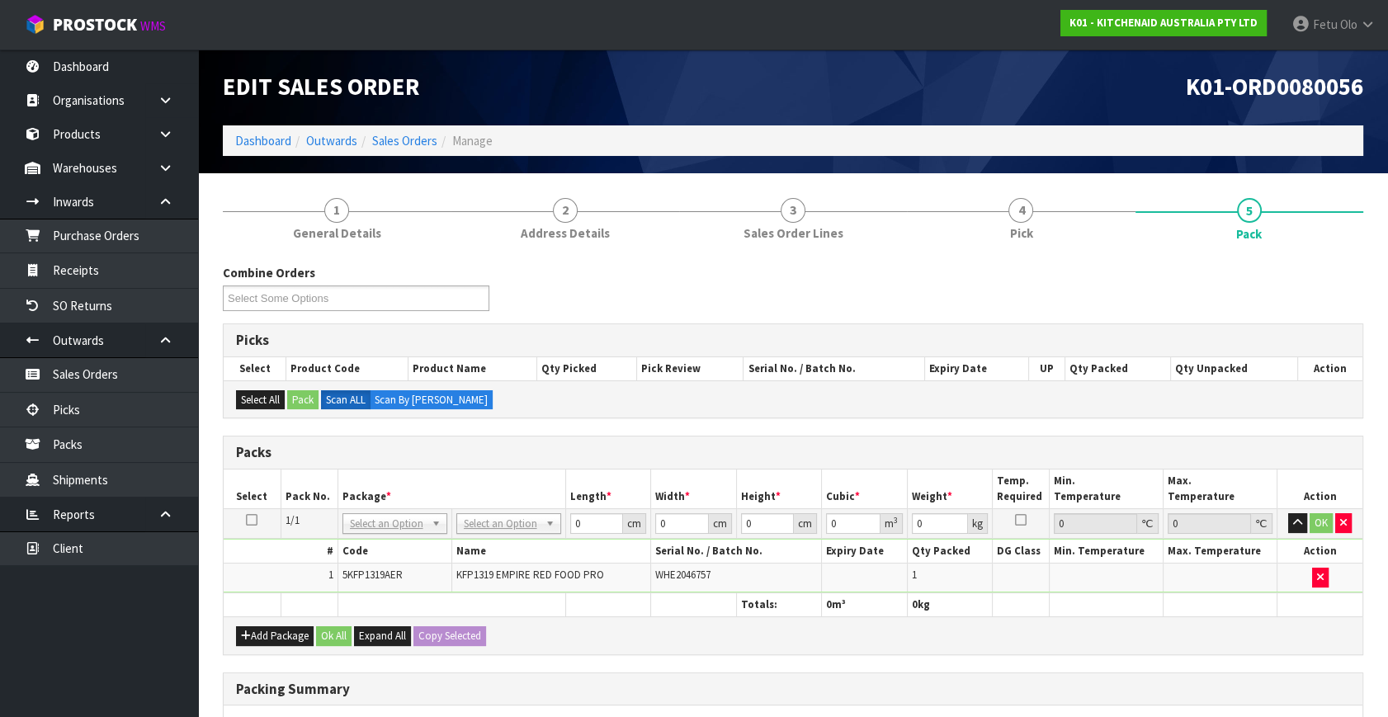
drag, startPoint x: 498, startPoint y: 505, endPoint x: 498, endPoint y: 518, distance: 13.2
click at [498, 509] on table "Select Pack No. Package * Length * Width * Height * Cubic * Weight * Temp. Requ…" at bounding box center [793, 543] width 1139 height 147
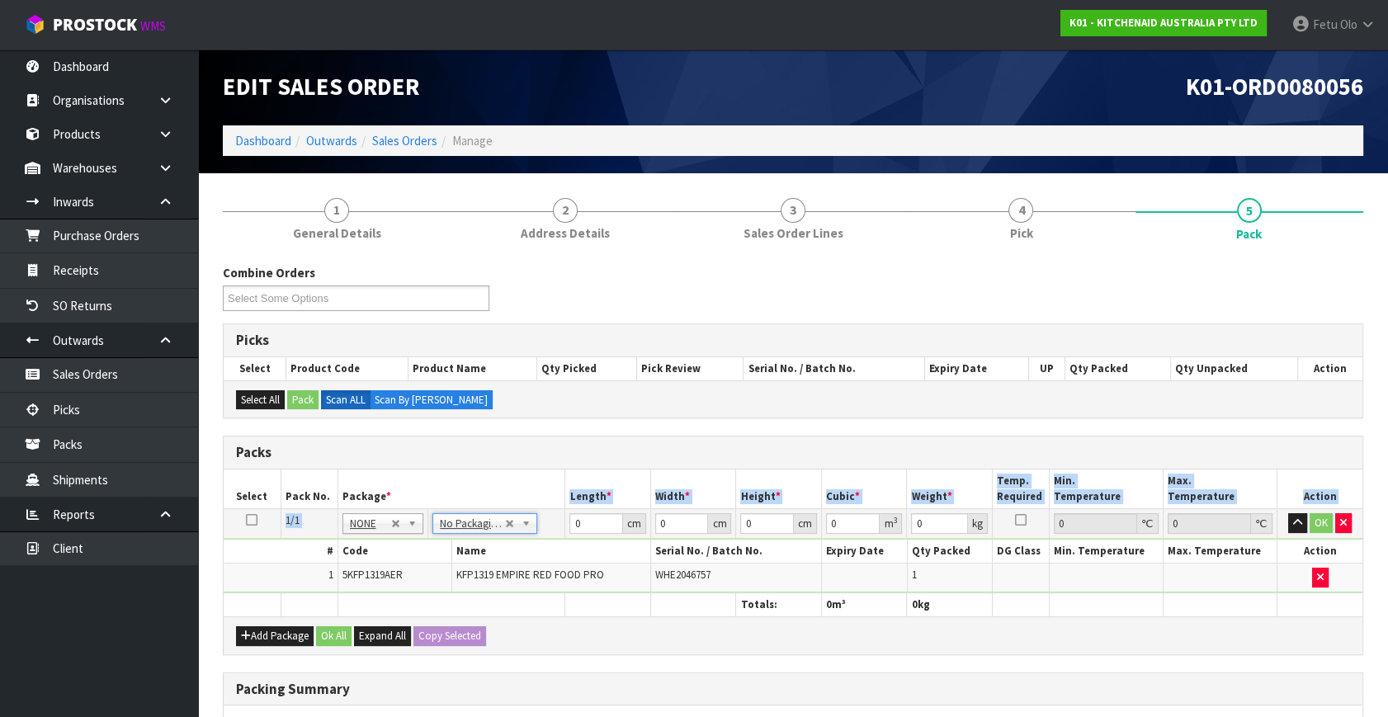
click at [588, 509] on td "0 cm" at bounding box center [608, 524] width 86 height 30
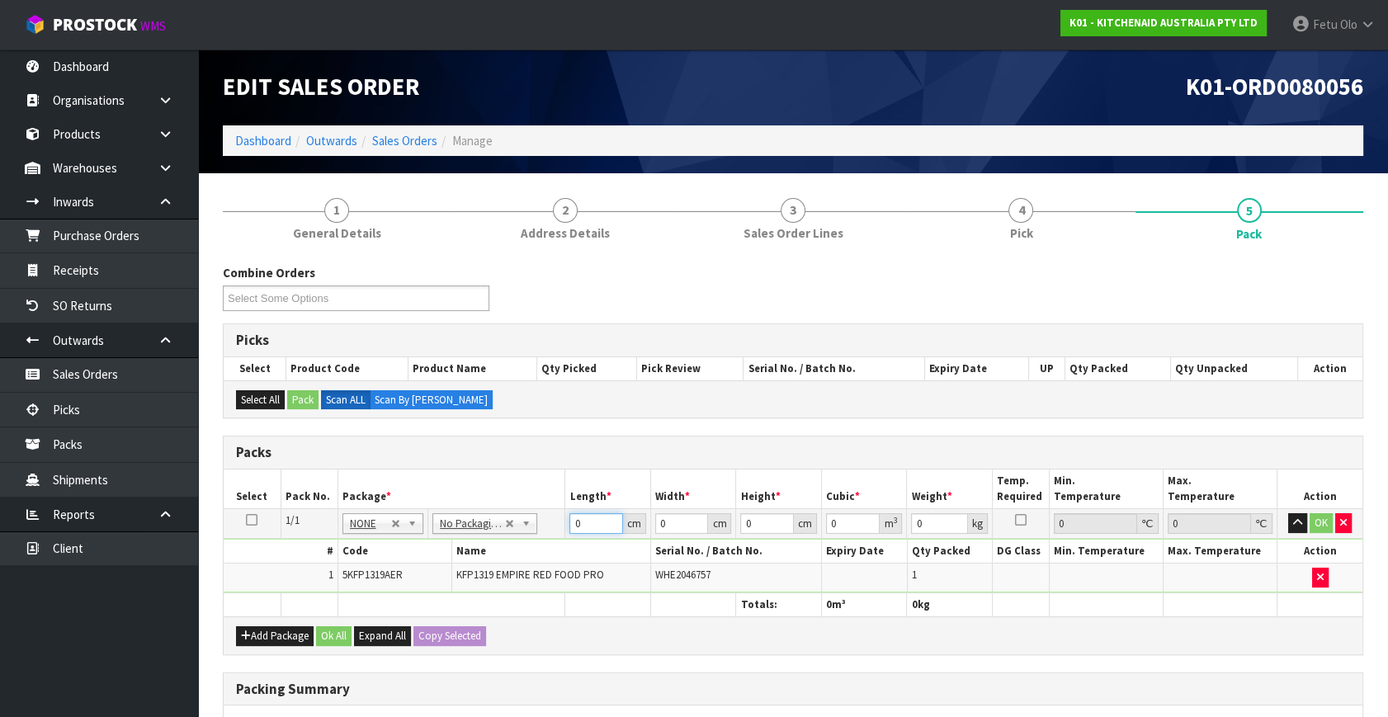
drag, startPoint x: 588, startPoint y: 527, endPoint x: 489, endPoint y: 582, distance: 113.0
click at [489, 582] on tbody "1/1 NONE 007-001 007-002 007-004 007-009 007-013 007-014 007-015 007-017 007-01…" at bounding box center [793, 551] width 1139 height 84
type input "50"
type input "29"
type input "2"
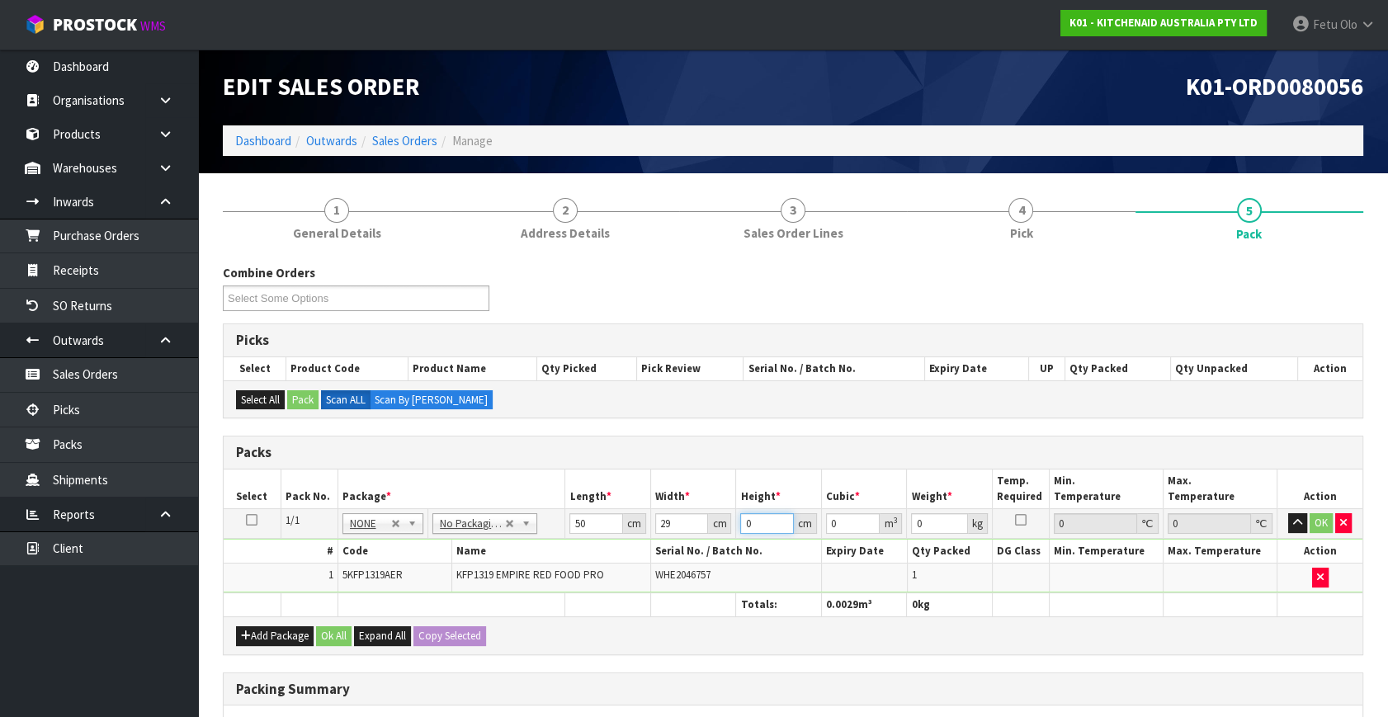
type input "0.0029"
type input "29"
type input "0.04205"
type input "29"
type input "7"
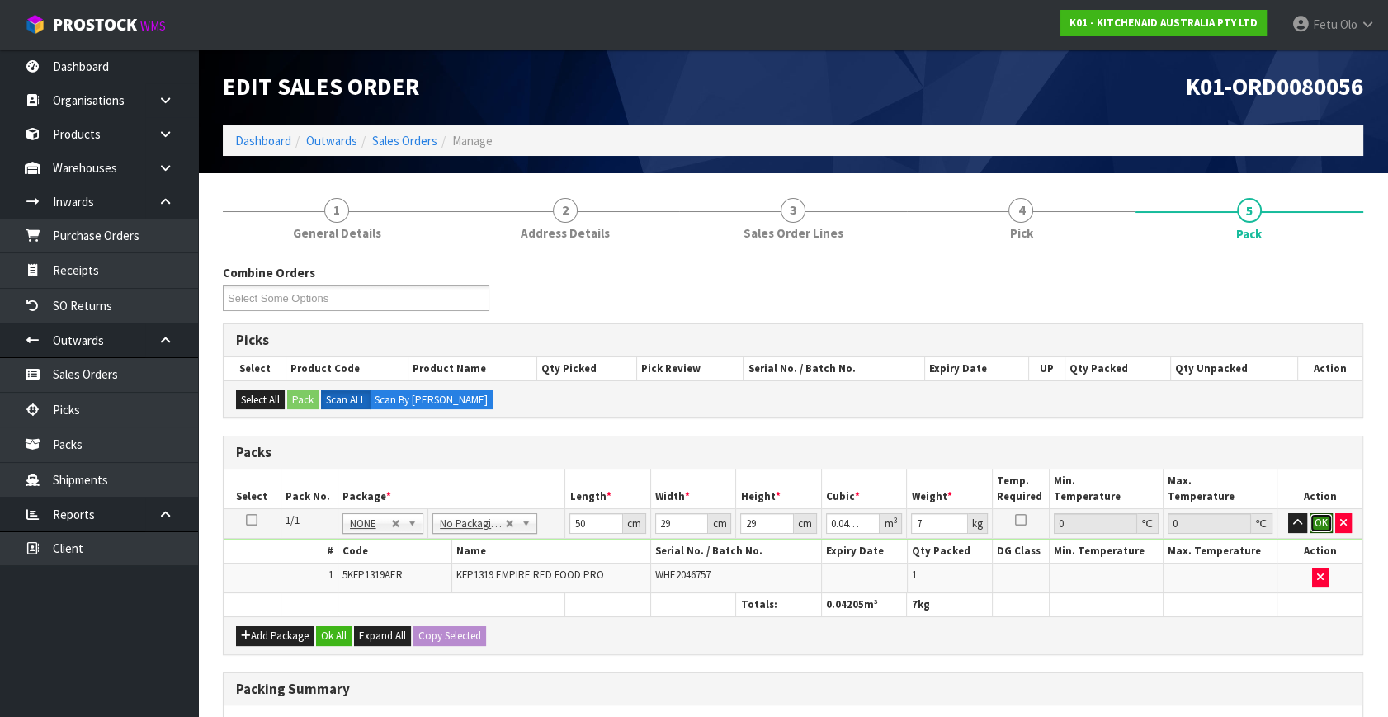
click button "OK" at bounding box center [1321, 523] width 23 height 20
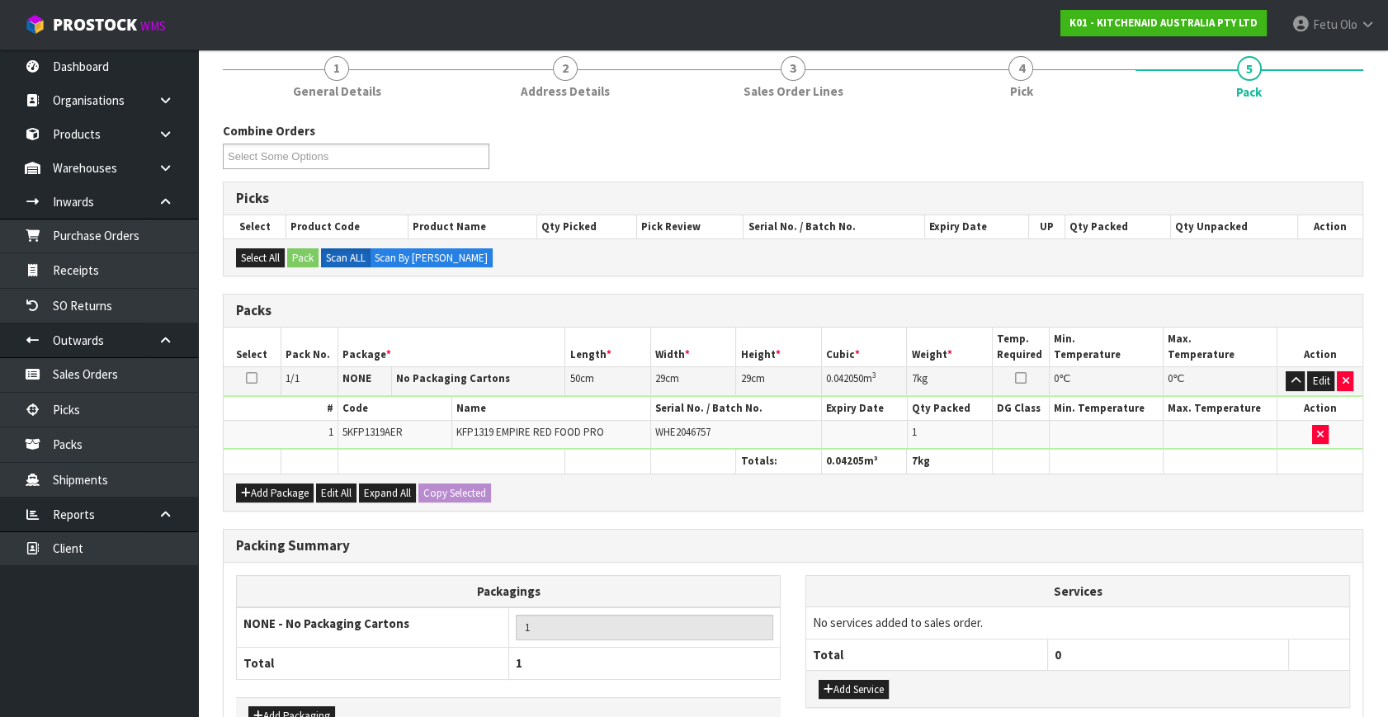
scroll to position [246, 0]
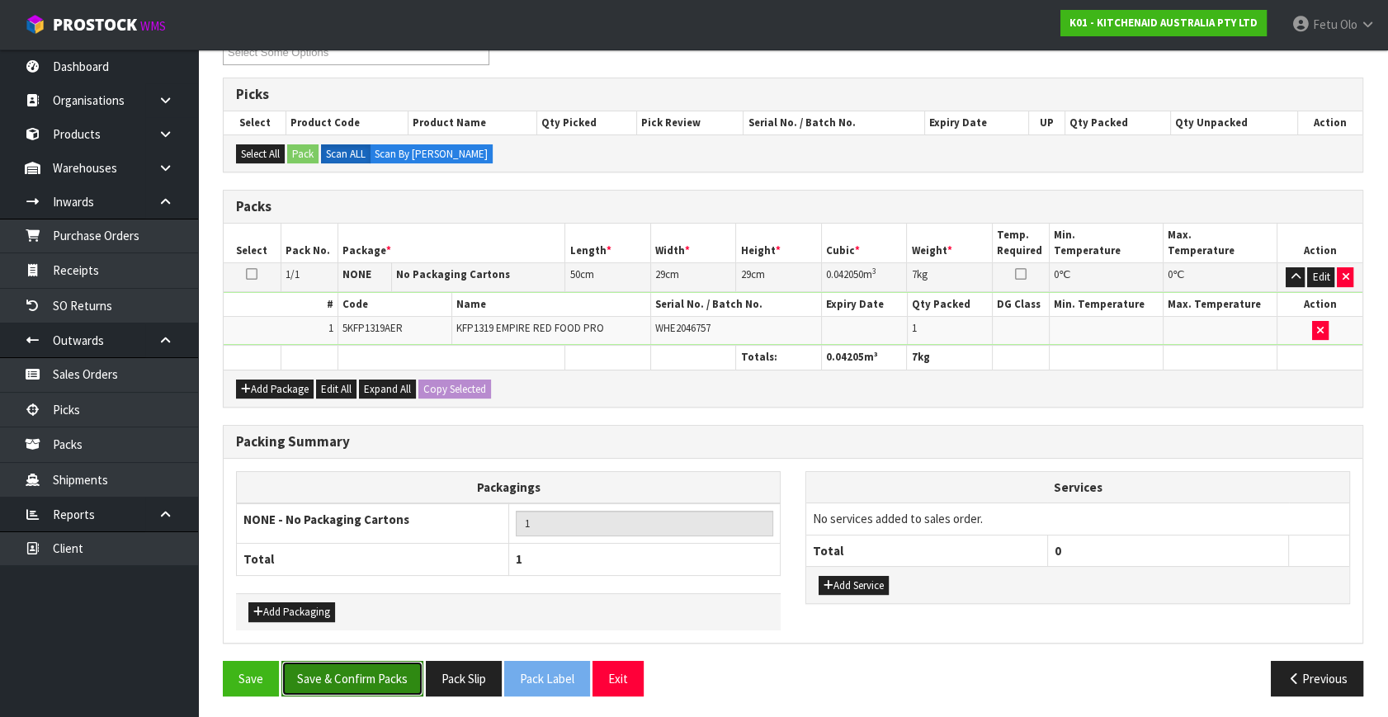
click at [352, 670] on button "Save & Confirm Packs" at bounding box center [352, 678] width 142 height 35
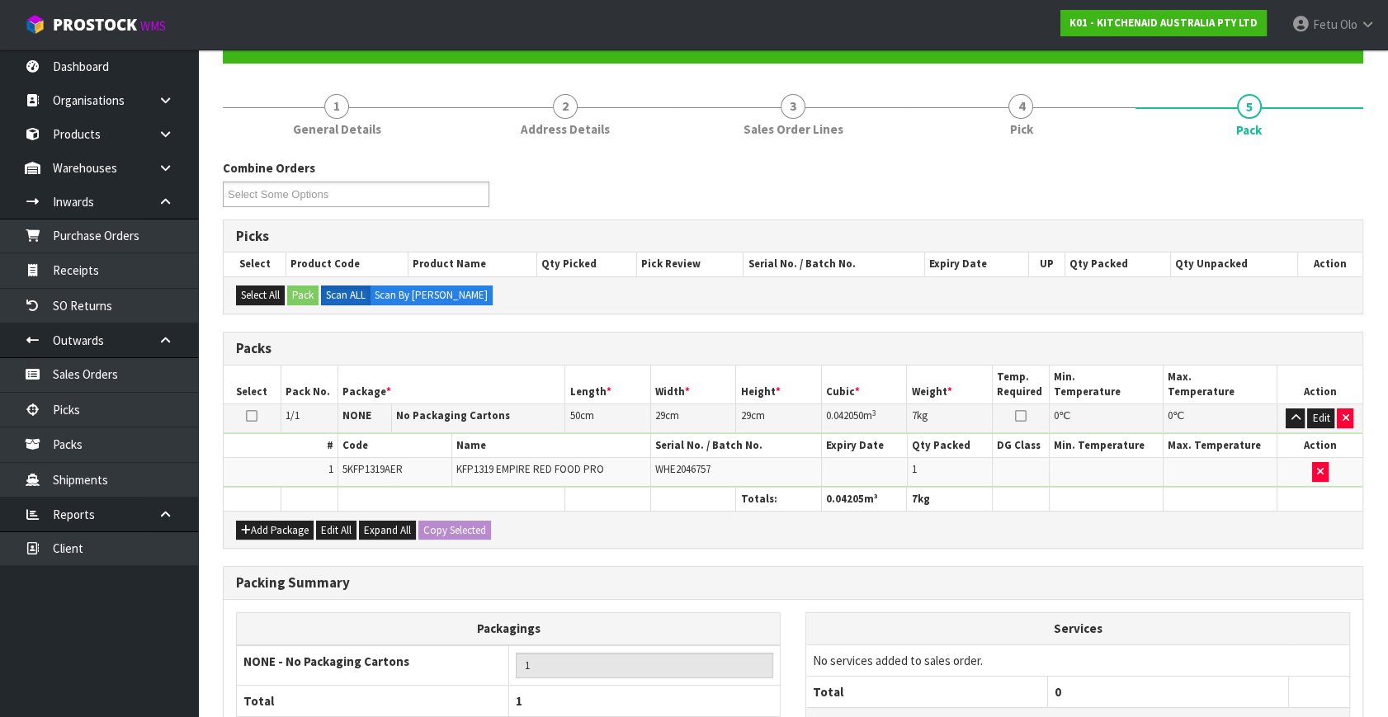
scroll to position [215, 0]
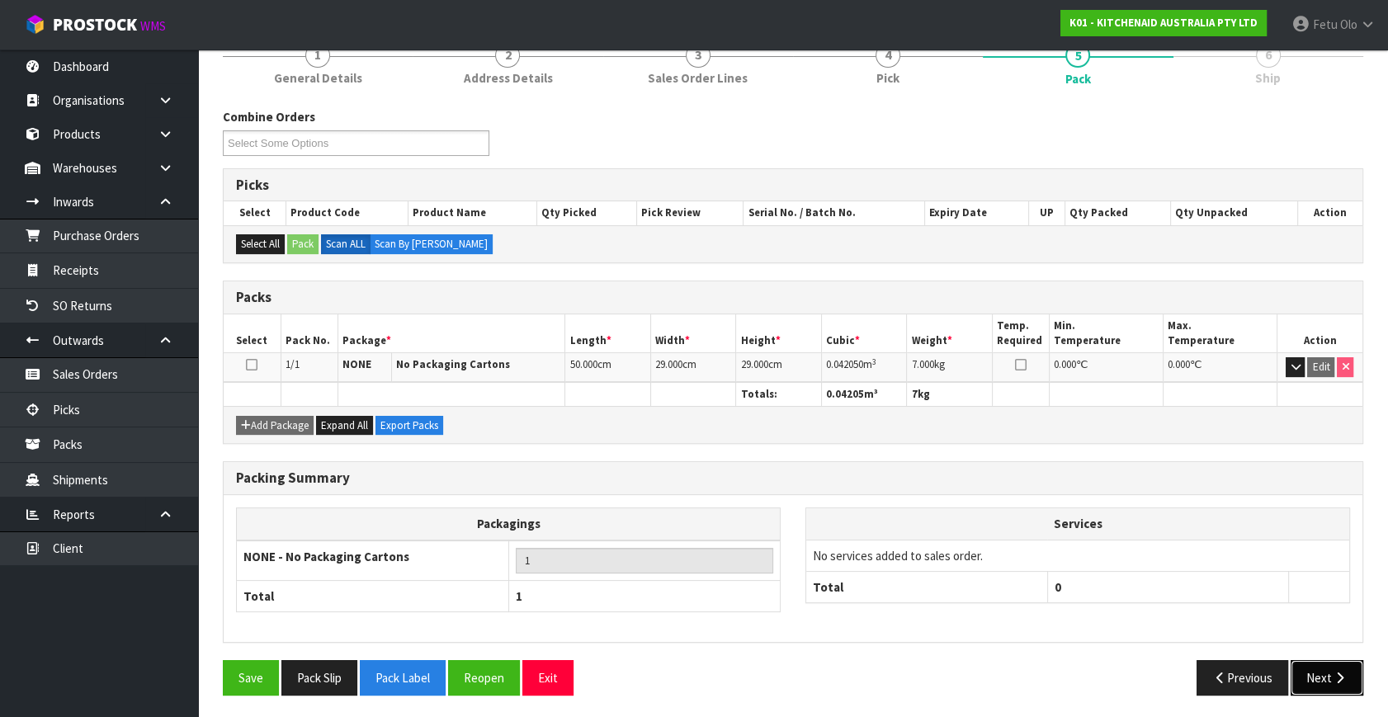
click at [1299, 665] on button "Next" at bounding box center [1327, 677] width 73 height 35
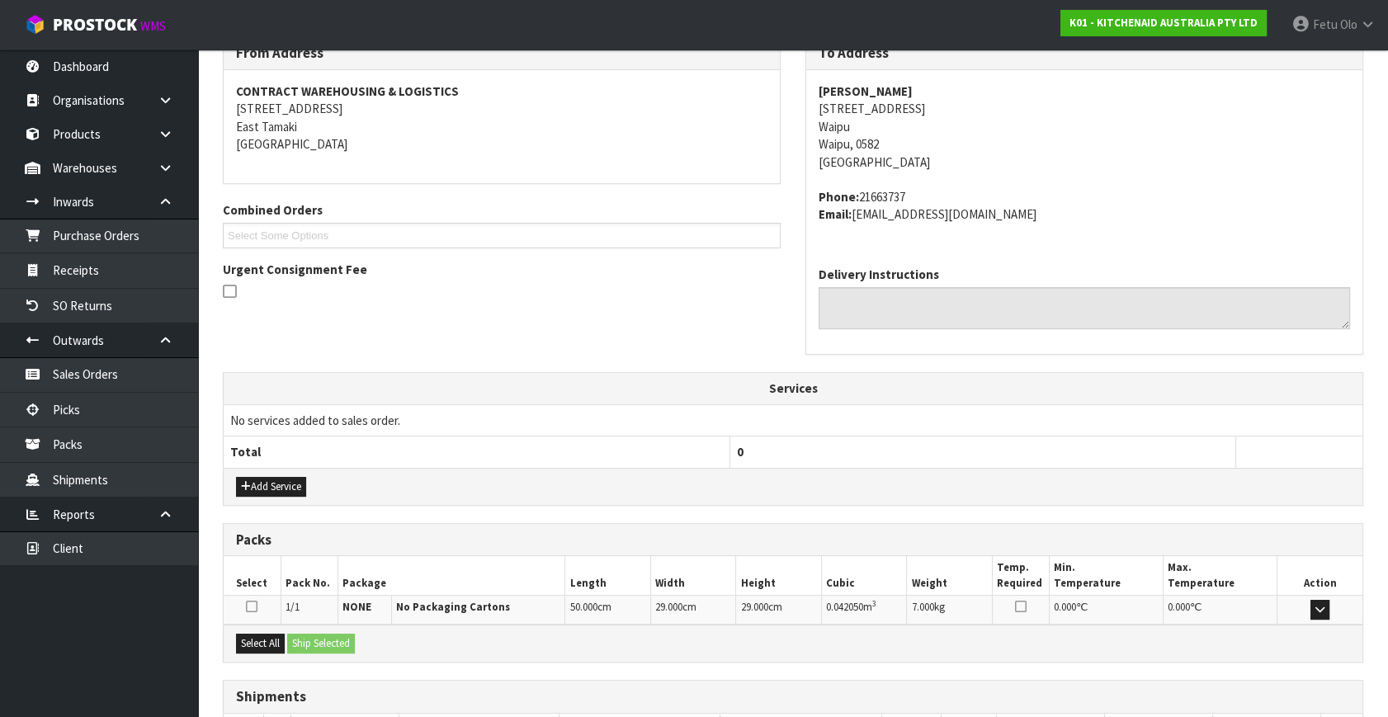
scroll to position [406, 0]
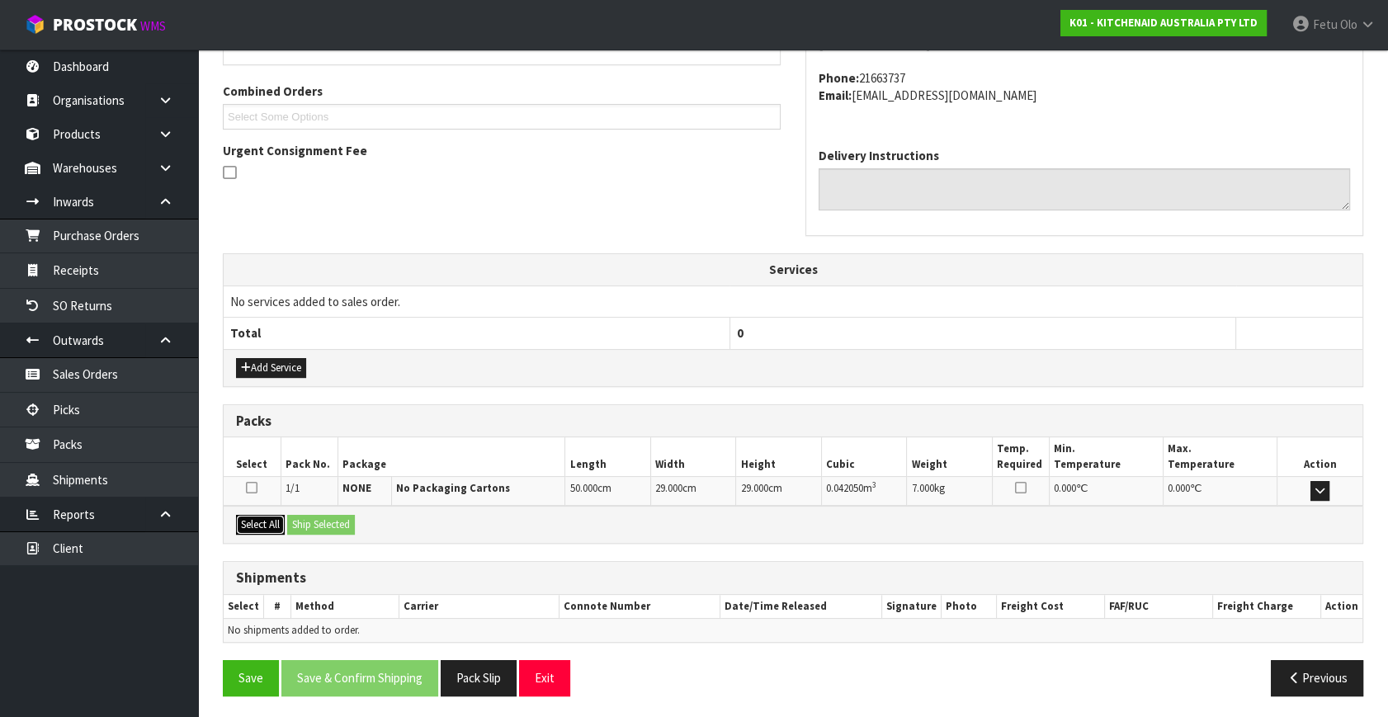
drag, startPoint x: 257, startPoint y: 526, endPoint x: 302, endPoint y: 516, distance: 46.5
click at [257, 525] on button "Select All" at bounding box center [260, 525] width 49 height 20
click at [302, 516] on button "Ship Selected" at bounding box center [321, 525] width 68 height 20
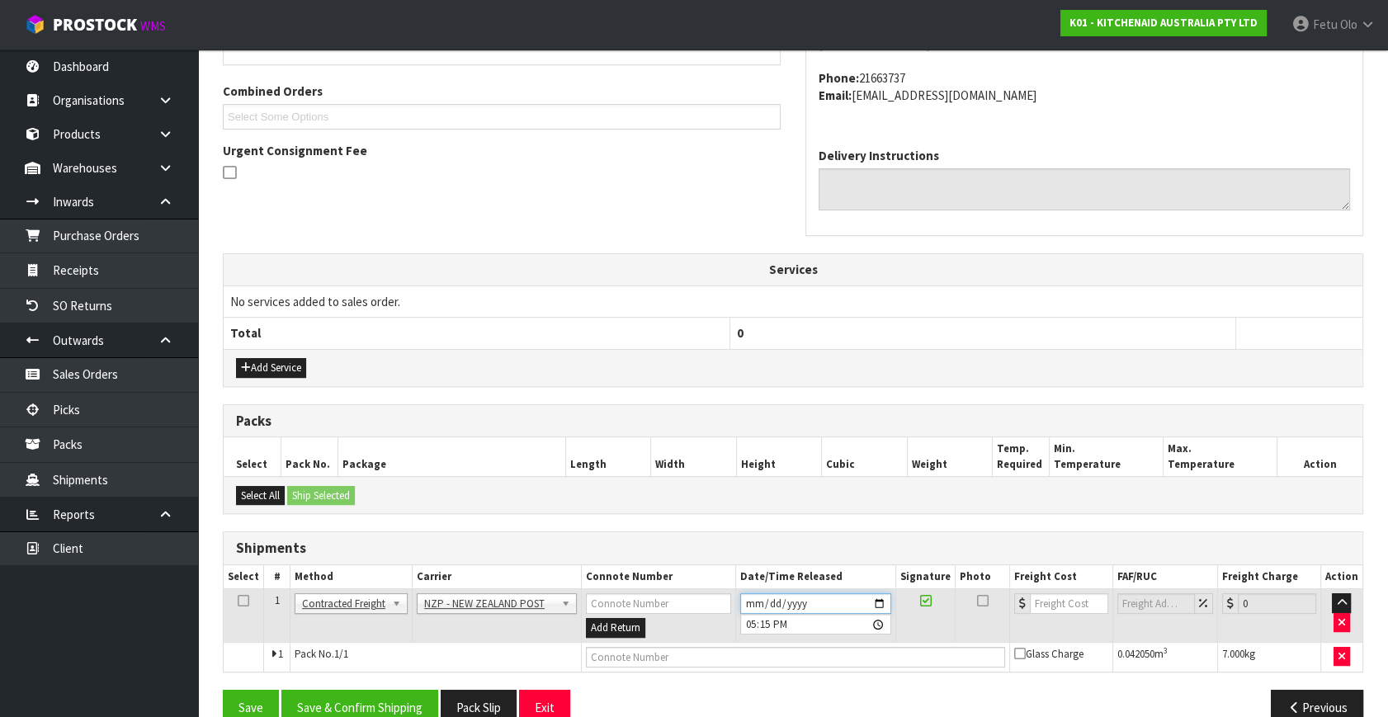
click at [886, 597] on input "2025-10-06" at bounding box center [815, 603] width 151 height 21
click at [885, 597] on input "2025-10-06" at bounding box center [815, 603] width 151 height 21
type input "2025-10-07"
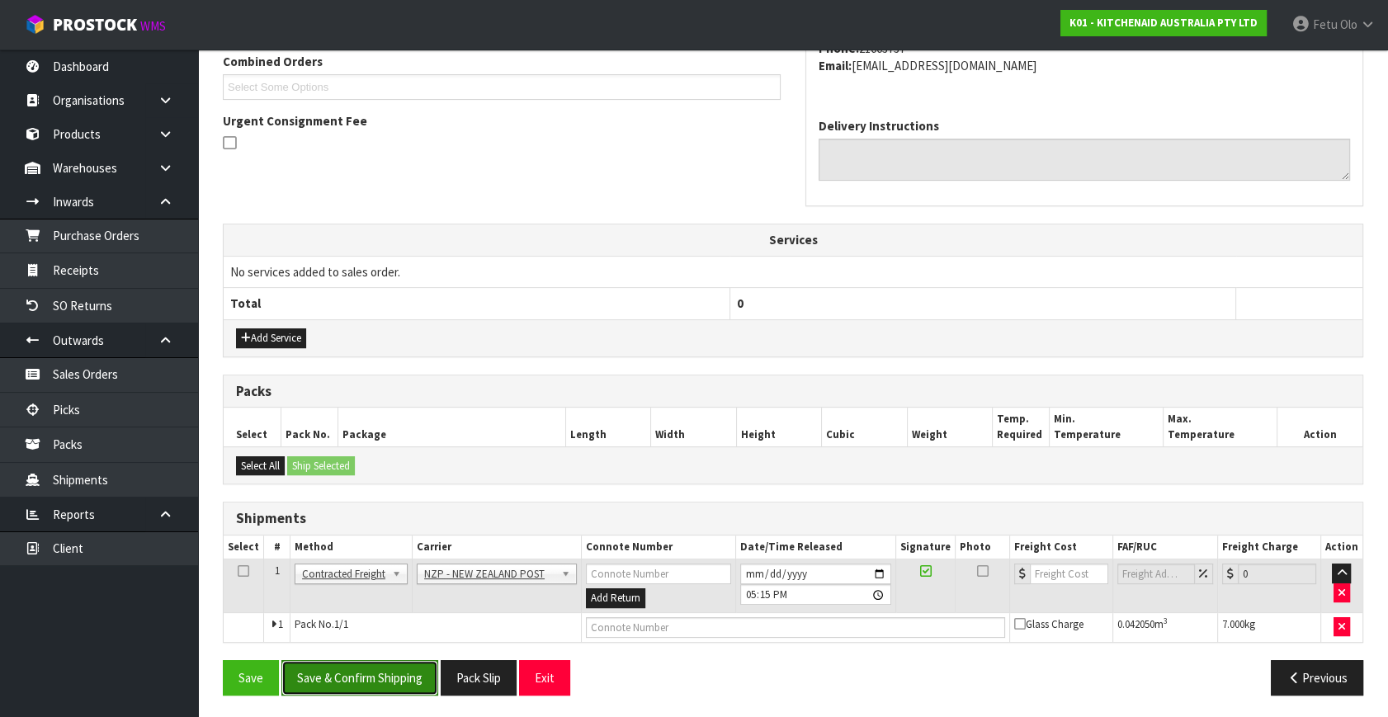
click at [371, 680] on button "Save & Confirm Shipping" at bounding box center [359, 677] width 157 height 35
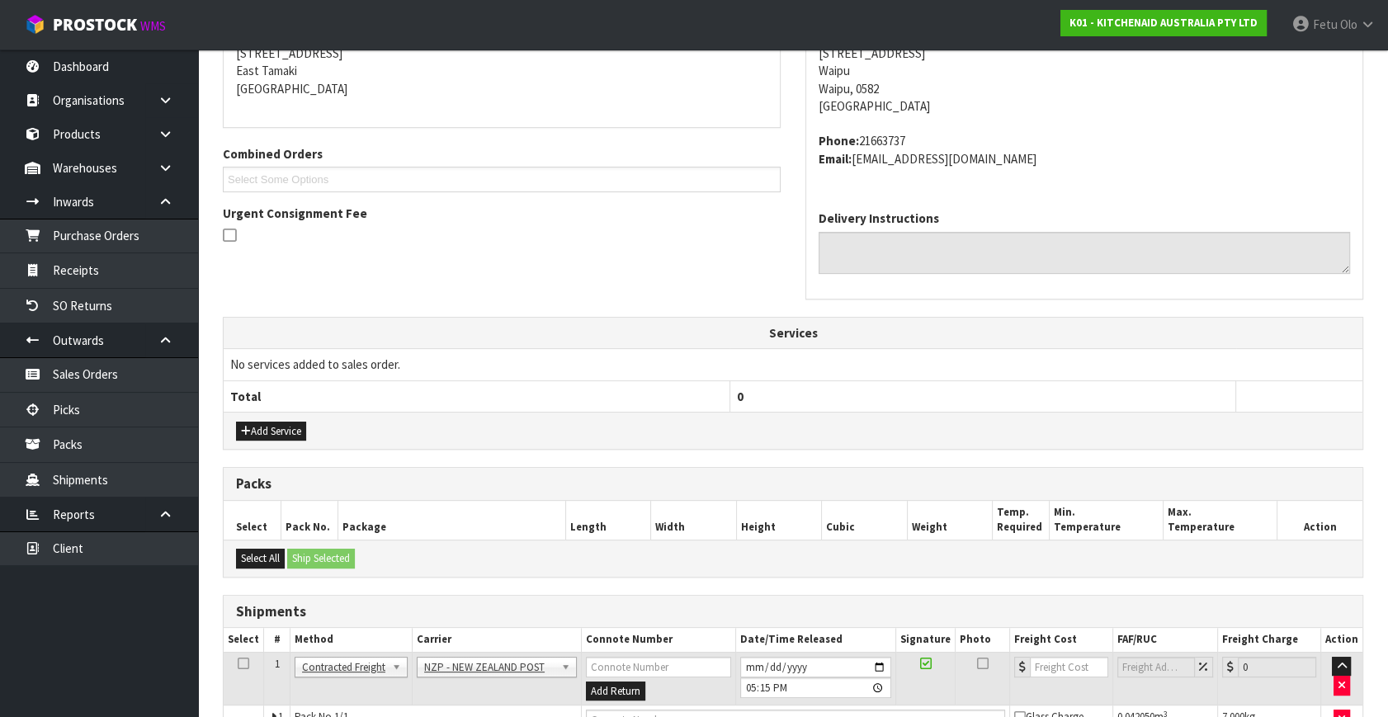
scroll to position [0, 0]
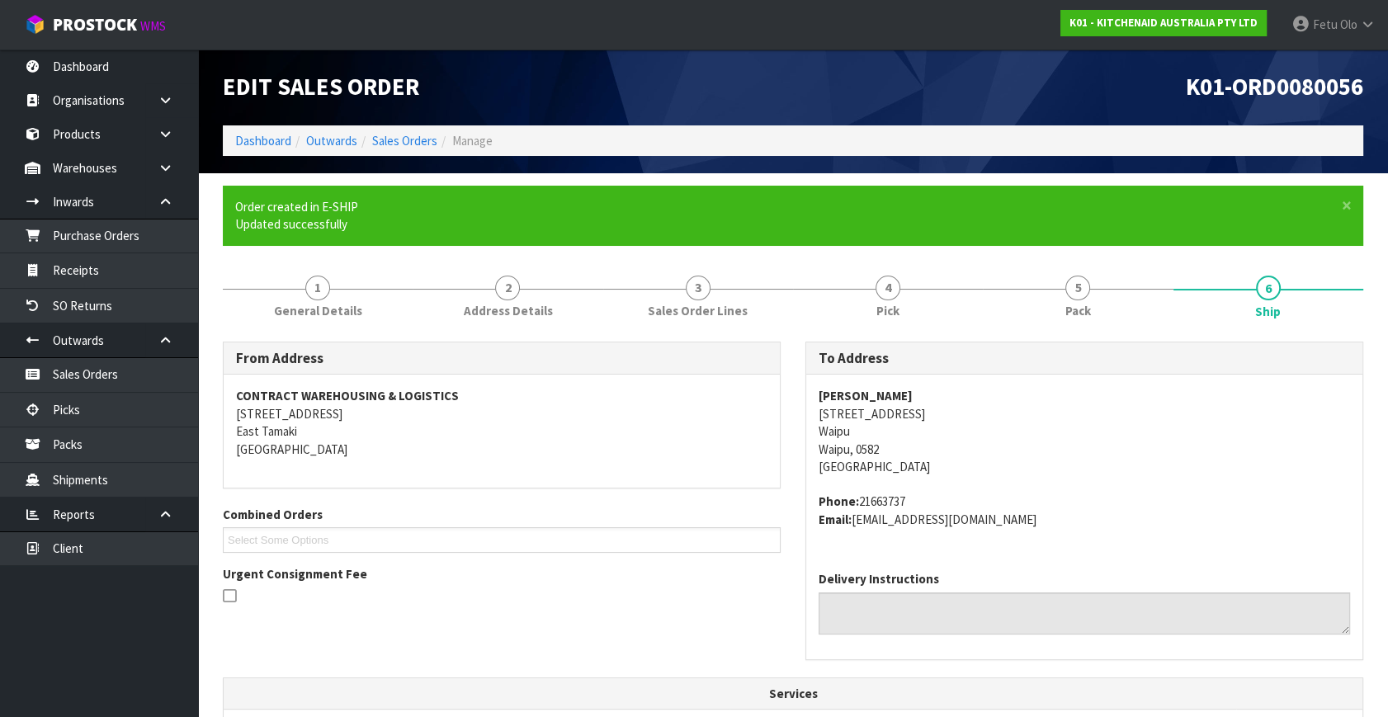
drag, startPoint x: 664, startPoint y: 135, endPoint x: 820, endPoint y: 388, distance: 297.5
click at [664, 135] on ol "Dashboard Outwards Sales Orders Manage" at bounding box center [793, 140] width 1141 height 31
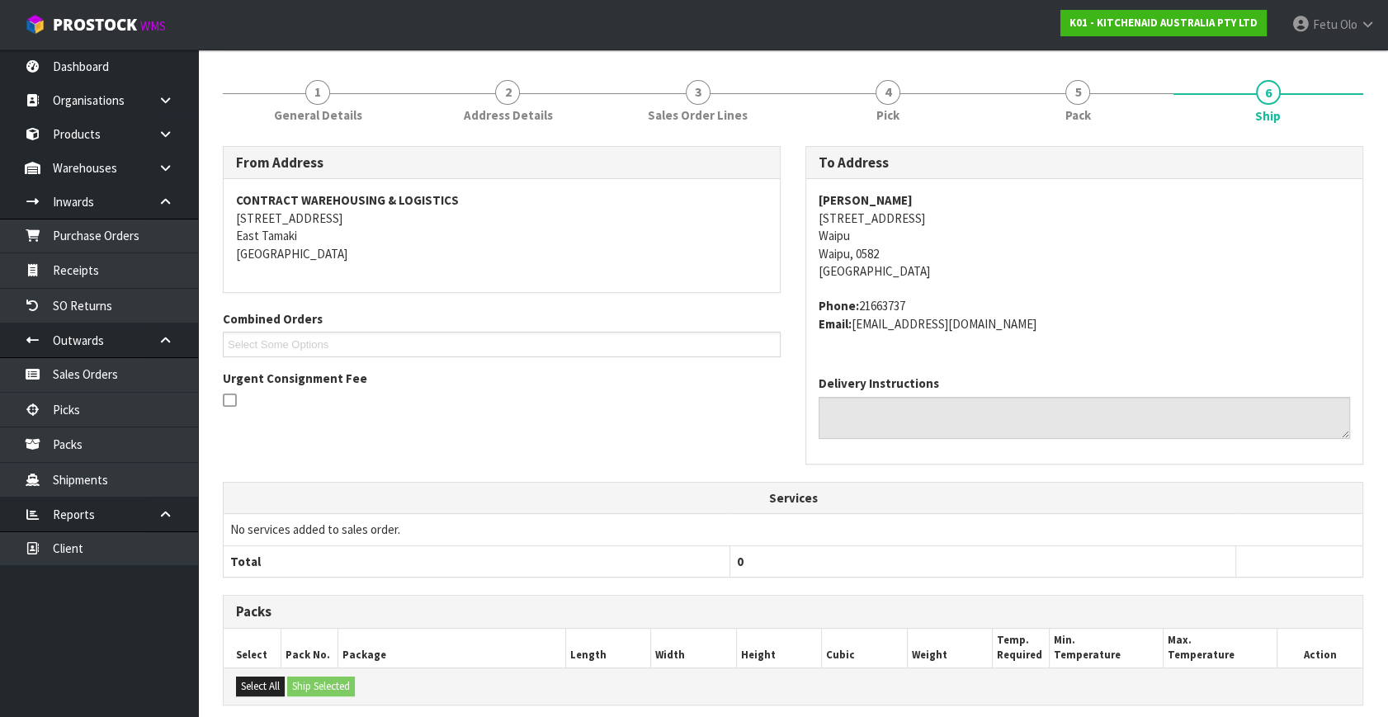
scroll to position [413, 0]
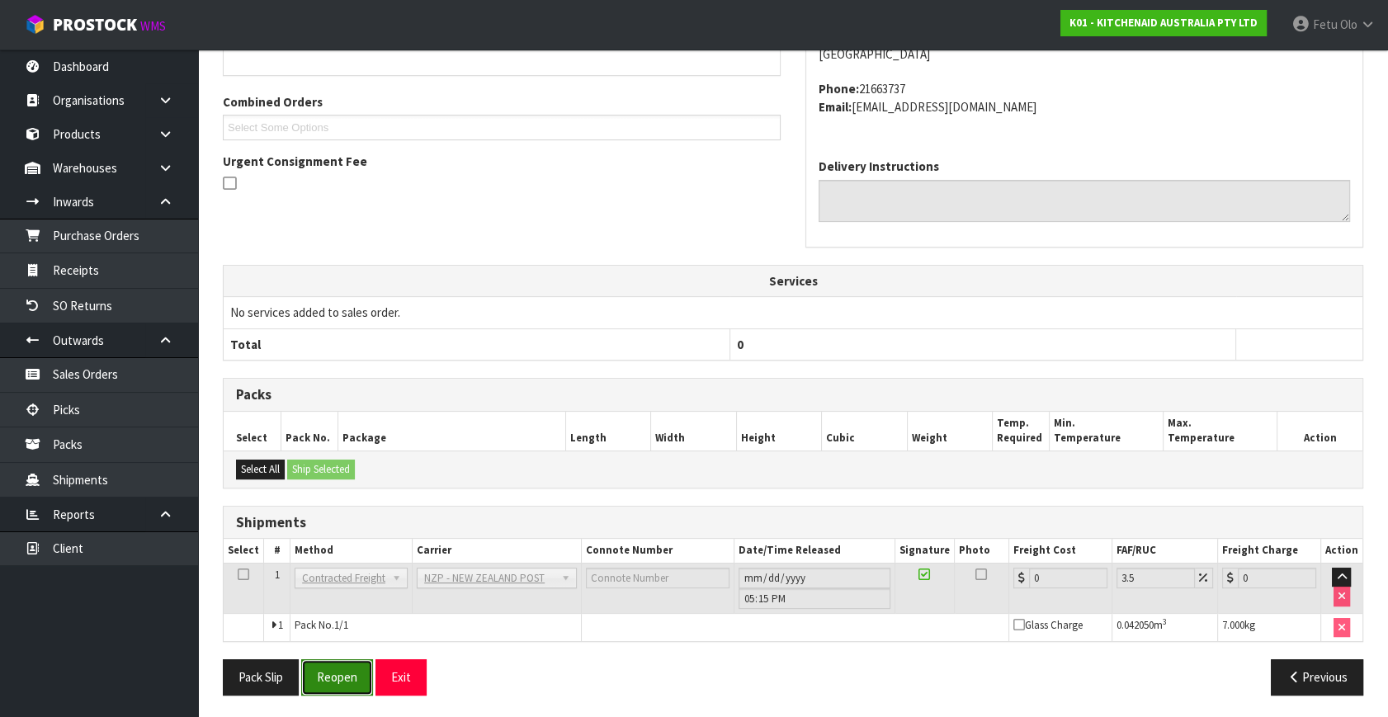
click at [346, 677] on button "Reopen" at bounding box center [337, 676] width 72 height 35
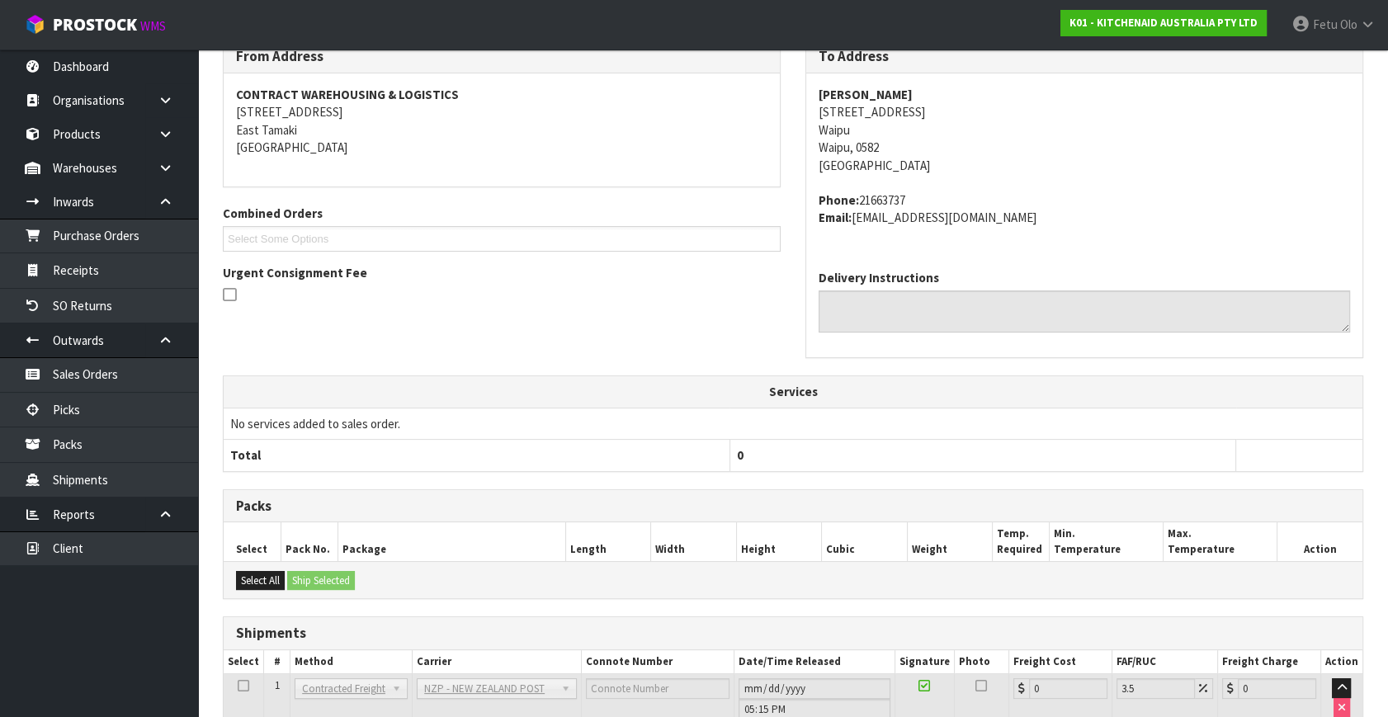
scroll to position [395, 0]
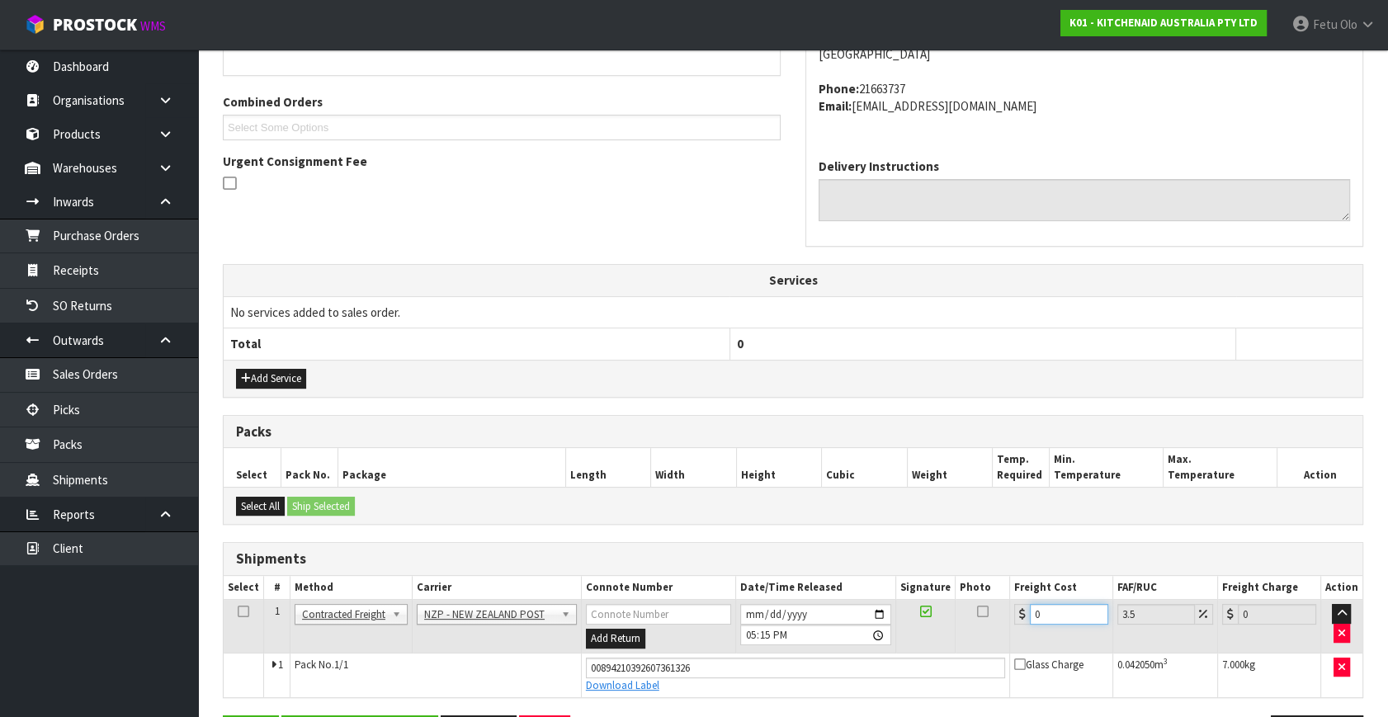
drag, startPoint x: 1012, startPoint y: 623, endPoint x: 804, endPoint y: 684, distance: 216.8
click at [804, 684] on tbody "1 Client Local Pickup Customer Local Pickup Company Freight Contracted Freight …" at bounding box center [793, 648] width 1139 height 97
type input "1"
type input "1.03"
type input "11"
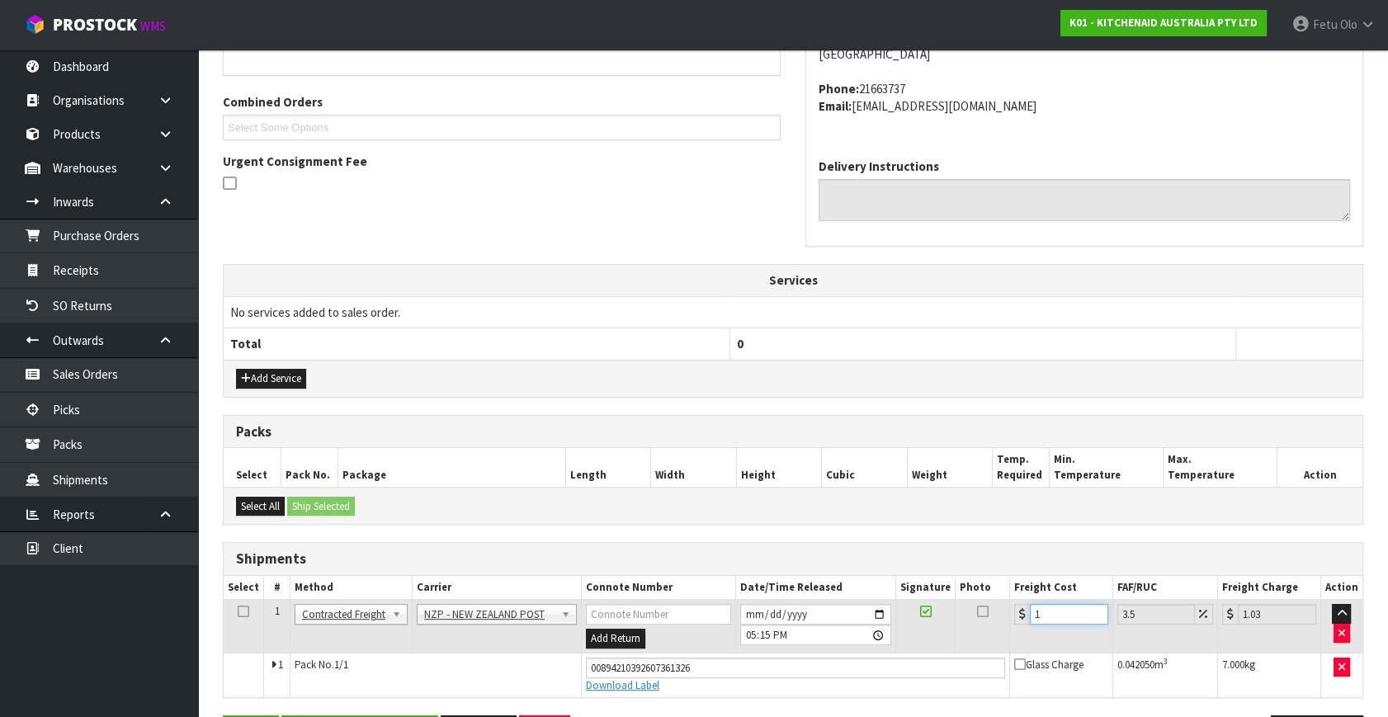
type input "11.38"
type input "11.9"
type input "12.32"
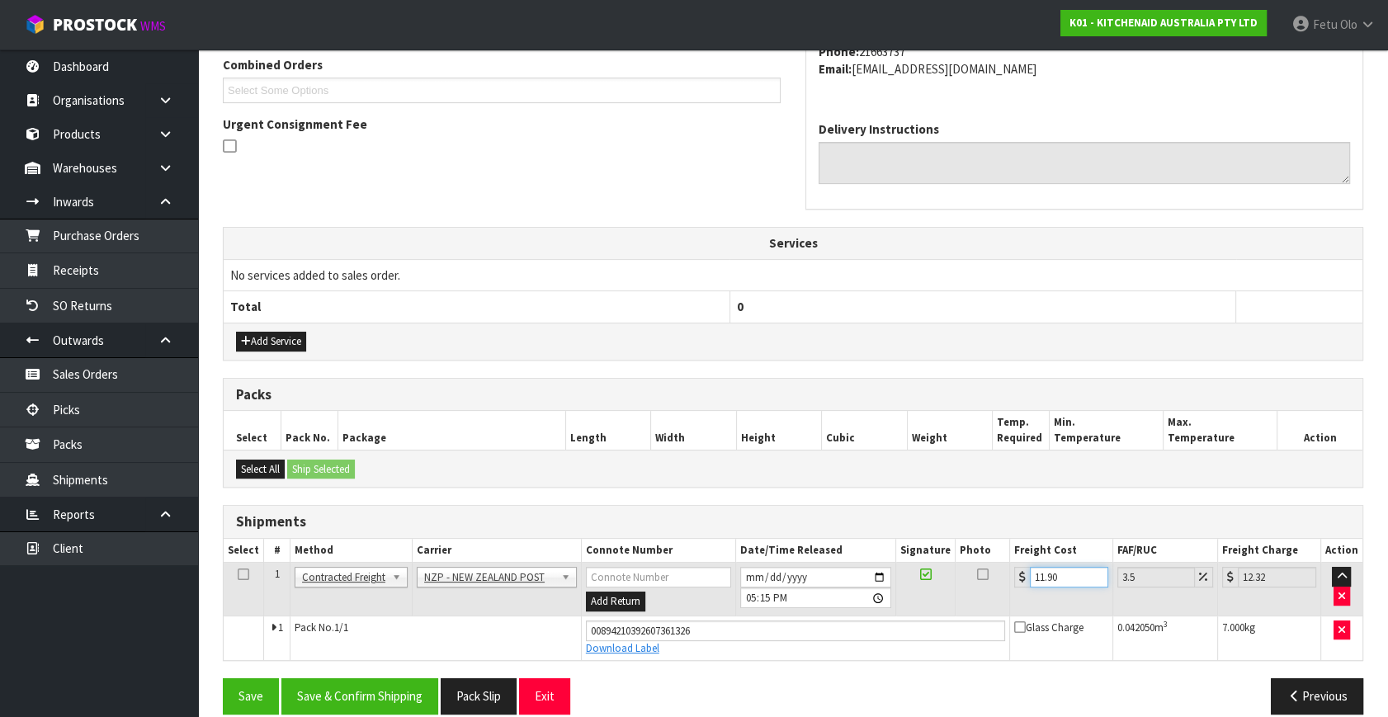
scroll to position [451, 0]
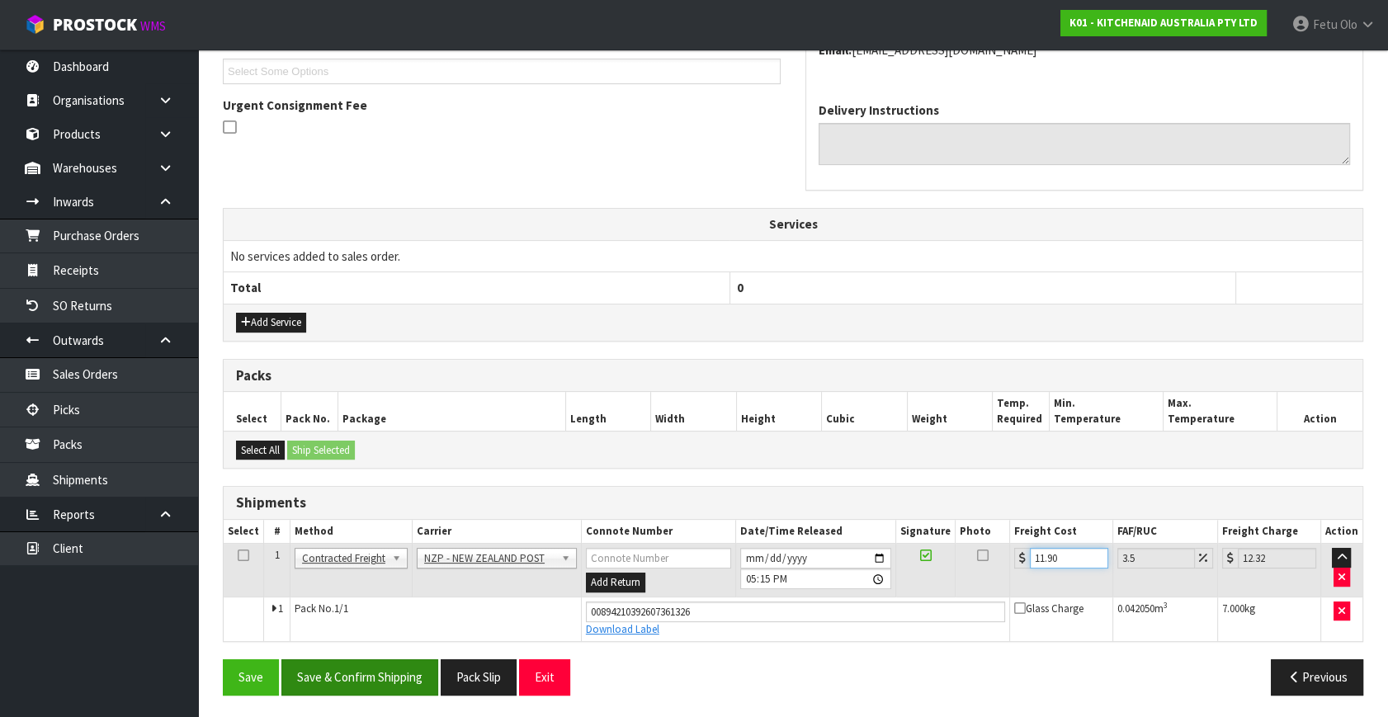
type input "11.90"
click at [405, 679] on button "Save & Confirm Shipping" at bounding box center [359, 676] width 157 height 35
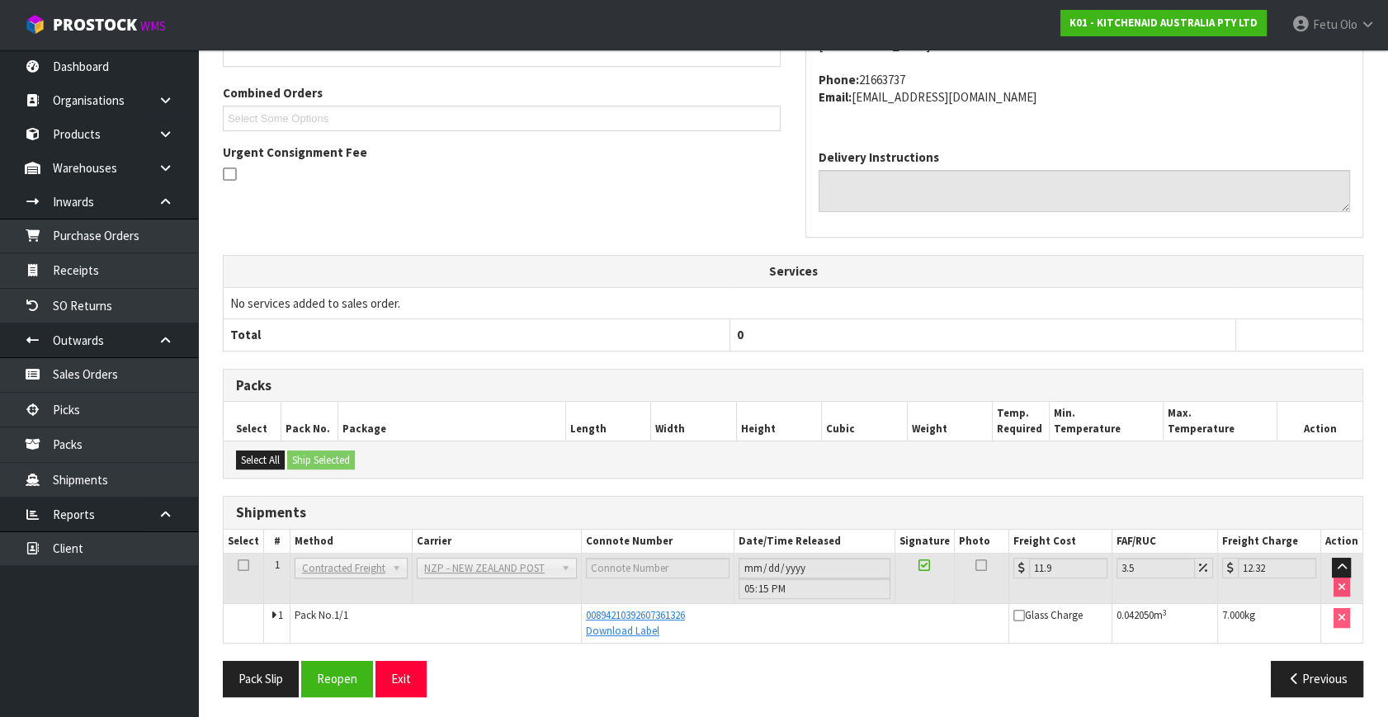
scroll to position [406, 0]
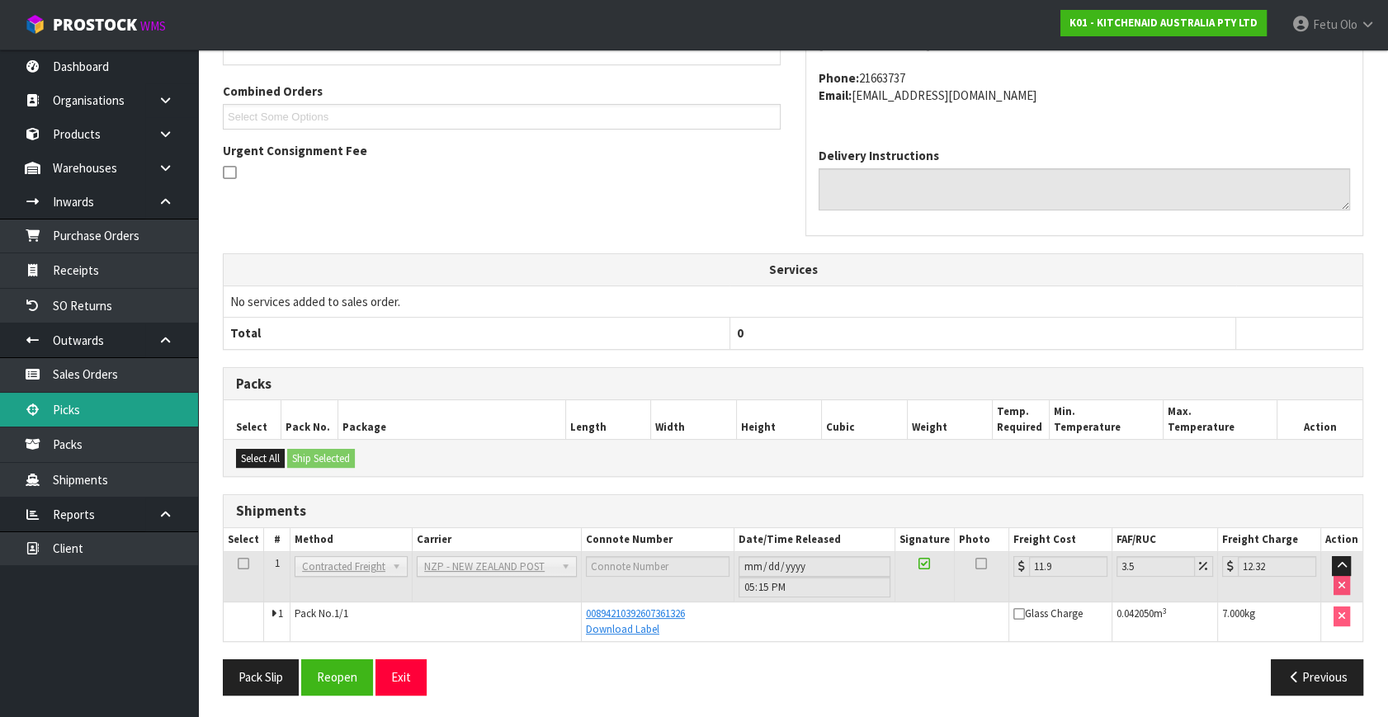
click at [68, 423] on link "Picks" at bounding box center [99, 410] width 198 height 34
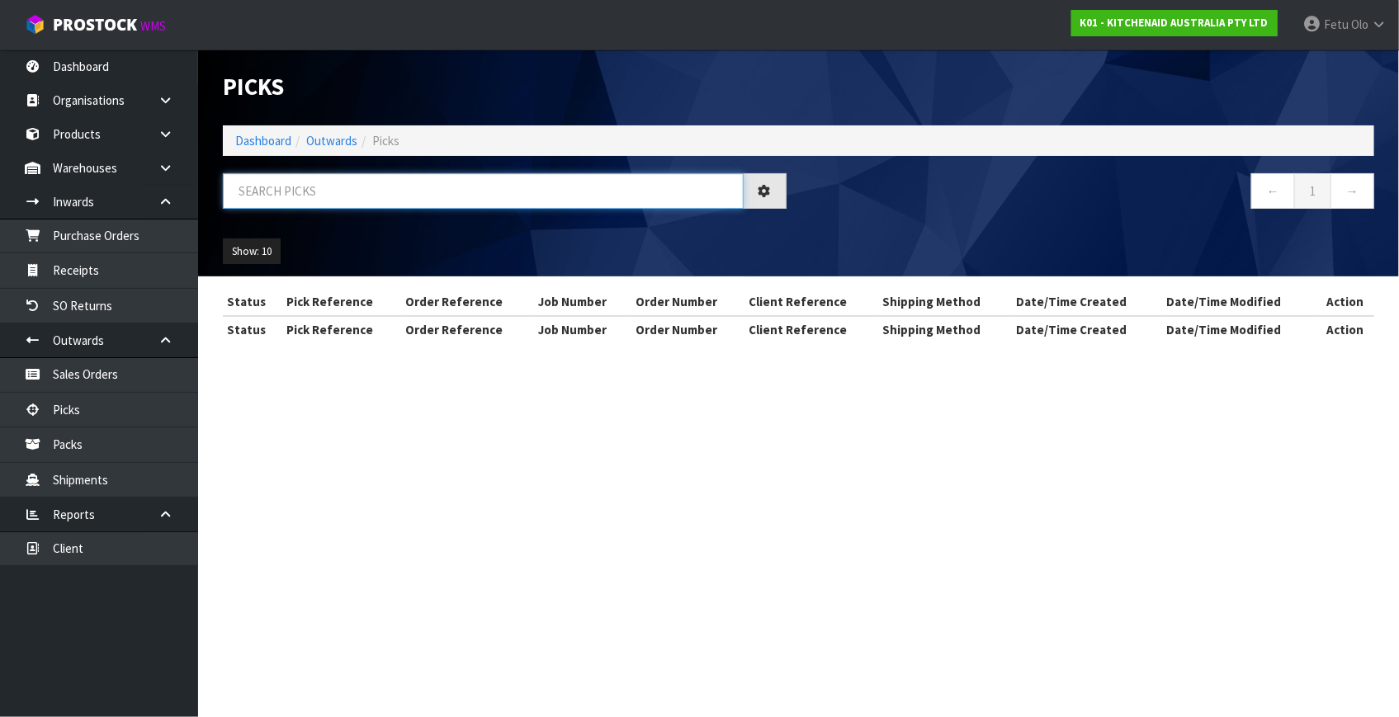
click at [411, 196] on input "text" at bounding box center [483, 190] width 521 height 35
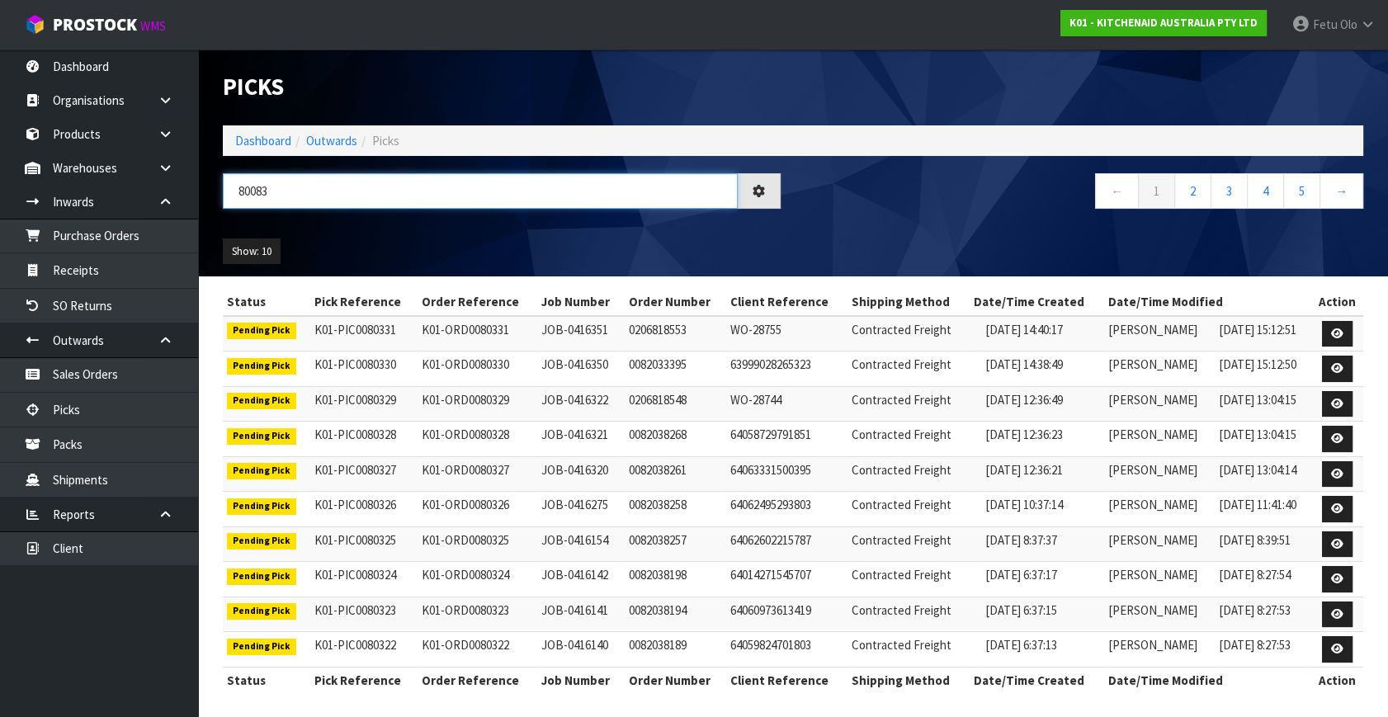
type input "80083"
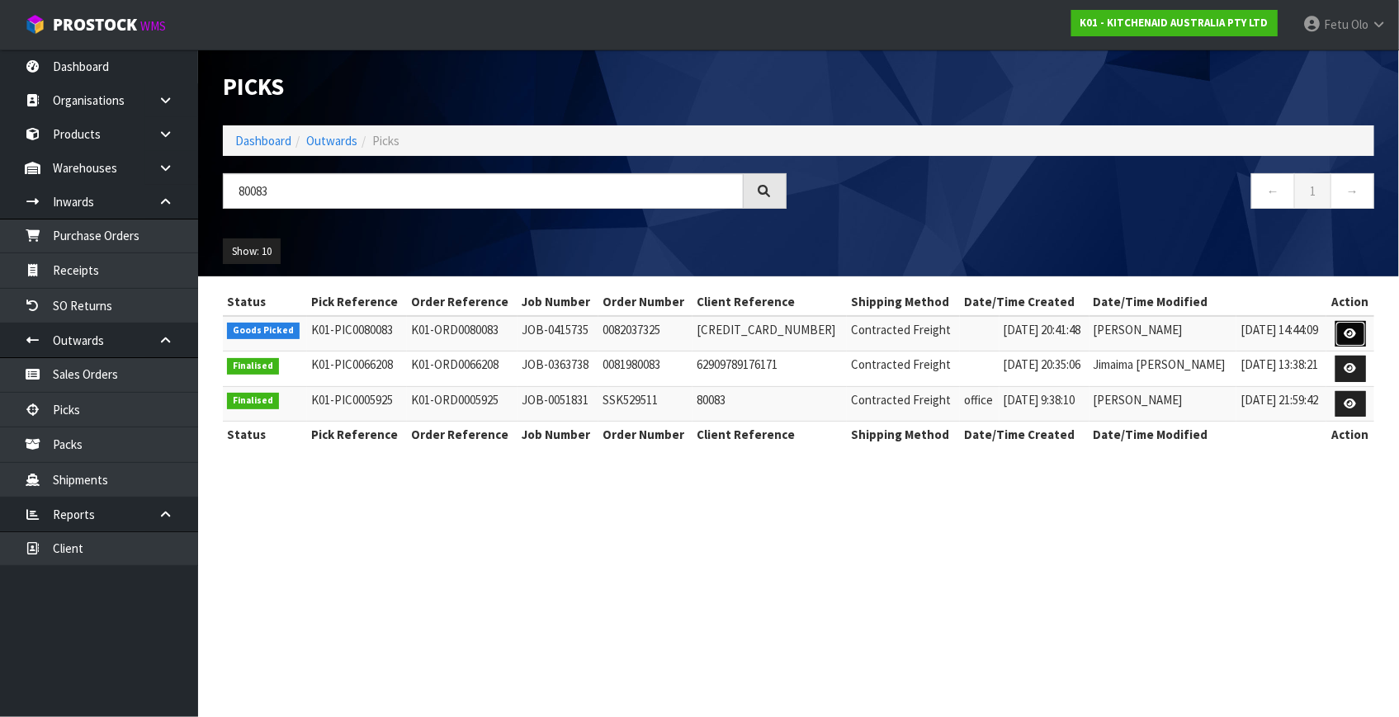
click at [1349, 328] on icon at bounding box center [1350, 333] width 12 height 11
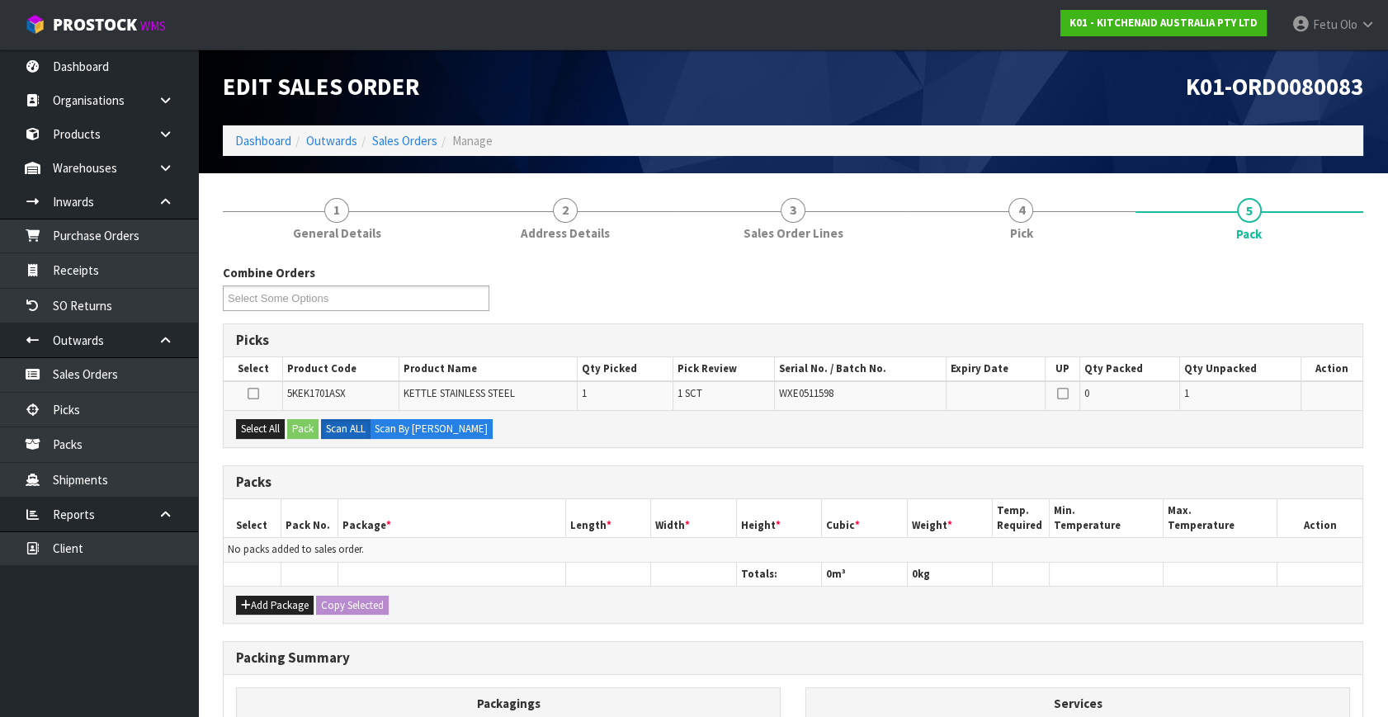
click at [357, 523] on th "Package *" at bounding box center [452, 518] width 228 height 39
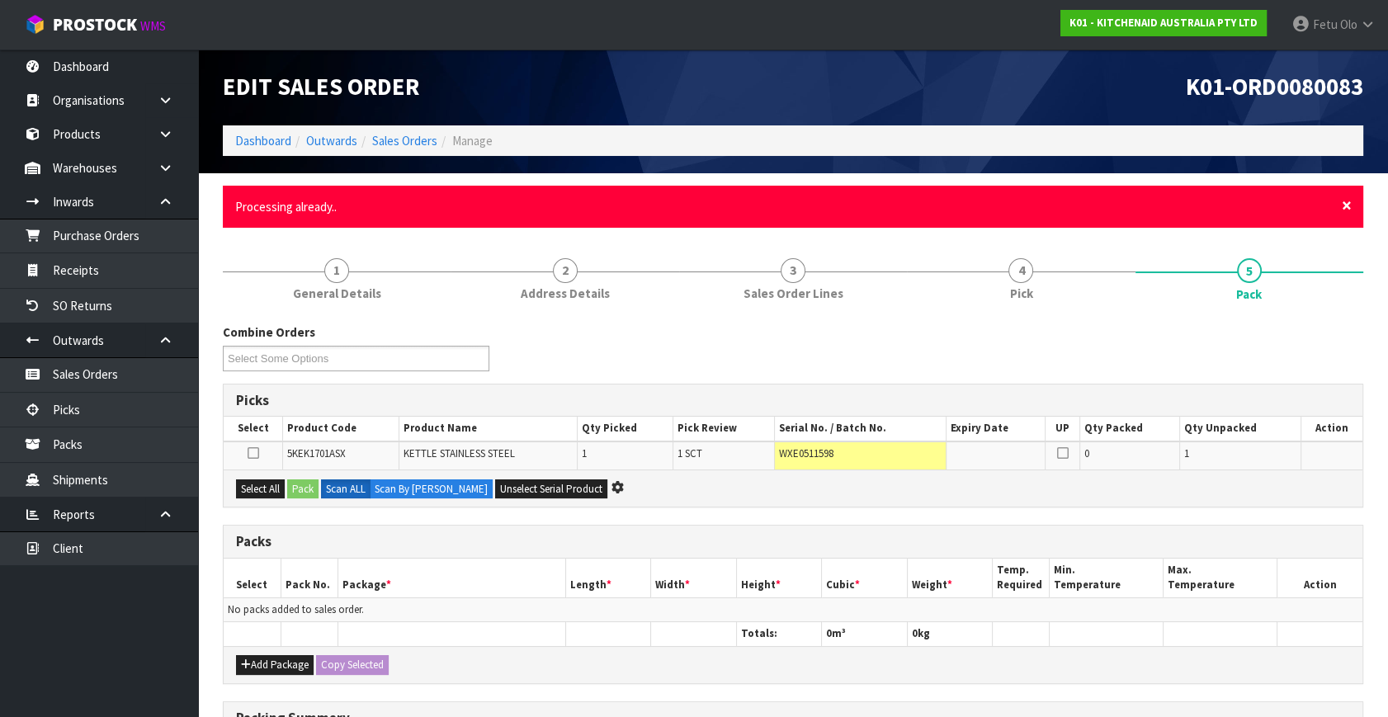
click at [1351, 201] on span "×" at bounding box center [1347, 205] width 10 height 23
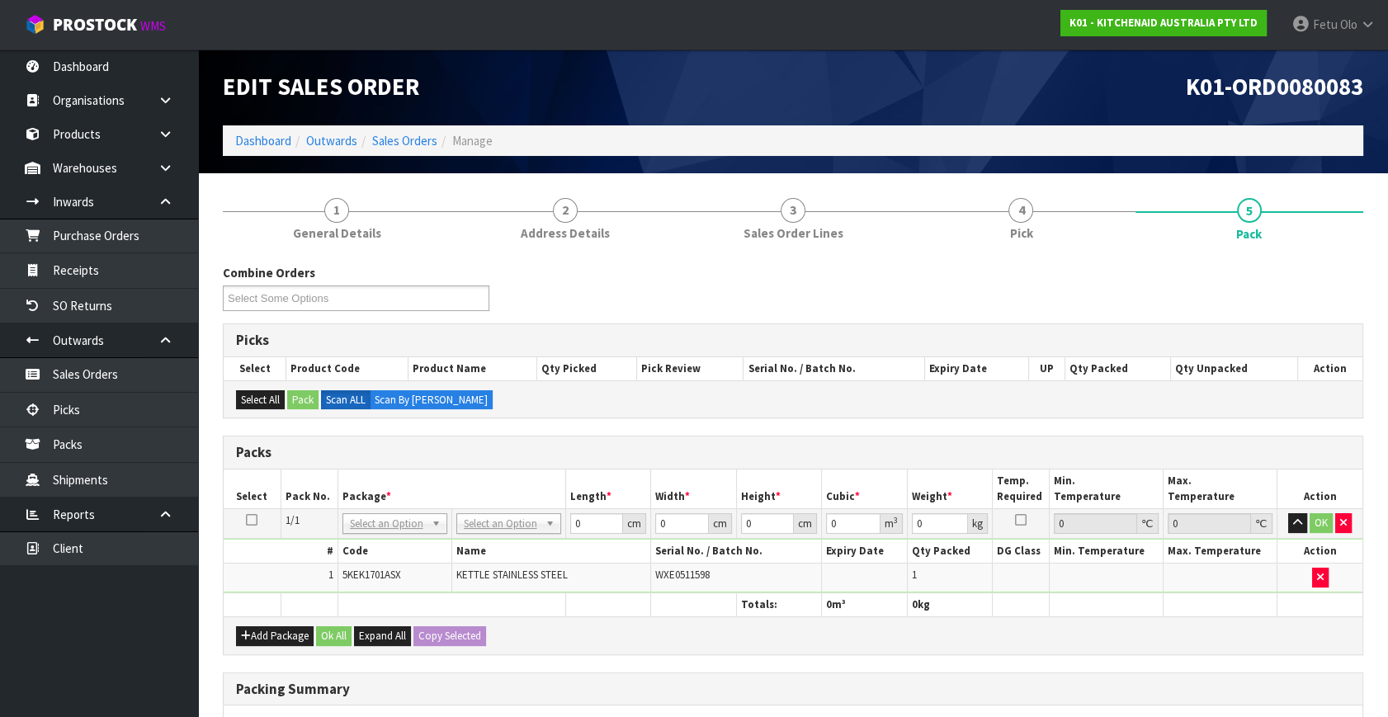
drag, startPoint x: 453, startPoint y: 149, endPoint x: 408, endPoint y: 517, distance: 370.1
click at [399, 535] on input "text" at bounding box center [394, 545] width 97 height 21
type input "011"
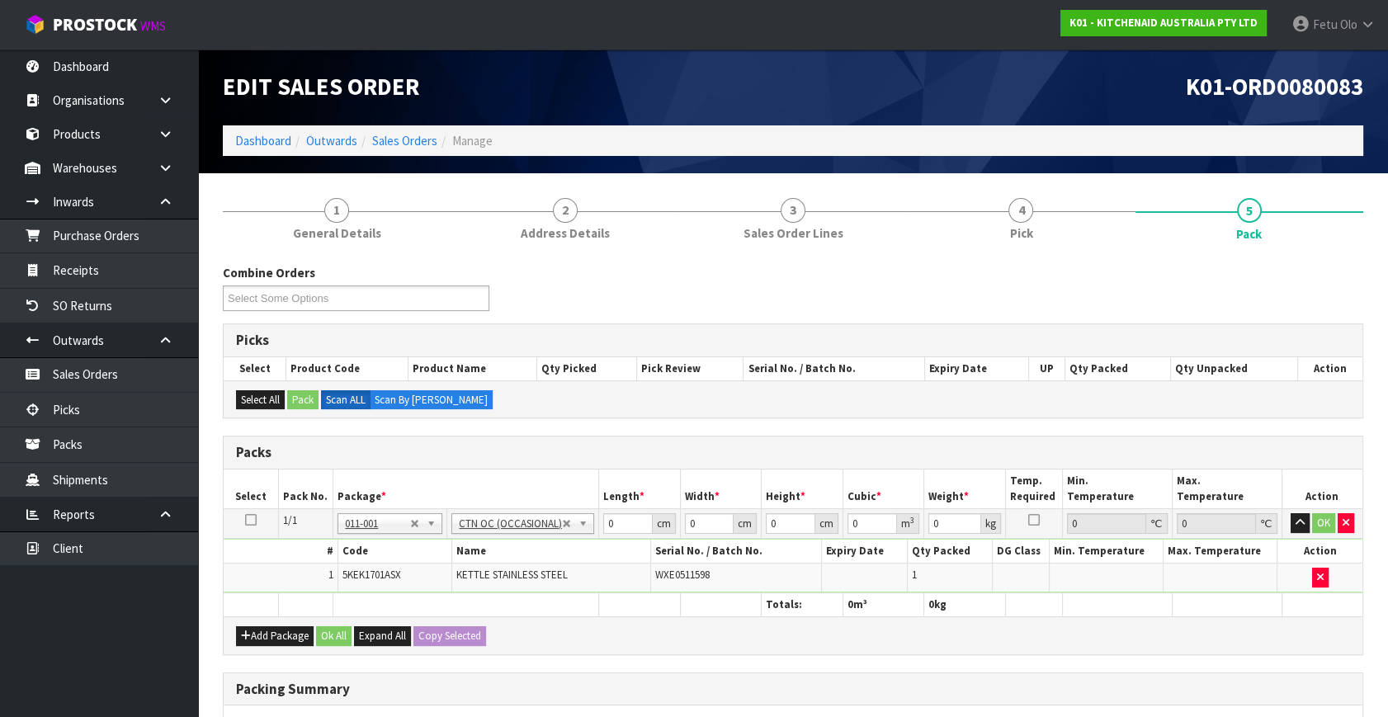
type input "2"
drag, startPoint x: 611, startPoint y: 527, endPoint x: 514, endPoint y: 546, distance: 98.4
click at [515, 546] on tbody "1/1 NONE 007-001 007-002 007-004 007-009 007-013 007-014 007-015 007-017 007-01…" at bounding box center [793, 551] width 1139 height 84
type input "32"
type input "3"
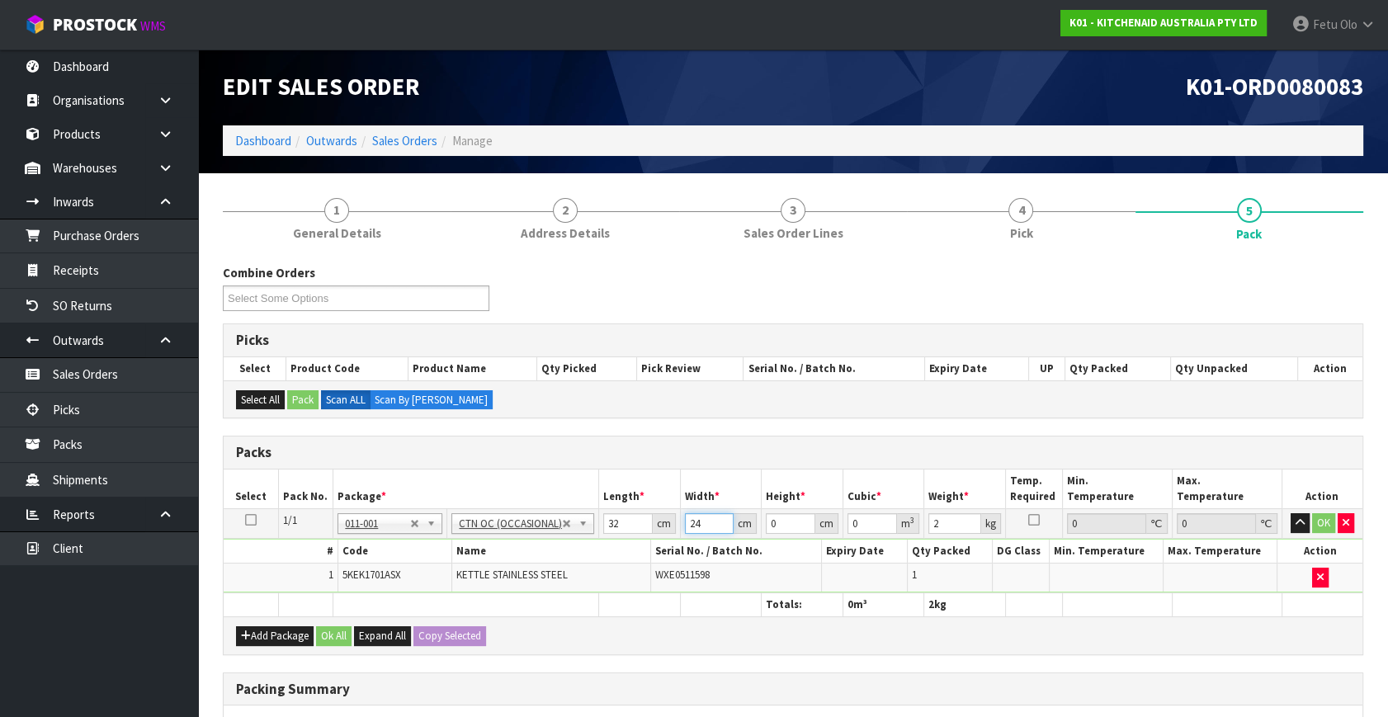
type input "24"
type input "3"
type input "0.002304"
type input "35"
type input "0.02688"
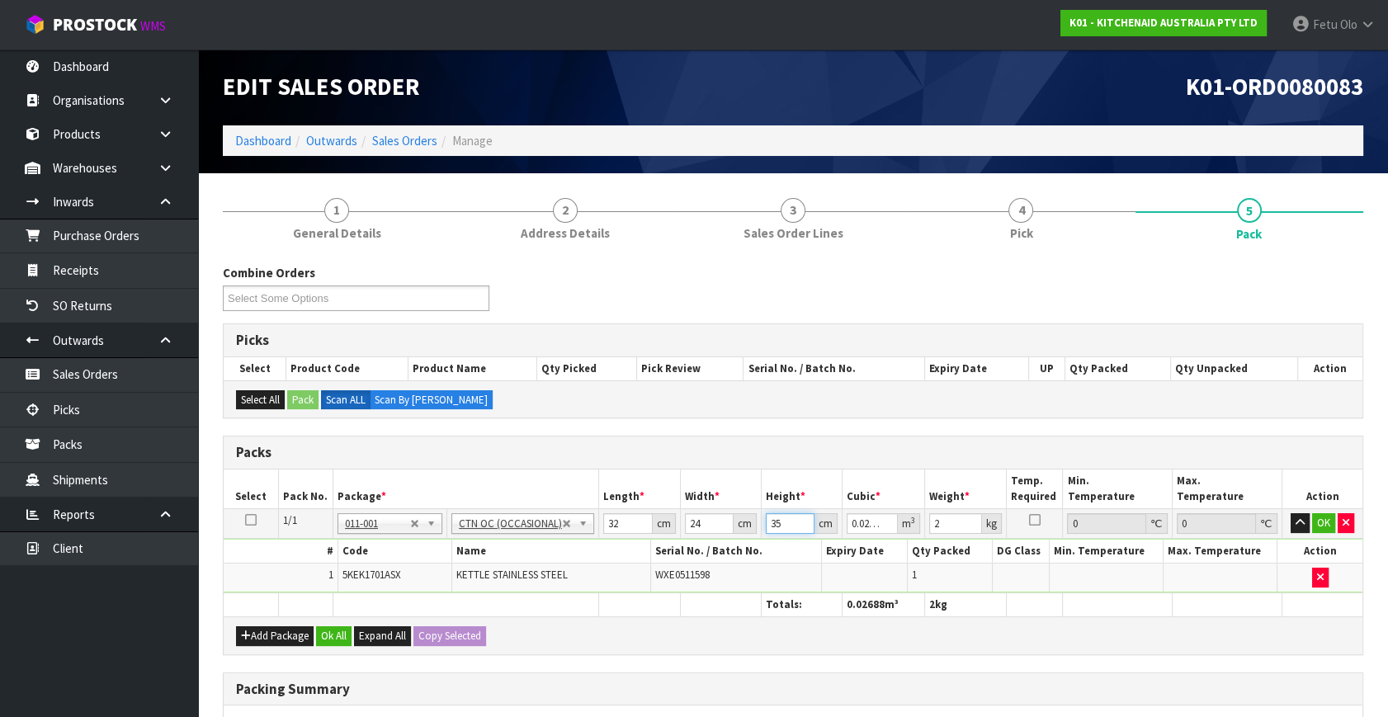
type input "35"
type input "3"
click button "OK" at bounding box center [1323, 523] width 23 height 20
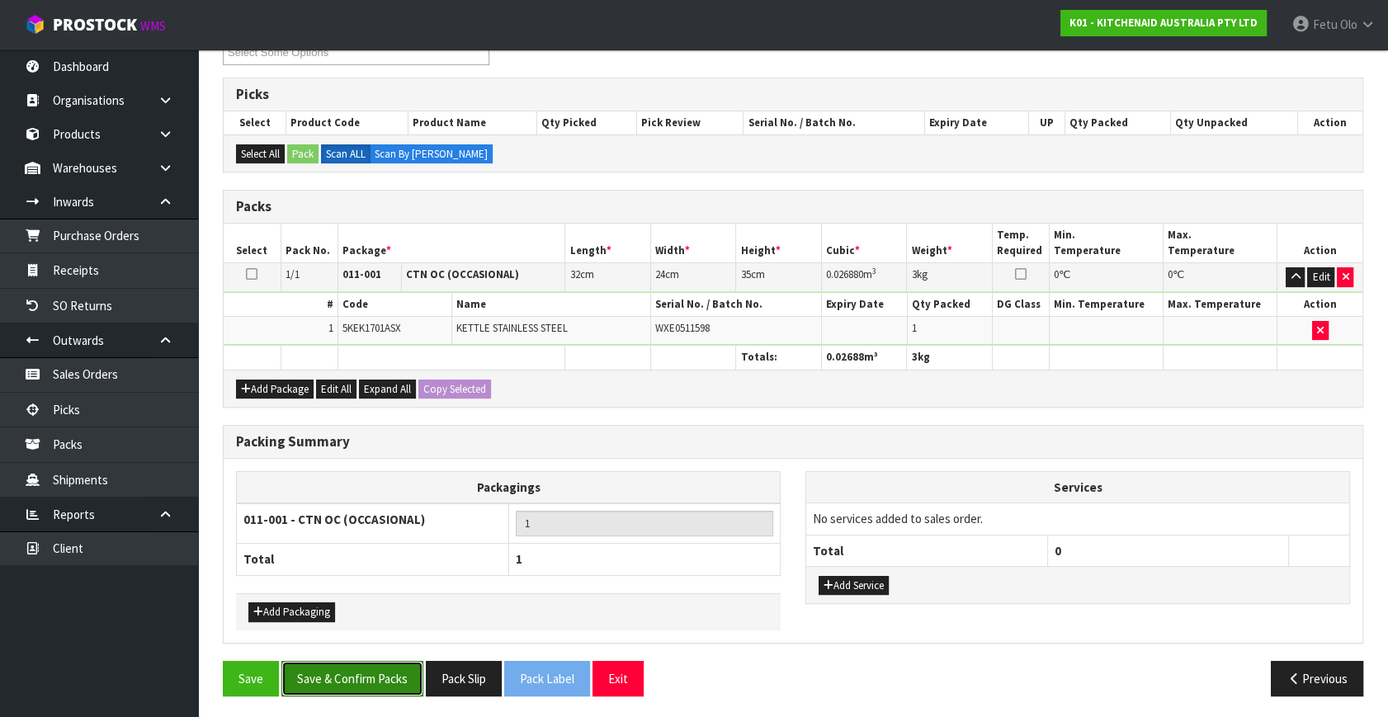
click at [382, 680] on button "Save & Confirm Packs" at bounding box center [352, 678] width 142 height 35
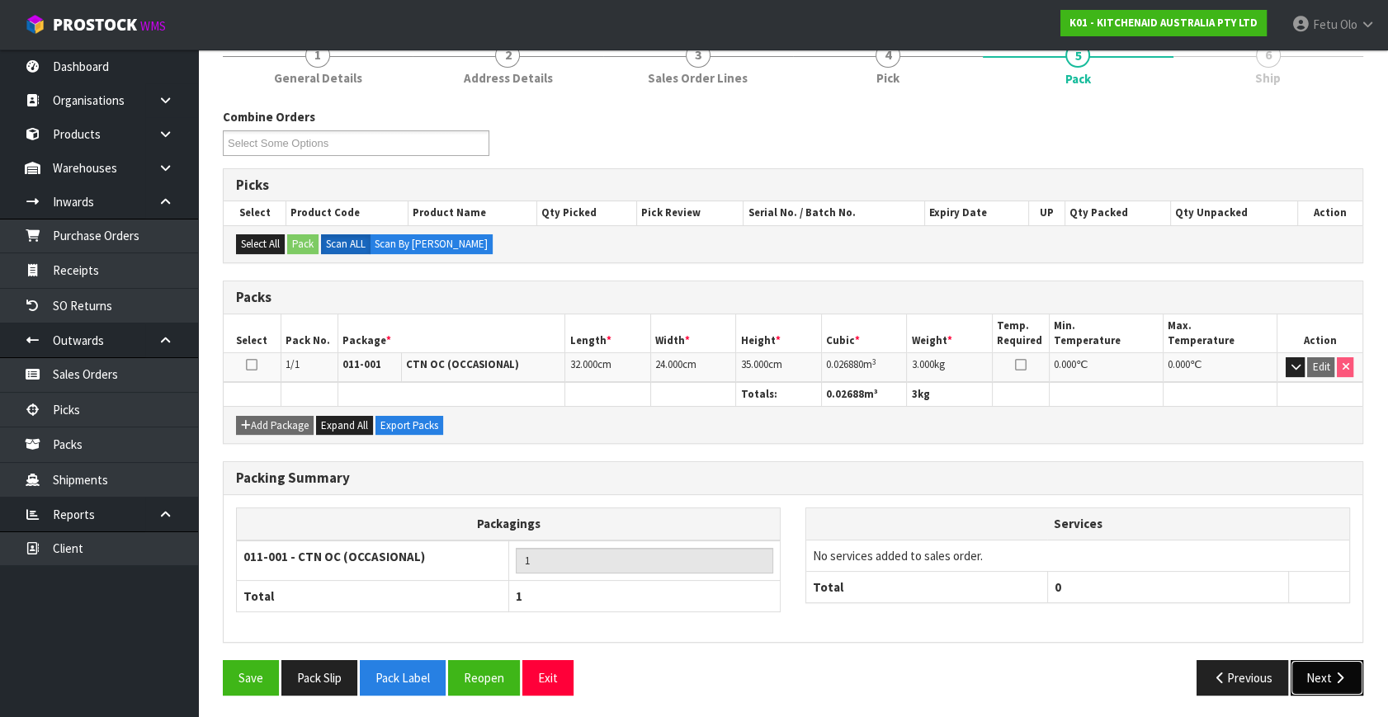
click at [1317, 672] on button "Next" at bounding box center [1327, 677] width 73 height 35
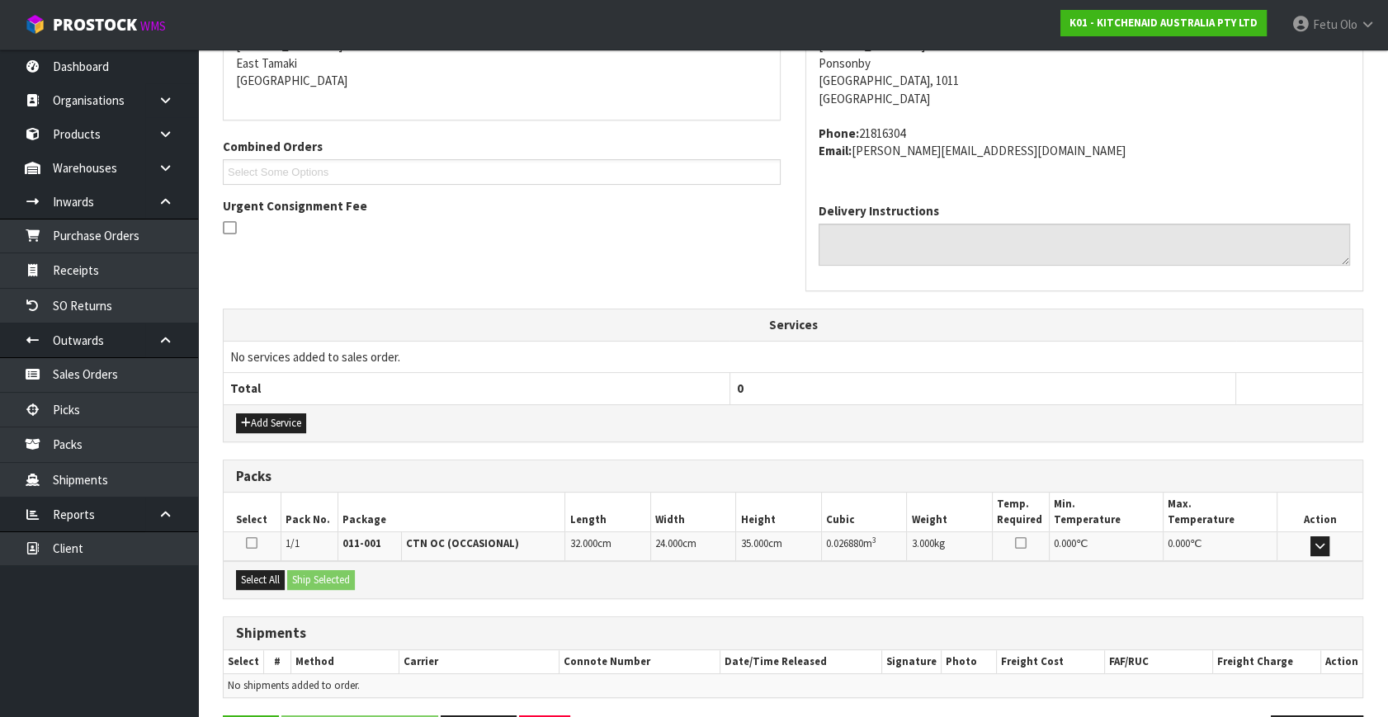
scroll to position [406, 0]
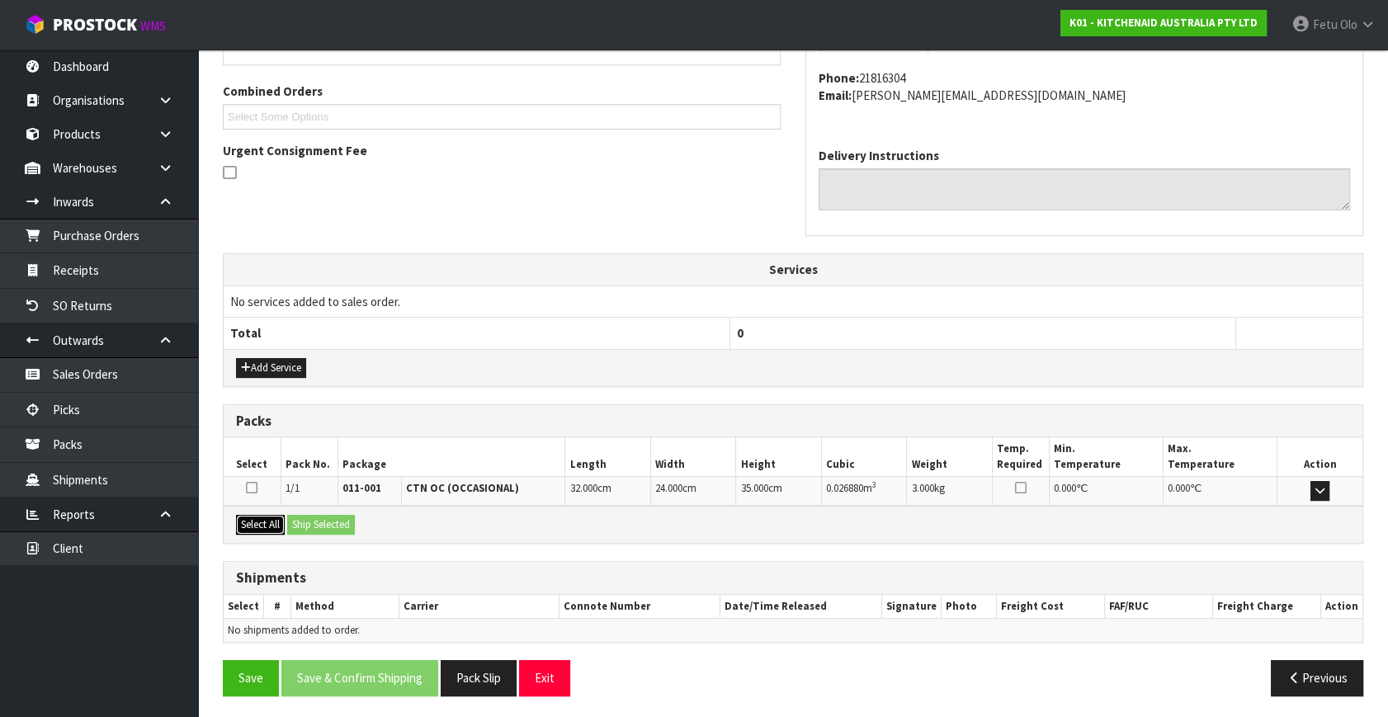
drag, startPoint x: 276, startPoint y: 524, endPoint x: 289, endPoint y: 525, distance: 12.4
click at [281, 524] on button "Select All" at bounding box center [260, 525] width 49 height 20
click at [334, 524] on button "Ship Selected" at bounding box center [321, 525] width 68 height 20
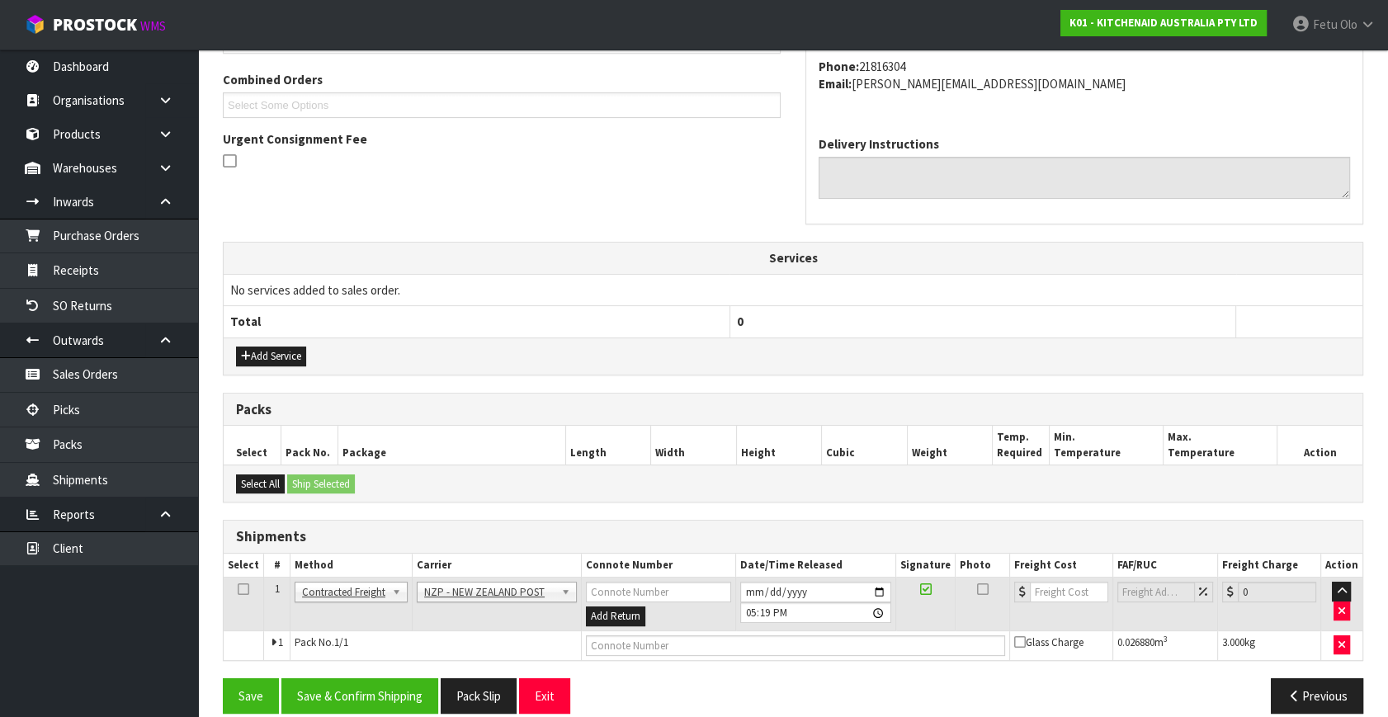
scroll to position [436, 0]
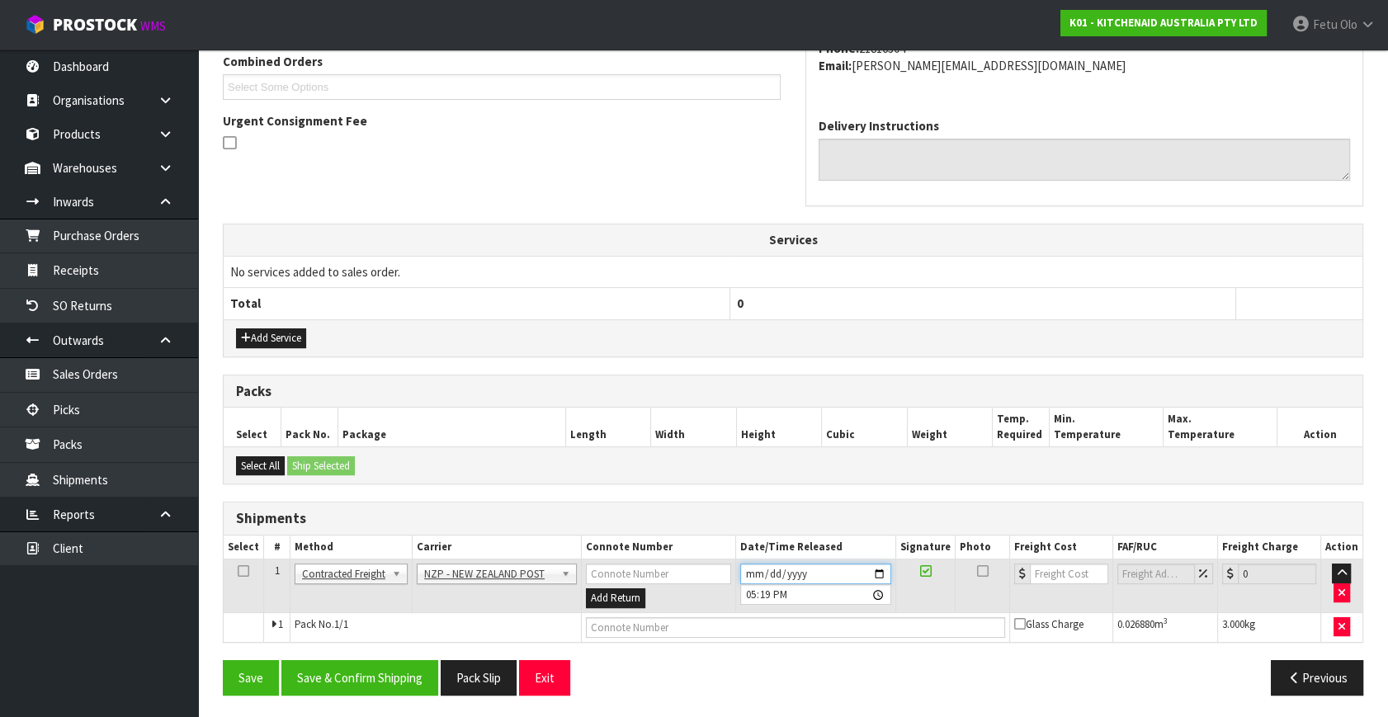
click at [881, 570] on input "2025-10-06" at bounding box center [815, 574] width 151 height 21
type input "2025-10-07"
click at [373, 660] on button "Save & Confirm Shipping" at bounding box center [359, 677] width 157 height 35
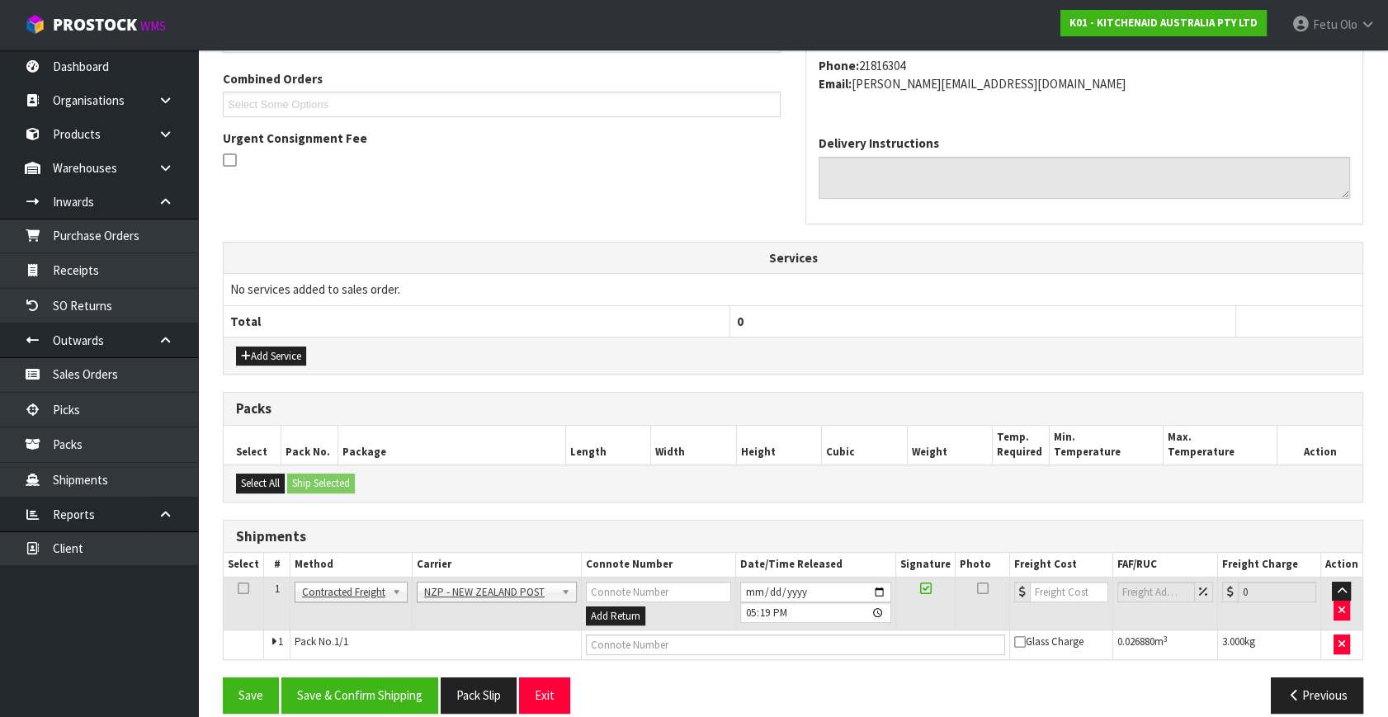
scroll to position [0, 0]
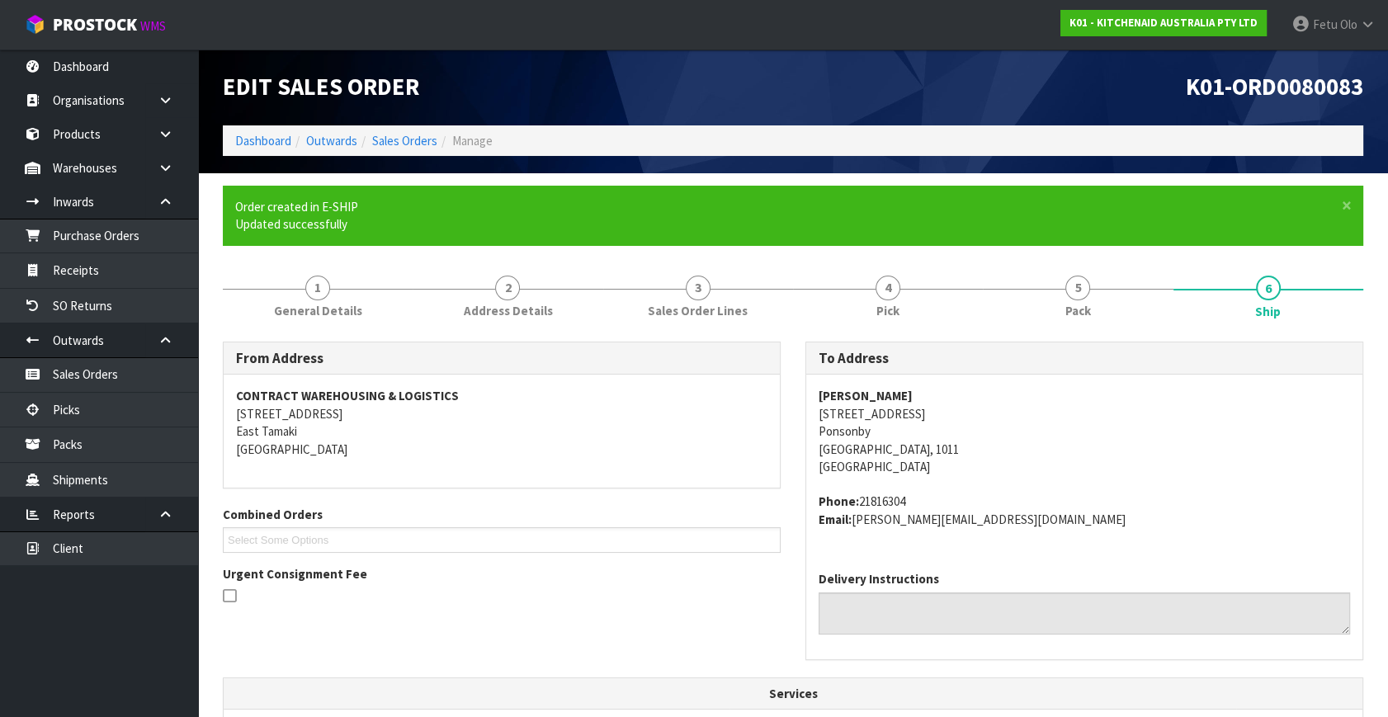
drag, startPoint x: 1300, startPoint y: 539, endPoint x: 1013, endPoint y: 479, distance: 293.3
click at [1300, 539] on div "Kirsten Leng 80 Islington Street Ponsonby Auckland, 1011 New Zealand Phone: 218…" at bounding box center [1084, 466] width 556 height 183
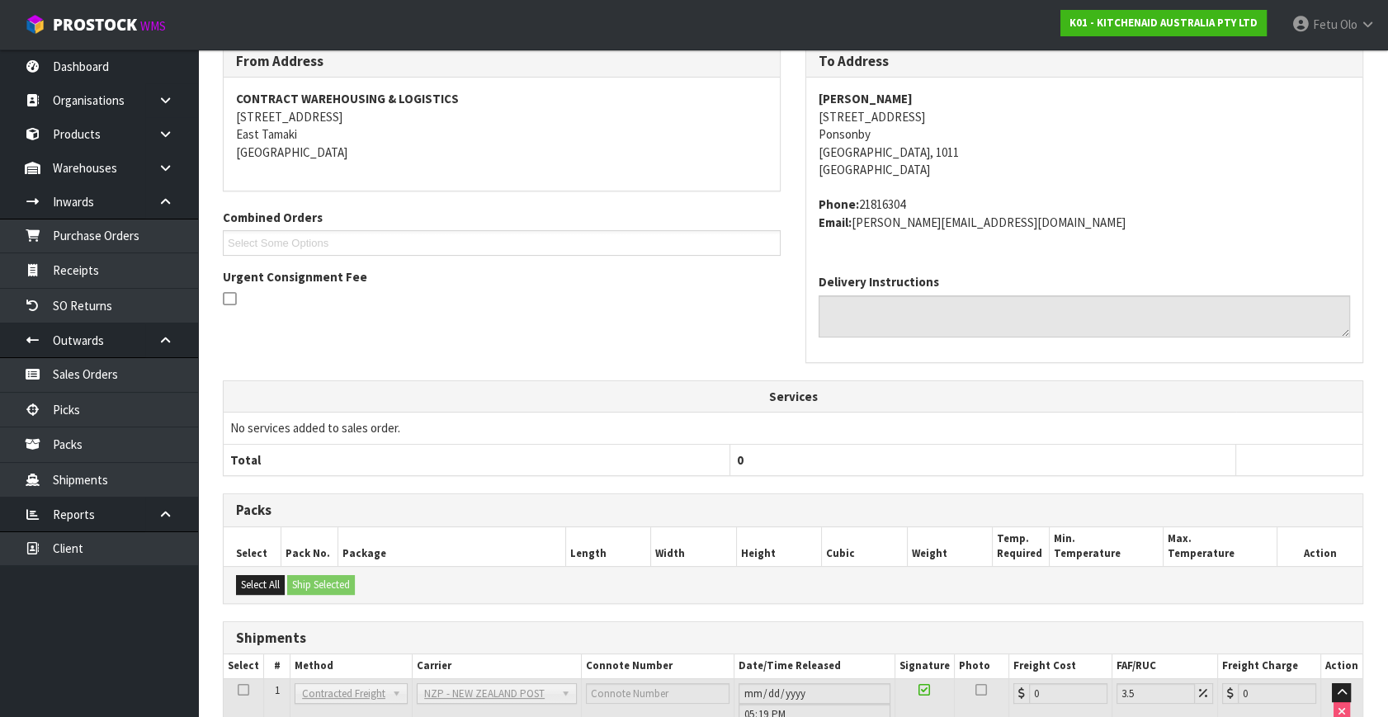
scroll to position [413, 0]
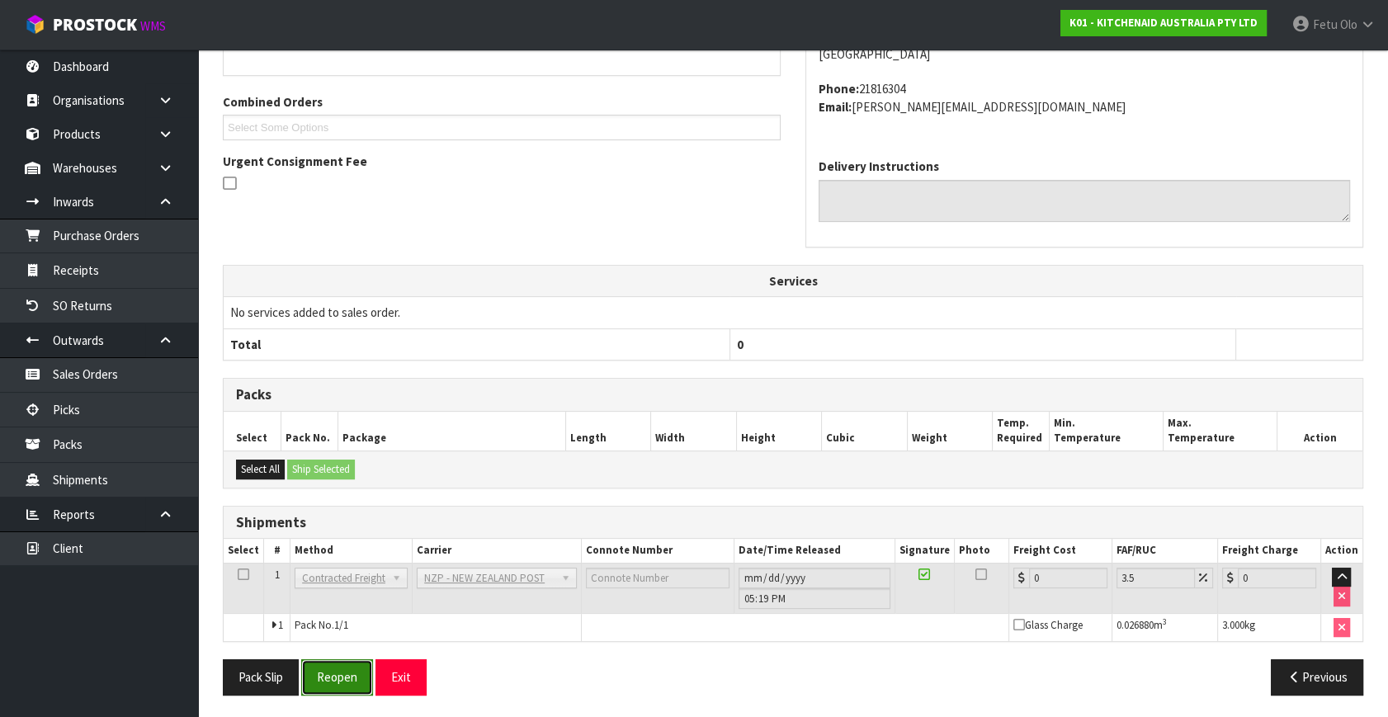
click at [321, 684] on button "Reopen" at bounding box center [337, 676] width 72 height 35
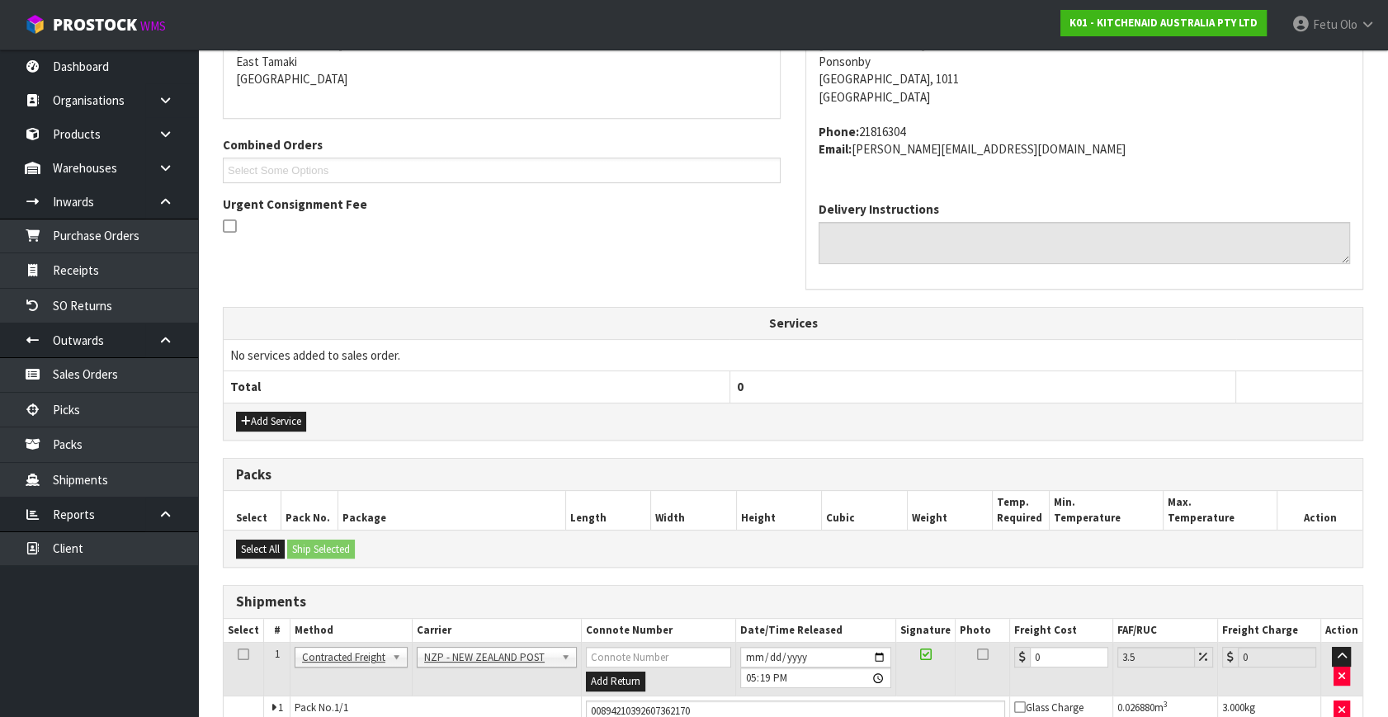
scroll to position [395, 0]
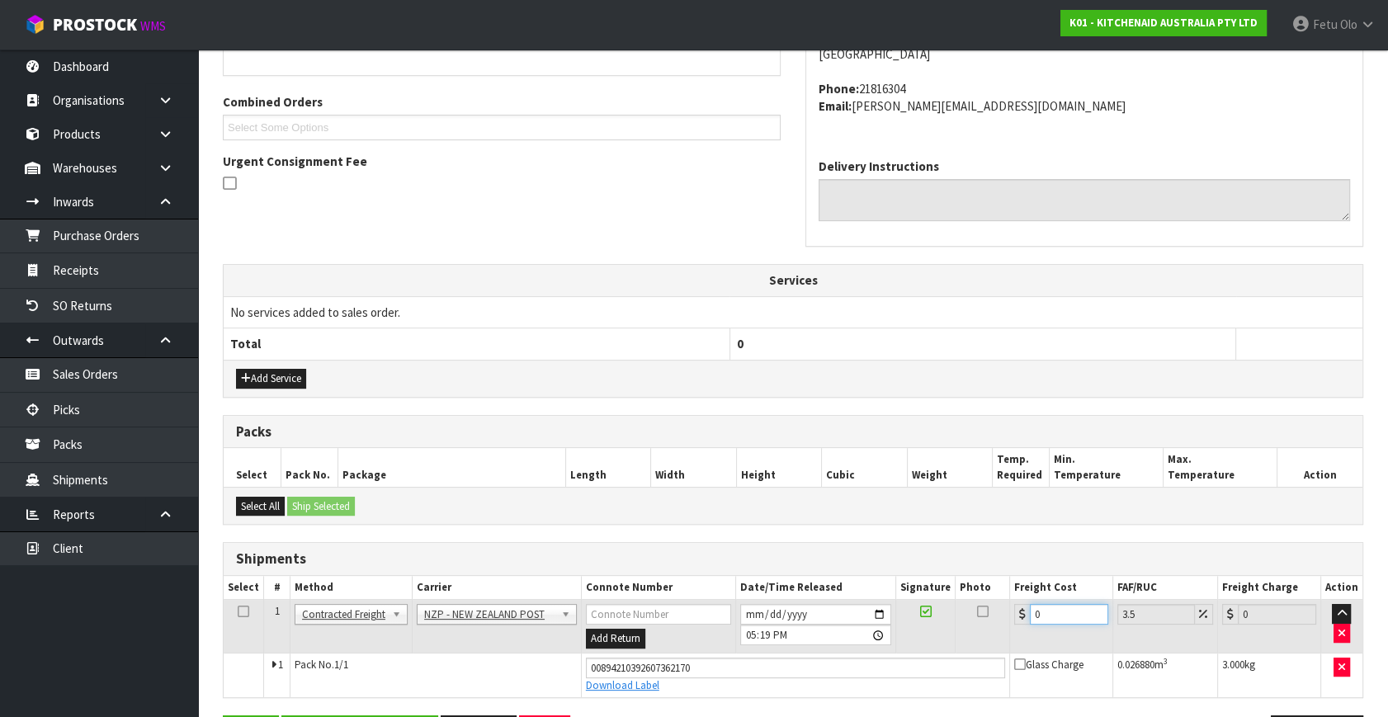
drag, startPoint x: 1055, startPoint y: 618, endPoint x: 779, endPoint y: 661, distance: 279.0
click at [779, 661] on tbody "1 Client Local Pickup Customer Local Pickup Company Freight Contracted Freight …" at bounding box center [793, 648] width 1139 height 97
type input "4"
type input "4.14"
type input "4.3"
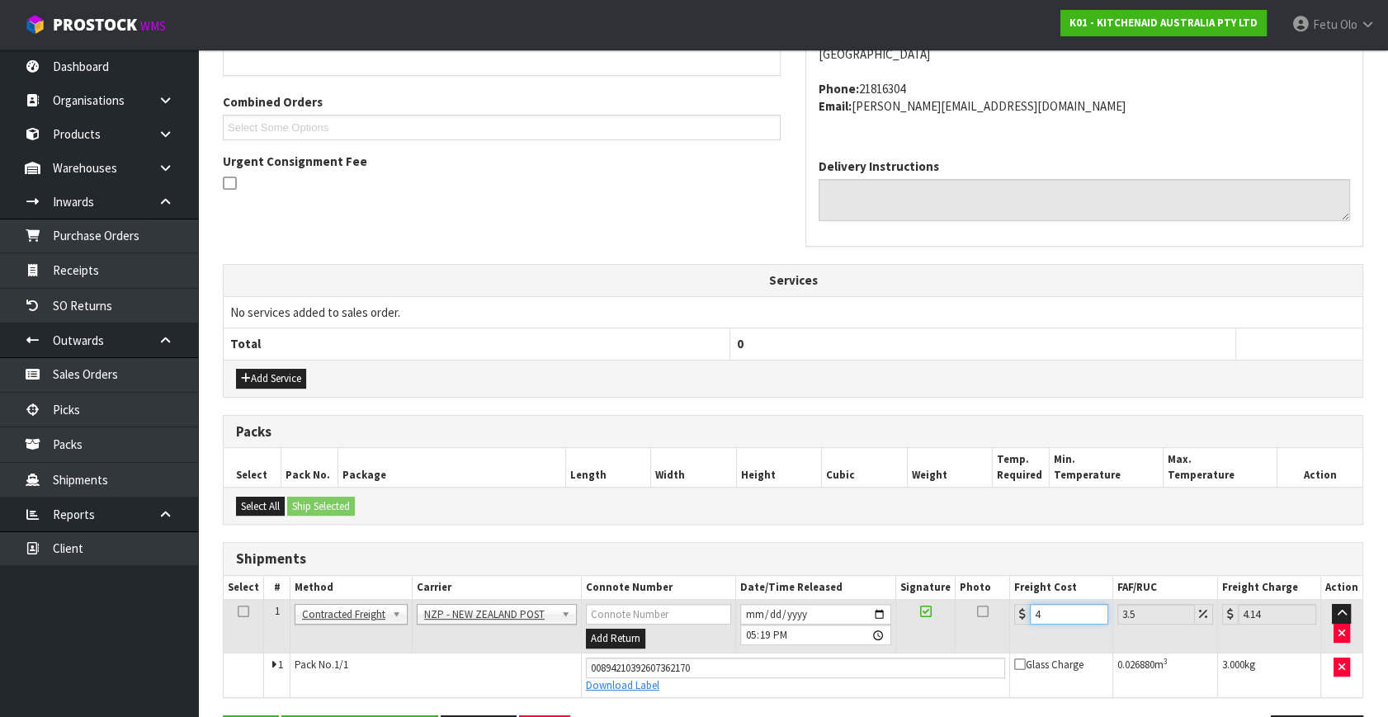
type input "4.45"
type input "4.33"
type input "4.48"
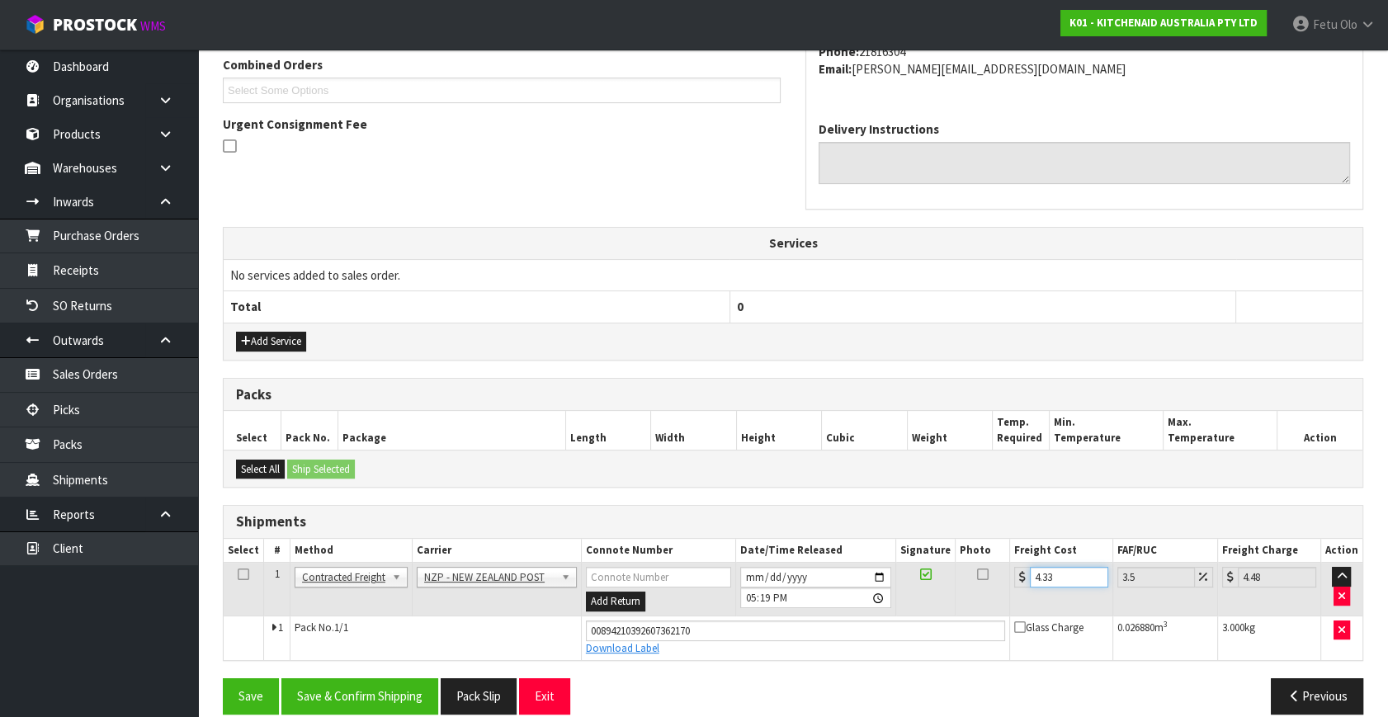
scroll to position [451, 0]
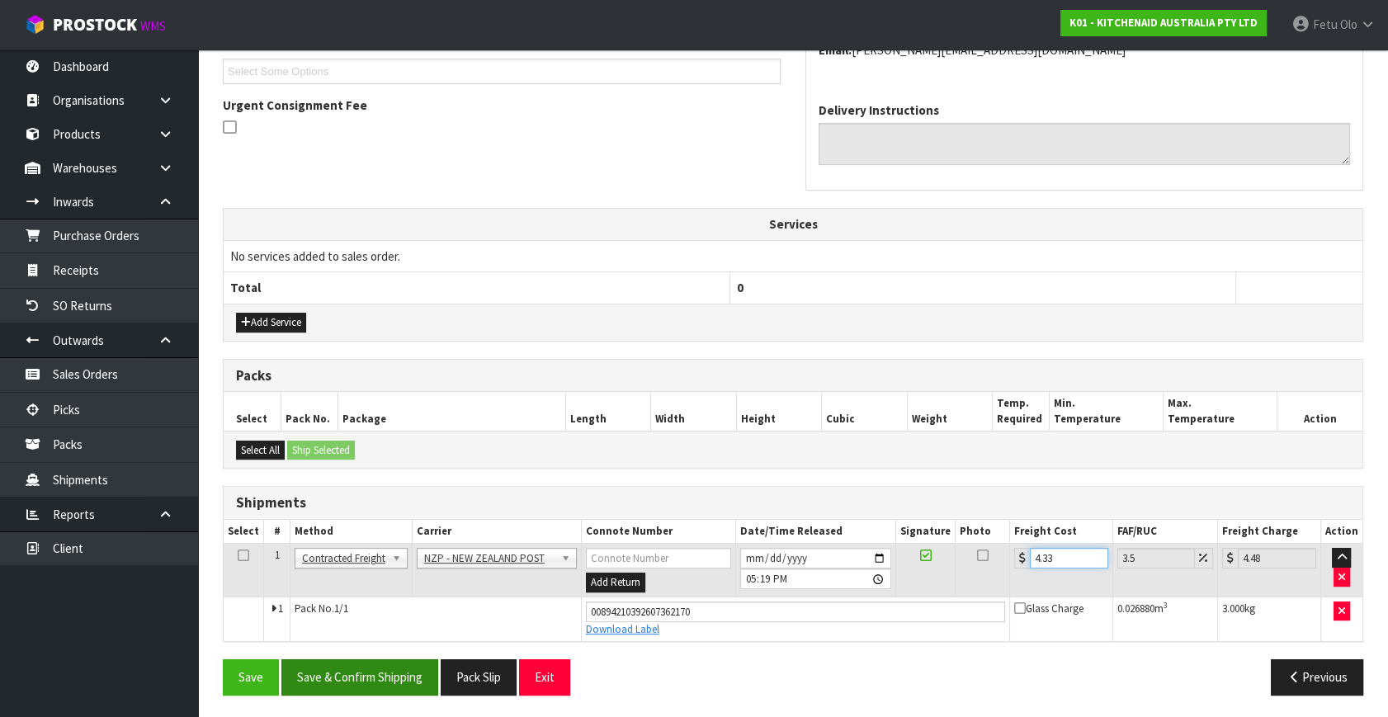
type input "4.33"
click at [358, 668] on button "Save & Confirm Shipping" at bounding box center [359, 676] width 157 height 35
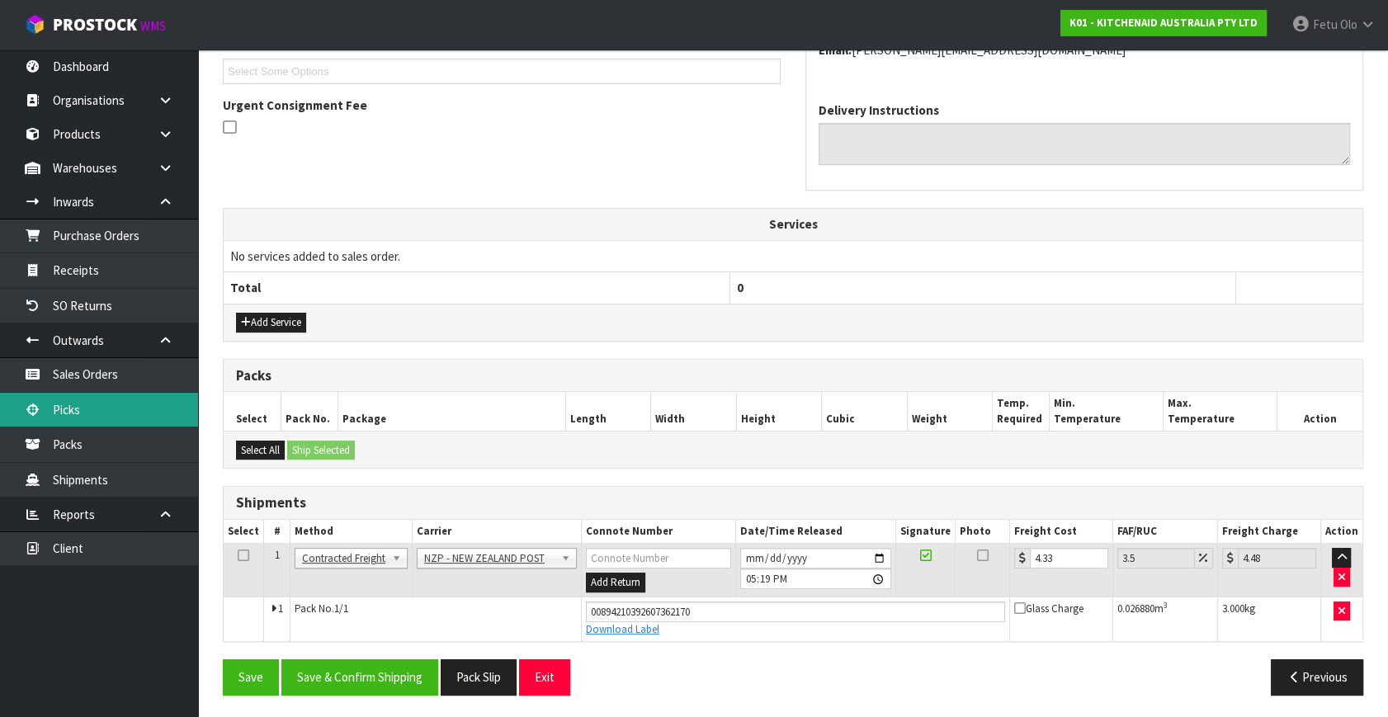
scroll to position [0, 0]
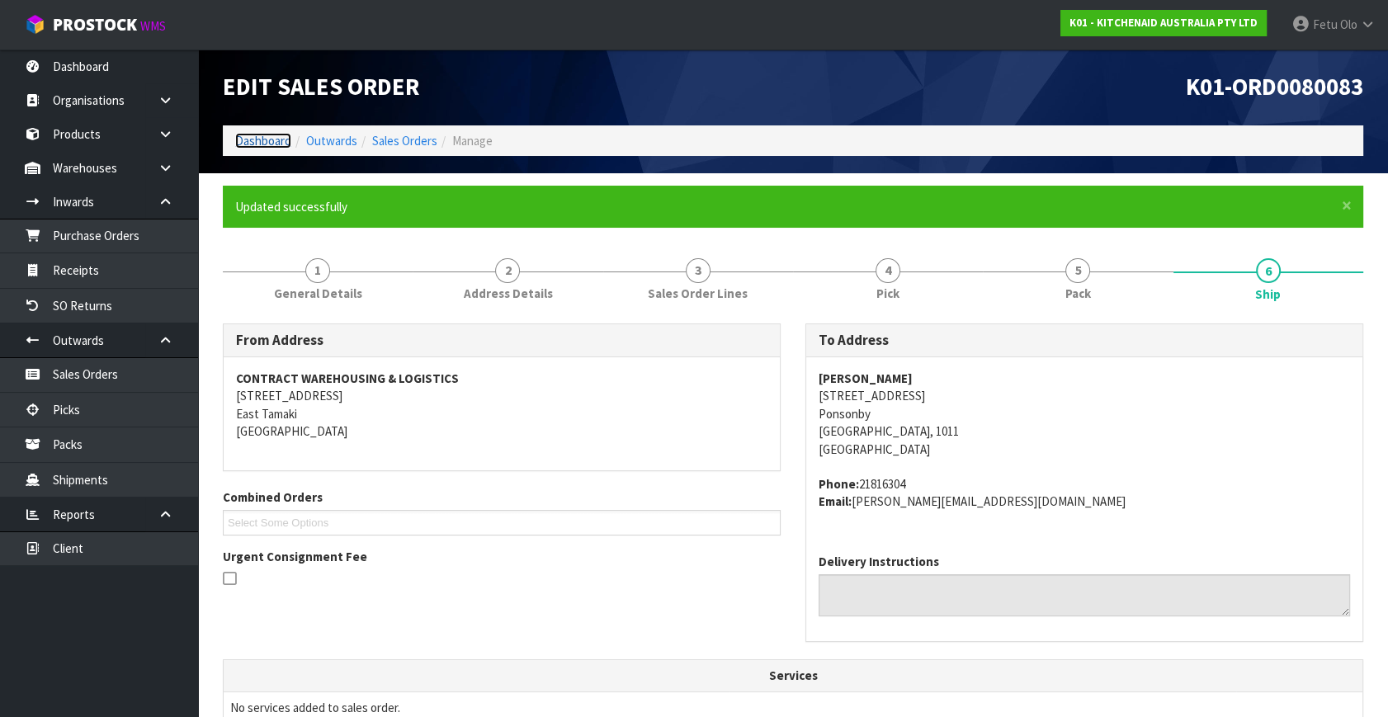
click at [270, 144] on link "Dashboard" at bounding box center [263, 141] width 56 height 16
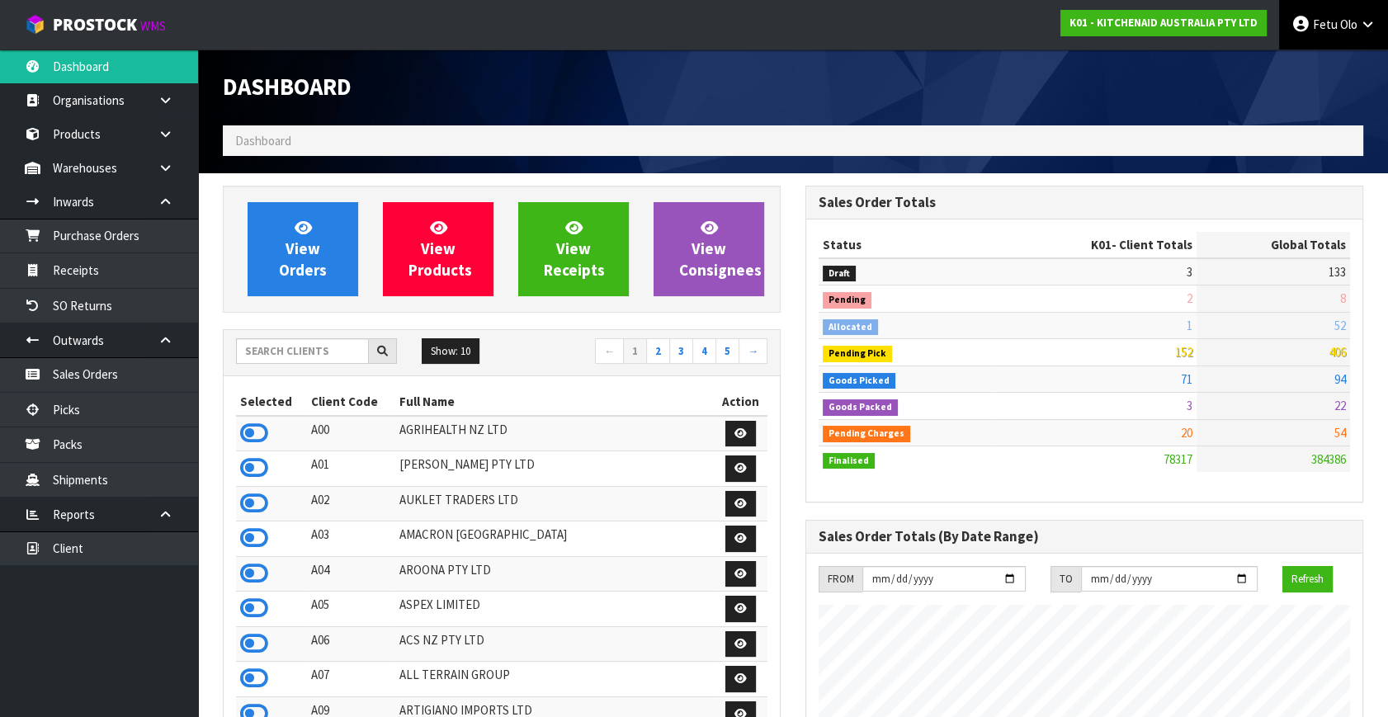
click at [1337, 33] on link "Fetu Olo" at bounding box center [1333, 25] width 109 height 50
click at [1316, 66] on link "Logout" at bounding box center [1322, 65] width 130 height 22
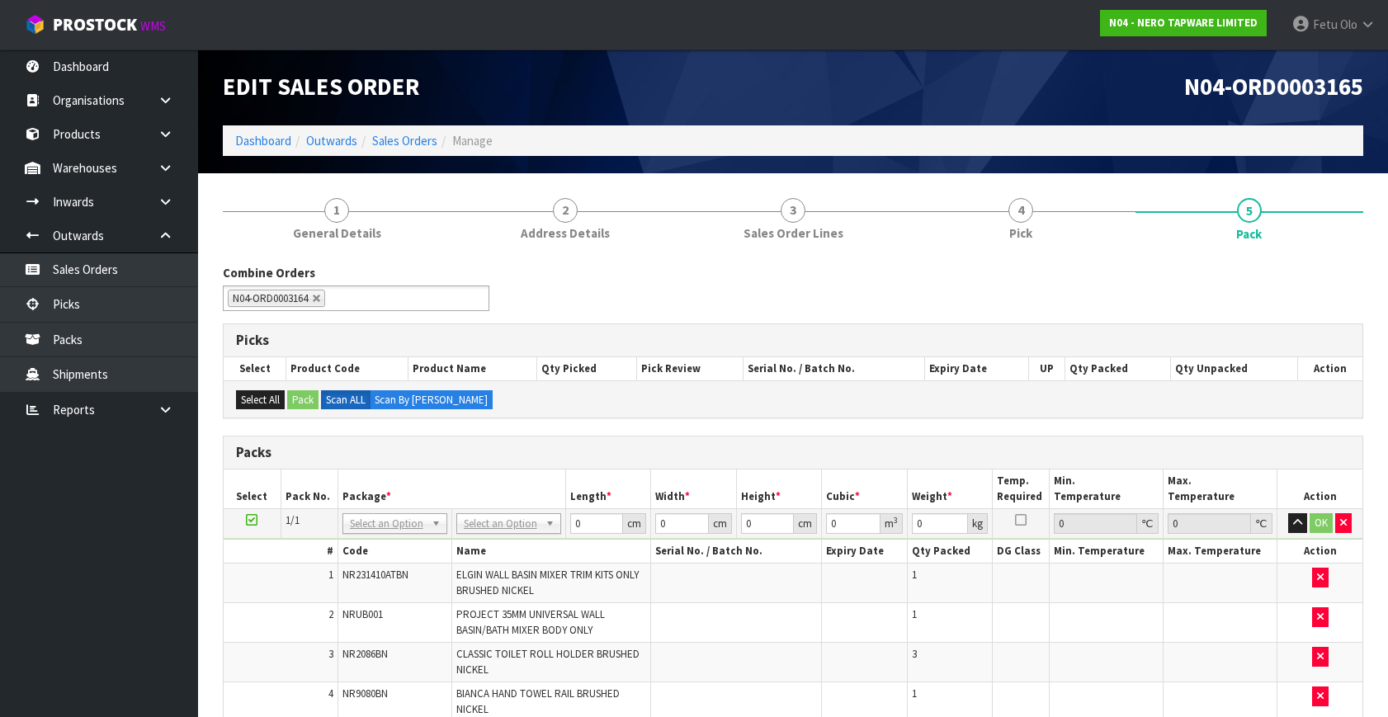
scroll to position [74, 0]
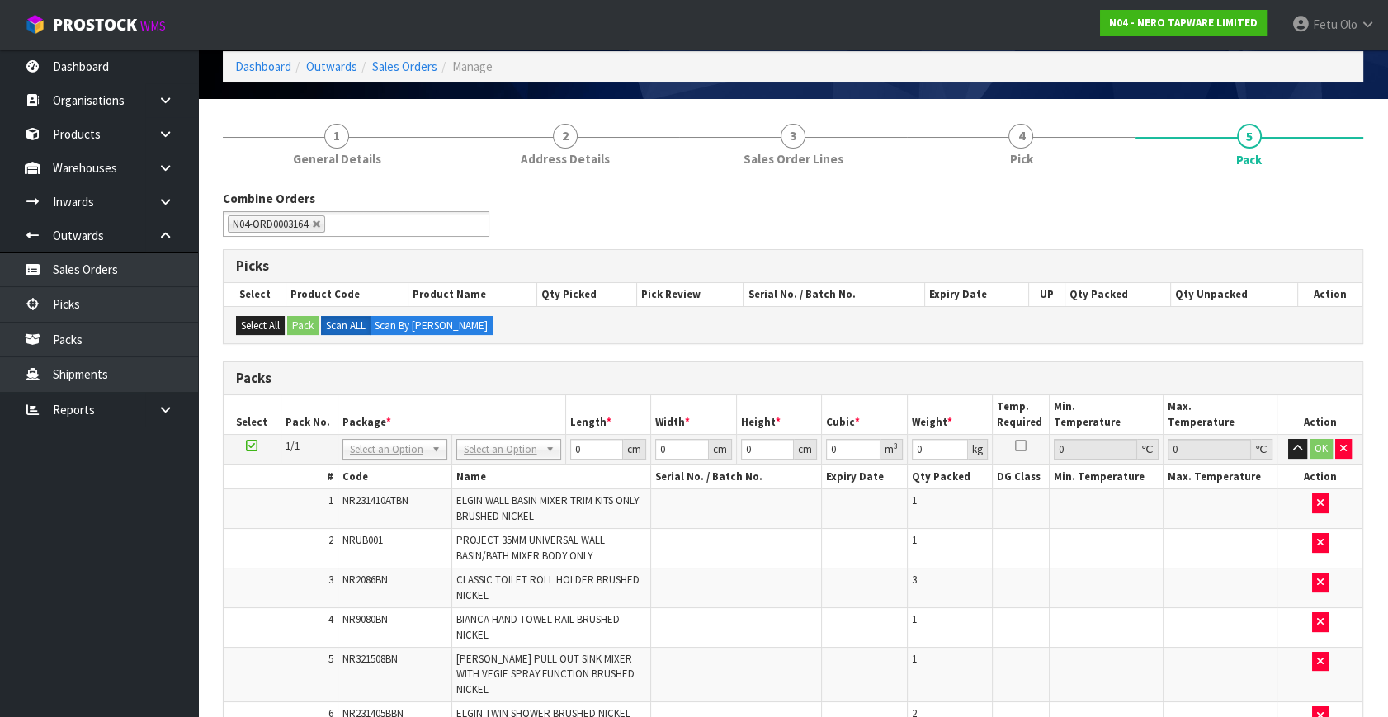
drag, startPoint x: 515, startPoint y: 448, endPoint x: 501, endPoint y: 478, distance: 32.9
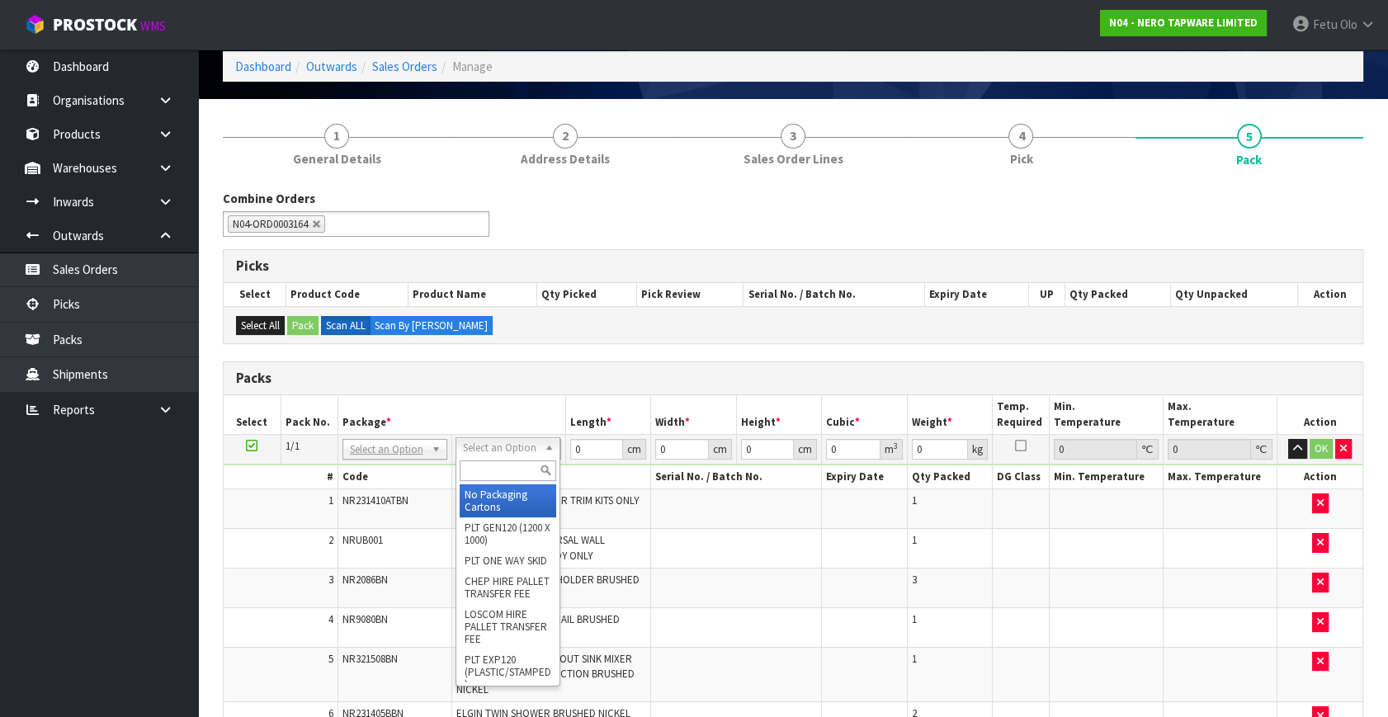
drag, startPoint x: 496, startPoint y: 486, endPoint x: 536, endPoint y: 483, distance: 40.6
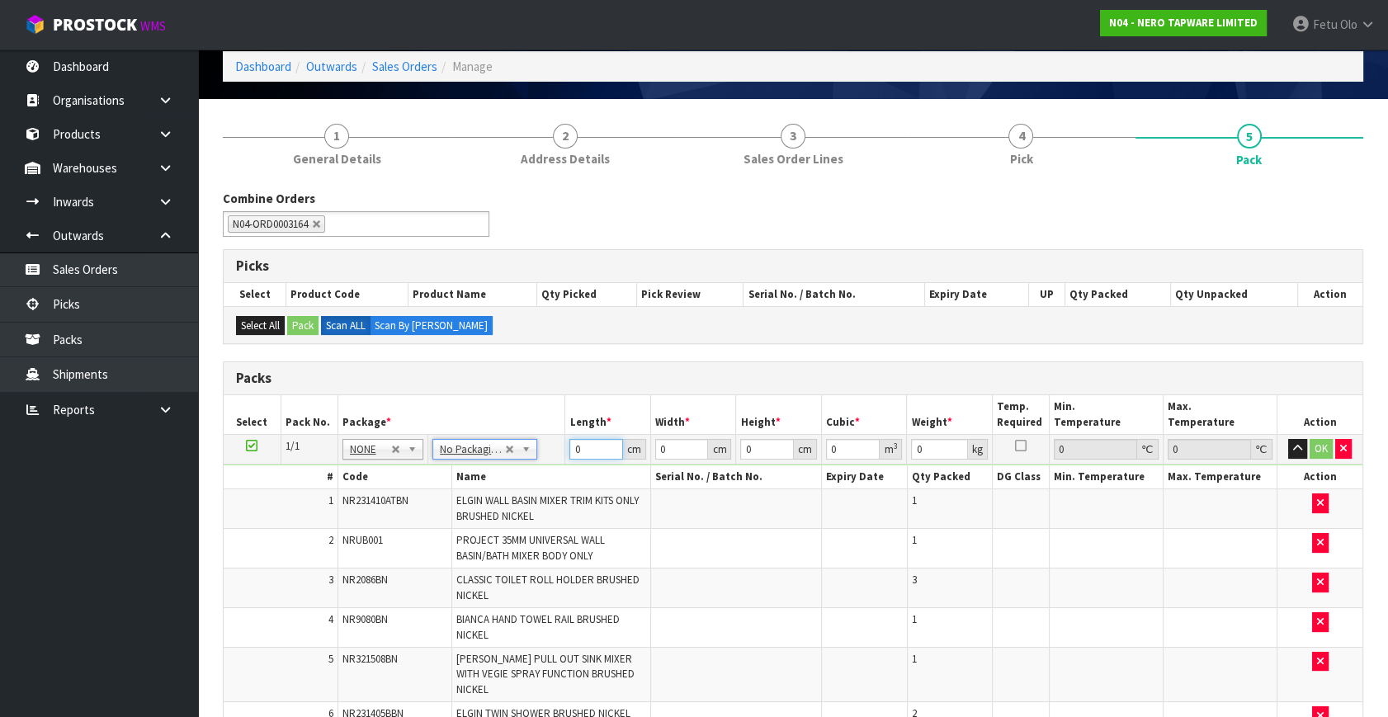
drag, startPoint x: 579, startPoint y: 454, endPoint x: 218, endPoint y: 576, distance: 380.8
click at [219, 576] on div "1 General Details 2 Address Details 3 Sales Order Lines 4 Pick 5 Pack Combine O…" at bounding box center [792, 617] width 1165 height 1012
type input "115"
type input "45"
type input "2"
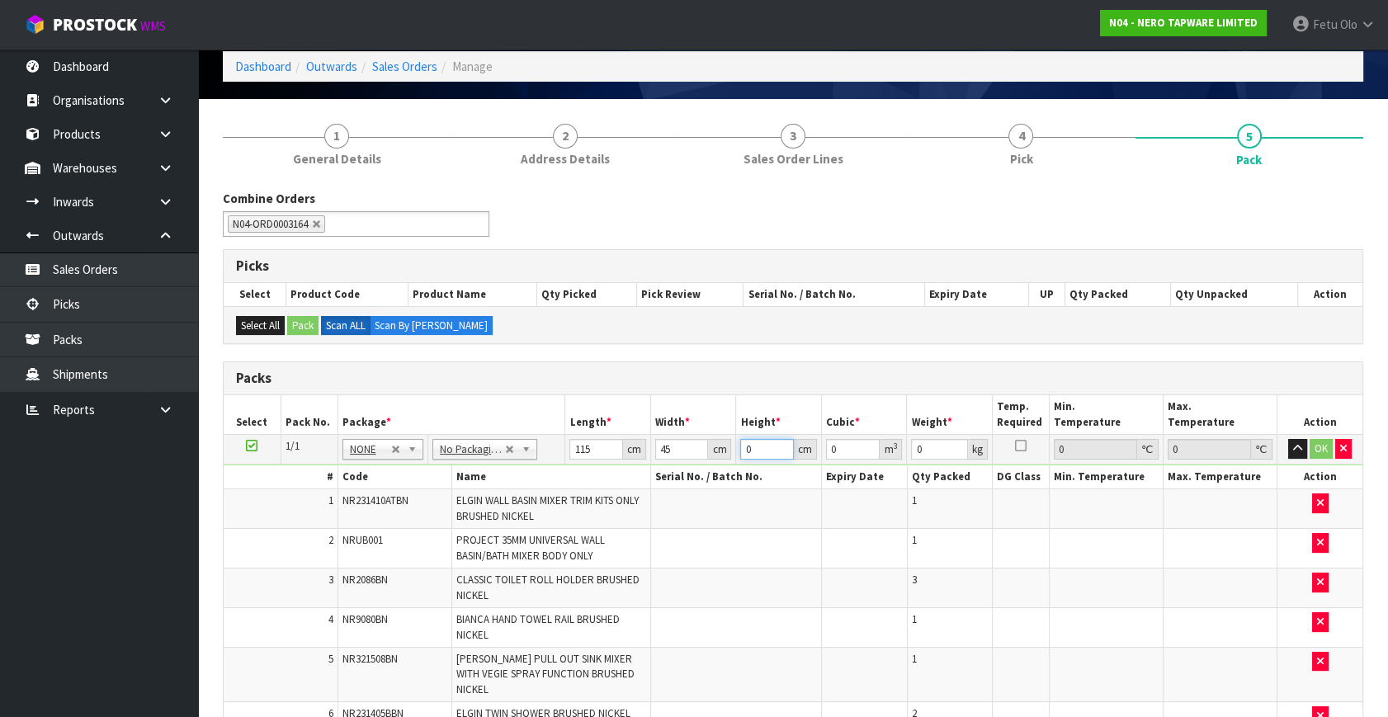
type input "0.01035"
type input "20"
type input "0.1035"
type input "20"
type input "14"
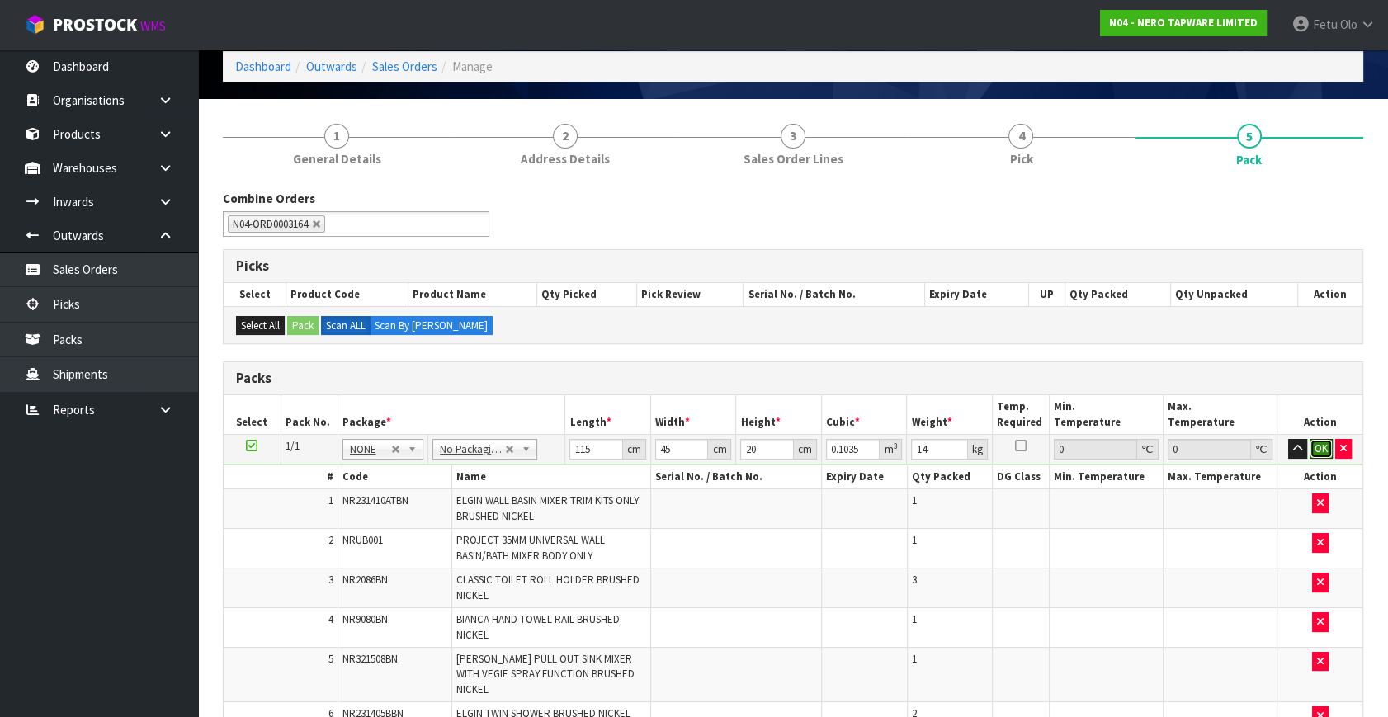
click button "OK" at bounding box center [1321, 449] width 23 height 20
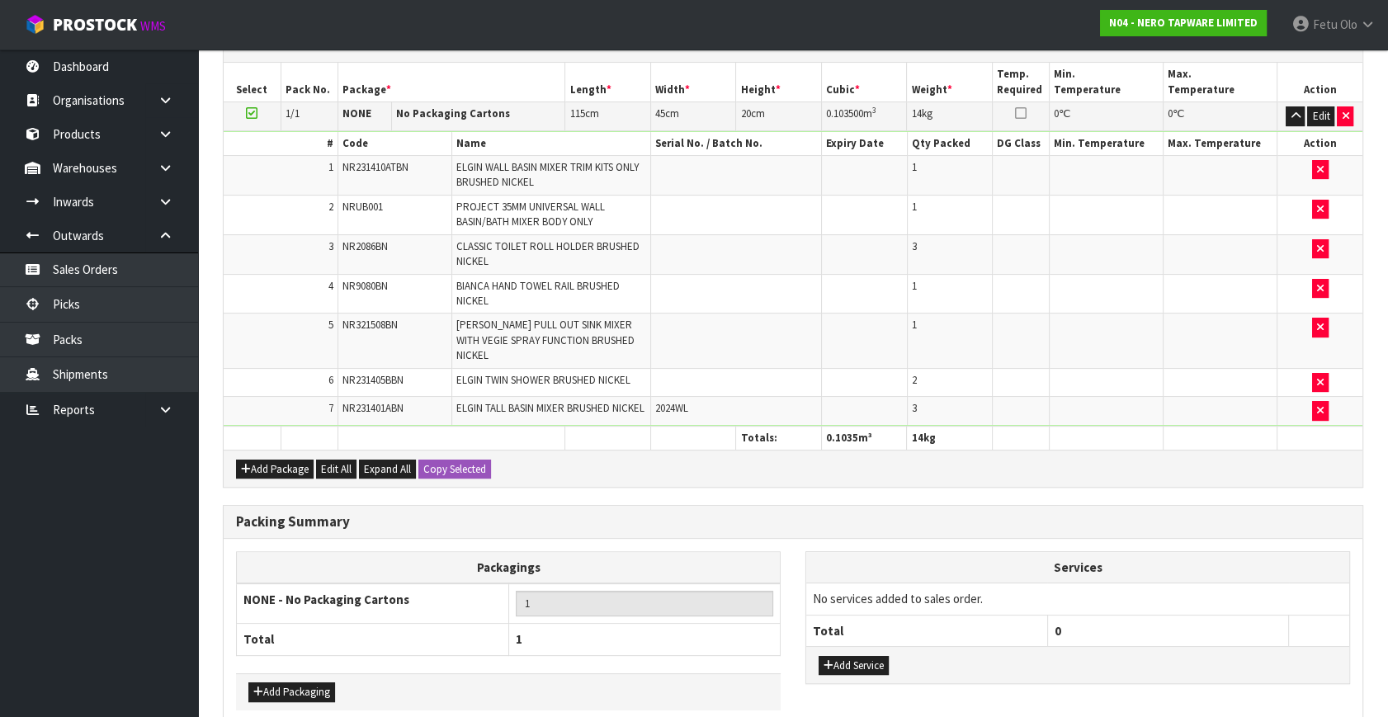
scroll to position [482, 0]
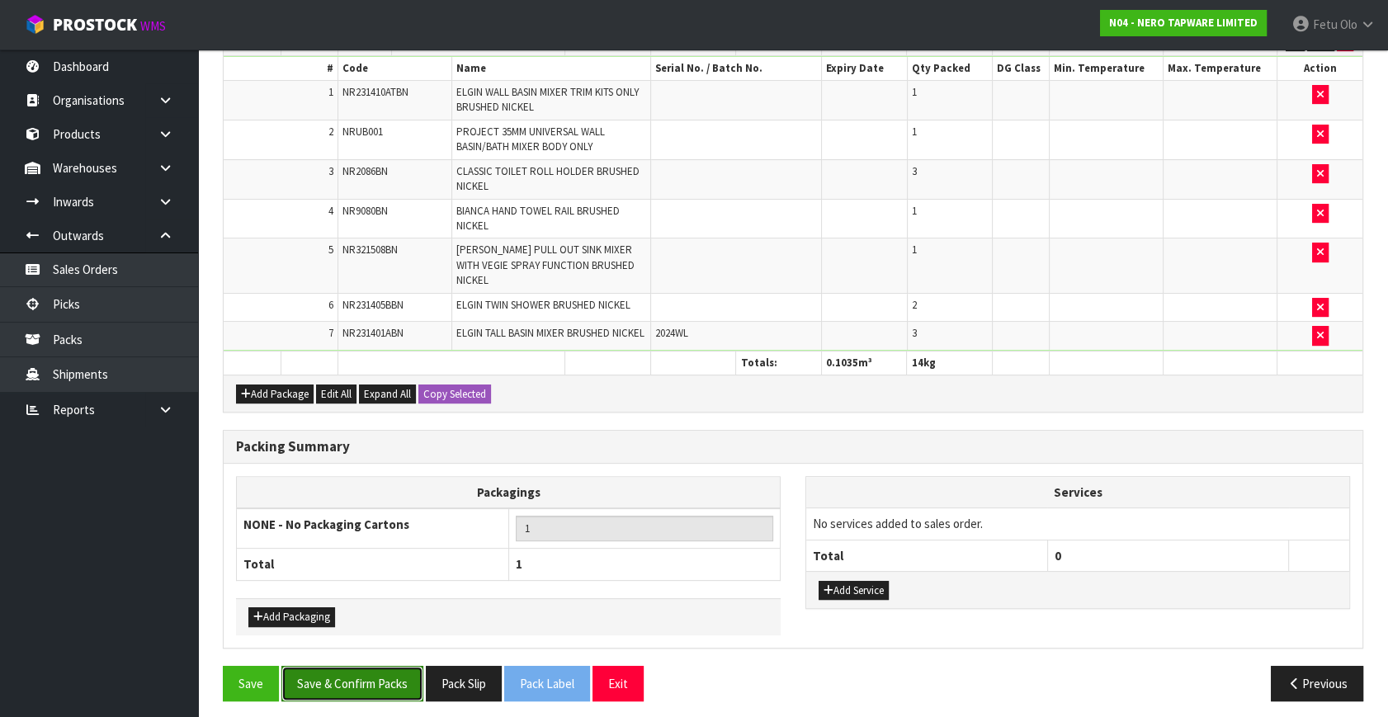
click at [355, 679] on button "Save & Confirm Packs" at bounding box center [352, 683] width 142 height 35
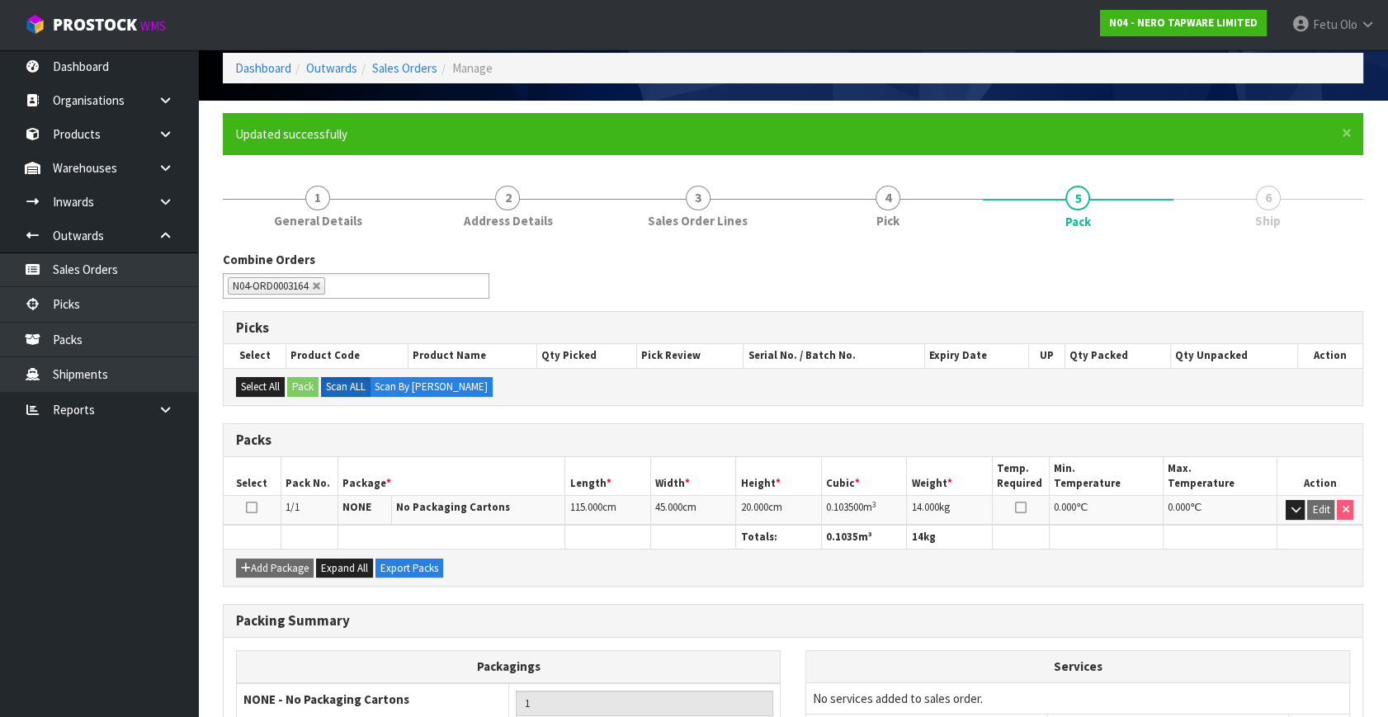
scroll to position [215, 0]
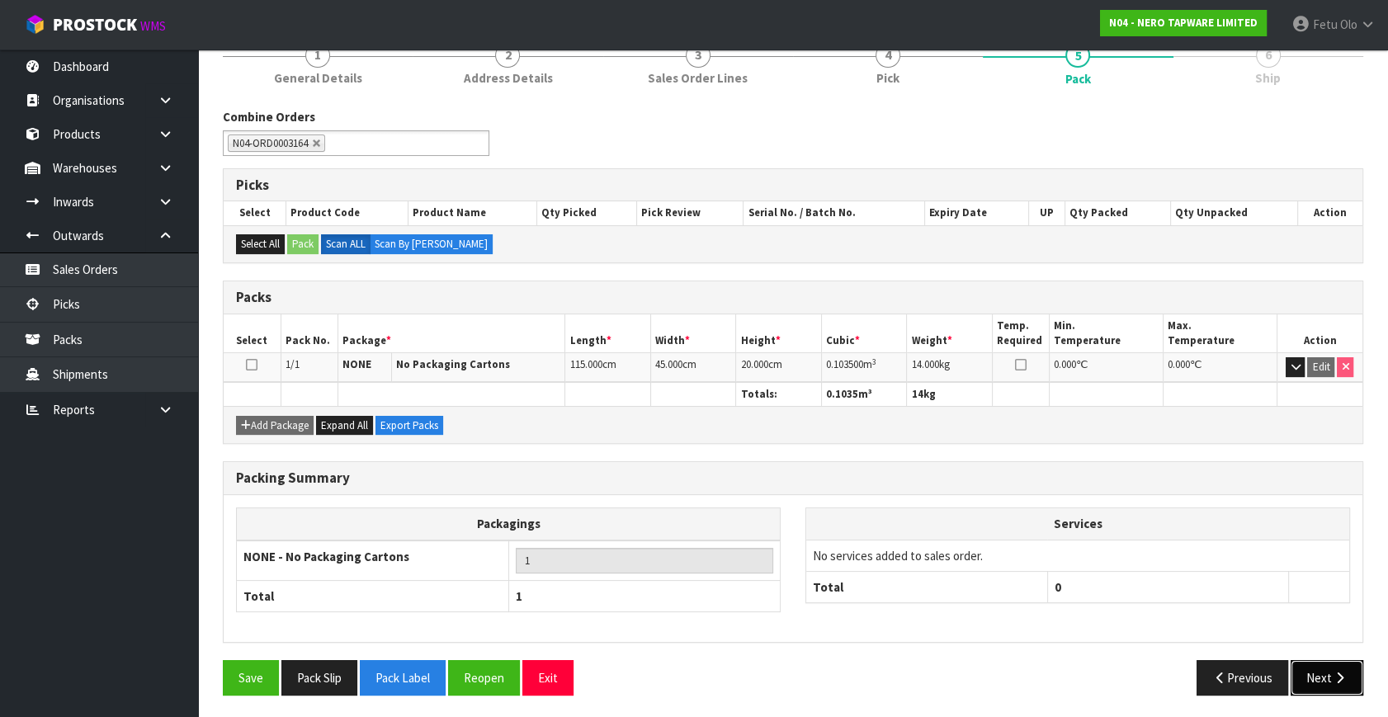
click at [1320, 673] on button "Next" at bounding box center [1327, 677] width 73 height 35
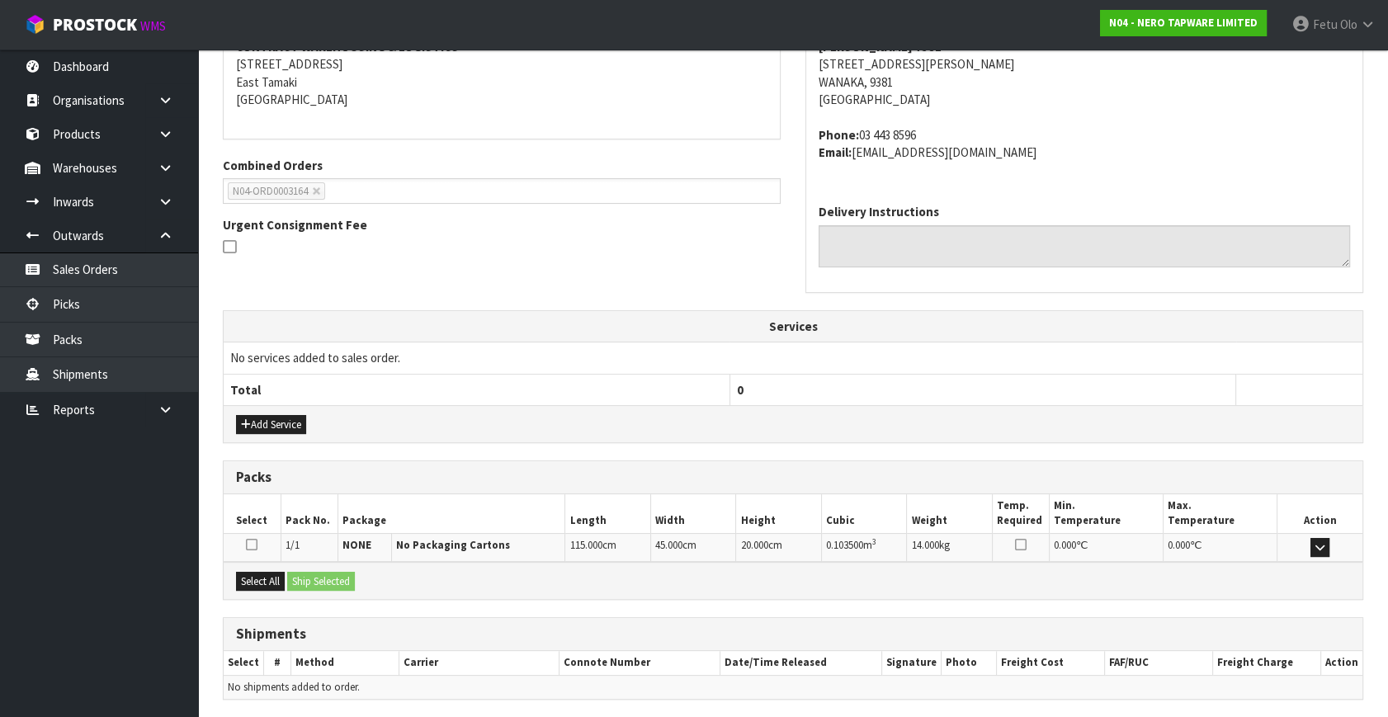
scroll to position [389, 0]
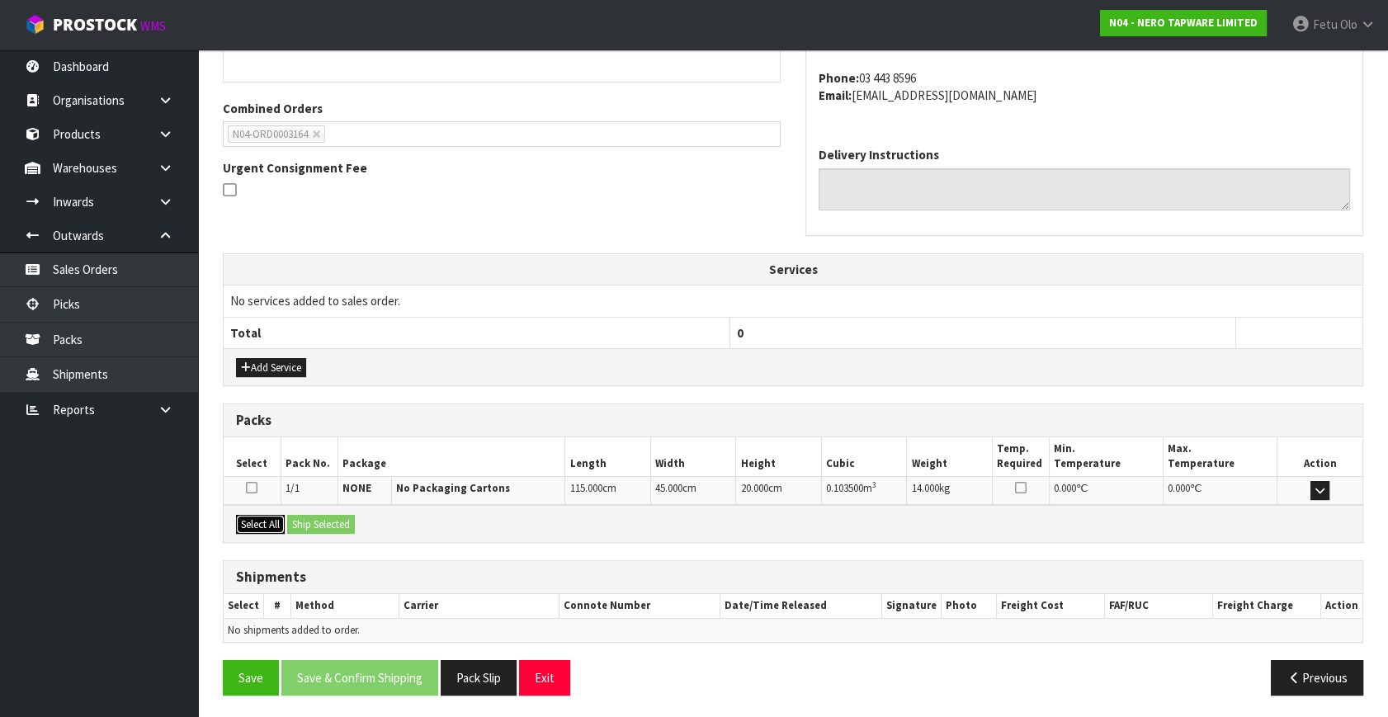
drag, startPoint x: 255, startPoint y: 520, endPoint x: 308, endPoint y: 530, distance: 53.7
click at [257, 520] on button "Select All" at bounding box center [260, 525] width 49 height 20
click at [325, 521] on button "Ship Selected" at bounding box center [321, 525] width 68 height 20
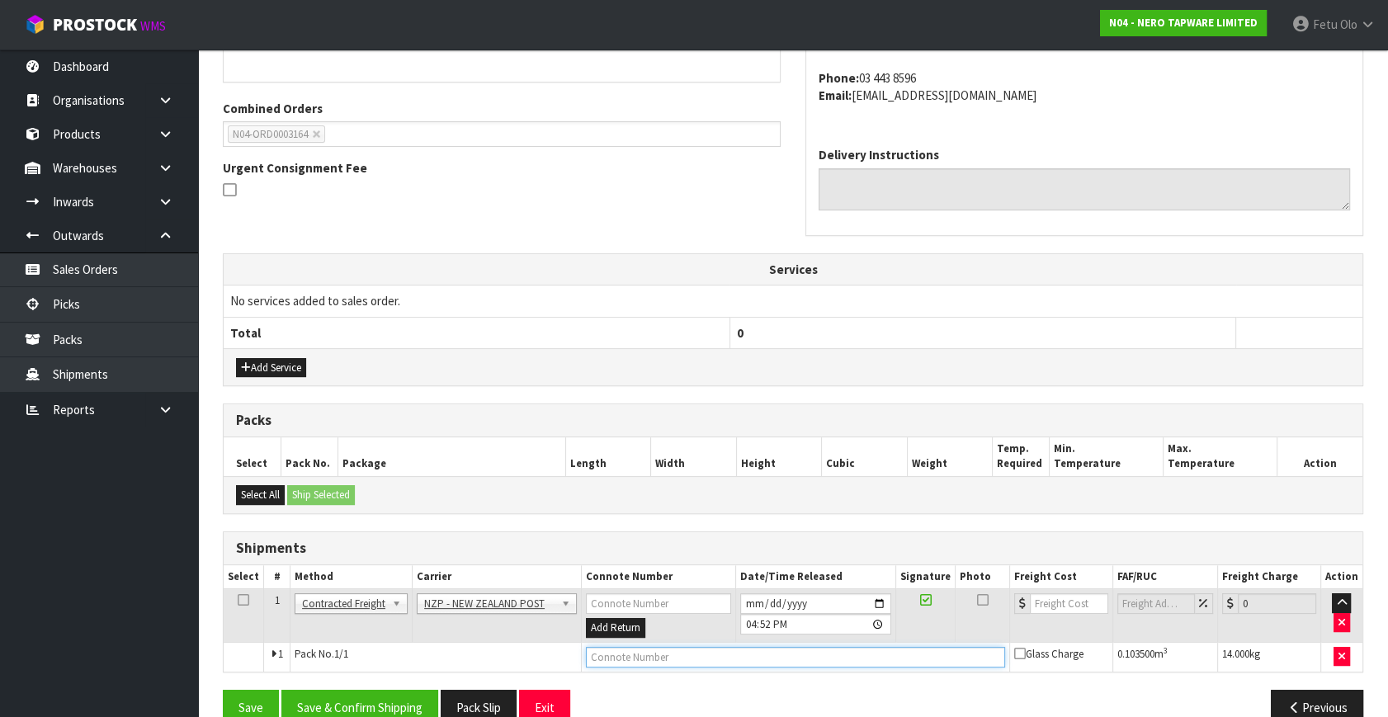
click at [718, 654] on input "text" at bounding box center [795, 657] width 419 height 21
type input "00894210392607354601"
click at [223, 690] on button "Save" at bounding box center [251, 707] width 56 height 35
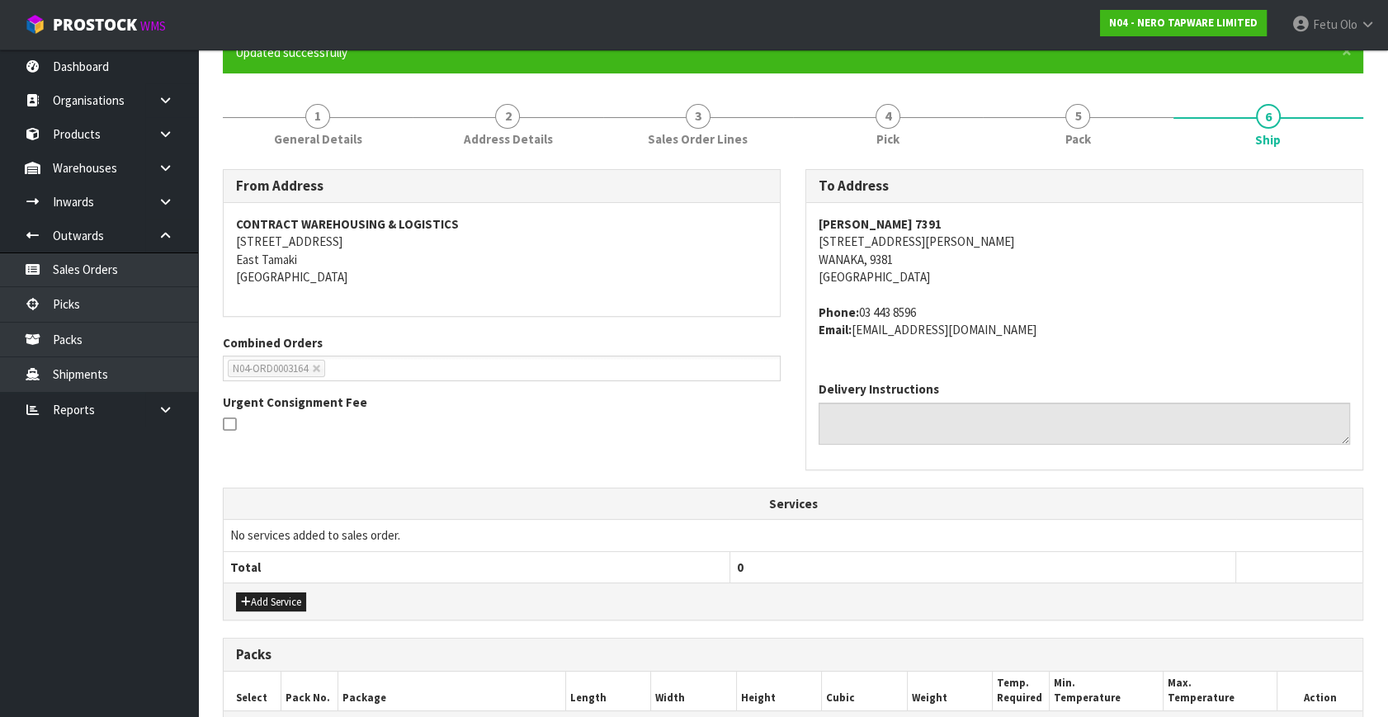
scroll to position [418, 0]
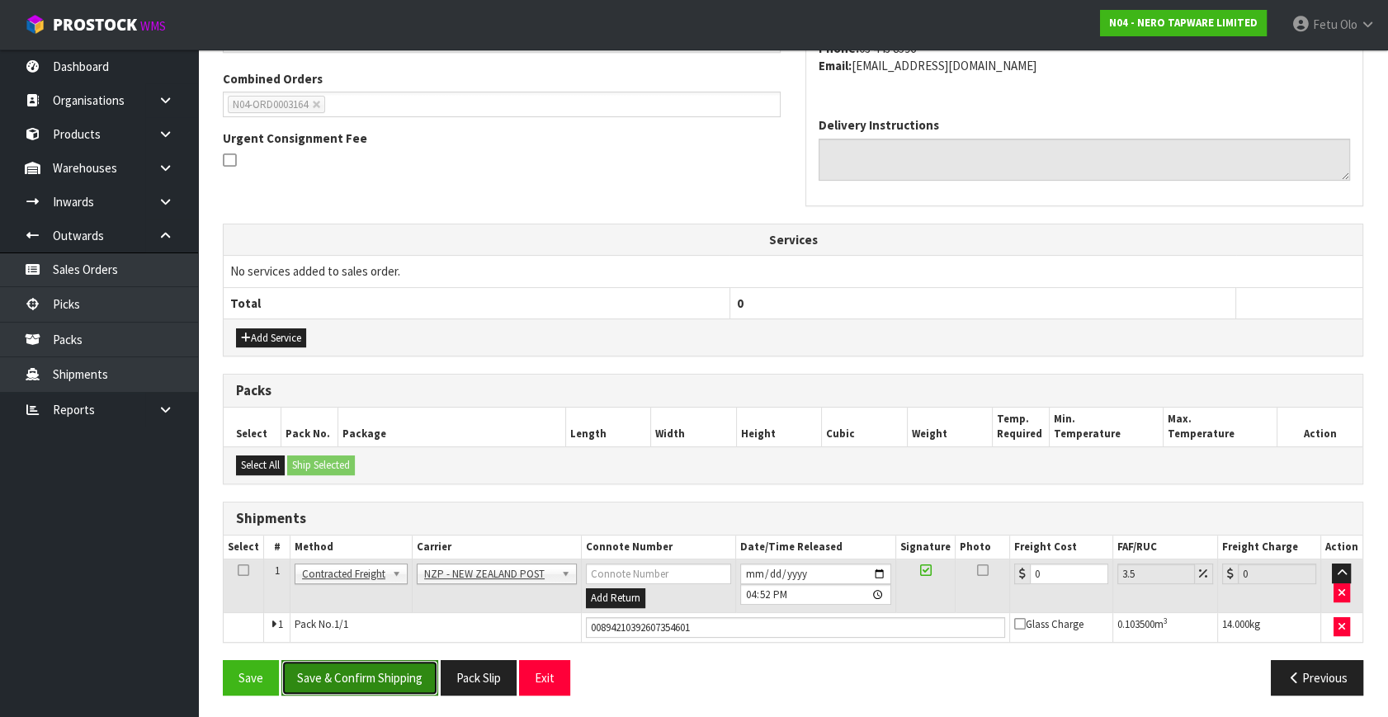
click at [362, 673] on button "Save & Confirm Shipping" at bounding box center [359, 677] width 157 height 35
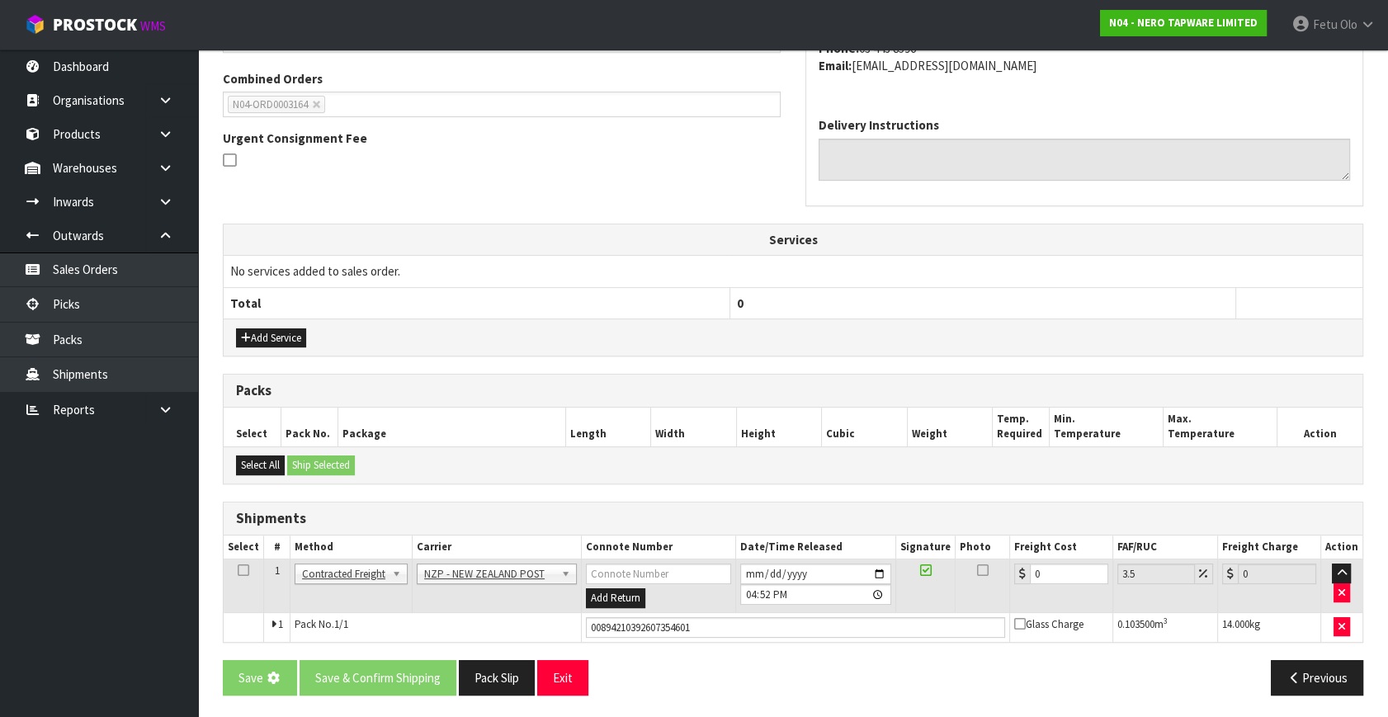
scroll to position [0, 0]
